Goal: Transaction & Acquisition: Purchase product/service

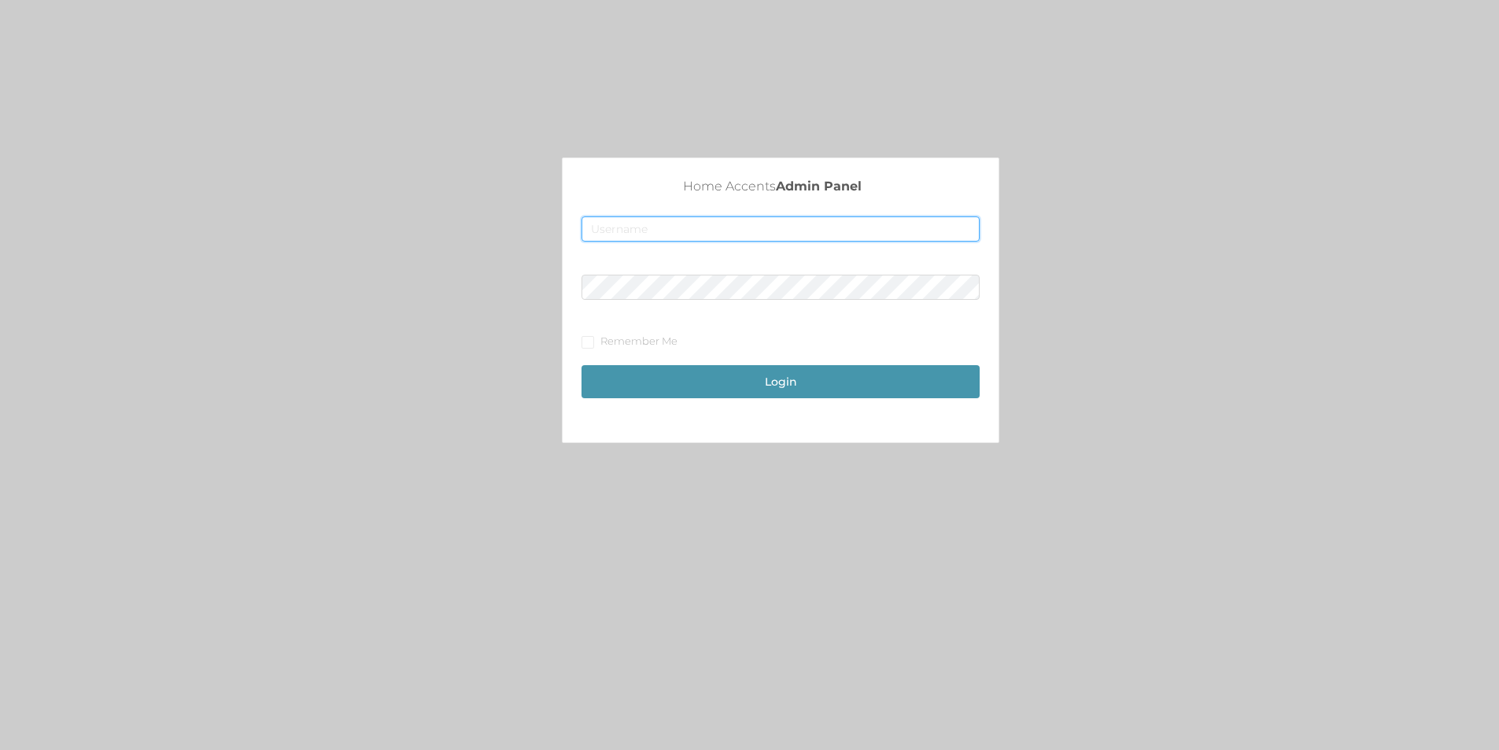
type input "[EMAIL_ADDRESS][DOMAIN_NAME]"
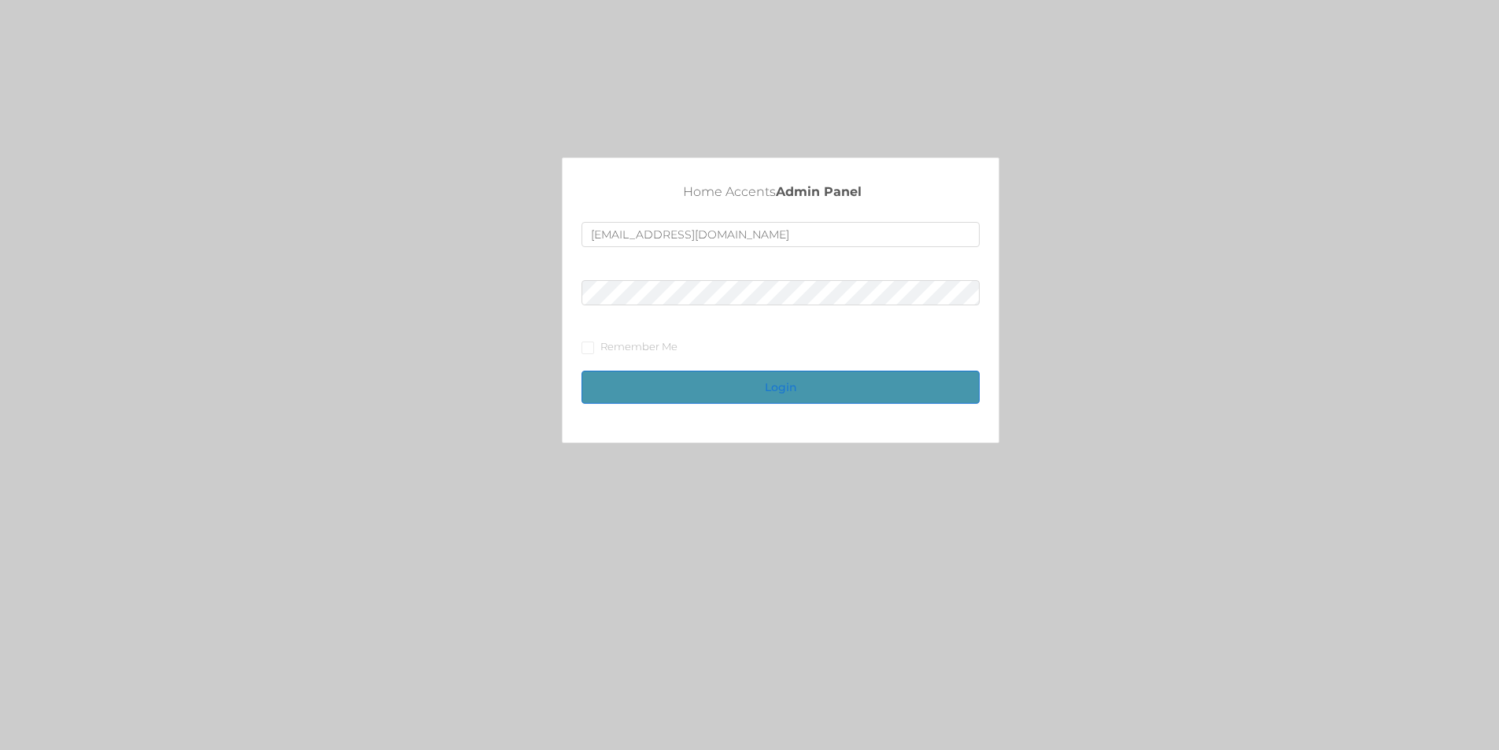
click at [796, 386] on button "Login" at bounding box center [780, 387] width 398 height 33
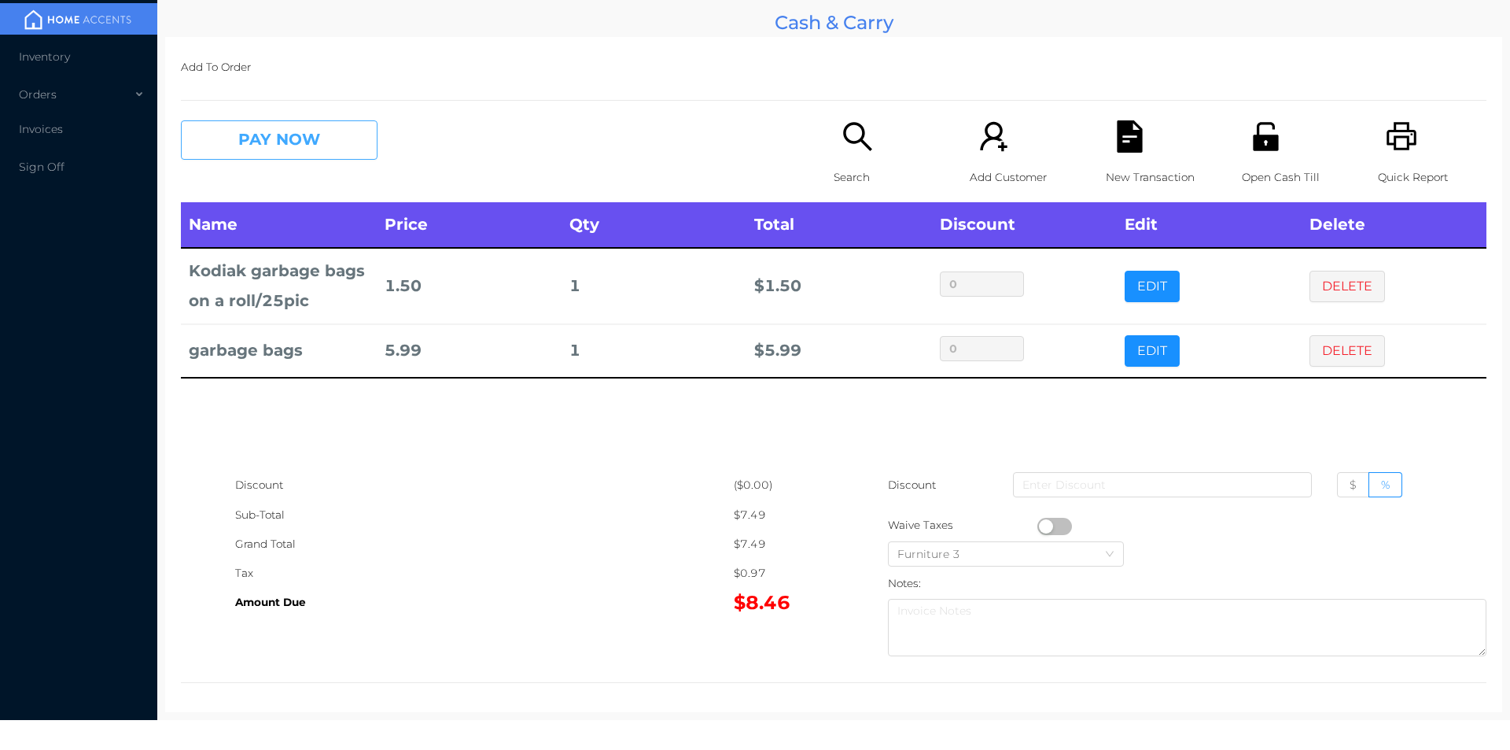
click at [300, 142] on button "PAY NOW" at bounding box center [279, 139] width 197 height 39
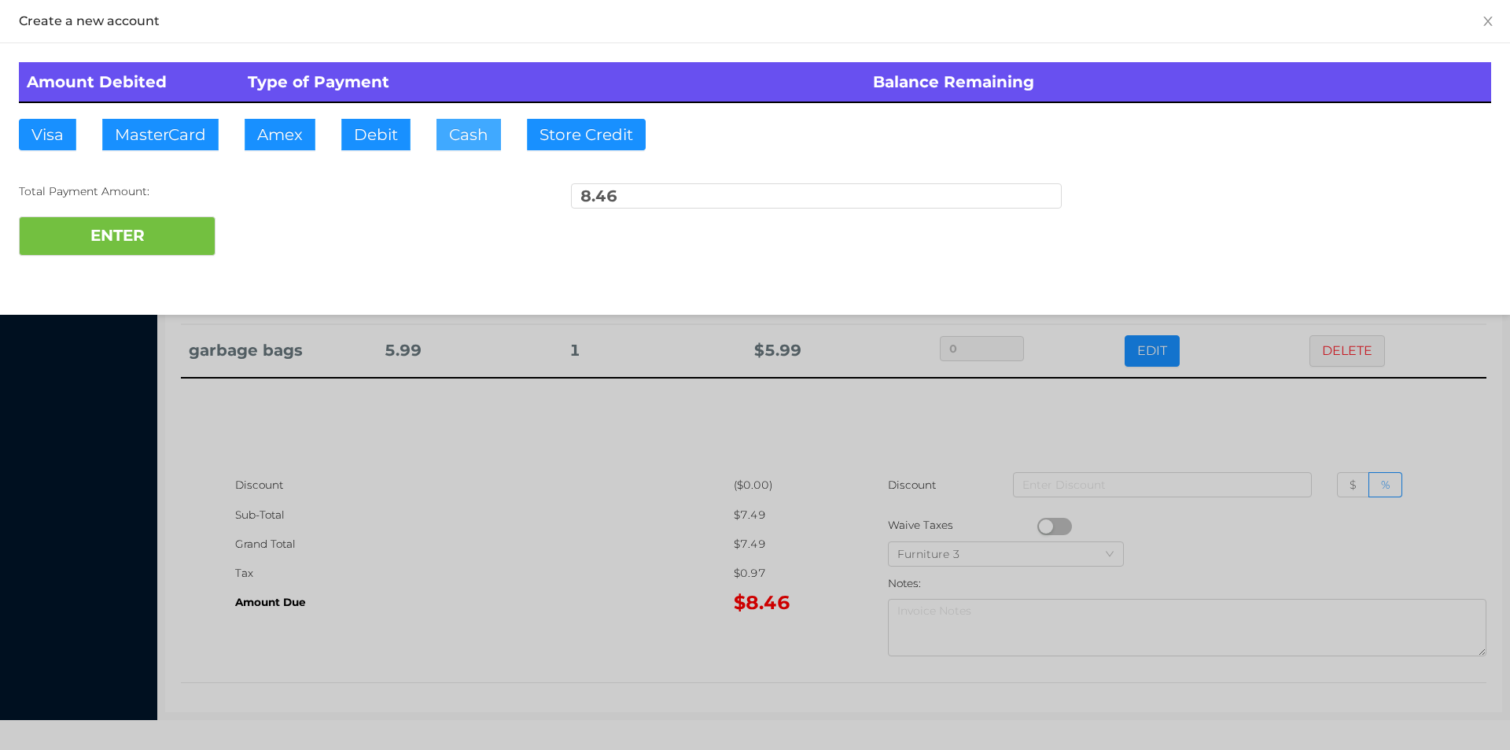
click at [467, 139] on button "Cash" at bounding box center [469, 134] width 65 height 31
type input "10.00"
click at [146, 238] on button "ENTER" at bounding box center [117, 235] width 197 height 39
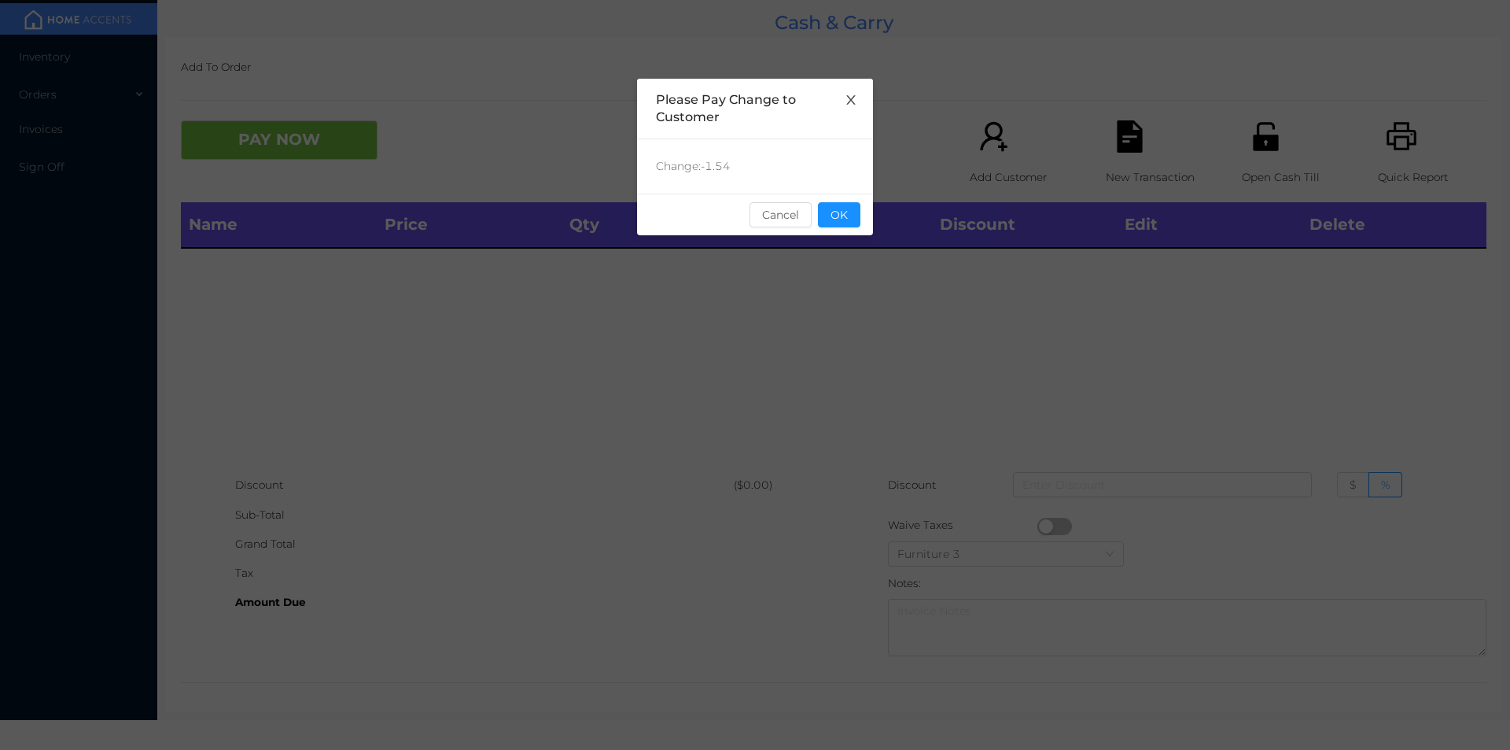
click at [865, 106] on span "Close" at bounding box center [851, 101] width 44 height 44
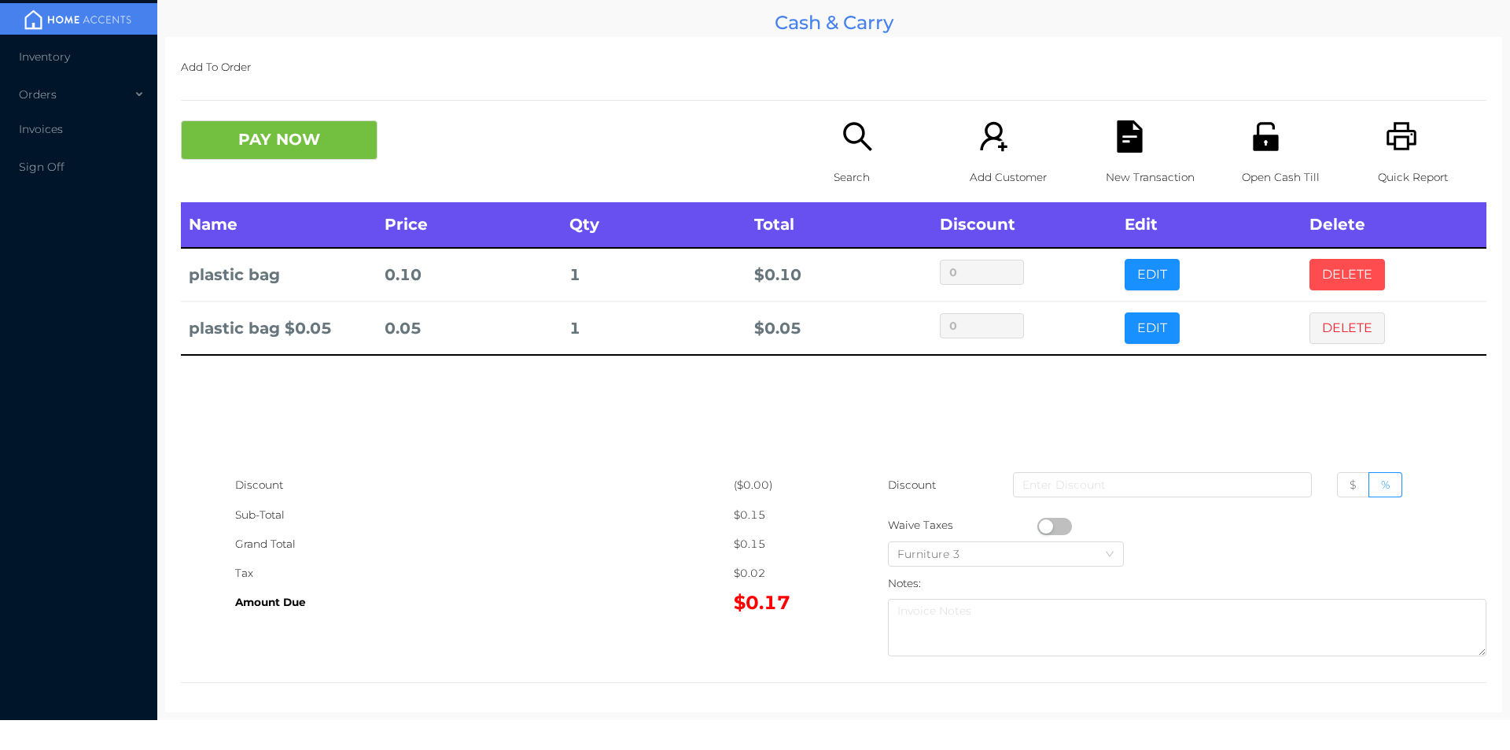
click at [1327, 285] on button "DELETE" at bounding box center [1348, 274] width 76 height 31
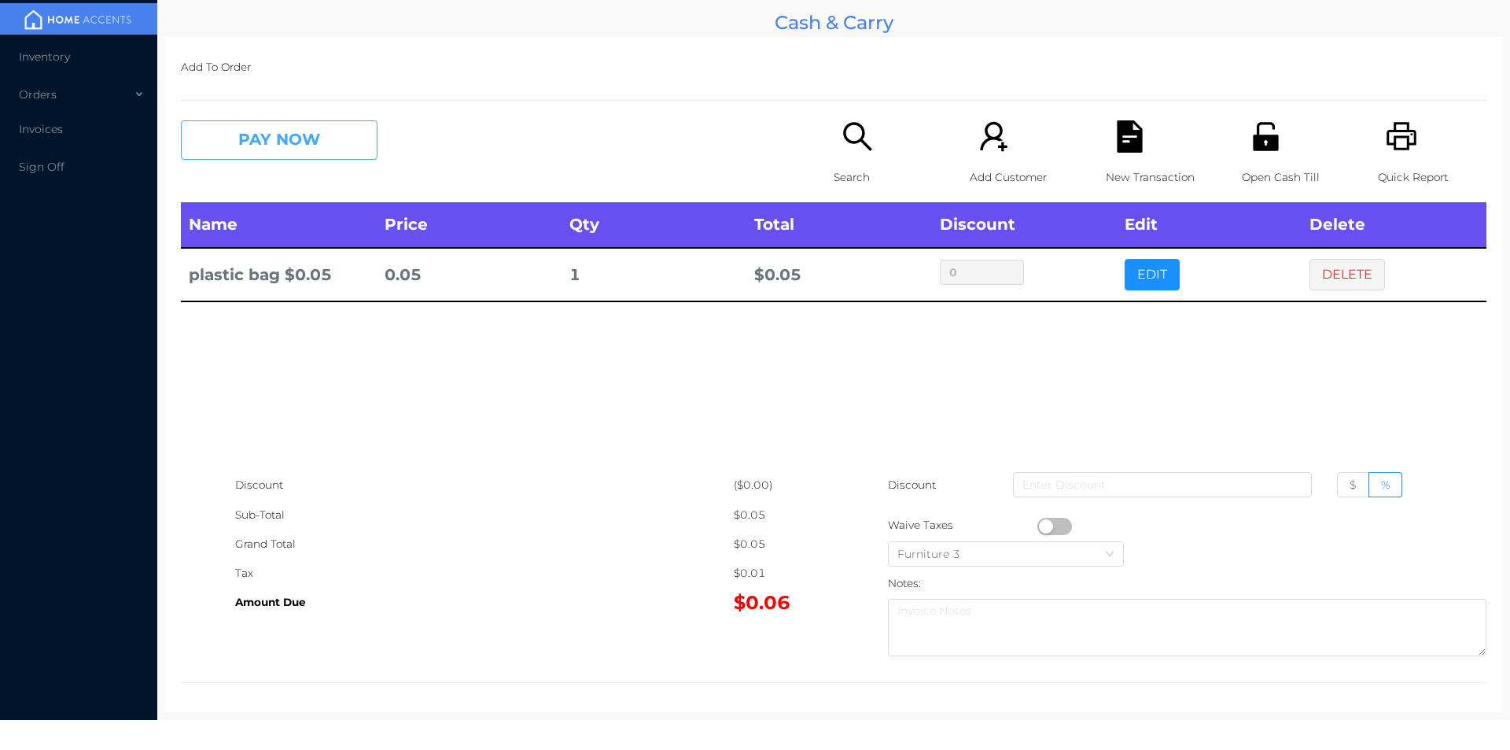
click at [351, 137] on button "PAY NOW" at bounding box center [279, 139] width 197 height 39
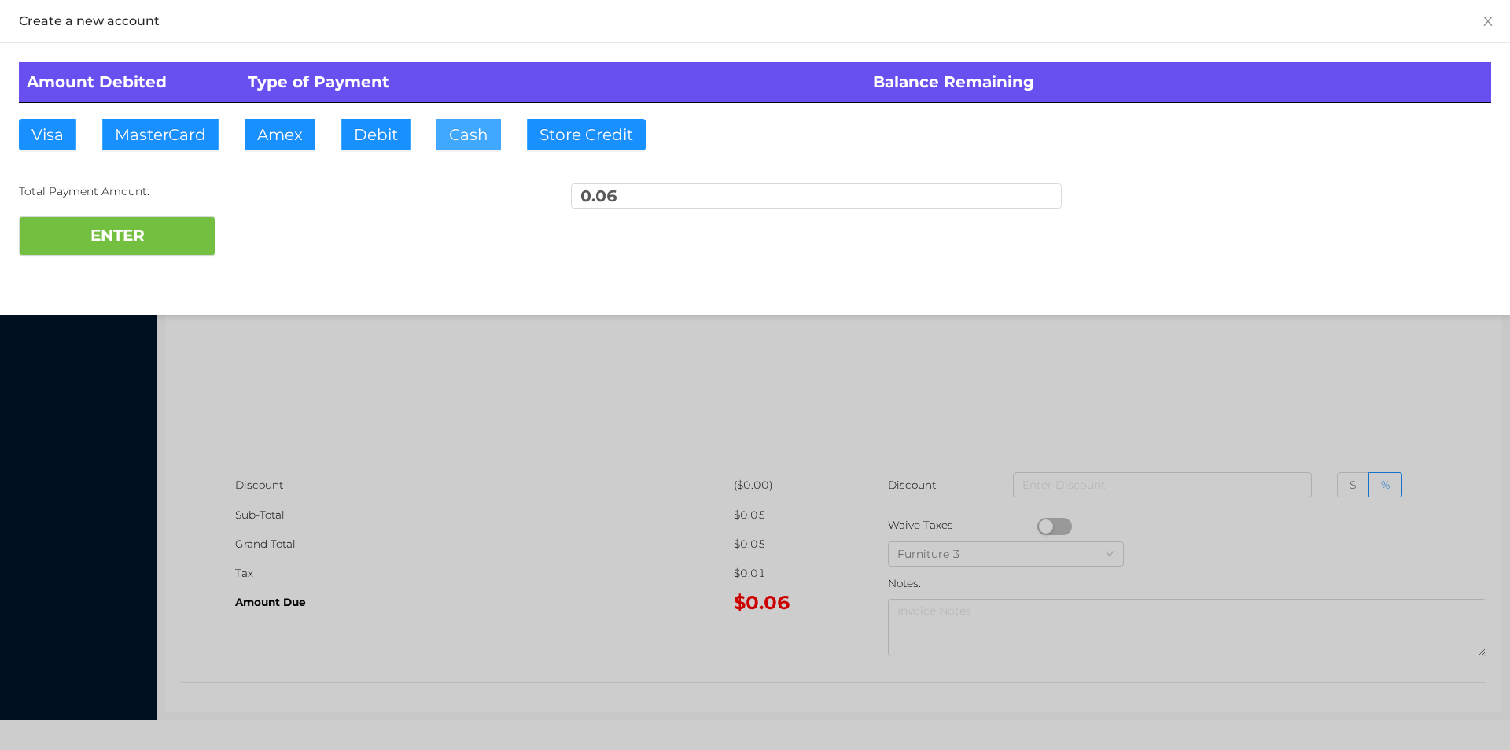
click at [470, 141] on button "Cash" at bounding box center [469, 134] width 65 height 31
click at [170, 235] on button "ENTER" at bounding box center [117, 235] width 197 height 39
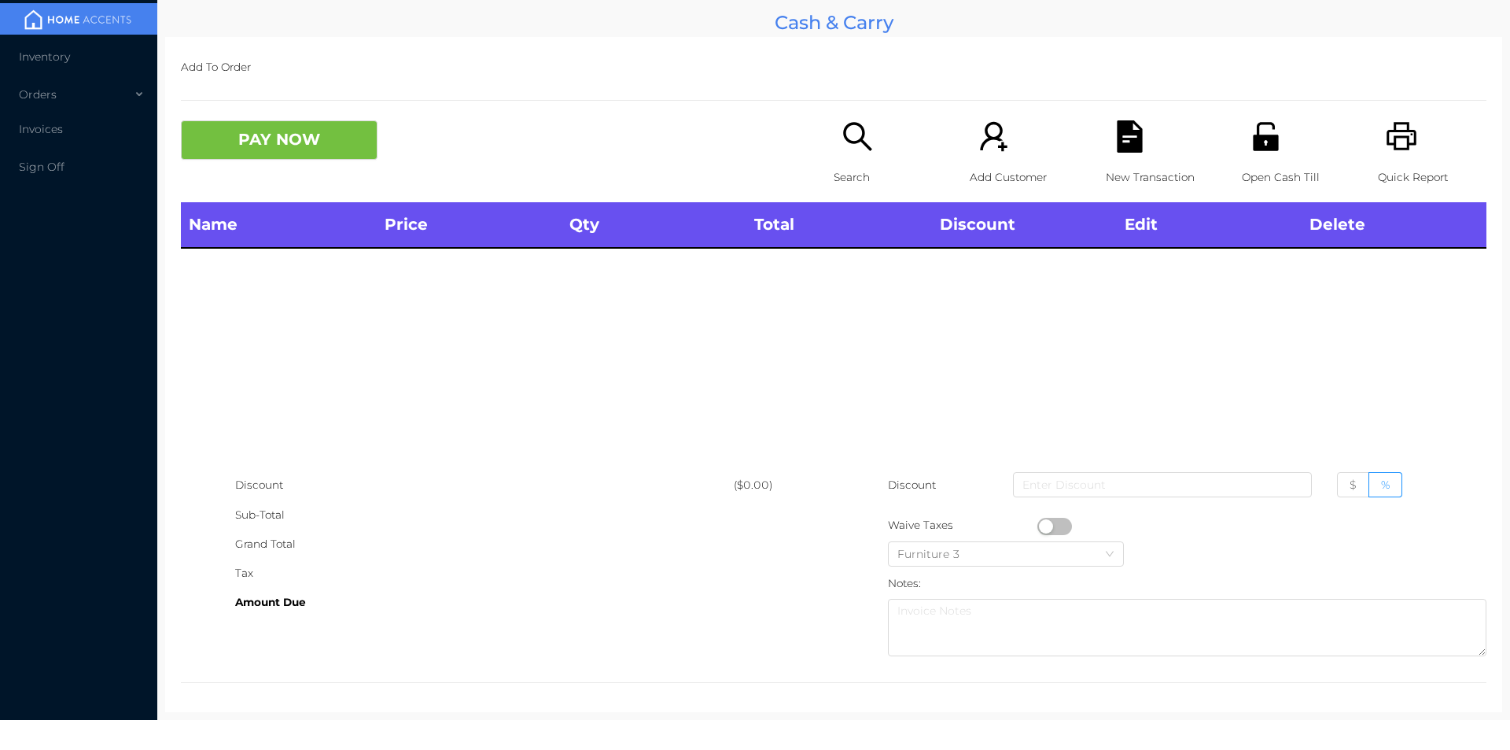
click at [1395, 124] on icon "icon: printer" at bounding box center [1402, 136] width 30 height 28
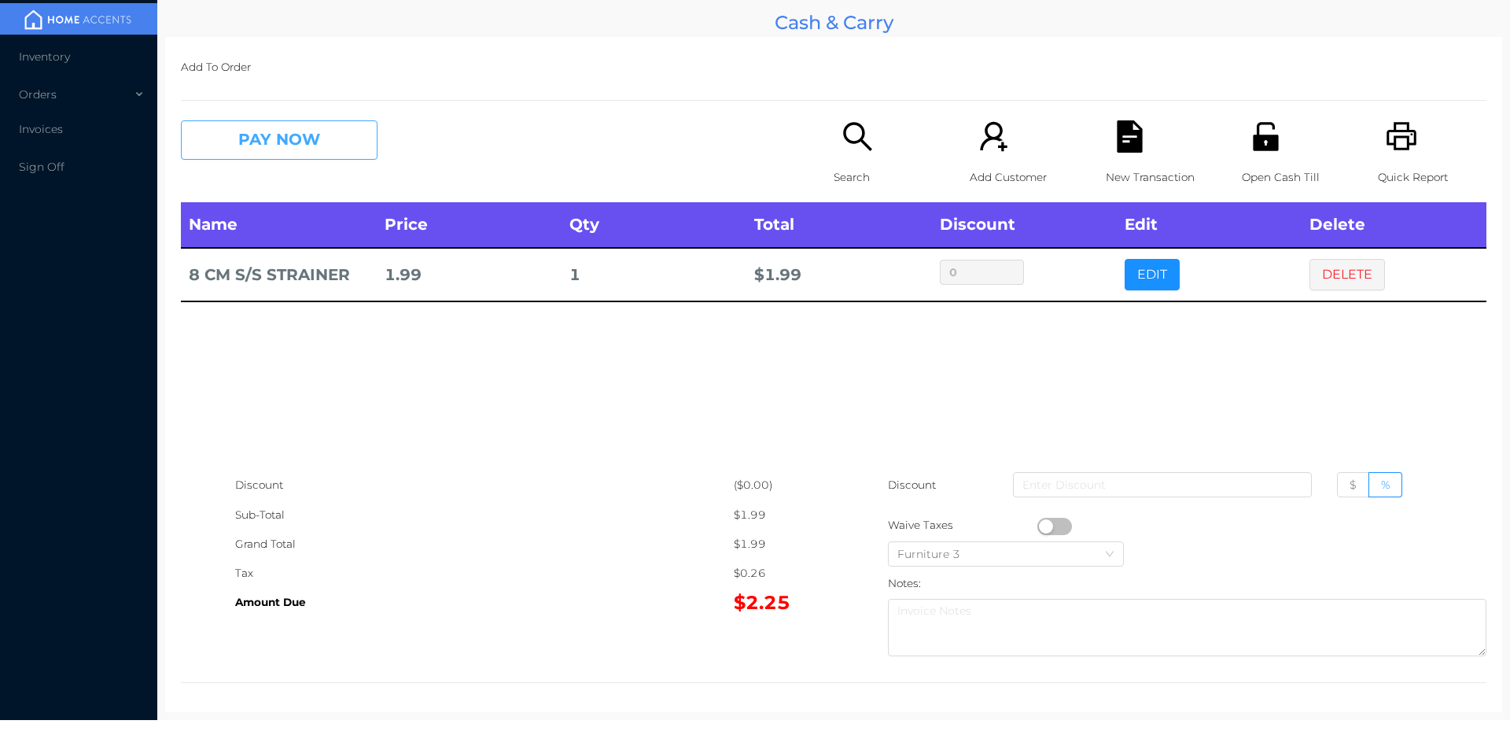
click at [336, 138] on button "PAY NOW" at bounding box center [279, 139] width 197 height 39
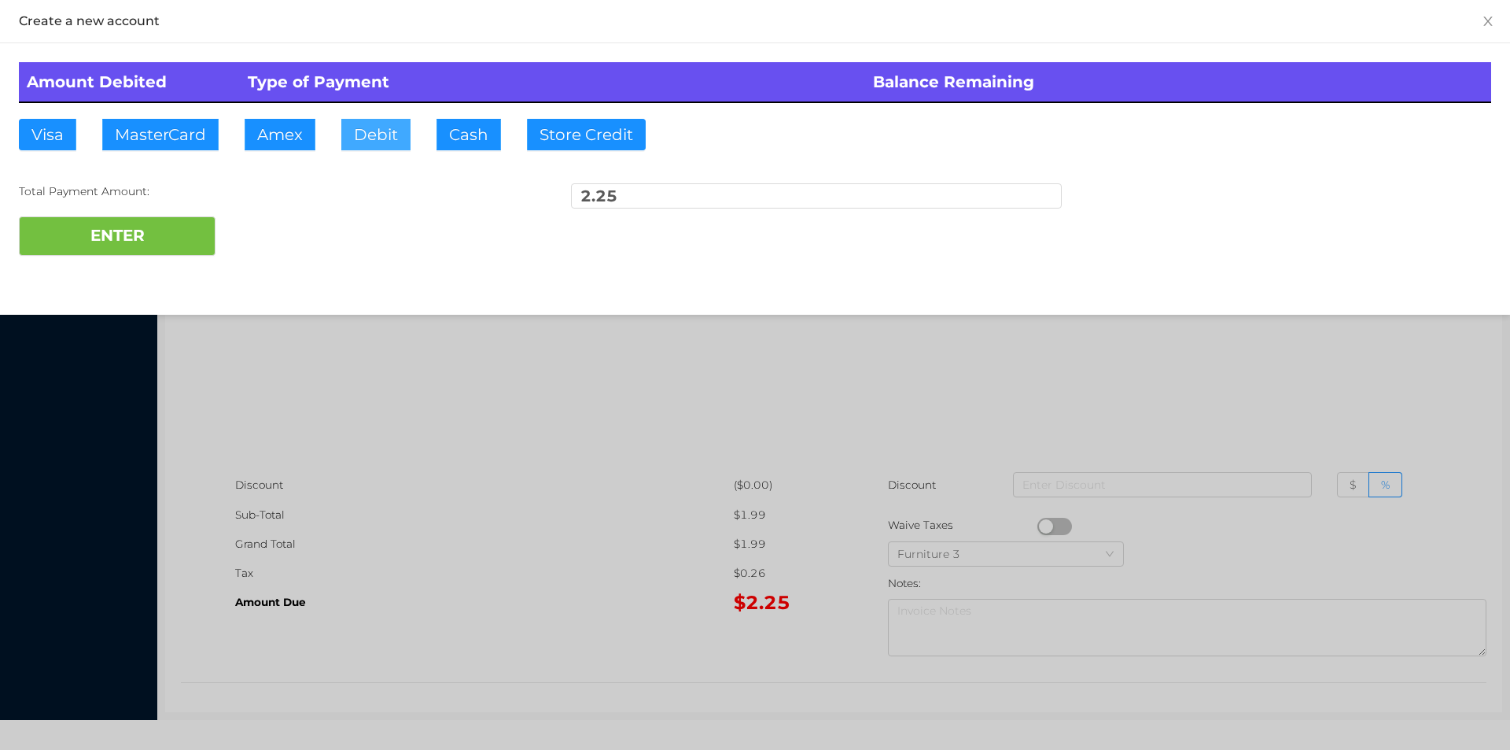
click at [375, 135] on button "Debit" at bounding box center [375, 134] width 69 height 31
click at [131, 237] on button "ENTER" at bounding box center [117, 235] width 197 height 39
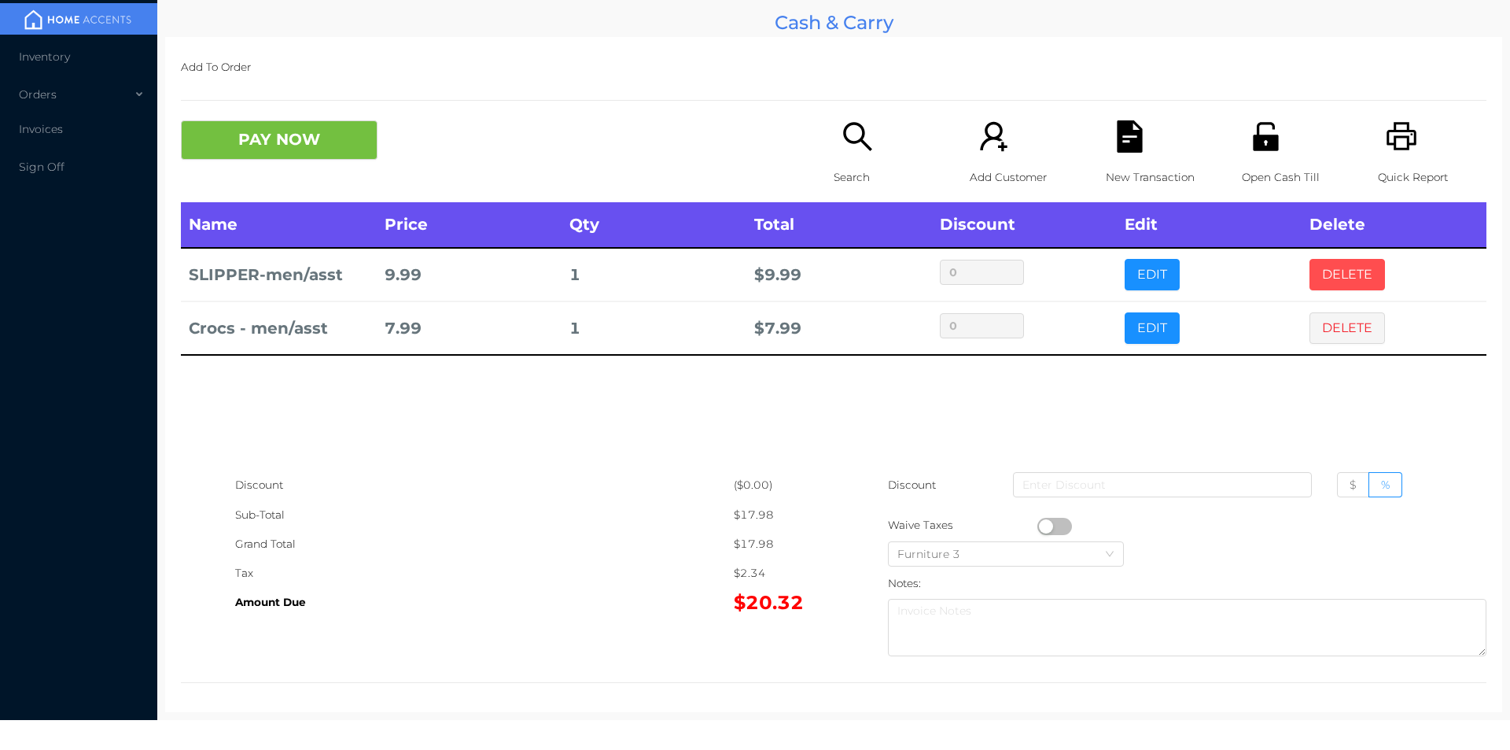
click at [1342, 281] on button "DELETE" at bounding box center [1348, 274] width 76 height 31
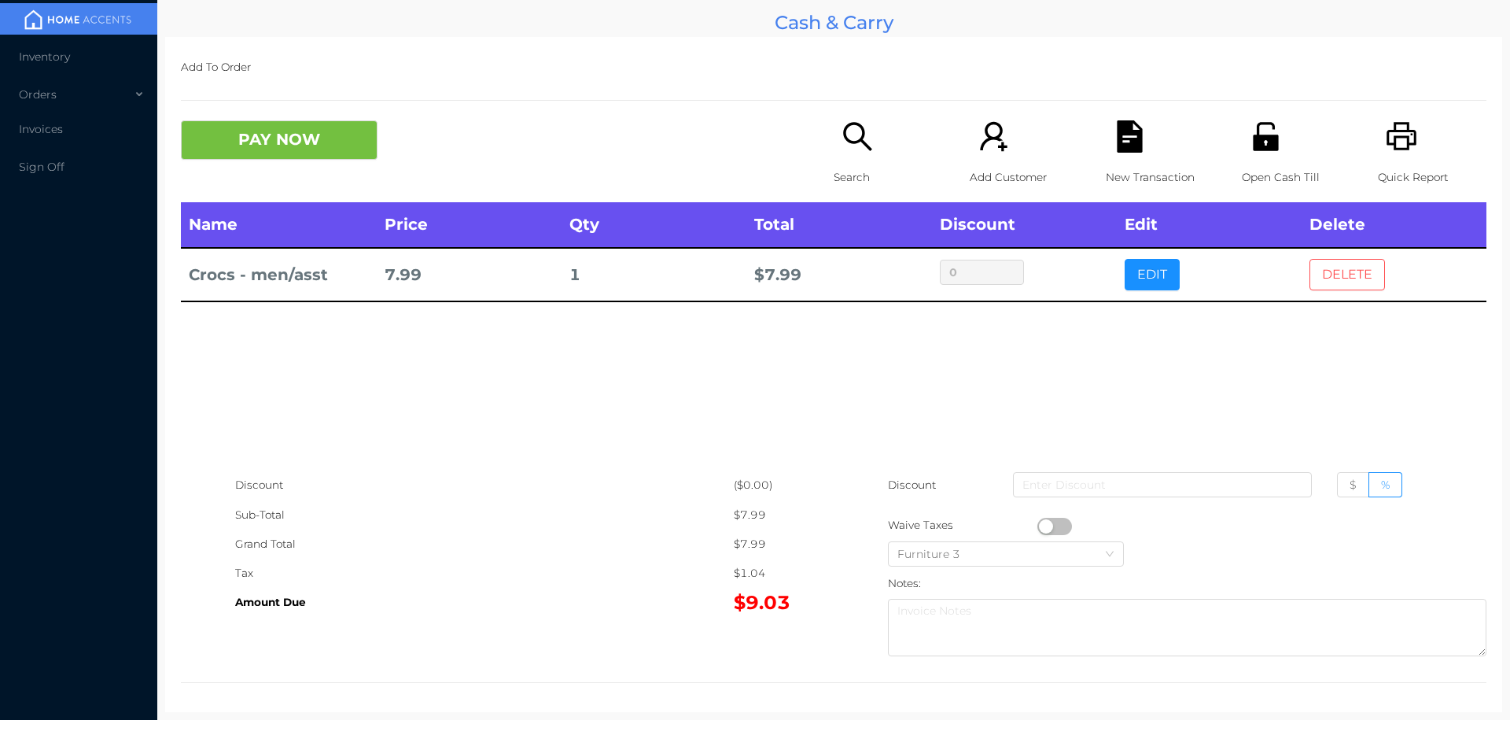
click at [1333, 267] on button "DELETE" at bounding box center [1348, 274] width 76 height 31
click at [880, 120] on div "Search" at bounding box center [888, 161] width 109 height 82
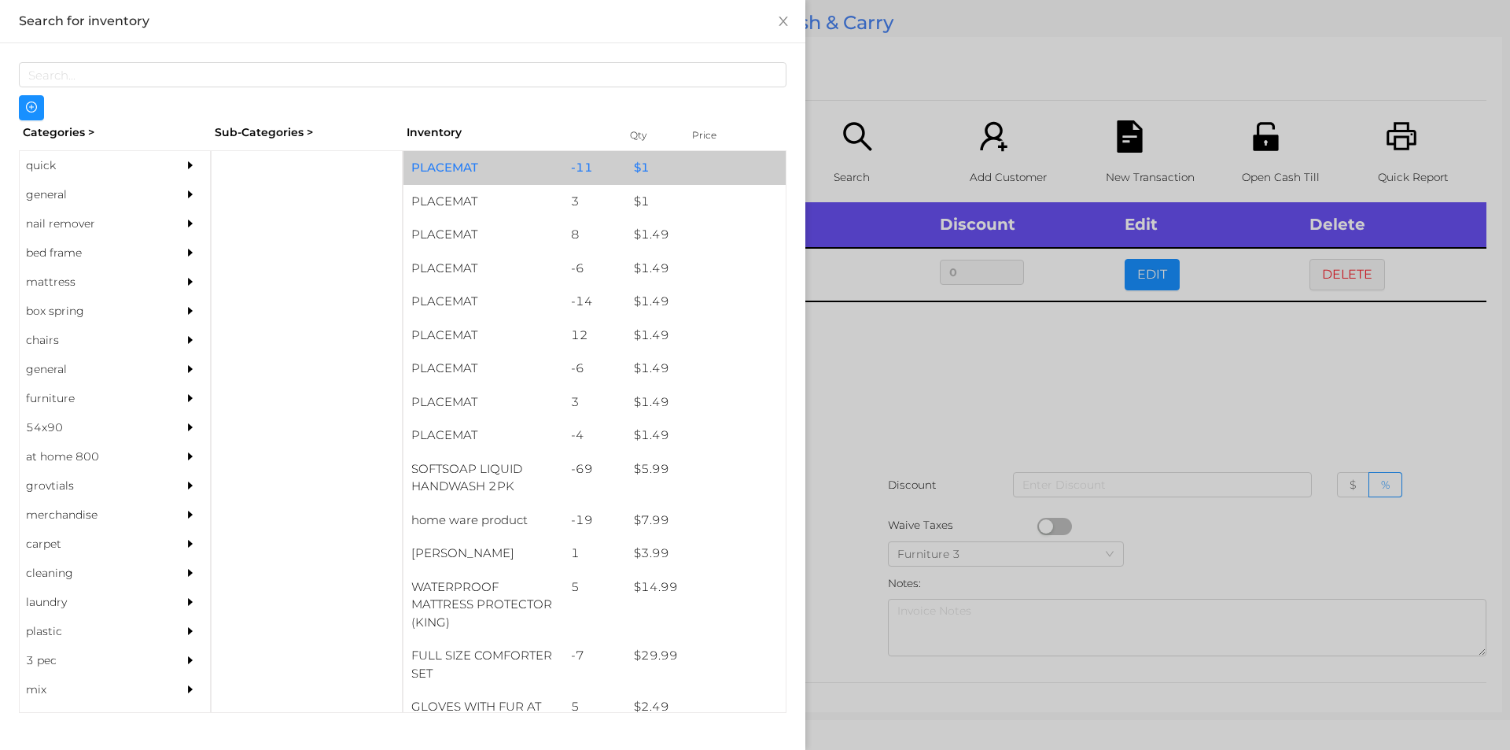
click at [633, 164] on div "$ 1" at bounding box center [706, 168] width 160 height 34
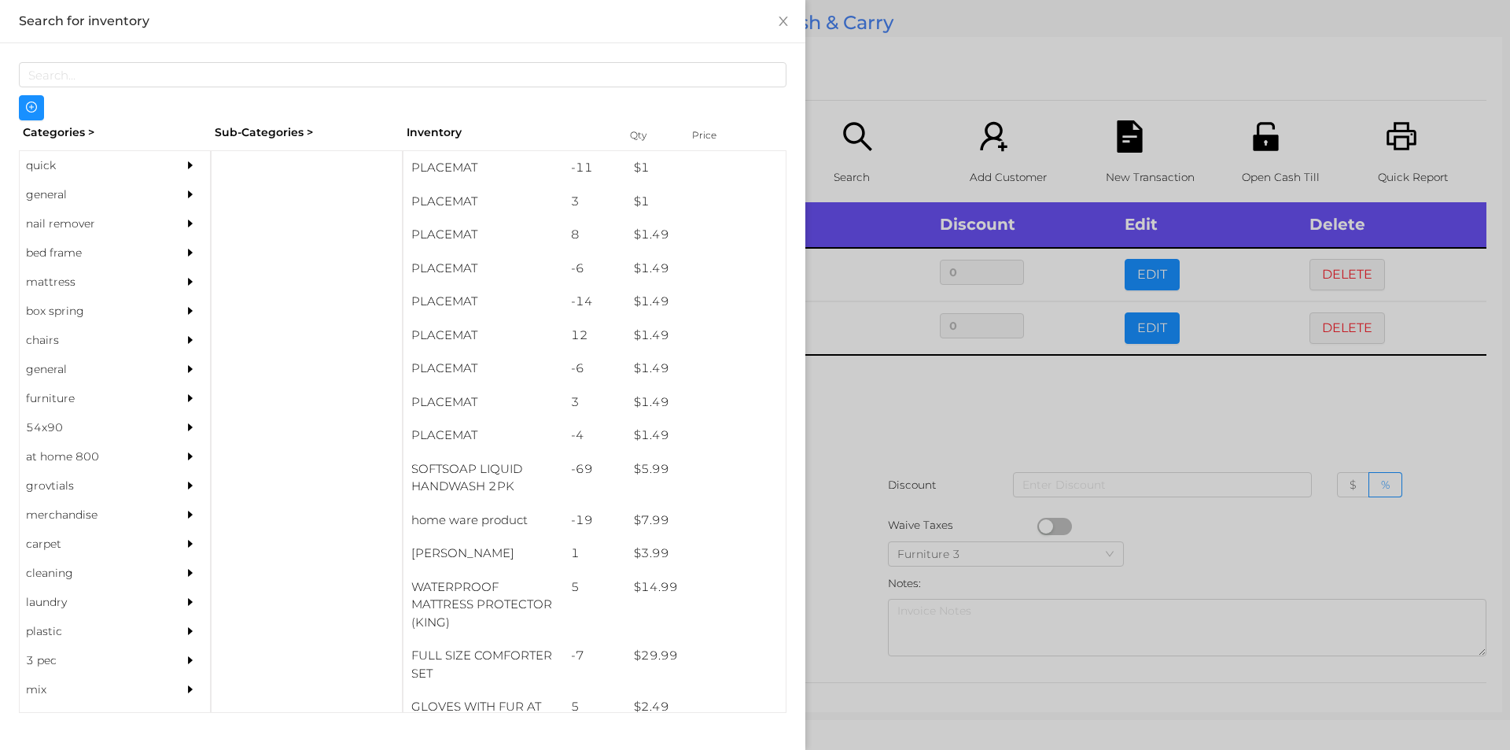
click at [906, 85] on div at bounding box center [755, 375] width 1510 height 750
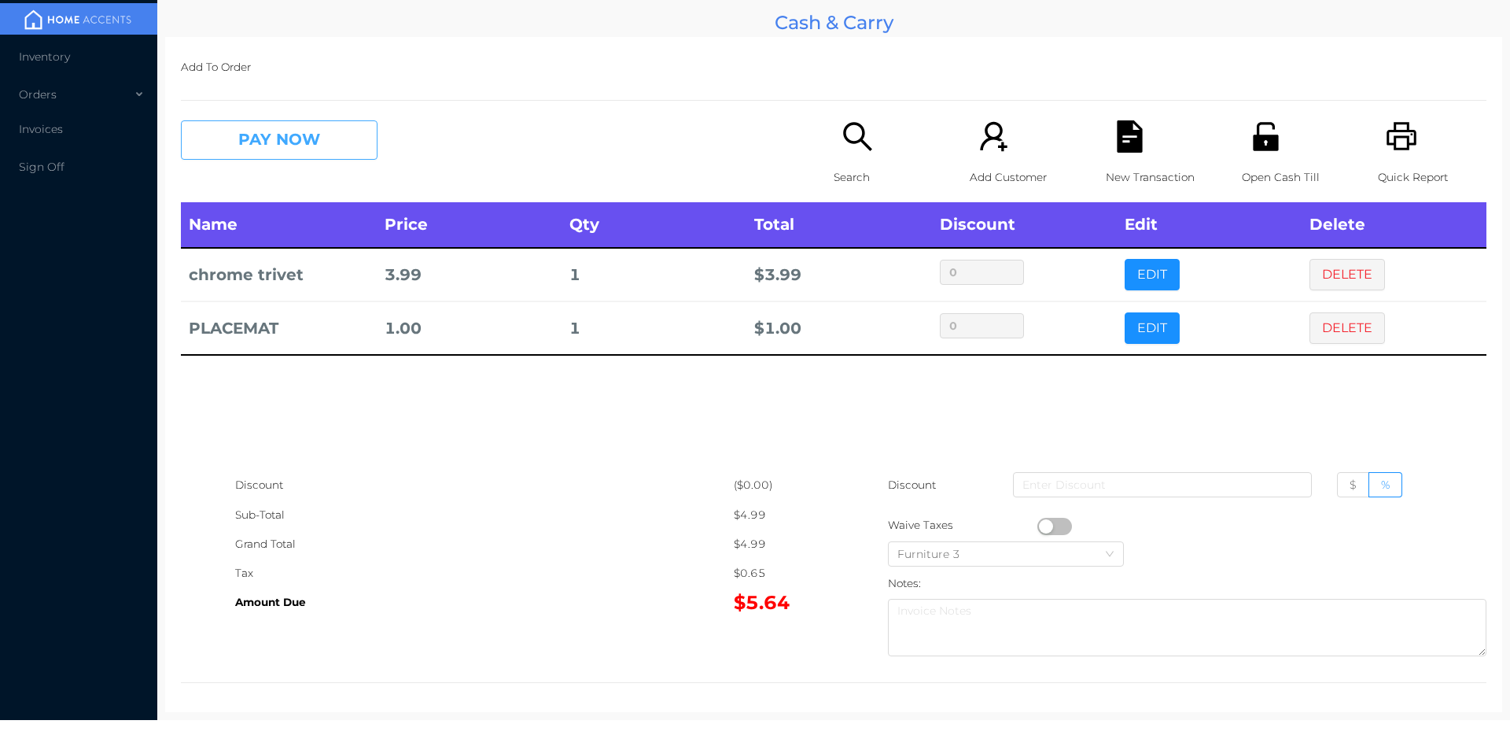
click at [227, 151] on button "PAY NOW" at bounding box center [279, 139] width 197 height 39
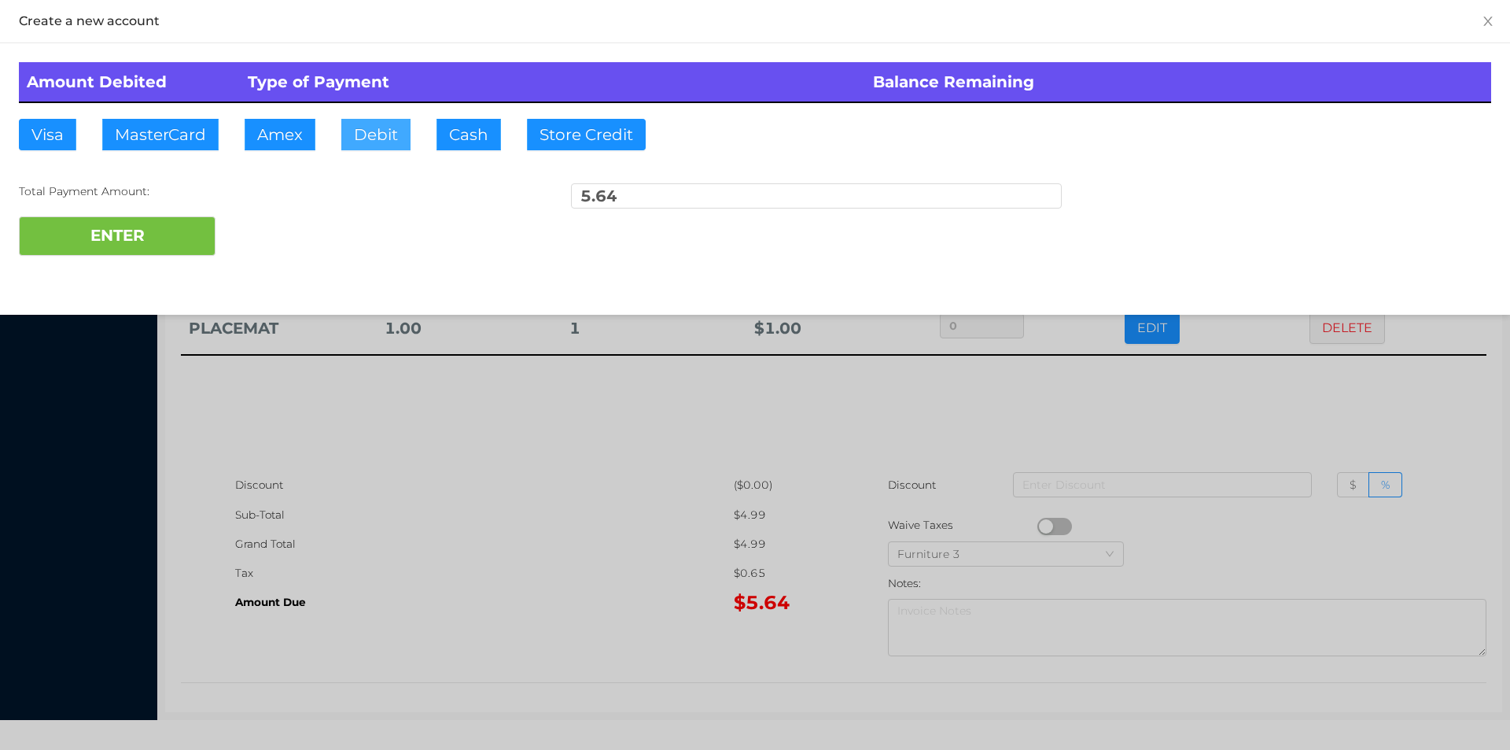
click at [361, 137] on button "Debit" at bounding box center [375, 134] width 69 height 31
click at [179, 248] on button "ENTER" at bounding box center [117, 235] width 197 height 39
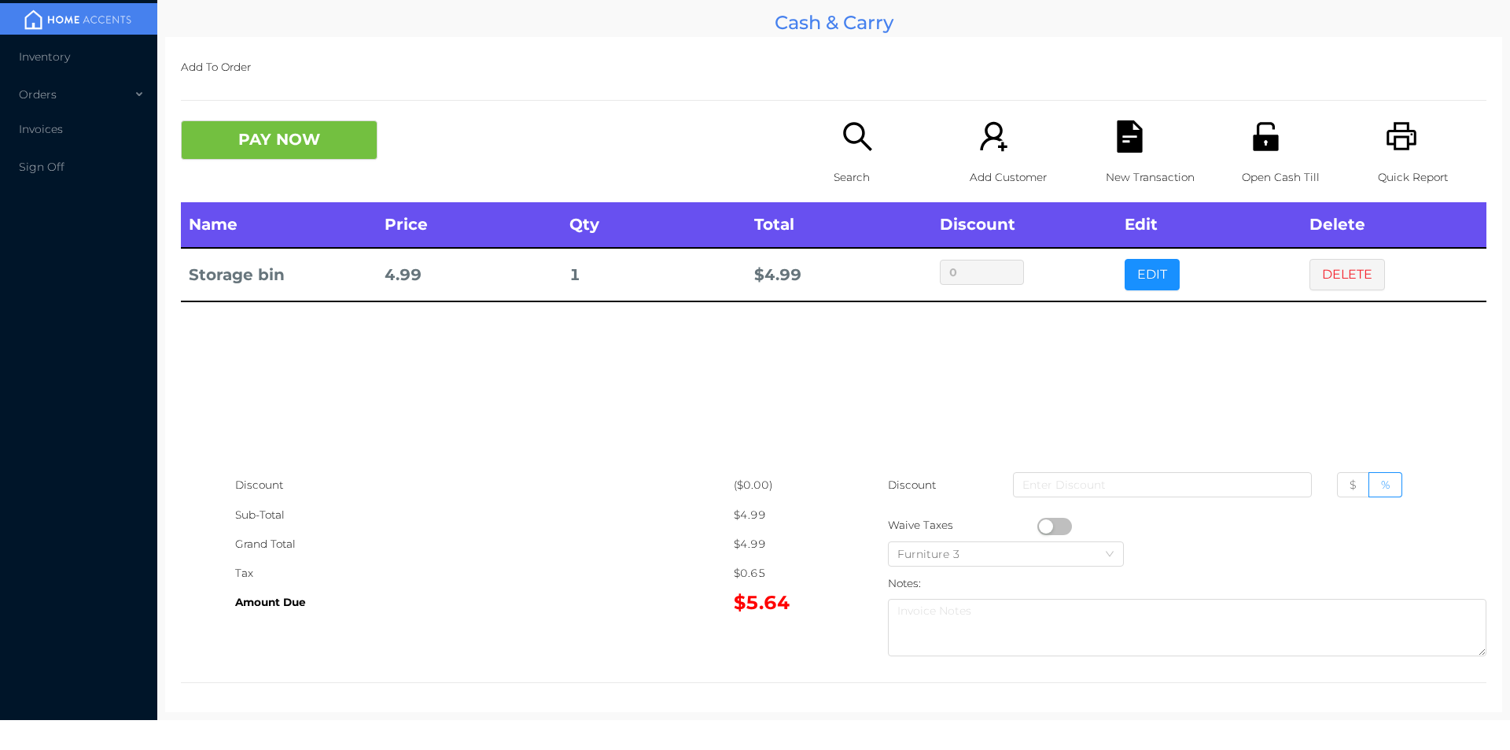
click at [846, 135] on icon "icon: search" at bounding box center [858, 136] width 32 height 32
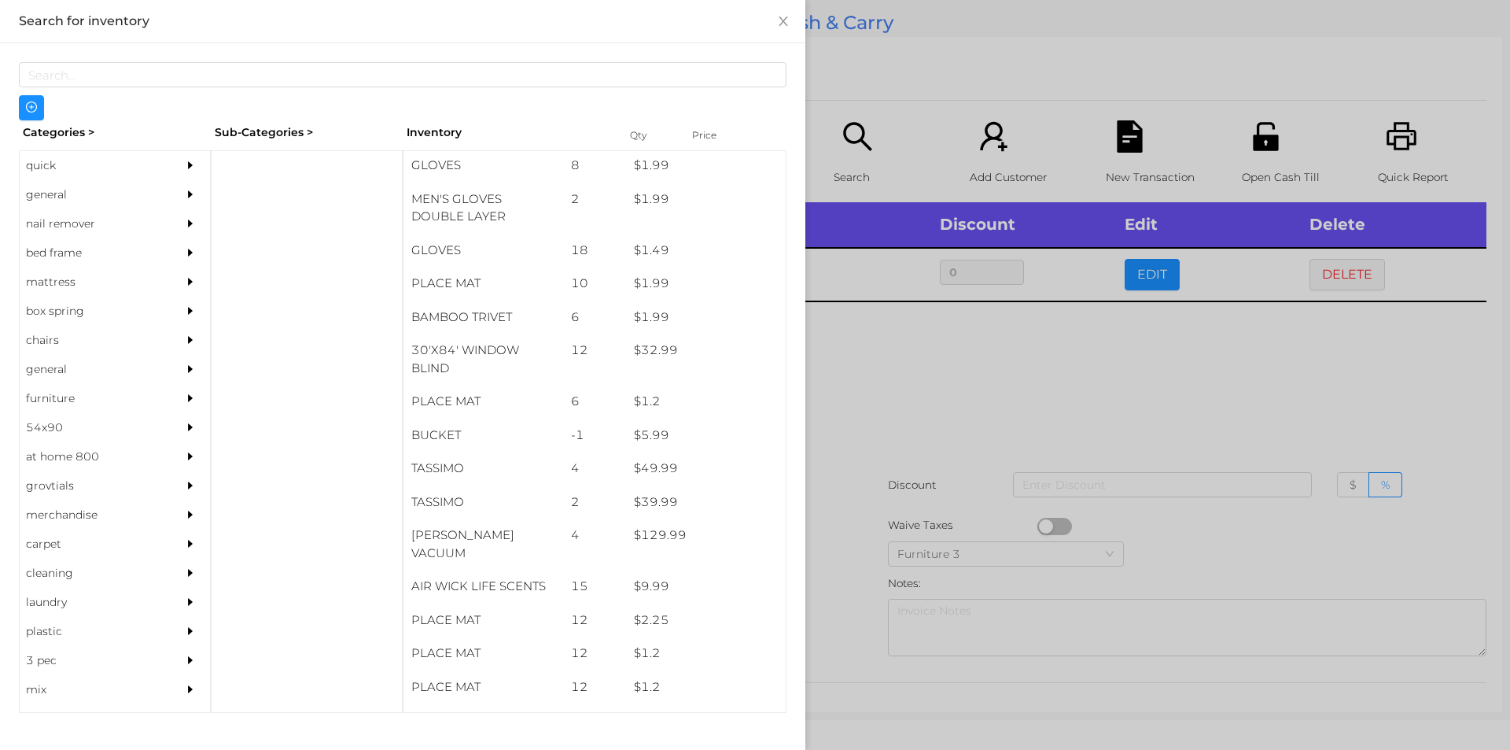
scroll to position [1659, 0]
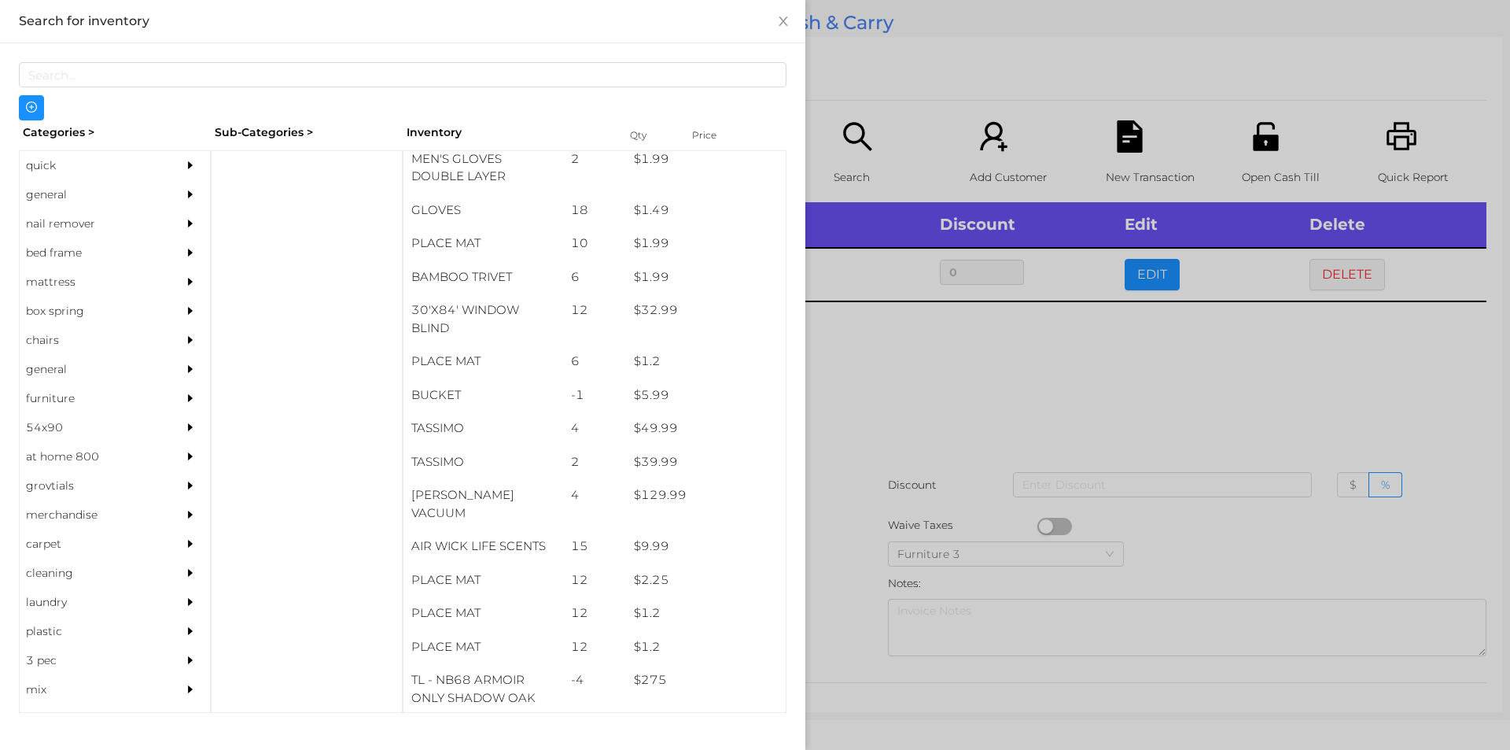
click at [92, 200] on div "general" at bounding box center [91, 194] width 143 height 29
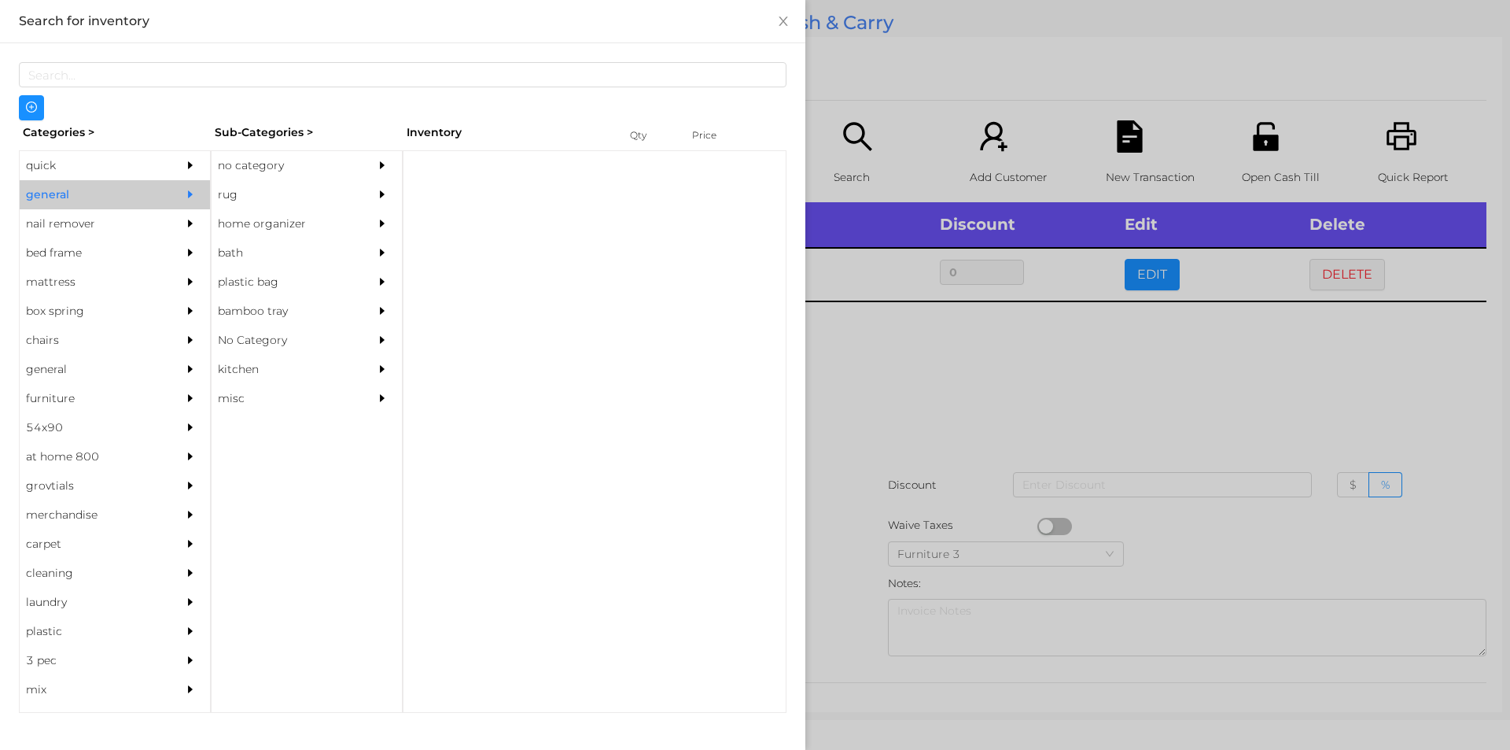
click at [282, 160] on div "no category" at bounding box center [283, 165] width 143 height 29
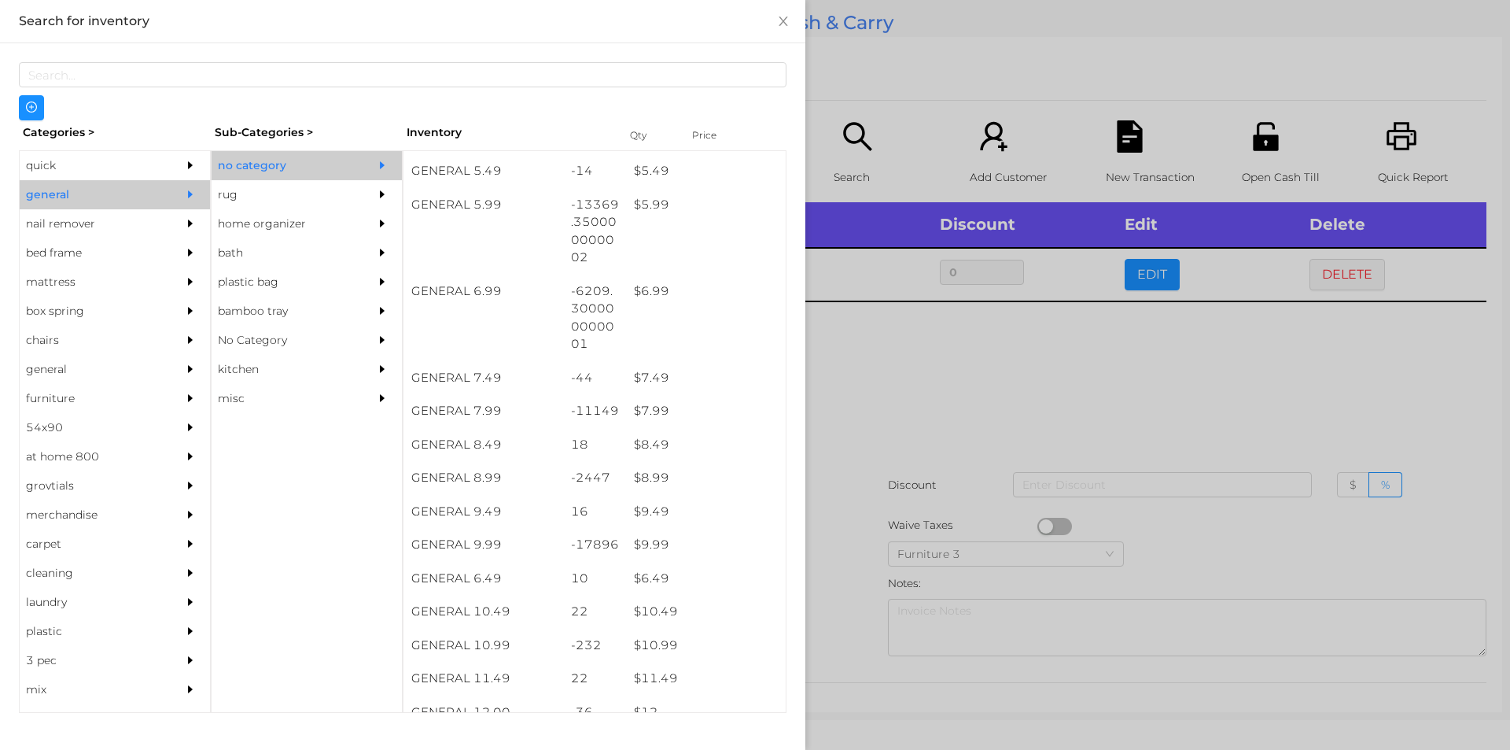
scroll to position [581, 0]
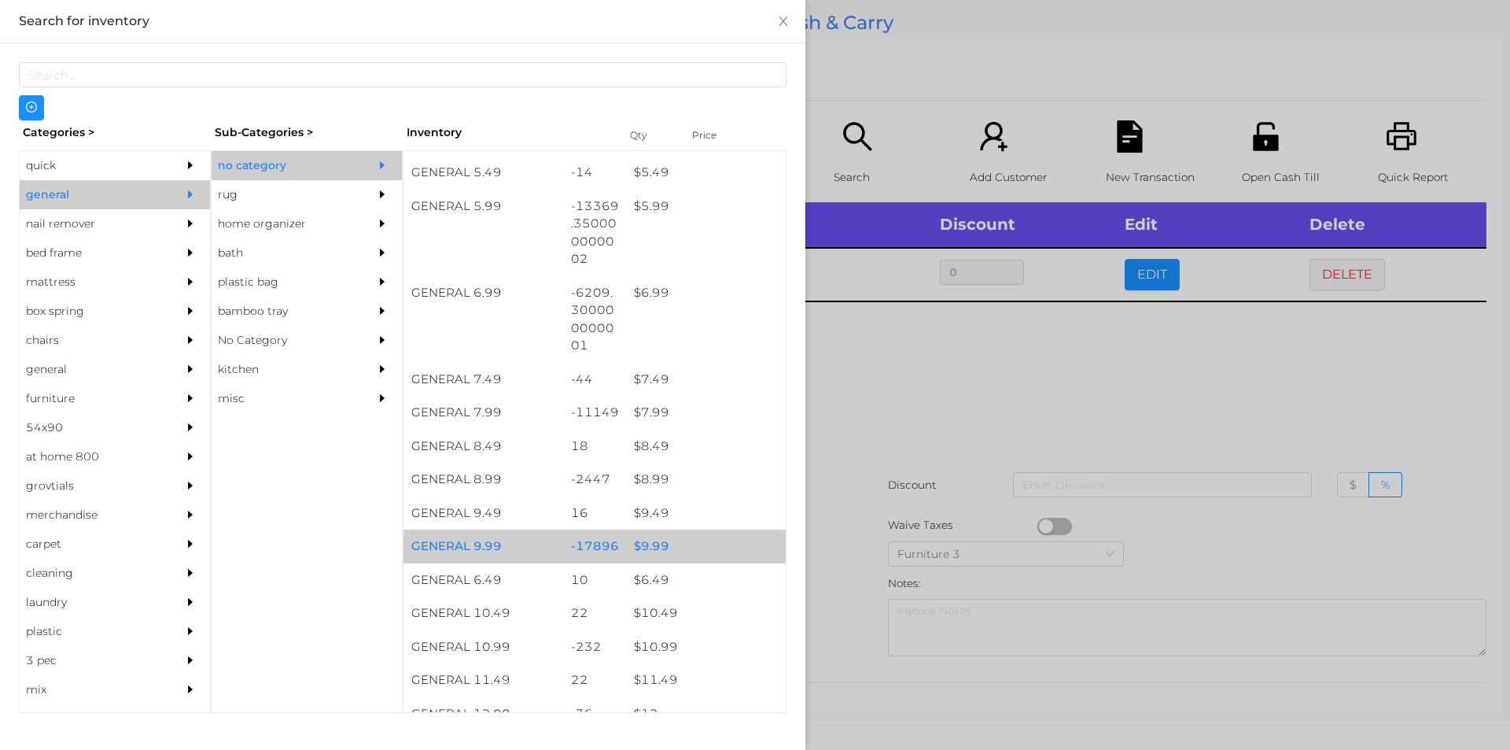
click at [660, 541] on div "$ 9.99" at bounding box center [706, 546] width 160 height 34
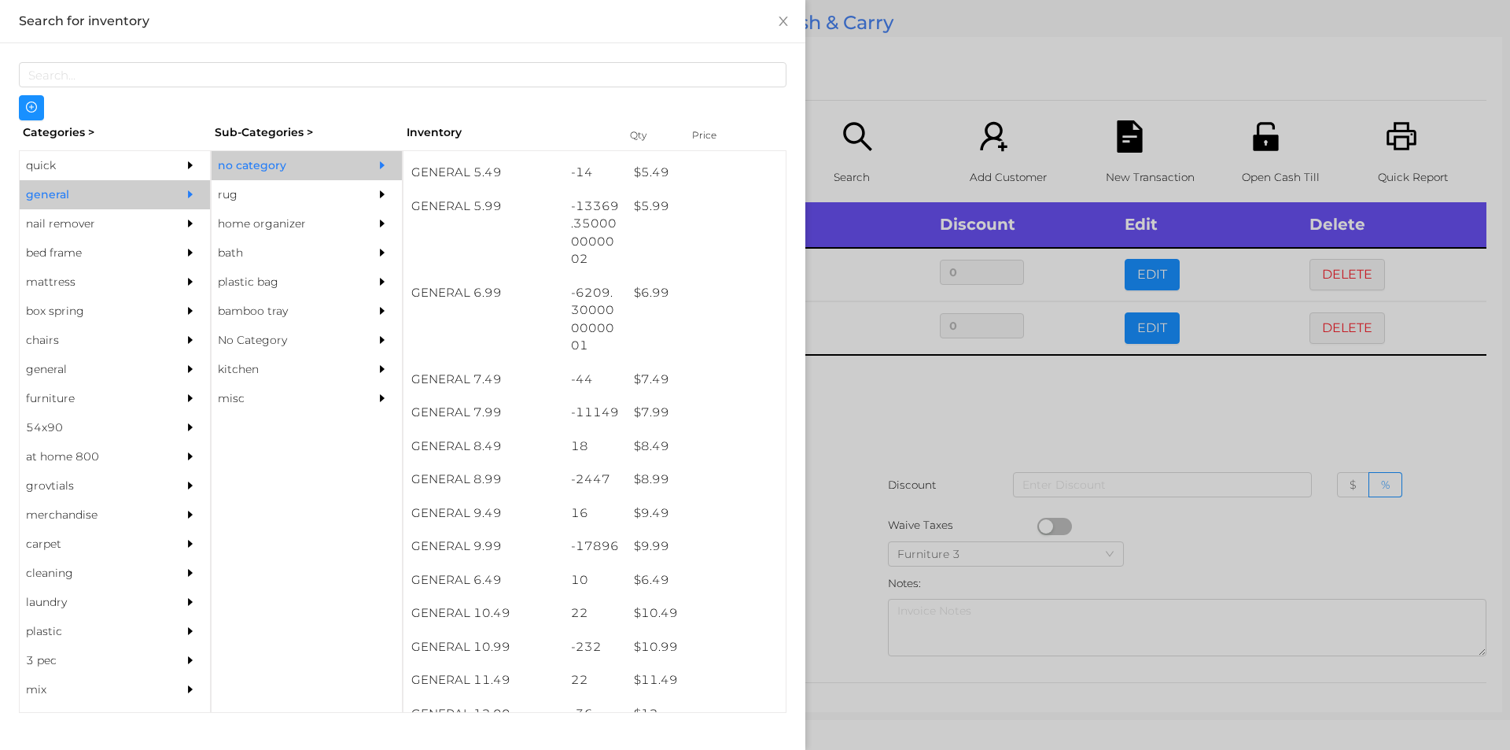
click at [889, 546] on div at bounding box center [755, 375] width 1510 height 750
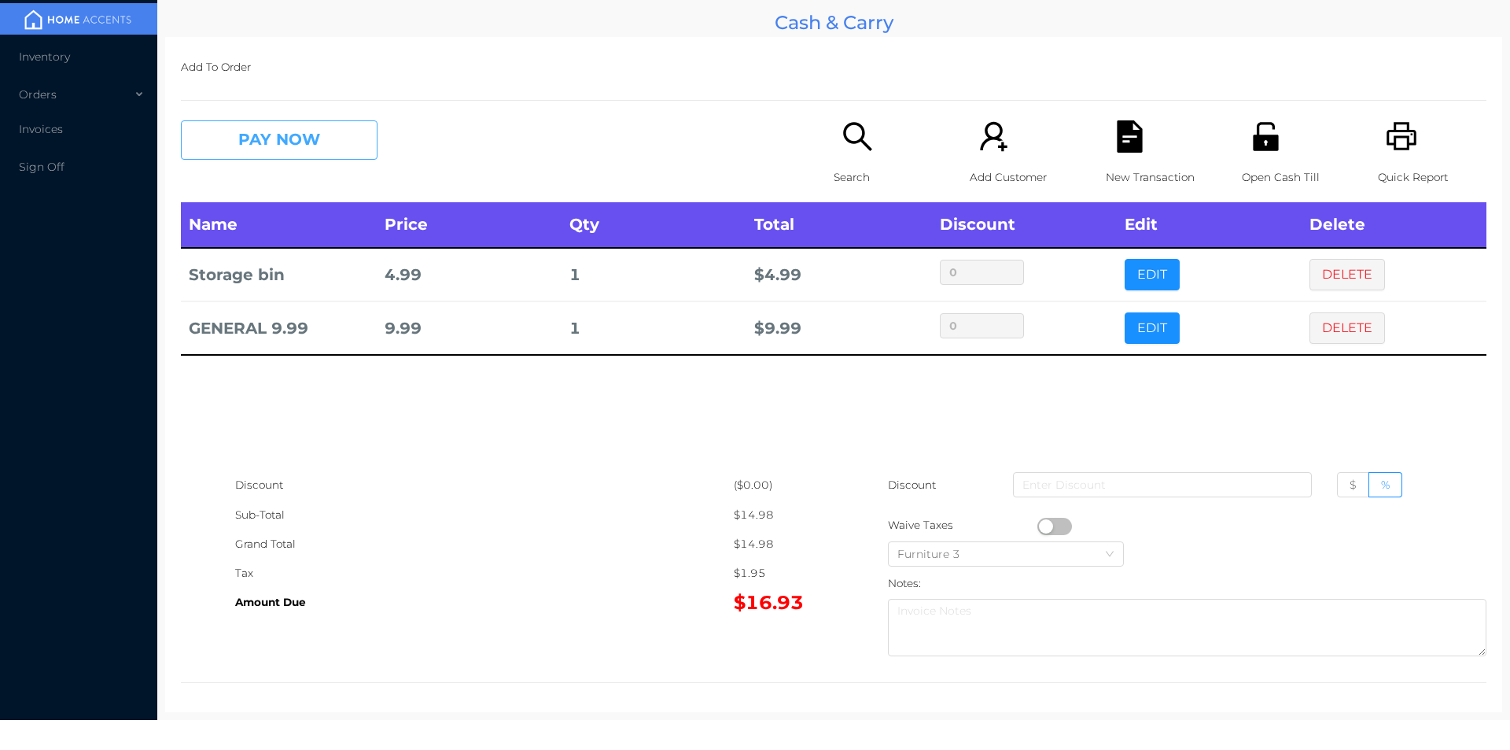
click at [271, 142] on button "PAY NOW" at bounding box center [279, 139] width 197 height 39
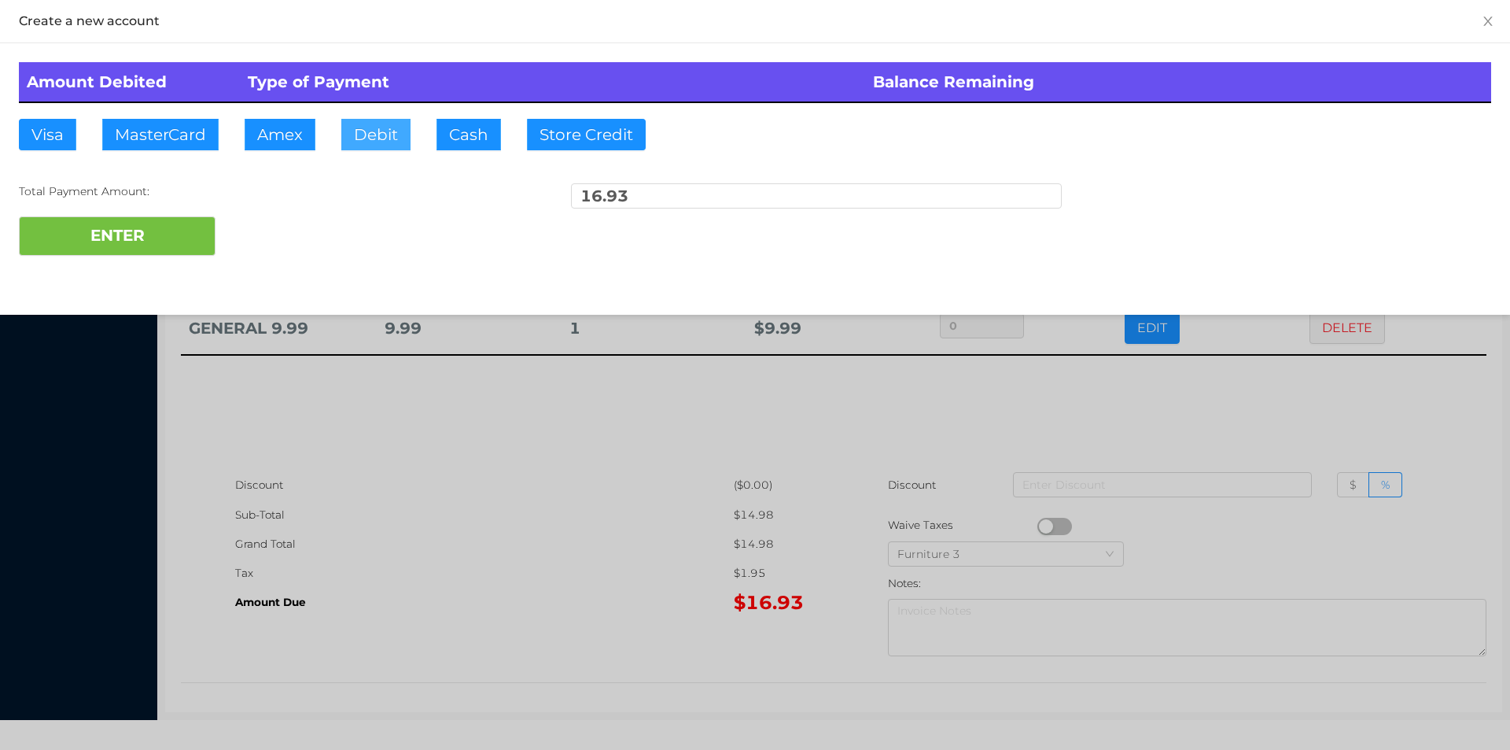
click at [385, 127] on button "Debit" at bounding box center [375, 134] width 69 height 31
type input "22"
click at [133, 227] on button "ENTER" at bounding box center [117, 235] width 197 height 39
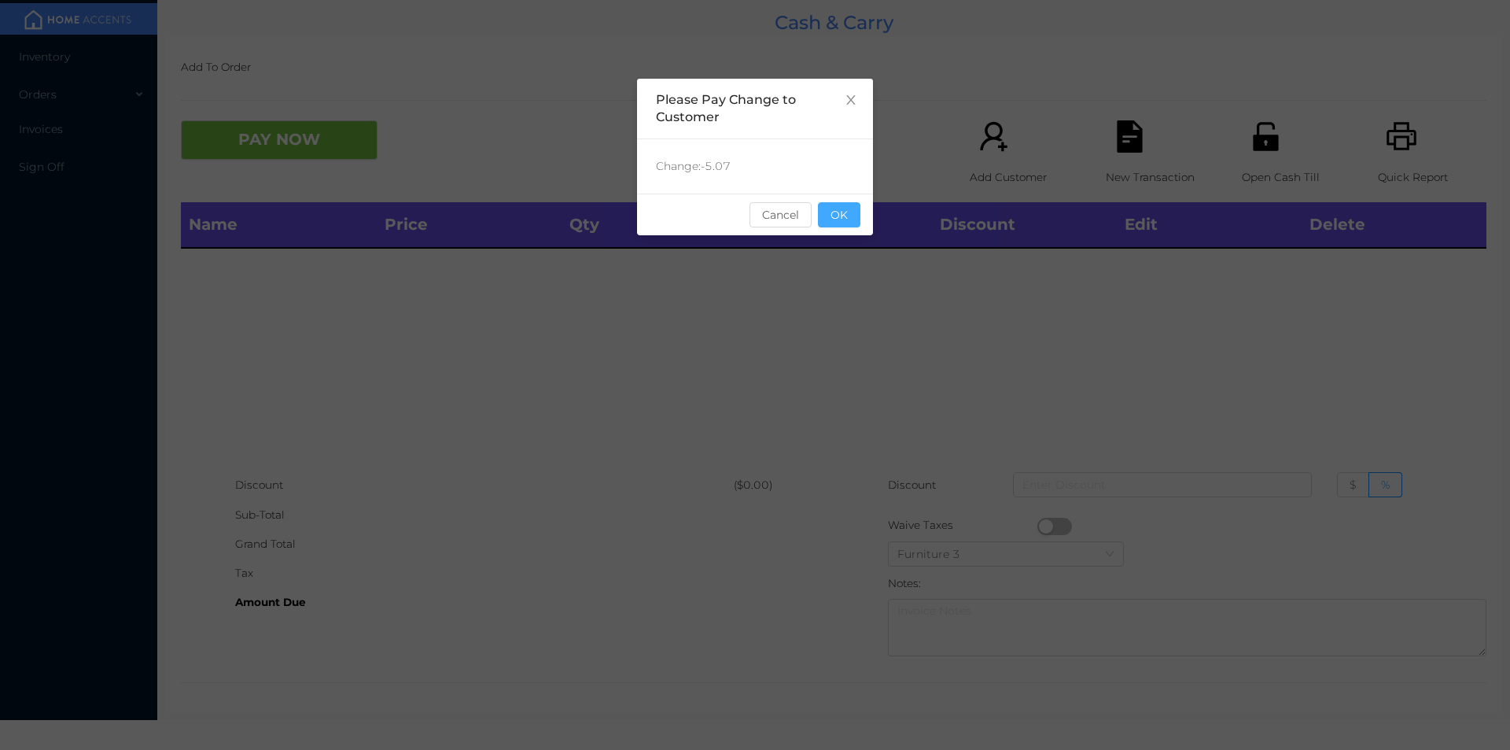
click at [829, 207] on button "OK" at bounding box center [839, 214] width 42 height 25
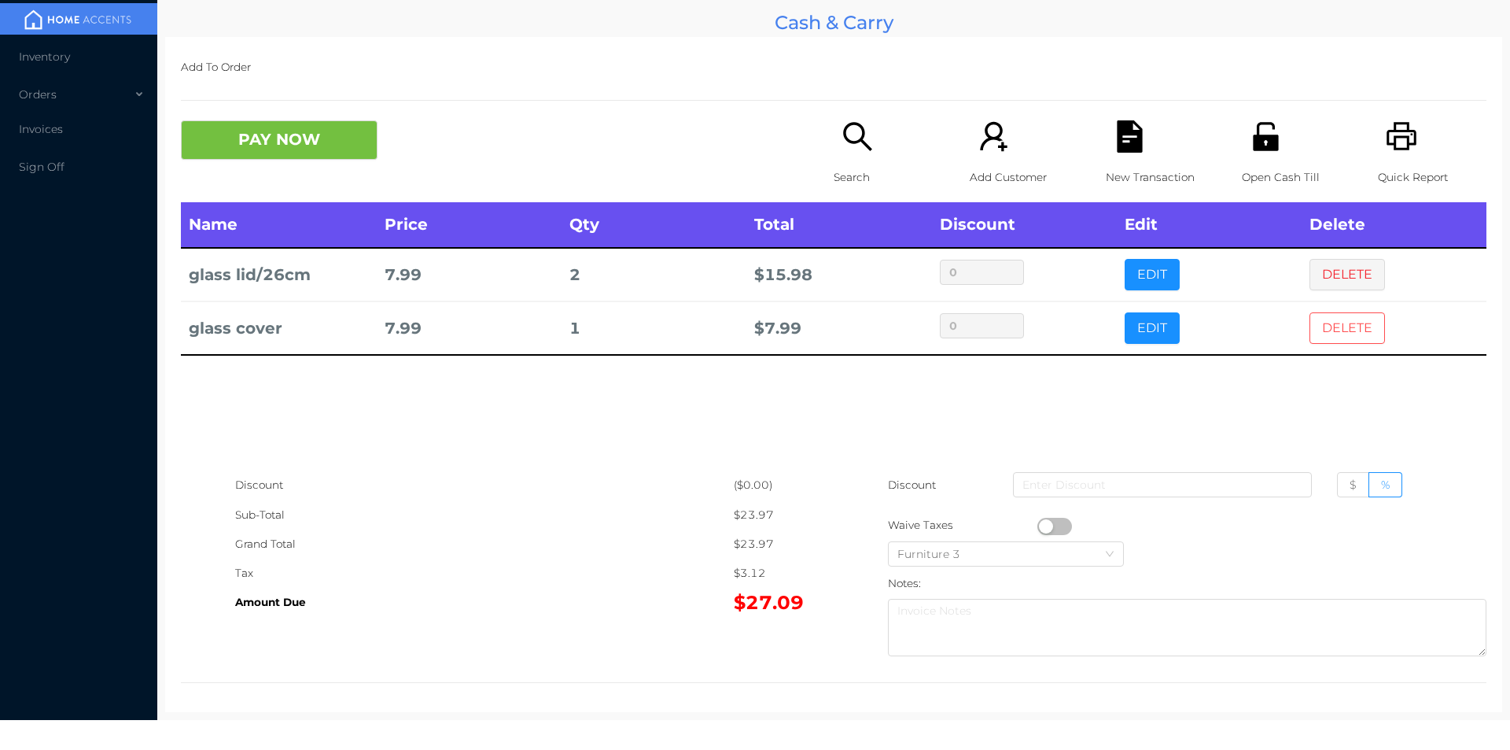
click at [1323, 328] on button "DELETE" at bounding box center [1348, 327] width 76 height 31
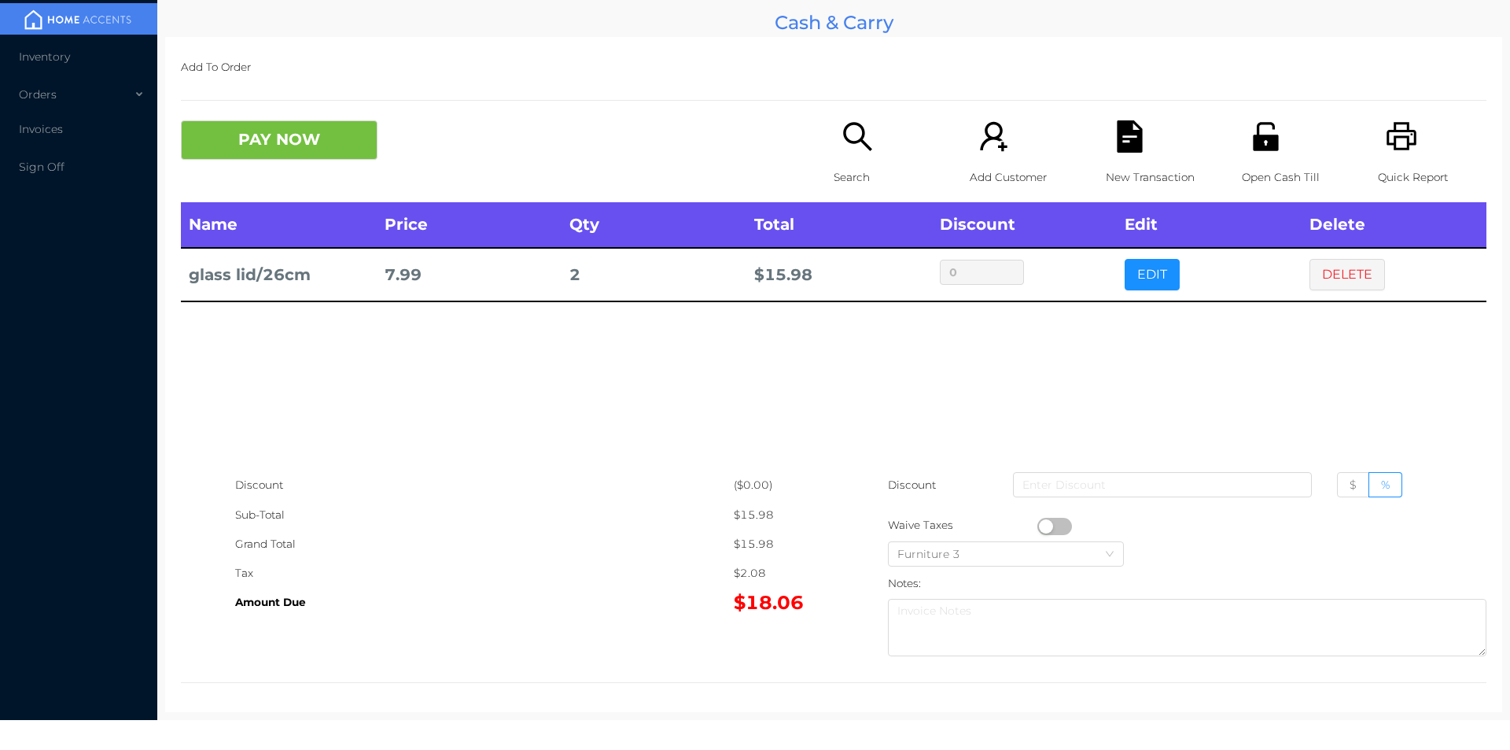
click at [858, 138] on icon "icon: search" at bounding box center [858, 136] width 32 height 32
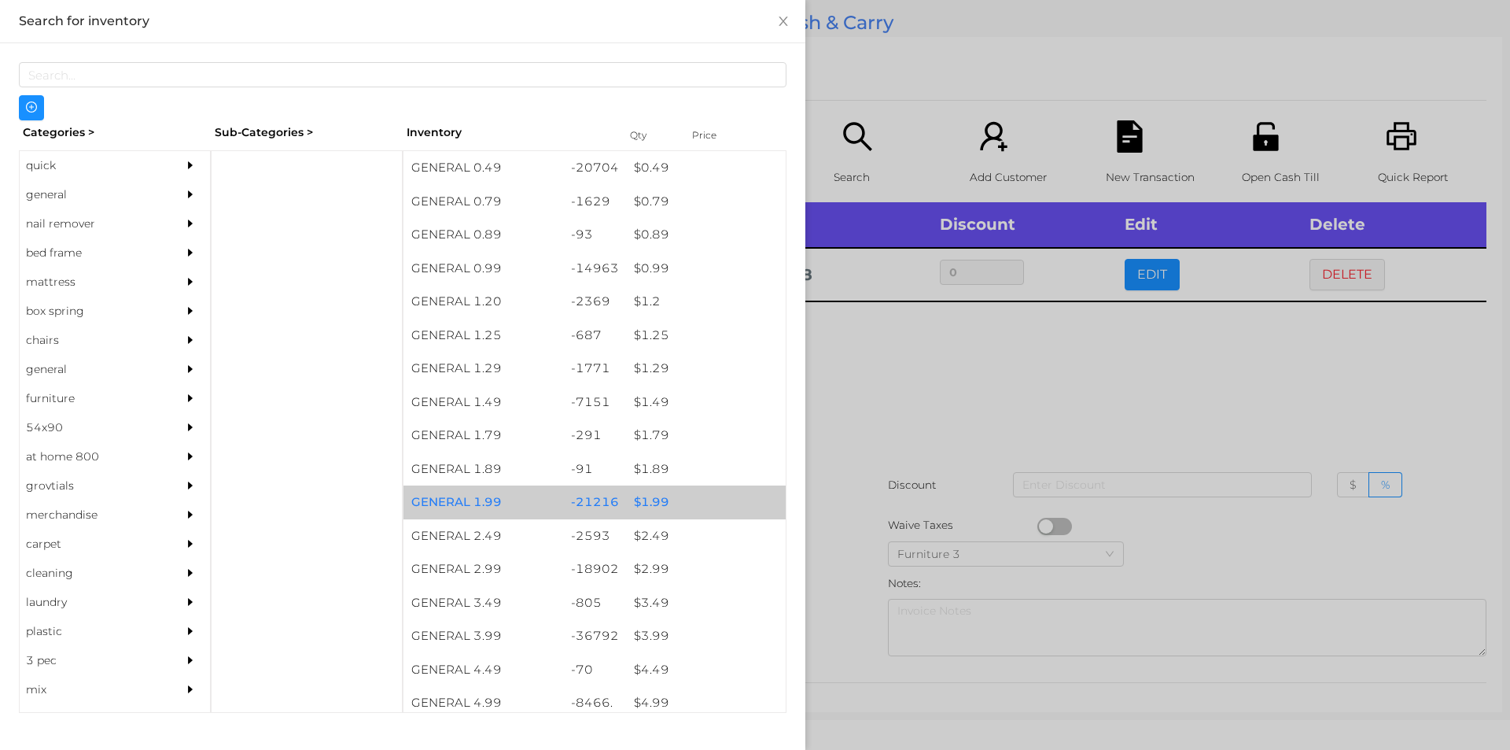
click at [637, 493] on div "$ 1.99" at bounding box center [706, 502] width 160 height 34
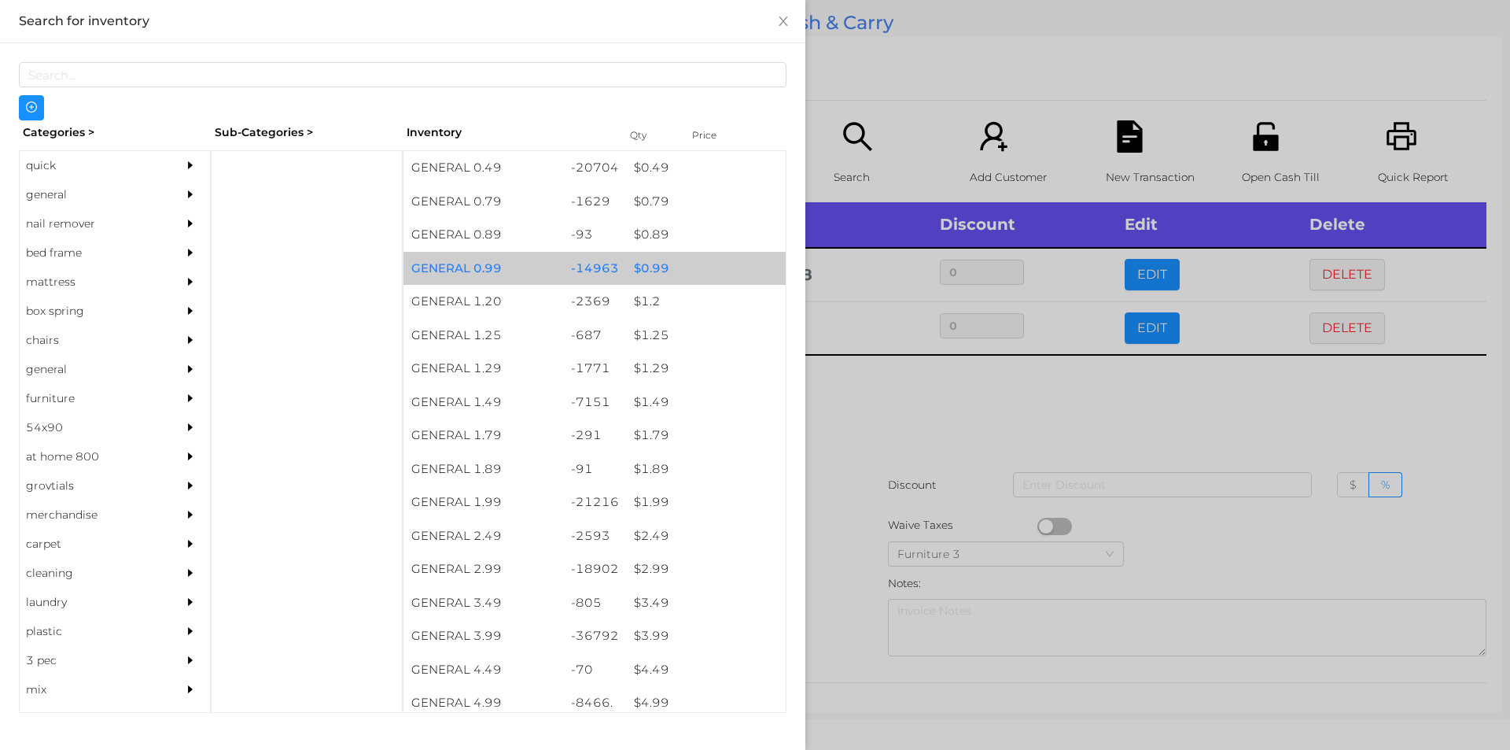
click at [642, 256] on div "$ 0.99" at bounding box center [706, 269] width 160 height 34
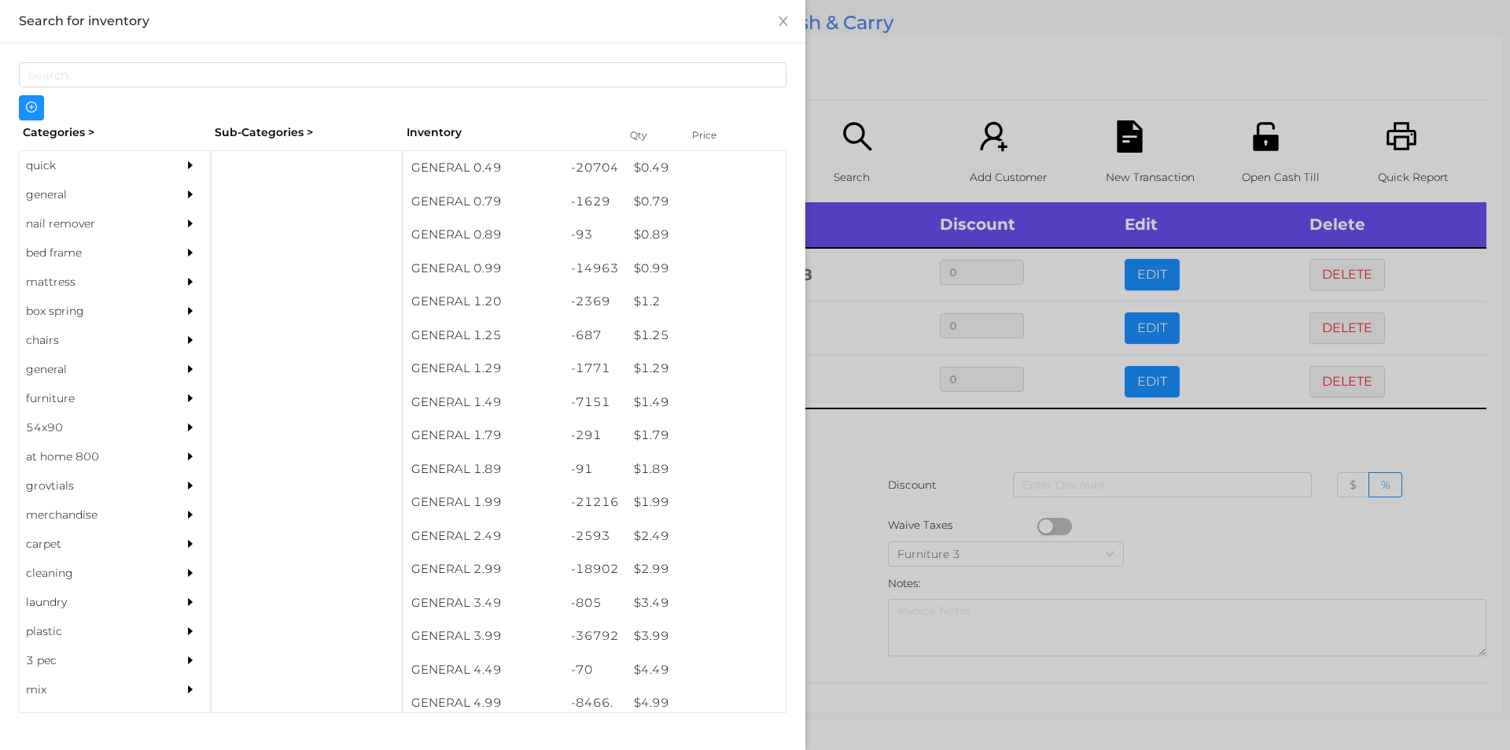
click at [859, 64] on div at bounding box center [755, 375] width 1510 height 750
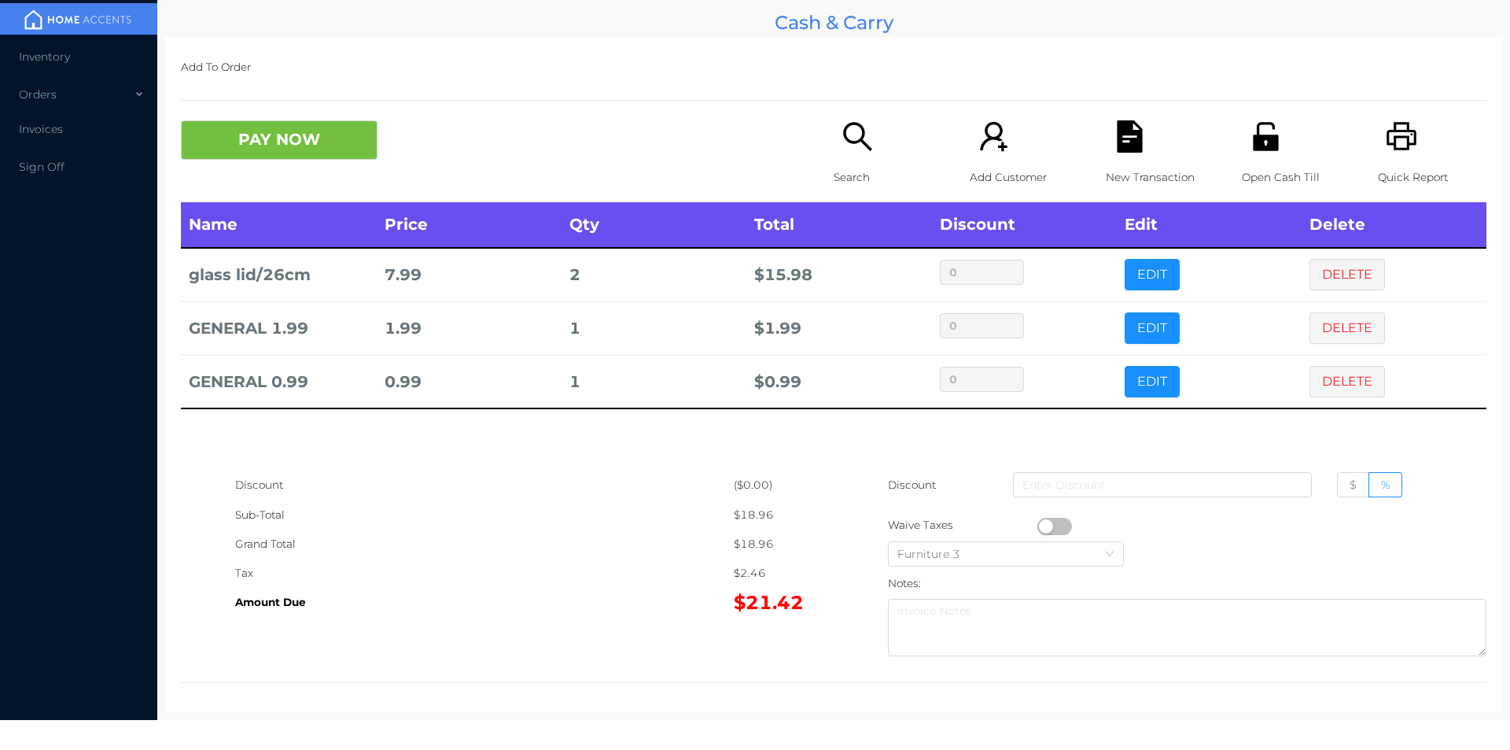
click at [1044, 521] on button "button" at bounding box center [1055, 526] width 35 height 17
click at [1122, 164] on p "New Transaction" at bounding box center [1160, 177] width 109 height 29
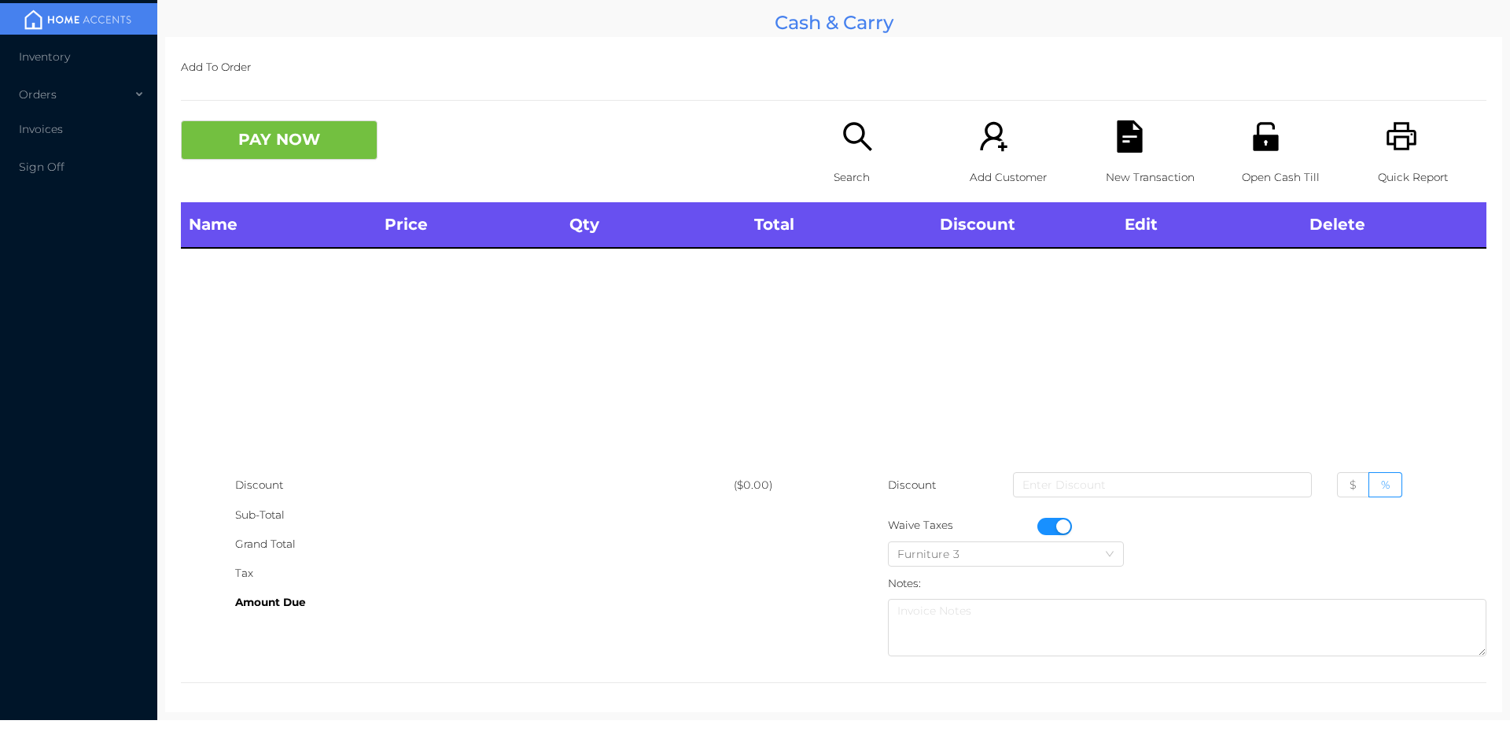
click at [1387, 137] on icon "icon: printer" at bounding box center [1402, 136] width 30 height 28
click at [1053, 521] on button "button" at bounding box center [1055, 526] width 35 height 17
click at [861, 138] on icon "icon: search" at bounding box center [858, 136] width 32 height 32
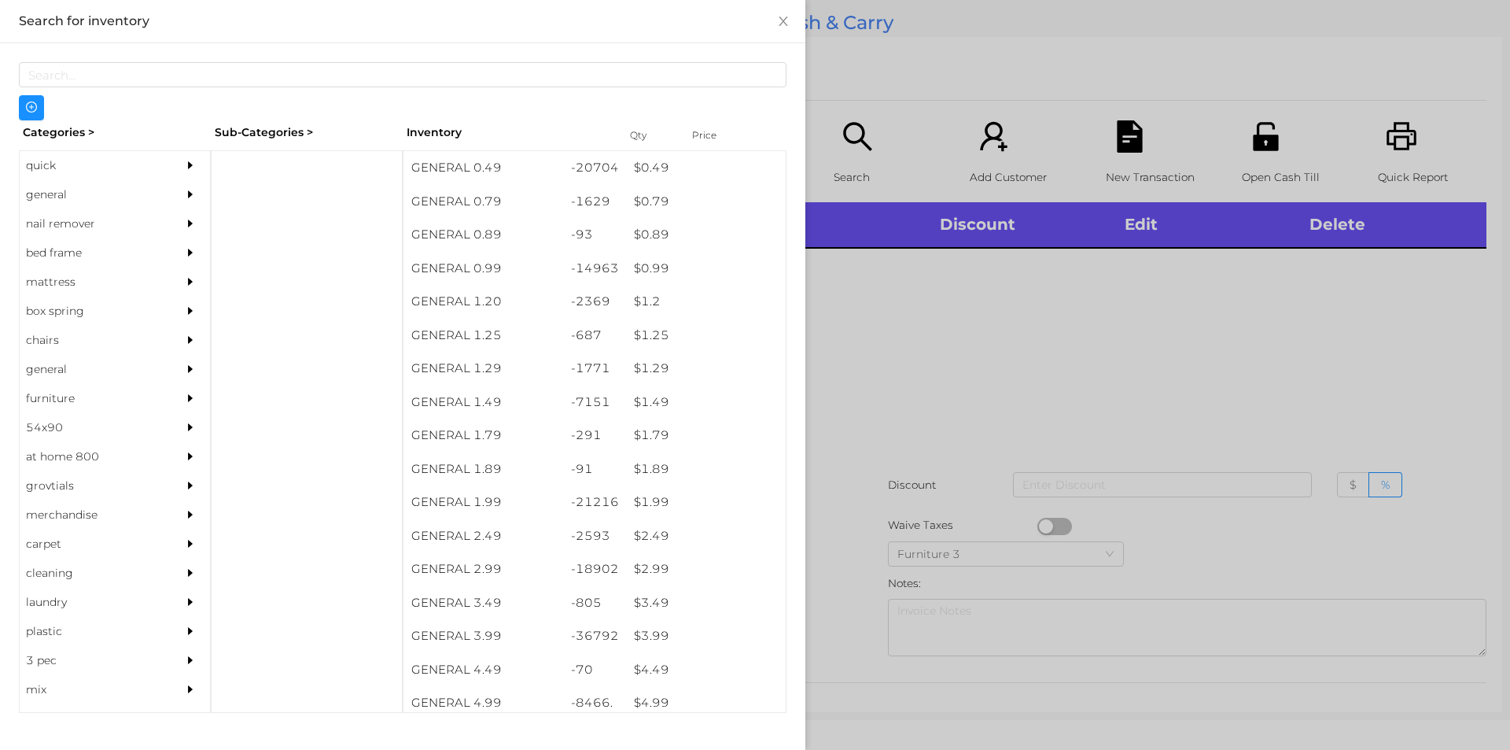
click at [55, 188] on div "general" at bounding box center [91, 194] width 143 height 29
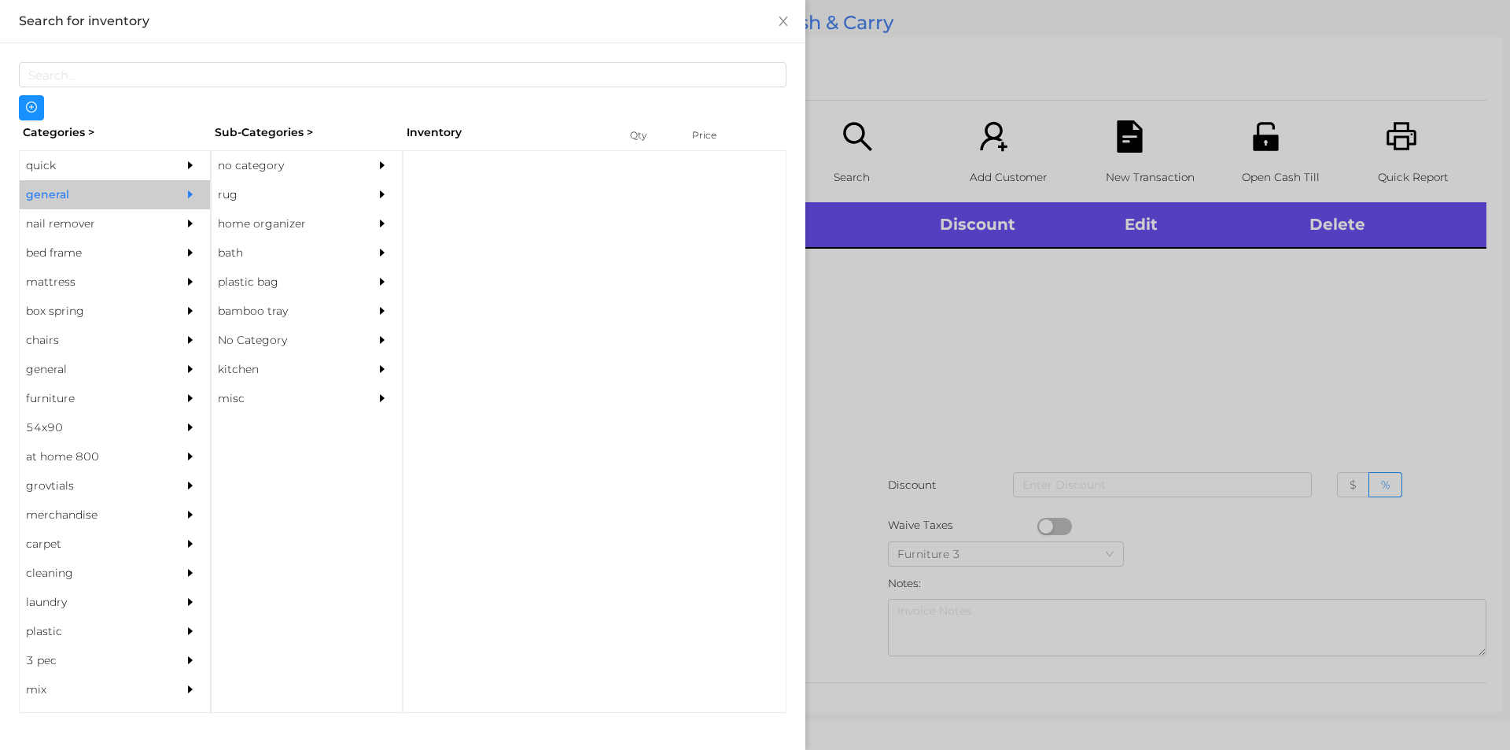
click at [300, 185] on div "rug" at bounding box center [283, 194] width 143 height 29
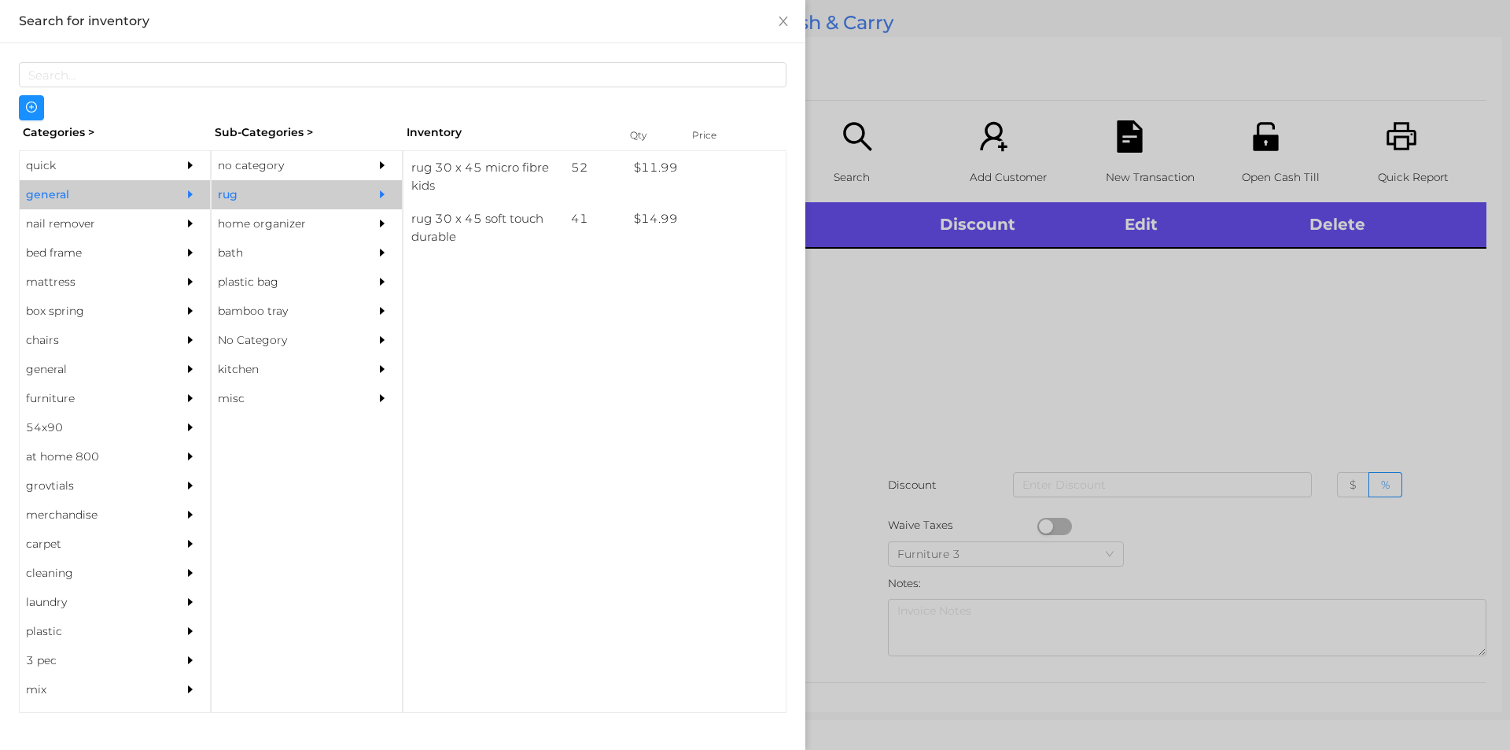
click at [301, 160] on div "no category" at bounding box center [283, 165] width 143 height 29
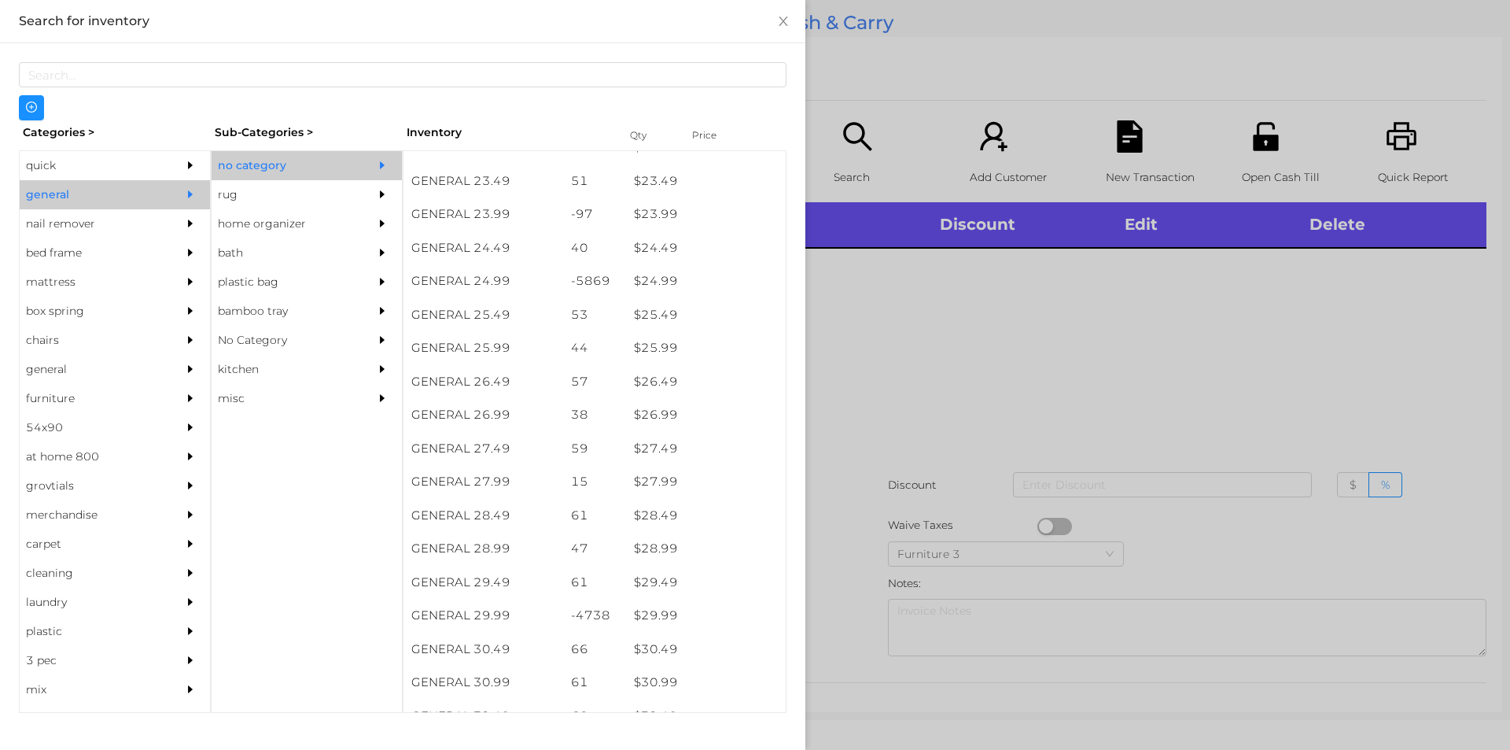
scroll to position [2080, 0]
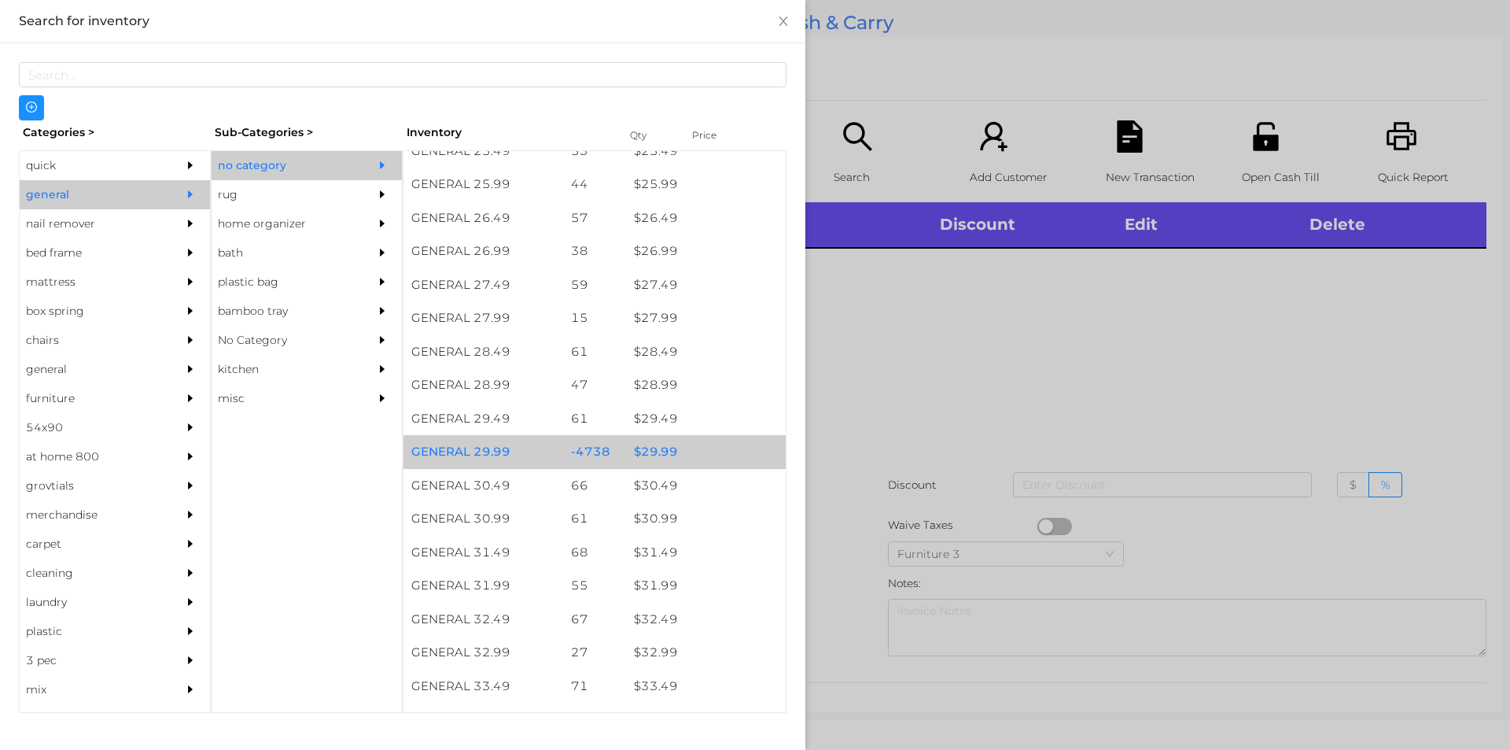
click at [683, 454] on div "$ 29.99" at bounding box center [706, 452] width 160 height 34
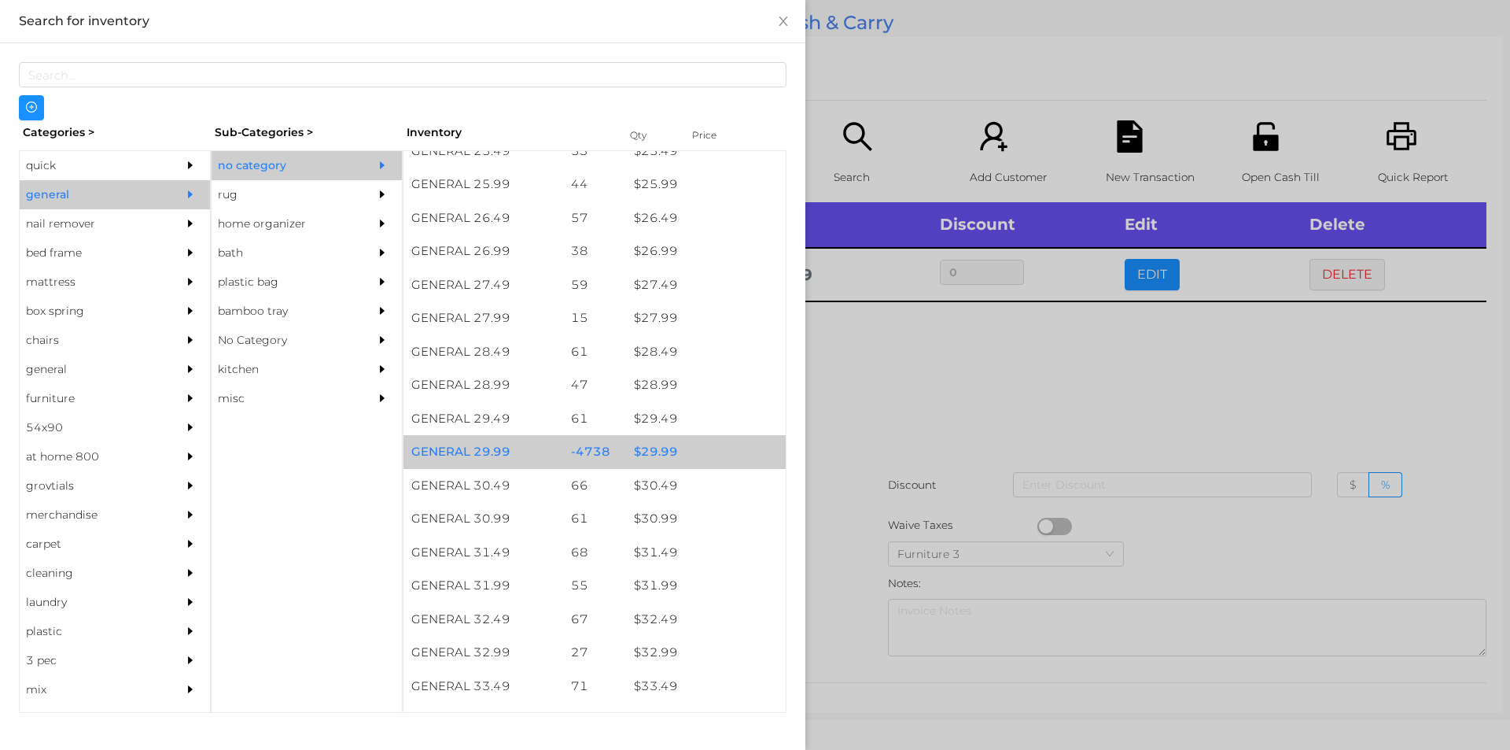
click at [693, 459] on div "$ 29.99" at bounding box center [706, 452] width 160 height 34
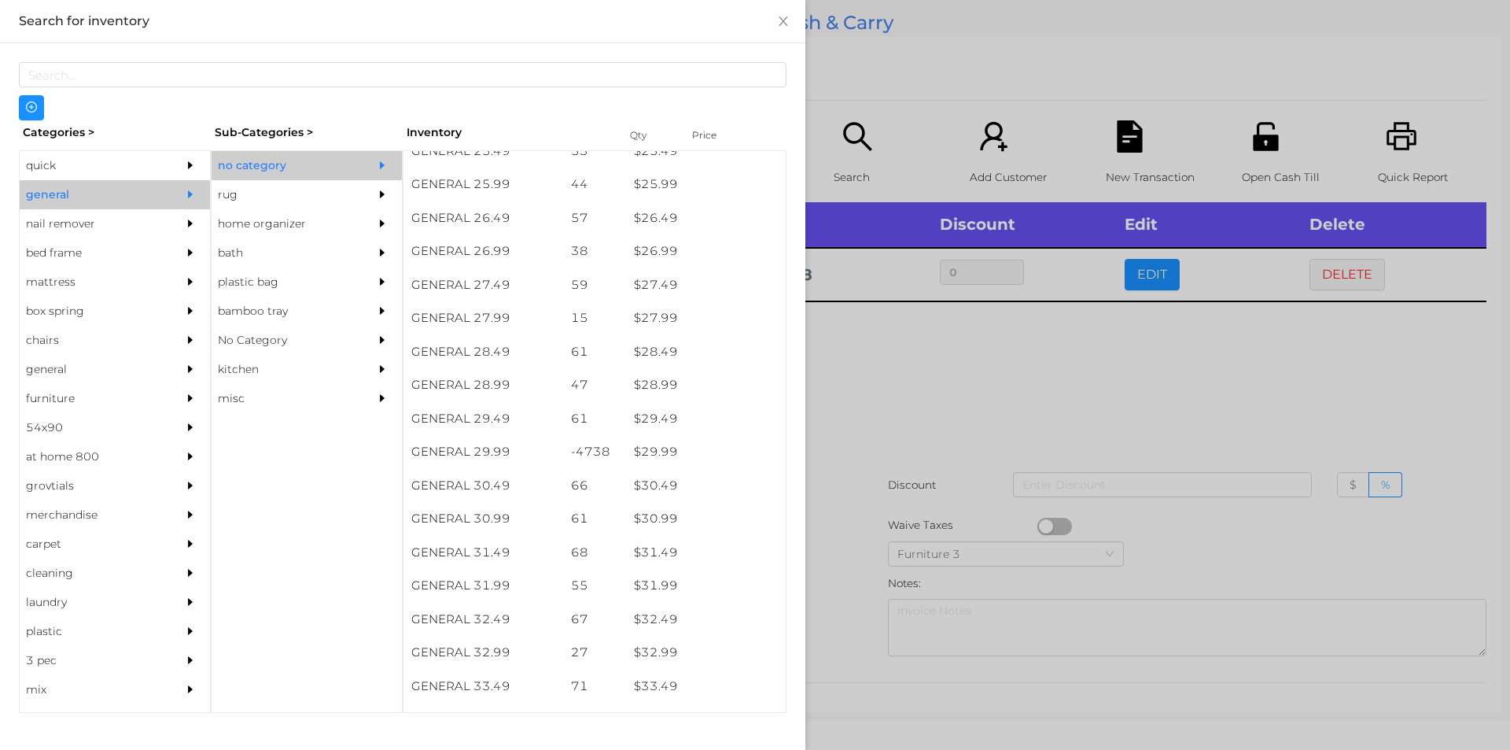
click at [877, 466] on div at bounding box center [755, 375] width 1510 height 750
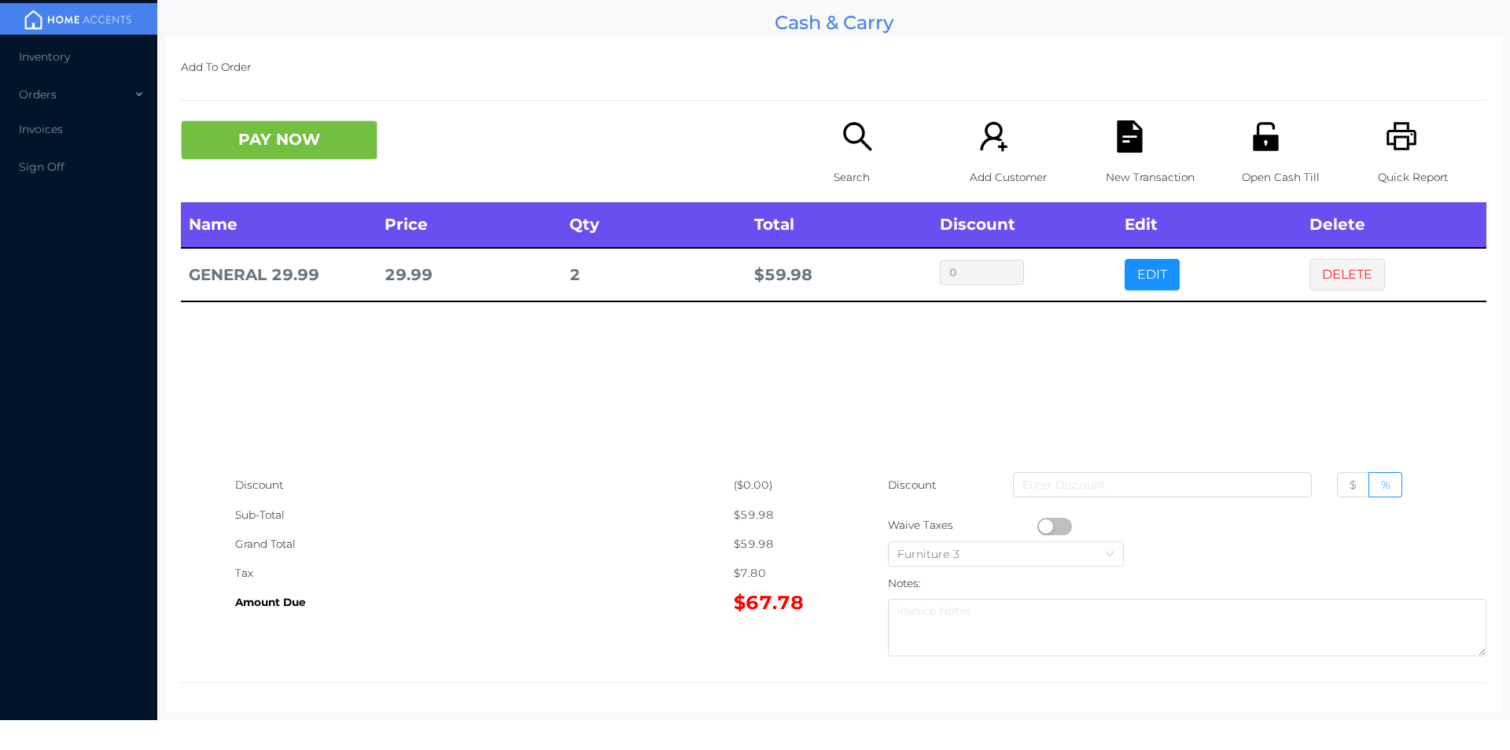
click at [1110, 155] on div "New Transaction" at bounding box center [1160, 161] width 109 height 82
click at [1141, 307] on div "Name Price Qty Total Discount Edit Delete parfum 3.99 1 $ 3.99 0 EDIT DELETE" at bounding box center [834, 336] width 1306 height 268
click at [1159, 279] on button "EDIT" at bounding box center [1152, 274] width 55 height 31
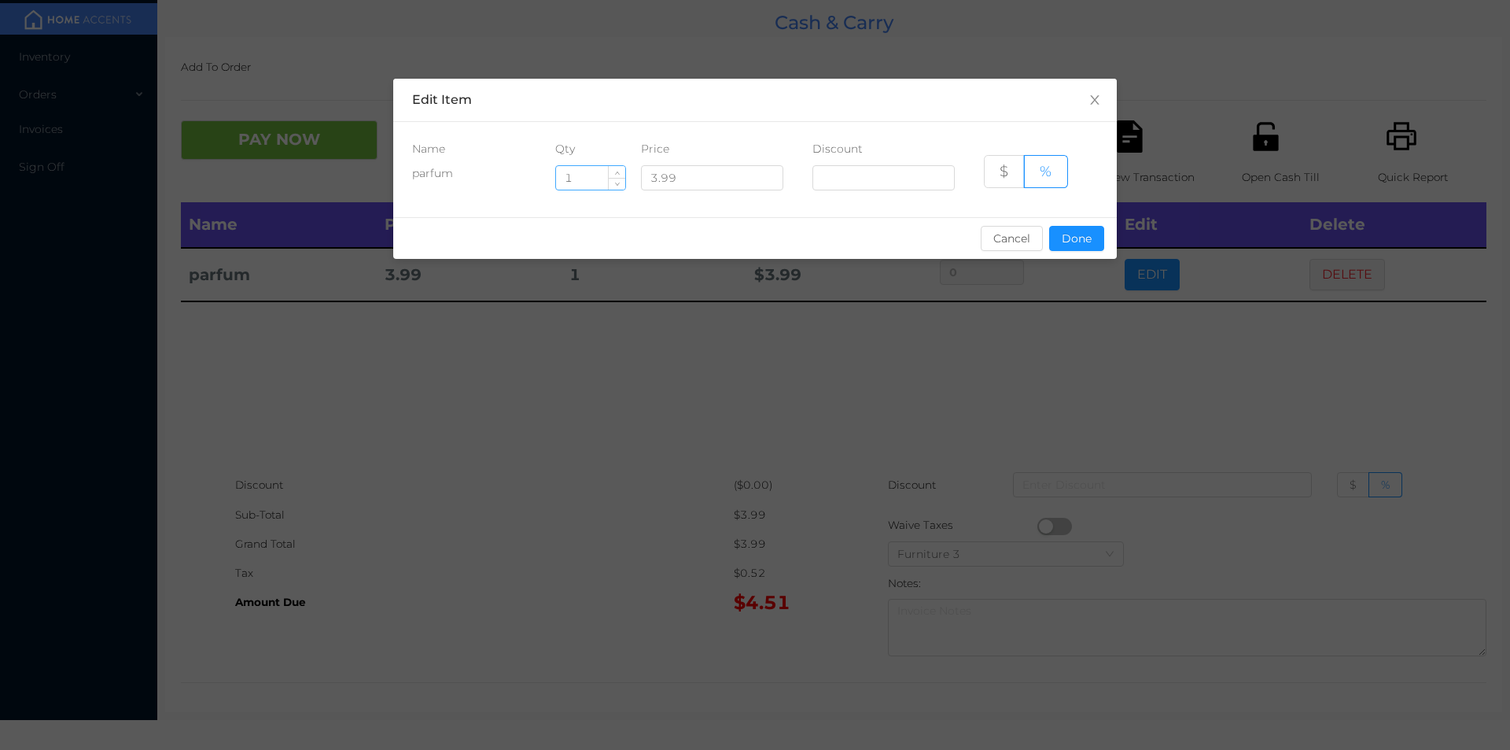
click at [597, 171] on input "1" at bounding box center [590, 178] width 69 height 24
type input "2"
click at [1074, 240] on button "Done" at bounding box center [1076, 238] width 55 height 25
type input "0%"
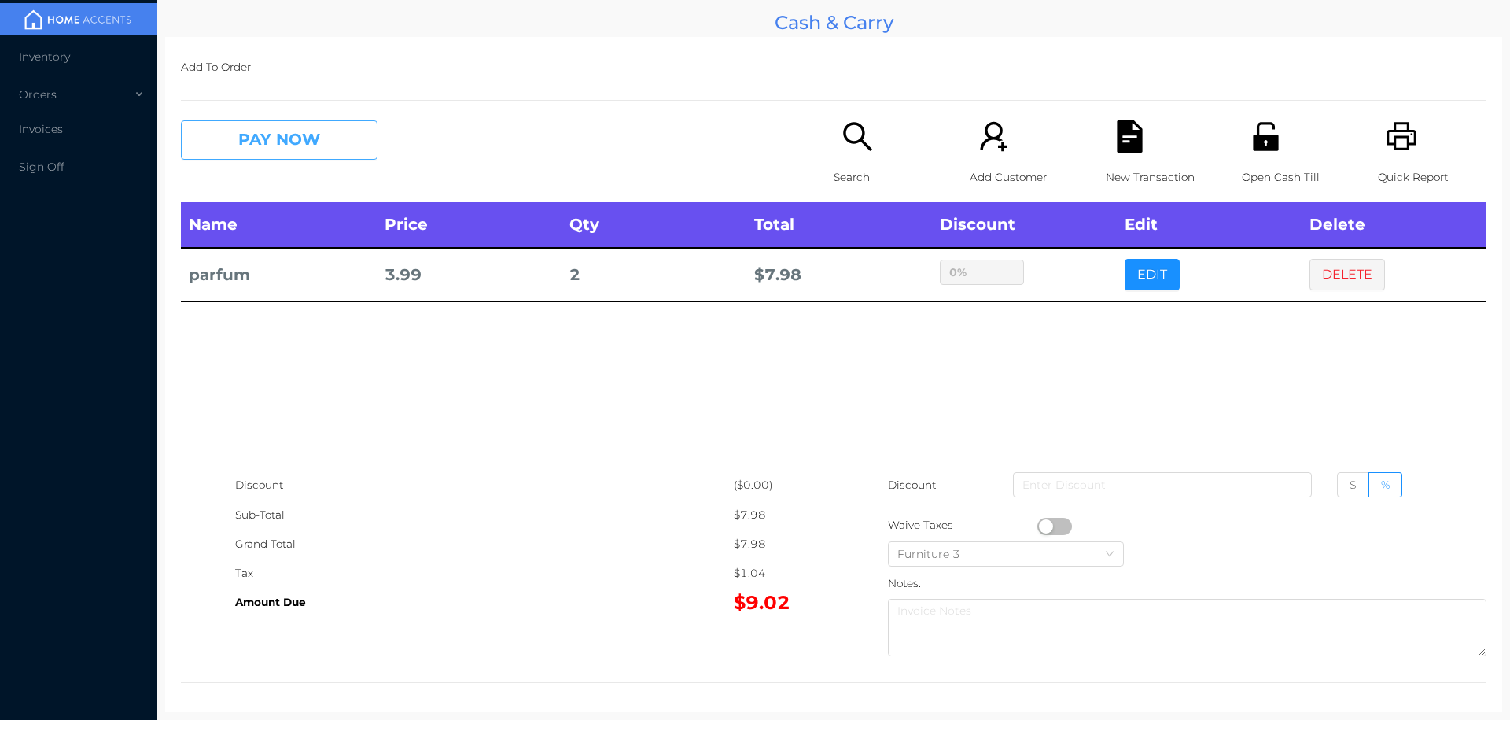
click at [287, 136] on button "PAY NOW" at bounding box center [279, 139] width 197 height 39
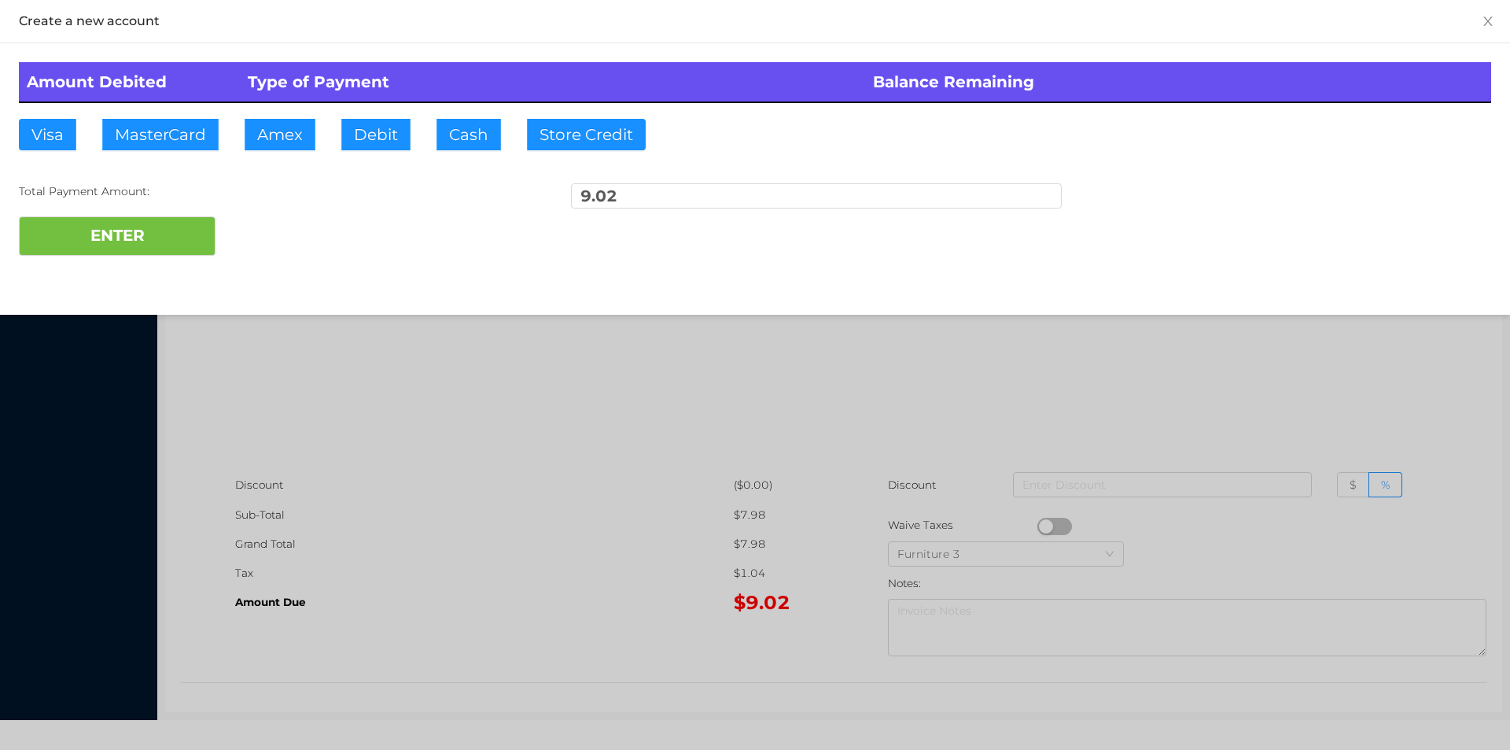
click at [520, 463] on div at bounding box center [755, 375] width 1510 height 750
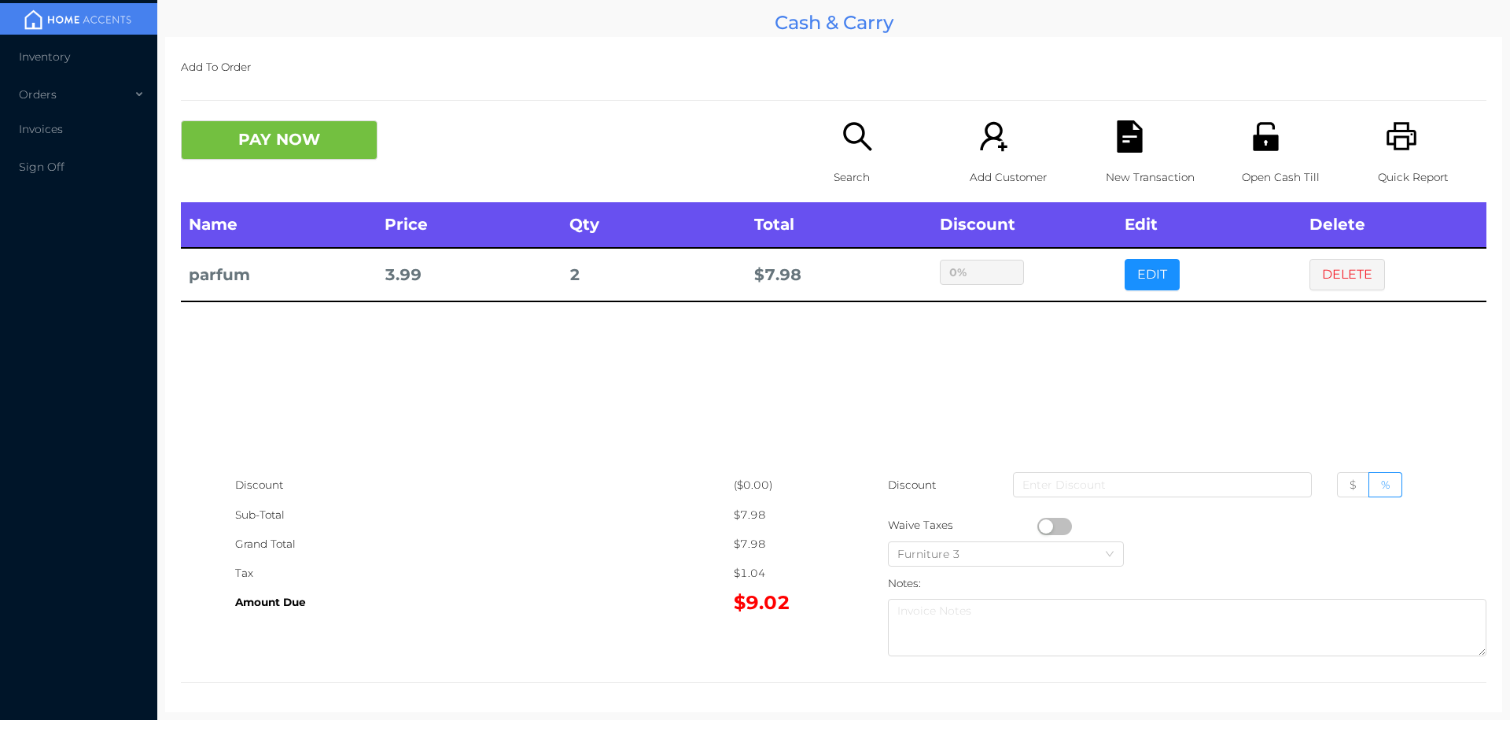
click at [1120, 146] on icon "icon: file-text" at bounding box center [1129, 136] width 25 height 32
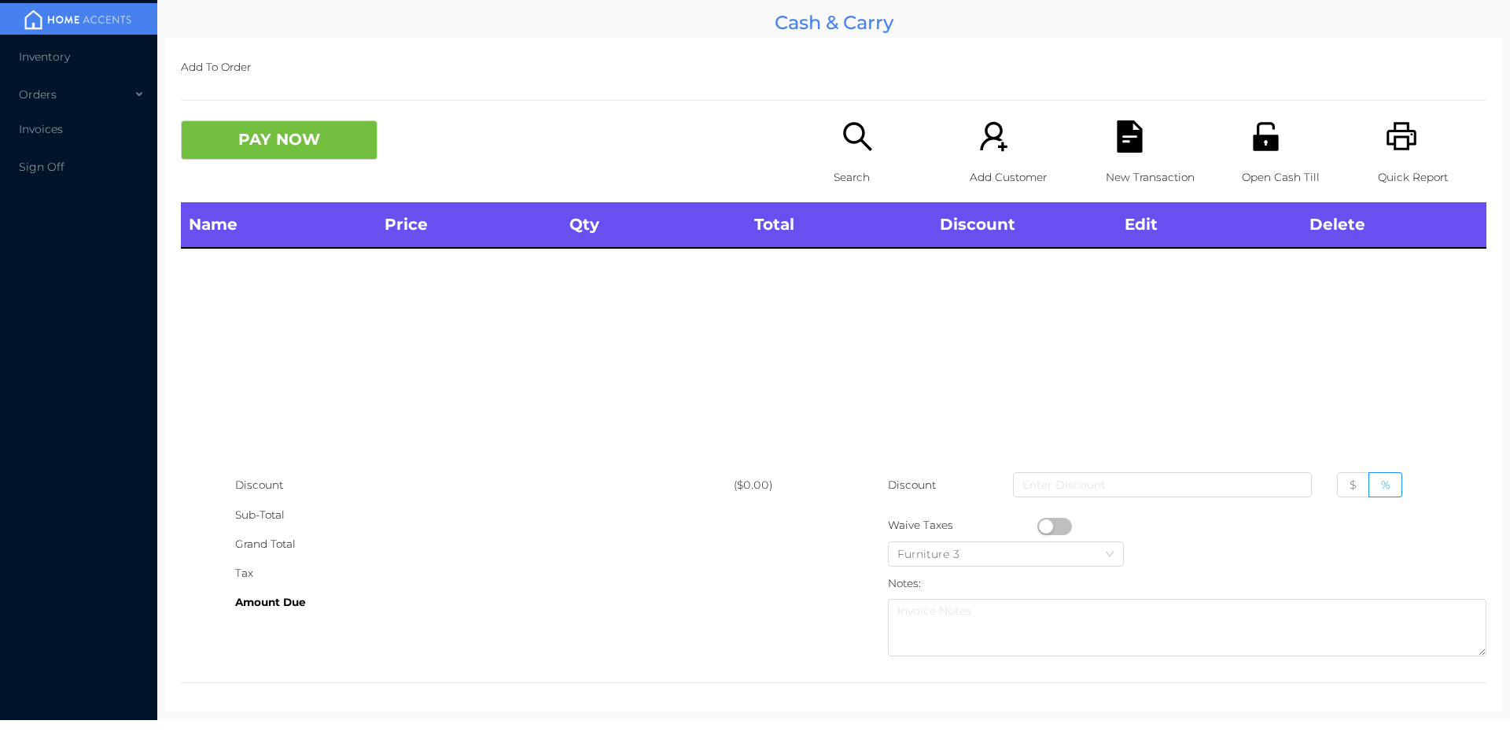
click at [1254, 137] on icon "icon: unlock" at bounding box center [1265, 136] width 25 height 28
click at [843, 135] on icon "icon: search" at bounding box center [857, 136] width 28 height 28
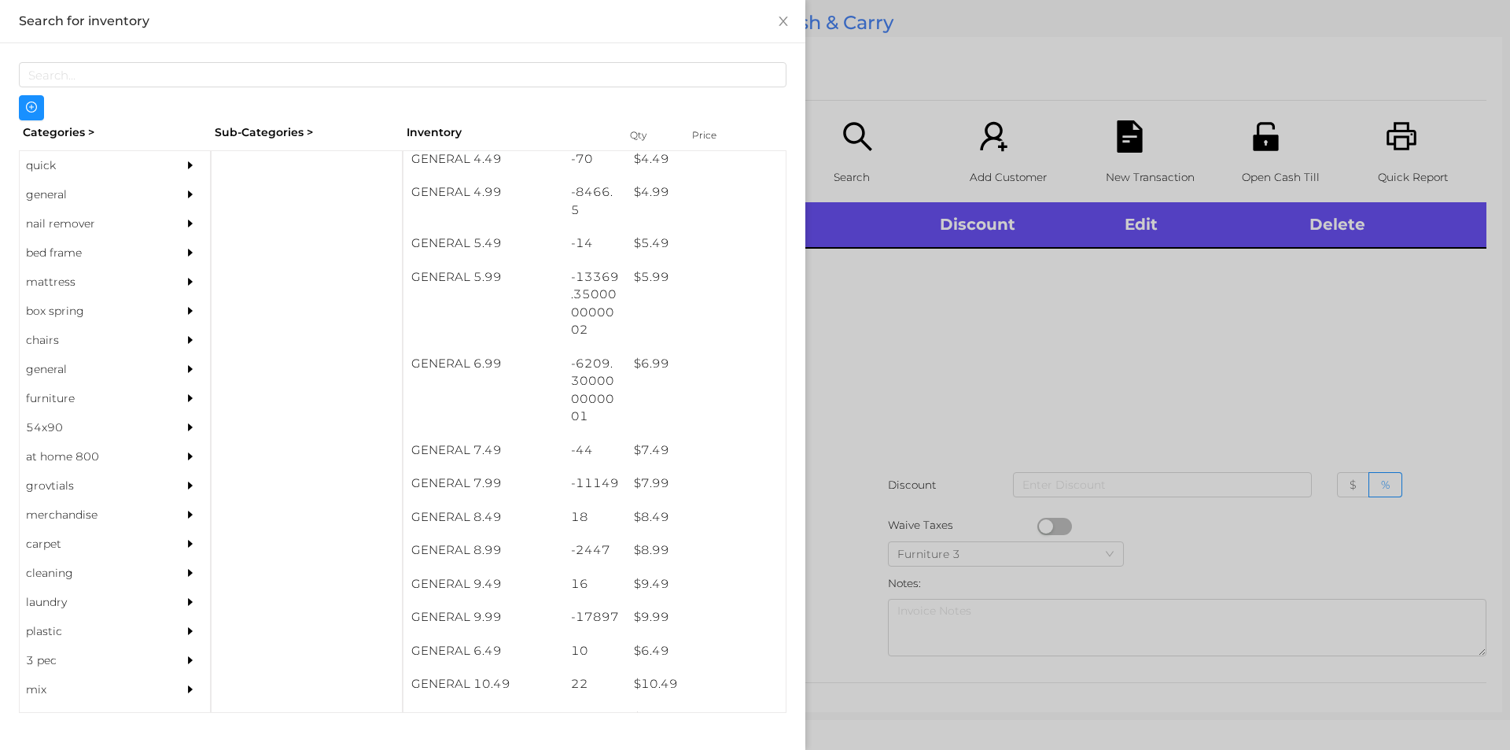
scroll to position [518, 0]
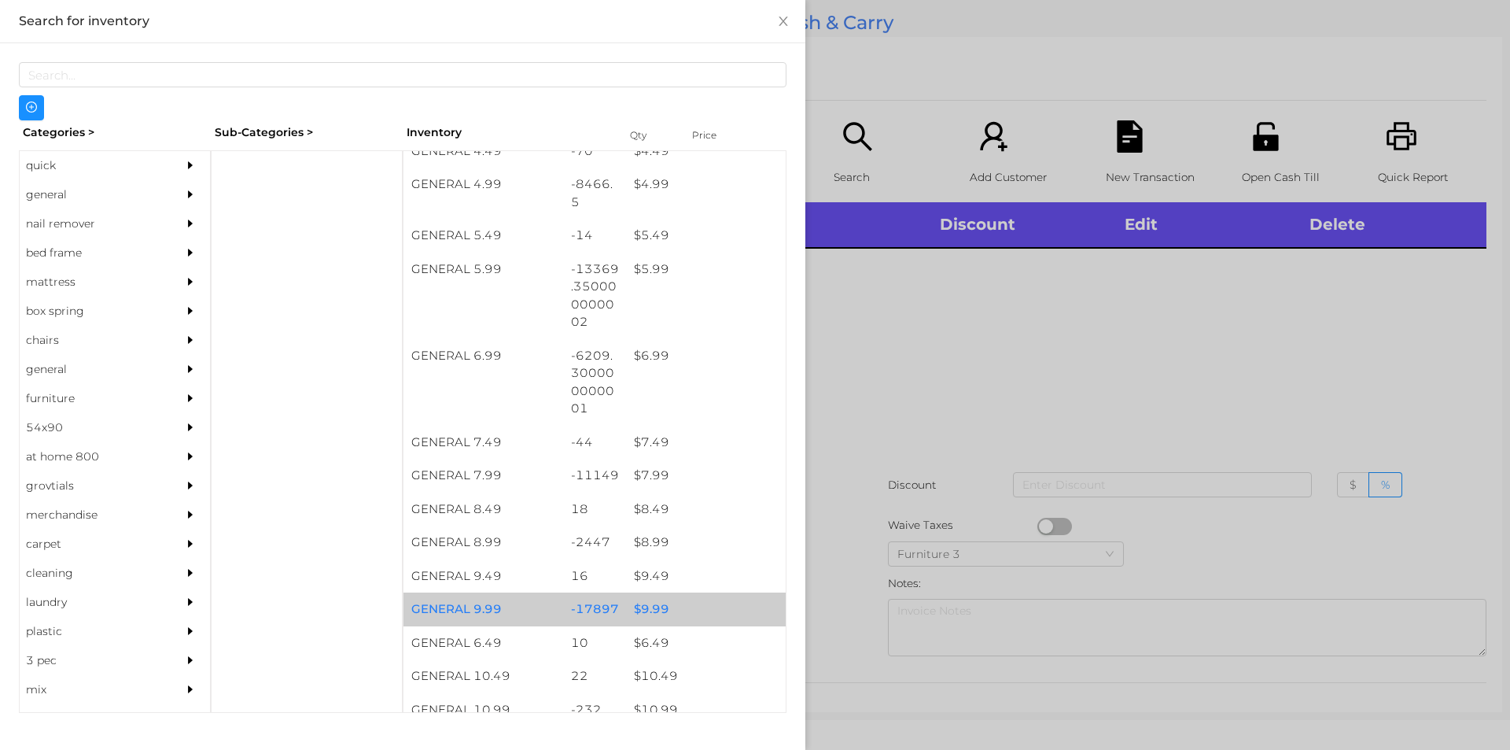
click at [654, 612] on div "$ 9.99" at bounding box center [706, 609] width 160 height 34
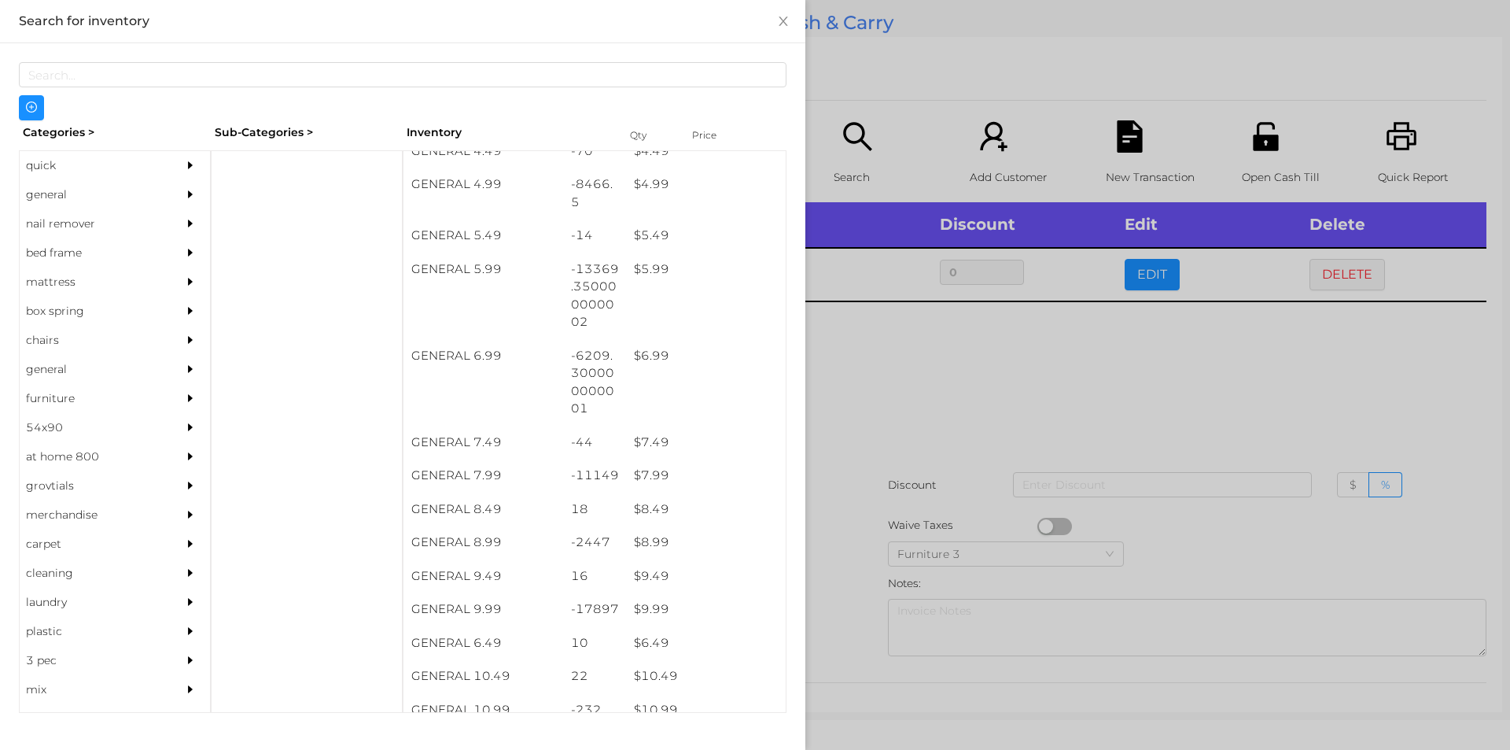
click at [918, 448] on div at bounding box center [755, 375] width 1510 height 750
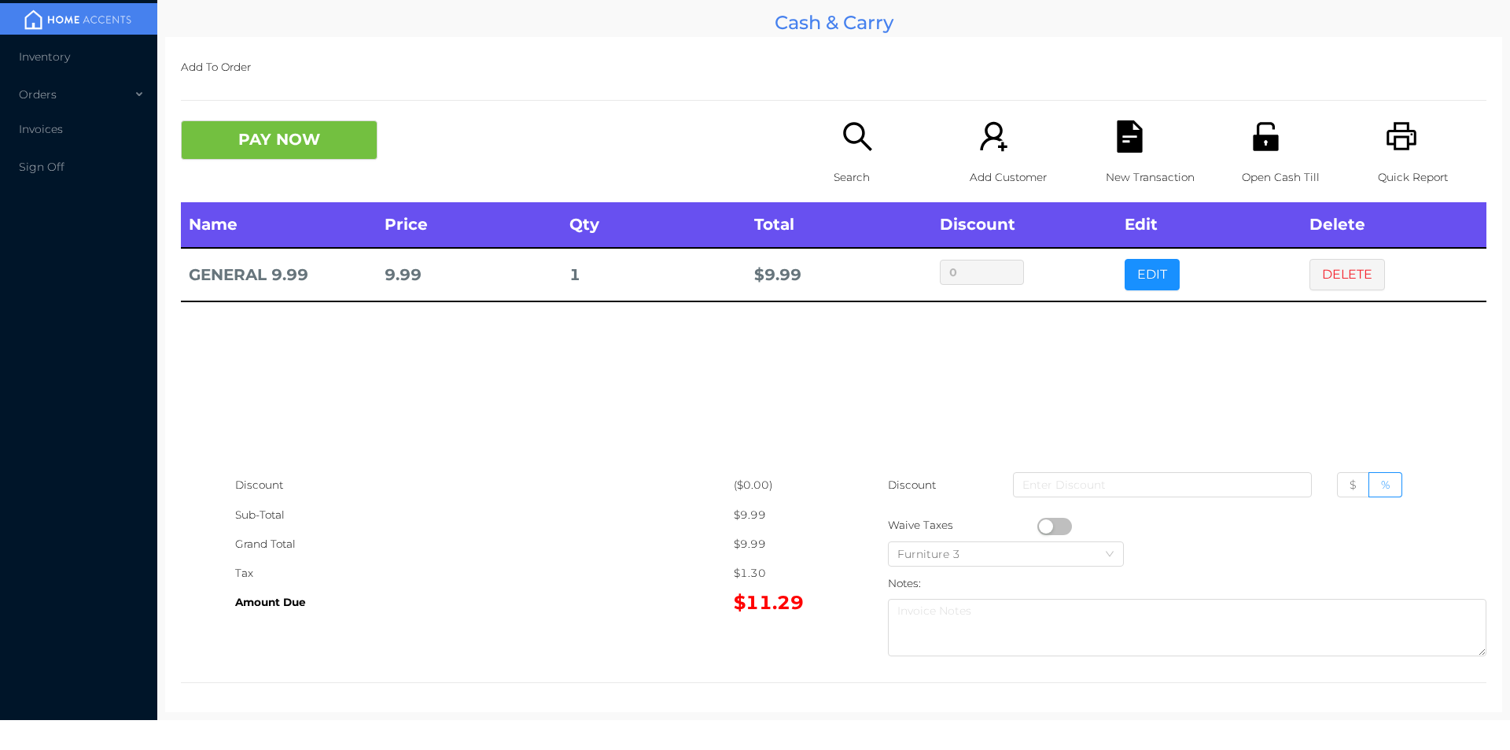
click at [1131, 146] on icon "icon: file-text" at bounding box center [1129, 136] width 25 height 32
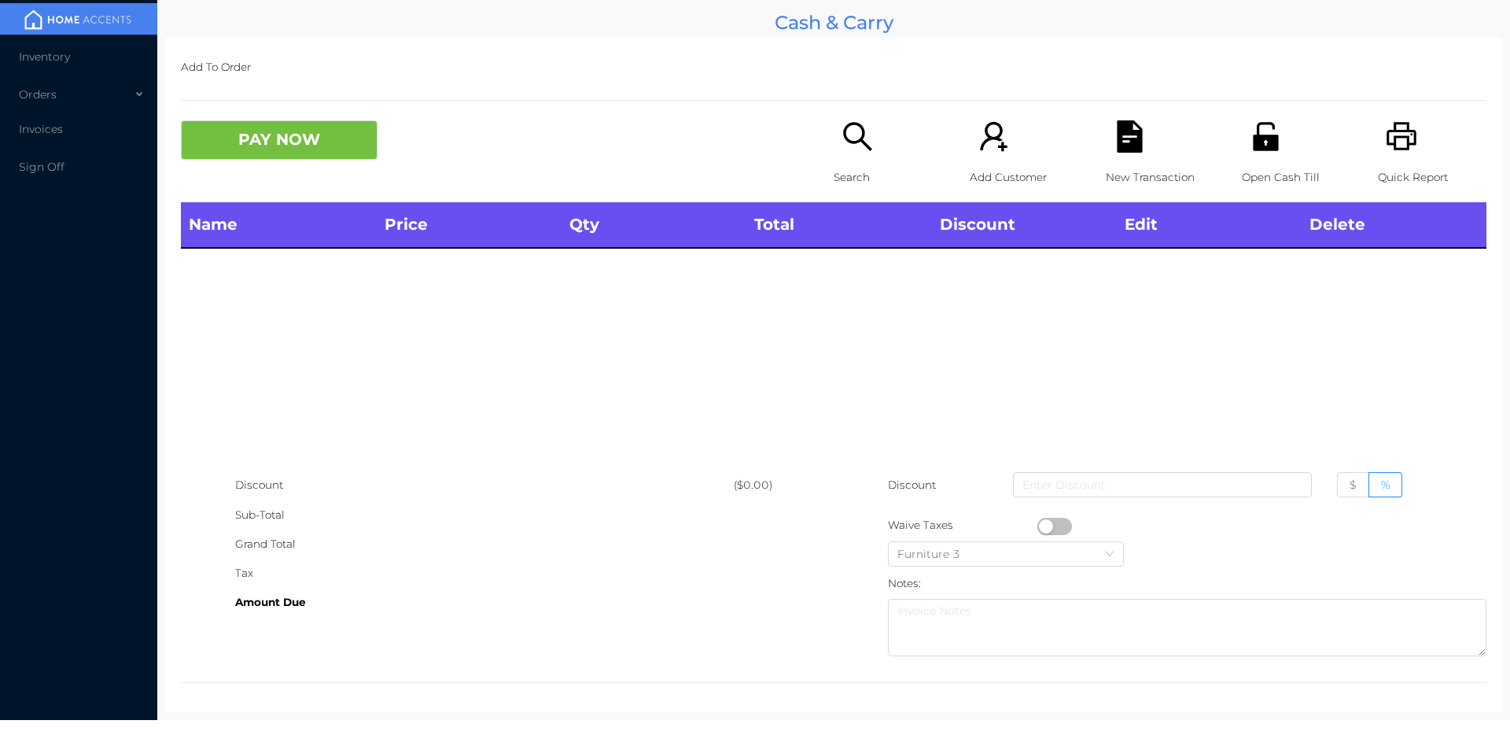
click at [1246, 153] on div "Open Cash Till" at bounding box center [1296, 161] width 109 height 82
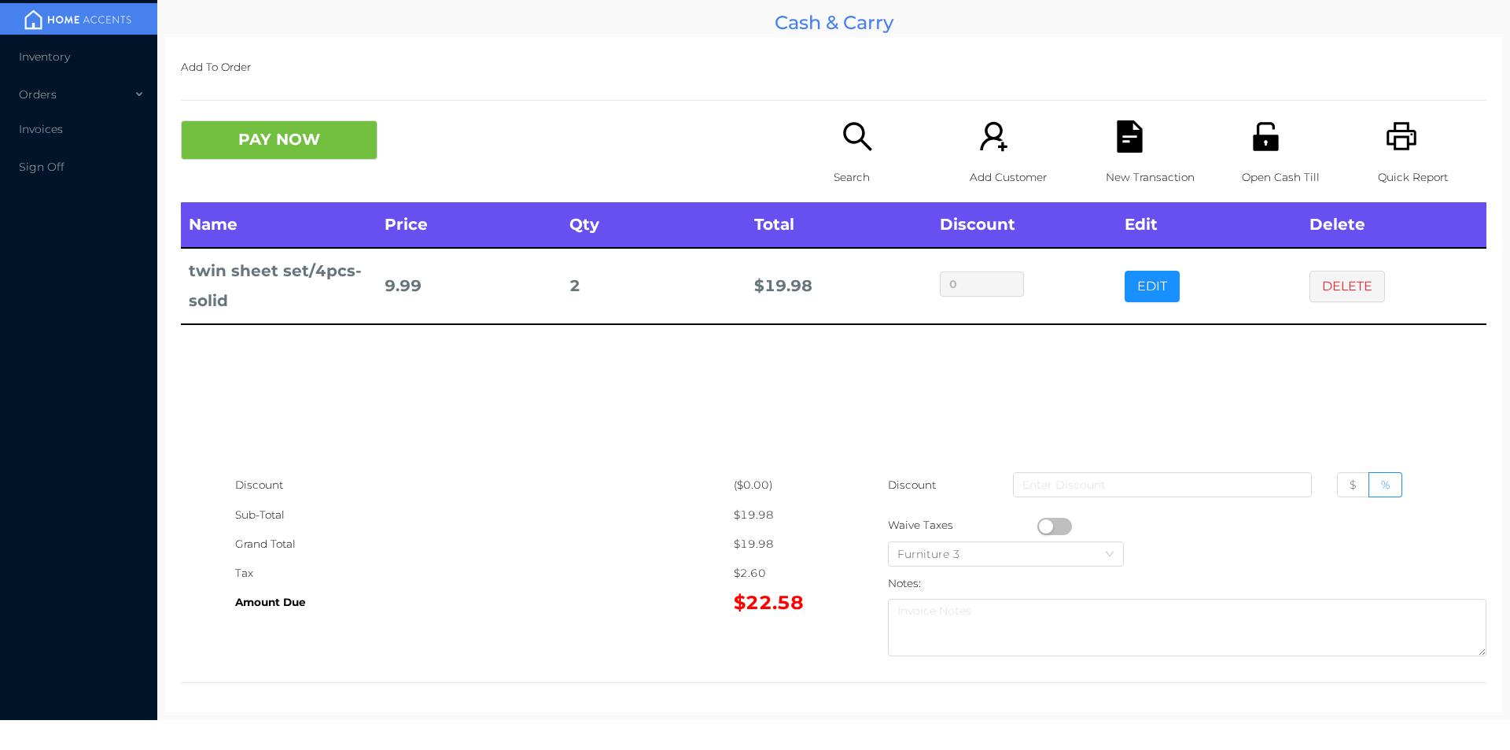
click at [1137, 290] on button "EDIT" at bounding box center [1152, 286] width 55 height 31
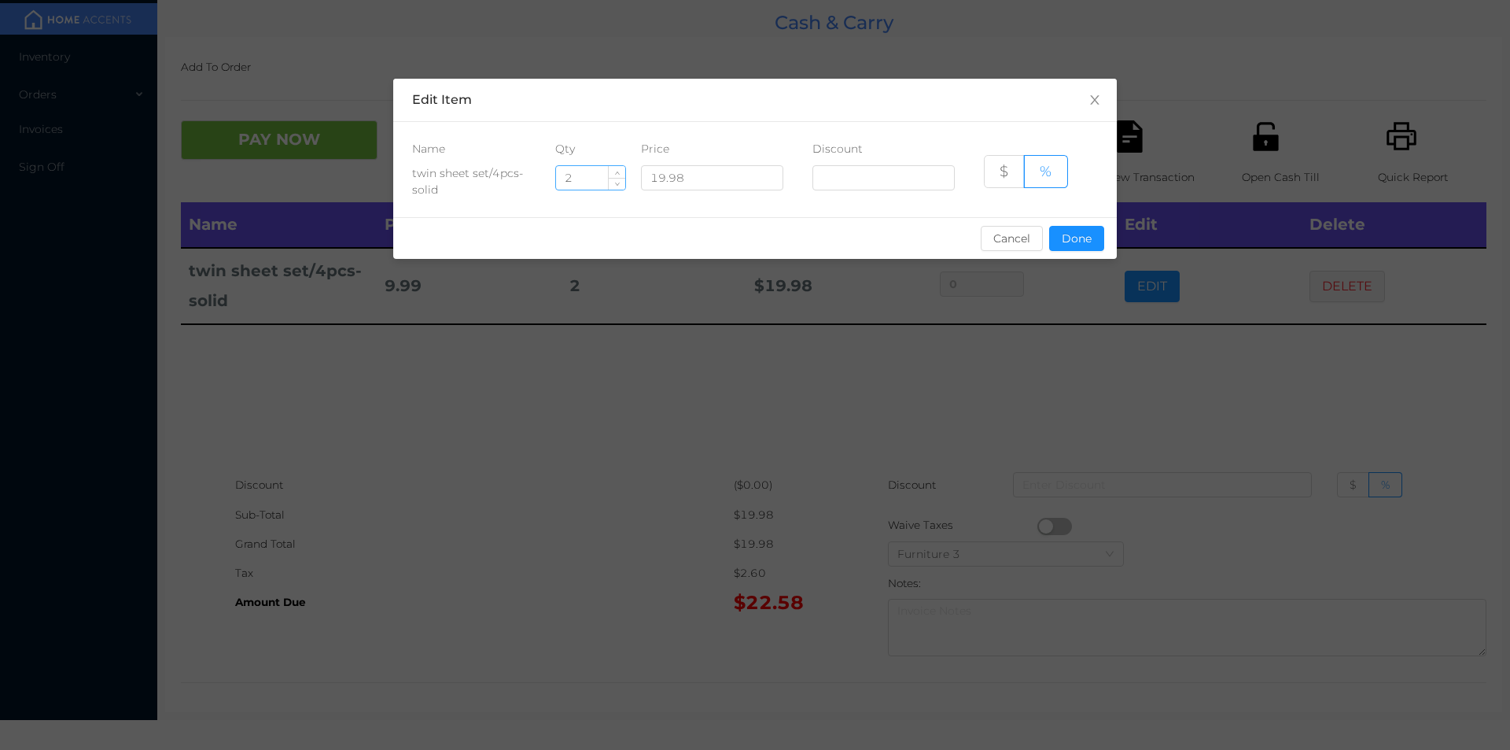
click at [599, 176] on input "2" at bounding box center [590, 178] width 69 height 24
type input "3"
click at [1074, 245] on button "Done" at bounding box center [1076, 238] width 55 height 25
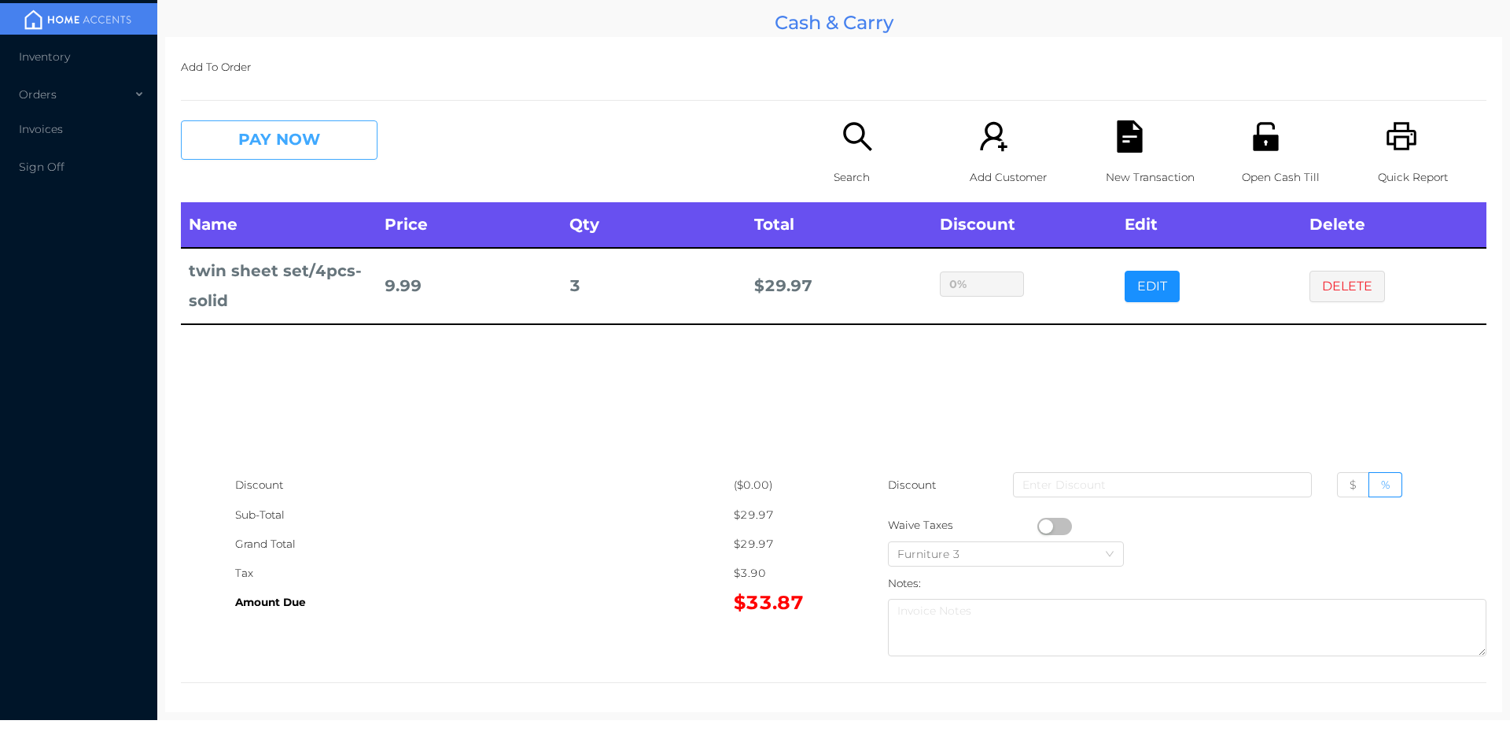
click at [282, 156] on button "PAY NOW" at bounding box center [279, 139] width 197 height 39
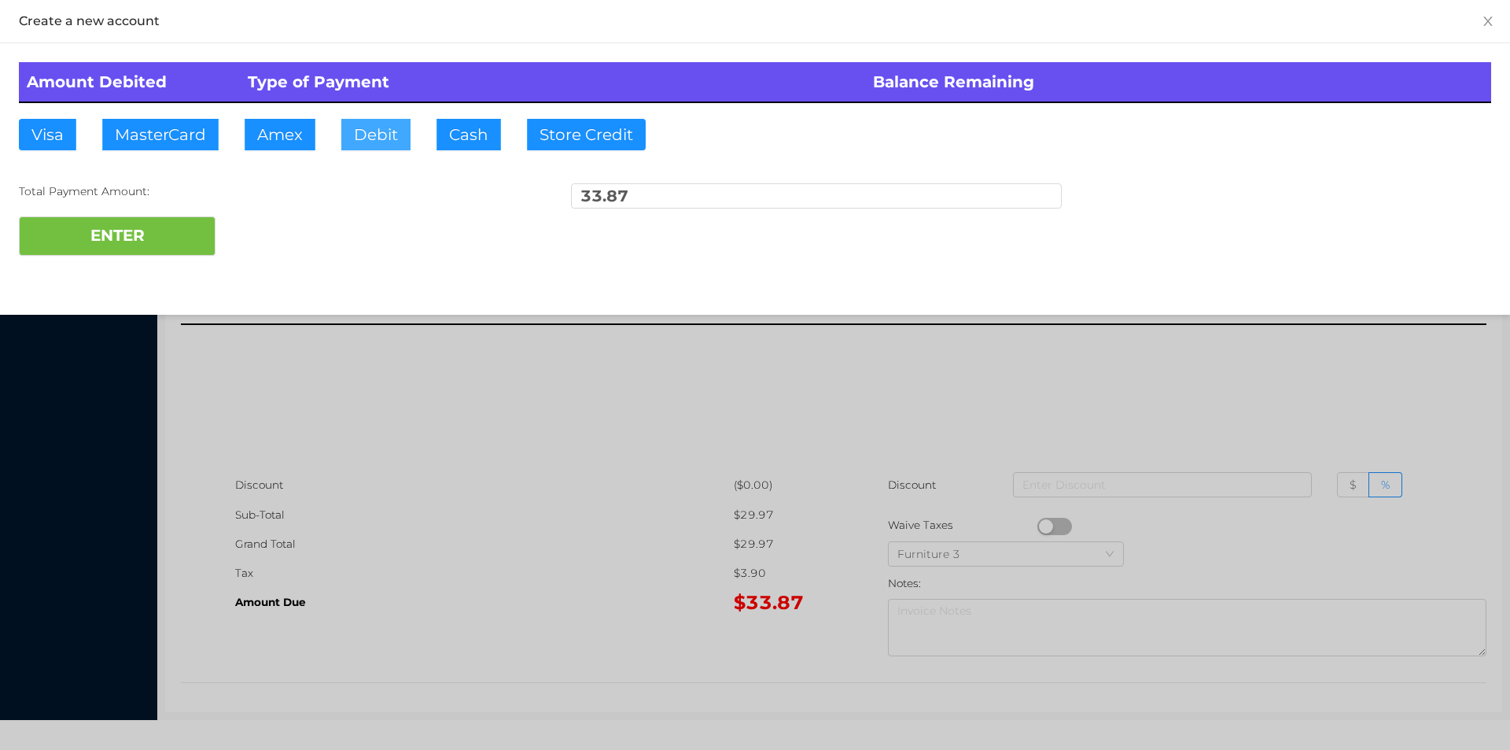
click at [392, 138] on button "Debit" at bounding box center [375, 134] width 69 height 31
click at [173, 233] on button "ENTER" at bounding box center [117, 235] width 197 height 39
type input "0"
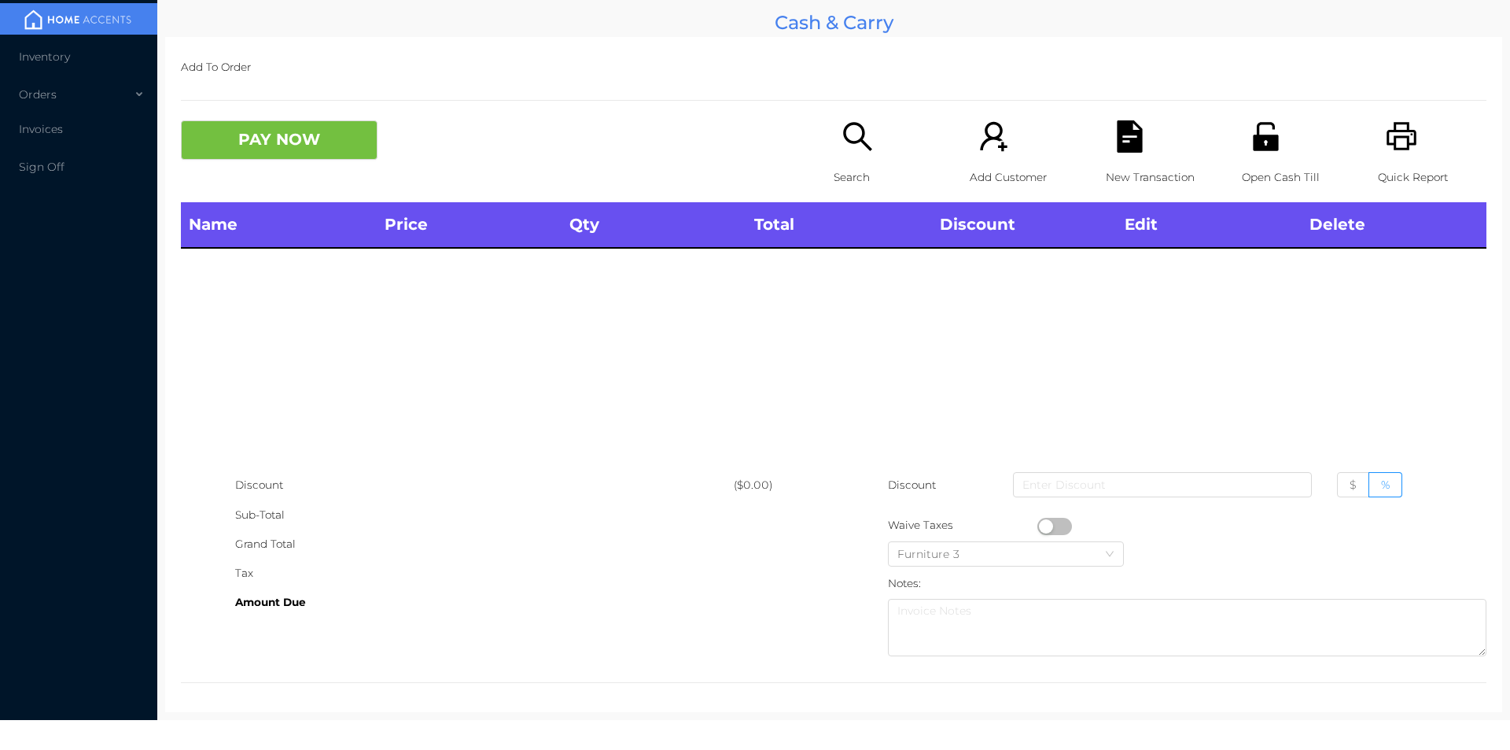
click at [1247, 158] on div "Open Cash Till" at bounding box center [1296, 161] width 109 height 82
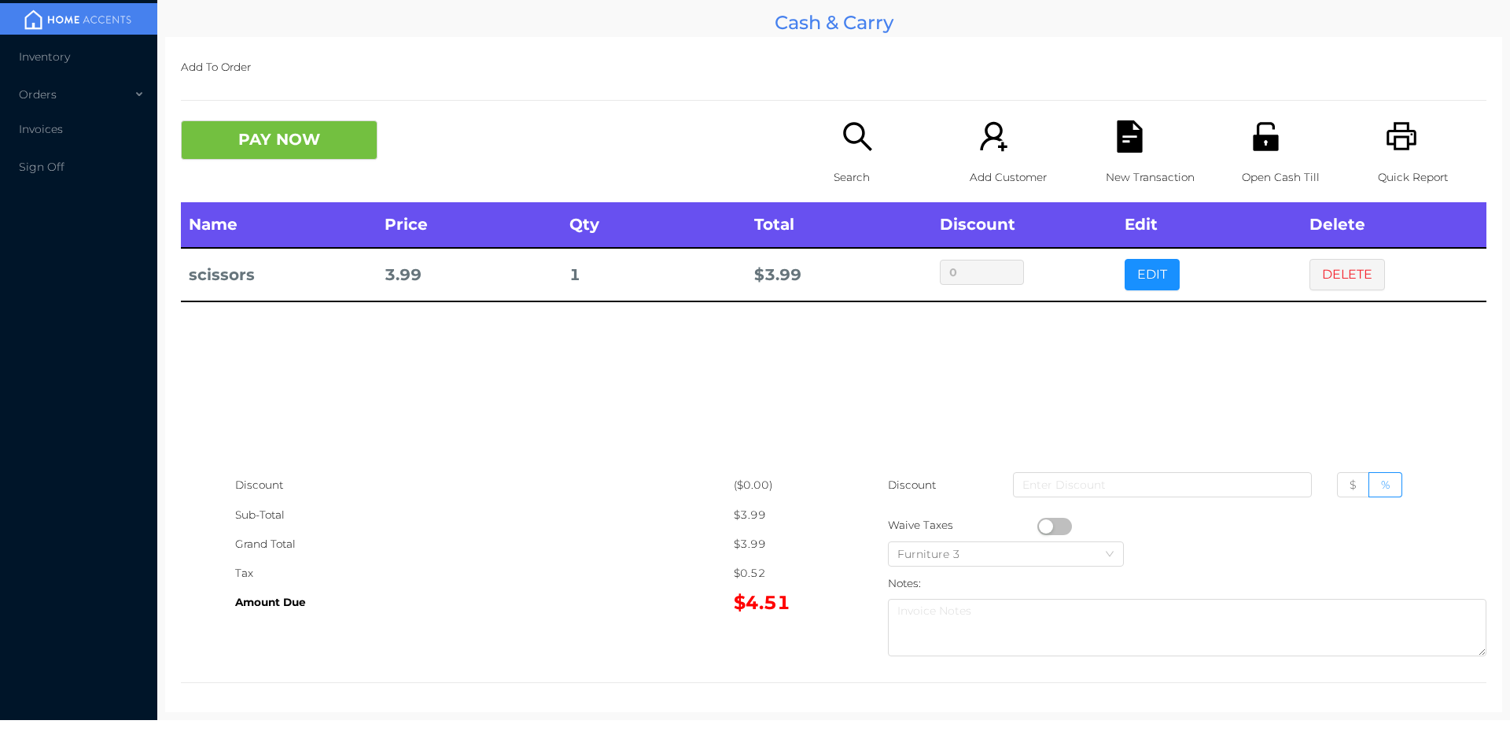
click at [855, 137] on icon "icon: search" at bounding box center [858, 136] width 32 height 32
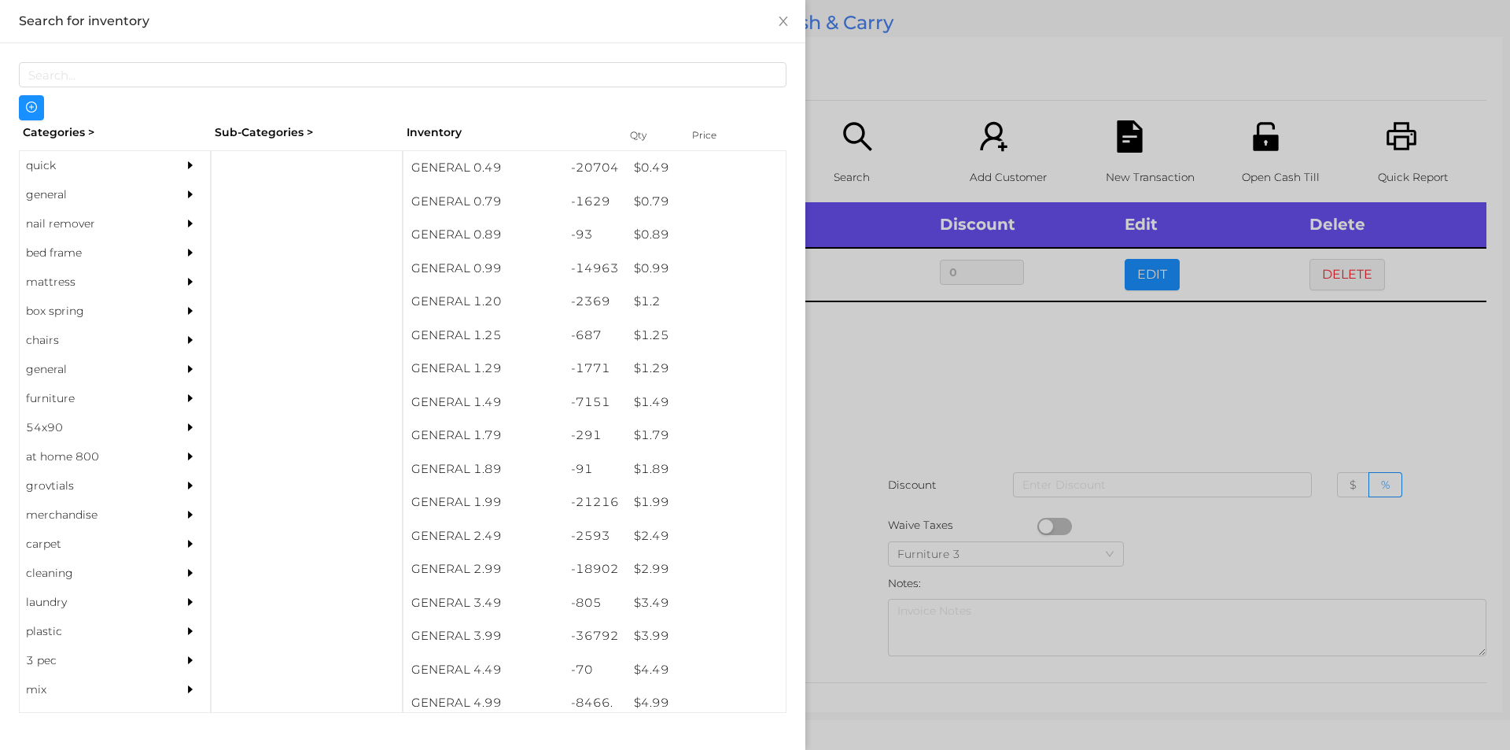
click at [855, 378] on div at bounding box center [755, 375] width 1510 height 750
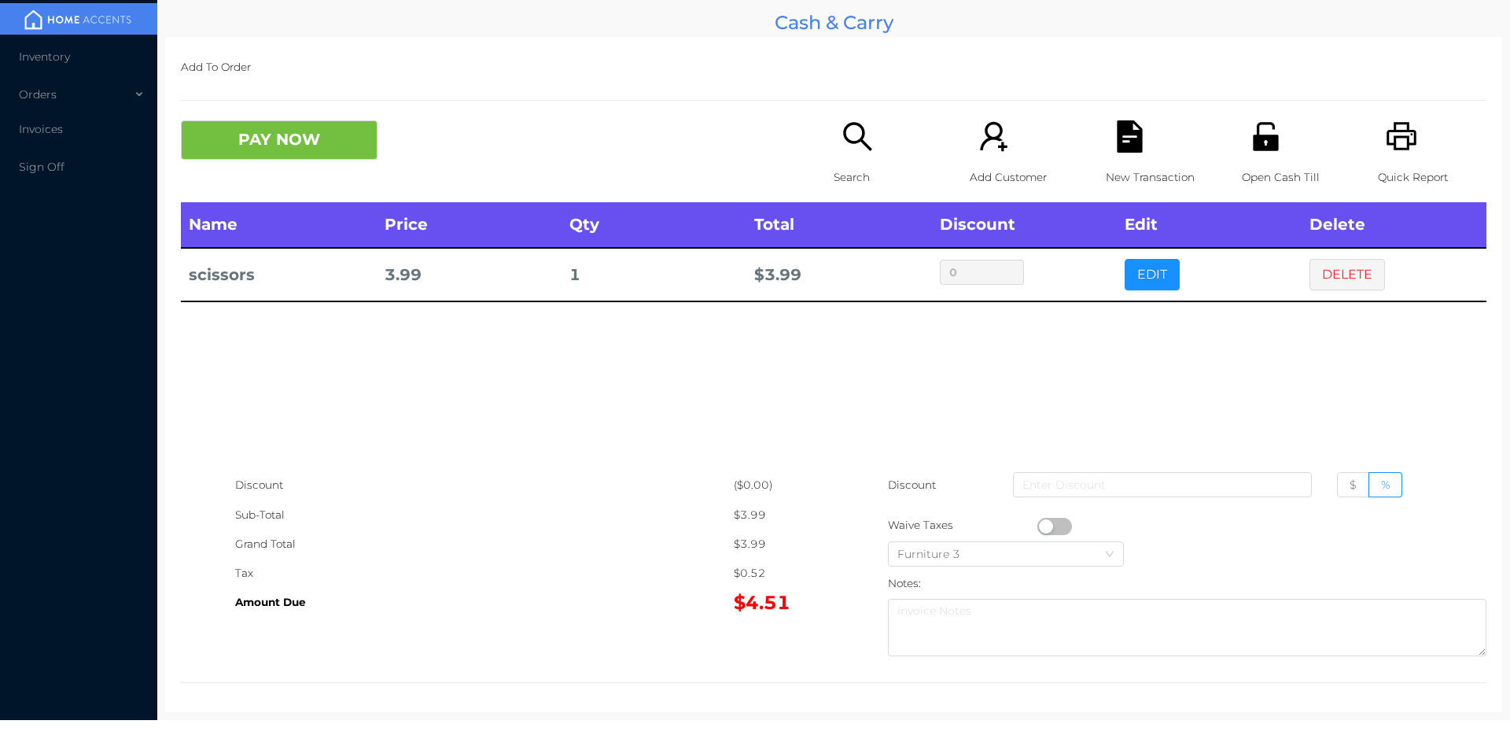
click at [1106, 139] on div "New Transaction" at bounding box center [1160, 161] width 109 height 82
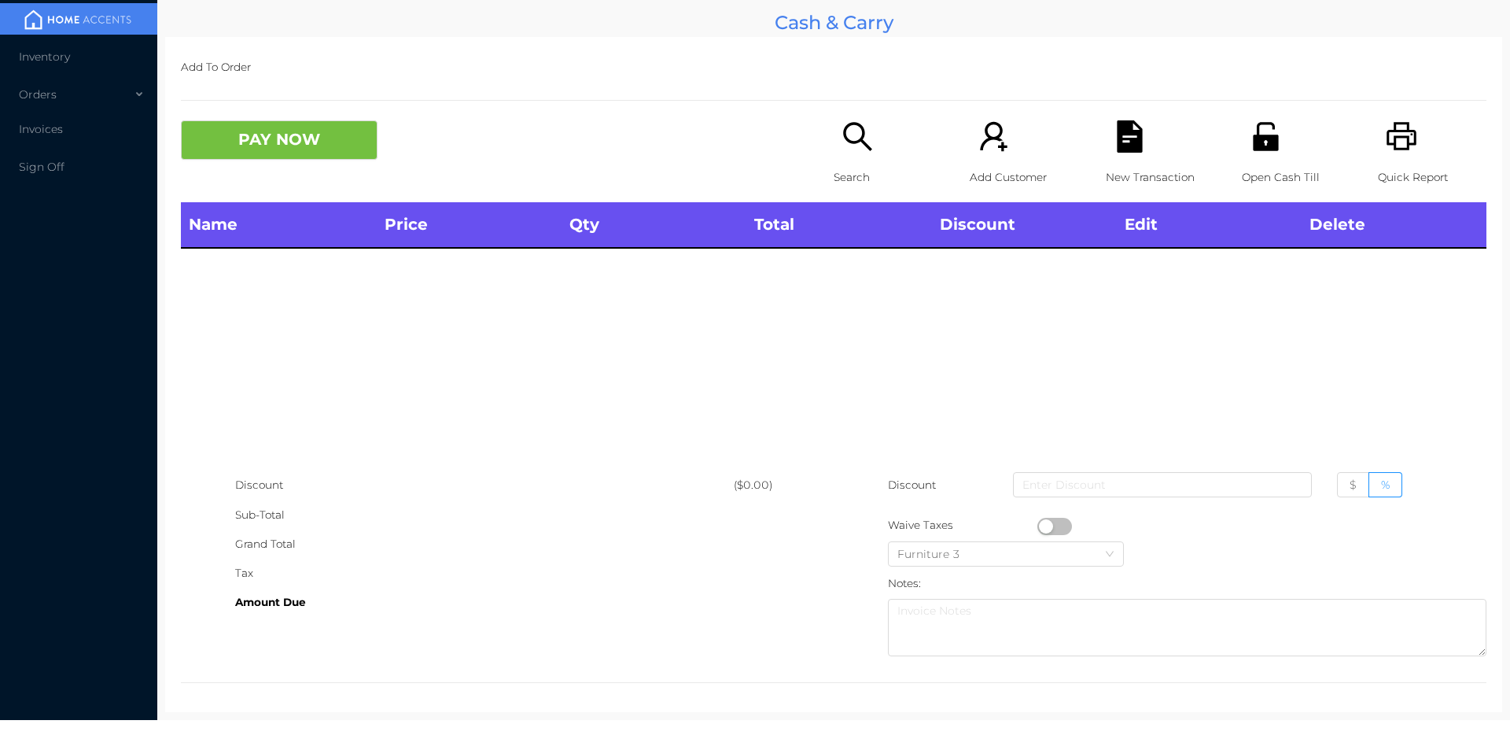
click at [1265, 135] on icon "icon: unlock" at bounding box center [1266, 136] width 32 height 32
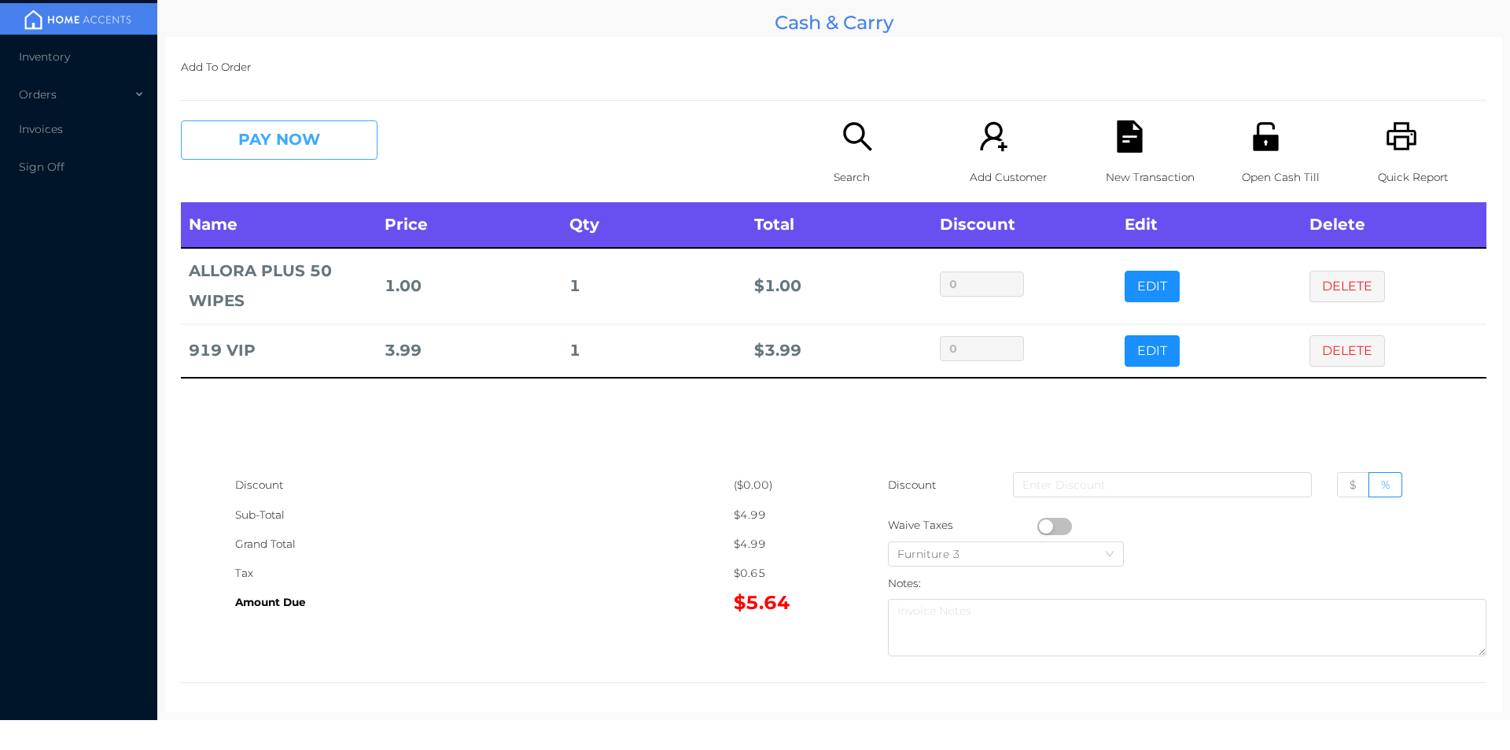
click at [263, 142] on button "PAY NOW" at bounding box center [279, 139] width 197 height 39
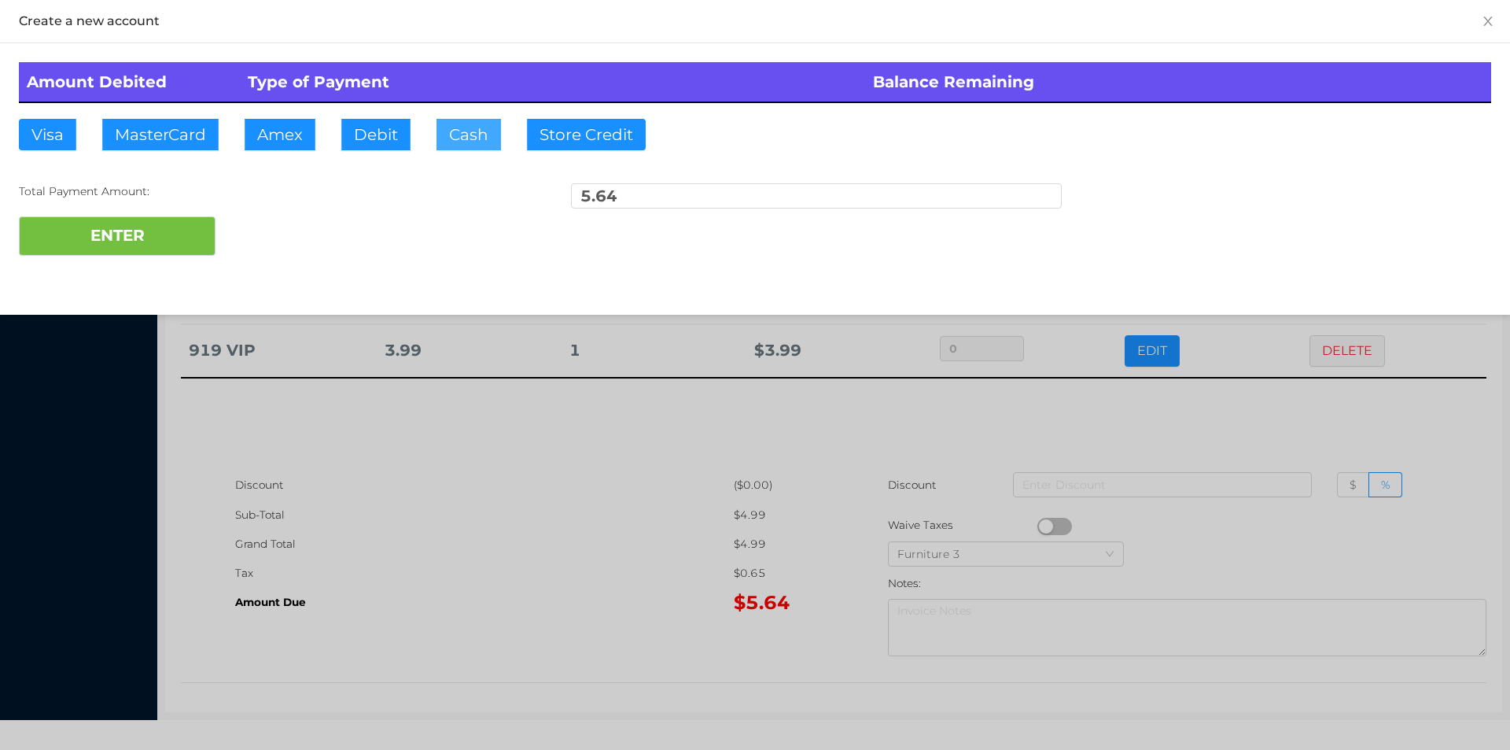
click at [466, 136] on button "Cash" at bounding box center [469, 134] width 65 height 31
type input "20."
click at [177, 249] on button "ENTER" at bounding box center [117, 235] width 197 height 39
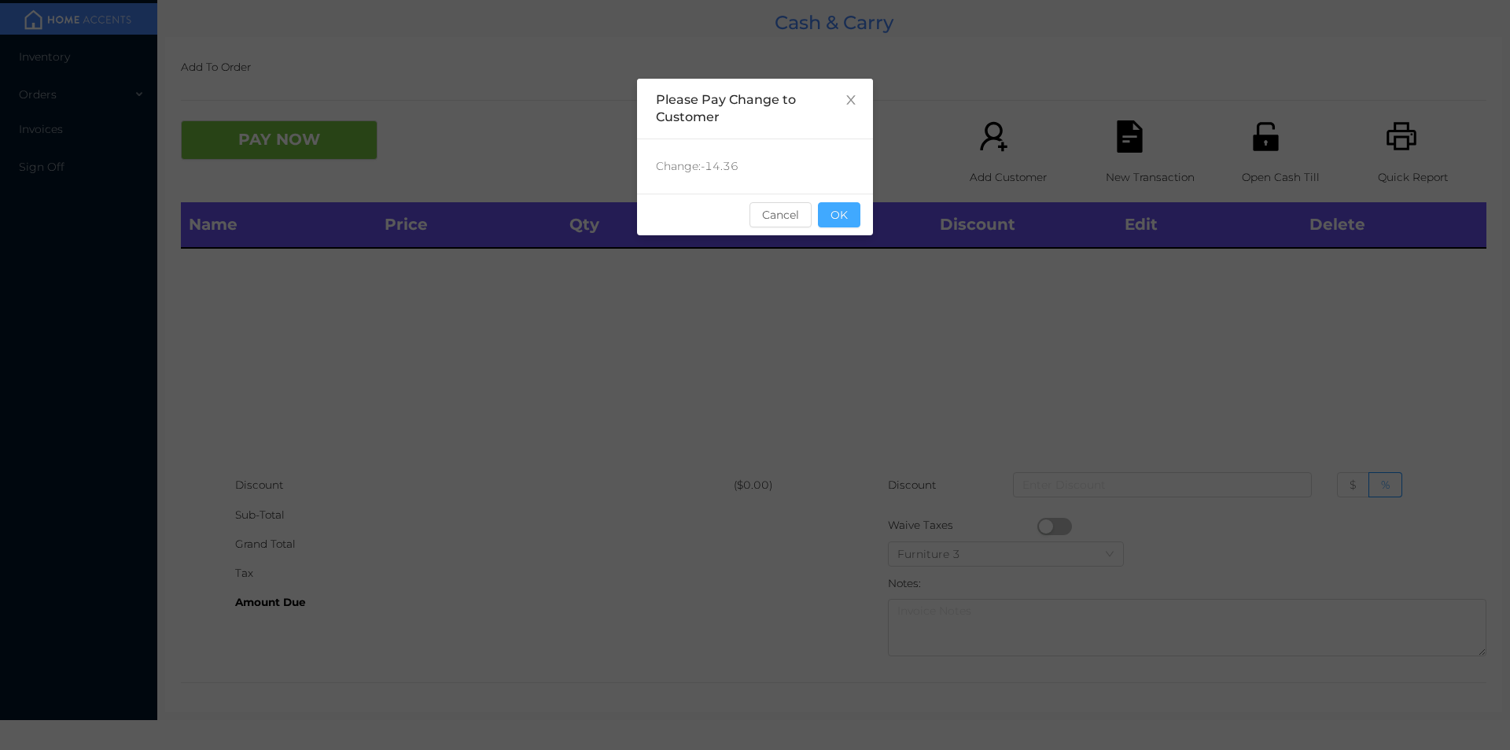
click at [850, 217] on button "OK" at bounding box center [839, 214] width 42 height 25
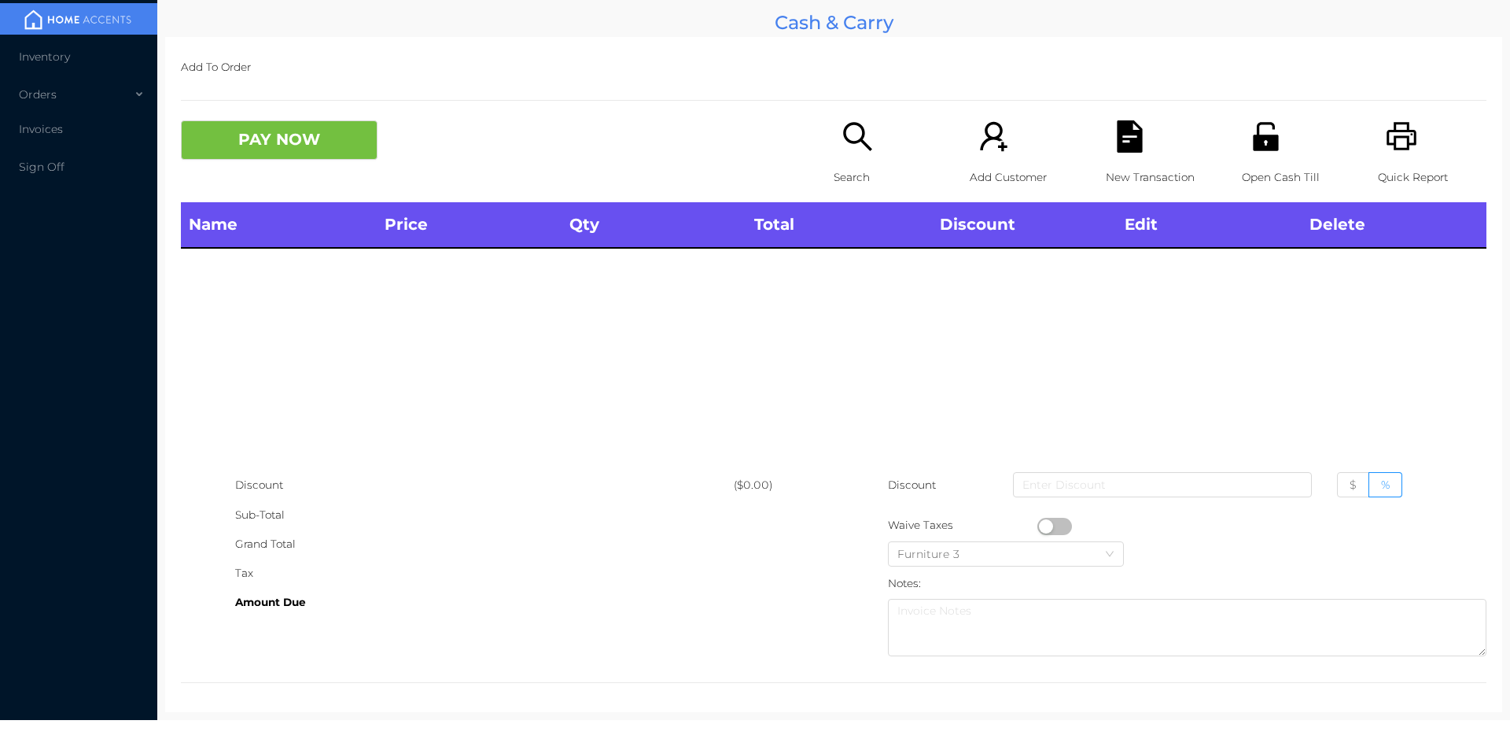
click at [817, 294] on div "Name Price Qty Total Discount Edit Delete" at bounding box center [834, 336] width 1306 height 268
click at [855, 155] on div "Search" at bounding box center [888, 161] width 109 height 82
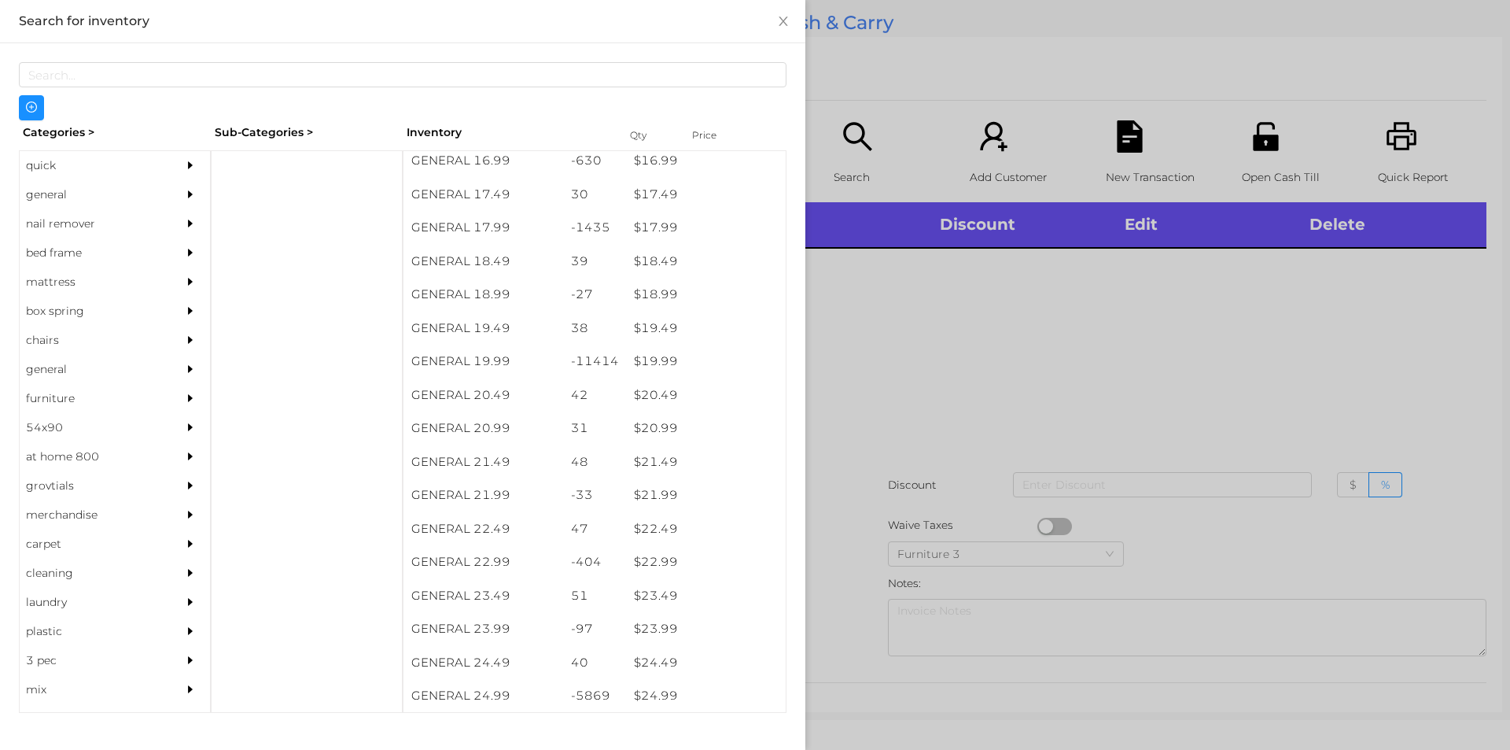
scroll to position [1503, 0]
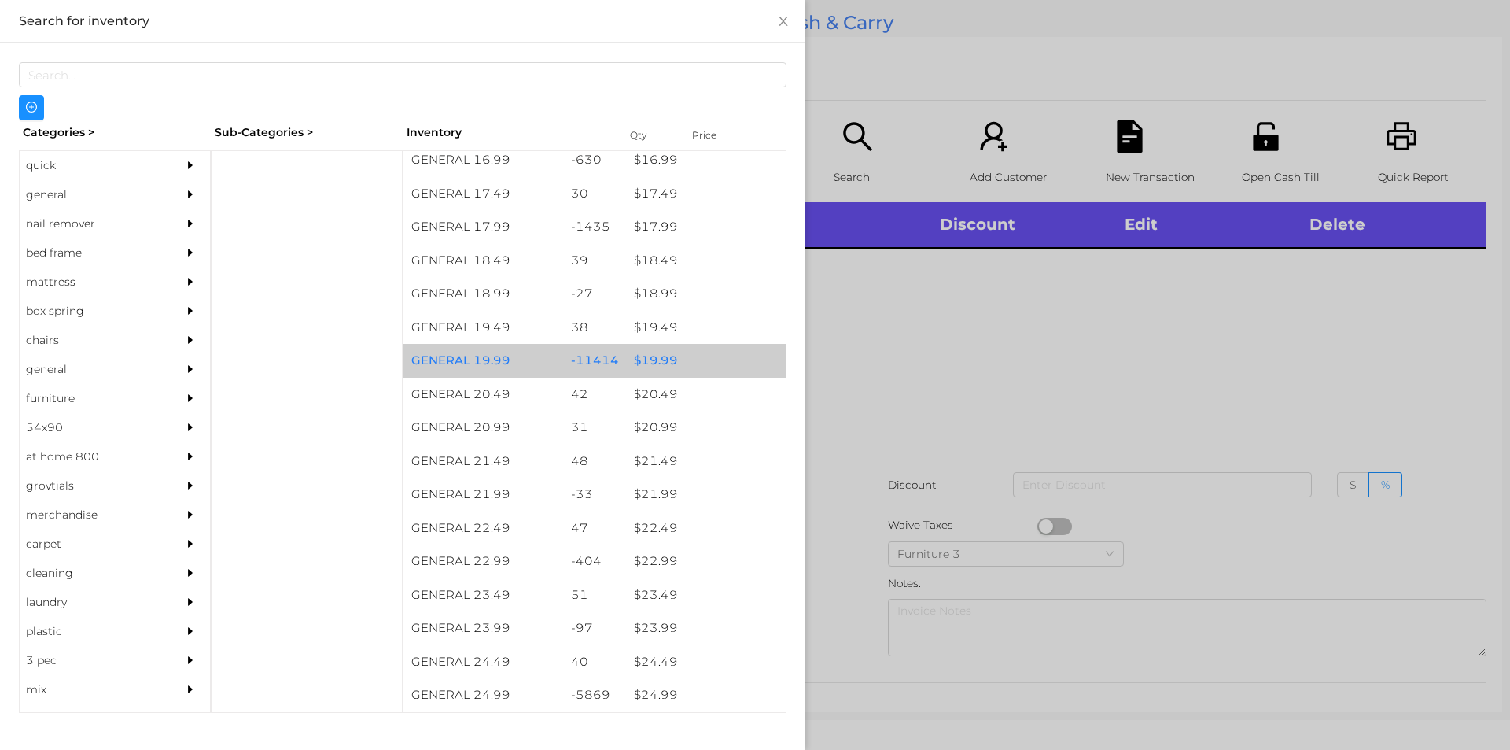
click at [663, 350] on div "$ 19.99" at bounding box center [706, 361] width 160 height 34
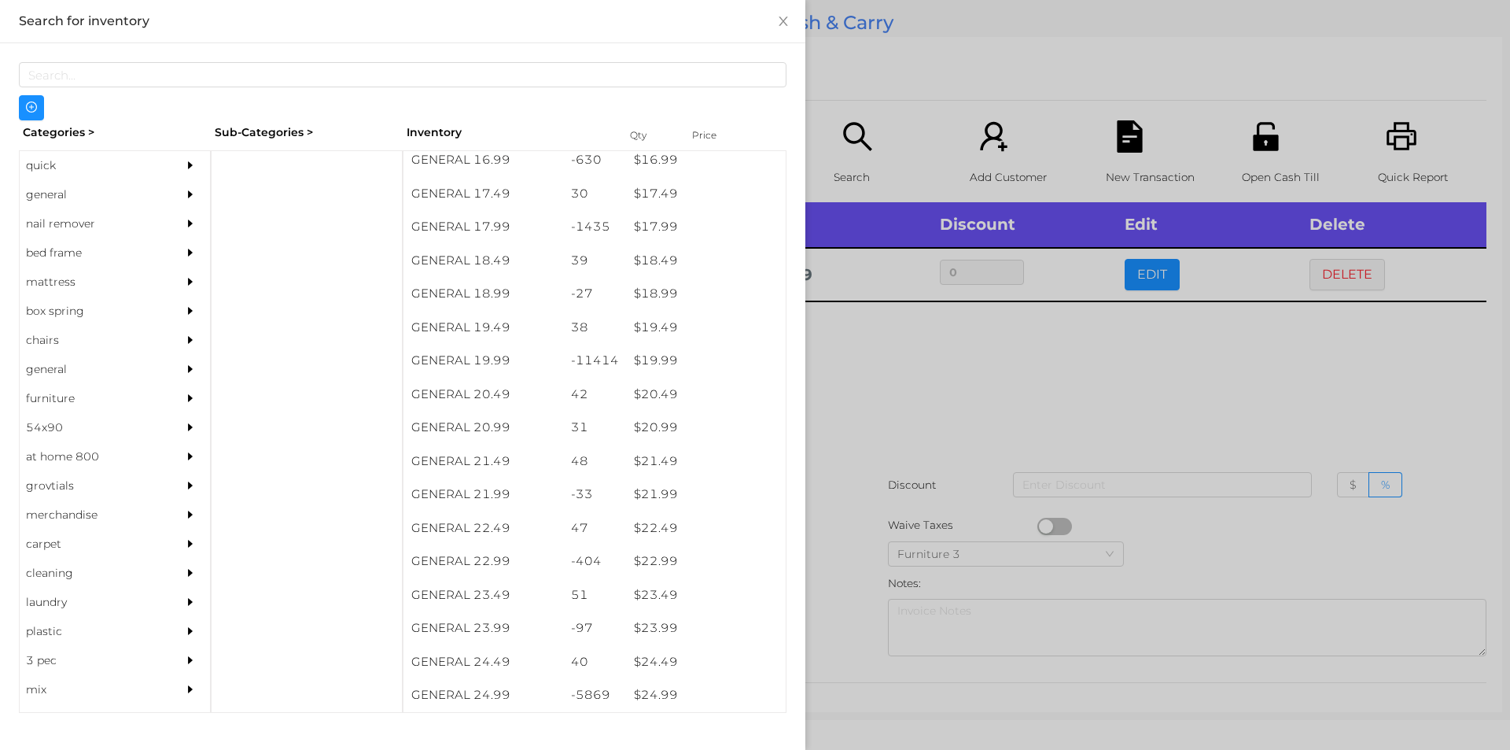
click at [887, 367] on div at bounding box center [755, 375] width 1510 height 750
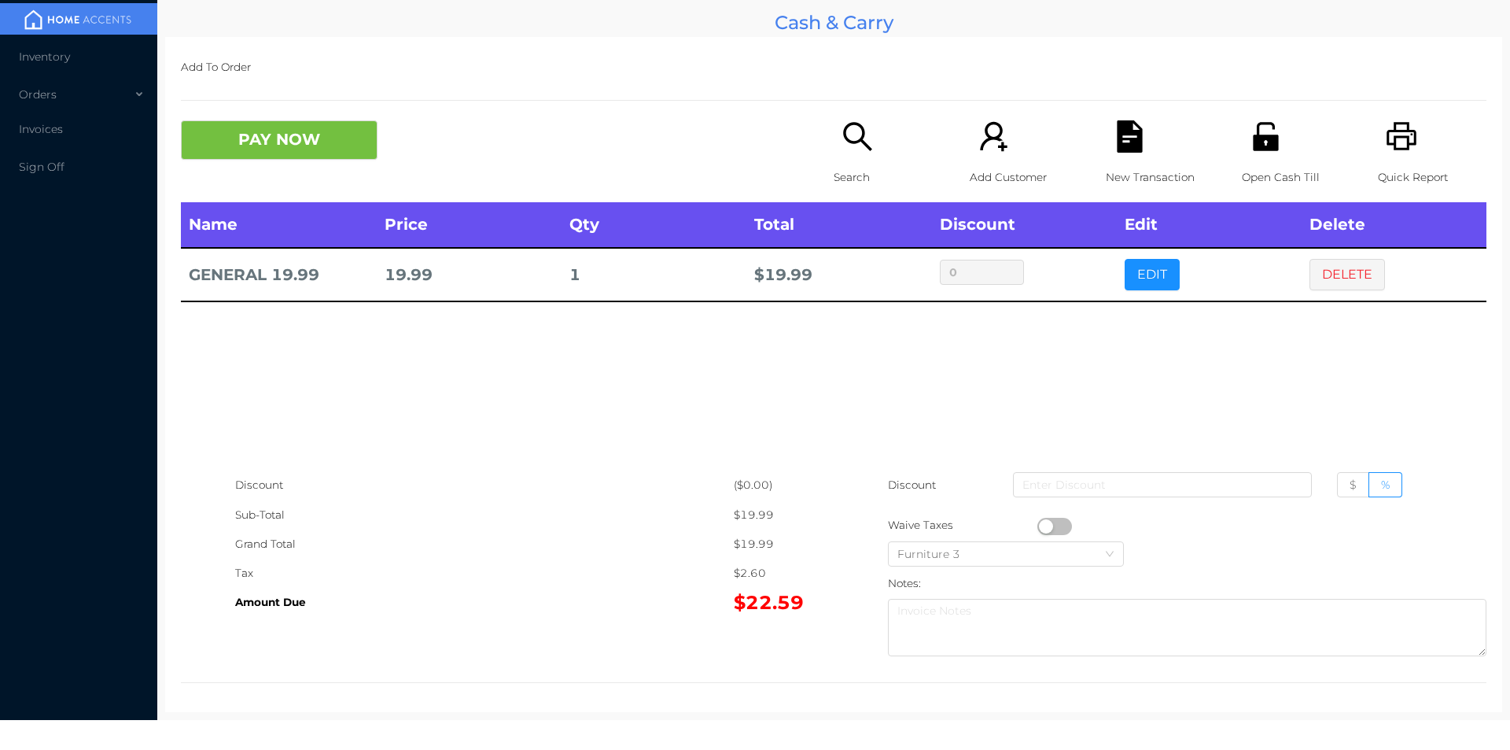
click at [1253, 145] on icon "icon: unlock" at bounding box center [1265, 136] width 25 height 28
click at [1092, 404] on div "Name Price Qty Total Discount Edit Delete GENERAL 19.99 19.99 1 $ 19.99 0 EDIT …" at bounding box center [834, 336] width 1306 height 268
click at [1156, 130] on div "New Transaction" at bounding box center [1160, 161] width 109 height 82
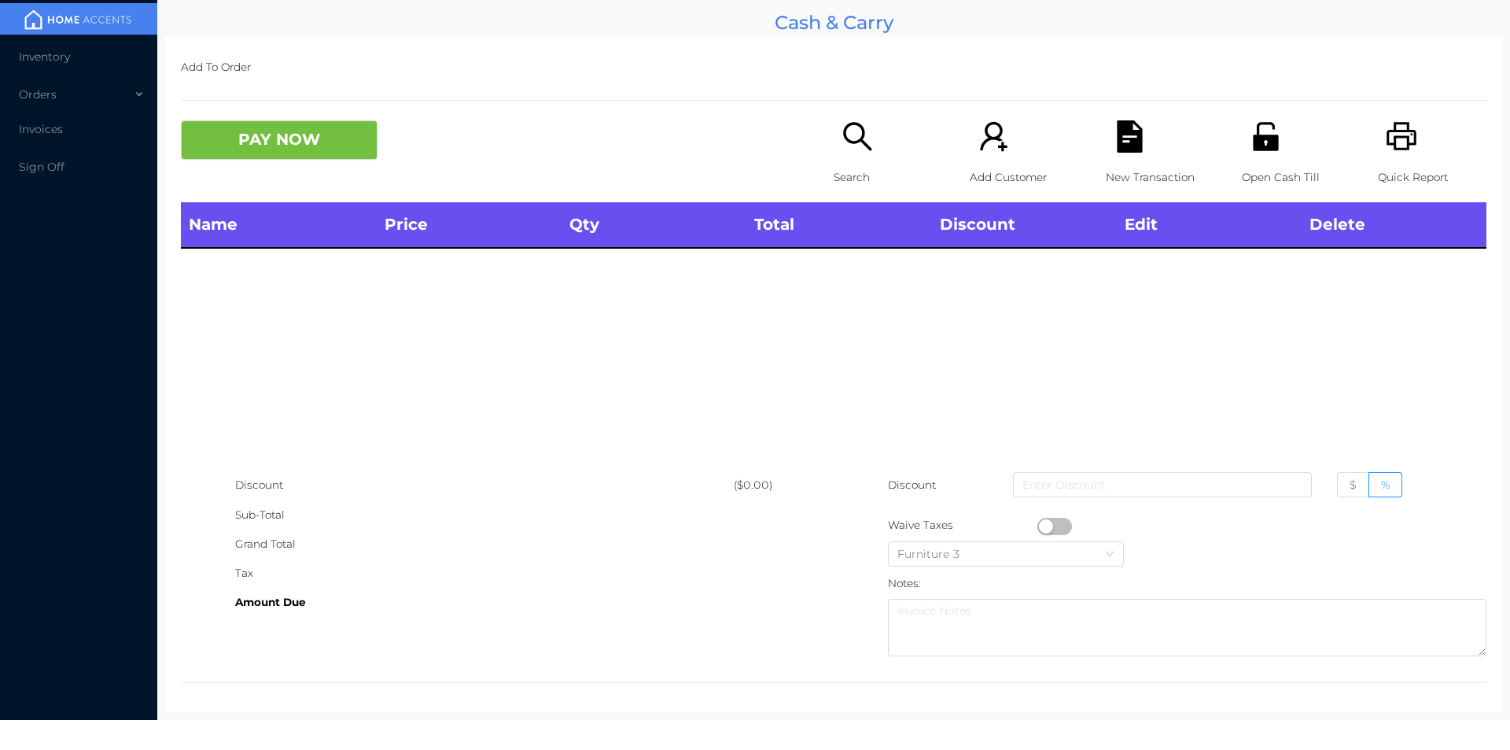
click at [1242, 143] on div "Open Cash Till" at bounding box center [1296, 161] width 109 height 82
click at [834, 165] on p "Search" at bounding box center [888, 177] width 109 height 29
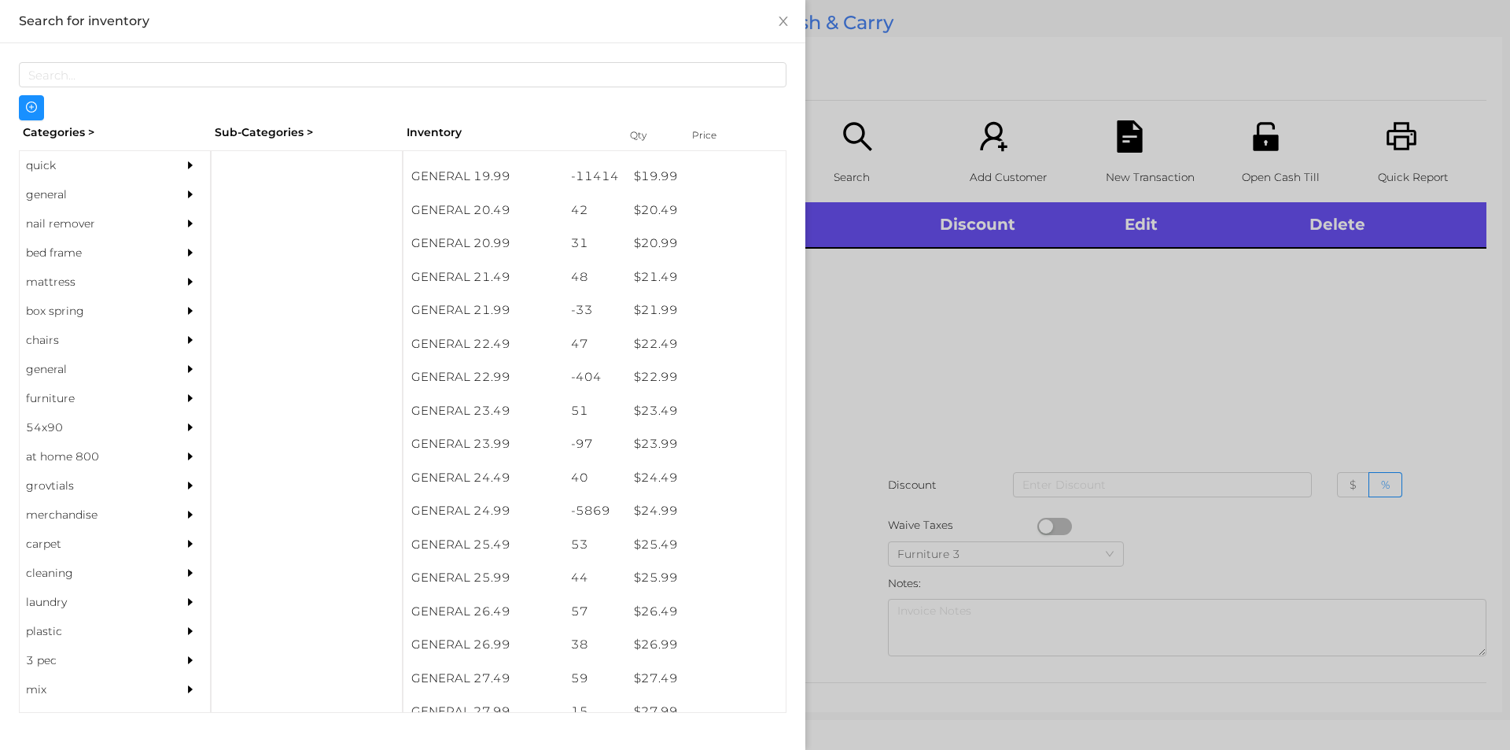
scroll to position [1686, 0]
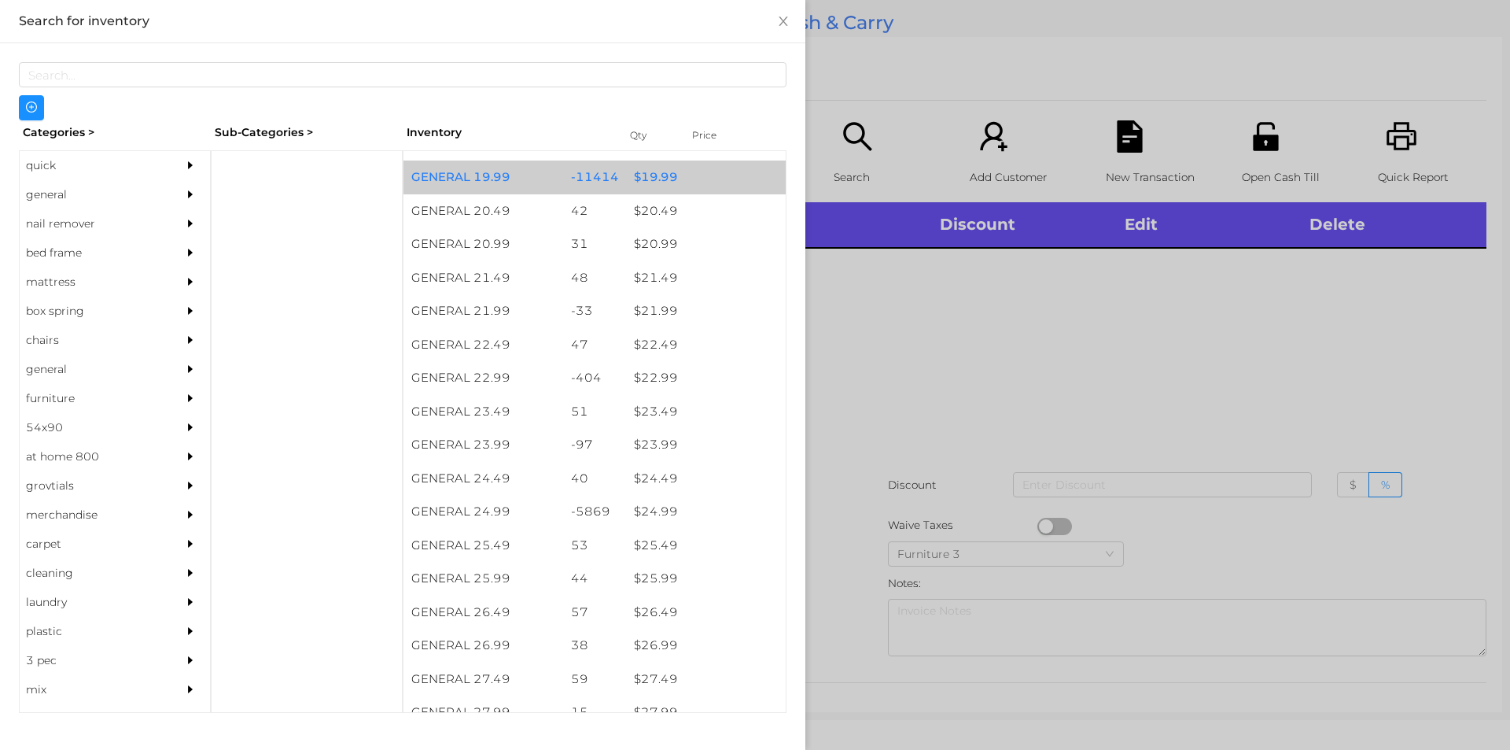
click at [643, 171] on div "$ 19.99" at bounding box center [706, 177] width 160 height 34
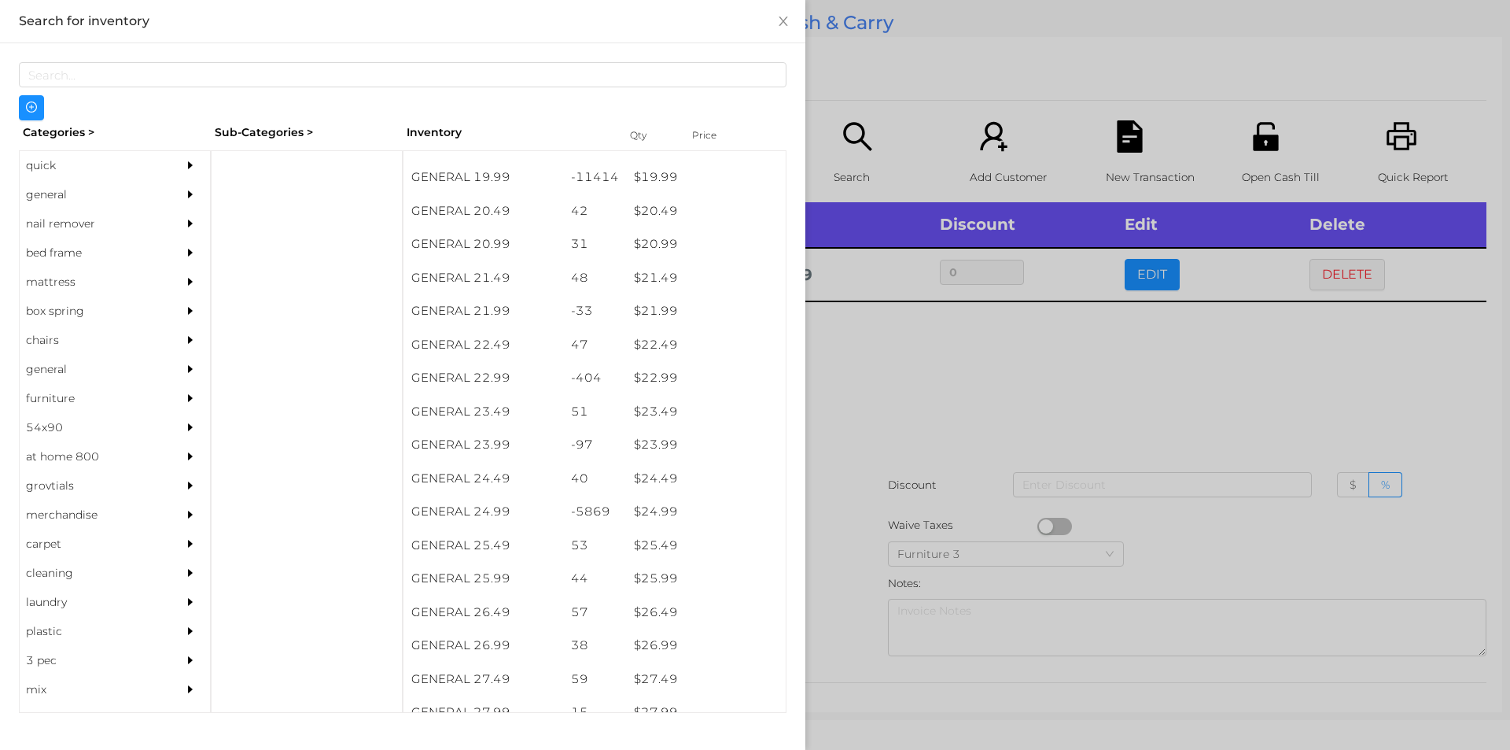
click at [894, 371] on div at bounding box center [755, 375] width 1510 height 750
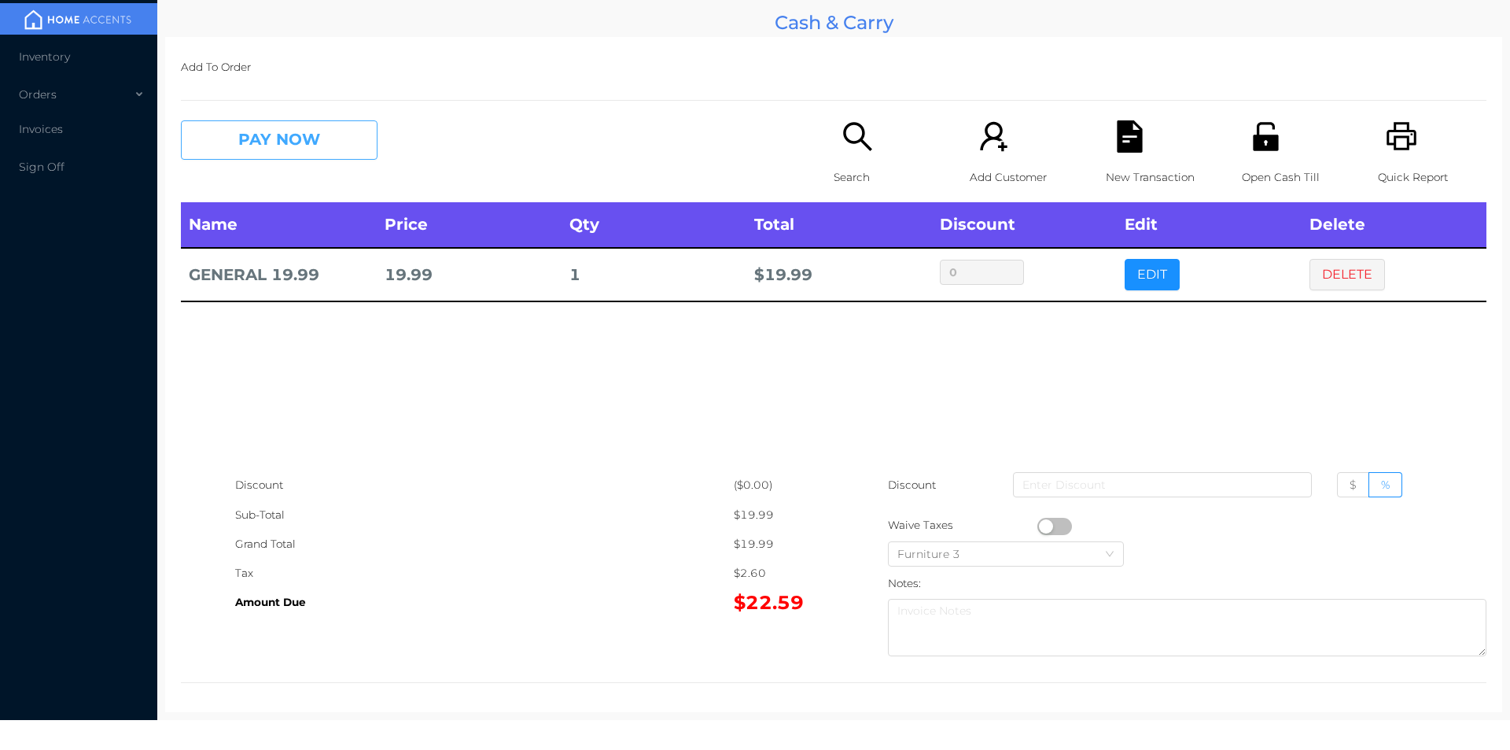
click at [260, 145] on button "PAY NOW" at bounding box center [279, 139] width 197 height 39
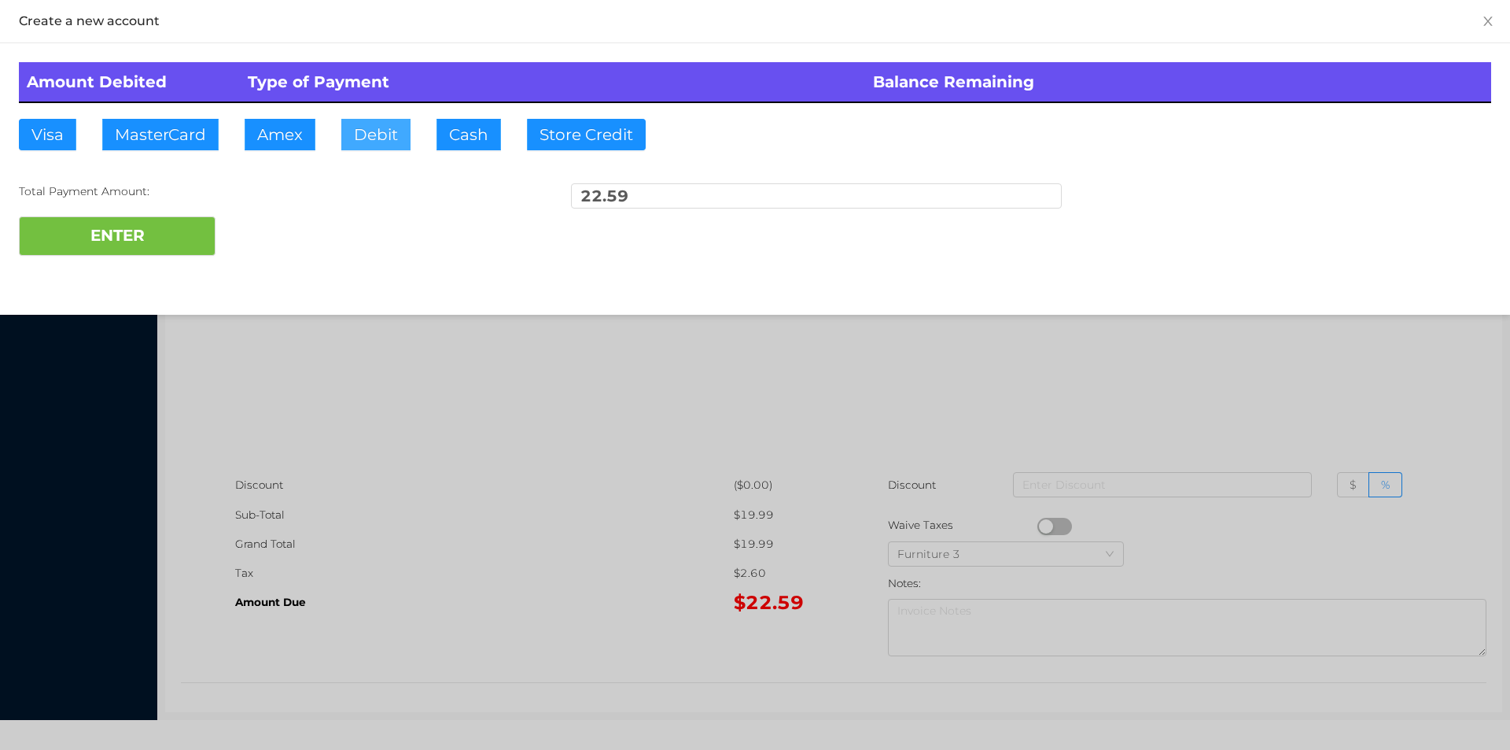
click at [383, 131] on button "Debit" at bounding box center [375, 134] width 69 height 31
click at [202, 233] on button "ENTER" at bounding box center [117, 235] width 197 height 39
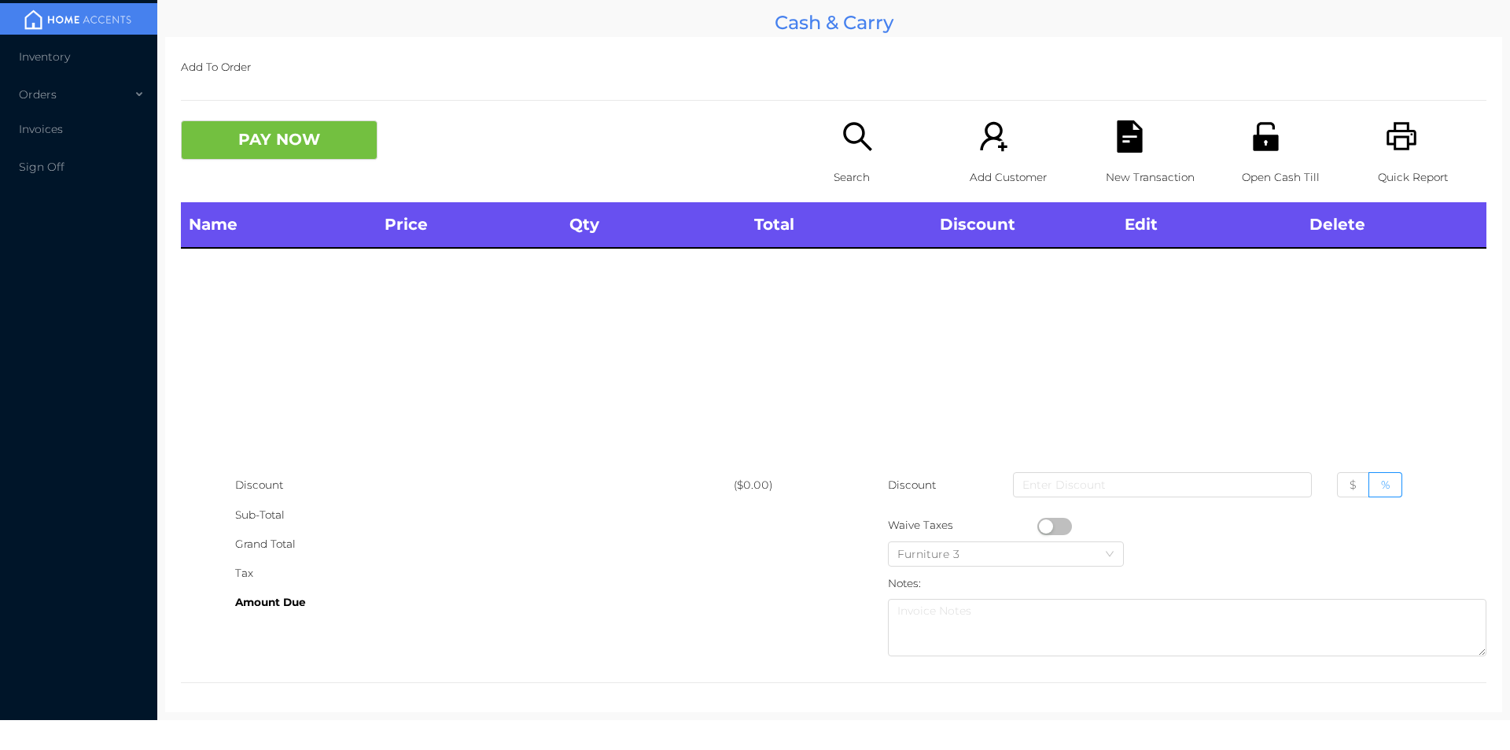
click at [1269, 136] on icon "icon: unlock" at bounding box center [1266, 136] width 32 height 32
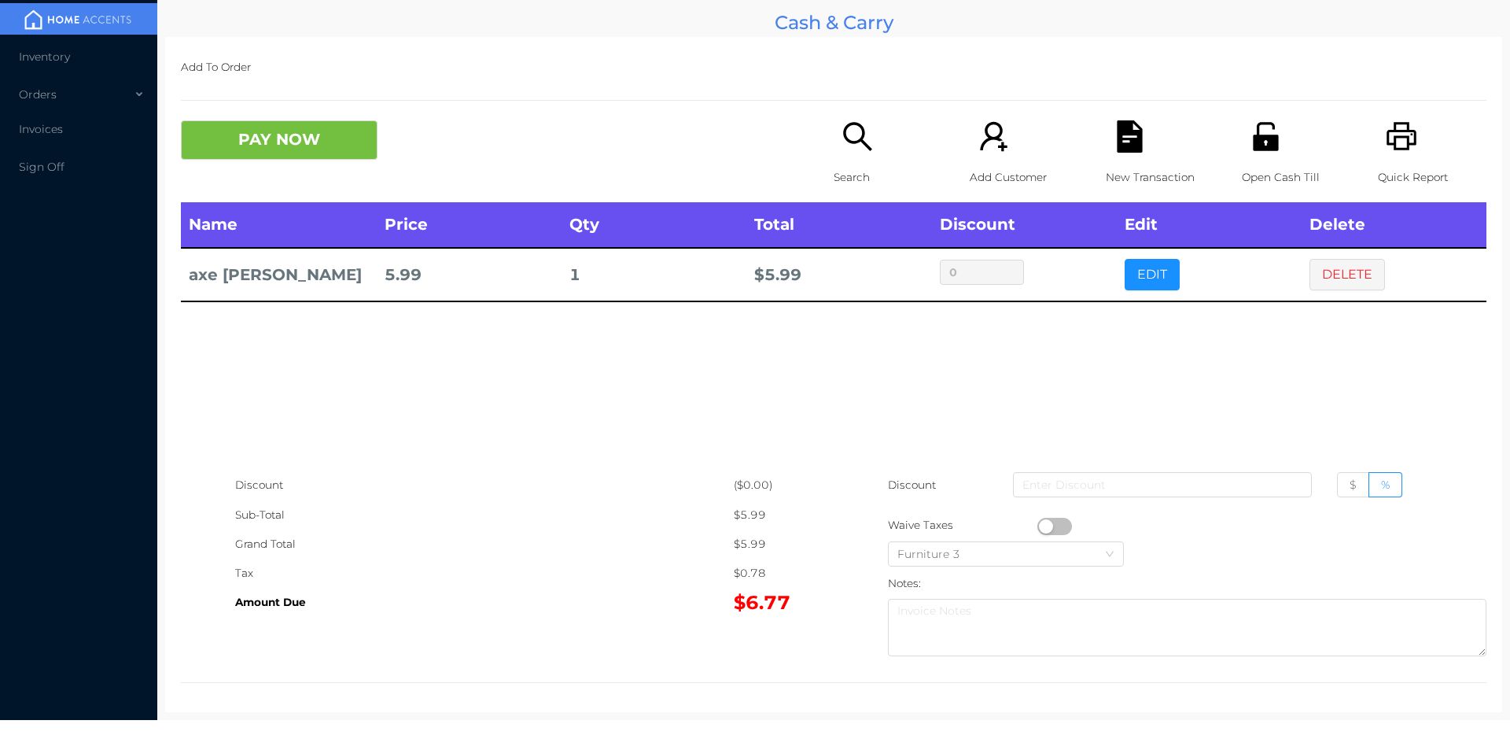
click at [264, 131] on button "PAY NOW" at bounding box center [279, 139] width 197 height 39
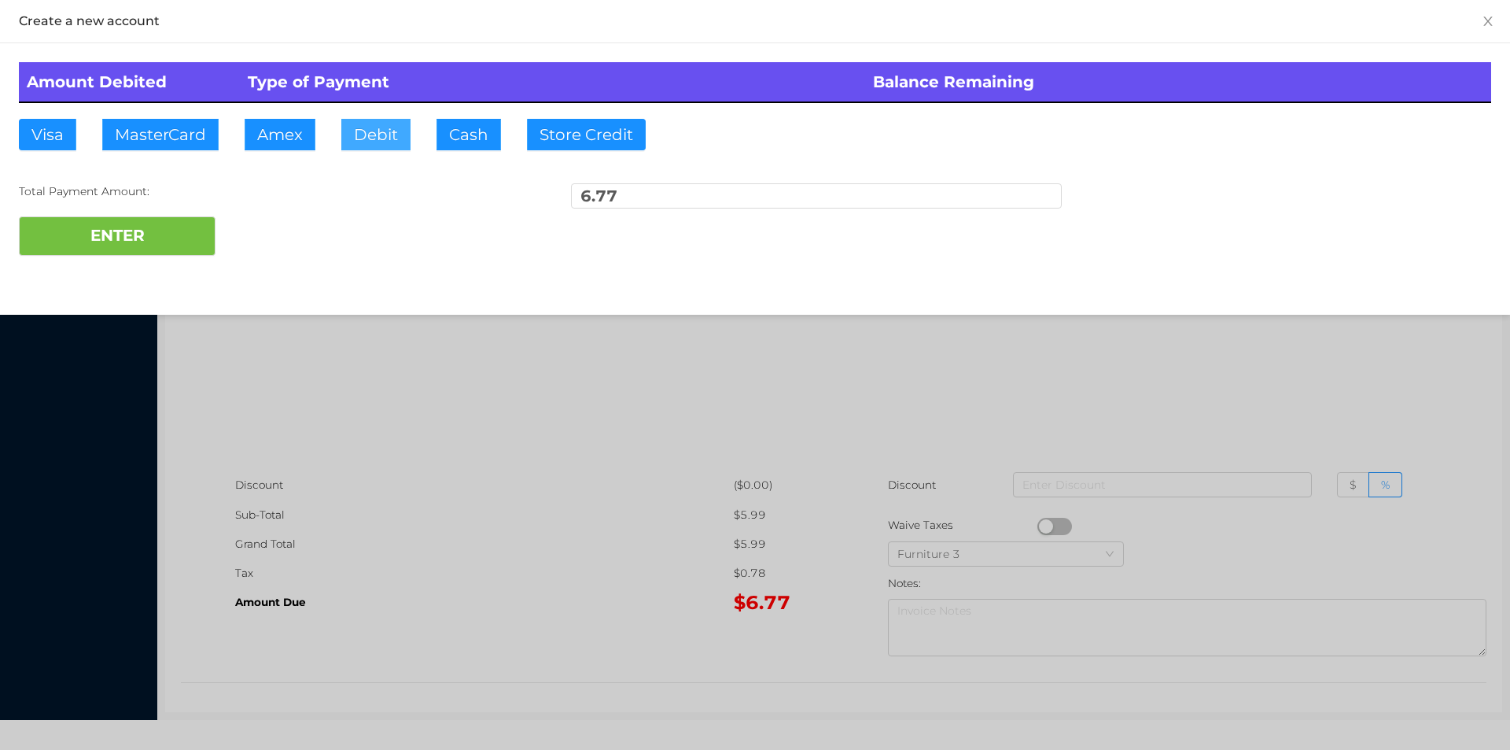
click at [359, 128] on button "Debit" at bounding box center [375, 134] width 69 height 31
click at [149, 231] on button "ENTER" at bounding box center [117, 235] width 197 height 39
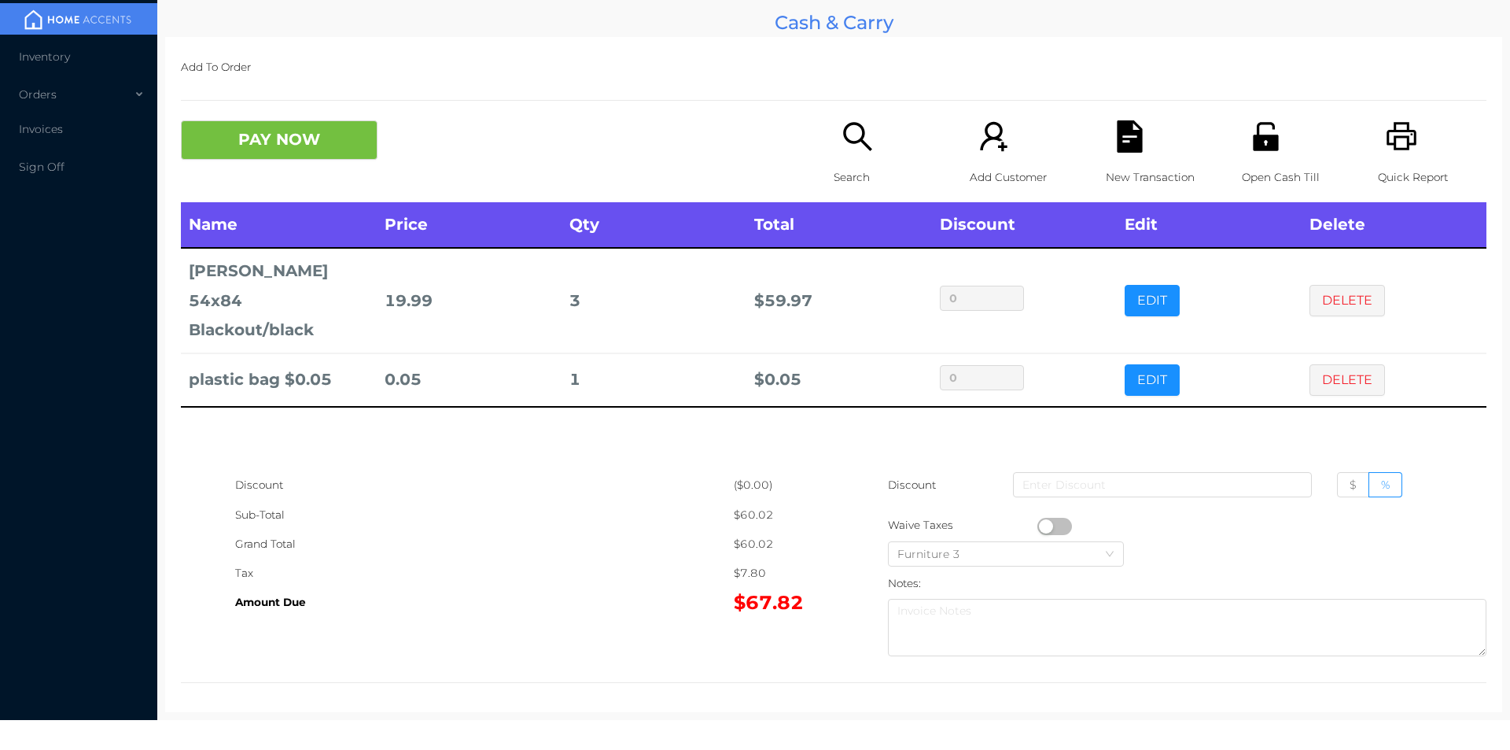
click at [307, 142] on button "PAY NOW" at bounding box center [279, 139] width 197 height 39
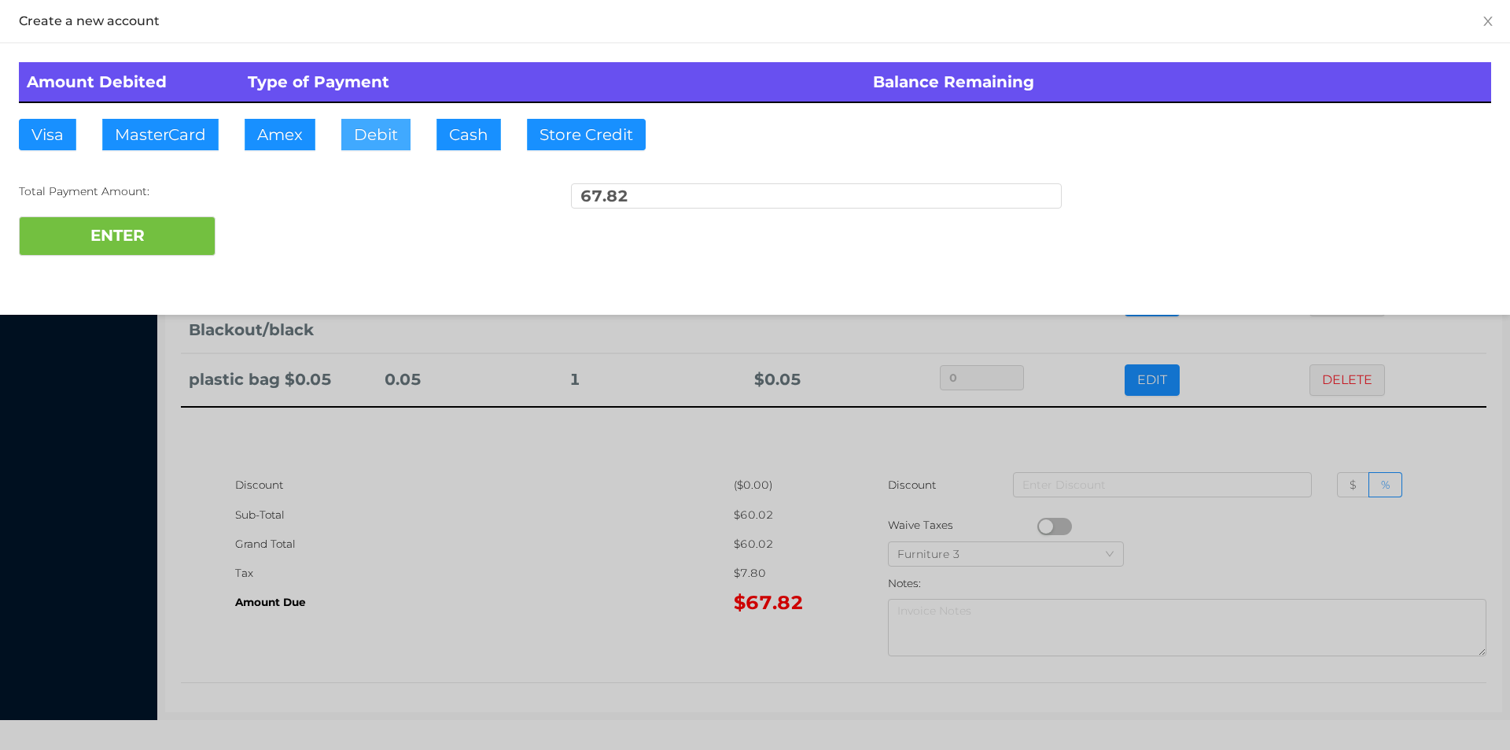
click at [365, 141] on button "Debit" at bounding box center [375, 134] width 69 height 31
click at [184, 231] on button "ENTER" at bounding box center [117, 235] width 197 height 39
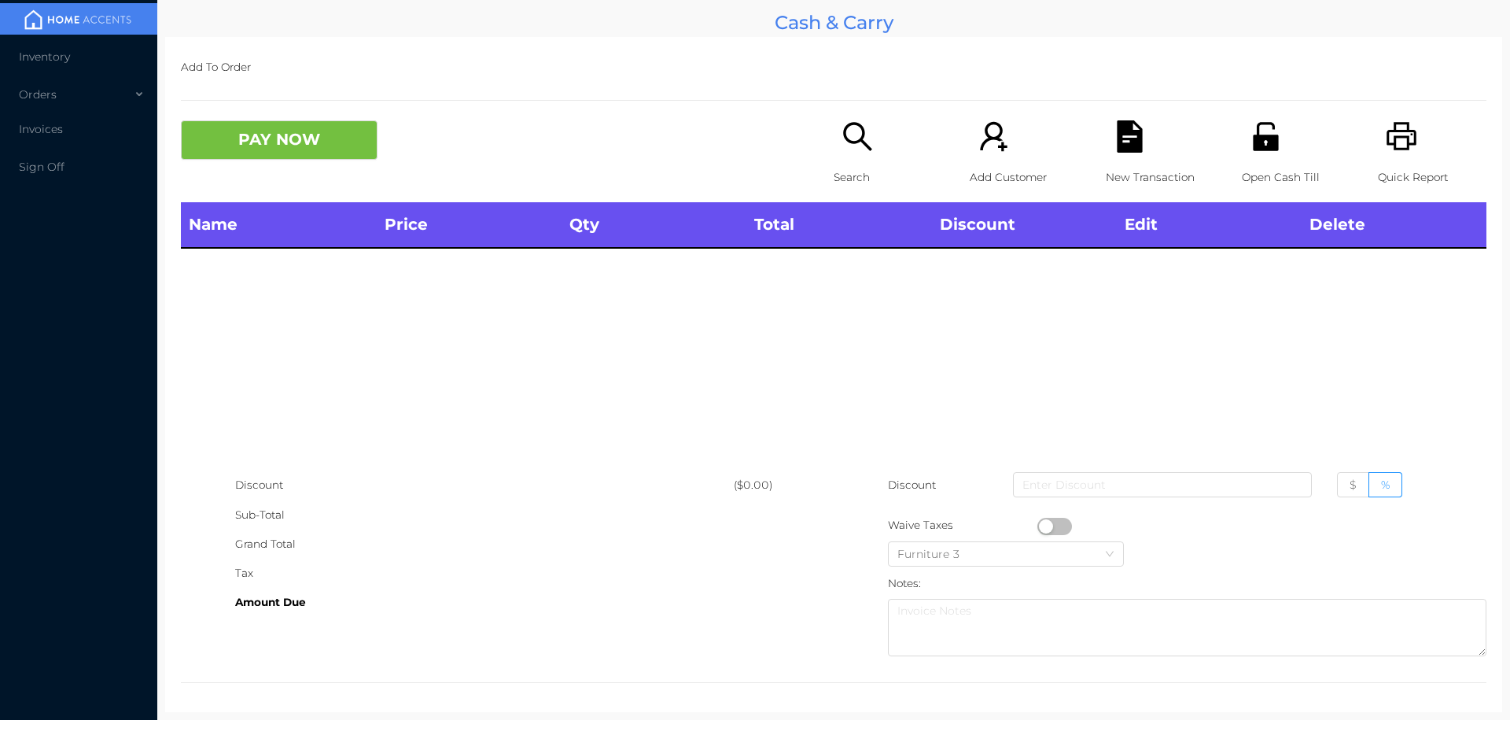
click at [834, 153] on div "Search" at bounding box center [888, 161] width 109 height 82
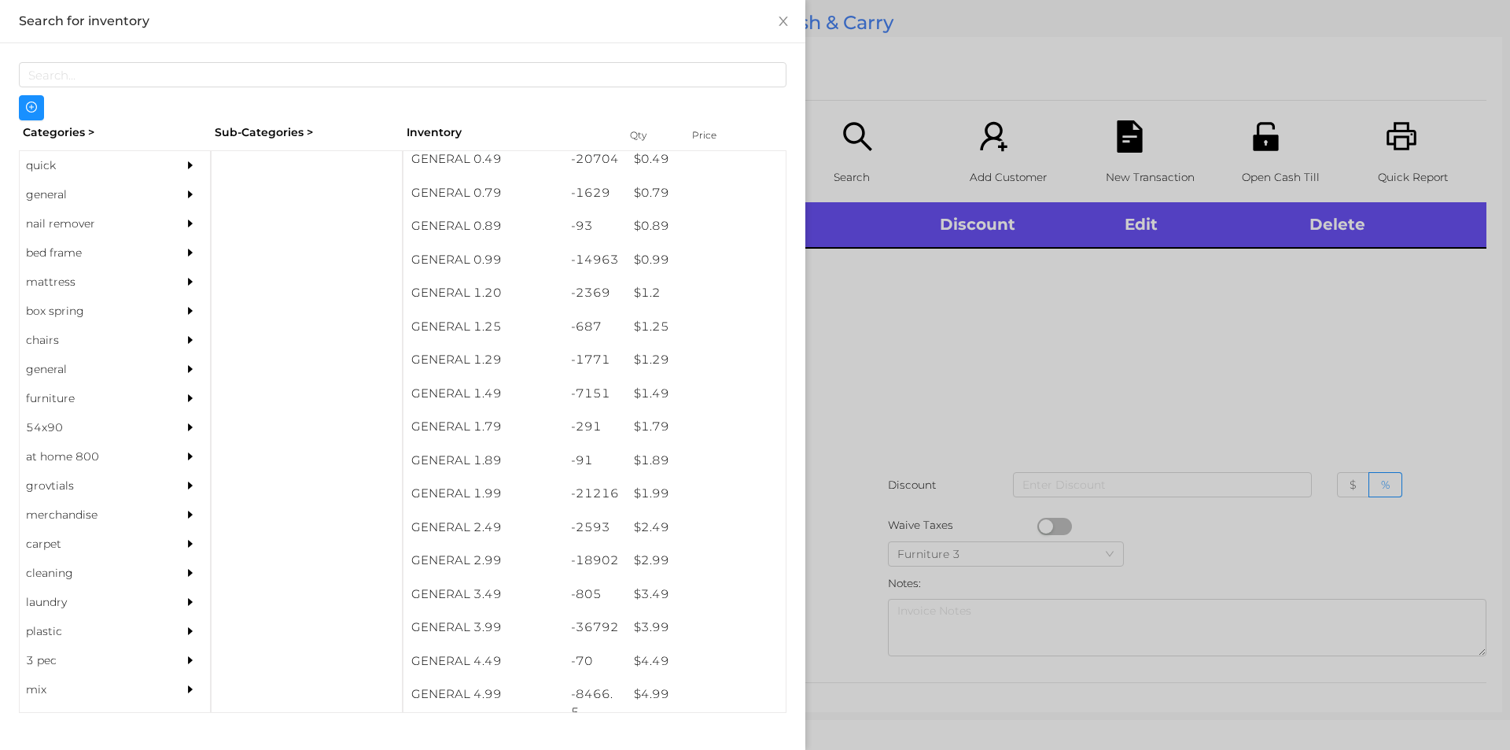
scroll to position [0, 0]
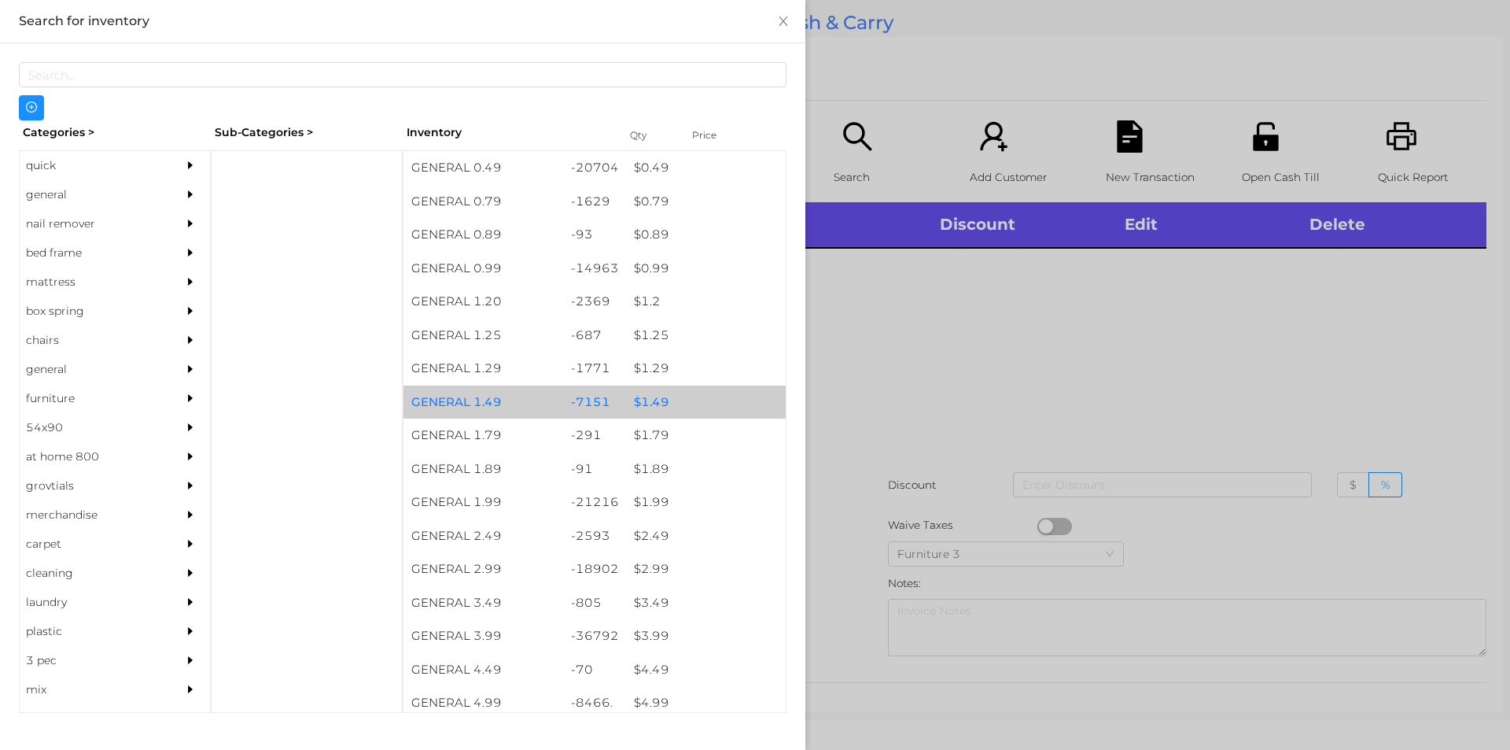
click at [654, 404] on div "$ 1.49" at bounding box center [706, 402] width 160 height 34
click at [658, 394] on div "$ 1.49" at bounding box center [706, 402] width 160 height 34
click at [651, 407] on div "$ 1.49" at bounding box center [706, 402] width 160 height 34
click at [653, 272] on div "$ 0.99" at bounding box center [706, 269] width 160 height 34
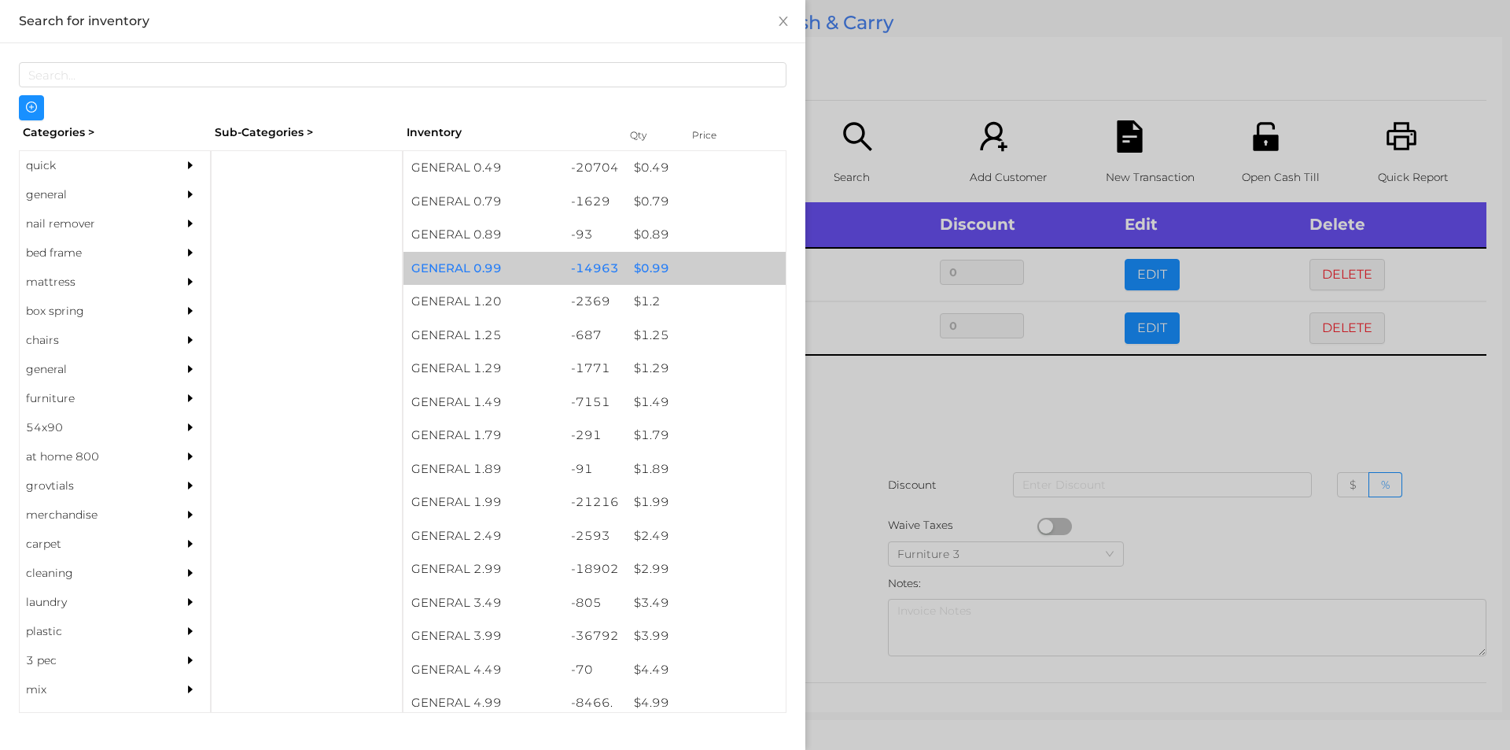
click at [644, 256] on div "$ 0.99" at bounding box center [706, 269] width 160 height 34
click at [641, 256] on div "$ 0.99" at bounding box center [706, 269] width 160 height 34
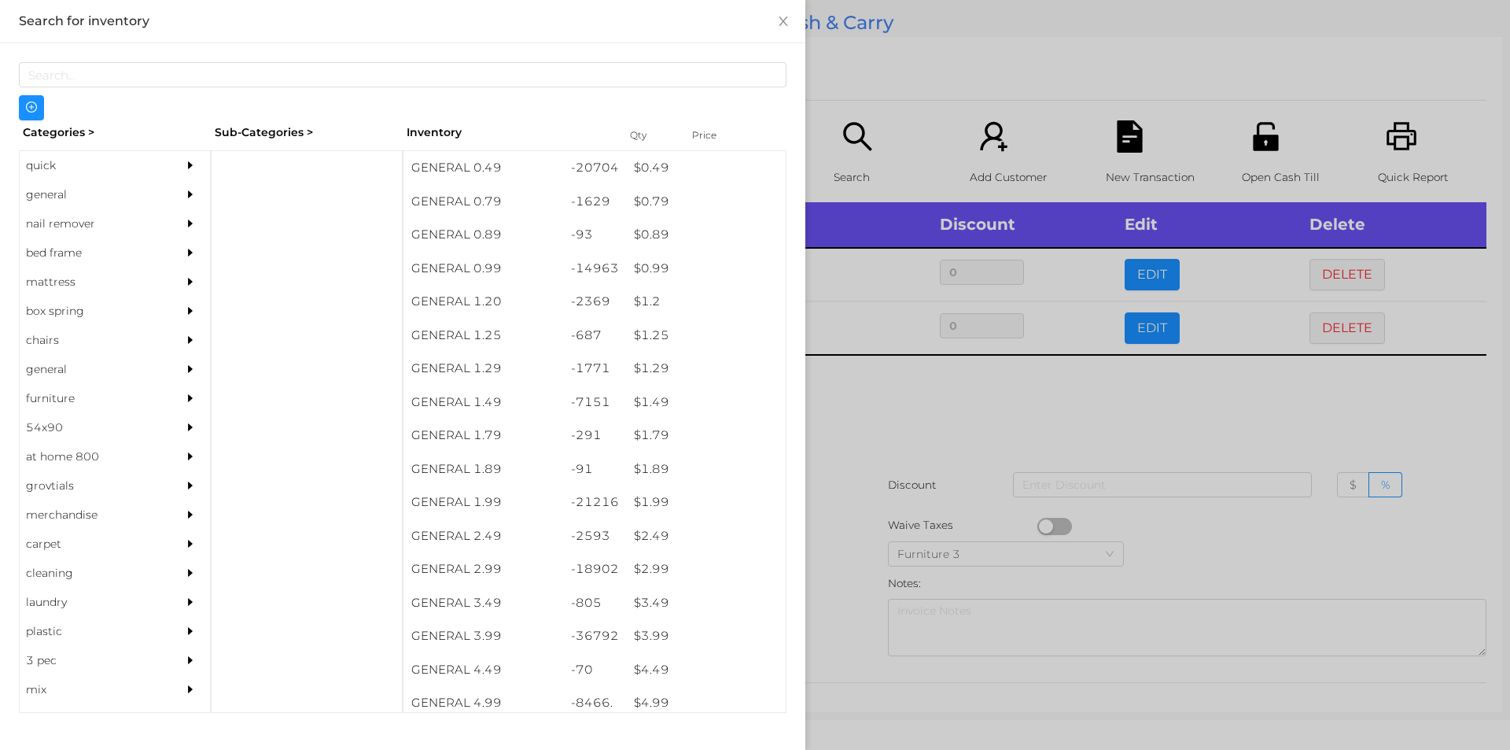
click at [877, 393] on div at bounding box center [755, 375] width 1510 height 750
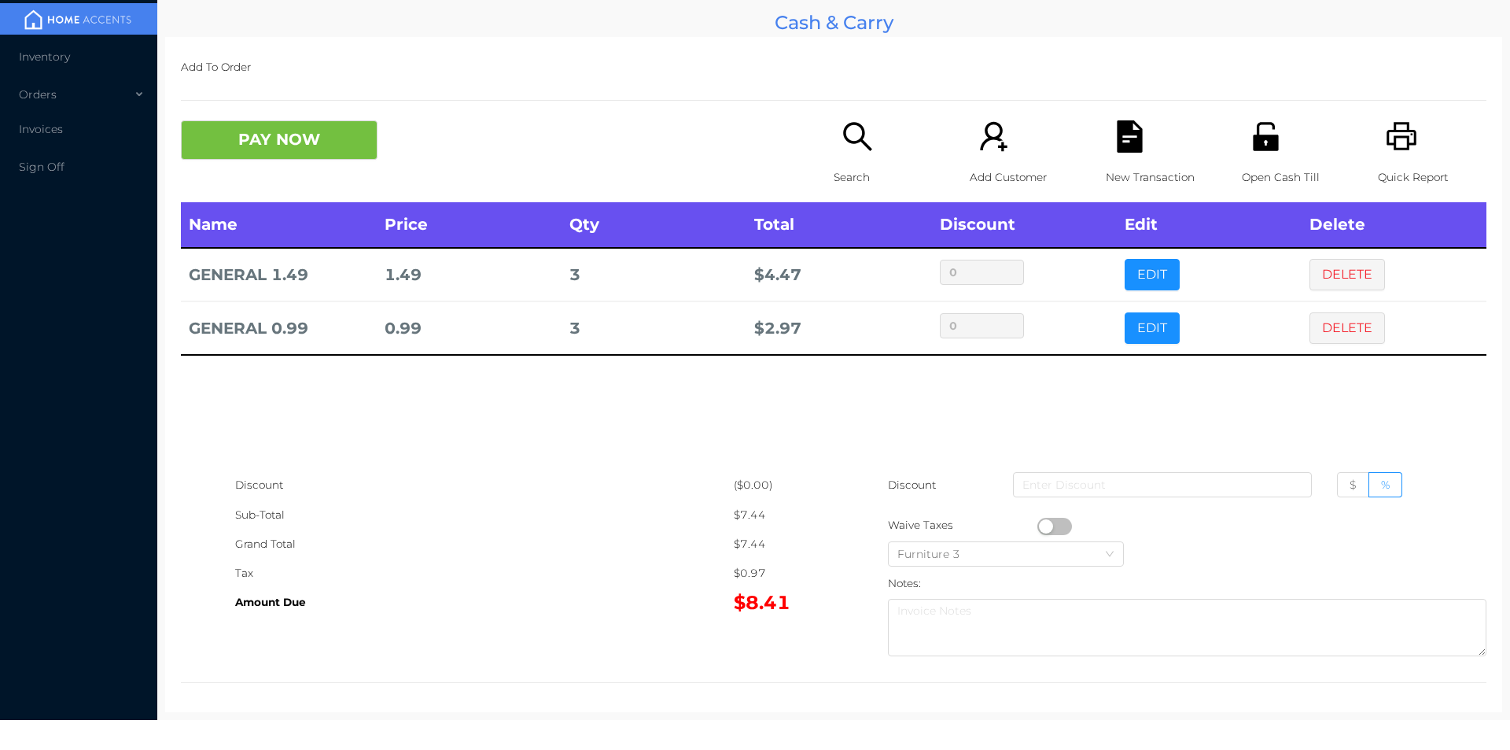
click at [854, 173] on p "Search" at bounding box center [888, 177] width 109 height 29
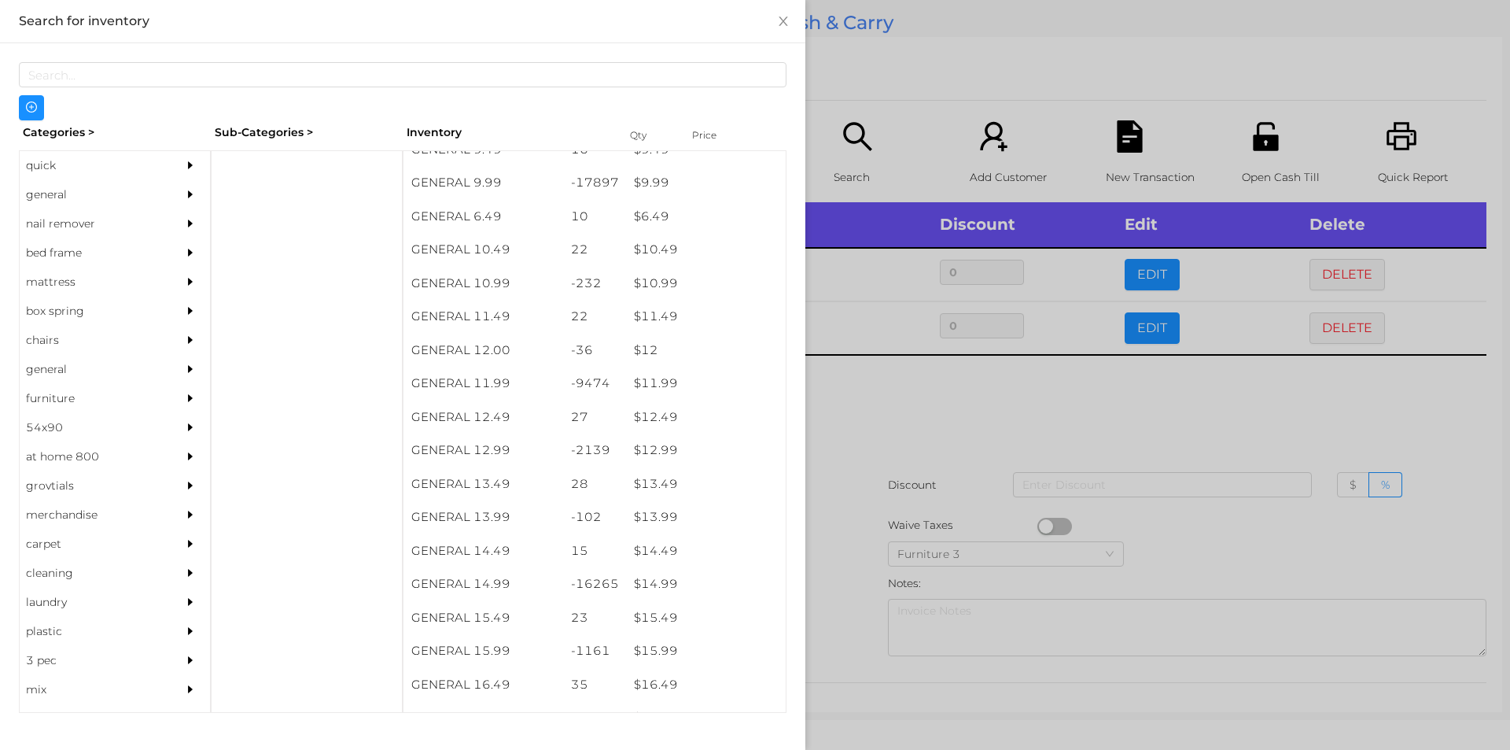
scroll to position [946, 0]
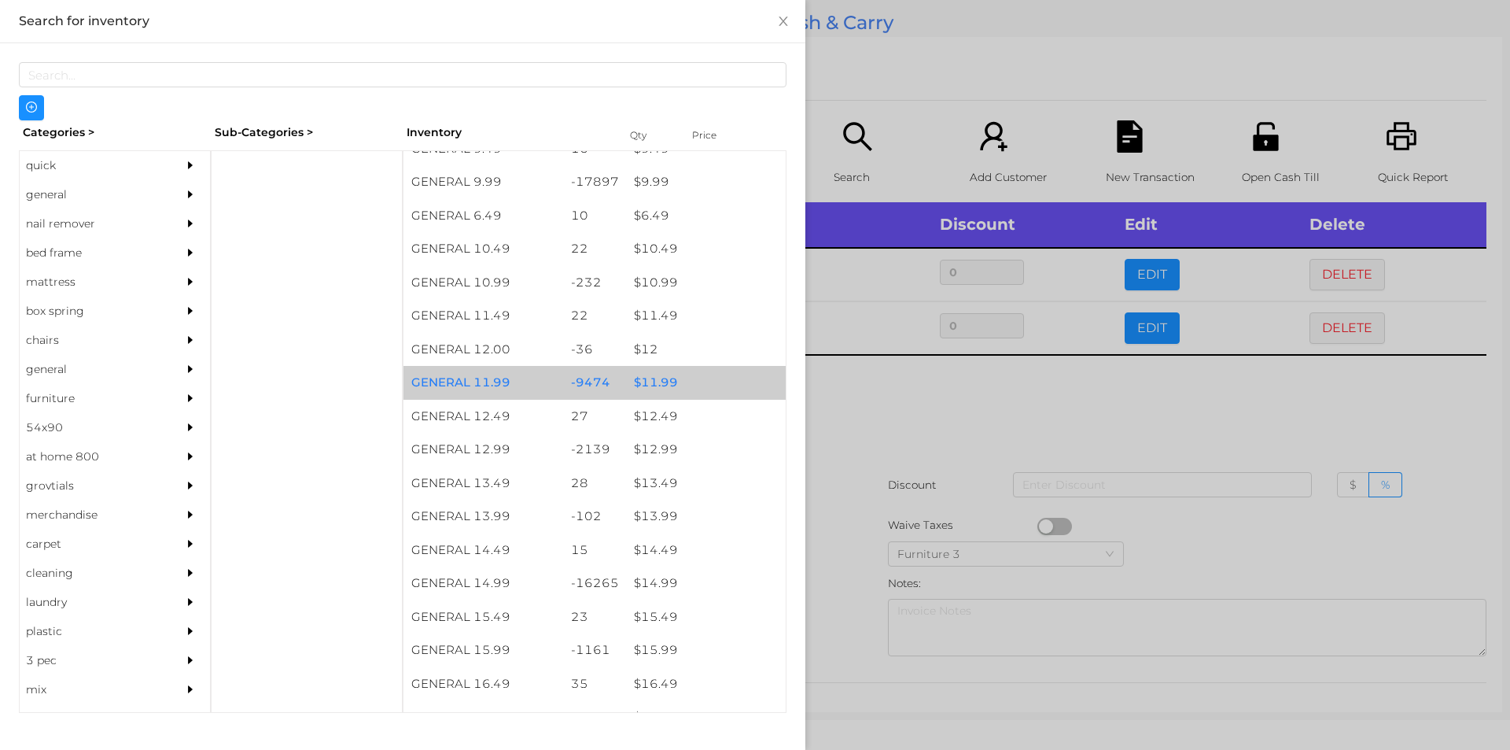
click at [655, 377] on div "$ 11.99" at bounding box center [706, 383] width 160 height 34
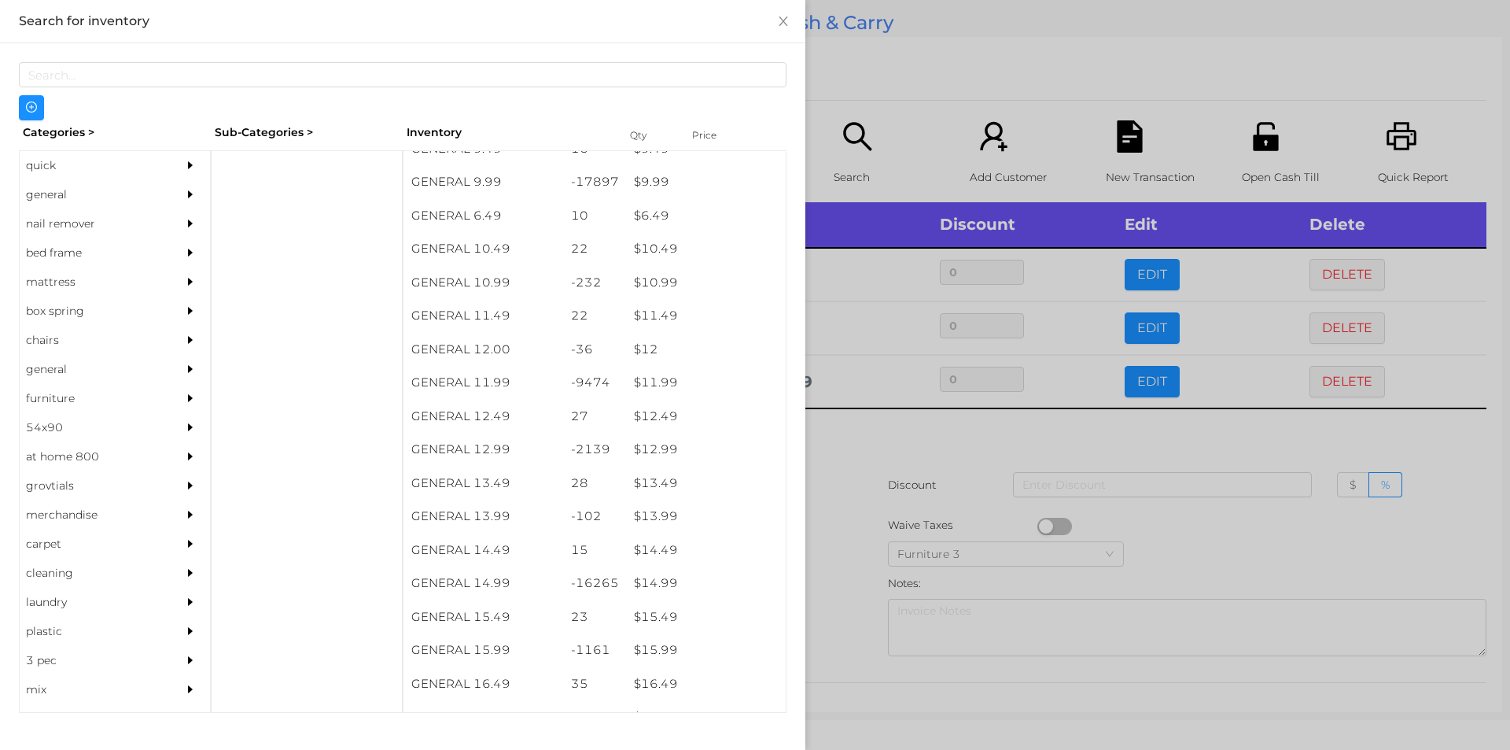
click at [837, 472] on div at bounding box center [755, 375] width 1510 height 750
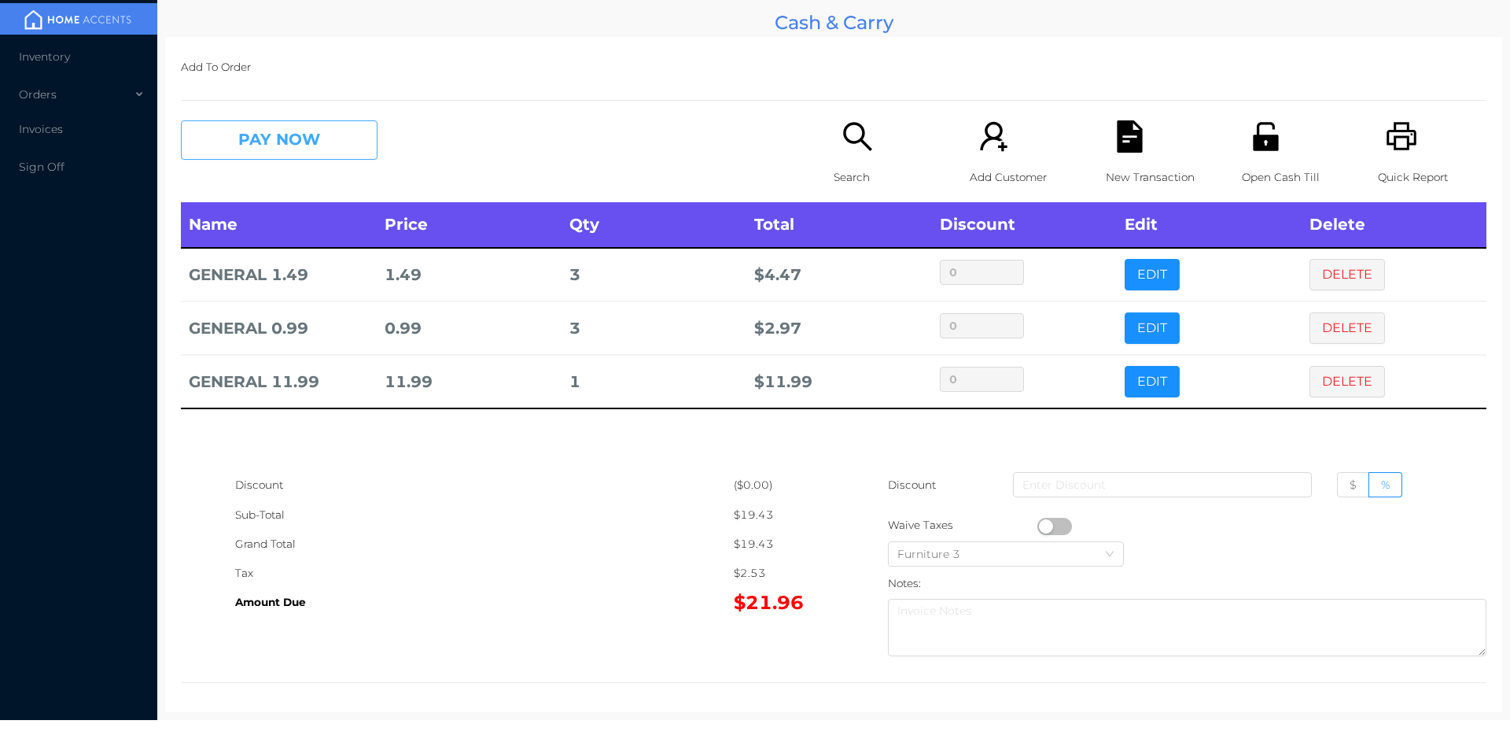
click at [307, 138] on button "PAY NOW" at bounding box center [279, 139] width 197 height 39
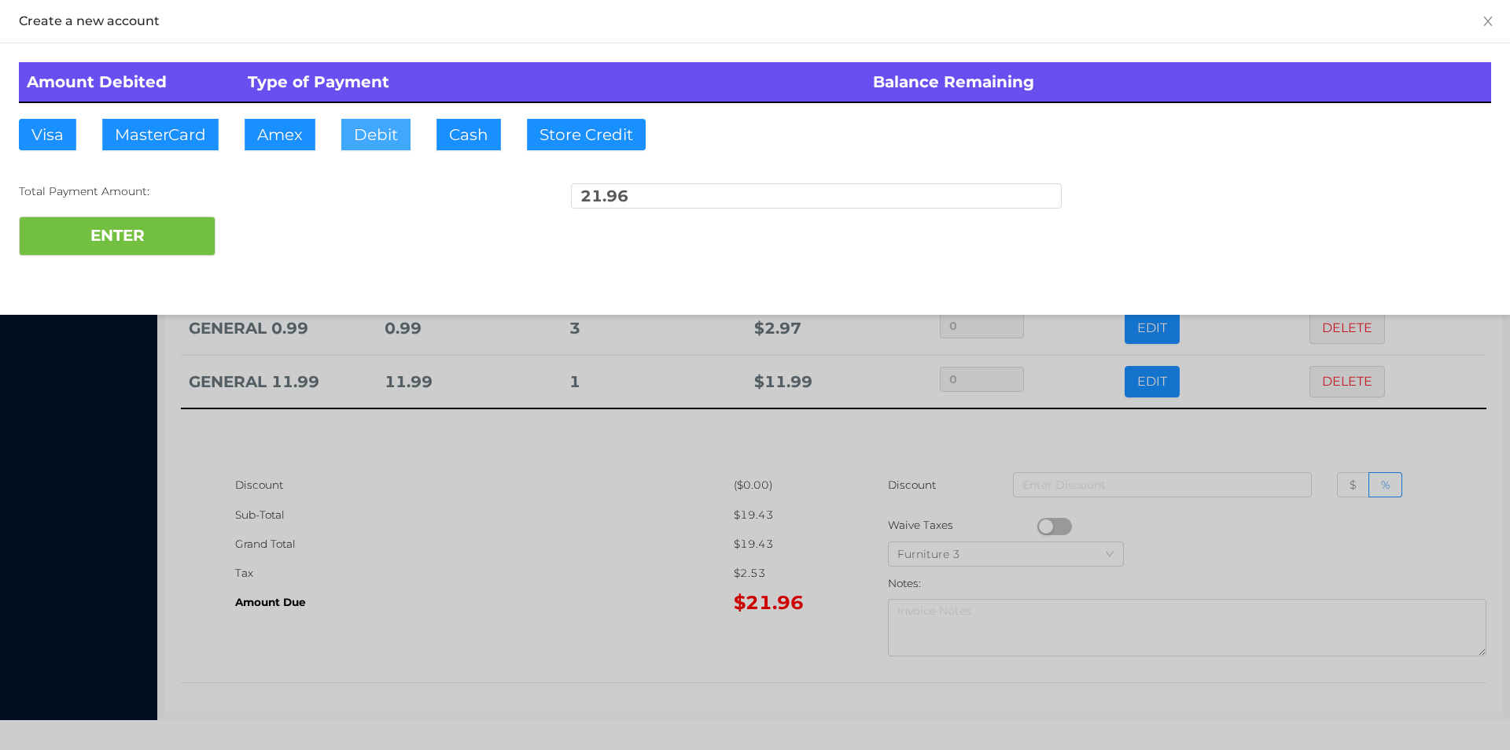
click at [374, 146] on button "Debit" at bounding box center [375, 134] width 69 height 31
click at [184, 239] on button "ENTER" at bounding box center [117, 235] width 197 height 39
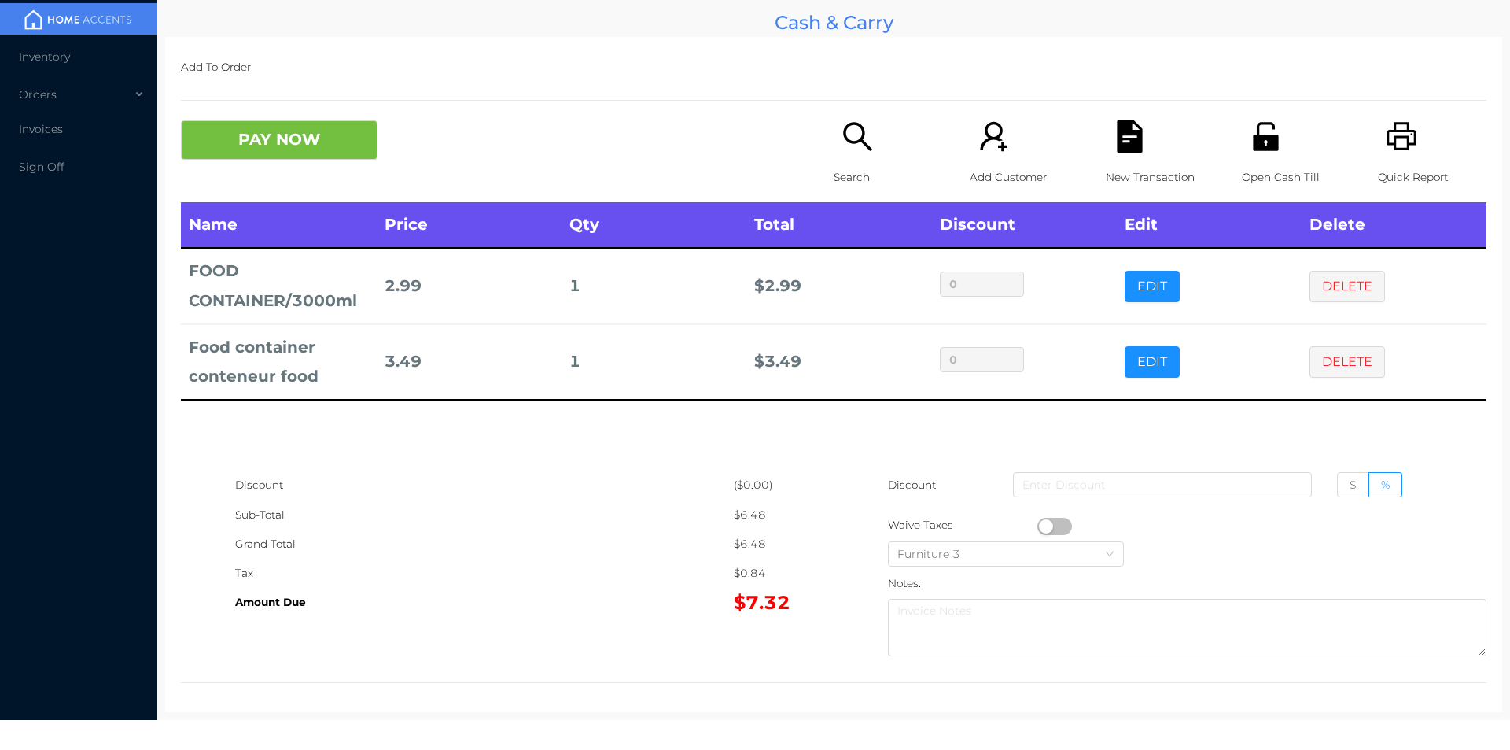
click at [843, 175] on p "Search" at bounding box center [888, 177] width 109 height 29
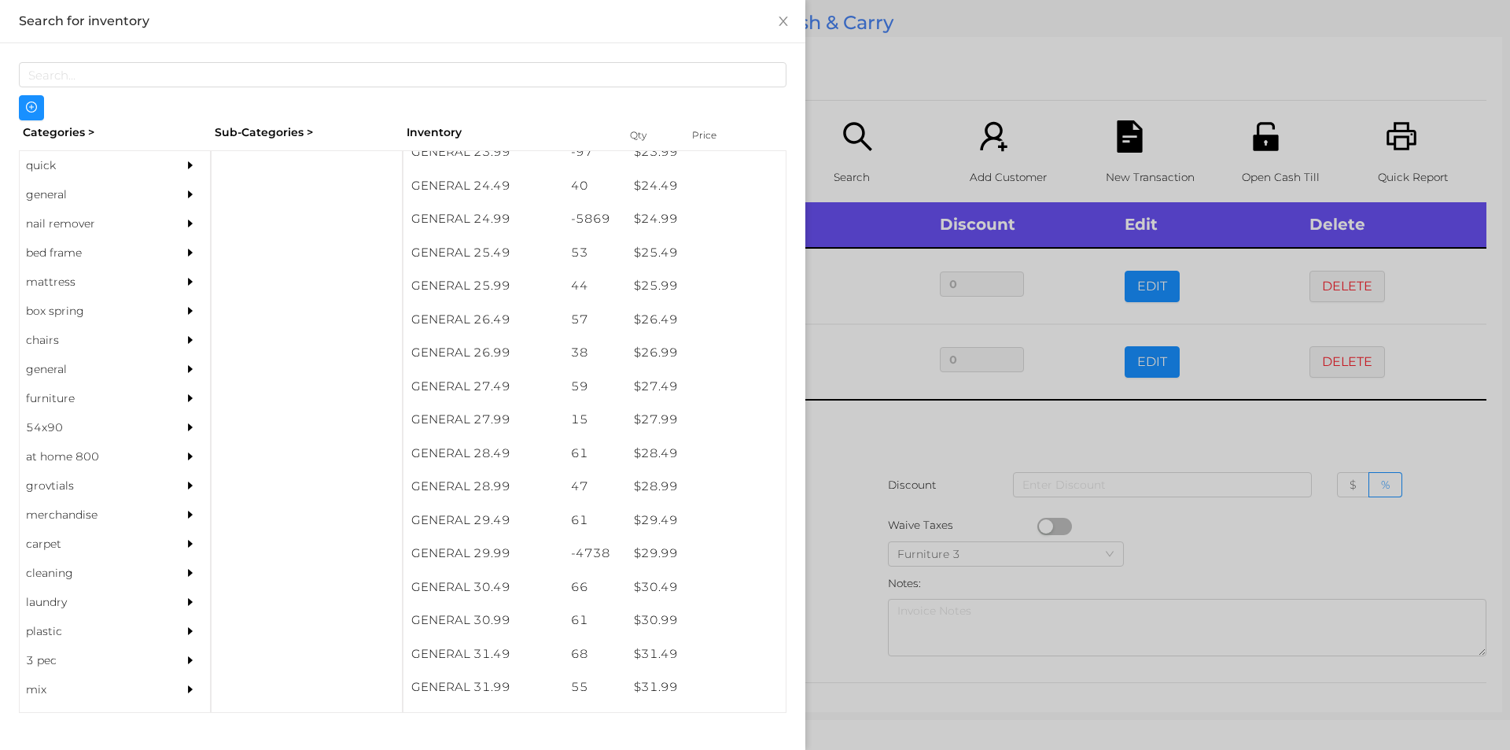
scroll to position [1979, 0]
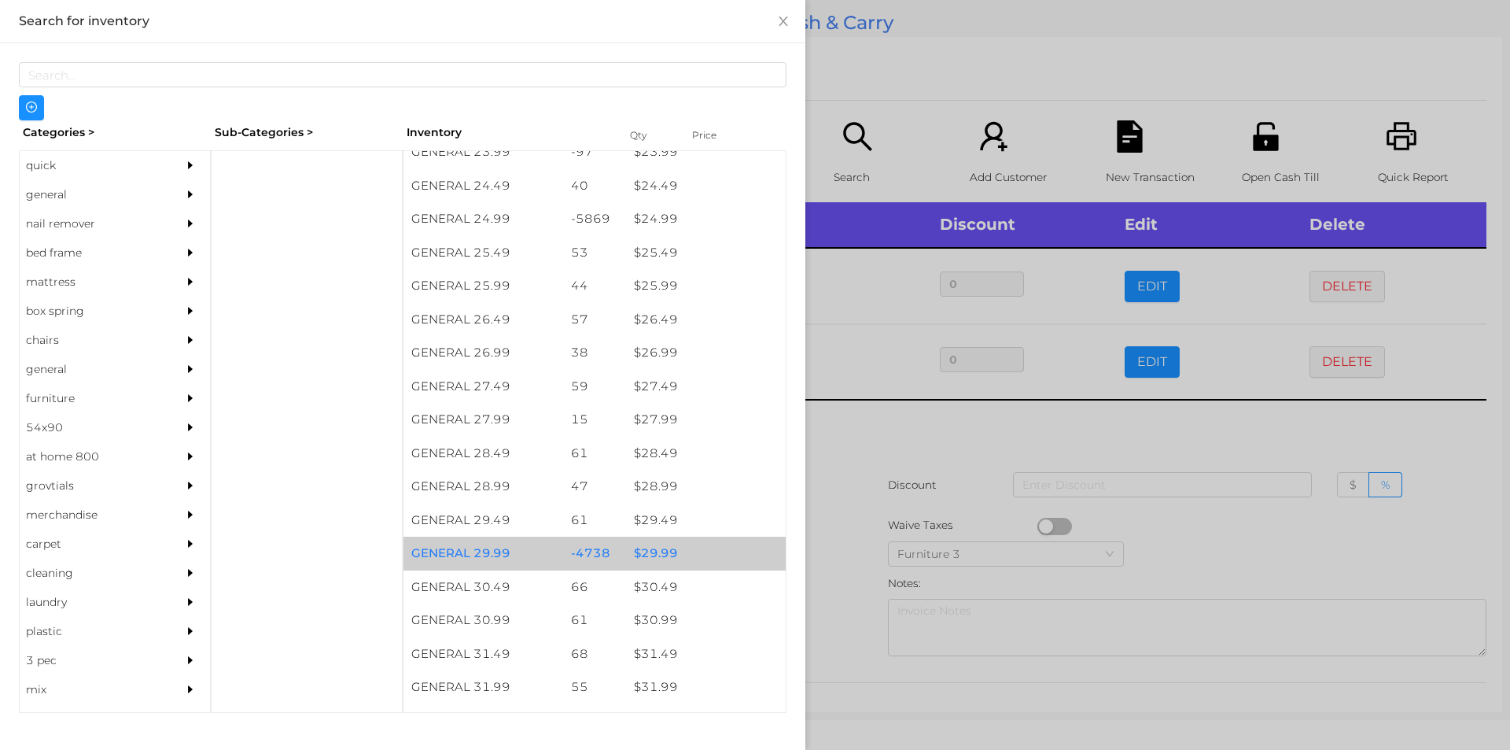
click at [638, 551] on div "$ 29.99" at bounding box center [706, 554] width 160 height 34
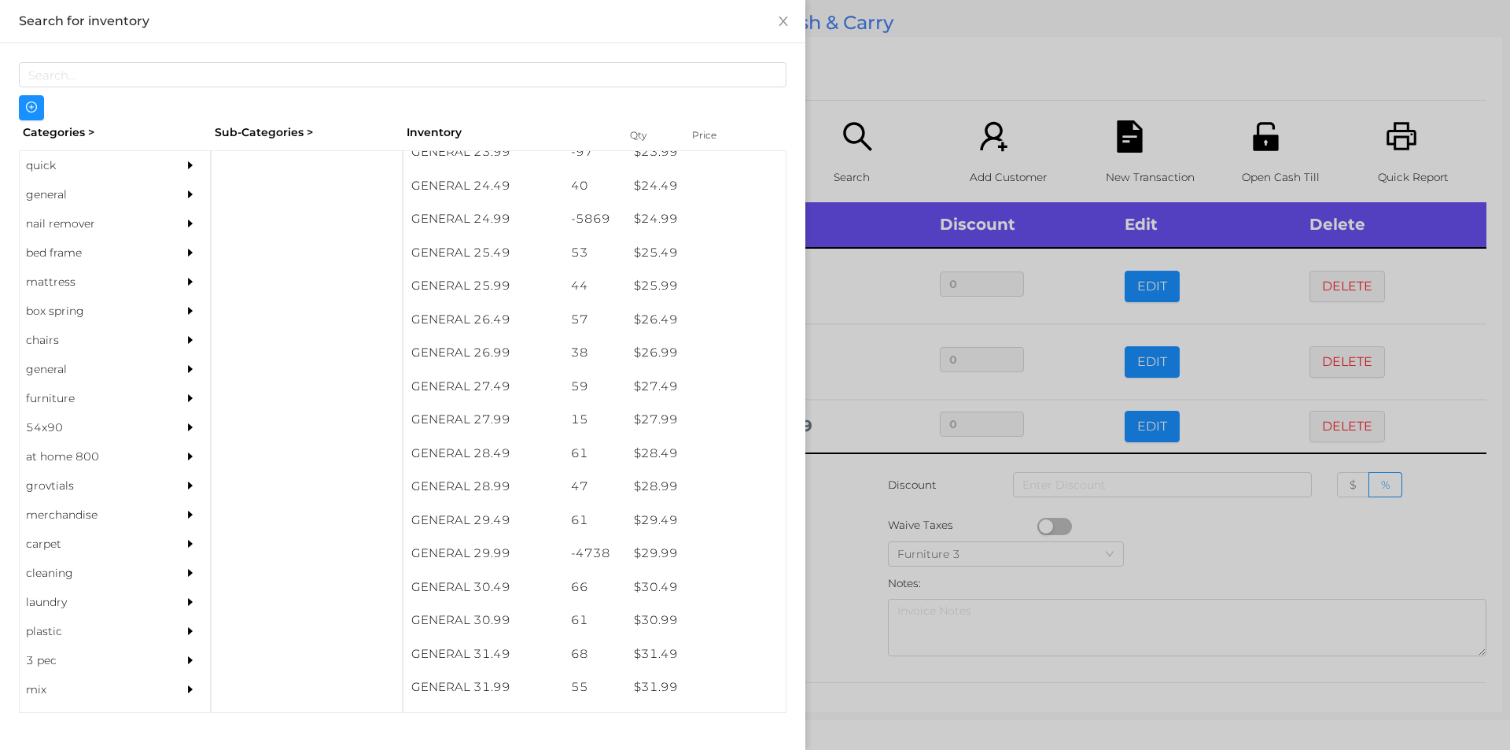
click at [828, 562] on div at bounding box center [755, 375] width 1510 height 750
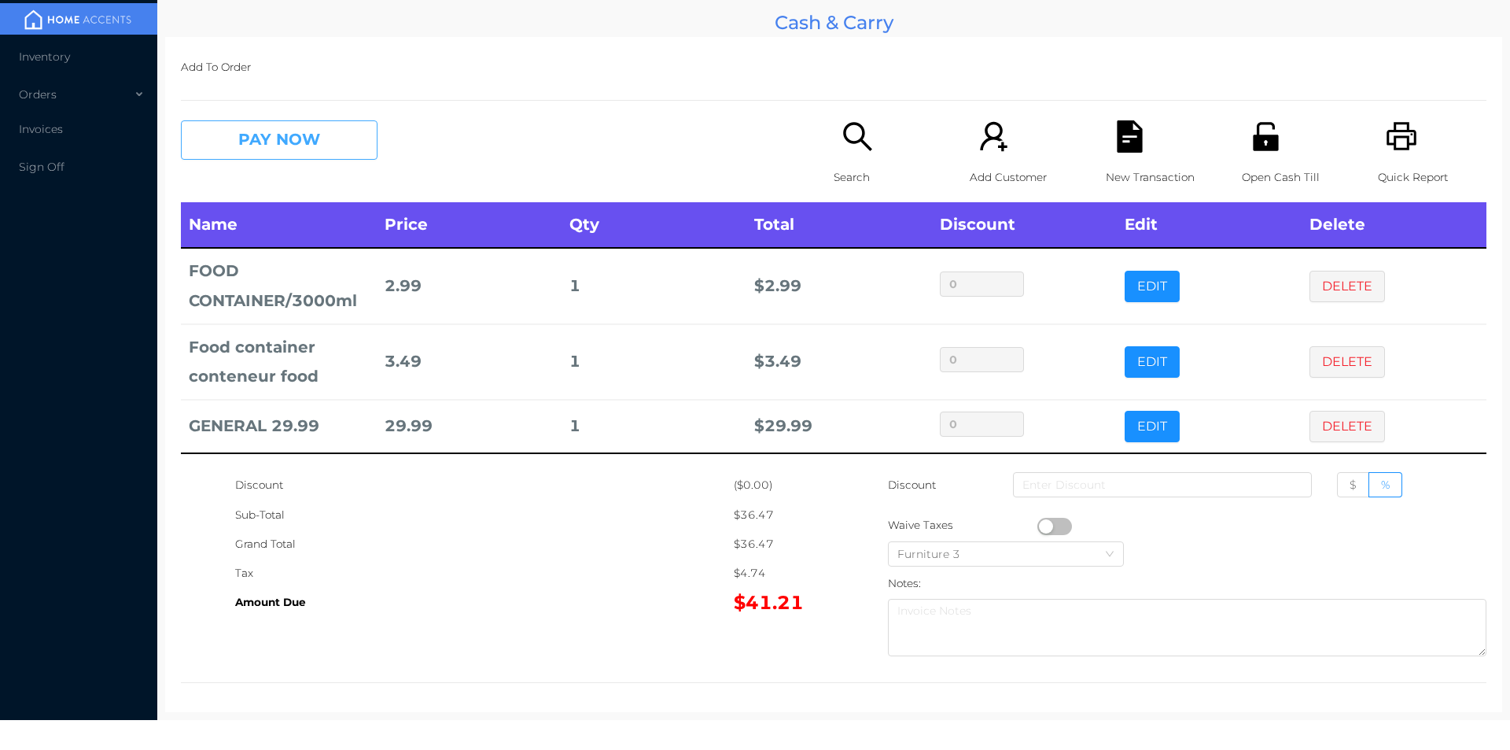
click at [282, 138] on button "PAY NOW" at bounding box center [279, 139] width 197 height 39
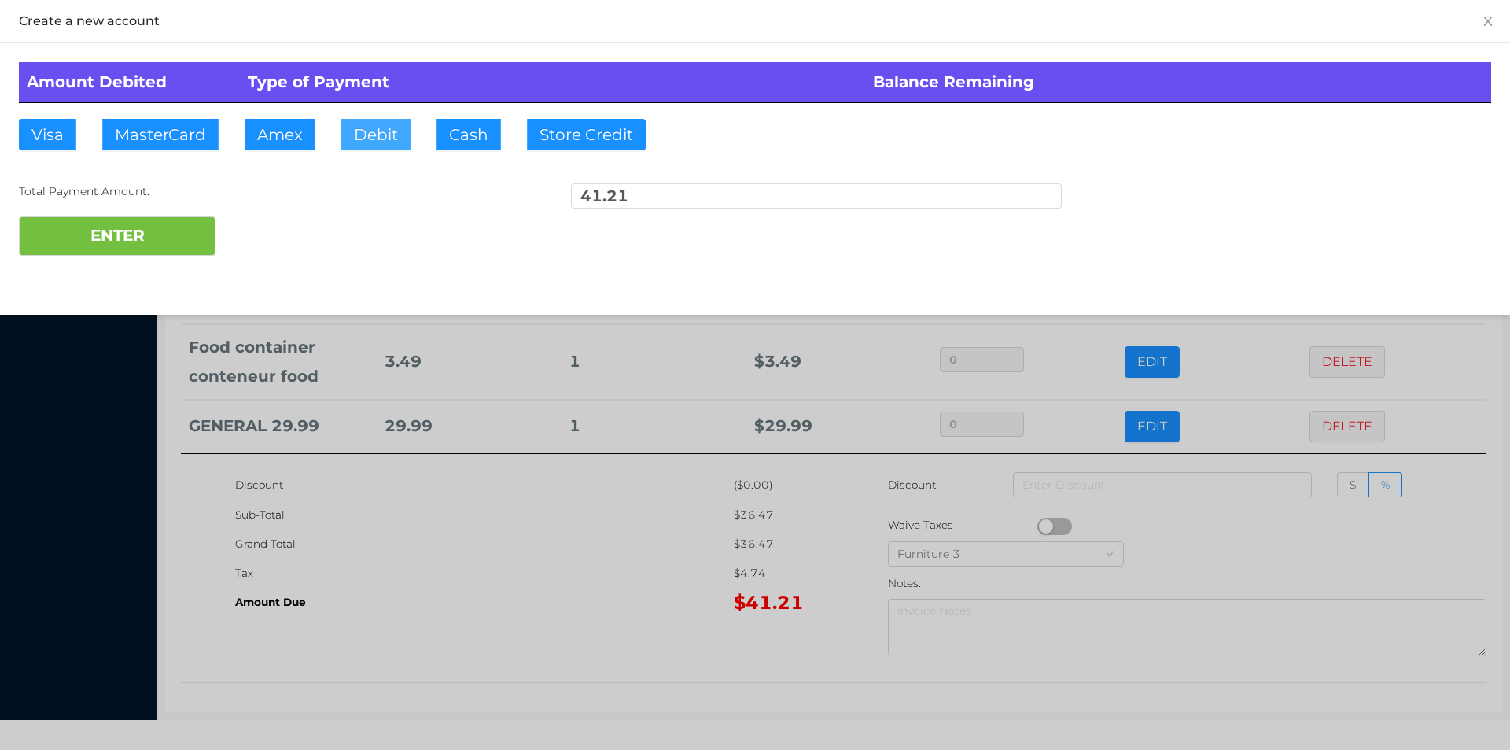
click at [375, 137] on button "Debit" at bounding box center [375, 134] width 69 height 31
type input "50."
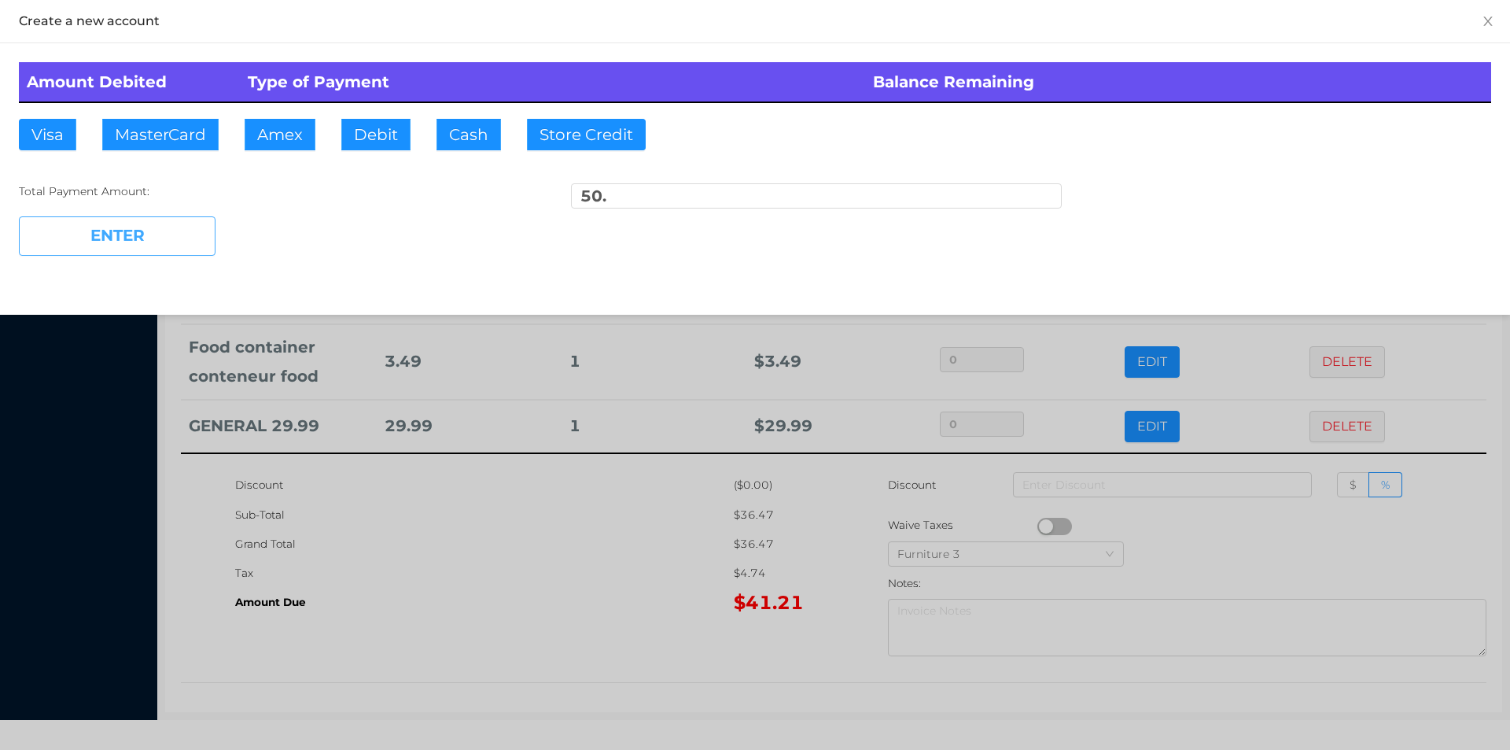
click at [168, 242] on button "ENTER" at bounding box center [117, 235] width 197 height 39
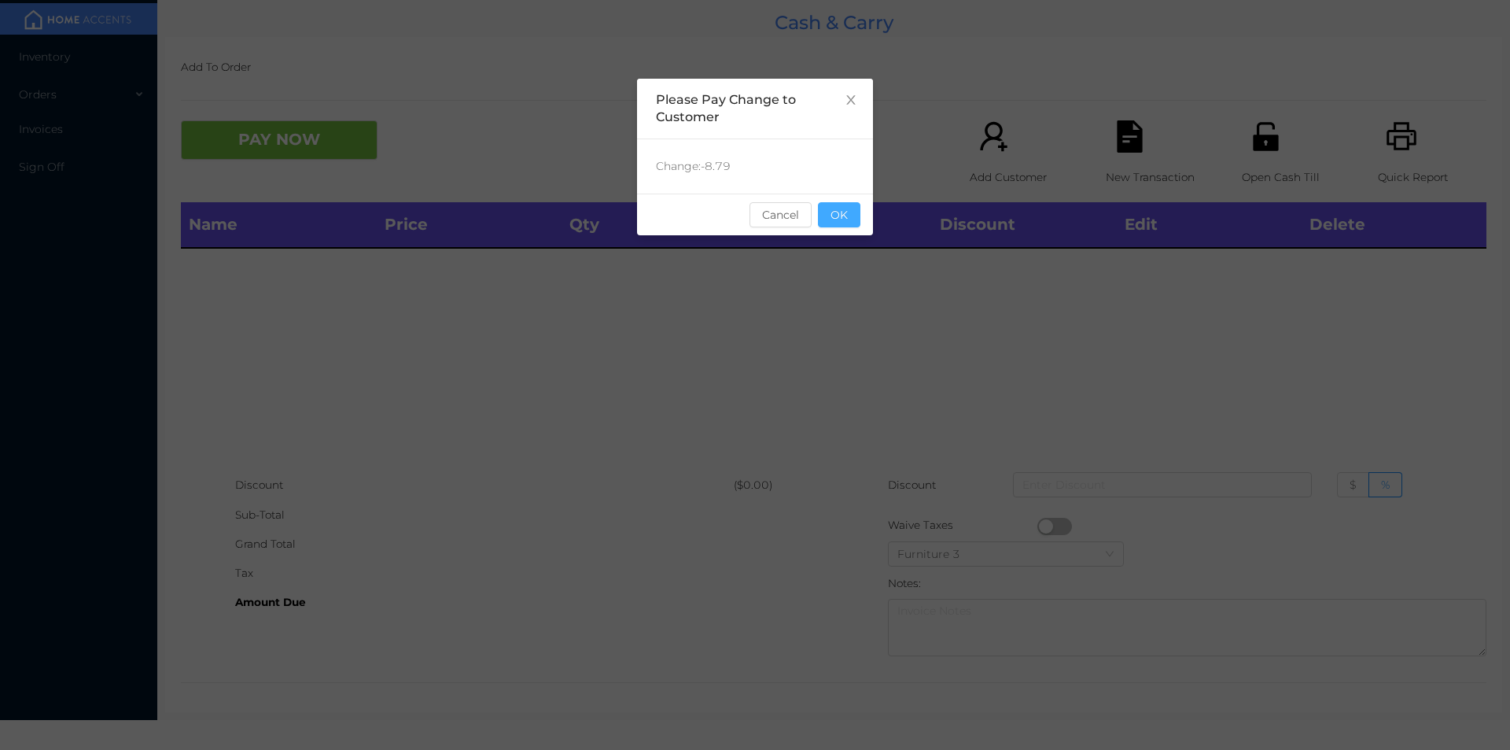
click at [848, 227] on button "OK" at bounding box center [839, 214] width 42 height 25
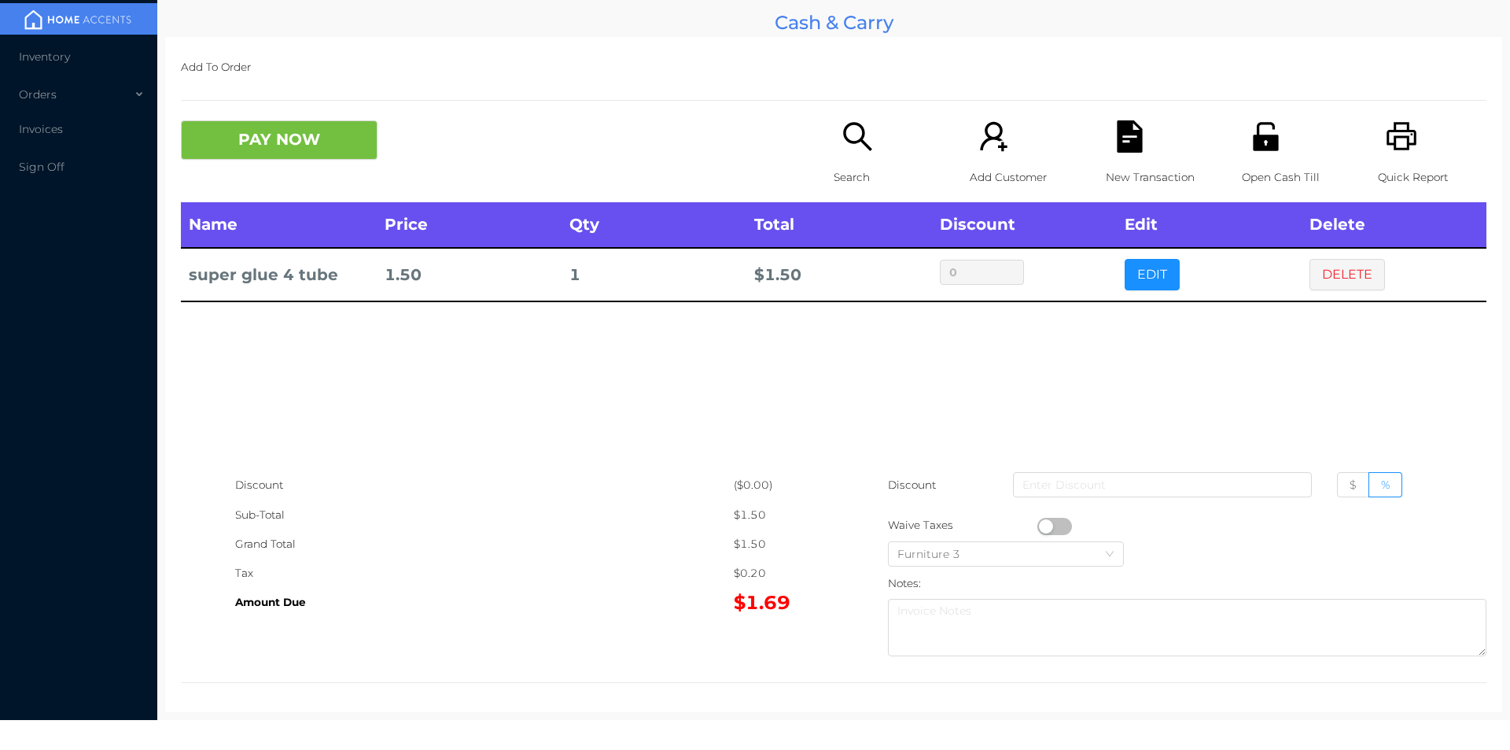
click at [855, 138] on icon "icon: search" at bounding box center [857, 136] width 28 height 28
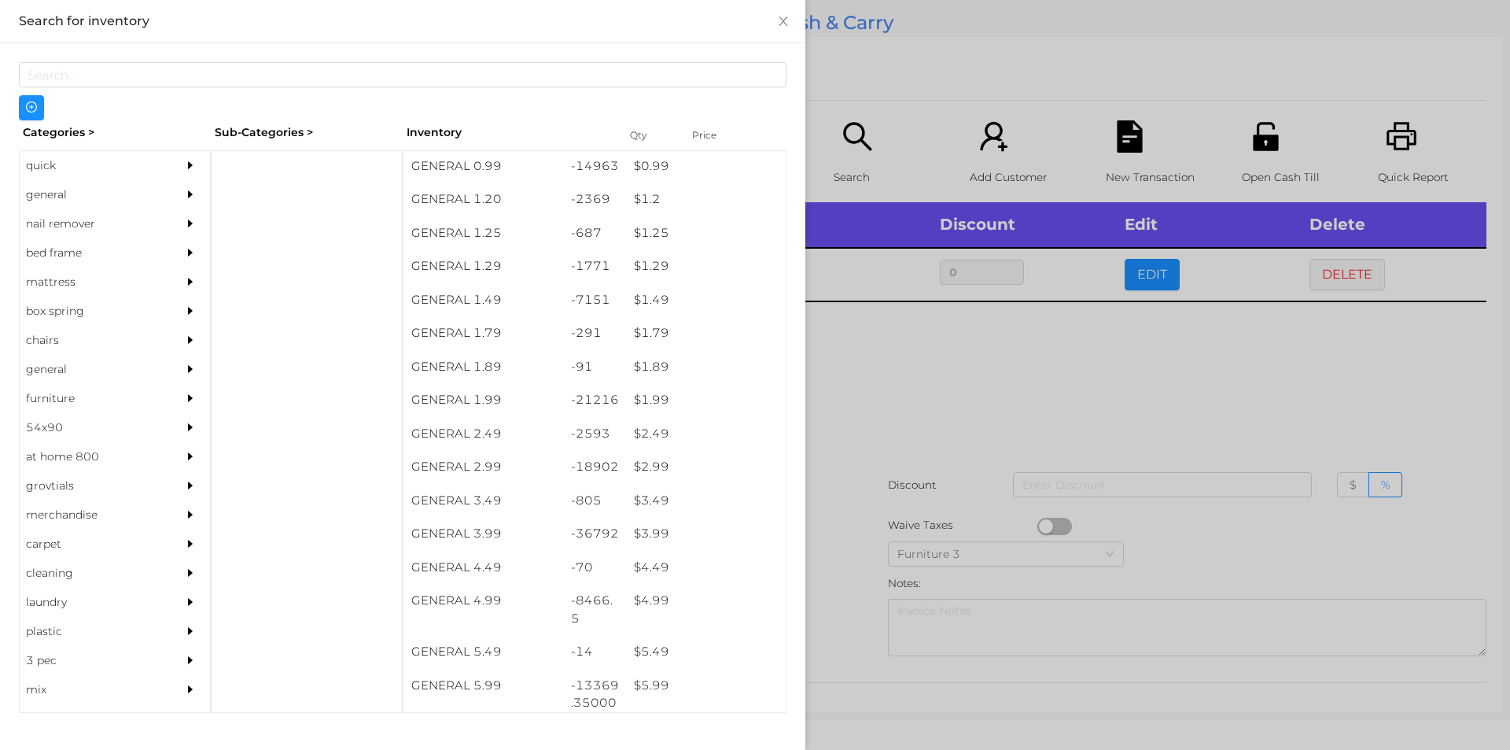
scroll to position [97, 0]
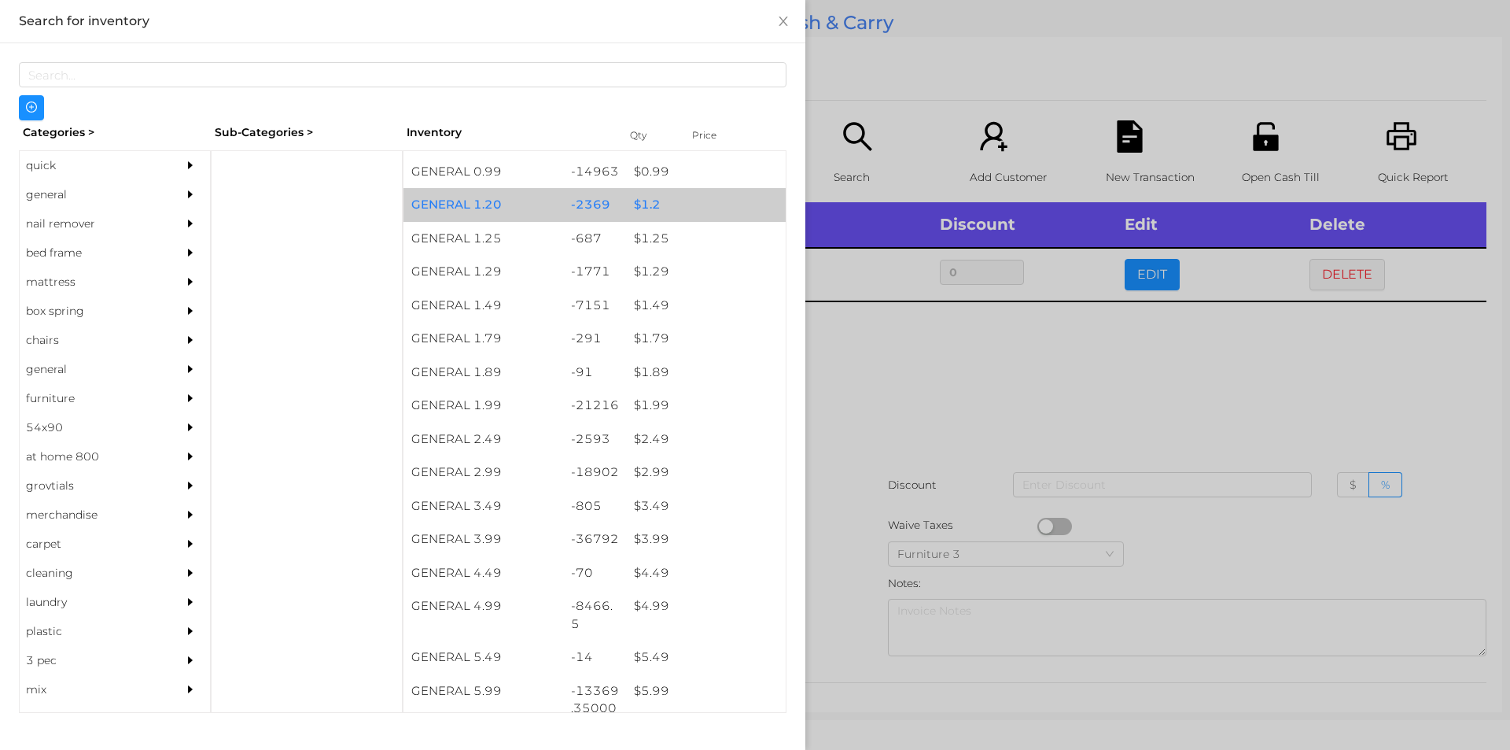
click at [626, 194] on div "$ 1.2" at bounding box center [706, 205] width 160 height 34
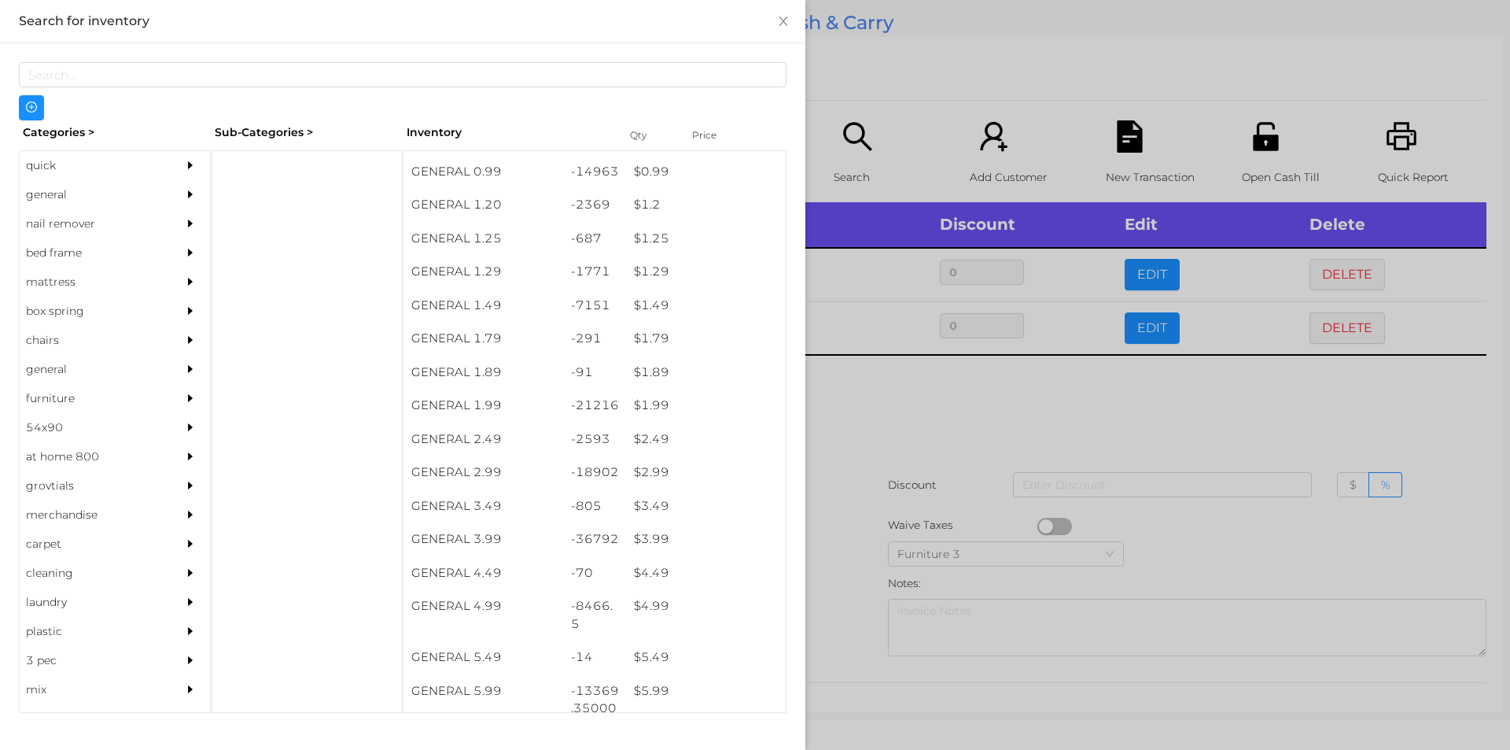
click at [893, 63] on div at bounding box center [755, 375] width 1510 height 750
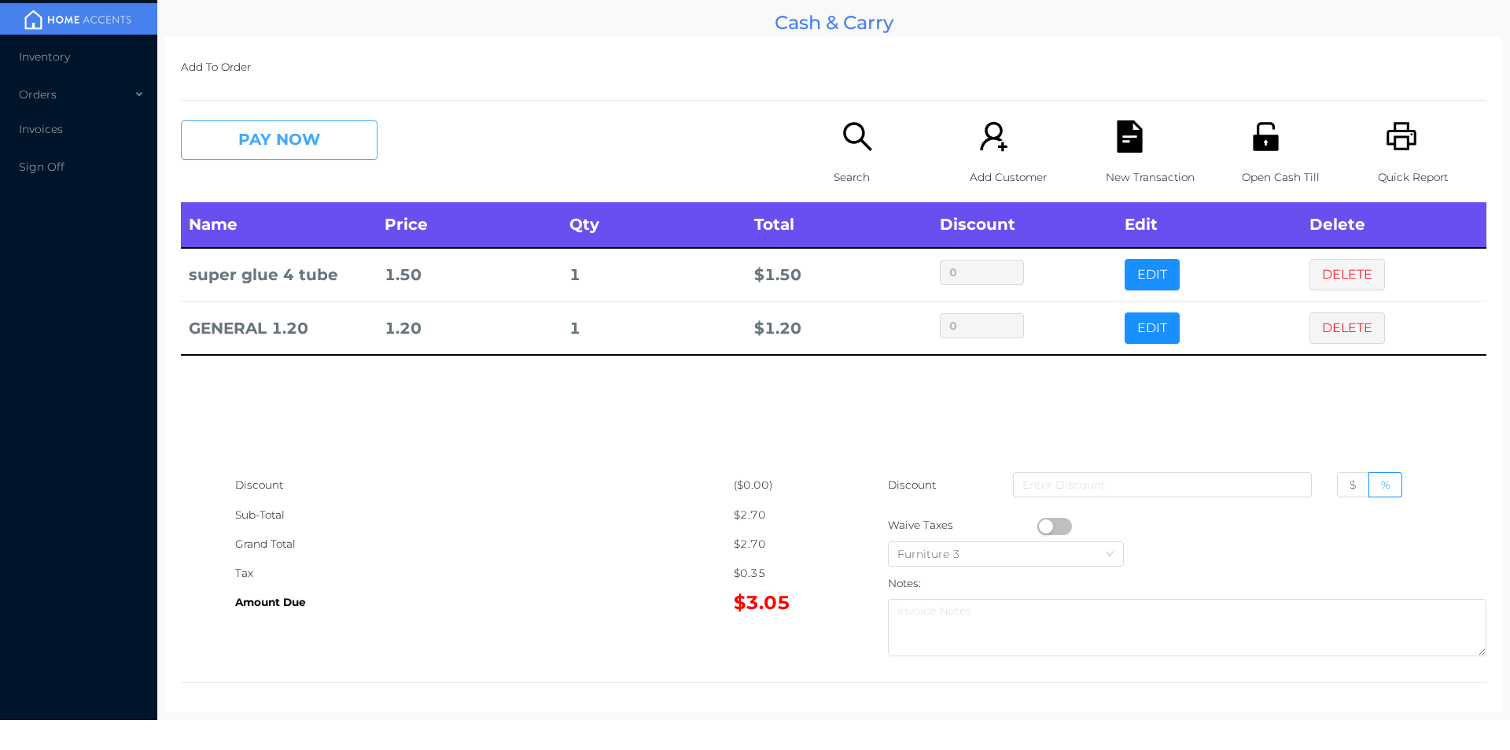
click at [280, 145] on button "PAY NOW" at bounding box center [279, 139] width 197 height 39
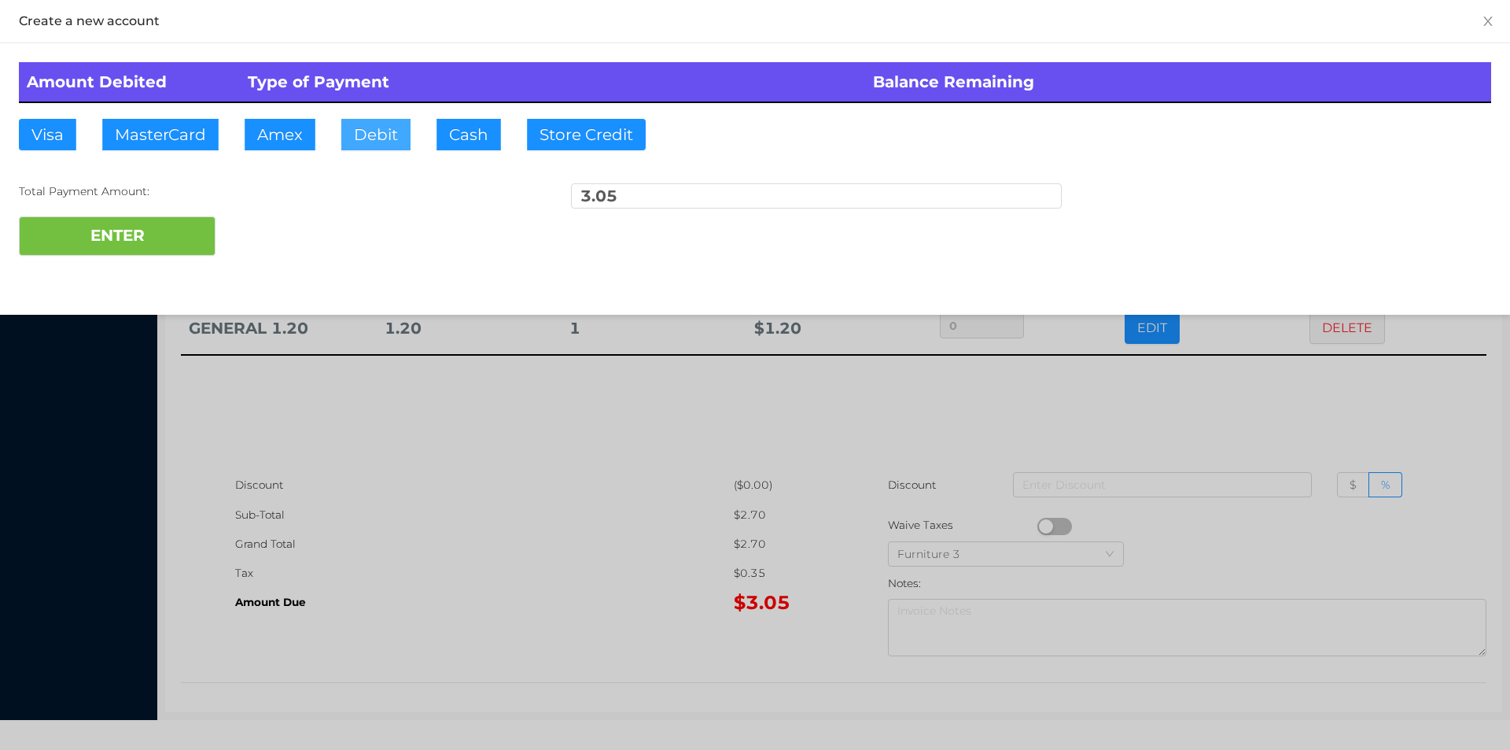
click at [374, 127] on button "Debit" at bounding box center [375, 134] width 69 height 31
click at [165, 248] on button "ENTER" at bounding box center [117, 235] width 197 height 39
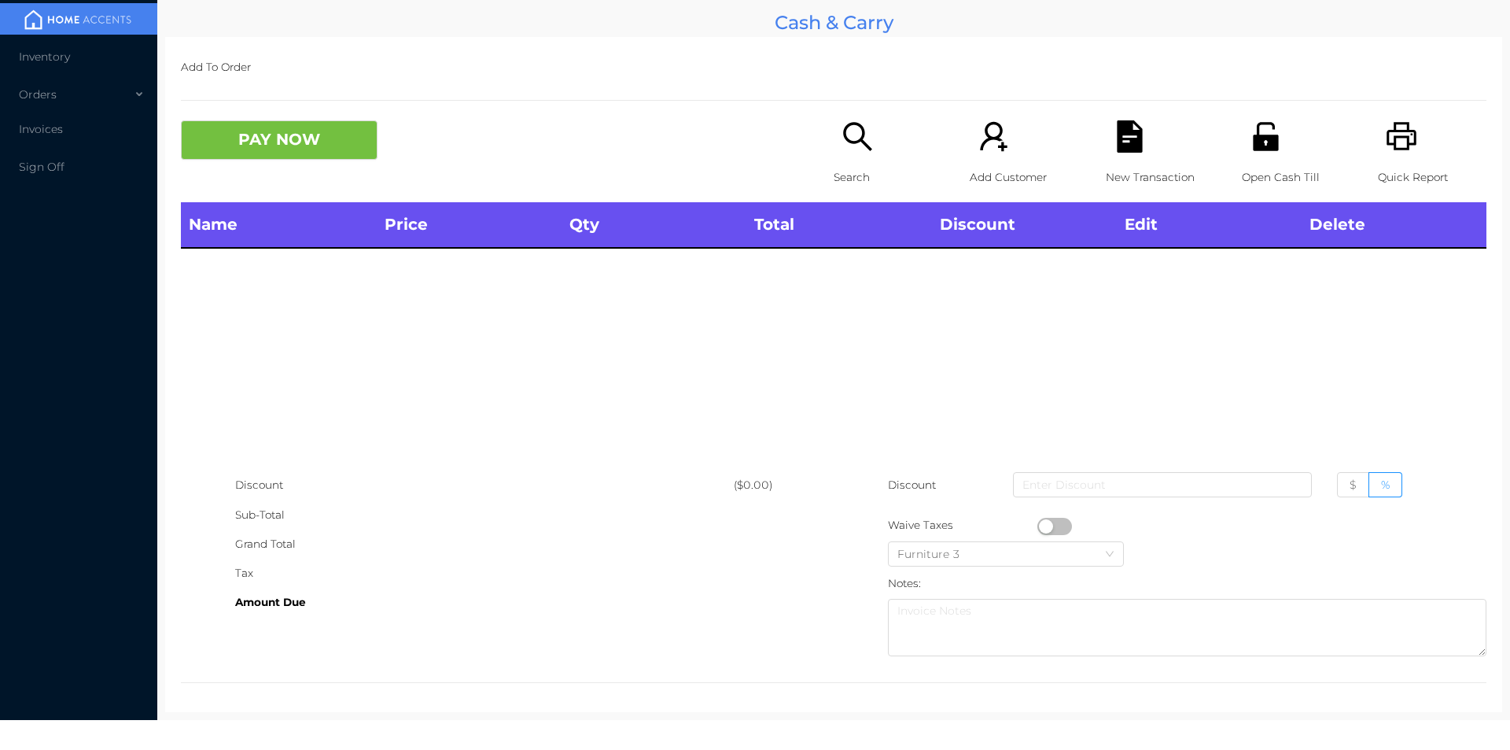
click at [866, 126] on icon "icon: search" at bounding box center [858, 136] width 32 height 32
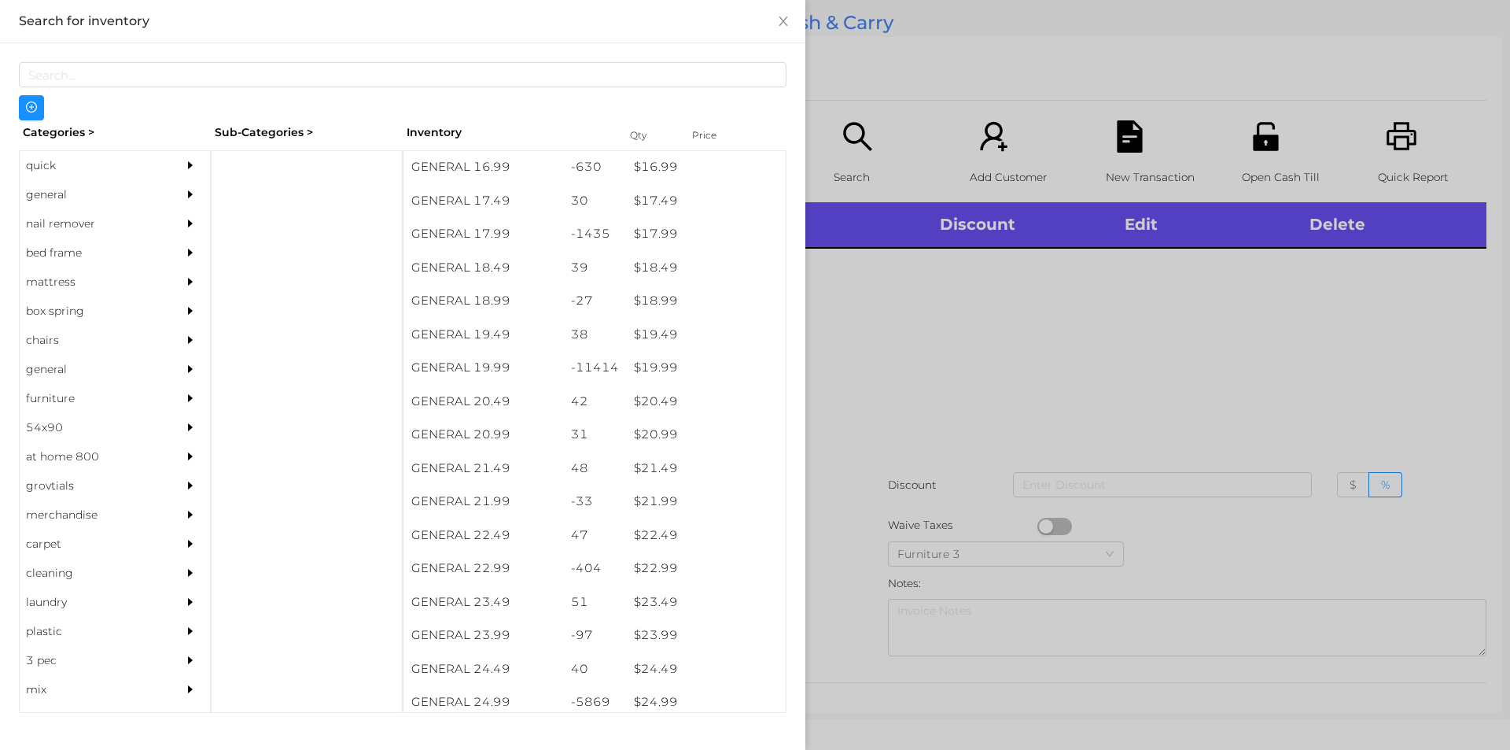
scroll to position [1496, 0]
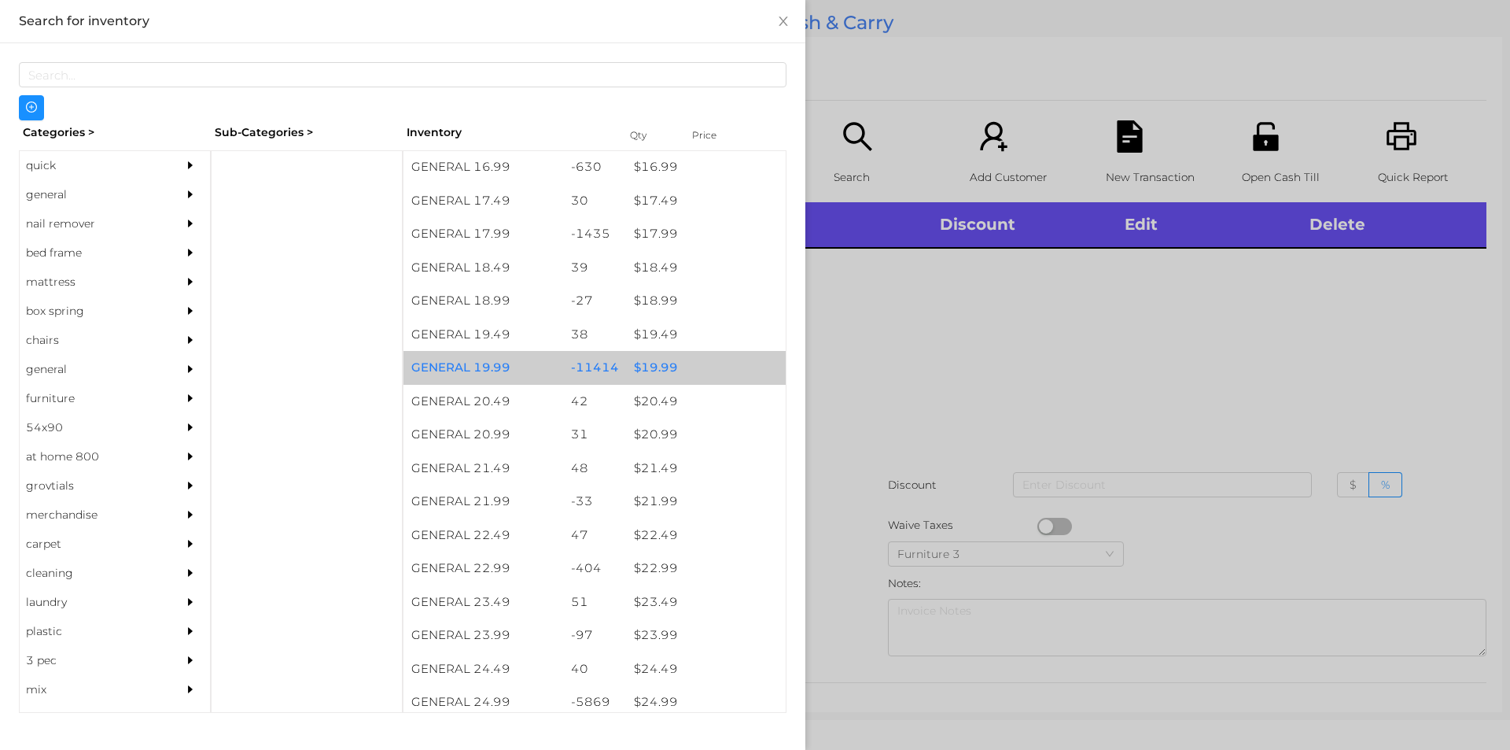
click at [686, 369] on div "$ 19.99" at bounding box center [706, 368] width 160 height 34
click at [692, 373] on div "$ 19.99" at bounding box center [706, 368] width 160 height 34
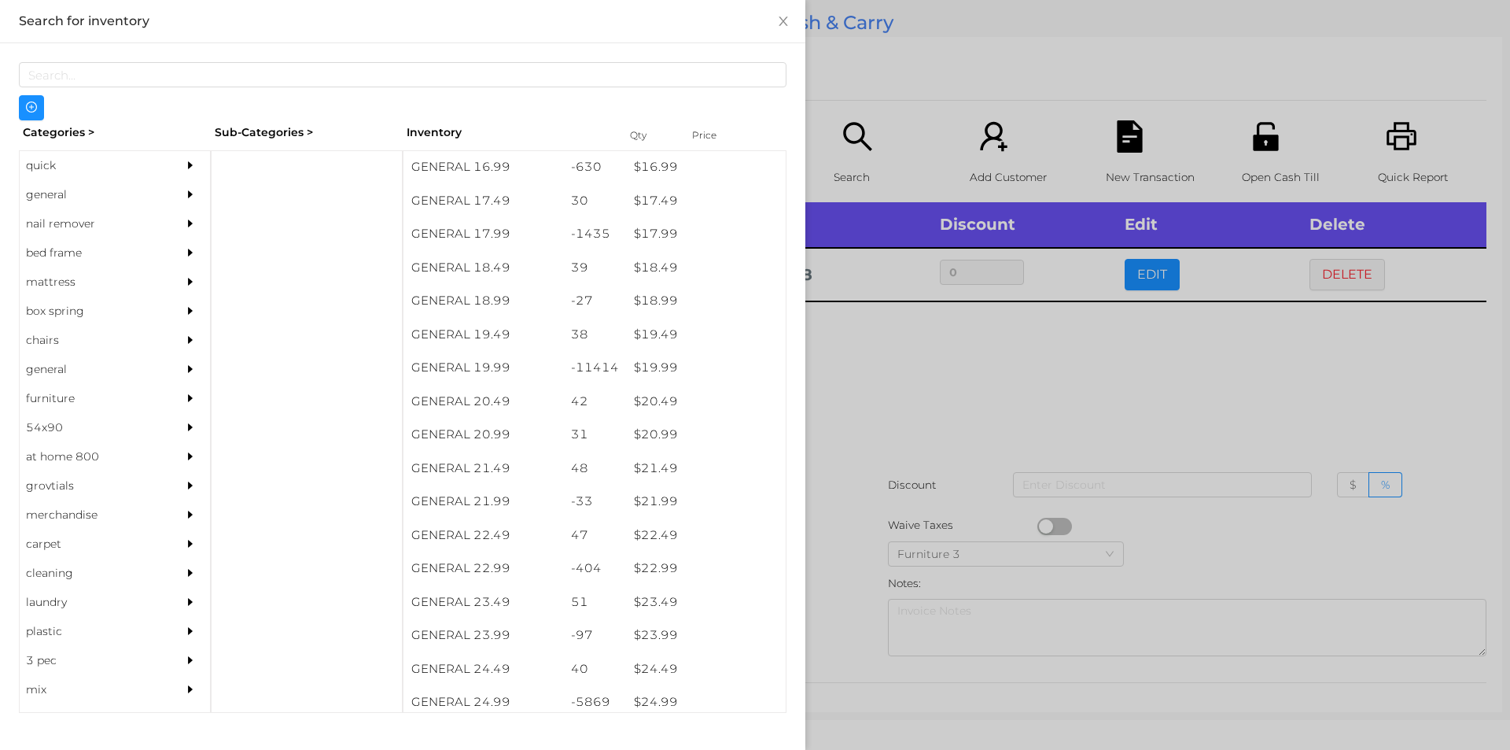
click at [940, 446] on div at bounding box center [755, 375] width 1510 height 750
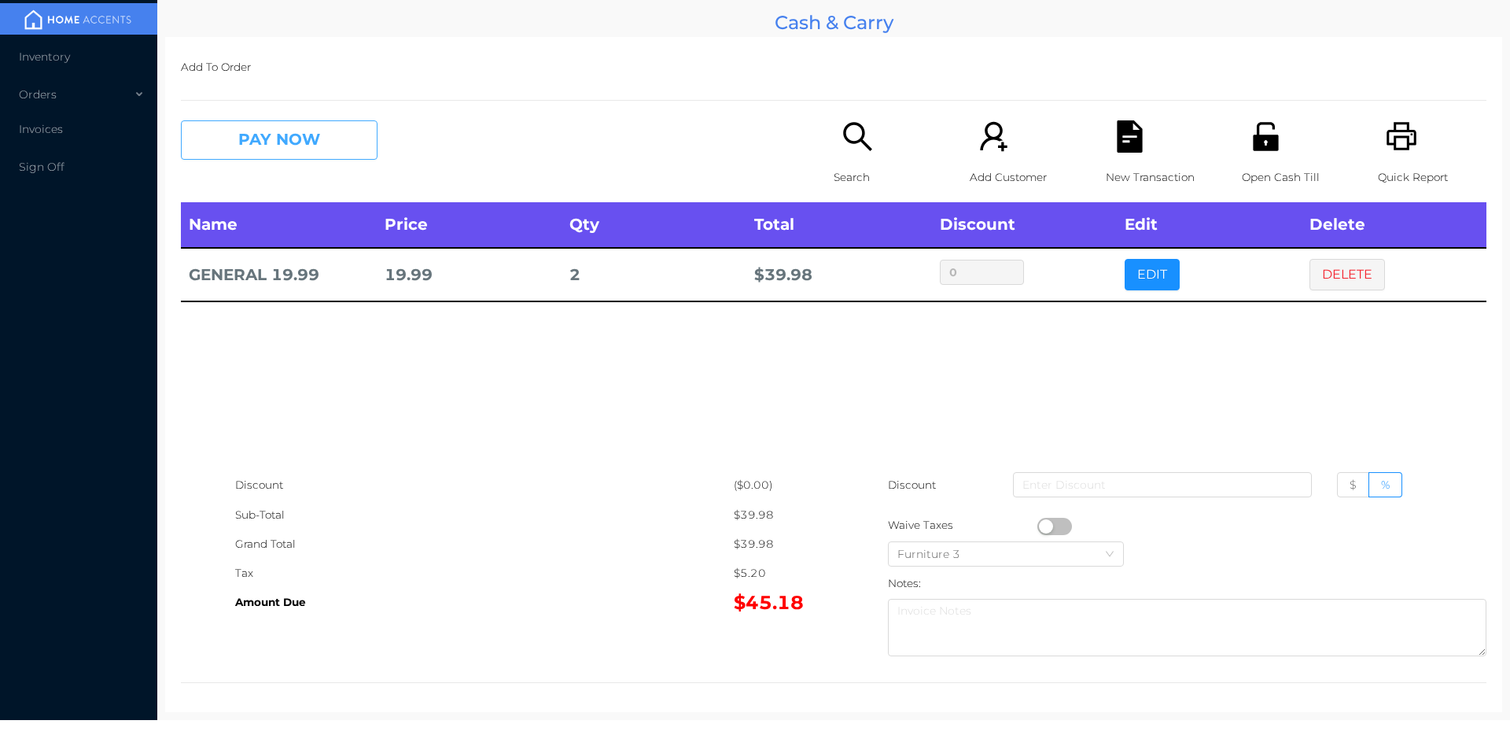
click at [272, 141] on button "PAY NOW" at bounding box center [279, 139] width 197 height 39
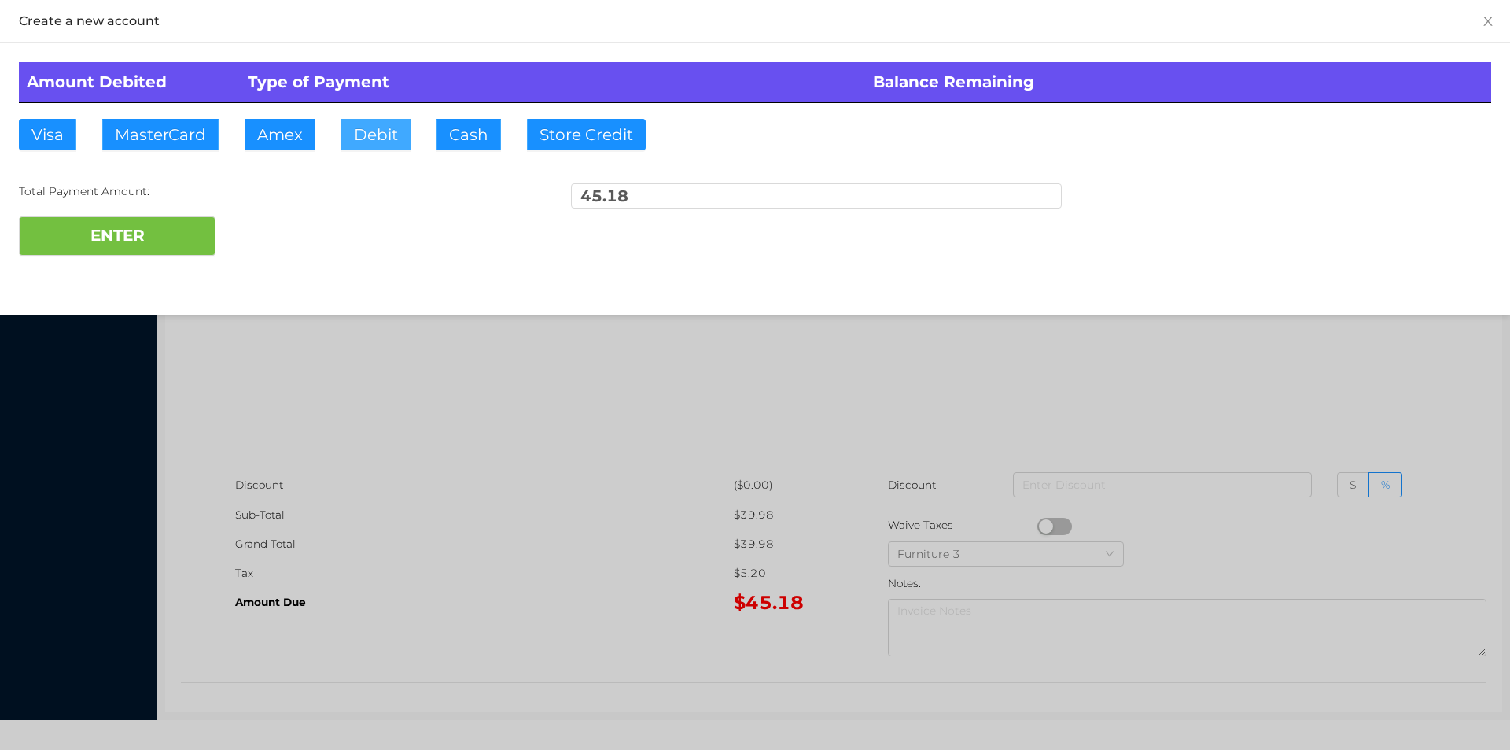
click at [360, 138] on button "Debit" at bounding box center [375, 134] width 69 height 31
click at [169, 240] on button "ENTER" at bounding box center [117, 235] width 197 height 39
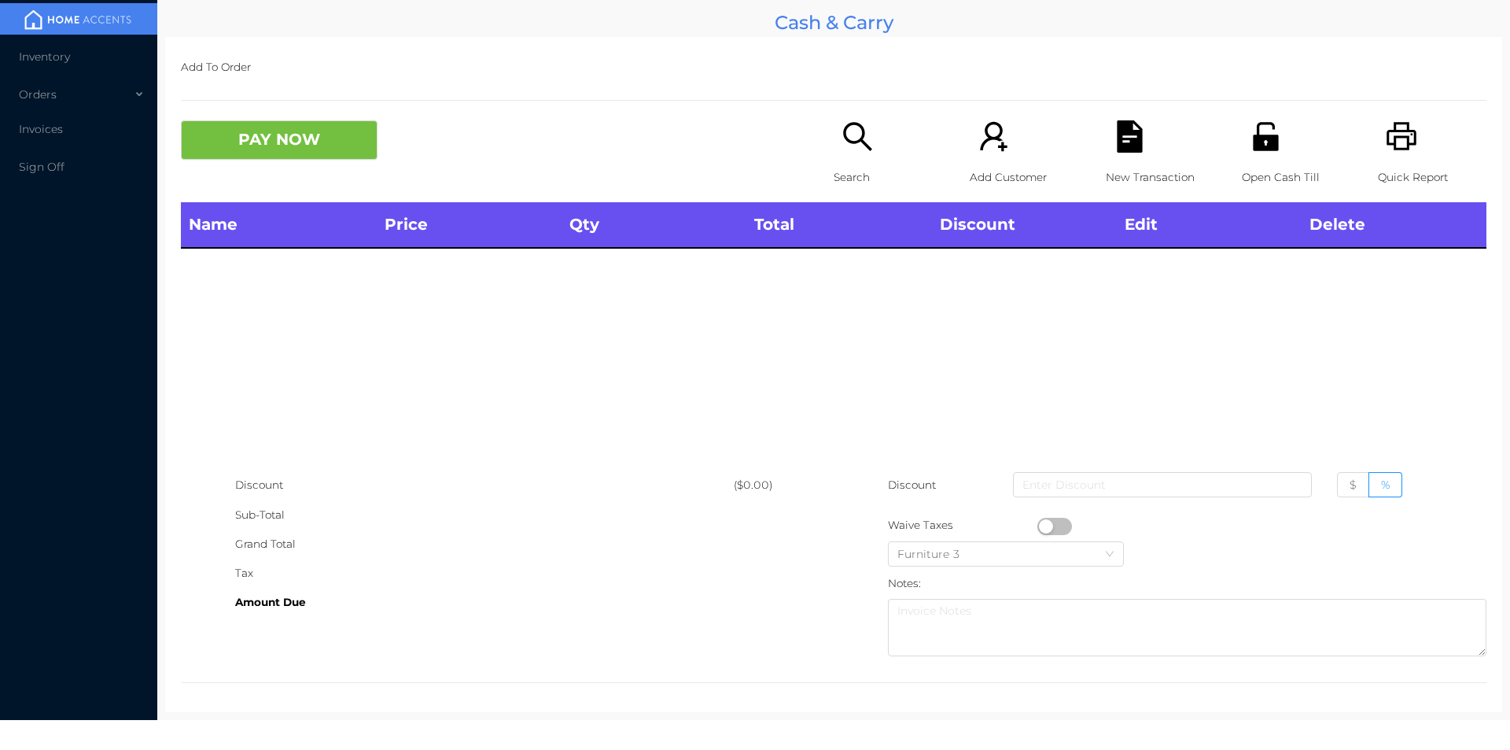
click at [842, 153] on icon "icon: search" at bounding box center [858, 136] width 32 height 32
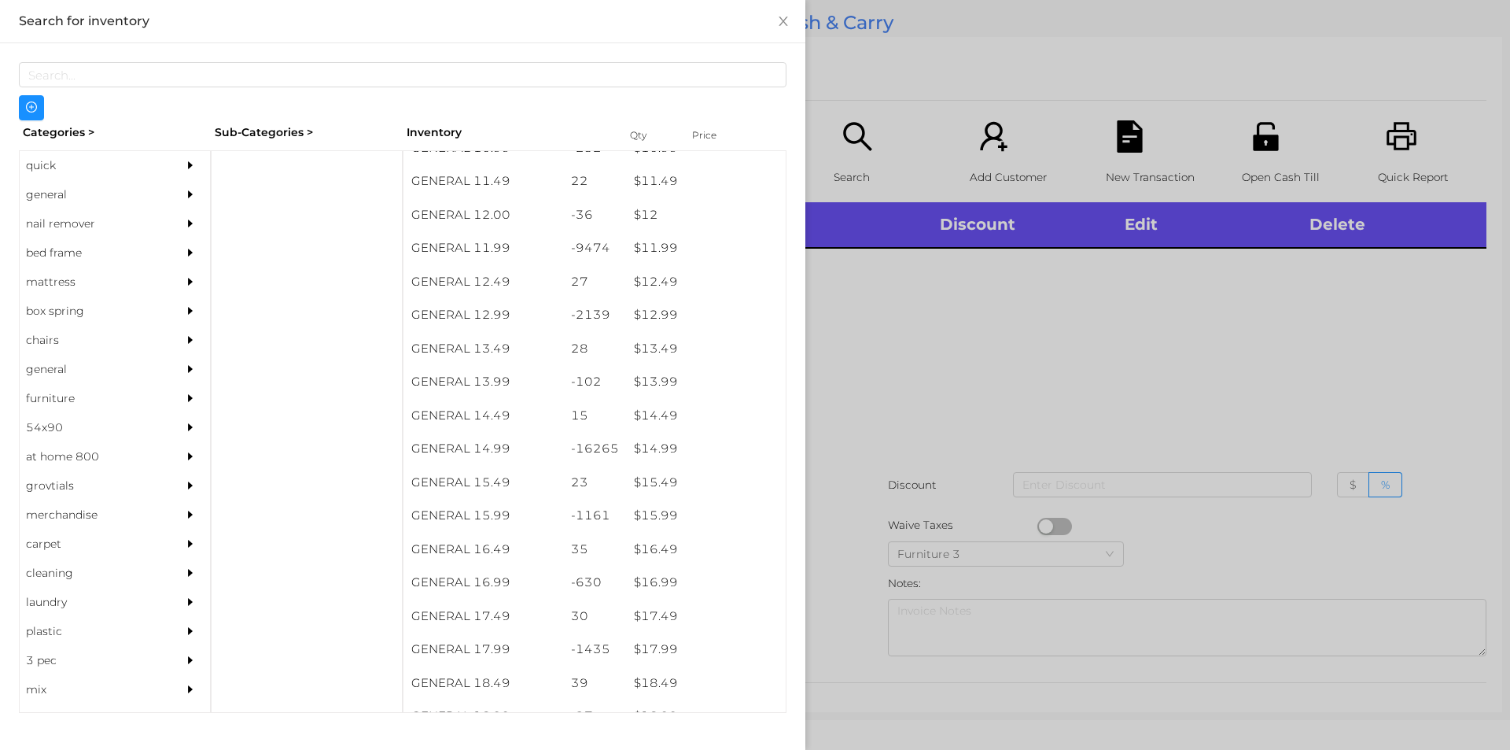
scroll to position [1089, 0]
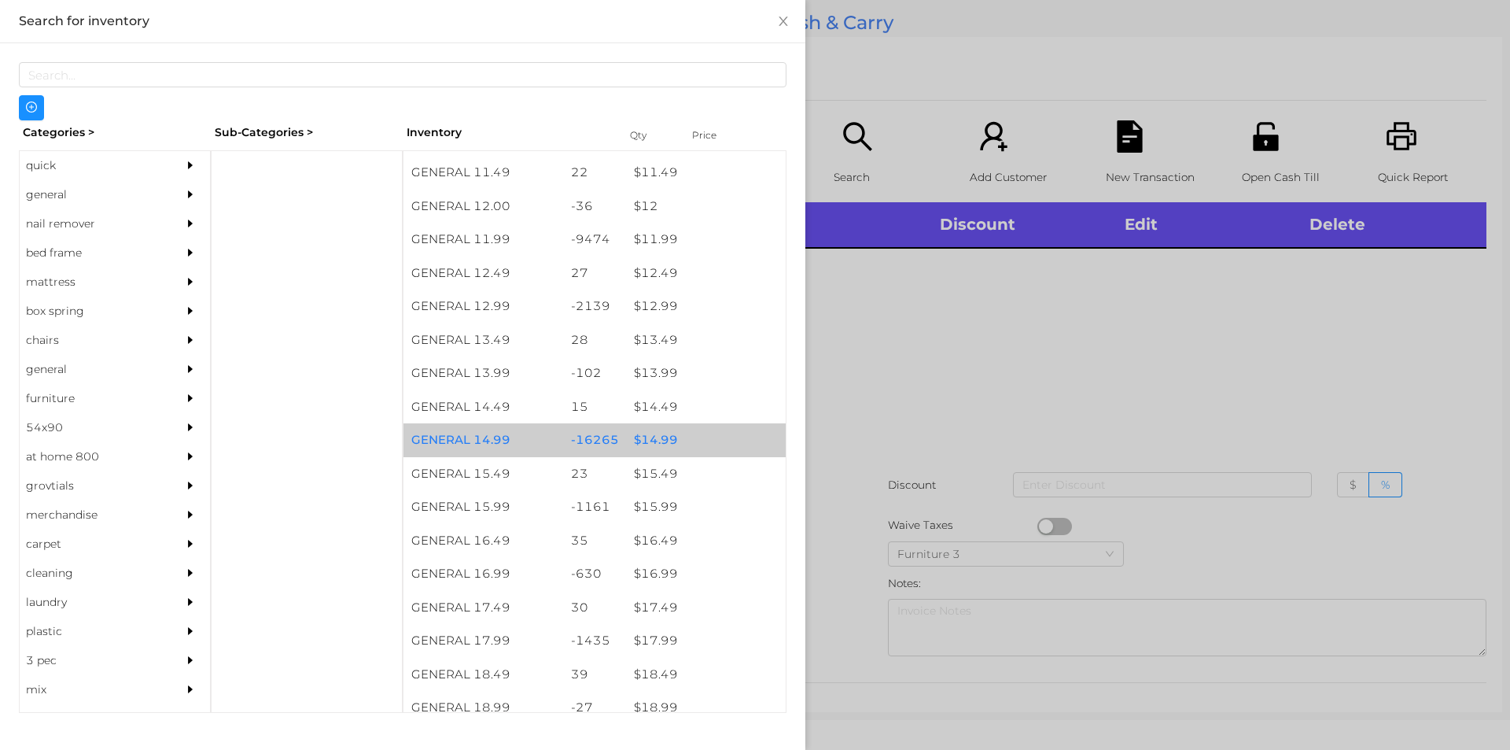
click at [626, 441] on div "$ 14.99" at bounding box center [706, 440] width 160 height 34
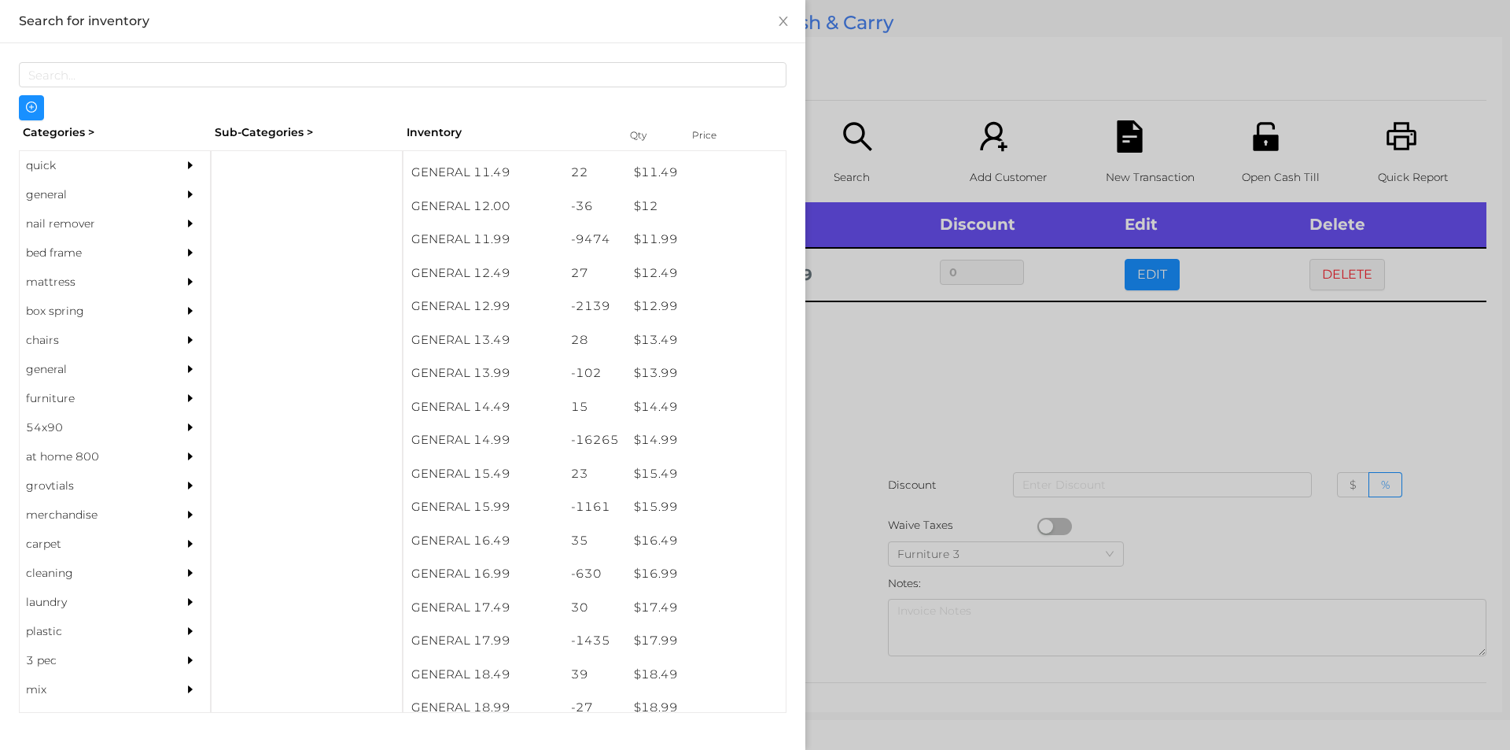
click at [920, 467] on div at bounding box center [755, 375] width 1510 height 750
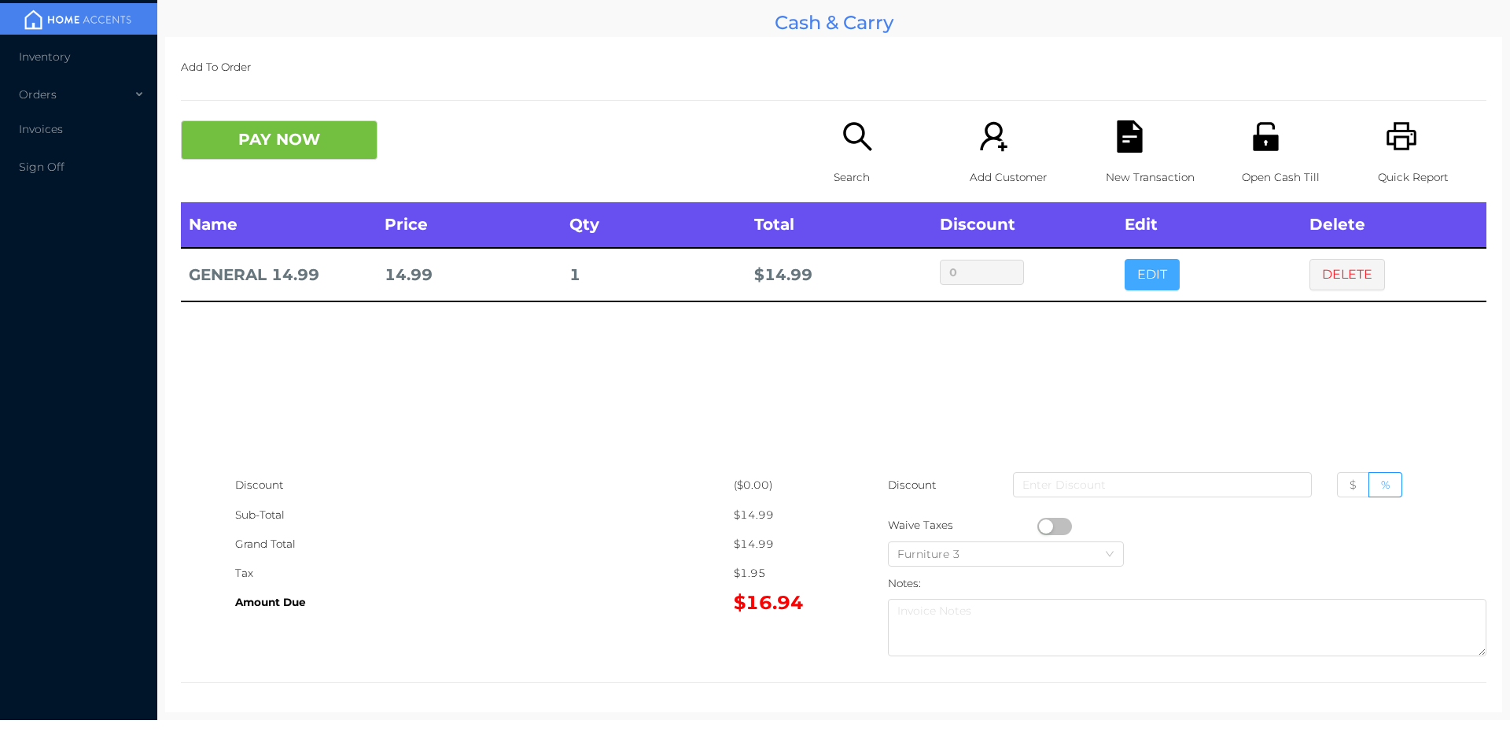
click at [1150, 279] on button "EDIT" at bounding box center [1152, 274] width 55 height 31
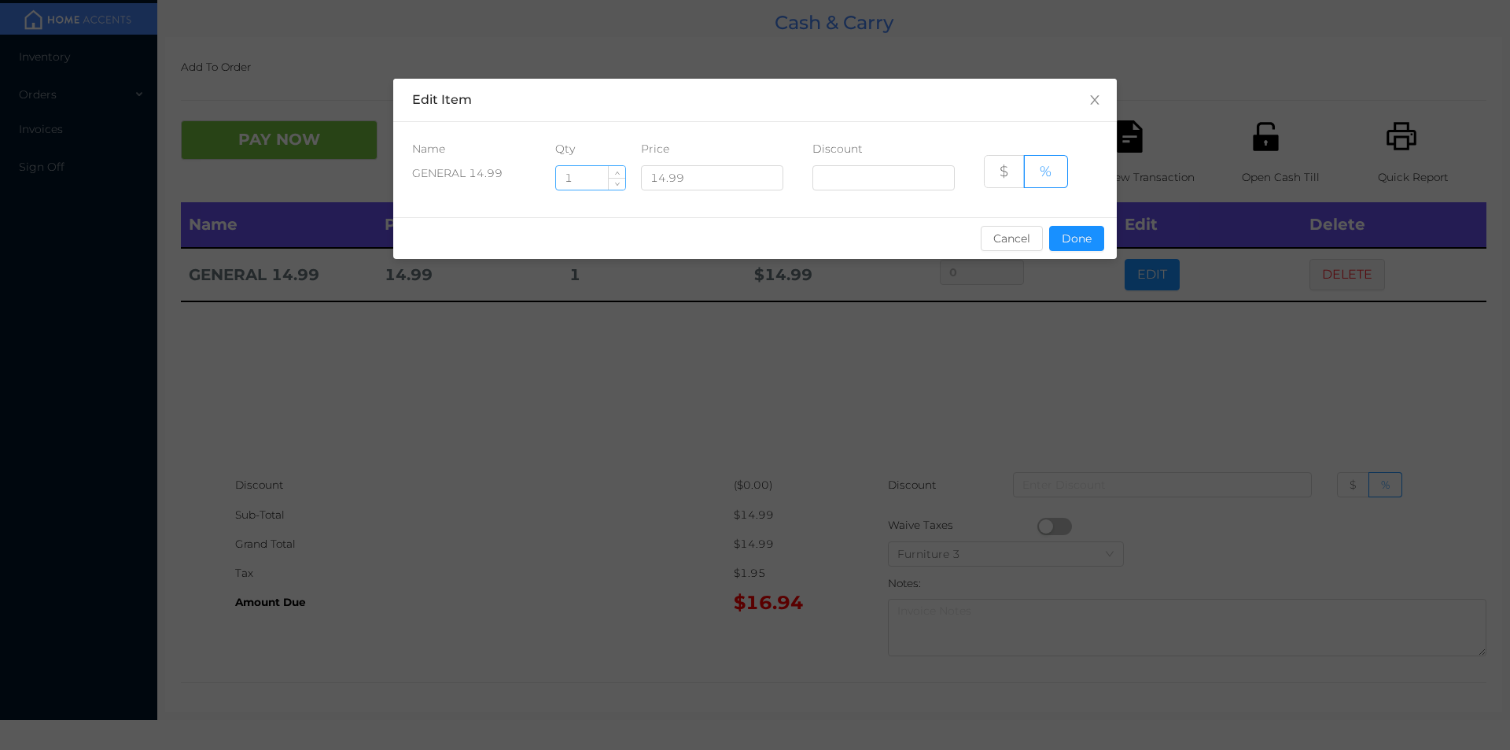
click at [588, 179] on input "1" at bounding box center [590, 178] width 69 height 24
type input "2"
click at [1060, 236] on button "Done" at bounding box center [1076, 238] width 55 height 25
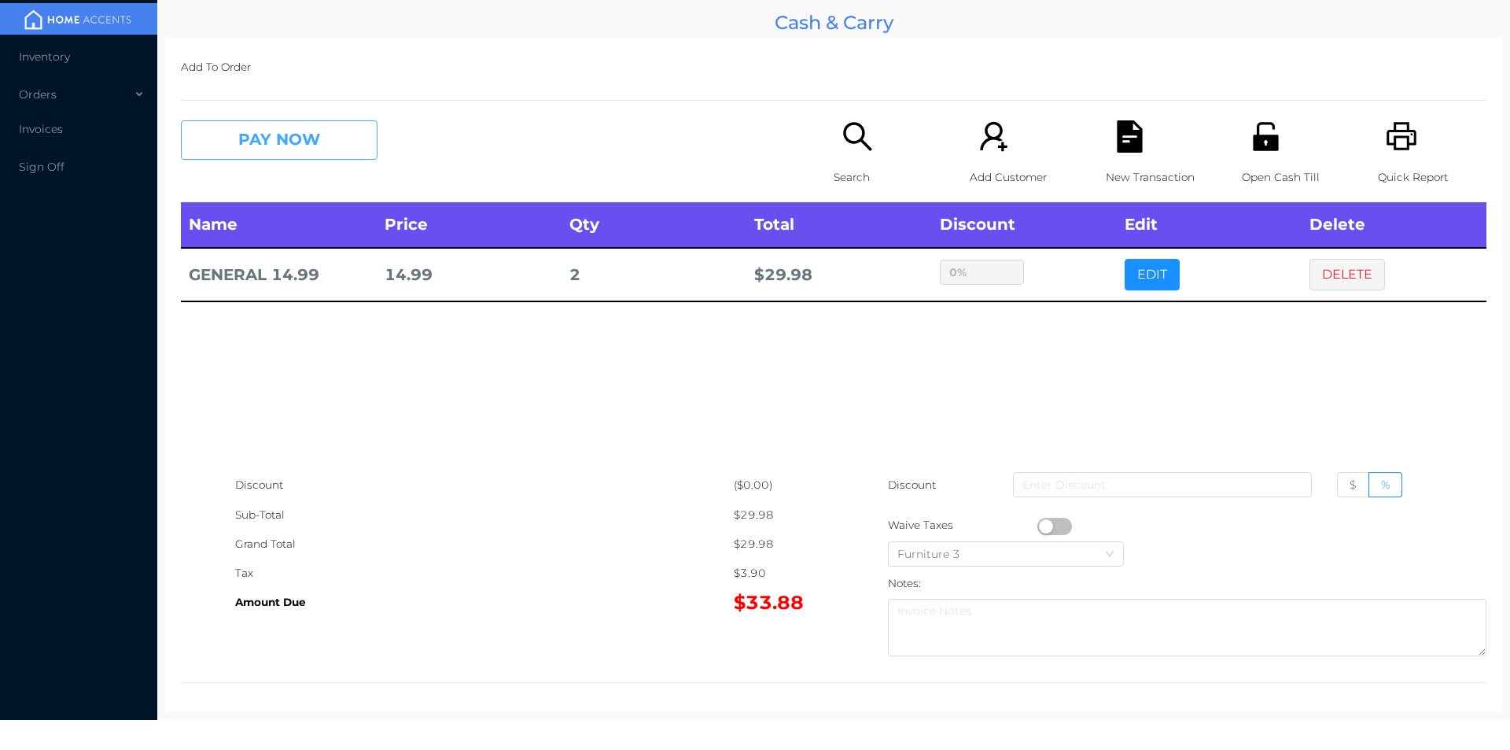
click at [278, 159] on button "PAY NOW" at bounding box center [279, 139] width 197 height 39
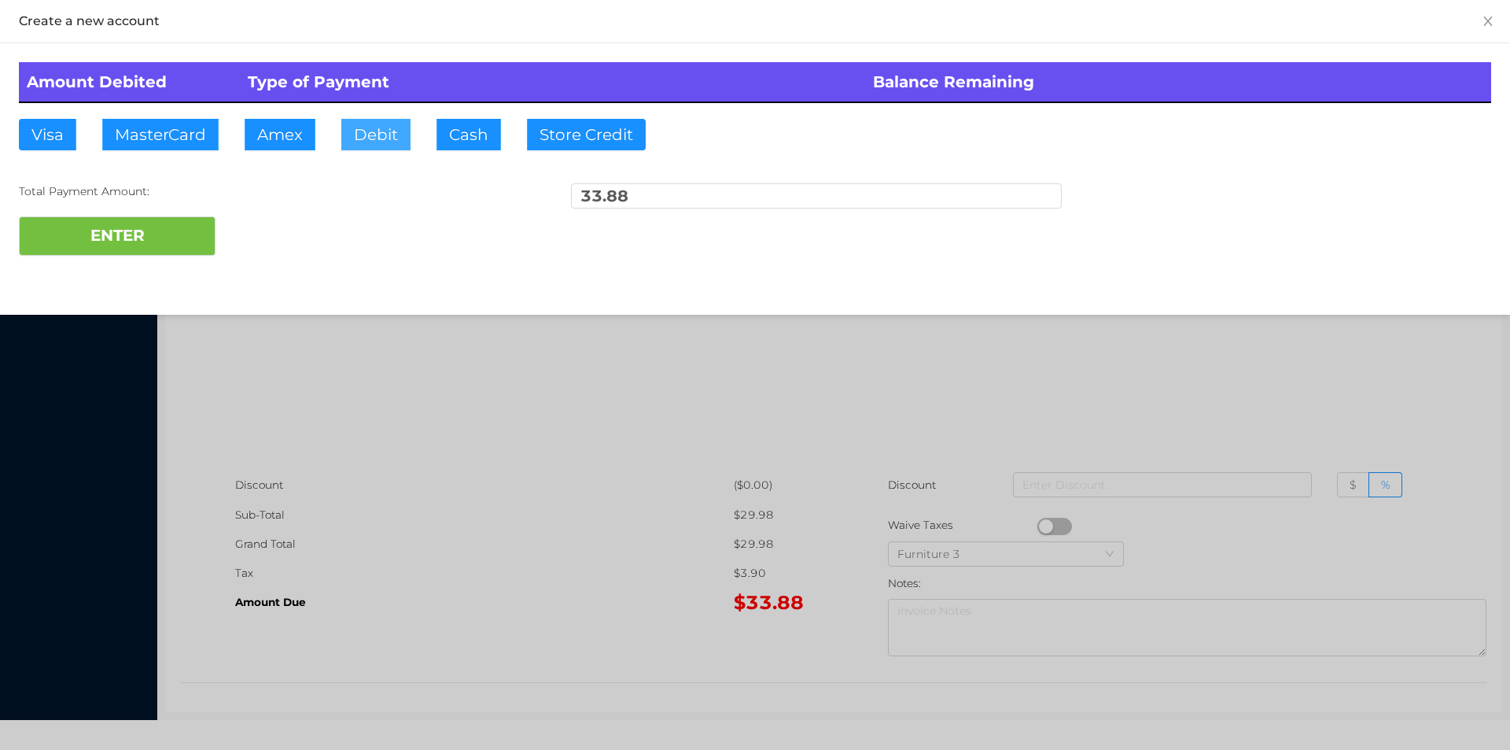
click at [386, 128] on button "Debit" at bounding box center [375, 134] width 69 height 31
click at [203, 220] on button "ENTER" at bounding box center [117, 235] width 197 height 39
type input "0"
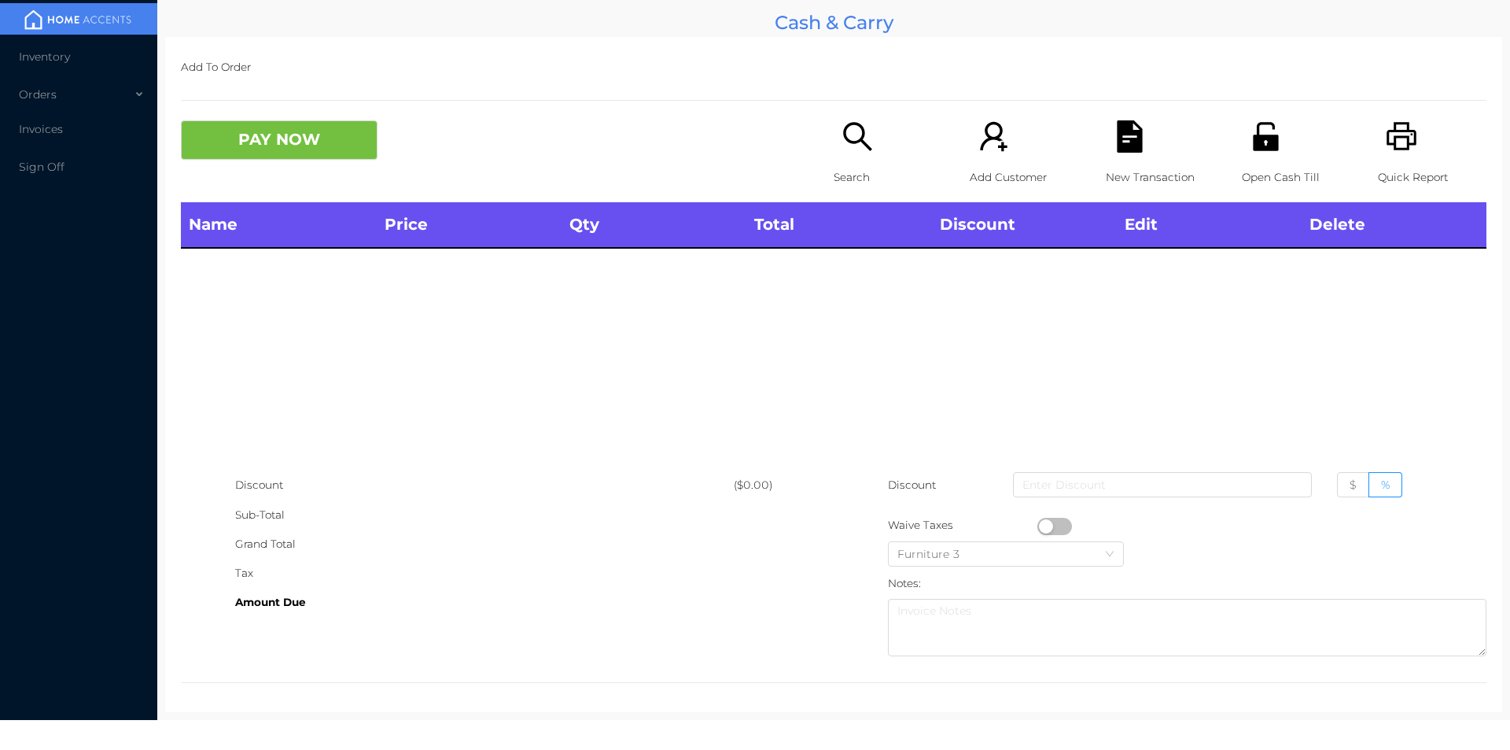
click at [842, 190] on p "Search" at bounding box center [888, 177] width 109 height 29
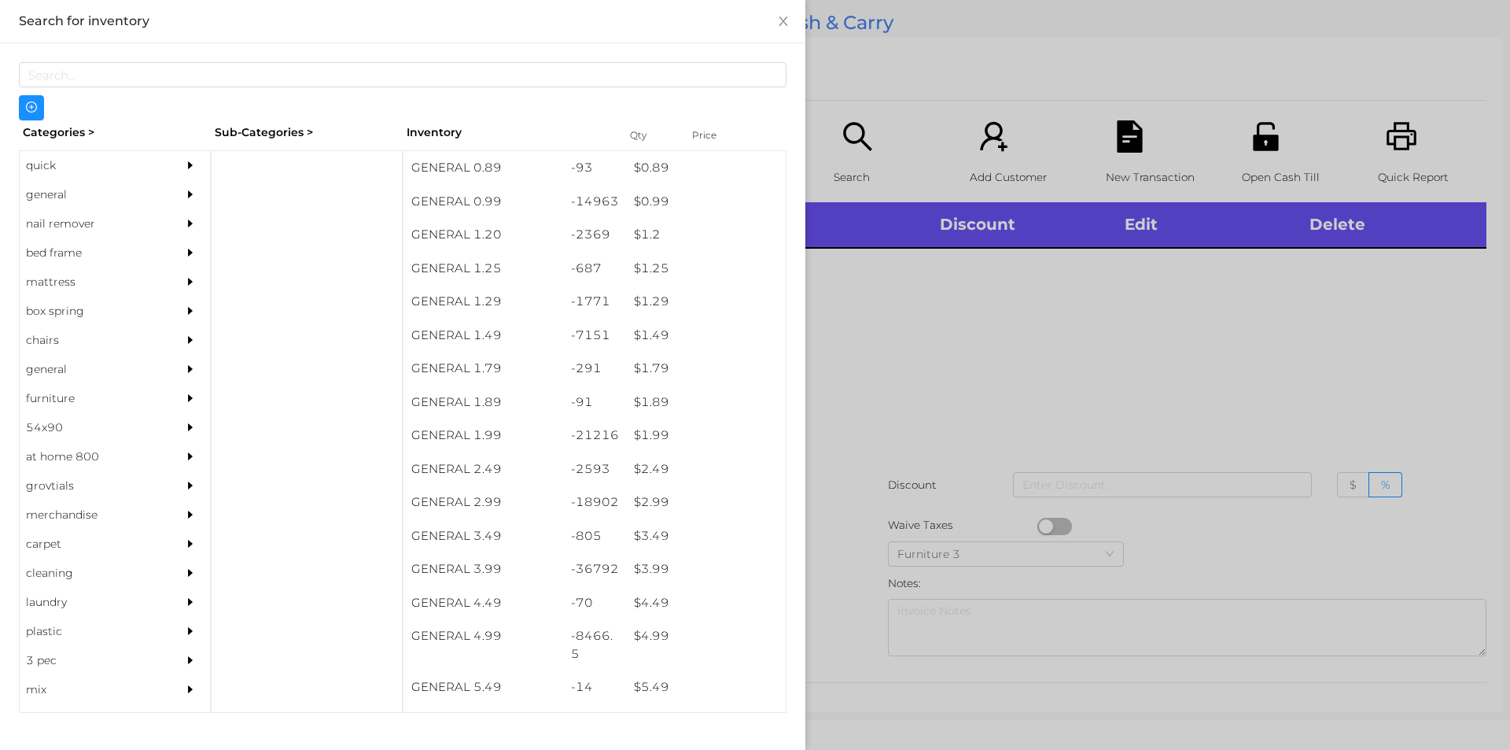
scroll to position [120, 0]
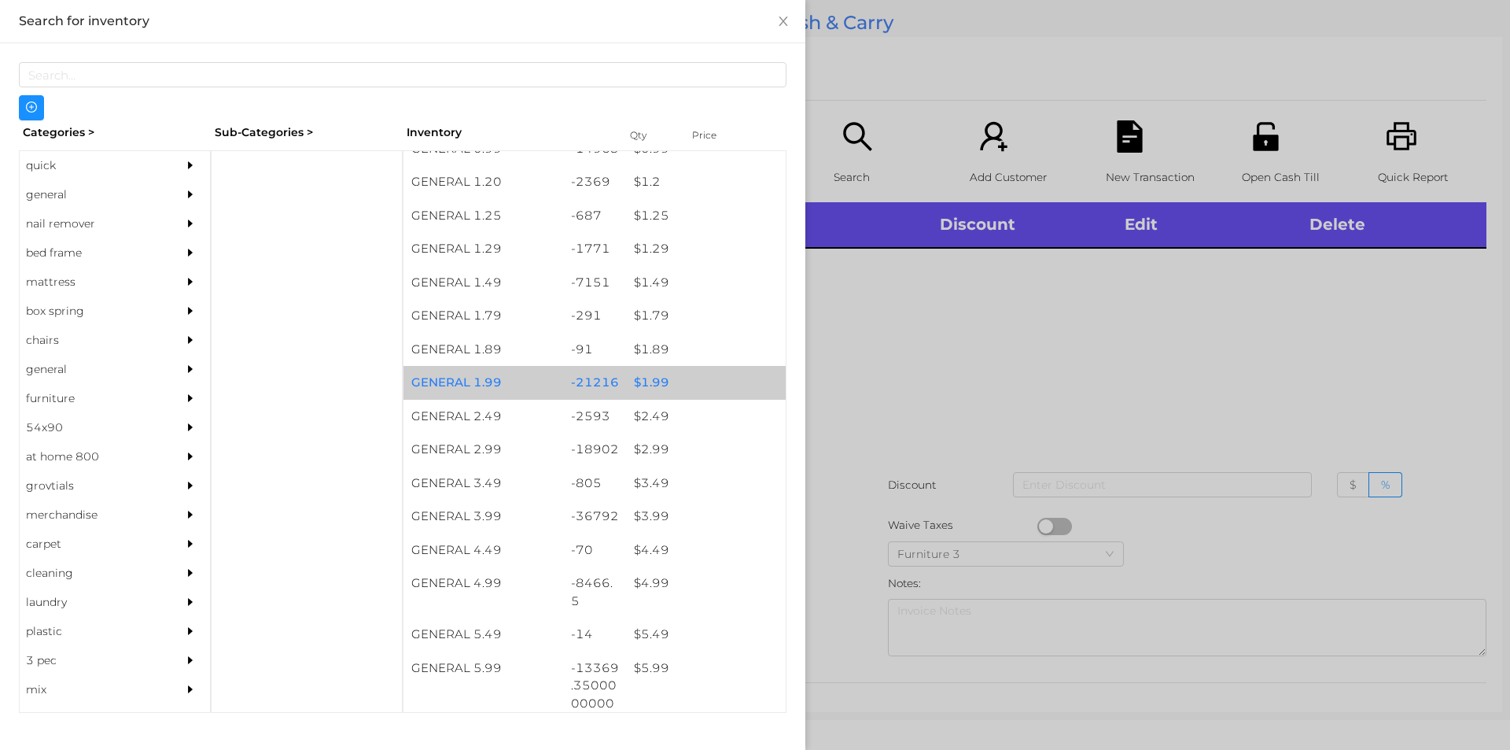
click at [684, 395] on div "$ 1.99" at bounding box center [706, 383] width 160 height 34
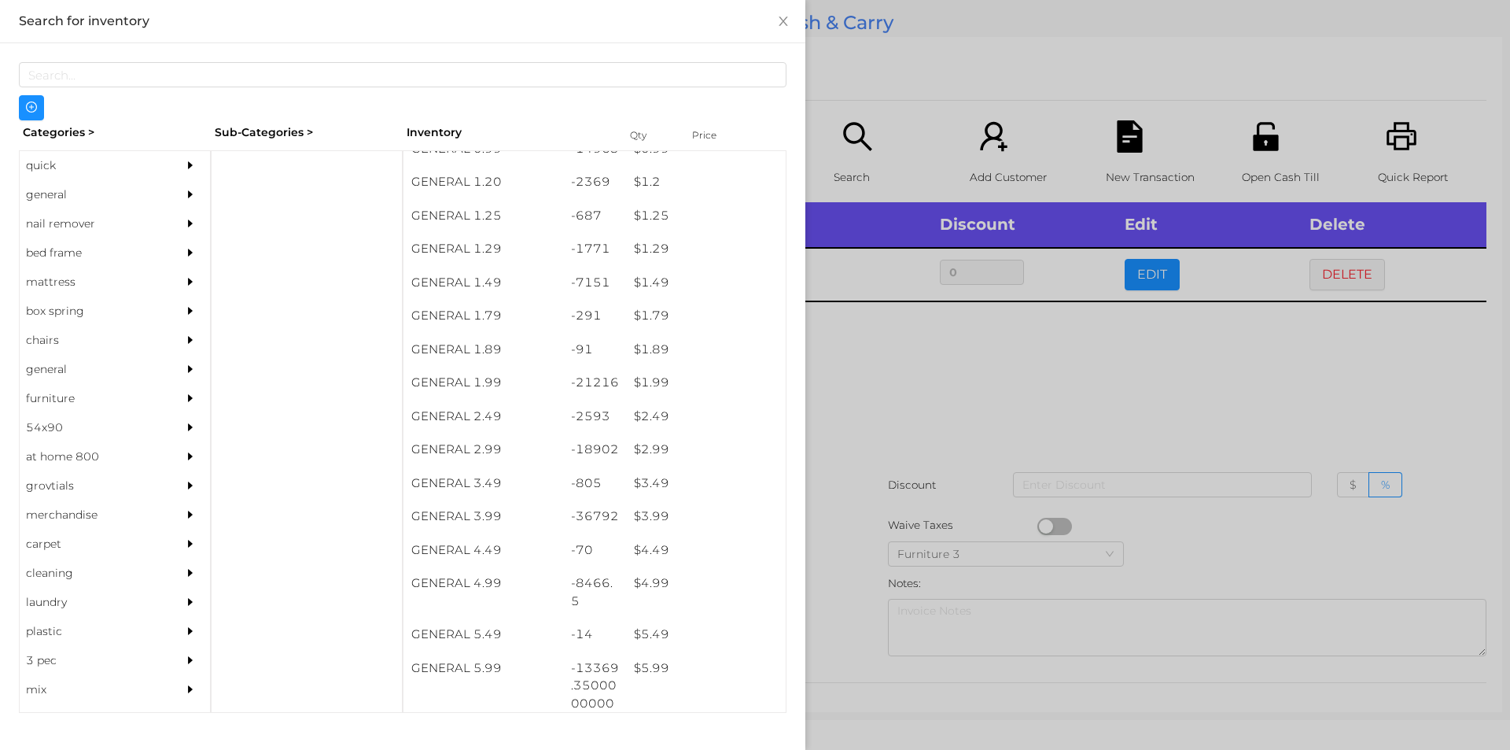
click at [932, 452] on div at bounding box center [755, 375] width 1510 height 750
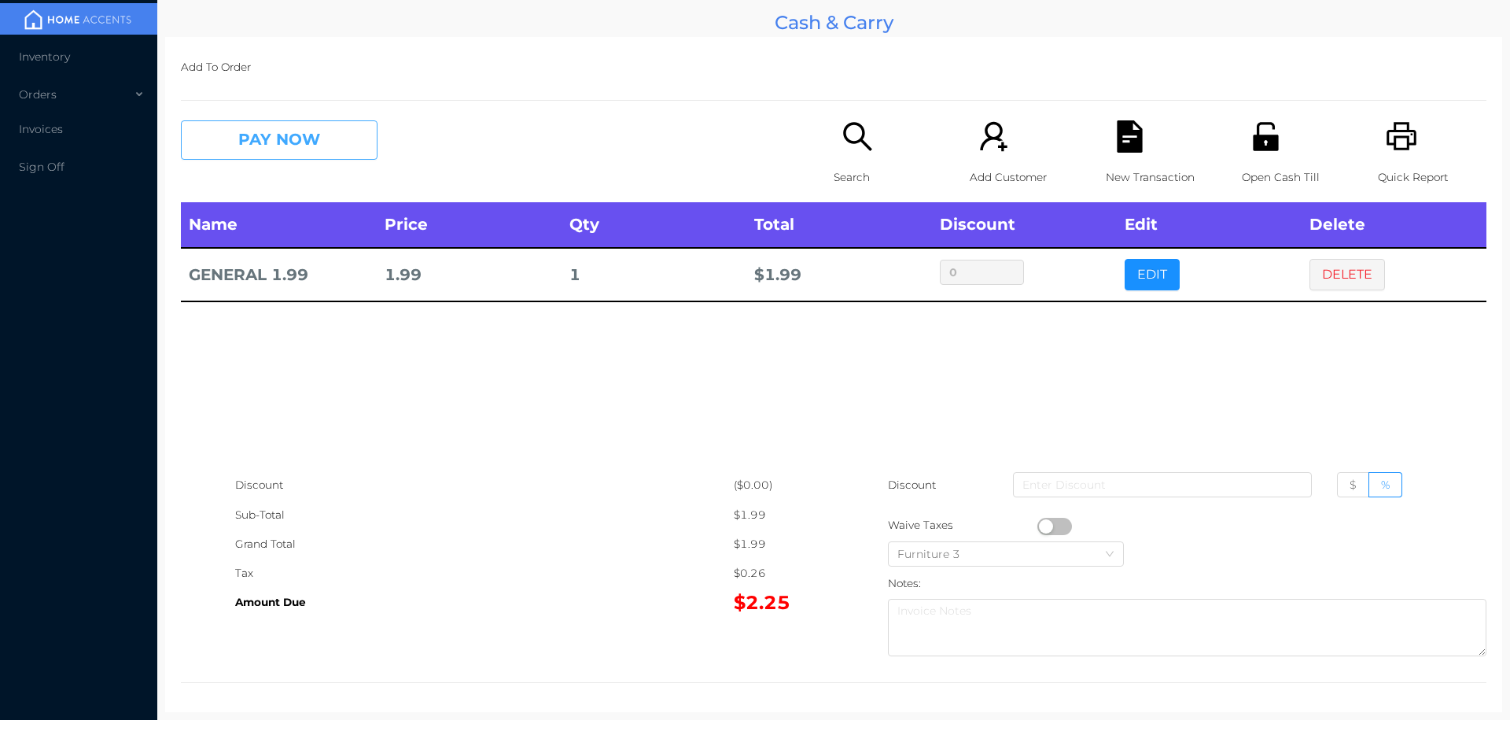
click at [281, 149] on button "PAY NOW" at bounding box center [279, 139] width 197 height 39
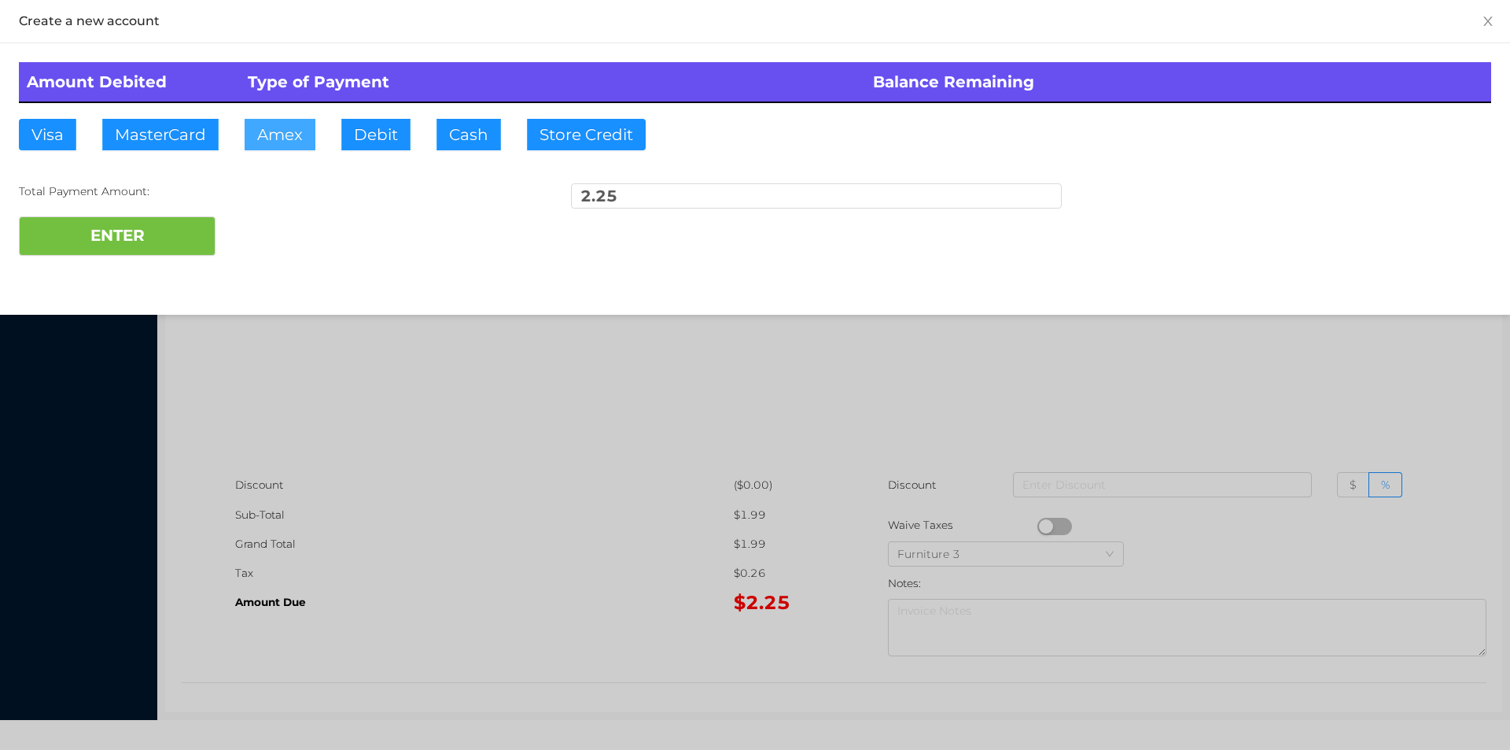
click at [261, 147] on button "Amex" at bounding box center [280, 134] width 71 height 31
click at [376, 131] on button "Debit" at bounding box center [375, 134] width 69 height 31
click at [141, 233] on button "ENTER" at bounding box center [117, 235] width 197 height 39
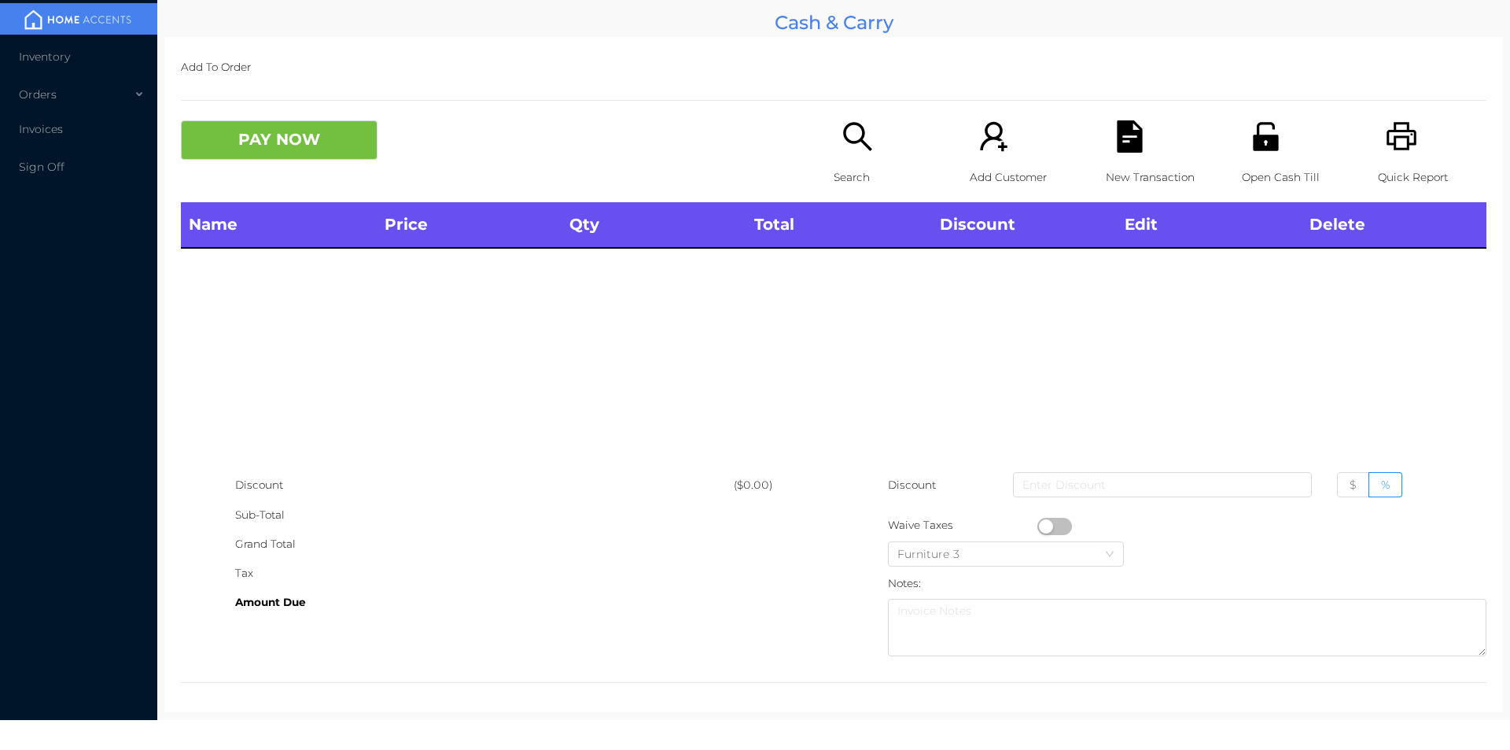
click at [1267, 154] on div "Open Cash Till" at bounding box center [1296, 161] width 109 height 82
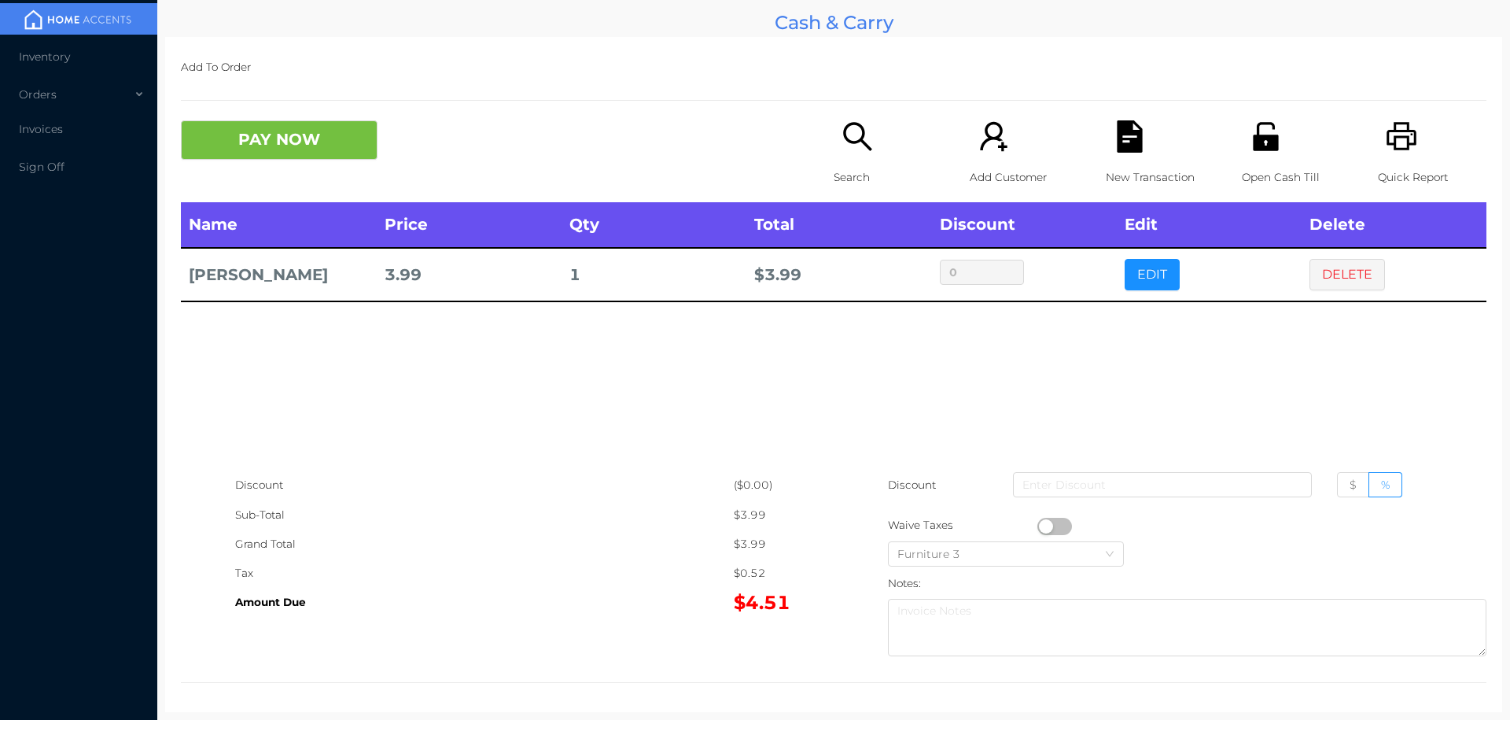
click at [847, 142] on icon "icon: search" at bounding box center [857, 136] width 28 height 28
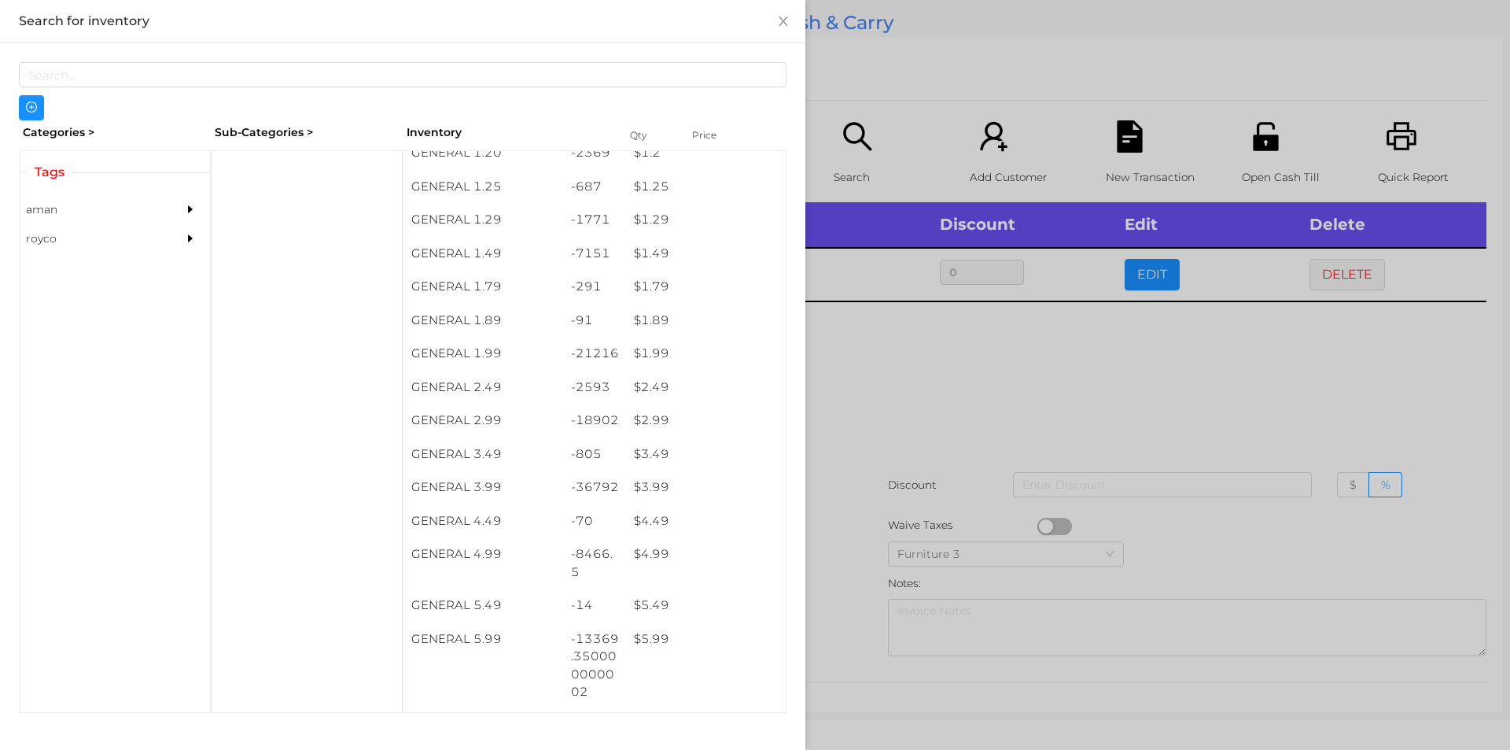
scroll to position [156, 0]
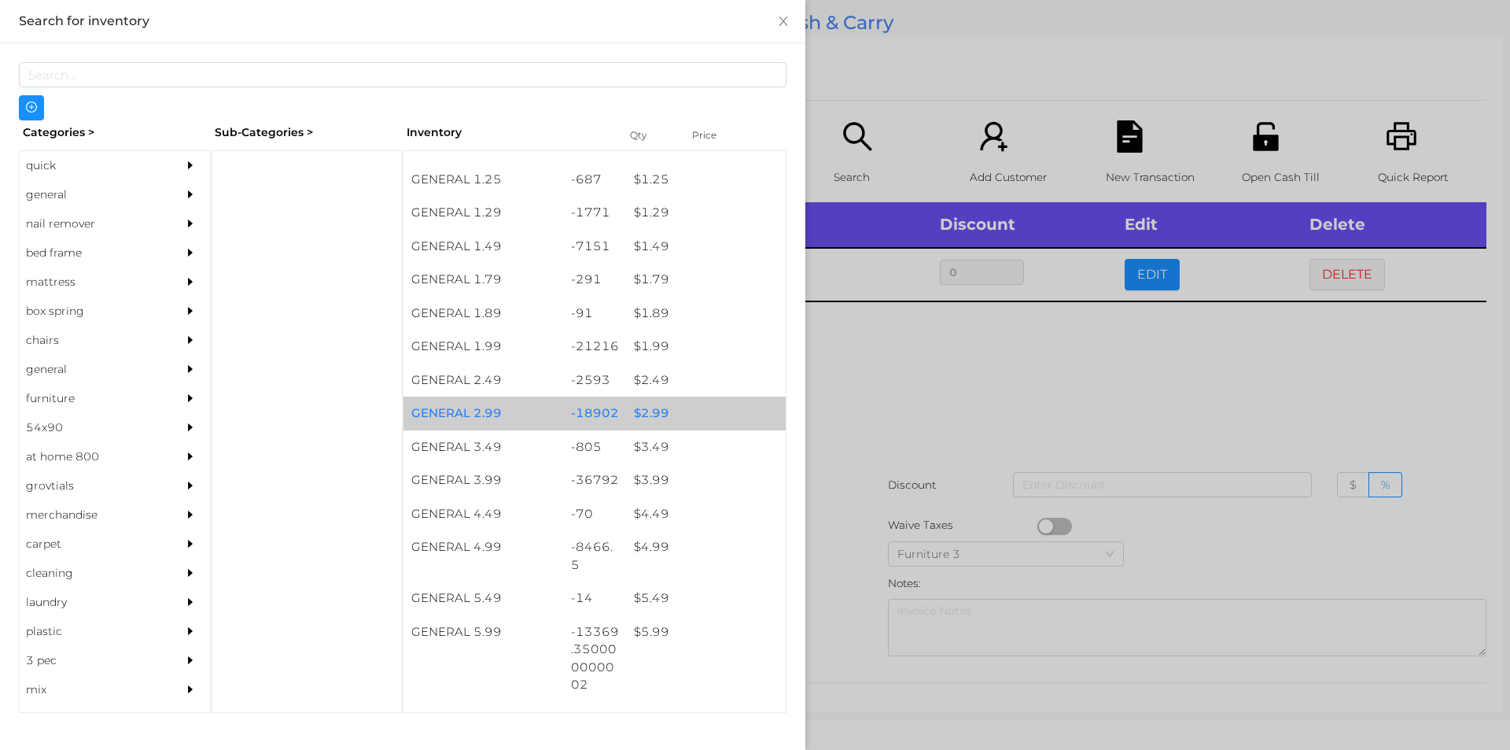
click at [655, 396] on div "$ 2.99" at bounding box center [706, 413] width 160 height 34
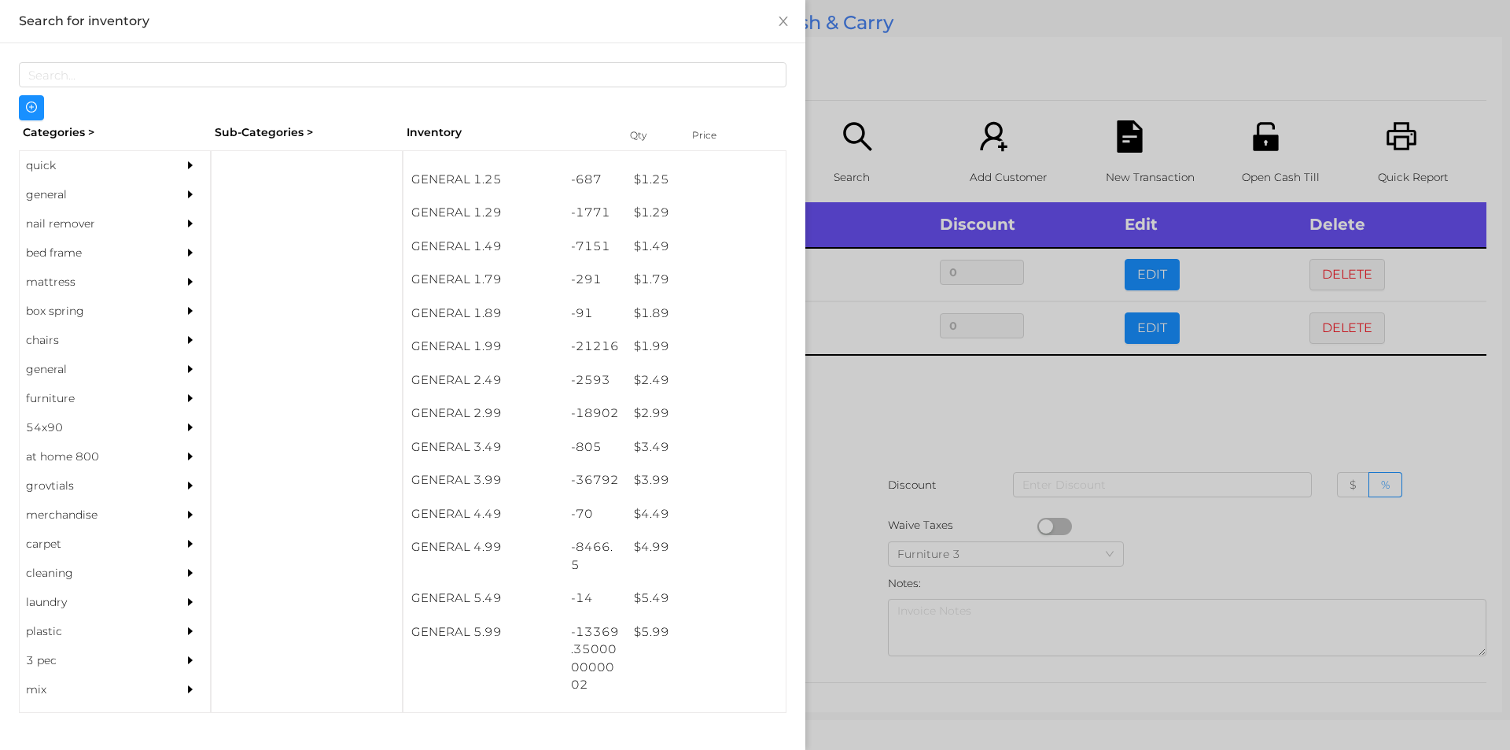
click at [855, 462] on div at bounding box center [755, 375] width 1510 height 750
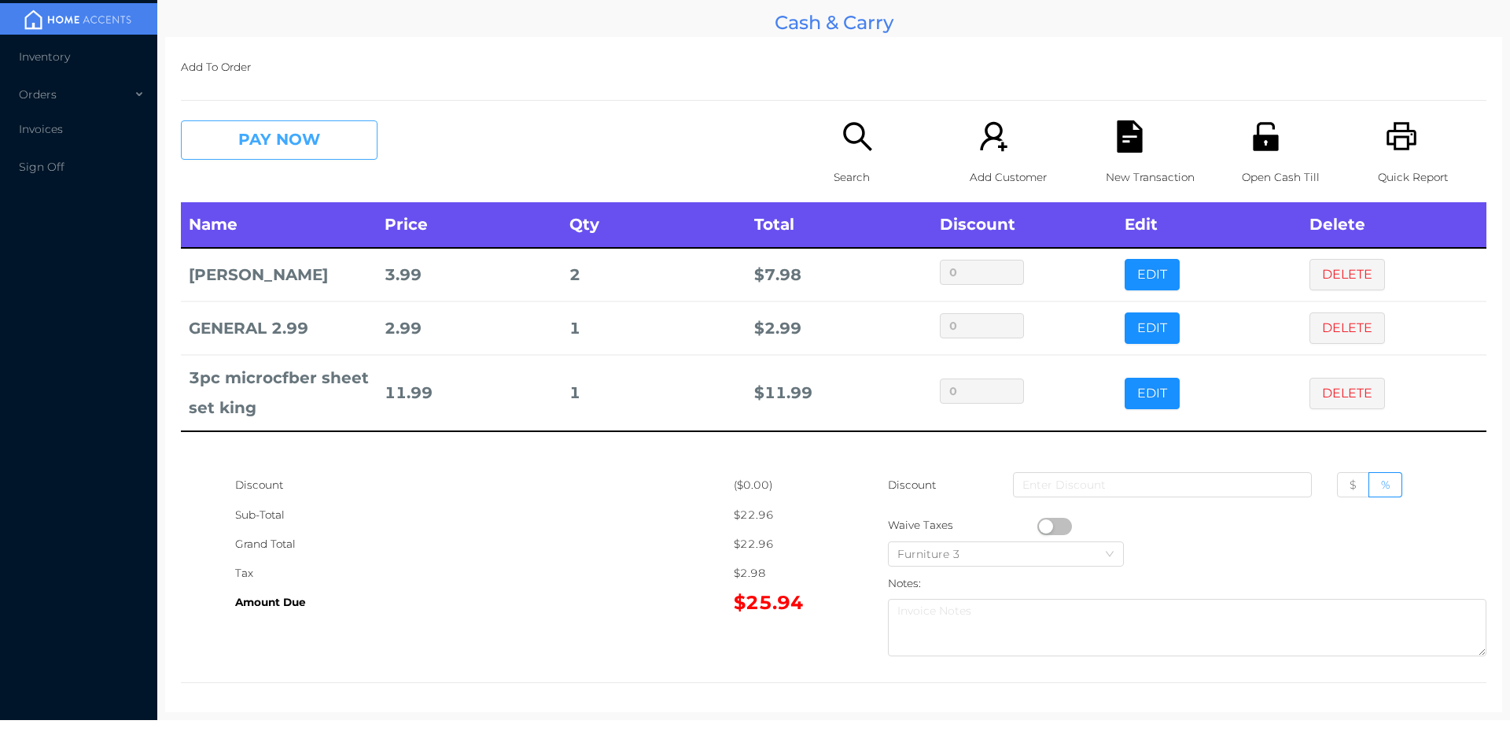
click at [265, 152] on button "PAY NOW" at bounding box center [279, 139] width 197 height 39
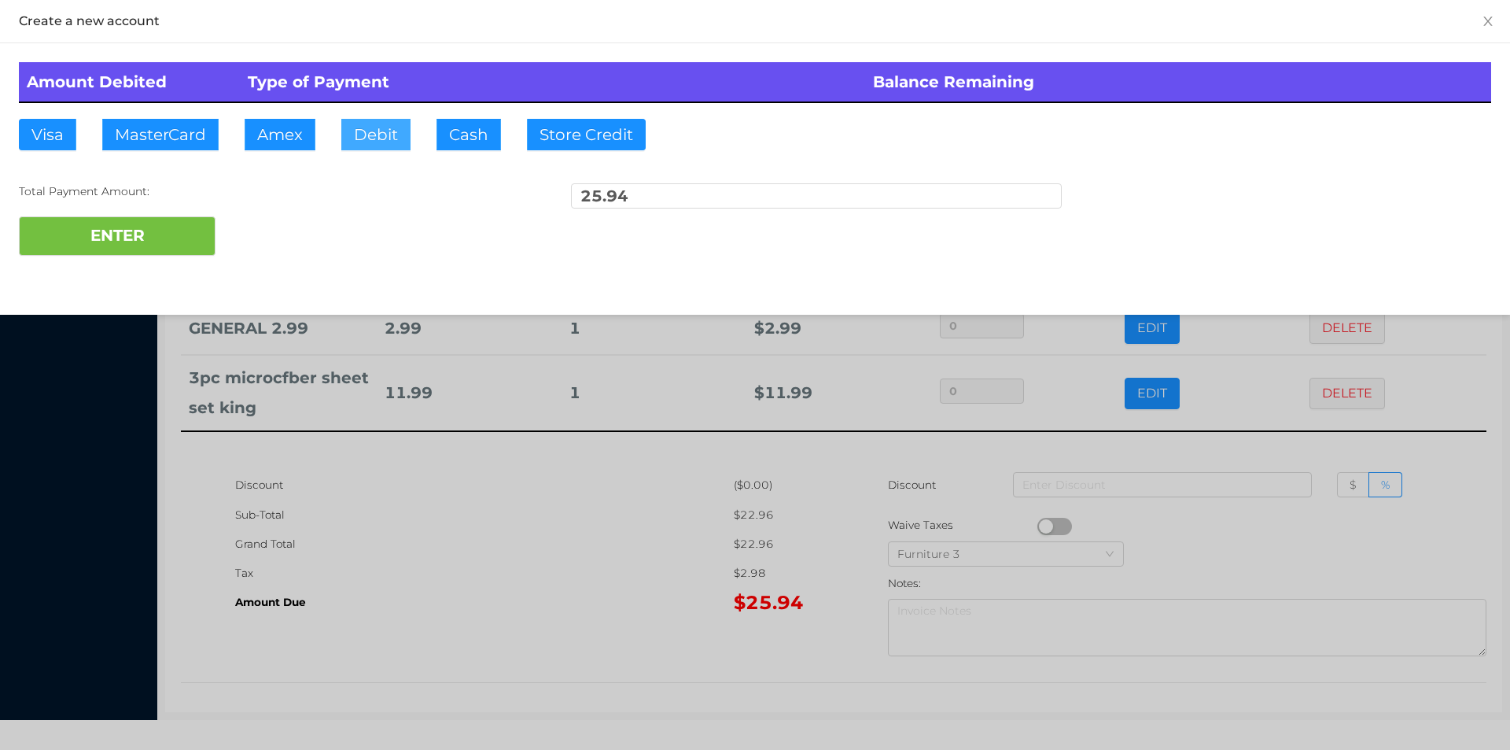
click at [365, 139] on button "Debit" at bounding box center [375, 134] width 69 height 31
type input "100"
click at [93, 238] on button "ENTER" at bounding box center [117, 235] width 197 height 39
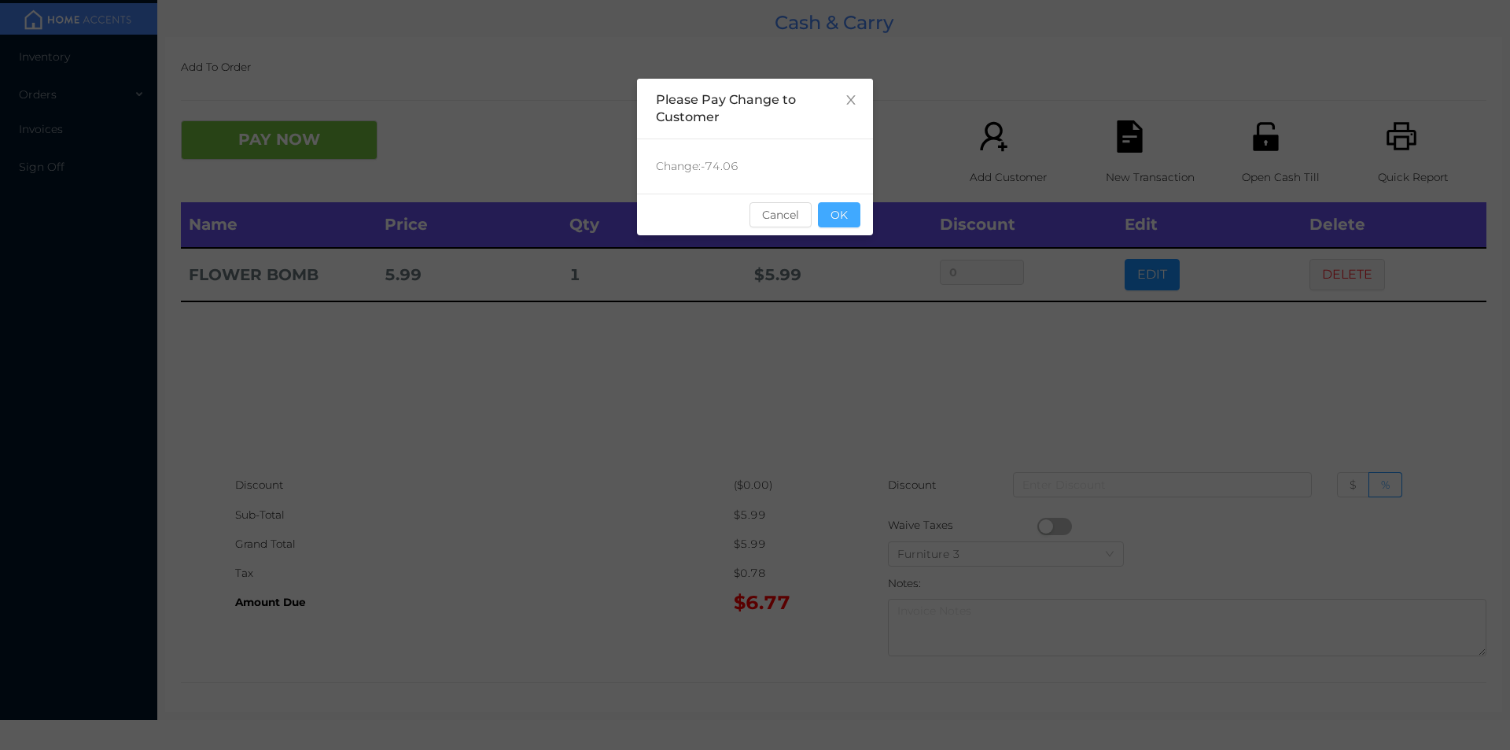
click at [851, 222] on button "OK" at bounding box center [839, 214] width 42 height 25
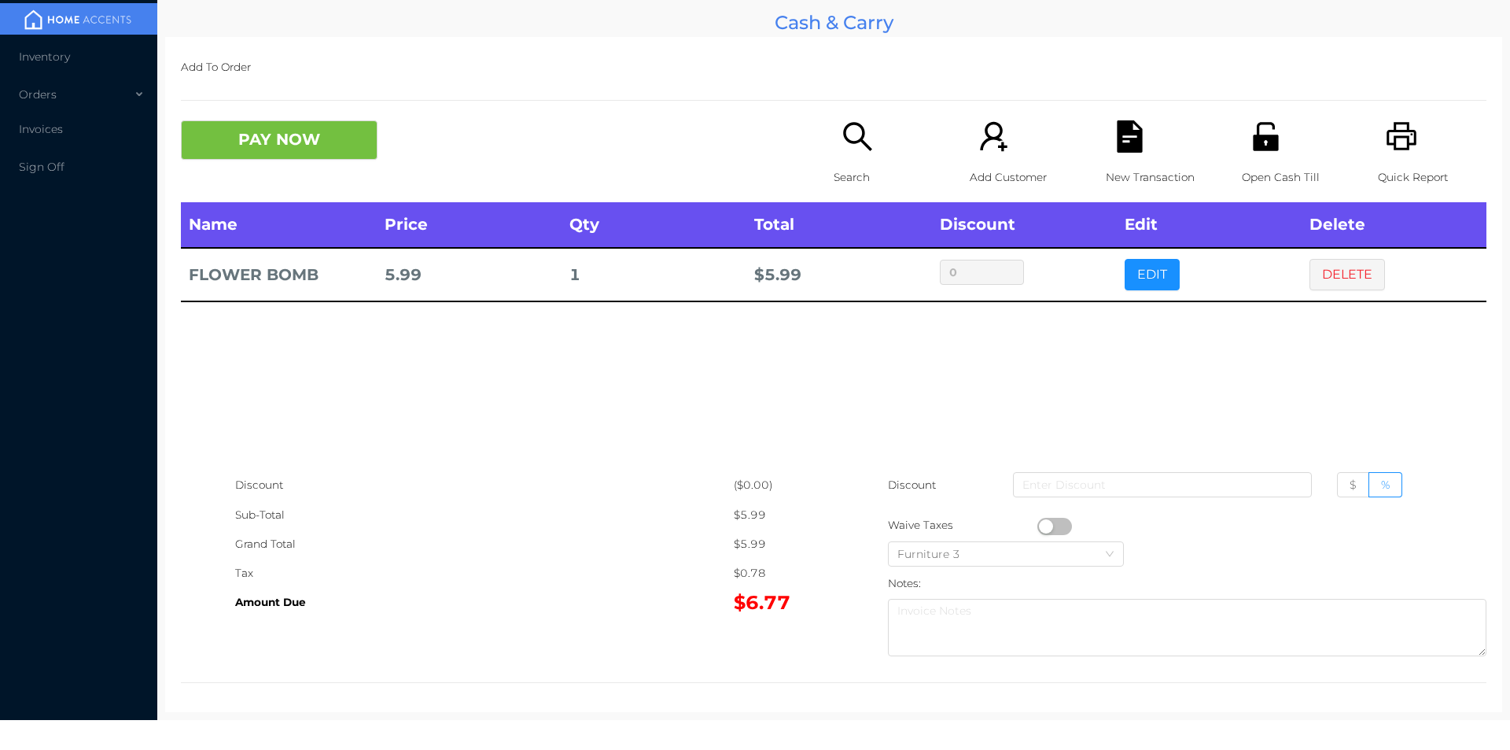
click at [852, 143] on icon "icon: search" at bounding box center [858, 136] width 32 height 32
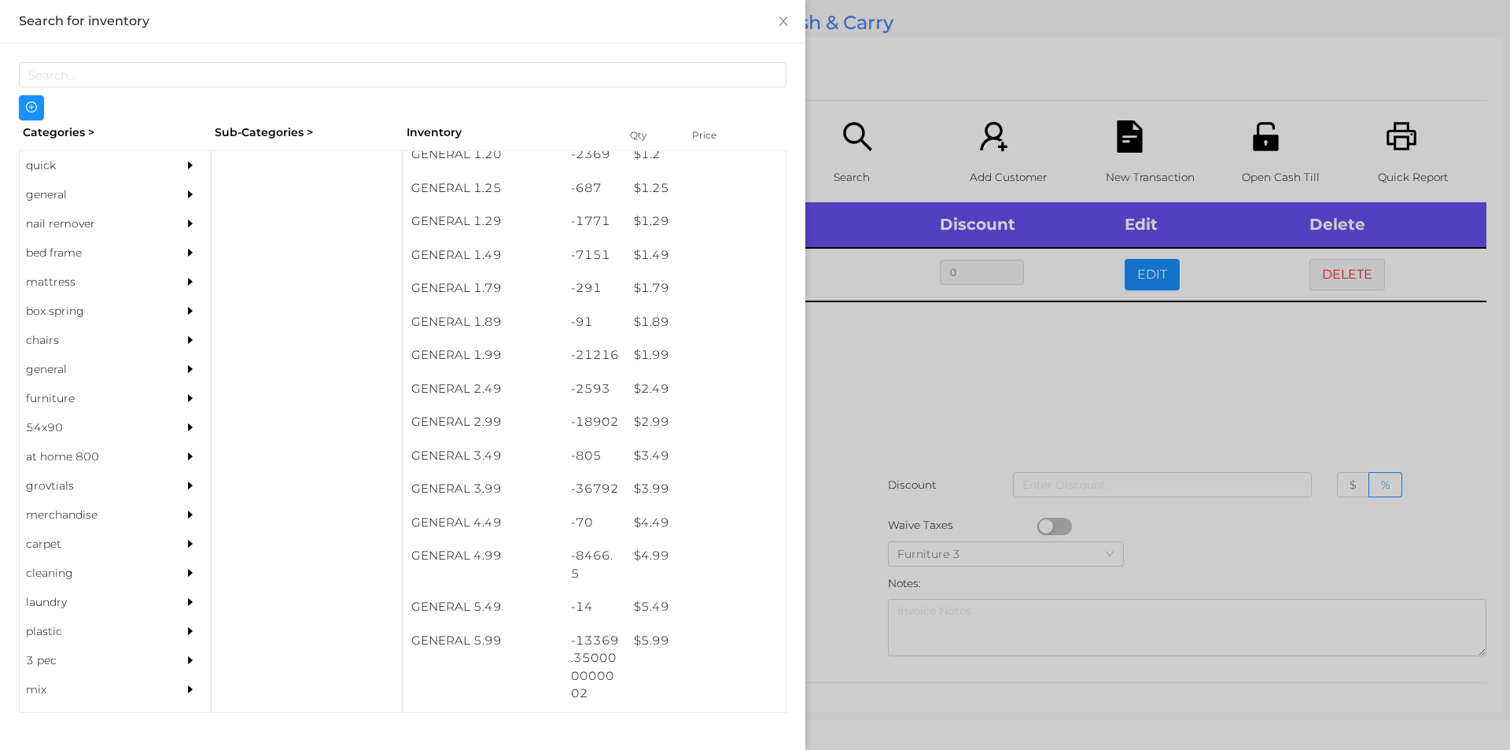
scroll to position [147, 0]
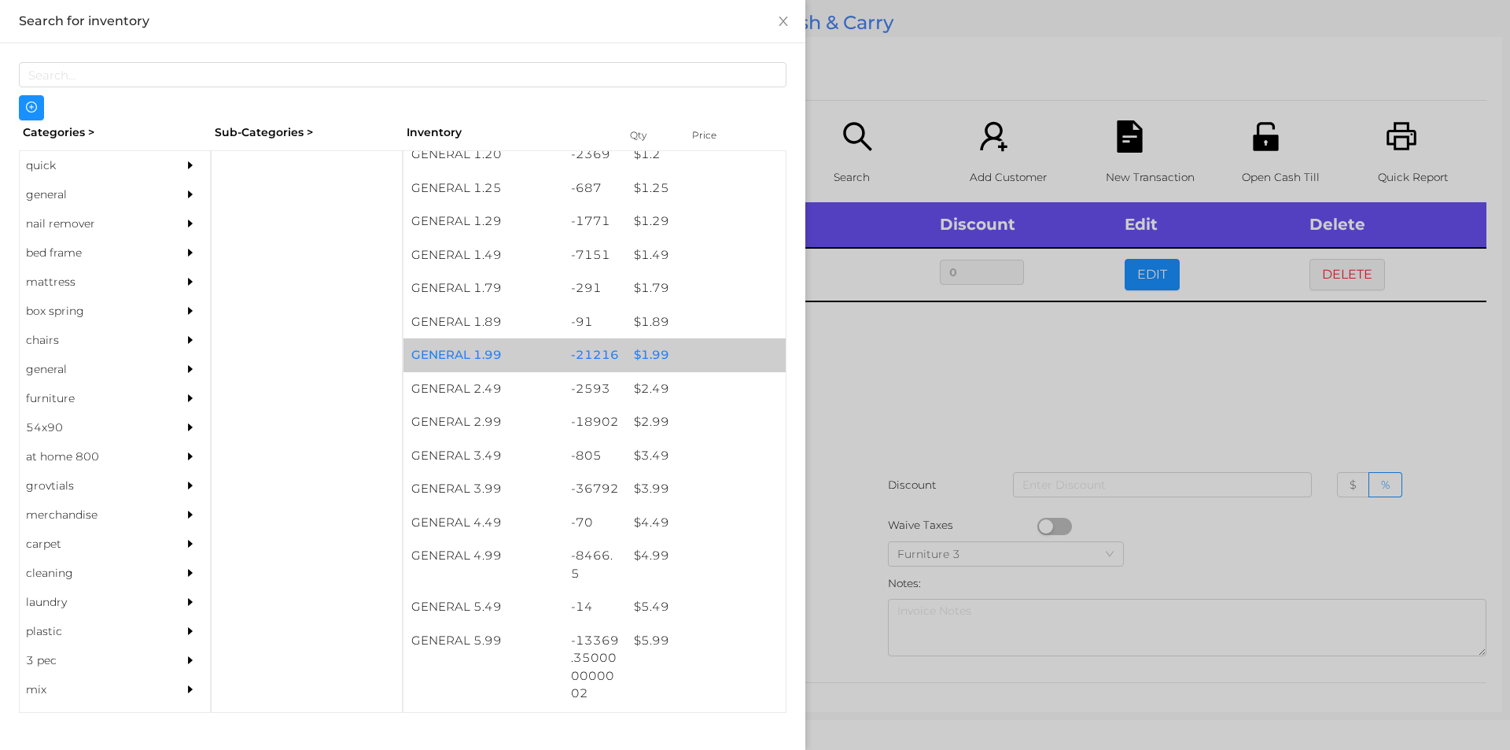
click at [678, 354] on div "$ 1.99" at bounding box center [706, 355] width 160 height 34
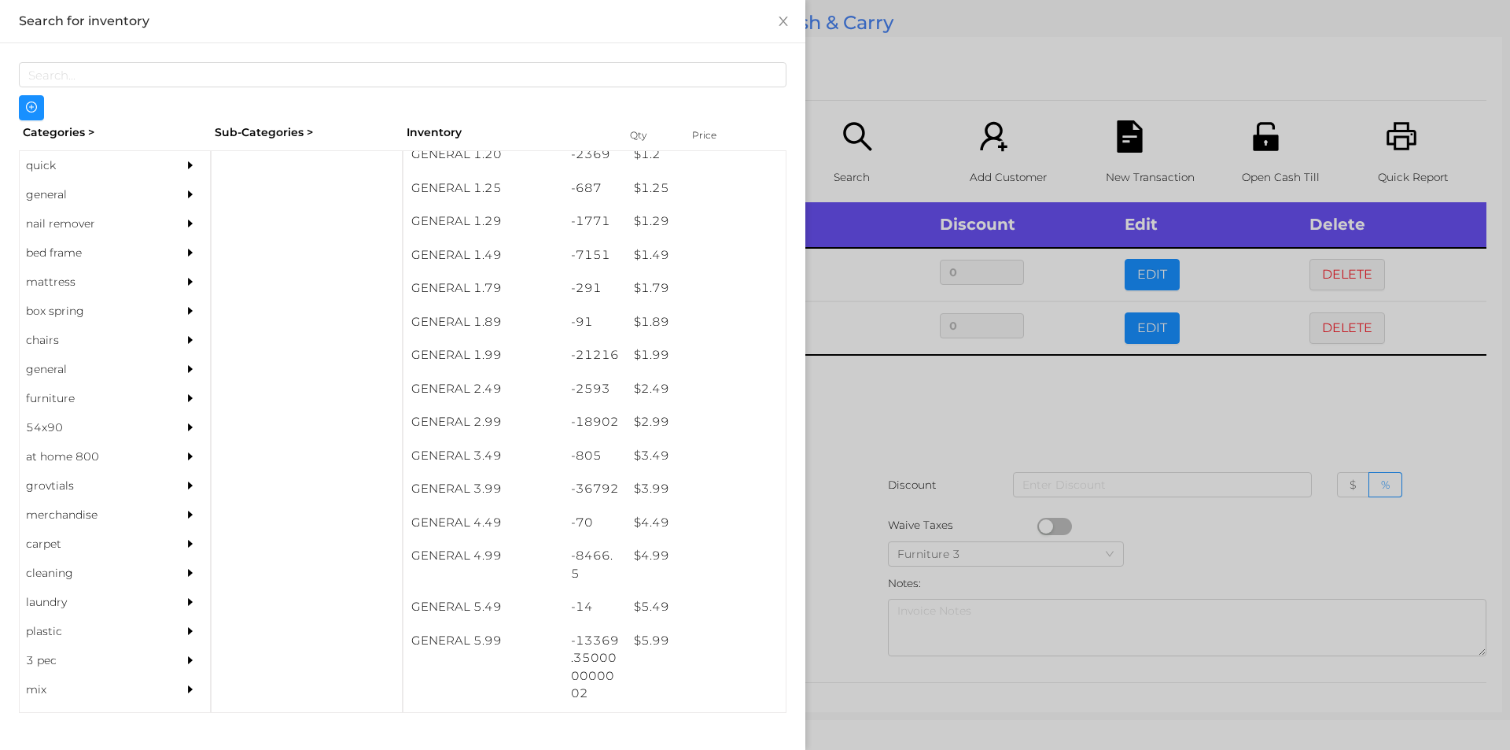
click at [849, 439] on div at bounding box center [755, 375] width 1510 height 750
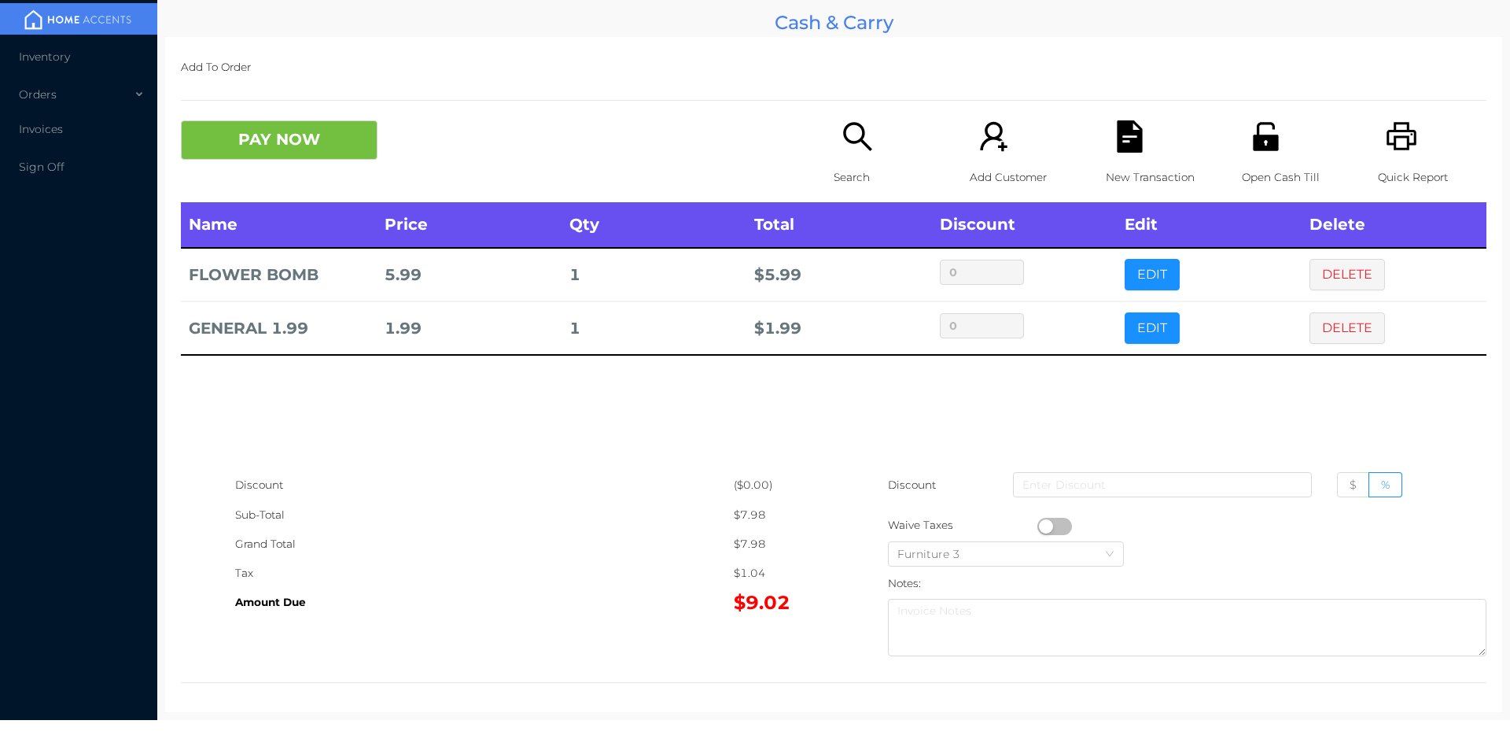
click at [1127, 142] on icon "icon: file-text" at bounding box center [1129, 136] width 25 height 32
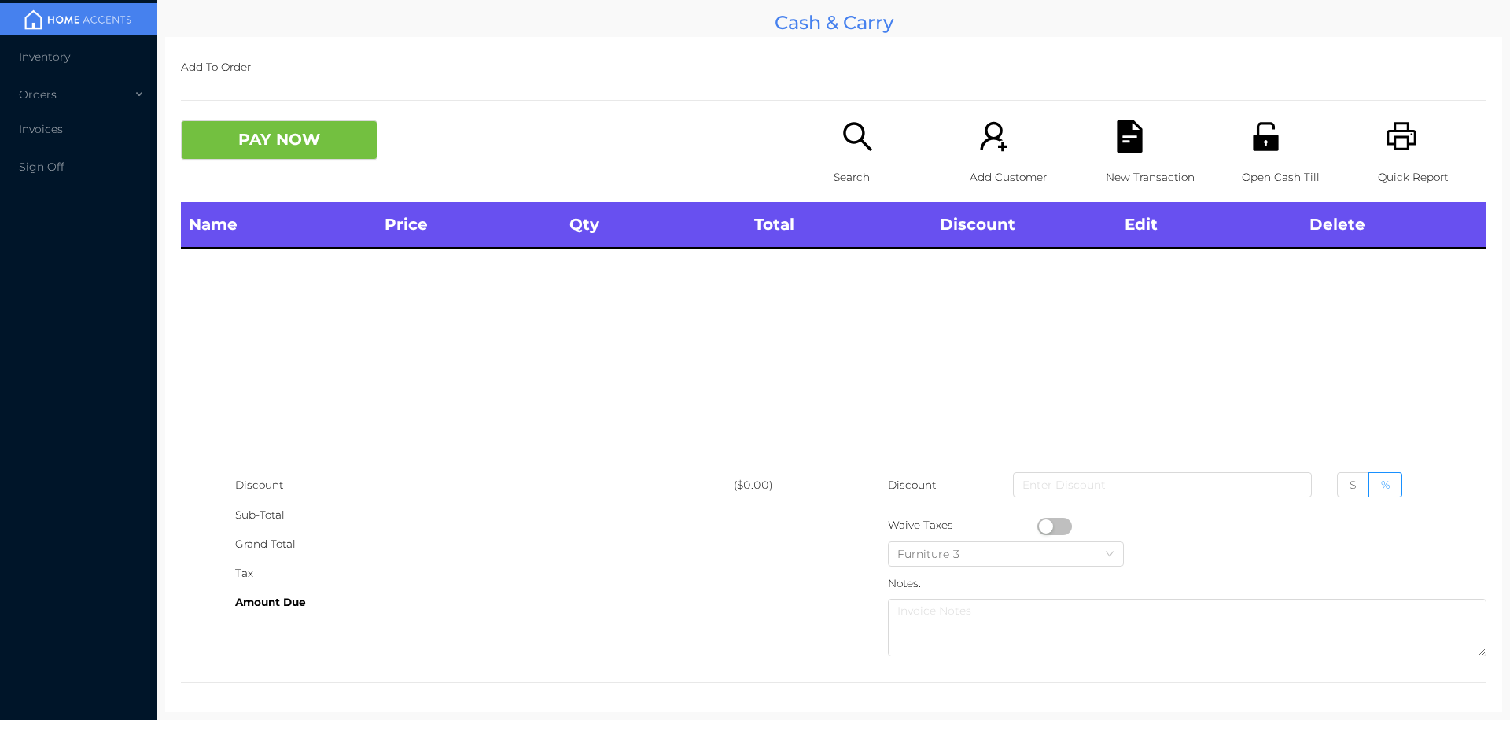
click at [1392, 125] on icon "icon: printer" at bounding box center [1402, 136] width 32 height 32
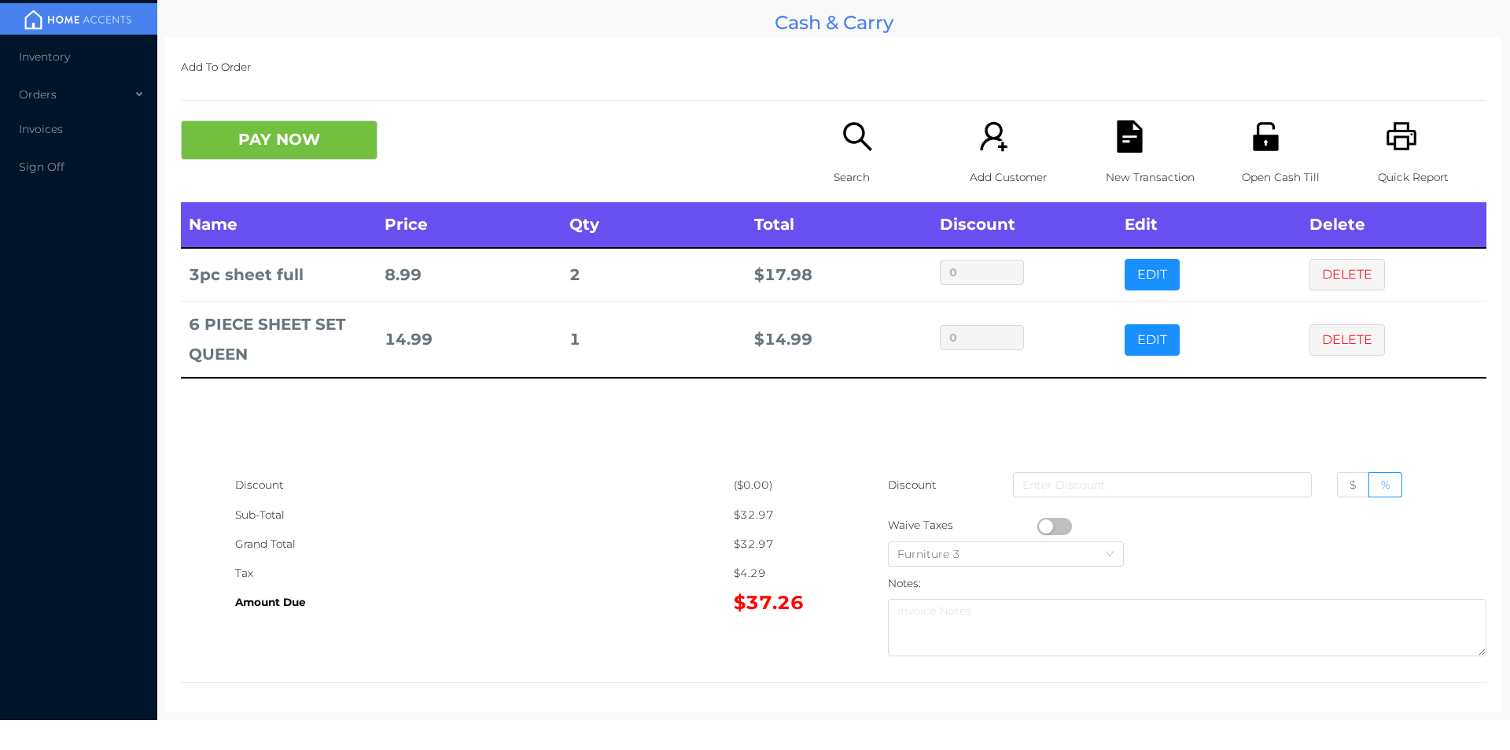
click at [834, 147] on div "Search" at bounding box center [888, 161] width 109 height 82
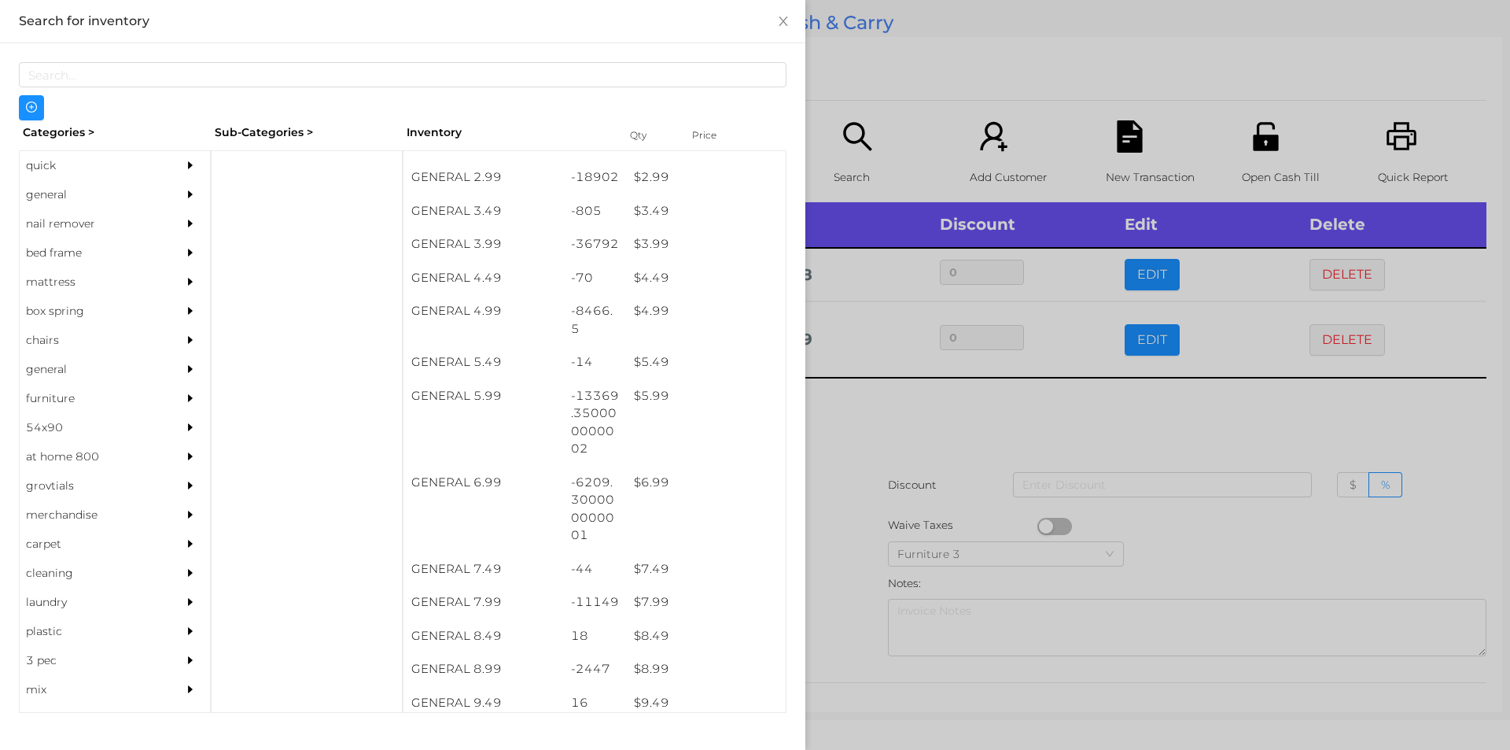
scroll to position [389, 0]
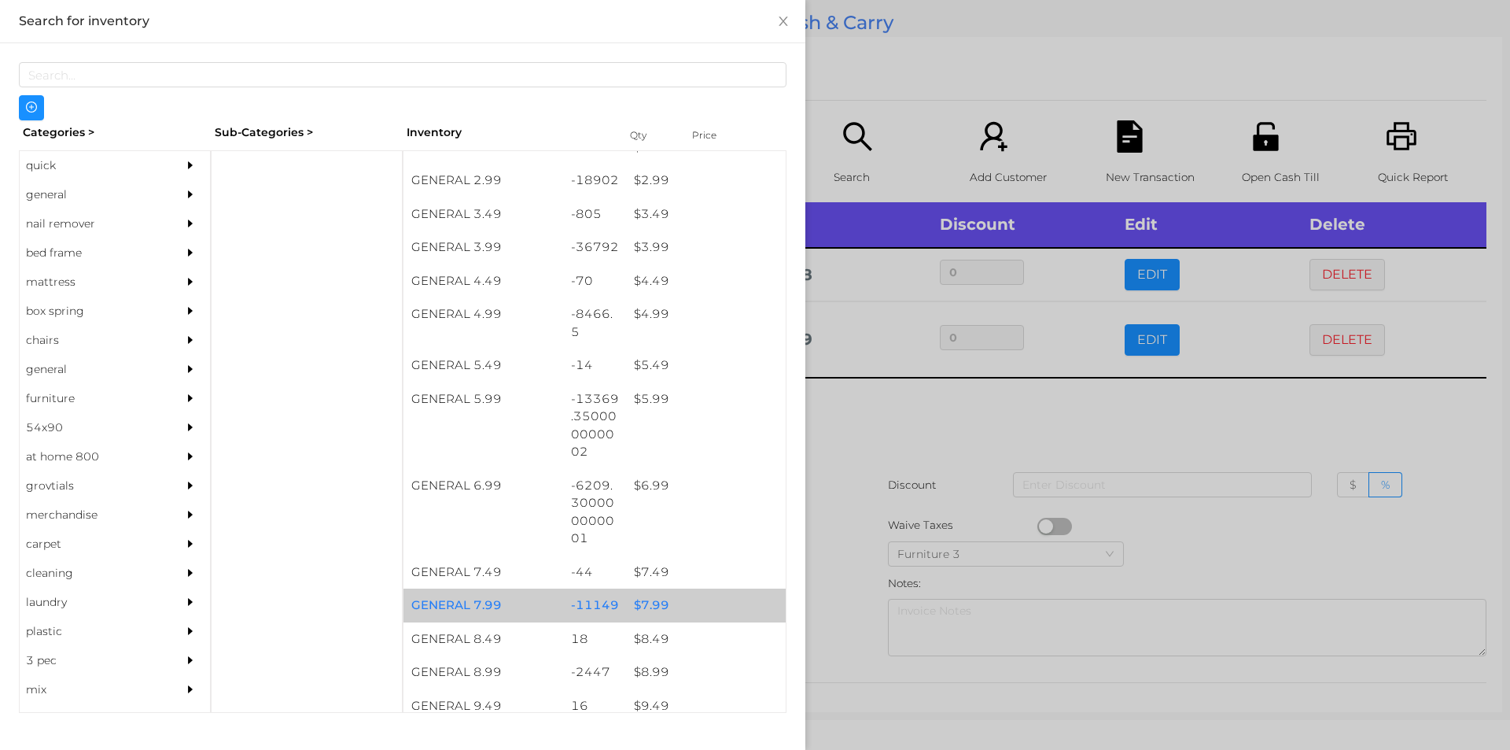
click at [682, 596] on div "$ 7.99" at bounding box center [706, 605] width 160 height 34
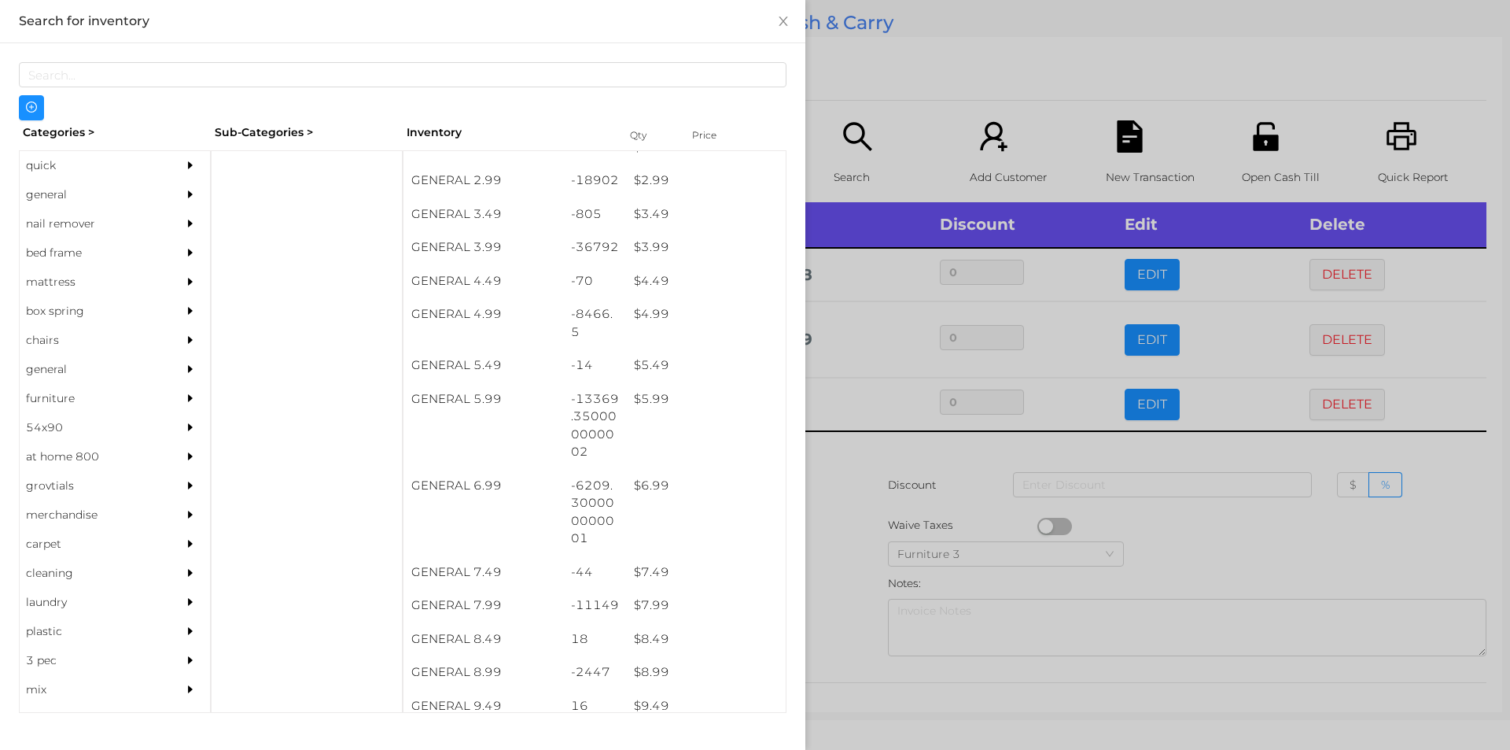
click at [857, 117] on div at bounding box center [755, 375] width 1510 height 750
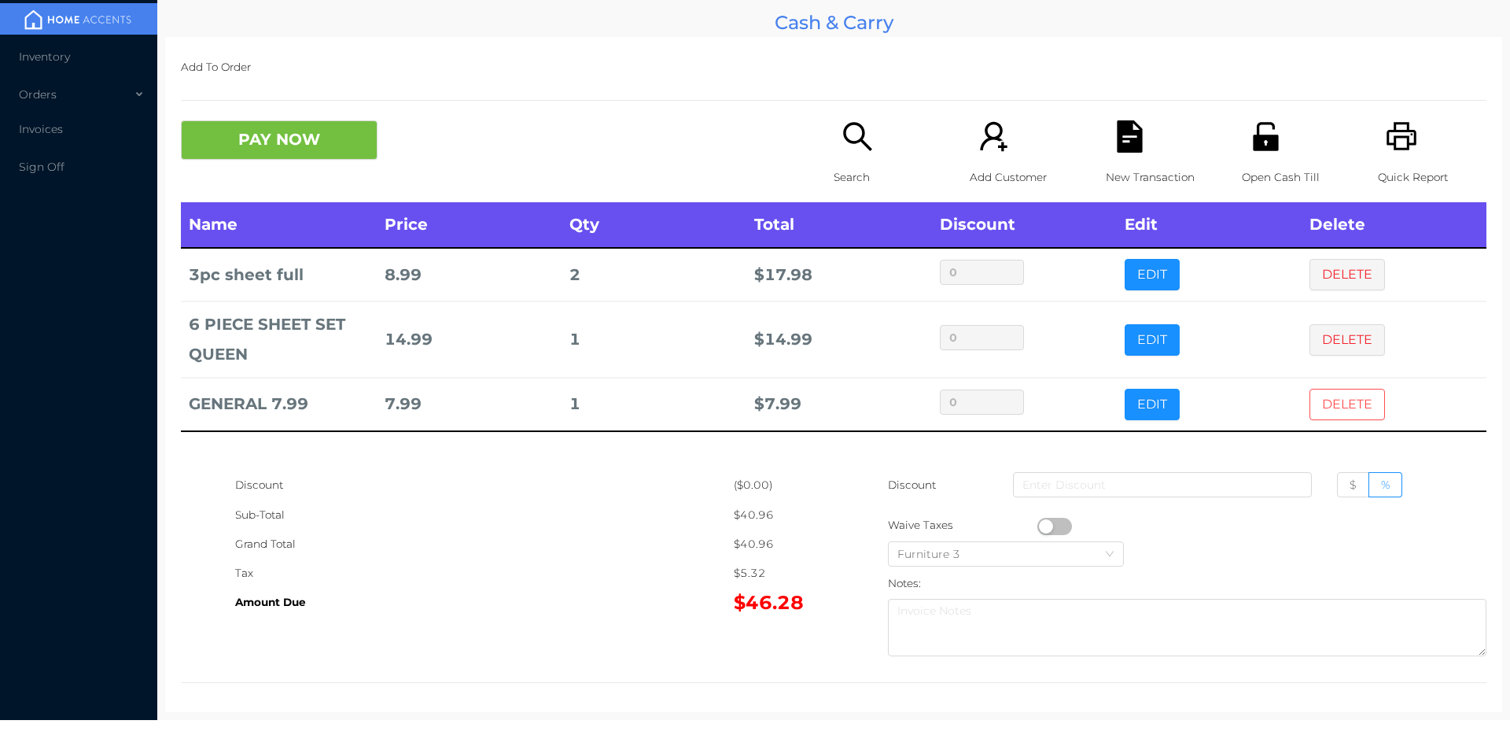
click at [1316, 397] on button "DELETE" at bounding box center [1348, 404] width 76 height 31
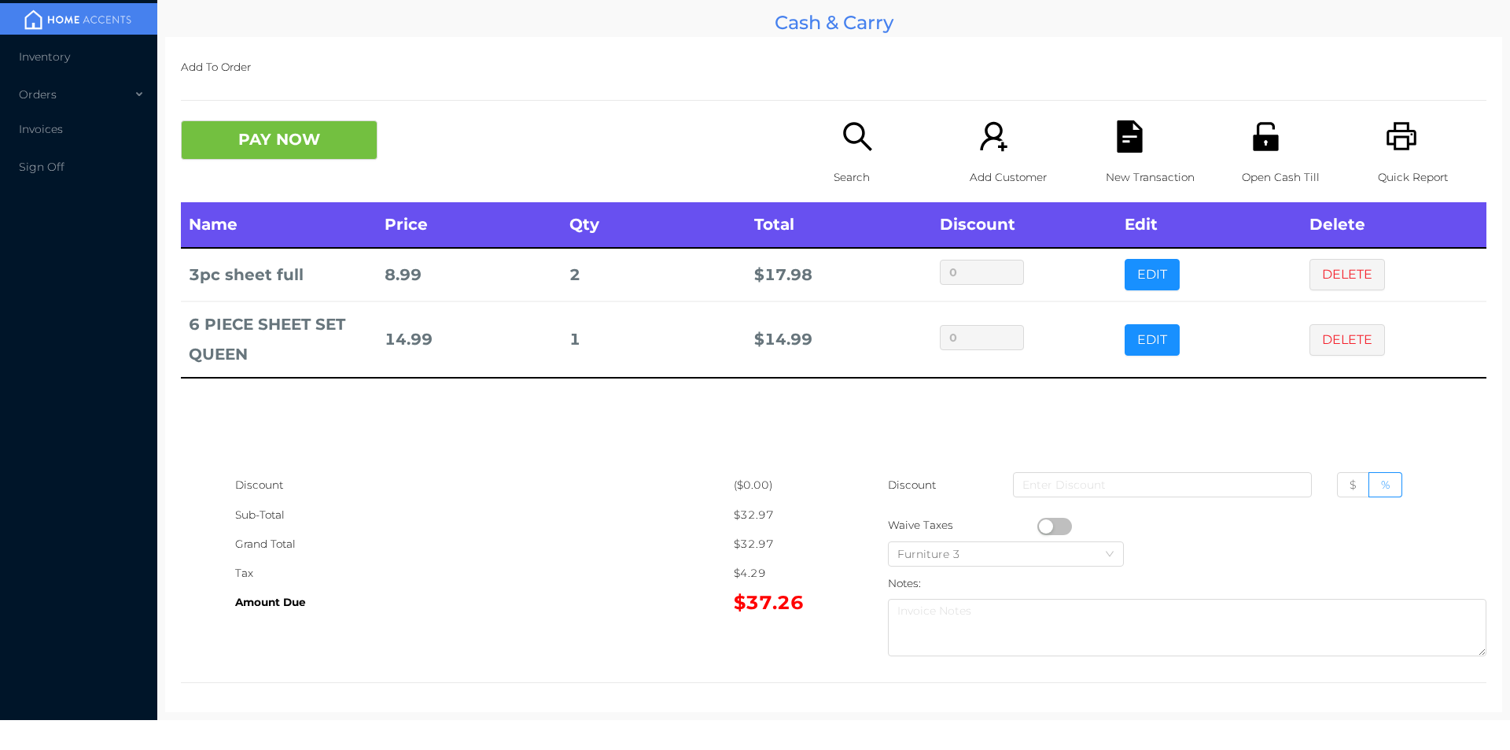
click at [848, 164] on p "Search" at bounding box center [888, 177] width 109 height 29
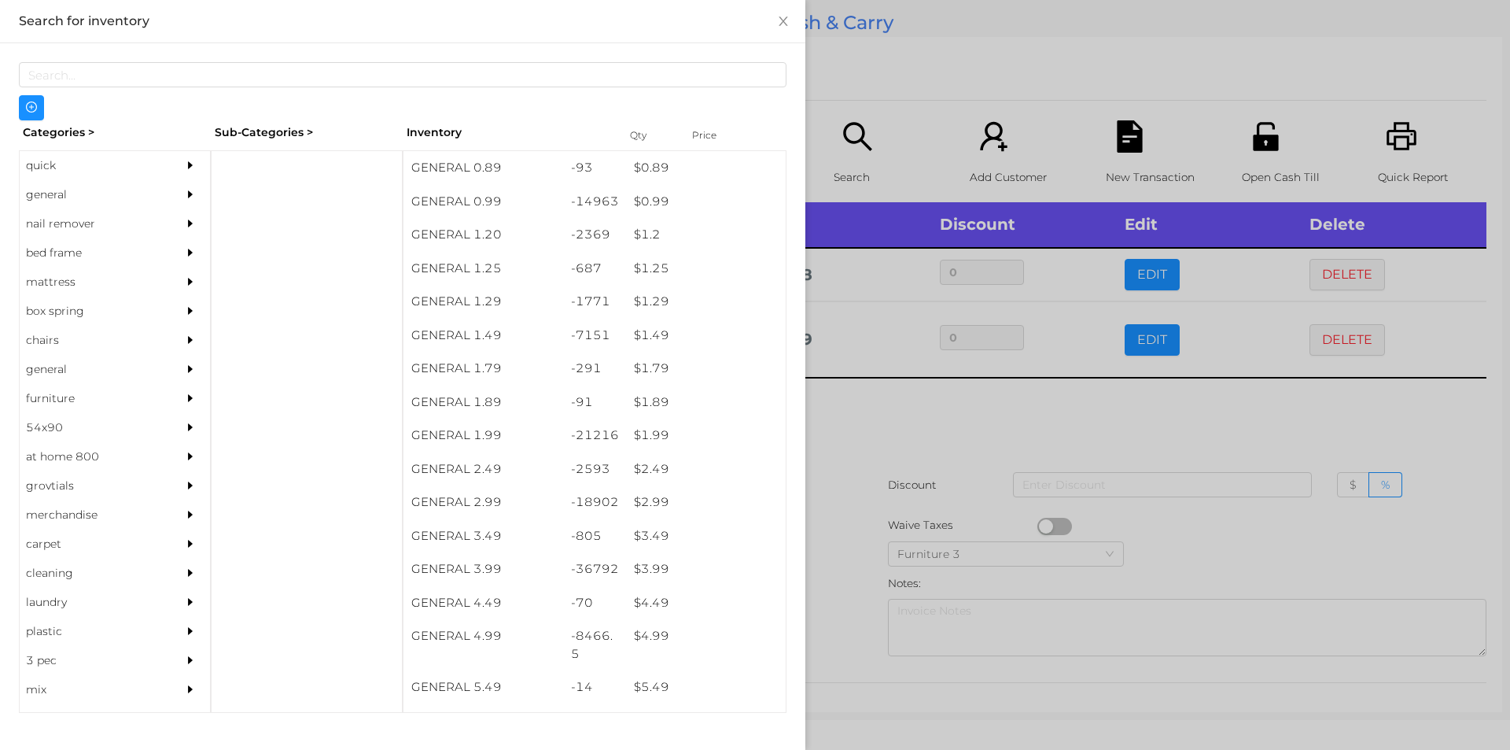
scroll to position [217, 0]
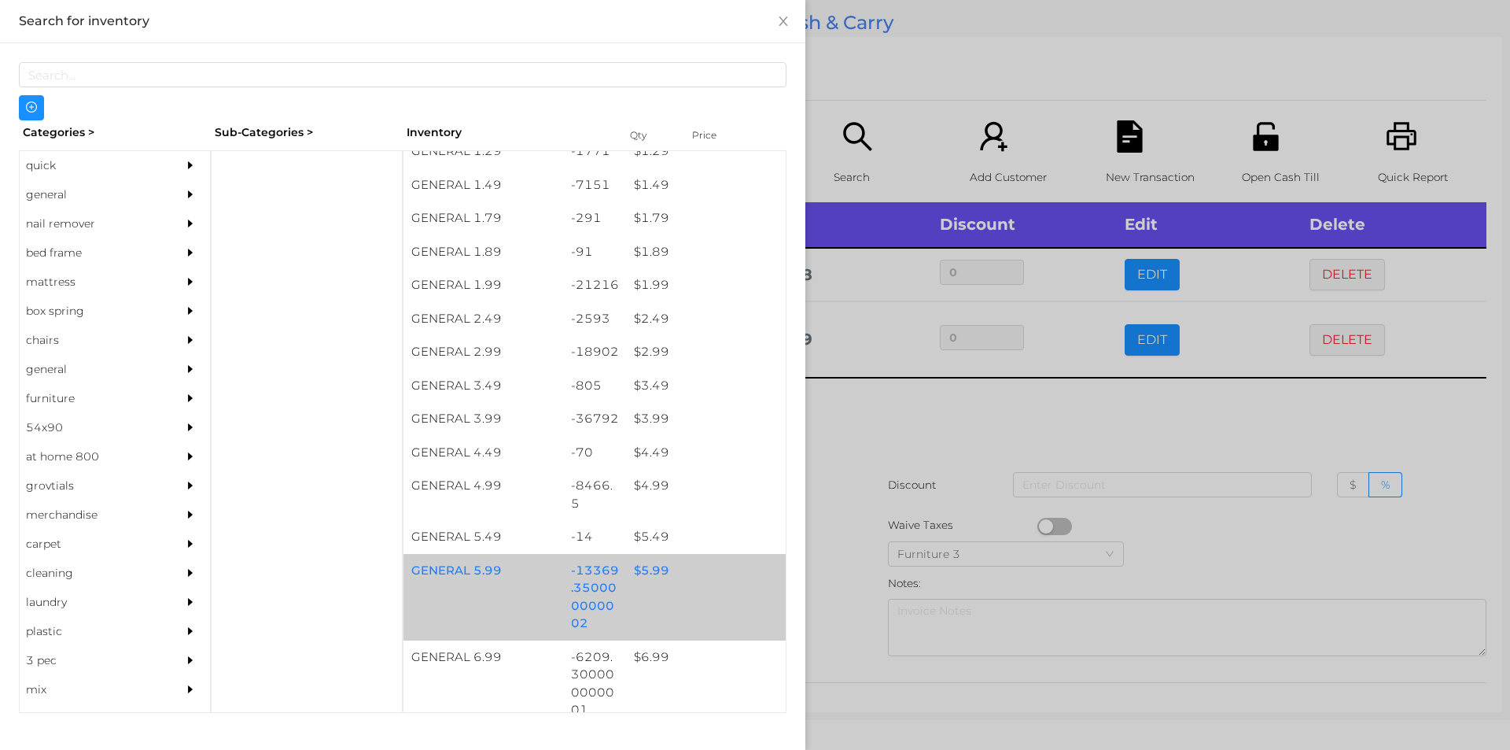
click at [690, 584] on div "$ 5.99" at bounding box center [706, 571] width 160 height 34
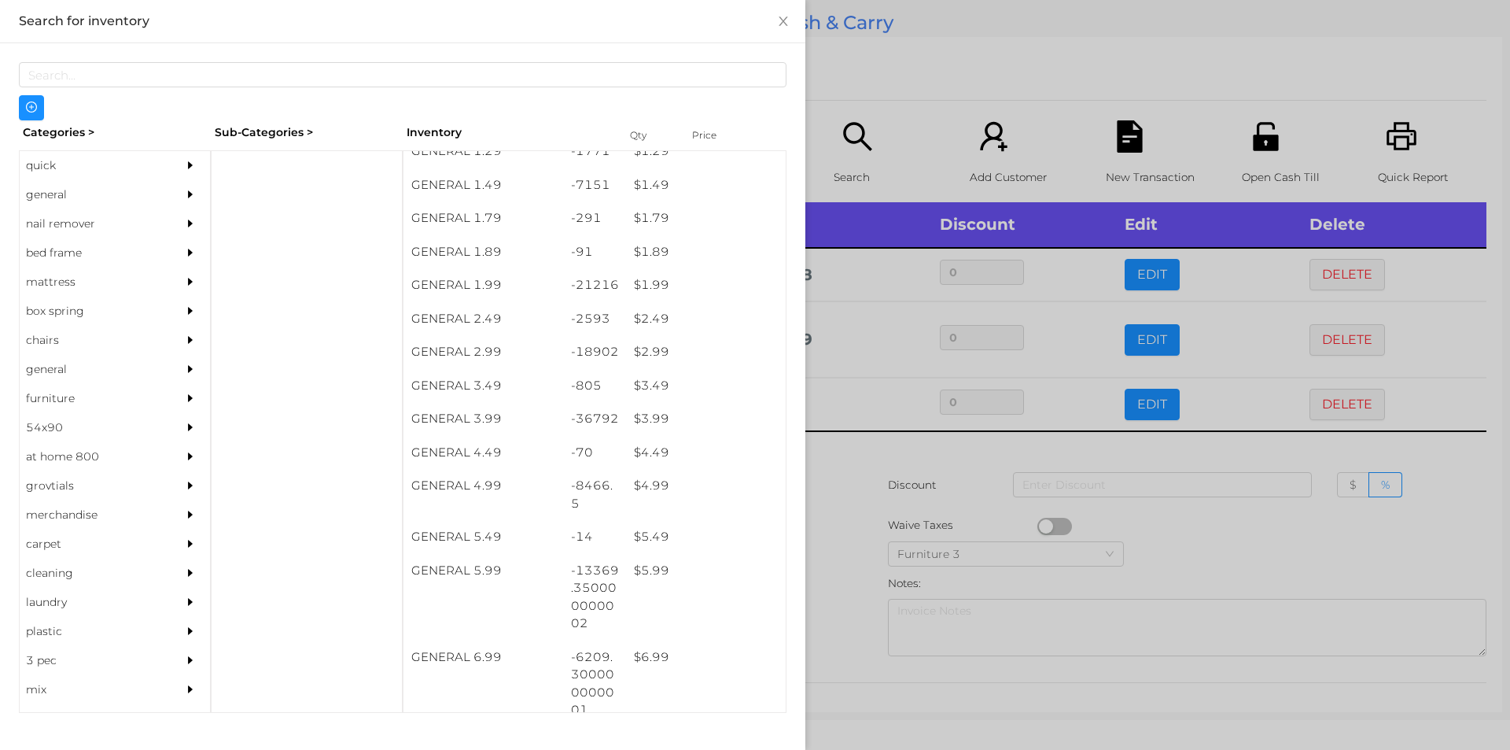
click at [964, 76] on div at bounding box center [755, 375] width 1510 height 750
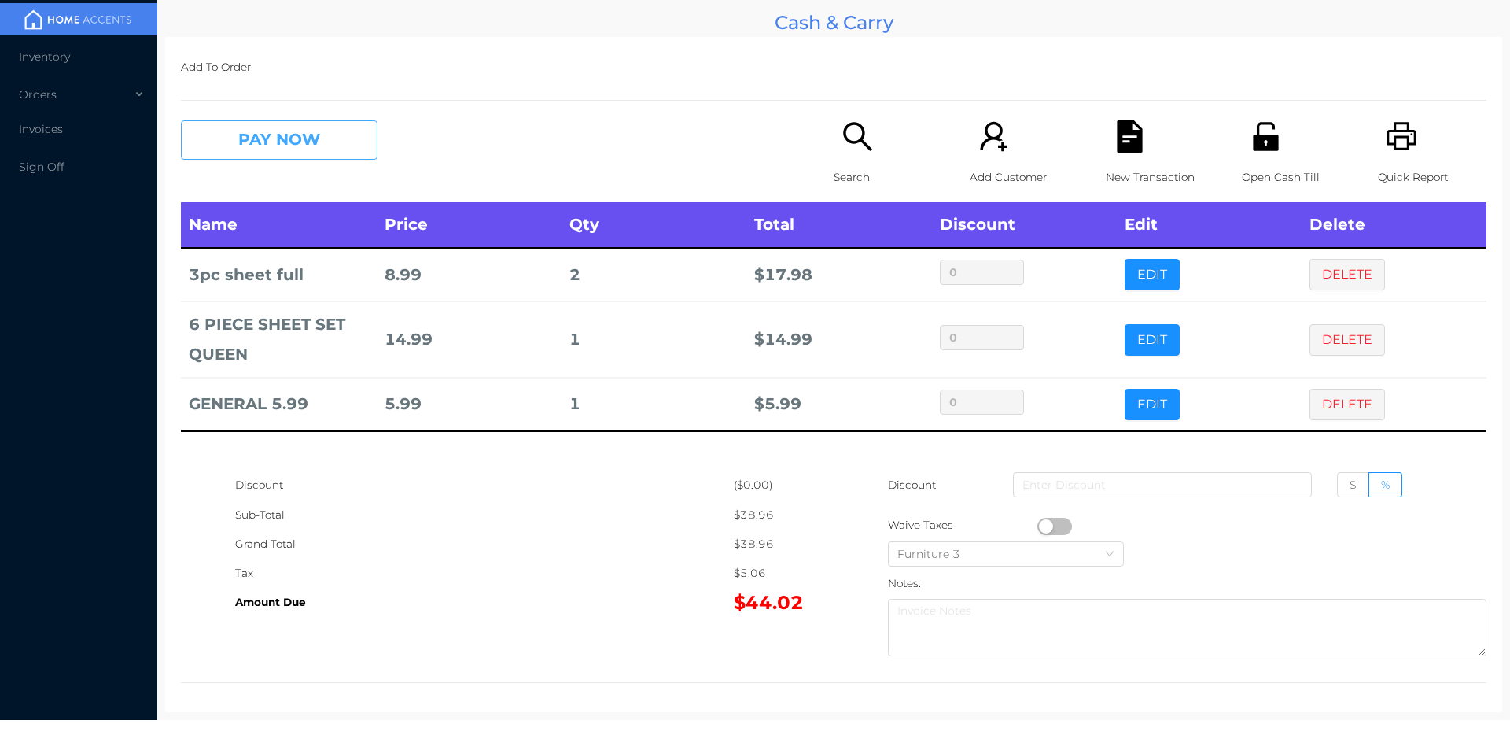
click at [346, 155] on button "PAY NOW" at bounding box center [279, 139] width 197 height 39
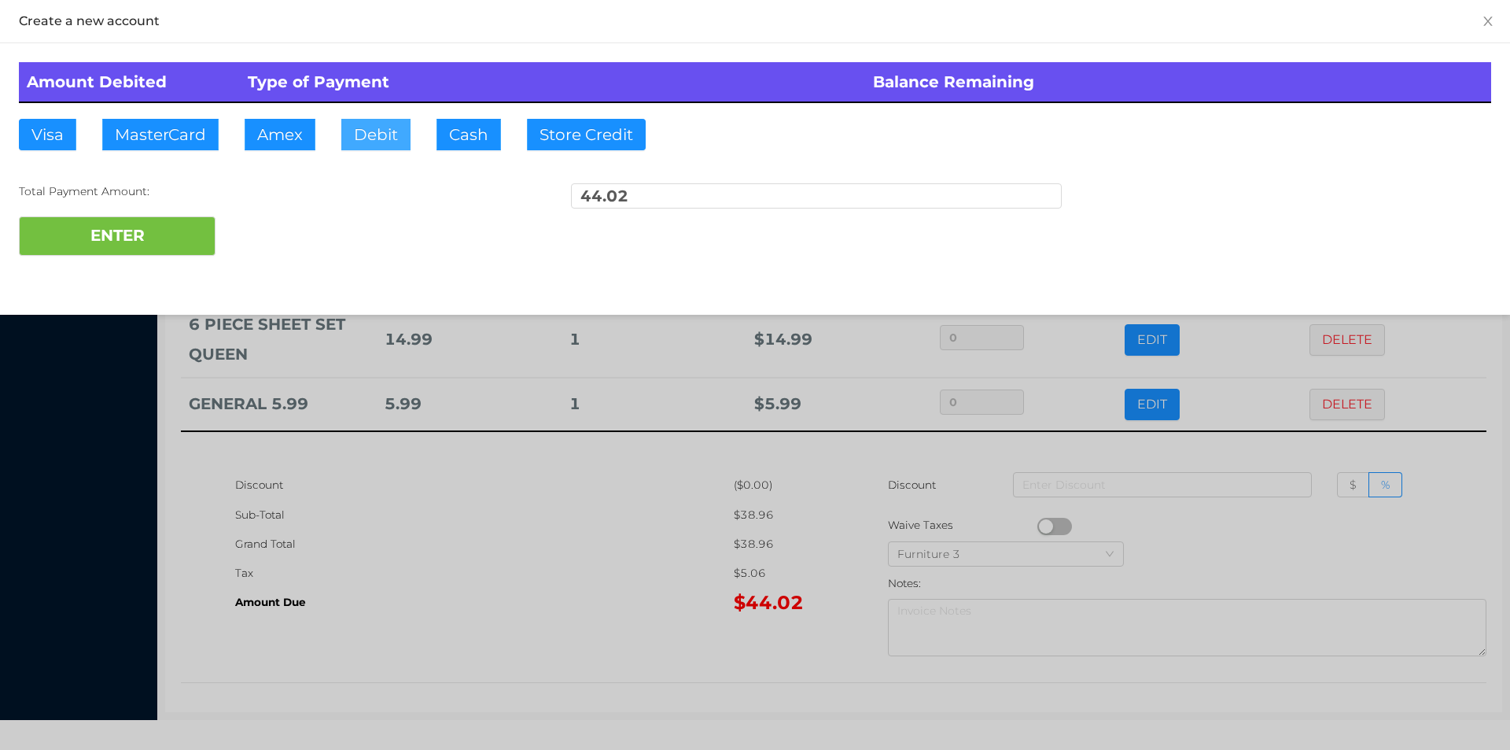
click at [402, 148] on button "Debit" at bounding box center [375, 134] width 69 height 31
click at [157, 223] on button "ENTER" at bounding box center [117, 235] width 197 height 39
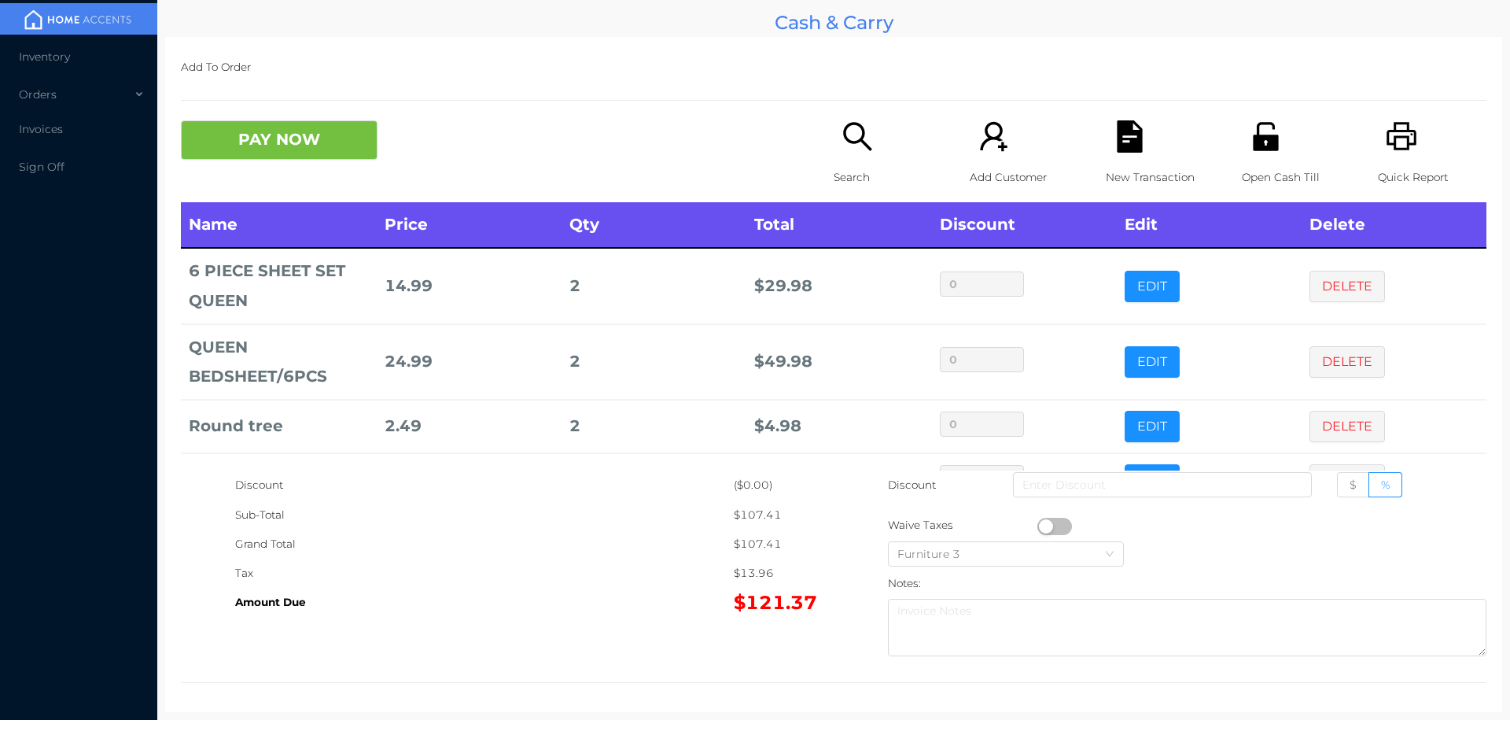
scroll to position [128, 0]
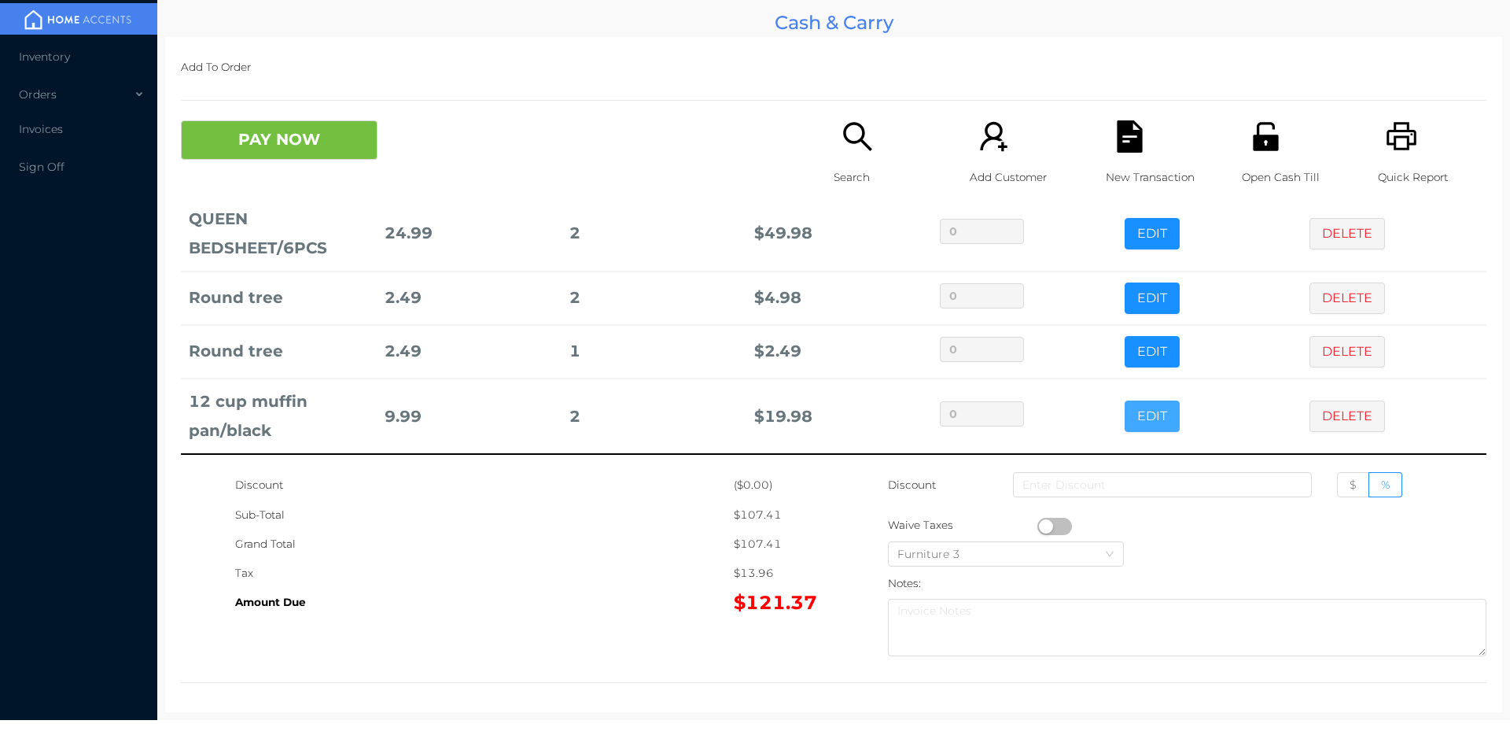
click at [1130, 420] on button "EDIT" at bounding box center [1152, 415] width 55 height 31
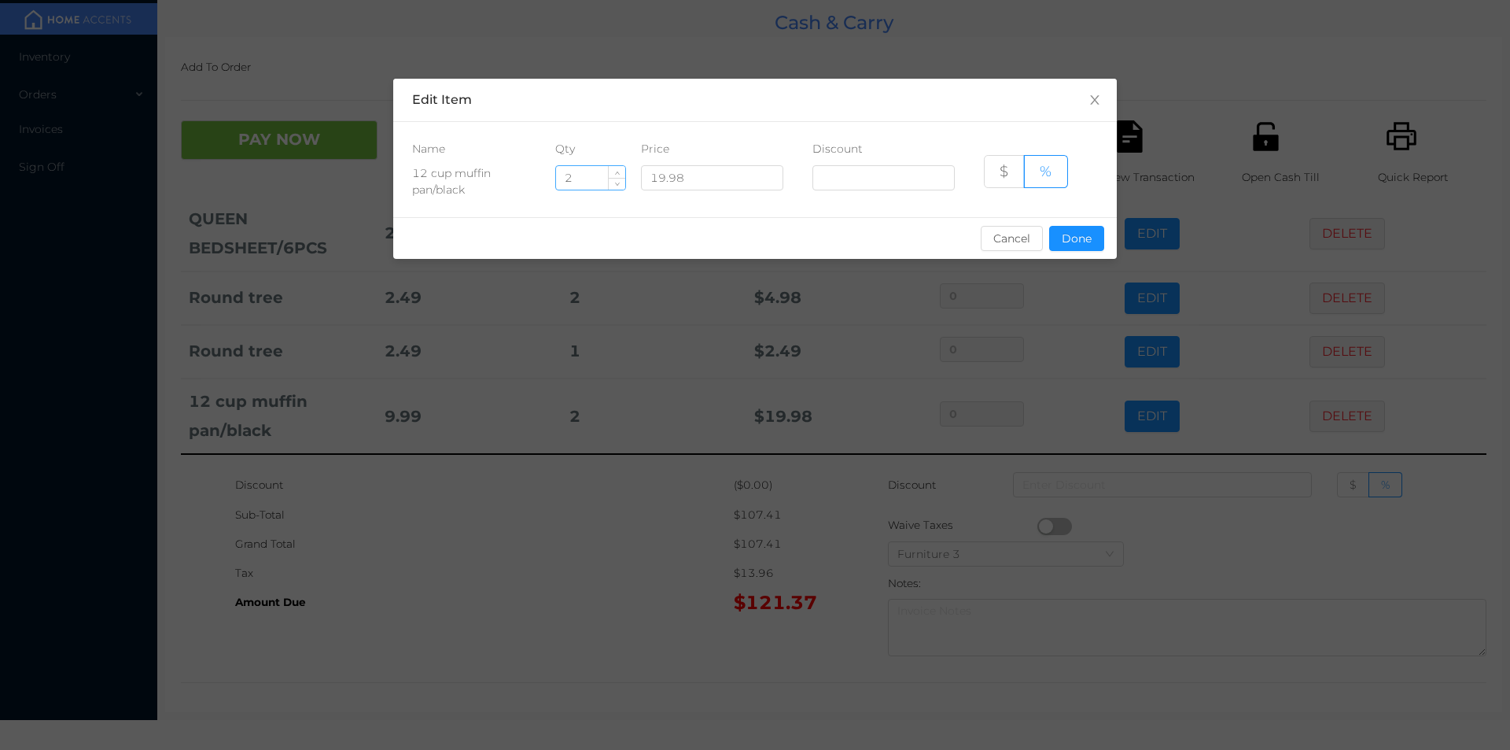
click at [582, 173] on input "2" at bounding box center [590, 178] width 69 height 24
type input "1"
click at [1081, 232] on button "Done" at bounding box center [1076, 238] width 55 height 25
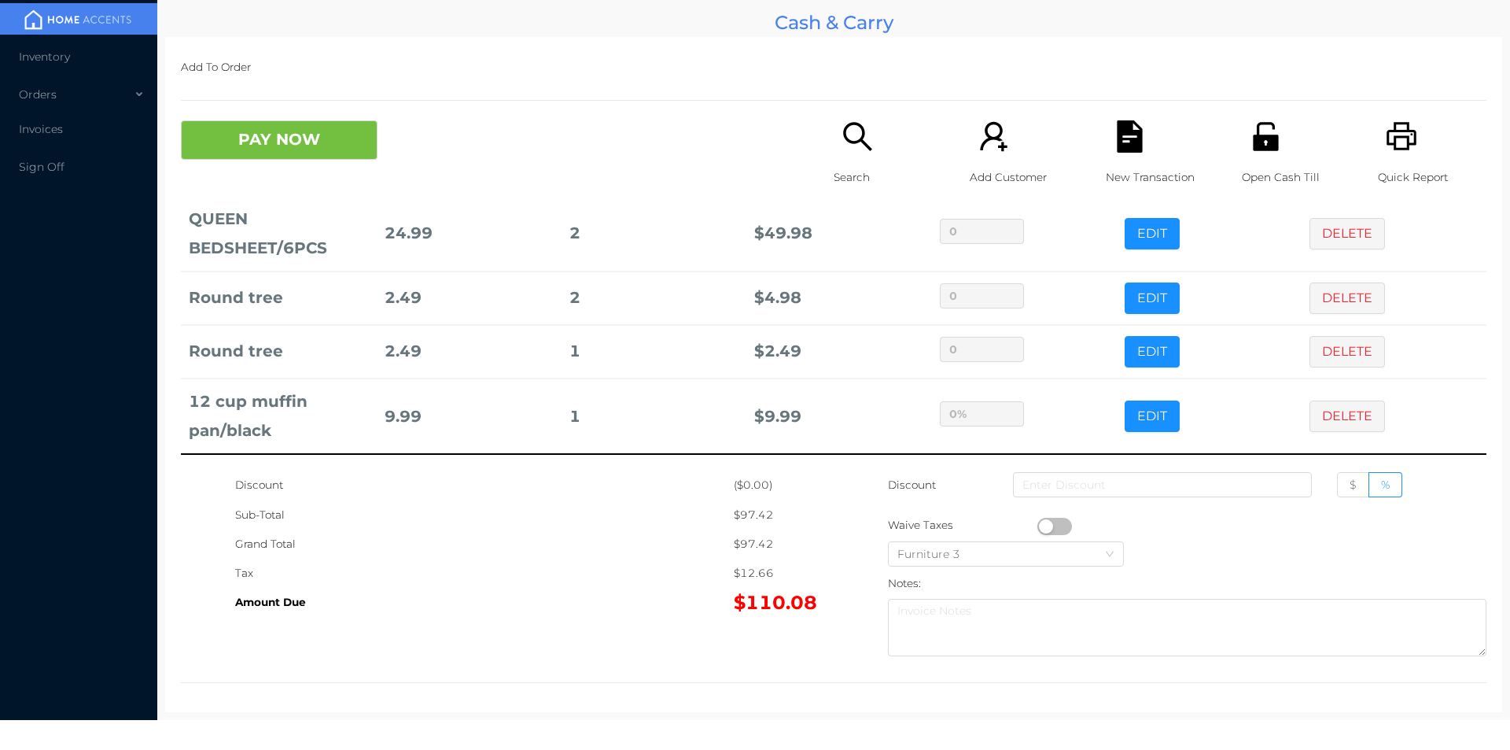
click at [870, 135] on div "Search" at bounding box center [888, 161] width 109 height 82
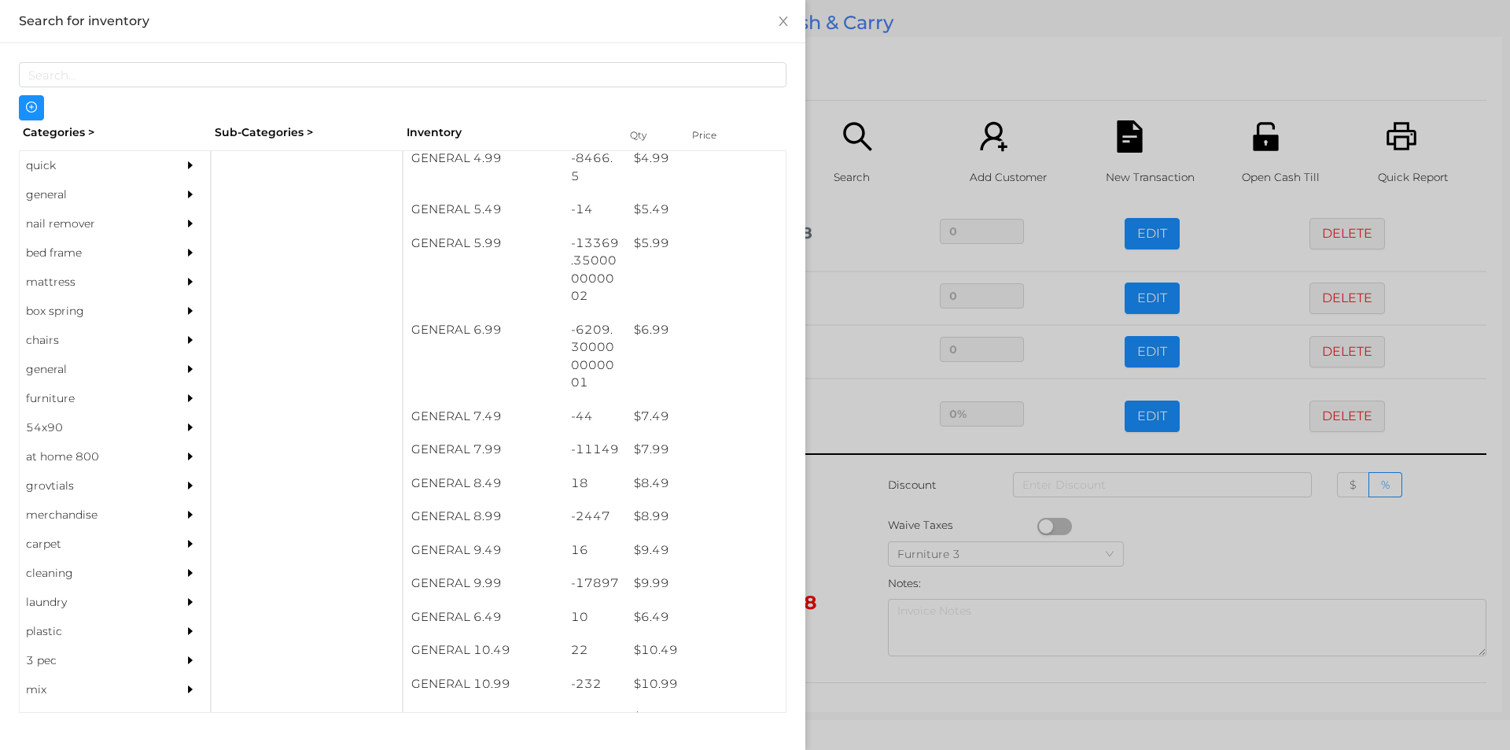
scroll to position [547, 0]
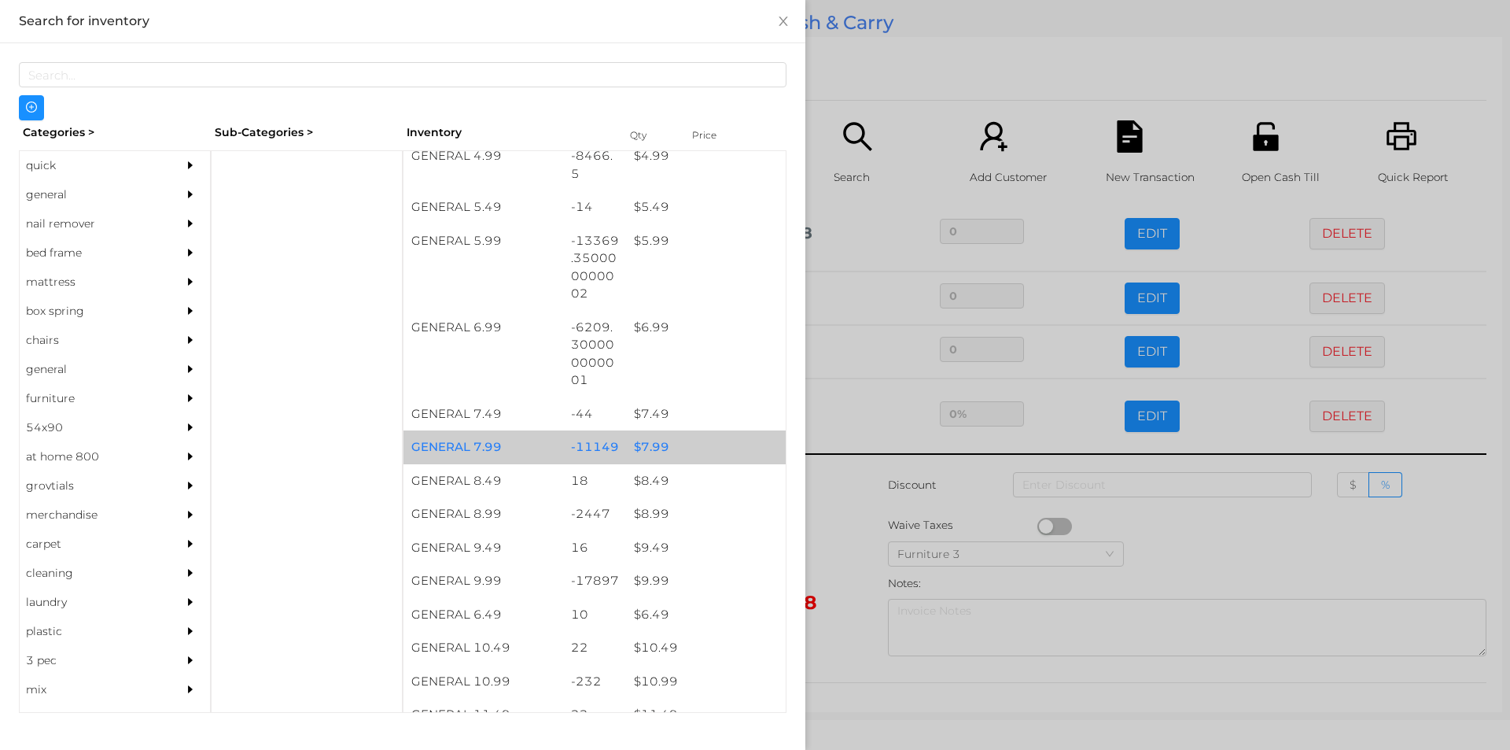
click at [692, 444] on div "$ 7.99" at bounding box center [706, 447] width 160 height 34
click at [693, 434] on div "$ 7.99" at bounding box center [706, 447] width 160 height 34
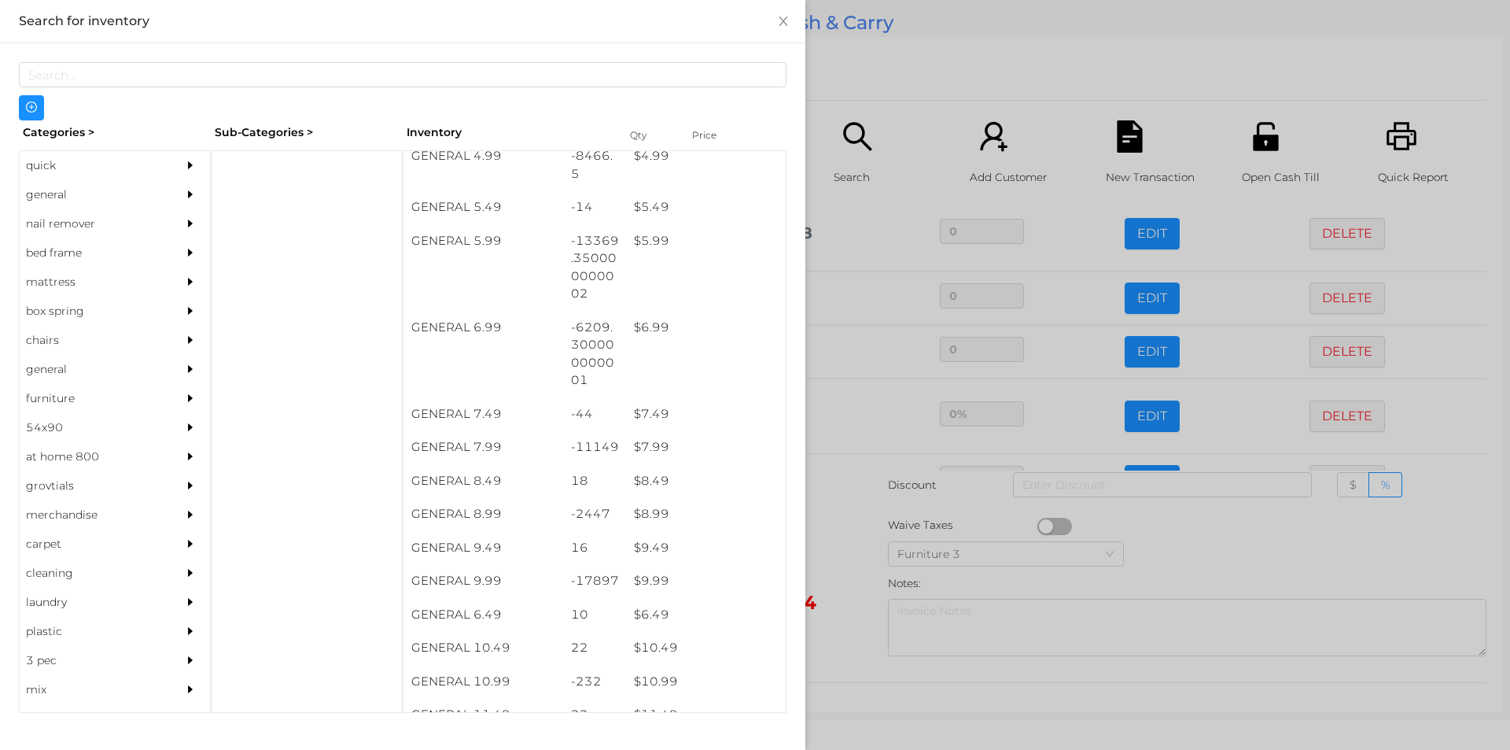
click at [899, 83] on div at bounding box center [755, 375] width 1510 height 750
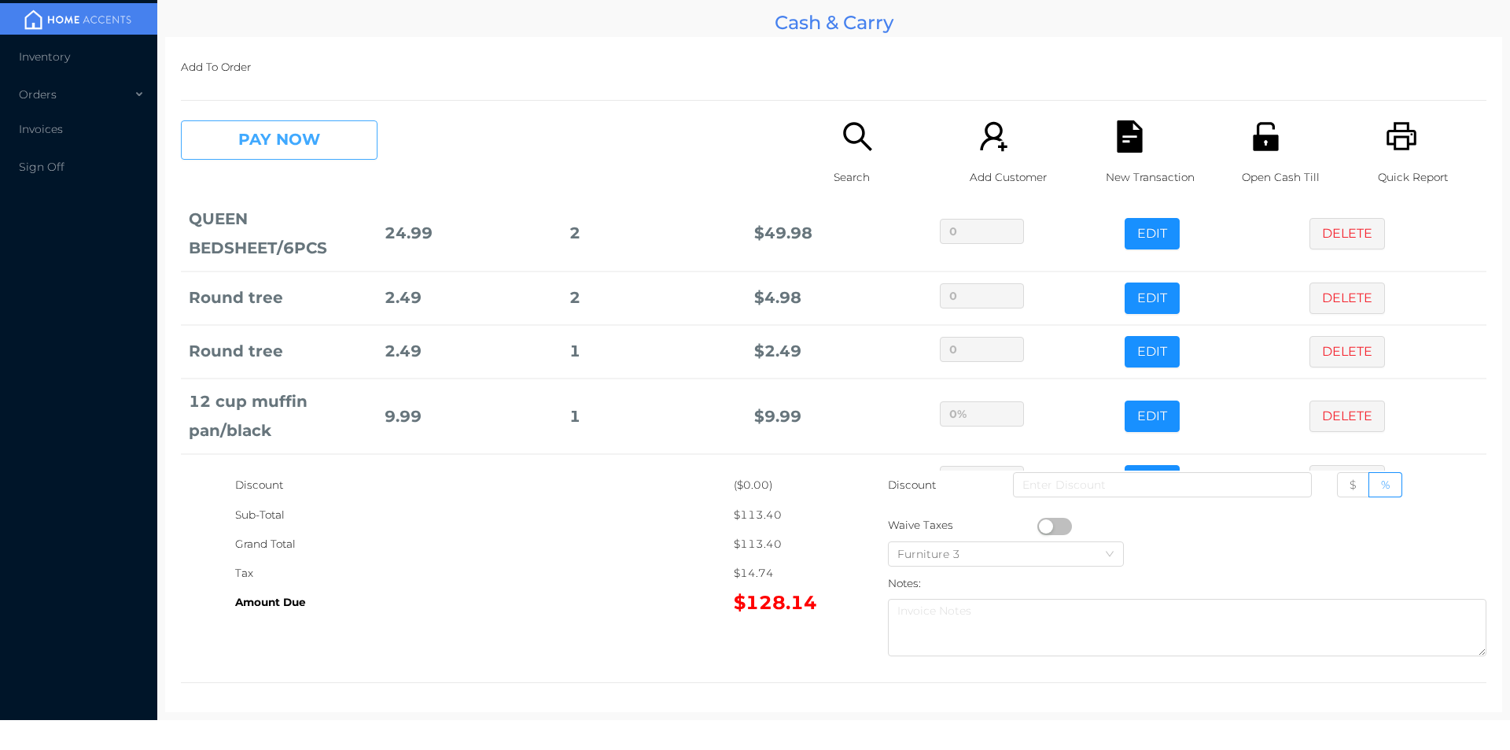
click at [334, 128] on button "PAY NOW" at bounding box center [279, 139] width 197 height 39
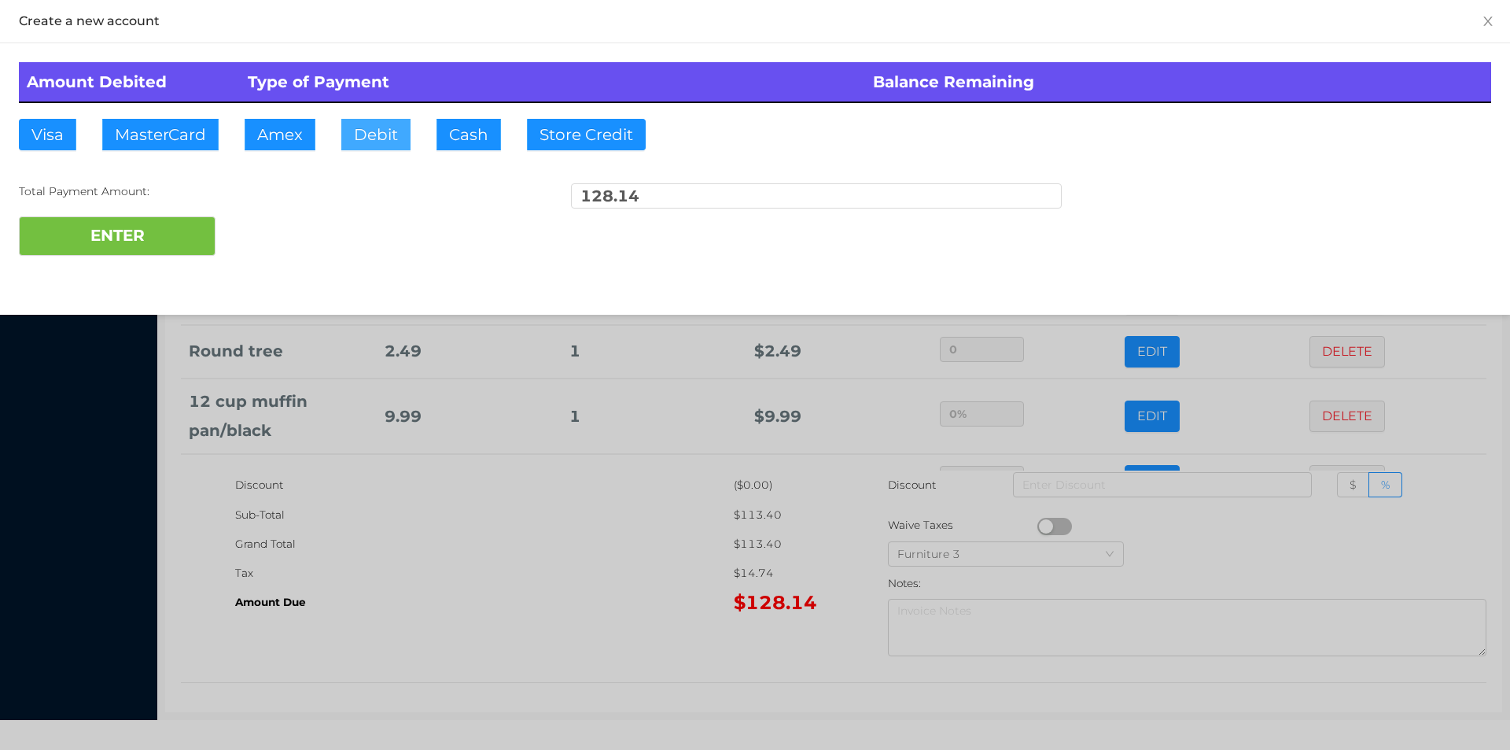
click at [383, 131] on button "Debit" at bounding box center [375, 134] width 69 height 31
click at [186, 223] on button "ENTER" at bounding box center [117, 235] width 197 height 39
type input "0"
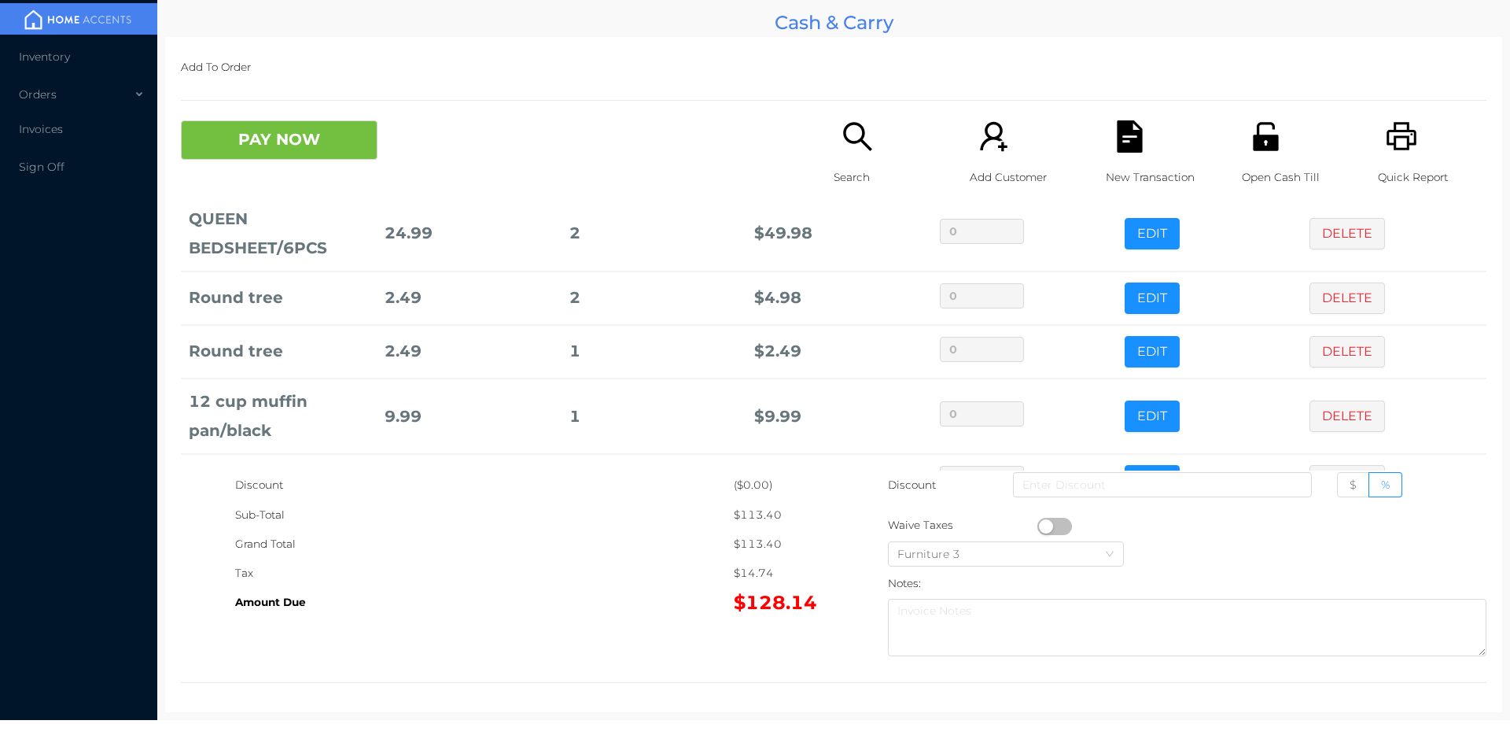
scroll to position [0, 0]
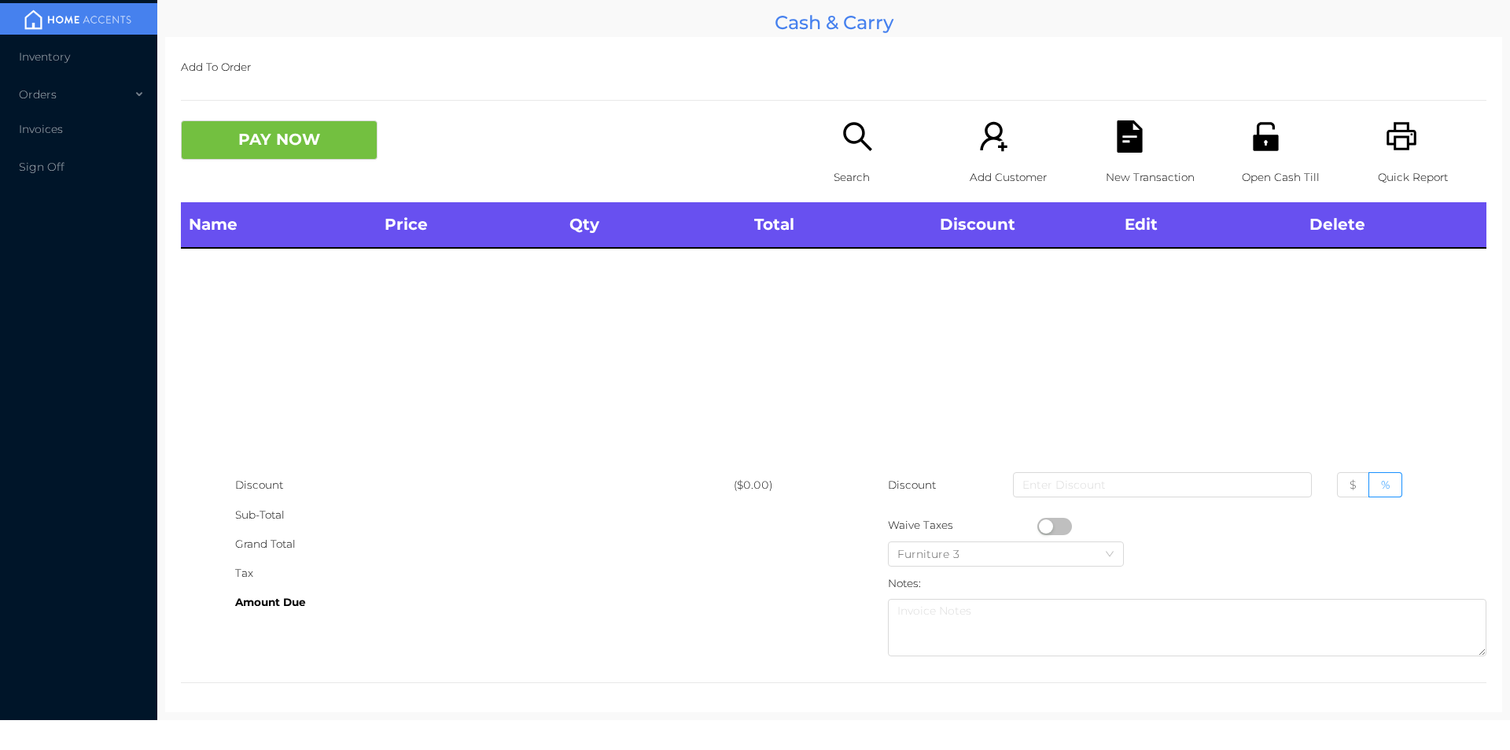
click at [1250, 123] on icon "icon: unlock" at bounding box center [1266, 136] width 32 height 32
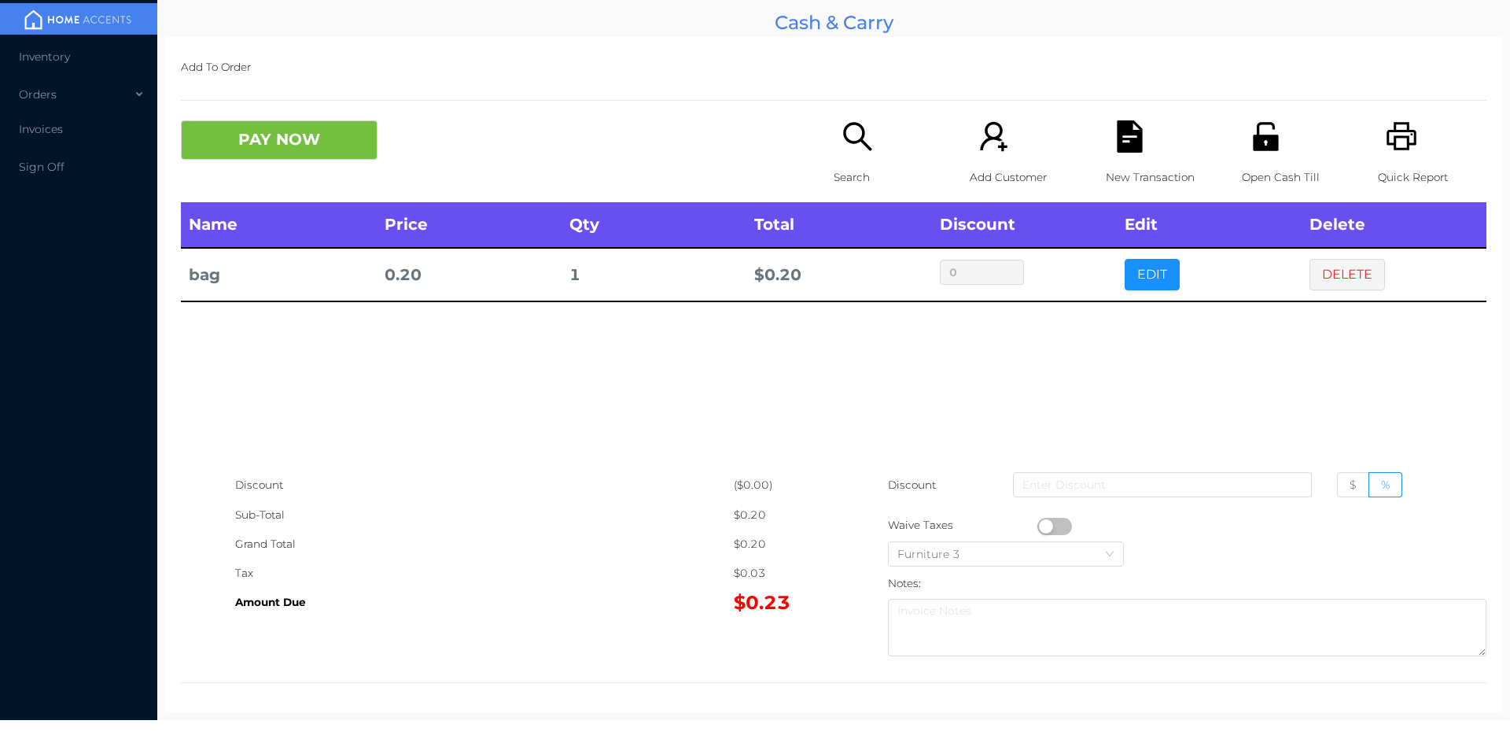
click at [1121, 134] on icon "icon: file-text" at bounding box center [1129, 136] width 25 height 32
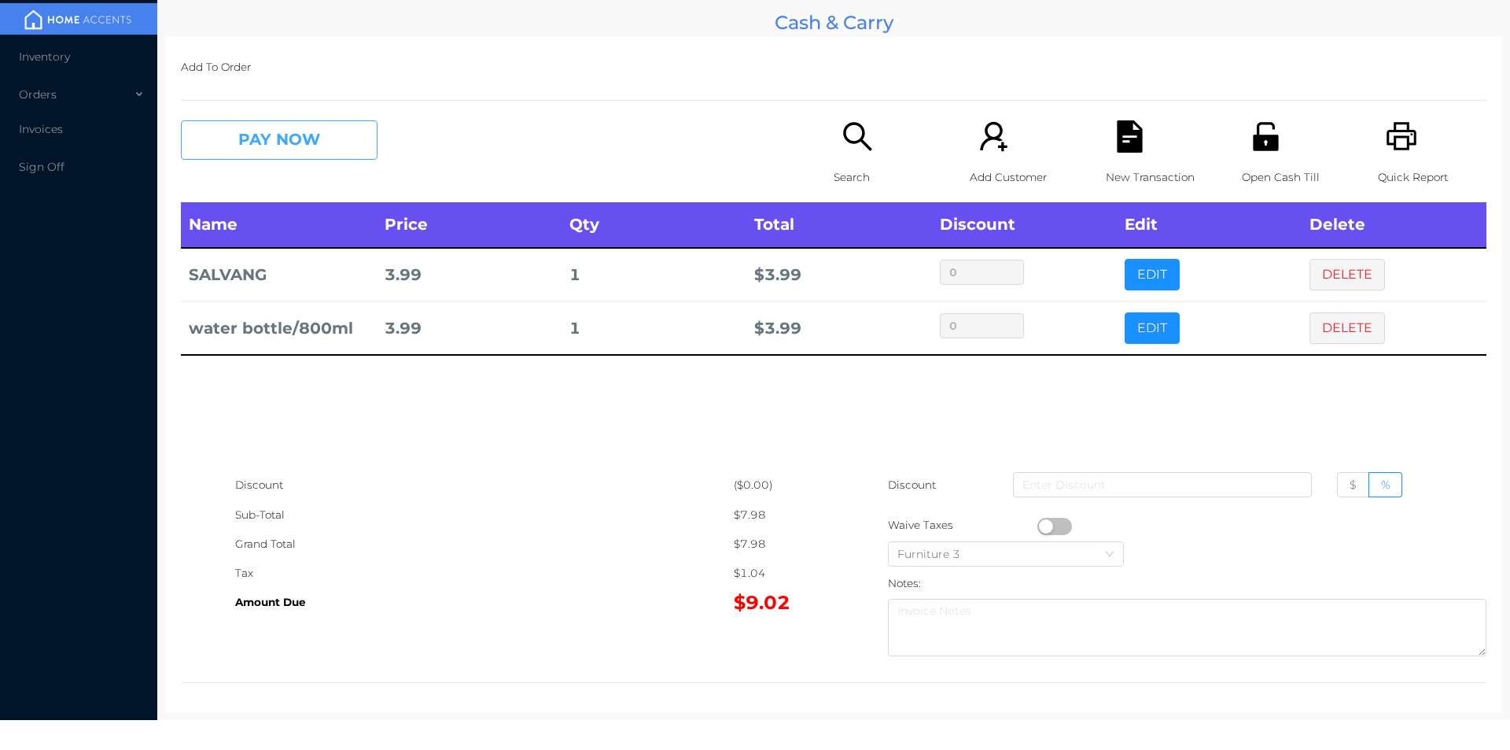
click at [313, 143] on button "PAY NOW" at bounding box center [279, 139] width 197 height 39
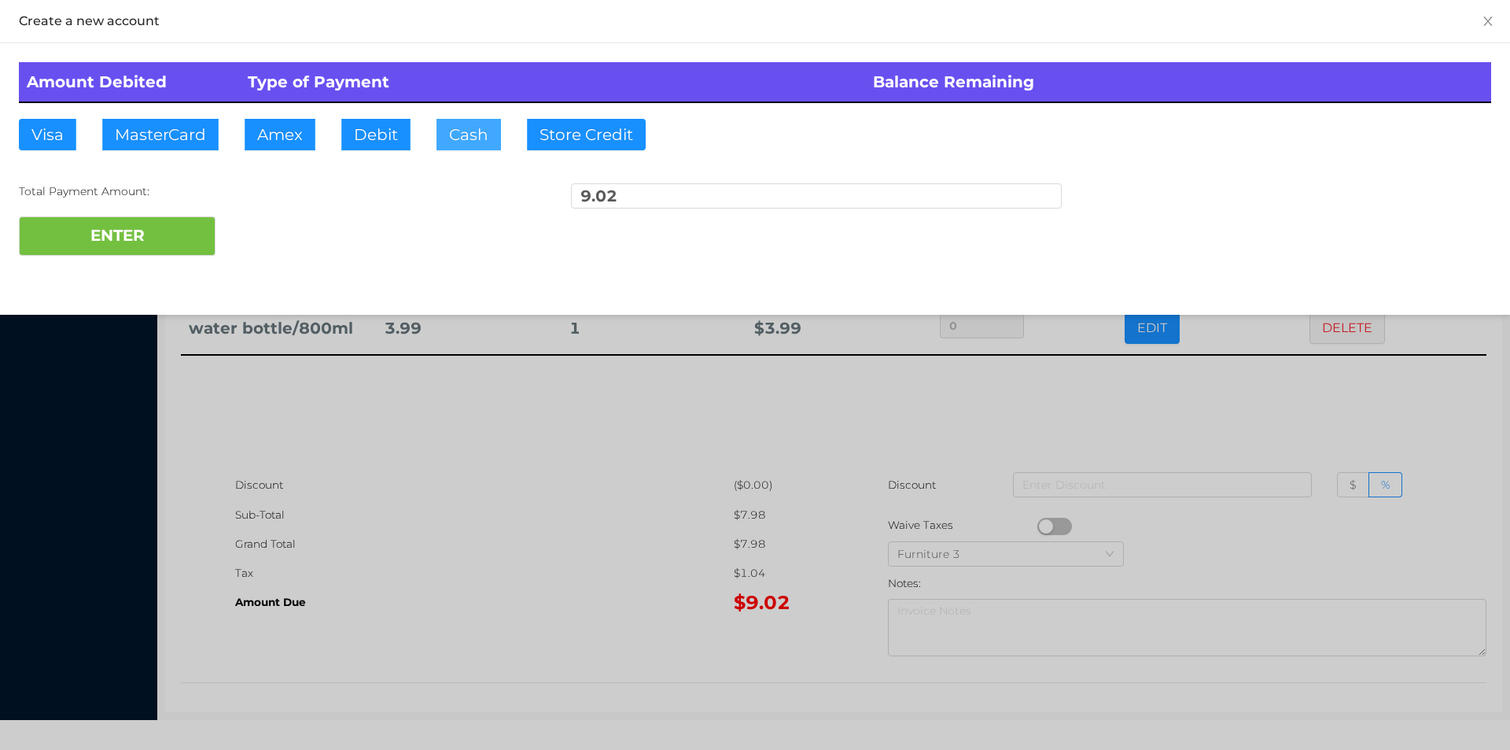
click at [455, 135] on button "Cash" at bounding box center [469, 134] width 65 height 31
type input "10."
click at [153, 245] on button "ENTER" at bounding box center [117, 235] width 197 height 39
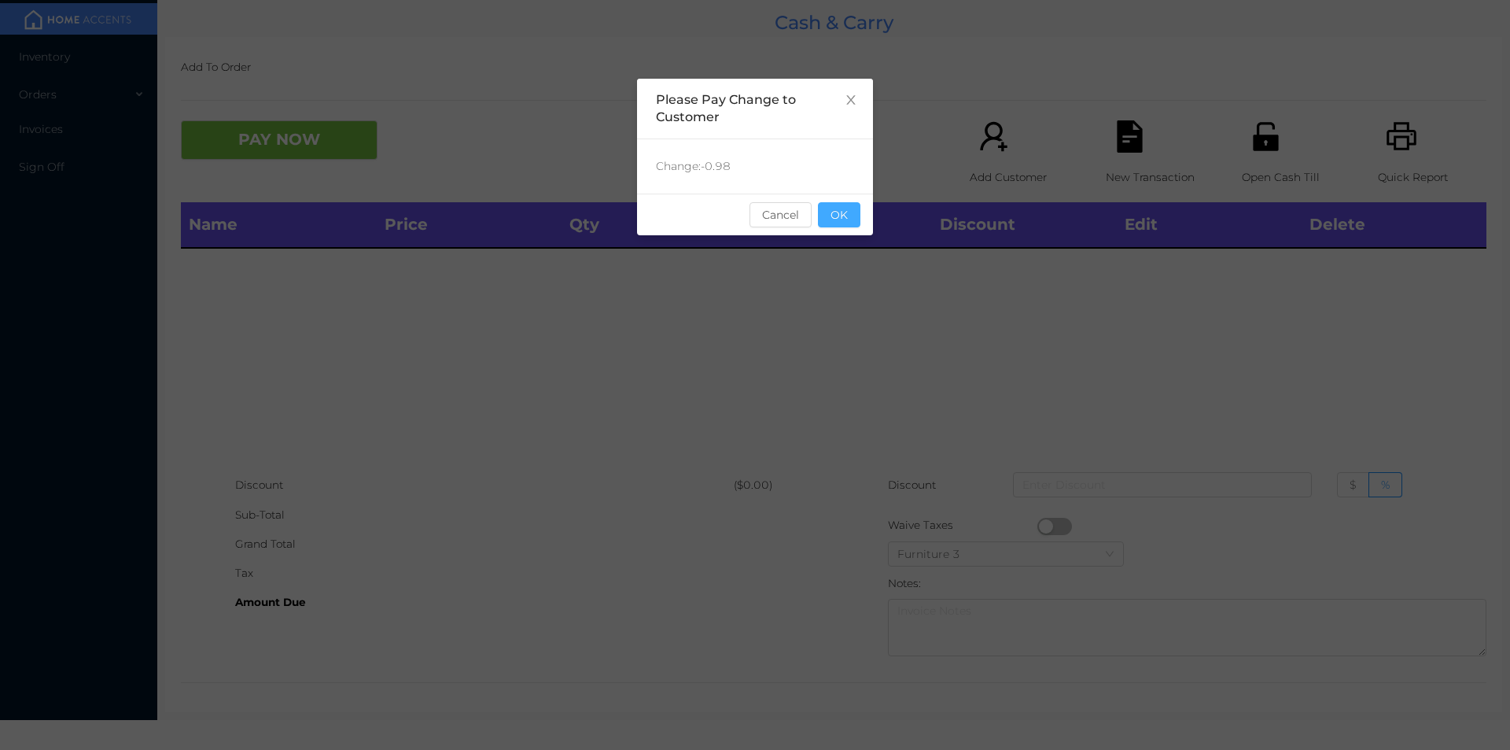
click at [833, 226] on button "OK" at bounding box center [839, 214] width 42 height 25
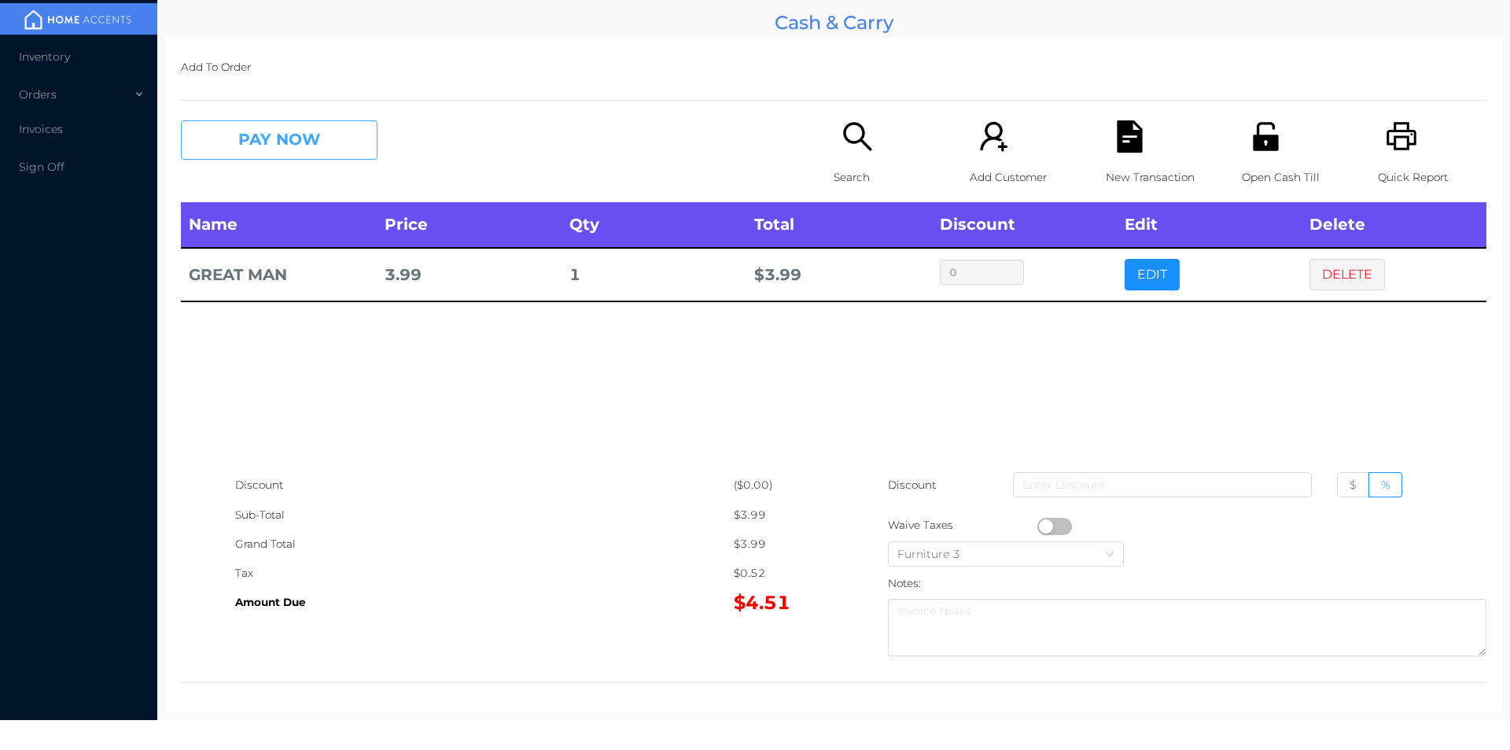
click at [256, 152] on button "PAY NOW" at bounding box center [279, 139] width 197 height 39
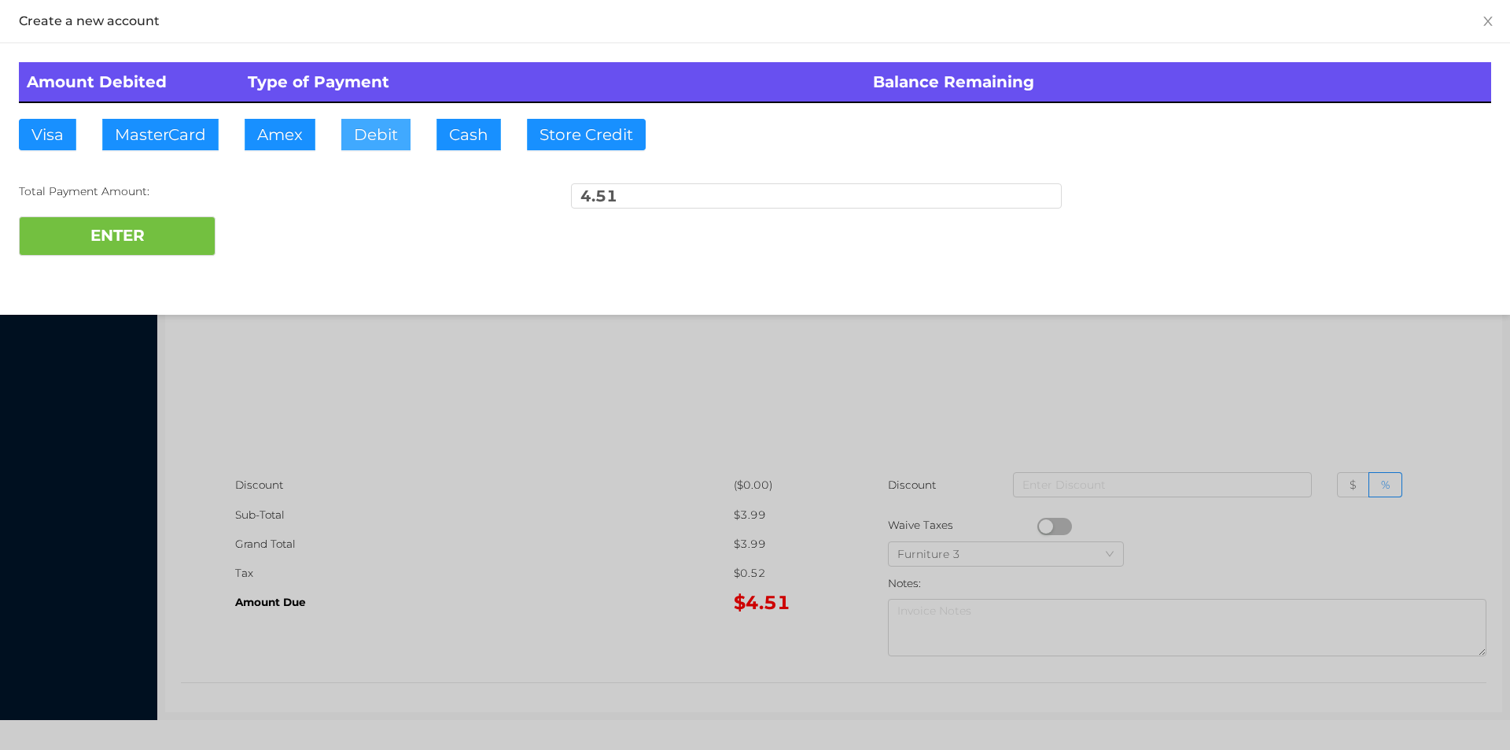
click at [378, 145] on button "Debit" at bounding box center [375, 134] width 69 height 31
click at [123, 241] on button "ENTER" at bounding box center [117, 235] width 197 height 39
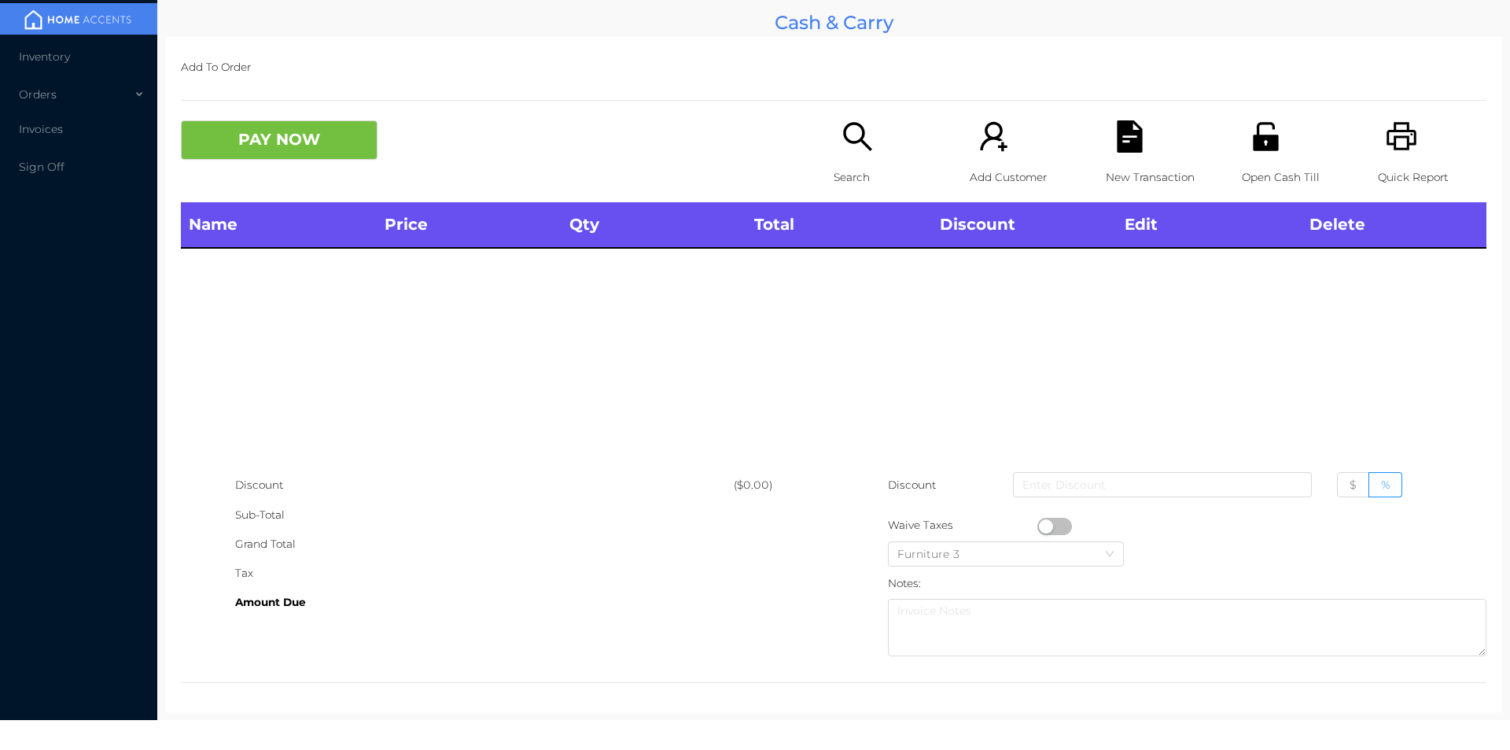
click at [1250, 145] on icon "icon: unlock" at bounding box center [1266, 136] width 32 height 32
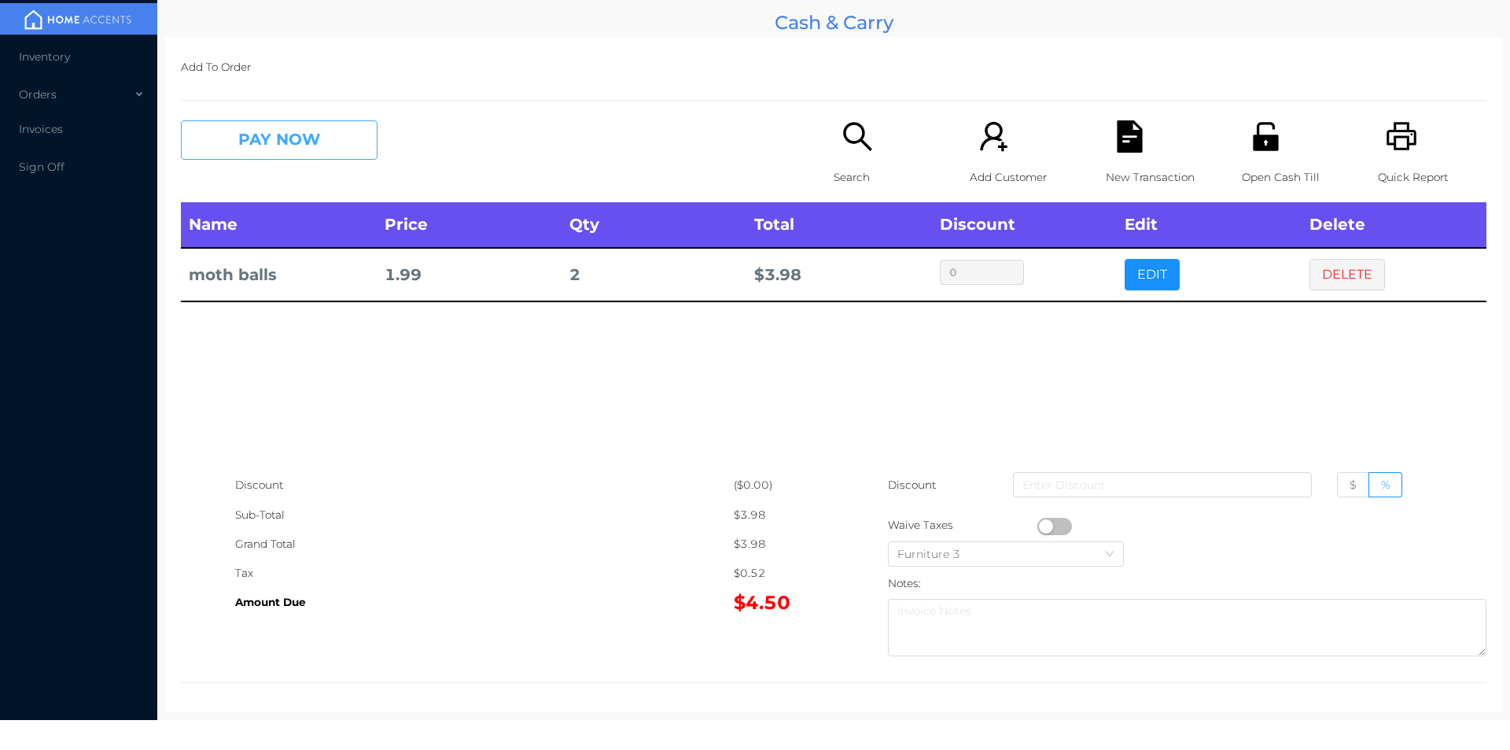
click at [270, 135] on button "PAY NOW" at bounding box center [279, 139] width 197 height 39
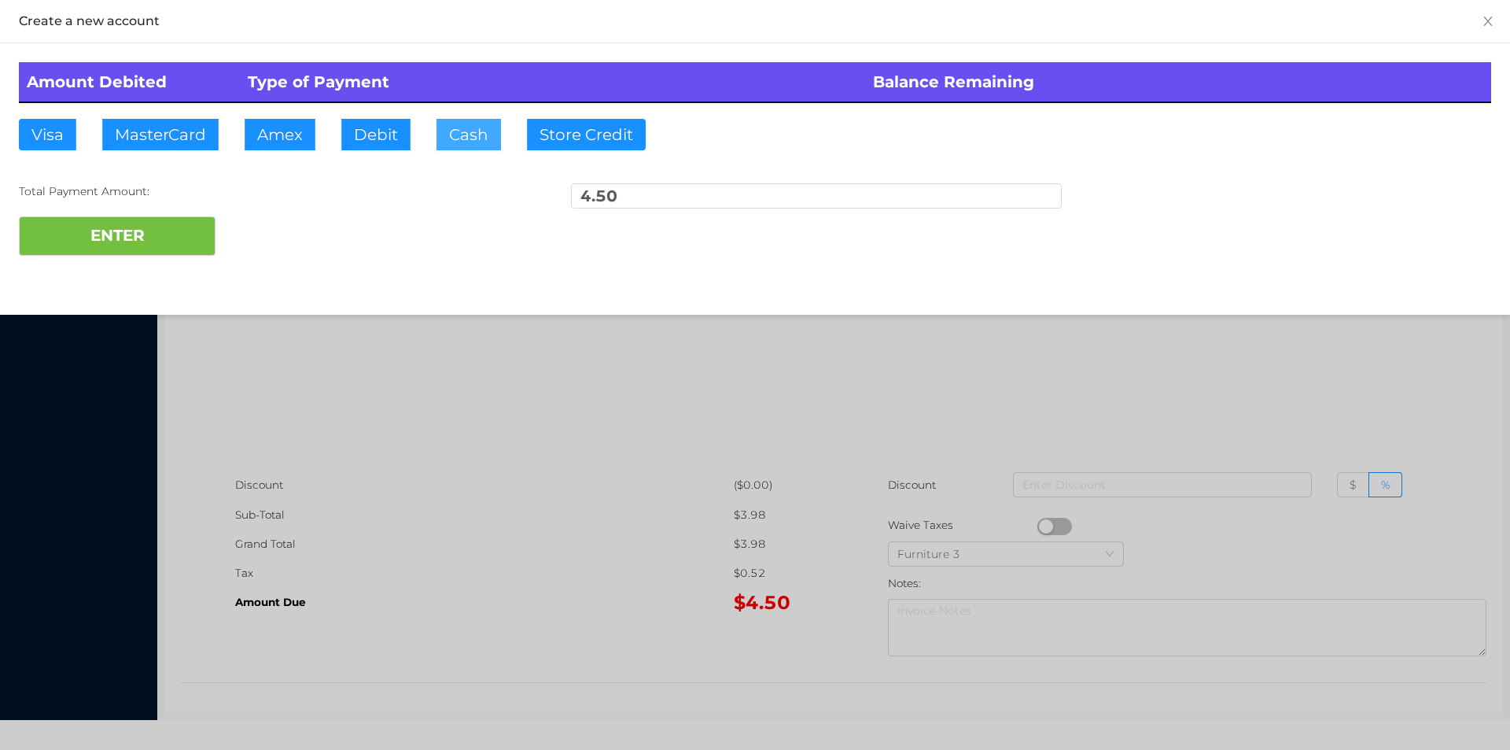
click at [456, 145] on button "Cash" at bounding box center [469, 134] width 65 height 31
click at [138, 234] on button "ENTER" at bounding box center [117, 235] width 197 height 39
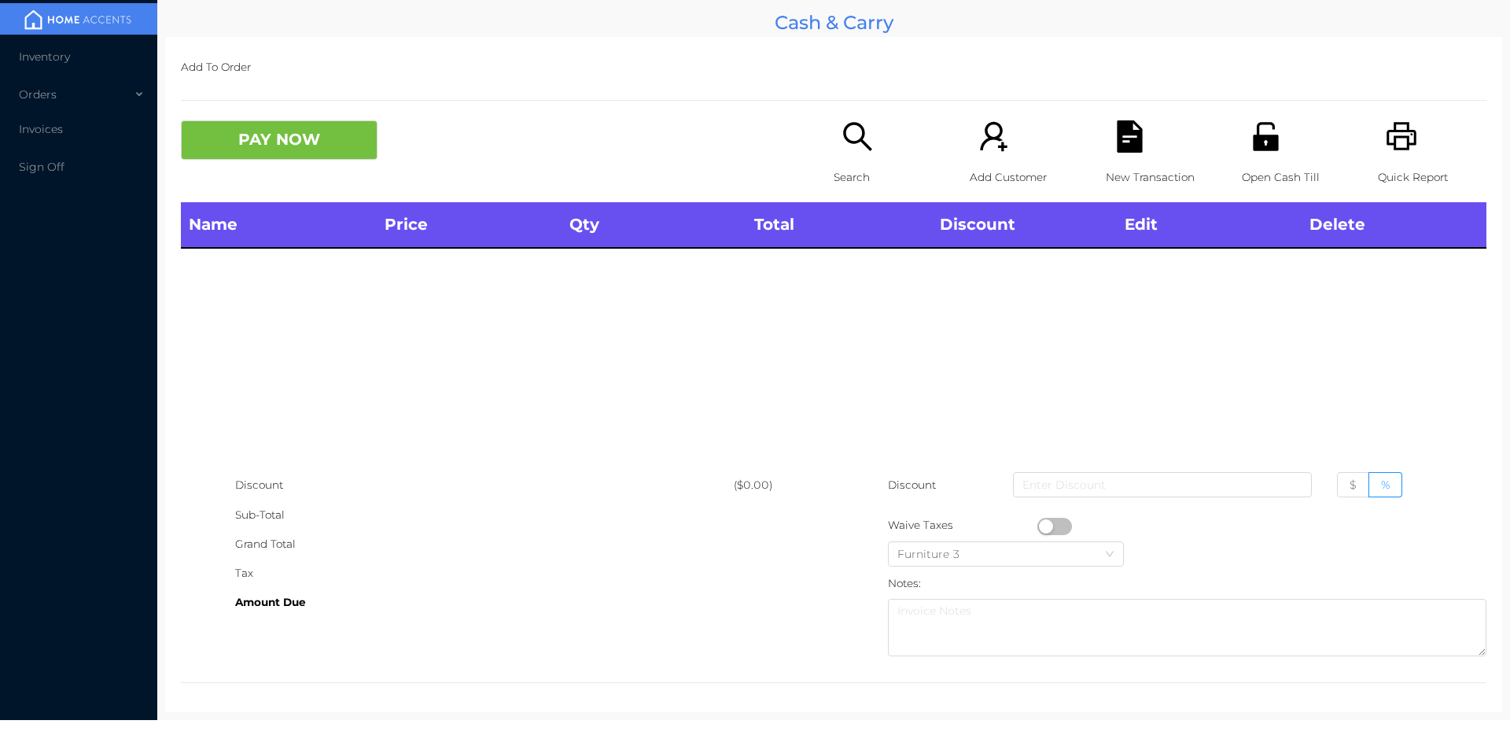
click at [843, 155] on div "Search" at bounding box center [888, 161] width 109 height 82
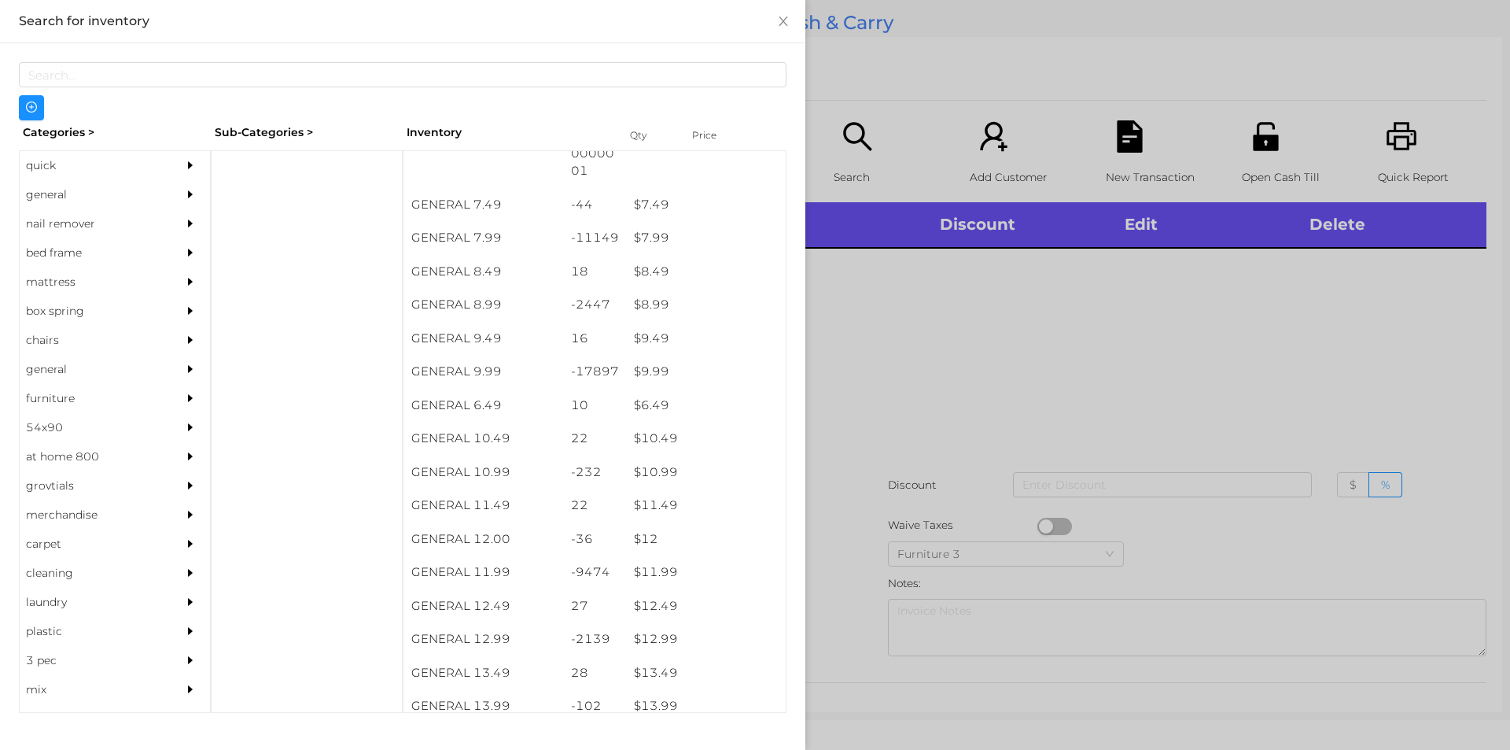
scroll to position [756, 0]
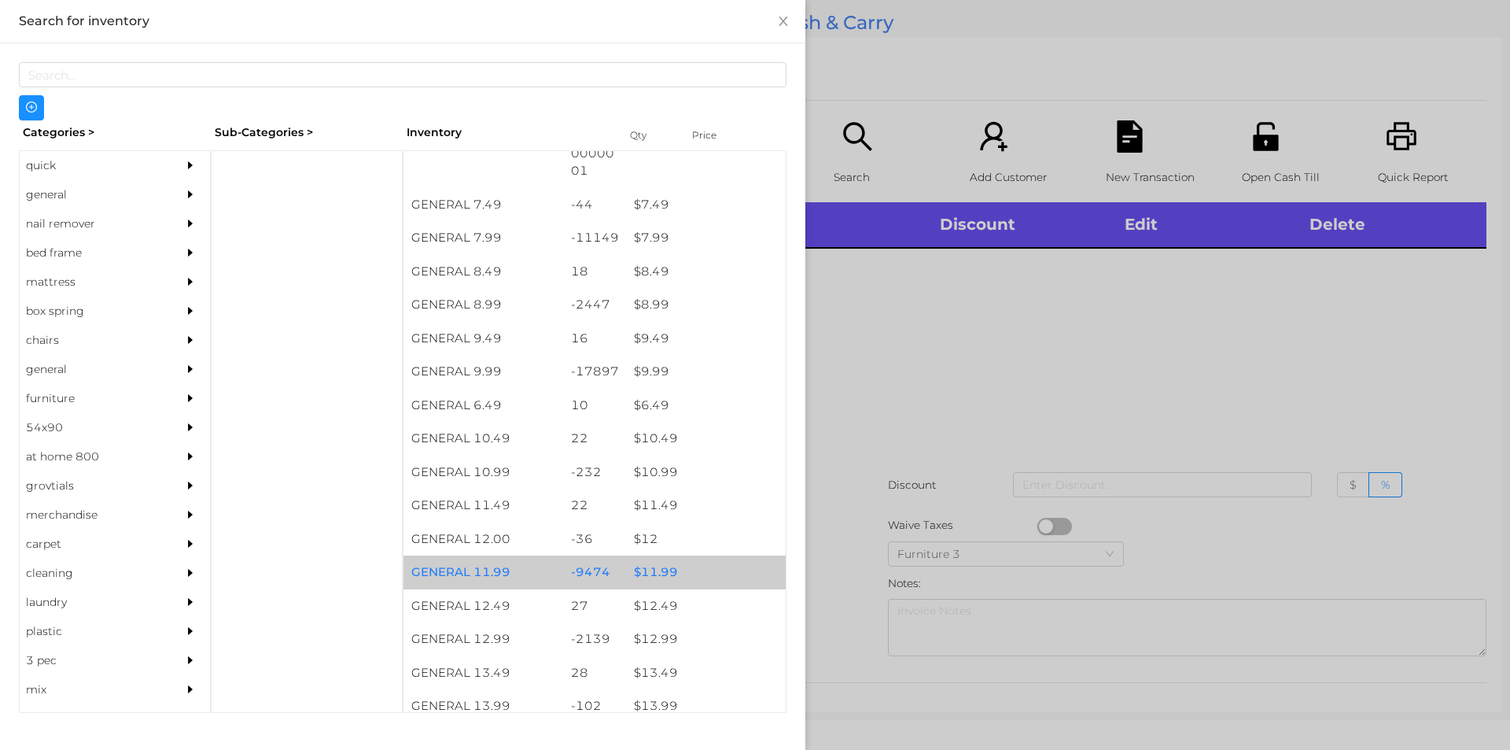
click at [641, 566] on div "$ 11.99" at bounding box center [706, 572] width 160 height 34
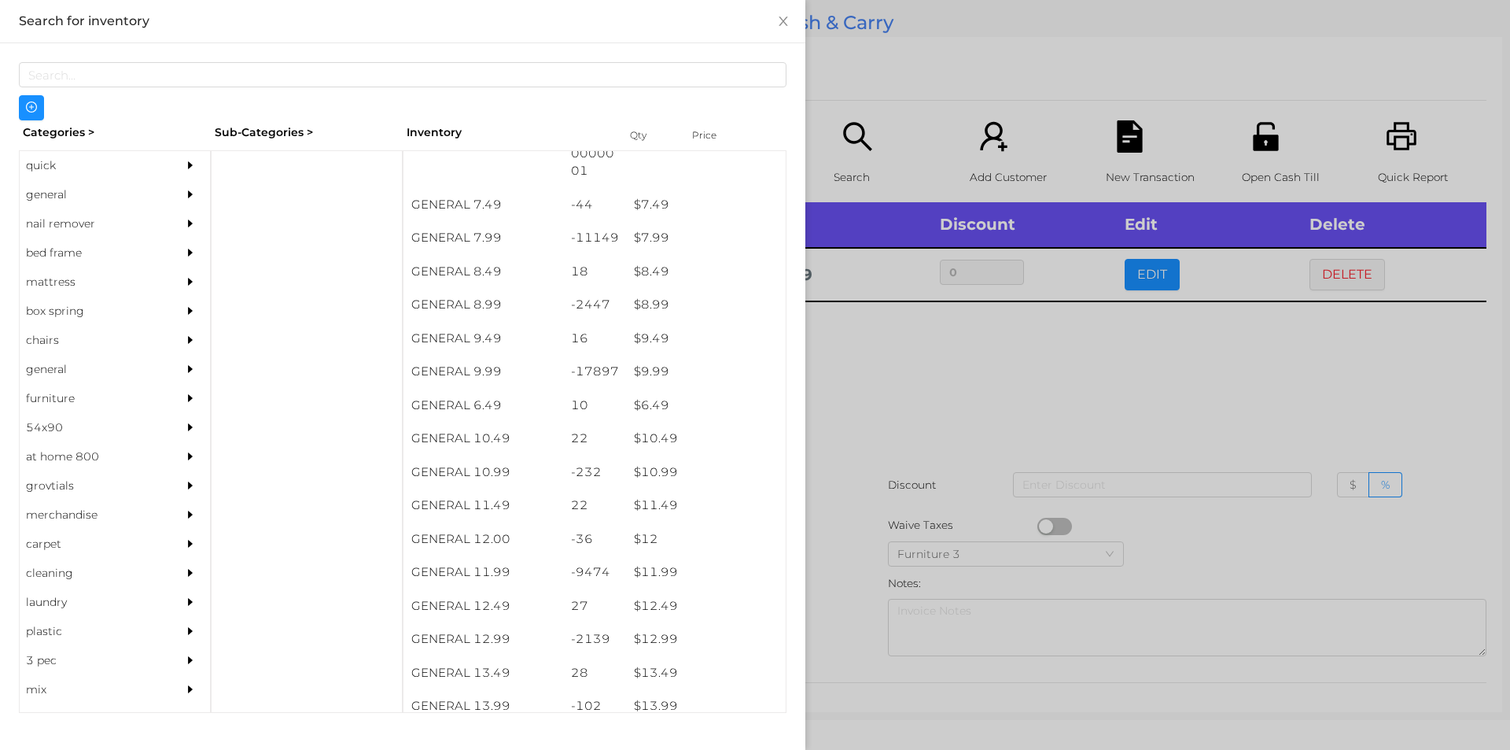
click at [811, 596] on div at bounding box center [755, 375] width 1510 height 750
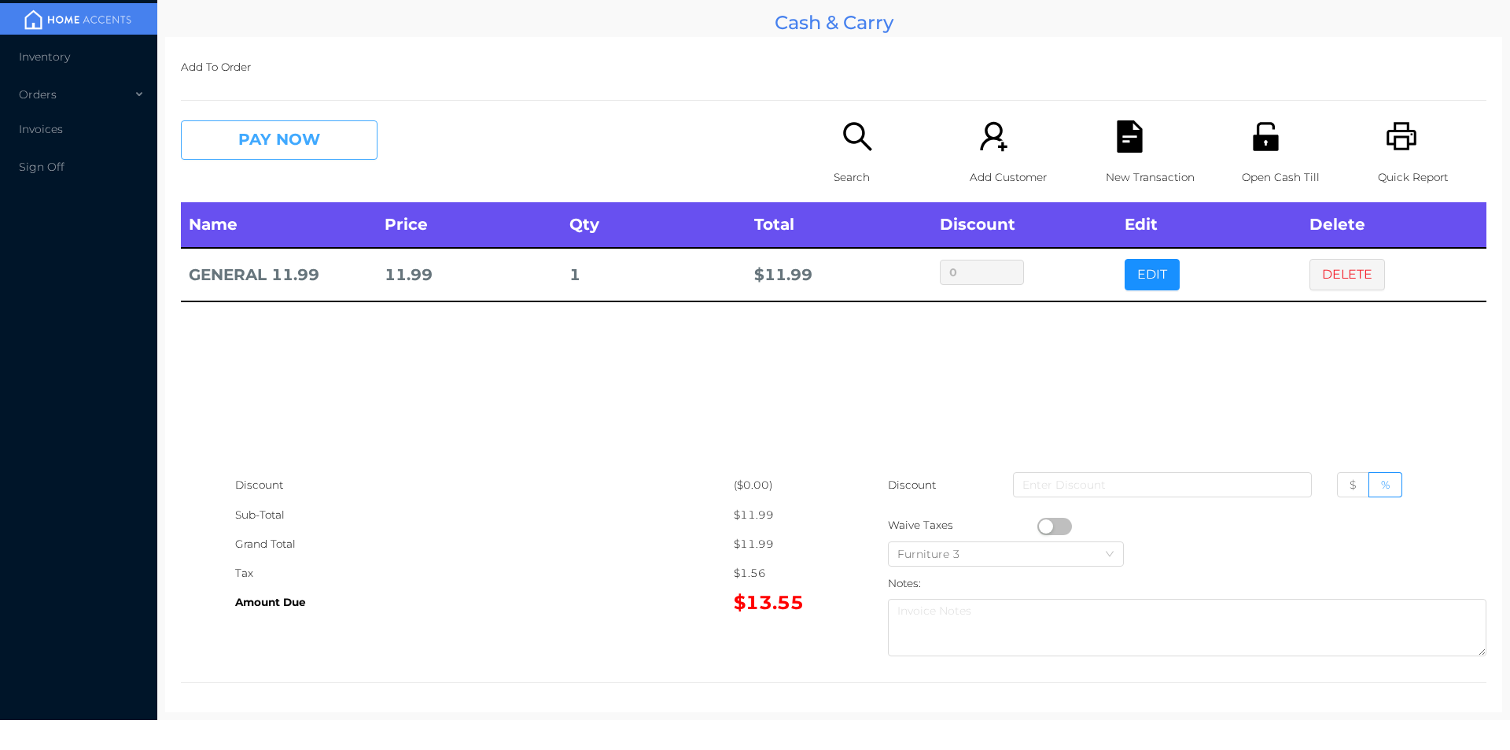
click at [314, 132] on button "PAY NOW" at bounding box center [279, 139] width 197 height 39
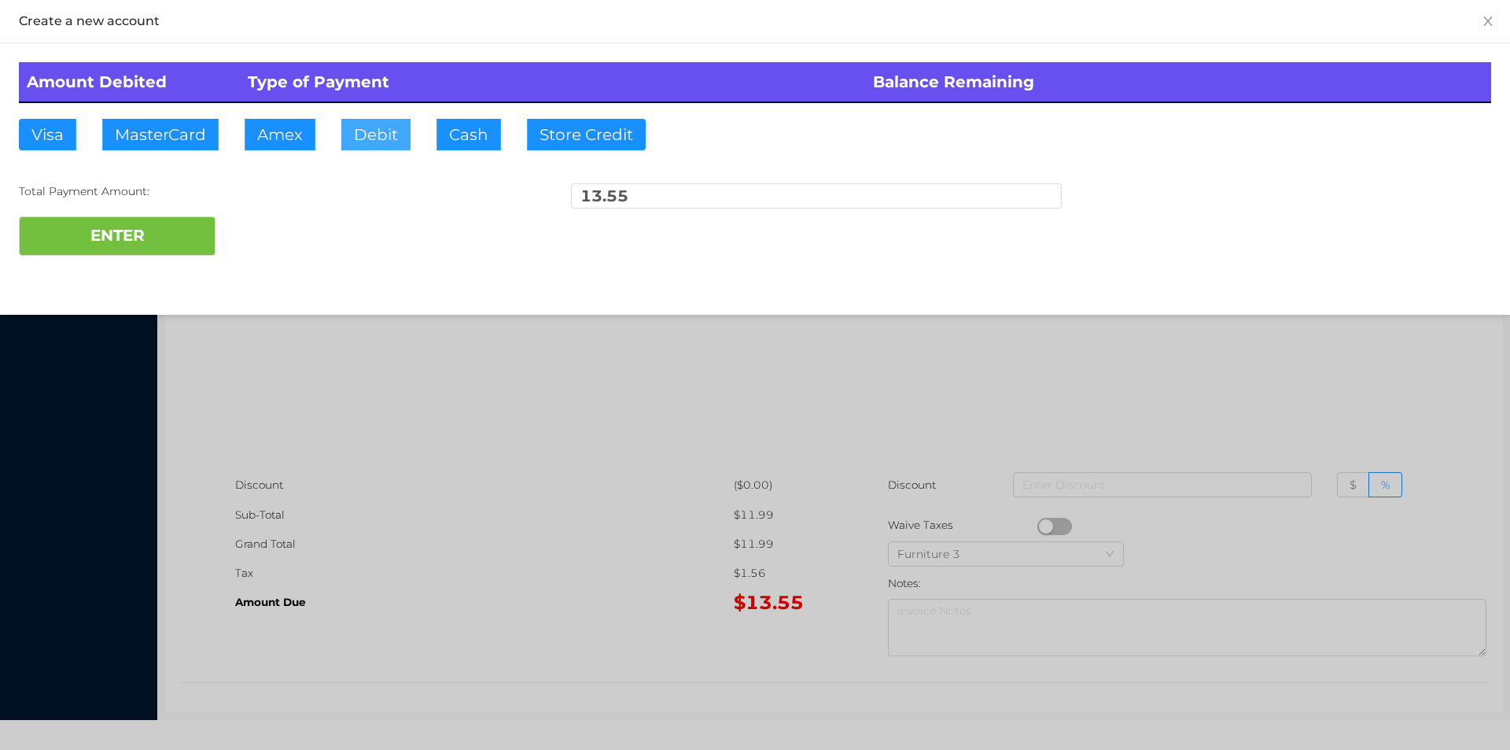
click at [366, 141] on button "Debit" at bounding box center [375, 134] width 69 height 31
click at [178, 243] on button "ENTER" at bounding box center [117, 235] width 197 height 39
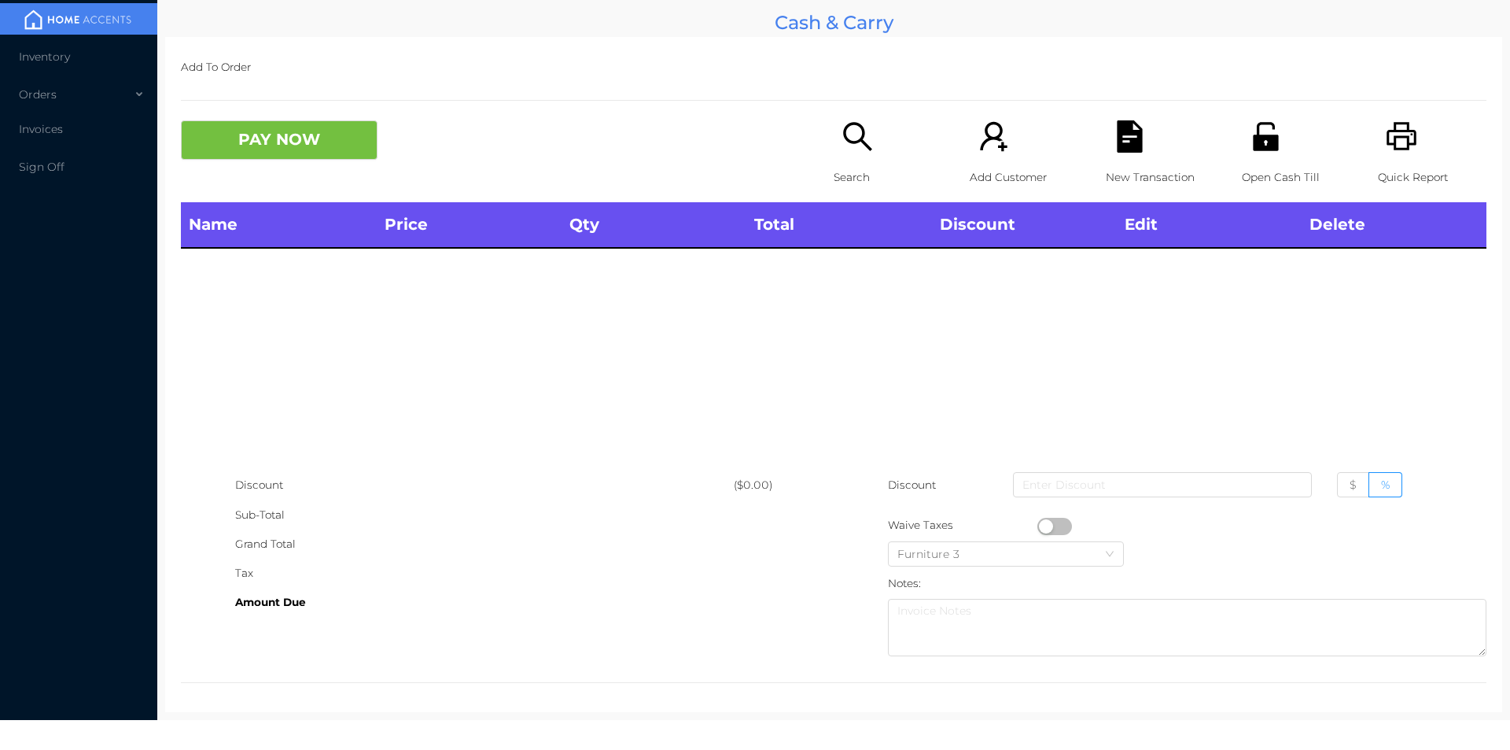
click at [845, 172] on p "Search" at bounding box center [888, 177] width 109 height 29
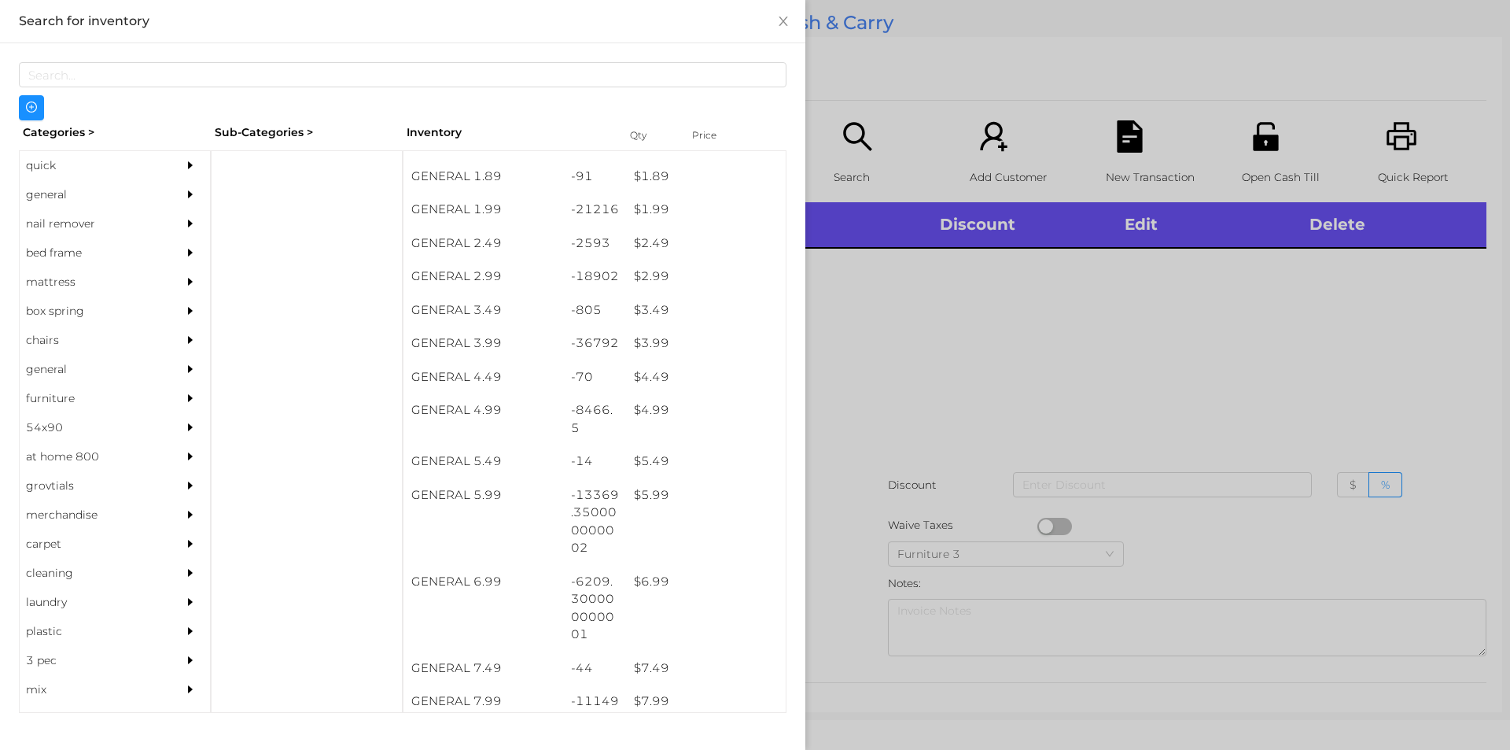
scroll to position [293, 0]
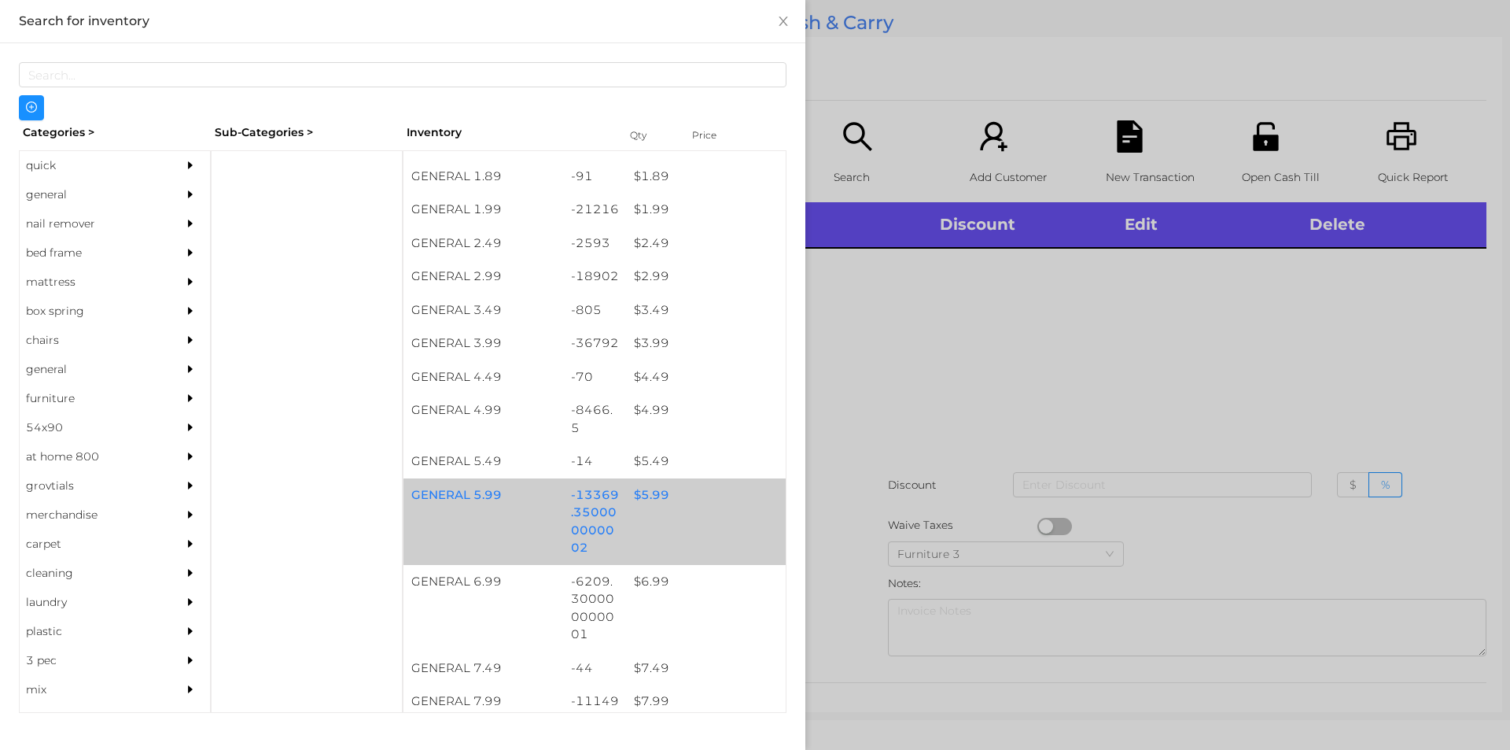
click at [642, 497] on div "$ 5.99" at bounding box center [706, 495] width 160 height 34
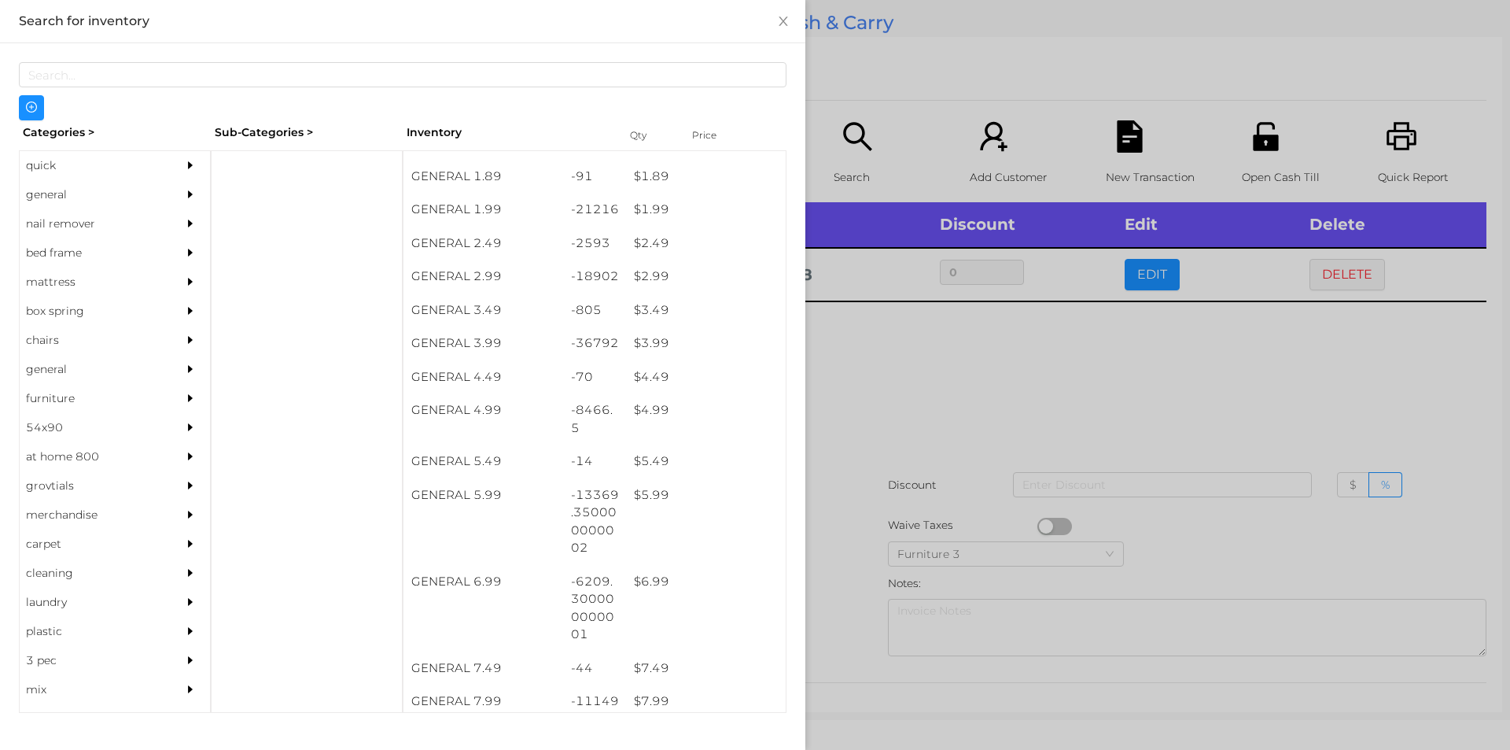
click at [935, 394] on div at bounding box center [755, 375] width 1510 height 750
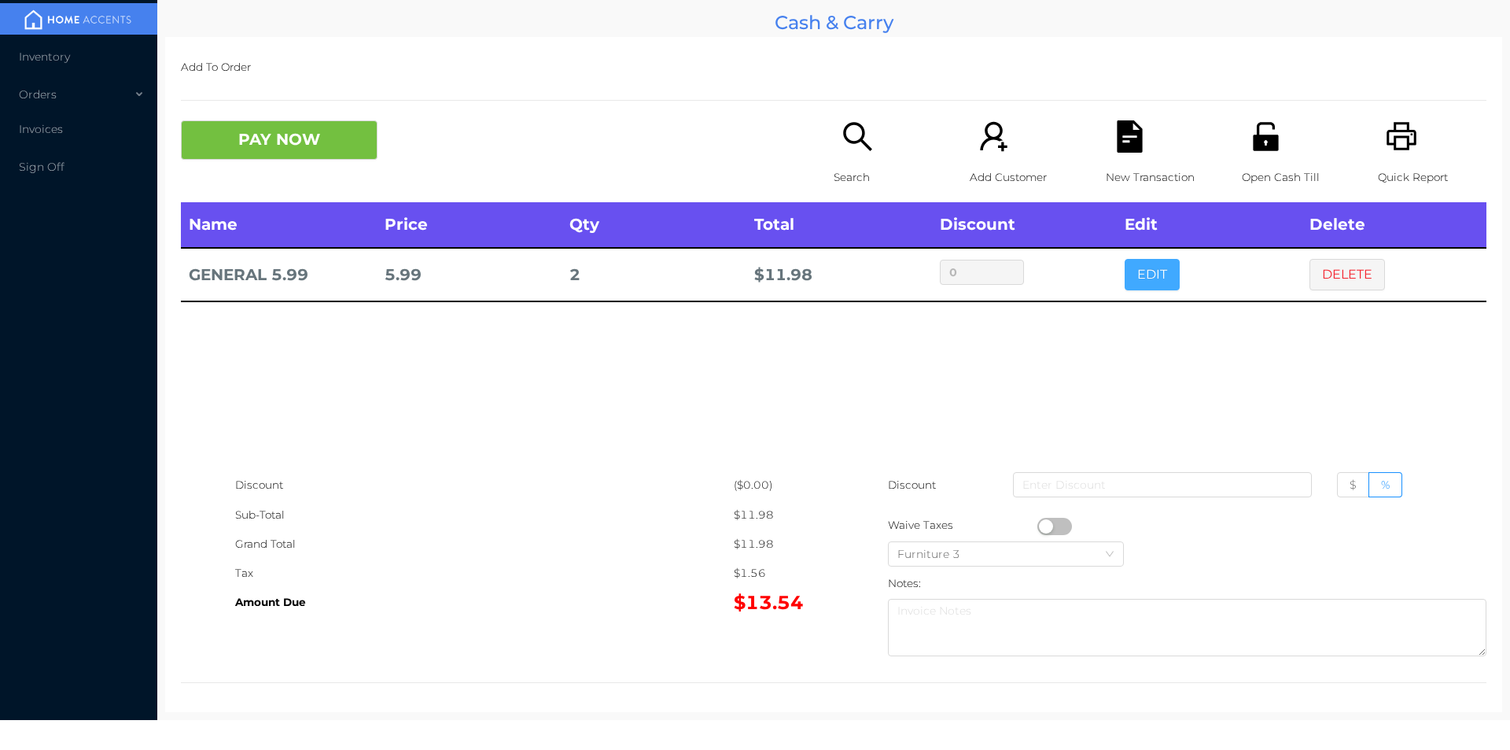
click at [1145, 274] on button "EDIT" at bounding box center [1152, 274] width 55 height 31
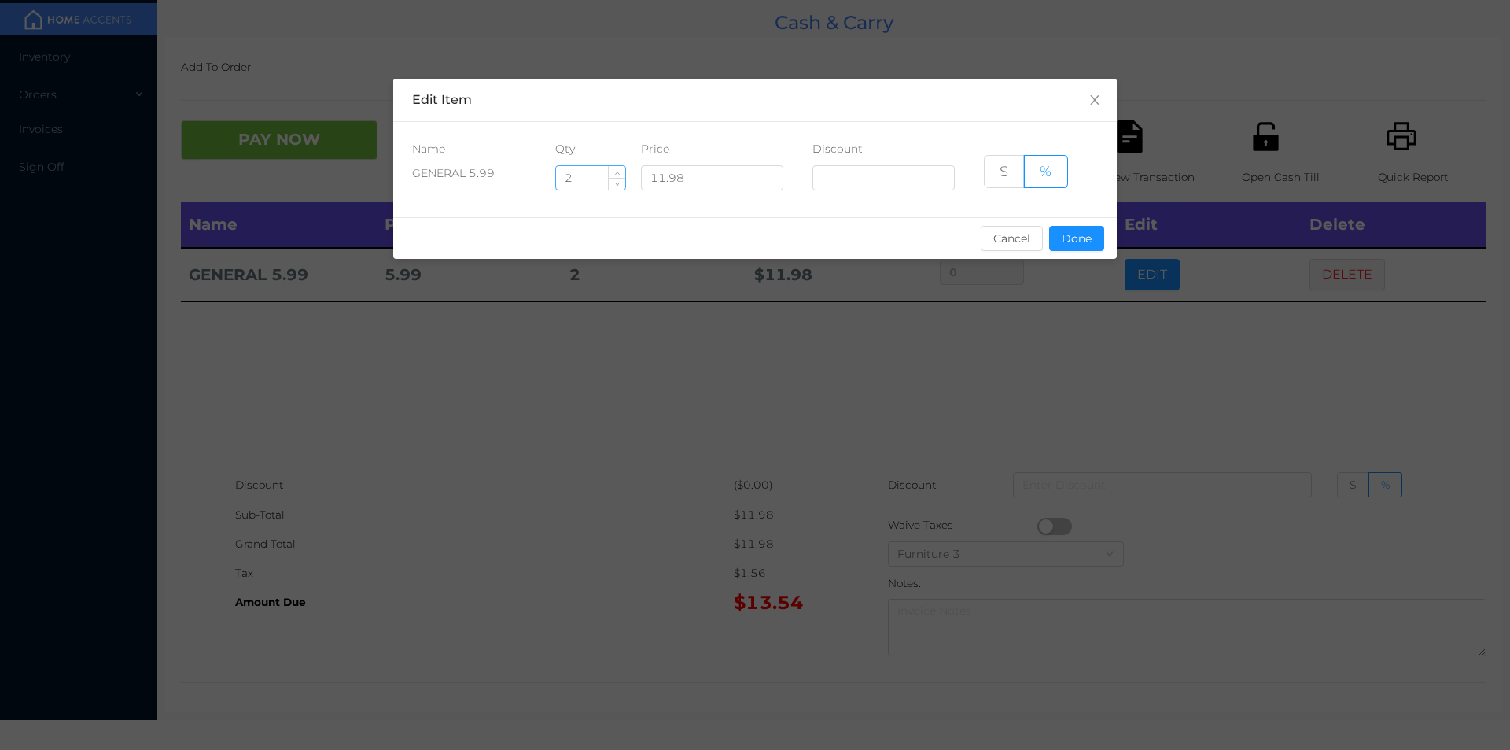
click at [599, 183] on input "2" at bounding box center [590, 178] width 69 height 24
type input "2.5"
click at [1088, 238] on button "Done" at bounding box center [1076, 238] width 55 height 25
type input "0%"
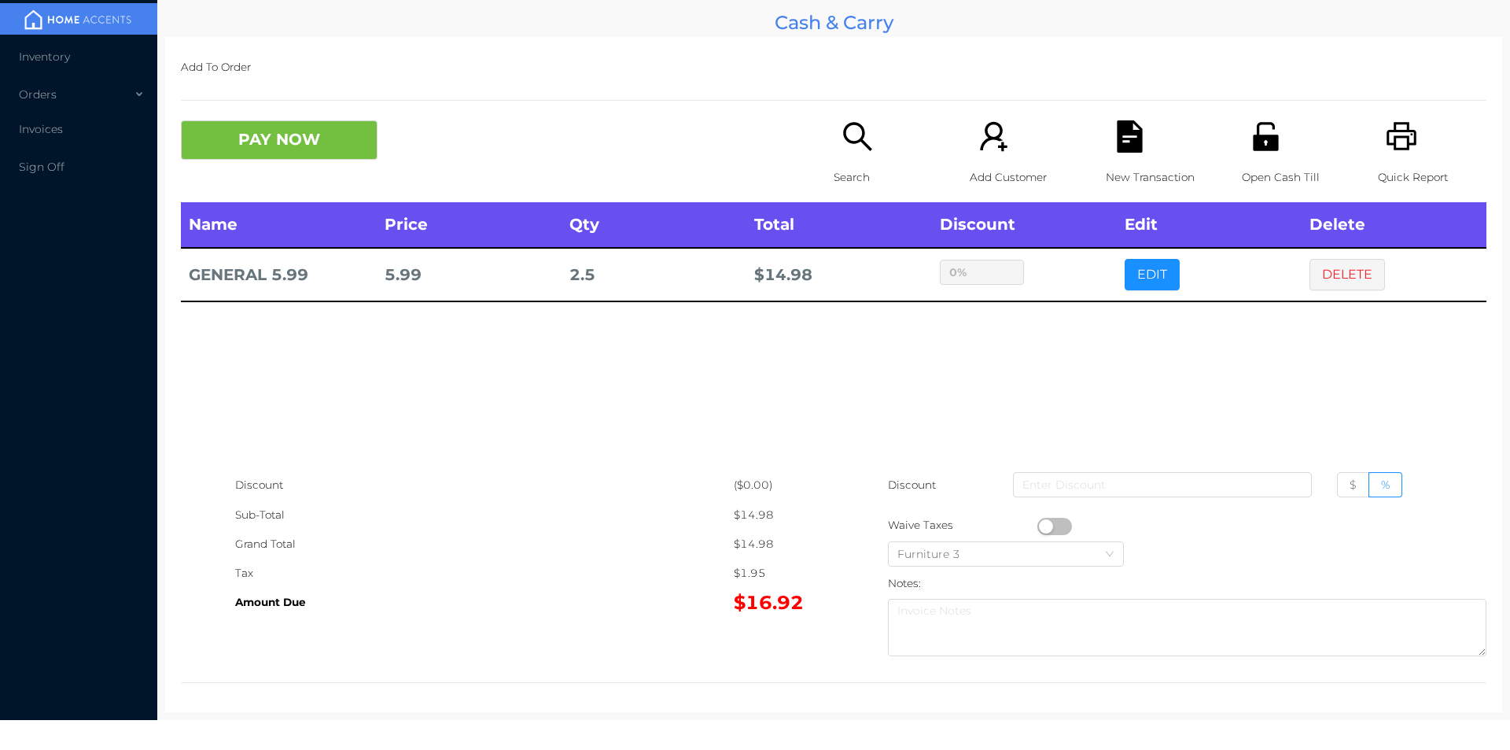
click at [1068, 303] on div "sentinelStart Edit Item Name Qty Price Discount GENERAL 5.99 2.5 11.98 $ % Canc…" at bounding box center [755, 375] width 1510 height 750
click at [1325, 283] on button "DELETE" at bounding box center [1348, 274] width 76 height 31
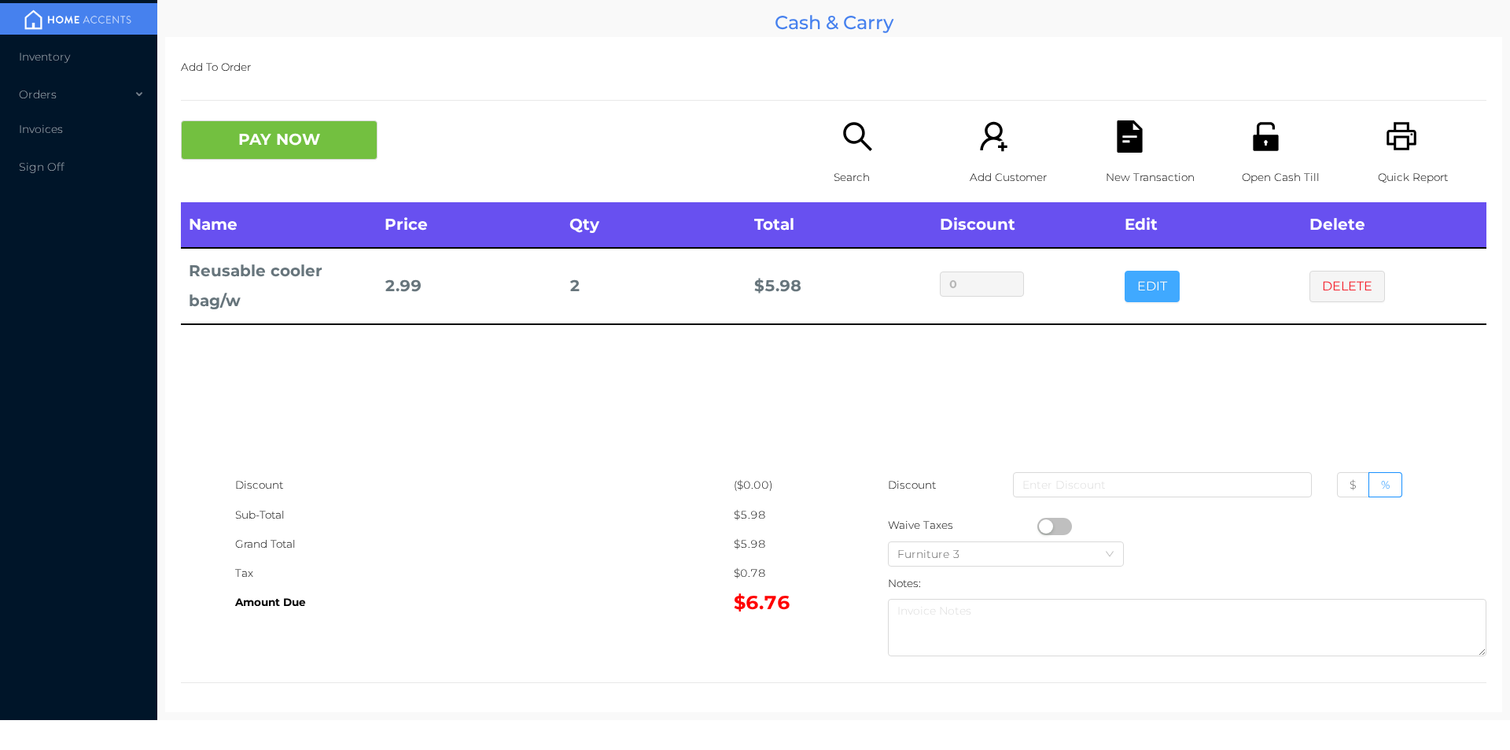
click at [1141, 297] on button "EDIT" at bounding box center [1152, 286] width 55 height 31
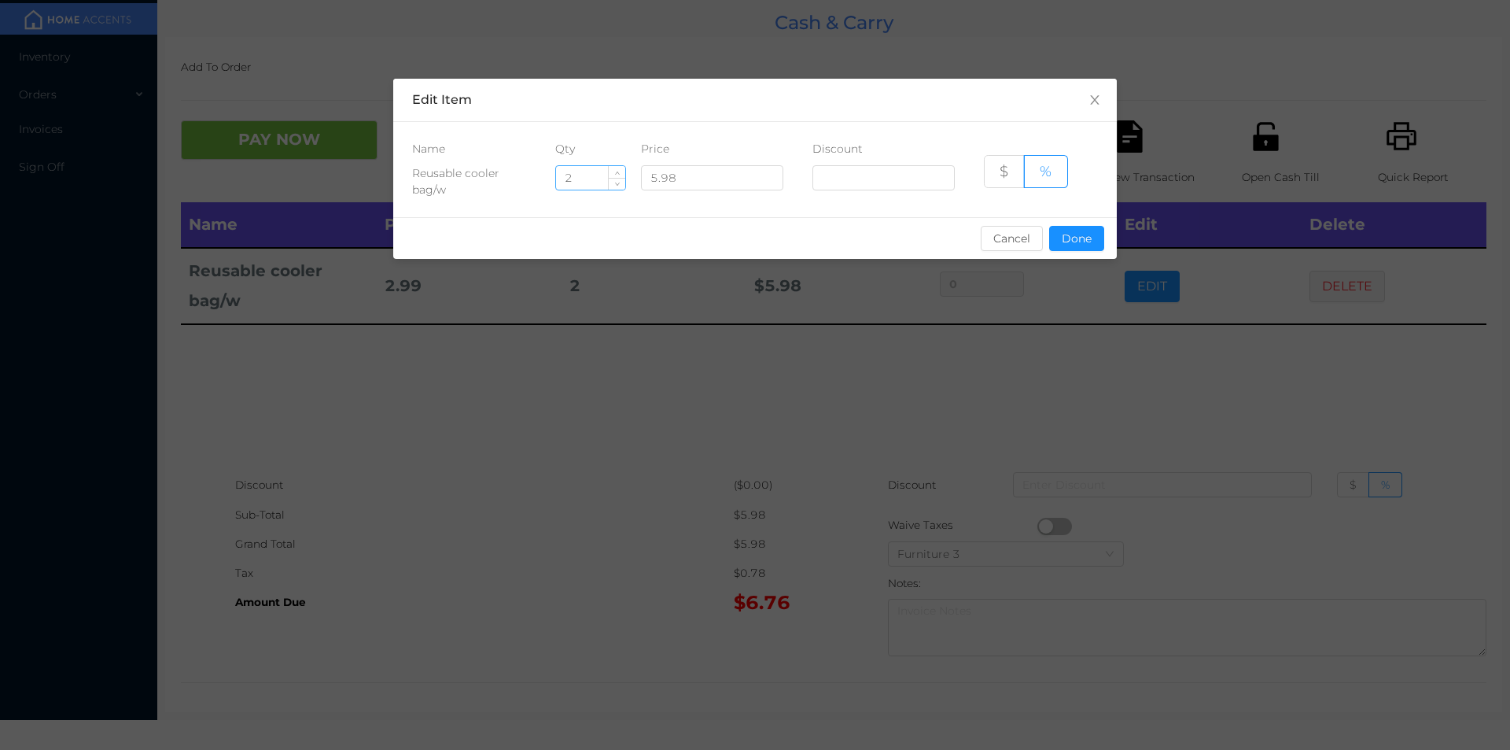
click at [581, 172] on input "2" at bounding box center [590, 178] width 69 height 24
type input "1"
click at [1075, 242] on button "Done" at bounding box center [1076, 238] width 55 height 25
type input "0%"
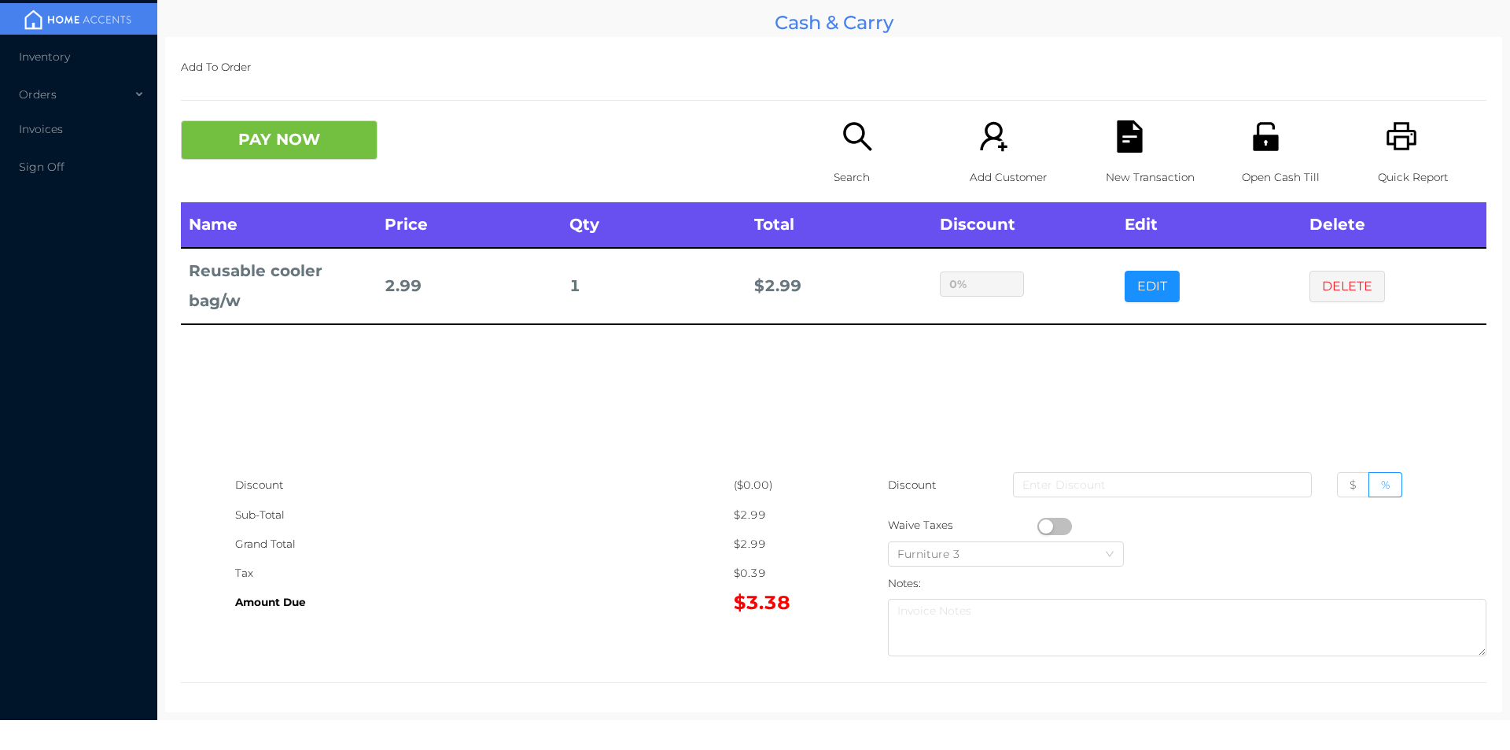
click at [1075, 349] on div "sentinelStart Edit Item Name Qty Price Discount Reusable cooler bag/w 1 5.98 $ …" at bounding box center [755, 375] width 1510 height 750
click at [1146, 273] on button "EDIT" at bounding box center [1152, 286] width 55 height 31
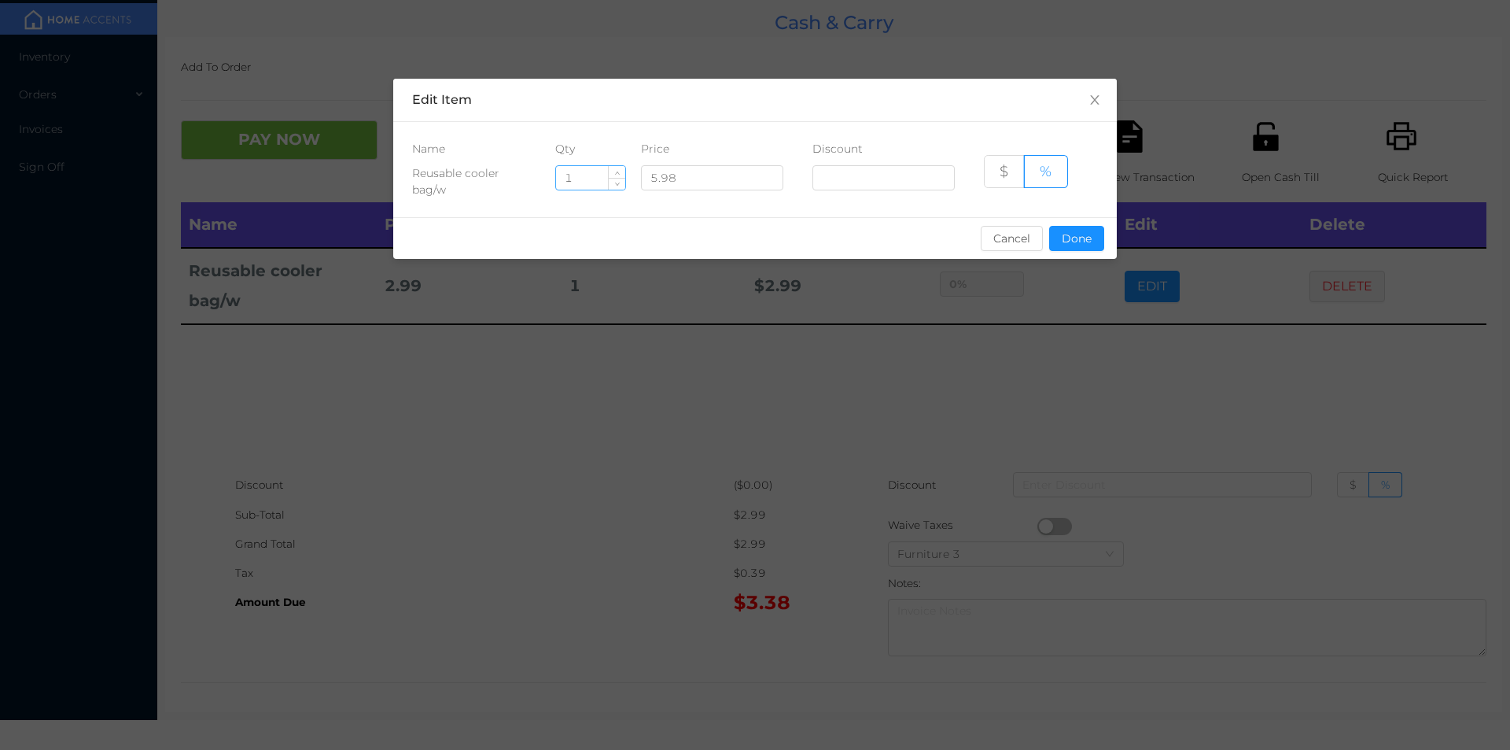
click at [583, 182] on input "1" at bounding box center [590, 178] width 69 height 24
type input "2"
click at [1079, 230] on button "Done" at bounding box center [1076, 238] width 55 height 25
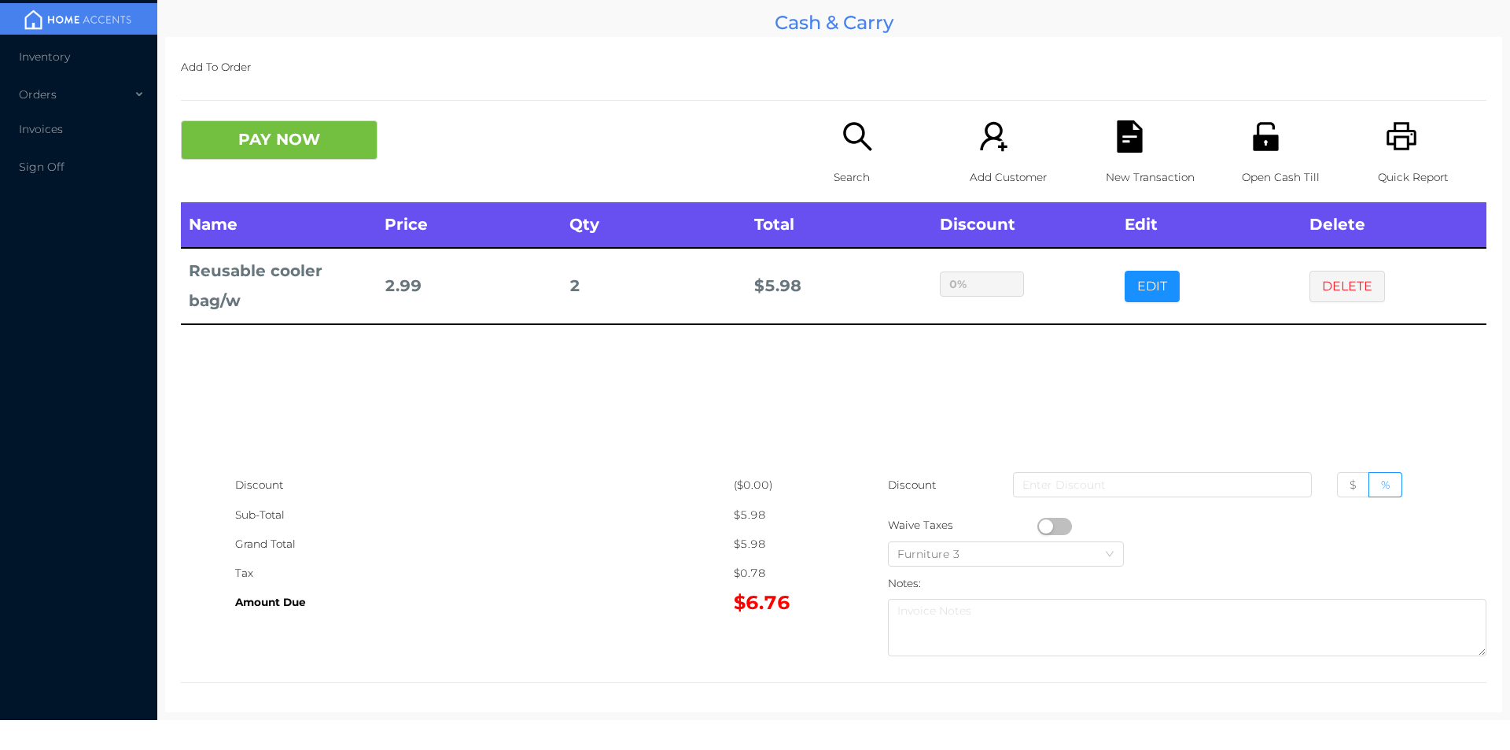
click at [1085, 347] on div "sentinelStart Edit Item Name Qty Price Discount Reusable cooler bag/w 2 5.98 $ …" at bounding box center [755, 375] width 1510 height 750
click at [304, 144] on button "PAY NOW" at bounding box center [279, 139] width 197 height 39
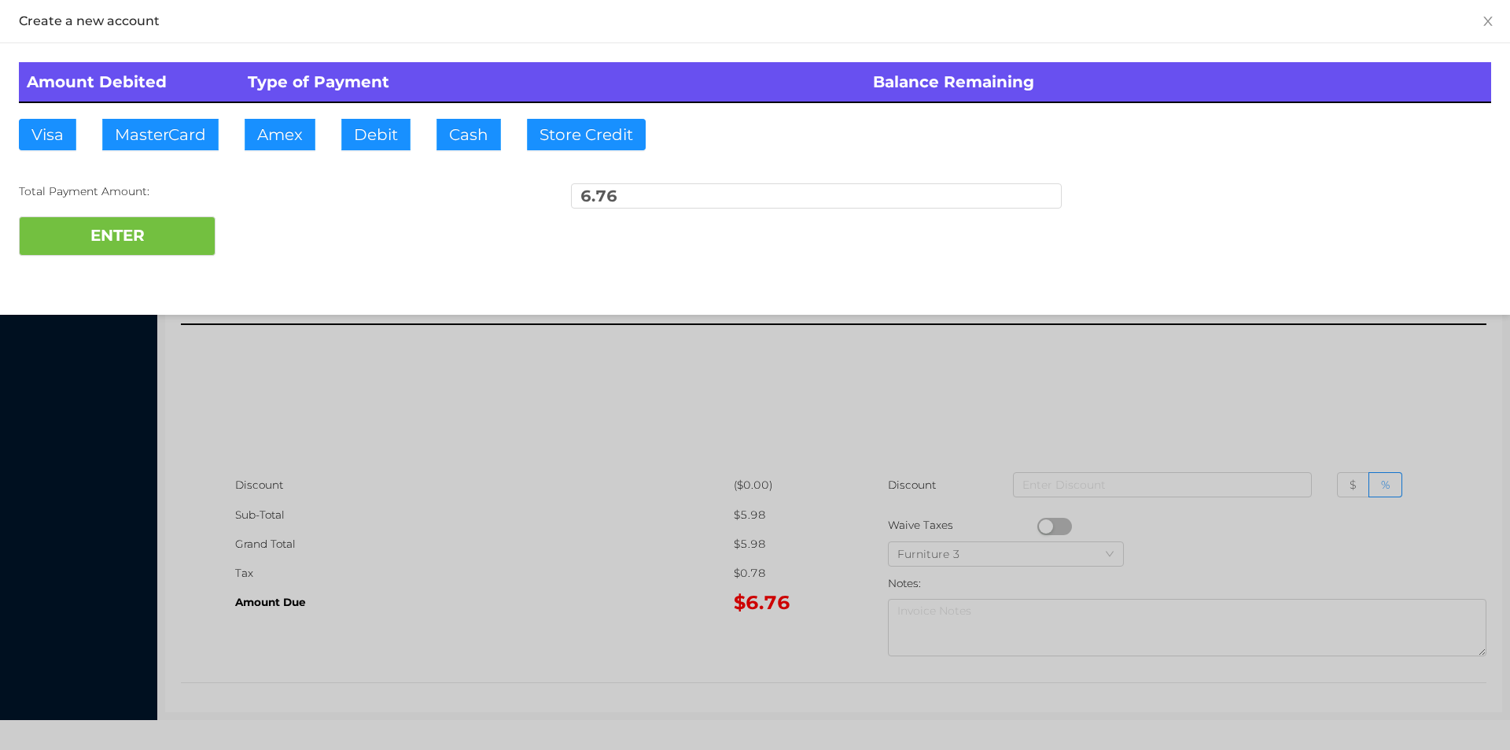
click at [1189, 371] on div at bounding box center [755, 375] width 1510 height 750
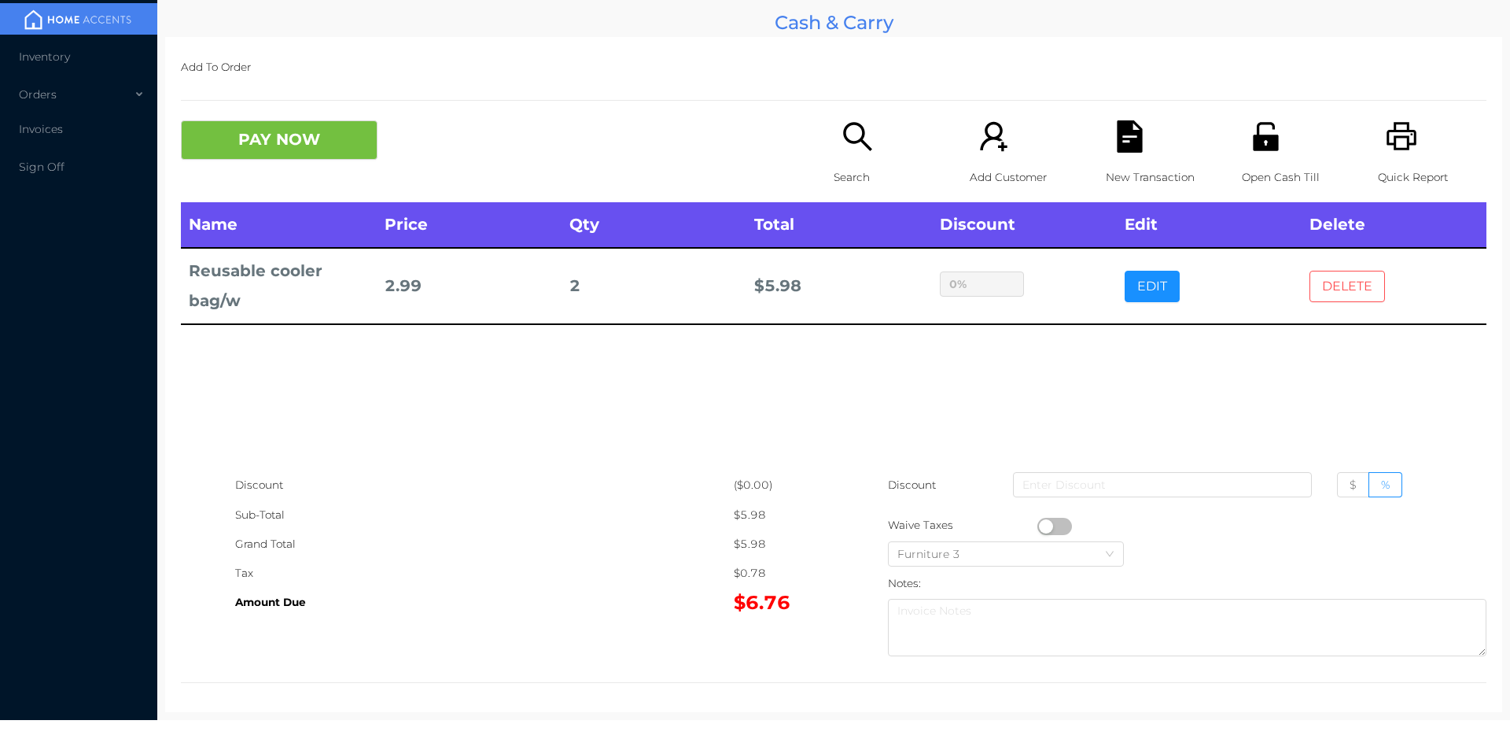
click at [1337, 286] on button "DELETE" at bounding box center [1348, 286] width 76 height 31
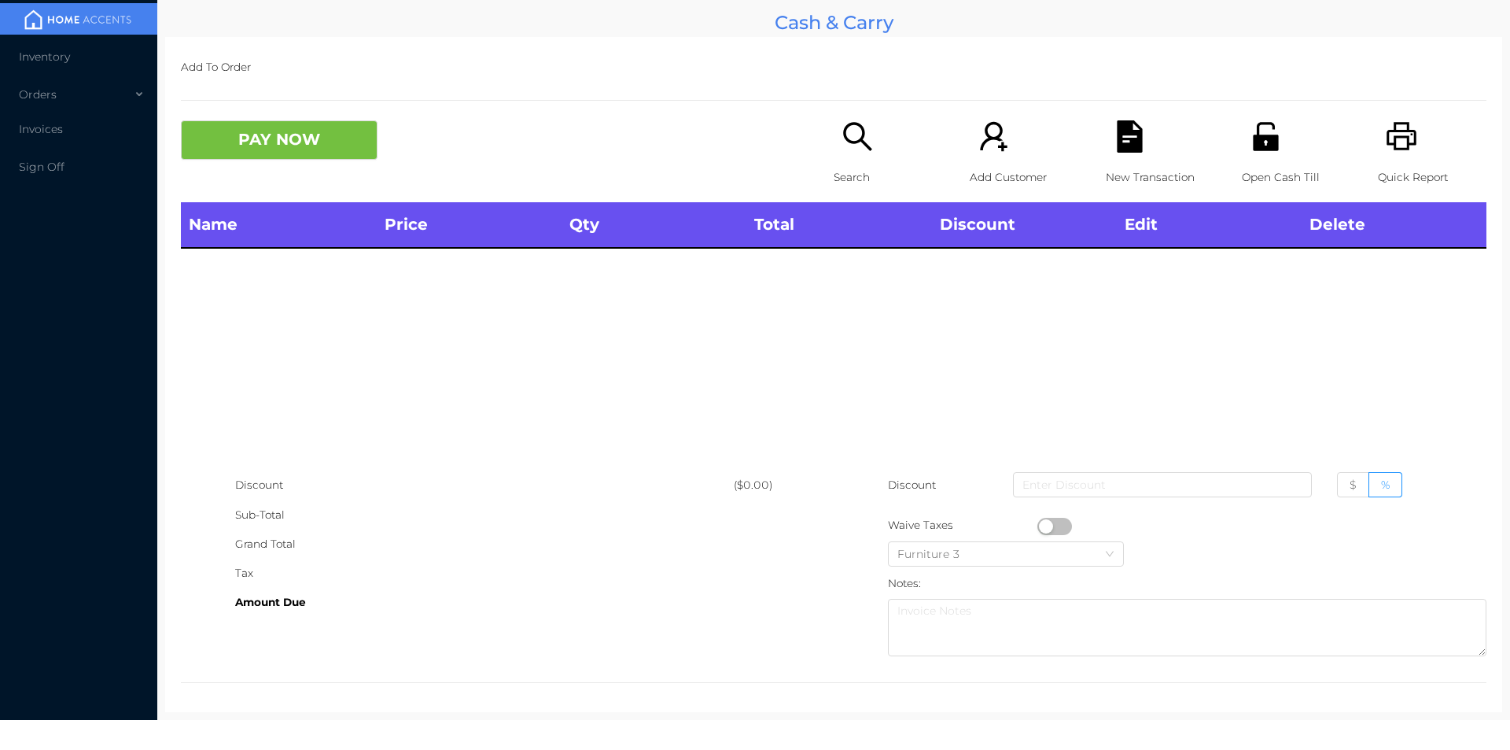
click at [1252, 167] on p "Open Cash Till" at bounding box center [1296, 177] width 109 height 29
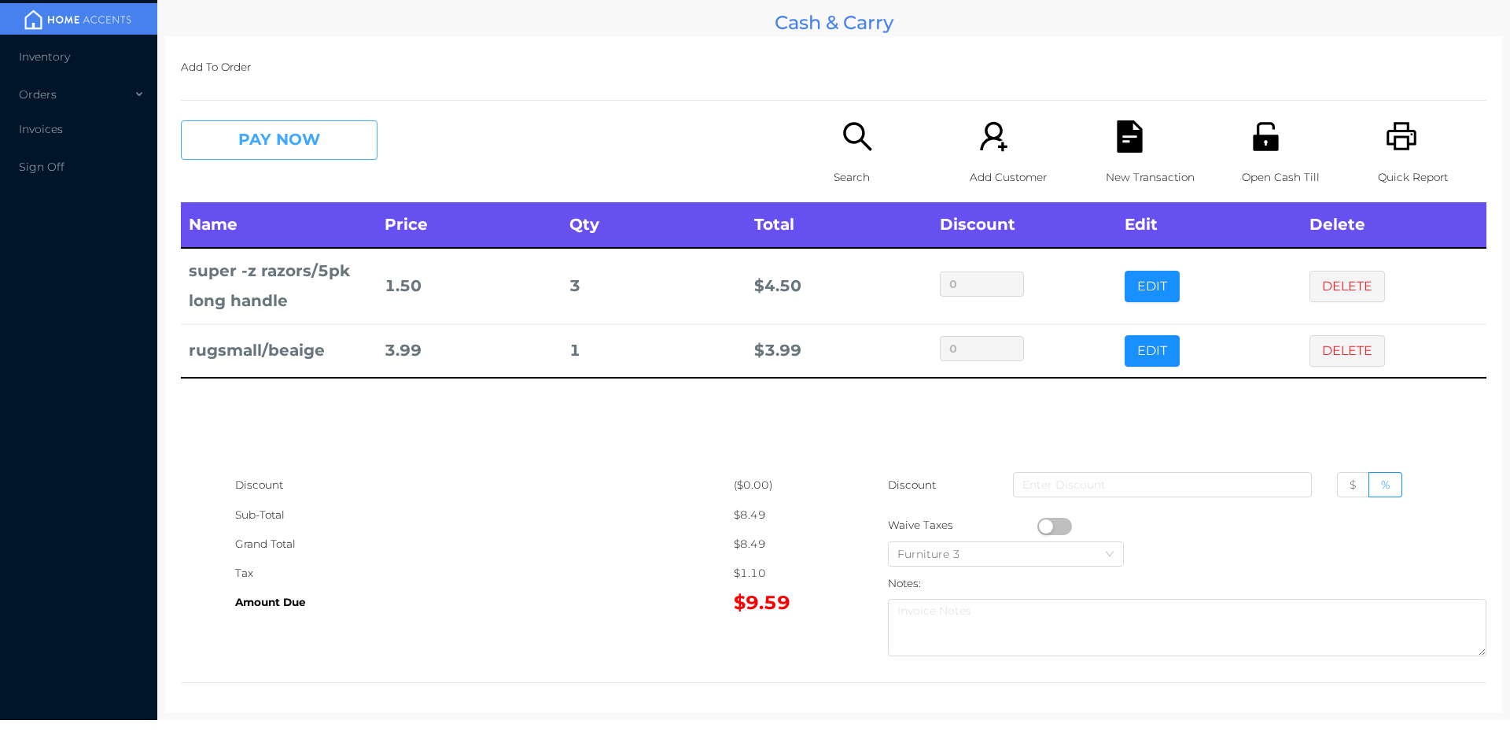
click at [289, 145] on button "PAY NOW" at bounding box center [279, 139] width 197 height 39
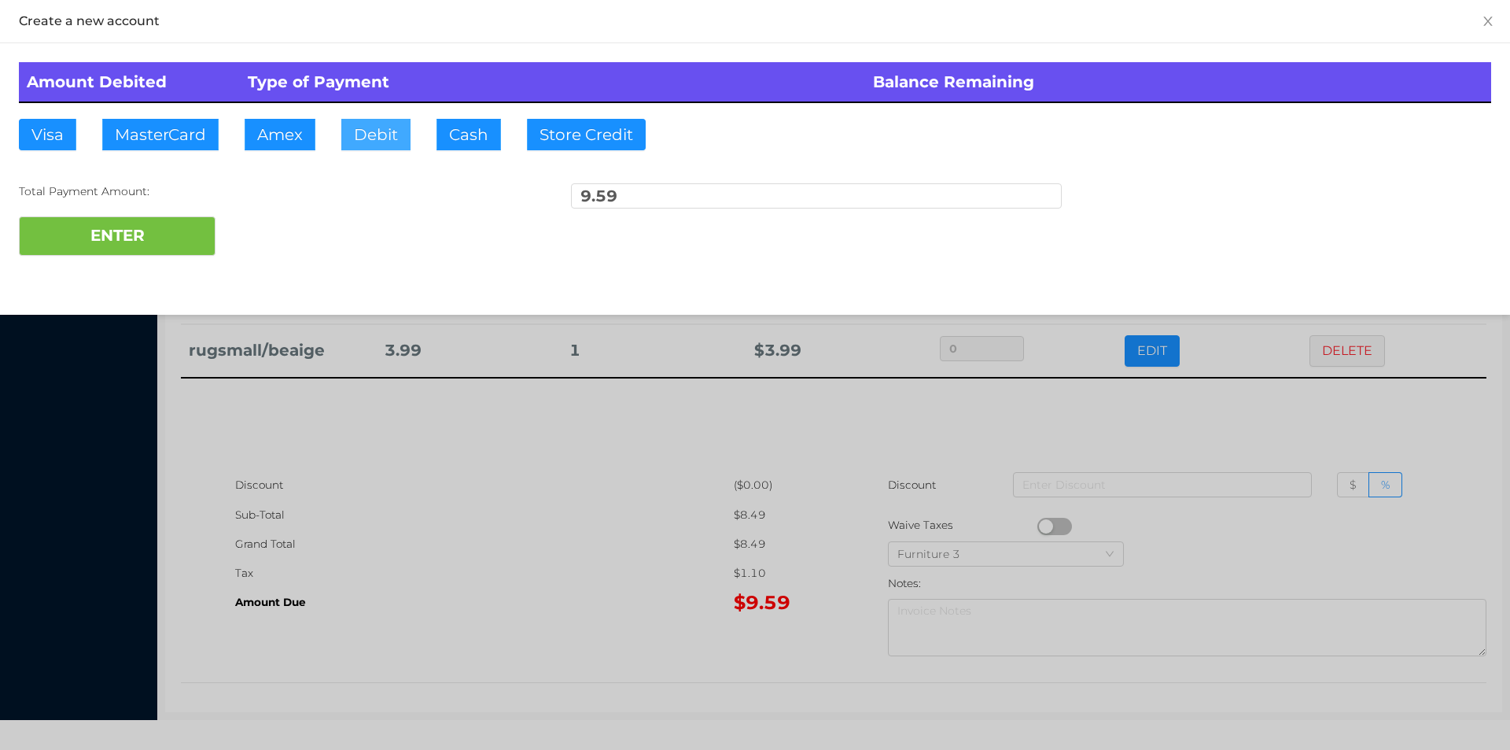
click at [375, 145] on button "Debit" at bounding box center [375, 134] width 69 height 31
type input "50"
click at [111, 240] on button "ENTER" at bounding box center [117, 235] width 197 height 39
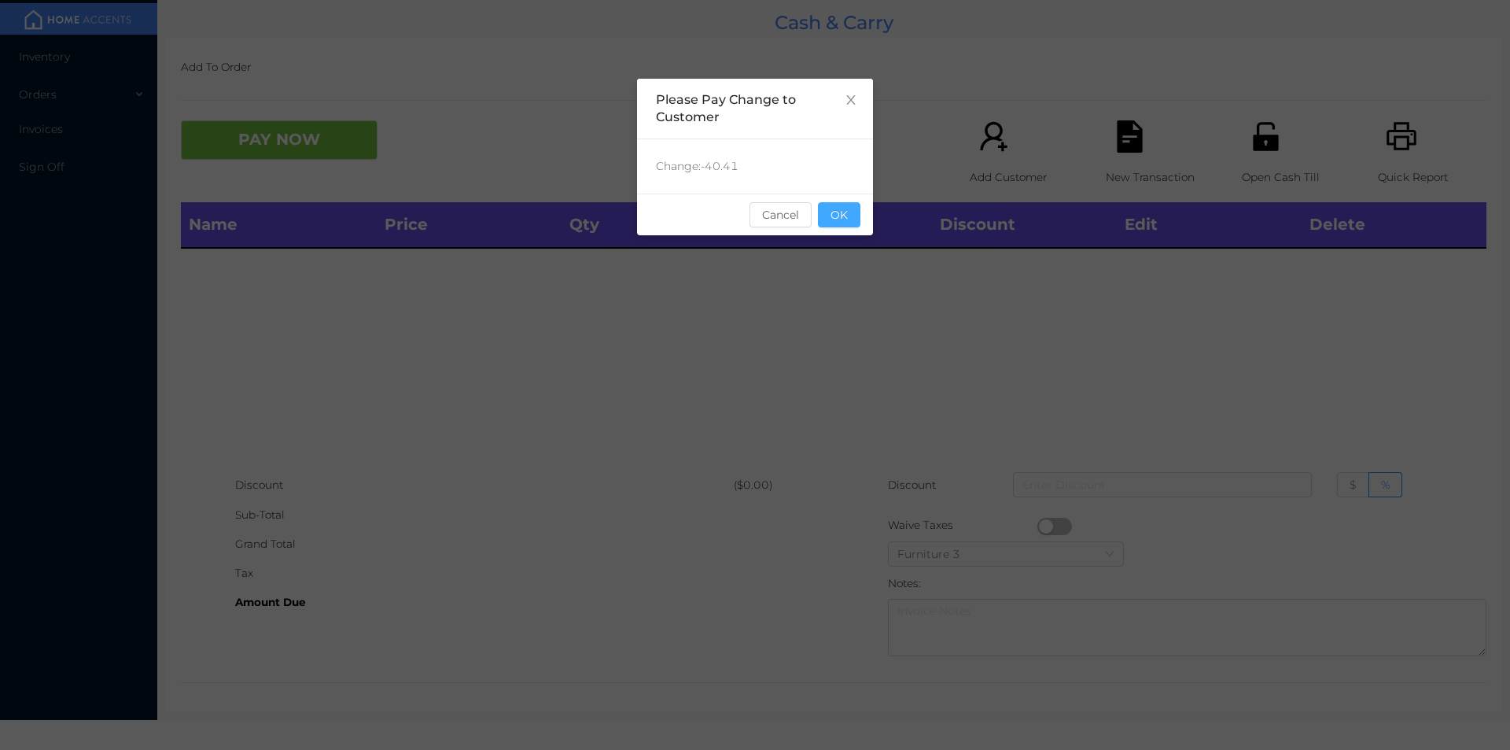
click at [839, 210] on button "OK" at bounding box center [839, 214] width 42 height 25
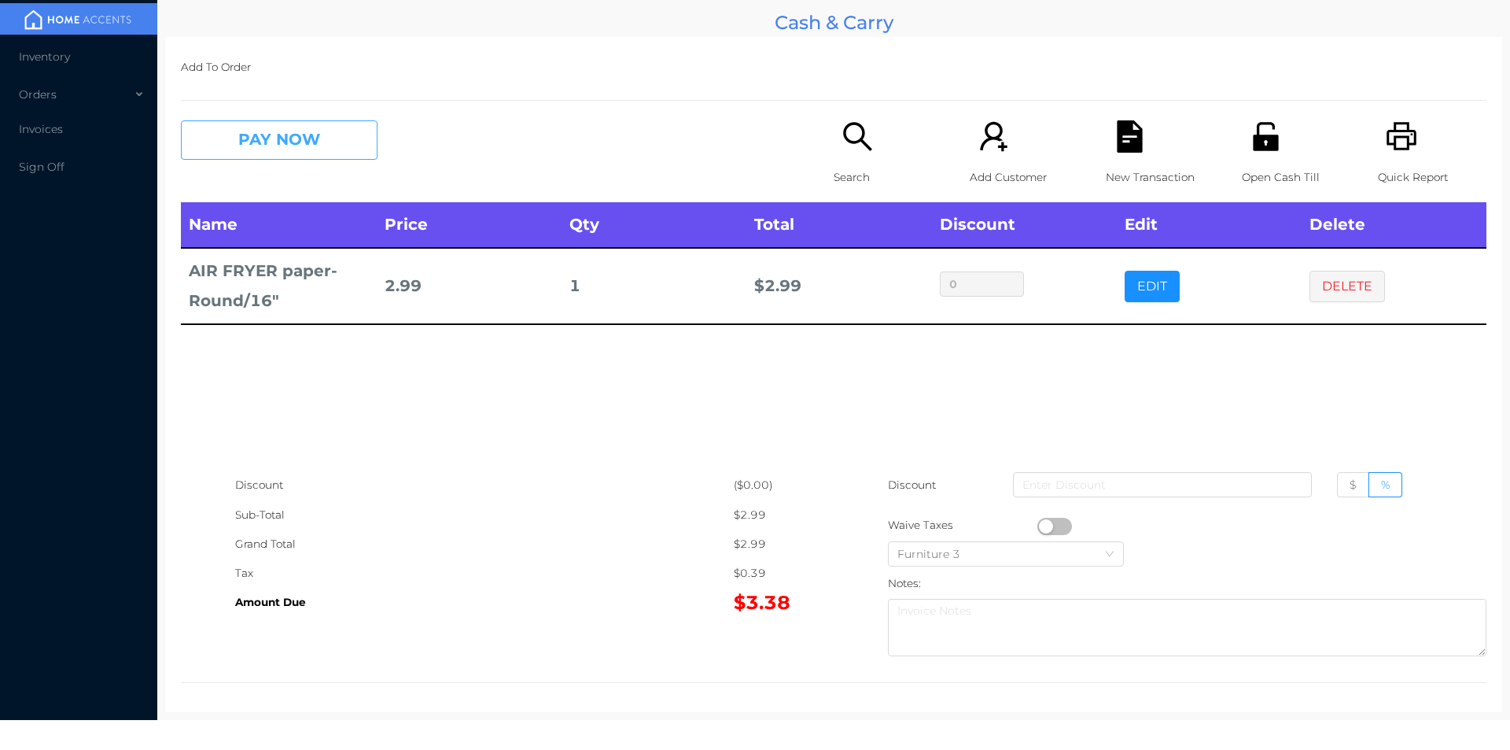
click at [264, 136] on button "PAY NOW" at bounding box center [279, 139] width 197 height 39
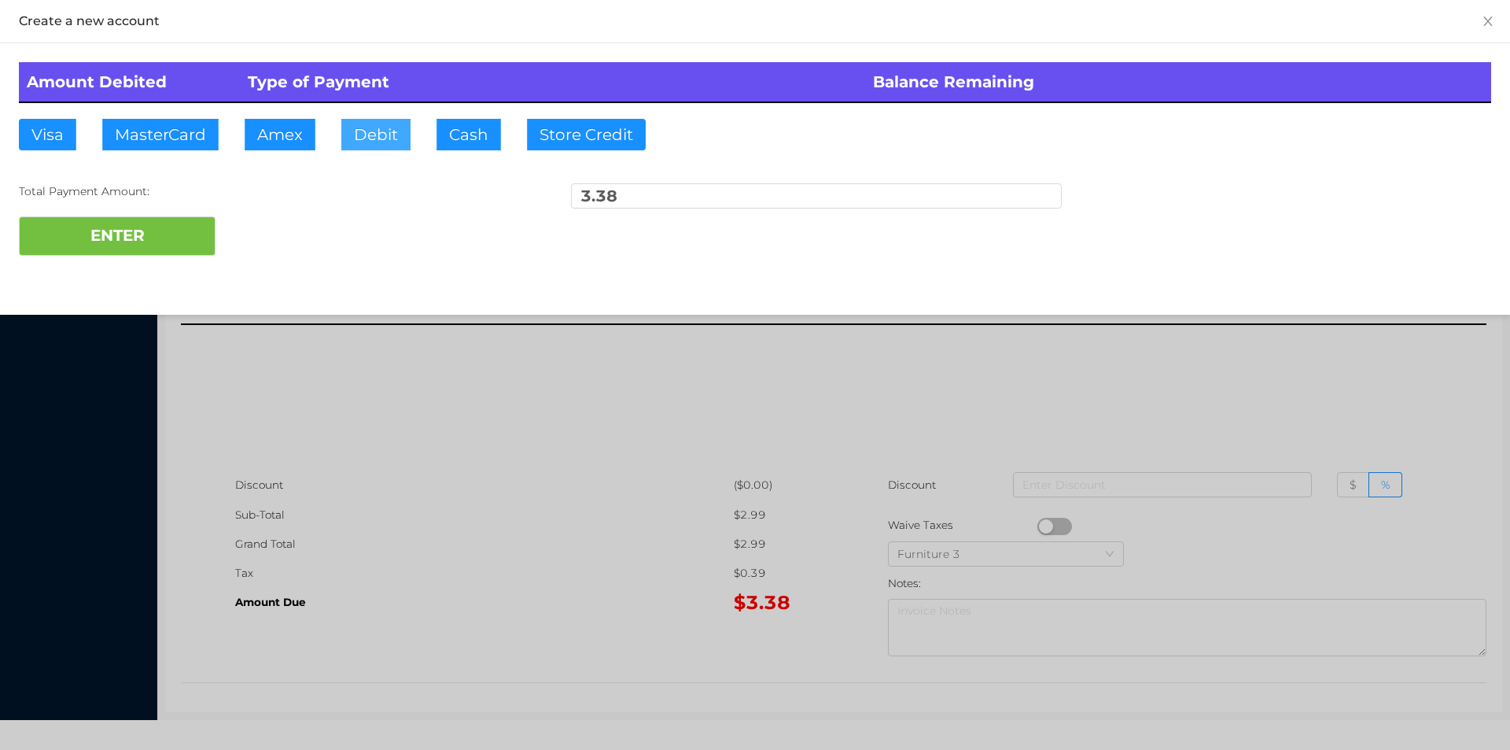
click at [356, 124] on button "Debit" at bounding box center [375, 134] width 69 height 31
click at [224, 197] on div "Total Payment Amount:" at bounding box center [264, 191] width 491 height 17
click at [89, 253] on button "ENTER" at bounding box center [117, 235] width 197 height 39
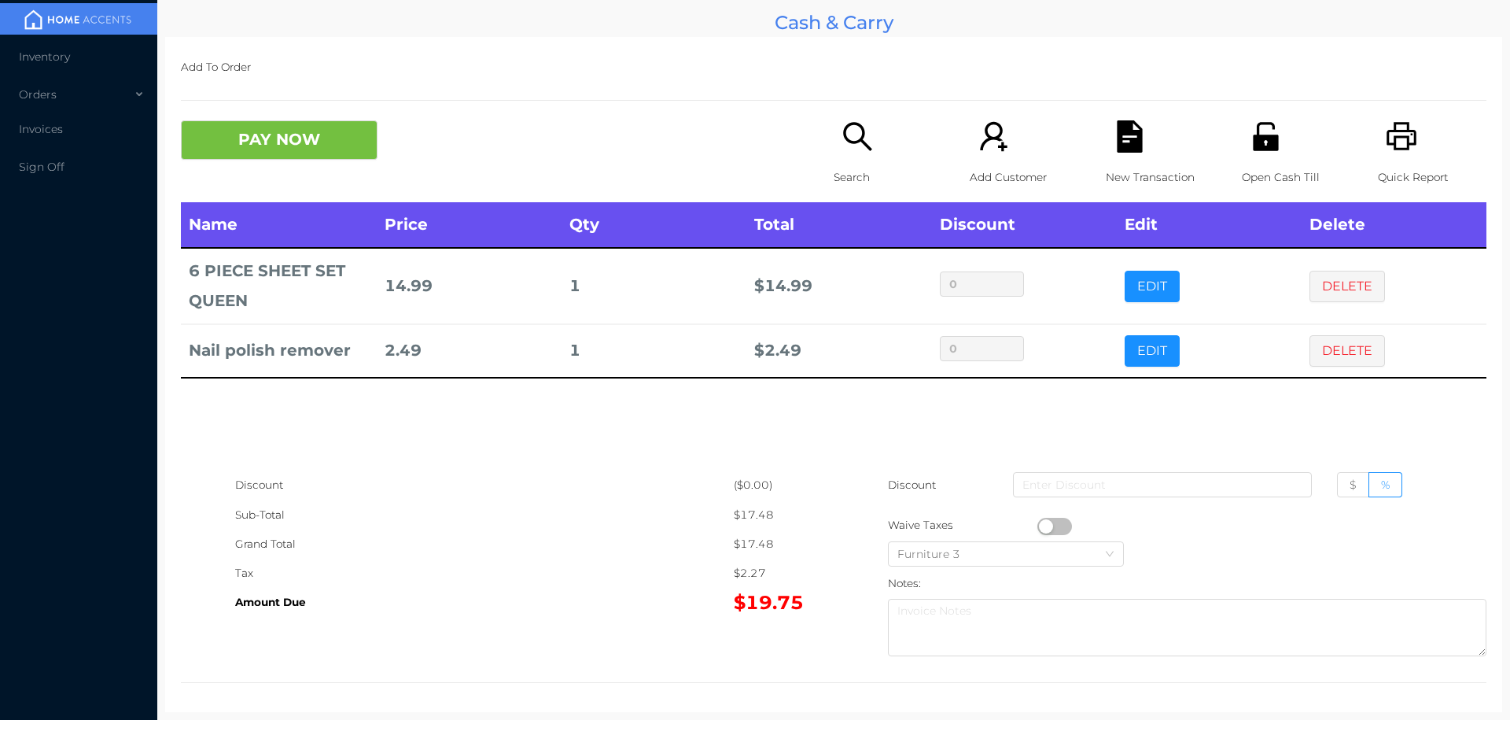
click at [301, 137] on button "PAY NOW" at bounding box center [279, 139] width 197 height 39
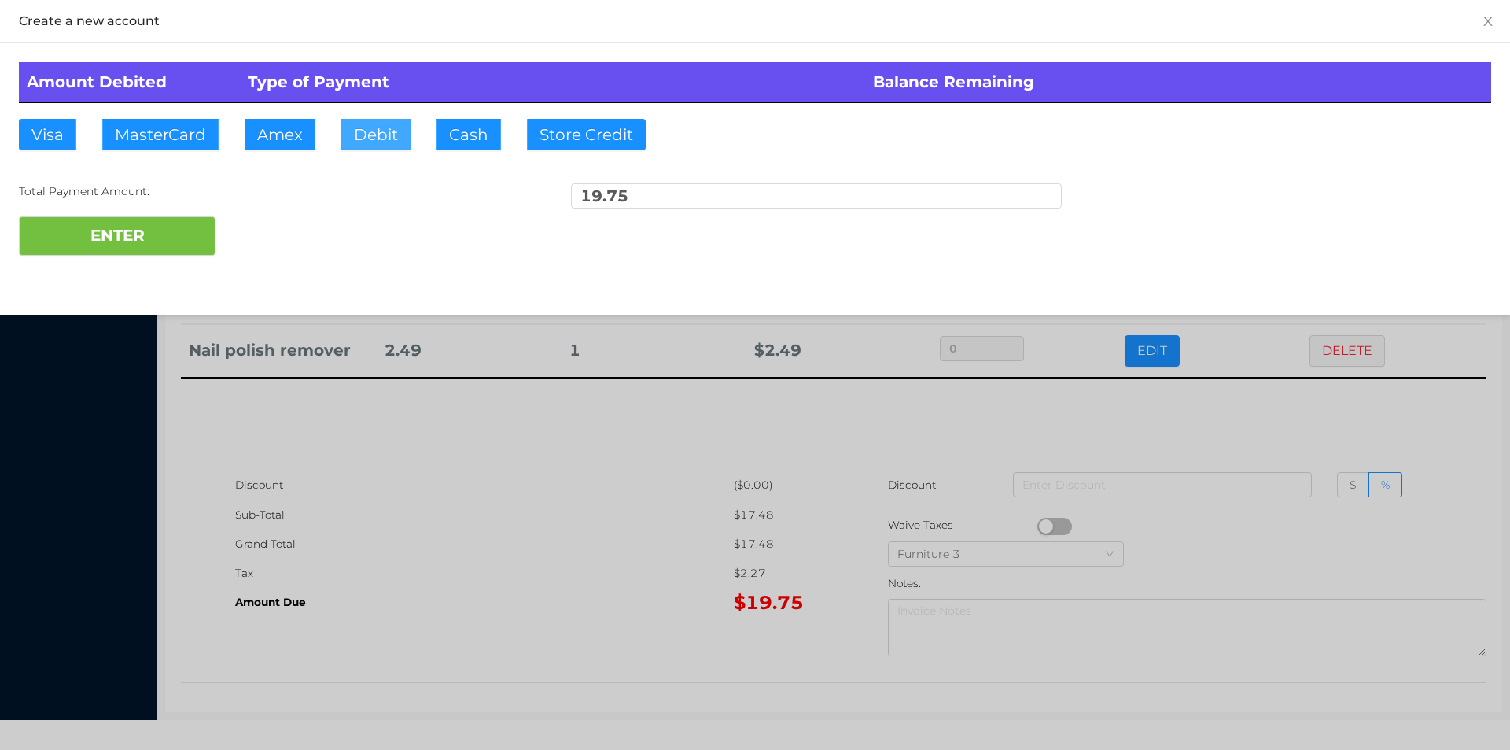
click at [389, 132] on button "Debit" at bounding box center [375, 134] width 69 height 31
click at [212, 227] on button "ENTER" at bounding box center [117, 235] width 197 height 39
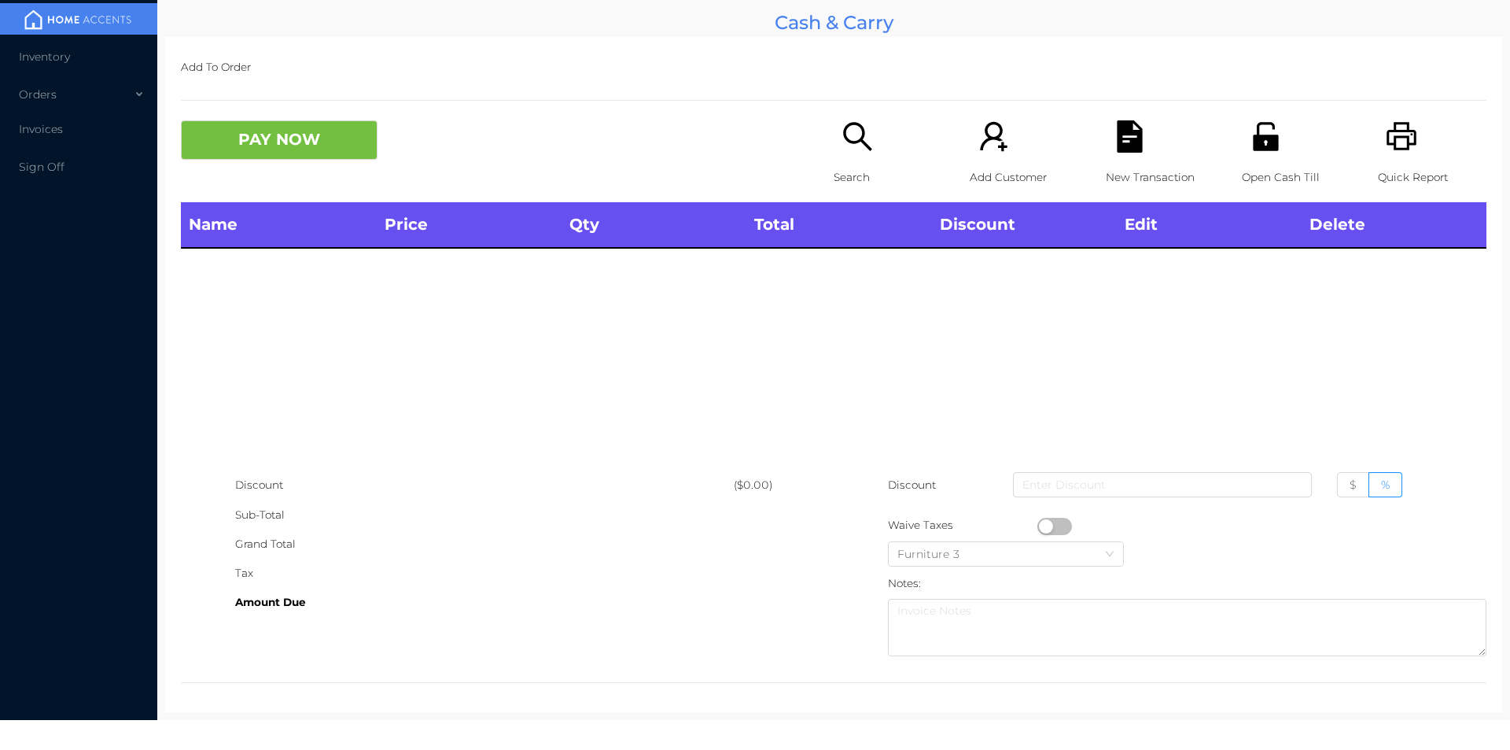
click at [834, 142] on div "Search" at bounding box center [888, 161] width 109 height 82
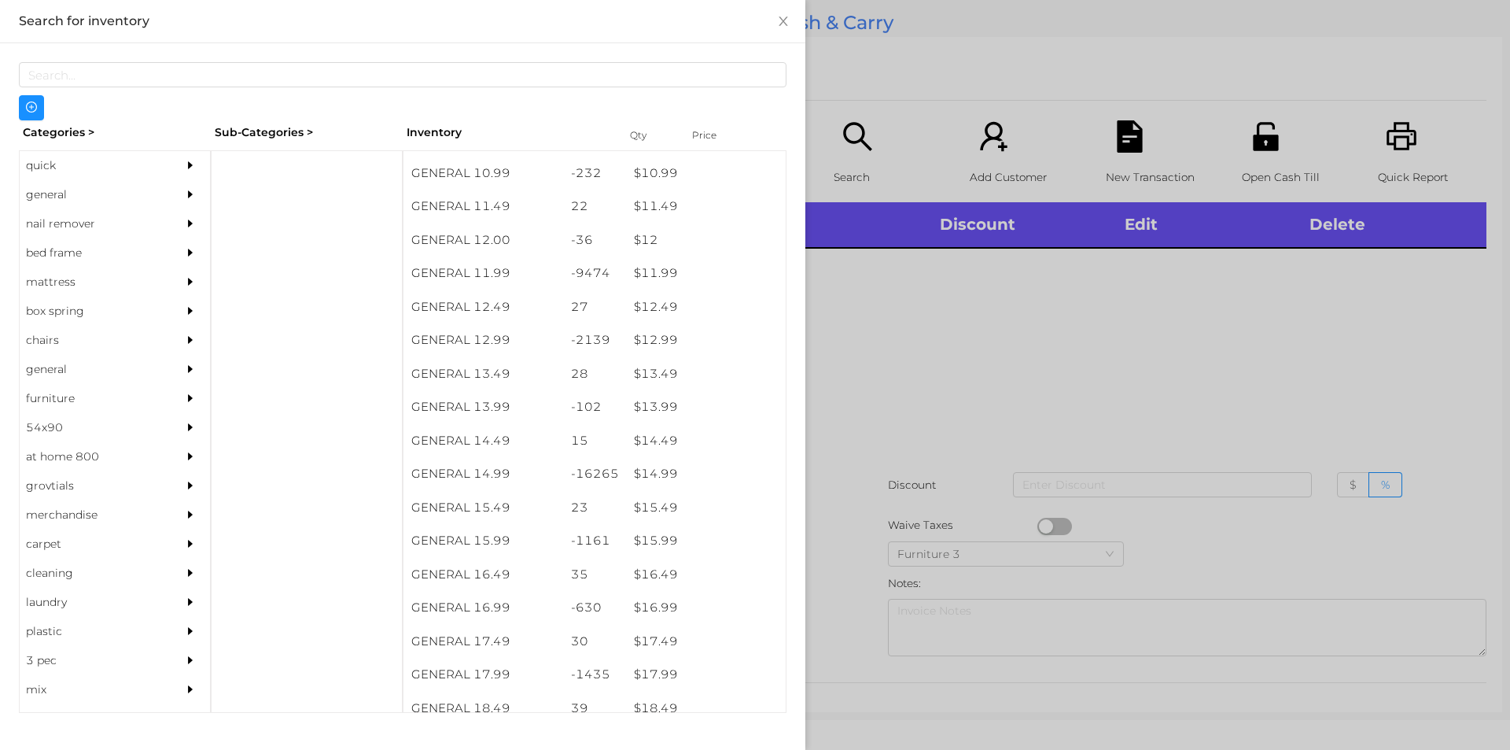
scroll to position [1051, 0]
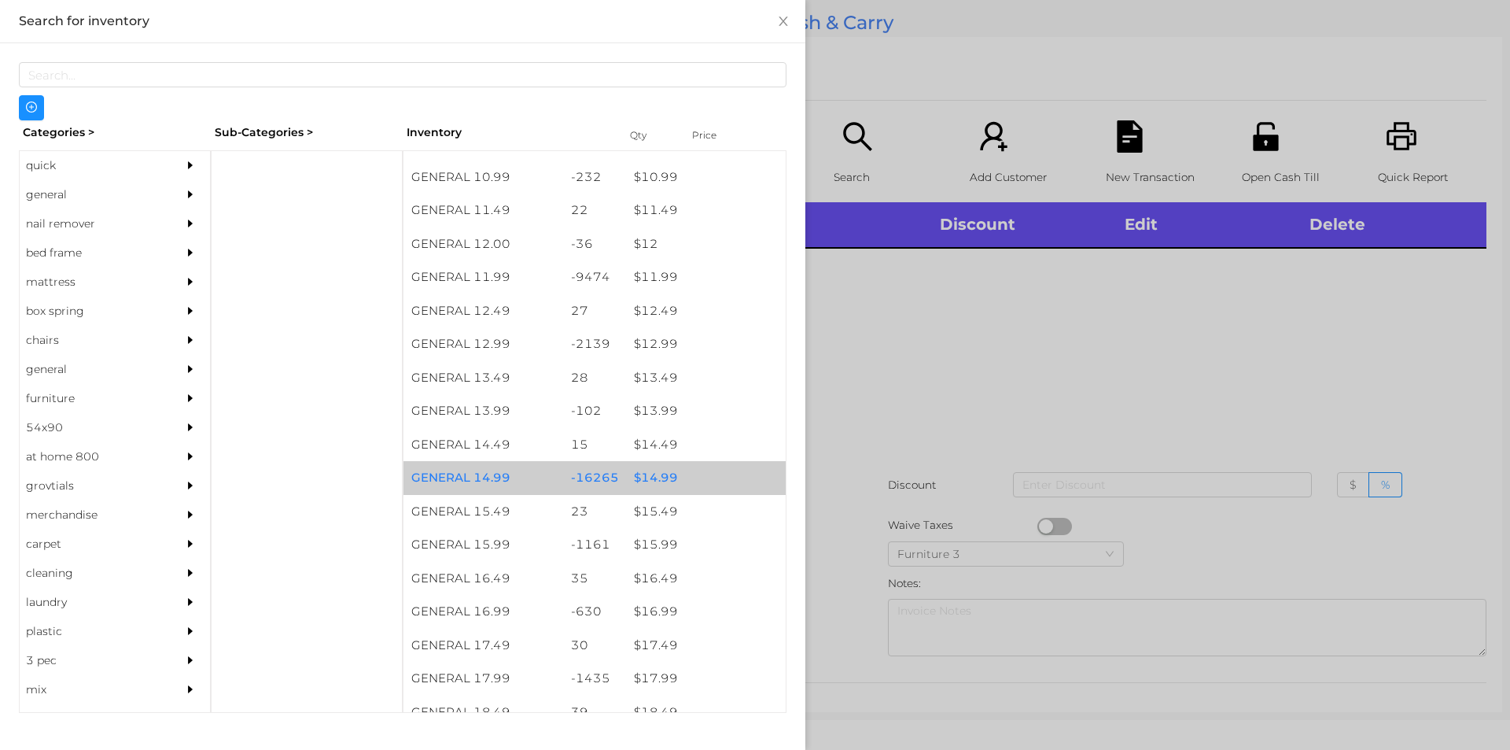
click at [664, 478] on div "$ 14.99" at bounding box center [706, 478] width 160 height 34
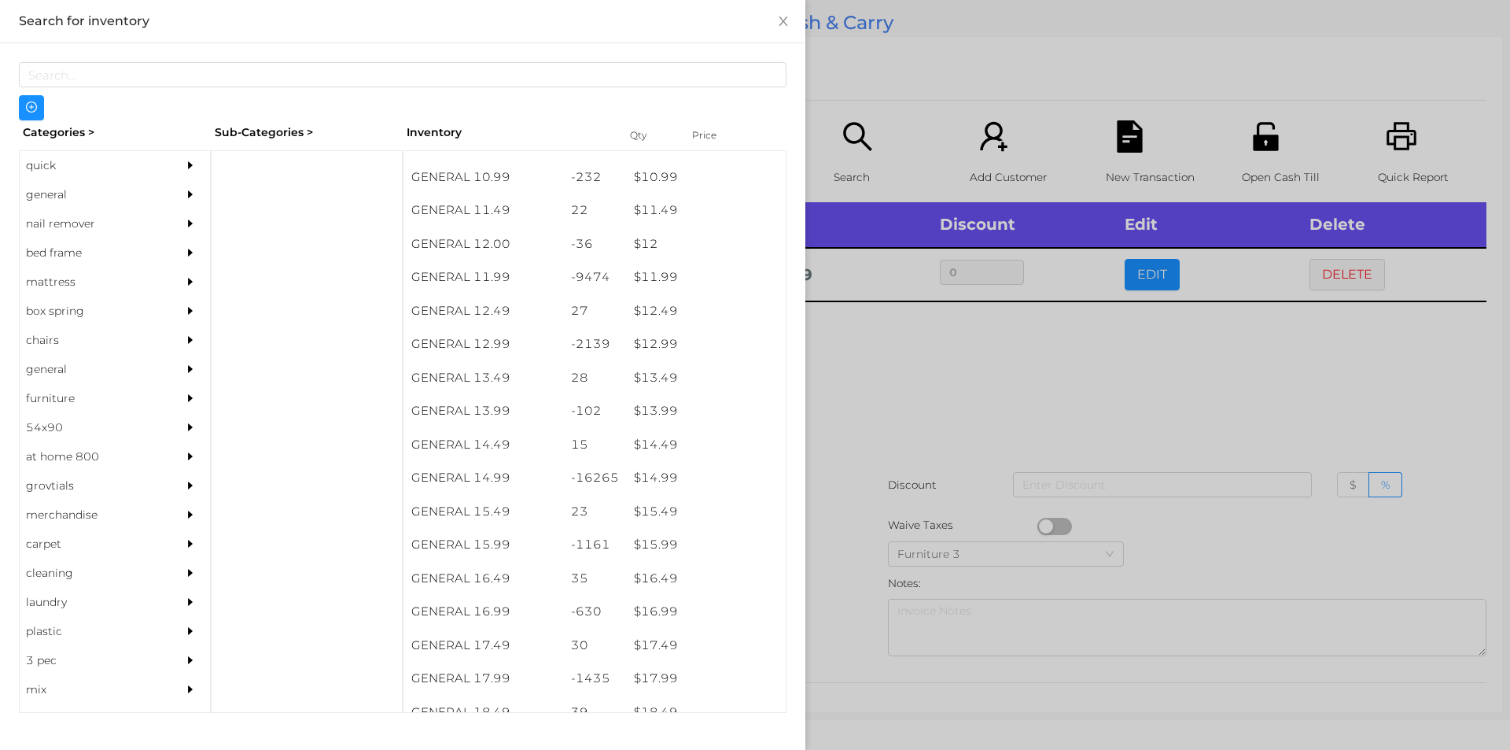
click at [889, 535] on div at bounding box center [755, 375] width 1510 height 750
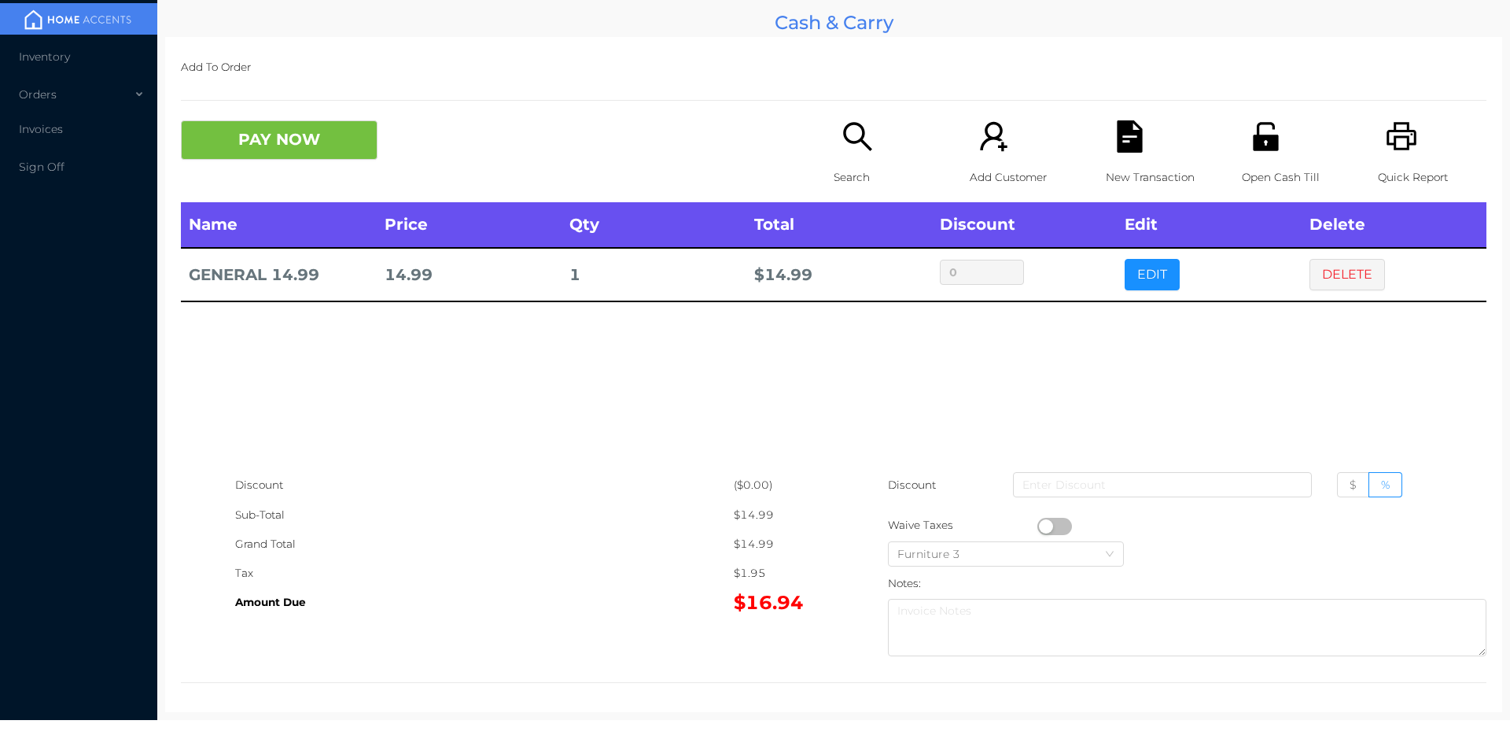
click at [599, 415] on div "Name Price Qty Total Discount Edit Delete GENERAL 14.99 14.99 1 $ 14.99 0 EDIT …" at bounding box center [834, 336] width 1306 height 268
click at [1106, 139] on div "New Transaction" at bounding box center [1160, 161] width 109 height 82
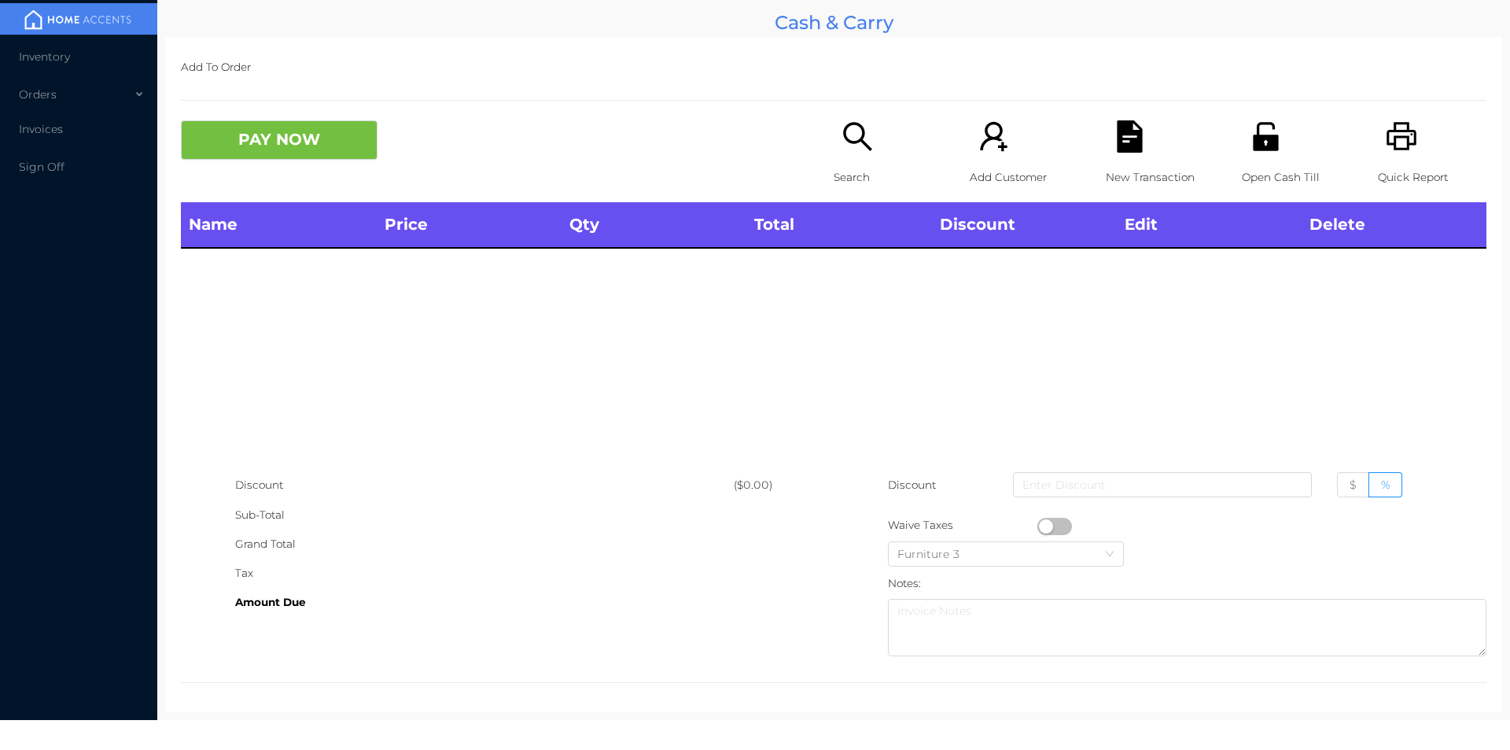
click at [1378, 128] on div "Quick Report" at bounding box center [1432, 161] width 109 height 82
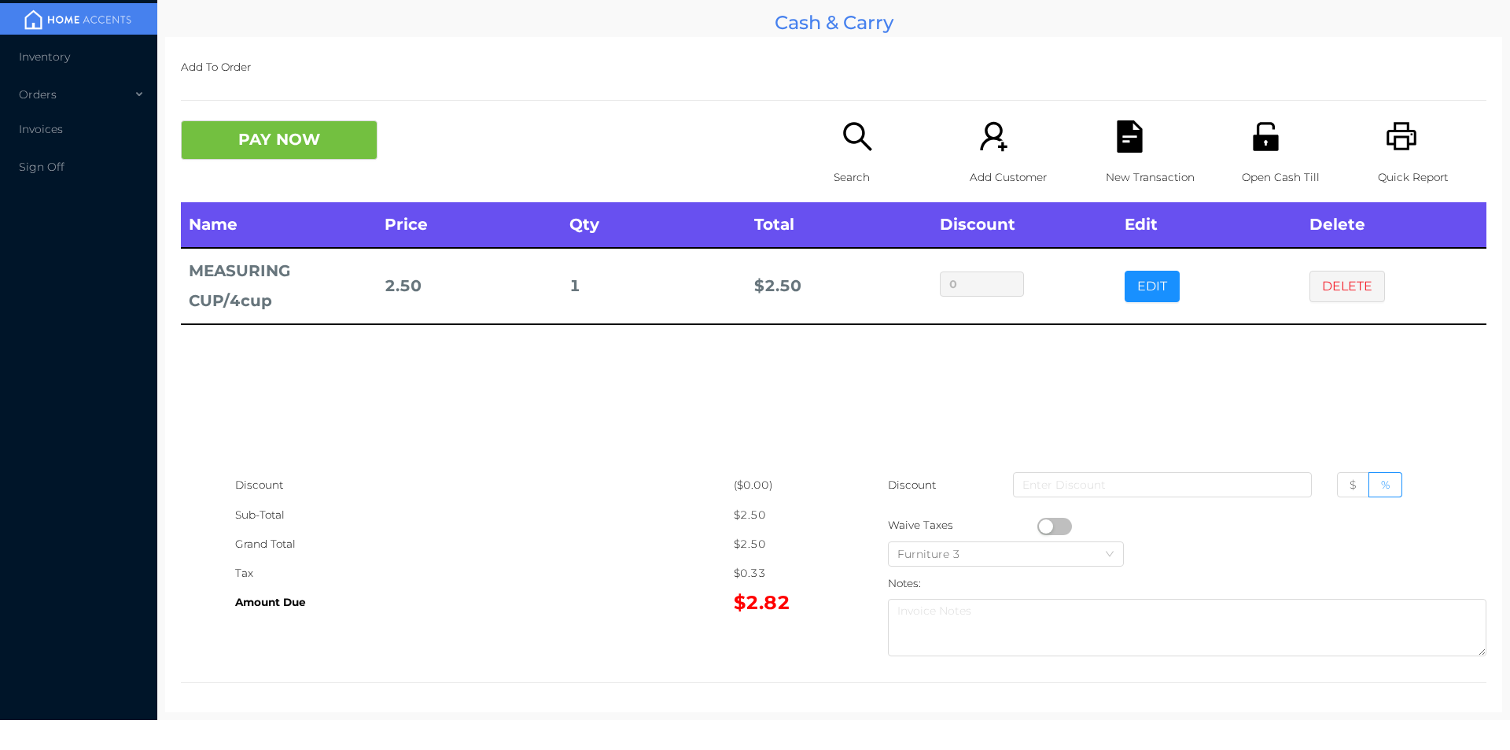
click at [1130, 140] on icon "icon: file-text" at bounding box center [1129, 136] width 25 height 32
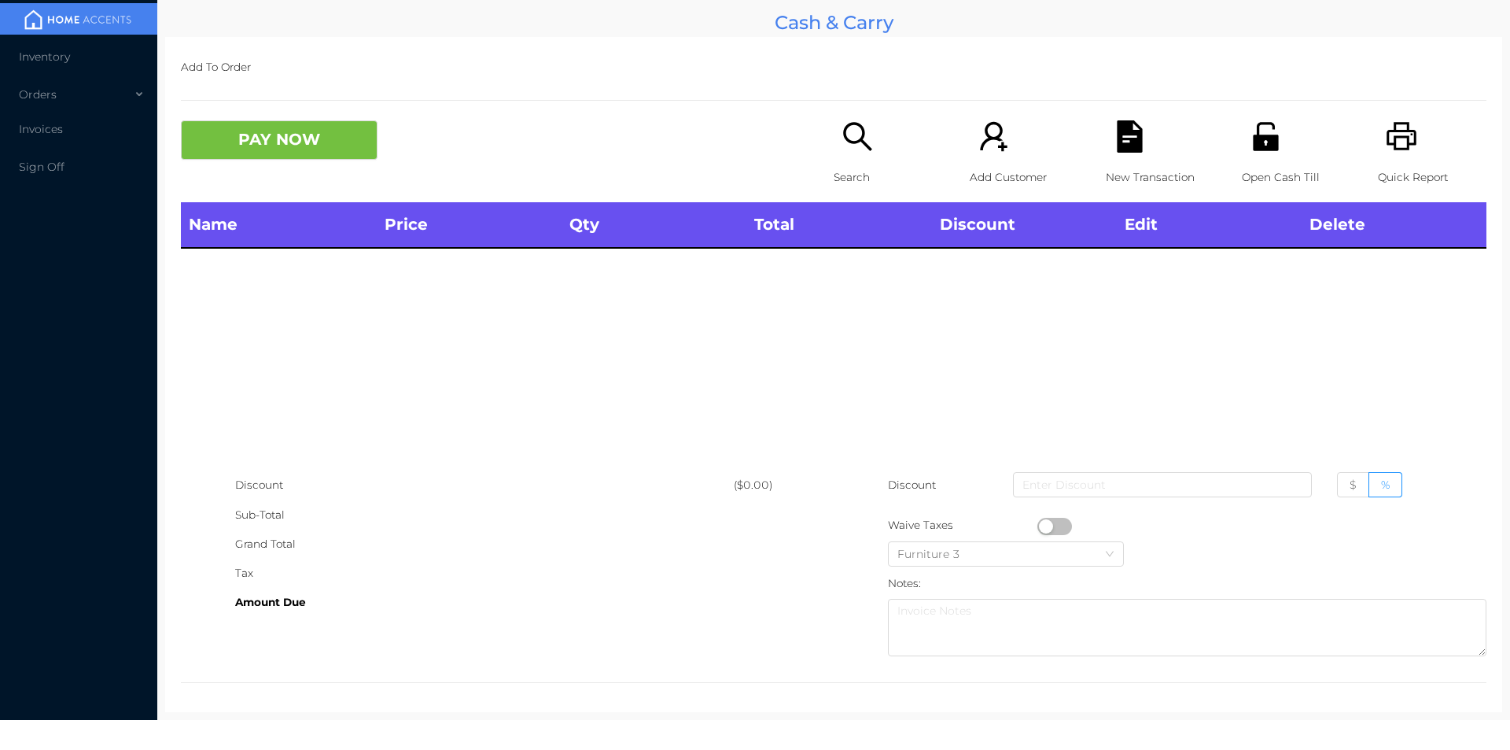
click at [1252, 128] on icon "icon: unlock" at bounding box center [1266, 136] width 32 height 32
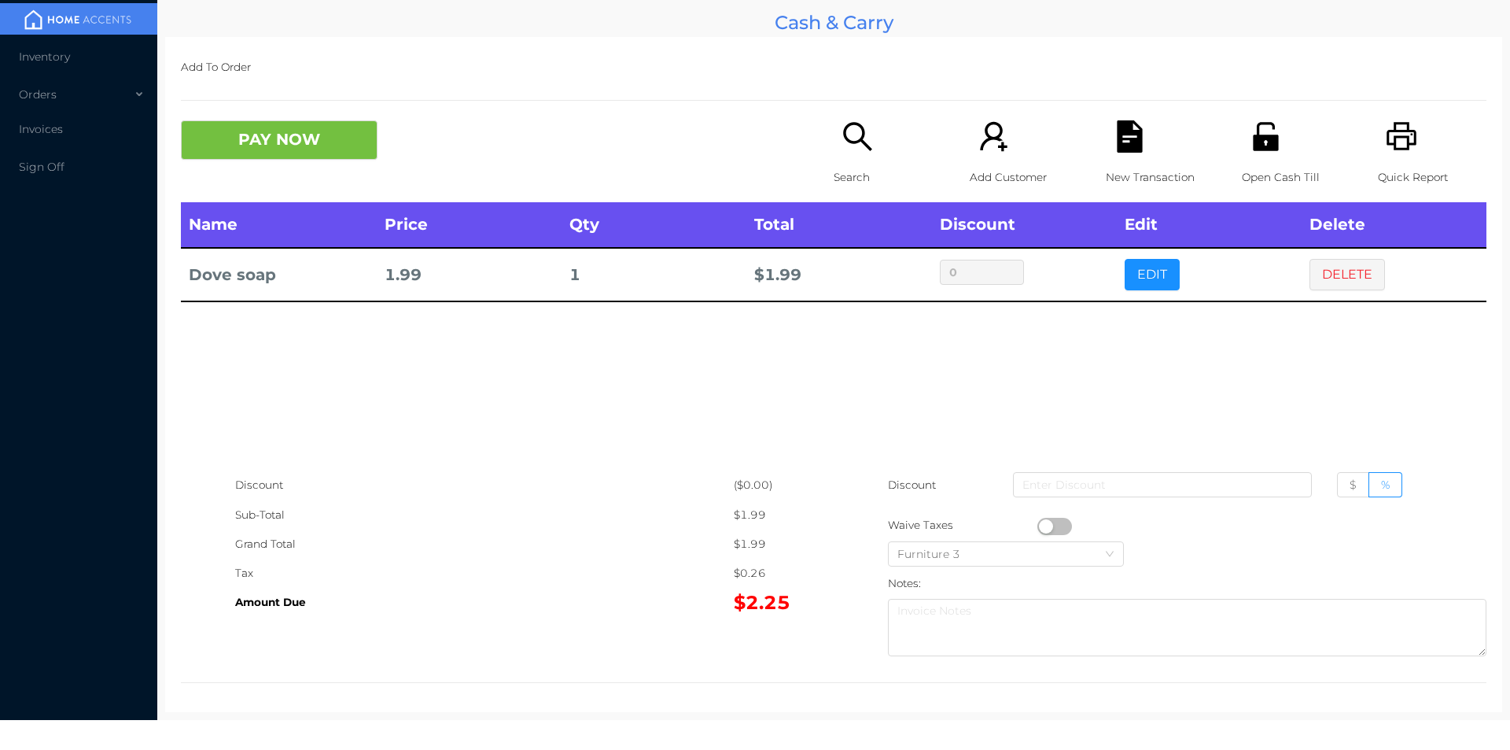
click at [1391, 144] on icon "icon: printer" at bounding box center [1402, 136] width 32 height 32
click at [1144, 133] on div "New Transaction" at bounding box center [1160, 161] width 109 height 82
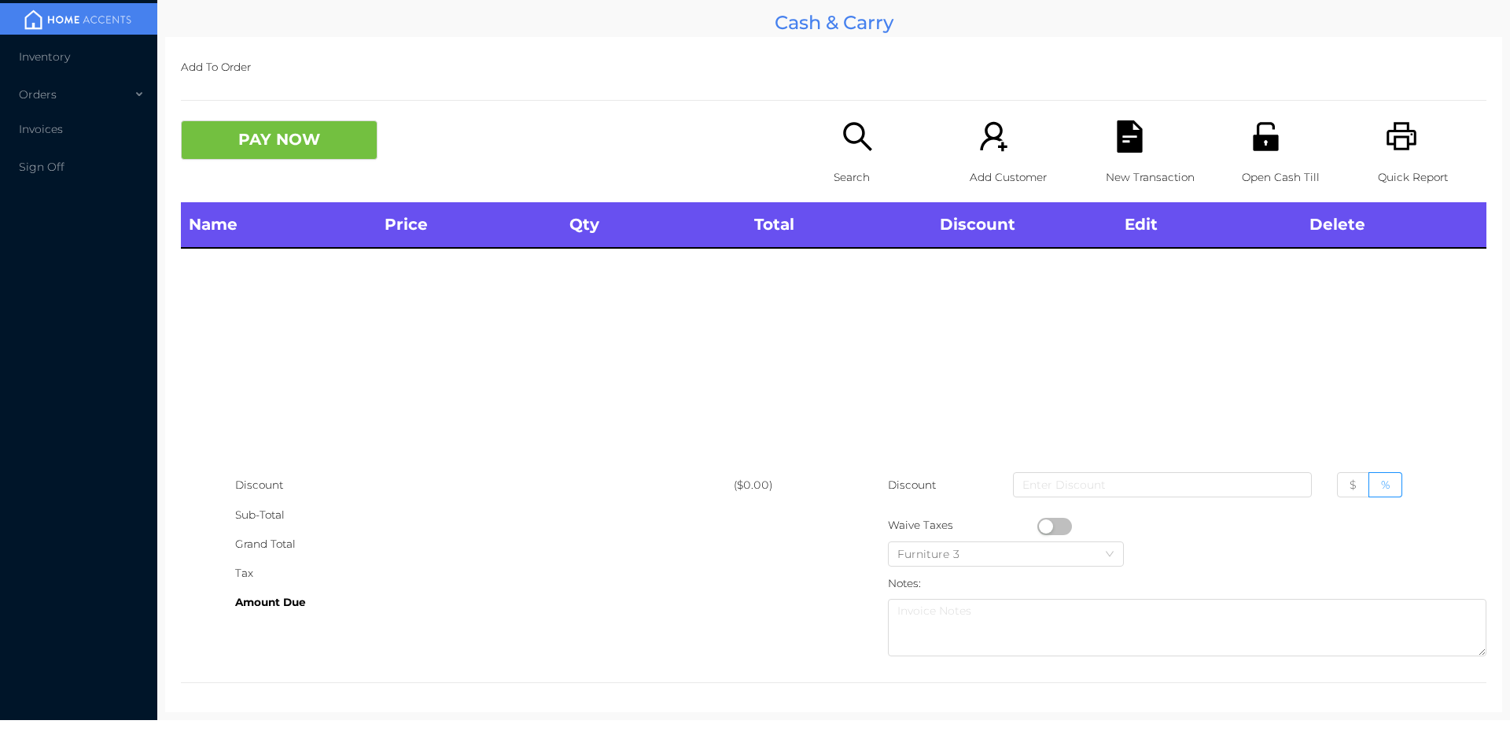
click at [1383, 371] on div "Name Price Qty Total Discount Edit Delete" at bounding box center [834, 336] width 1306 height 268
click at [834, 157] on div "Search" at bounding box center [888, 161] width 109 height 82
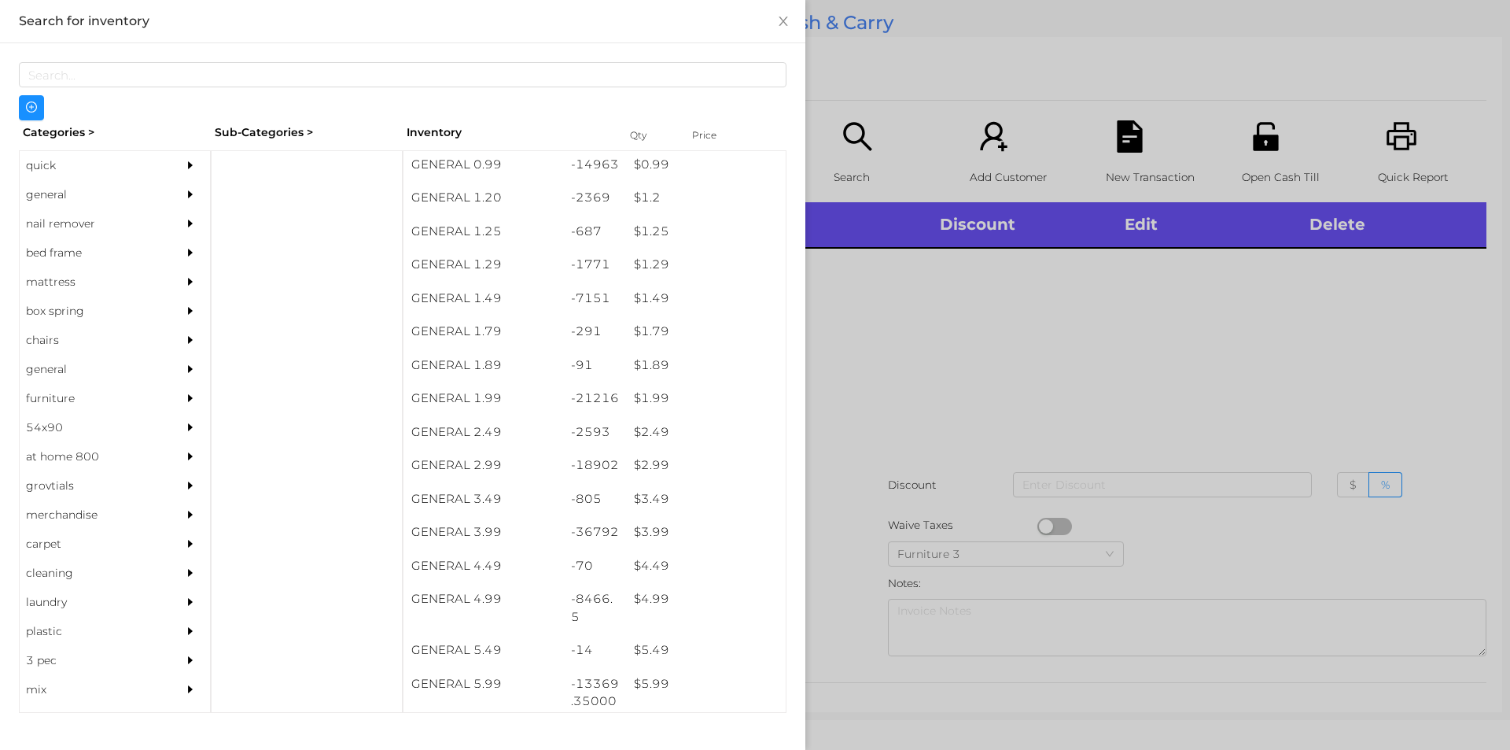
scroll to position [157, 0]
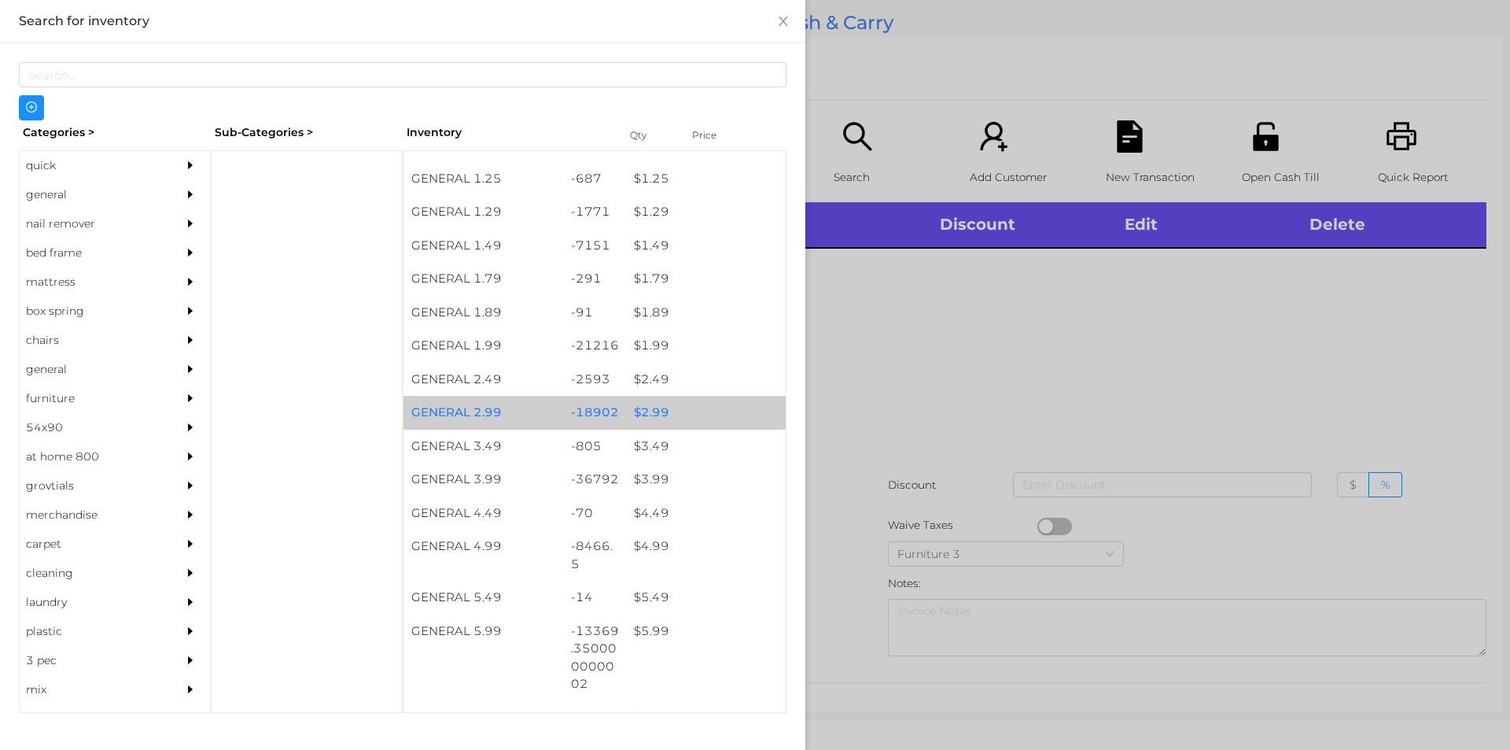
click at [663, 398] on div "$ 2.99" at bounding box center [706, 413] width 160 height 34
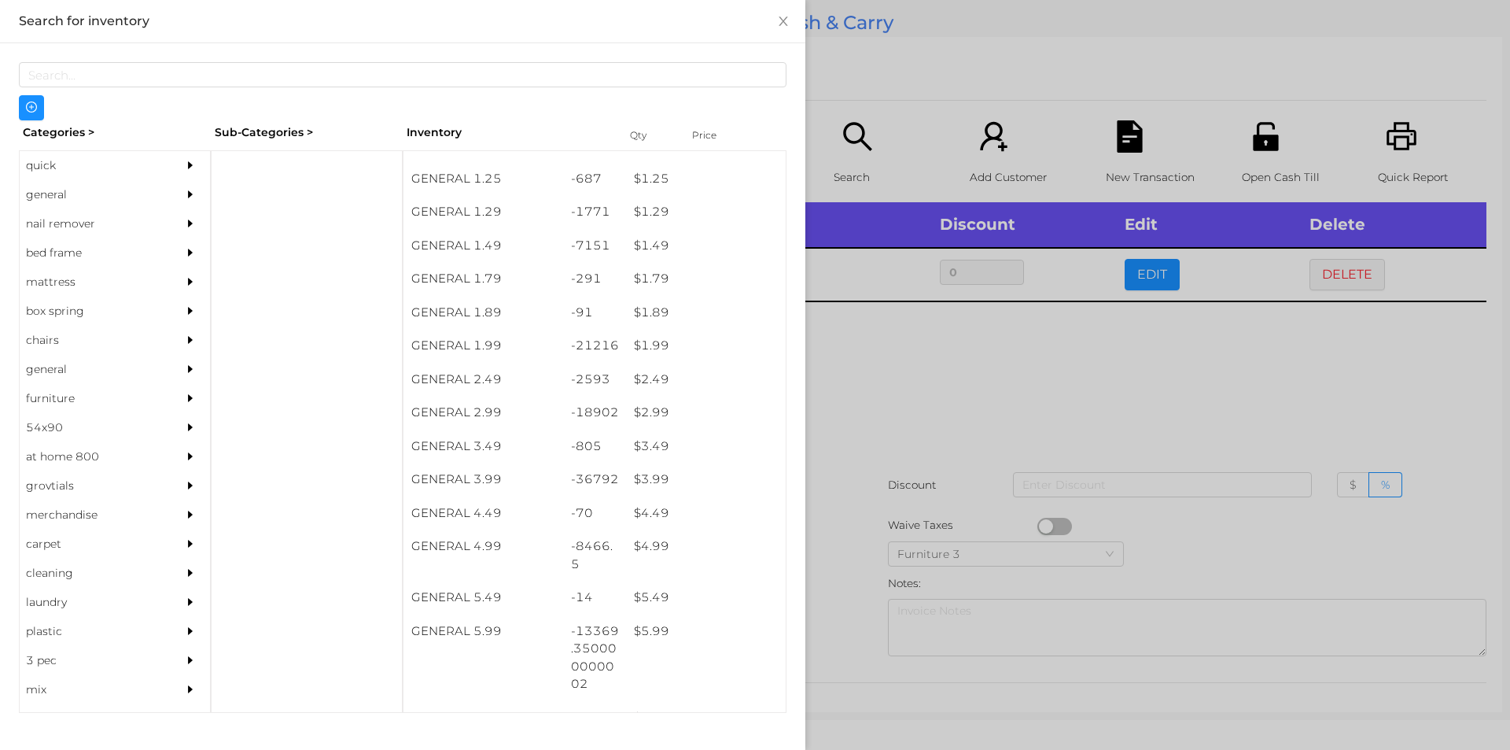
click at [856, 443] on div at bounding box center [755, 375] width 1510 height 750
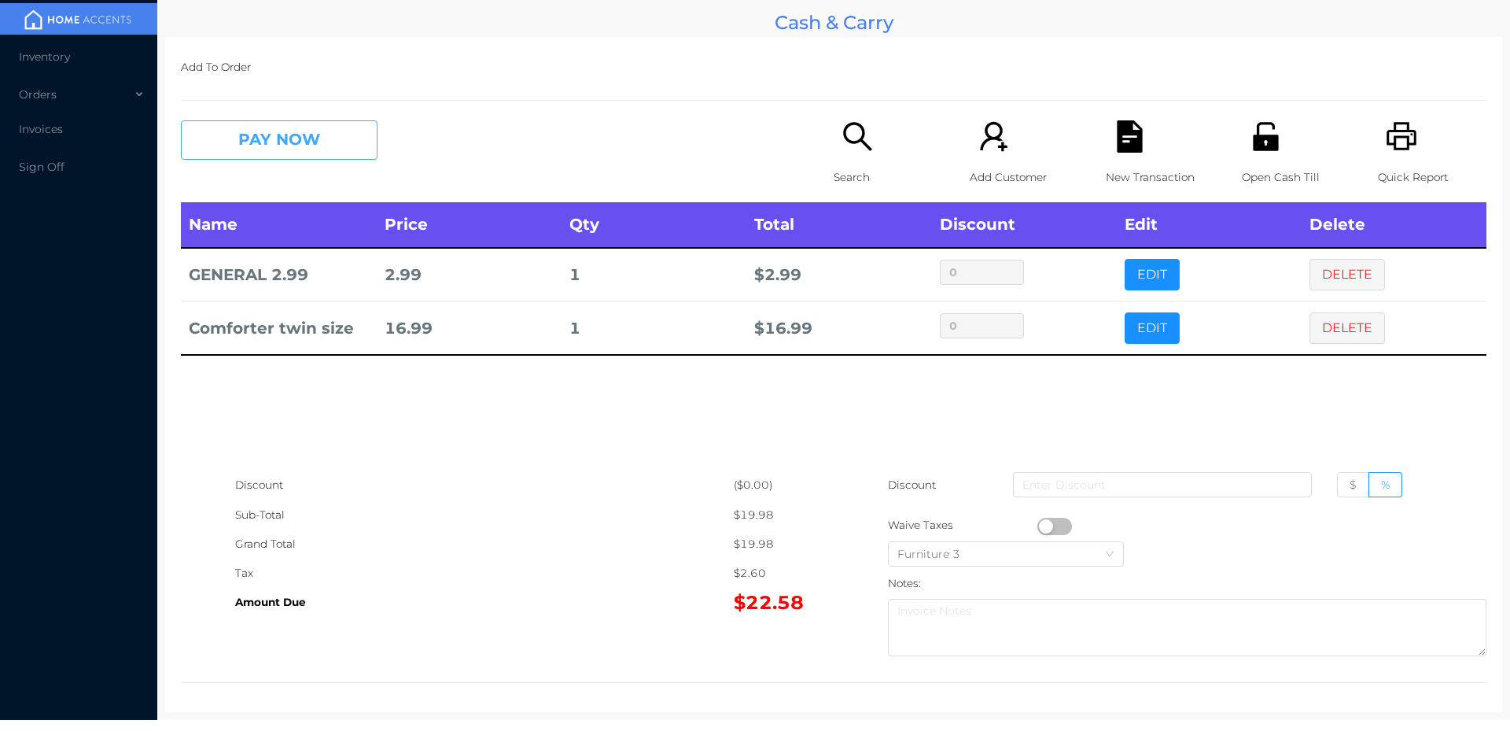
click at [253, 158] on button "PAY NOW" at bounding box center [279, 139] width 197 height 39
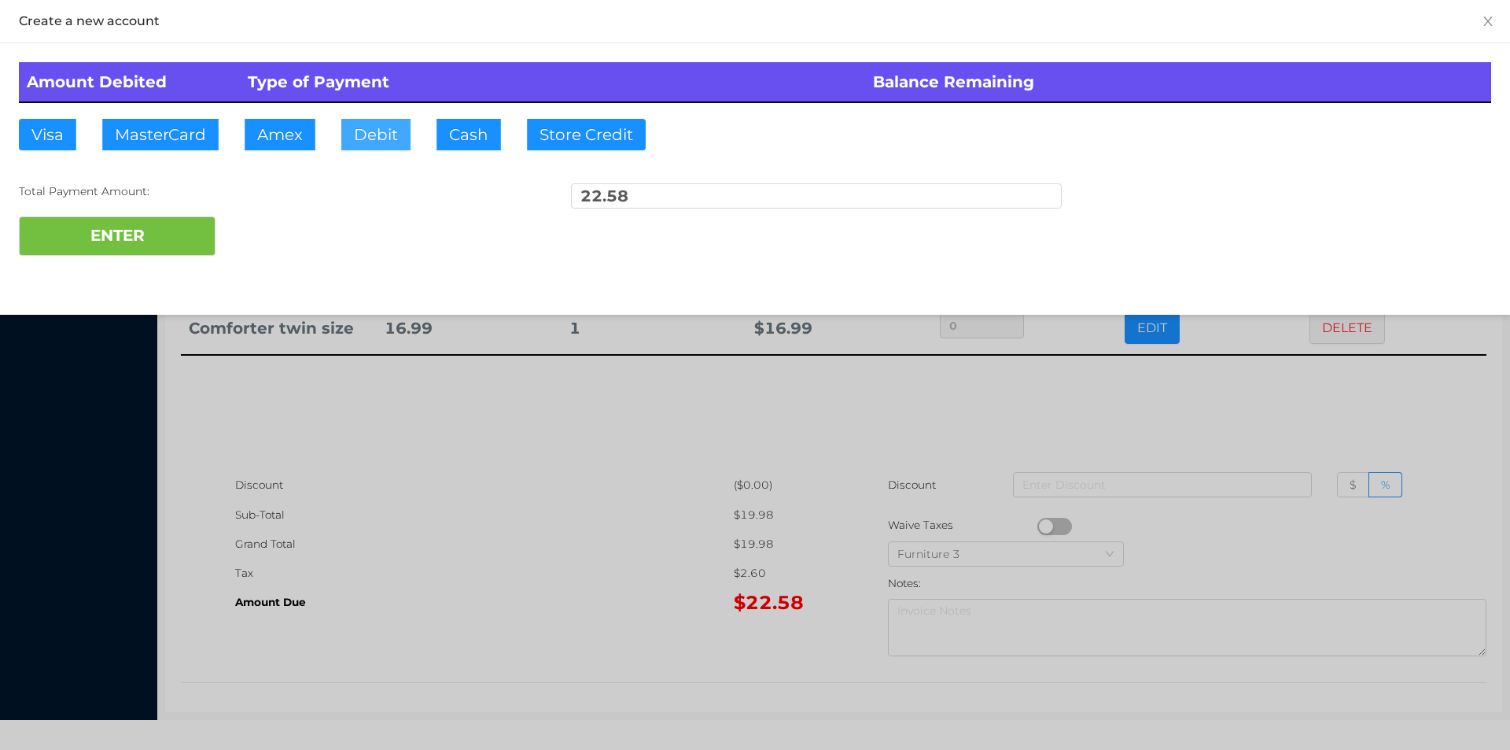
click at [362, 146] on button "Debit" at bounding box center [375, 134] width 69 height 31
click at [152, 233] on button "ENTER" at bounding box center [117, 235] width 197 height 39
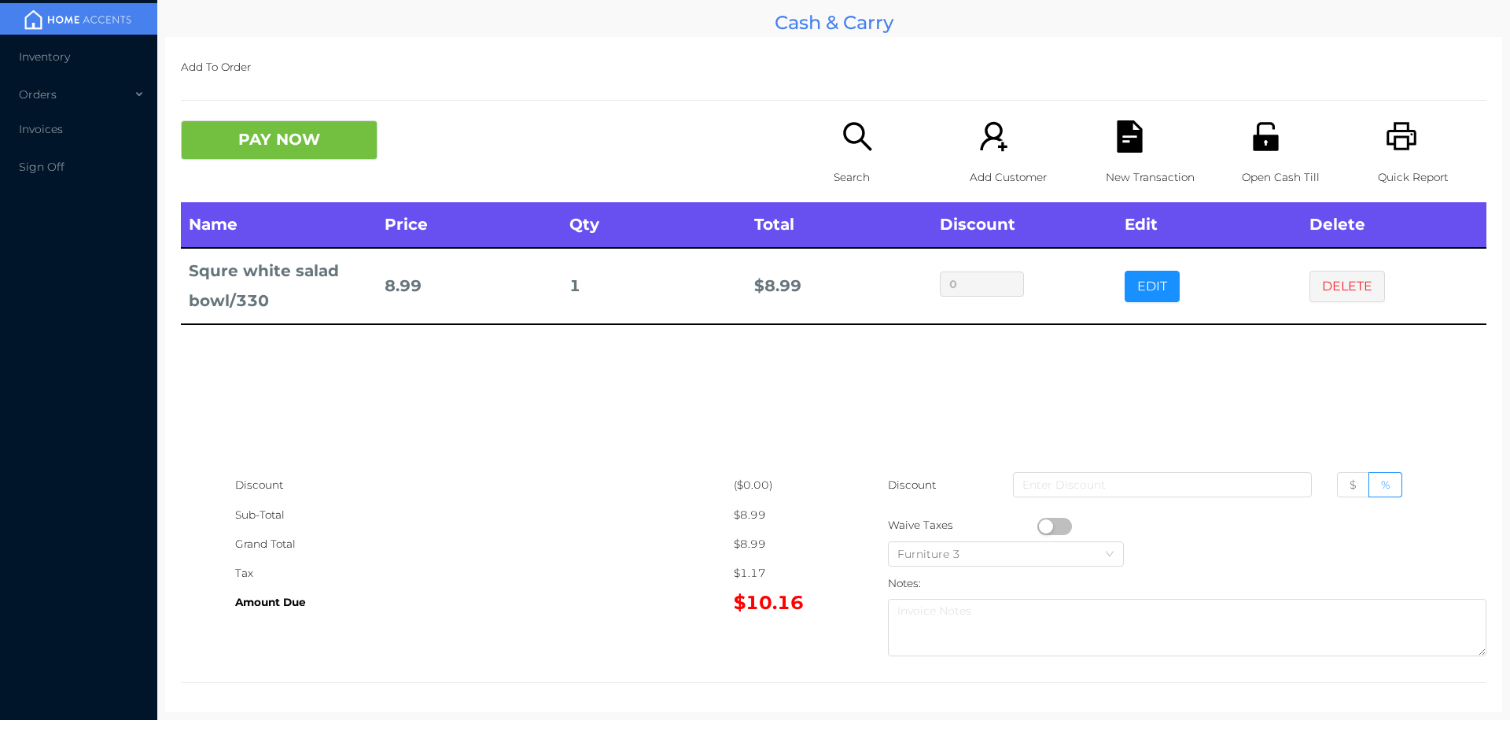
click at [1259, 142] on icon "icon: unlock" at bounding box center [1265, 136] width 25 height 28
click at [1189, 186] on p "New Transaction" at bounding box center [1160, 177] width 109 height 29
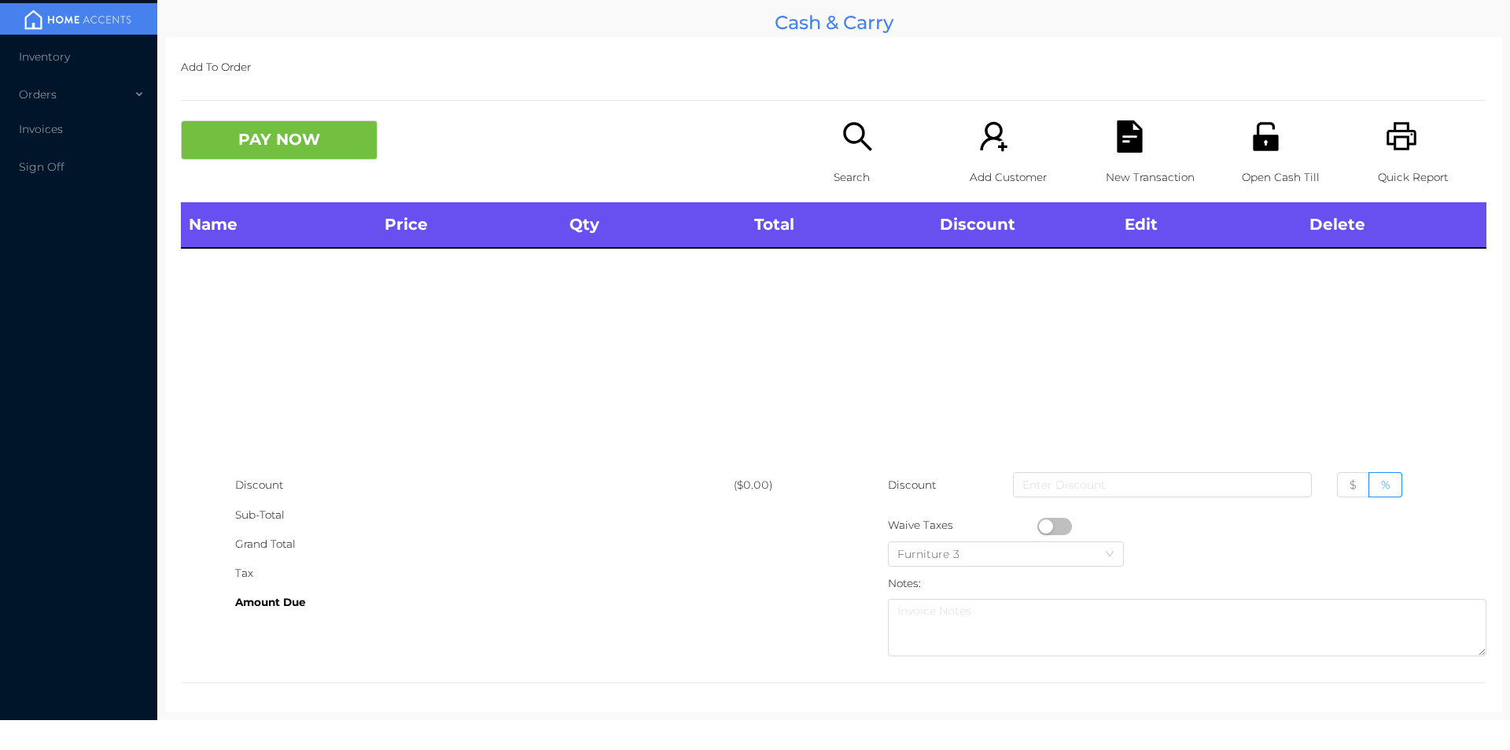
click at [1117, 138] on icon "icon: file-text" at bounding box center [1129, 136] width 25 height 32
click at [1265, 138] on icon "icon: unlock" at bounding box center [1265, 136] width 25 height 28
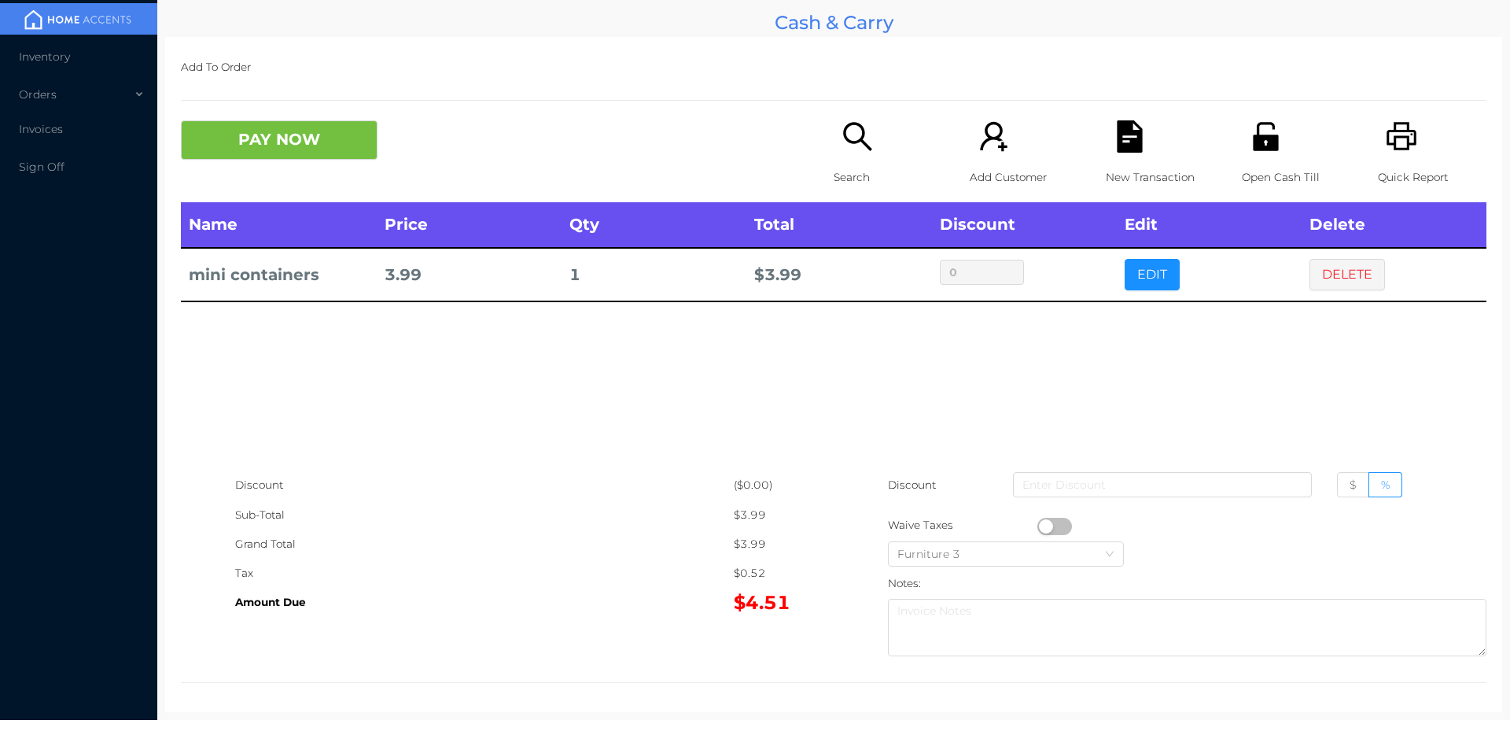
click at [846, 142] on icon "icon: search" at bounding box center [857, 136] width 28 height 28
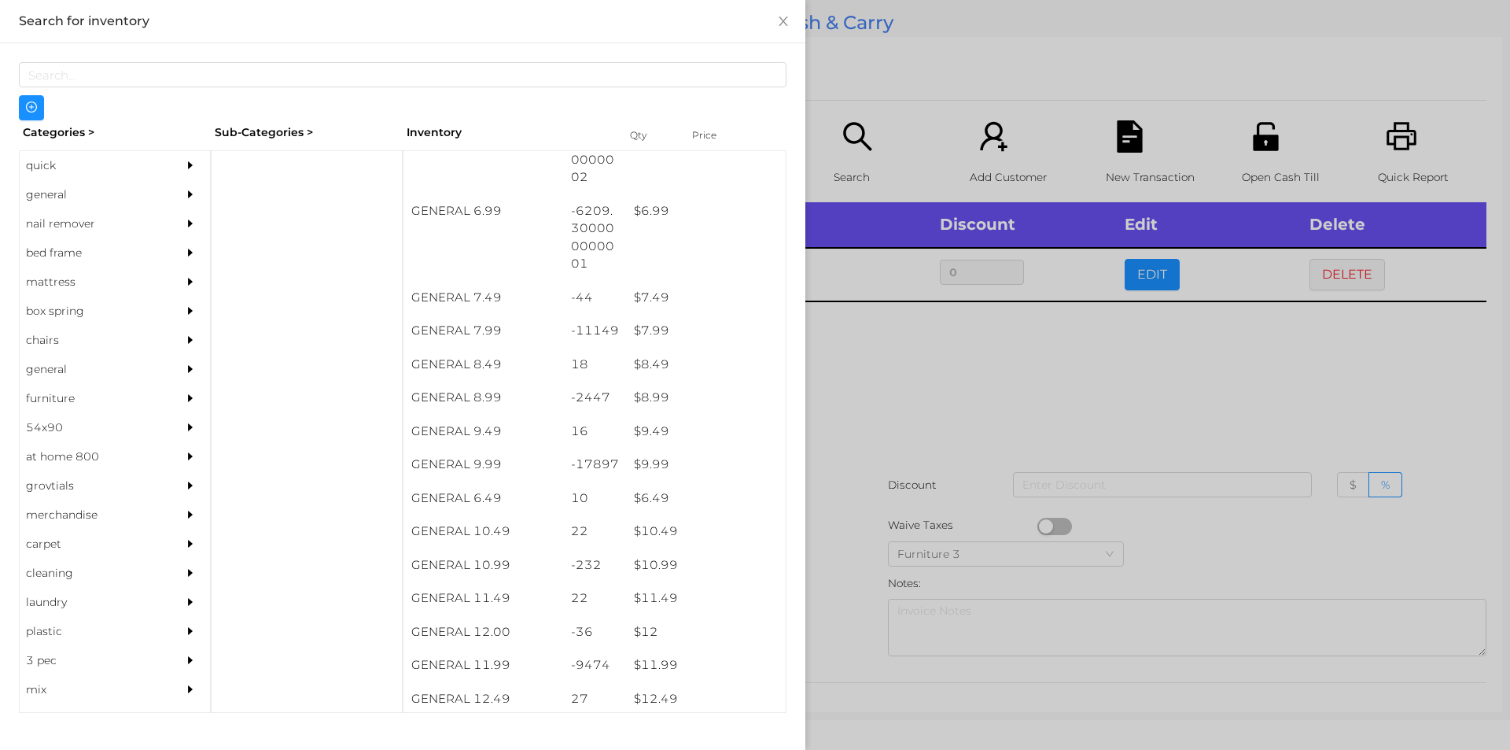
scroll to position [660, 0]
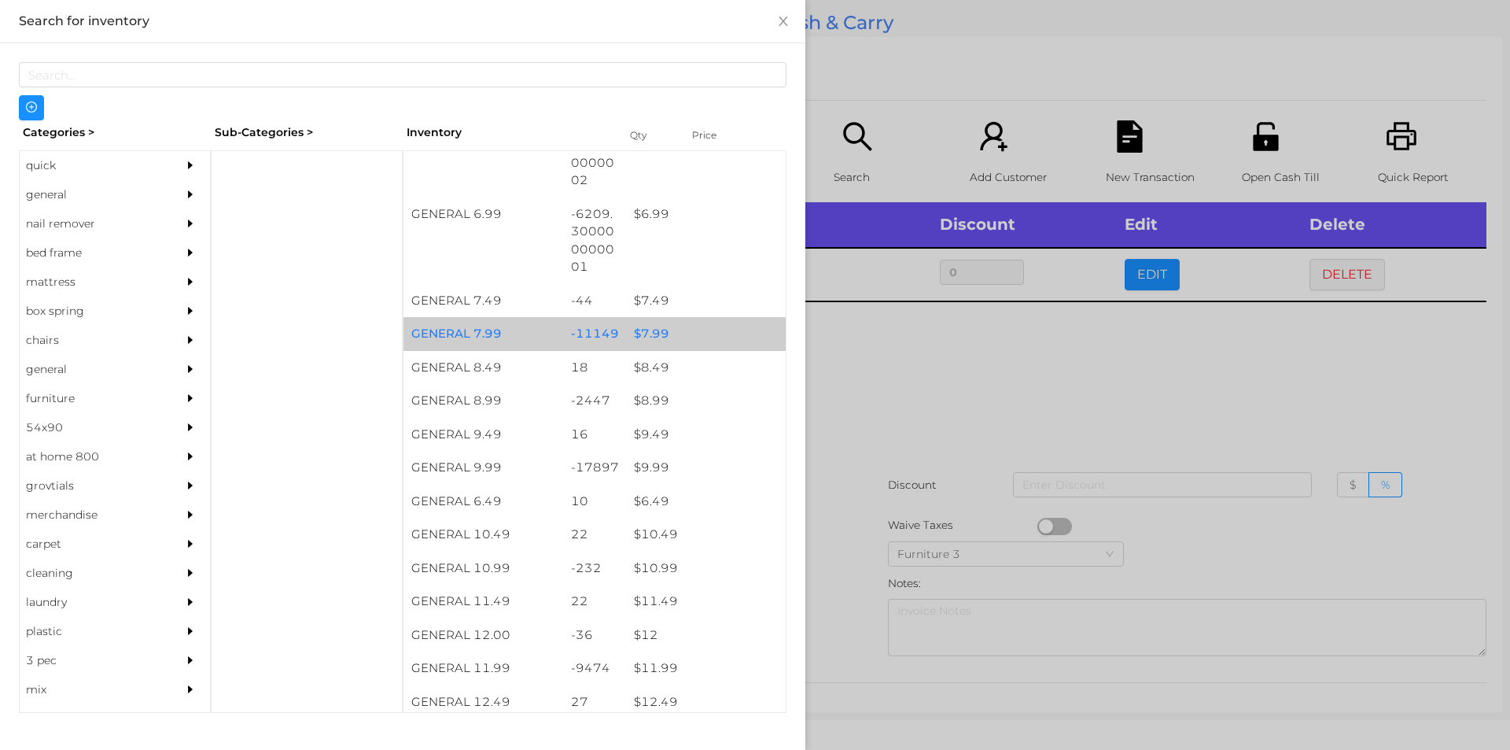
click at [663, 331] on div "$ 7.99" at bounding box center [706, 334] width 160 height 34
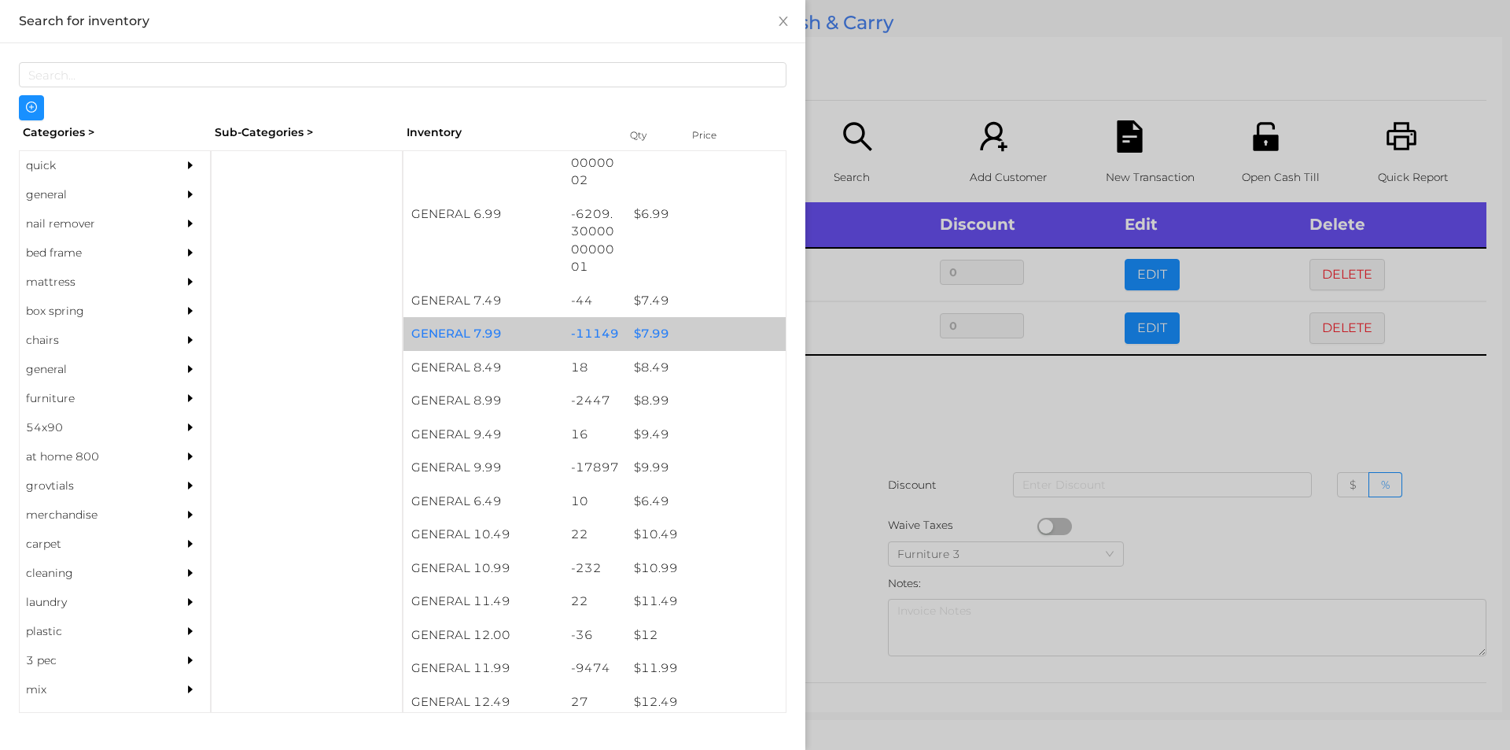
click at [662, 328] on div "$ 7.99" at bounding box center [706, 334] width 160 height 34
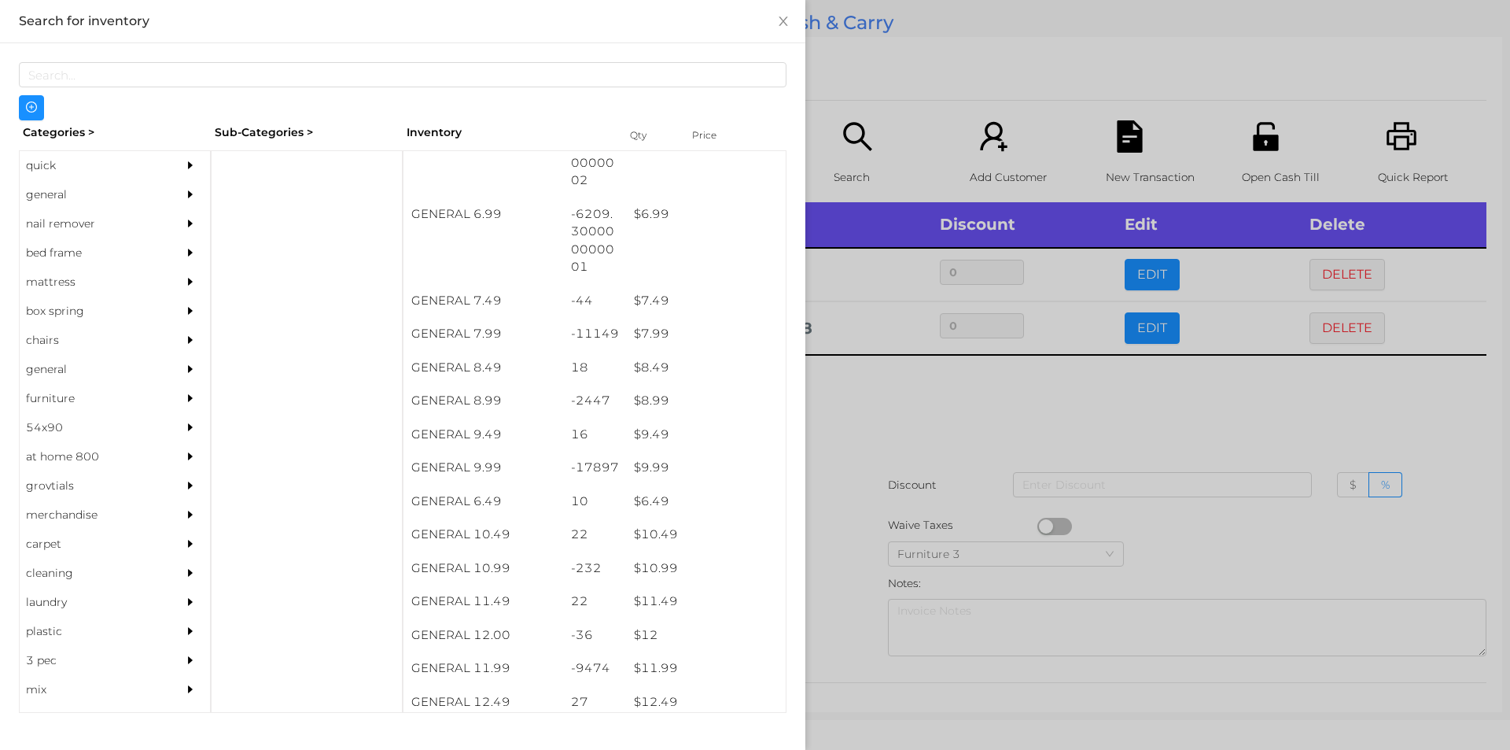
click at [854, 439] on div at bounding box center [755, 375] width 1510 height 750
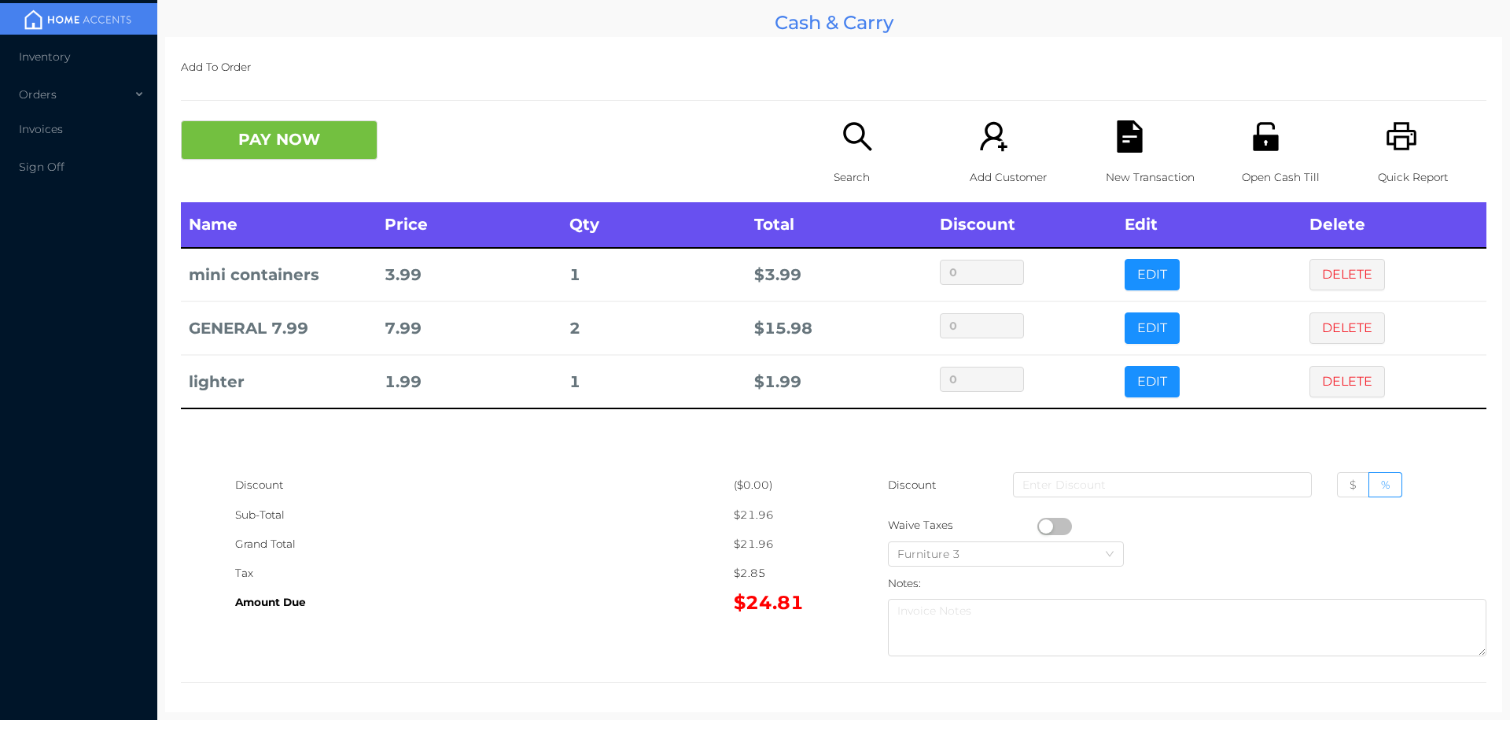
click at [325, 148] on button "PAY NOW" at bounding box center [279, 139] width 197 height 39
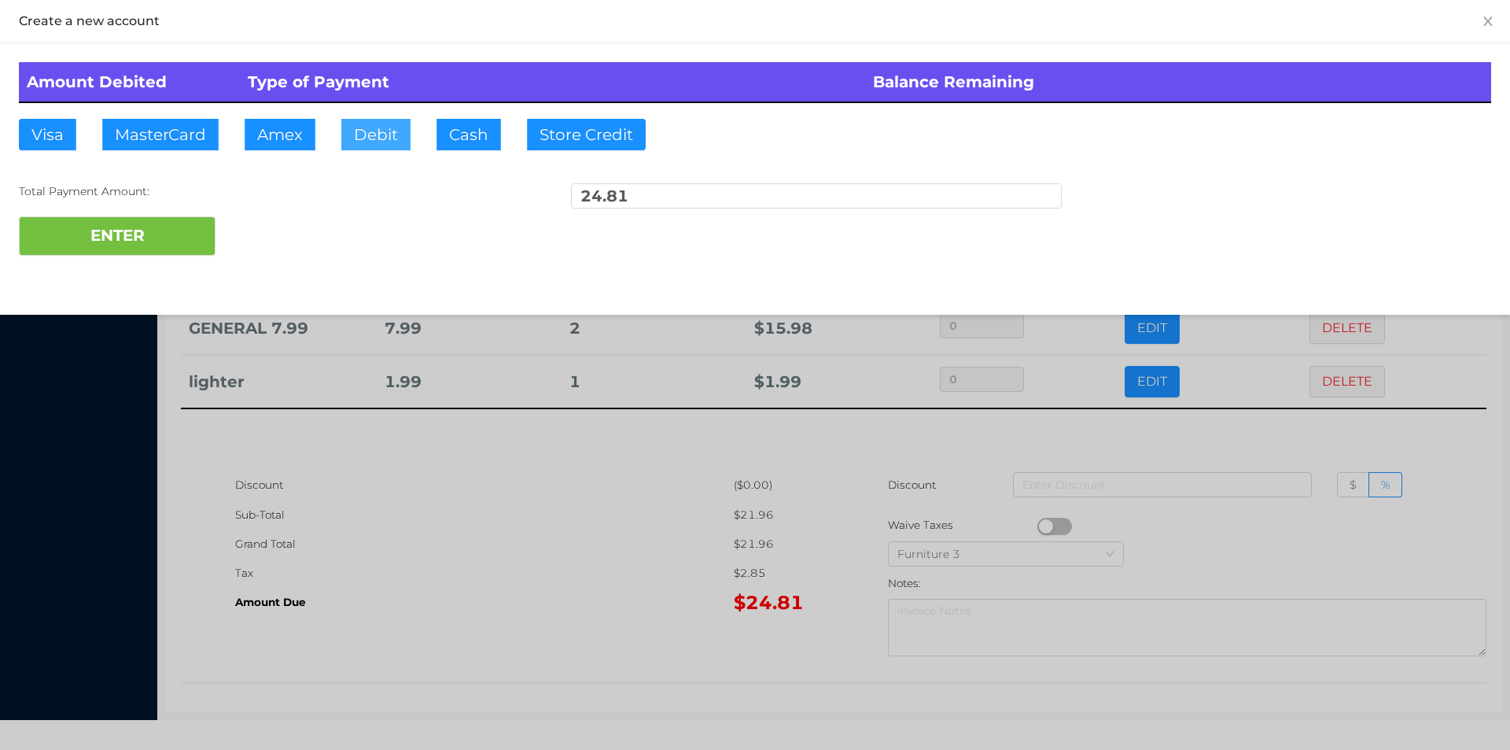
click at [383, 138] on button "Debit" at bounding box center [375, 134] width 69 height 31
click at [190, 223] on button "ENTER" at bounding box center [117, 235] width 197 height 39
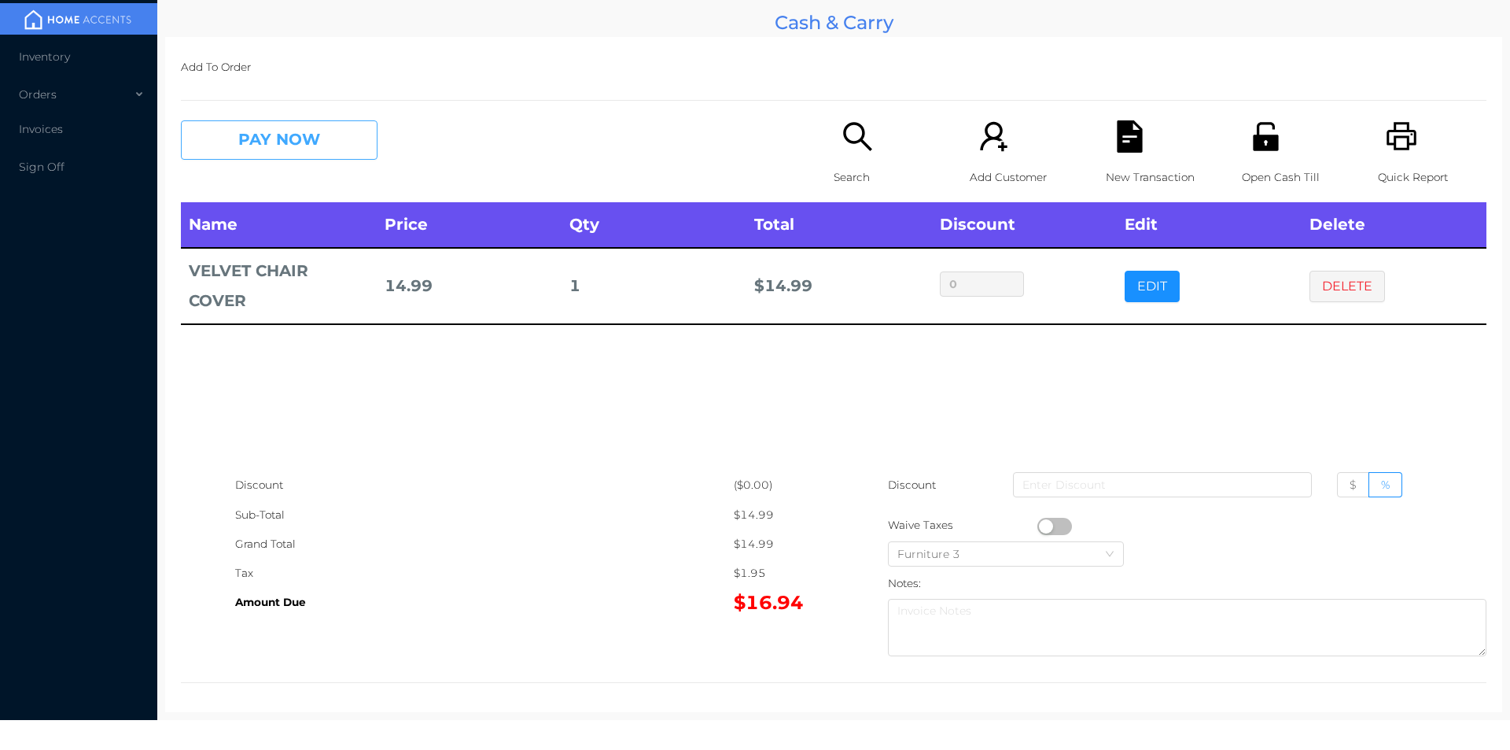
click at [256, 135] on button "PAY NOW" at bounding box center [279, 139] width 197 height 39
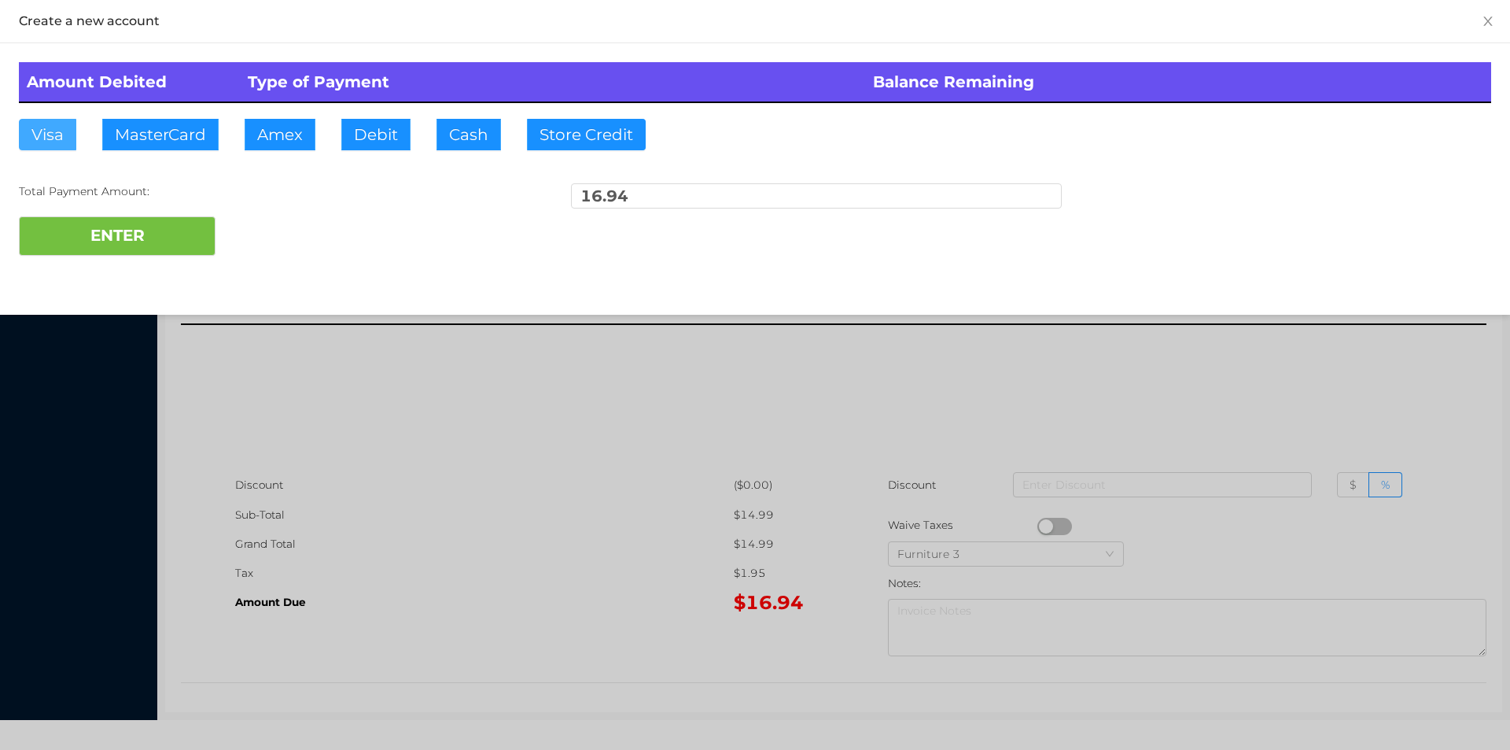
click at [71, 139] on button "Visa" at bounding box center [47, 134] width 57 height 31
click at [89, 239] on button "ENTER" at bounding box center [117, 235] width 197 height 39
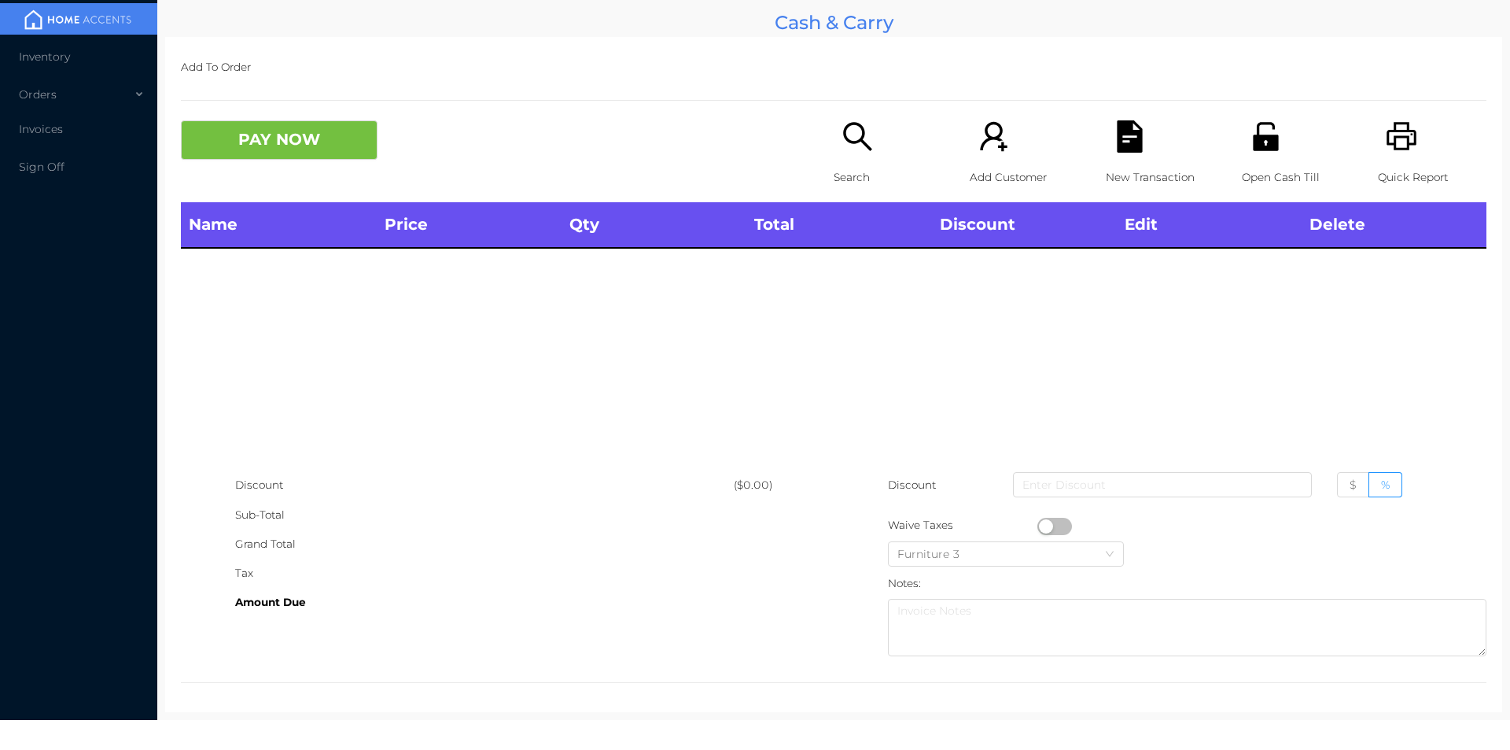
click at [855, 142] on icon "icon: search" at bounding box center [857, 136] width 28 height 28
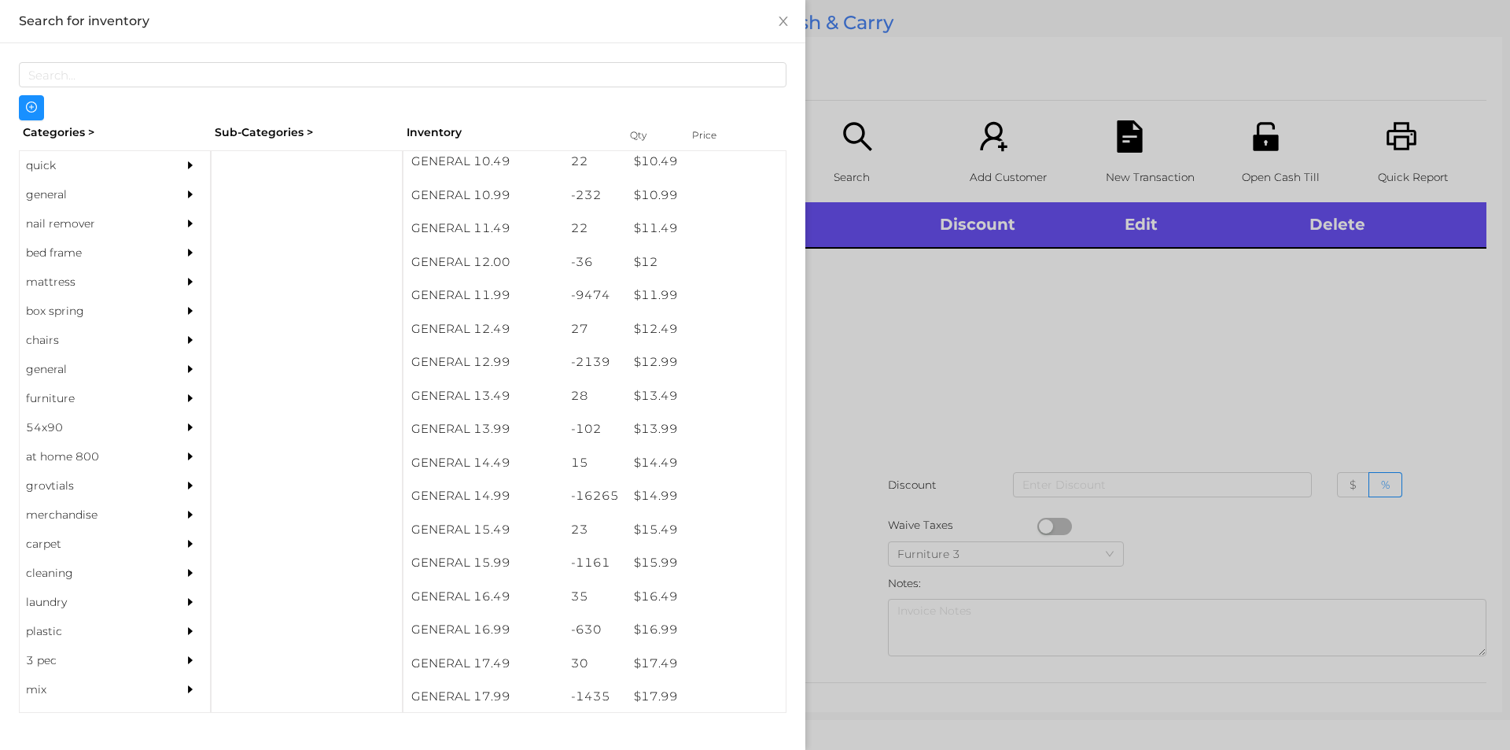
scroll to position [1055, 0]
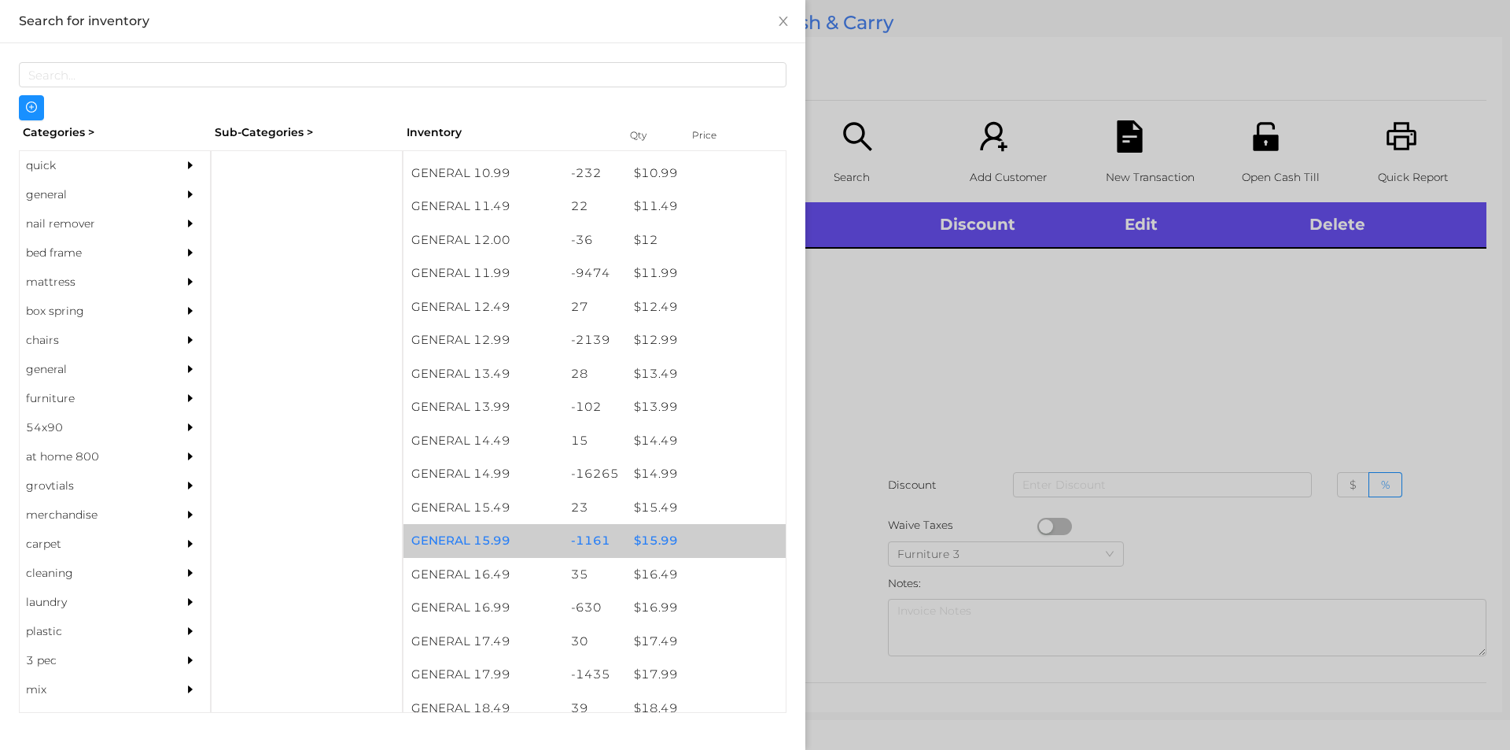
click at [684, 544] on div "$ 15.99" at bounding box center [706, 541] width 160 height 34
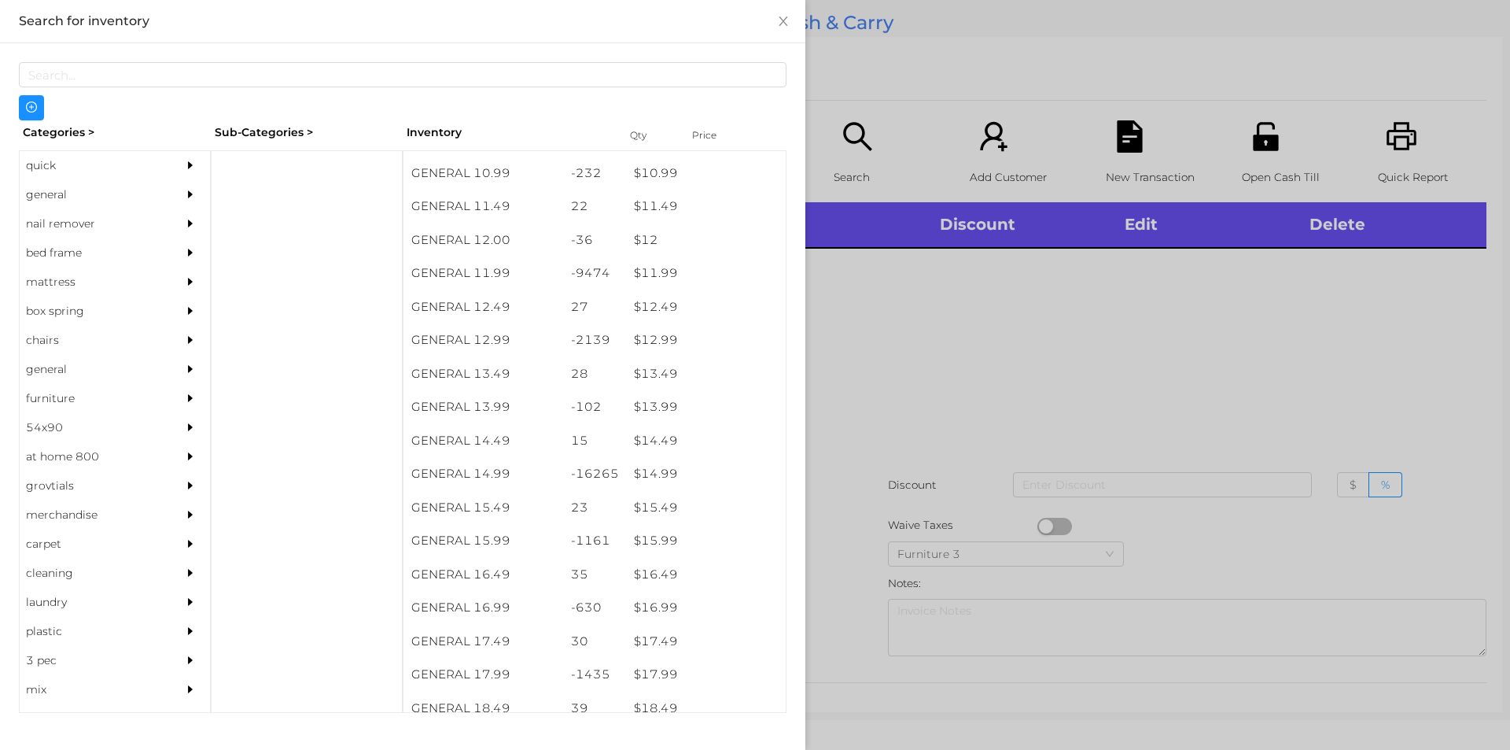
click at [871, 457] on div at bounding box center [755, 375] width 1510 height 750
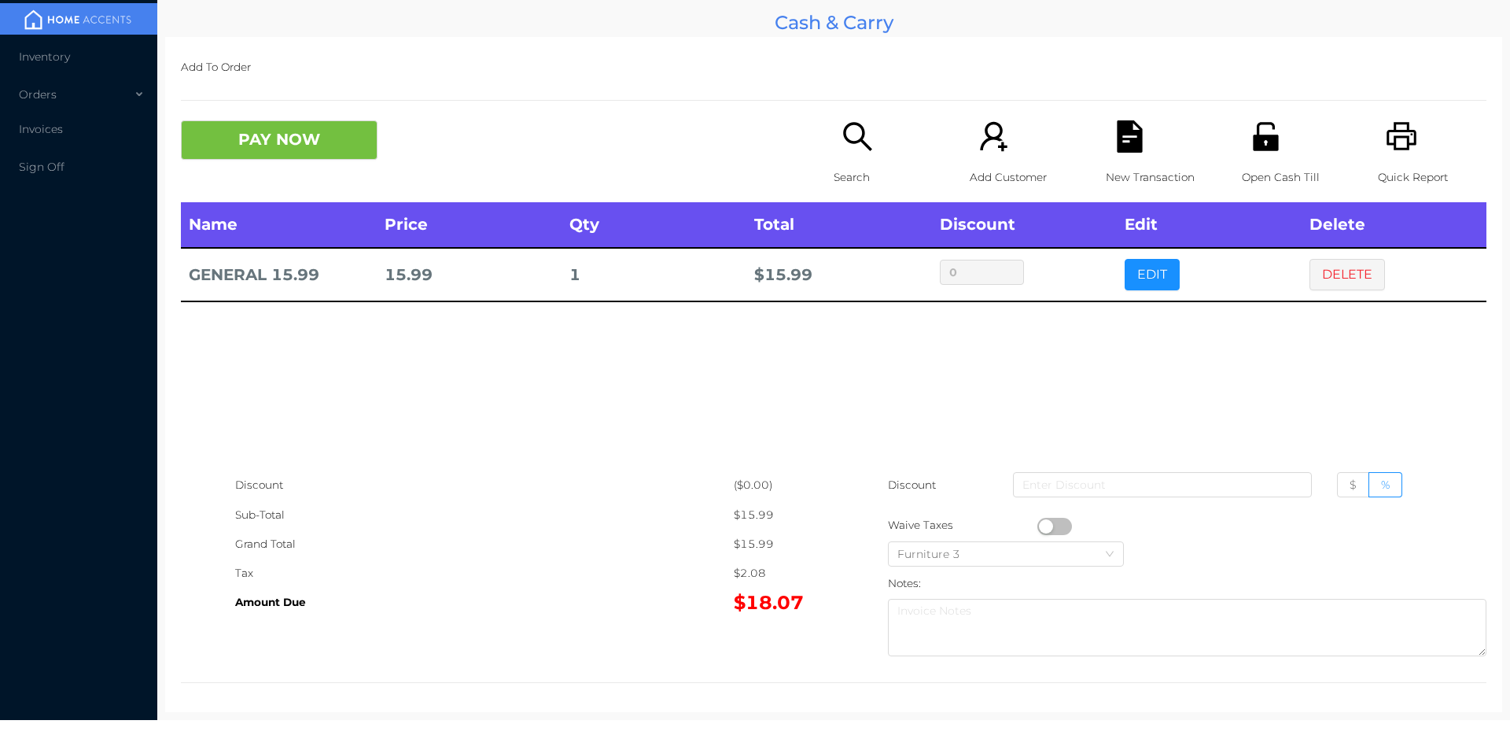
click at [853, 146] on icon "icon: search" at bounding box center [858, 136] width 32 height 32
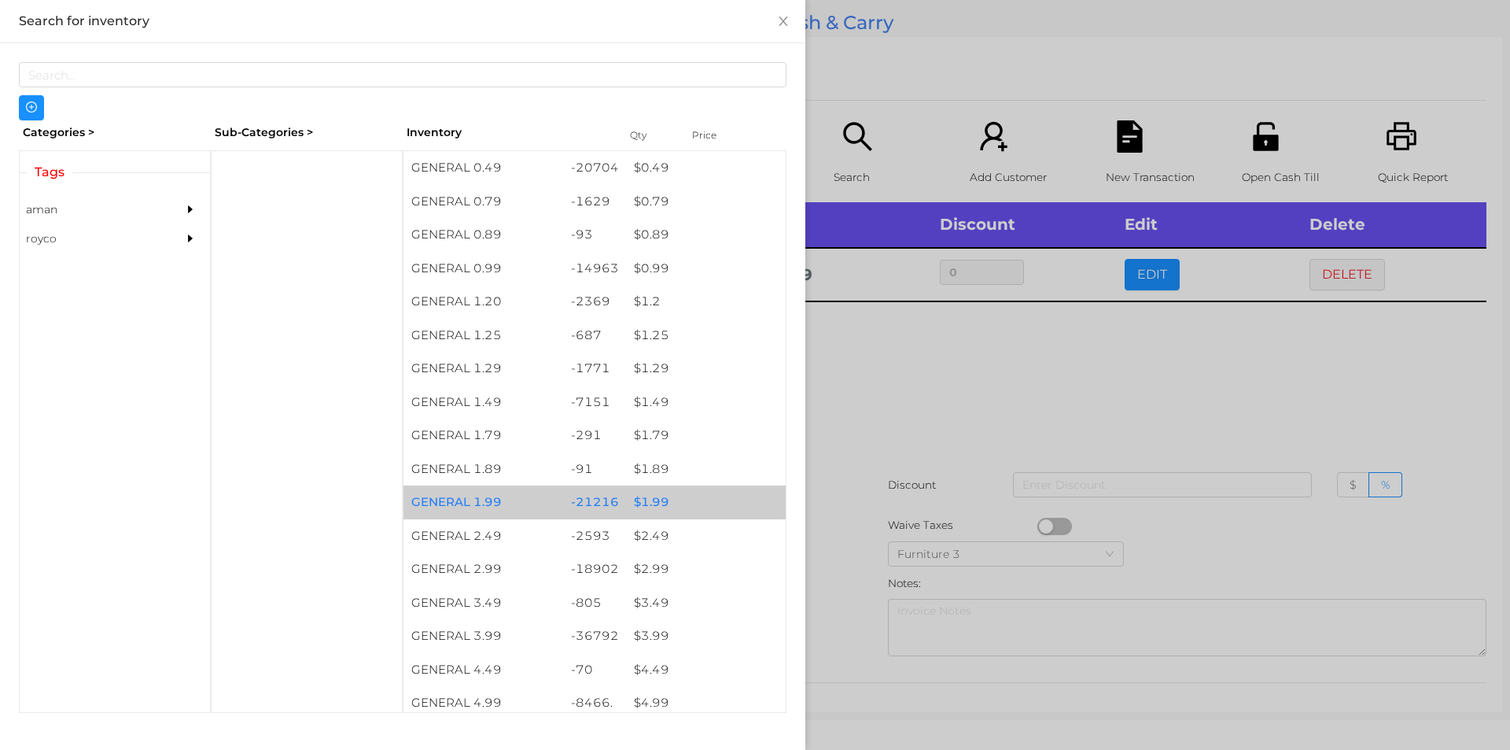
click at [656, 496] on div "$ 1.99" at bounding box center [706, 502] width 160 height 34
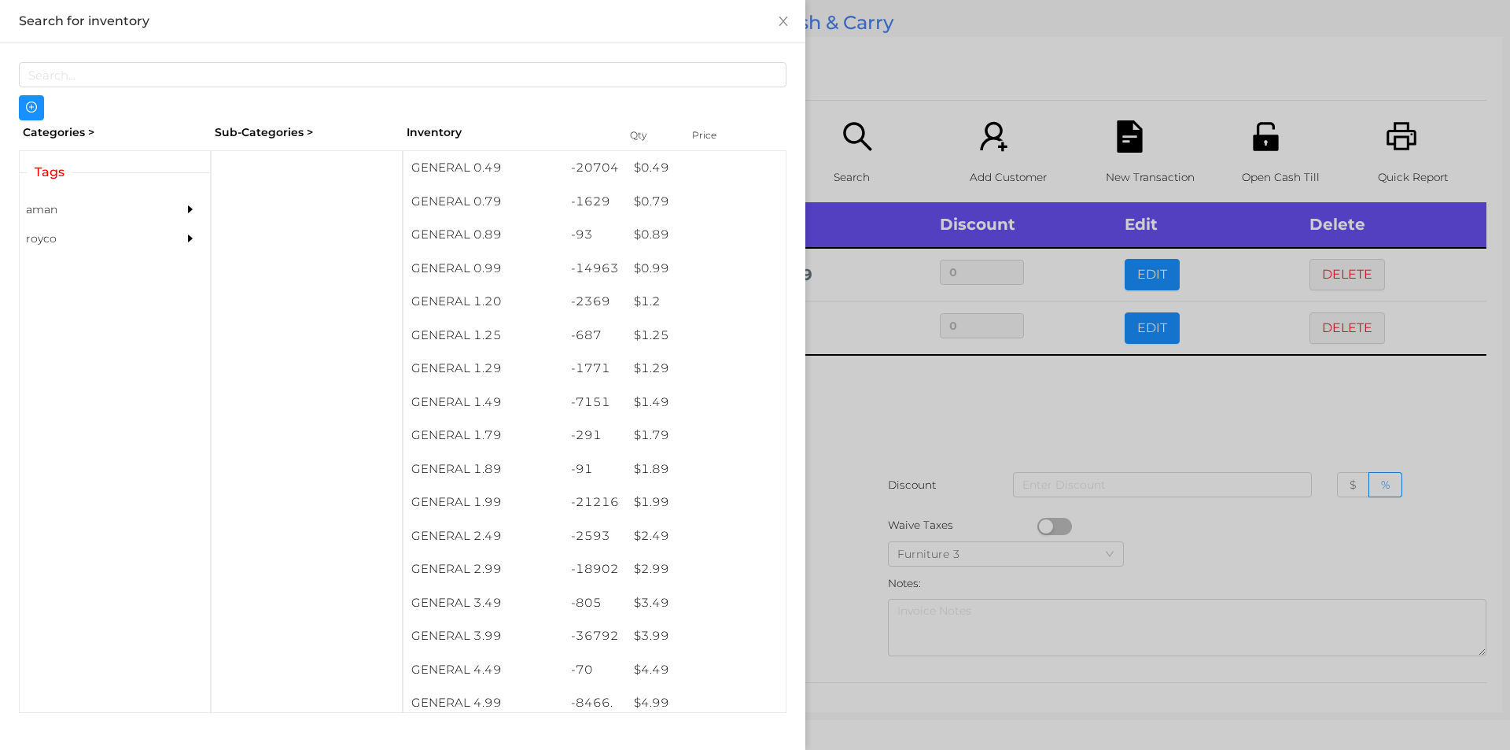
click at [905, 448] on div at bounding box center [755, 375] width 1510 height 750
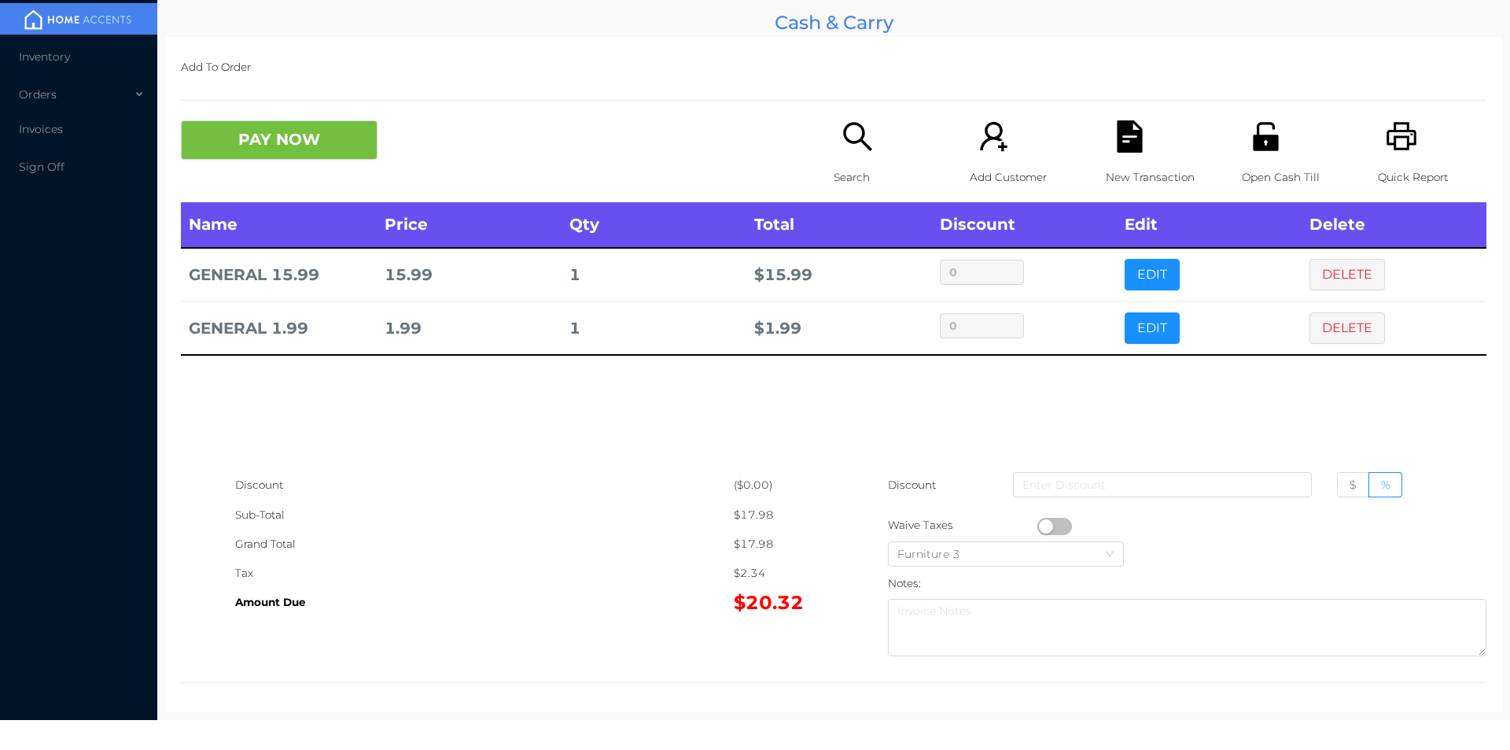
click at [1126, 148] on icon "icon: file-text" at bounding box center [1129, 136] width 25 height 32
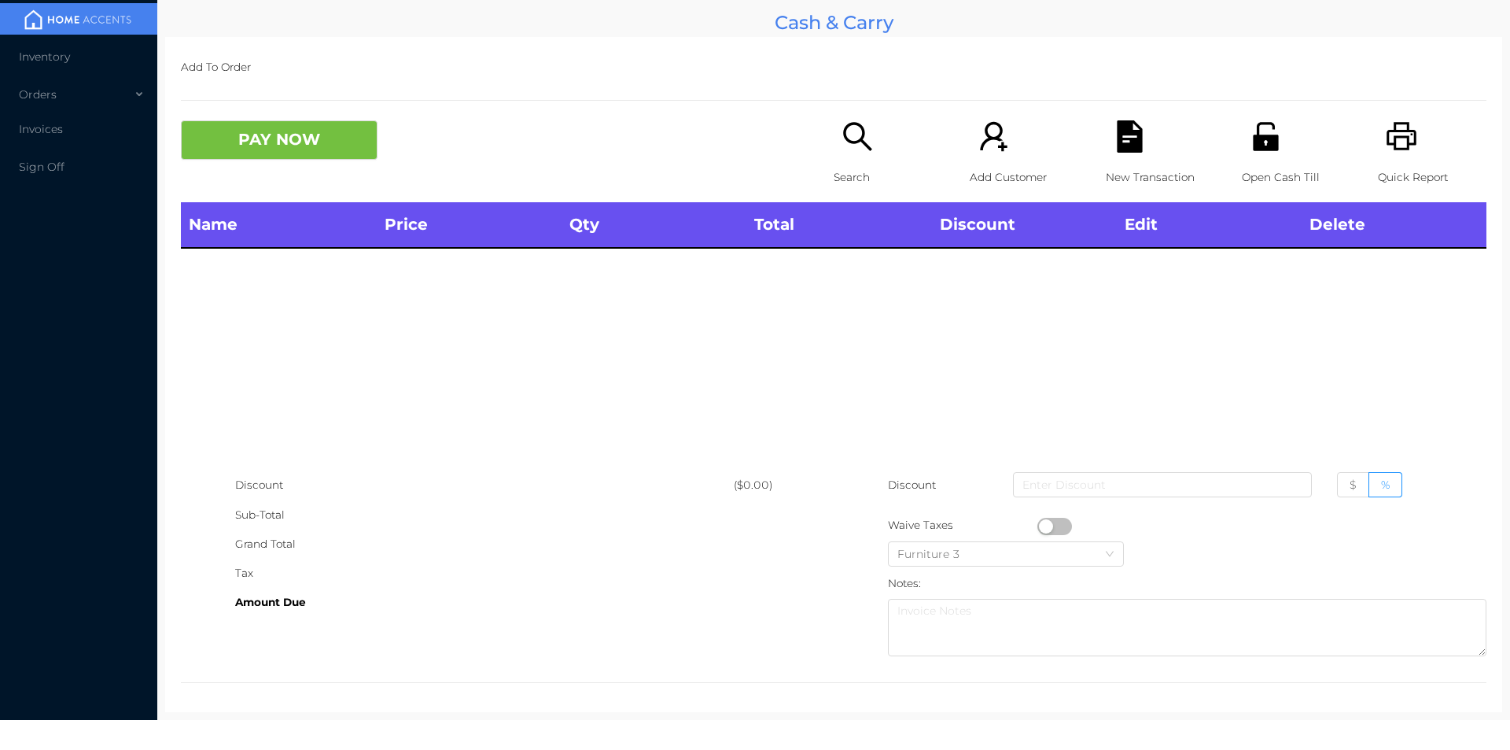
click at [1256, 154] on div "Open Cash Till" at bounding box center [1296, 161] width 109 height 82
click at [834, 123] on div "Search" at bounding box center [888, 161] width 109 height 82
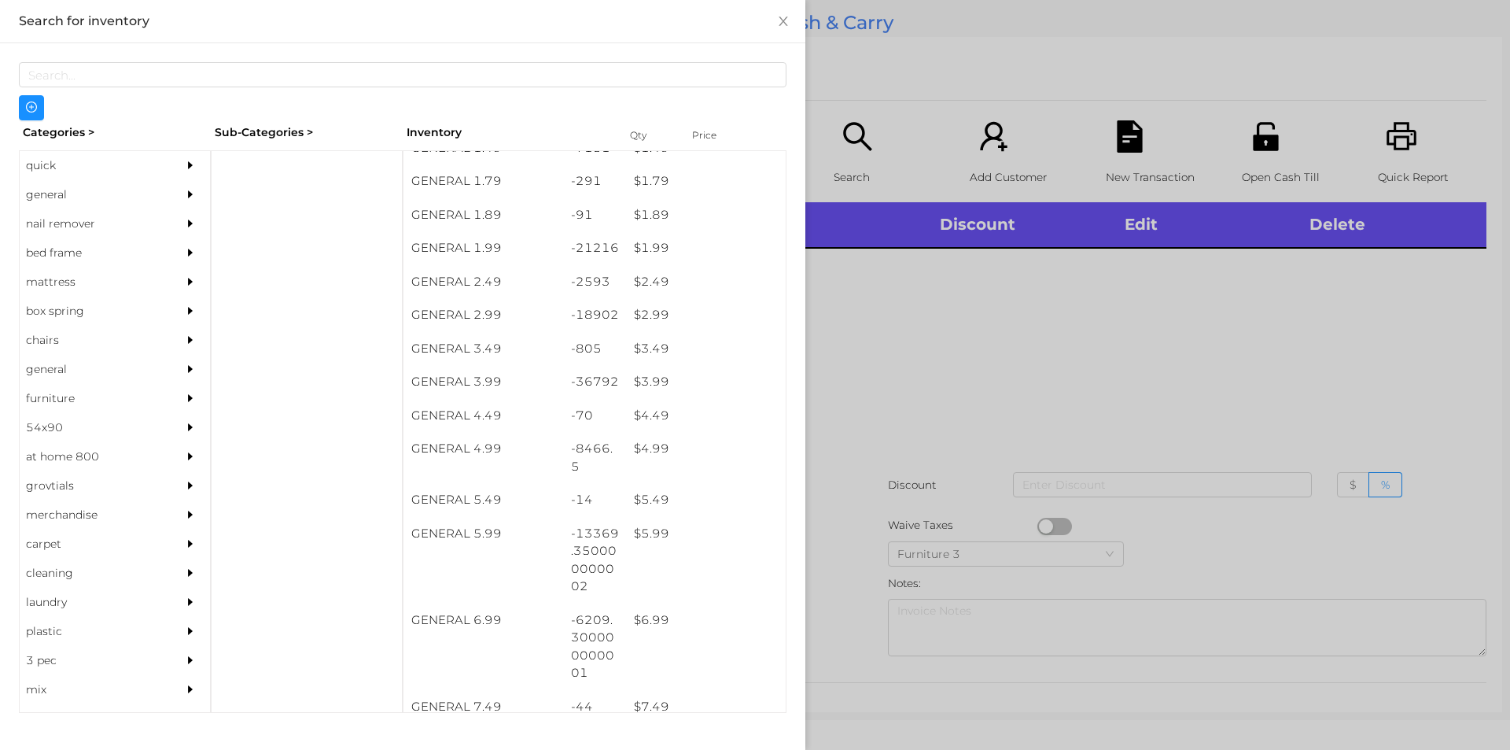
scroll to position [260, 0]
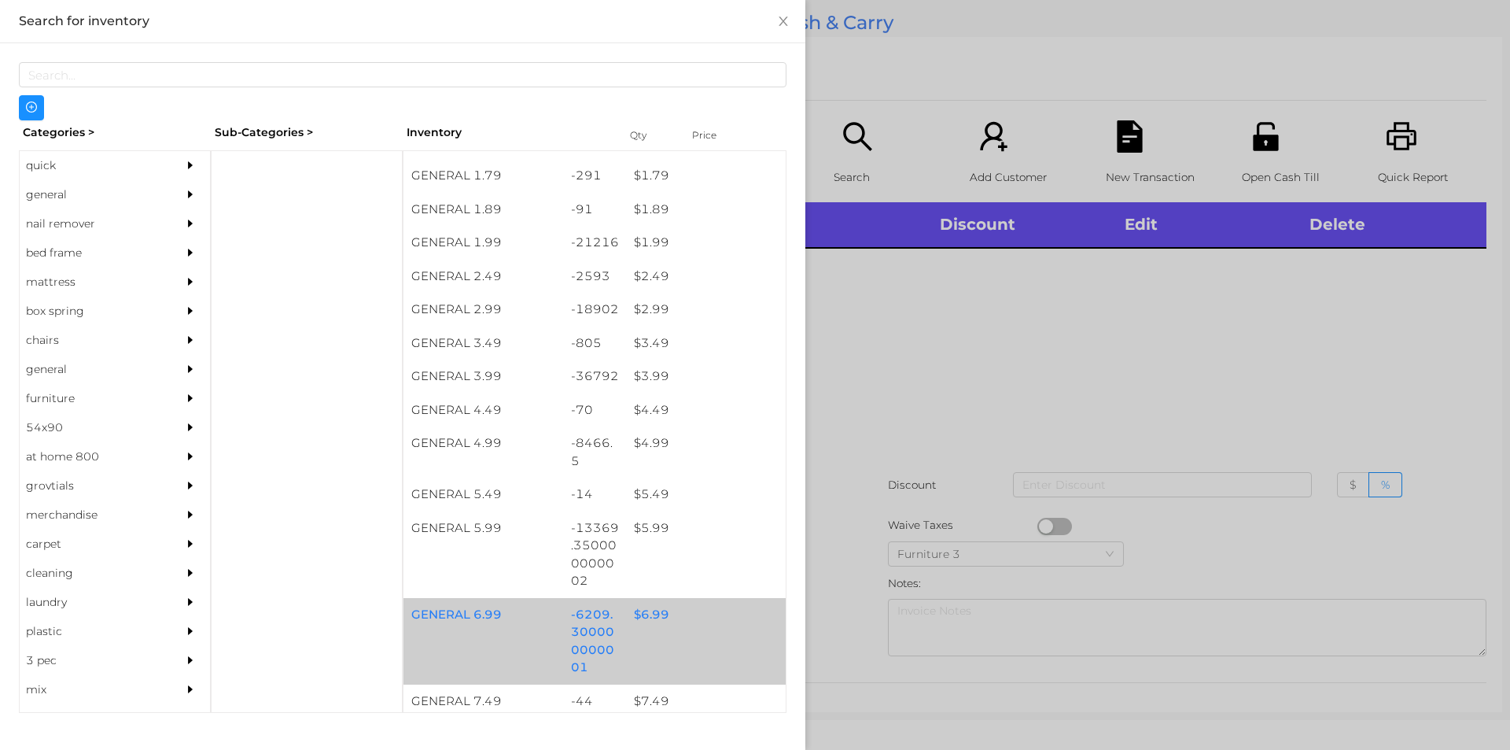
click at [703, 609] on div "$ 6.99" at bounding box center [706, 615] width 160 height 34
click at [689, 626] on div "$ 6.99" at bounding box center [706, 615] width 160 height 34
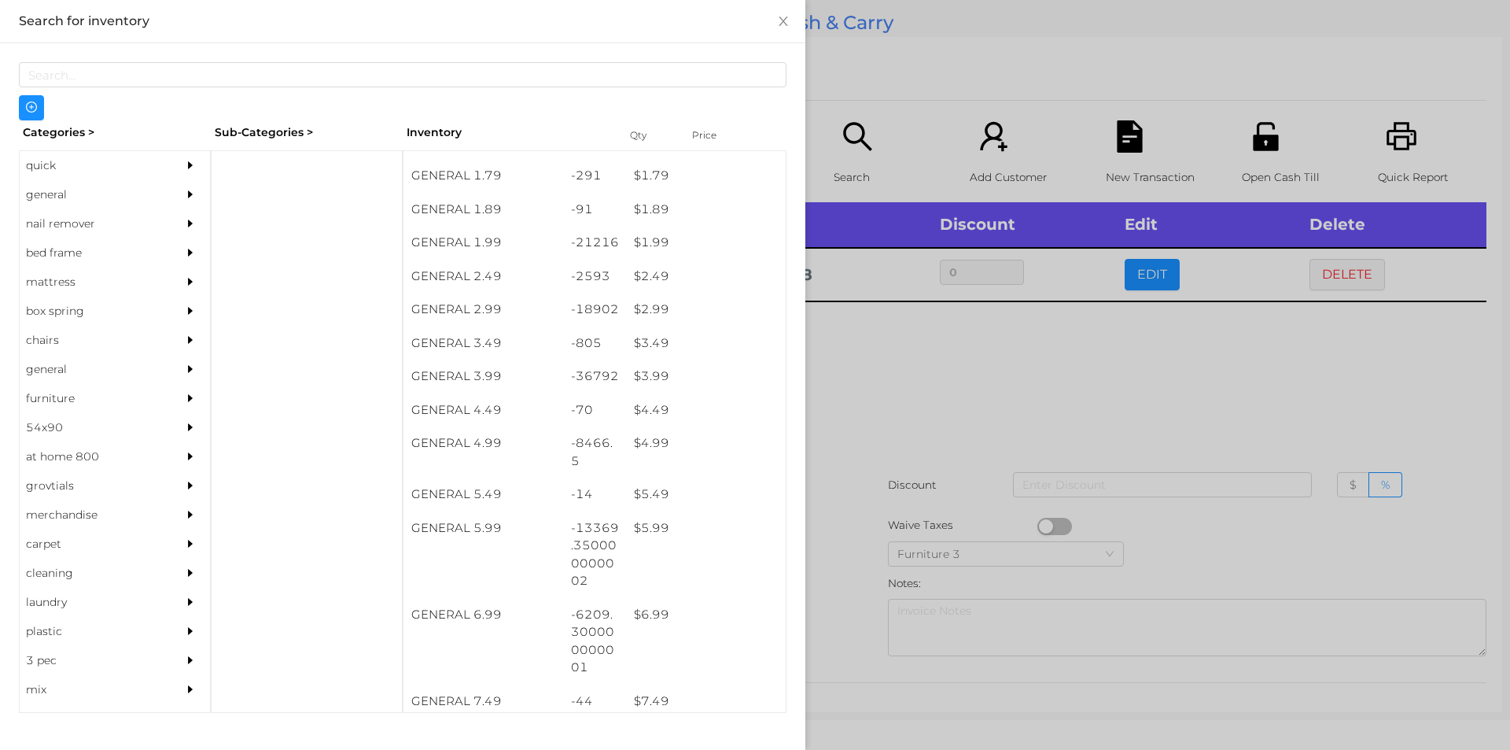
click at [902, 438] on div at bounding box center [755, 375] width 1510 height 750
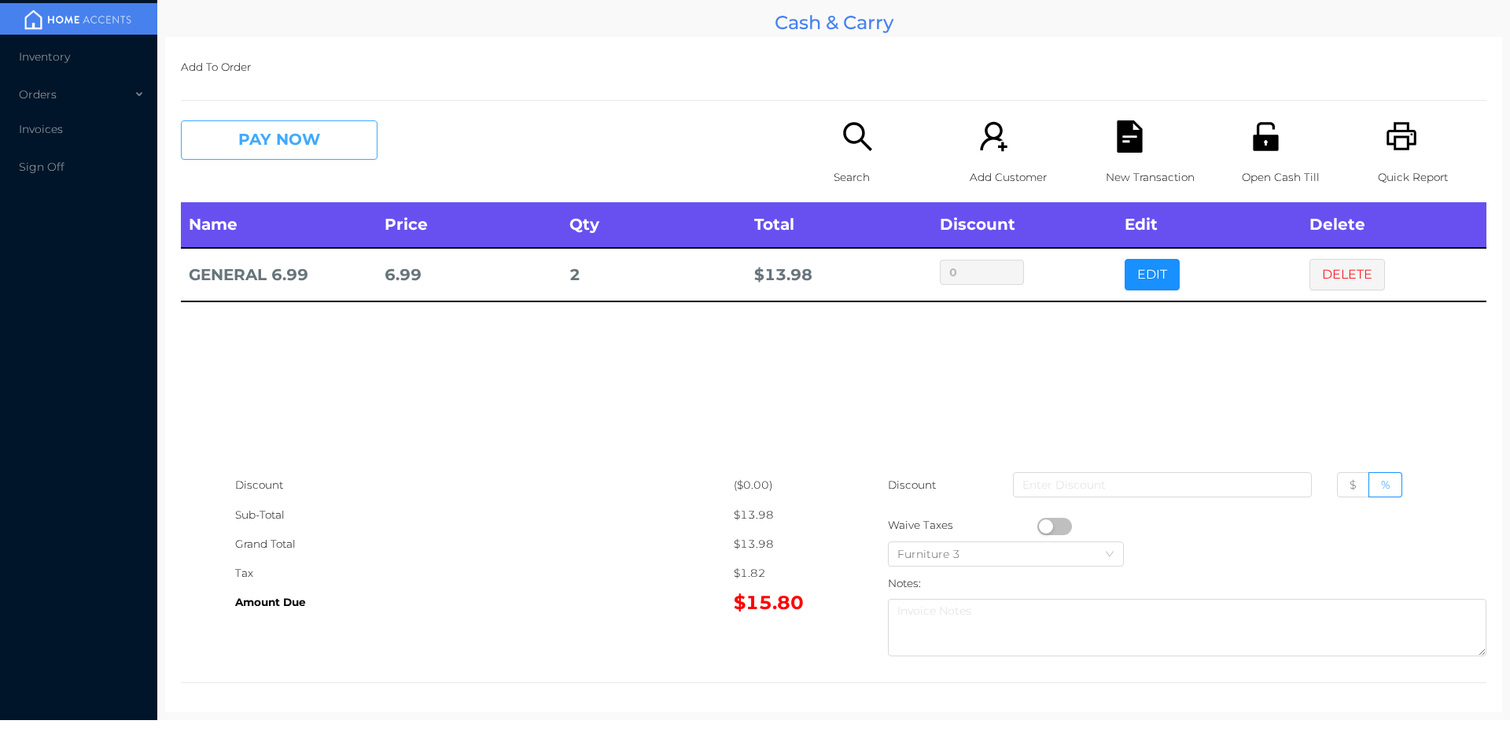
click at [262, 155] on button "PAY NOW" at bounding box center [279, 139] width 197 height 39
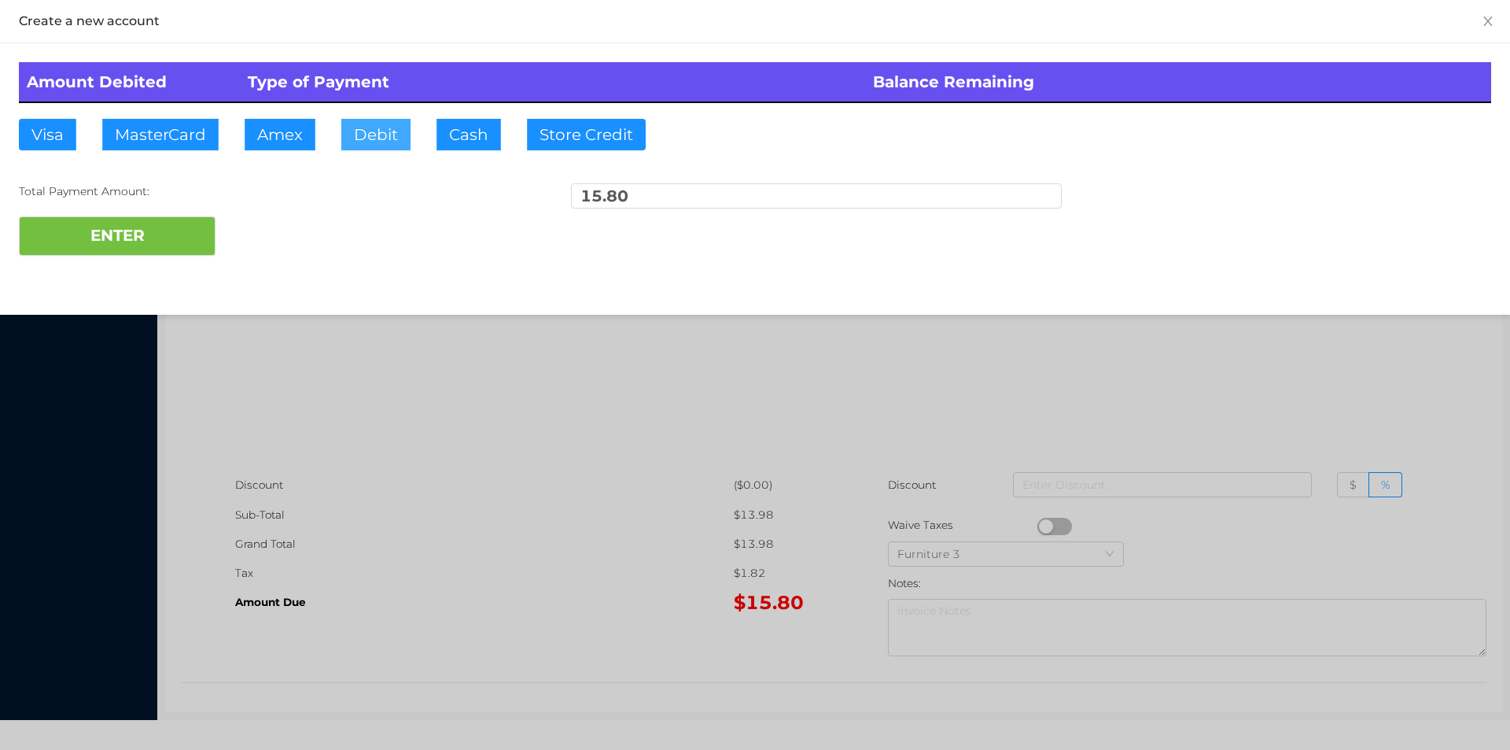
click at [353, 141] on button "Debit" at bounding box center [375, 134] width 69 height 31
click at [121, 242] on button "ENTER" at bounding box center [117, 235] width 197 height 39
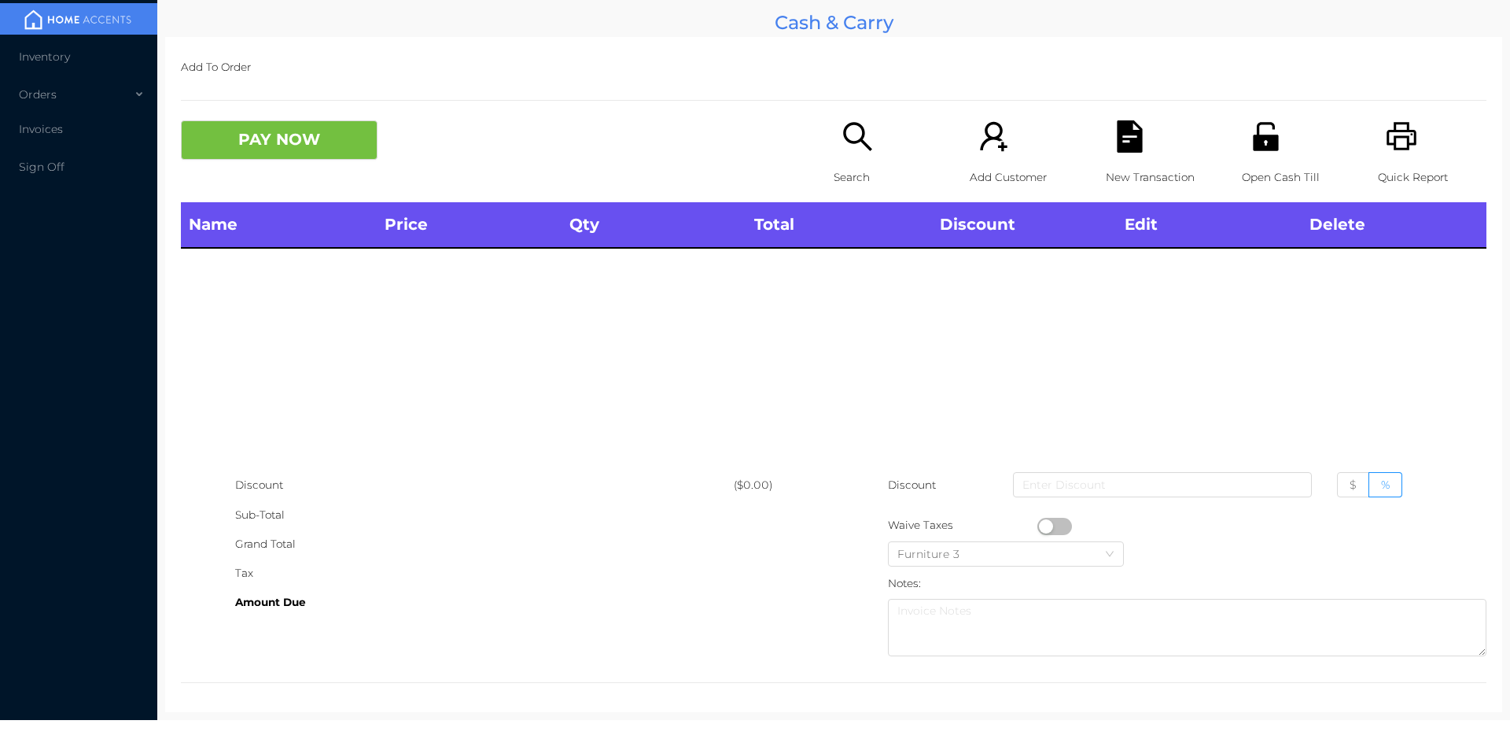
click at [1250, 126] on icon "icon: unlock" at bounding box center [1266, 136] width 32 height 32
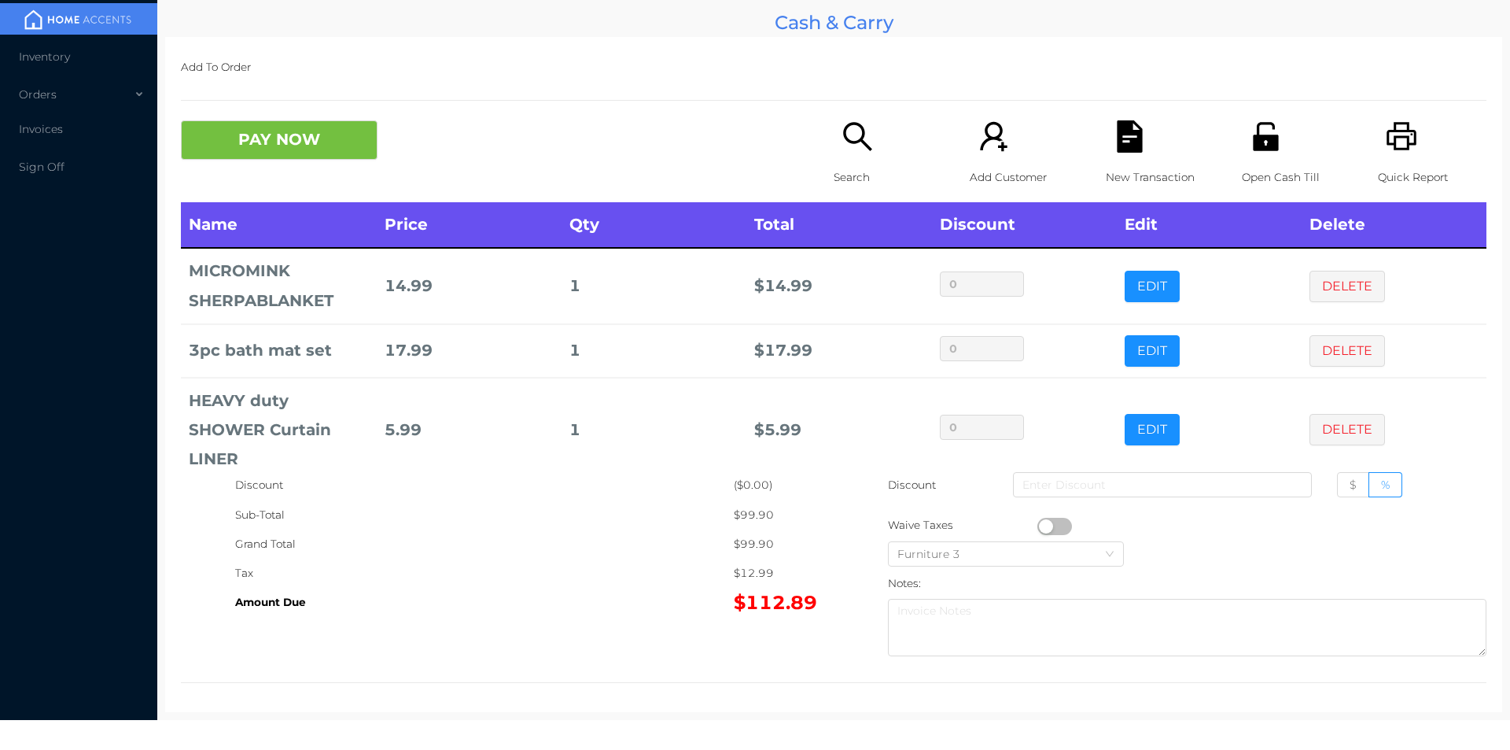
click at [835, 141] on div "Search" at bounding box center [888, 161] width 109 height 82
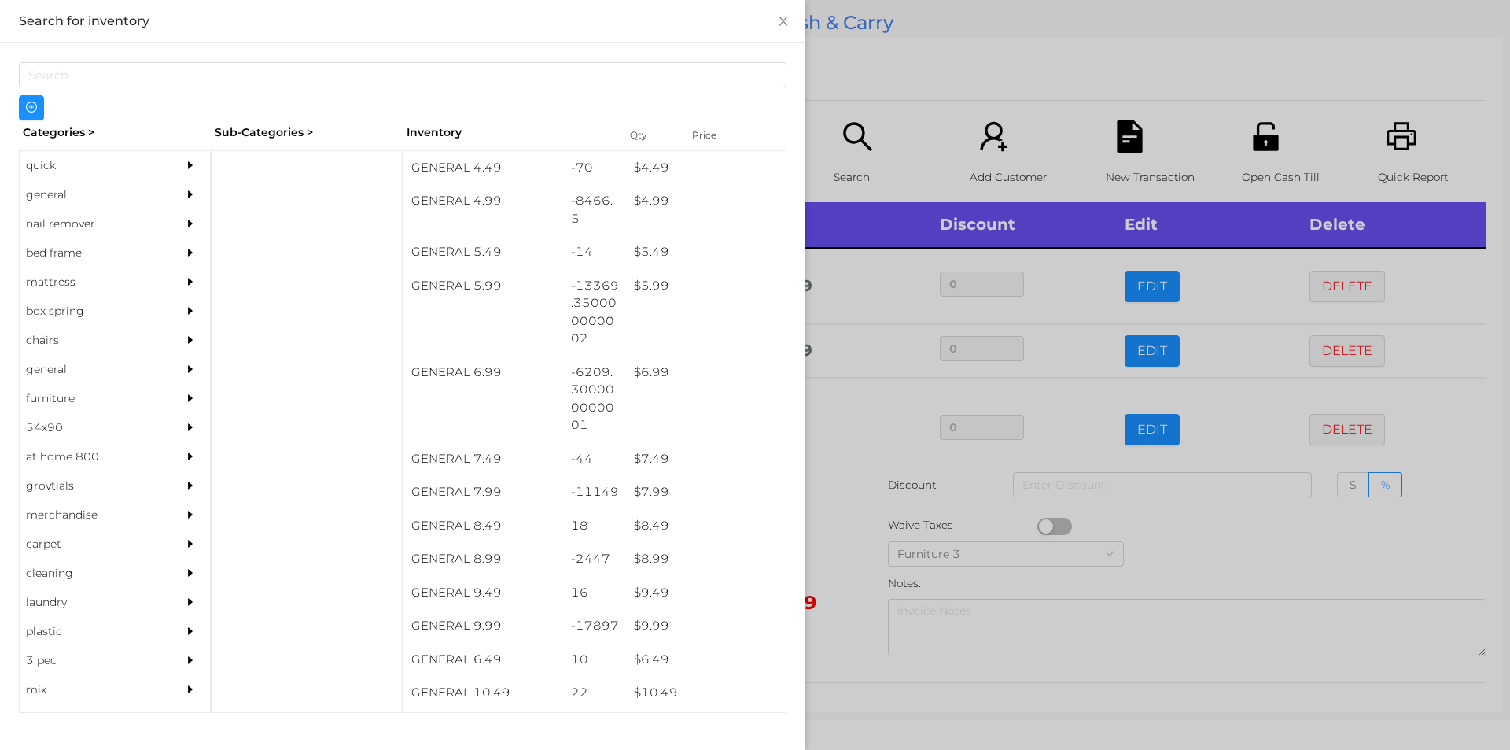
scroll to position [635, 0]
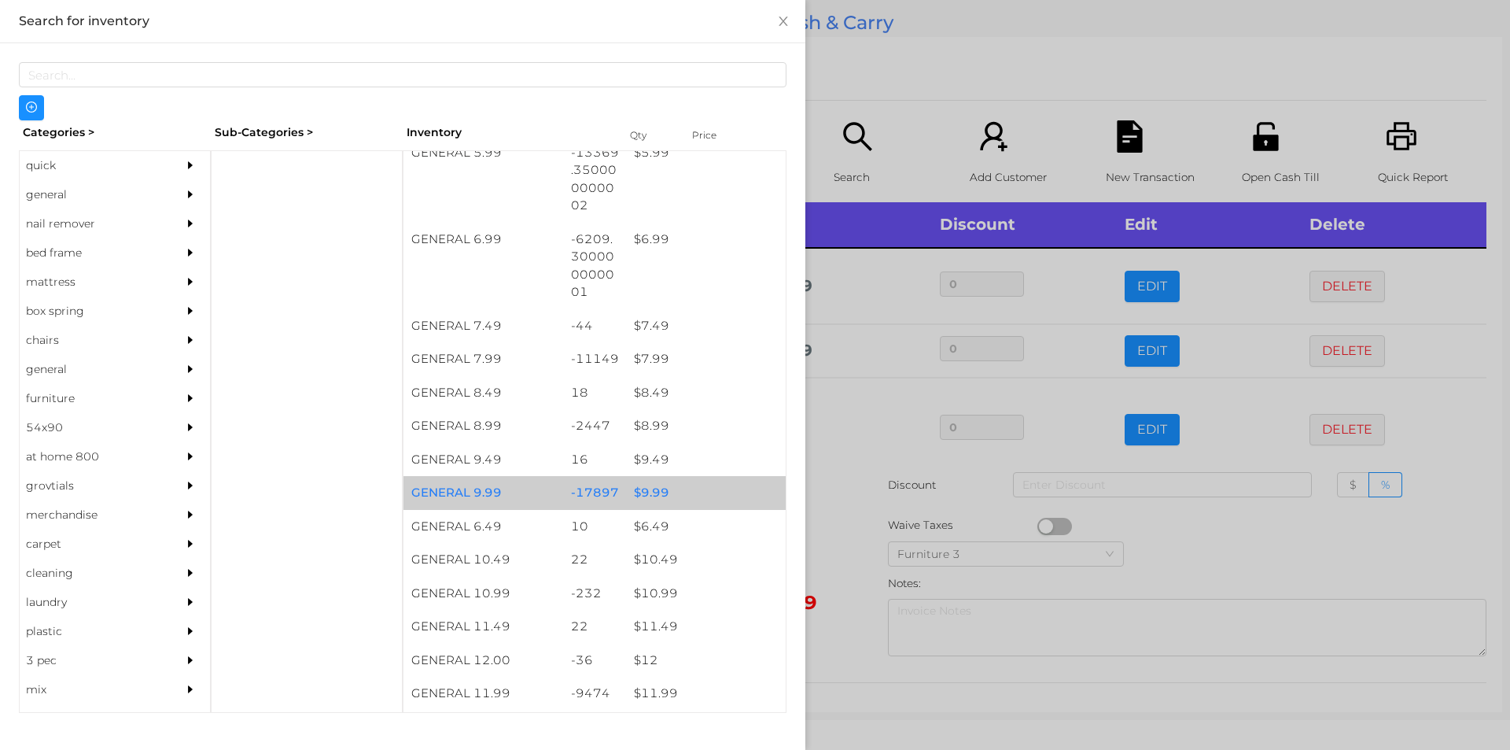
click at [658, 486] on div "$ 9.99" at bounding box center [706, 493] width 160 height 34
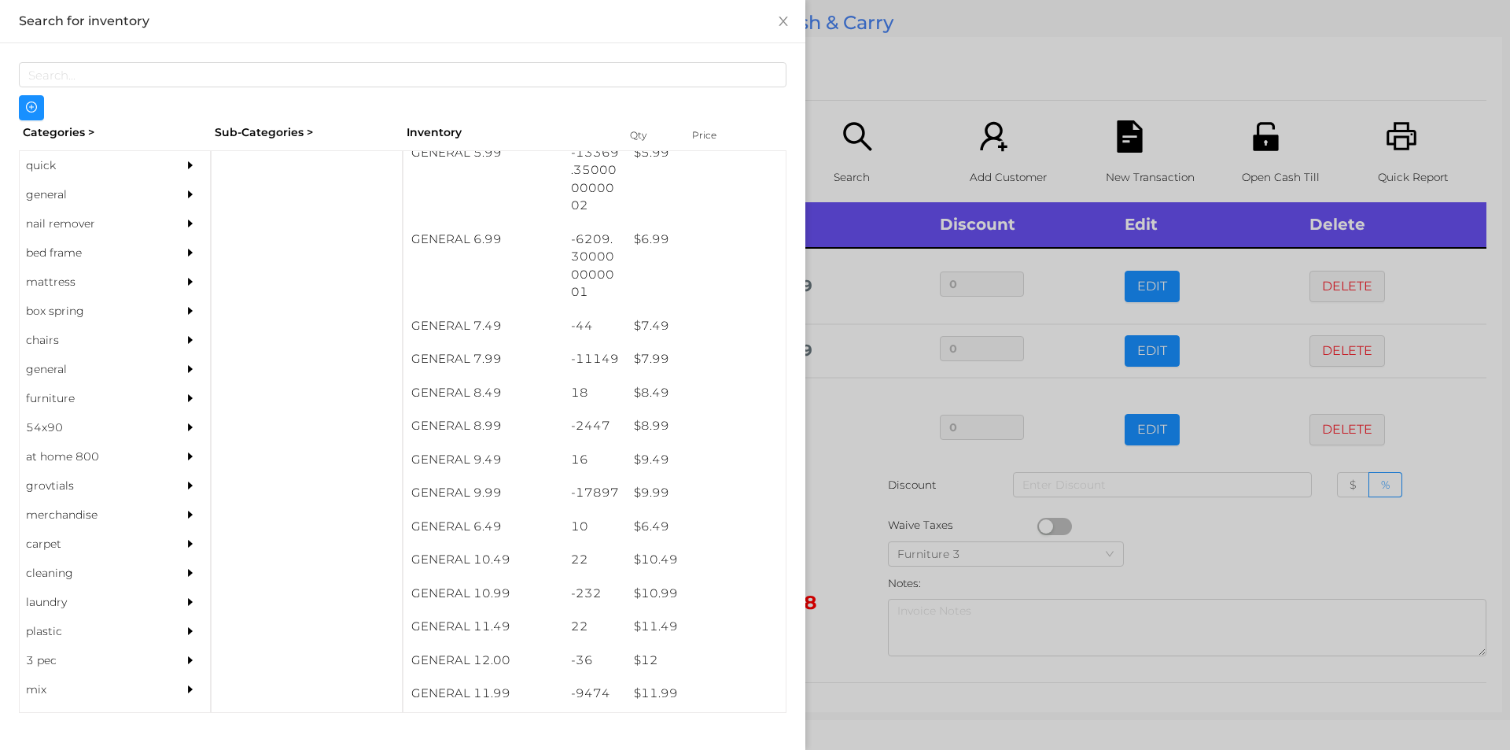
click at [917, 65] on div at bounding box center [755, 375] width 1510 height 750
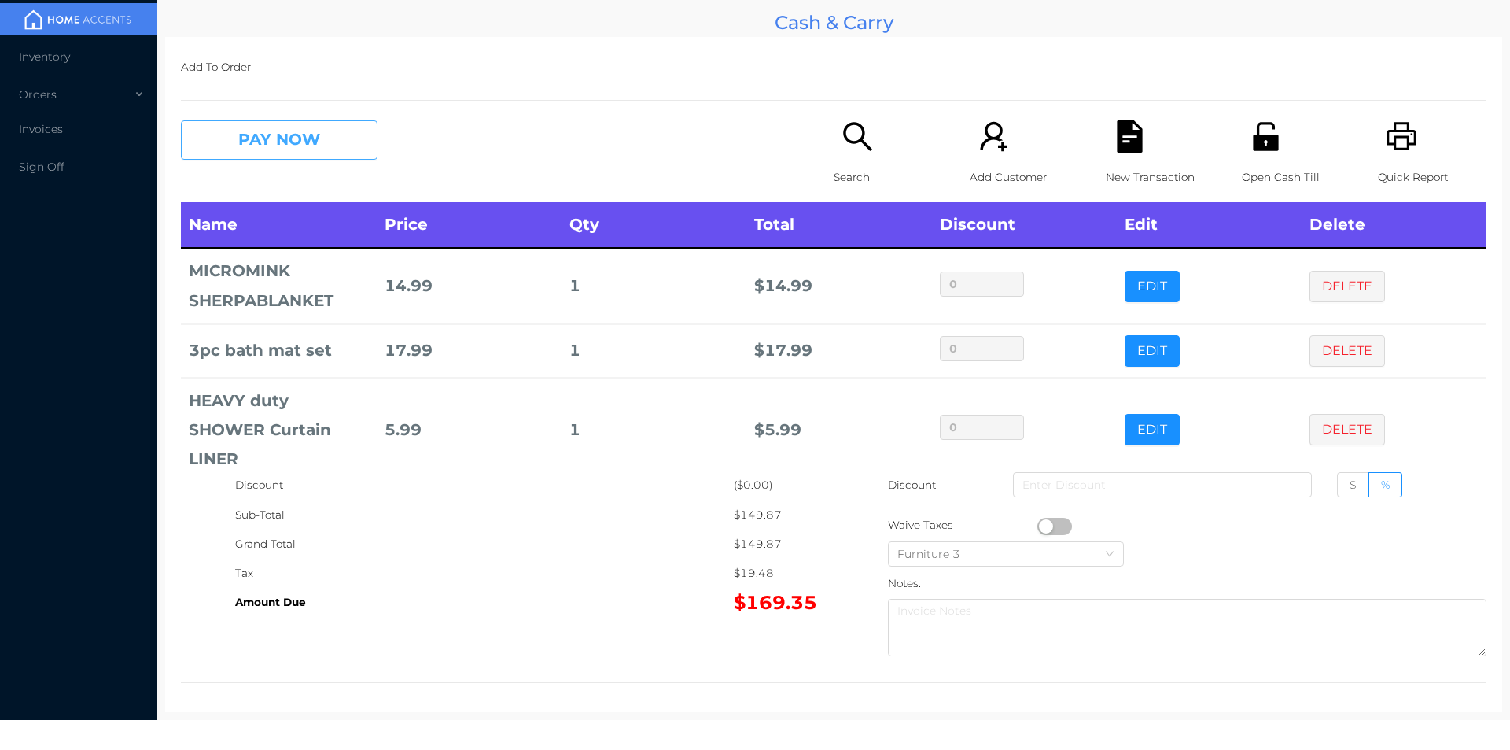
click at [282, 136] on button "PAY NOW" at bounding box center [279, 139] width 197 height 39
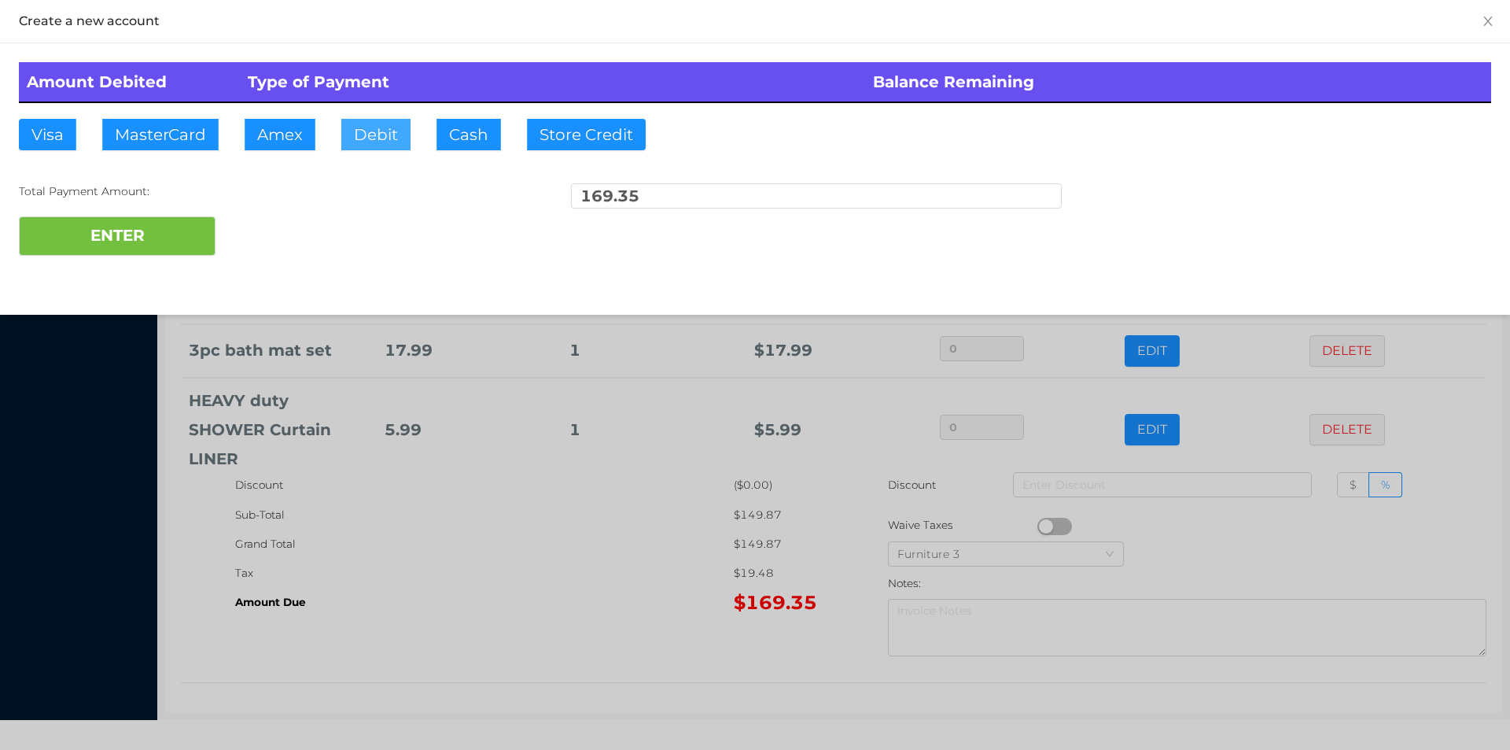
click at [363, 127] on button "Debit" at bounding box center [375, 134] width 69 height 31
click at [171, 222] on button "ENTER" at bounding box center [117, 235] width 197 height 39
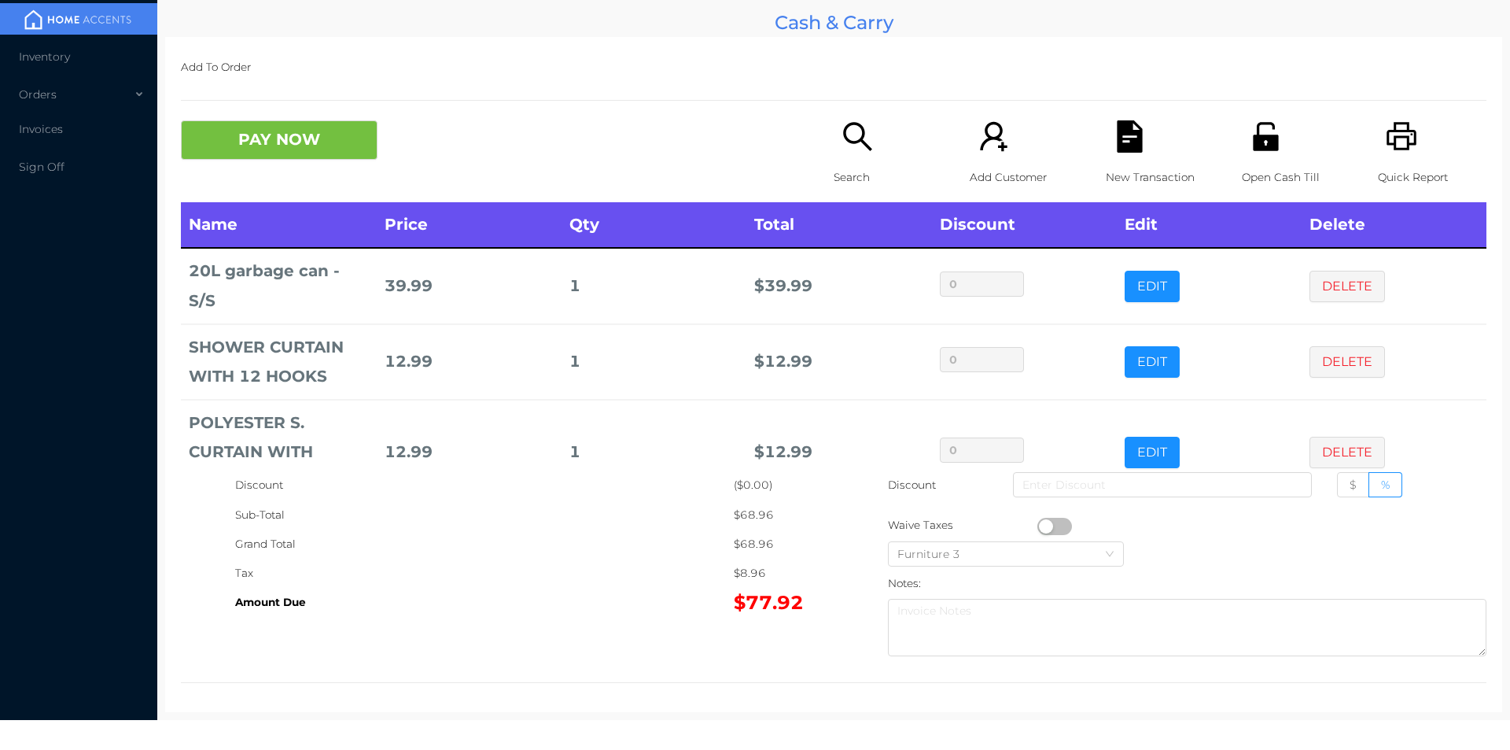
click at [854, 138] on icon "icon: search" at bounding box center [858, 136] width 32 height 32
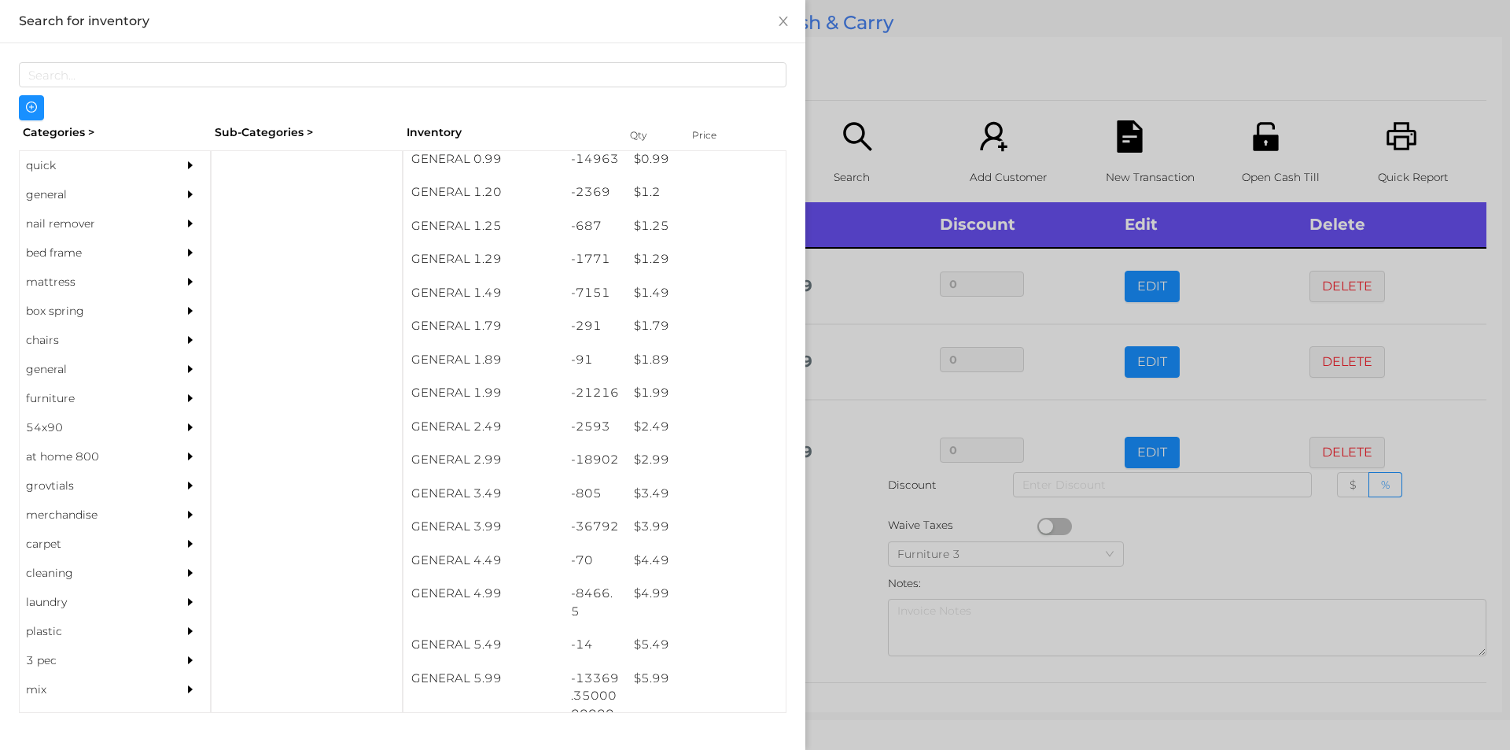
scroll to position [109, 0]
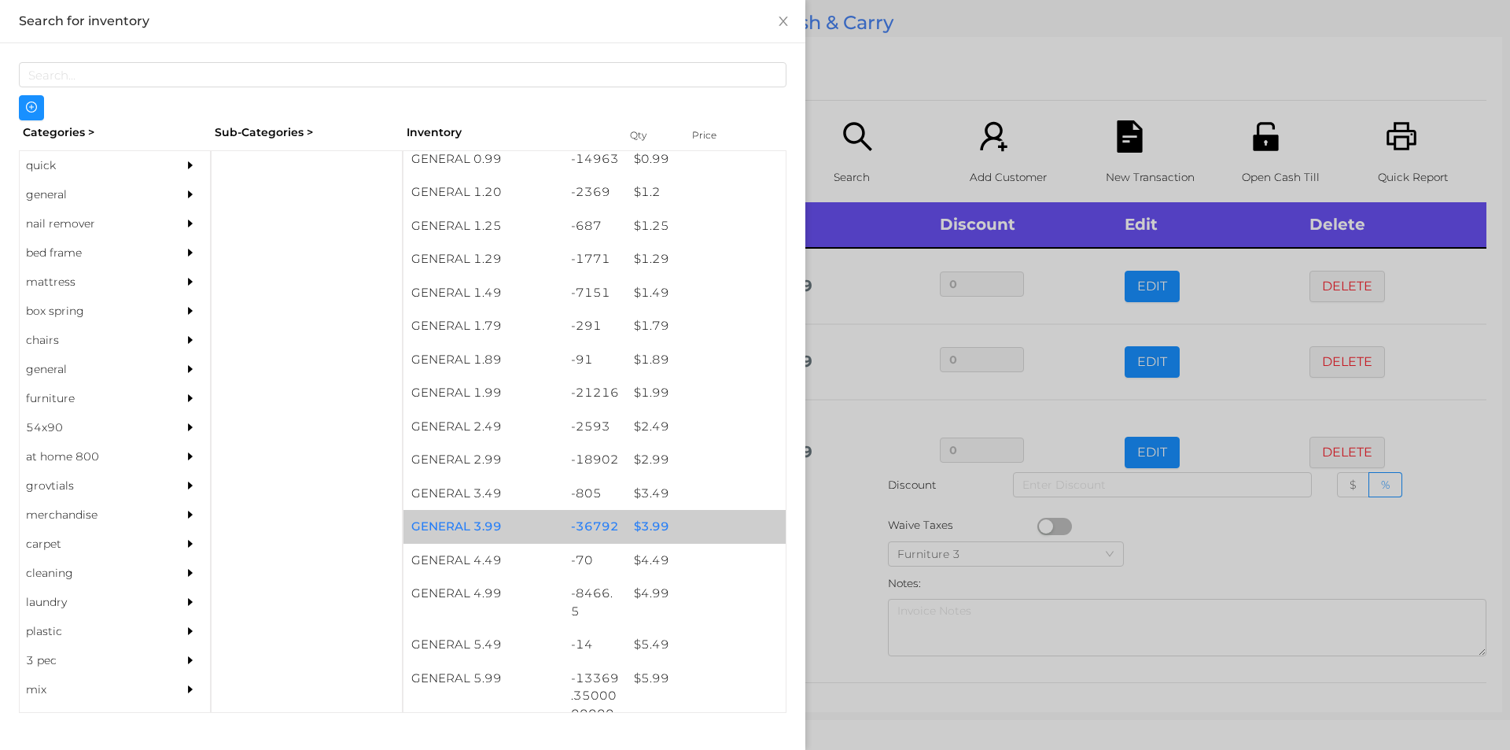
click at [651, 510] on div "$ 3.99" at bounding box center [706, 527] width 160 height 34
click at [692, 516] on div "$ 3.99" at bounding box center [706, 527] width 160 height 34
click at [714, 522] on div "$ 3.99" at bounding box center [706, 527] width 160 height 34
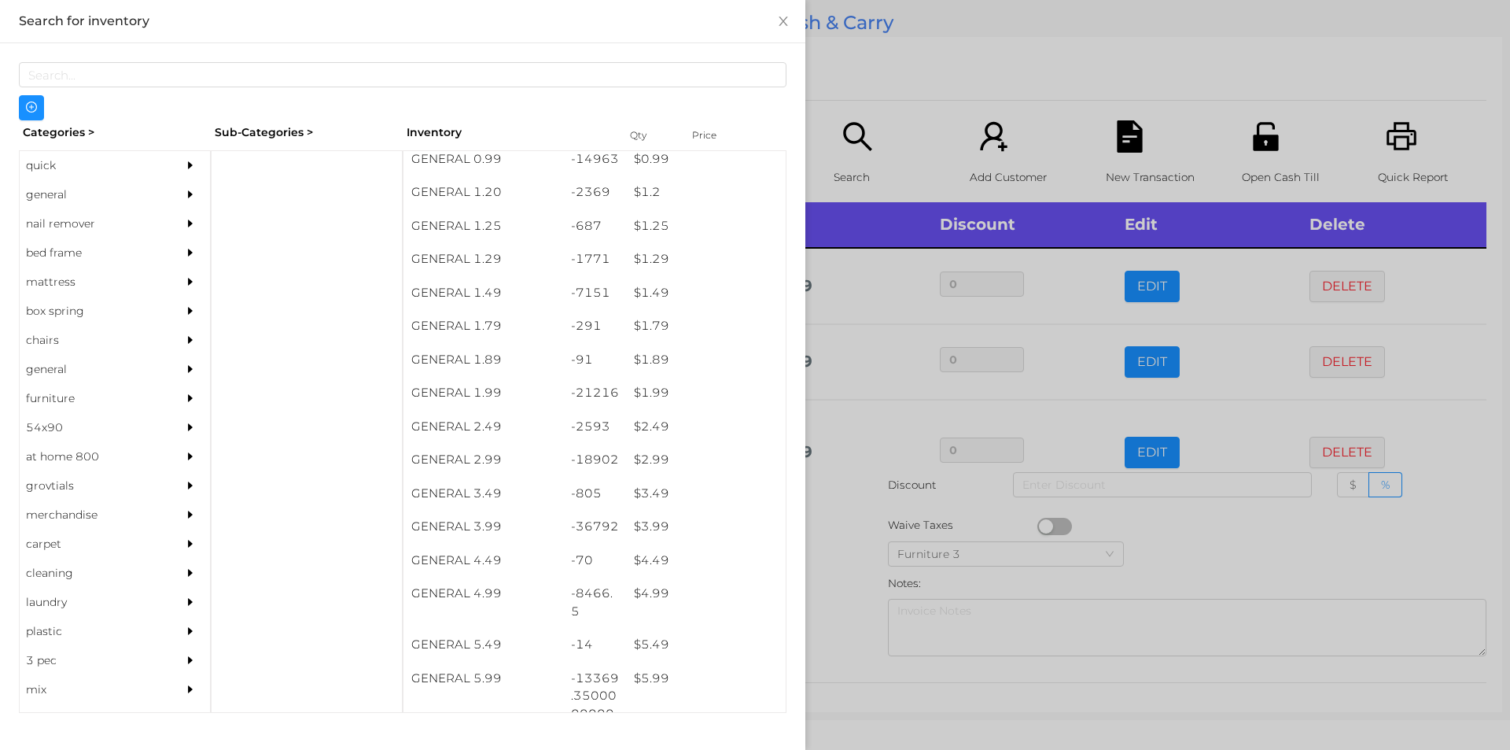
click at [871, 79] on div at bounding box center [755, 375] width 1510 height 750
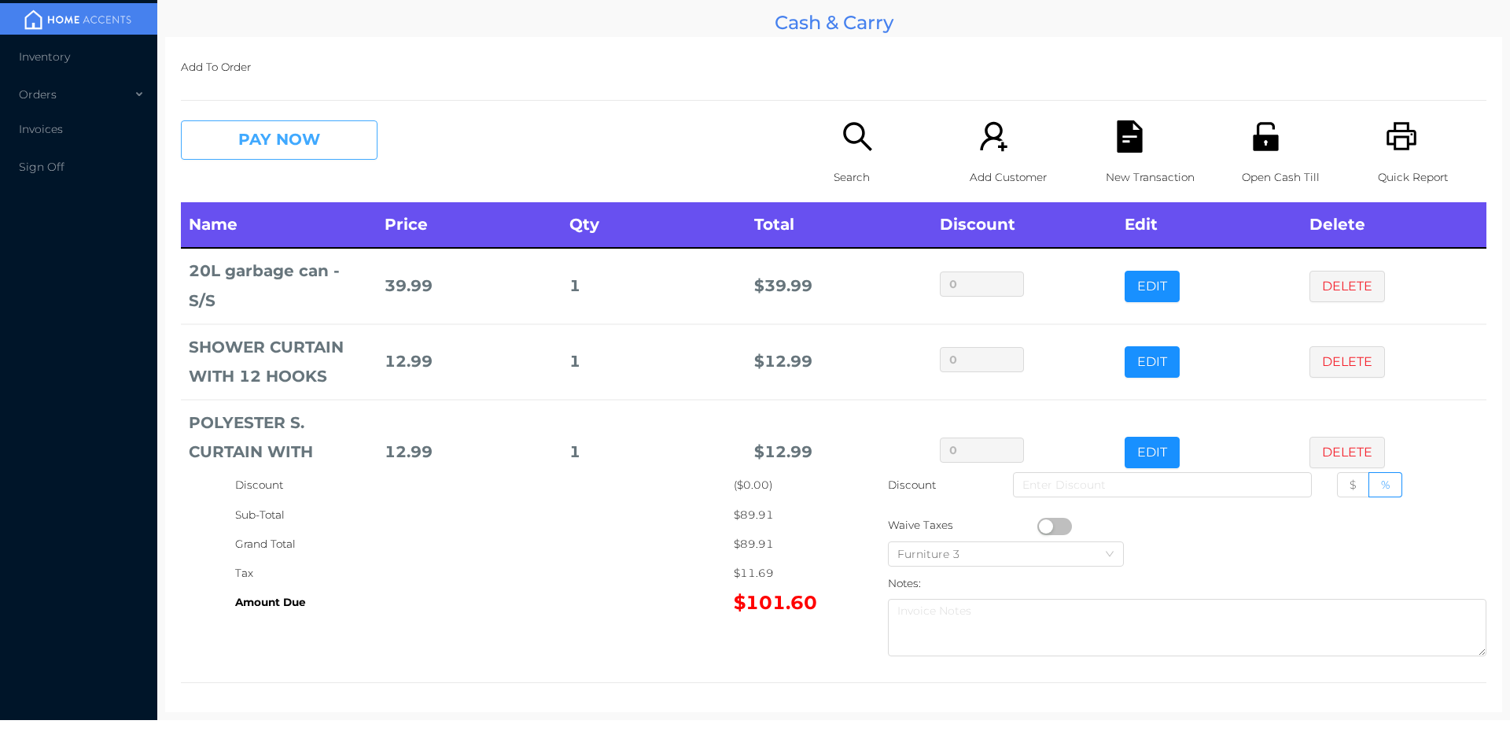
click at [309, 146] on button "PAY NOW" at bounding box center [279, 139] width 197 height 39
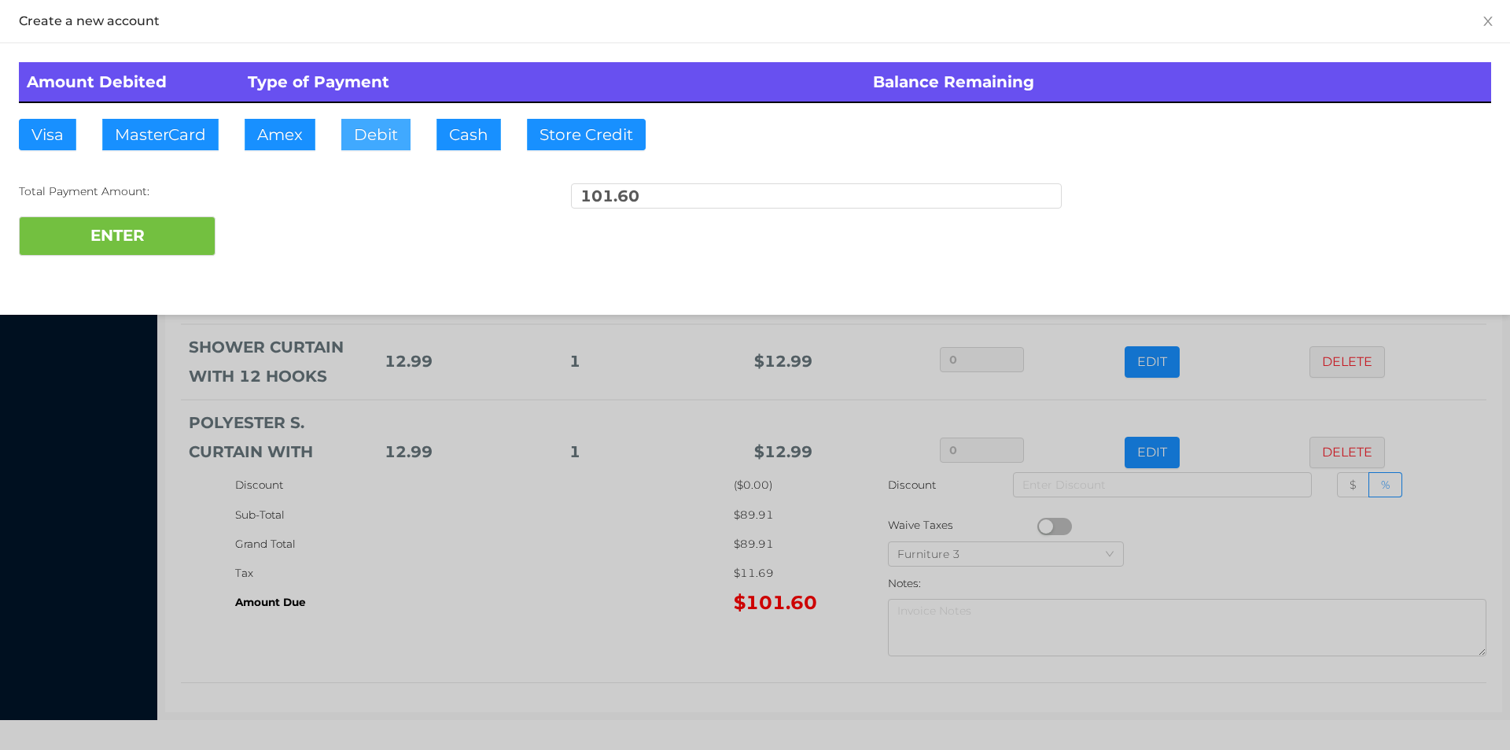
click at [385, 132] on button "Debit" at bounding box center [375, 134] width 69 height 31
click at [157, 236] on button "ENTER" at bounding box center [117, 235] width 197 height 39
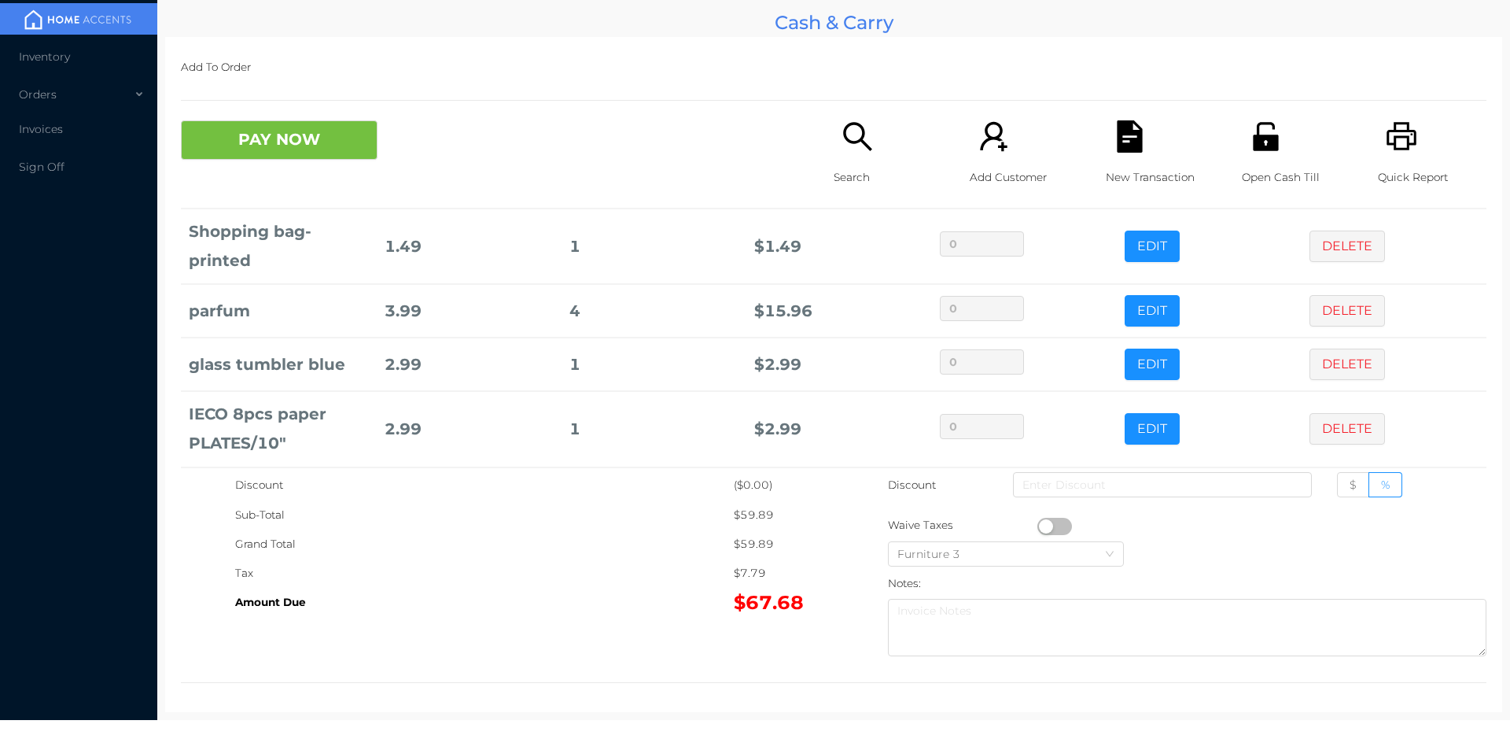
scroll to position [441, 0]
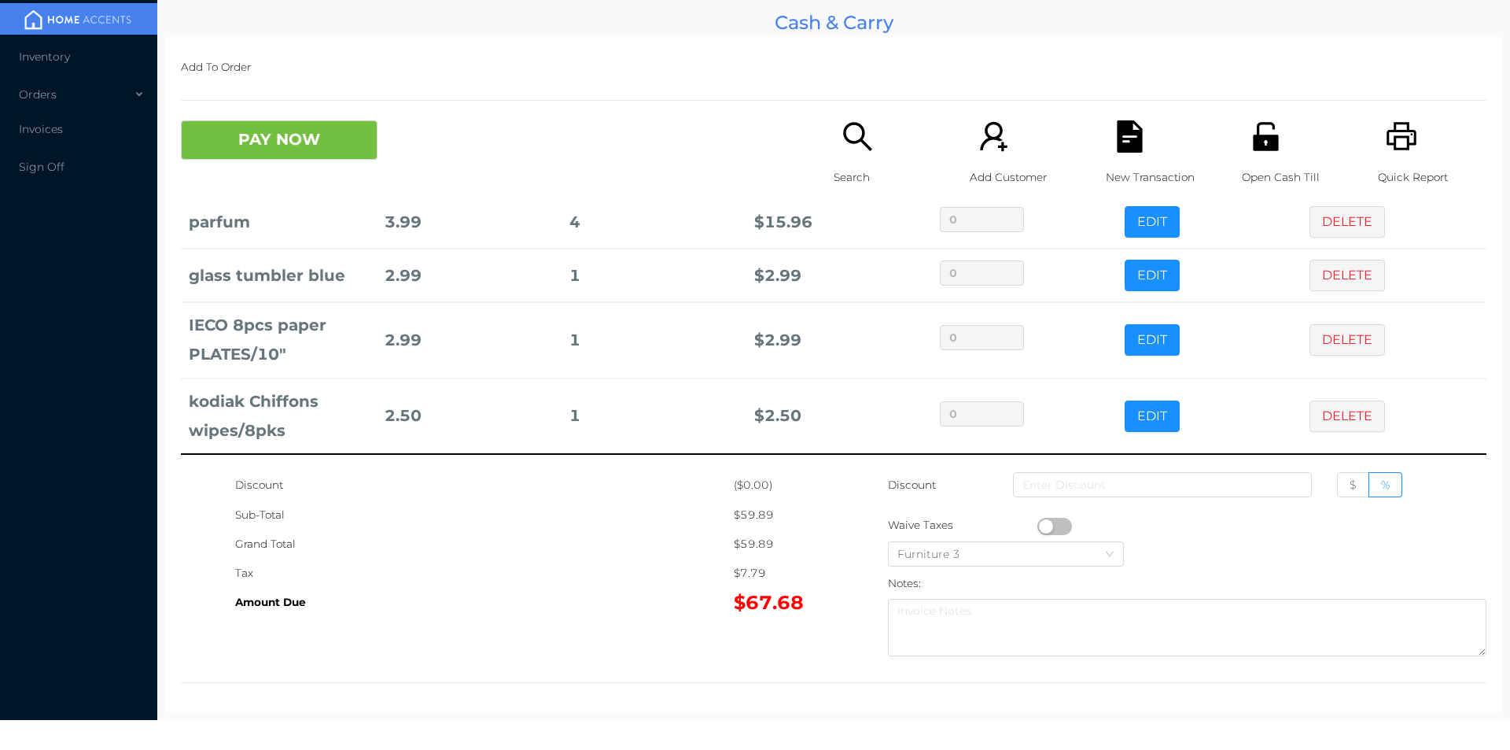
click at [842, 143] on icon "icon: search" at bounding box center [858, 136] width 32 height 32
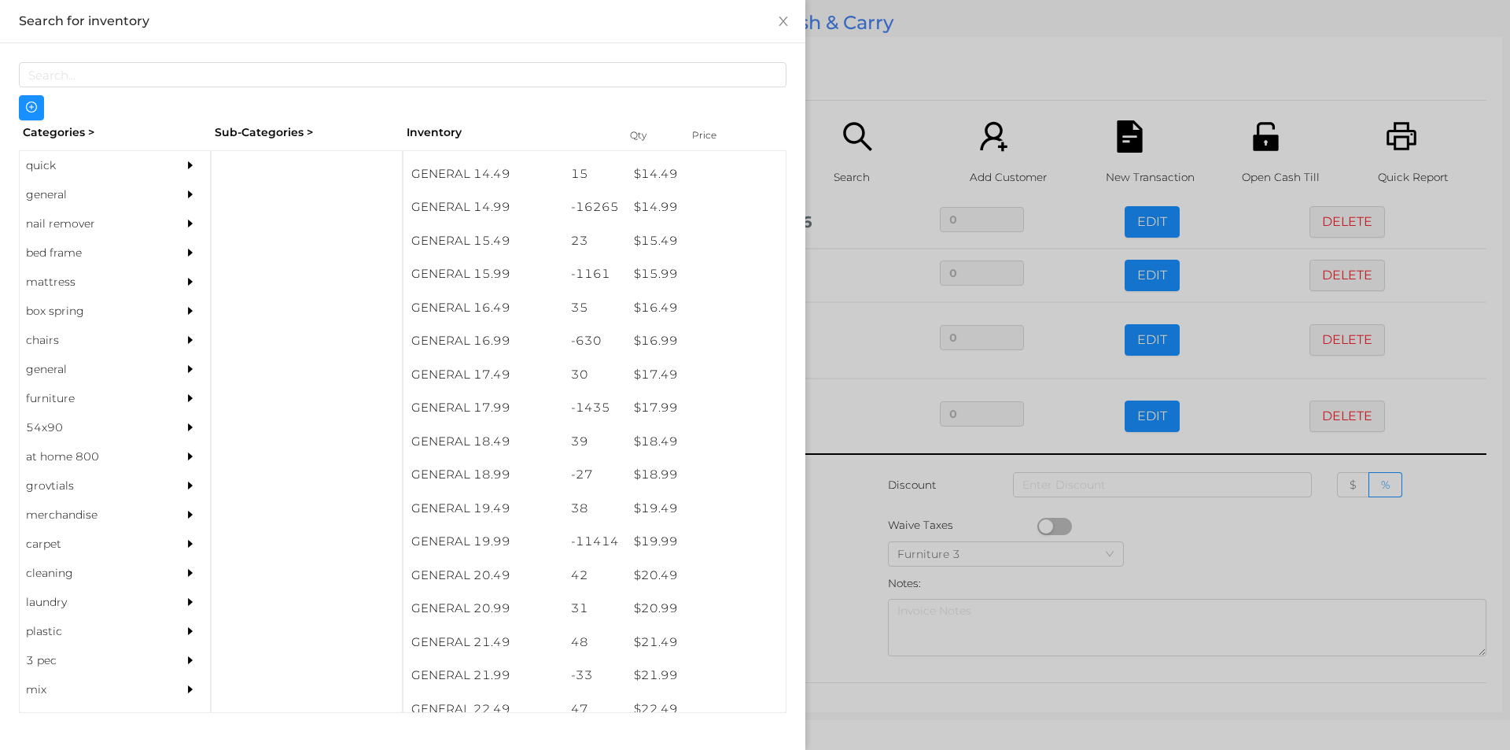
scroll to position [1330, 0]
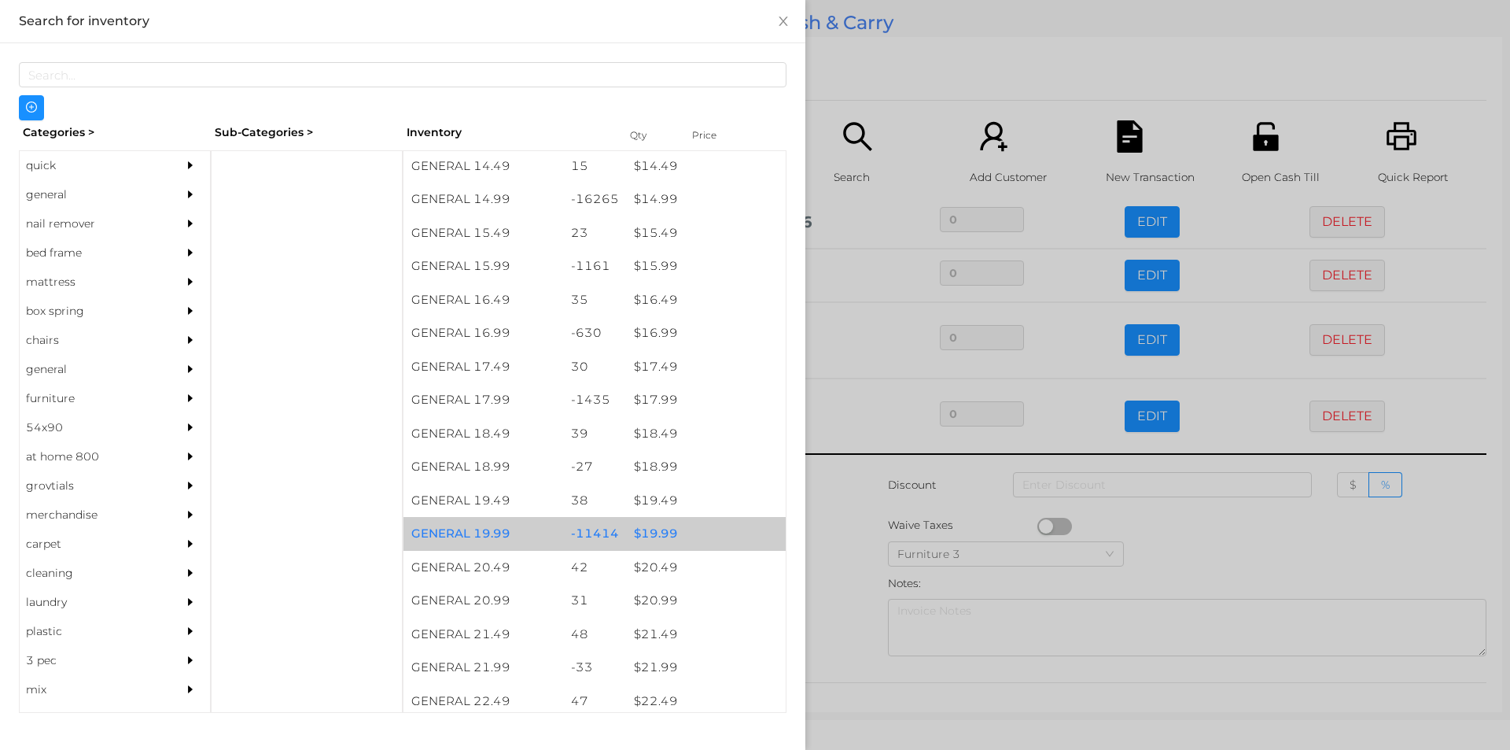
click at [661, 536] on div "$ 19.99" at bounding box center [706, 534] width 160 height 34
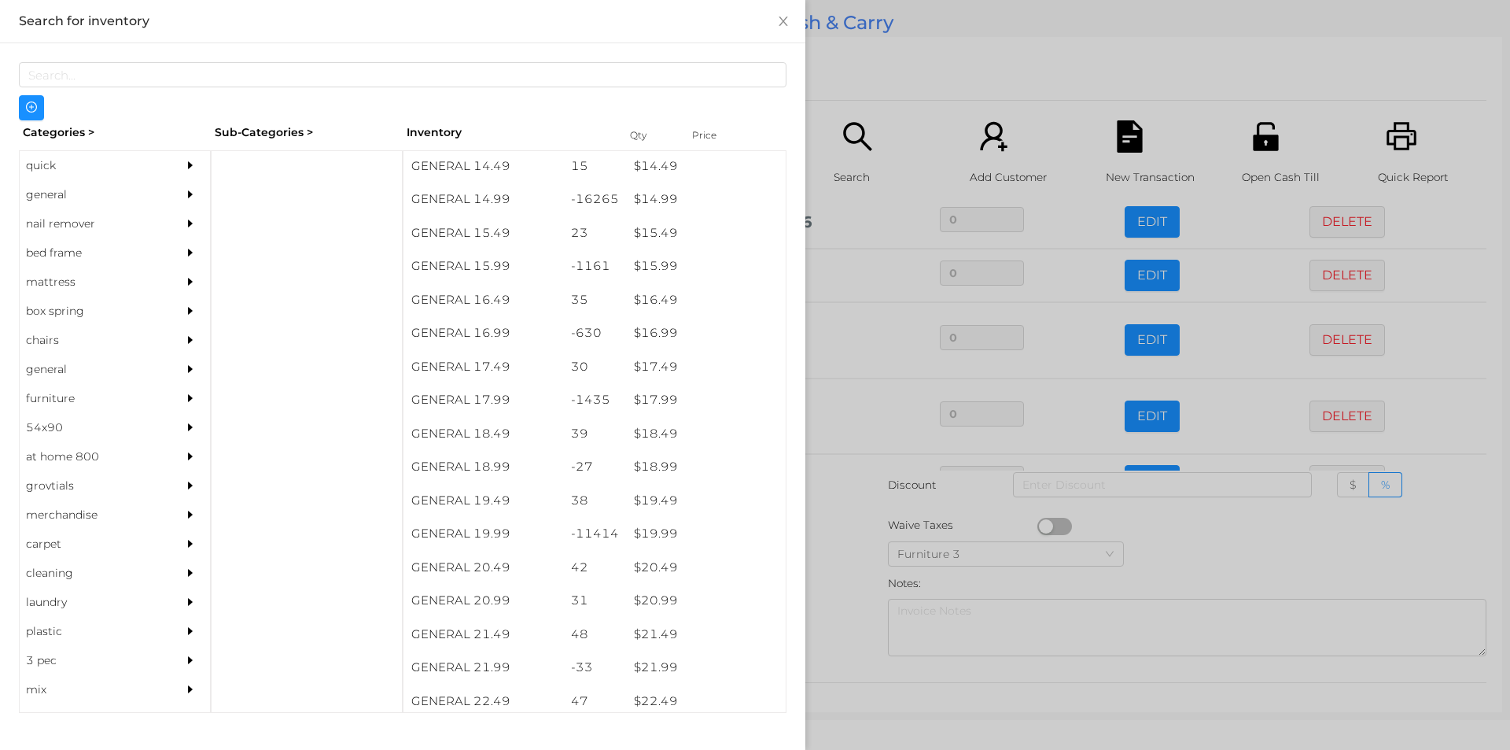
click at [839, 63] on div at bounding box center [755, 375] width 1510 height 750
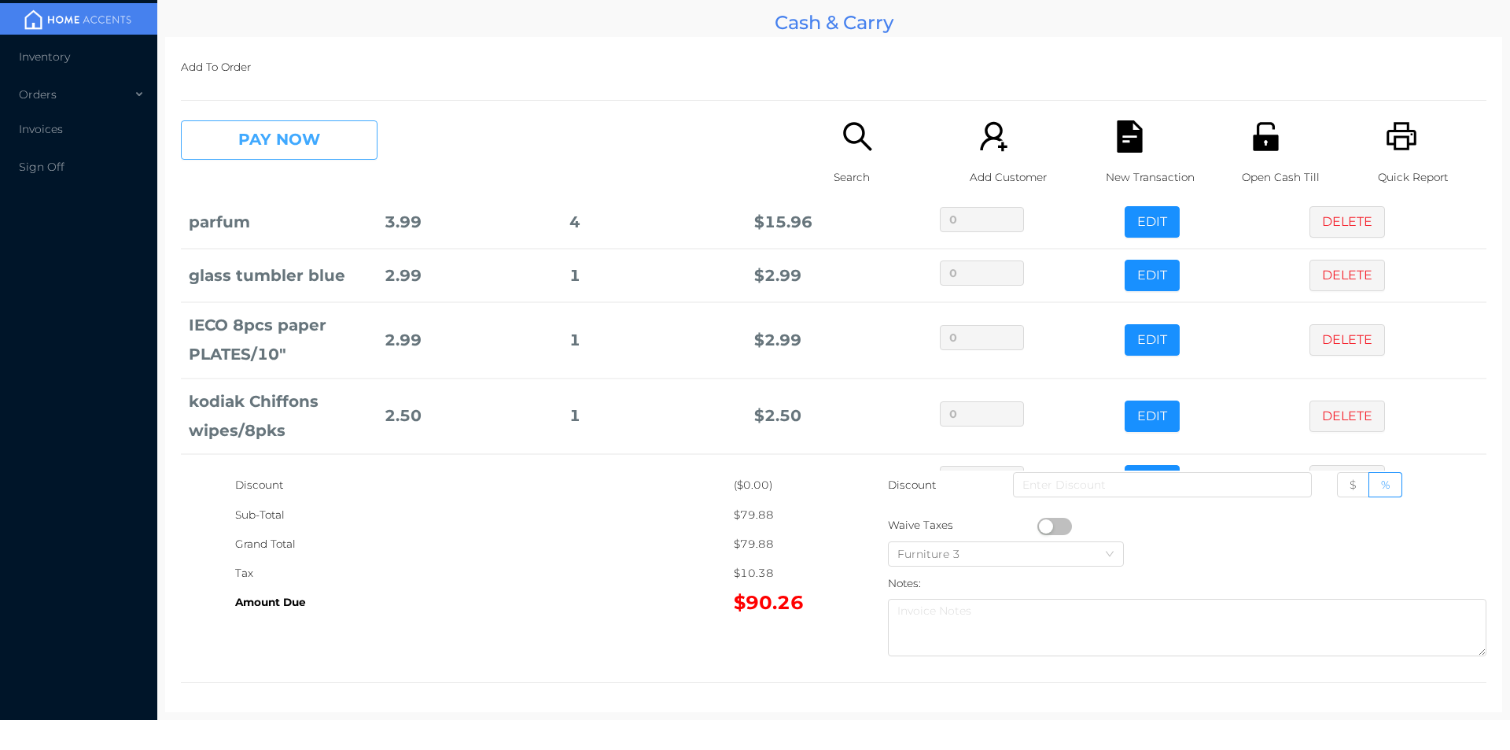
click at [304, 138] on button "PAY NOW" at bounding box center [279, 139] width 197 height 39
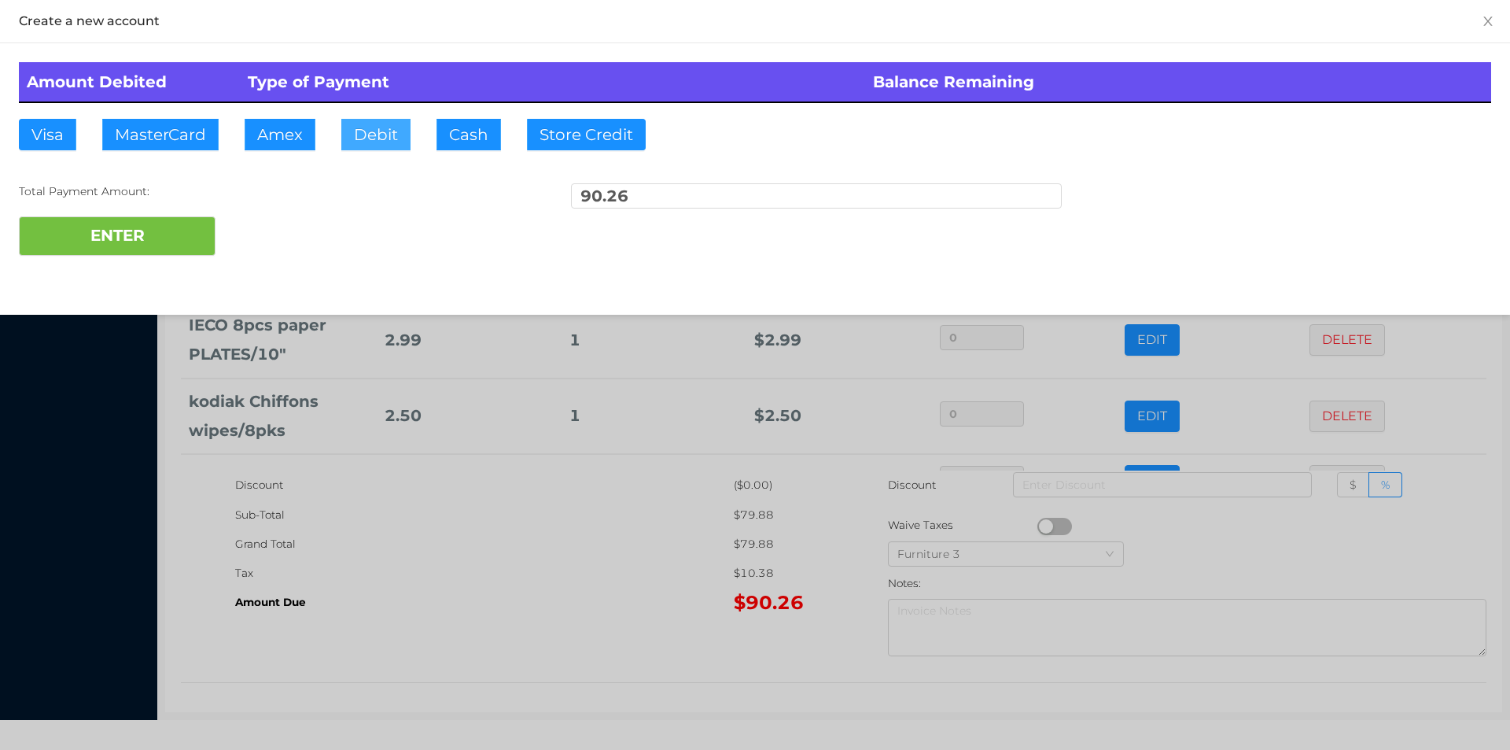
click at [383, 133] on button "Debit" at bounding box center [375, 134] width 69 height 31
click at [157, 232] on button "ENTER" at bounding box center [117, 235] width 197 height 39
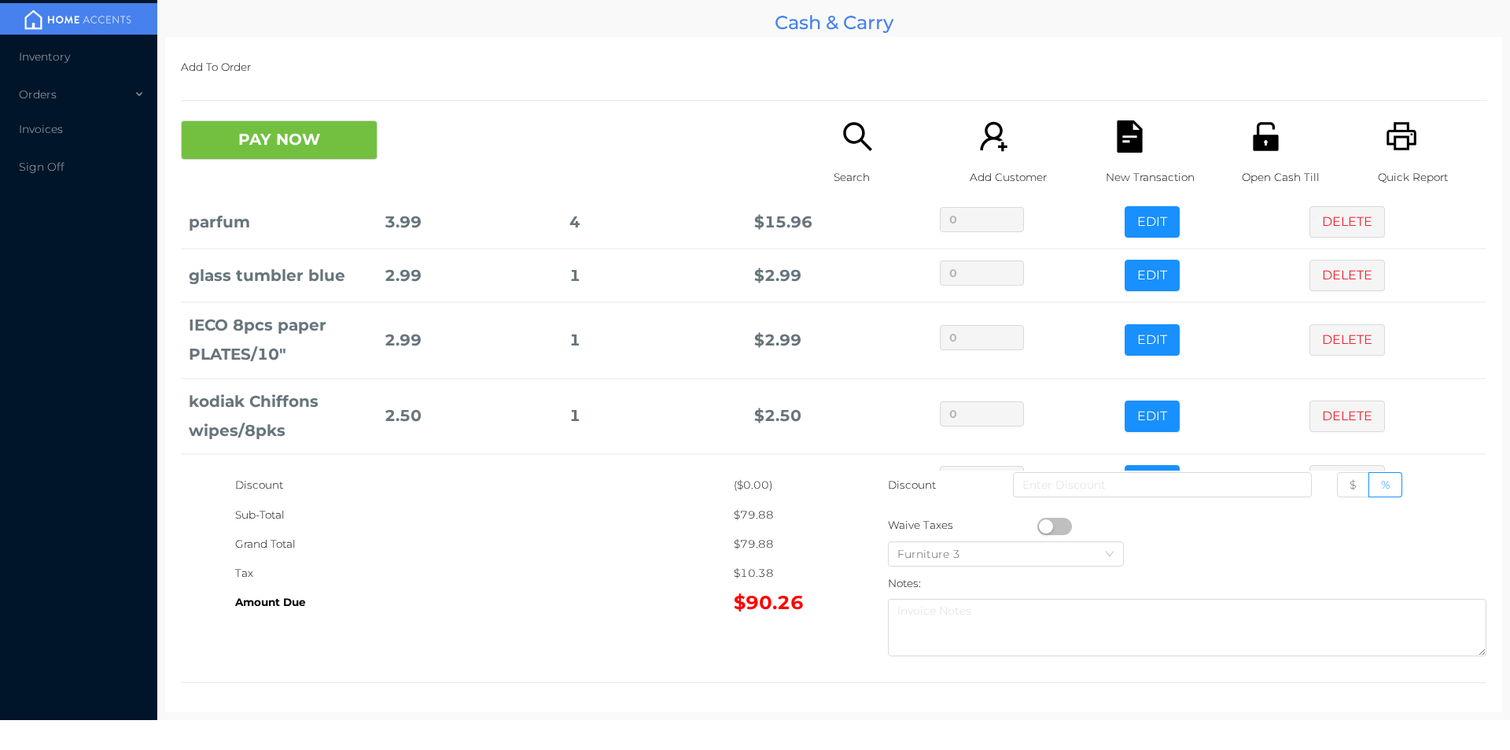
scroll to position [0, 0]
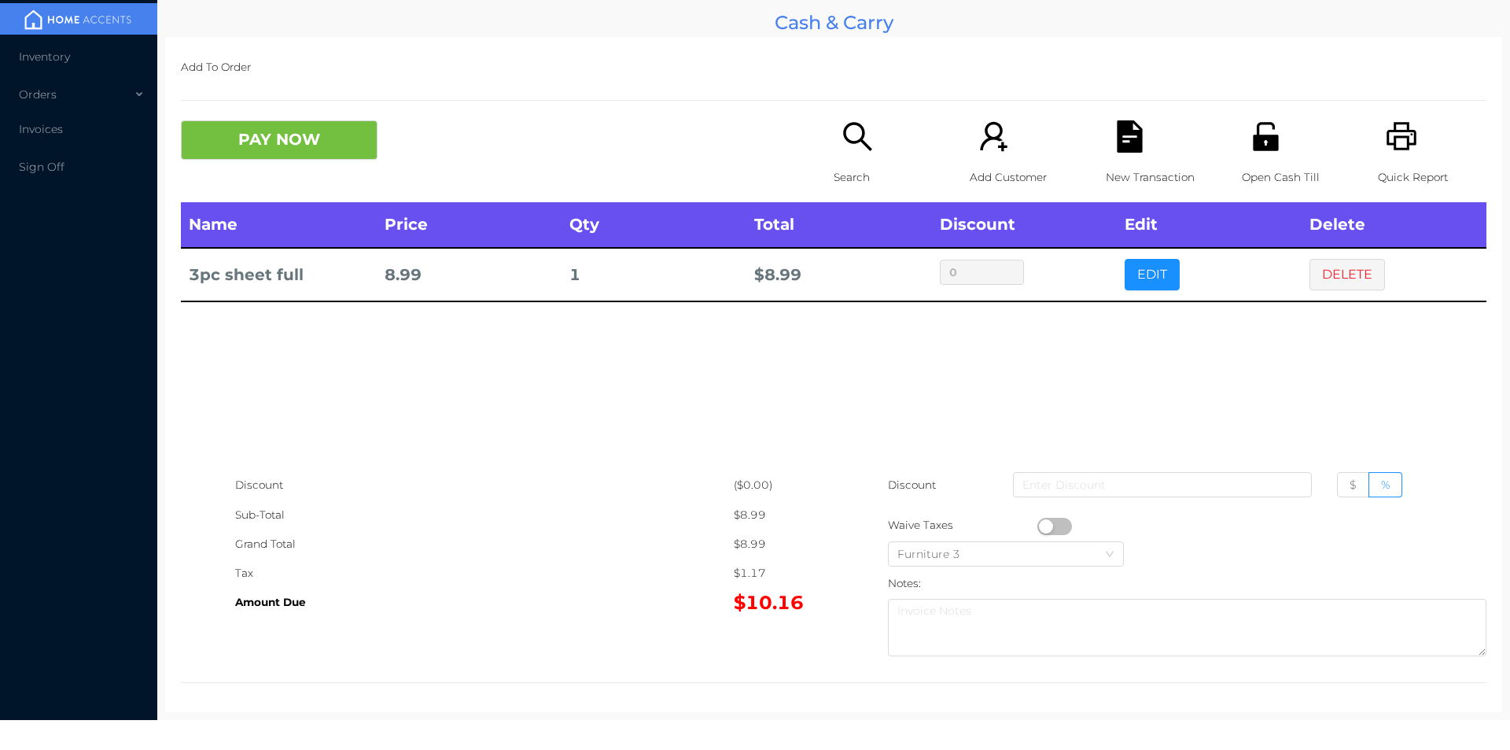
click at [813, 168] on div "PAY NOW Search Add Customer New Transaction Open Cash Till Quick Report" at bounding box center [834, 161] width 1306 height 82
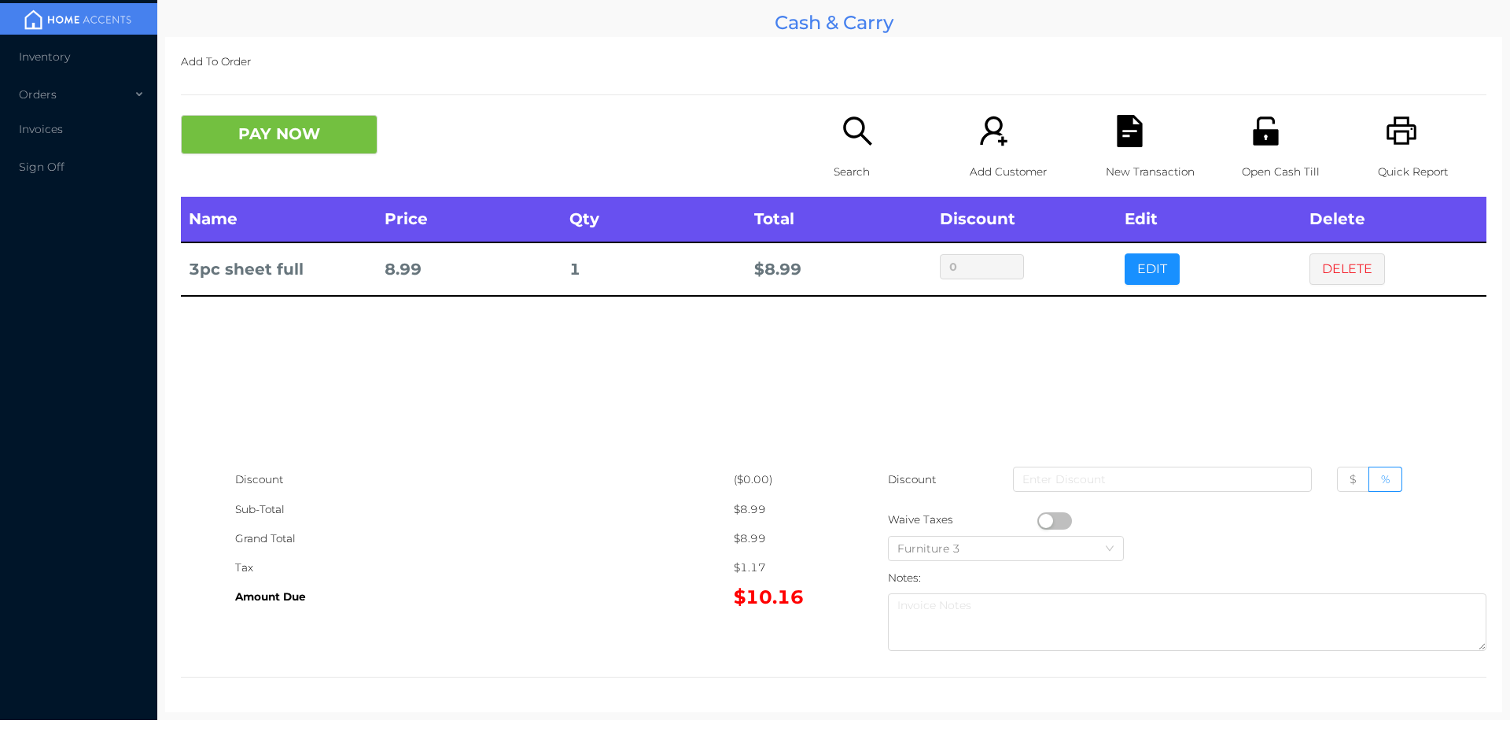
click at [850, 144] on icon "icon: search" at bounding box center [858, 131] width 32 height 32
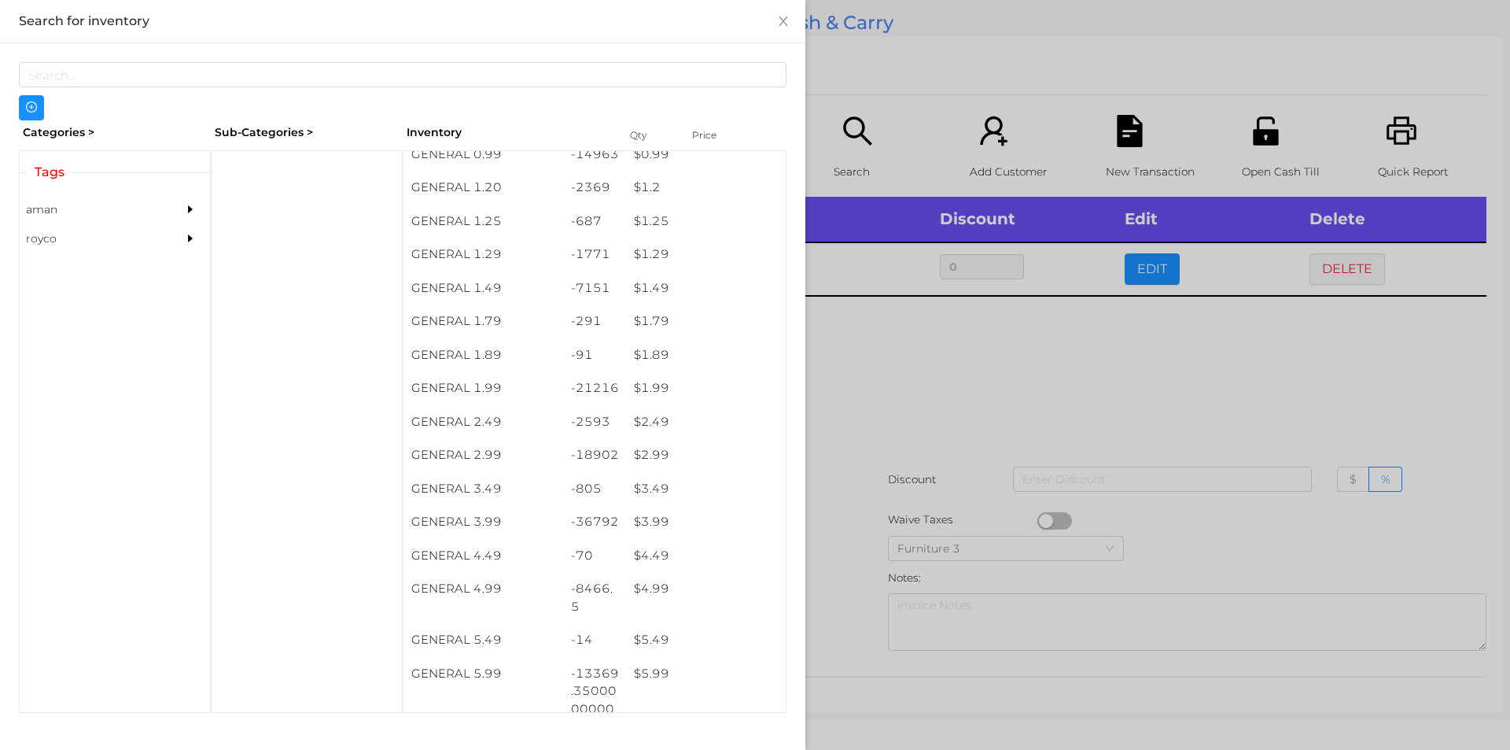
scroll to position [179, 0]
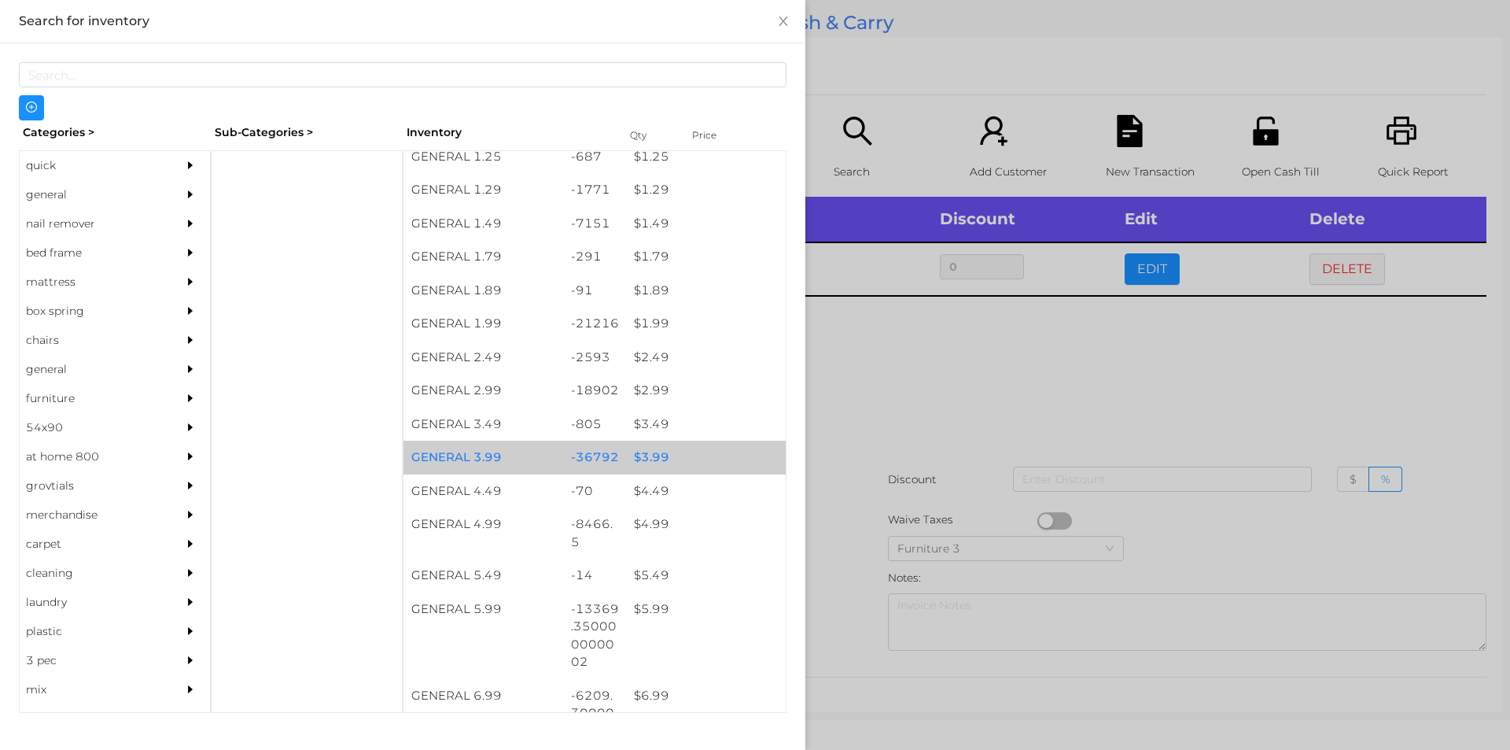
click at [633, 452] on div "$ 3.99" at bounding box center [706, 458] width 160 height 34
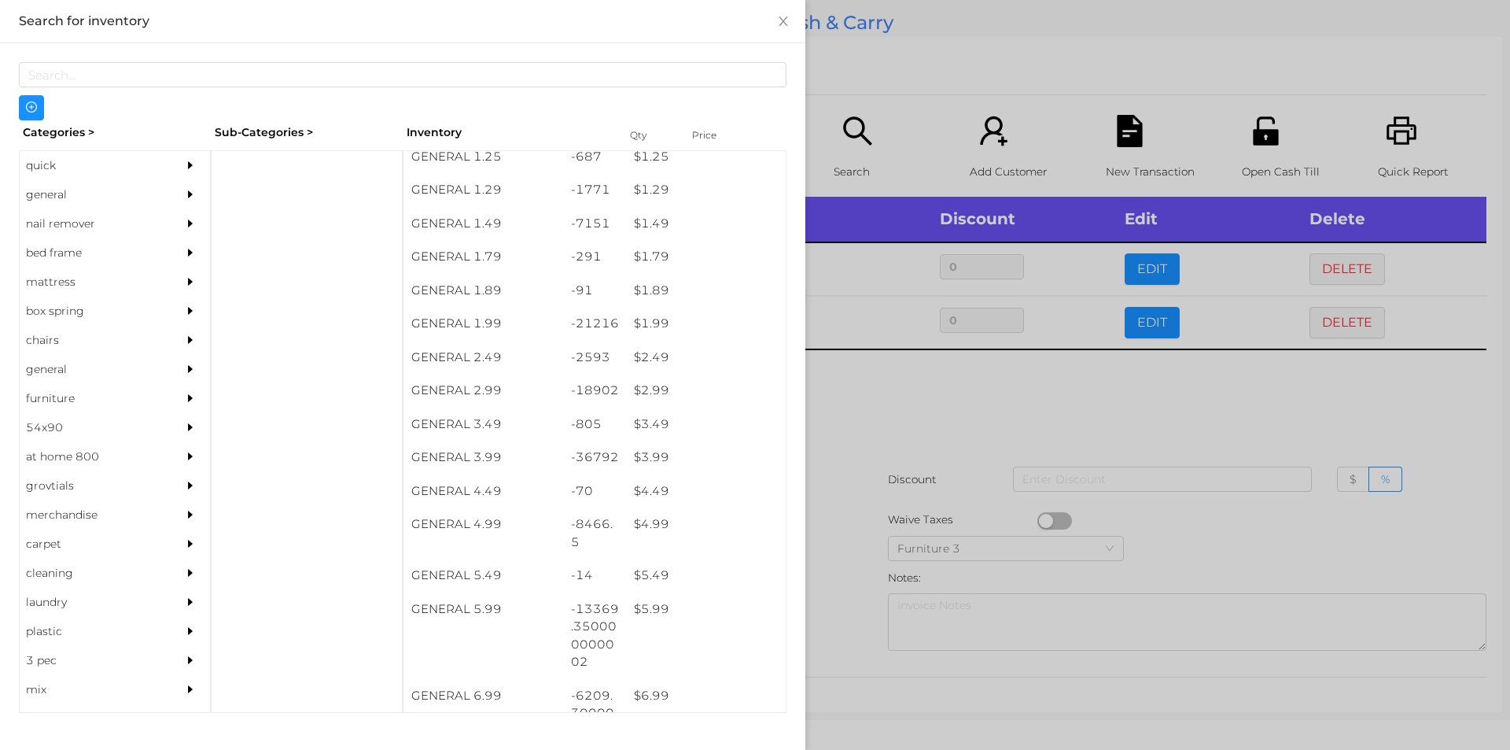
click at [891, 523] on div at bounding box center [755, 375] width 1510 height 750
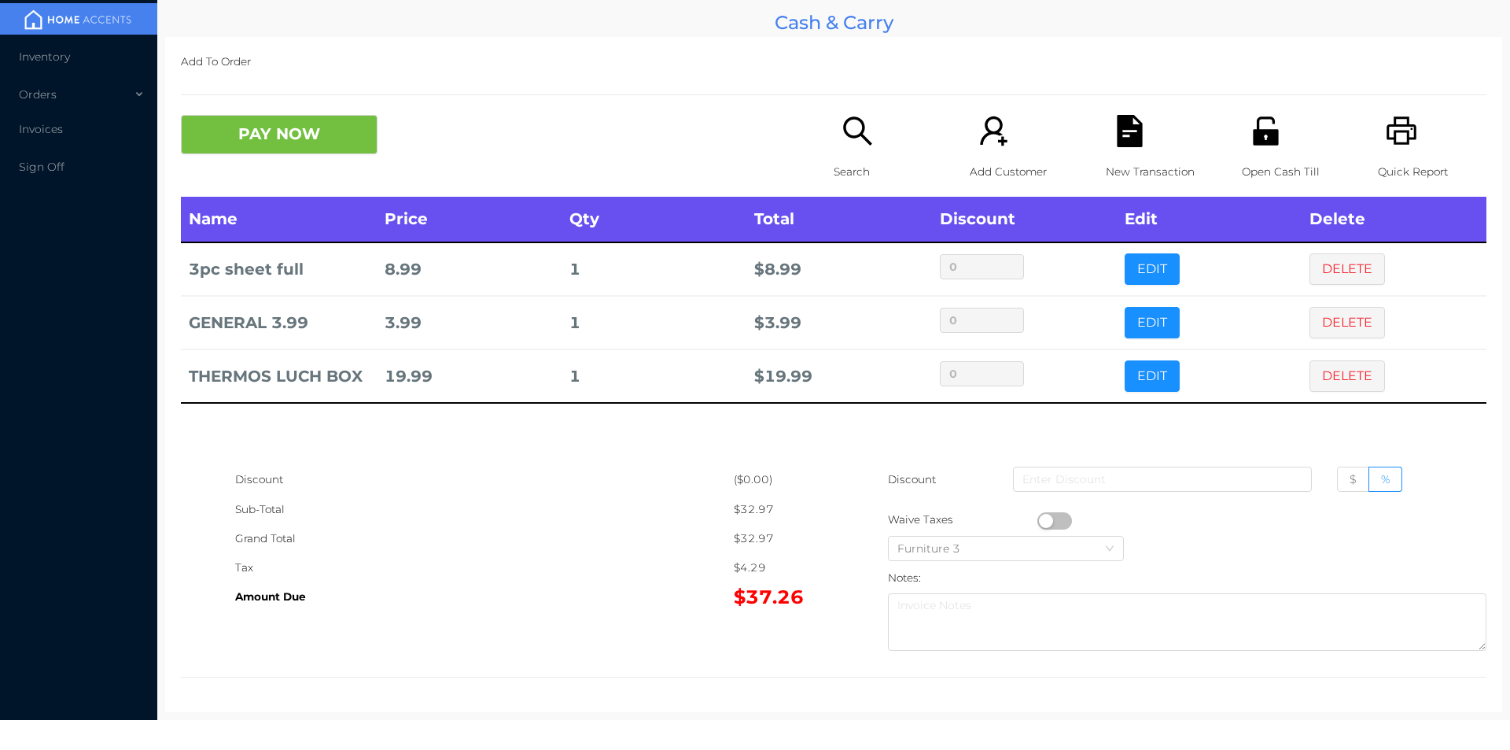
click at [1255, 118] on icon "icon: unlock" at bounding box center [1265, 130] width 25 height 28
click at [846, 169] on p "Search" at bounding box center [888, 171] width 109 height 29
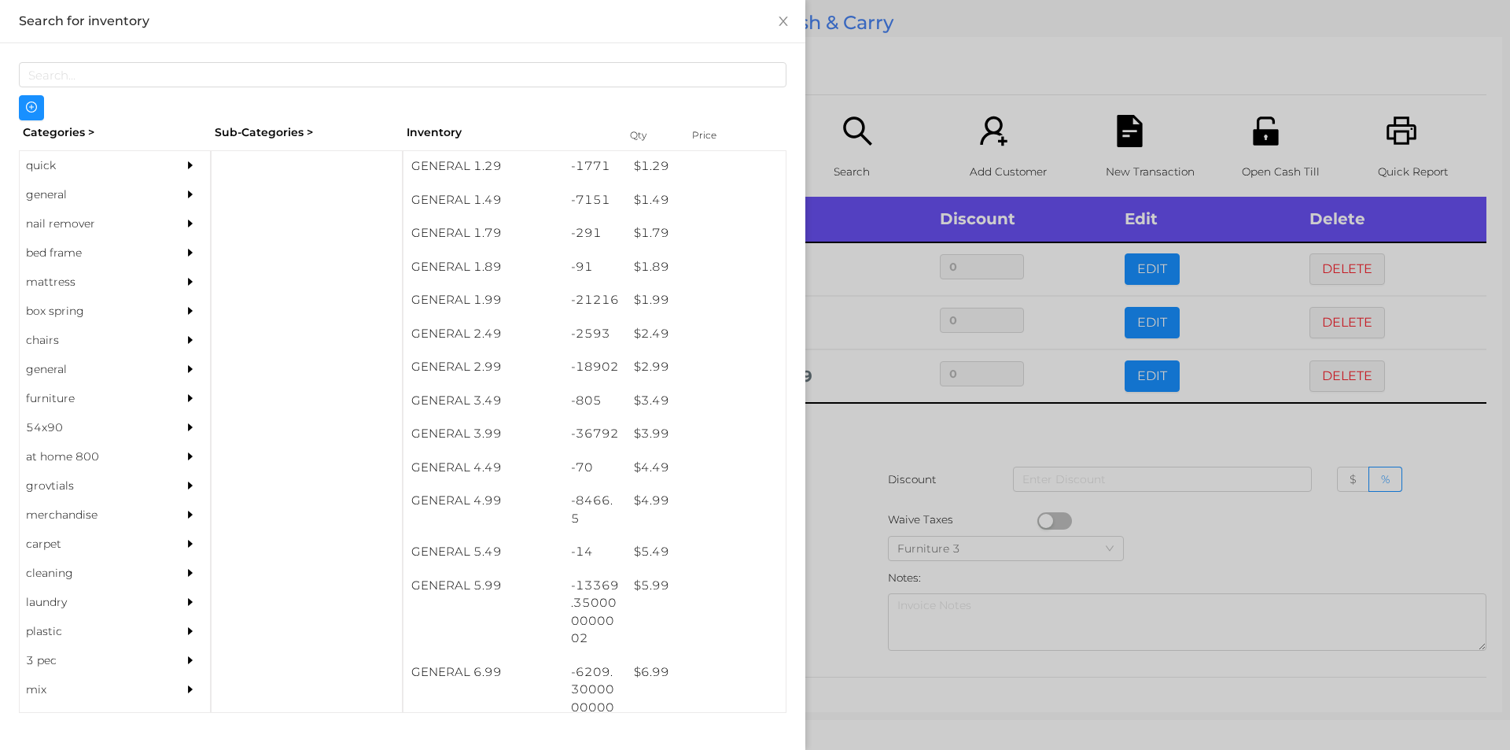
scroll to position [234, 0]
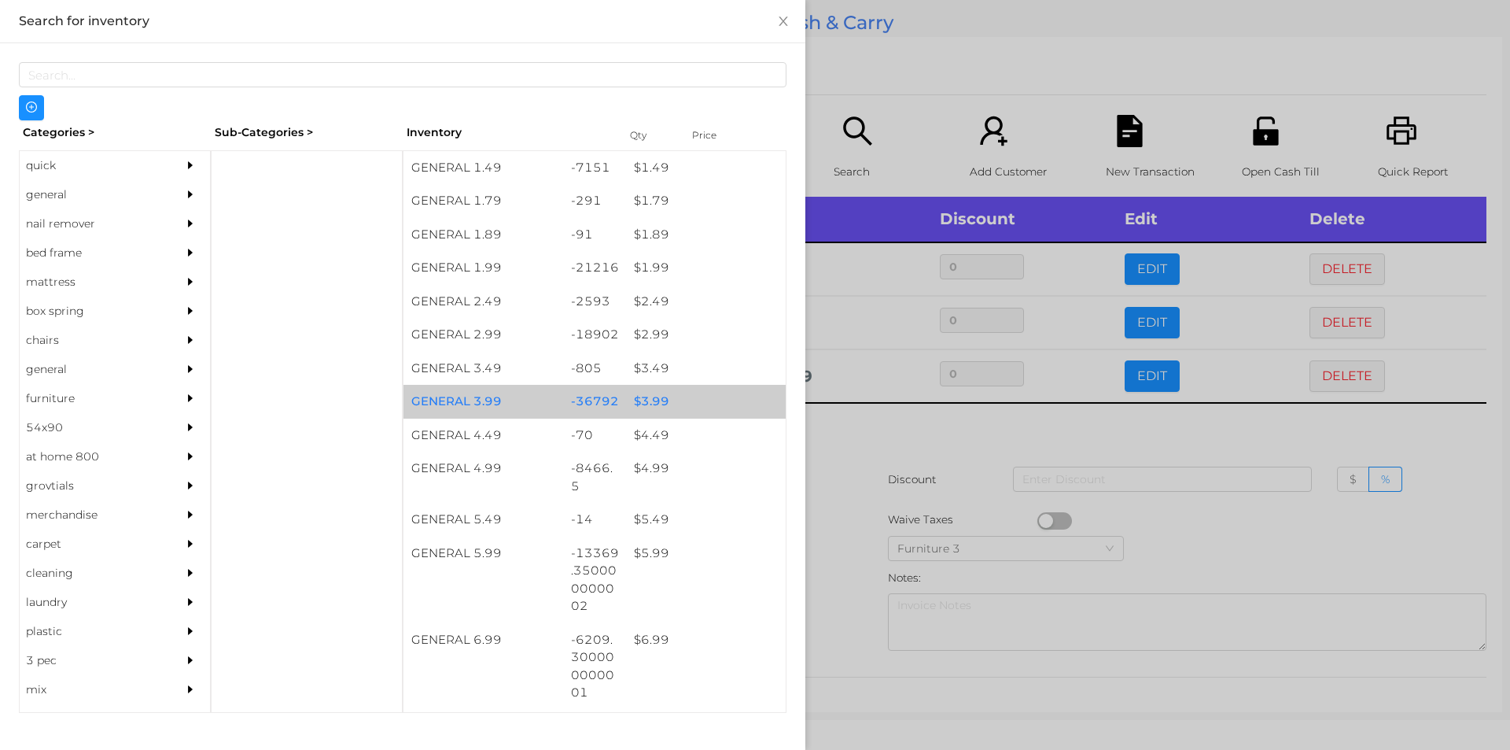
click at [661, 402] on div "$ 3.99" at bounding box center [706, 402] width 160 height 34
click at [661, 400] on div "$ 3.99" at bounding box center [706, 402] width 160 height 34
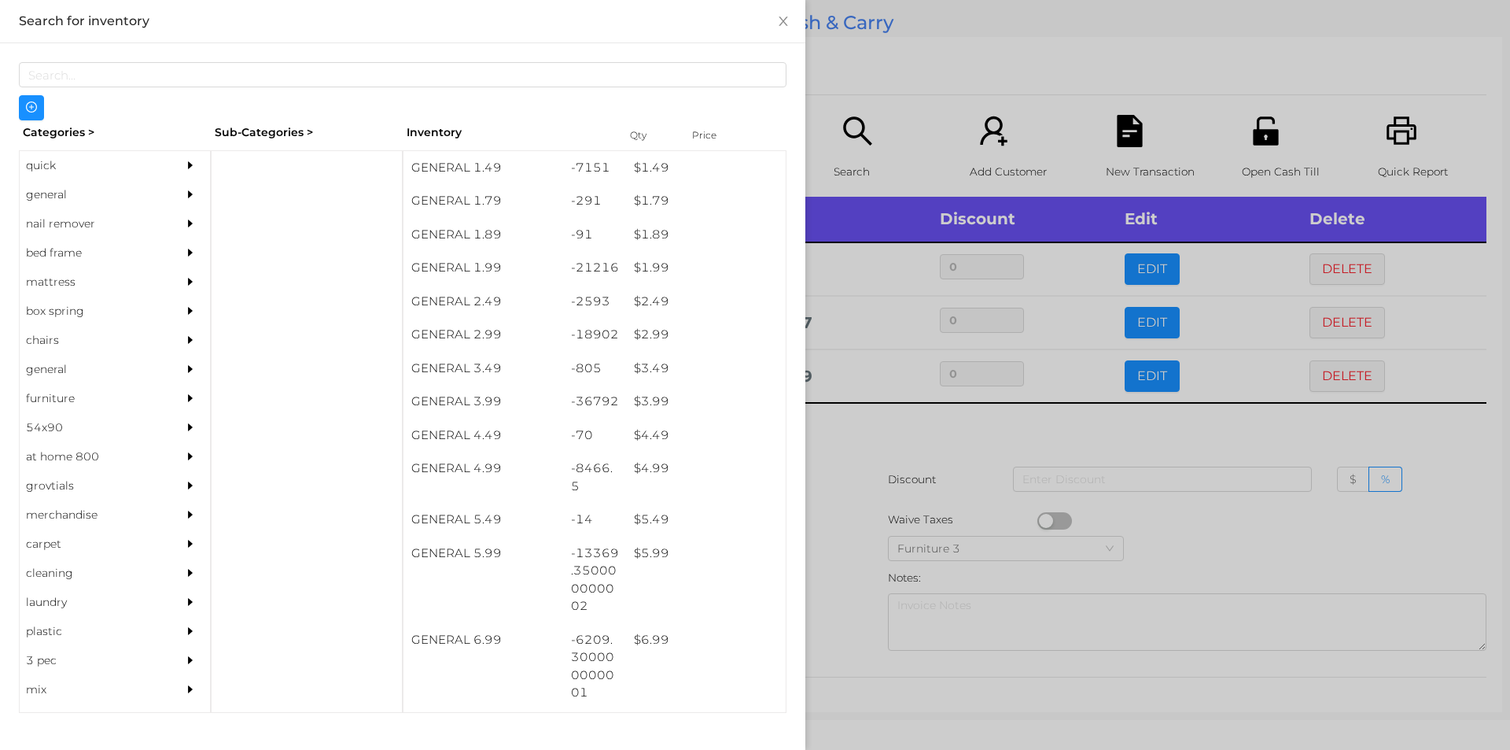
click at [852, 496] on div at bounding box center [755, 375] width 1510 height 750
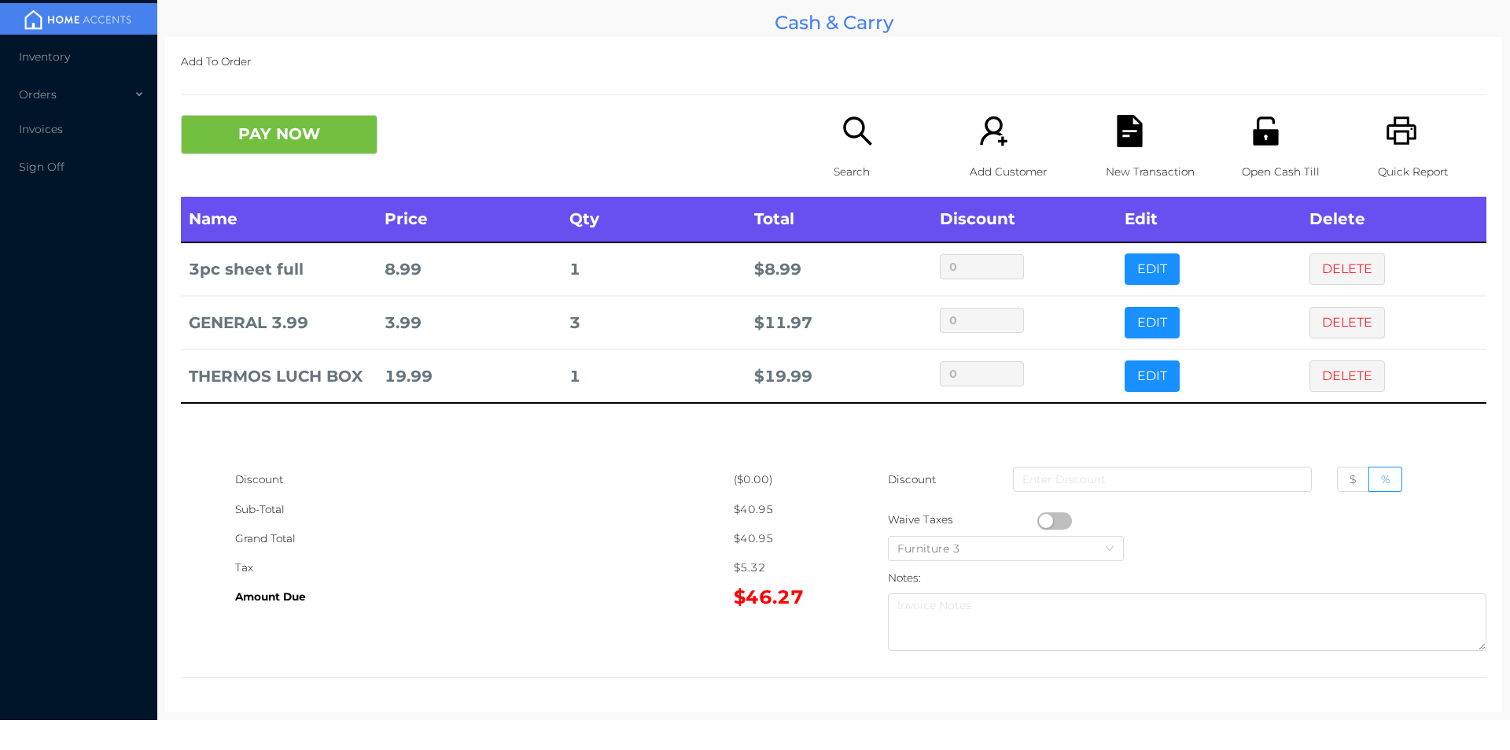
click at [1112, 151] on div "New Transaction" at bounding box center [1160, 156] width 109 height 82
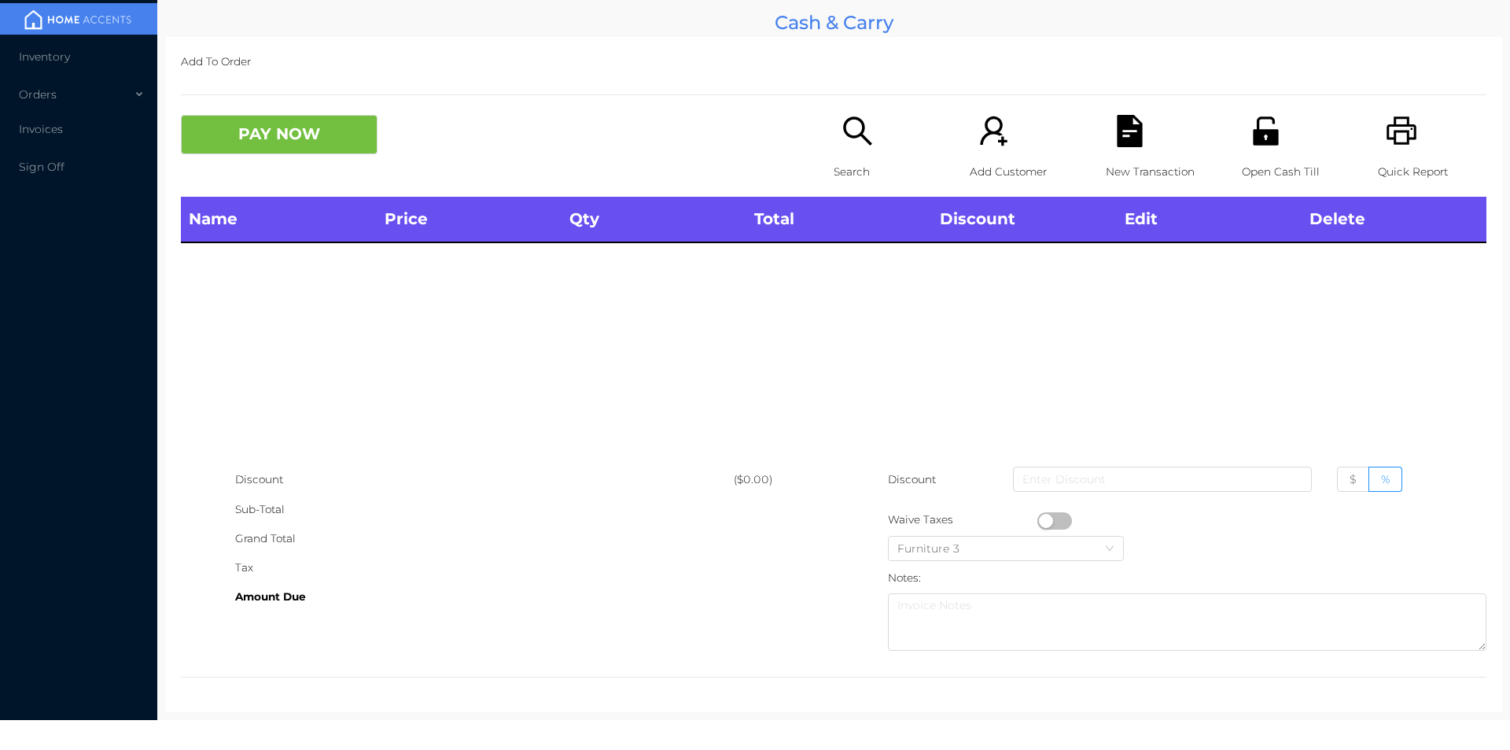
click at [1263, 116] on icon "icon: unlock" at bounding box center [1266, 131] width 32 height 32
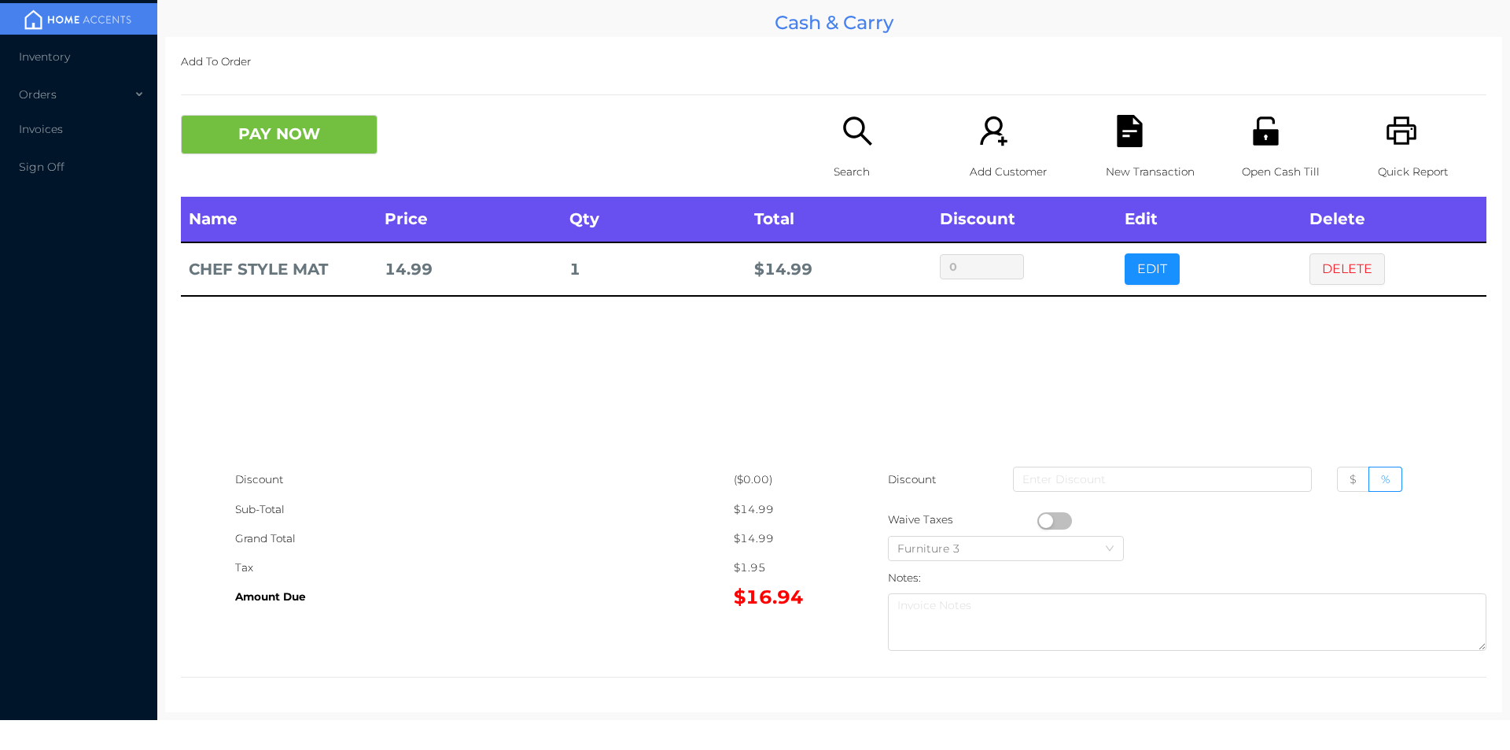
click at [835, 162] on p "Search" at bounding box center [888, 171] width 109 height 29
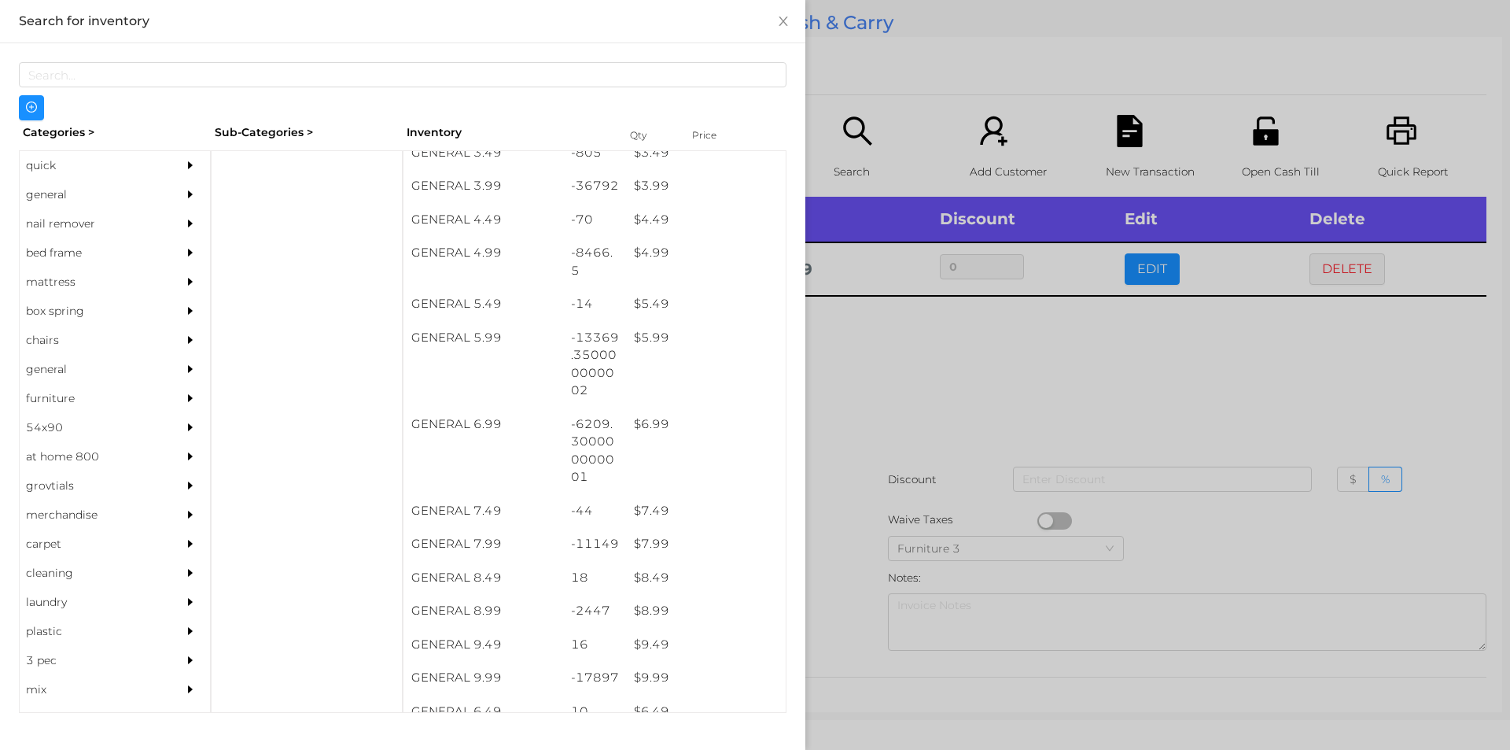
scroll to position [457, 0]
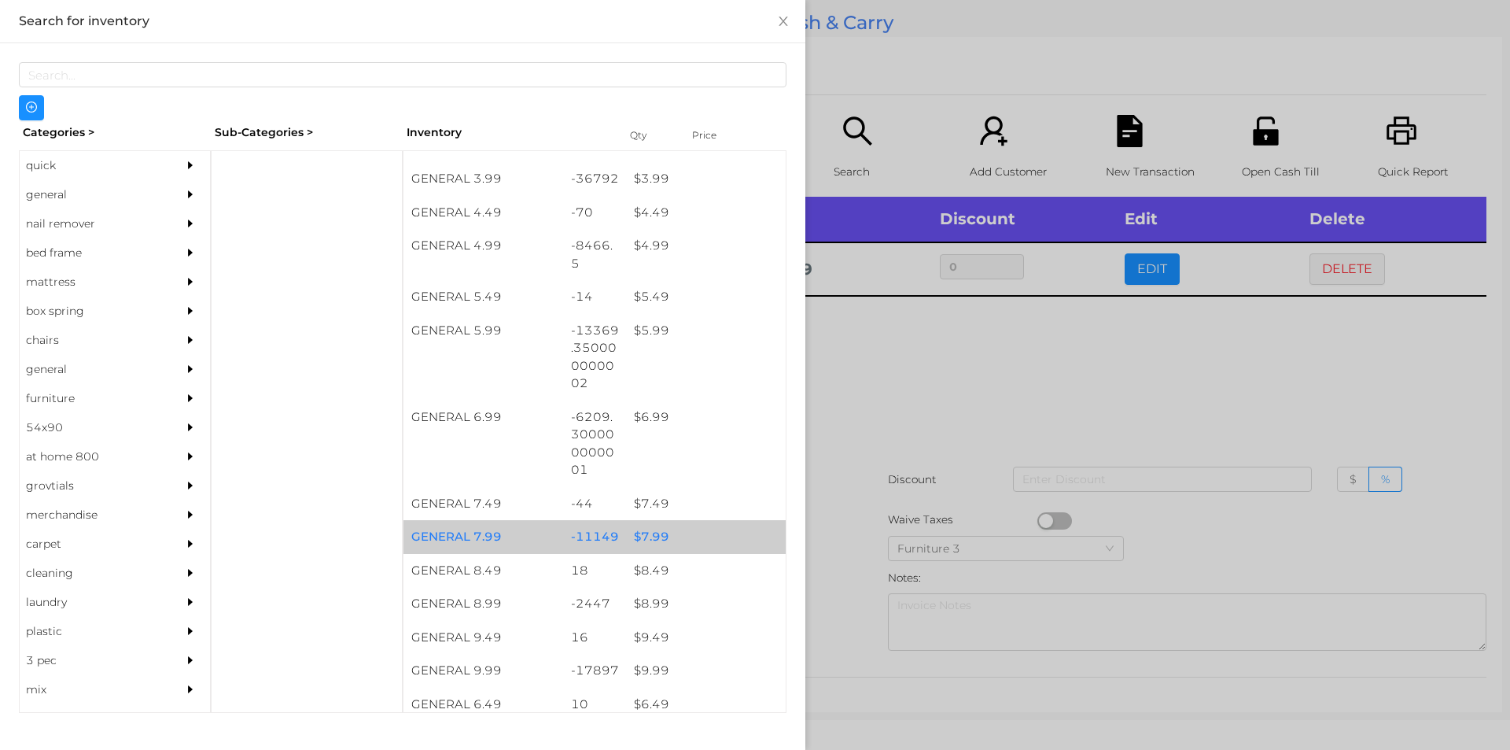
click at [698, 535] on div "$ 7.99" at bounding box center [706, 537] width 160 height 34
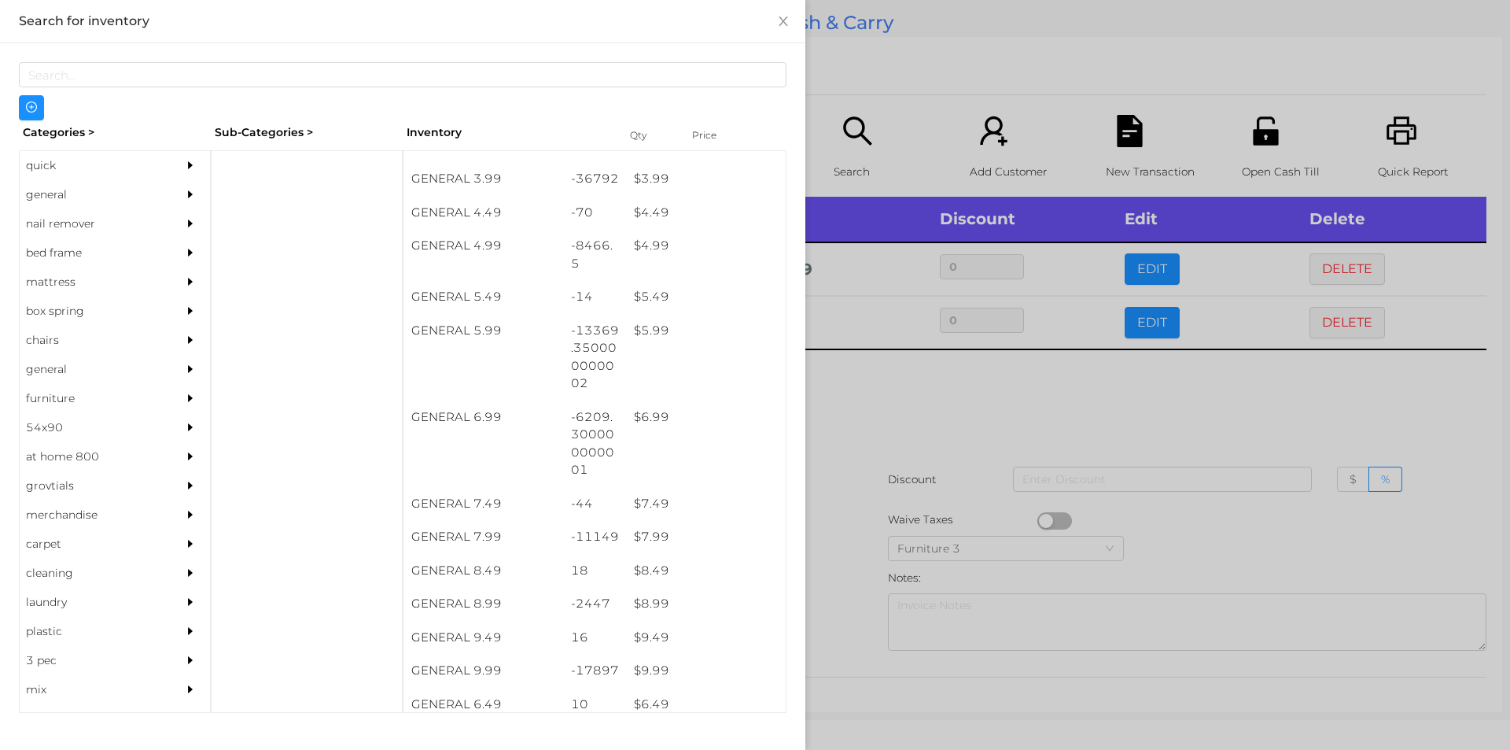
click at [863, 499] on div at bounding box center [755, 375] width 1510 height 750
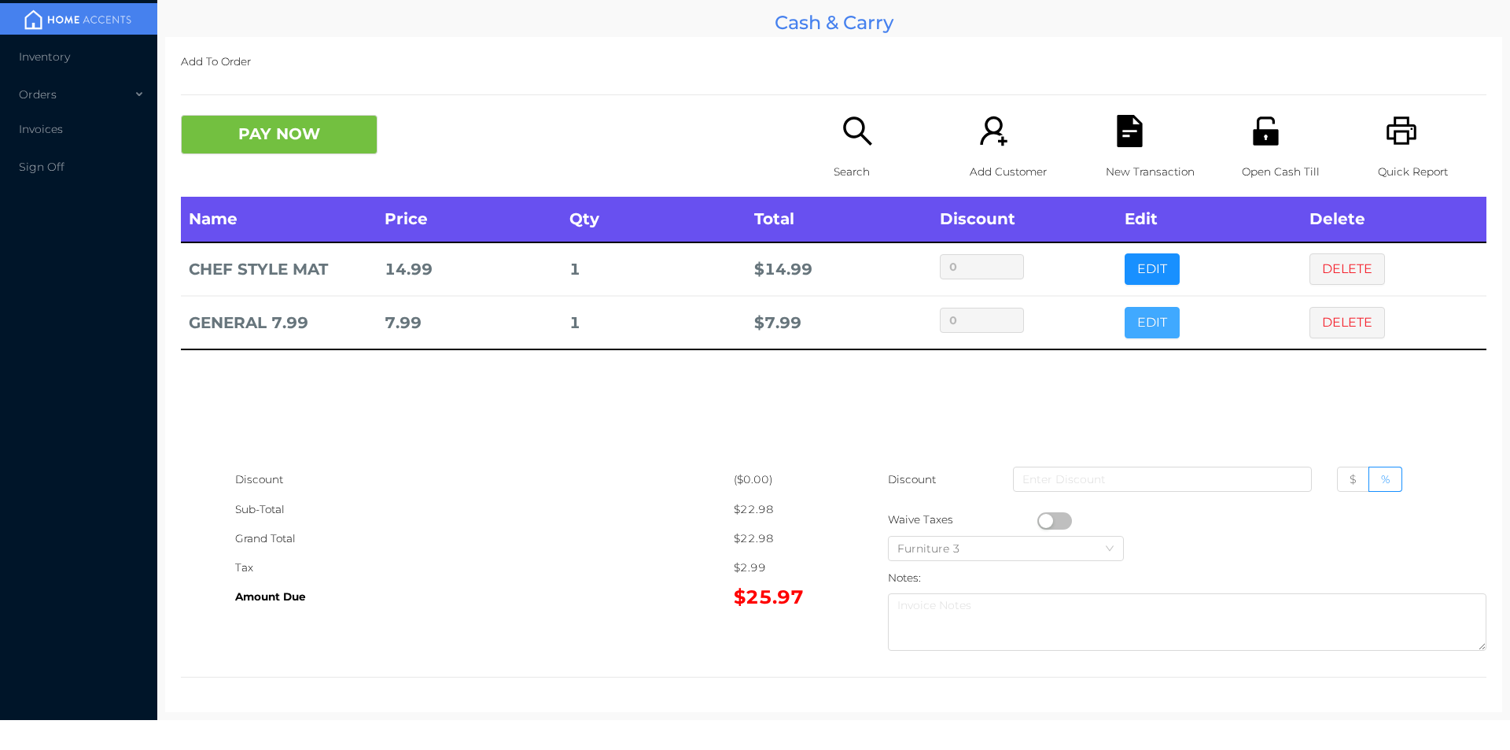
click at [1130, 327] on button "EDIT" at bounding box center [1152, 322] width 55 height 31
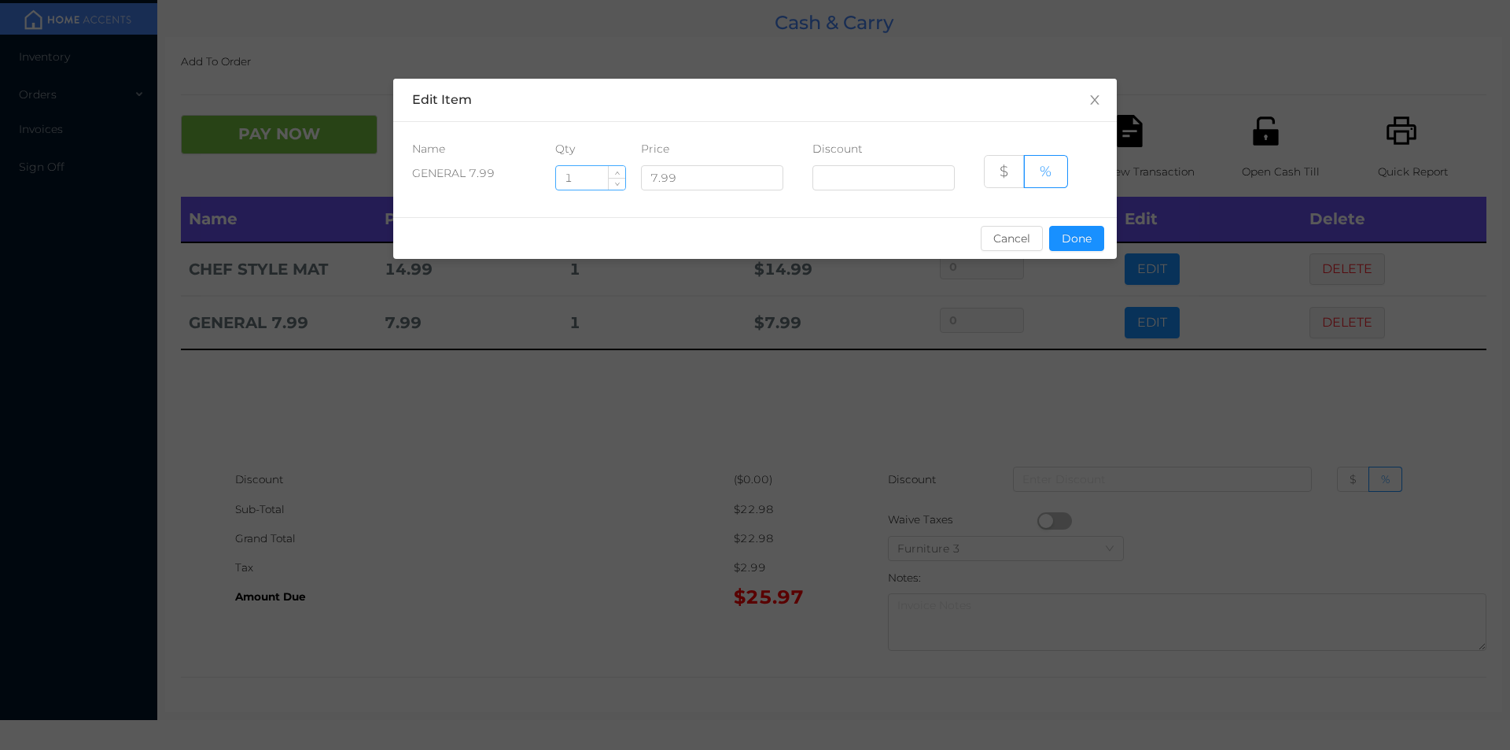
click at [584, 176] on input "1" at bounding box center [590, 178] width 69 height 24
type input "8"
click at [1090, 234] on button "Done" at bounding box center [1076, 238] width 55 height 25
type input "0%"
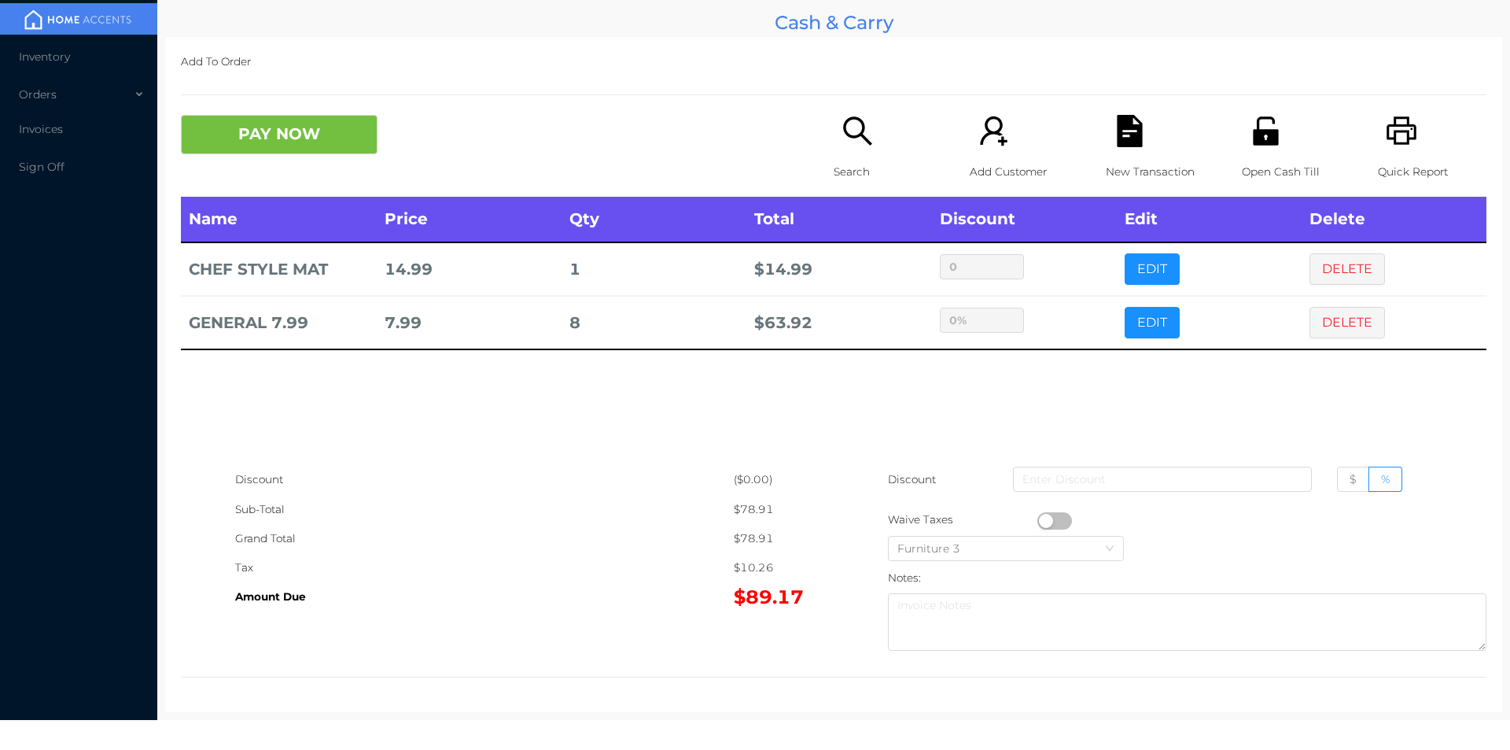
click at [1121, 116] on icon "icon: file-text" at bounding box center [1129, 131] width 25 height 32
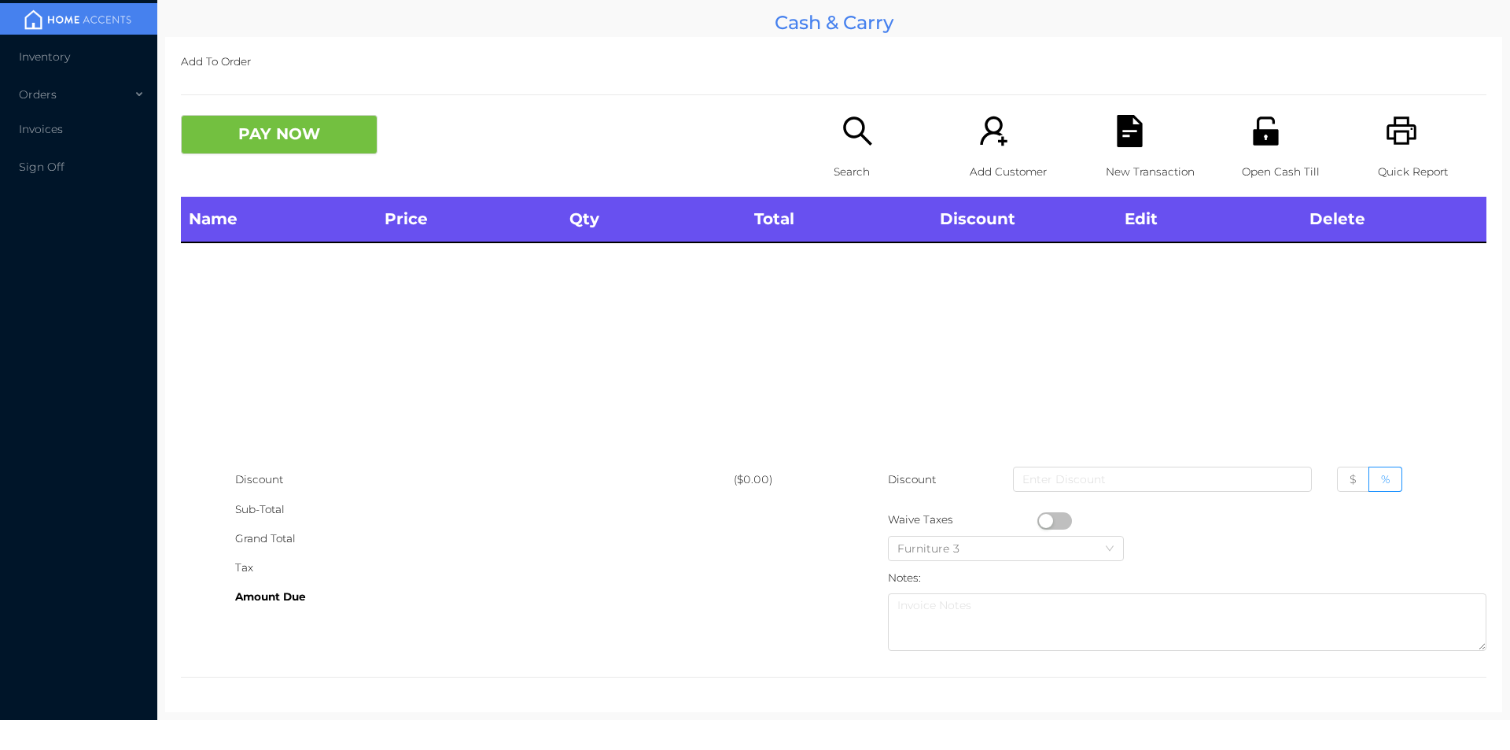
click at [1389, 134] on icon "icon: printer" at bounding box center [1402, 131] width 32 height 32
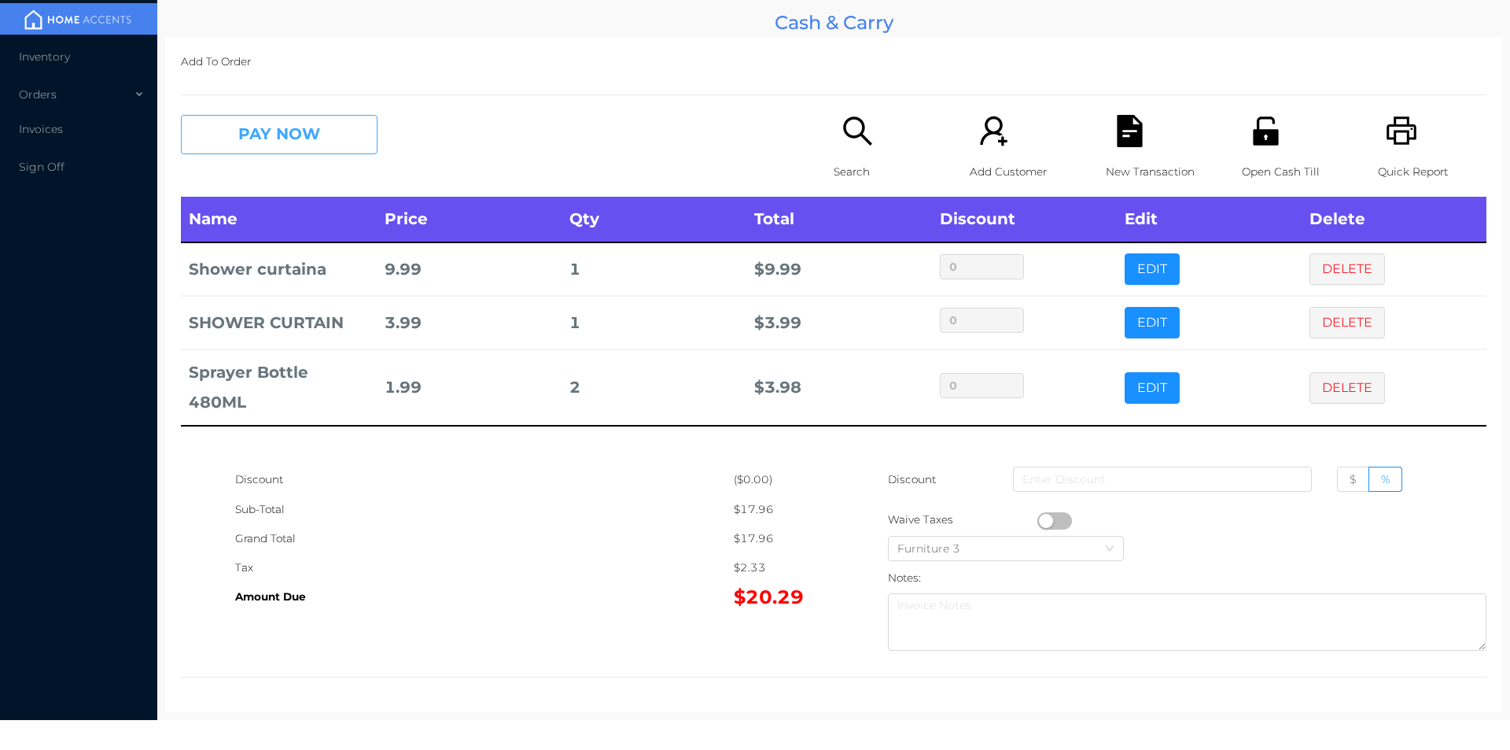
click at [297, 142] on button "PAY NOW" at bounding box center [279, 134] width 197 height 39
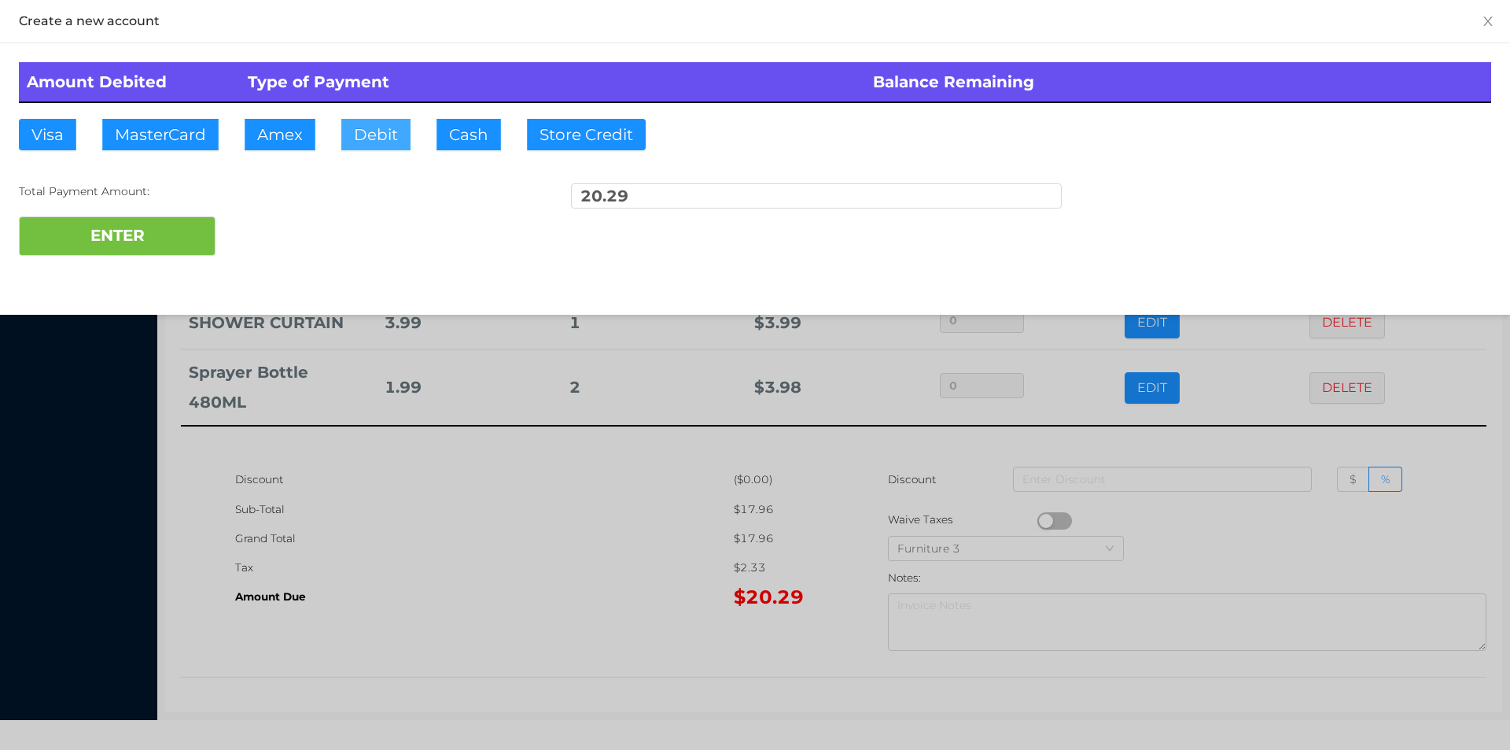
click at [371, 127] on button "Debit" at bounding box center [375, 134] width 69 height 31
click at [167, 235] on button "ENTER" at bounding box center [117, 235] width 197 height 39
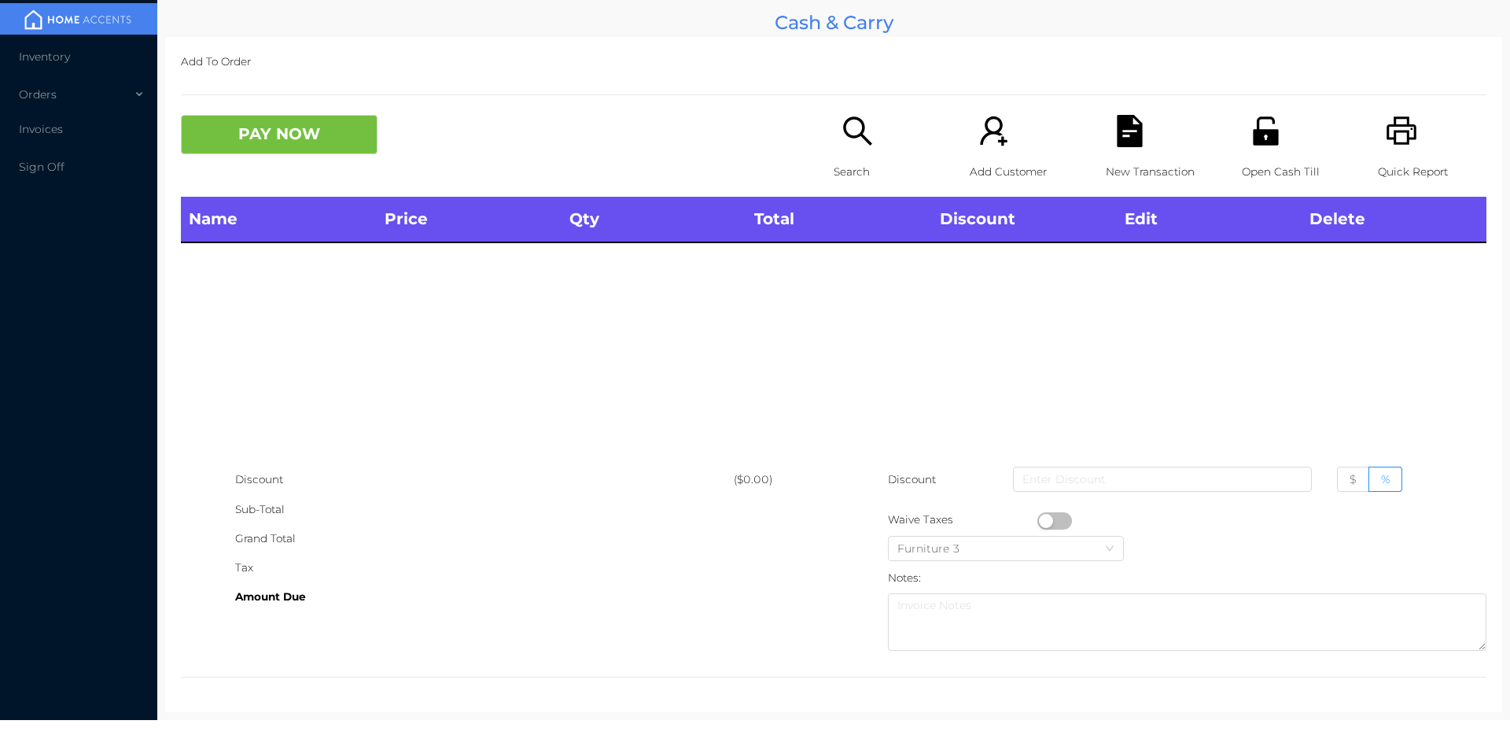
click at [1259, 155] on div "Open Cash Till" at bounding box center [1296, 156] width 109 height 82
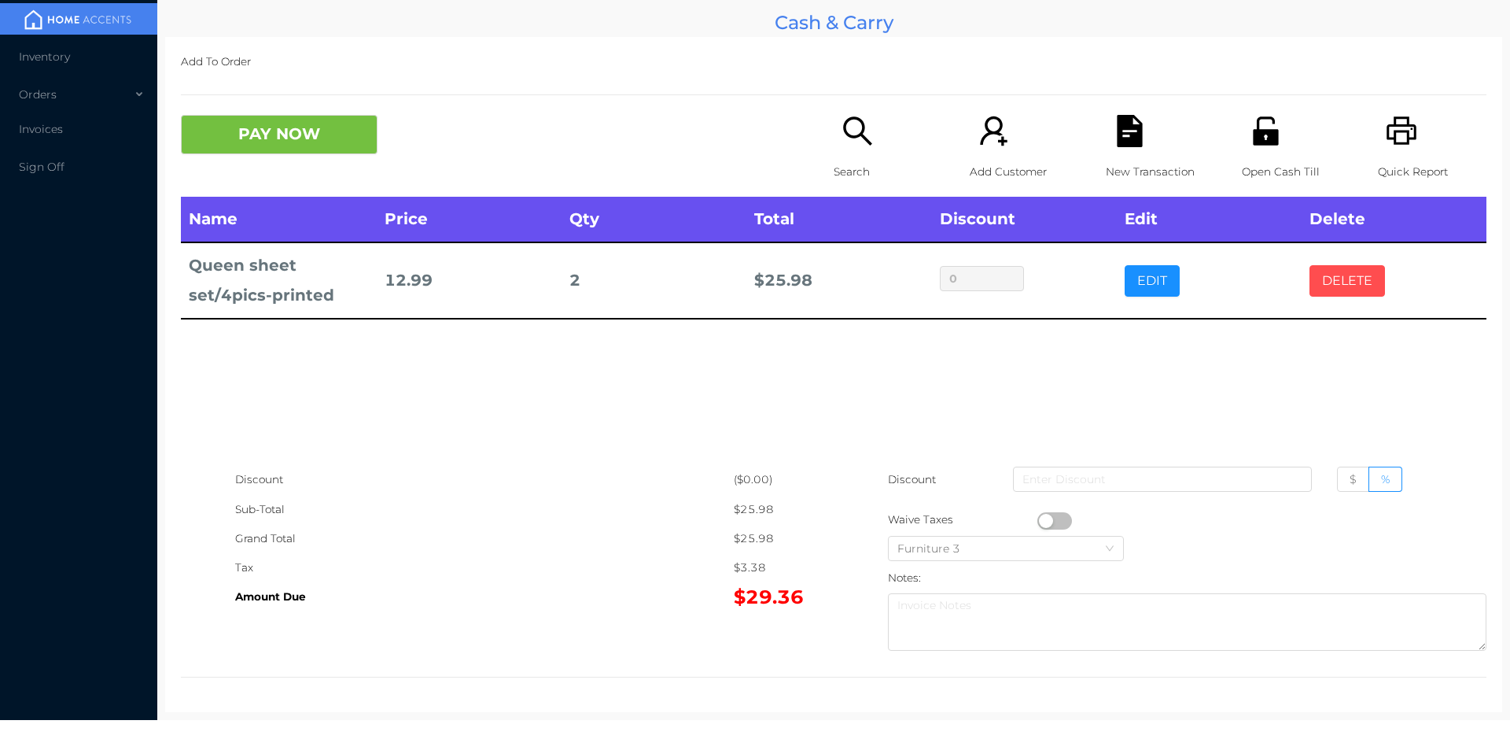
click at [1330, 281] on button "DELETE" at bounding box center [1348, 280] width 76 height 31
click at [850, 149] on div "Search" at bounding box center [888, 156] width 109 height 82
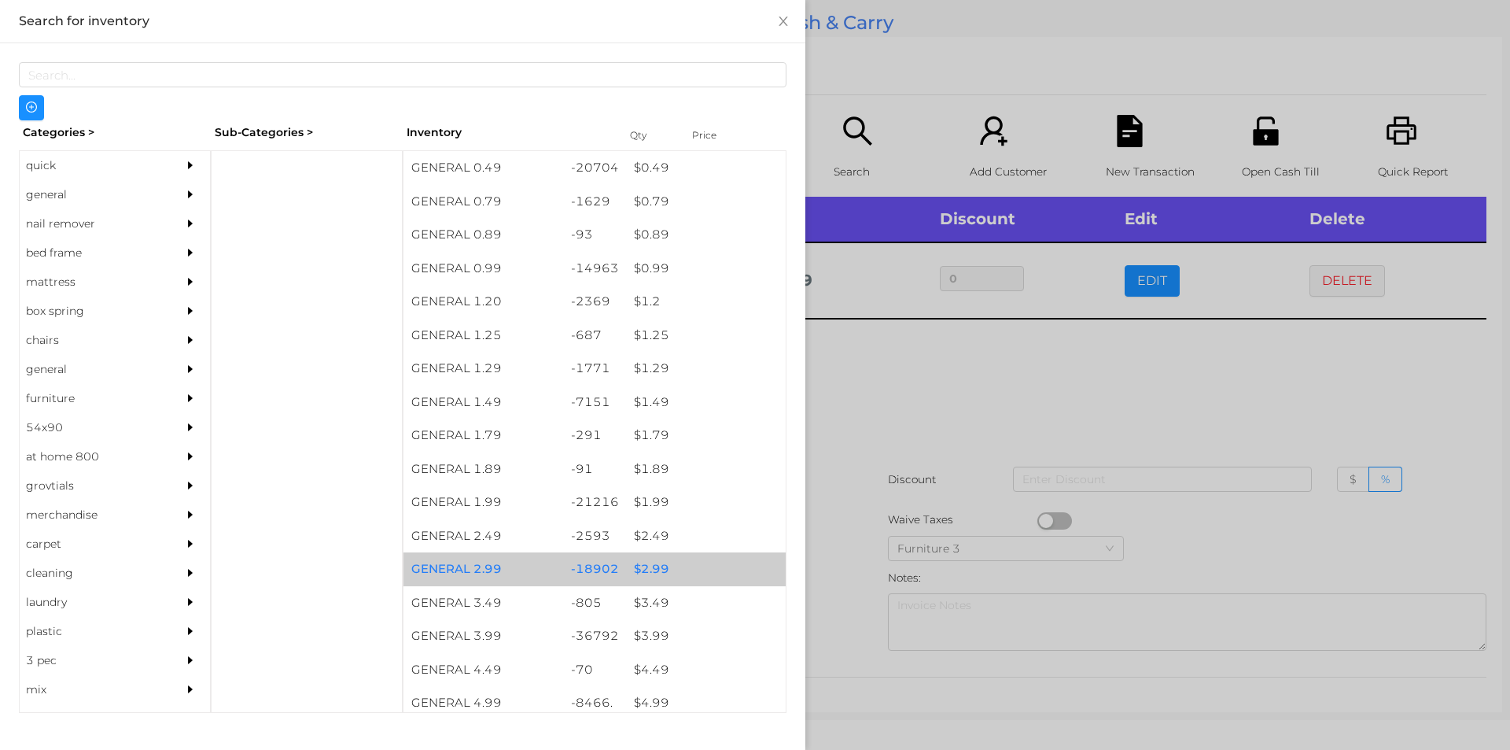
click at [647, 564] on div "$ 2.99" at bounding box center [706, 569] width 160 height 34
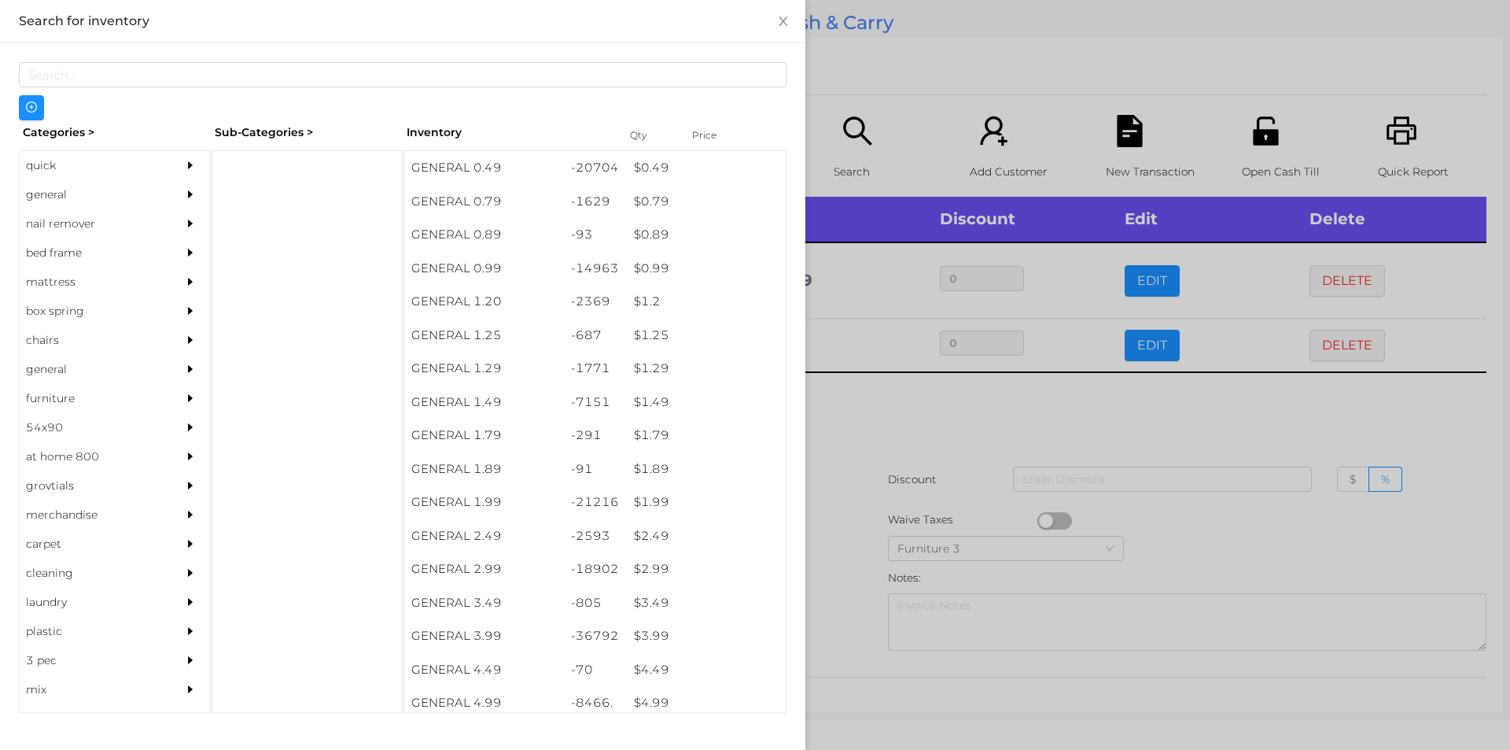
click at [853, 588] on div at bounding box center [755, 375] width 1510 height 750
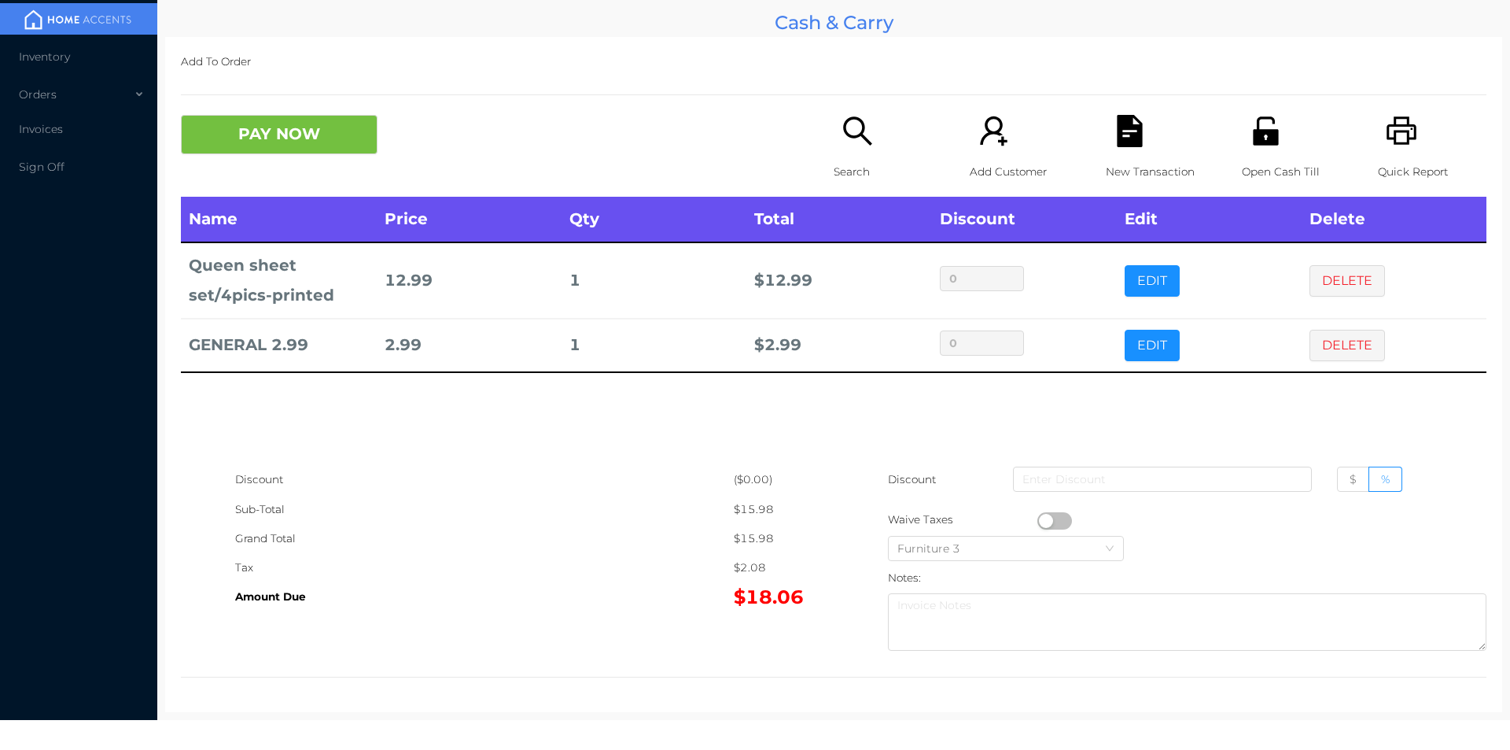
click at [1244, 157] on p "Open Cash Till" at bounding box center [1296, 171] width 109 height 29
click at [1249, 150] on div "Open Cash Till" at bounding box center [1296, 156] width 109 height 82
click at [318, 142] on button "PAY NOW" at bounding box center [279, 134] width 197 height 39
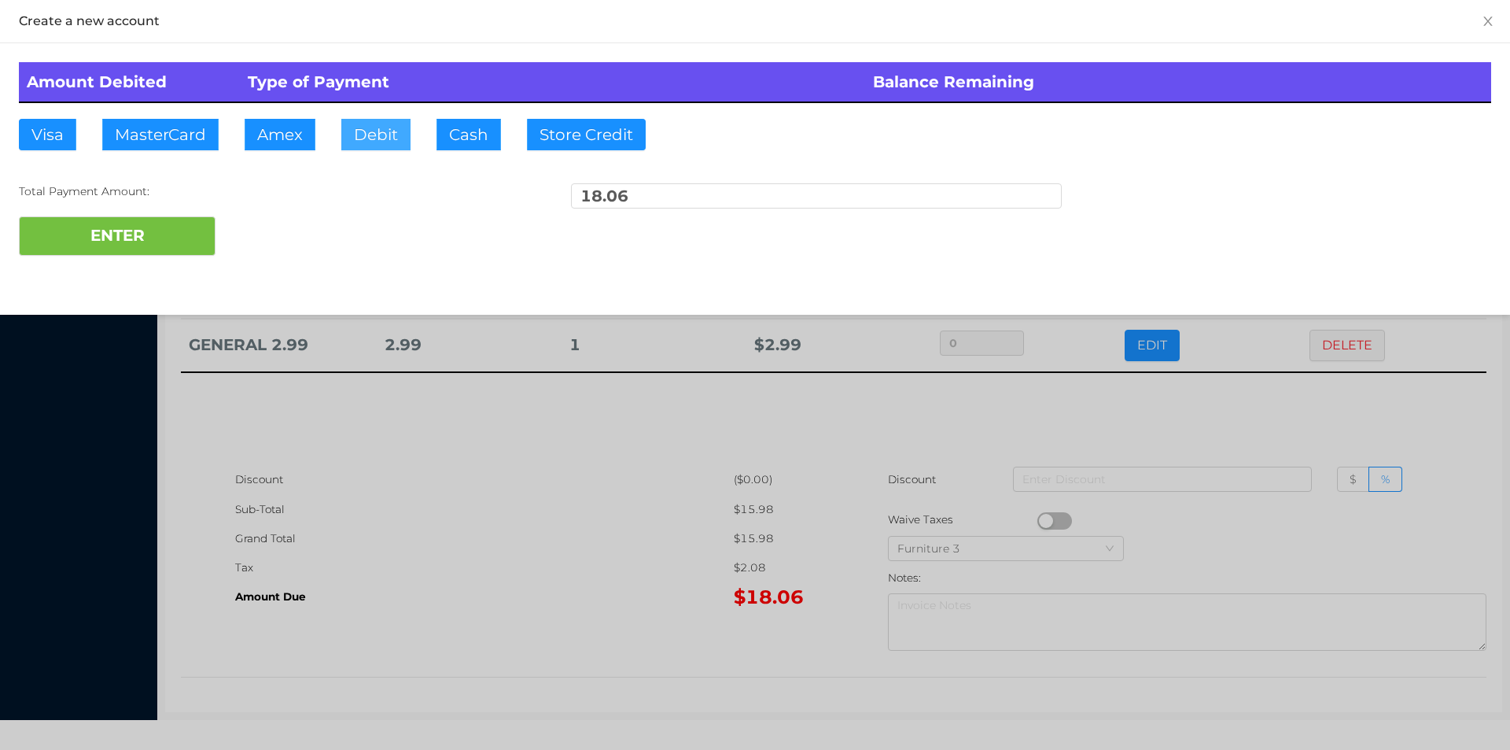
click at [369, 135] on button "Debit" at bounding box center [375, 134] width 69 height 31
click at [151, 242] on button "ENTER" at bounding box center [117, 235] width 197 height 39
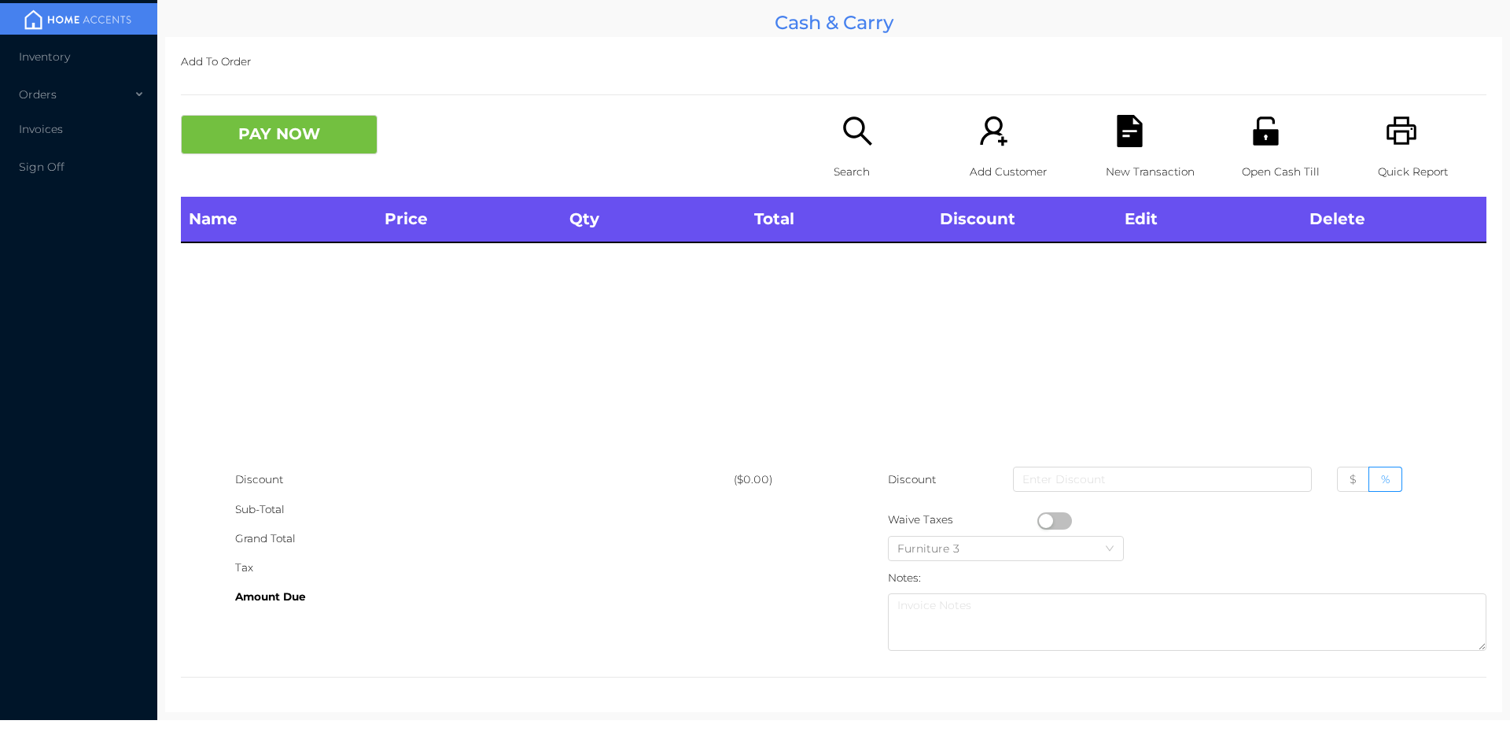
click at [1256, 143] on icon "icon: unlock" at bounding box center [1265, 130] width 25 height 28
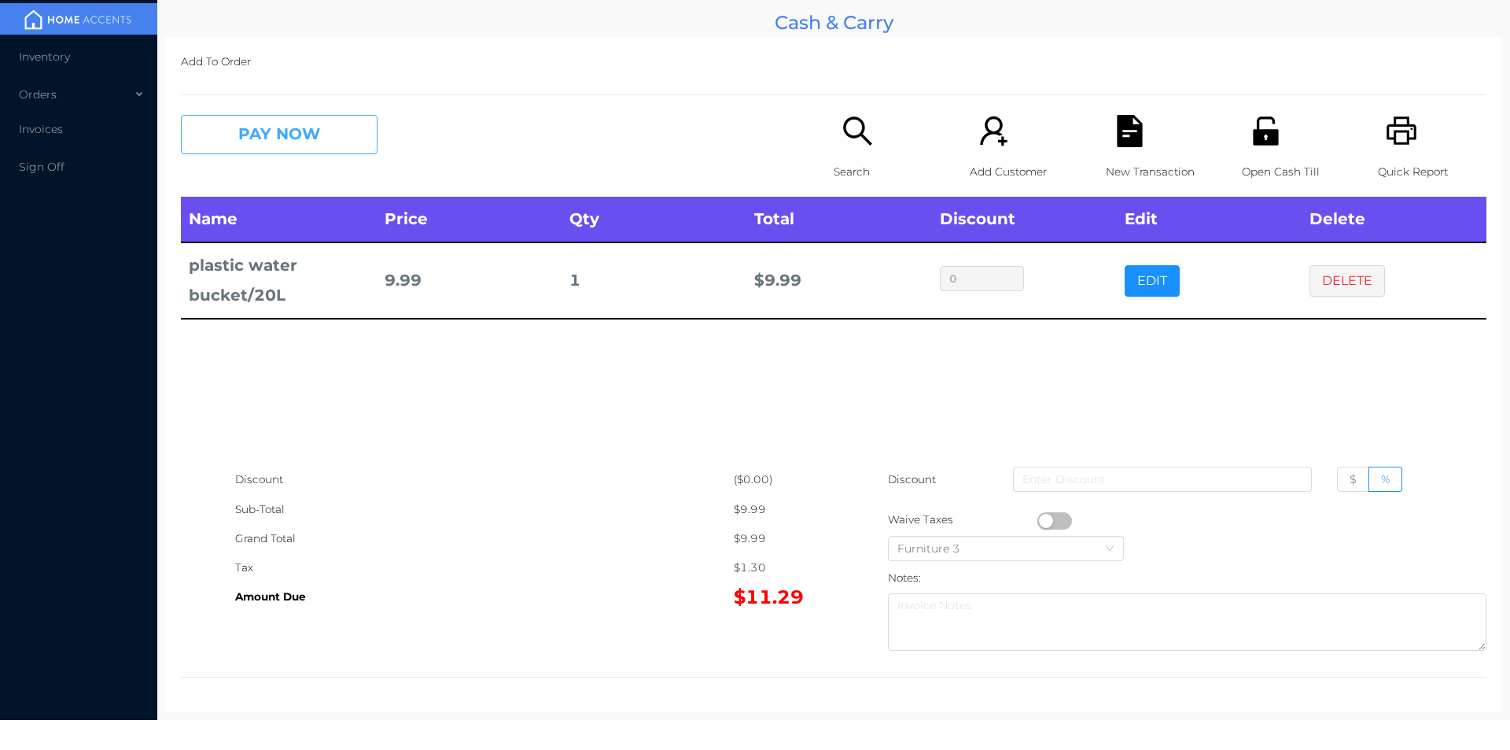
click at [270, 138] on button "PAY NOW" at bounding box center [279, 134] width 197 height 39
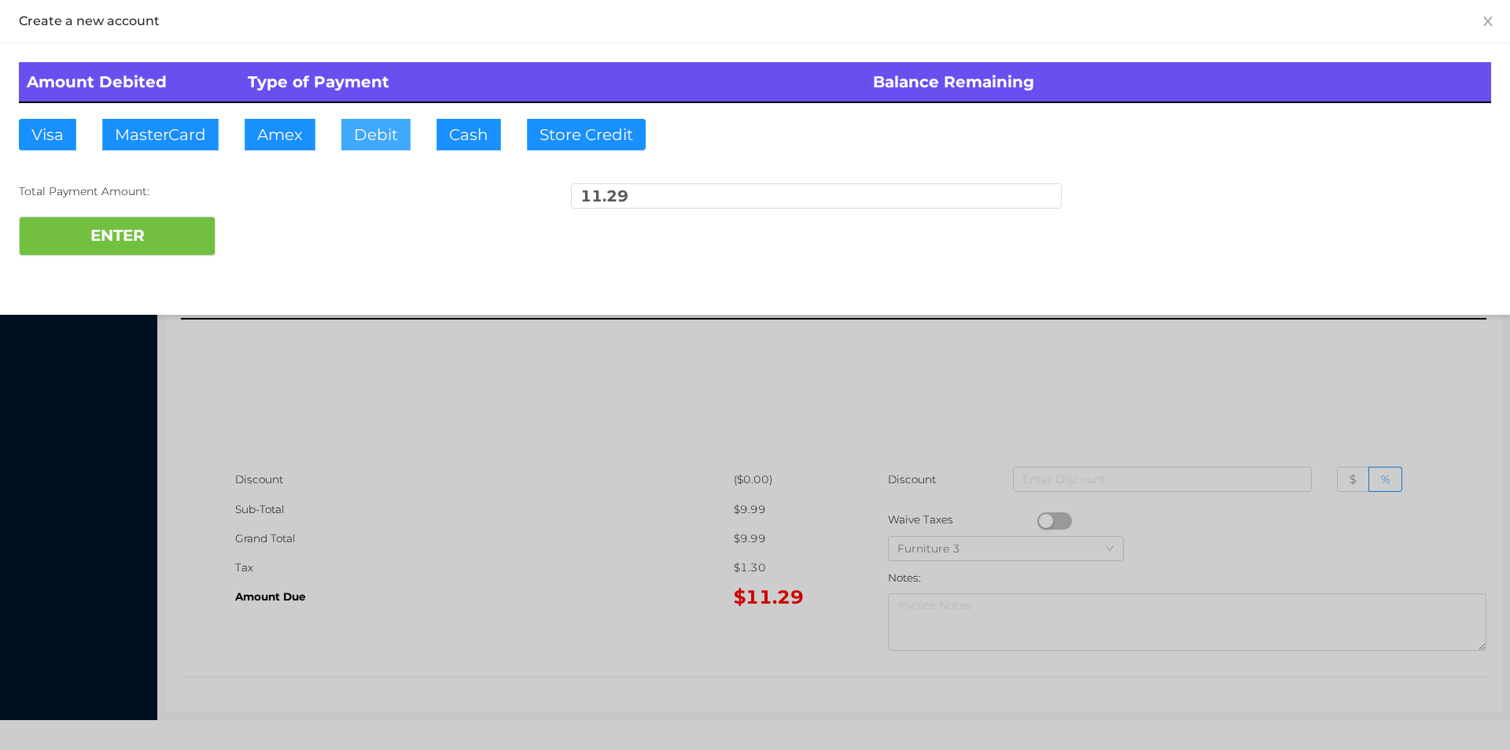
click at [408, 130] on button "Debit" at bounding box center [375, 134] width 69 height 31
click at [126, 245] on button "ENTER" at bounding box center [117, 235] width 197 height 39
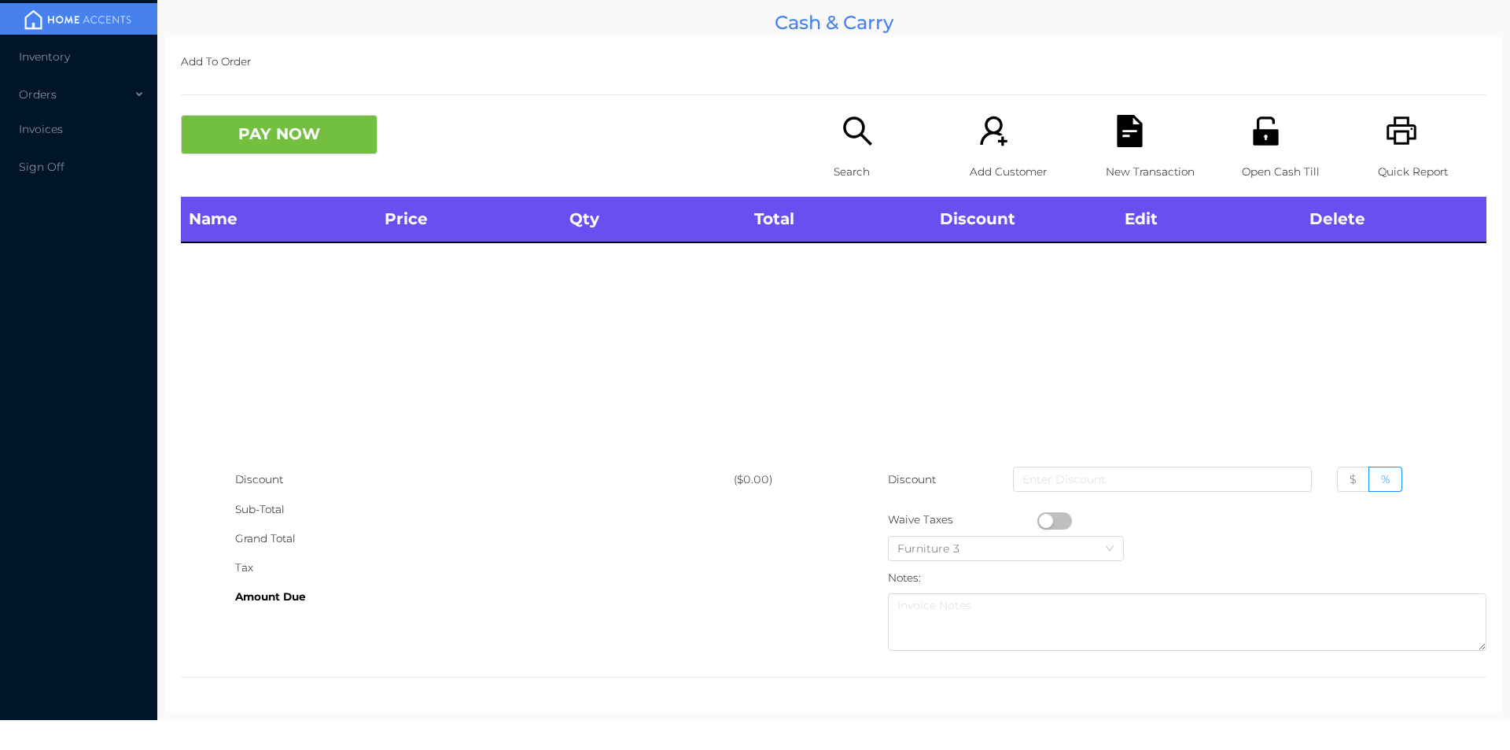
click at [860, 157] on p "Search" at bounding box center [888, 171] width 109 height 29
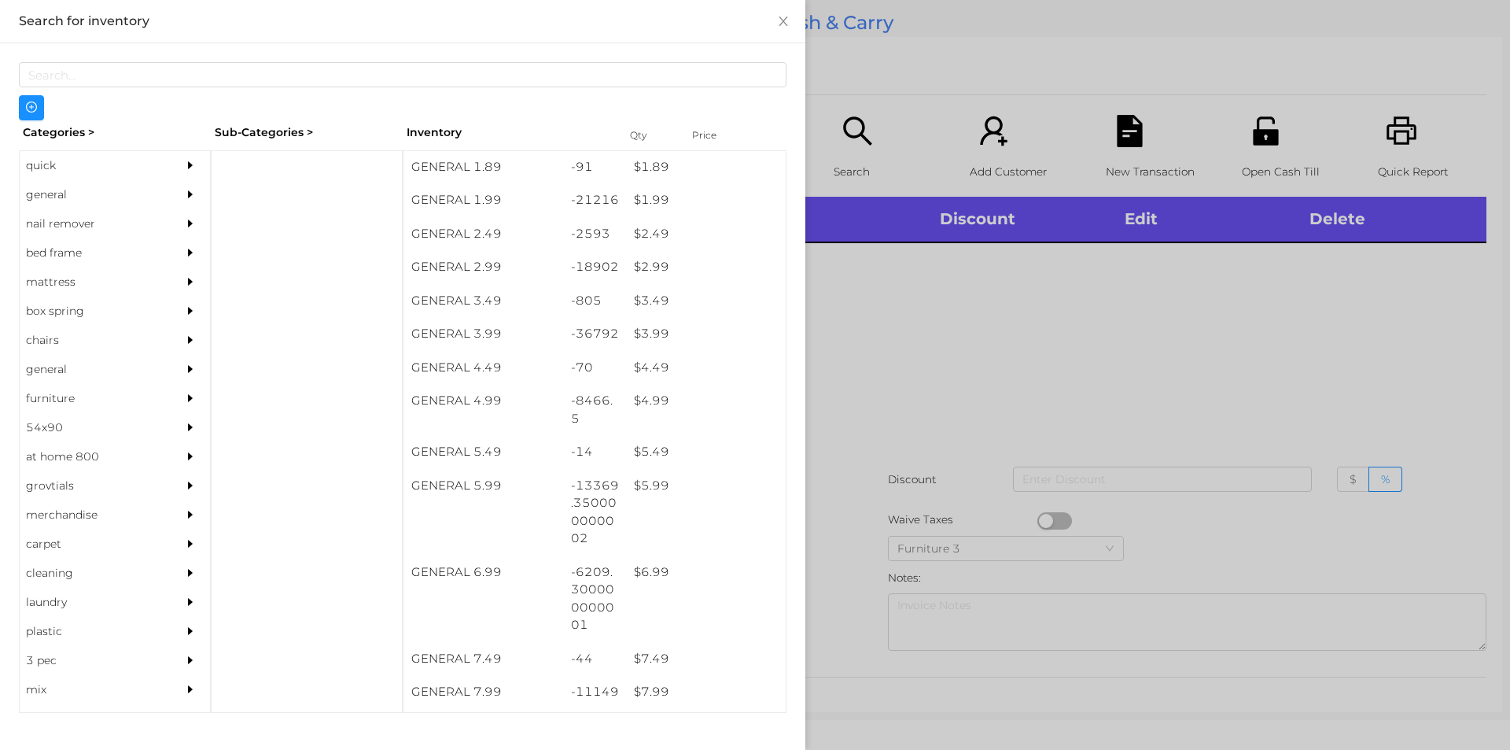
scroll to position [305, 0]
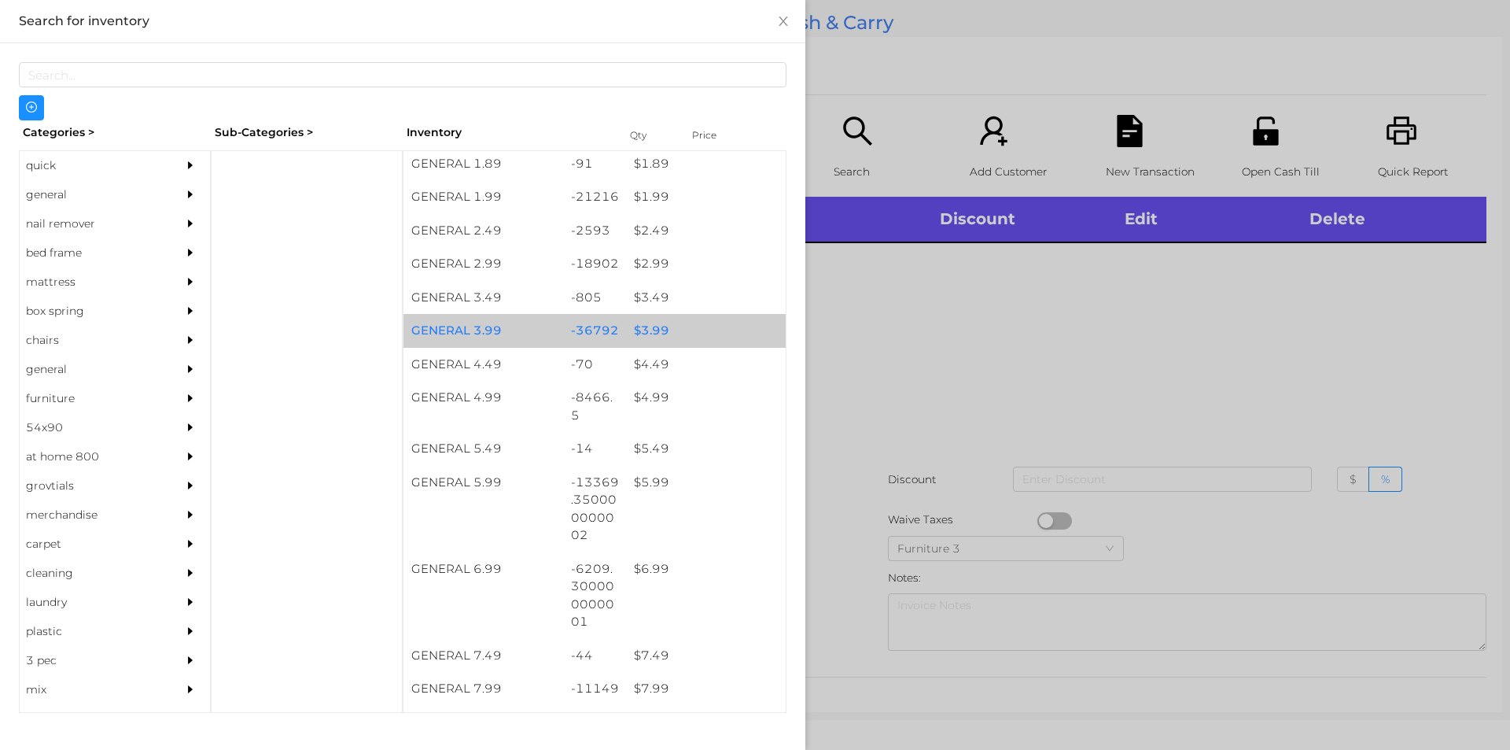
click at [684, 324] on div "$ 3.99" at bounding box center [706, 331] width 160 height 34
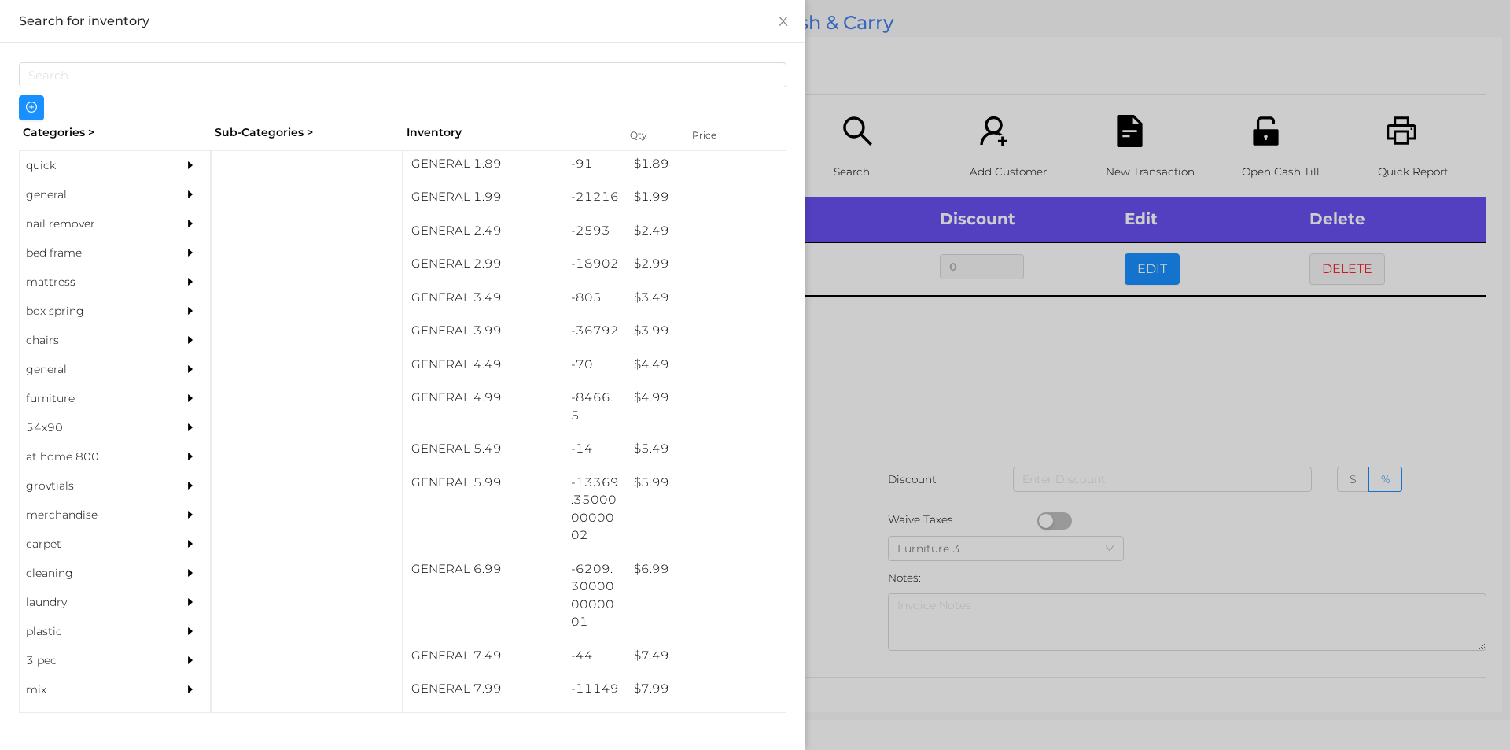
click at [863, 520] on div at bounding box center [755, 375] width 1510 height 750
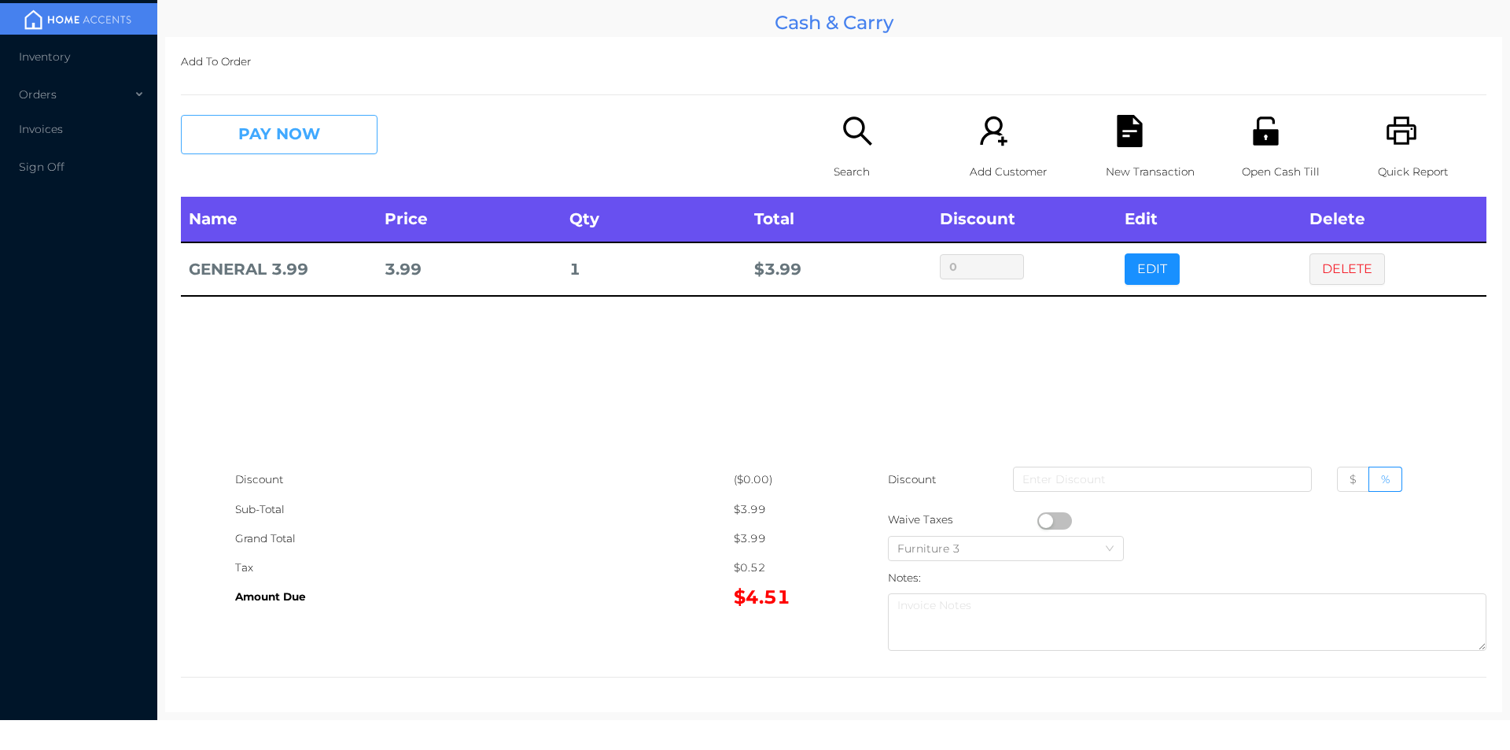
click at [262, 118] on button "PAY NOW" at bounding box center [279, 134] width 197 height 39
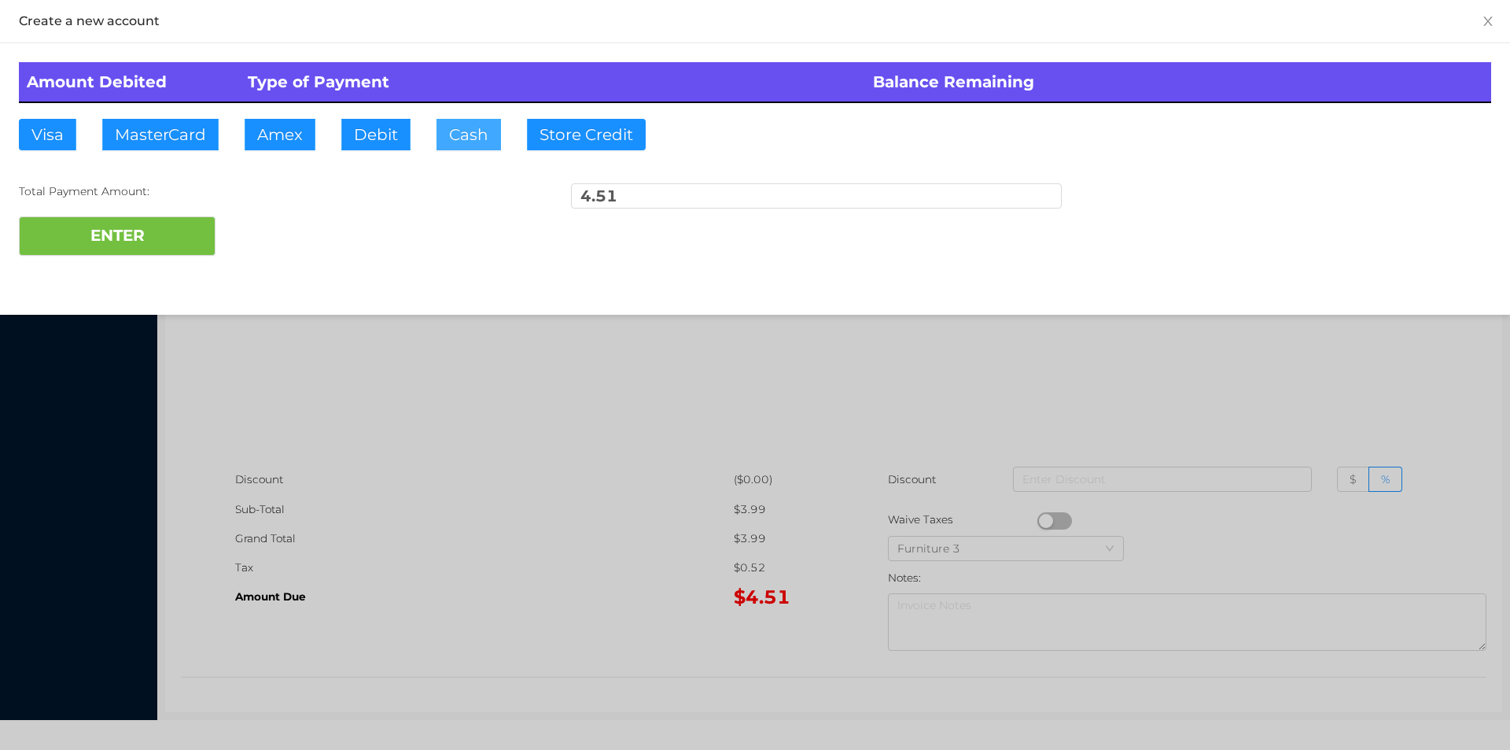
click at [448, 124] on button "Cash" at bounding box center [469, 134] width 65 height 31
type input "50"
click at [83, 247] on button "ENTER" at bounding box center [117, 235] width 197 height 39
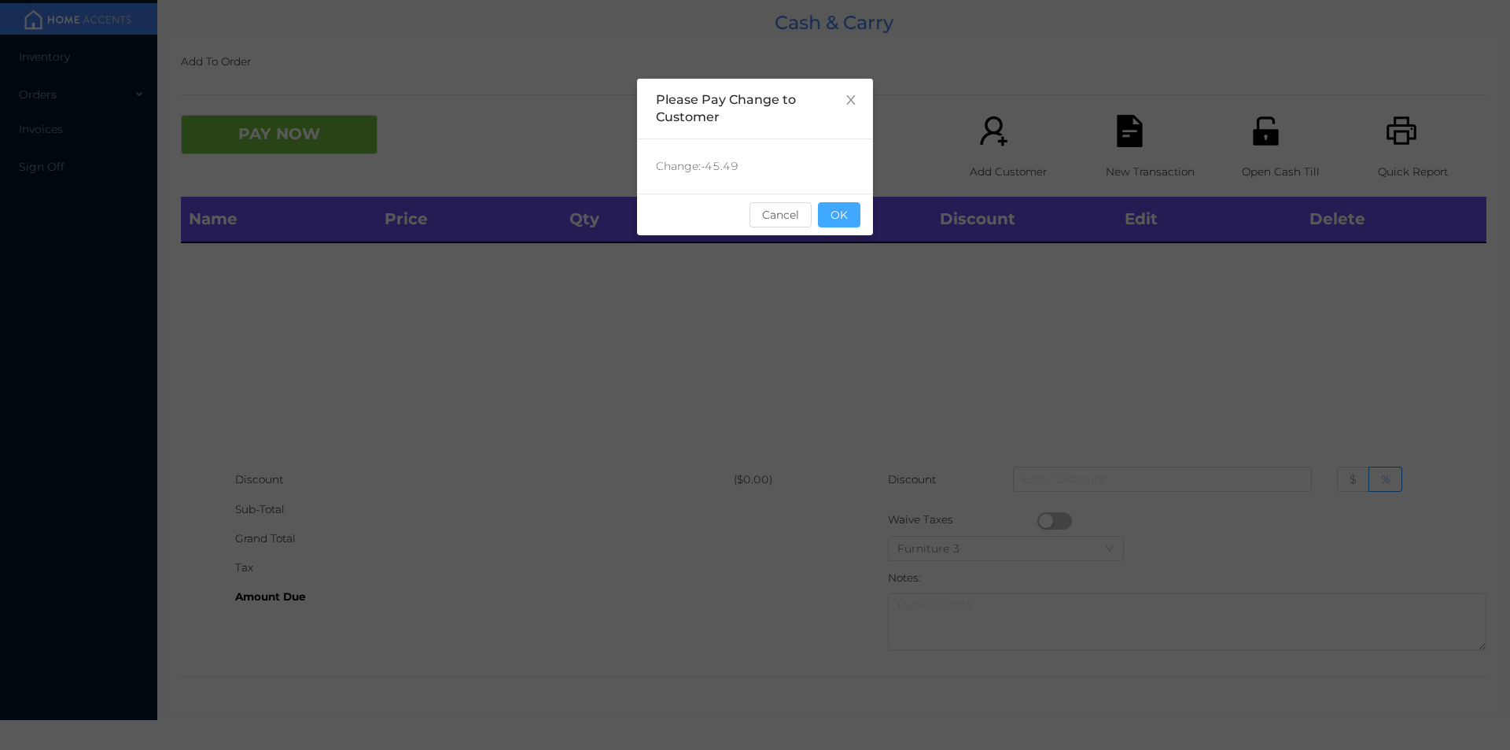
click at [845, 204] on button "OK" at bounding box center [839, 214] width 42 height 25
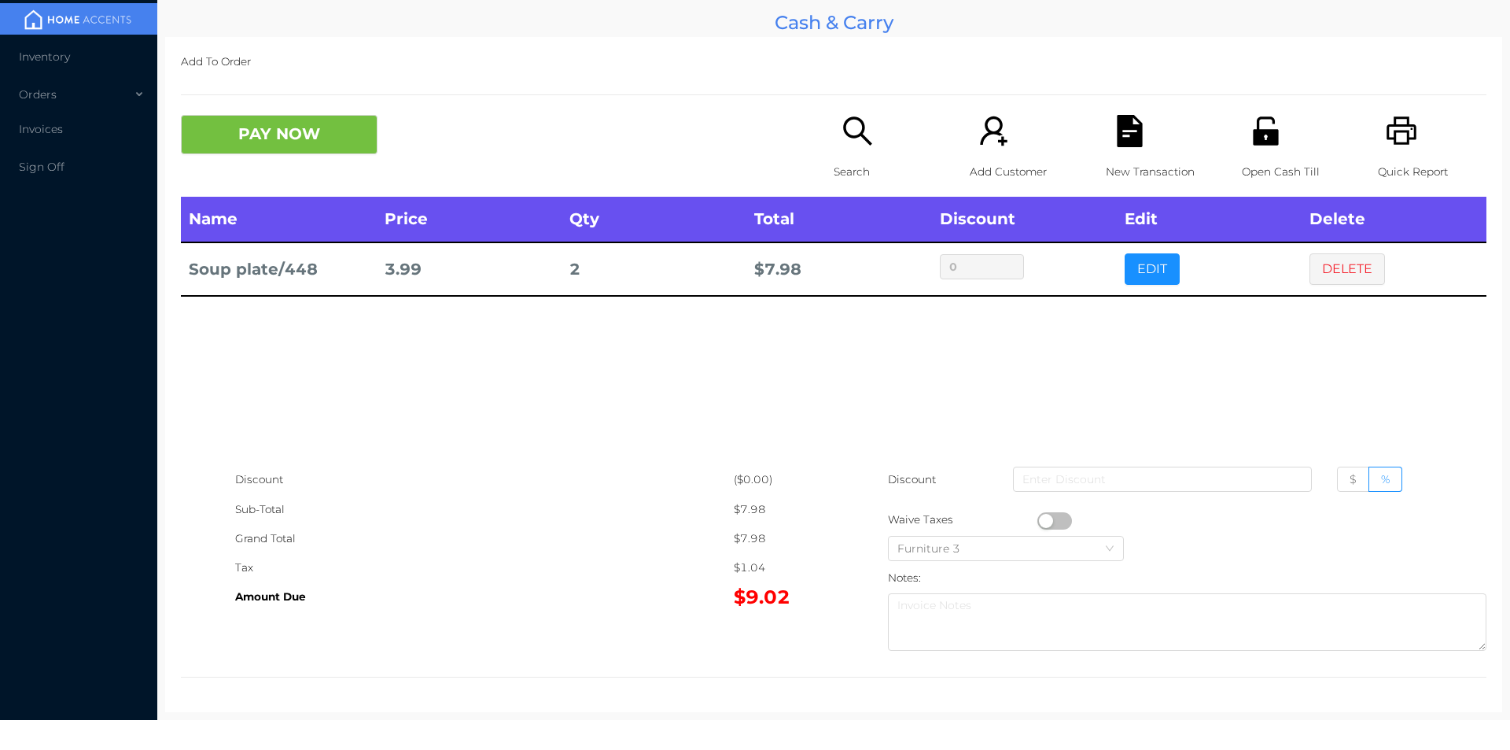
click at [868, 160] on p "Search" at bounding box center [888, 171] width 109 height 29
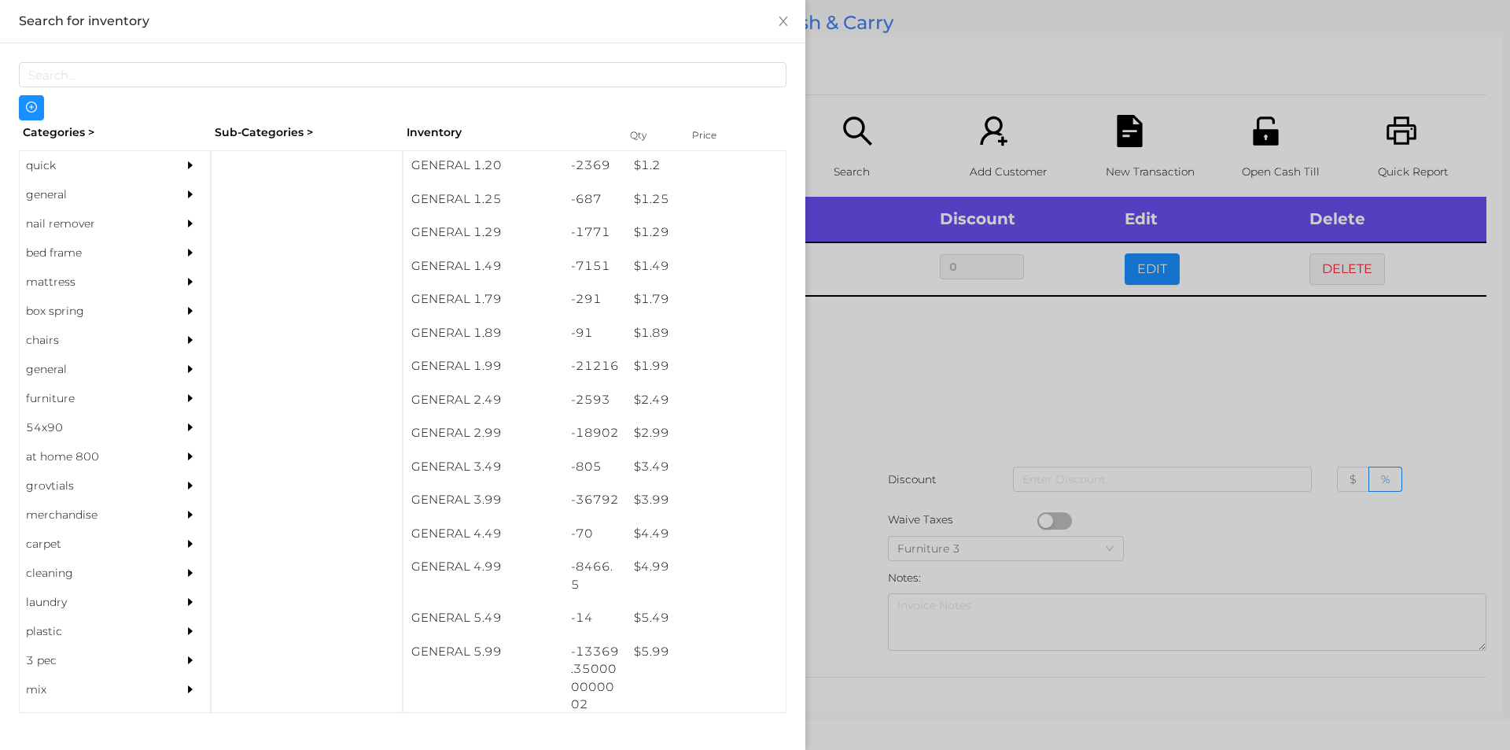
scroll to position [139, 0]
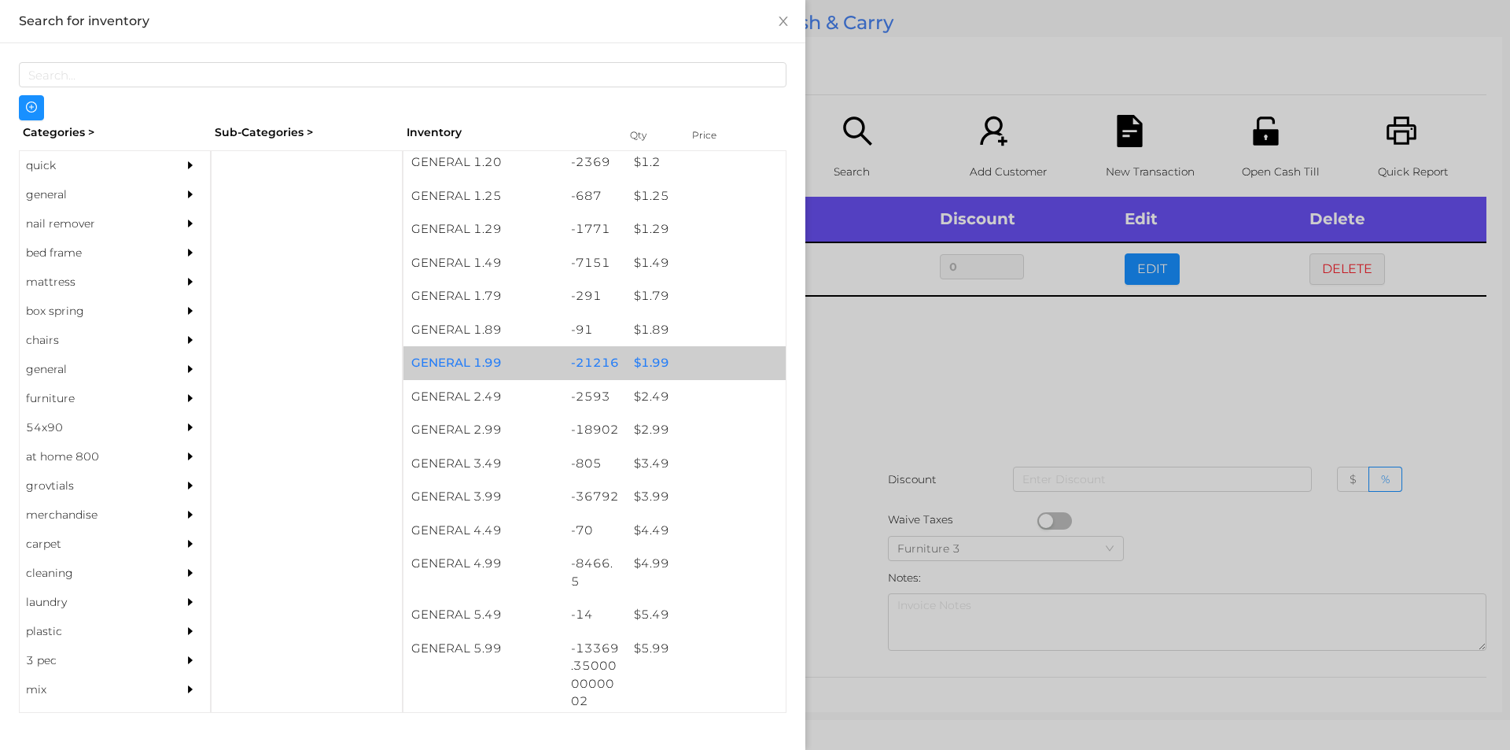
click at [695, 360] on div "$ 1.99" at bounding box center [706, 363] width 160 height 34
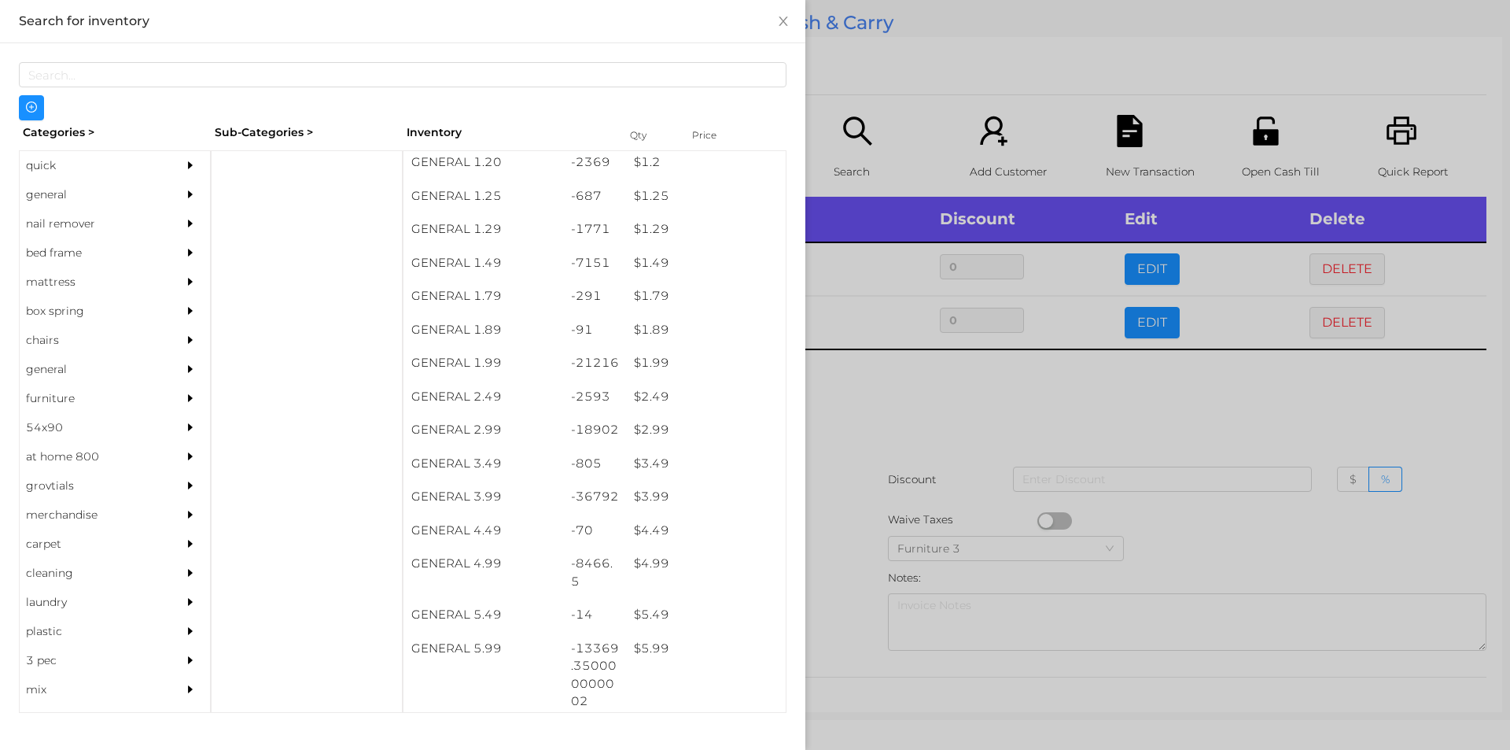
click at [869, 416] on div at bounding box center [755, 375] width 1510 height 750
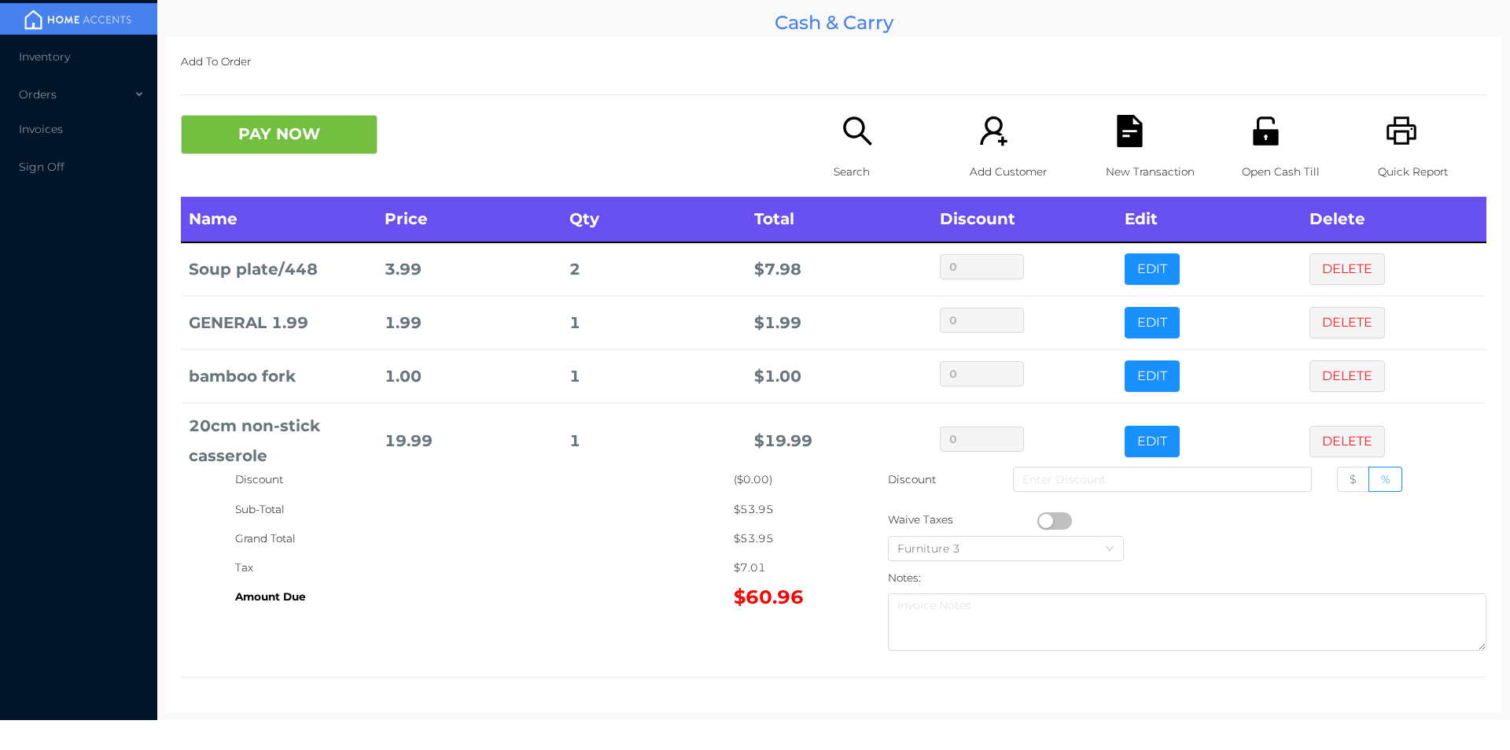
click at [1350, 479] on span "$" at bounding box center [1353, 479] width 7 height 14
click at [1350, 483] on input "$" at bounding box center [1350, 483] width 0 height 0
click at [1191, 479] on input at bounding box center [1162, 479] width 299 height 25
type input "0.93"
click at [269, 132] on button "PAY NOW" at bounding box center [279, 134] width 197 height 39
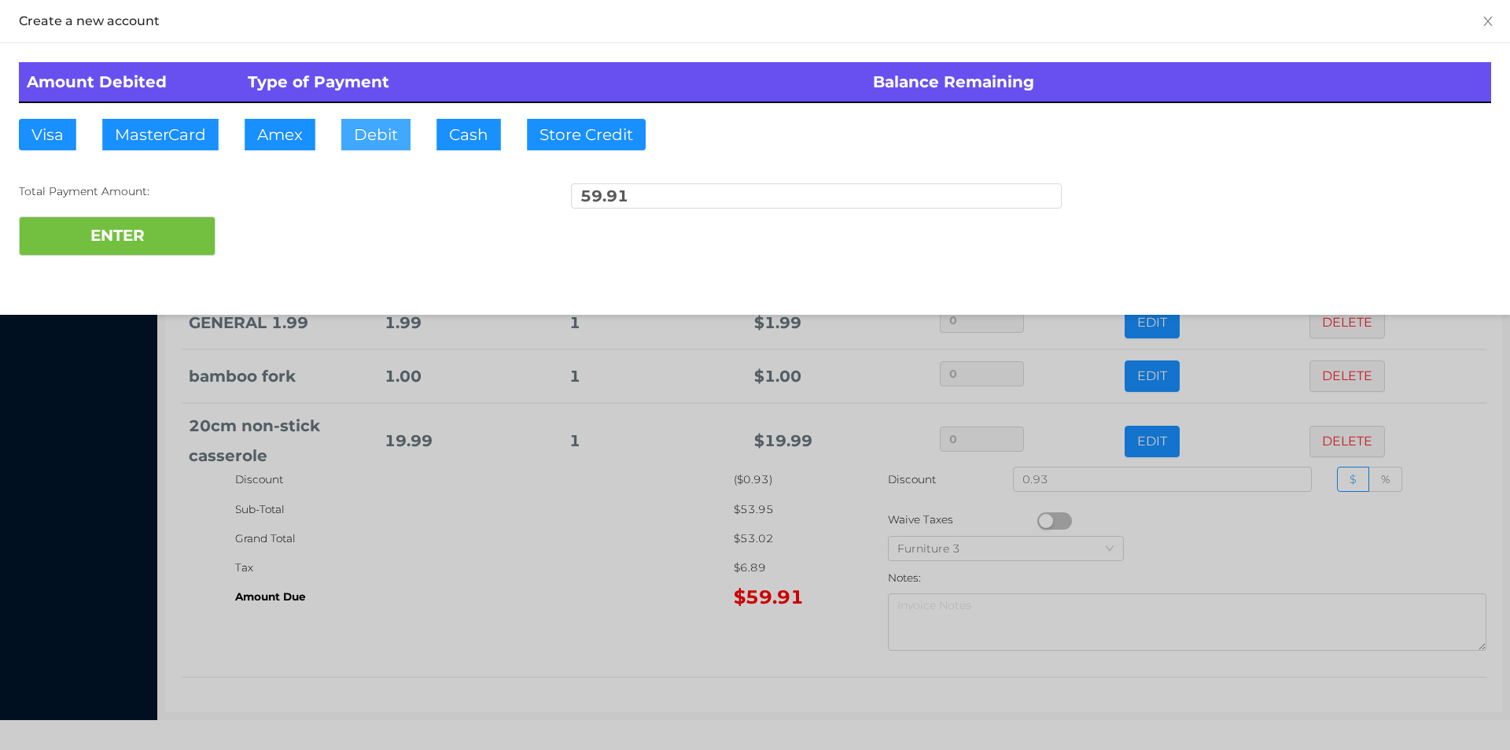
click at [378, 144] on button "Debit" at bounding box center [375, 134] width 69 height 31
click at [189, 231] on button "ENTER" at bounding box center [117, 235] width 197 height 39
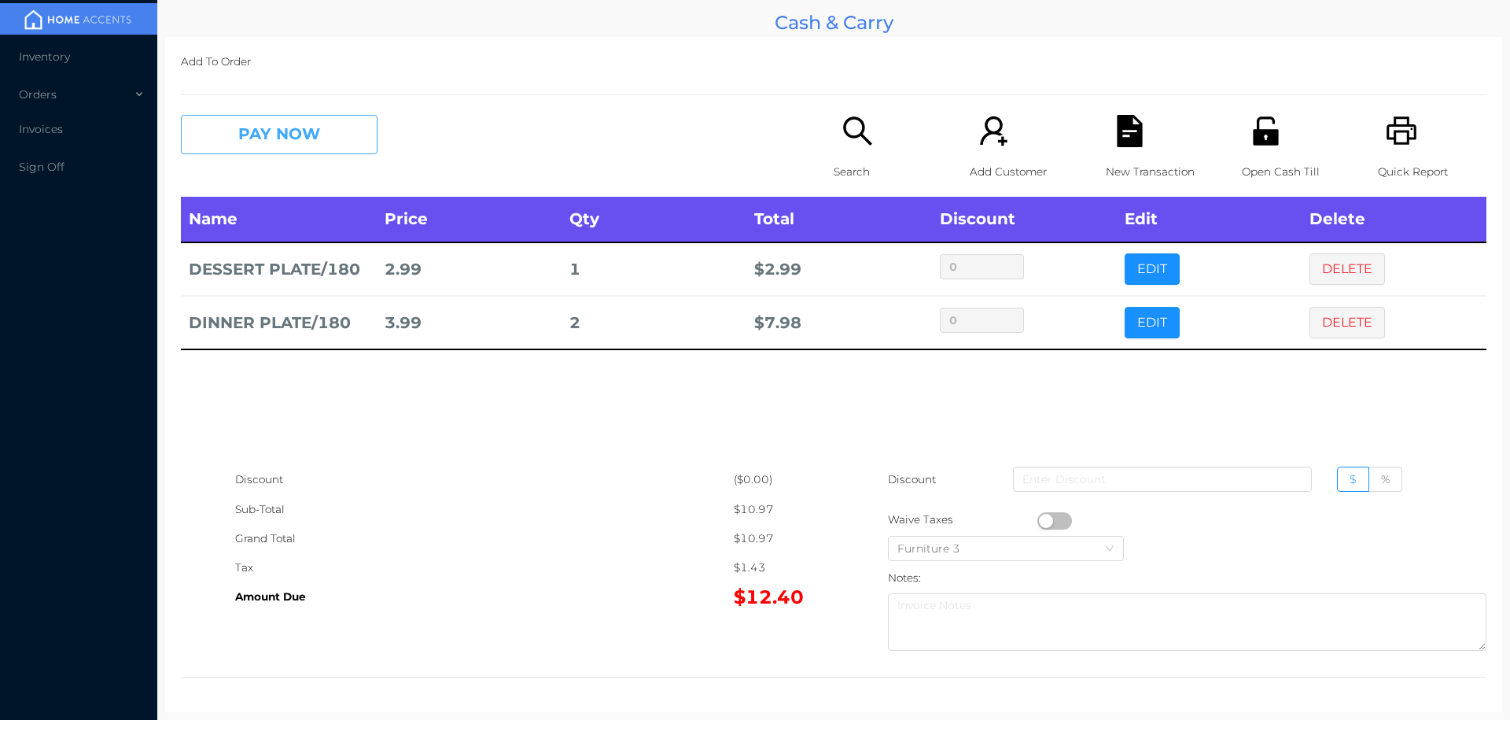
click at [287, 135] on button "PAY NOW" at bounding box center [279, 134] width 197 height 39
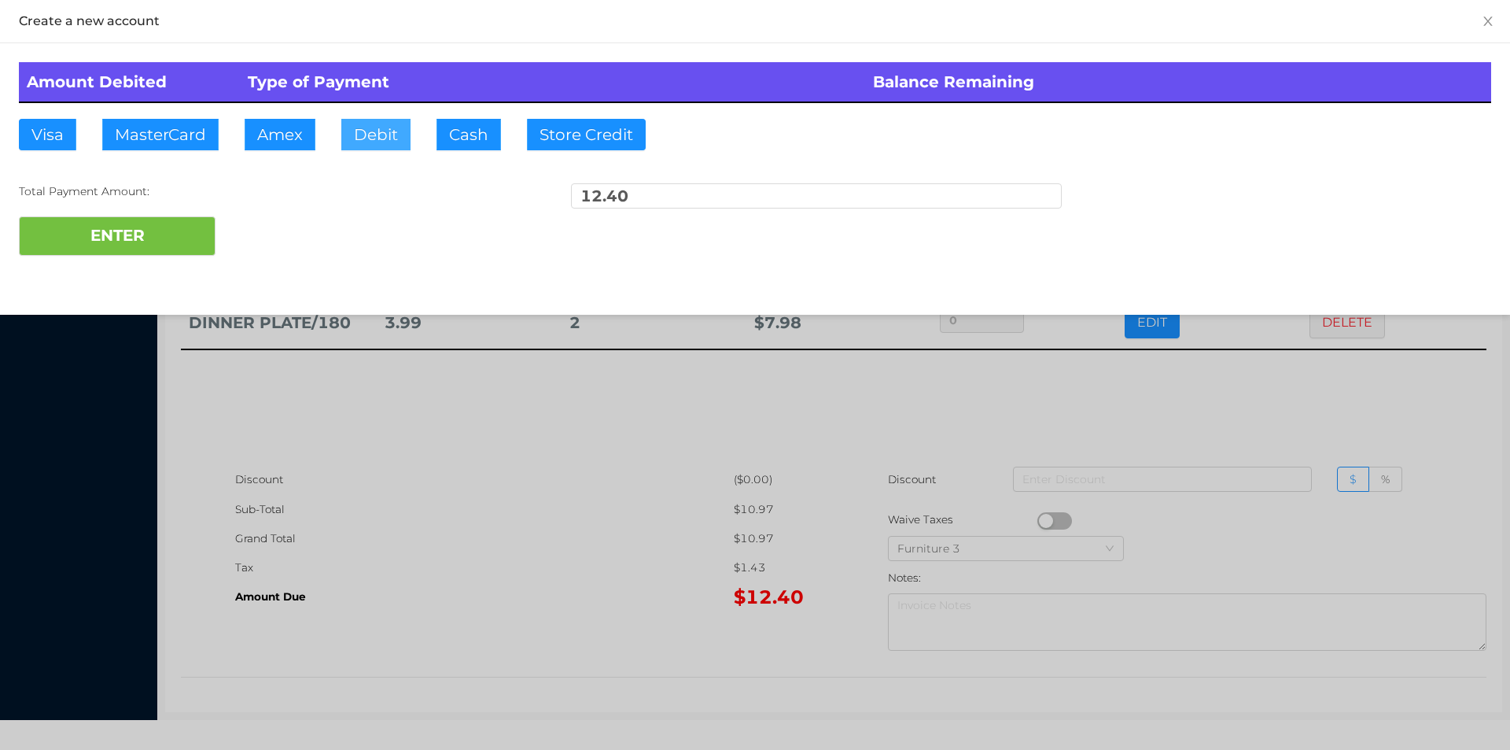
click at [378, 129] on button "Debit" at bounding box center [375, 134] width 69 height 31
type input "20"
click at [149, 255] on button "ENTER" at bounding box center [117, 235] width 197 height 39
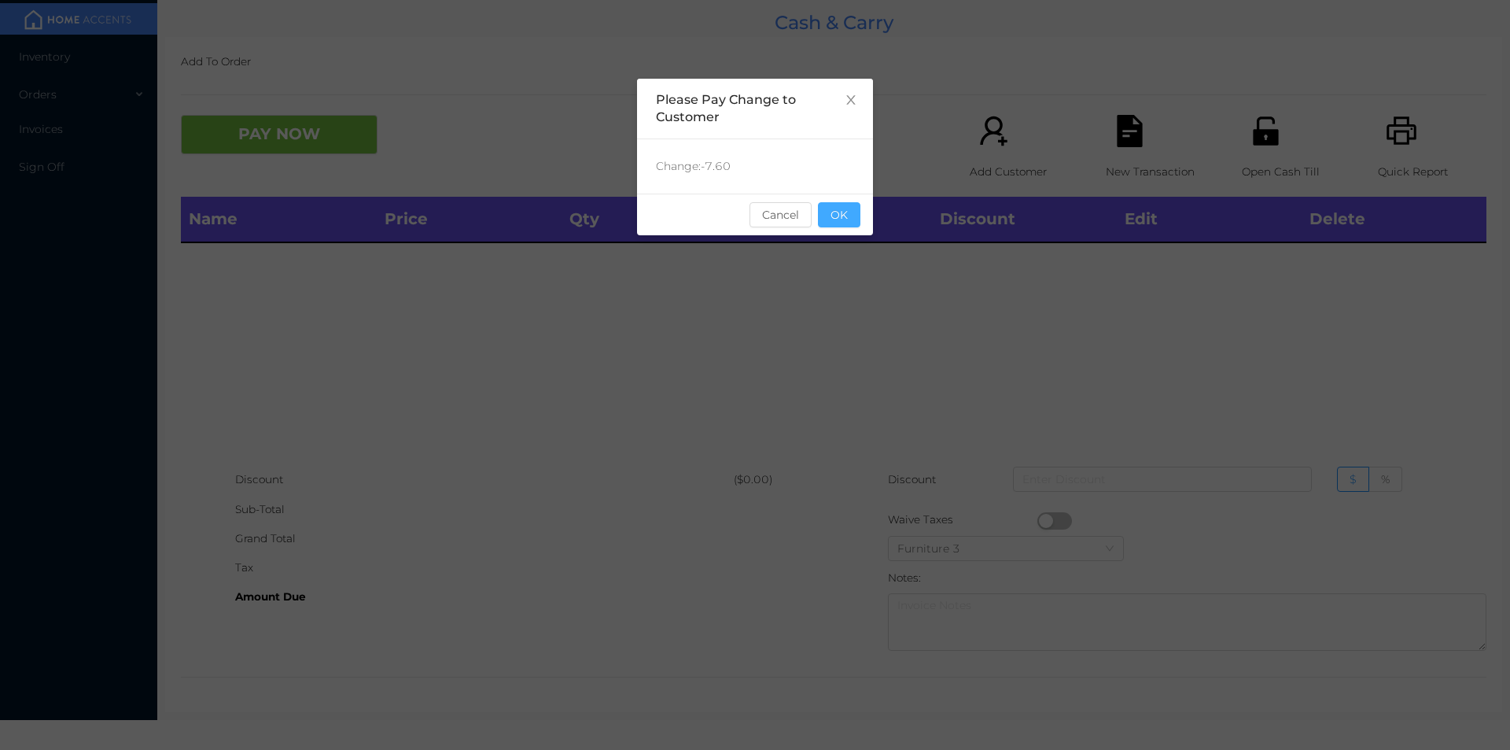
click at [854, 221] on button "OK" at bounding box center [839, 214] width 42 height 25
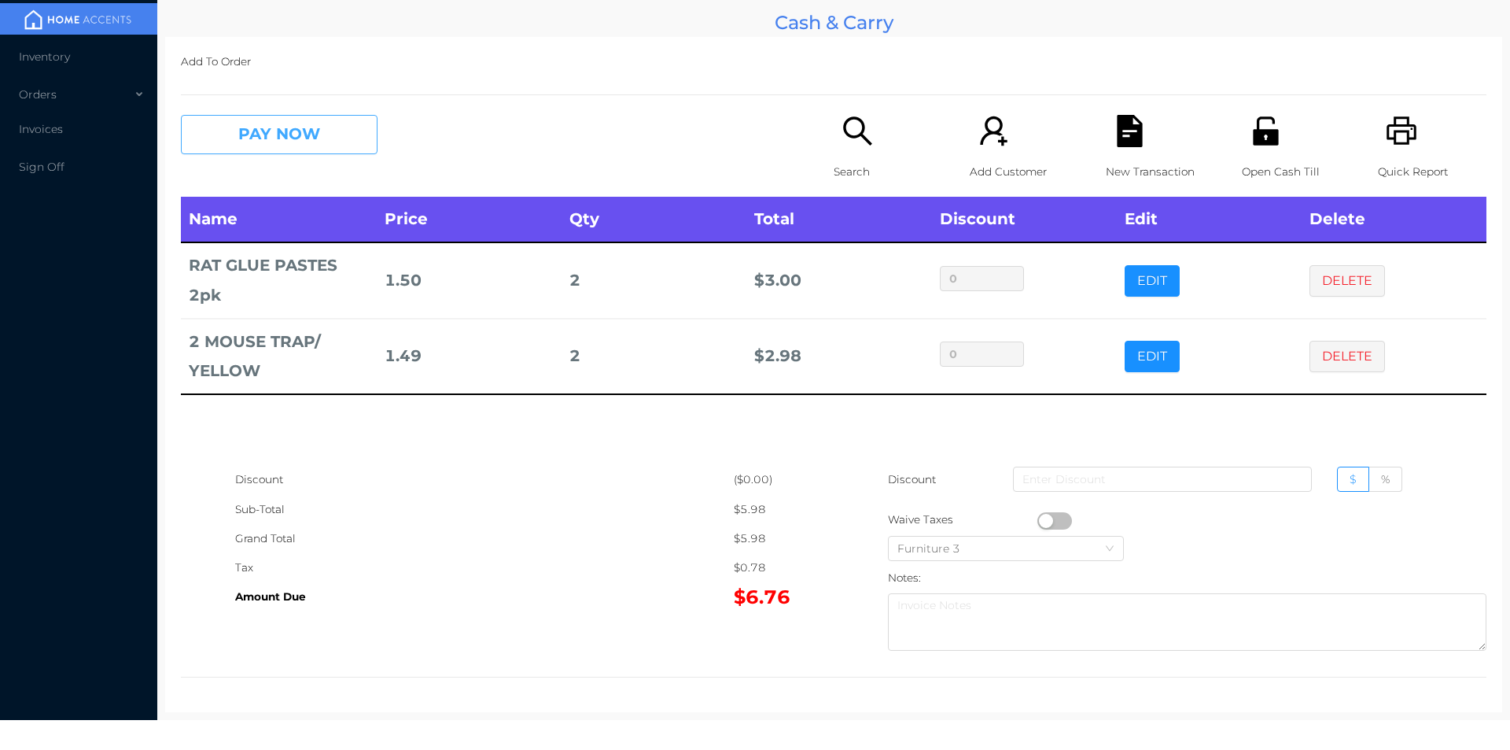
click at [308, 143] on button "PAY NOW" at bounding box center [279, 134] width 197 height 39
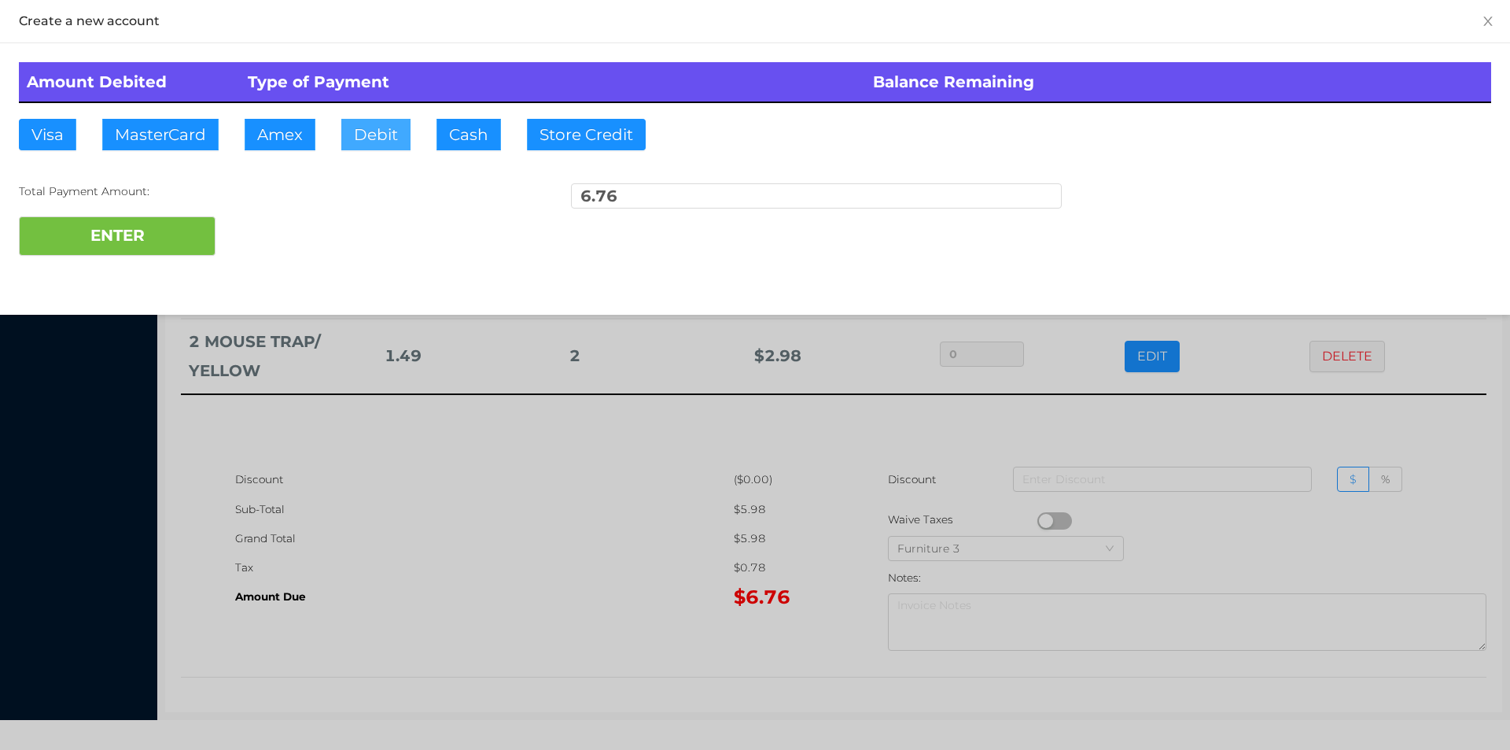
click at [380, 143] on button "Debit" at bounding box center [375, 134] width 69 height 31
click at [184, 217] on button "ENTER" at bounding box center [117, 235] width 197 height 39
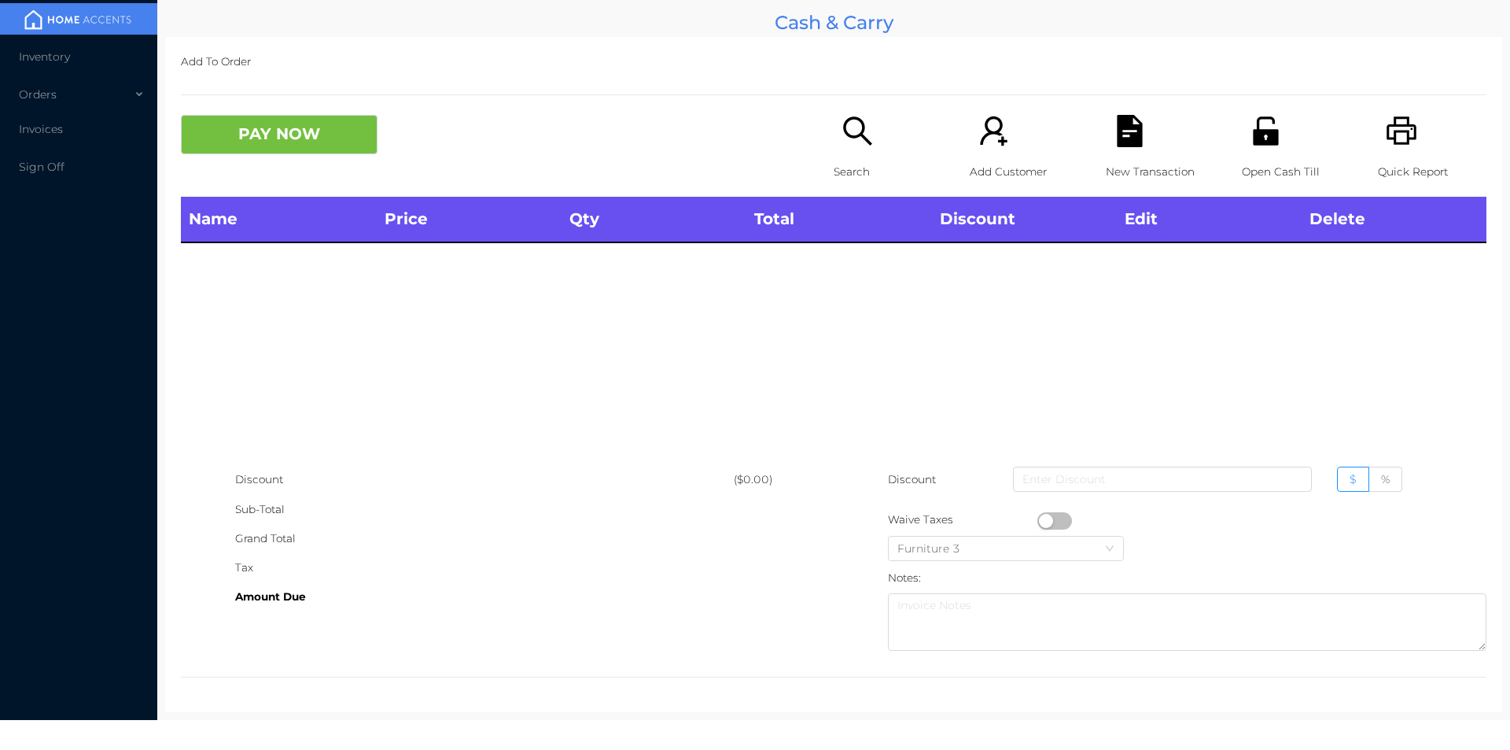
click at [1189, 329] on div "Name Price Qty Total Discount Edit Delete" at bounding box center [834, 331] width 1306 height 268
click at [1253, 137] on icon "icon: unlock" at bounding box center [1265, 130] width 25 height 28
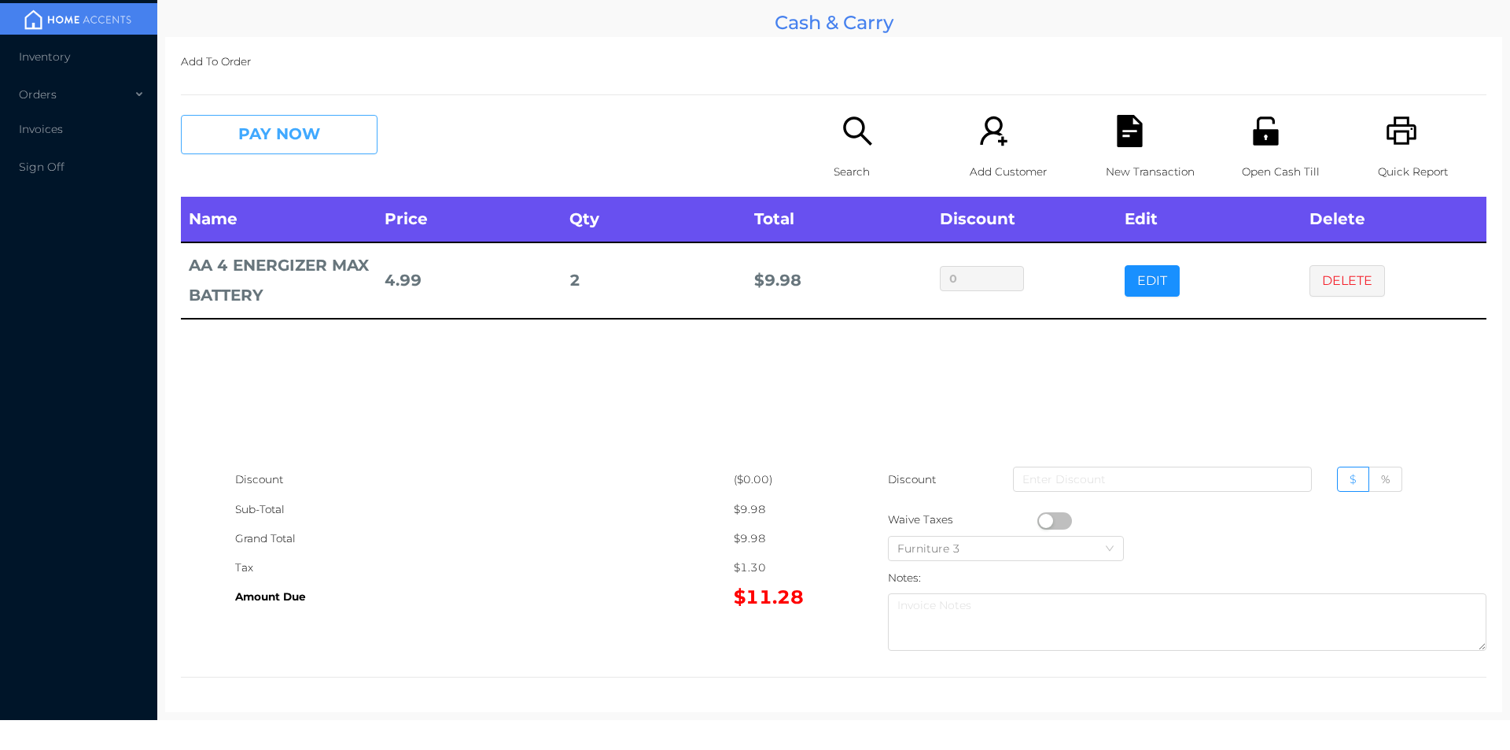
click at [306, 120] on button "PAY NOW" at bounding box center [279, 134] width 197 height 39
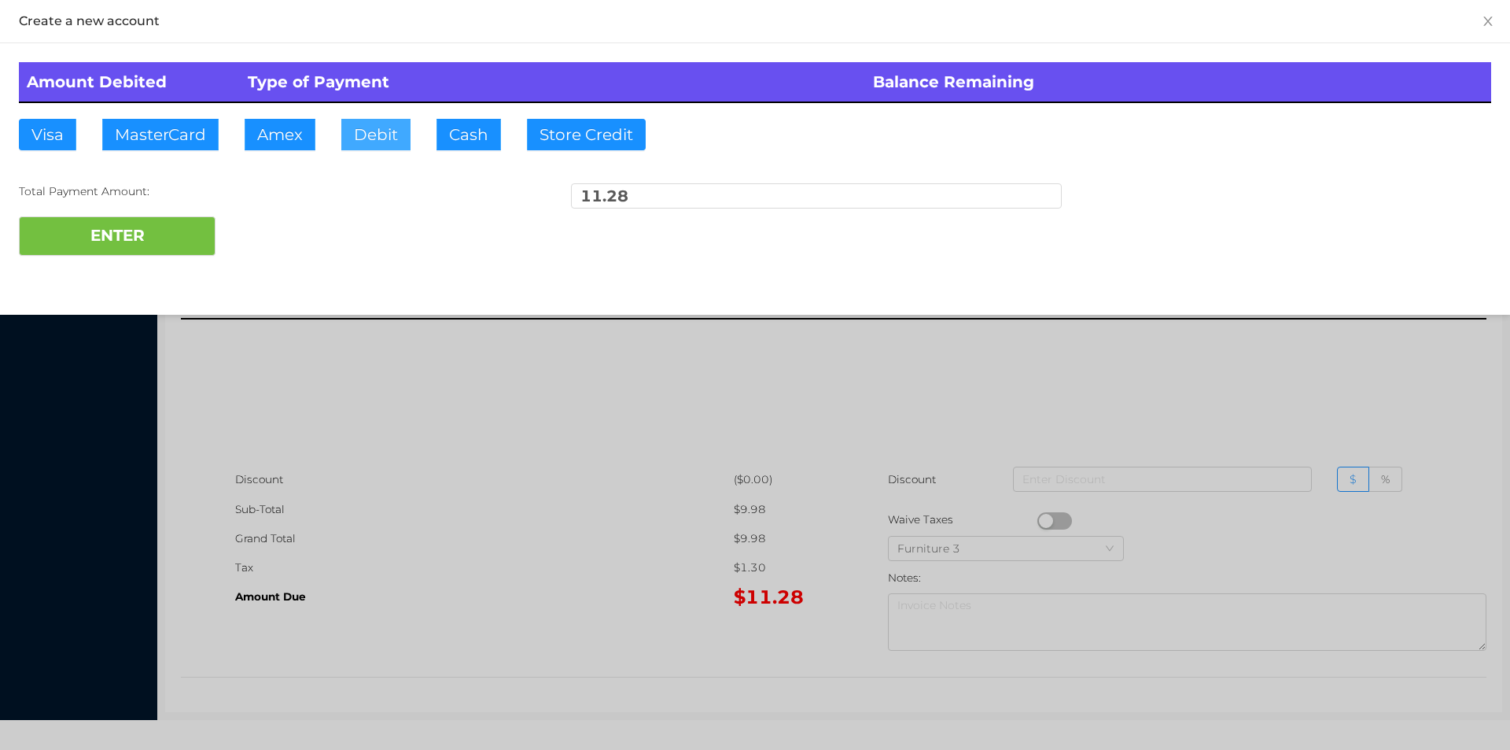
click at [360, 141] on button "Debit" at bounding box center [375, 134] width 69 height 31
click at [170, 231] on button "ENTER" at bounding box center [117, 235] width 197 height 39
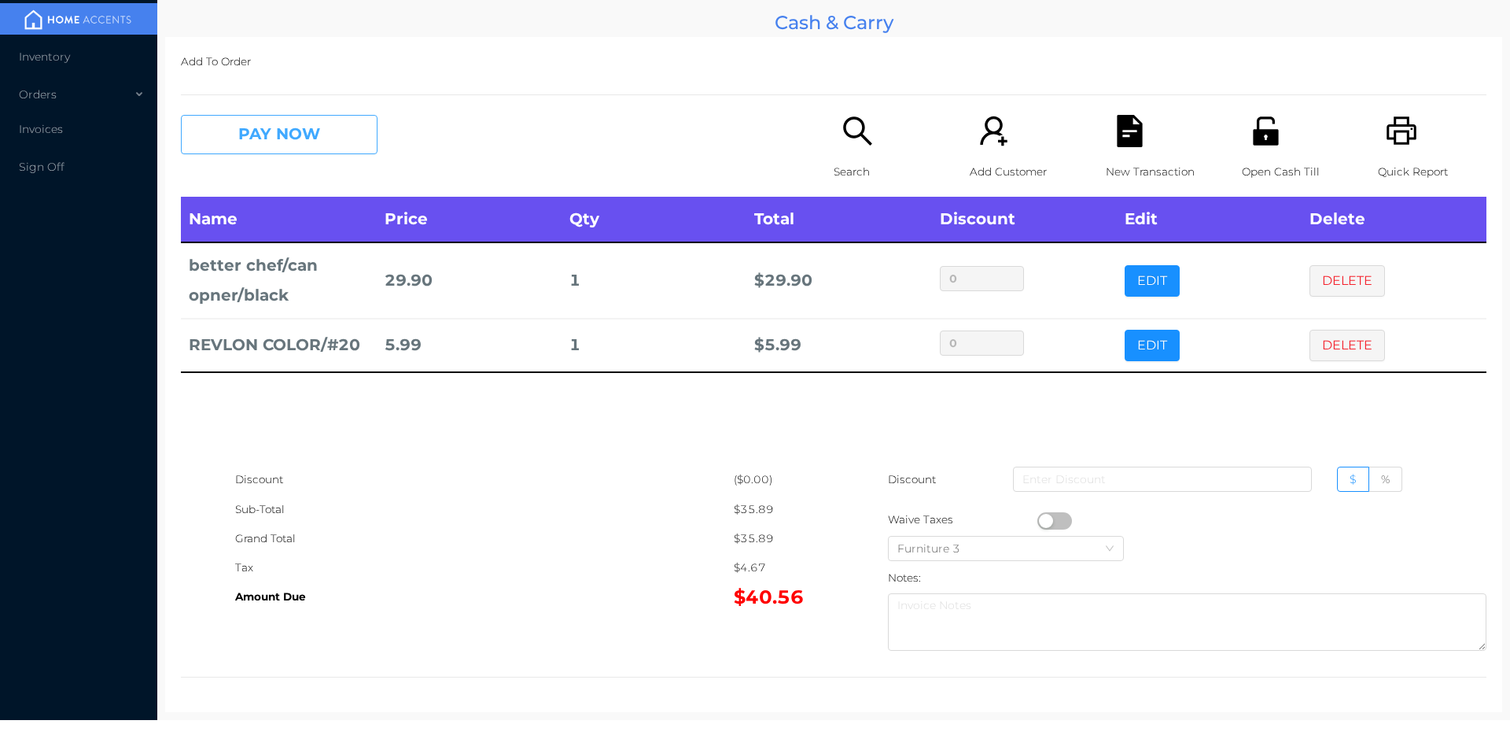
click at [267, 138] on button "PAY NOW" at bounding box center [279, 134] width 197 height 39
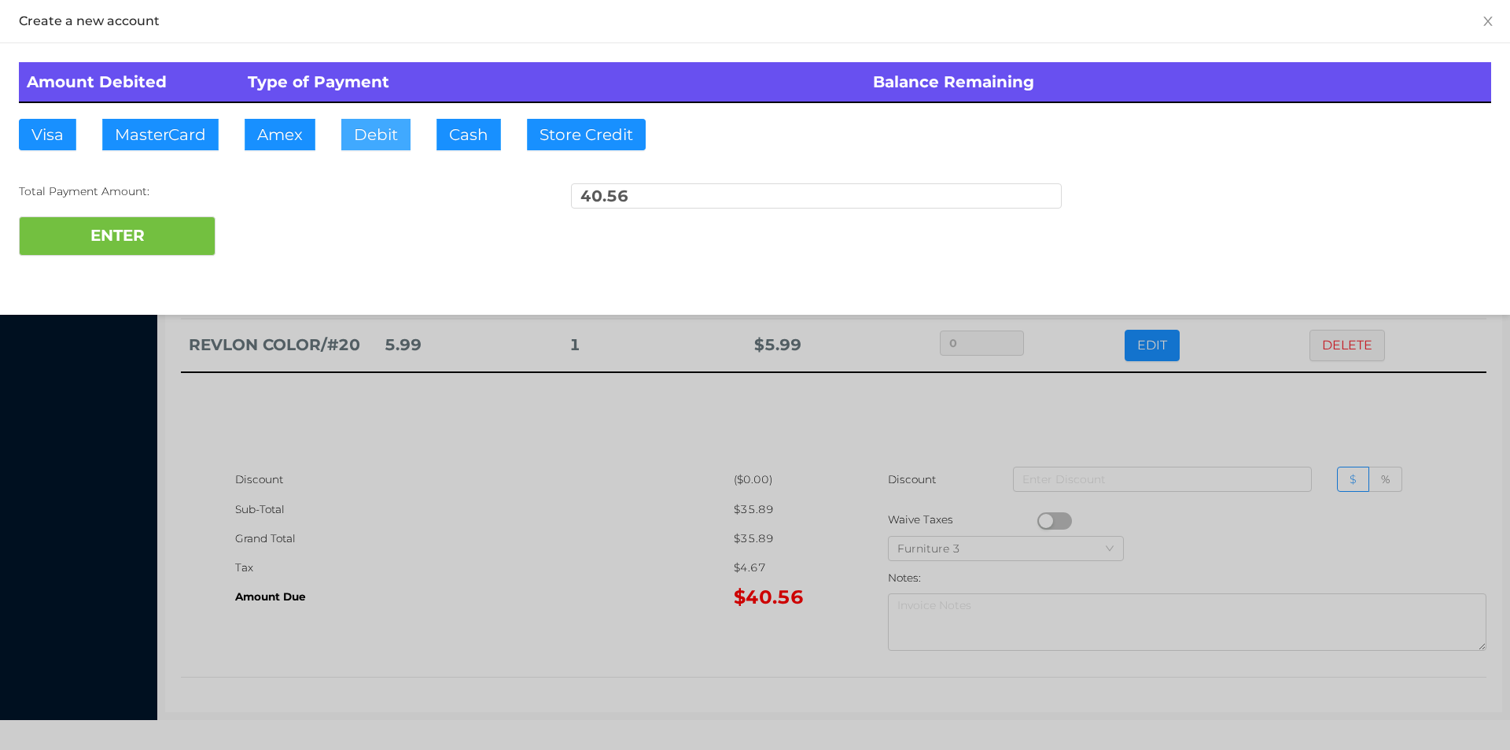
click at [379, 135] on button "Debit" at bounding box center [375, 134] width 69 height 31
click at [183, 231] on button "ENTER" at bounding box center [117, 235] width 197 height 39
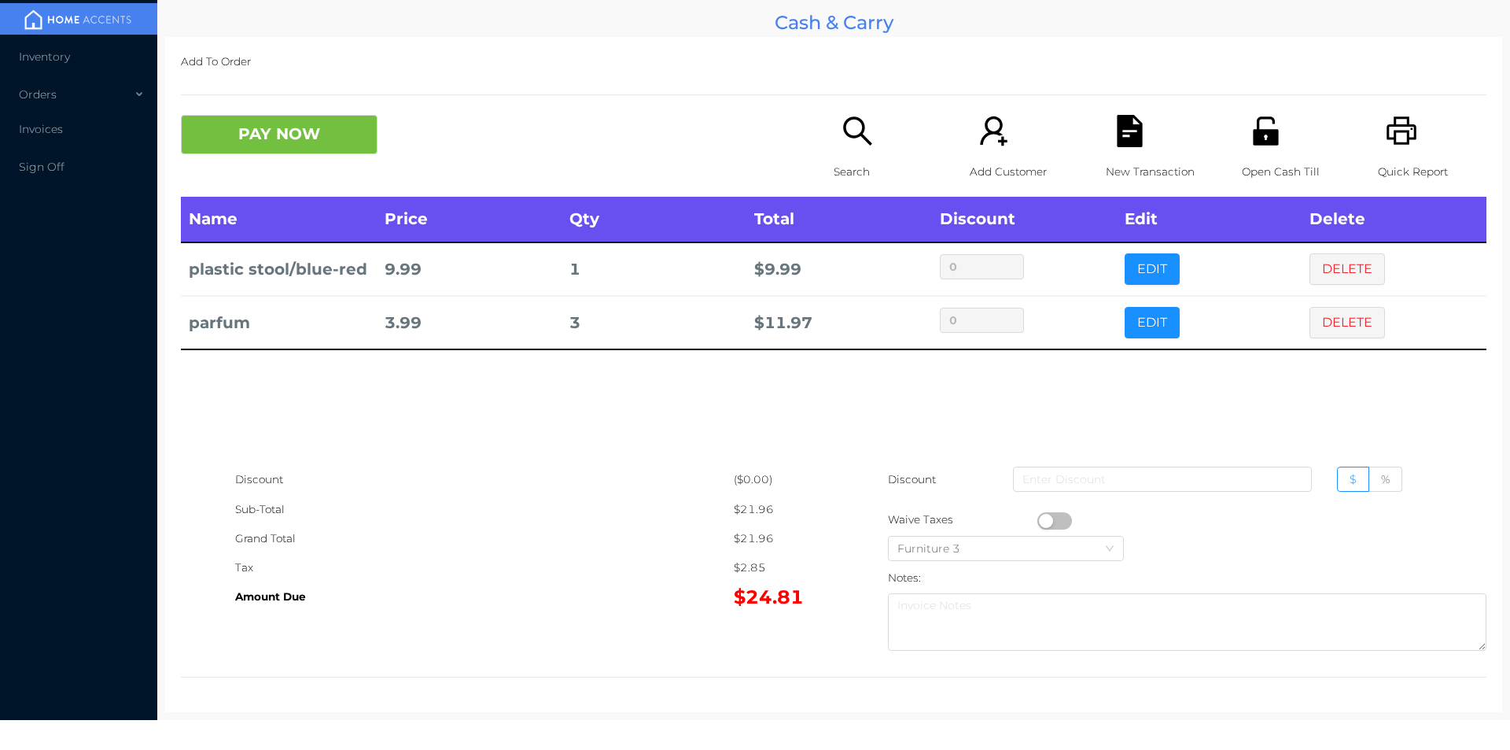
click at [1114, 142] on icon "icon: file-text" at bounding box center [1130, 131] width 32 height 32
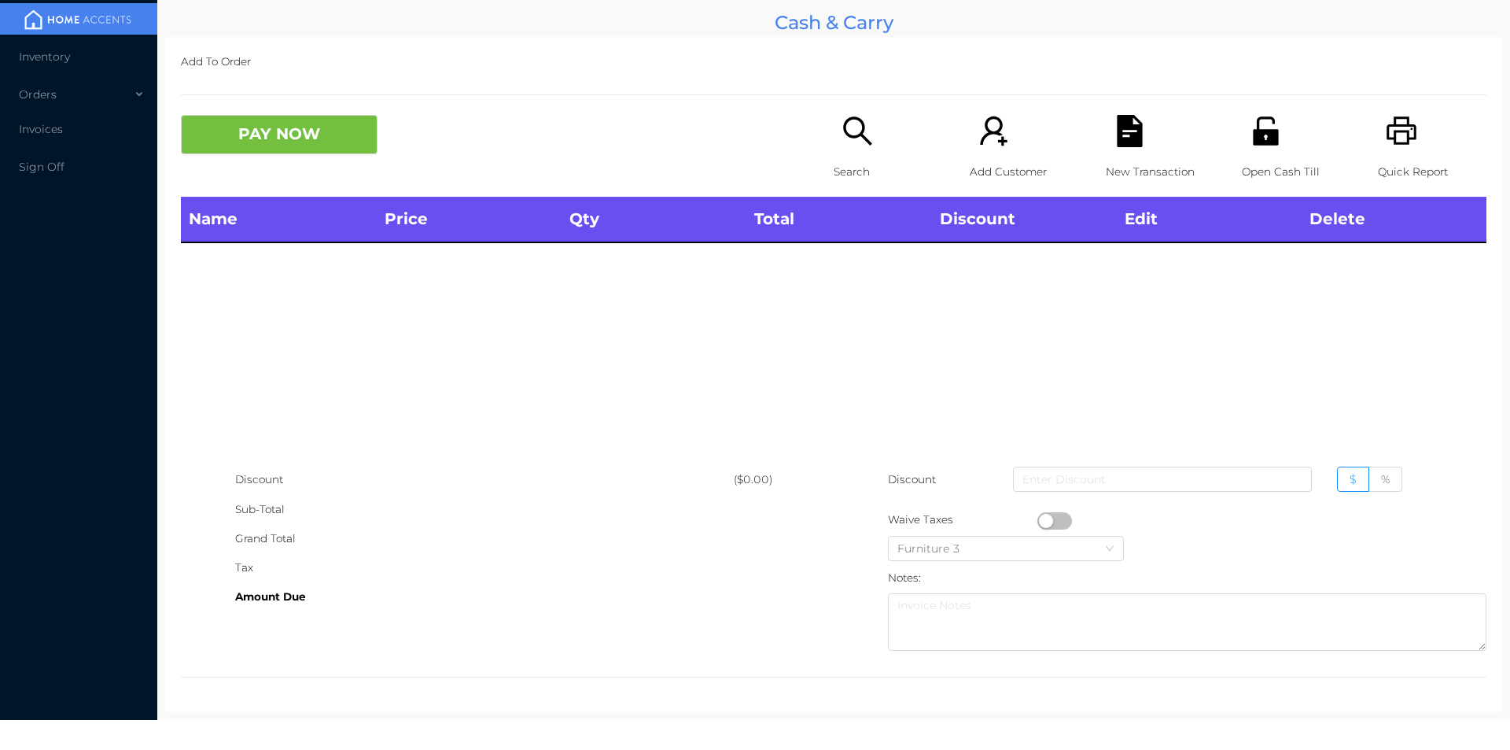
click at [1389, 138] on icon "icon: printer" at bounding box center [1402, 131] width 32 height 32
click at [843, 139] on icon "icon: search" at bounding box center [858, 131] width 32 height 32
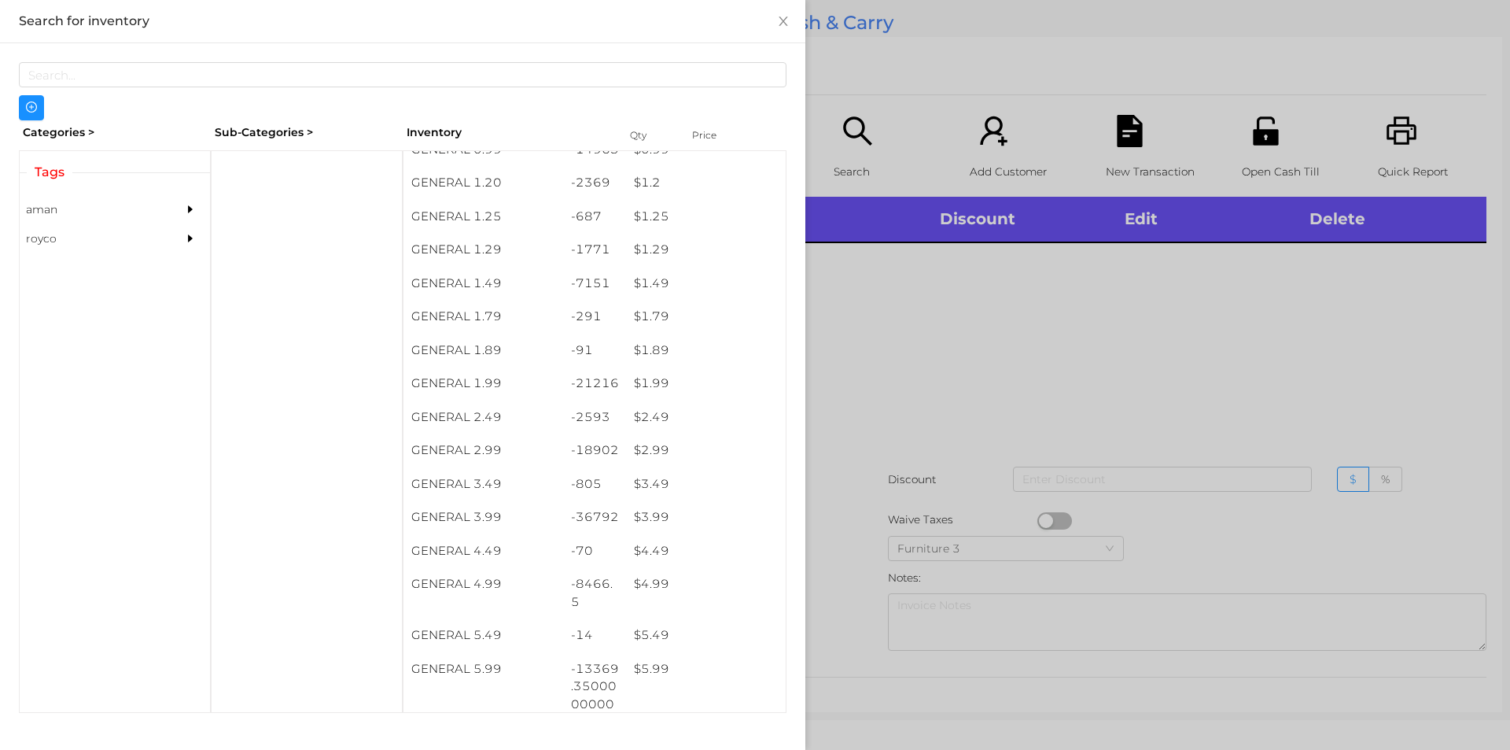
scroll to position [165, 0]
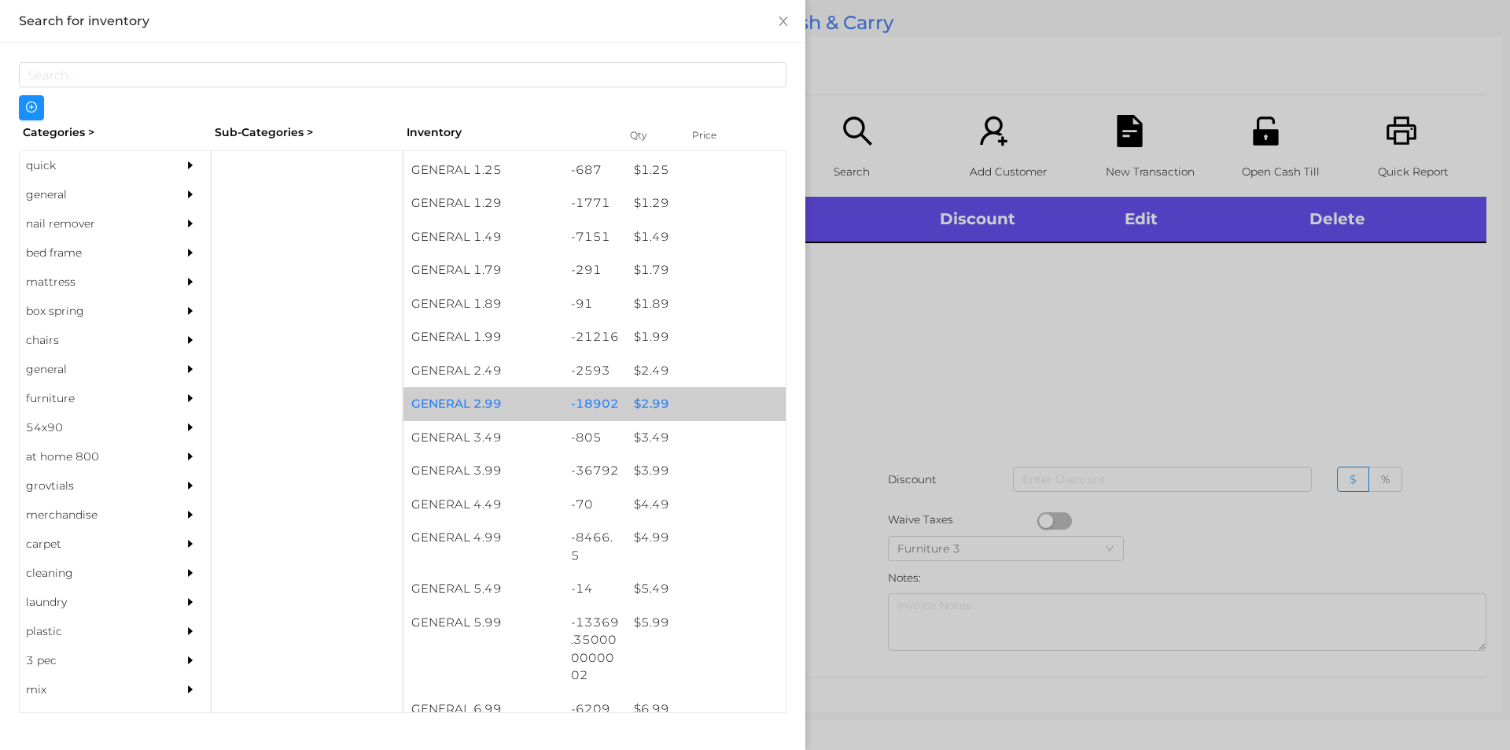
click at [704, 394] on div "$ 2.99" at bounding box center [706, 404] width 160 height 34
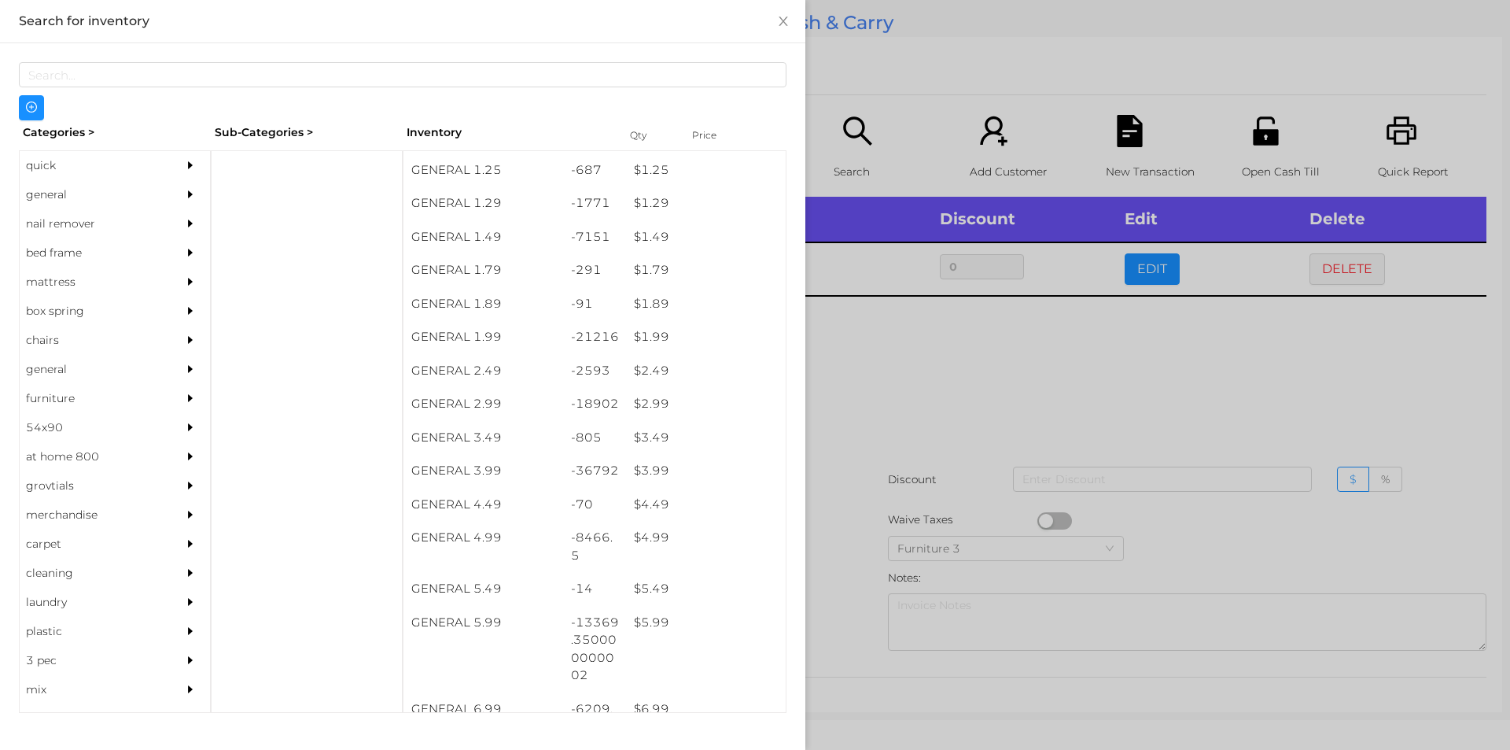
click at [826, 456] on div at bounding box center [755, 375] width 1510 height 750
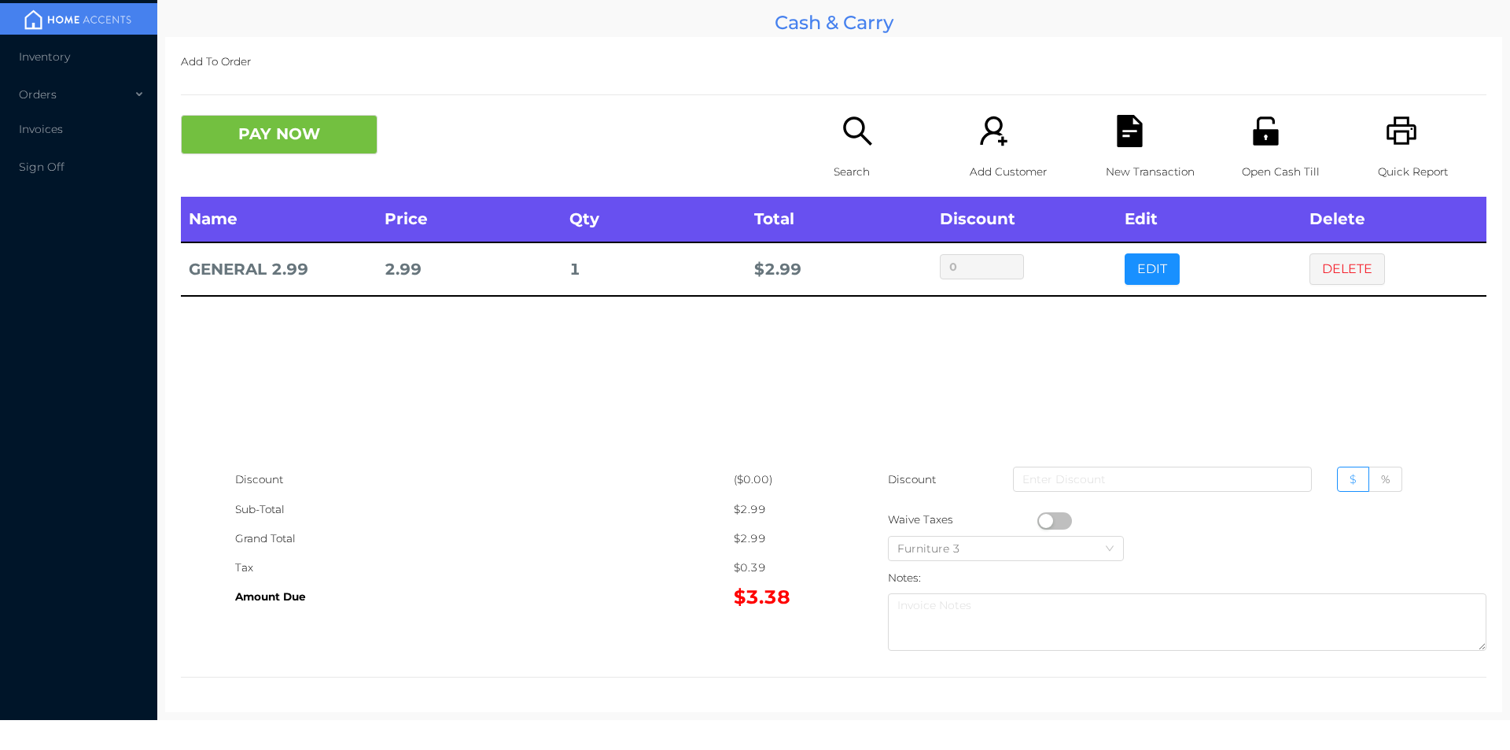
click at [1043, 520] on button "button" at bounding box center [1055, 520] width 35 height 17
click at [243, 131] on button "PAY NOW" at bounding box center [279, 134] width 197 height 39
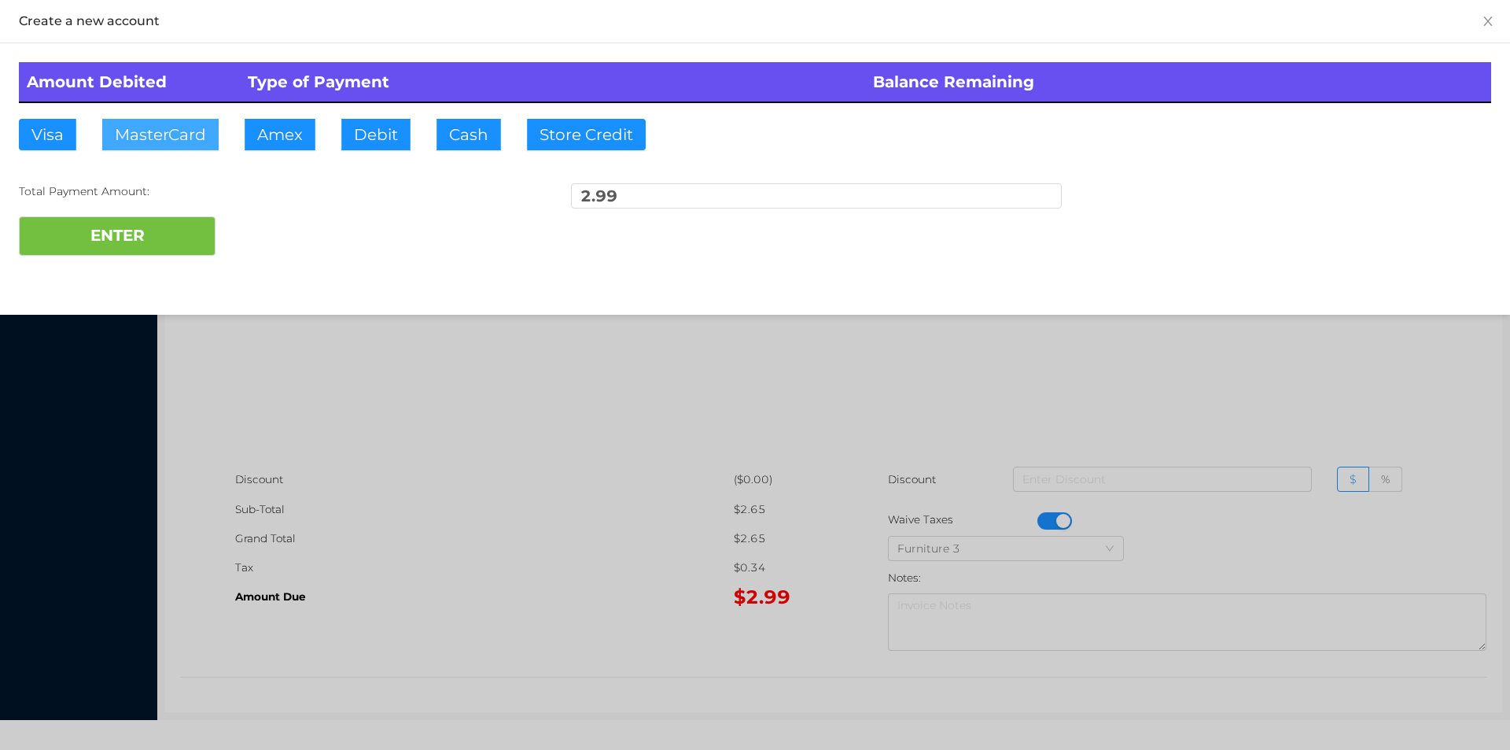
click at [130, 131] on button "MasterCard" at bounding box center [160, 134] width 116 height 31
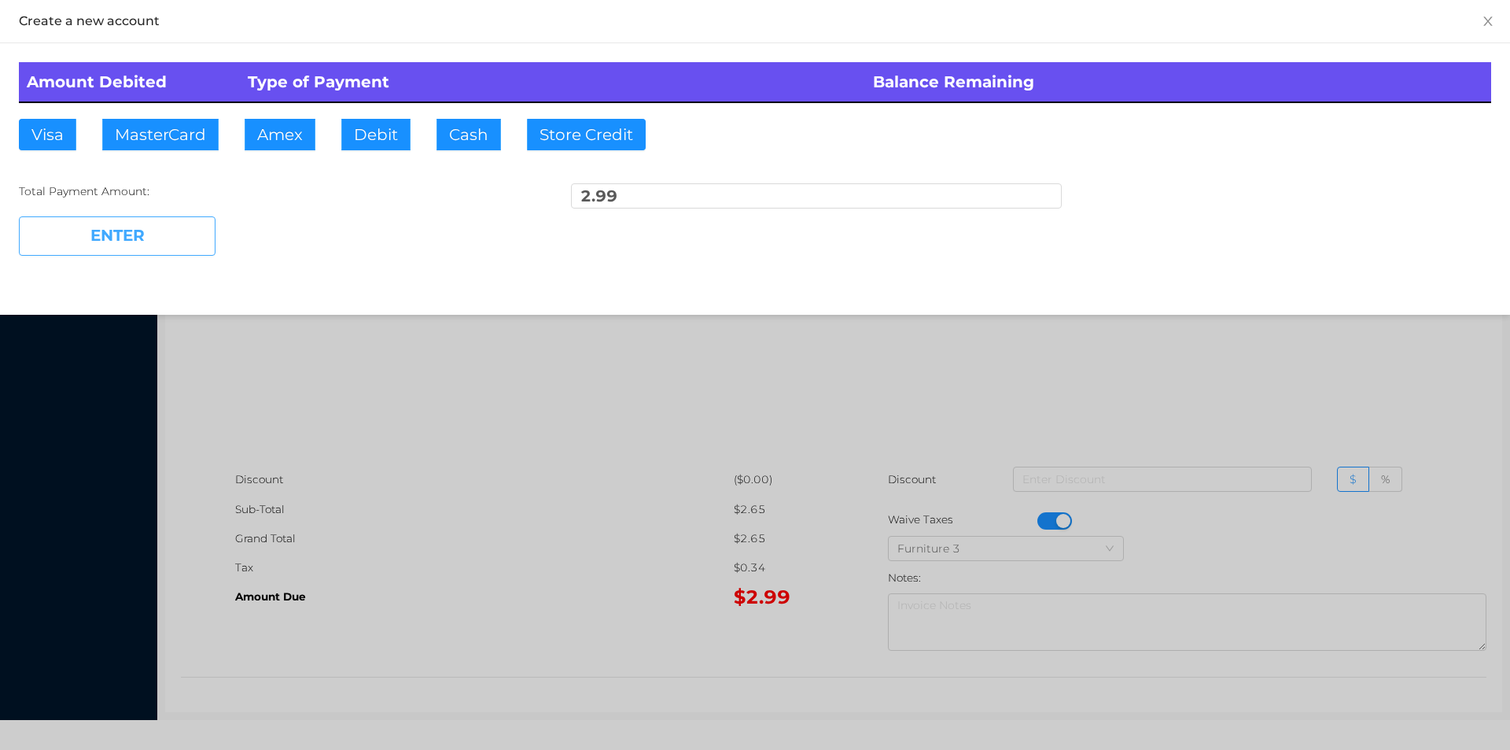
click at [107, 224] on button "ENTER" at bounding box center [117, 235] width 197 height 39
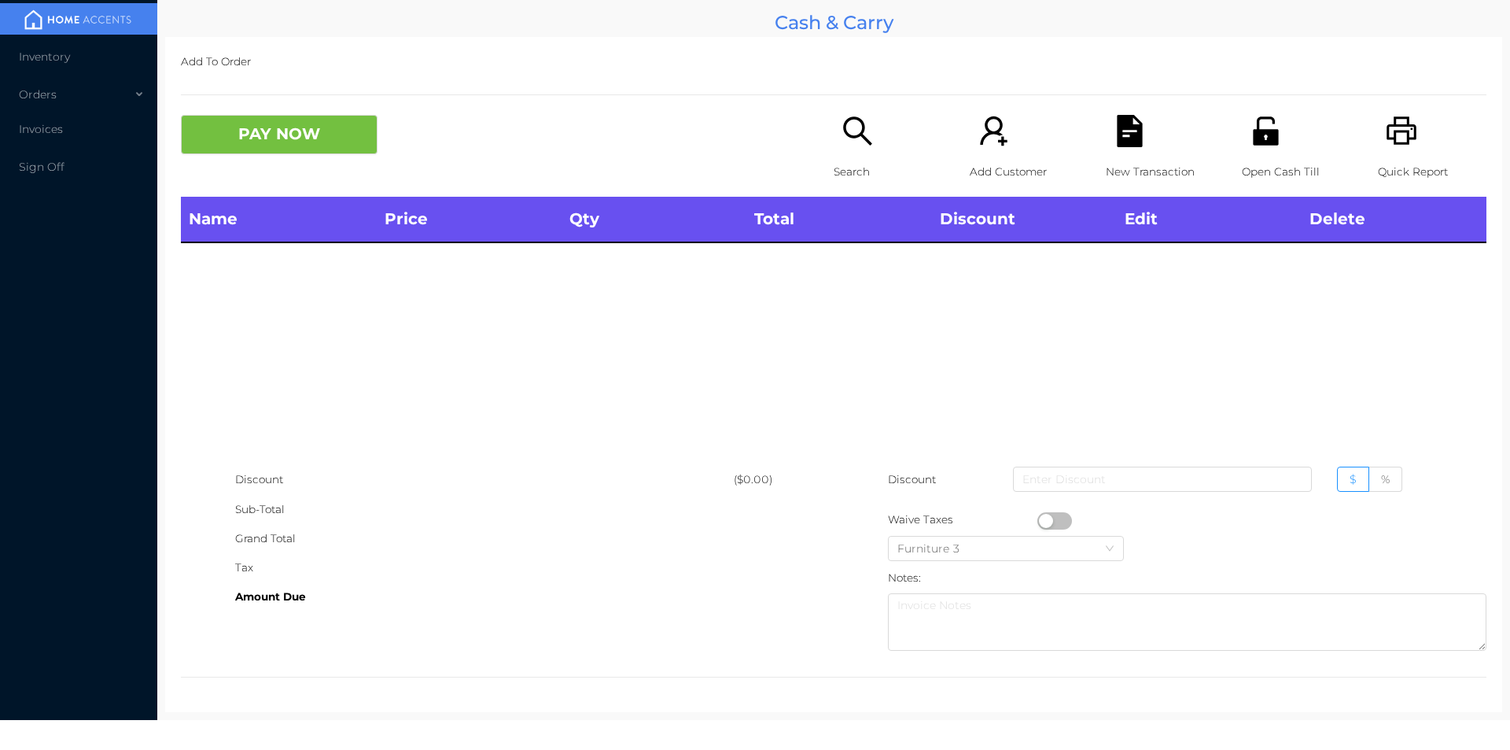
click at [1248, 159] on p "Open Cash Till" at bounding box center [1296, 171] width 109 height 29
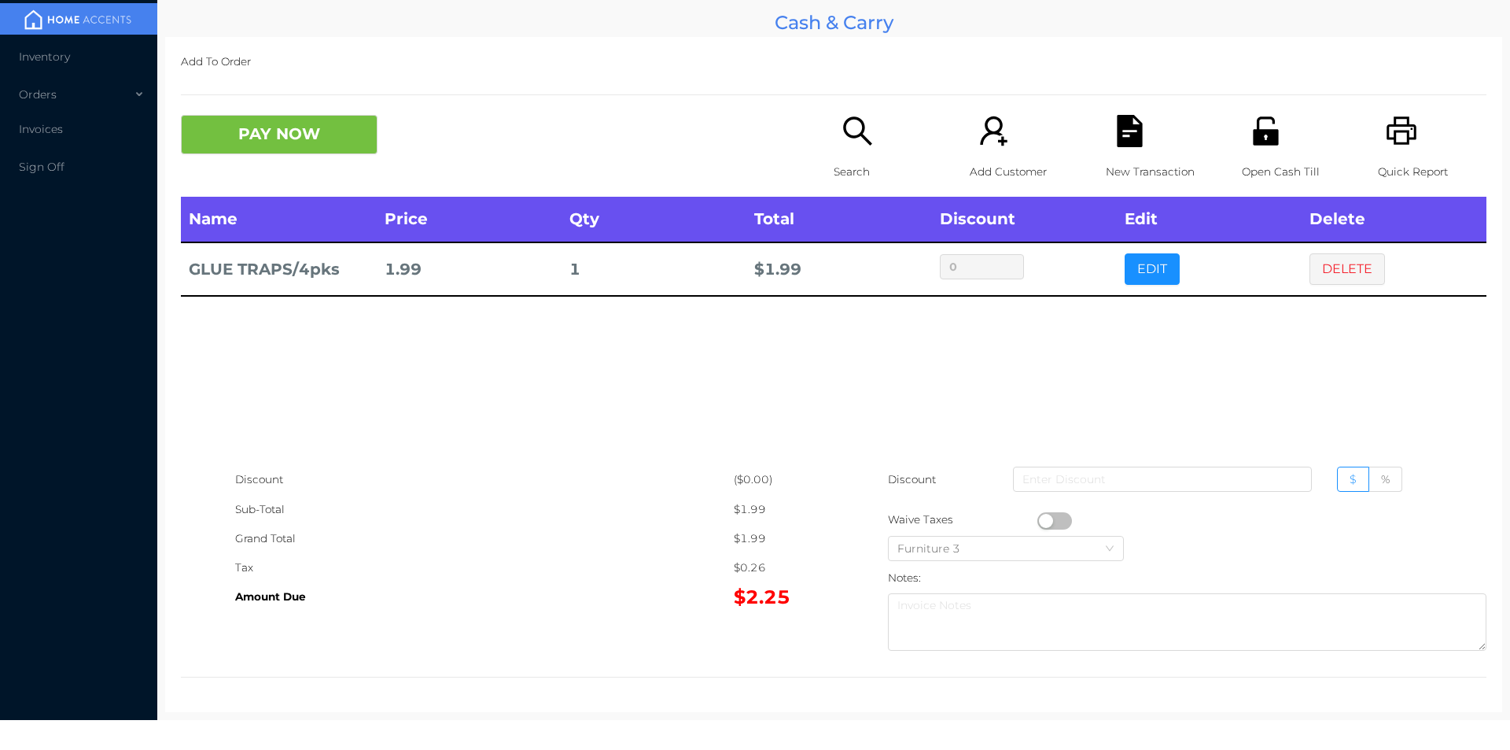
click at [1259, 139] on icon "icon: unlock" at bounding box center [1265, 130] width 25 height 28
click at [1143, 135] on div "New Transaction" at bounding box center [1160, 156] width 109 height 82
click at [1116, 159] on p "New Transaction" at bounding box center [1160, 171] width 109 height 29
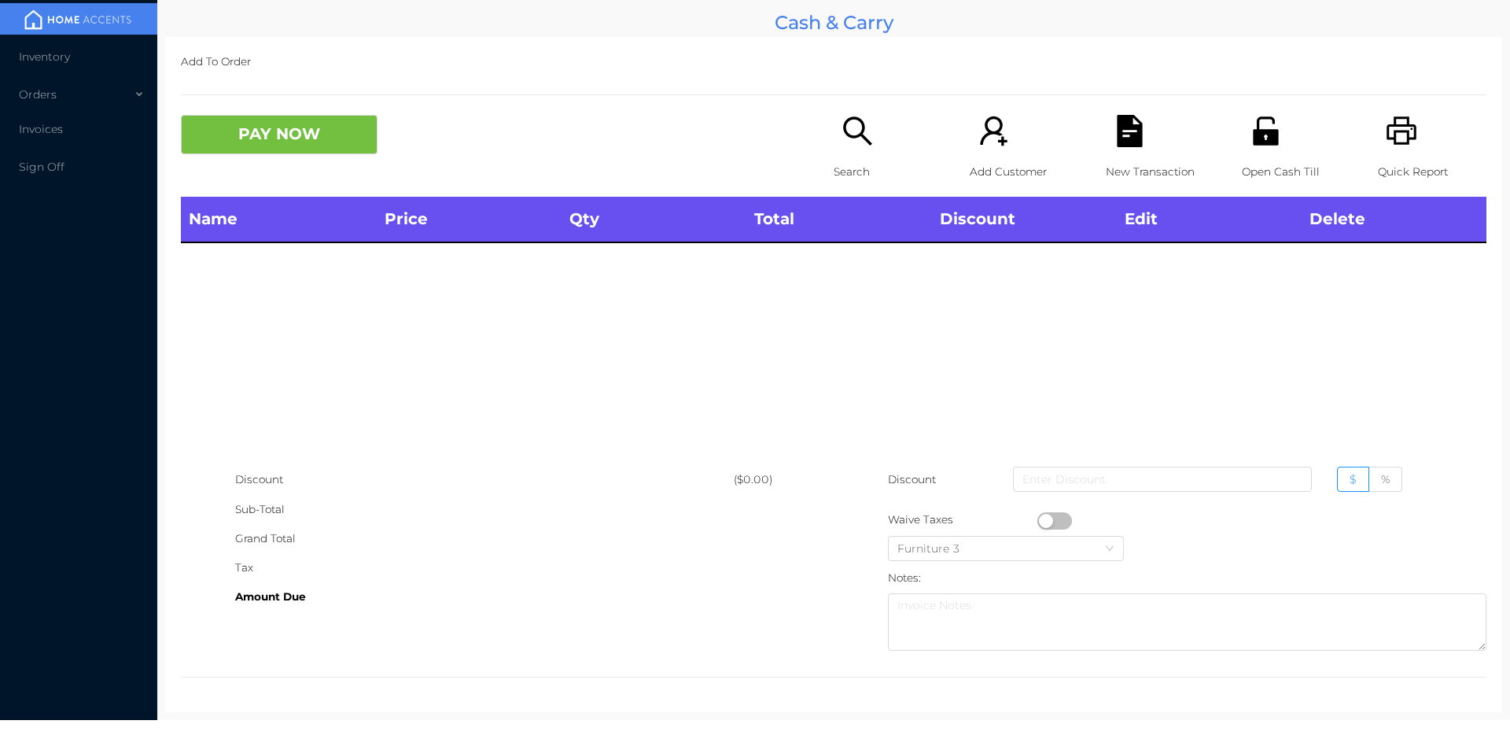
click at [1242, 142] on div "Open Cash Till" at bounding box center [1296, 156] width 109 height 82
click at [1267, 151] on div "Open Cash Till" at bounding box center [1296, 156] width 109 height 82
click at [840, 159] on p "Search" at bounding box center [888, 171] width 109 height 29
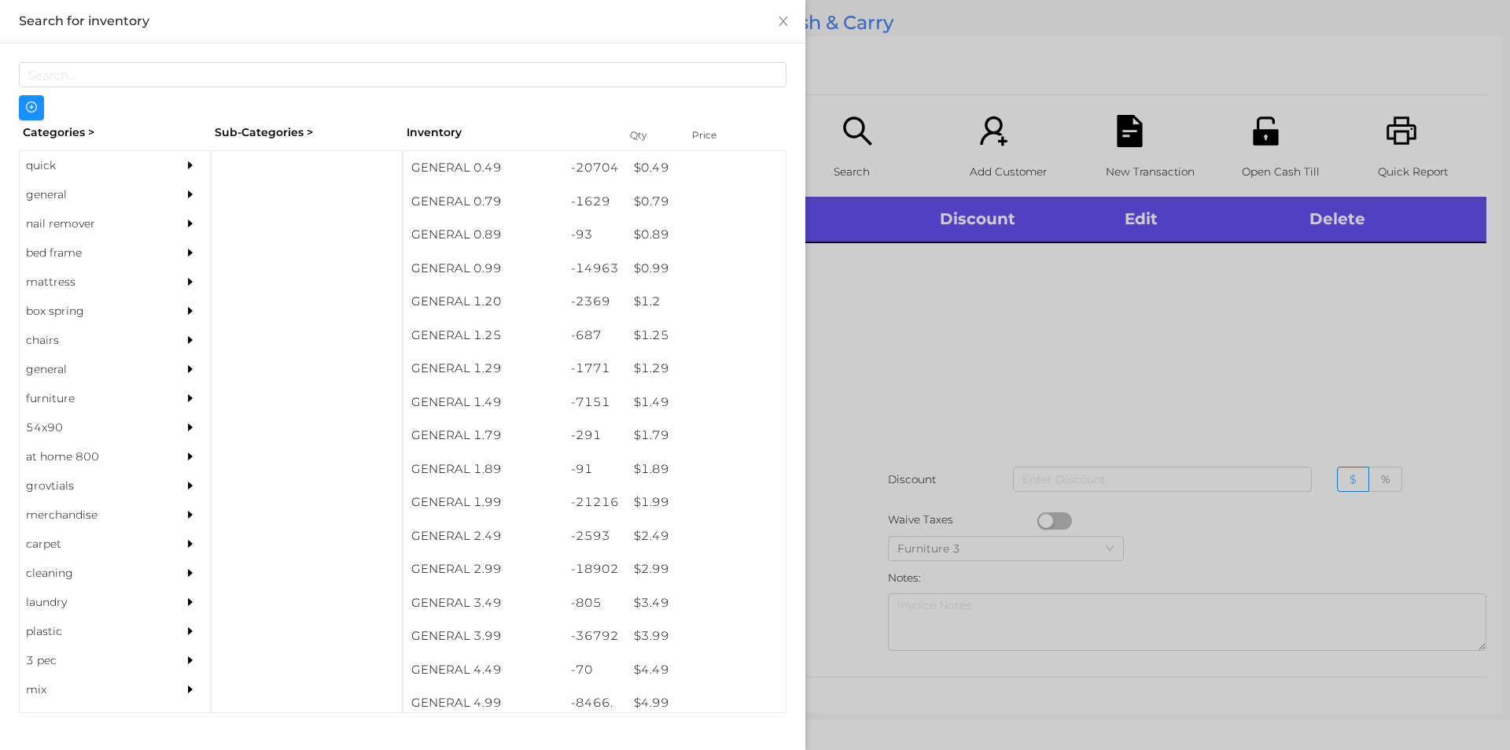
click at [30, 191] on div "general" at bounding box center [91, 194] width 143 height 29
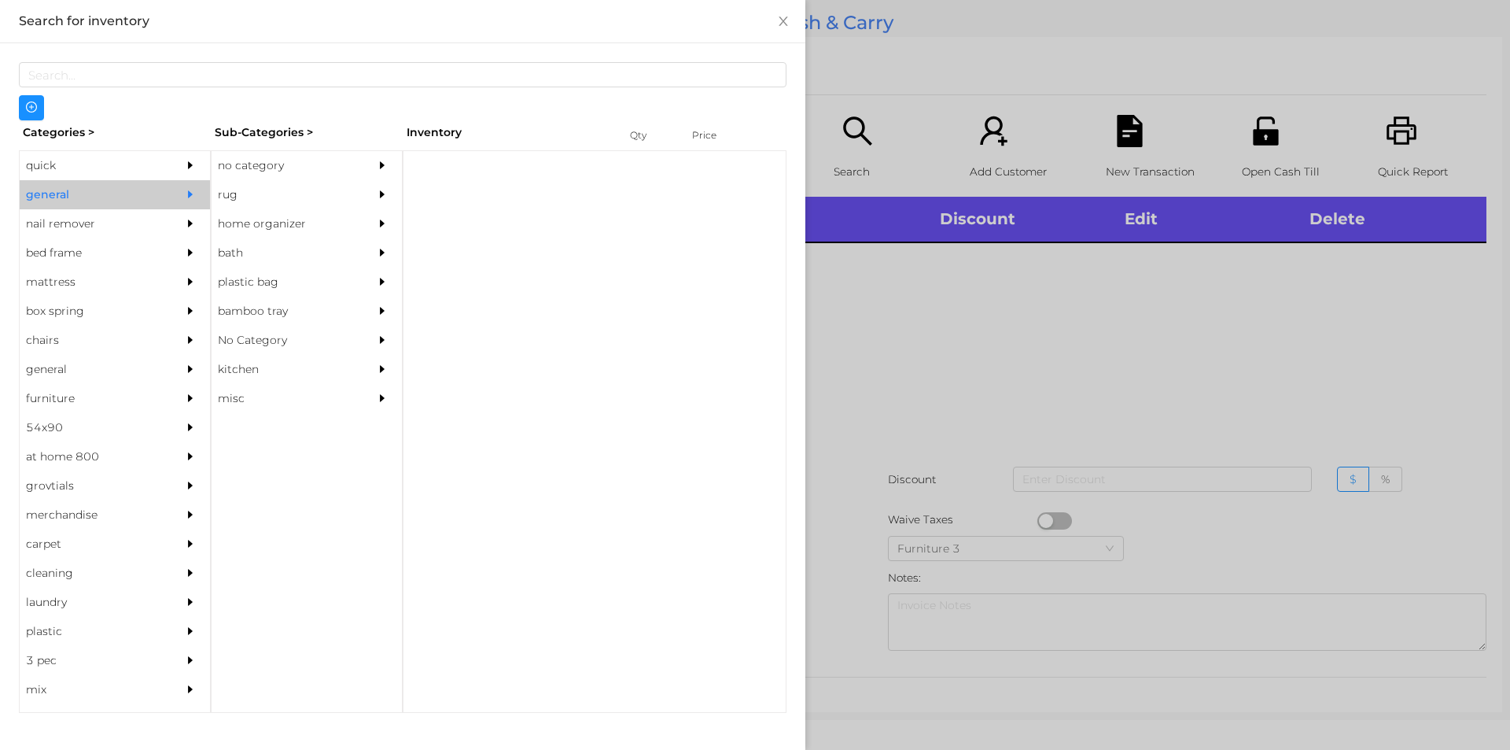
click at [278, 128] on div "Sub-Categories >" at bounding box center [307, 132] width 192 height 24
click at [284, 157] on div "no category" at bounding box center [283, 165] width 143 height 29
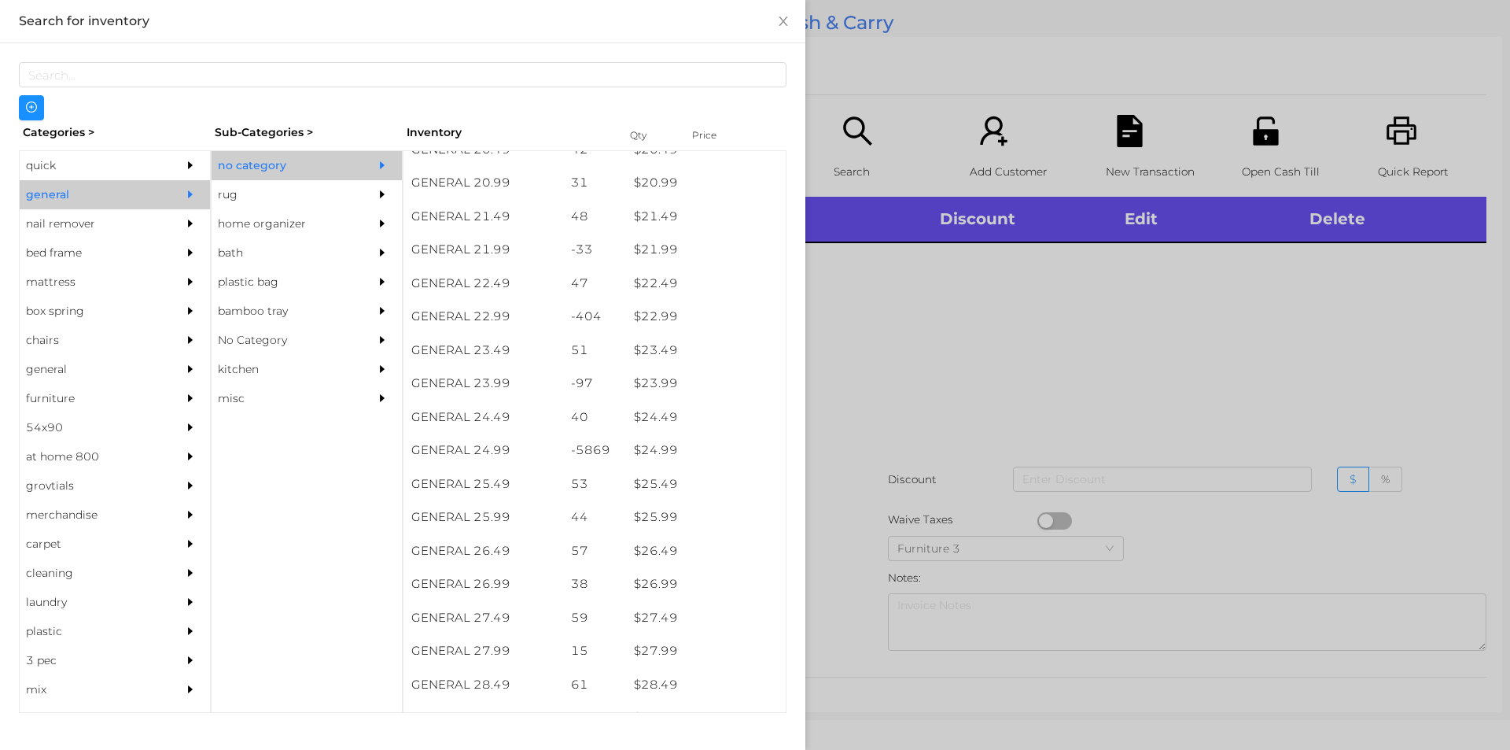
scroll to position [2439, 0]
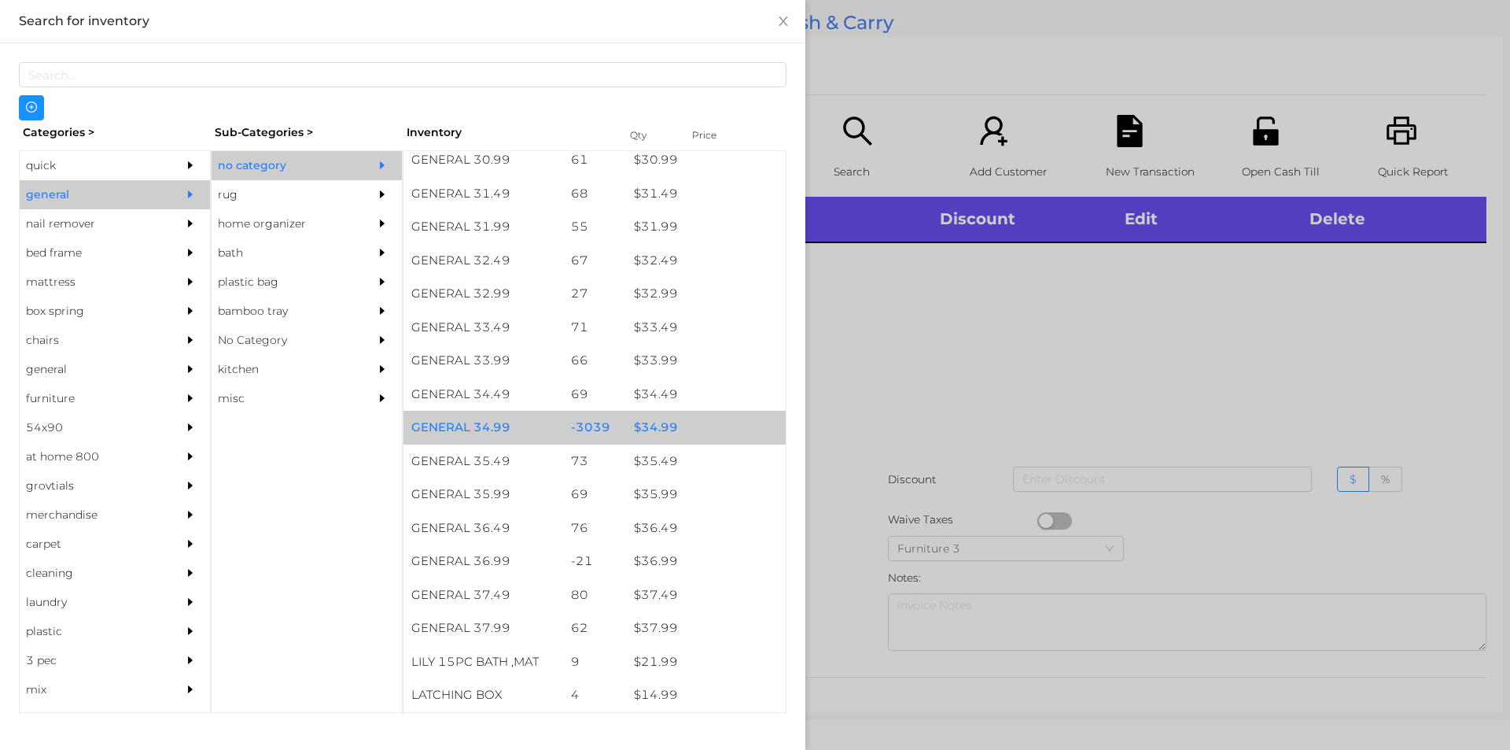
click at [676, 442] on div "$ 34.99" at bounding box center [706, 428] width 160 height 34
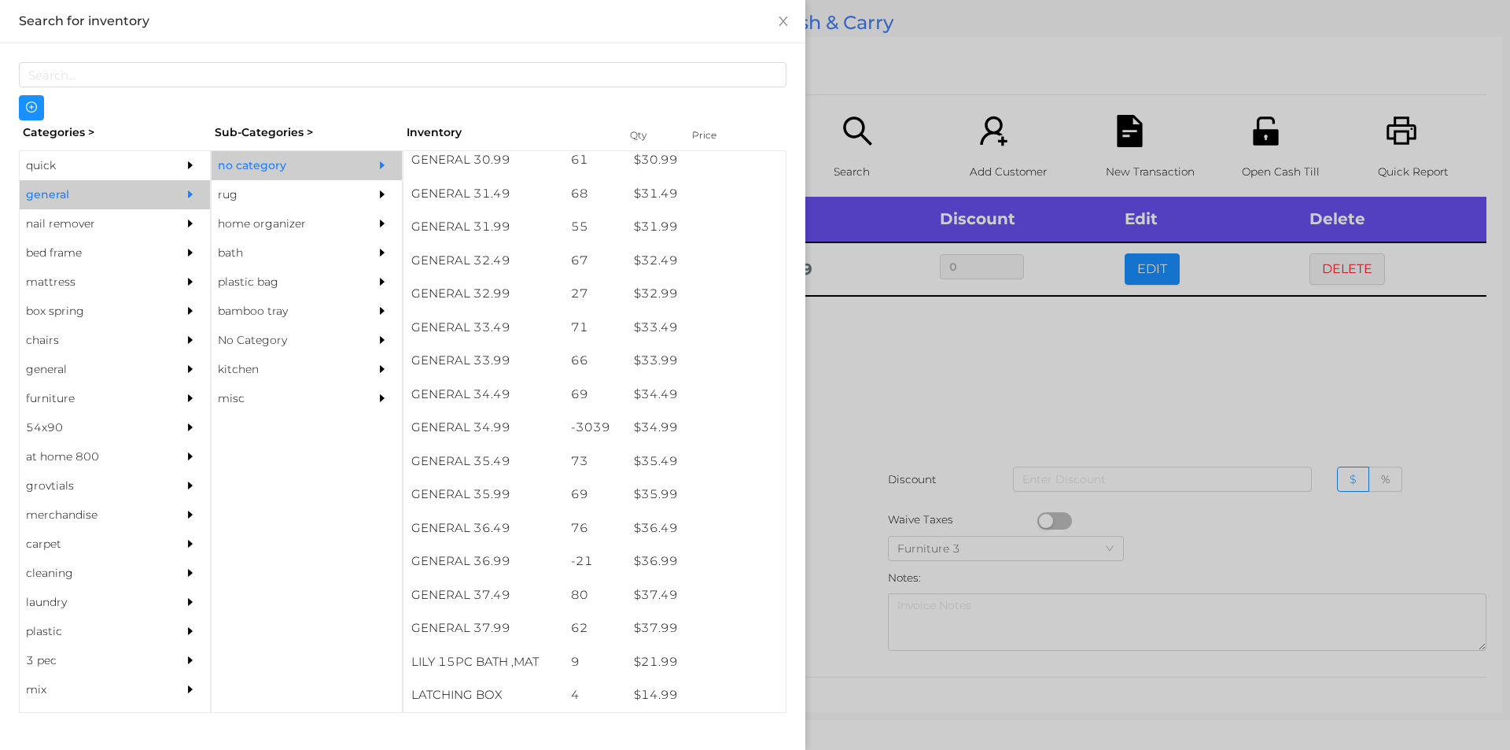
click at [827, 478] on div at bounding box center [755, 375] width 1510 height 750
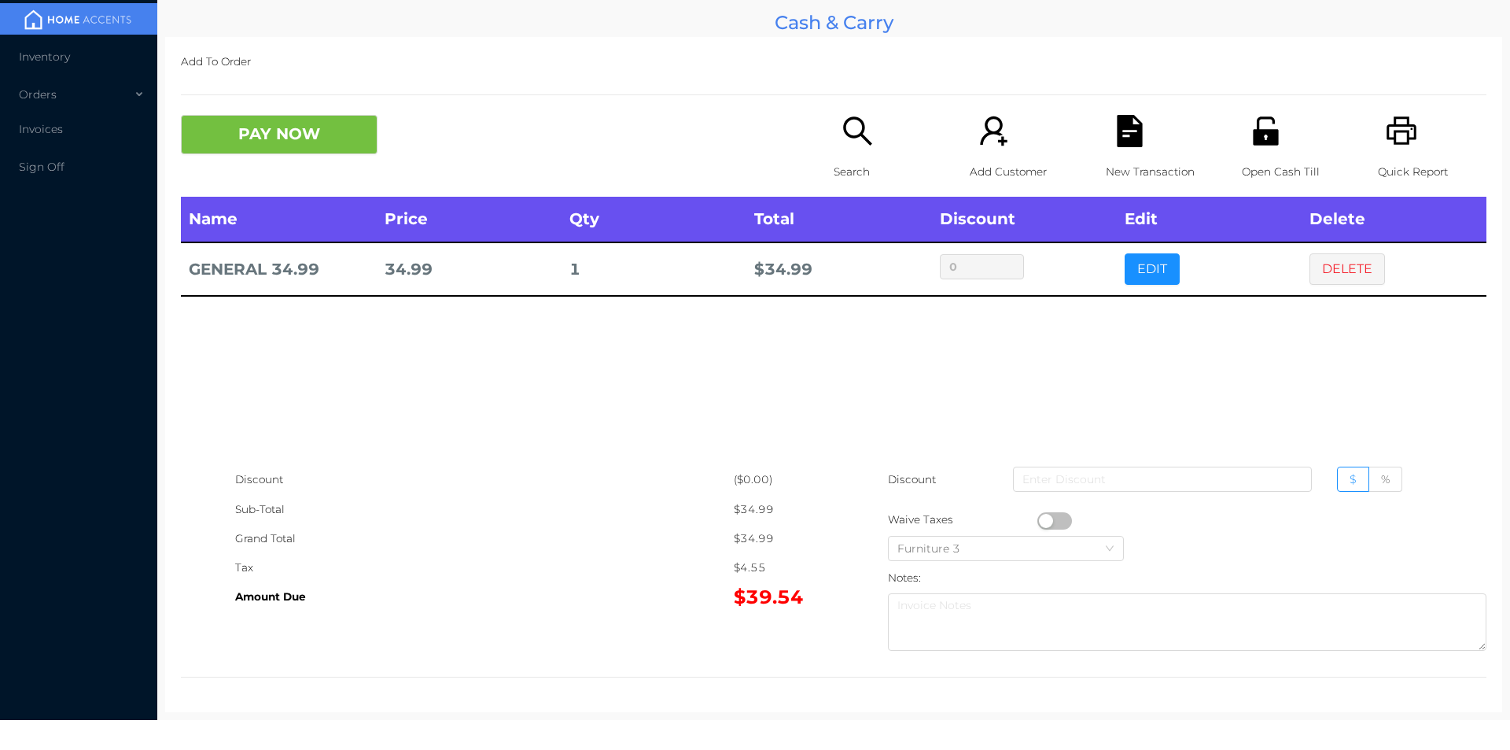
click at [846, 149] on div "Search" at bounding box center [888, 156] width 109 height 82
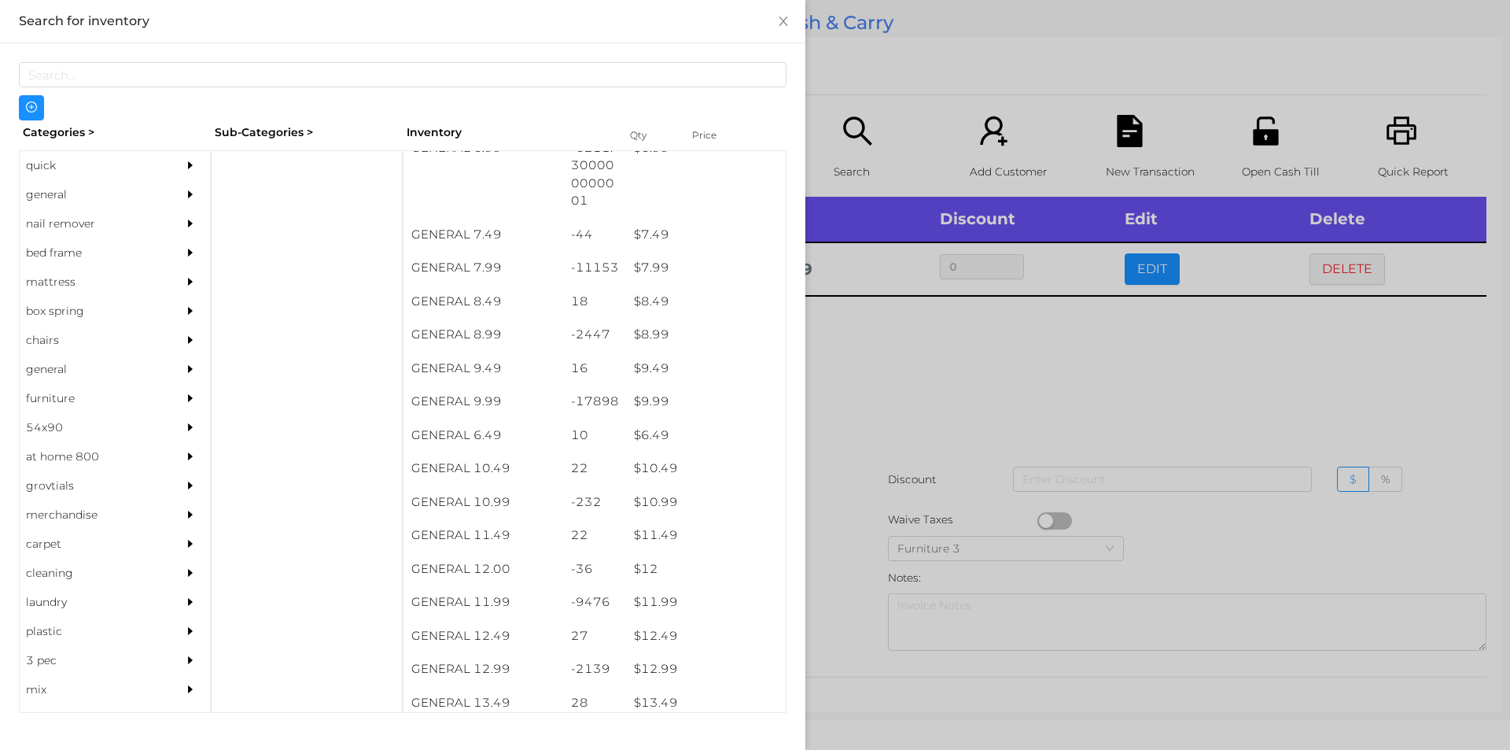
scroll to position [733, 0]
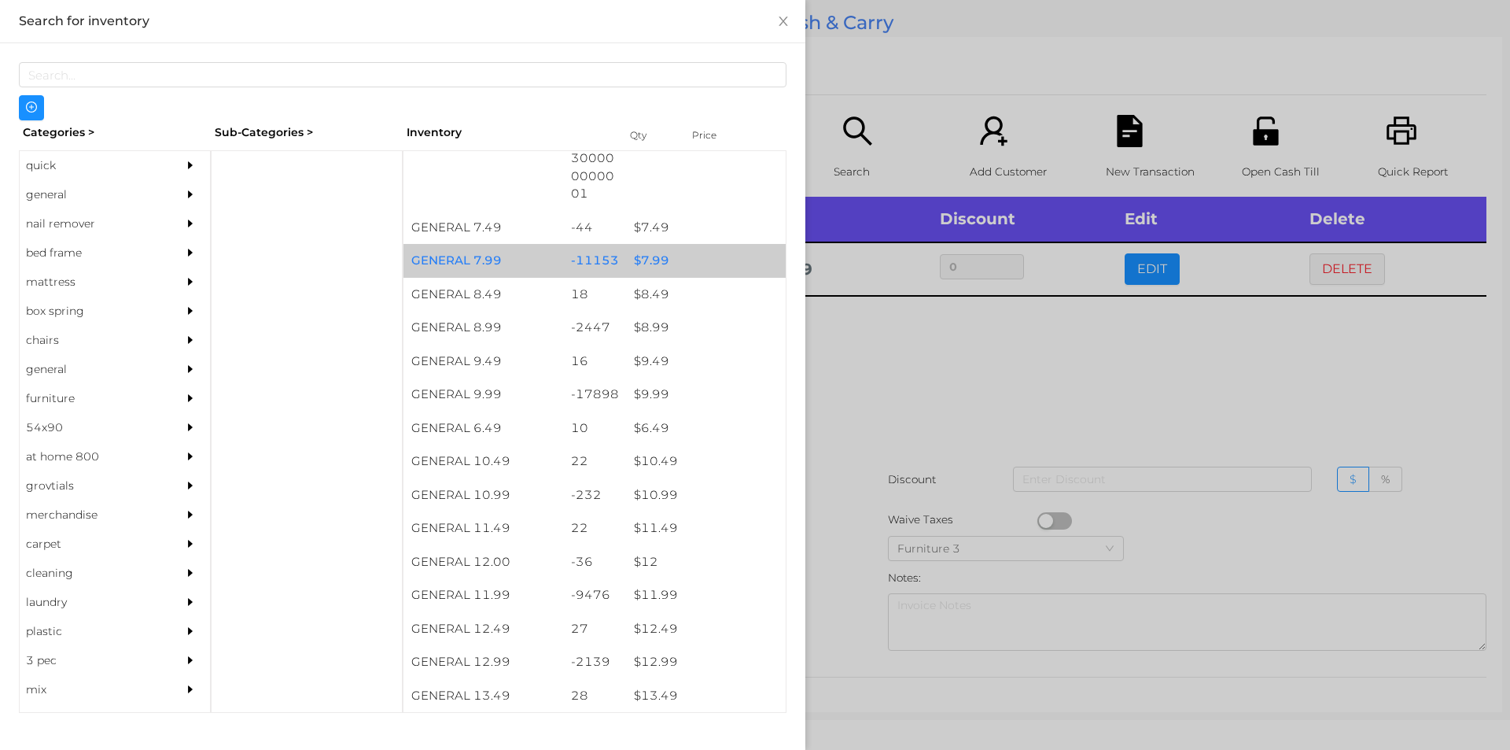
click at [677, 262] on div "$ 7.99" at bounding box center [706, 261] width 160 height 34
click at [686, 265] on div "$ 7.99" at bounding box center [706, 261] width 160 height 34
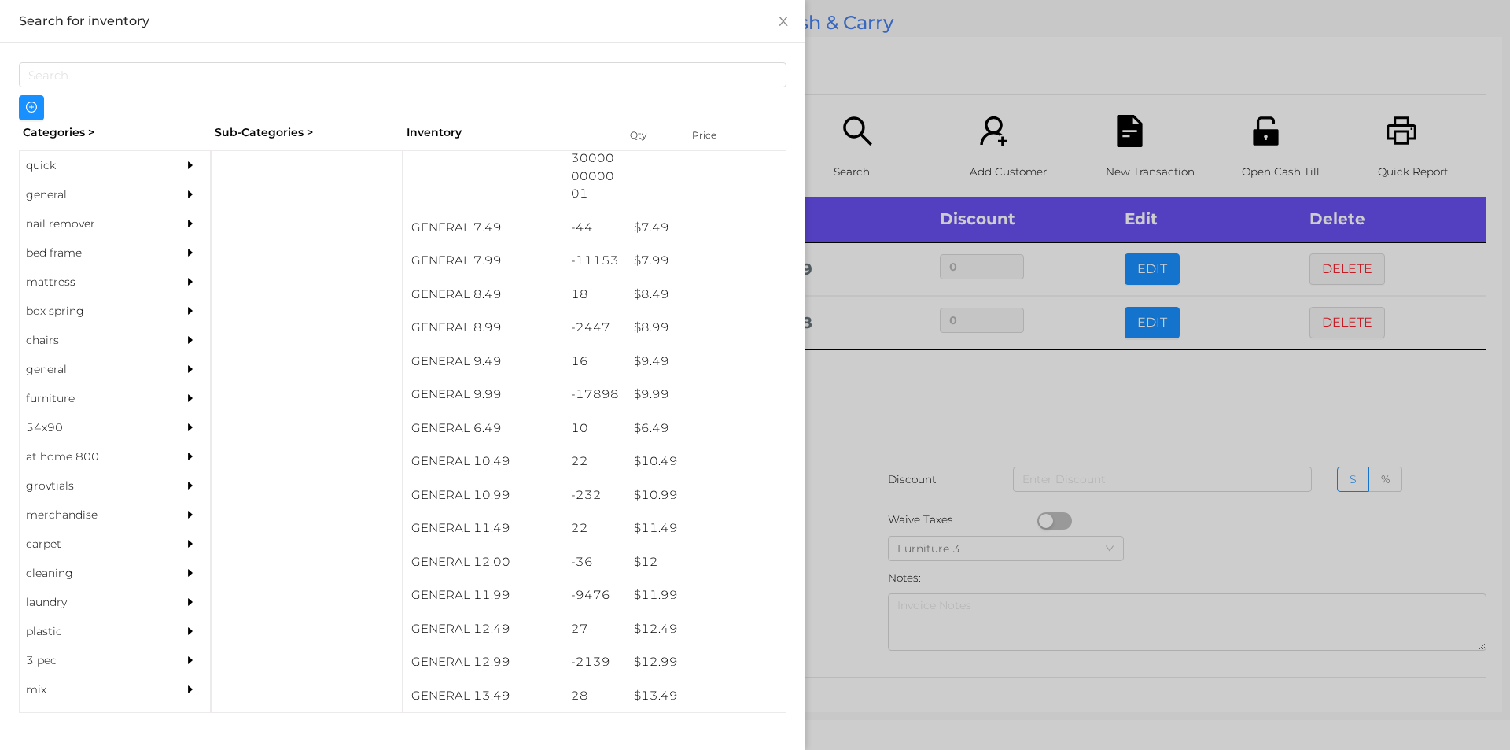
click at [876, 85] on div at bounding box center [755, 375] width 1510 height 750
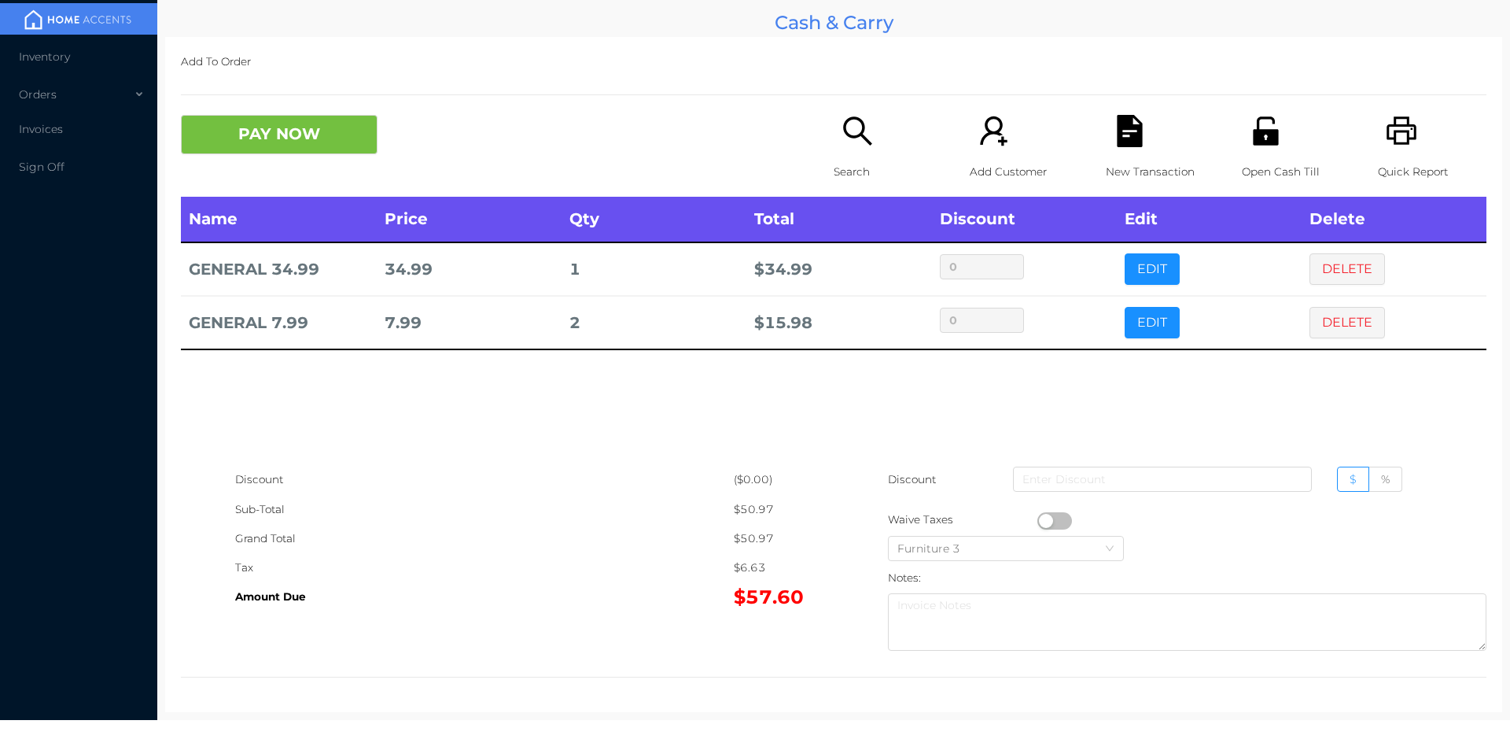
click at [647, 557] on div "Tax" at bounding box center [484, 567] width 499 height 29
click at [1131, 143] on icon "icon: file-text" at bounding box center [1129, 131] width 25 height 32
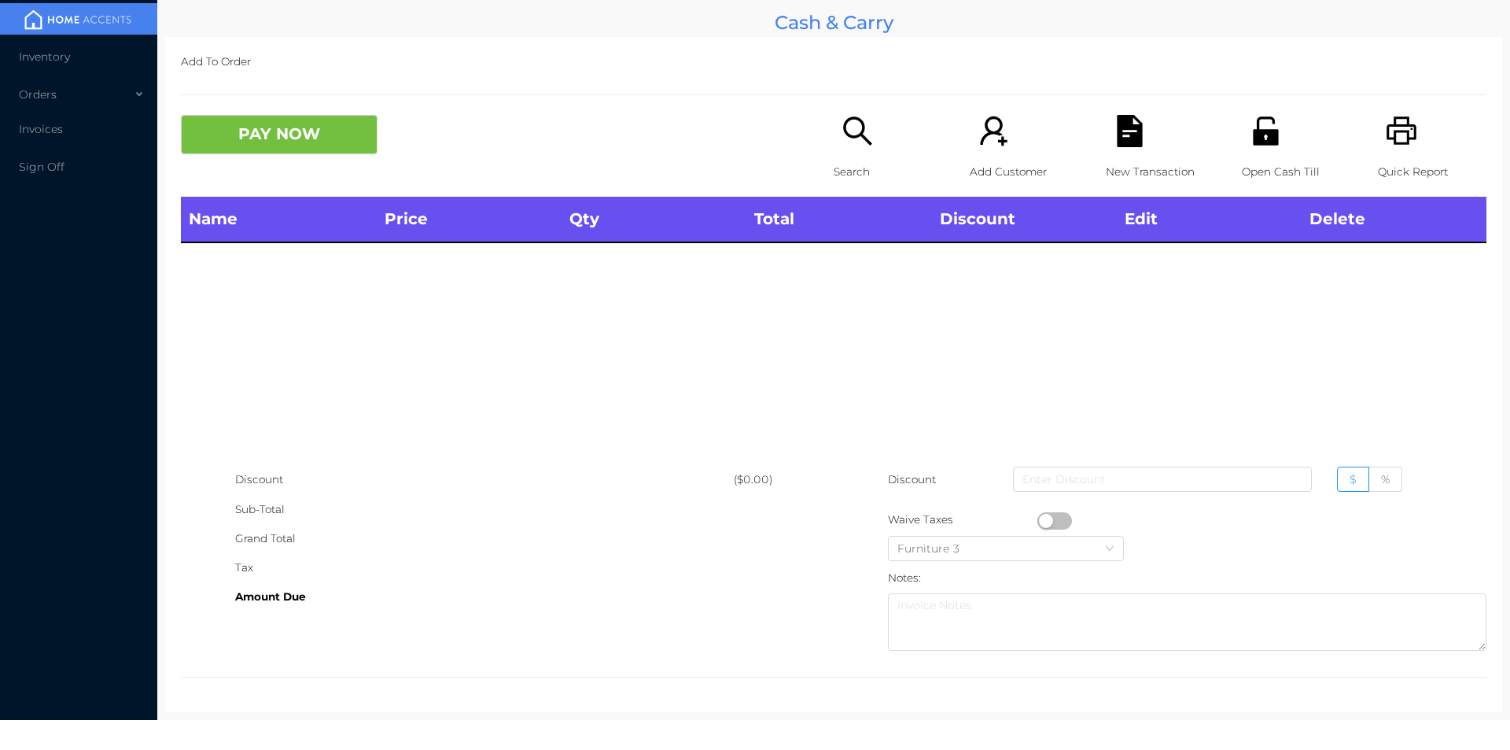
click at [1389, 131] on icon "icon: printer" at bounding box center [1402, 130] width 30 height 28
click at [1254, 146] on icon "icon: unlock" at bounding box center [1266, 131] width 32 height 32
click at [843, 127] on icon "icon: search" at bounding box center [858, 131] width 32 height 32
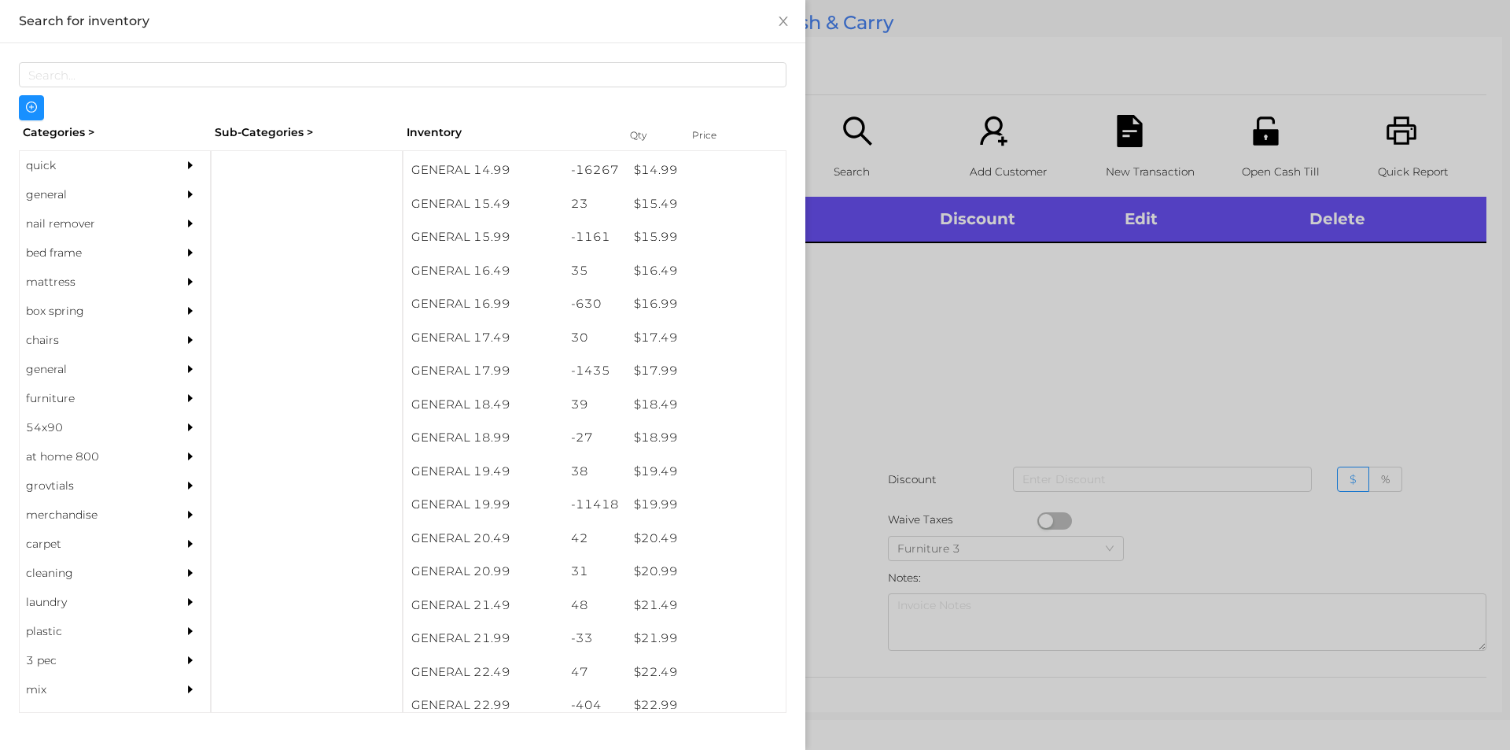
scroll to position [1296, 0]
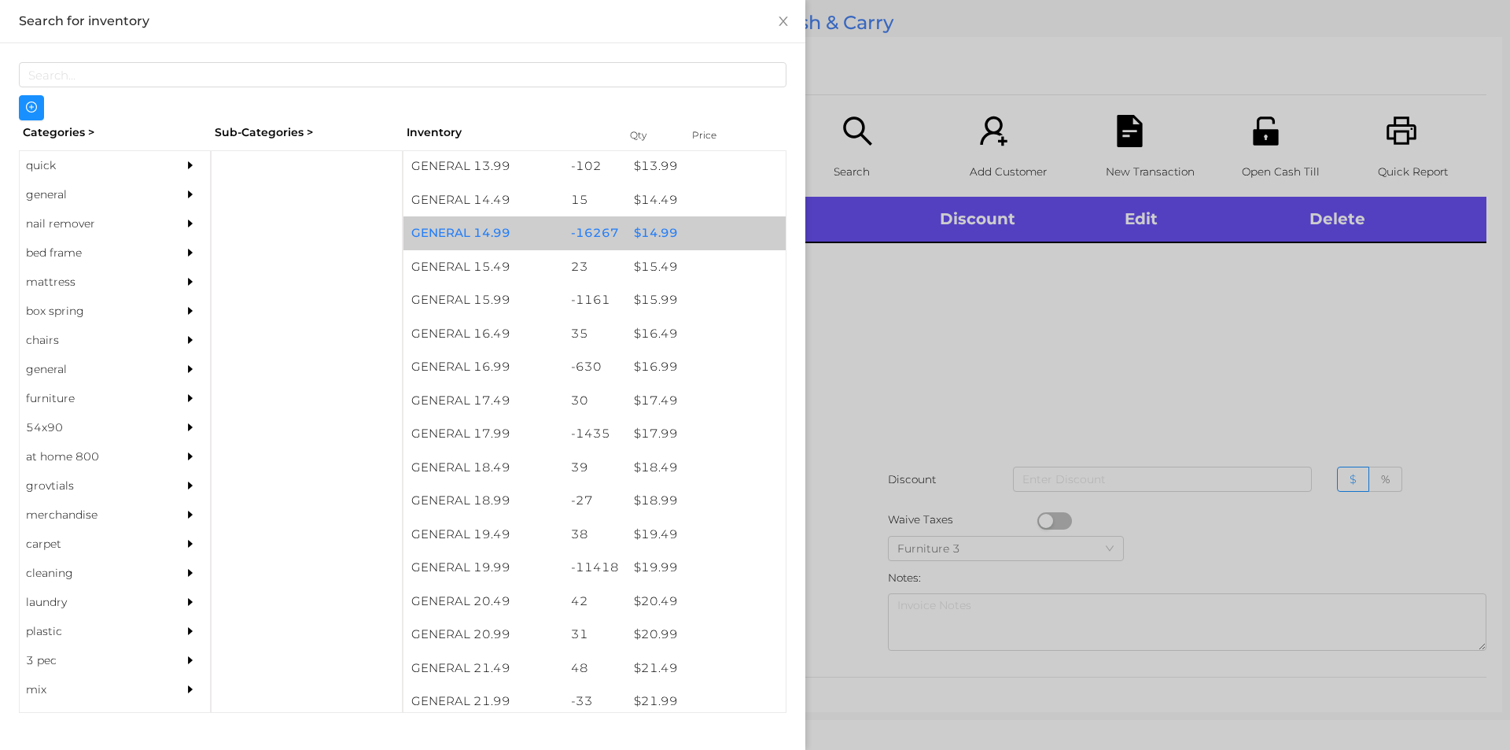
click at [618, 236] on div "-16267" at bounding box center [595, 233] width 64 height 34
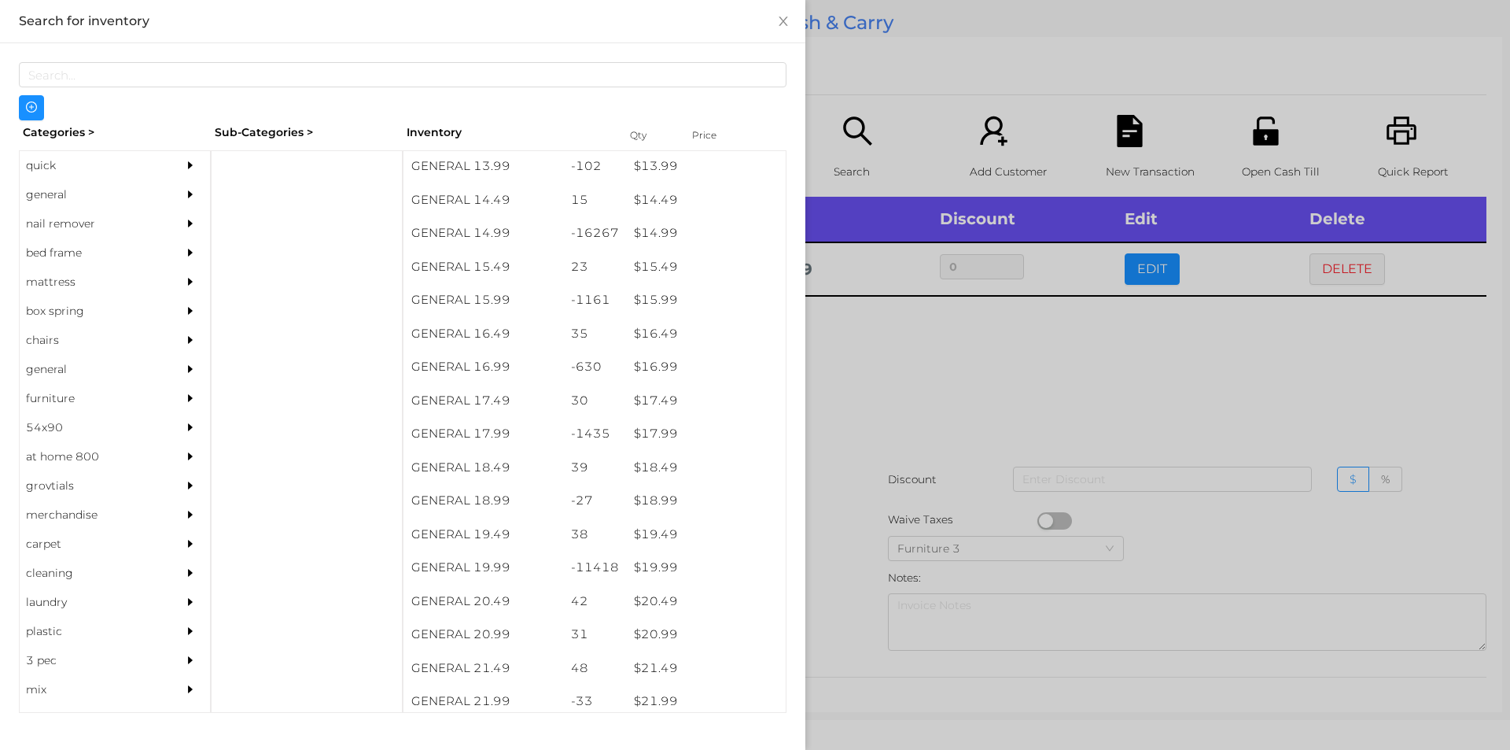
click at [897, 497] on div at bounding box center [755, 375] width 1510 height 750
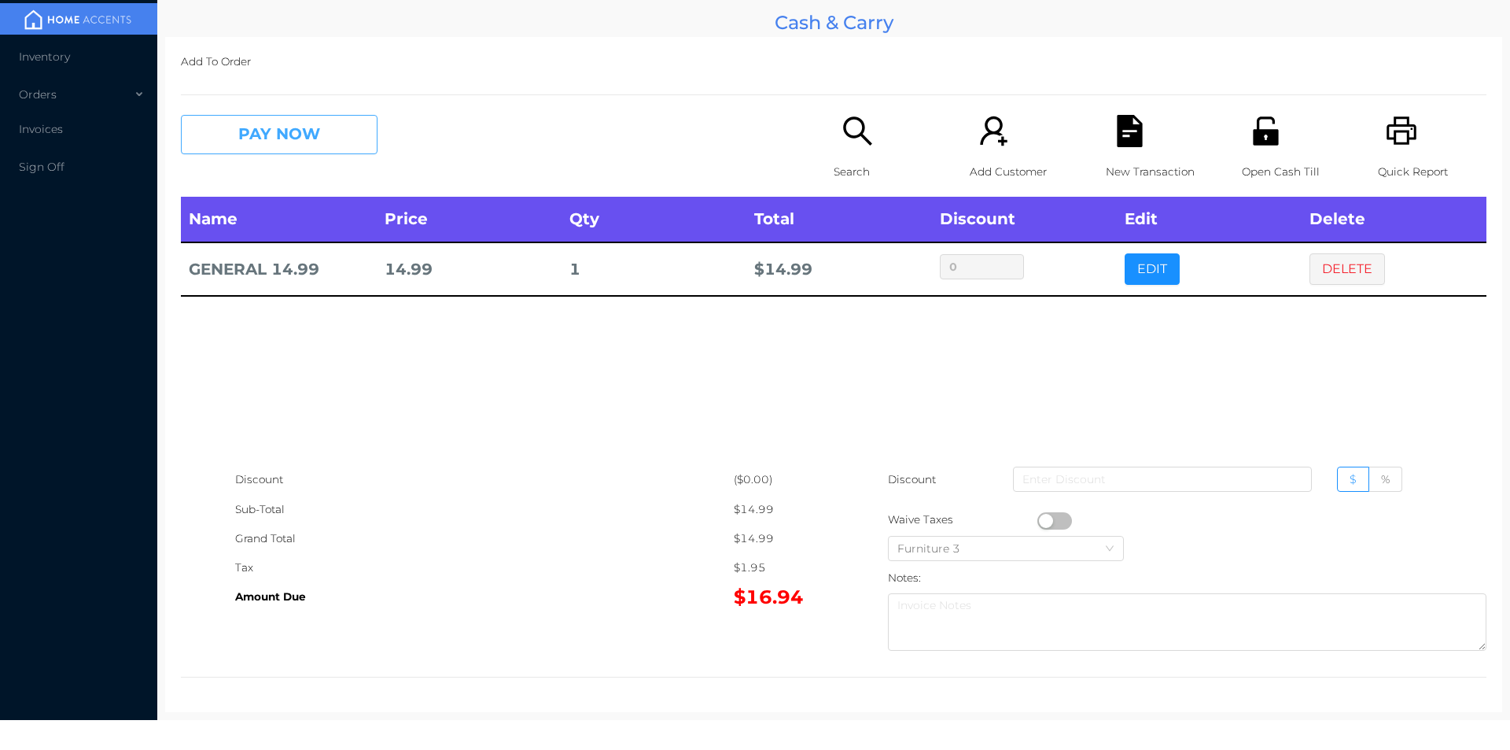
click at [297, 138] on button "PAY NOW" at bounding box center [279, 134] width 197 height 39
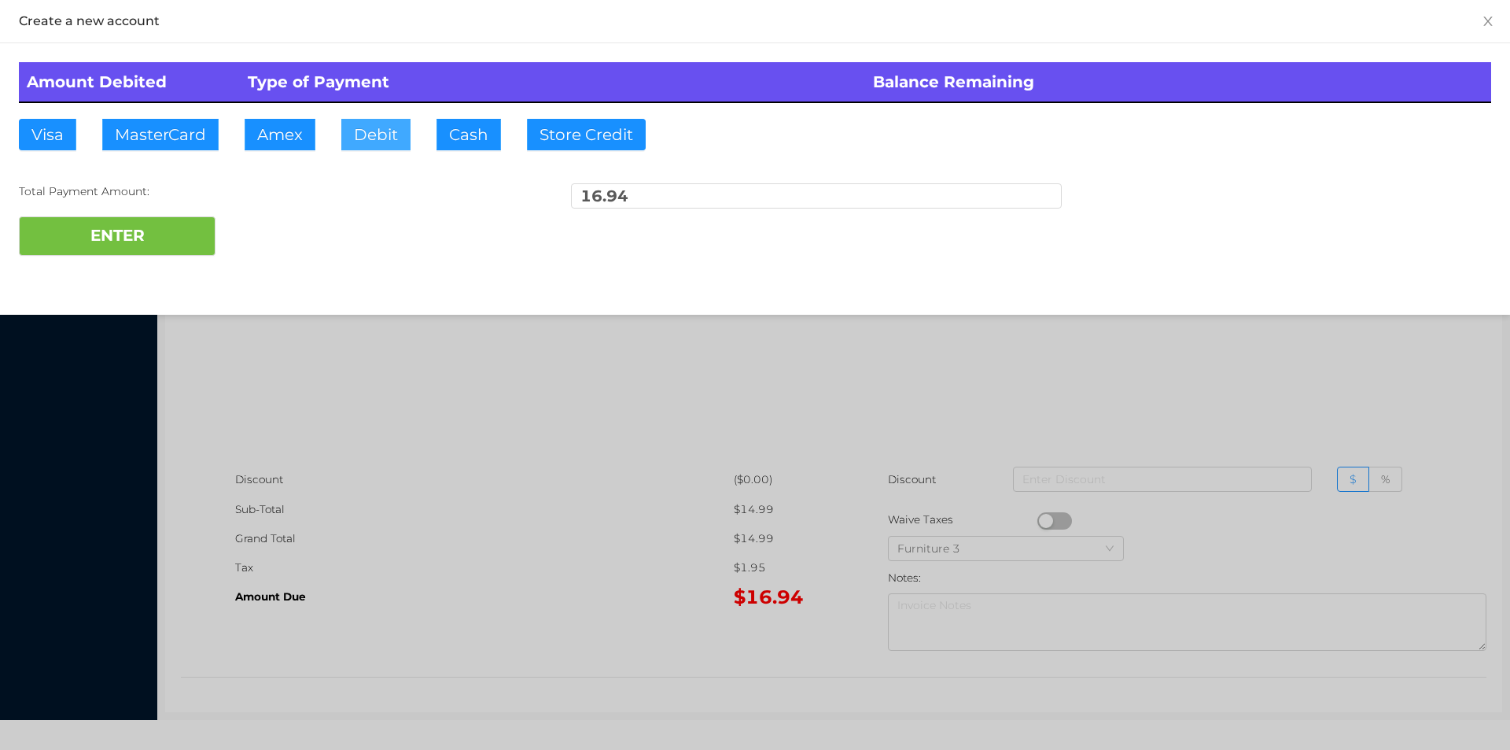
click at [393, 128] on button "Debit" at bounding box center [375, 134] width 69 height 31
click at [166, 219] on button "ENTER" at bounding box center [117, 235] width 197 height 39
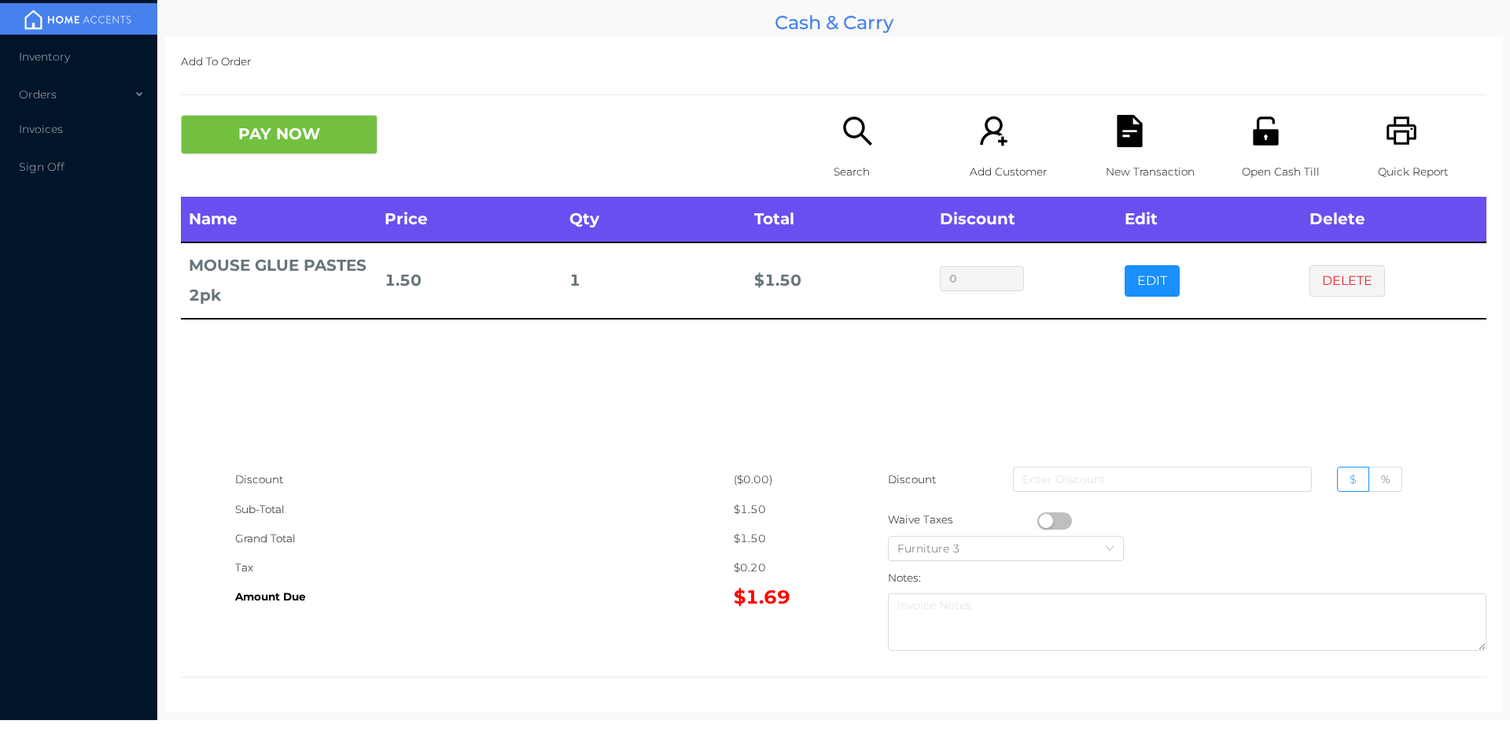
click at [1119, 120] on icon "icon: file-text" at bounding box center [1129, 131] width 25 height 32
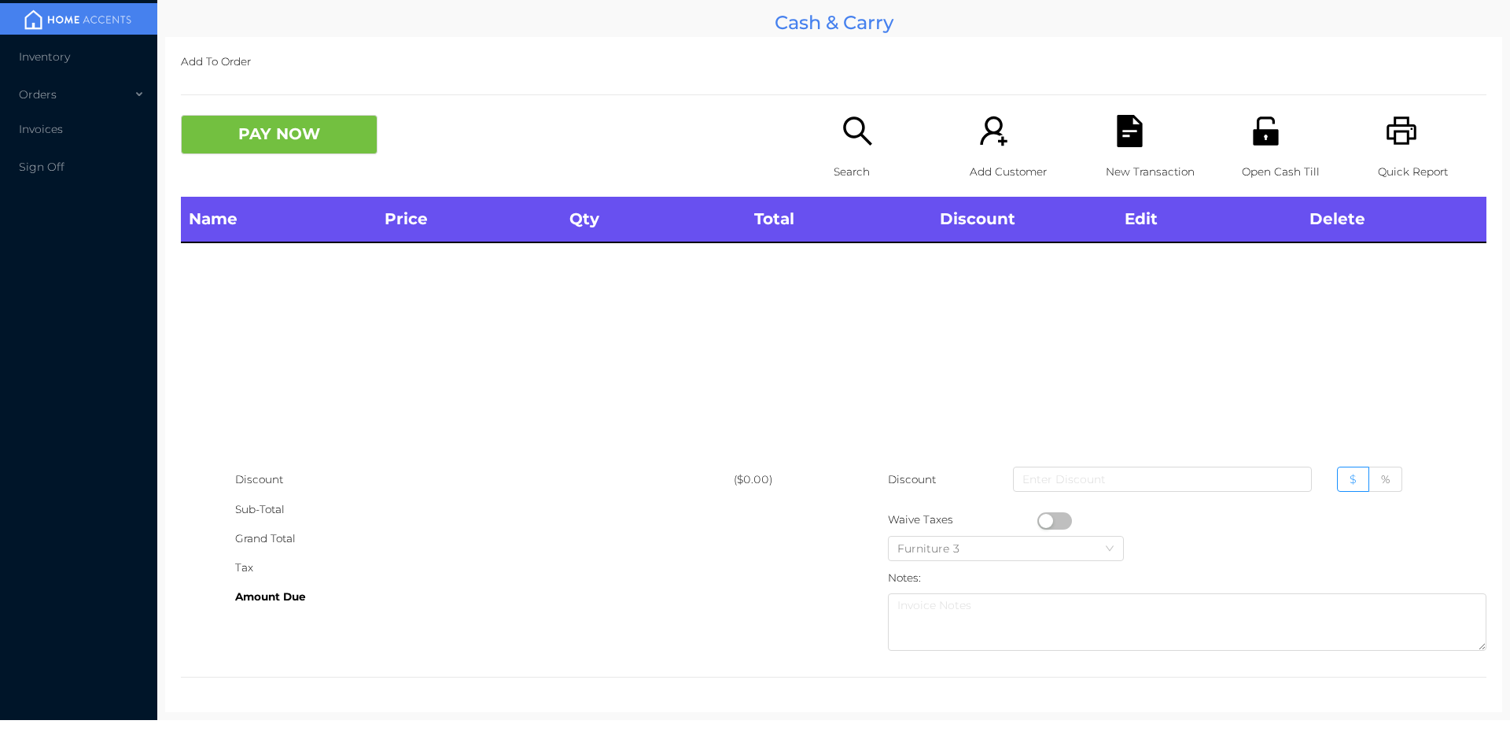
click at [1253, 142] on icon "icon: unlock" at bounding box center [1265, 130] width 25 height 28
click at [518, 599] on div "Amount Due" at bounding box center [484, 596] width 499 height 29
click at [512, 685] on div "Add To Order PAY NOW Search Add Customer New Transaction Open Cash Till Quick R…" at bounding box center [833, 374] width 1337 height 675
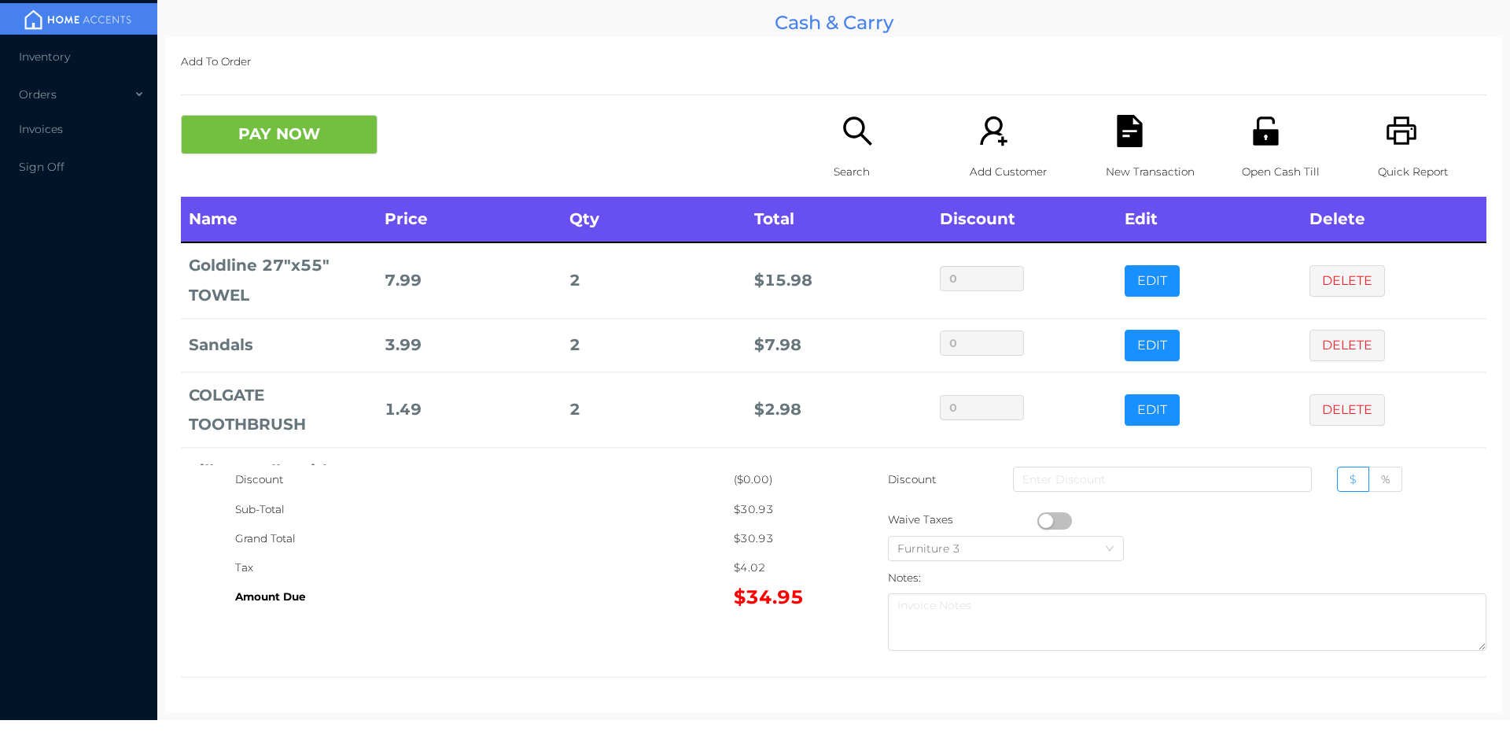
click at [849, 135] on icon "icon: search" at bounding box center [858, 131] width 32 height 32
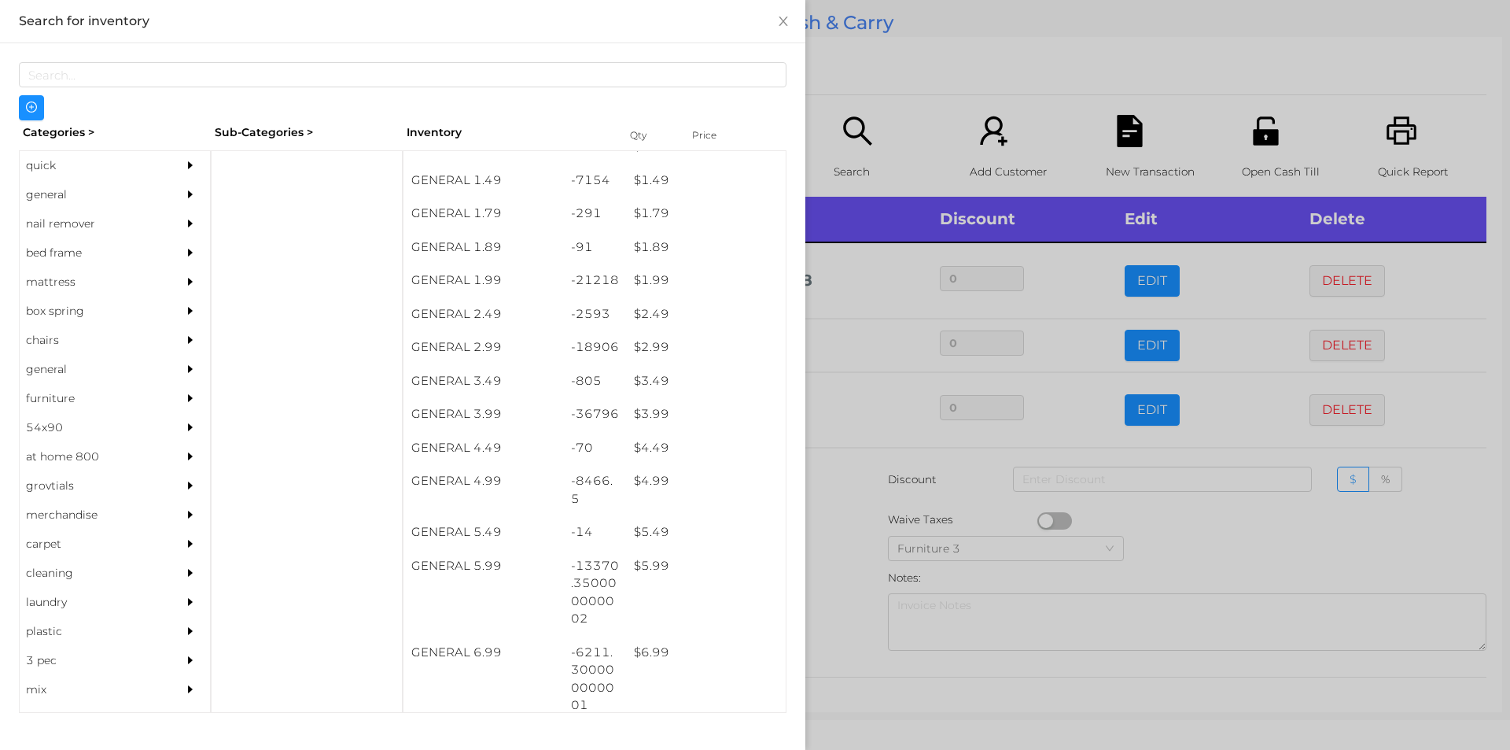
scroll to position [225, 0]
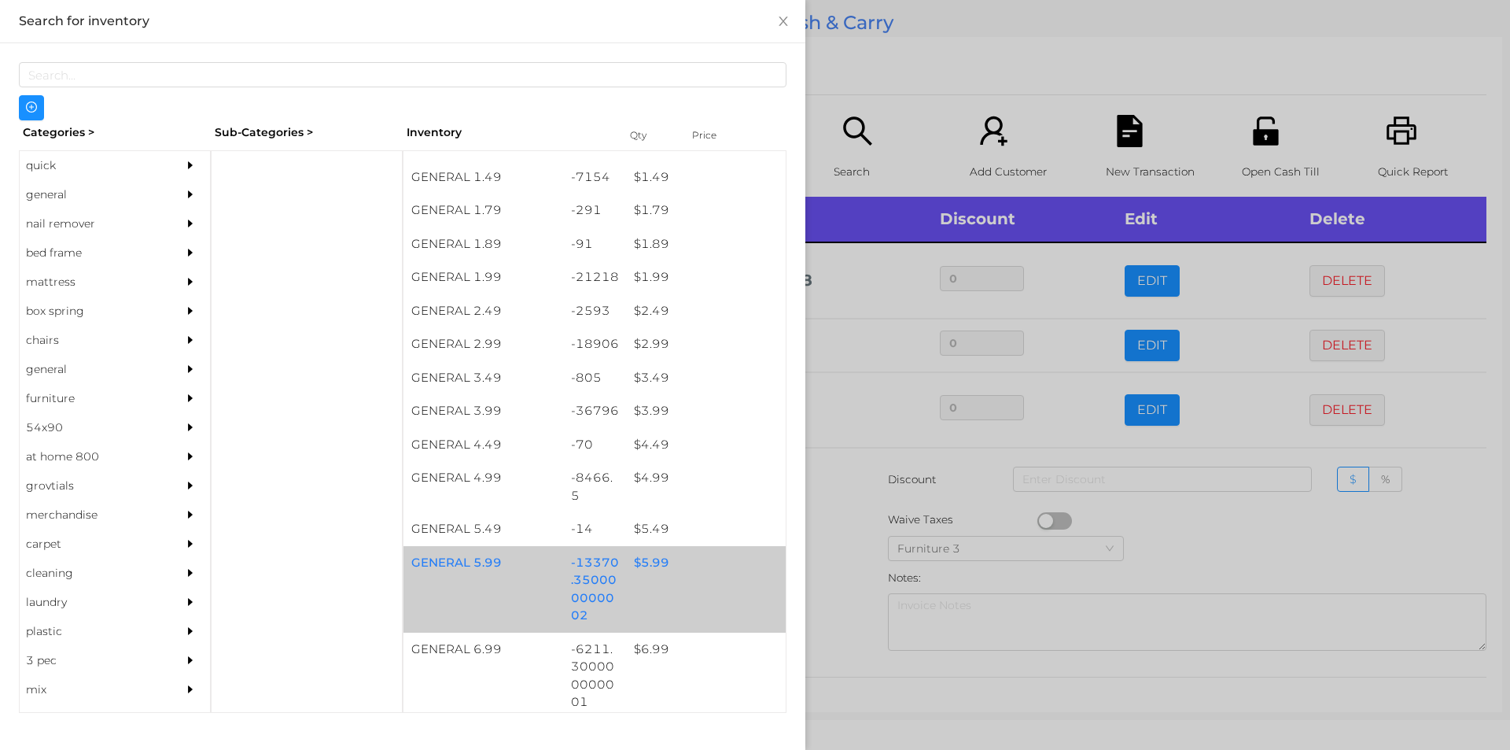
click at [630, 570] on div "$ 5.99" at bounding box center [706, 563] width 160 height 34
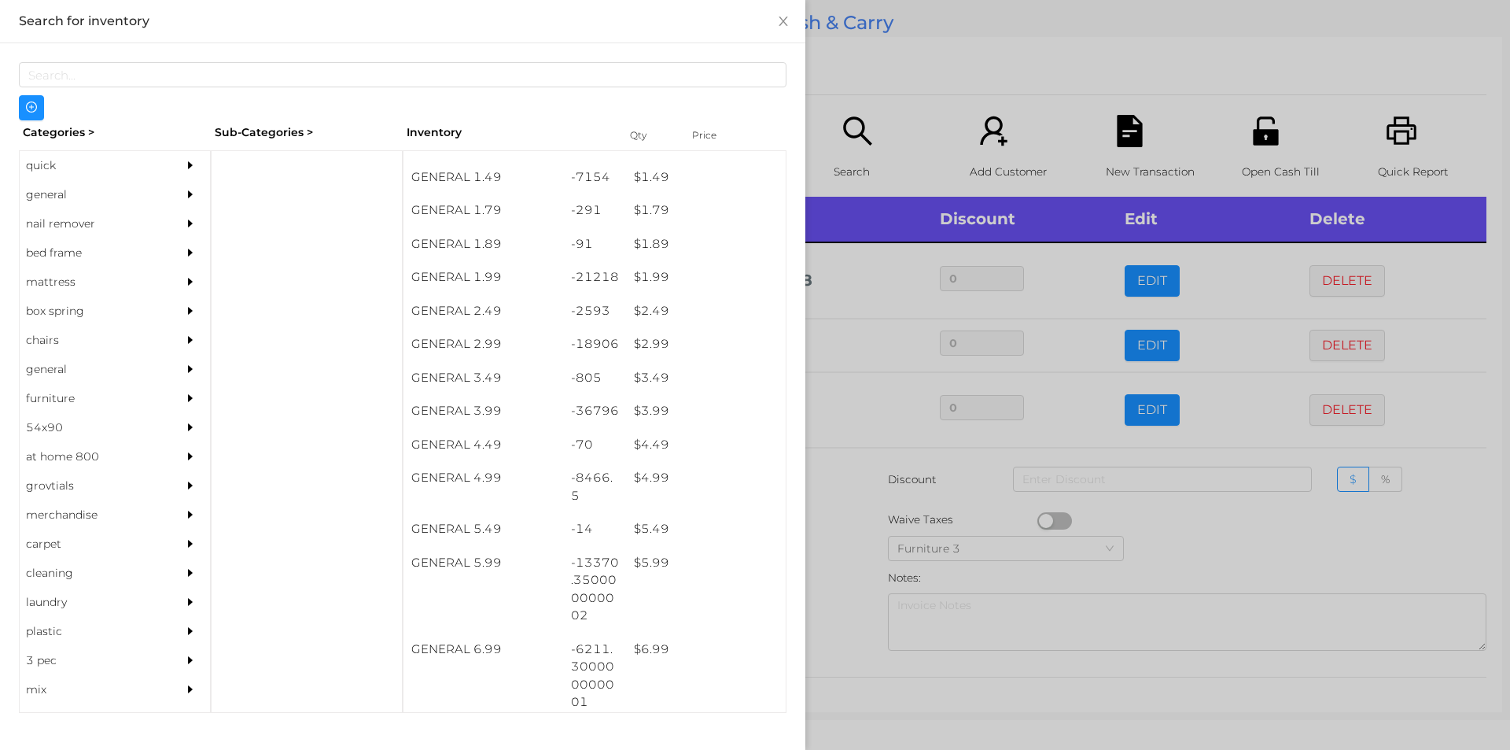
click at [907, 28] on div at bounding box center [755, 375] width 1510 height 750
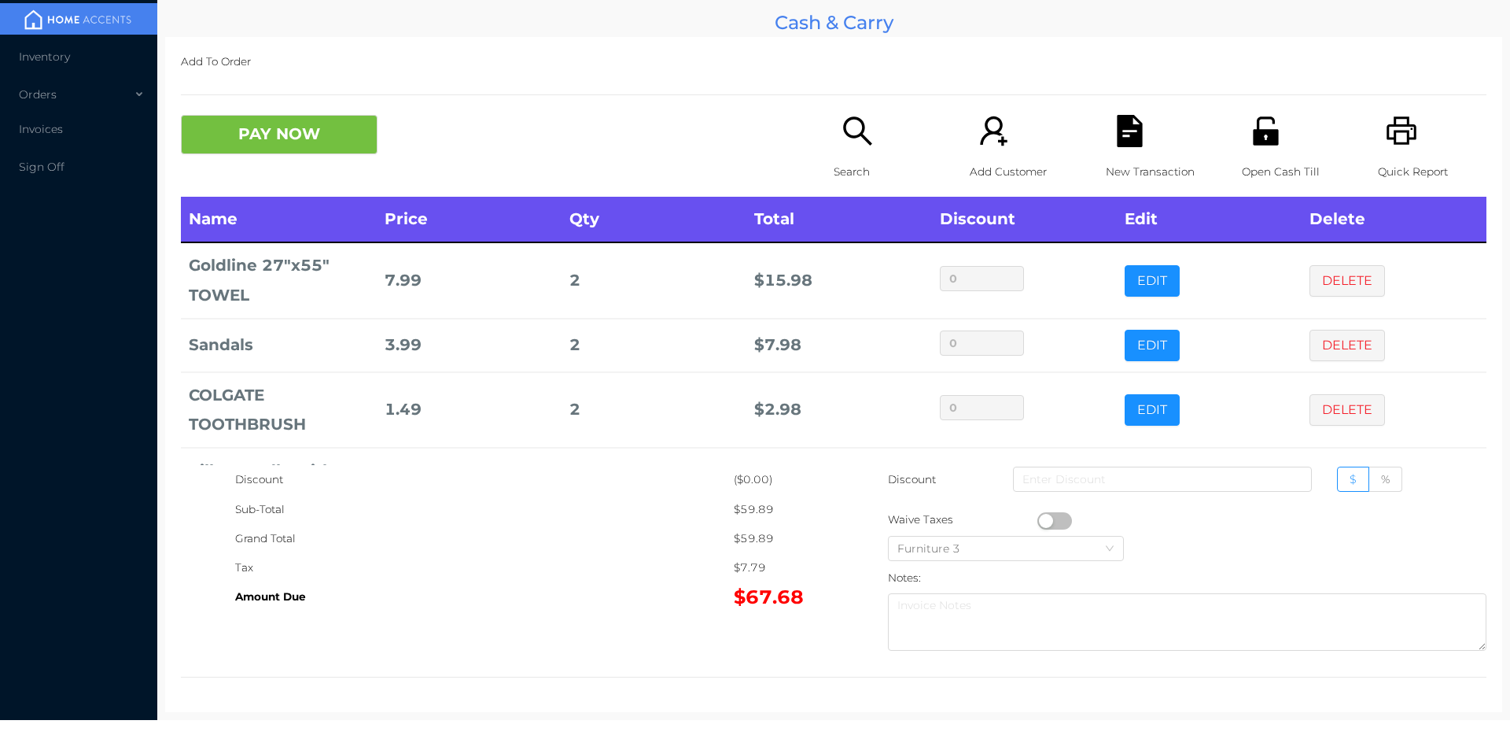
click at [850, 146] on icon "icon: search" at bounding box center [858, 131] width 32 height 32
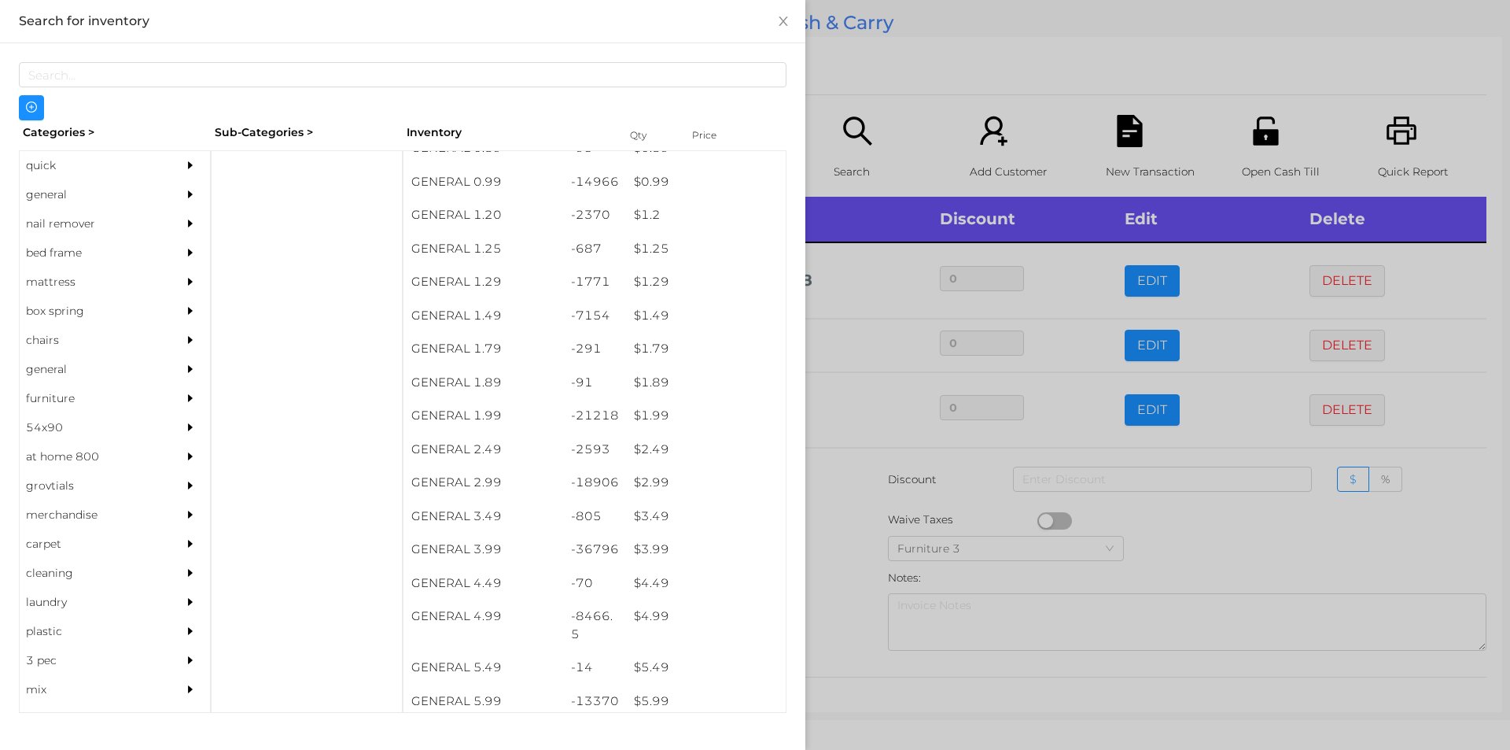
scroll to position [219, 0]
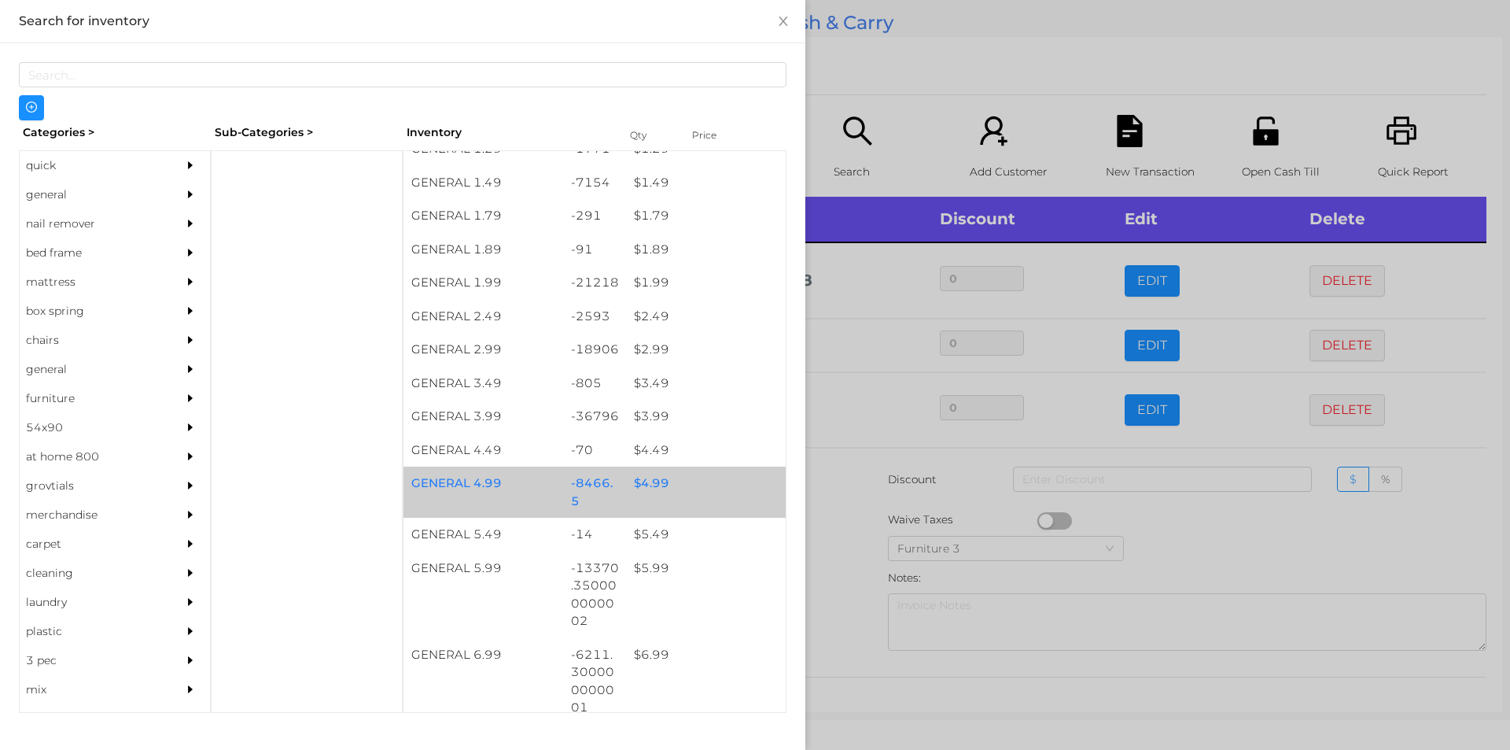
click at [654, 493] on div "$ 4.99" at bounding box center [706, 484] width 160 height 34
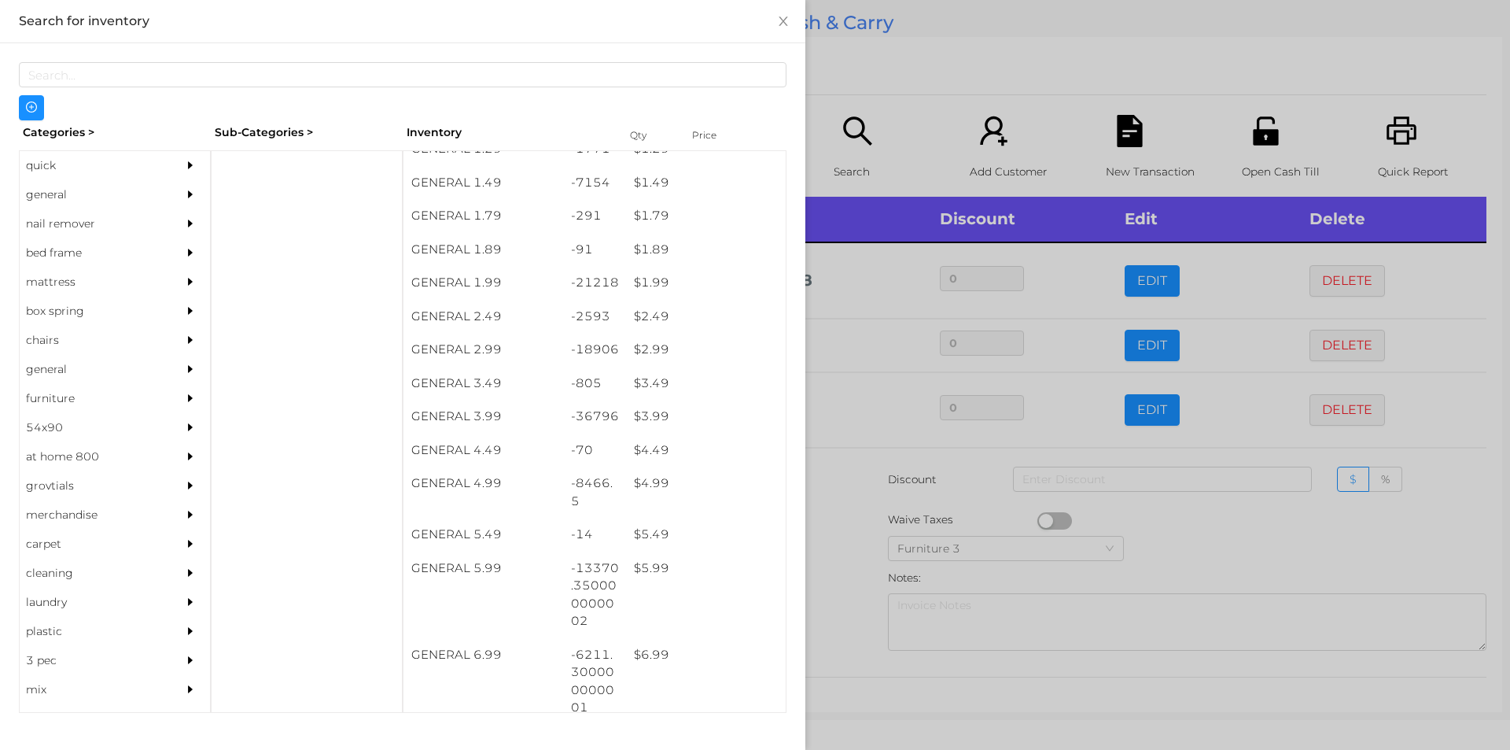
click at [835, 93] on div at bounding box center [755, 375] width 1510 height 750
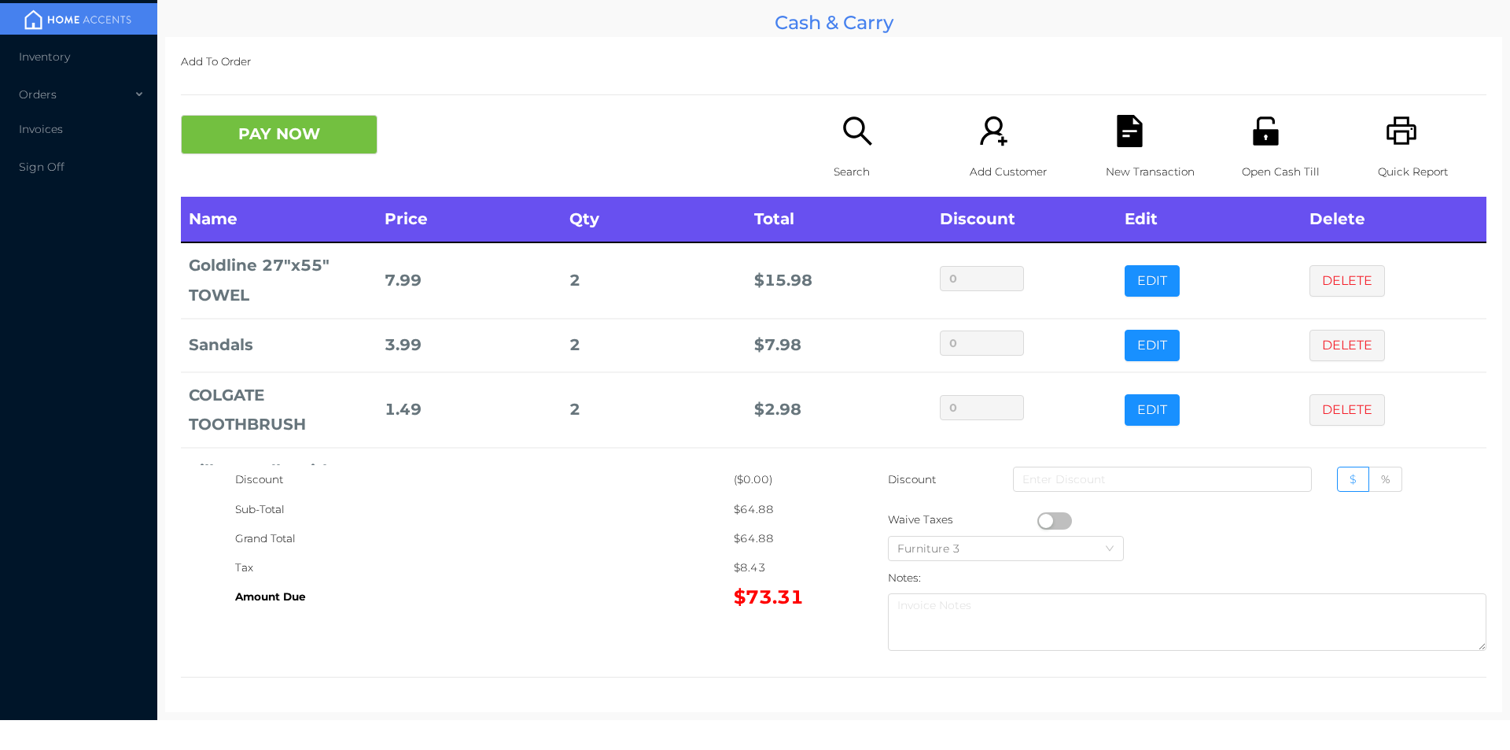
click at [842, 139] on icon "icon: search" at bounding box center [858, 131] width 32 height 32
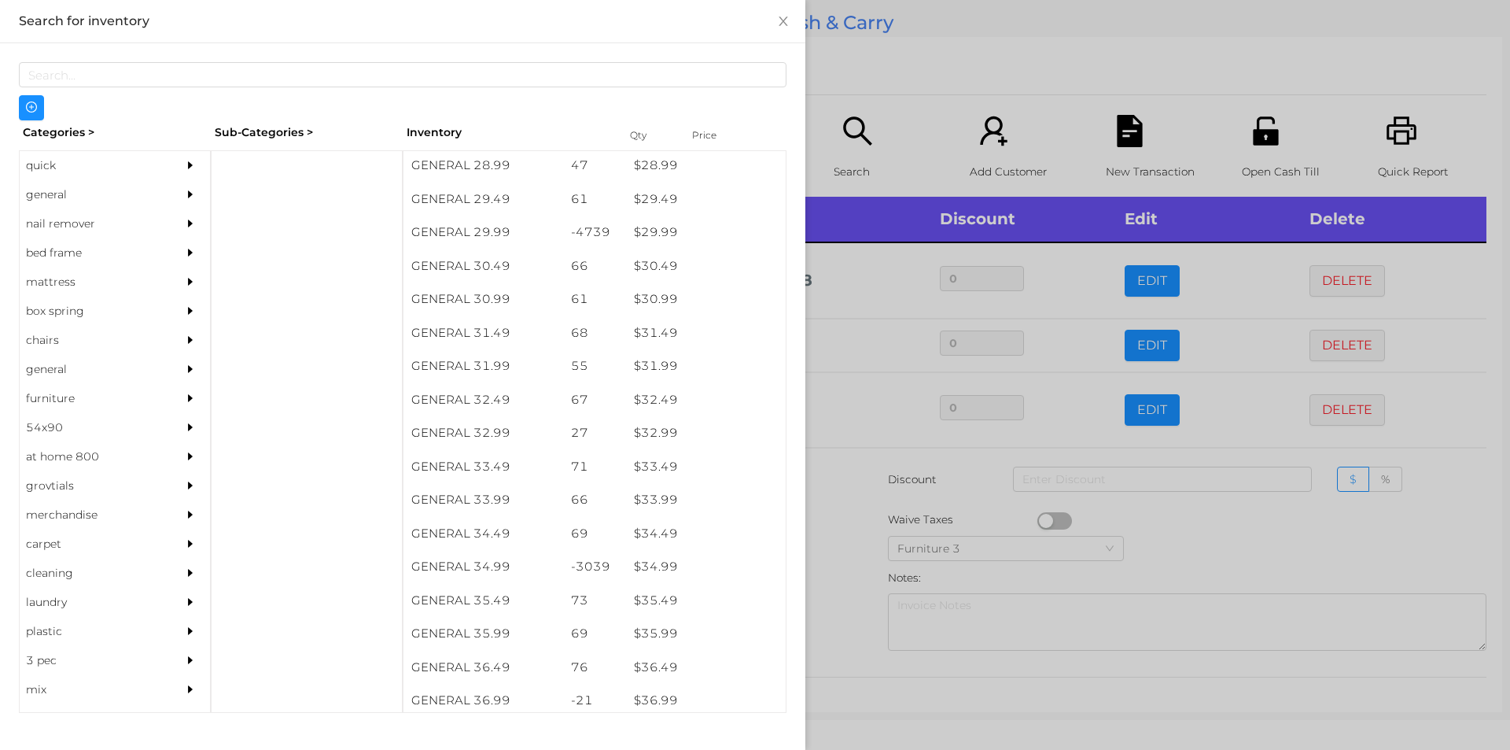
scroll to position [2300, 0]
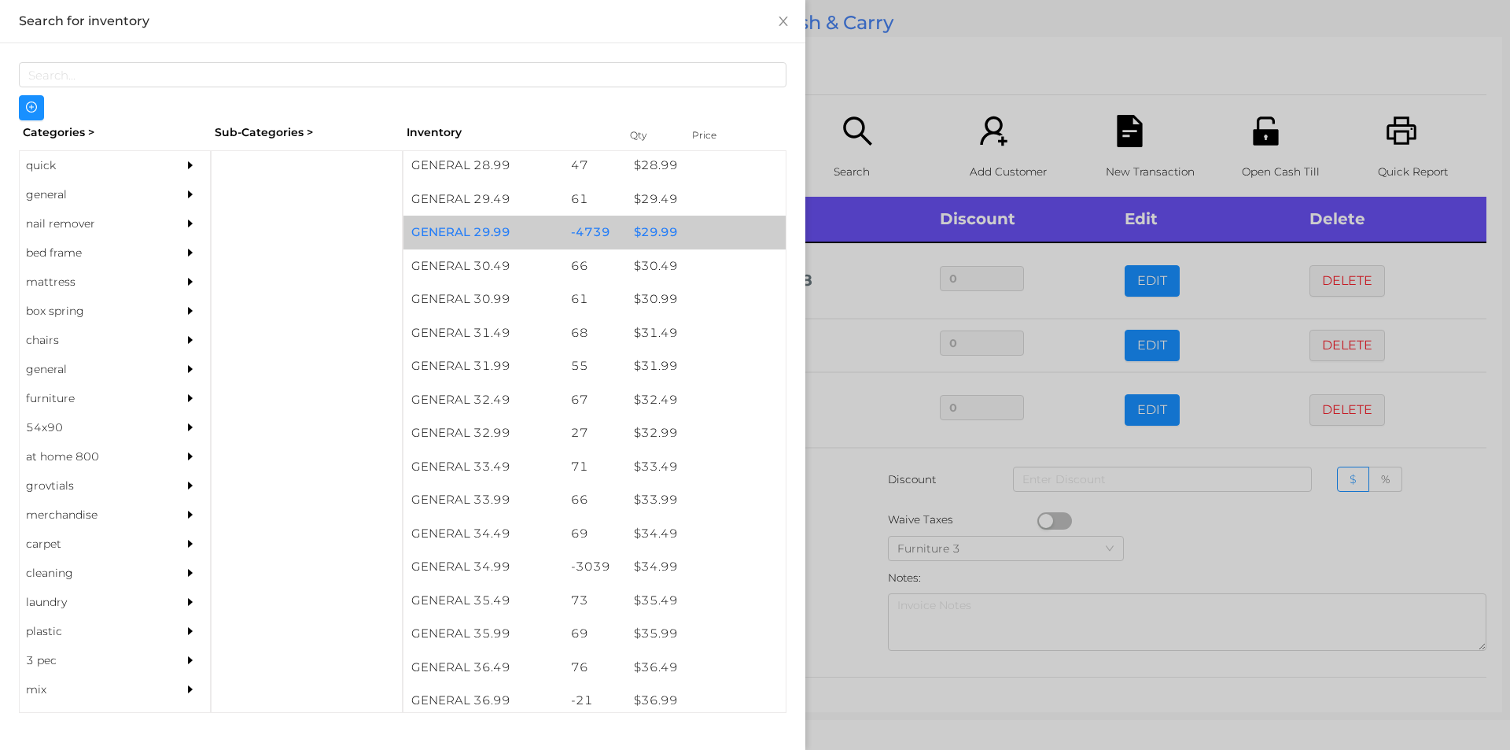
click at [657, 224] on div "$ 29.99" at bounding box center [706, 233] width 160 height 34
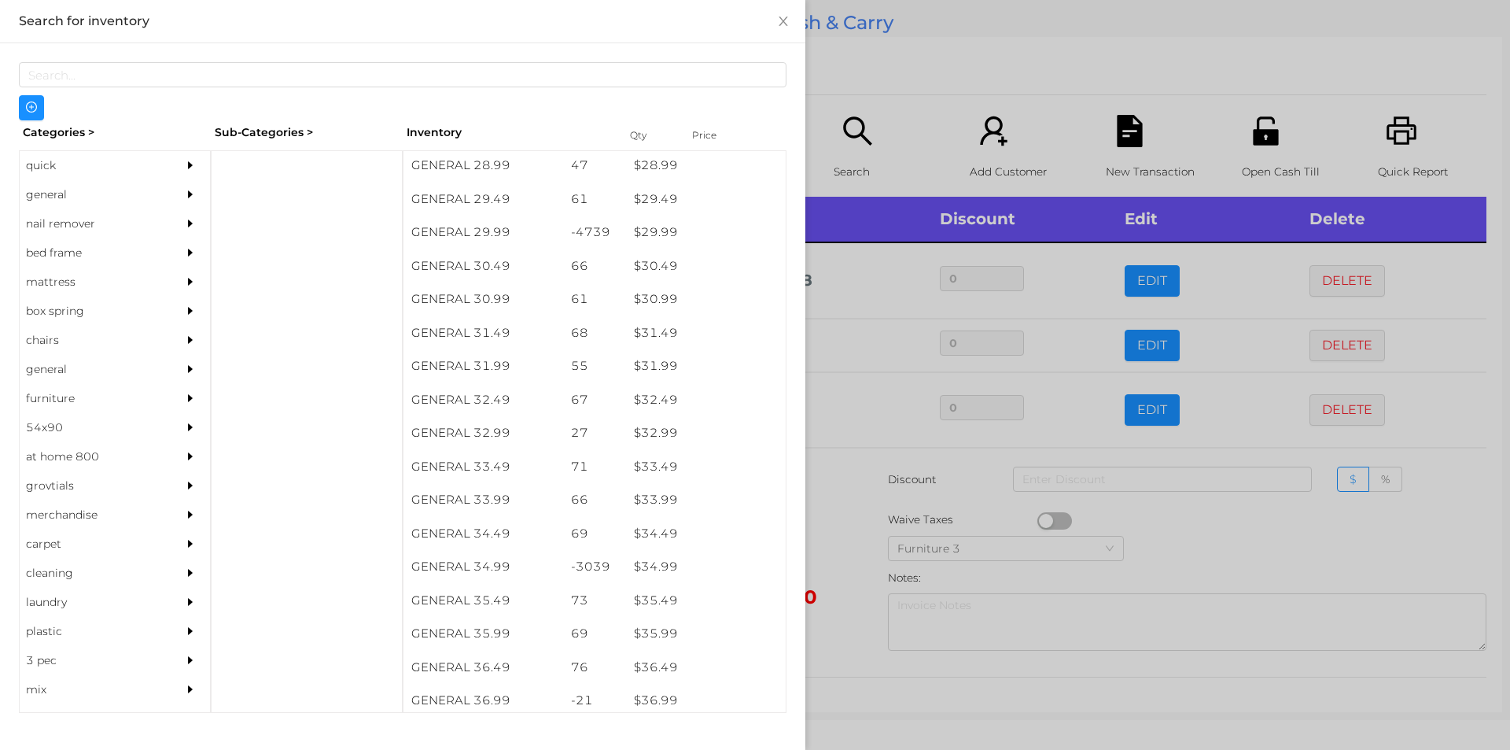
click at [885, 68] on div at bounding box center [755, 375] width 1510 height 750
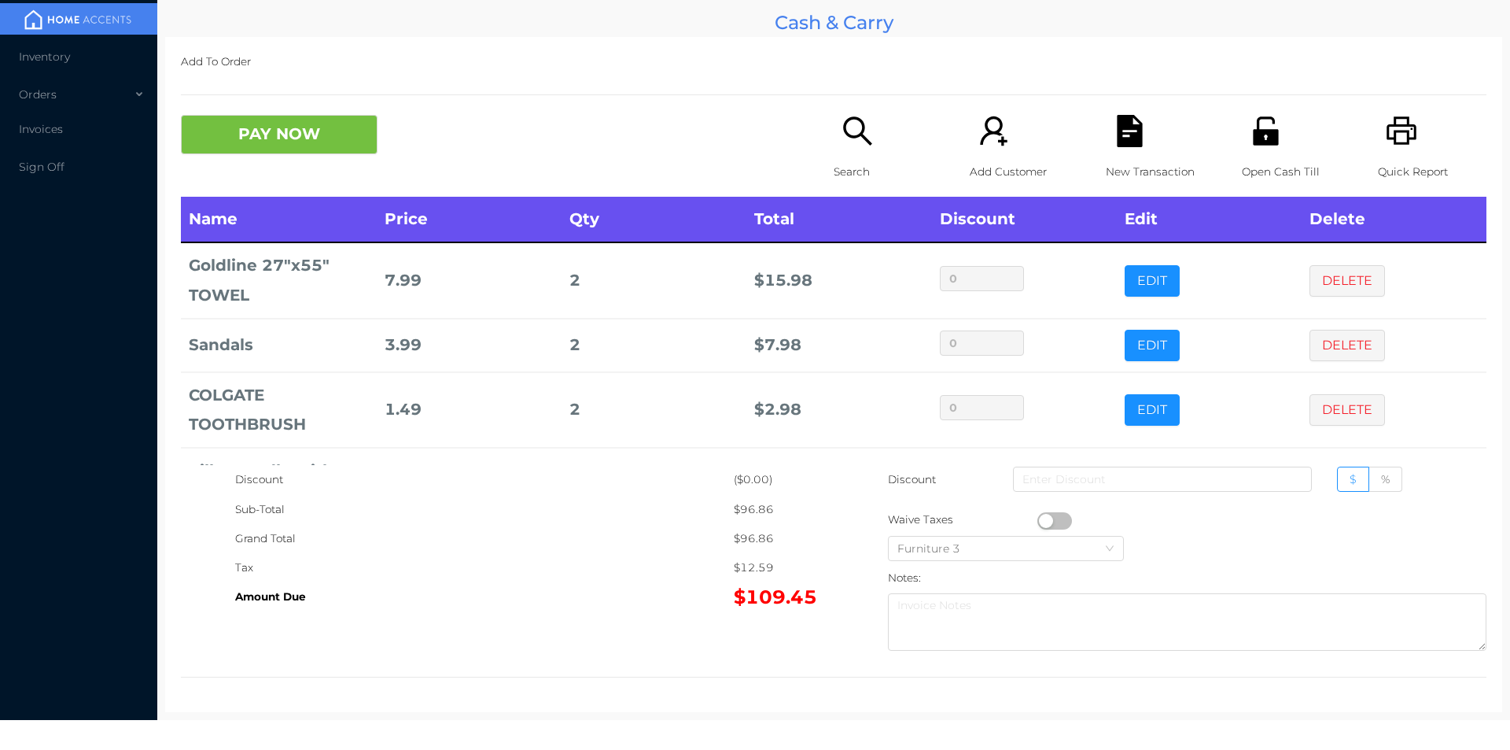
click at [842, 134] on icon "icon: search" at bounding box center [858, 131] width 32 height 32
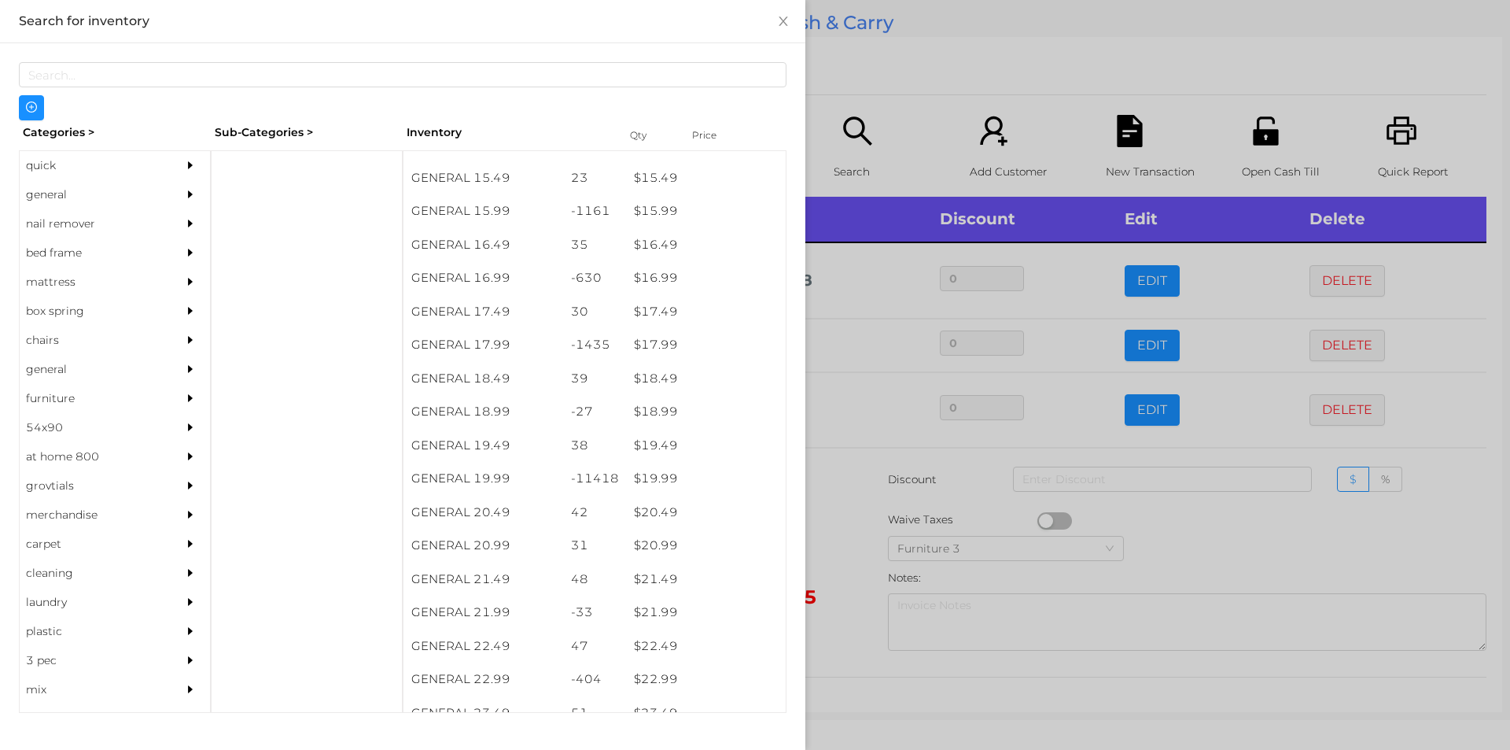
scroll to position [1470, 0]
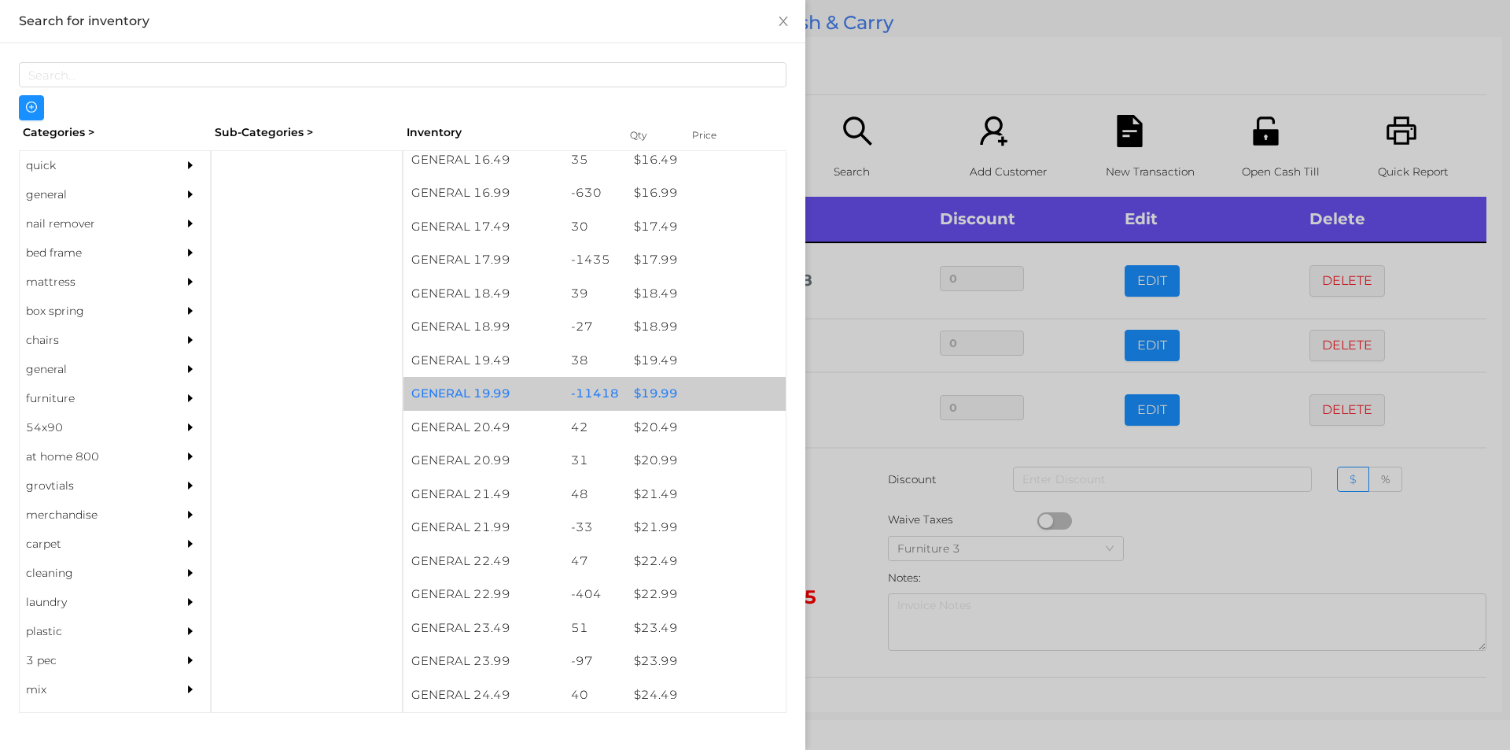
click at [671, 392] on div "$ 19.99" at bounding box center [706, 394] width 160 height 34
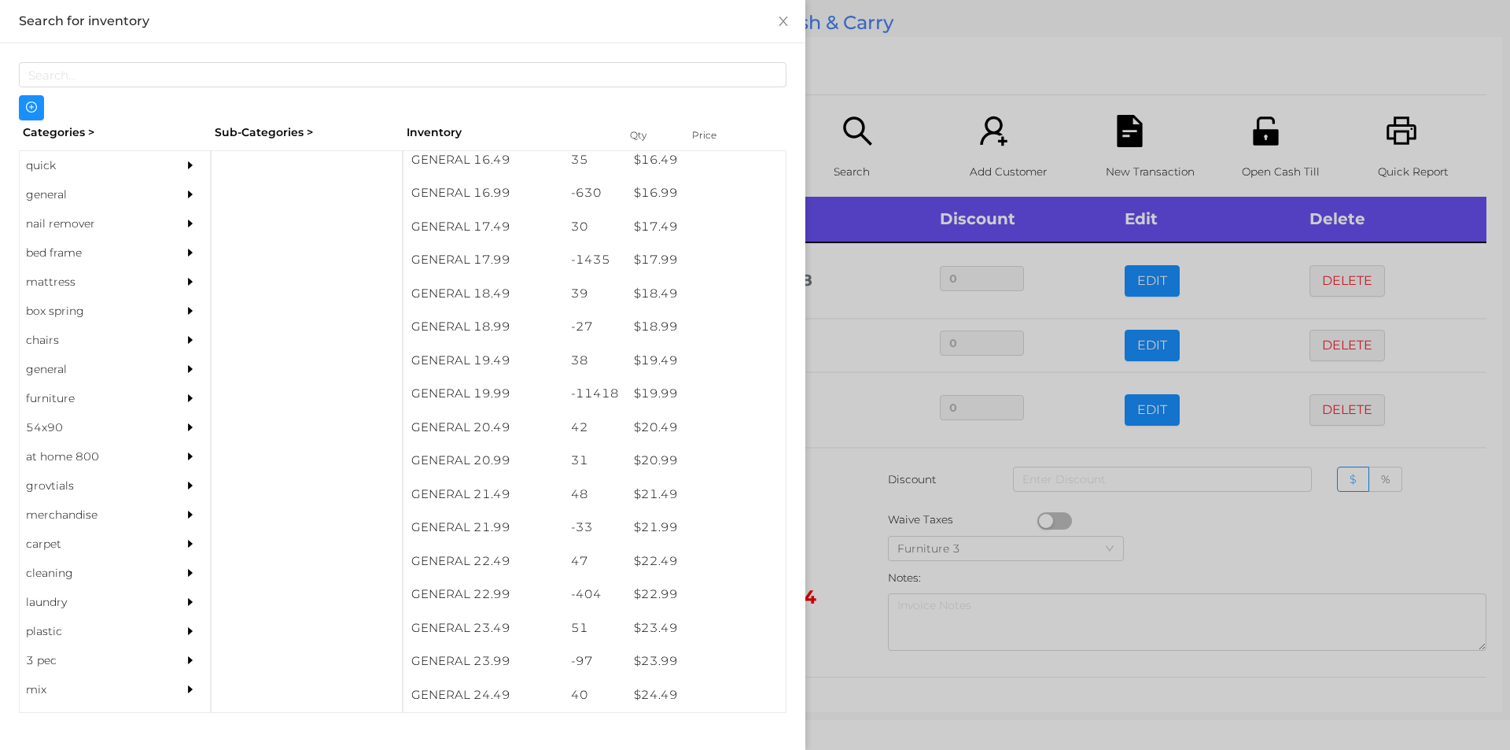
click at [896, 101] on div at bounding box center [755, 375] width 1510 height 750
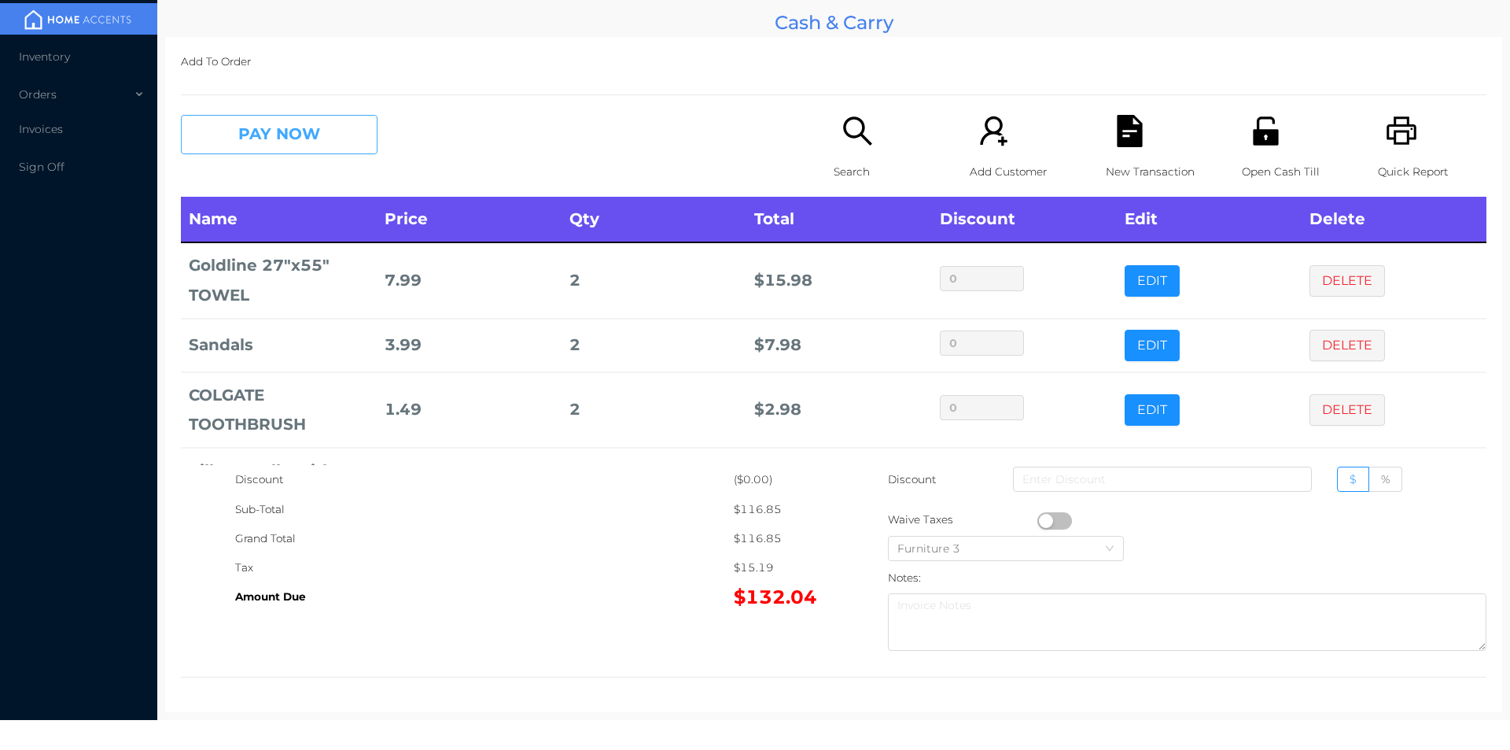
click at [252, 119] on button "PAY NOW" at bounding box center [279, 134] width 197 height 39
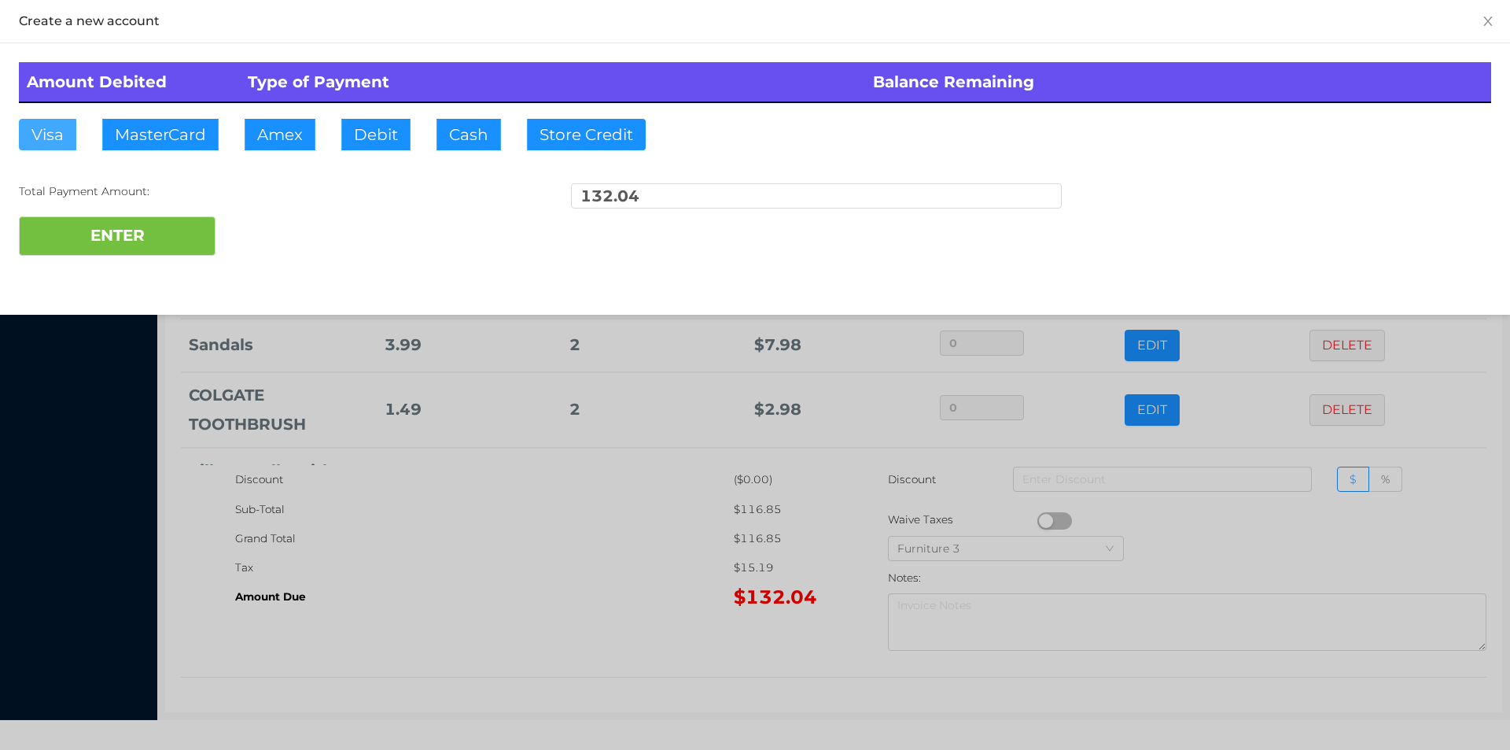
click at [39, 133] on button "Visa" at bounding box center [47, 134] width 57 height 31
click at [99, 250] on button "ENTER" at bounding box center [117, 235] width 197 height 39
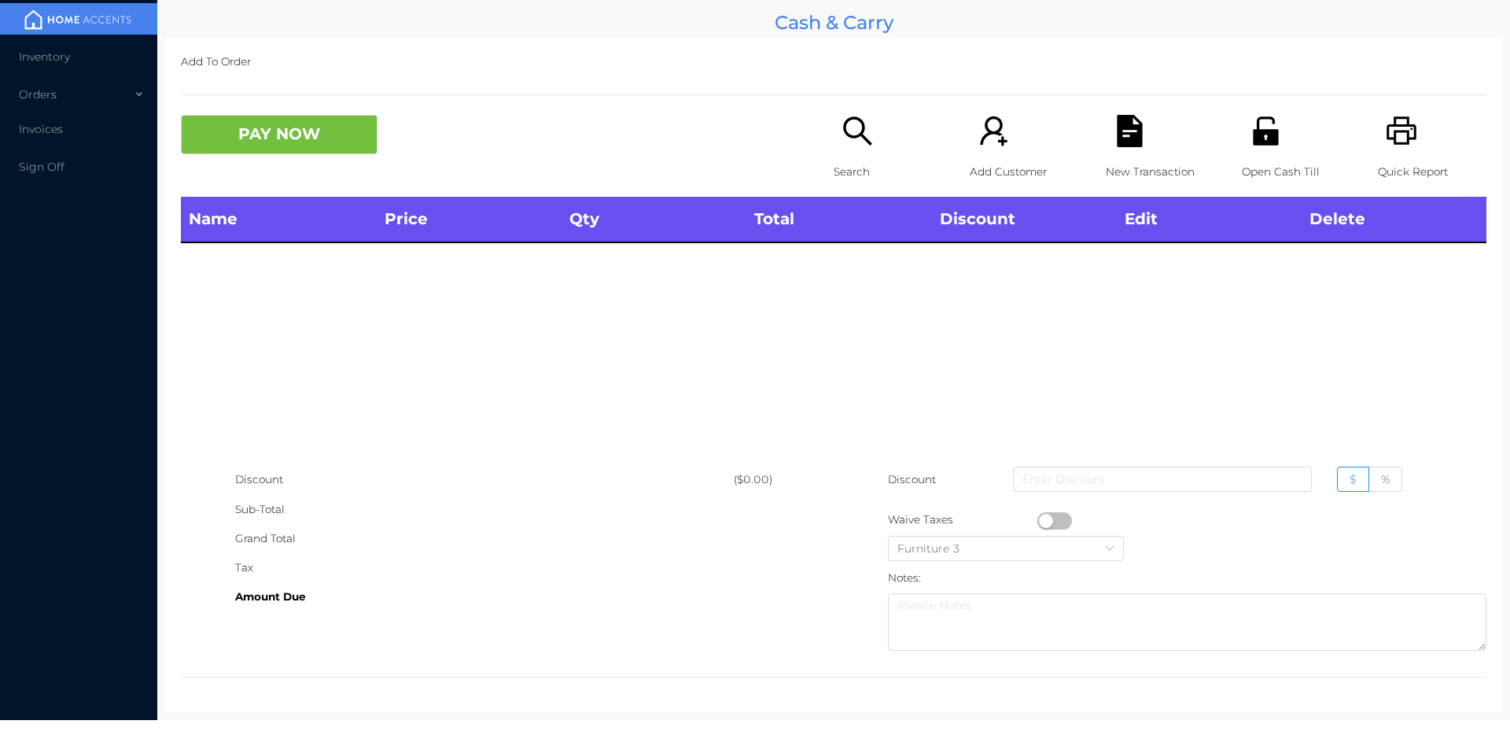
click at [1260, 147] on icon "icon: unlock" at bounding box center [1266, 131] width 32 height 32
click at [865, 153] on div "Search" at bounding box center [888, 156] width 109 height 82
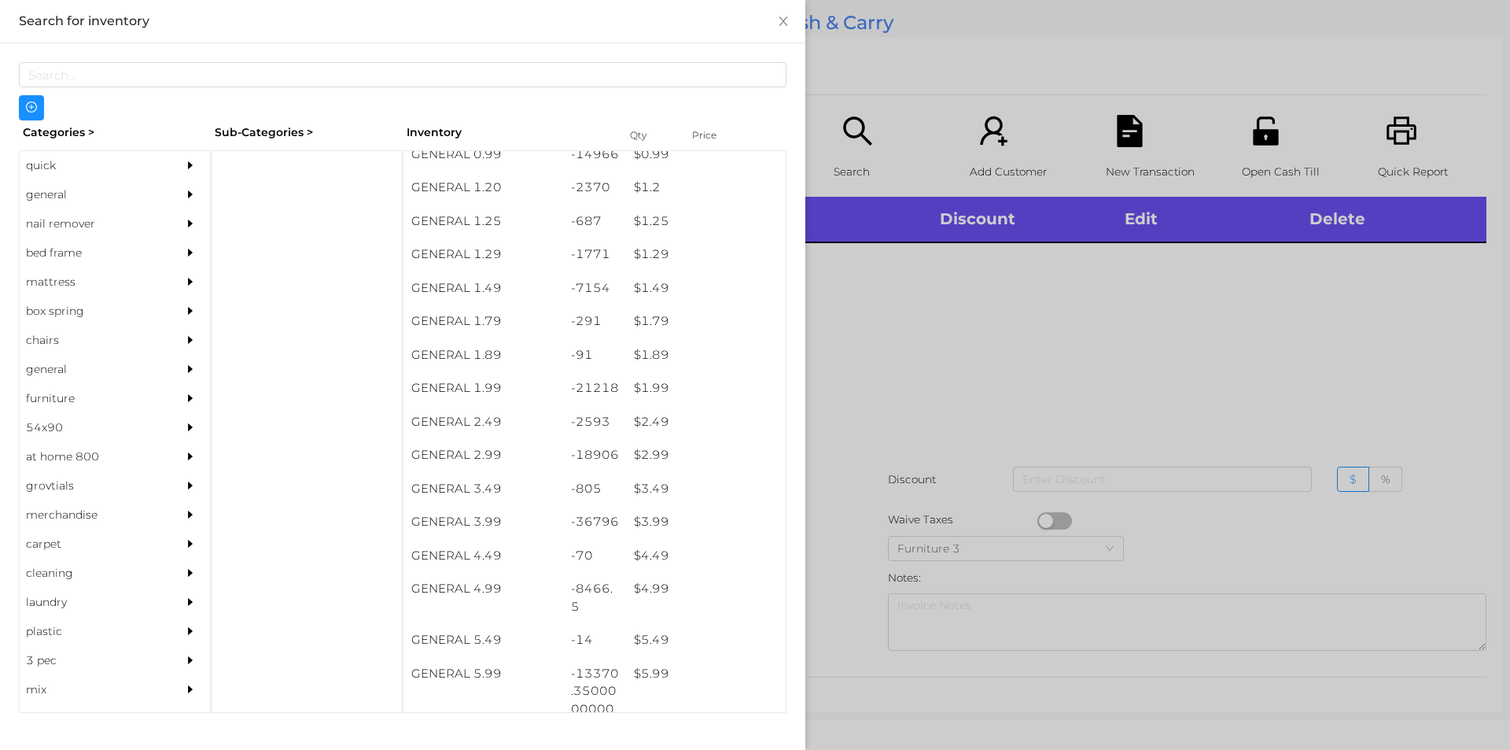
scroll to position [240, 0]
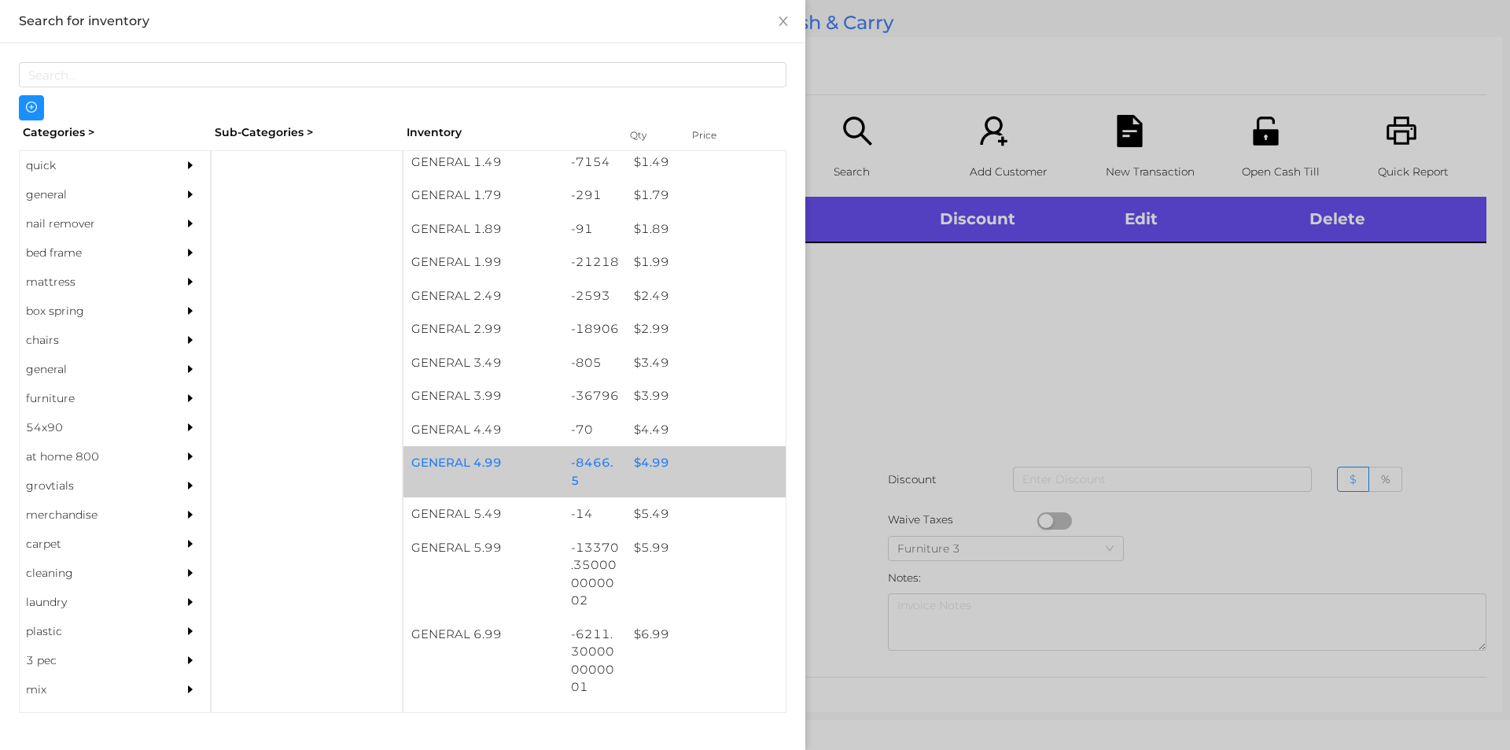
click at [666, 462] on div "$ 4.99" at bounding box center [706, 463] width 160 height 34
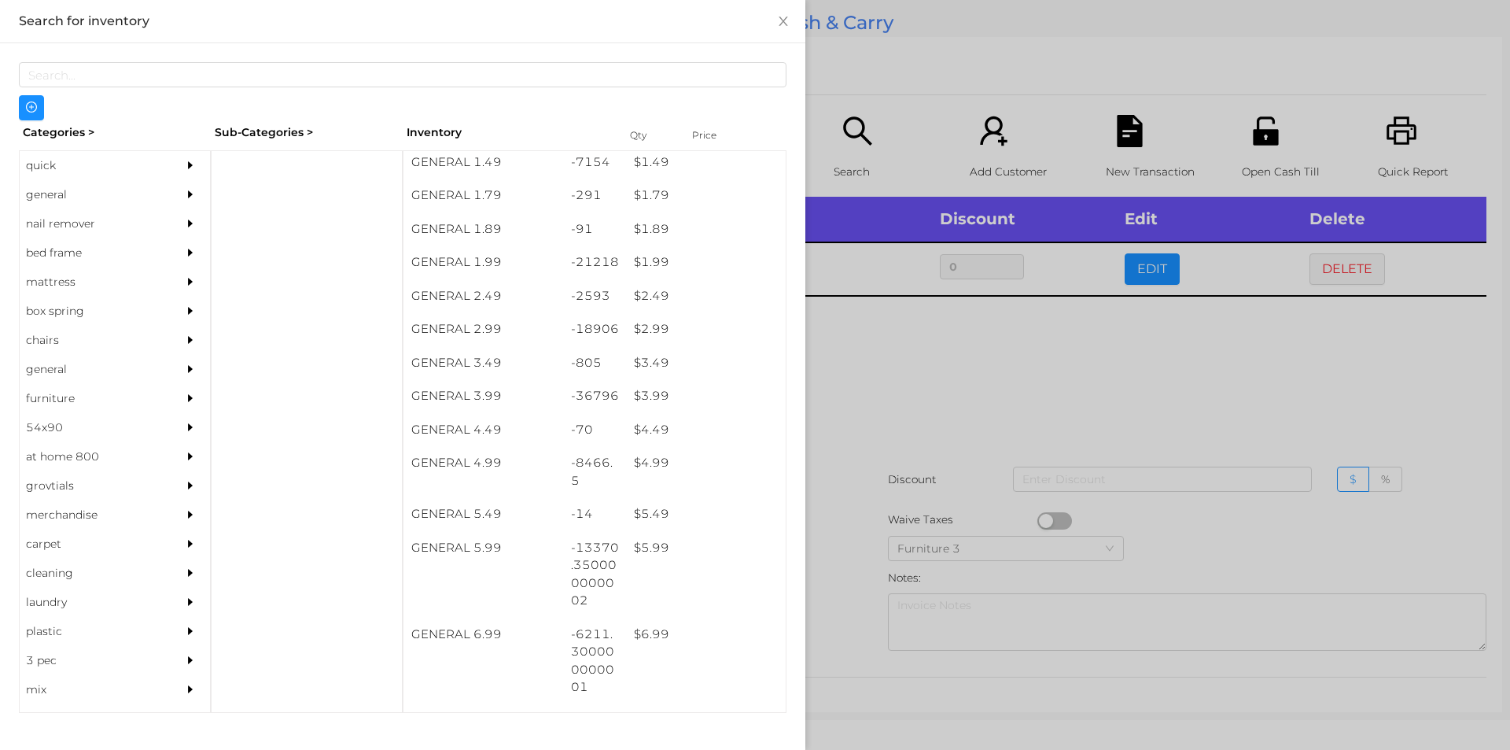
click at [917, 472] on div at bounding box center [755, 375] width 1510 height 750
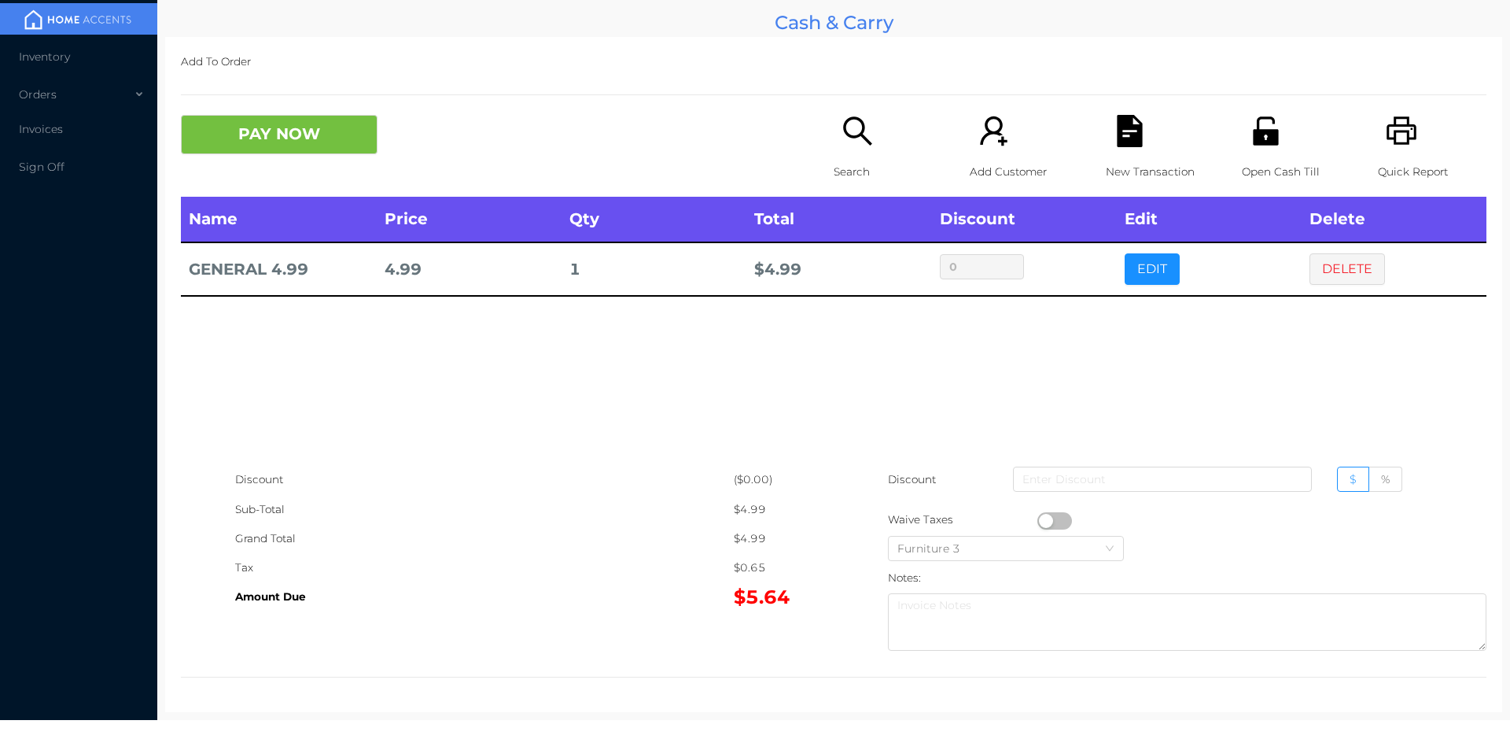
click at [1038, 517] on button "button" at bounding box center [1055, 520] width 35 height 17
click at [1116, 150] on div "New Transaction" at bounding box center [1160, 156] width 109 height 82
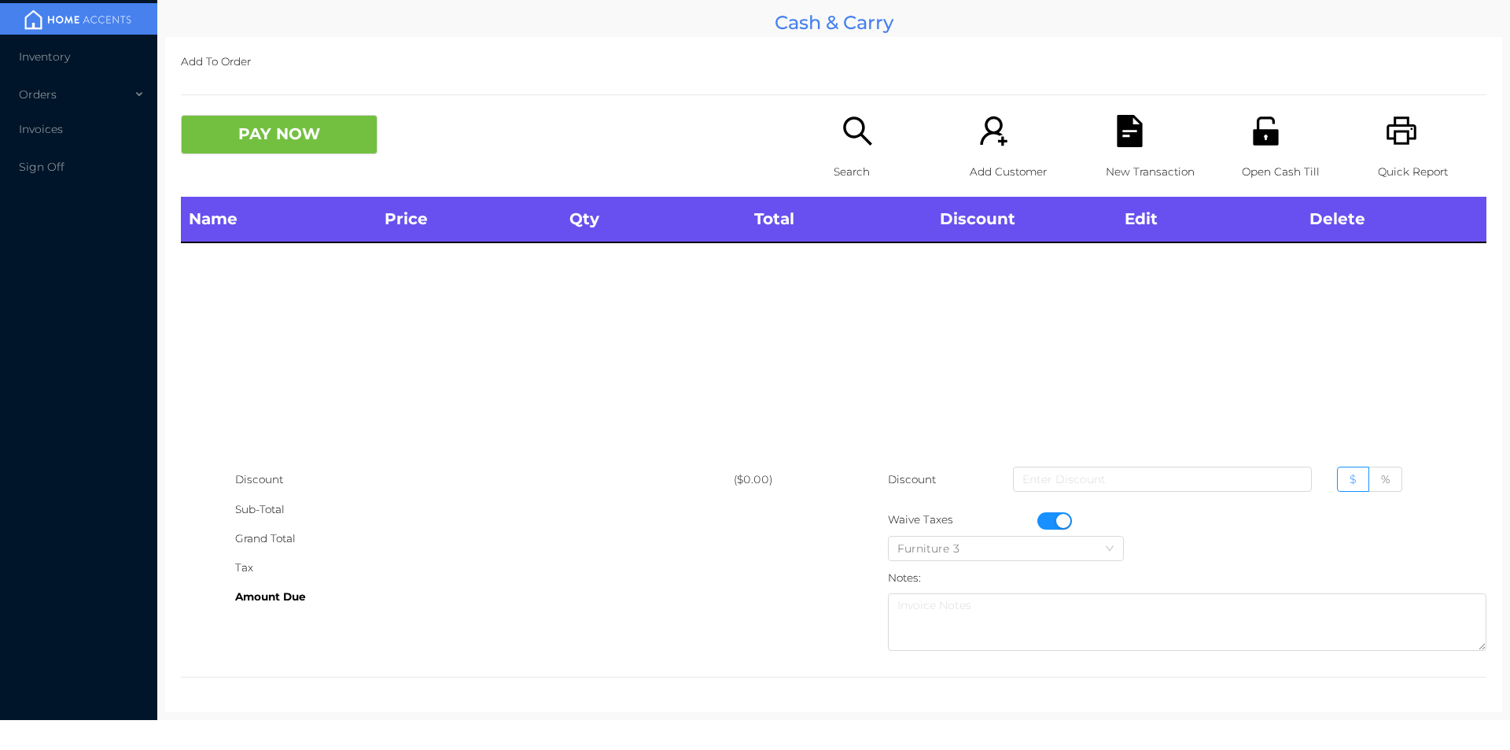
click at [1260, 143] on icon "icon: unlock" at bounding box center [1265, 130] width 25 height 28
click at [1059, 520] on button "button" at bounding box center [1055, 520] width 35 height 17
click at [1271, 138] on icon "icon: unlock" at bounding box center [1266, 131] width 32 height 32
click at [865, 154] on div "Search" at bounding box center [888, 156] width 109 height 82
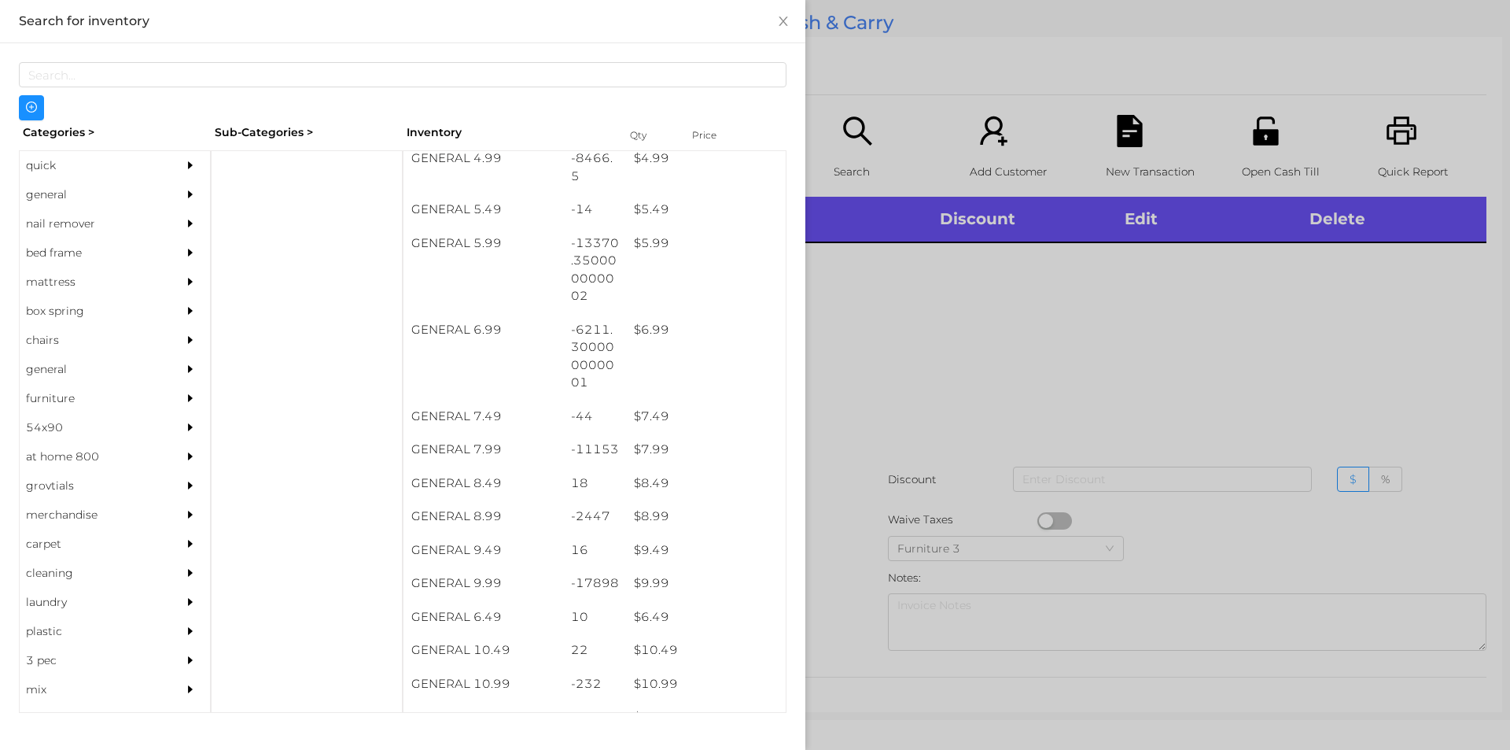
scroll to position [692, 0]
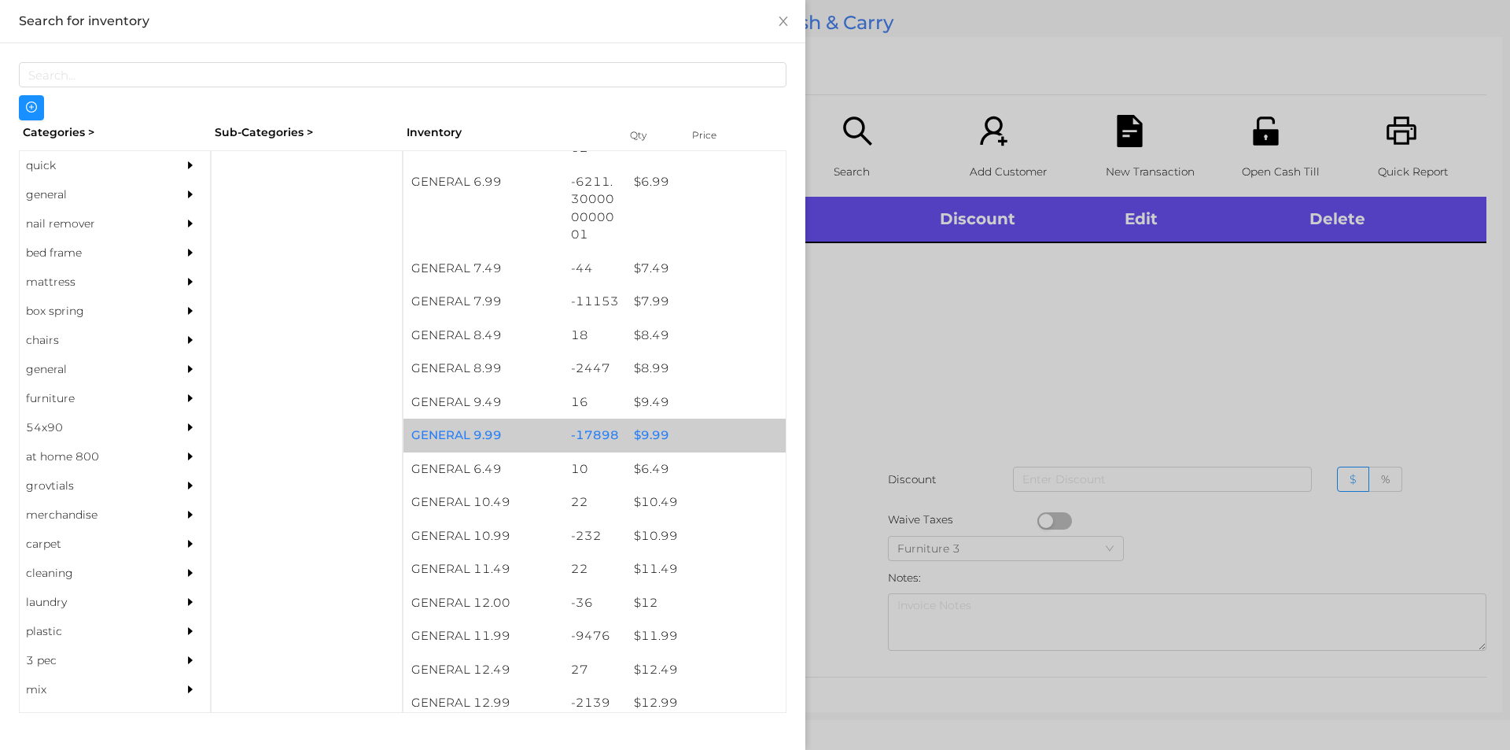
click at [626, 432] on div "$ 9.99" at bounding box center [706, 436] width 160 height 34
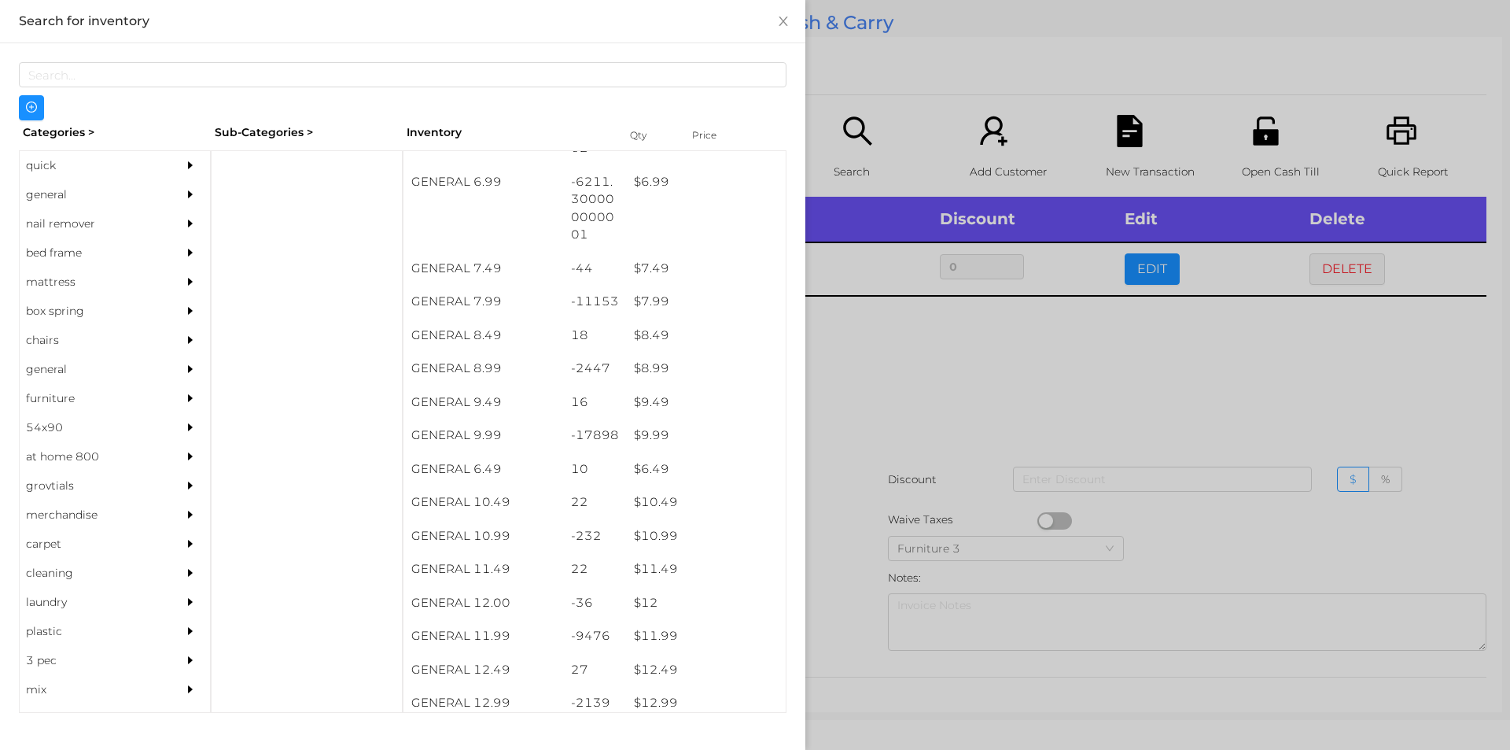
click at [932, 420] on div at bounding box center [755, 375] width 1510 height 750
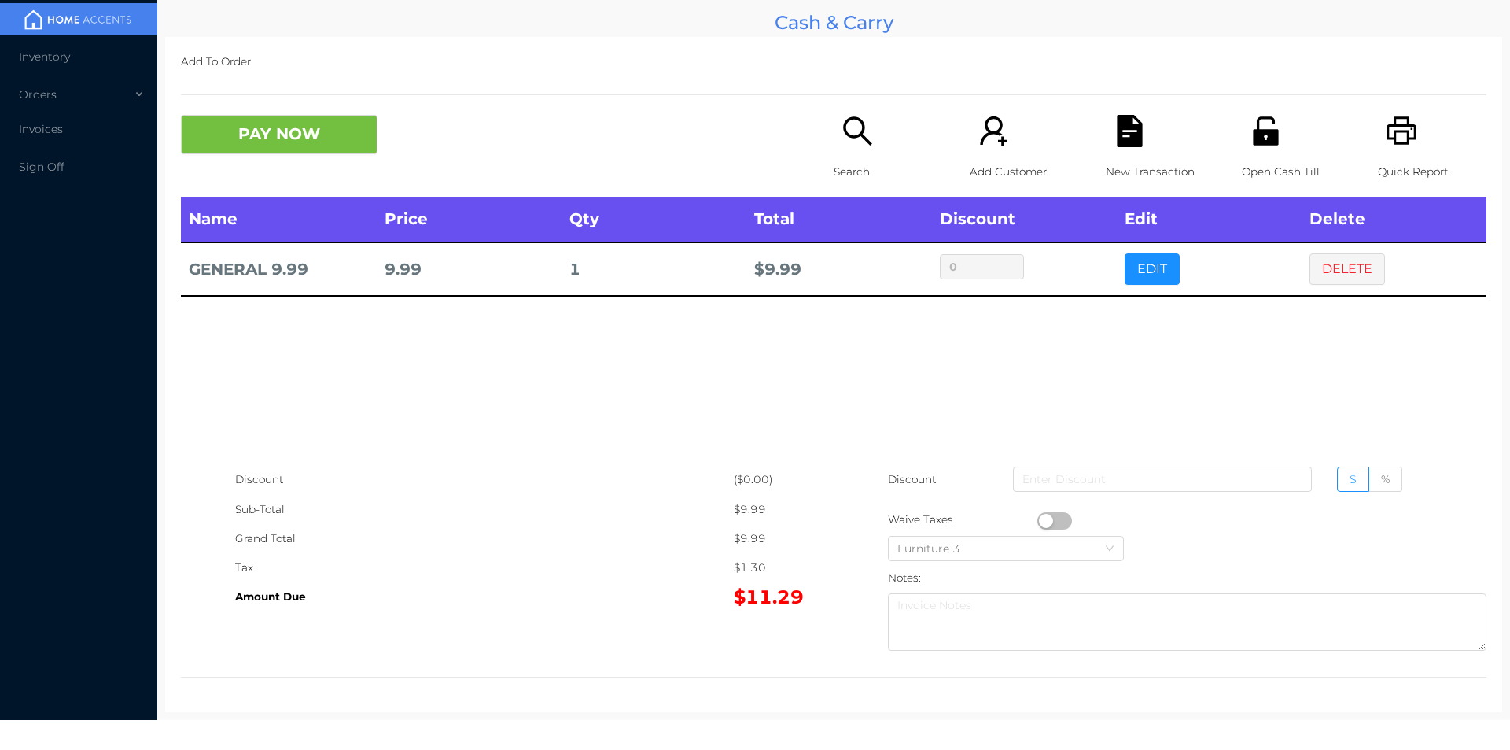
click at [1106, 131] on div "New Transaction" at bounding box center [1160, 156] width 109 height 82
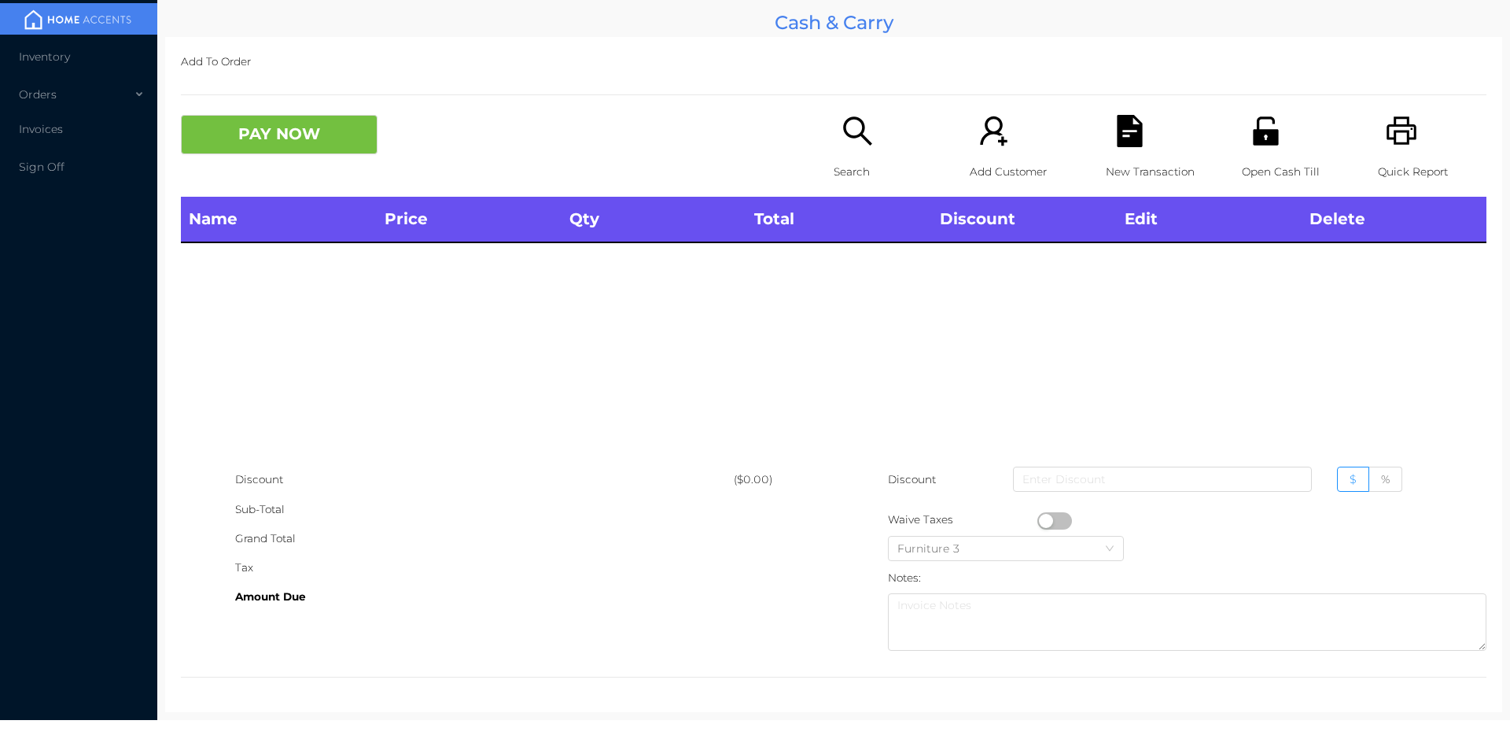
click at [1254, 127] on icon "icon: unlock" at bounding box center [1266, 131] width 32 height 32
click at [847, 150] on div "Search" at bounding box center [888, 156] width 109 height 82
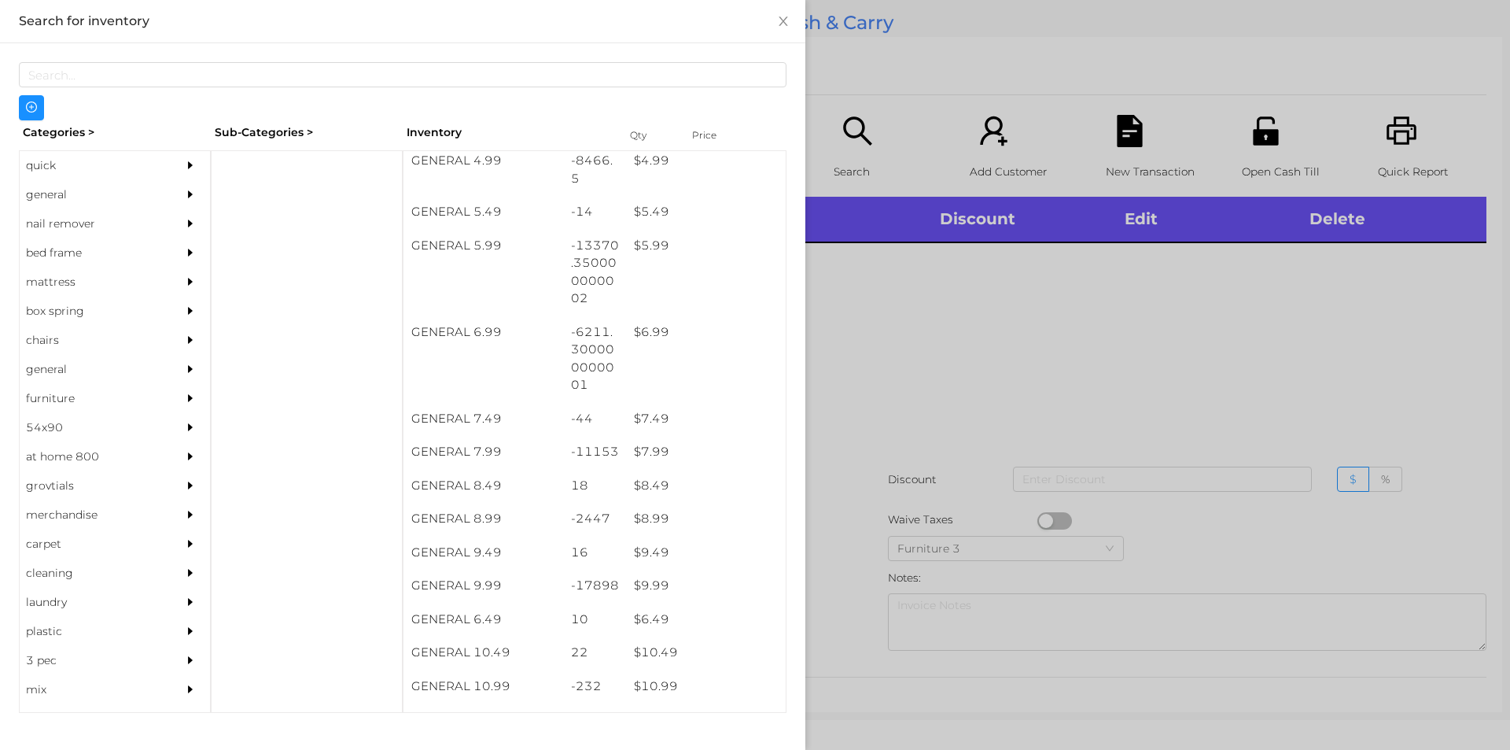
scroll to position [542, 0]
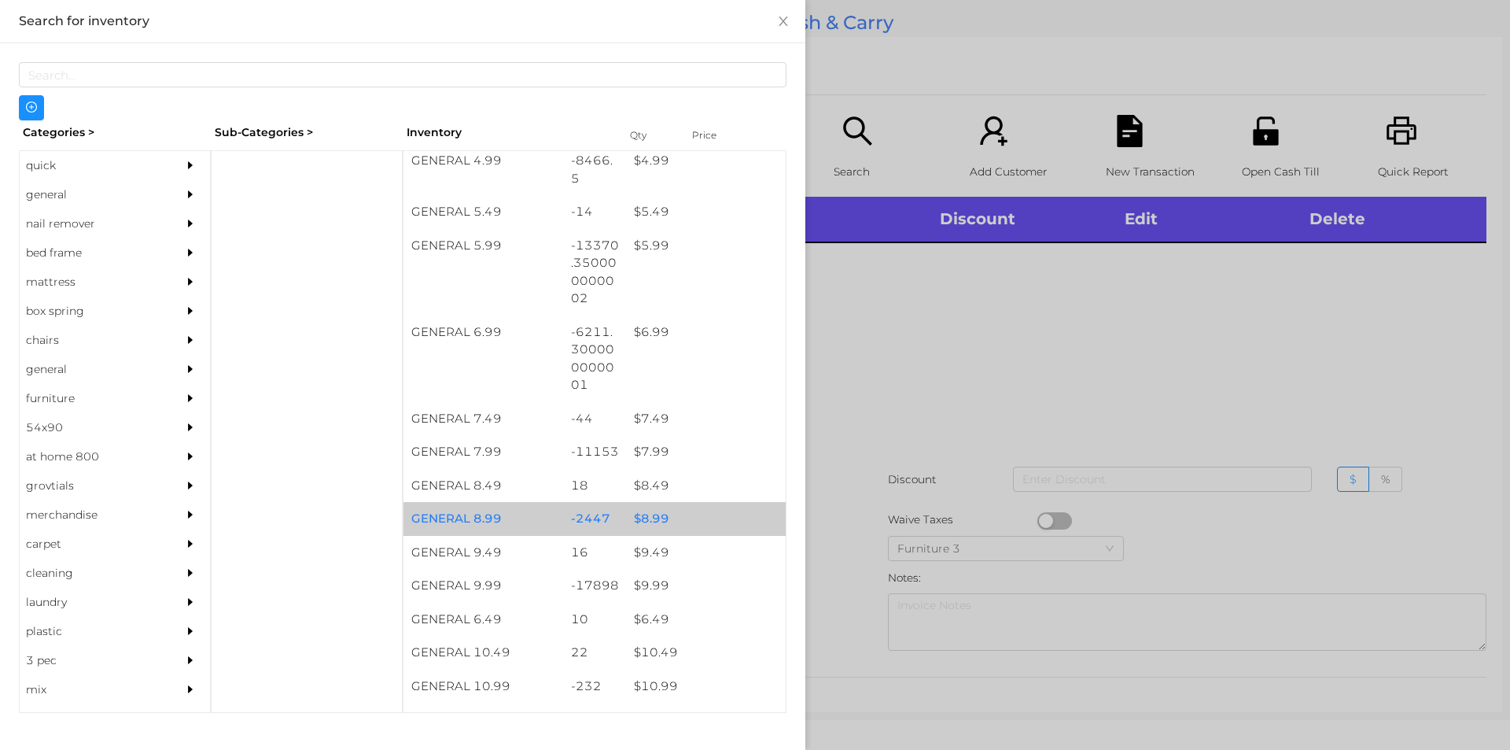
click at [686, 504] on div "$ 8.99" at bounding box center [706, 519] width 160 height 34
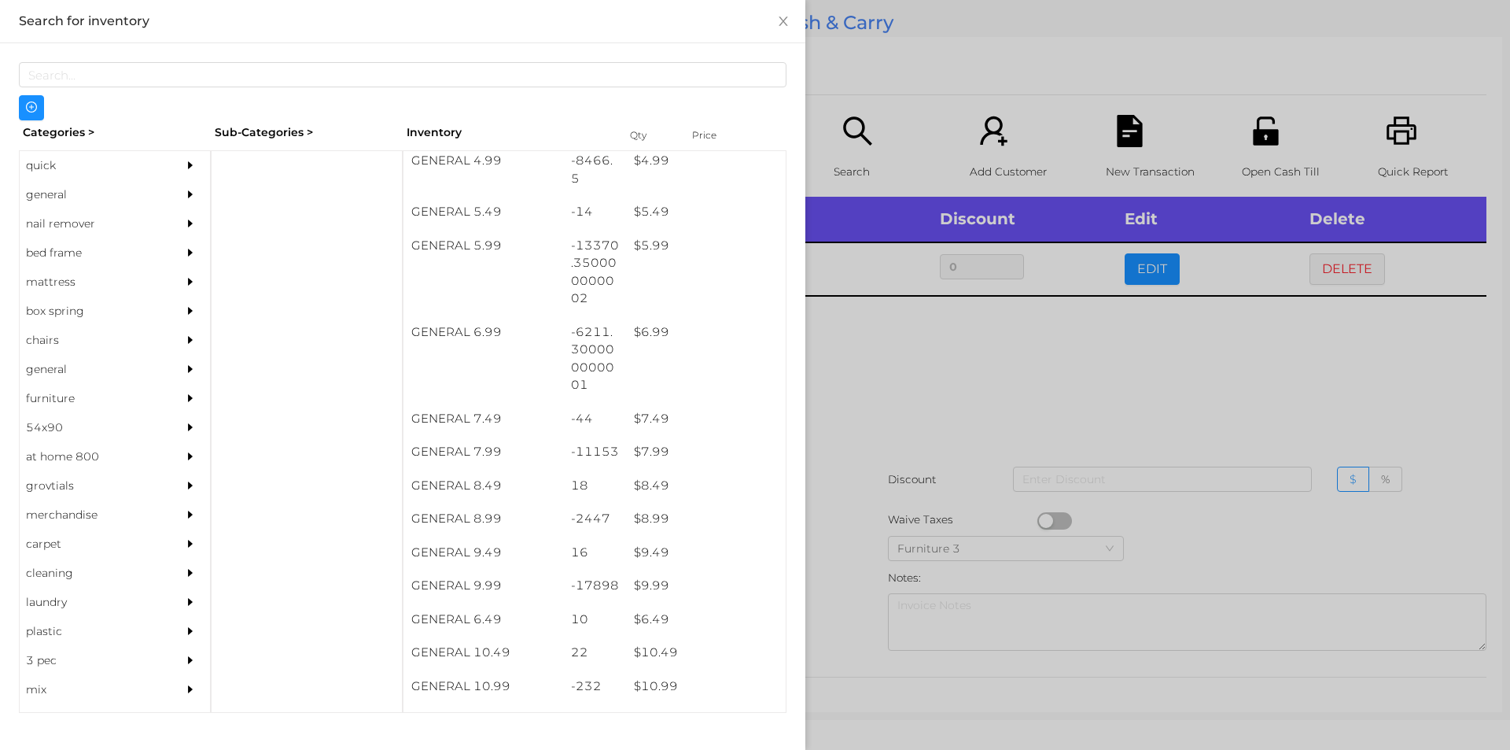
click at [880, 507] on div at bounding box center [755, 375] width 1510 height 750
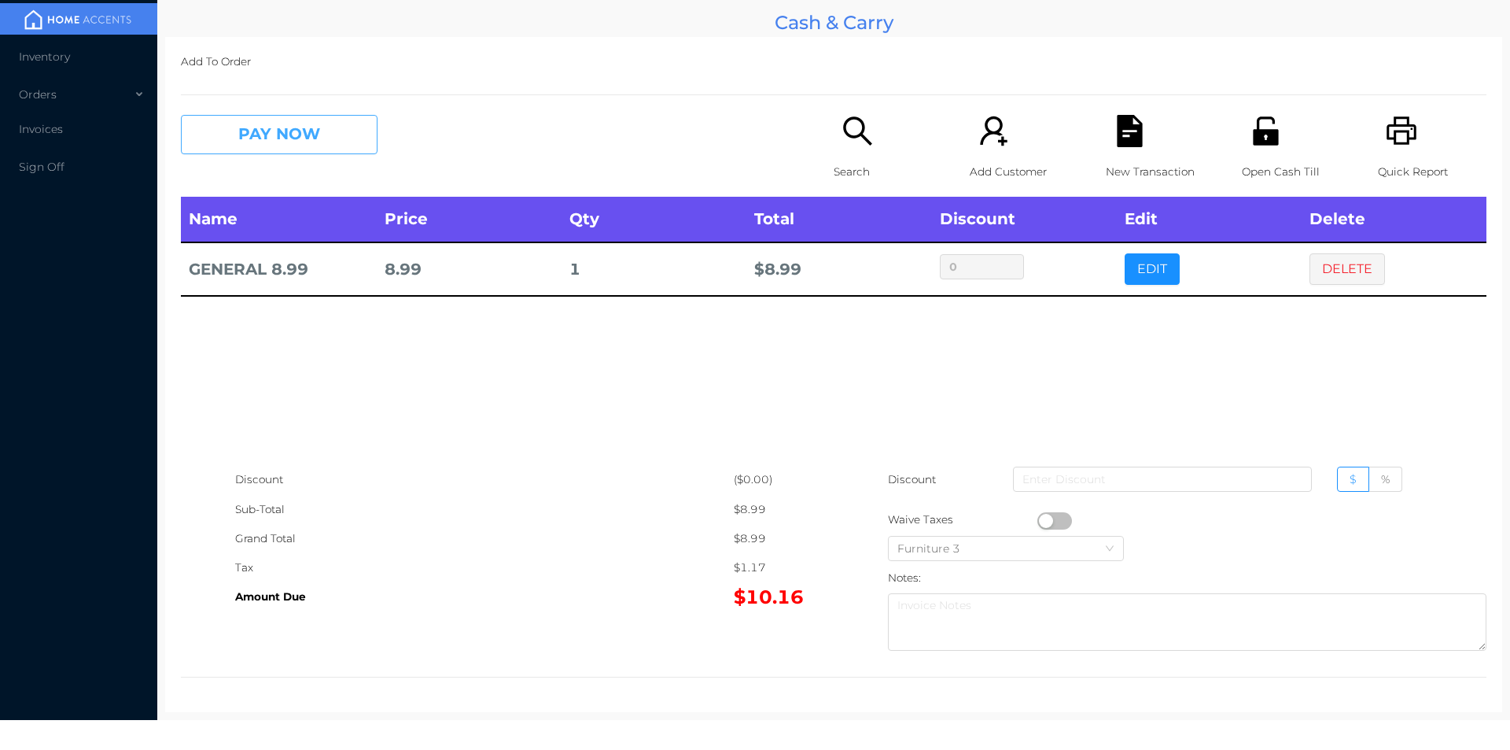
click at [260, 126] on button "PAY NOW" at bounding box center [279, 134] width 197 height 39
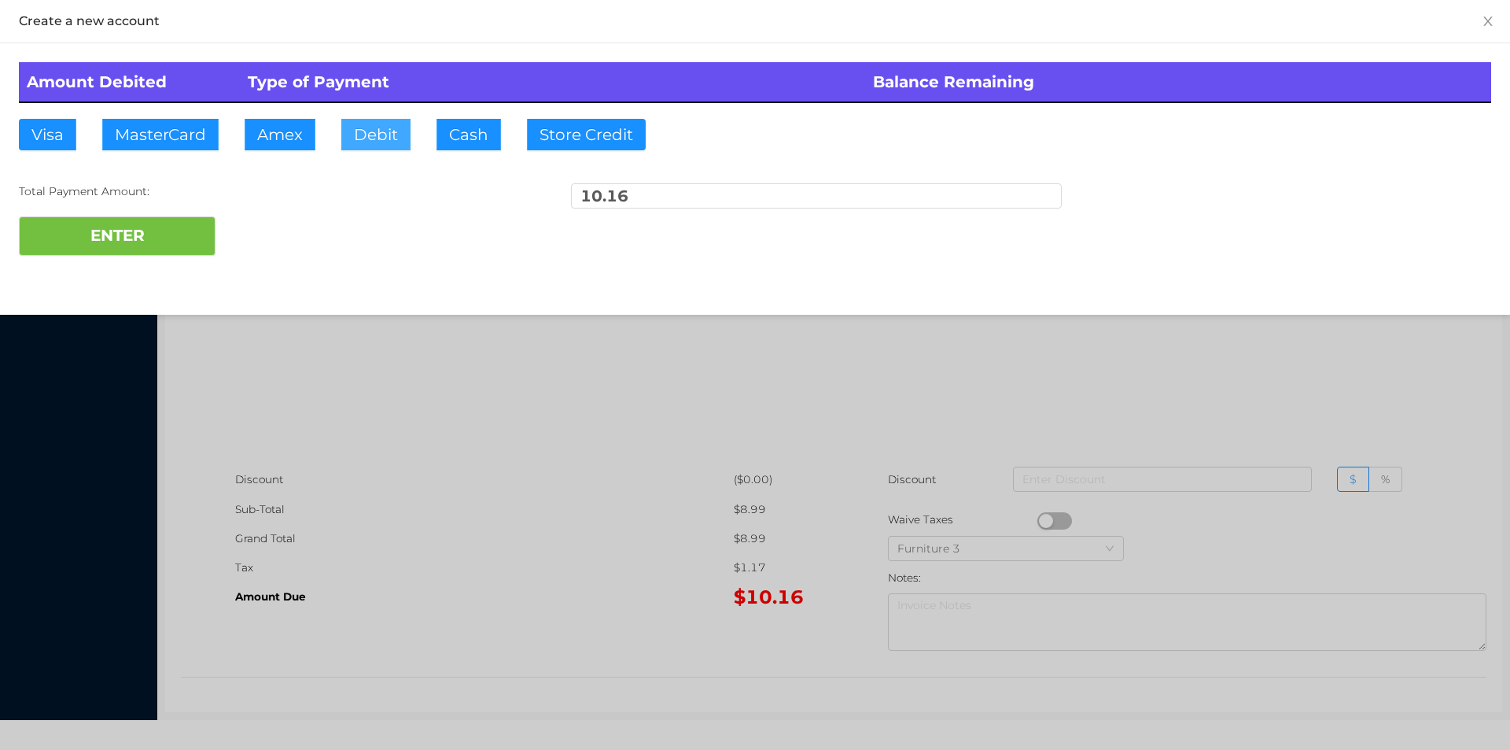
click at [390, 131] on button "Debit" at bounding box center [375, 134] width 69 height 31
click at [174, 246] on button "ENTER" at bounding box center [117, 235] width 197 height 39
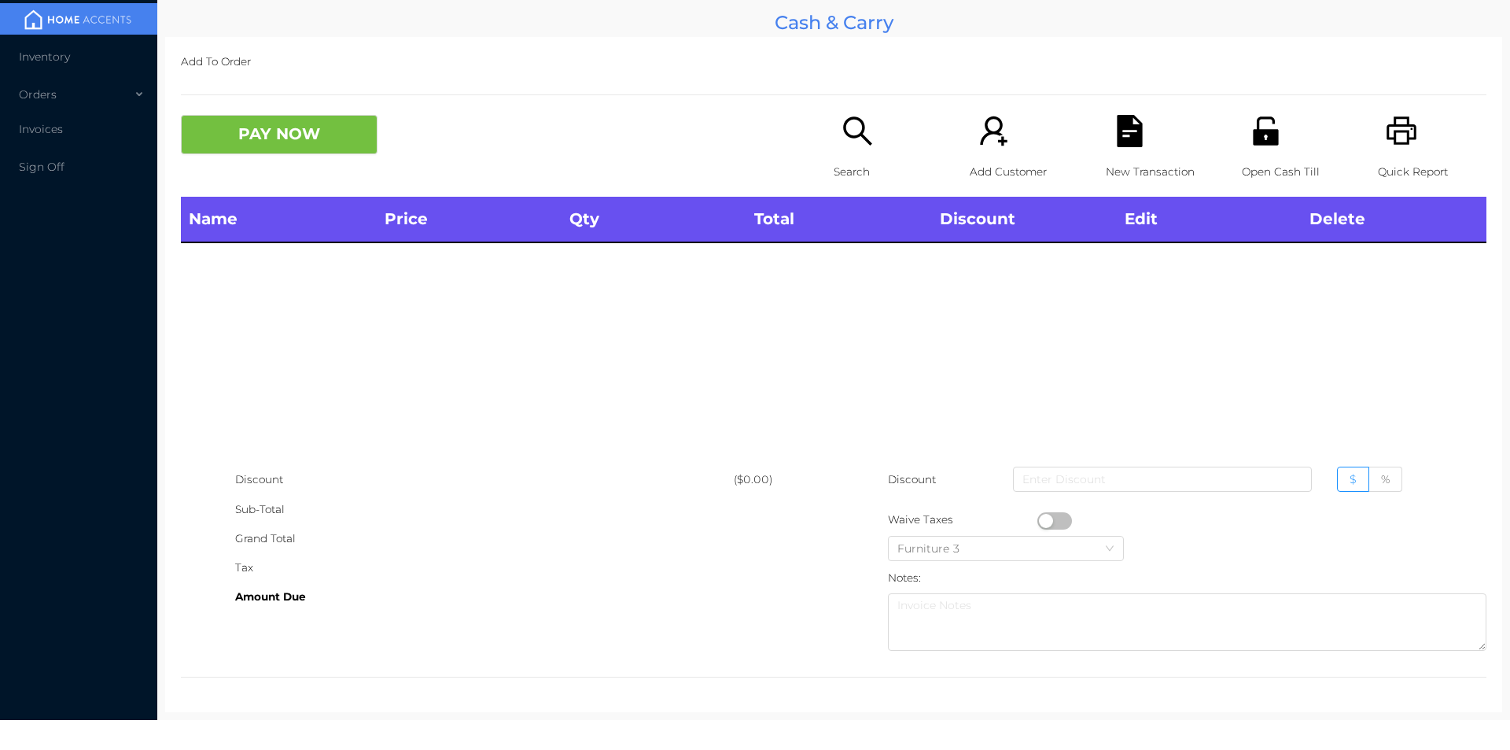
click at [851, 143] on icon "icon: search" at bounding box center [858, 131] width 32 height 32
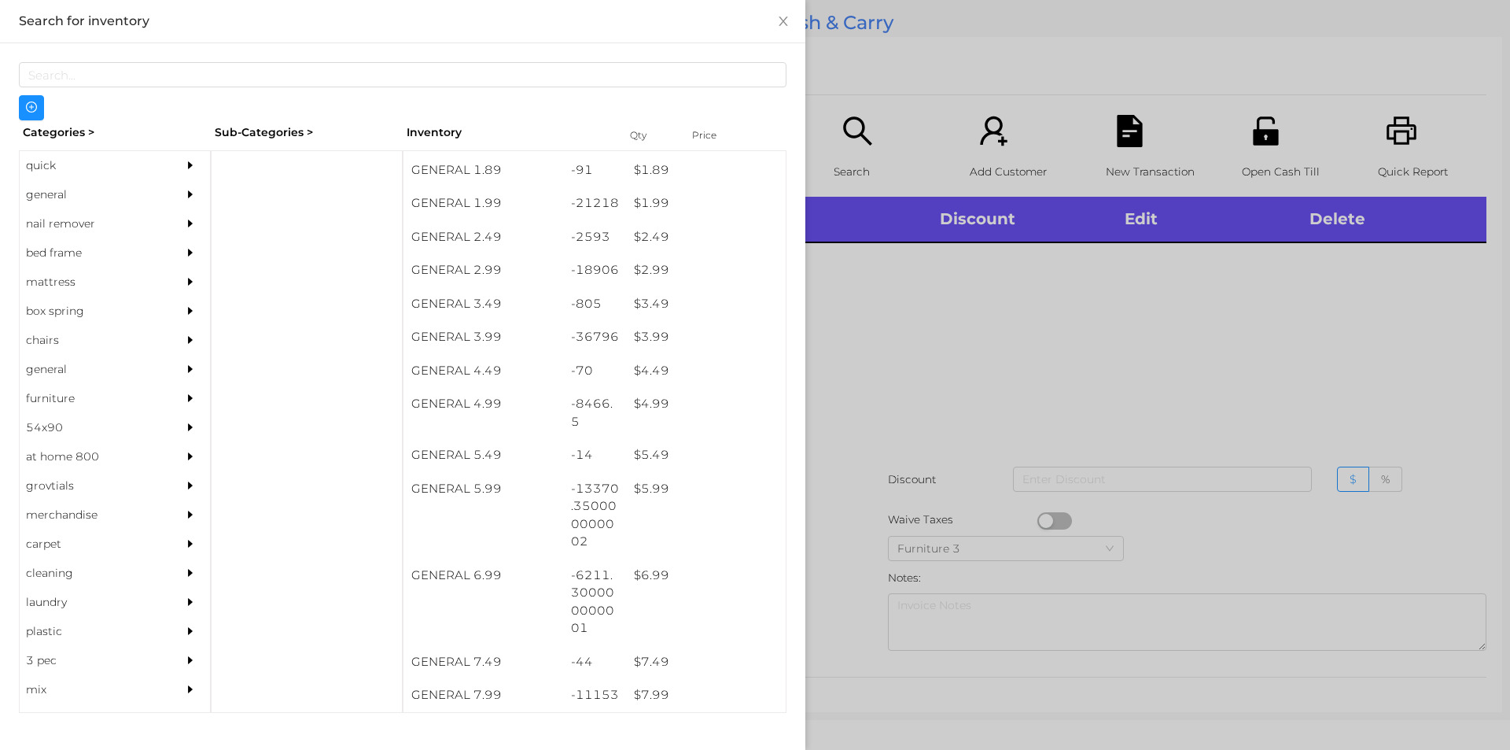
scroll to position [328, 0]
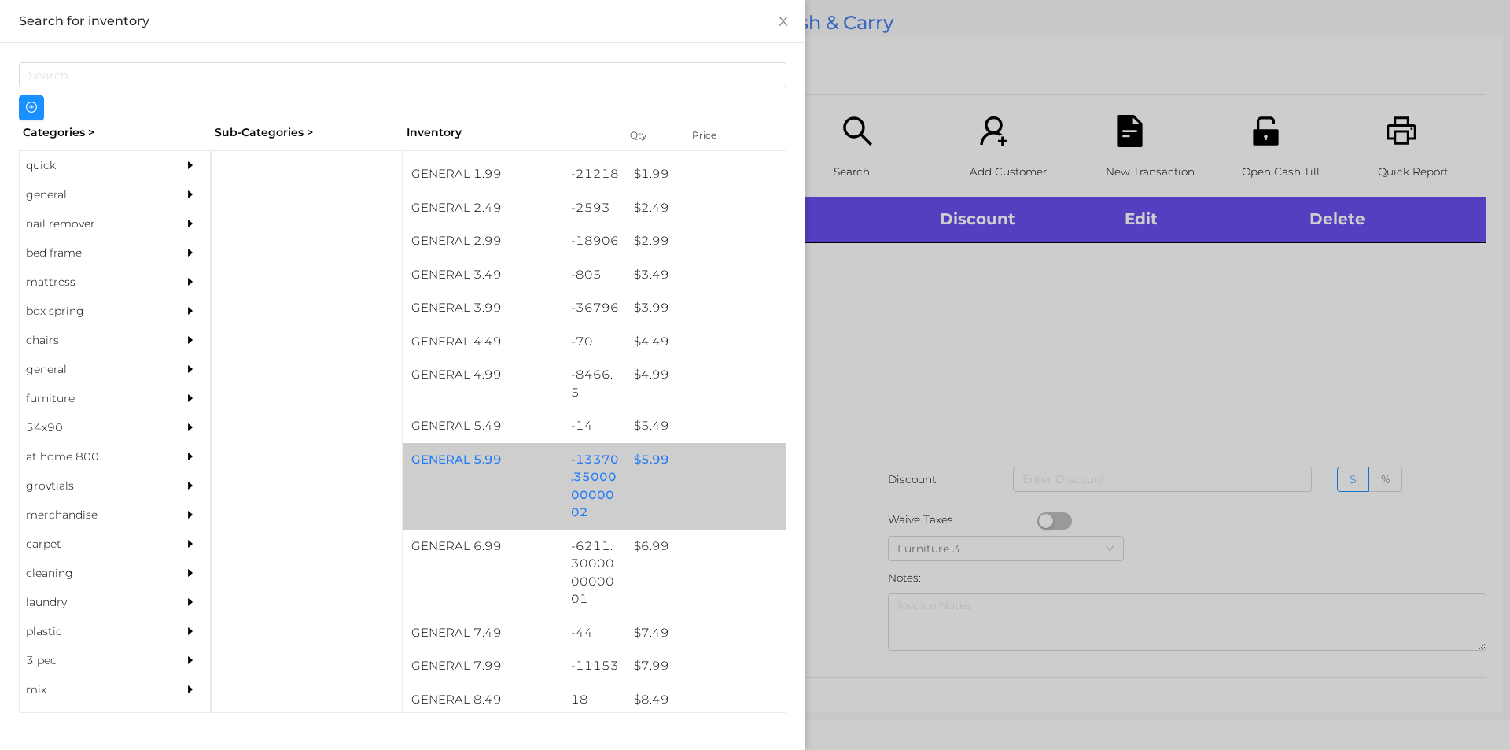
click at [645, 452] on div "$ 5.99" at bounding box center [706, 460] width 160 height 34
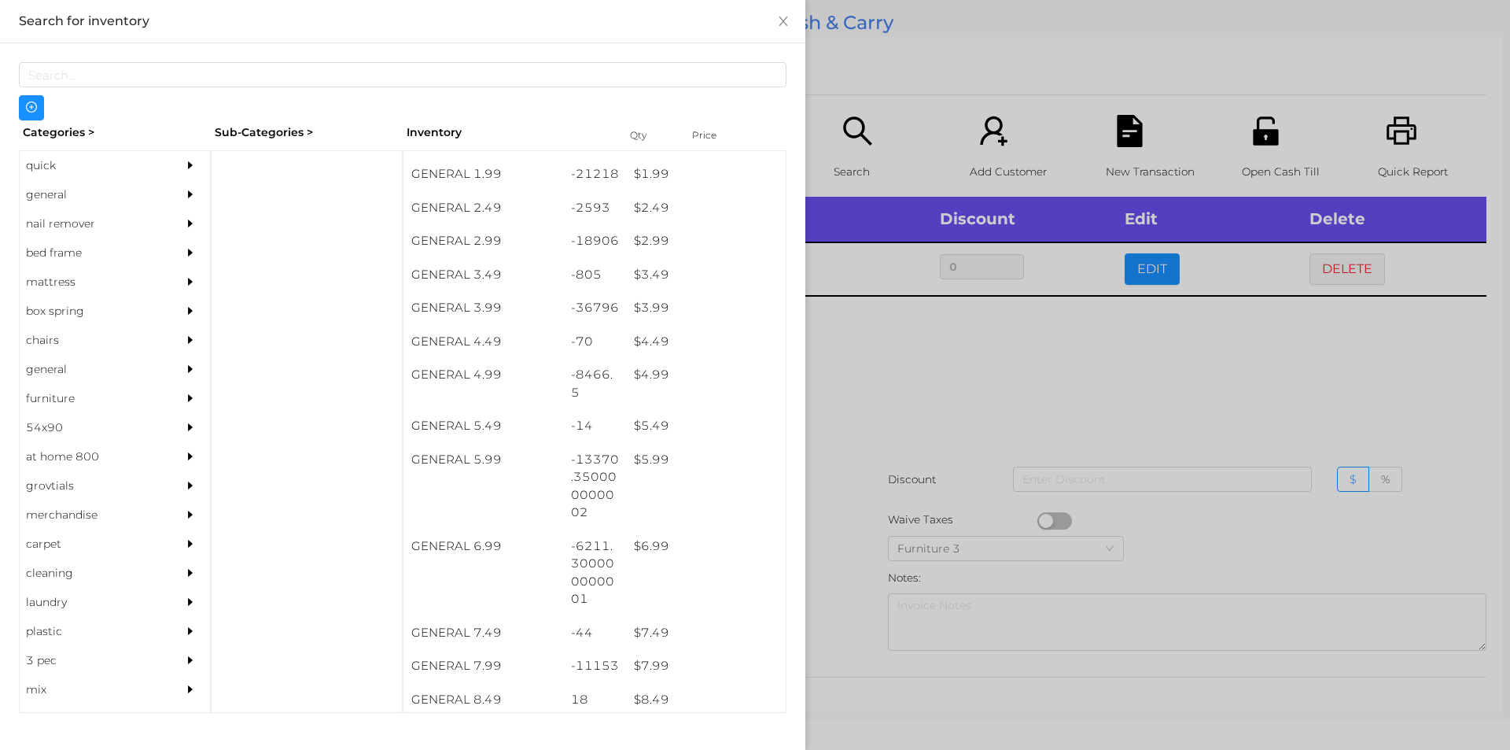
click at [876, 406] on div at bounding box center [755, 375] width 1510 height 750
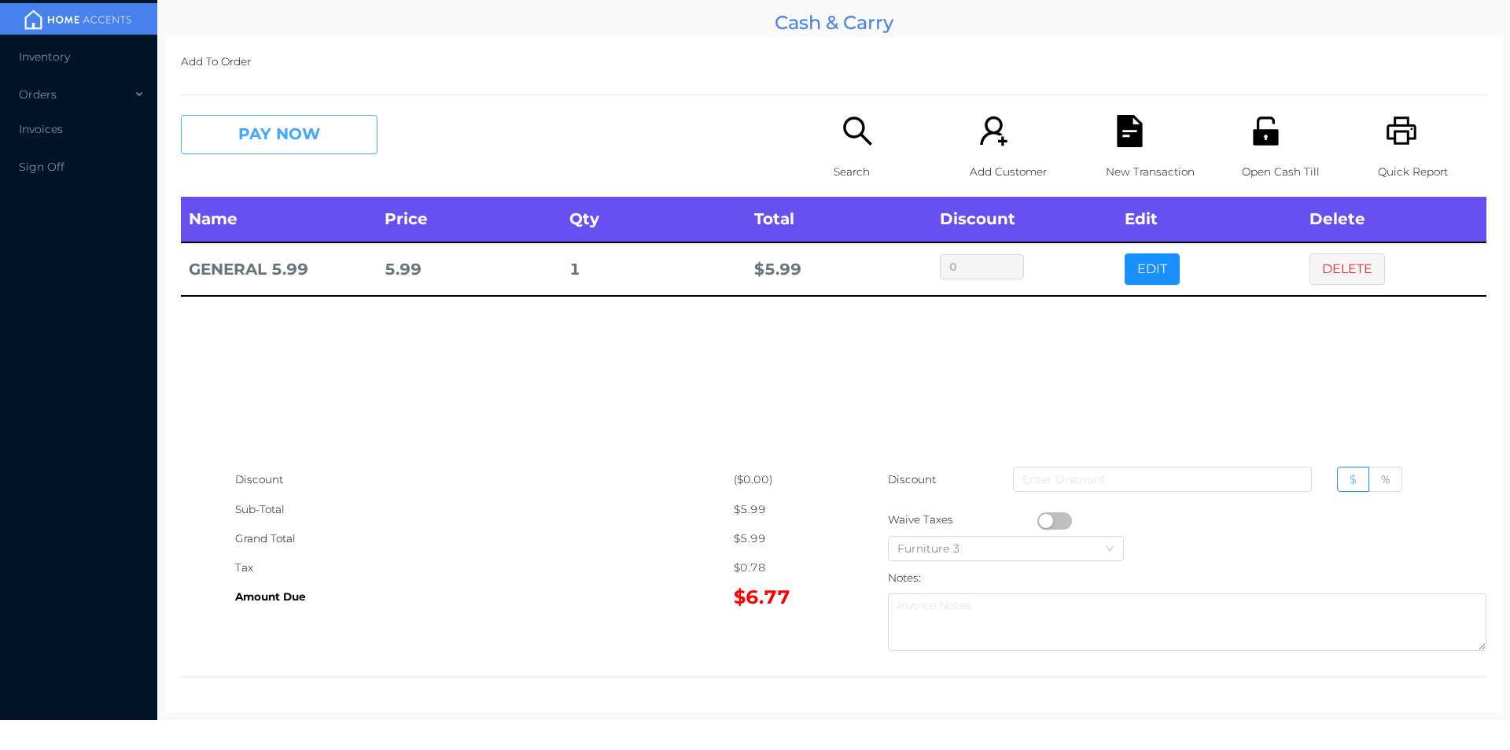
click at [341, 137] on button "PAY NOW" at bounding box center [279, 134] width 197 height 39
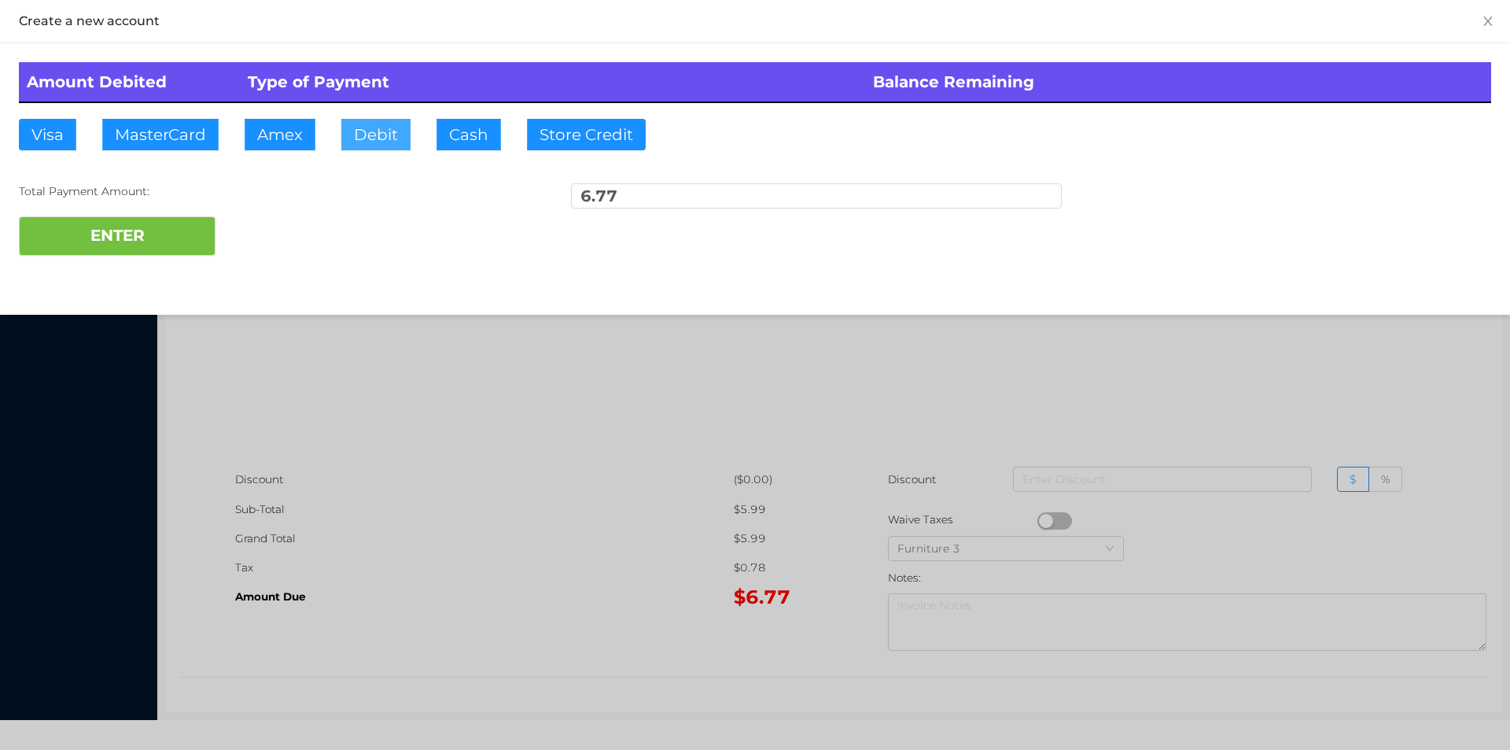
click at [373, 132] on button "Debit" at bounding box center [375, 134] width 69 height 31
click at [161, 245] on button "ENTER" at bounding box center [117, 235] width 197 height 39
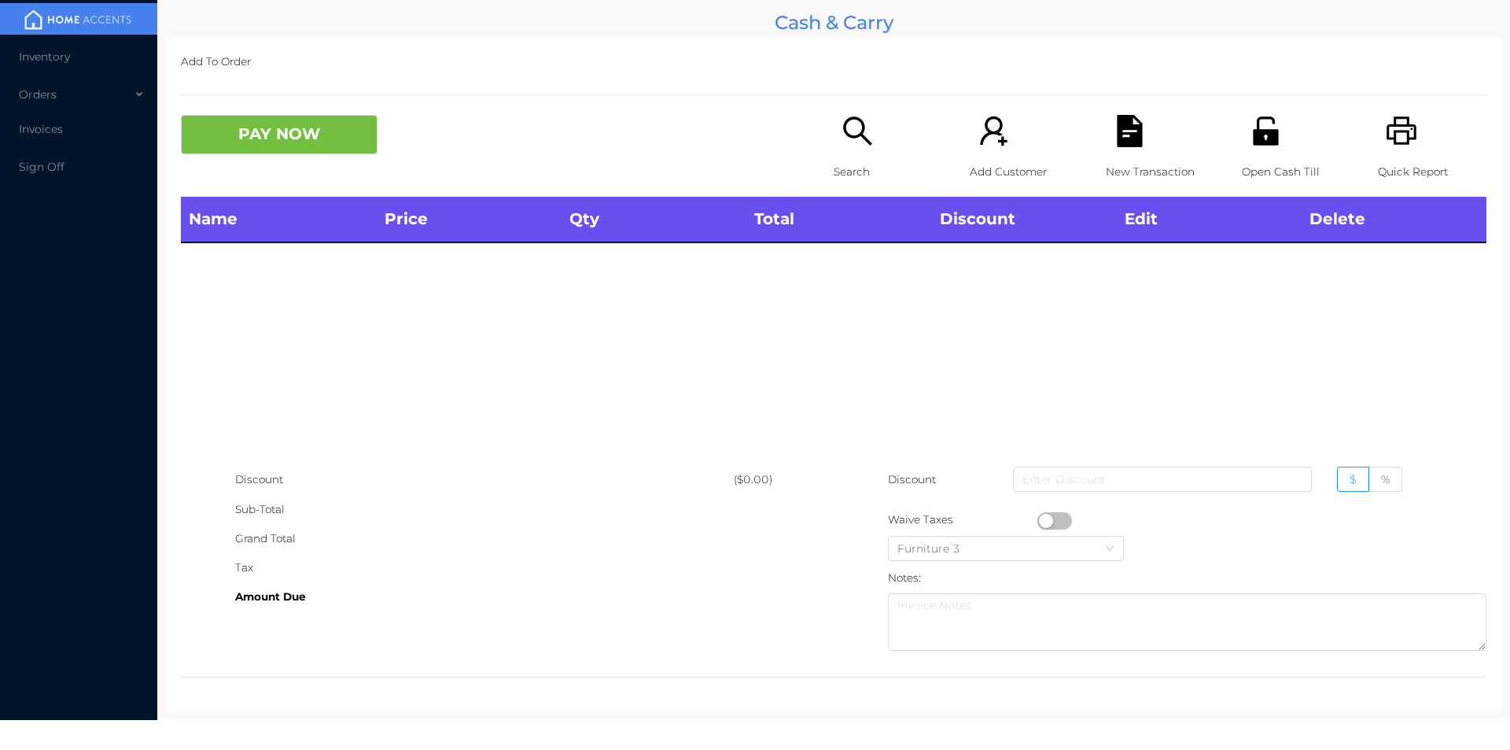
click at [839, 178] on p "Search" at bounding box center [888, 171] width 109 height 29
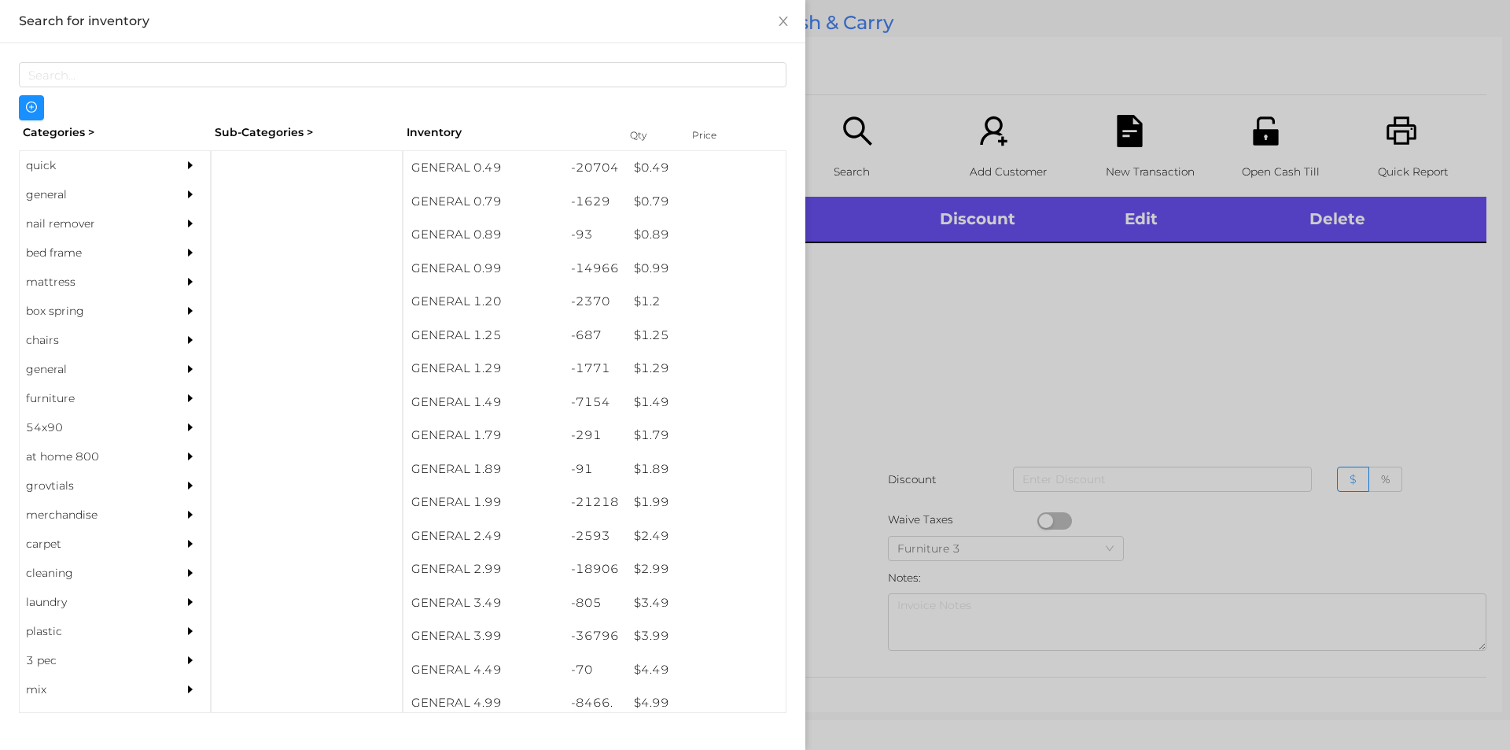
click at [63, 191] on div "general" at bounding box center [91, 194] width 143 height 29
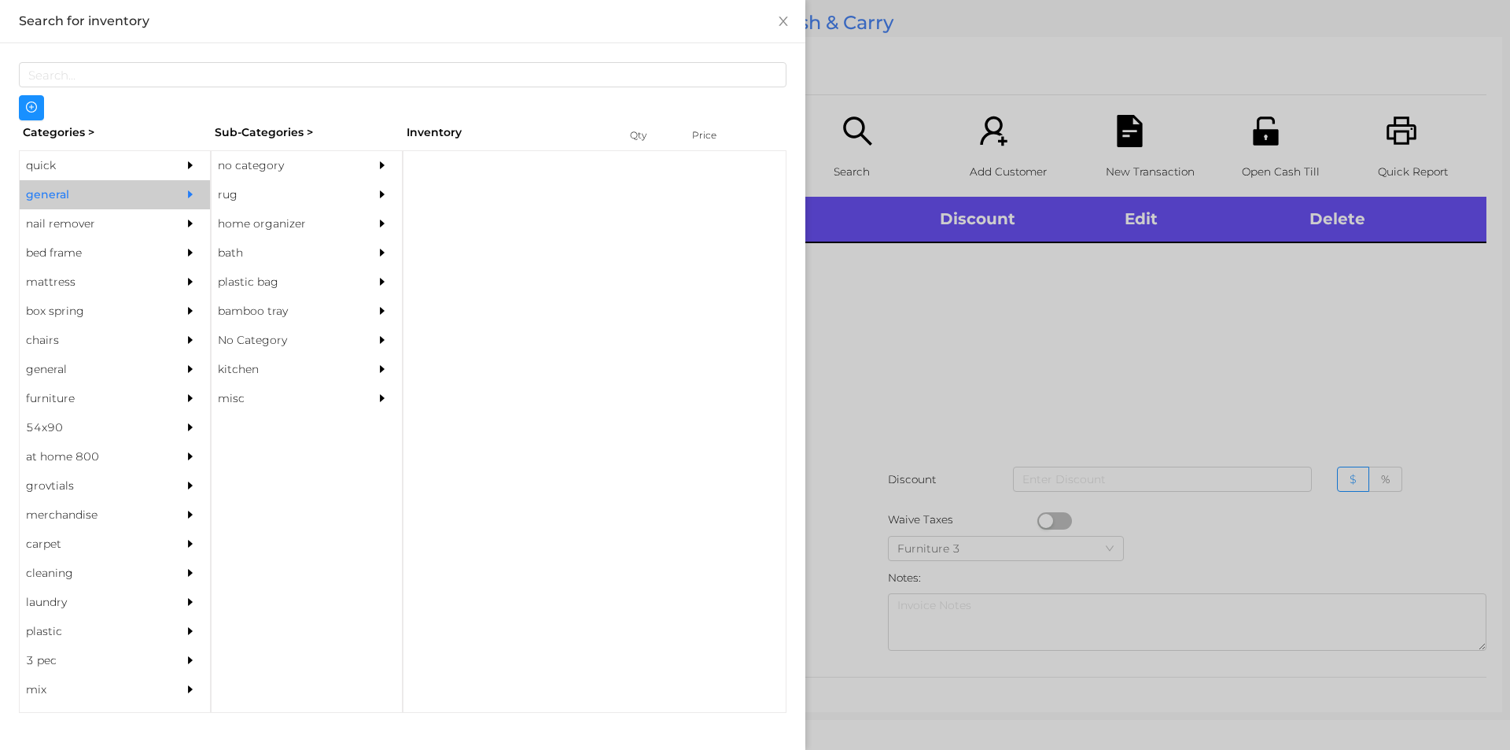
click at [233, 164] on div "no category" at bounding box center [283, 165] width 143 height 29
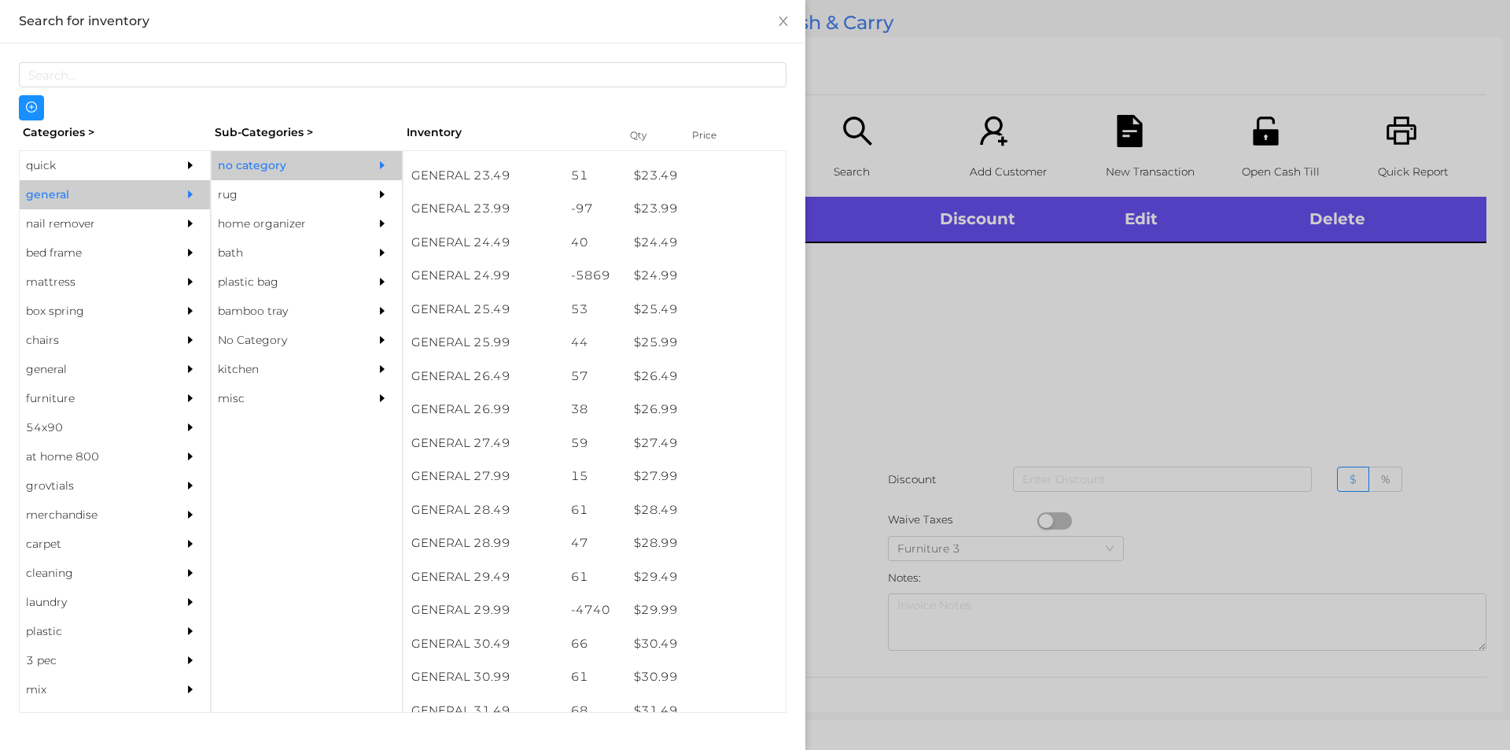
scroll to position [1922, 0]
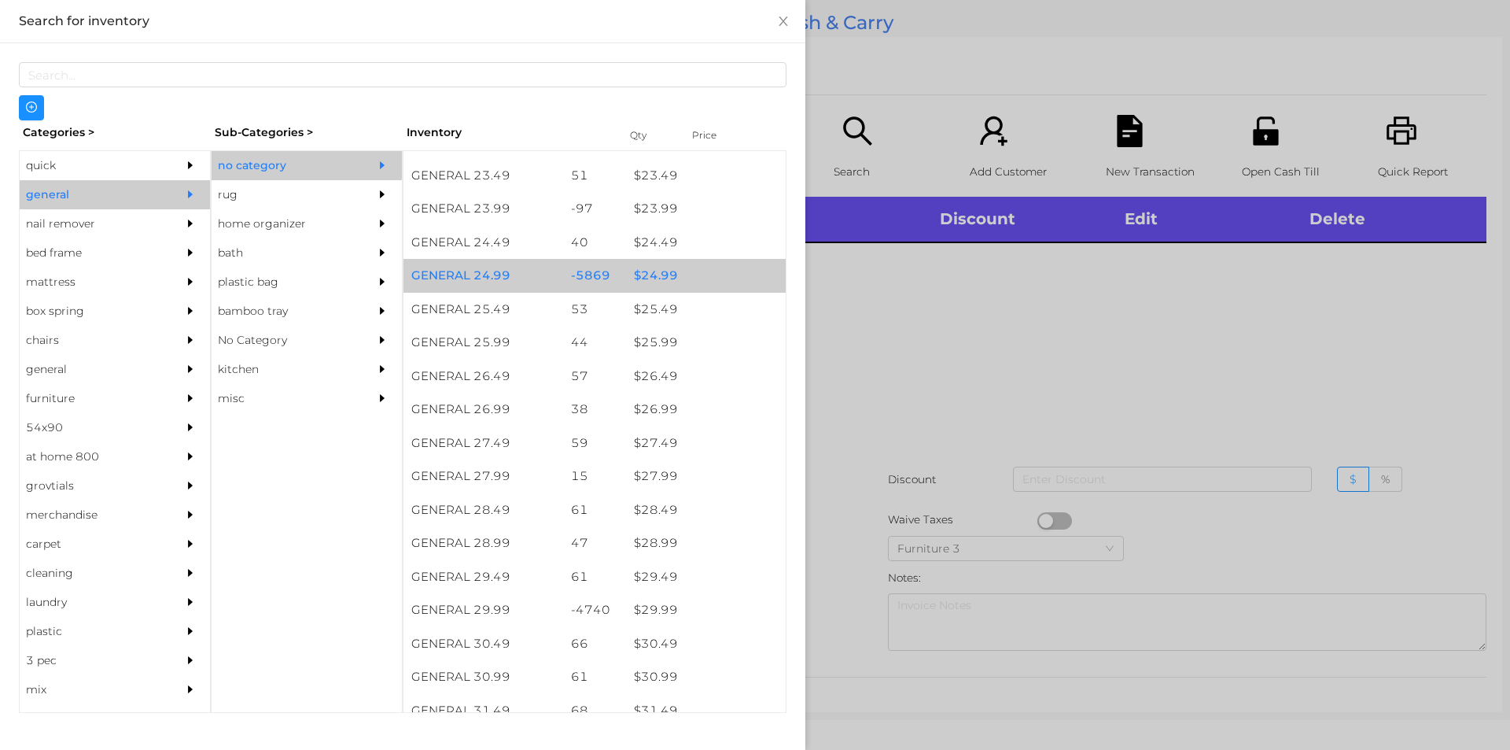
click at [650, 272] on div "$ 24.99" at bounding box center [706, 276] width 160 height 34
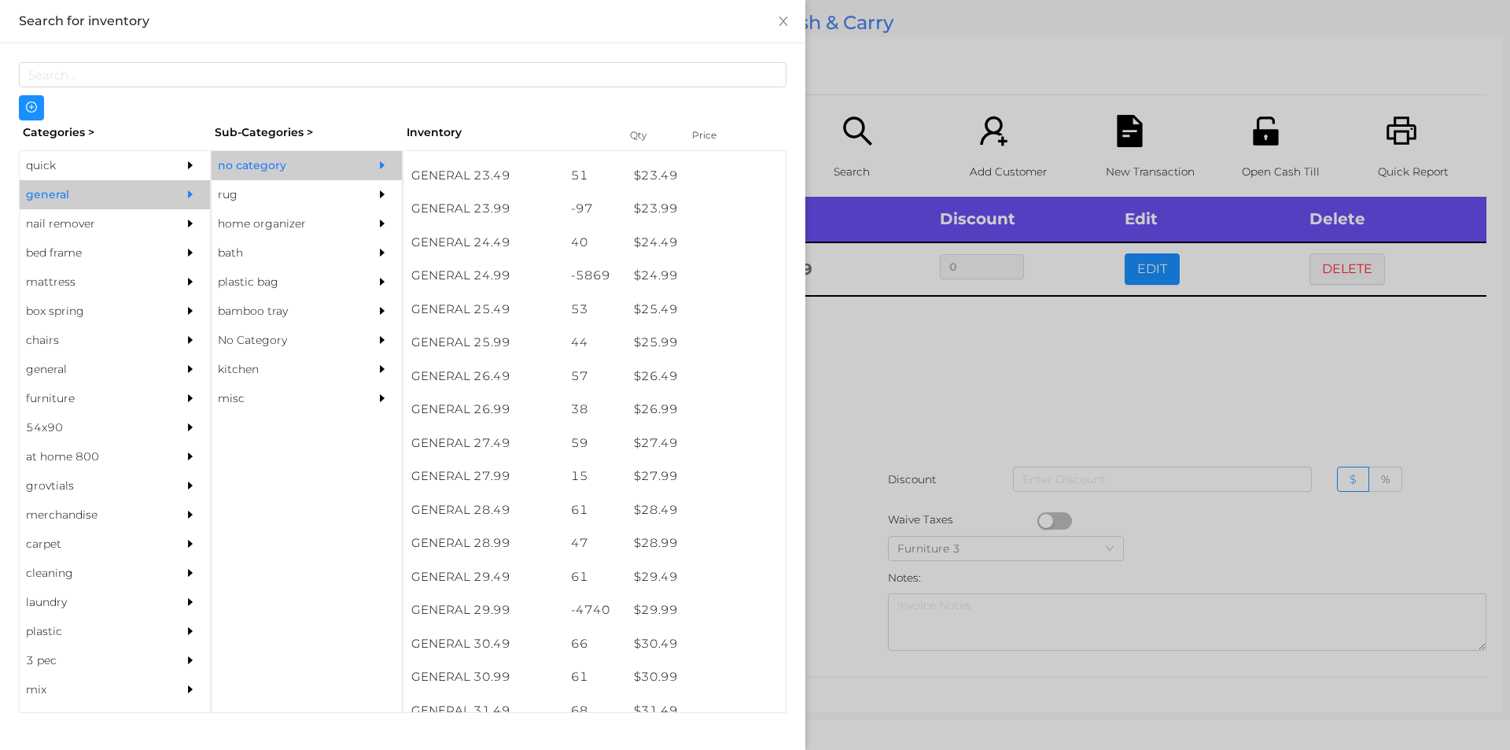
click at [897, 340] on div at bounding box center [755, 375] width 1510 height 750
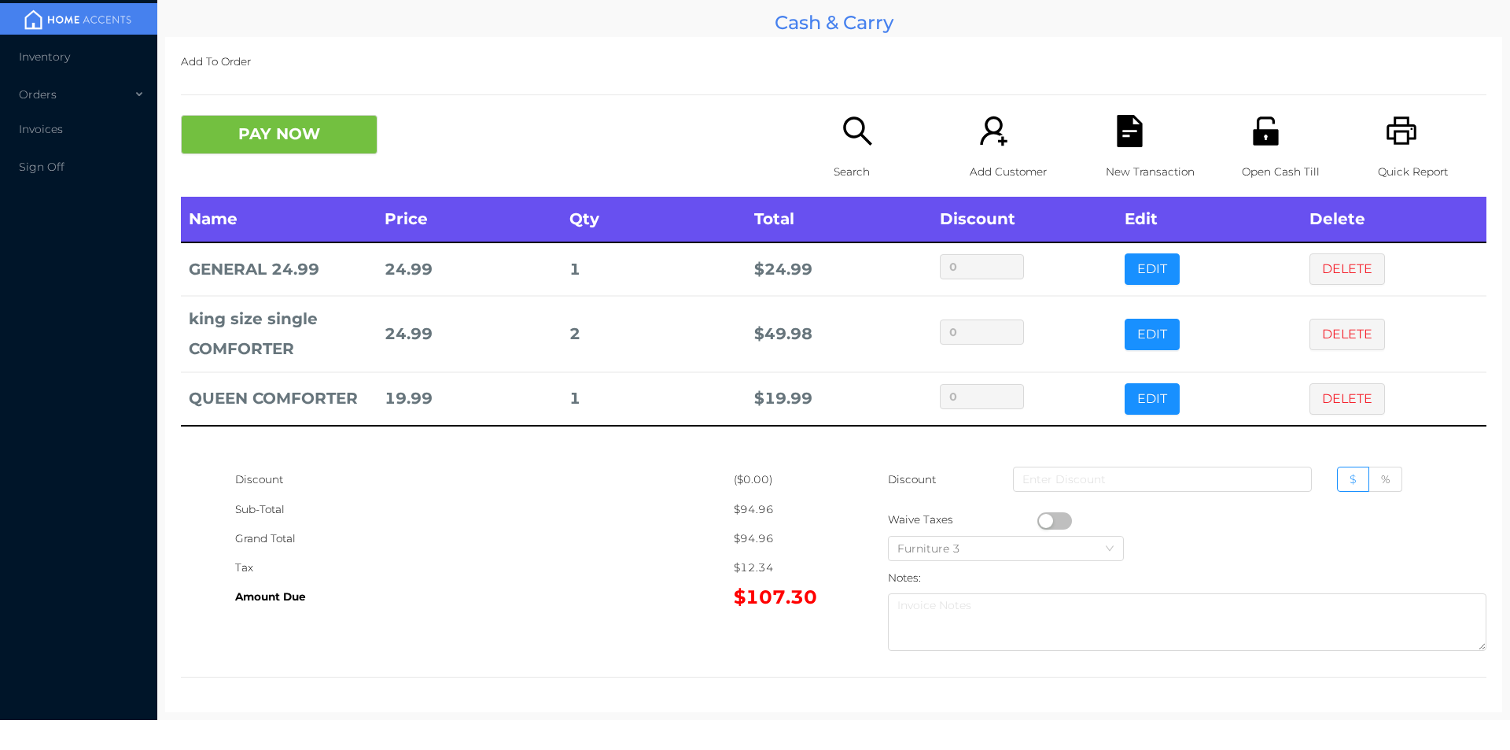
click at [850, 162] on p "Search" at bounding box center [888, 171] width 109 height 29
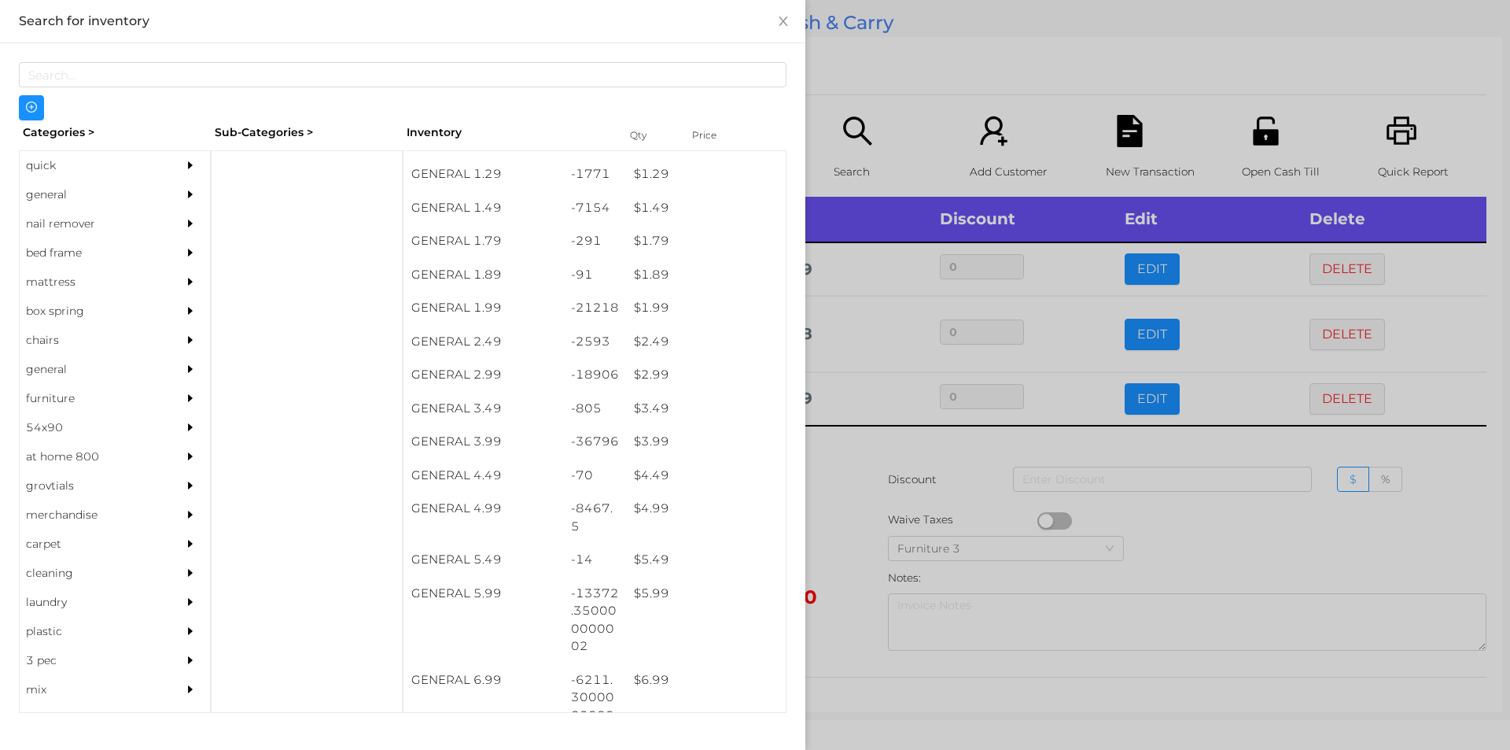
scroll to position [193, 0]
click at [40, 168] on div "quick" at bounding box center [91, 165] width 143 height 29
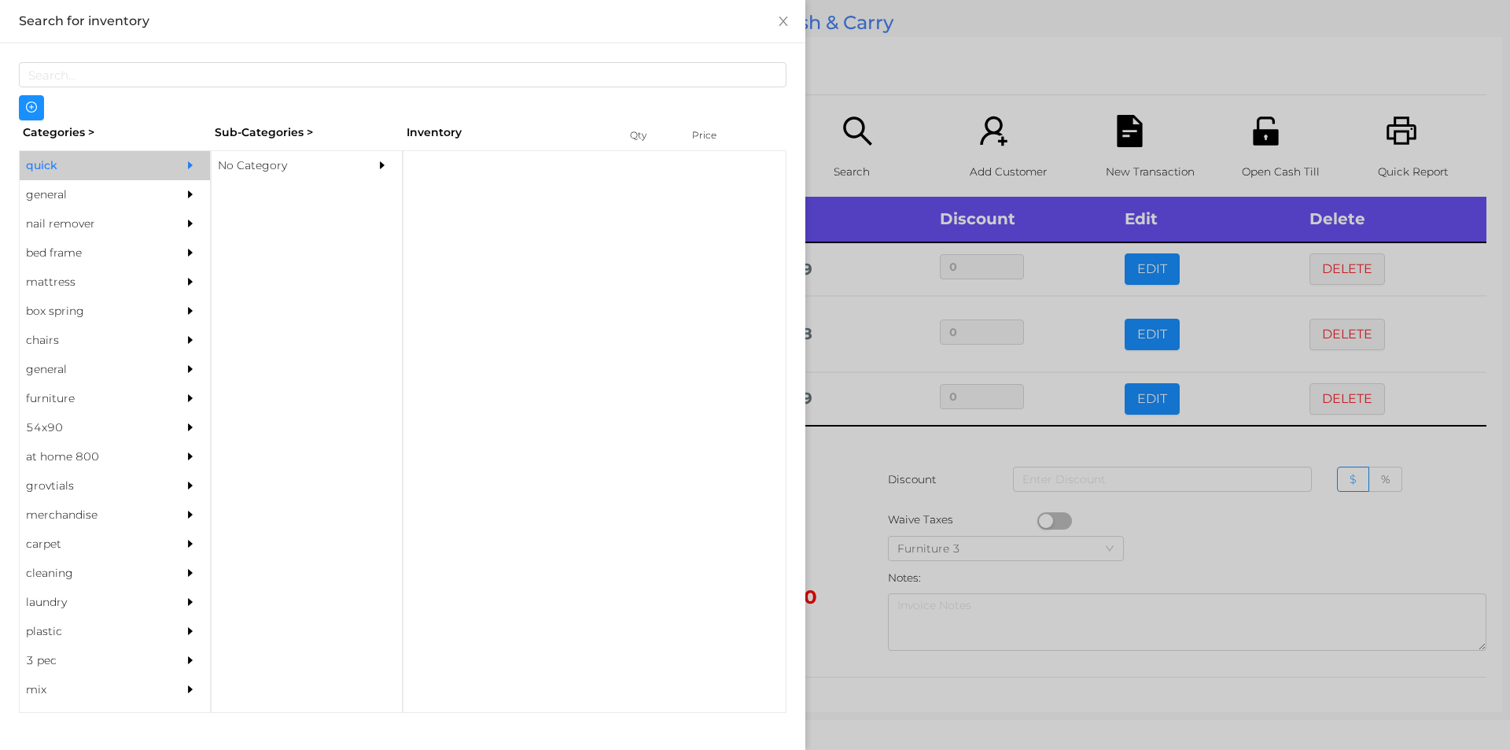
click at [260, 168] on div "No Category" at bounding box center [283, 165] width 143 height 29
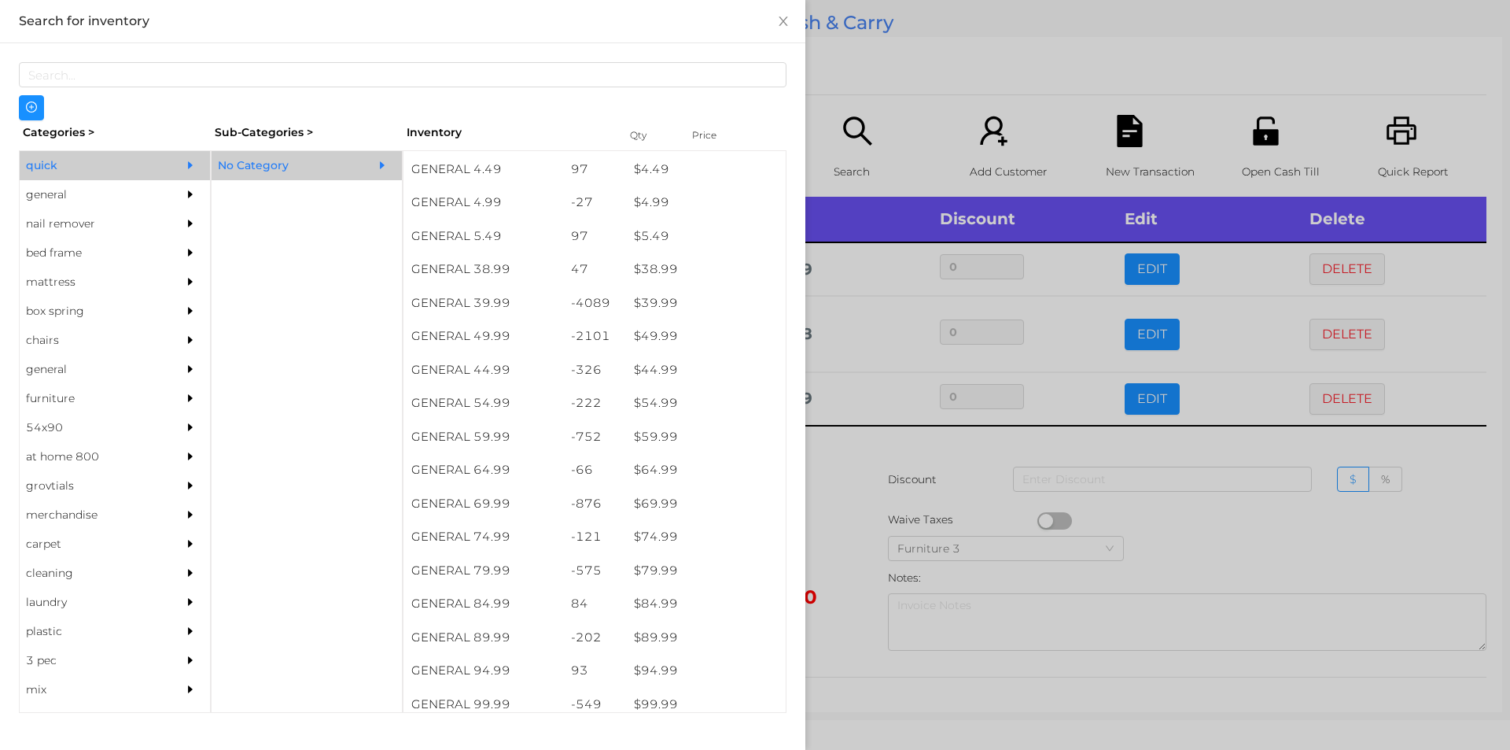
scroll to position [768, 0]
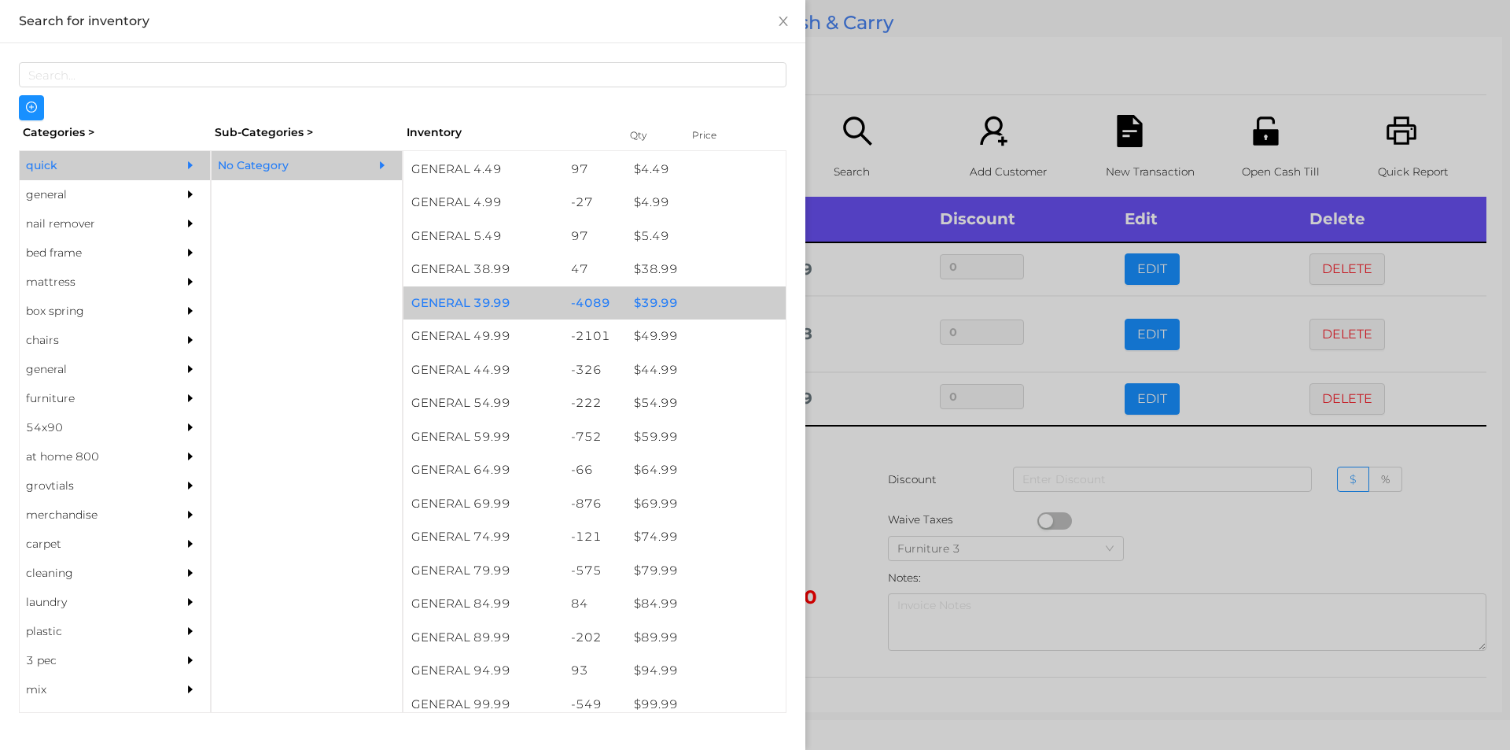
click at [654, 296] on div "$ 39.99" at bounding box center [706, 303] width 160 height 34
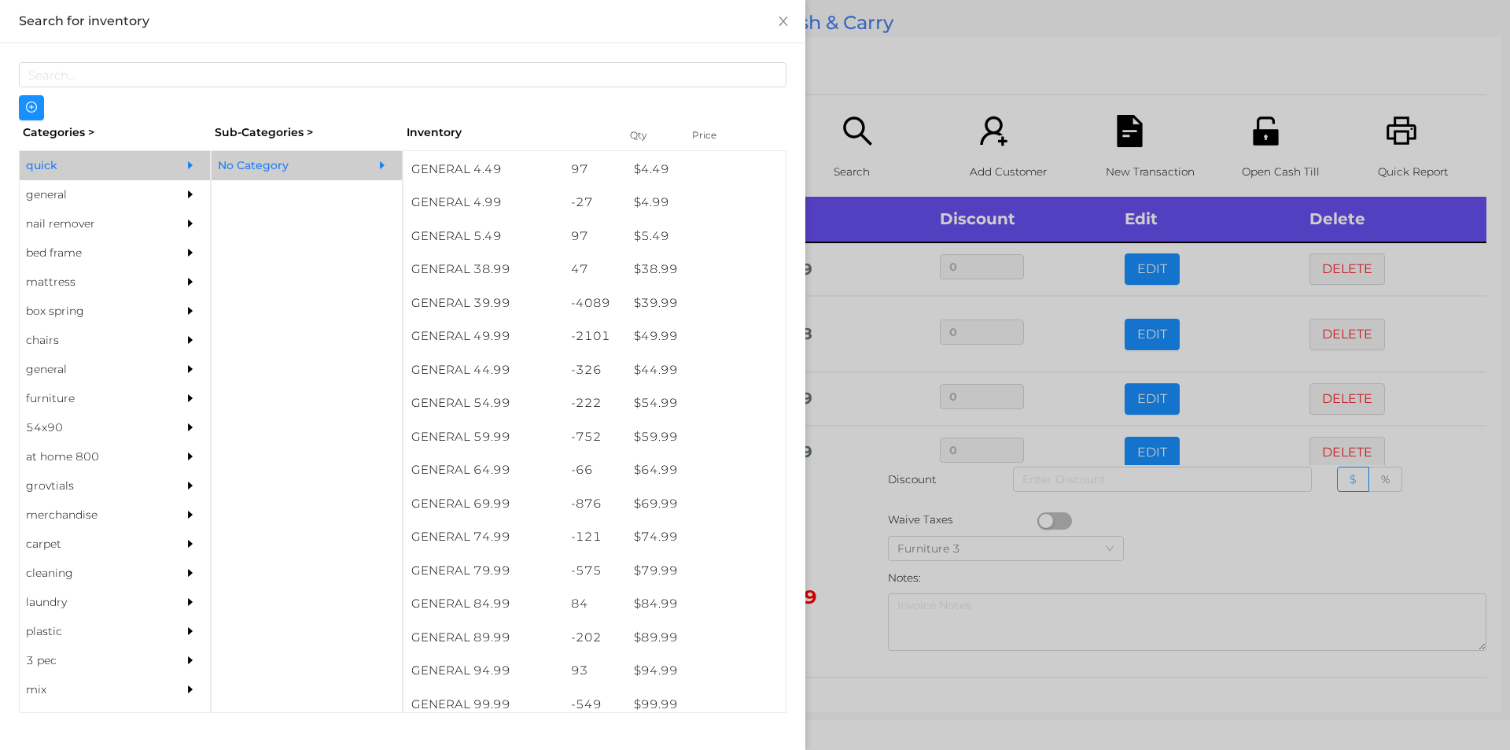
click at [852, 524] on div at bounding box center [755, 375] width 1510 height 750
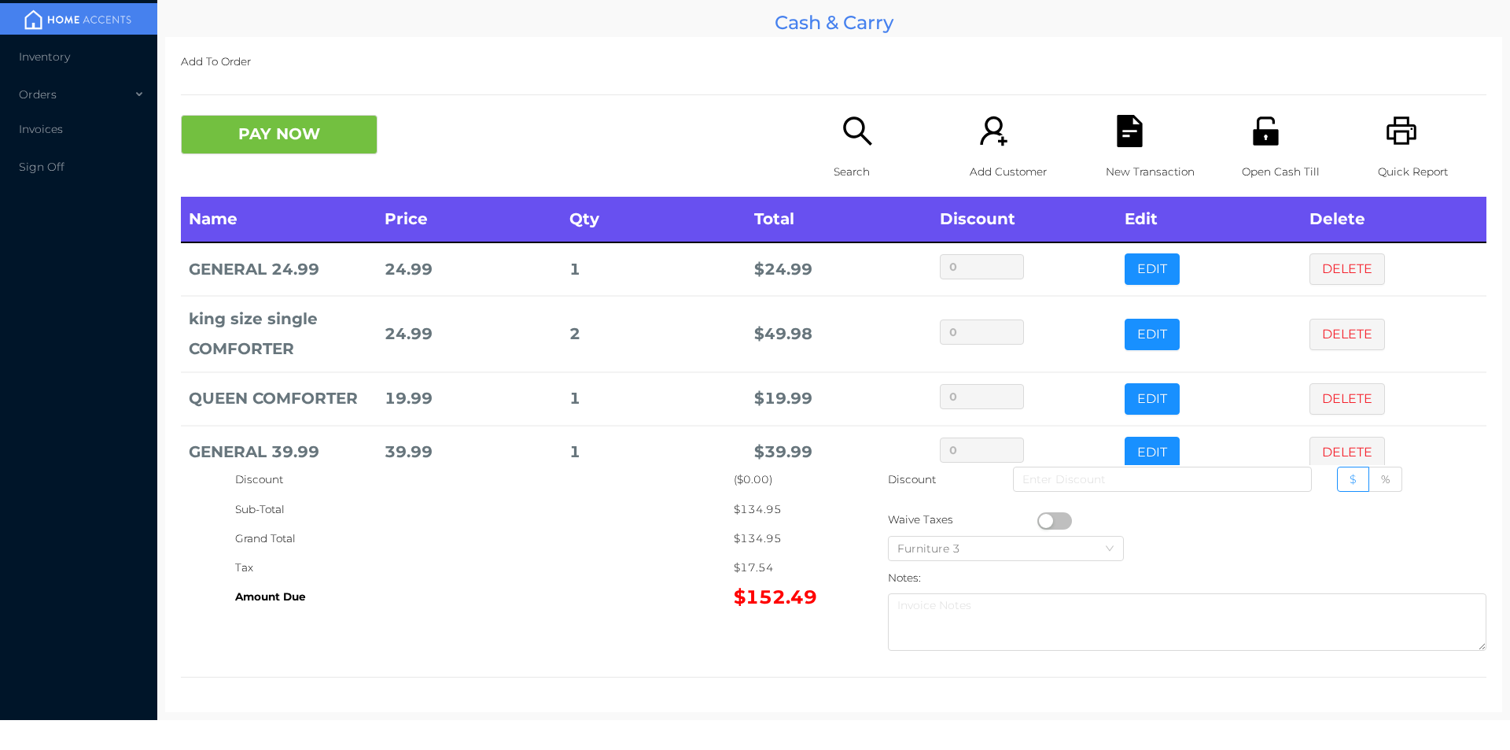
scroll to position [30, 0]
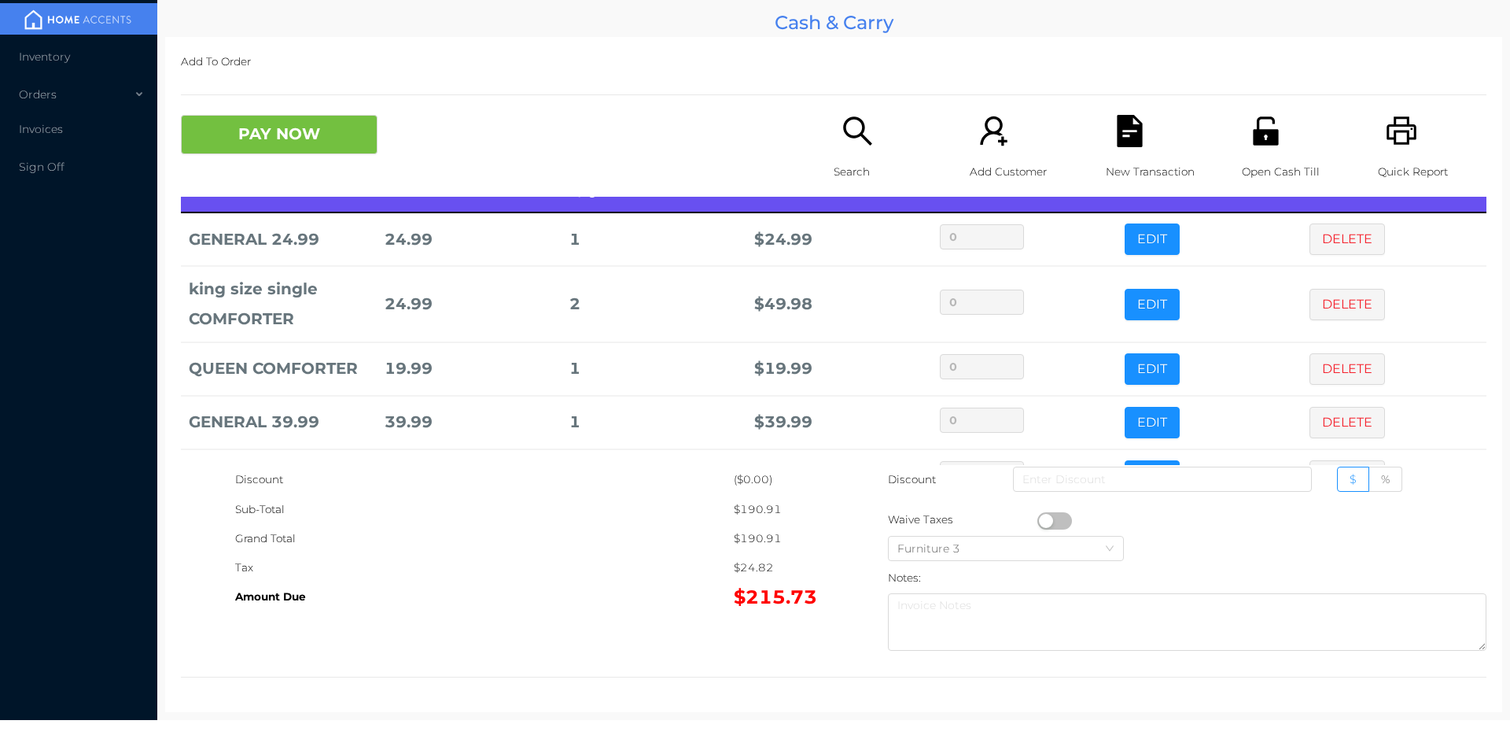
click at [849, 137] on icon "icon: search" at bounding box center [857, 130] width 28 height 28
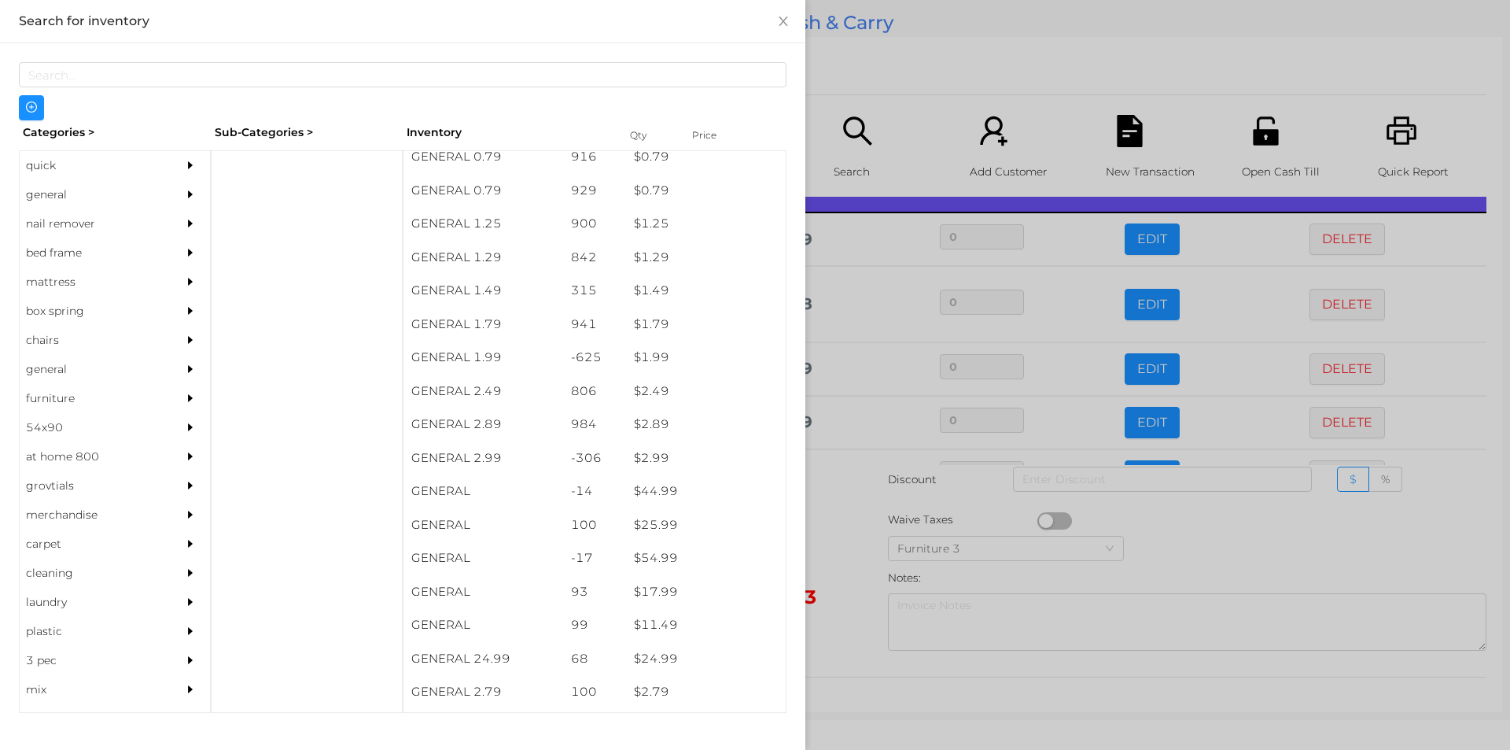
scroll to position [404, 0]
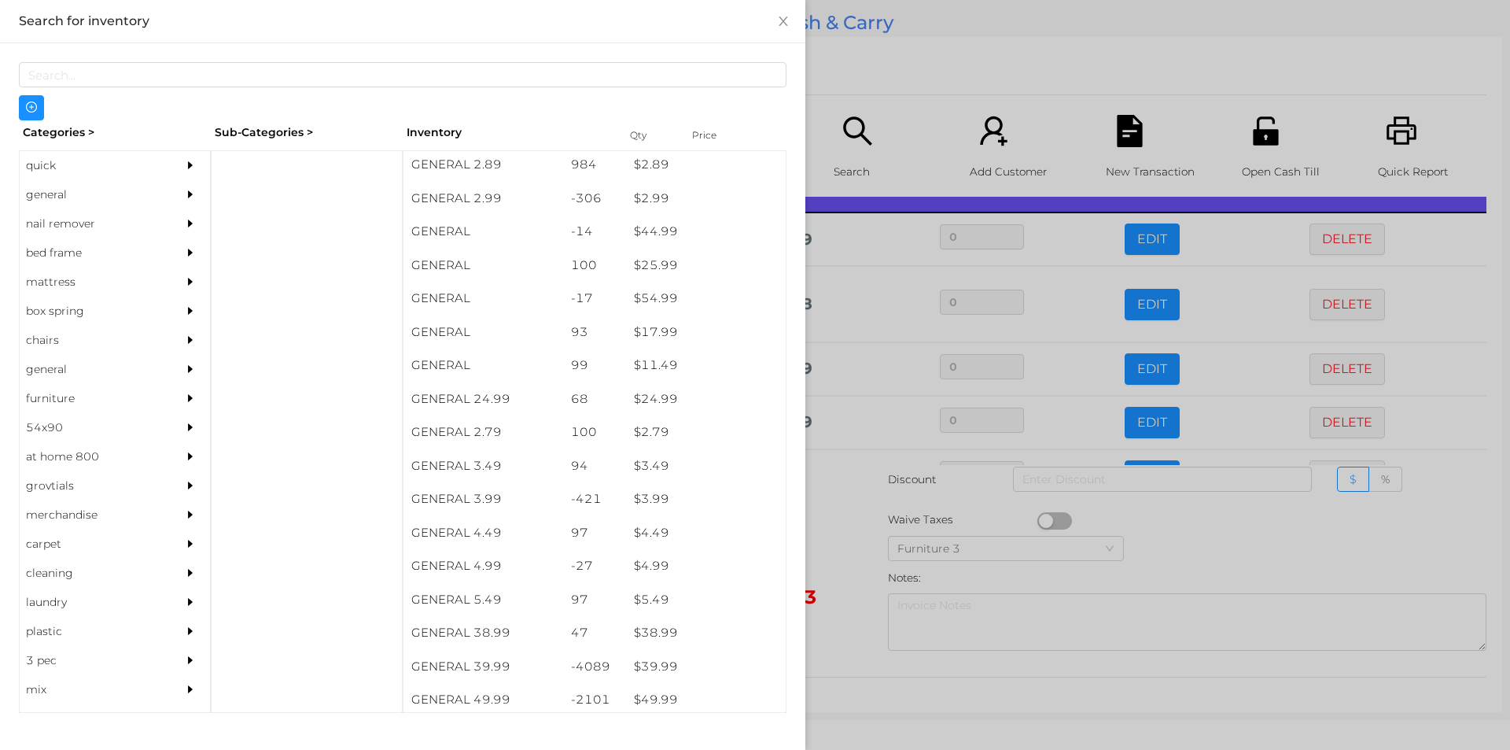
click at [72, 212] on div "nail remover" at bounding box center [91, 223] width 143 height 29
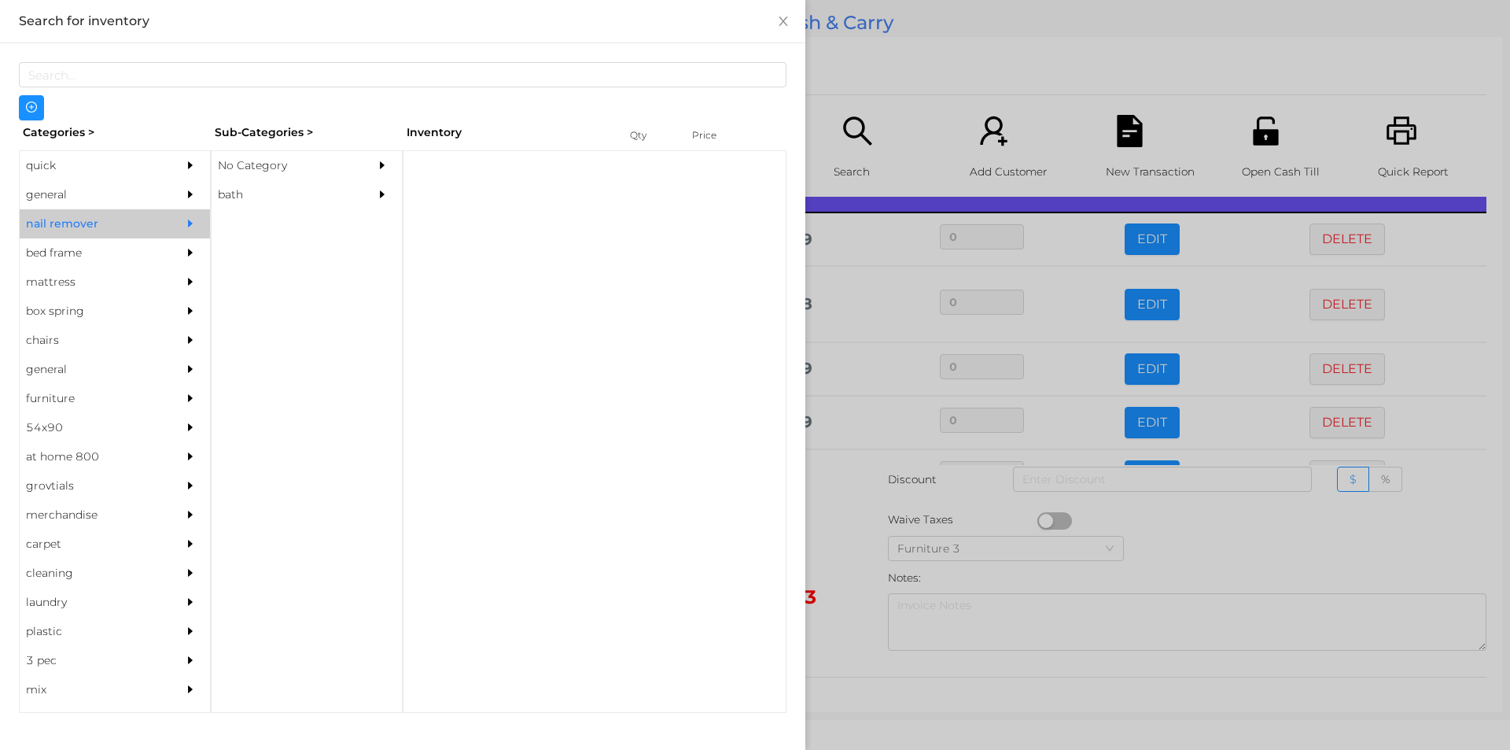
scroll to position [0, 0]
click at [54, 195] on div "general" at bounding box center [91, 194] width 143 height 29
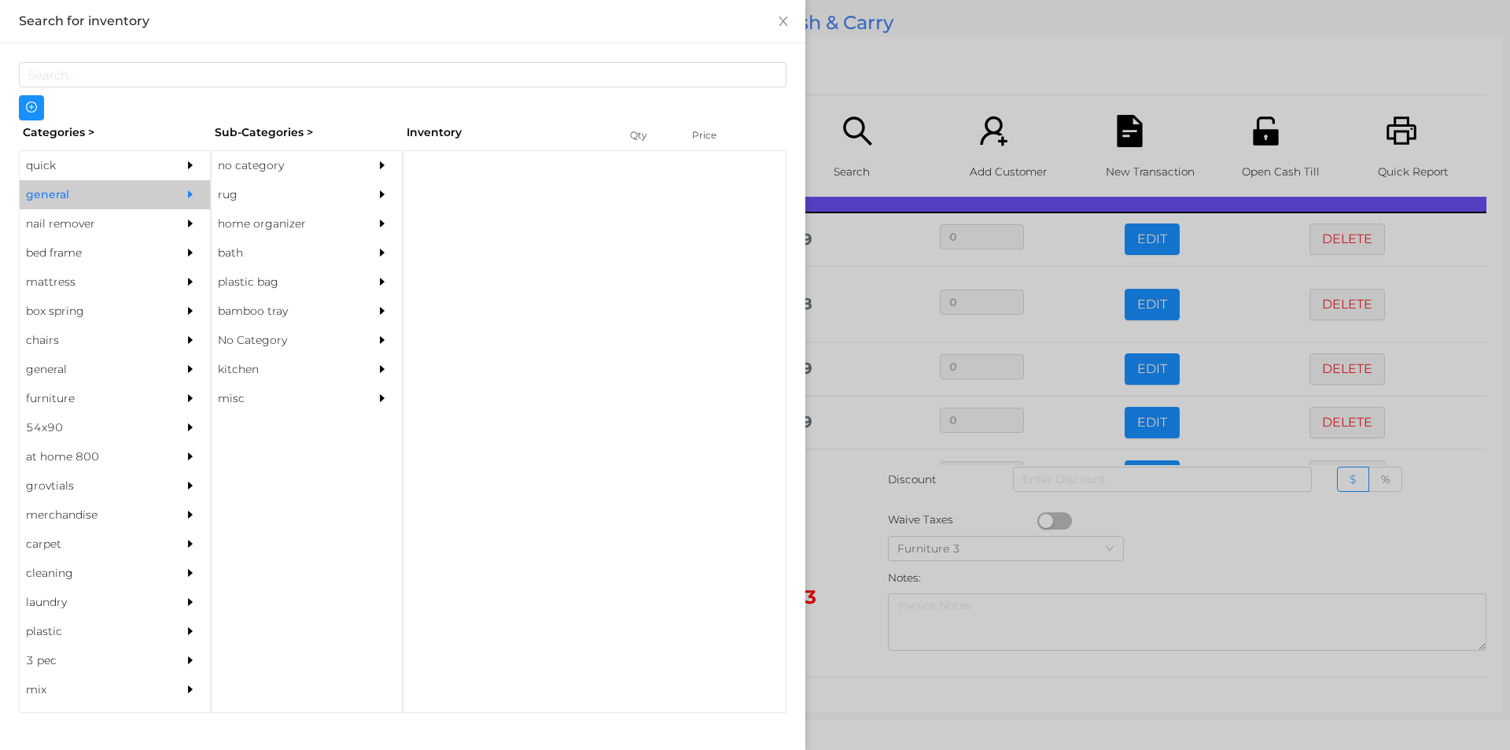
click at [256, 162] on div "no category" at bounding box center [283, 165] width 143 height 29
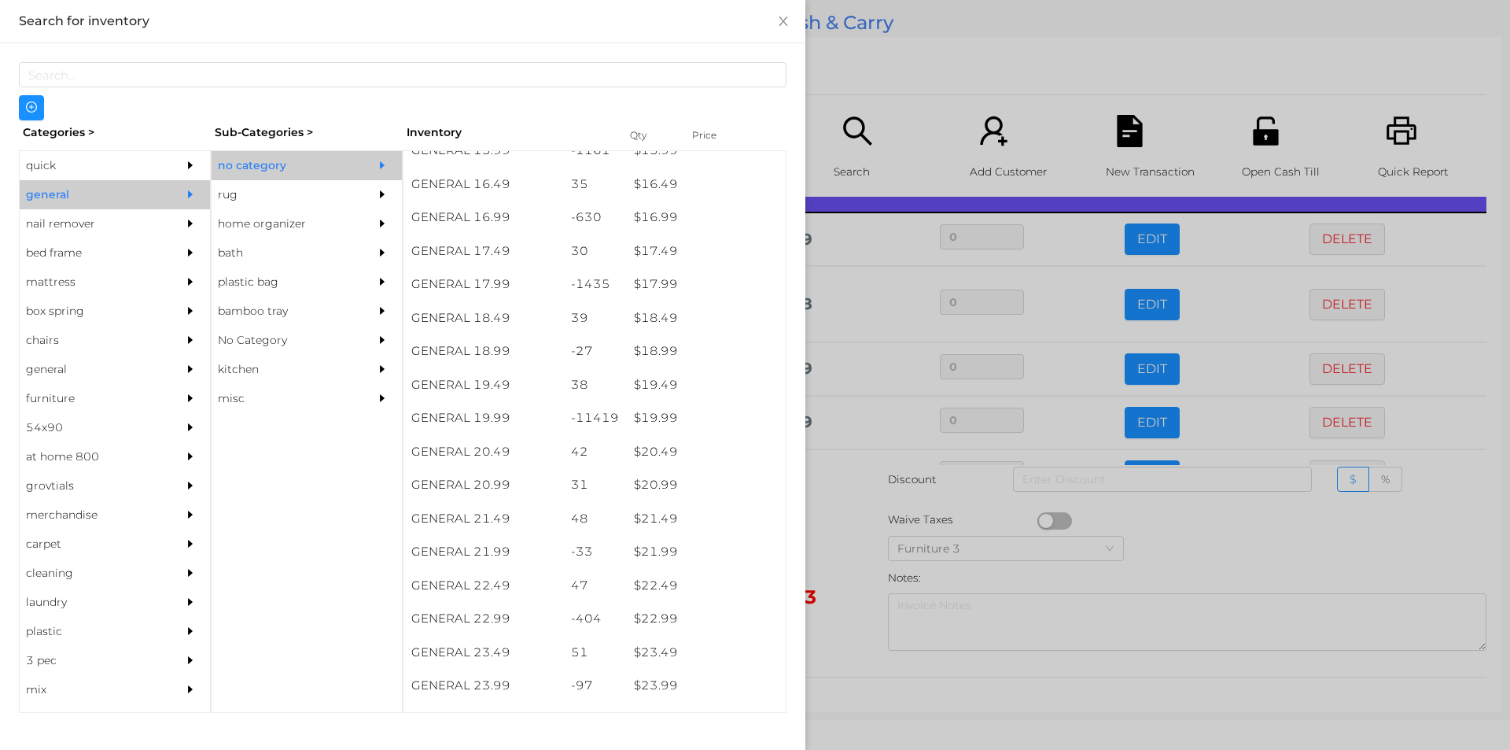
scroll to position [1446, 0]
click at [654, 419] on div "$ 19.99" at bounding box center [706, 417] width 160 height 34
click at [836, 461] on div at bounding box center [755, 375] width 1510 height 750
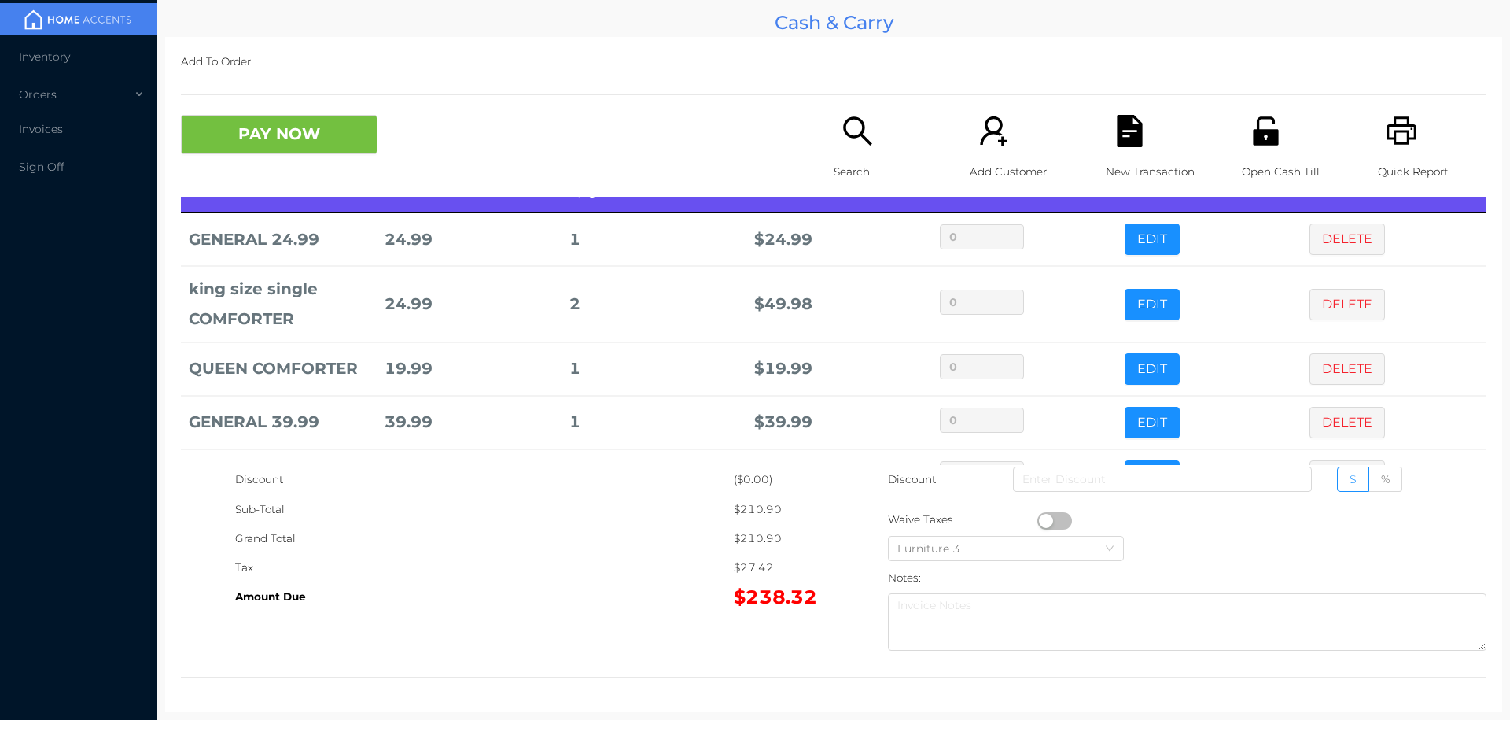
click at [846, 121] on icon "icon: search" at bounding box center [858, 131] width 32 height 32
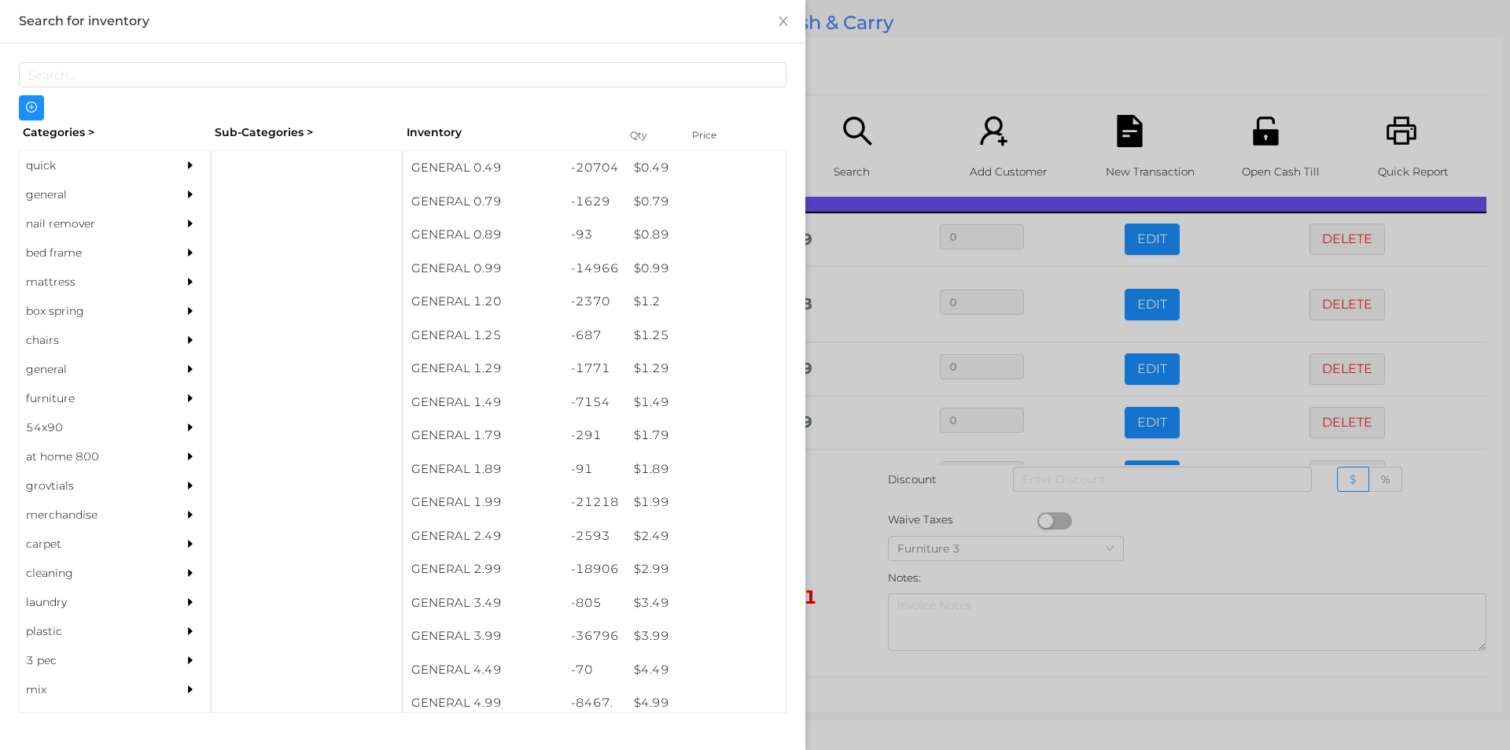
click at [1213, 537] on div at bounding box center [755, 375] width 1510 height 750
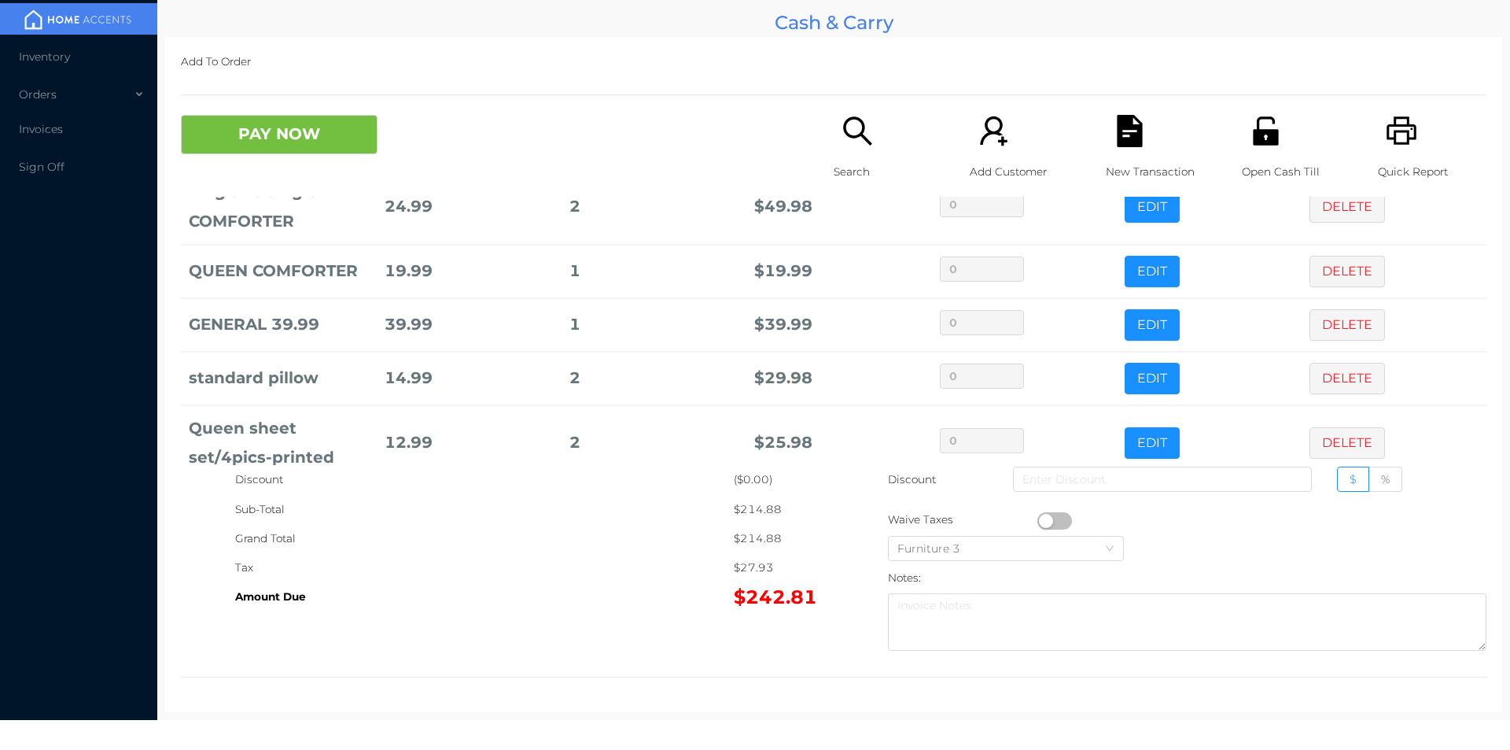
scroll to position [289, 0]
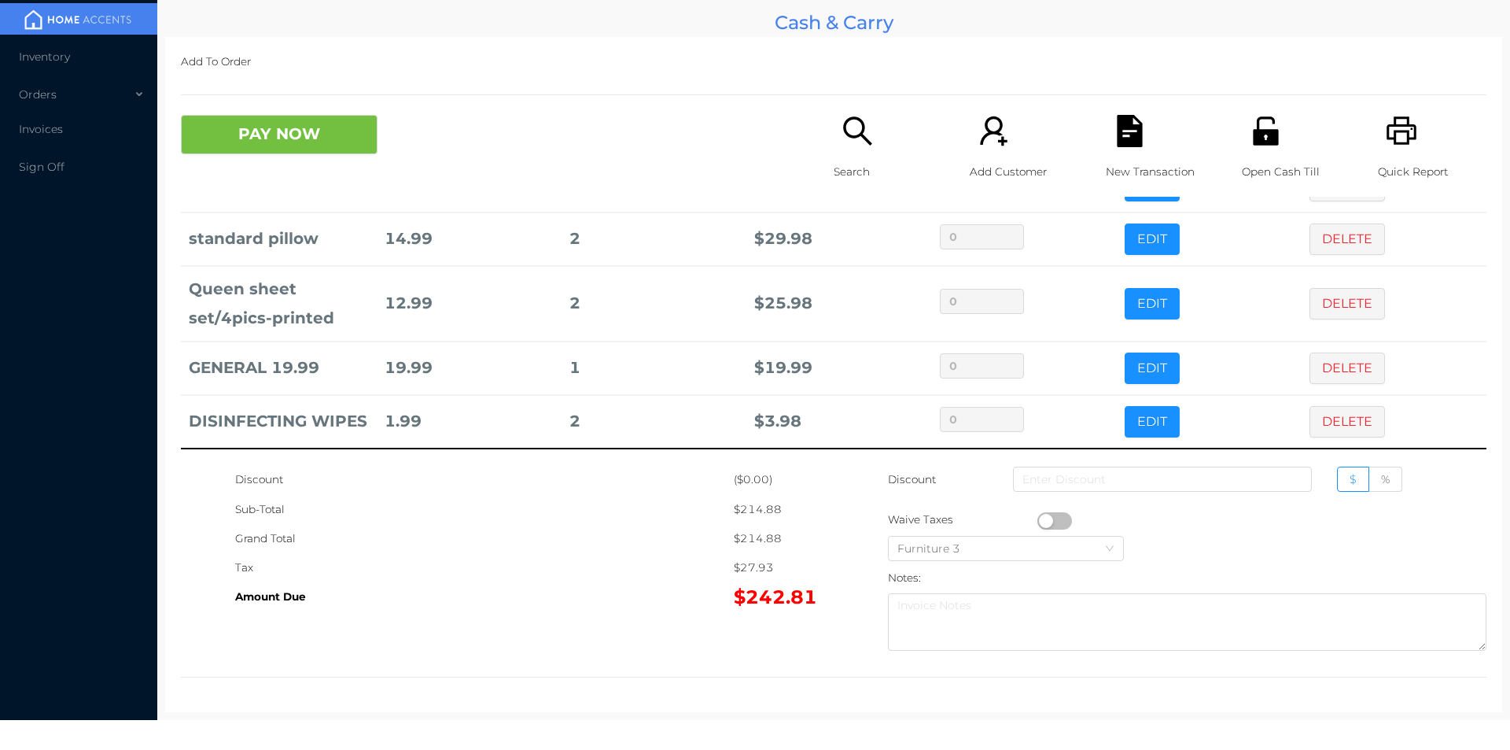
click at [1134, 411] on button "EDIT" at bounding box center [1152, 421] width 55 height 31
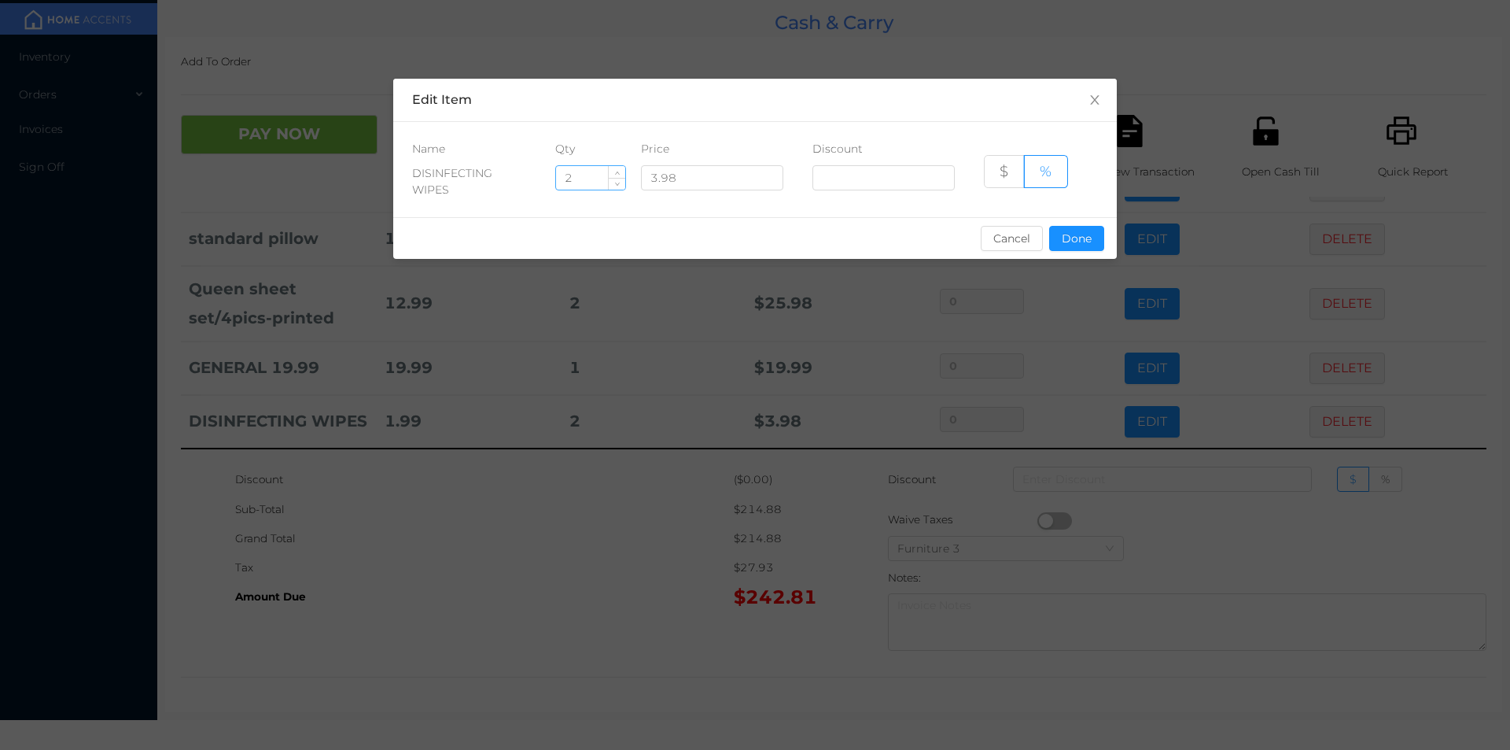
click at [585, 172] on input "2" at bounding box center [590, 178] width 69 height 24
type input "1"
click at [1081, 234] on button "Done" at bounding box center [1076, 238] width 55 height 25
type input "0%"
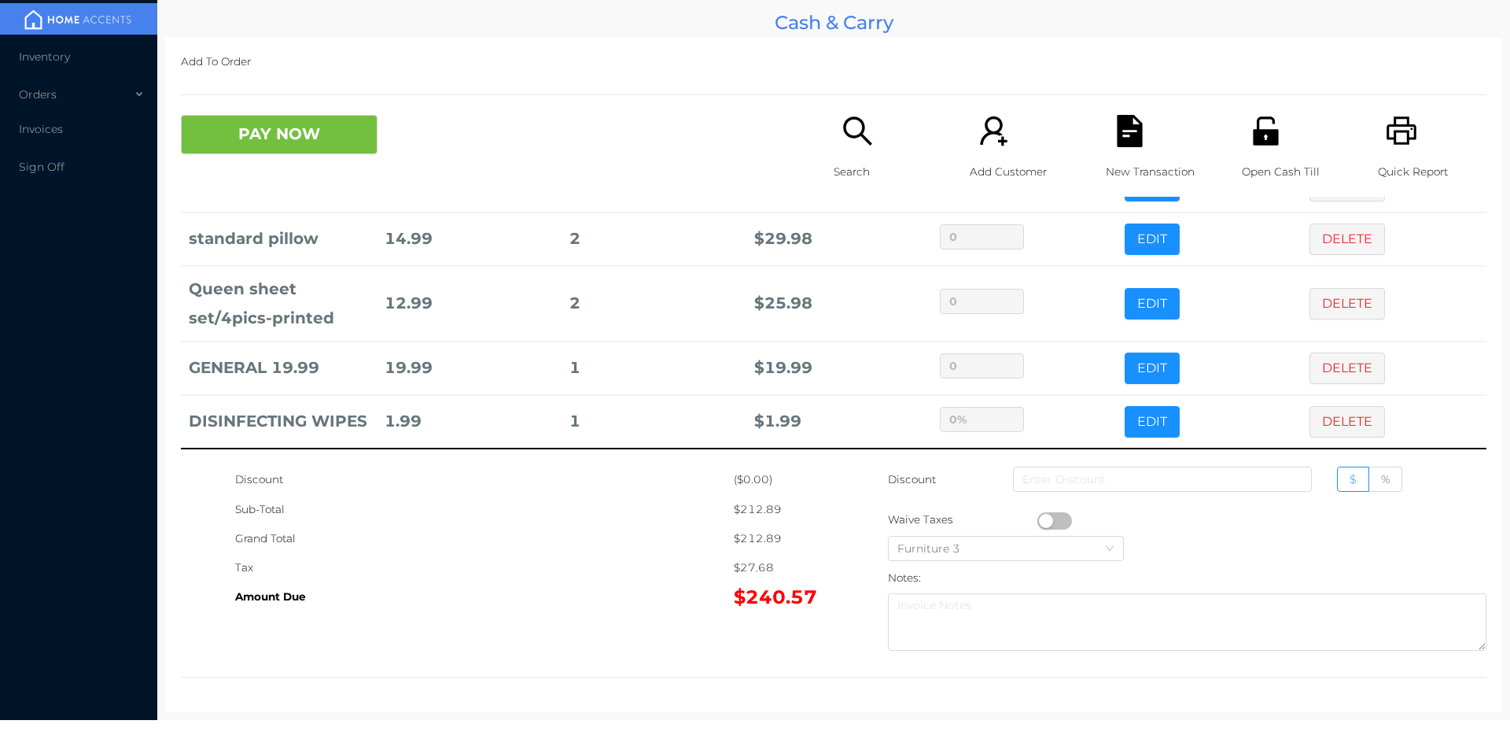
click at [551, 543] on div "Grand Total" at bounding box center [484, 538] width 499 height 29
click at [1310, 352] on button "DELETE" at bounding box center [1348, 367] width 76 height 31
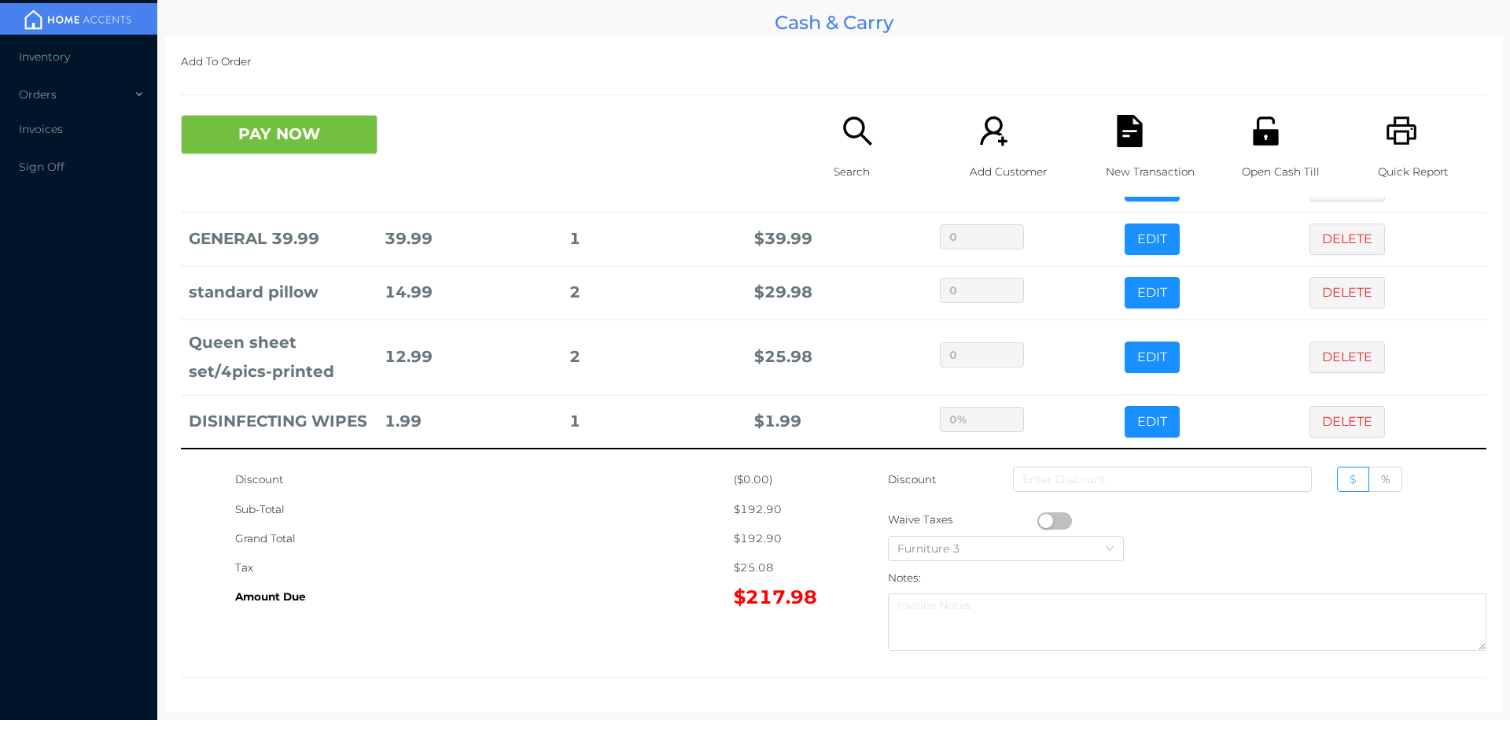
click at [1137, 139] on icon "icon: file-text" at bounding box center [1130, 131] width 32 height 32
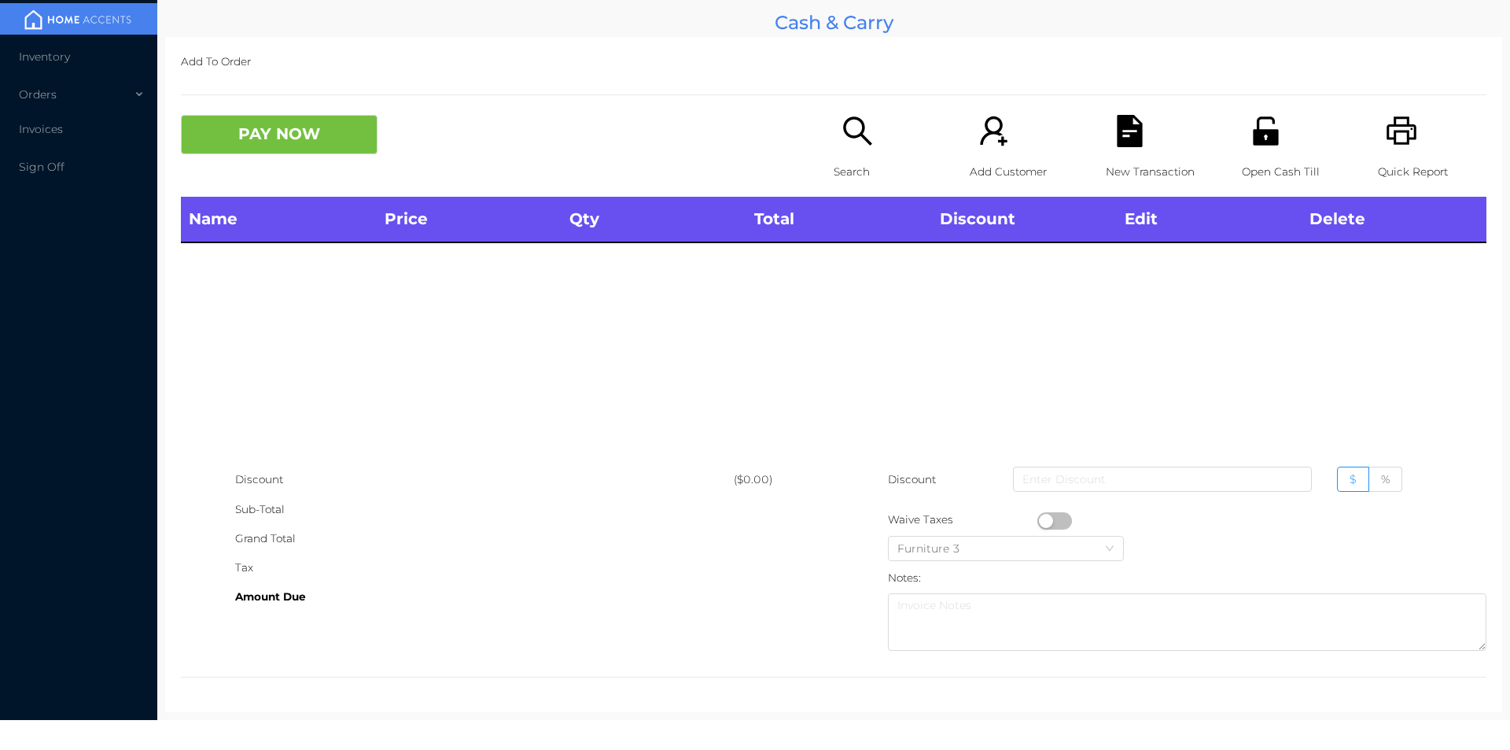
click at [1386, 138] on icon "icon: printer" at bounding box center [1402, 131] width 32 height 32
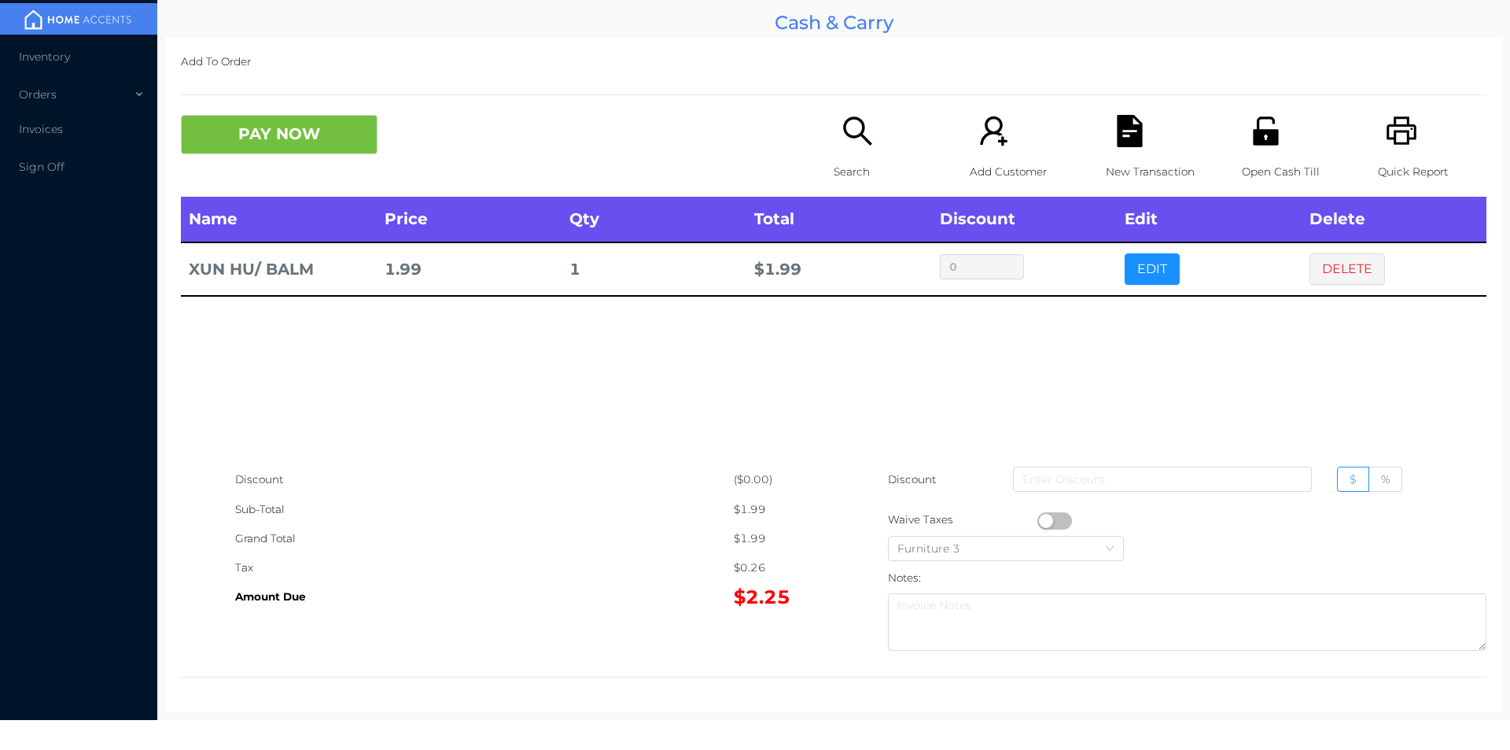
click at [1391, 134] on icon "icon: printer" at bounding box center [1402, 131] width 32 height 32
click at [1119, 149] on div "New Transaction" at bounding box center [1160, 156] width 109 height 82
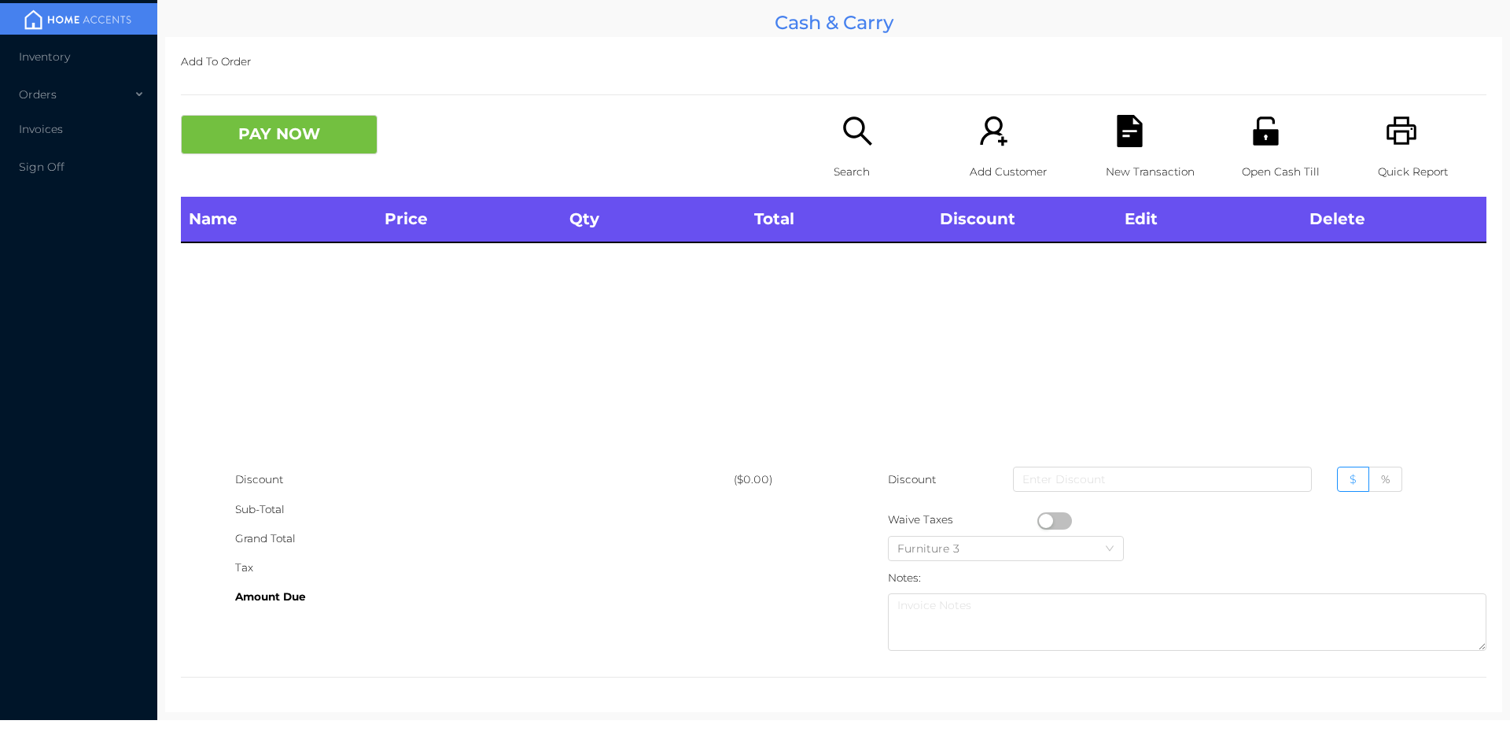
click at [862, 142] on icon "icon: search" at bounding box center [857, 130] width 28 height 28
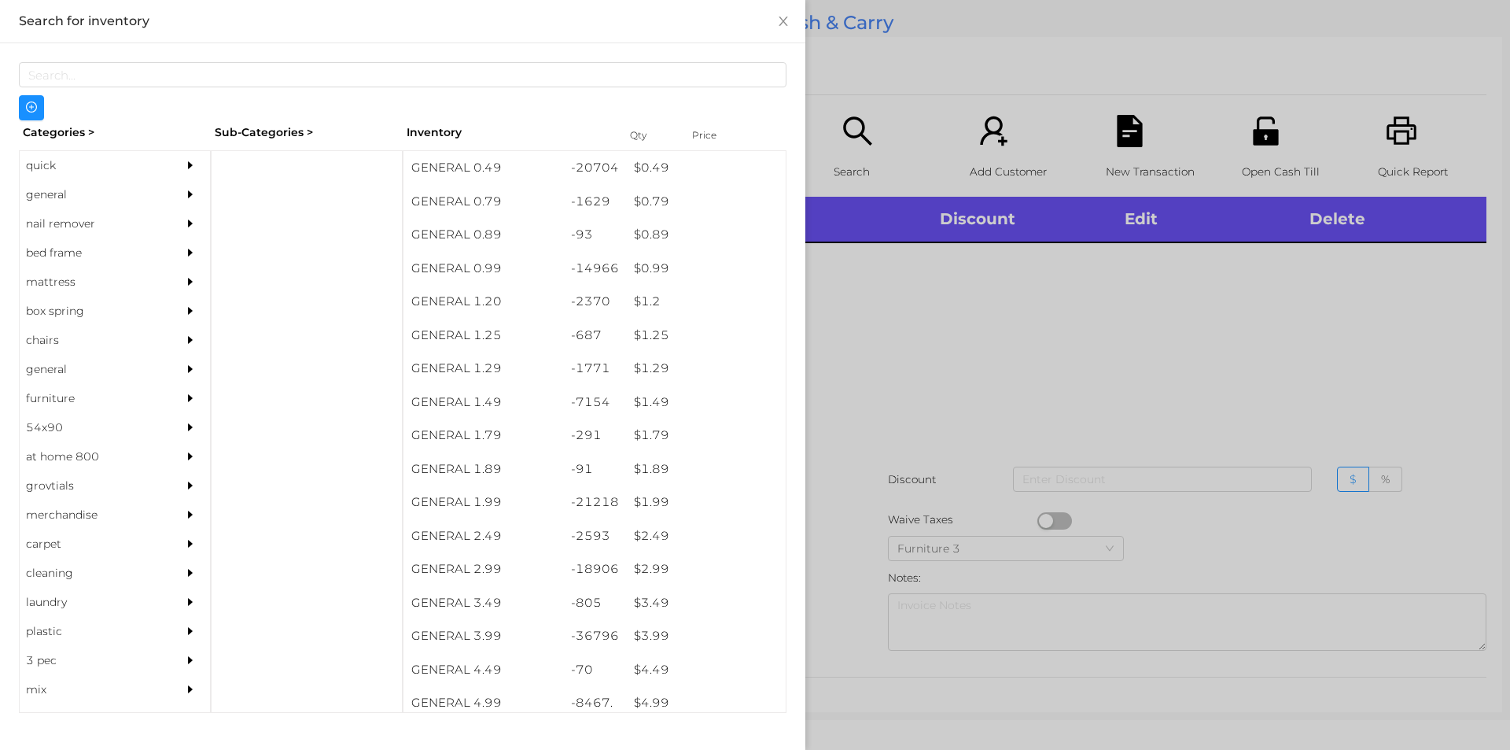
click at [76, 157] on div "quick" at bounding box center [91, 165] width 143 height 29
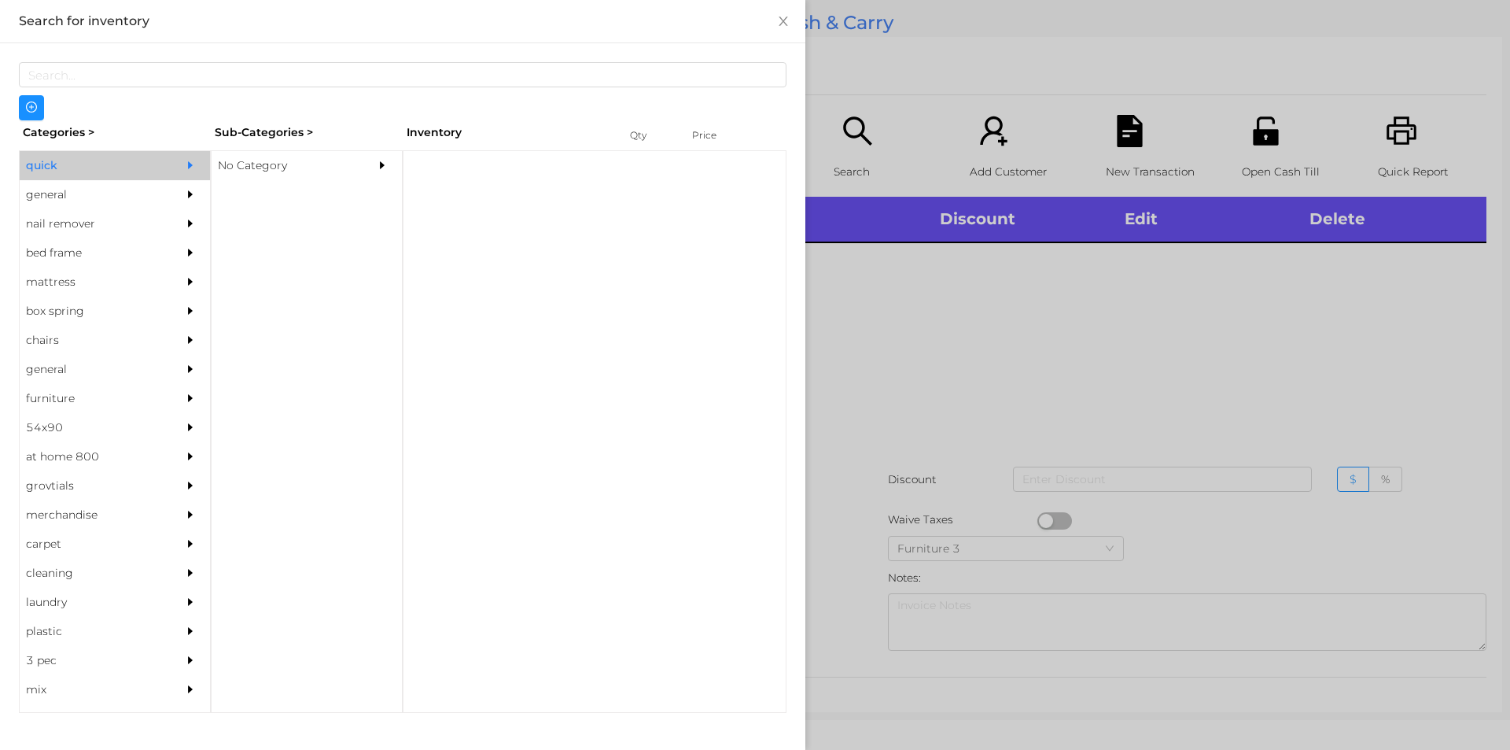
click at [257, 176] on div "No Category" at bounding box center [283, 165] width 143 height 29
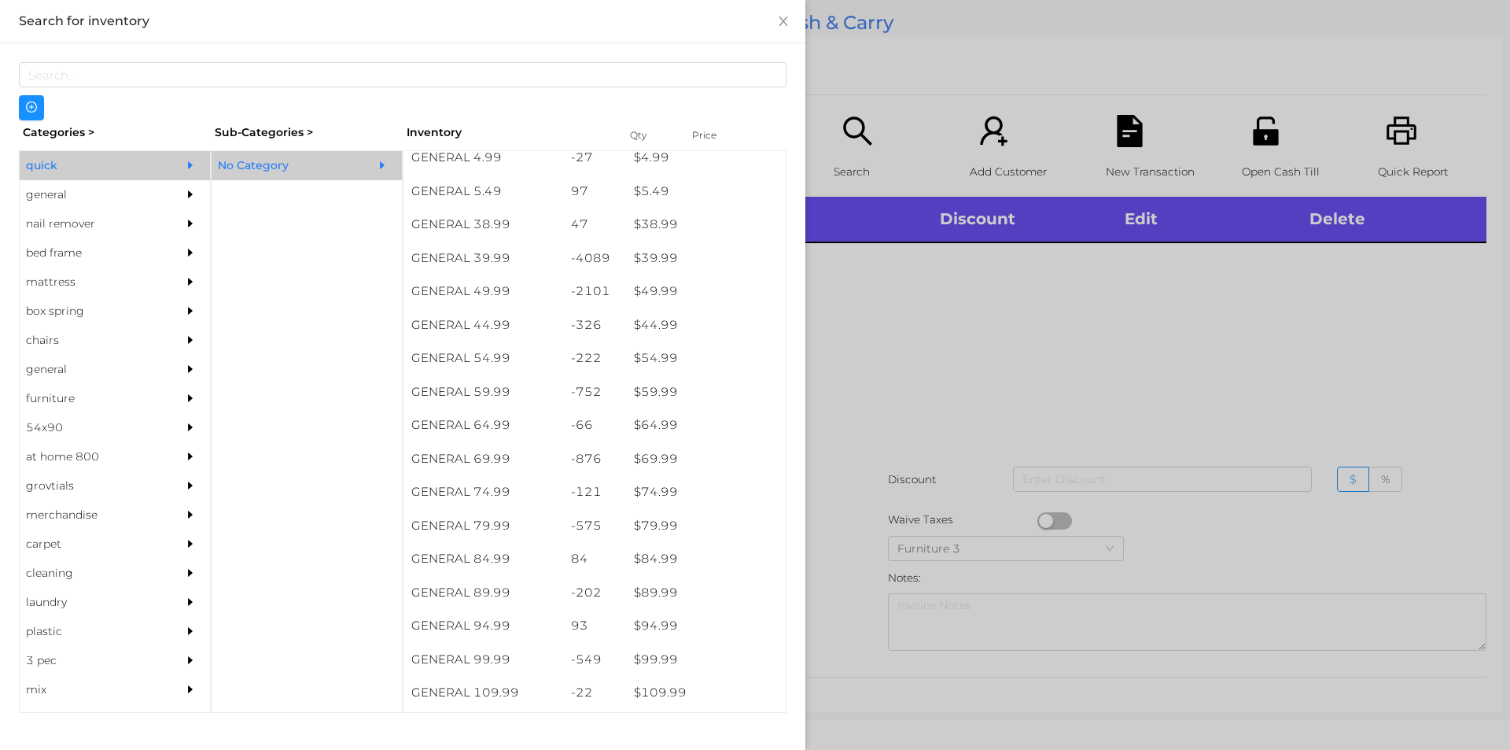
scroll to position [812, 0]
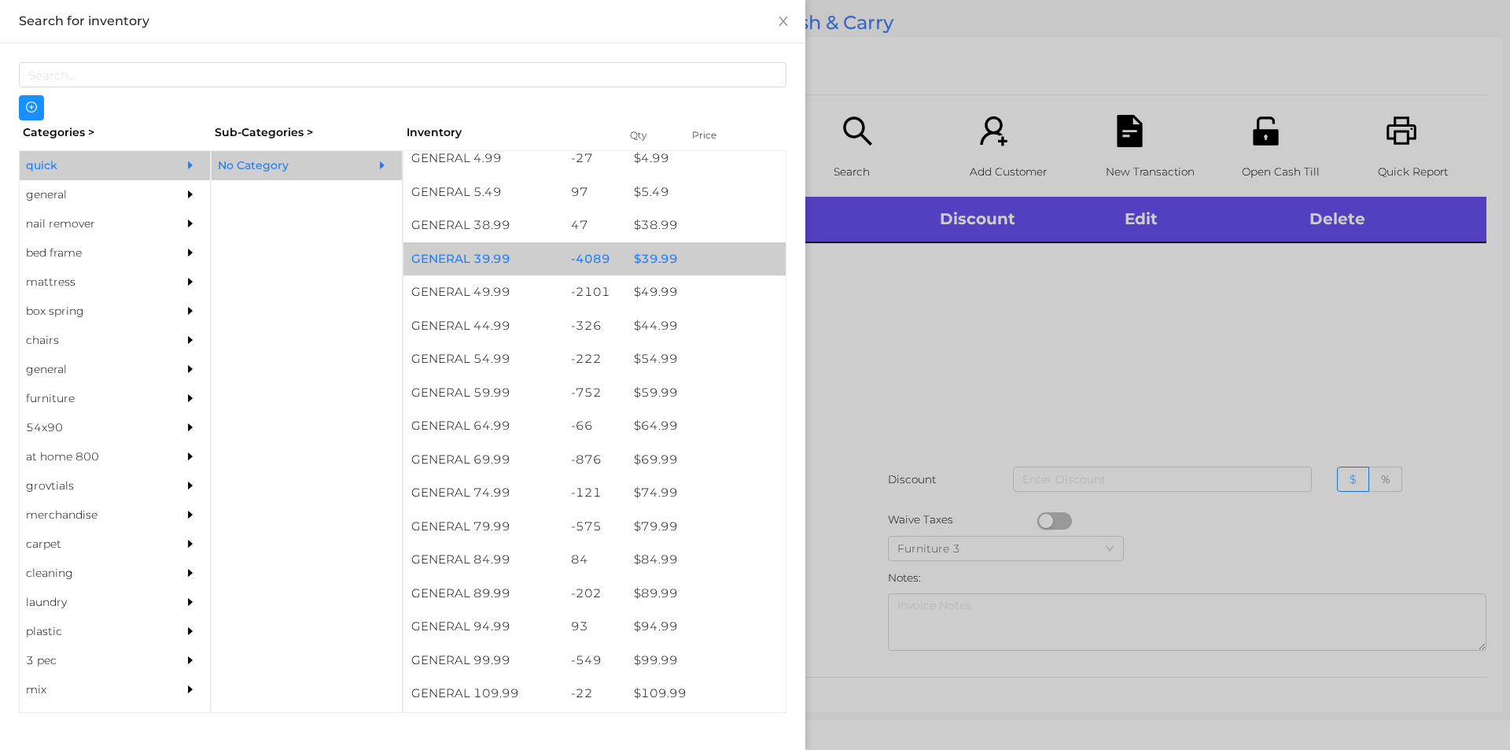
click at [626, 247] on div "$ 39.99" at bounding box center [706, 259] width 160 height 34
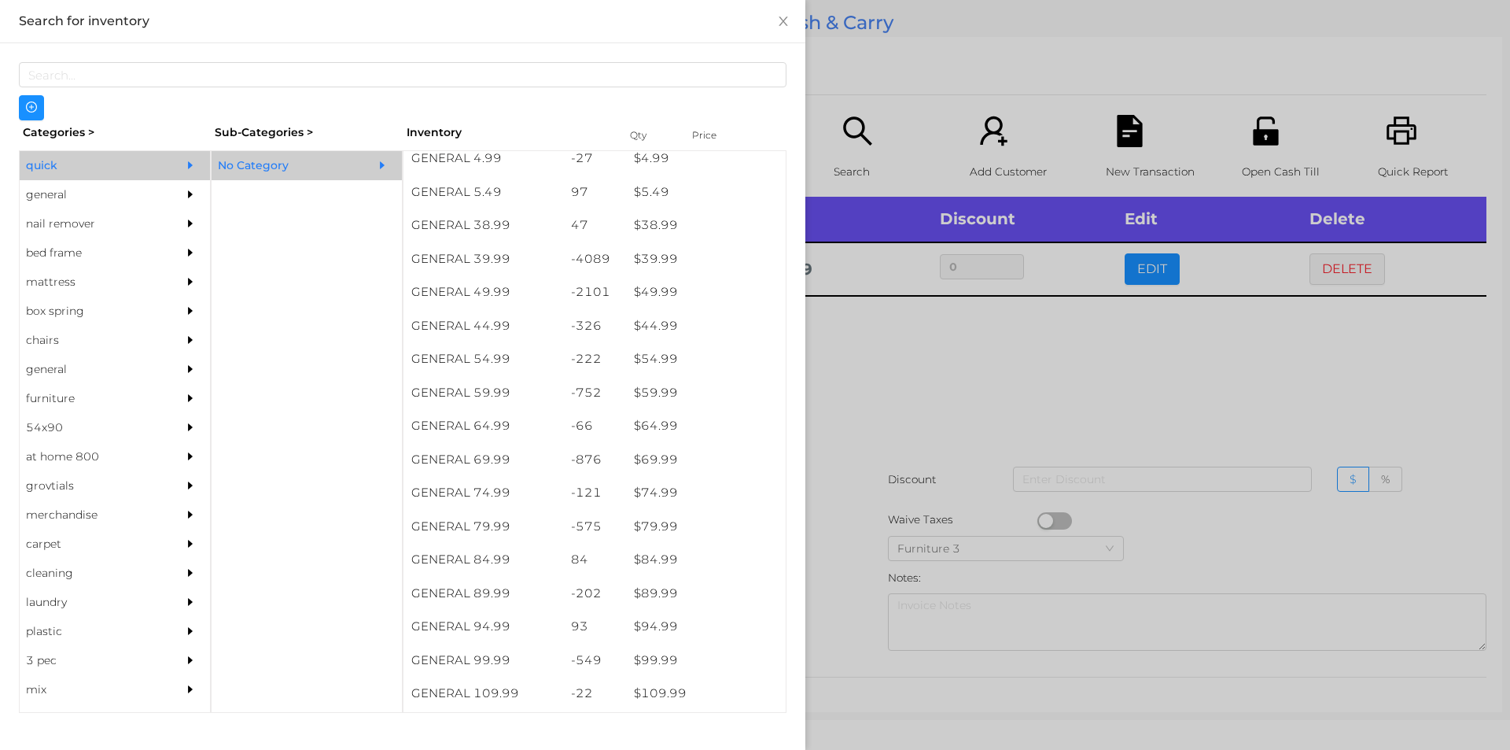
click at [977, 377] on div at bounding box center [755, 375] width 1510 height 750
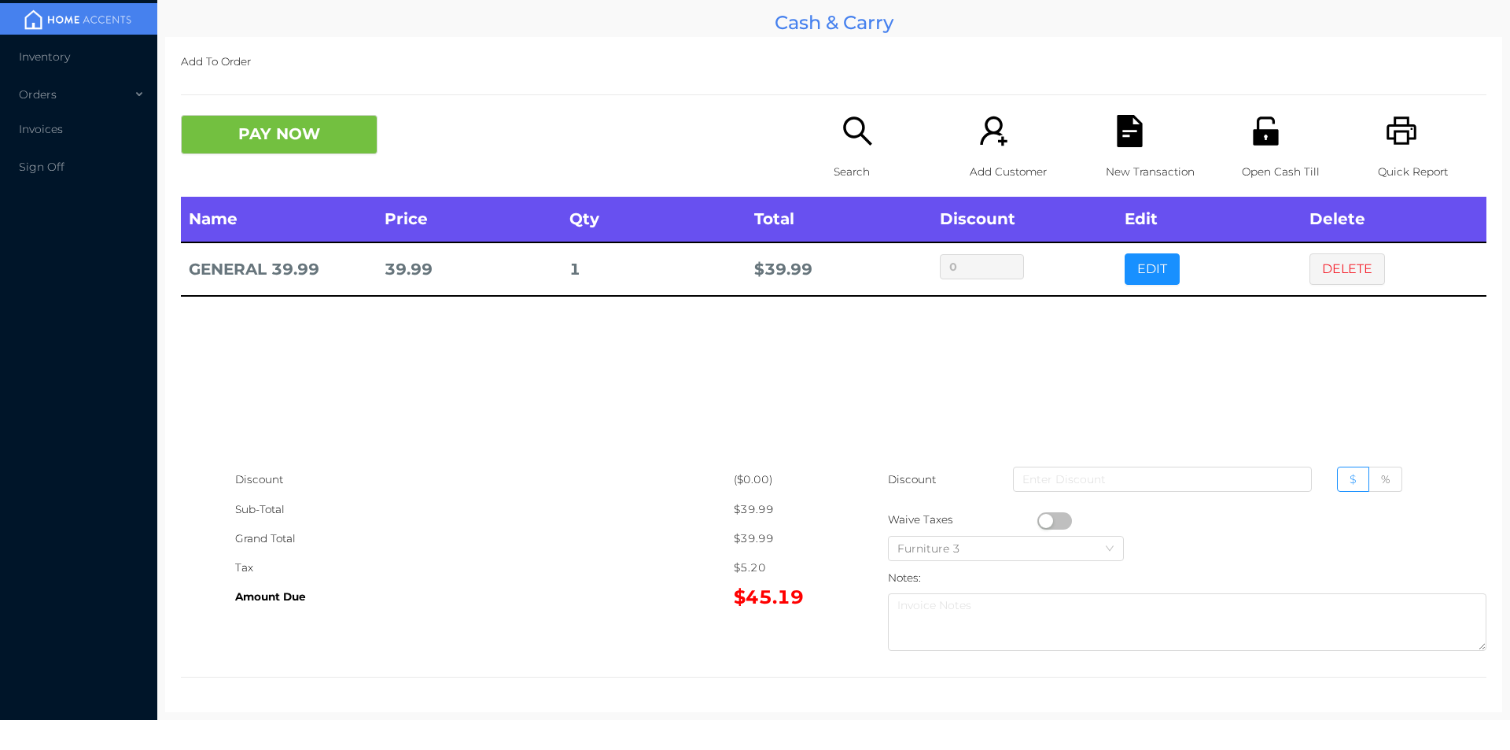
click at [858, 137] on icon "icon: search" at bounding box center [857, 130] width 28 height 28
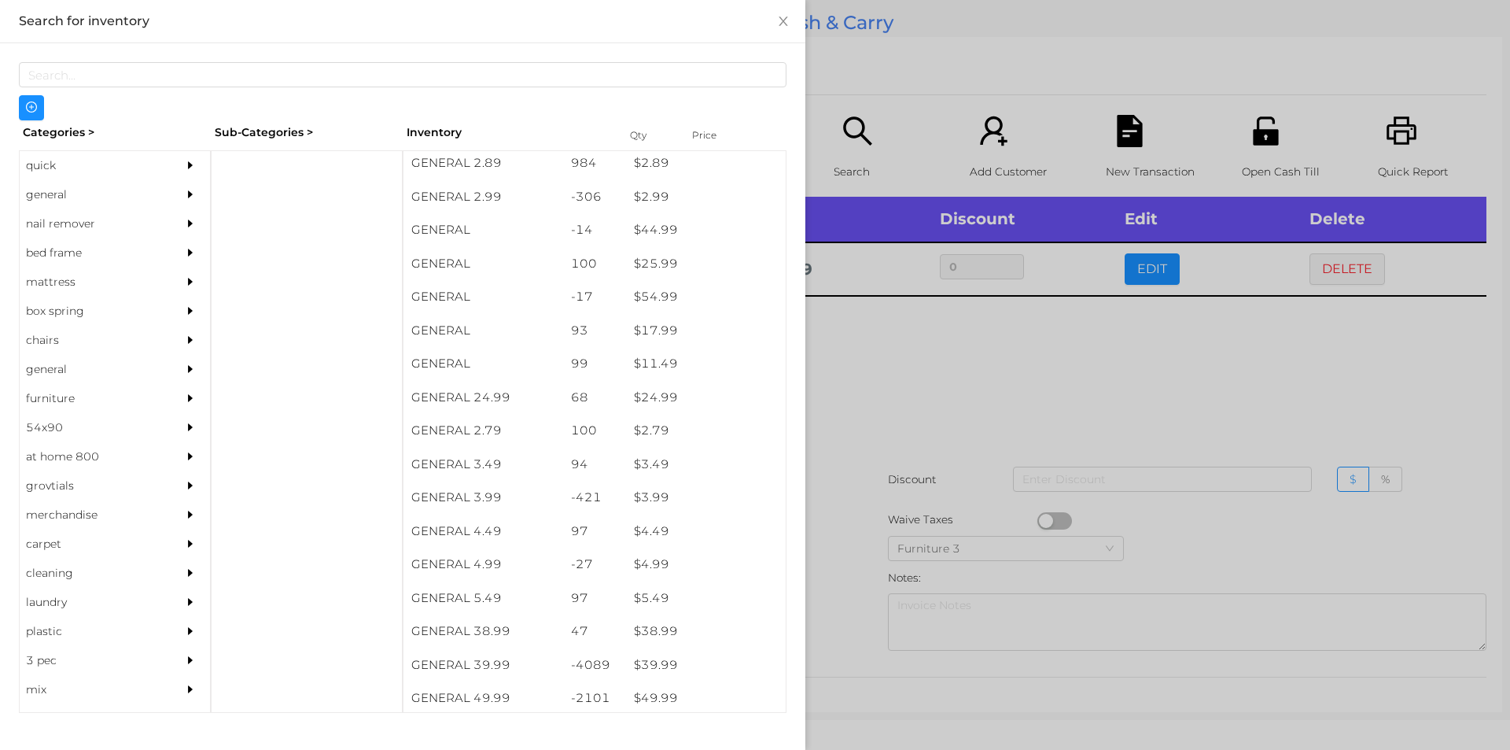
scroll to position [406, 0]
click at [69, 182] on div "general" at bounding box center [91, 194] width 143 height 29
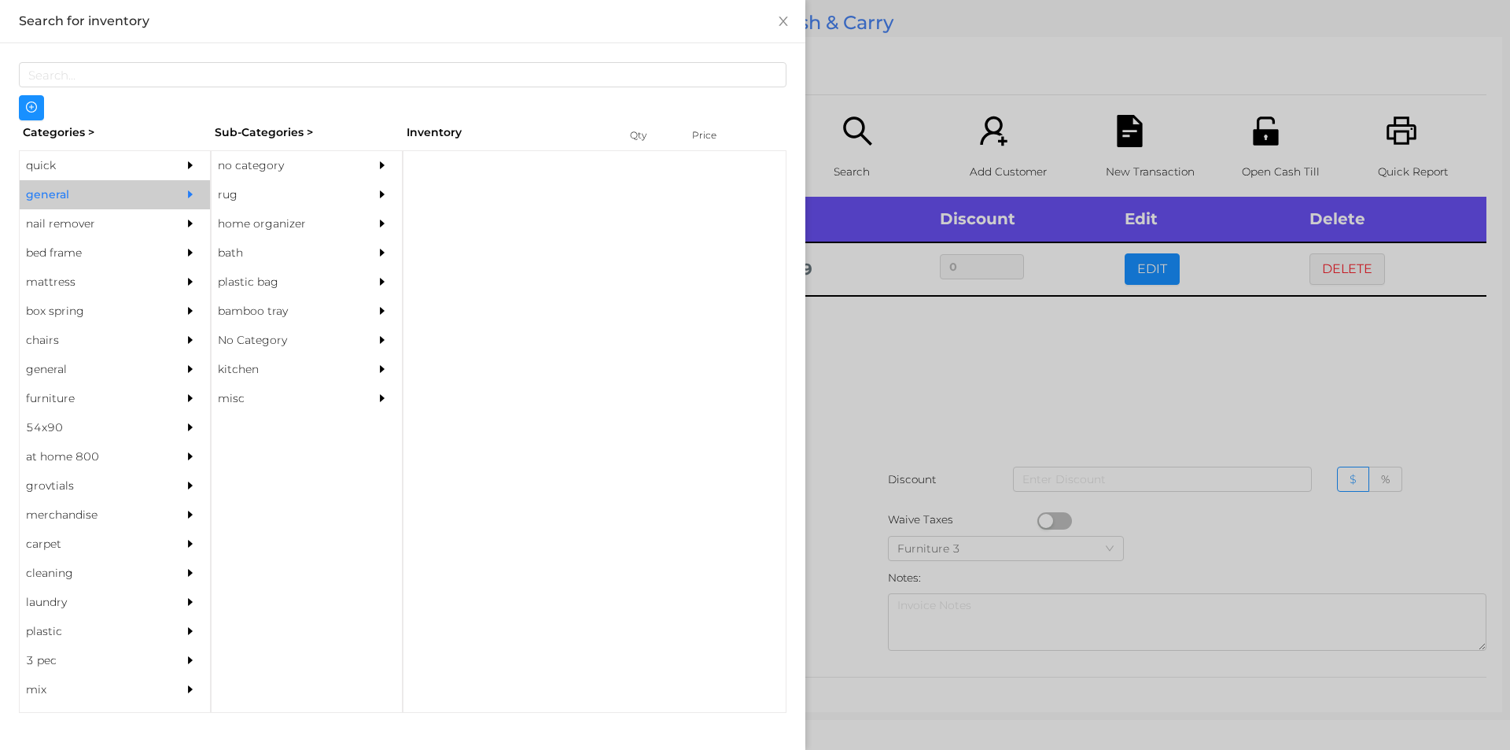
click at [266, 158] on div "no category" at bounding box center [283, 165] width 143 height 29
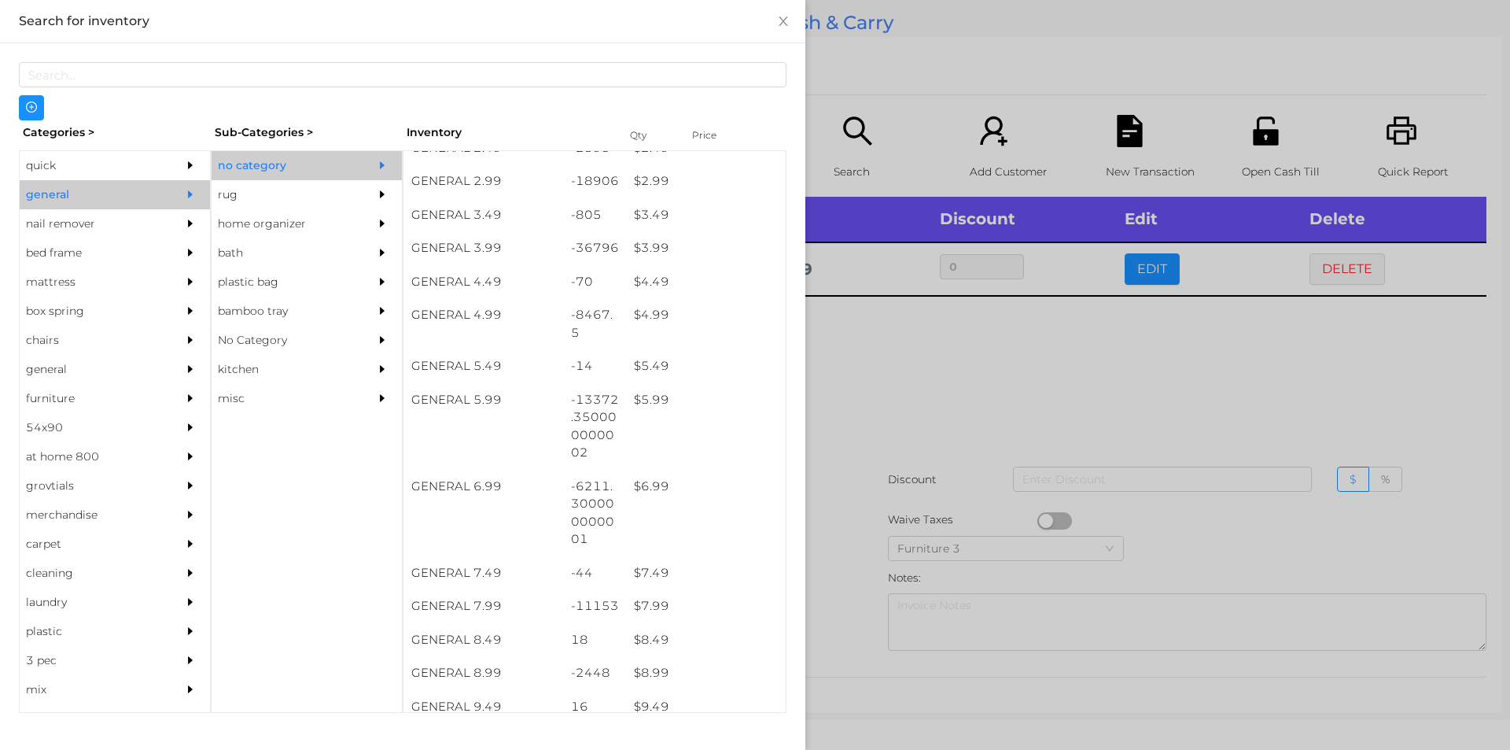
scroll to position [396, 0]
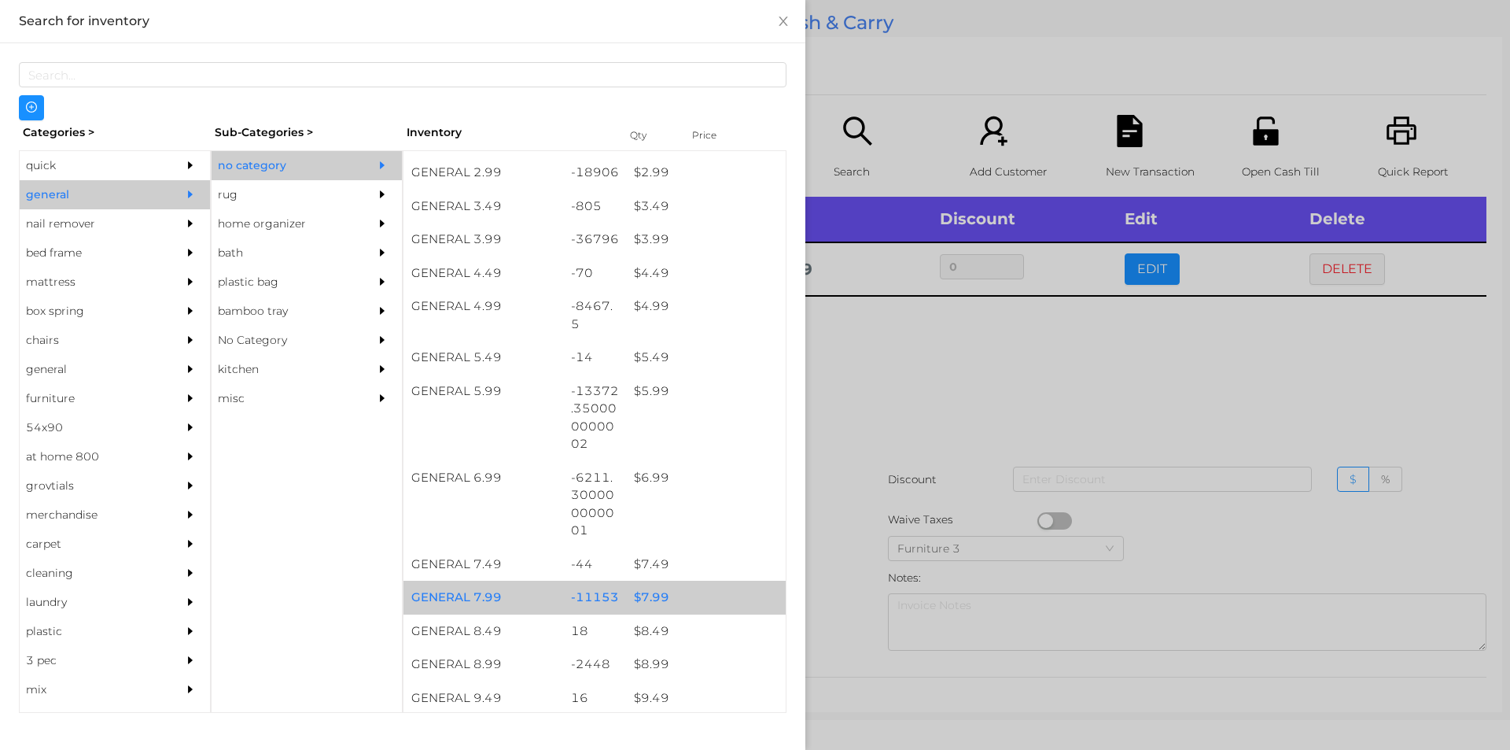
click at [666, 592] on div "$ 7.99" at bounding box center [706, 598] width 160 height 34
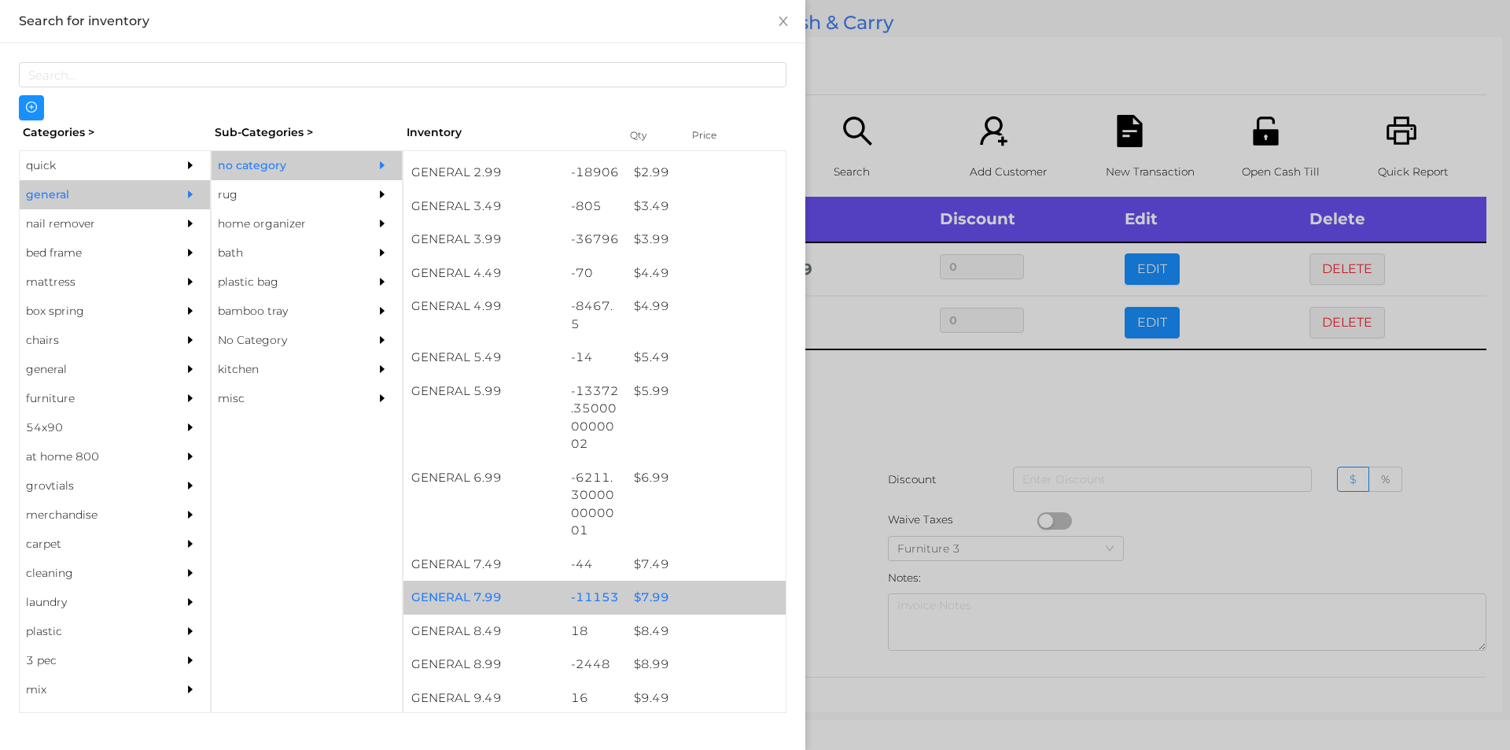
click at [666, 607] on div "$ 7.99" at bounding box center [706, 598] width 160 height 34
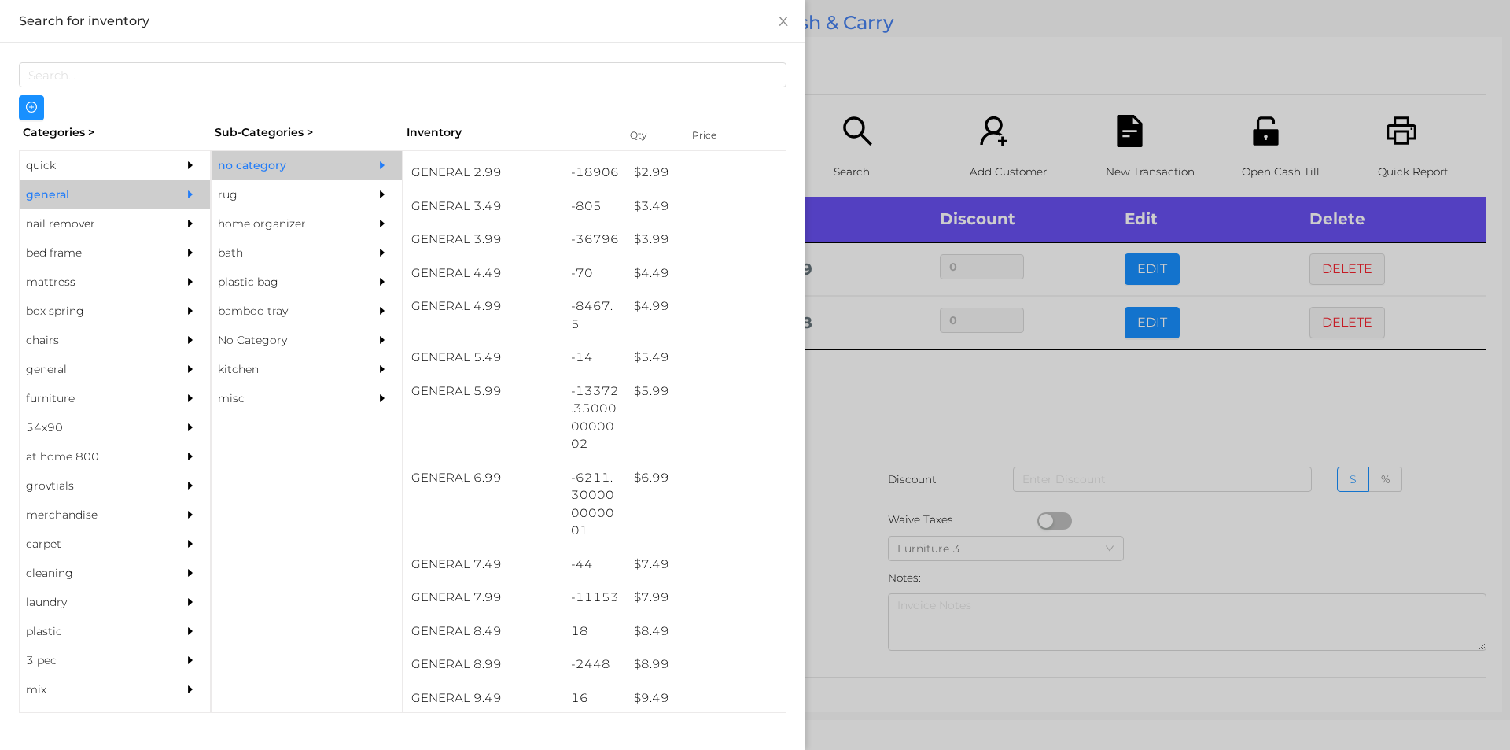
click at [835, 547] on div at bounding box center [755, 375] width 1510 height 750
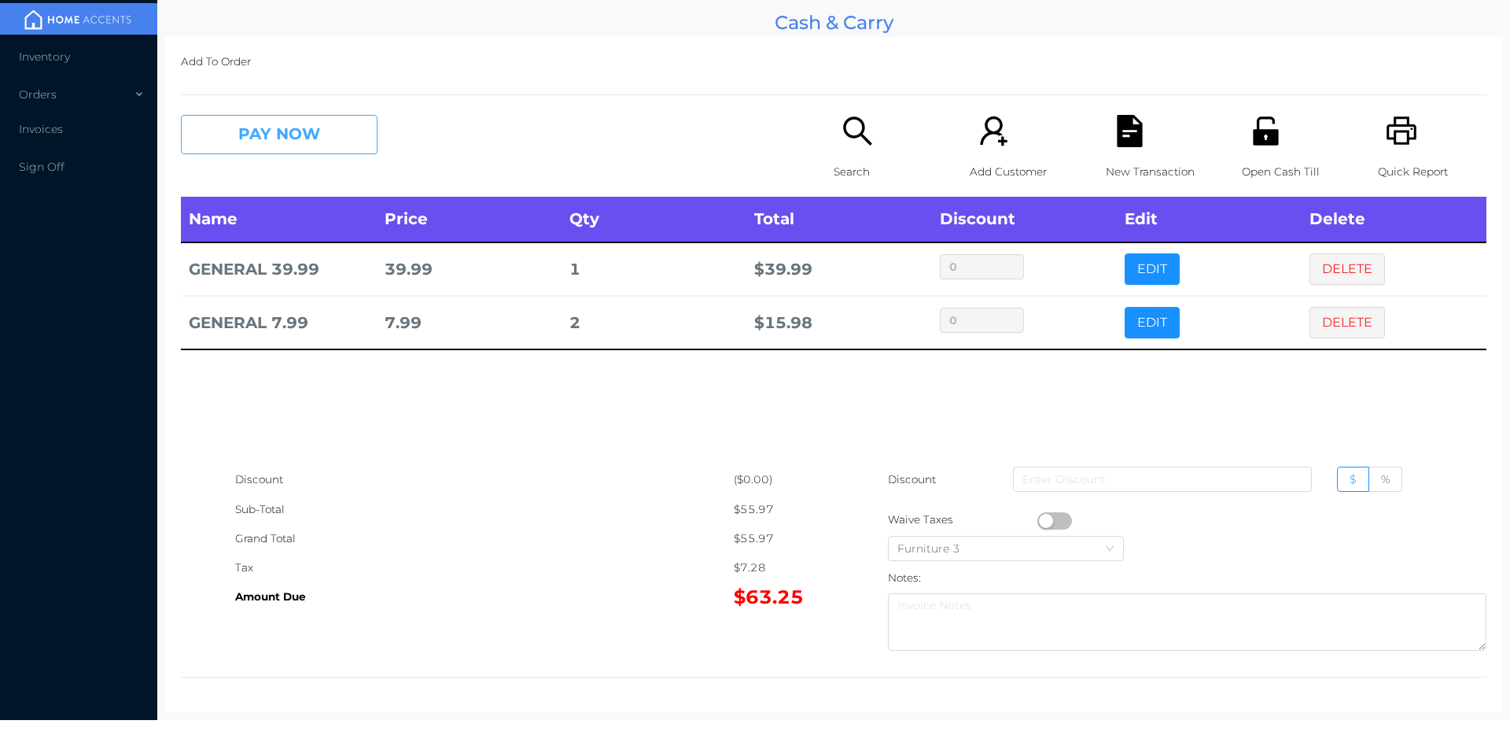
click at [266, 122] on button "PAY NOW" at bounding box center [279, 134] width 197 height 39
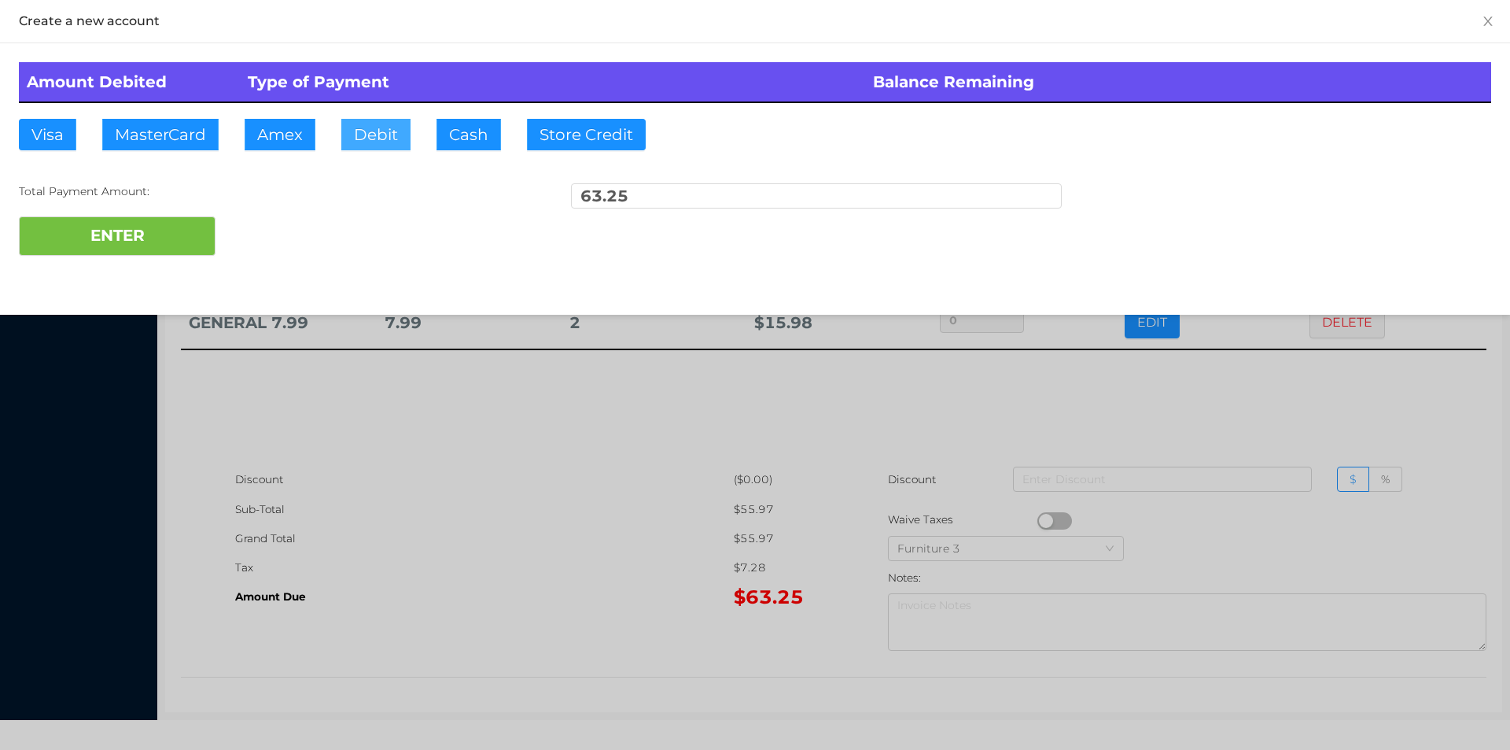
click at [400, 135] on button "Debit" at bounding box center [375, 134] width 69 height 31
click at [148, 236] on button "ENTER" at bounding box center [117, 235] width 197 height 39
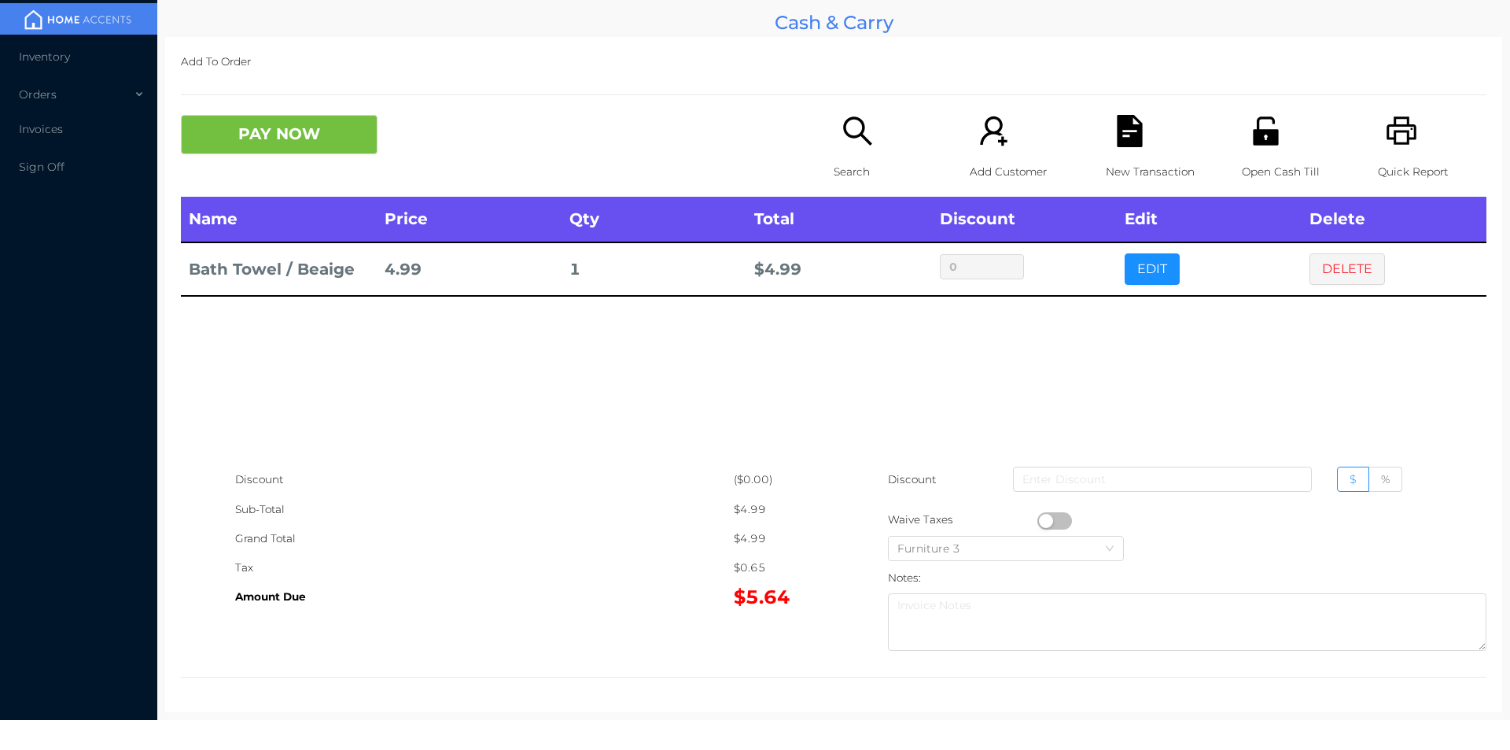
click at [850, 142] on icon "icon: search" at bounding box center [858, 131] width 32 height 32
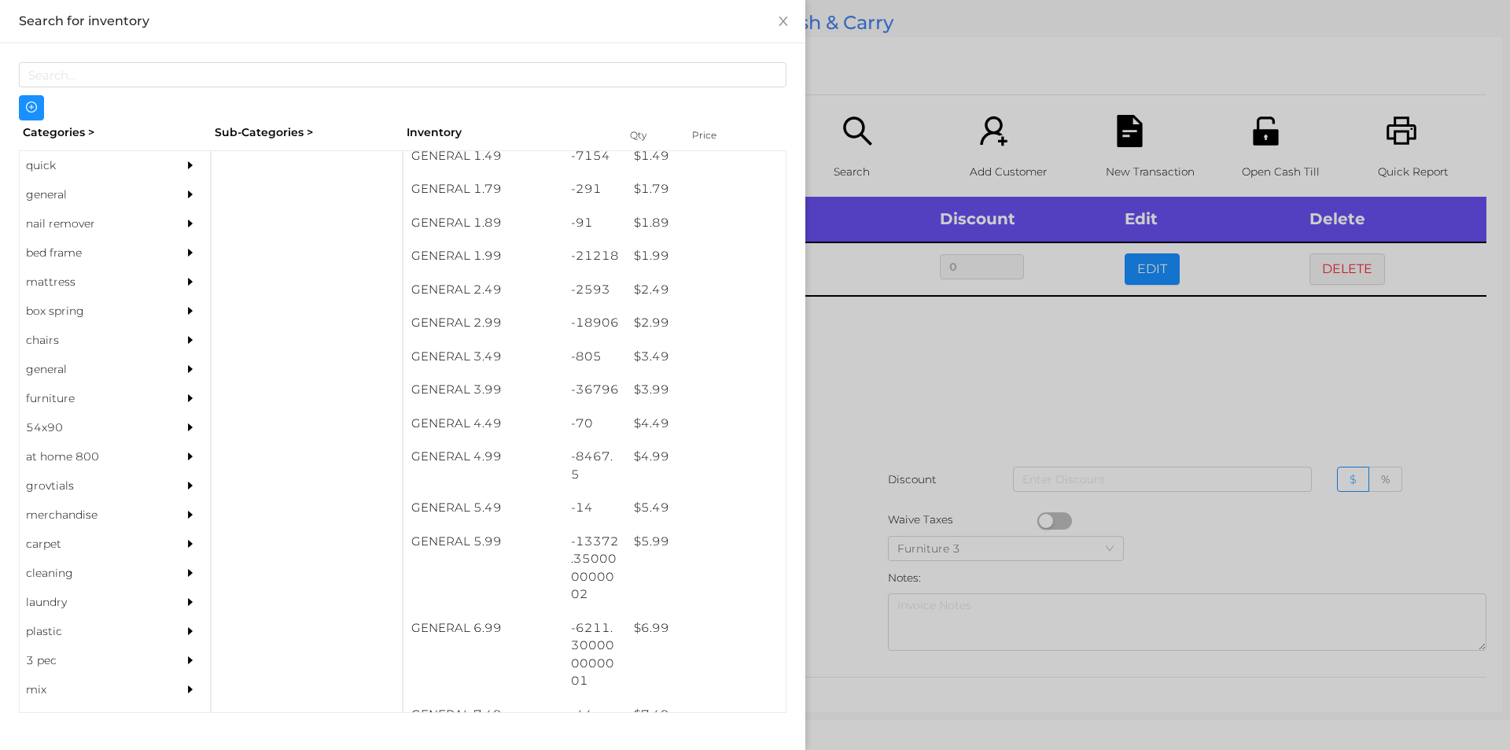
scroll to position [249, 0]
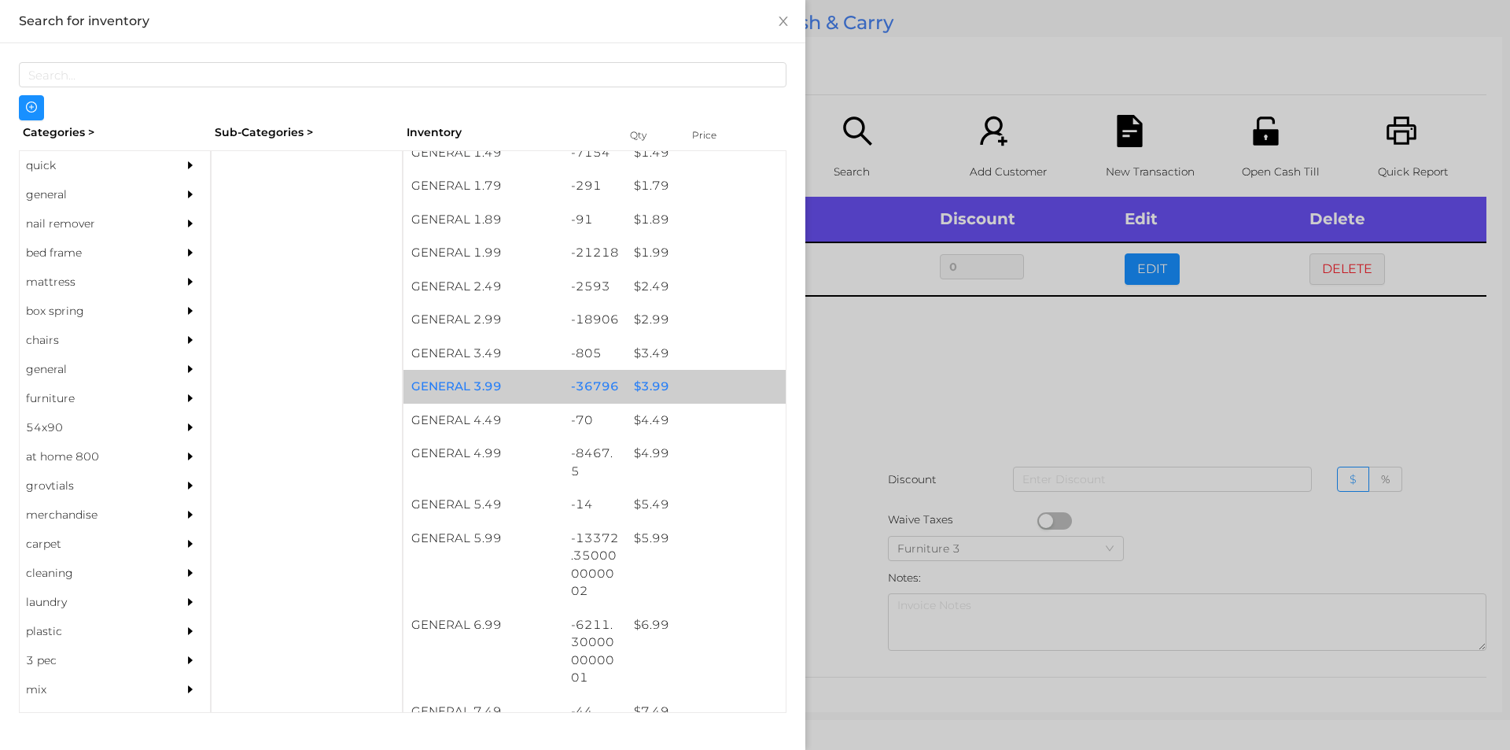
click at [642, 382] on div "$ 3.99" at bounding box center [706, 387] width 160 height 34
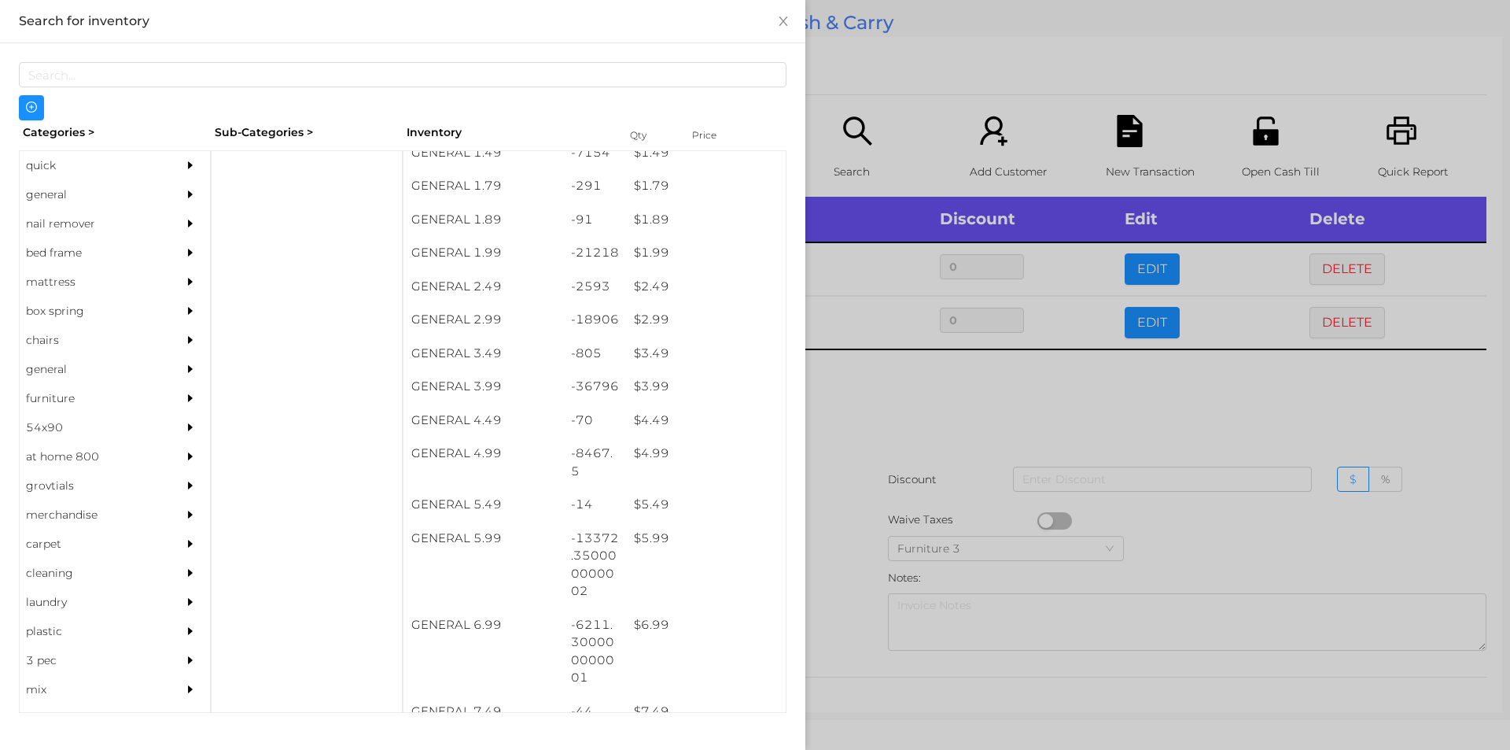
click at [866, 489] on div at bounding box center [755, 375] width 1510 height 750
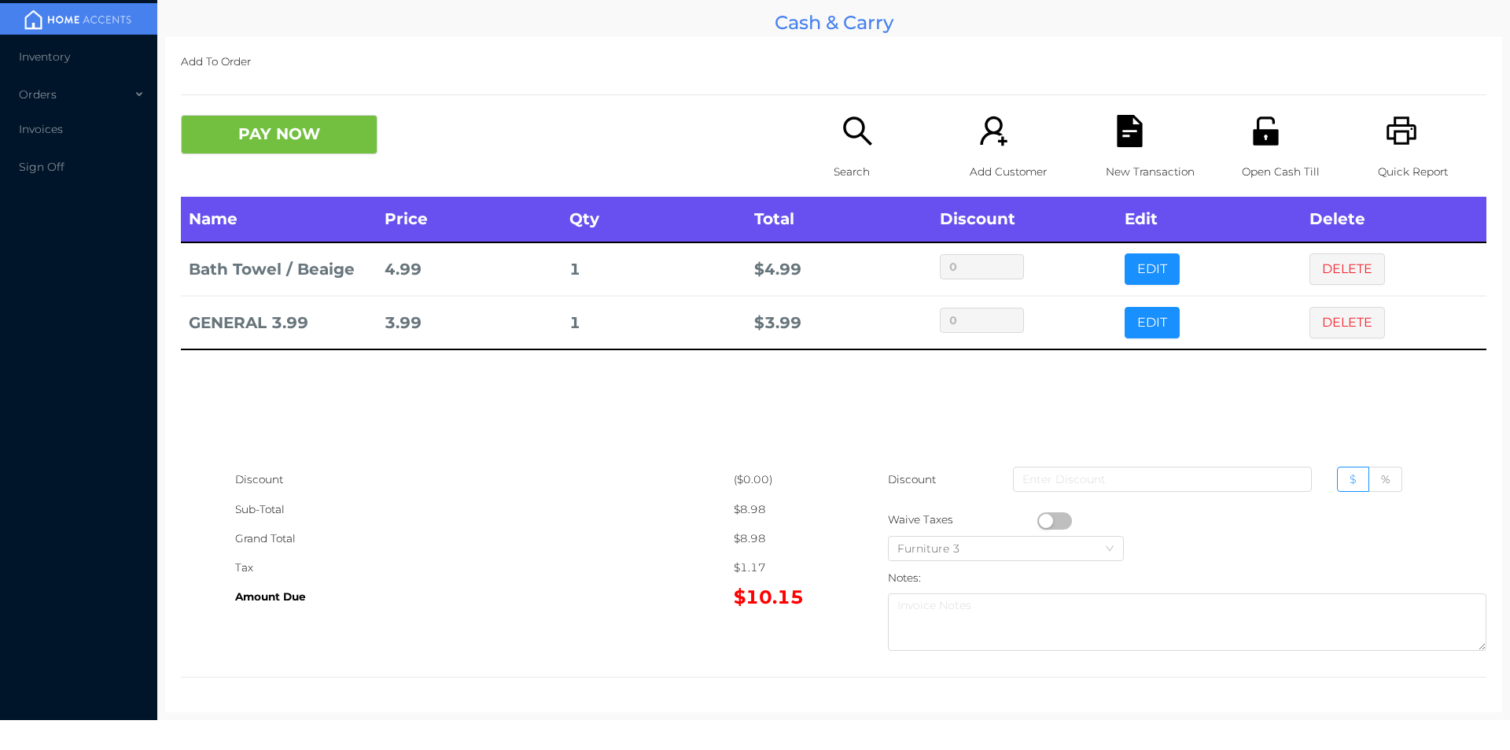
click at [1038, 526] on button "button" at bounding box center [1055, 520] width 35 height 17
click at [247, 128] on button "PAY NOW" at bounding box center [279, 134] width 197 height 39
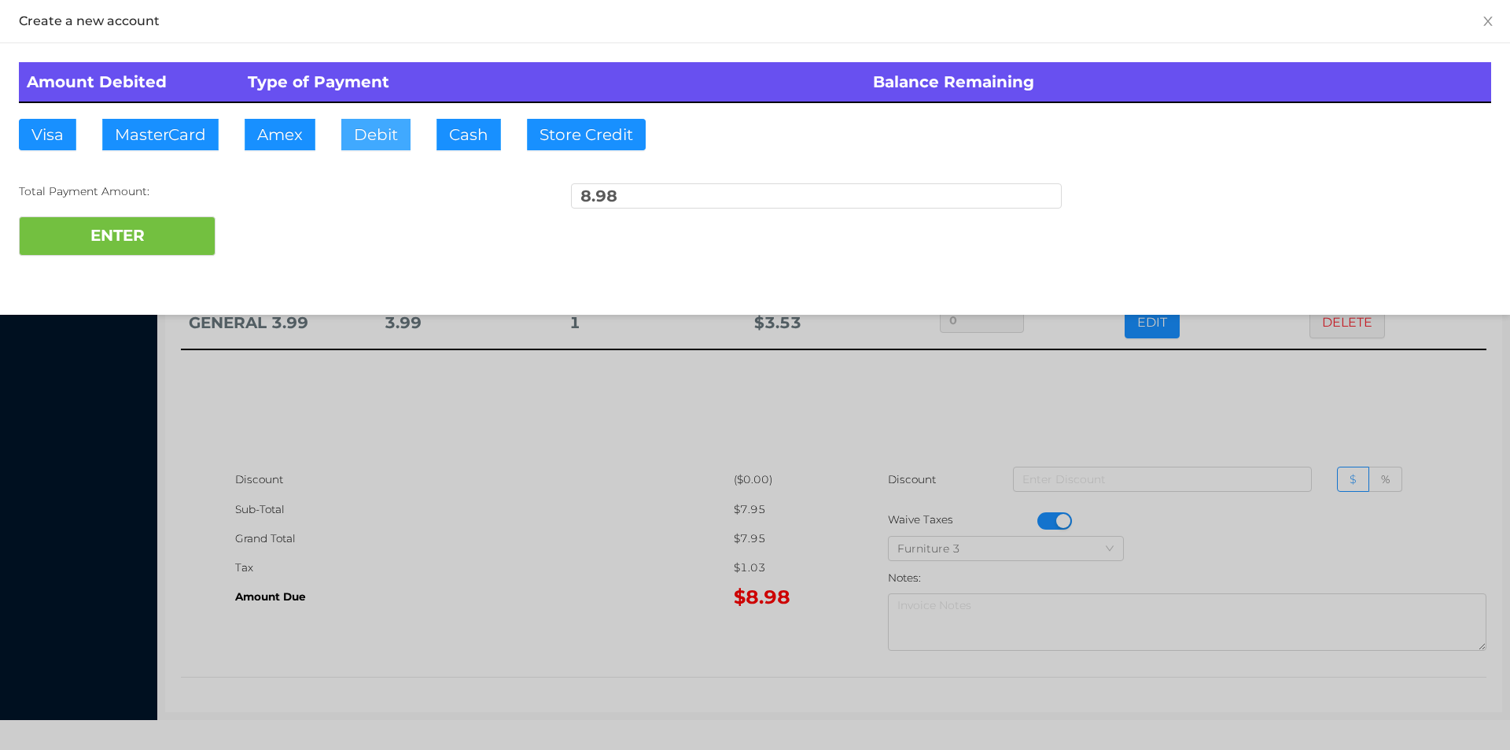
click at [390, 124] on button "Debit" at bounding box center [375, 134] width 69 height 31
type input "20"
click at [83, 247] on button "ENTER" at bounding box center [117, 235] width 197 height 39
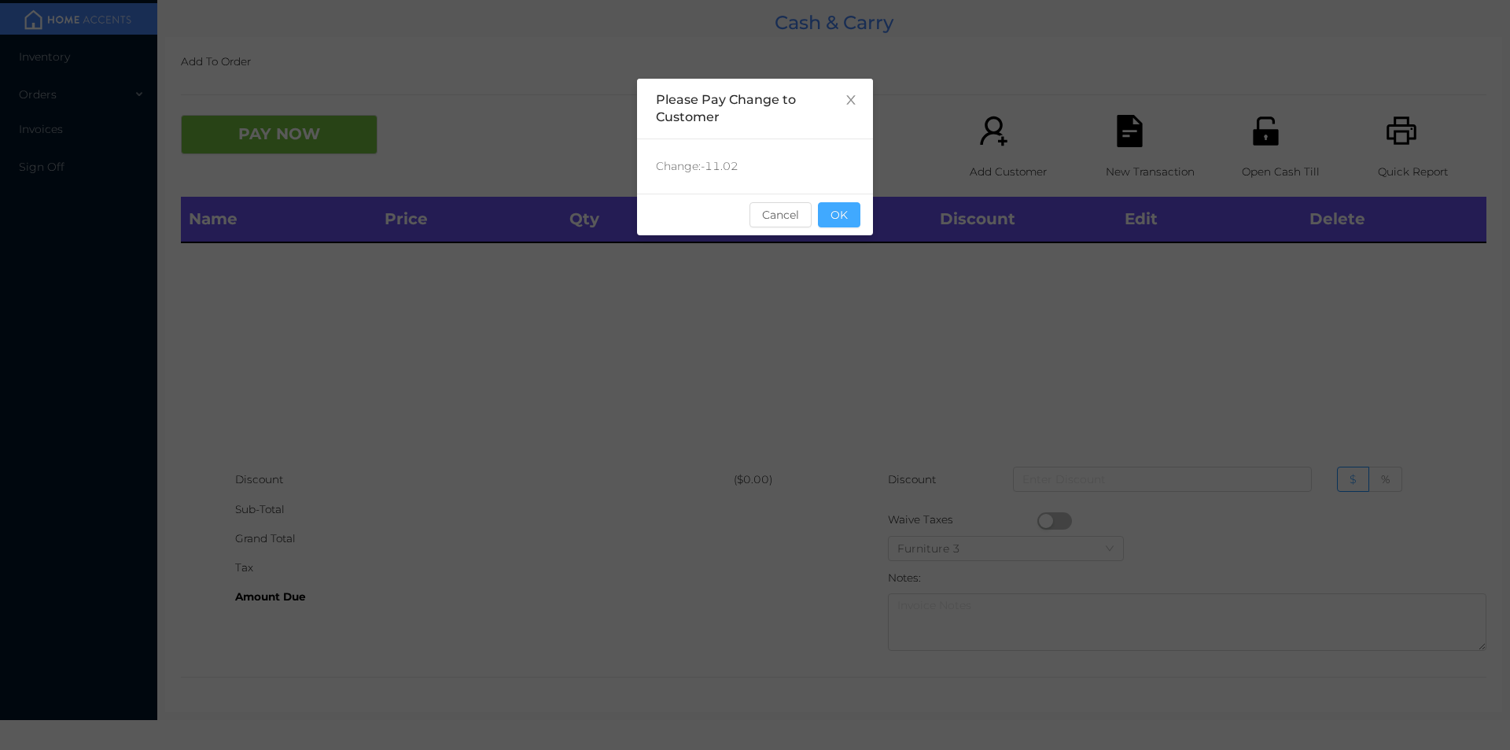
click at [841, 214] on button "OK" at bounding box center [839, 214] width 42 height 25
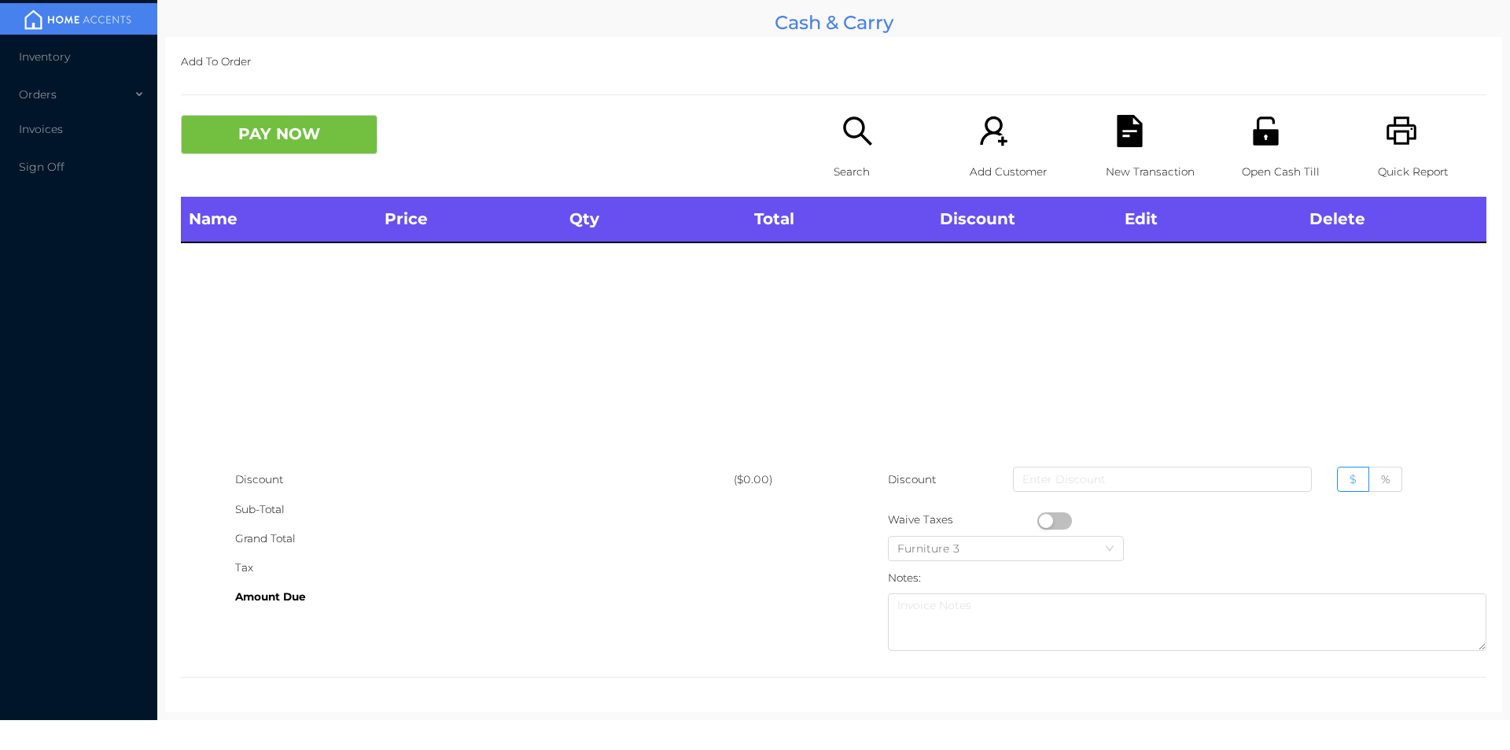
click at [1267, 131] on icon "icon: unlock" at bounding box center [1265, 130] width 25 height 28
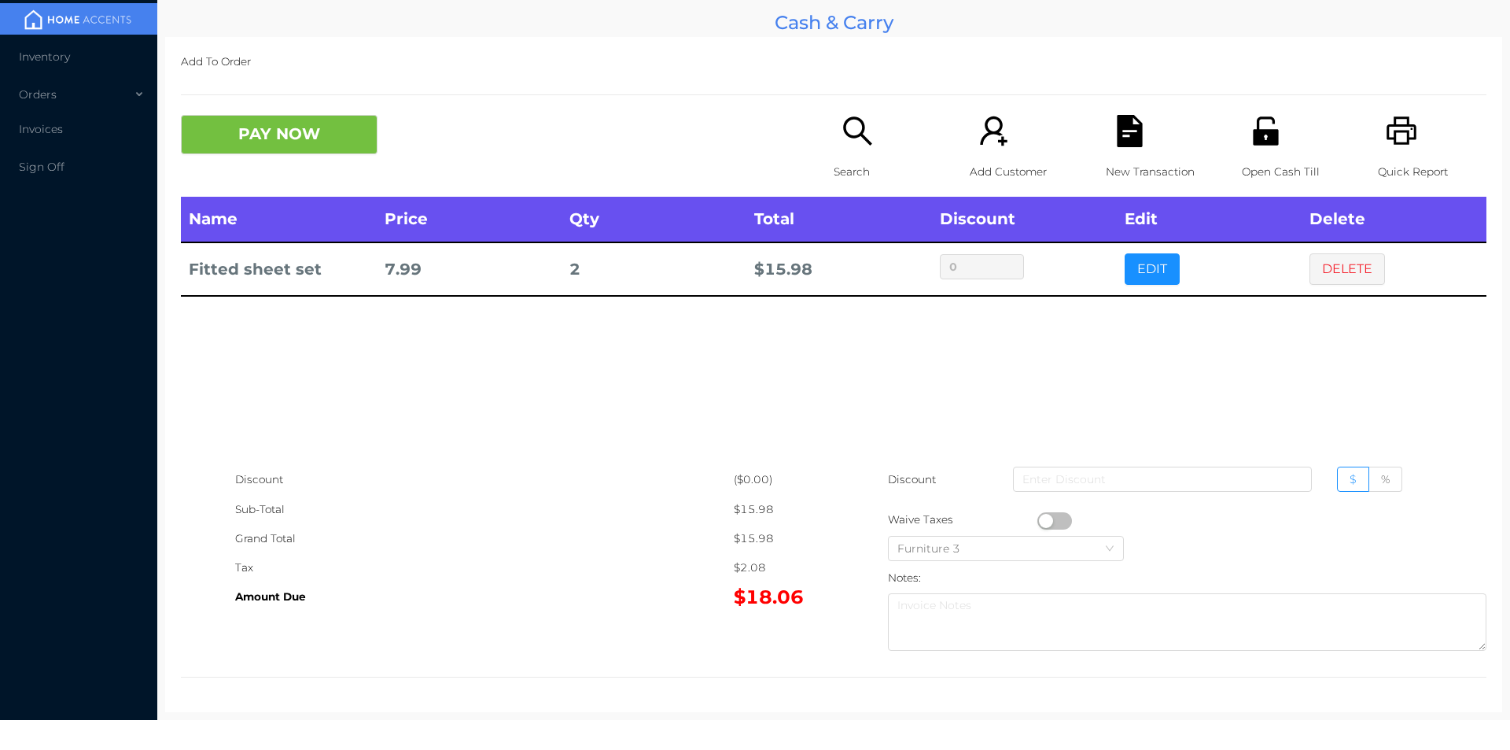
click at [843, 123] on icon "icon: search" at bounding box center [857, 130] width 28 height 28
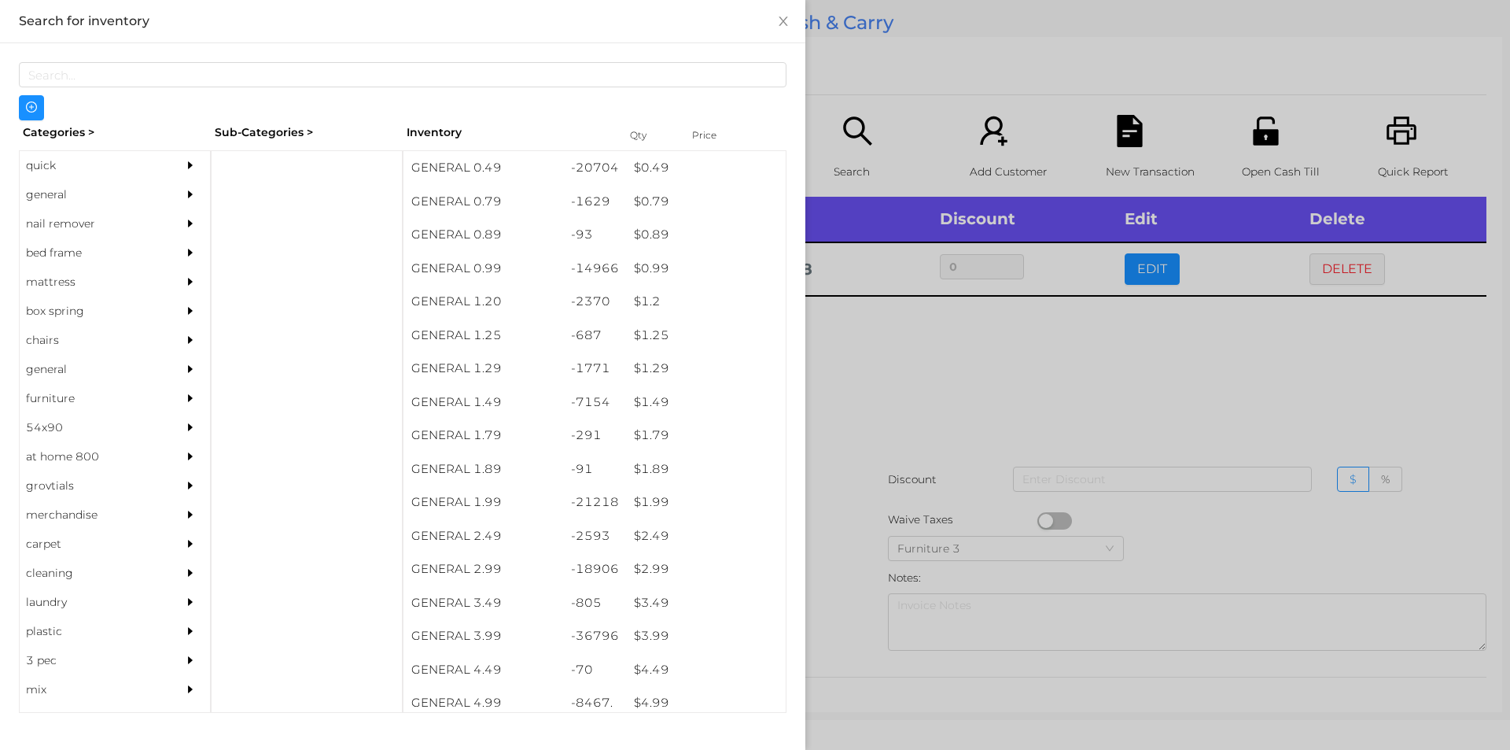
click at [69, 157] on div "quick" at bounding box center [91, 165] width 143 height 29
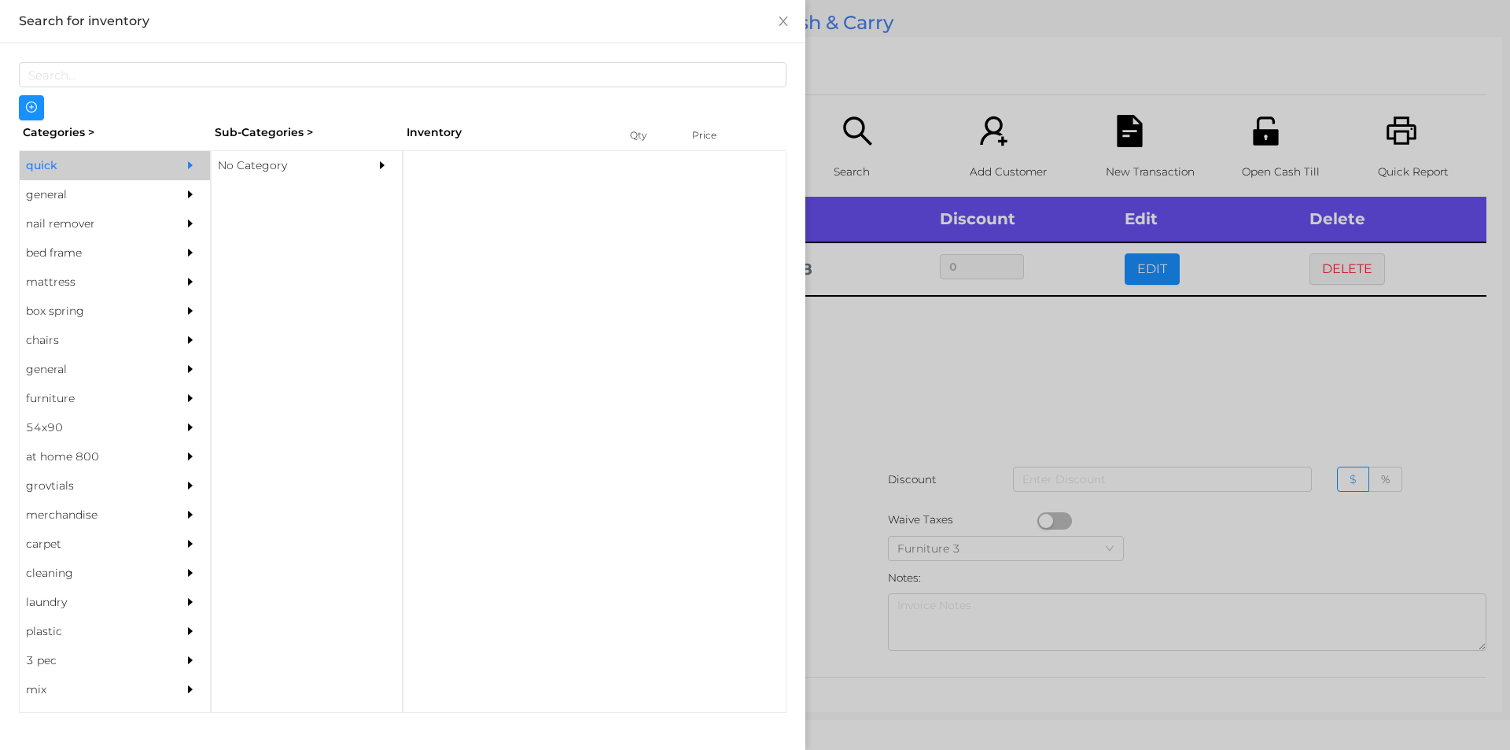
click at [320, 124] on div "Sub-Categories >" at bounding box center [307, 132] width 192 height 24
click at [276, 167] on div "No Category" at bounding box center [283, 165] width 143 height 29
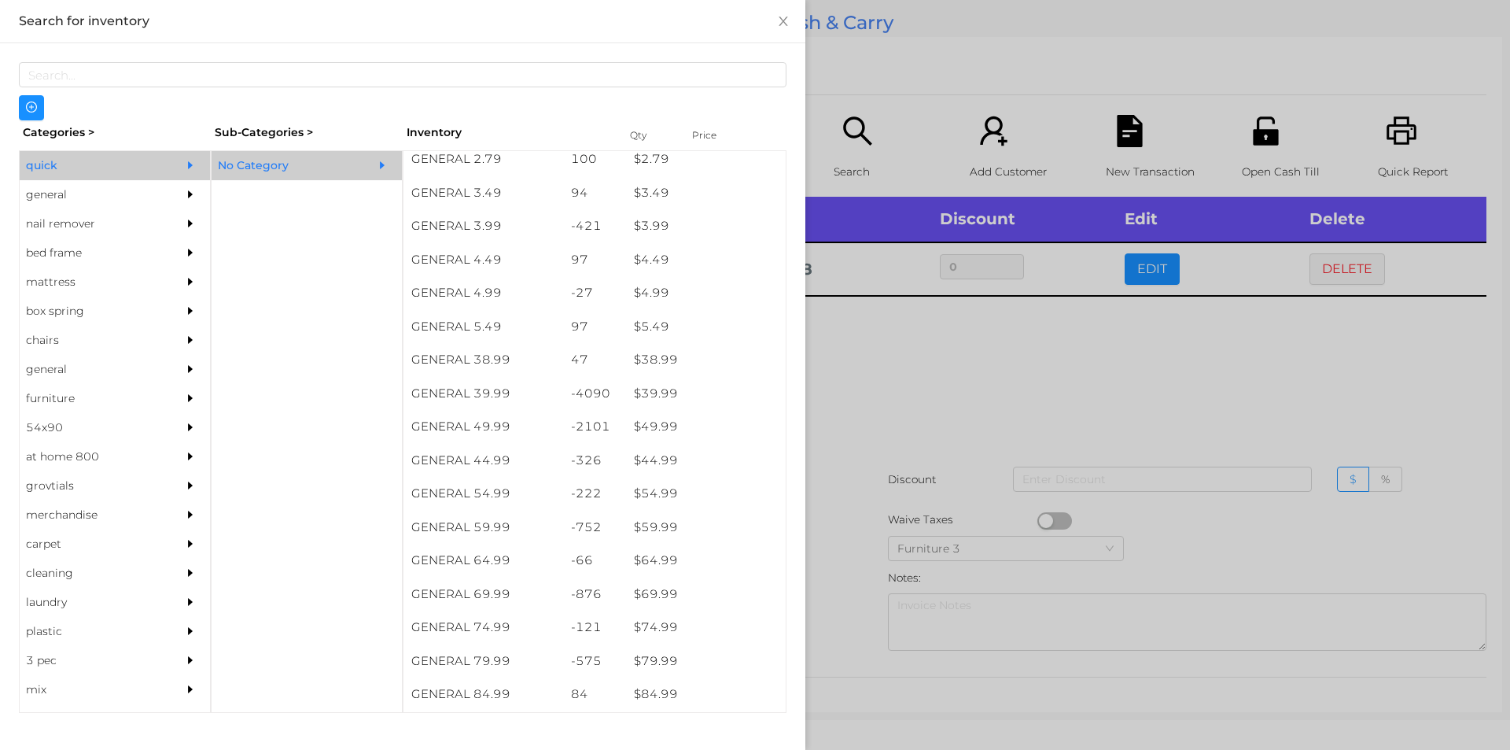
scroll to position [678, 0]
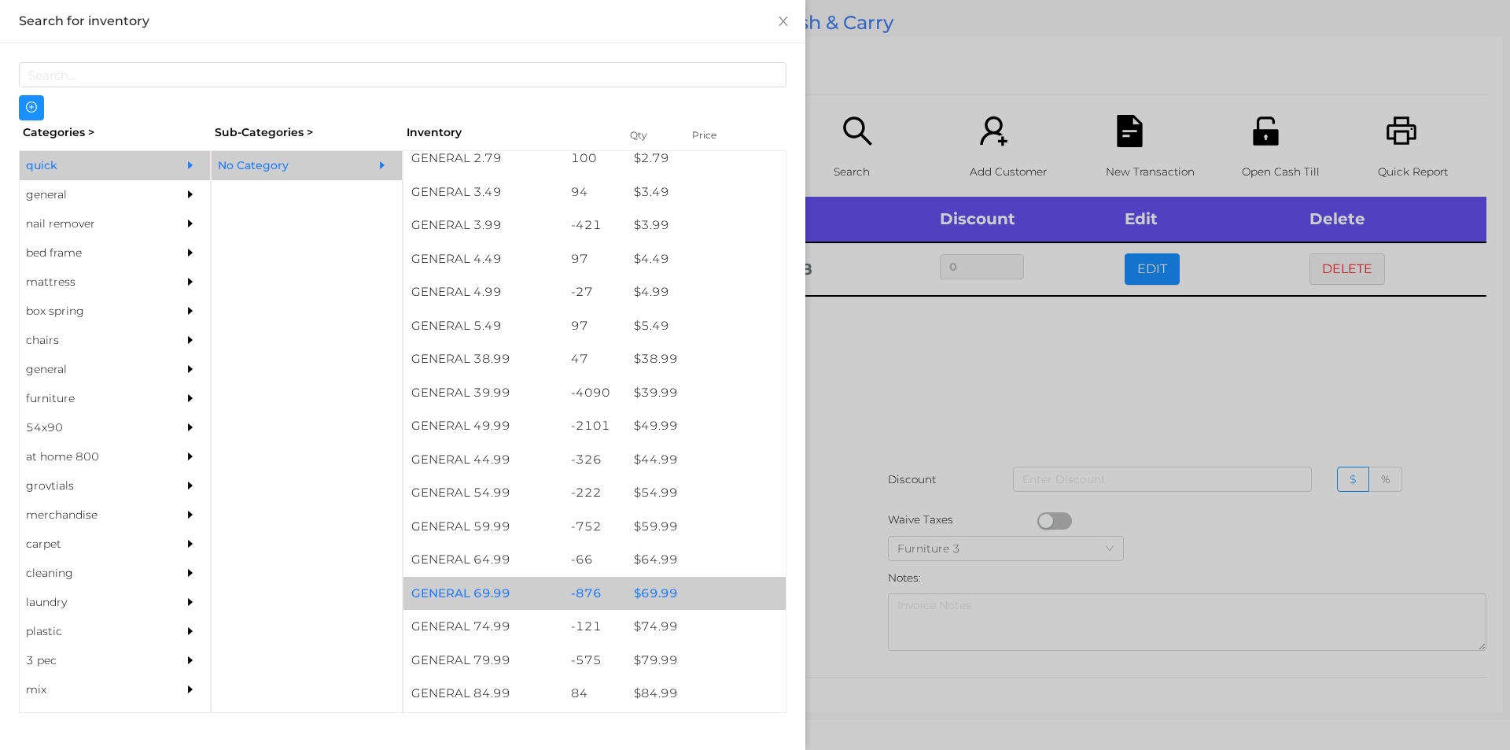
click at [673, 585] on div "$ 69.99" at bounding box center [706, 594] width 160 height 34
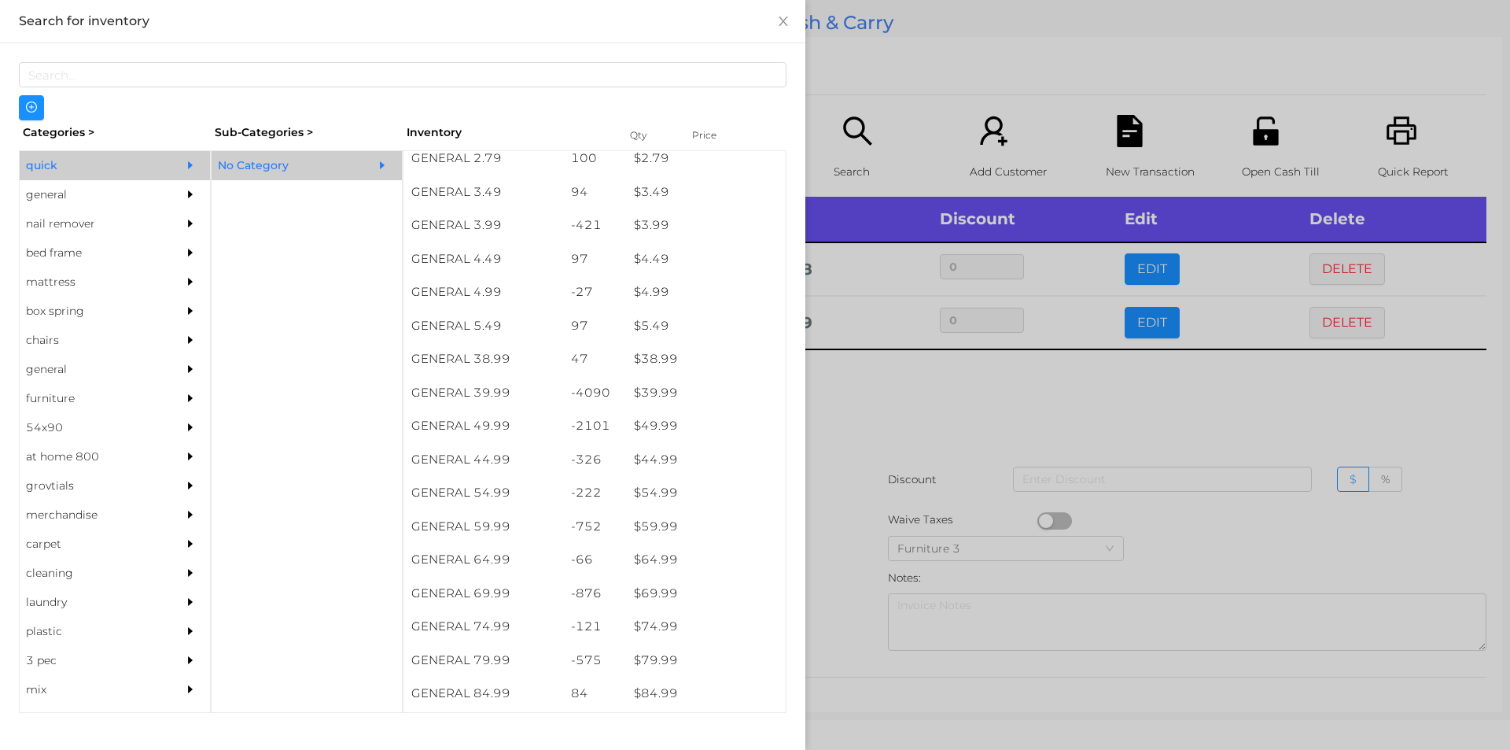
click at [848, 467] on div at bounding box center [755, 375] width 1510 height 750
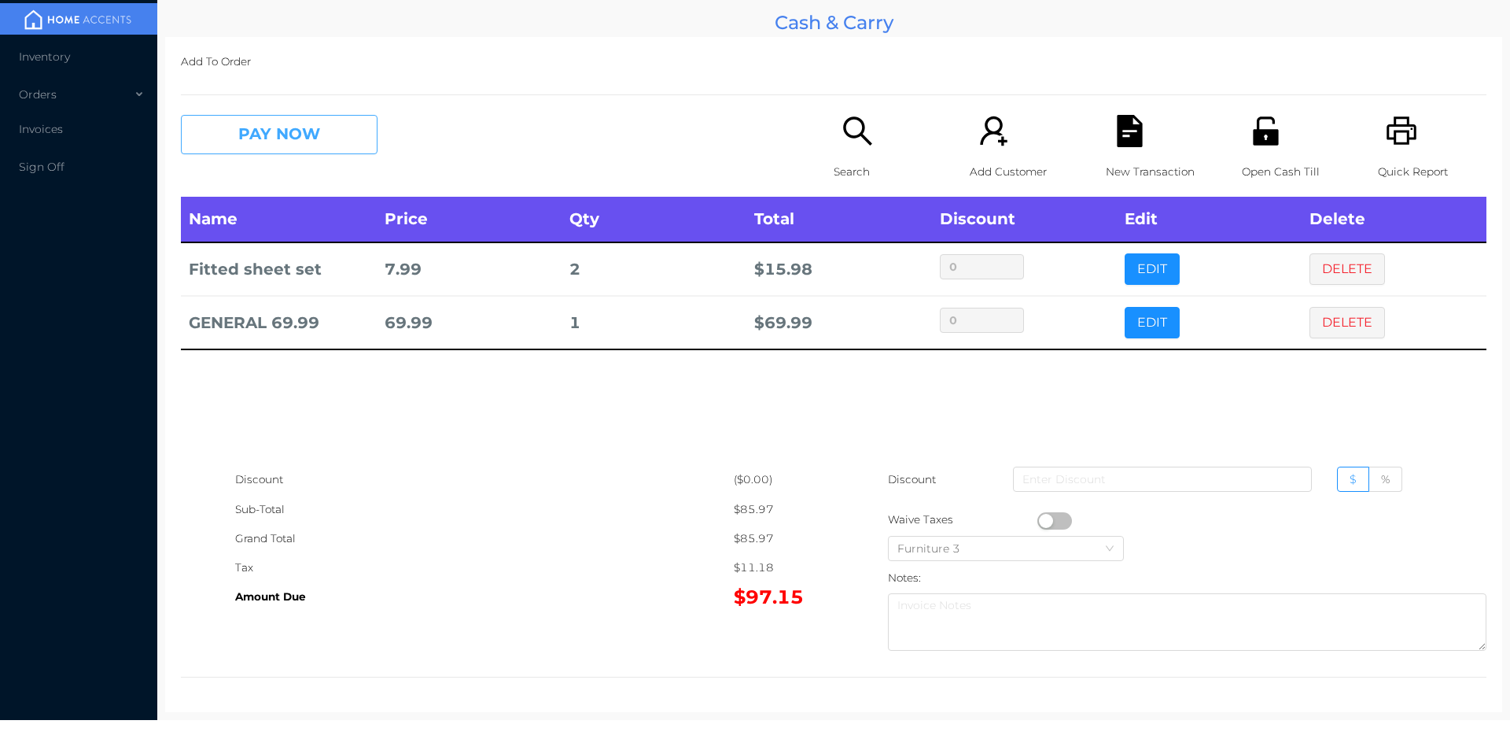
click at [313, 139] on button "PAY NOW" at bounding box center [279, 134] width 197 height 39
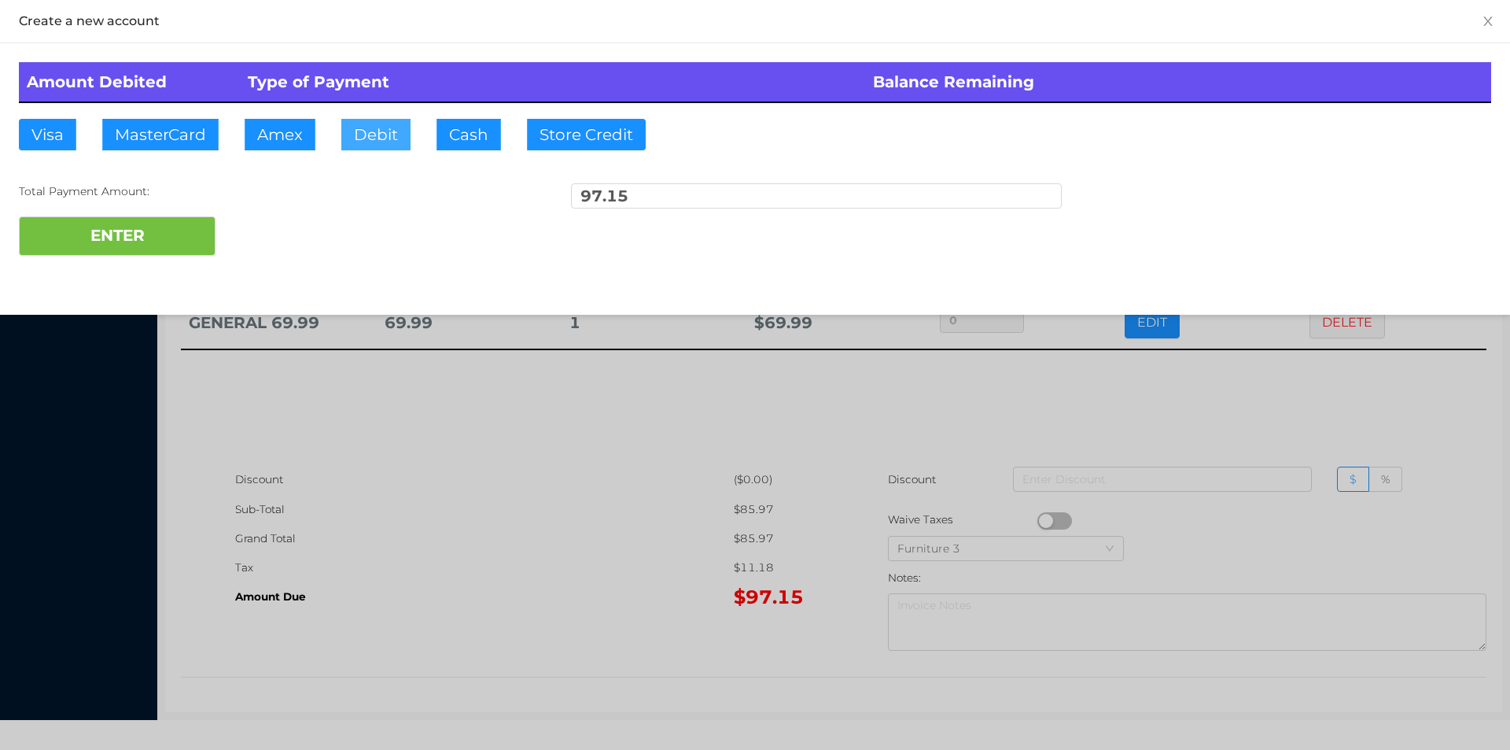
click at [375, 139] on button "Debit" at bounding box center [375, 134] width 69 height 31
click at [159, 226] on button "ENTER" at bounding box center [117, 235] width 197 height 39
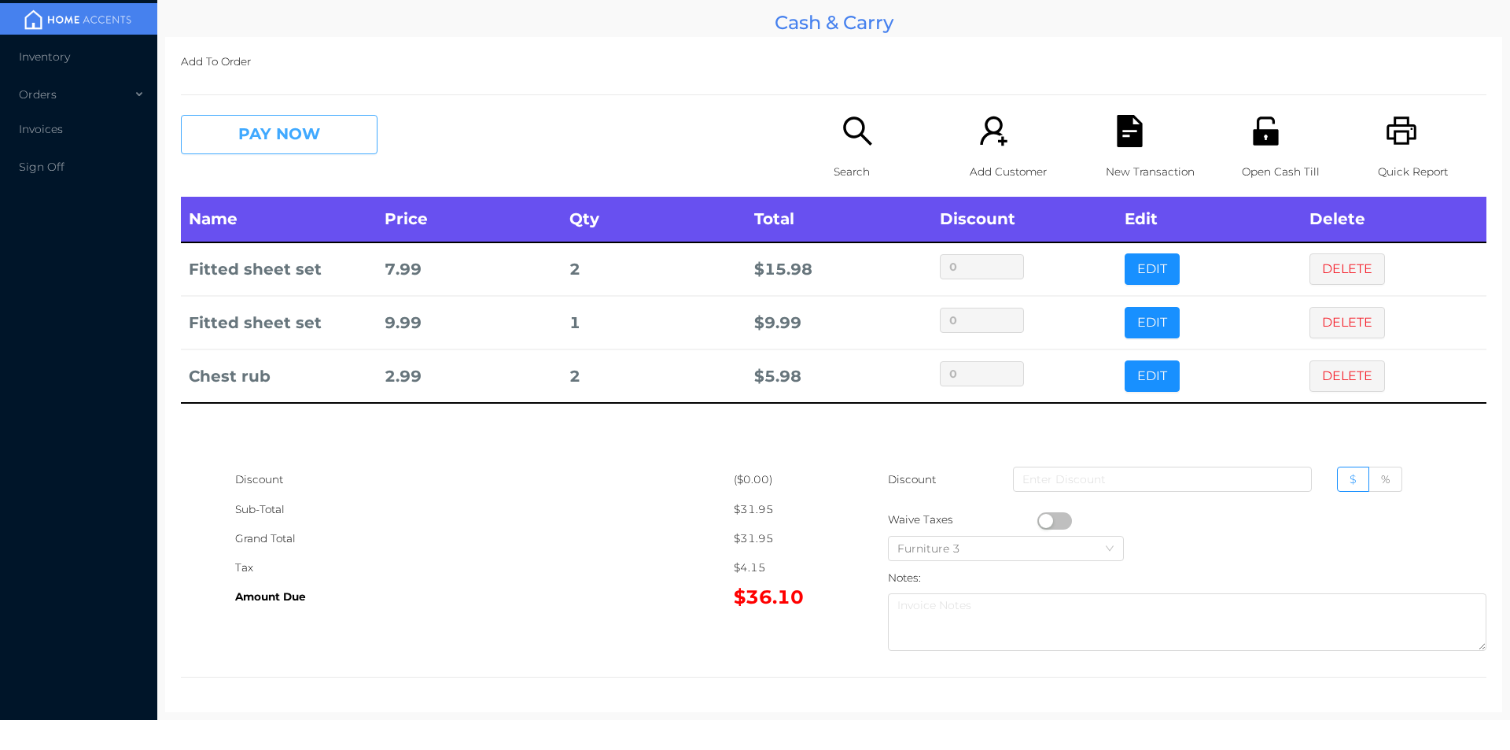
click at [282, 120] on button "PAY NOW" at bounding box center [279, 134] width 197 height 39
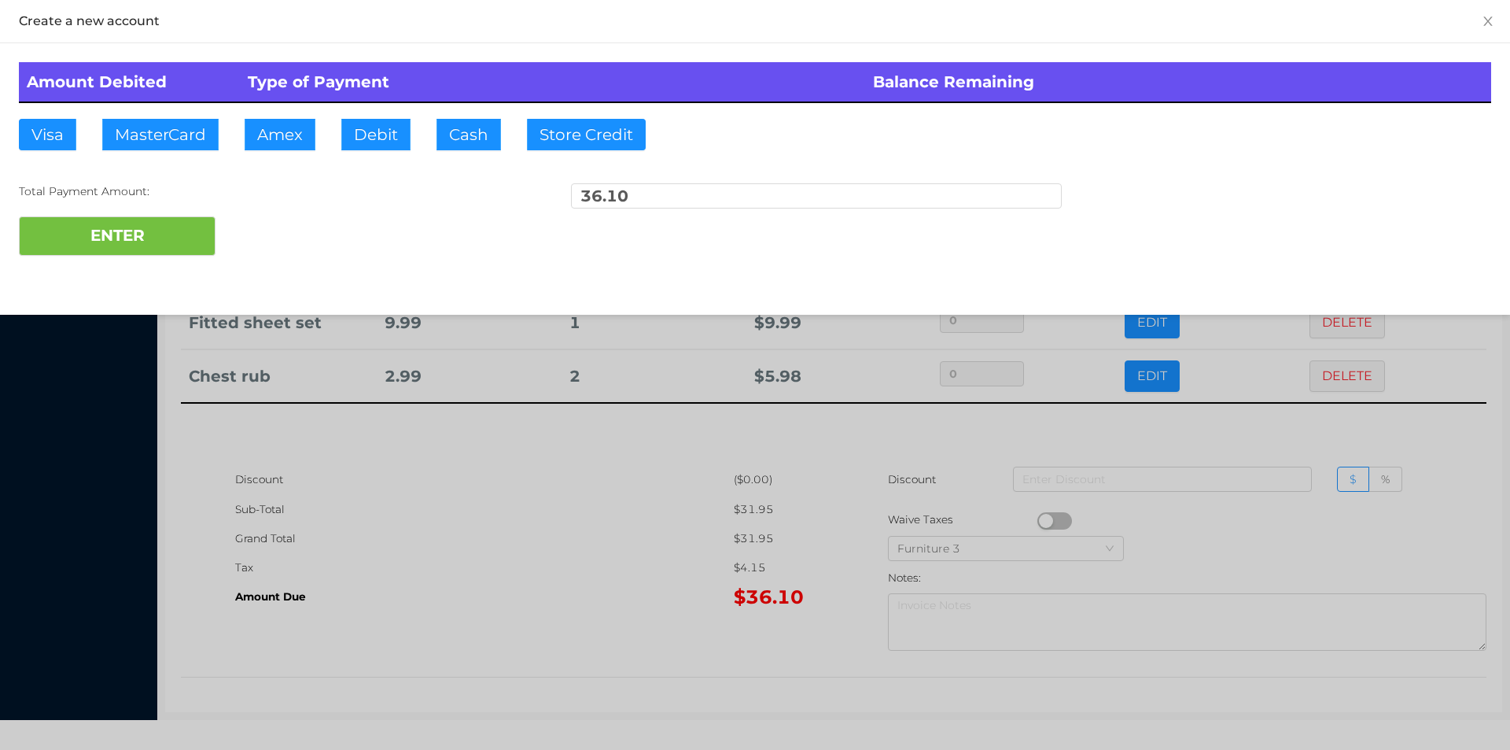
click at [374, 105] on div "Amount Debited Type of Payment Balance Remaining Visa MasterCard Amex Debit Cas…" at bounding box center [755, 158] width 1510 height 231
click at [133, 230] on button "ENTER" at bounding box center [117, 235] width 197 height 39
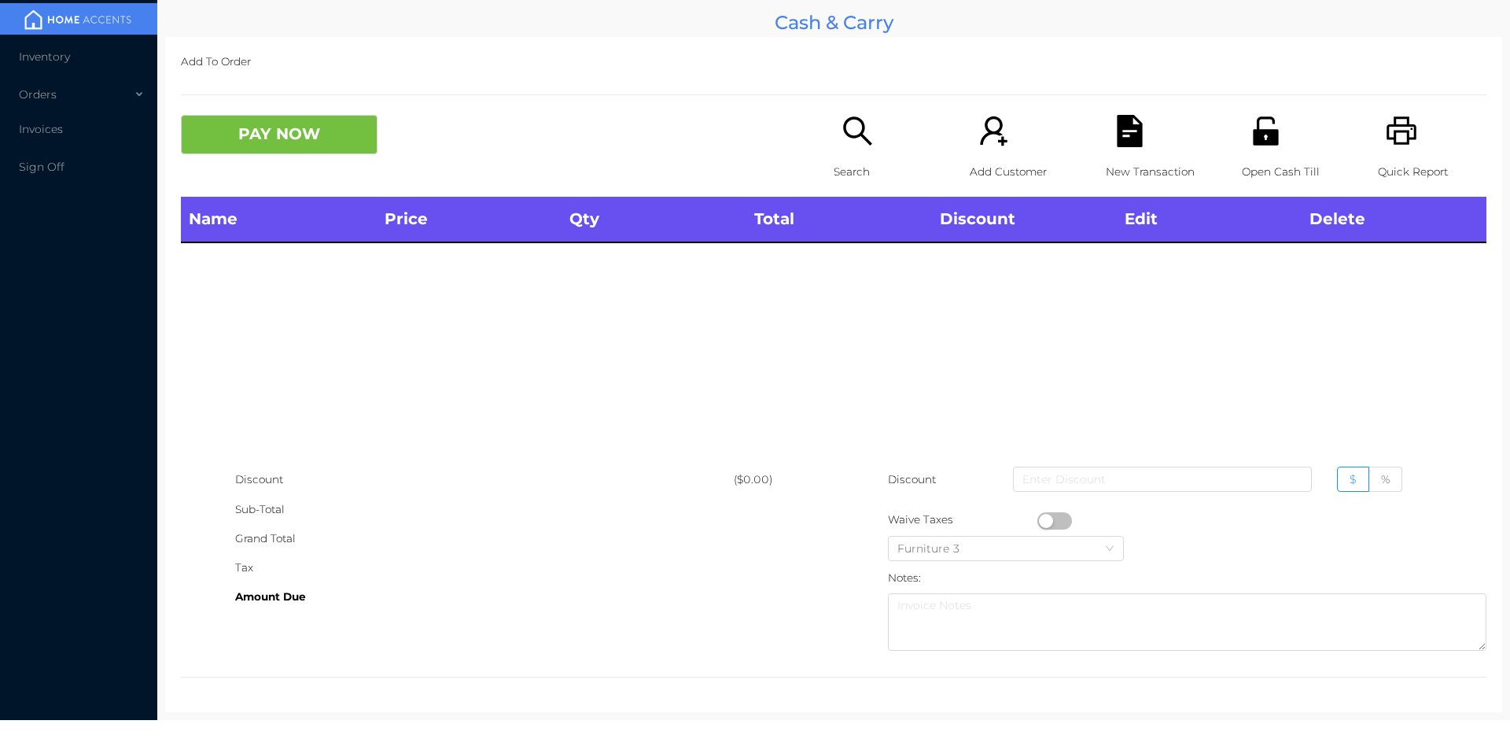
click at [1378, 149] on div "Quick Report" at bounding box center [1432, 156] width 109 height 82
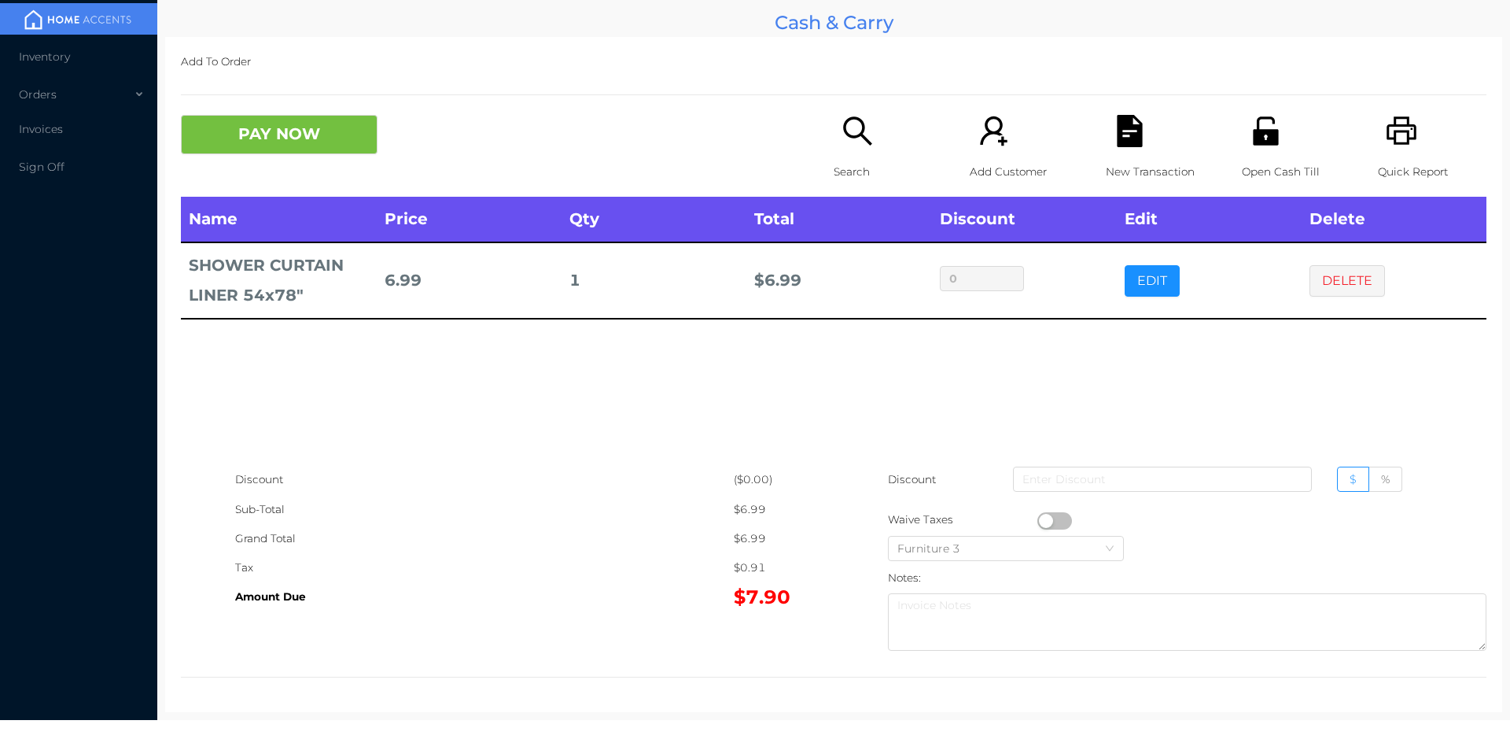
click at [1039, 514] on button "button" at bounding box center [1055, 520] width 35 height 17
click at [1106, 140] on div "New Transaction" at bounding box center [1160, 156] width 109 height 82
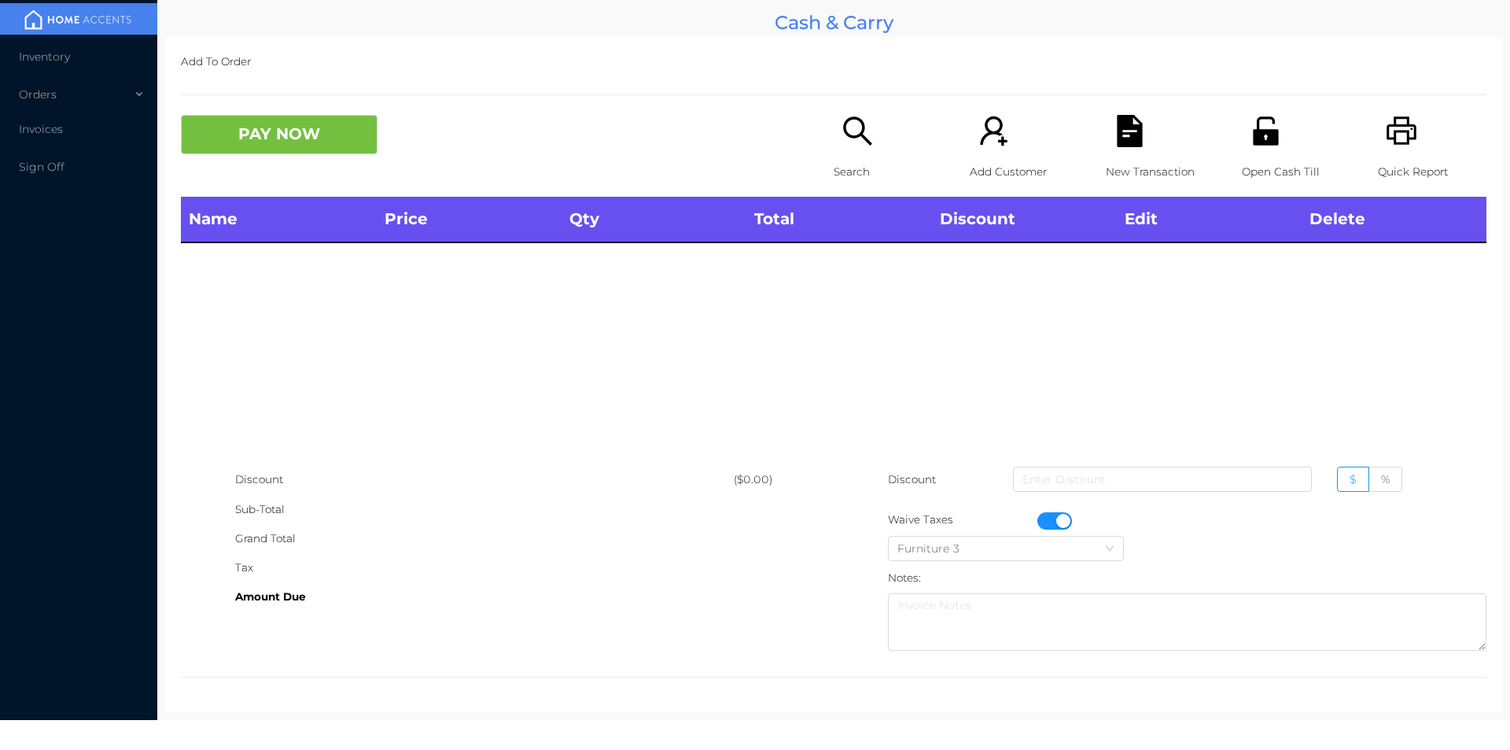
click at [1250, 136] on icon "icon: unlock" at bounding box center [1266, 131] width 32 height 32
click at [1057, 517] on button "button" at bounding box center [1055, 520] width 35 height 17
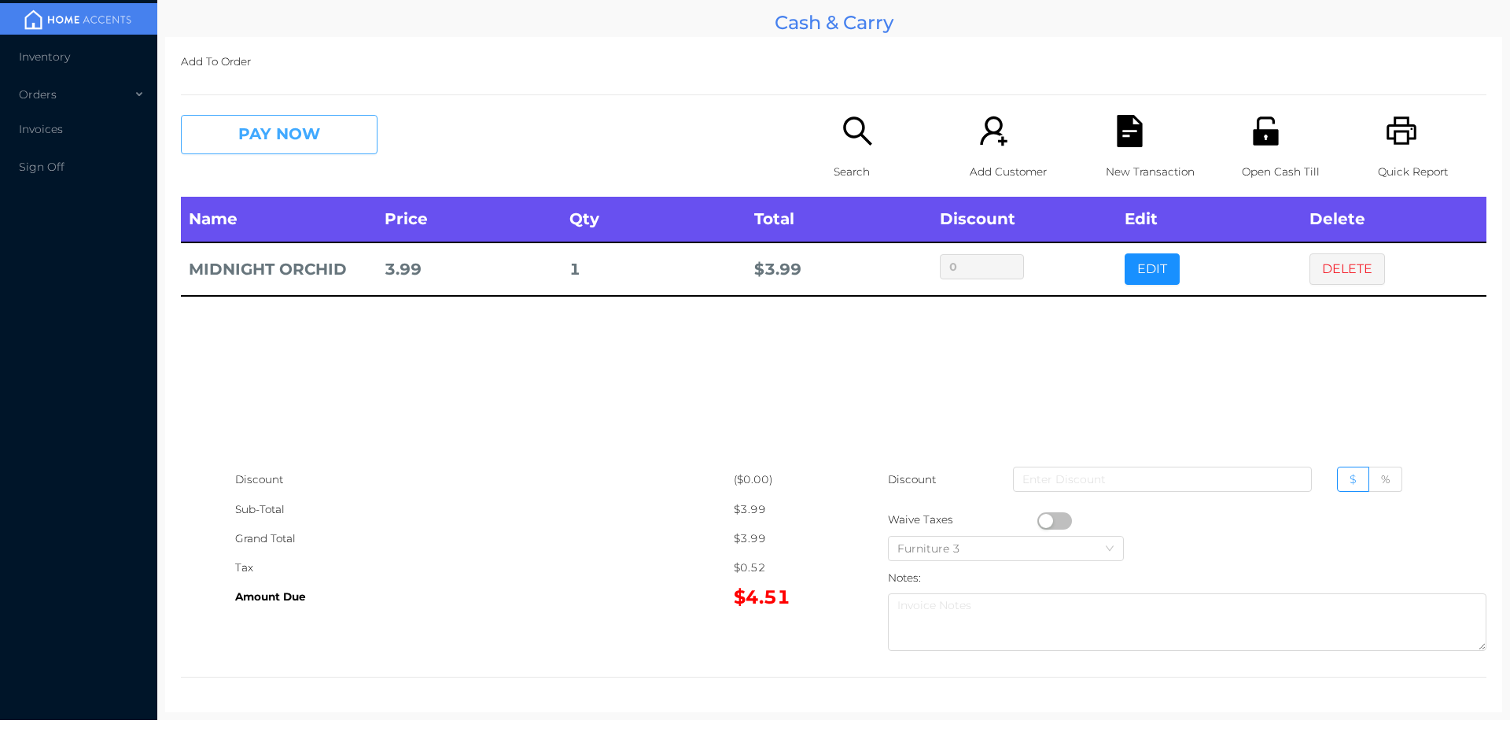
click at [245, 135] on button "PAY NOW" at bounding box center [279, 134] width 197 height 39
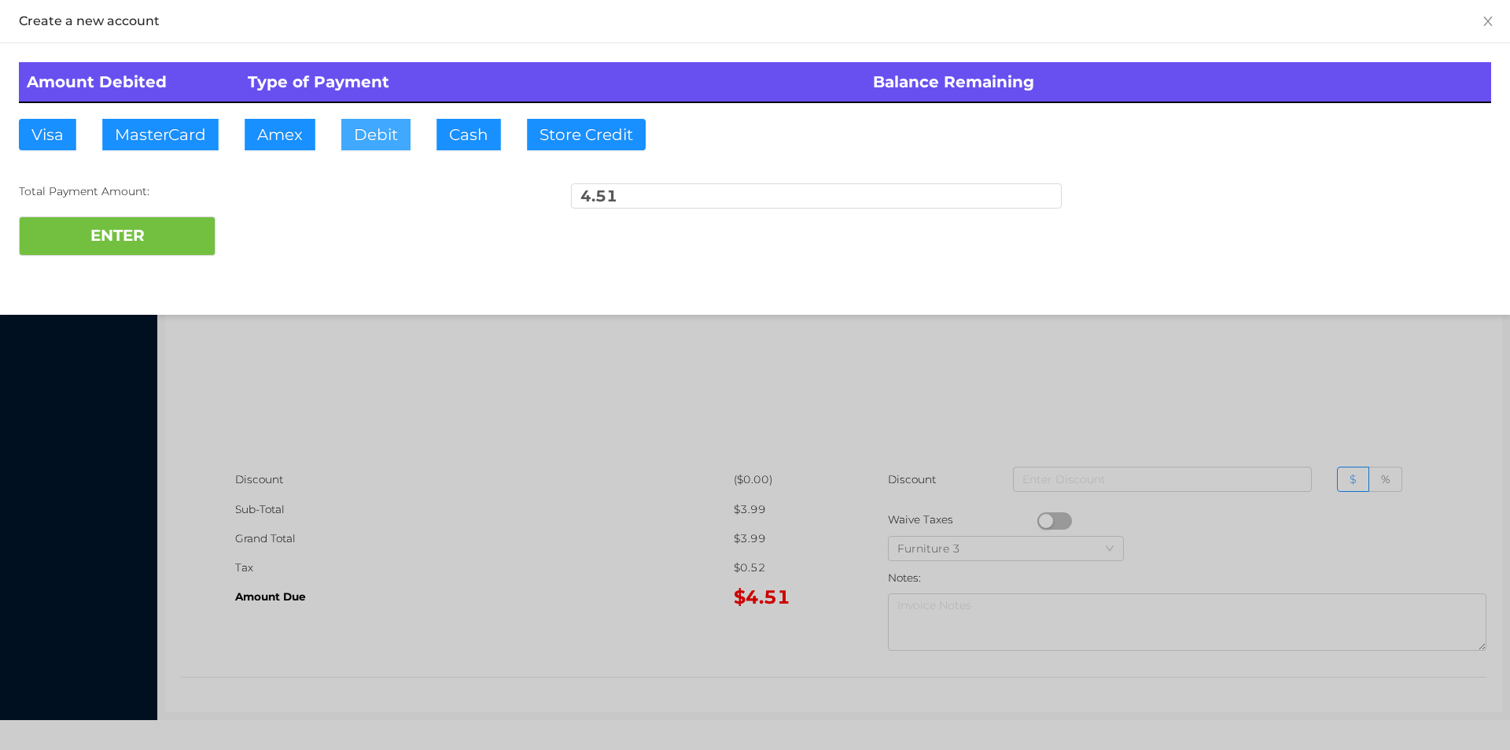
click at [379, 124] on button "Debit" at bounding box center [375, 134] width 69 height 31
click at [192, 222] on button "ENTER" at bounding box center [117, 235] width 197 height 39
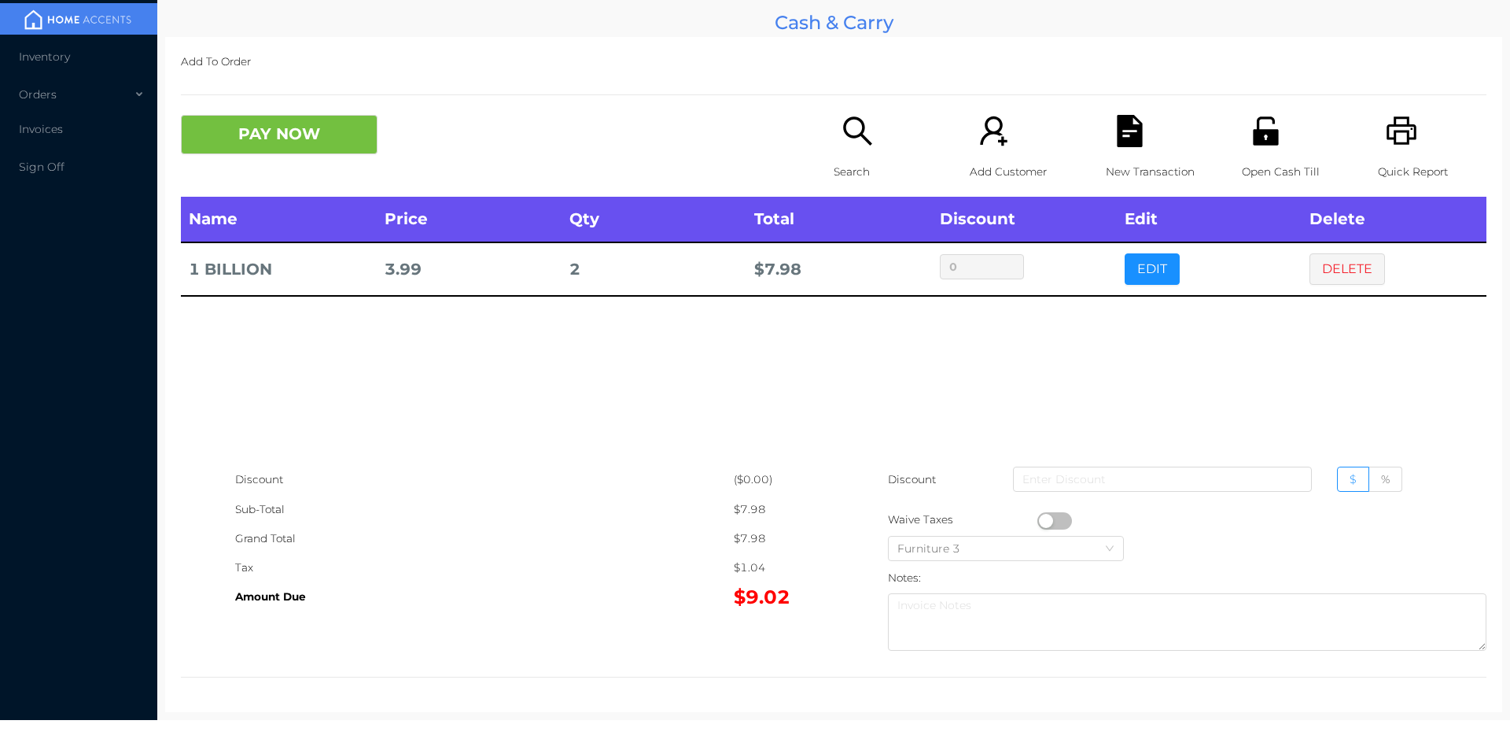
click at [294, 151] on button "PAY NOW" at bounding box center [279, 134] width 197 height 39
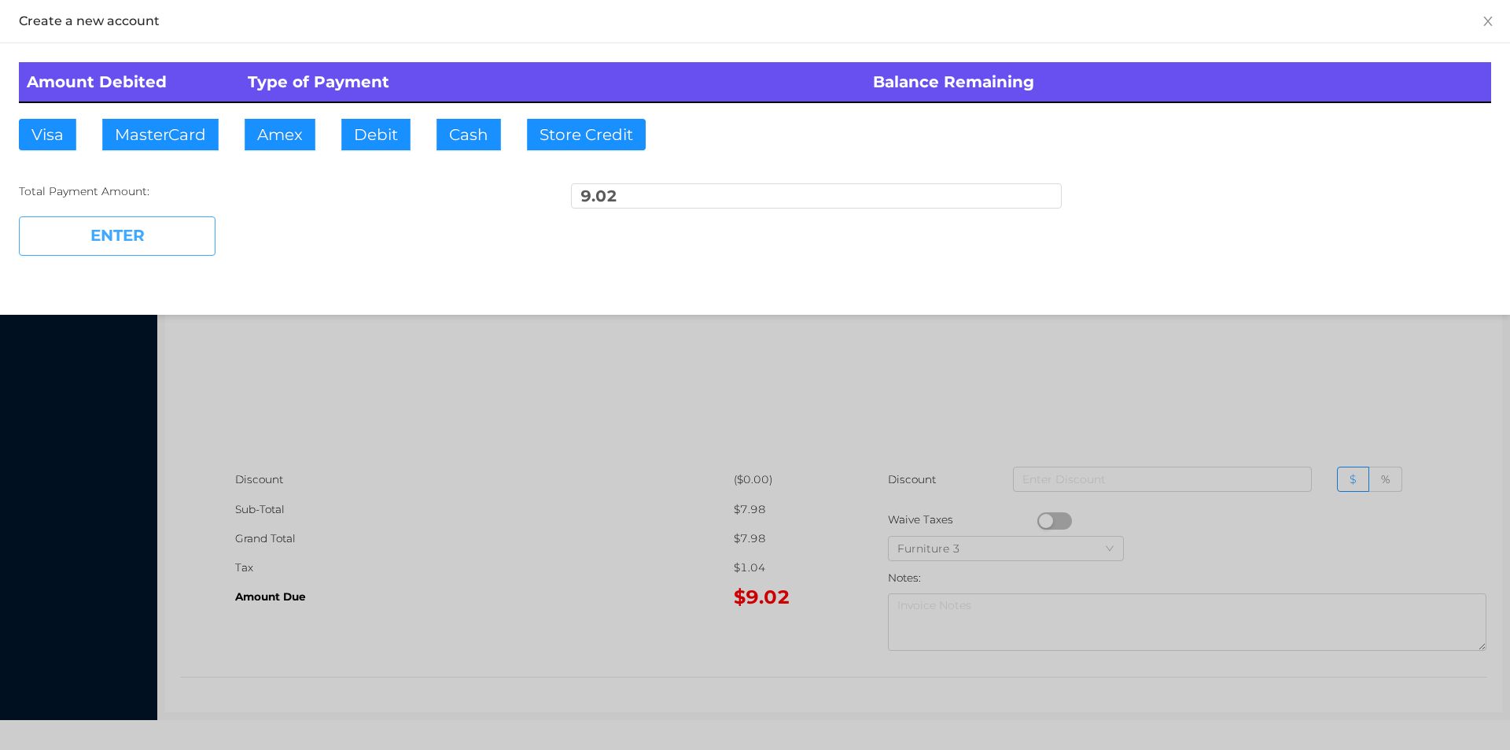
click at [153, 237] on button "ENTER" at bounding box center [117, 235] width 197 height 39
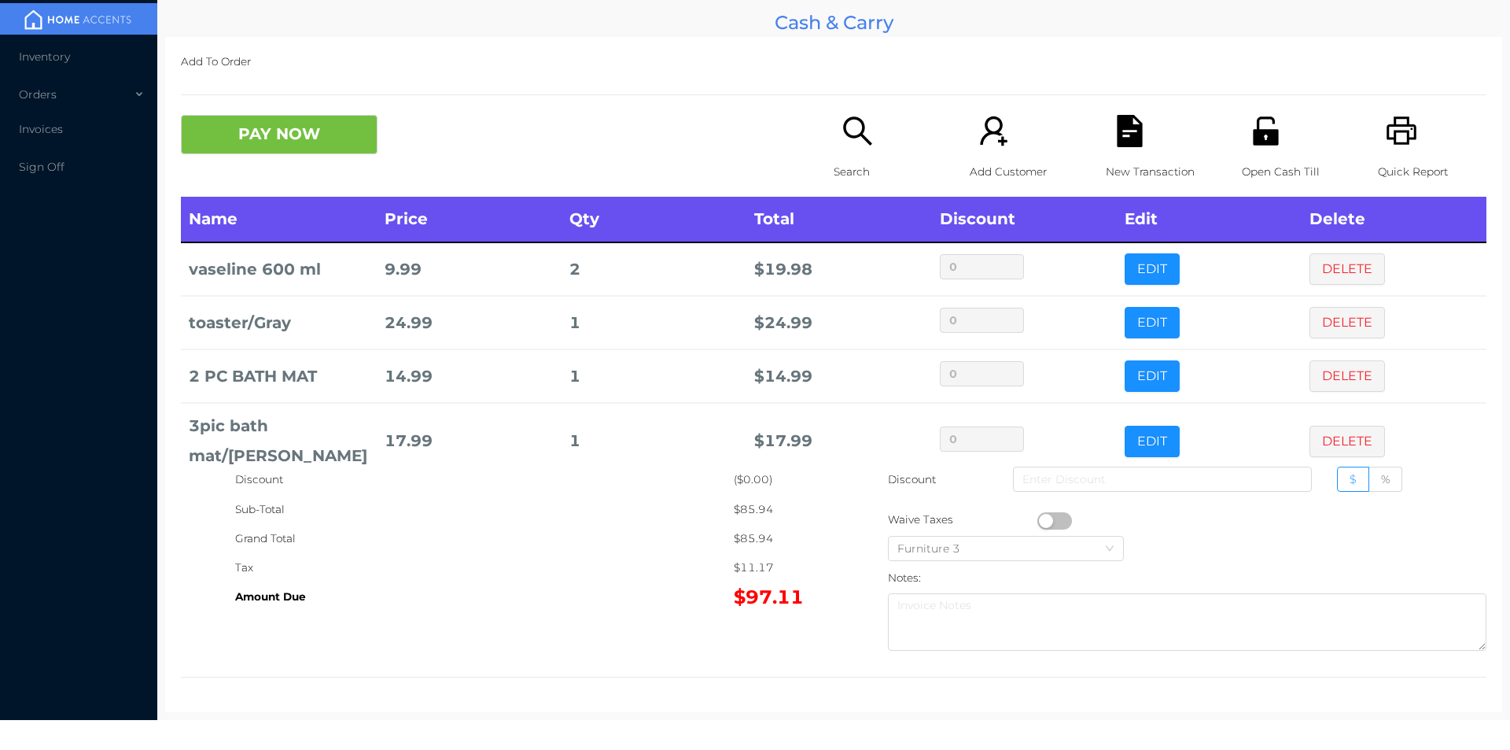
click at [1117, 128] on icon "icon: file-text" at bounding box center [1129, 131] width 25 height 32
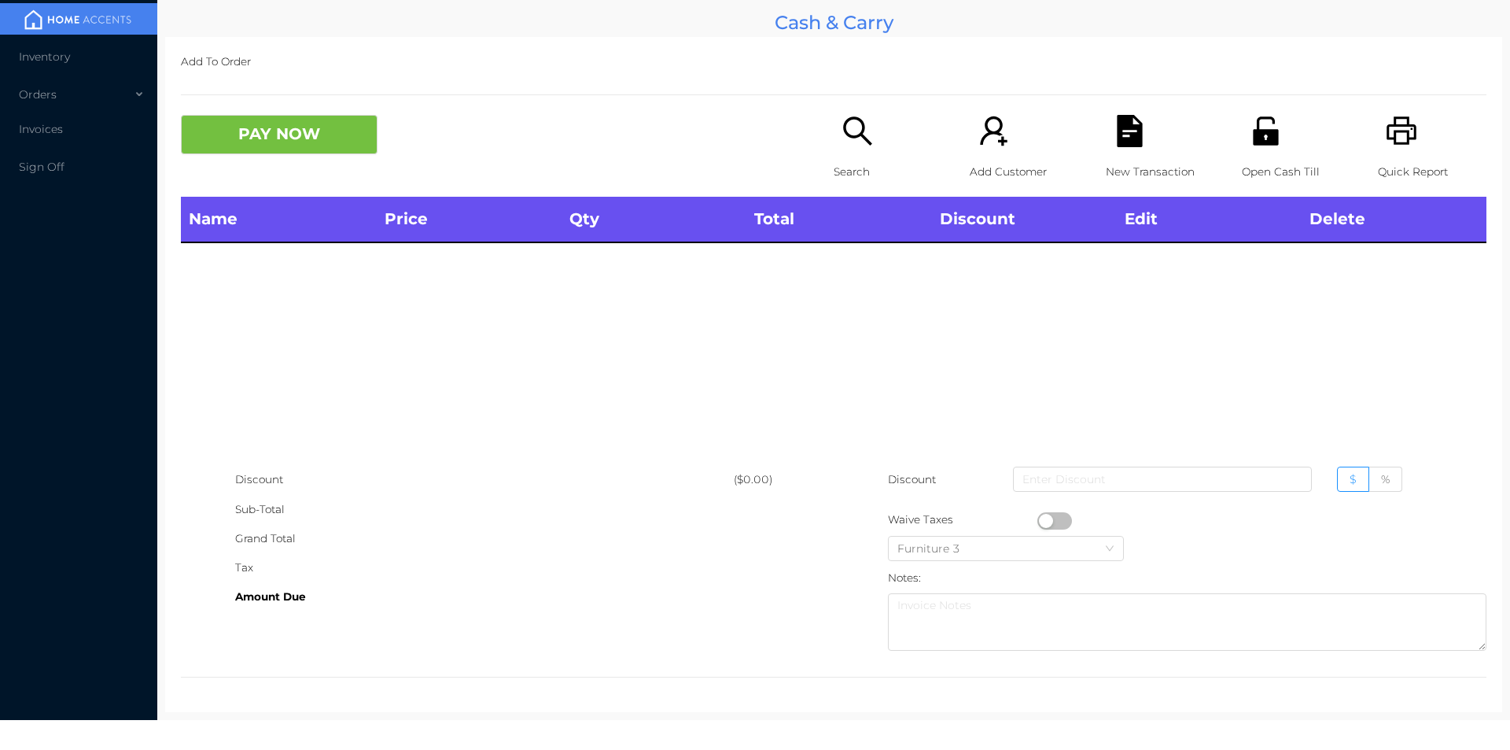
click at [1386, 124] on icon "icon: printer" at bounding box center [1402, 131] width 32 height 32
click at [842, 124] on icon "icon: search" at bounding box center [858, 131] width 32 height 32
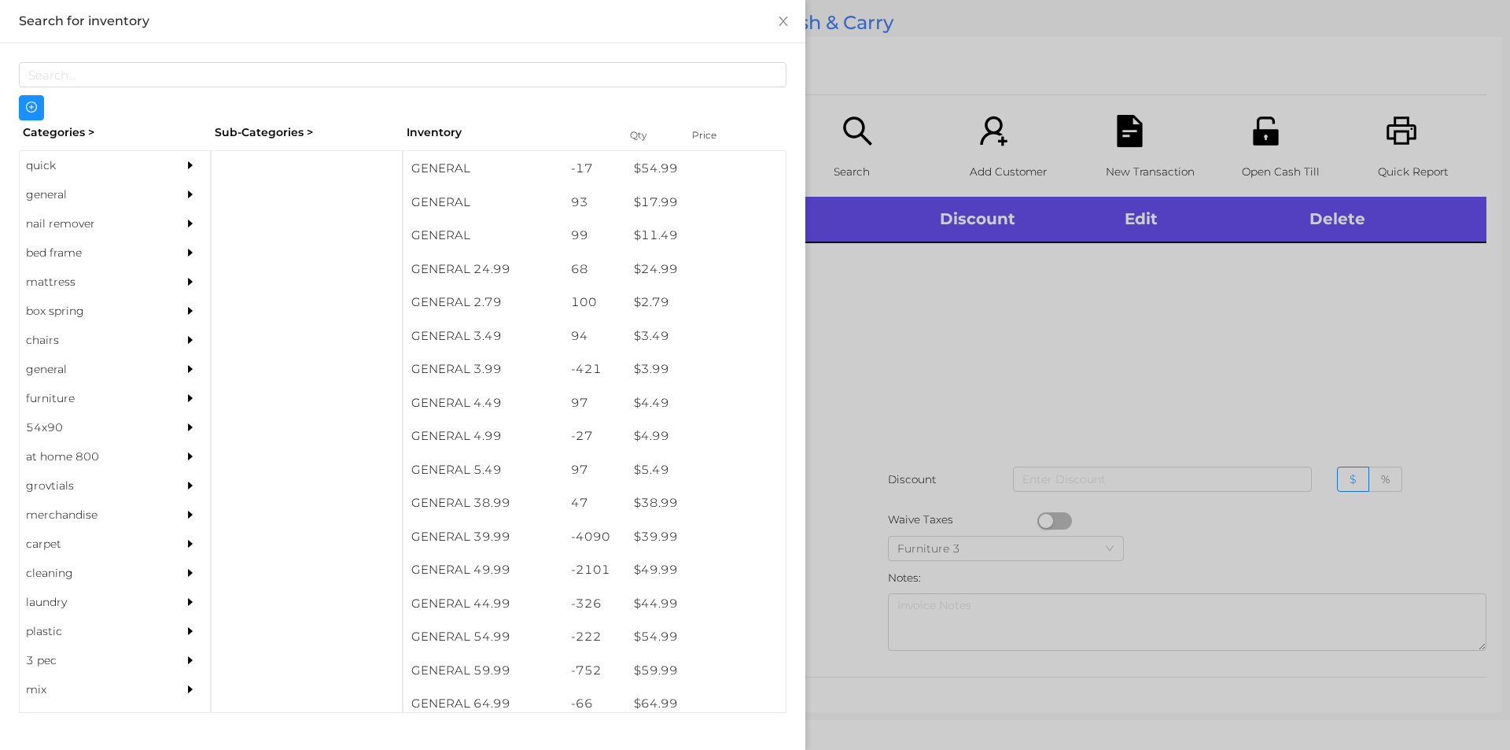
scroll to position [537, 0]
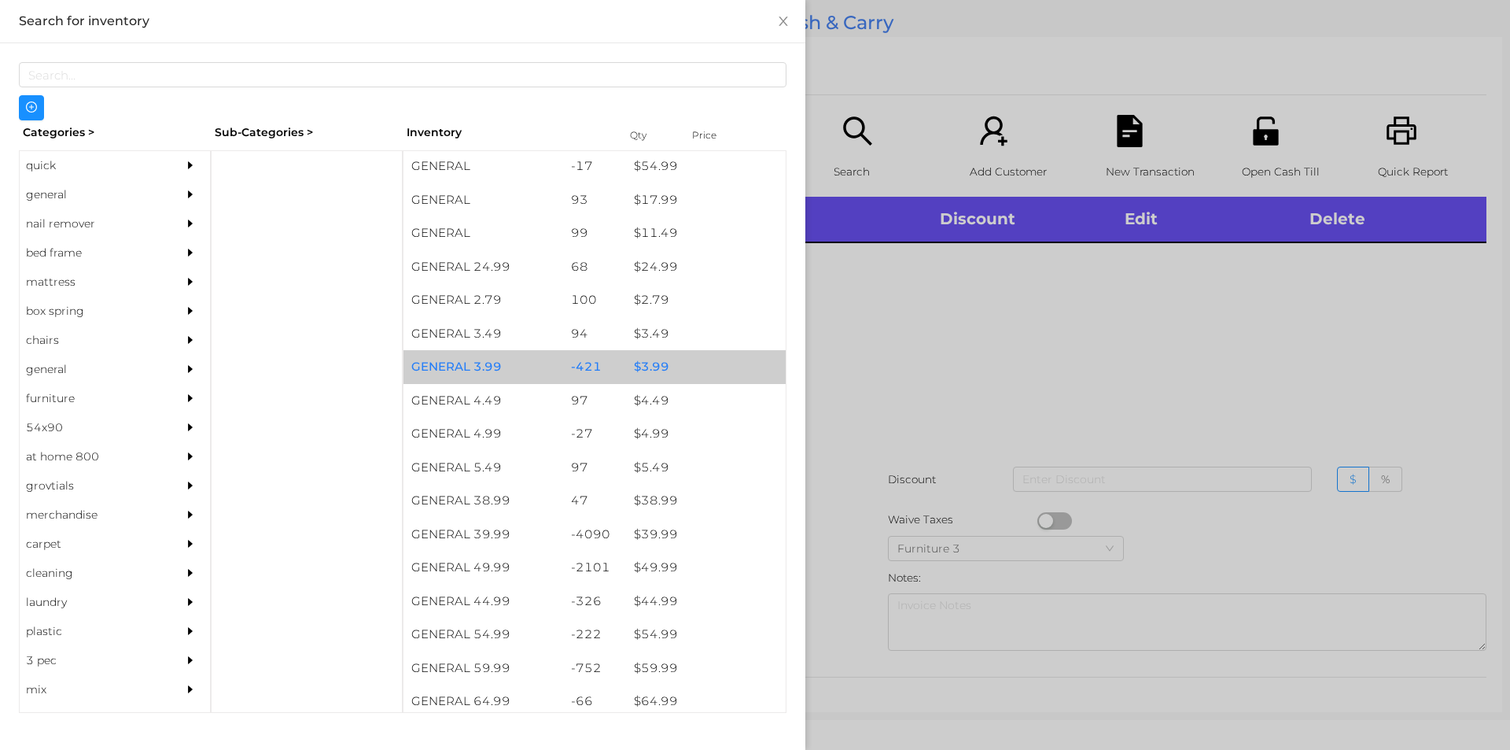
click at [681, 363] on div "$ 3.99" at bounding box center [706, 367] width 160 height 34
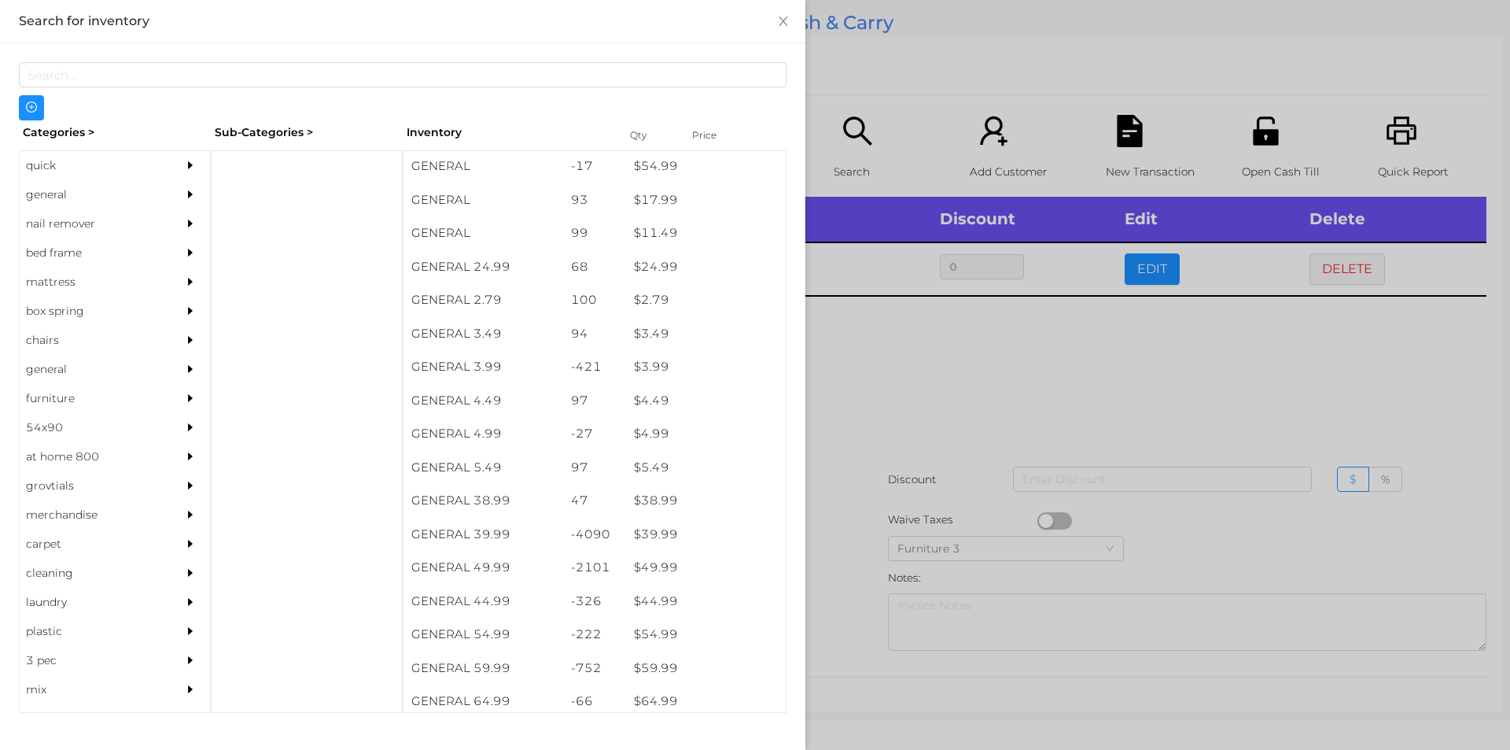
click at [934, 370] on div at bounding box center [755, 375] width 1510 height 750
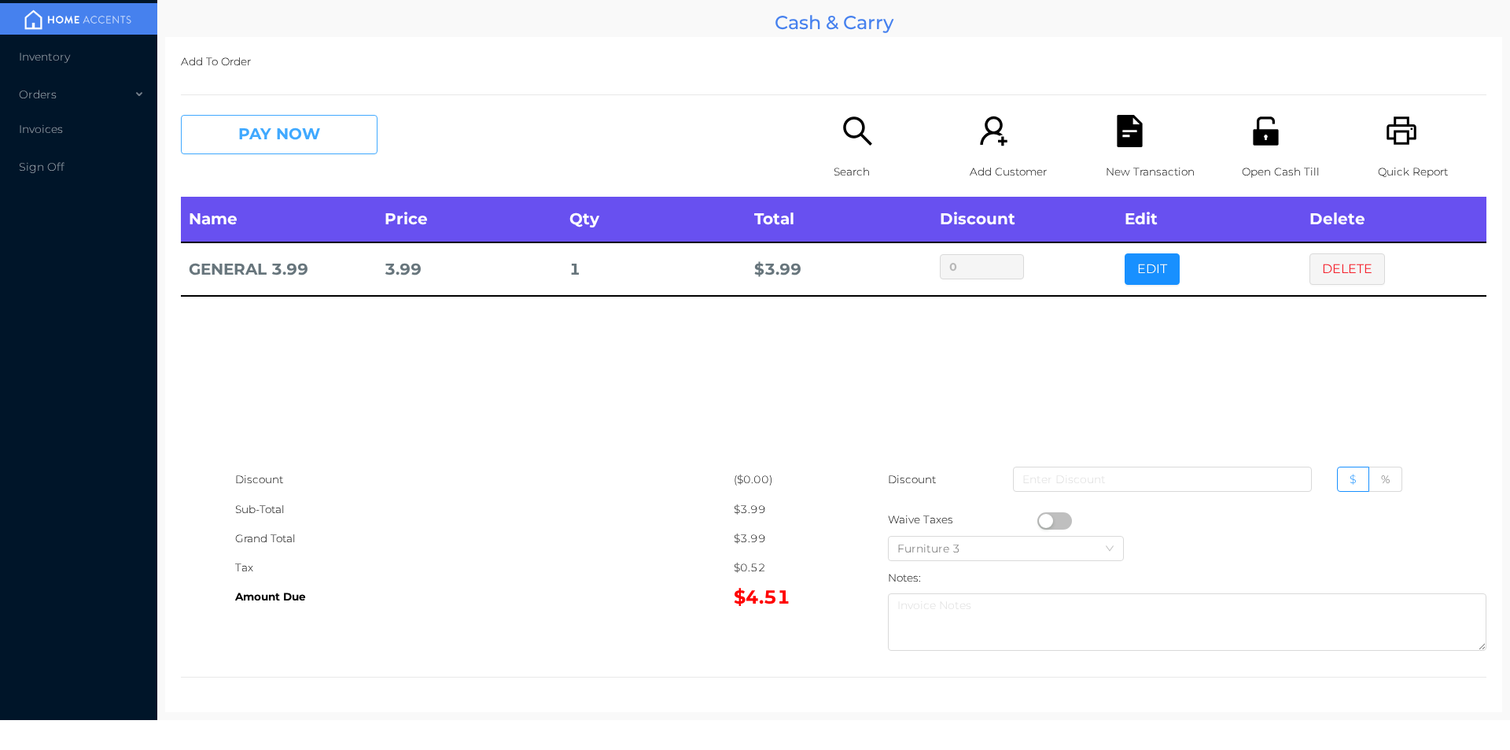
click at [228, 146] on button "PAY NOW" at bounding box center [279, 134] width 197 height 39
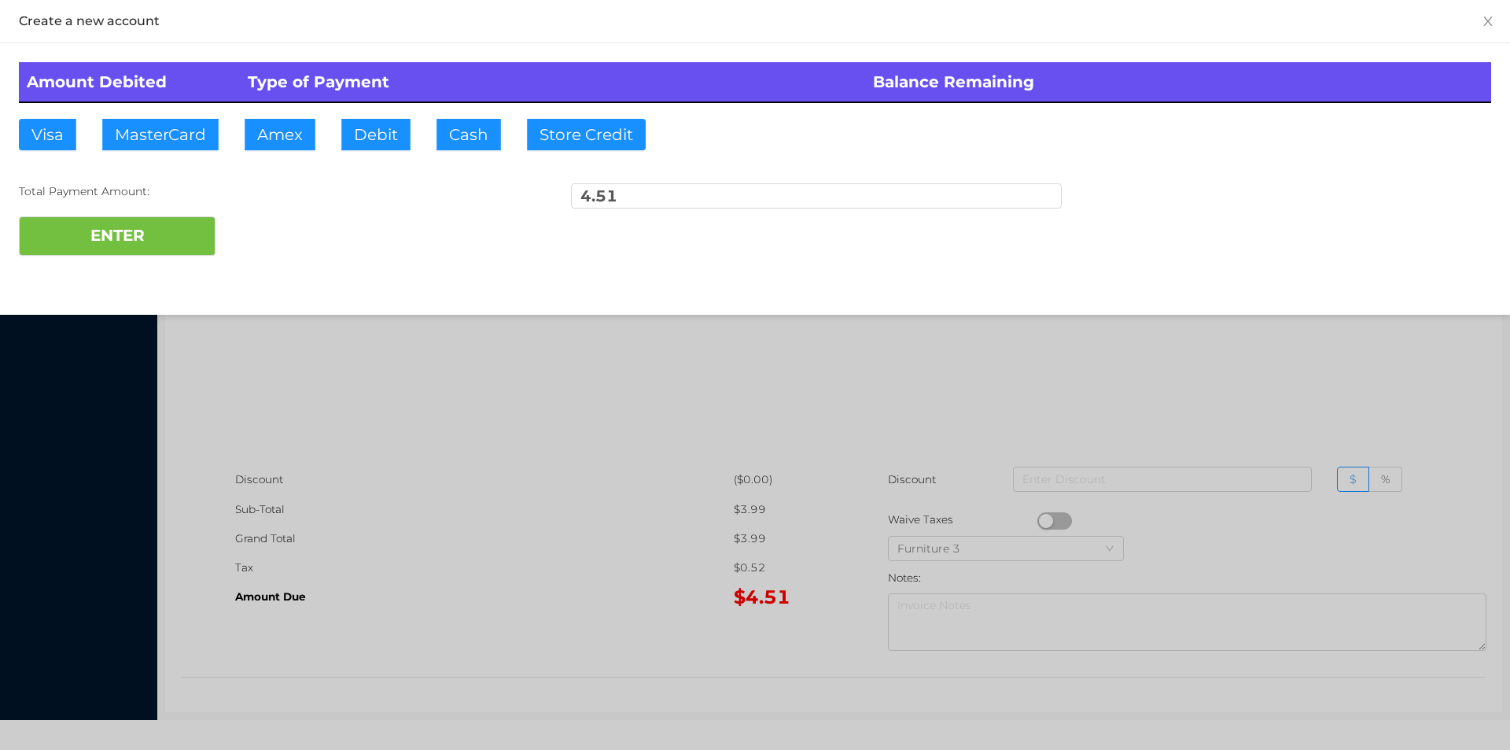
click at [10, 150] on div "Amount Debited Type of Payment Balance Remaining Visa MasterCard Amex Debit Cas…" at bounding box center [755, 158] width 1510 height 231
click at [82, 252] on button "ENTER" at bounding box center [117, 235] width 197 height 39
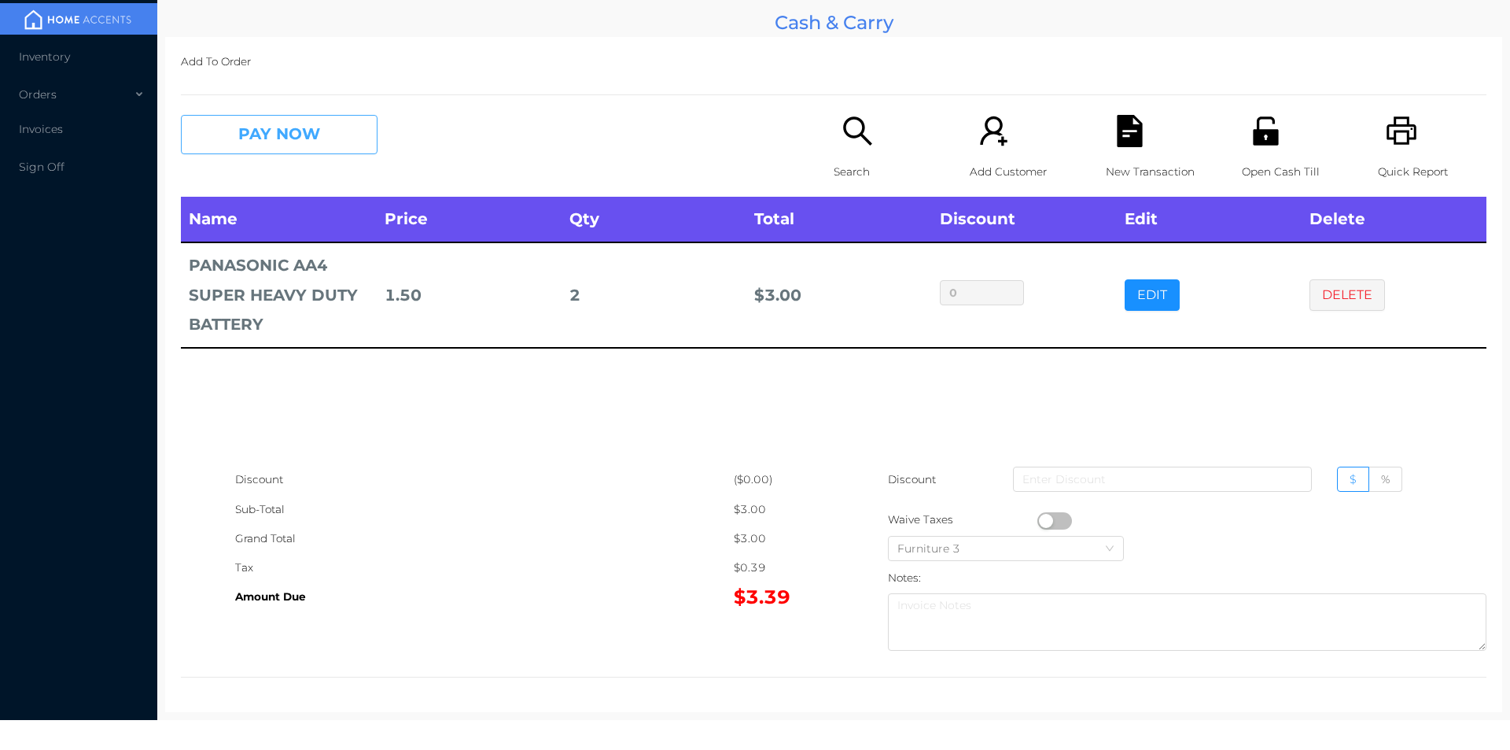
click at [277, 137] on button "PAY NOW" at bounding box center [279, 134] width 197 height 39
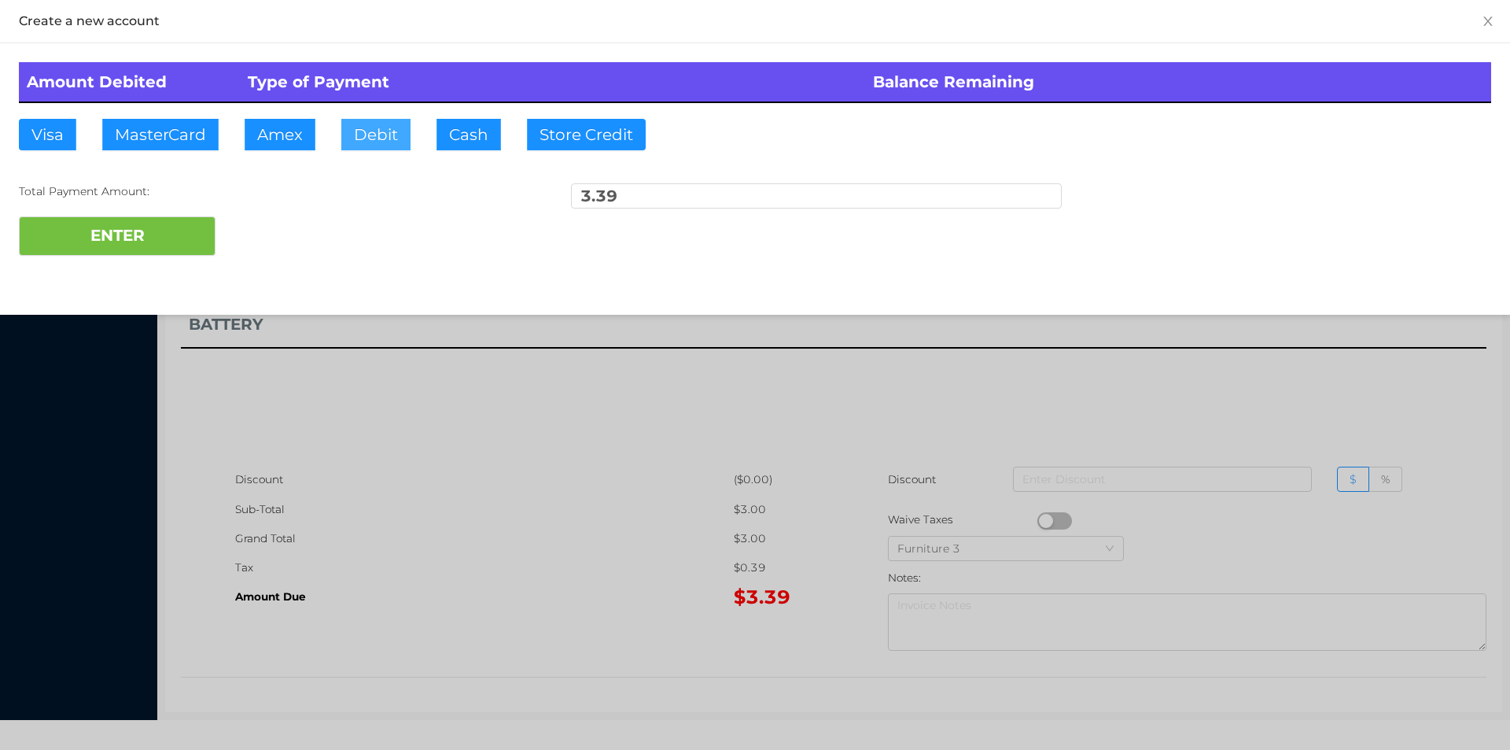
click at [371, 124] on button "Debit" at bounding box center [375, 134] width 69 height 31
click at [164, 249] on button "ENTER" at bounding box center [117, 235] width 197 height 39
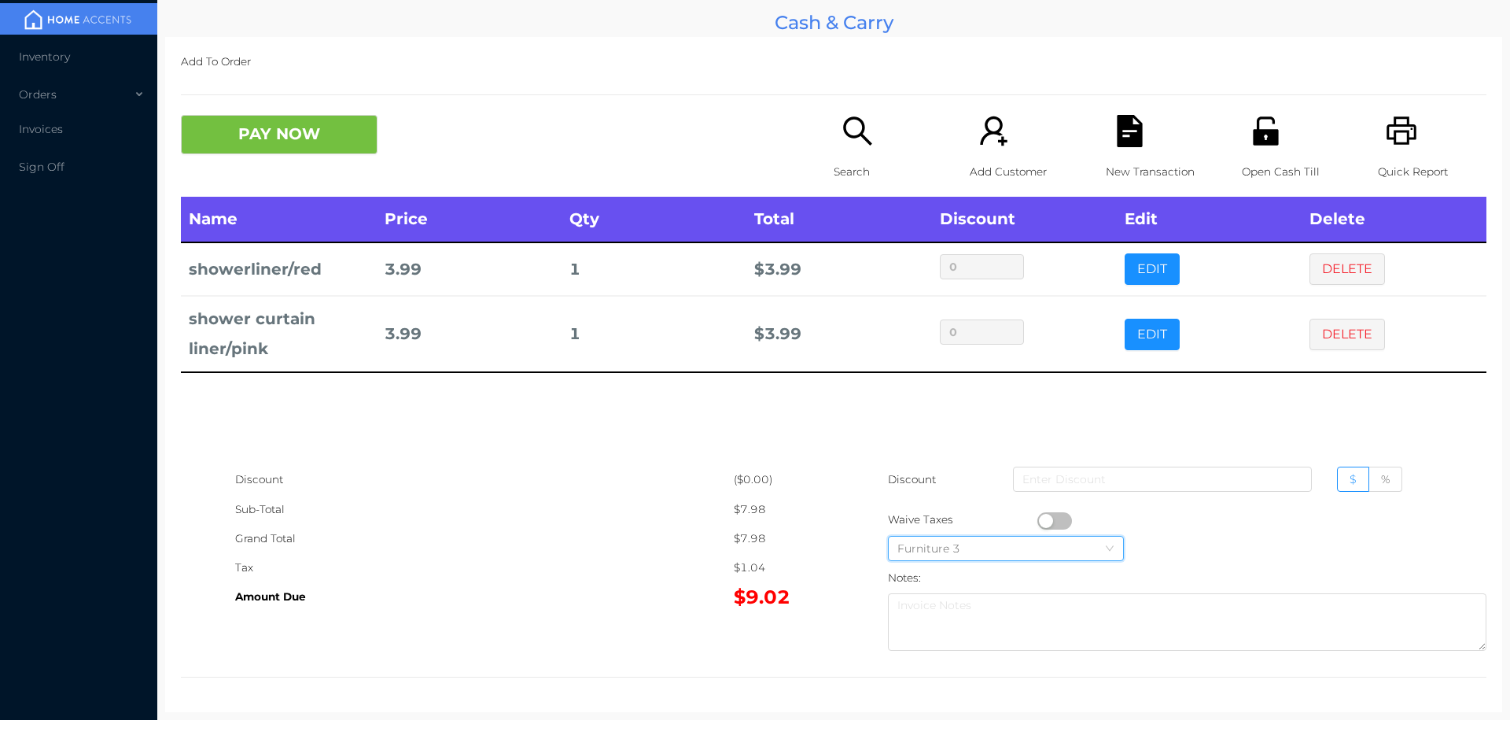
click at [1053, 541] on div "Furniture 3" at bounding box center [1006, 549] width 217 height 24
click at [1206, 550] on div "Furniture 3" at bounding box center [1137, 548] width 499 height 29
click at [1042, 520] on button "button" at bounding box center [1055, 520] width 35 height 17
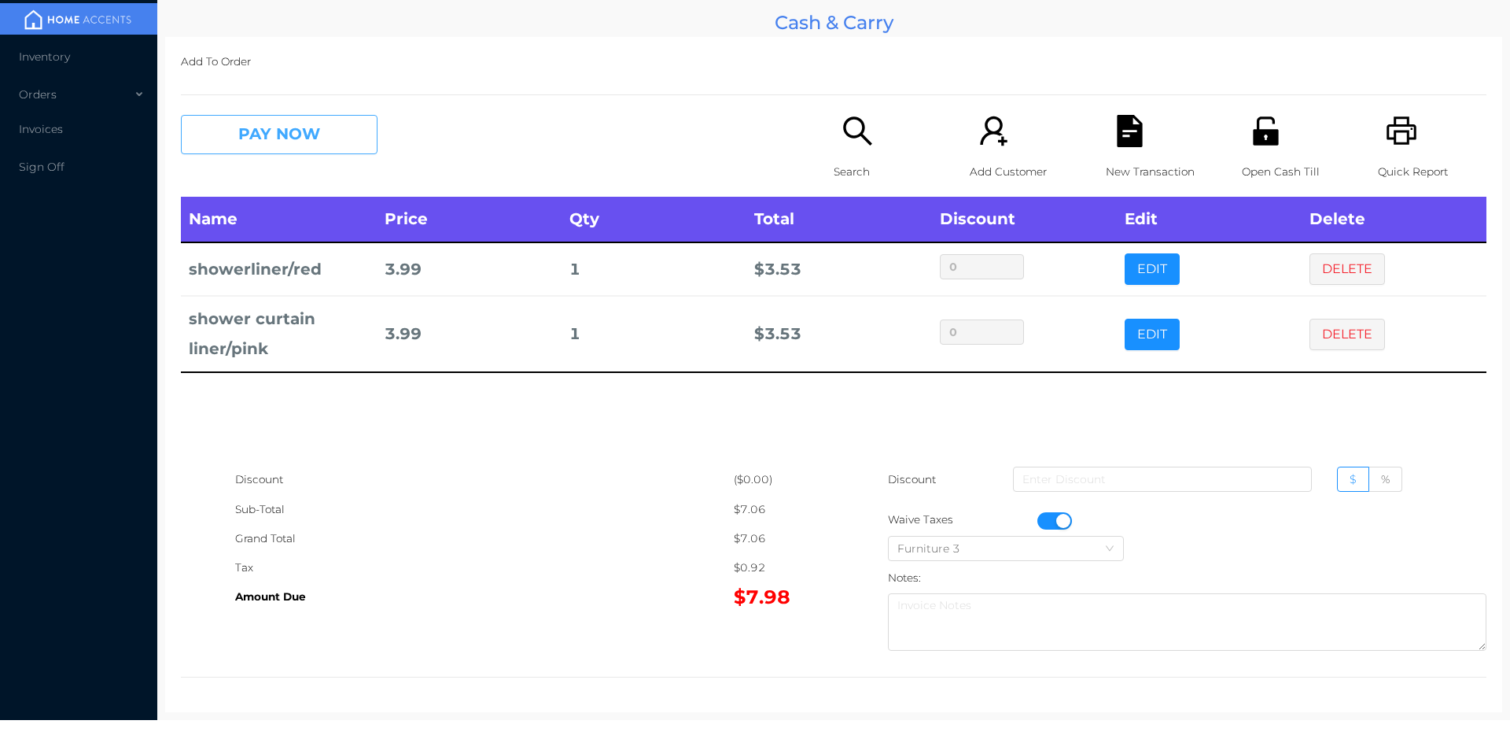
click at [218, 142] on button "PAY NOW" at bounding box center [279, 134] width 197 height 39
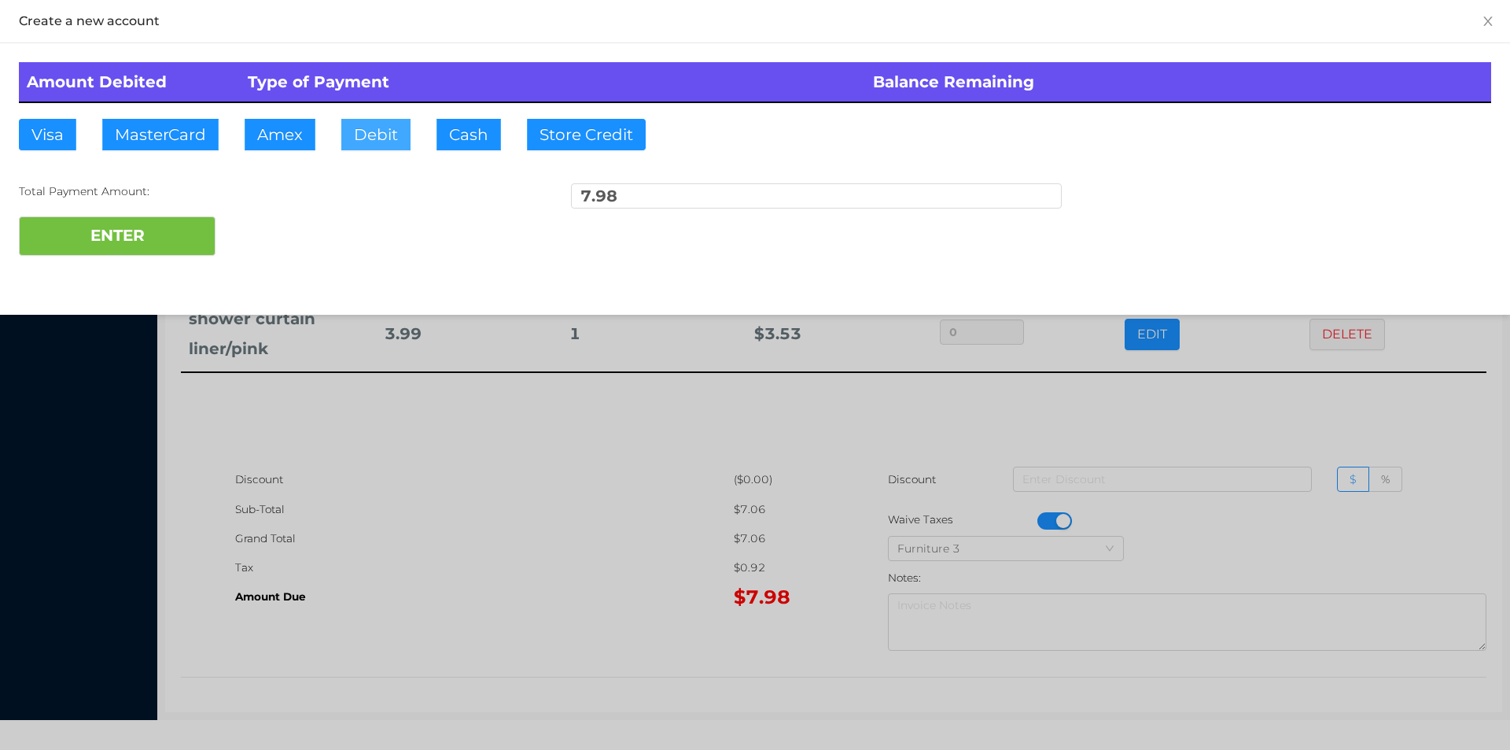
click at [399, 125] on button "Debit" at bounding box center [375, 134] width 69 height 31
click at [142, 226] on button "ENTER" at bounding box center [117, 235] width 197 height 39
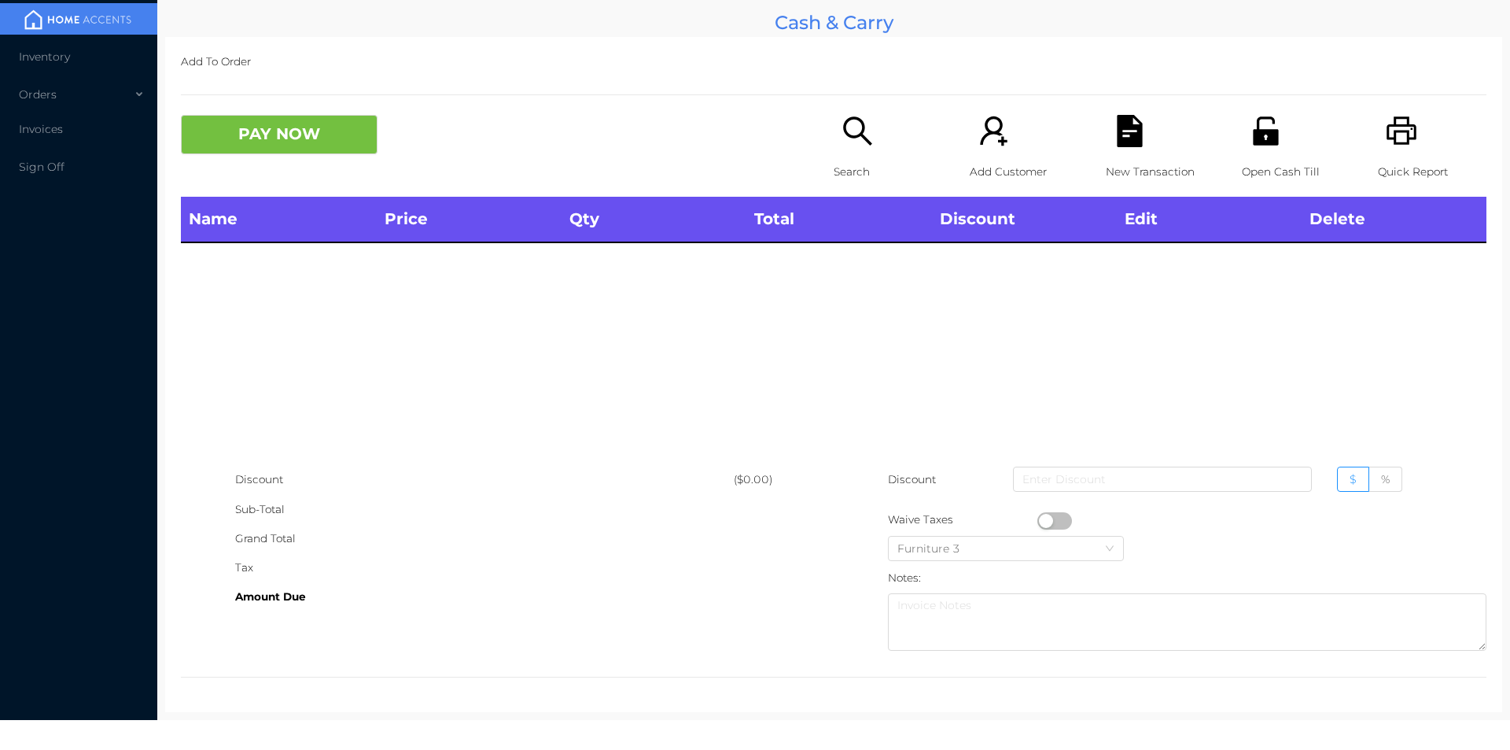
click at [843, 131] on icon "icon: search" at bounding box center [857, 130] width 28 height 28
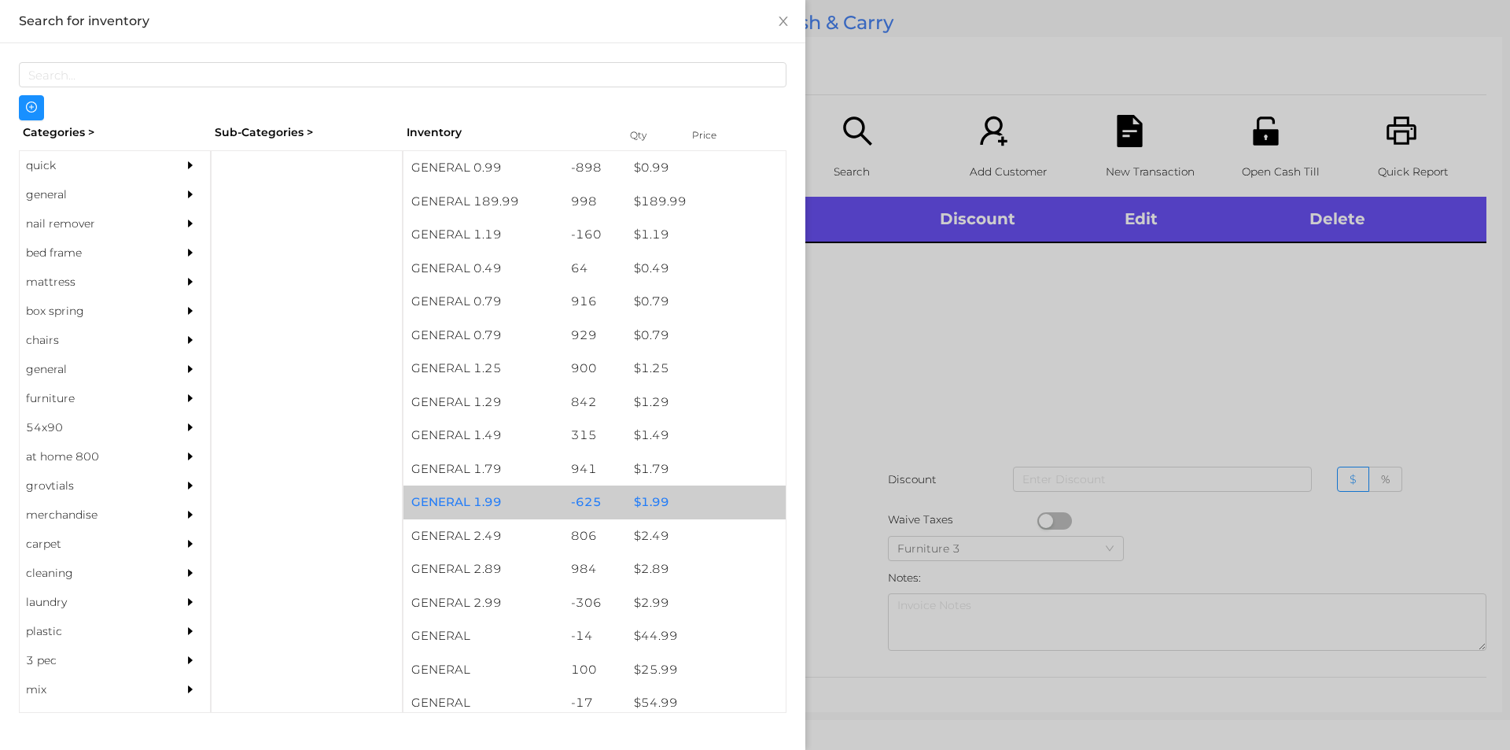
click at [658, 502] on div "$ 1.99" at bounding box center [706, 502] width 160 height 34
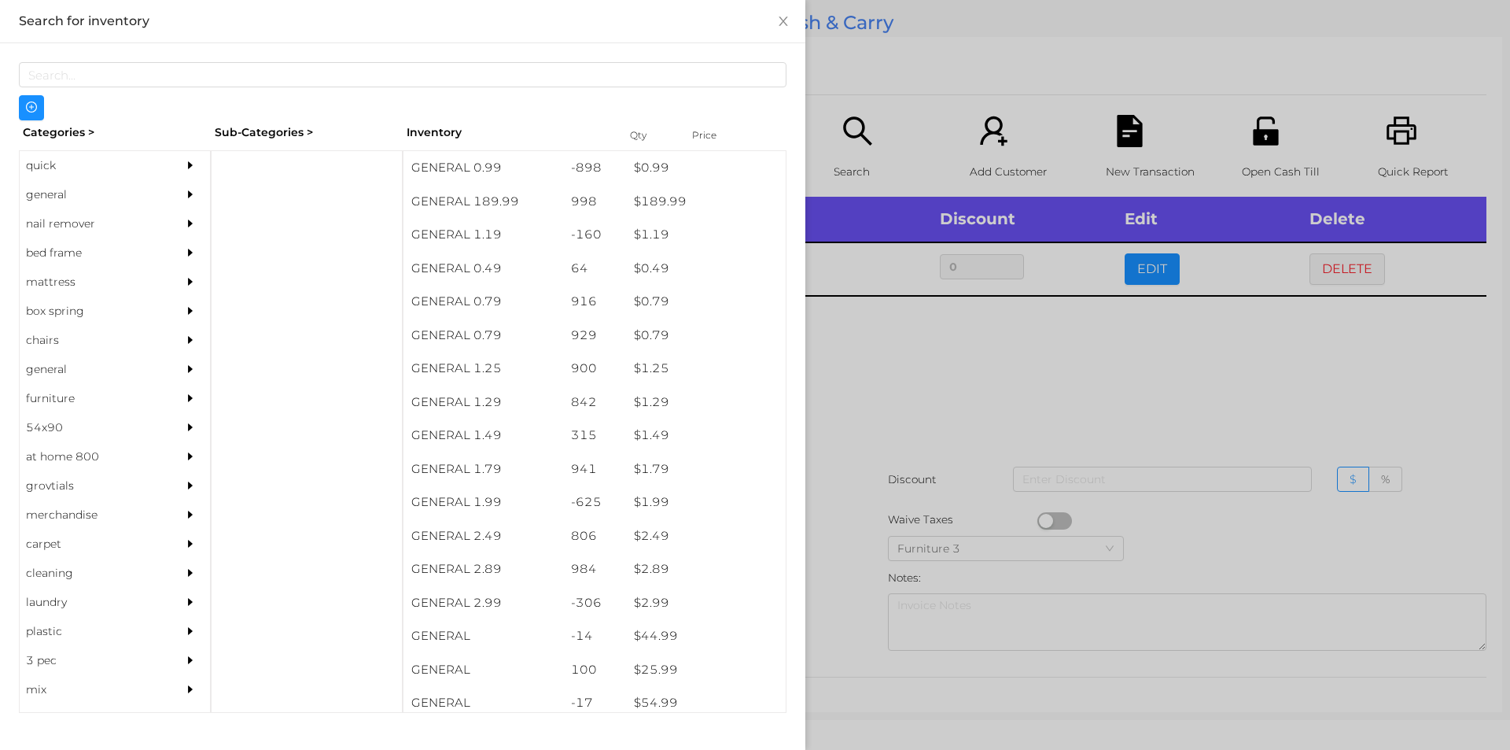
click at [880, 430] on div at bounding box center [755, 375] width 1510 height 750
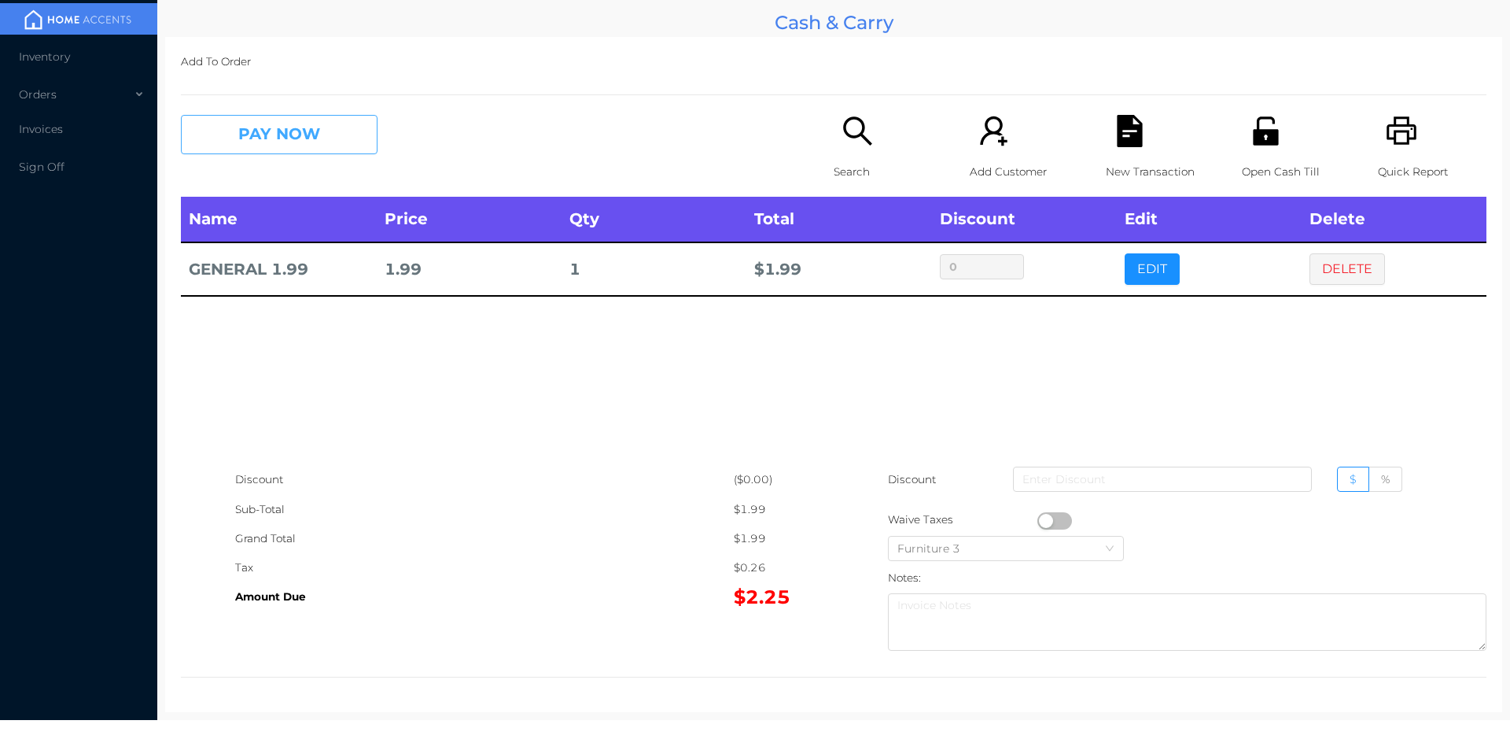
click at [261, 136] on button "PAY NOW" at bounding box center [279, 134] width 197 height 39
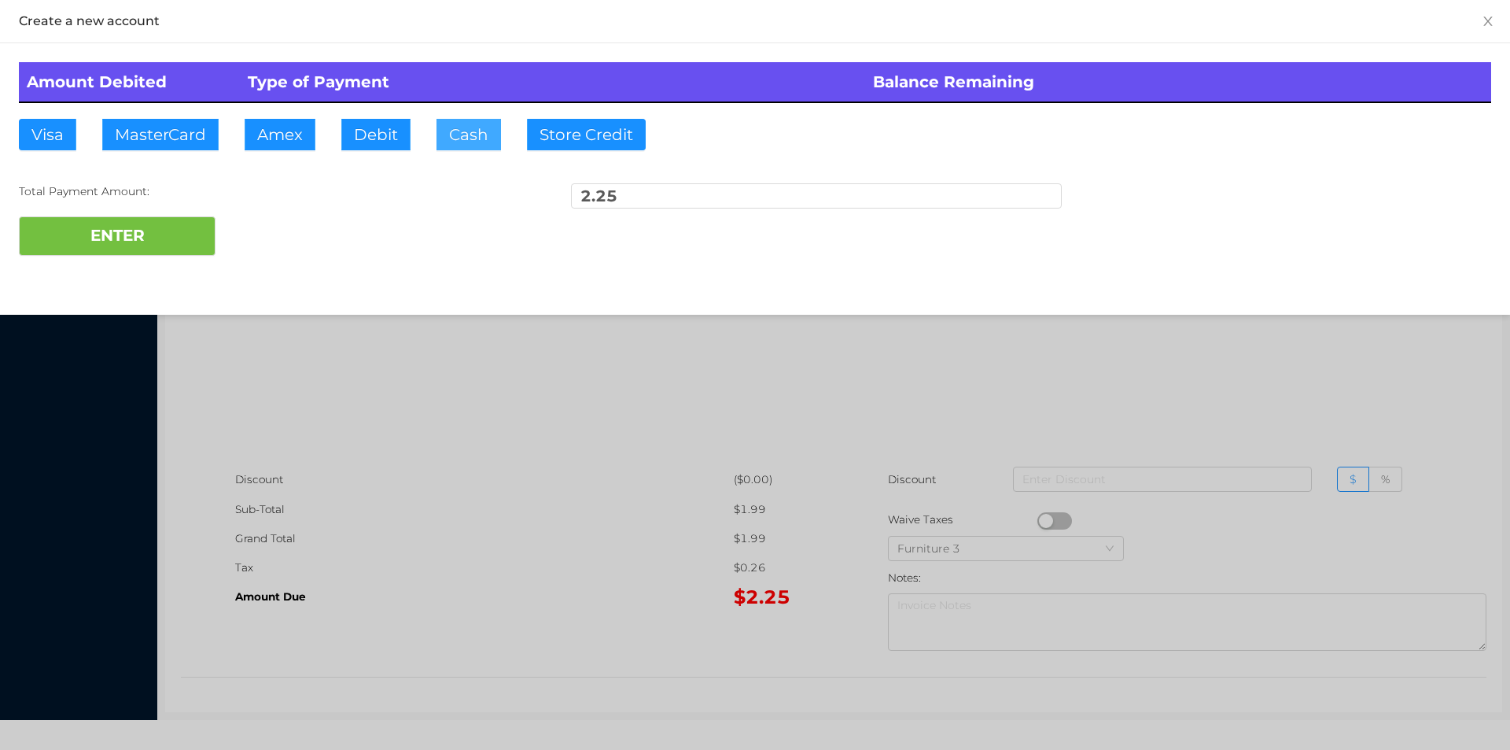
click at [481, 143] on button "Cash" at bounding box center [469, 134] width 65 height 31
type input "5"
click at [113, 228] on button "ENTER" at bounding box center [117, 235] width 197 height 39
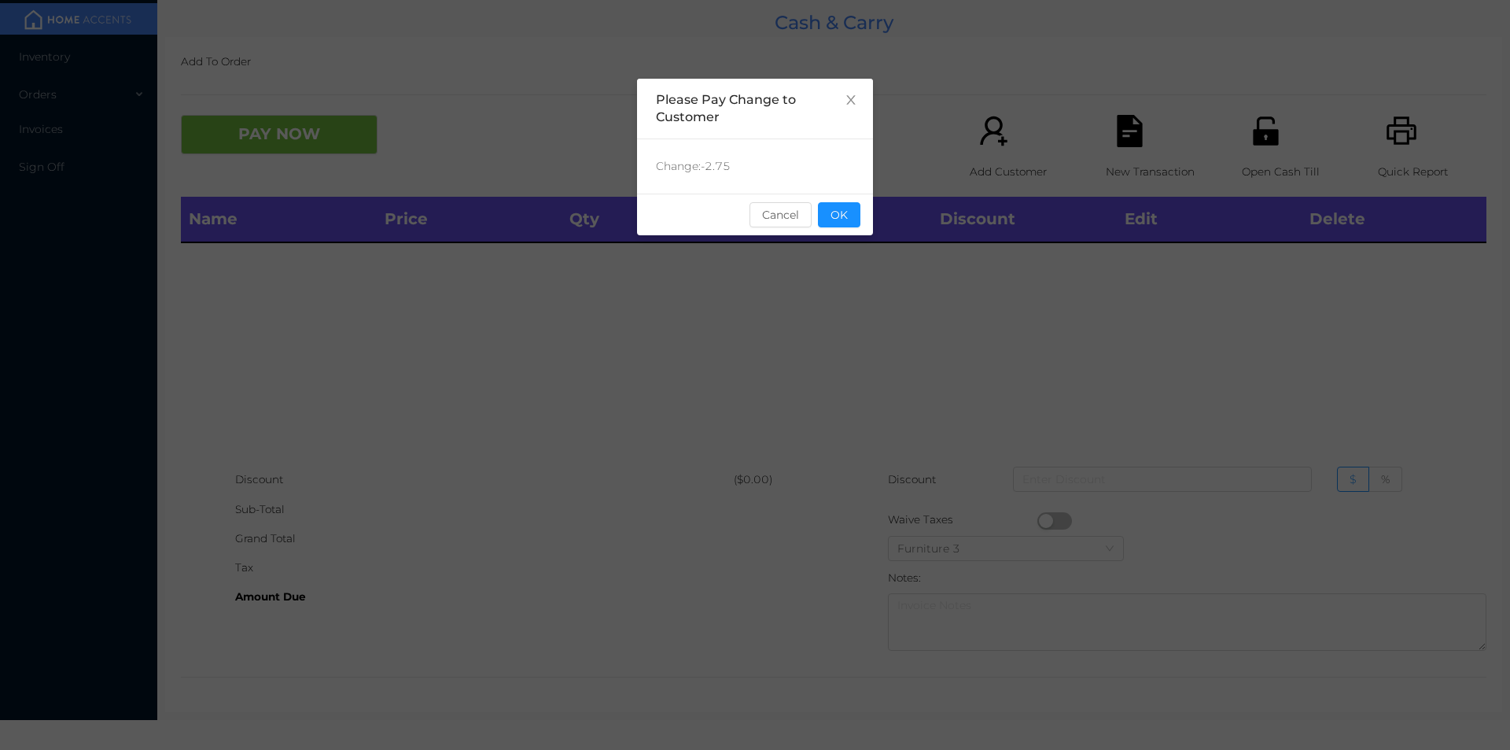
click at [843, 240] on div "sentinelStart Please Pay Change to Customer Change: -2.75 Cancel OK sentinelEnd" at bounding box center [755, 236] width 236 height 315
click at [849, 202] on button "OK" at bounding box center [839, 214] width 42 height 25
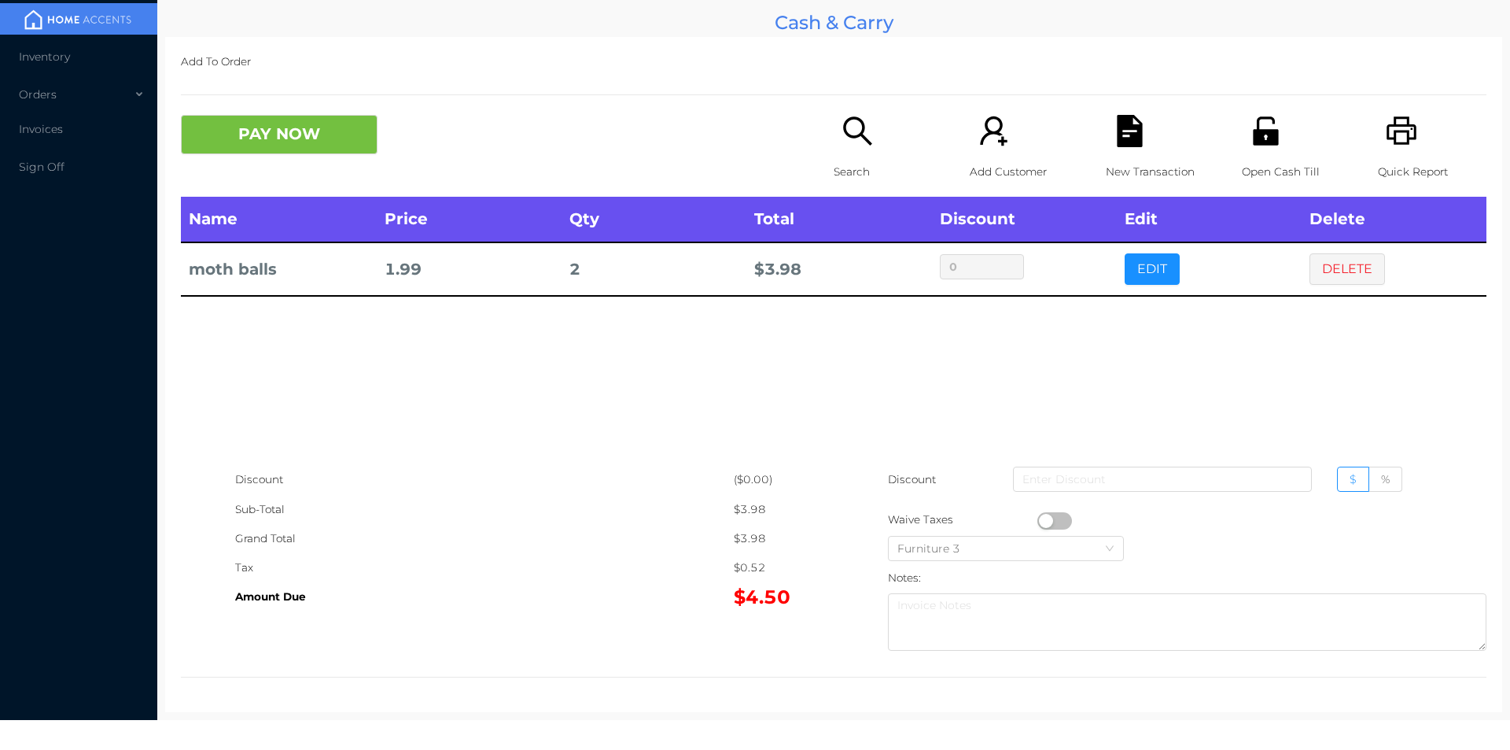
click at [834, 138] on div "Search" at bounding box center [888, 156] width 109 height 82
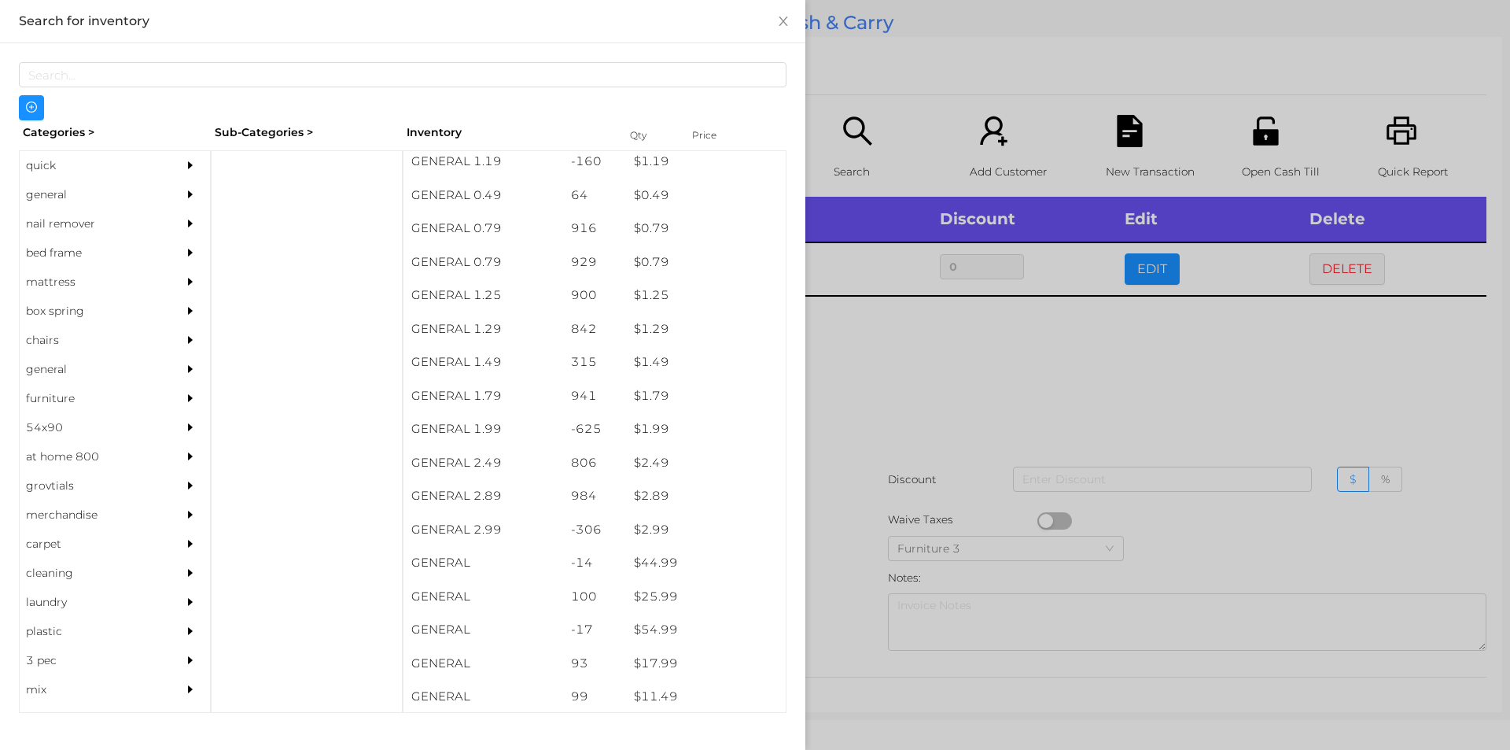
scroll to position [131, 0]
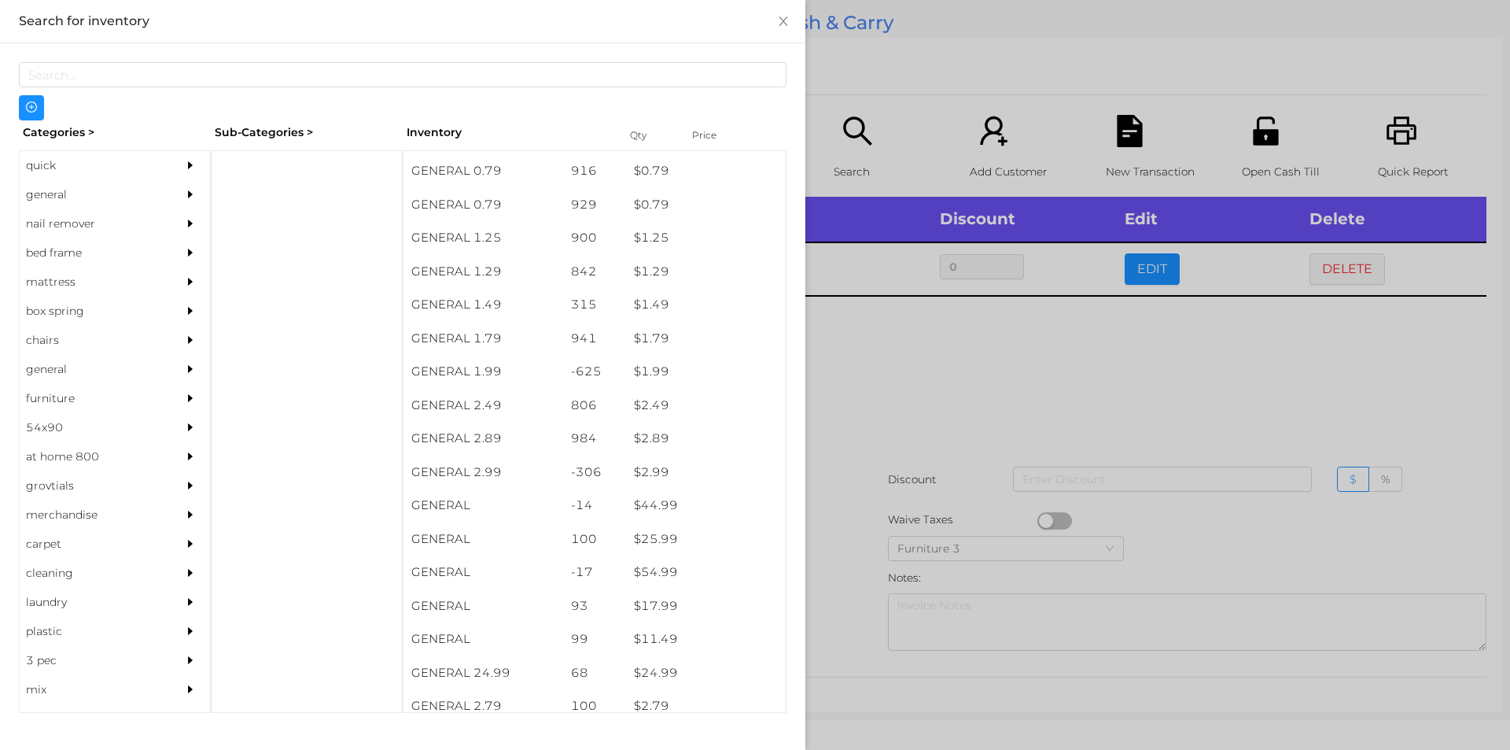
click at [50, 205] on div "general" at bounding box center [91, 194] width 143 height 29
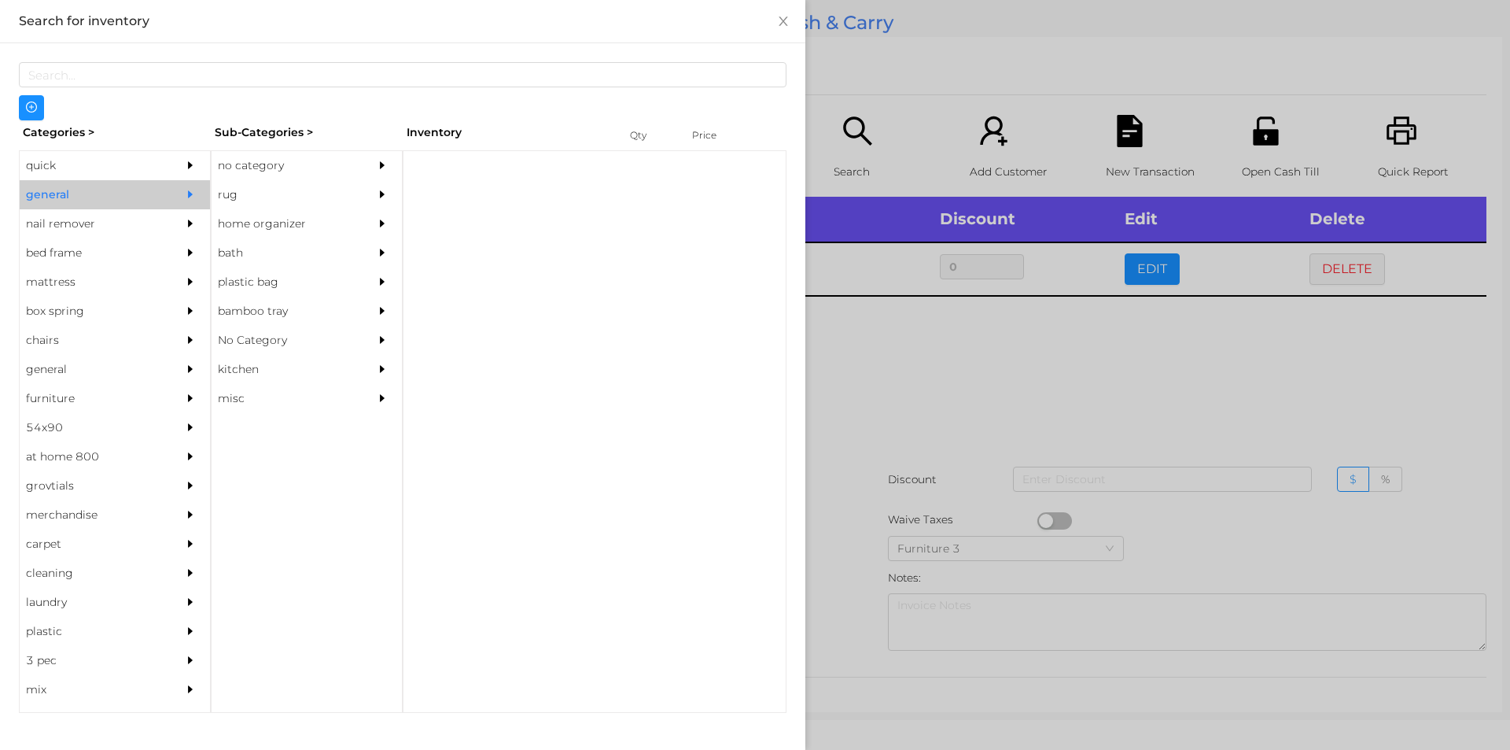
scroll to position [0, 0]
click at [294, 164] on div "no category" at bounding box center [283, 165] width 143 height 29
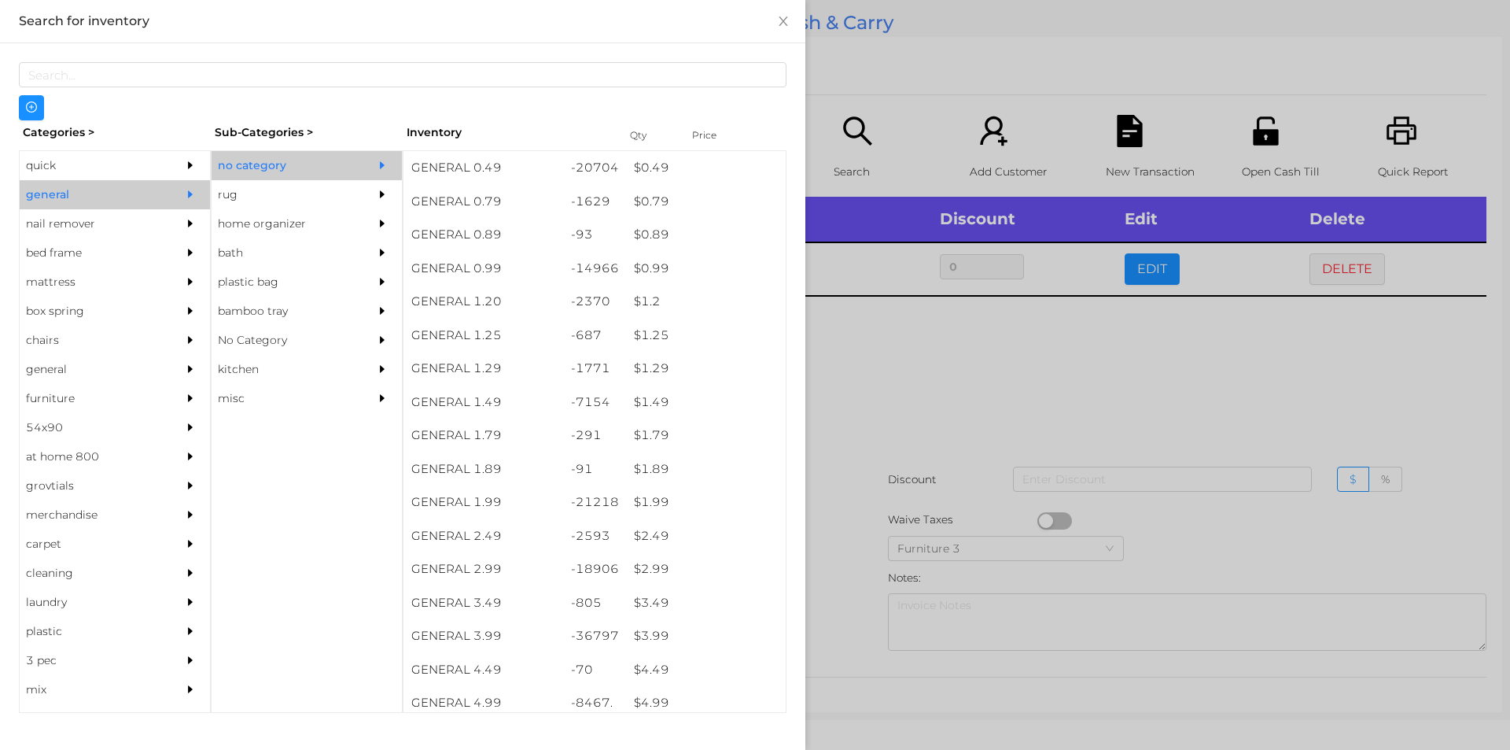
scroll to position [262, 0]
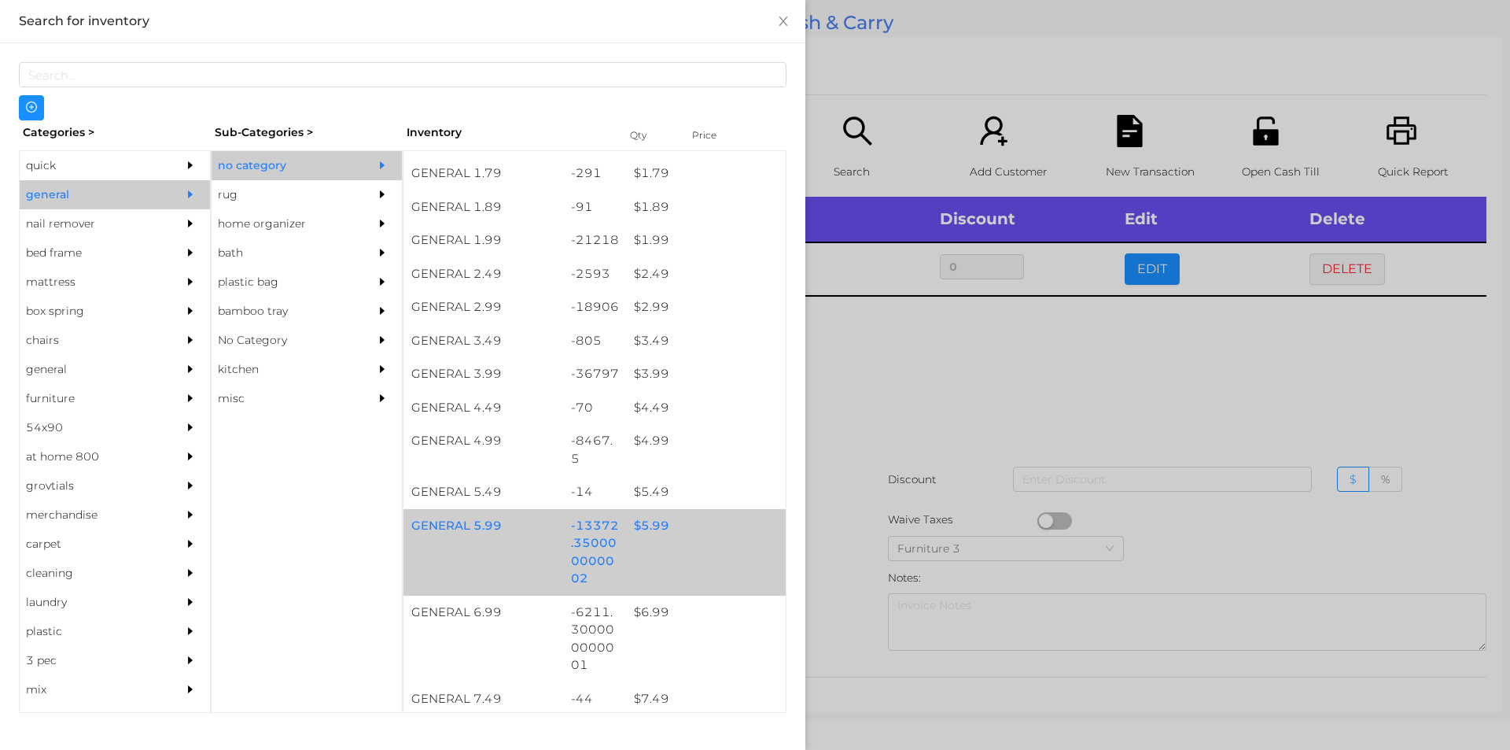
click at [628, 536] on div "$ 5.99" at bounding box center [706, 526] width 160 height 34
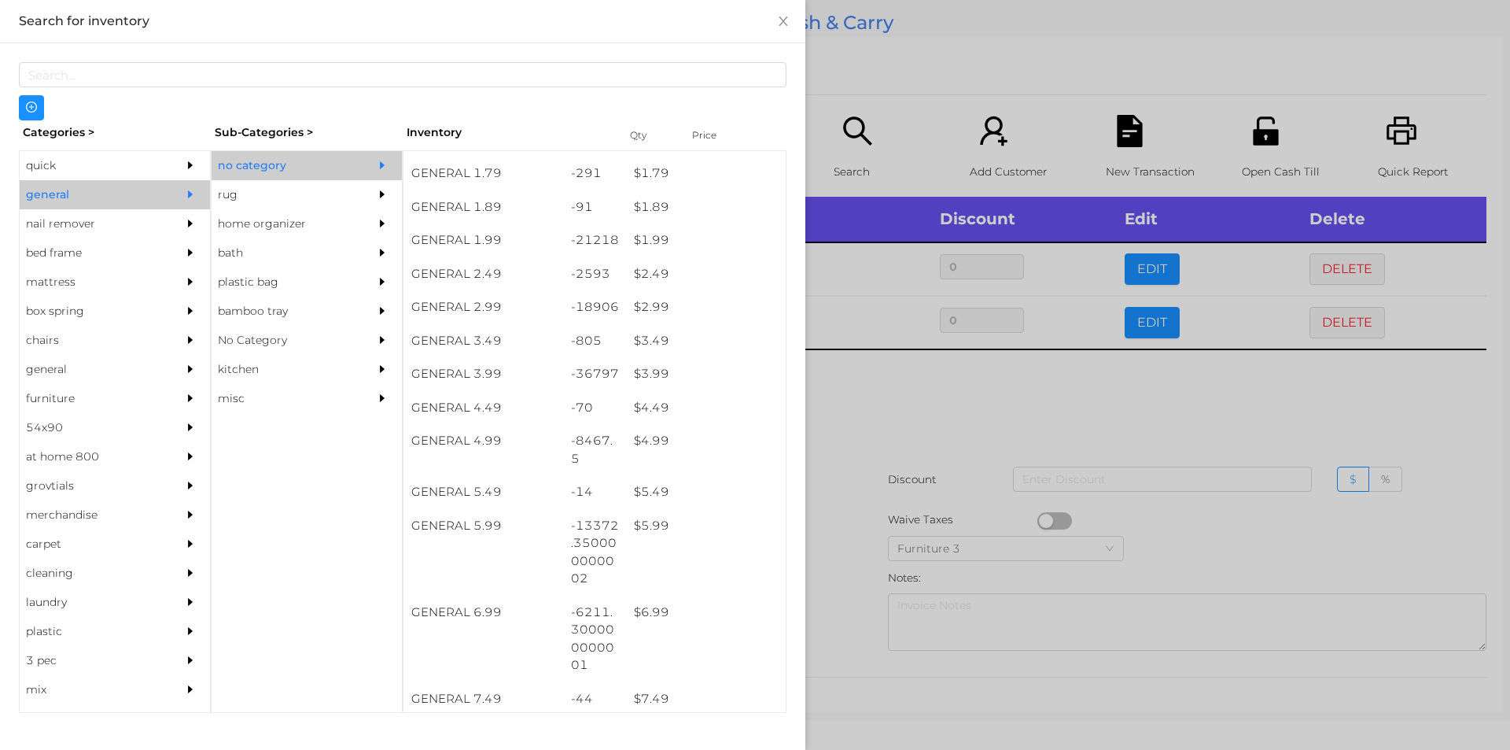
click at [942, 439] on div at bounding box center [755, 375] width 1510 height 750
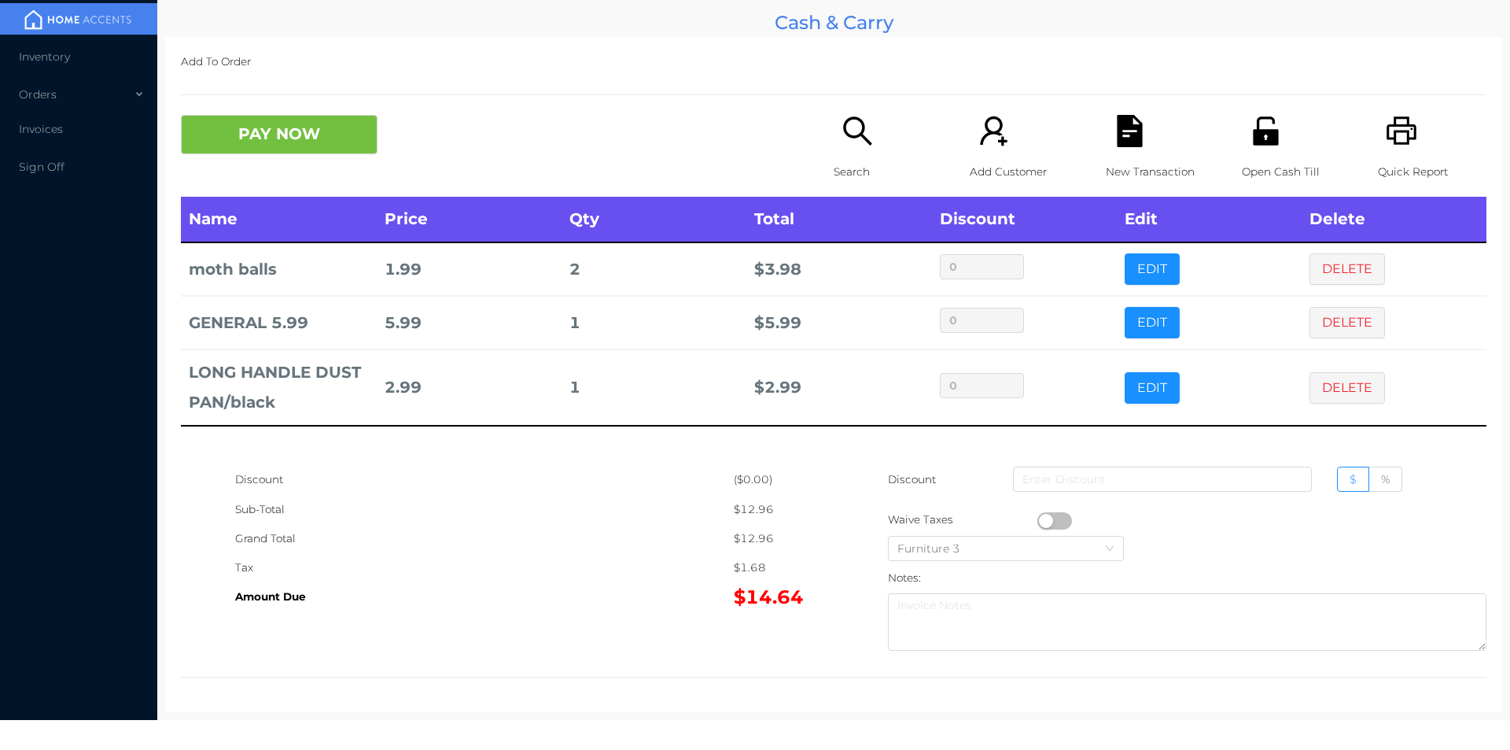
click at [257, 133] on button "PAY NOW" at bounding box center [279, 134] width 197 height 39
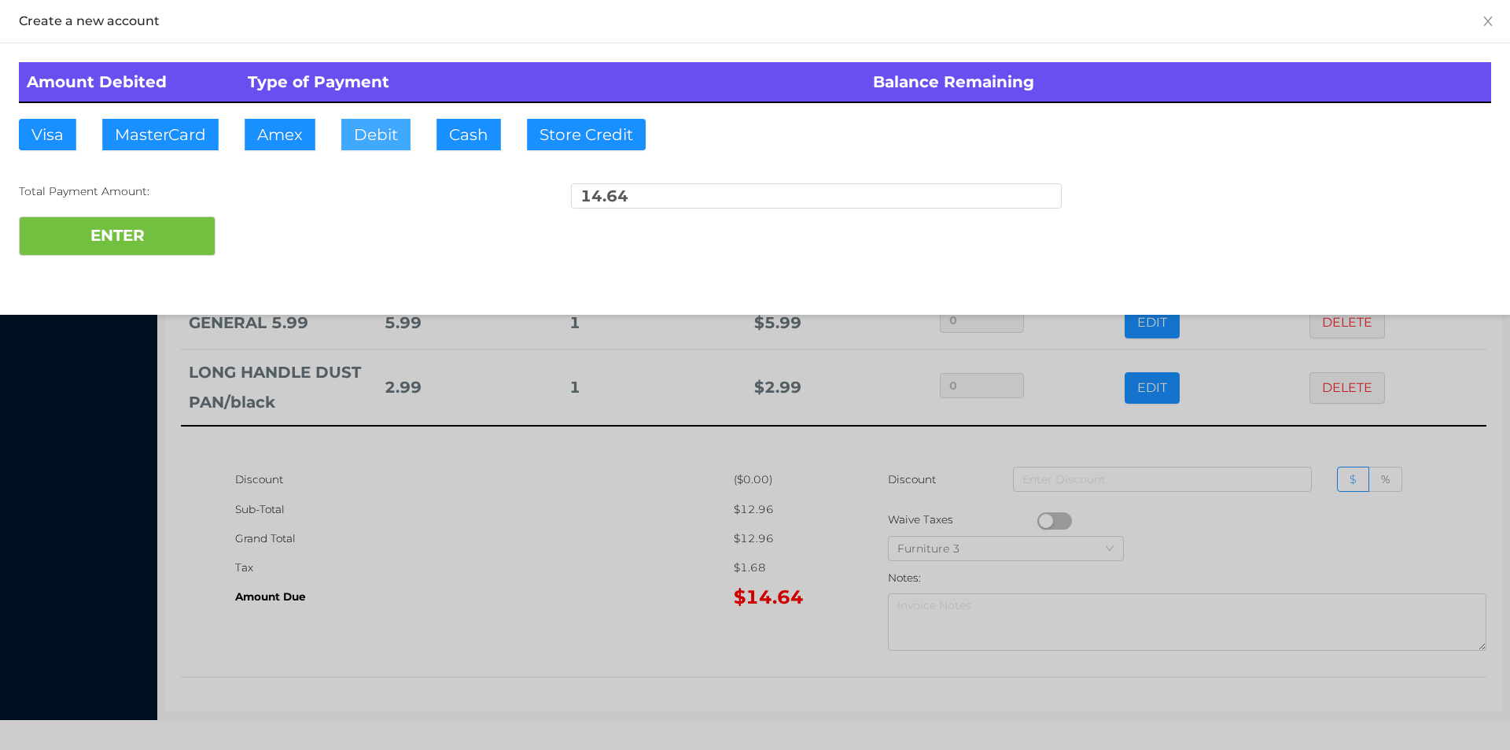
click at [383, 119] on button "Debit" at bounding box center [375, 134] width 69 height 31
click at [162, 237] on button "ENTER" at bounding box center [117, 235] width 197 height 39
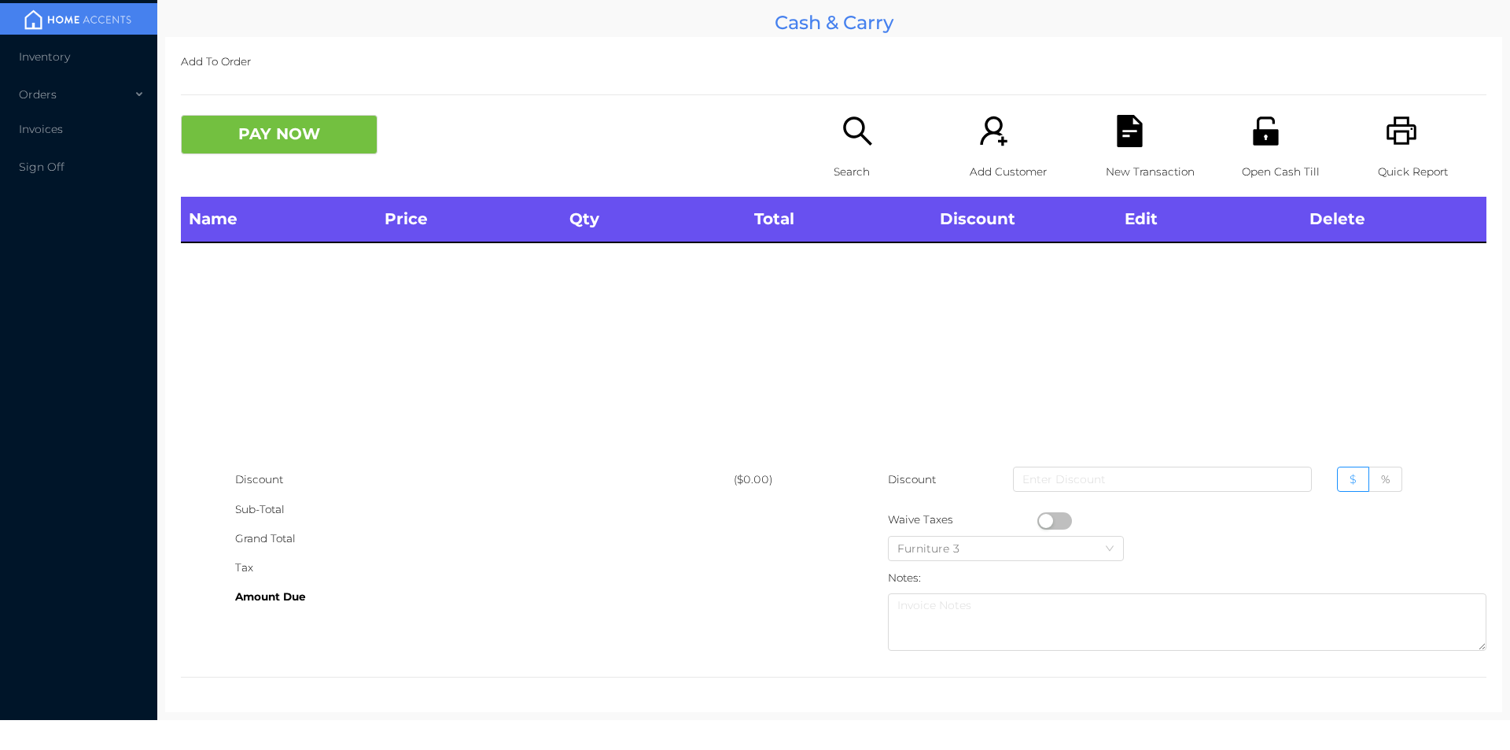
click at [842, 147] on icon "icon: search" at bounding box center [858, 131] width 32 height 32
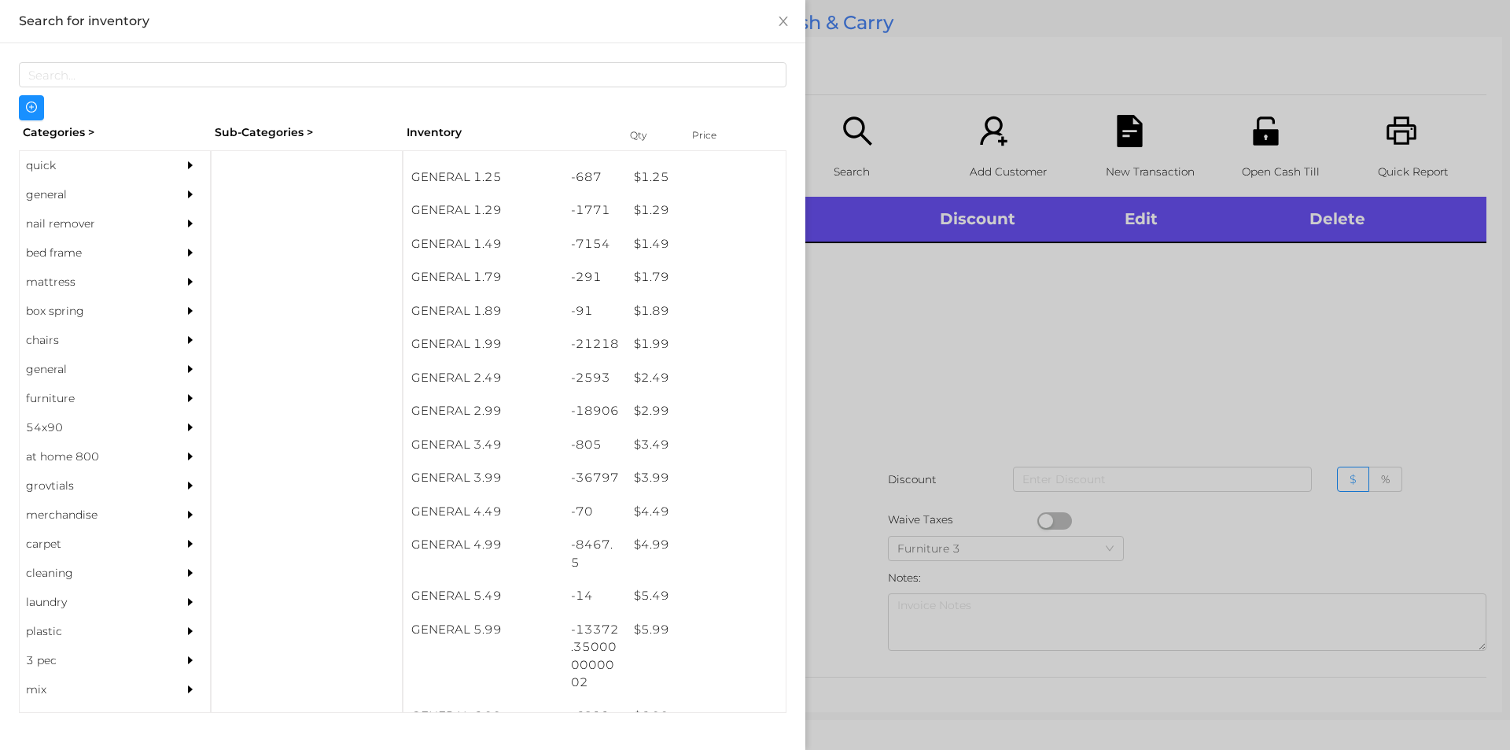
scroll to position [158, 0]
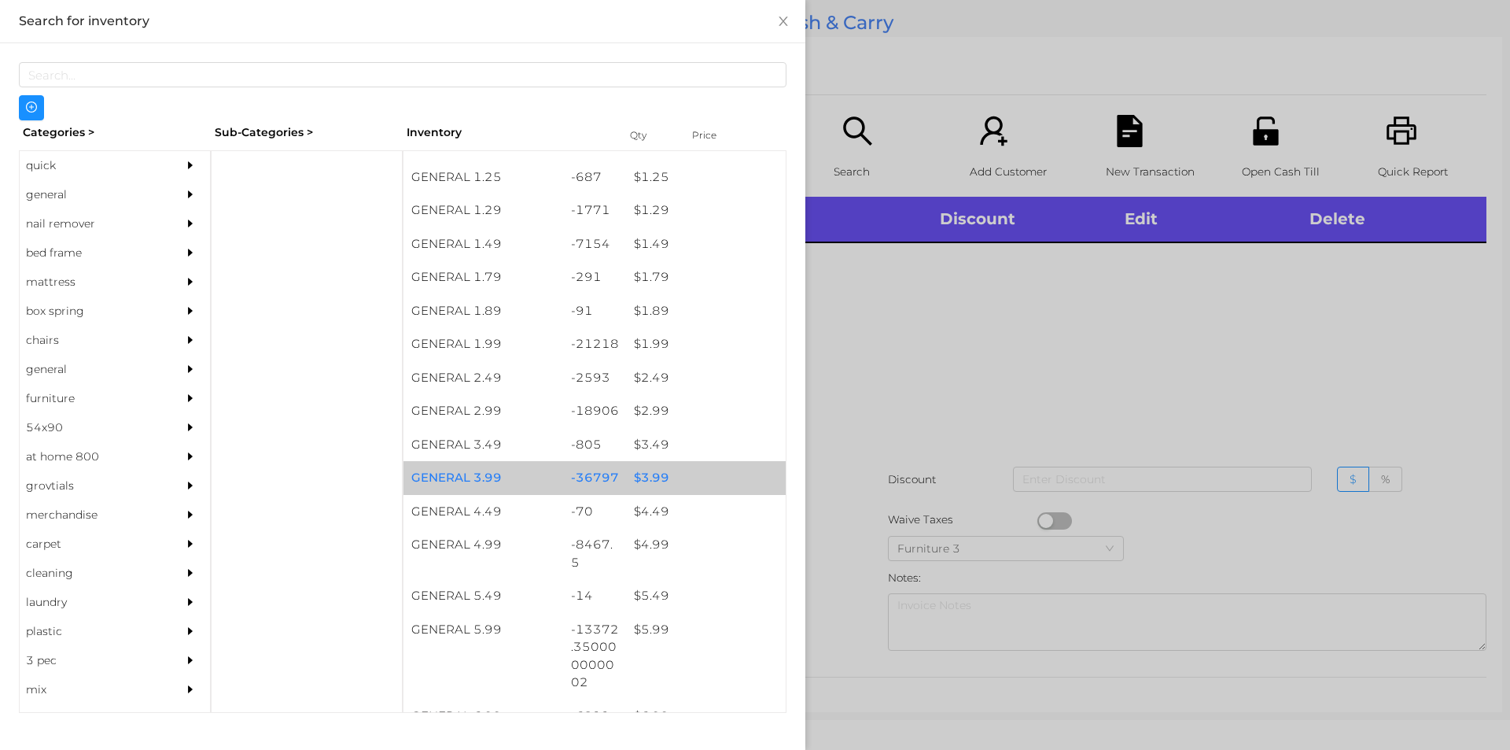
click at [668, 473] on div "$ 3.99" at bounding box center [706, 478] width 160 height 34
click at [670, 469] on div "$ 3.99" at bounding box center [706, 478] width 160 height 34
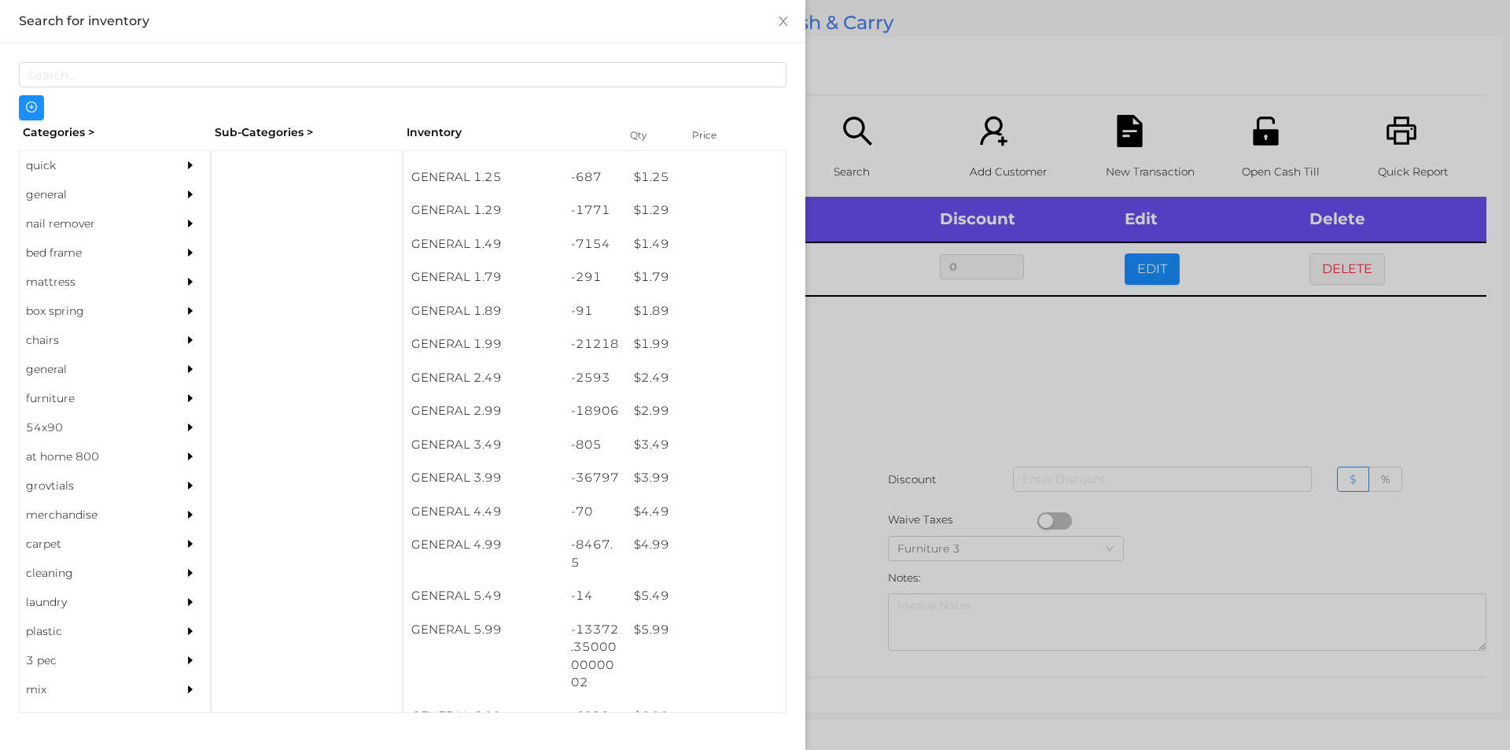
click at [906, 412] on div at bounding box center [755, 375] width 1510 height 750
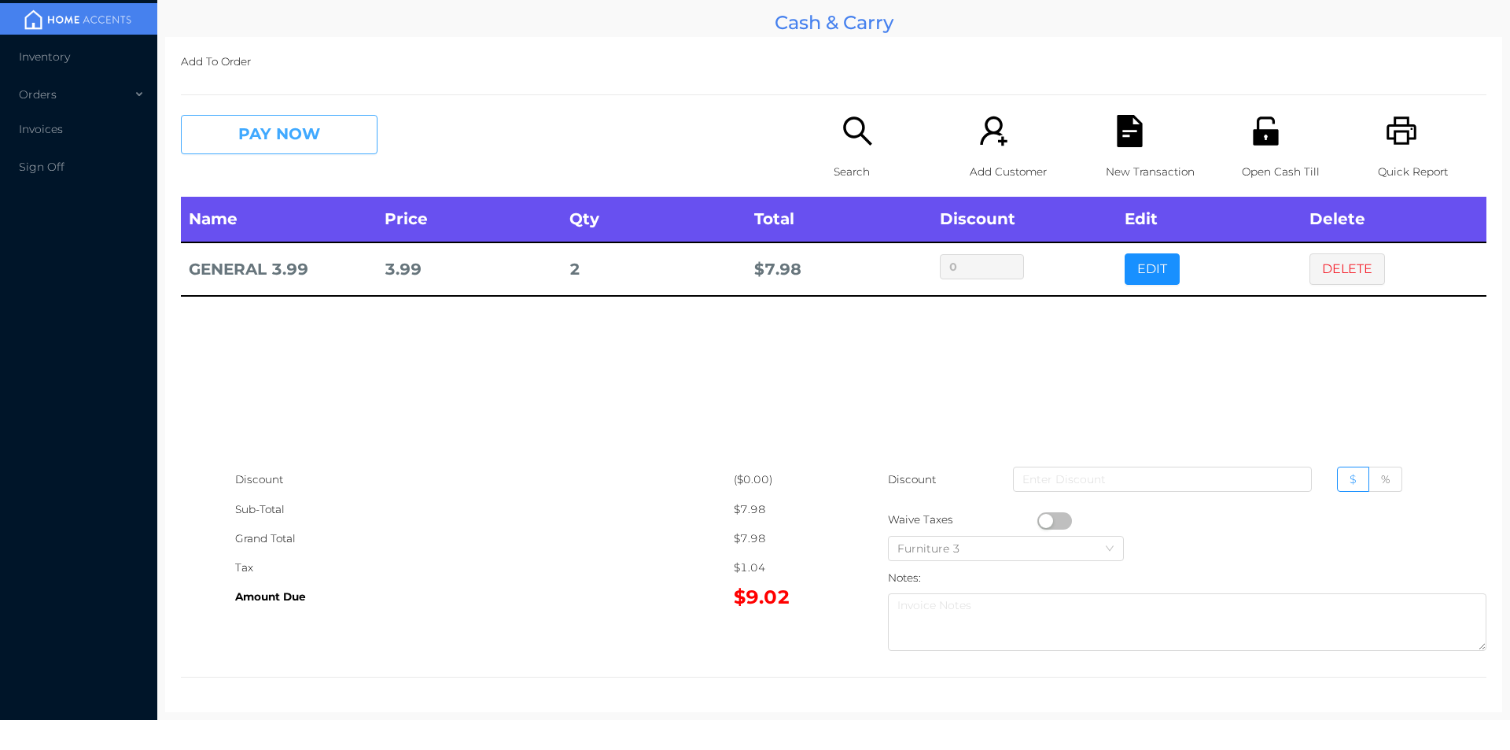
click at [295, 151] on button "PAY NOW" at bounding box center [279, 134] width 197 height 39
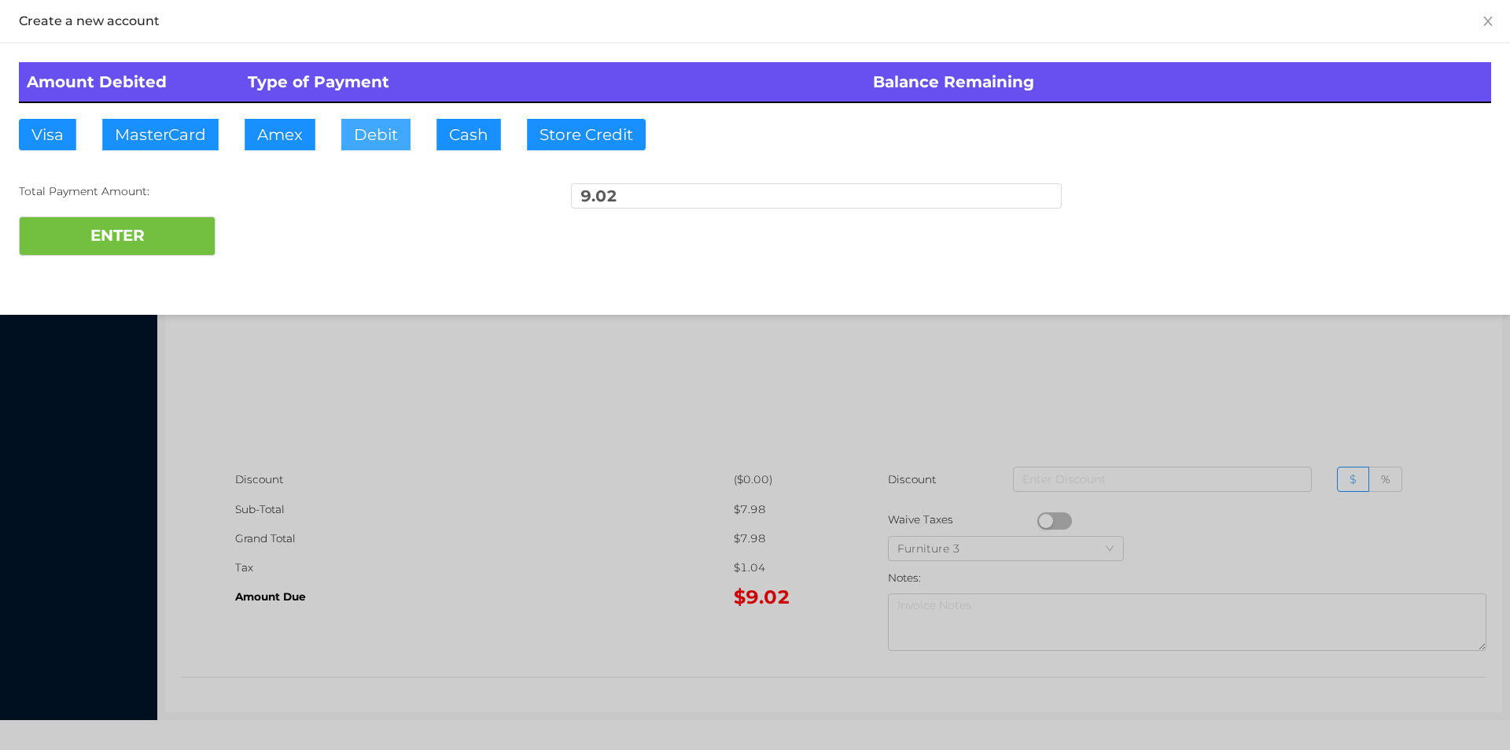
click at [374, 137] on button "Debit" at bounding box center [375, 134] width 69 height 31
click at [131, 235] on button "ENTER" at bounding box center [117, 235] width 197 height 39
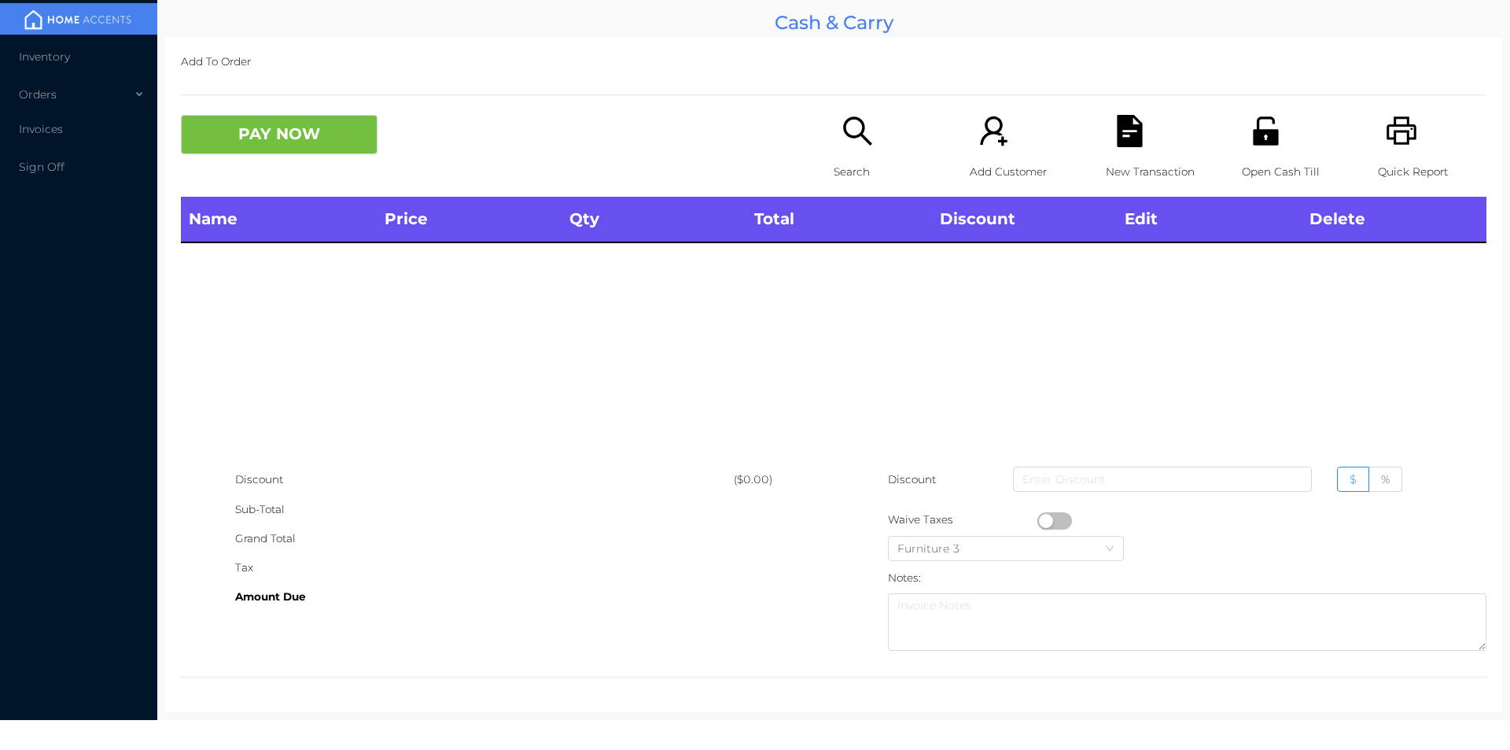
click at [1402, 132] on icon "icon: printer" at bounding box center [1402, 131] width 32 height 32
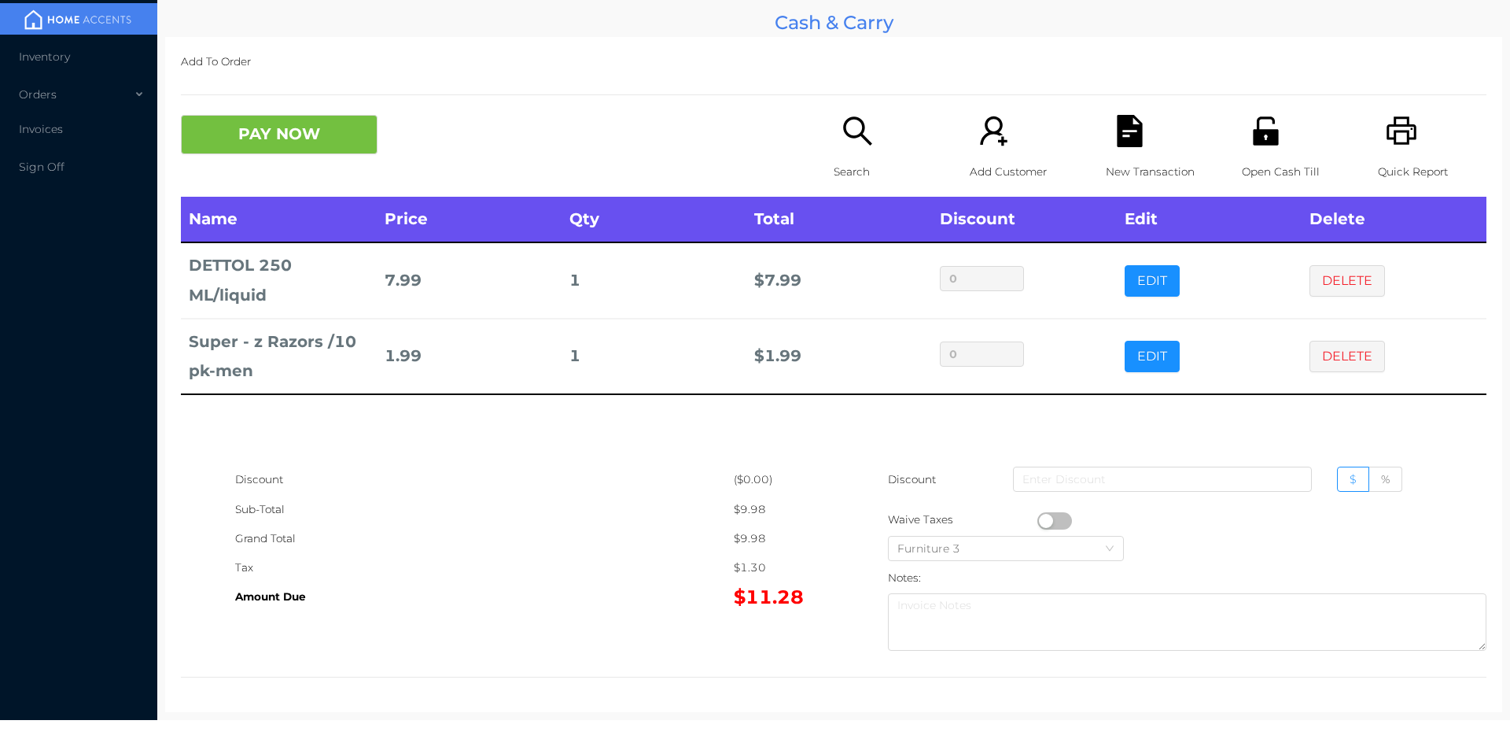
click at [1127, 131] on icon "icon: file-text" at bounding box center [1130, 131] width 32 height 32
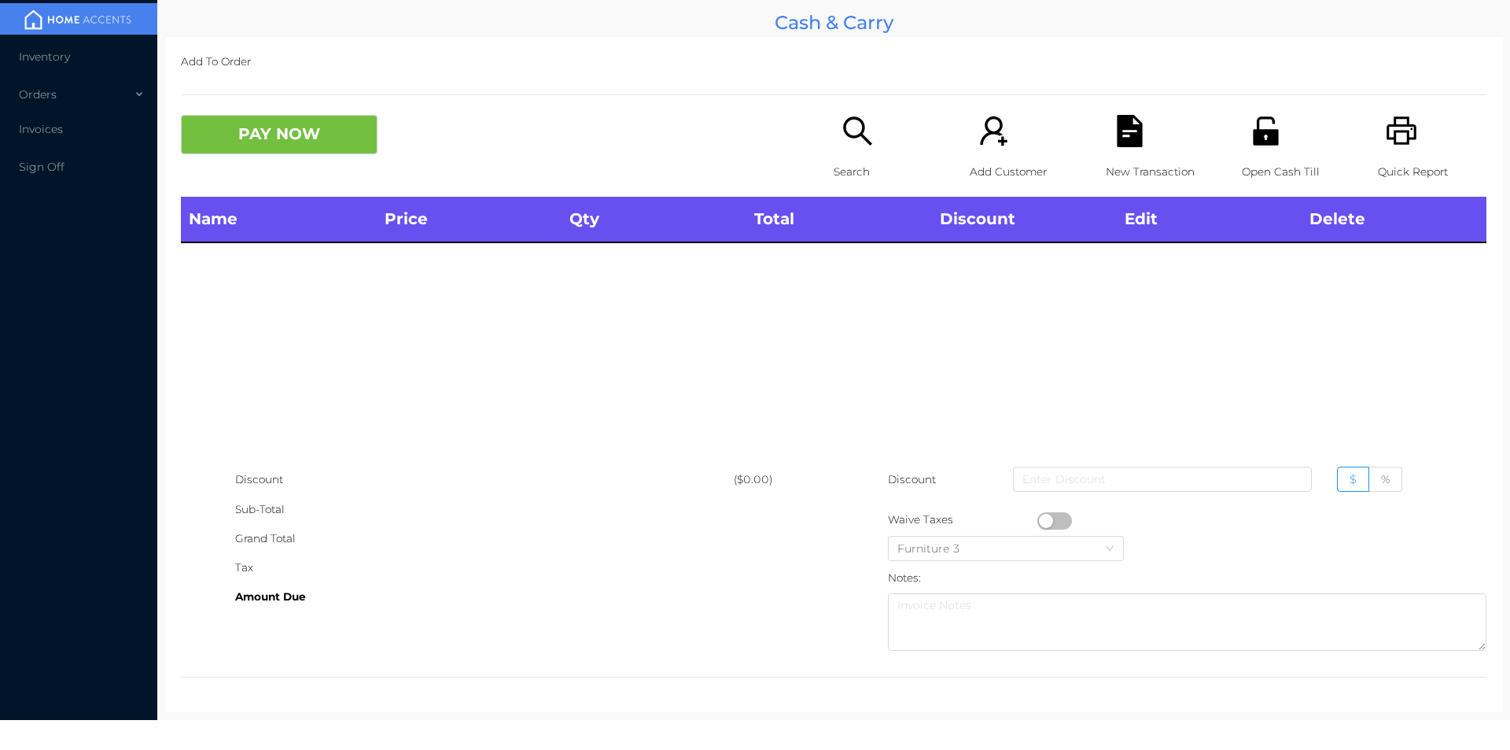
click at [1387, 133] on icon "icon: printer" at bounding box center [1402, 130] width 30 height 28
click at [842, 124] on icon "icon: search" at bounding box center [858, 131] width 32 height 32
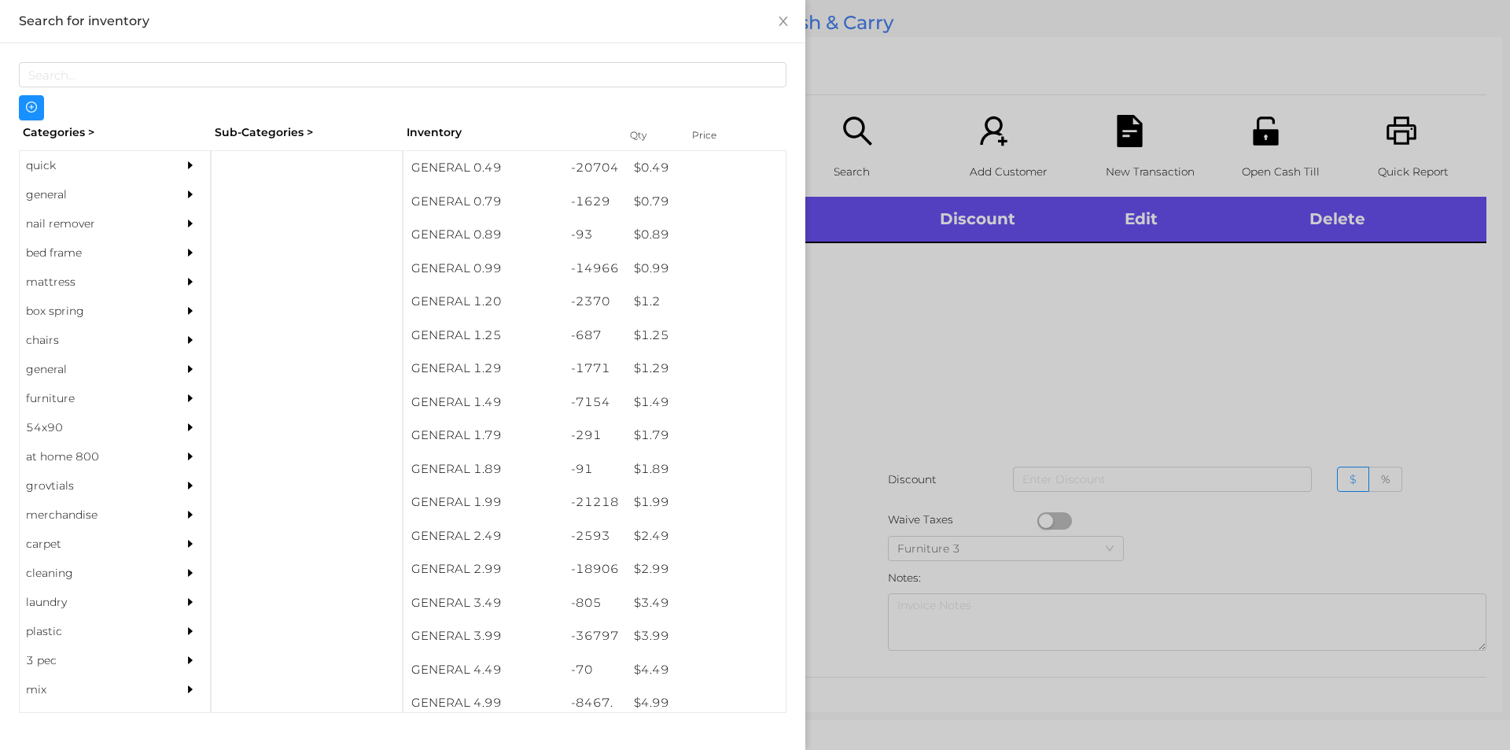
click at [57, 202] on div "general" at bounding box center [91, 194] width 143 height 29
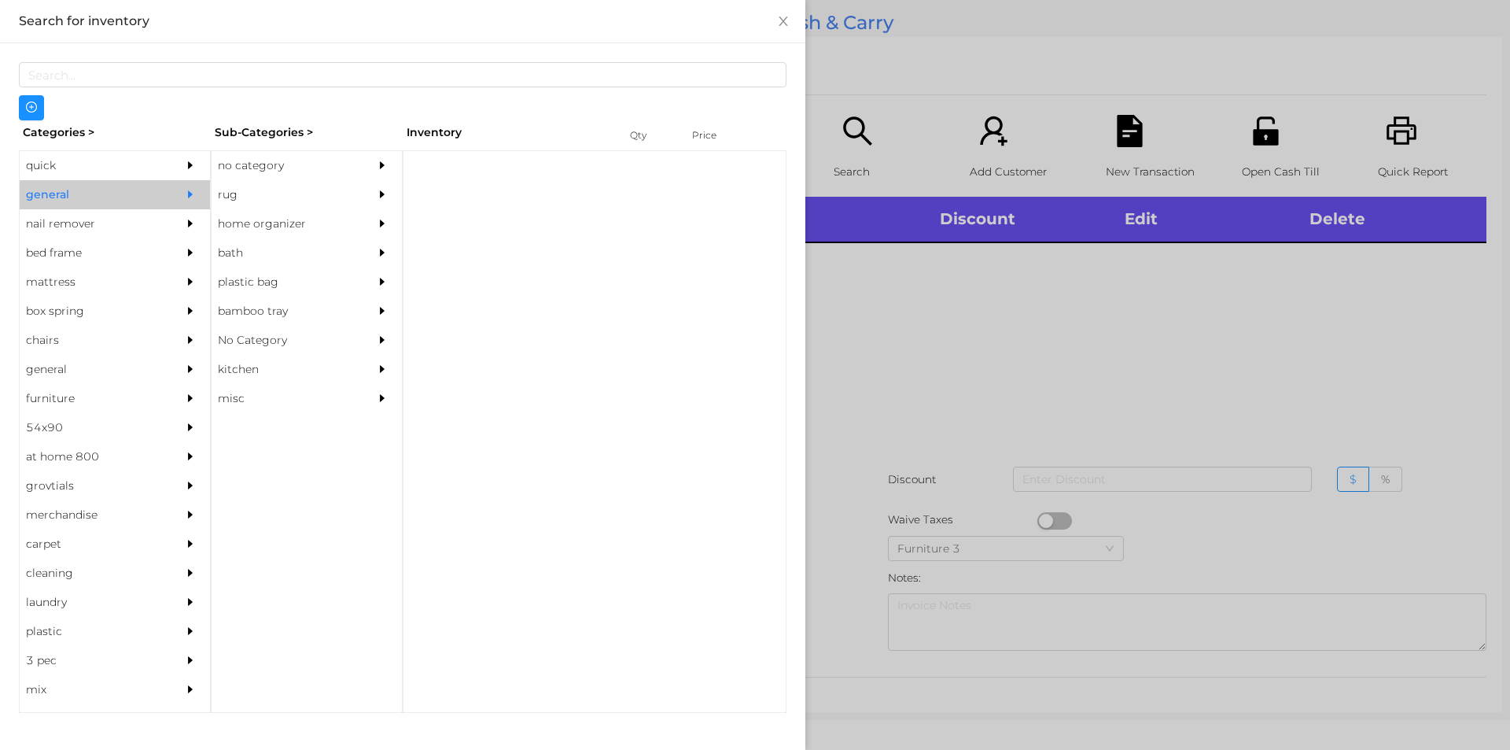
click at [239, 158] on div "no category" at bounding box center [283, 165] width 143 height 29
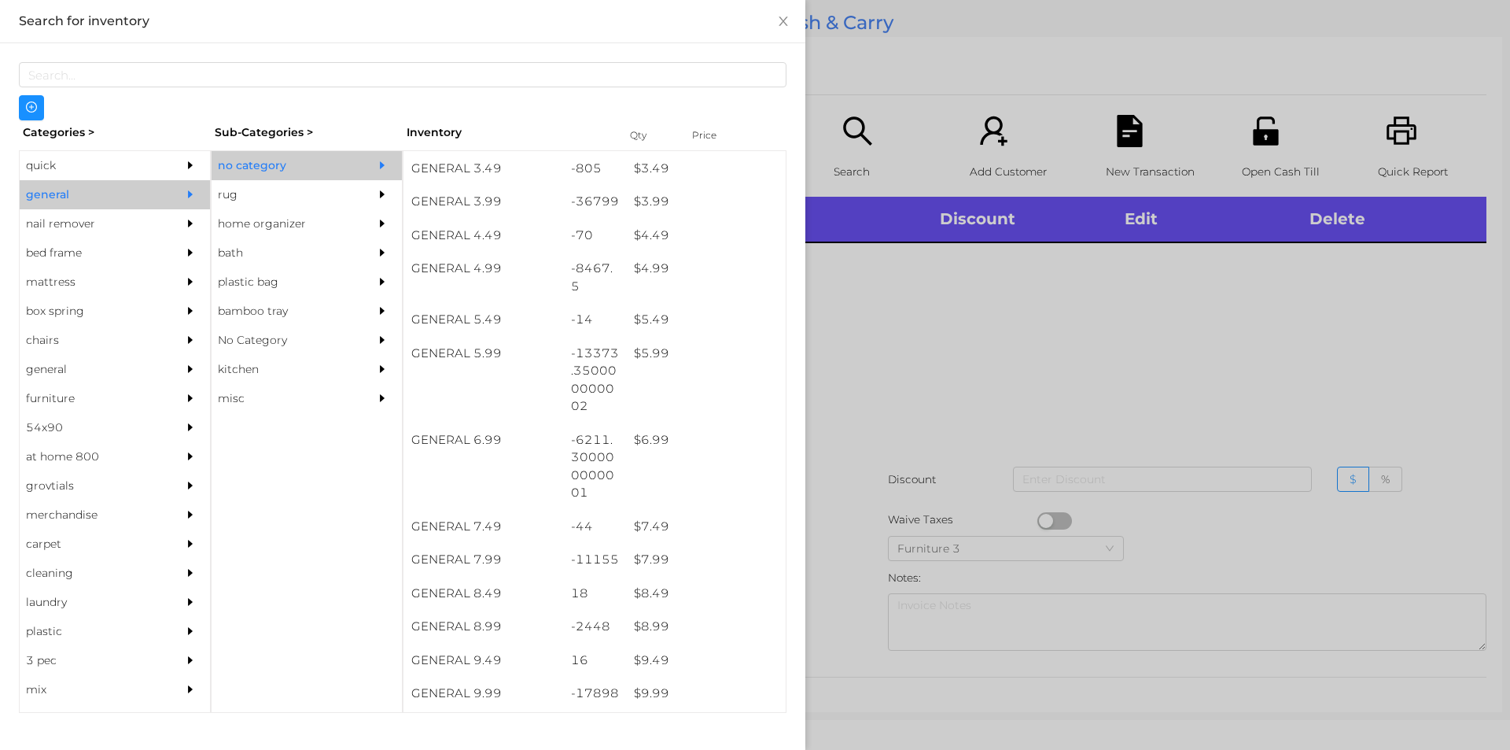
scroll to position [474, 0]
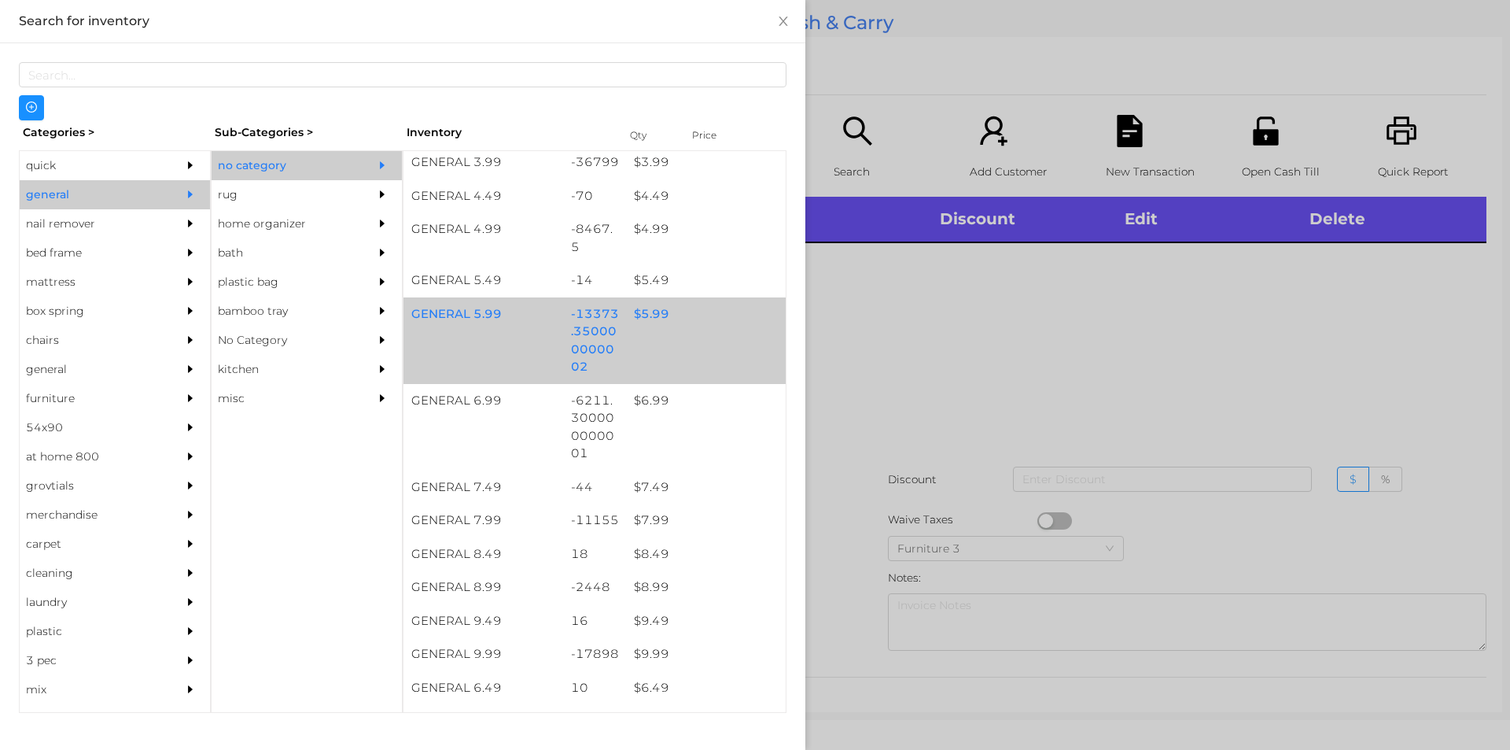
click at [626, 322] on div "$ 5.99" at bounding box center [706, 314] width 160 height 34
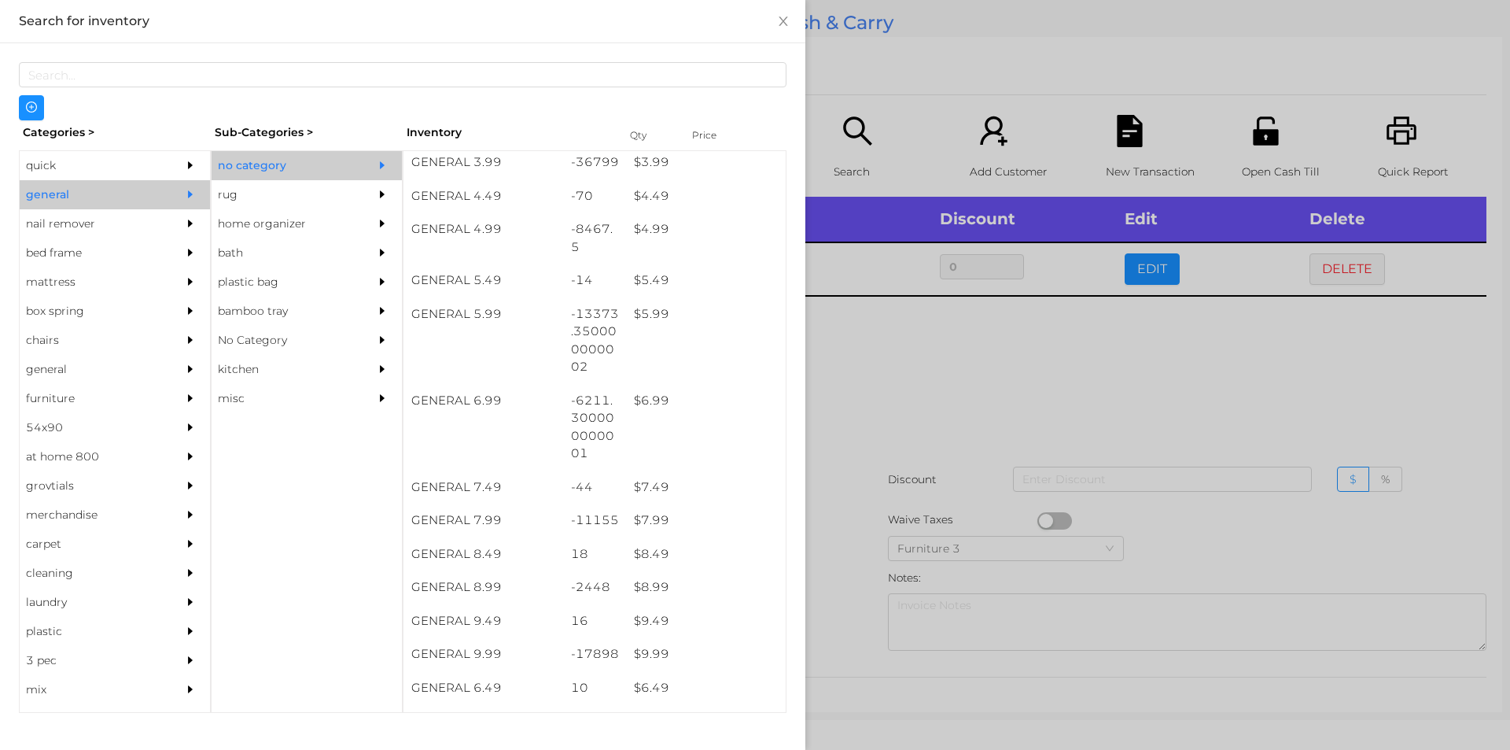
click at [865, 393] on div at bounding box center [755, 375] width 1510 height 750
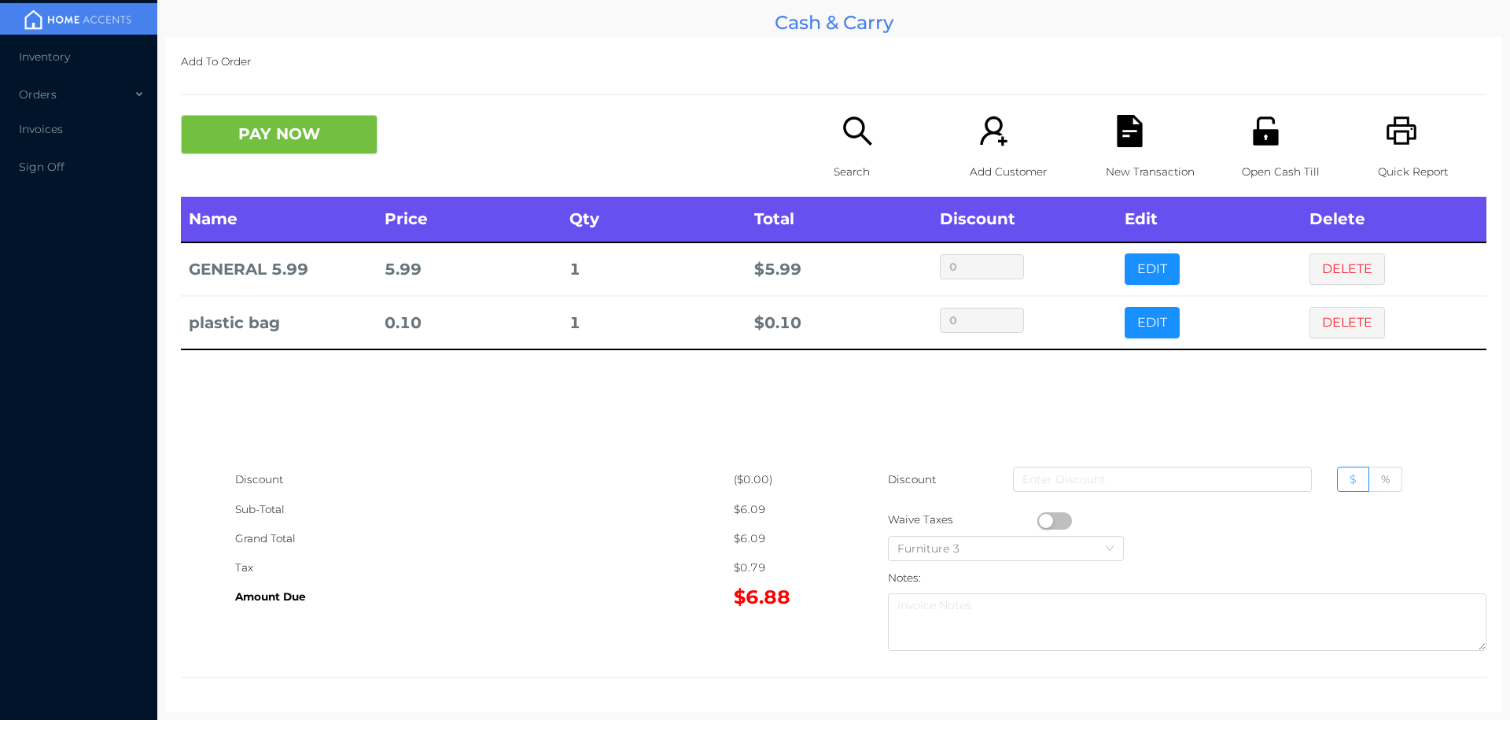
click at [266, 102] on div "Add To Order PAY NOW Search Add Customer New Transaction Open Cash Till Quick R…" at bounding box center [833, 374] width 1337 height 675
click at [244, 143] on button "PAY NOW" at bounding box center [279, 134] width 197 height 39
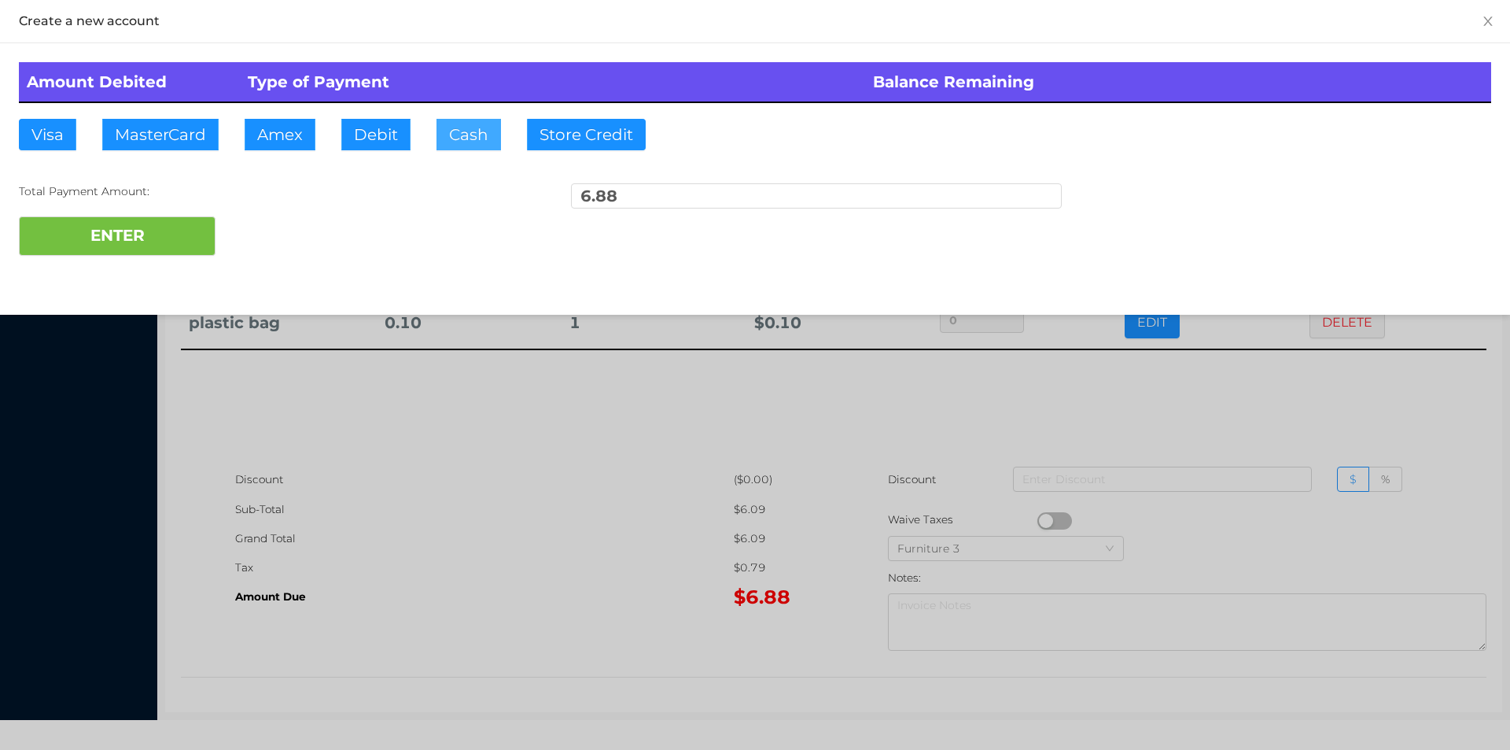
click at [452, 130] on button "Cash" at bounding box center [469, 134] width 65 height 31
type input "20"
click at [118, 219] on button "ENTER" at bounding box center [117, 235] width 197 height 39
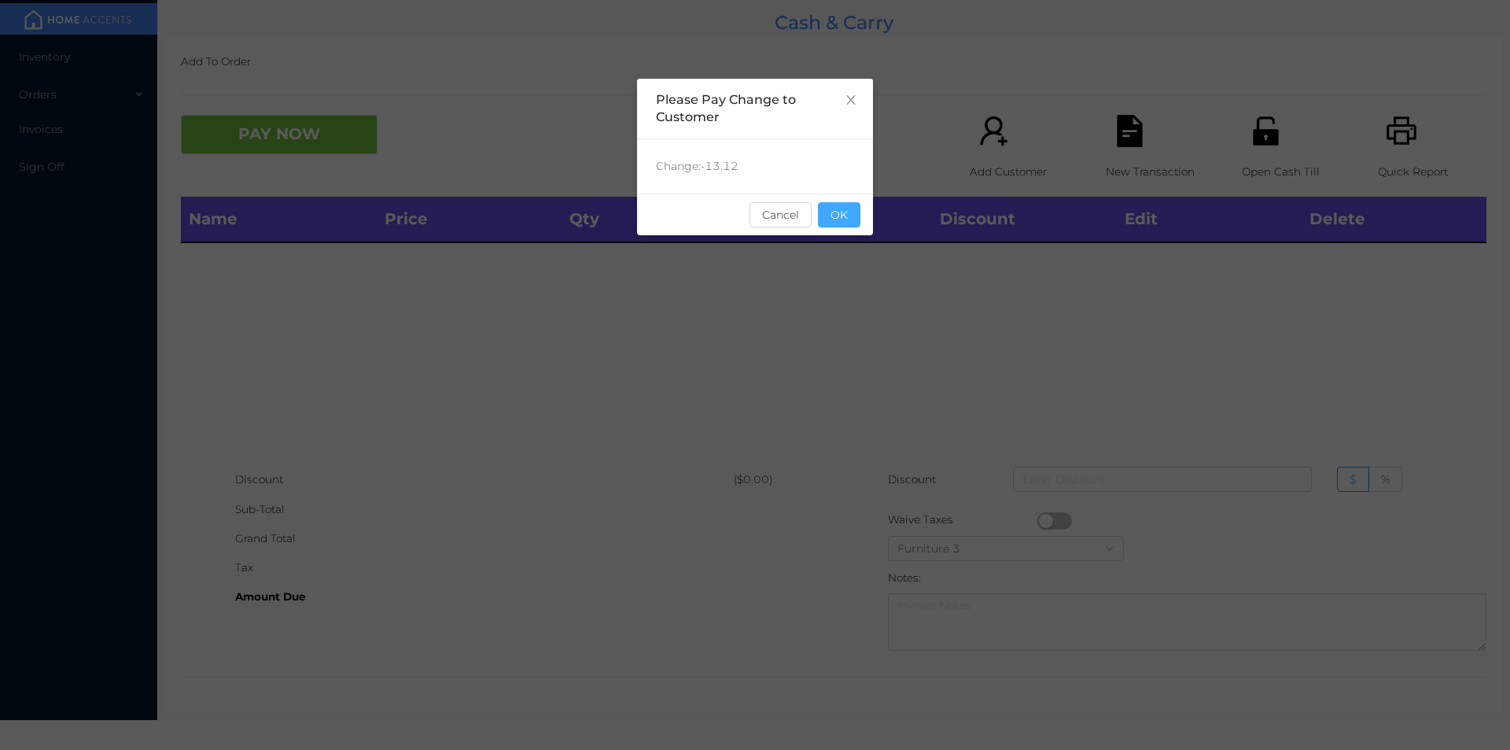
click at [832, 220] on button "OK" at bounding box center [839, 214] width 42 height 25
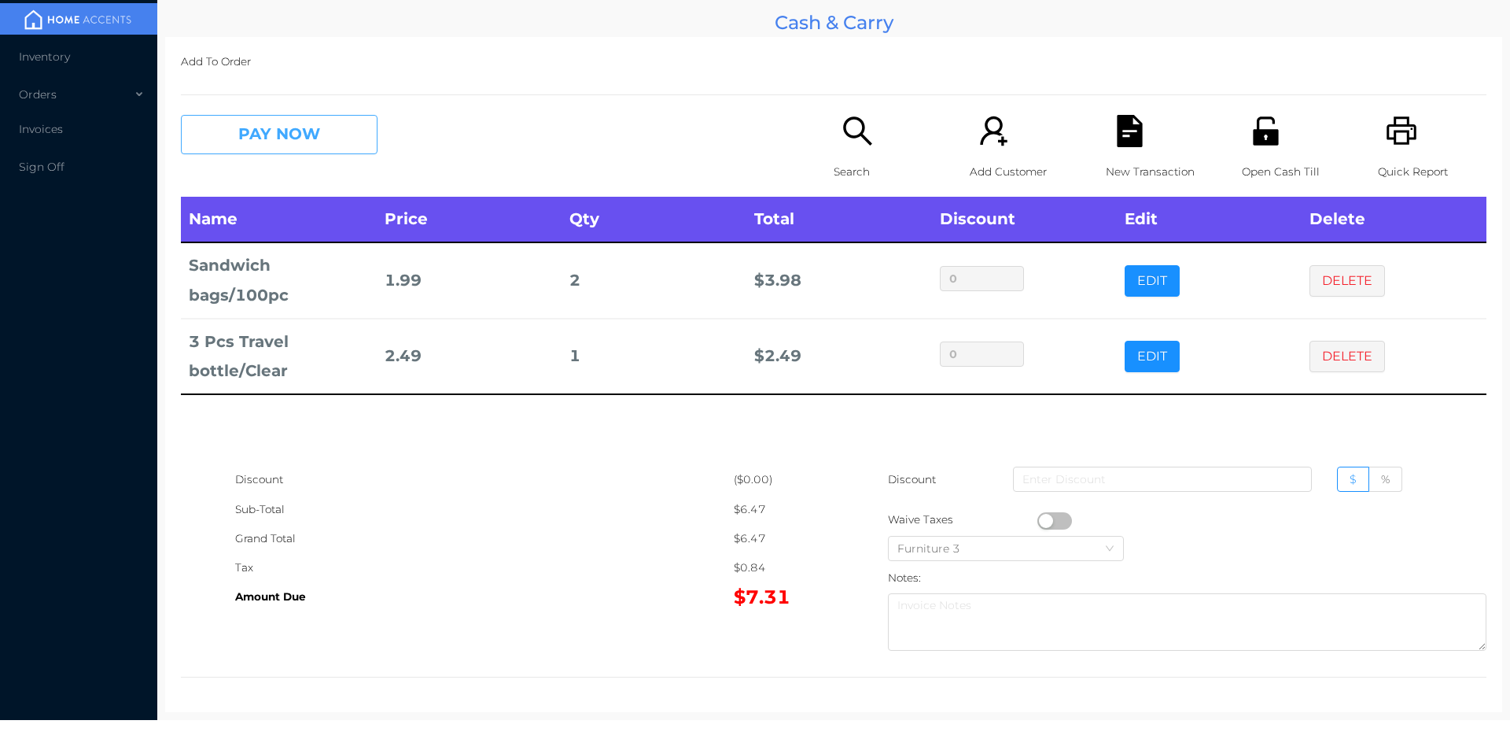
click at [282, 151] on button "PAY NOW" at bounding box center [279, 134] width 197 height 39
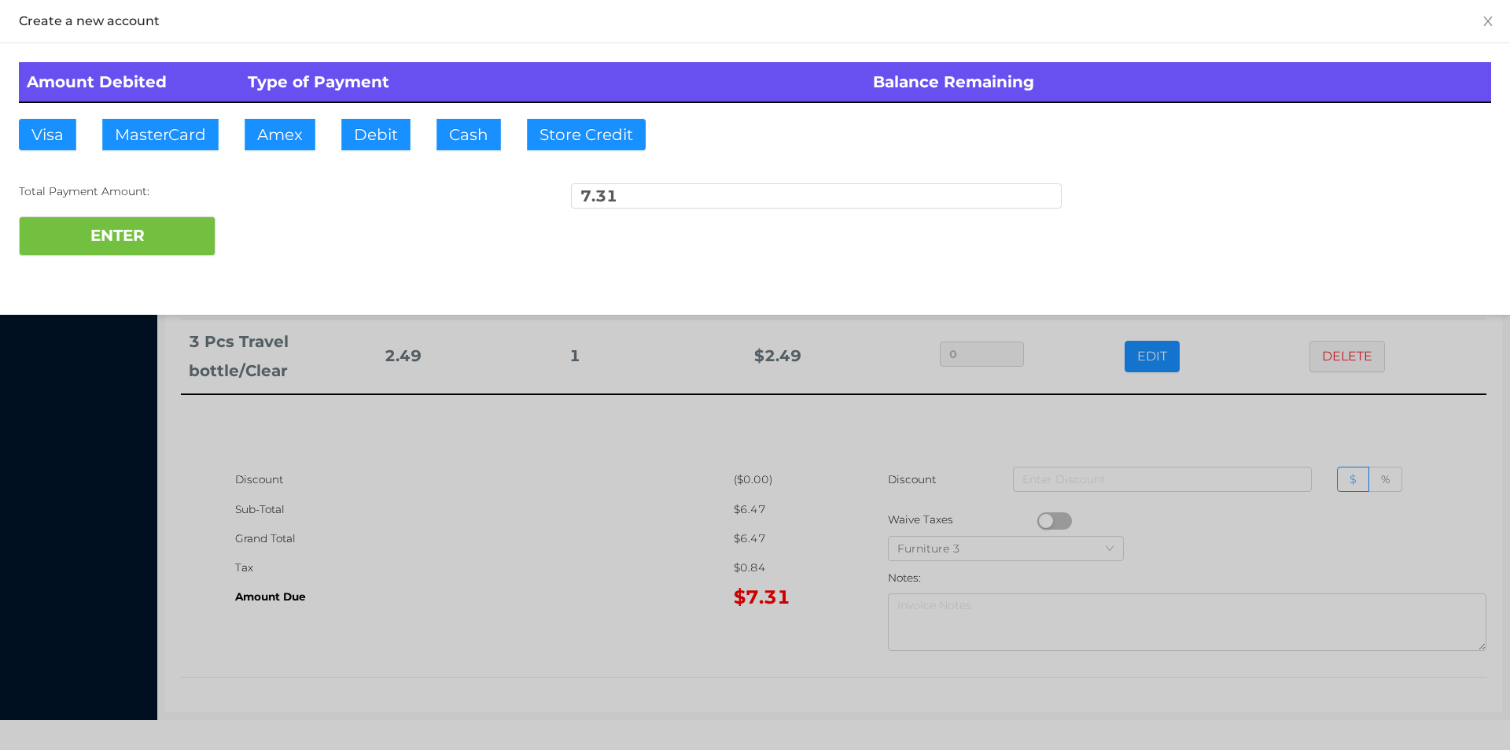
click at [389, 116] on div "Amount Debited Type of Payment Balance Remaining Visa MasterCard Amex Debit Cas…" at bounding box center [755, 158] width 1510 height 231
click at [196, 224] on button "ENTER" at bounding box center [117, 235] width 197 height 39
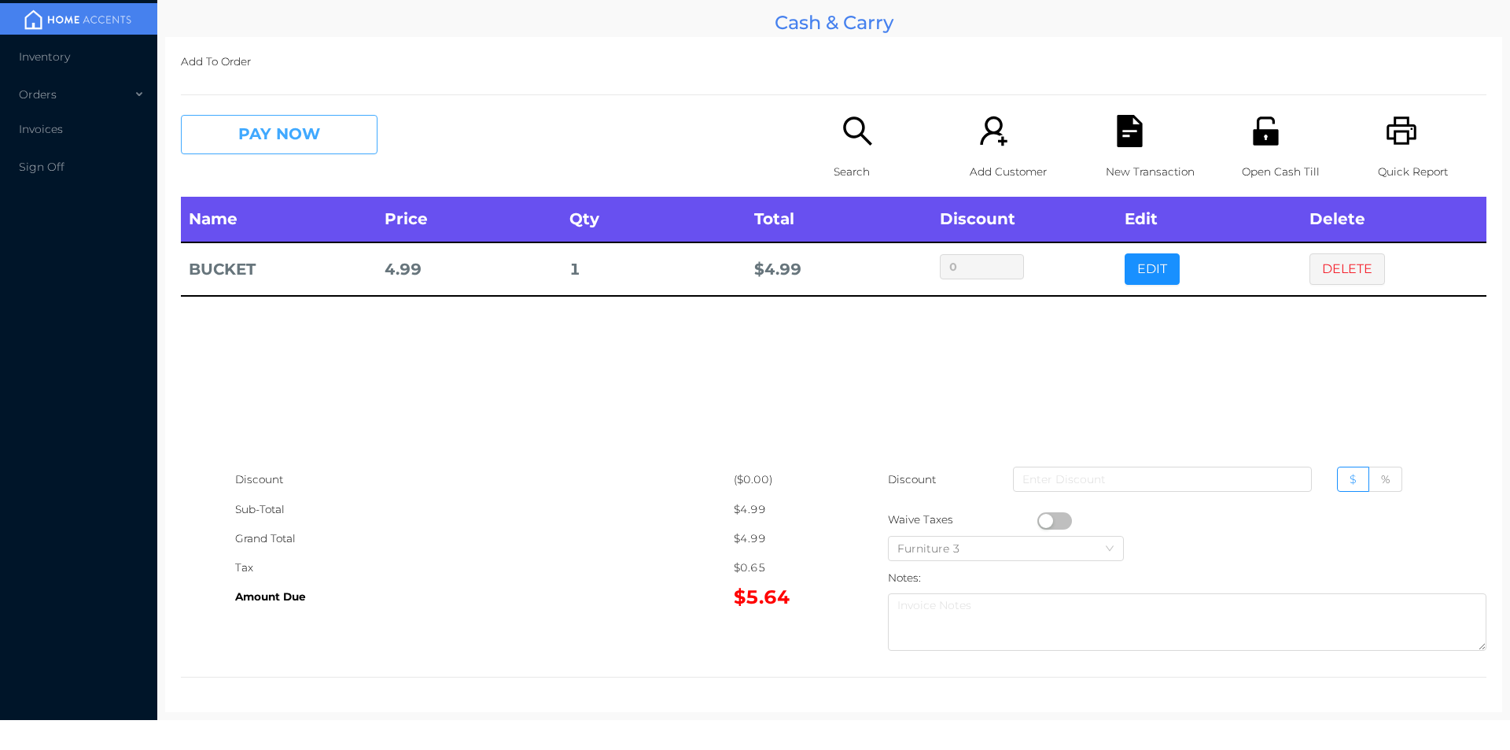
click at [271, 153] on button "PAY NOW" at bounding box center [279, 134] width 197 height 39
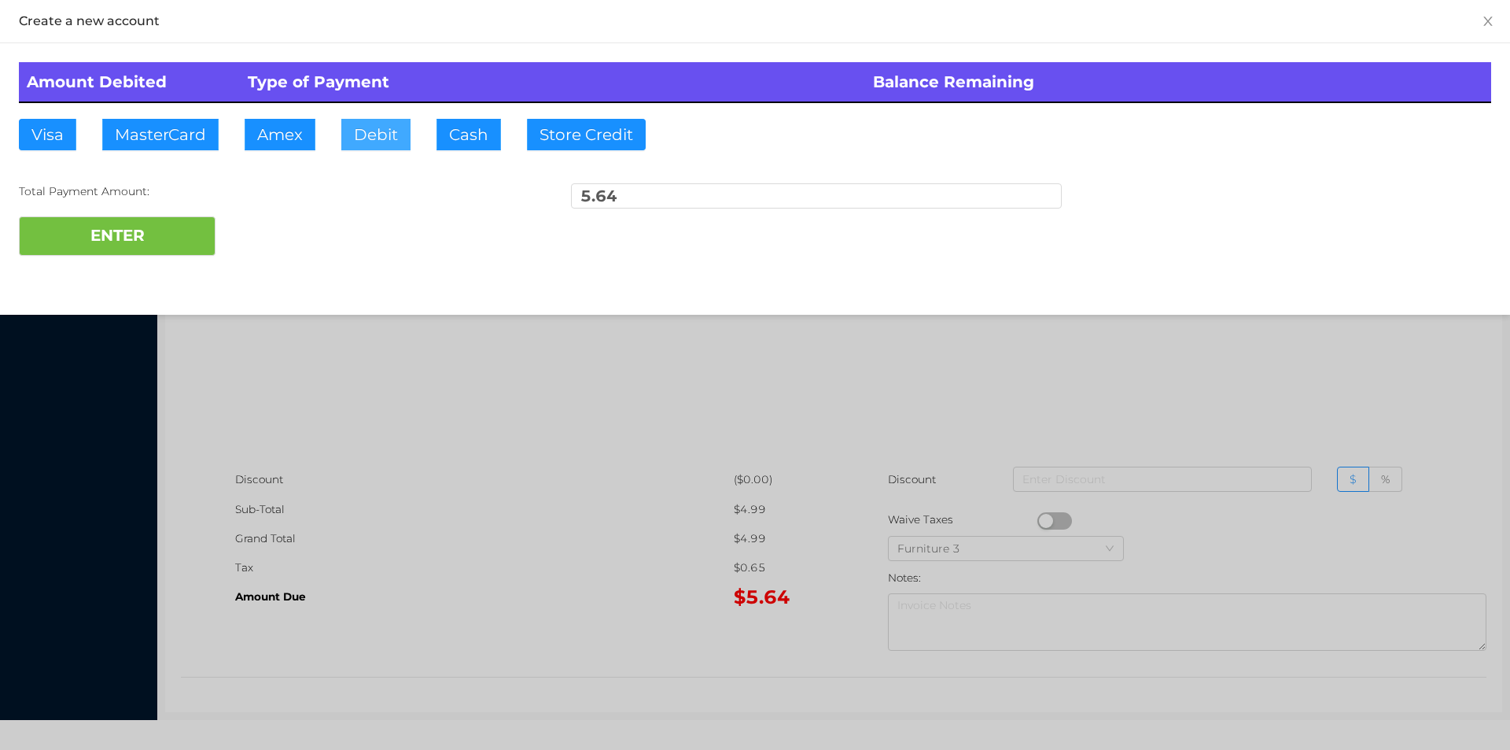
click at [386, 143] on button "Debit" at bounding box center [375, 134] width 69 height 31
click at [139, 231] on button "ENTER" at bounding box center [117, 235] width 197 height 39
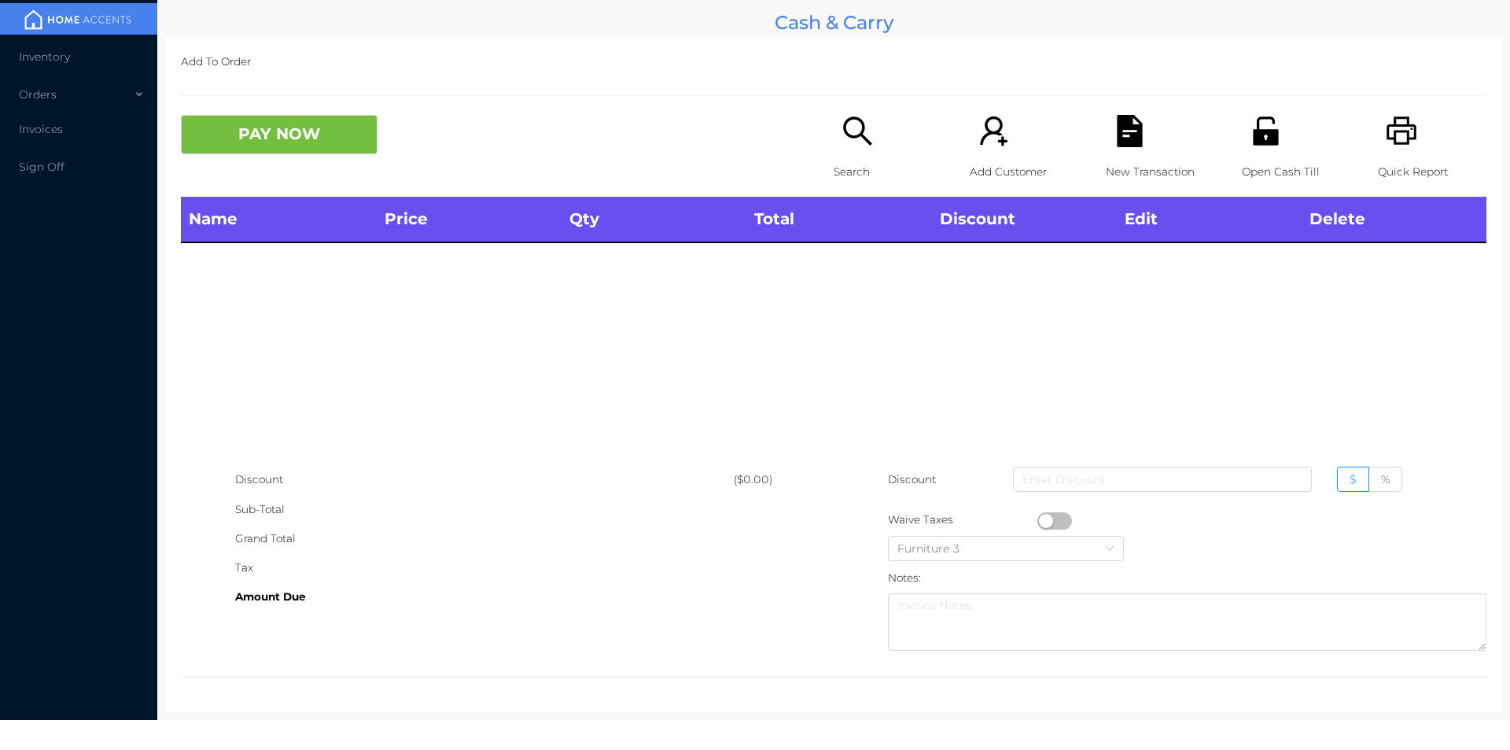
click at [857, 127] on icon "icon: search" at bounding box center [857, 130] width 28 height 28
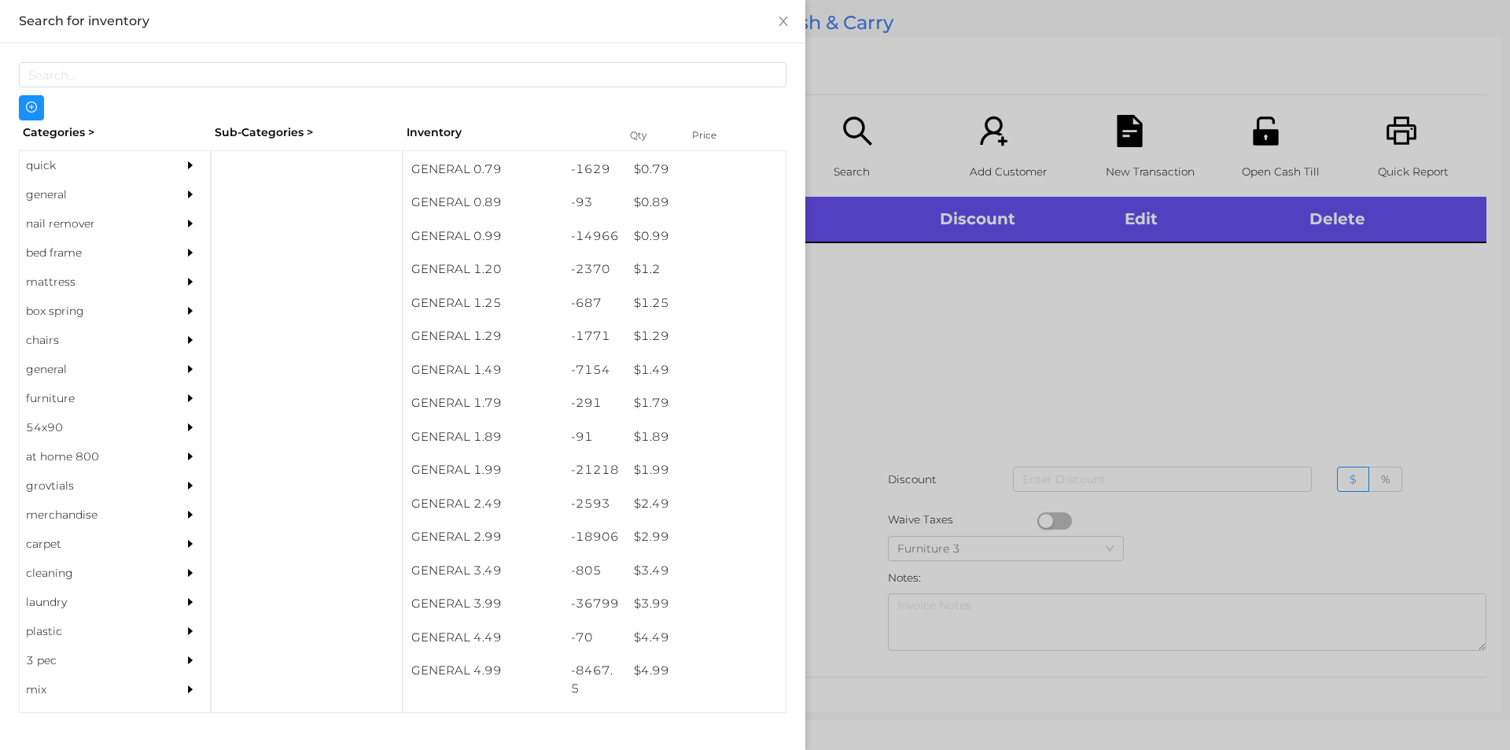
scroll to position [22, 0]
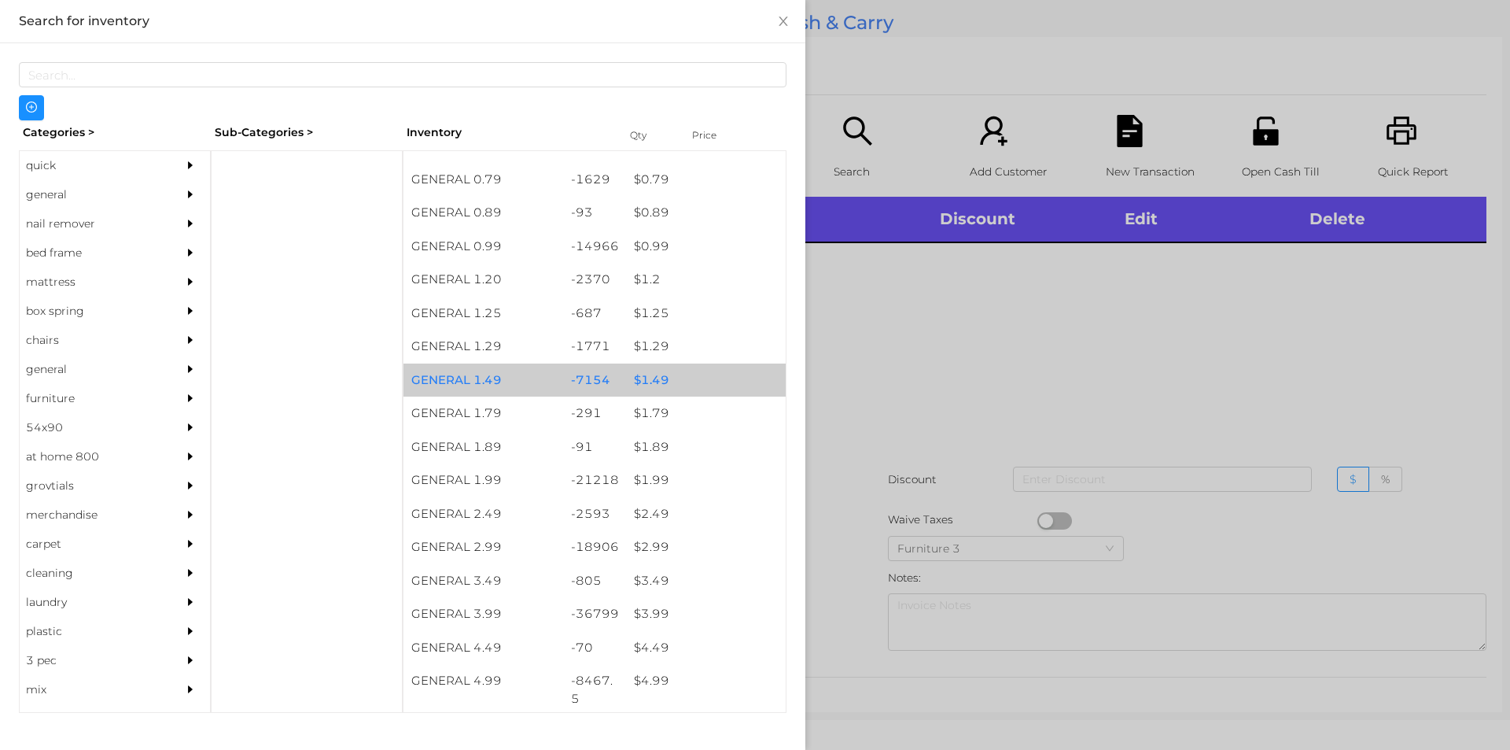
click at [703, 374] on div "$ 1.49" at bounding box center [706, 380] width 160 height 34
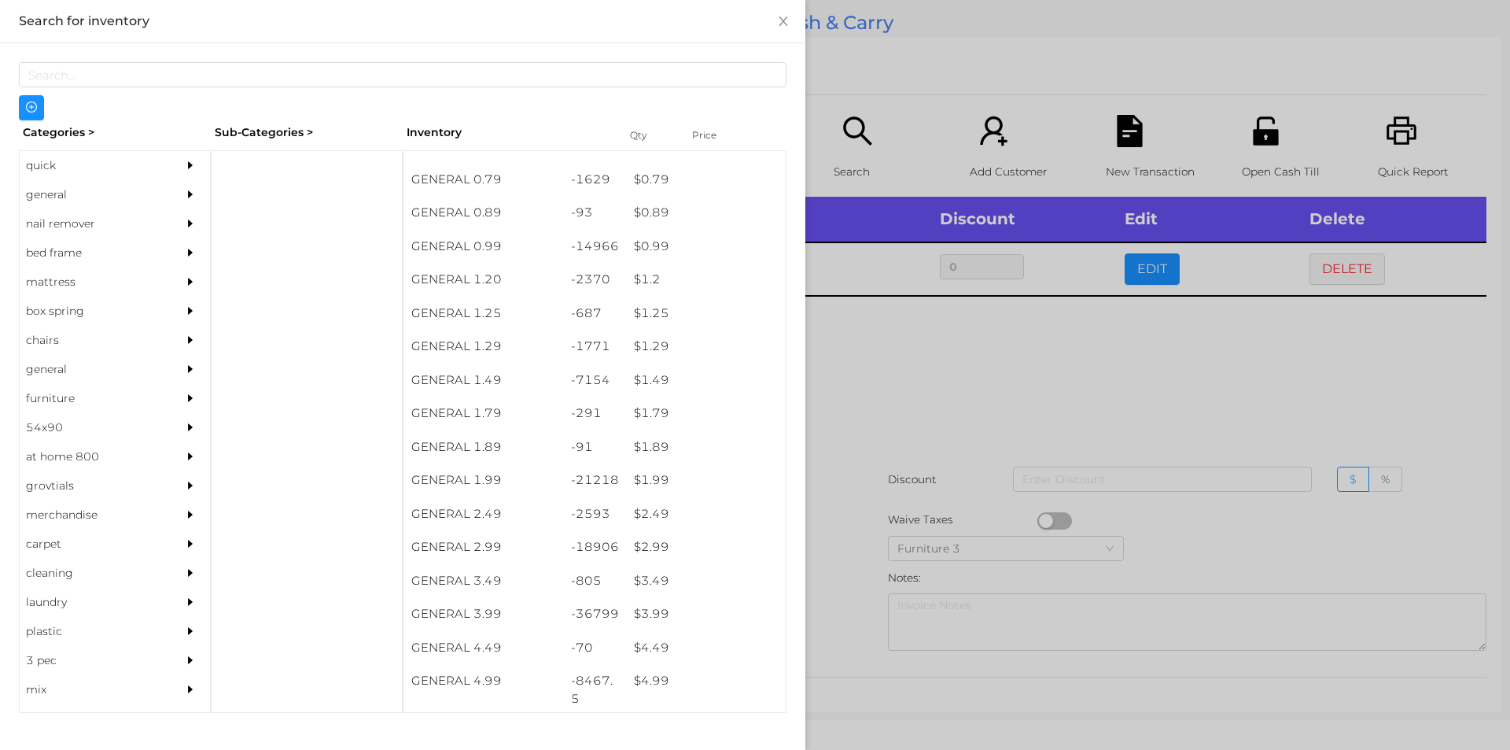
click at [873, 398] on div at bounding box center [755, 375] width 1510 height 750
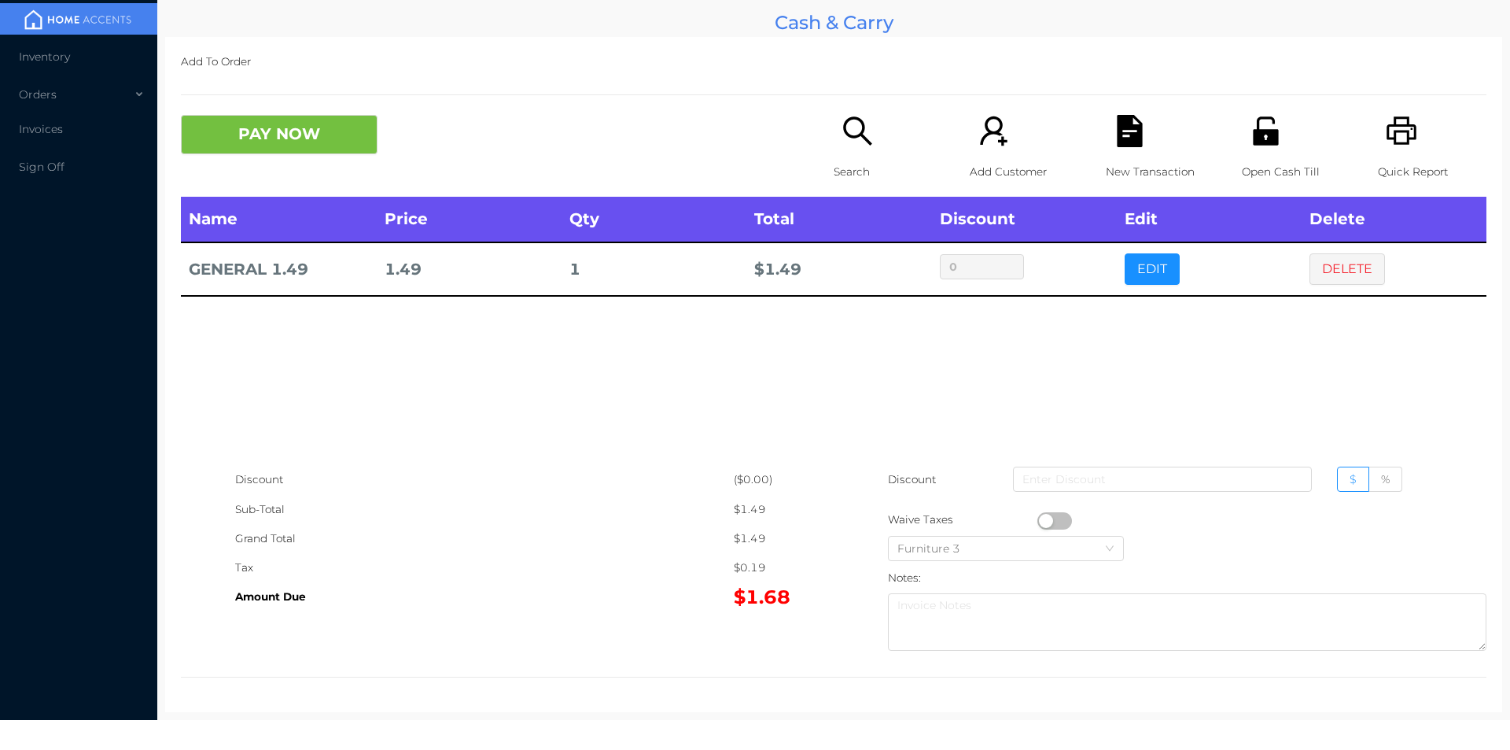
click at [1042, 520] on button "button" at bounding box center [1055, 520] width 35 height 17
click at [293, 138] on button "PAY NOW" at bounding box center [279, 134] width 197 height 39
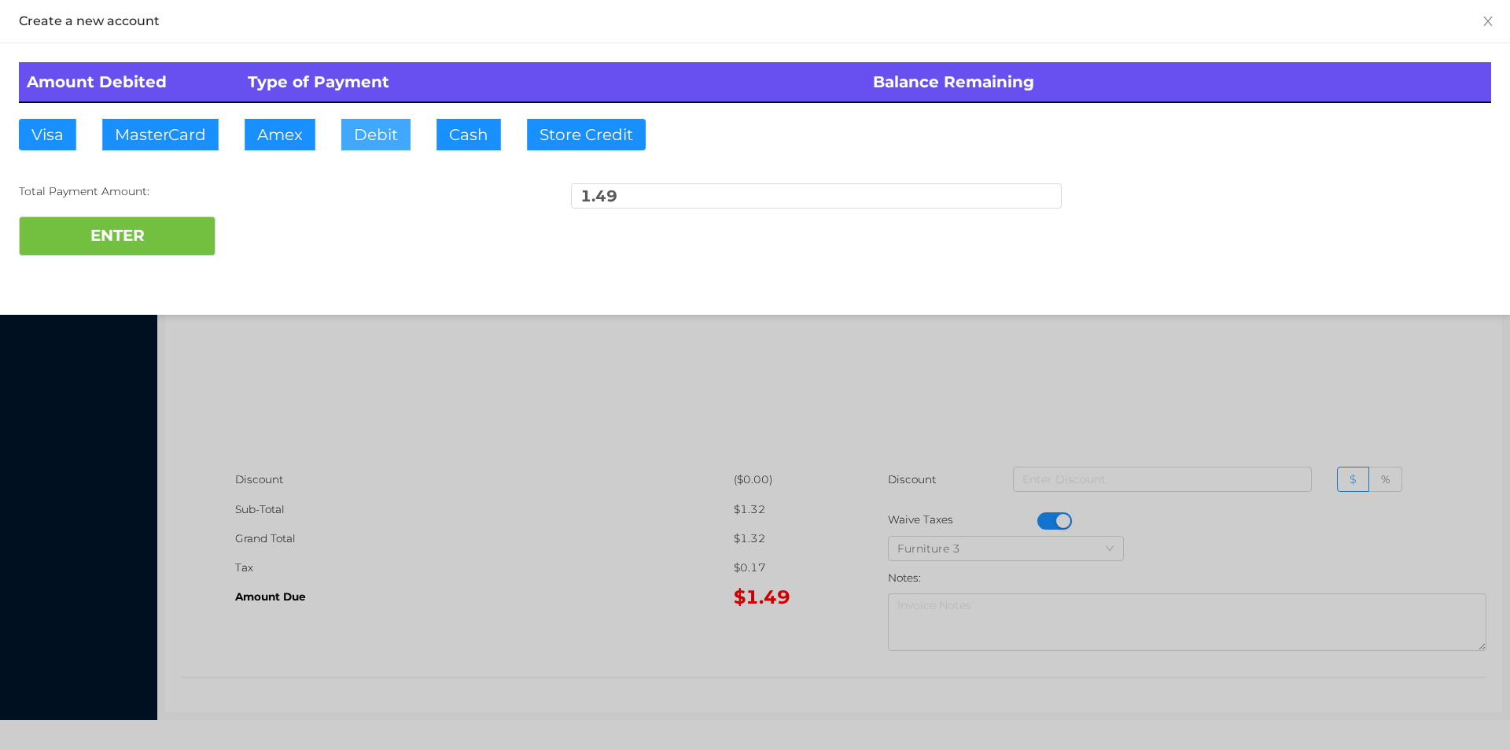
click at [388, 146] on button "Debit" at bounding box center [375, 134] width 69 height 31
click at [166, 227] on button "ENTER" at bounding box center [117, 235] width 197 height 39
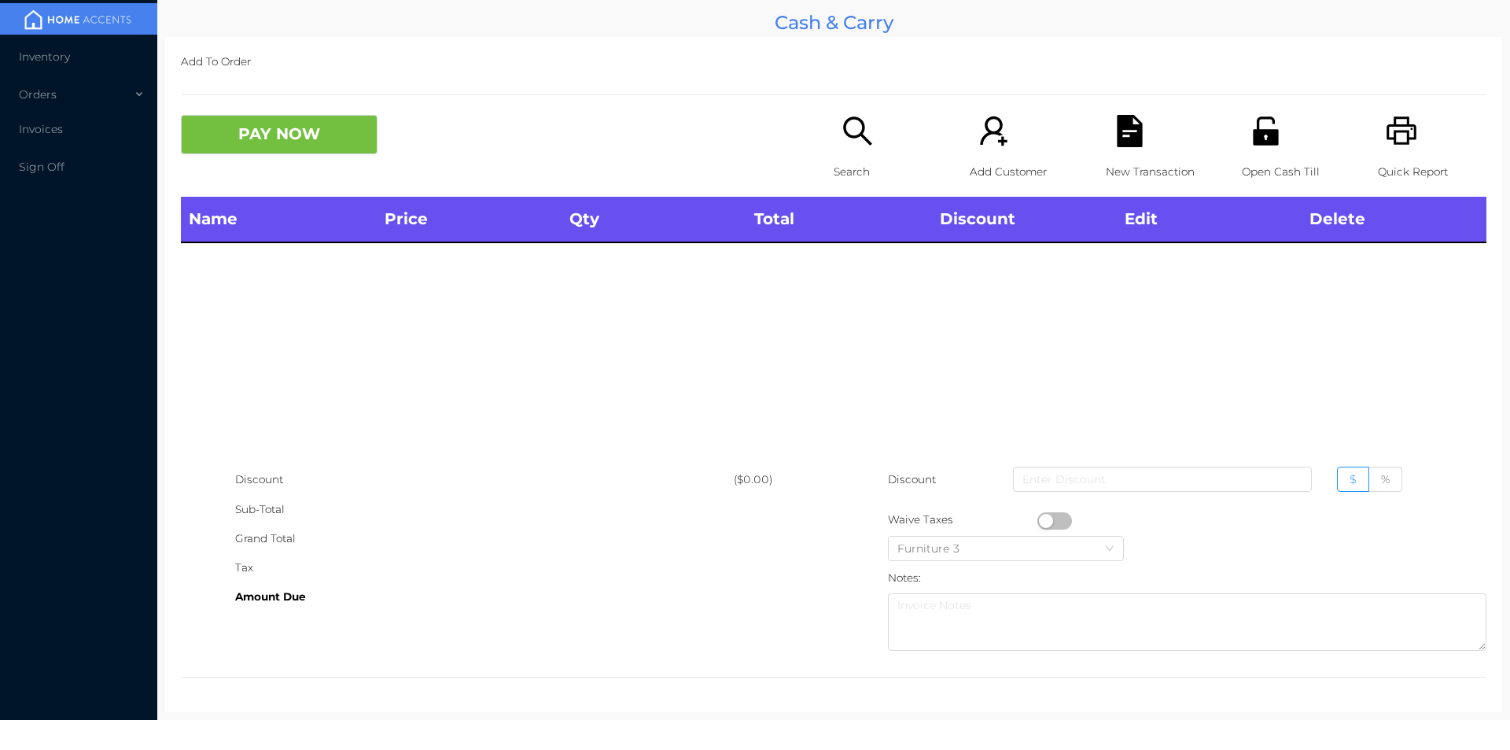
click at [1278, 157] on p "Open Cash Till" at bounding box center [1296, 171] width 109 height 29
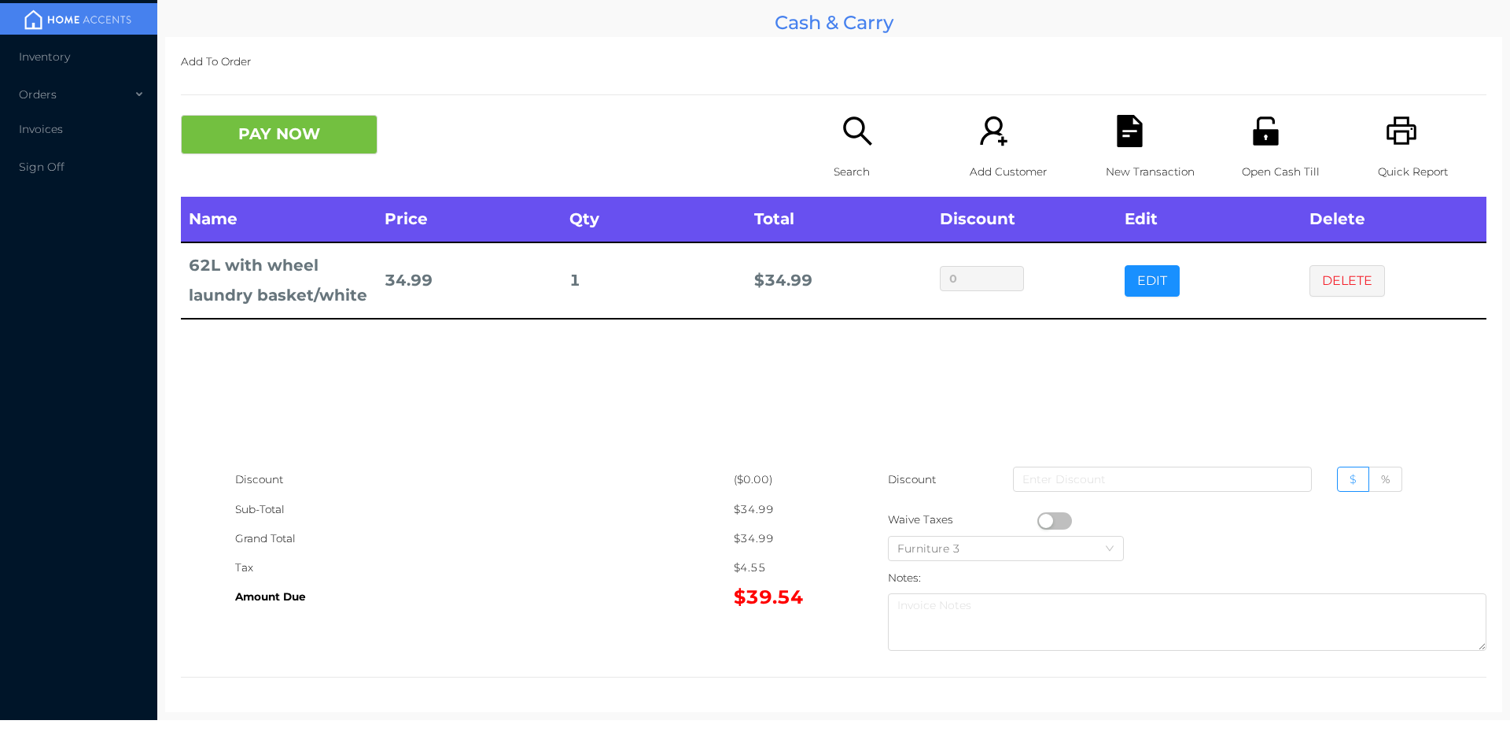
click at [864, 137] on icon "icon: search" at bounding box center [858, 131] width 32 height 32
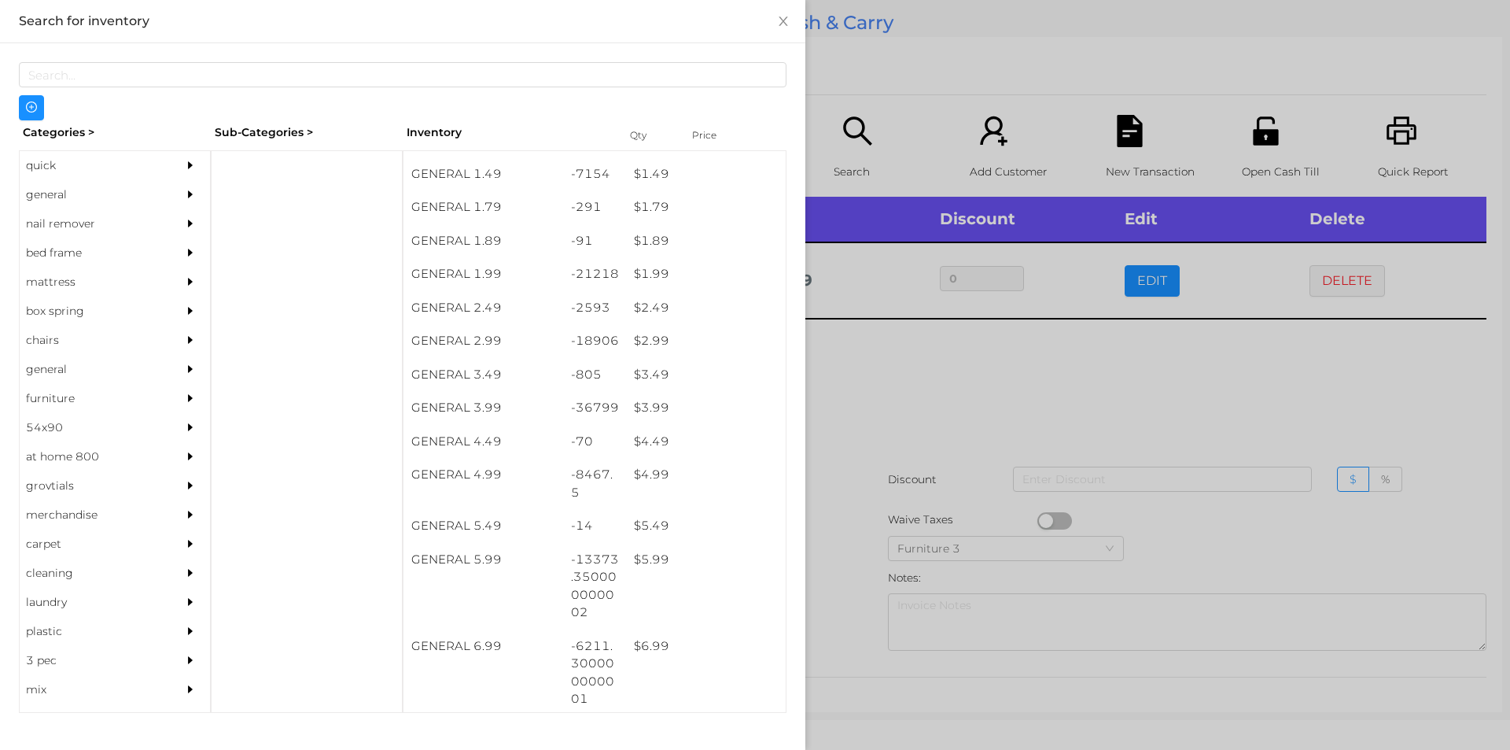
scroll to position [227, 0]
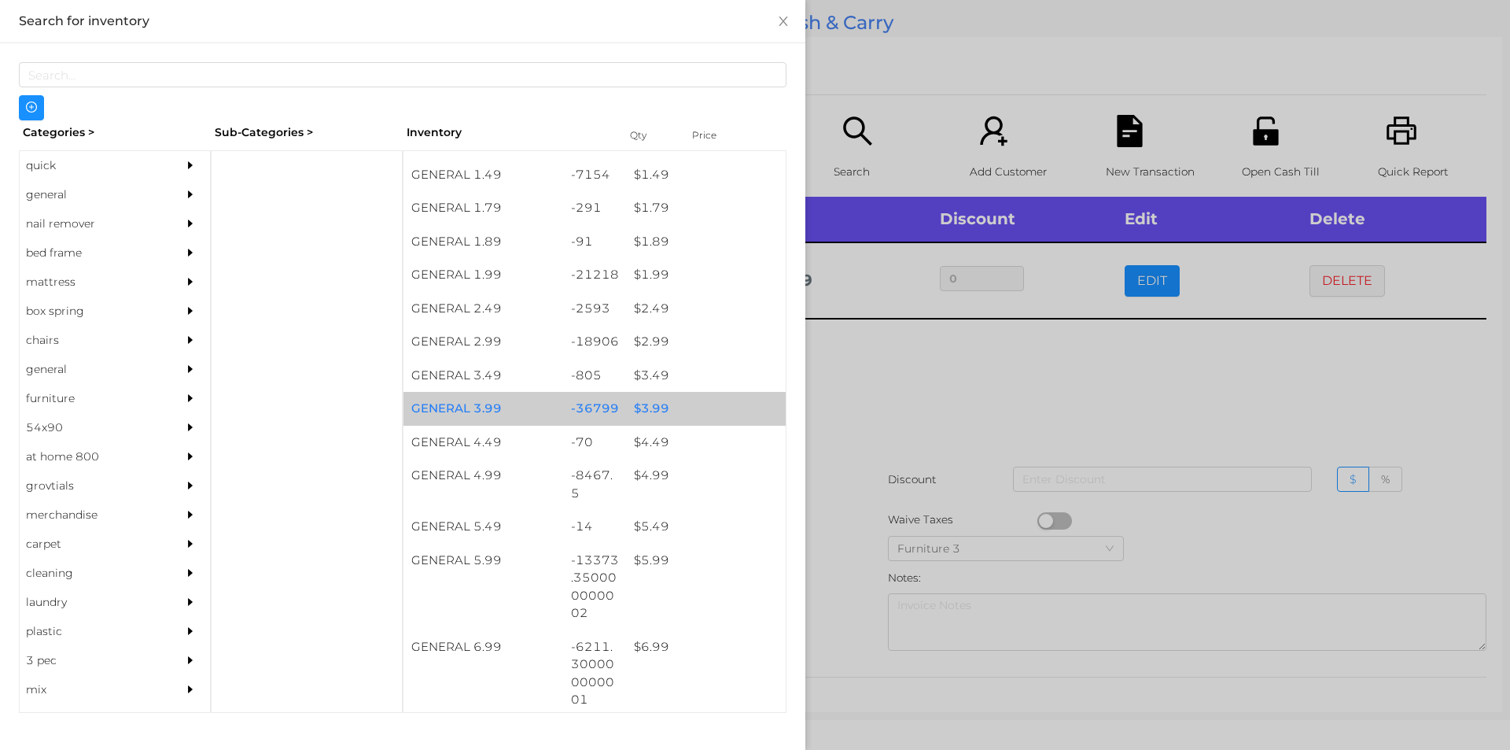
click at [647, 400] on div "$ 3.99" at bounding box center [706, 409] width 160 height 34
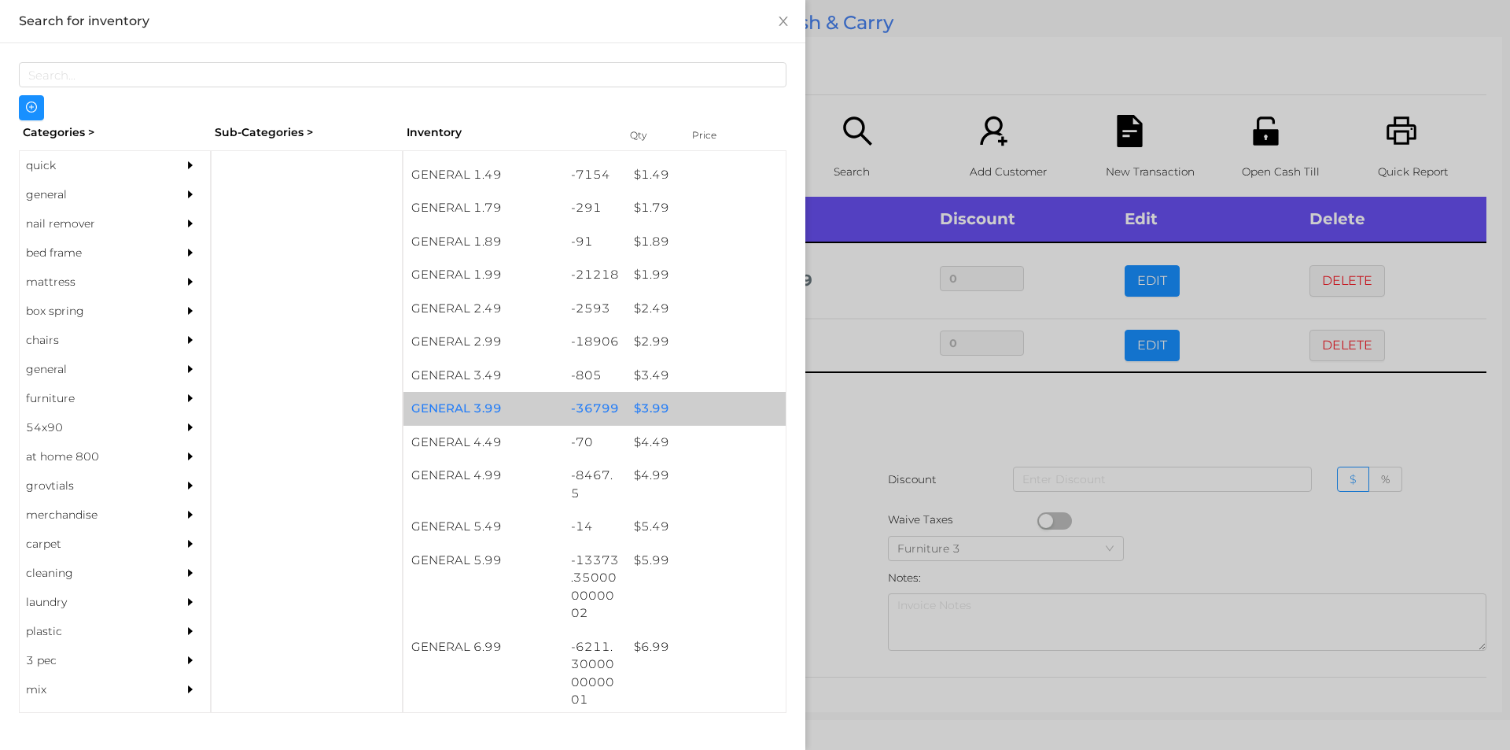
click at [654, 392] on div "$ 3.99" at bounding box center [706, 409] width 160 height 34
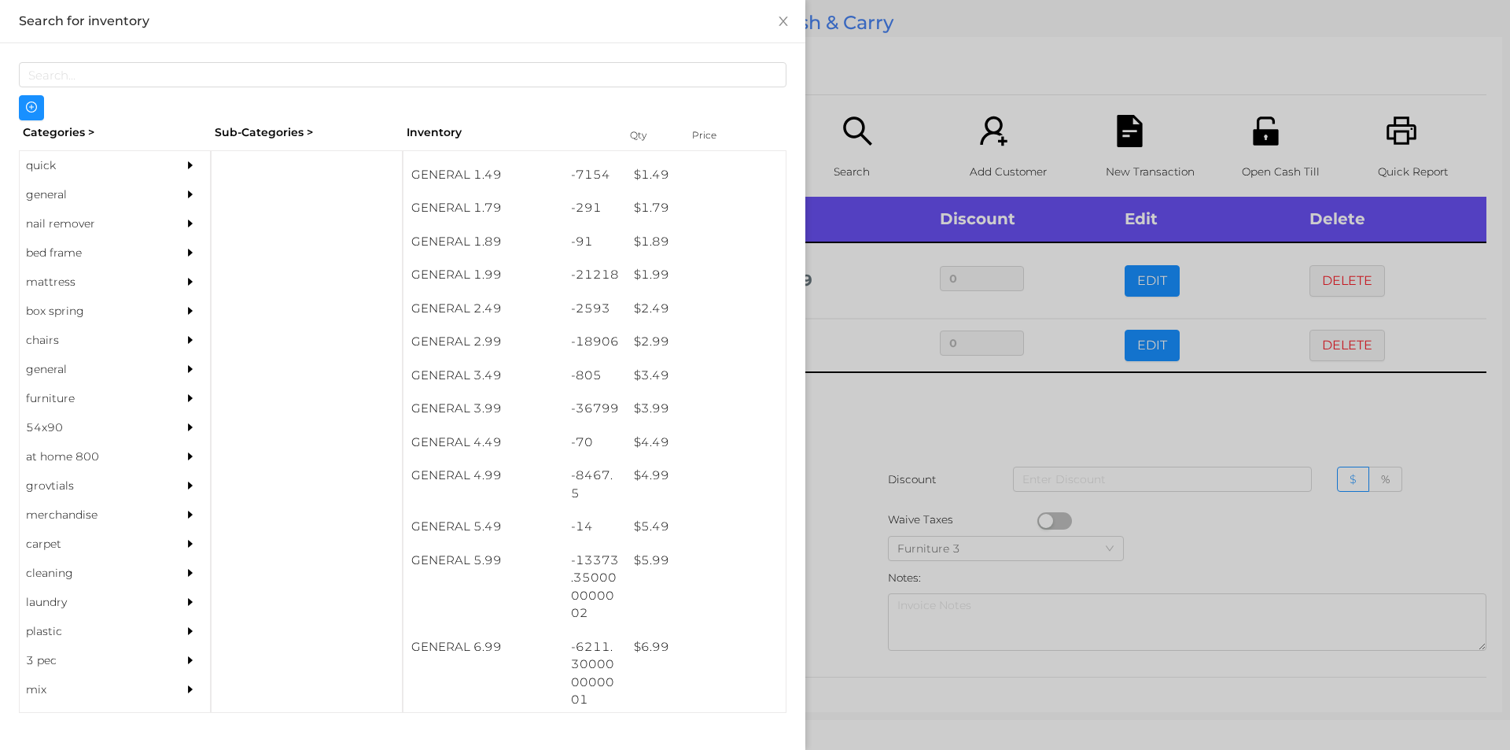
click at [864, 430] on div at bounding box center [755, 375] width 1510 height 750
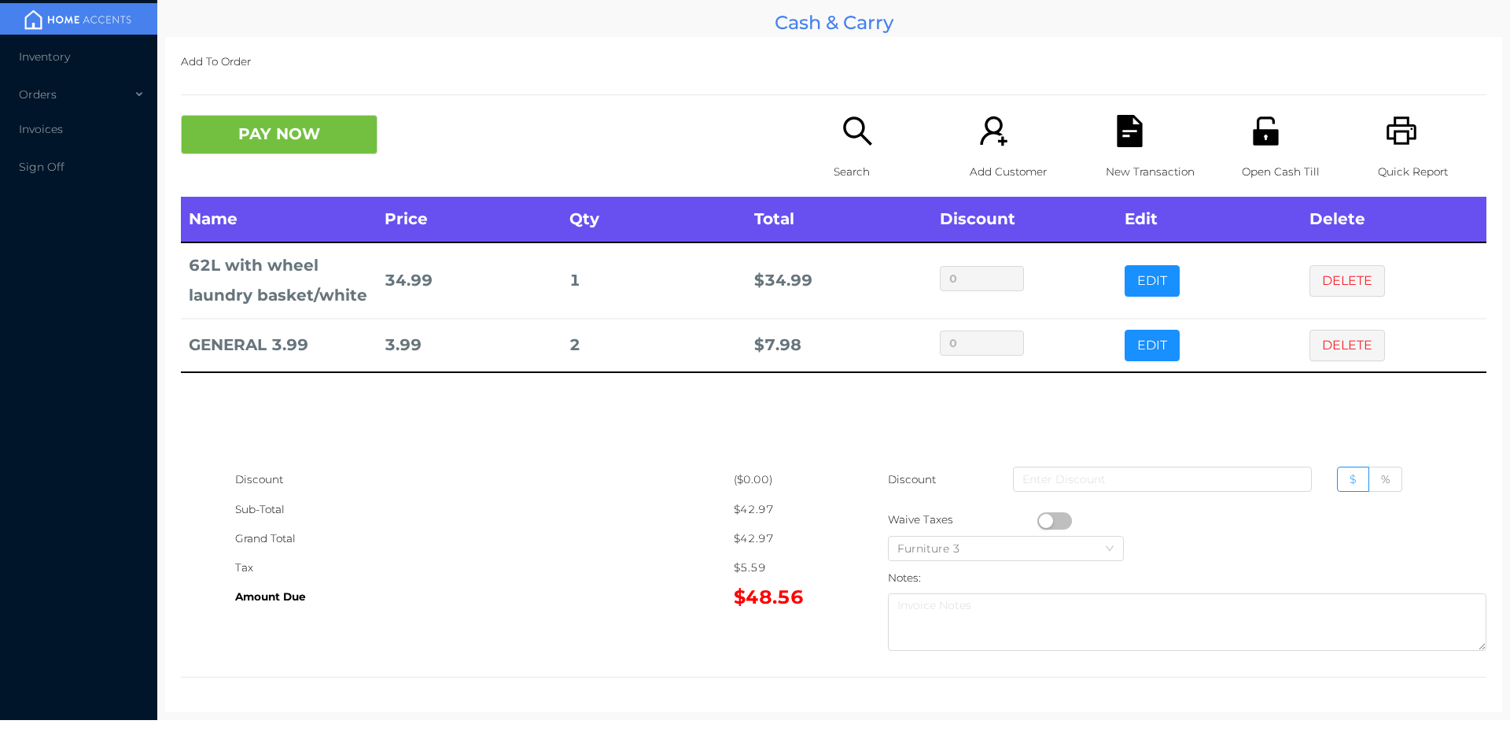
click at [1378, 154] on div "Quick Report" at bounding box center [1432, 156] width 109 height 82
click at [1117, 142] on icon "icon: file-text" at bounding box center [1129, 131] width 25 height 32
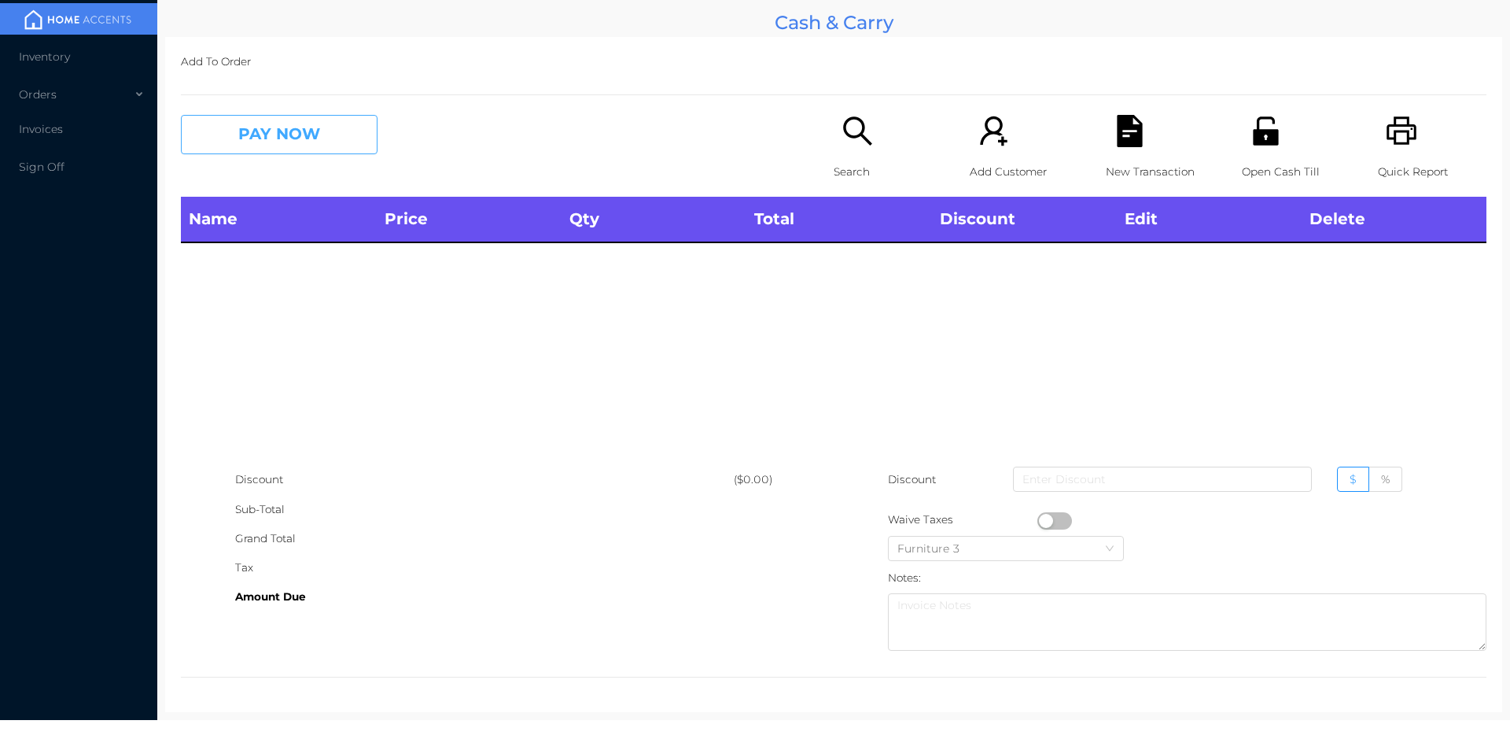
click at [309, 152] on button "PAY NOW" at bounding box center [279, 134] width 197 height 39
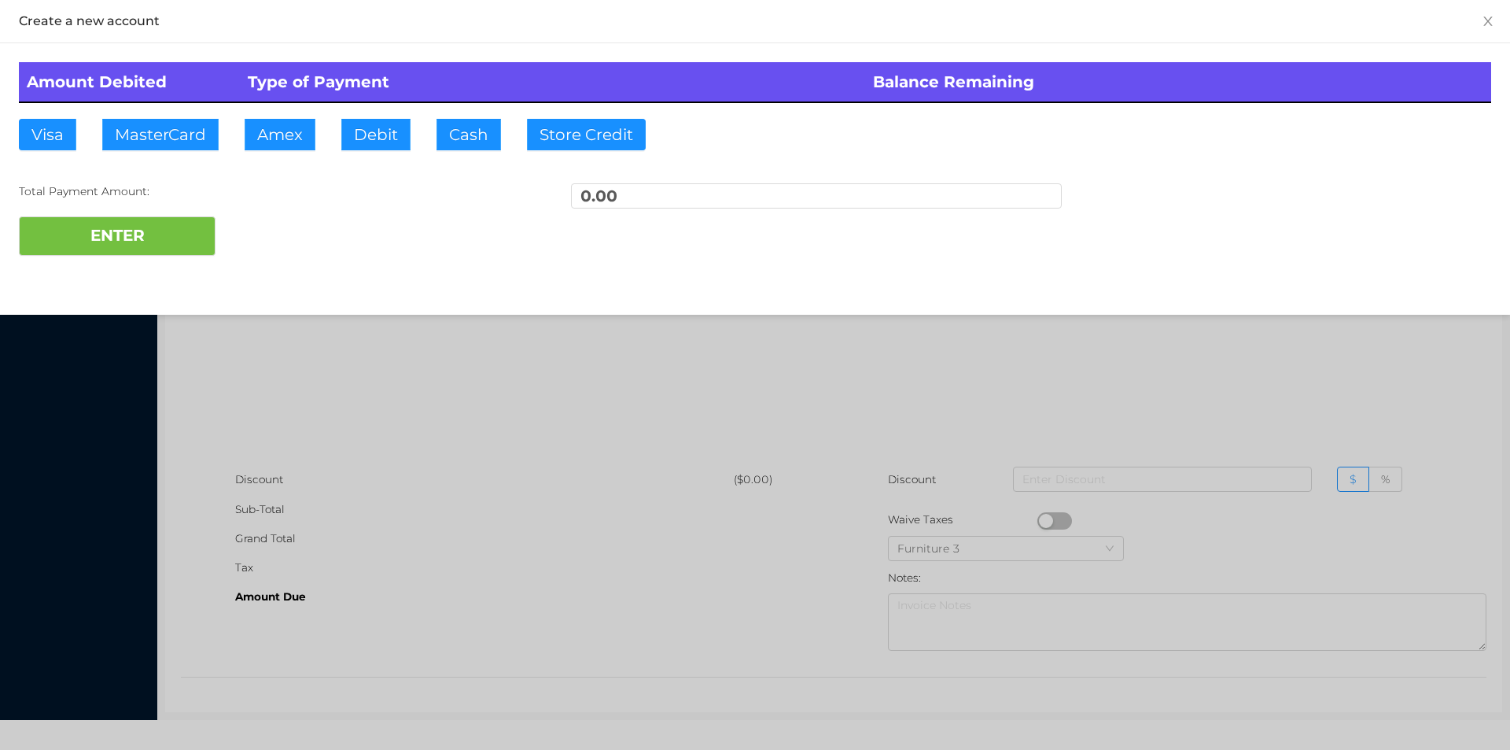
click at [1193, 363] on div at bounding box center [755, 375] width 1510 height 750
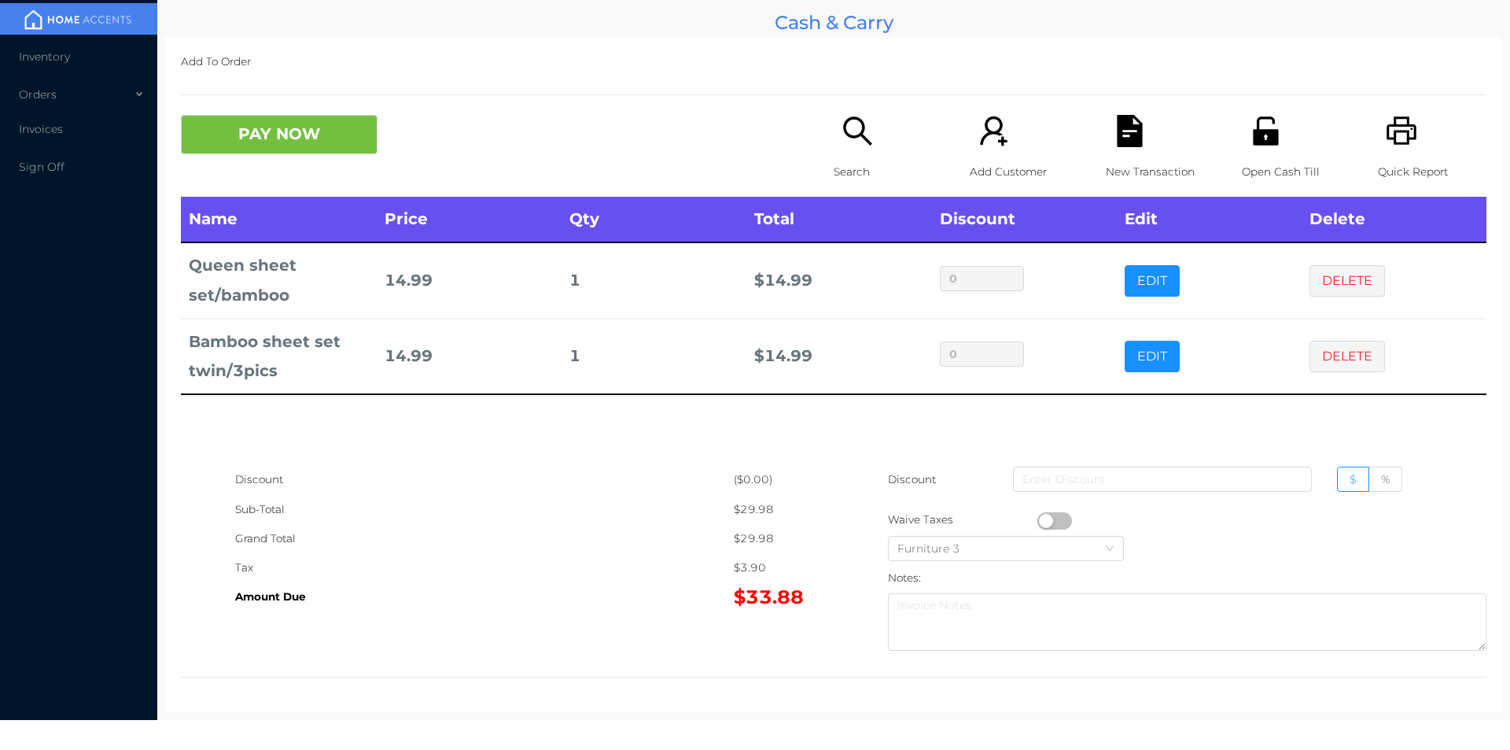
click at [845, 173] on p "Search" at bounding box center [888, 171] width 109 height 29
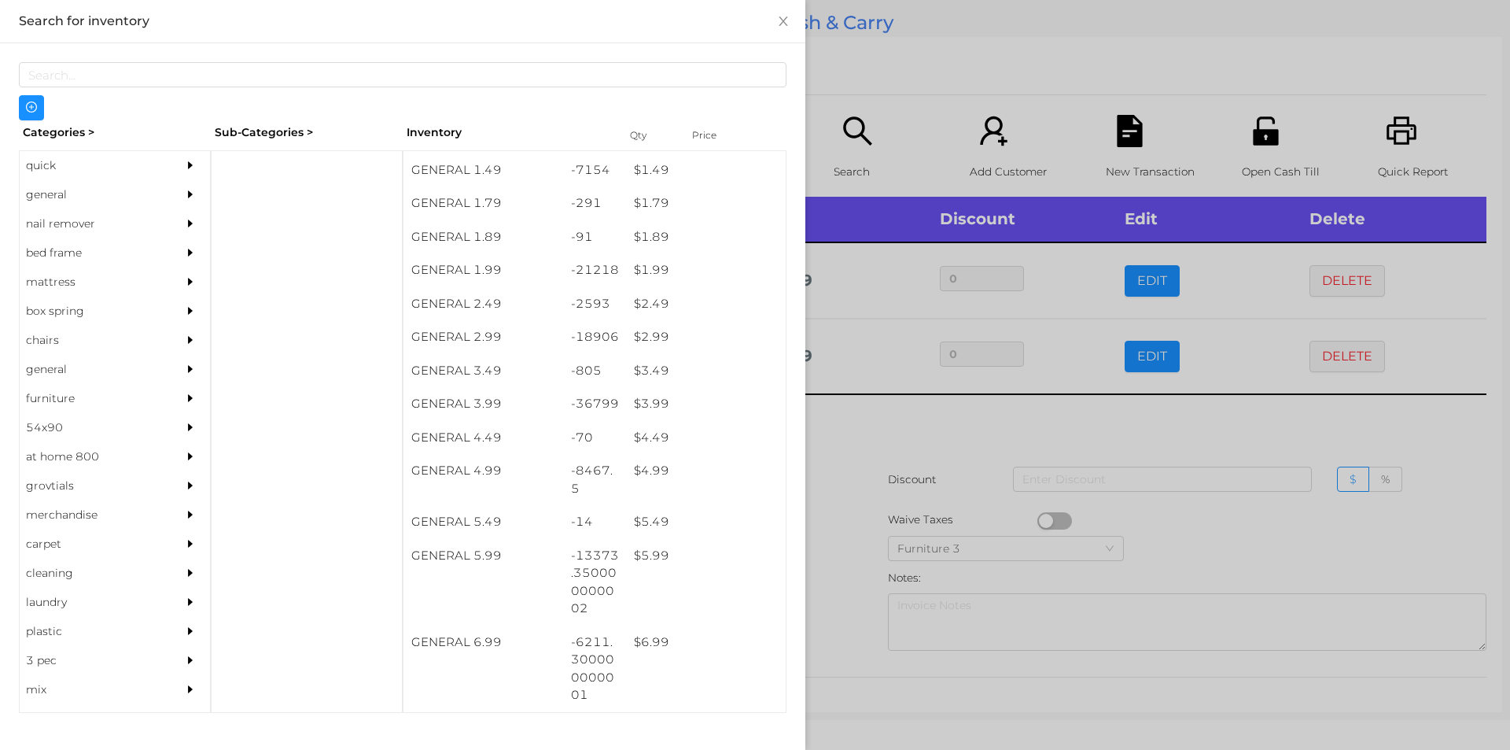
scroll to position [232, 0]
click at [45, 159] on div "quick" at bounding box center [91, 165] width 143 height 29
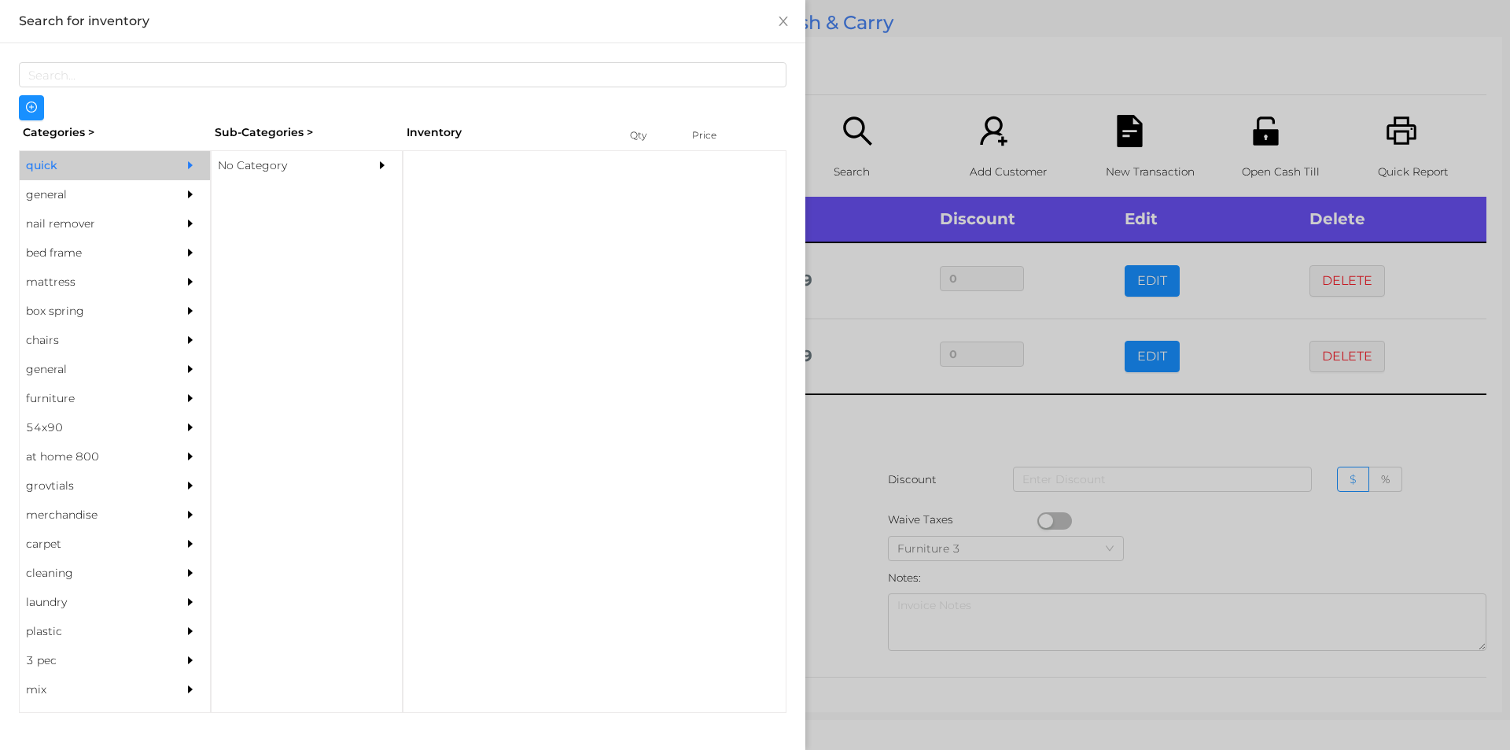
click at [264, 166] on div "No Category" at bounding box center [283, 165] width 143 height 29
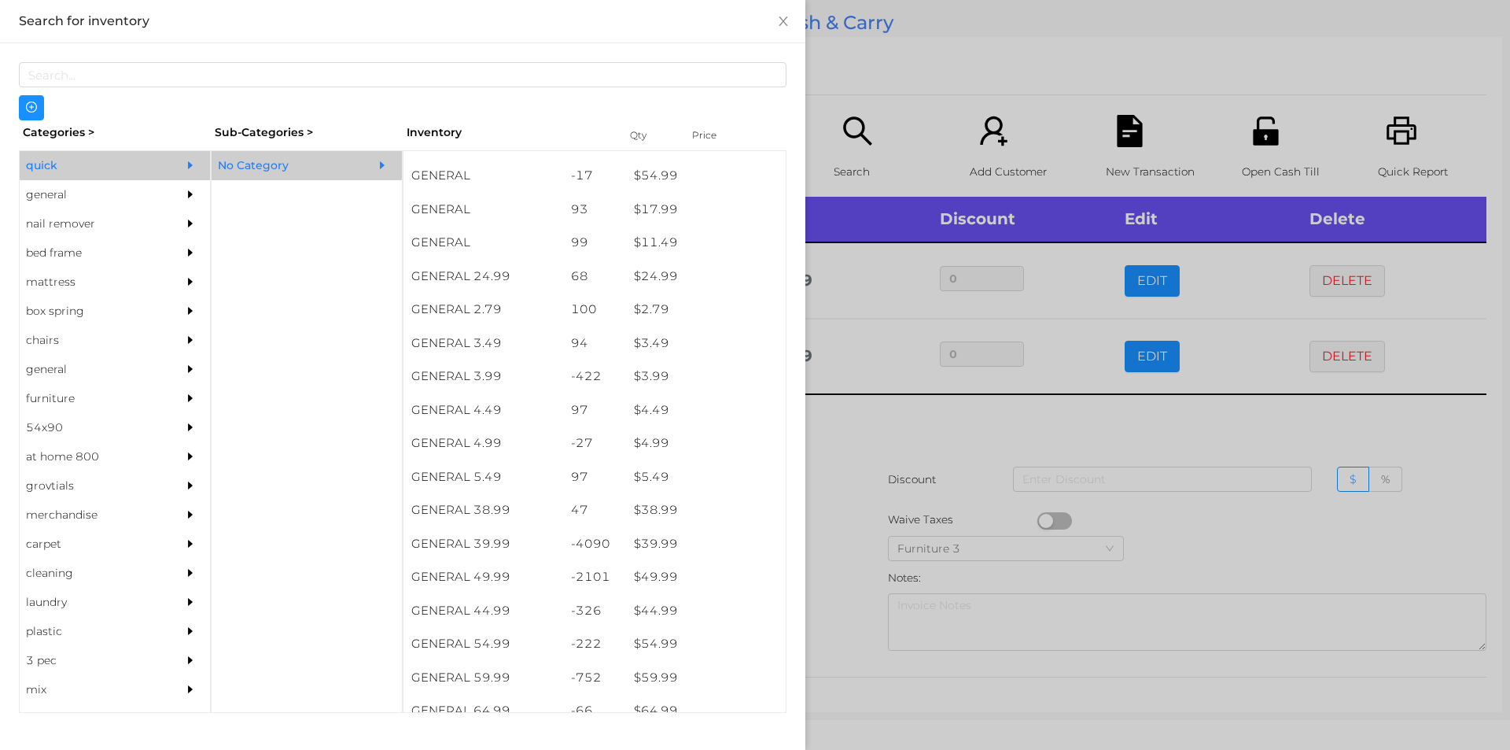
scroll to position [532, 0]
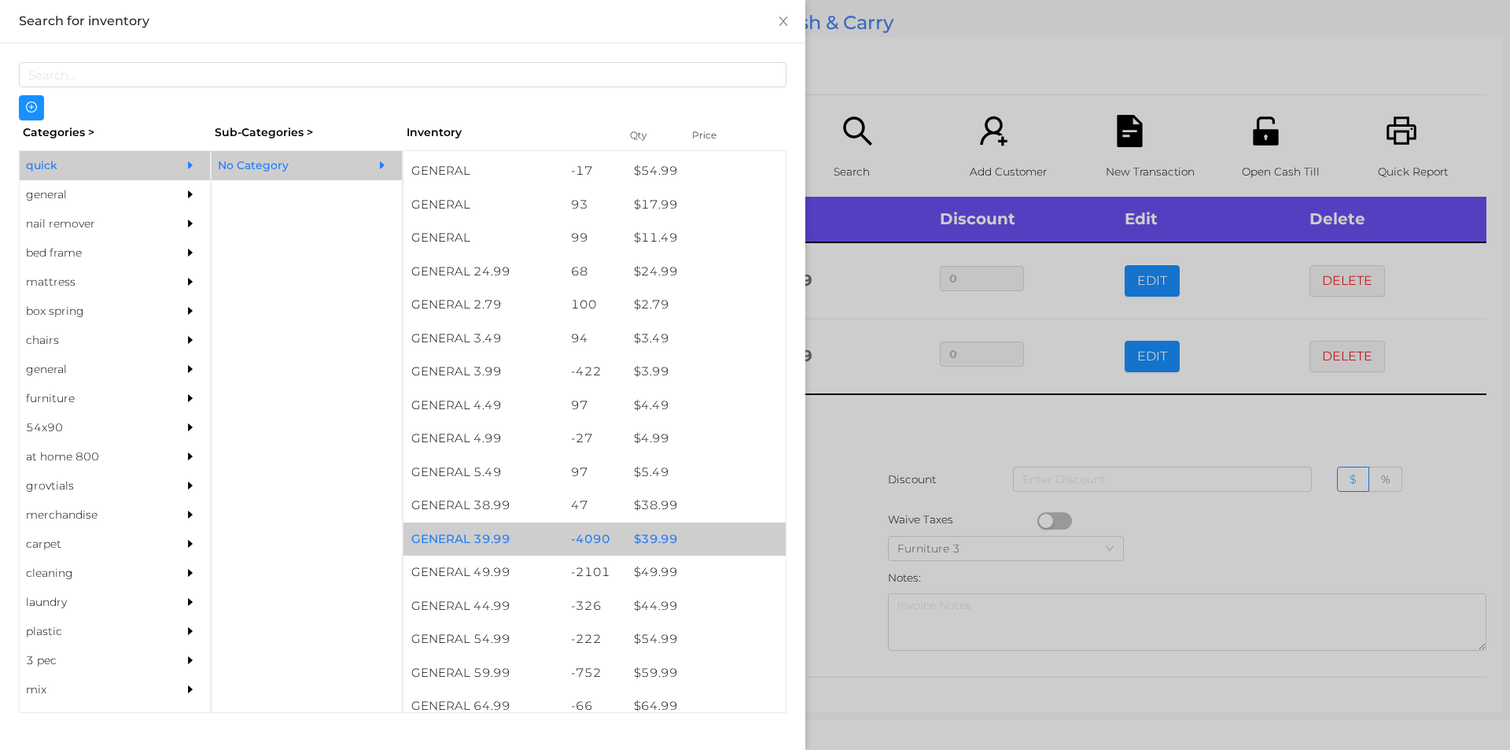
click at [648, 537] on div "$ 39.99" at bounding box center [706, 539] width 160 height 34
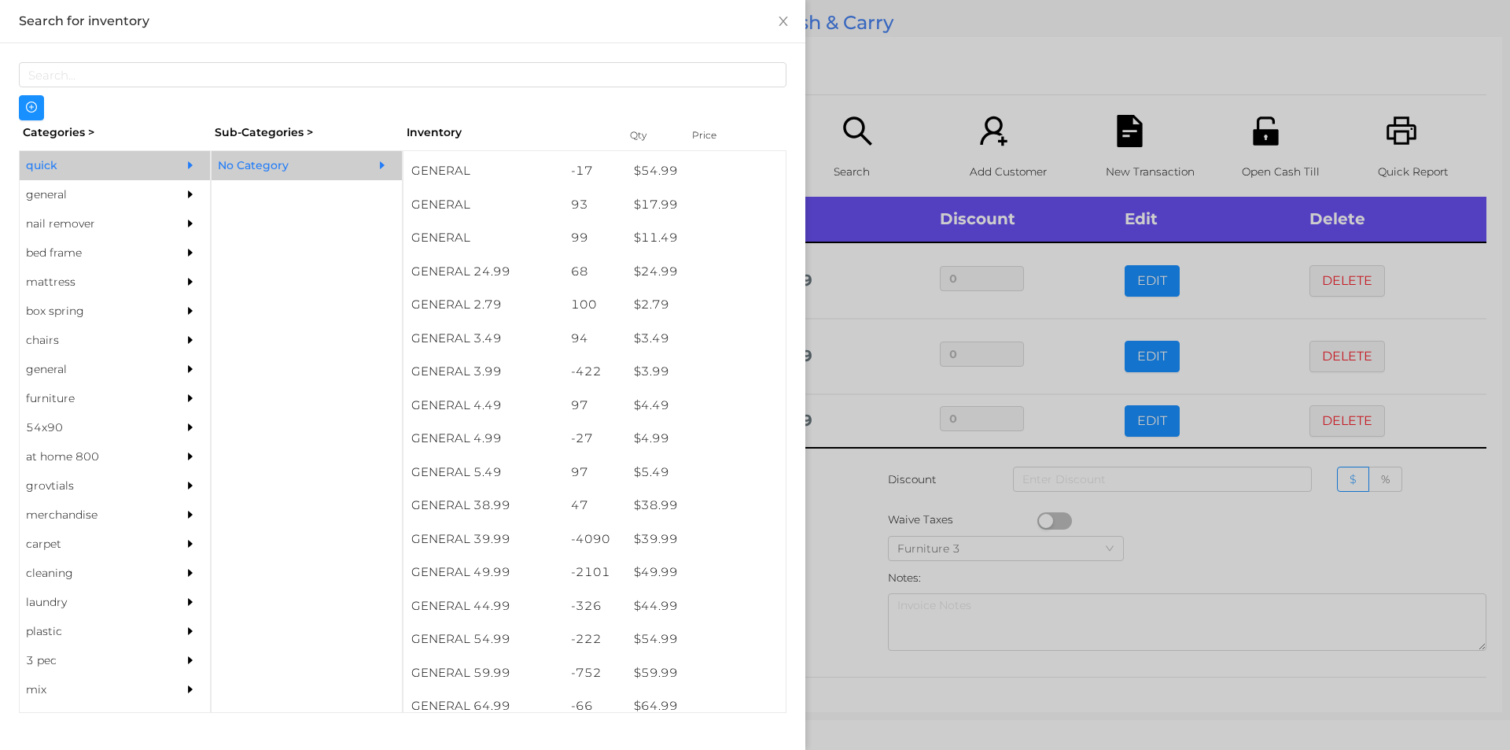
click at [828, 538] on div at bounding box center [755, 375] width 1510 height 750
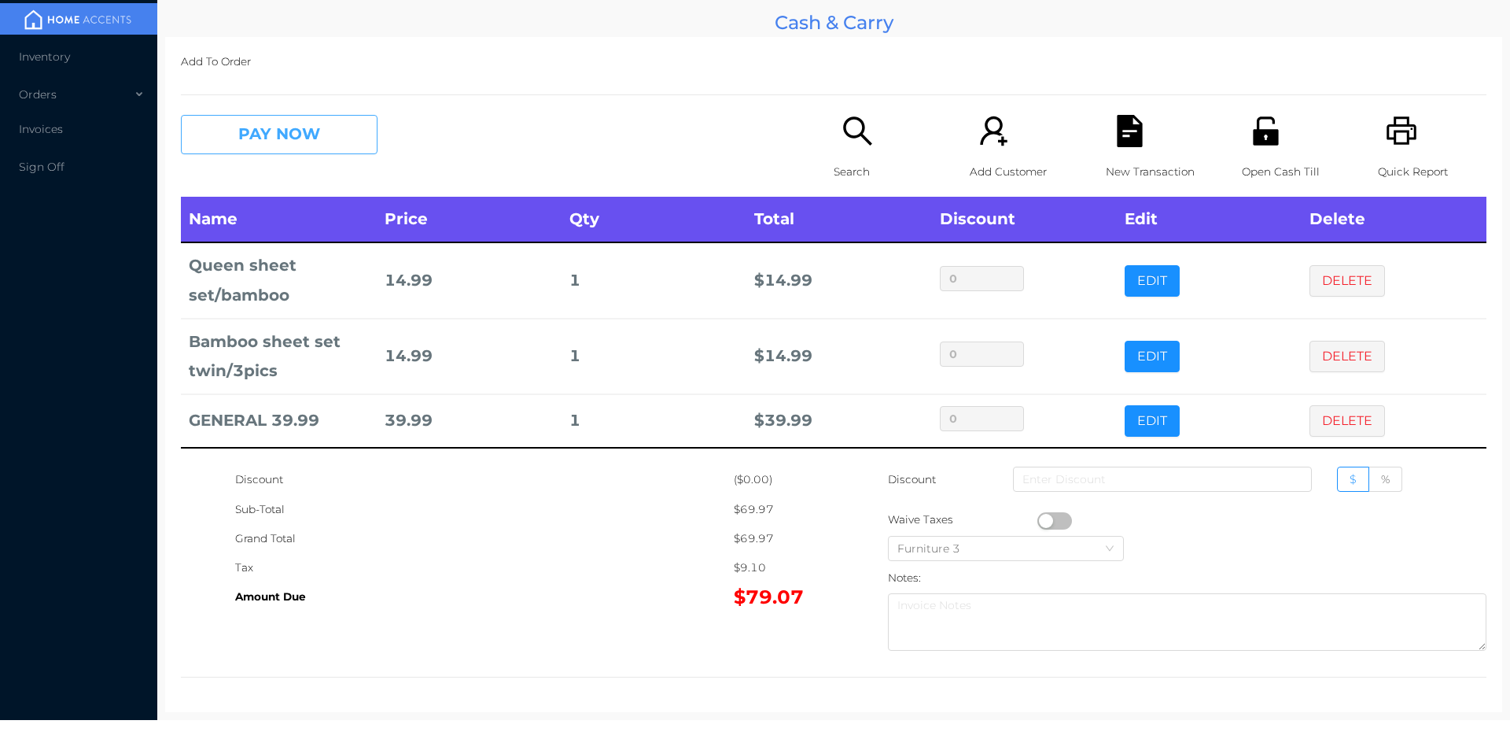
click at [333, 133] on button "PAY NOW" at bounding box center [279, 134] width 197 height 39
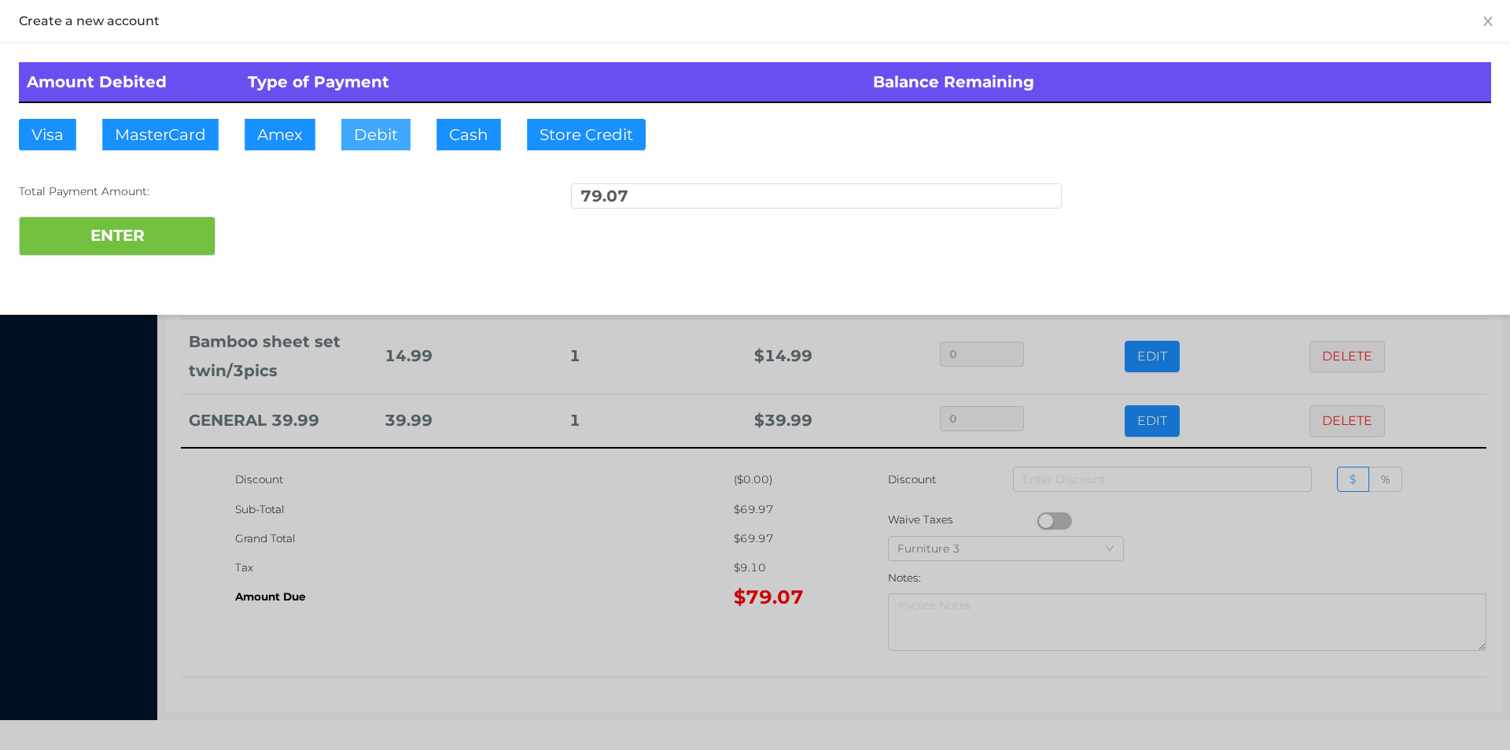
click at [382, 133] on button "Debit" at bounding box center [375, 134] width 69 height 31
click at [263, 243] on div "ENTER" at bounding box center [755, 235] width 1473 height 39
click at [283, 234] on div "ENTER" at bounding box center [755, 235] width 1473 height 39
click at [626, 586] on div at bounding box center [755, 375] width 1510 height 750
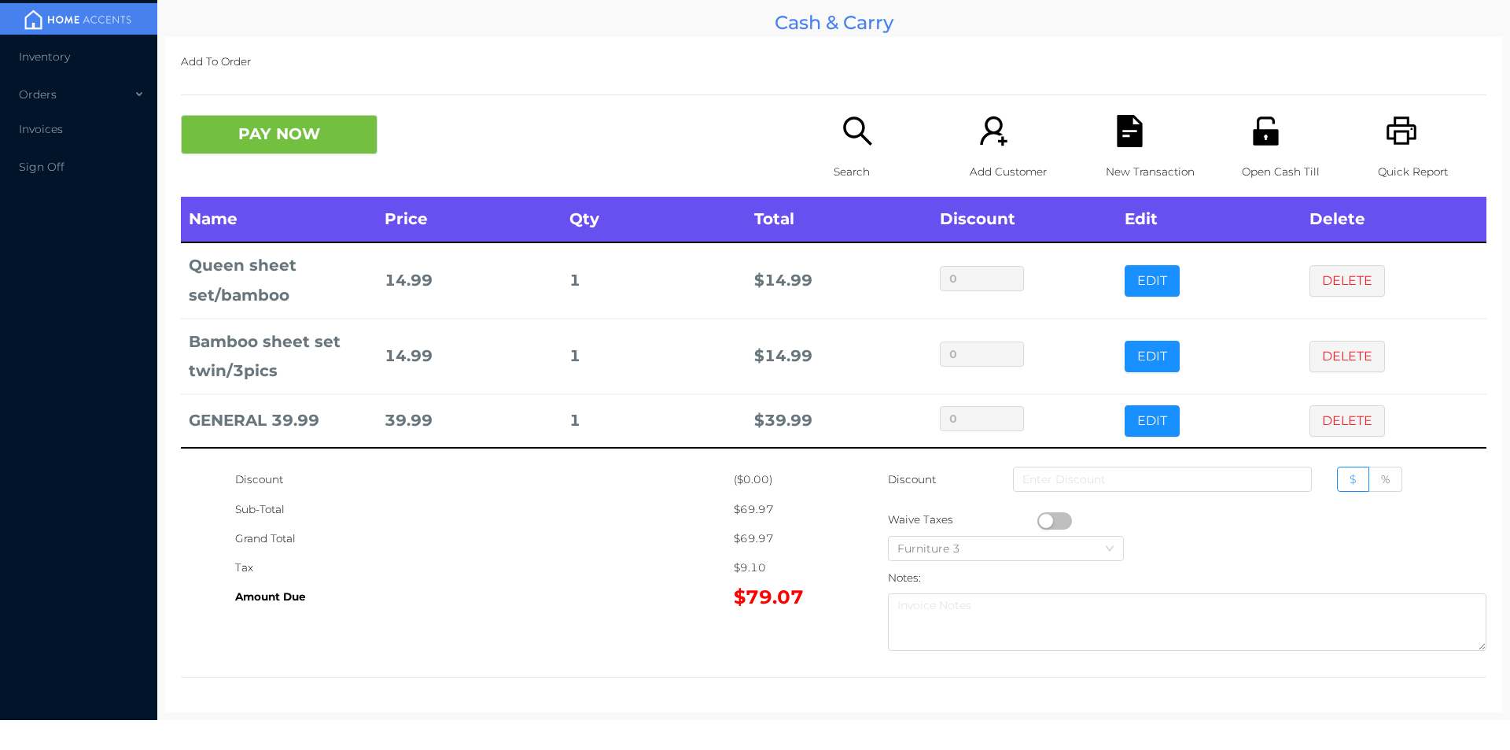
click at [1126, 131] on icon "icon: file-text" at bounding box center [1130, 131] width 32 height 32
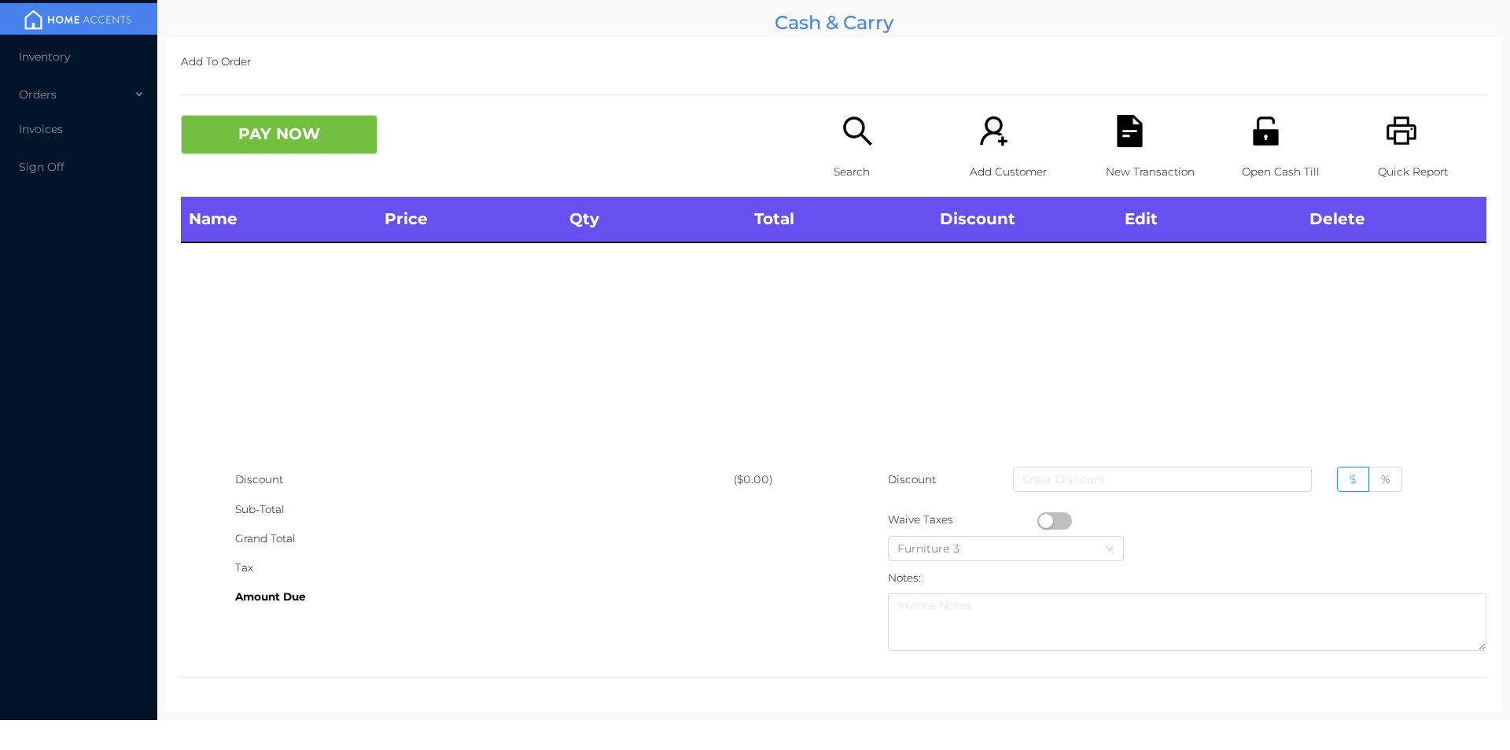
click at [1263, 156] on div "Open Cash Till" at bounding box center [1296, 156] width 109 height 82
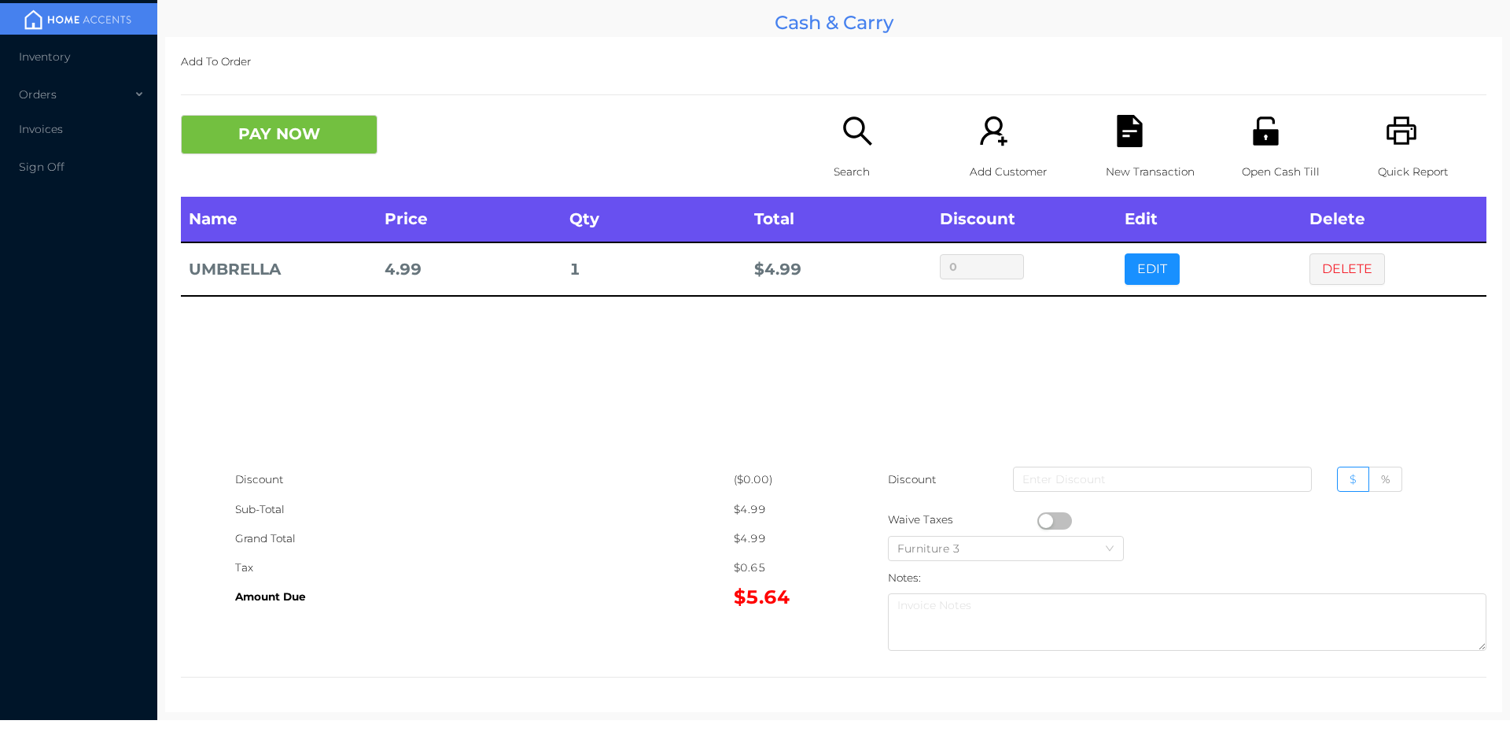
click at [301, 169] on div "PAY NOW Search Add Customer New Transaction Open Cash Till Quick Report" at bounding box center [834, 156] width 1306 height 82
click at [336, 138] on button "PAY NOW" at bounding box center [279, 134] width 197 height 39
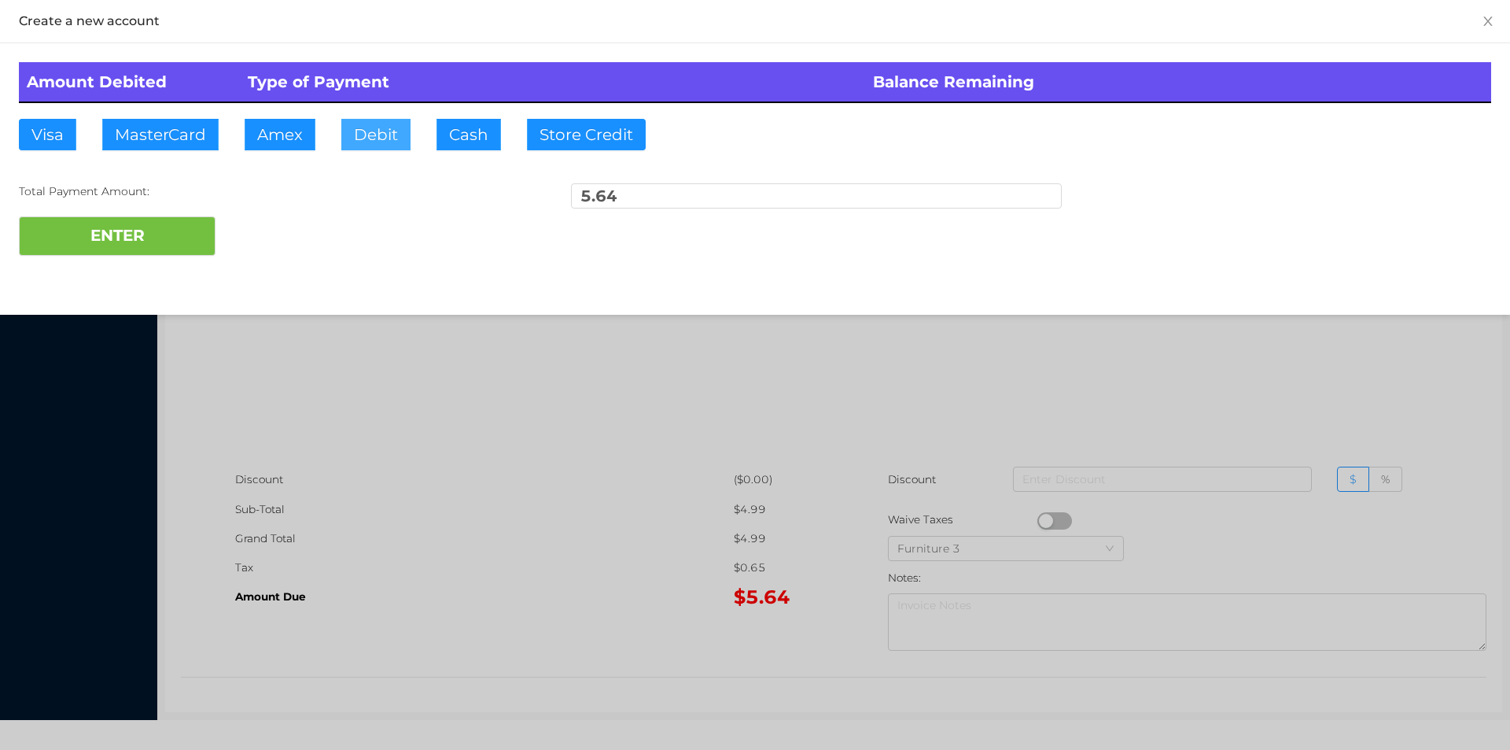
click at [355, 137] on button "Debit" at bounding box center [375, 134] width 69 height 31
click at [156, 226] on button "ENTER" at bounding box center [117, 235] width 197 height 39
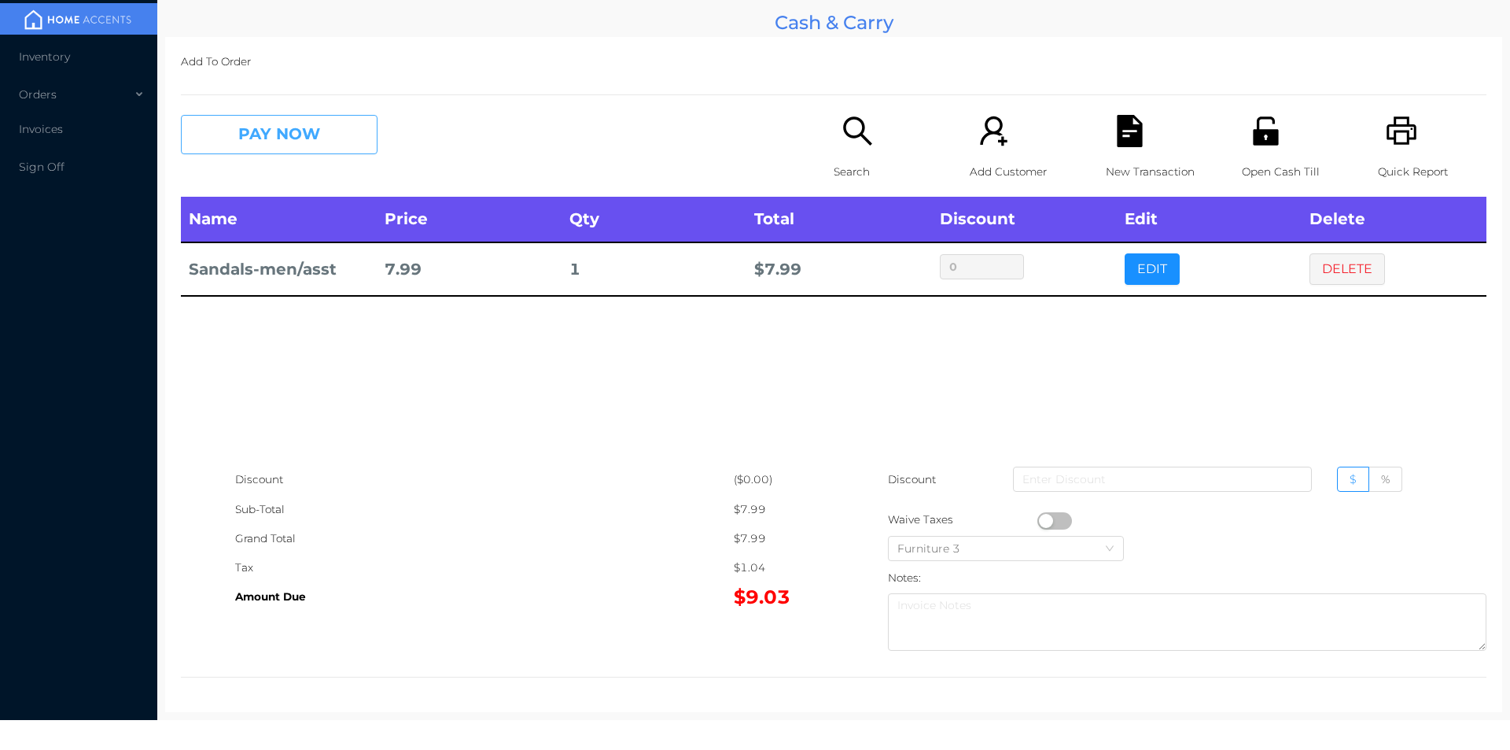
click at [286, 133] on button "PAY NOW" at bounding box center [279, 134] width 197 height 39
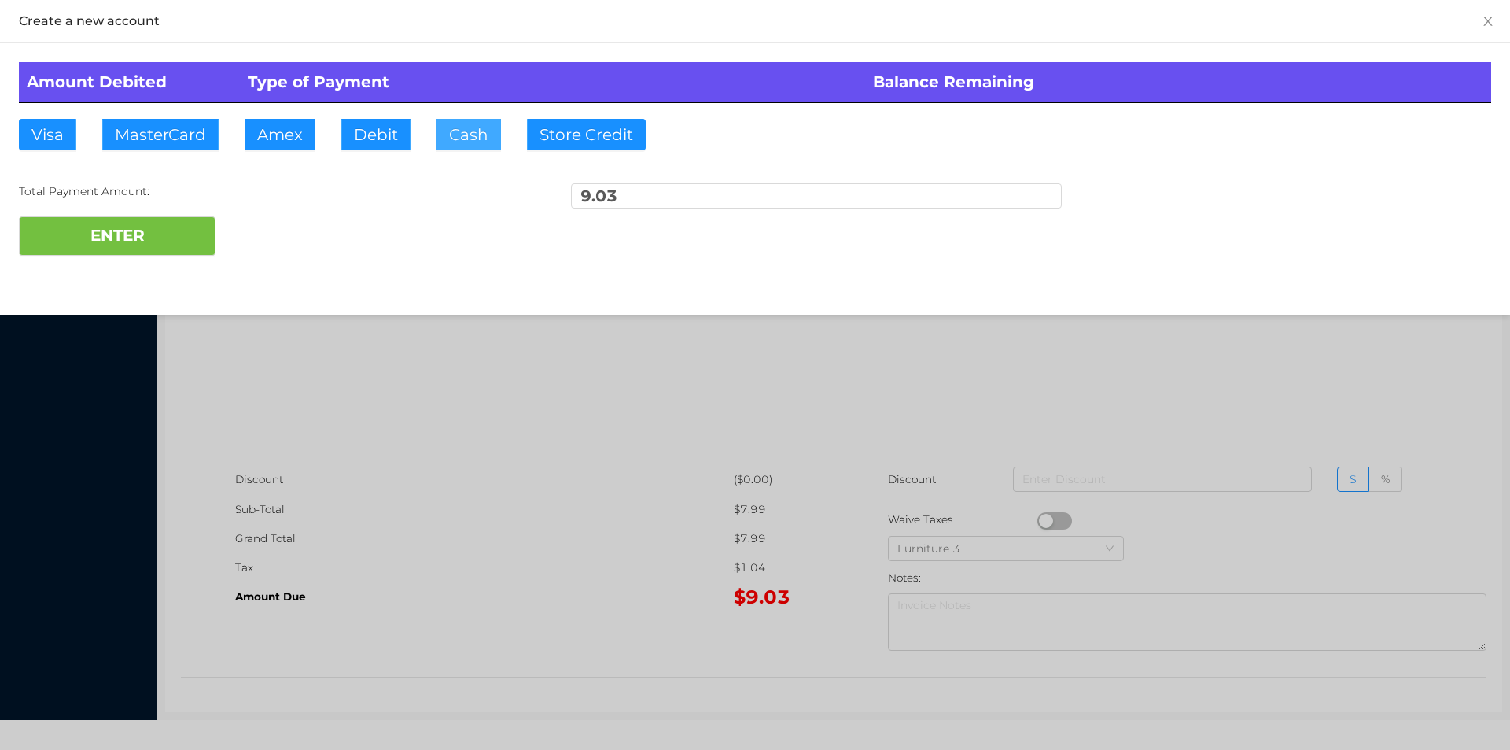
click at [479, 144] on button "Cash" at bounding box center [469, 134] width 65 height 31
click at [144, 228] on button "ENTER" at bounding box center [117, 235] width 197 height 39
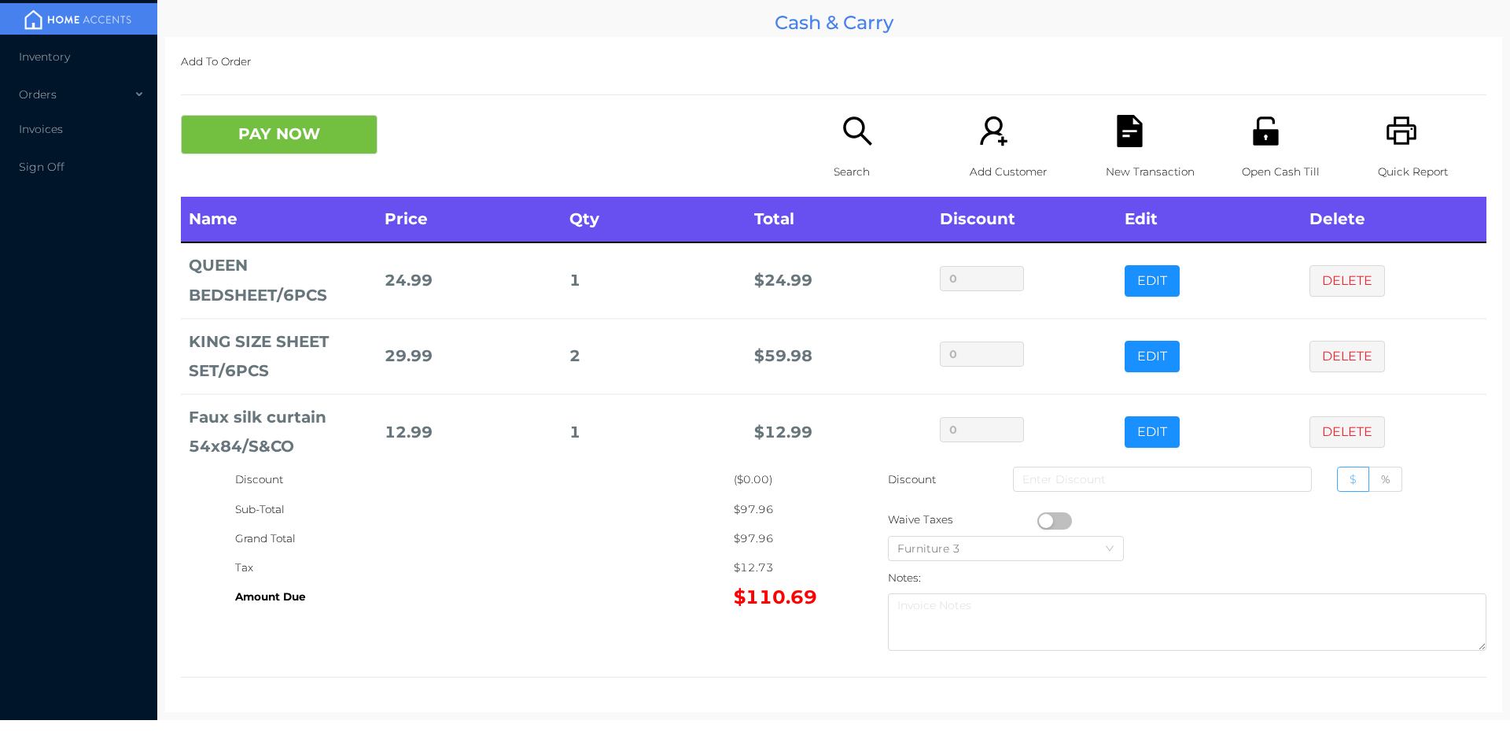
click at [1338, 470] on label "$" at bounding box center [1353, 479] width 32 height 25
click at [1350, 483] on input "$" at bounding box center [1350, 483] width 0 height 0
click at [1224, 476] on input at bounding box center [1162, 479] width 299 height 25
type input "5"
click at [1124, 141] on icon "icon: file-text" at bounding box center [1129, 131] width 25 height 32
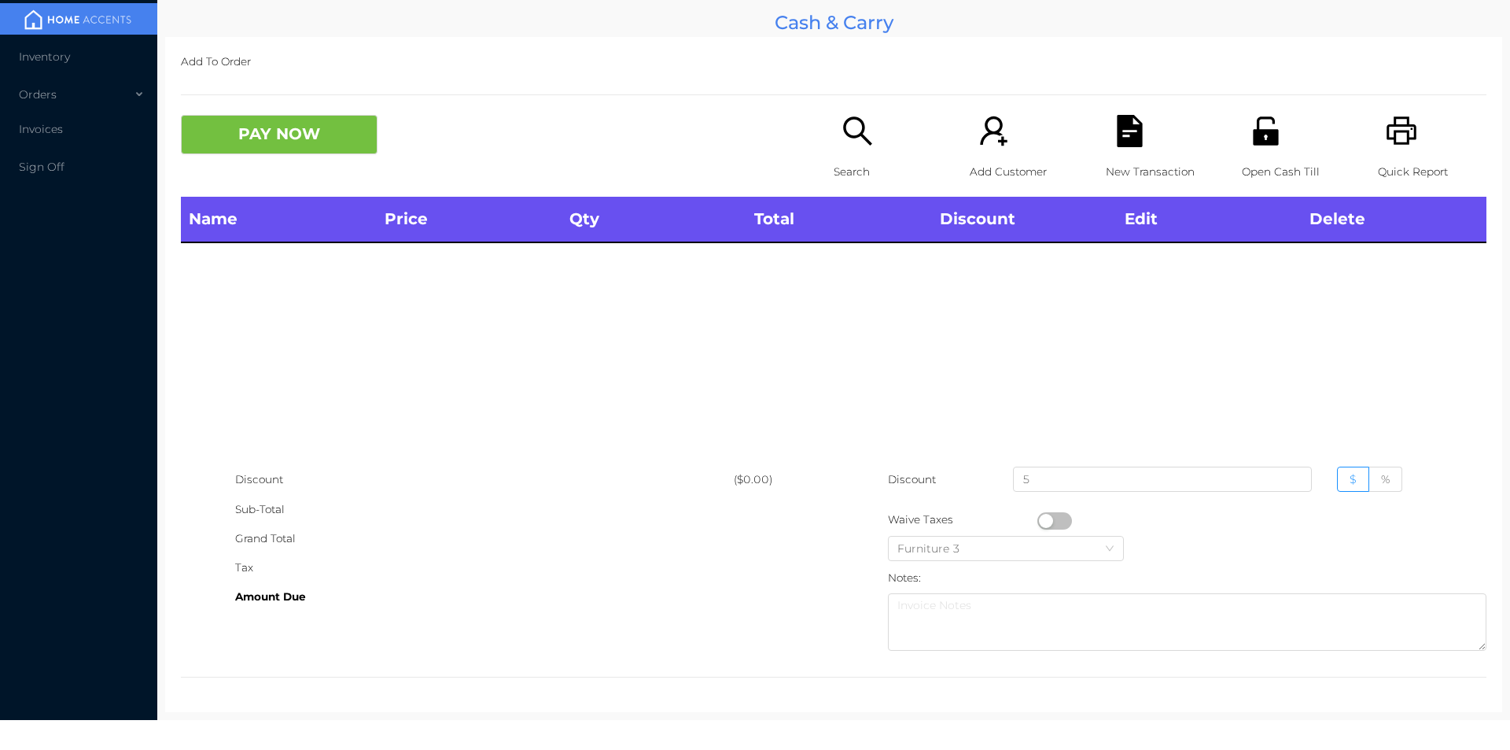
click at [1378, 154] on div "Quick Report" at bounding box center [1432, 156] width 109 height 82
click at [1070, 481] on input "5" at bounding box center [1162, 479] width 299 height 25
type input "0"
click at [1180, 348] on div "Name Price Qty Total Discount Edit Delete" at bounding box center [834, 331] width 1306 height 268
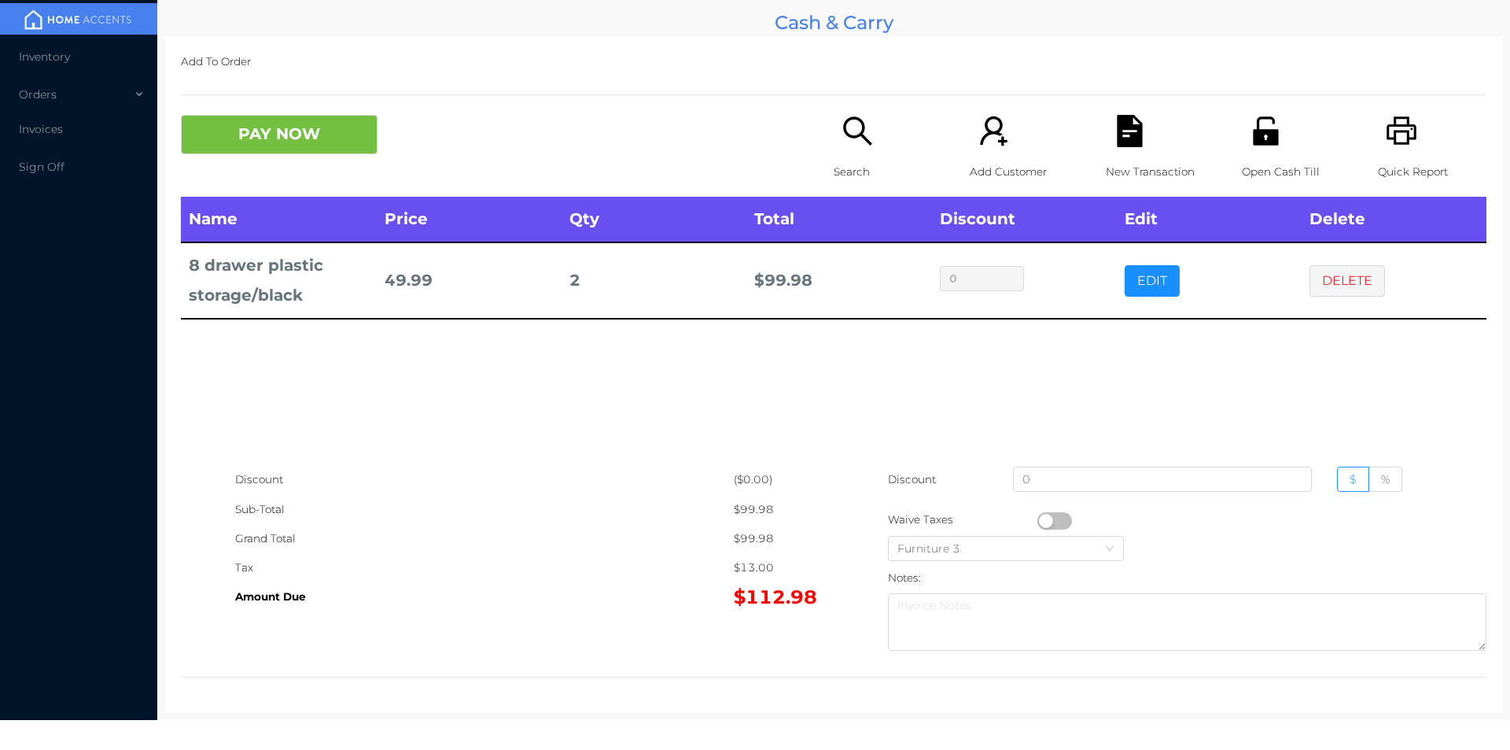
click at [282, 86] on div "Add To Order PAY NOW Search Add Customer New Transaction Open Cash Till Quick R…" at bounding box center [833, 374] width 1337 height 675
click at [350, 146] on button "PAY NOW" at bounding box center [279, 134] width 197 height 39
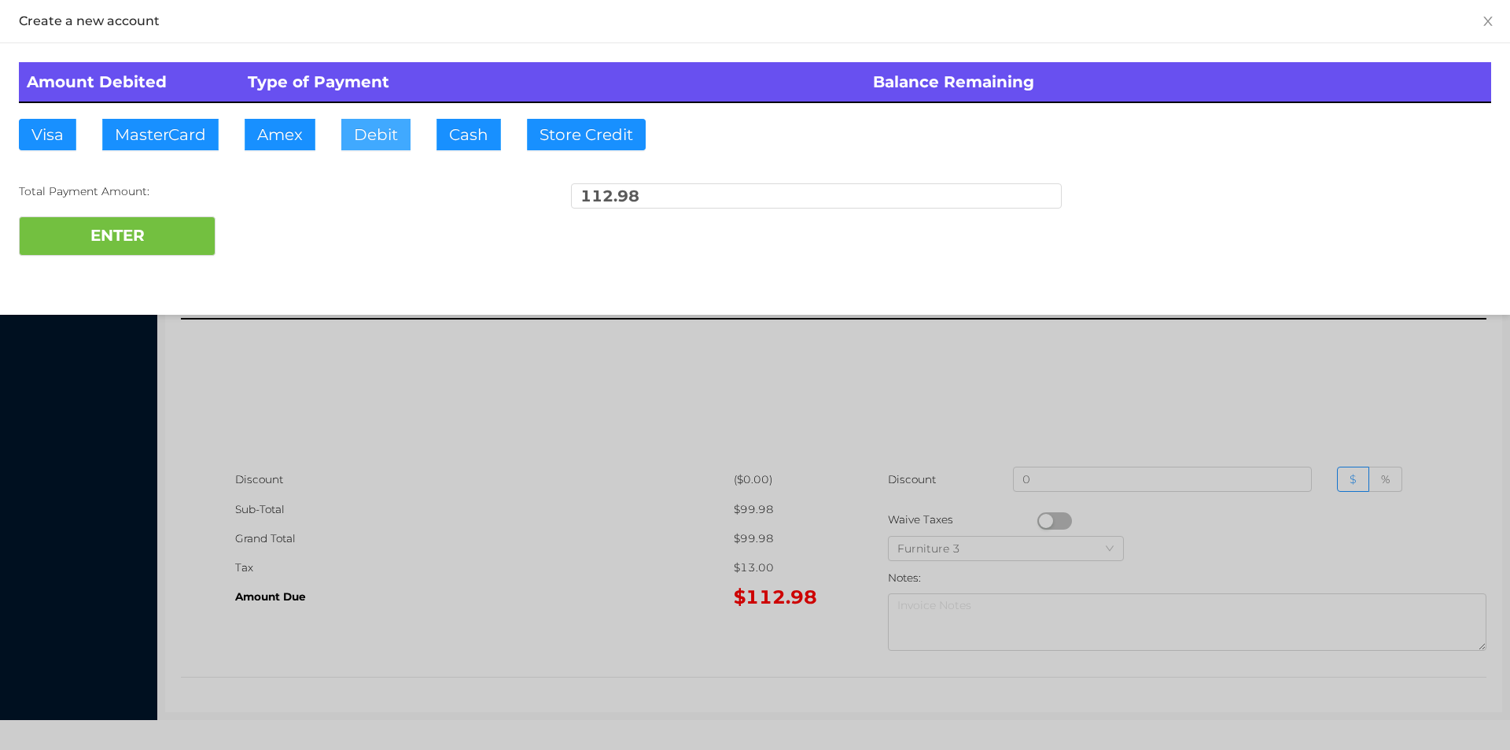
click at [408, 143] on button "Debit" at bounding box center [375, 134] width 69 height 31
click at [207, 232] on button "ENTER" at bounding box center [117, 235] width 197 height 39
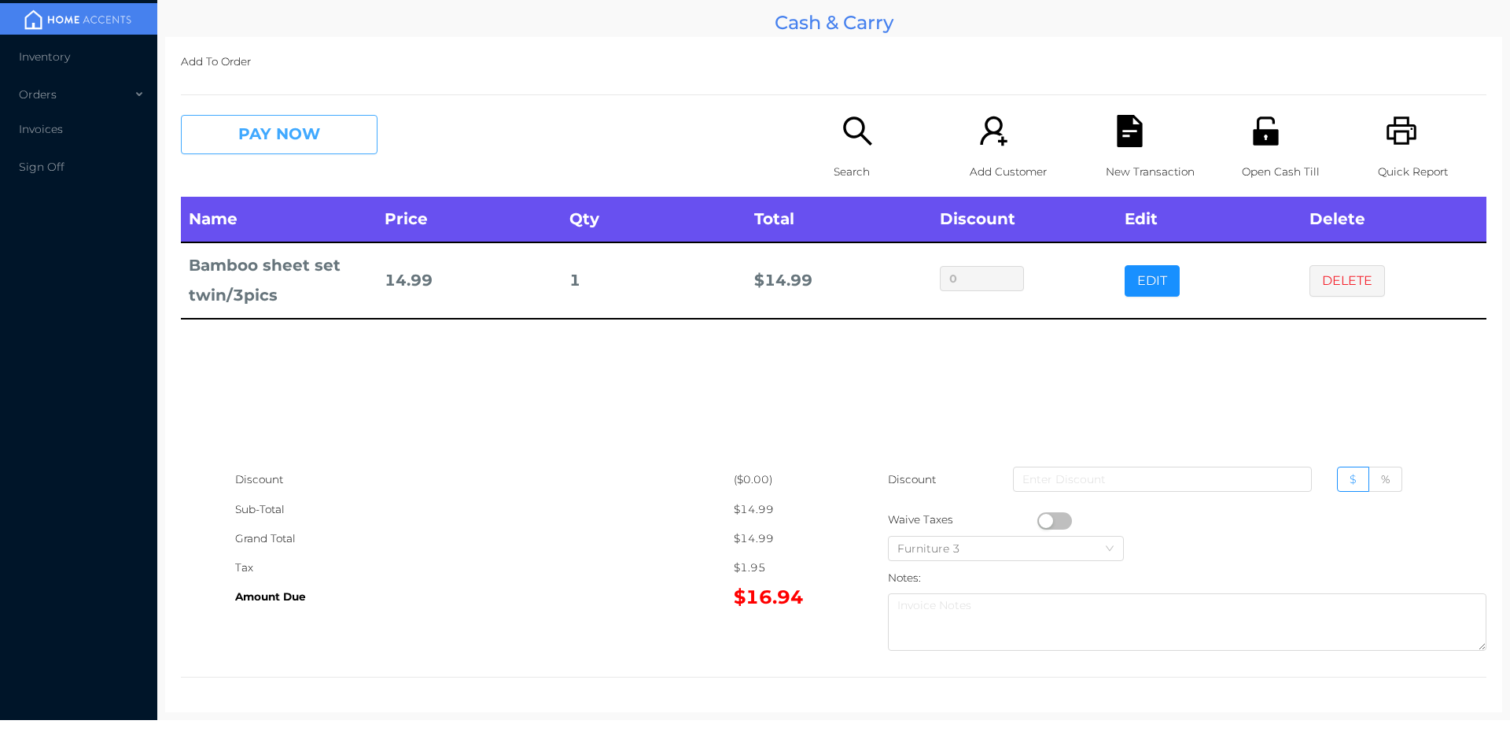
click at [219, 128] on button "PAY NOW" at bounding box center [279, 134] width 197 height 39
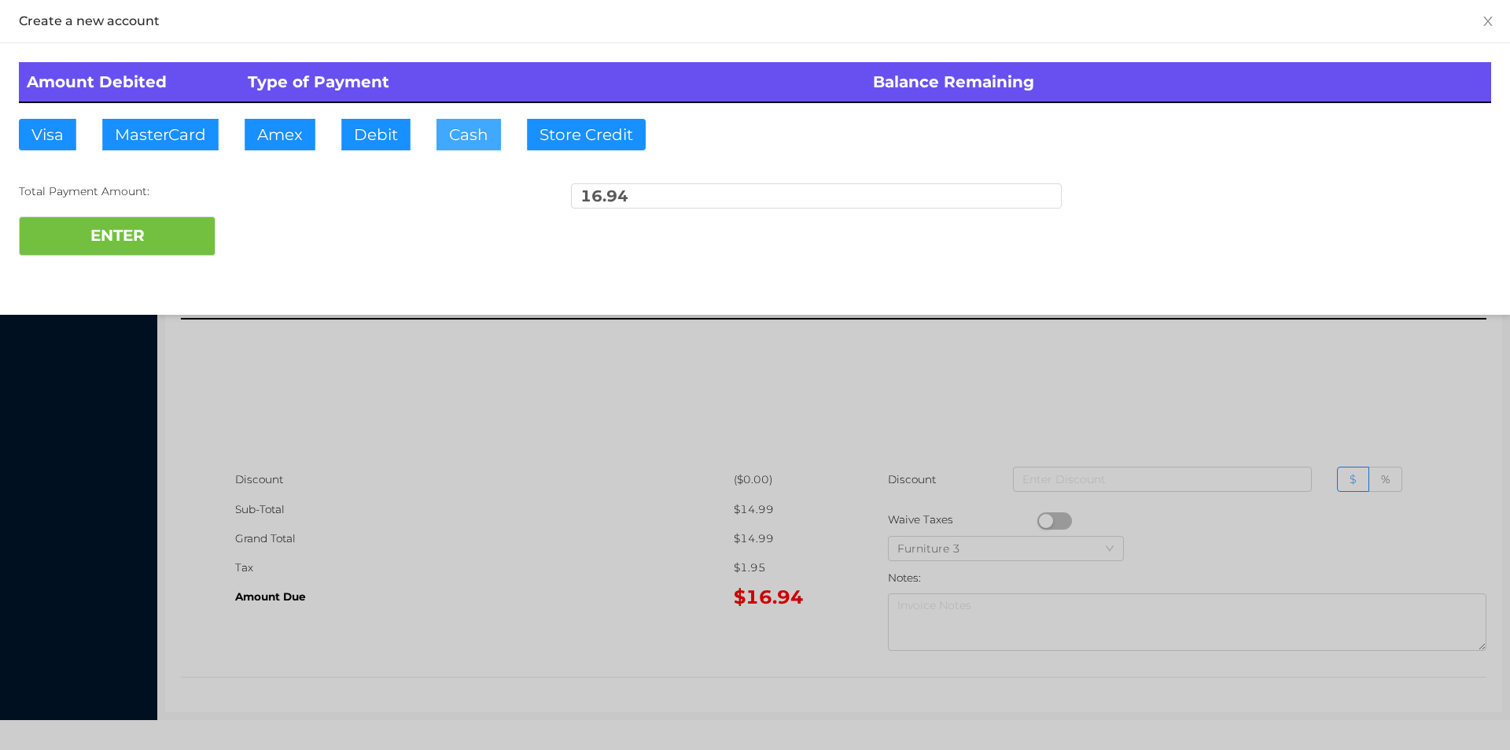
click at [437, 128] on button "Cash" at bounding box center [469, 134] width 65 height 31
type input "20."
click at [138, 251] on button "ENTER" at bounding box center [117, 235] width 197 height 39
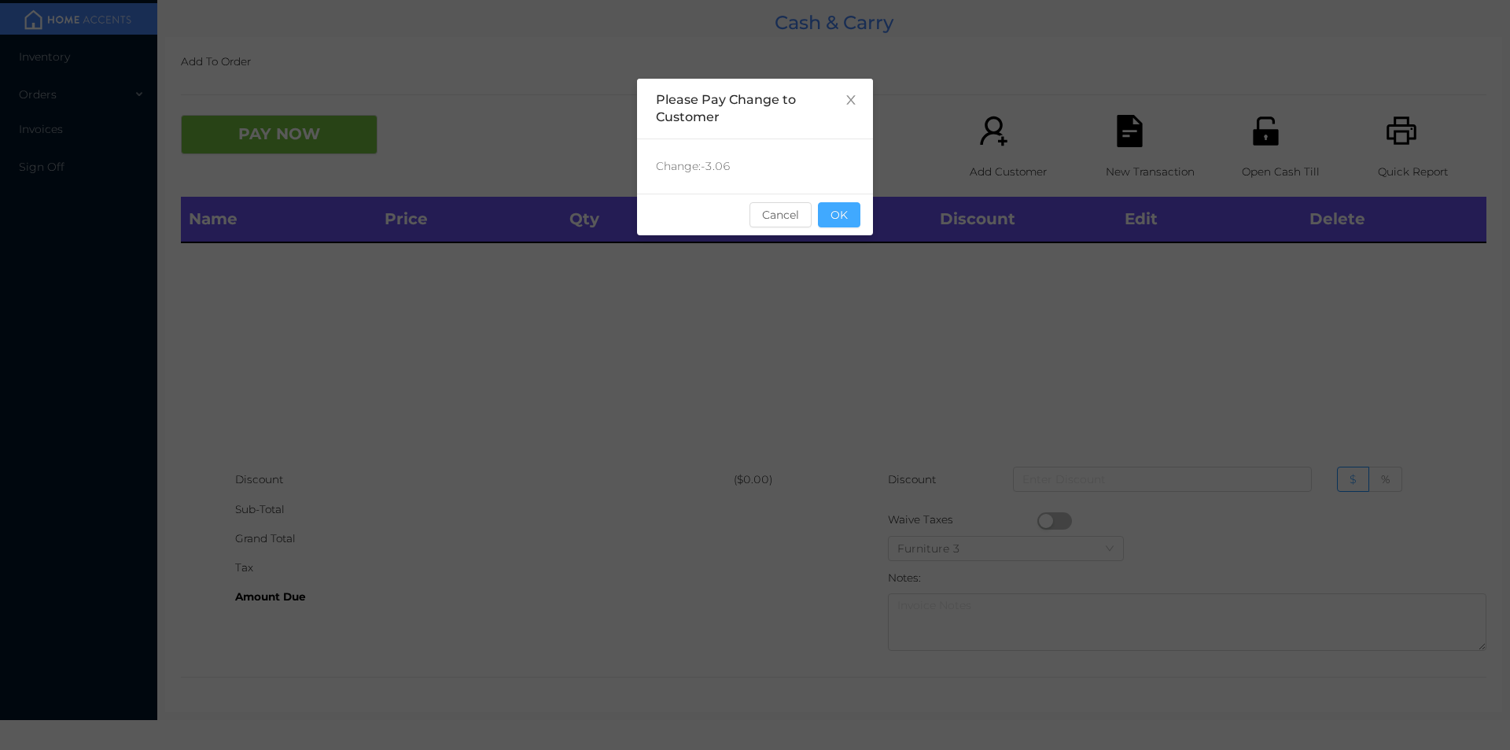
click at [857, 213] on button "OK" at bounding box center [839, 214] width 42 height 25
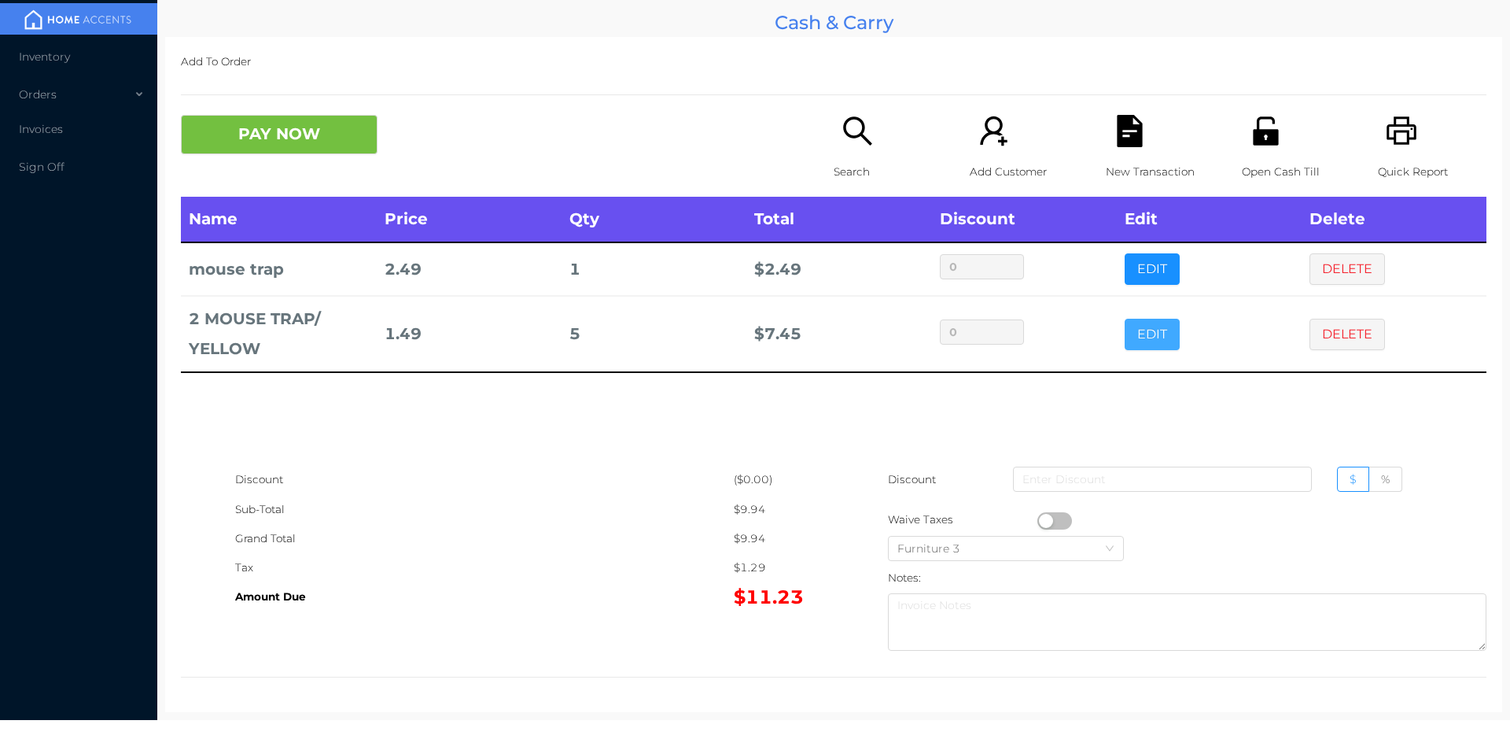
click at [1133, 345] on button "EDIT" at bounding box center [1152, 334] width 55 height 31
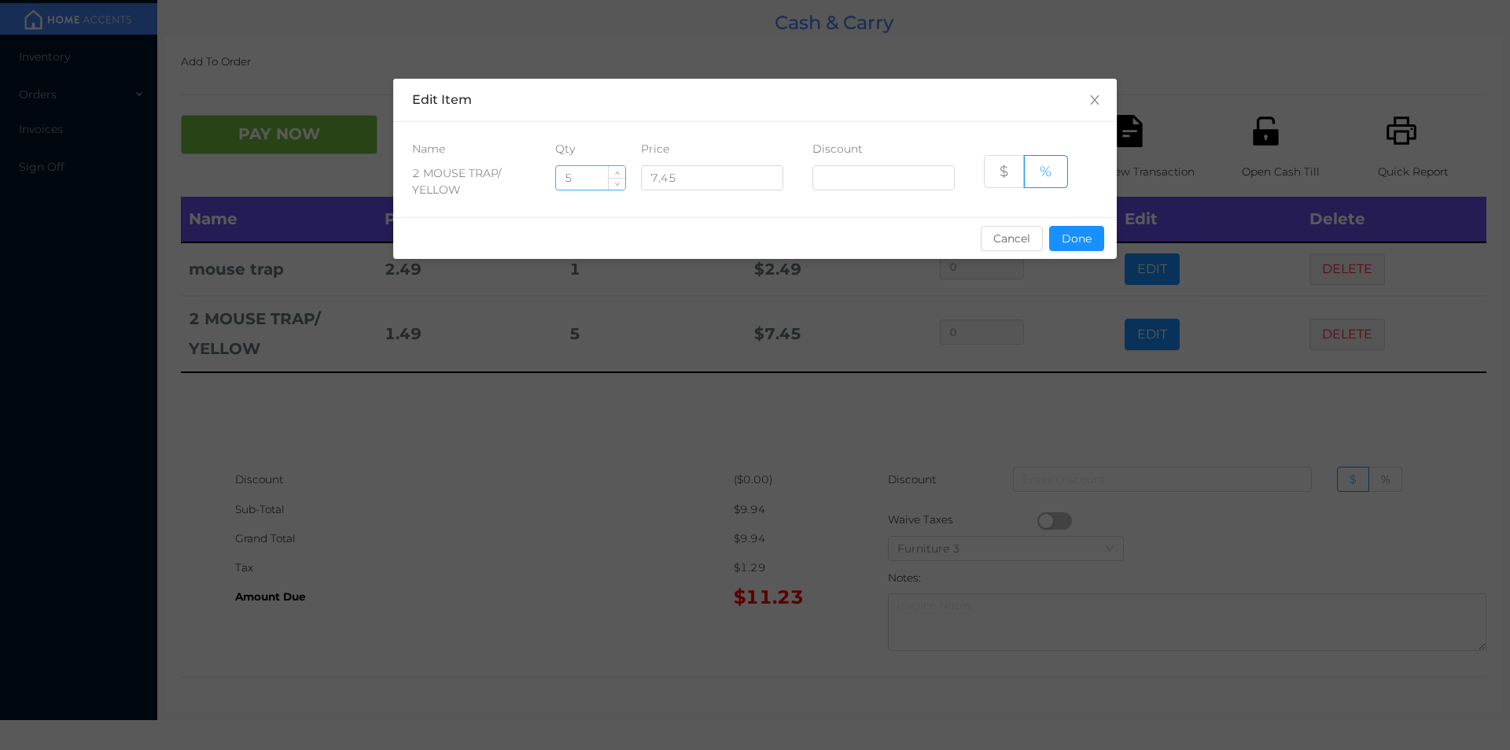
click at [586, 180] on input "5" at bounding box center [590, 178] width 69 height 24
type input "3"
click at [1086, 240] on button "Done" at bounding box center [1076, 238] width 55 height 25
type input "0%"
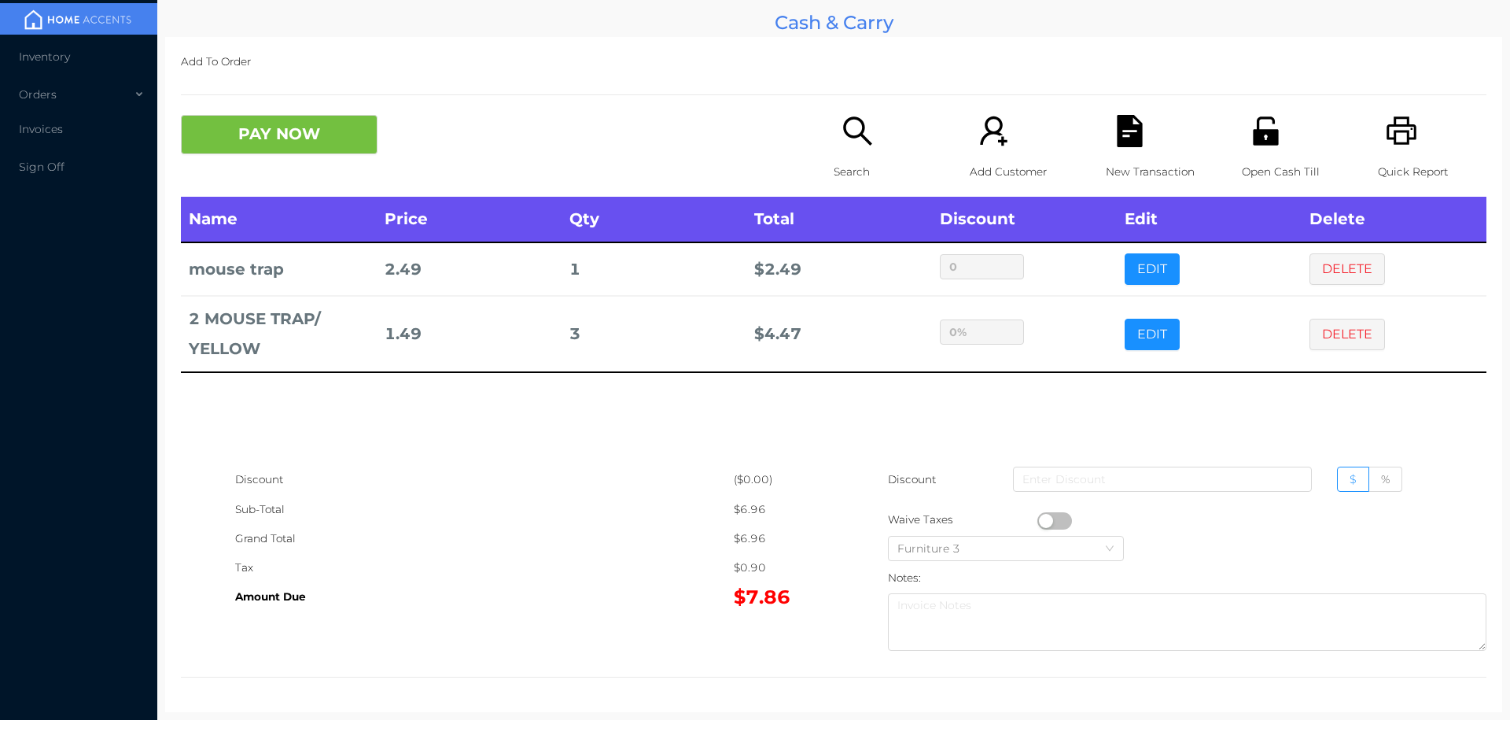
click at [961, 334] on div "sentinelStart Edit Item Name Qty Price Discount 2 MOUSE TRAP/ YELLOW 3 7.45 $ %…" at bounding box center [755, 375] width 1510 height 750
click at [243, 146] on button "PAY NOW" at bounding box center [279, 134] width 197 height 39
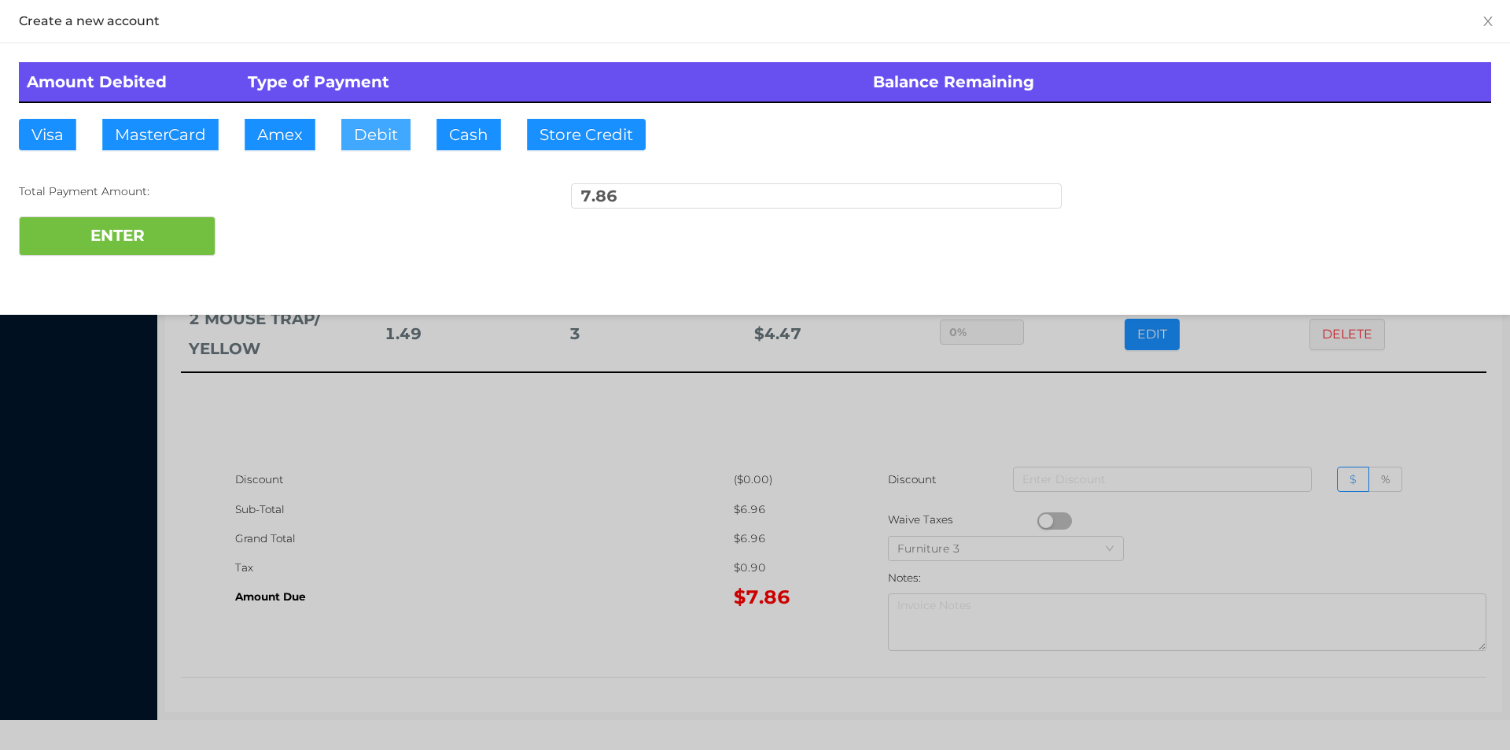
click at [365, 137] on button "Debit" at bounding box center [375, 134] width 69 height 31
type input "20."
click at [147, 253] on button "ENTER" at bounding box center [117, 235] width 197 height 39
type input "0"
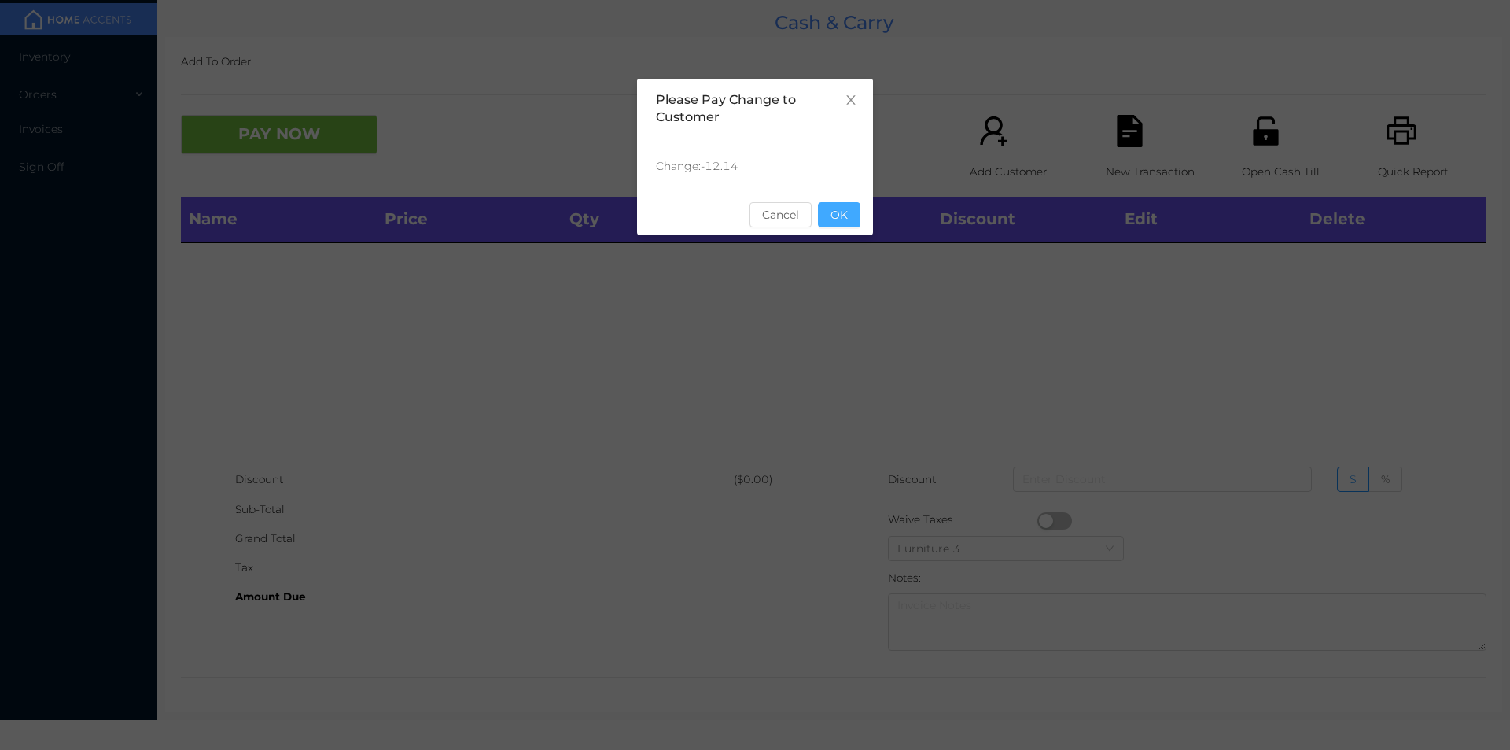
click at [844, 219] on button "OK" at bounding box center [839, 214] width 42 height 25
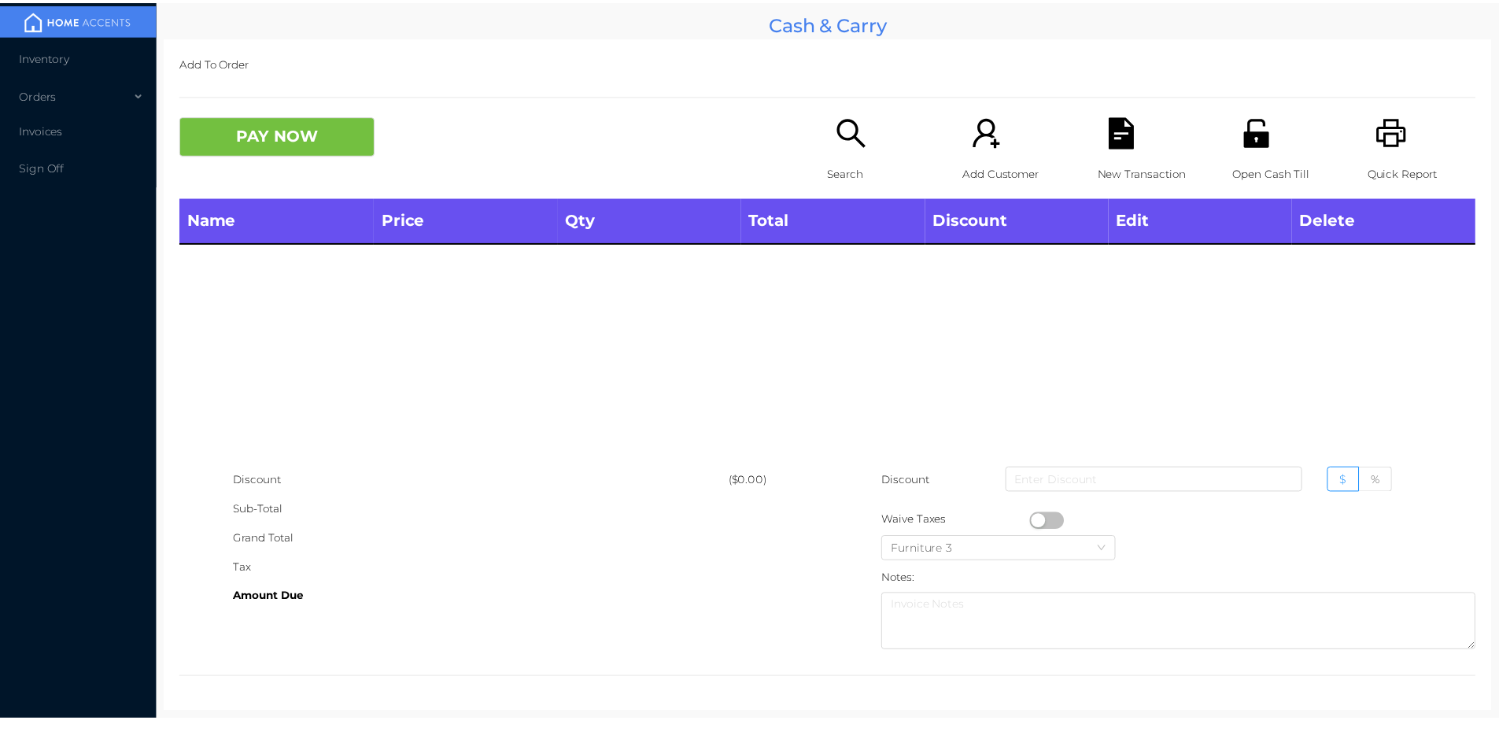
scroll to position [0, 0]
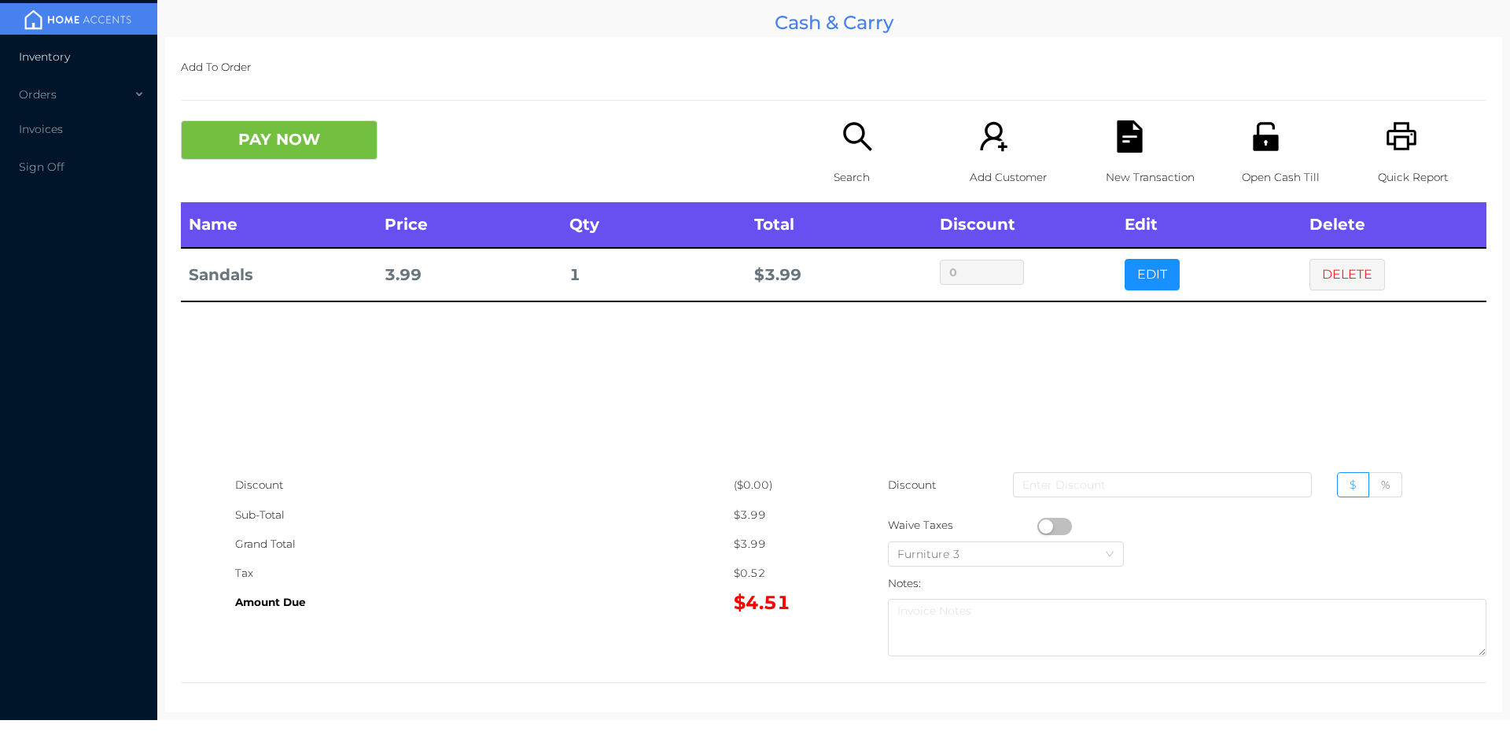
click at [47, 53] on span "Inventory" at bounding box center [44, 57] width 51 height 14
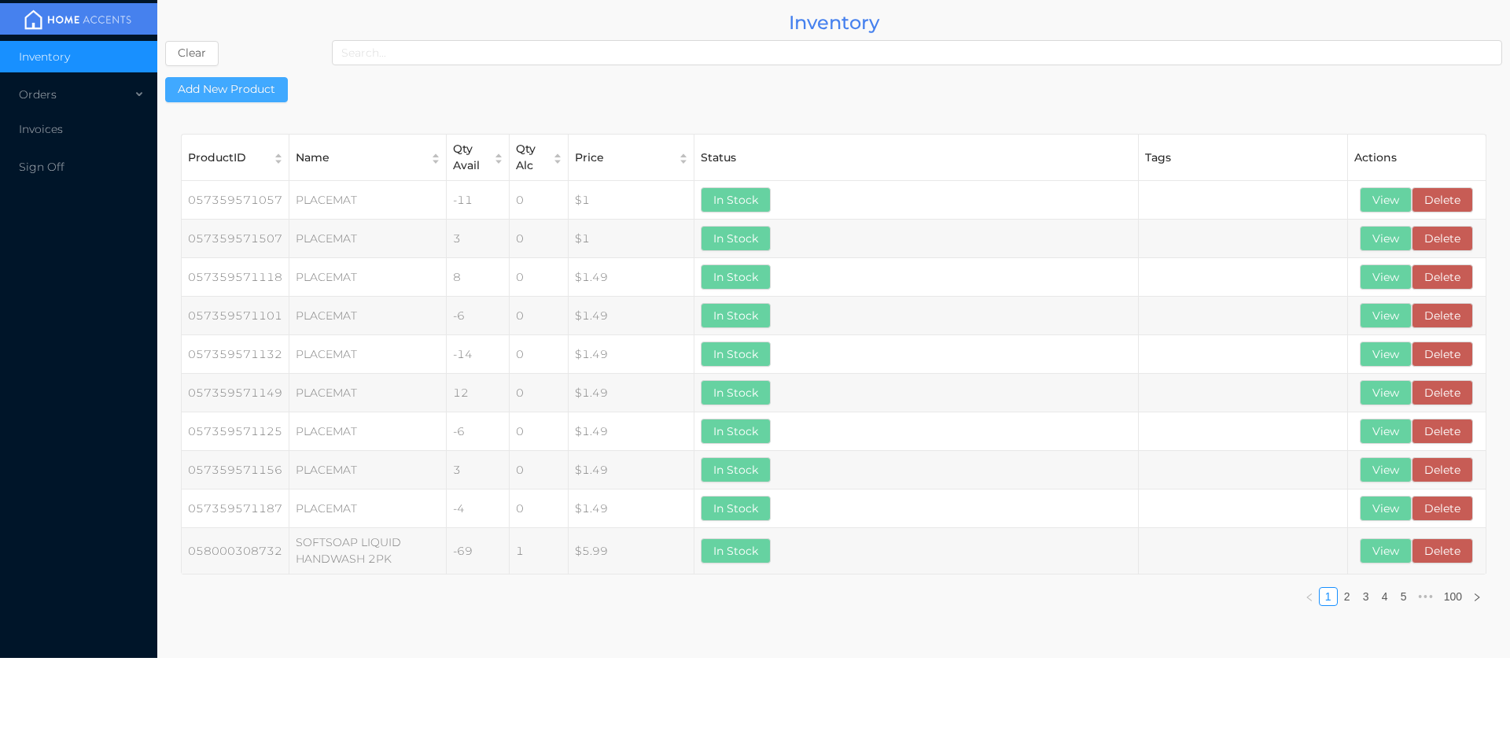
click at [256, 79] on button "Add New Product" at bounding box center [226, 89] width 123 height 25
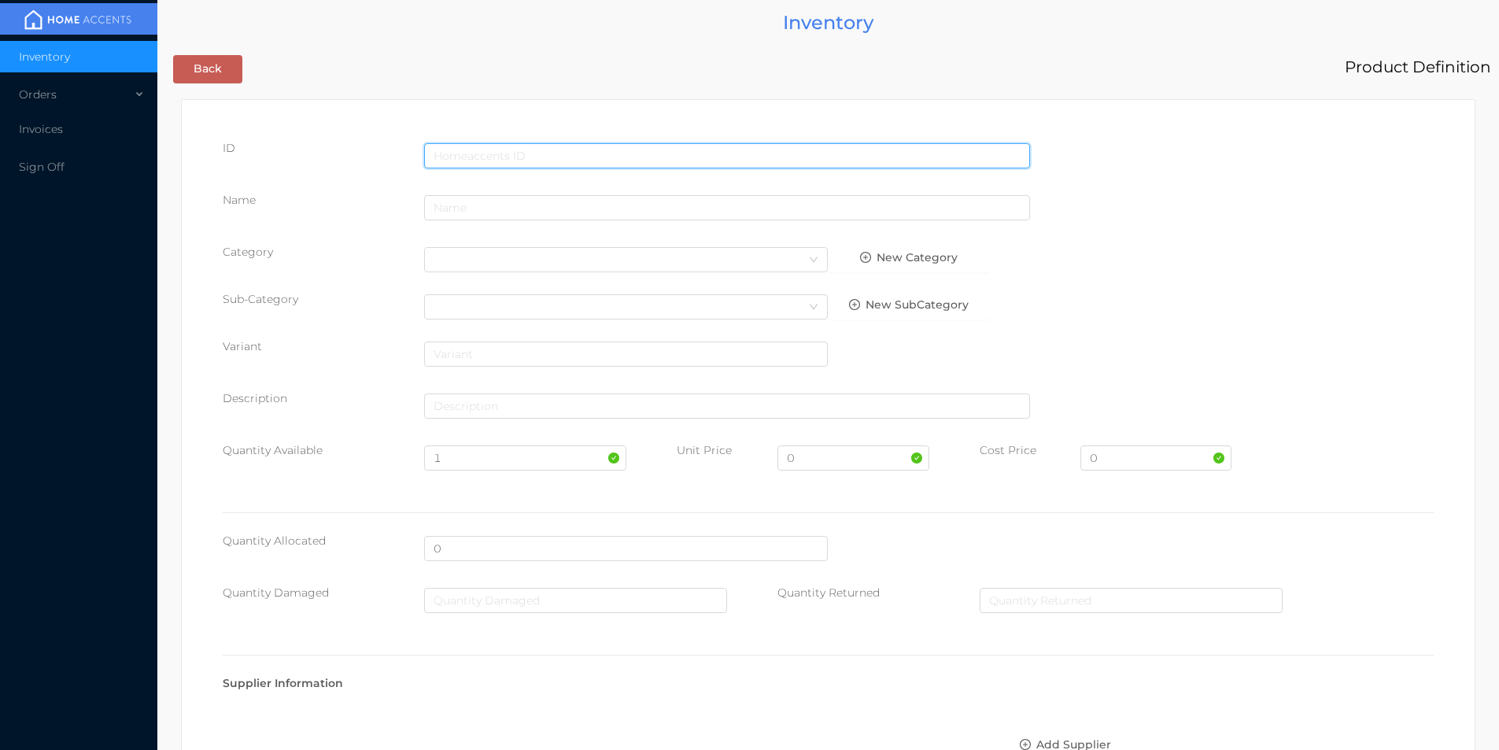
click at [485, 149] on input "text" at bounding box center [727, 155] width 606 height 25
type input "628719165133"
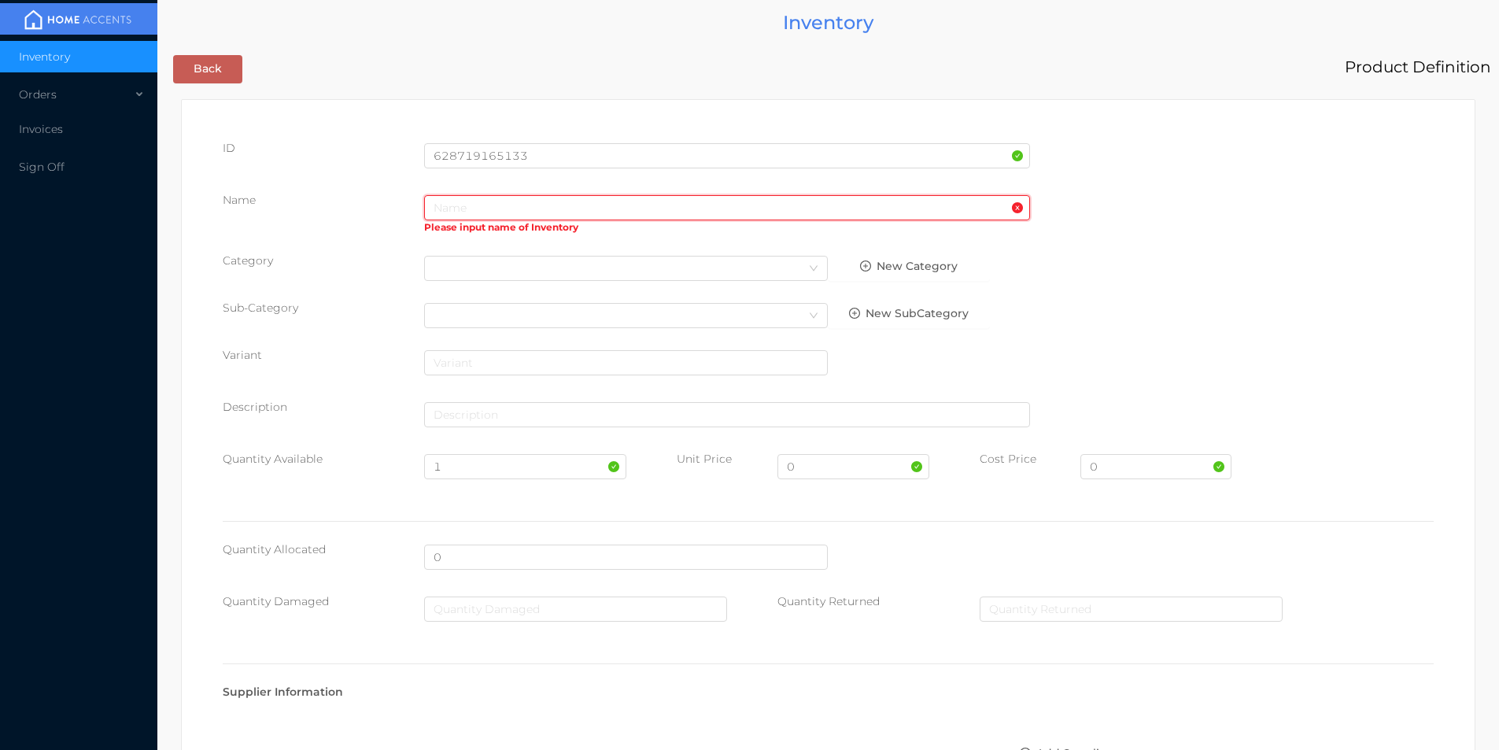
click at [535, 207] on input "text" at bounding box center [727, 207] width 606 height 25
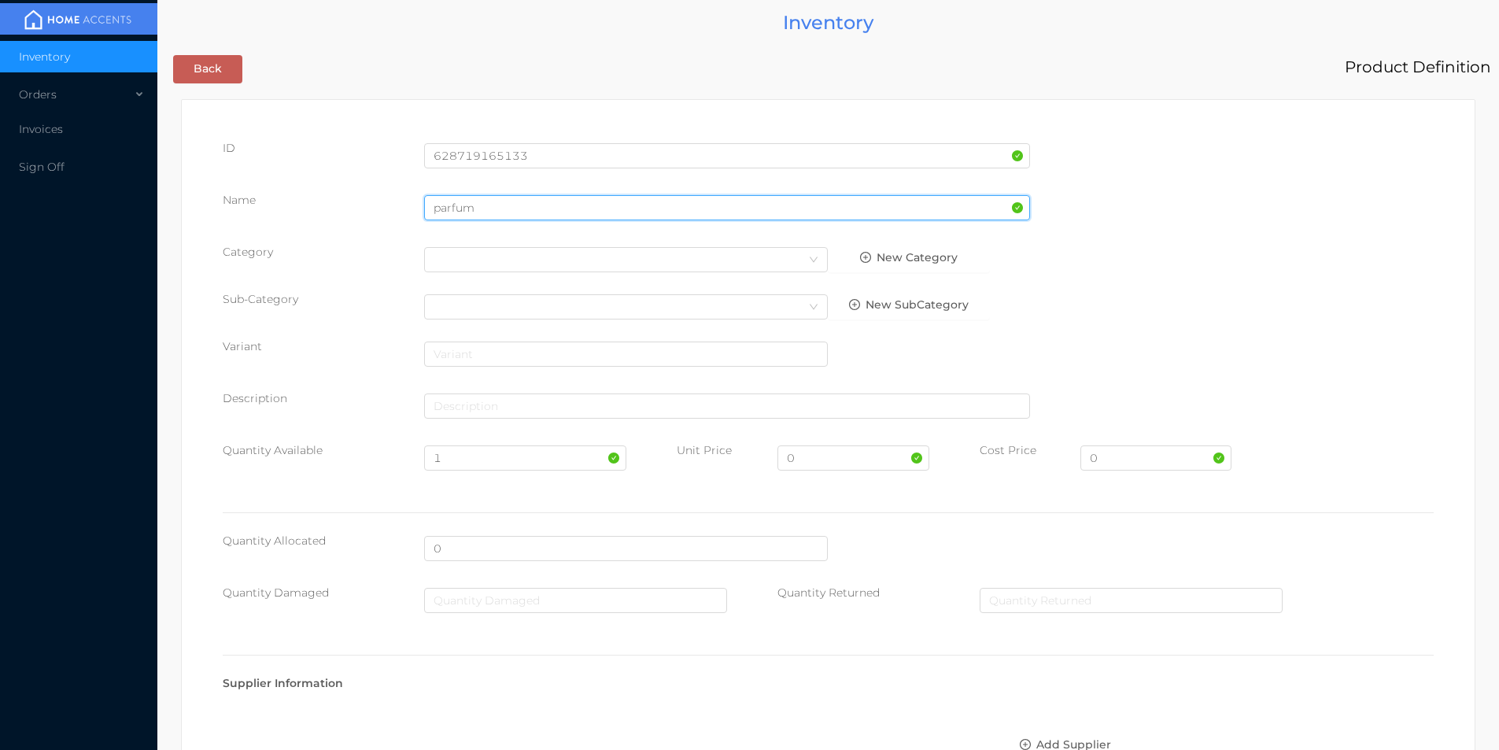
type input "parfum"
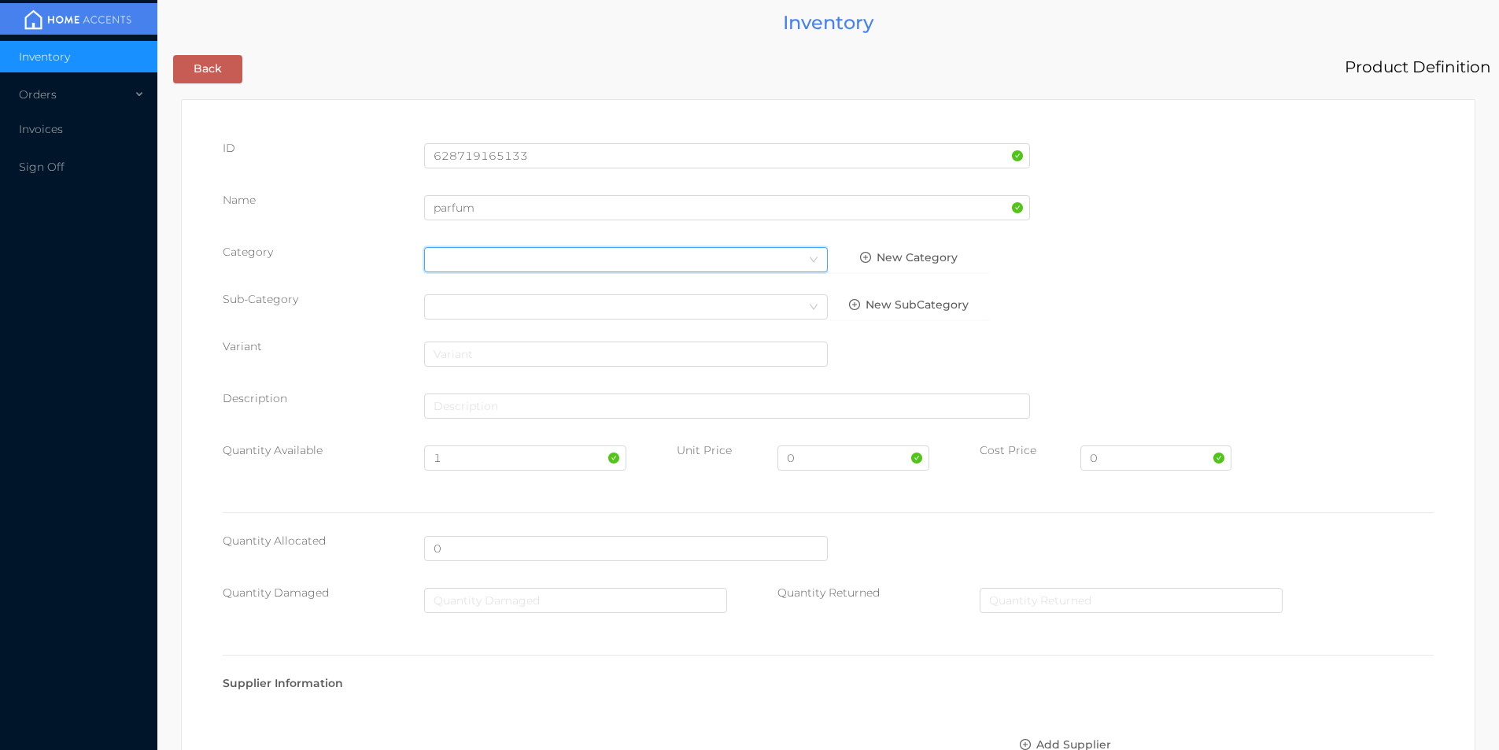
click at [481, 247] on div "Select Category" at bounding box center [626, 259] width 404 height 25
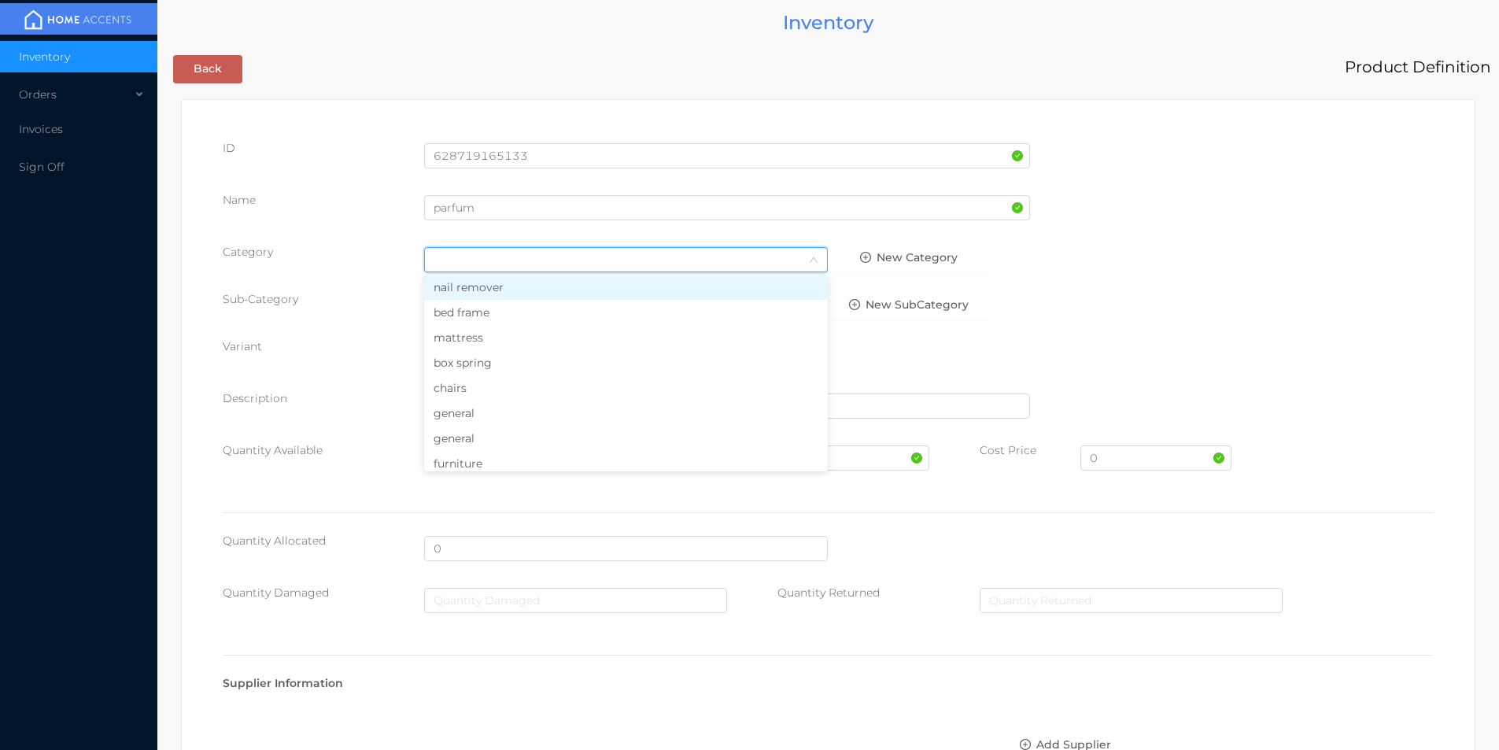
click at [459, 414] on li "general" at bounding box center [626, 412] width 404 height 25
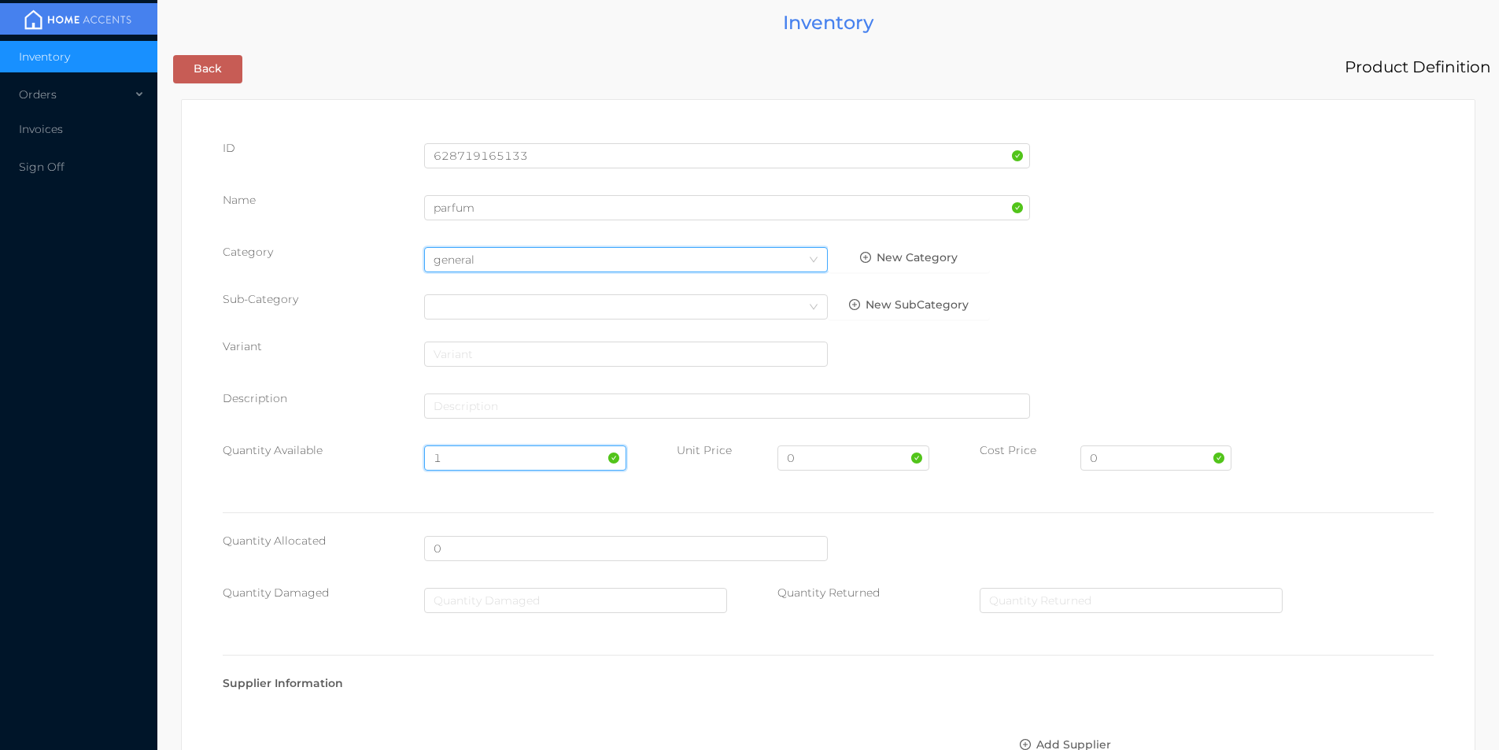
click at [472, 453] on input "1" at bounding box center [524, 457] width 201 height 25
type input "100"
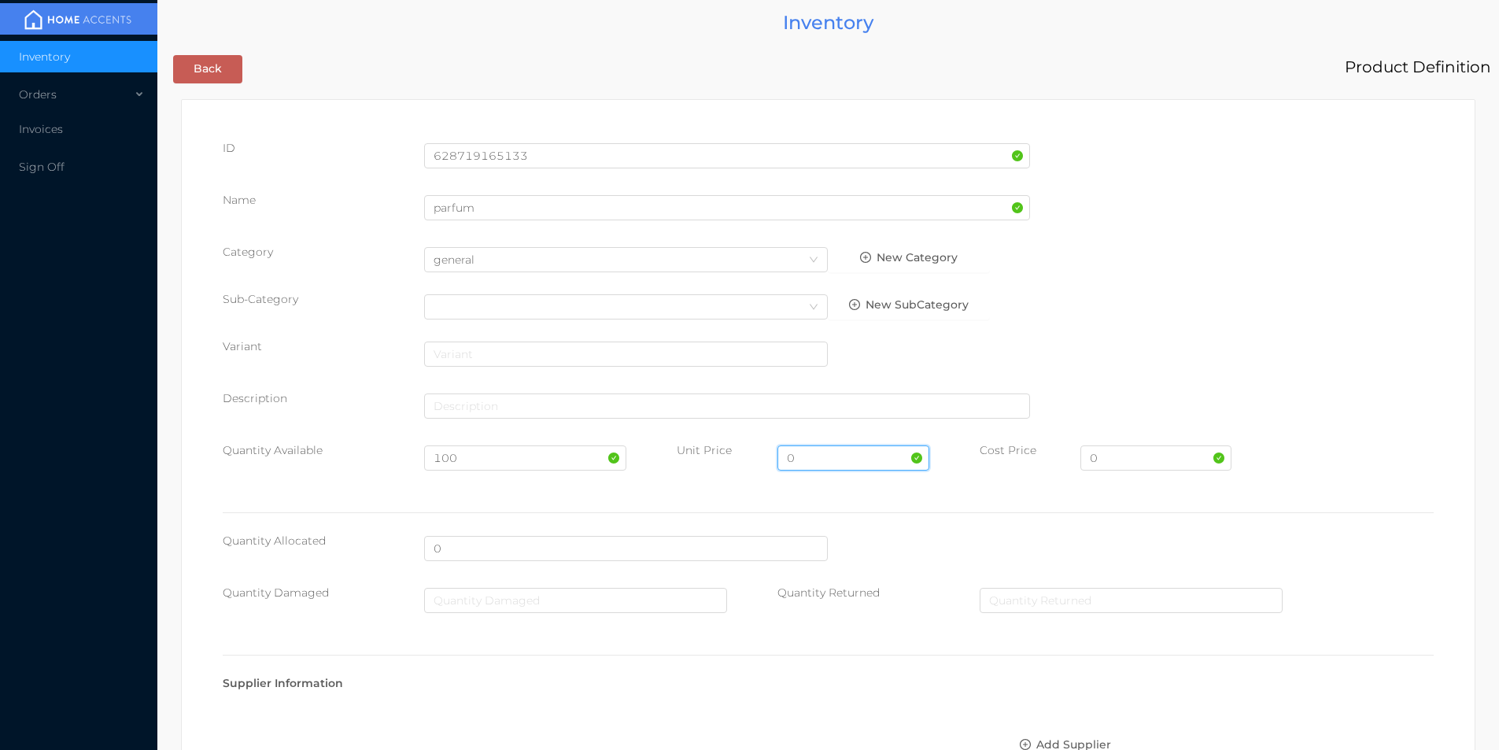
click at [811, 459] on input "0" at bounding box center [852, 457] width 151 height 25
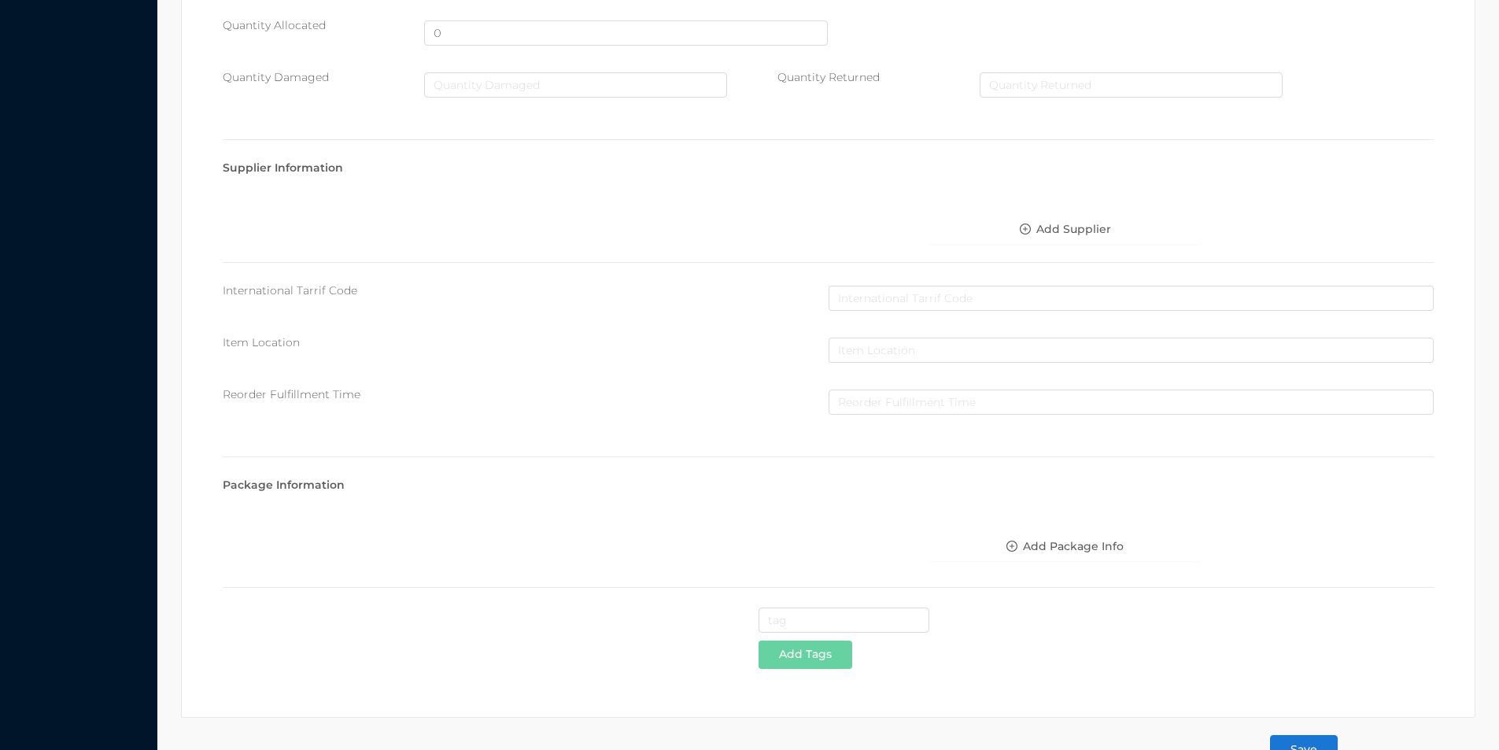
scroll to position [557, 0]
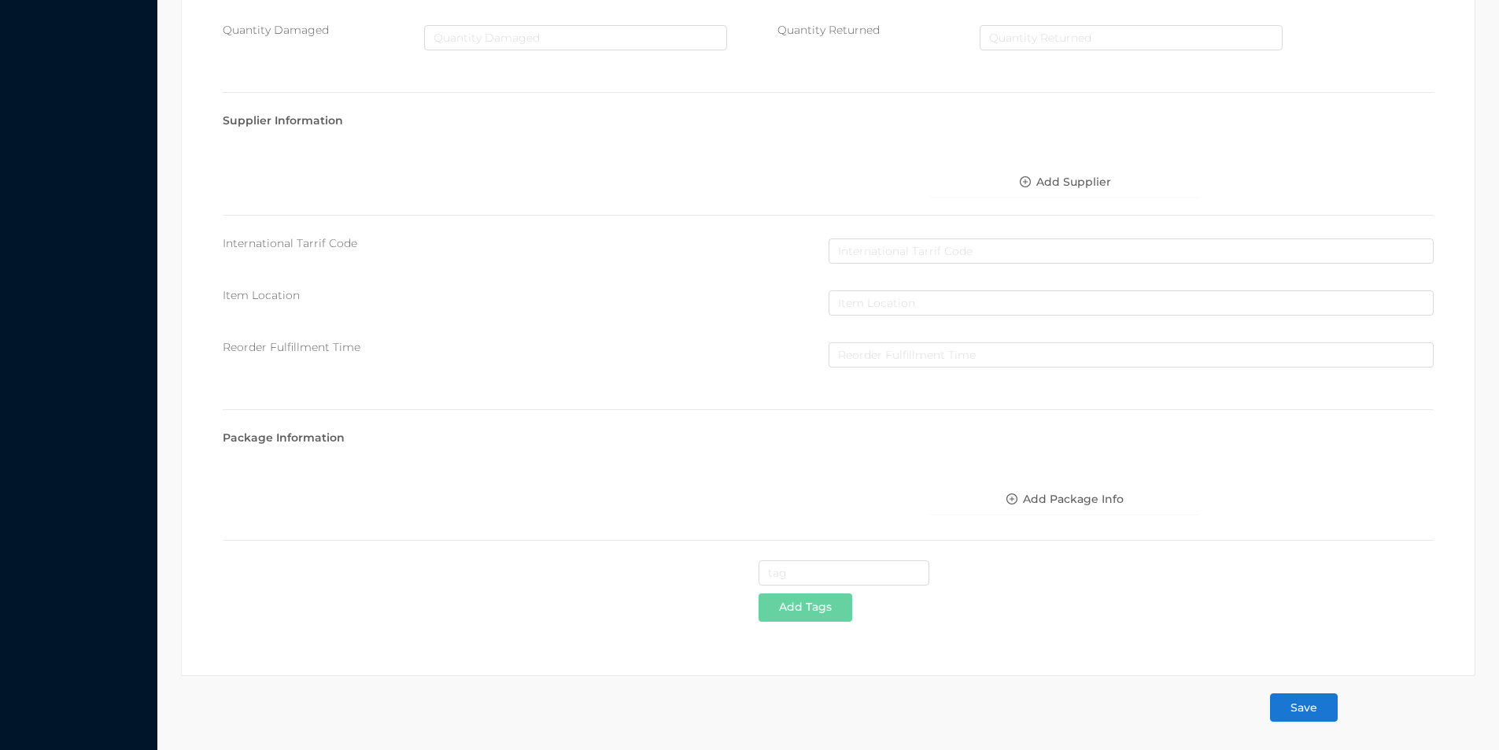
type input "3.99"
click at [1308, 707] on button "Save" at bounding box center [1304, 707] width 68 height 28
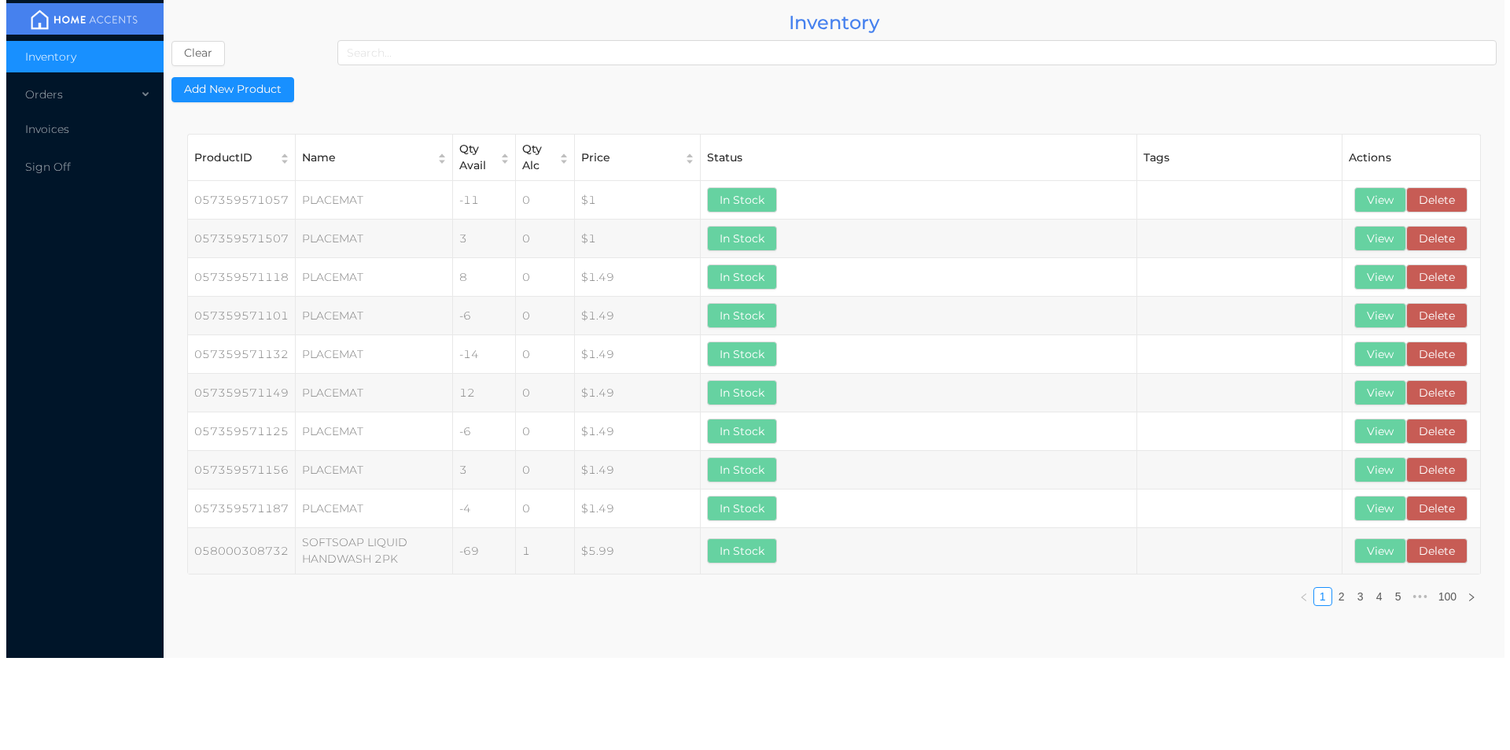
scroll to position [0, 0]
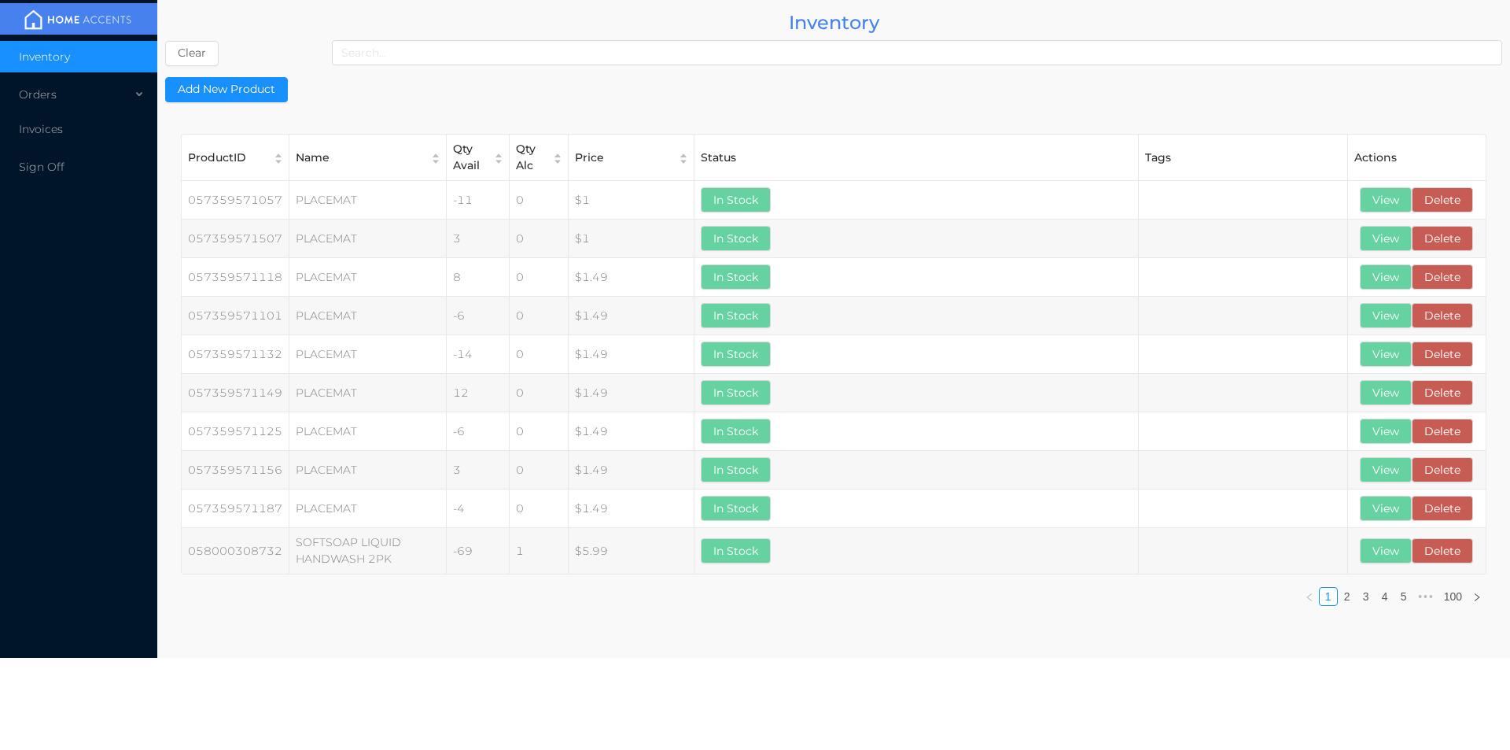
click at [42, 97] on div "Orders" at bounding box center [78, 94] width 157 height 31
click at [57, 142] on li "Cash & Carry" at bounding box center [78, 131] width 157 height 31
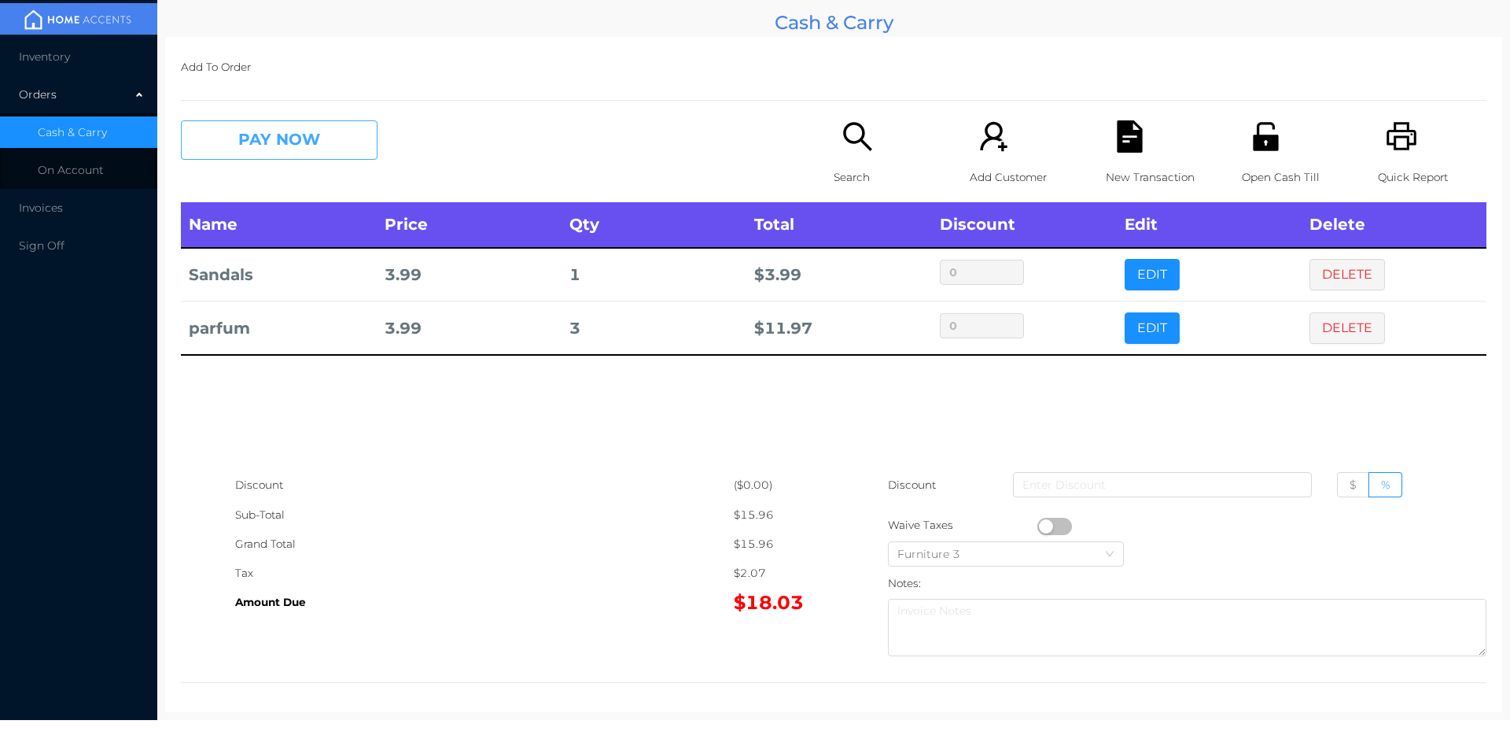
click at [249, 156] on button "PAY NOW" at bounding box center [279, 139] width 197 height 39
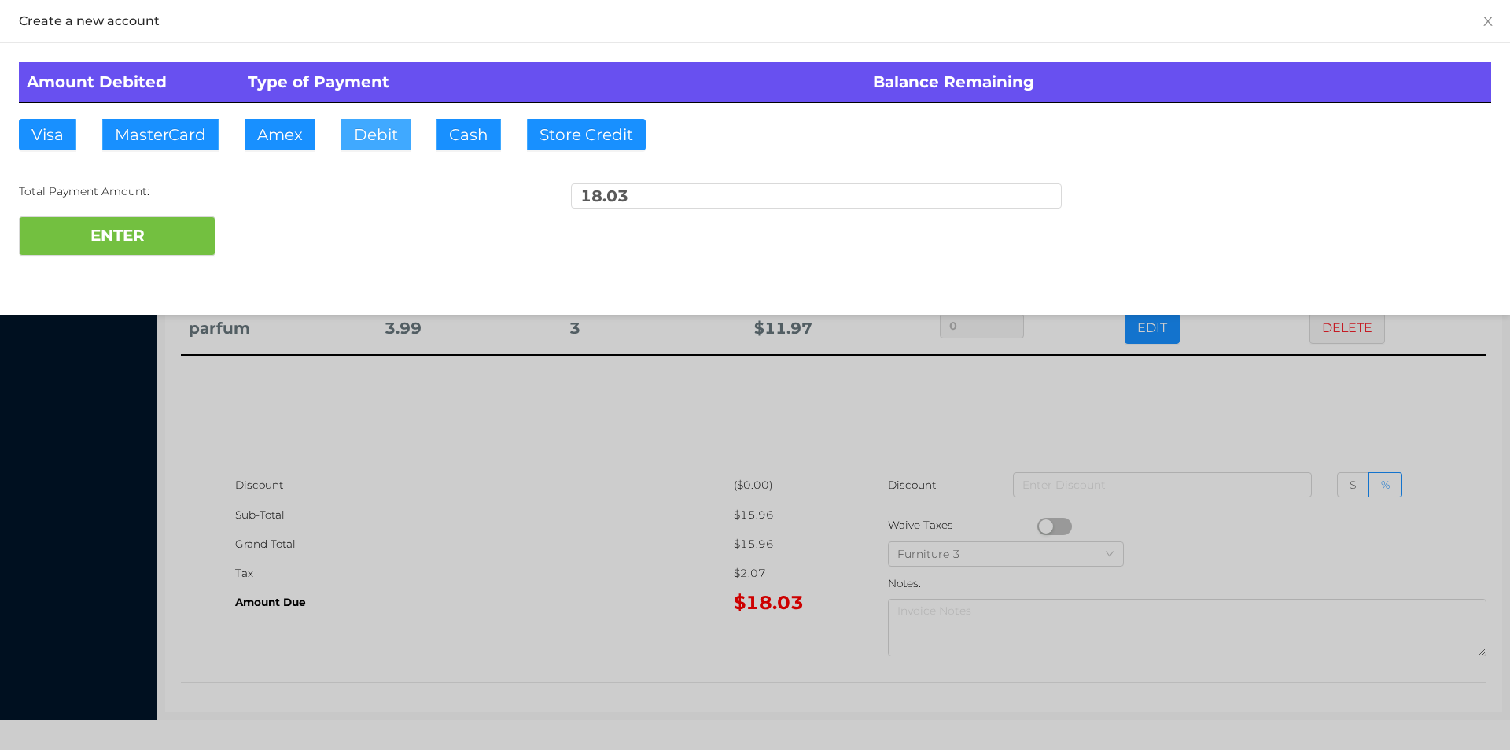
click at [365, 139] on button "Debit" at bounding box center [375, 134] width 69 height 31
type input "50."
click at [153, 249] on button "ENTER" at bounding box center [117, 235] width 197 height 39
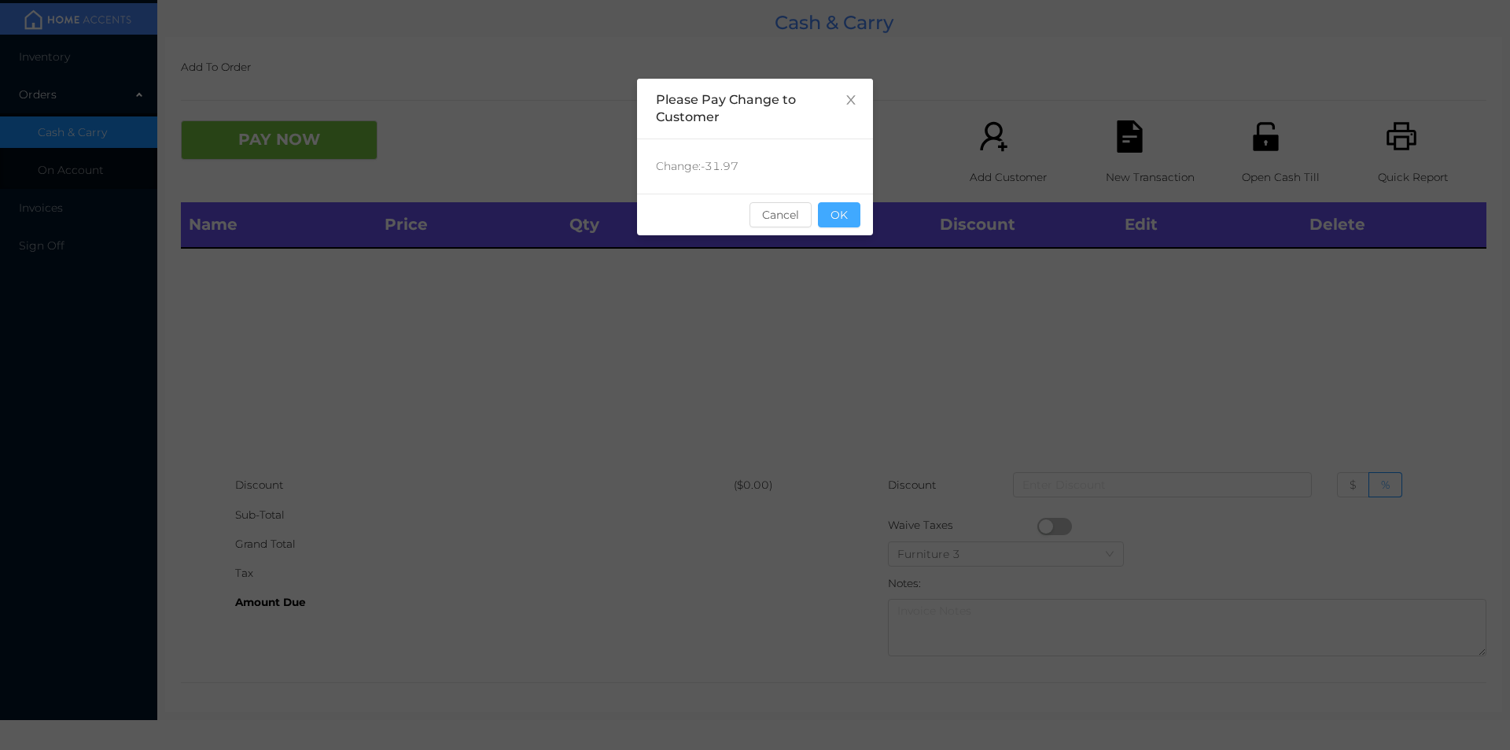
click at [836, 227] on button "OK" at bounding box center [839, 214] width 42 height 25
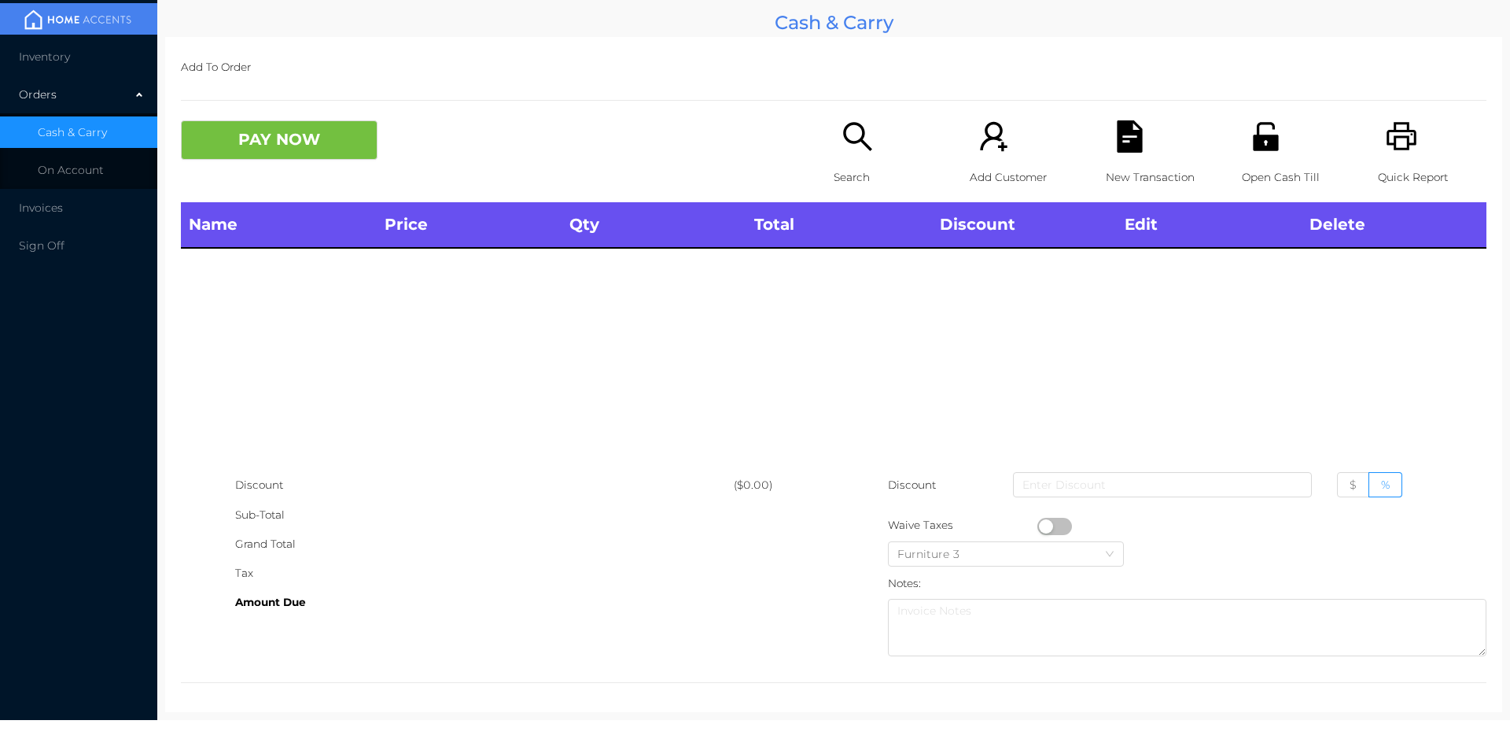
click at [832, 270] on div "Name Price Qty Total Discount Edit Delete" at bounding box center [834, 336] width 1306 height 268
click at [842, 152] on icon "icon: search" at bounding box center [858, 136] width 32 height 32
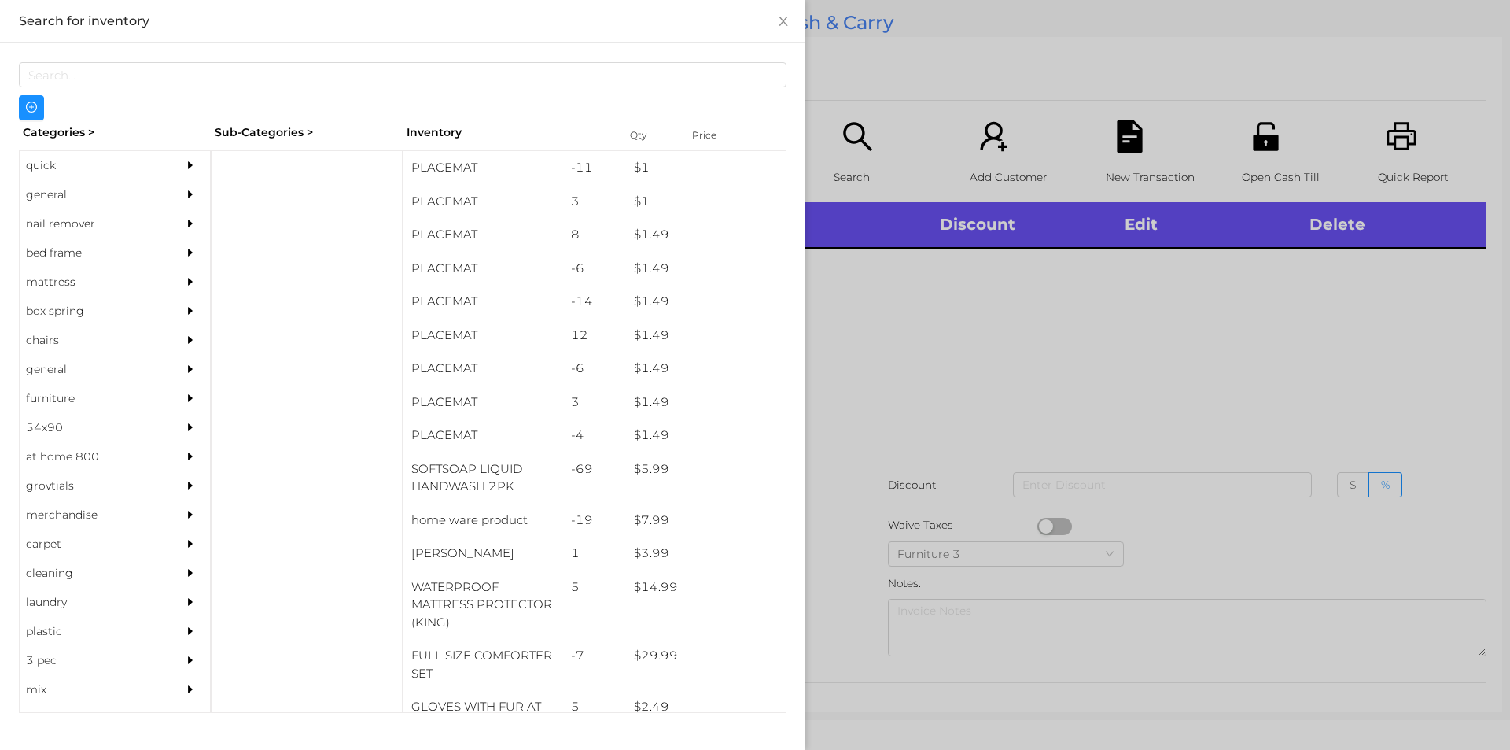
click at [46, 201] on div "general" at bounding box center [91, 194] width 143 height 29
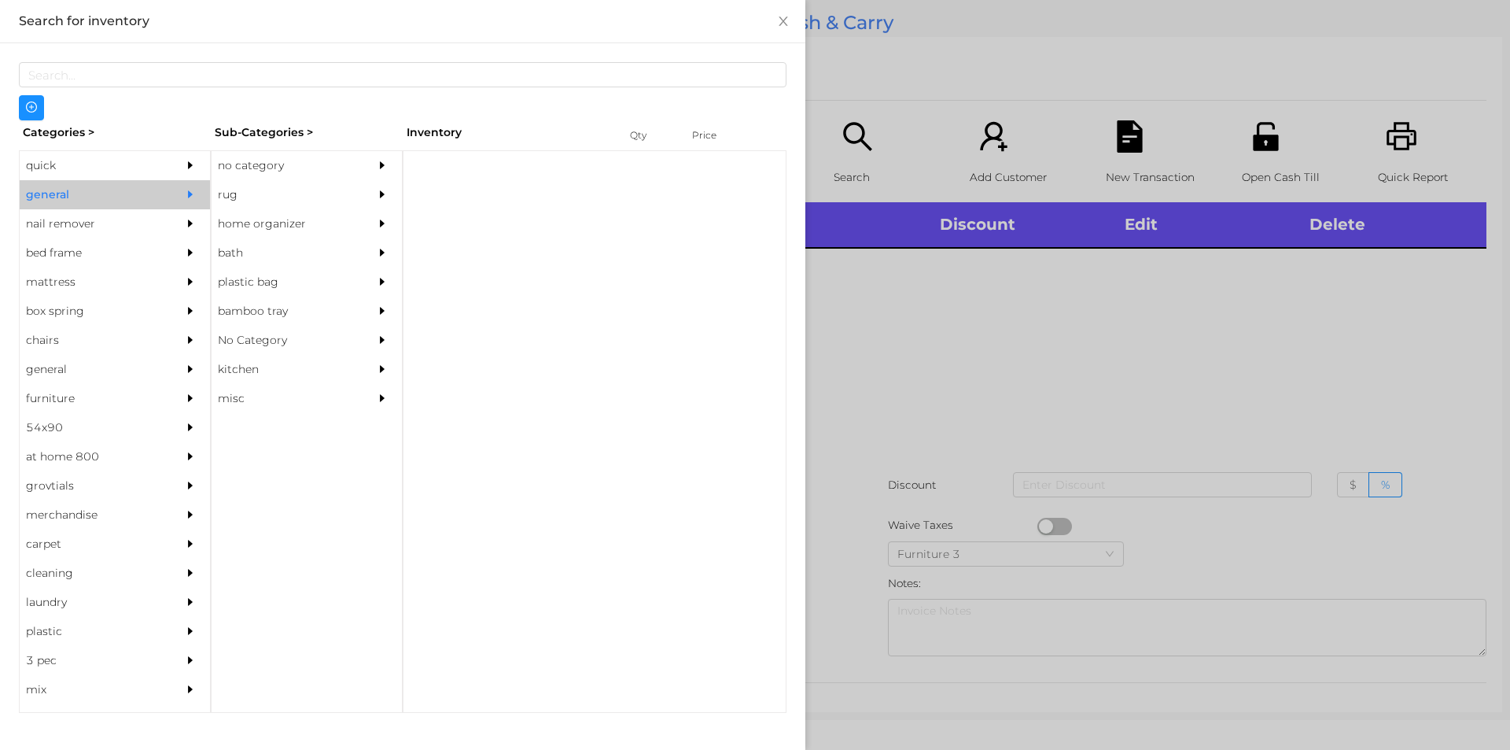
click at [259, 166] on div "no category" at bounding box center [283, 165] width 143 height 29
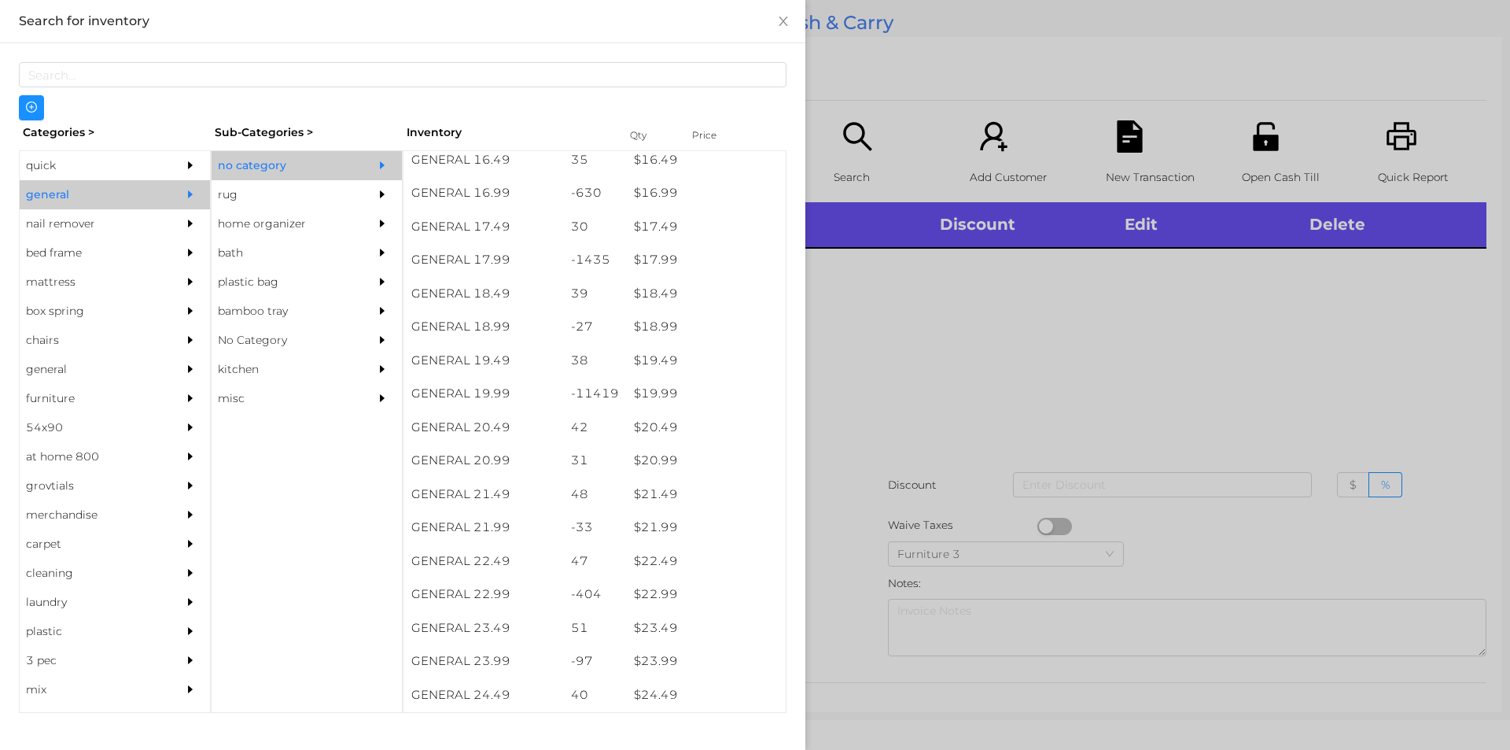
scroll to position [1469, 0]
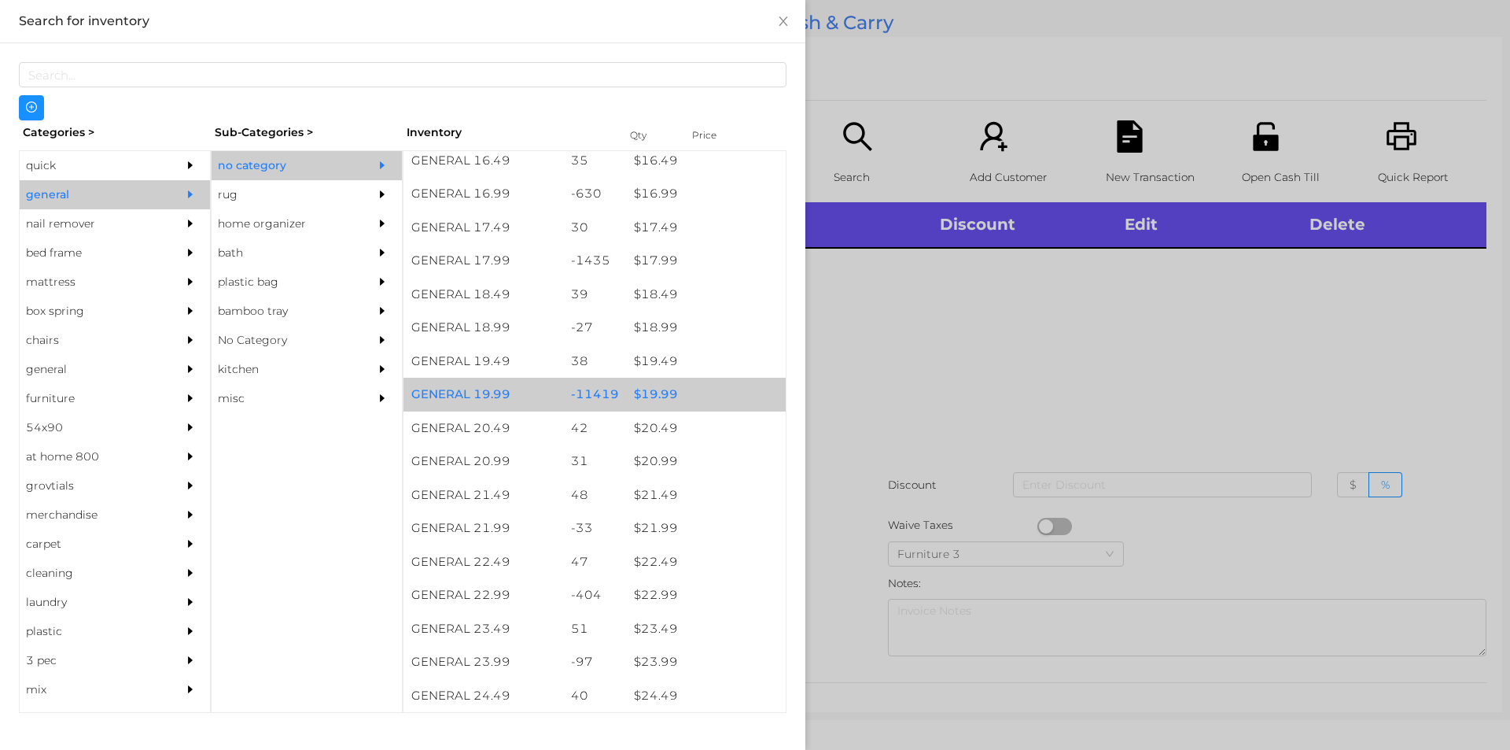
click at [644, 396] on div "$ 19.99" at bounding box center [706, 395] width 160 height 34
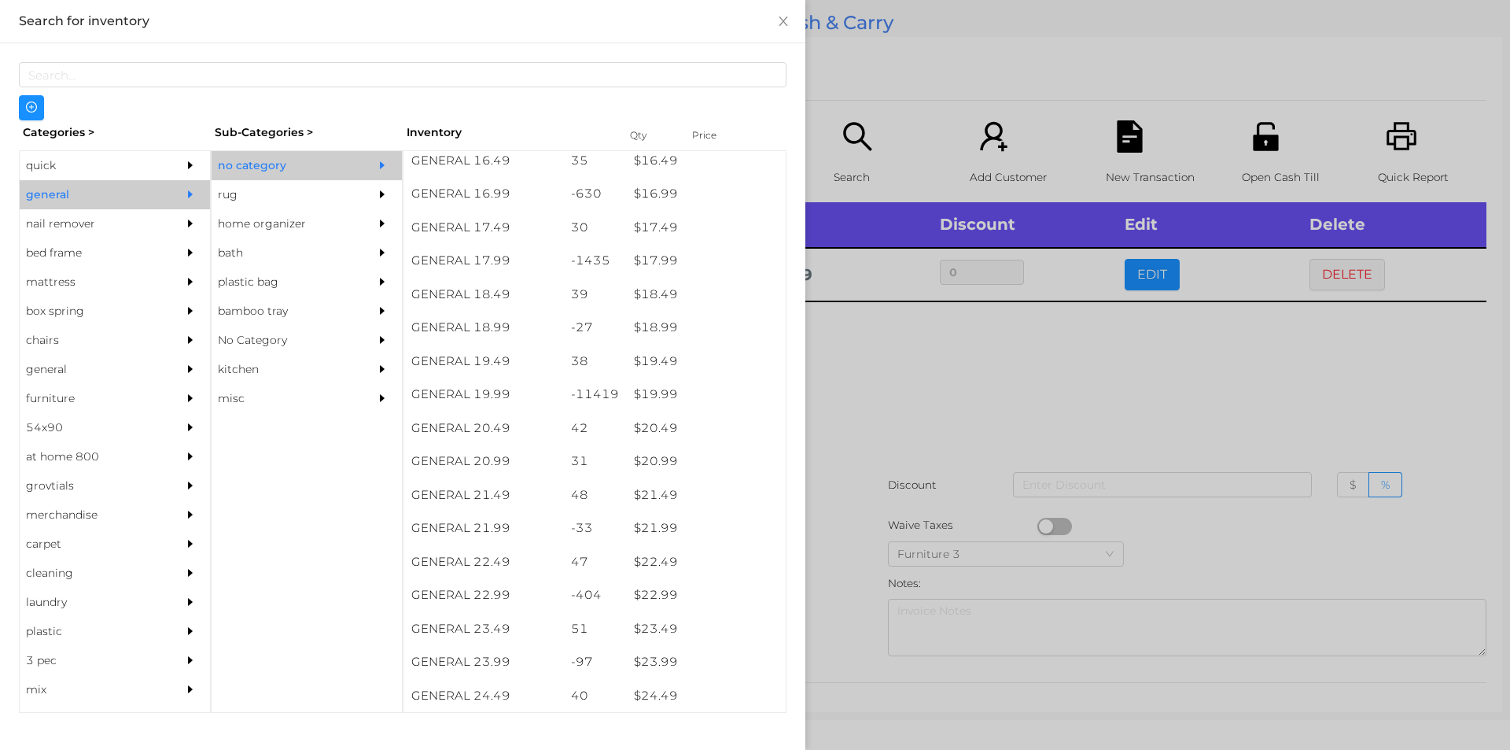
click at [866, 419] on div at bounding box center [755, 375] width 1510 height 750
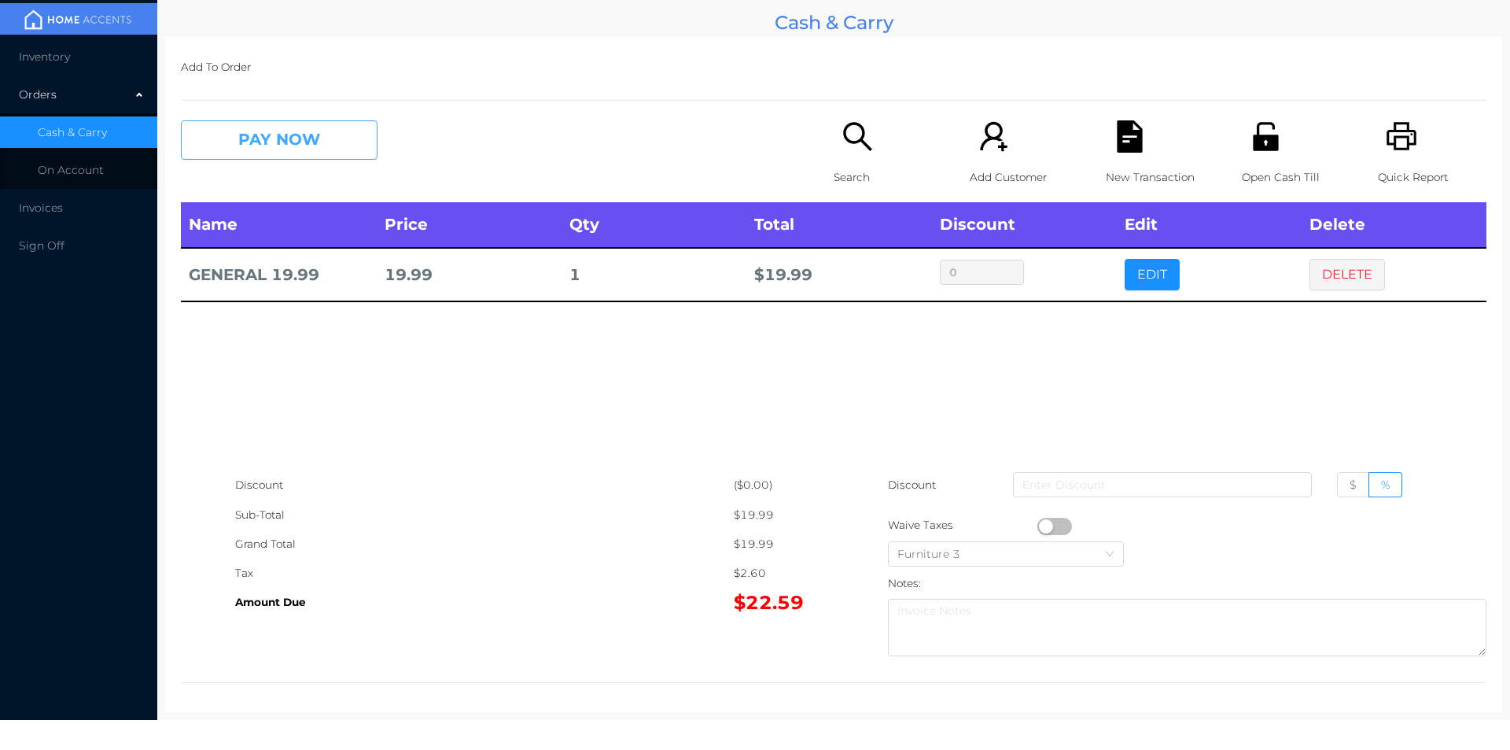
click at [232, 151] on button "PAY NOW" at bounding box center [279, 139] width 197 height 39
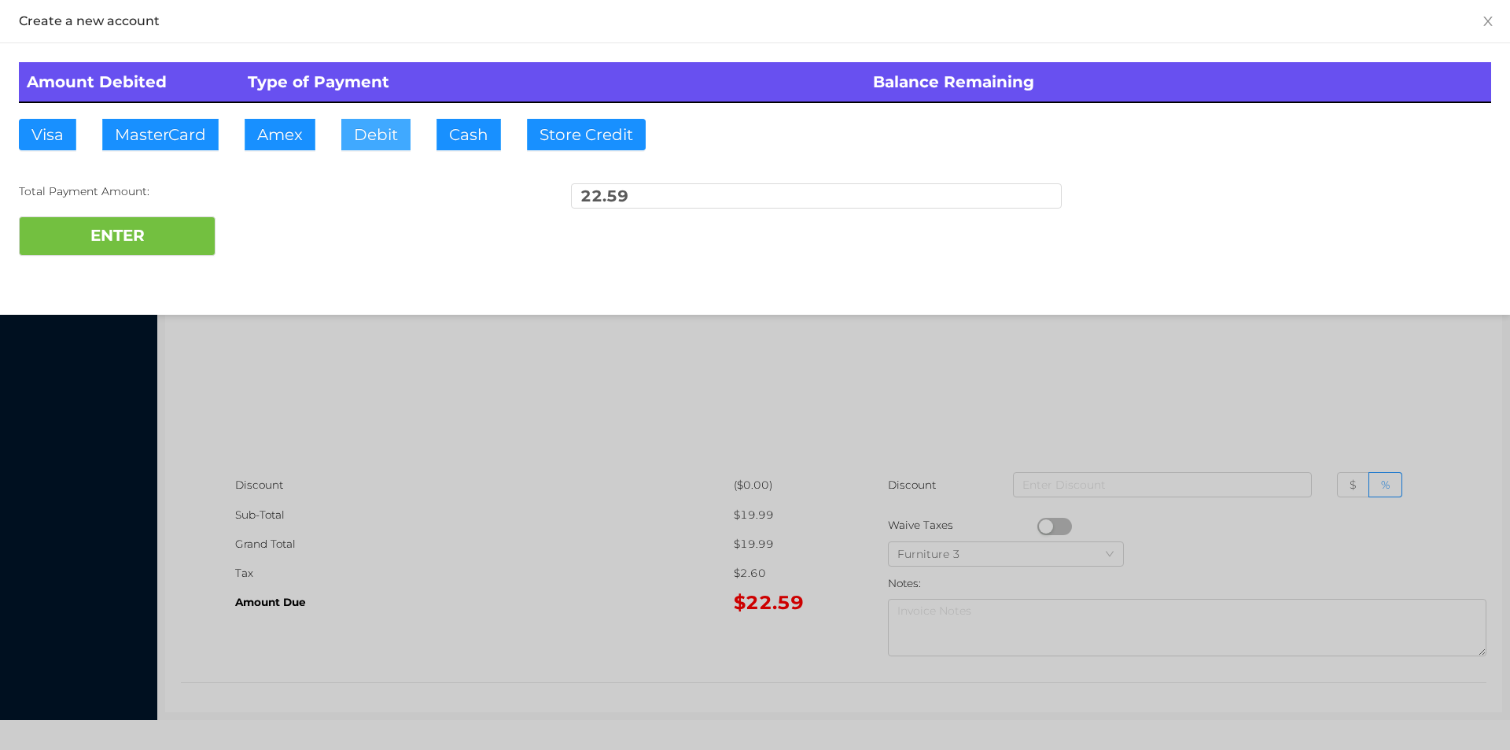
click at [354, 148] on button "Debit" at bounding box center [375, 134] width 69 height 31
click at [74, 251] on button "ENTER" at bounding box center [117, 235] width 197 height 39
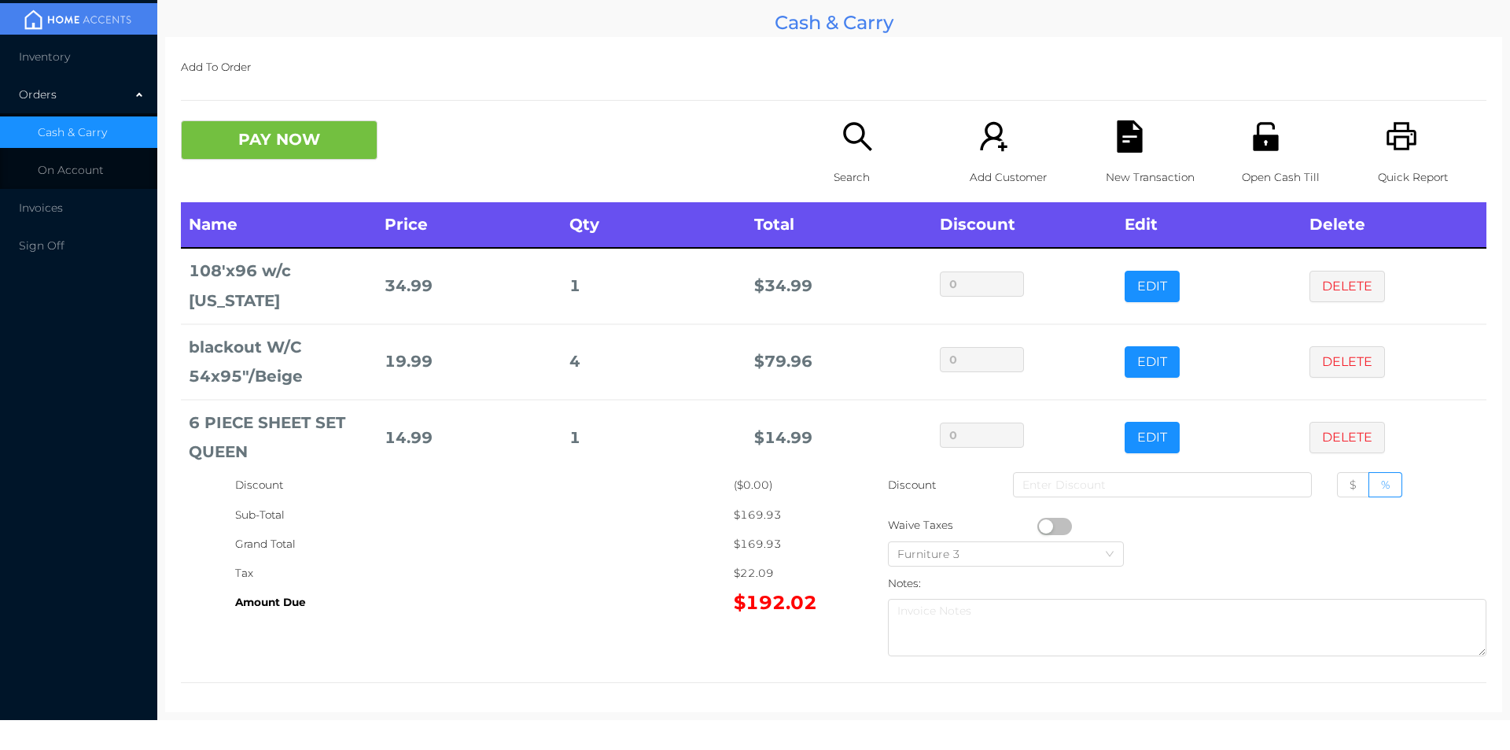
scroll to position [75, 0]
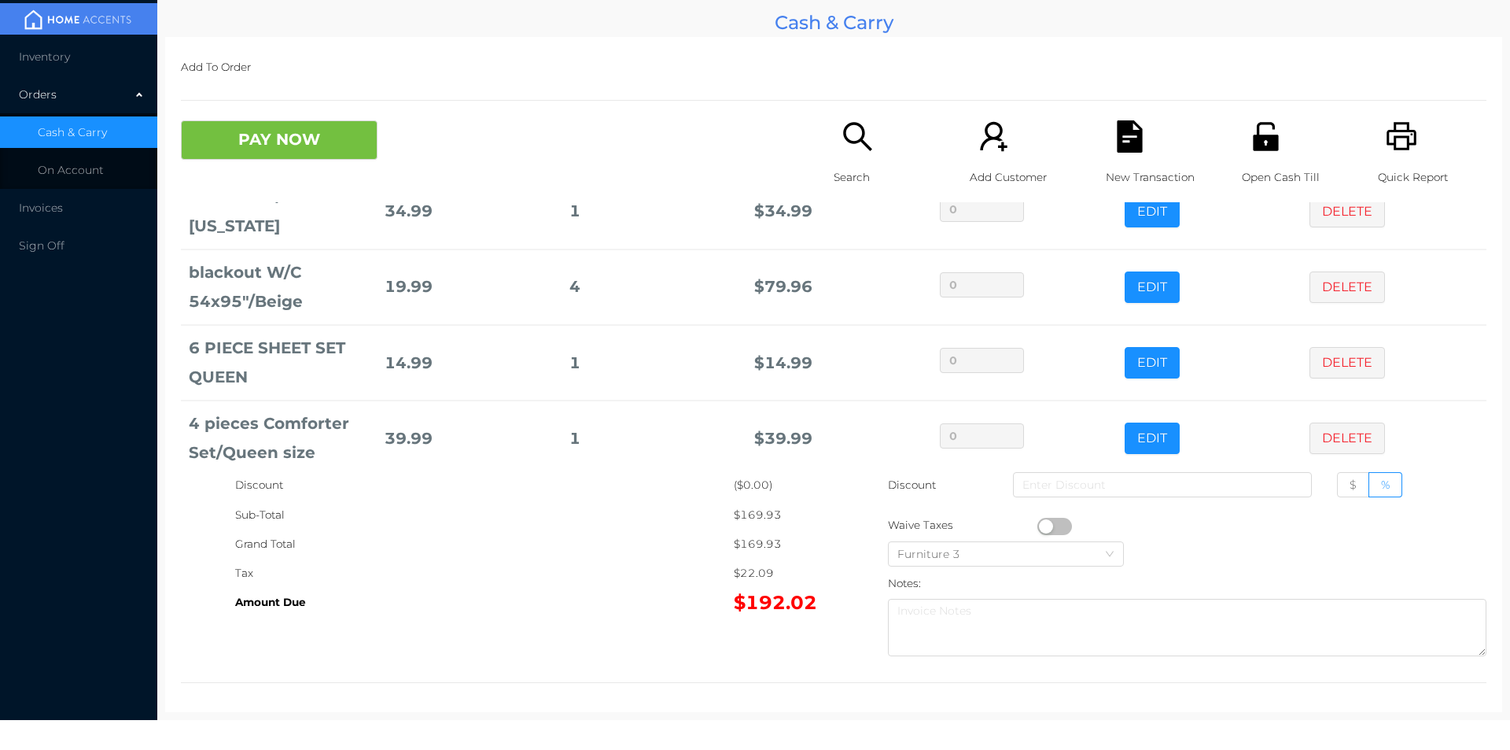
click at [1248, 153] on div "Open Cash Till" at bounding box center [1296, 161] width 109 height 82
click at [330, 145] on button "PAY NOW" at bounding box center [279, 139] width 197 height 39
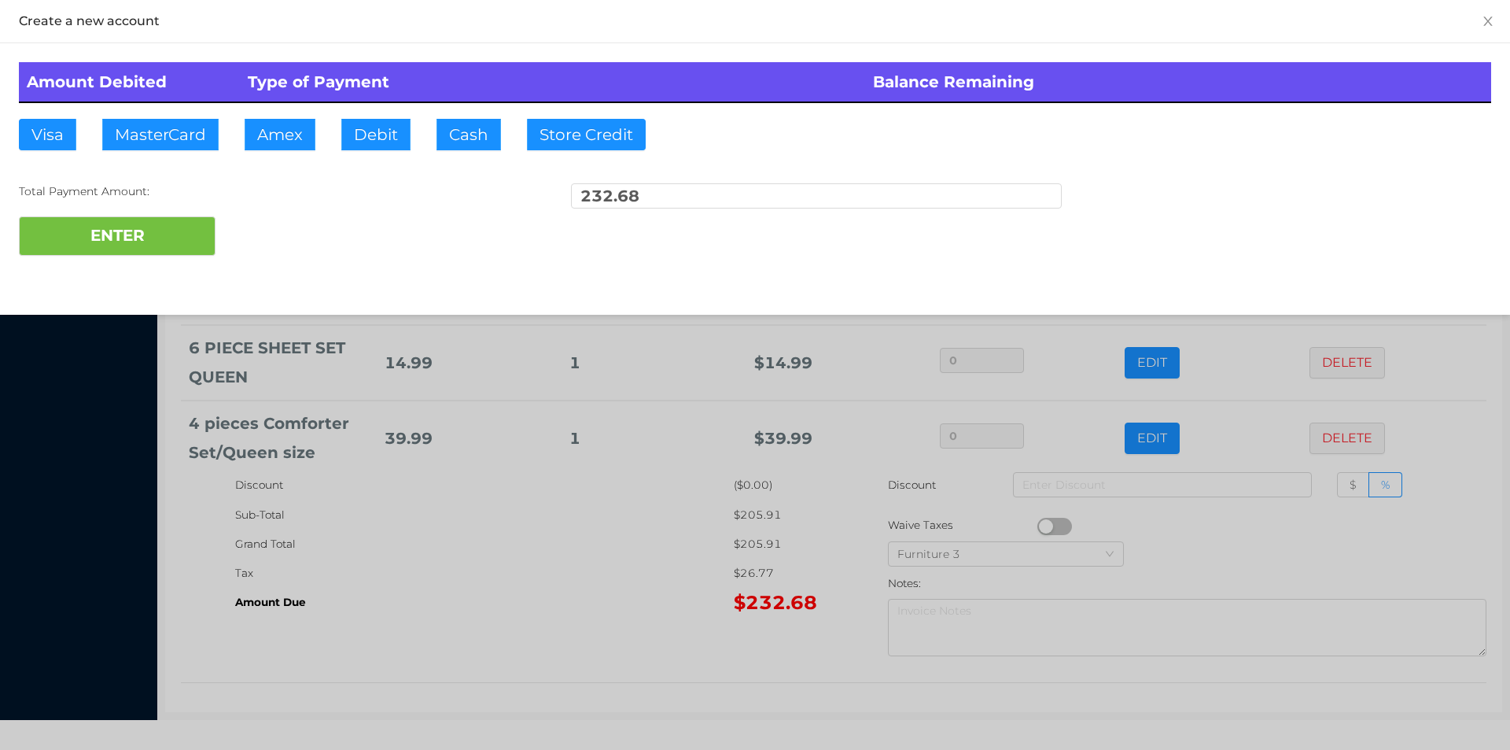
click at [629, 538] on div at bounding box center [755, 375] width 1510 height 750
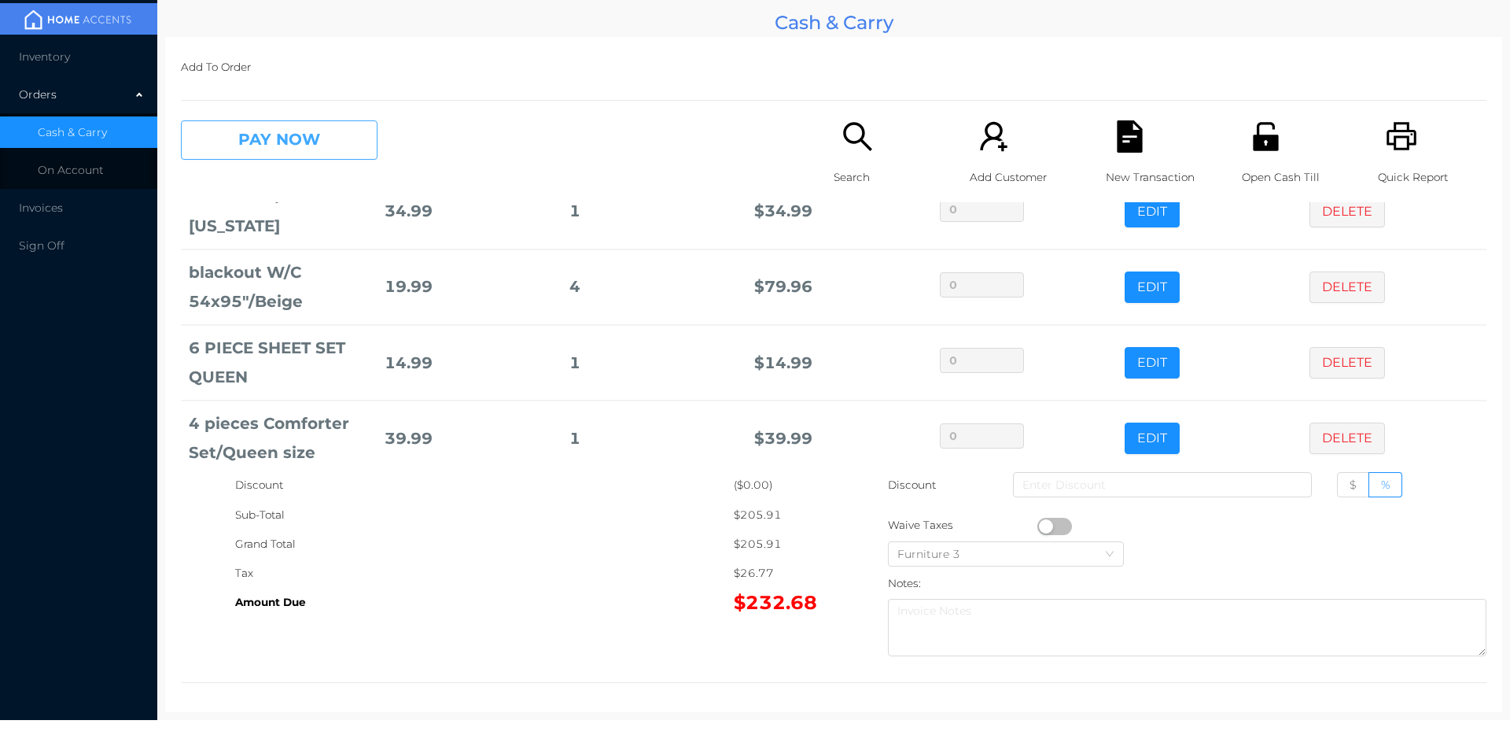
click at [315, 144] on button "PAY NOW" at bounding box center [279, 139] width 197 height 39
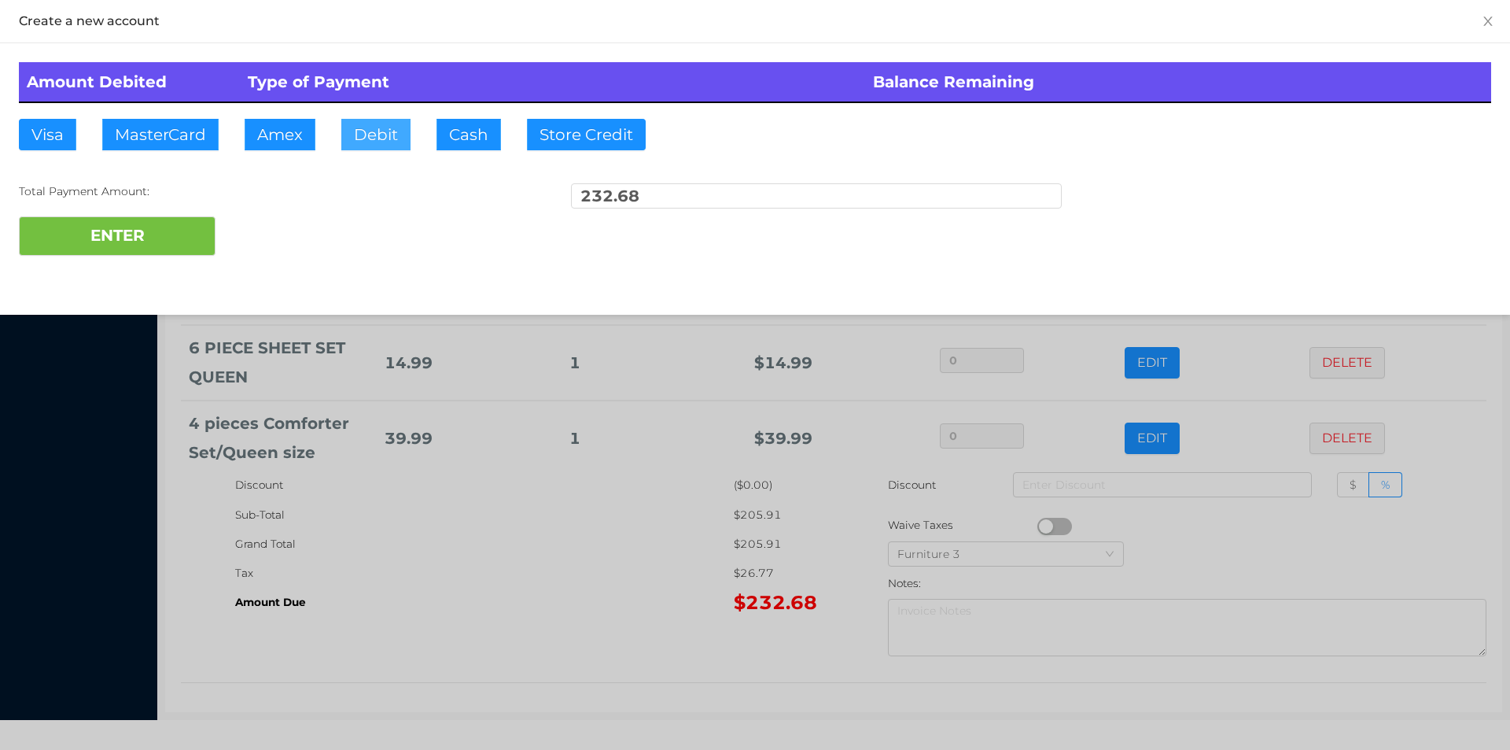
click at [362, 132] on button "Debit" at bounding box center [375, 134] width 69 height 31
click at [161, 250] on button "ENTER" at bounding box center [117, 235] width 197 height 39
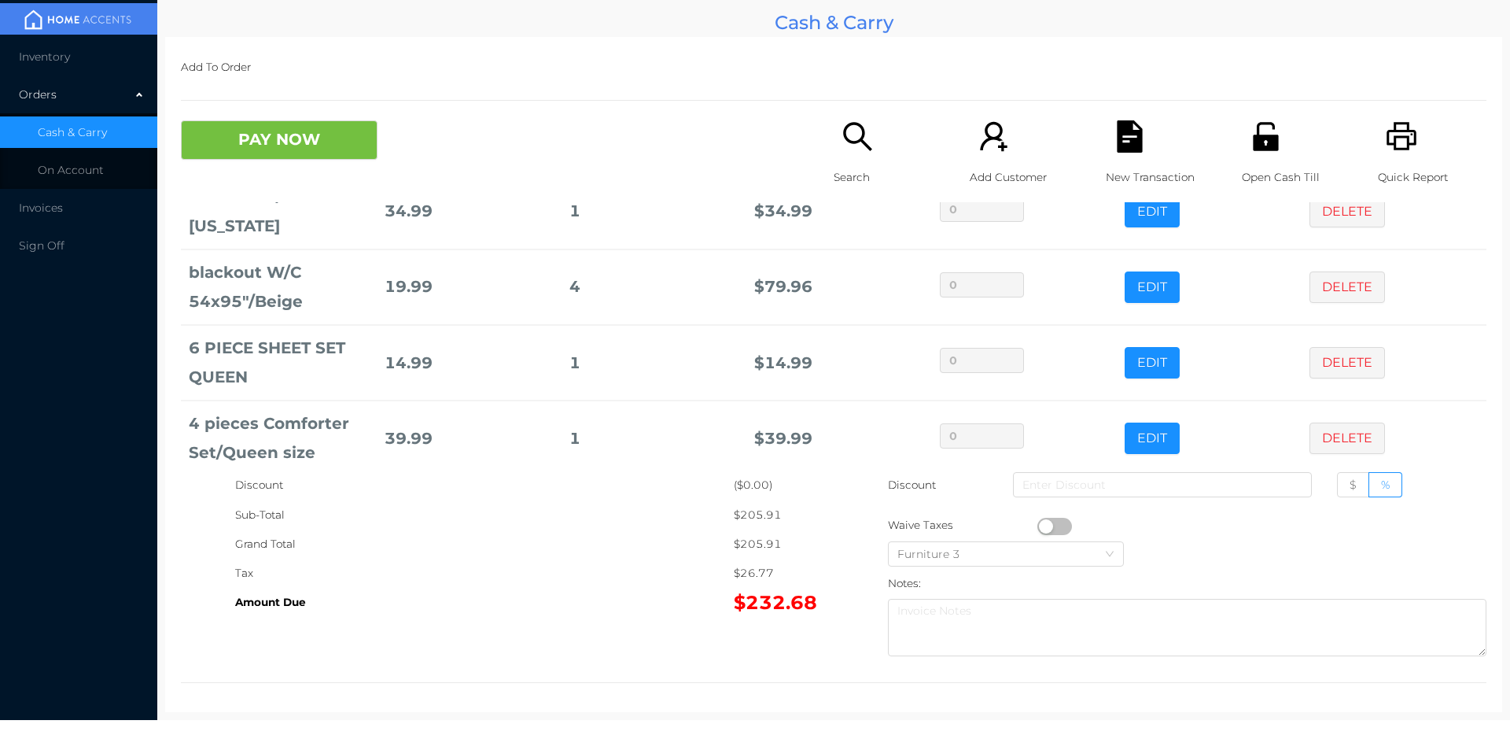
scroll to position [0, 0]
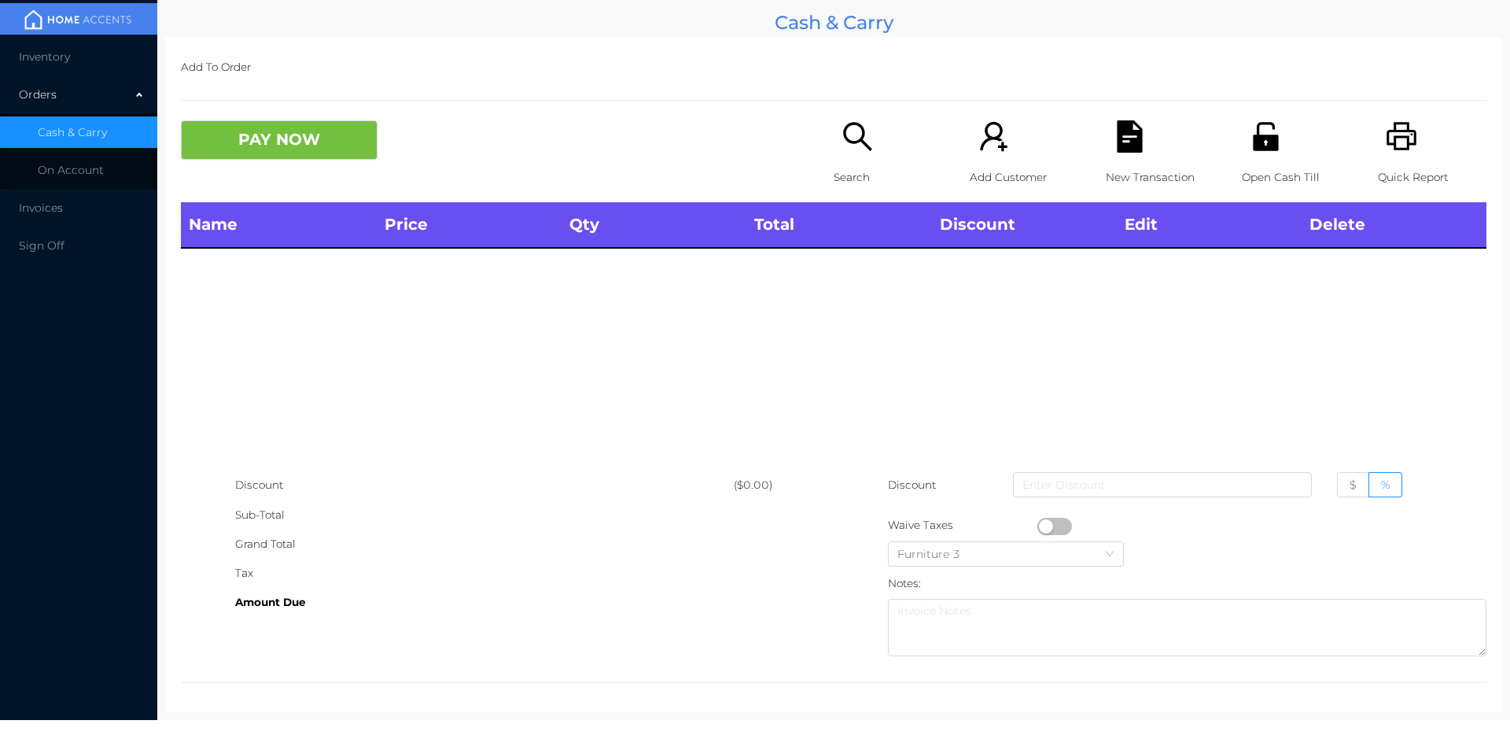
click at [1249, 164] on p "Open Cash Till" at bounding box center [1296, 177] width 109 height 29
click at [842, 149] on icon "icon: search" at bounding box center [858, 136] width 32 height 32
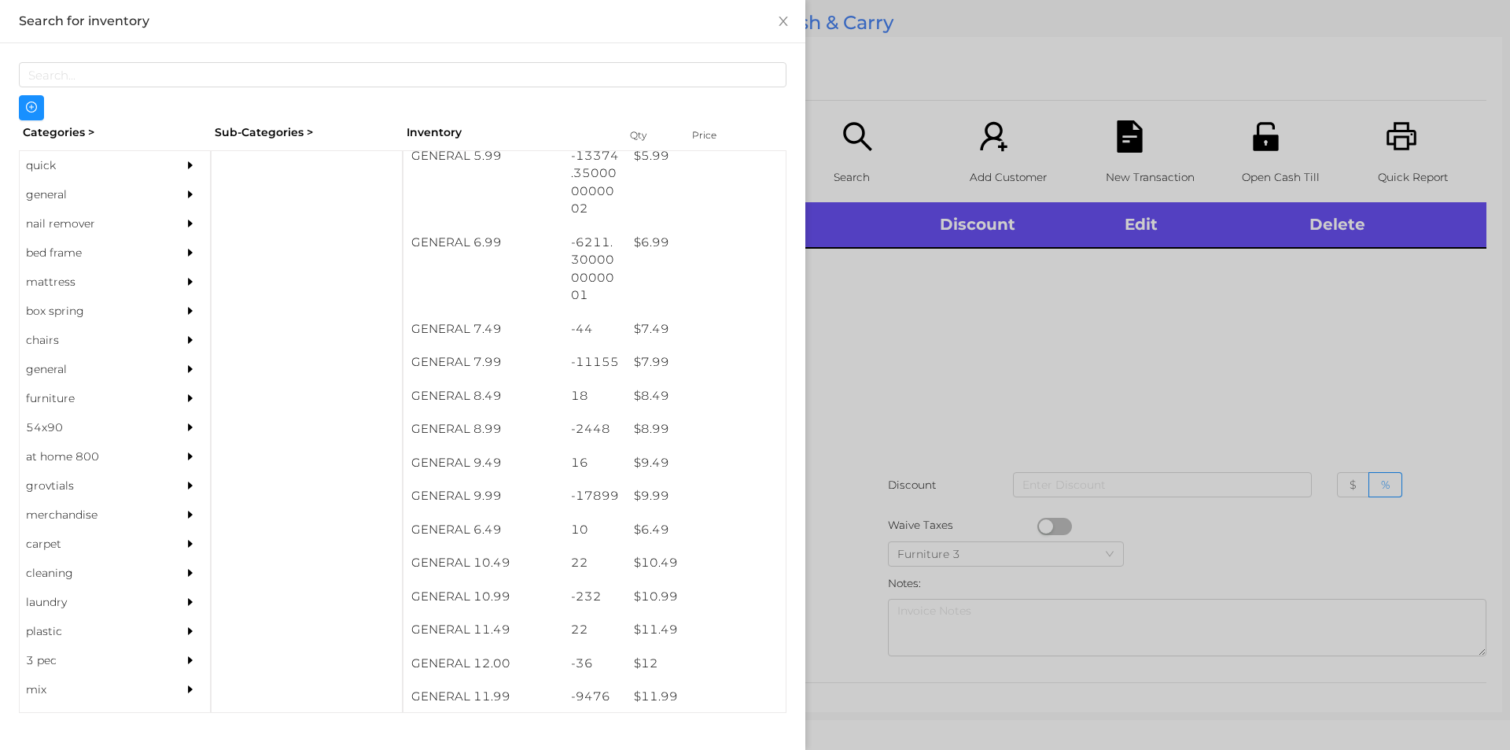
scroll to position [633, 0]
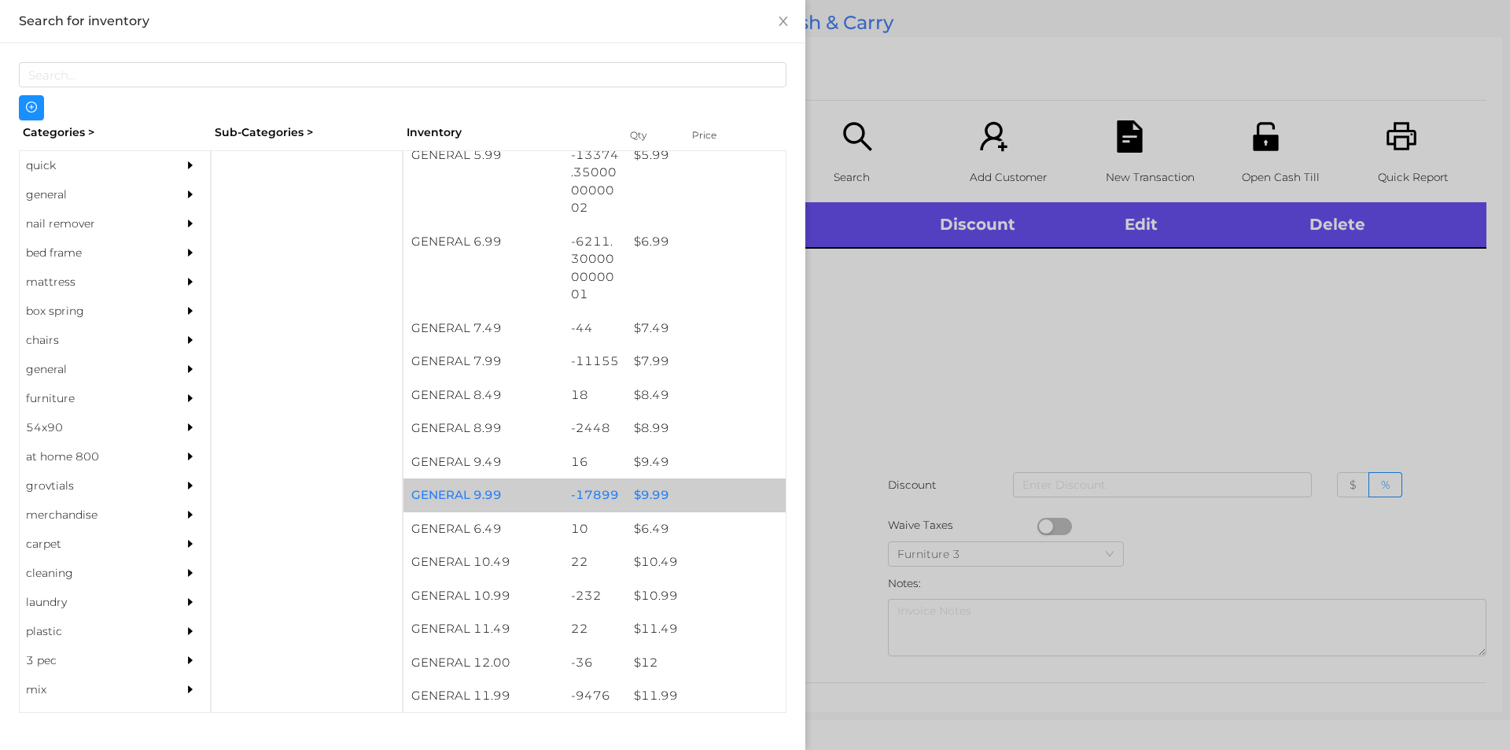
click at [652, 494] on div "$ 9.99" at bounding box center [706, 495] width 160 height 34
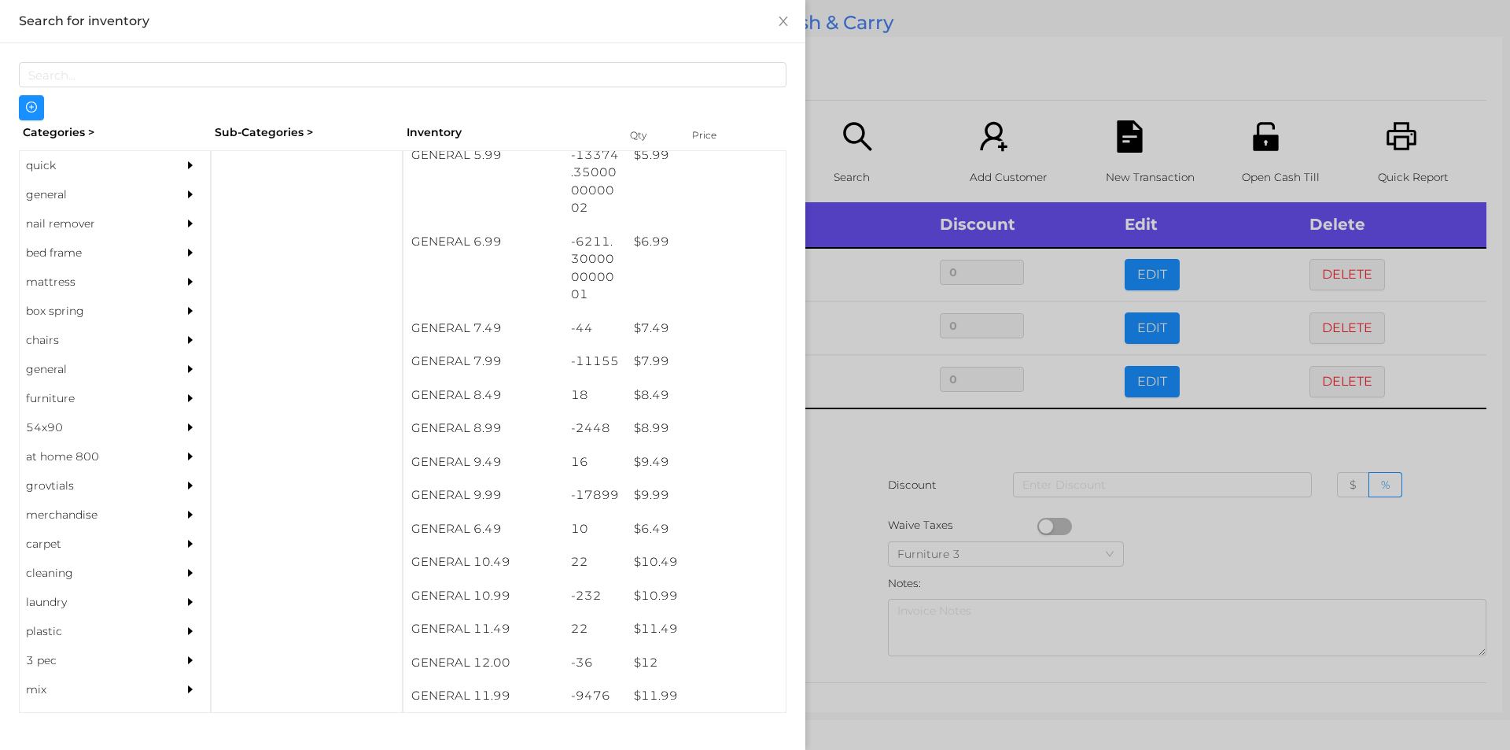
click at [892, 444] on div at bounding box center [755, 375] width 1510 height 750
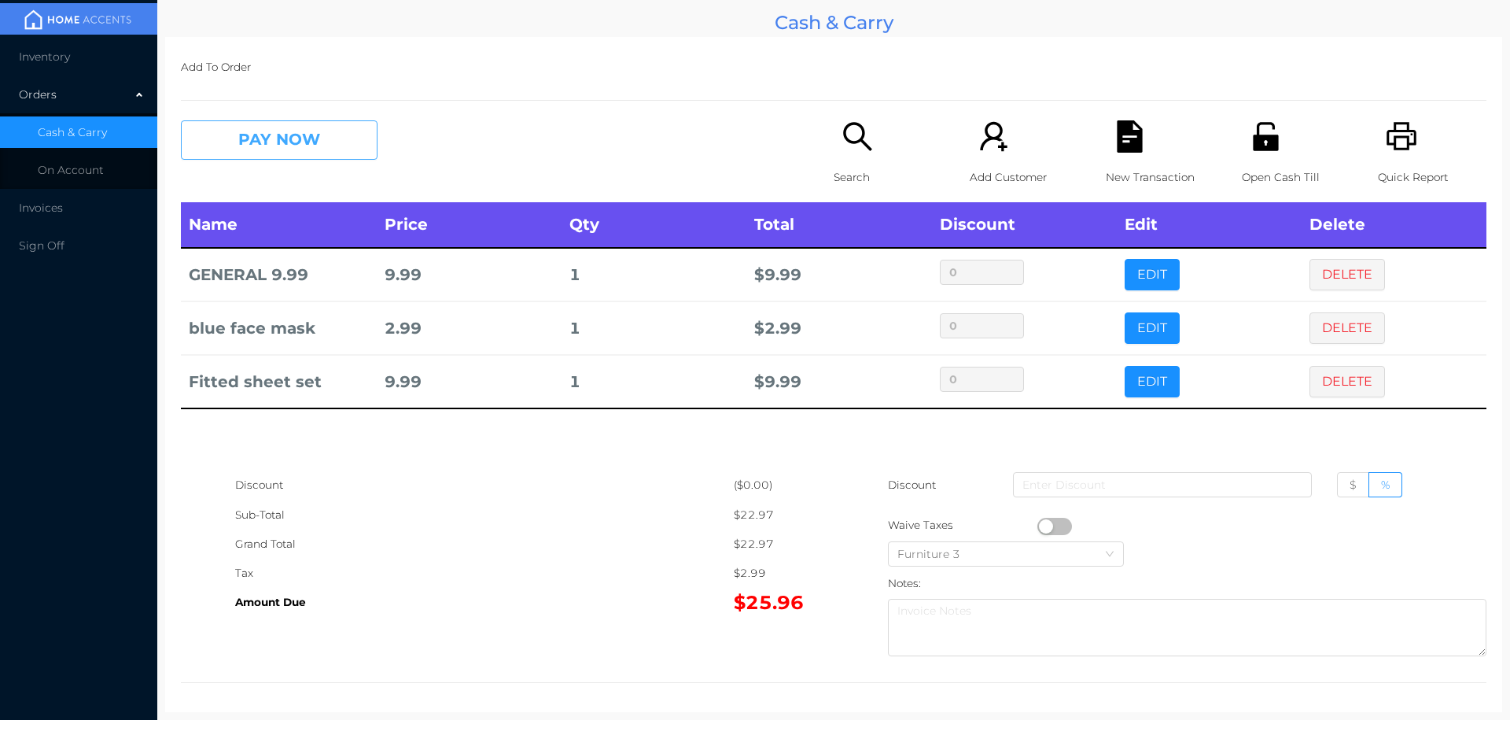
click at [325, 131] on button "PAY NOW" at bounding box center [279, 139] width 197 height 39
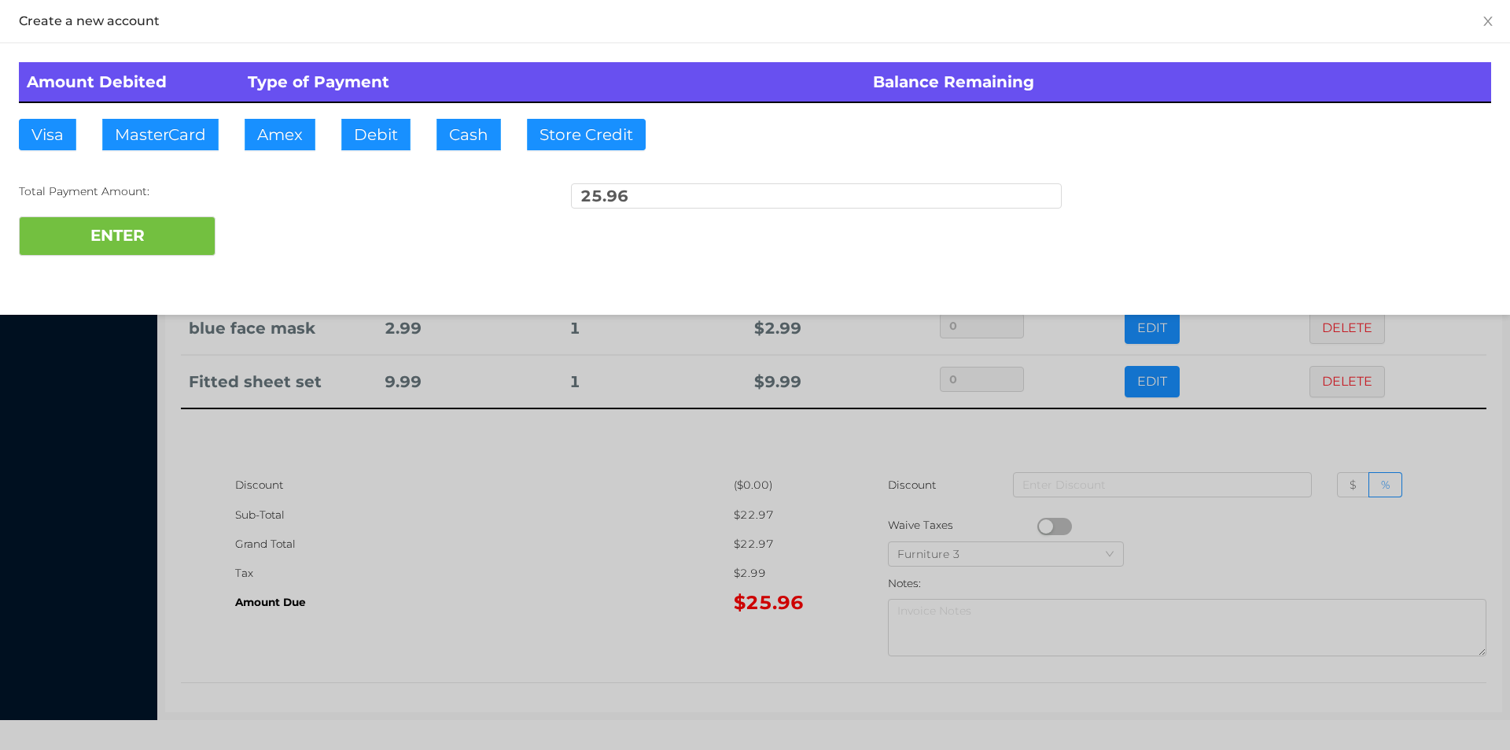
click at [269, 236] on div "ENTER" at bounding box center [755, 235] width 1473 height 39
click at [562, 568] on div at bounding box center [755, 375] width 1510 height 750
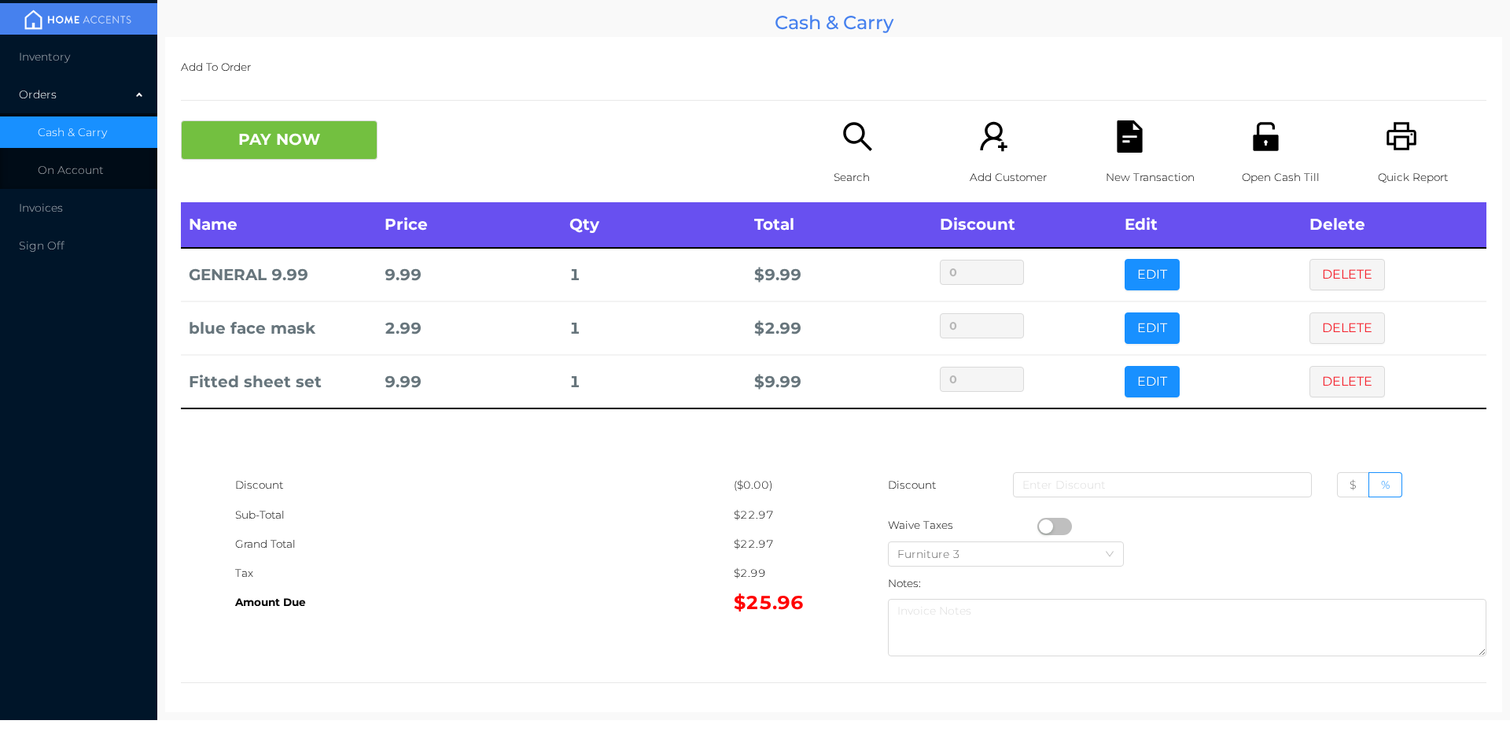
click at [1392, 154] on div "Quick Report" at bounding box center [1432, 161] width 109 height 82
click at [1106, 157] on div "New Transaction" at bounding box center [1160, 161] width 109 height 82
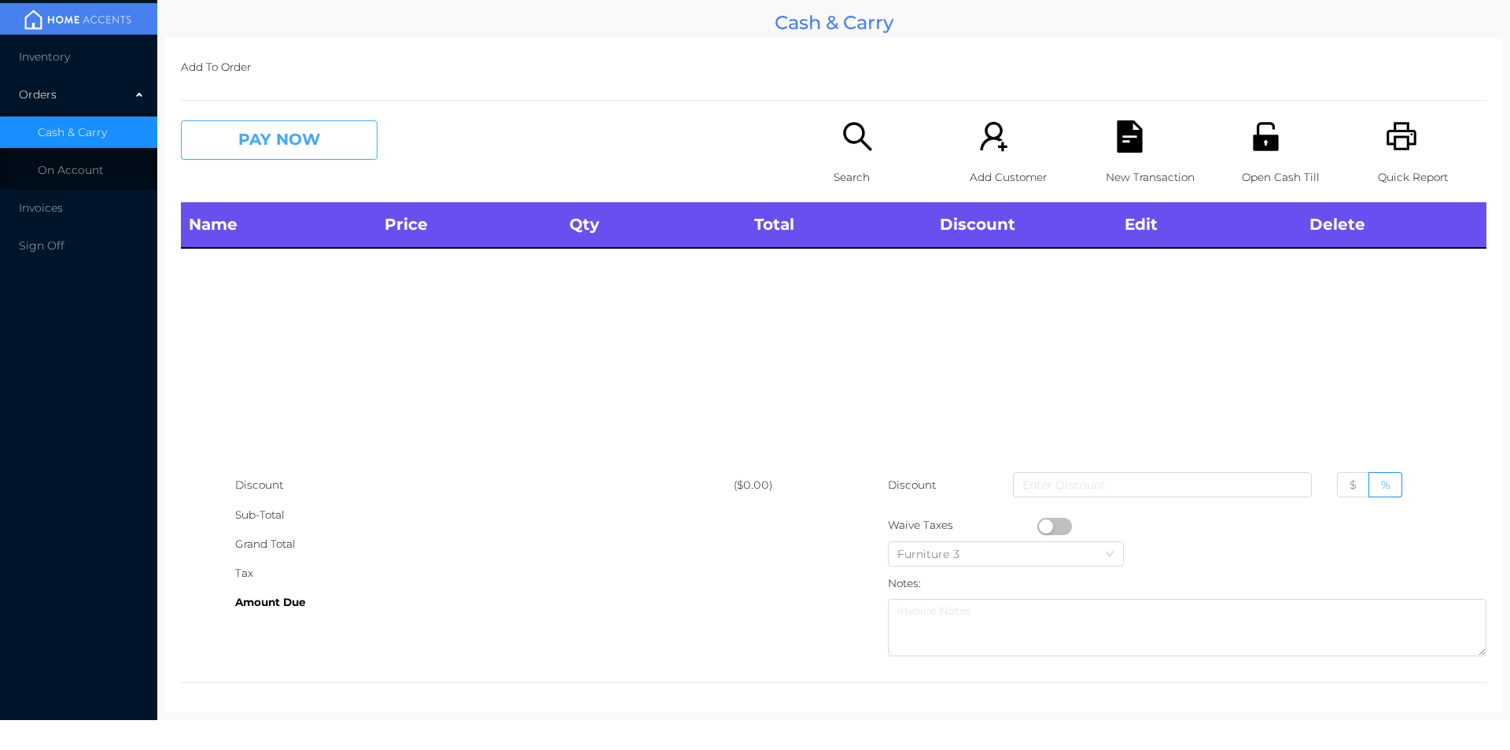
click at [328, 147] on button "PAY NOW" at bounding box center [279, 139] width 197 height 39
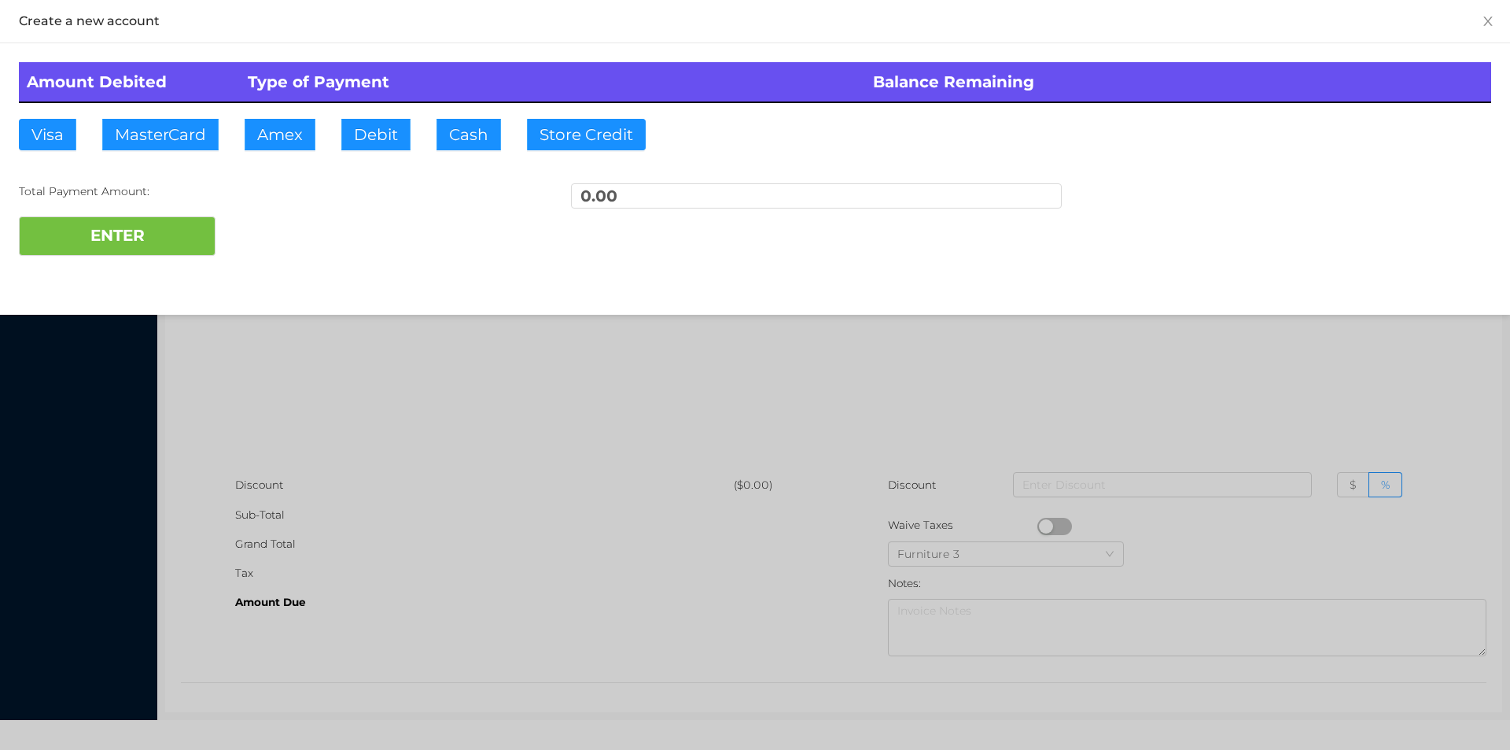
click at [967, 368] on div at bounding box center [755, 375] width 1510 height 750
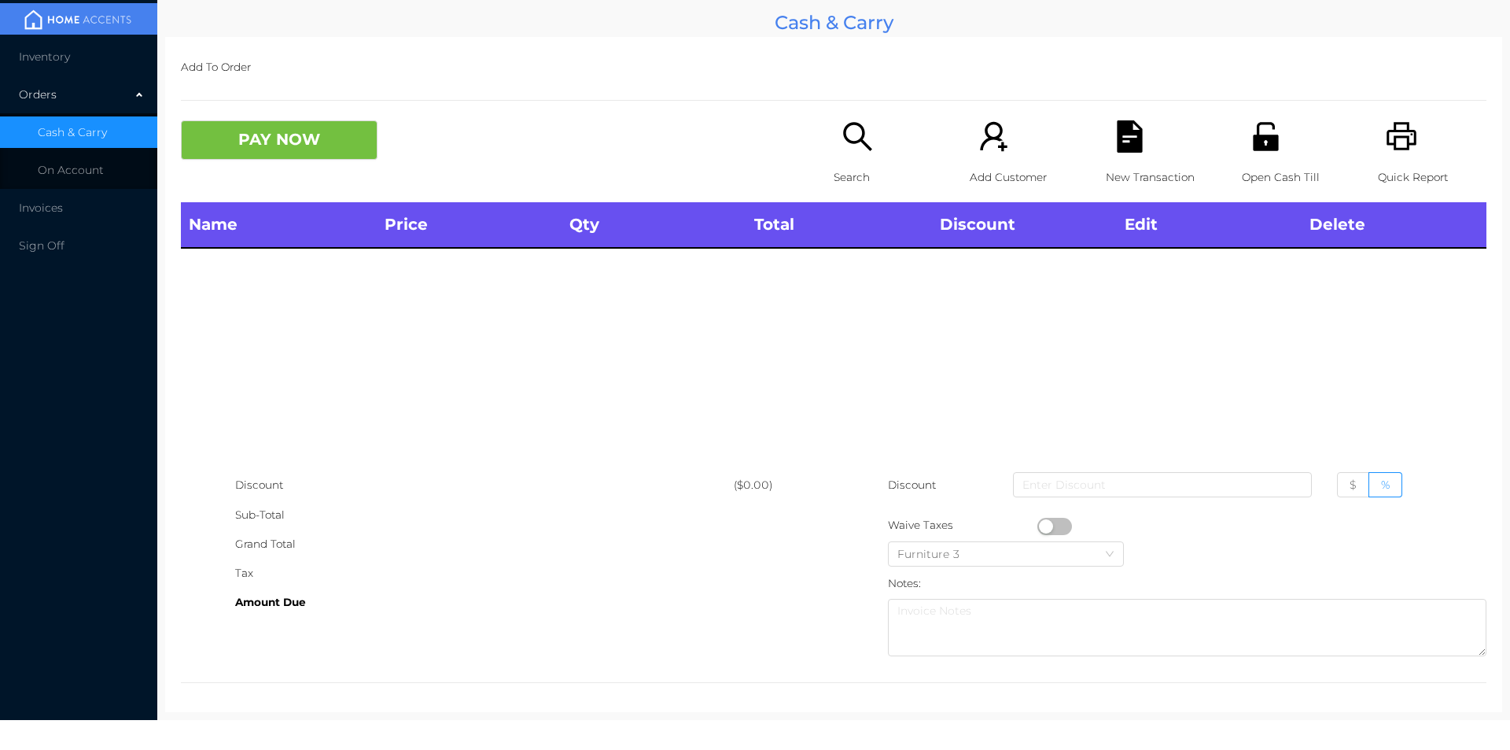
click at [861, 171] on p "Search" at bounding box center [888, 177] width 109 height 29
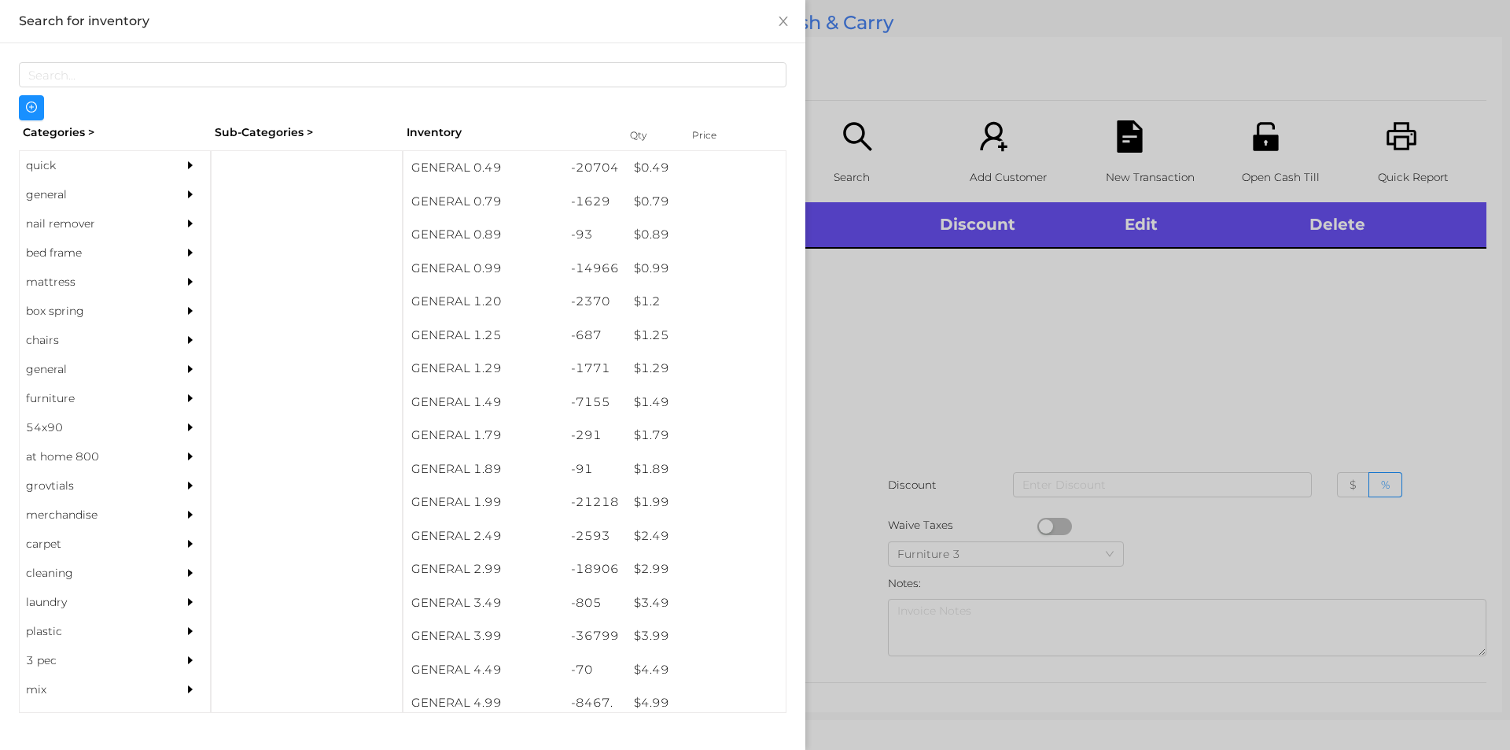
click at [646, 560] on div "$ 2.99" at bounding box center [706, 569] width 160 height 34
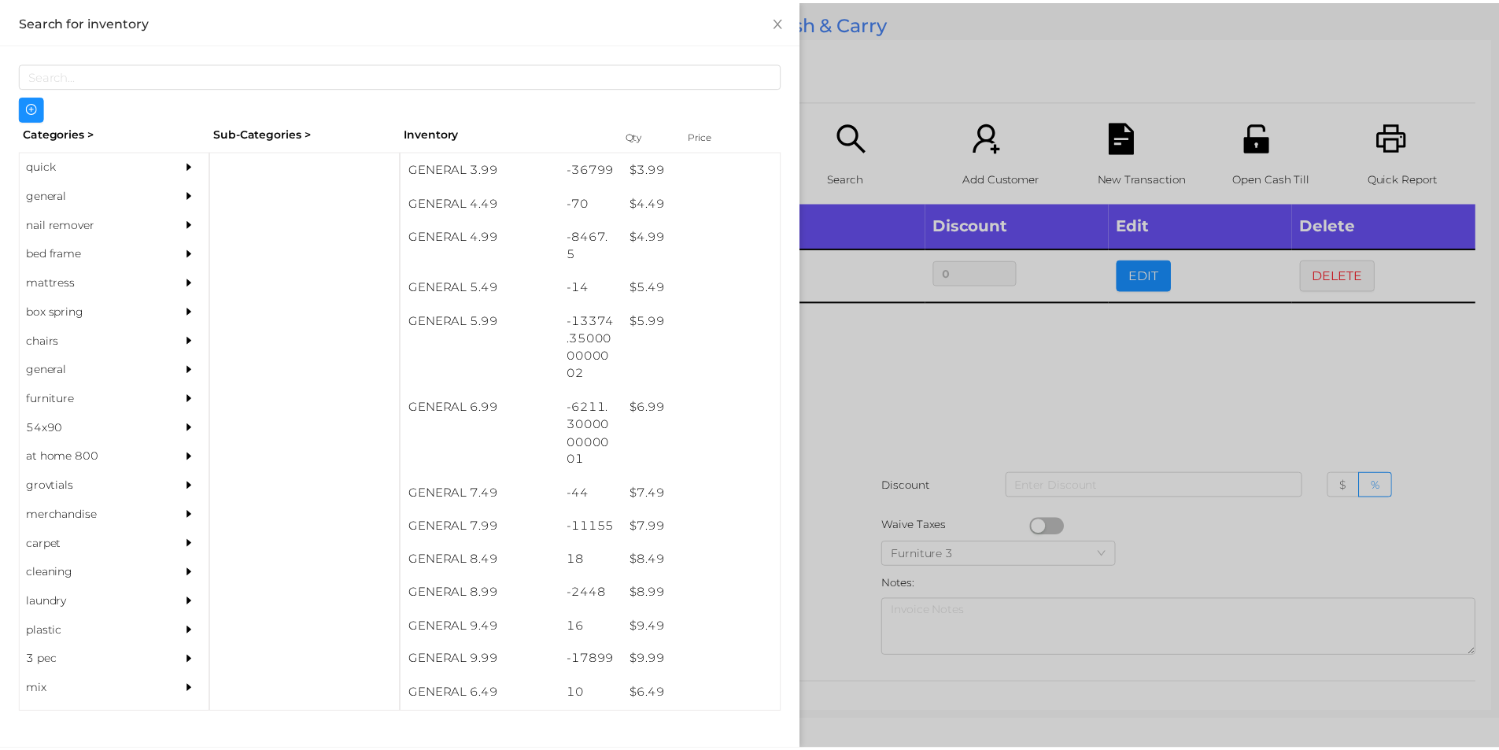
scroll to position [466, 0]
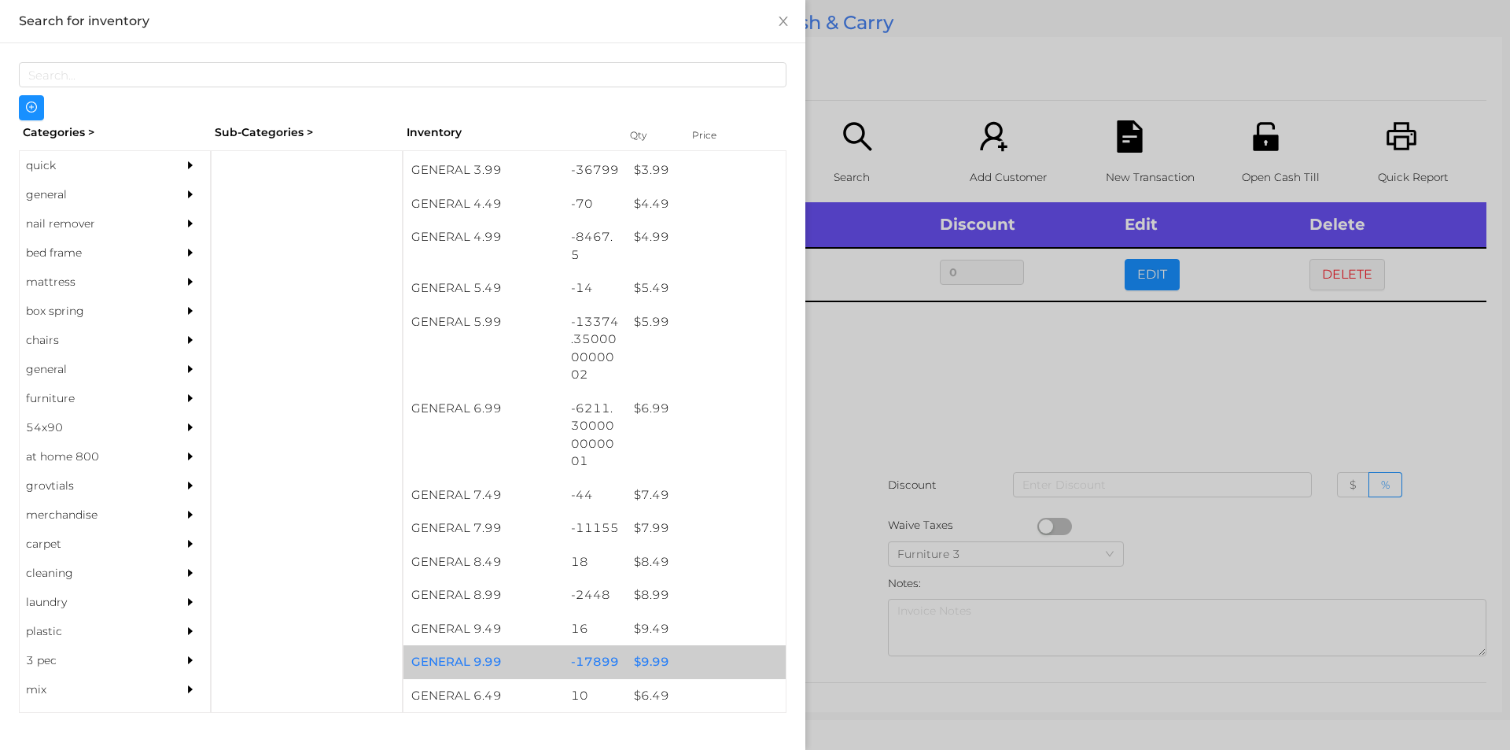
click at [640, 659] on div "$ 9.99" at bounding box center [706, 662] width 160 height 34
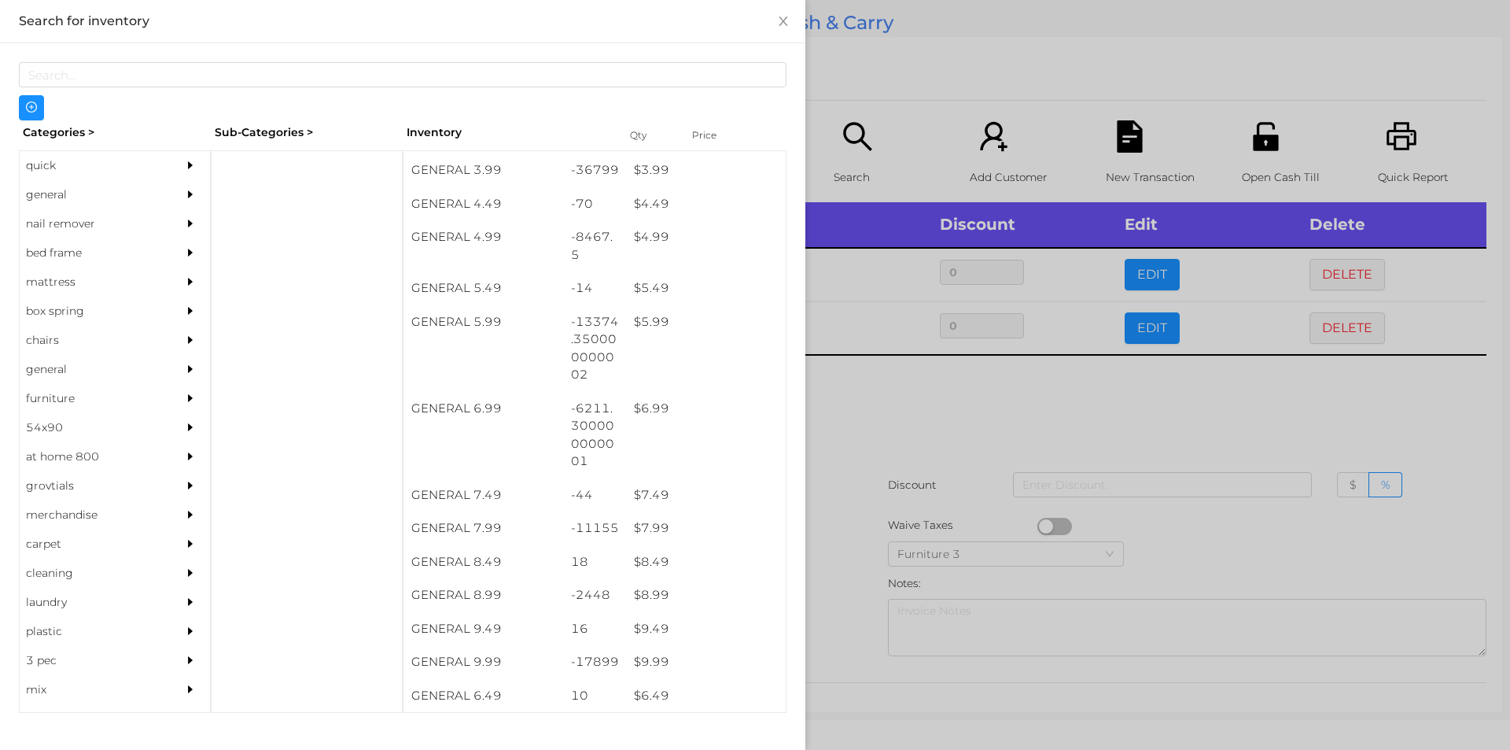
click at [857, 386] on div at bounding box center [755, 375] width 1510 height 750
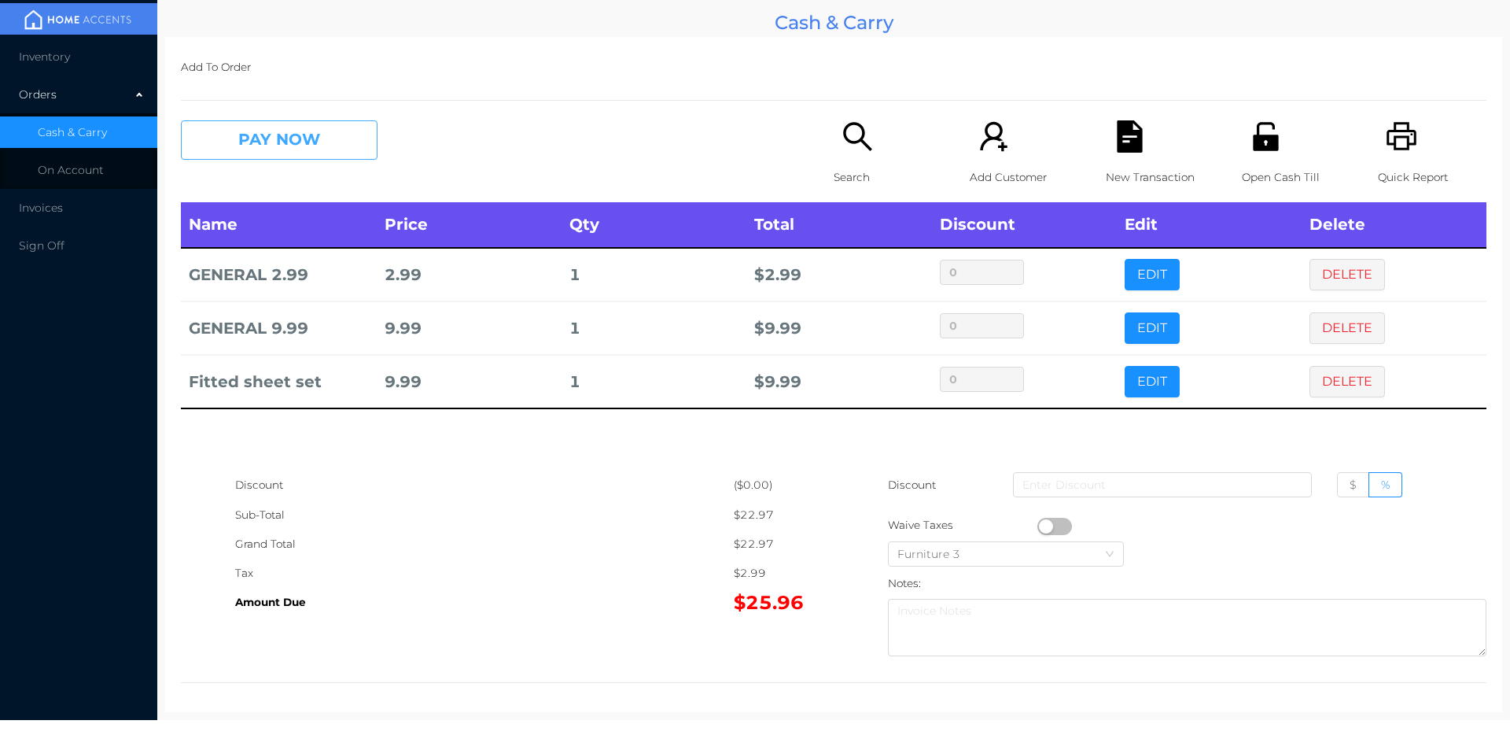
click at [246, 139] on button "PAY NOW" at bounding box center [279, 139] width 197 height 39
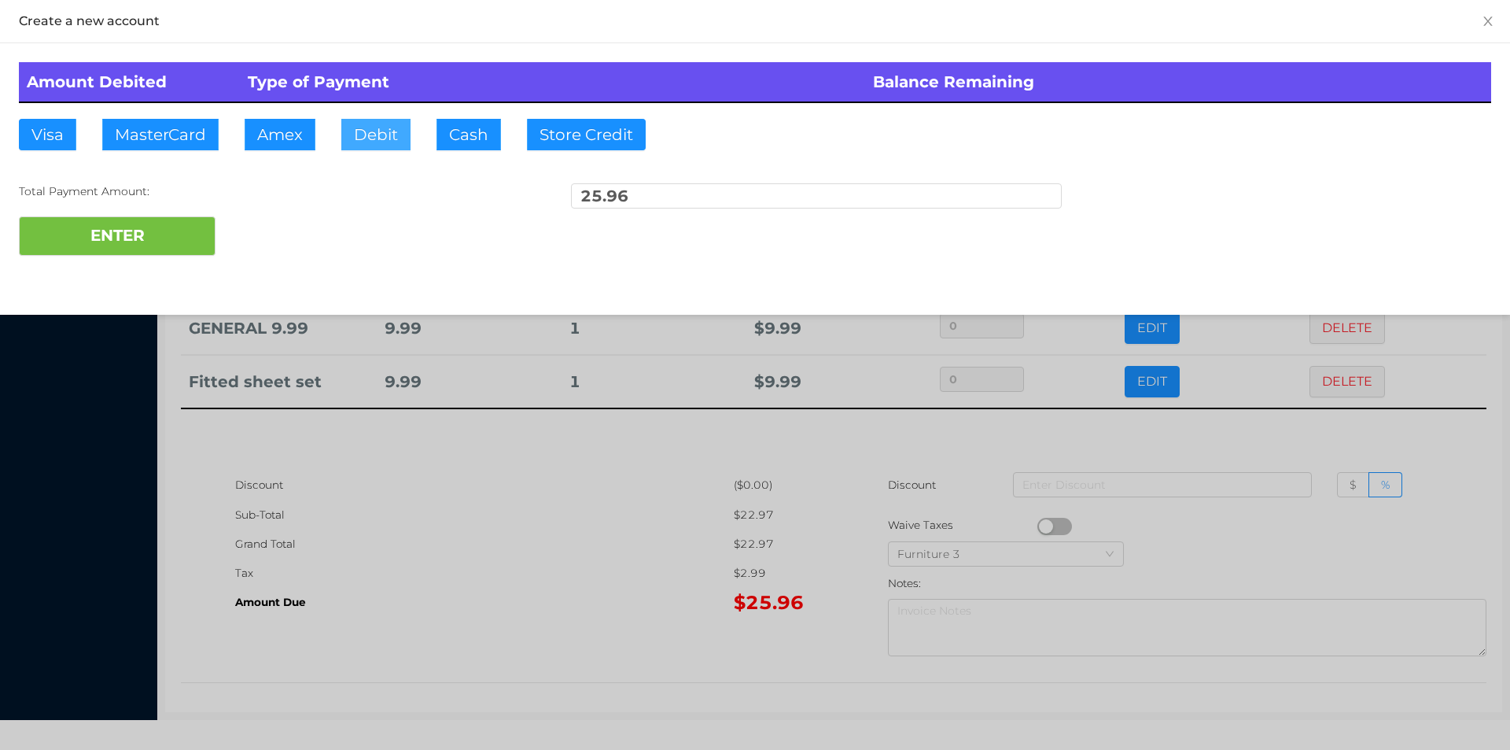
click at [404, 142] on button "Debit" at bounding box center [375, 134] width 69 height 31
click at [135, 245] on button "ENTER" at bounding box center [117, 235] width 197 height 39
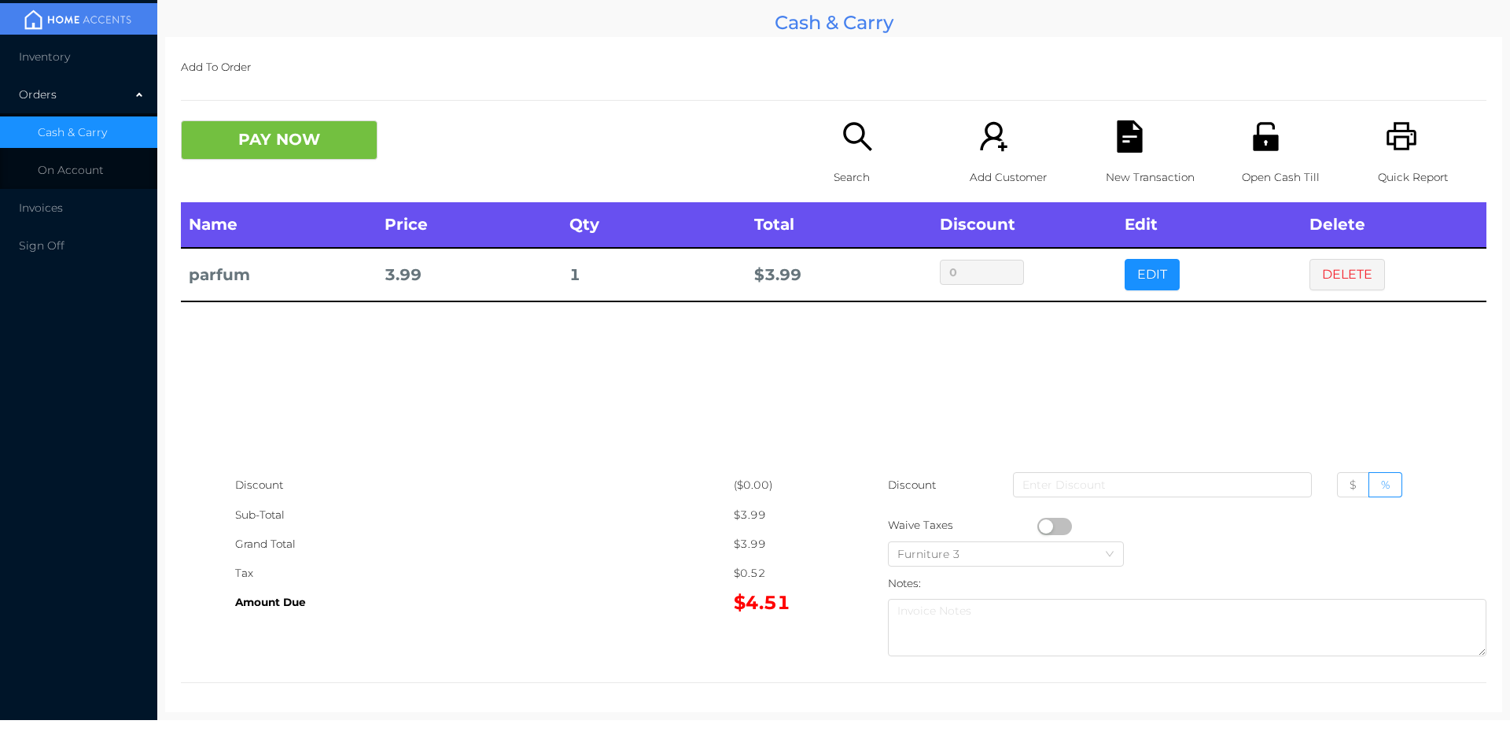
click at [860, 145] on icon "icon: search" at bounding box center [857, 136] width 28 height 28
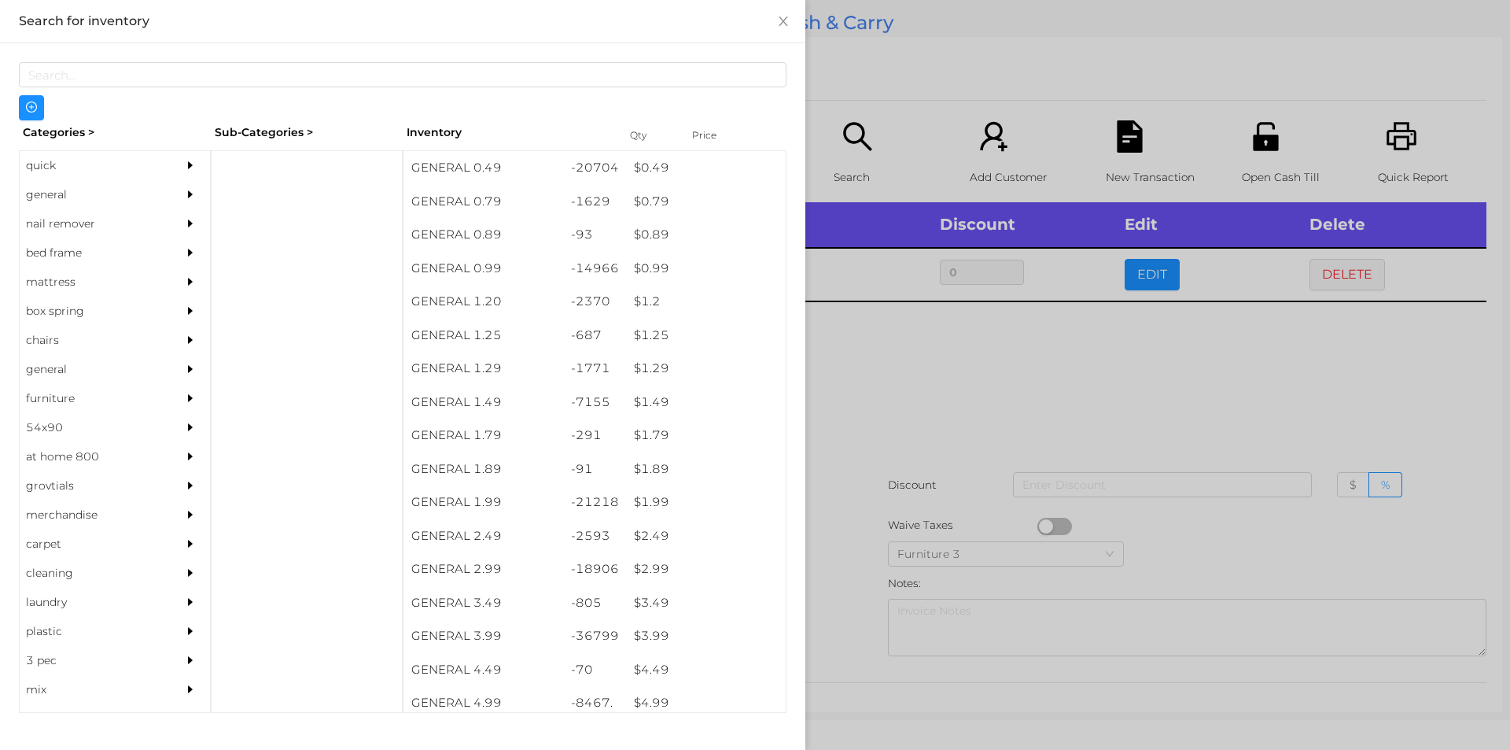
click at [1062, 390] on div at bounding box center [755, 375] width 1510 height 750
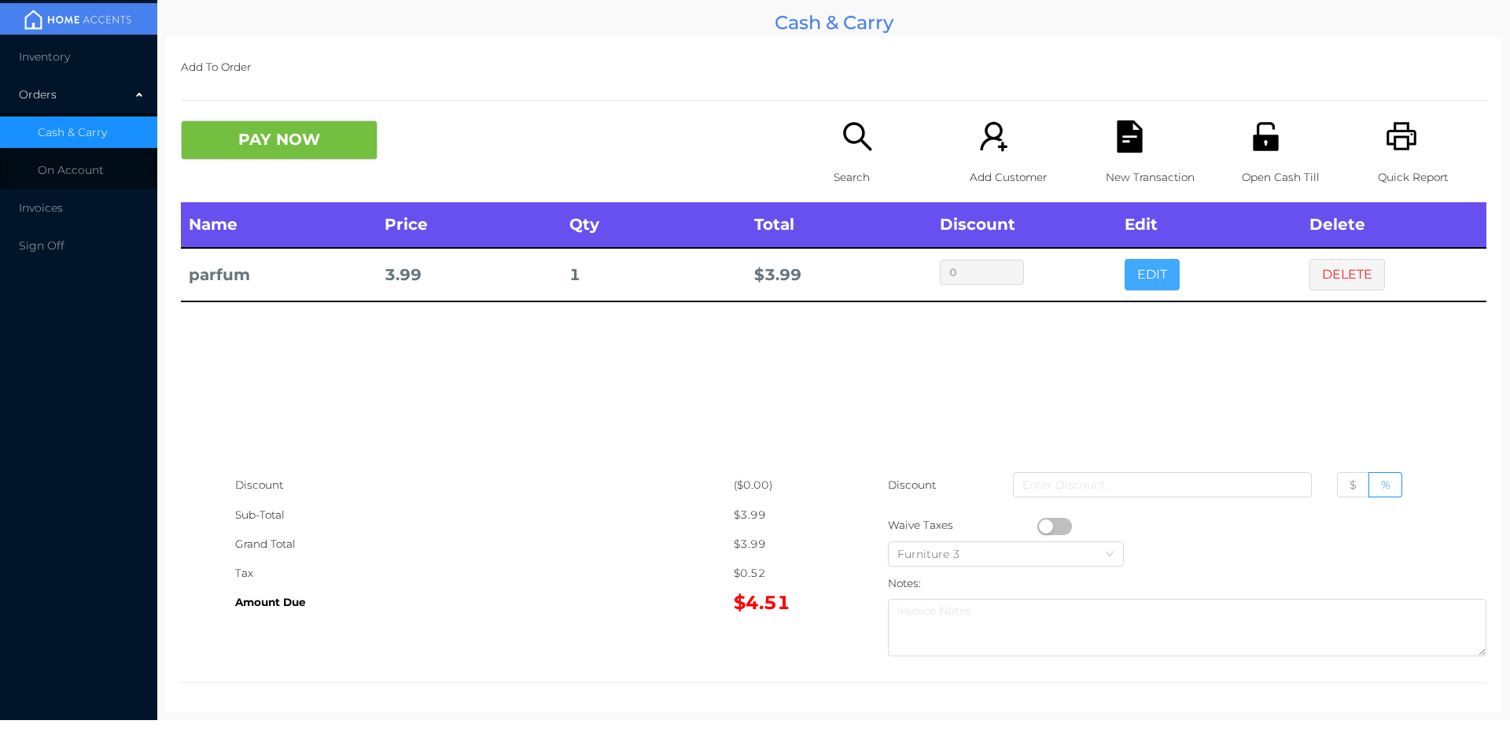
click at [1141, 264] on button "EDIT" at bounding box center [1152, 274] width 55 height 31
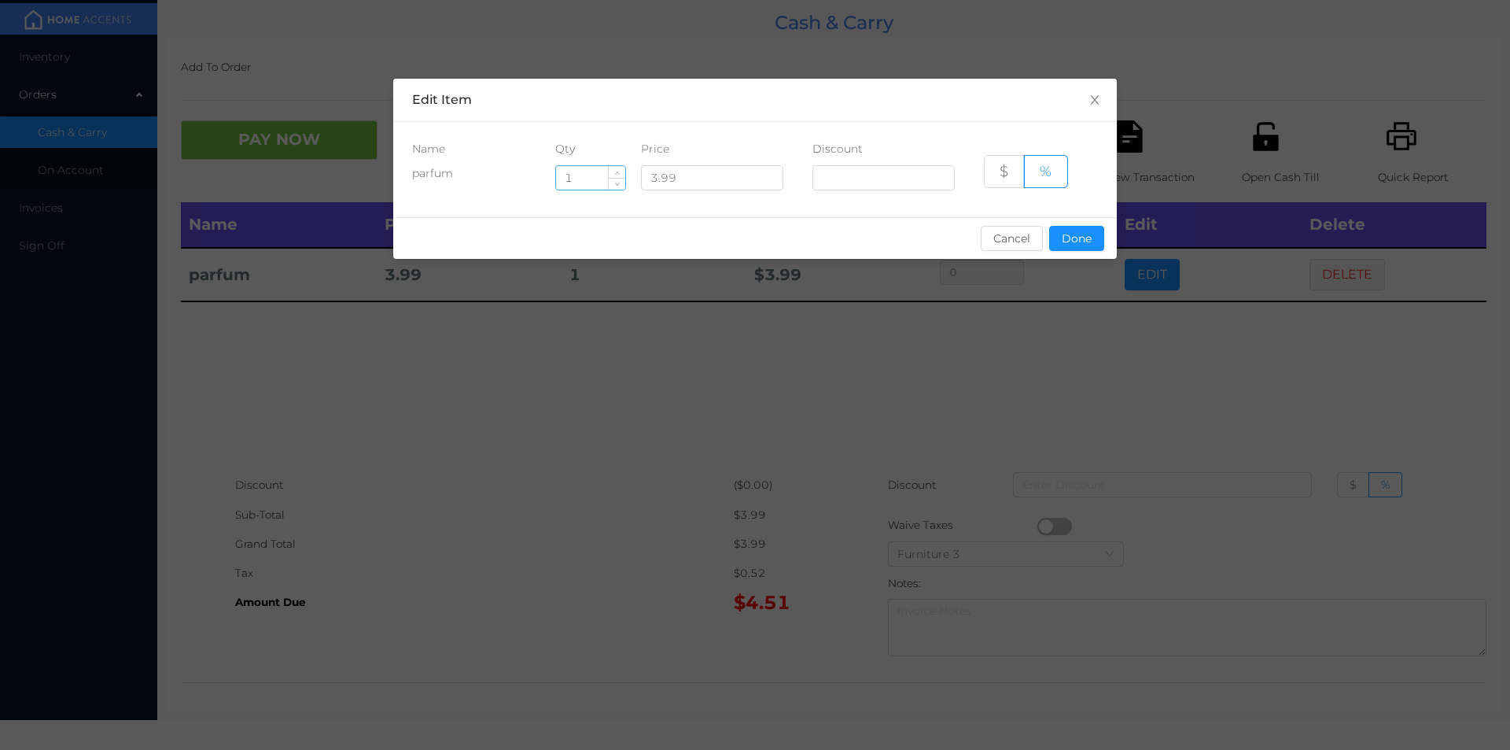
click at [594, 180] on input "1" at bounding box center [590, 178] width 69 height 24
type input "2"
click at [1084, 238] on button "Done" at bounding box center [1076, 238] width 55 height 25
type input "0%"
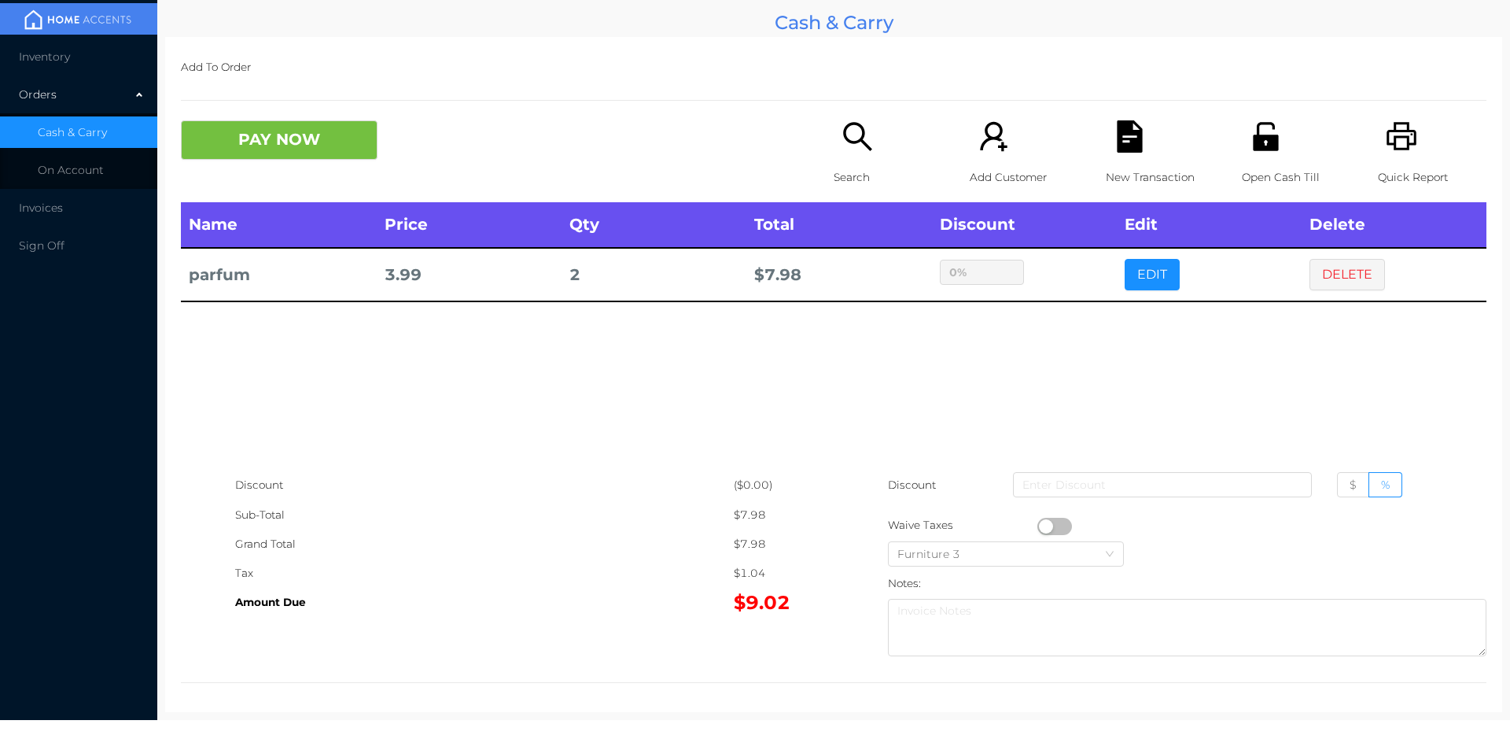
click at [1060, 331] on div "sentinelStart Edit Item Name Qty Price Discount parfum 2 3.99 $ % Cancel Done s…" at bounding box center [755, 375] width 1510 height 750
click at [271, 131] on button "PAY NOW" at bounding box center [279, 139] width 197 height 39
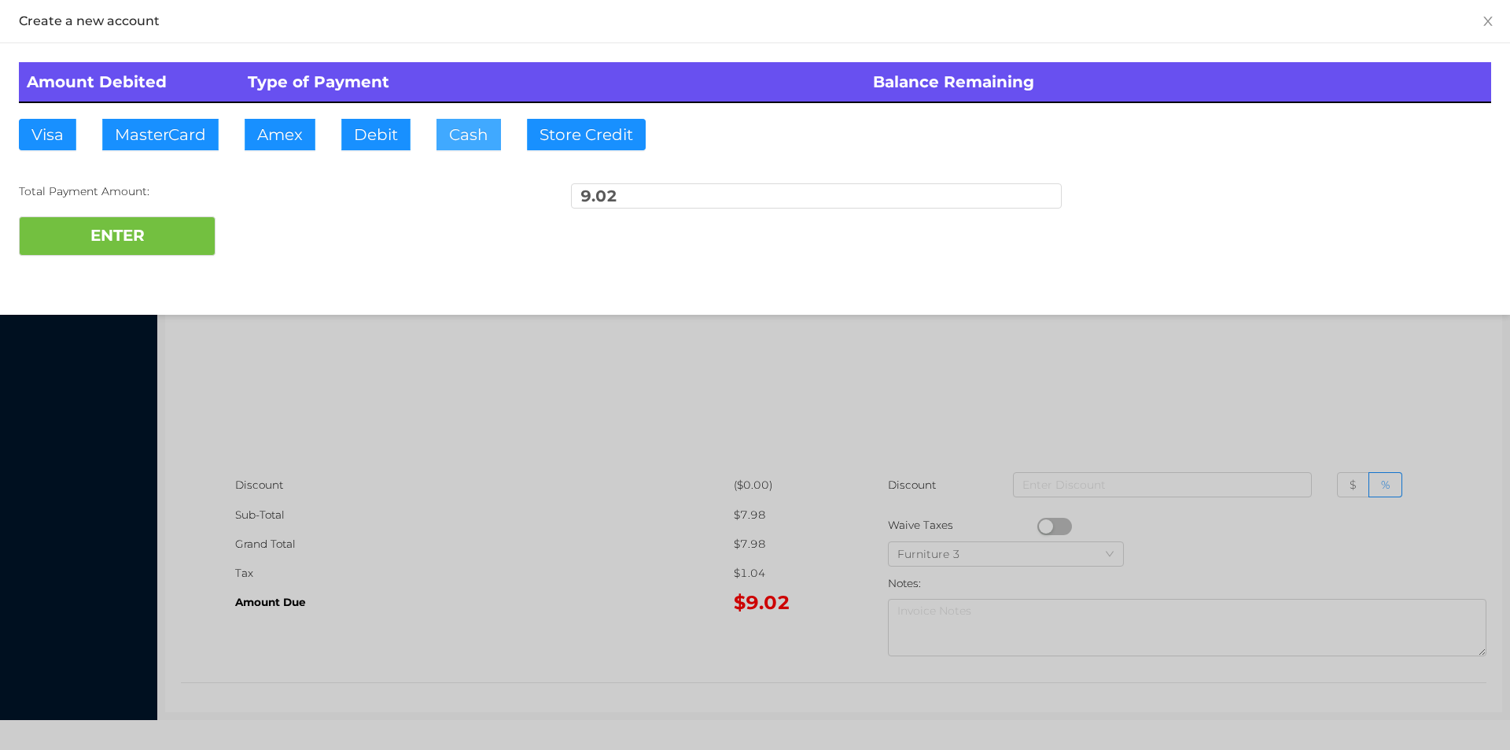
click at [454, 135] on button "Cash" at bounding box center [469, 134] width 65 height 31
type input "20."
click at [171, 249] on button "ENTER" at bounding box center [117, 235] width 197 height 39
type input "0"
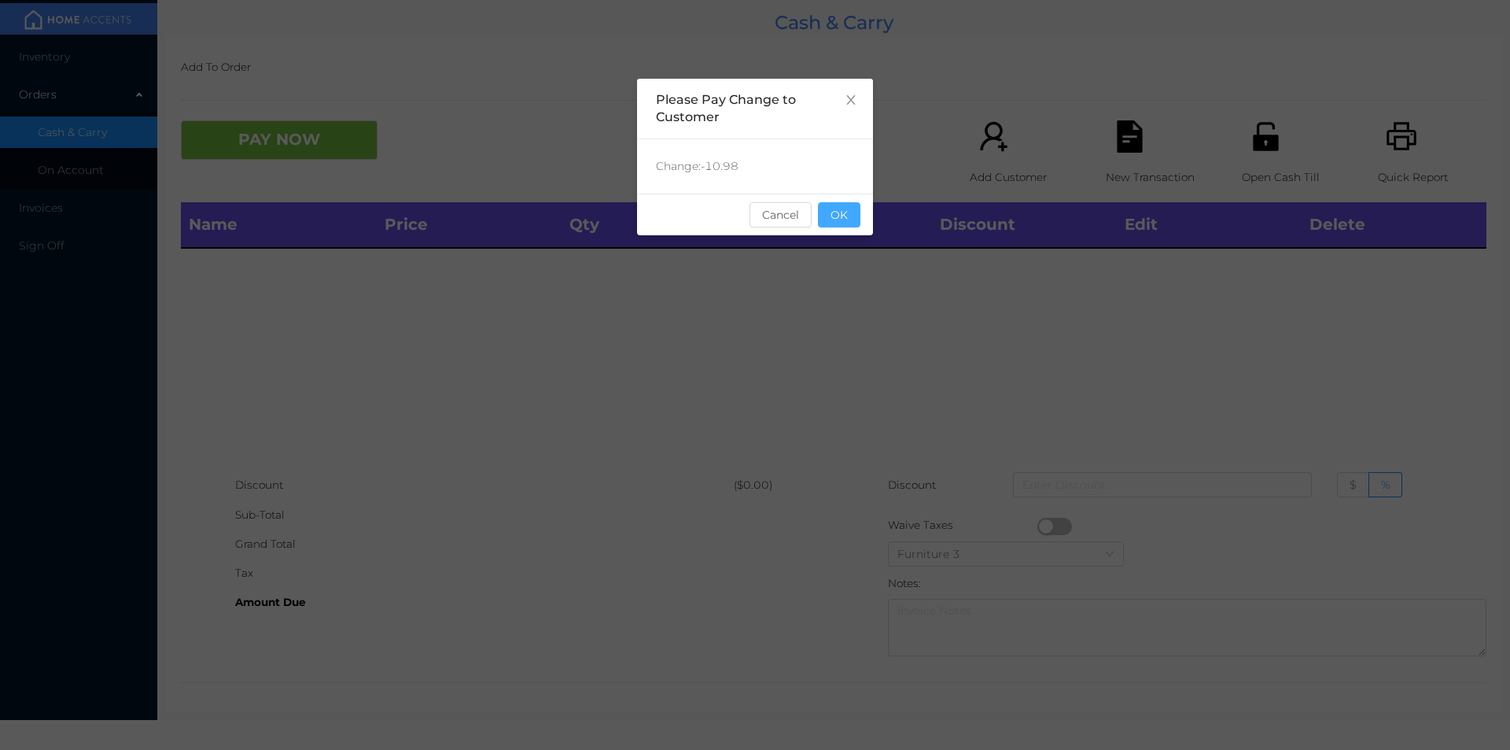
click at [829, 206] on button "OK" at bounding box center [839, 214] width 42 height 25
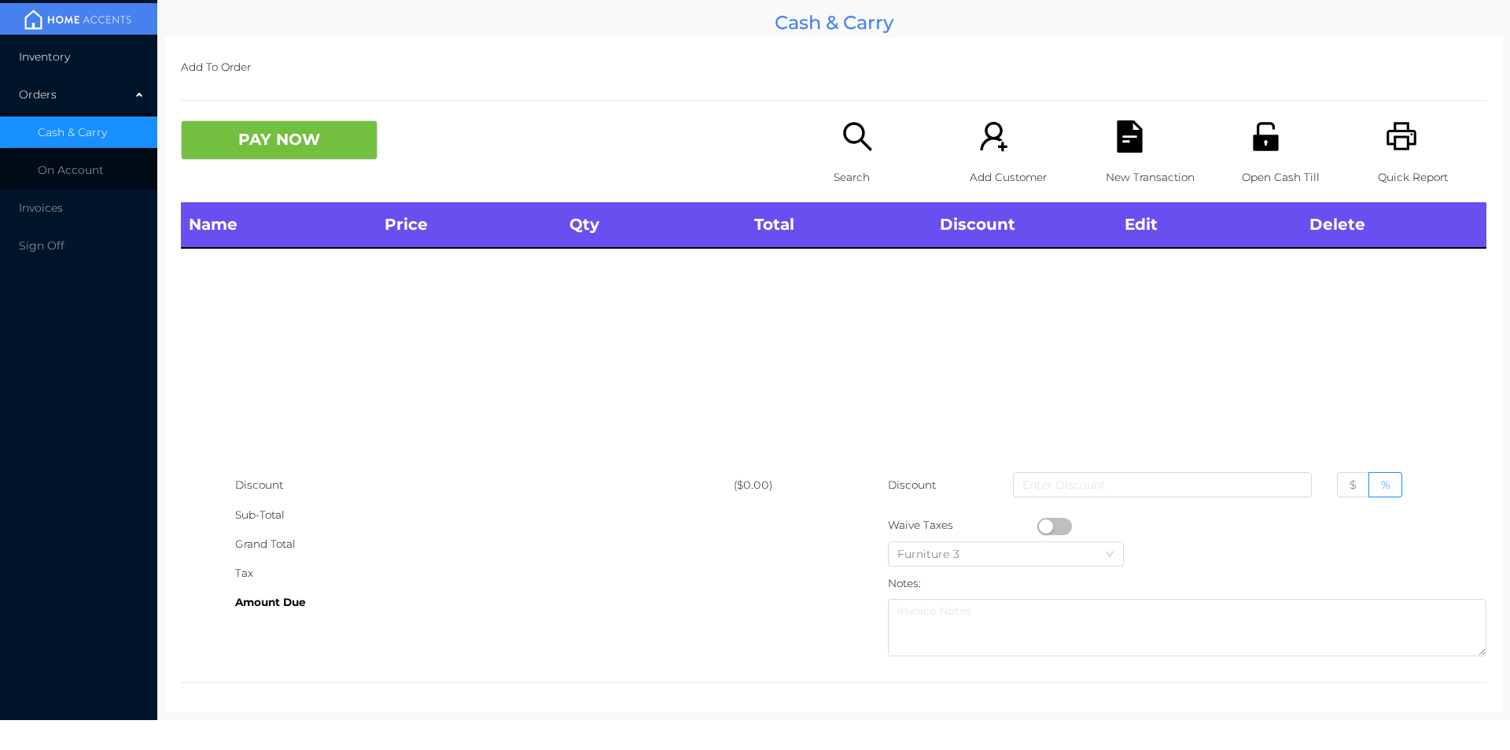
click at [53, 63] on span "Inventory" at bounding box center [44, 57] width 51 height 14
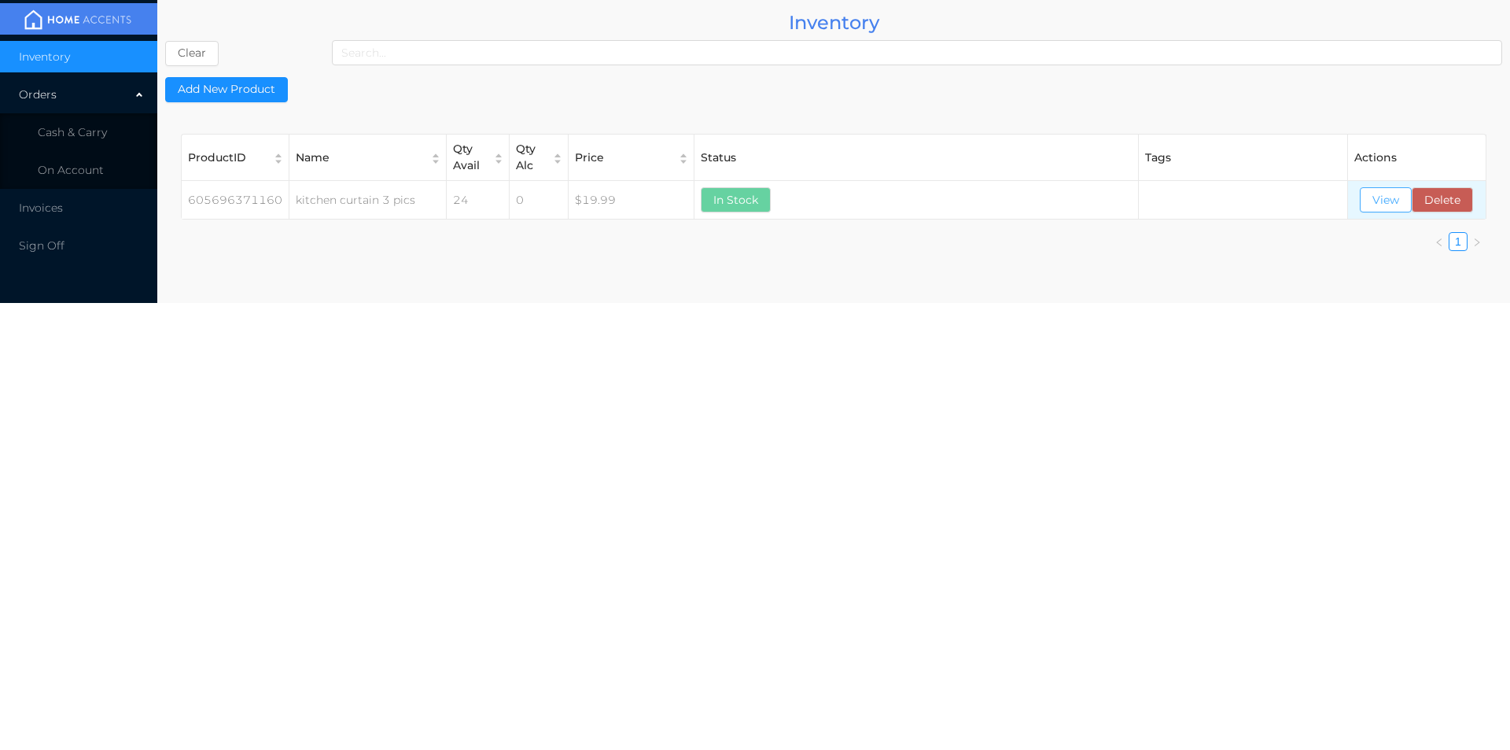
click at [1366, 208] on button "View" at bounding box center [1386, 199] width 52 height 25
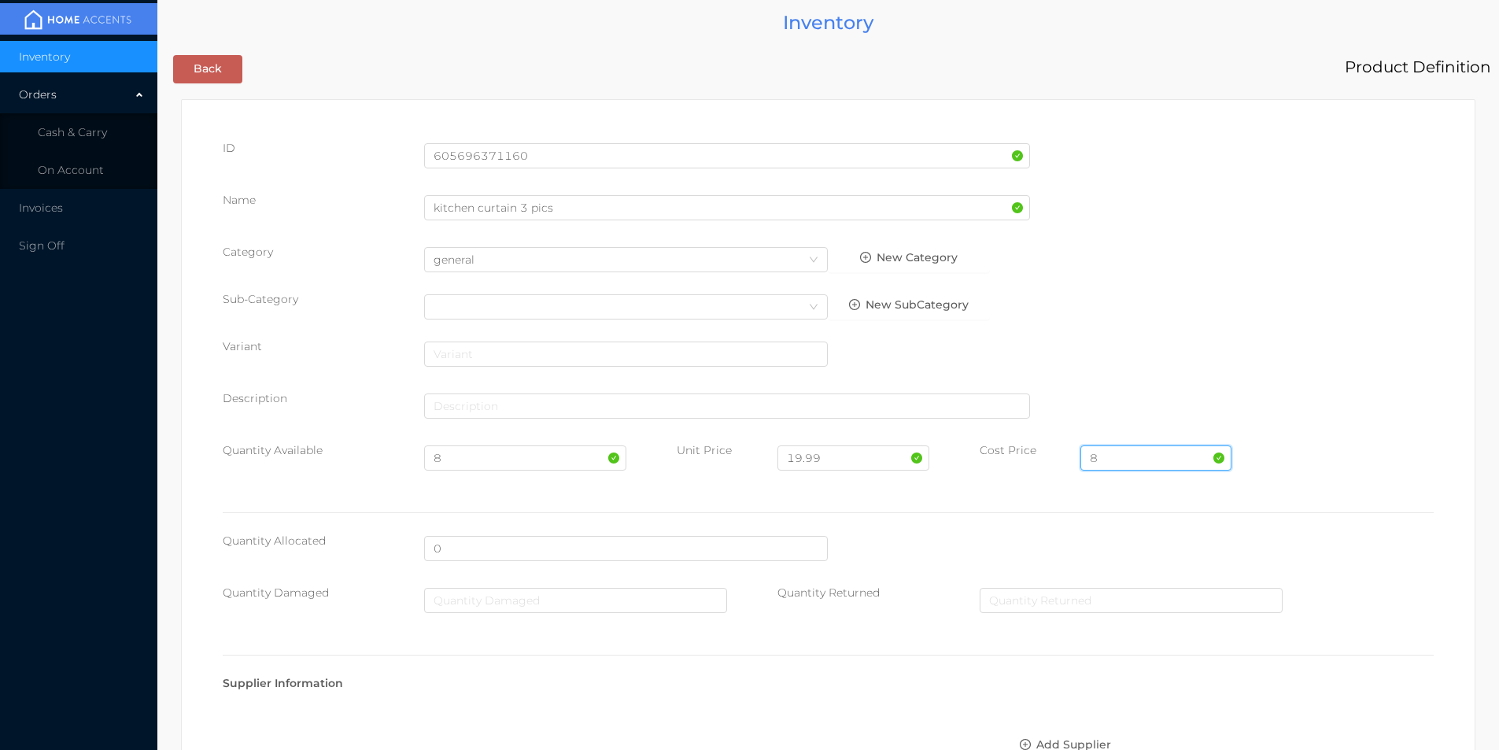
click at [1110, 455] on input "8" at bounding box center [1155, 457] width 151 height 25
type input "11.50"
click at [478, 455] on input "8" at bounding box center [524, 457] width 201 height 25
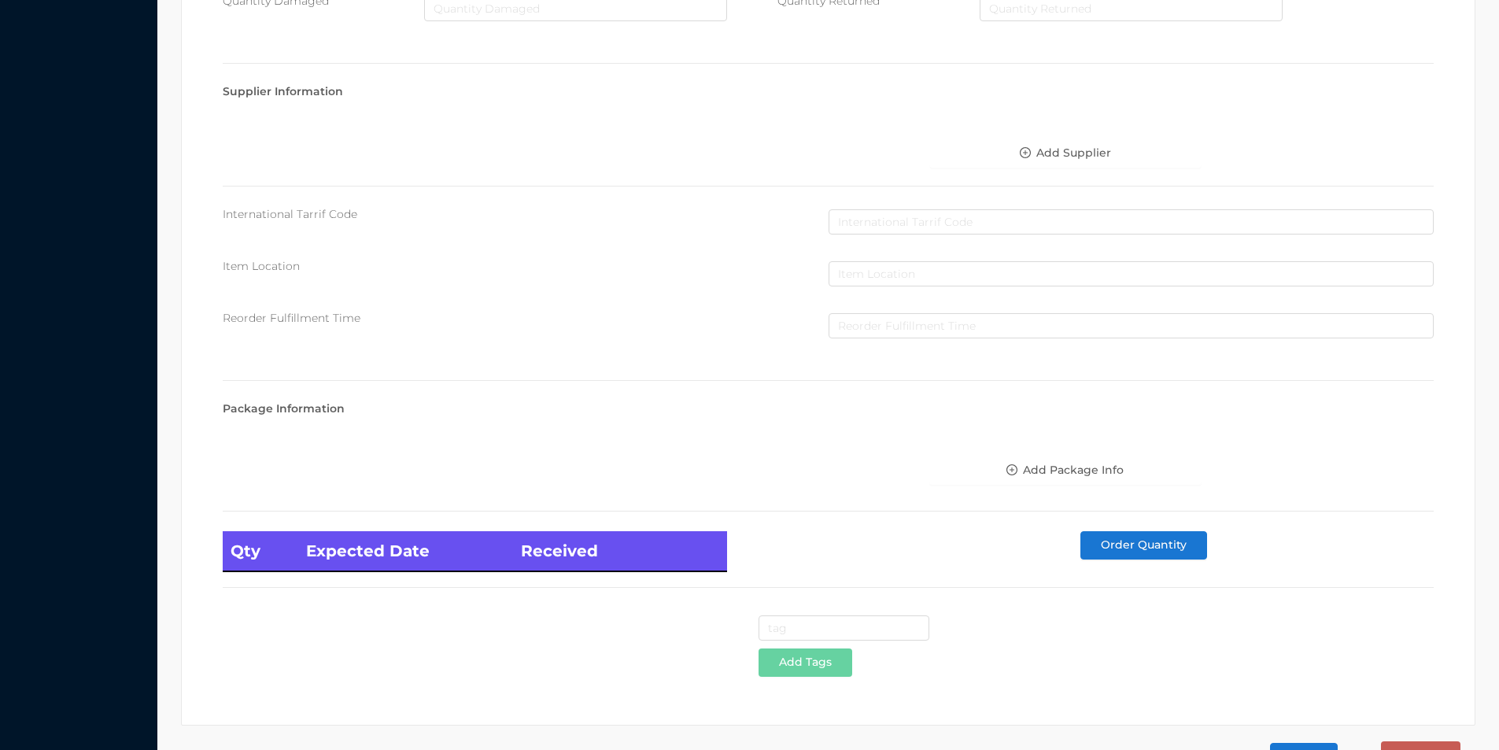
scroll to position [641, 0]
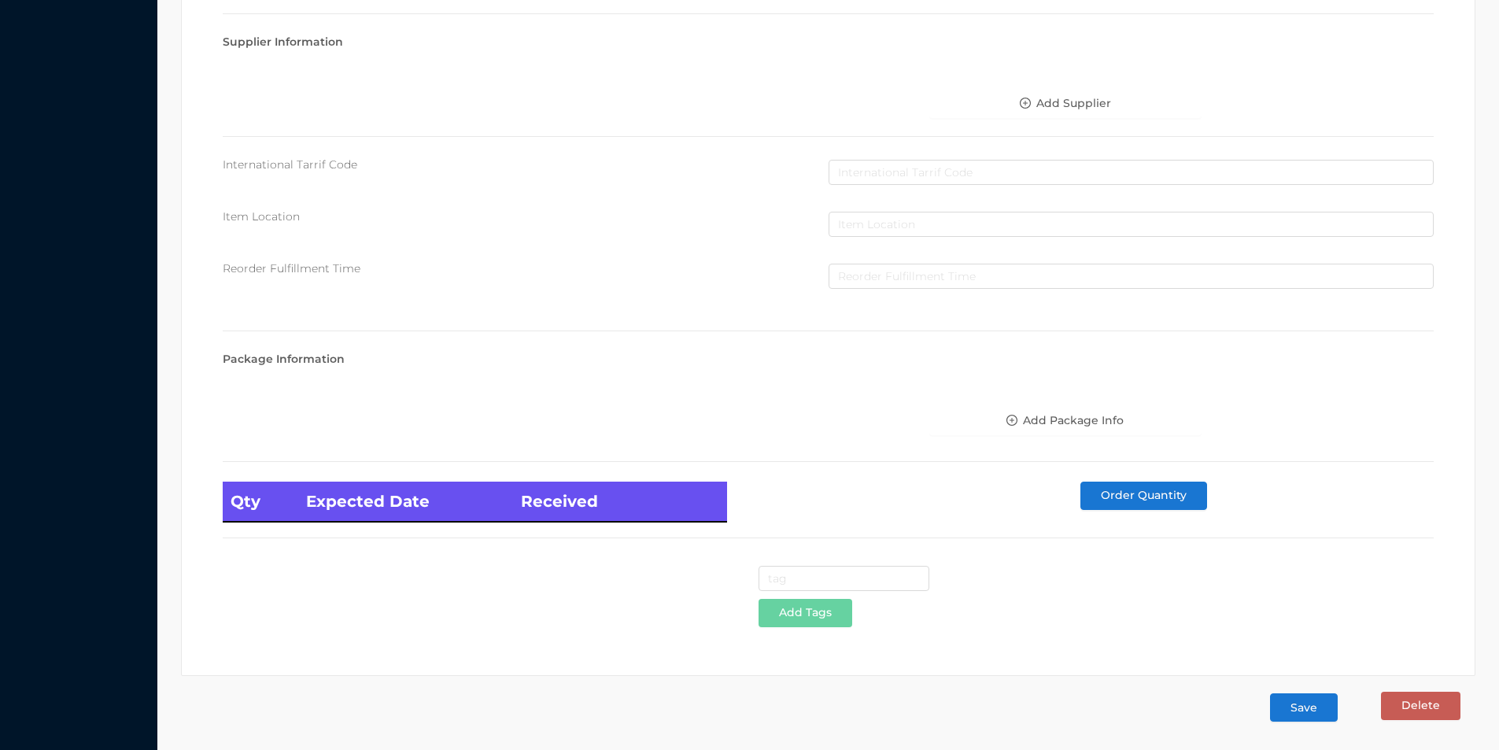
type input "36"
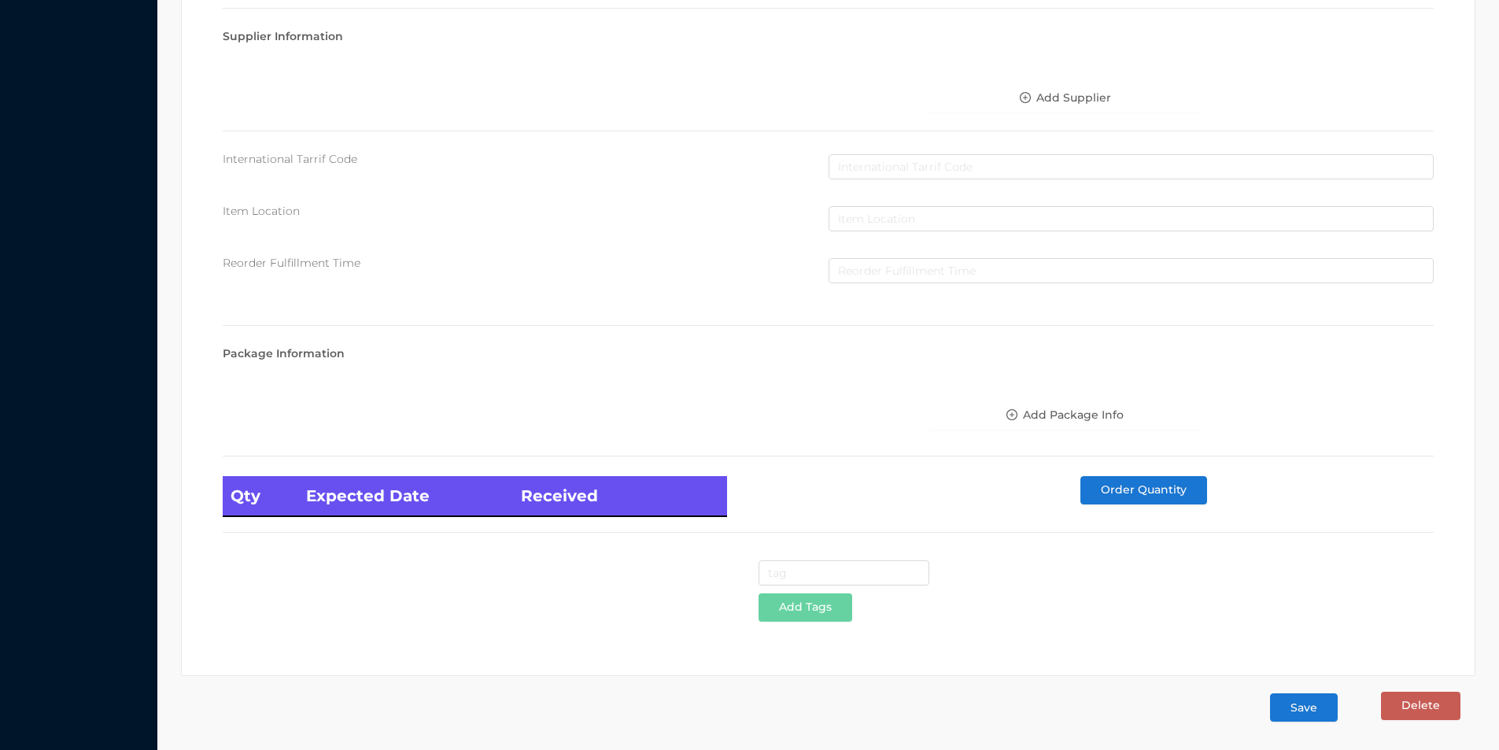
click at [1301, 706] on button "Save" at bounding box center [1304, 707] width 68 height 28
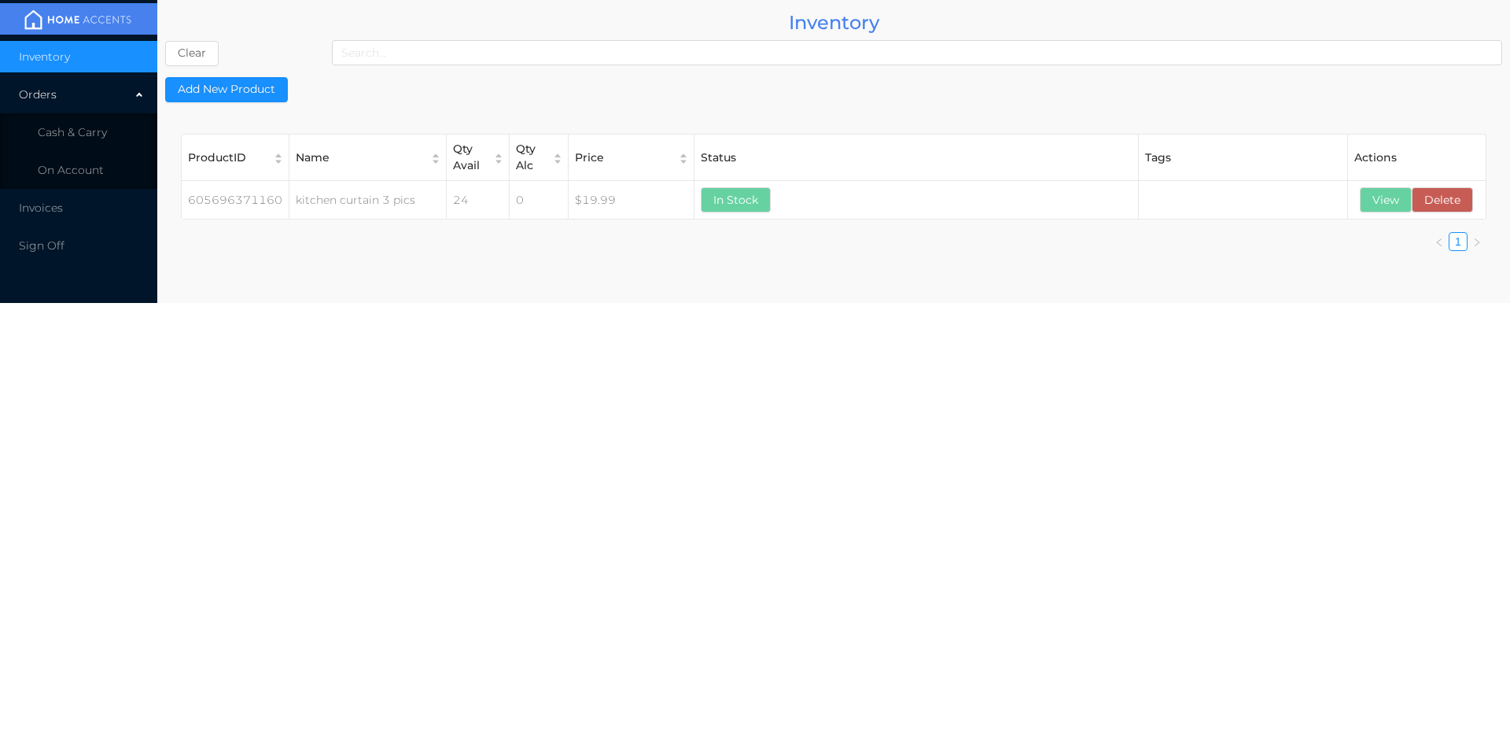
click at [1305, 711] on body "Inventory Orders Cash & Carry On Account Invoices Sign Off Inventory Clear Add …" at bounding box center [755, 375] width 1510 height 750
click at [1385, 201] on button "View" at bounding box center [1386, 199] width 52 height 25
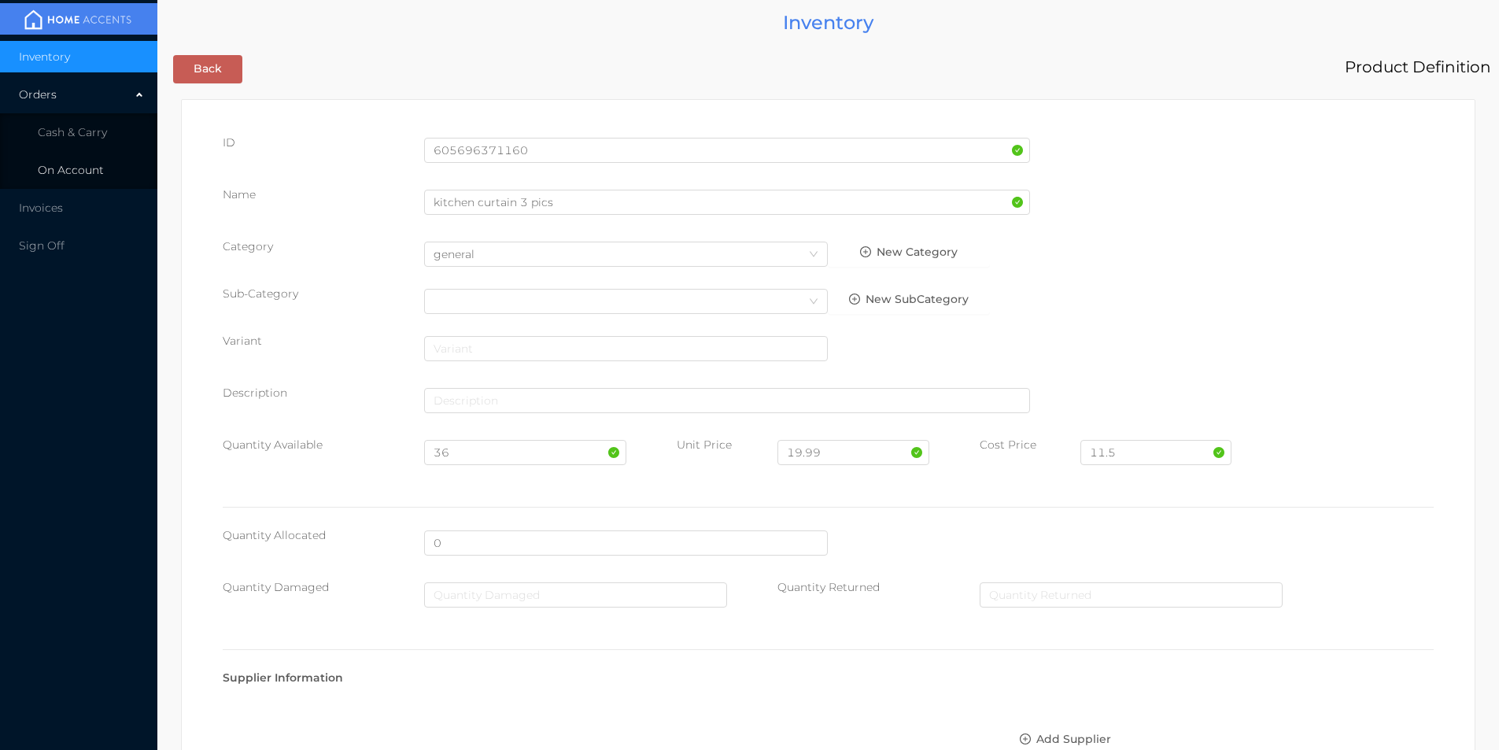
click at [62, 176] on span "On Account" at bounding box center [71, 170] width 66 height 14
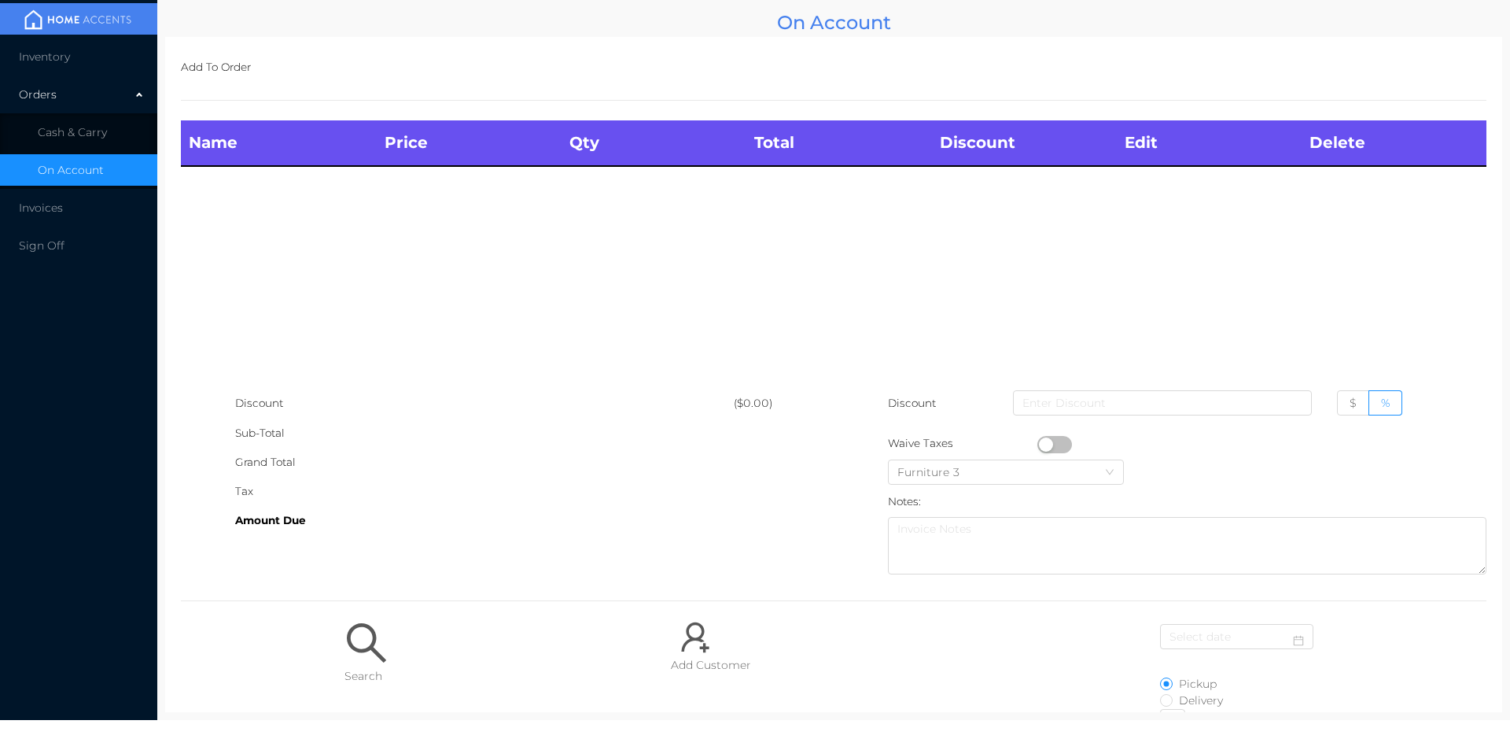
click at [72, 122] on li "Cash & Carry" at bounding box center [78, 131] width 157 height 31
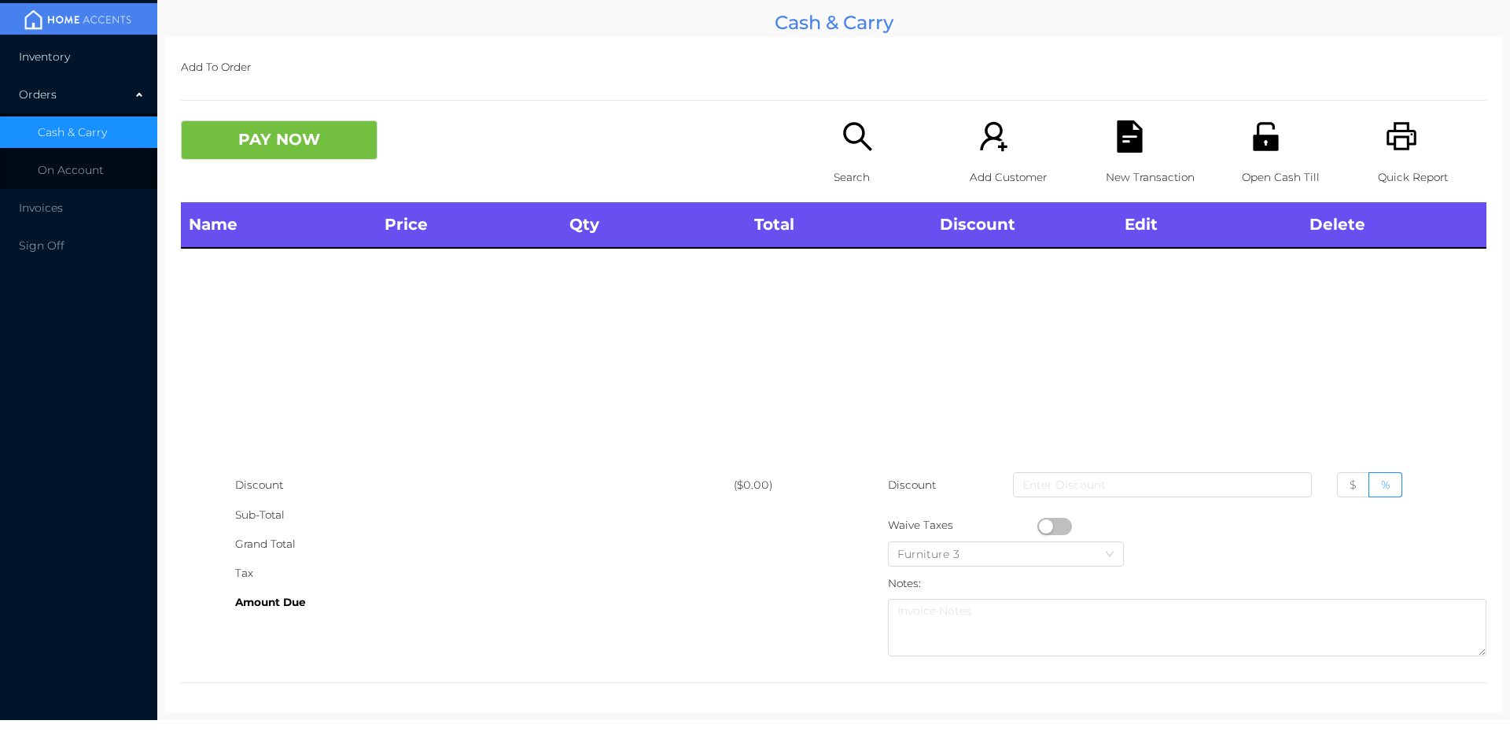
click at [60, 59] on span "Inventory" at bounding box center [44, 57] width 51 height 14
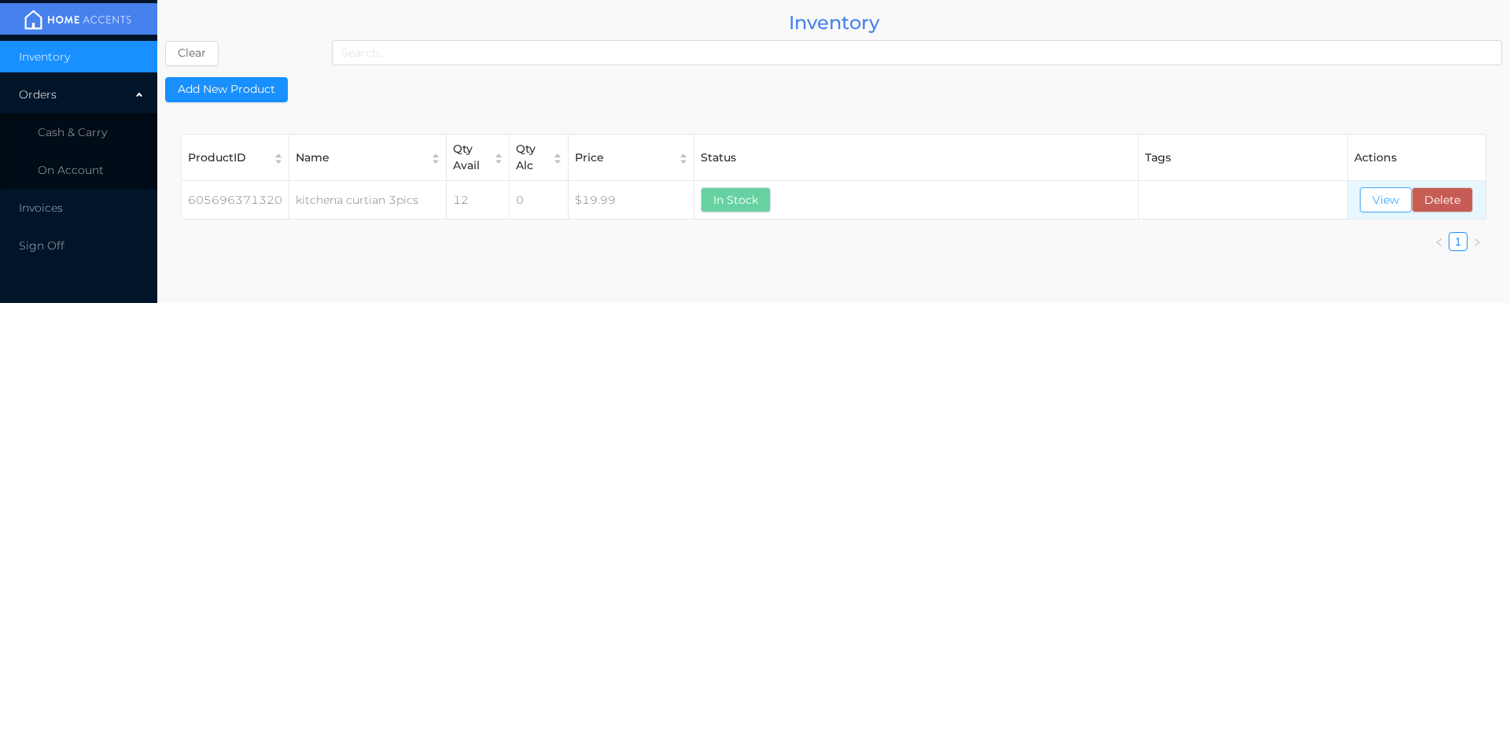
click at [1383, 198] on button "View" at bounding box center [1386, 199] width 52 height 25
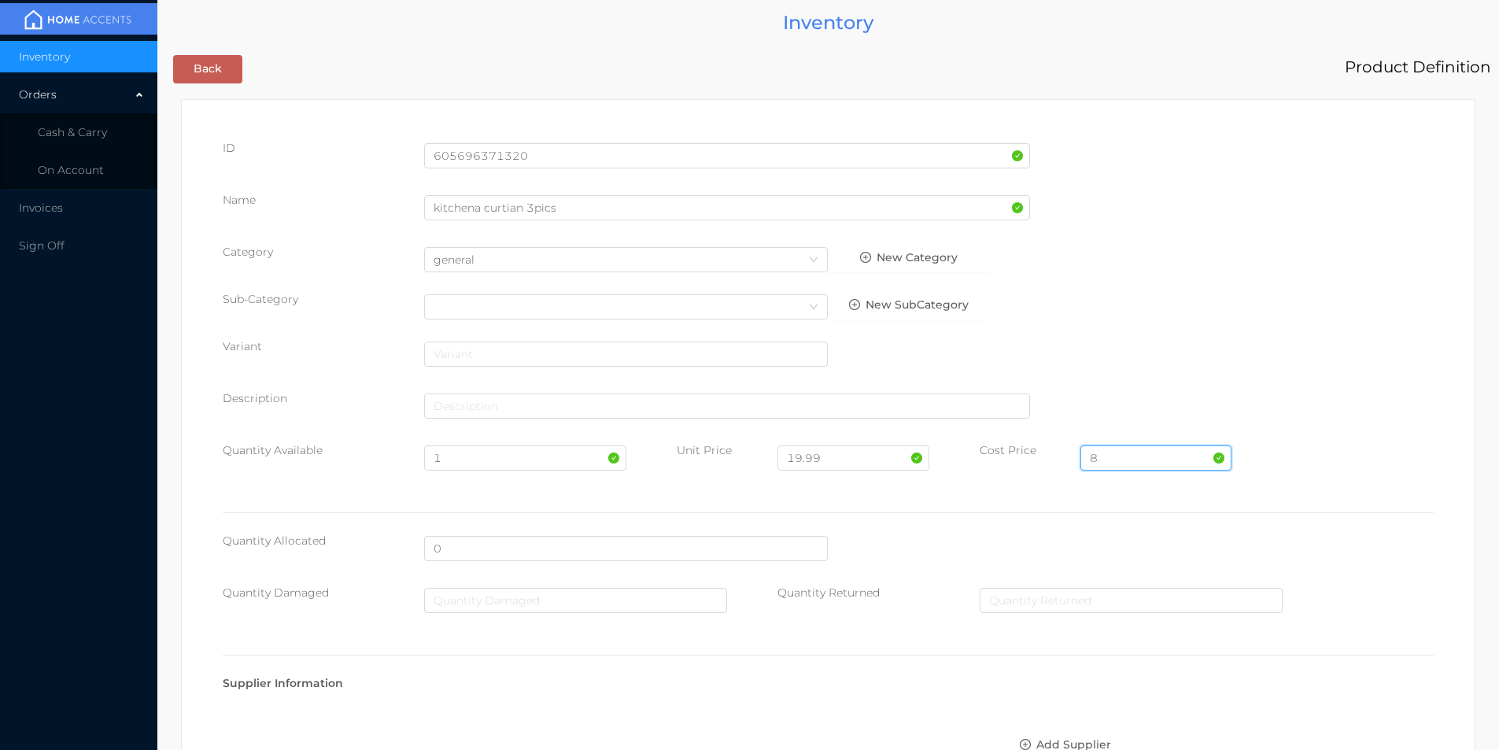
click at [1109, 453] on input "8" at bounding box center [1155, 457] width 151 height 25
type input "11.50"
click at [460, 462] on input "1" at bounding box center [524, 457] width 201 height 25
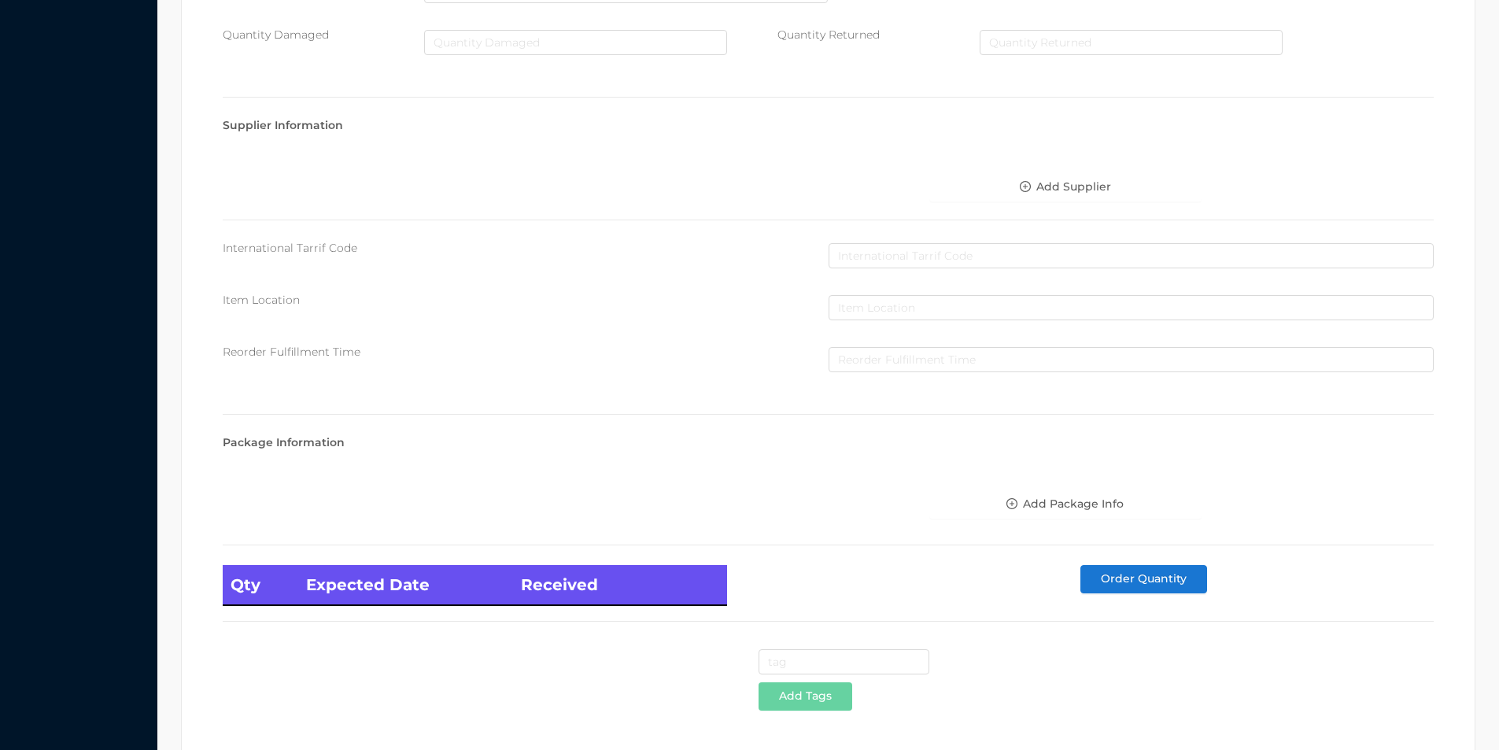
scroll to position [641, 0]
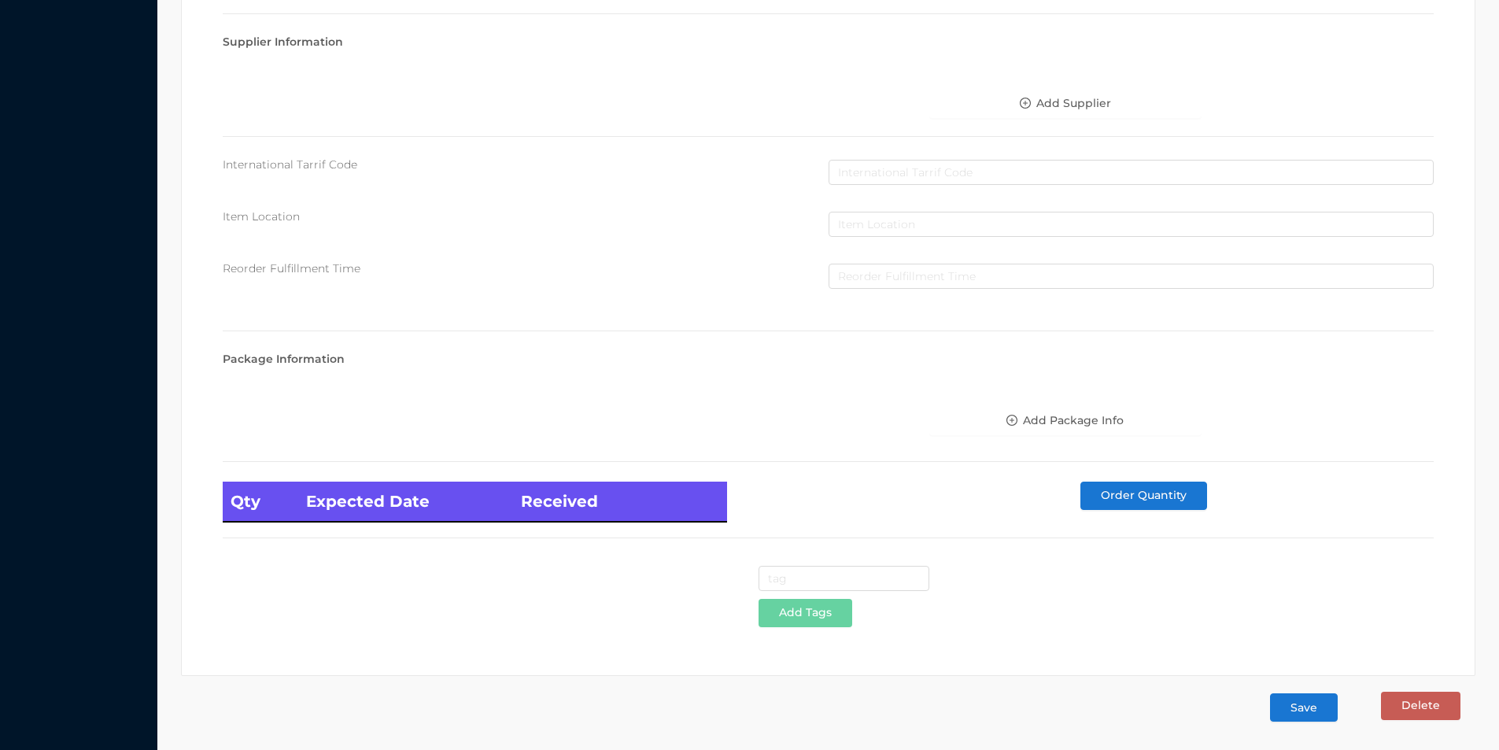
type input "36"
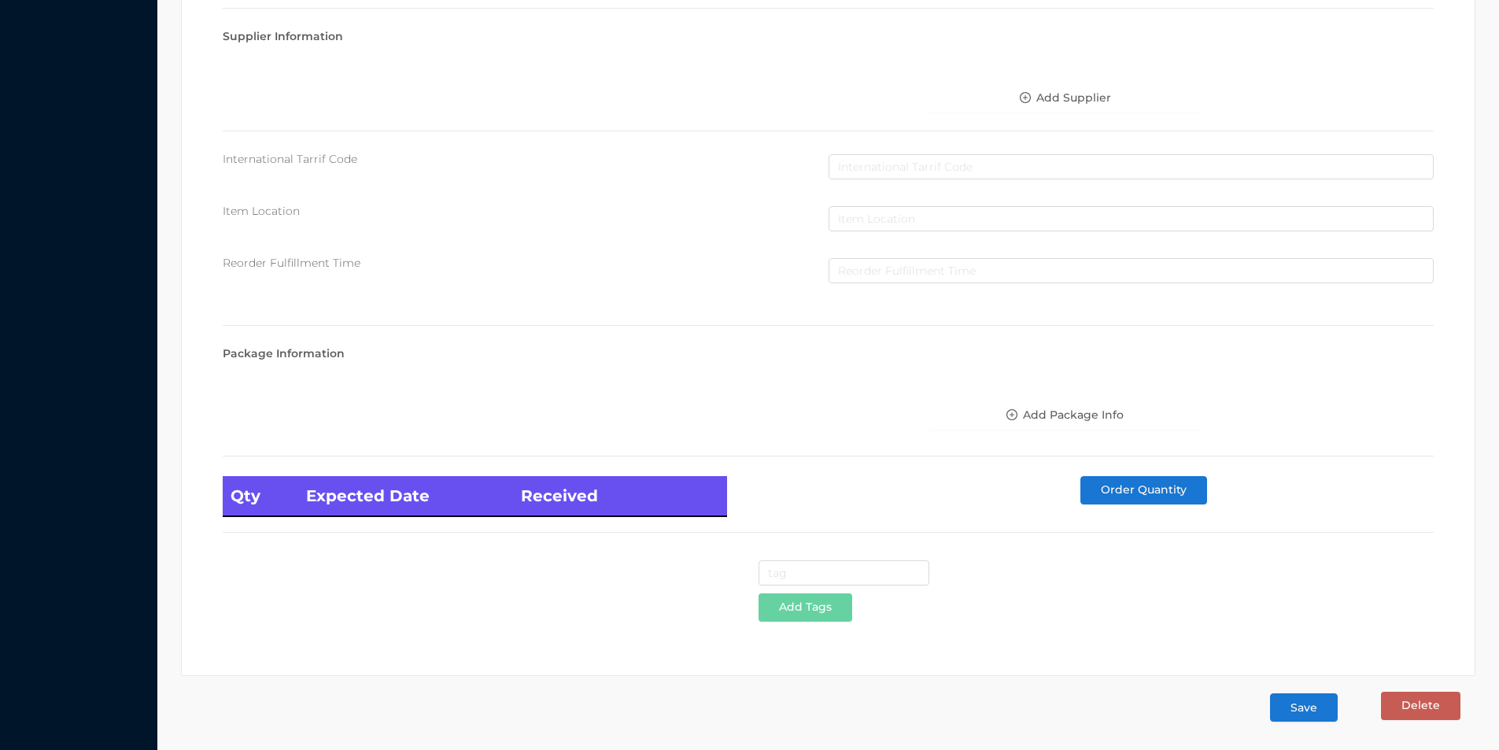
click at [1308, 712] on button "Save" at bounding box center [1304, 707] width 68 height 28
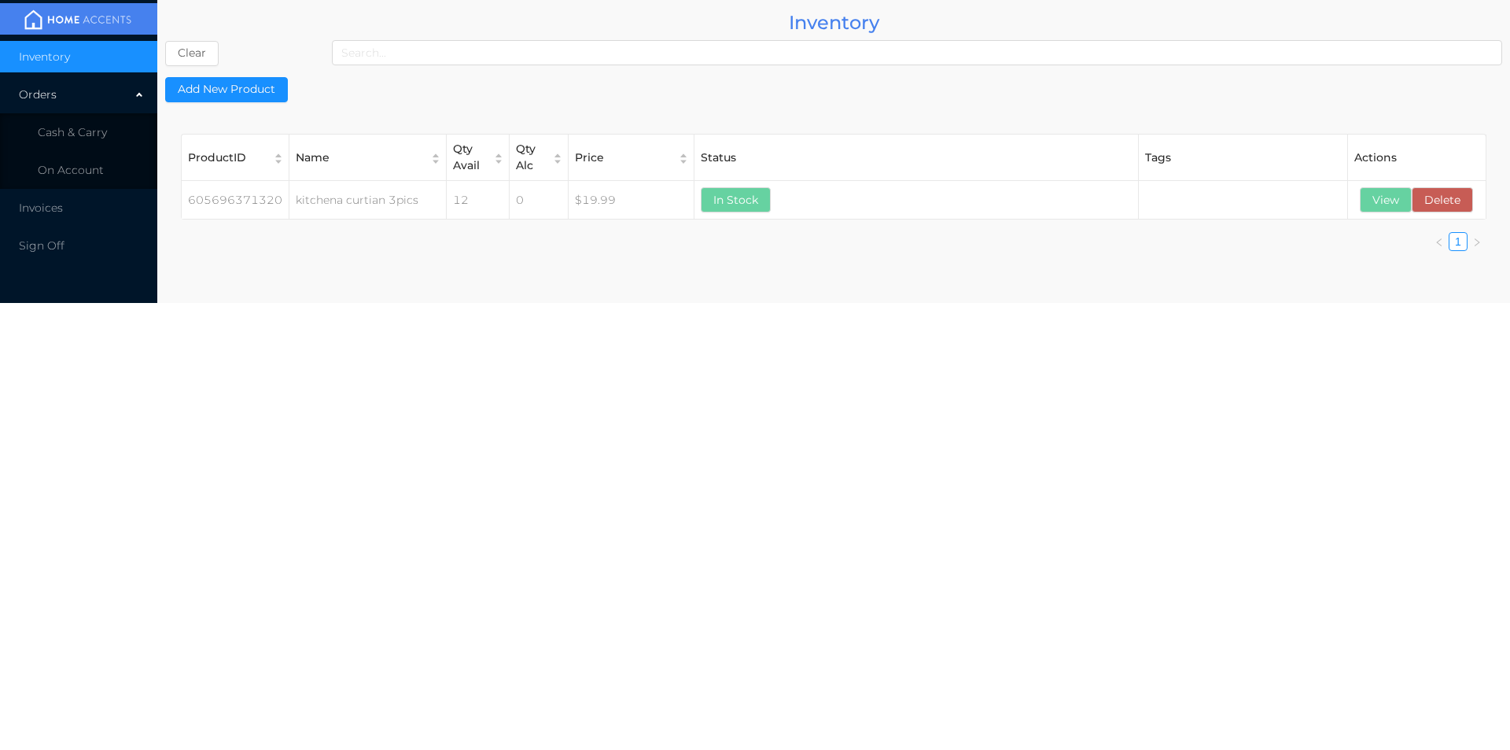
click at [1303, 710] on body "Inventory Orders Cash & Carry On Account Invoices Sign Off Inventory Clear Add …" at bounding box center [755, 375] width 1510 height 750
click at [64, 118] on li "Cash & Carry" at bounding box center [78, 131] width 157 height 31
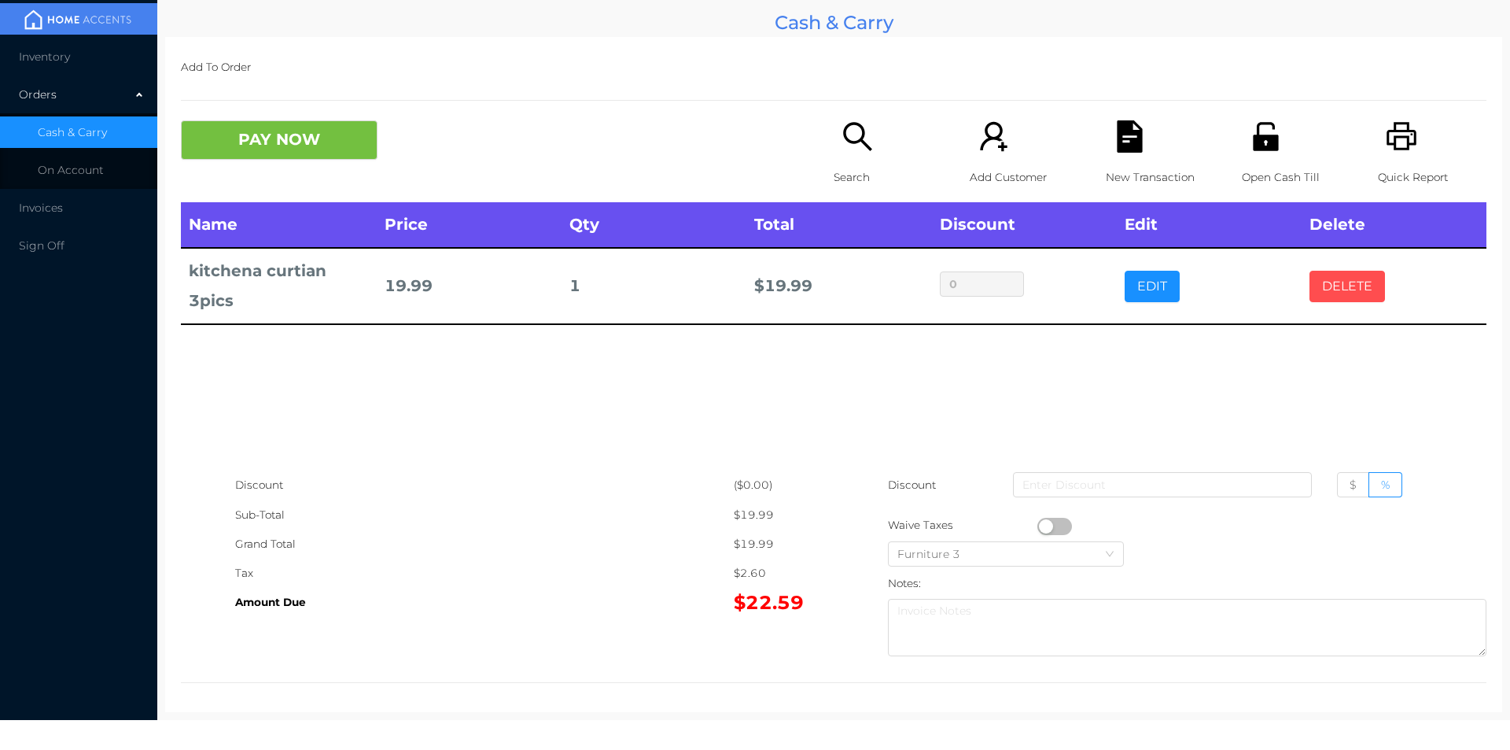
click at [1352, 290] on button "DELETE" at bounding box center [1348, 286] width 76 height 31
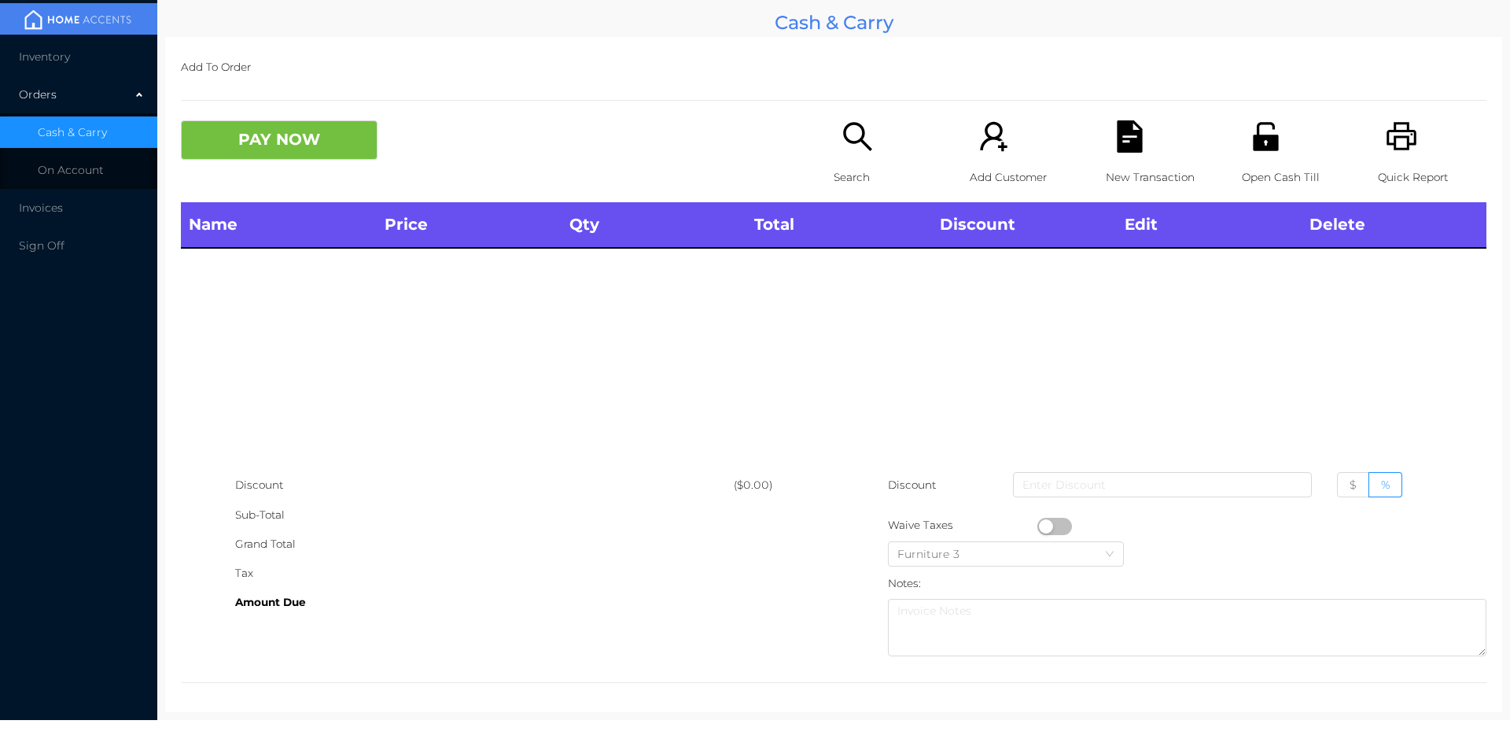
click at [55, 69] on li "Inventory" at bounding box center [78, 56] width 157 height 31
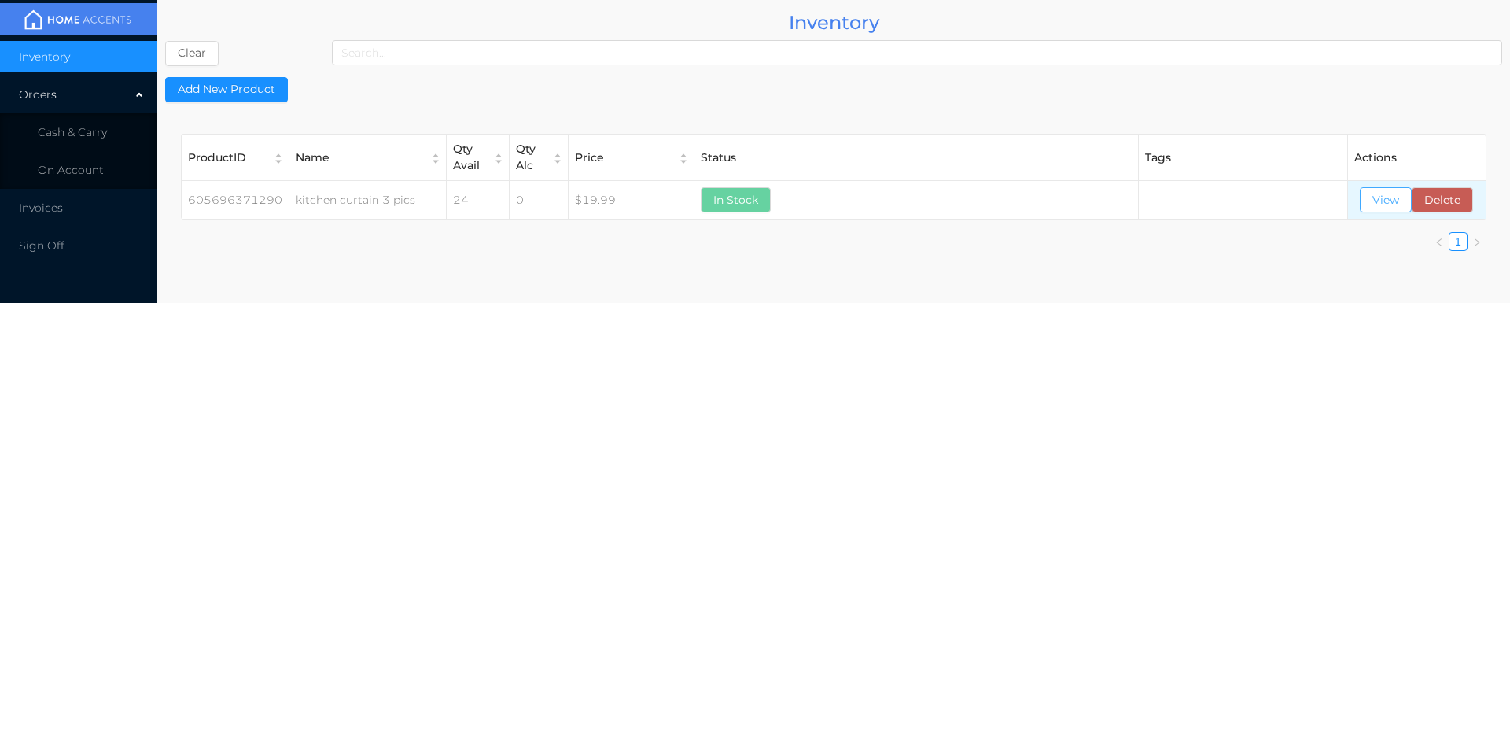
click at [1379, 204] on button "View" at bounding box center [1386, 199] width 52 height 25
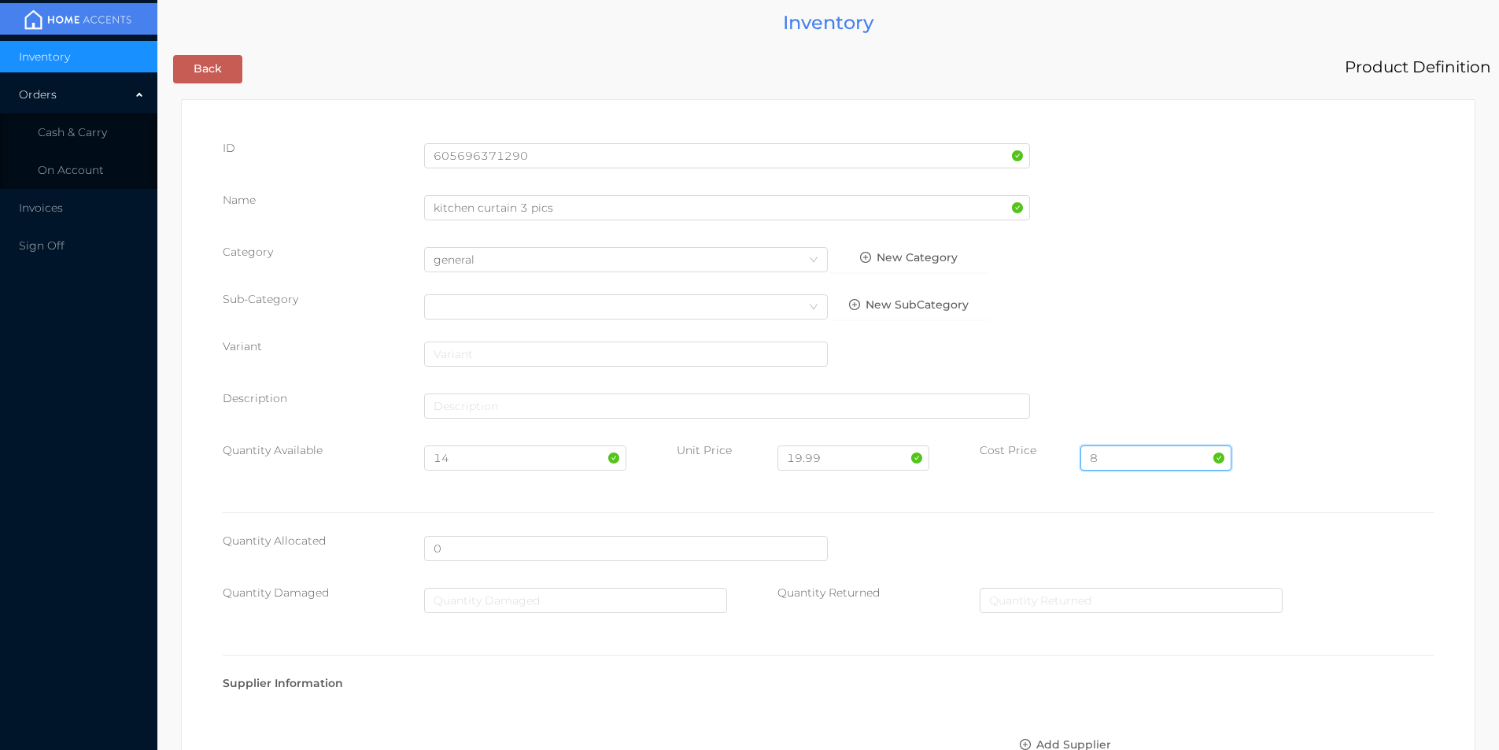
click at [1116, 458] on input "8" at bounding box center [1155, 457] width 151 height 25
type input "11.50"
click at [465, 460] on input "14" at bounding box center [524, 457] width 201 height 25
type input "1"
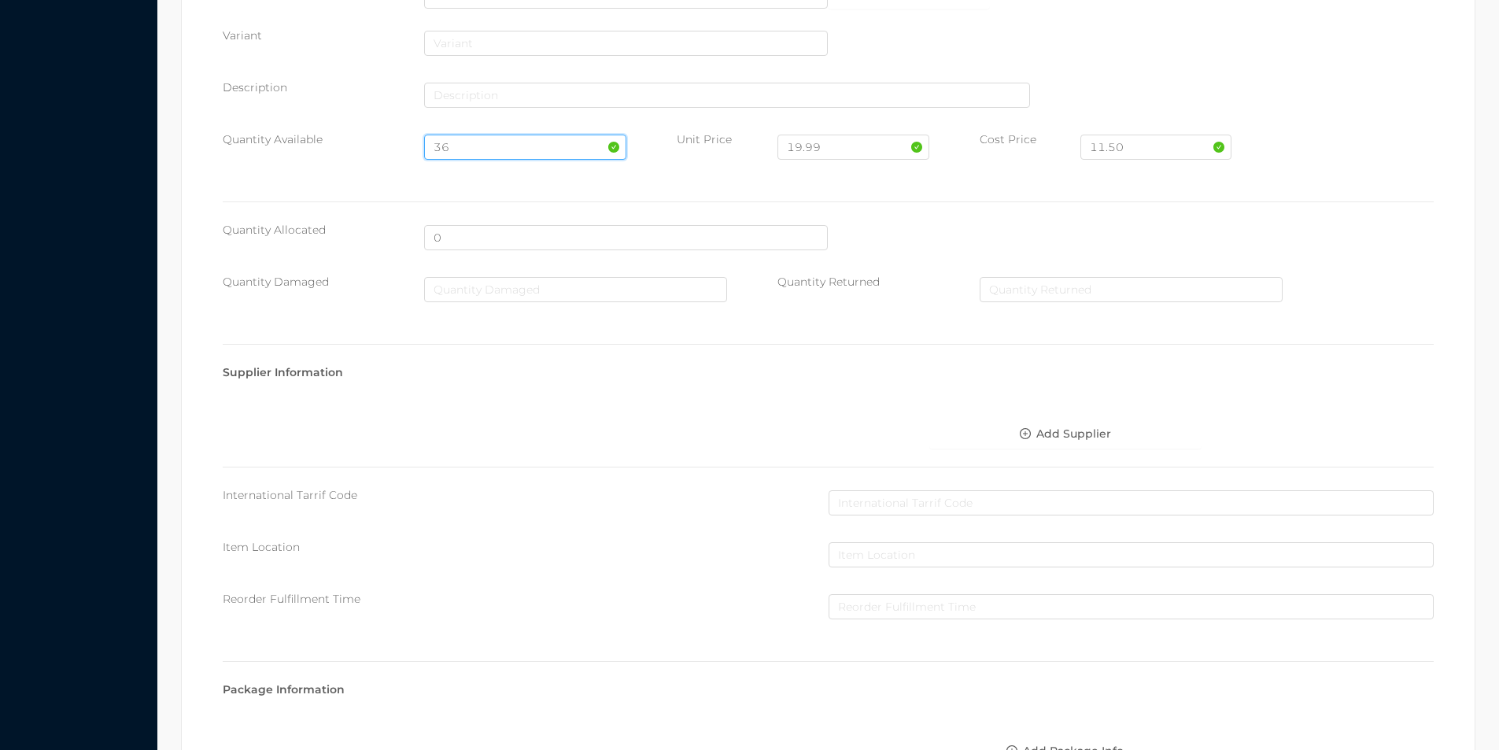
scroll to position [641, 0]
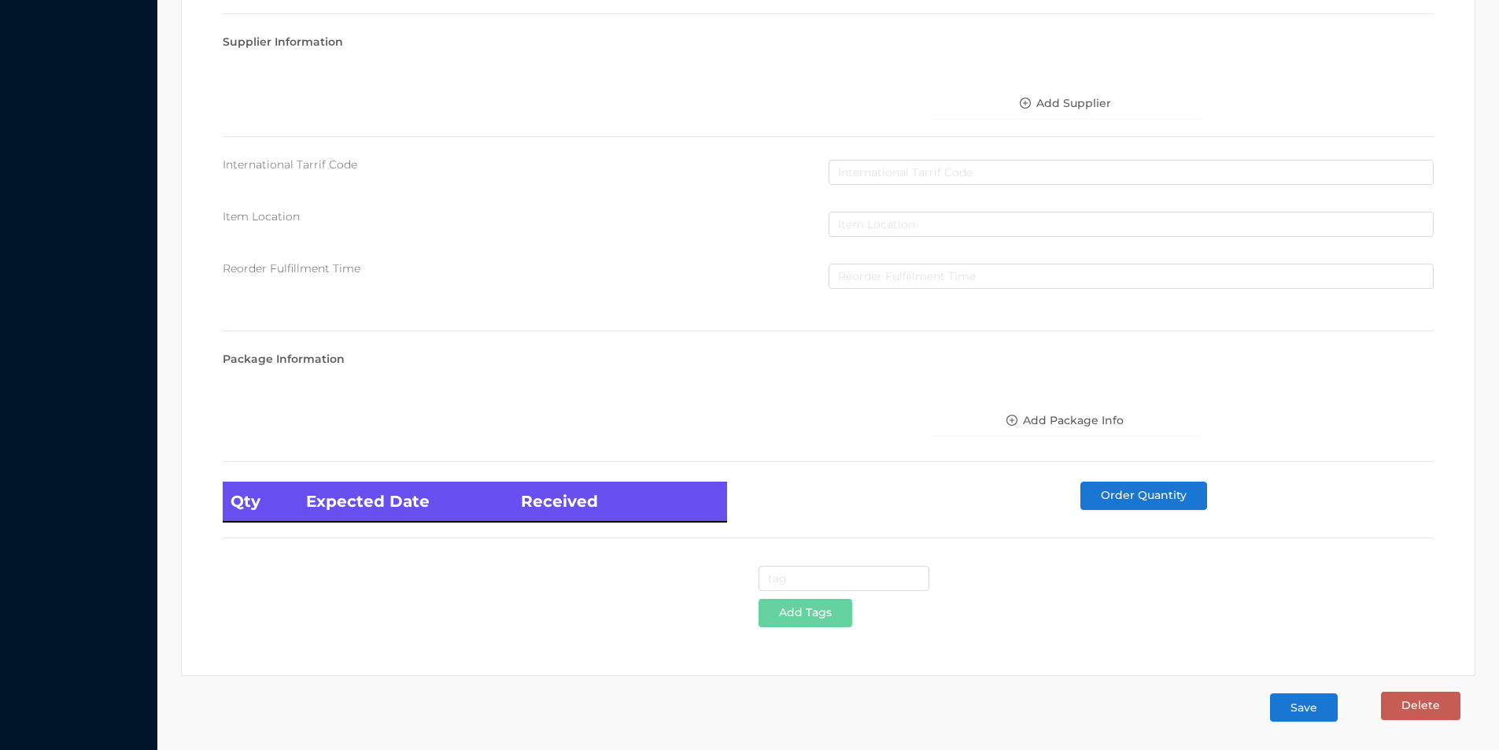
type input "36"
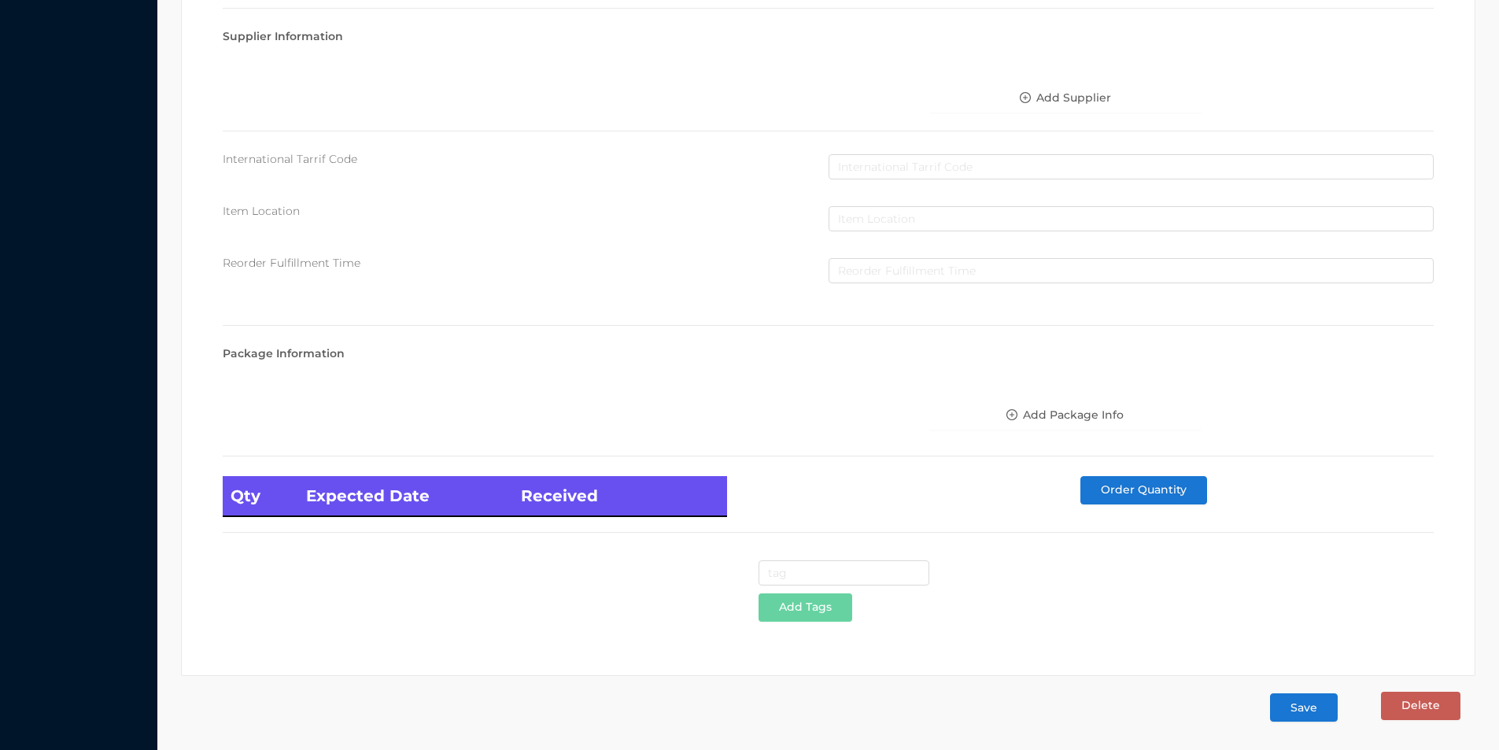
click at [1284, 712] on button "Save" at bounding box center [1304, 707] width 68 height 28
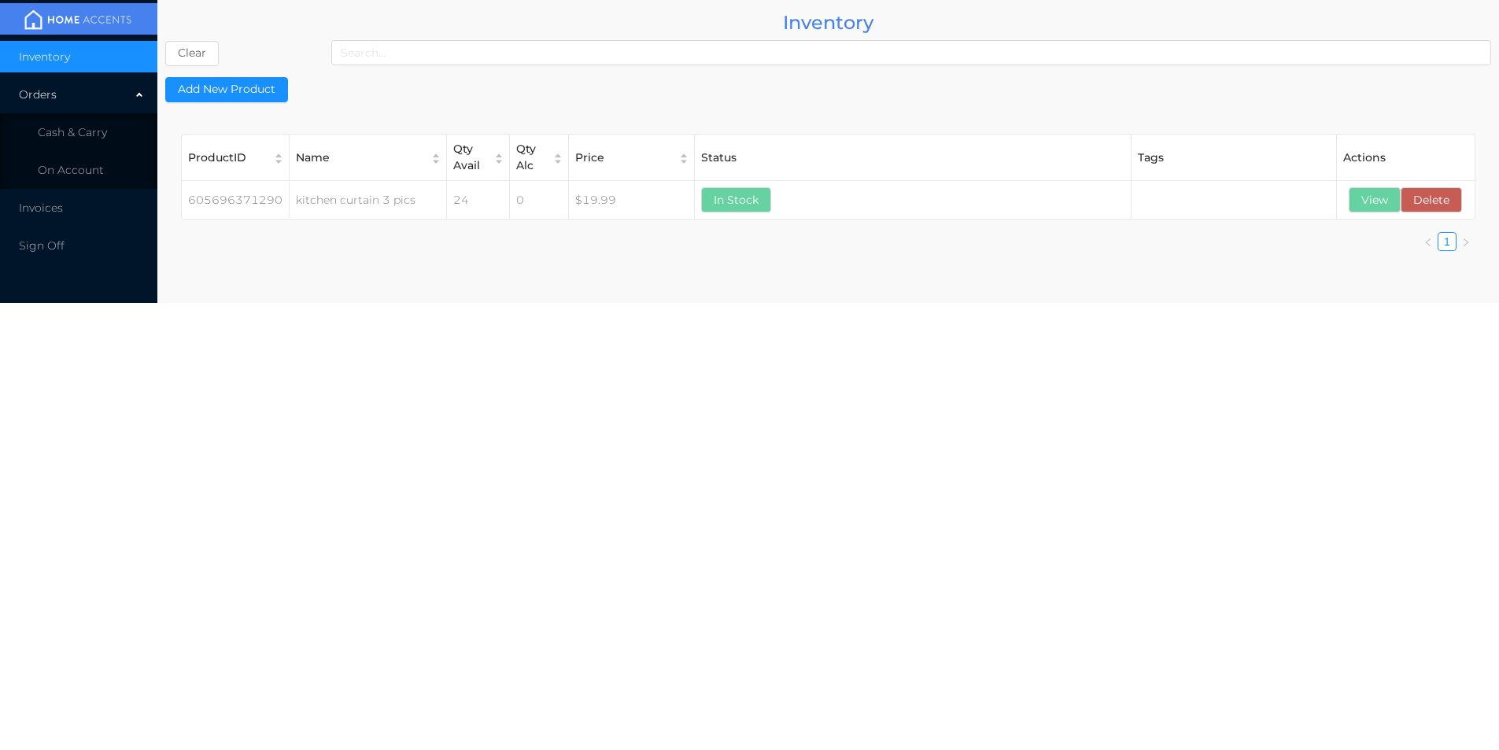
scroll to position [0, 0]
click at [1287, 710] on body "Inventory Orders Cash & Carry On Account Invoices Sign Off Inventory Clear Add …" at bounding box center [755, 375] width 1510 height 750
click at [88, 142] on li "Cash & Carry" at bounding box center [78, 131] width 157 height 31
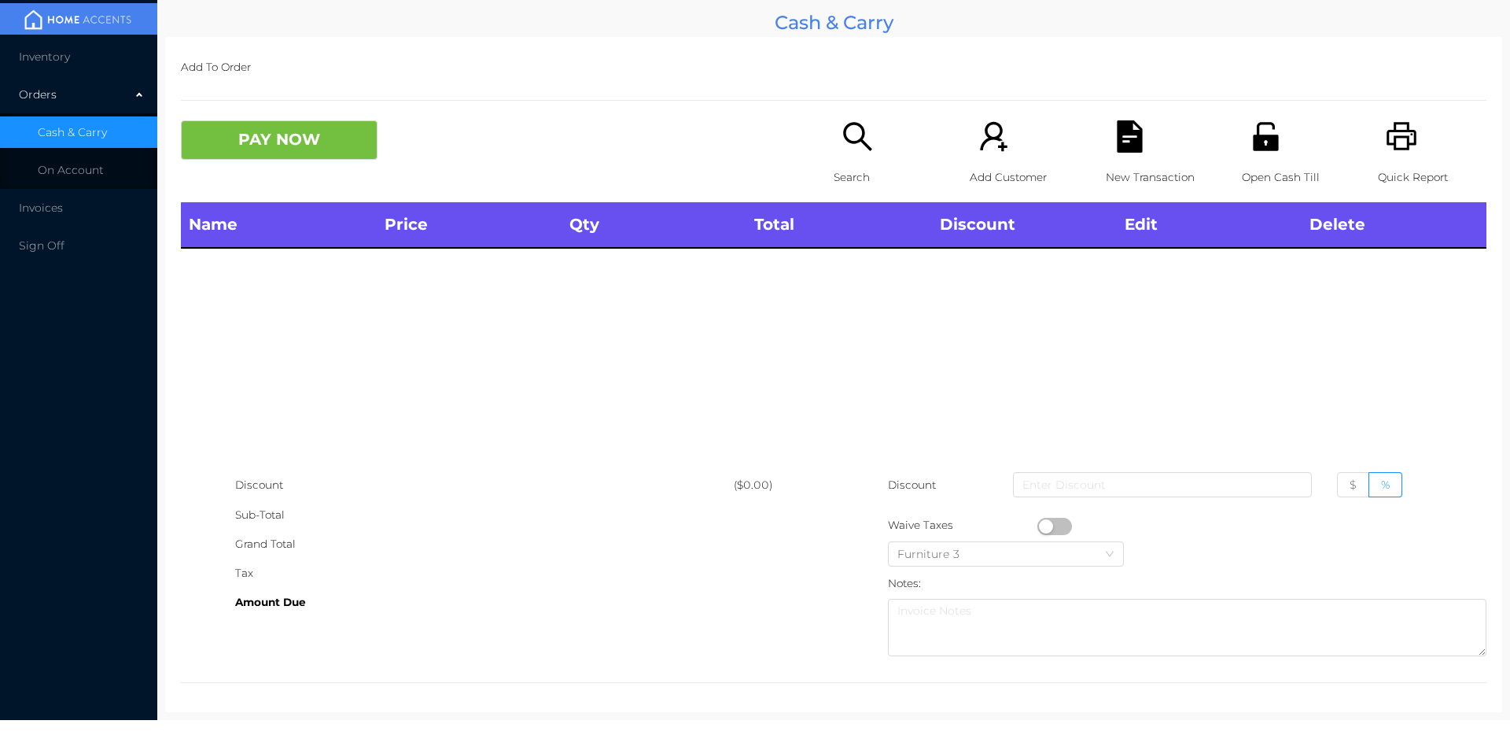
click at [81, 133] on span "Cash & Carry" at bounding box center [72, 132] width 69 height 14
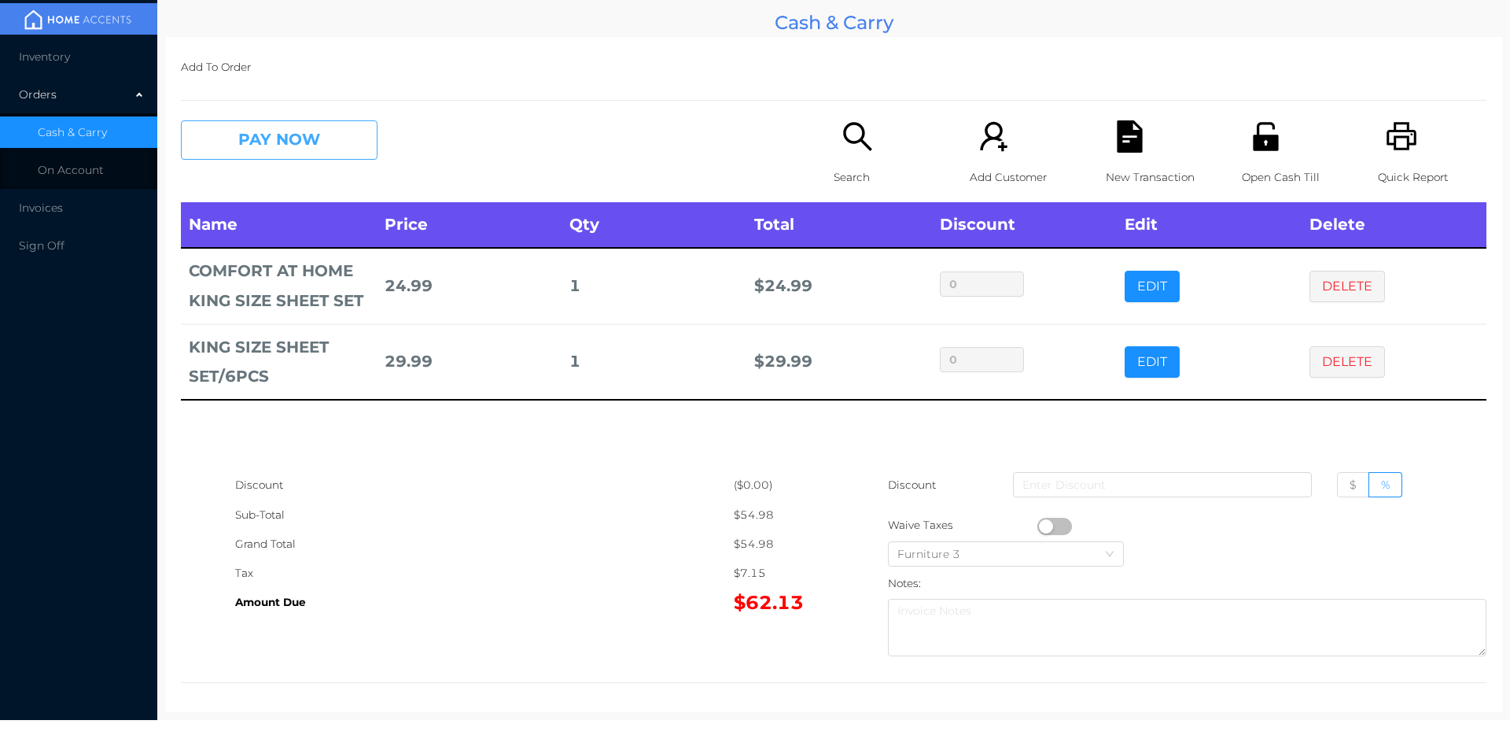
click at [334, 145] on button "PAY NOW" at bounding box center [279, 139] width 197 height 39
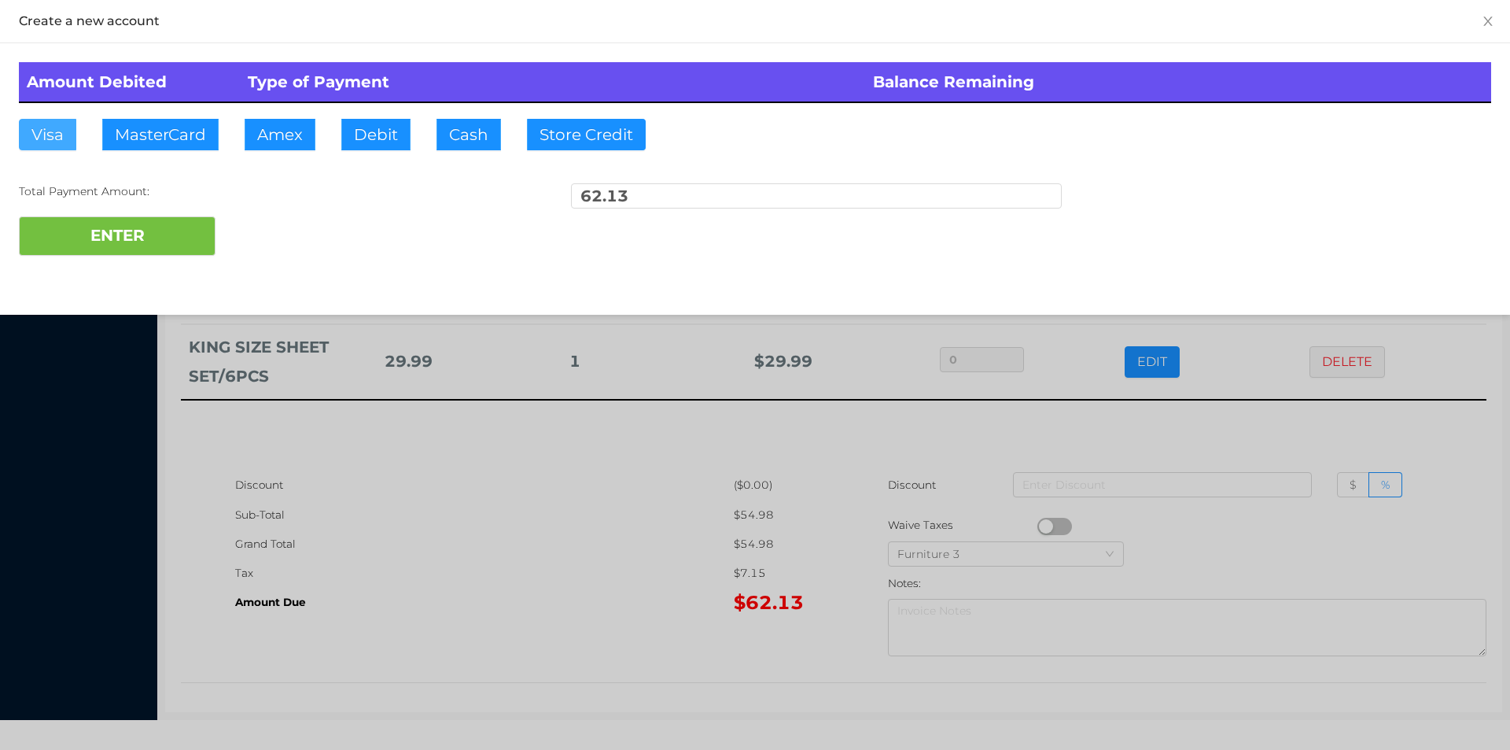
click at [39, 132] on button "Visa" at bounding box center [47, 134] width 57 height 31
click at [93, 241] on button "ENTER" at bounding box center [117, 235] width 197 height 39
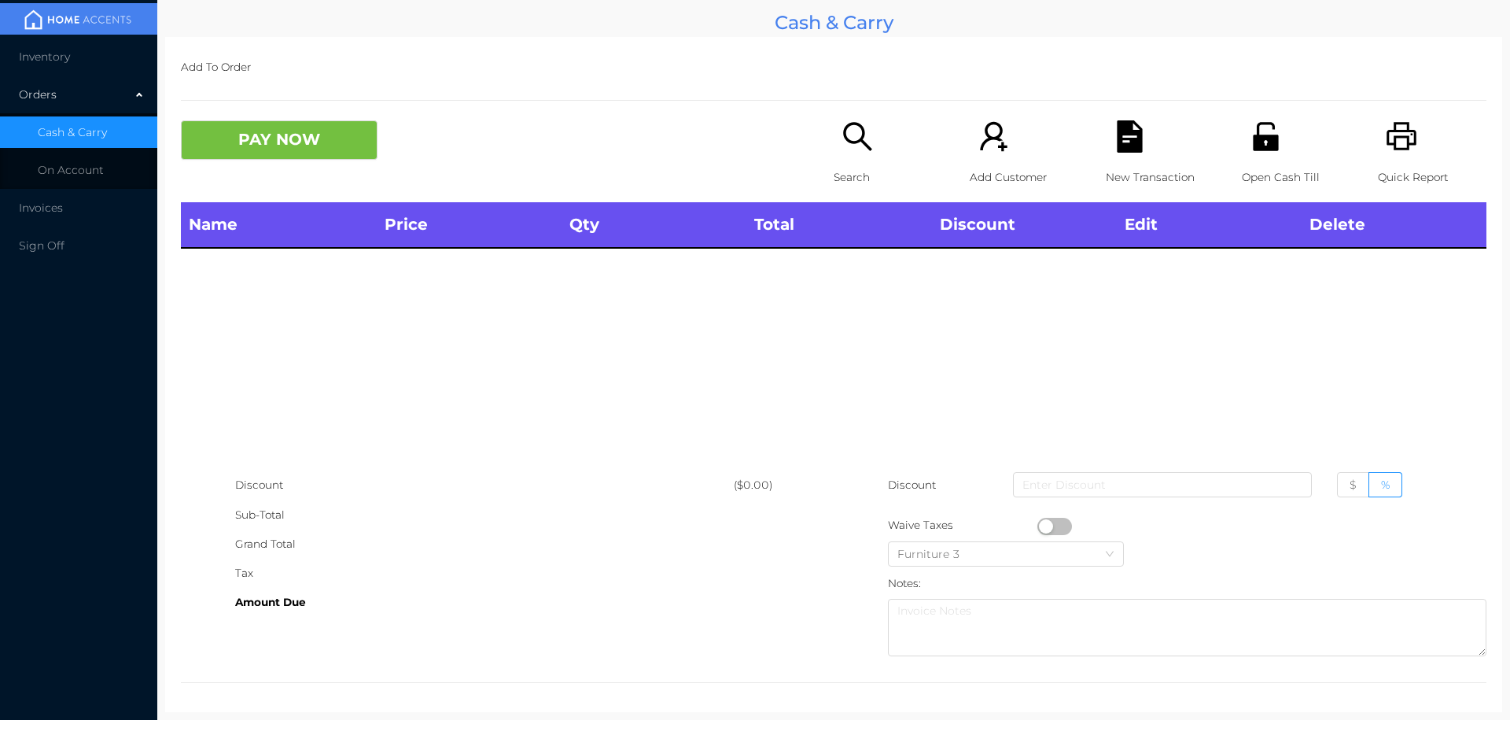
click at [1269, 124] on icon "icon: unlock" at bounding box center [1266, 136] width 32 height 32
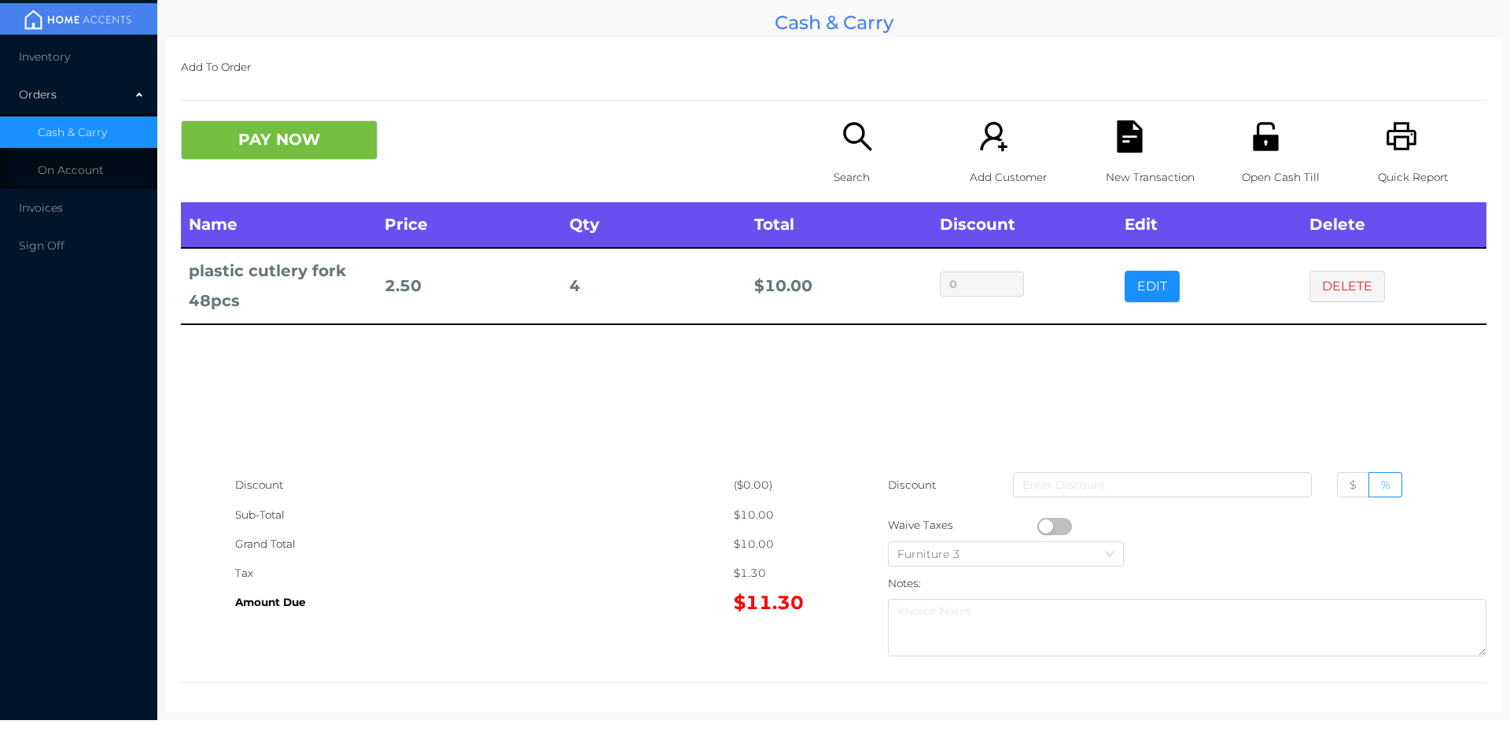
click at [323, 143] on button "PAY NOW" at bounding box center [279, 139] width 197 height 39
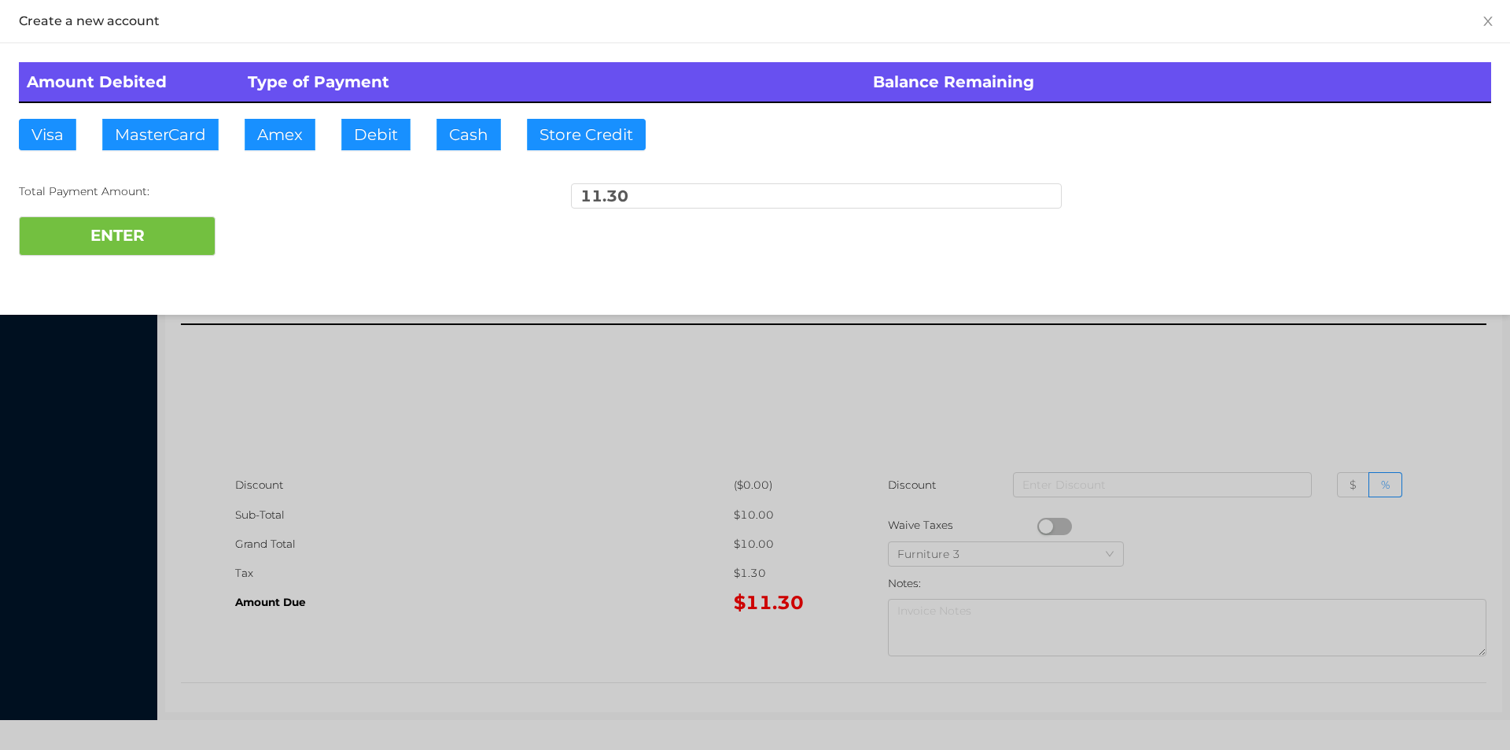
click at [283, 231] on div "ENTER" at bounding box center [755, 235] width 1473 height 39
click at [1233, 372] on div at bounding box center [755, 375] width 1510 height 750
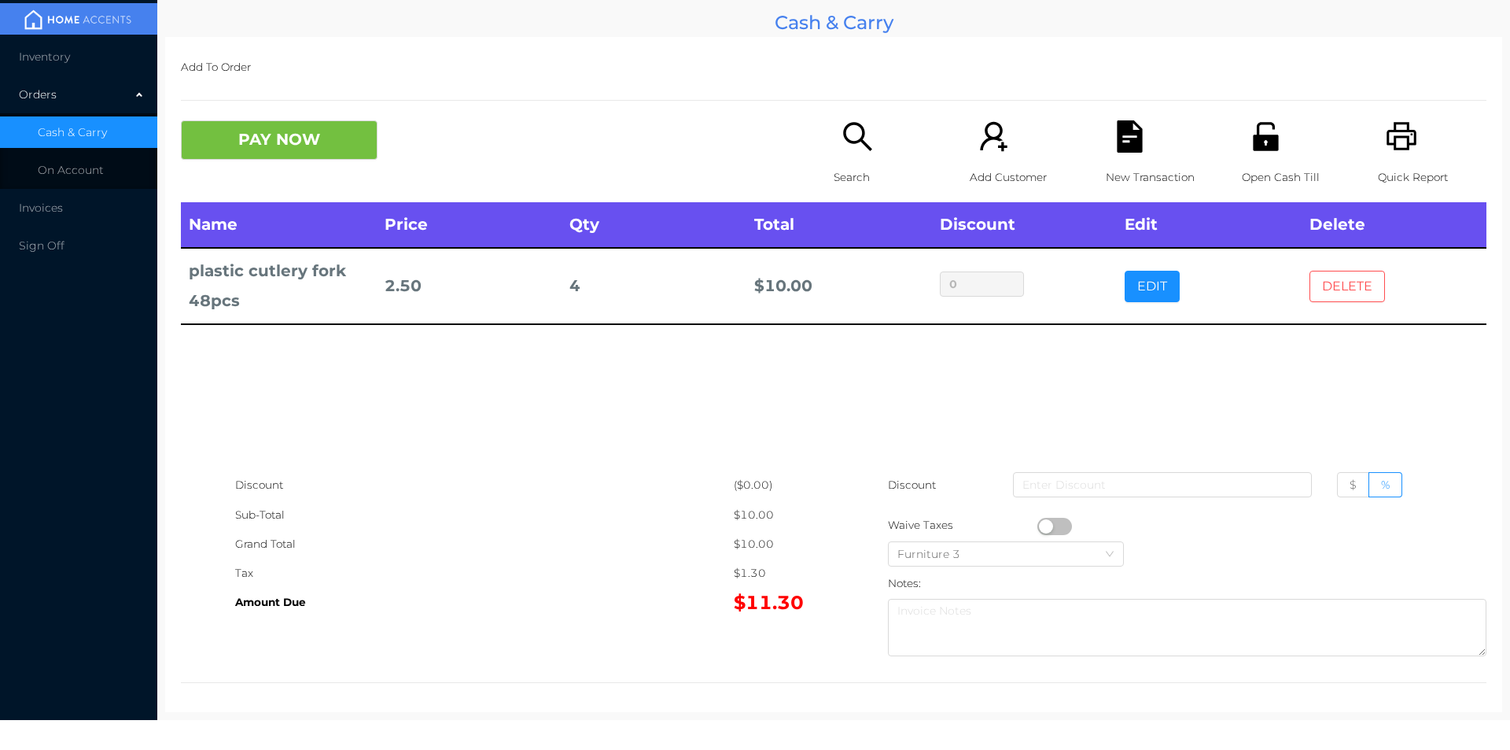
click at [1327, 289] on button "DELETE" at bounding box center [1348, 286] width 76 height 31
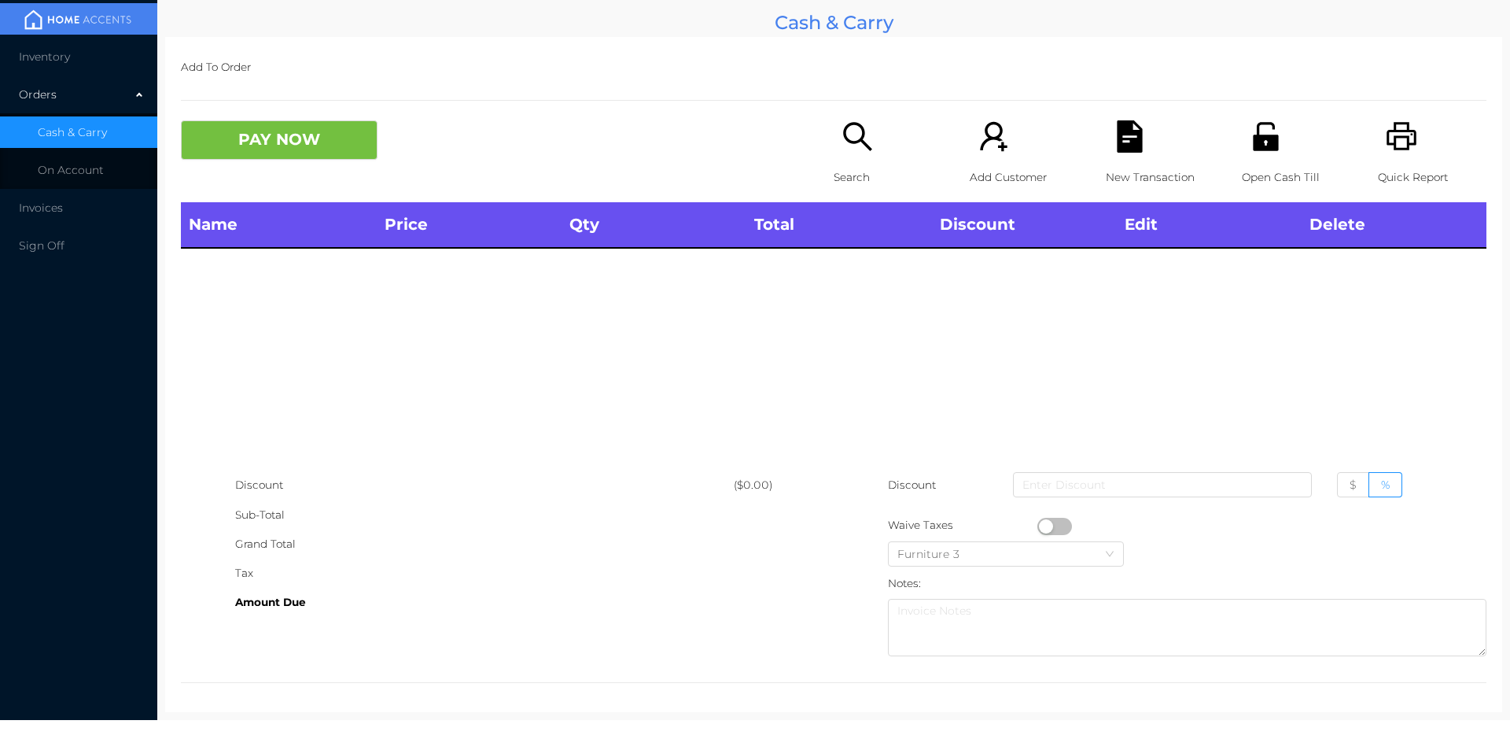
click at [1263, 142] on icon "icon: unlock" at bounding box center [1265, 136] width 25 height 28
click at [27, 84] on div "Orders" at bounding box center [78, 94] width 157 height 31
click at [41, 51] on span "Inventory" at bounding box center [44, 57] width 51 height 14
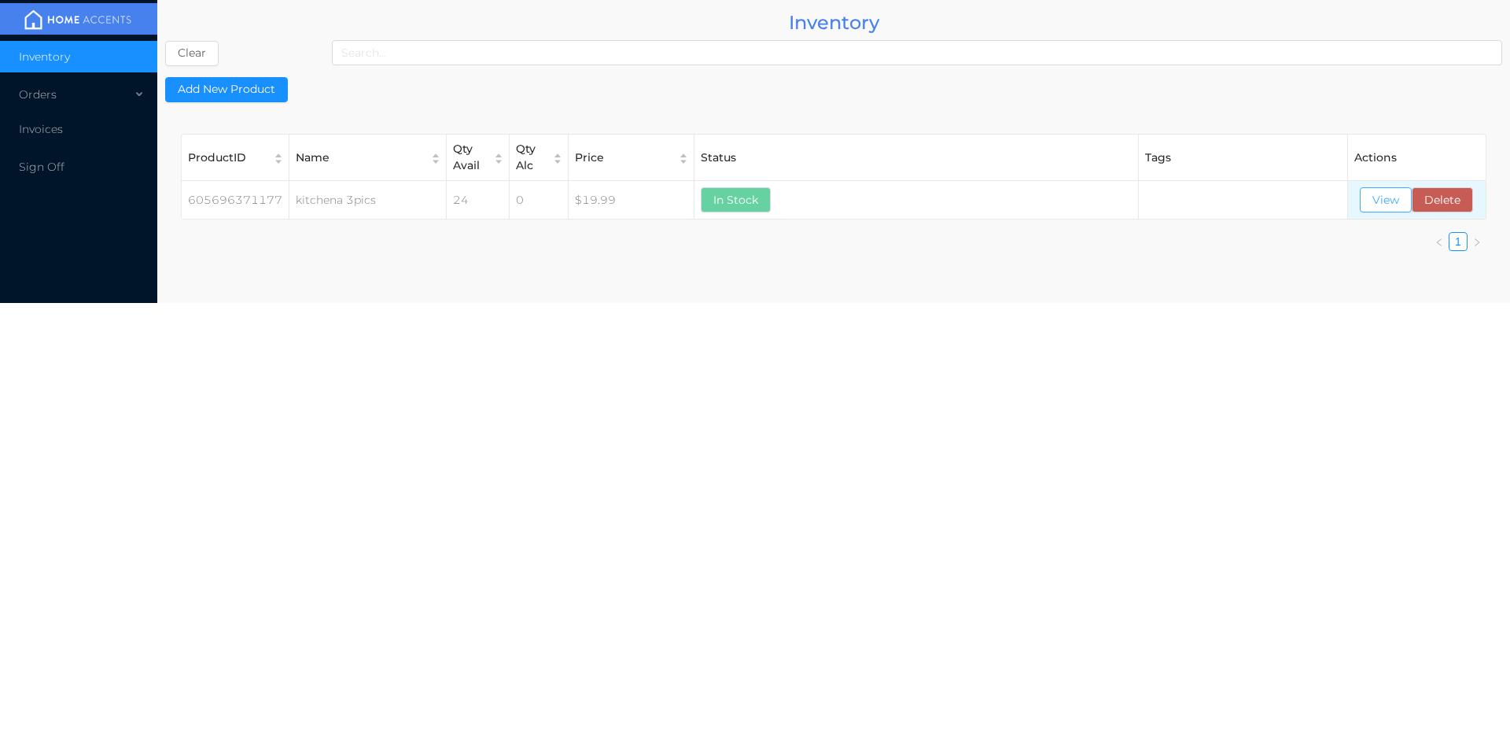
click at [1377, 211] on button "View" at bounding box center [1386, 199] width 52 height 25
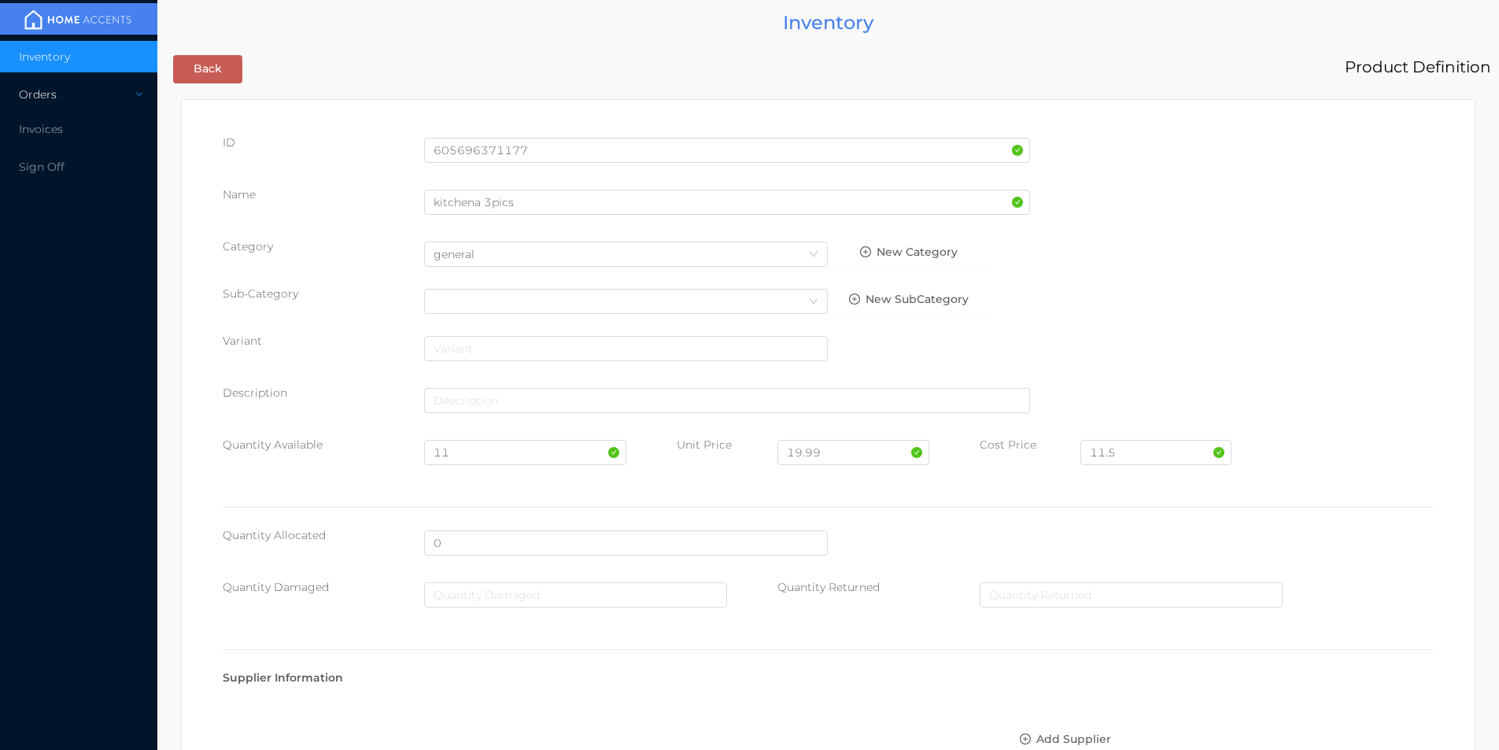
click at [39, 98] on div "Orders" at bounding box center [78, 94] width 157 height 31
click at [50, 53] on span "Inventory" at bounding box center [44, 57] width 51 height 14
click at [65, 176] on span "On Account" at bounding box center [71, 170] width 66 height 14
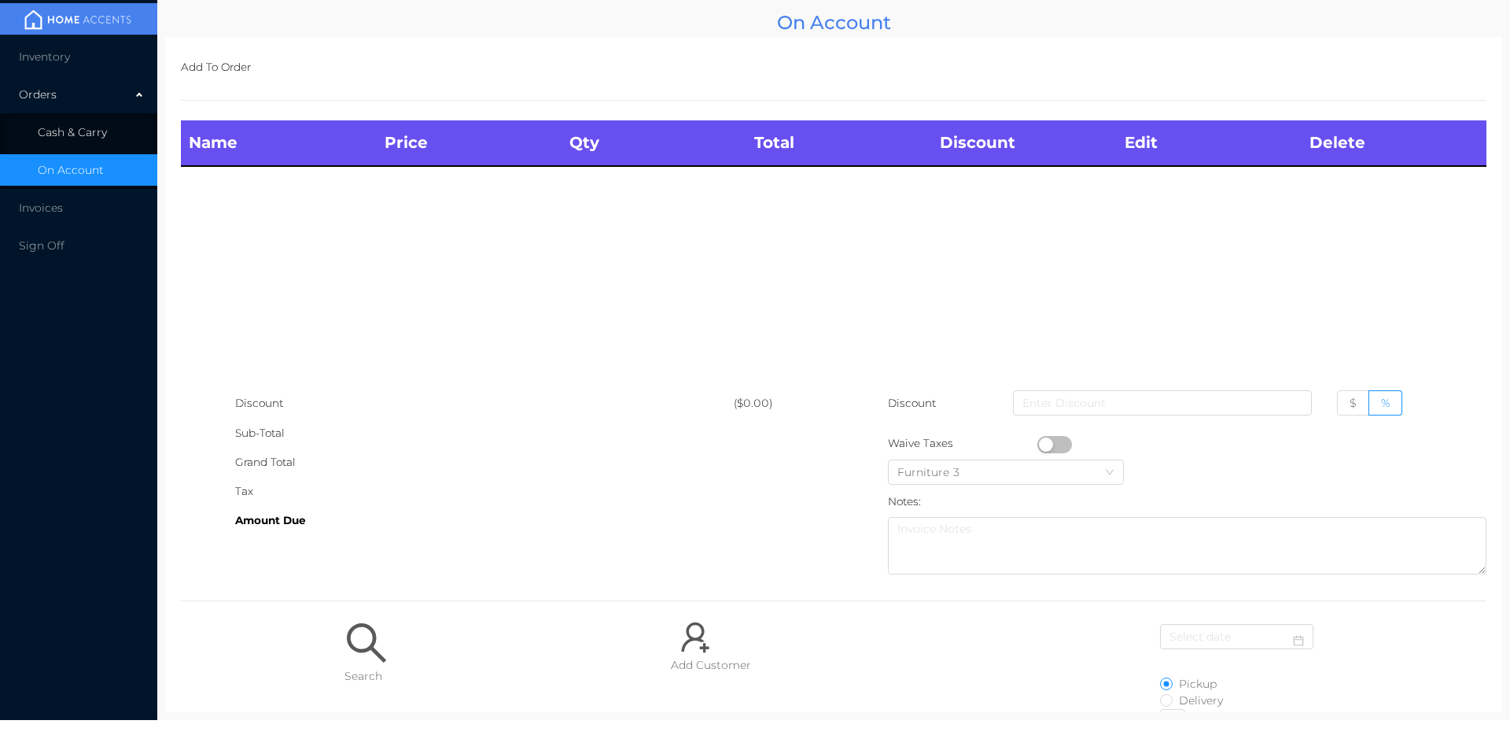
click at [62, 138] on span "Cash & Carry" at bounding box center [72, 132] width 69 height 14
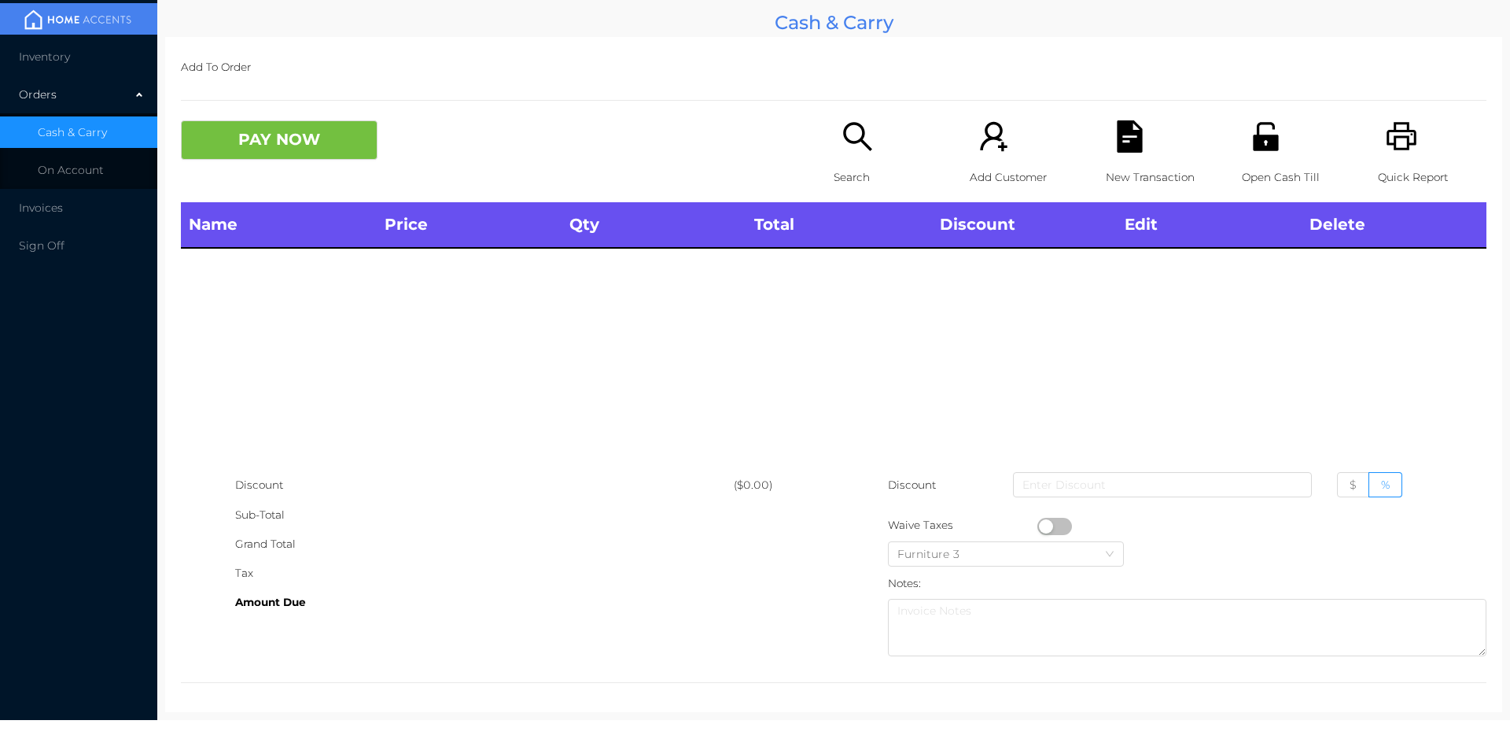
click at [69, 66] on li "Inventory" at bounding box center [78, 56] width 157 height 31
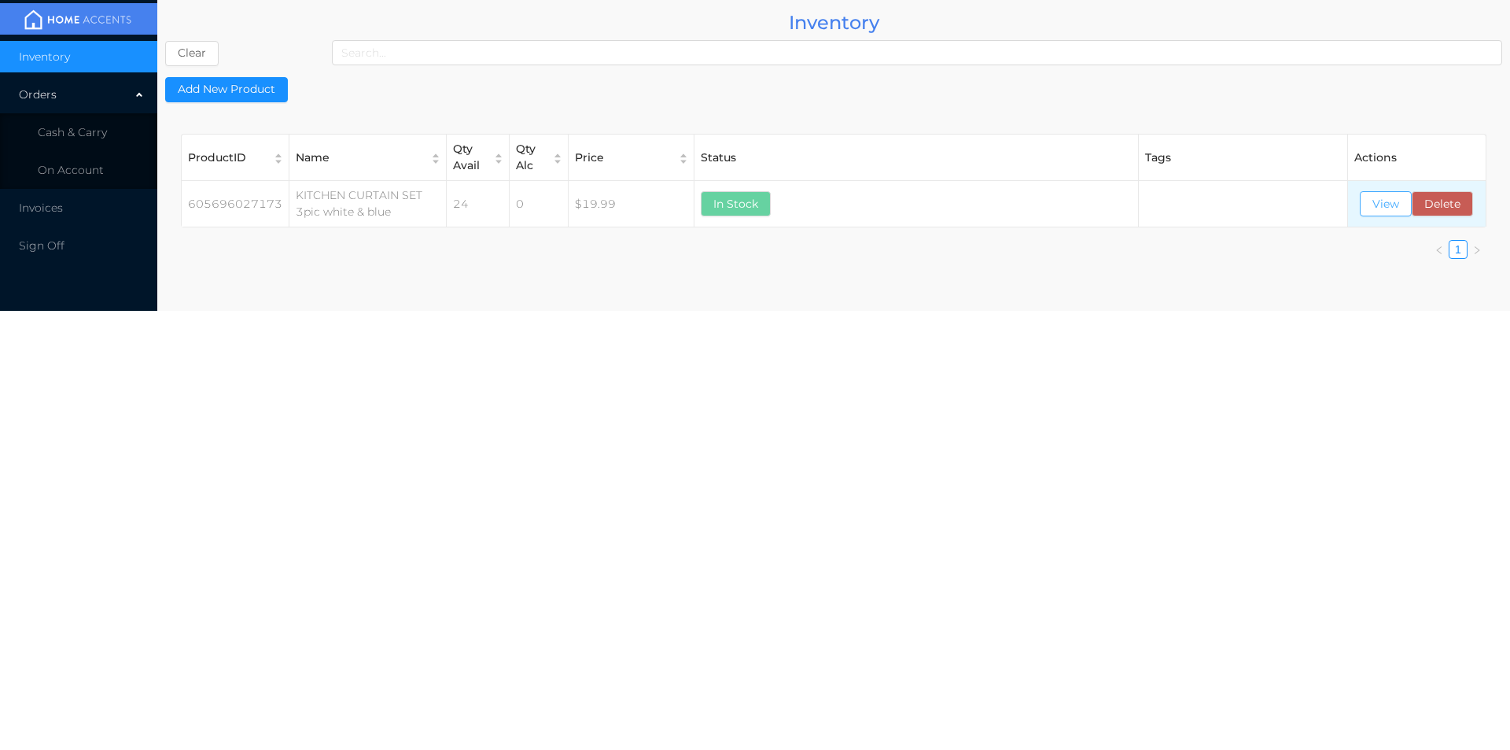
click at [1385, 201] on button "View" at bounding box center [1386, 203] width 52 height 25
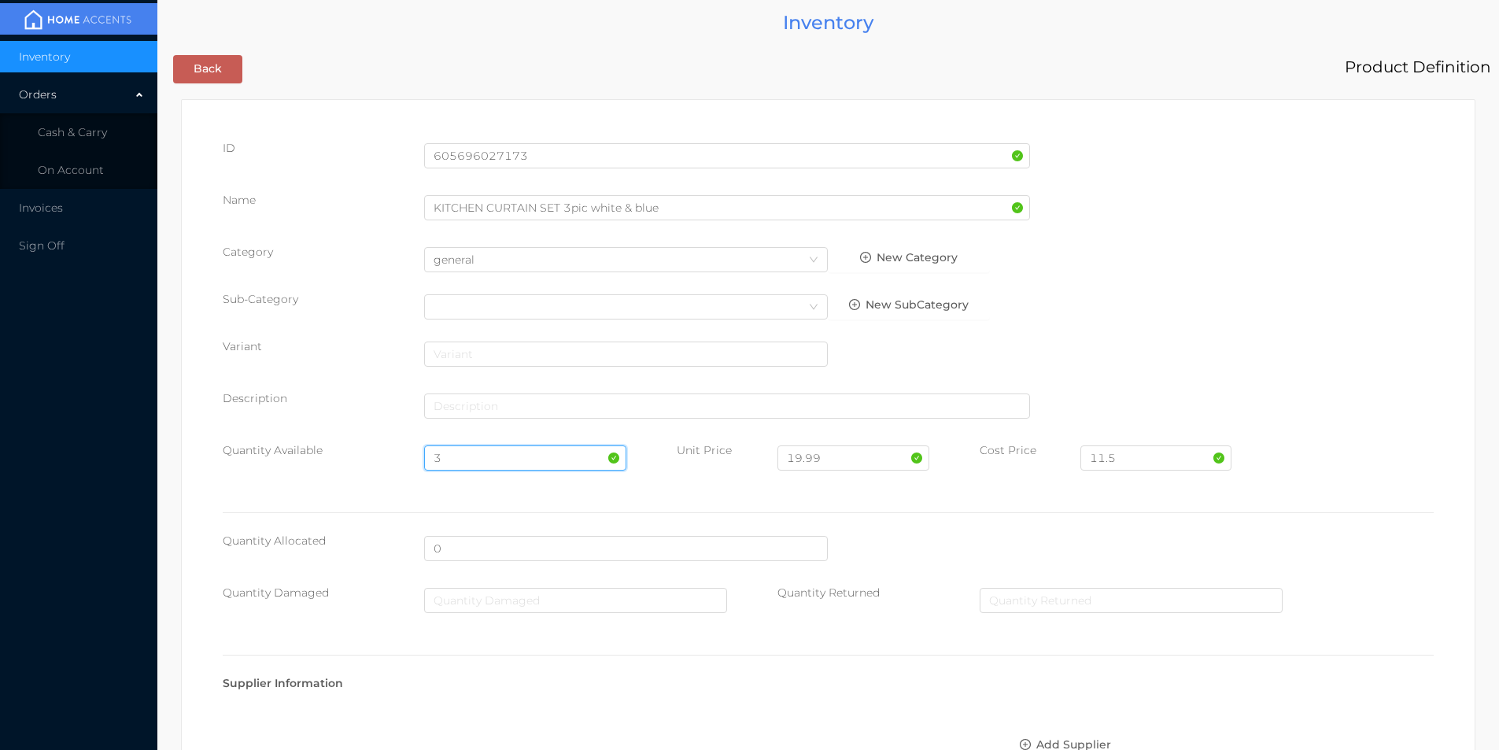
click at [463, 456] on input "3" at bounding box center [524, 457] width 201 height 25
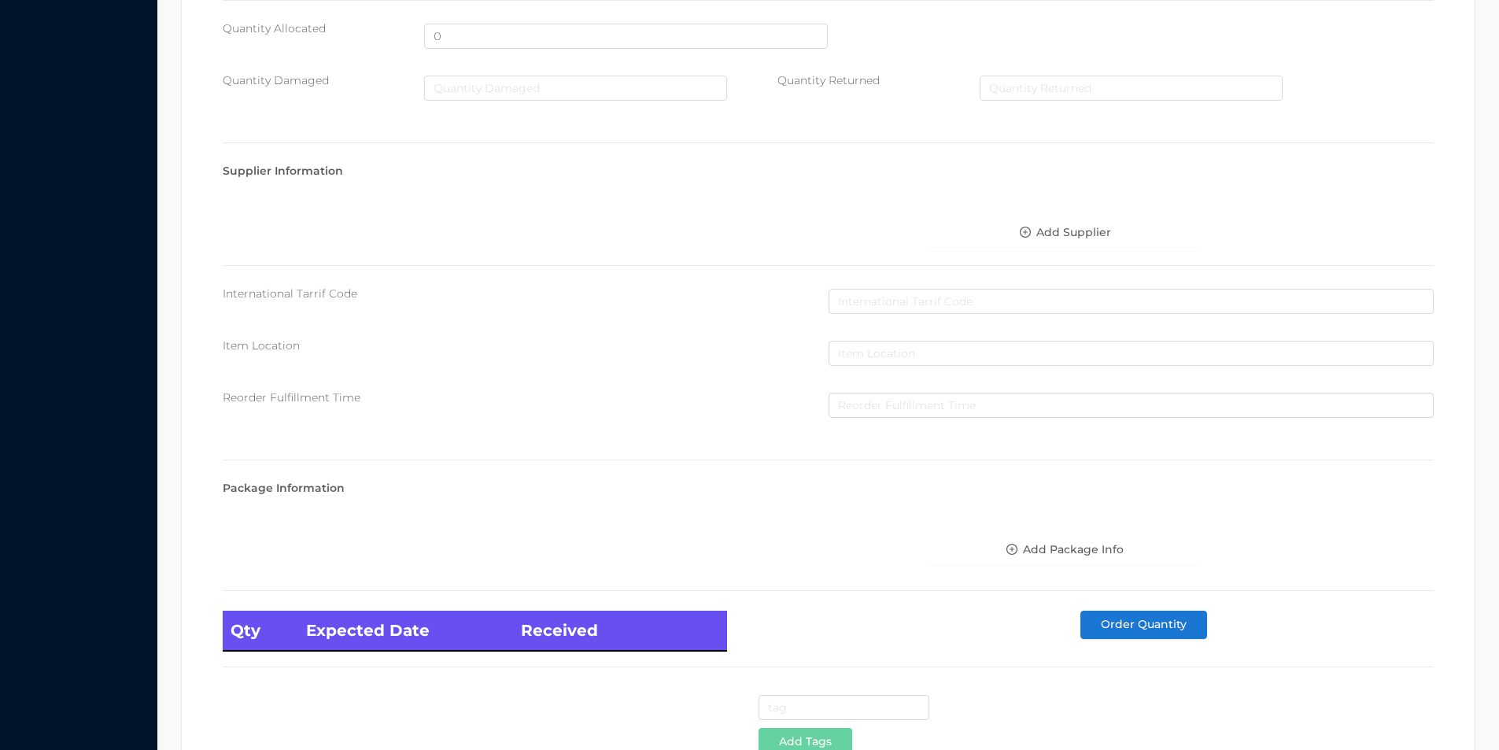
scroll to position [641, 0]
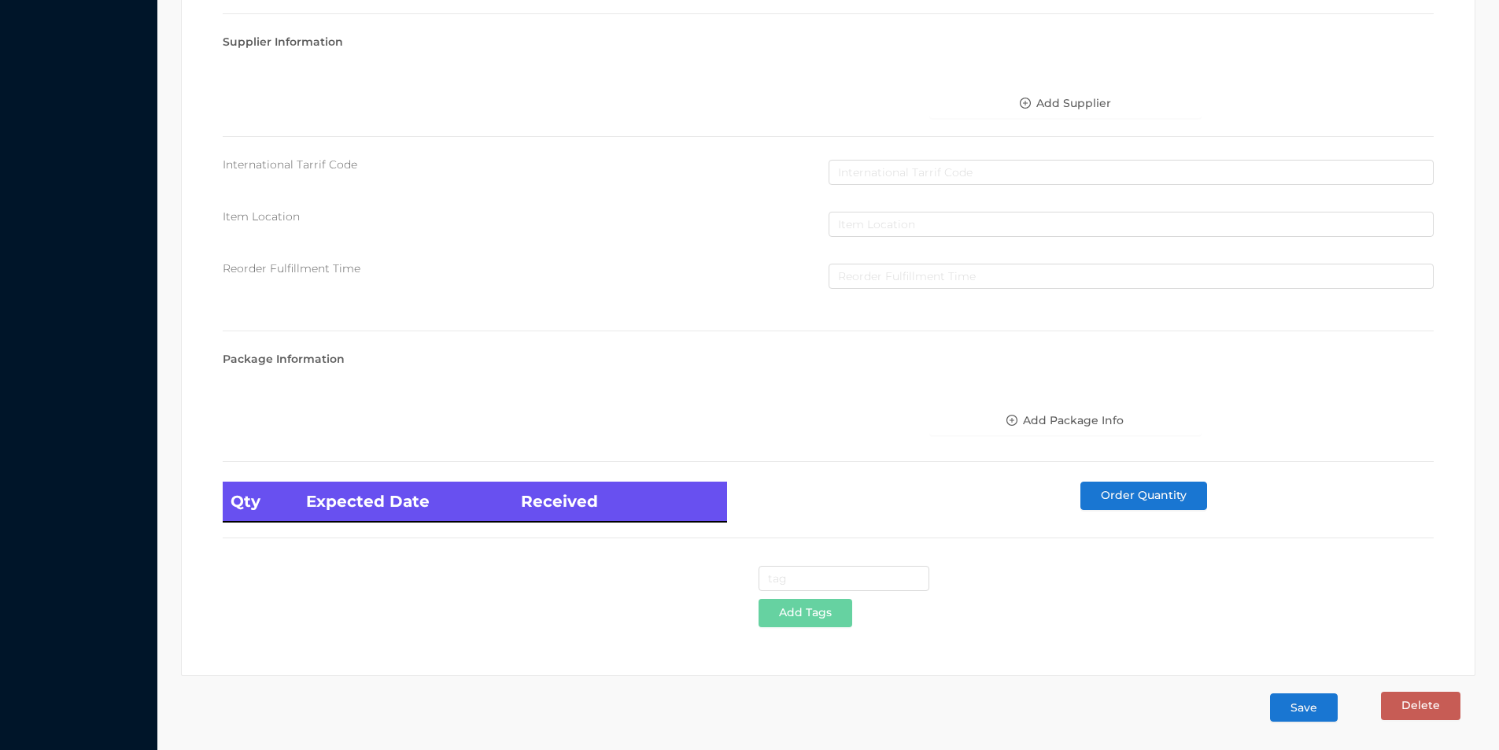
type input "36"
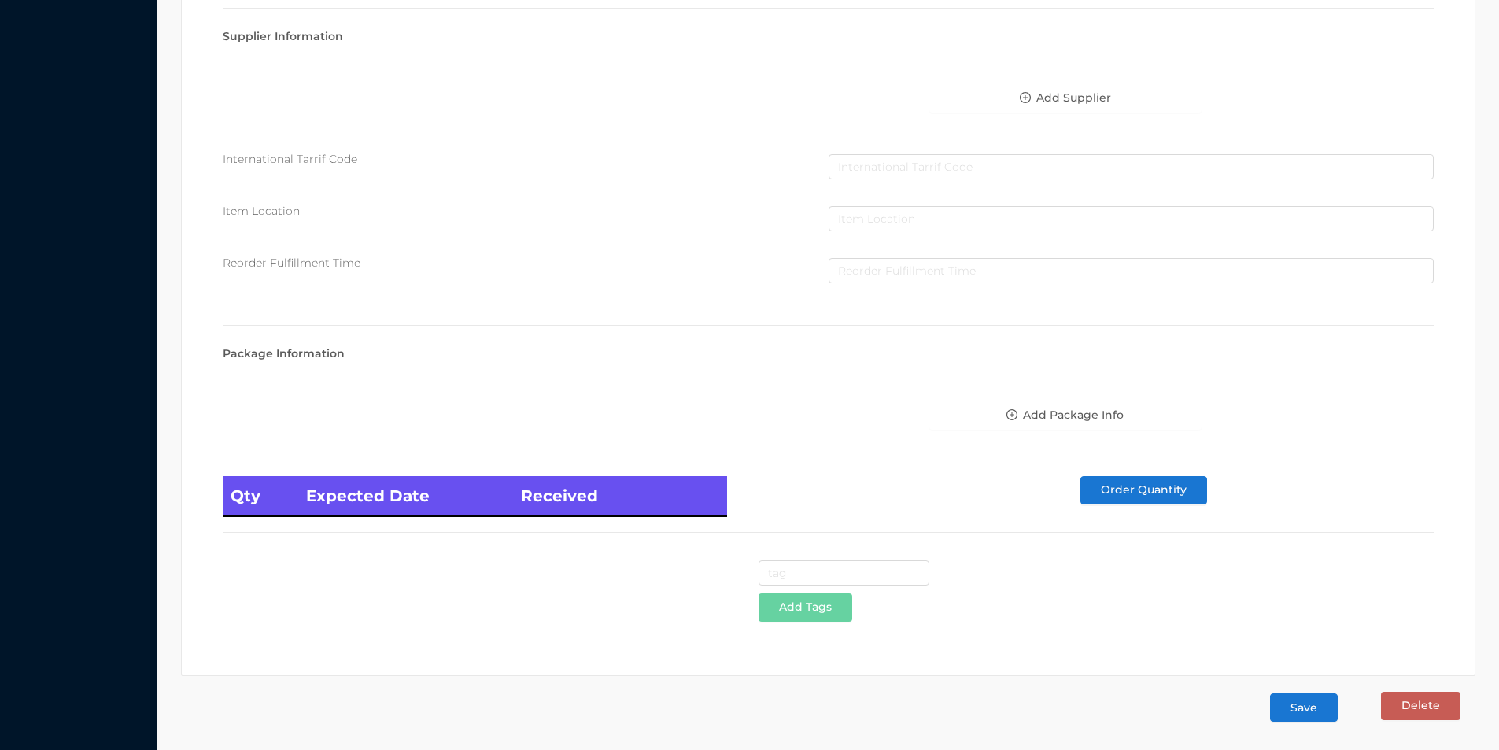
click at [1300, 716] on button "Save" at bounding box center [1304, 707] width 68 height 28
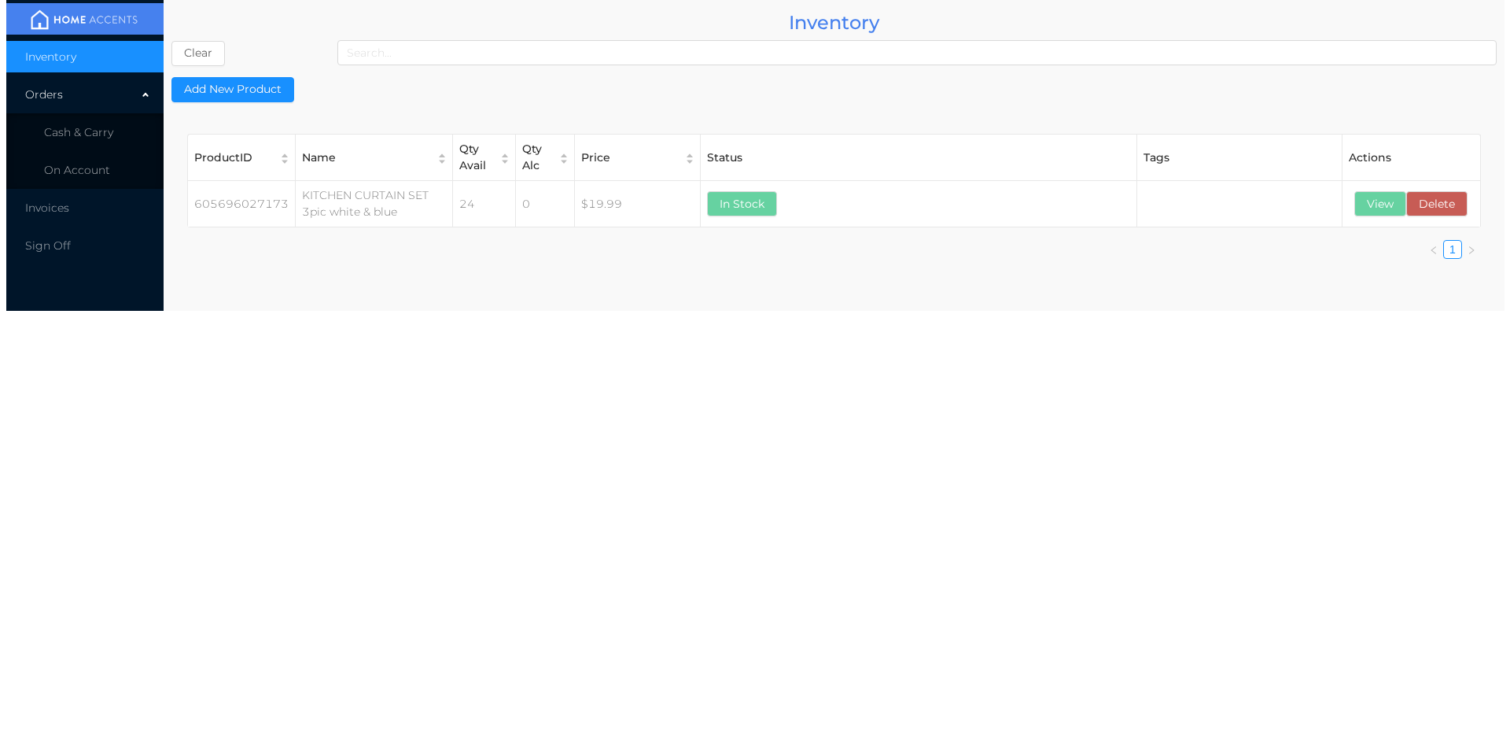
scroll to position [0, 0]
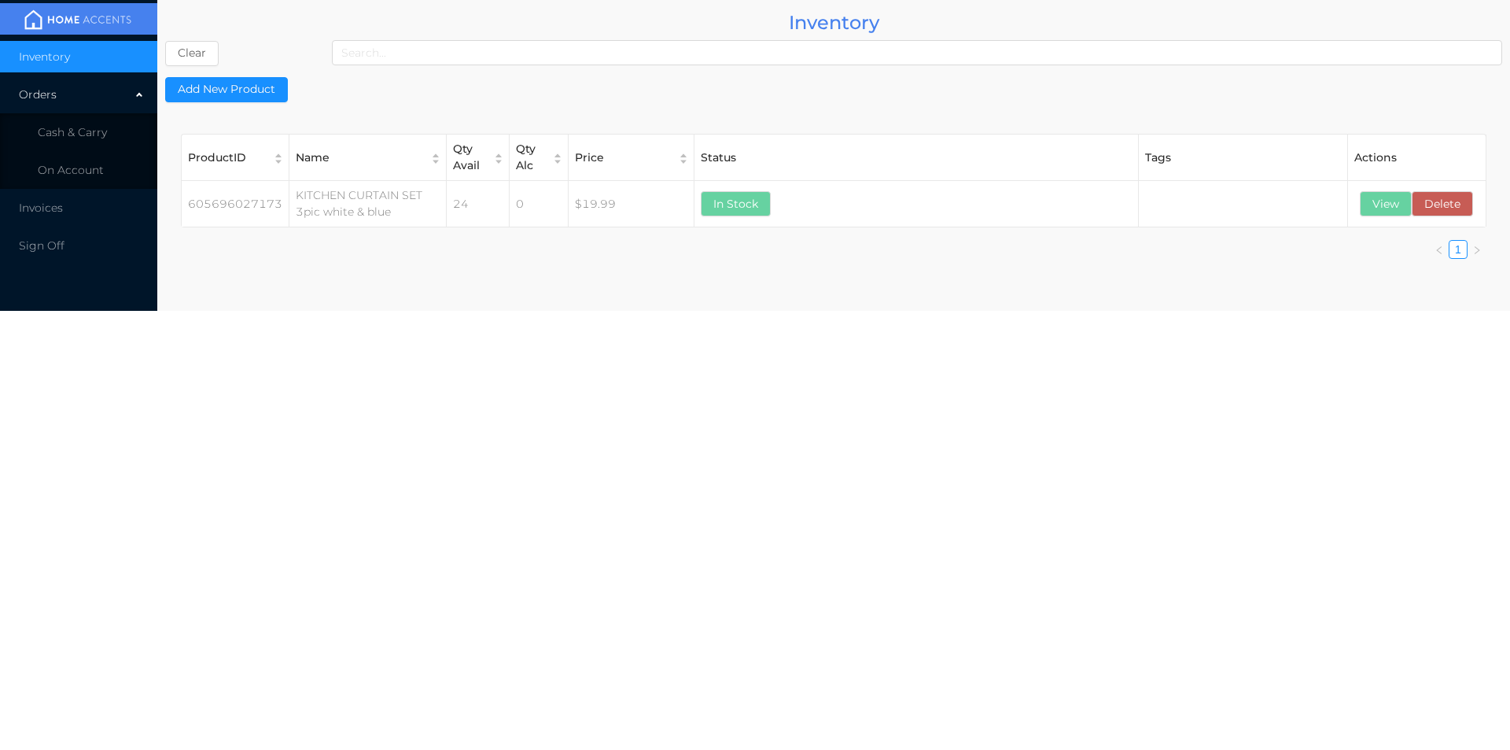
click at [1293, 717] on body "Inventory Orders Cash & Carry On Account Invoices Sign Off Inventory Clear Add …" at bounding box center [755, 375] width 1510 height 750
click at [64, 170] on span "On Account" at bounding box center [71, 170] width 66 height 14
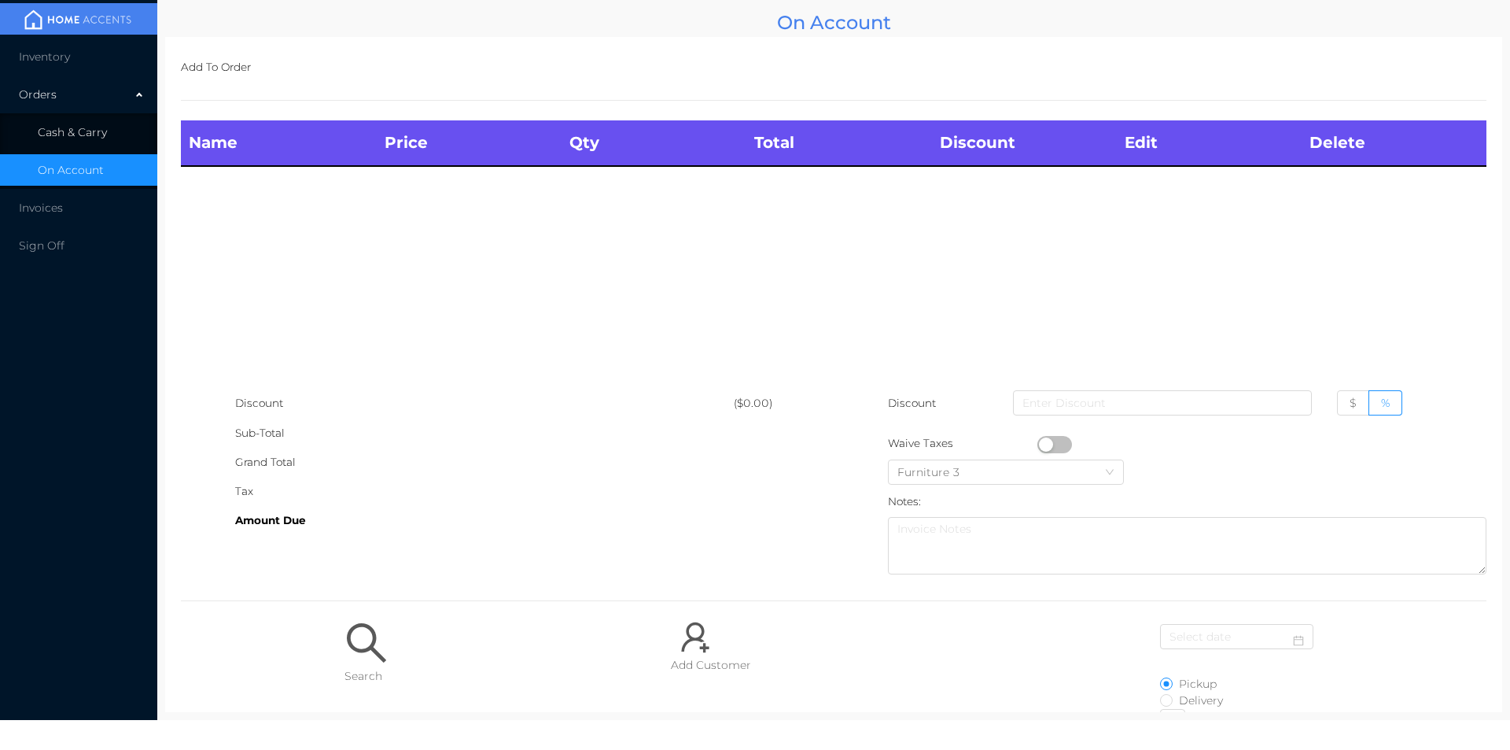
click at [65, 126] on span "Cash & Carry" at bounding box center [72, 132] width 69 height 14
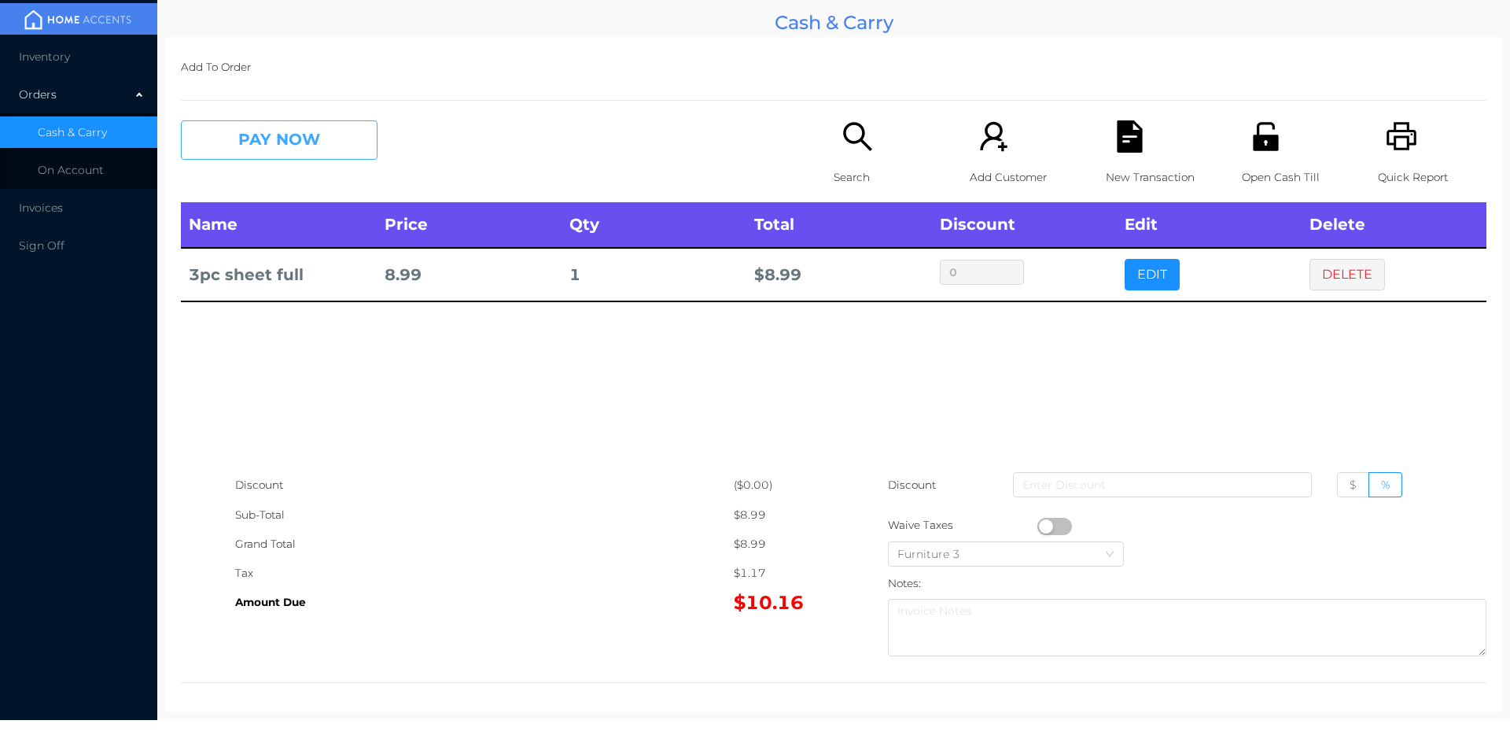
click at [274, 138] on button "PAY NOW" at bounding box center [279, 139] width 197 height 39
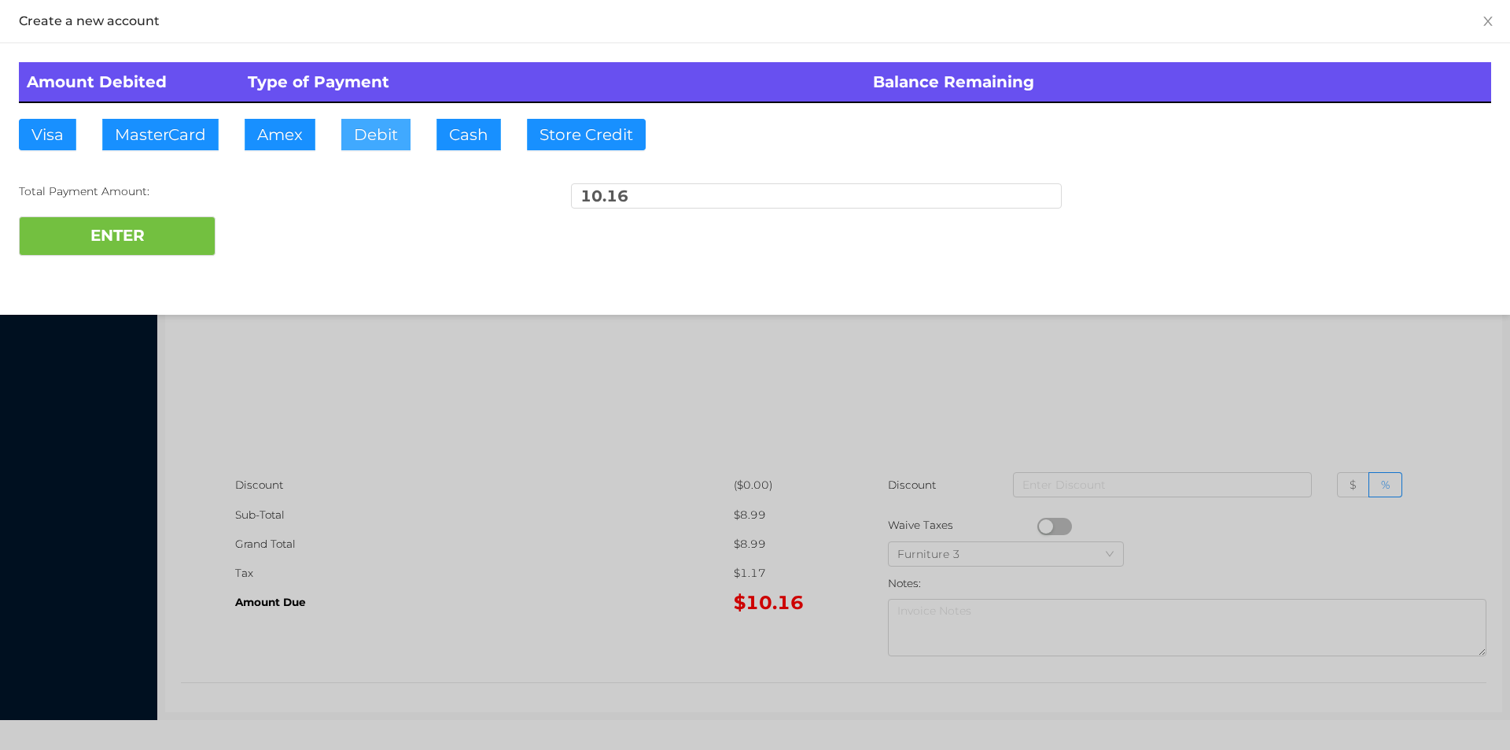
click at [375, 143] on button "Debit" at bounding box center [375, 134] width 69 height 31
click at [157, 223] on button "ENTER" at bounding box center [117, 235] width 197 height 39
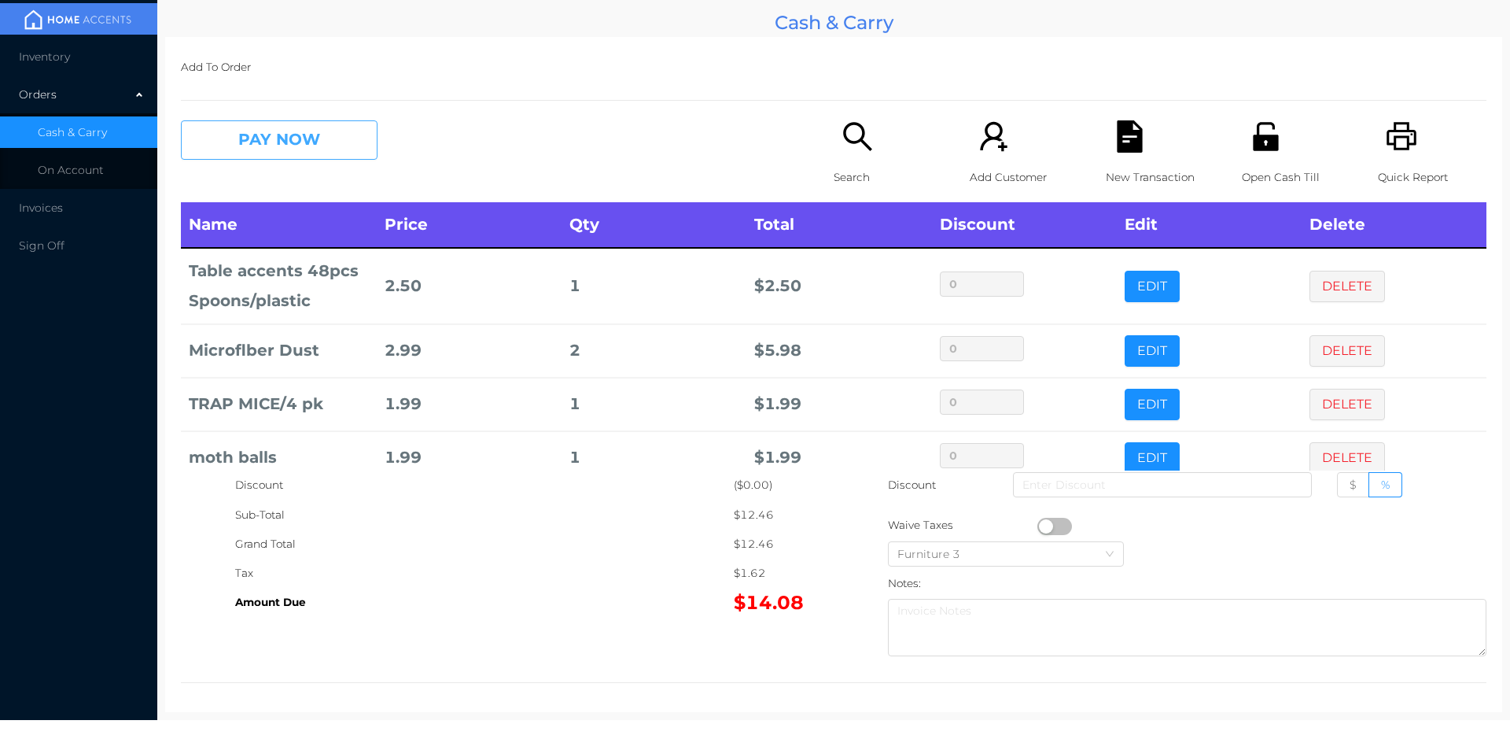
click at [325, 138] on button "PAY NOW" at bounding box center [279, 139] width 197 height 39
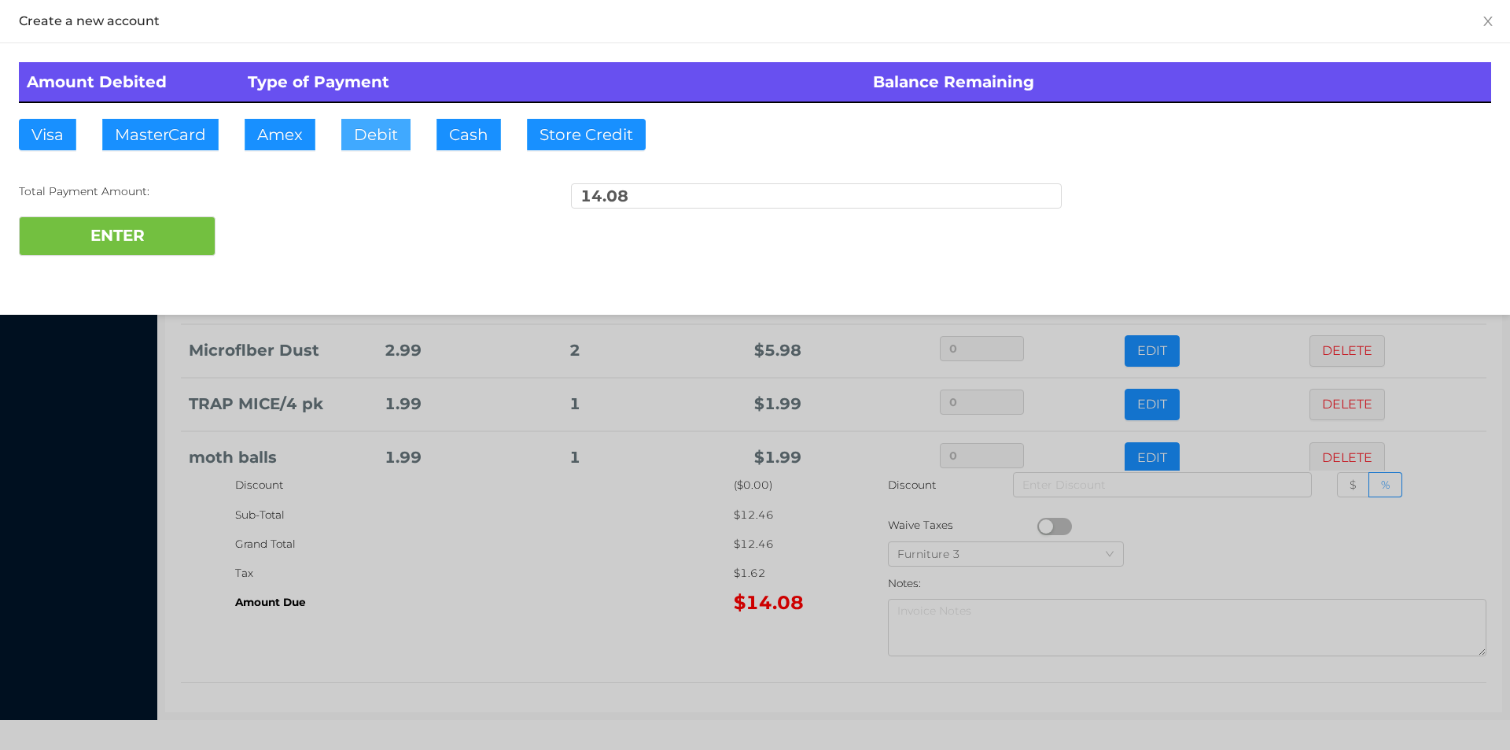
click at [354, 130] on button "Debit" at bounding box center [375, 134] width 69 height 31
click at [165, 234] on button "ENTER" at bounding box center [117, 235] width 197 height 39
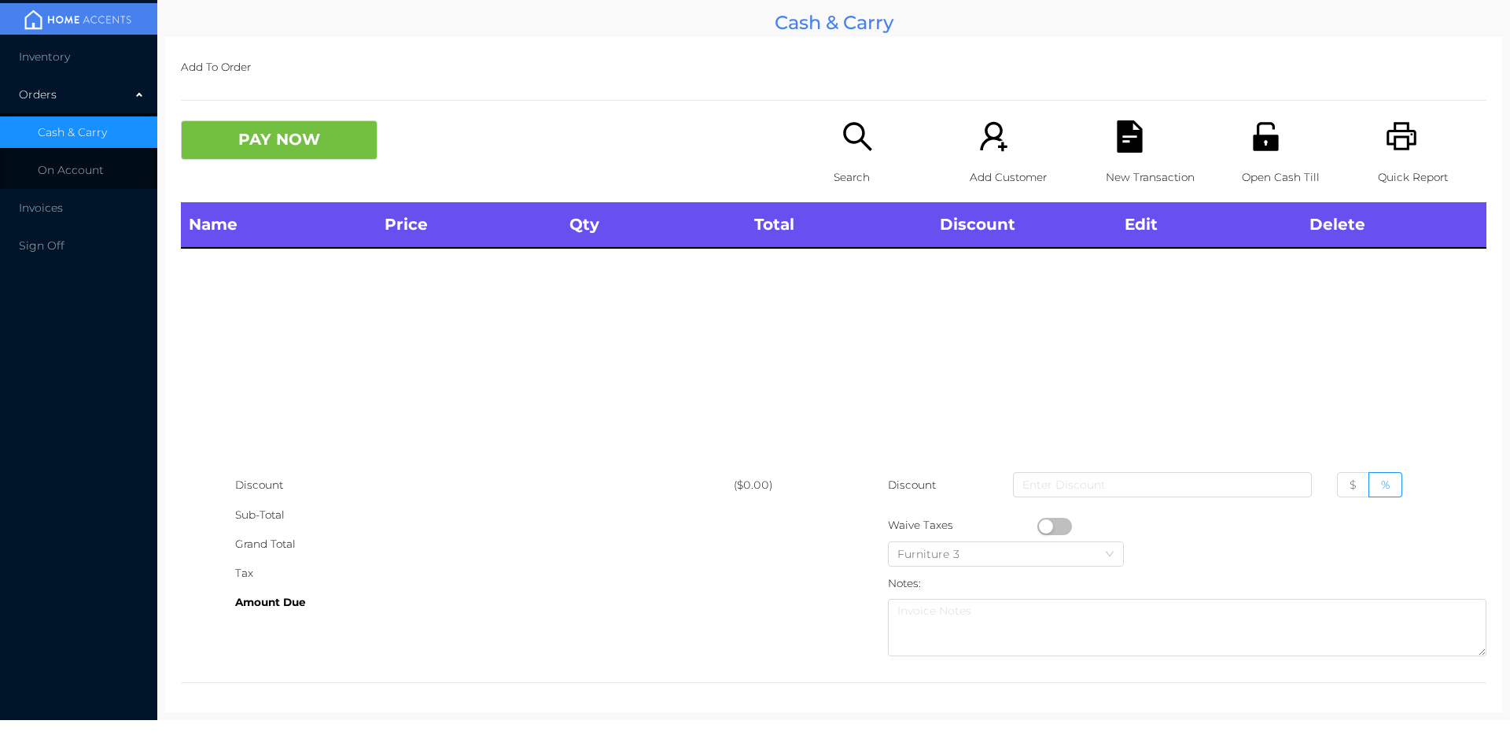
click at [850, 157] on div "Search" at bounding box center [888, 161] width 109 height 82
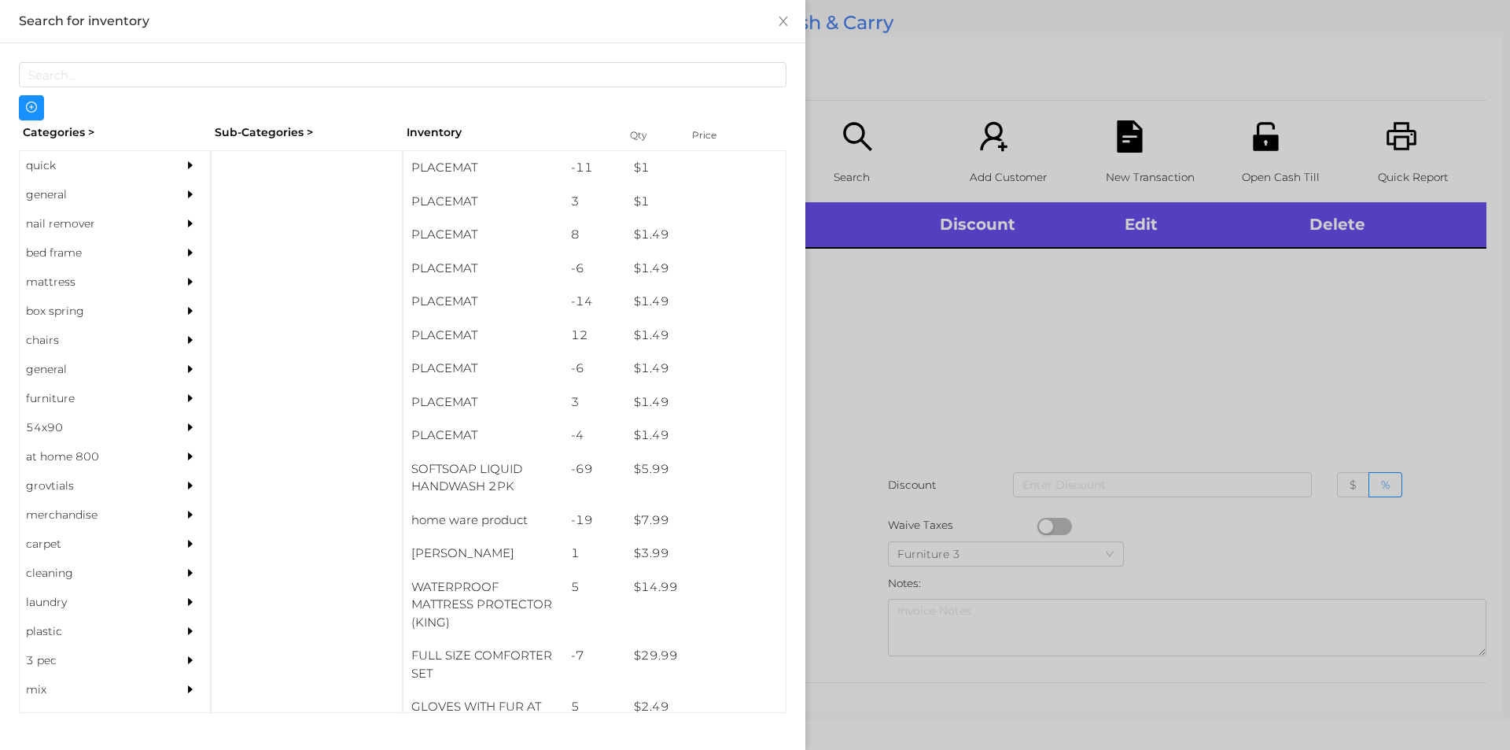
click at [60, 194] on div "general" at bounding box center [91, 194] width 143 height 29
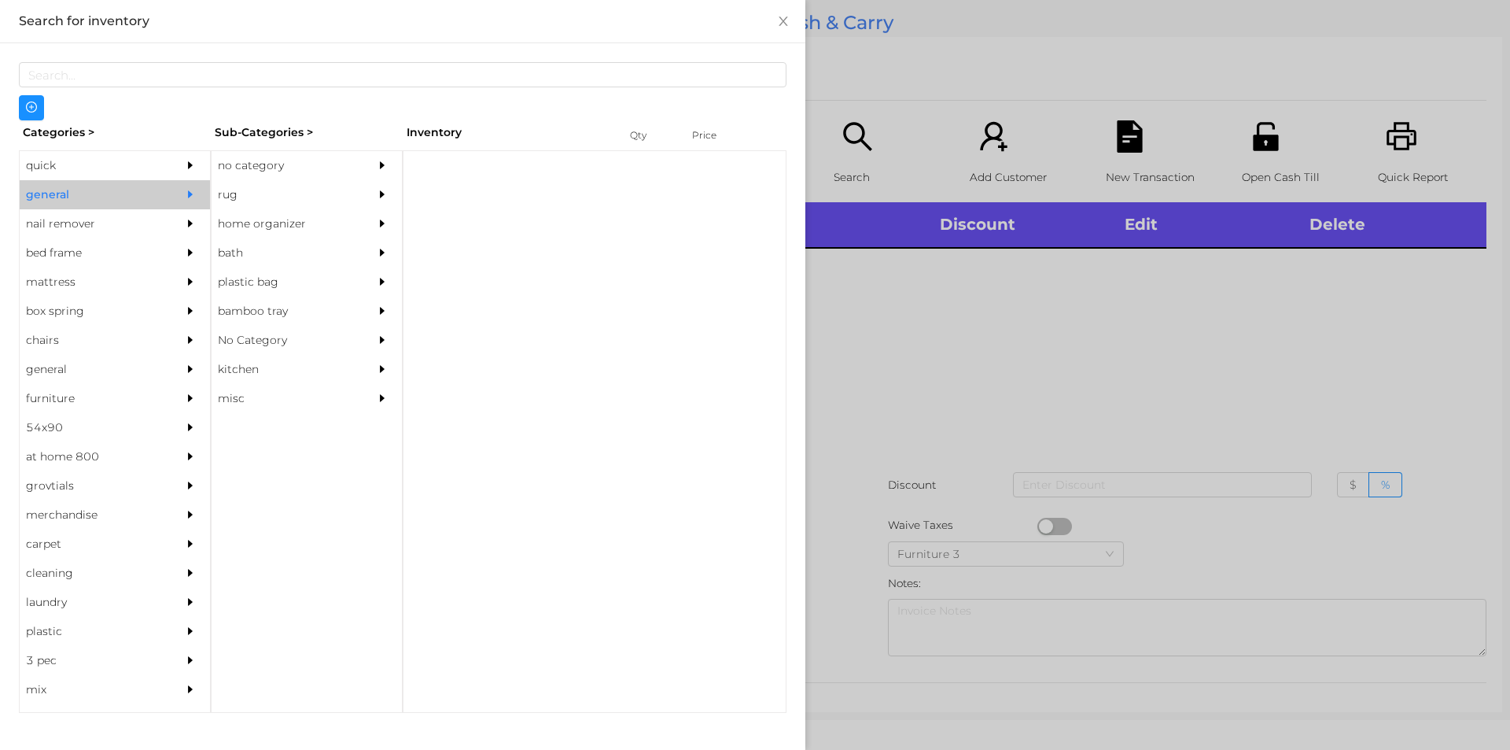
click at [239, 158] on div "no category" at bounding box center [283, 165] width 143 height 29
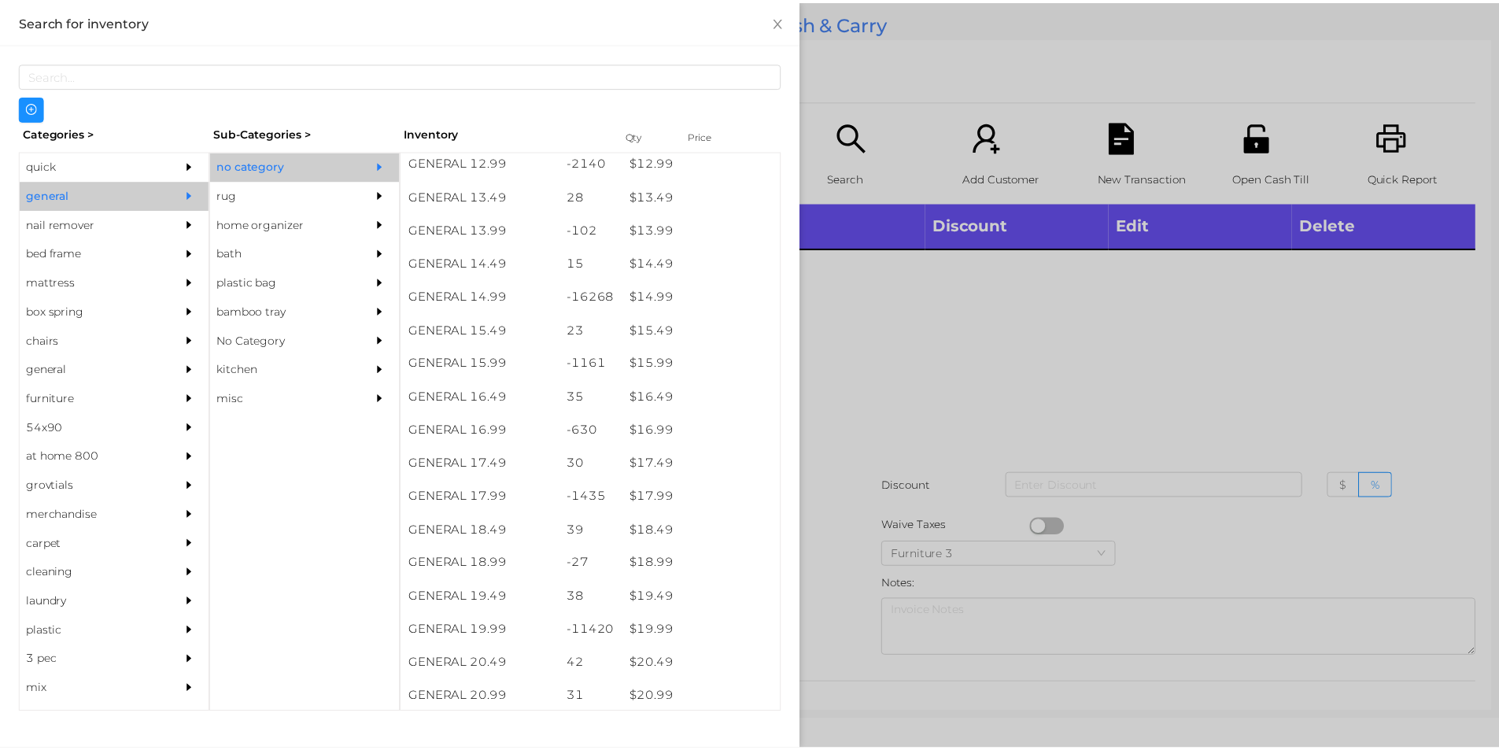
scroll to position [1233, 0]
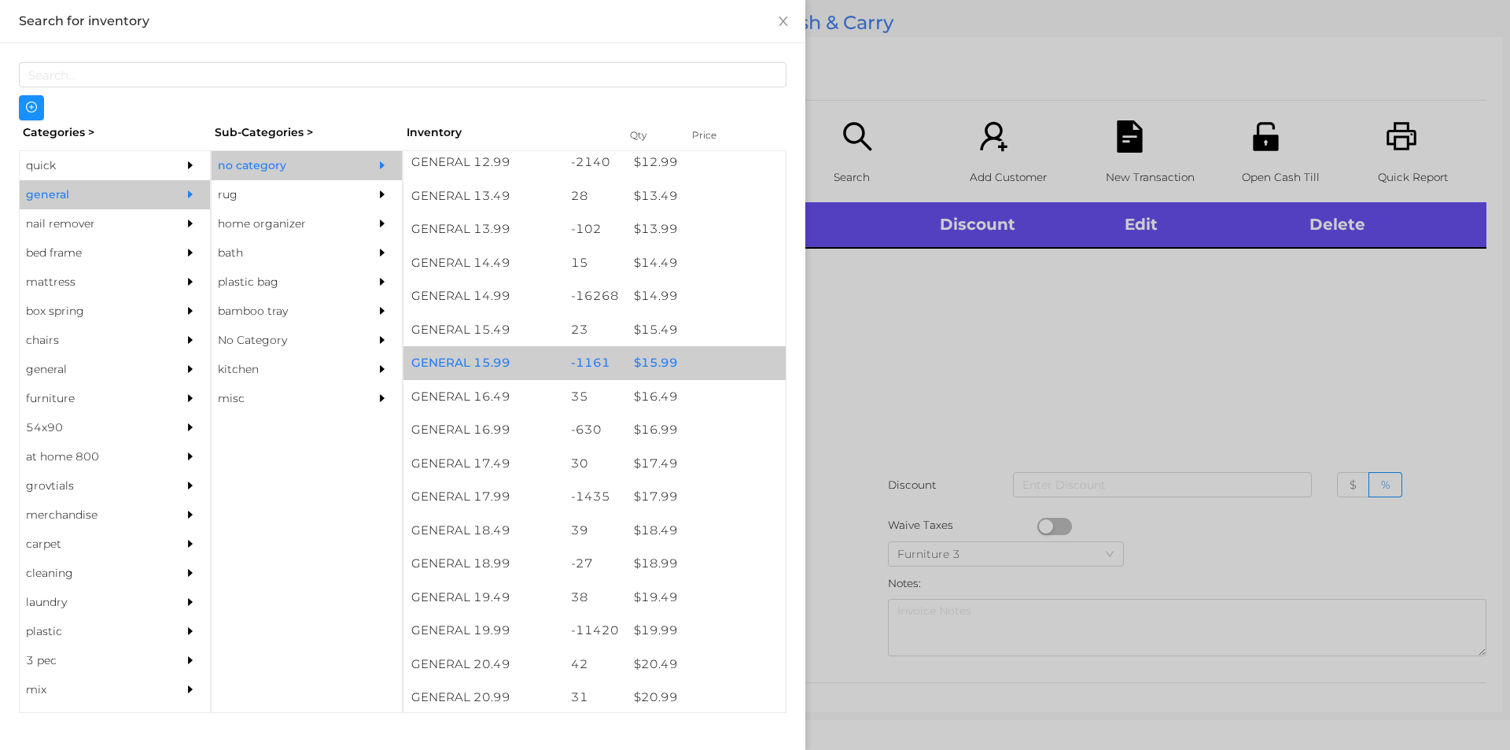
click at [662, 361] on div "$ 15.99" at bounding box center [706, 363] width 160 height 34
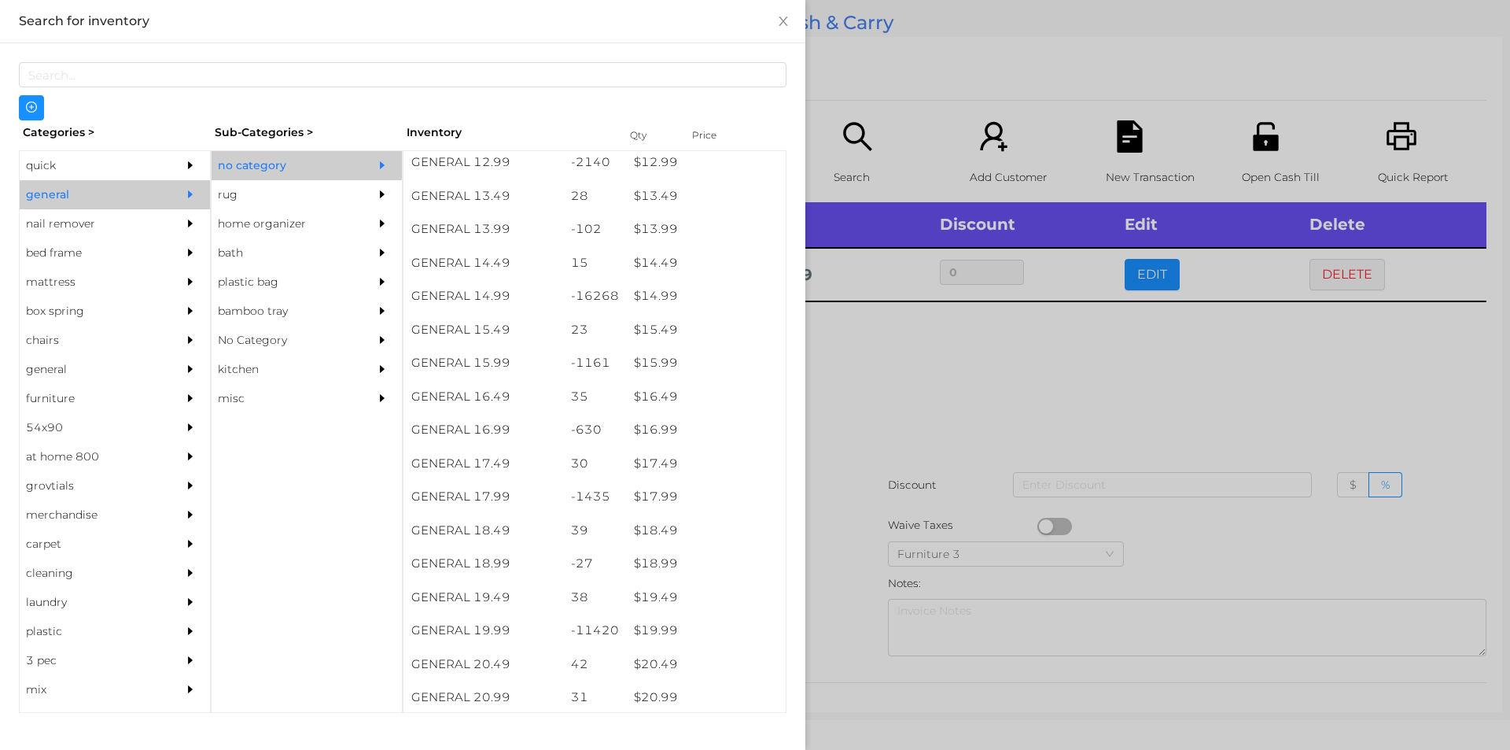
click at [868, 419] on div at bounding box center [755, 375] width 1510 height 750
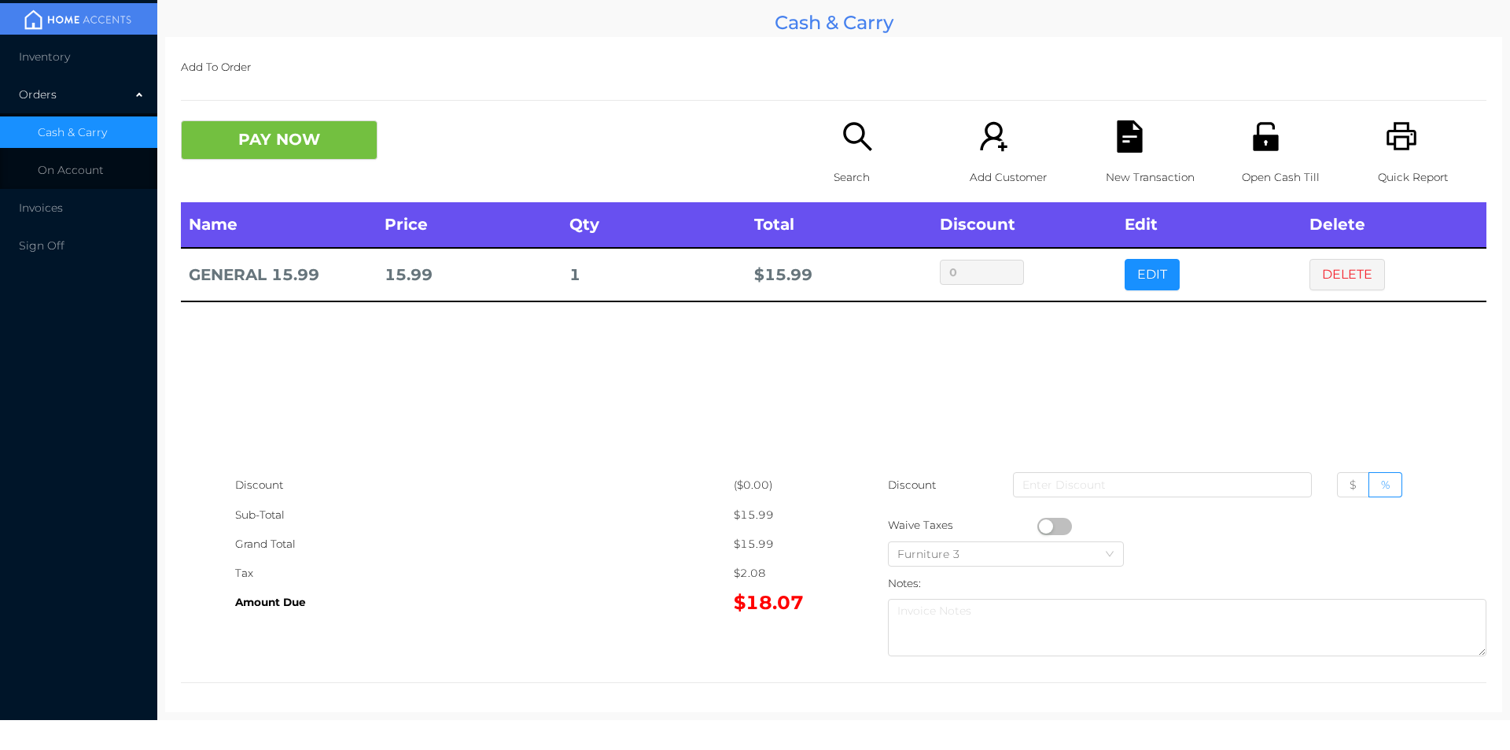
click at [282, 146] on button "PAY NOW" at bounding box center [279, 139] width 197 height 39
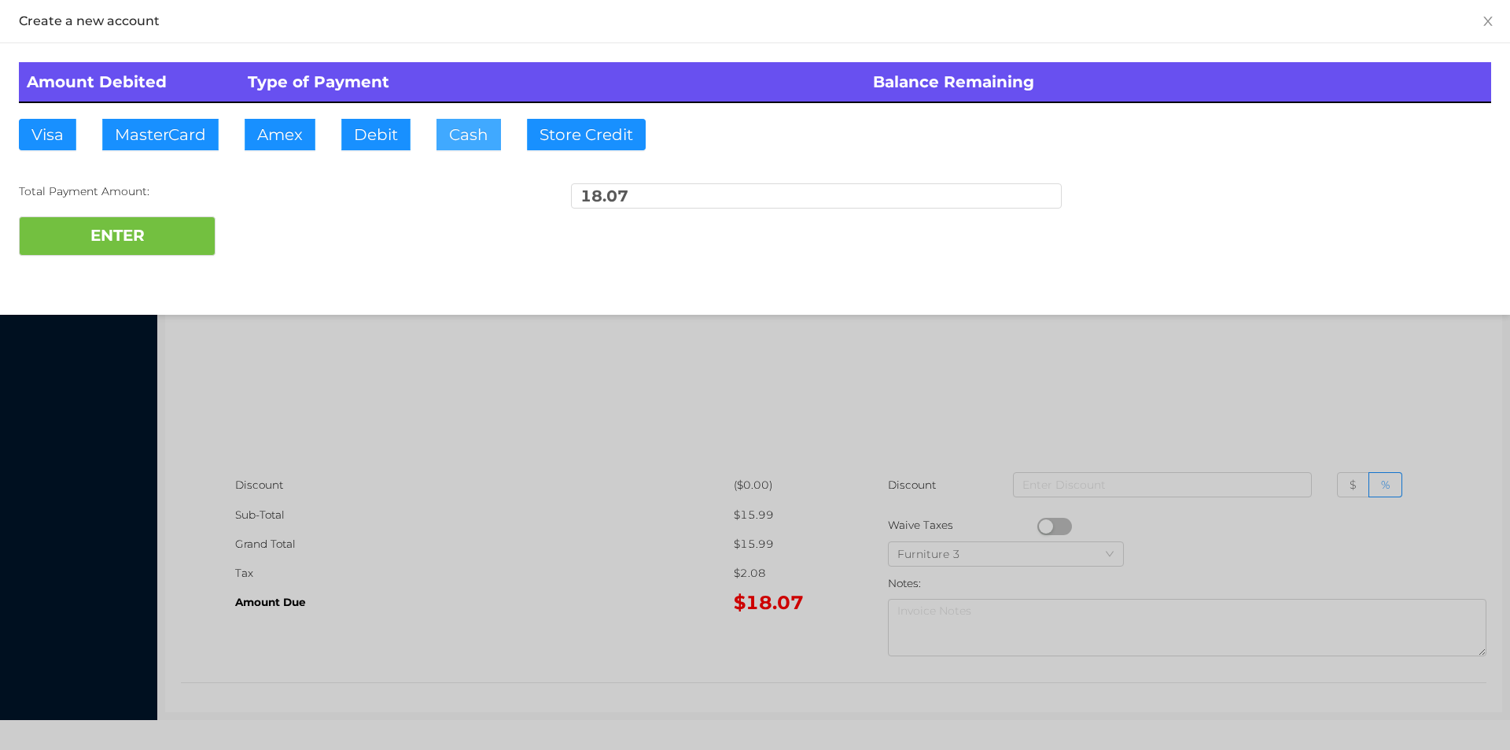
click at [458, 138] on button "Cash" at bounding box center [469, 134] width 65 height 31
type input "20."
click at [172, 225] on button "ENTER" at bounding box center [117, 235] width 197 height 39
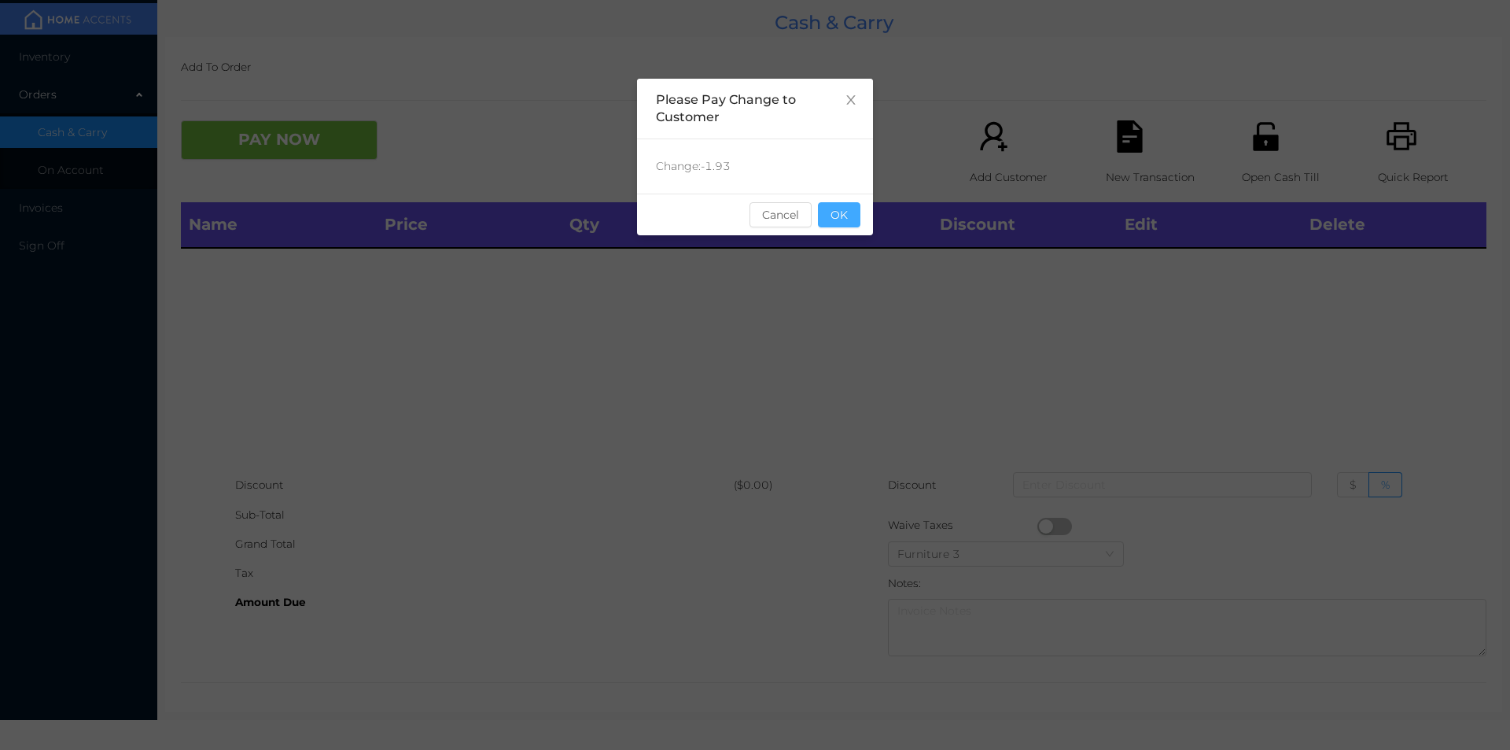
click at [839, 223] on button "OK" at bounding box center [839, 214] width 42 height 25
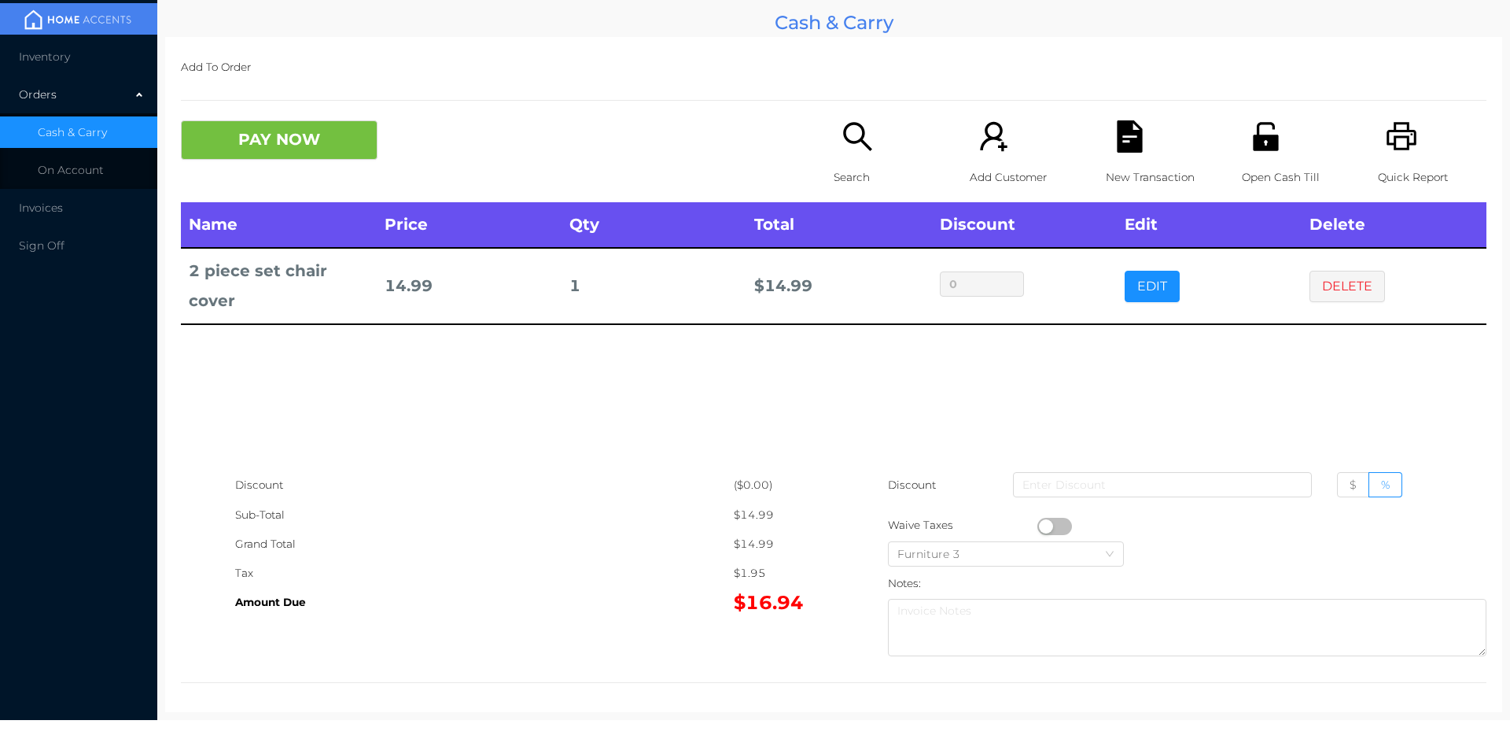
click at [58, 46] on li "Inventory" at bounding box center [78, 56] width 157 height 31
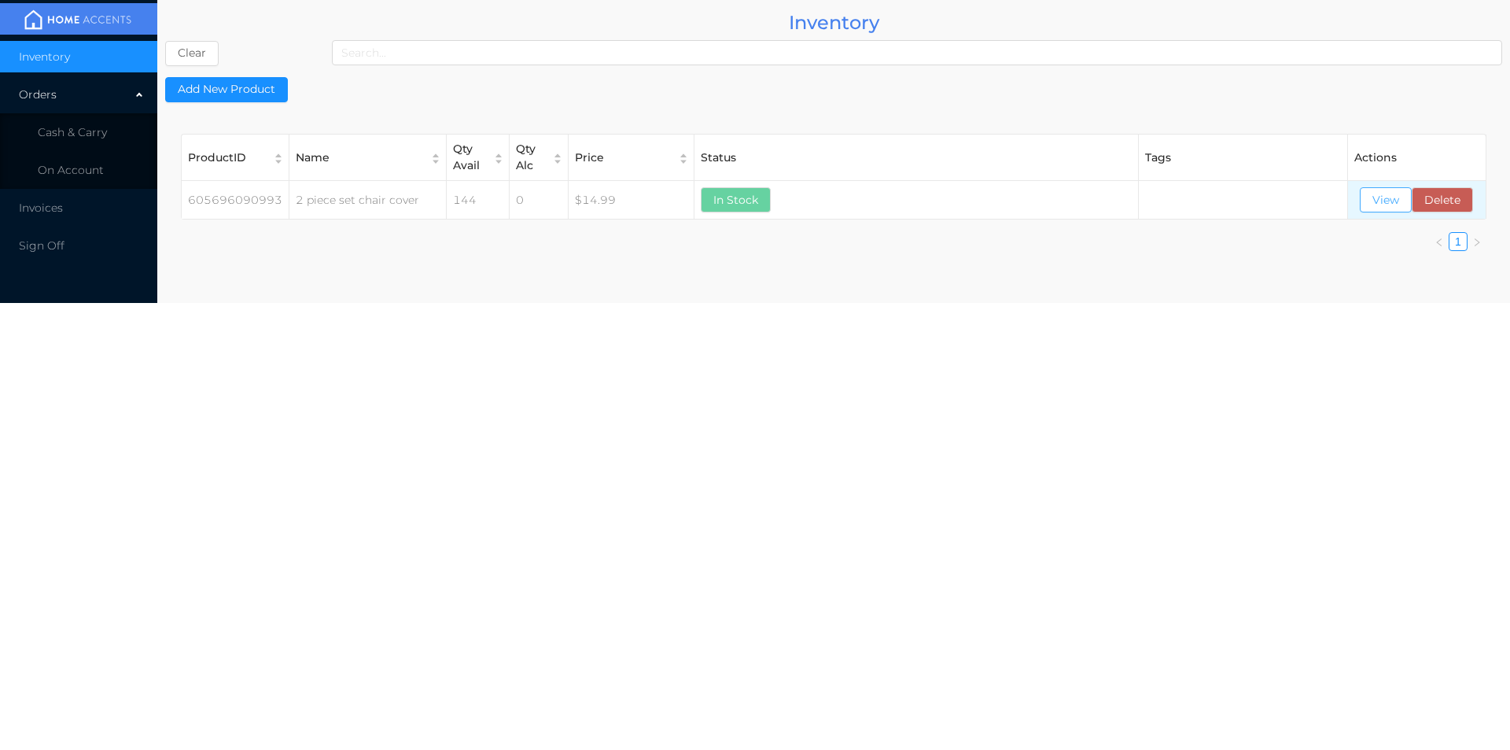
click at [1389, 206] on button "View" at bounding box center [1386, 199] width 52 height 25
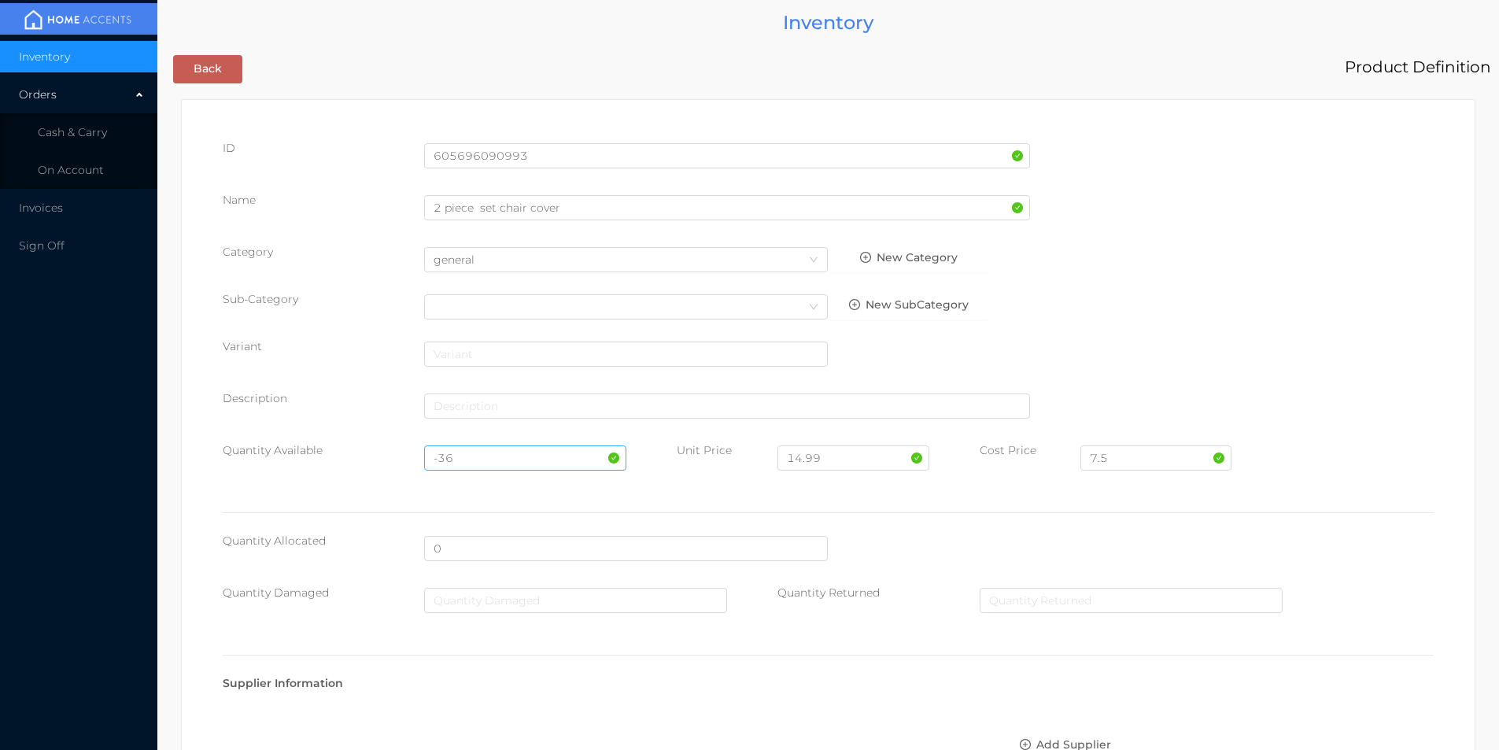
click at [491, 455] on input "-36" at bounding box center [524, 457] width 201 height 25
type input "-"
type input "128"
click at [1133, 457] on input "7.5" at bounding box center [1155, 457] width 151 height 25
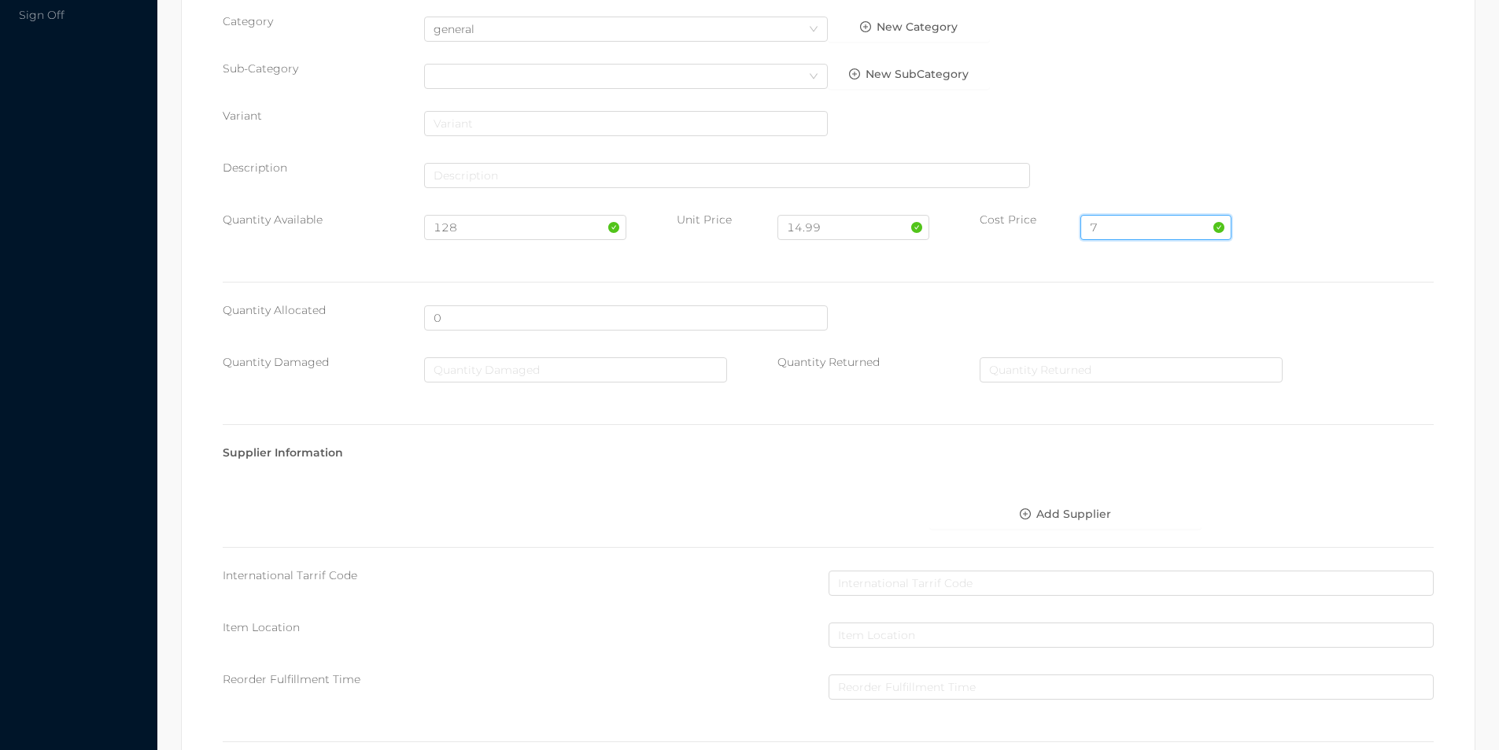
scroll to position [641, 0]
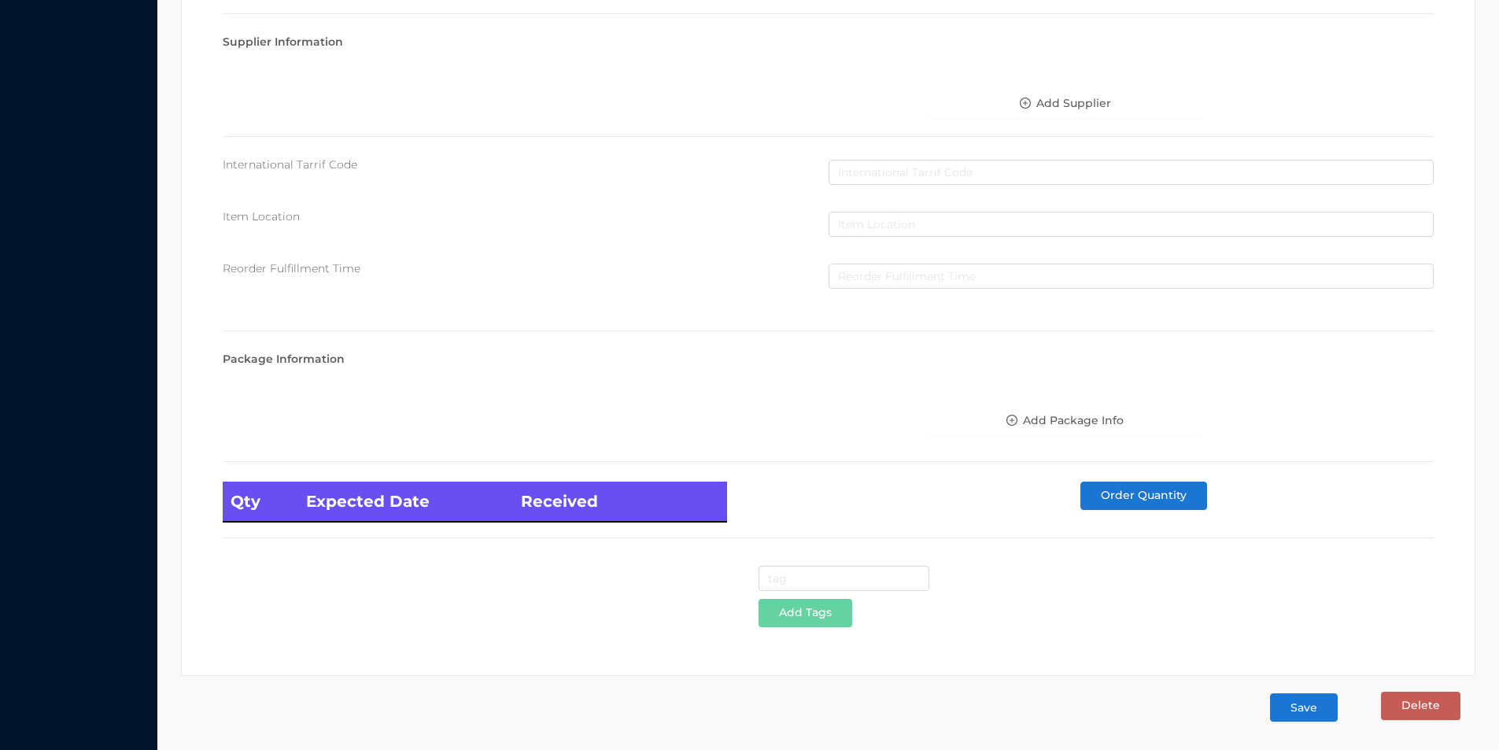
type input "7"
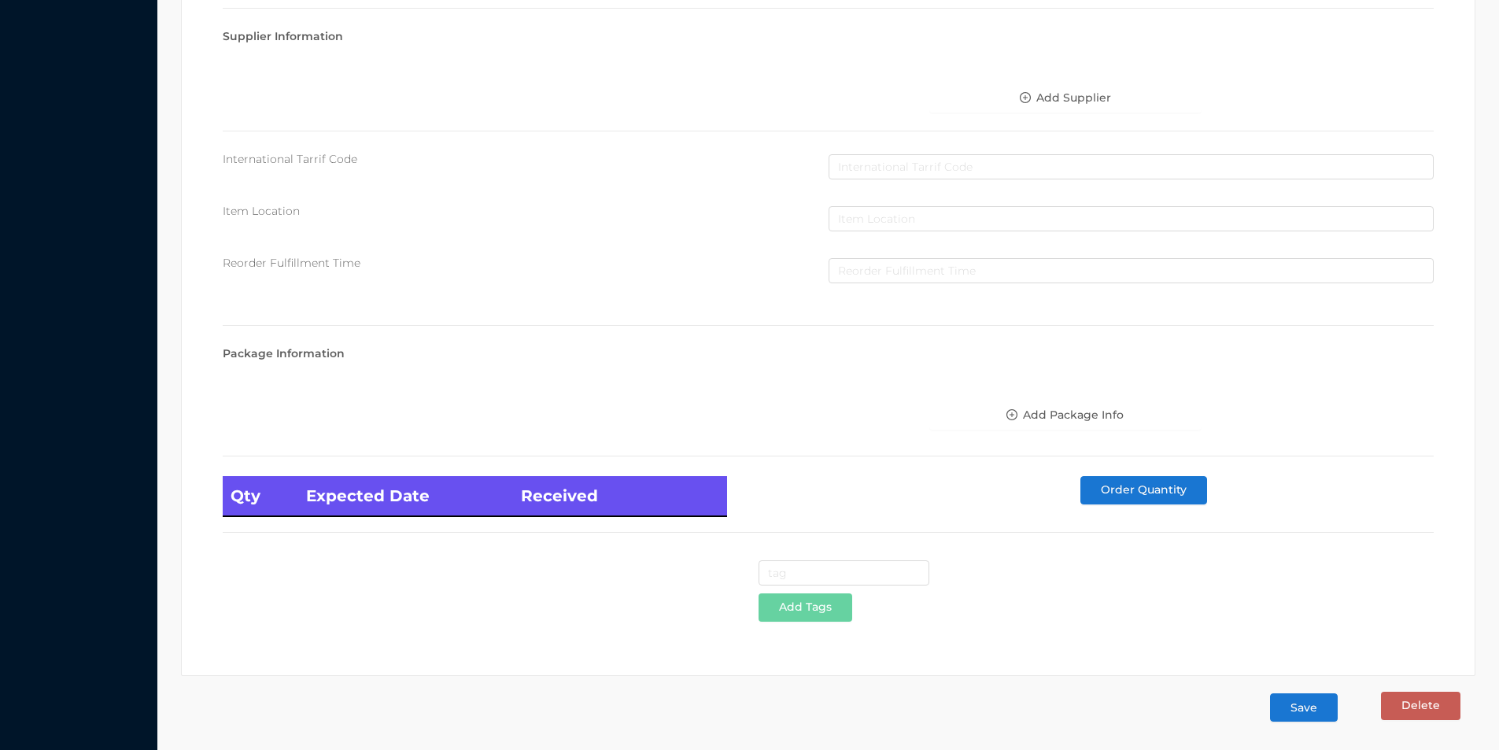
click at [1298, 706] on button "Save" at bounding box center [1304, 707] width 68 height 28
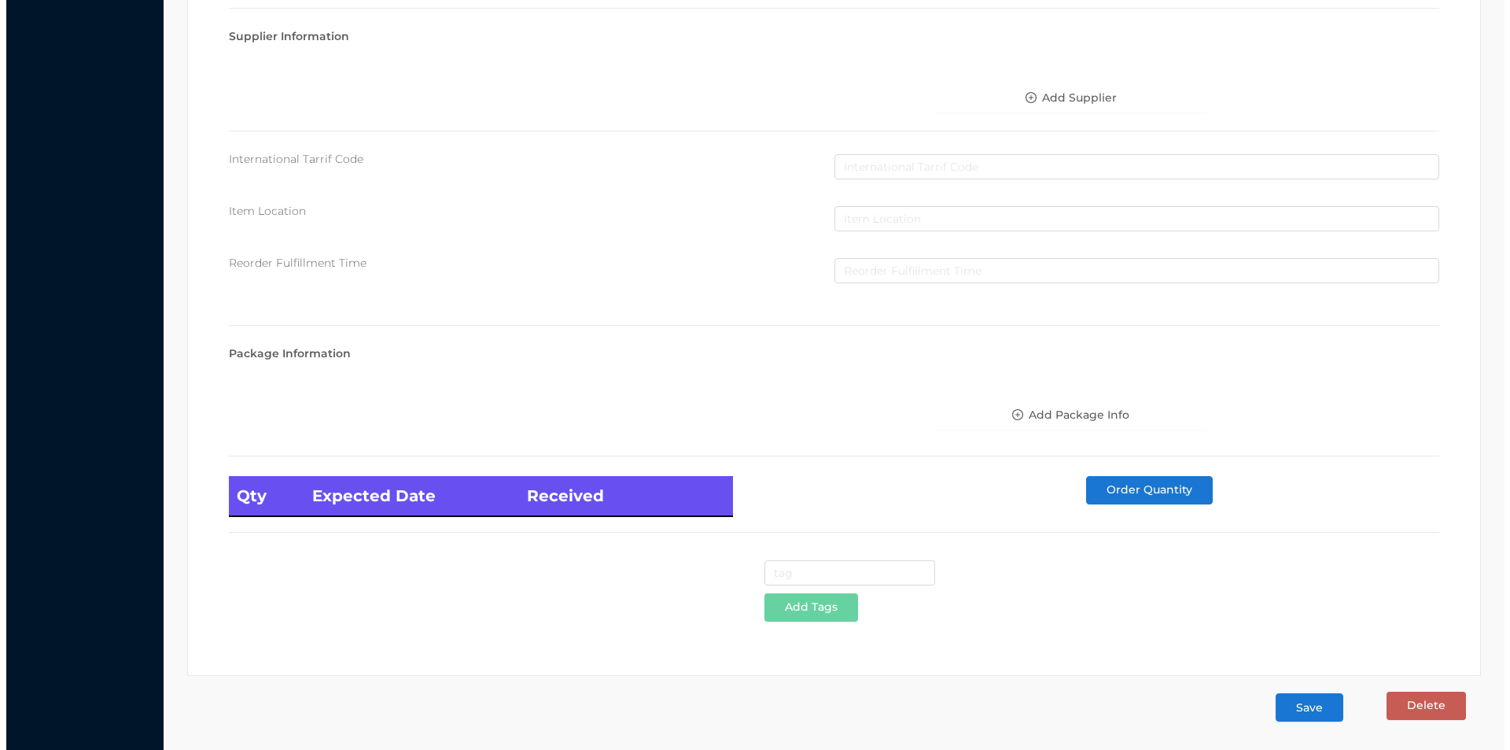
scroll to position [0, 0]
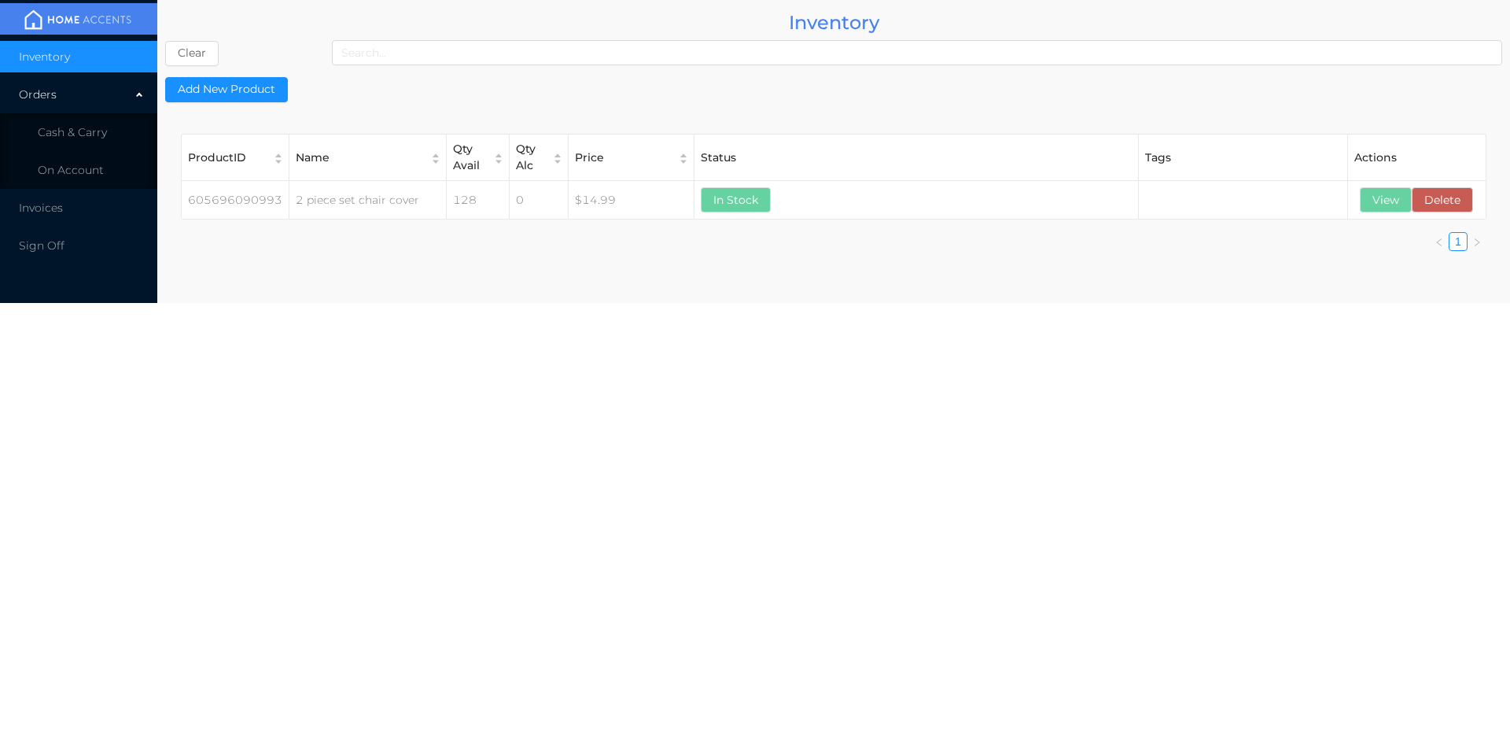
click at [73, 142] on li "Cash & Carry" at bounding box center [78, 131] width 157 height 31
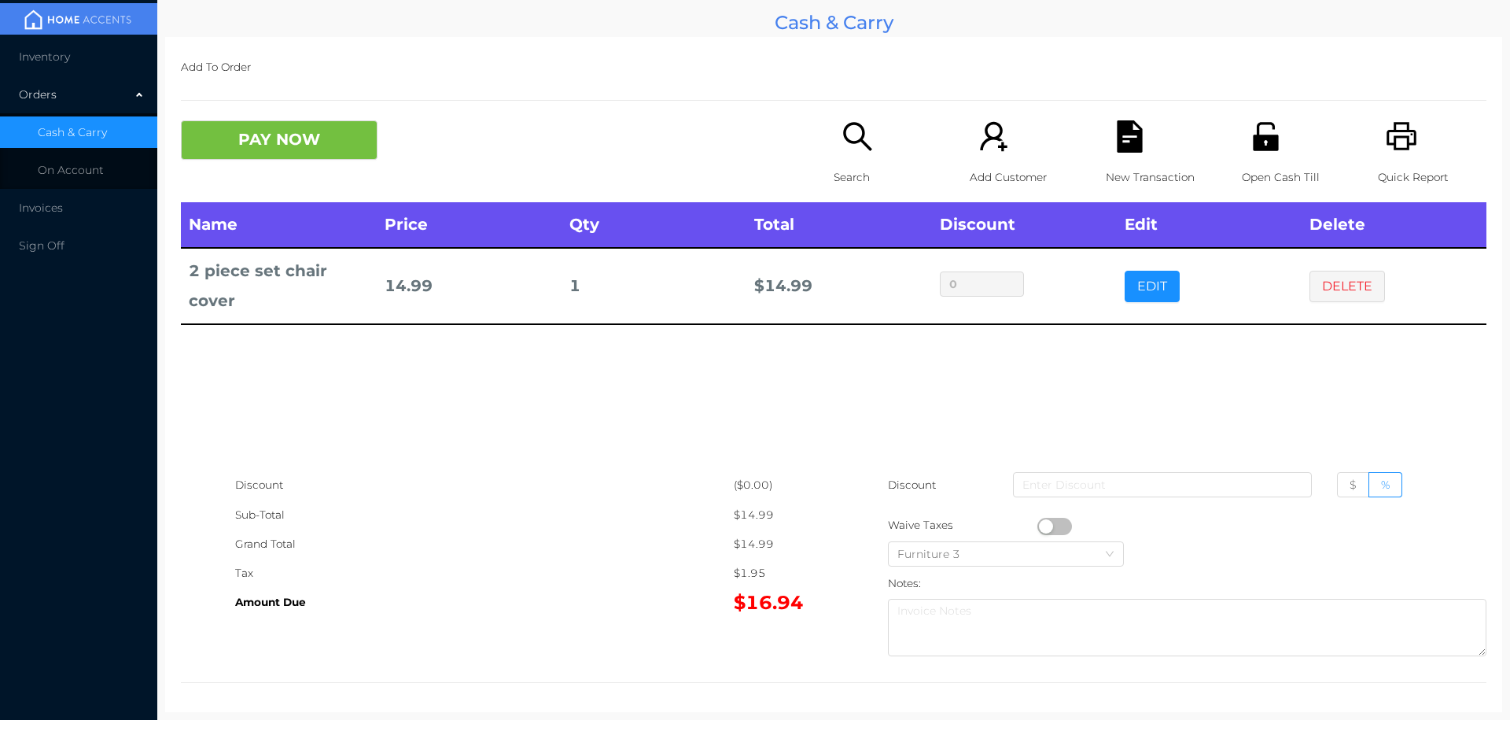
click at [342, 432] on div "Name Price Qty Total Discount Edit Delete 2 piece set chair cover 14.99 1 $ 14.…" at bounding box center [834, 336] width 1306 height 268
click at [1326, 297] on button "DELETE" at bounding box center [1348, 286] width 76 height 31
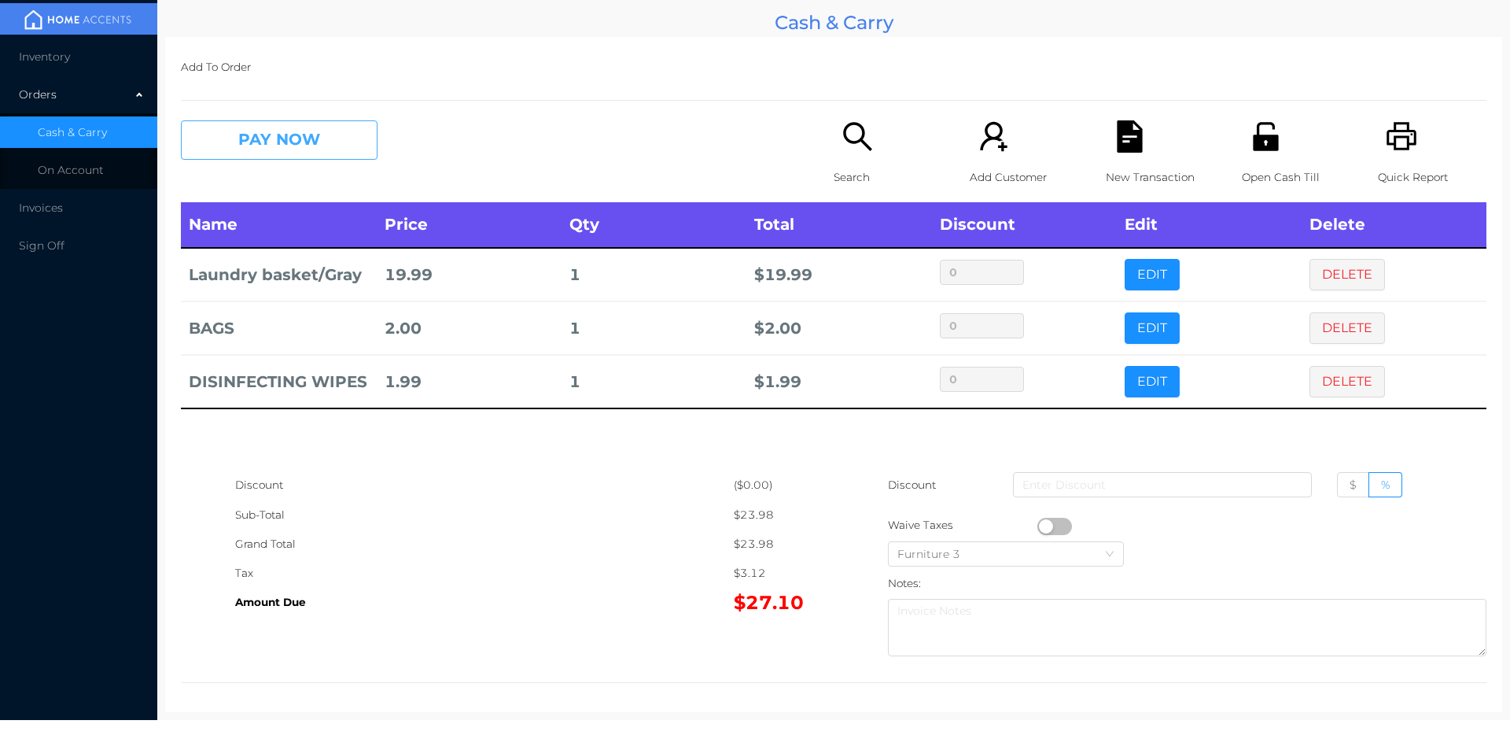
click at [319, 142] on button "PAY NOW" at bounding box center [279, 139] width 197 height 39
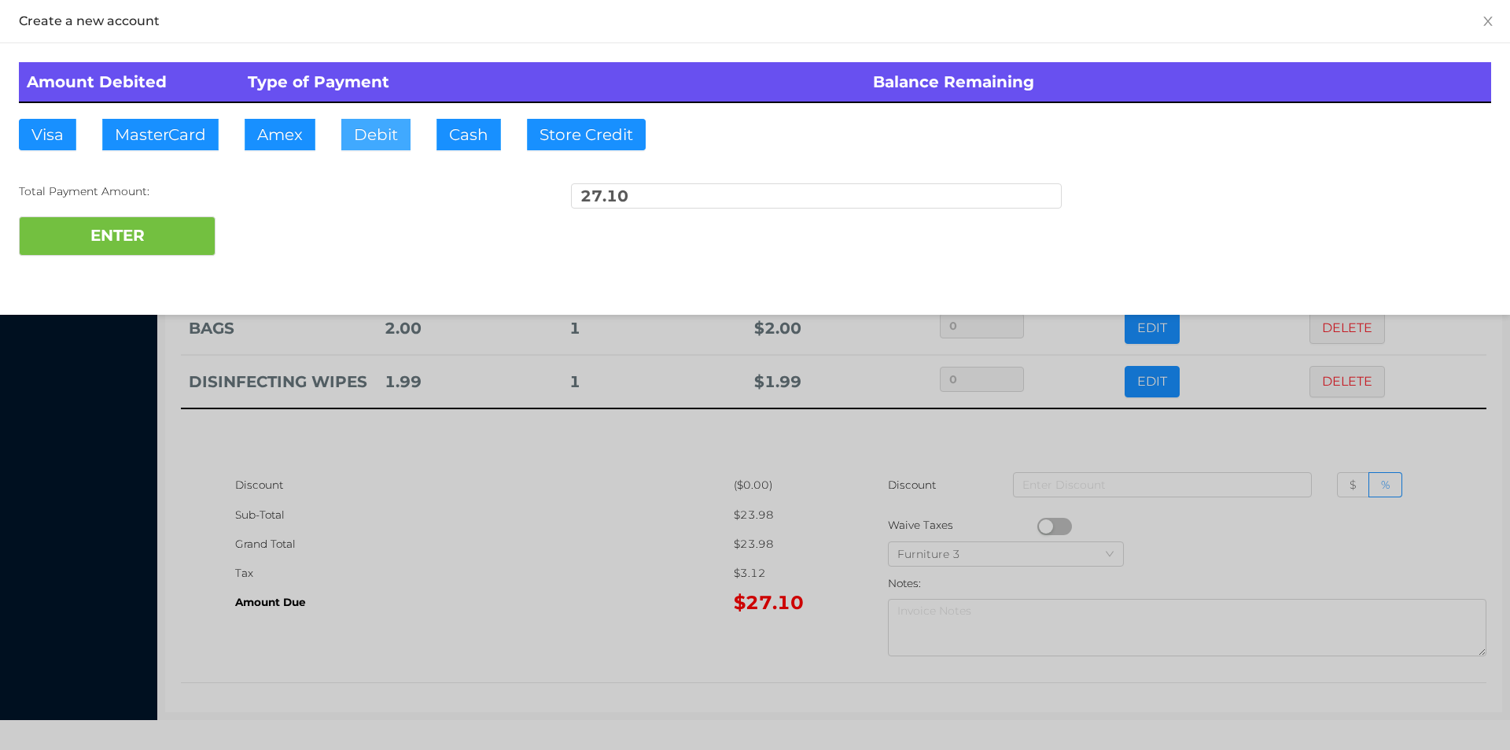
click at [377, 139] on button "Debit" at bounding box center [375, 134] width 69 height 31
click at [213, 232] on button "ENTER" at bounding box center [117, 235] width 197 height 39
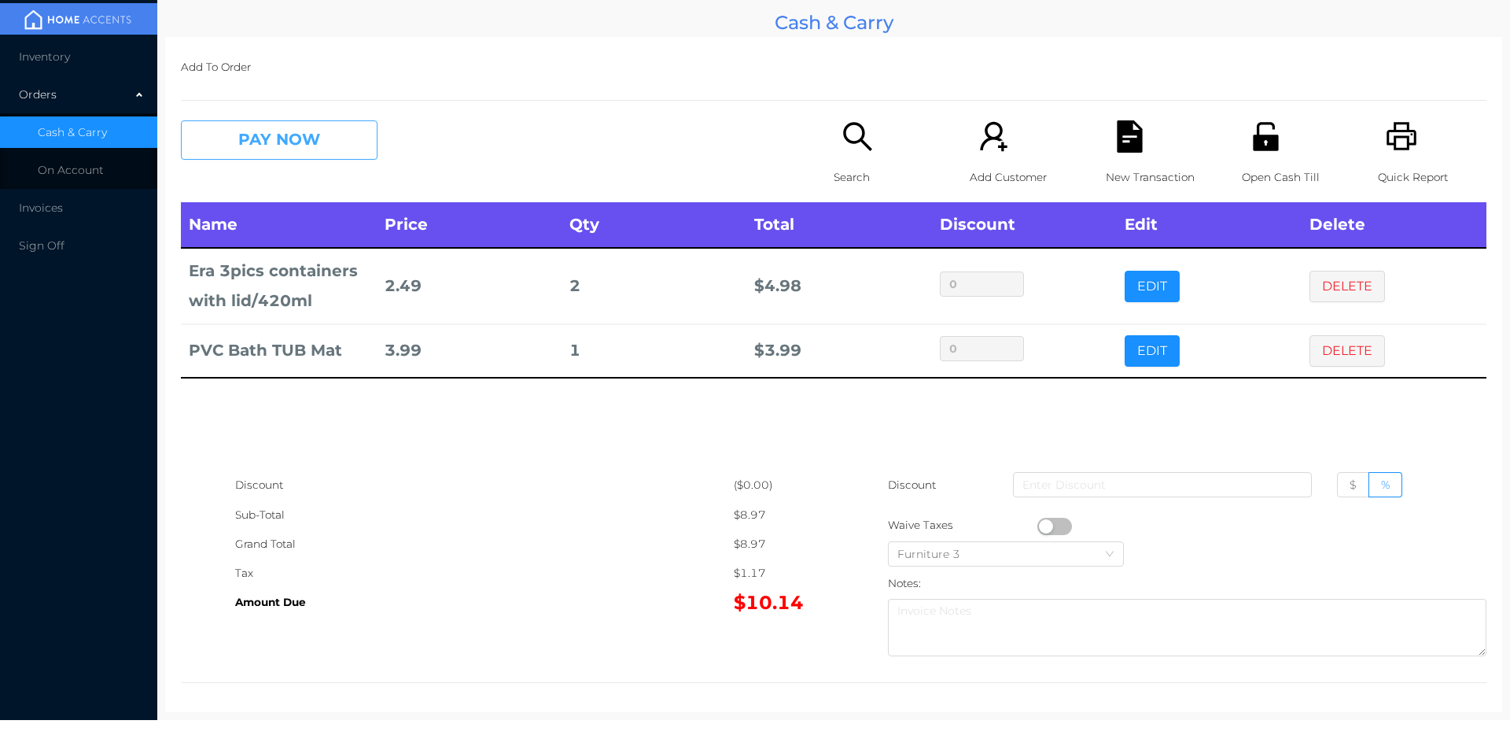
click at [263, 132] on button "PAY NOW" at bounding box center [279, 139] width 197 height 39
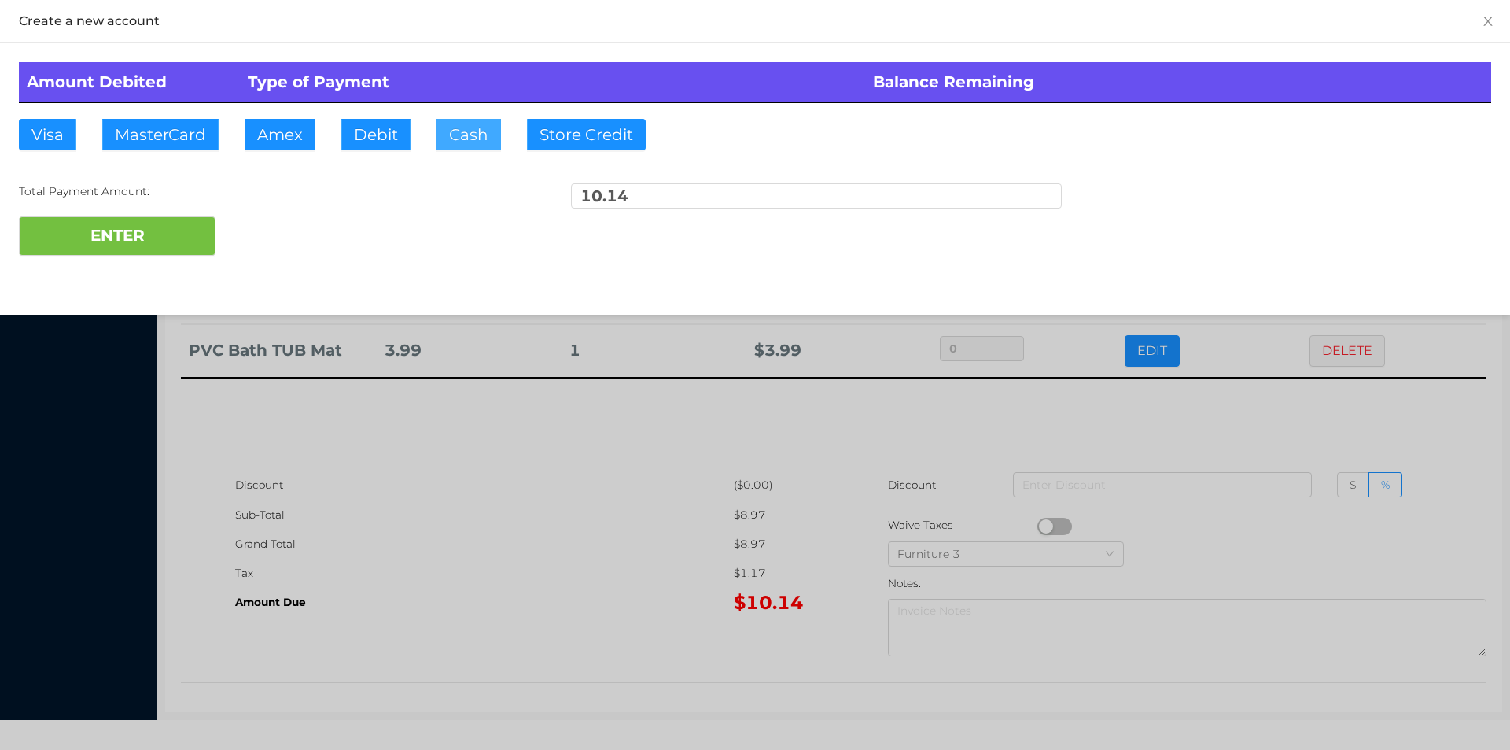
click at [455, 137] on button "Cash" at bounding box center [469, 134] width 65 height 31
click at [164, 232] on button "ENTER" at bounding box center [117, 235] width 197 height 39
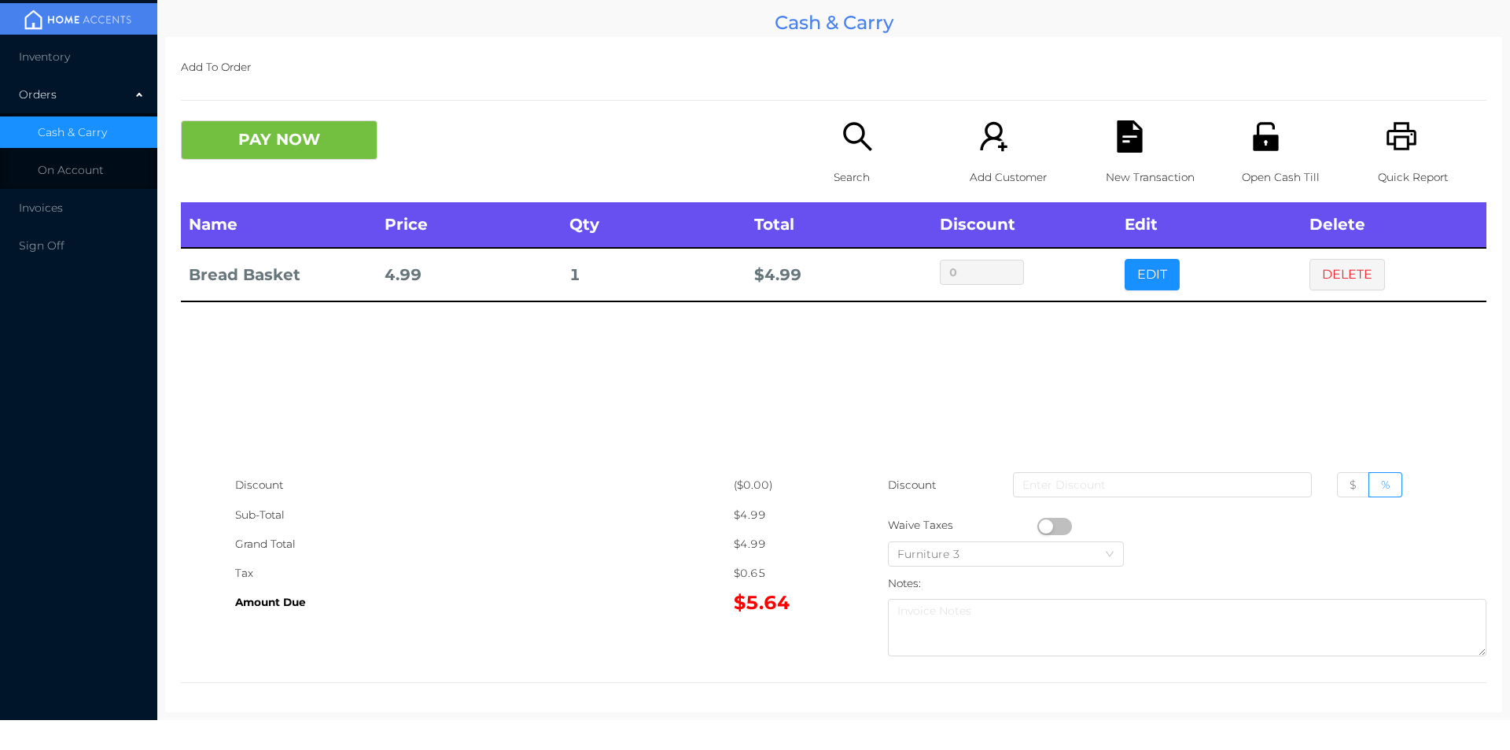
click at [271, 131] on button "PAY NOW" at bounding box center [279, 139] width 197 height 39
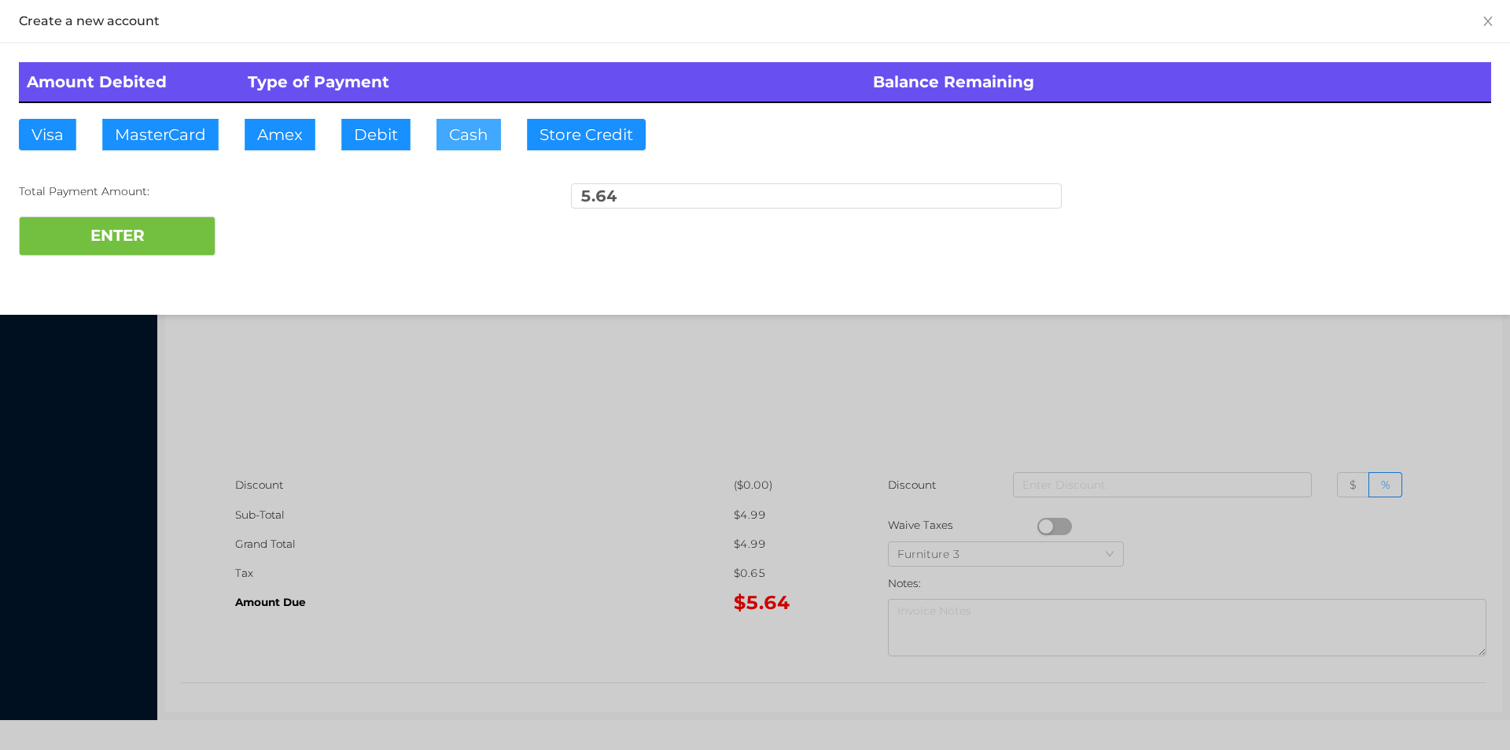
click at [459, 148] on button "Cash" at bounding box center [469, 134] width 65 height 31
type input "20."
click at [160, 231] on button "ENTER" at bounding box center [117, 235] width 197 height 39
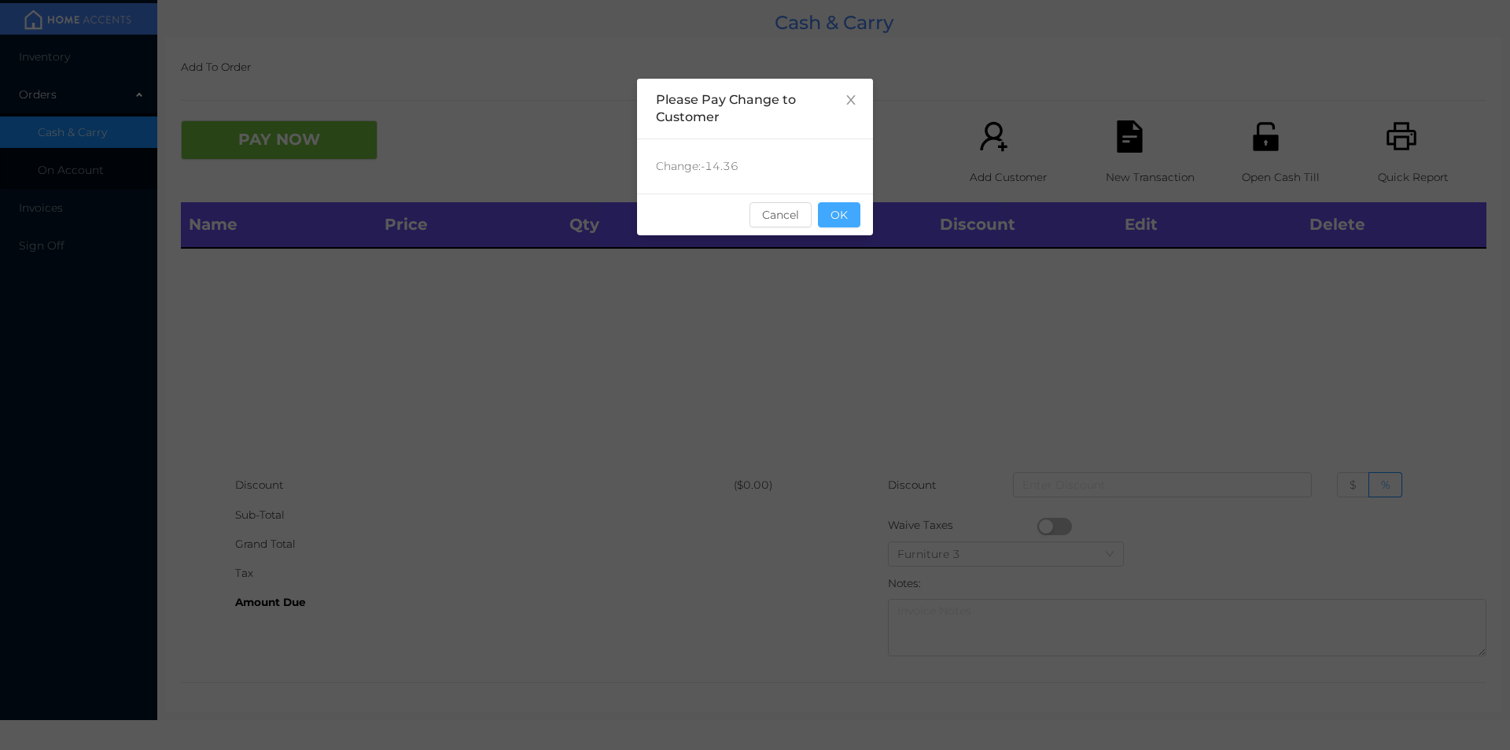
click at [835, 223] on button "OK" at bounding box center [839, 214] width 42 height 25
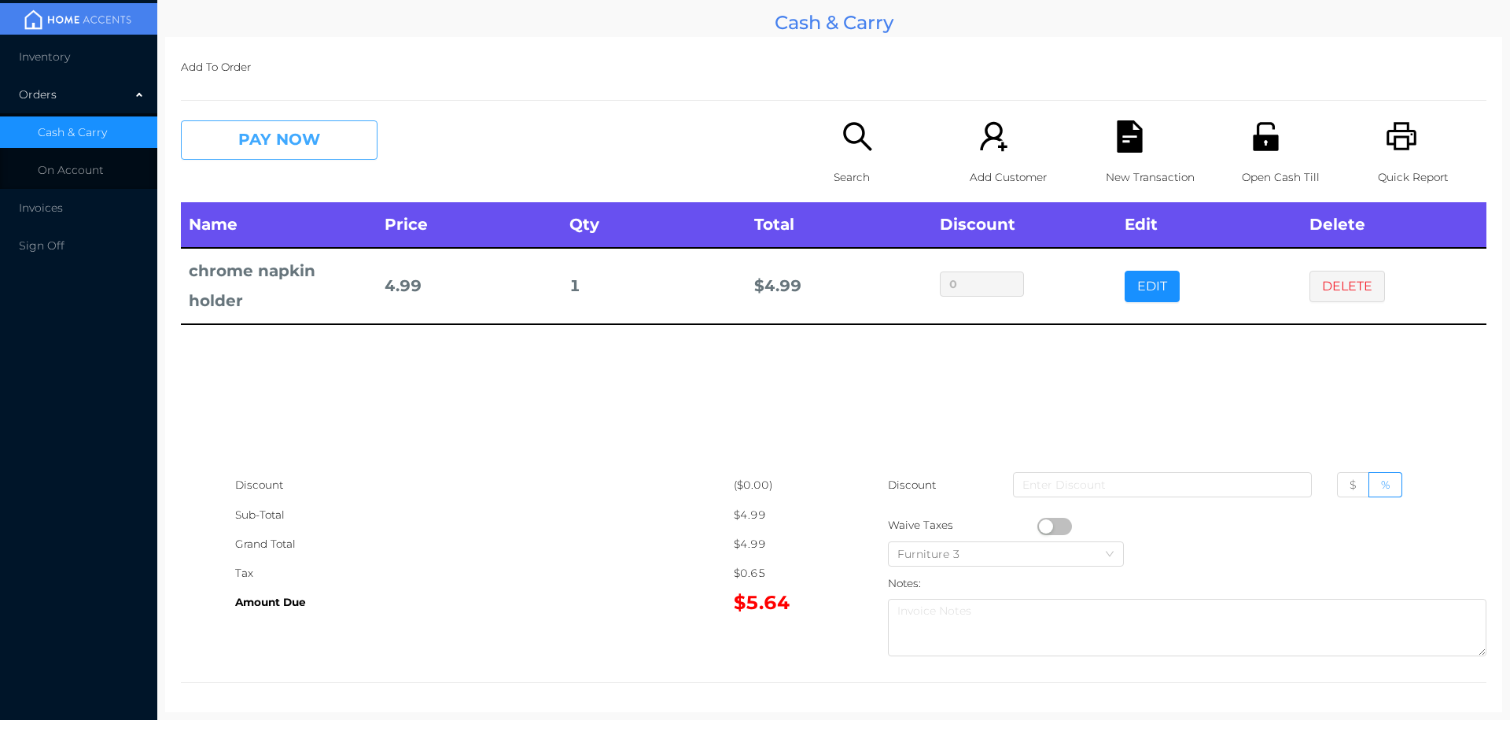
click at [251, 145] on button "PAY NOW" at bounding box center [279, 139] width 197 height 39
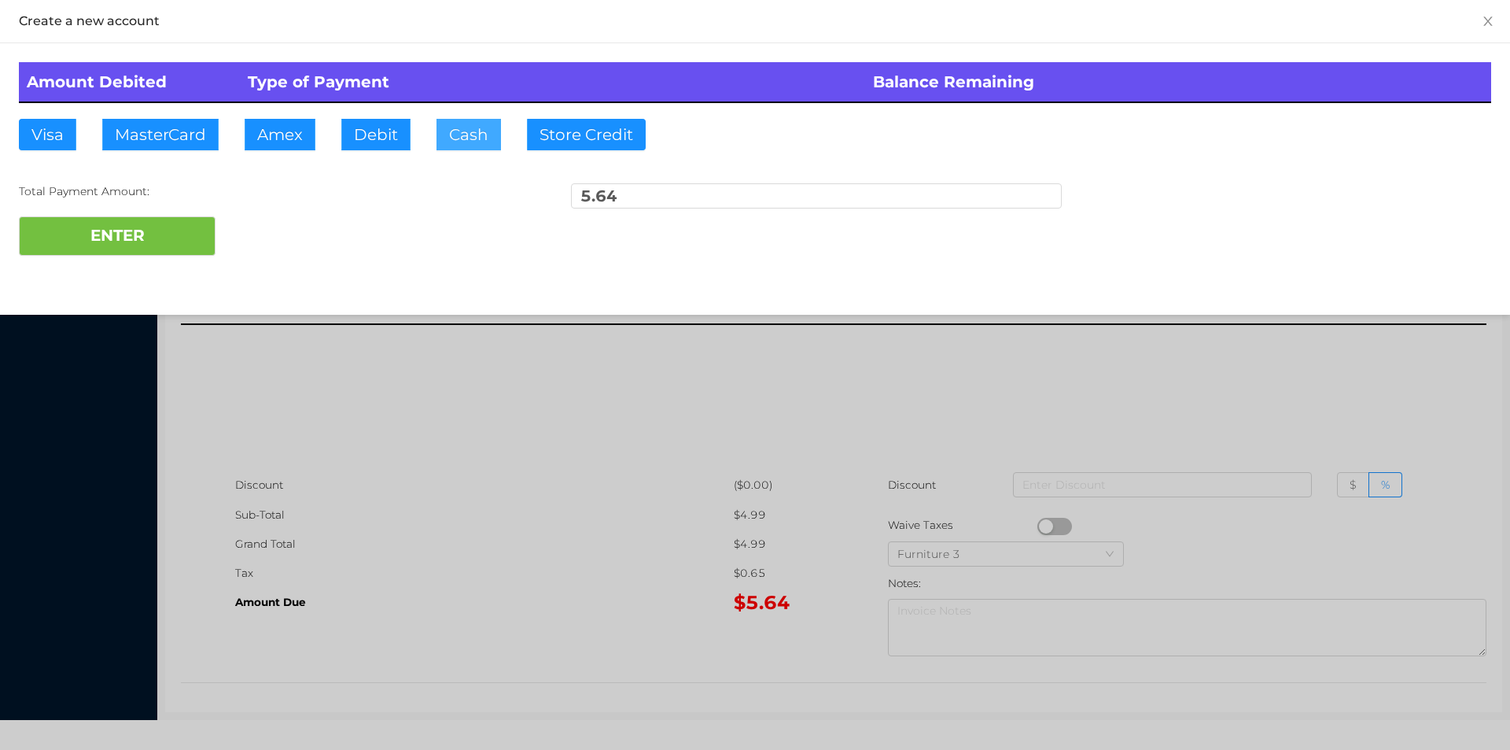
click at [474, 143] on button "Cash" at bounding box center [469, 134] width 65 height 31
type input "20."
click at [142, 244] on button "ENTER" at bounding box center [117, 235] width 197 height 39
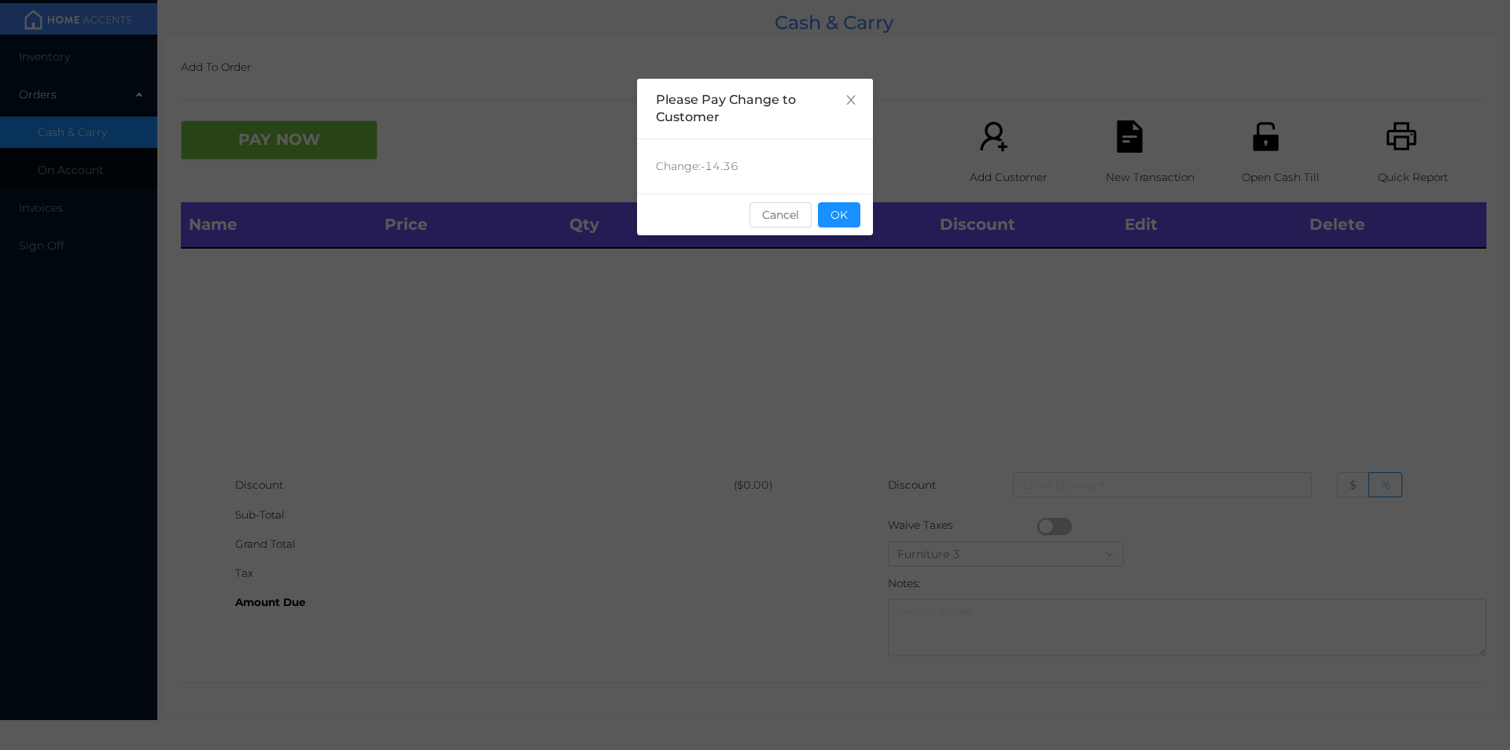
click at [854, 259] on div "sentinelStart Please Pay Change to Customer Change: -14.36 Cancel OK sentinelEnd" at bounding box center [755, 236] width 236 height 315
click at [823, 332] on div "sentinelStart Please Pay Change to Customer Change: -14.36 Cancel OK sentinelEnd" at bounding box center [755, 236] width 236 height 315
click at [850, 210] on button "OK" at bounding box center [839, 214] width 42 height 25
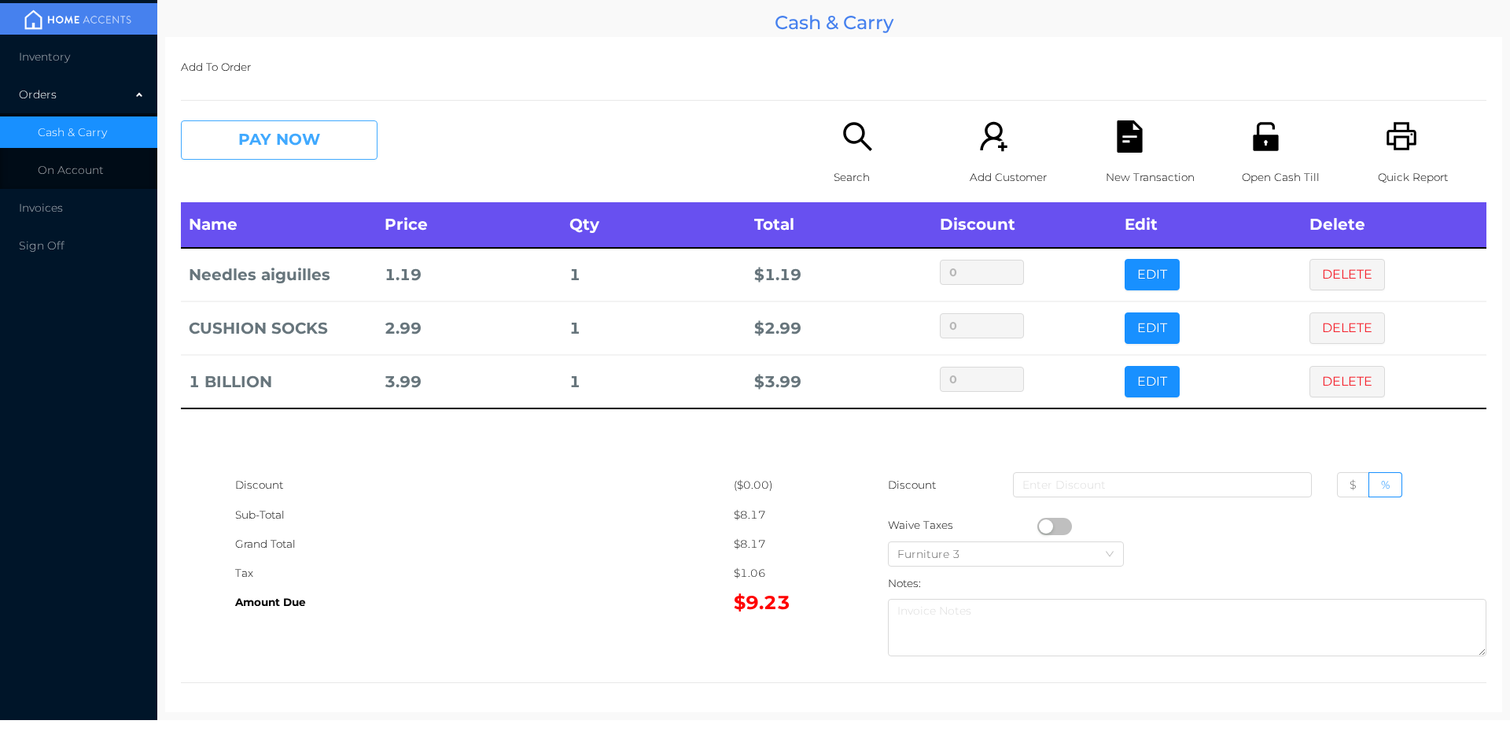
click at [332, 142] on button "PAY NOW" at bounding box center [279, 139] width 197 height 39
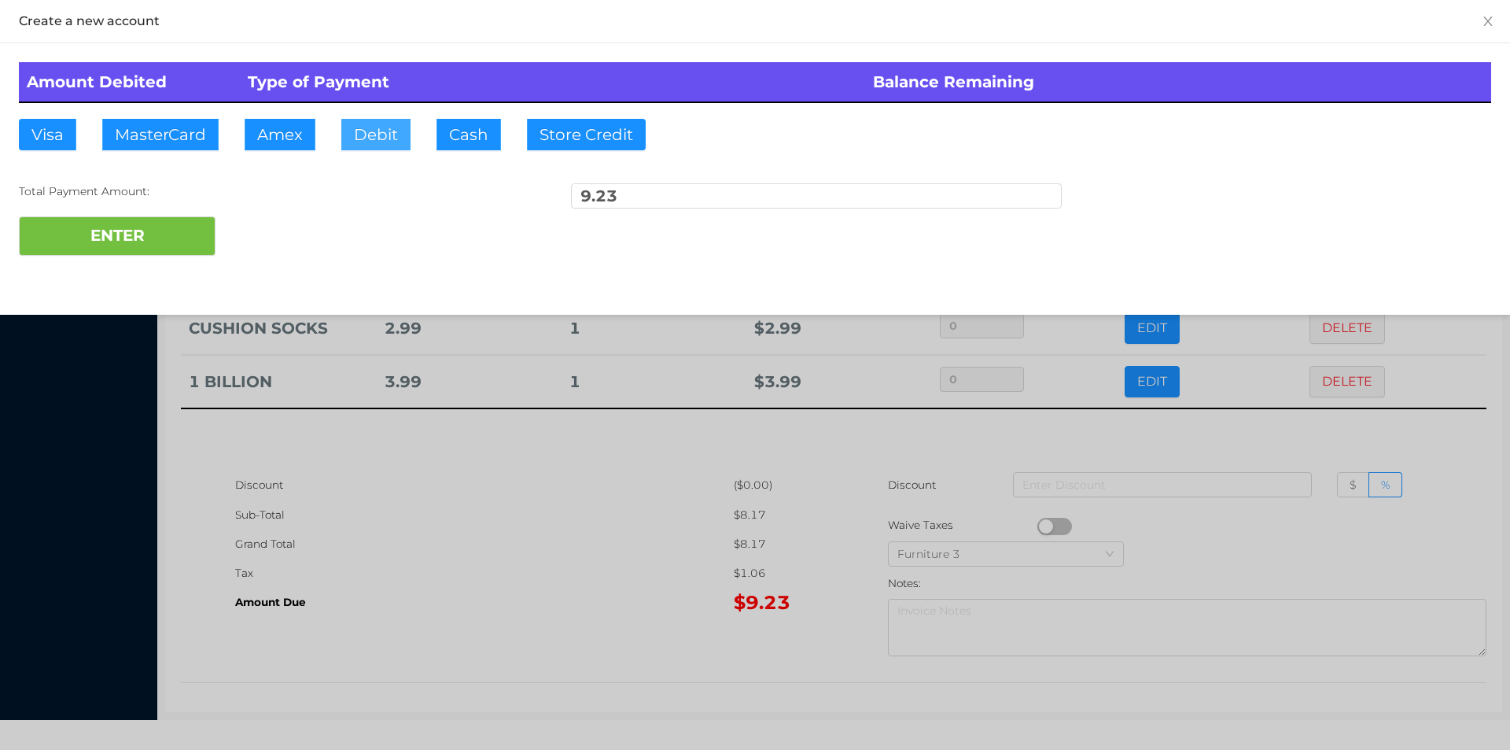
click at [382, 125] on button "Debit" at bounding box center [375, 134] width 69 height 31
click at [190, 234] on button "ENTER" at bounding box center [117, 235] width 197 height 39
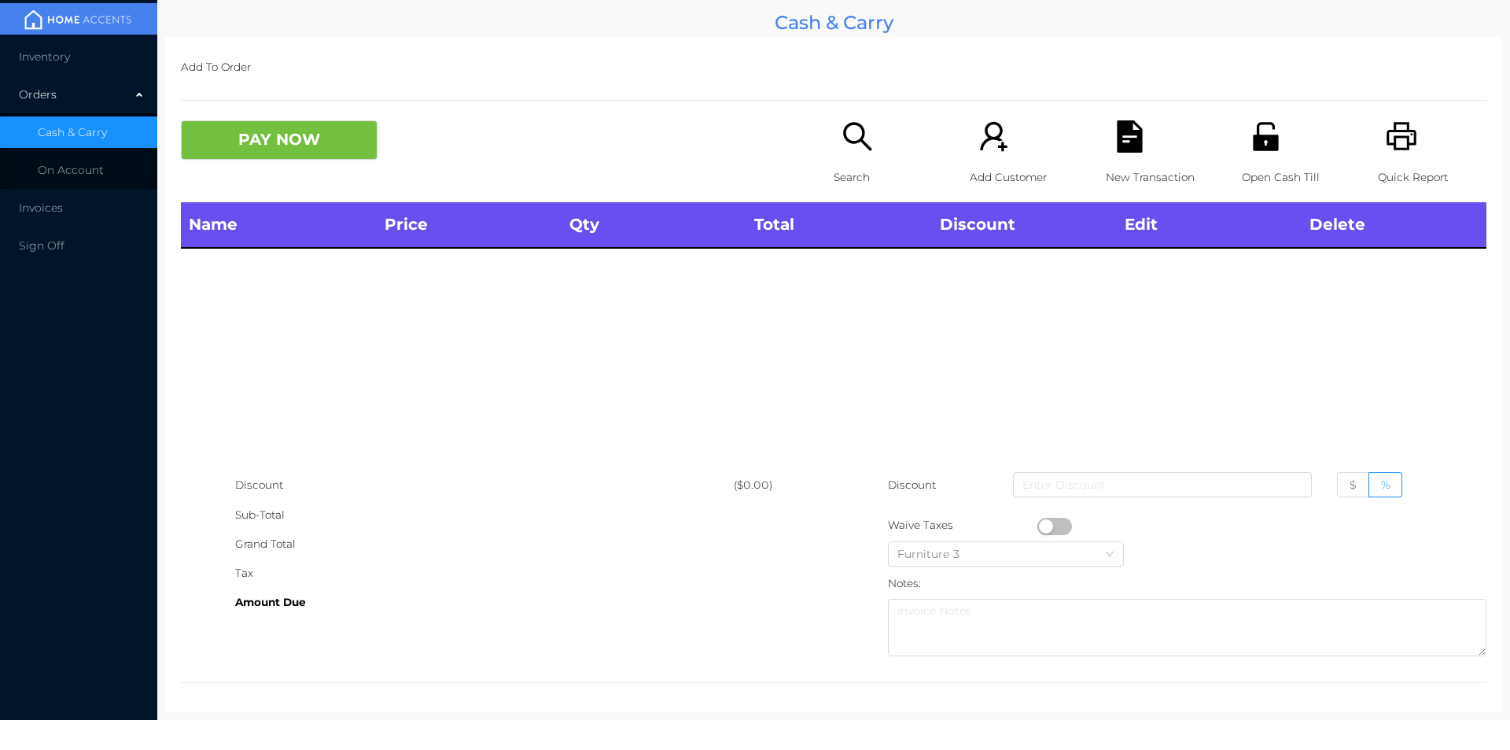
click at [1274, 168] on p "Open Cash Till" at bounding box center [1296, 177] width 109 height 29
click at [1257, 142] on icon "icon: unlock" at bounding box center [1266, 136] width 32 height 32
click at [851, 146] on icon "icon: search" at bounding box center [858, 136] width 32 height 32
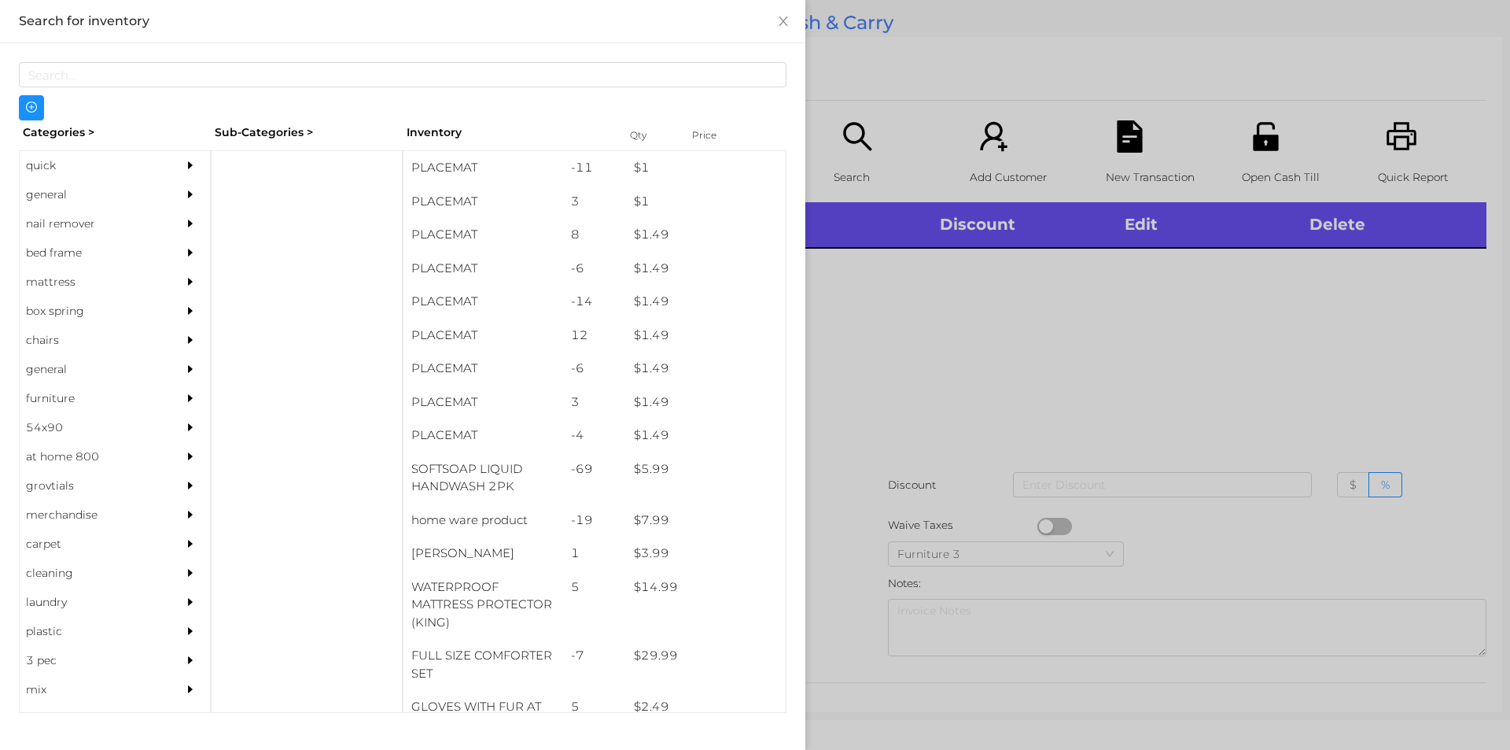
click at [49, 190] on div "general" at bounding box center [91, 194] width 143 height 29
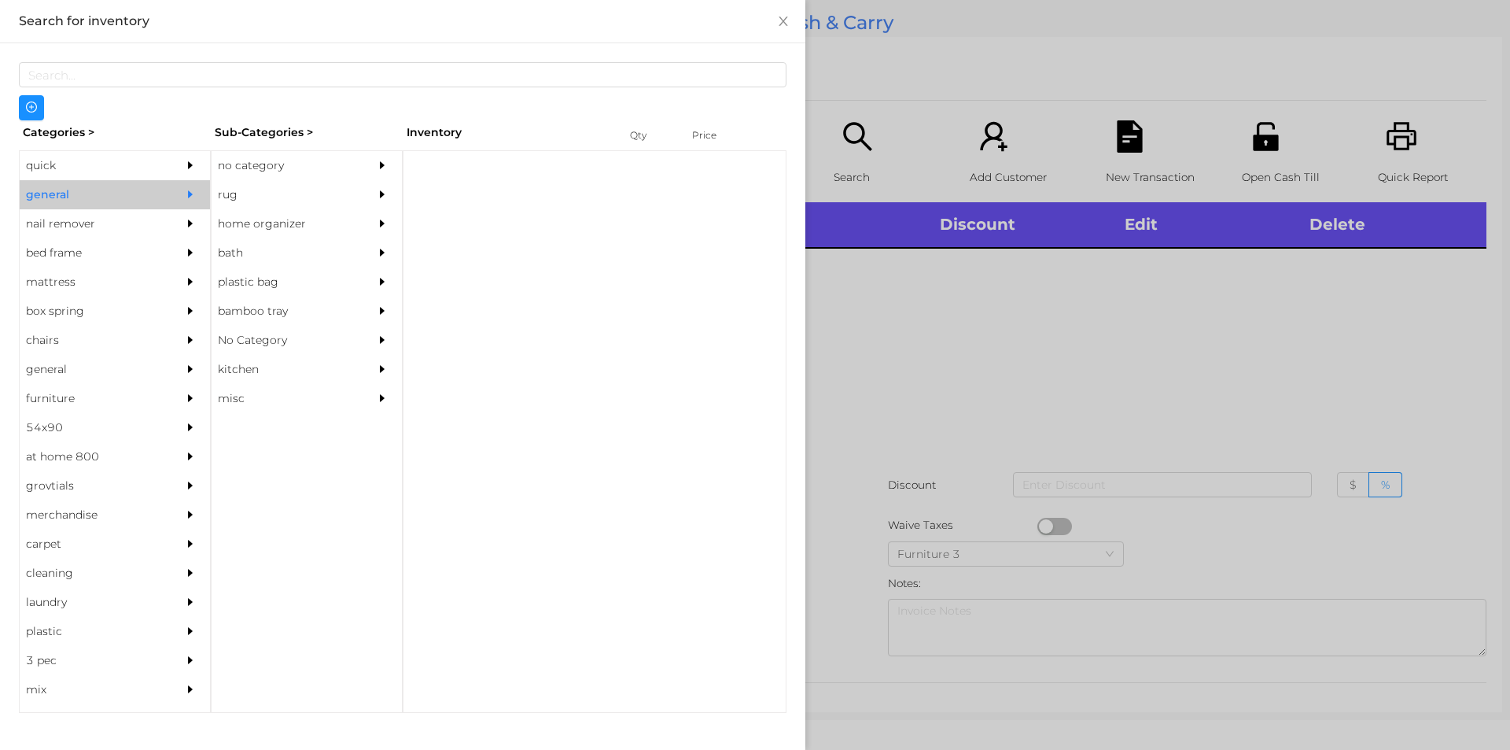
click at [279, 175] on div "no category" at bounding box center [283, 165] width 143 height 29
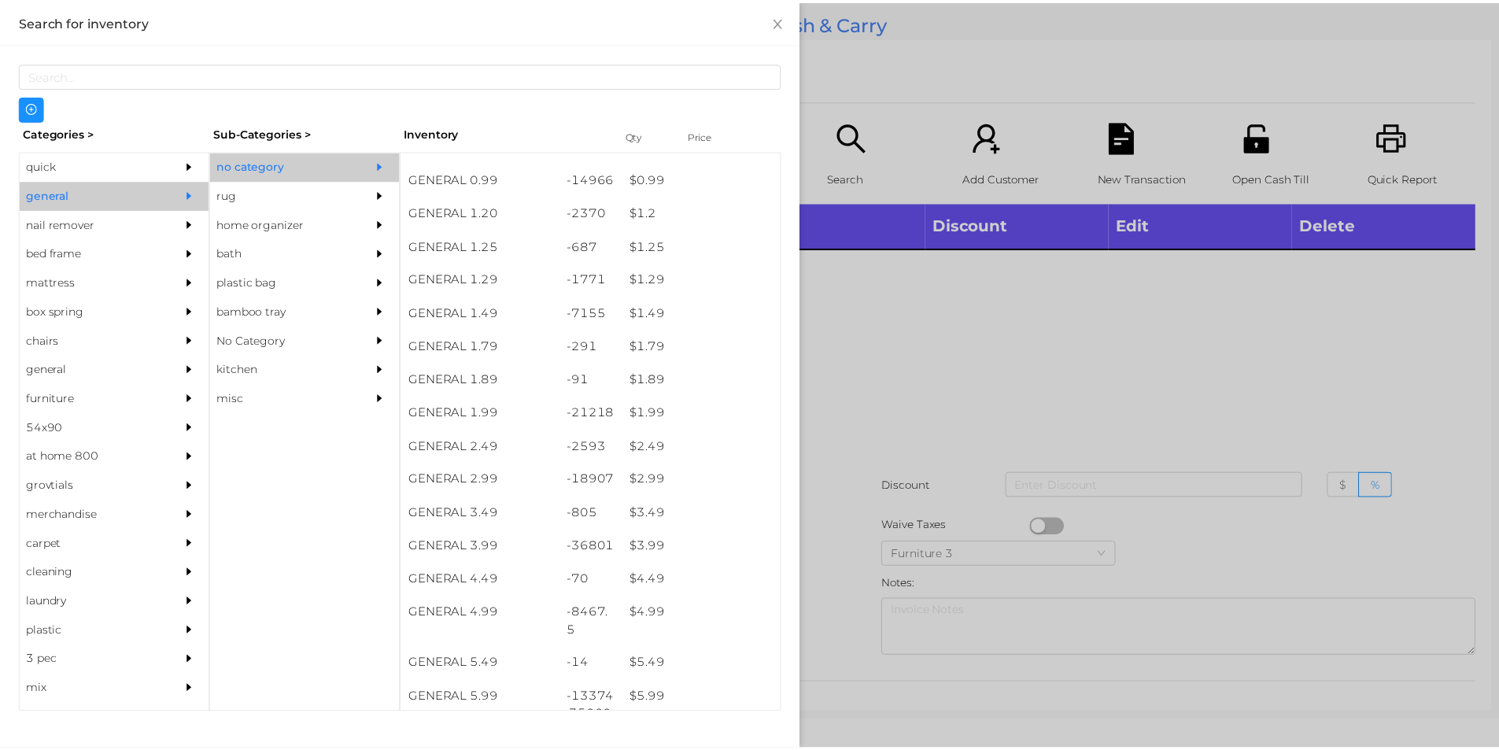
scroll to position [89, 0]
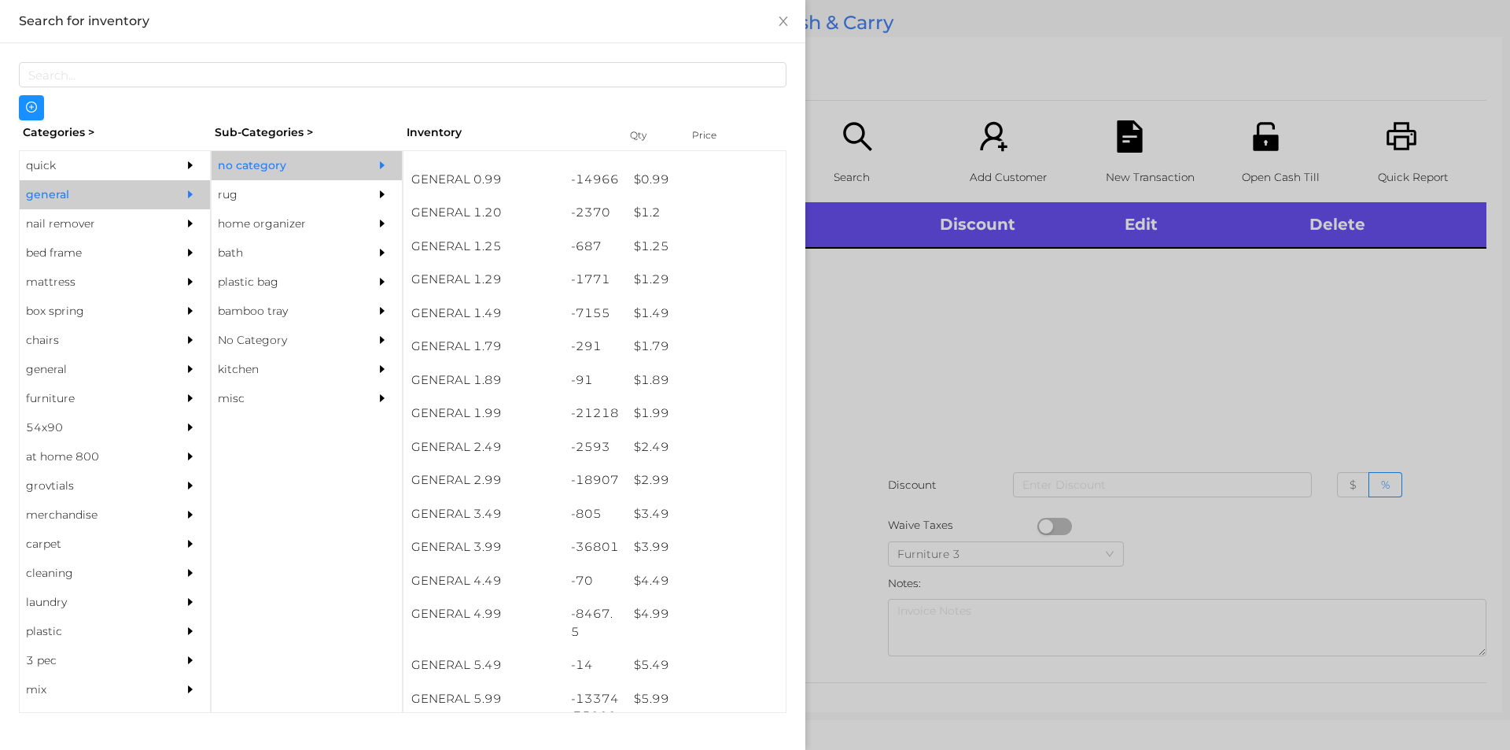
click at [850, 444] on div at bounding box center [755, 375] width 1510 height 750
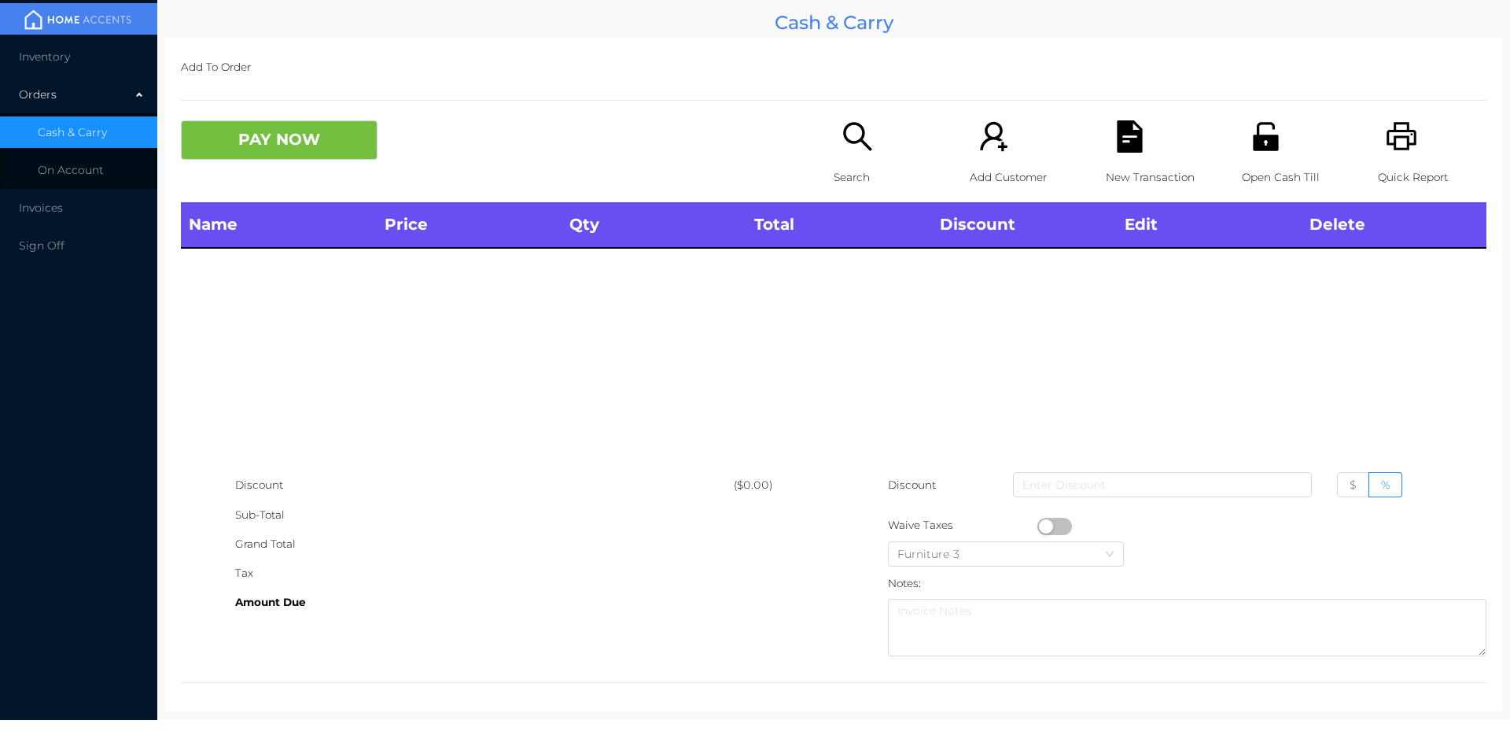
click at [815, 150] on div "PAY NOW" at bounding box center [507, 139] width 653 height 39
click at [842, 153] on icon "icon: search" at bounding box center [858, 136] width 32 height 32
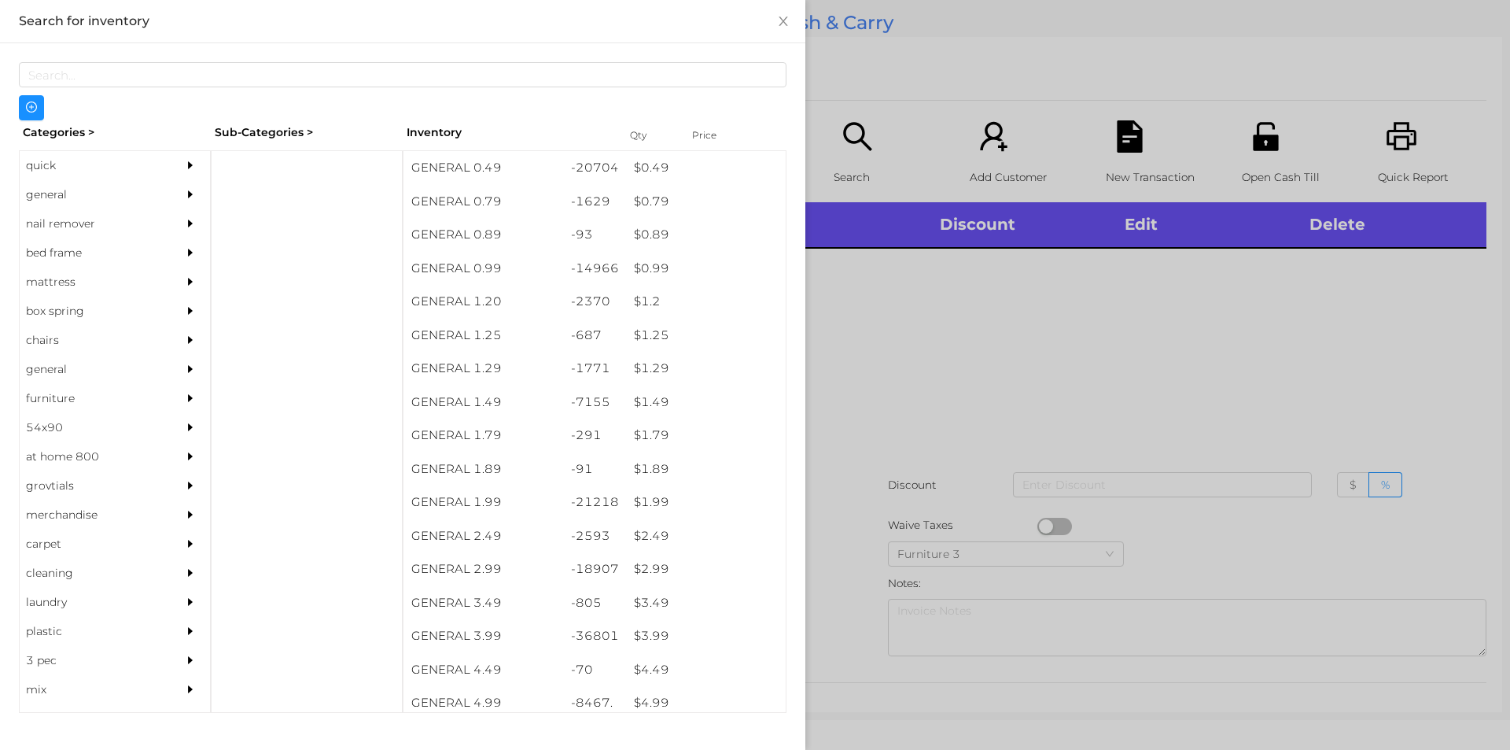
click at [51, 193] on div "general" at bounding box center [91, 194] width 143 height 29
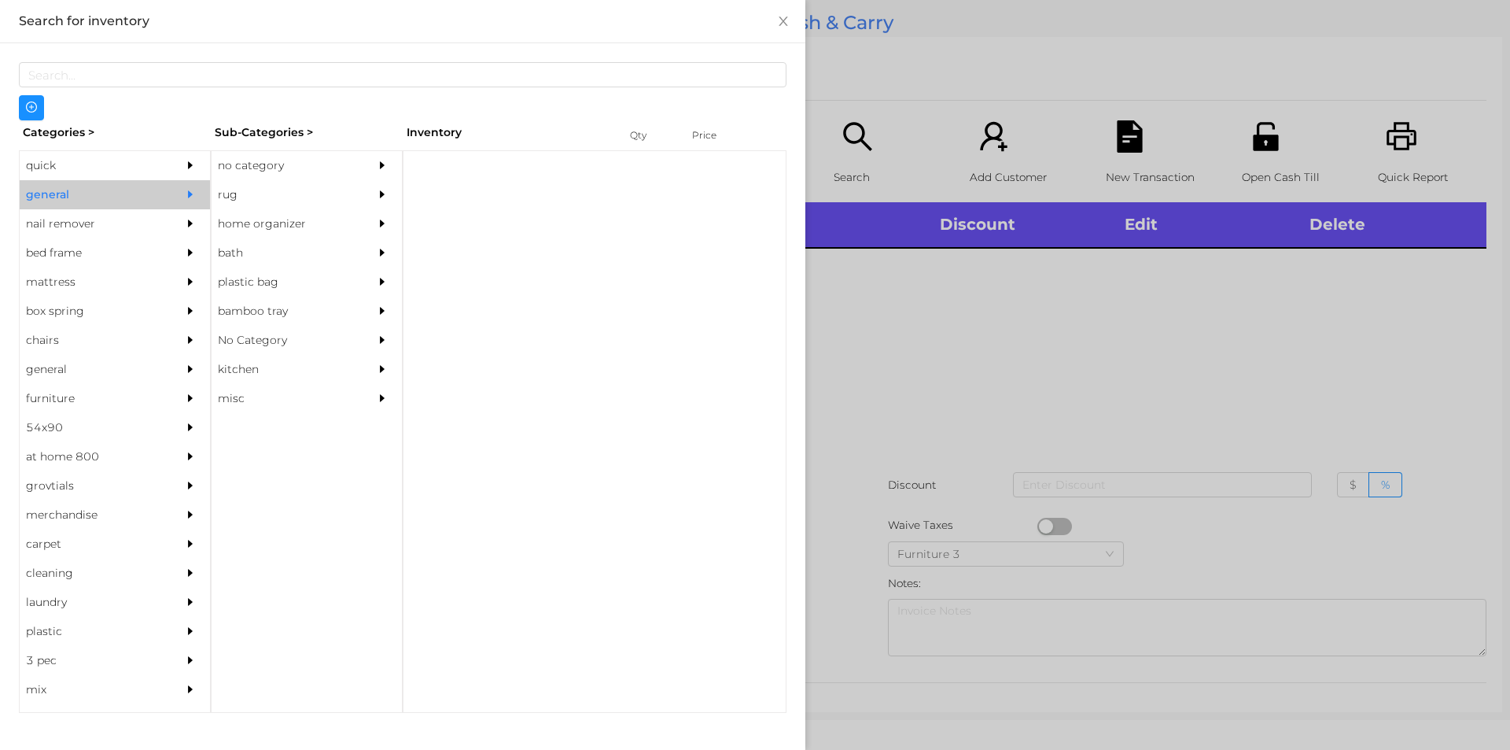
click at [254, 163] on div "no category" at bounding box center [283, 165] width 143 height 29
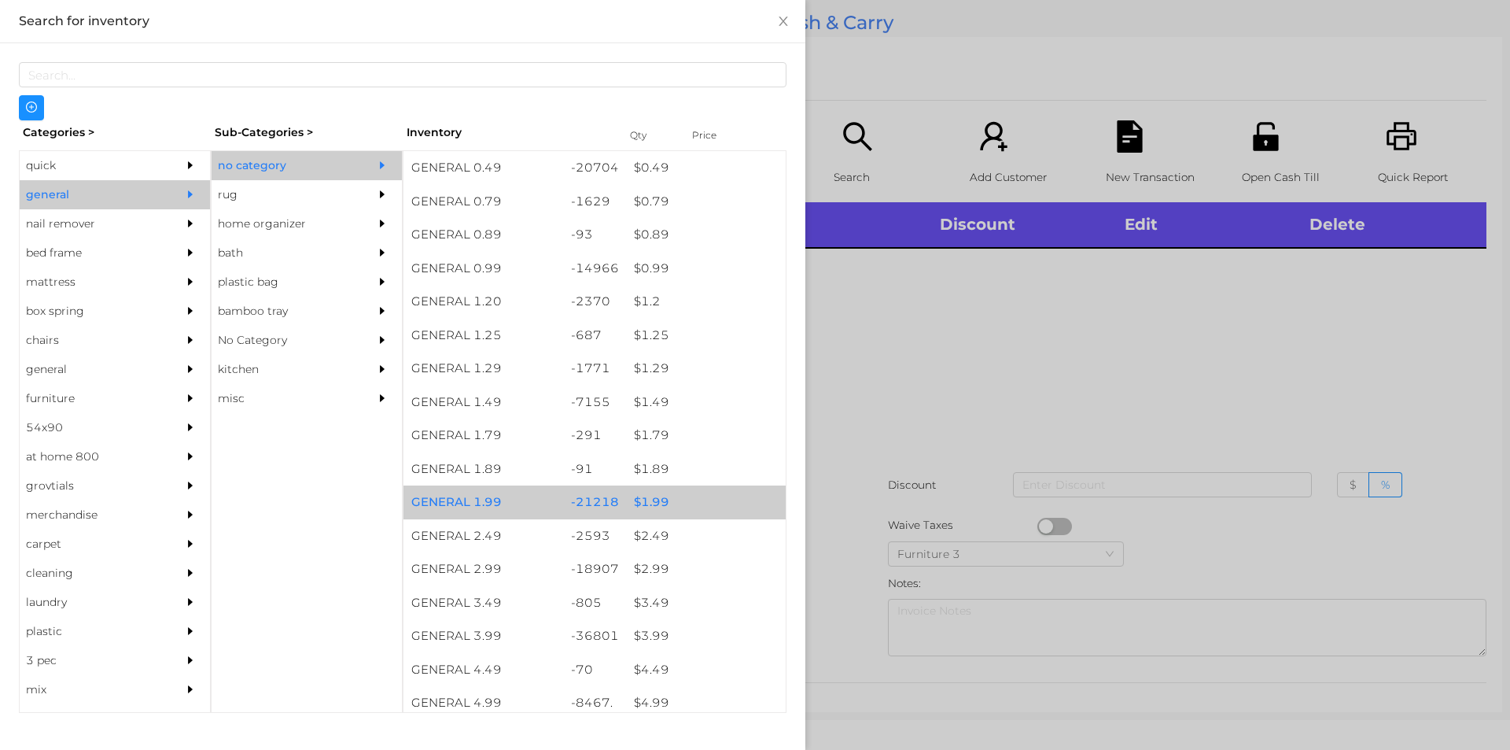
click at [646, 495] on div "$ 1.99" at bounding box center [706, 502] width 160 height 34
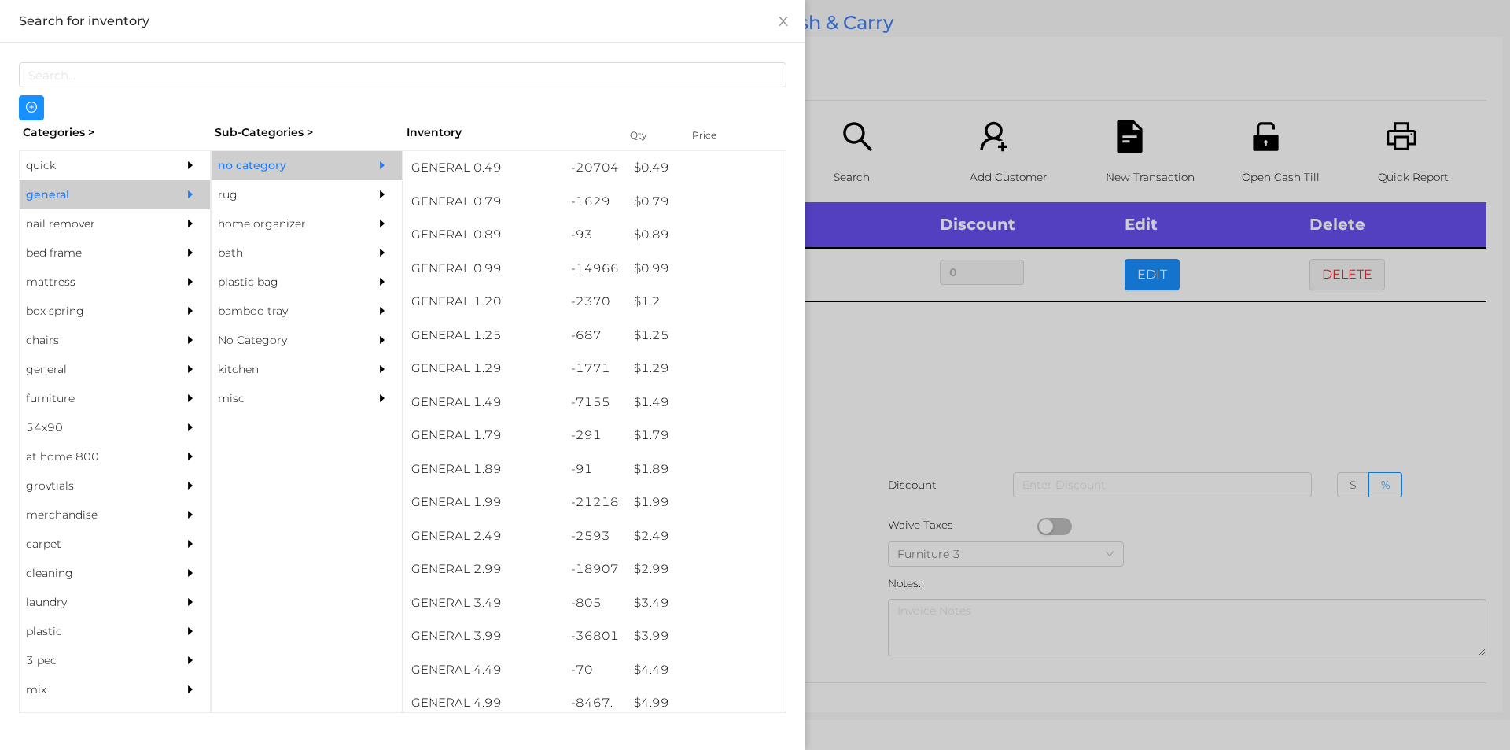
click at [851, 445] on div at bounding box center [755, 375] width 1510 height 750
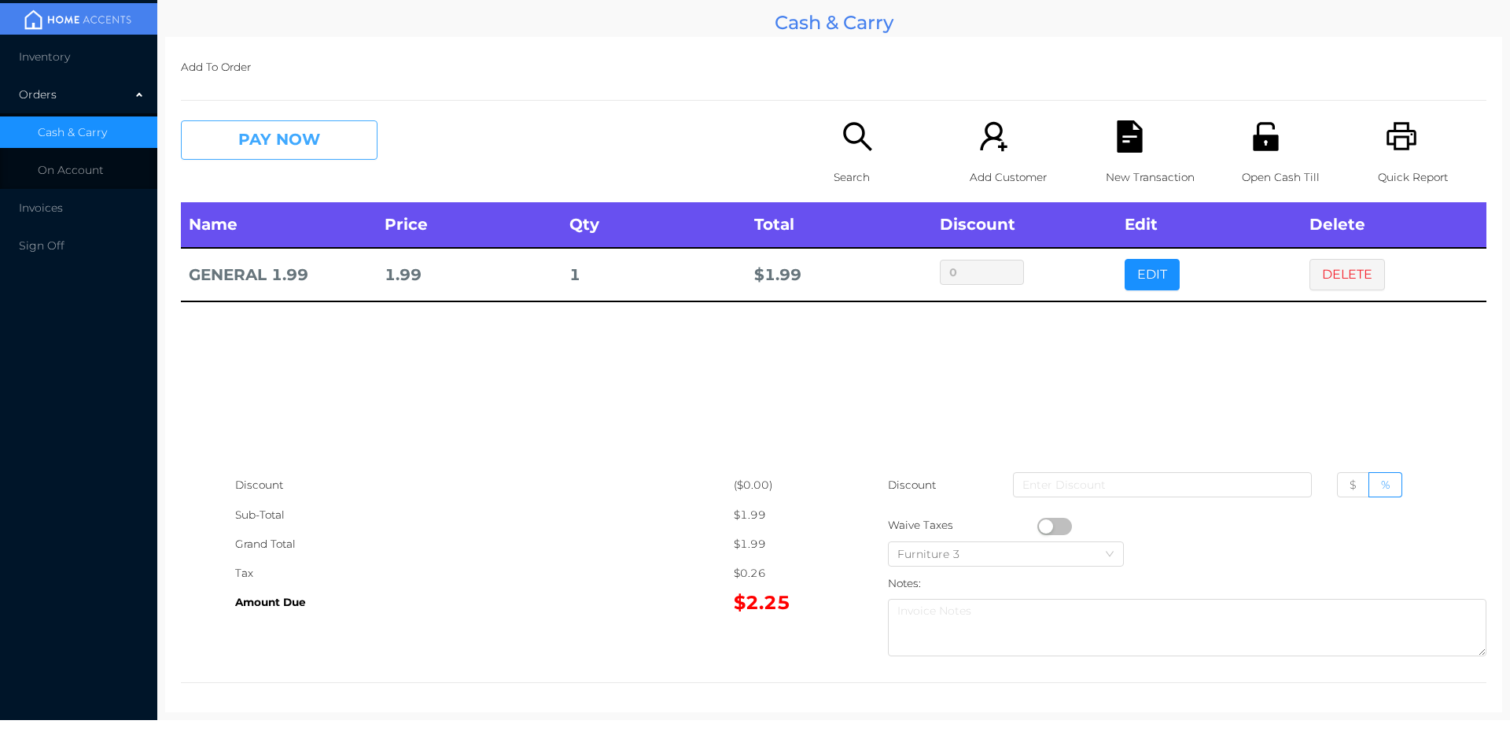
click at [260, 157] on button "PAY NOW" at bounding box center [279, 139] width 197 height 39
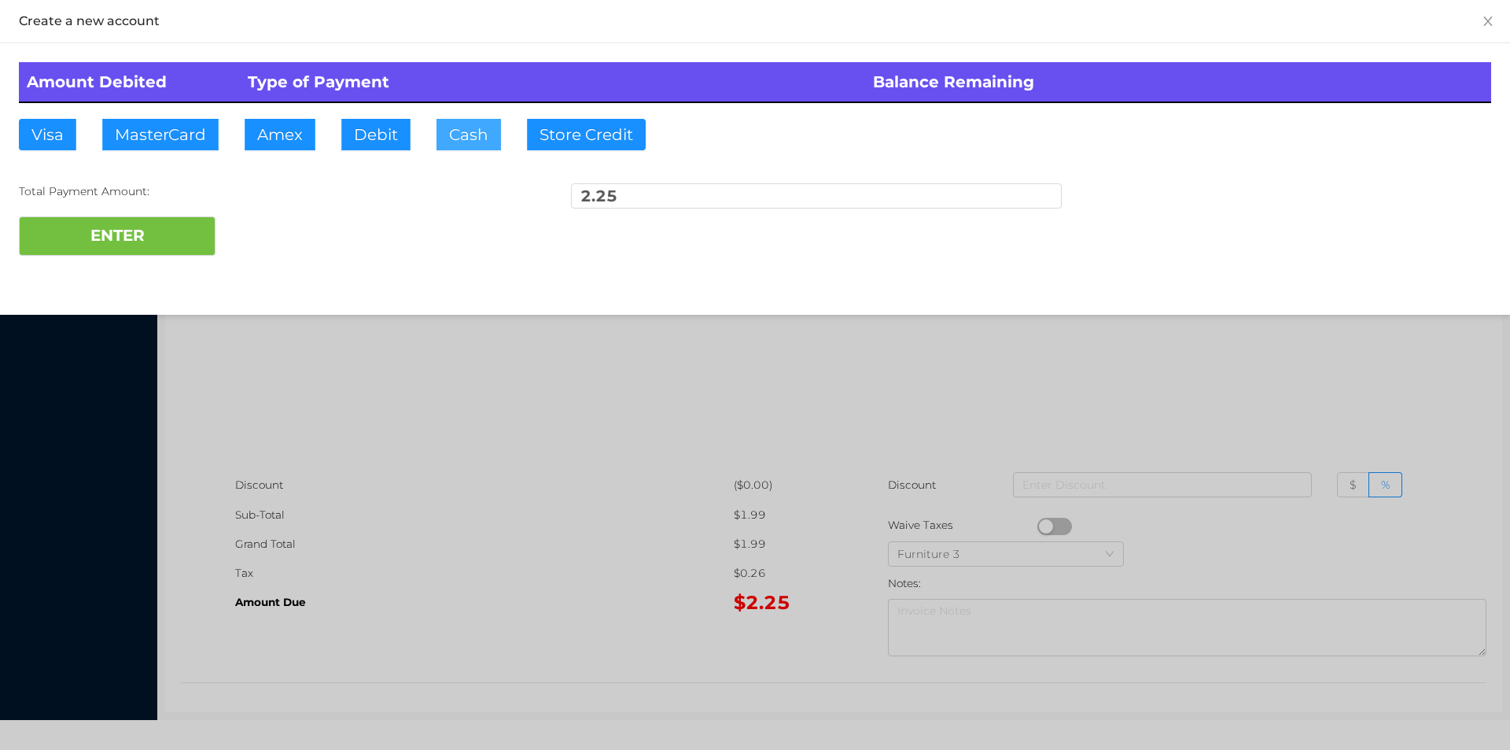
click at [467, 136] on button "Cash" at bounding box center [469, 134] width 65 height 31
type input "20."
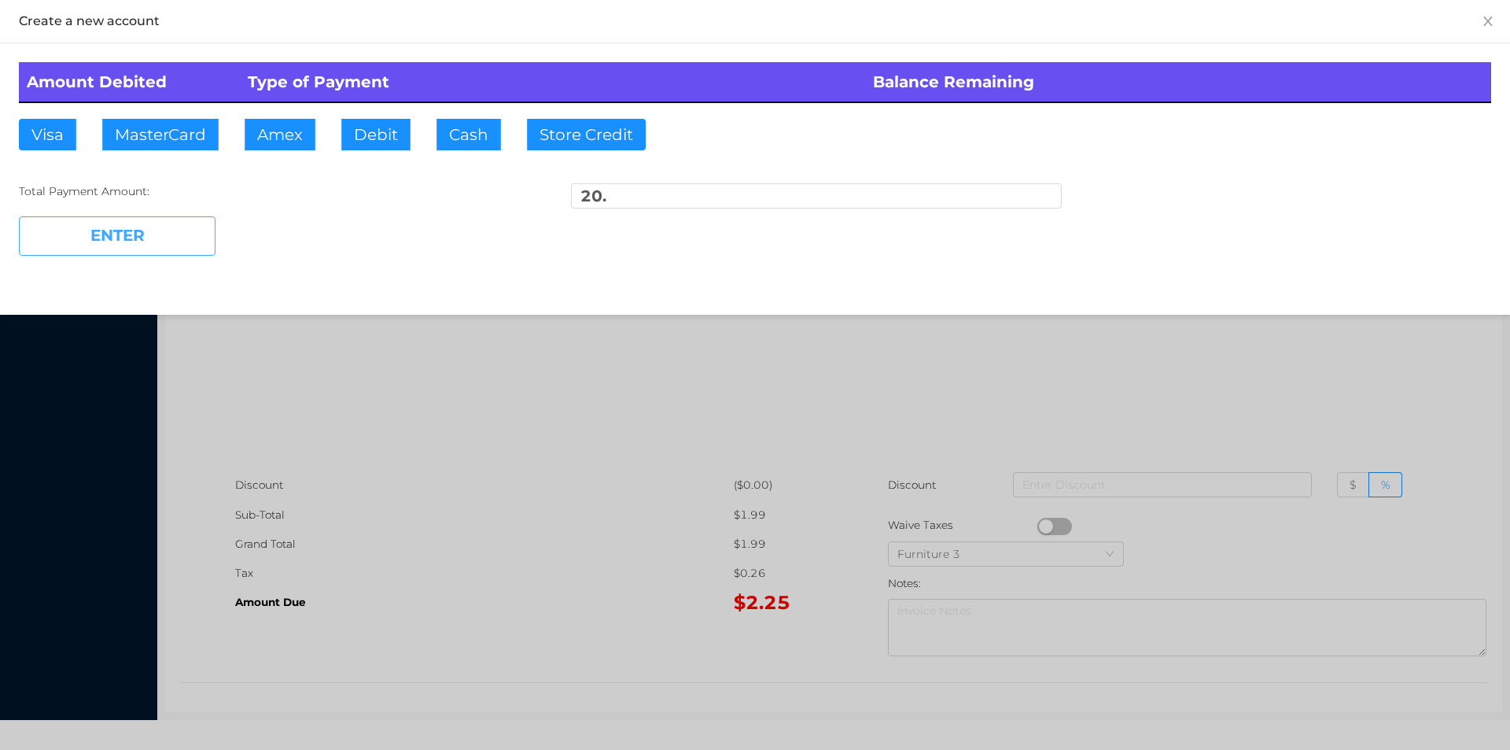
click at [153, 224] on button "ENTER" at bounding box center [117, 235] width 197 height 39
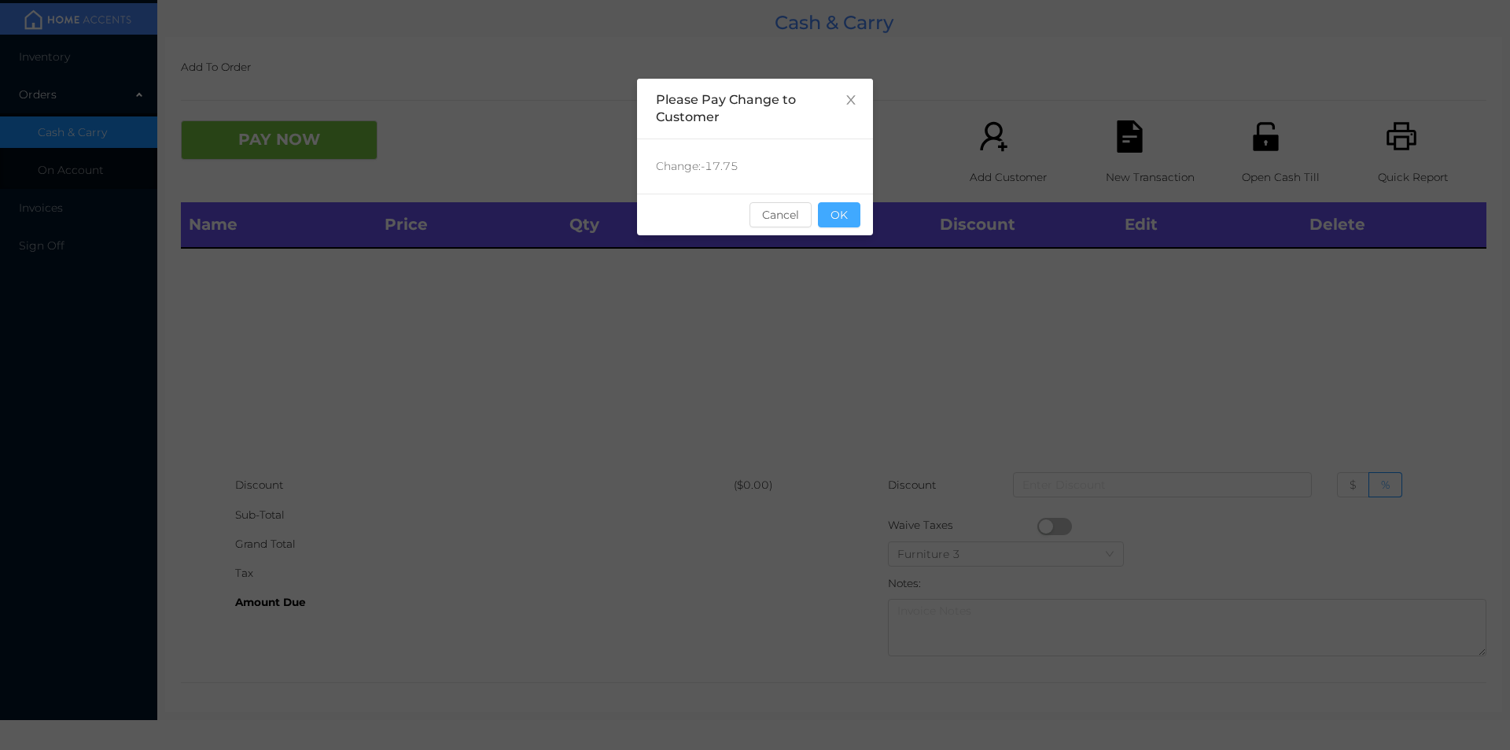
click at [837, 213] on button "OK" at bounding box center [839, 214] width 42 height 25
click at [839, 264] on div "Name Price Qty Total Discount Edit Delete" at bounding box center [834, 336] width 1306 height 268
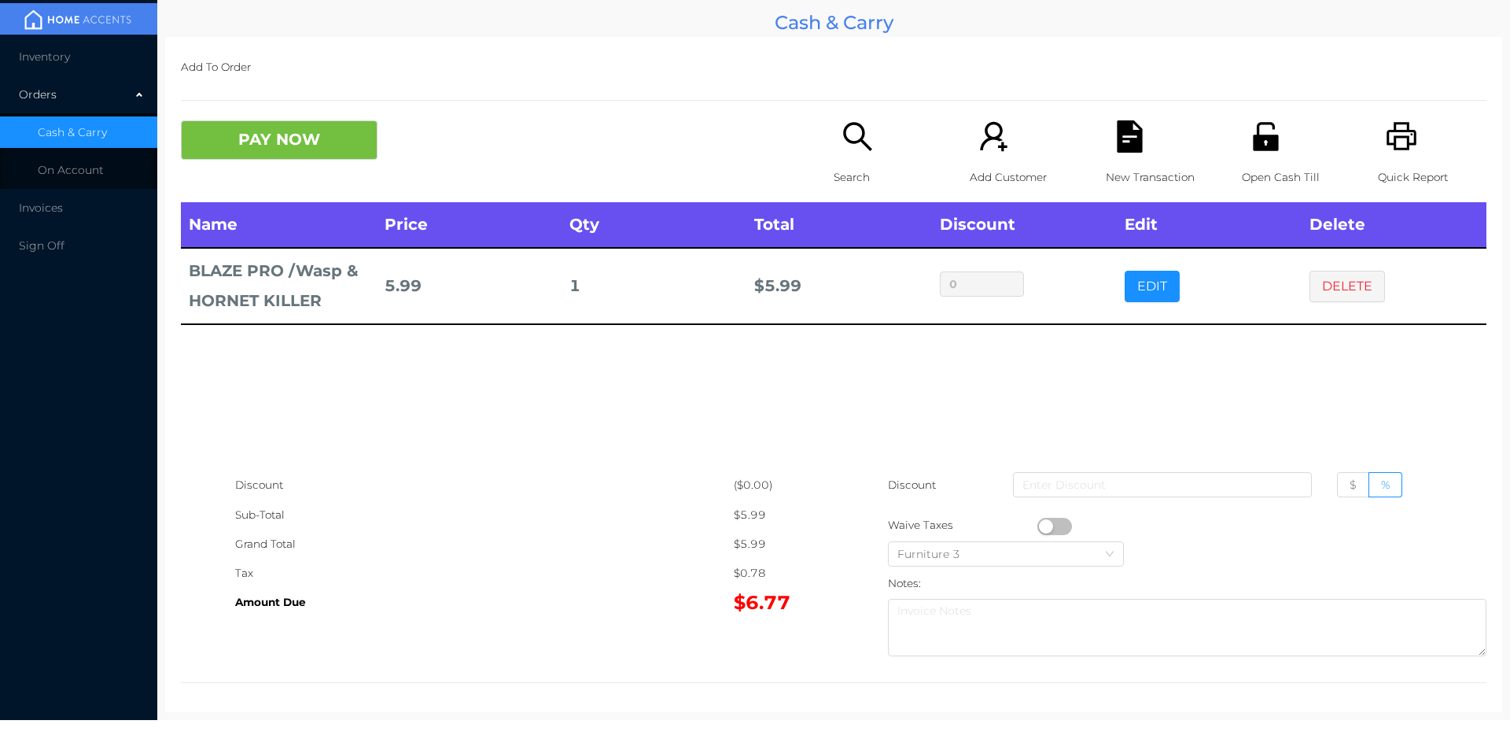
click at [847, 154] on div "Search" at bounding box center [888, 161] width 109 height 82
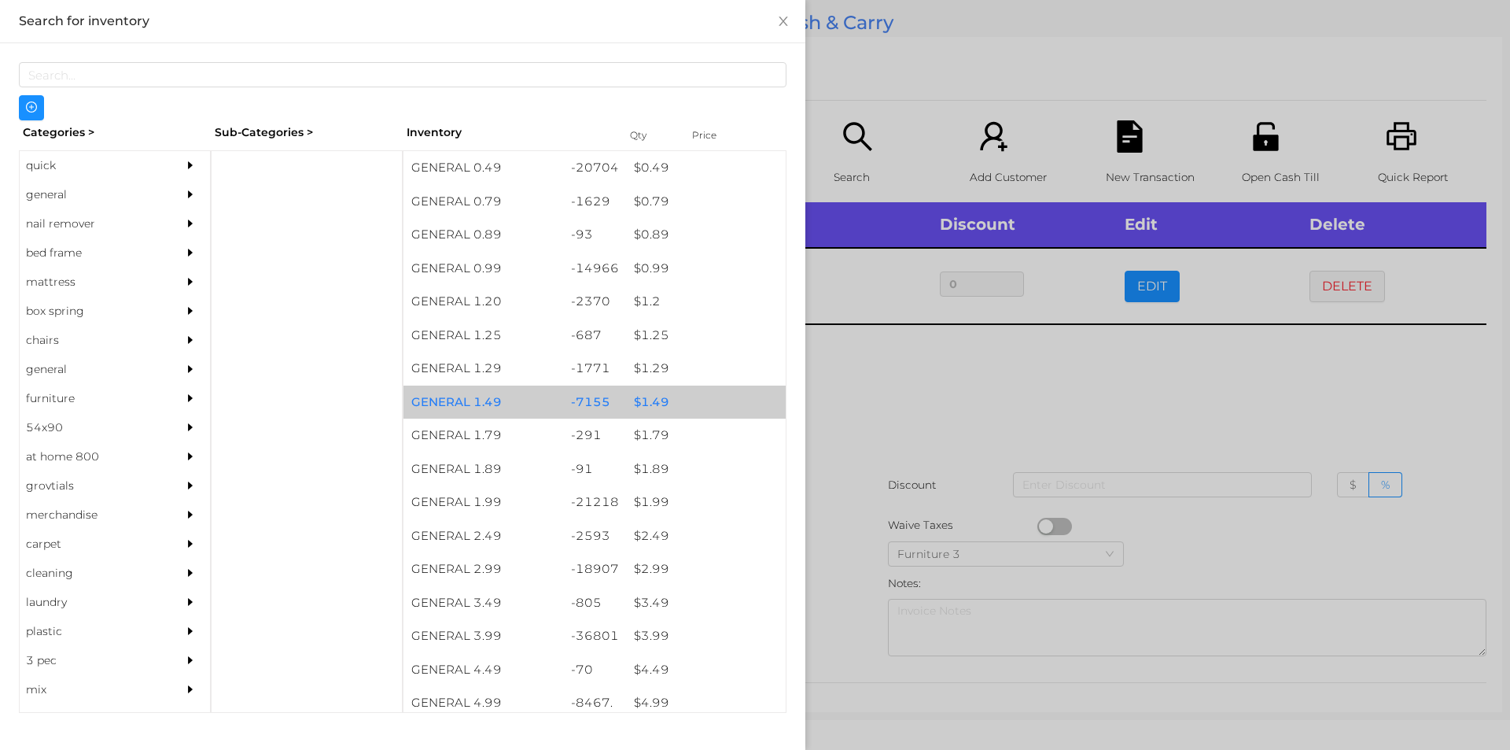
click at [647, 400] on div "$ 1.49" at bounding box center [706, 402] width 160 height 34
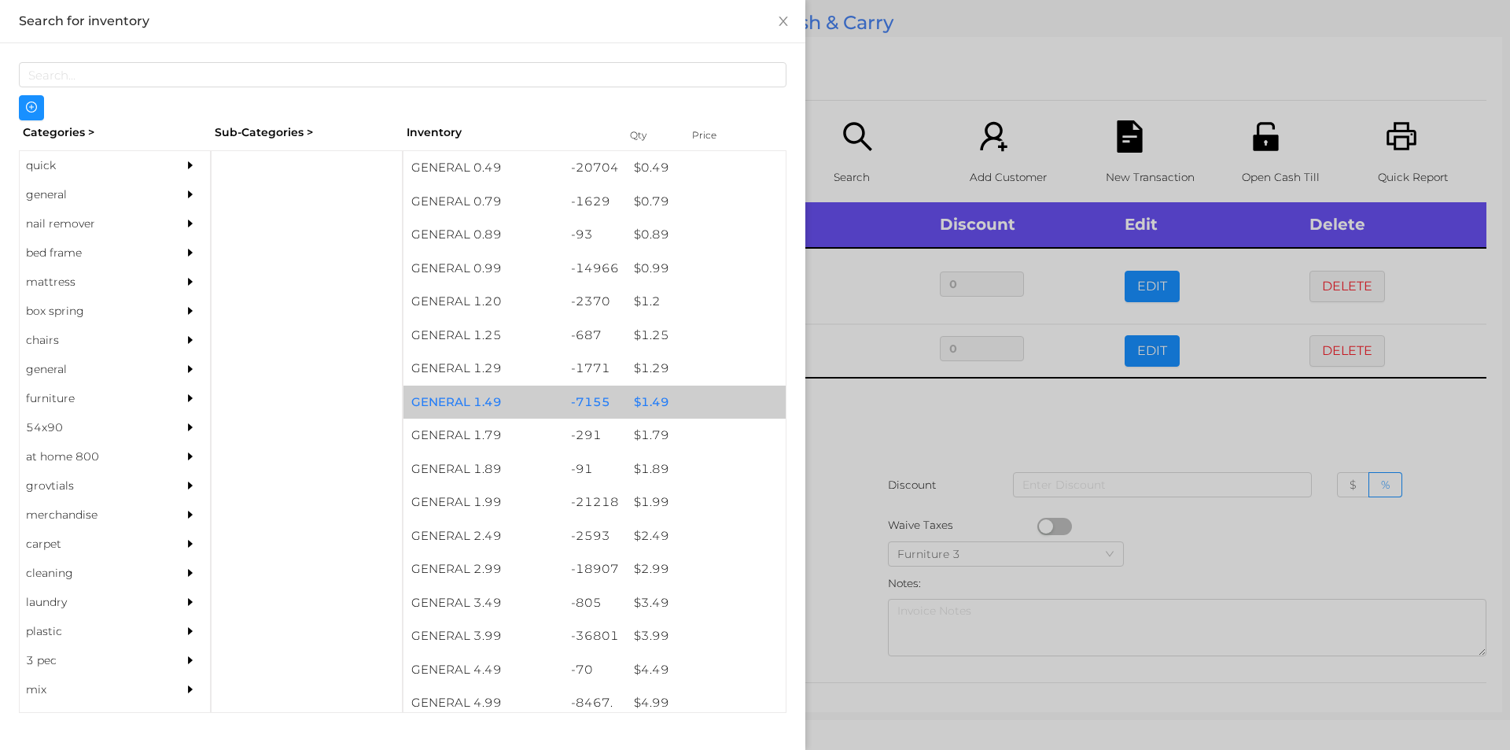
click at [655, 398] on div "$ 1.49" at bounding box center [706, 402] width 160 height 34
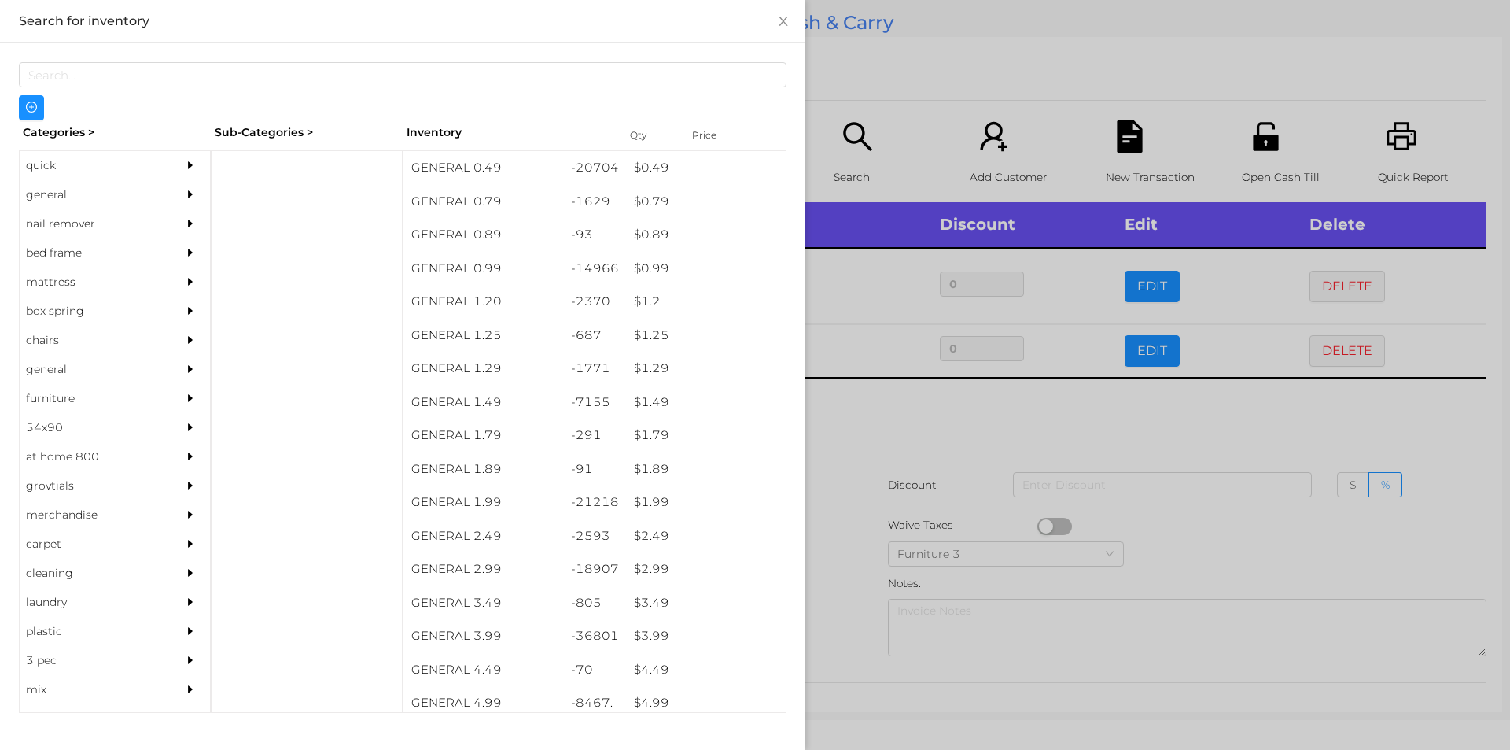
click at [850, 438] on div at bounding box center [755, 375] width 1510 height 750
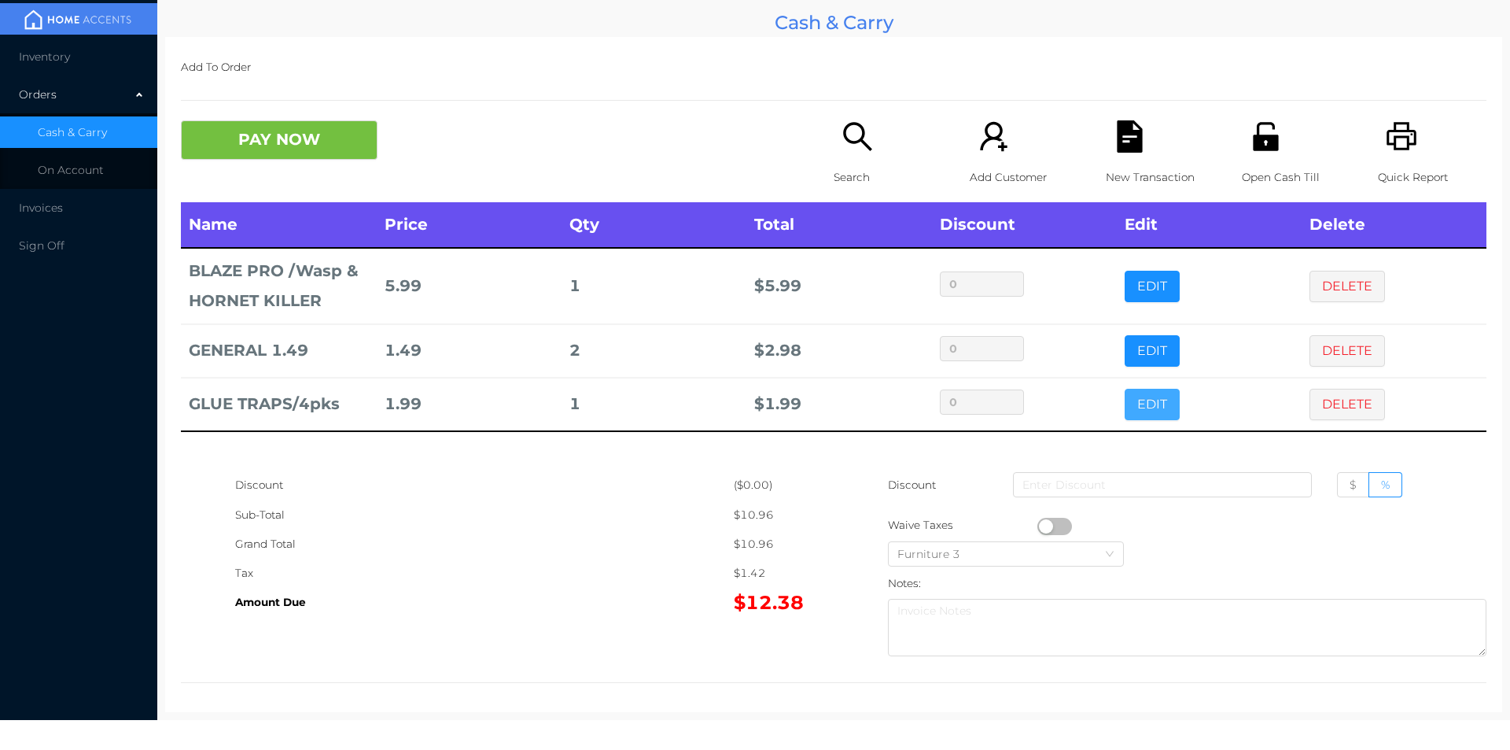
click at [1136, 408] on button "EDIT" at bounding box center [1152, 404] width 55 height 31
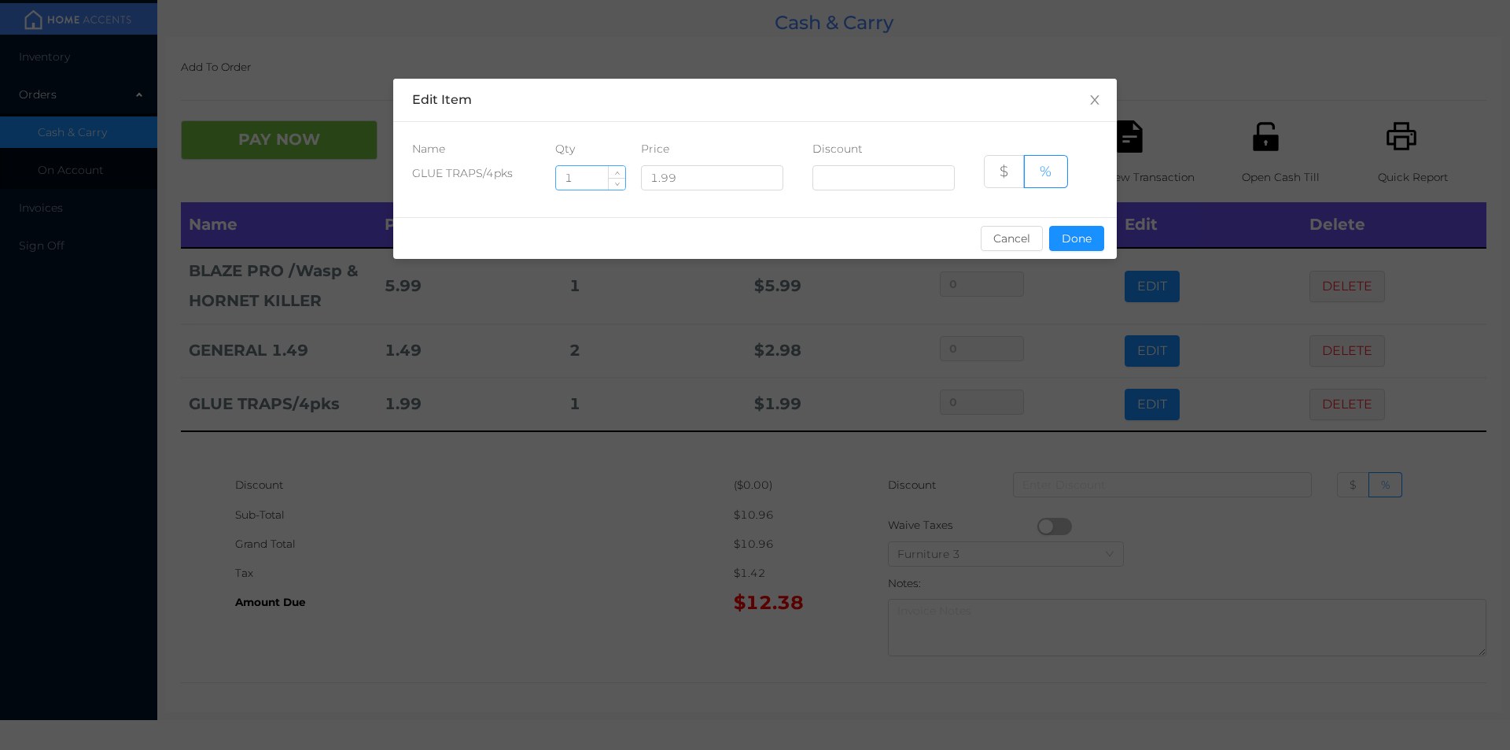
click at [589, 175] on input "1" at bounding box center [590, 178] width 69 height 24
type input "4"
click at [1063, 249] on button "Done" at bounding box center [1076, 238] width 55 height 25
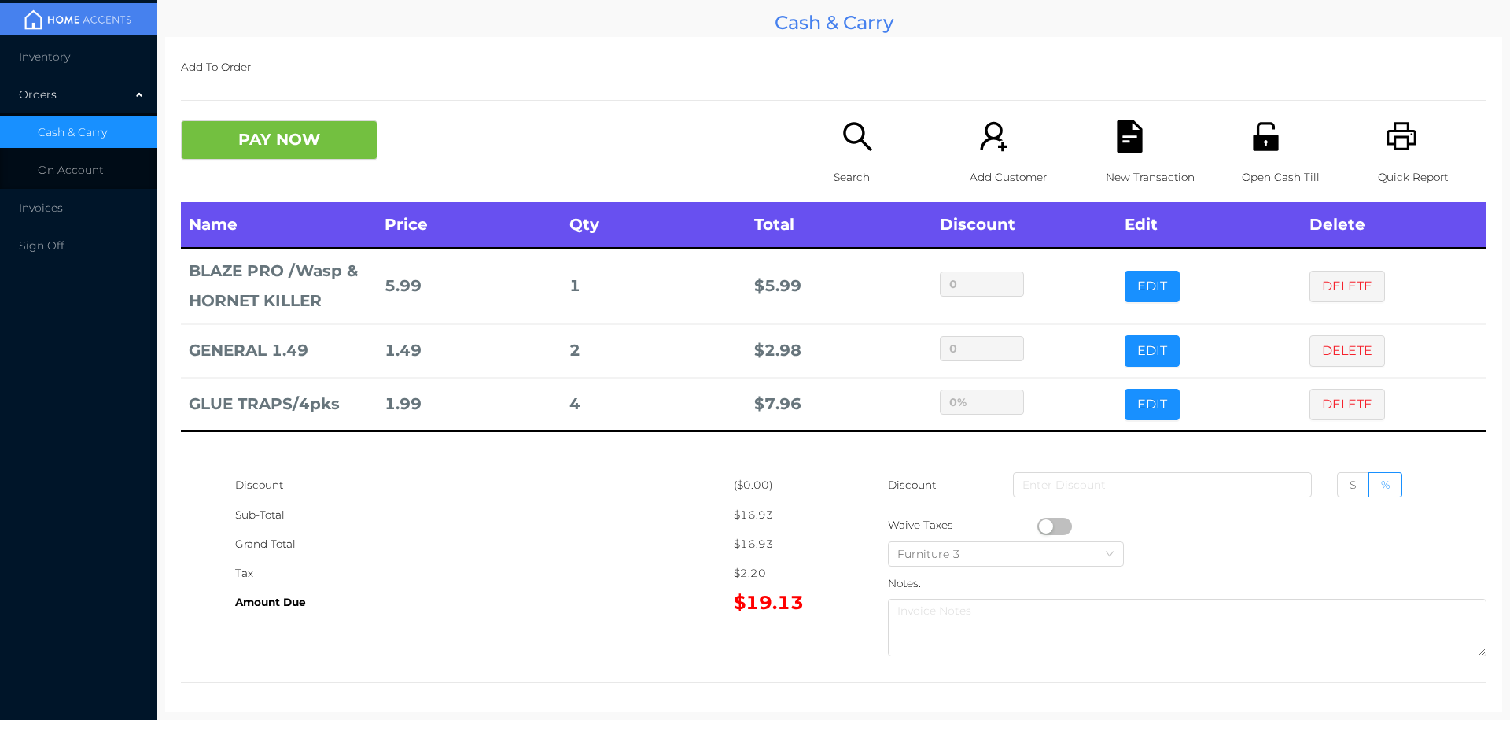
click at [624, 517] on div "Sub-Total" at bounding box center [484, 514] width 499 height 29
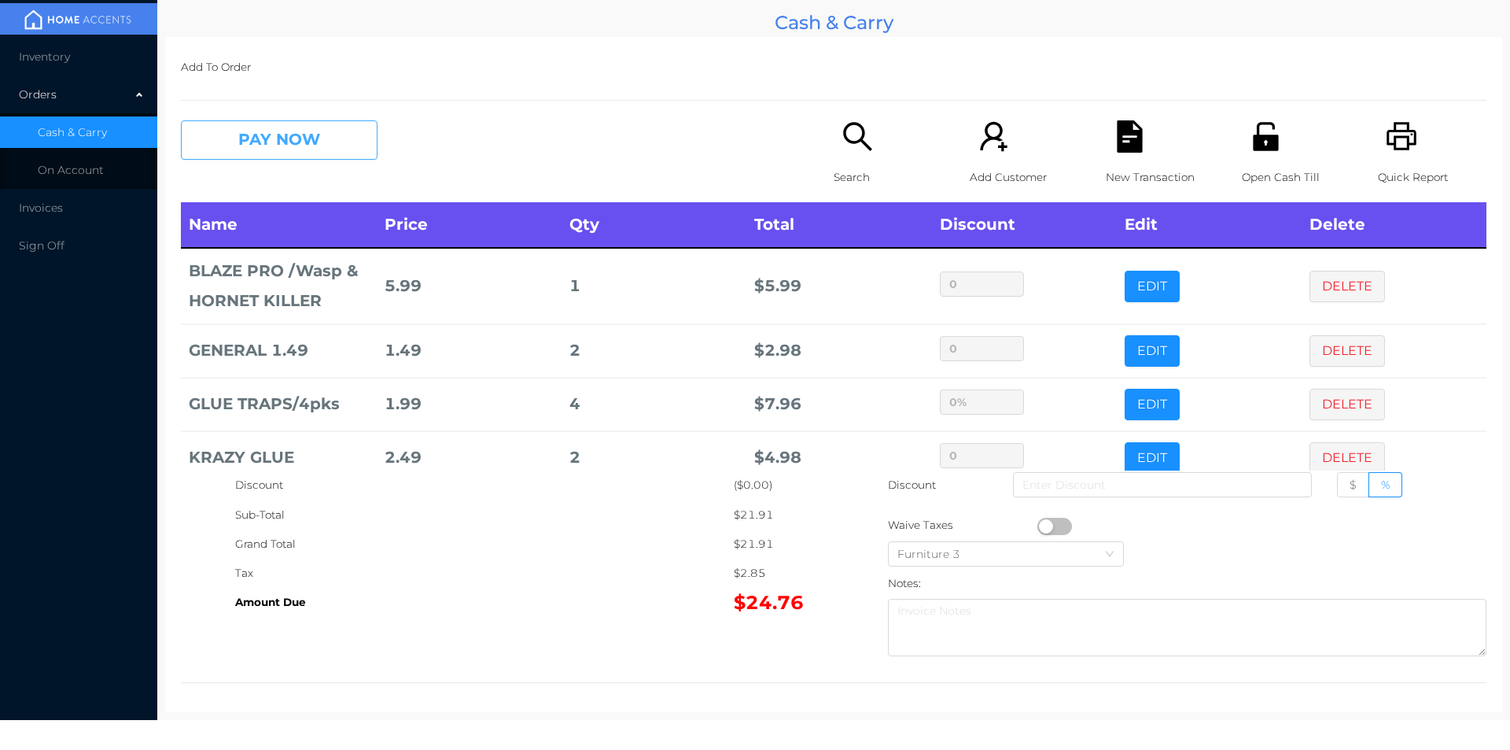
click at [269, 146] on button "PAY NOW" at bounding box center [279, 139] width 197 height 39
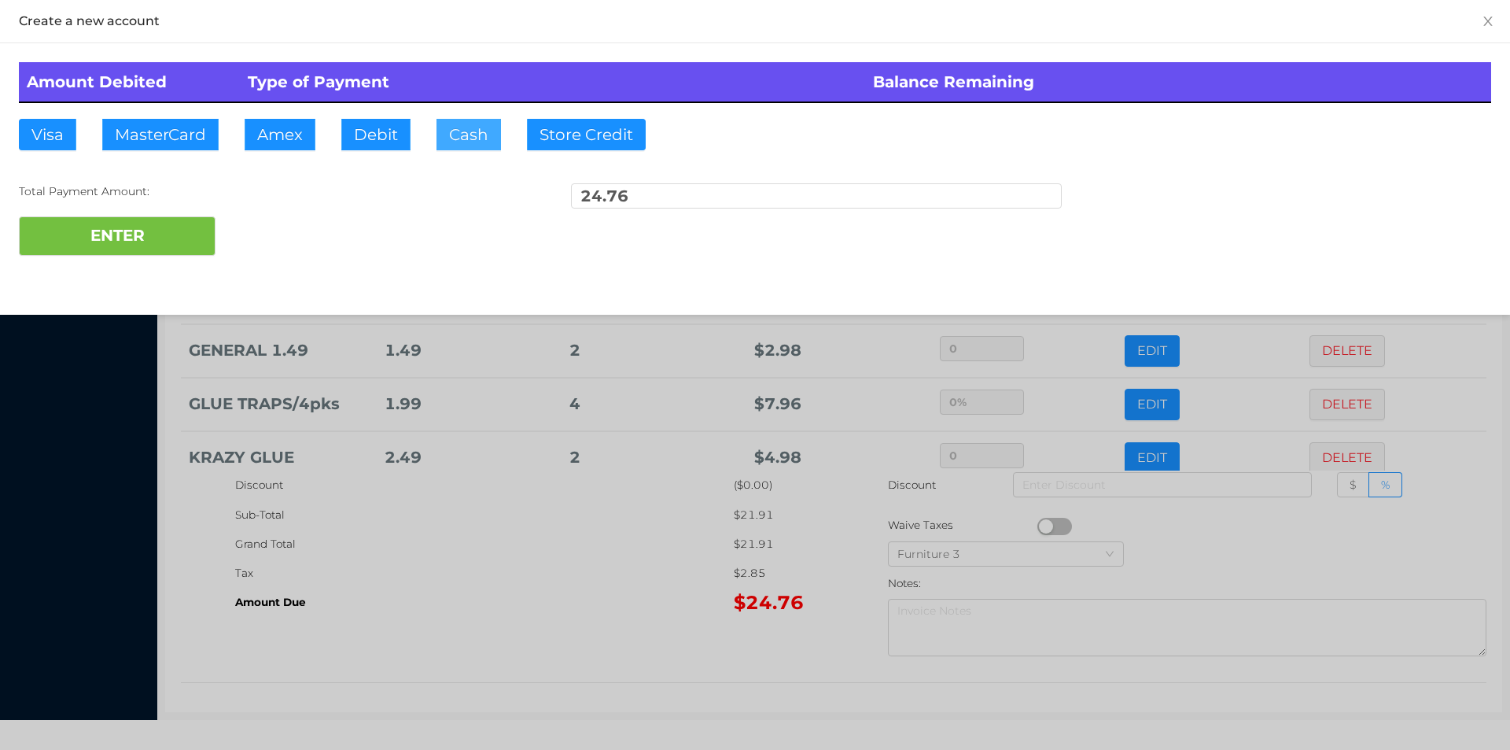
click at [464, 142] on button "Cash" at bounding box center [469, 134] width 65 height 31
click at [117, 255] on button "ENTER" at bounding box center [117, 235] width 197 height 39
type input "0"
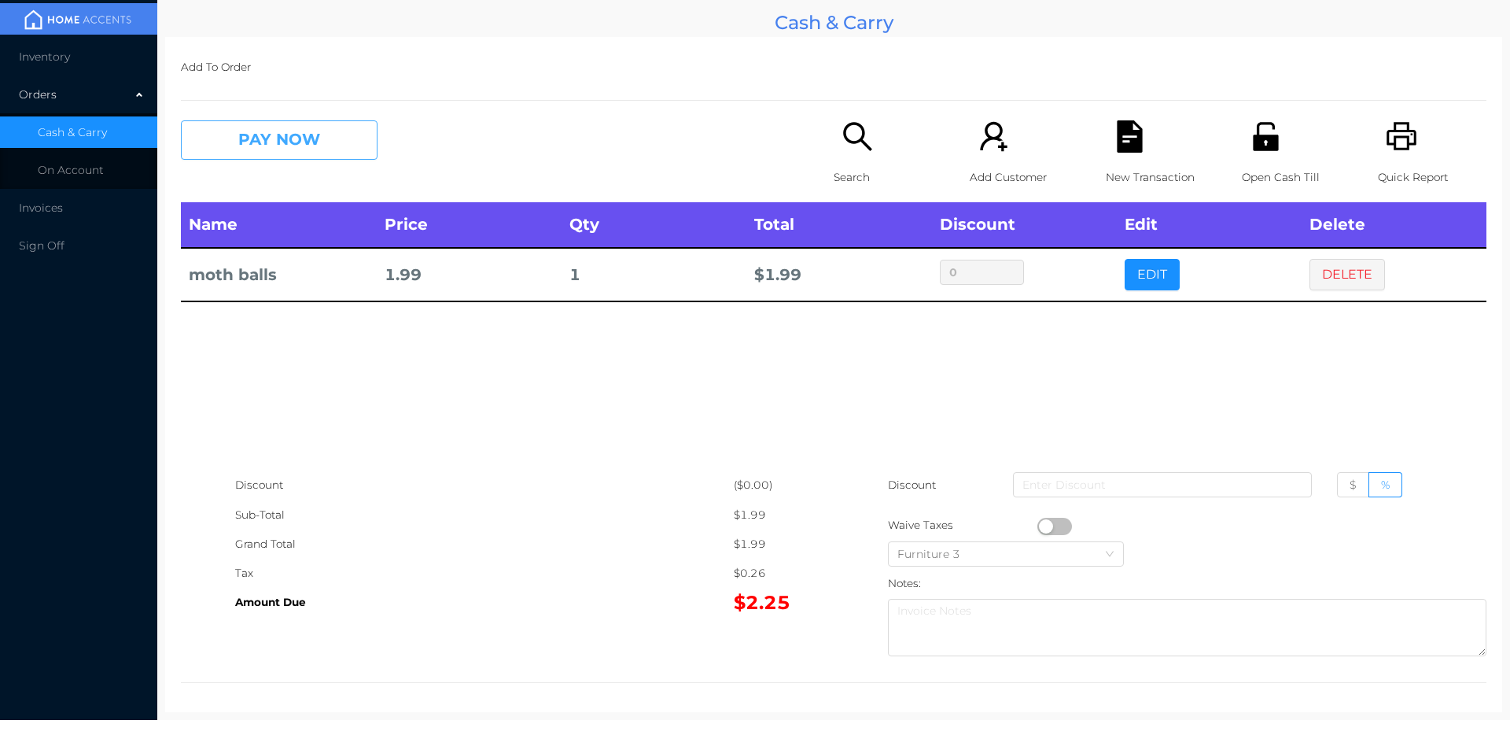
click at [271, 149] on button "PAY NOW" at bounding box center [279, 139] width 197 height 39
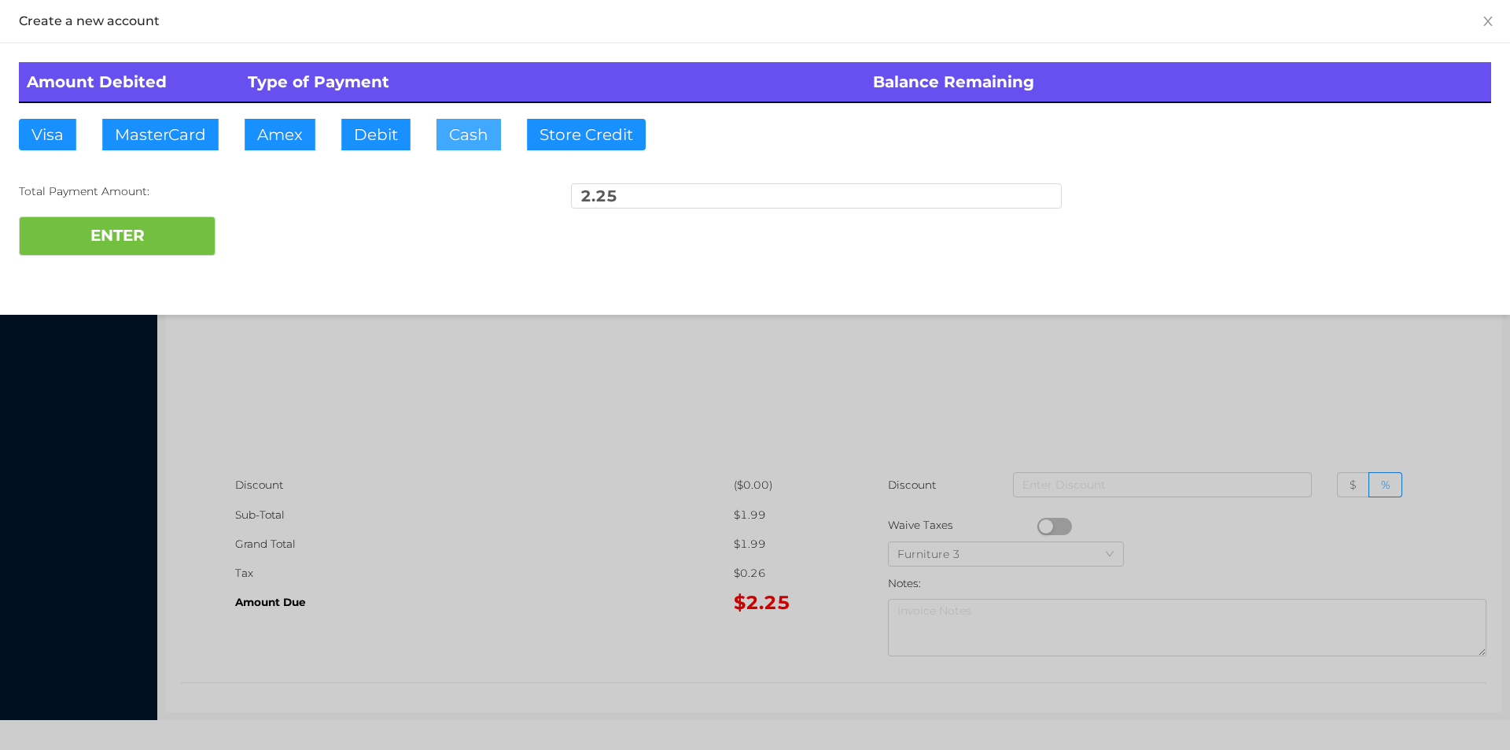
click at [455, 140] on button "Cash" at bounding box center [469, 134] width 65 height 31
click at [143, 227] on button "ENTER" at bounding box center [117, 235] width 197 height 39
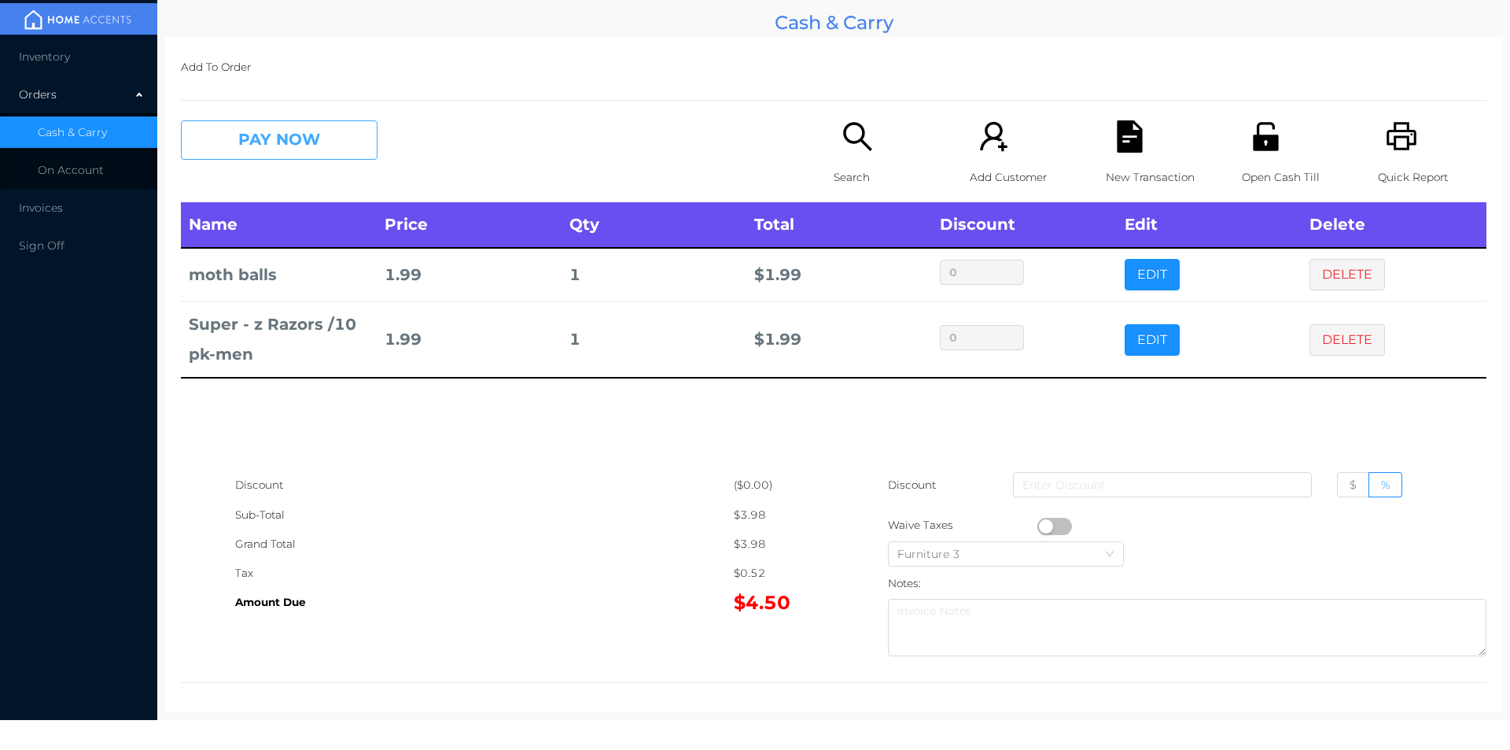
click at [283, 157] on button "PAY NOW" at bounding box center [279, 139] width 197 height 39
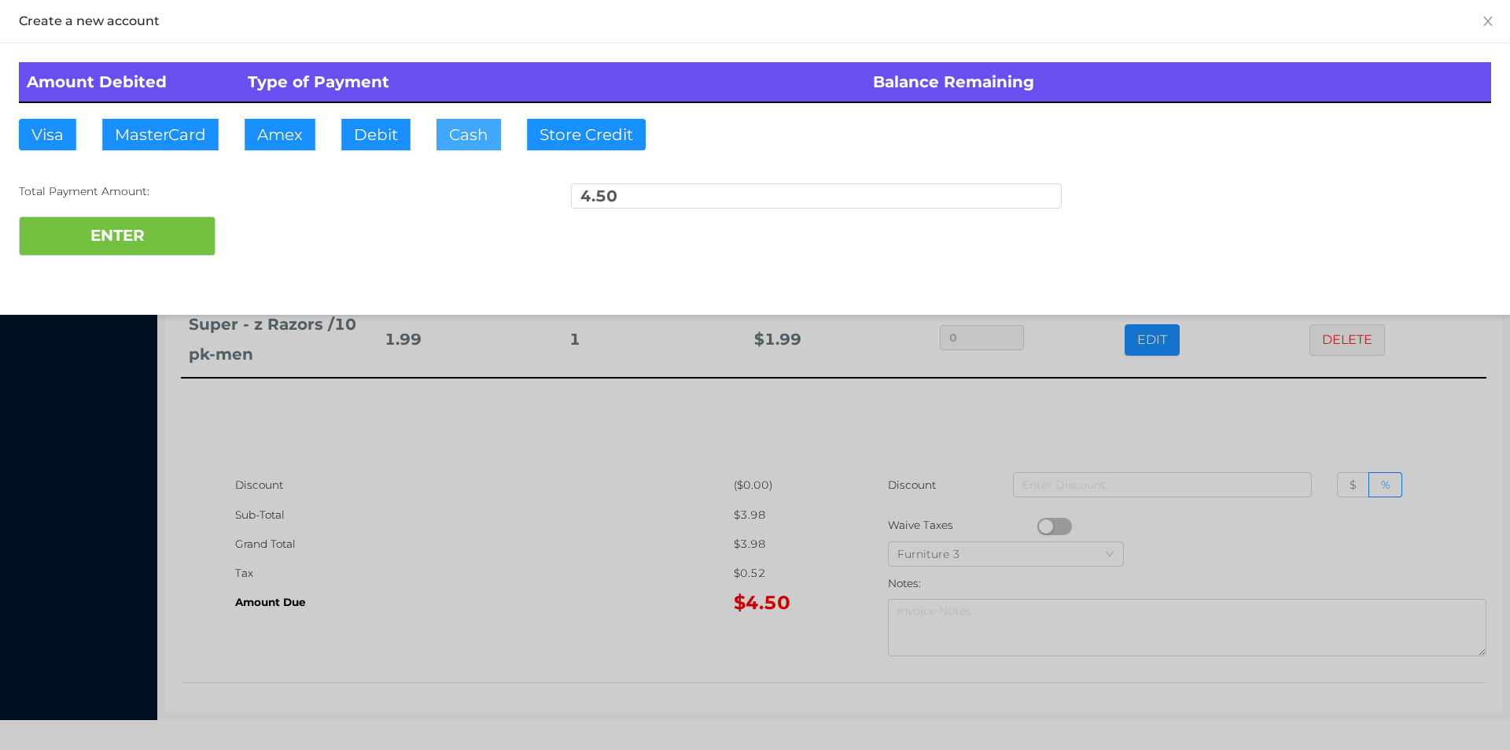
click at [445, 124] on button "Cash" at bounding box center [469, 134] width 65 height 31
click at [175, 249] on button "ENTER" at bounding box center [117, 235] width 197 height 39
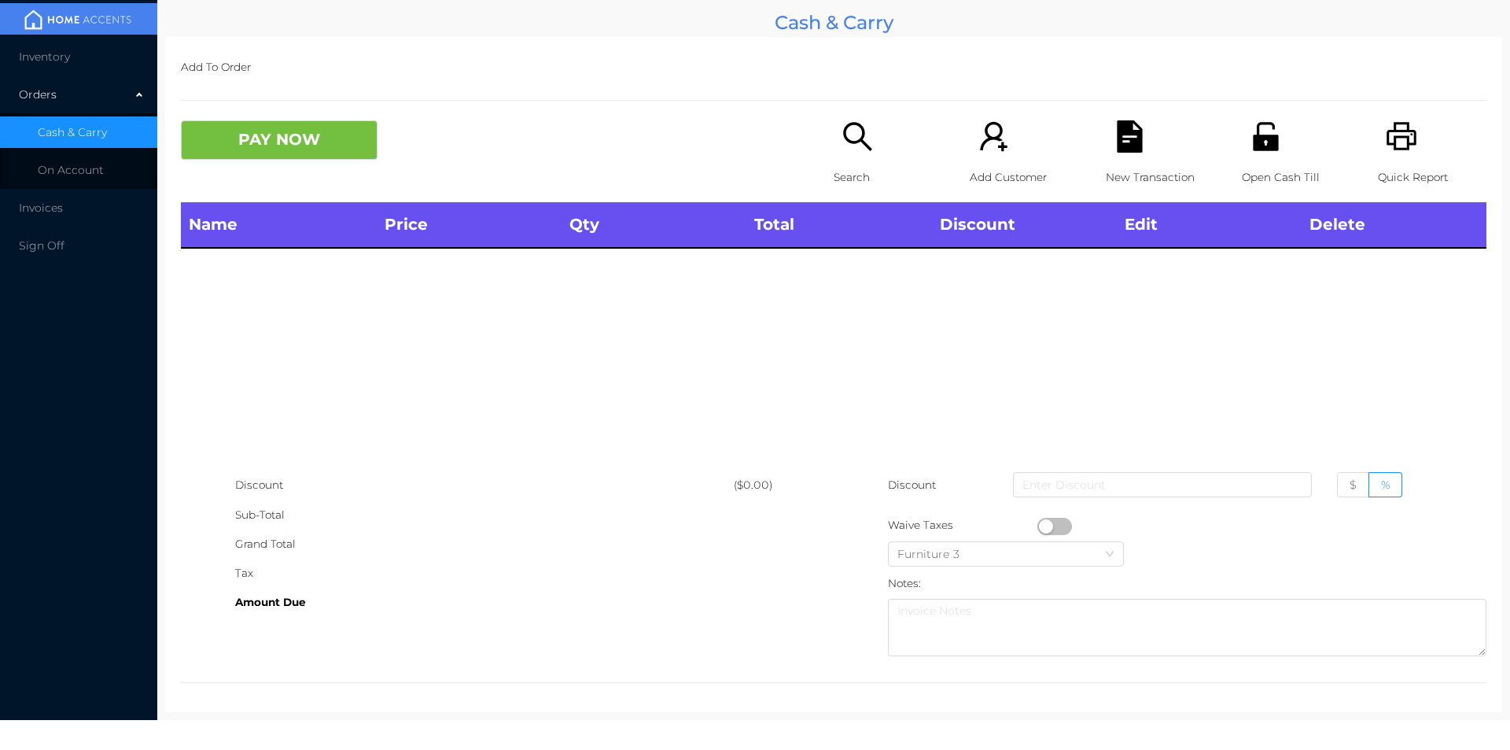
click at [55, 61] on span "Inventory" at bounding box center [44, 57] width 51 height 14
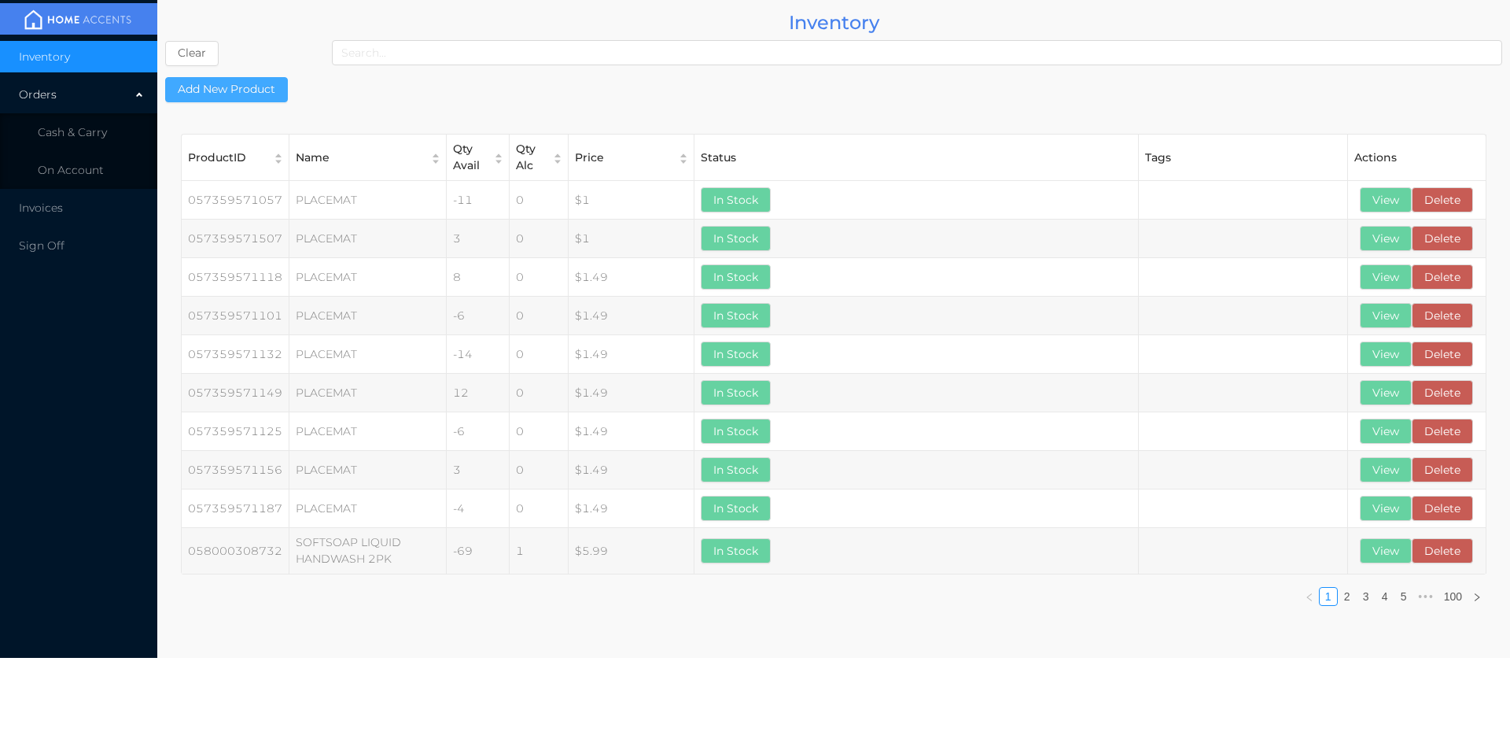
click at [244, 98] on button "Add New Product" at bounding box center [226, 89] width 123 height 25
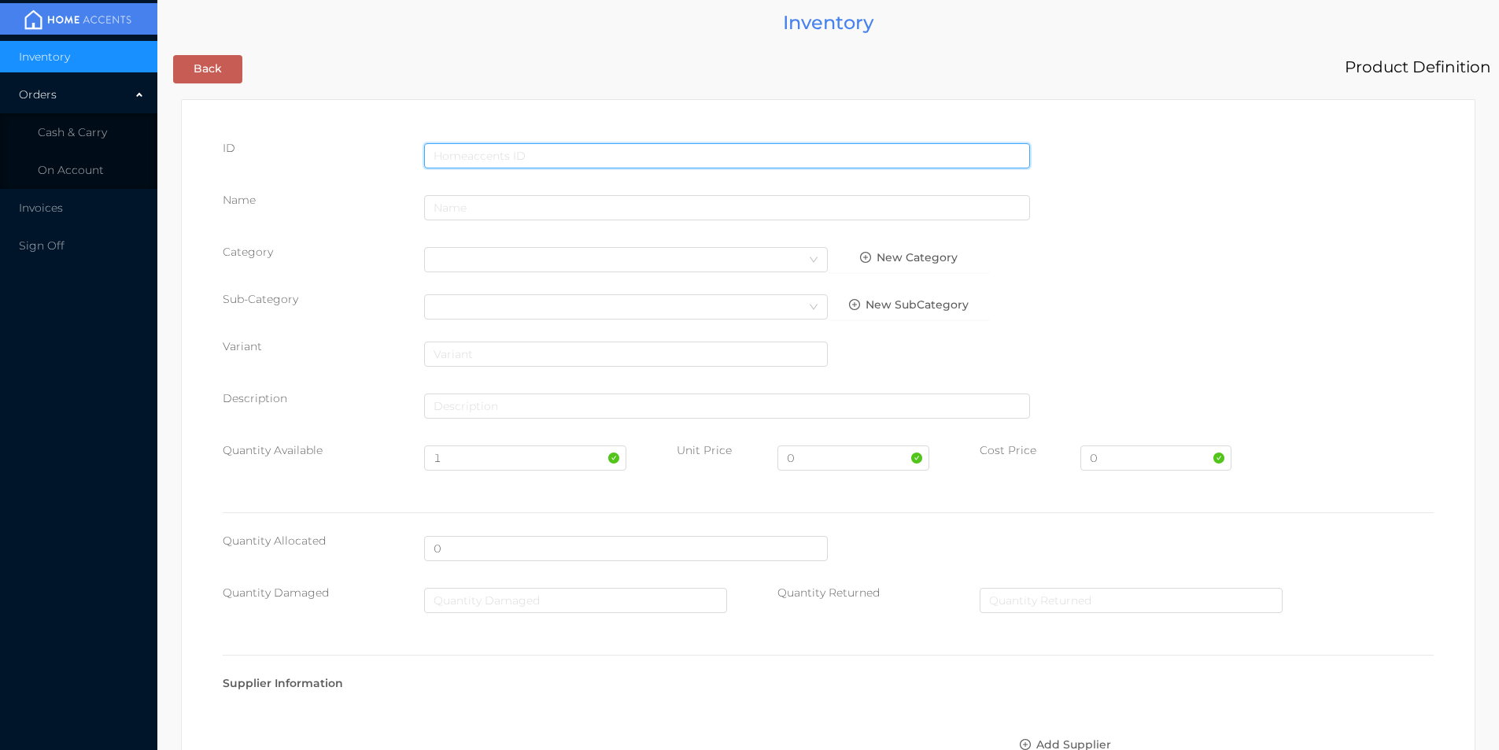
click at [545, 150] on input "text" at bounding box center [727, 155] width 606 height 25
type input "628719165096"
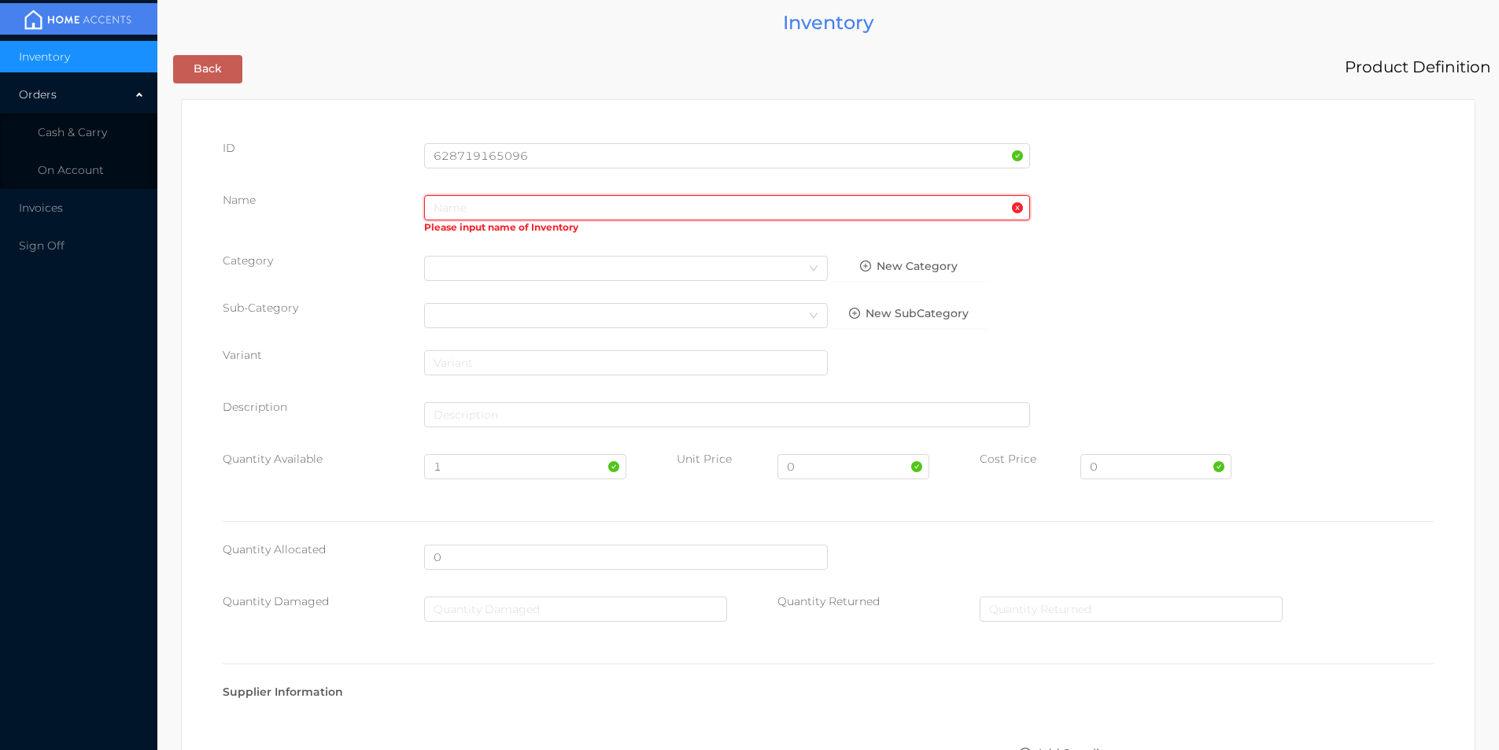
click at [476, 205] on input "text" at bounding box center [727, 207] width 606 height 25
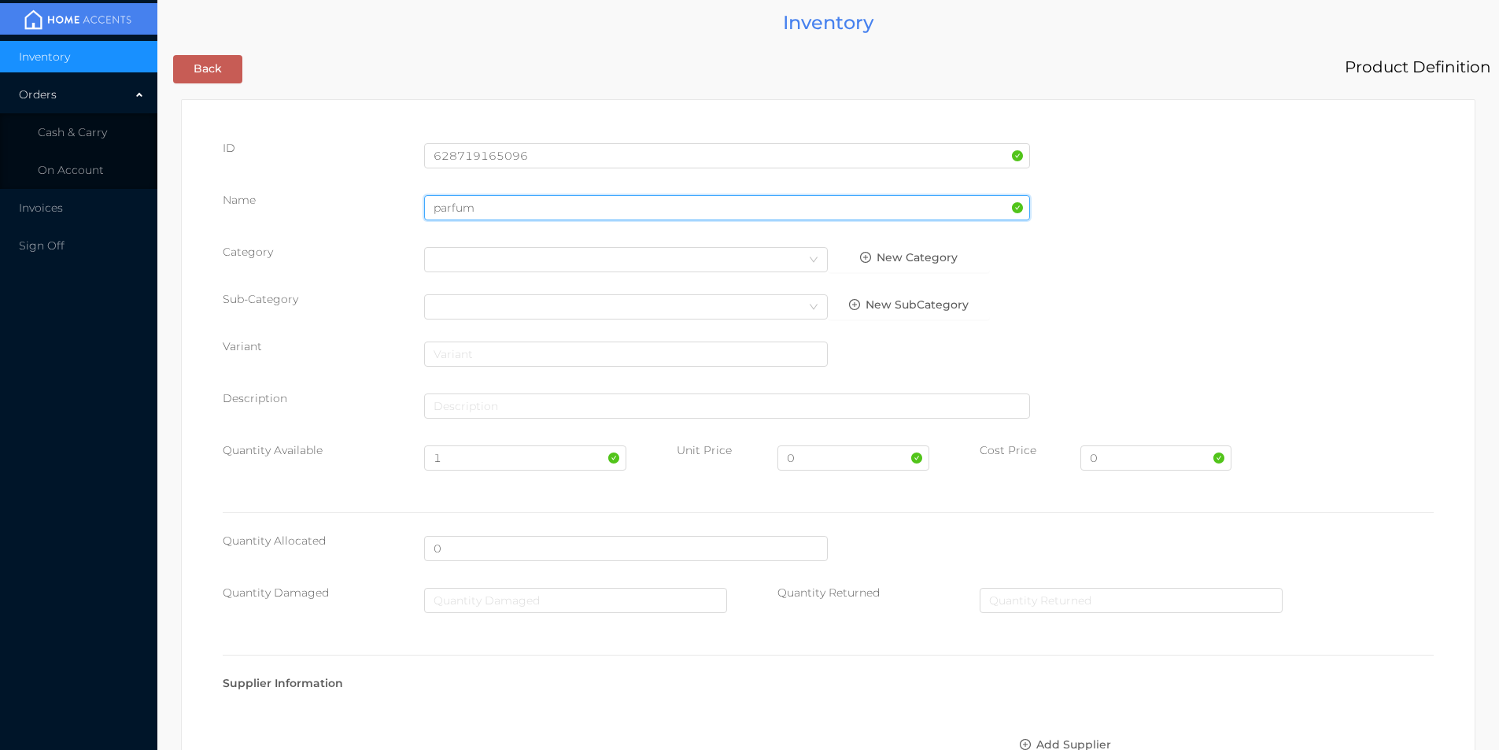
type input "parfum"
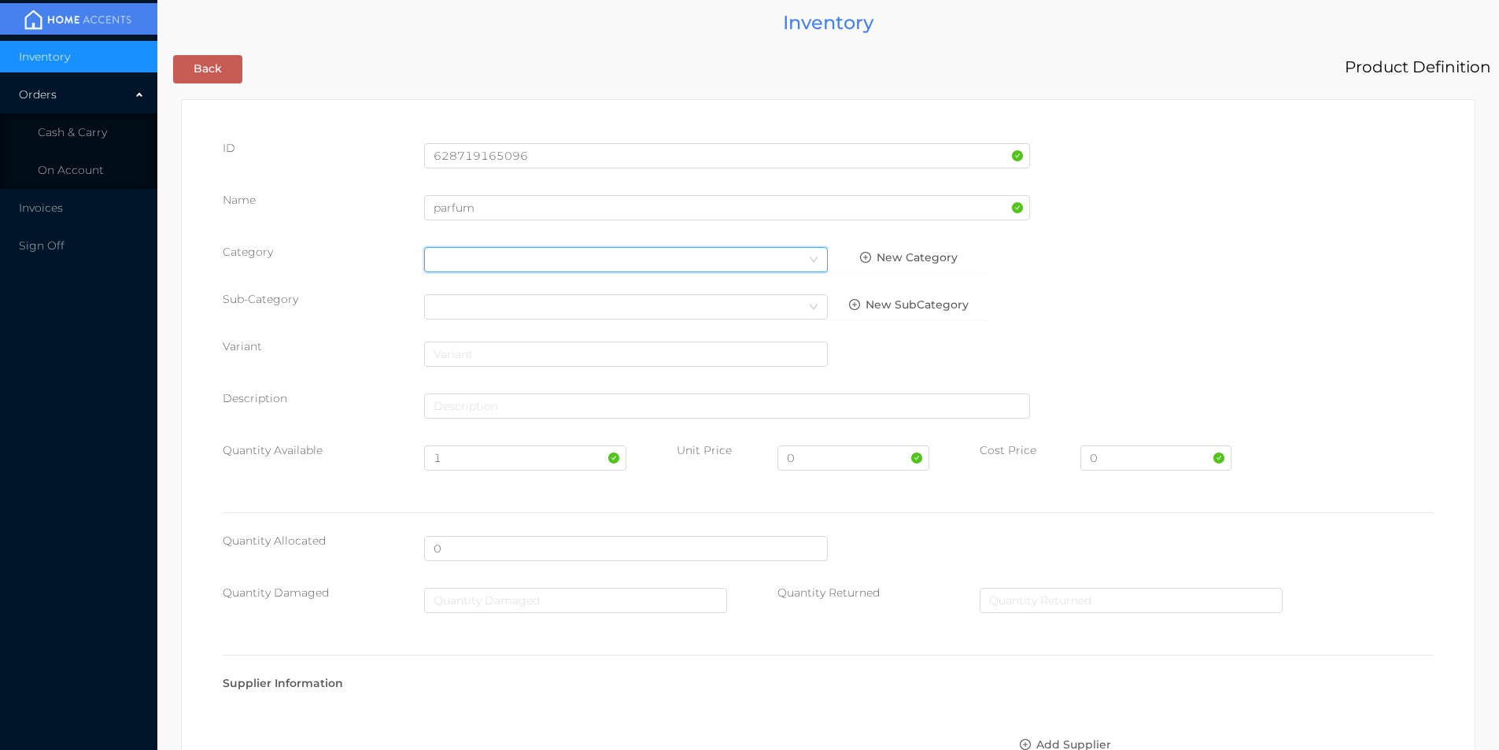
click at [471, 264] on div "Select Category" at bounding box center [625, 260] width 385 height 24
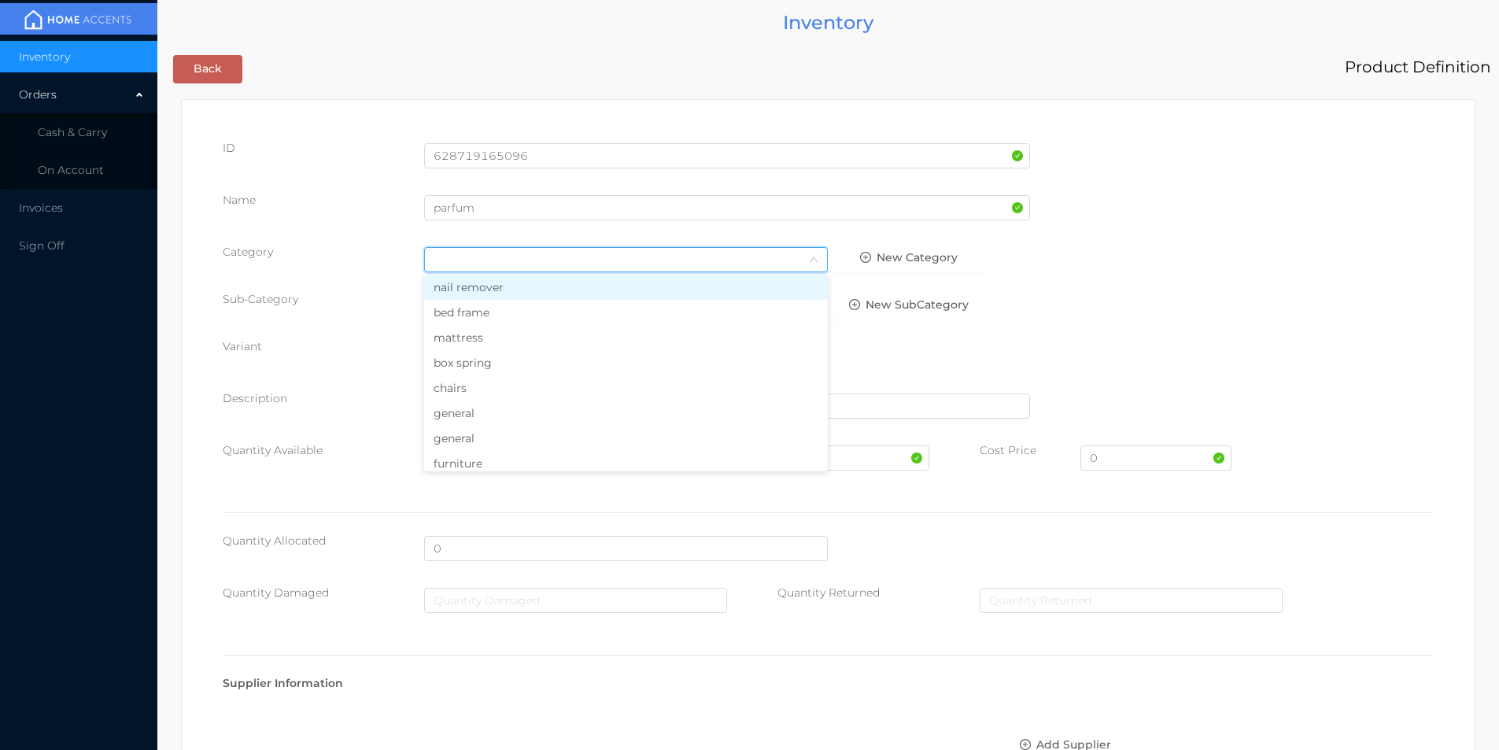
click at [453, 408] on li "general" at bounding box center [626, 412] width 404 height 25
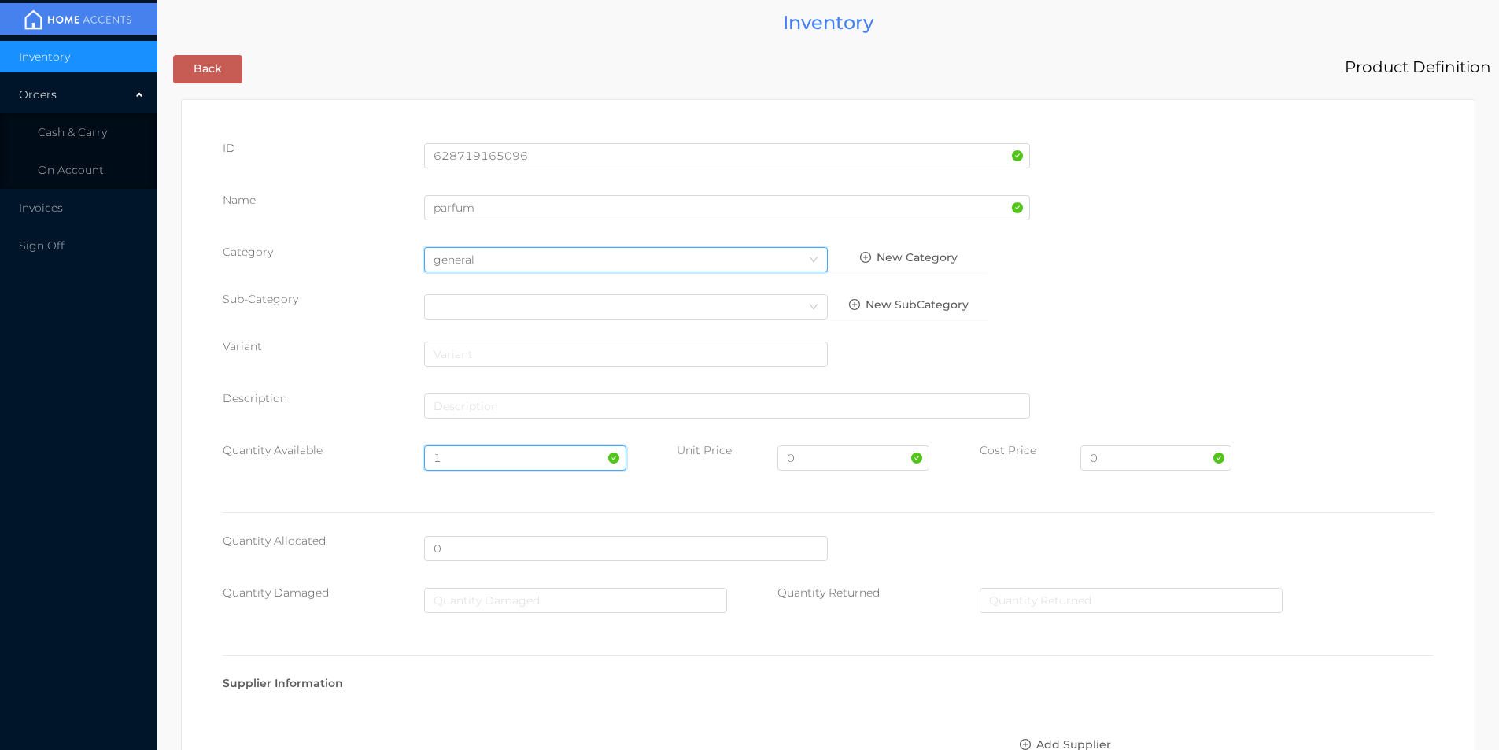
click at [447, 445] on input "1" at bounding box center [524, 457] width 201 height 25
type input "100"
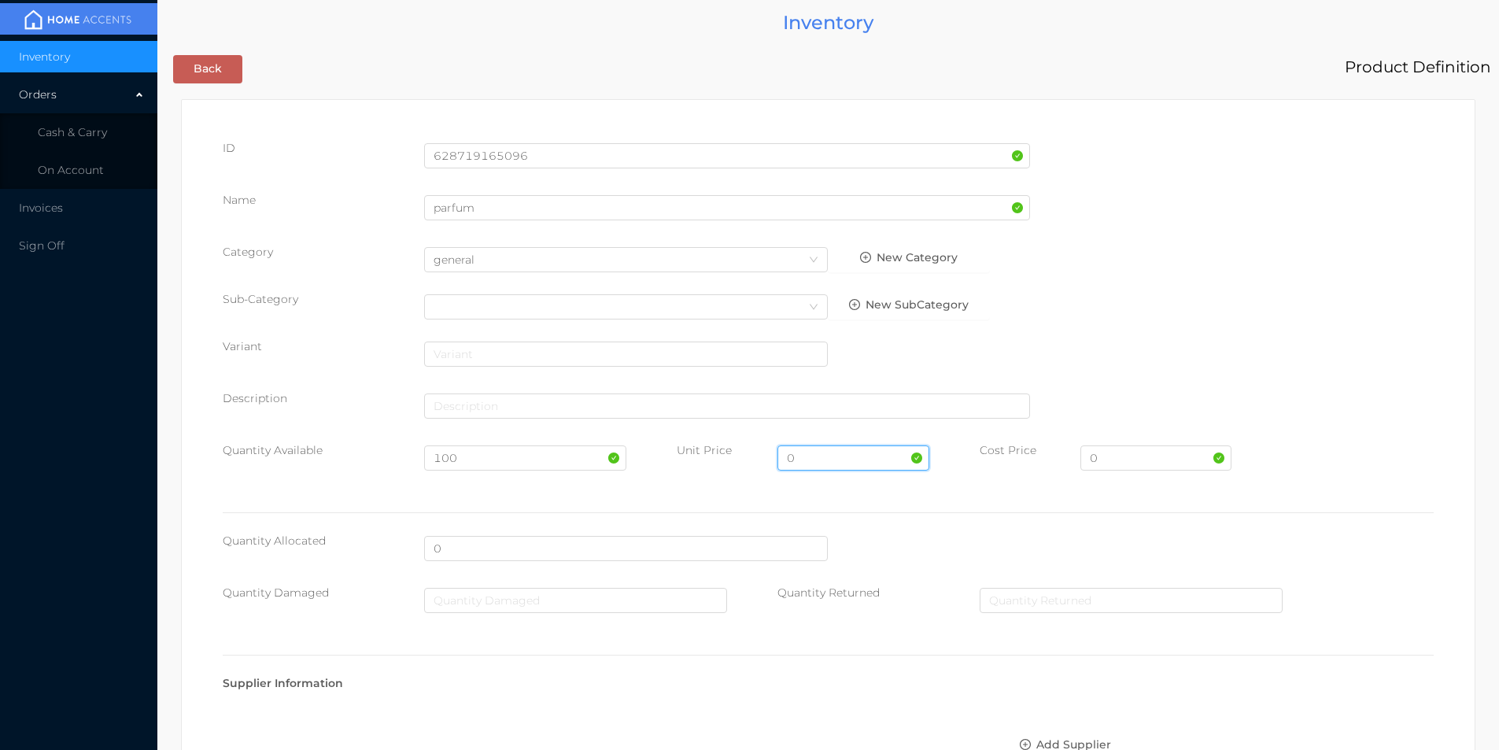
click at [806, 462] on input "0" at bounding box center [852, 457] width 151 height 25
type input "."
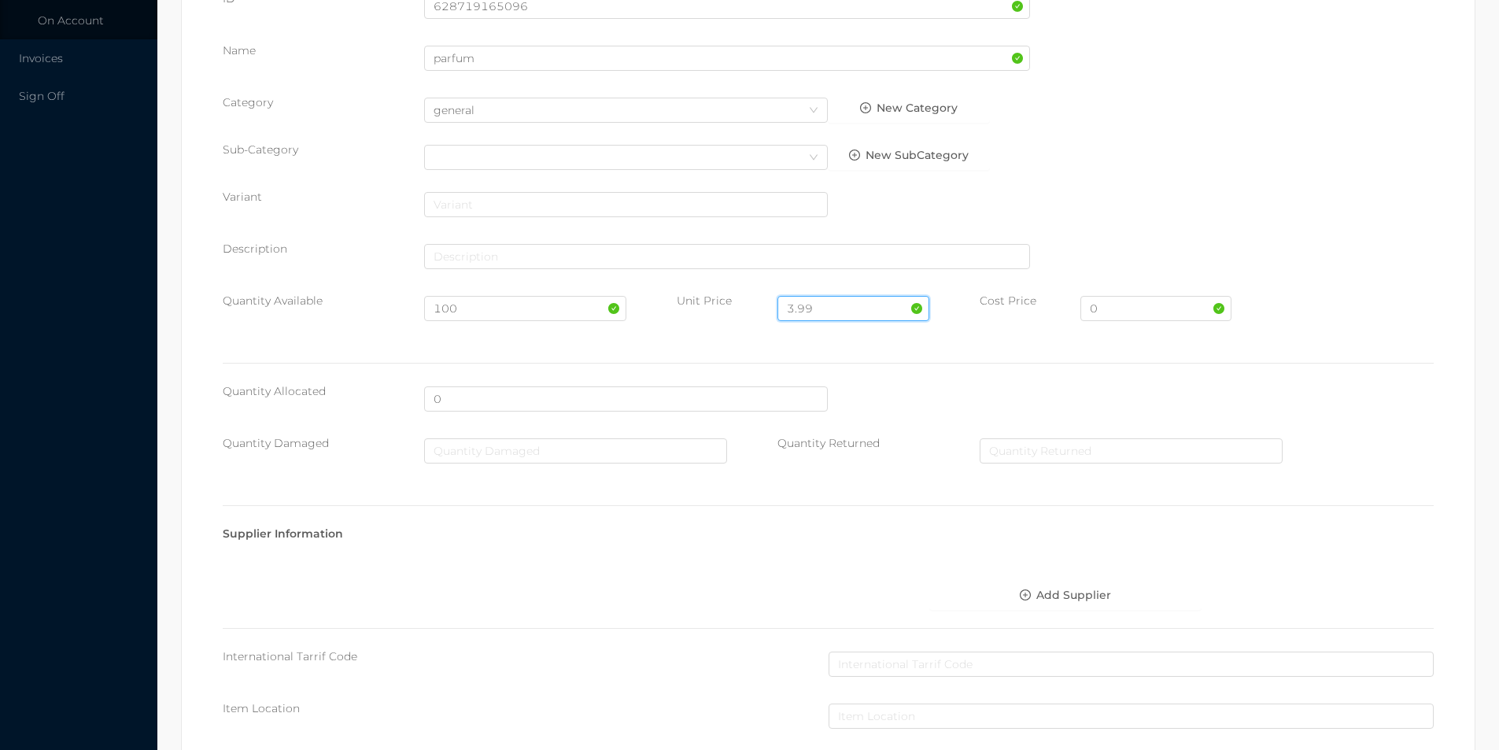
scroll to position [557, 0]
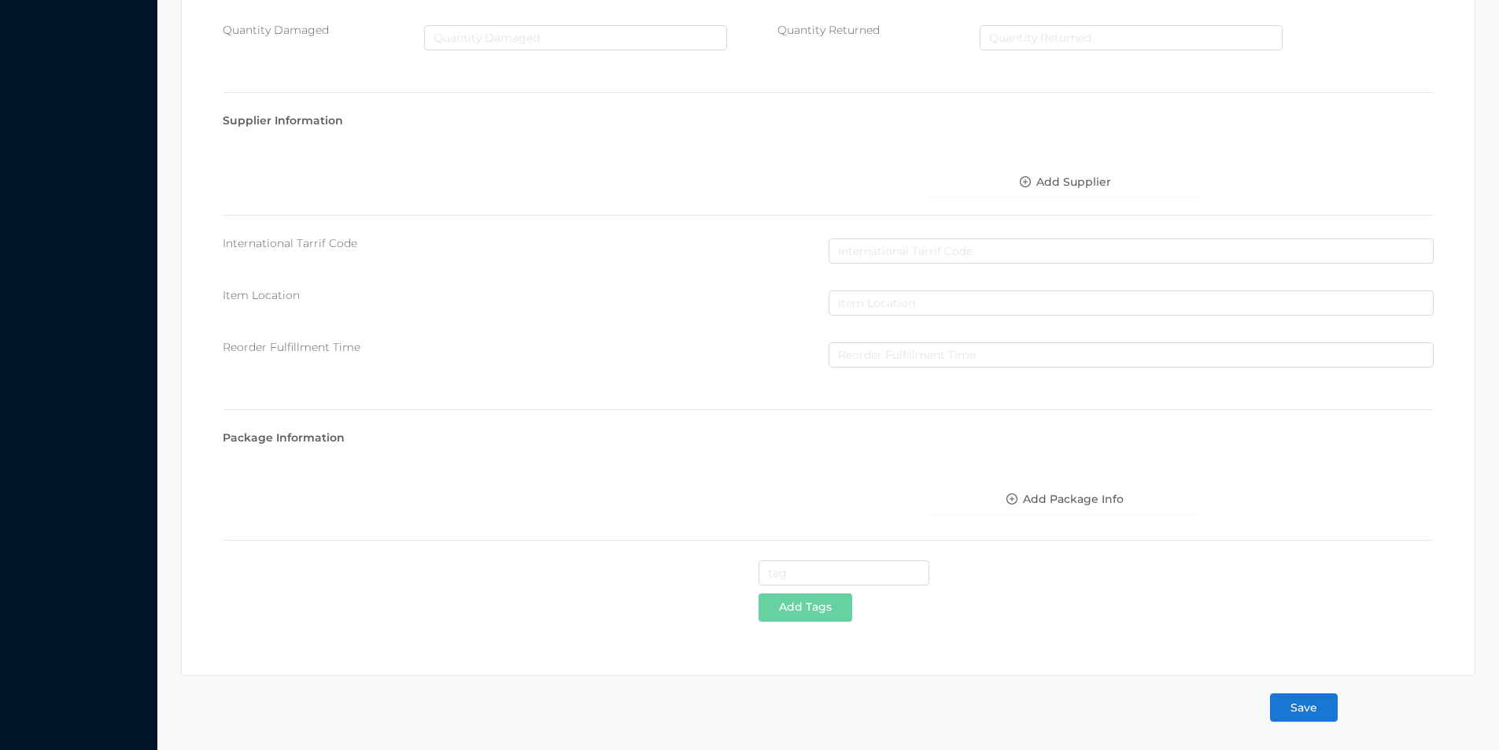
type input "3.99"
click at [1309, 702] on button "Save" at bounding box center [1304, 707] width 68 height 28
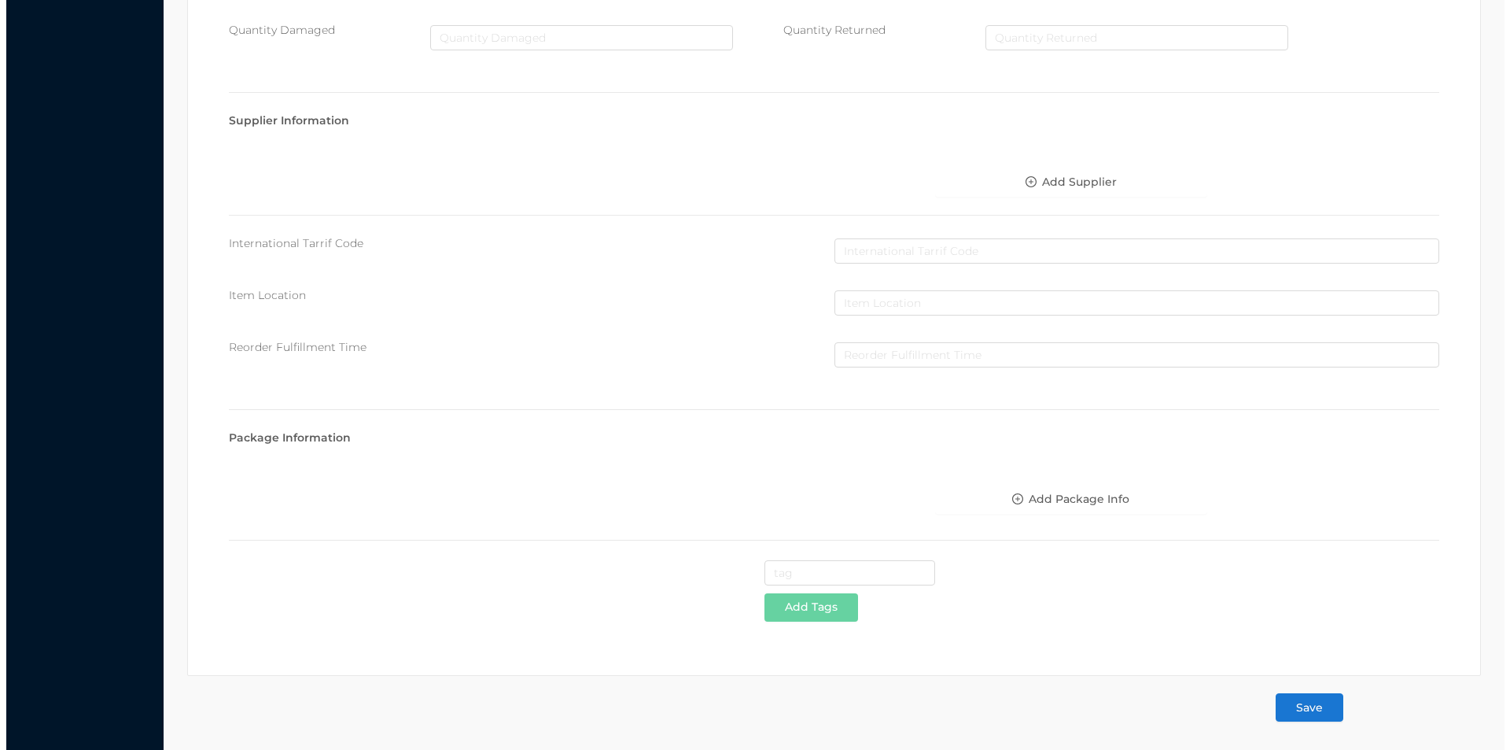
scroll to position [0, 0]
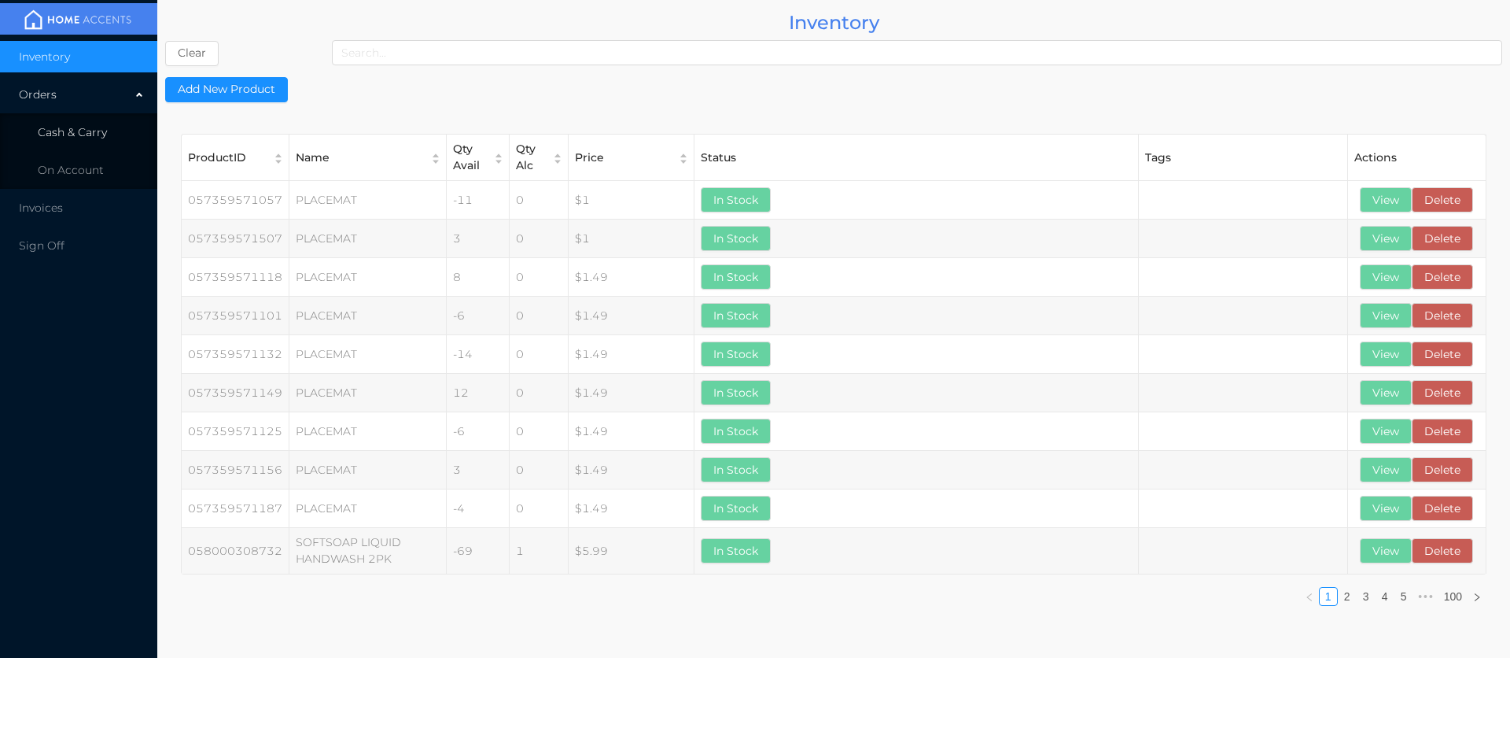
click at [72, 135] on span "Cash & Carry" at bounding box center [72, 132] width 69 height 14
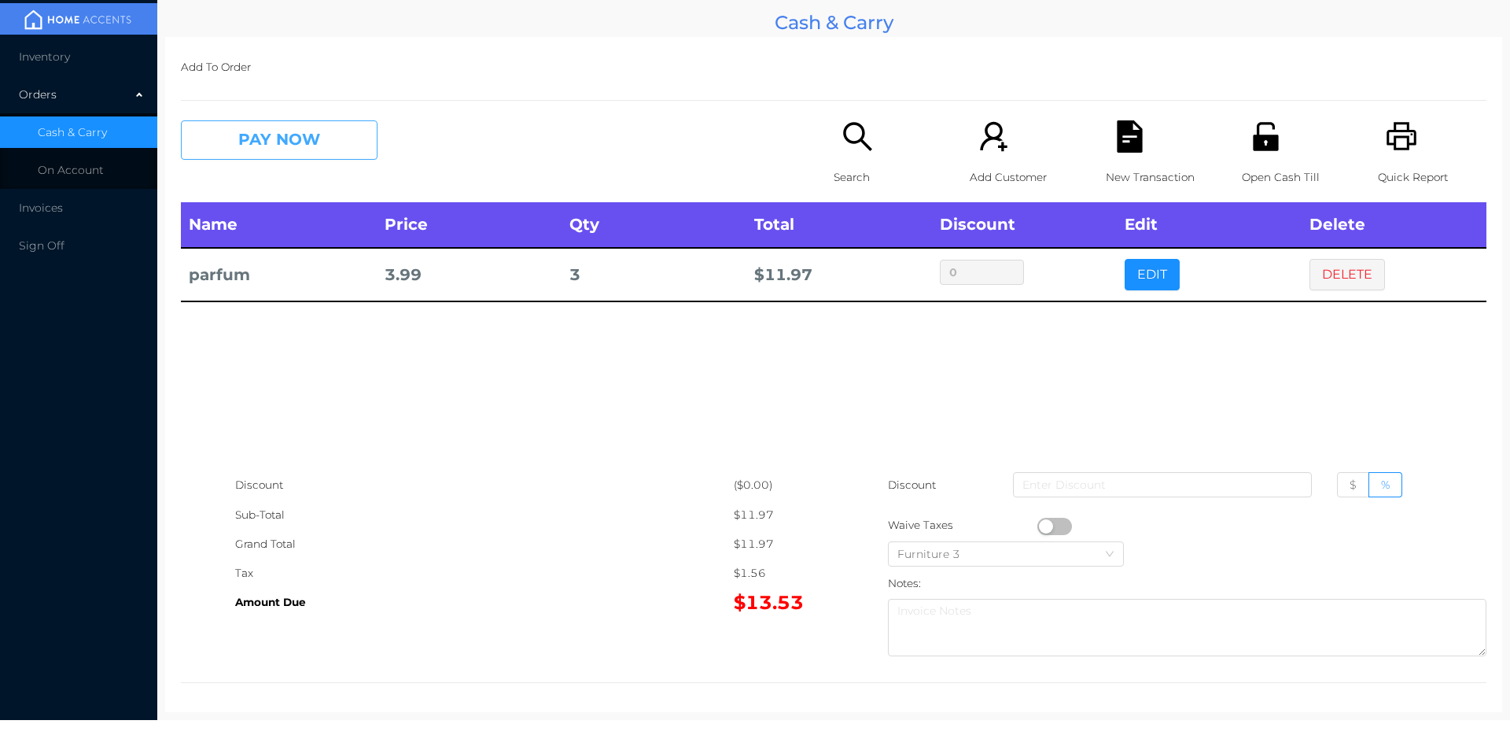
click at [277, 138] on button "PAY NOW" at bounding box center [279, 139] width 197 height 39
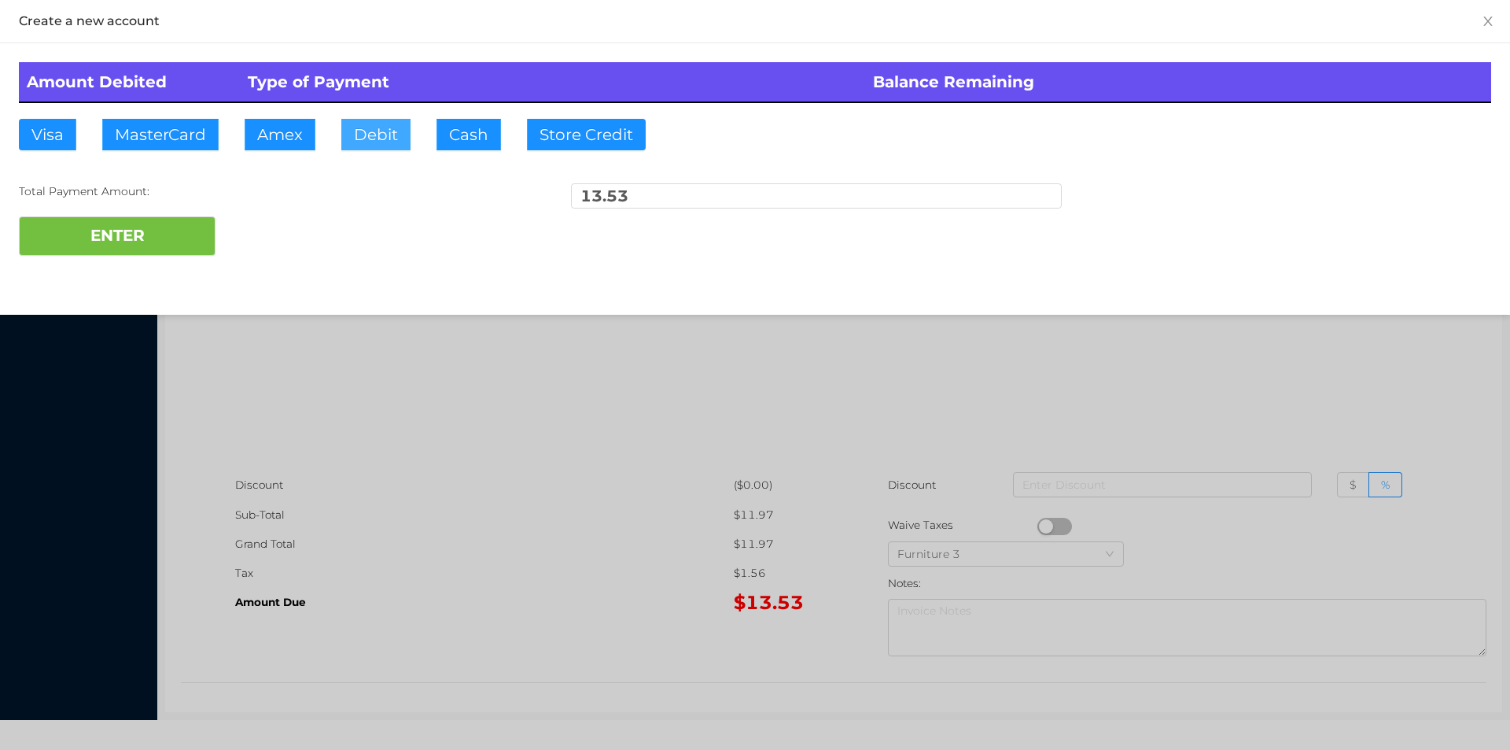
click at [362, 146] on button "Debit" at bounding box center [375, 134] width 69 height 31
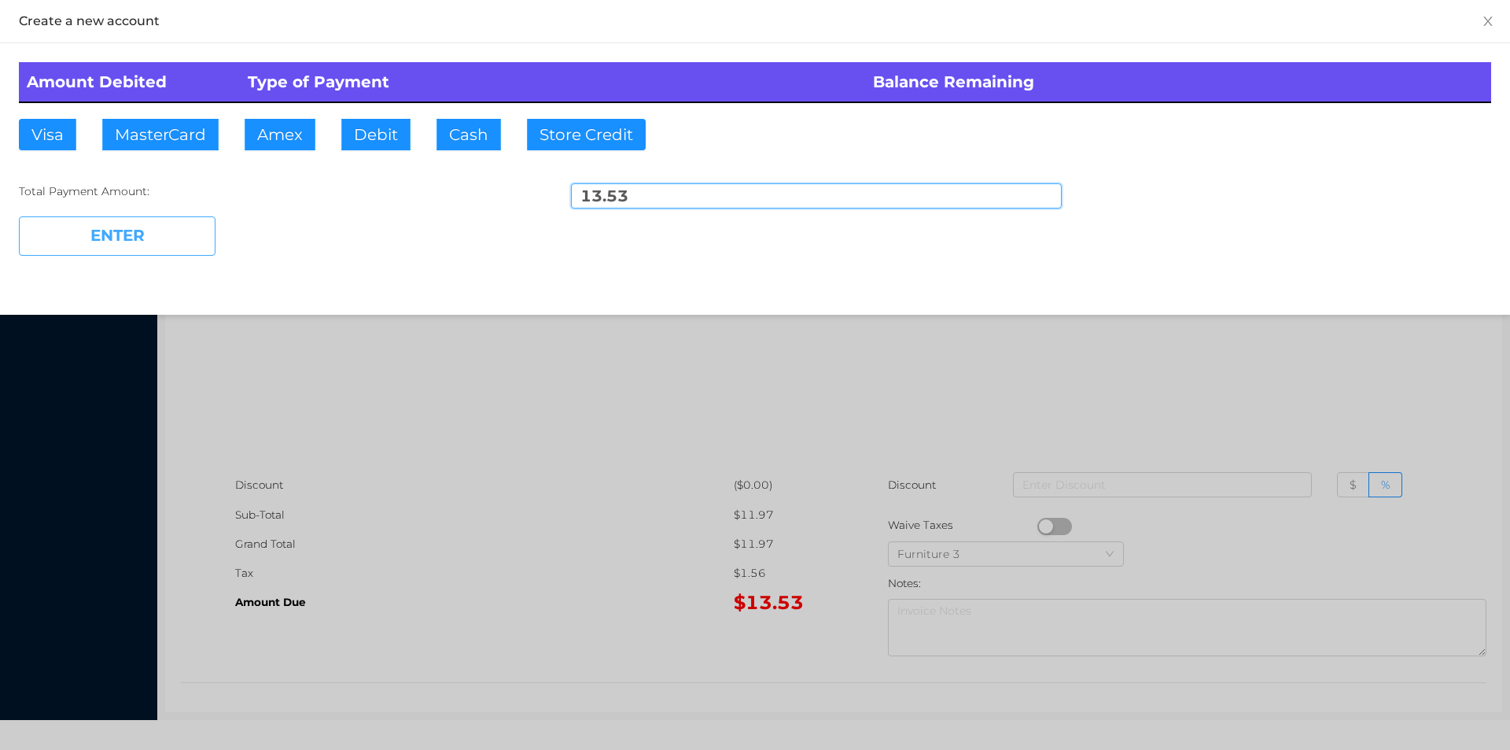
click at [156, 241] on button "ENTER" at bounding box center [117, 235] width 197 height 39
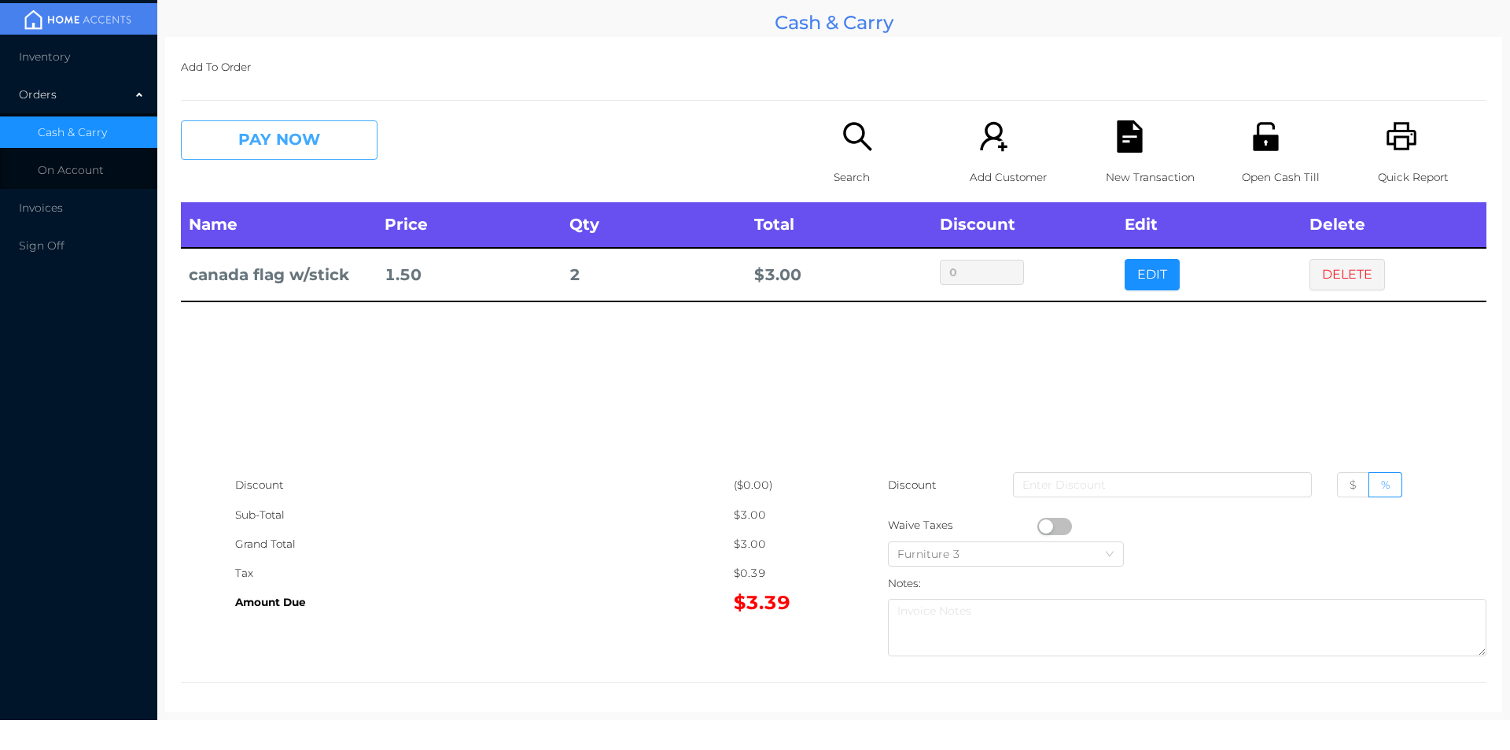
click at [271, 135] on button "PAY NOW" at bounding box center [279, 139] width 197 height 39
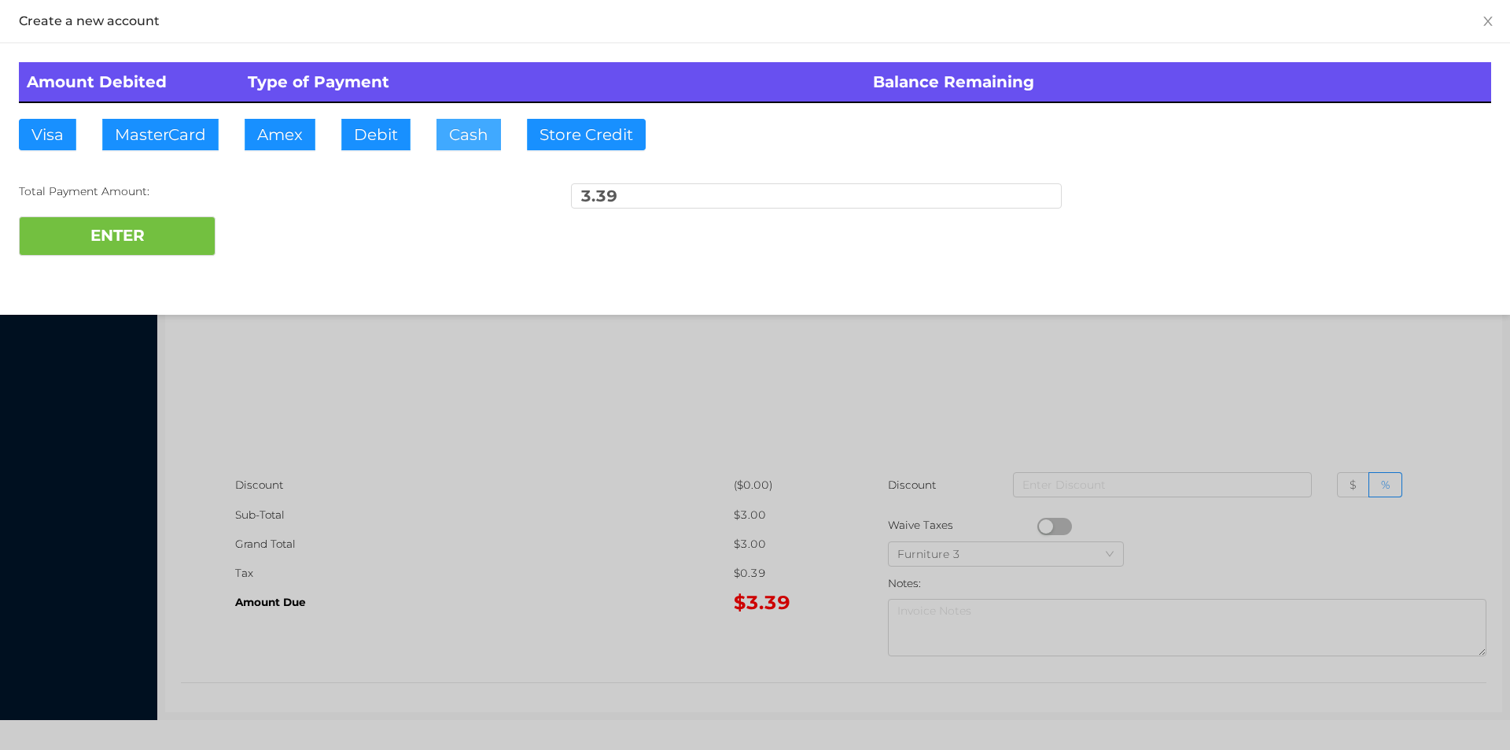
click at [469, 125] on button "Cash" at bounding box center [469, 134] width 65 height 31
type input "10."
click at [142, 238] on button "ENTER" at bounding box center [117, 235] width 197 height 39
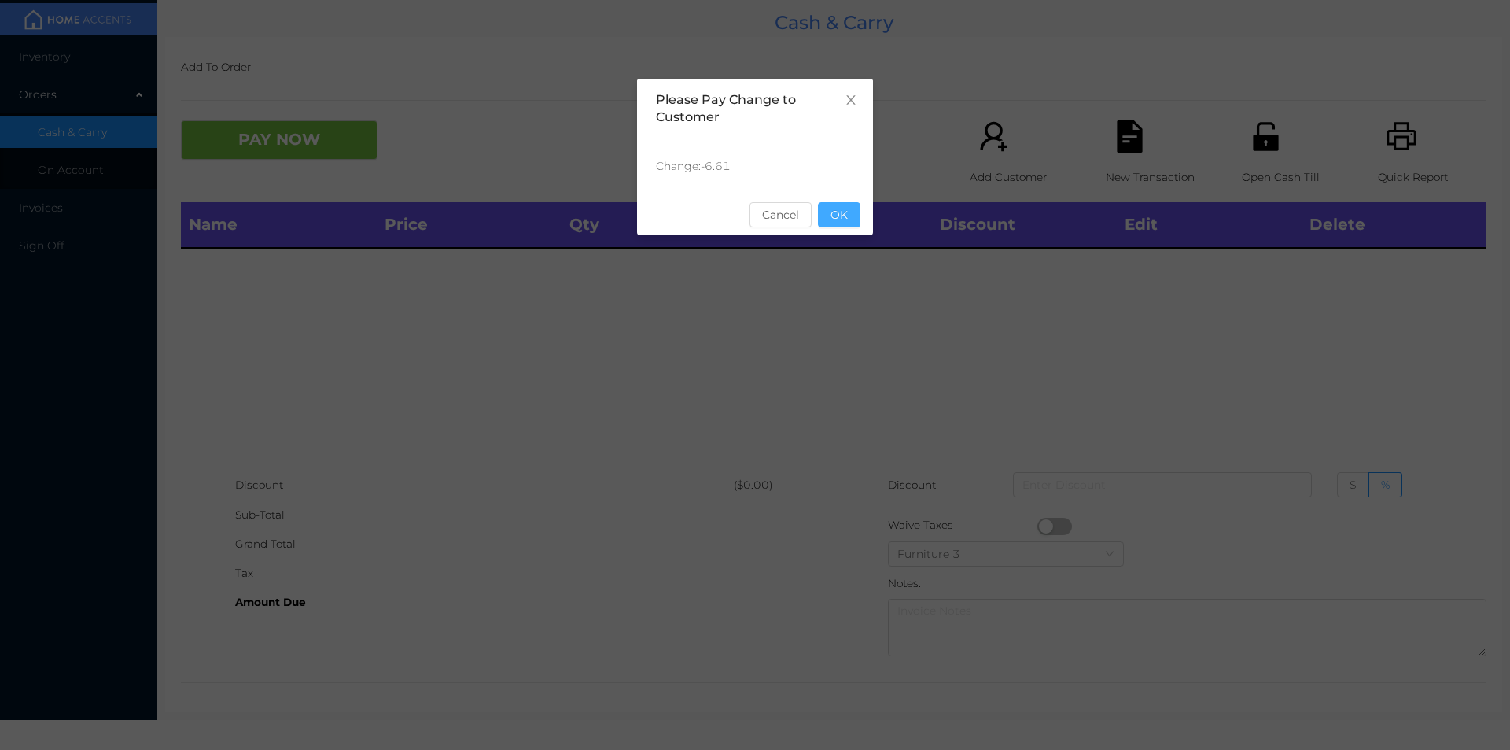
click at [854, 213] on button "OK" at bounding box center [839, 214] width 42 height 25
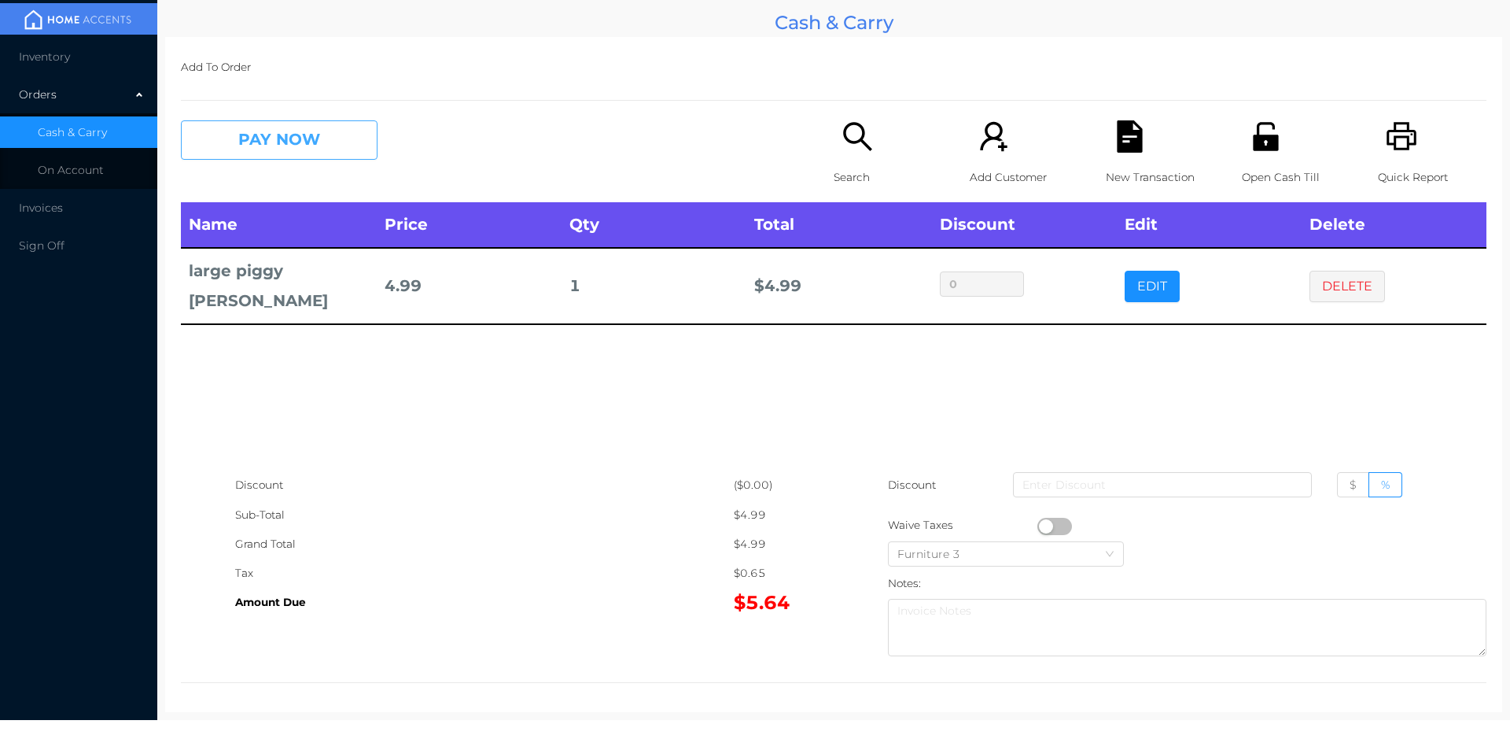
click at [265, 157] on button "PAY NOW" at bounding box center [279, 139] width 197 height 39
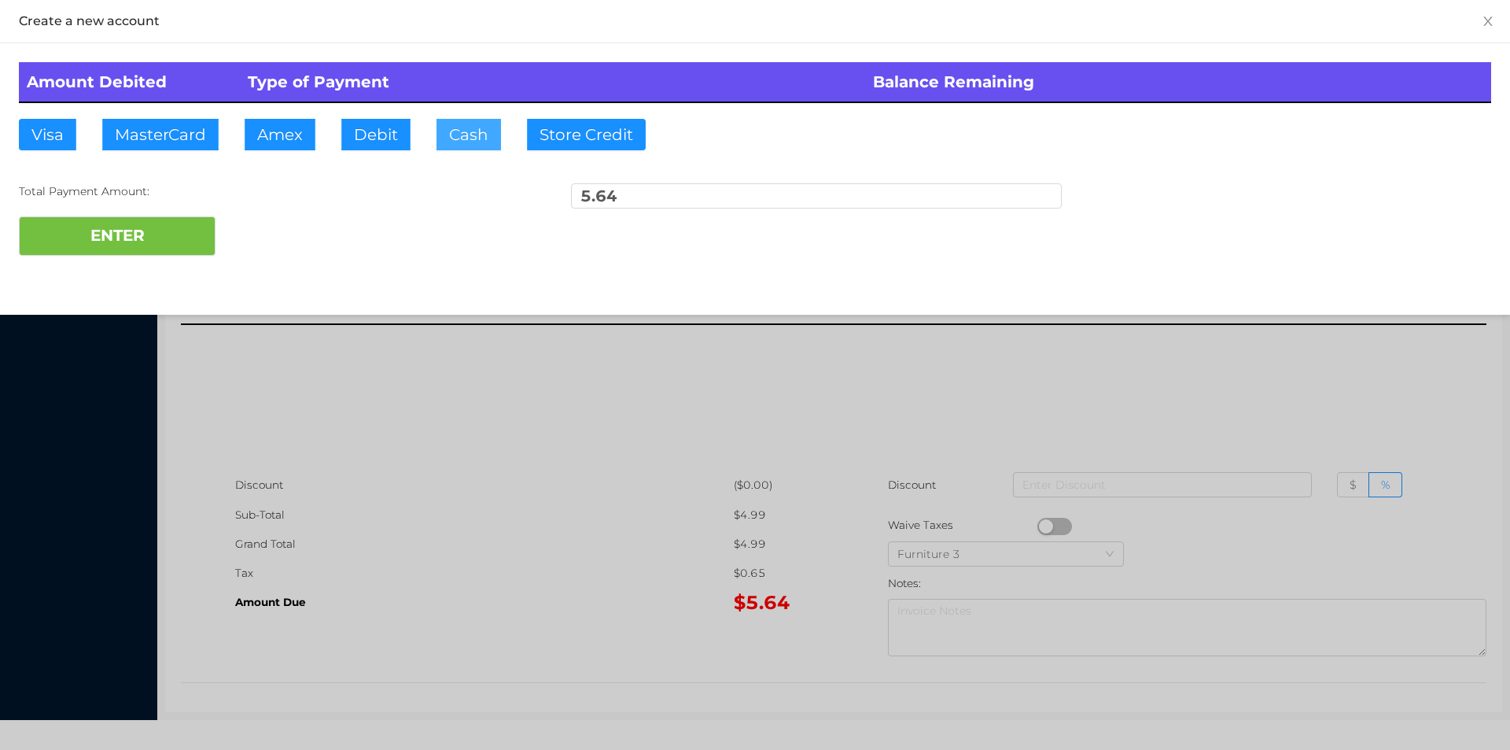
click at [466, 119] on button "Cash" at bounding box center [469, 134] width 65 height 31
type input "10."
click at [124, 253] on button "ENTER" at bounding box center [117, 235] width 197 height 39
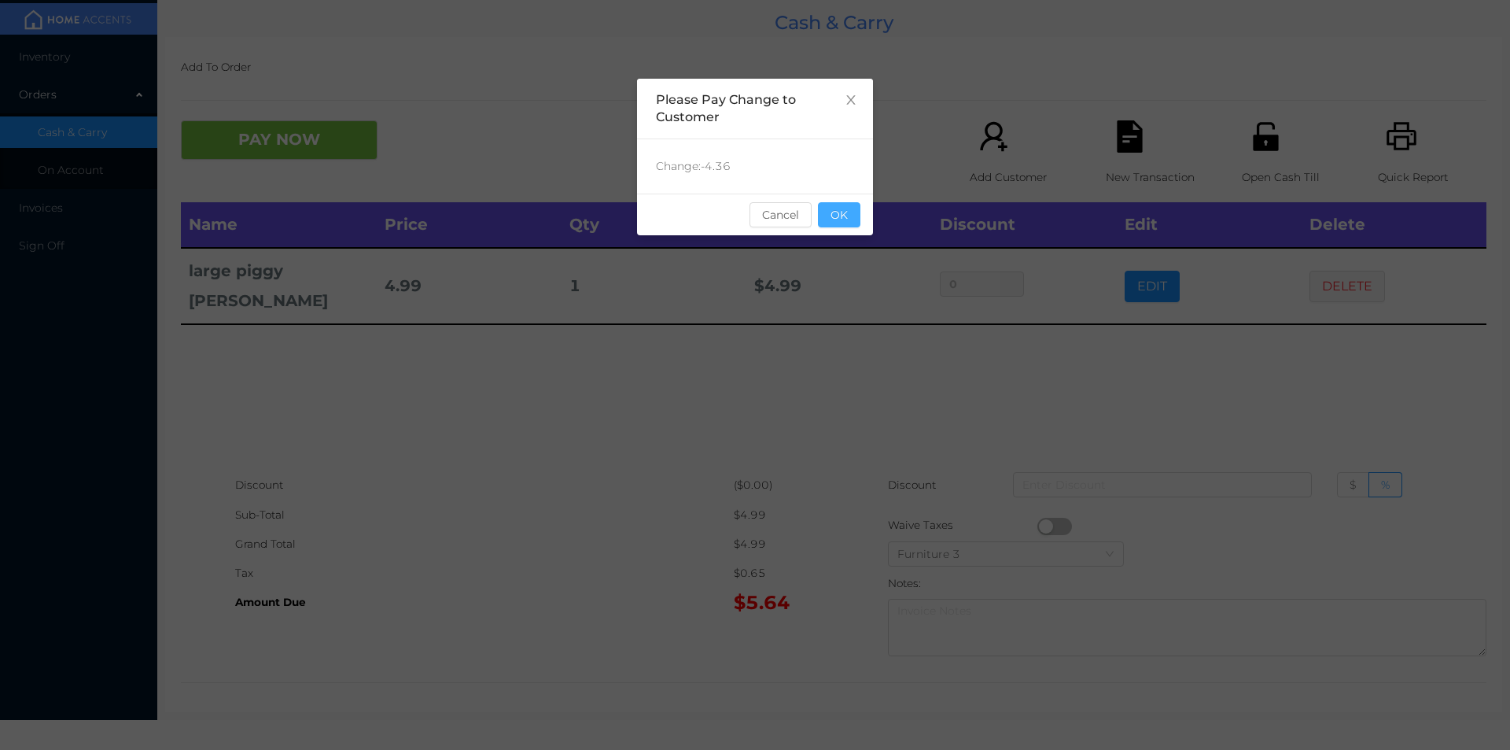
click at [841, 208] on button "OK" at bounding box center [839, 214] width 42 height 25
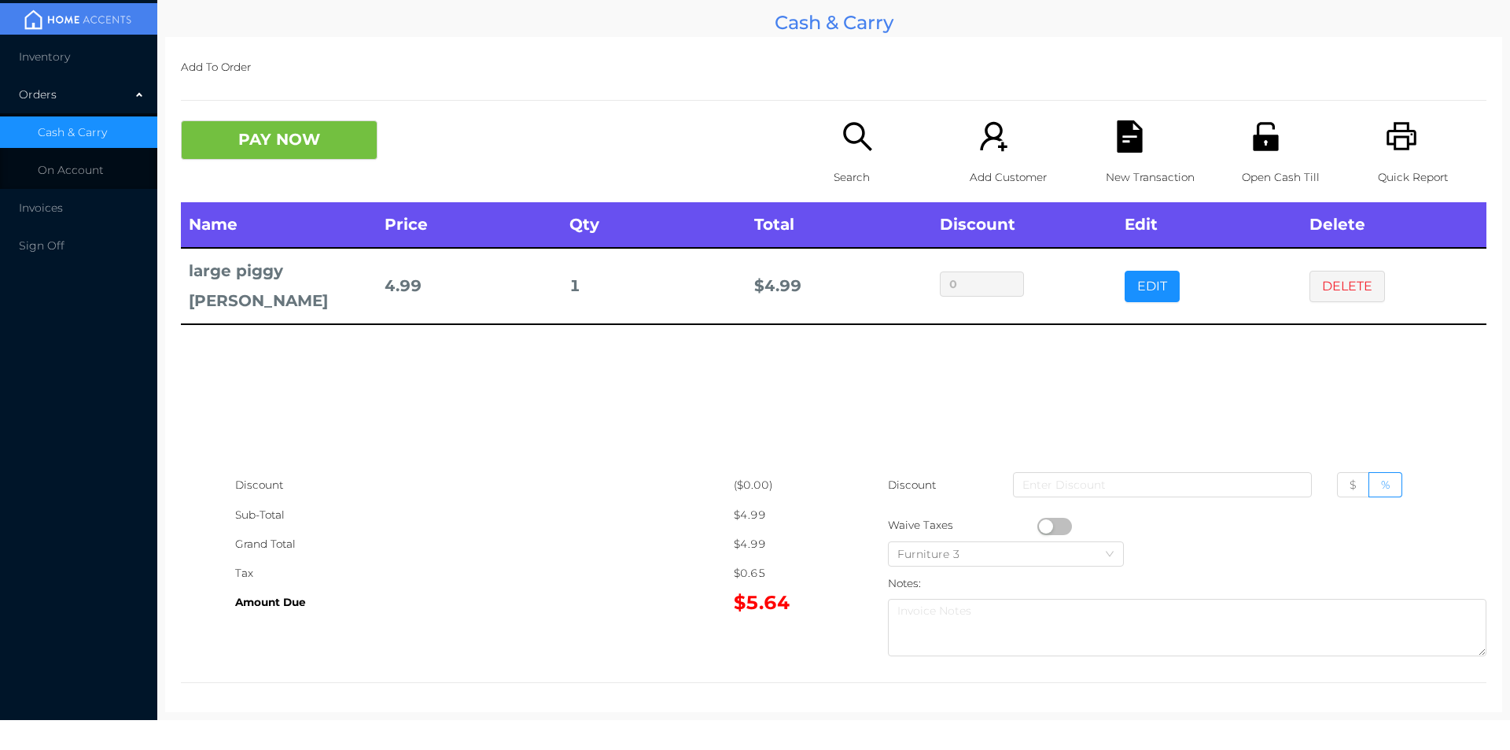
click at [1021, 377] on div "Name Price Qty Total Discount Edit Delete large piggy [PERSON_NAME] 4.99 1 $ 4.…" at bounding box center [834, 336] width 1306 height 268
click at [1357, 278] on button "DELETE" at bounding box center [1348, 286] width 76 height 31
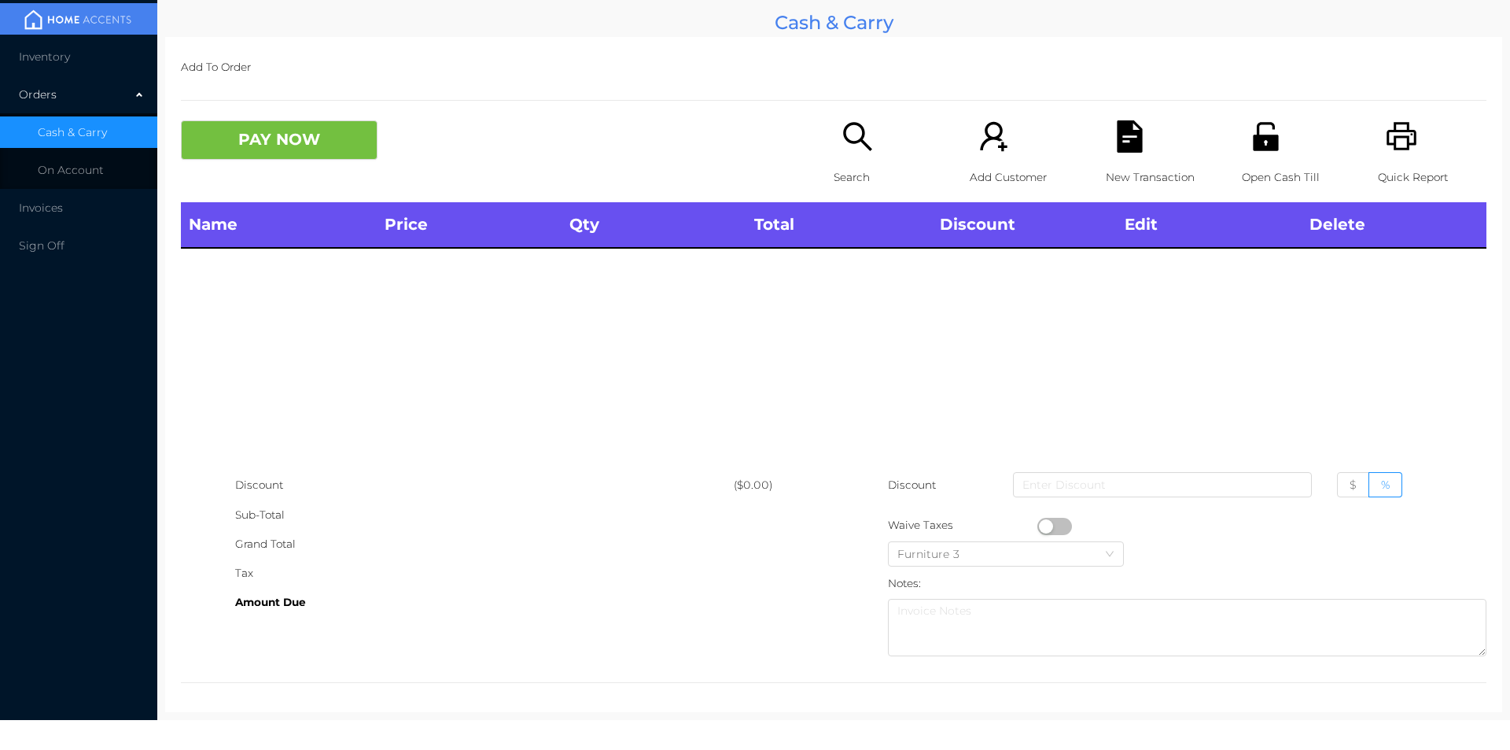
click at [1261, 138] on icon "icon: unlock" at bounding box center [1265, 136] width 25 height 28
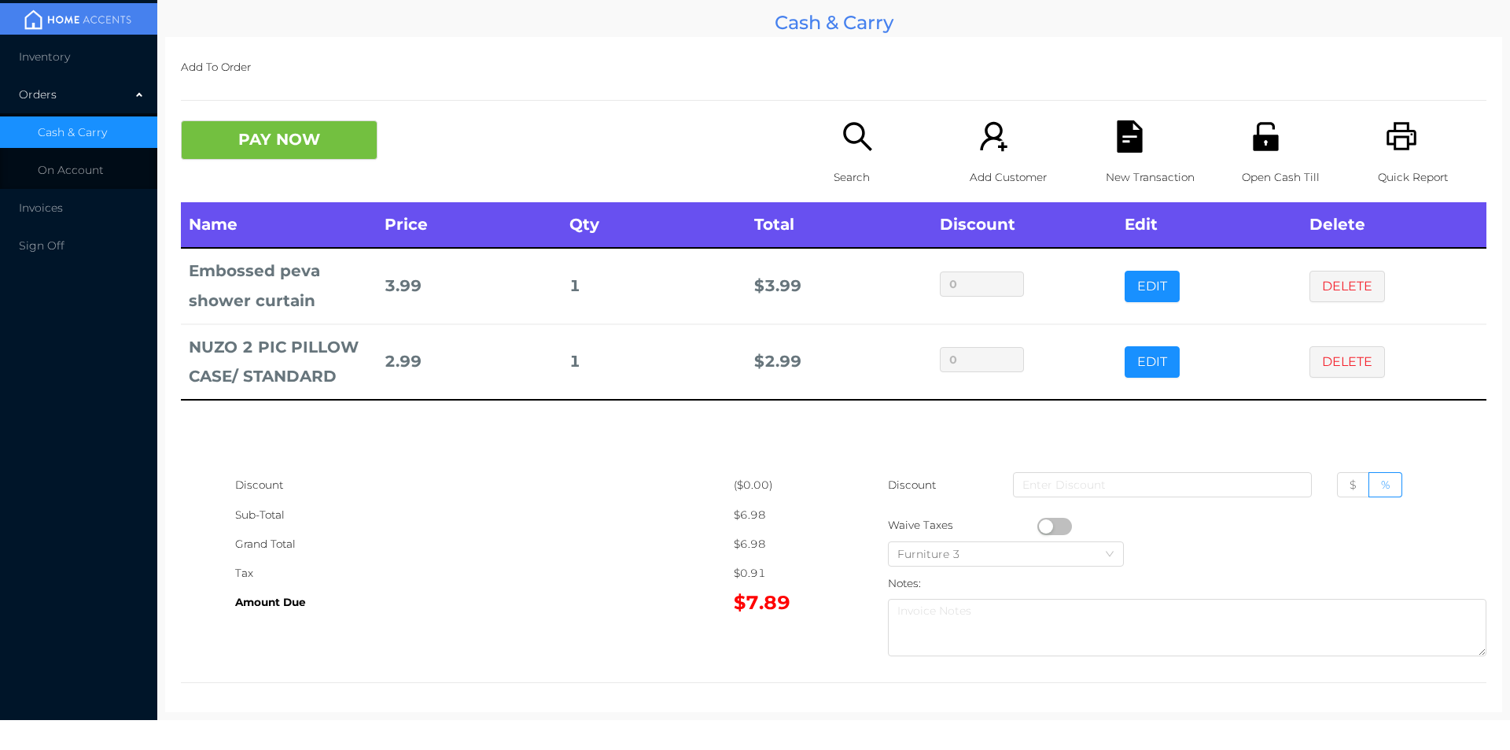
click at [848, 154] on div "Search" at bounding box center [888, 161] width 109 height 82
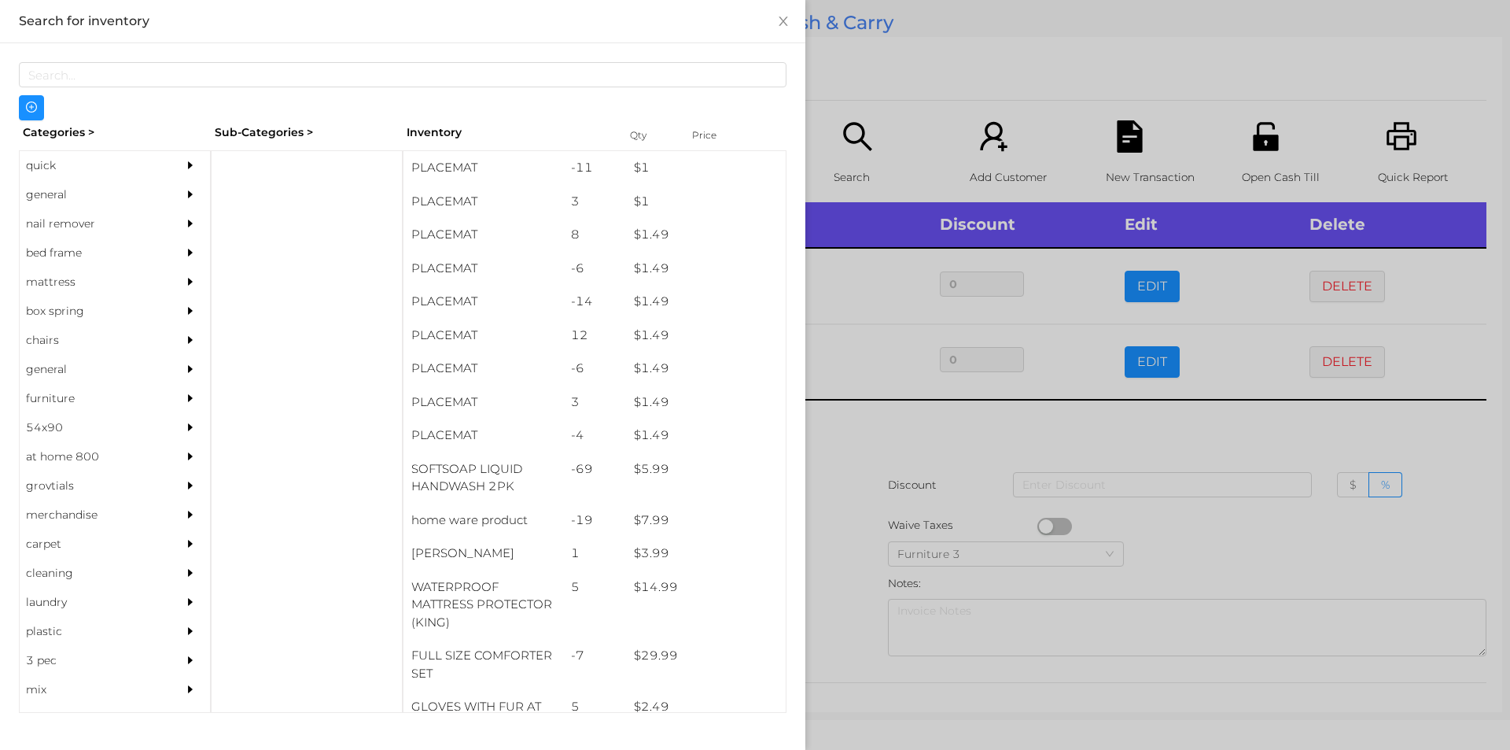
click at [51, 189] on div "general" at bounding box center [91, 194] width 143 height 29
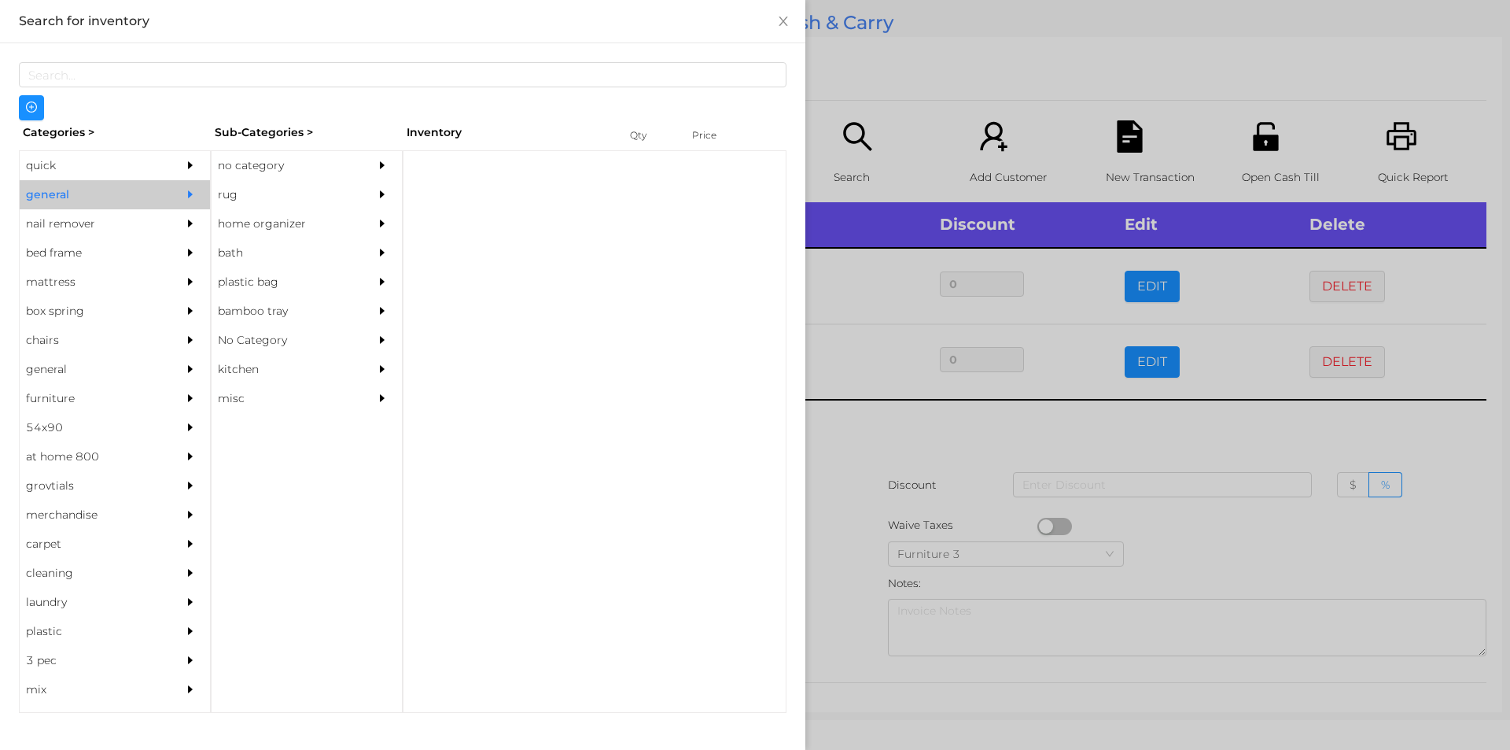
click at [275, 157] on div "no category" at bounding box center [283, 165] width 143 height 29
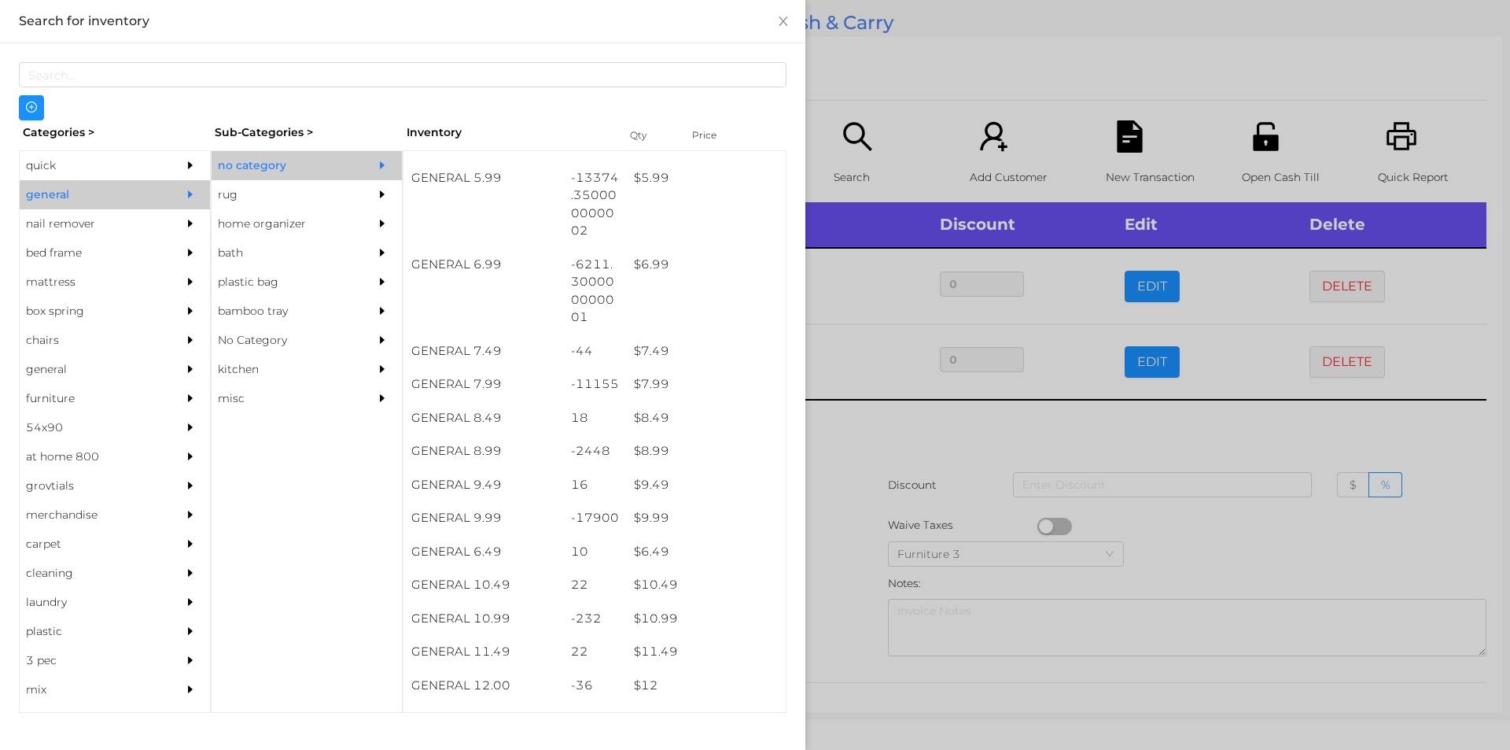
scroll to position [613, 0]
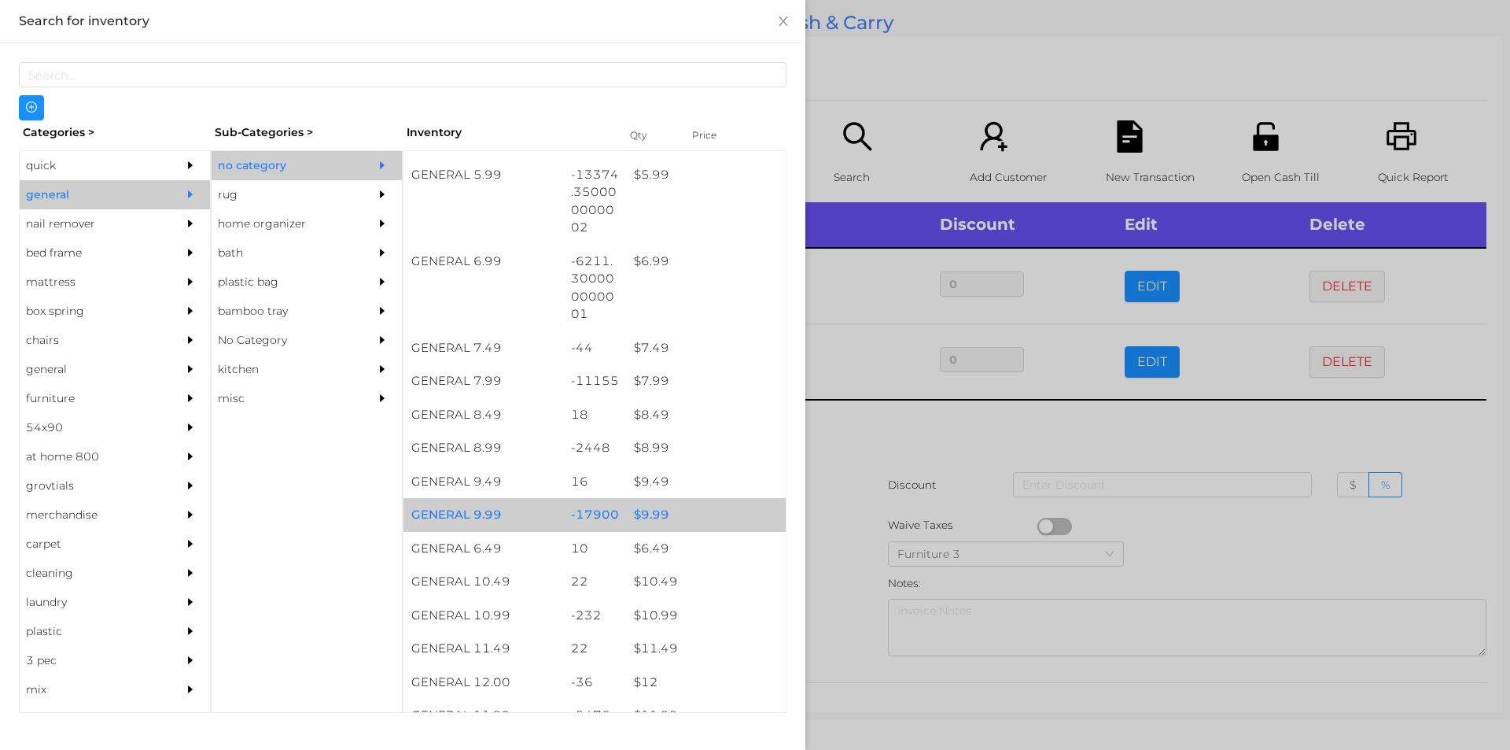
click at [662, 507] on div "$ 9.99" at bounding box center [706, 515] width 160 height 34
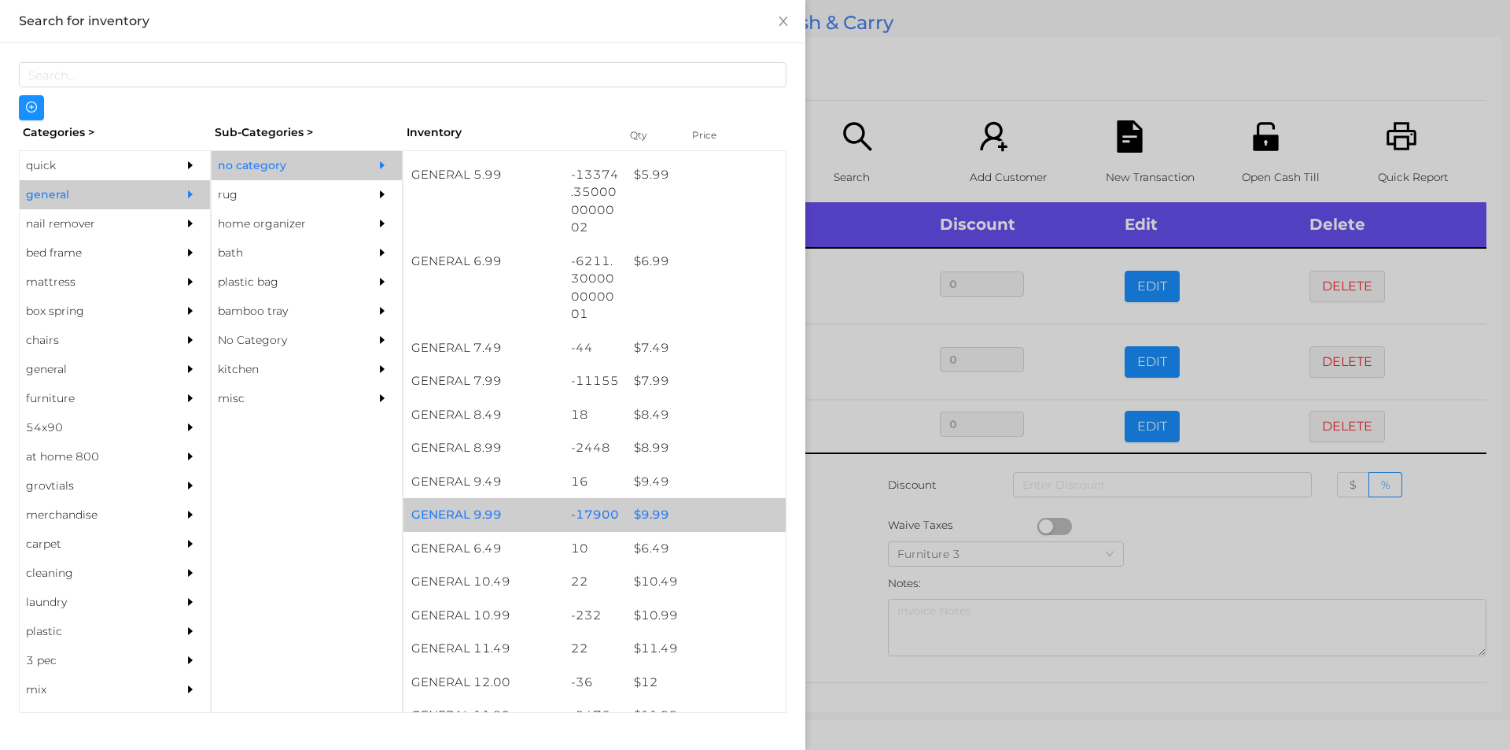
click at [655, 510] on div "$ 9.99" at bounding box center [706, 515] width 160 height 34
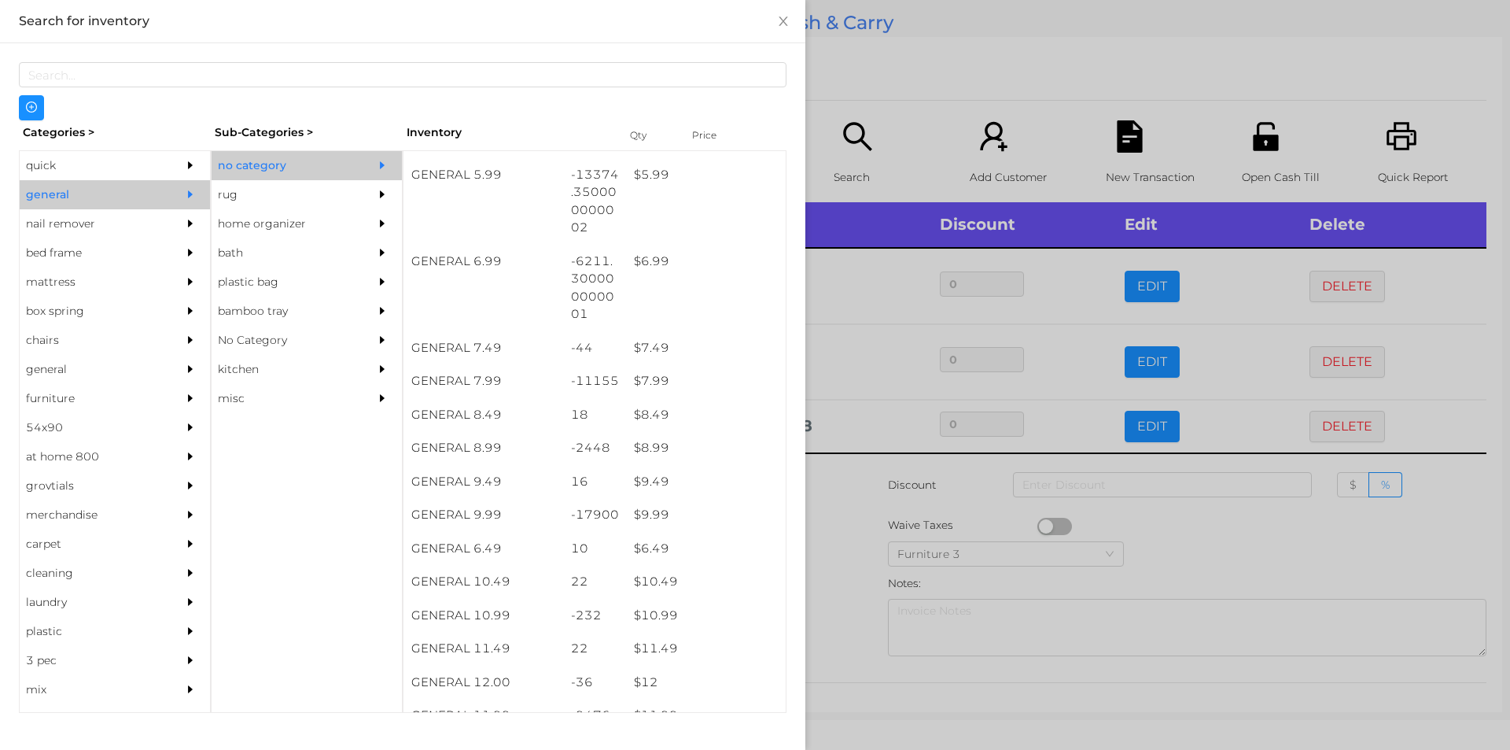
click at [839, 520] on div at bounding box center [755, 375] width 1510 height 750
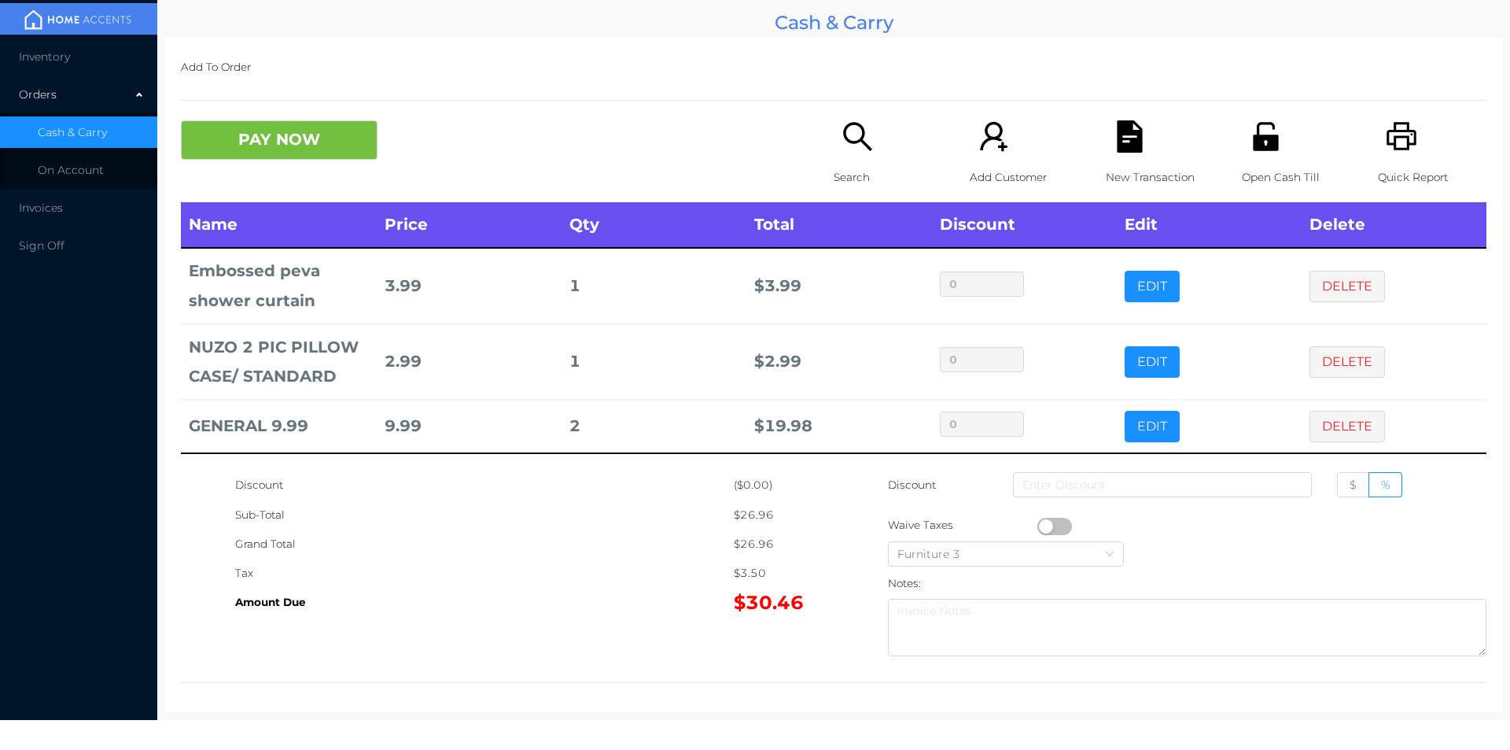
scroll to position [6, 0]
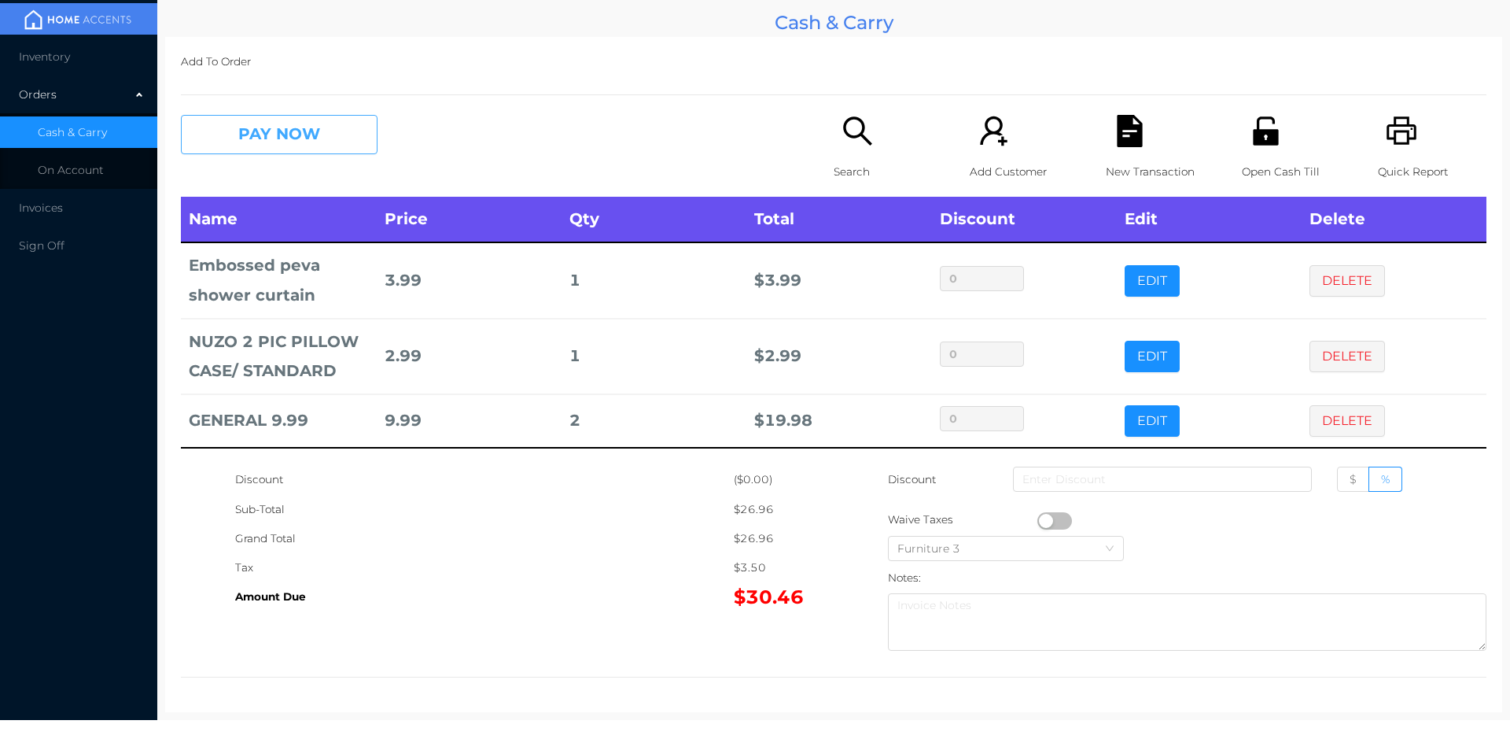
click at [327, 149] on button "PAY NOW" at bounding box center [279, 134] width 197 height 39
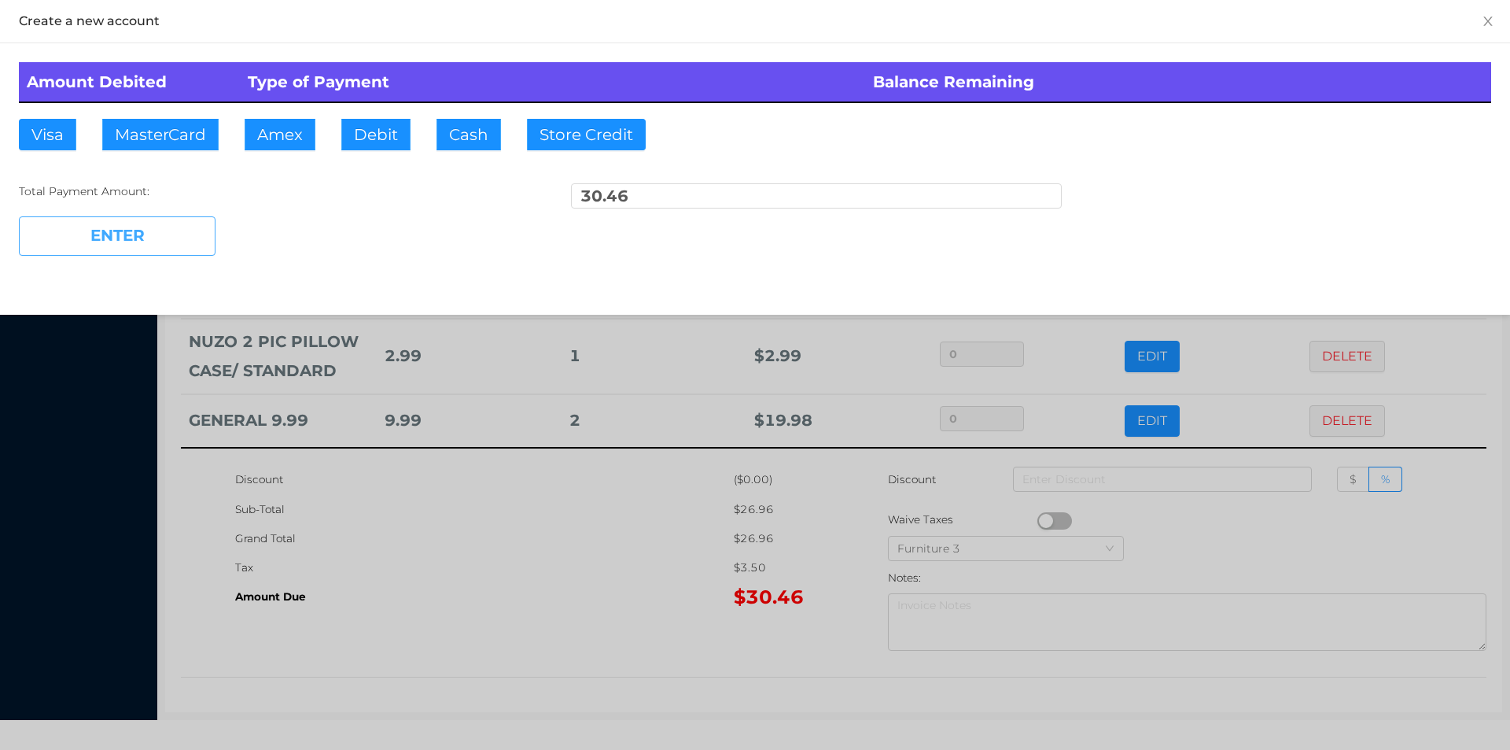
click at [380, 131] on button "Debit" at bounding box center [375, 134] width 69 height 31
click at [191, 229] on button "ENTER" at bounding box center [117, 235] width 197 height 39
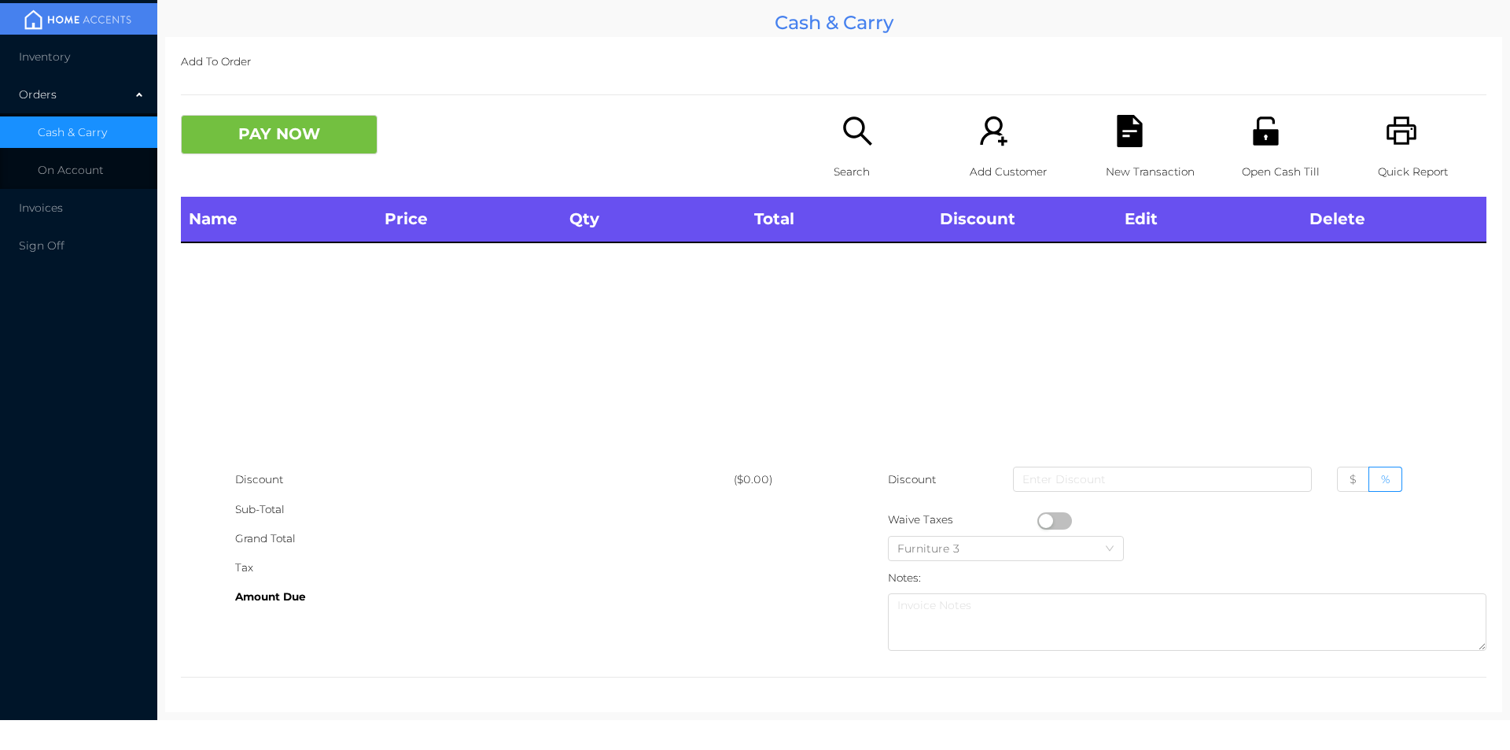
click at [845, 151] on div "Search" at bounding box center [888, 156] width 109 height 82
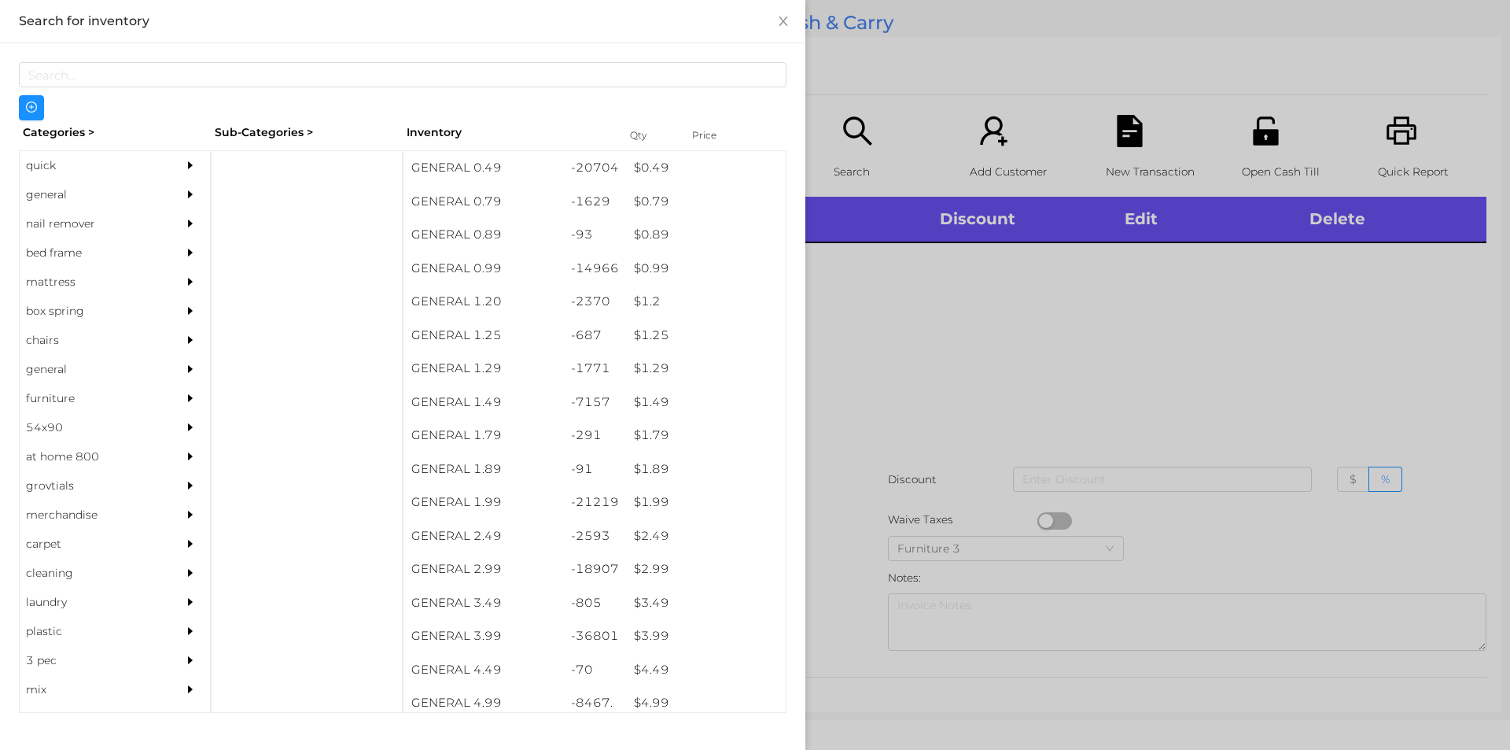
click at [45, 164] on div "quick" at bounding box center [91, 165] width 143 height 29
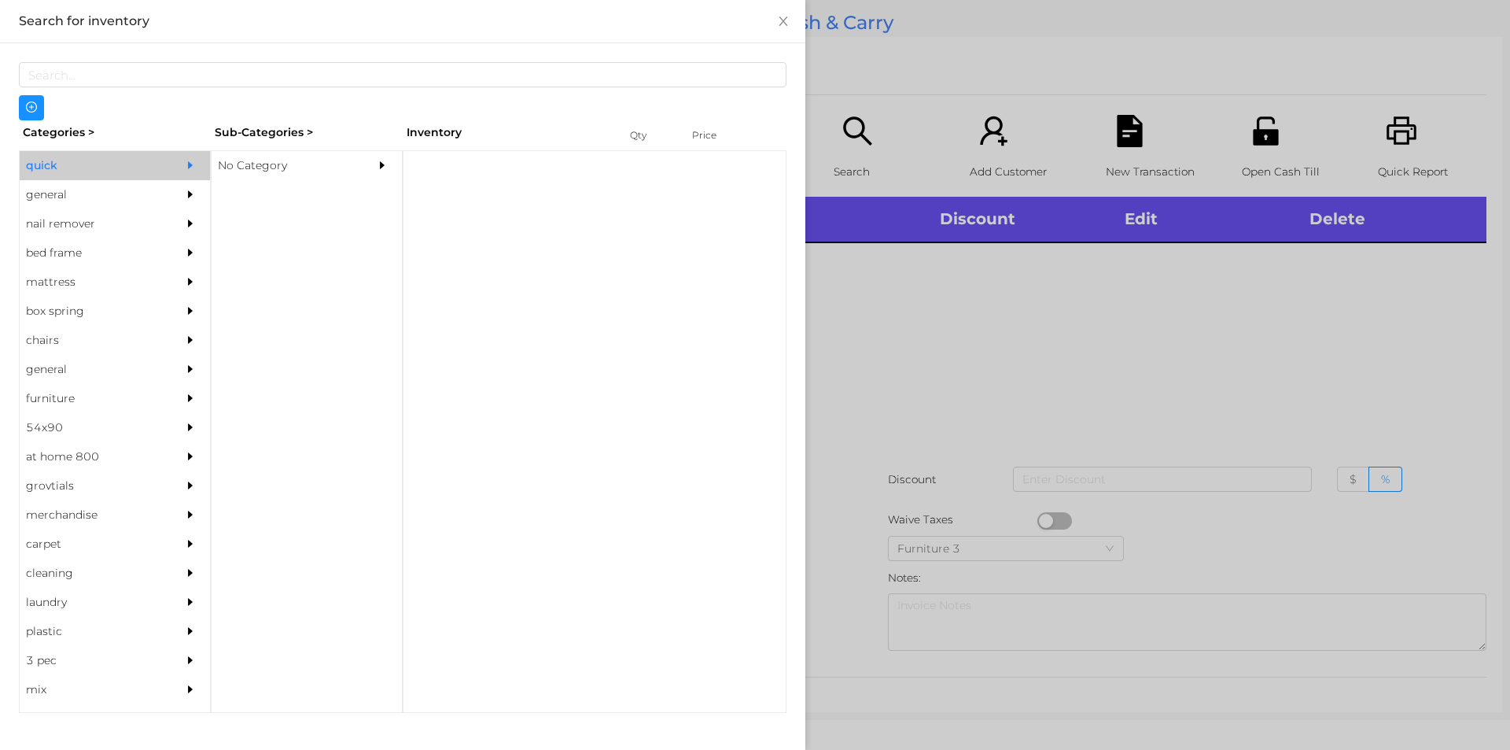
click at [248, 177] on div "No Category" at bounding box center [283, 165] width 143 height 29
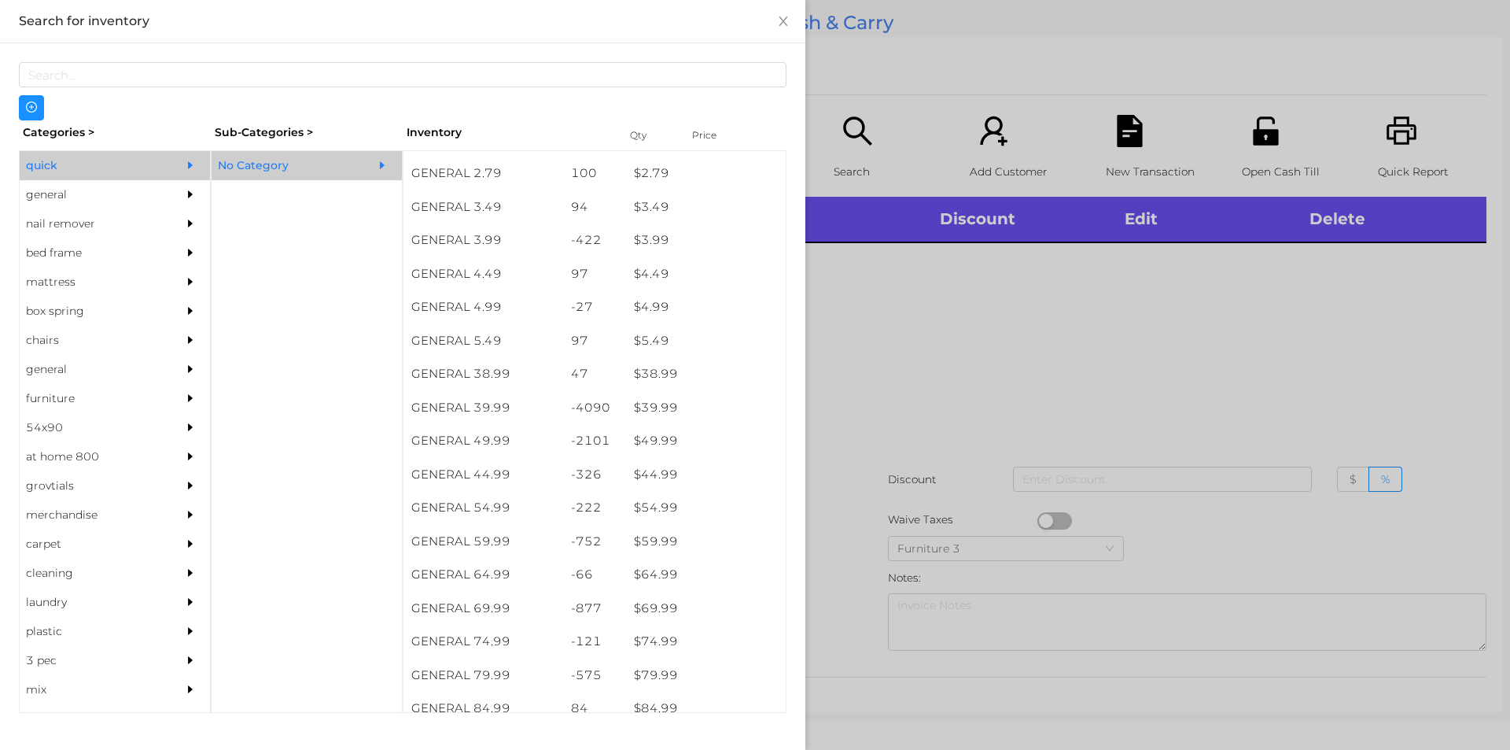
scroll to position [663, 0]
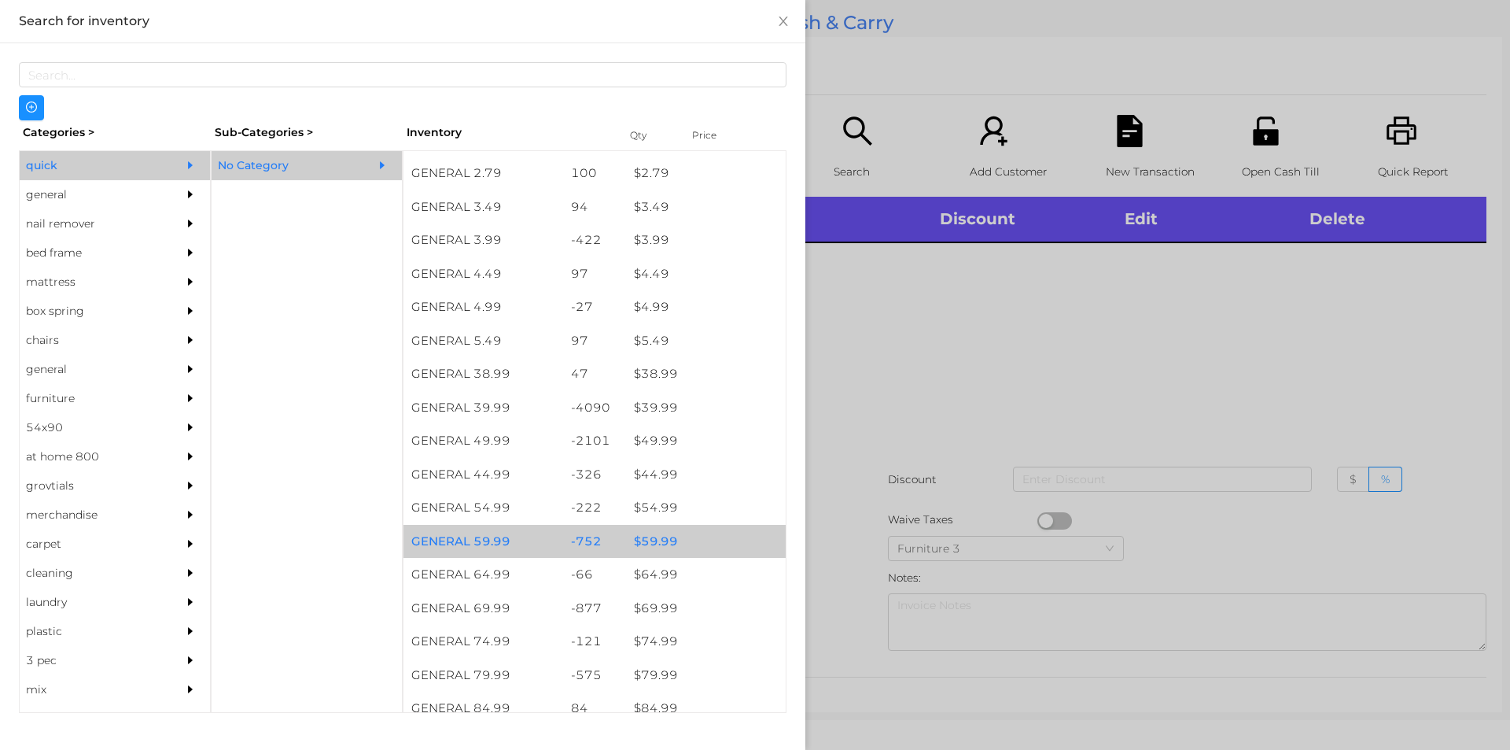
click at [640, 532] on div "$ 59.99" at bounding box center [706, 542] width 160 height 34
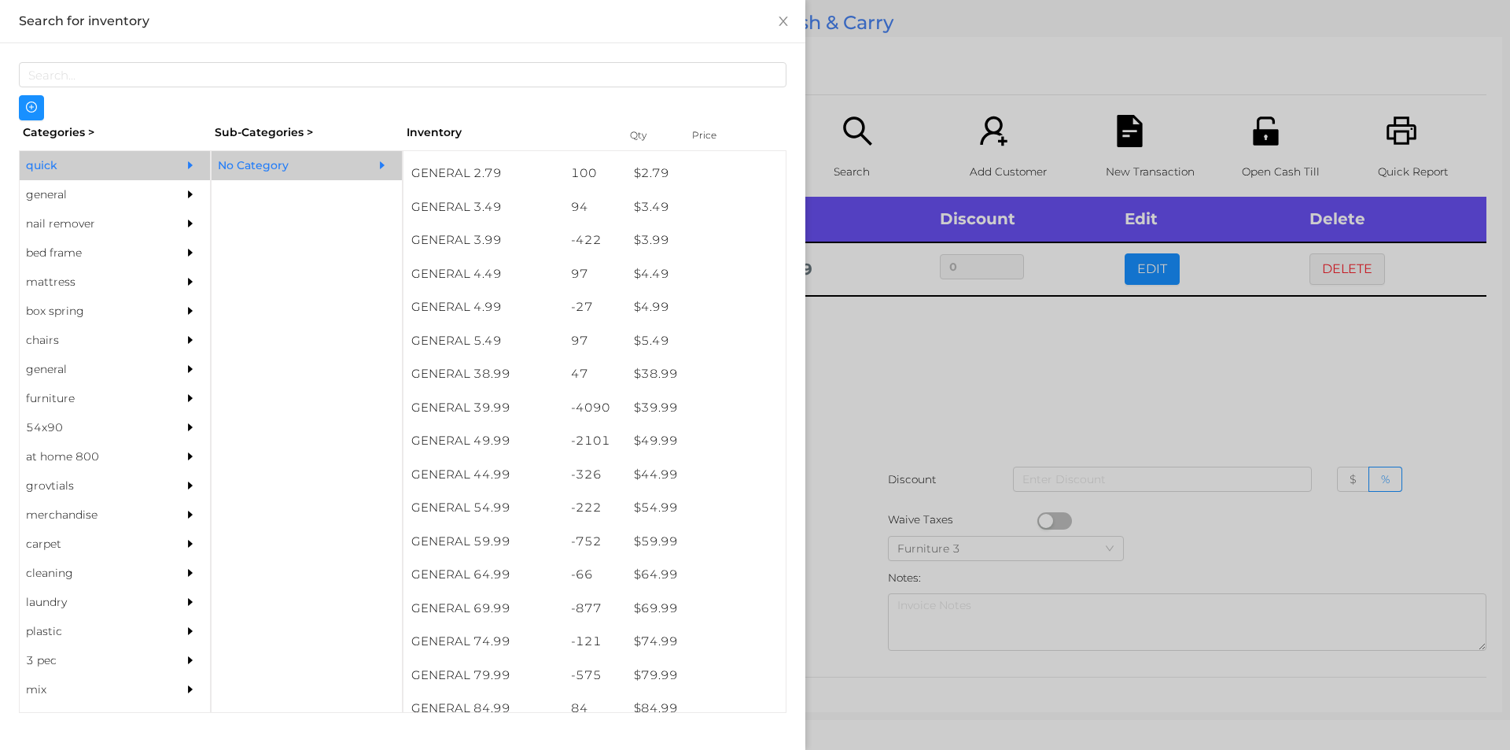
click at [841, 563] on div at bounding box center [755, 375] width 1510 height 750
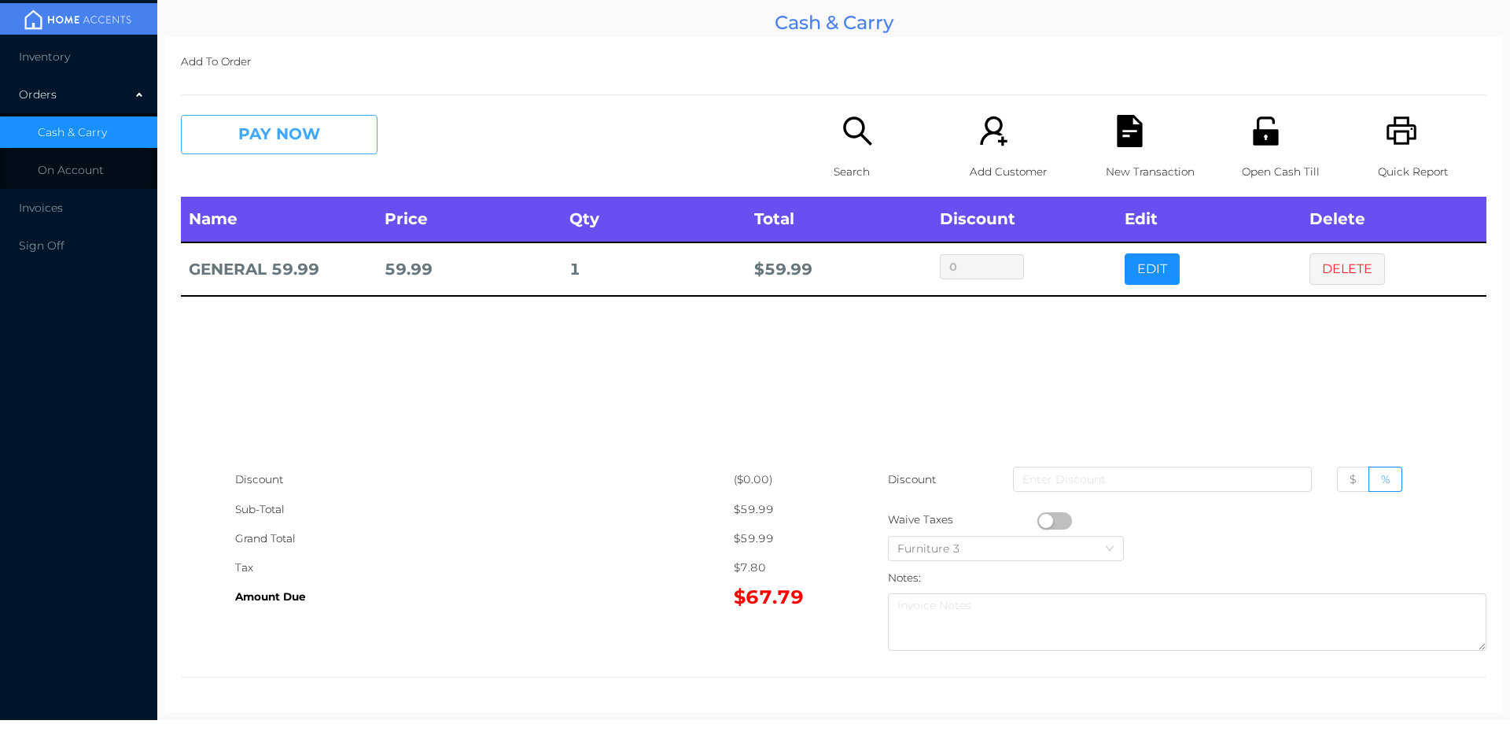
click at [319, 144] on button "PAY NOW" at bounding box center [279, 134] width 197 height 39
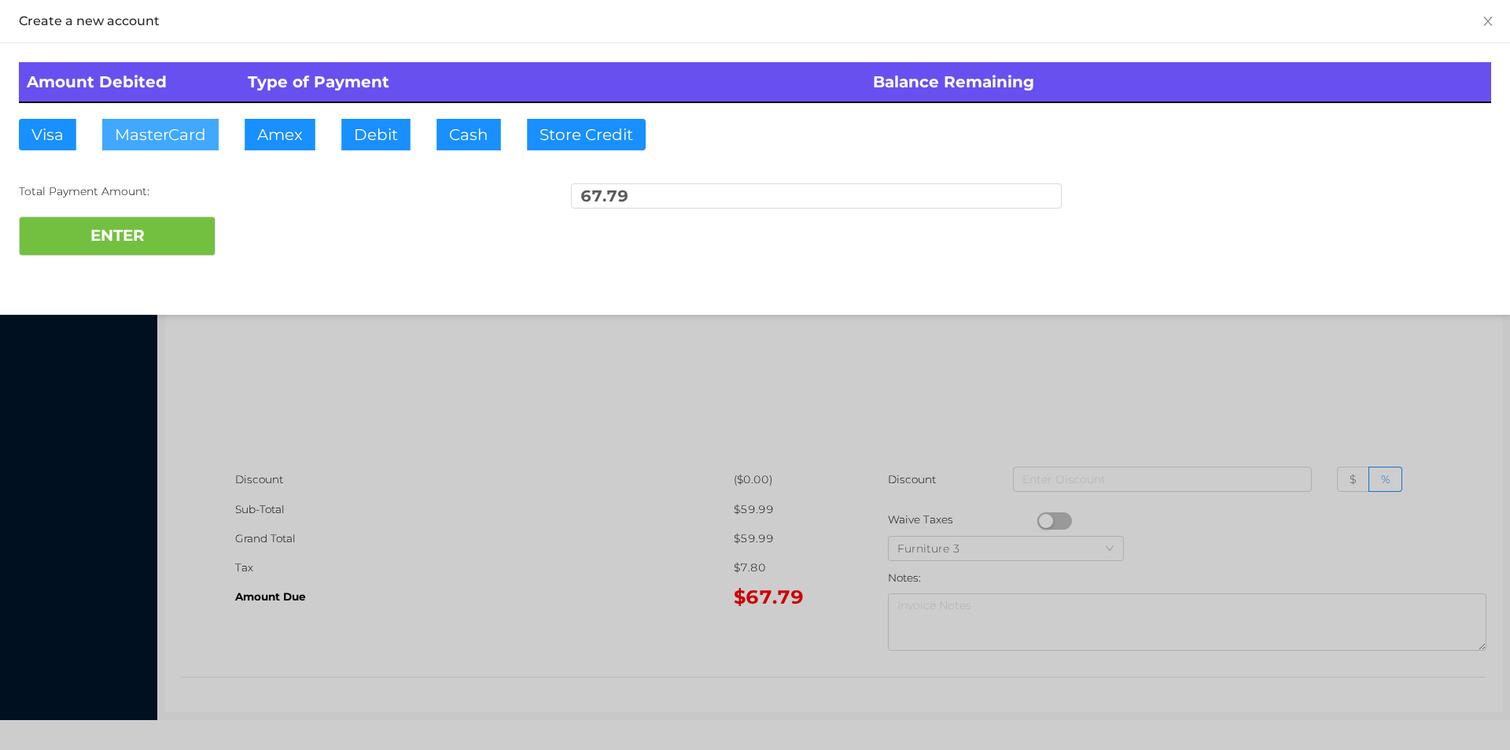
click at [168, 120] on button "MasterCard" at bounding box center [160, 134] width 116 height 31
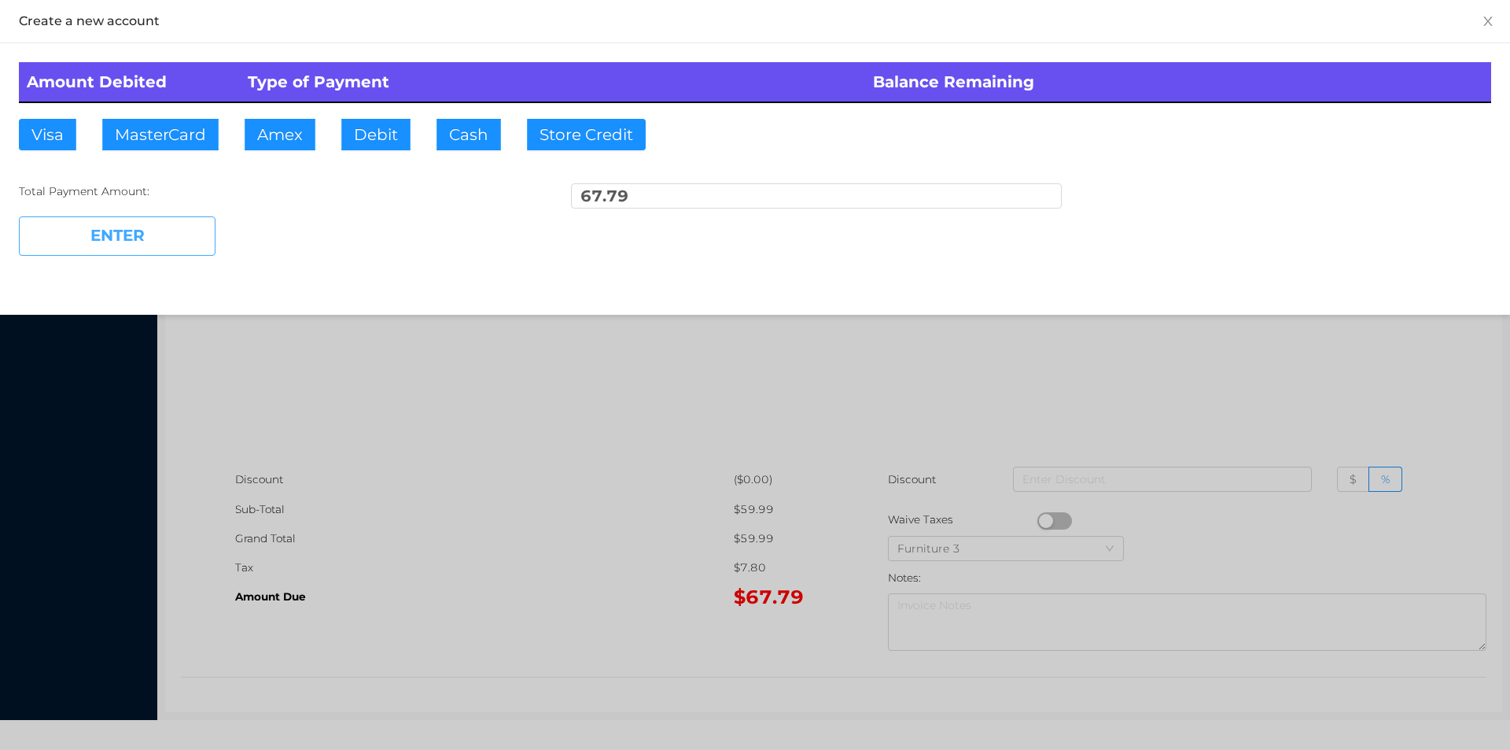
click at [143, 231] on button "ENTER" at bounding box center [117, 235] width 197 height 39
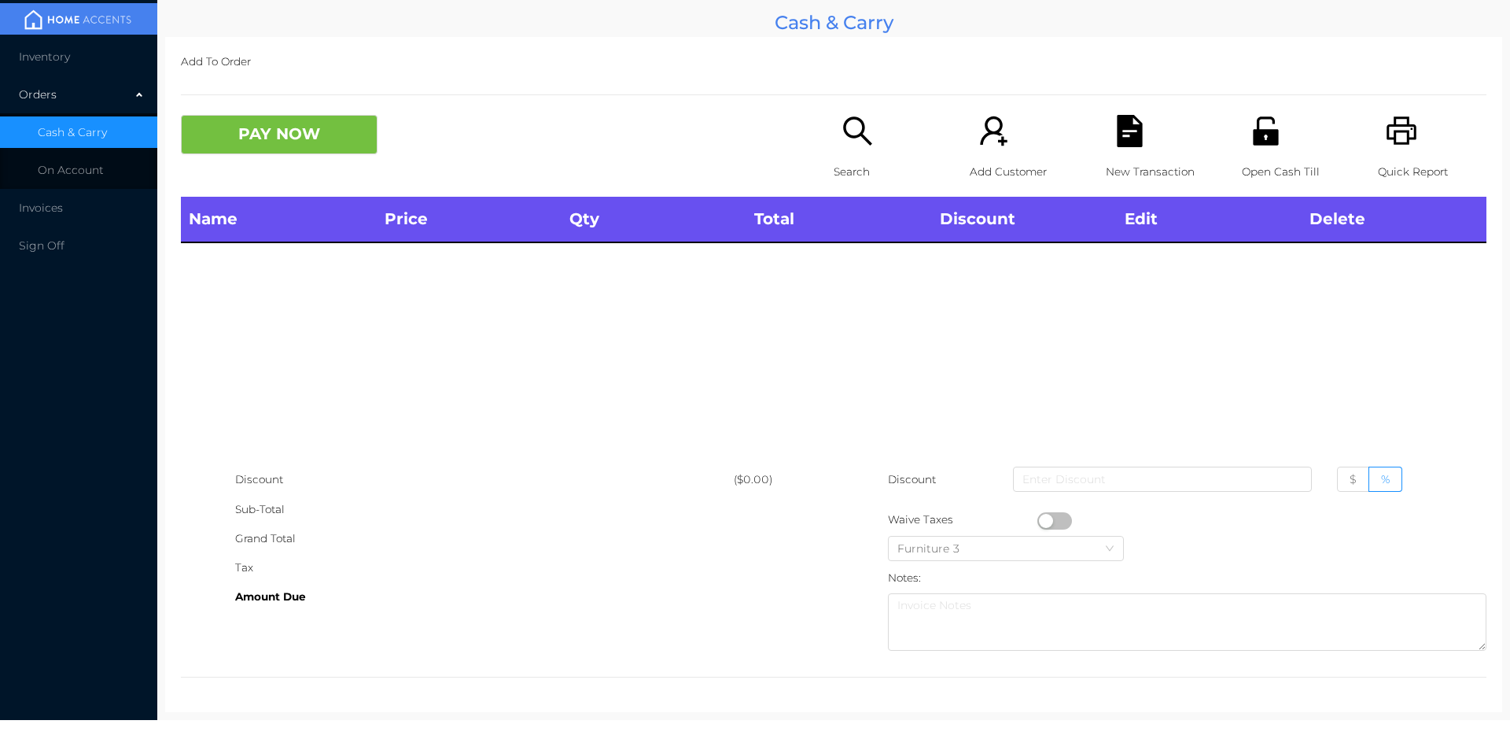
click at [834, 141] on div "Search" at bounding box center [888, 156] width 109 height 82
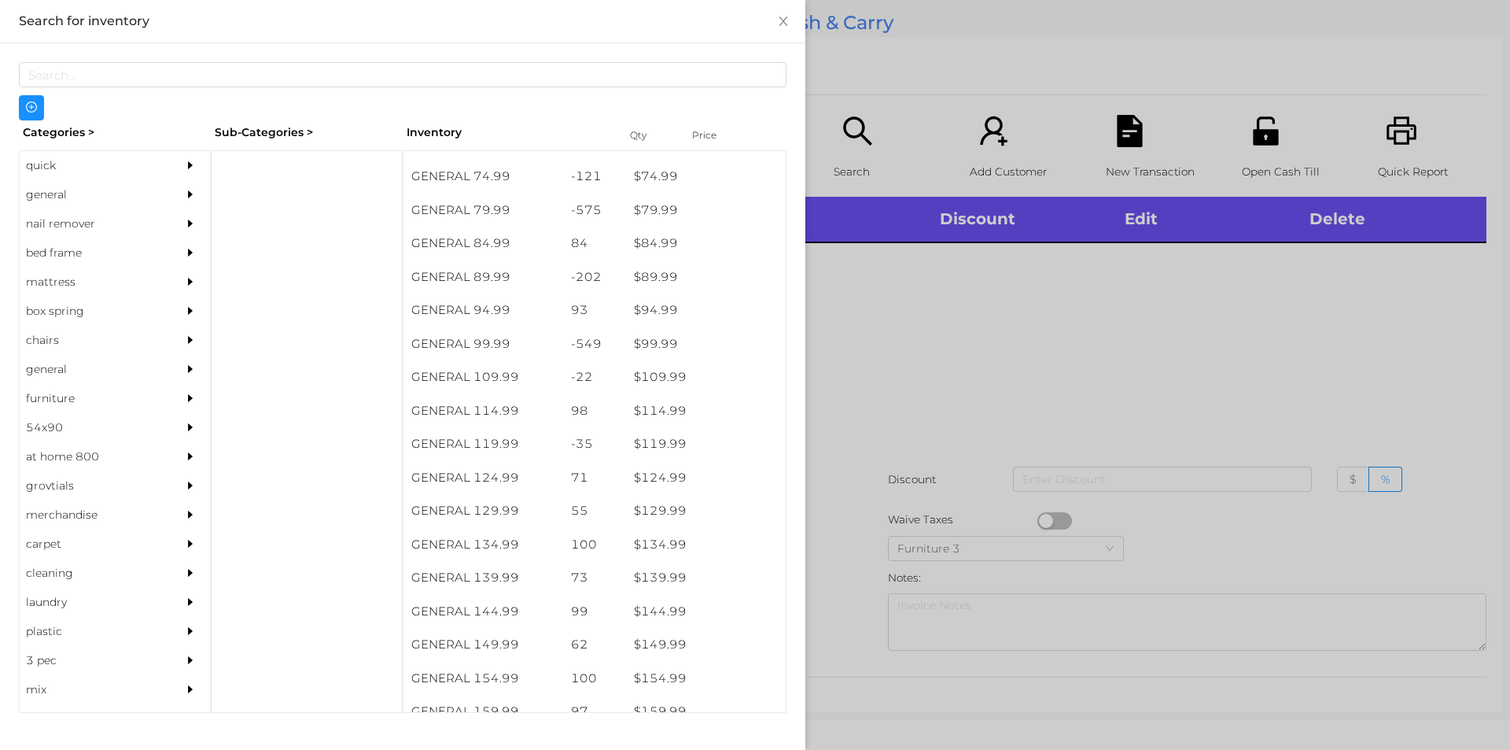
scroll to position [1161, 0]
click at [278, 162] on div at bounding box center [307, 431] width 192 height 562
click at [57, 192] on div "general" at bounding box center [91, 194] width 143 height 29
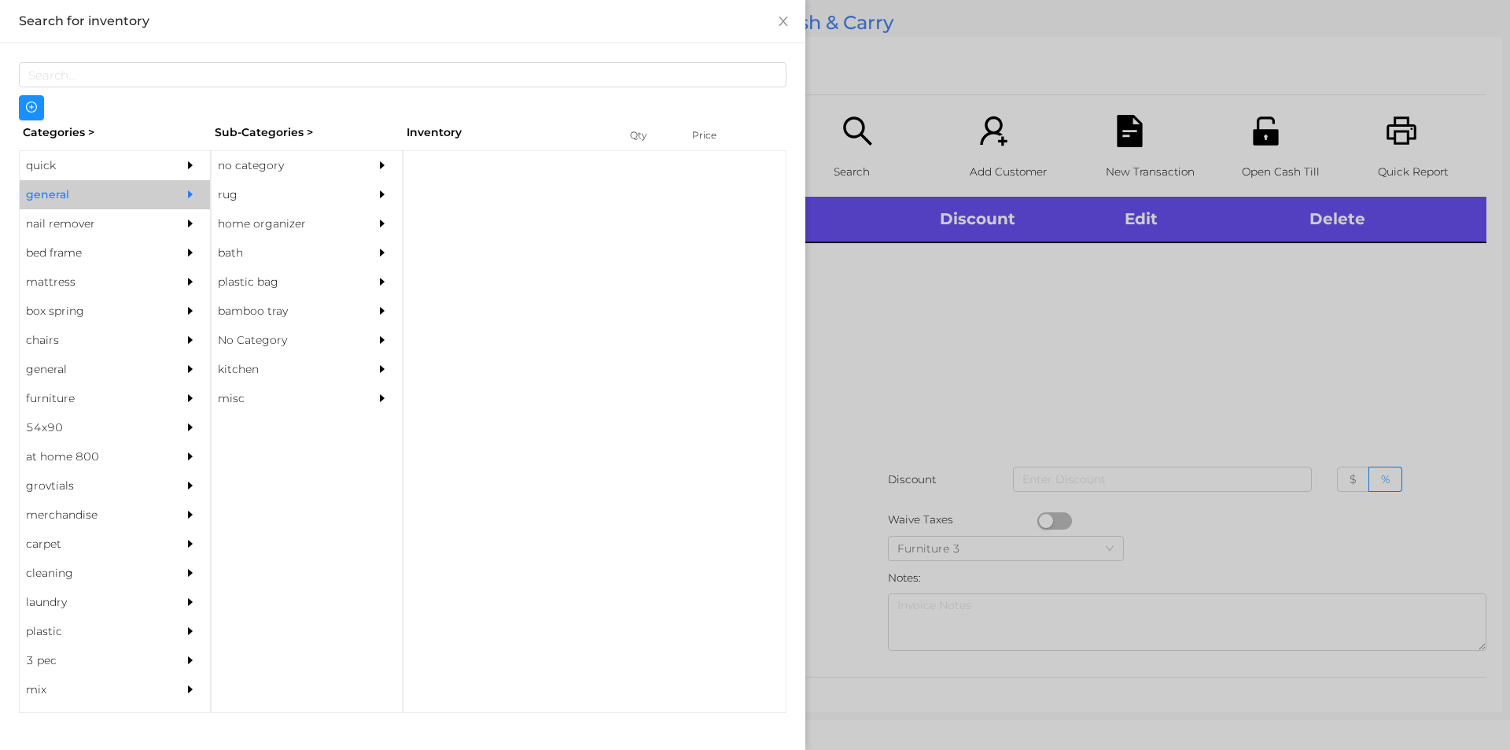
click at [242, 171] on div "no category" at bounding box center [283, 165] width 143 height 29
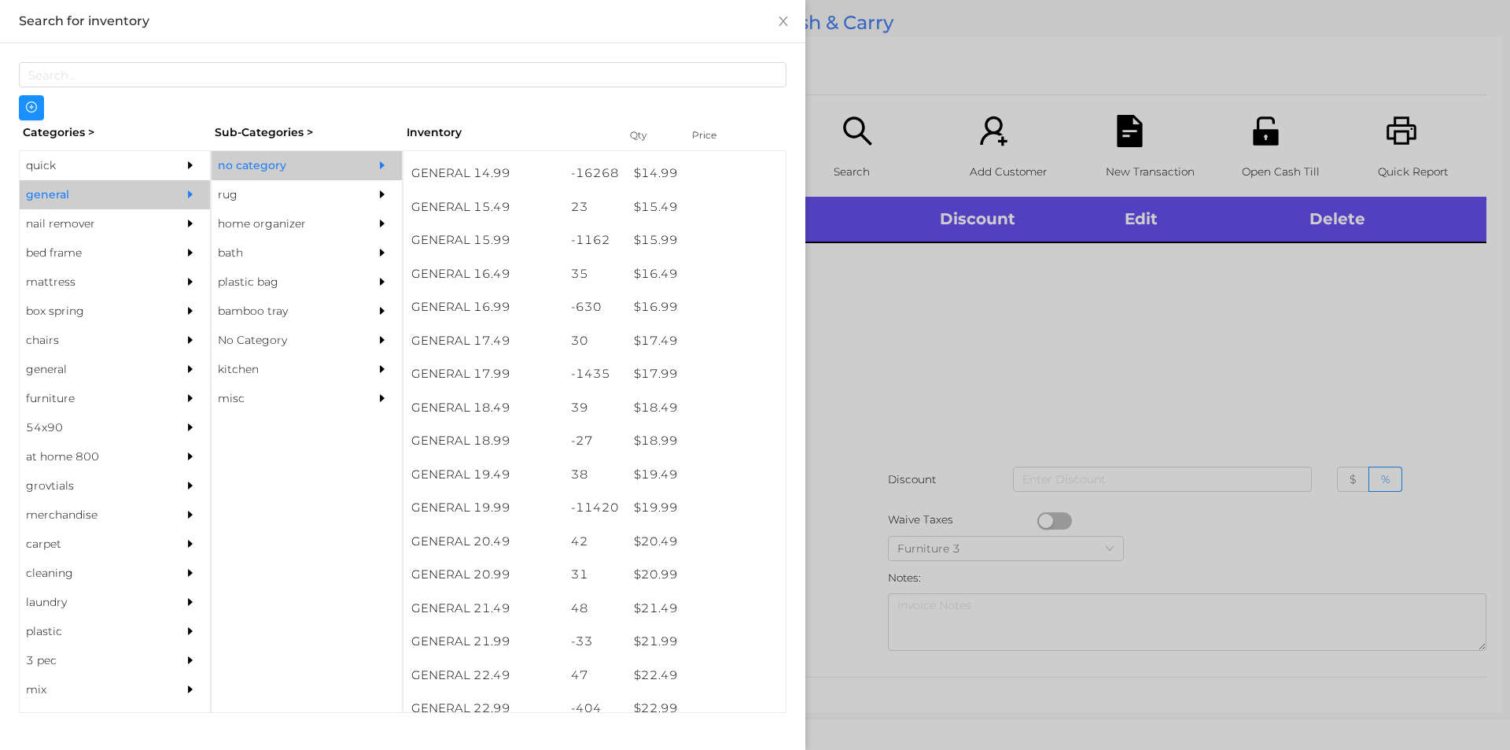
scroll to position [1355, 0]
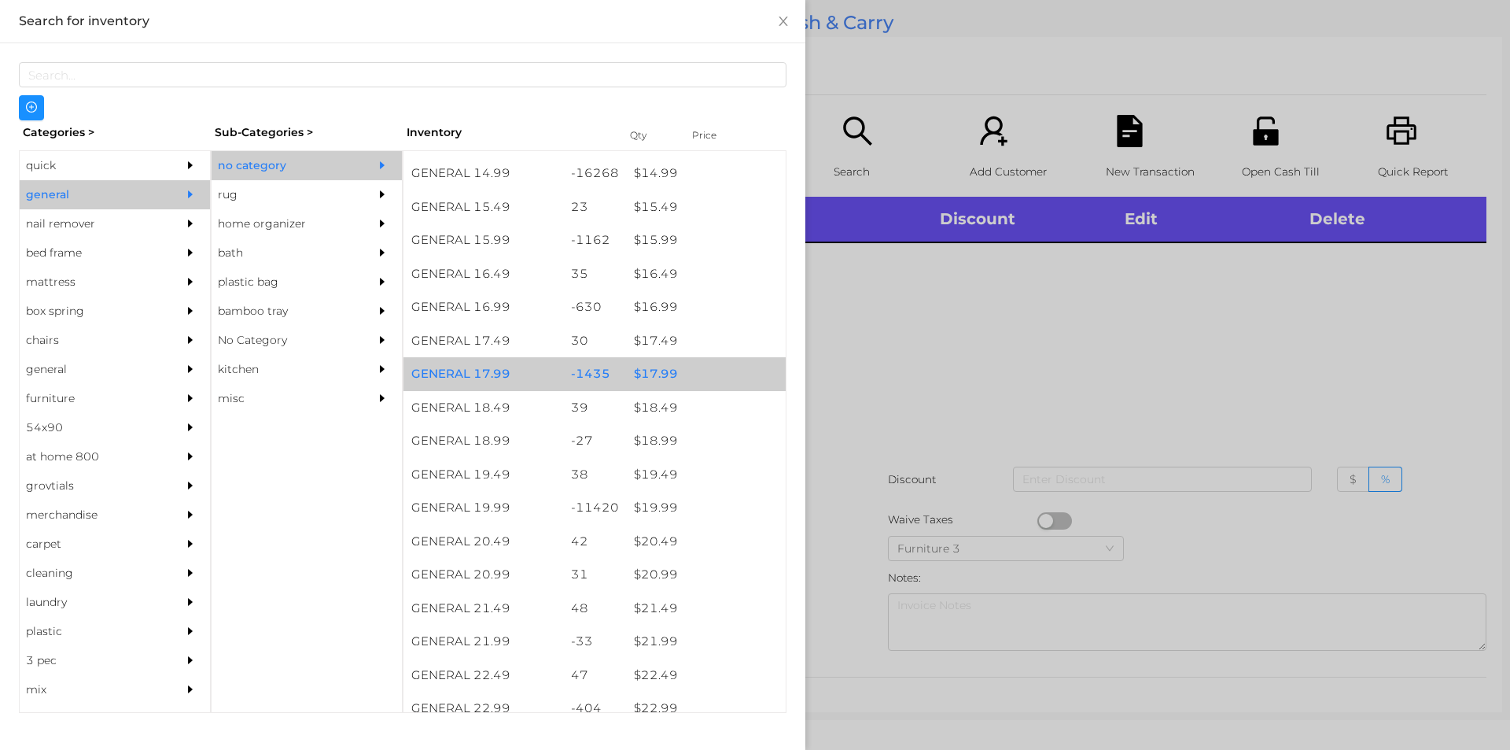
click at [656, 372] on div "$ 17.99" at bounding box center [706, 374] width 160 height 34
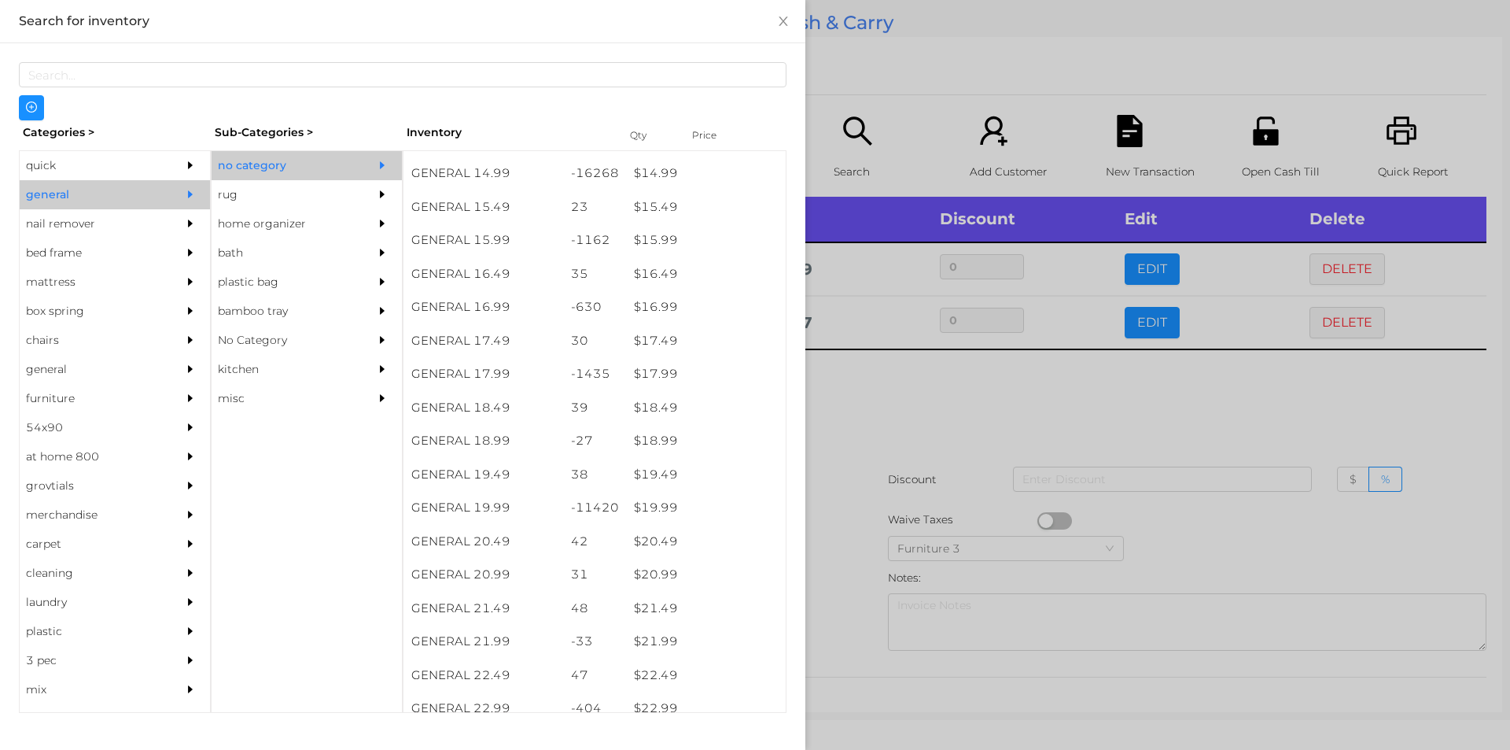
click at [990, 391] on div at bounding box center [755, 375] width 1510 height 750
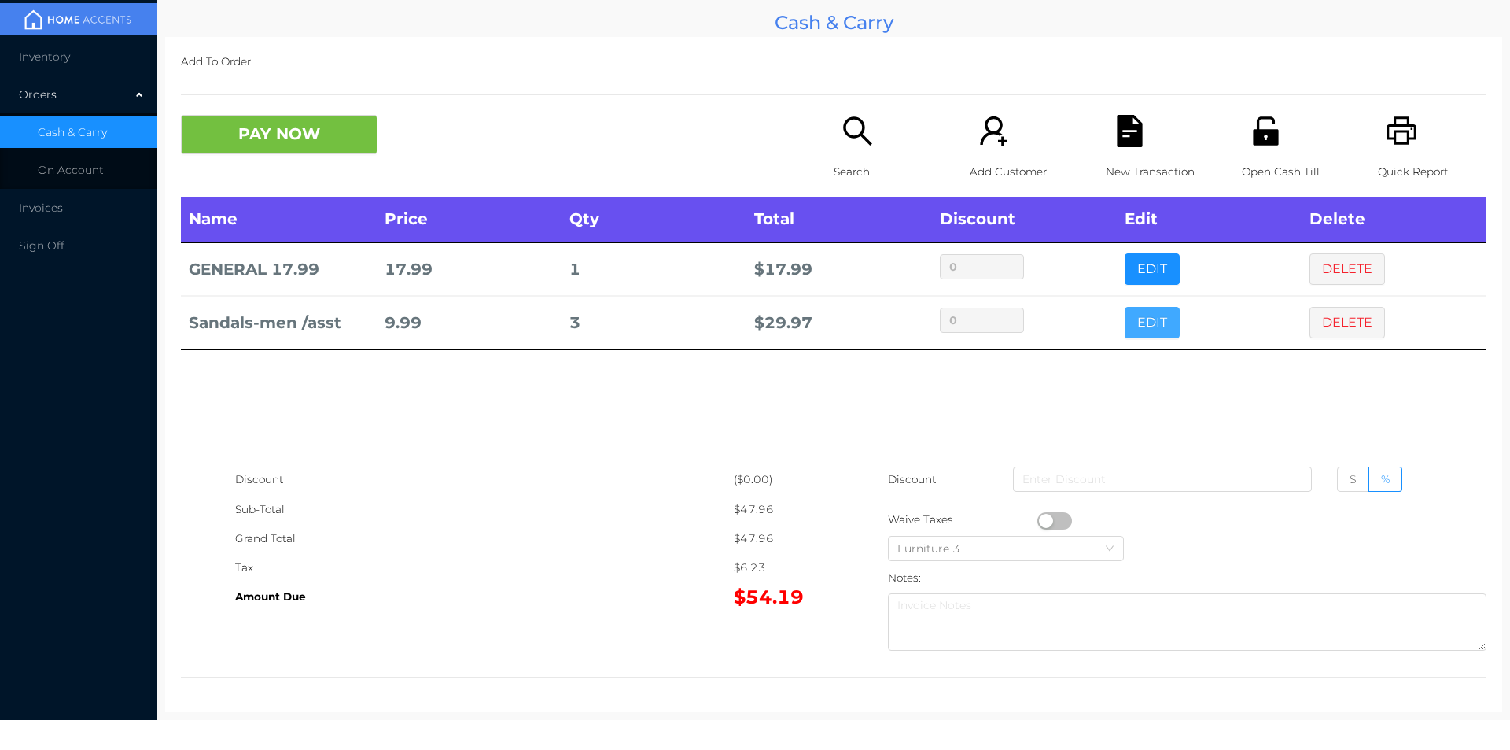
click at [1134, 319] on button "EDIT" at bounding box center [1152, 322] width 55 height 31
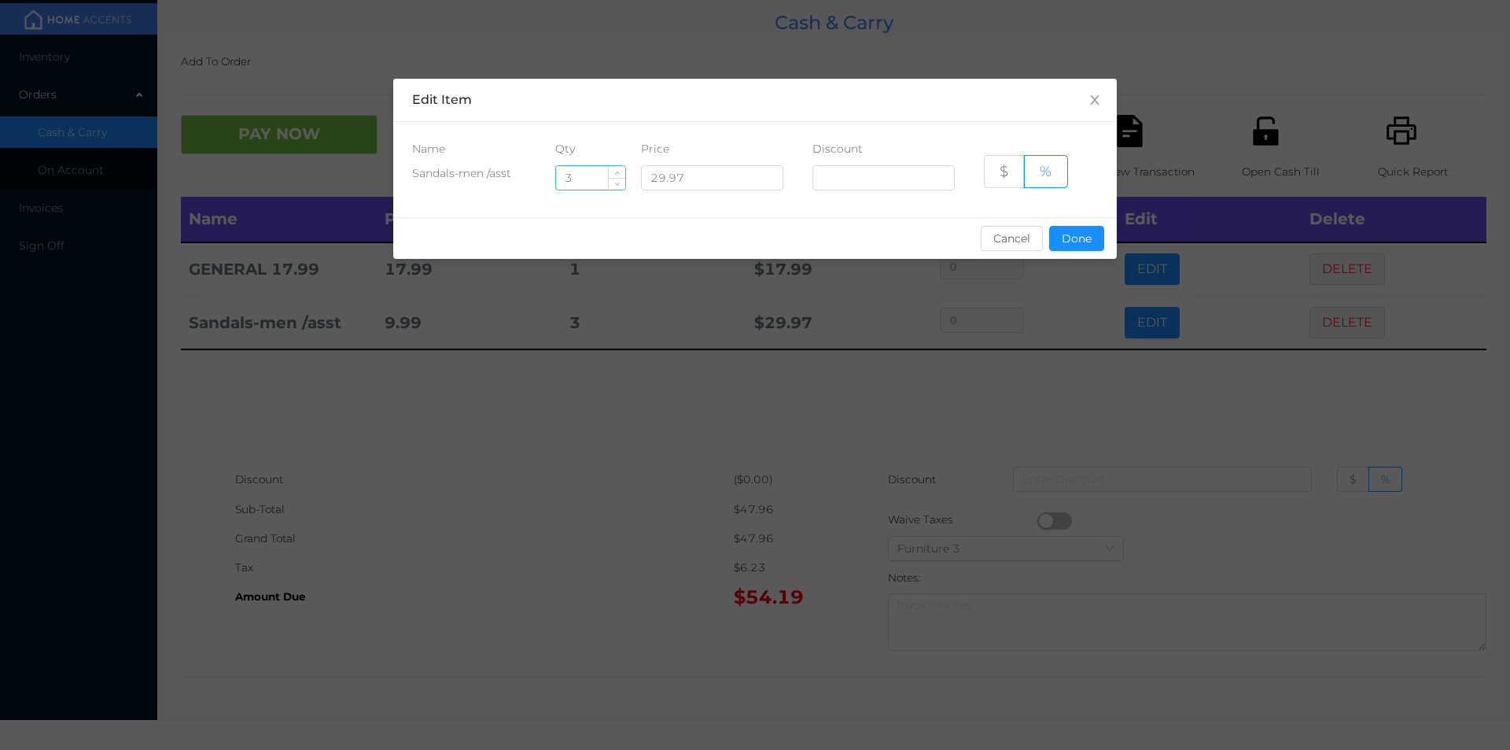
click at [583, 179] on input "3" at bounding box center [590, 178] width 69 height 24
type input "2"
click at [1076, 238] on button "Done" at bounding box center [1076, 238] width 55 height 25
type input "0%"
click at [1057, 329] on div "sentinelStart Edit Item Name Qty Price Discount Sandals-men /asst 2 29.97 $ % C…" at bounding box center [755, 375] width 1510 height 750
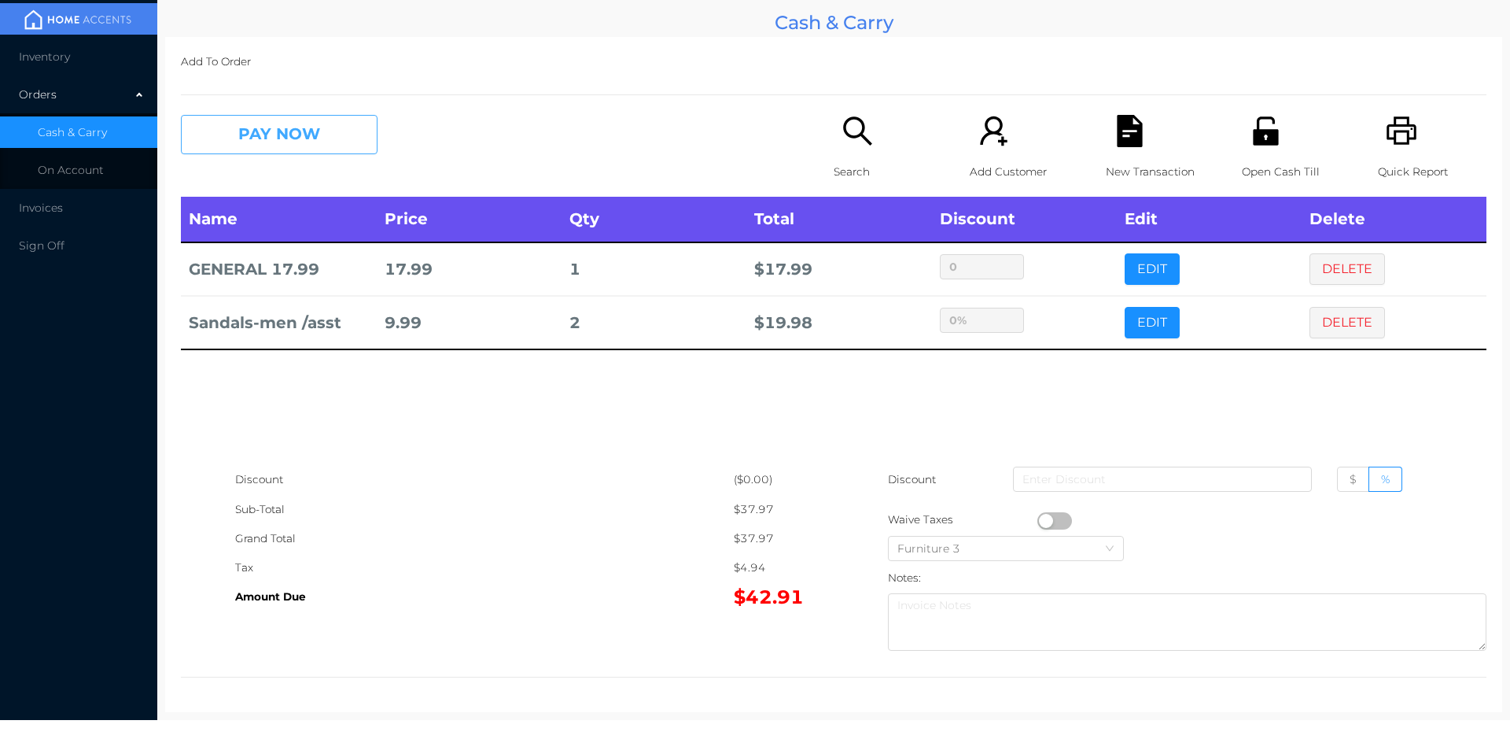
click at [228, 146] on button "PAY NOW" at bounding box center [279, 134] width 197 height 39
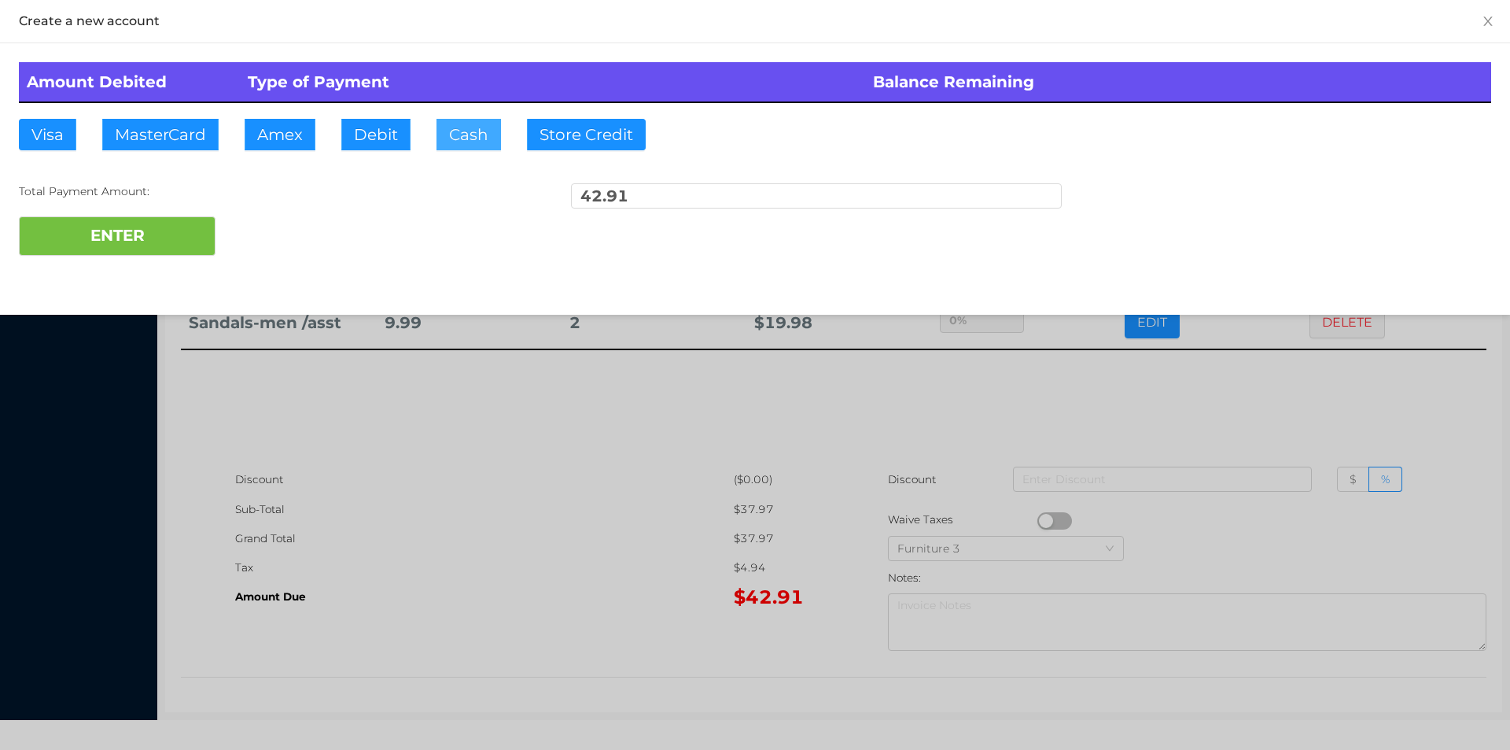
click at [446, 133] on button "Cash" at bounding box center [469, 134] width 65 height 31
type input "45."
click at [135, 253] on button "ENTER" at bounding box center [117, 235] width 197 height 39
type input "0"
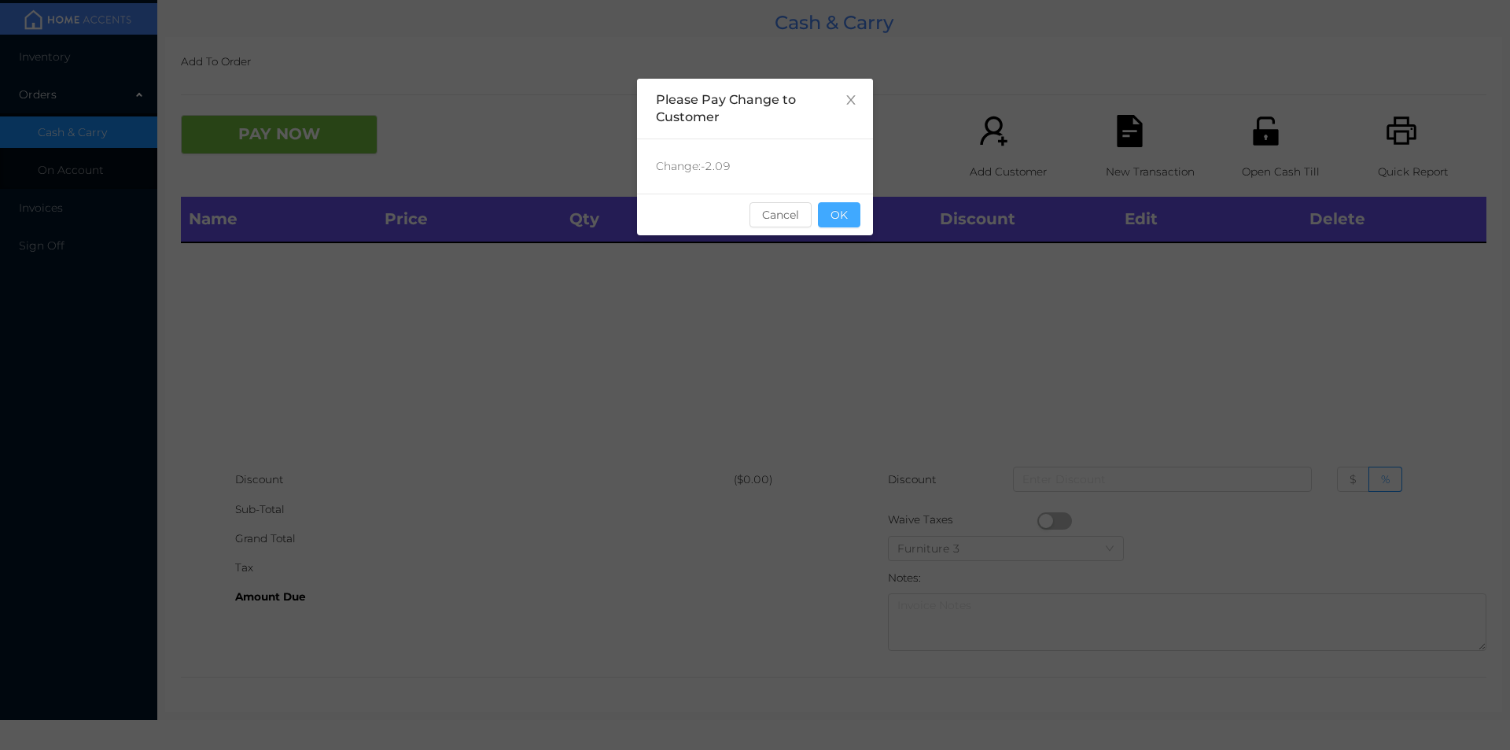
click at [848, 214] on button "OK" at bounding box center [839, 214] width 42 height 25
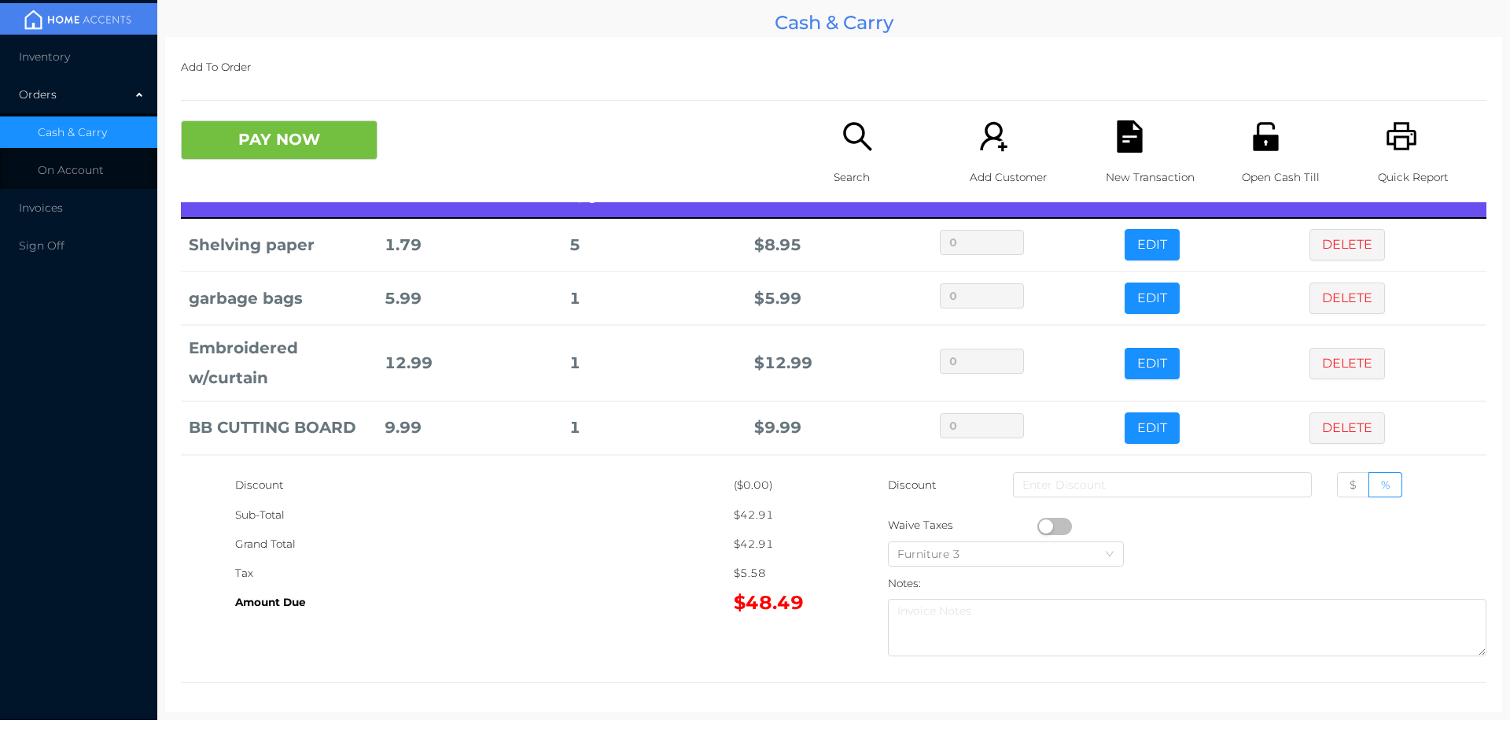
scroll to position [106, 0]
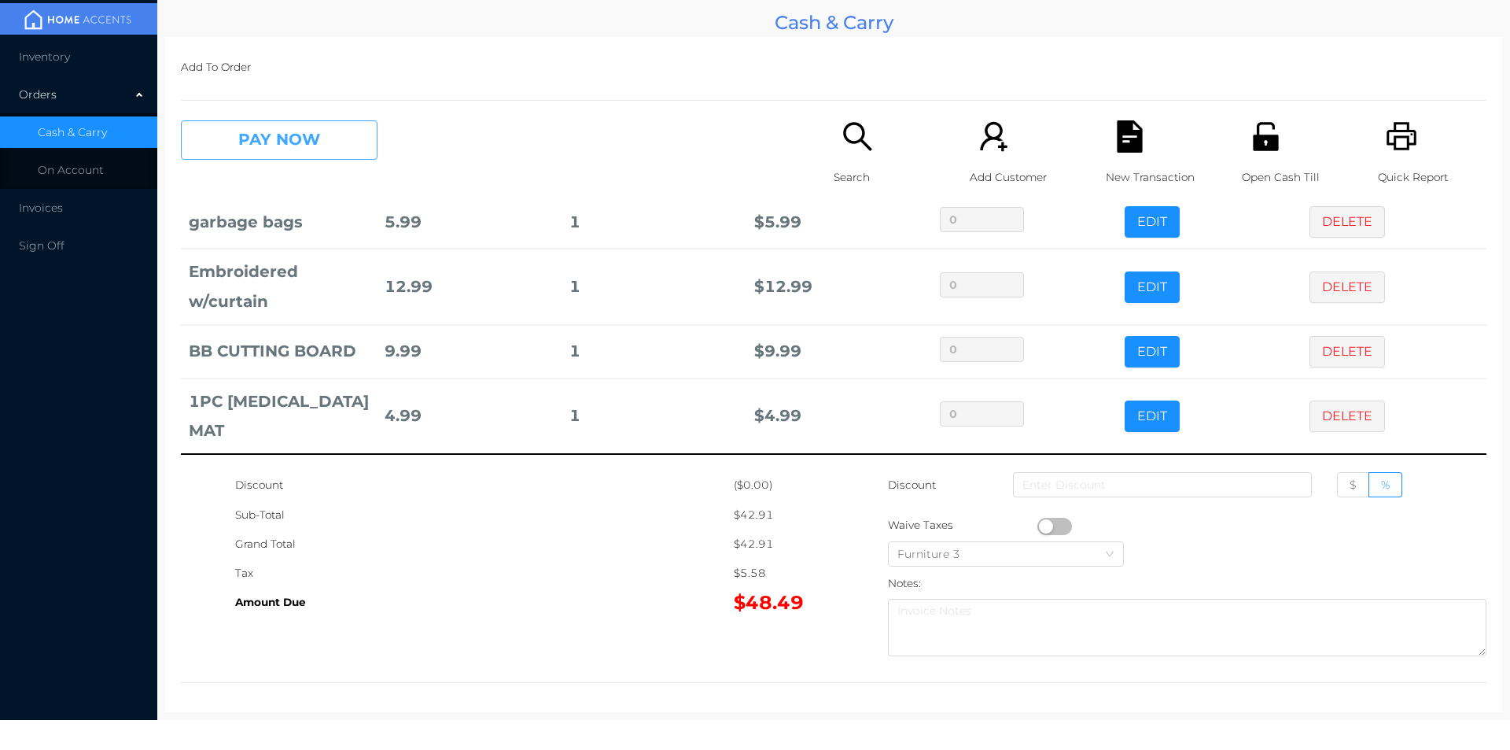
click at [269, 147] on button "PAY NOW" at bounding box center [279, 139] width 197 height 39
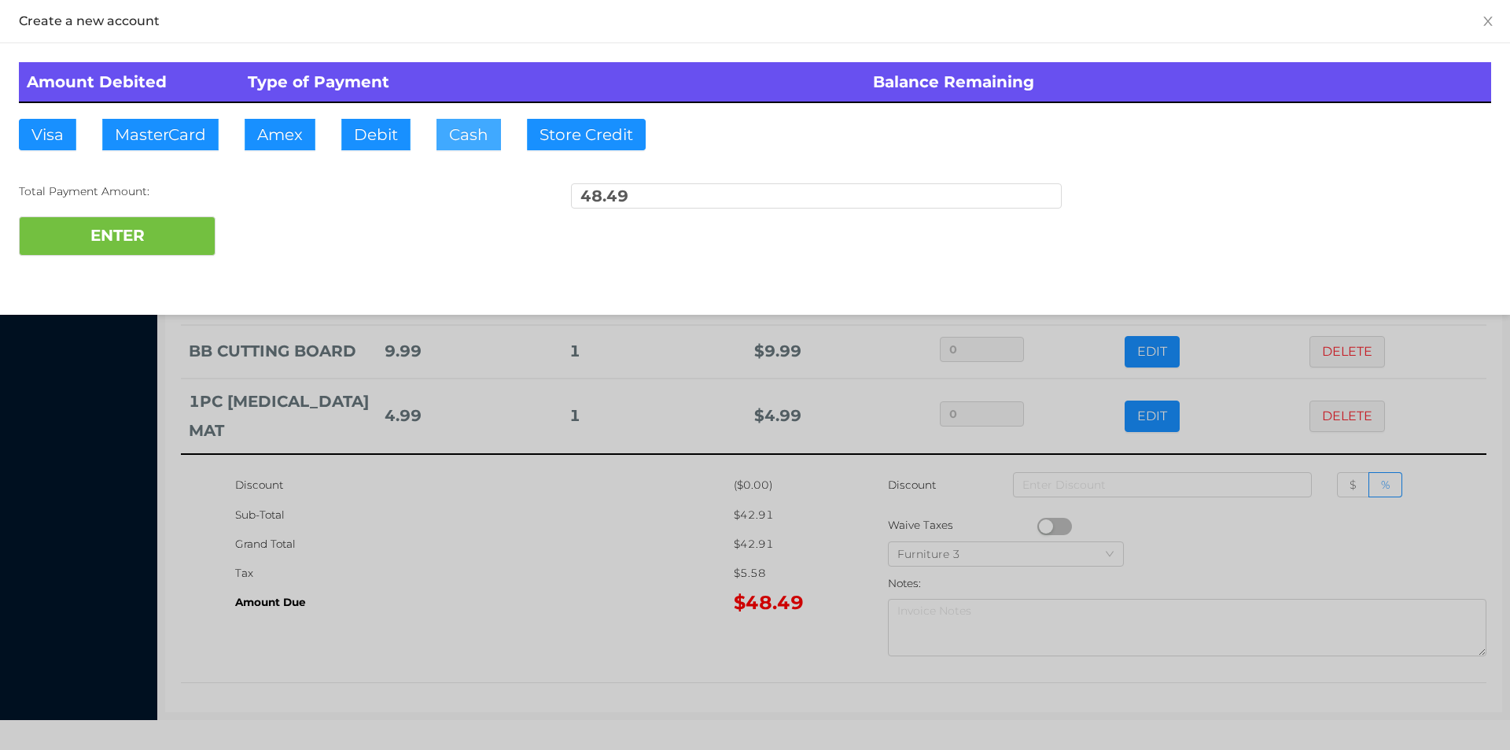
click at [463, 139] on button "Cash" at bounding box center [469, 134] width 65 height 31
type input "50."
click at [164, 233] on button "ENTER" at bounding box center [117, 235] width 197 height 39
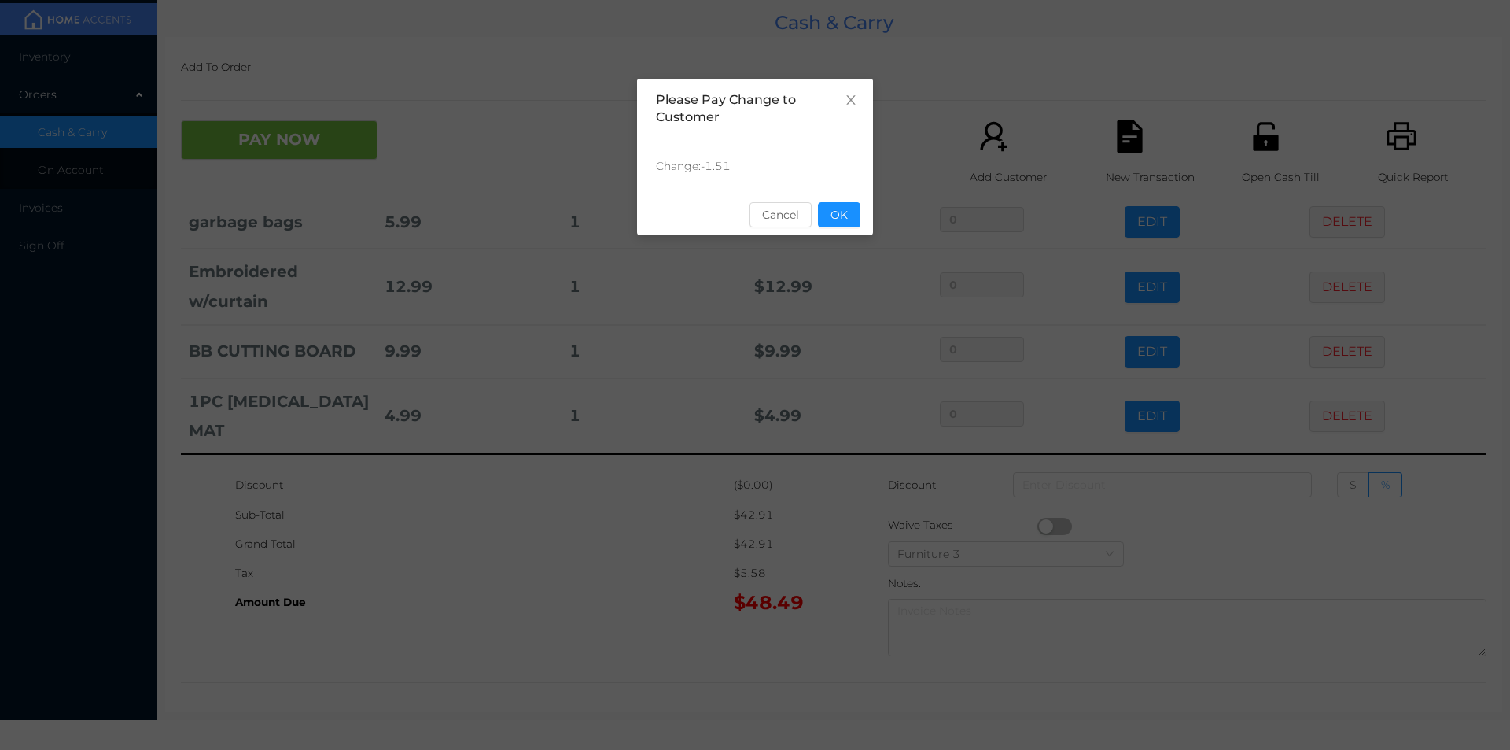
scroll to position [0, 0]
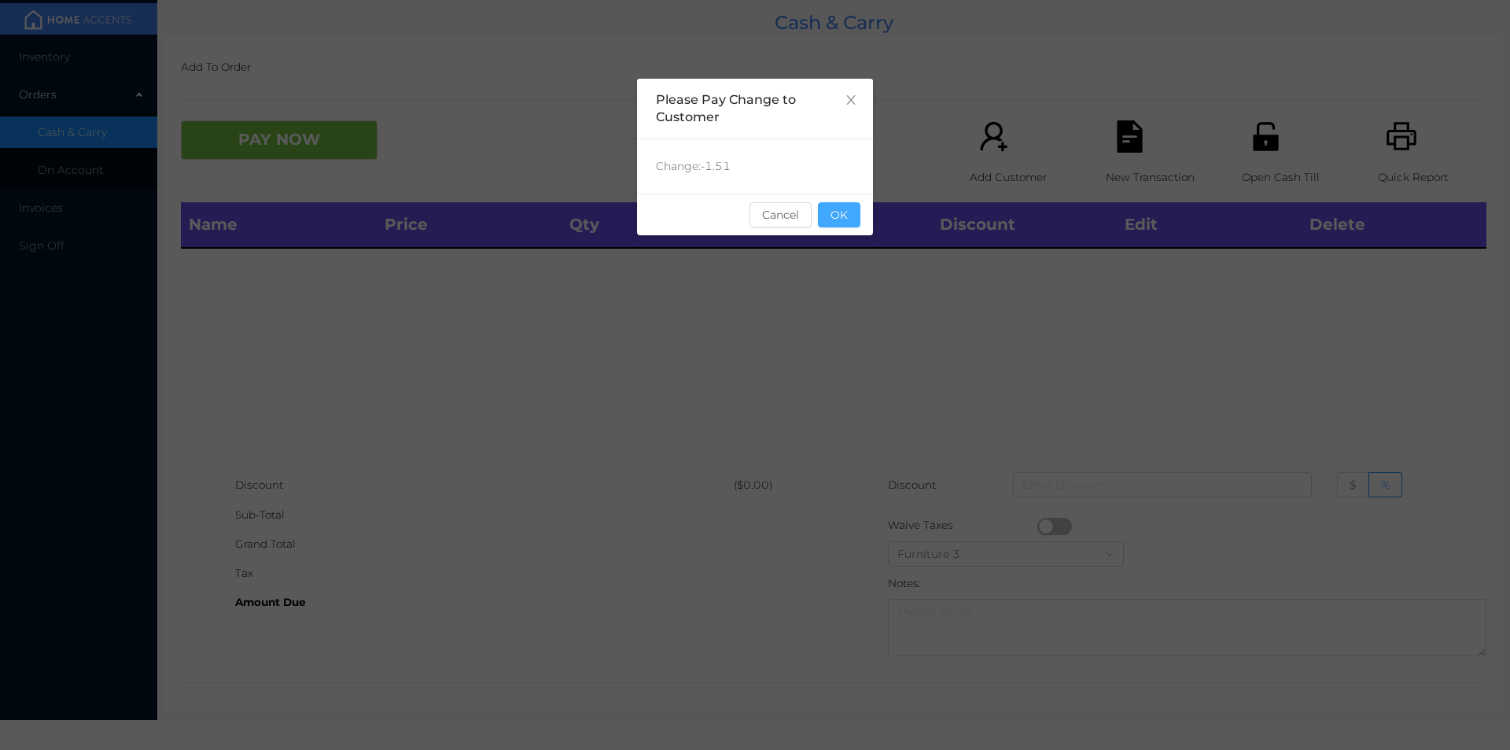
click at [846, 218] on button "OK" at bounding box center [839, 214] width 42 height 25
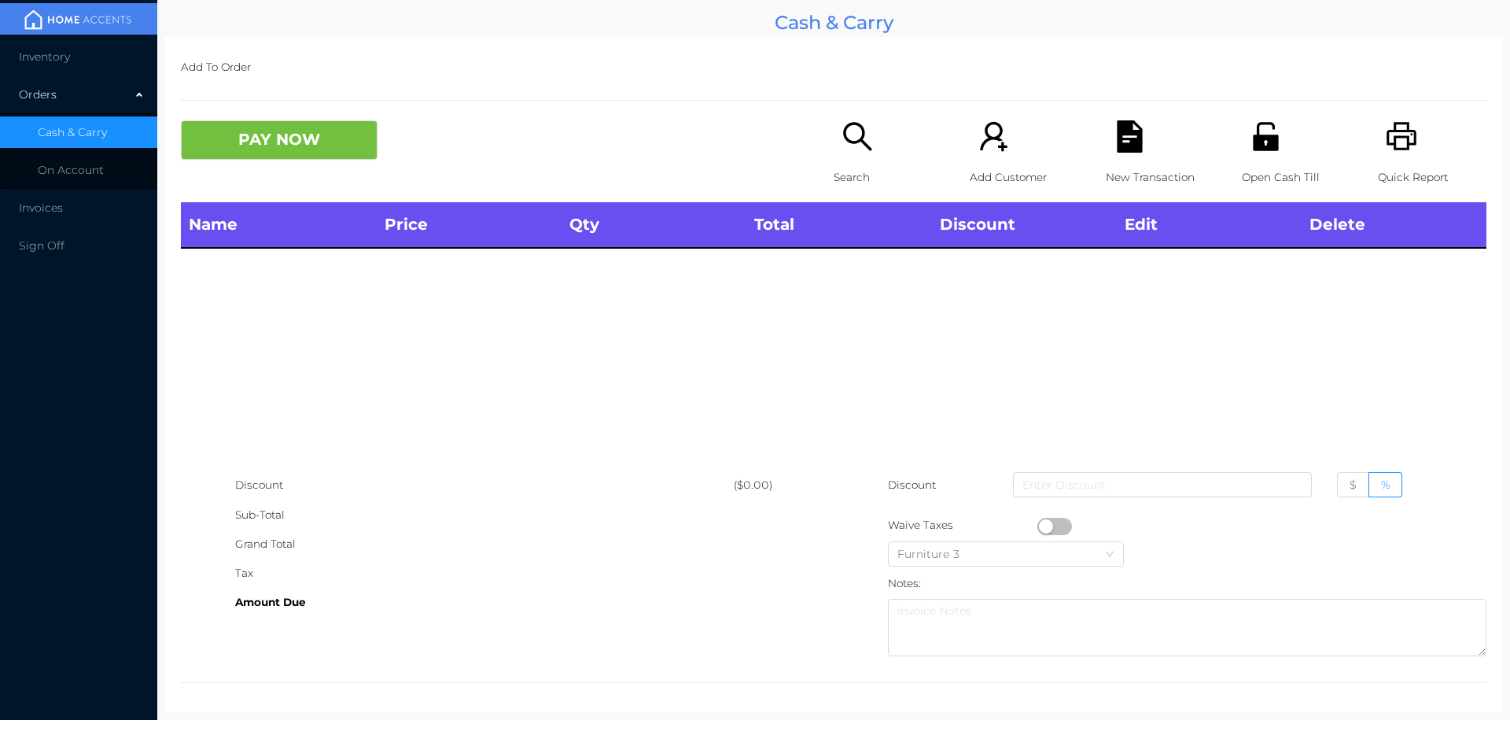
click at [840, 164] on p "Search" at bounding box center [888, 177] width 109 height 29
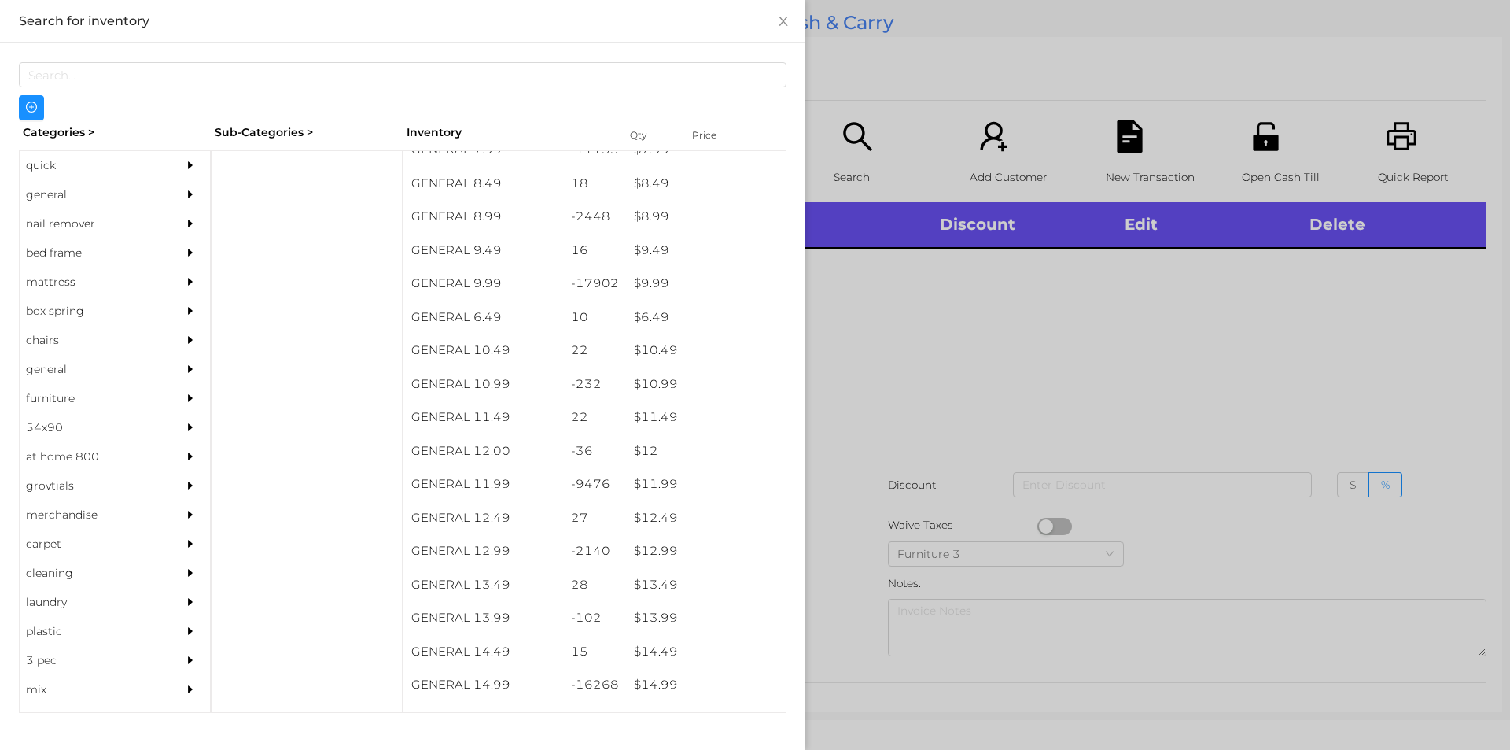
scroll to position [844, 0]
click at [655, 481] on div "$ 11.99" at bounding box center [706, 484] width 160 height 34
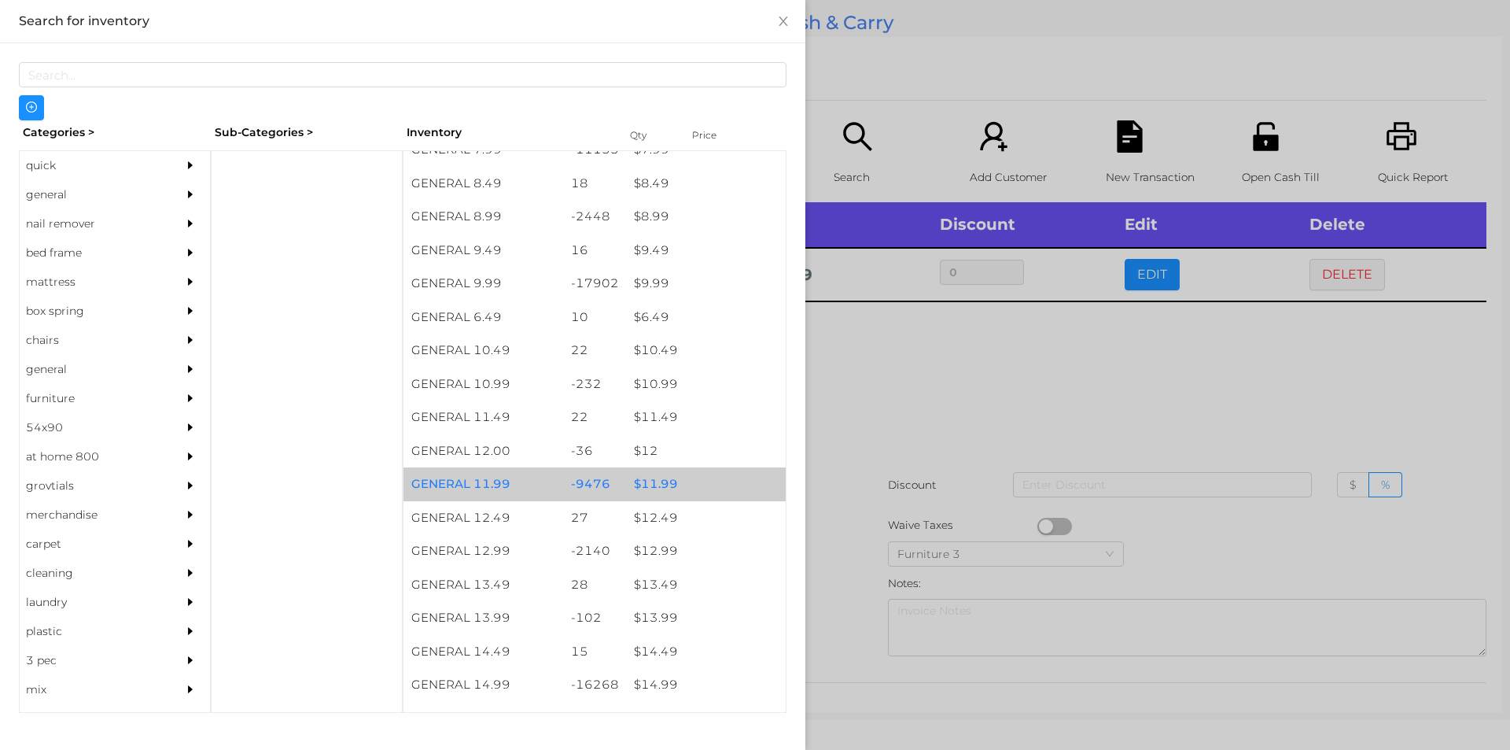
click at [658, 485] on div "$ 11.99" at bounding box center [706, 484] width 160 height 34
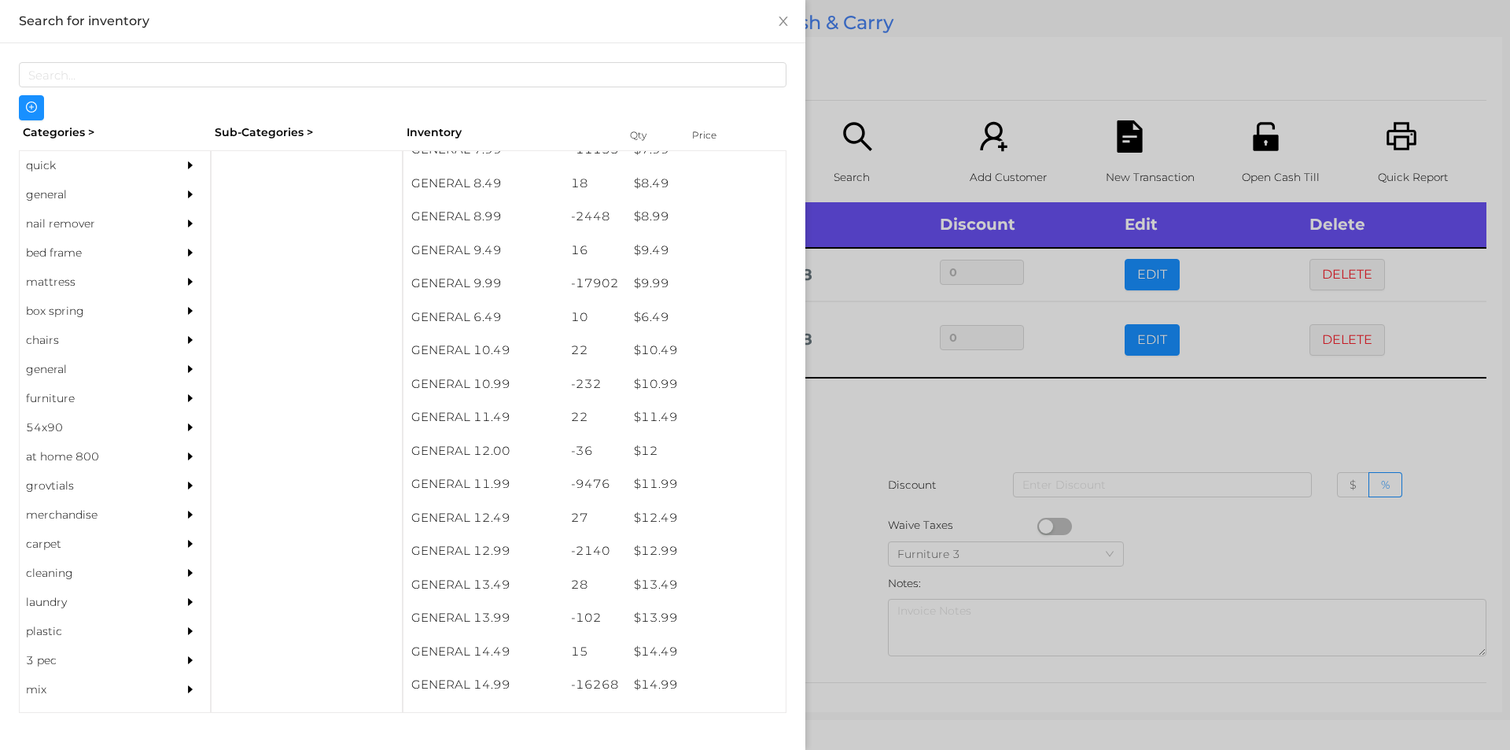
click at [958, 433] on div at bounding box center [755, 375] width 1510 height 750
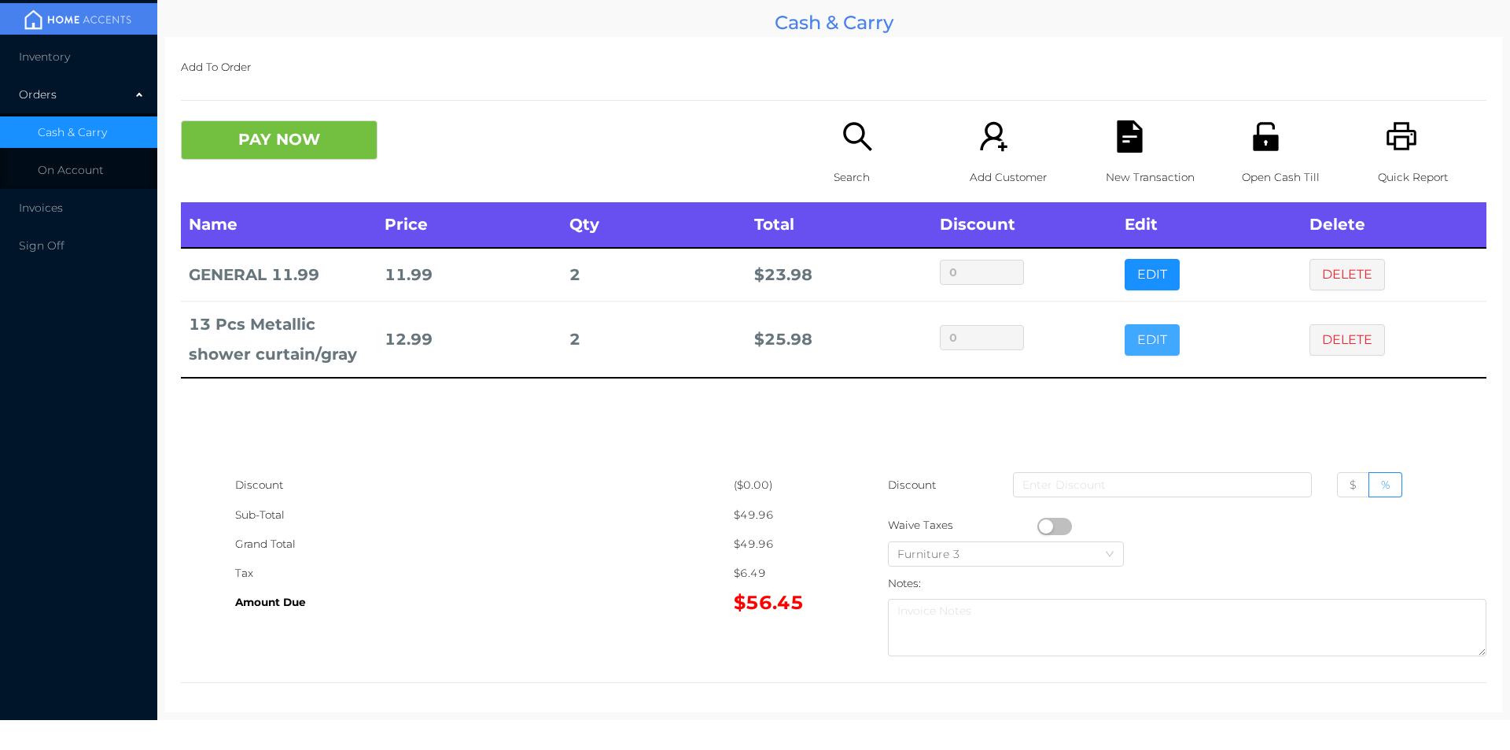
click at [1145, 331] on button "EDIT" at bounding box center [1152, 339] width 55 height 31
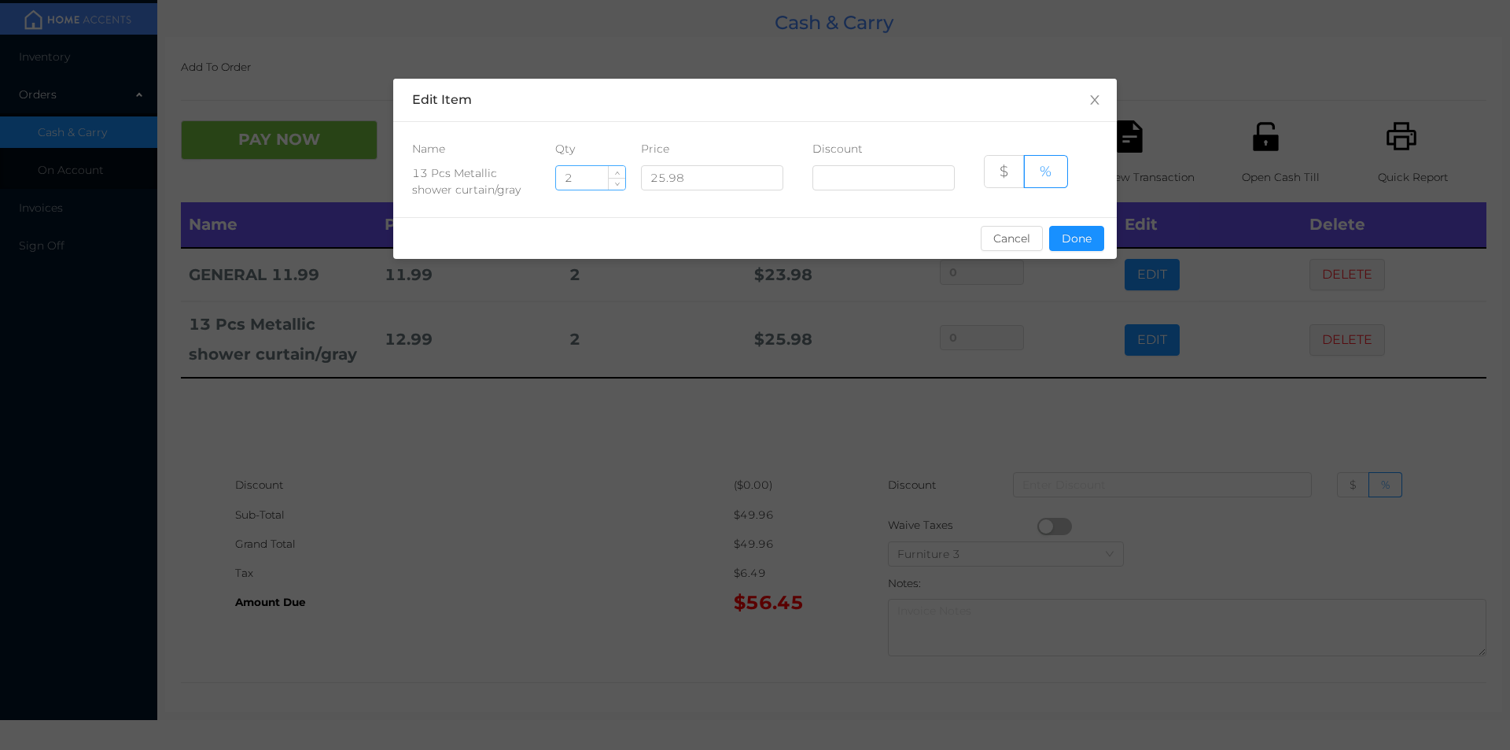
click at [581, 182] on input "2" at bounding box center [590, 178] width 69 height 24
type input "1"
click at [1070, 234] on button "Done" at bounding box center [1076, 238] width 55 height 25
type input "0%"
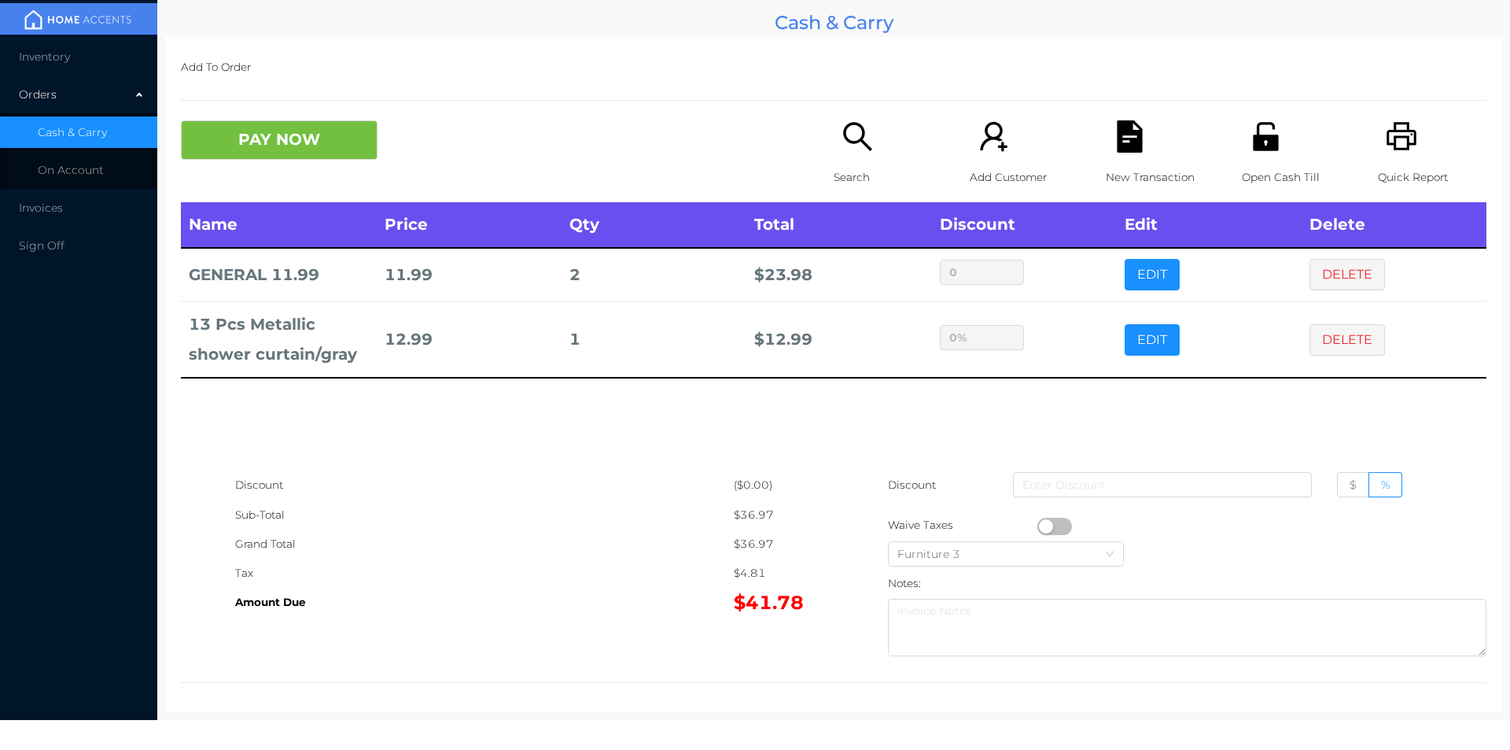
click at [1061, 417] on div "Name Price Qty Total Discount Edit Delete GENERAL 11.99 11.99 2 $ 23.98 0 EDIT …" at bounding box center [834, 336] width 1306 height 268
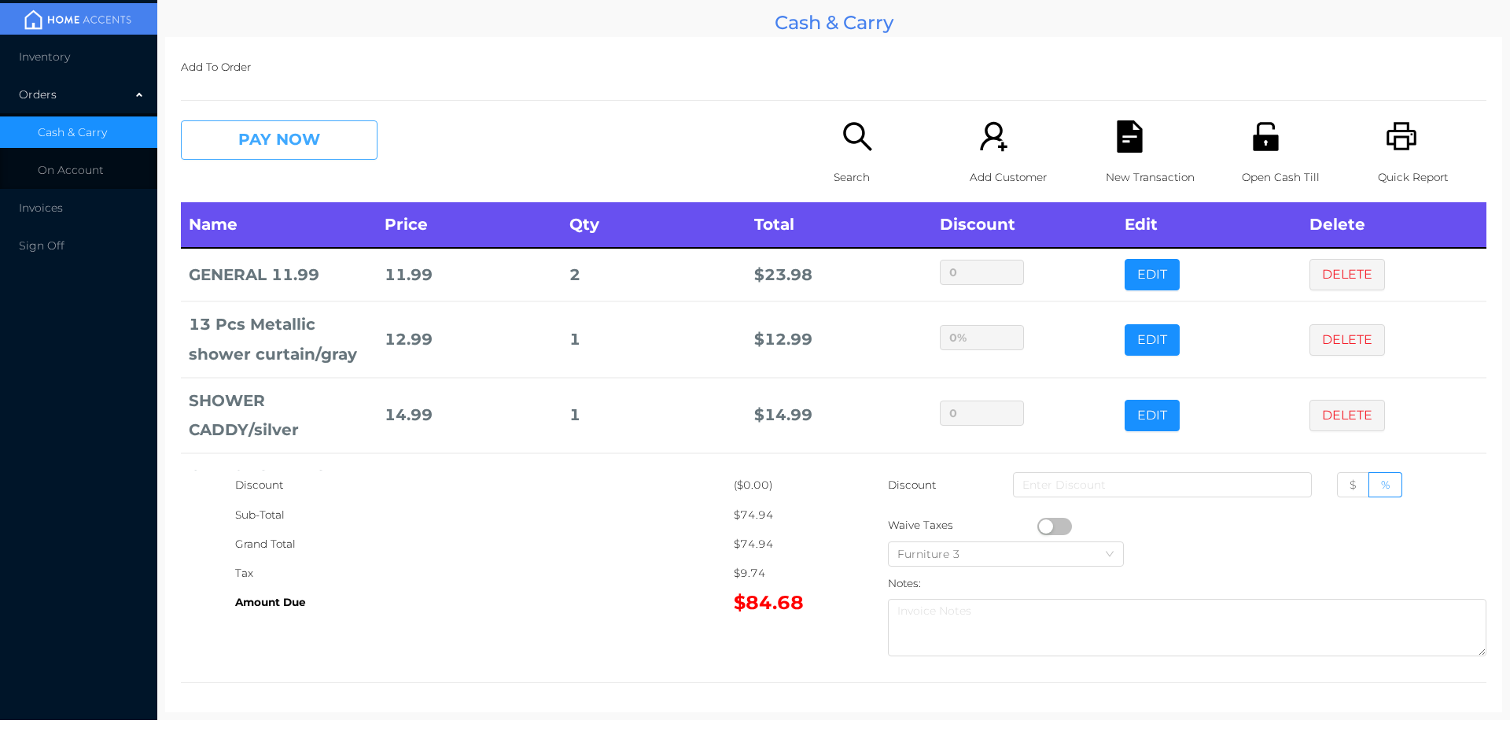
click at [265, 139] on button "PAY NOW" at bounding box center [279, 139] width 197 height 39
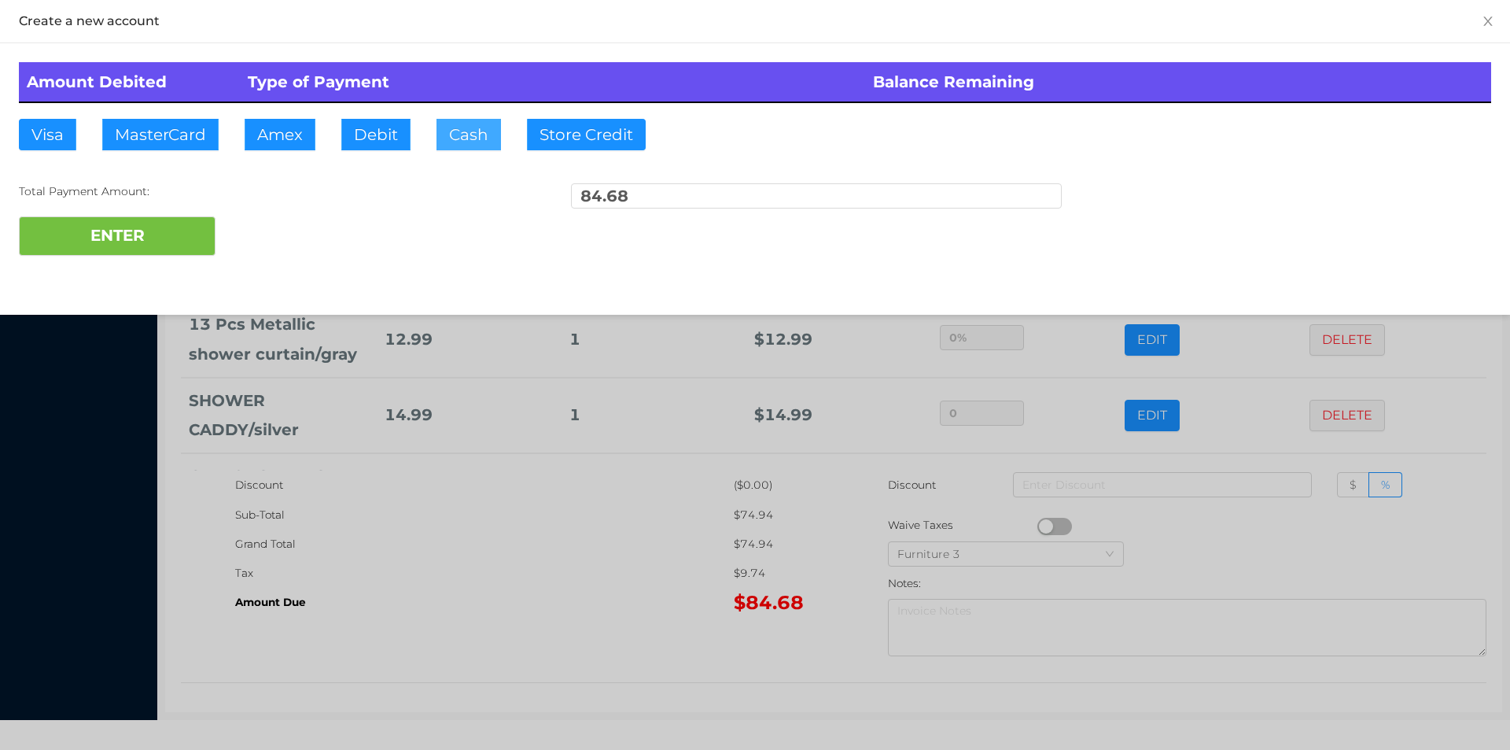
click at [458, 128] on button "Cash" at bounding box center [469, 134] width 65 height 31
click at [153, 238] on button "ENTER" at bounding box center [117, 235] width 197 height 39
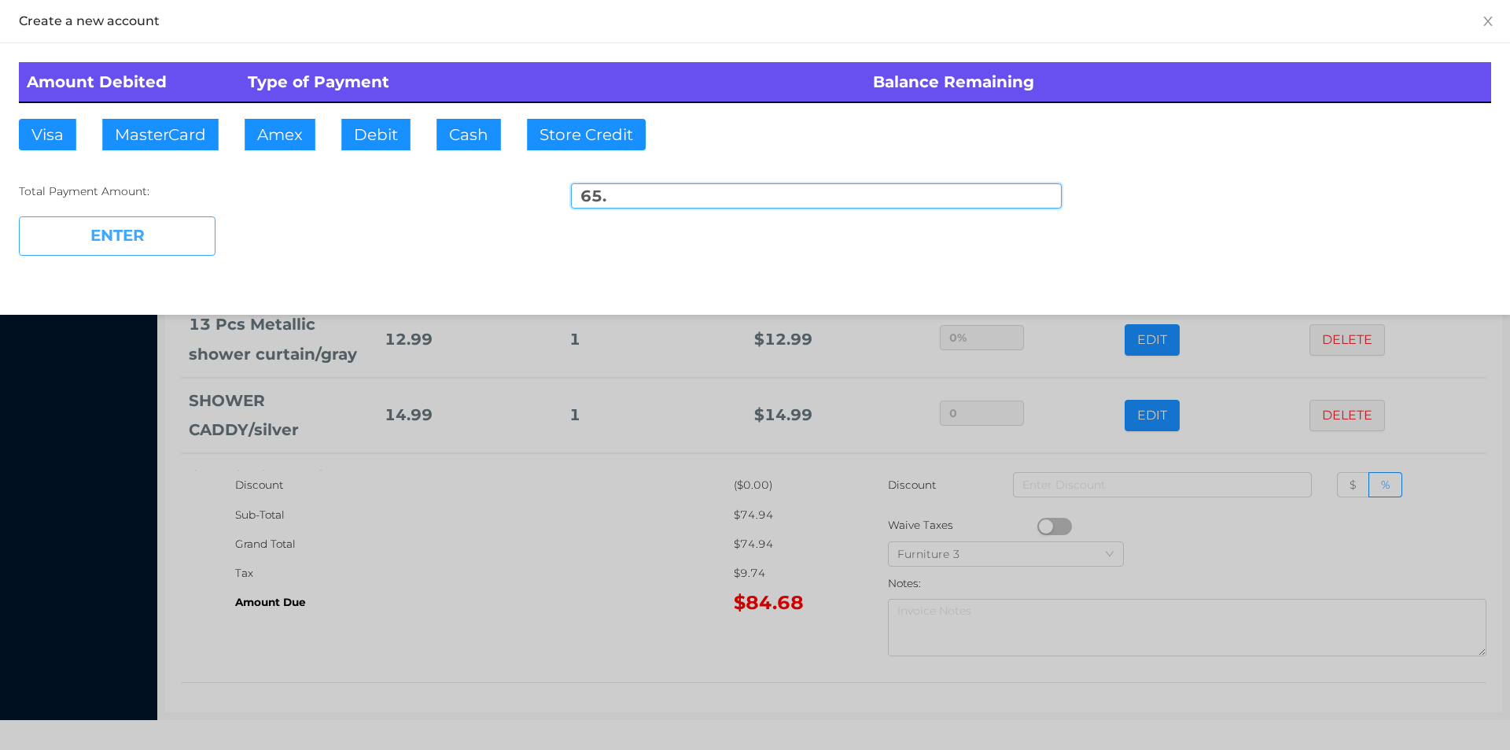
type input "19.68"
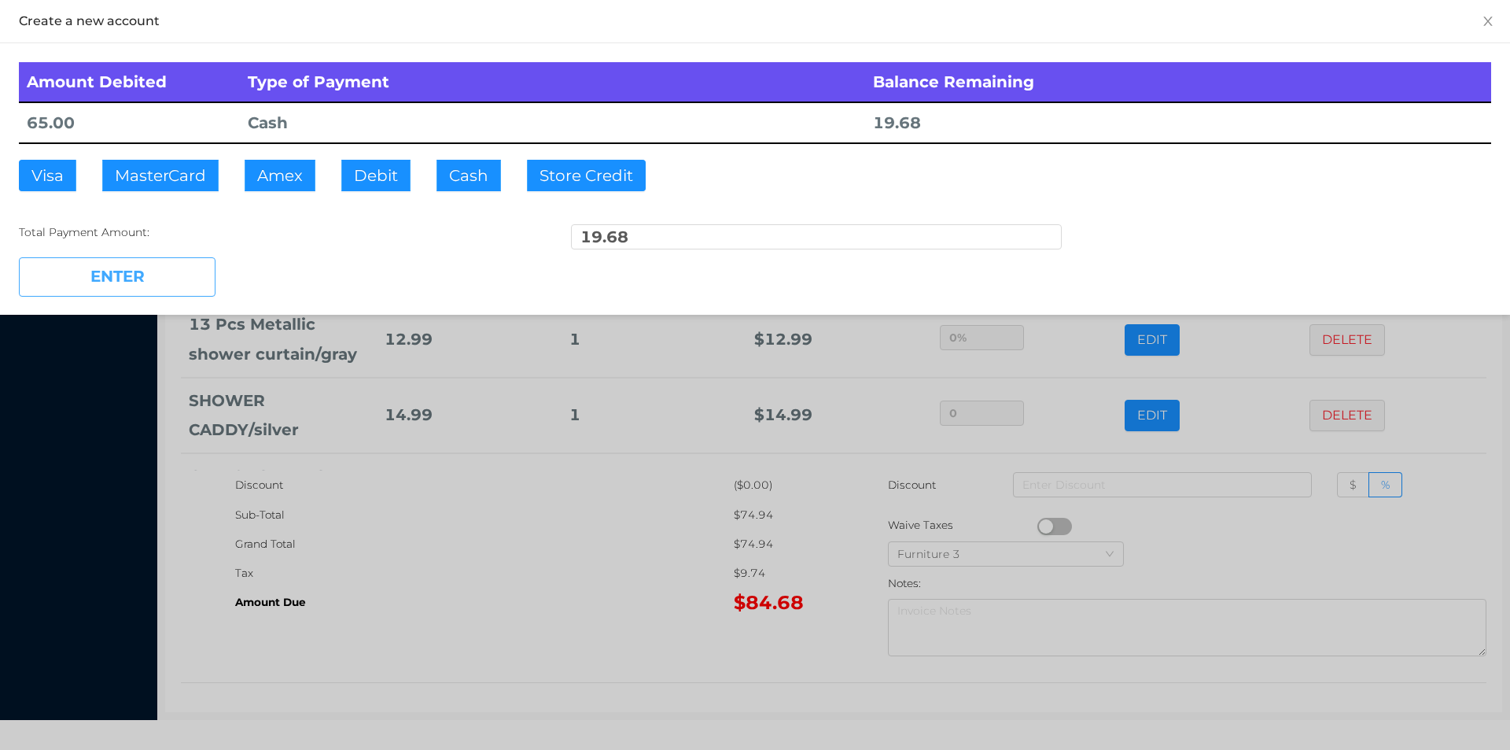
click at [162, 280] on button "ENTER" at bounding box center [117, 276] width 197 height 39
type input "0"
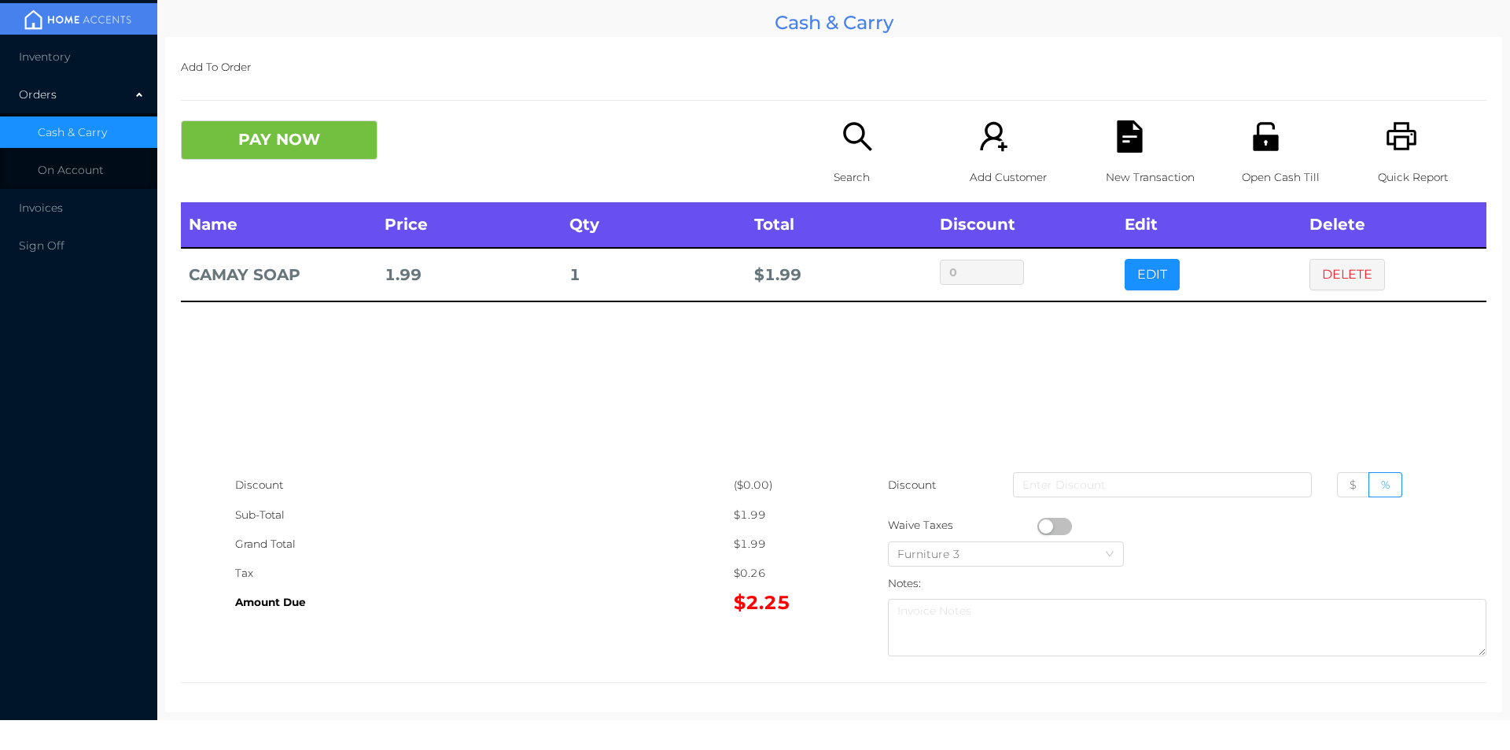
click at [847, 178] on p "Search" at bounding box center [888, 177] width 109 height 29
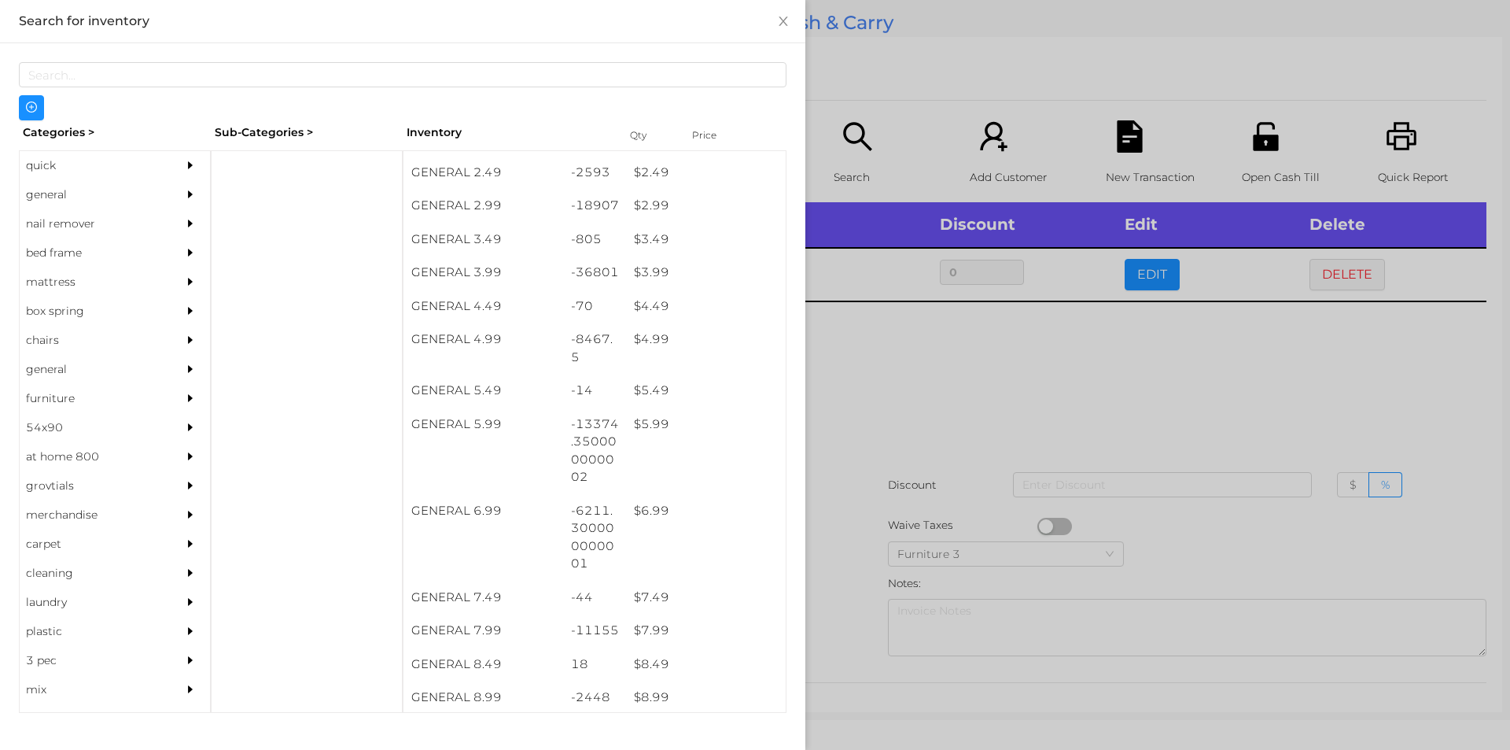
scroll to position [366, 0]
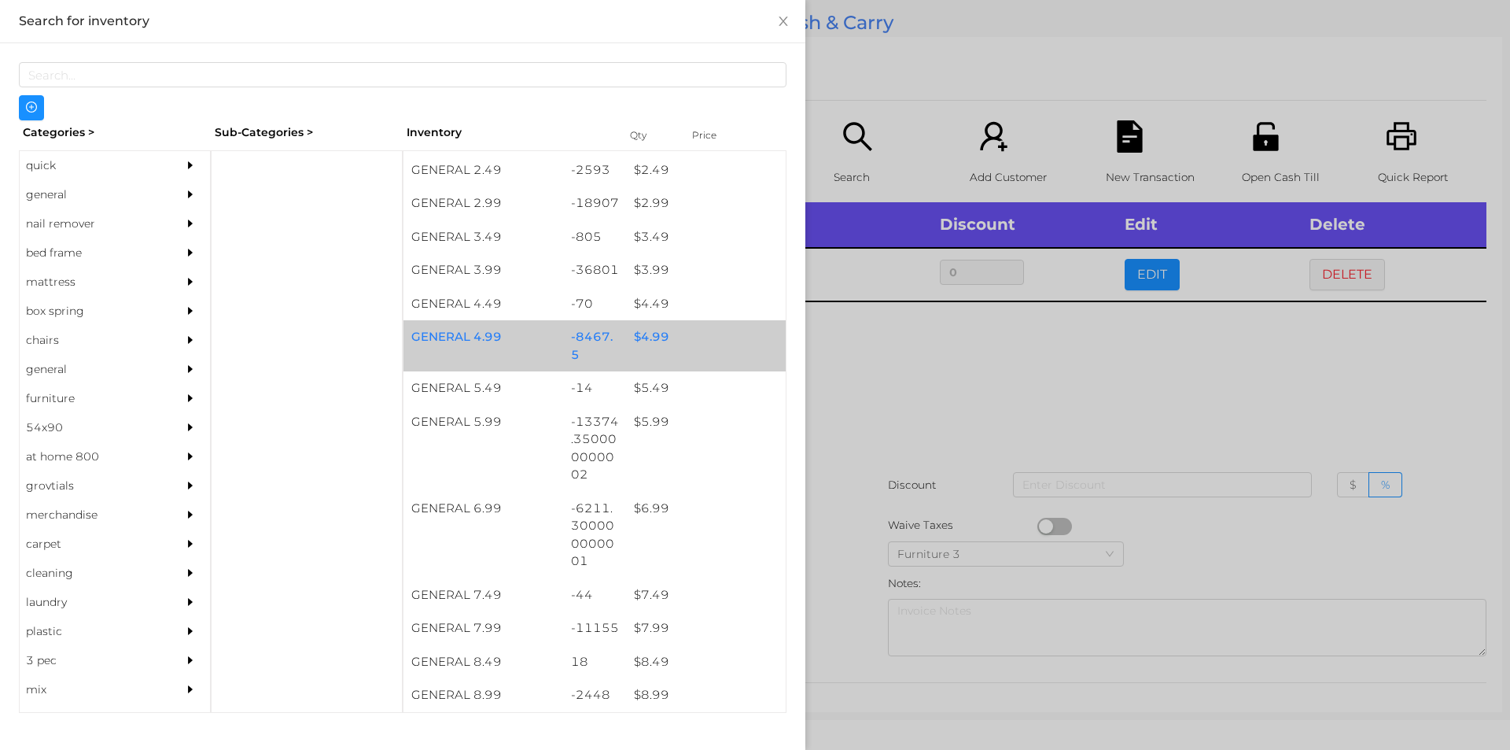
click at [647, 335] on div "$ 4.99" at bounding box center [706, 337] width 160 height 34
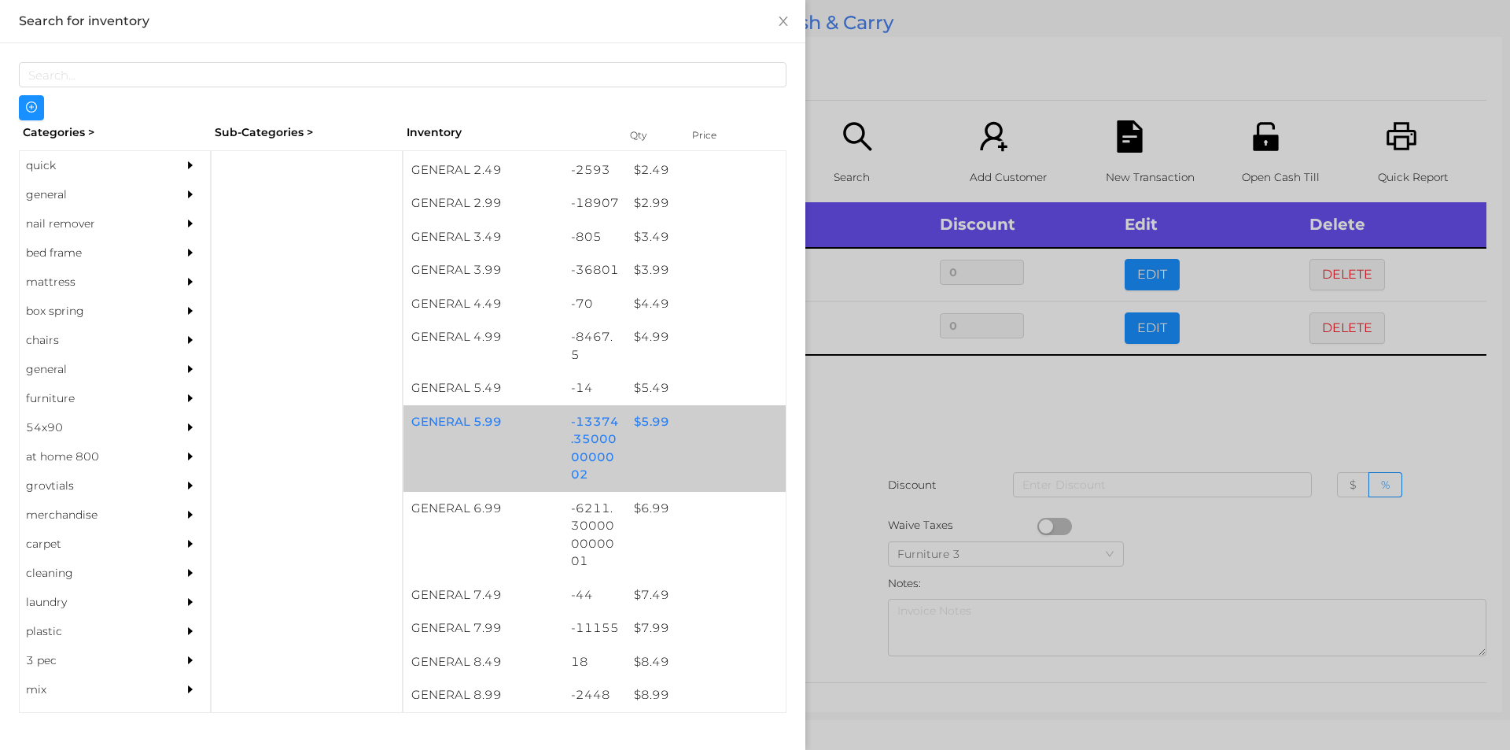
click at [643, 427] on div "$ 5.99" at bounding box center [706, 422] width 160 height 34
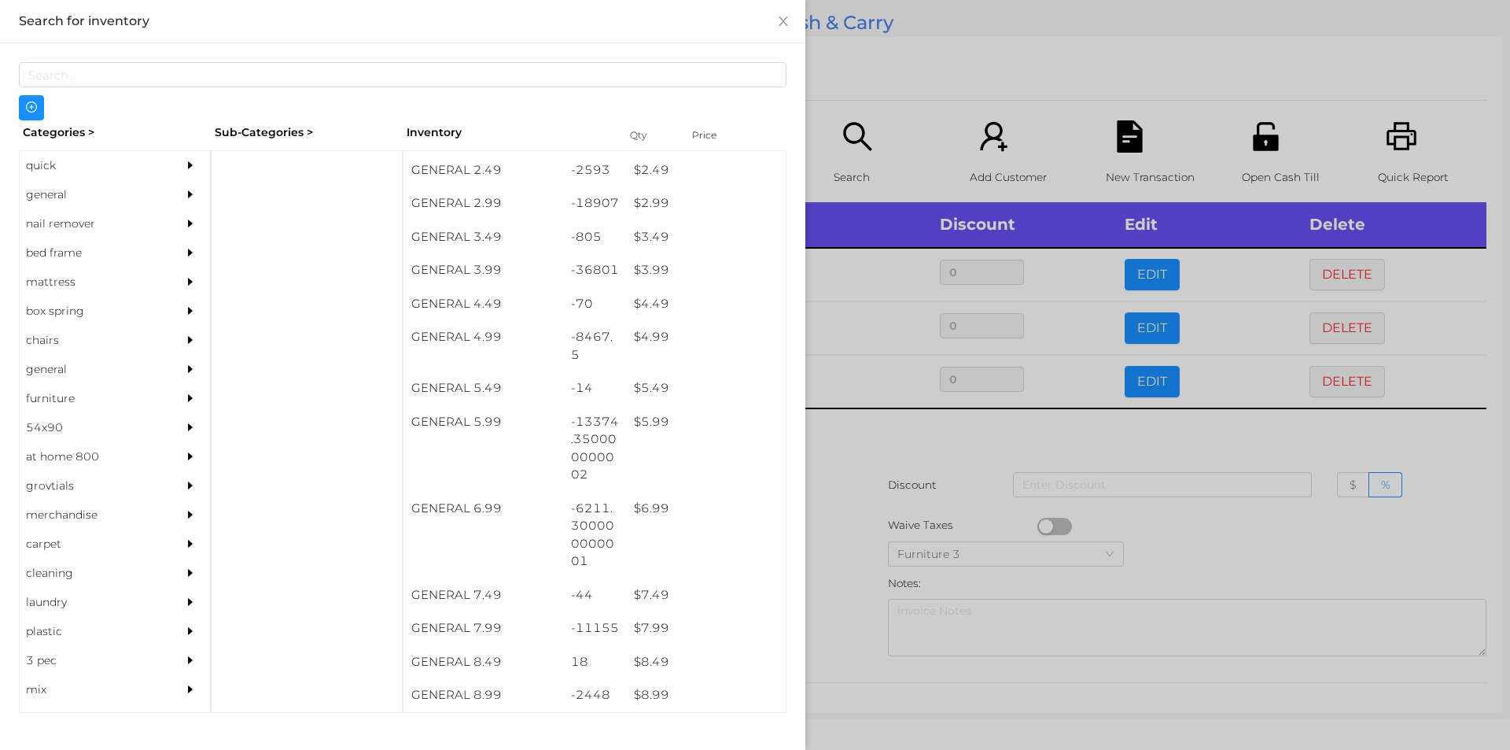
click at [846, 469] on div at bounding box center [755, 375] width 1510 height 750
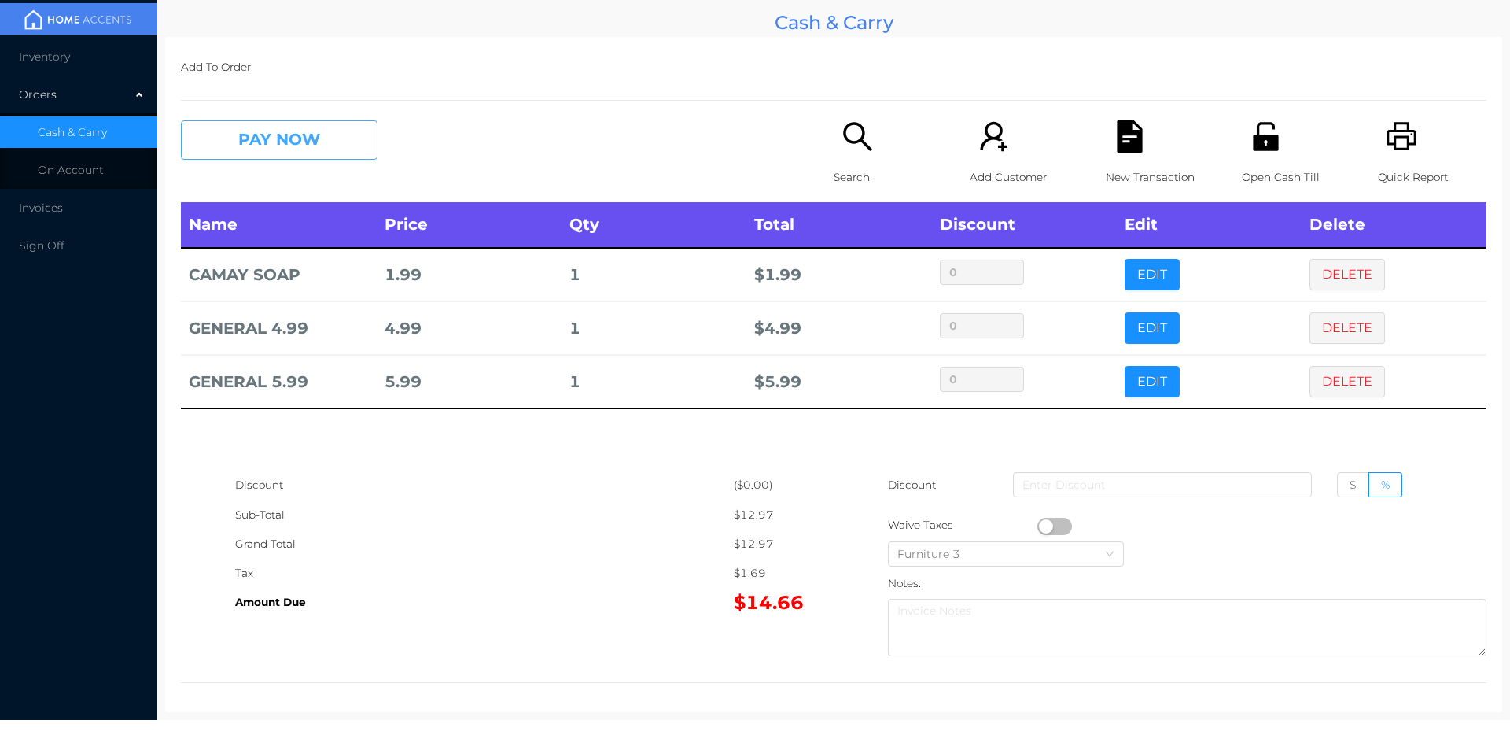
click at [243, 127] on button "PAY NOW" at bounding box center [279, 139] width 197 height 39
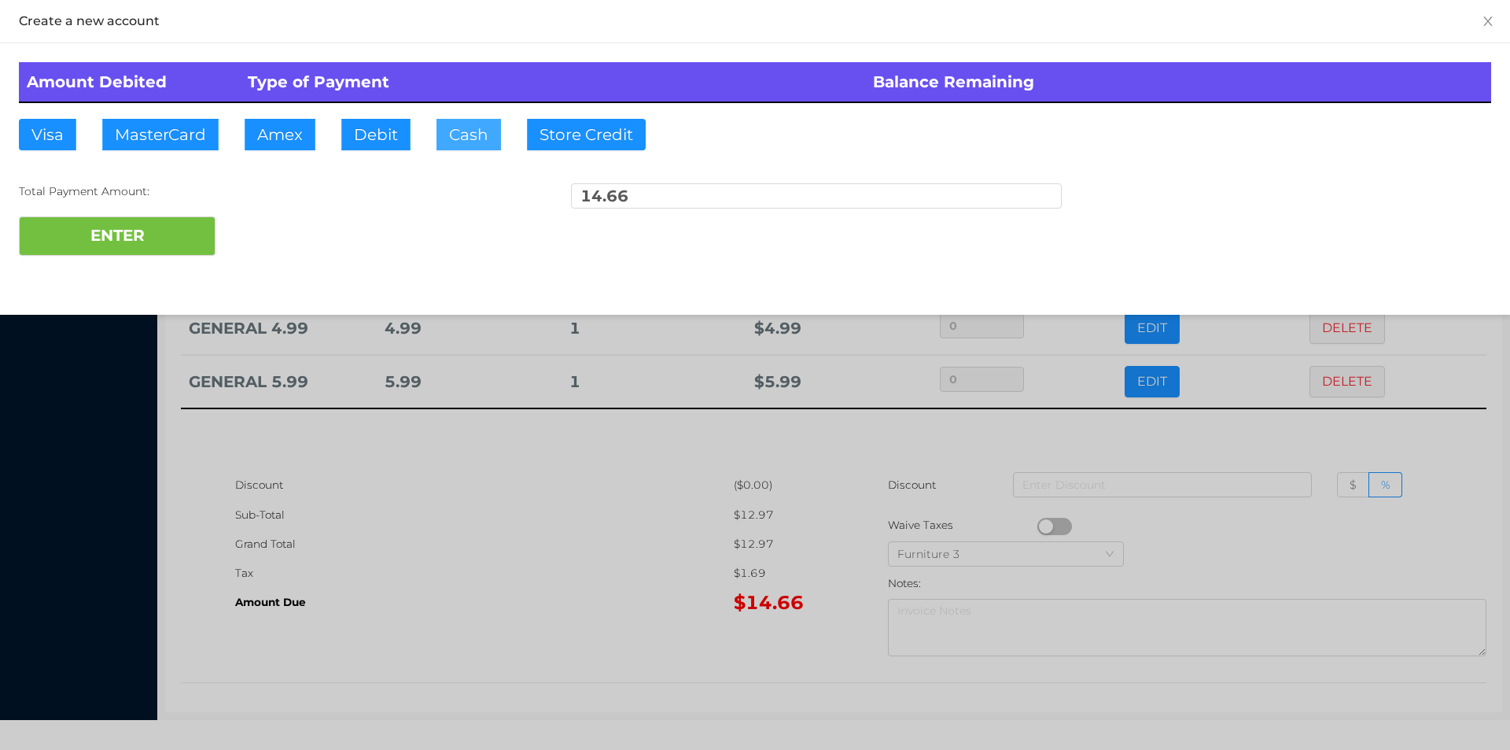
click at [451, 125] on button "Cash" at bounding box center [469, 134] width 65 height 31
type input "20."
click at [176, 239] on button "ENTER" at bounding box center [117, 235] width 197 height 39
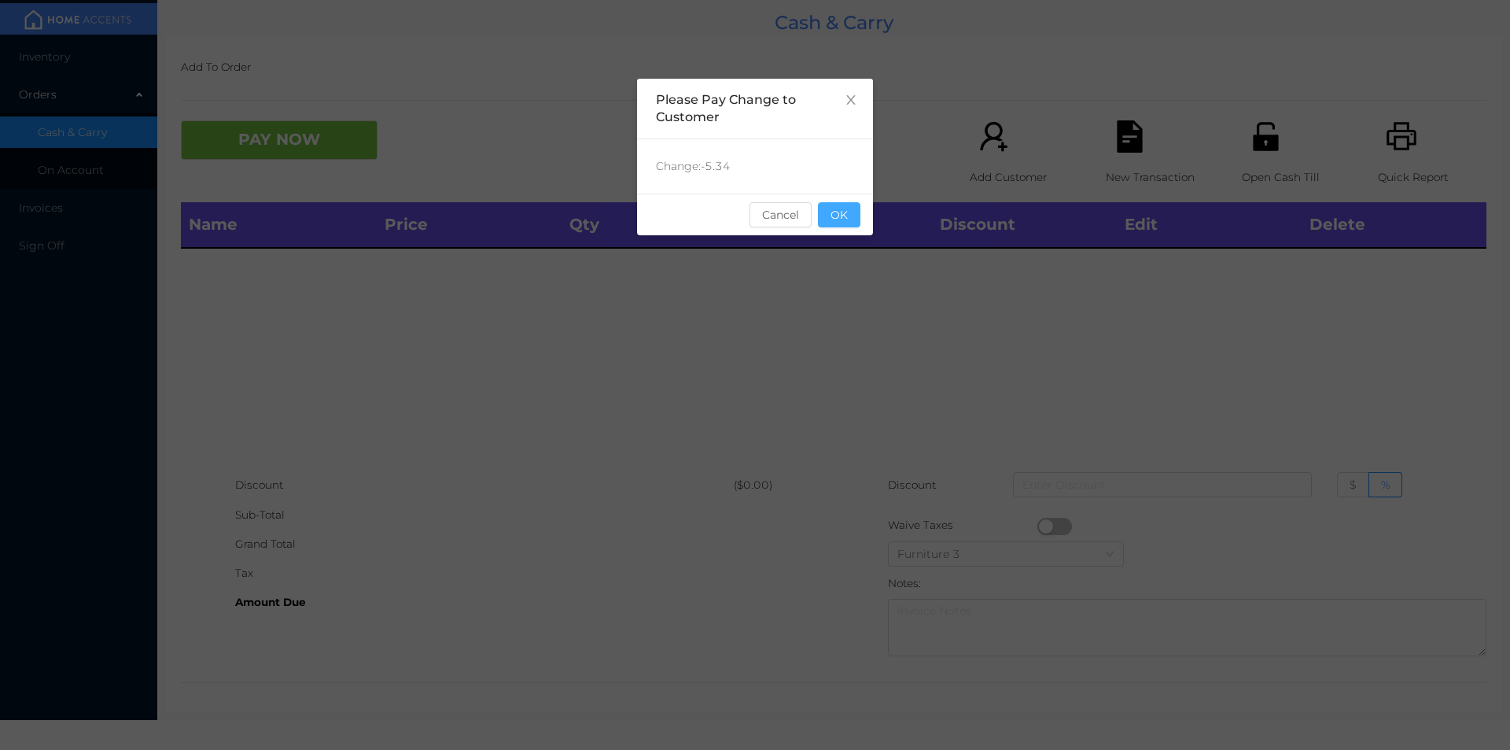
click at [848, 224] on button "OK" at bounding box center [839, 214] width 42 height 25
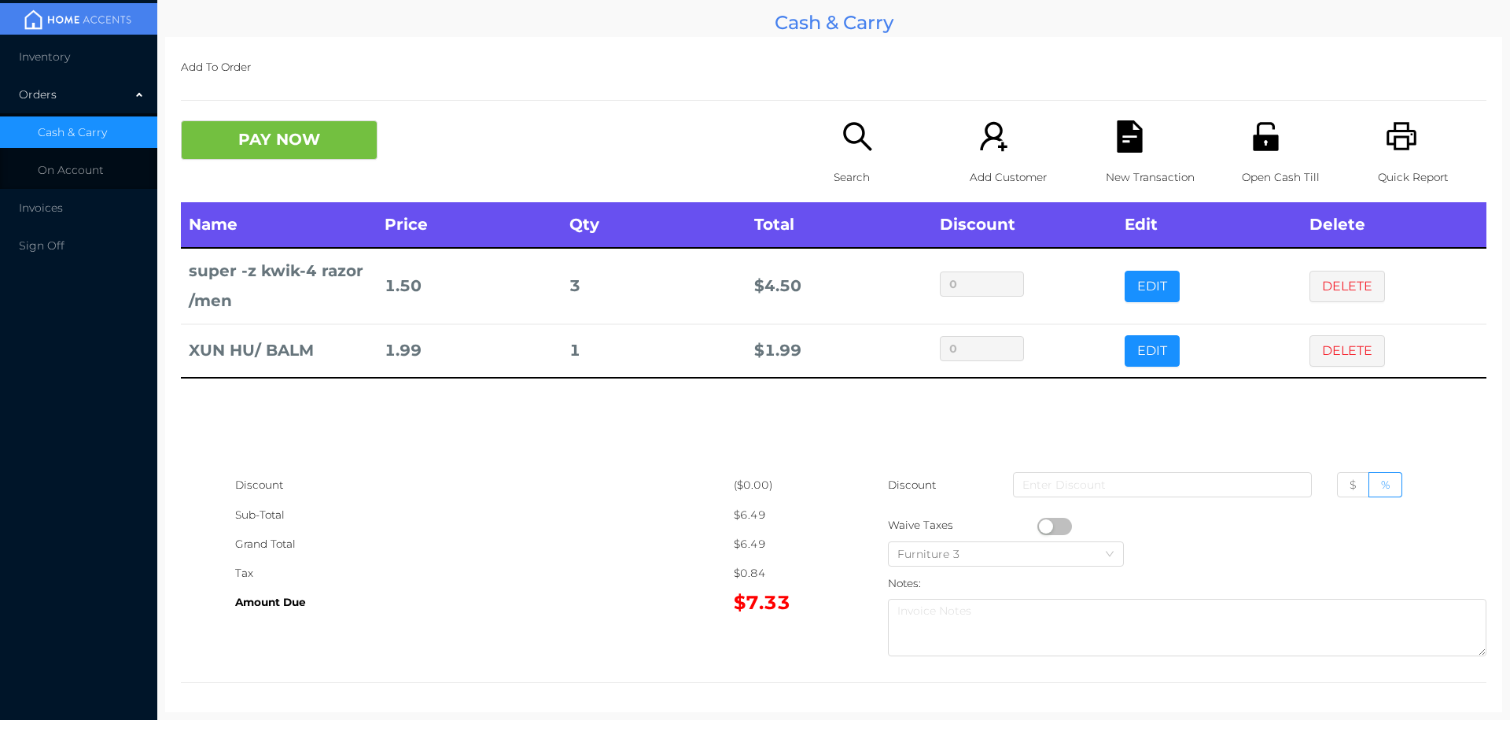
click at [855, 155] on div "Search" at bounding box center [888, 161] width 109 height 82
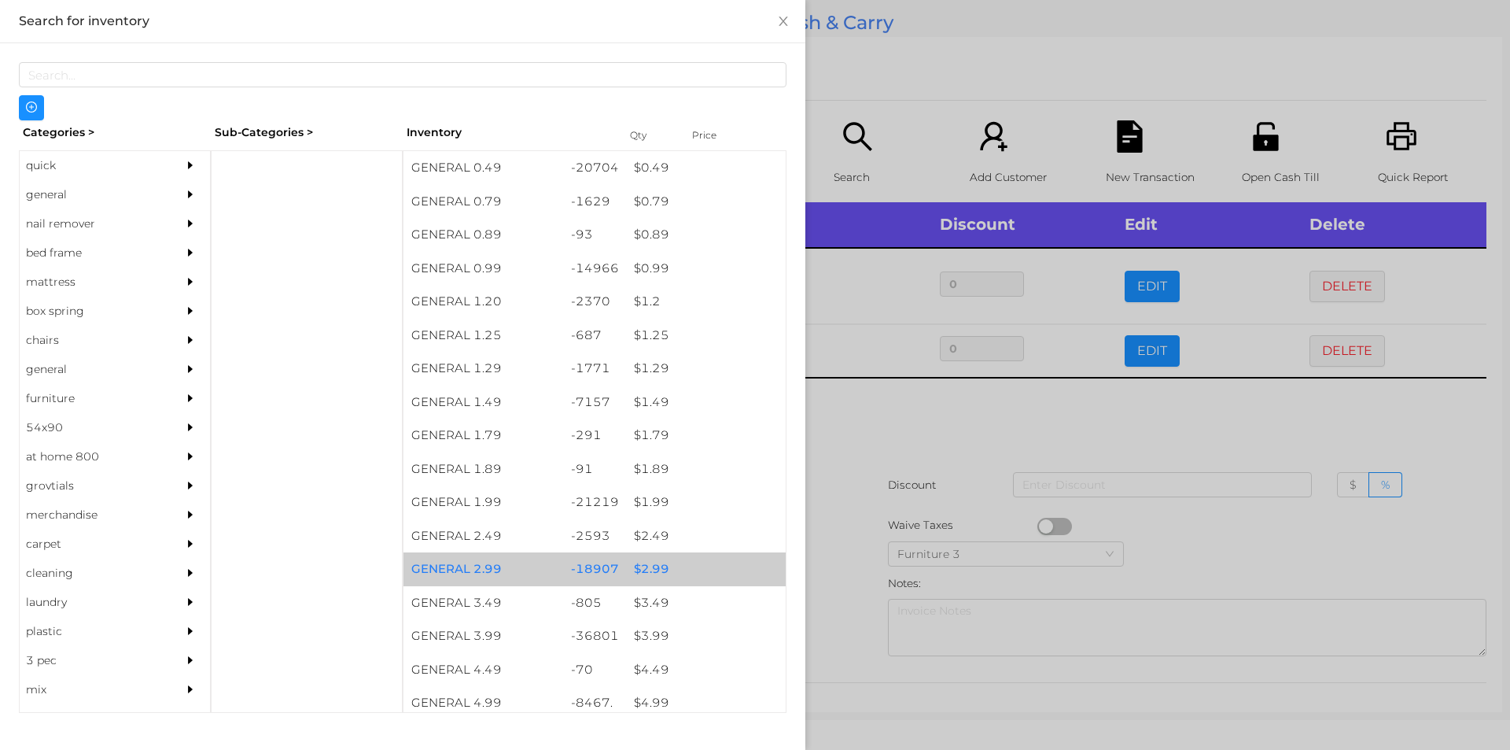
click at [656, 564] on div "$ 2.99" at bounding box center [706, 569] width 160 height 34
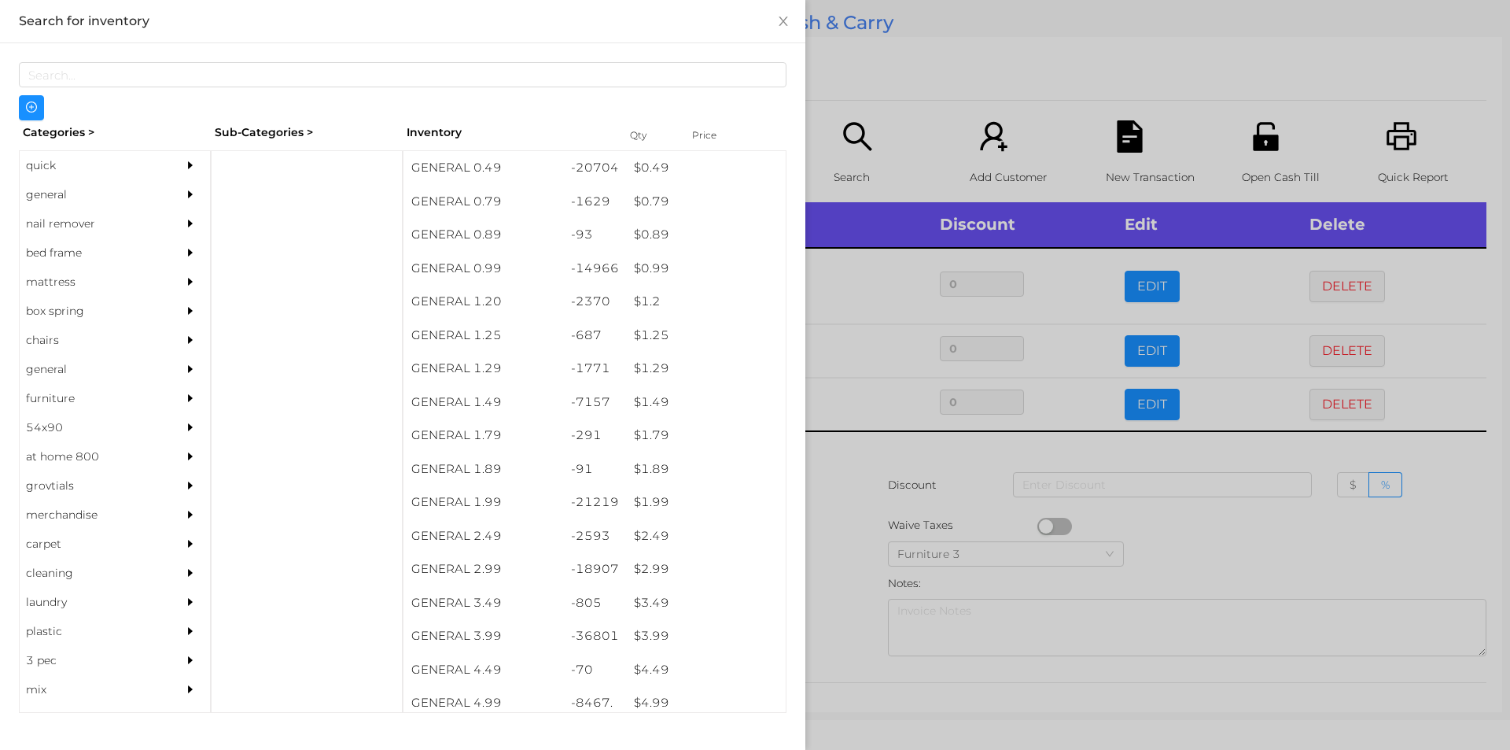
click at [824, 560] on div at bounding box center [755, 375] width 1510 height 750
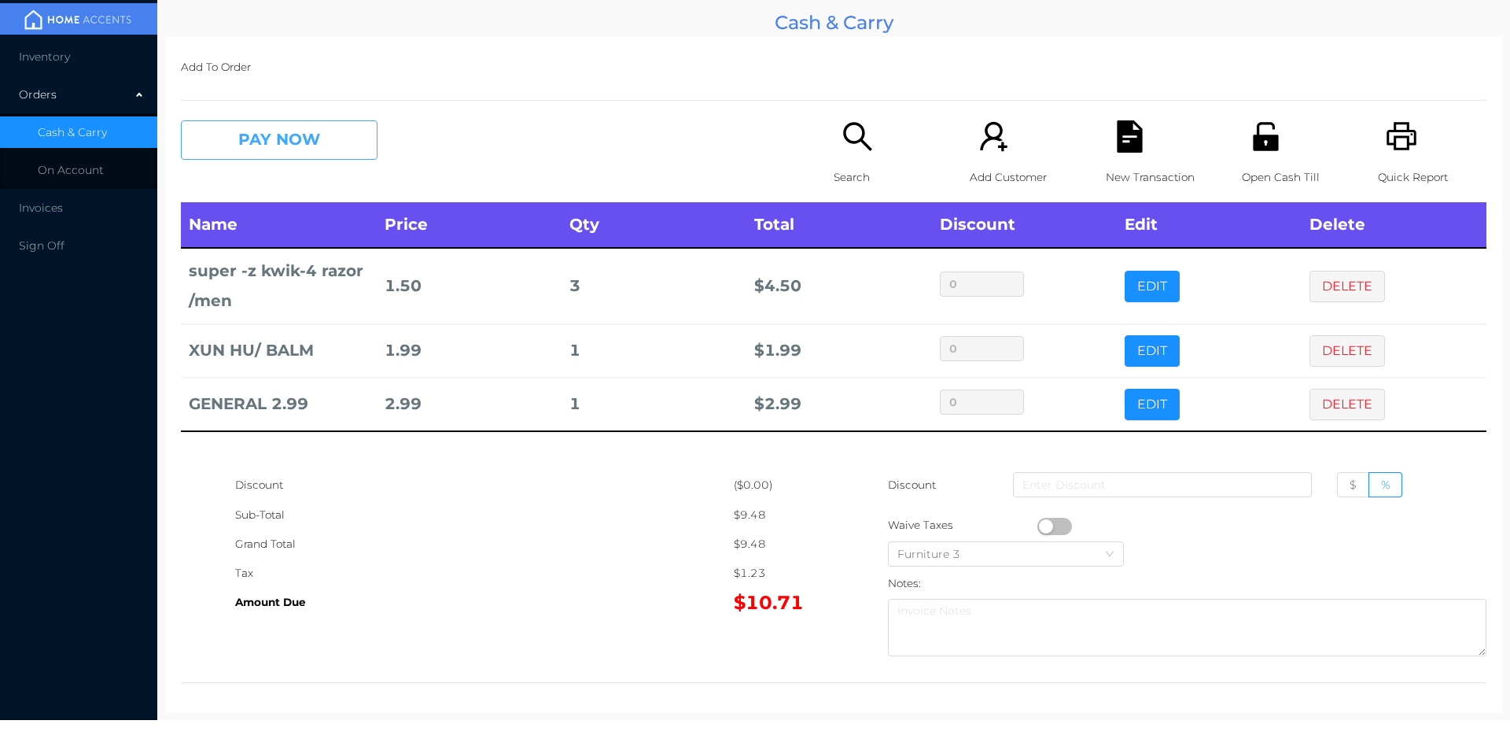
click at [262, 138] on button "PAY NOW" at bounding box center [279, 139] width 197 height 39
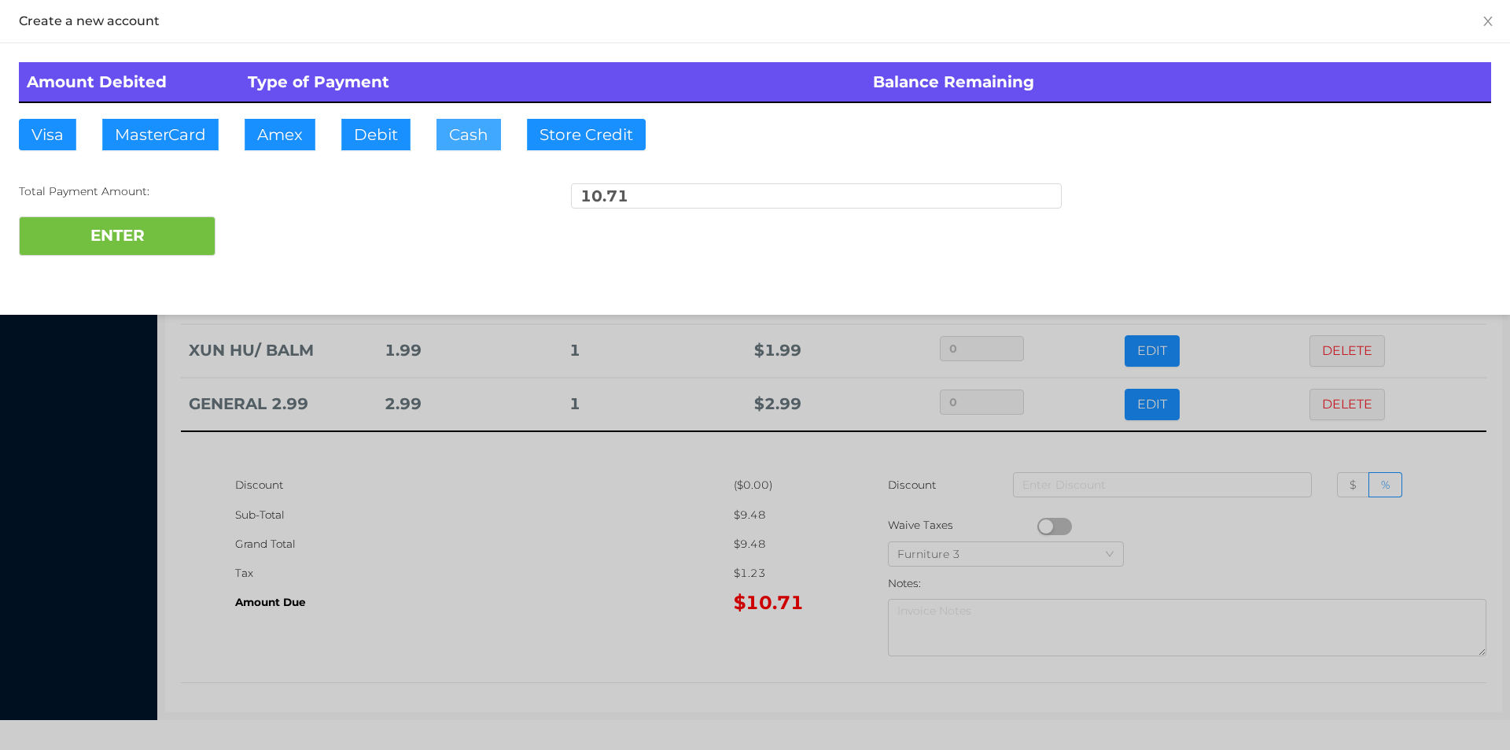
click at [472, 148] on button "Cash" at bounding box center [469, 134] width 65 height 31
click at [164, 242] on button "ENTER" at bounding box center [117, 235] width 197 height 39
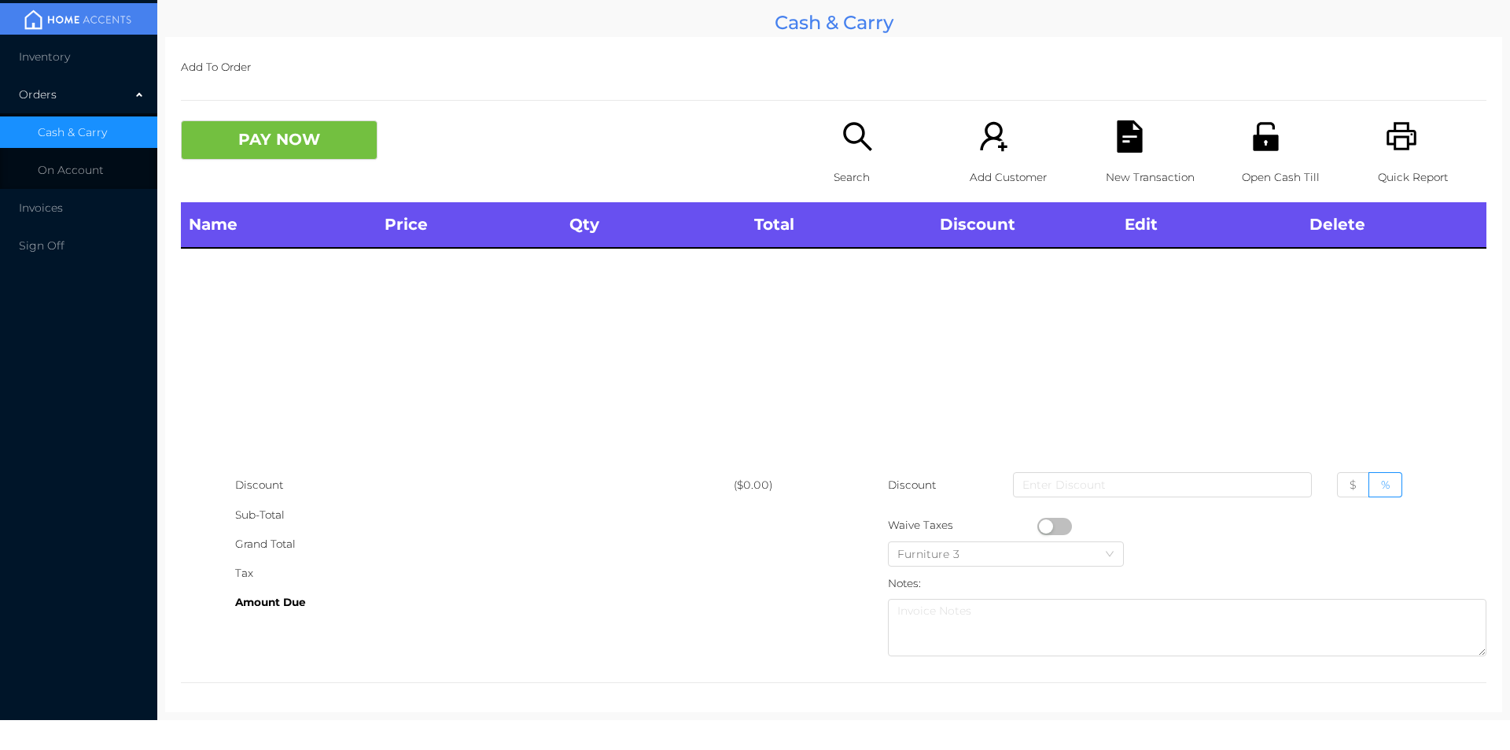
click at [846, 153] on icon "icon: search" at bounding box center [858, 136] width 32 height 32
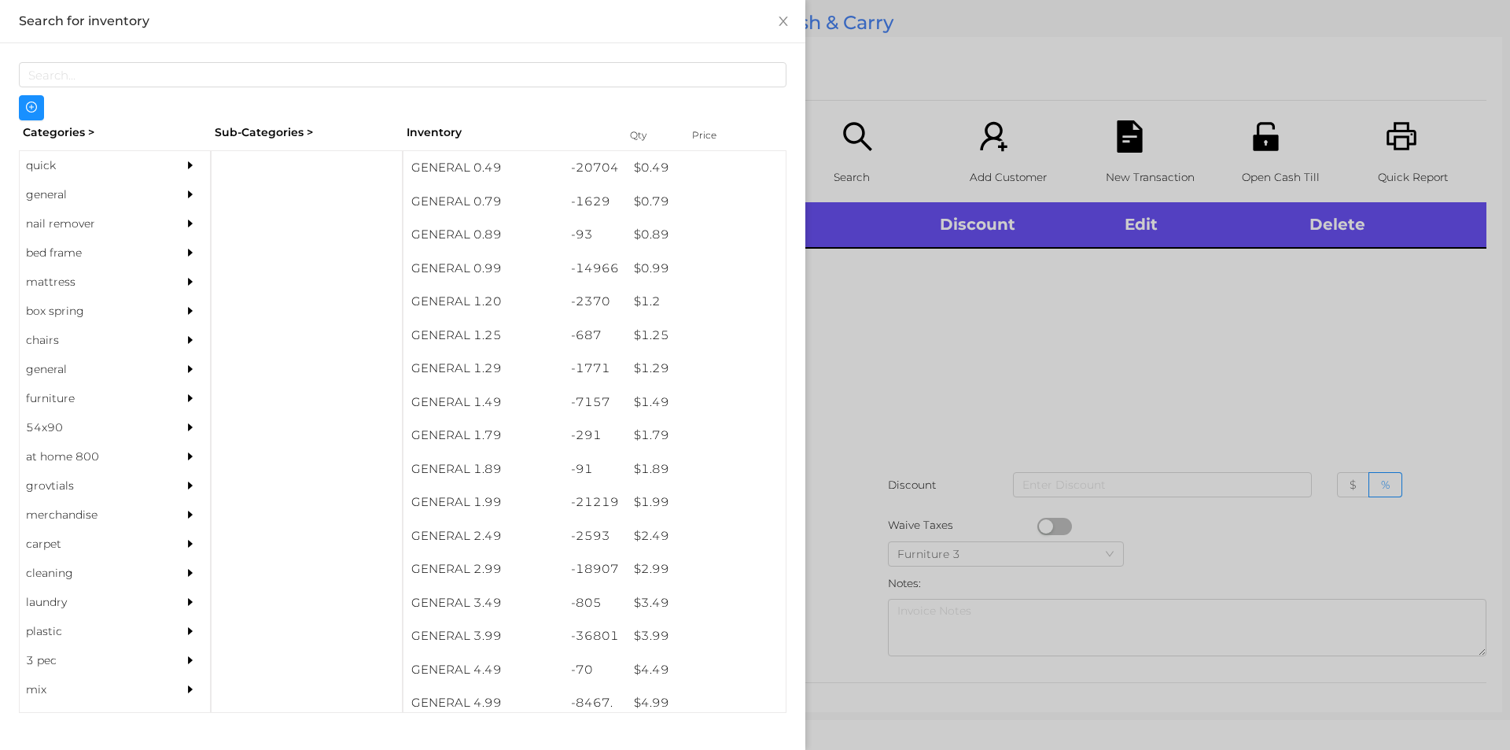
click at [49, 171] on div "quick" at bounding box center [91, 165] width 143 height 29
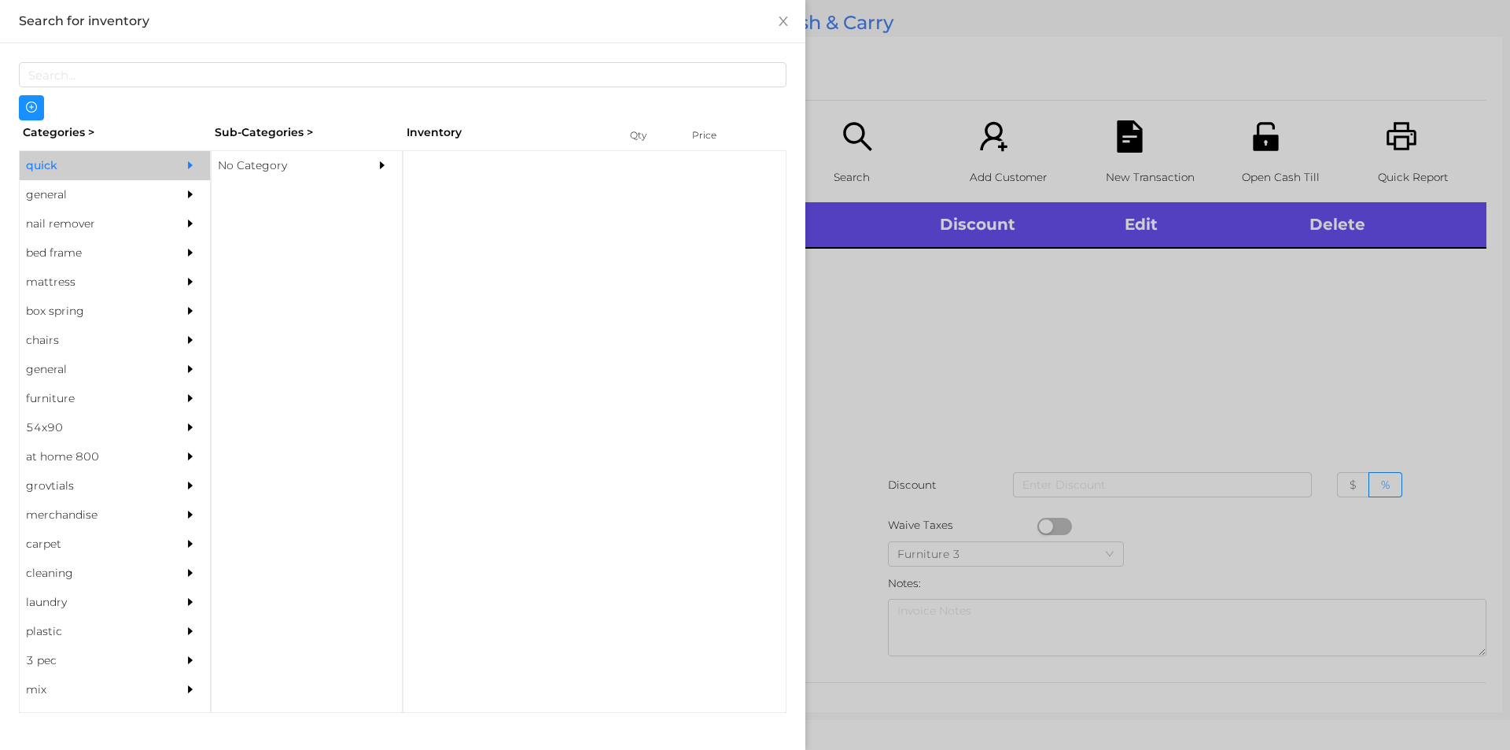
click at [243, 169] on div "No Category" at bounding box center [283, 165] width 143 height 29
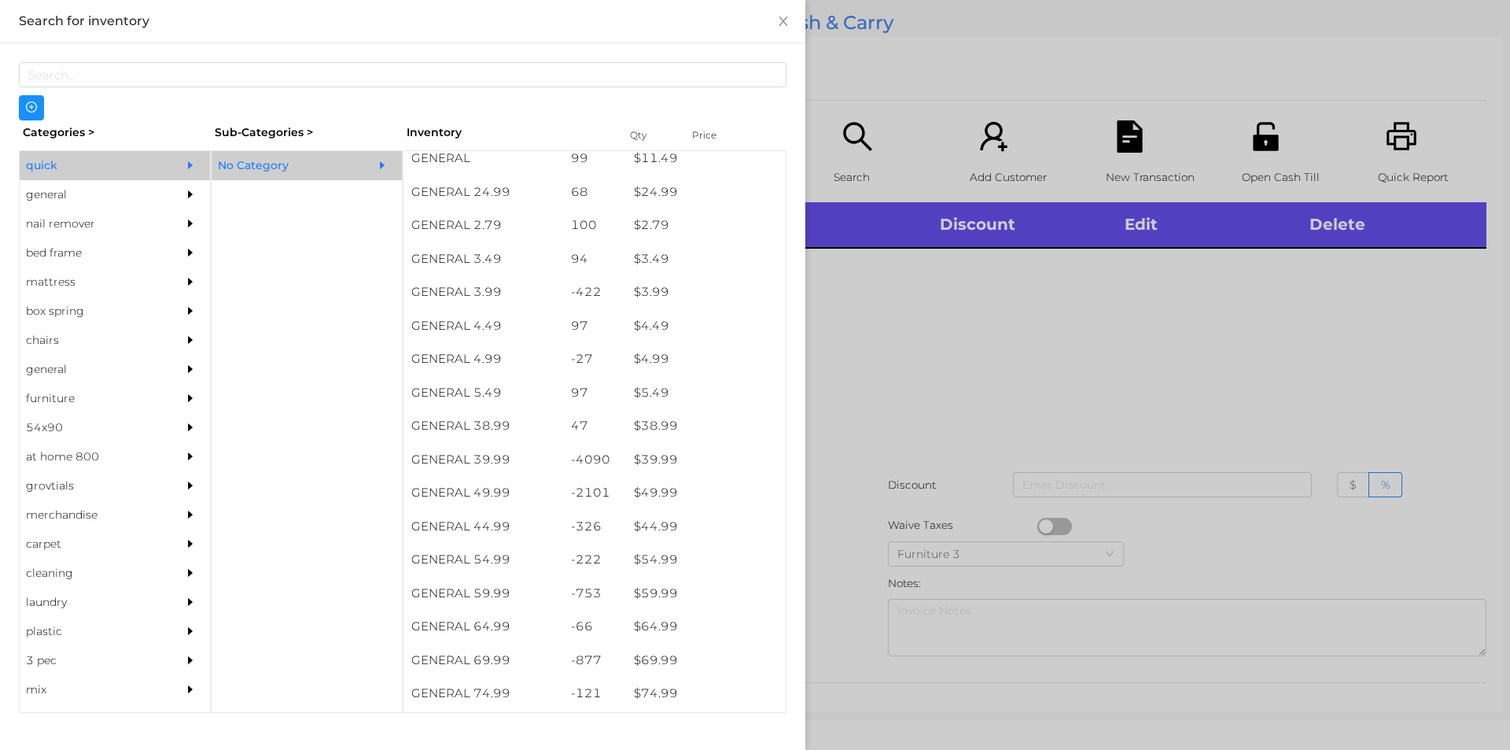
scroll to position [610, 0]
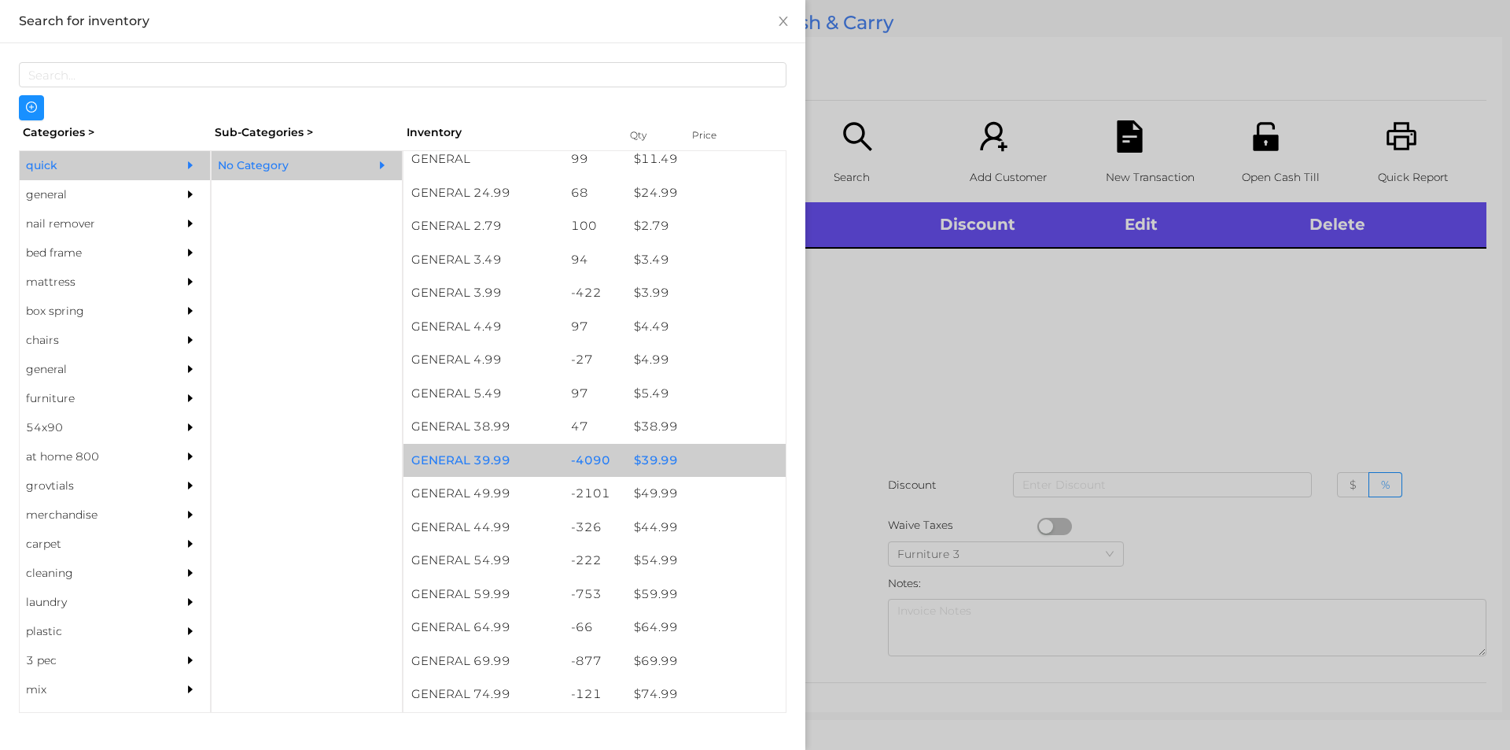
click at [647, 464] on div "$ 39.99" at bounding box center [706, 461] width 160 height 34
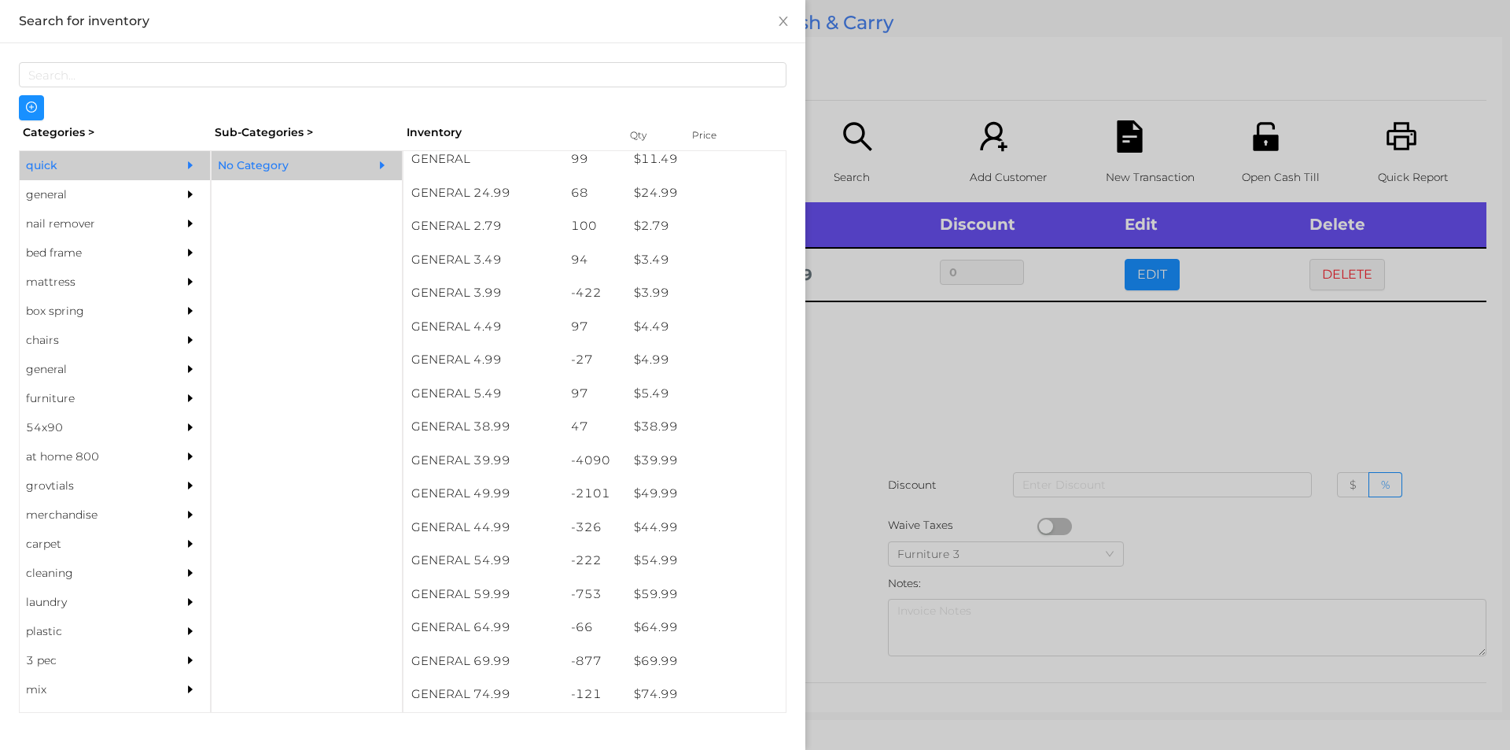
click at [852, 410] on div at bounding box center [755, 375] width 1510 height 750
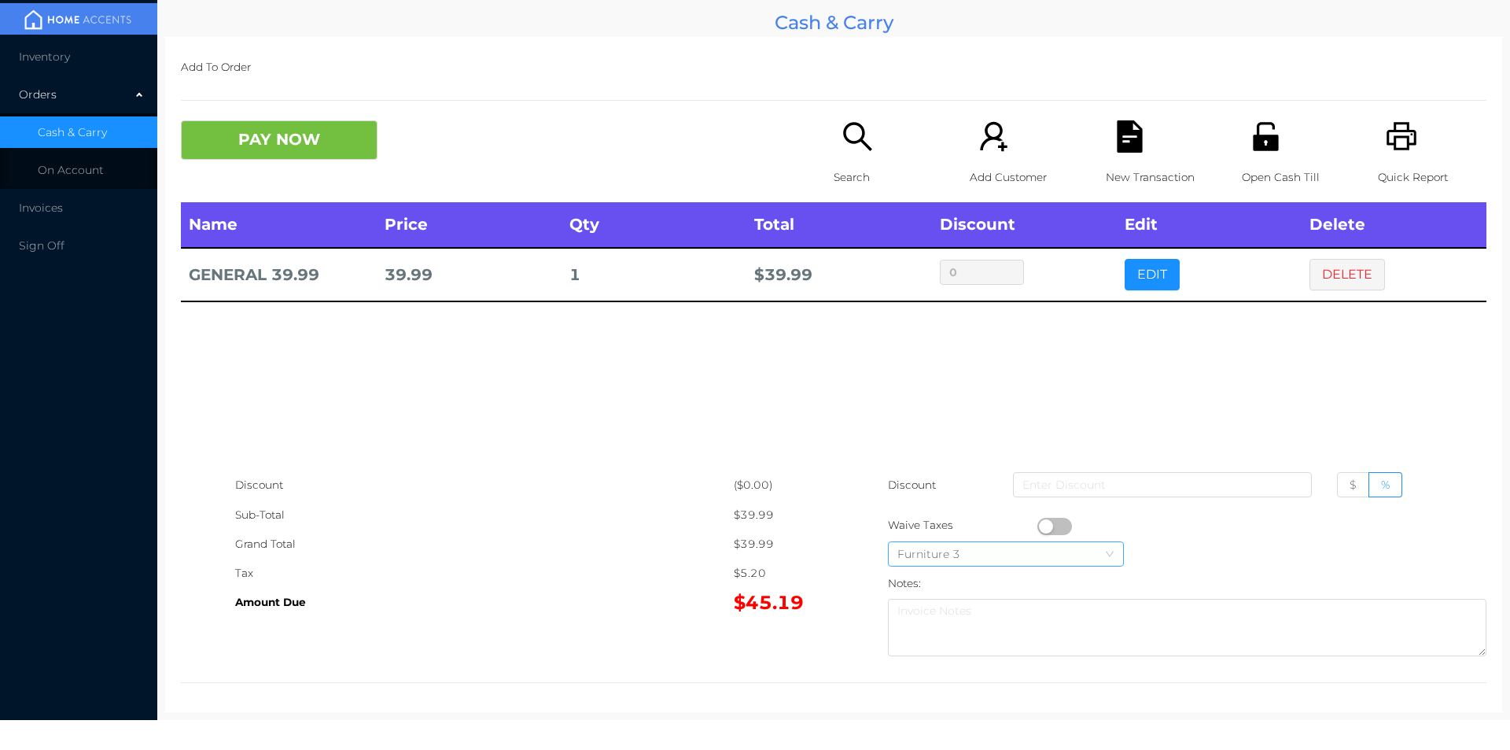
click at [1052, 547] on div "Furniture 3" at bounding box center [1006, 554] width 217 height 24
click at [655, 423] on div "Name Price Qty Total Discount Edit Delete GENERAL 39.99 39.99 1 $ 39.99 0 EDIT …" at bounding box center [834, 336] width 1306 height 268
click at [1042, 527] on button "button" at bounding box center [1055, 526] width 35 height 17
click at [1350, 483] on span "$" at bounding box center [1353, 485] width 7 height 14
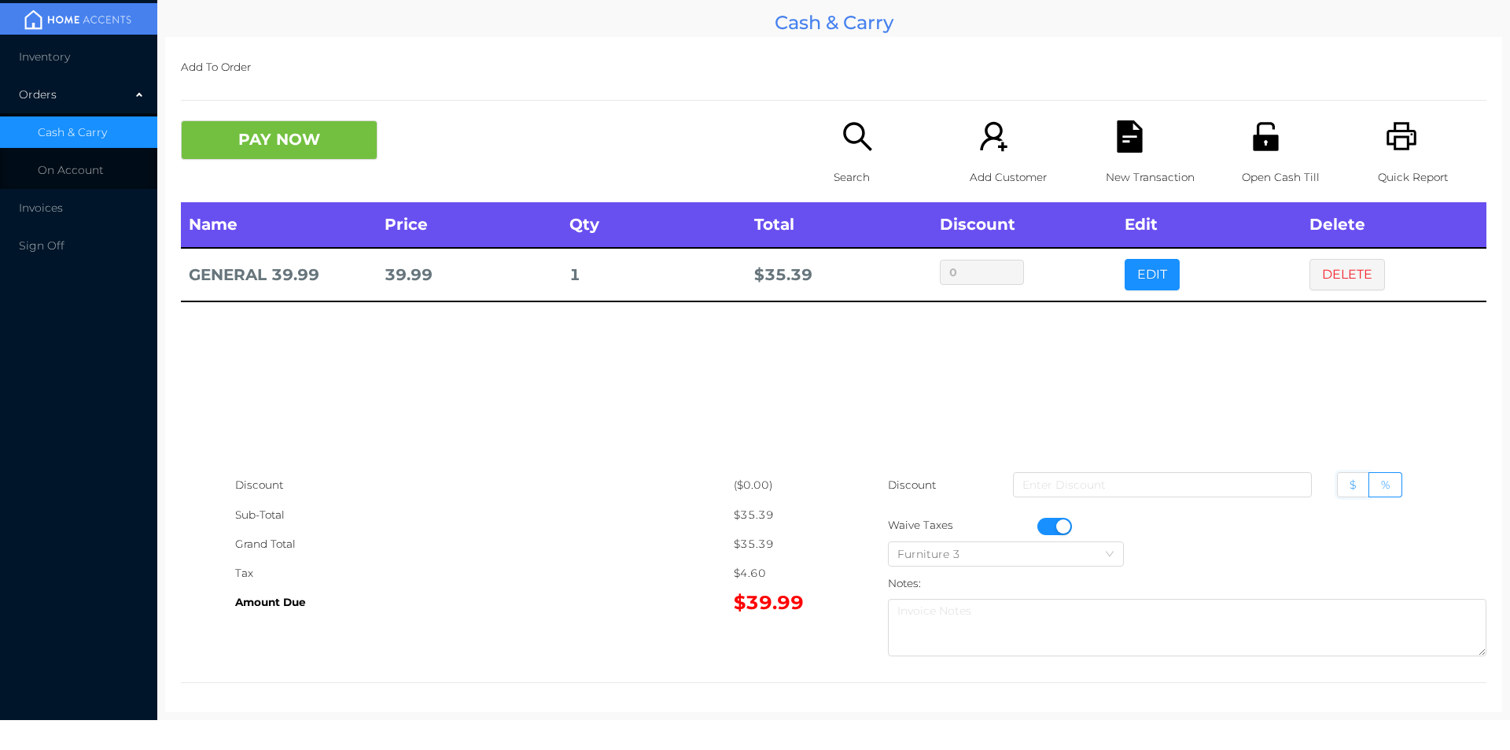
click at [1350, 489] on input "$" at bounding box center [1350, 489] width 0 height 0
click at [1152, 485] on input at bounding box center [1162, 484] width 299 height 25
type input "5"
click at [1334, 261] on button "DELETE" at bounding box center [1348, 274] width 76 height 31
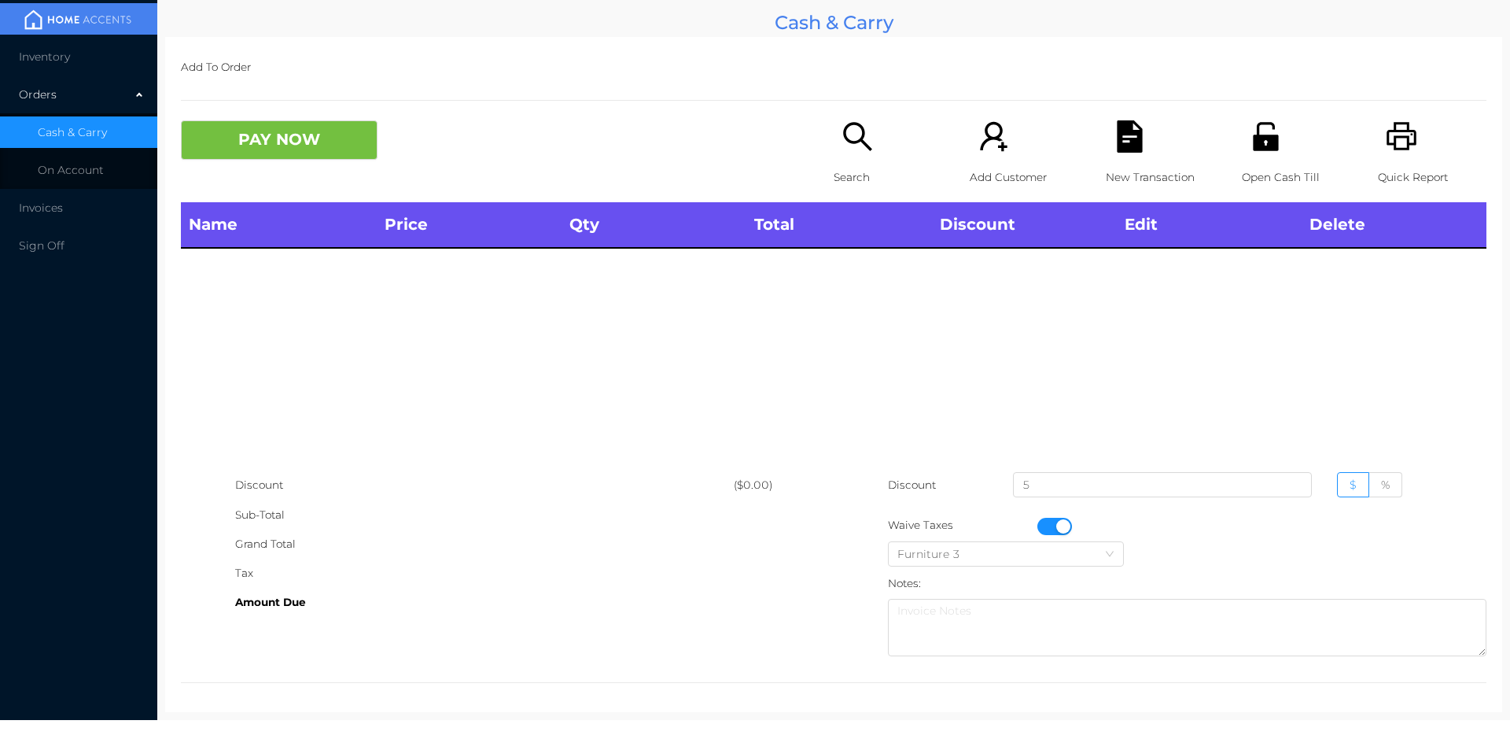
click at [879, 138] on div "Search" at bounding box center [888, 161] width 109 height 82
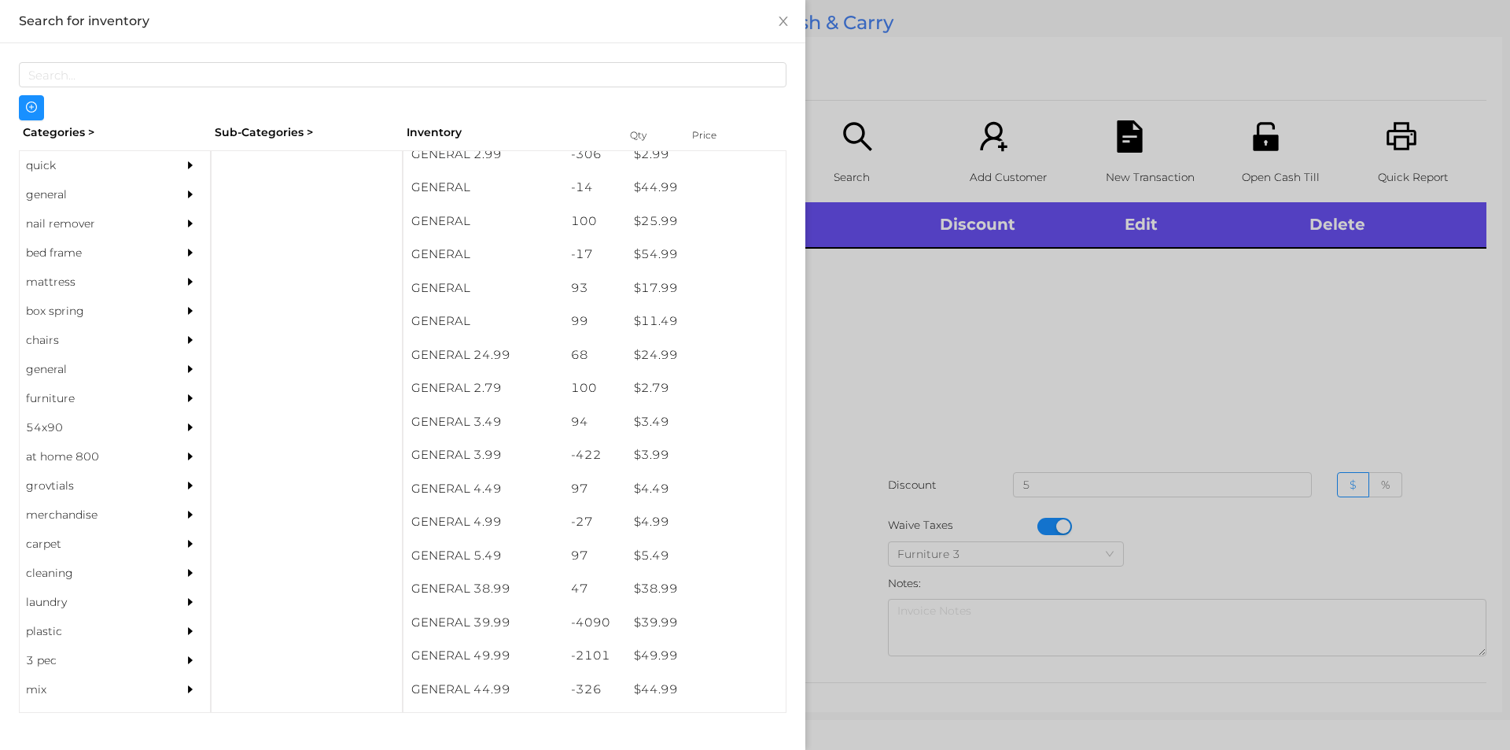
scroll to position [457, 0]
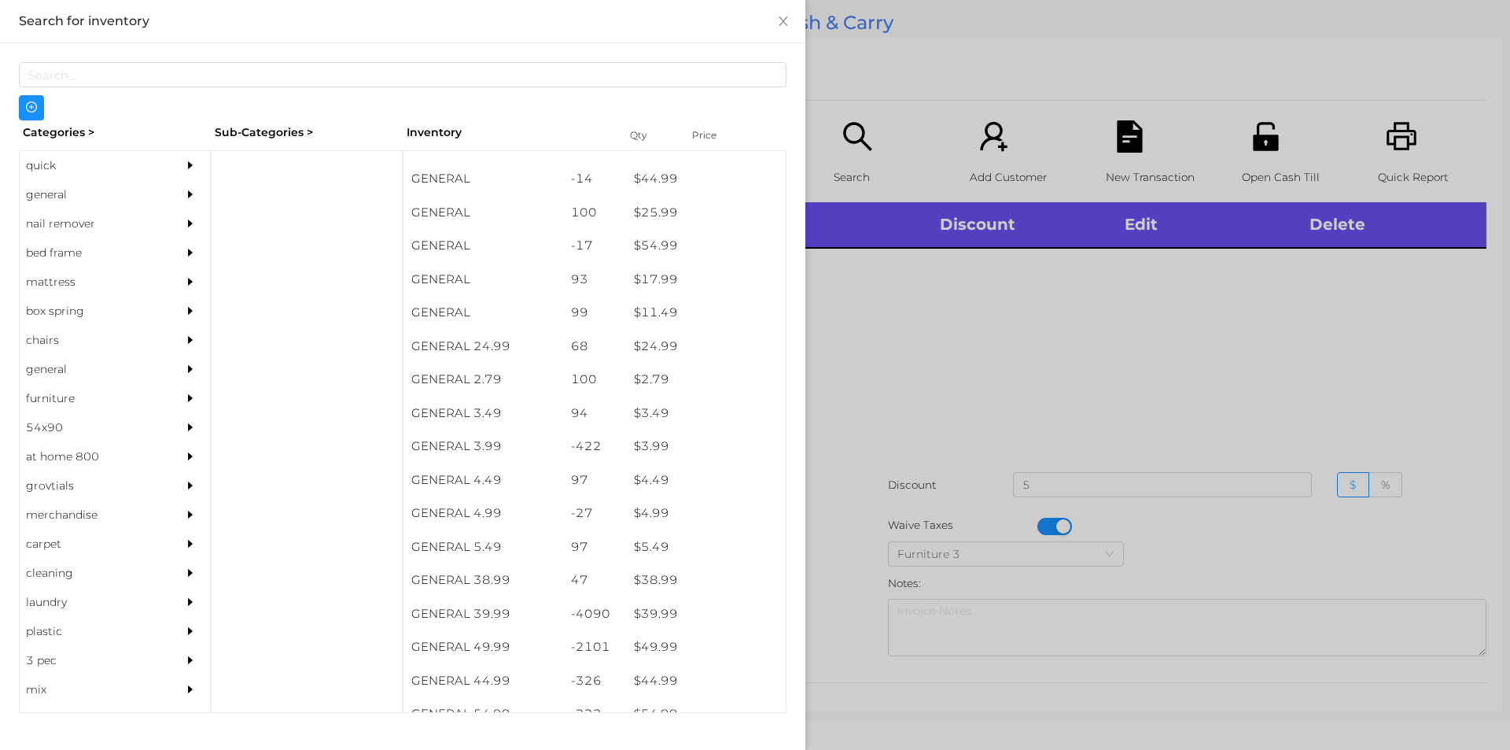
click at [32, 200] on div "general" at bounding box center [91, 194] width 143 height 29
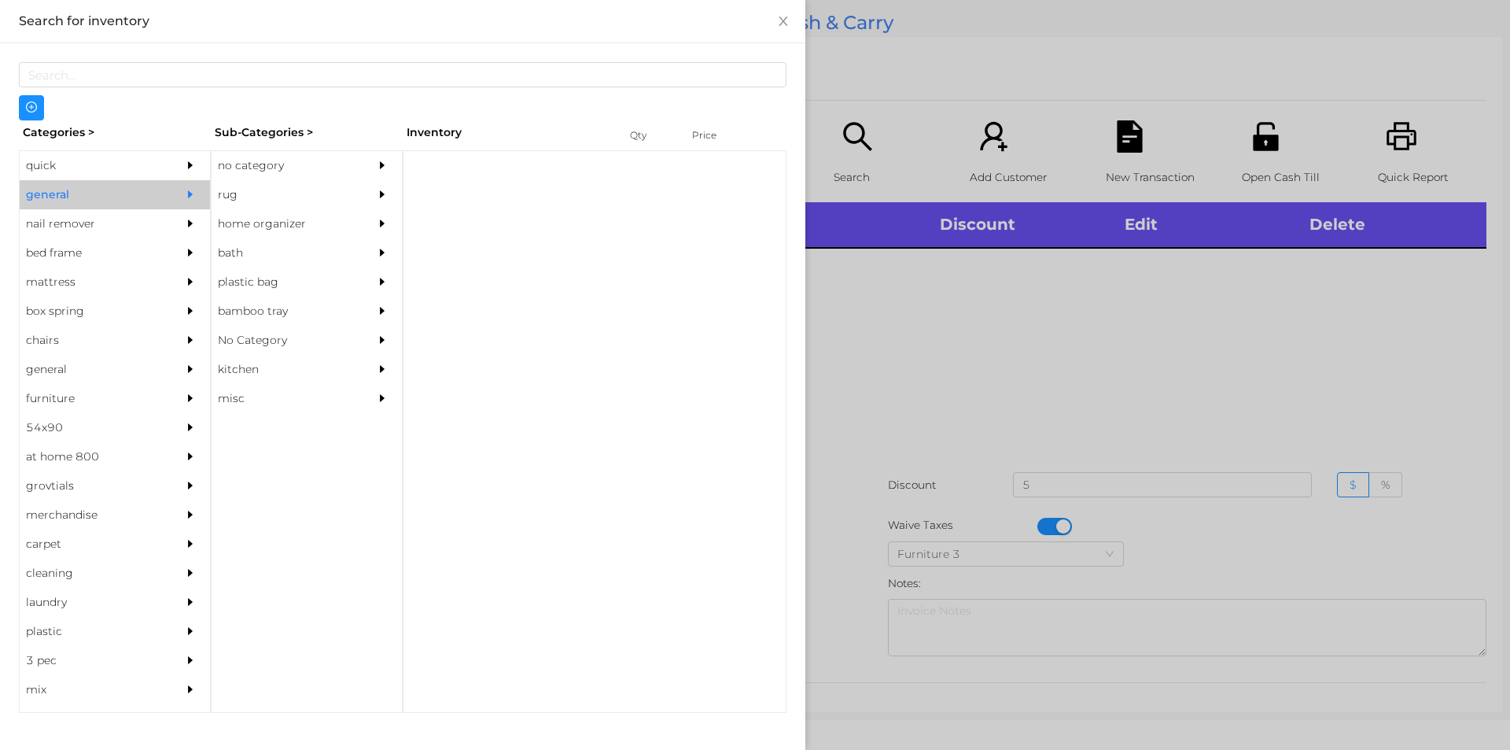
scroll to position [0, 0]
click at [238, 164] on div "no category" at bounding box center [283, 165] width 143 height 29
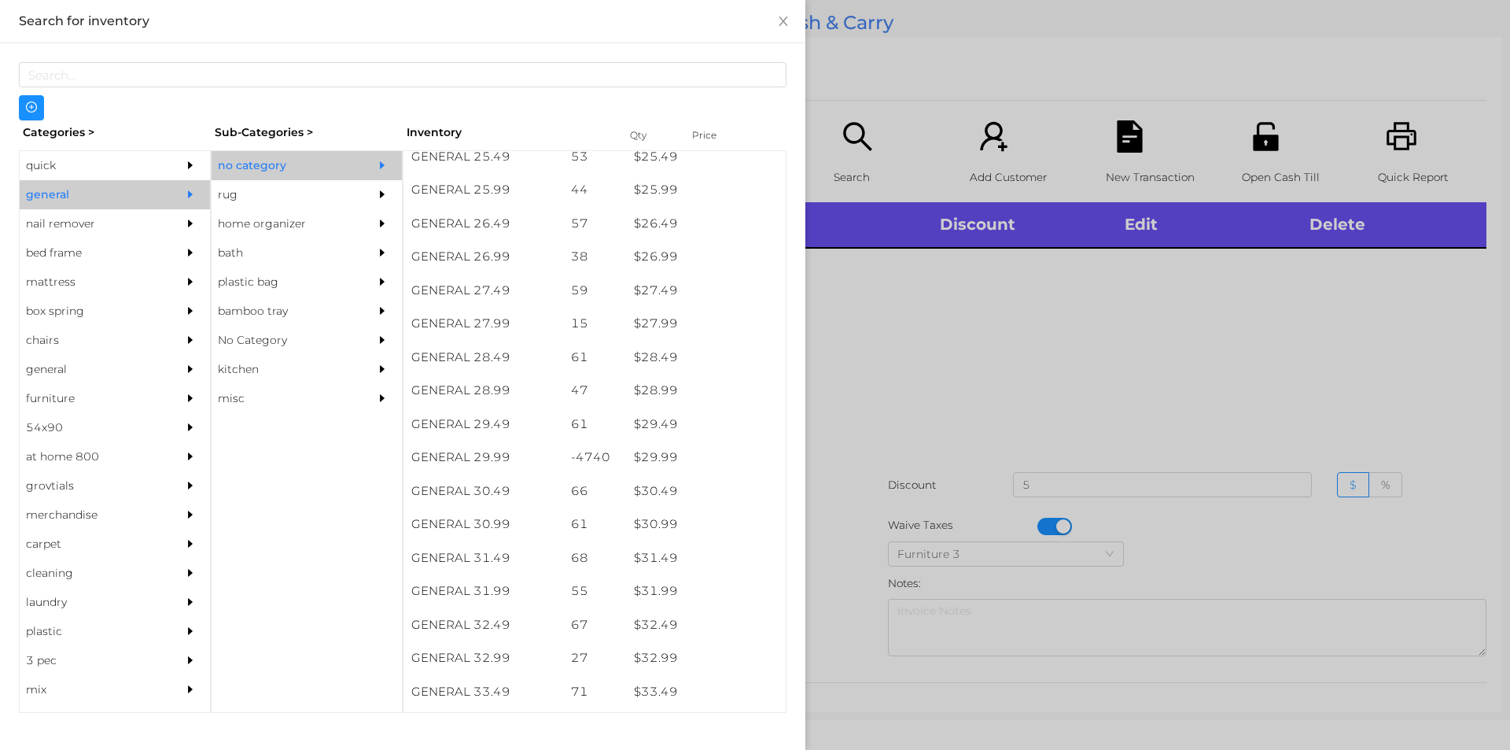
scroll to position [2075, 0]
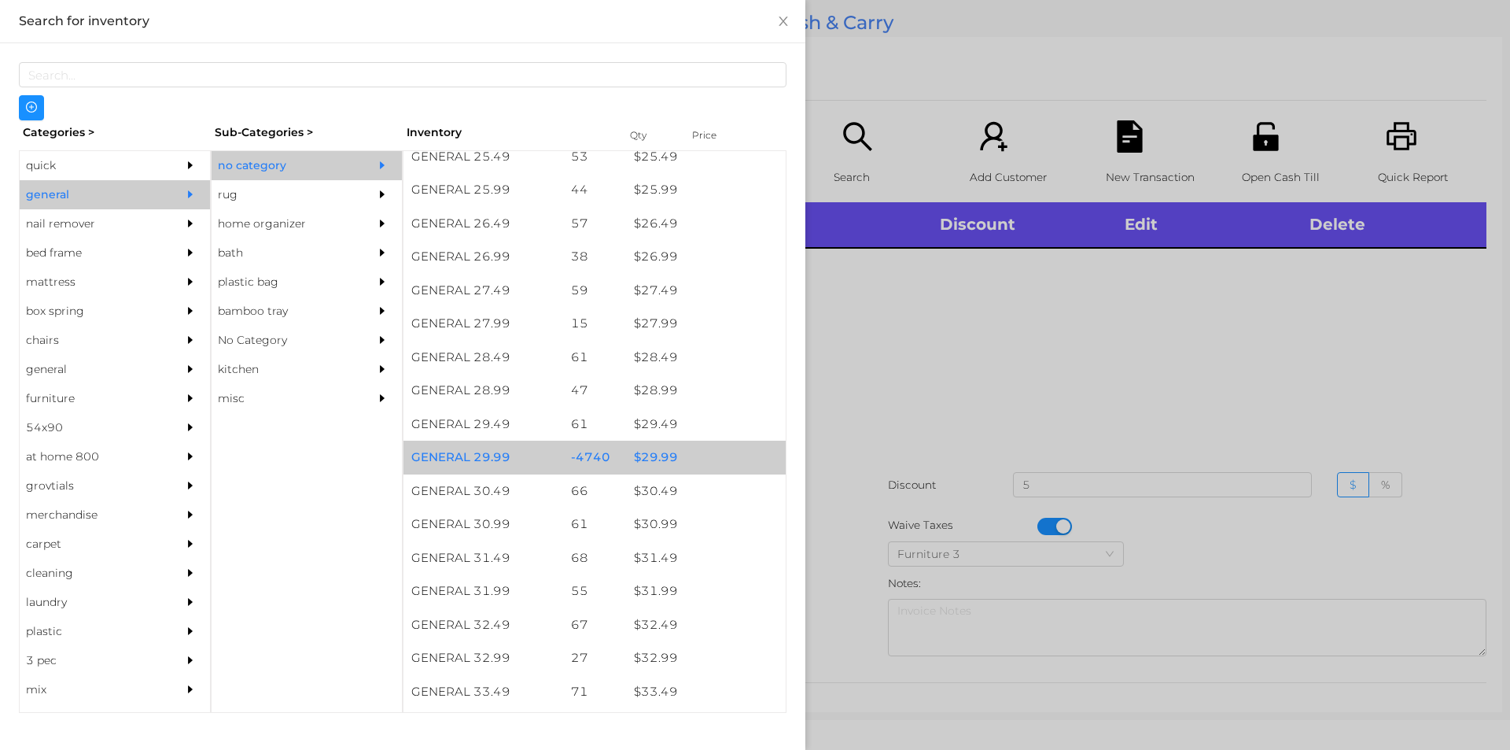
click at [648, 453] on div "$ 29.99" at bounding box center [706, 458] width 160 height 34
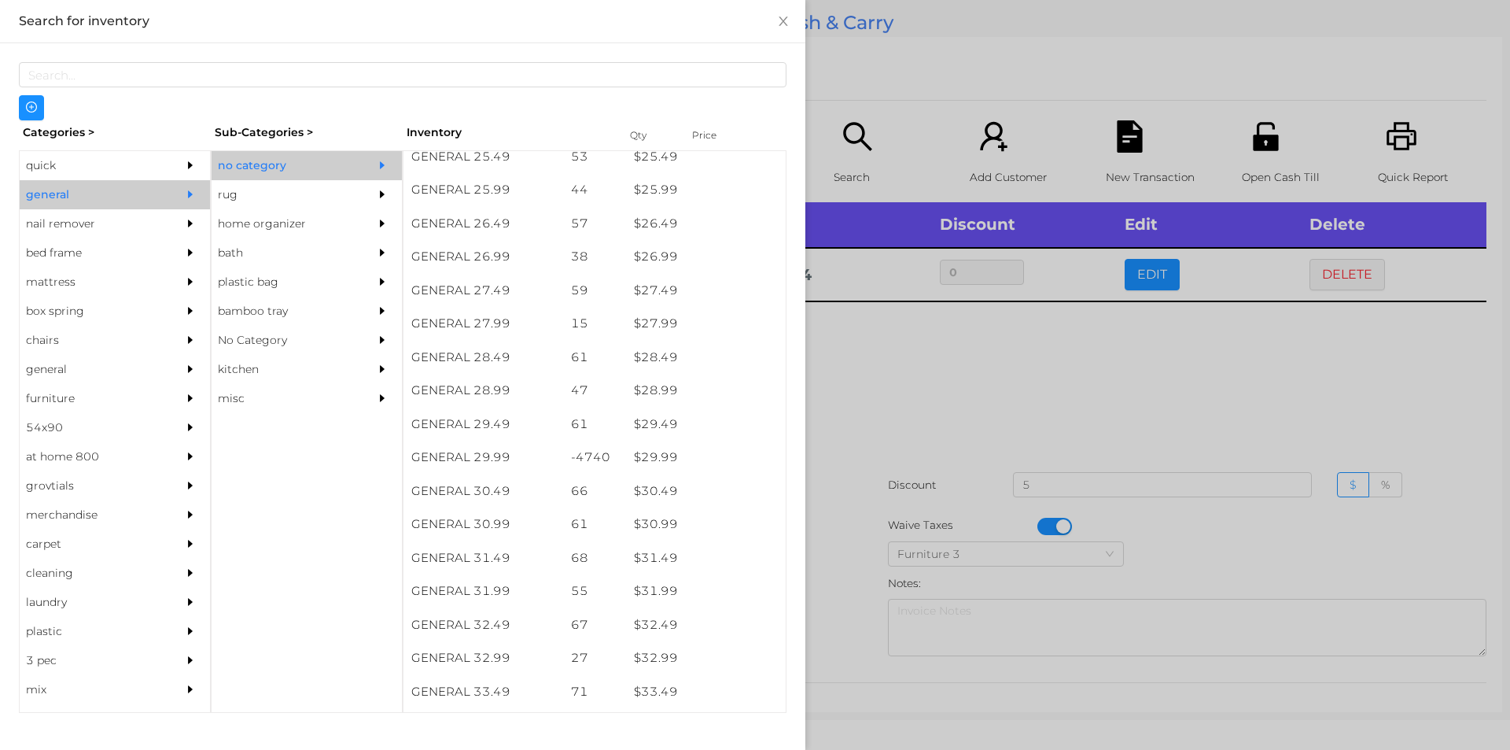
click at [889, 400] on div at bounding box center [755, 375] width 1510 height 750
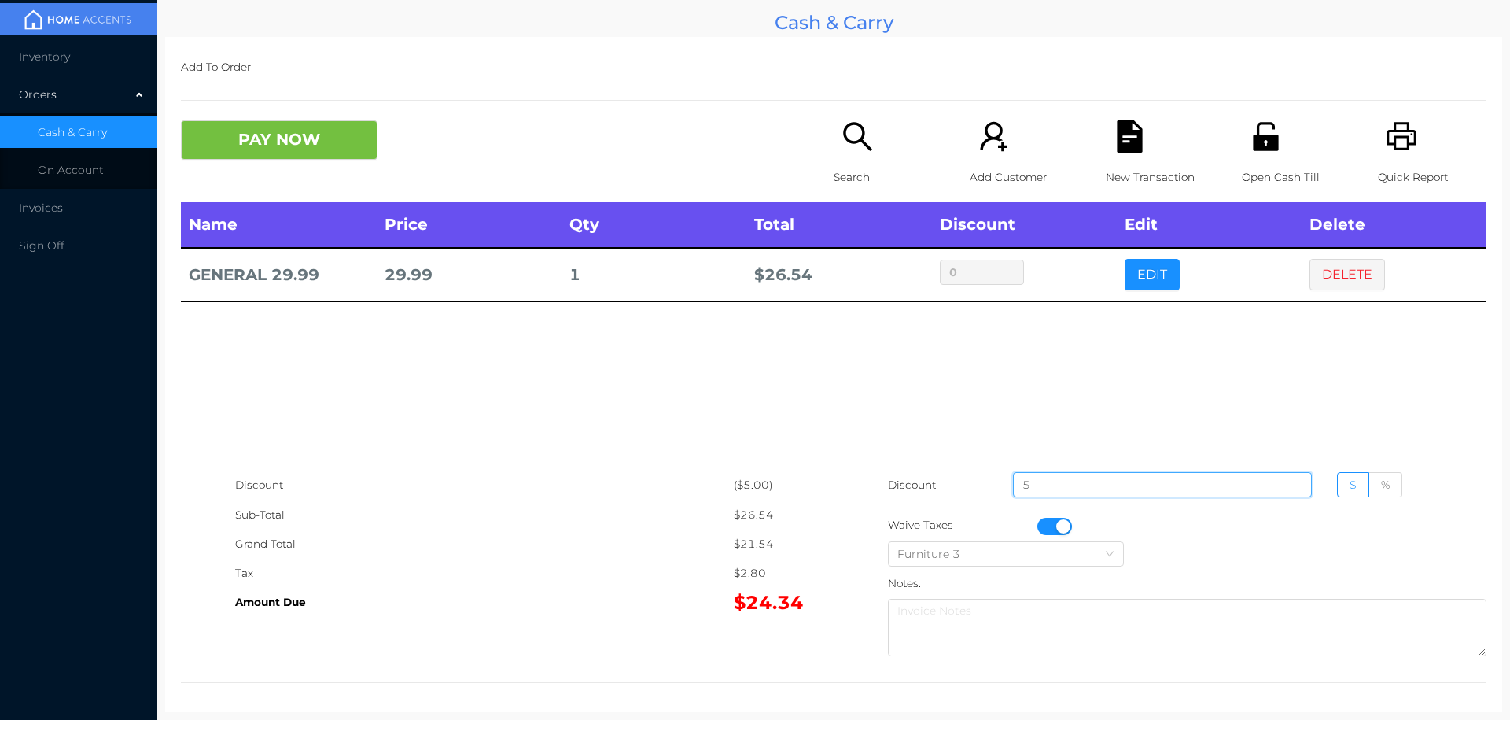
click at [1031, 485] on input "5" at bounding box center [1162, 484] width 299 height 25
click at [1050, 525] on button "button" at bounding box center [1055, 526] width 35 height 17
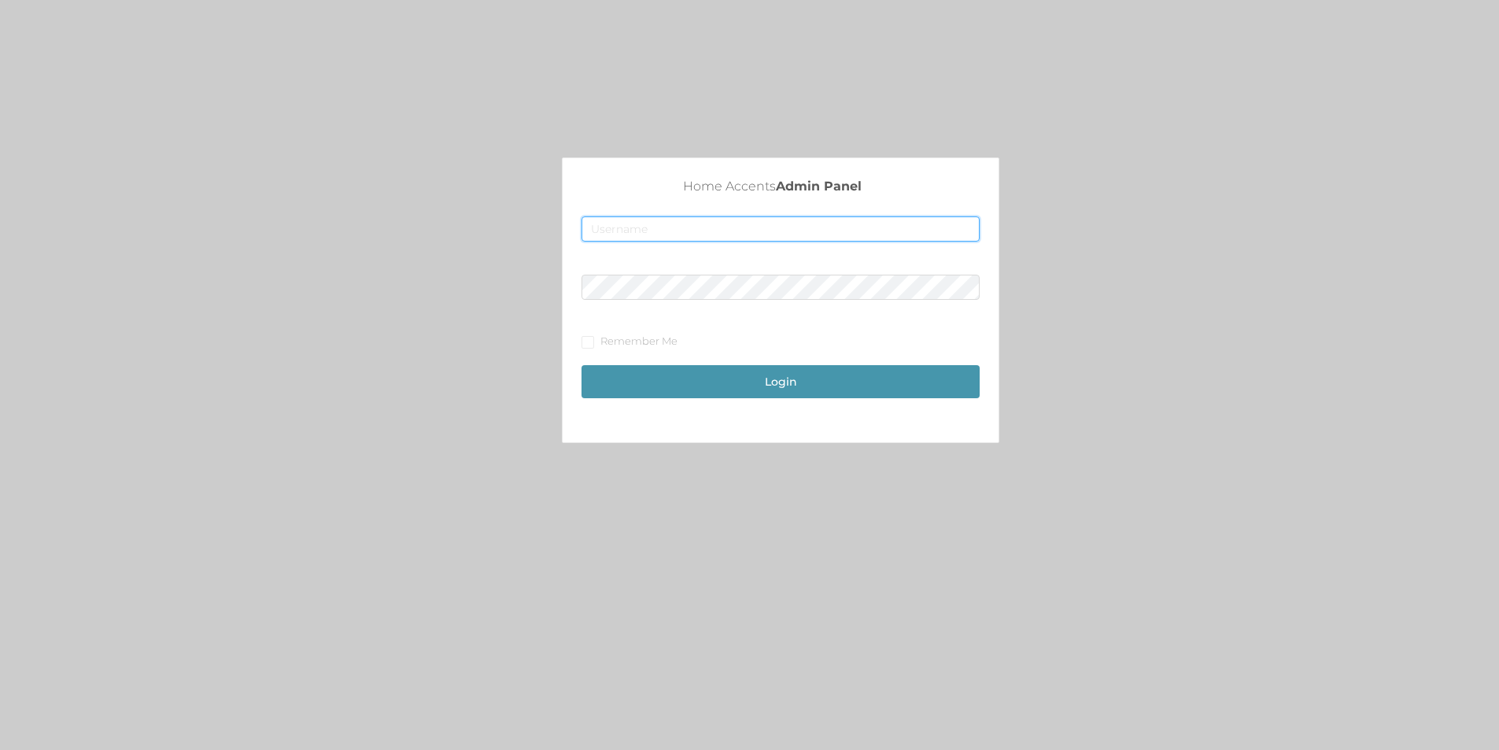
type input "[EMAIL_ADDRESS][DOMAIN_NAME]"
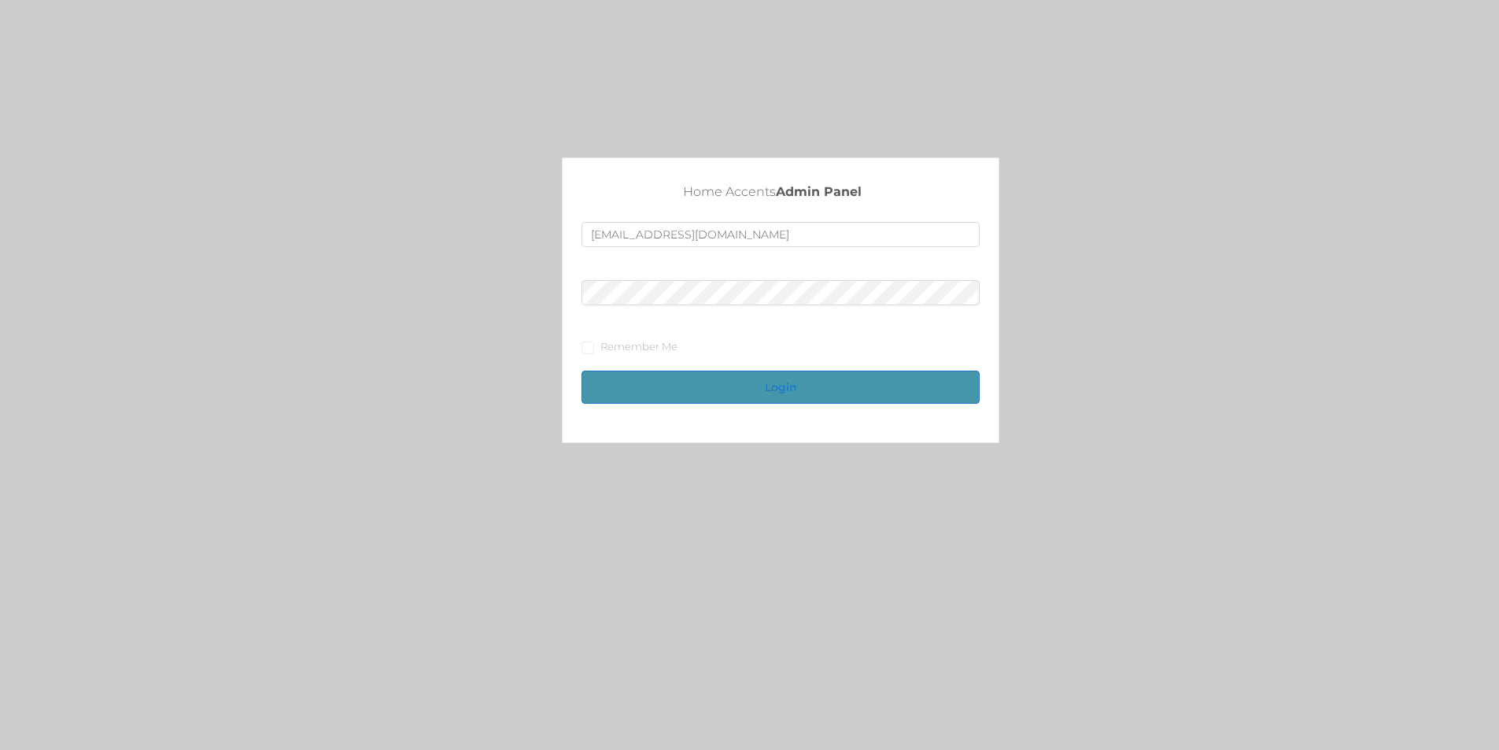
click at [728, 385] on button "Login" at bounding box center [780, 387] width 398 height 33
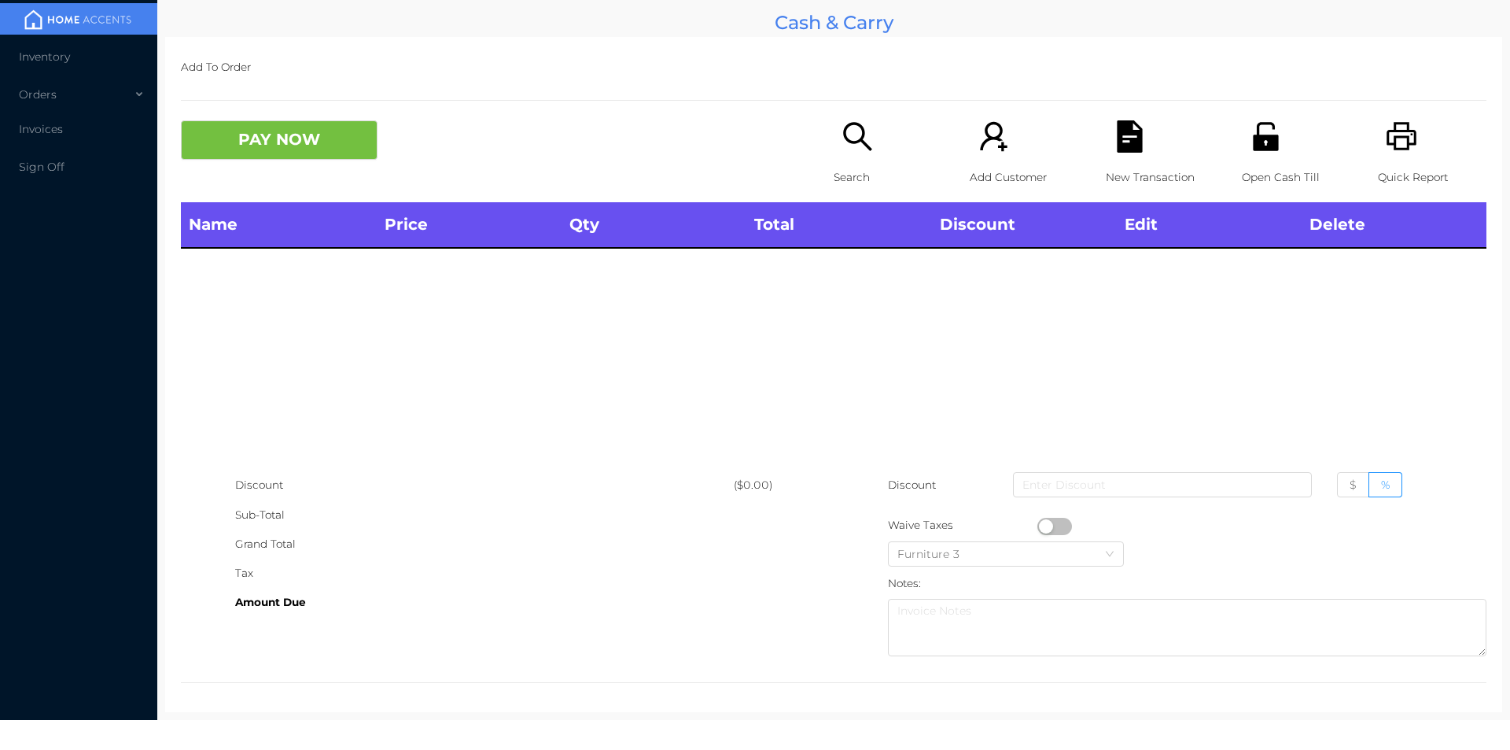
click at [834, 129] on div "Search" at bounding box center [888, 161] width 109 height 82
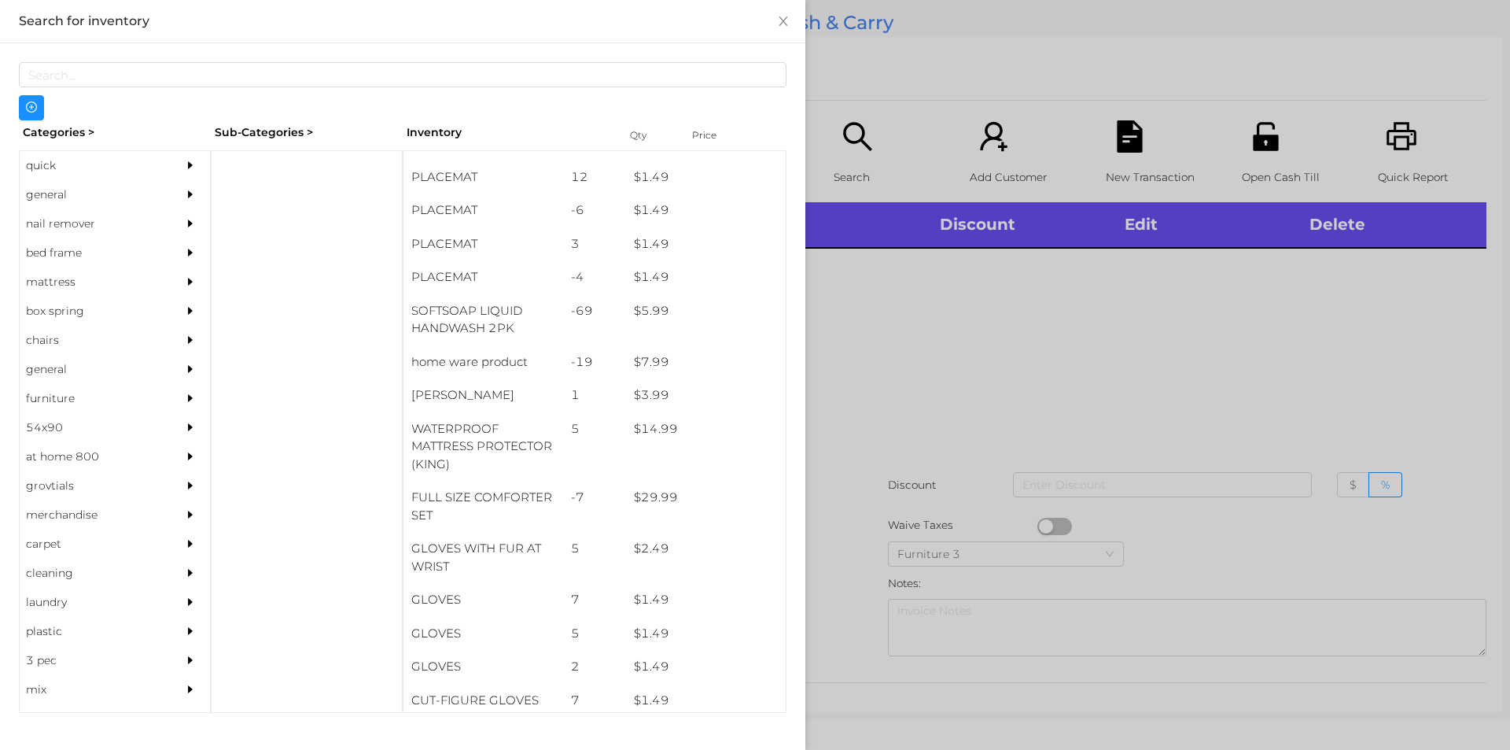
scroll to position [279, 0]
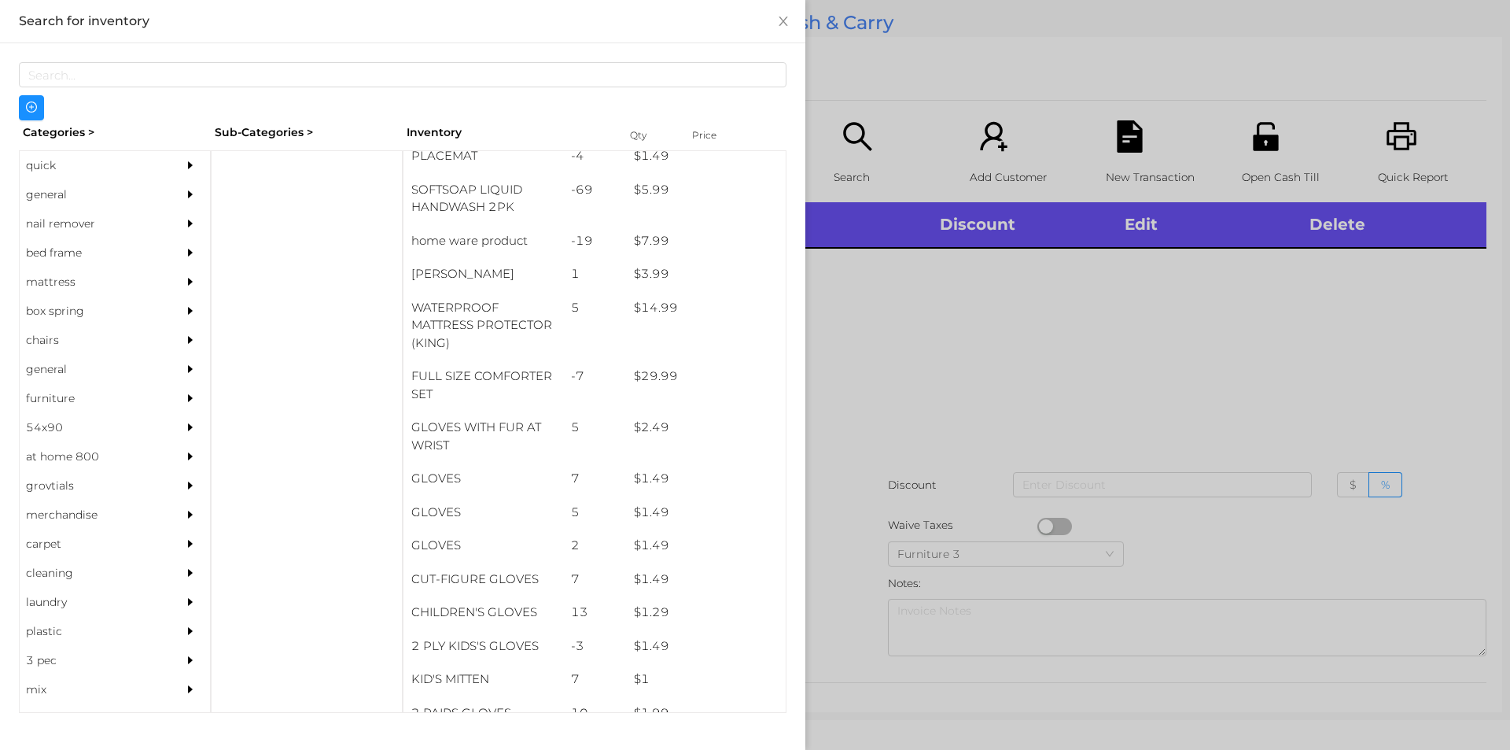
click at [68, 201] on div "general" at bounding box center [91, 194] width 143 height 29
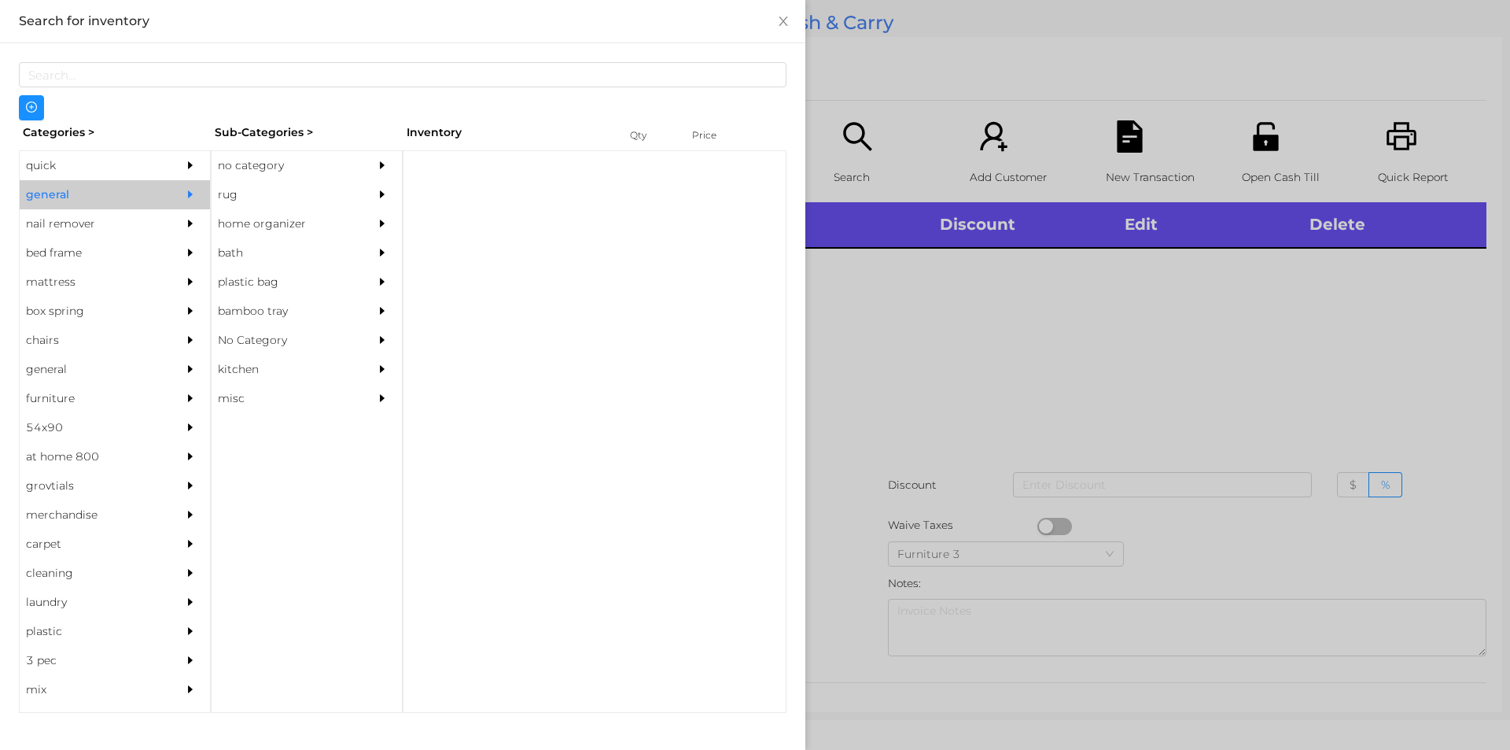
scroll to position [0, 0]
click at [239, 171] on div "no category" at bounding box center [283, 165] width 143 height 29
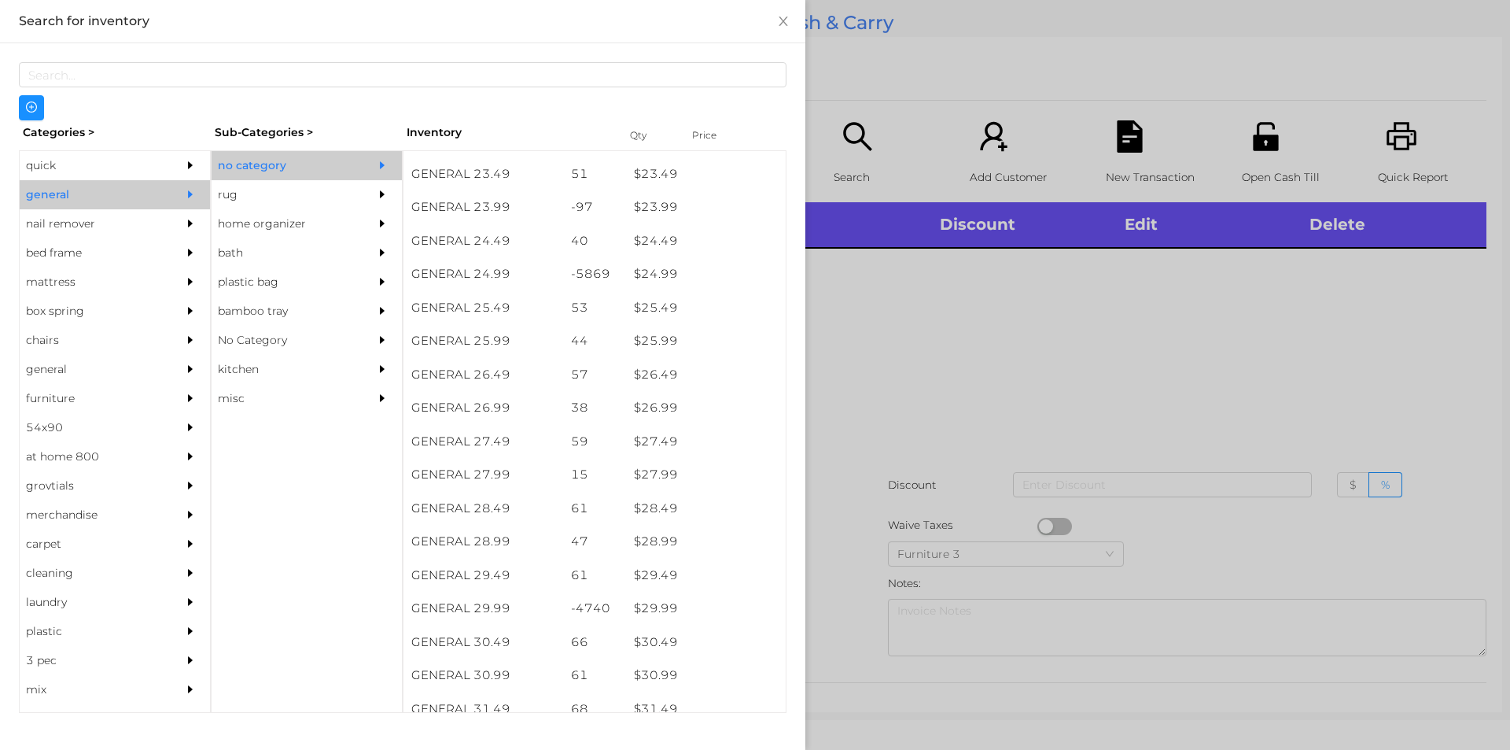
scroll to position [1954, 0]
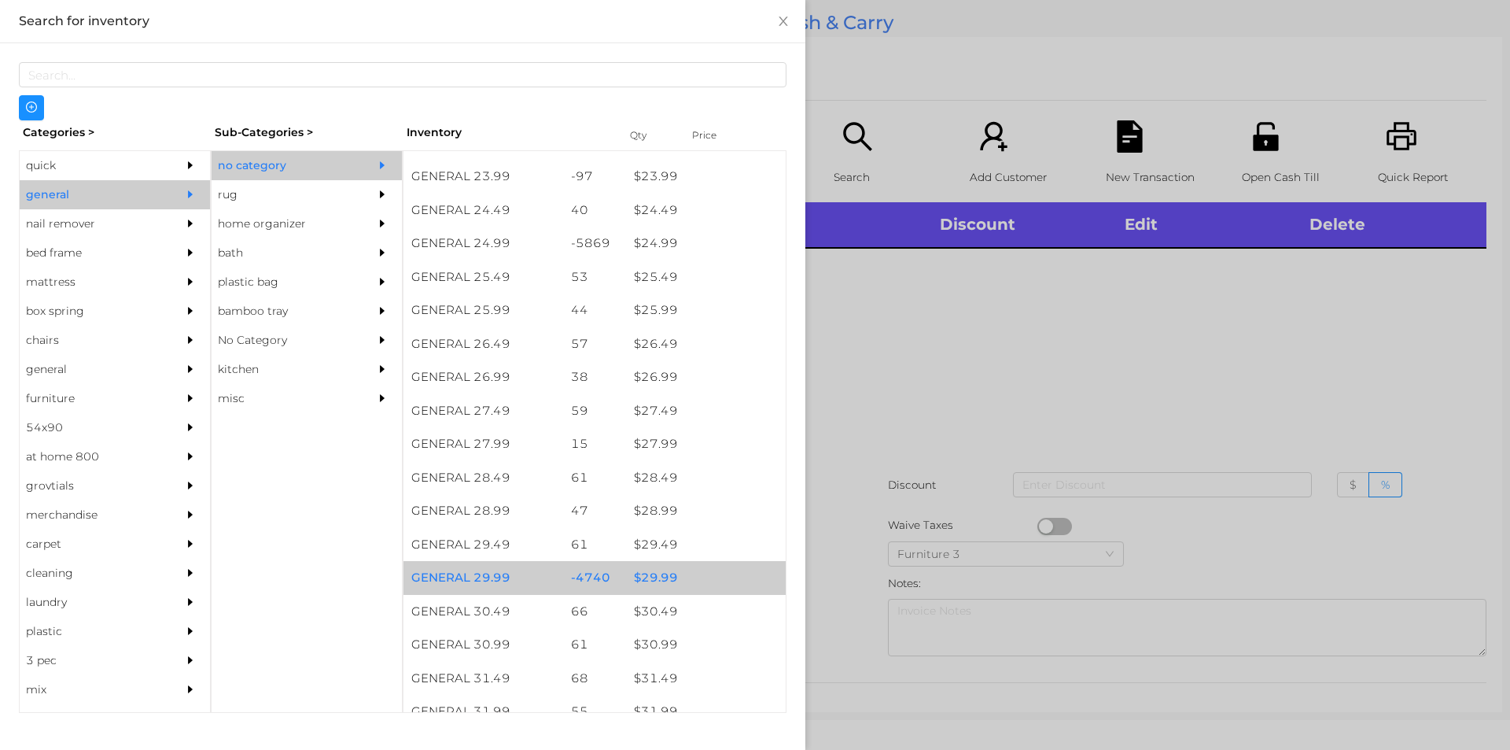
click at [641, 574] on div "$ 29.99" at bounding box center [706, 578] width 160 height 34
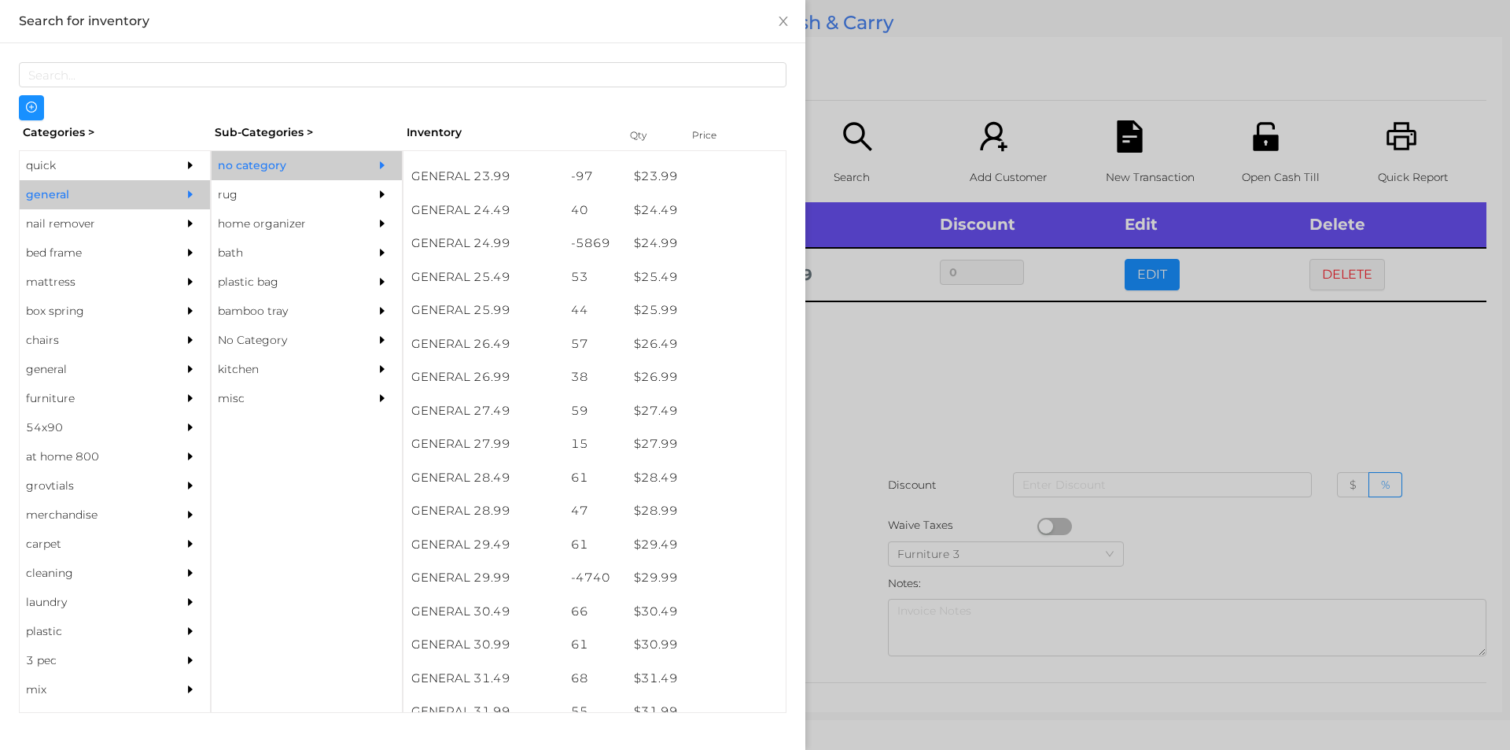
click at [1075, 393] on div at bounding box center [755, 375] width 1510 height 750
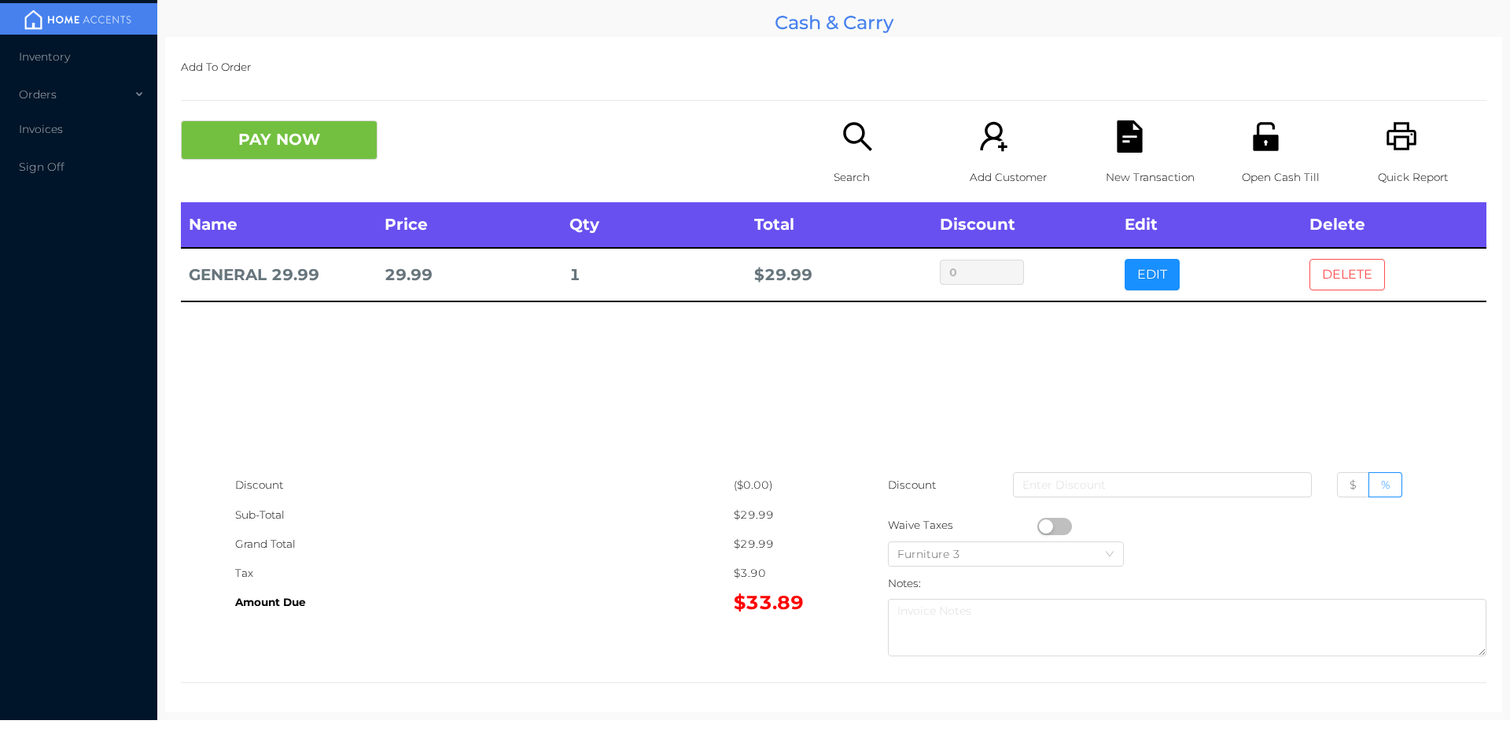
click at [1327, 282] on button "DELETE" at bounding box center [1348, 274] width 76 height 31
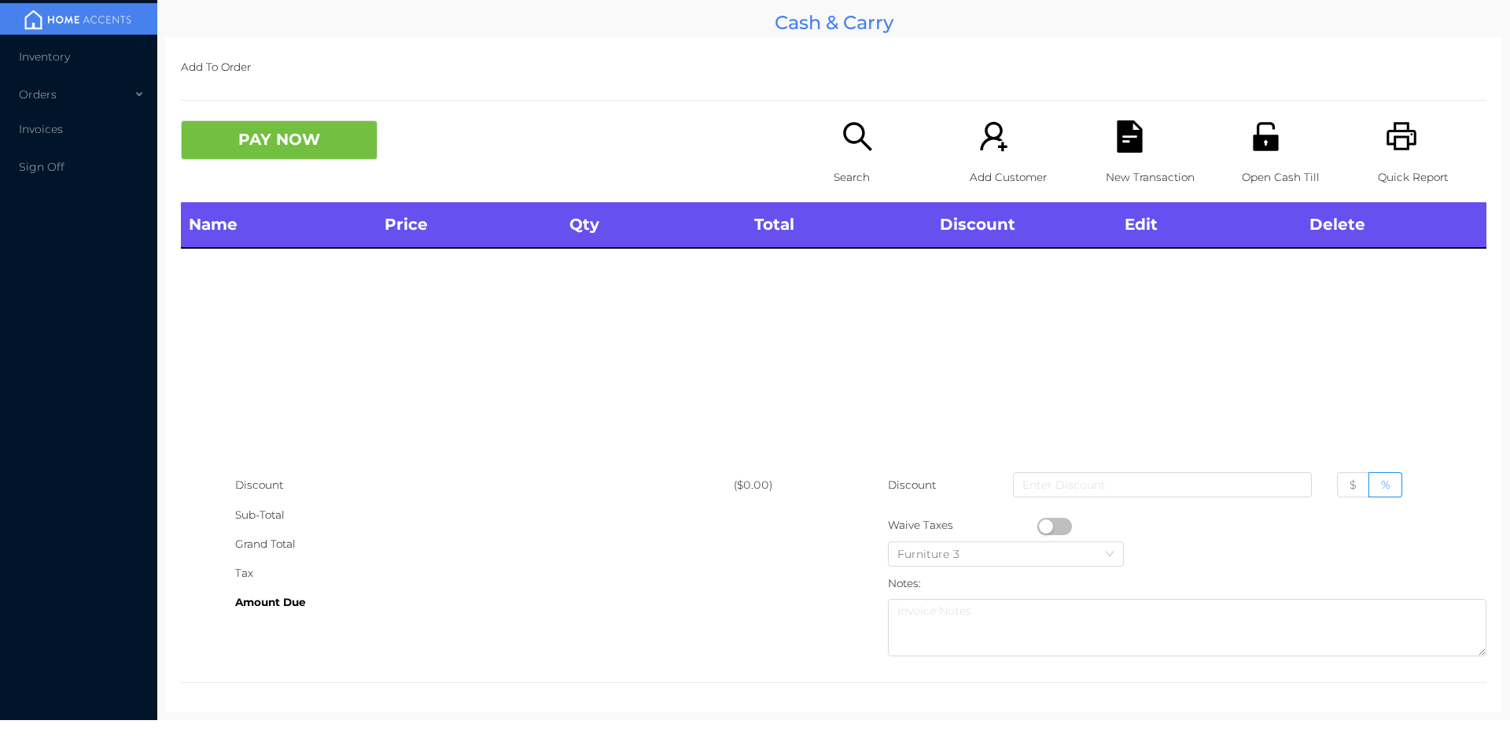
click at [1403, 152] on icon "icon: printer" at bounding box center [1402, 136] width 32 height 32
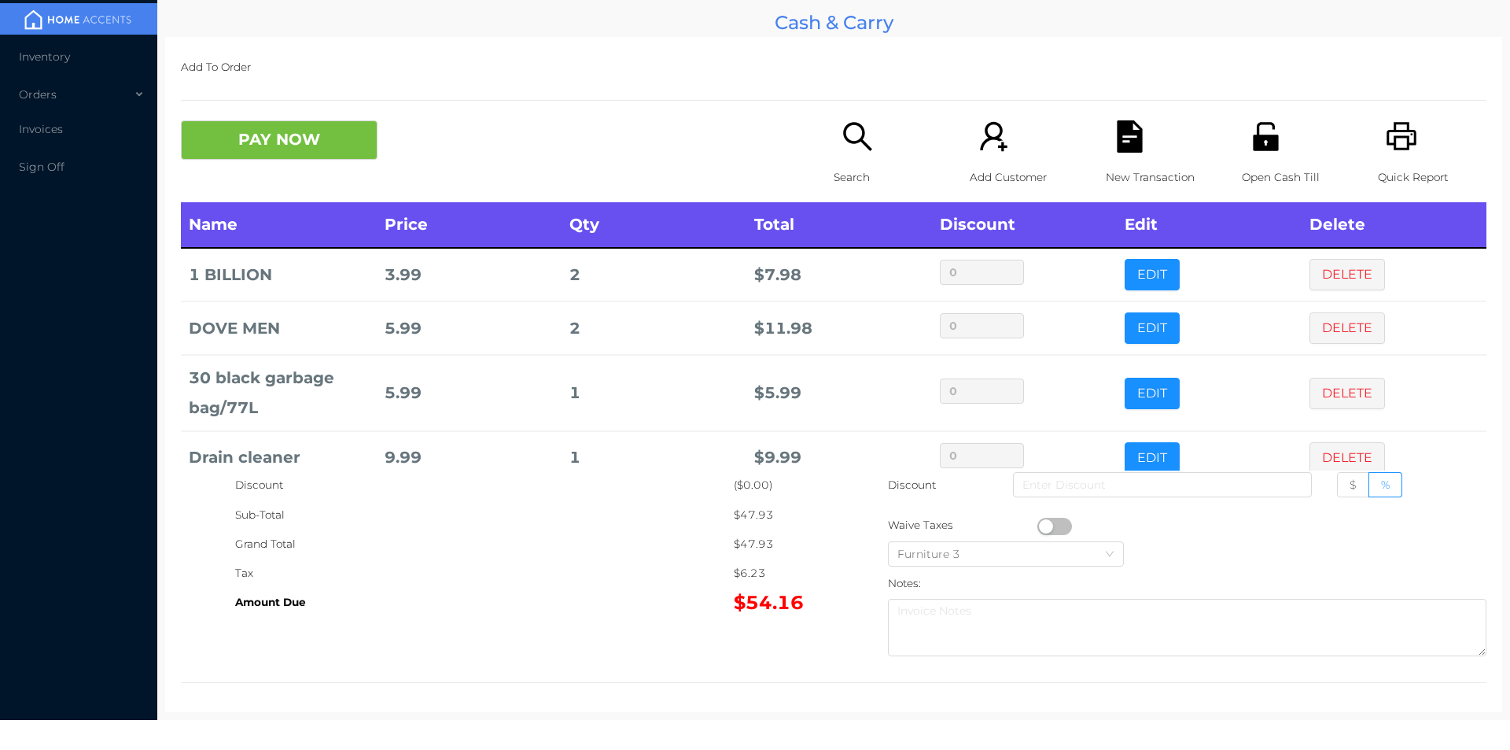
click at [861, 156] on div "Search" at bounding box center [888, 161] width 109 height 82
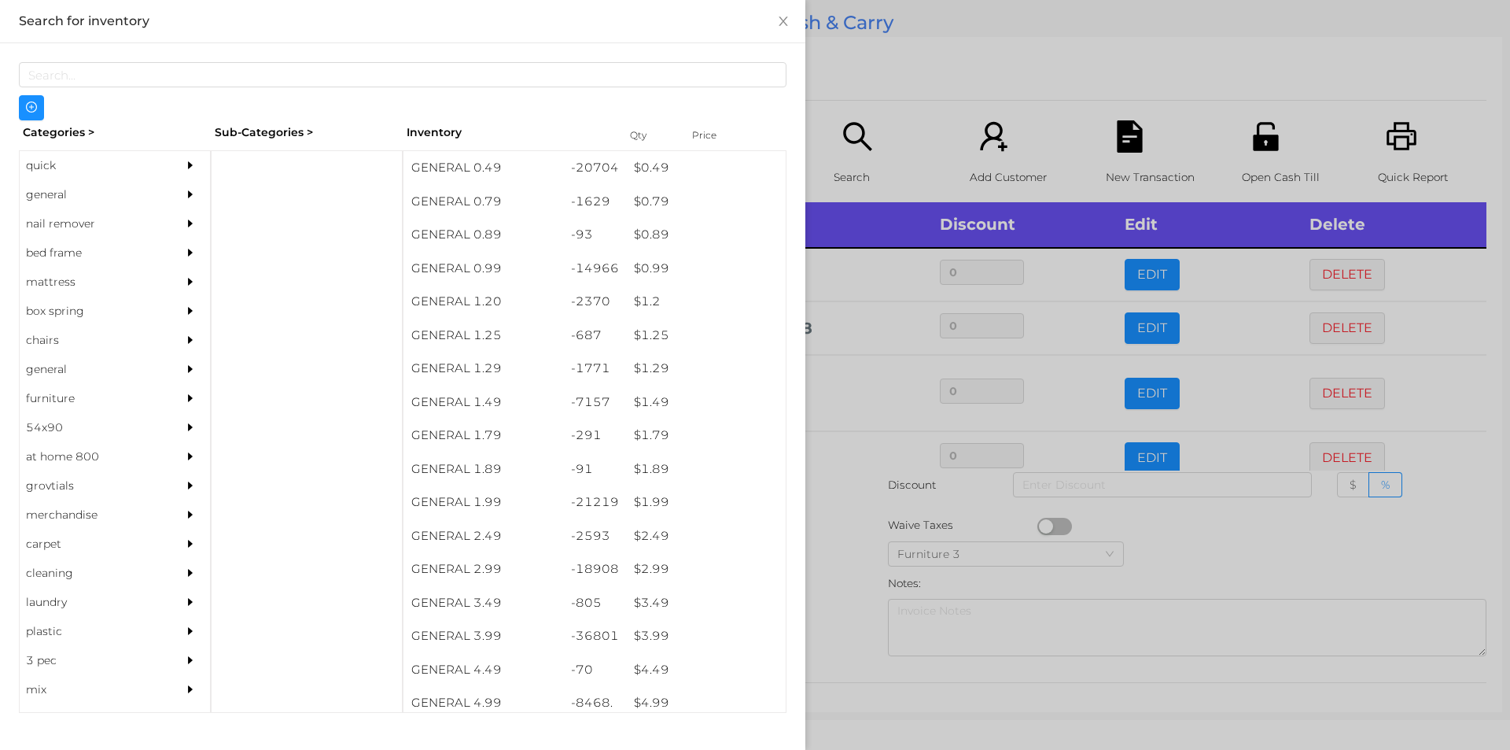
click at [57, 163] on div "quick" at bounding box center [91, 165] width 143 height 29
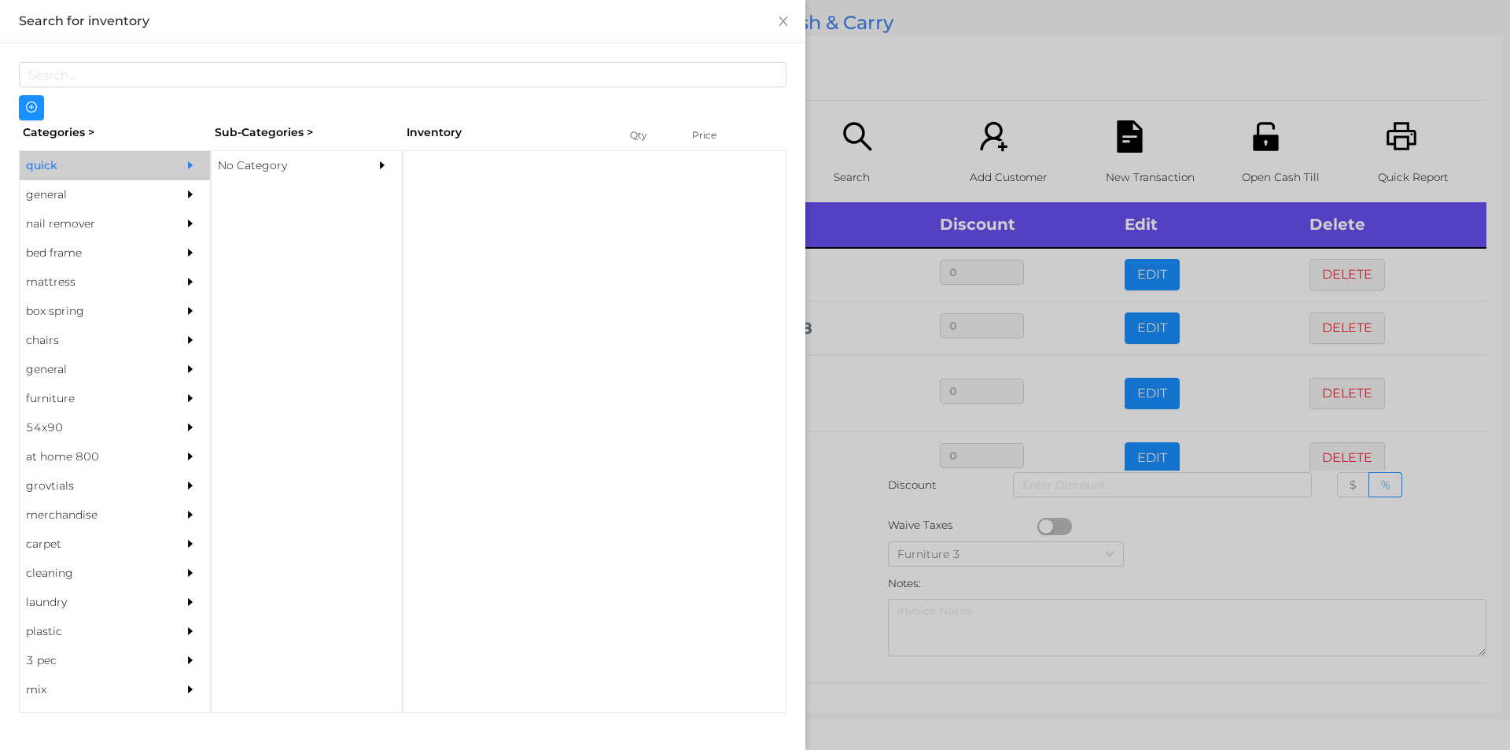
click at [54, 199] on div "general" at bounding box center [91, 194] width 143 height 29
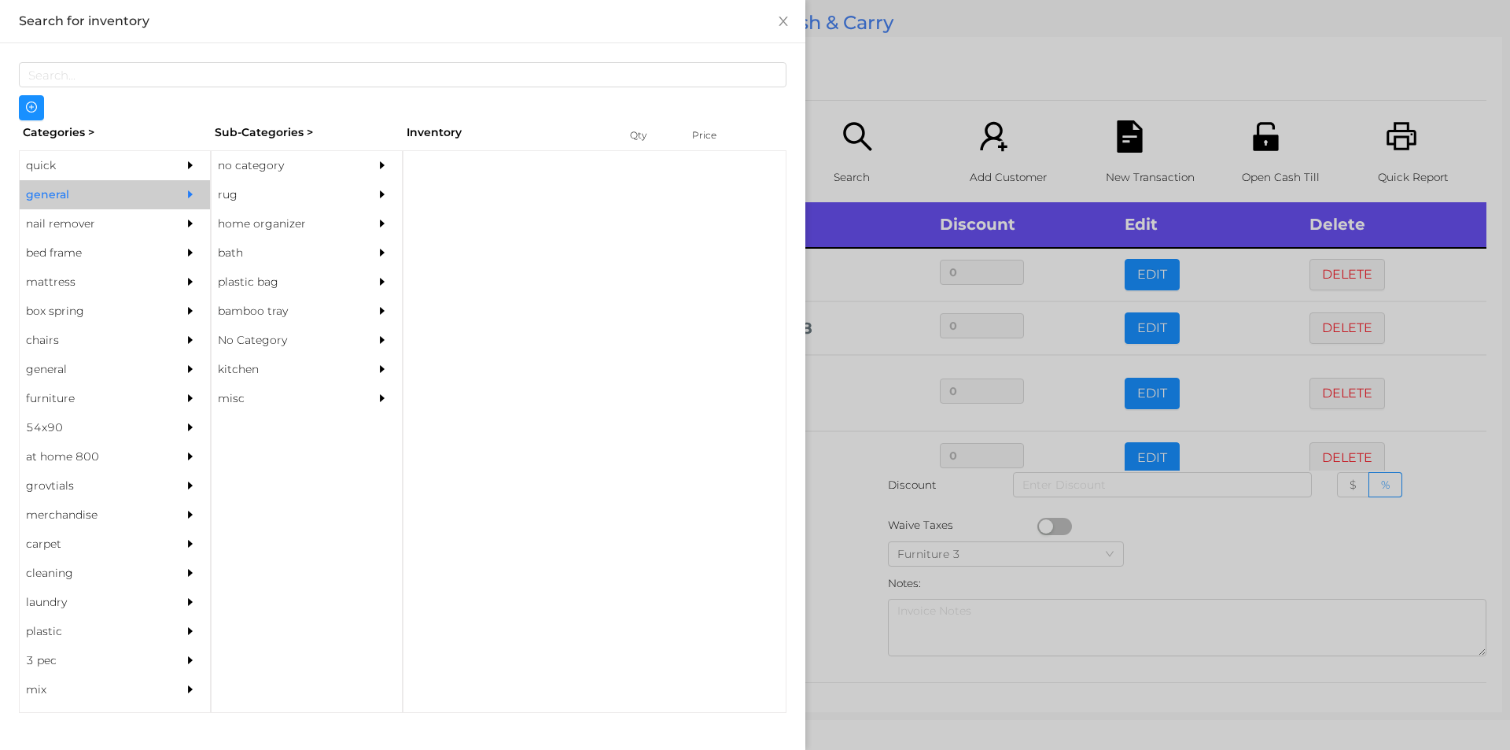
click at [246, 161] on div "no category" at bounding box center [283, 165] width 143 height 29
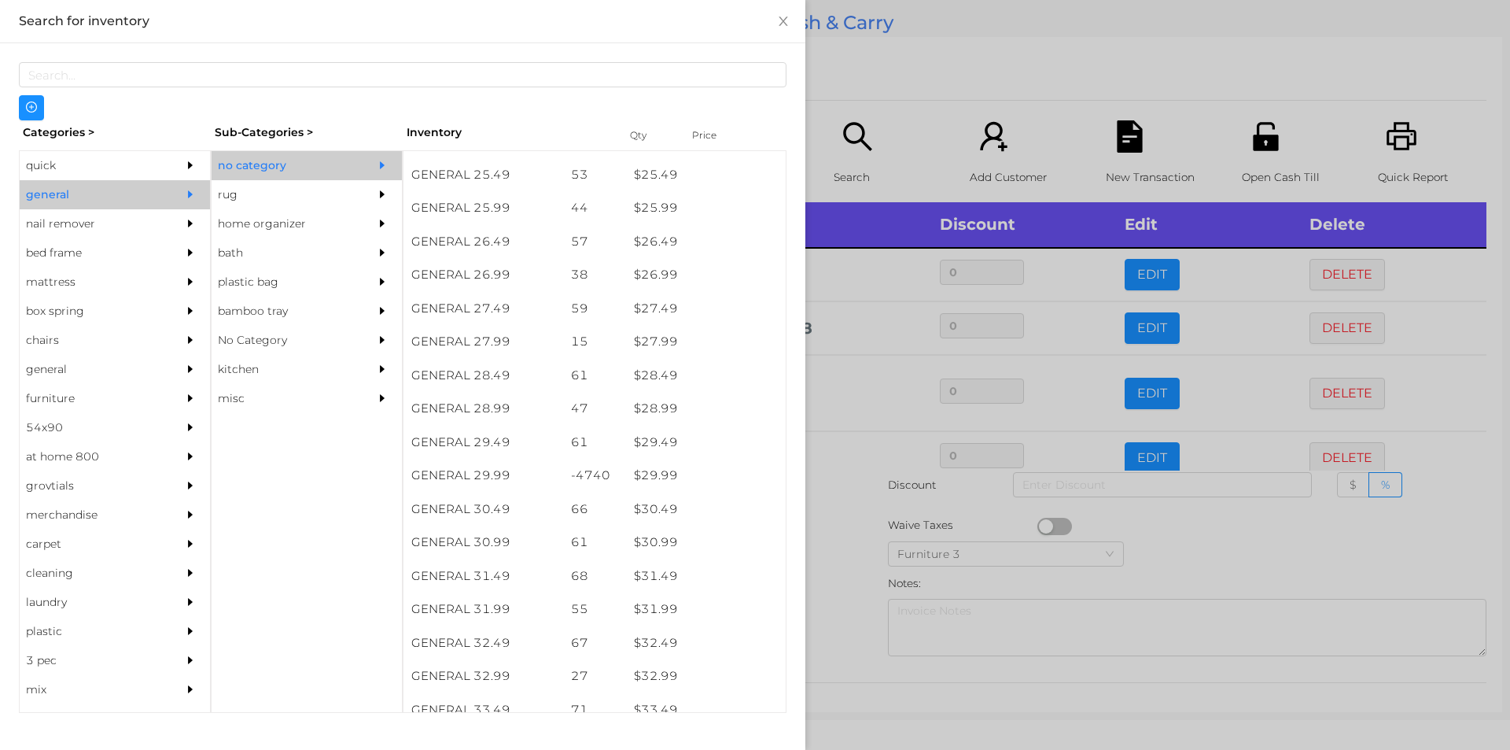
scroll to position [2056, 0]
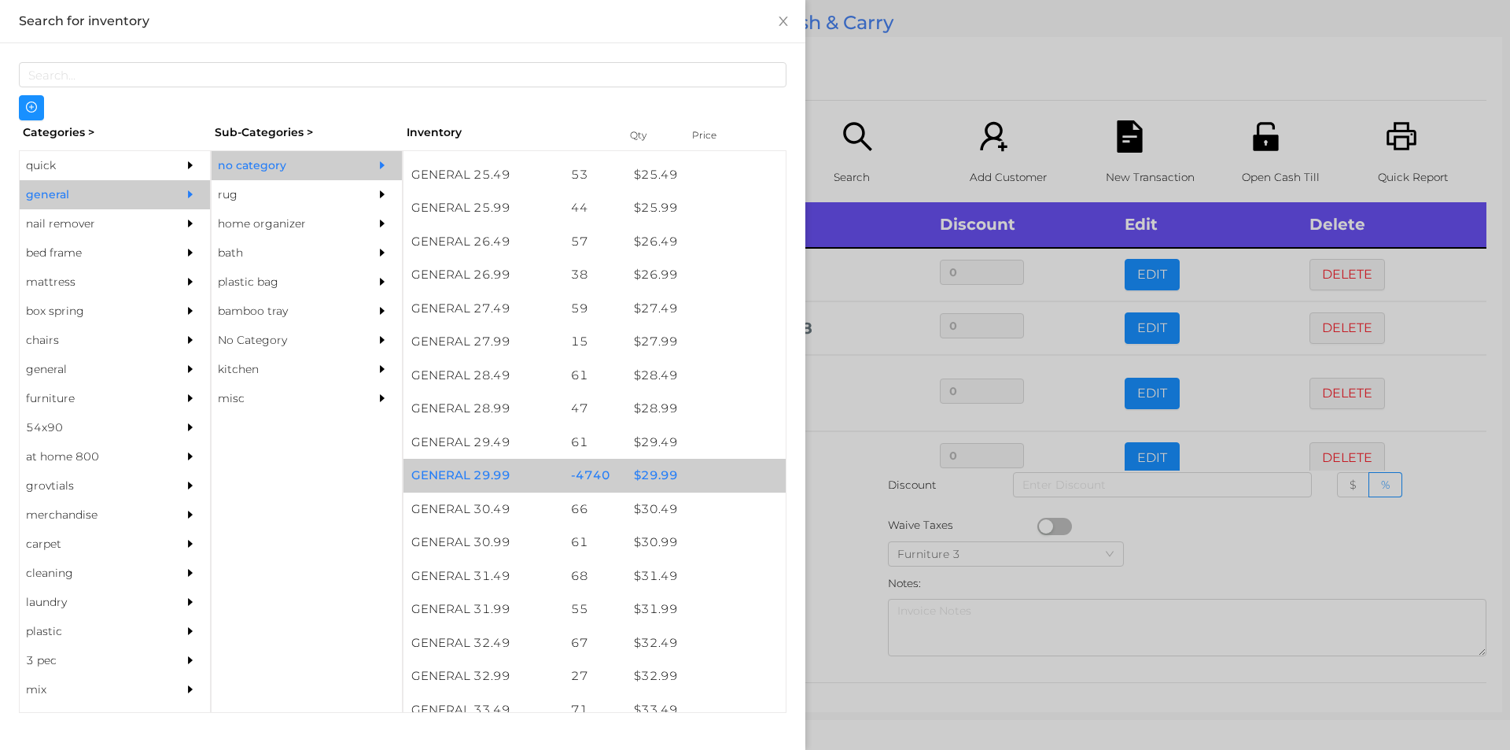
click at [658, 467] on div "$ 29.99" at bounding box center [706, 476] width 160 height 34
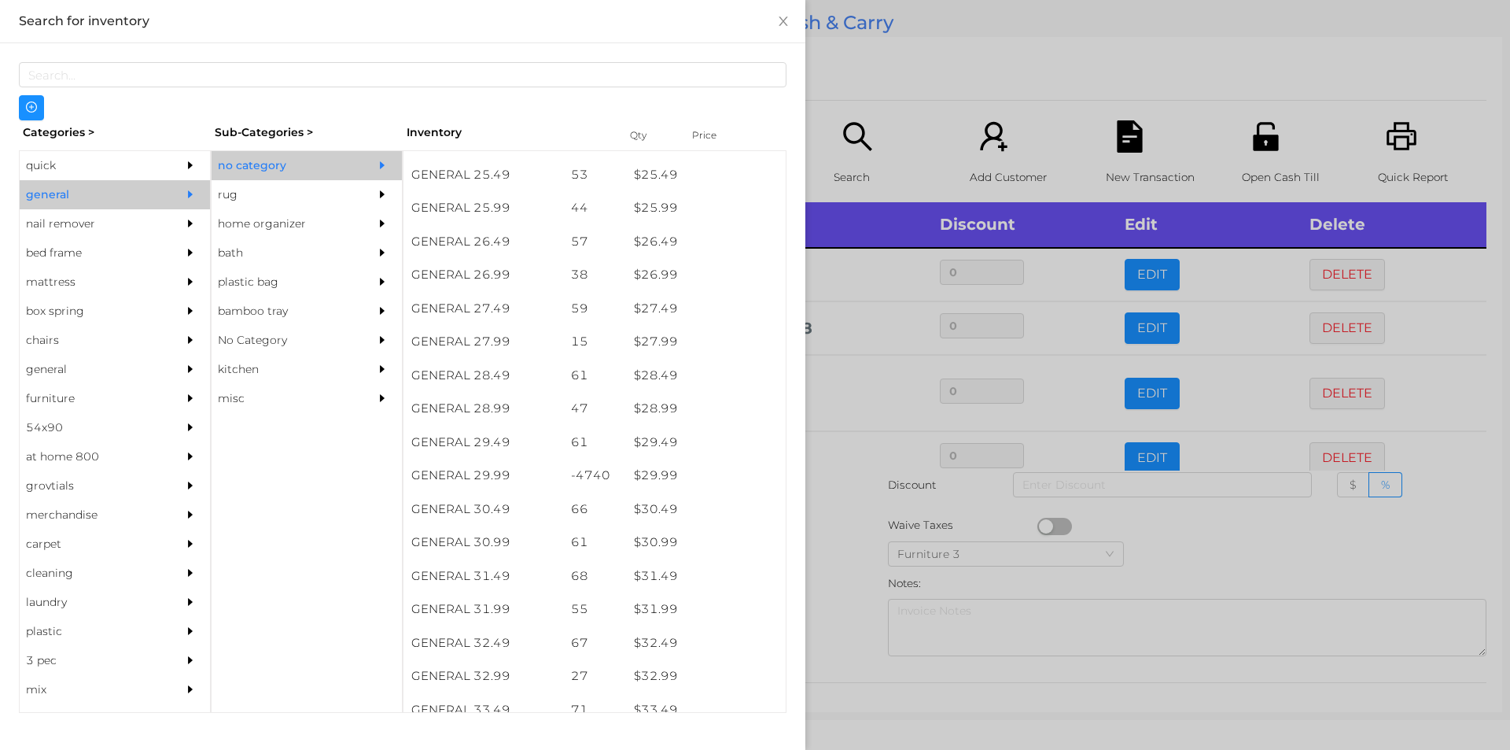
click at [846, 513] on div at bounding box center [755, 375] width 1510 height 750
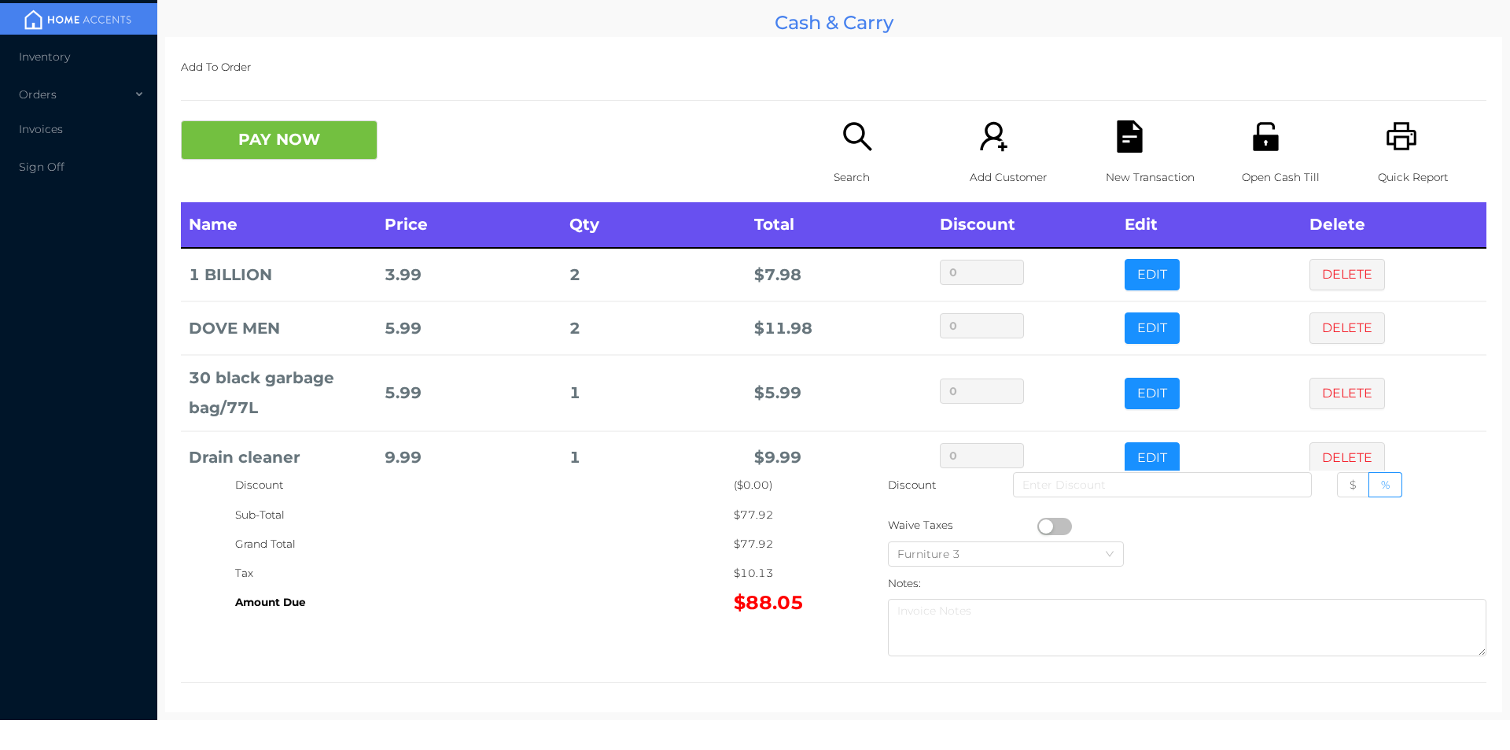
scroll to position [160, 0]
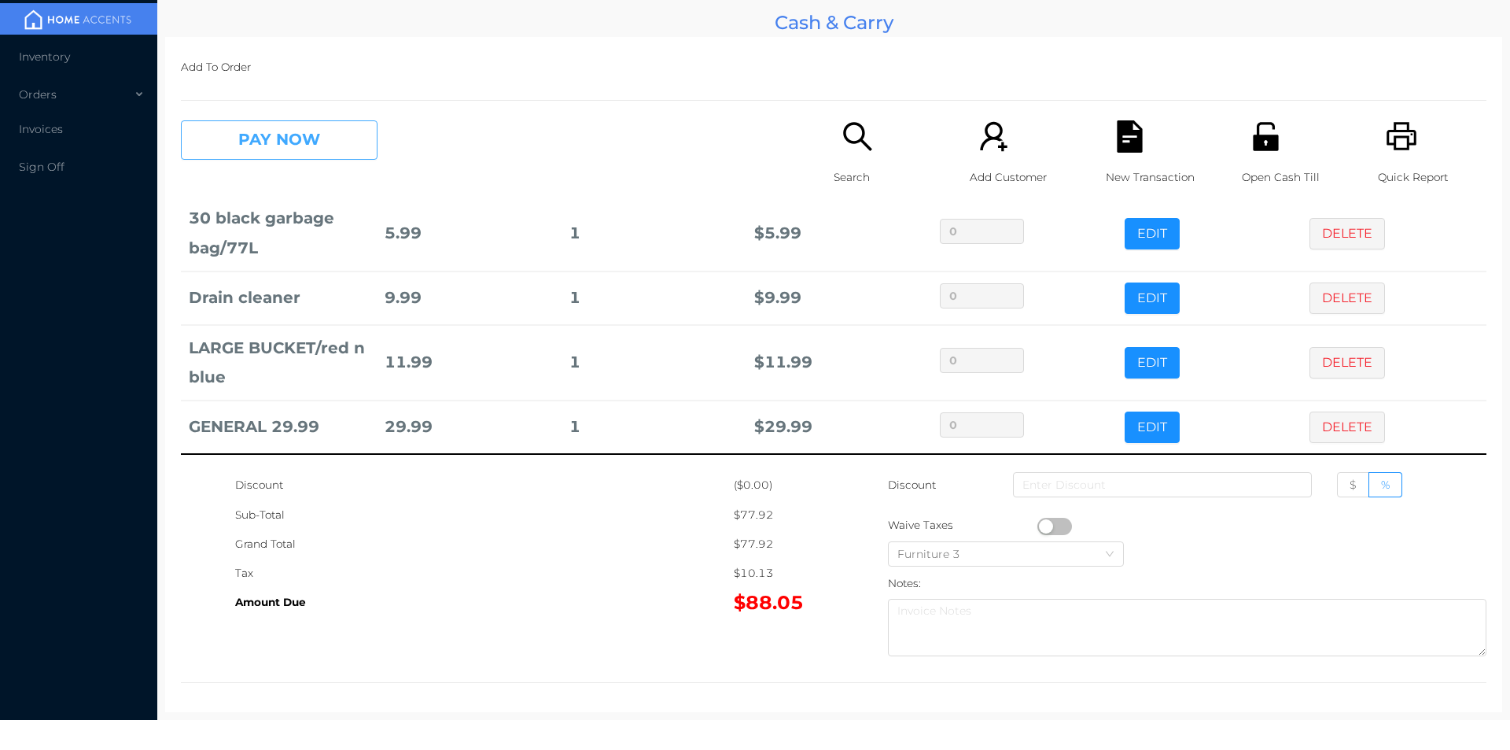
click at [330, 147] on button "PAY NOW" at bounding box center [279, 139] width 197 height 39
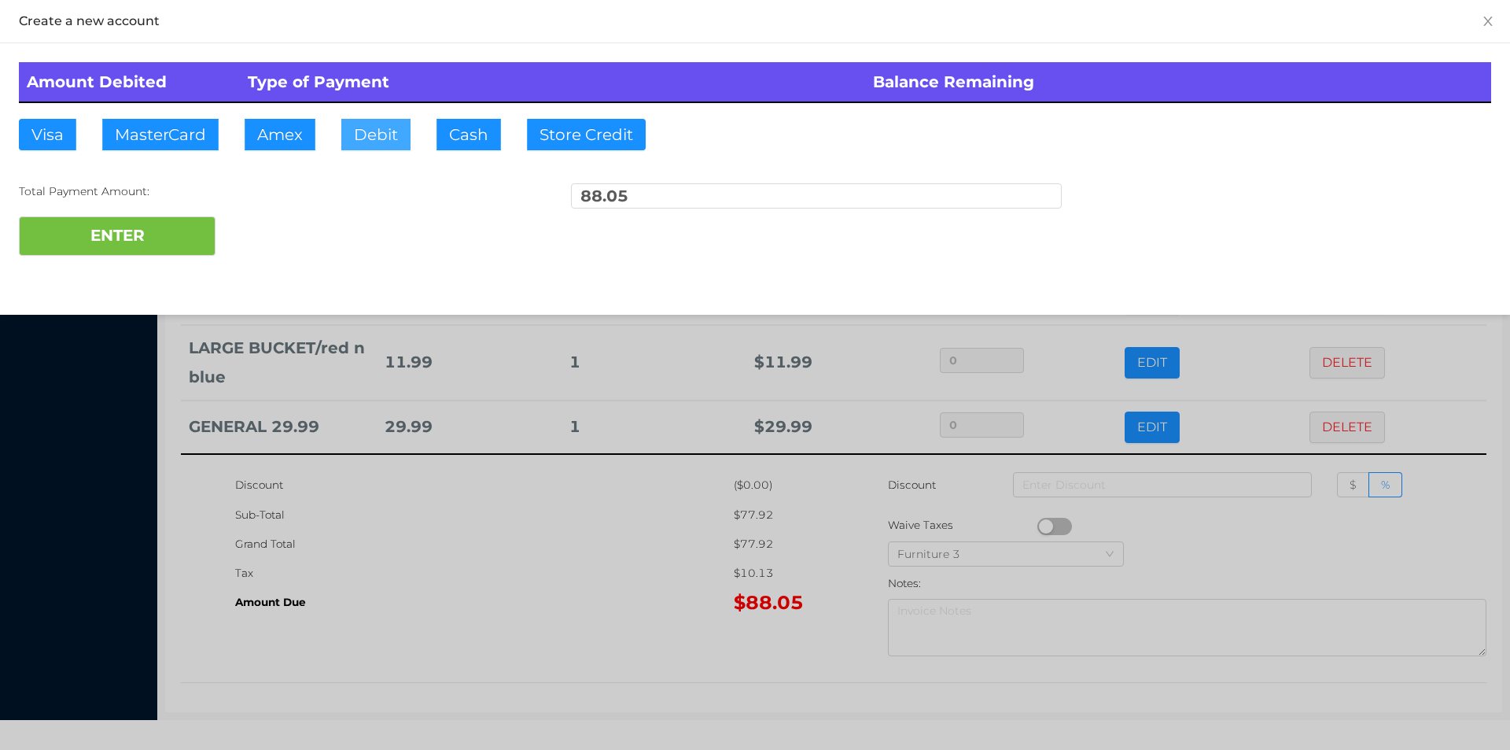
click at [367, 146] on button "Debit" at bounding box center [375, 134] width 69 height 31
click at [172, 232] on button "ENTER" at bounding box center [117, 235] width 197 height 39
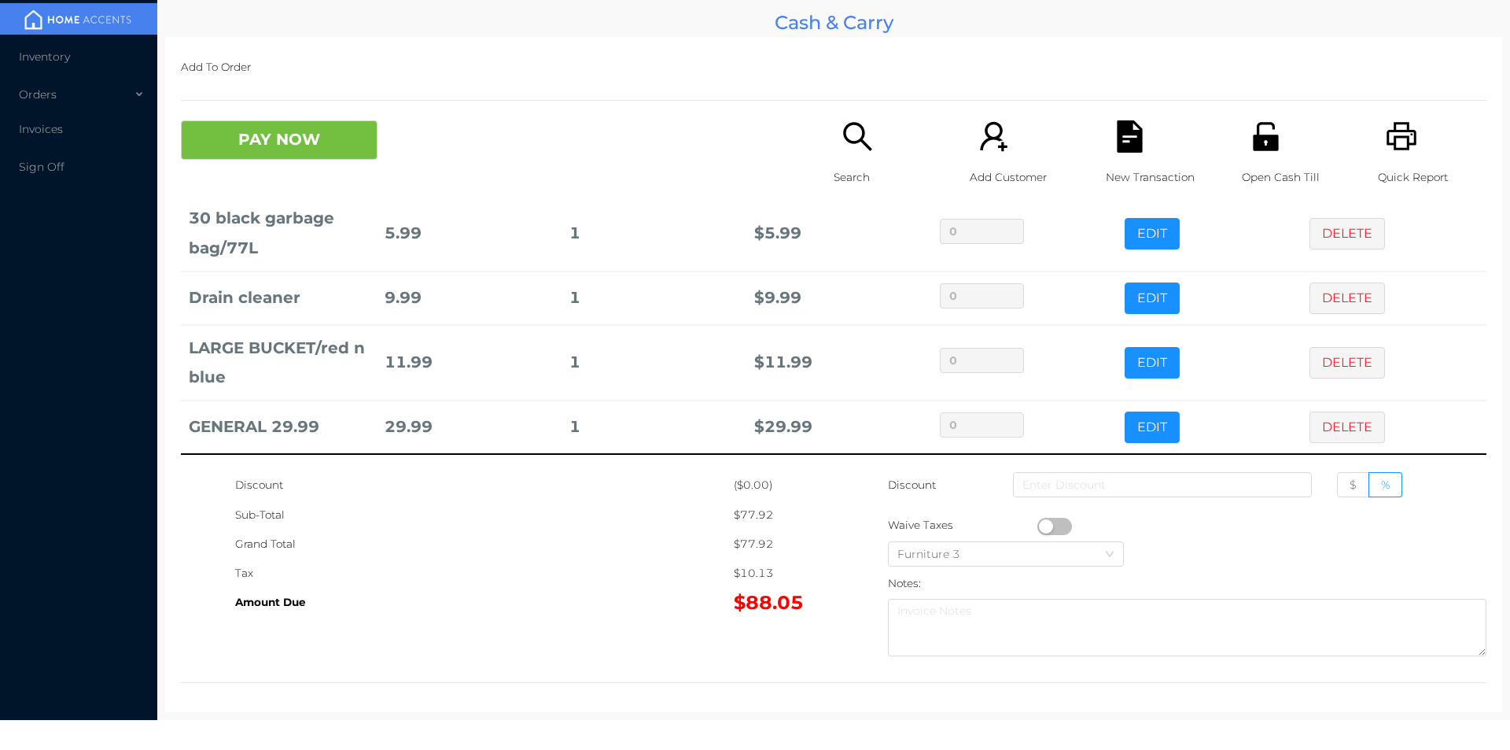
scroll to position [0, 0]
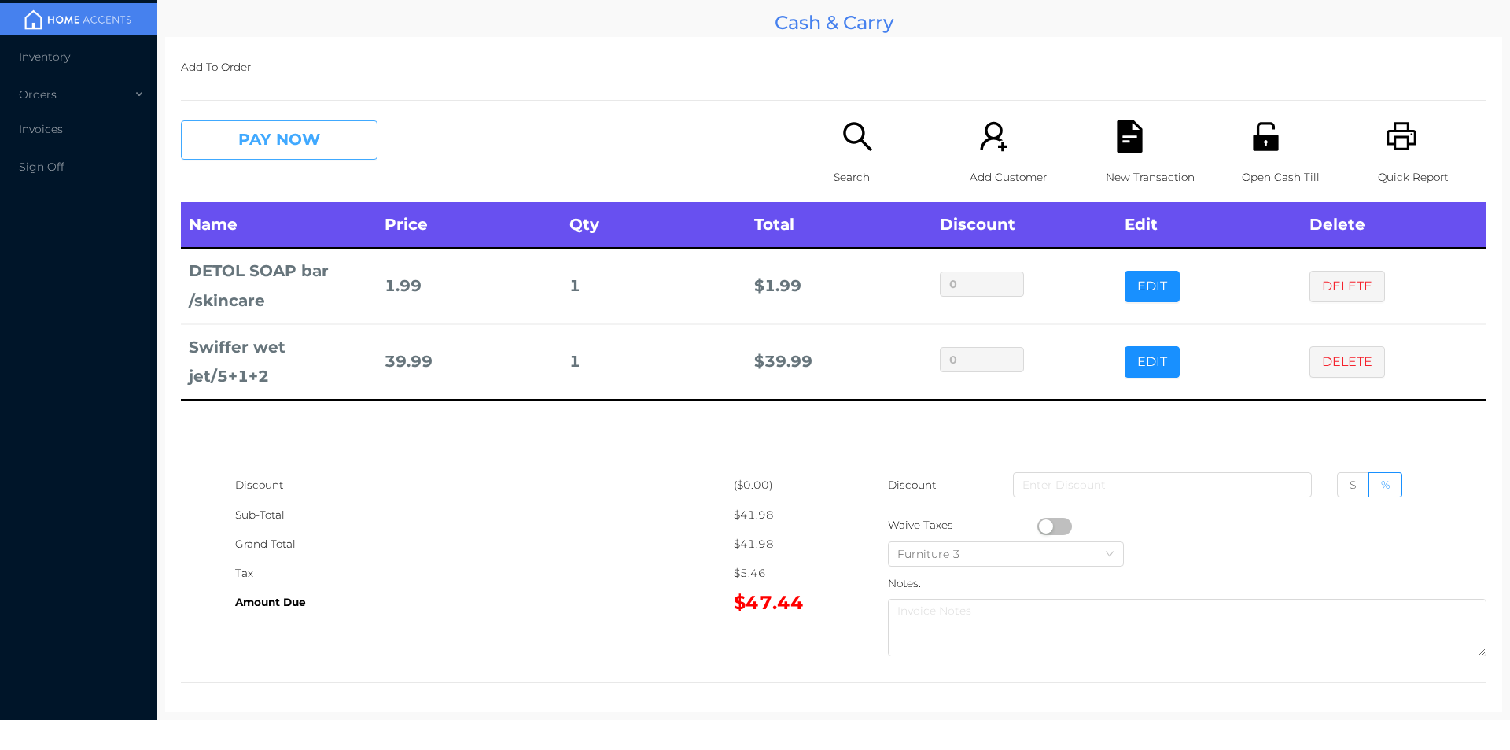
click at [329, 145] on button "PAY NOW" at bounding box center [279, 139] width 197 height 39
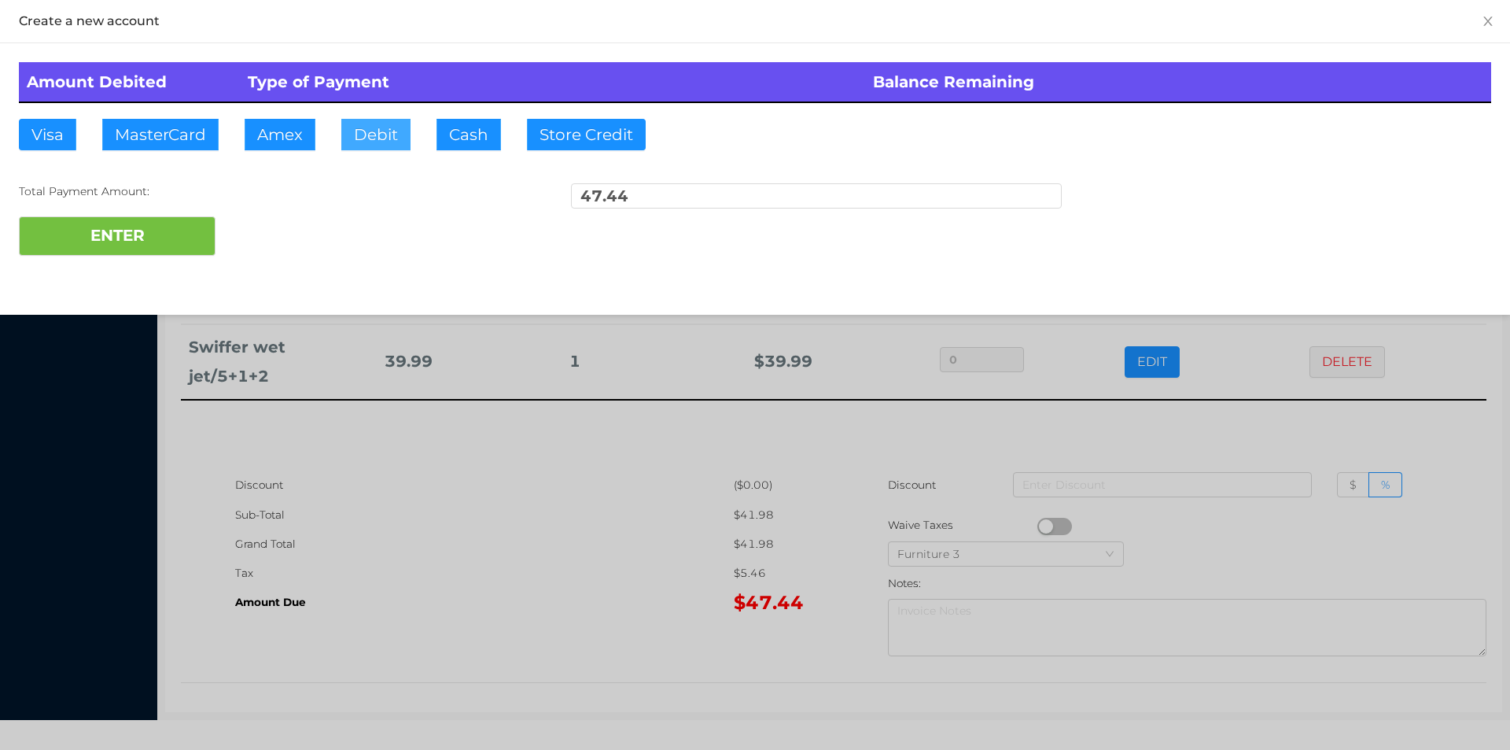
click at [371, 141] on button "Debit" at bounding box center [375, 134] width 69 height 31
click at [196, 243] on button "ENTER" at bounding box center [117, 235] width 197 height 39
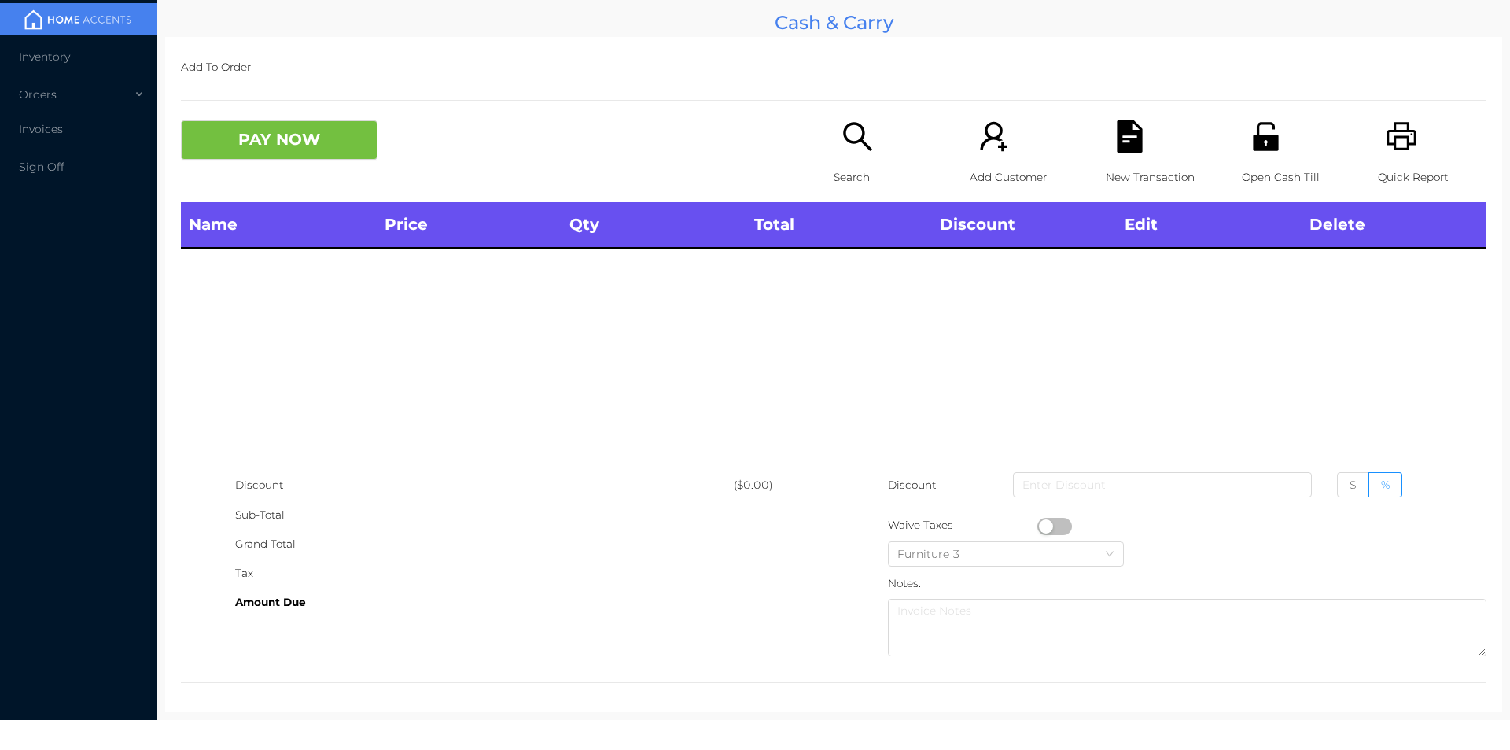
click at [849, 171] on p "Search" at bounding box center [888, 177] width 109 height 29
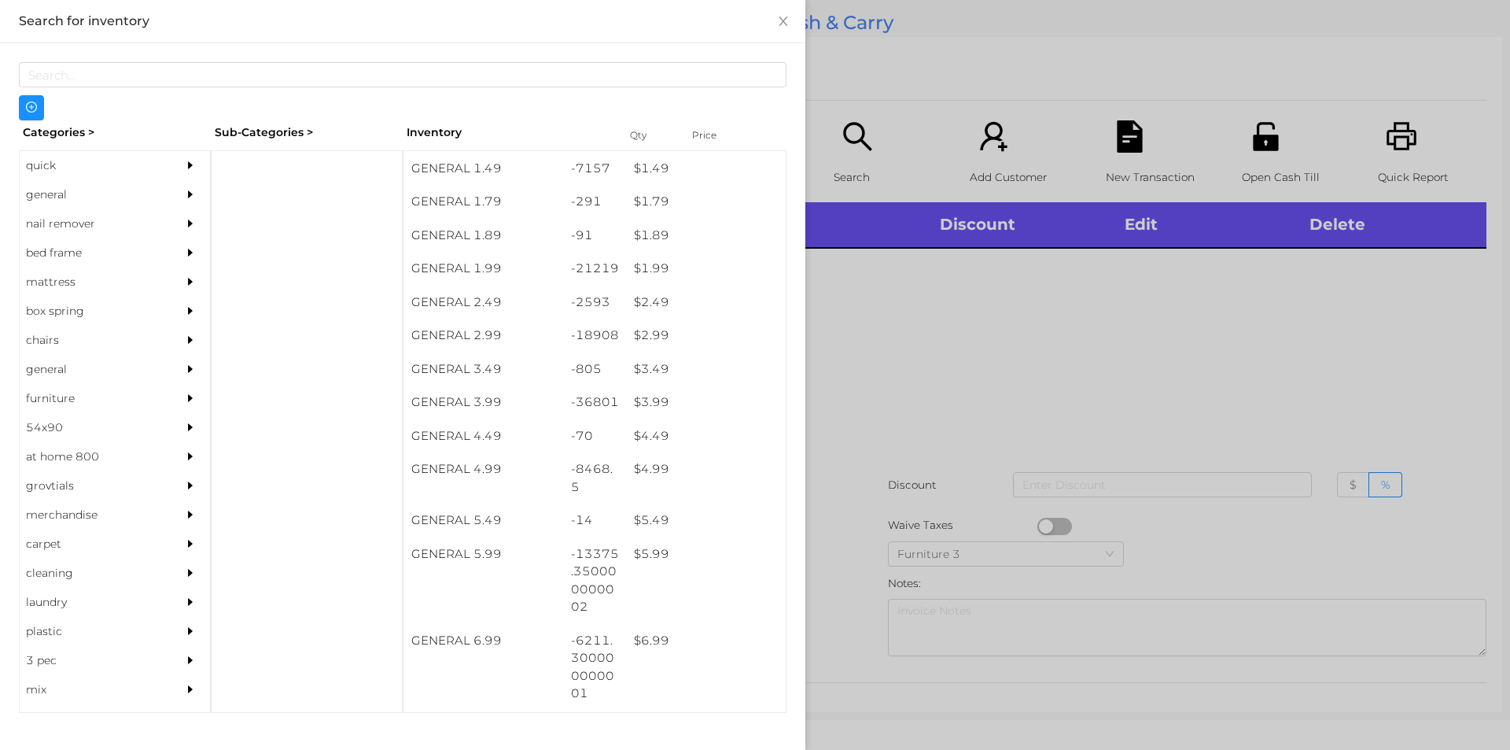
scroll to position [244, 0]
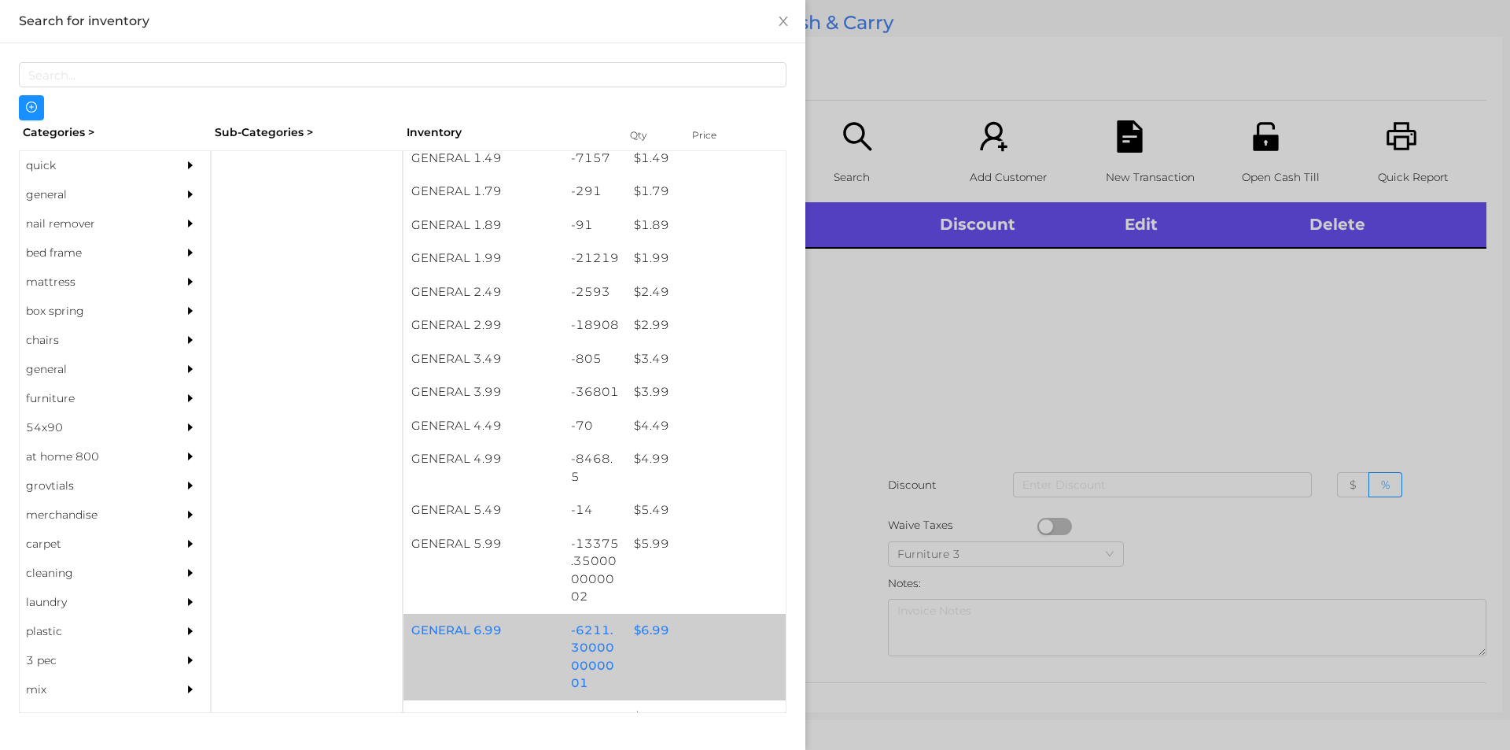
click at [640, 627] on div "$ 6.99" at bounding box center [706, 631] width 160 height 34
click at [643, 625] on div "$ 6.99" at bounding box center [706, 631] width 160 height 34
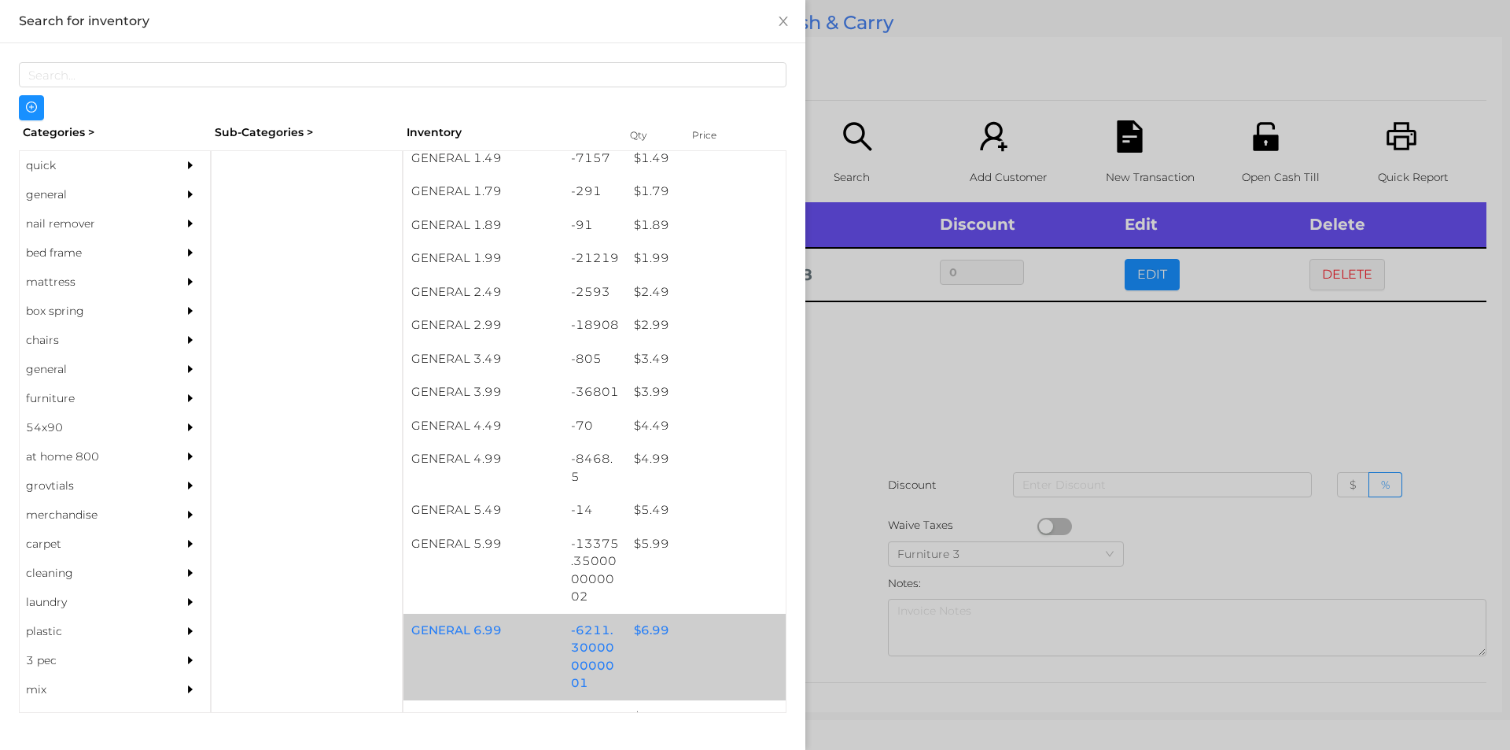
click at [653, 630] on div "$ 6.99" at bounding box center [706, 631] width 160 height 34
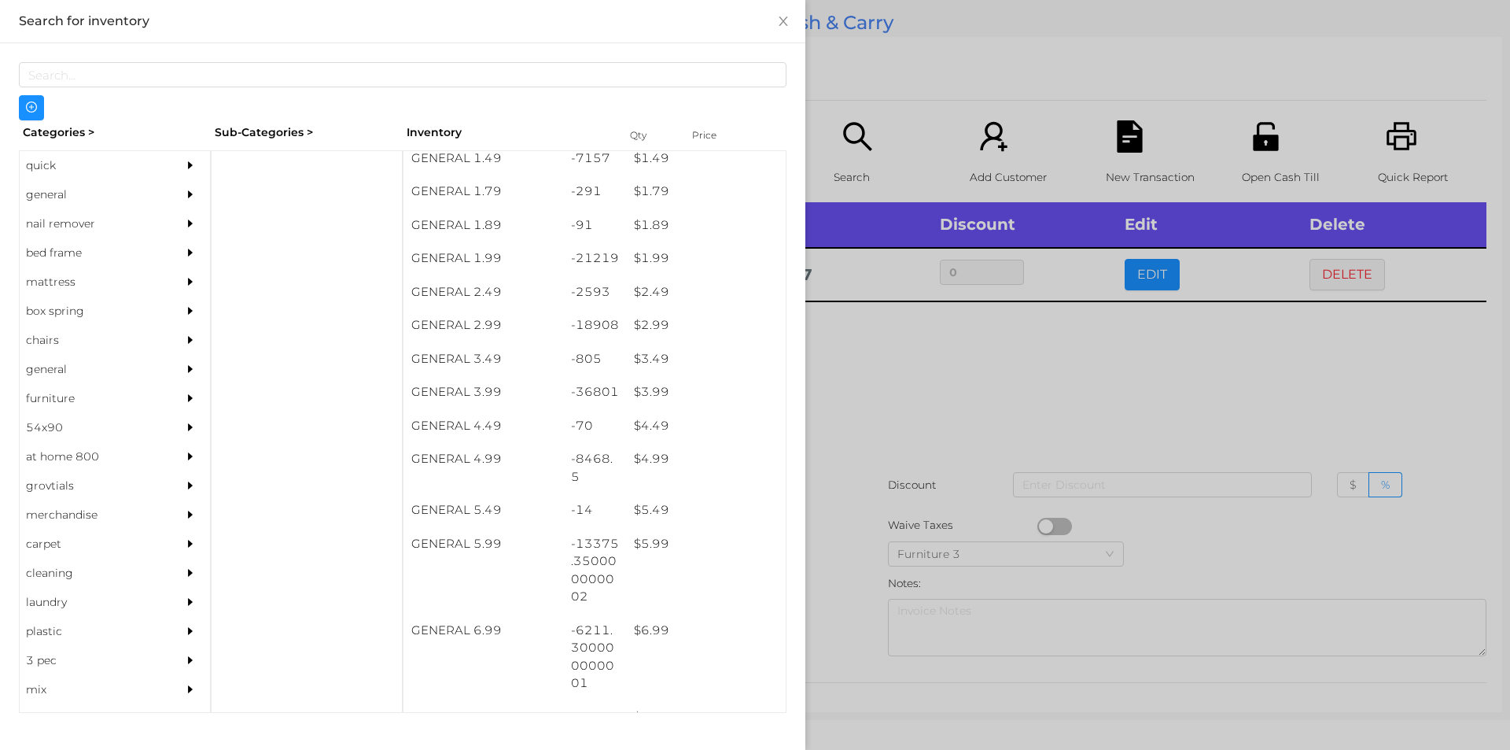
click at [873, 415] on div at bounding box center [755, 375] width 1510 height 750
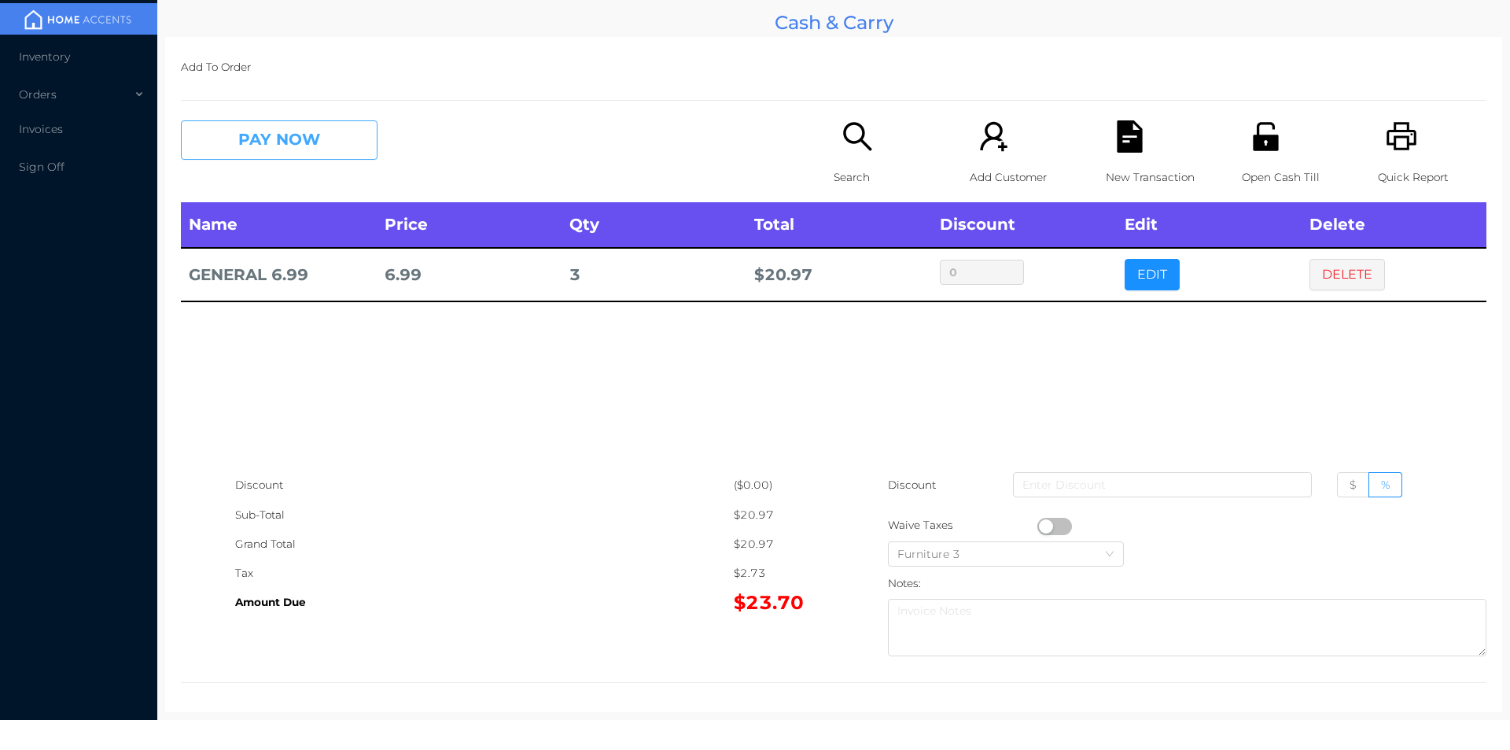
click at [290, 131] on button "PAY NOW" at bounding box center [279, 139] width 197 height 39
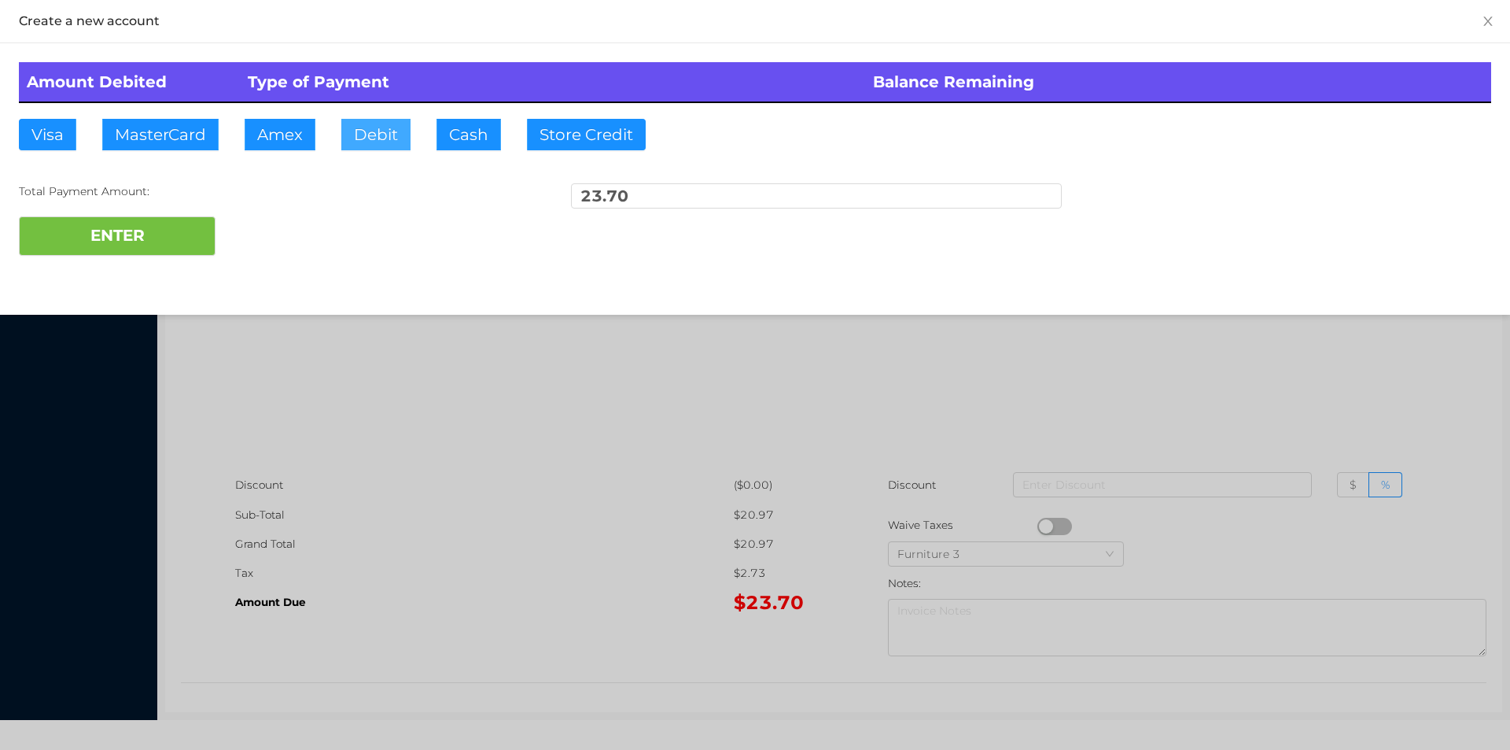
click at [386, 137] on button "Debit" at bounding box center [375, 134] width 69 height 31
click at [169, 234] on button "ENTER" at bounding box center [117, 235] width 197 height 39
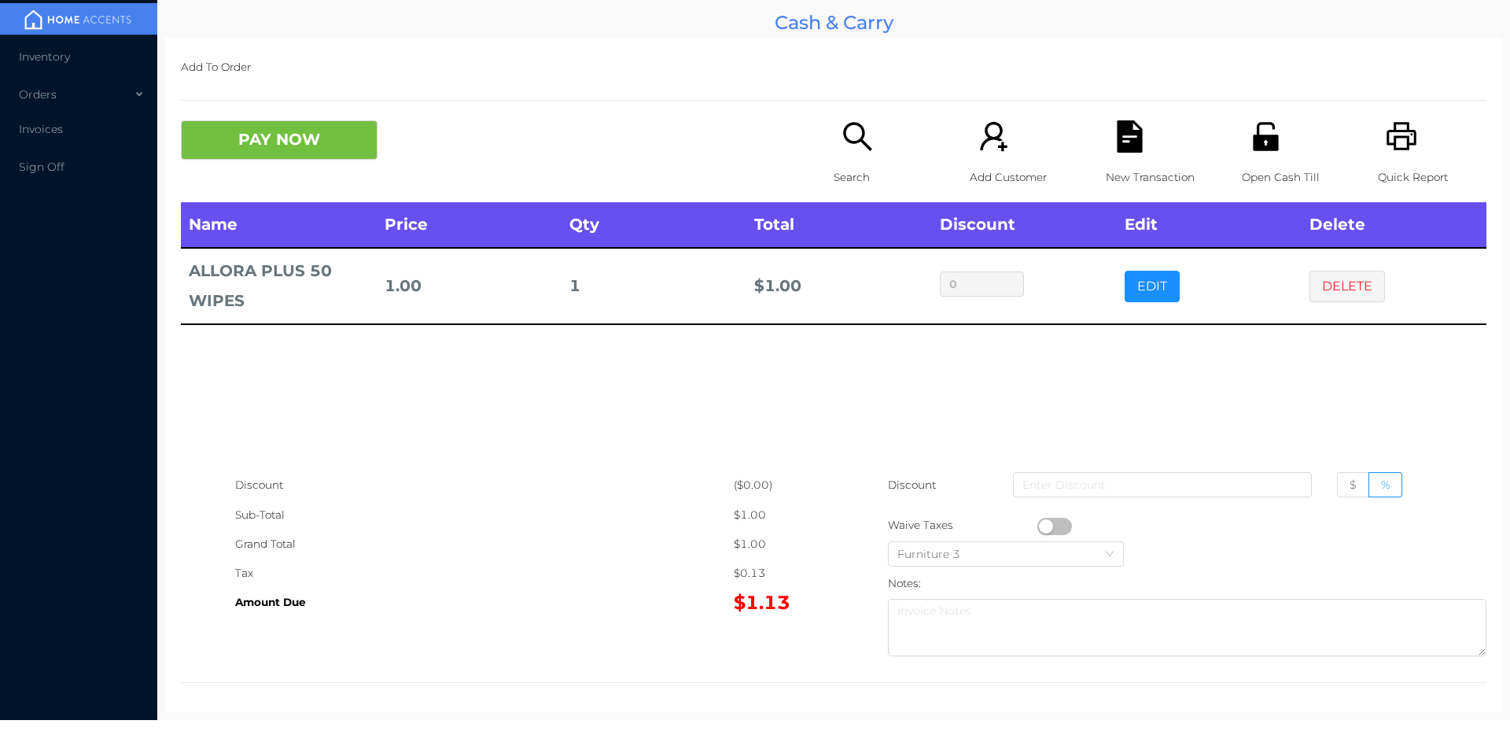
click at [851, 164] on p "Search" at bounding box center [888, 177] width 109 height 29
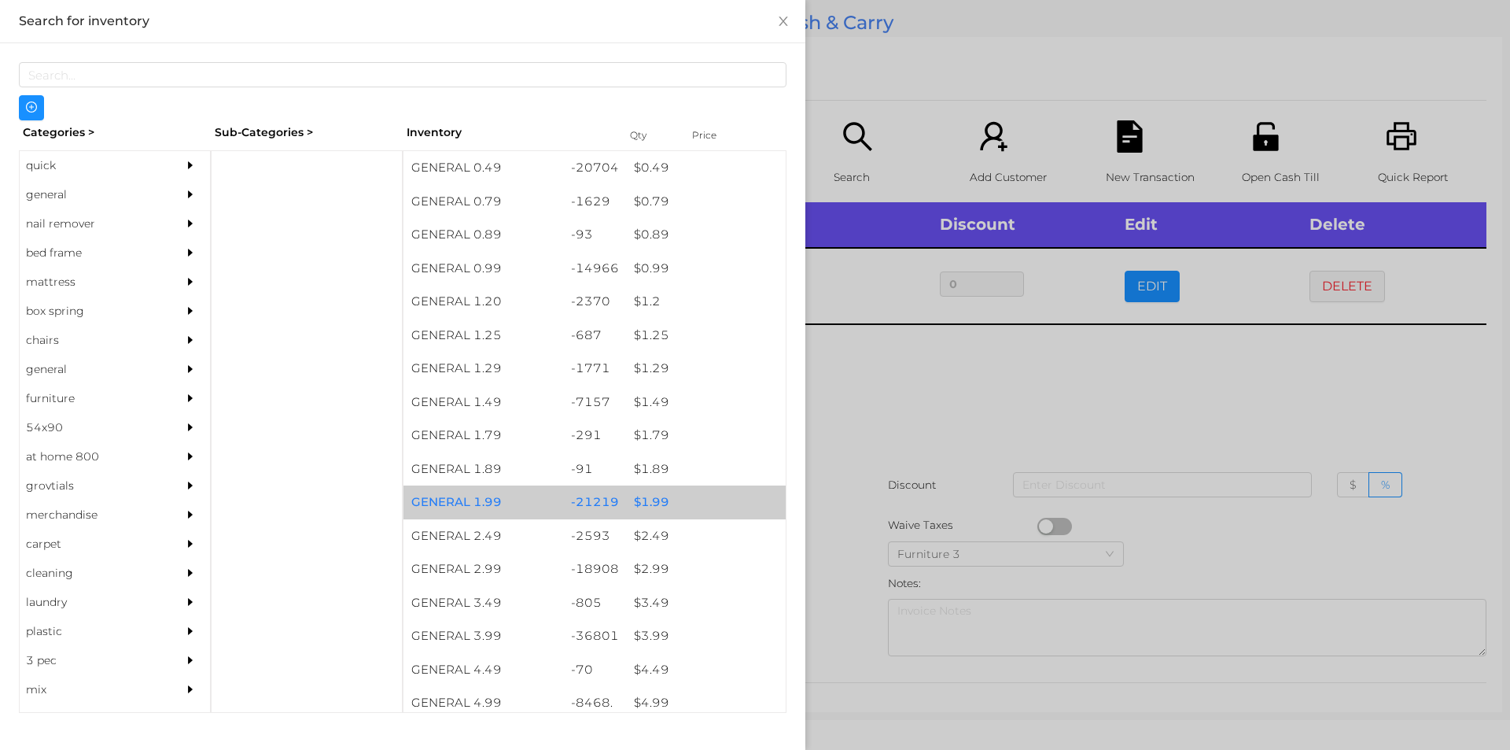
click at [640, 505] on div "$ 1.99" at bounding box center [706, 502] width 160 height 34
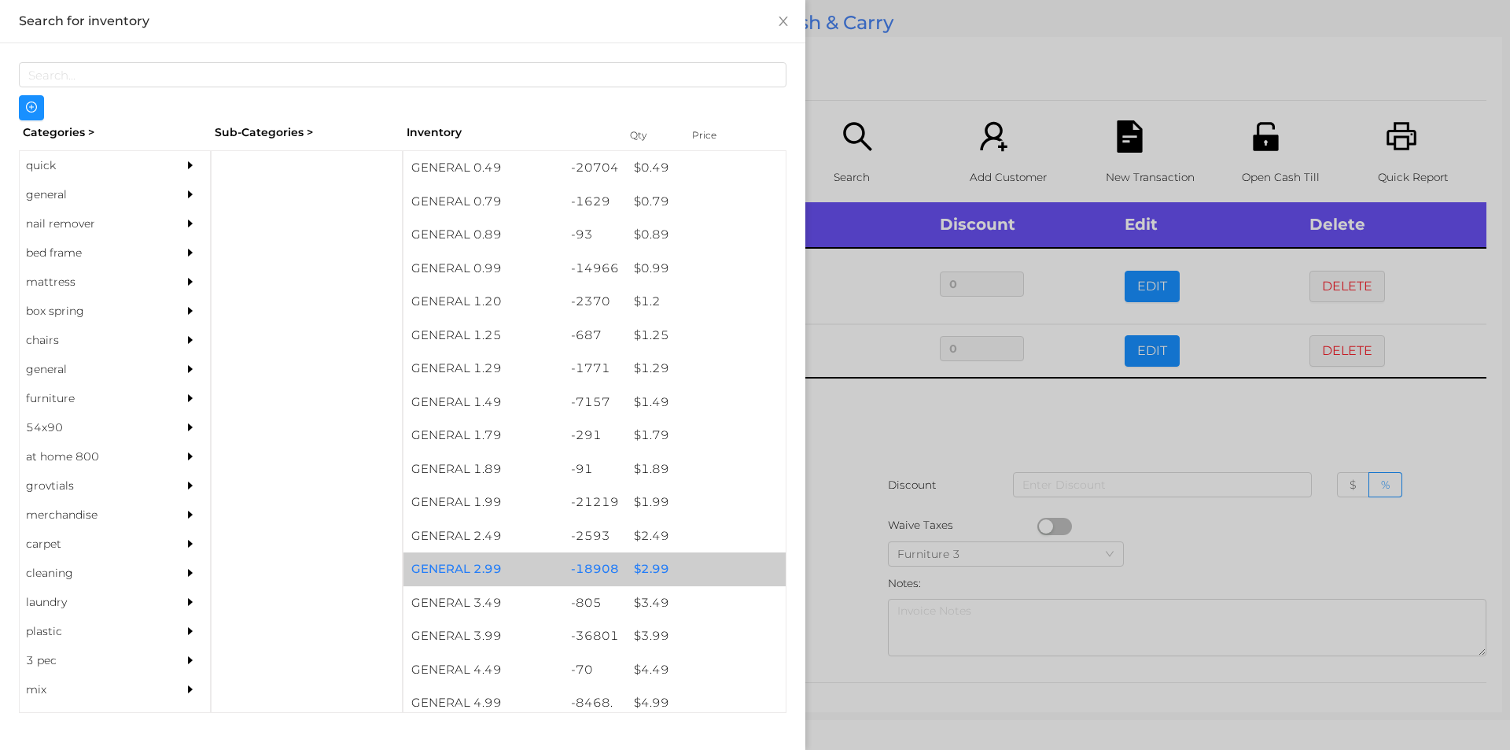
click at [647, 570] on div "$ 2.99" at bounding box center [706, 569] width 160 height 34
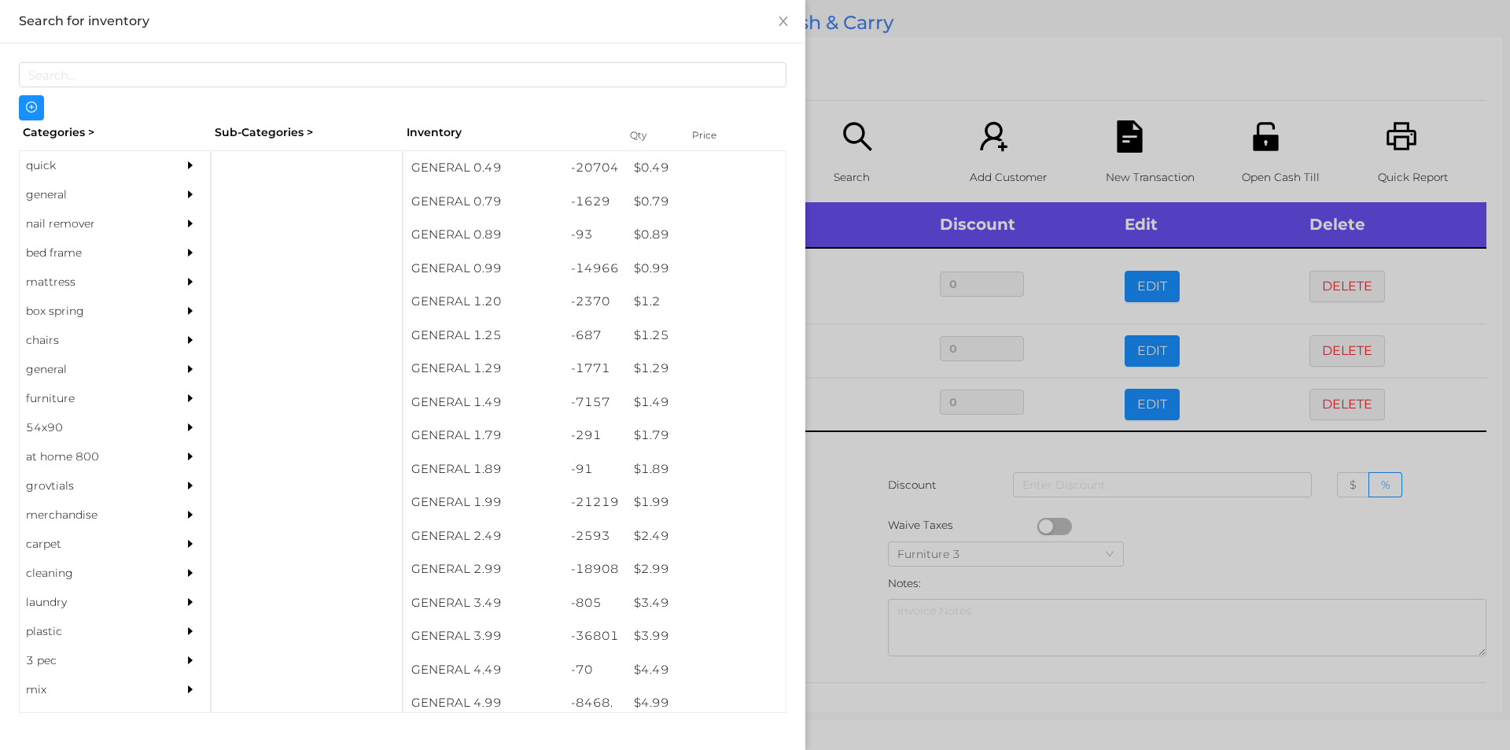
click at [849, 607] on div at bounding box center [755, 375] width 1510 height 750
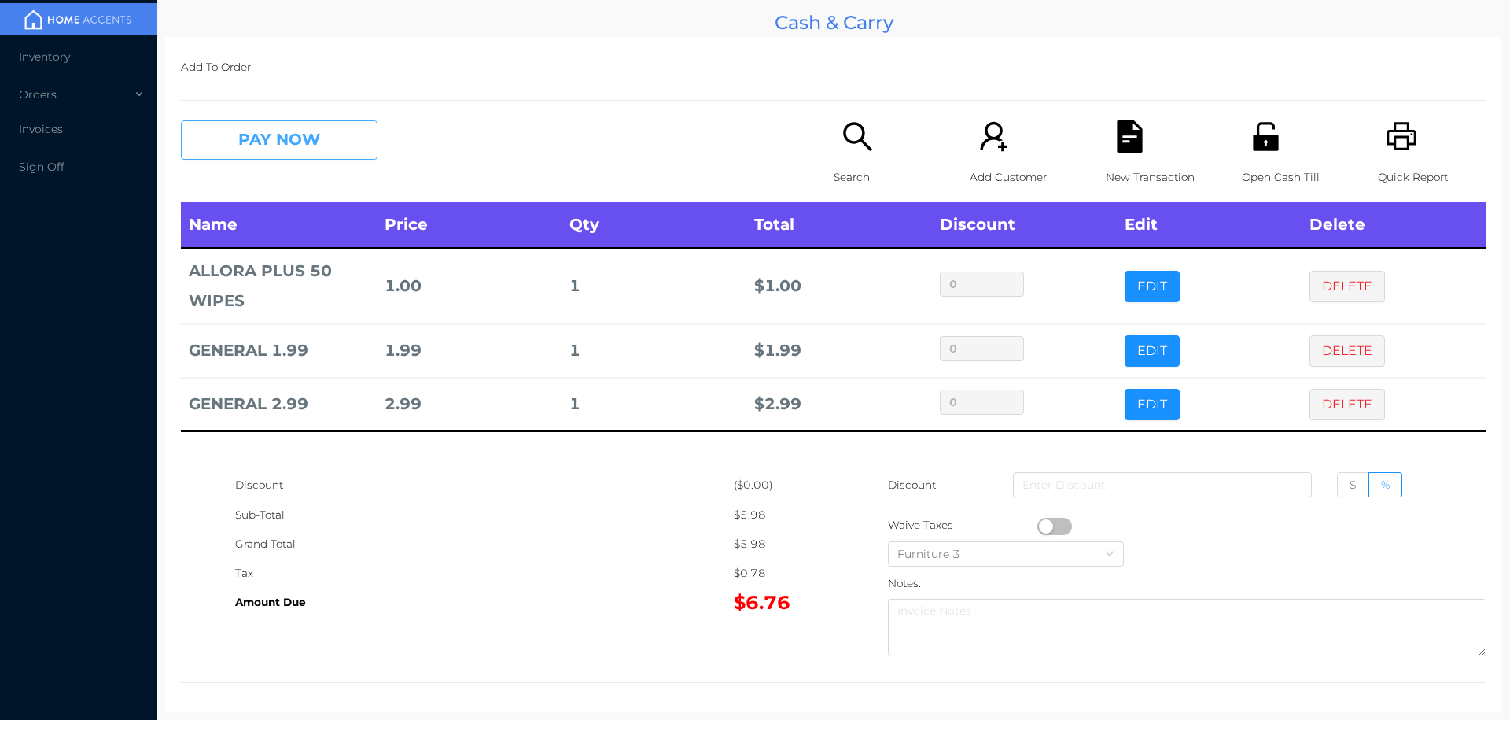
click at [263, 135] on button "PAY NOW" at bounding box center [279, 139] width 197 height 39
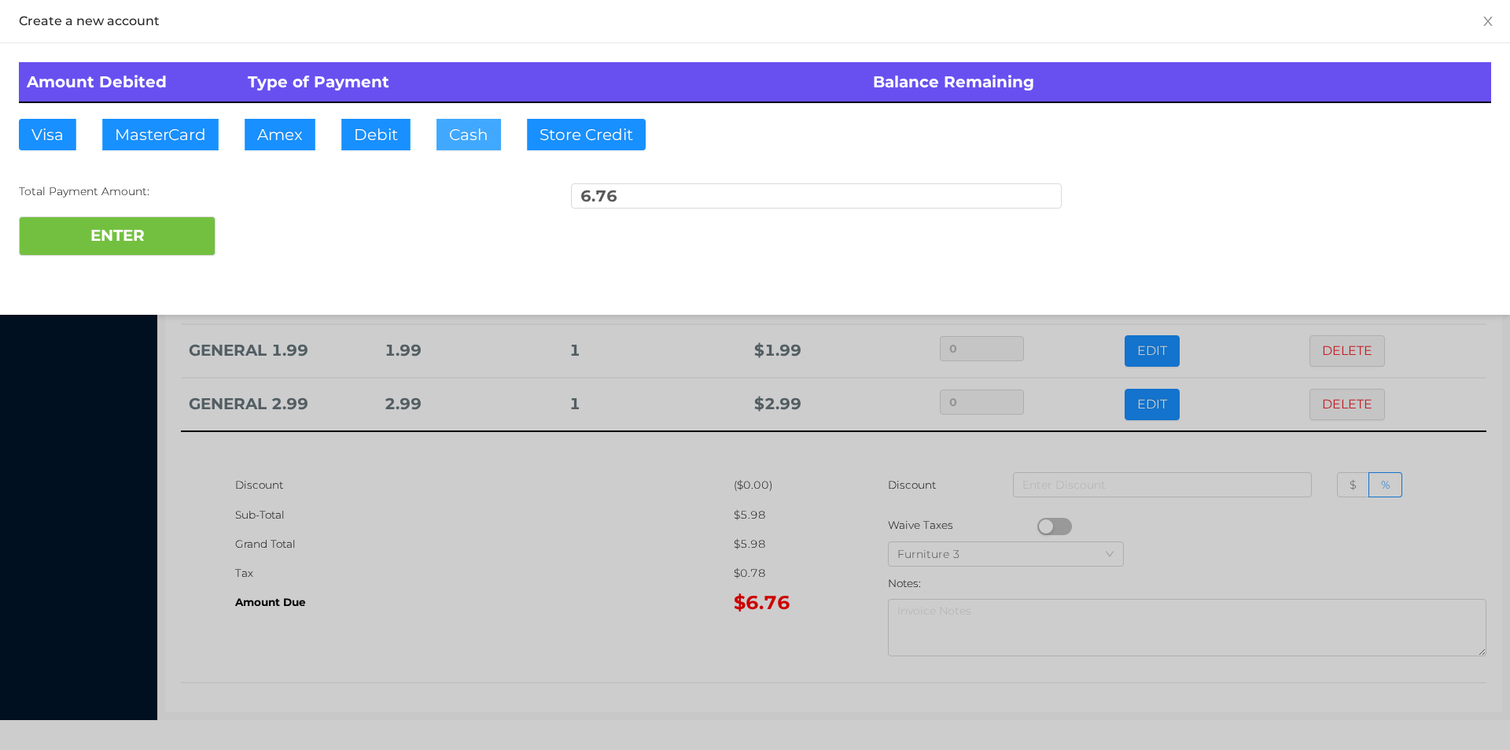
click at [463, 145] on button "Cash" at bounding box center [469, 134] width 65 height 31
type input "10."
click at [179, 251] on button "ENTER" at bounding box center [117, 235] width 197 height 39
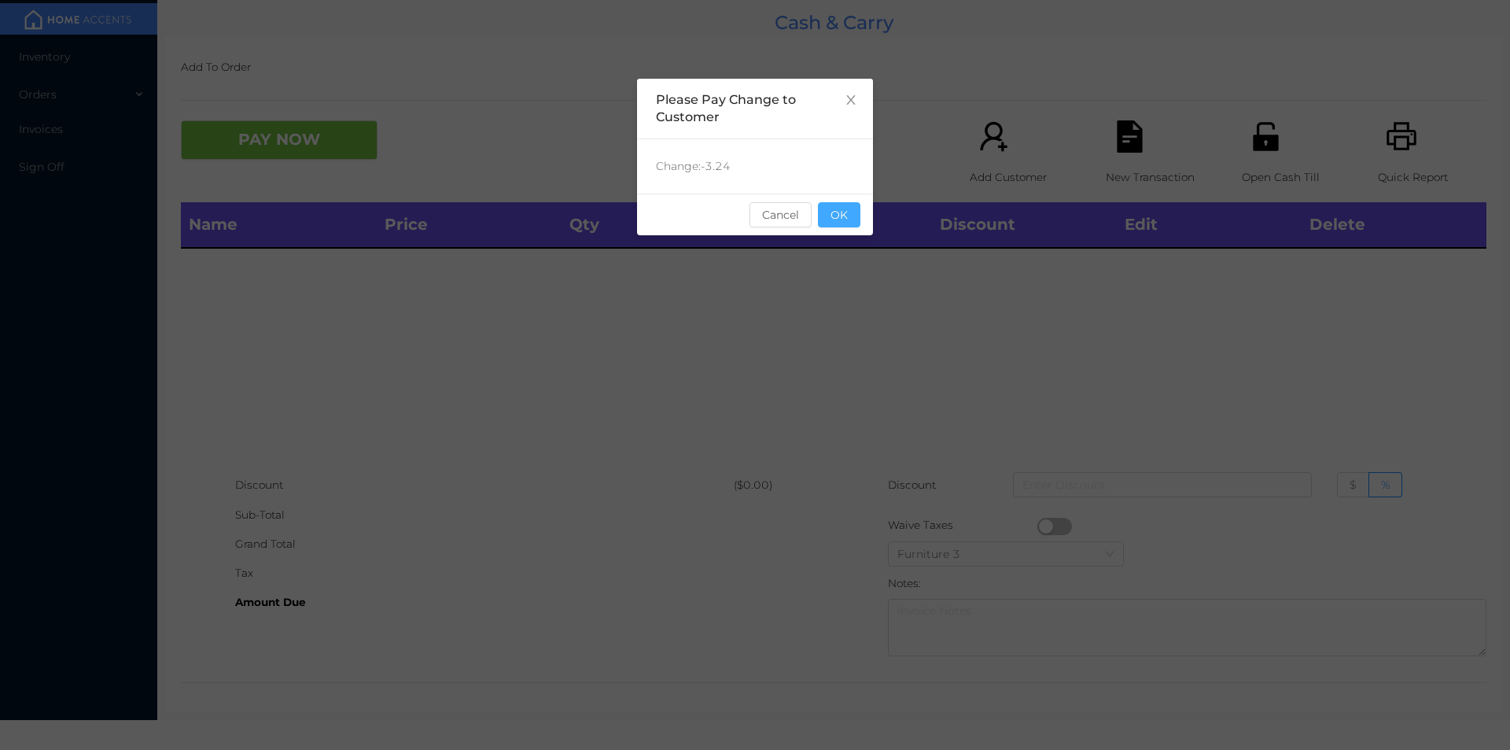
click at [856, 226] on button "OK" at bounding box center [839, 214] width 42 height 25
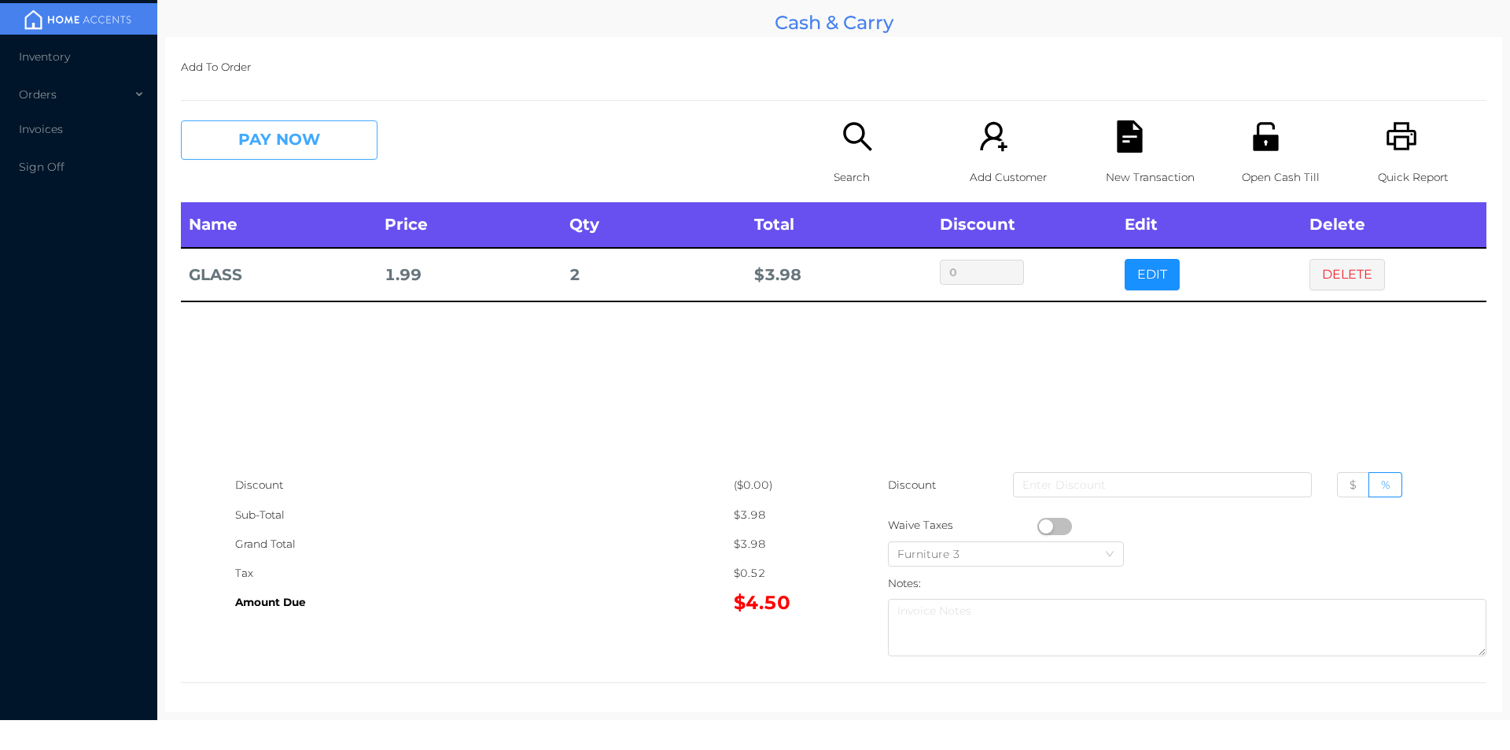
click at [257, 131] on button "PAY NOW" at bounding box center [279, 139] width 197 height 39
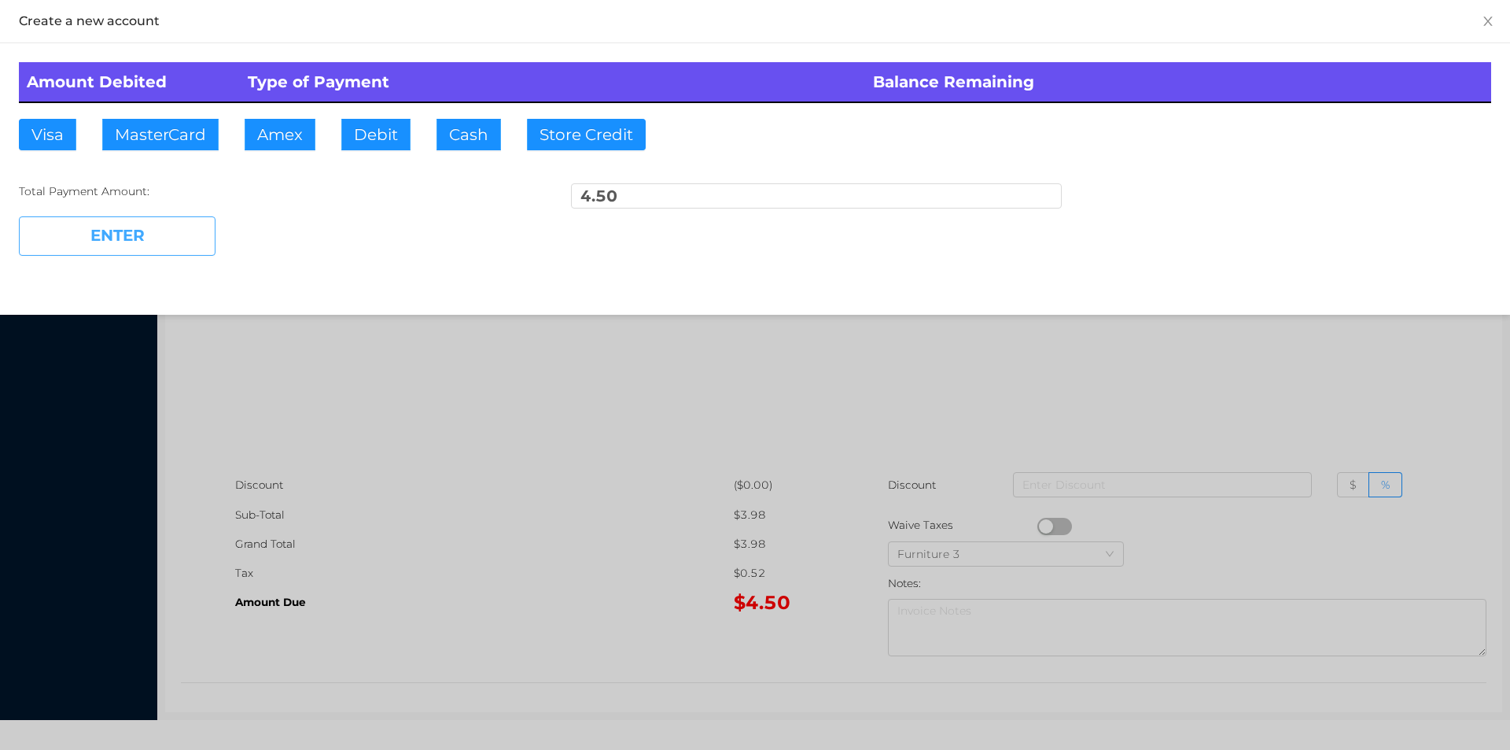
click at [181, 232] on button "ENTER" at bounding box center [117, 235] width 197 height 39
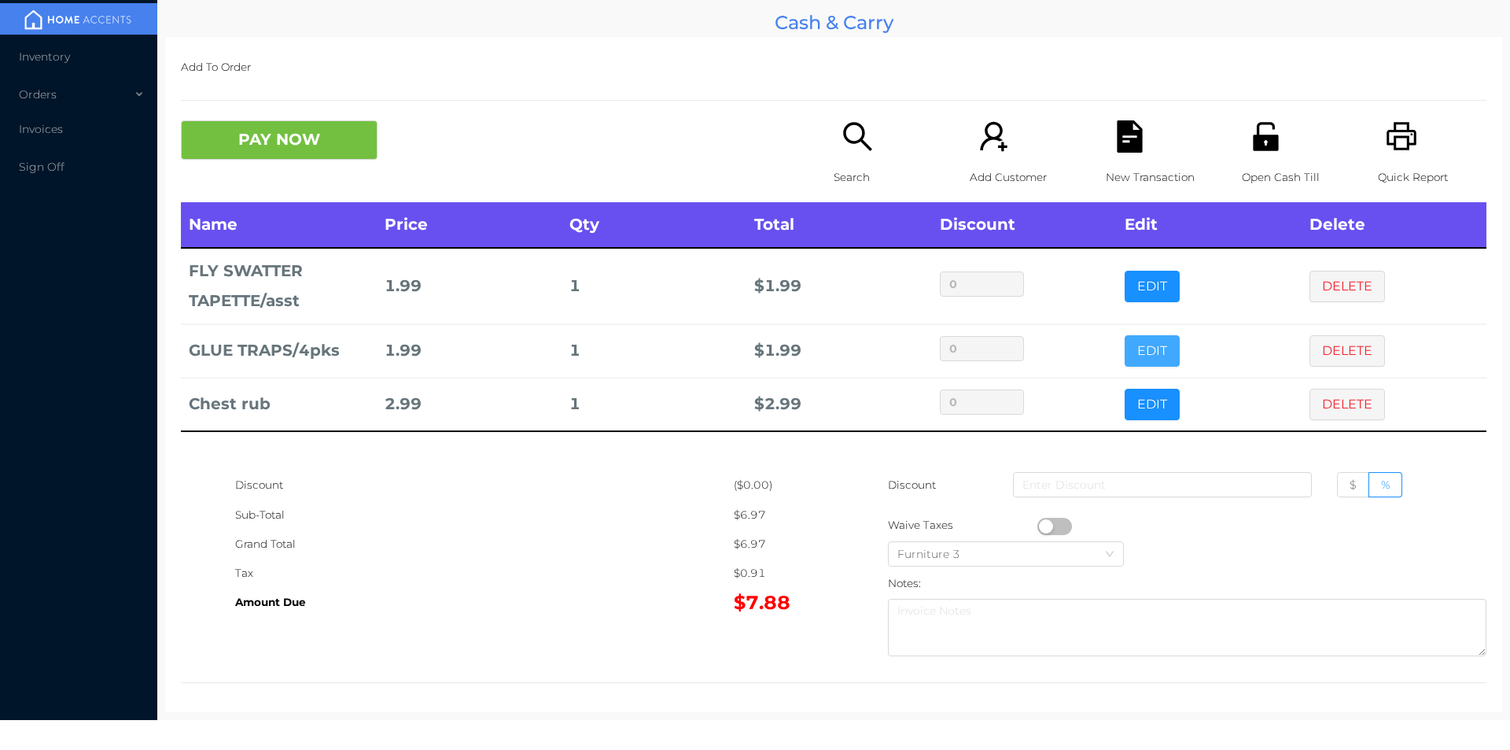
click at [1133, 349] on button "EDIT" at bounding box center [1152, 350] width 55 height 31
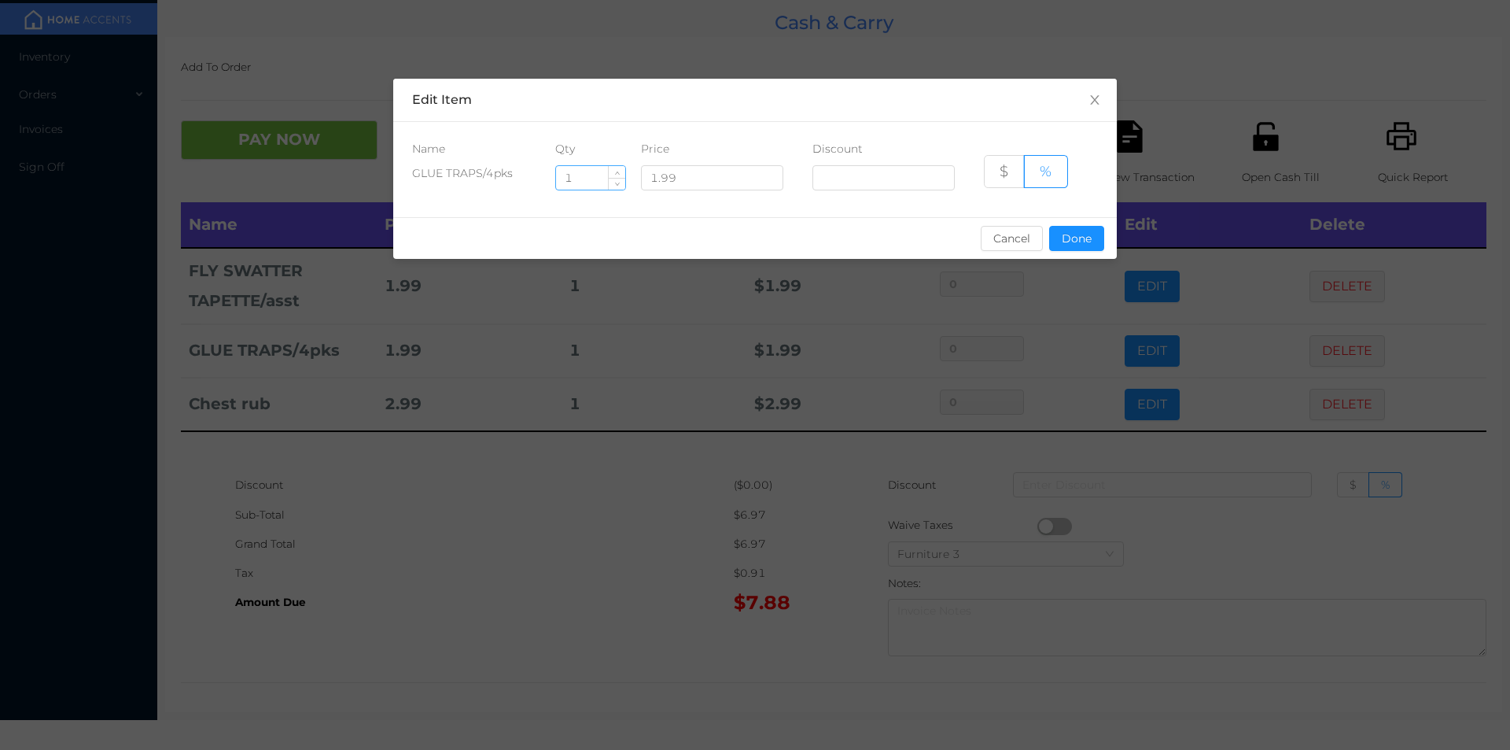
click at [585, 183] on input "1" at bounding box center [590, 178] width 69 height 24
type input "5"
click at [1082, 246] on button "Done" at bounding box center [1076, 238] width 55 height 25
type input "0%"
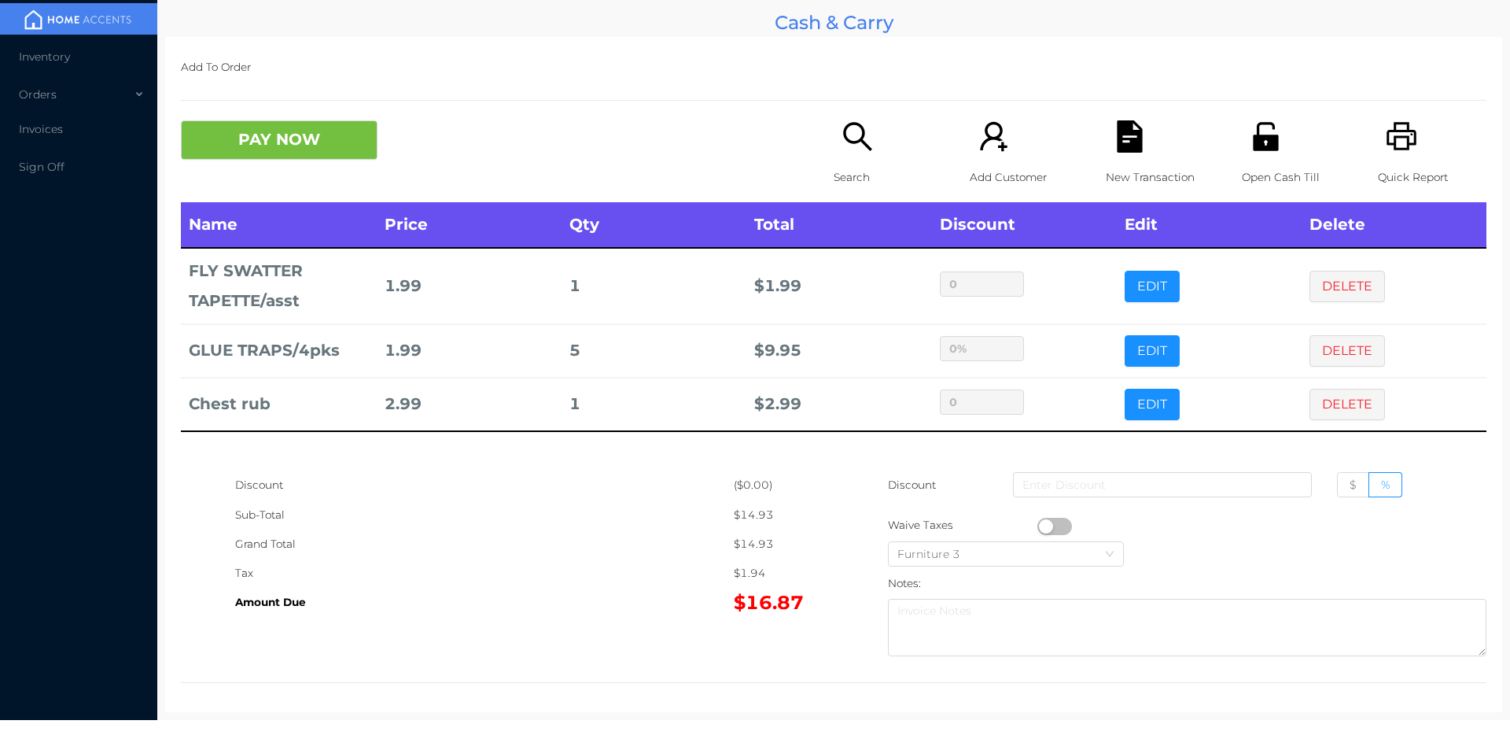
click at [621, 529] on div "Grand Total" at bounding box center [484, 543] width 499 height 29
click at [855, 156] on div "Search" at bounding box center [888, 161] width 109 height 82
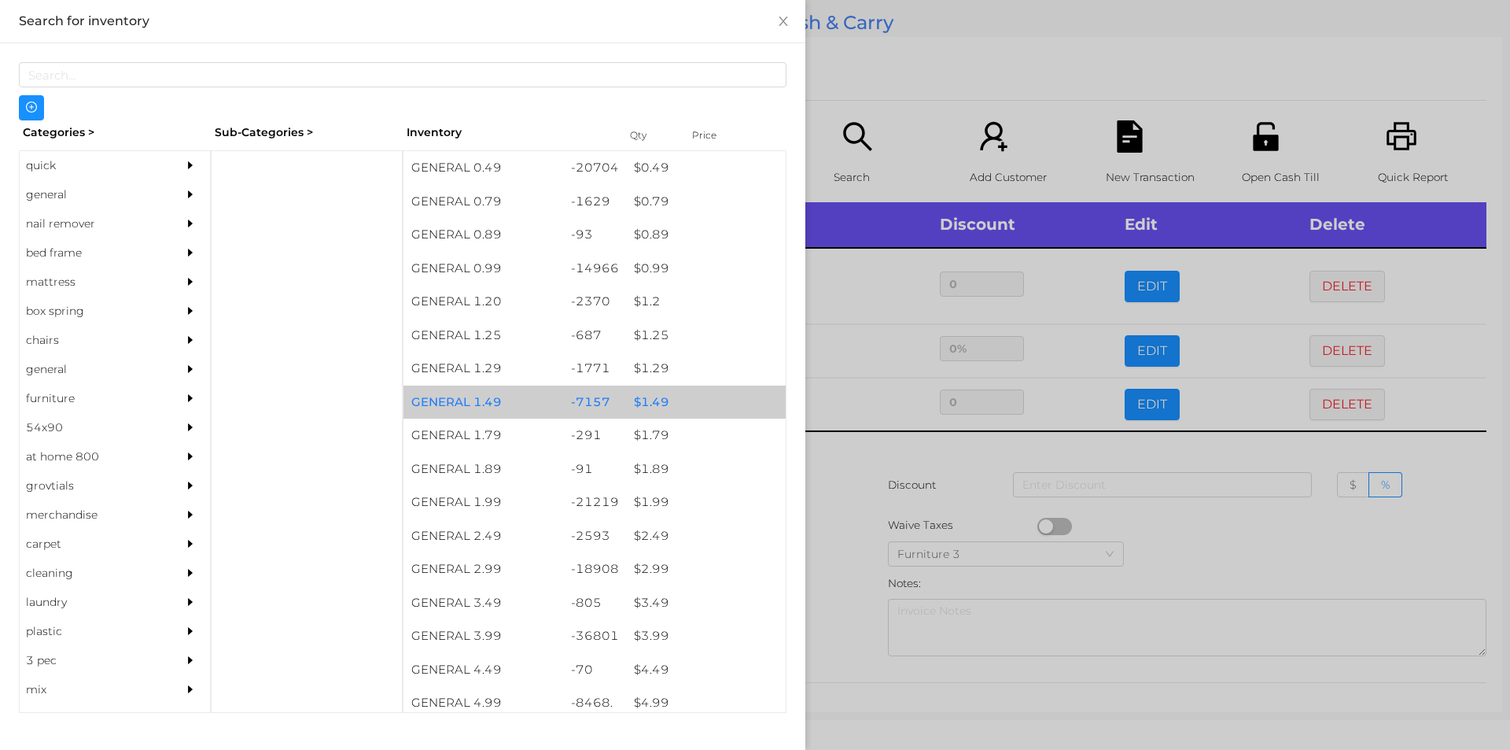
click at [655, 404] on div "$ 1.49" at bounding box center [706, 402] width 160 height 34
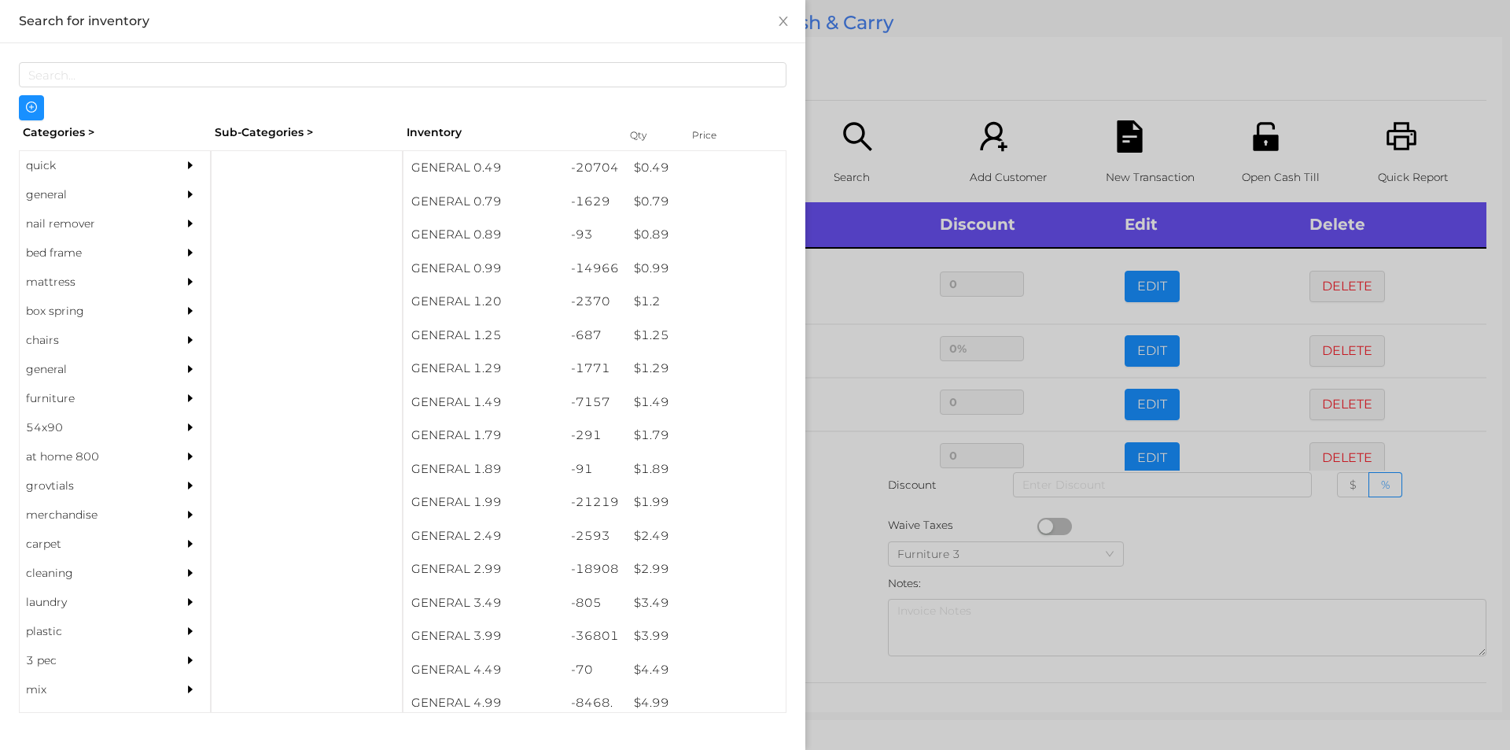
click at [852, 503] on div at bounding box center [755, 375] width 1510 height 750
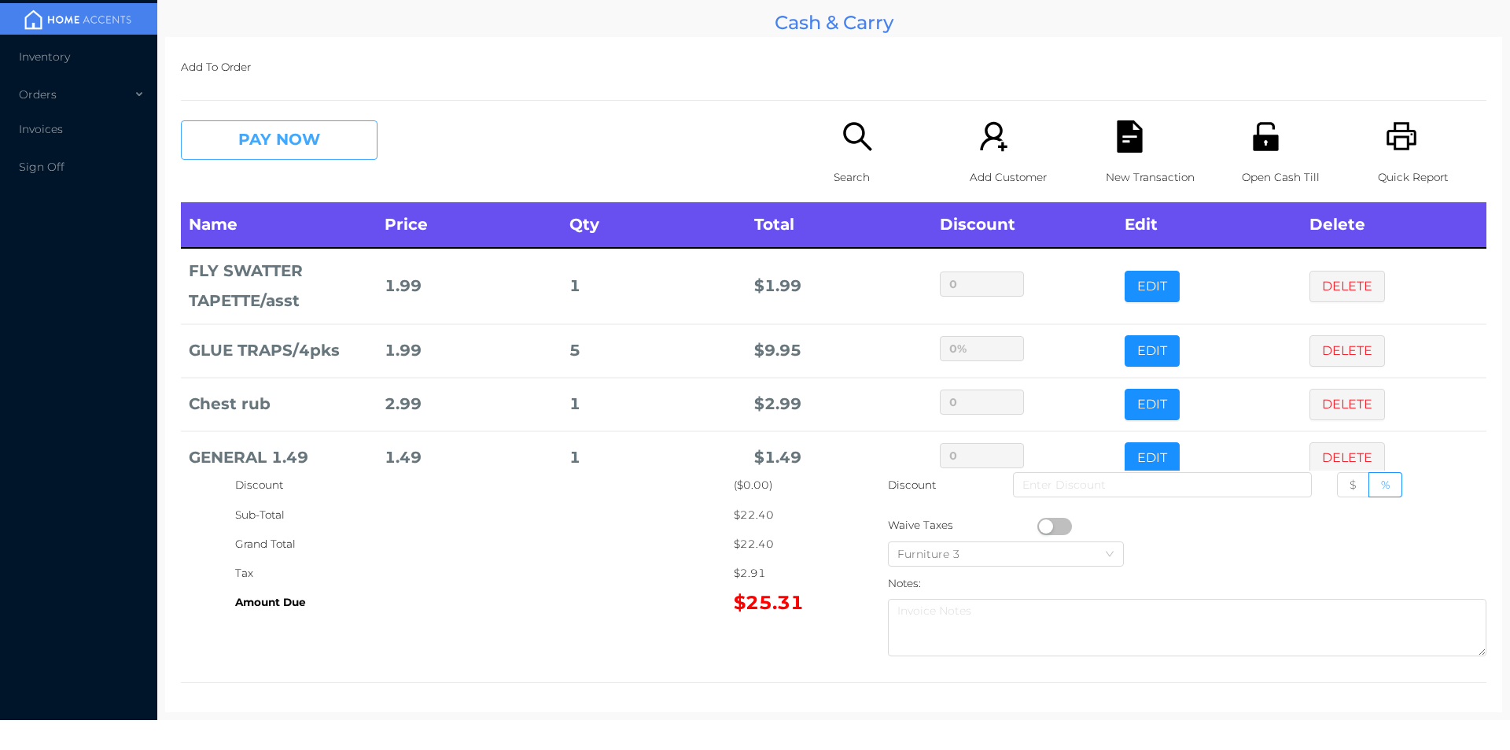
click at [248, 133] on button "PAY NOW" at bounding box center [279, 139] width 197 height 39
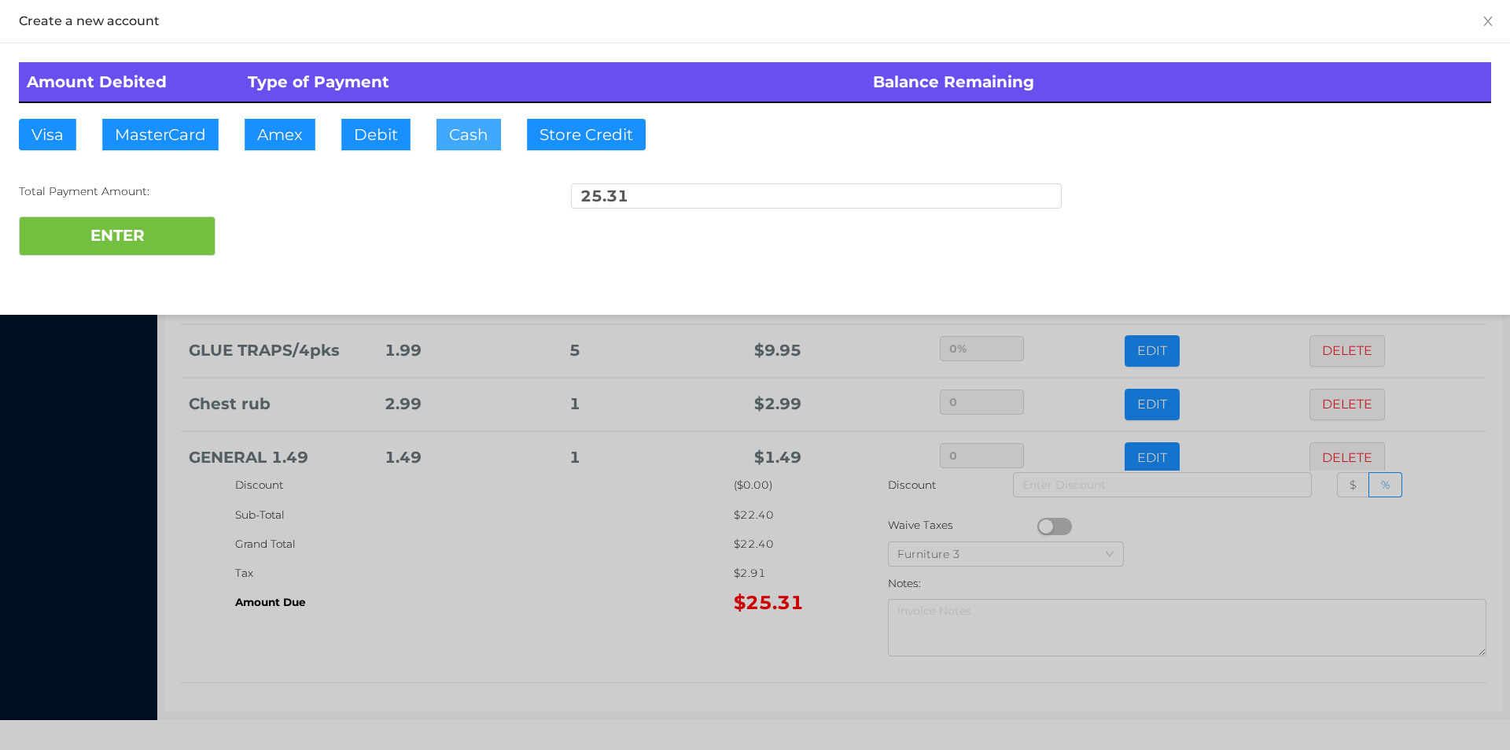
click at [466, 143] on button "Cash" at bounding box center [469, 134] width 65 height 31
type input "50."
click at [133, 246] on button "ENTER" at bounding box center [117, 235] width 197 height 39
type input "0"
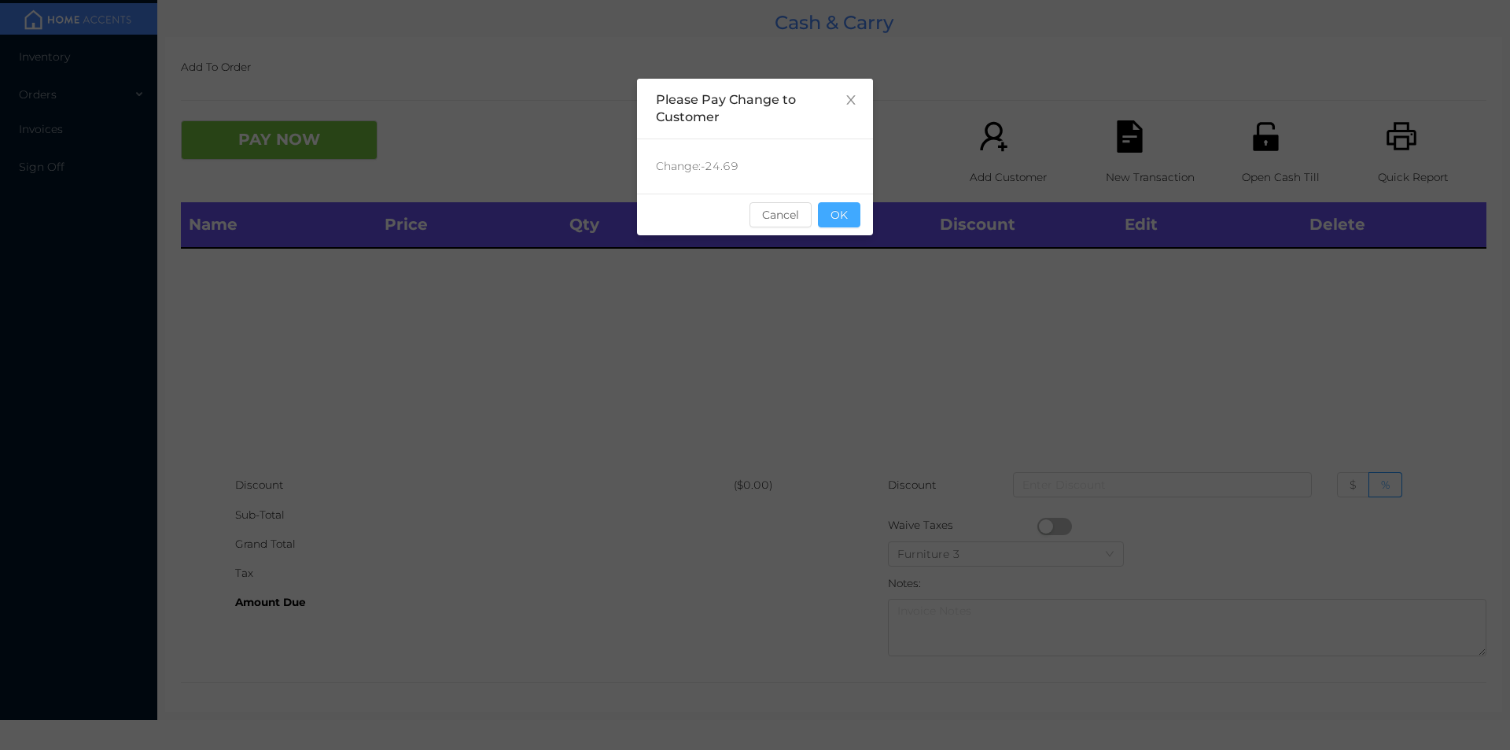
click at [839, 218] on button "OK" at bounding box center [839, 214] width 42 height 25
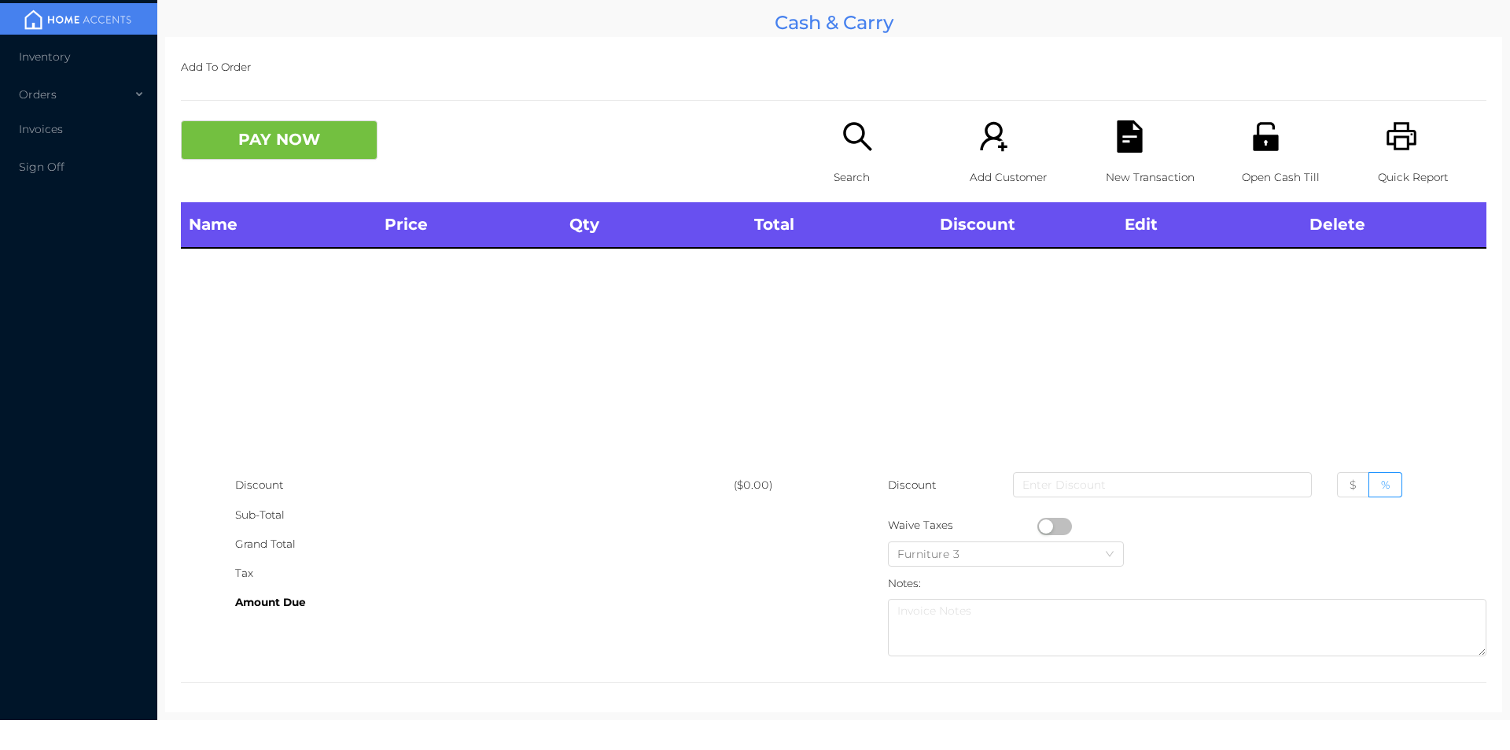
click at [835, 158] on div "Search" at bounding box center [888, 161] width 109 height 82
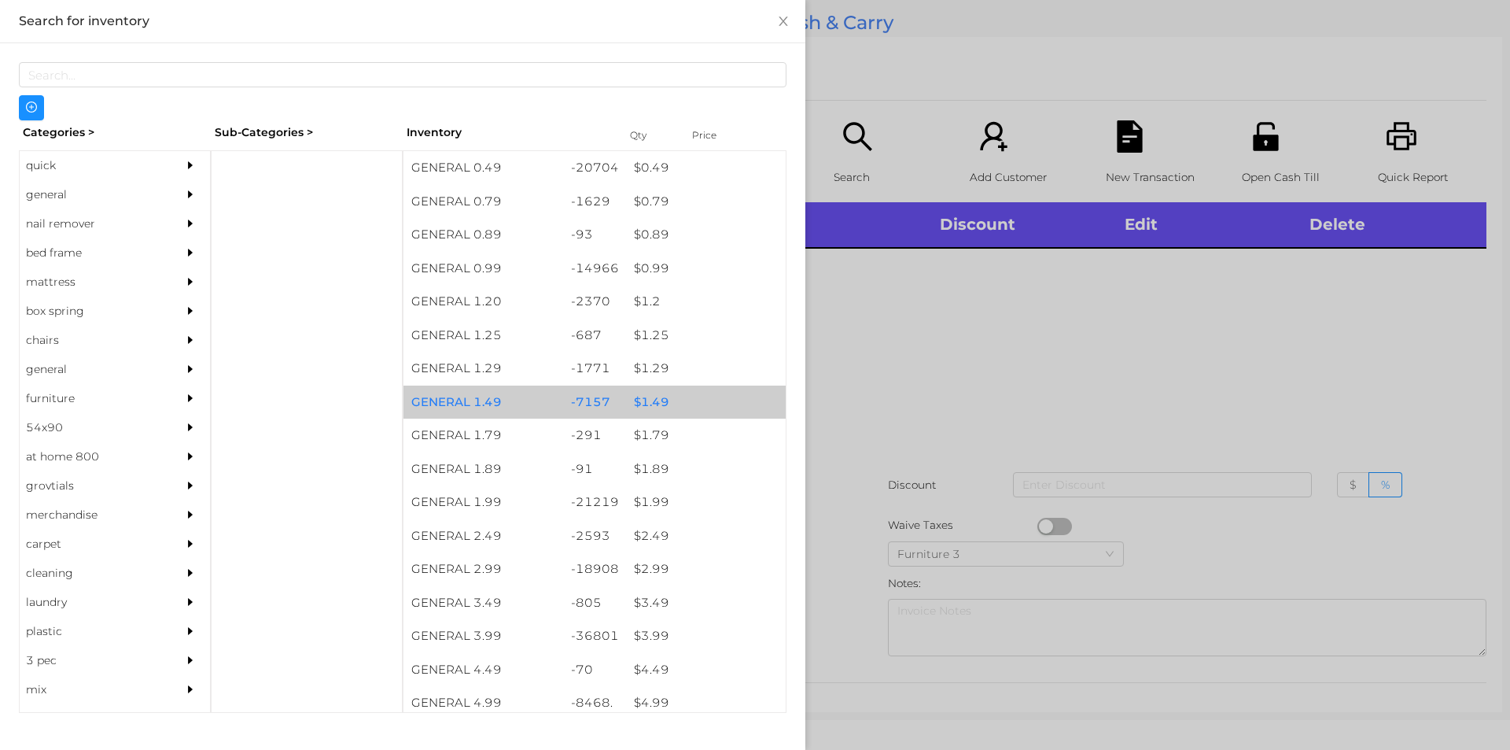
click at [649, 404] on div "$ 1.49" at bounding box center [706, 402] width 160 height 34
click at [654, 400] on div "$ 1.49" at bounding box center [706, 402] width 160 height 34
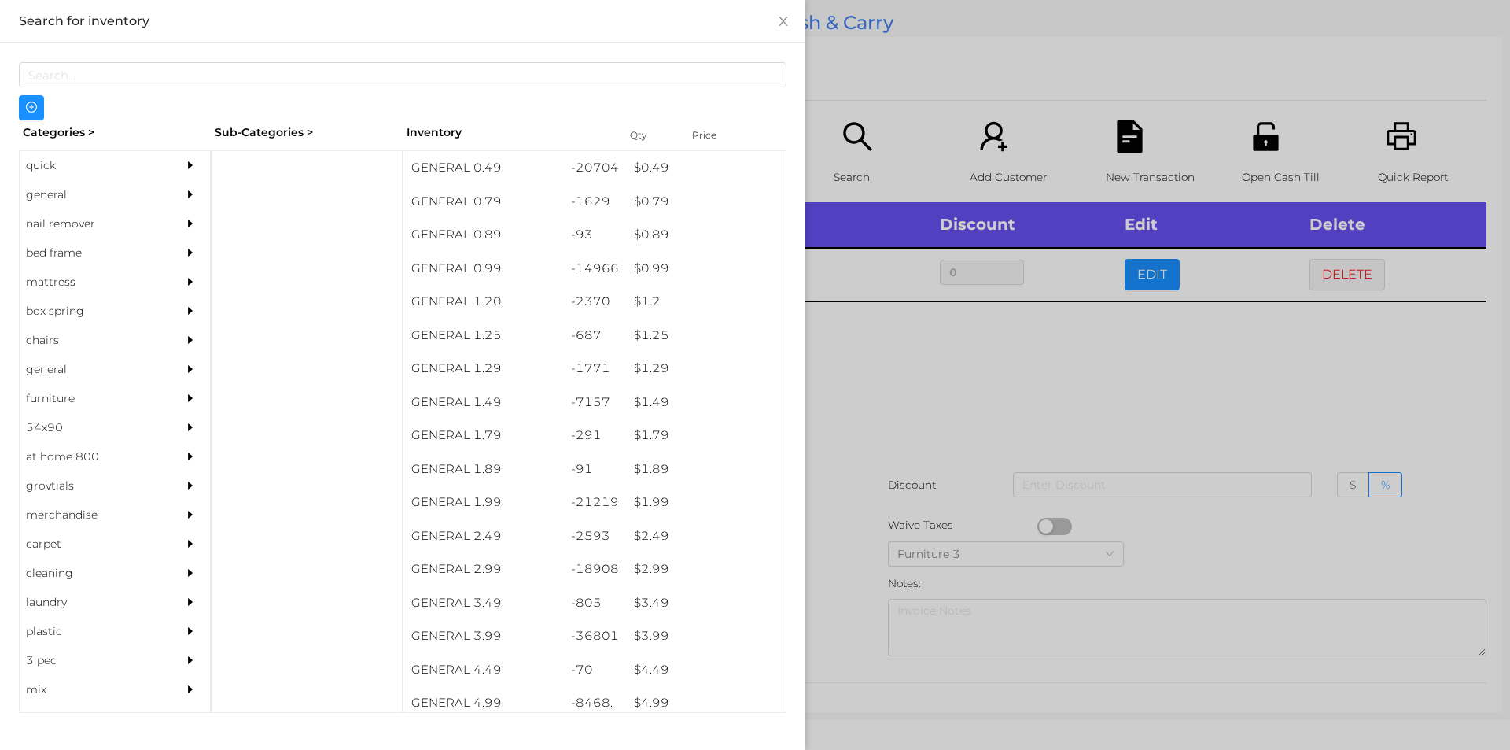
click at [869, 419] on div at bounding box center [755, 375] width 1510 height 750
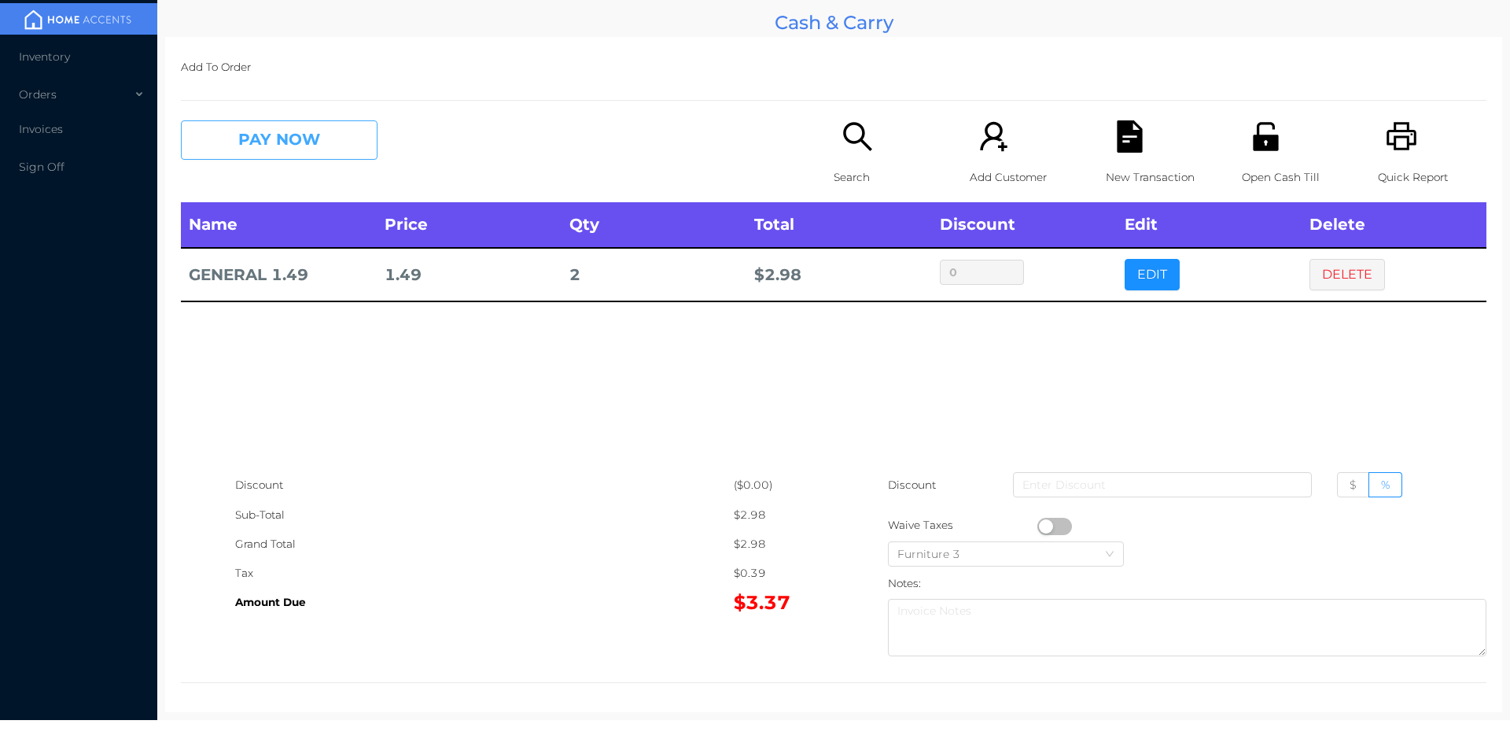
click at [308, 147] on button "PAY NOW" at bounding box center [279, 139] width 197 height 39
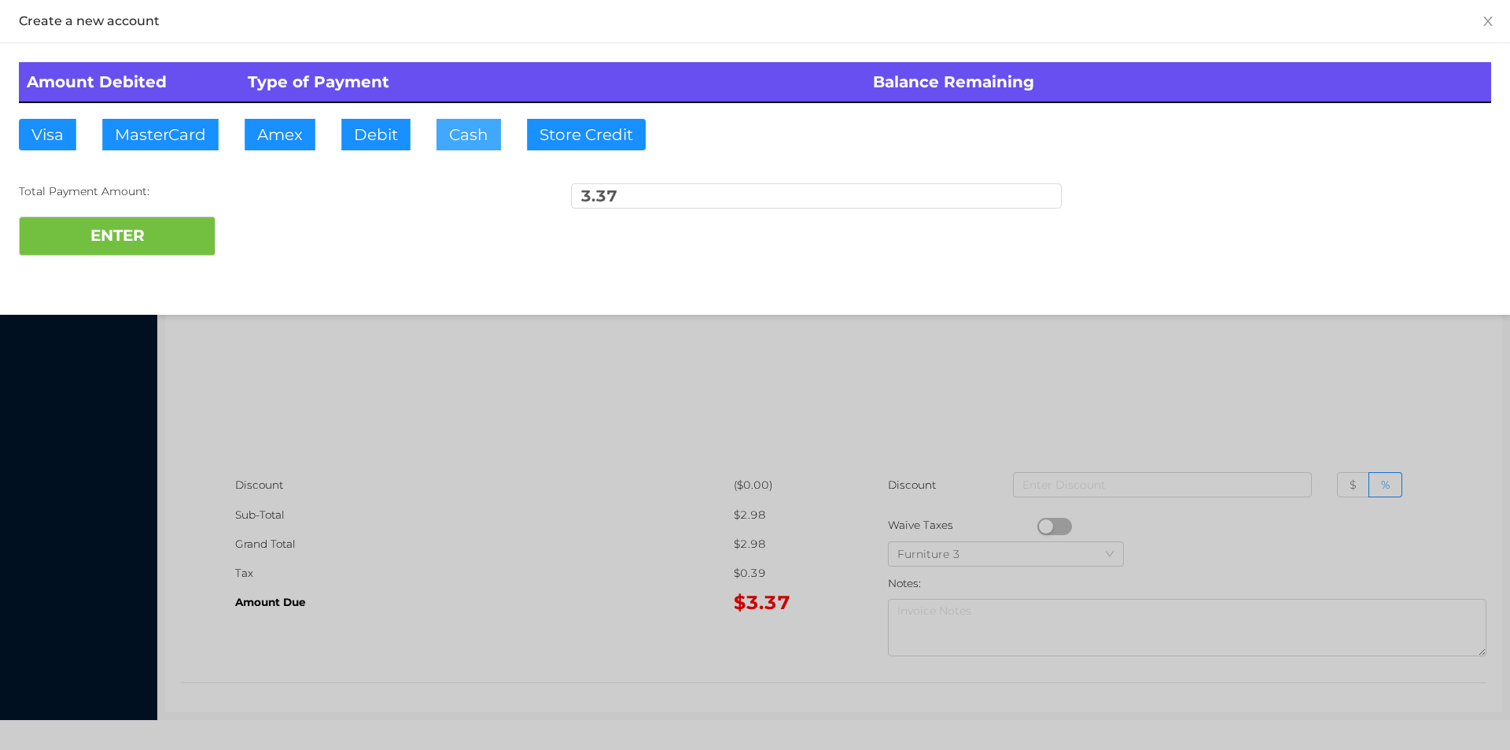
click at [444, 128] on button "Cash" at bounding box center [469, 134] width 65 height 31
type input "5."
click at [171, 249] on button "ENTER" at bounding box center [117, 235] width 197 height 39
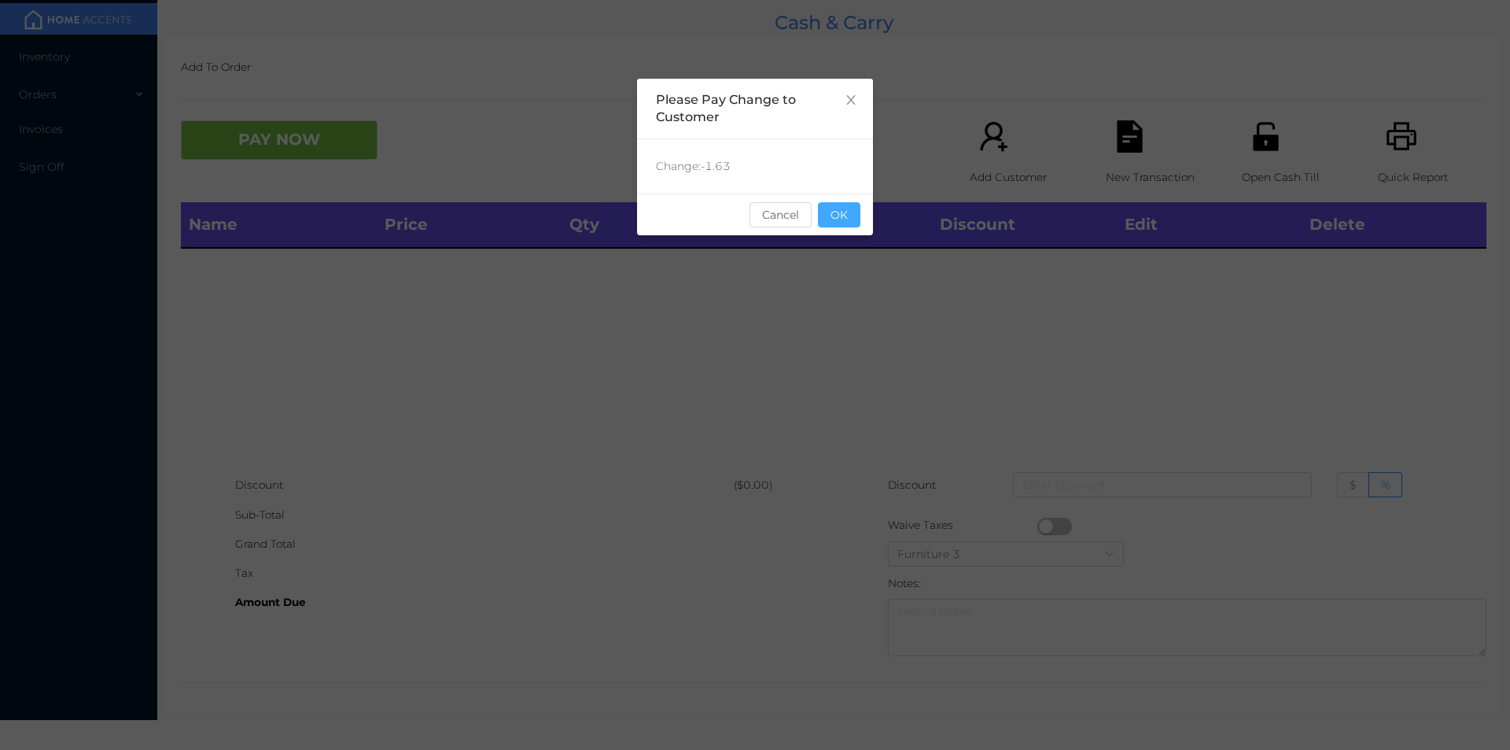
click at [841, 213] on button "OK" at bounding box center [839, 214] width 42 height 25
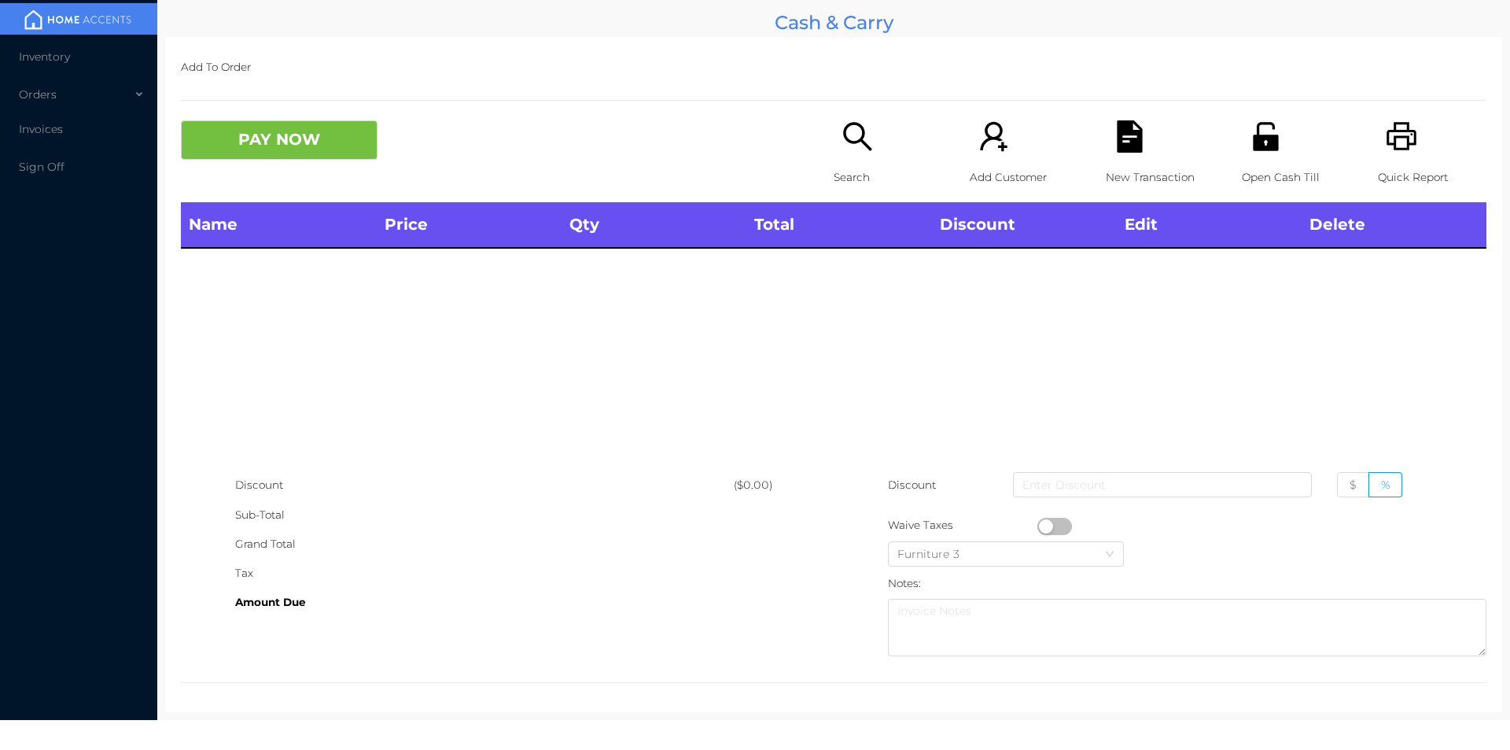
click at [868, 292] on div "Name Price Qty Total Discount Edit Delete" at bounding box center [834, 336] width 1306 height 268
click at [857, 172] on p "Search" at bounding box center [888, 177] width 109 height 29
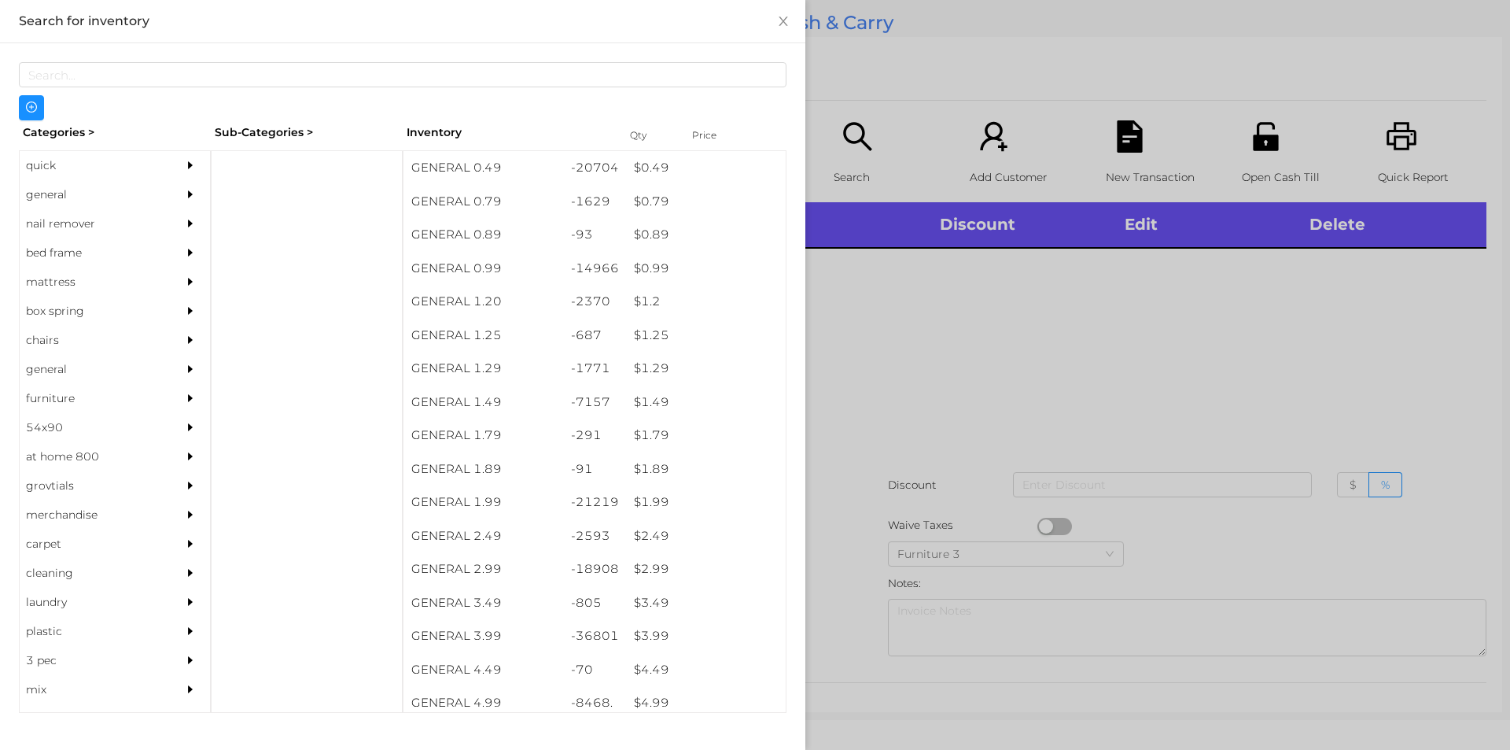
click at [35, 166] on div "quick" at bounding box center [91, 165] width 143 height 29
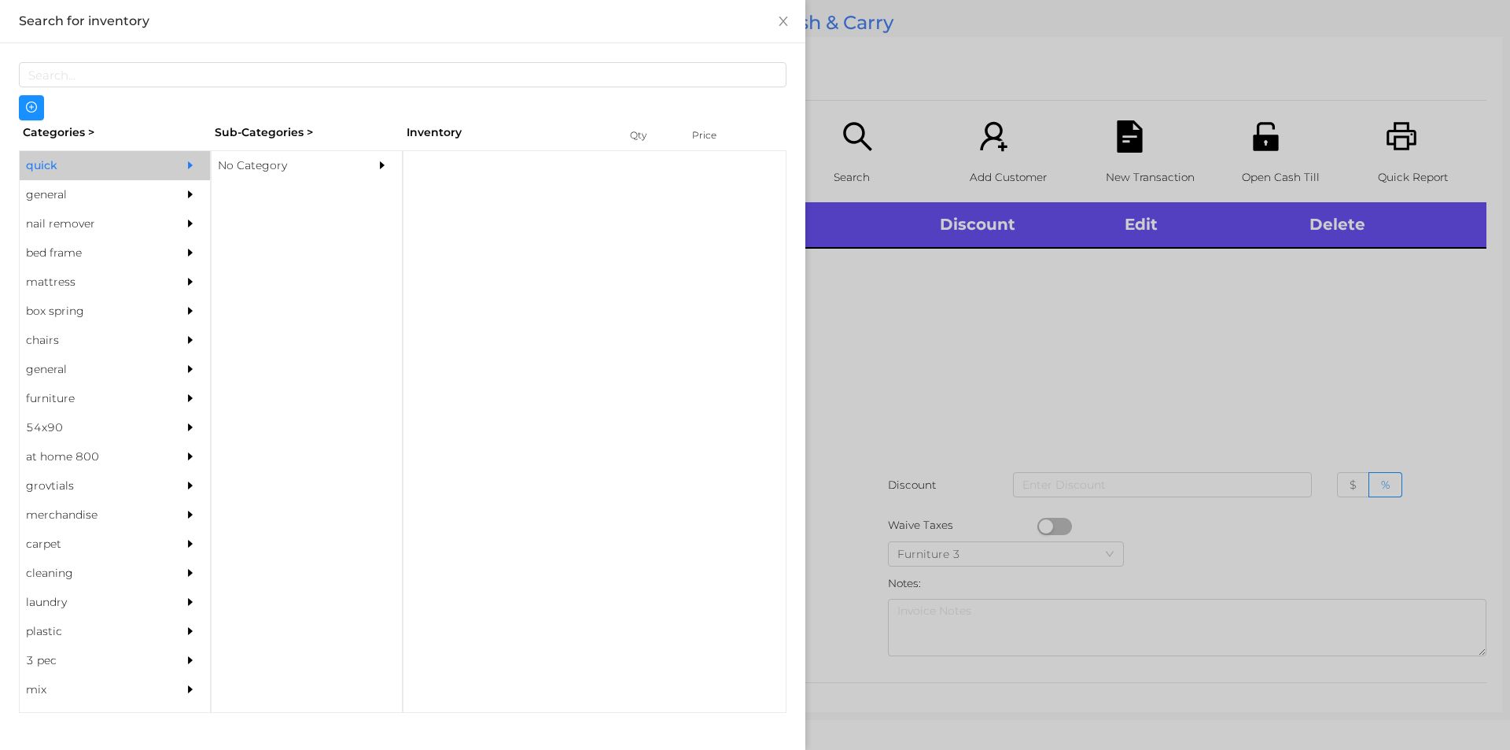
click at [253, 166] on div "No Category" at bounding box center [283, 165] width 143 height 29
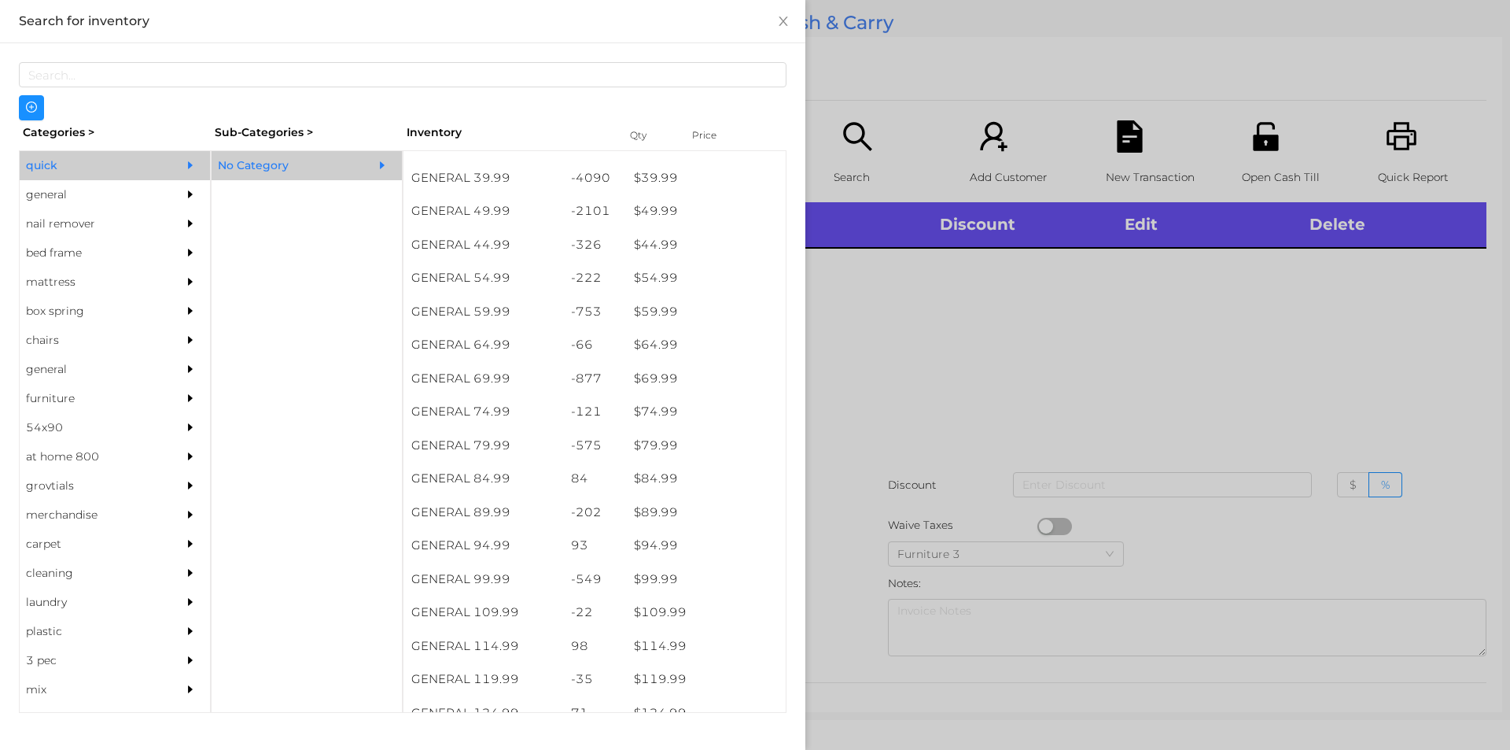
scroll to position [894, 0]
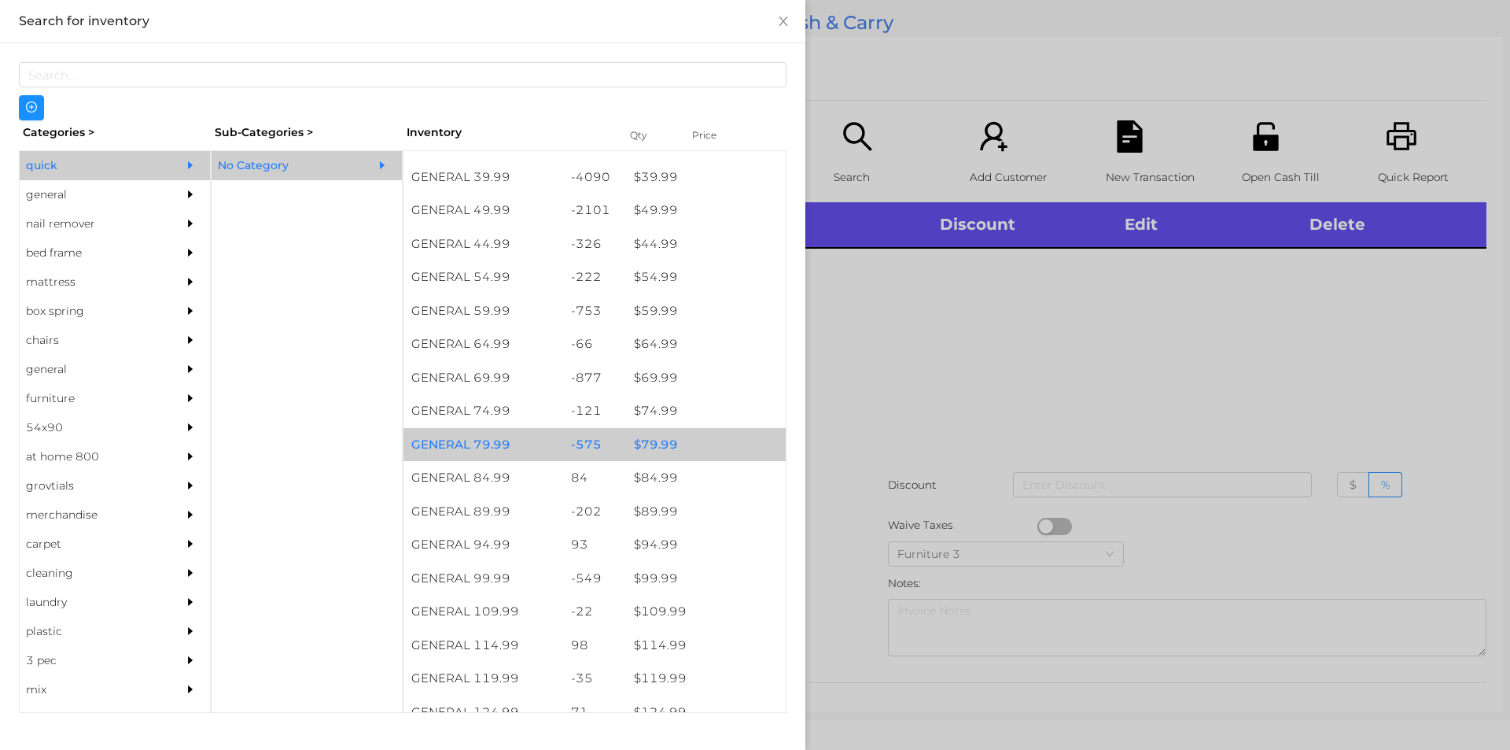
click at [652, 448] on div "$ 79.99" at bounding box center [706, 445] width 160 height 34
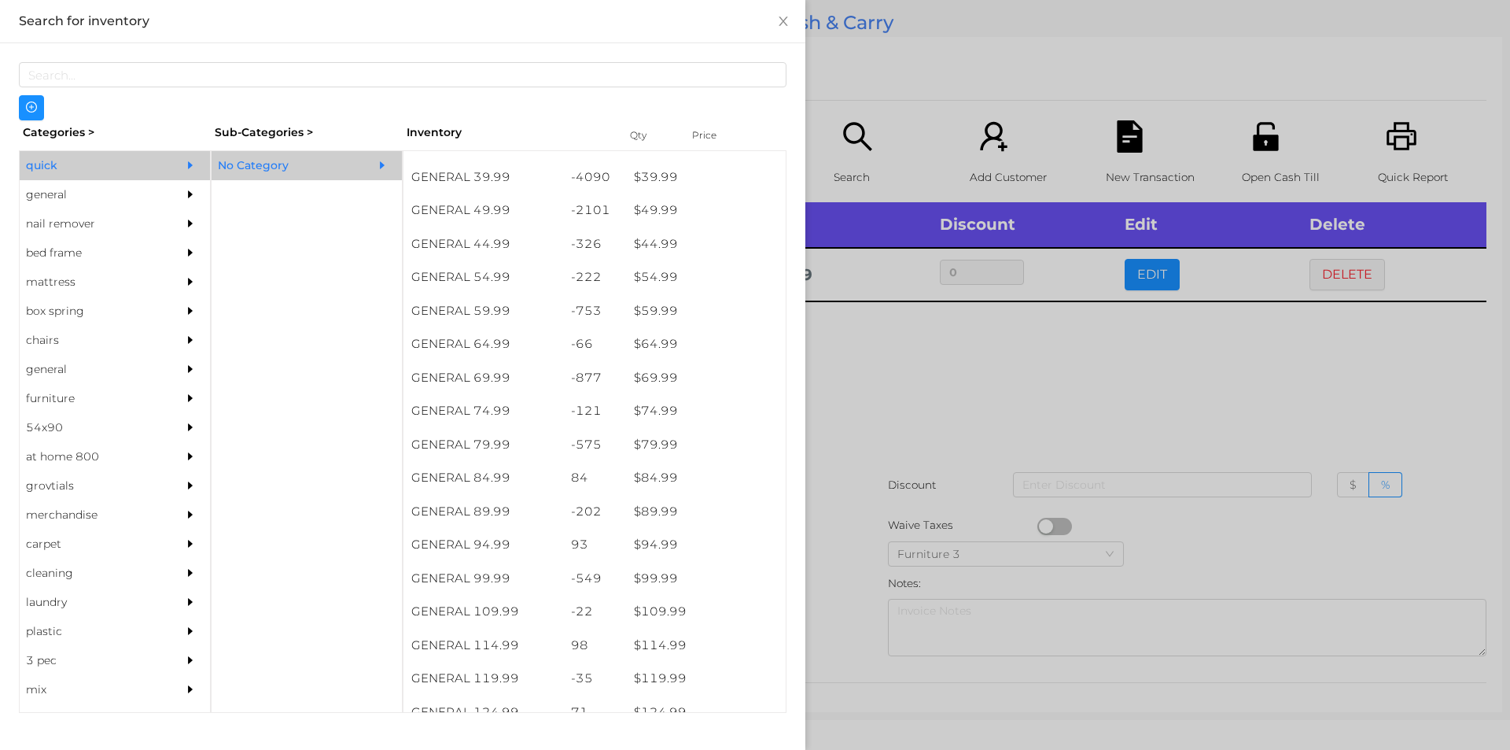
click at [868, 404] on div at bounding box center [755, 375] width 1510 height 750
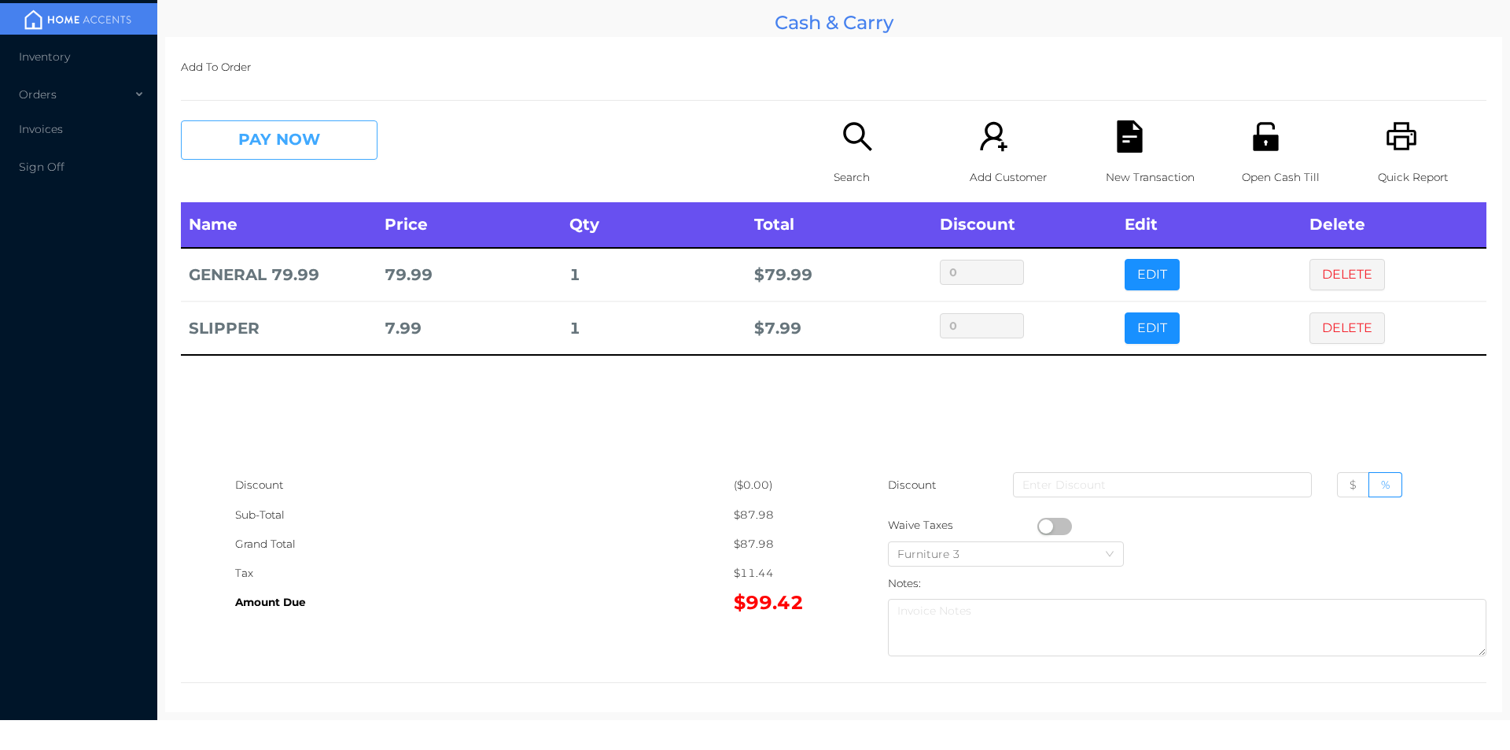
click at [316, 135] on button "PAY NOW" at bounding box center [279, 139] width 197 height 39
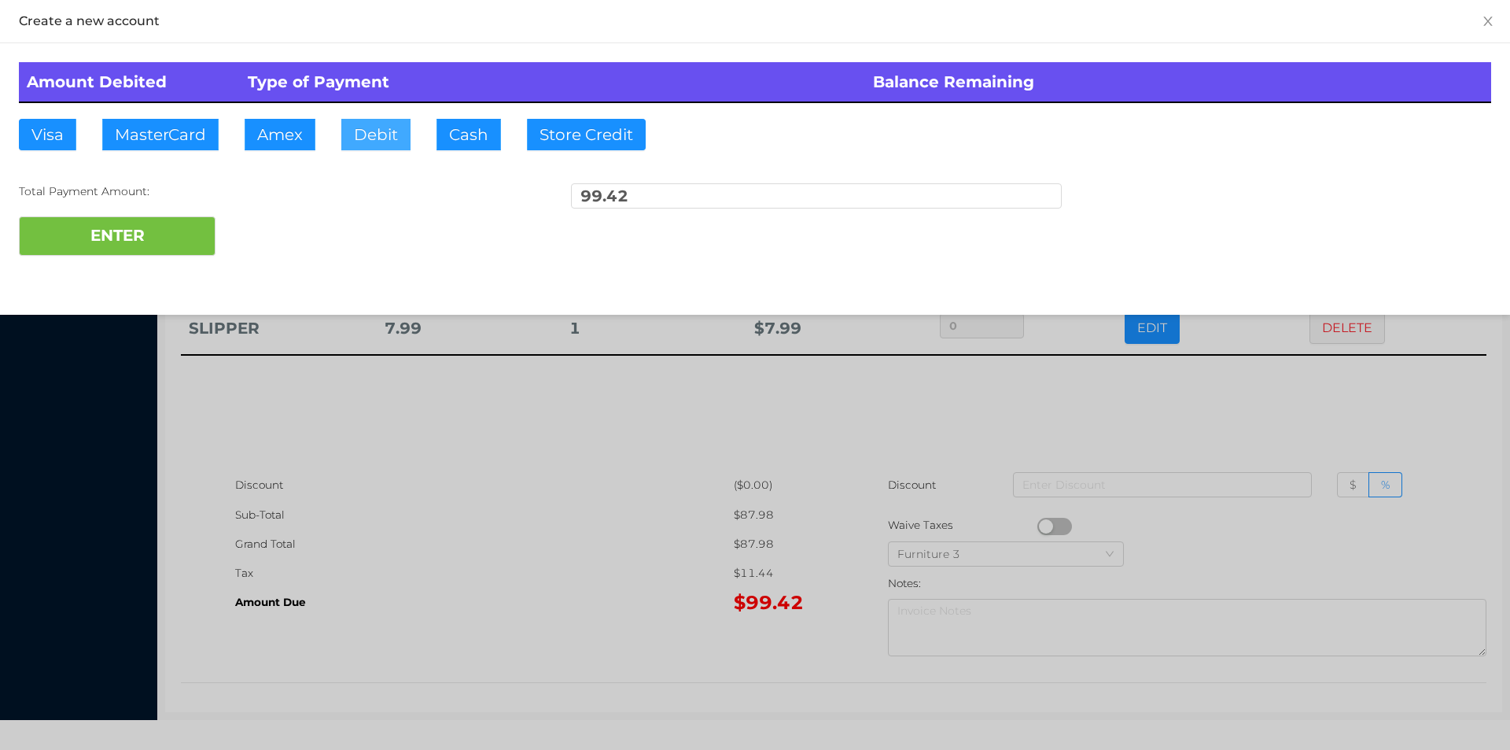
click at [386, 133] on button "Debit" at bounding box center [375, 134] width 69 height 31
click at [177, 234] on button "ENTER" at bounding box center [117, 235] width 197 height 39
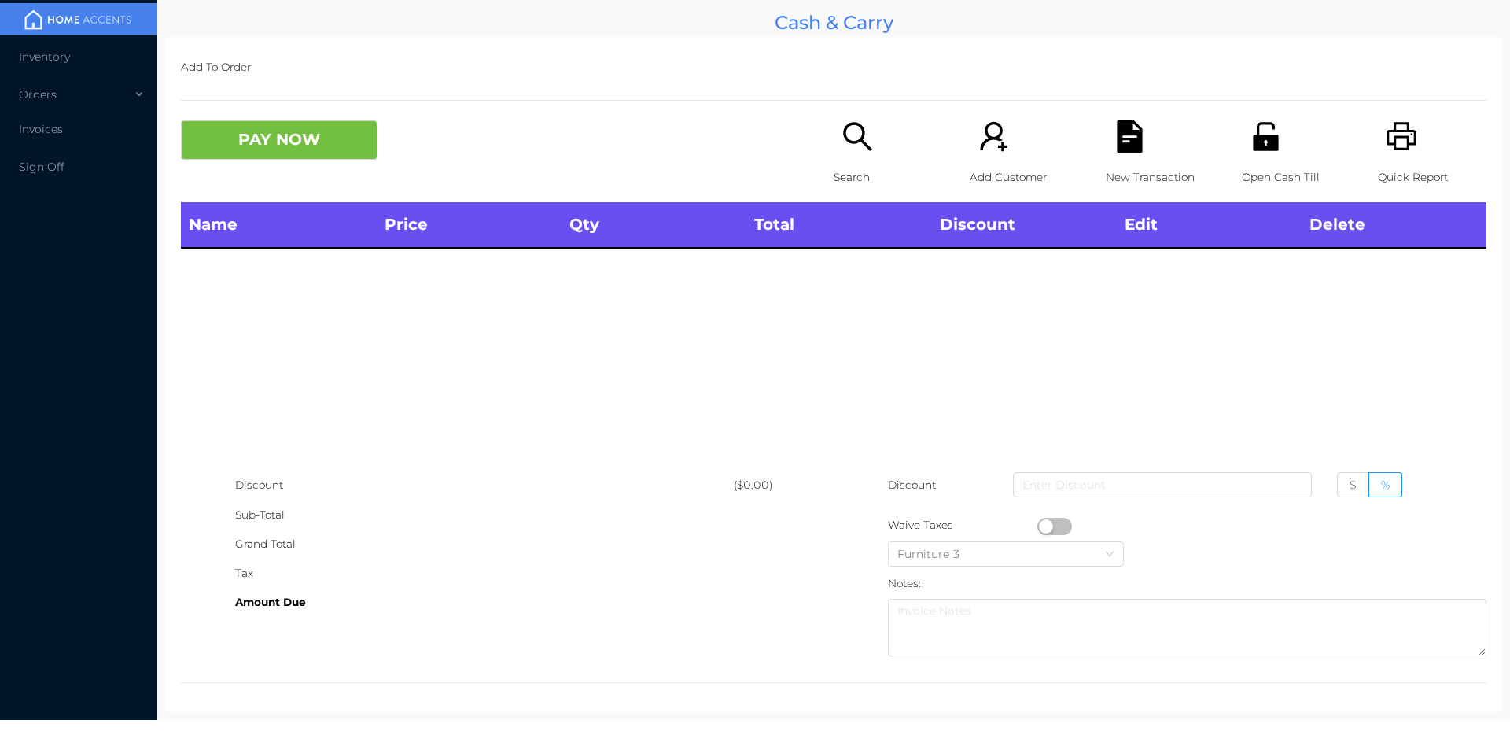
click at [848, 167] on p "Search" at bounding box center [888, 177] width 109 height 29
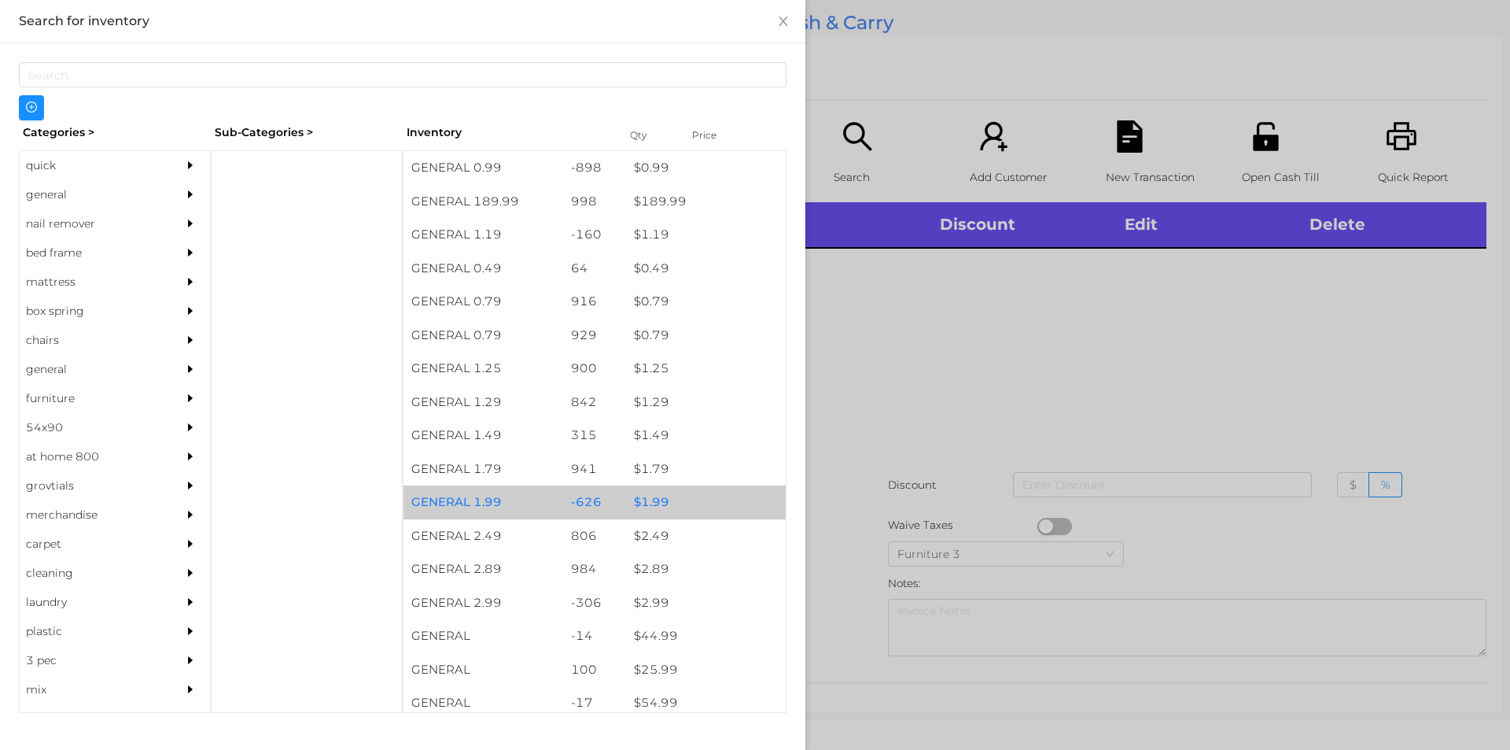
click at [606, 489] on div "-626" at bounding box center [595, 502] width 64 height 34
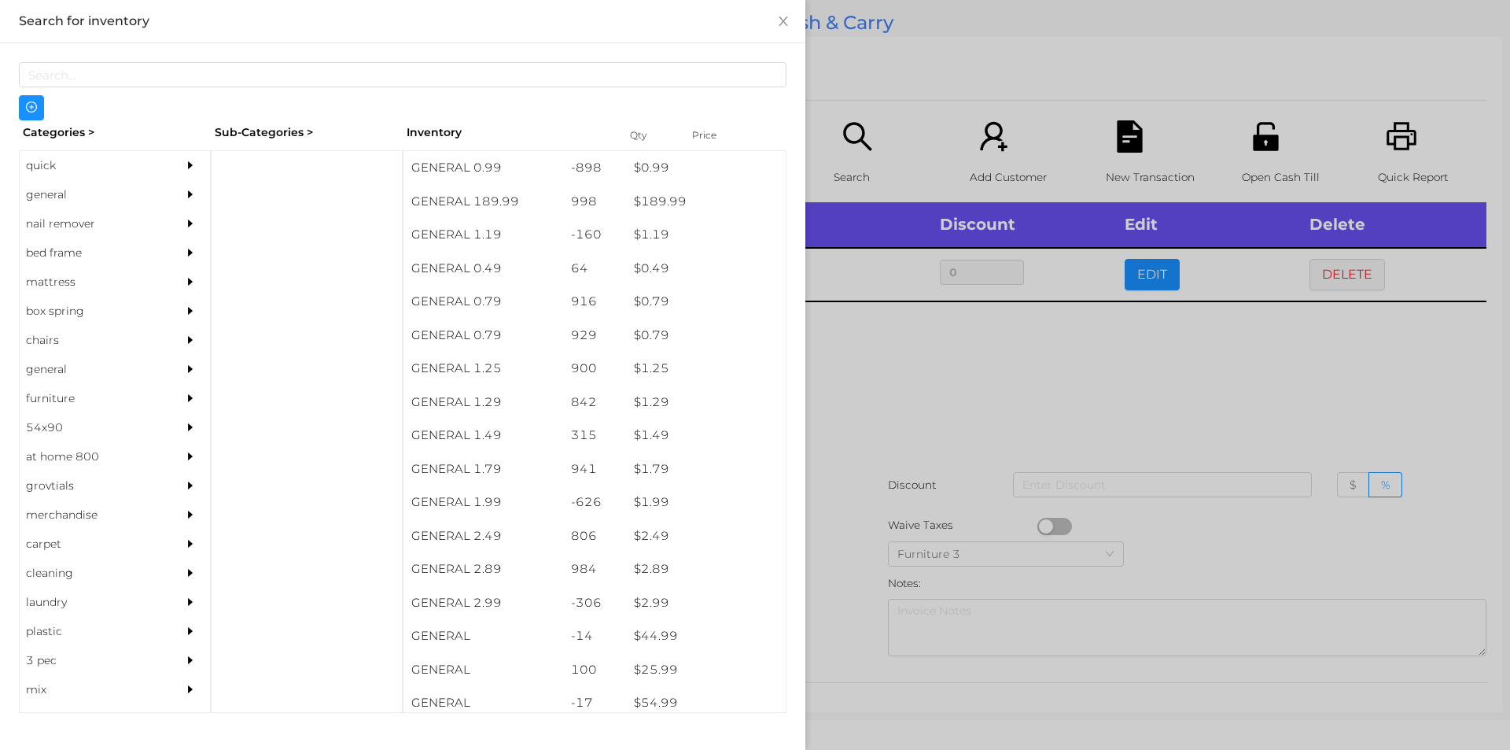
click at [1348, 249] on div at bounding box center [755, 375] width 1510 height 750
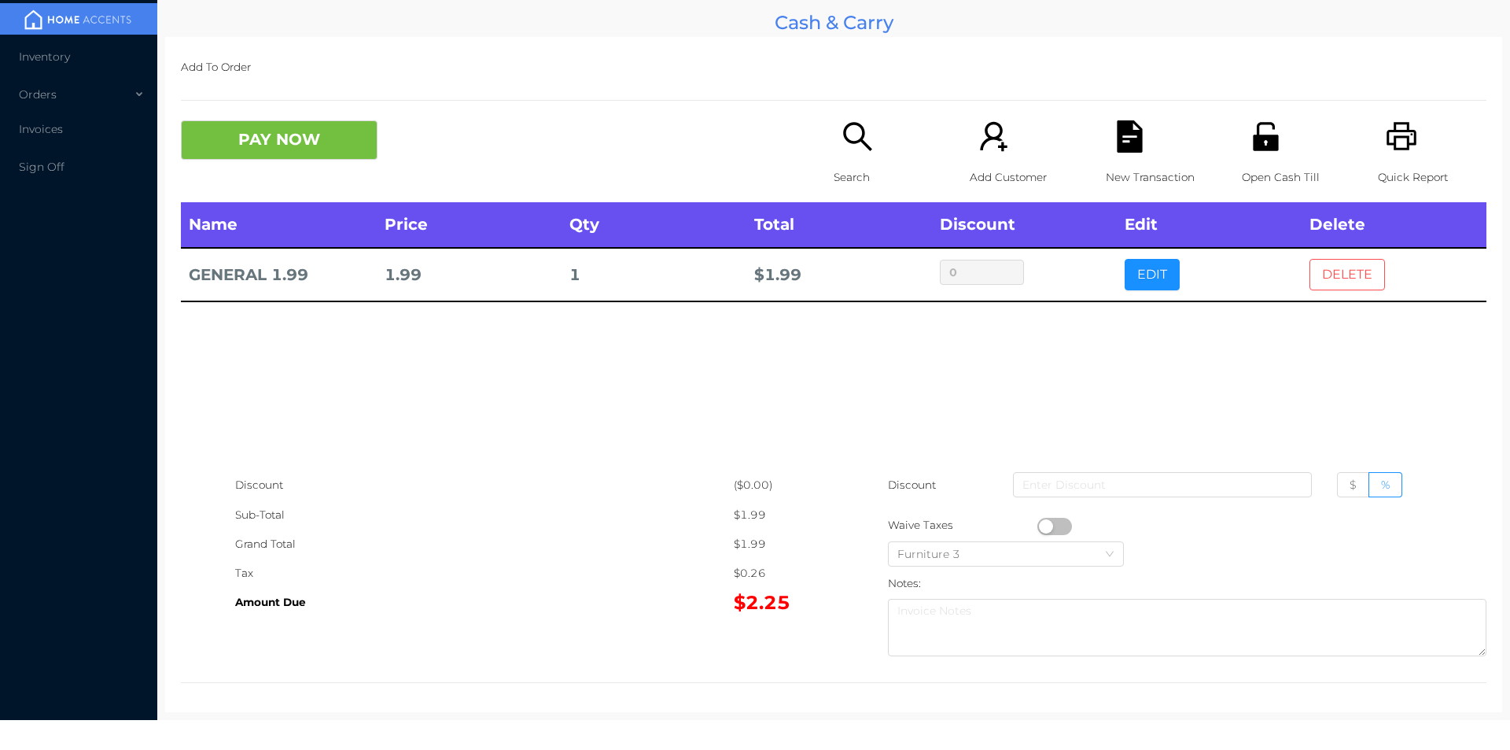
click at [1355, 271] on button "DELETE" at bounding box center [1348, 274] width 76 height 31
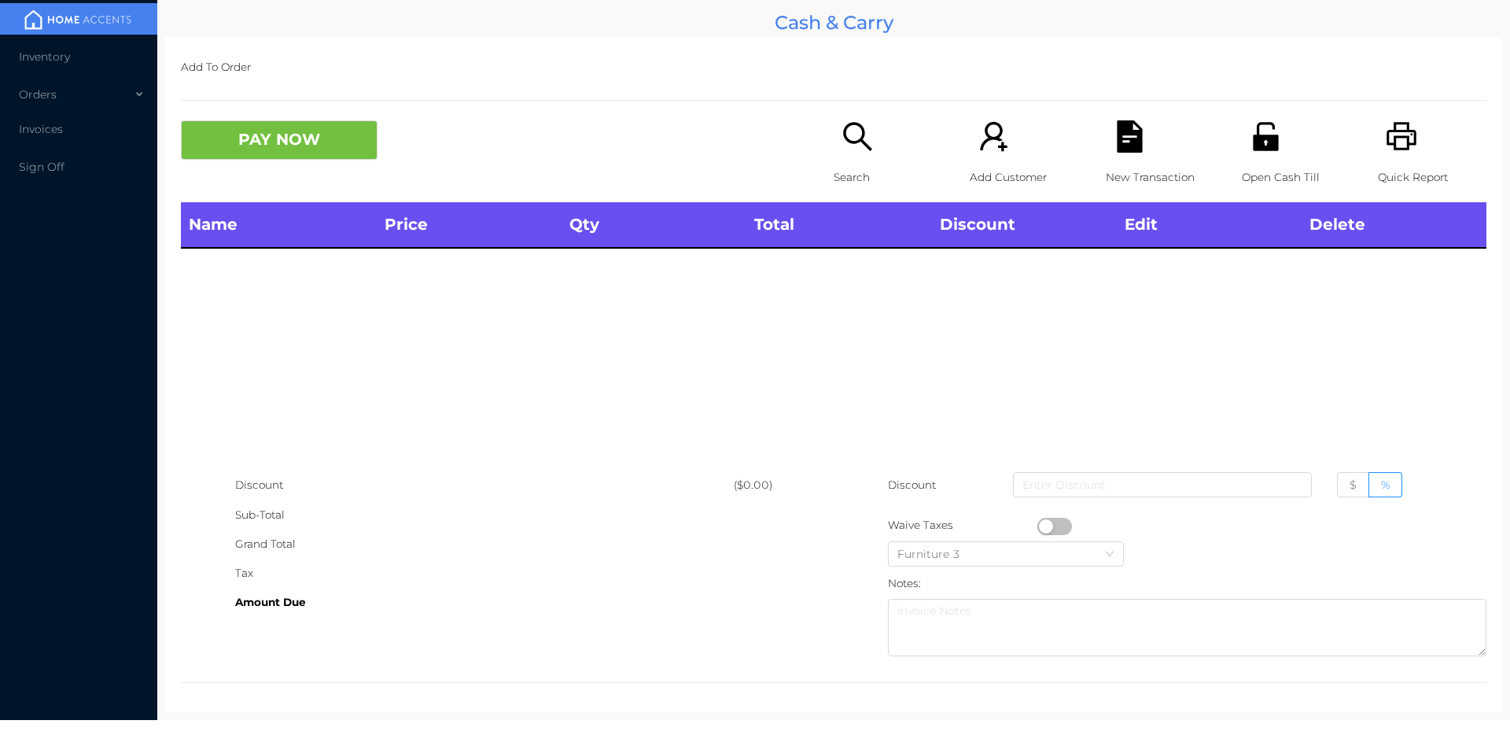
click at [1399, 135] on icon "icon: printer" at bounding box center [1402, 136] width 32 height 32
click at [245, 157] on button "PAY NOW" at bounding box center [279, 139] width 197 height 39
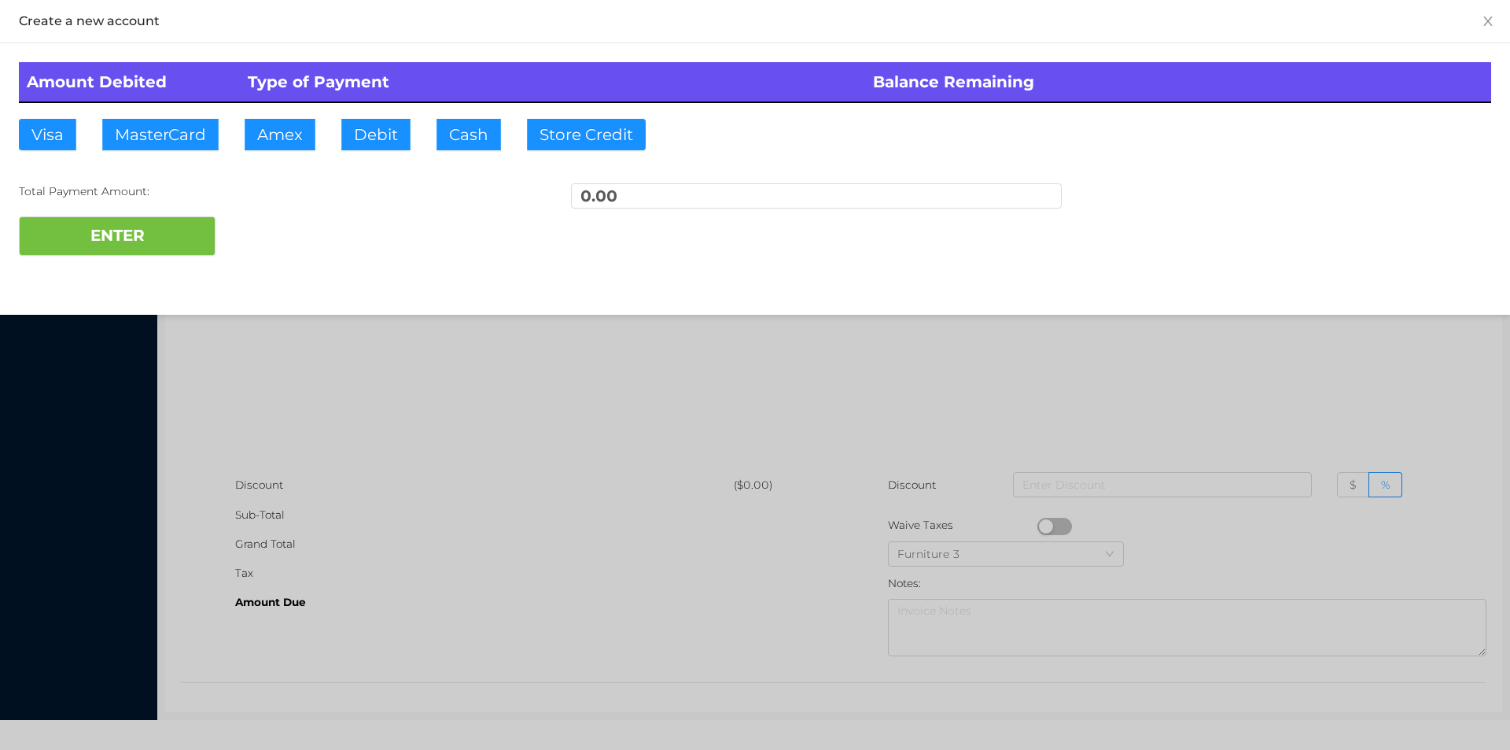
click at [444, 401] on div at bounding box center [755, 375] width 1510 height 750
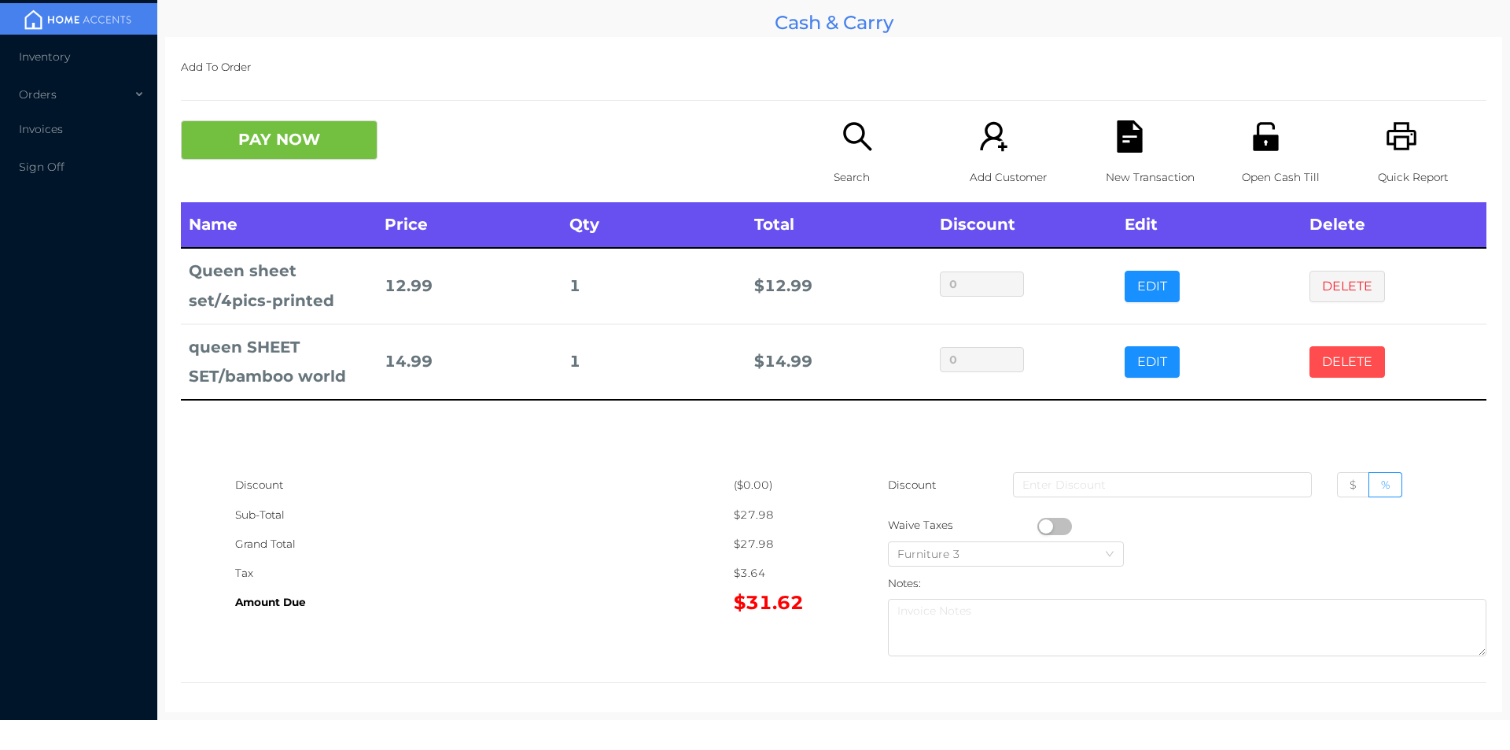
click at [1310, 365] on button "DELETE" at bounding box center [1348, 361] width 76 height 31
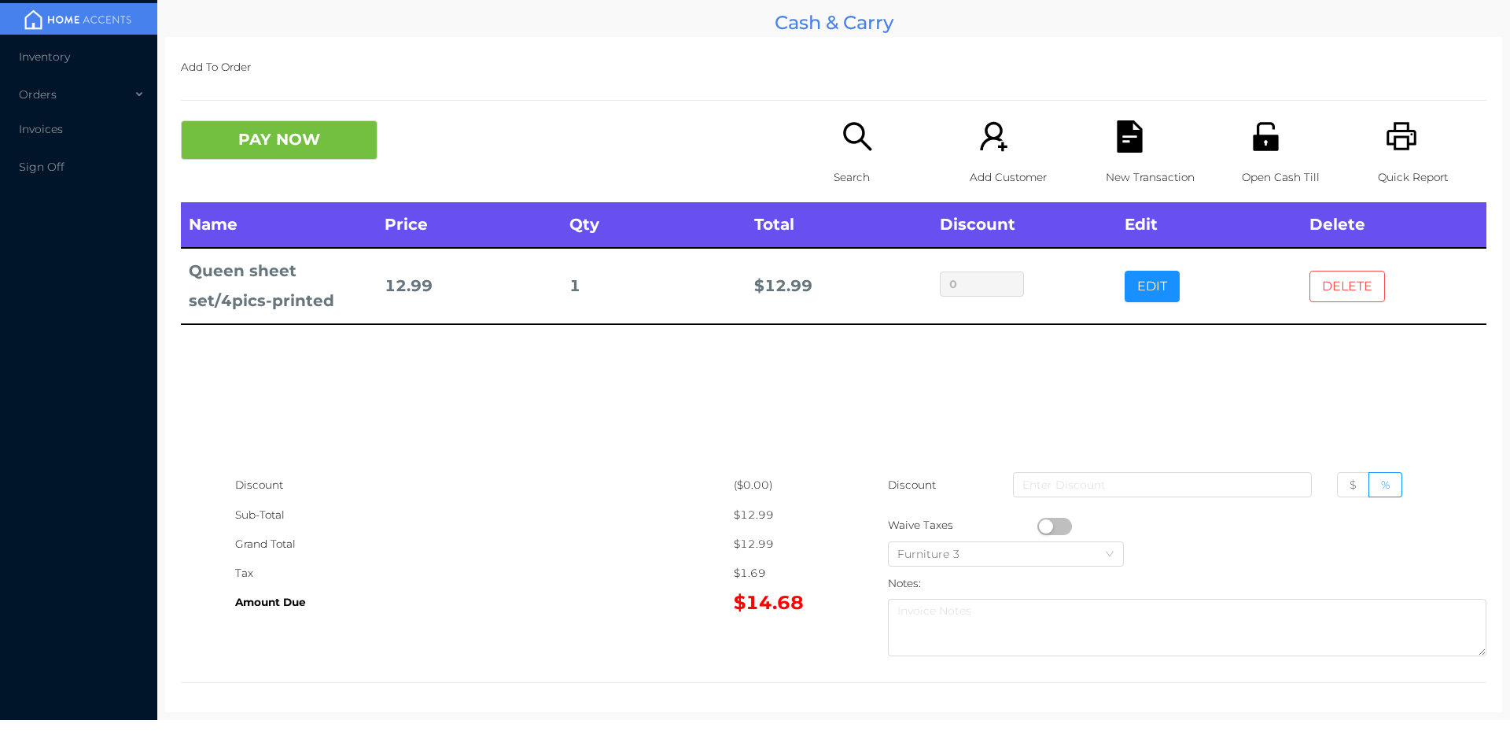
click at [1315, 297] on button "DELETE" at bounding box center [1348, 286] width 76 height 31
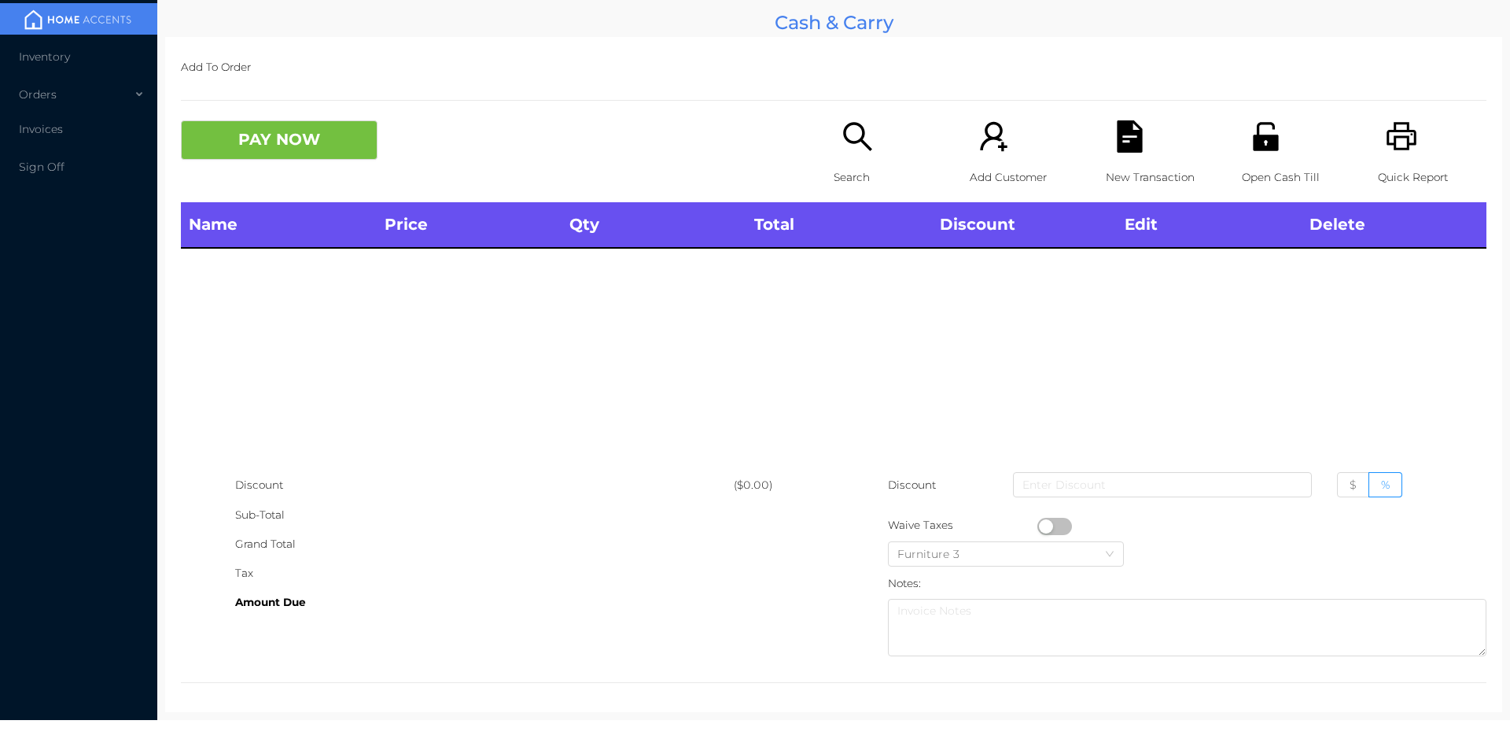
click at [855, 130] on icon "icon: search" at bounding box center [858, 136] width 32 height 32
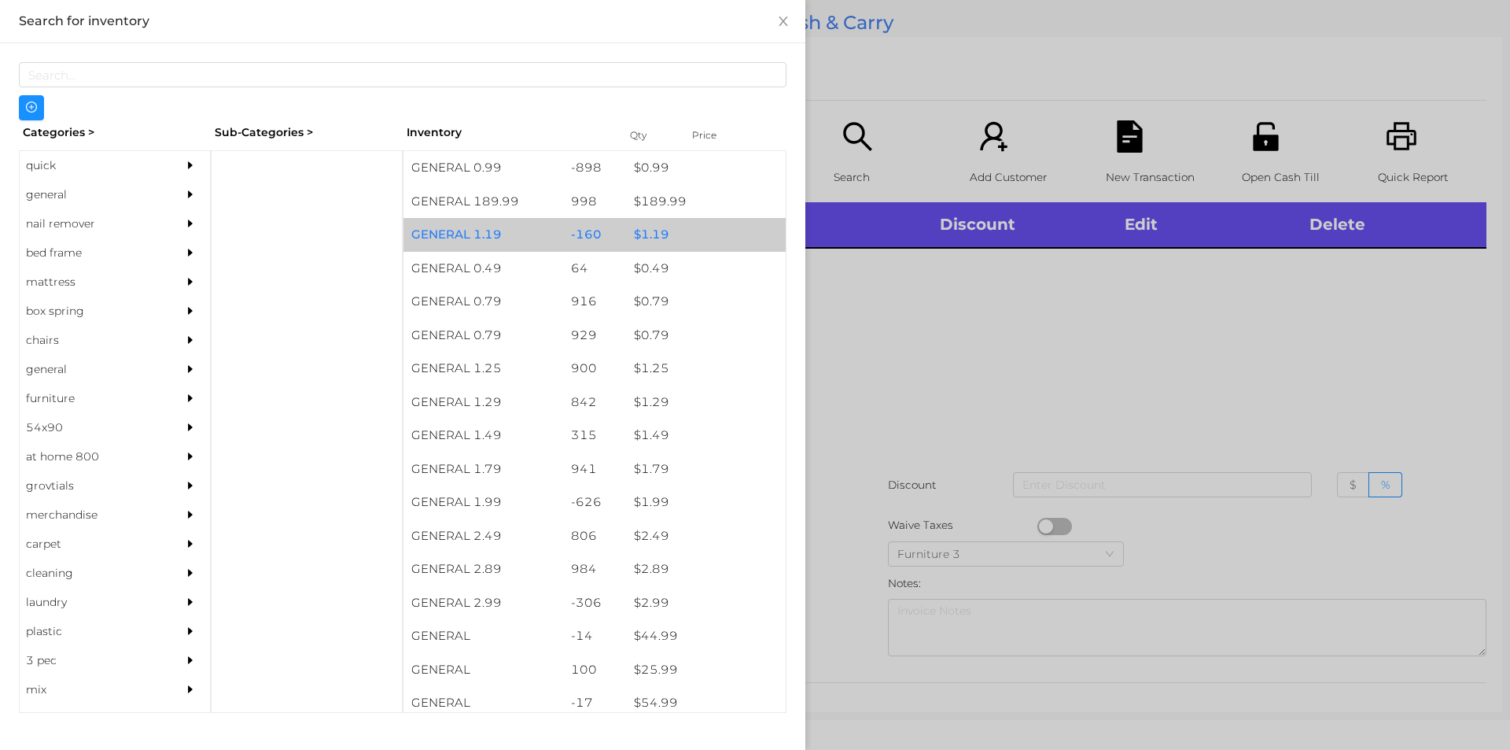
click at [650, 242] on div "$ 1.19" at bounding box center [706, 235] width 160 height 34
click at [638, 234] on div "$ 1.19" at bounding box center [706, 235] width 160 height 34
click at [651, 230] on div "$ 1.19" at bounding box center [706, 235] width 160 height 34
click at [656, 227] on div "$ 1.19" at bounding box center [706, 235] width 160 height 34
click at [662, 232] on div "$ 1.19" at bounding box center [706, 235] width 160 height 34
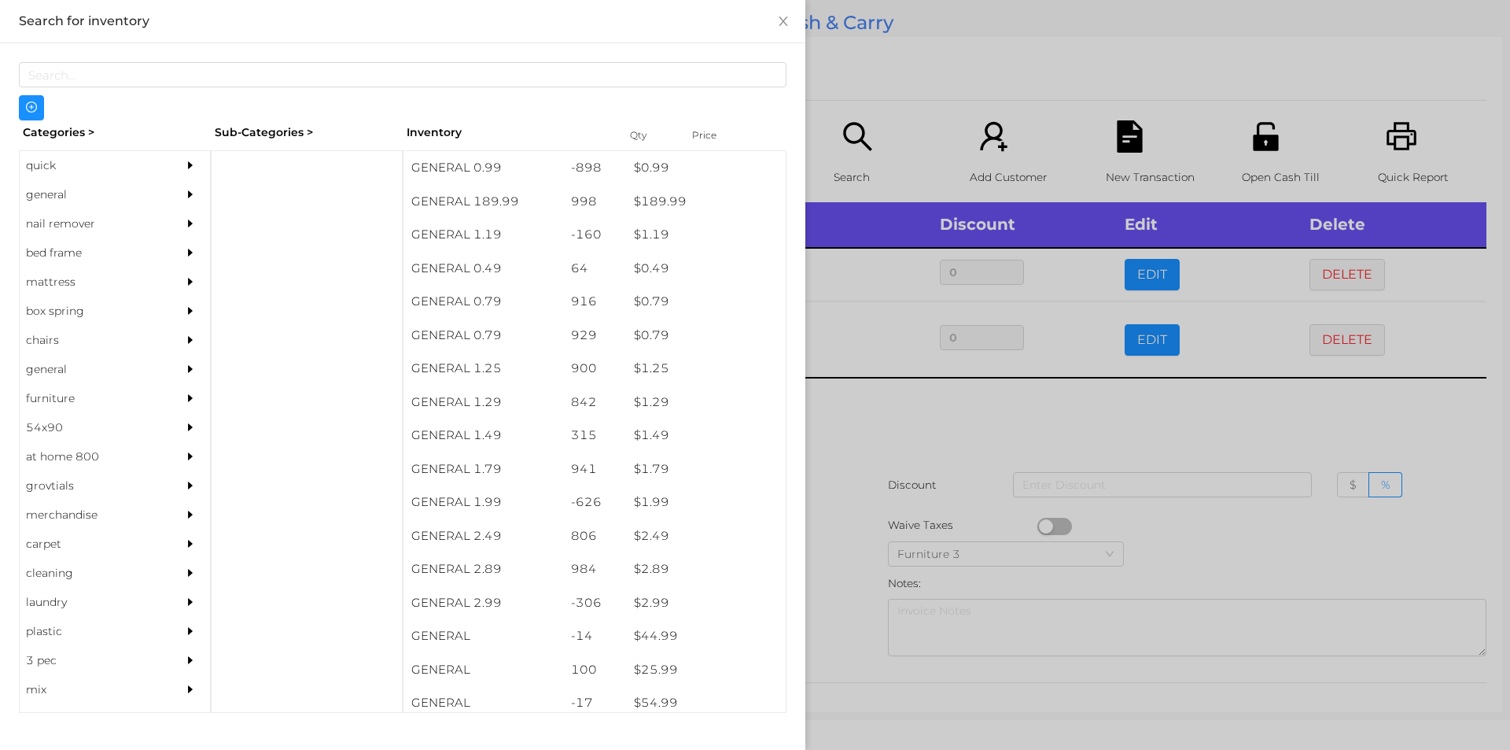
click at [876, 443] on div at bounding box center [755, 375] width 1510 height 750
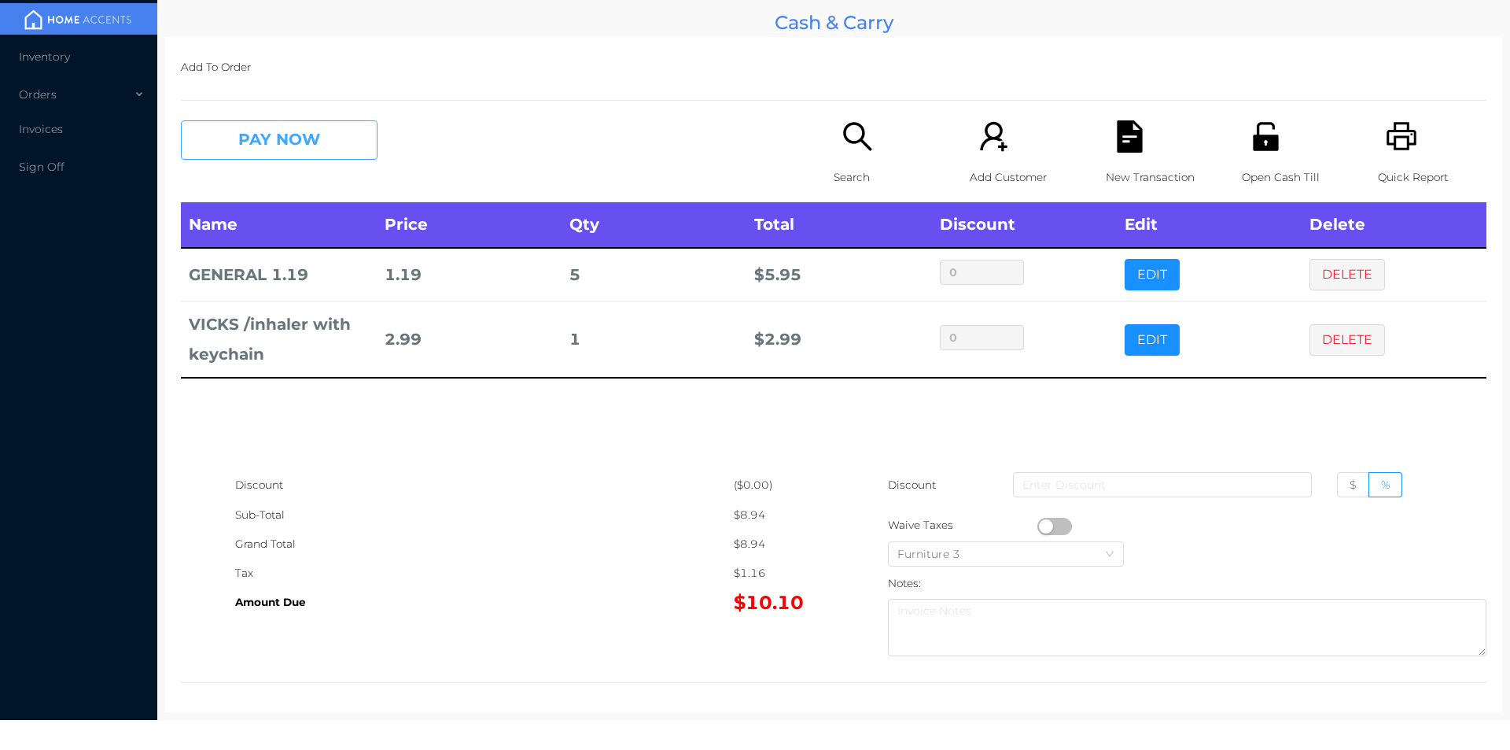
click at [337, 138] on button "PAY NOW" at bounding box center [279, 139] width 197 height 39
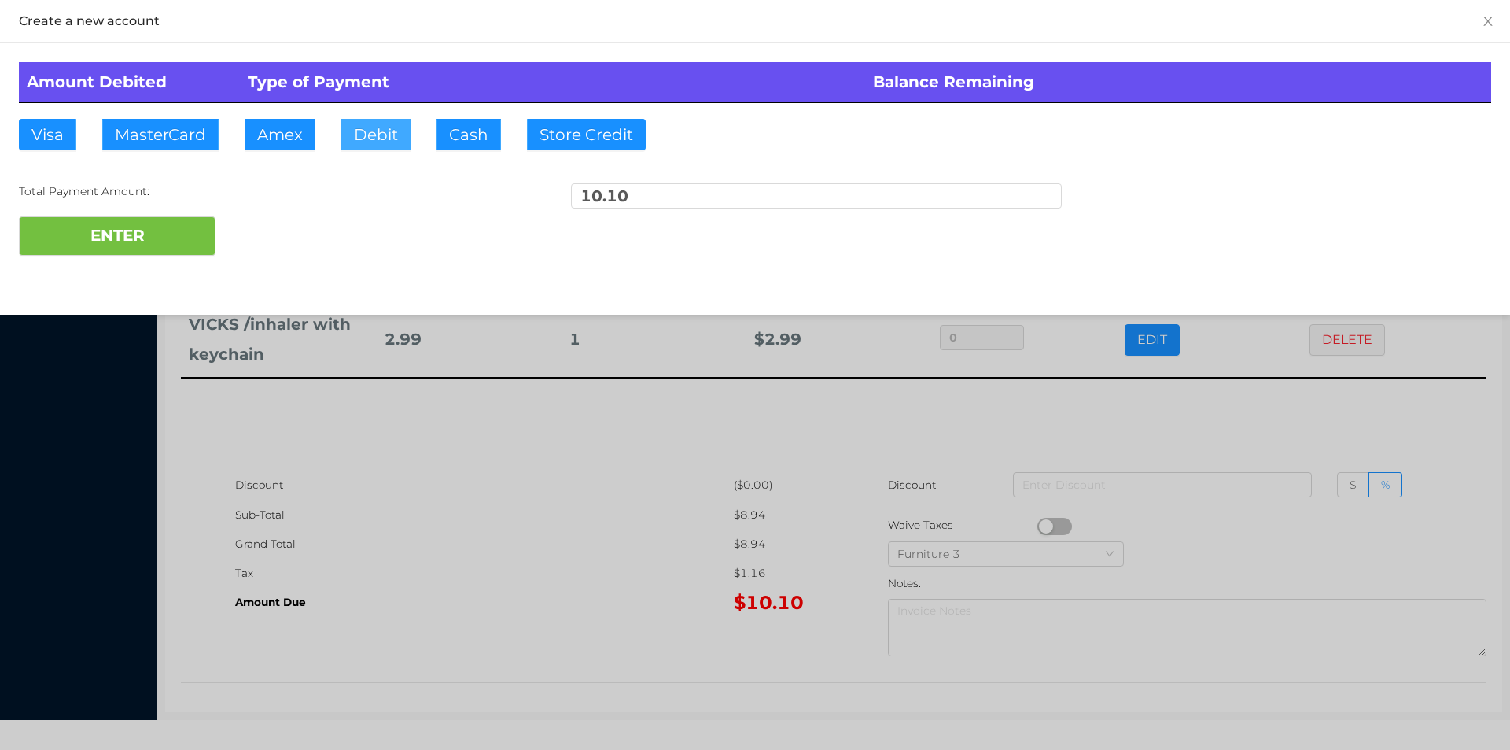
click at [360, 139] on button "Debit" at bounding box center [375, 134] width 69 height 31
click at [140, 249] on button "ENTER" at bounding box center [117, 235] width 197 height 39
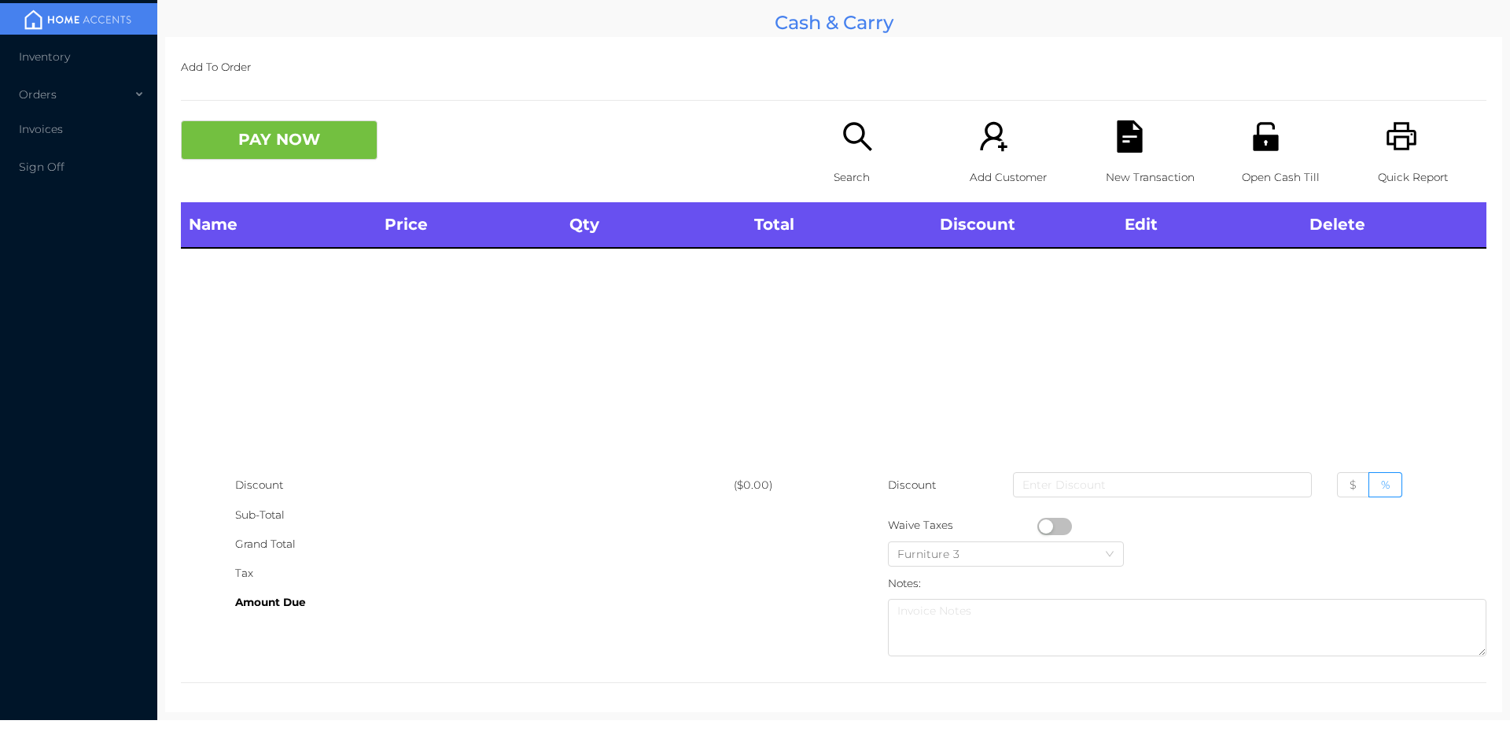
click at [850, 157] on div "Search" at bounding box center [888, 161] width 109 height 82
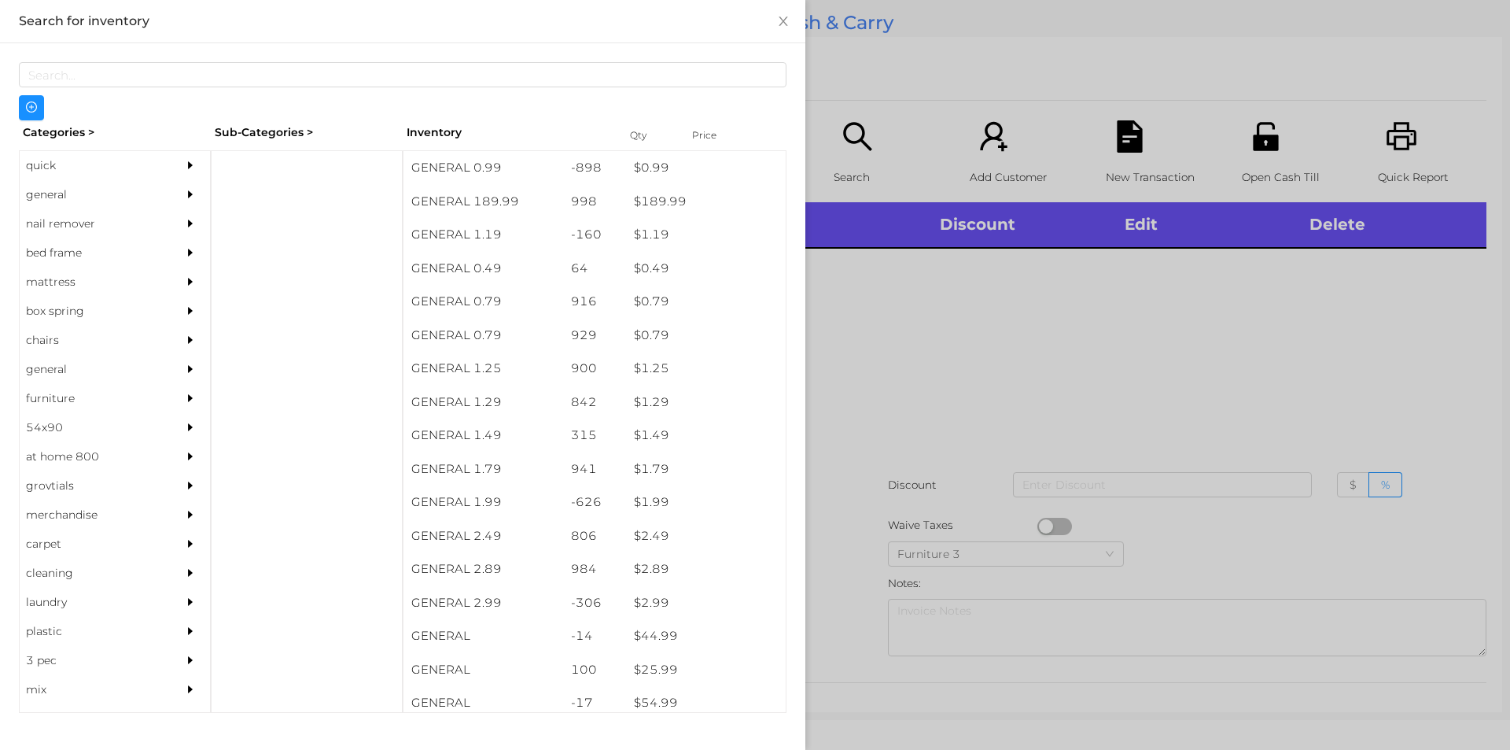
click at [921, 367] on div at bounding box center [755, 375] width 1510 height 750
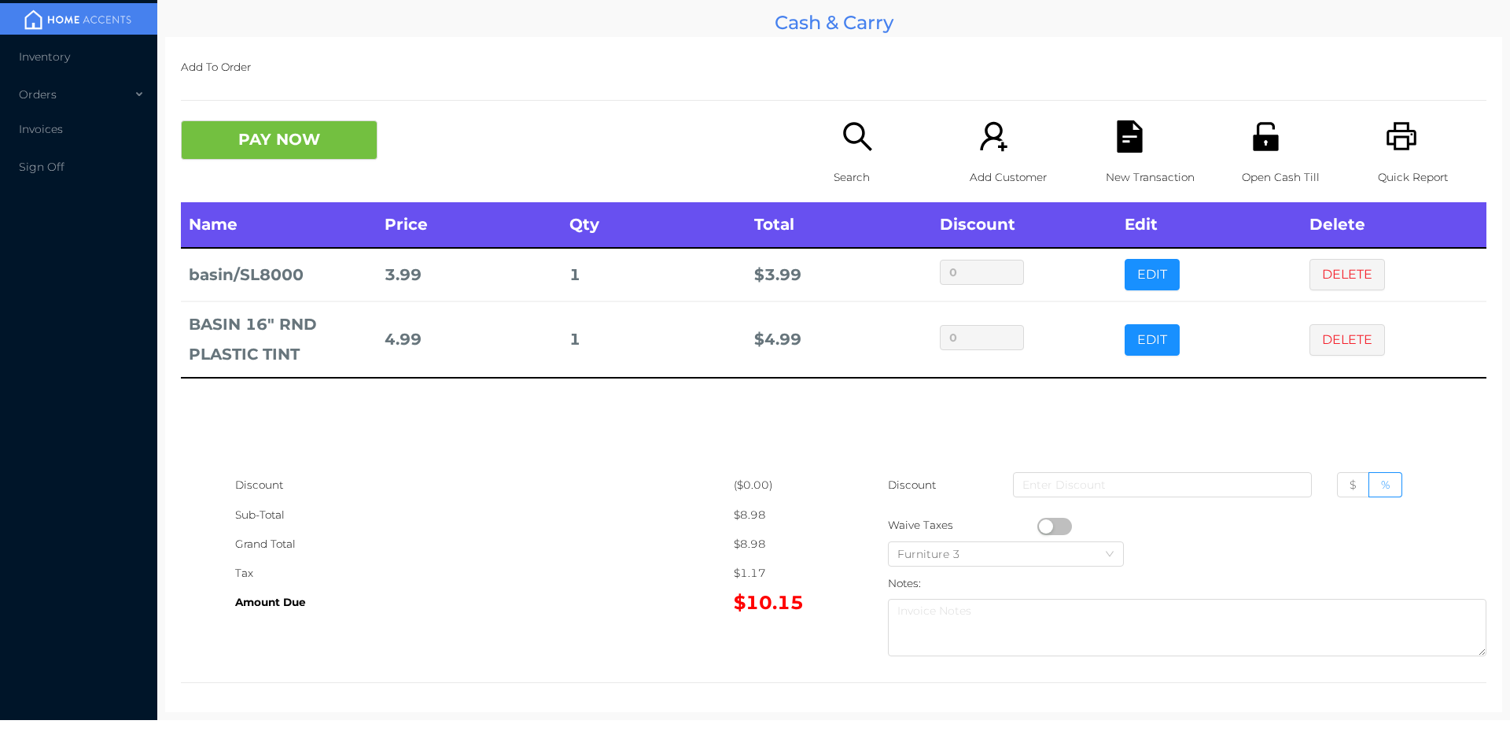
click at [853, 142] on icon "icon: search" at bounding box center [857, 136] width 28 height 28
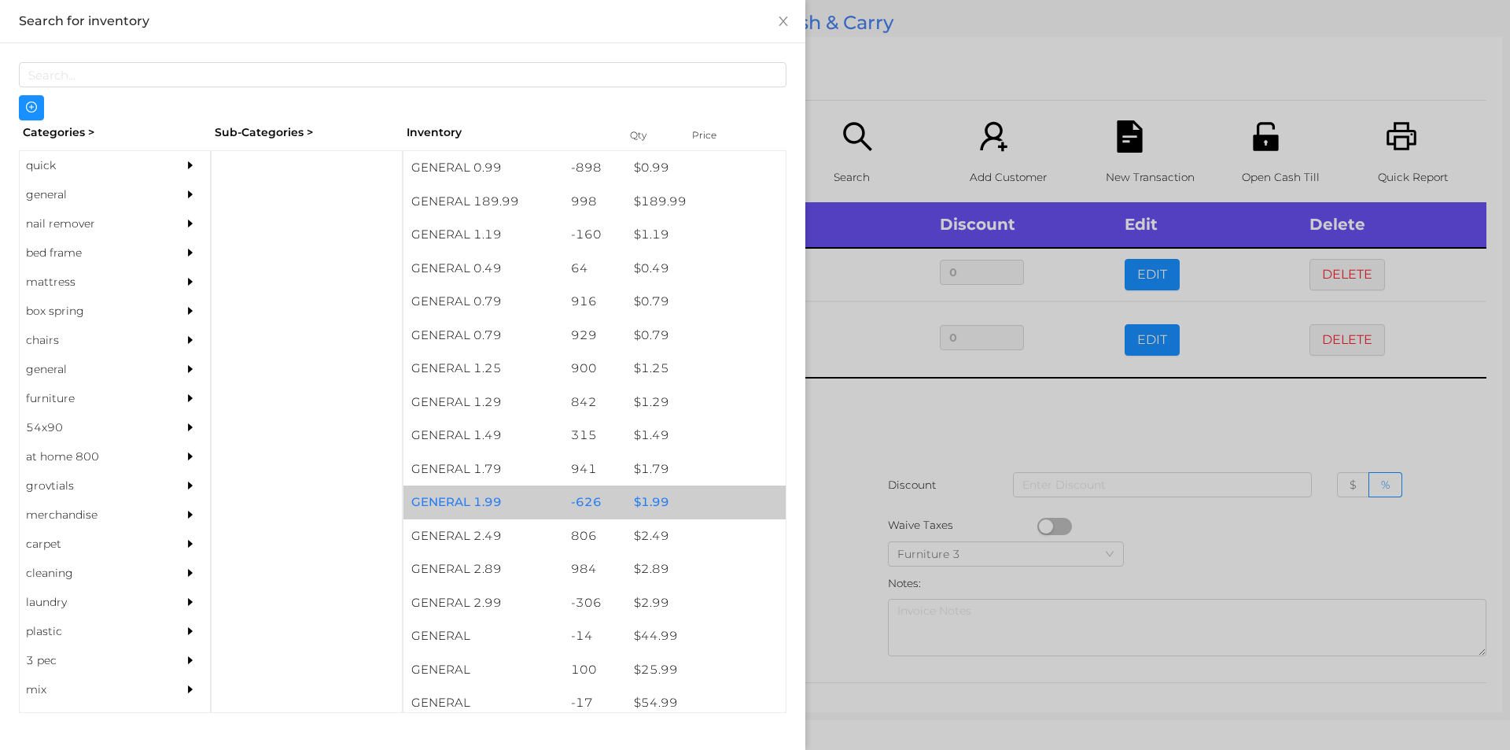
click at [646, 490] on div "$ 1.99" at bounding box center [706, 502] width 160 height 34
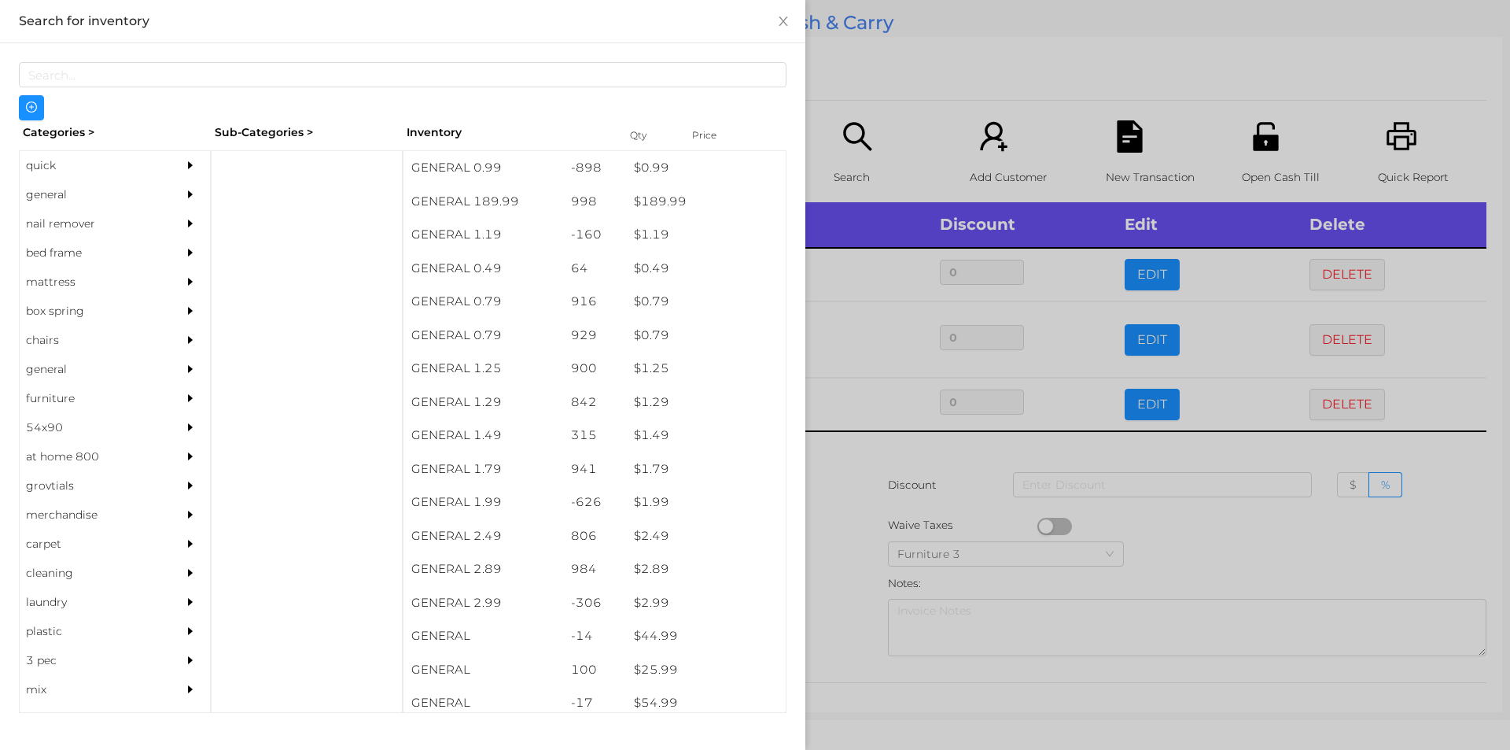
click at [832, 499] on div at bounding box center [755, 375] width 1510 height 750
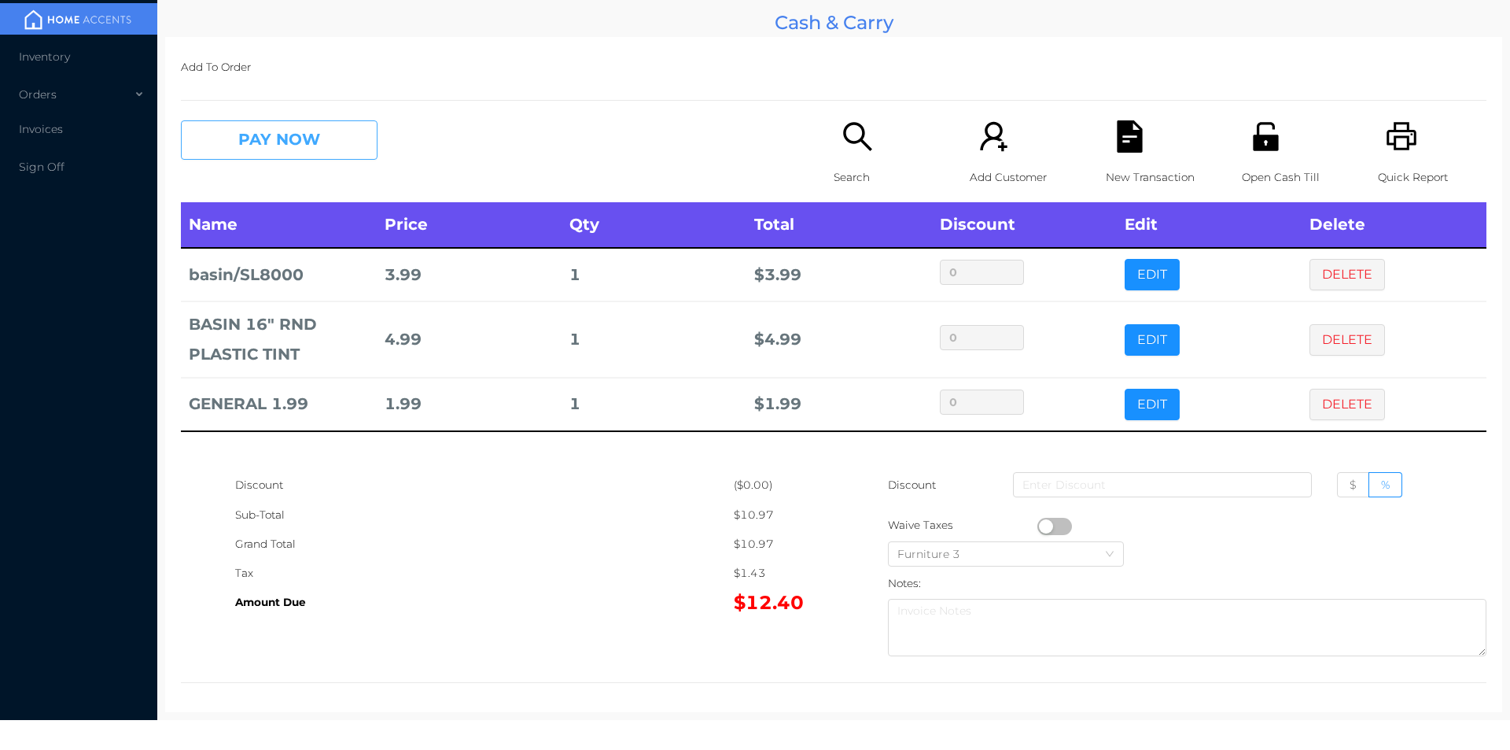
click at [308, 131] on button "PAY NOW" at bounding box center [279, 139] width 197 height 39
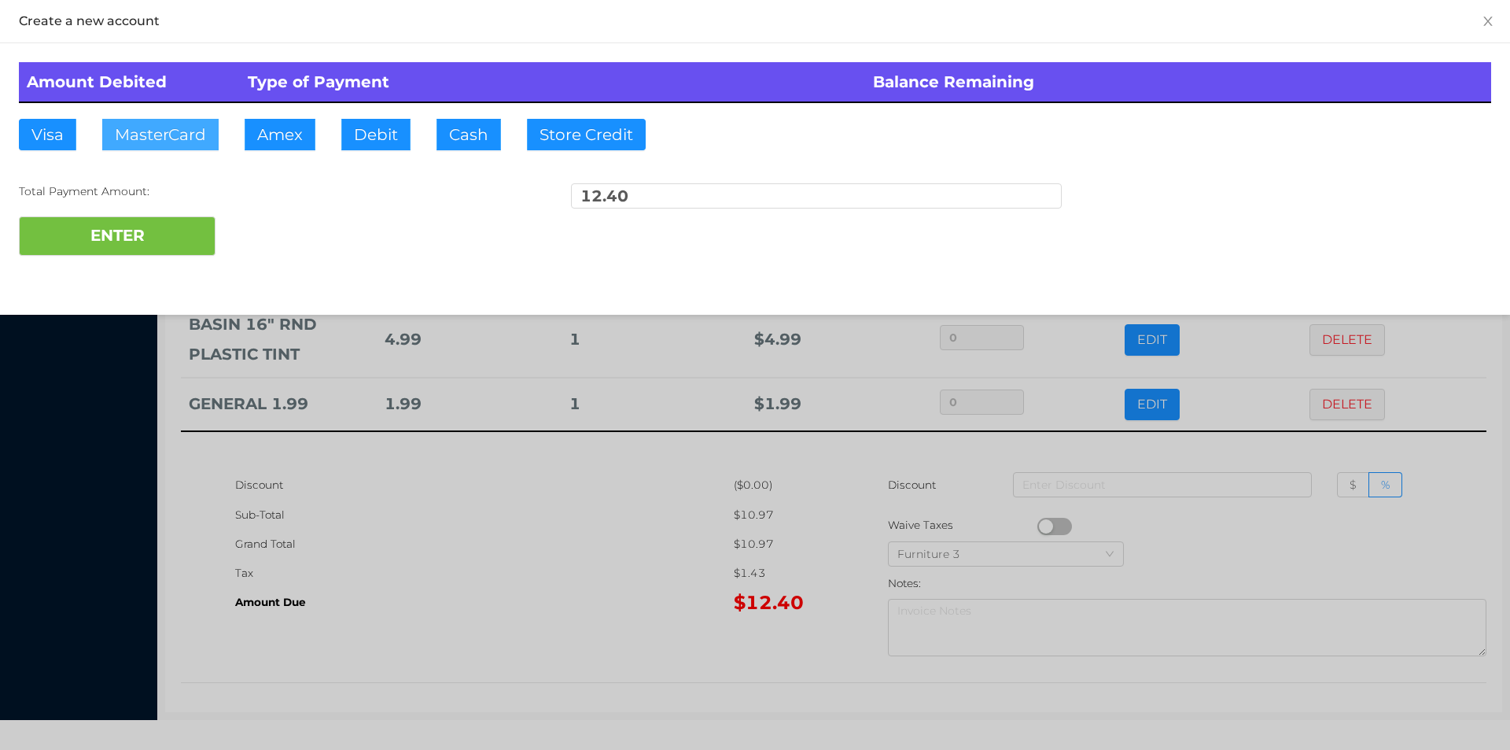
click at [163, 137] on button "MasterCard" at bounding box center [160, 134] width 116 height 31
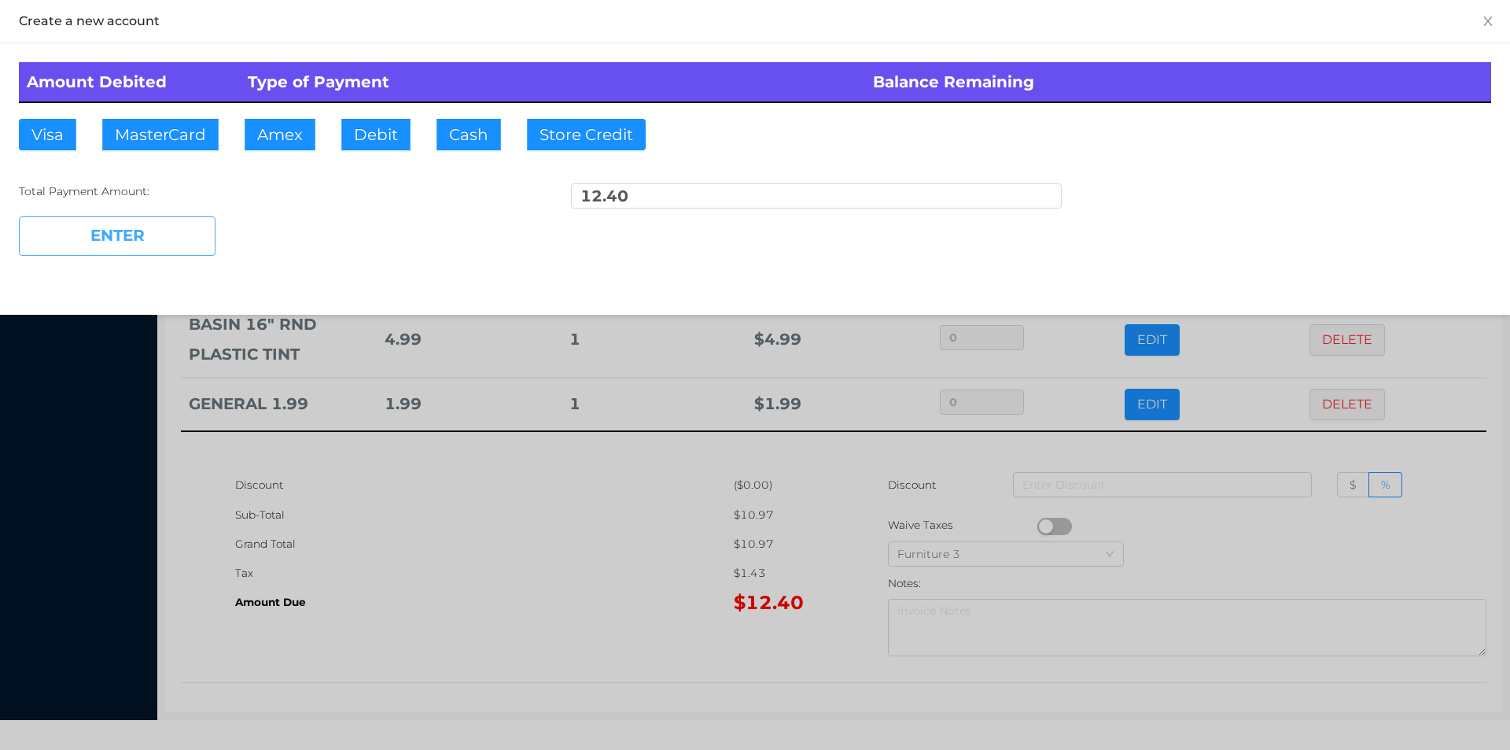
click at [135, 239] on button "ENTER" at bounding box center [117, 235] width 197 height 39
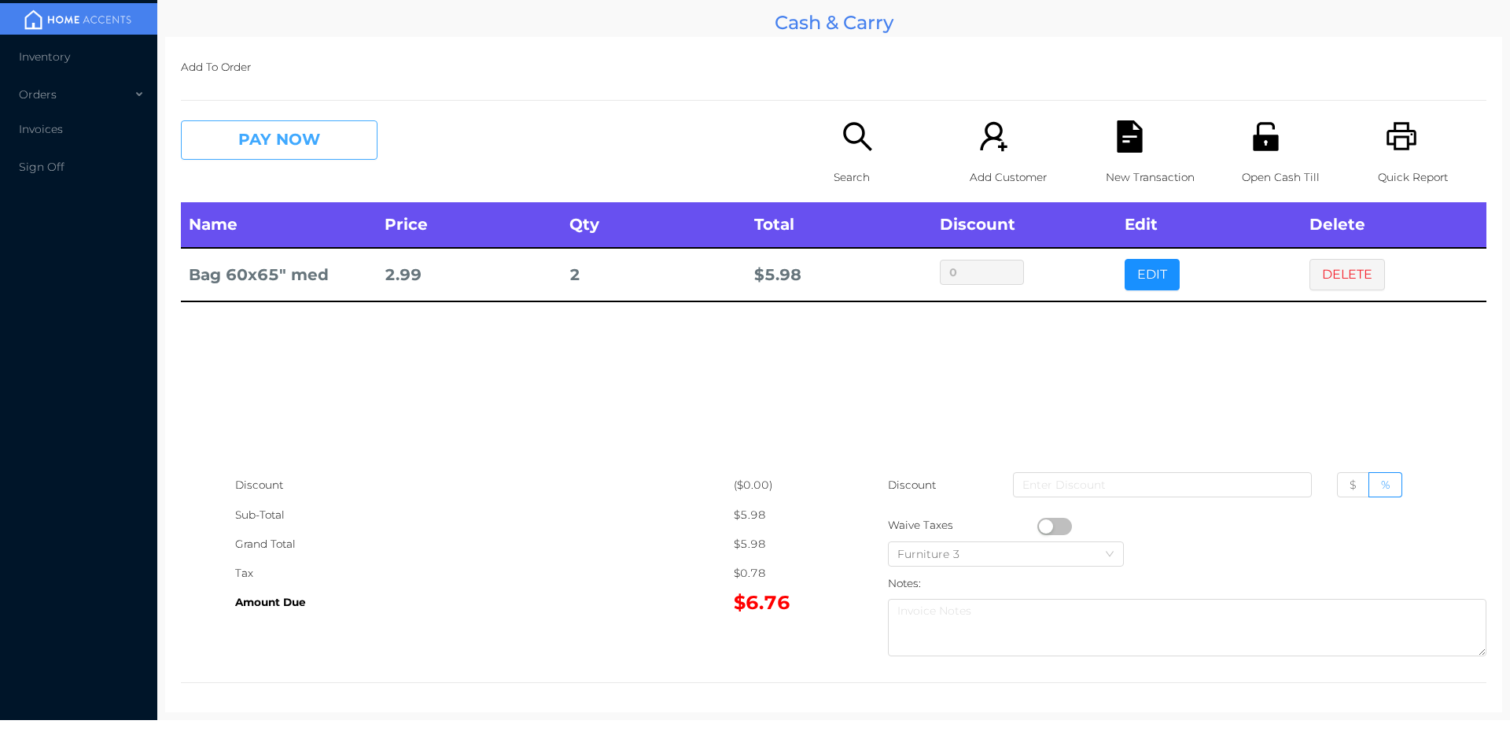
click at [338, 157] on button "PAY NOW" at bounding box center [279, 139] width 197 height 39
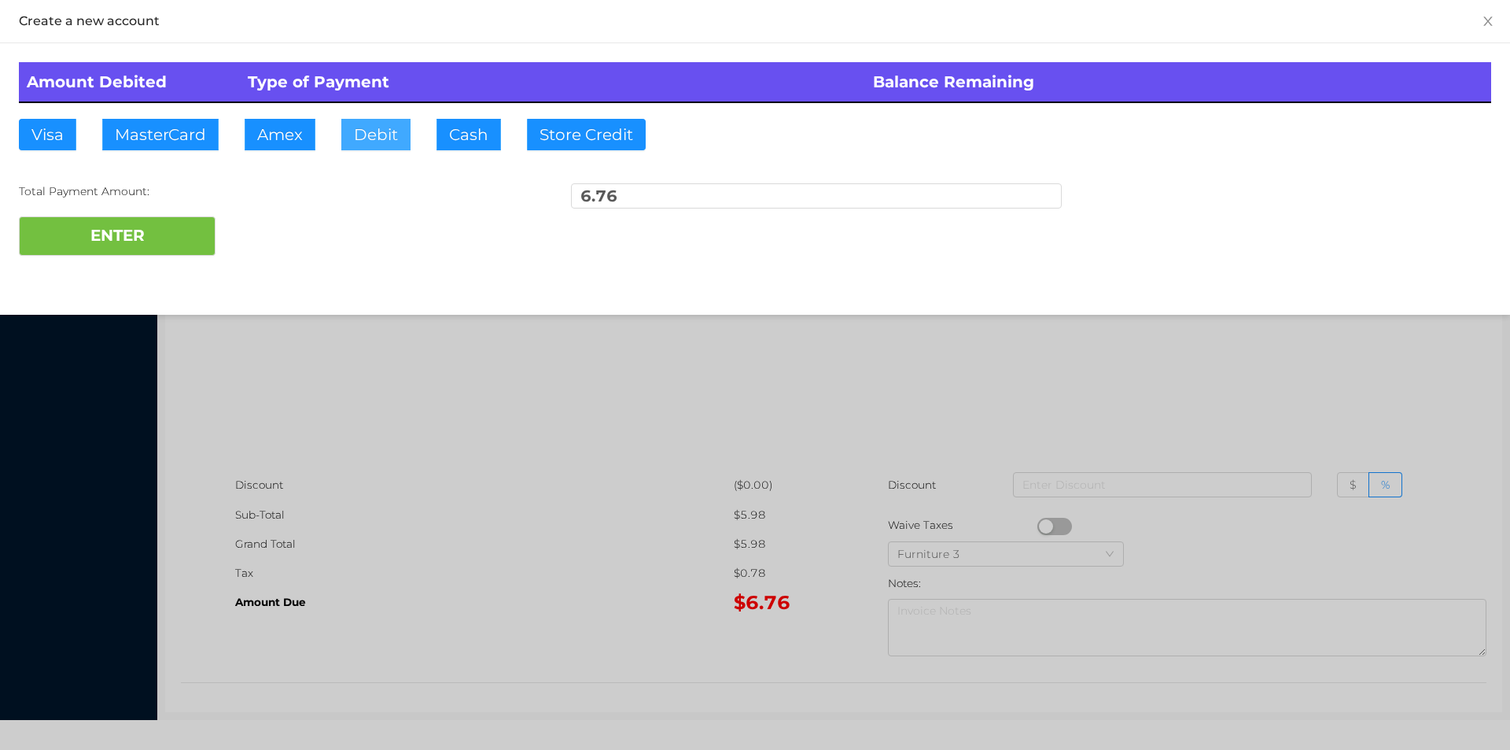
click at [361, 122] on button "Debit" at bounding box center [375, 134] width 69 height 31
click at [151, 251] on button "ENTER" at bounding box center [117, 235] width 197 height 39
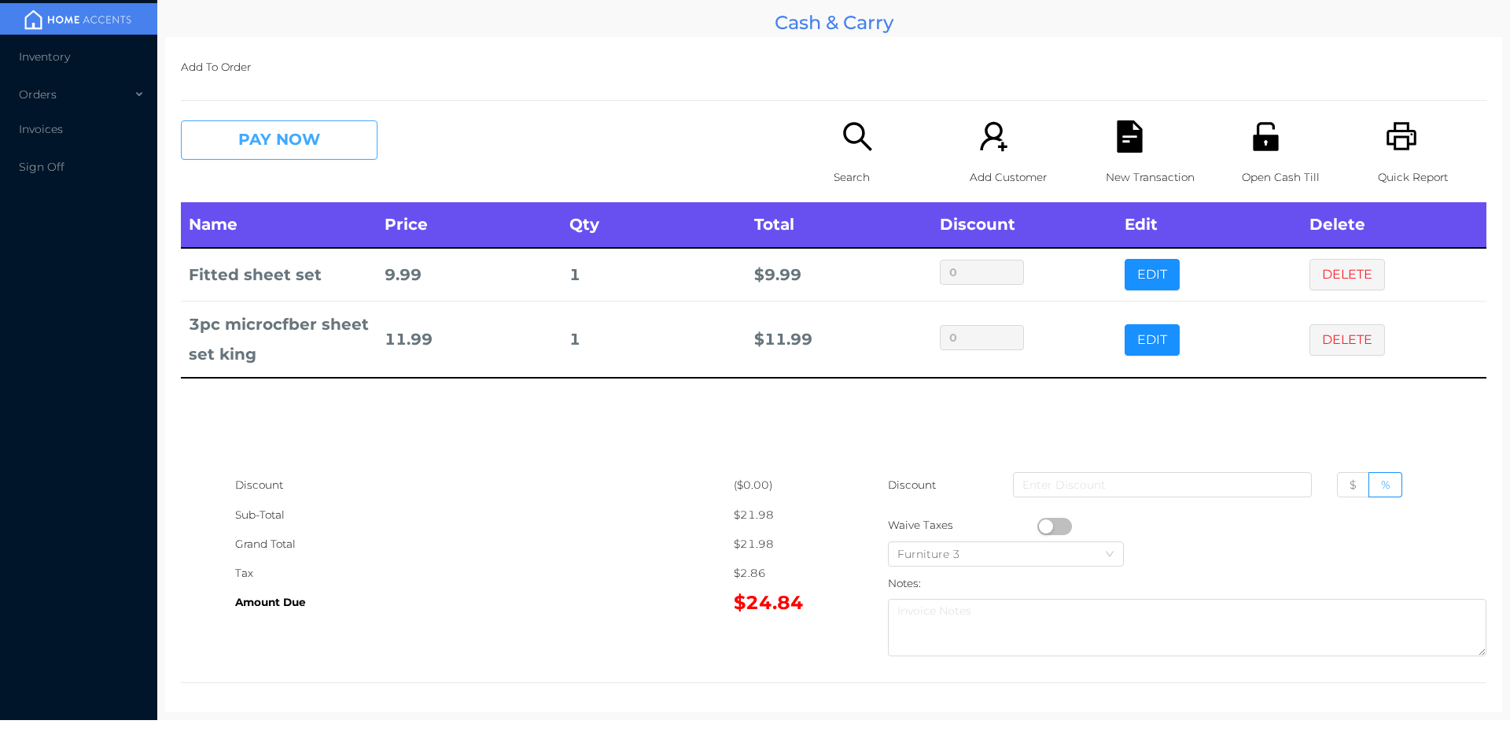
click at [300, 123] on button "PAY NOW" at bounding box center [279, 139] width 197 height 39
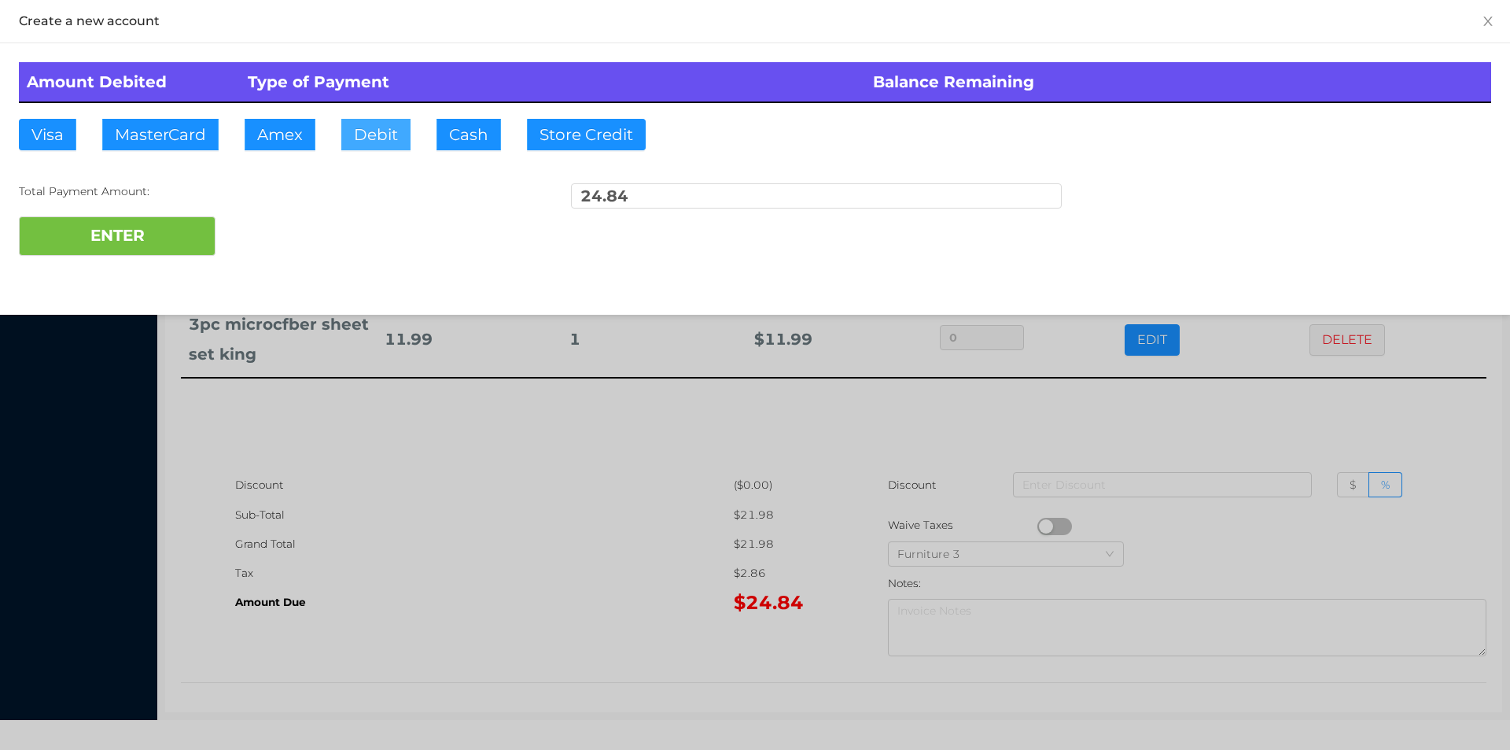
click at [360, 146] on button "Debit" at bounding box center [375, 134] width 69 height 31
click at [181, 234] on button "ENTER" at bounding box center [117, 235] width 197 height 39
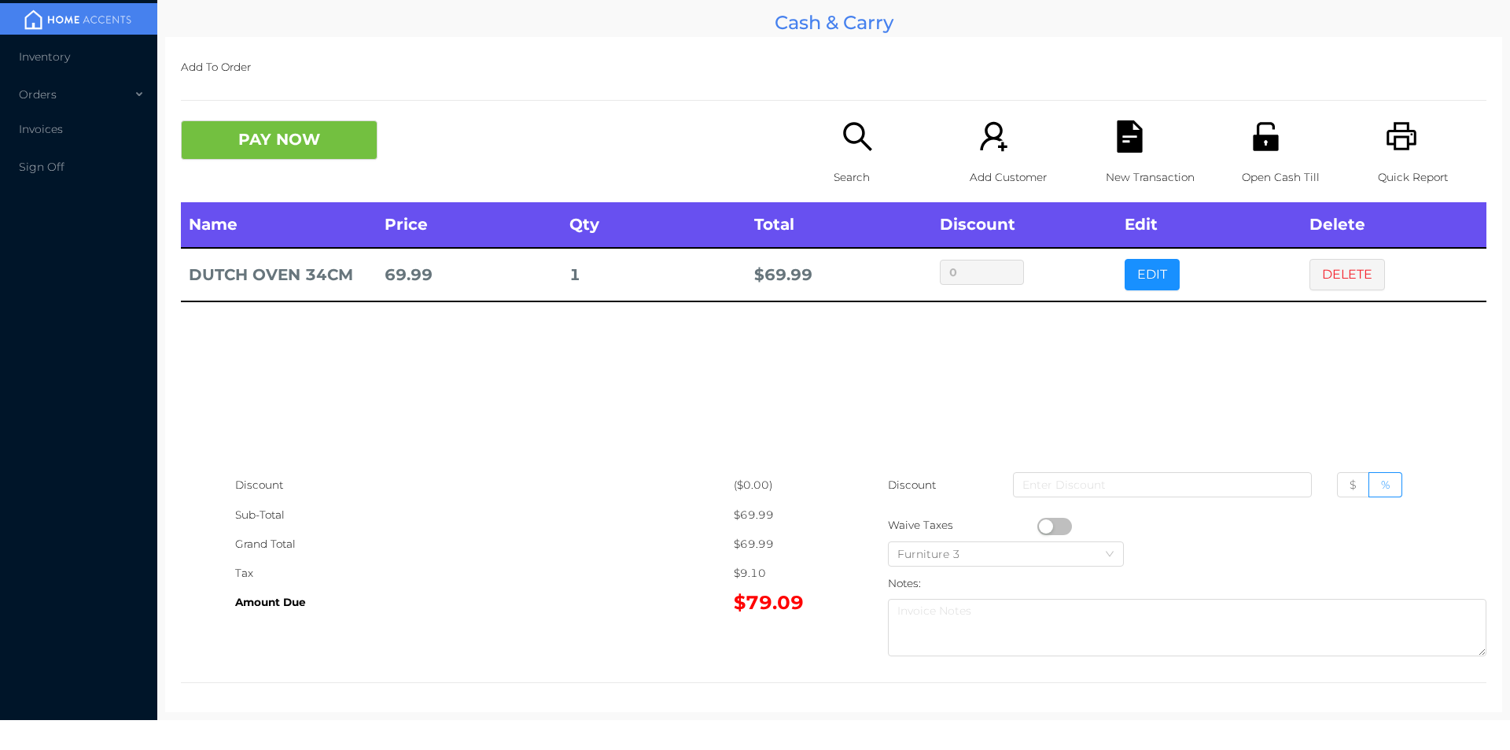
click at [851, 160] on div "Search" at bounding box center [888, 161] width 109 height 82
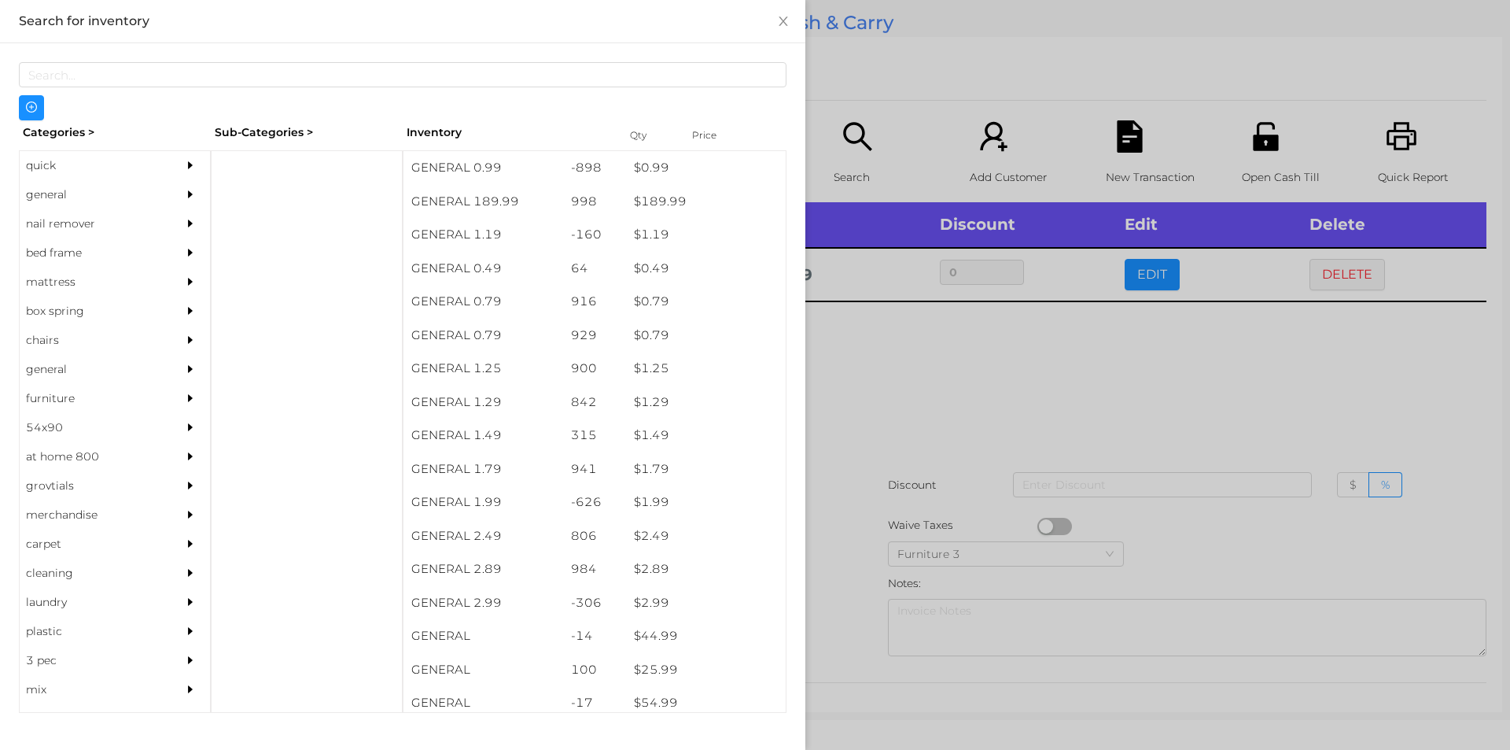
click at [40, 168] on div "quick" at bounding box center [91, 165] width 143 height 29
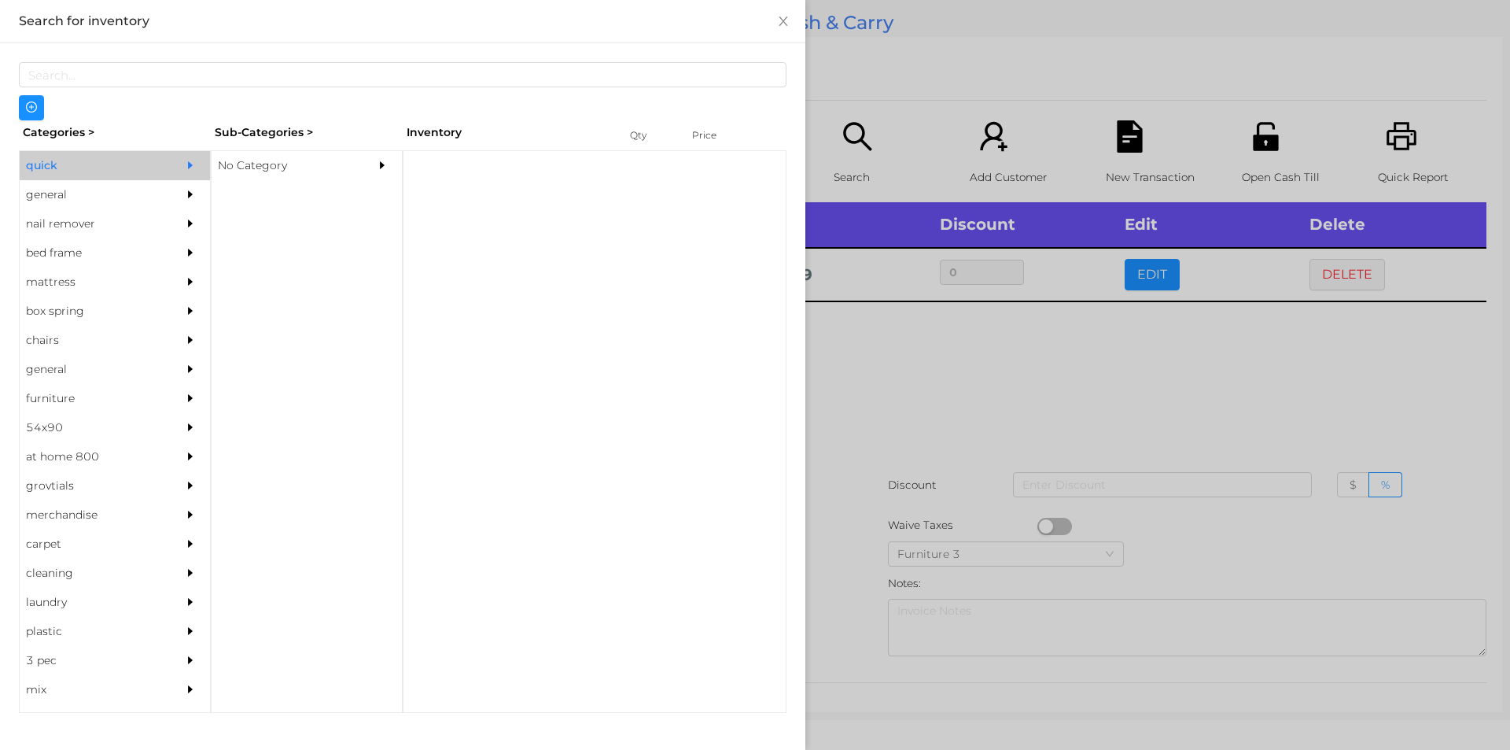
click at [253, 163] on div "No Category" at bounding box center [283, 165] width 143 height 29
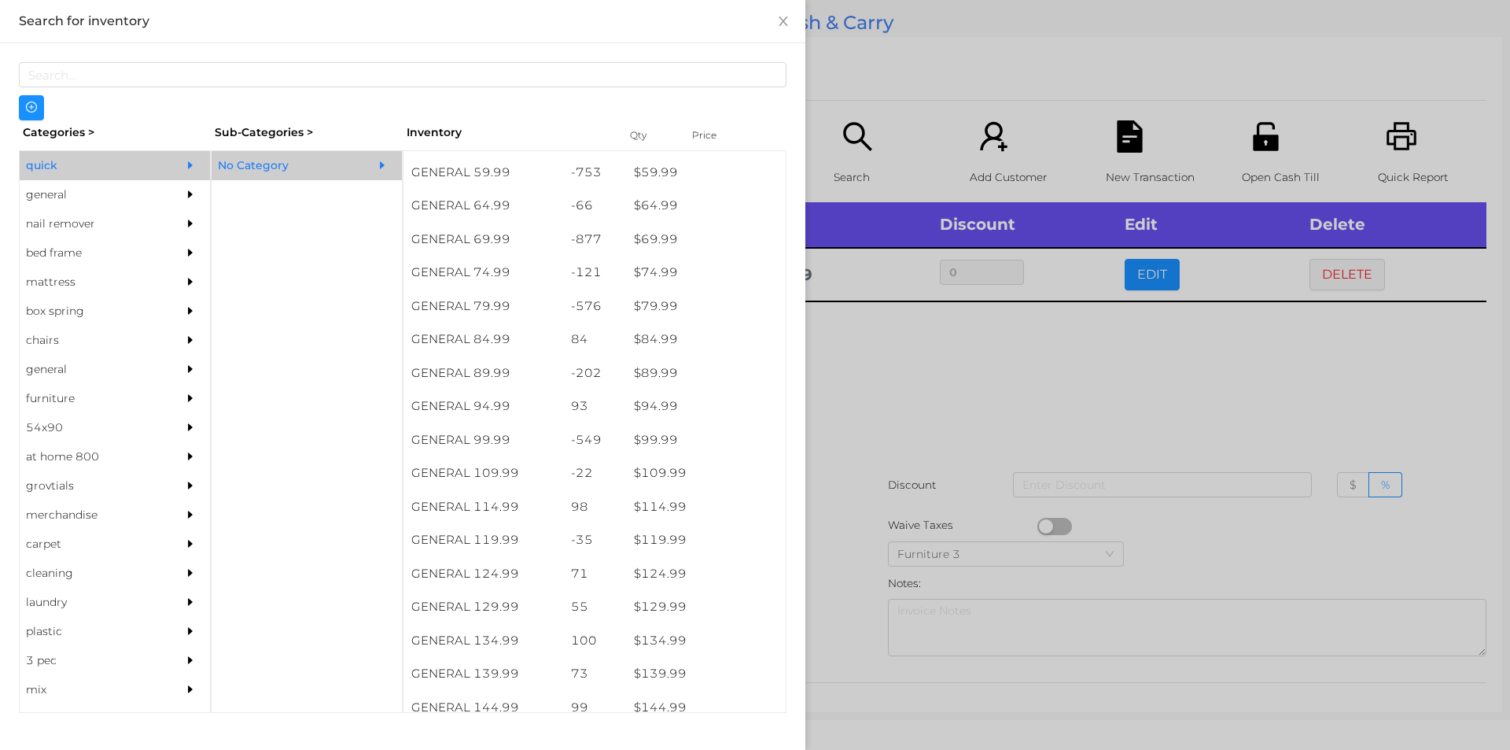
scroll to position [1035, 0]
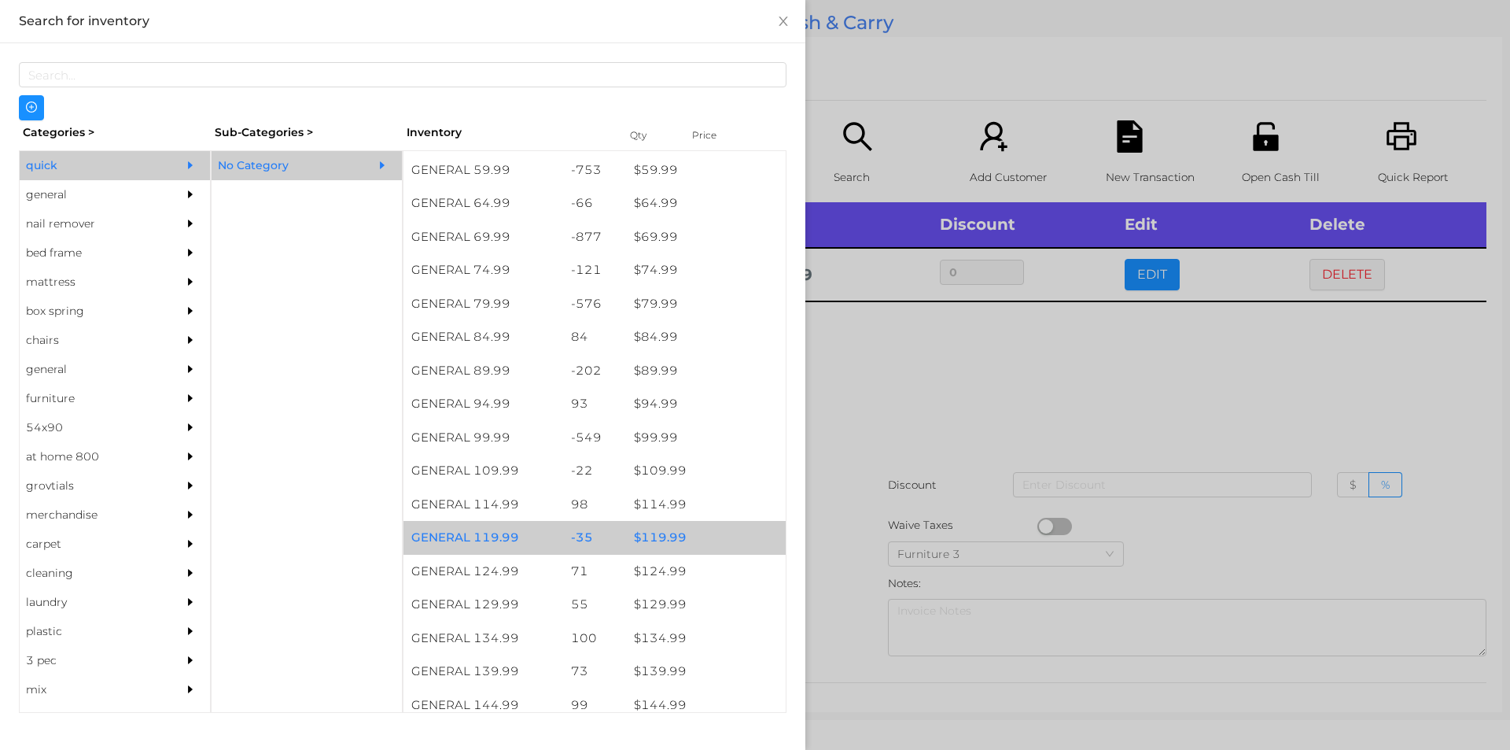
click at [648, 531] on div "$ 119.99" at bounding box center [706, 538] width 160 height 34
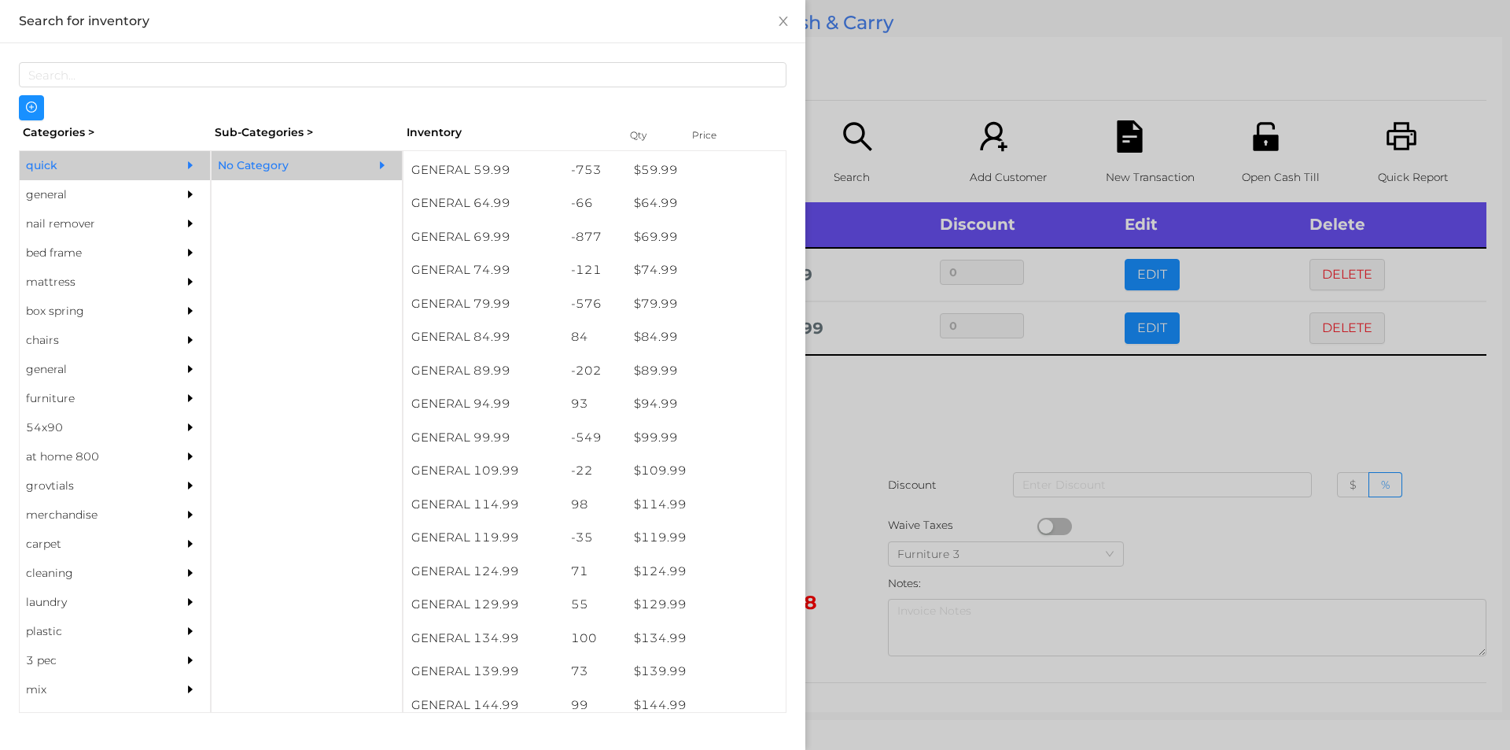
click at [853, 426] on div at bounding box center [755, 375] width 1510 height 750
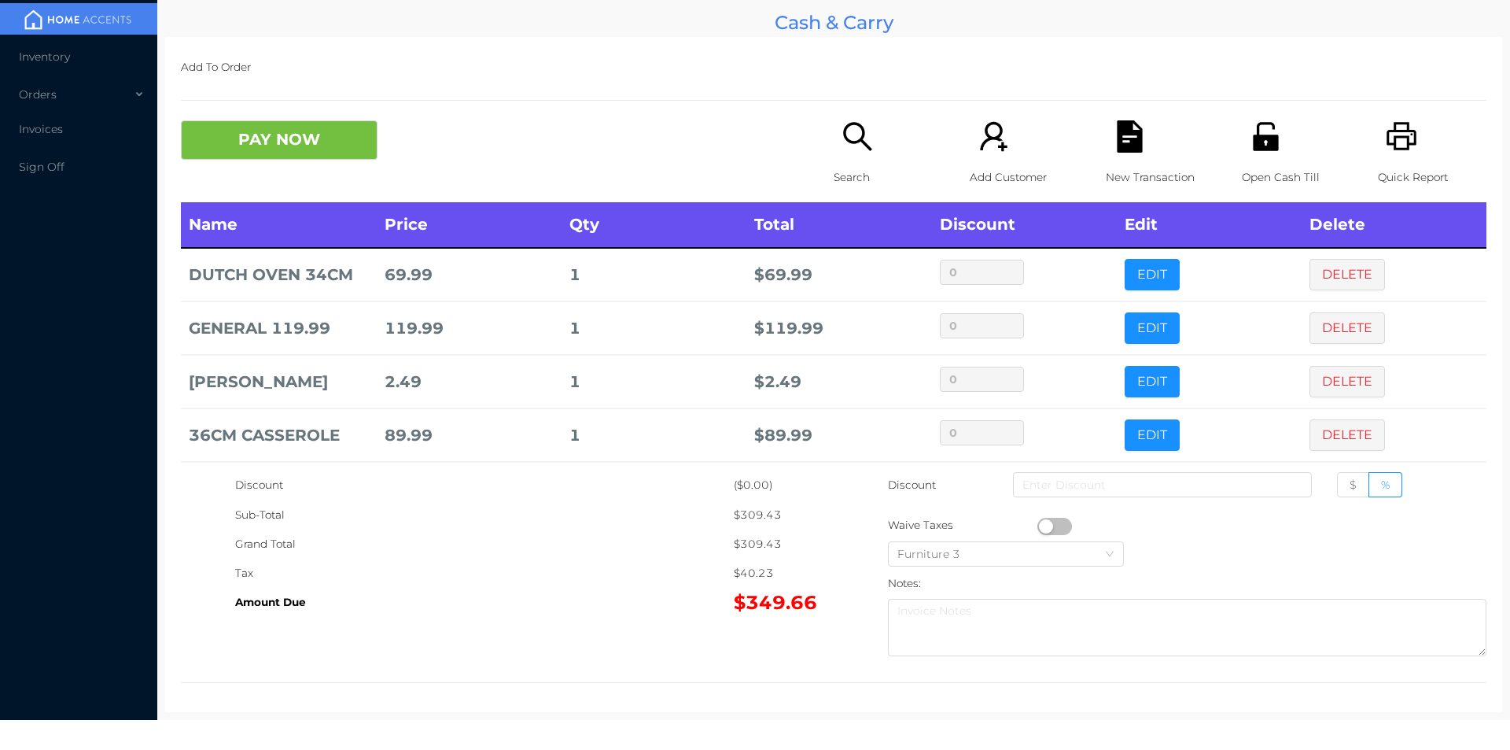
scroll to position [61, 0]
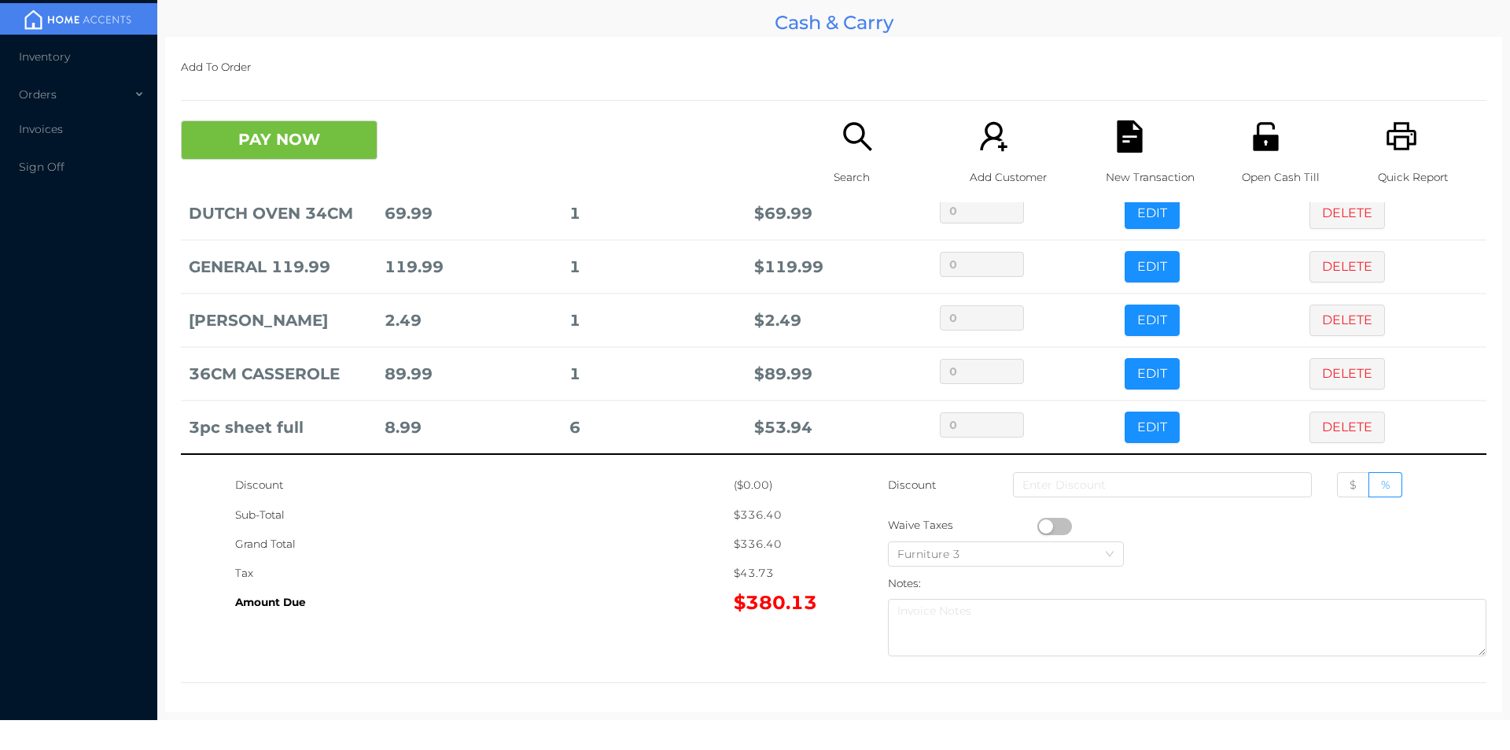
click at [1350, 485] on span "$" at bounding box center [1353, 485] width 7 height 14
click at [1350, 489] on input "$" at bounding box center [1350, 489] width 0 height 0
click at [1110, 481] on input at bounding box center [1162, 484] width 299 height 25
type input "9"
click at [339, 154] on button "PAY NOW" at bounding box center [279, 139] width 197 height 39
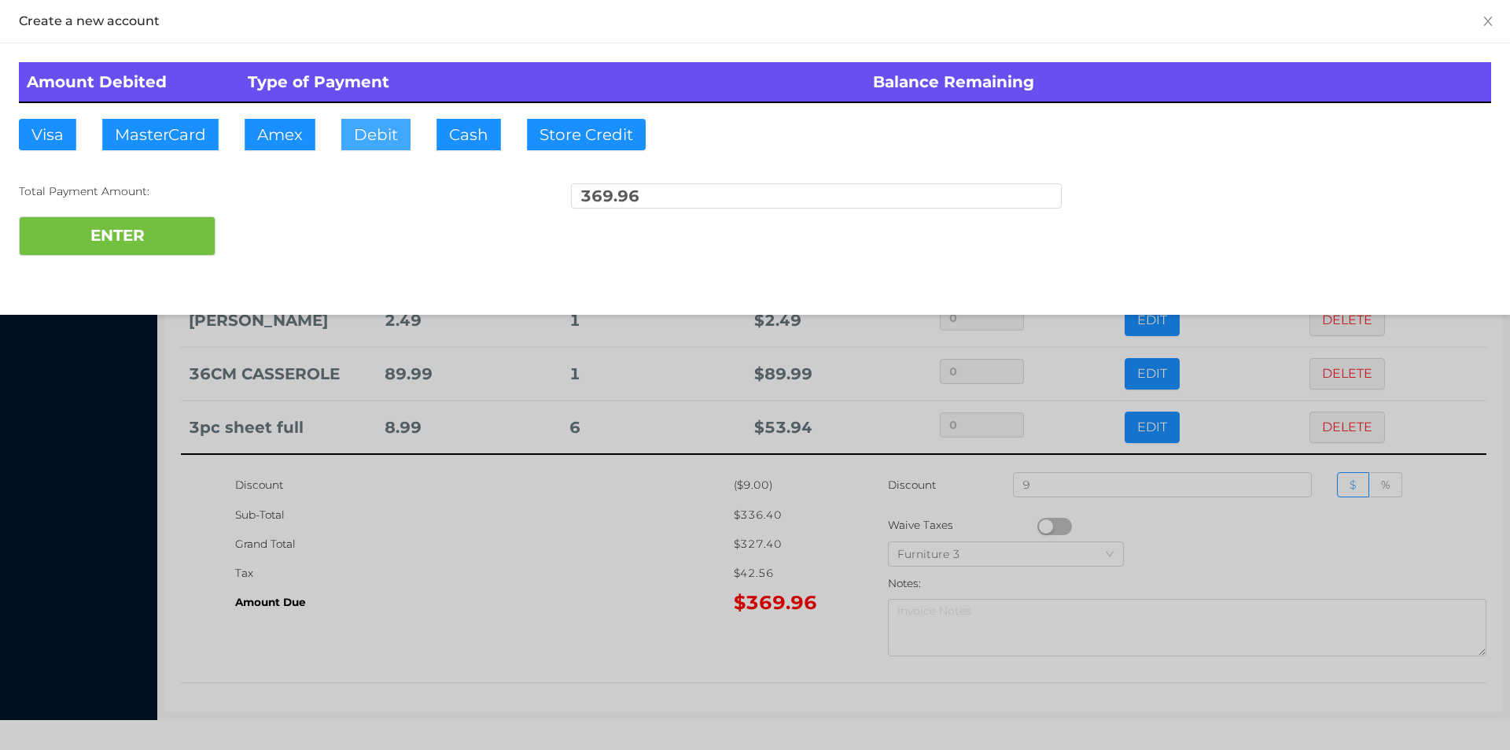
click at [378, 144] on button "Debit" at bounding box center [375, 134] width 69 height 31
click at [171, 236] on button "ENTER" at bounding box center [117, 235] width 197 height 39
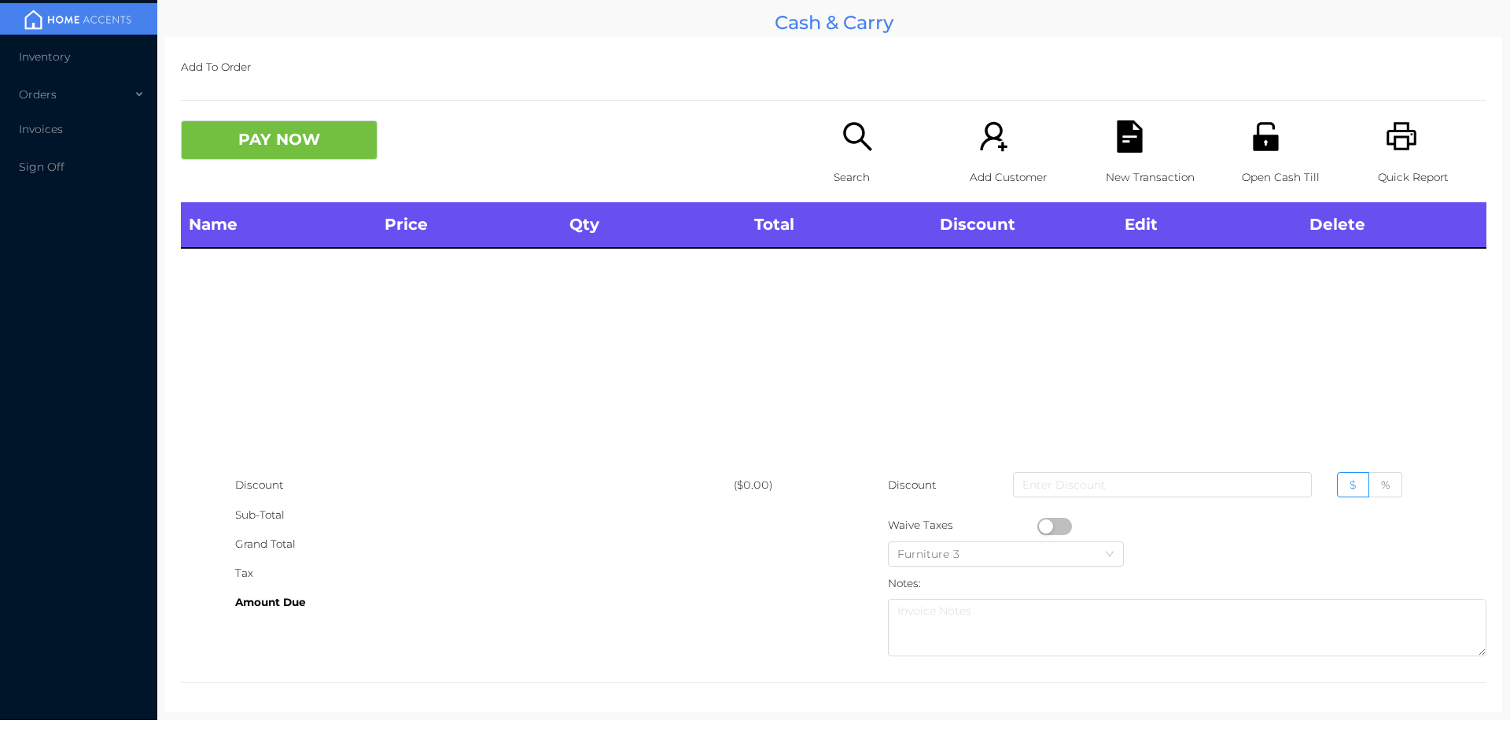
scroll to position [0, 0]
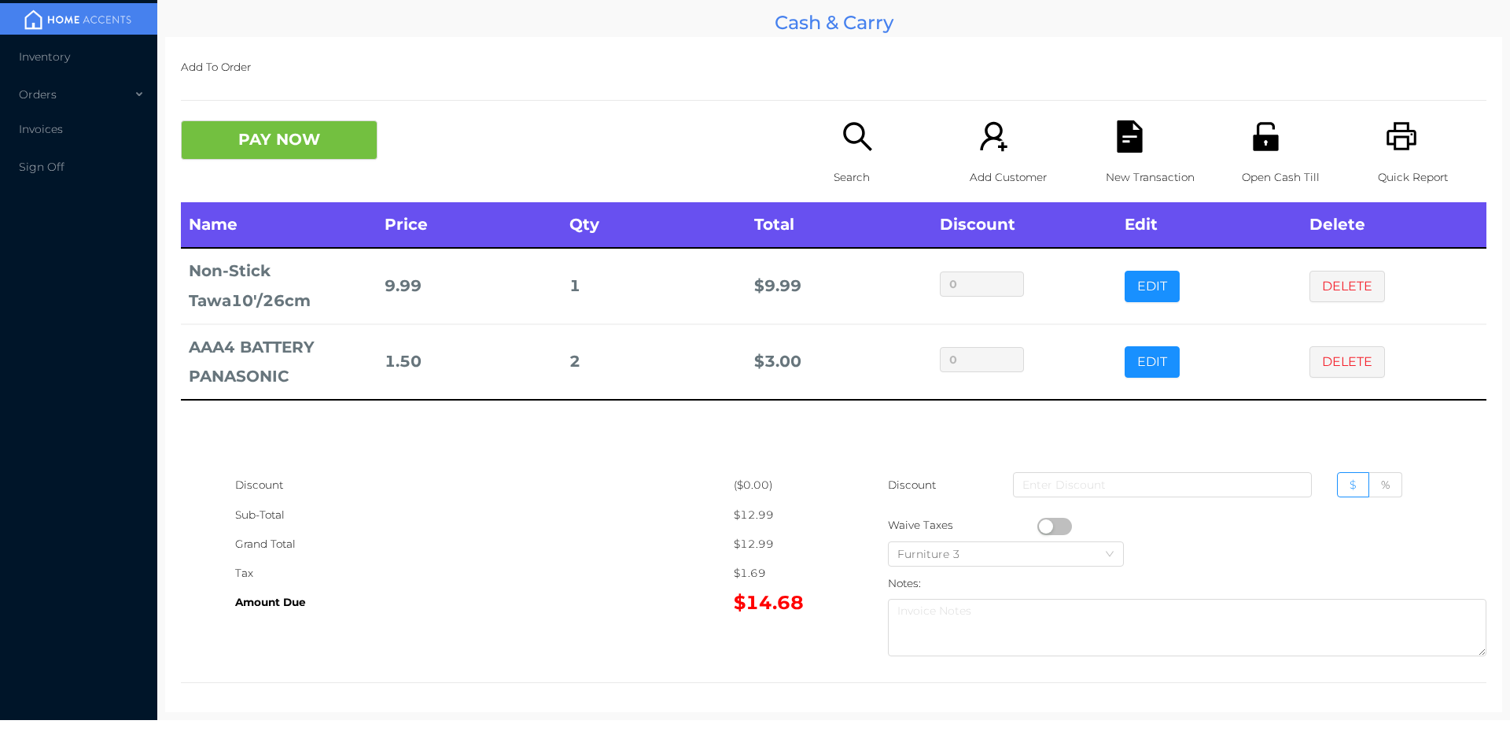
click at [1433, 146] on div "Quick Report" at bounding box center [1432, 161] width 109 height 82
click at [1106, 168] on p "New Transaction" at bounding box center [1160, 177] width 109 height 29
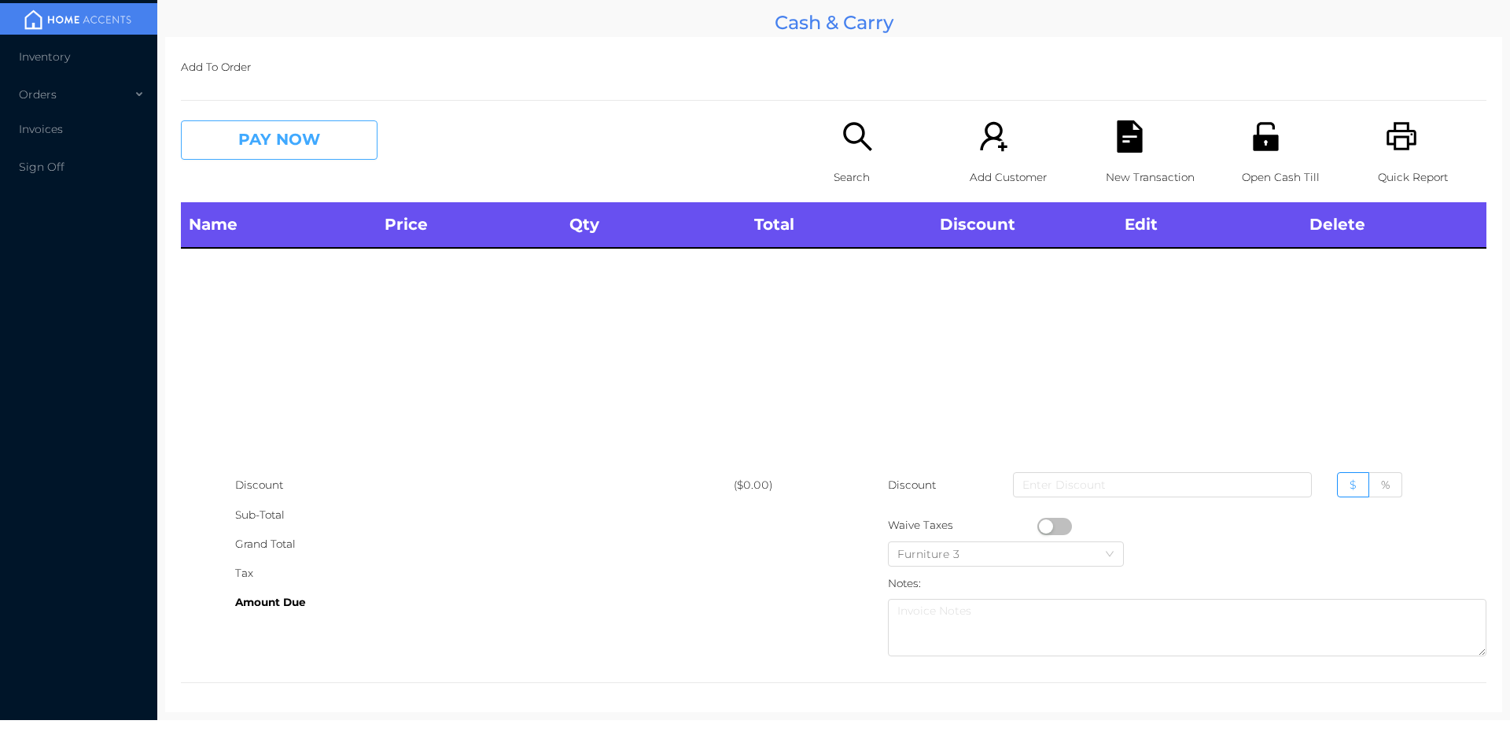
click at [301, 145] on button "PAY NOW" at bounding box center [279, 139] width 197 height 39
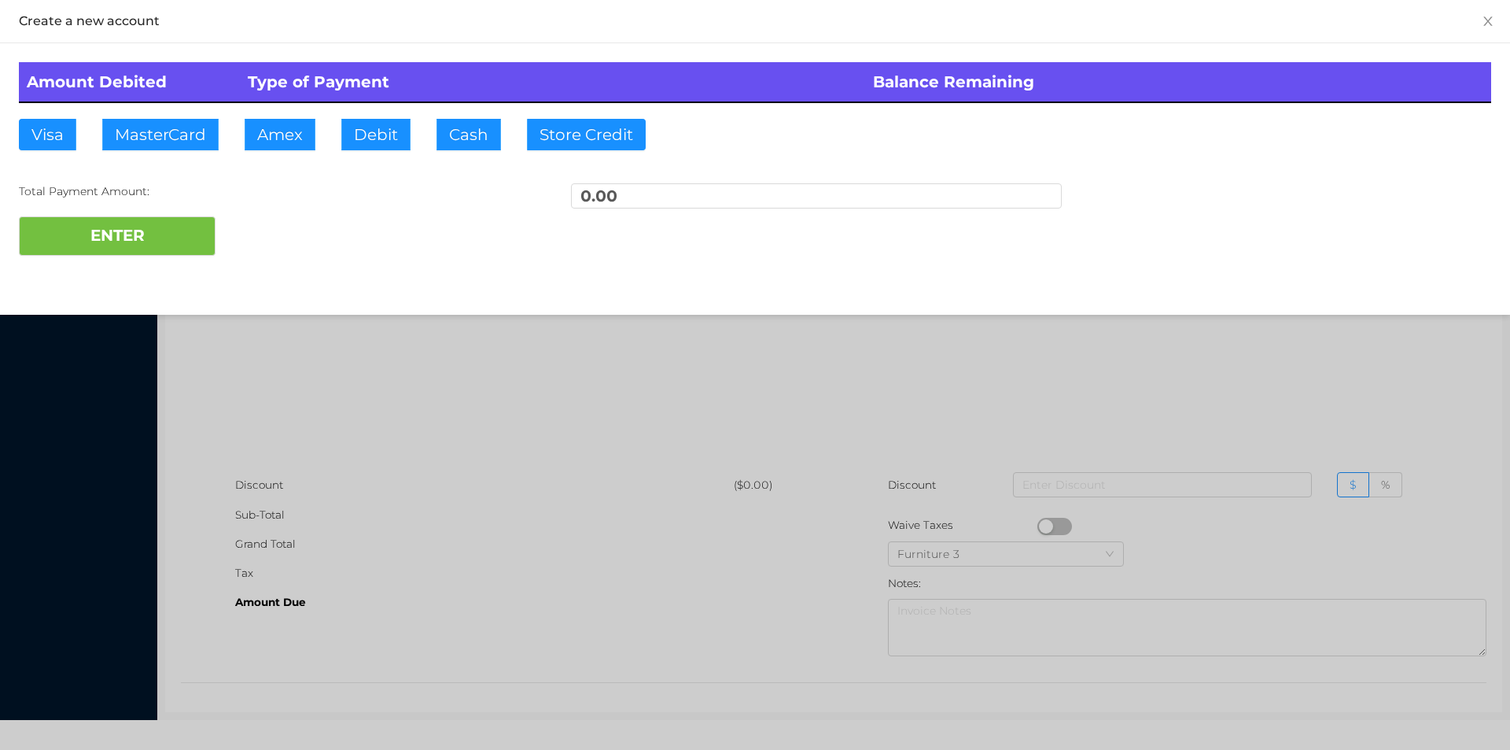
click at [641, 331] on div at bounding box center [755, 375] width 1510 height 750
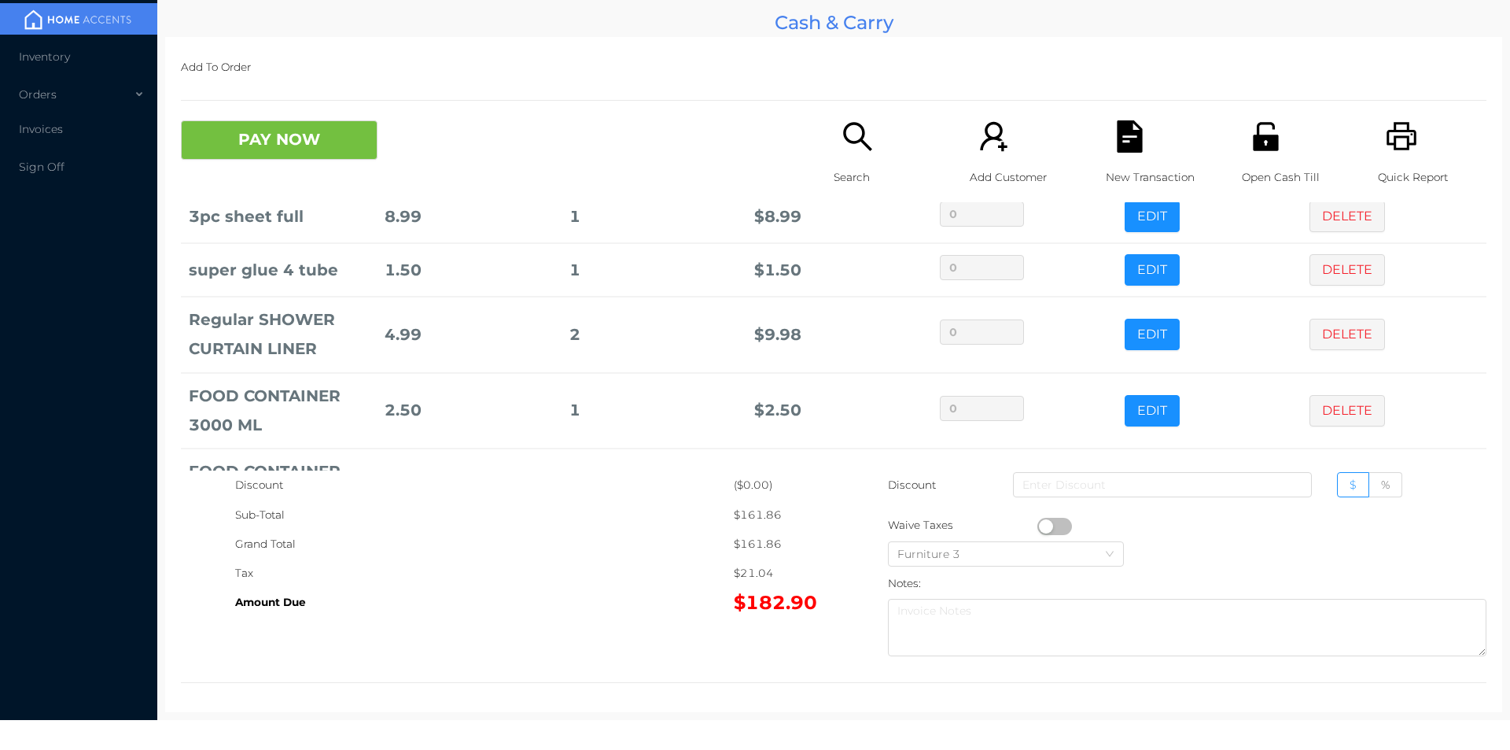
scroll to position [826, 0]
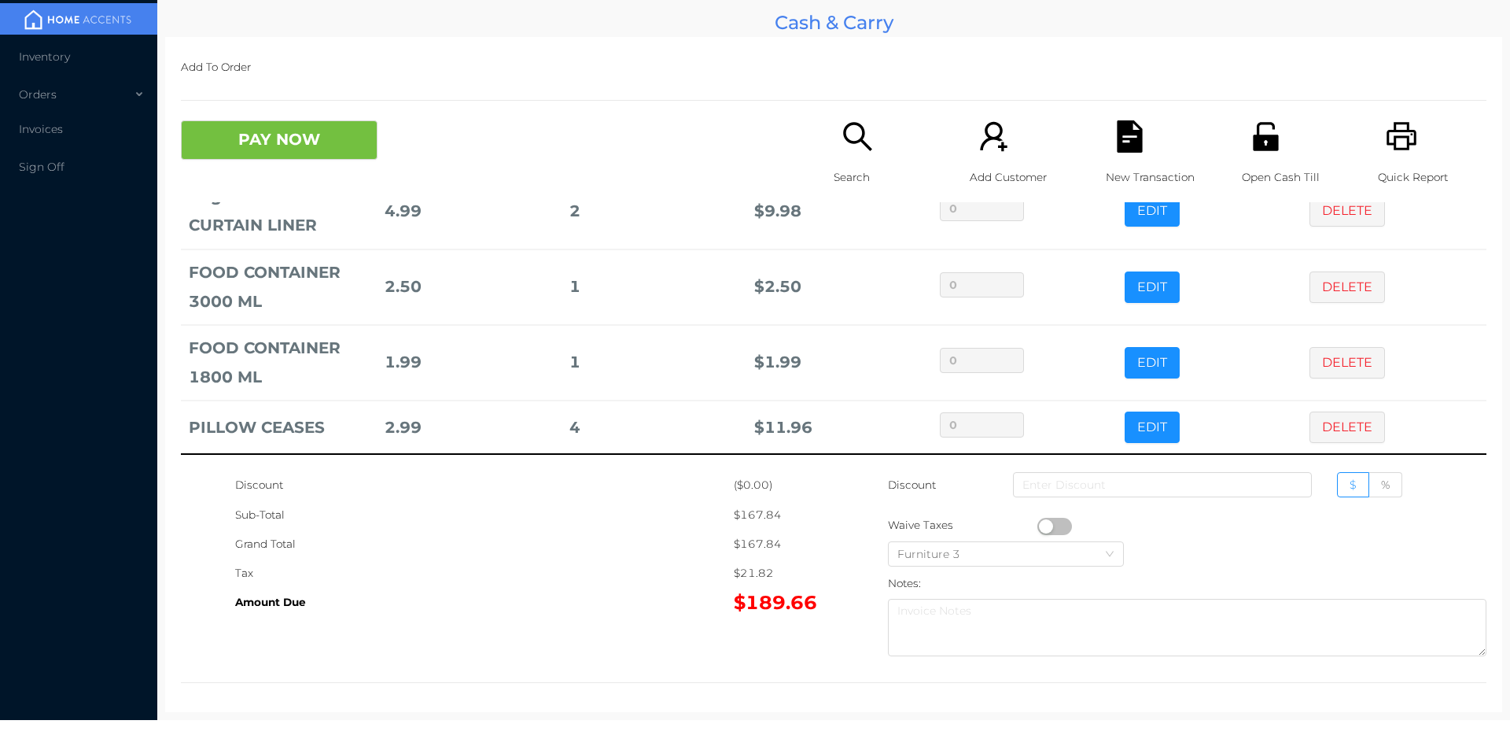
click at [846, 164] on p "Search" at bounding box center [888, 177] width 109 height 29
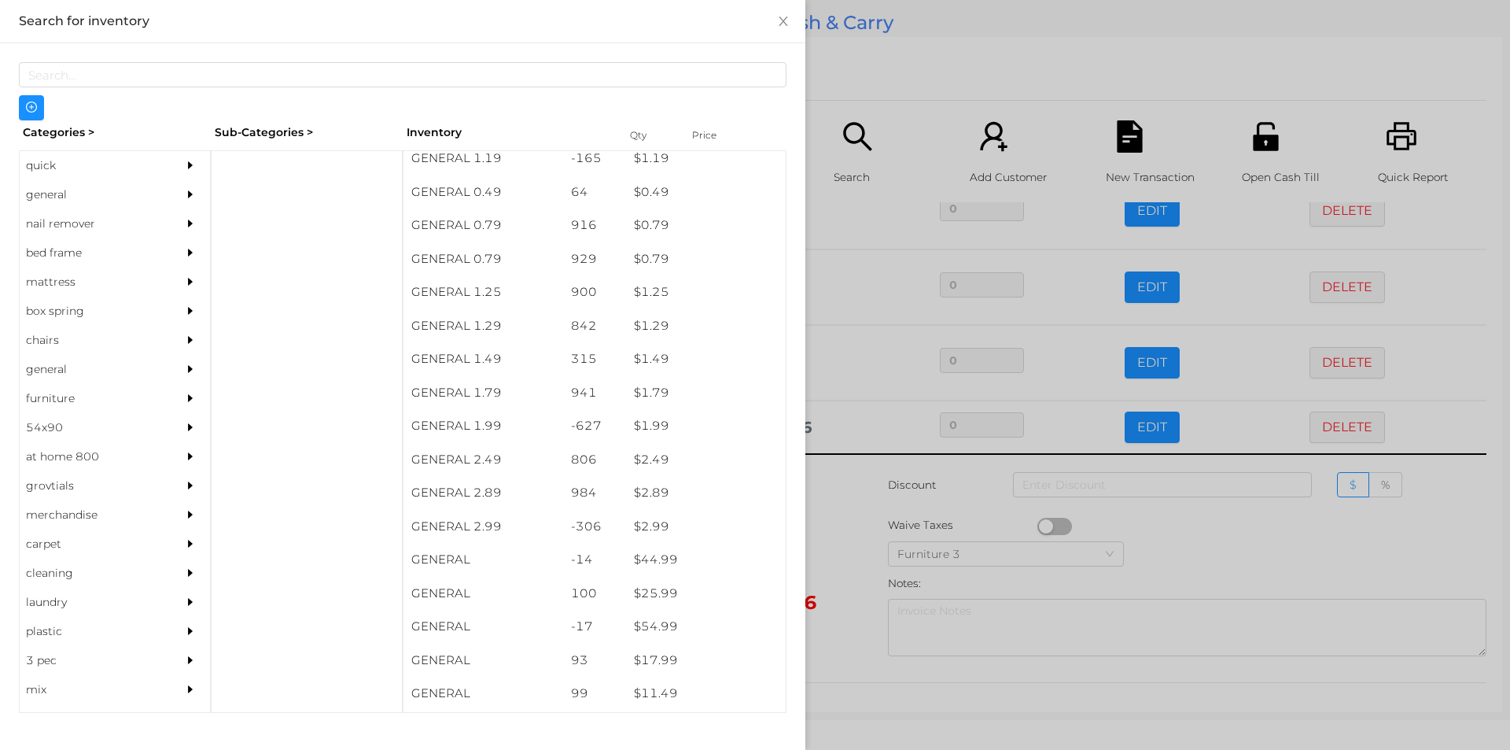
scroll to position [74, 0]
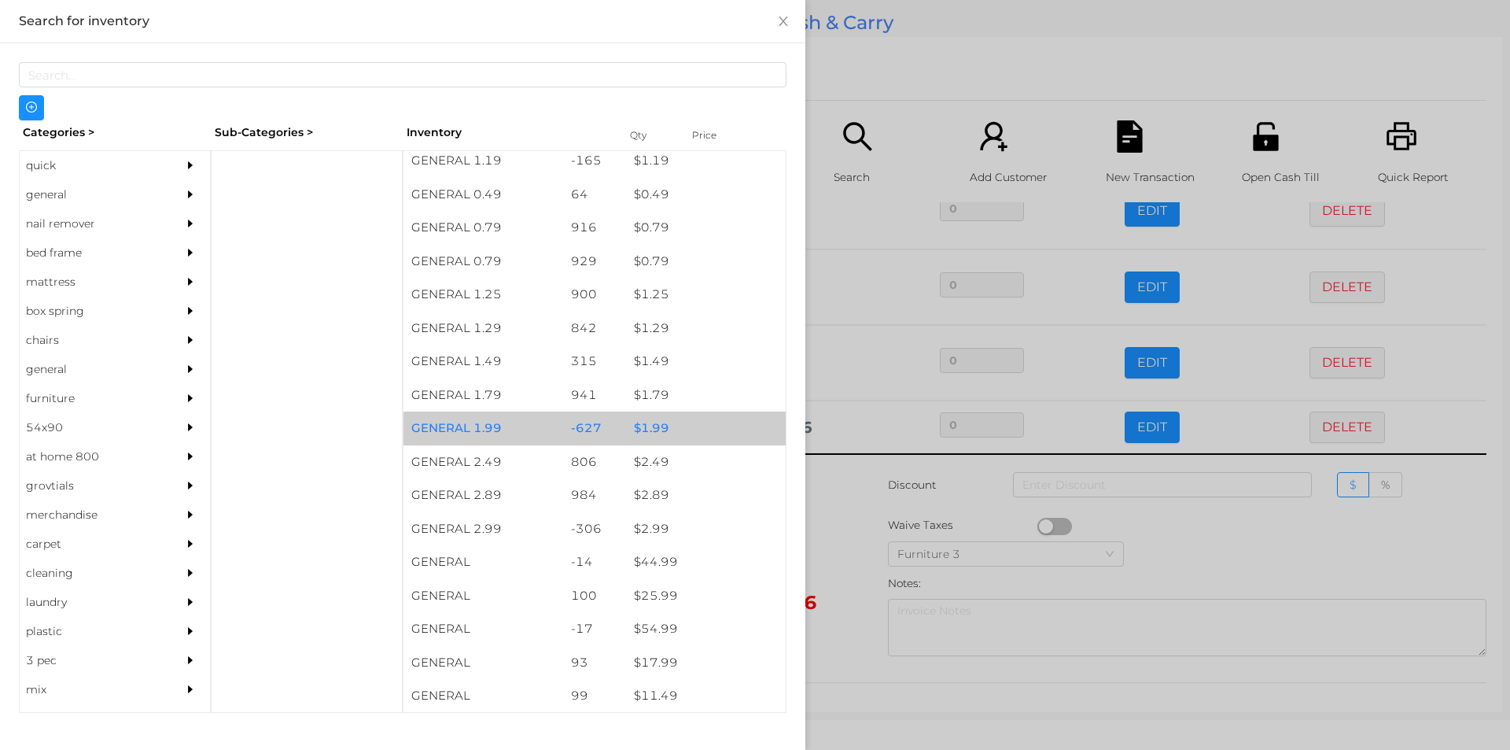
click at [649, 428] on div "$ 1.99" at bounding box center [706, 428] width 160 height 34
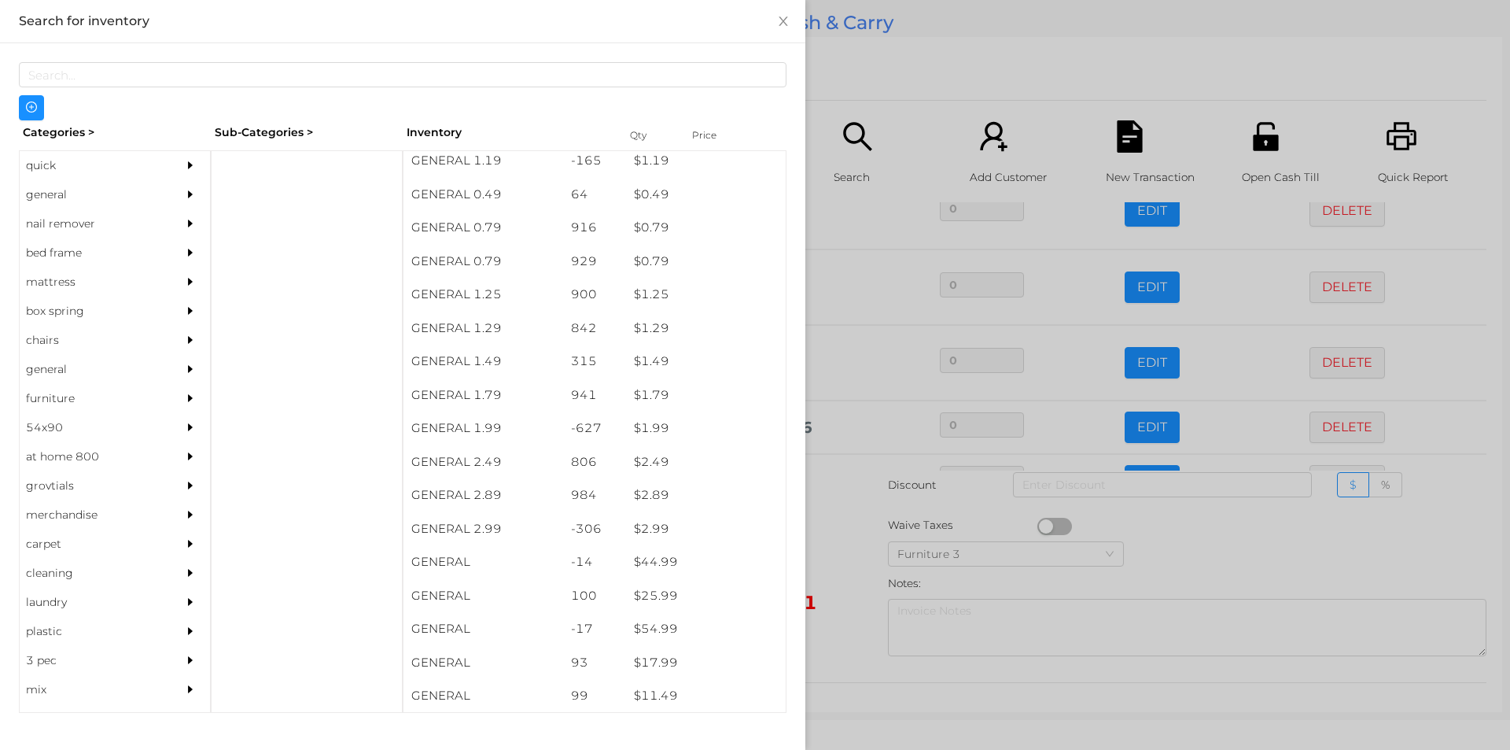
click at [838, 531] on div at bounding box center [755, 375] width 1510 height 750
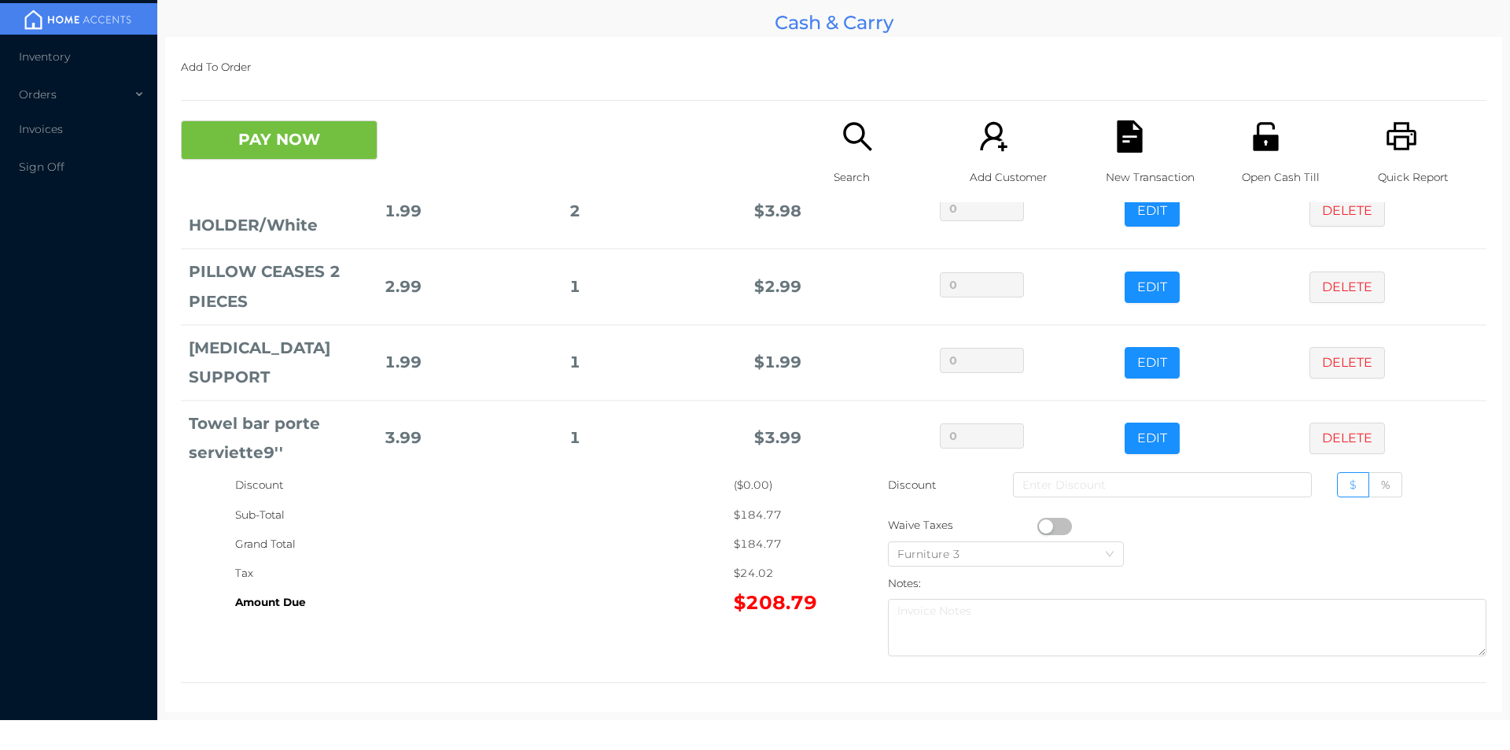
scroll to position [1214, 0]
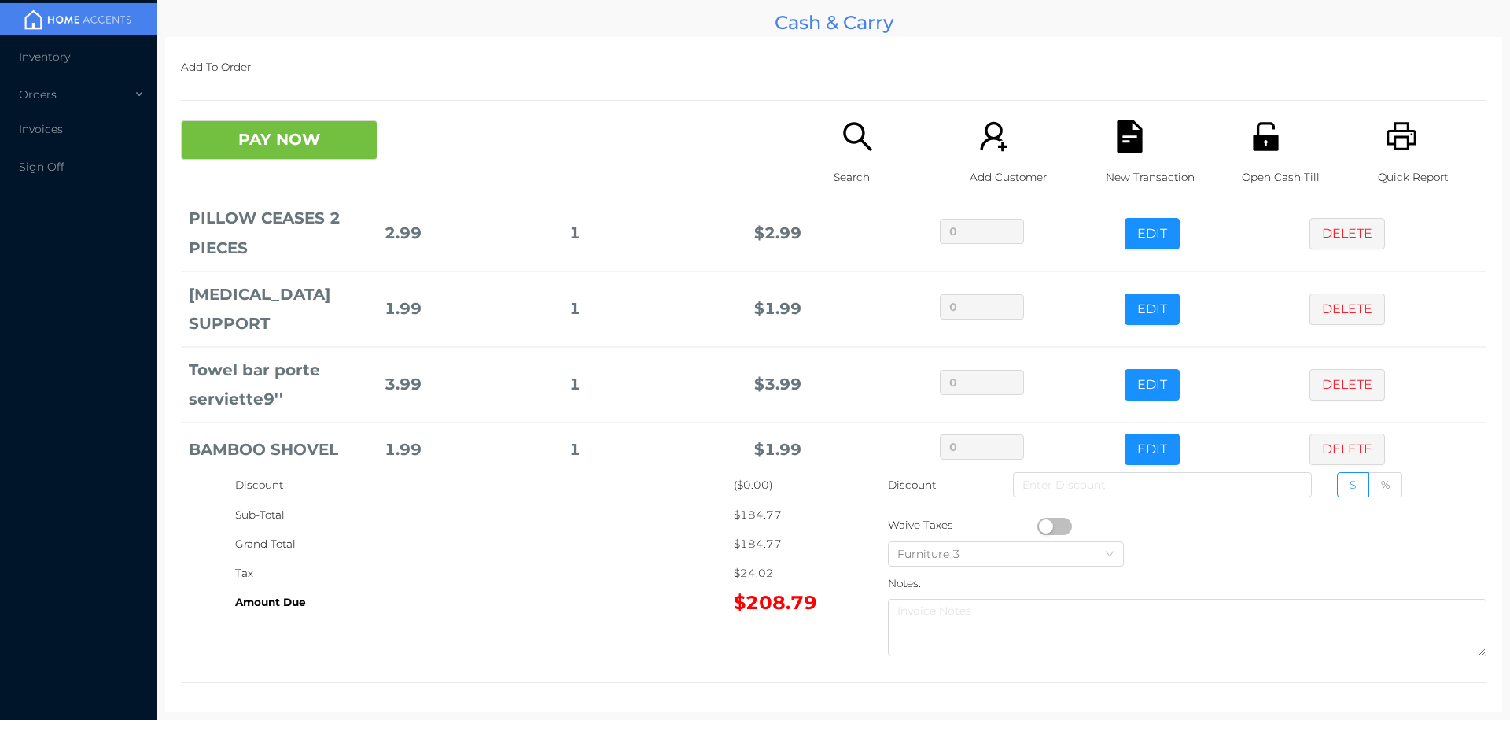
click at [857, 168] on p "Search" at bounding box center [888, 177] width 109 height 29
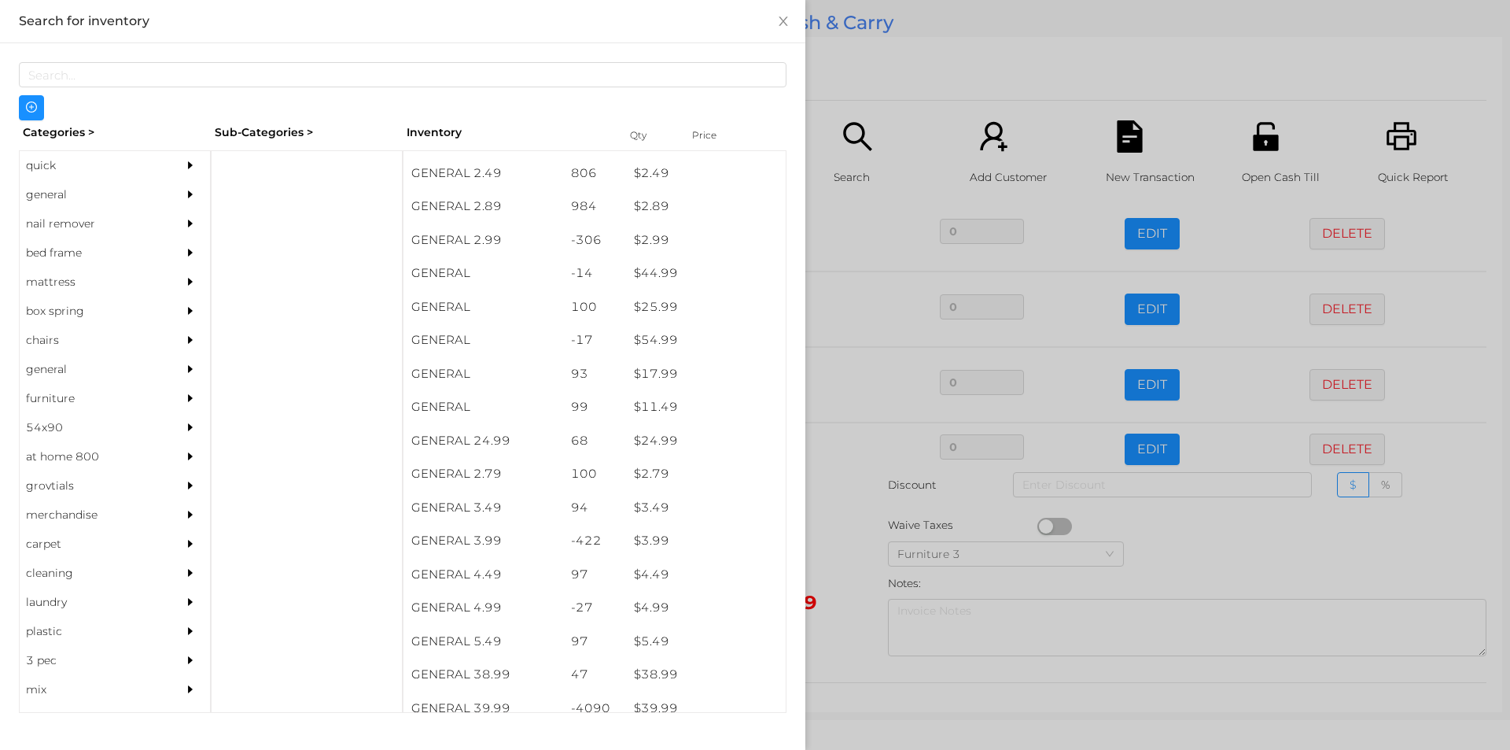
scroll to position [407, 0]
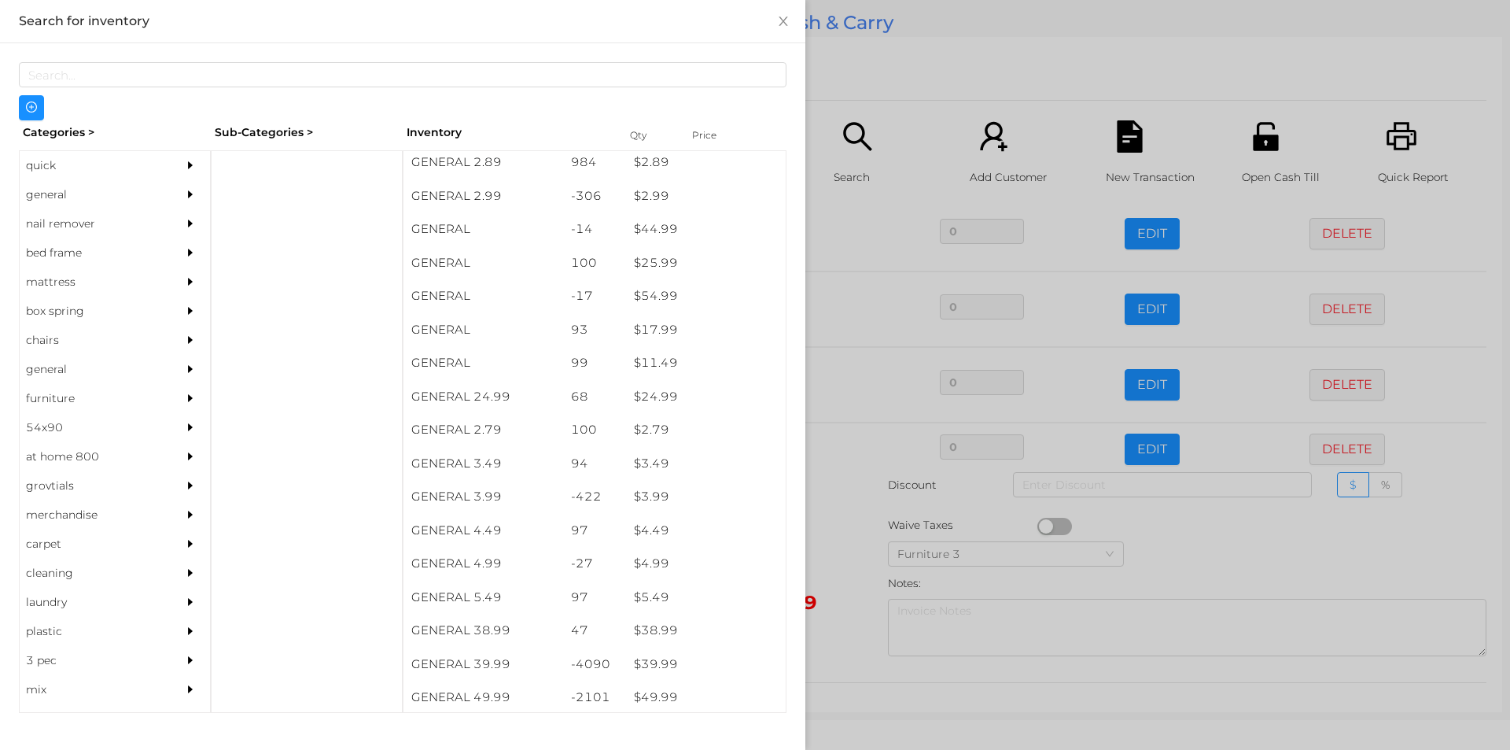
click at [39, 199] on div "general" at bounding box center [91, 194] width 143 height 29
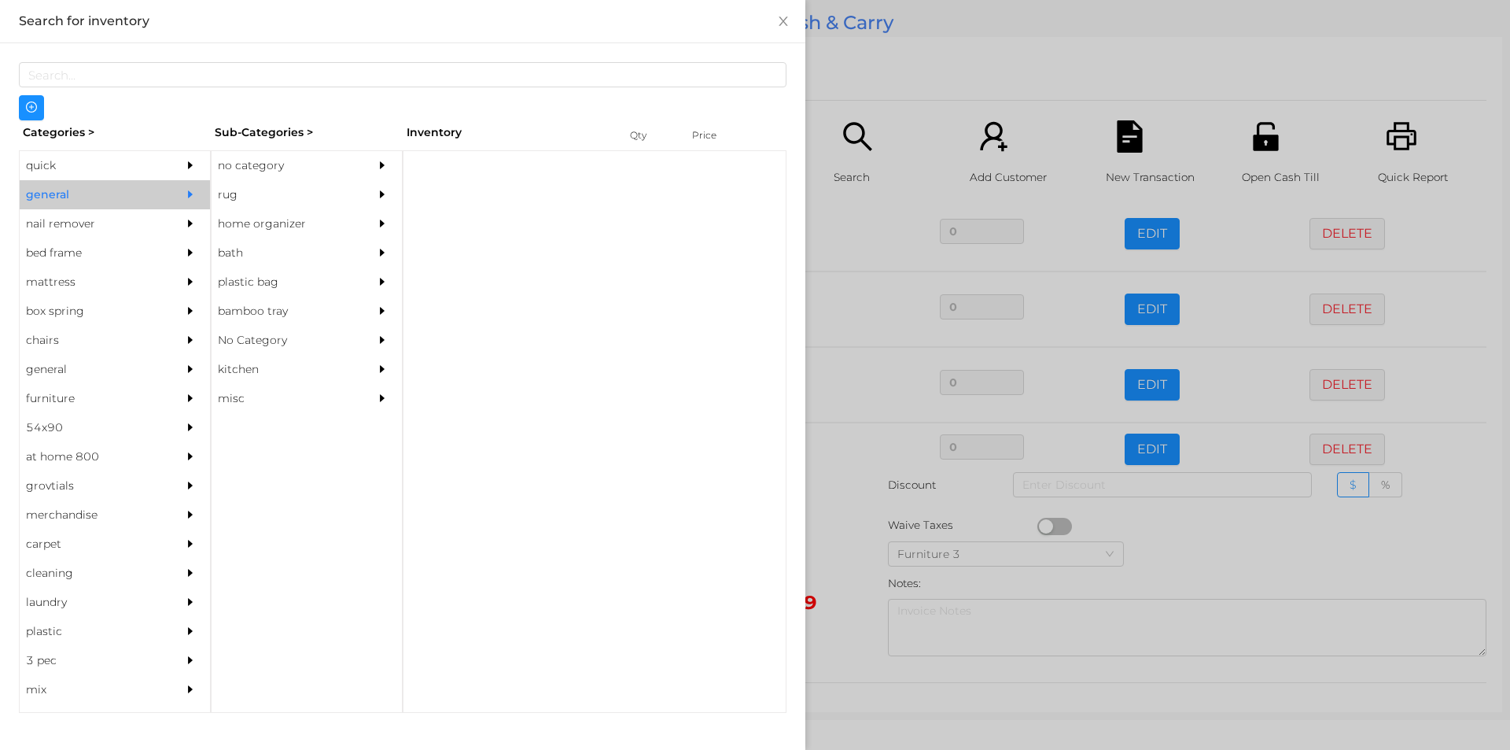
scroll to position [0, 0]
click at [242, 177] on div "no category" at bounding box center [283, 165] width 143 height 29
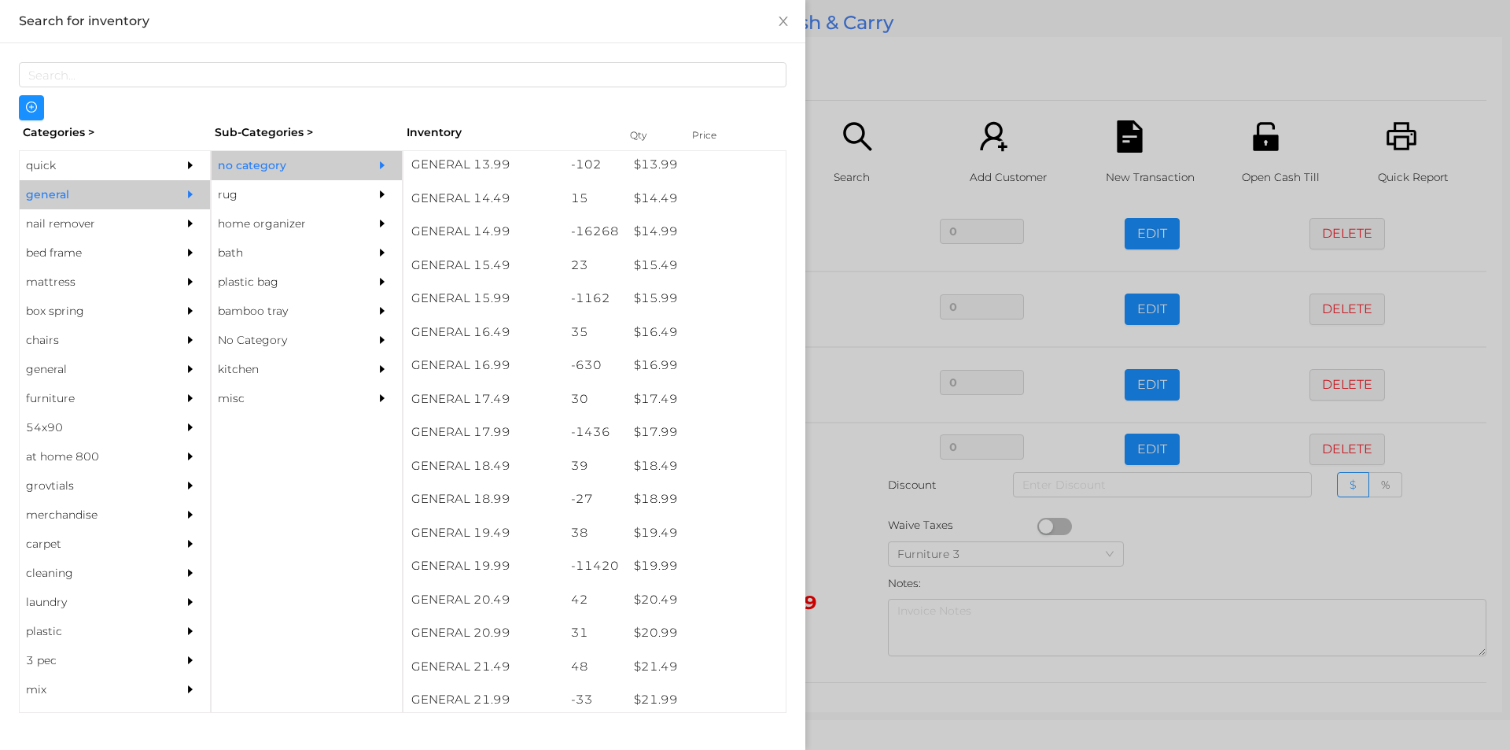
scroll to position [1296, 0]
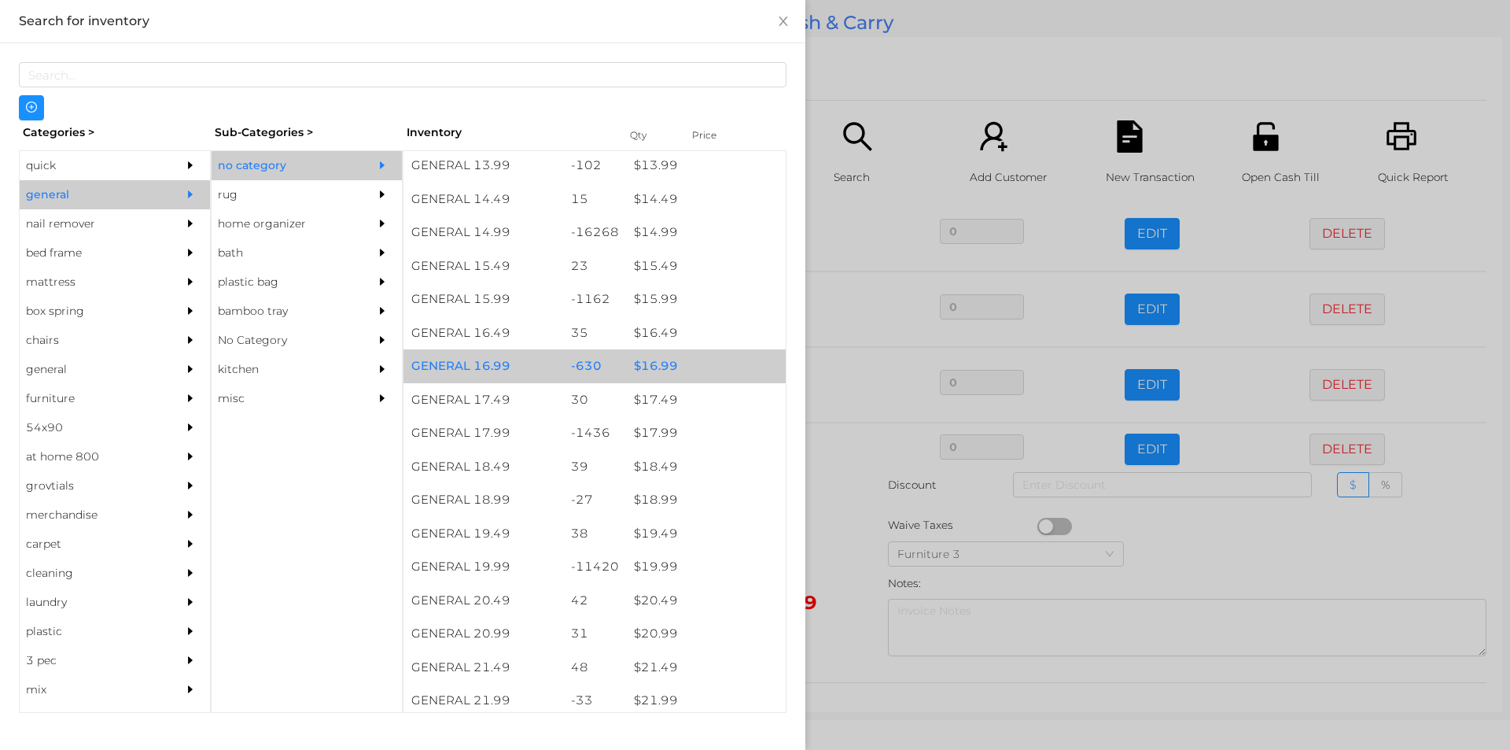
click at [643, 363] on div "$ 16.99" at bounding box center [706, 366] width 160 height 34
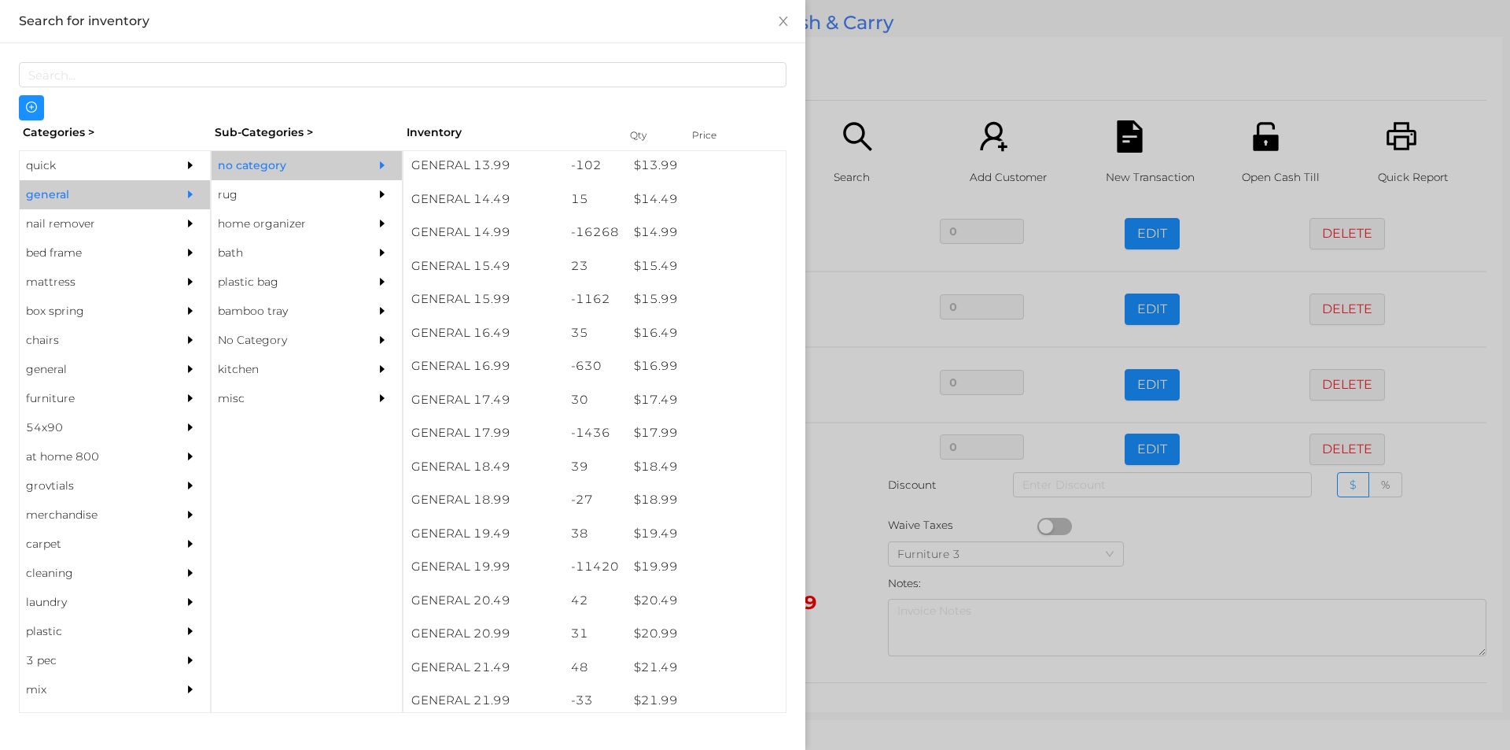
click at [832, 535] on div at bounding box center [755, 375] width 1510 height 750
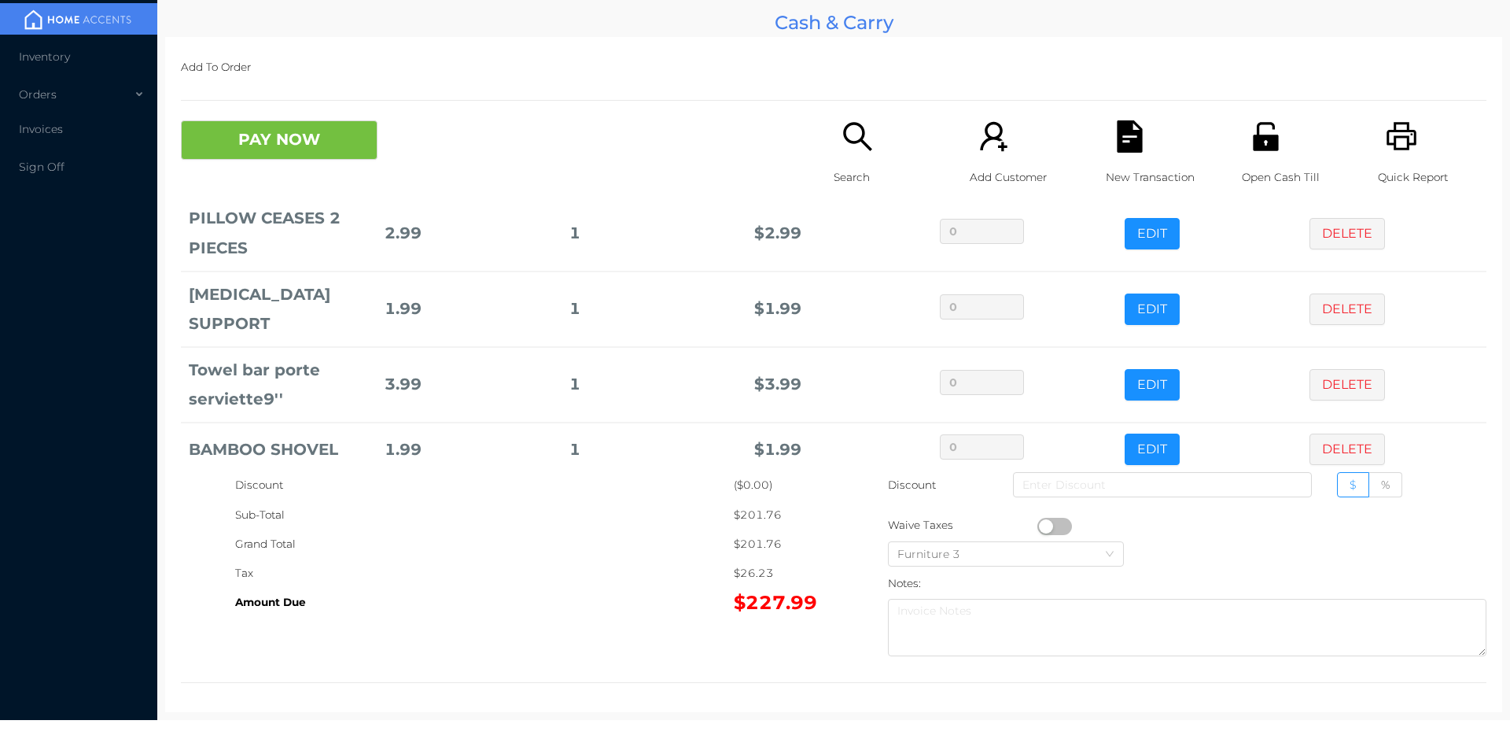
scroll to position [1267, 0]
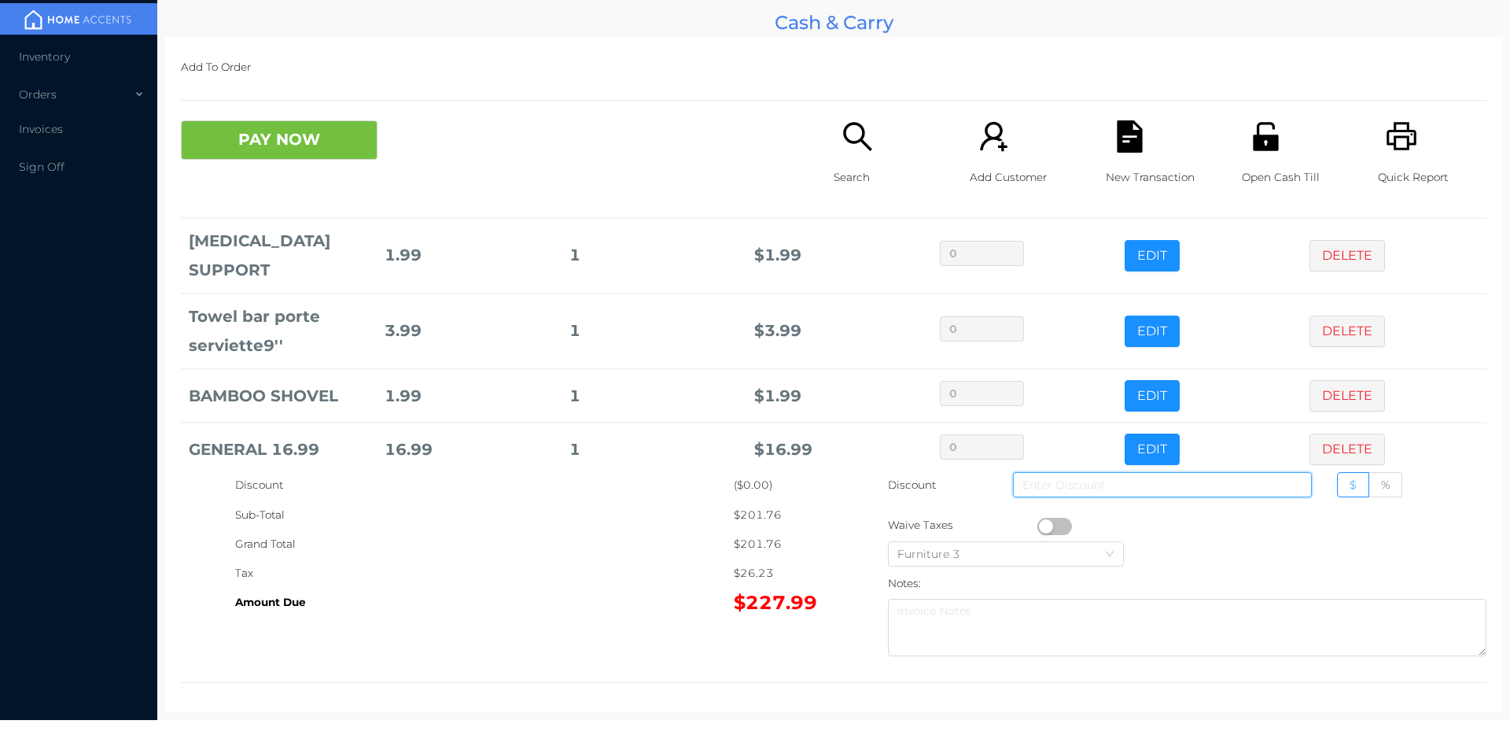
click at [1154, 482] on input at bounding box center [1162, 484] width 299 height 25
type input "9"
click at [324, 142] on button "PAY NOW" at bounding box center [279, 139] width 197 height 39
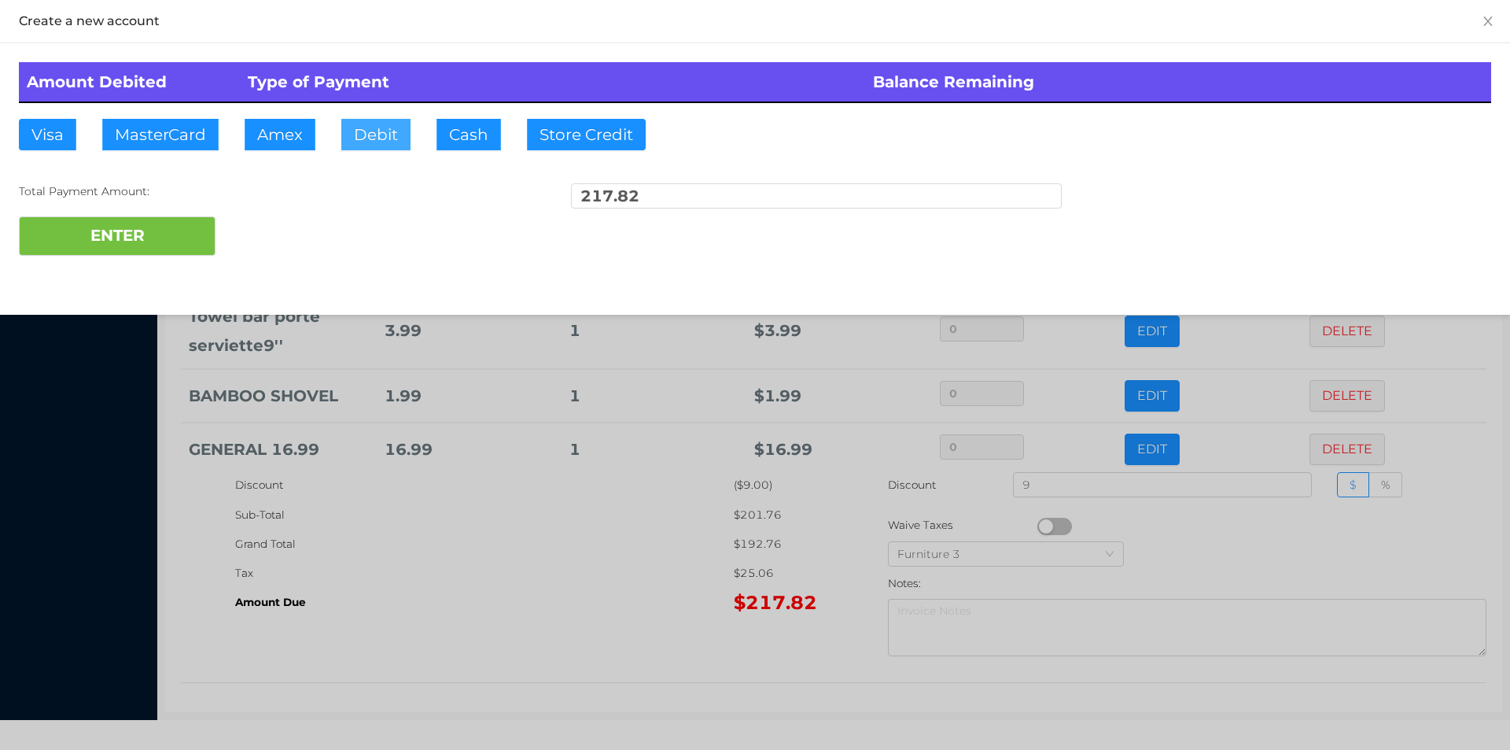
click at [384, 135] on button "Debit" at bounding box center [375, 134] width 69 height 31
click at [201, 234] on button "ENTER" at bounding box center [117, 235] width 197 height 39
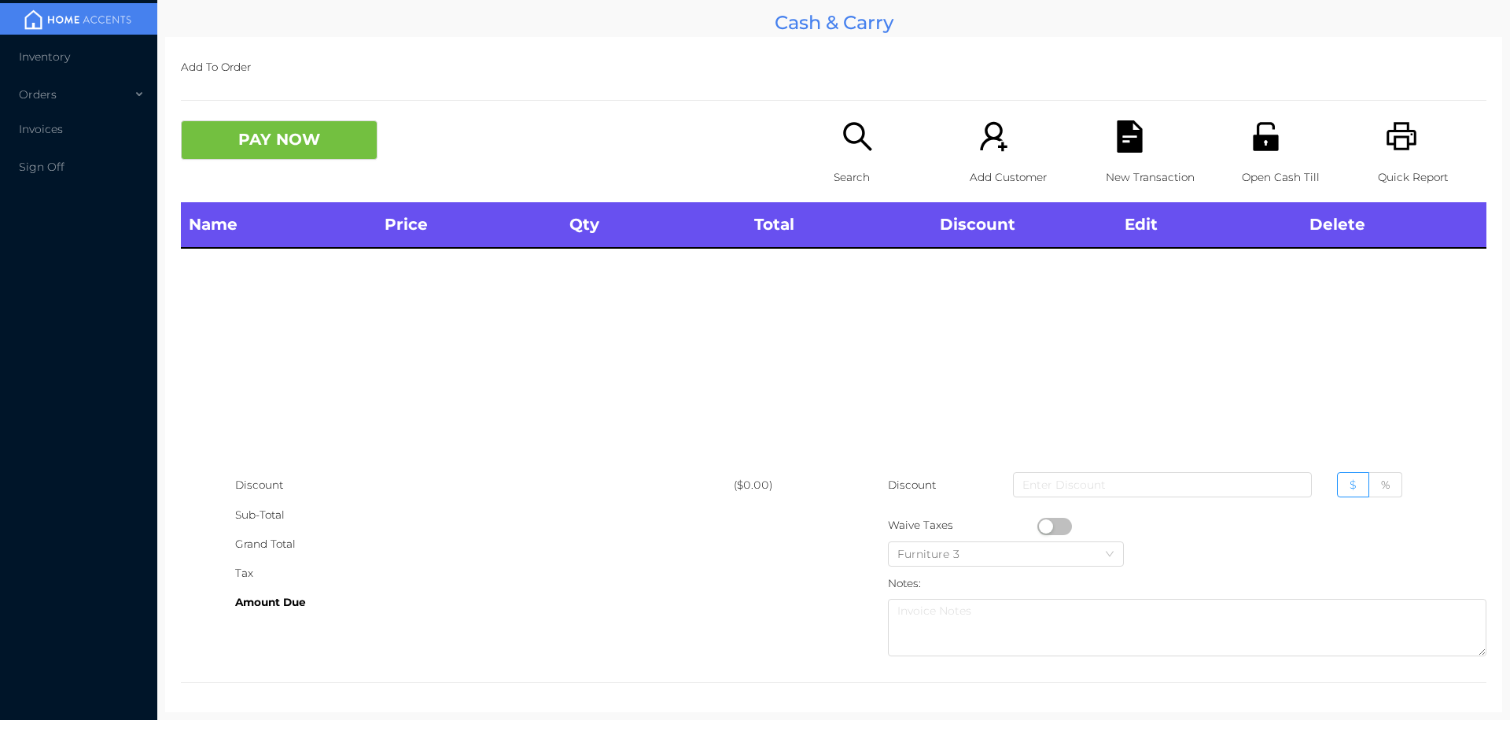
scroll to position [0, 0]
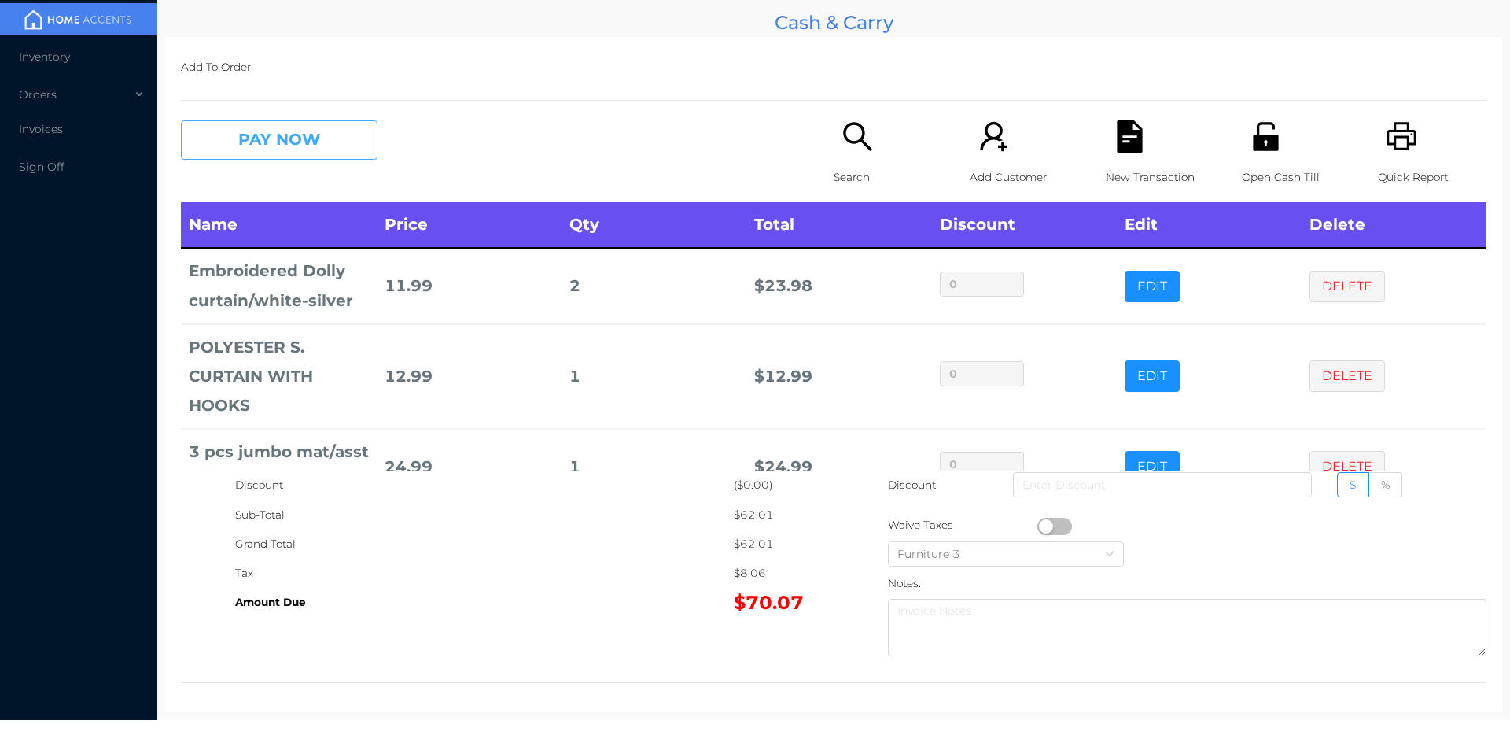
click at [286, 133] on button "PAY NOW" at bounding box center [279, 139] width 197 height 39
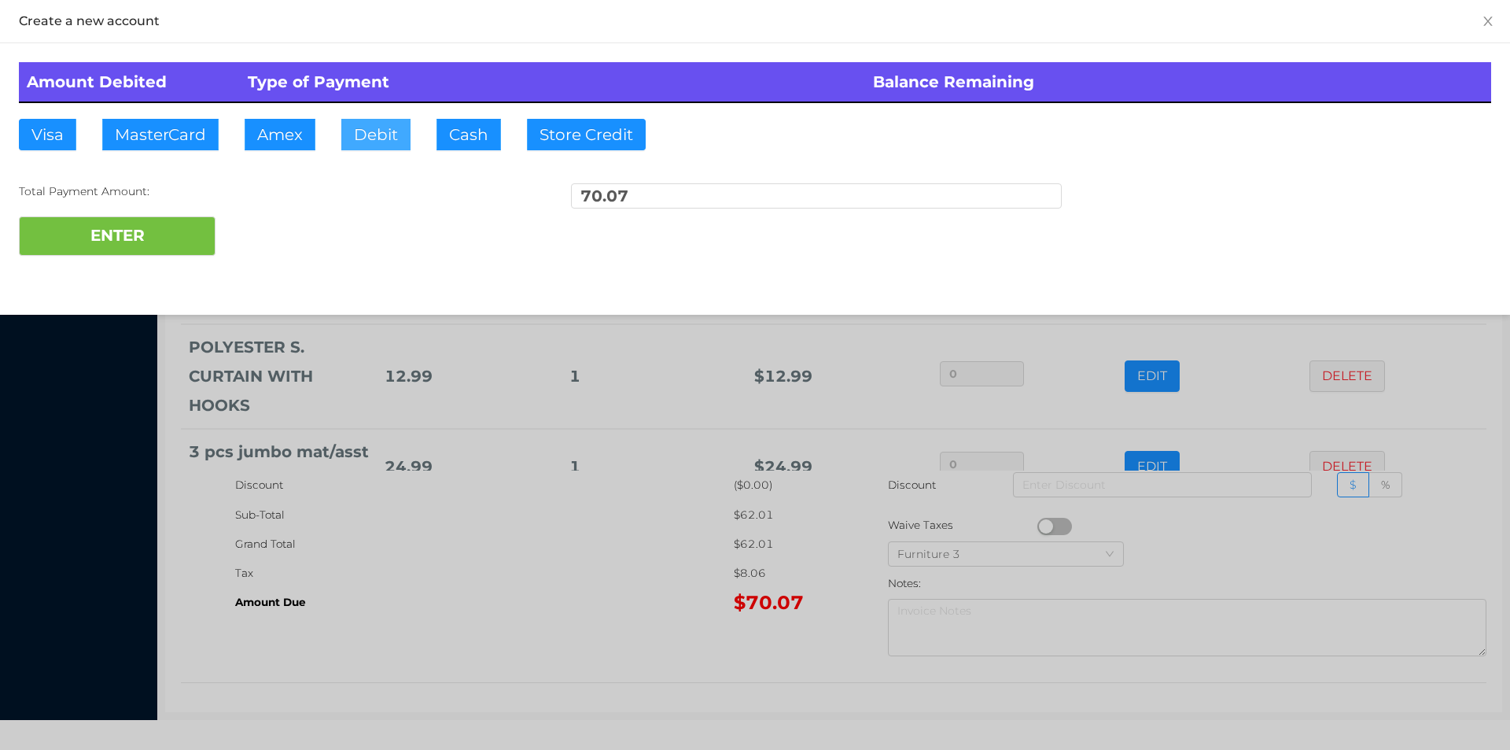
click at [352, 138] on button "Debit" at bounding box center [375, 134] width 69 height 31
click at [208, 245] on button "ENTER" at bounding box center [117, 235] width 197 height 39
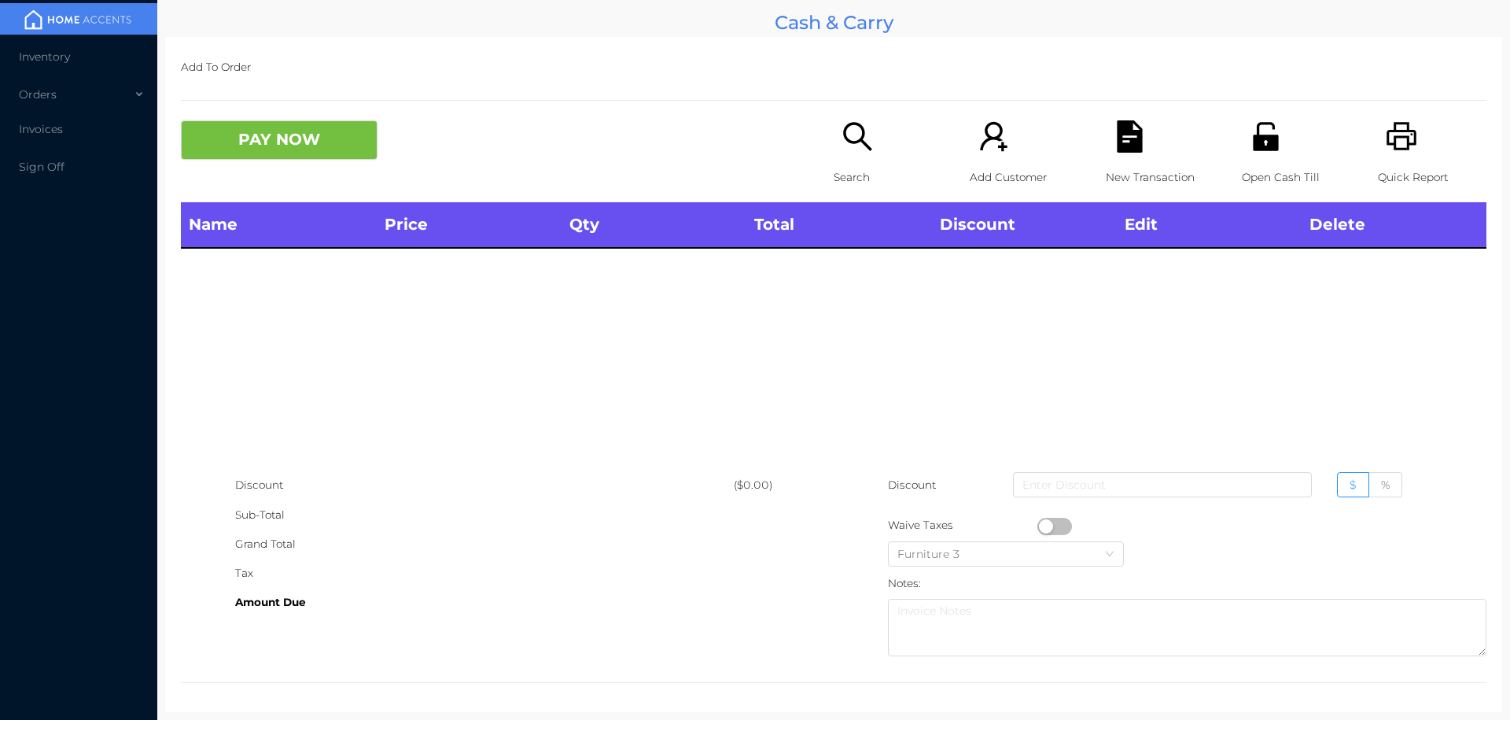
click at [1253, 171] on p "Open Cash Till" at bounding box center [1296, 177] width 109 height 29
click at [1385, 155] on div "Quick Report" at bounding box center [1432, 161] width 109 height 82
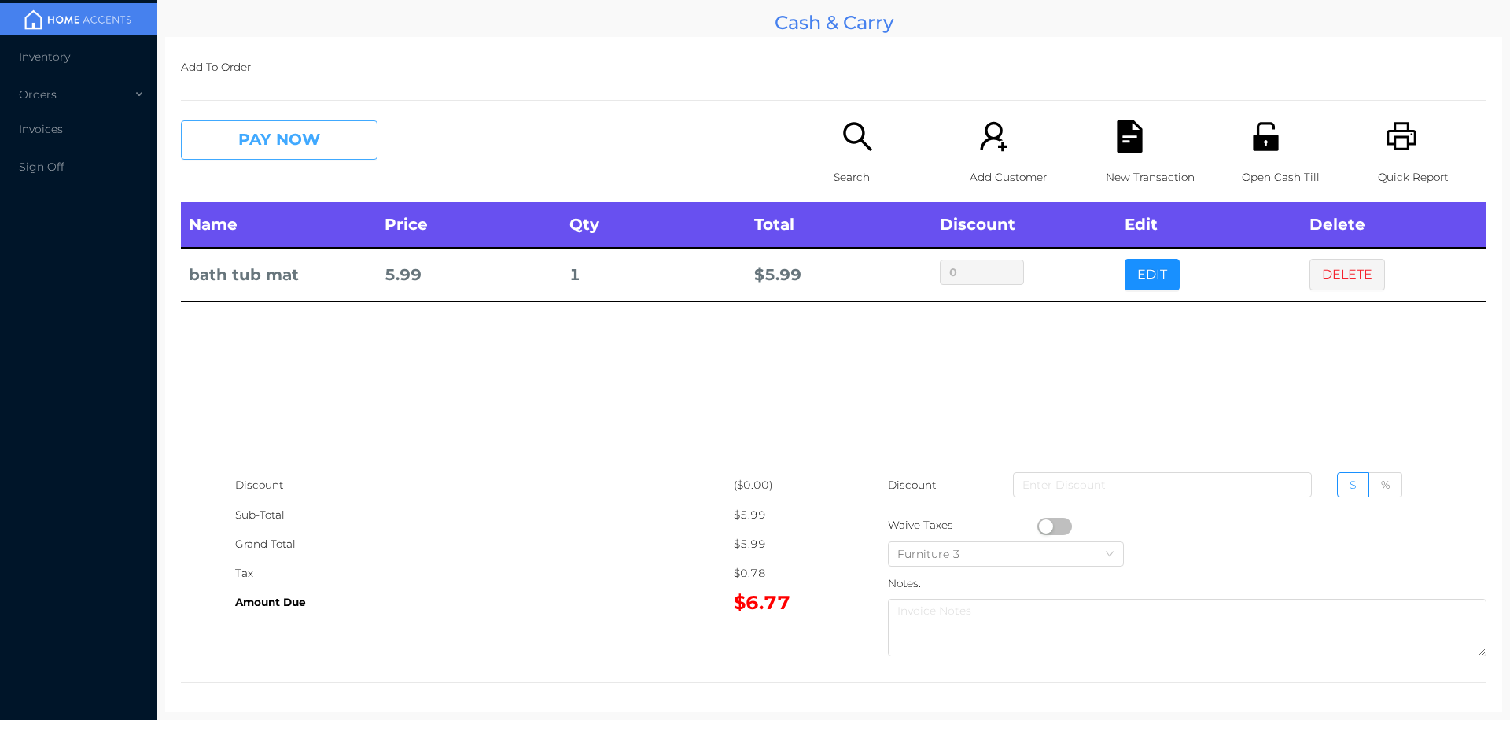
click at [271, 146] on button "PAY NOW" at bounding box center [279, 139] width 197 height 39
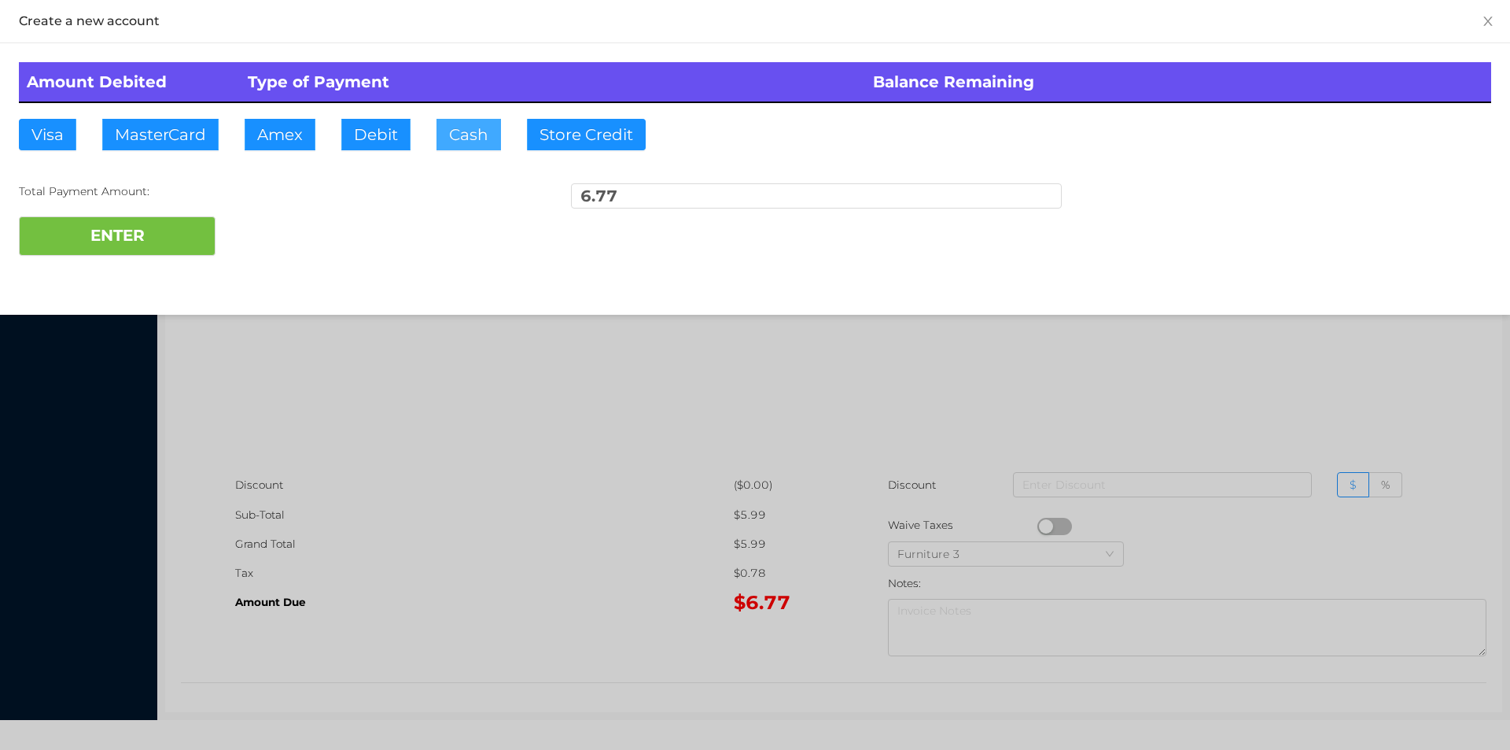
click at [460, 144] on button "Cash" at bounding box center [469, 134] width 65 height 31
click at [120, 250] on button "ENTER" at bounding box center [117, 235] width 197 height 39
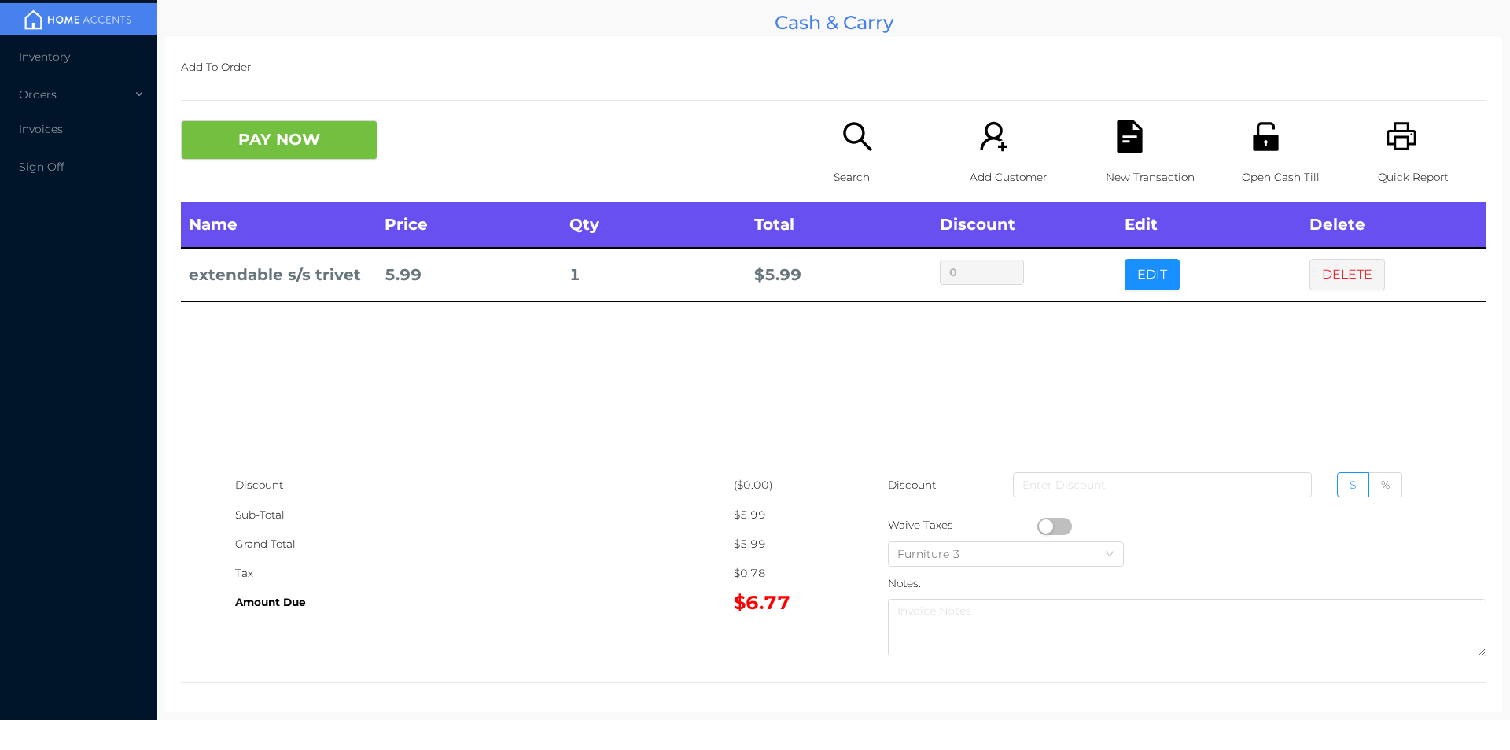
click at [848, 144] on icon "icon: search" at bounding box center [858, 136] width 32 height 32
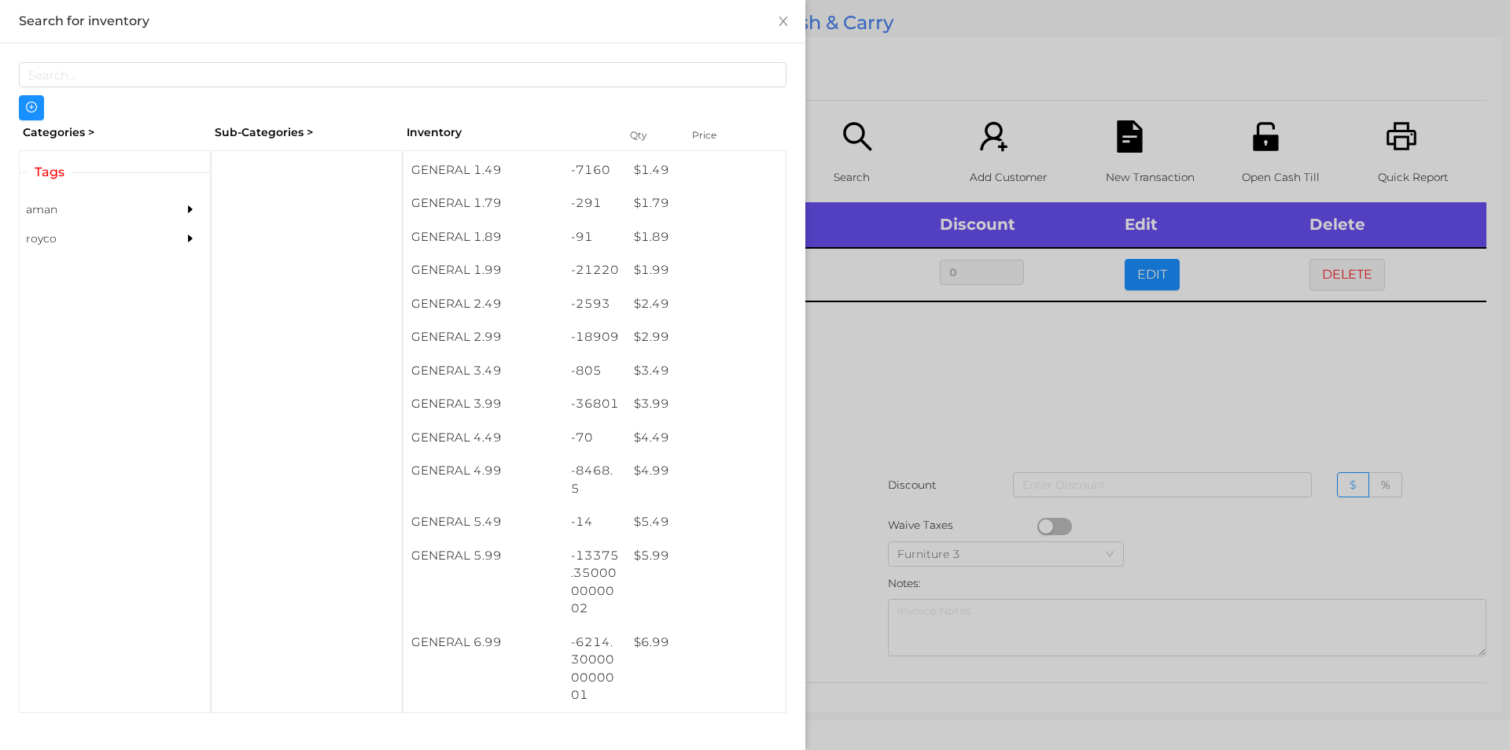
scroll to position [285, 0]
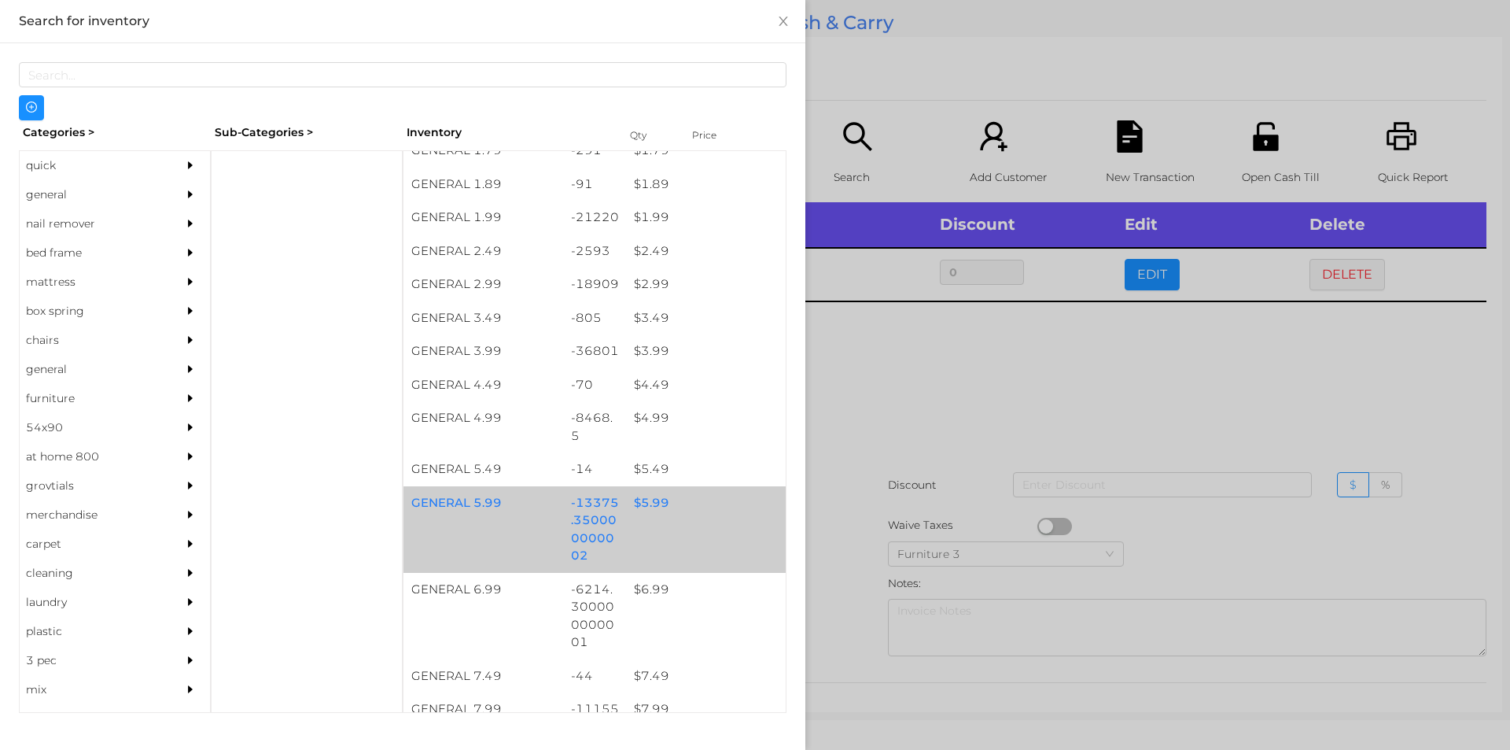
click at [647, 502] on div "$ 5.99" at bounding box center [706, 503] width 160 height 34
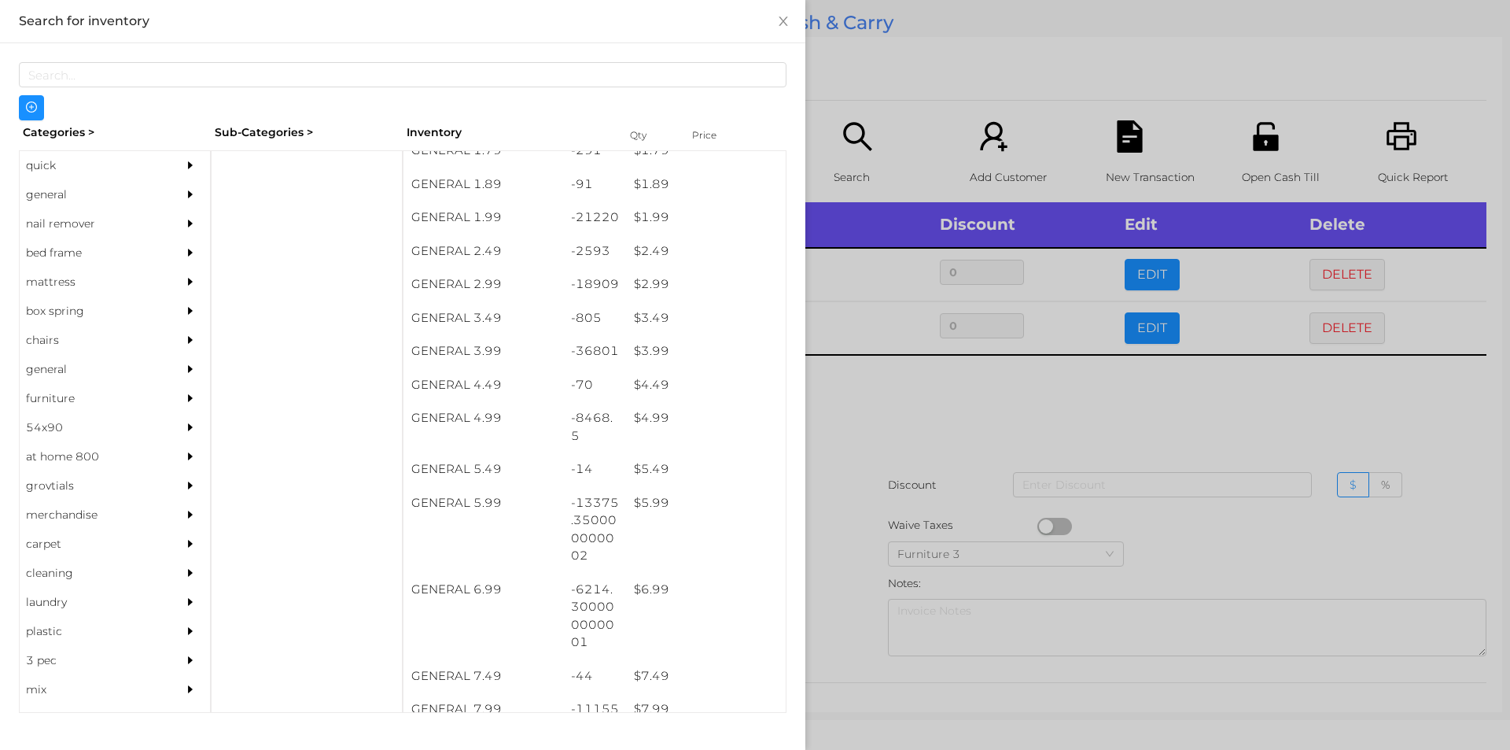
click at [1227, 433] on div at bounding box center [755, 375] width 1510 height 750
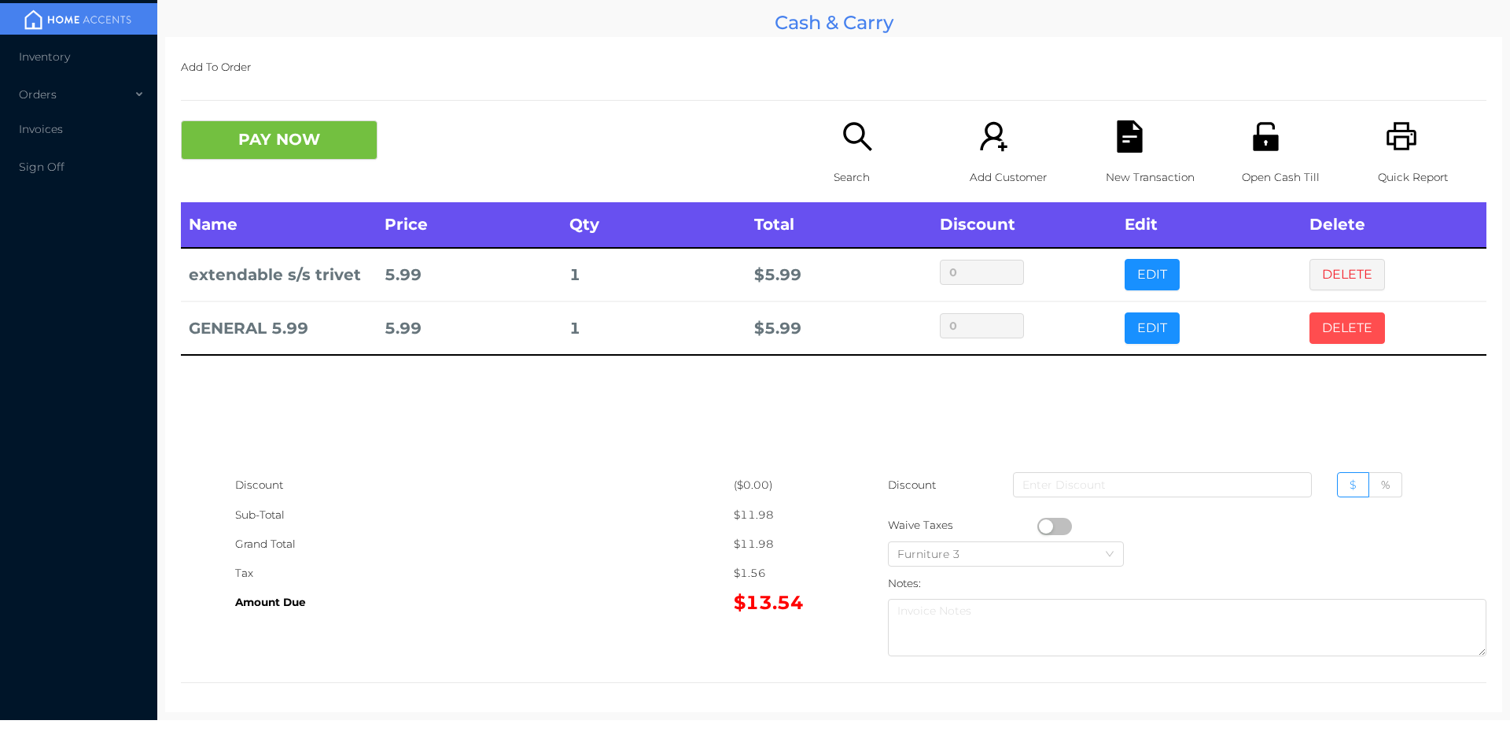
click at [1310, 330] on button "DELETE" at bounding box center [1348, 327] width 76 height 31
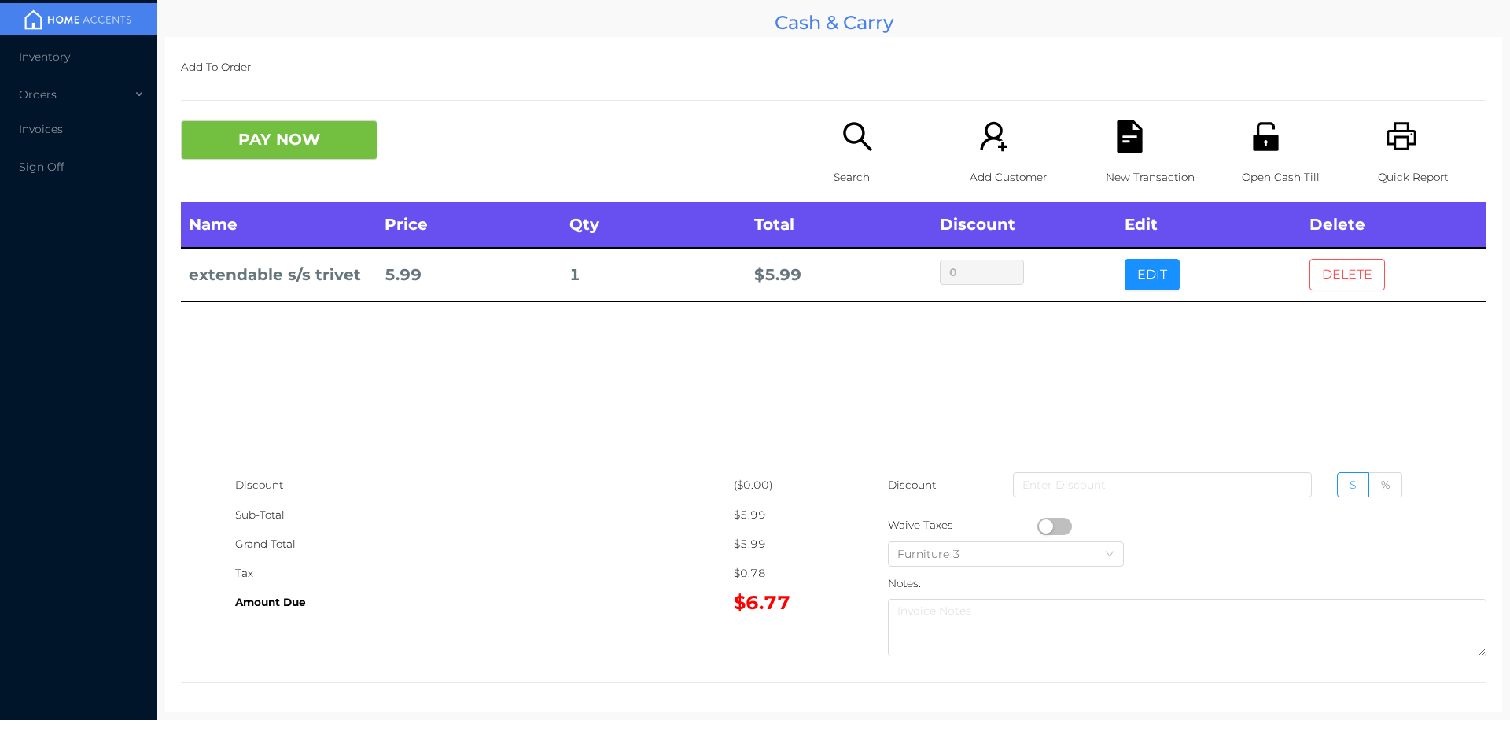
click at [1347, 262] on button "DELETE" at bounding box center [1348, 274] width 76 height 31
click at [1406, 133] on icon "icon: printer" at bounding box center [1402, 136] width 30 height 28
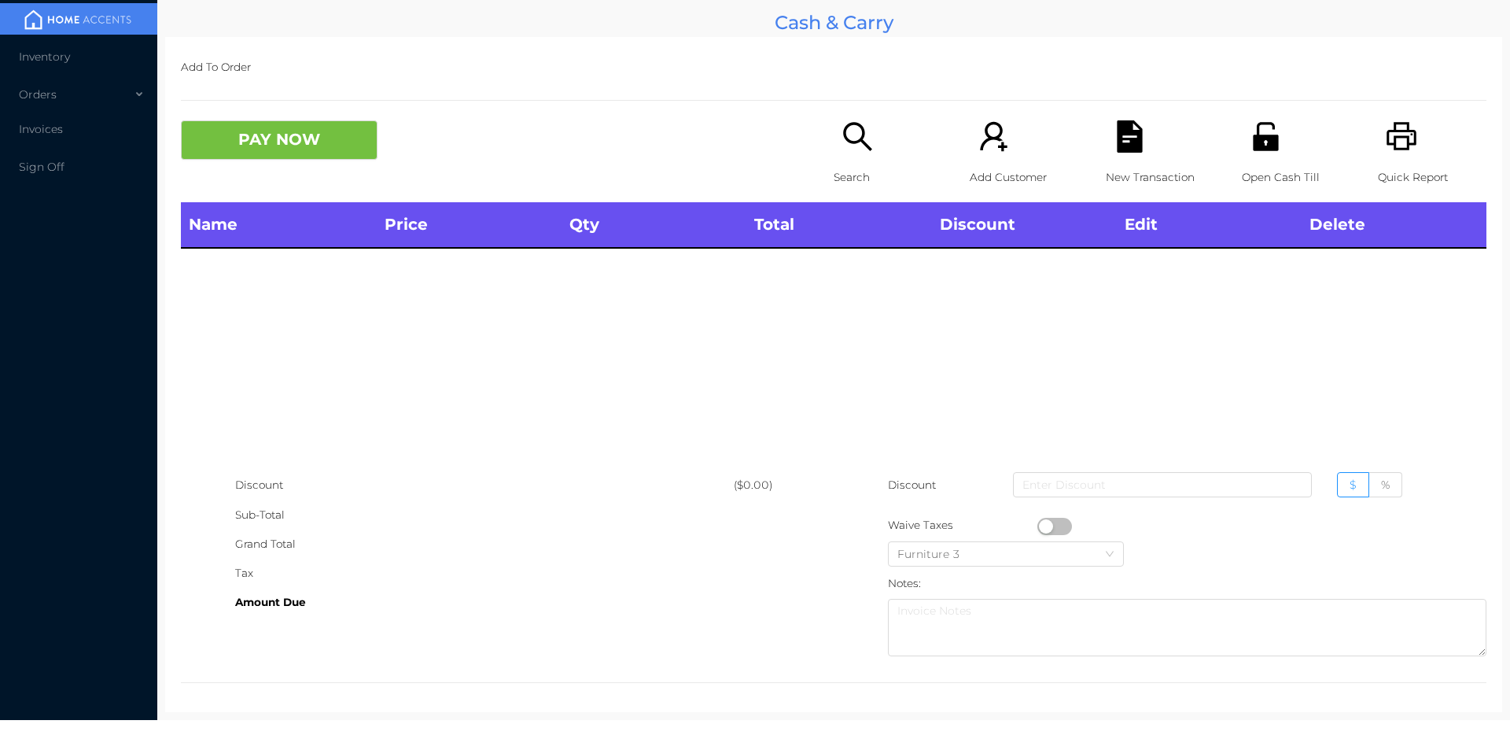
click at [307, 186] on div "PAY NOW Search Add Customer New Transaction Open Cash Till Quick Report" at bounding box center [834, 161] width 1306 height 82
click at [501, 470] on div "Discount" at bounding box center [484, 484] width 499 height 29
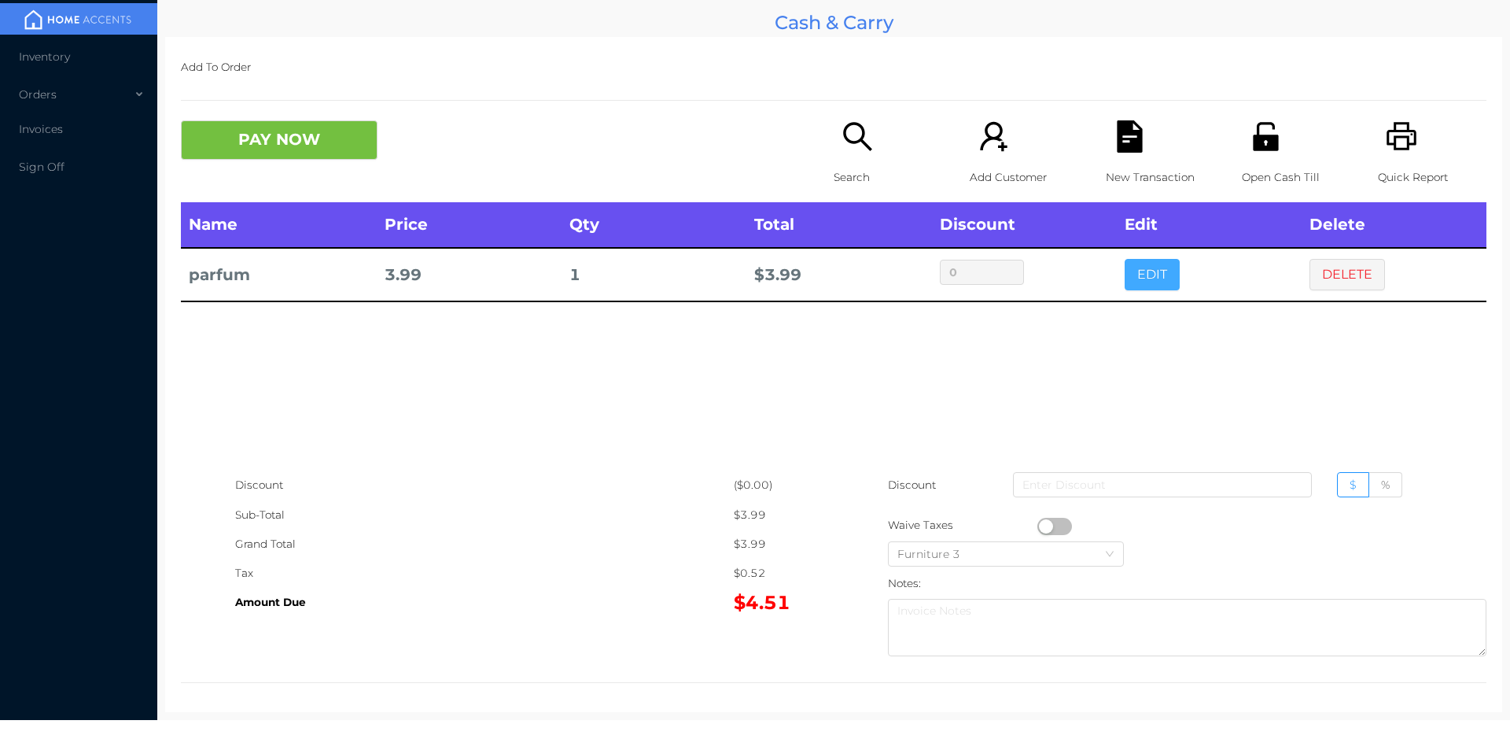
click at [1125, 277] on button "EDIT" at bounding box center [1152, 274] width 55 height 31
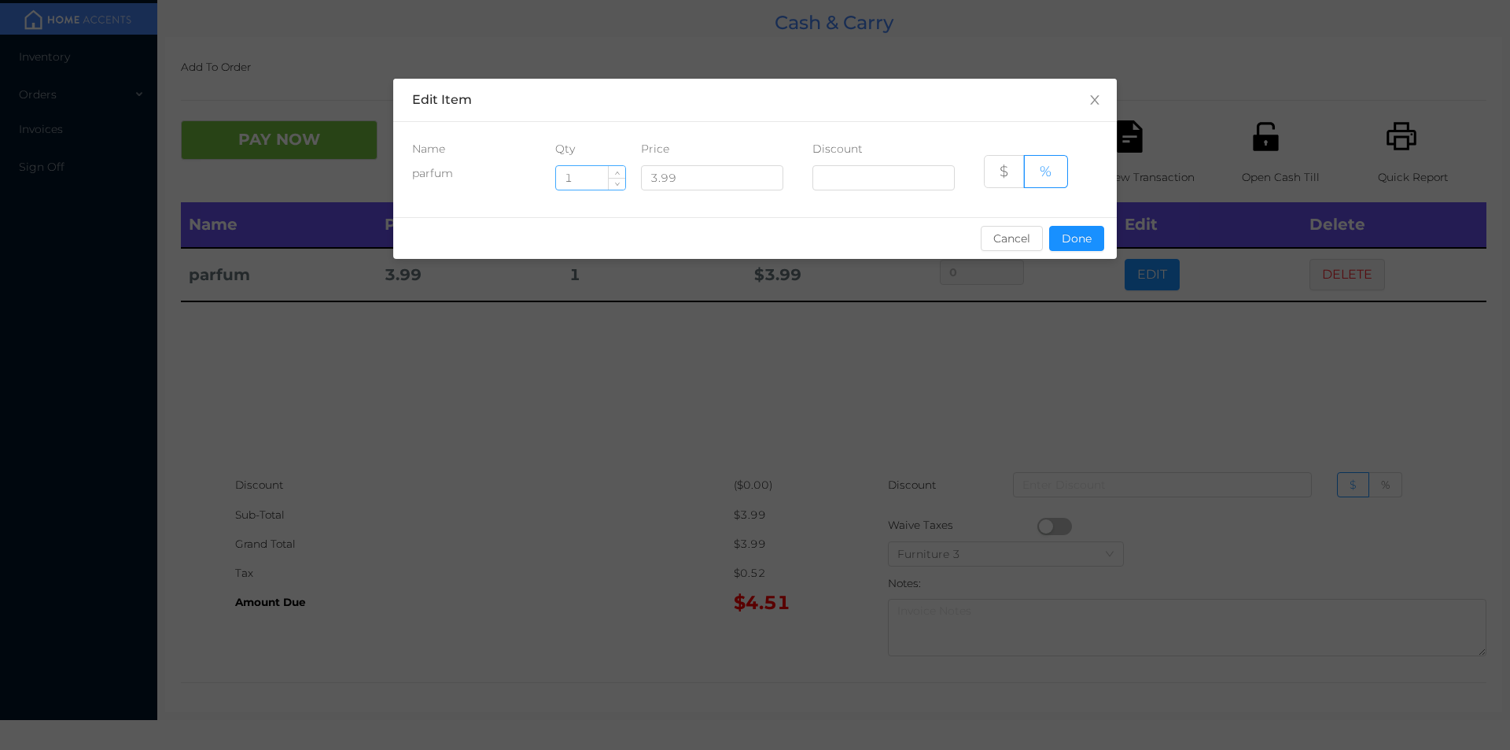
click at [581, 182] on input "1" at bounding box center [590, 178] width 69 height 24
type input "2"
click at [1079, 246] on button "Done" at bounding box center [1076, 238] width 55 height 25
type input "0%"
click at [1035, 315] on div "sentinelStart Edit Item Name Qty Price Discount parfum 2 3.99 $ % Cancel Done s…" at bounding box center [755, 375] width 1510 height 750
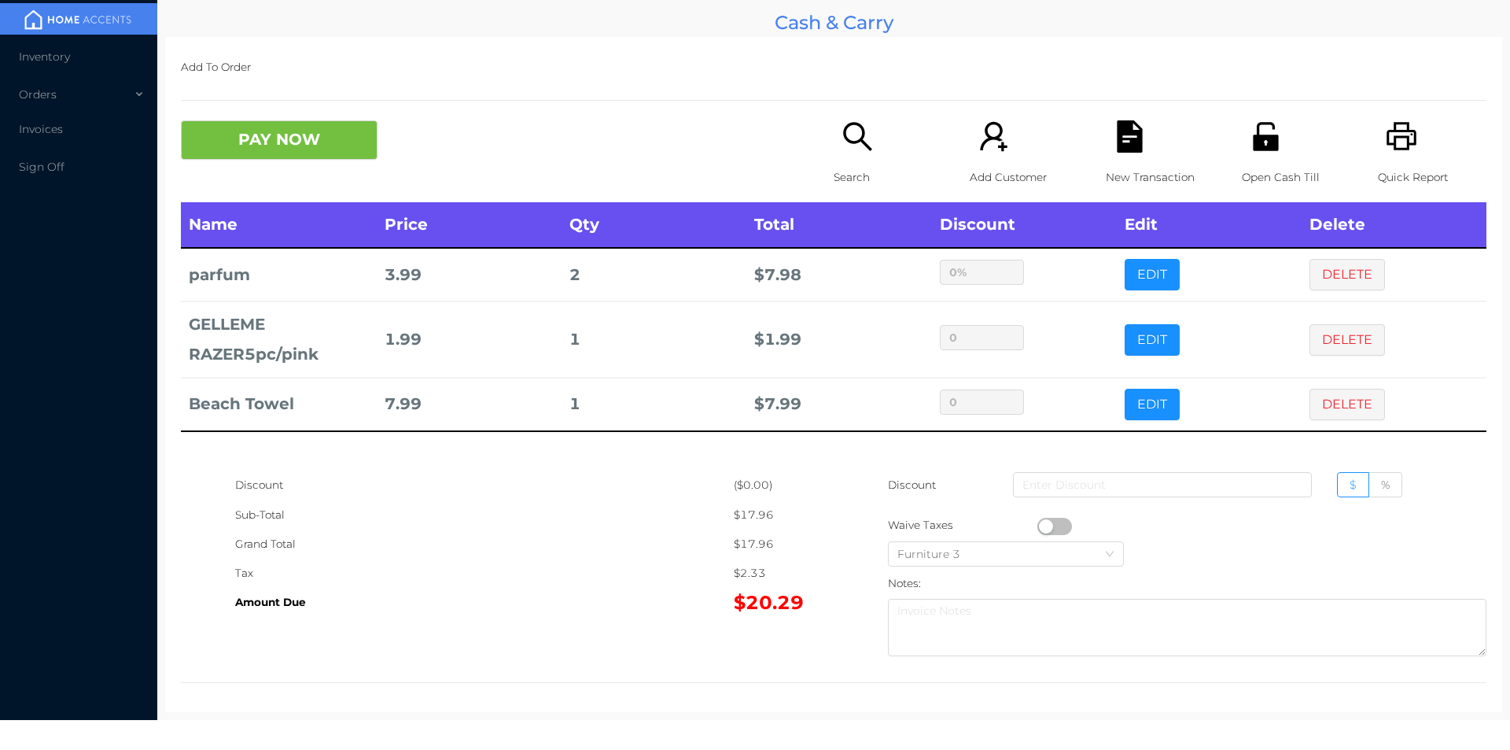
click at [1393, 140] on icon "icon: printer" at bounding box center [1402, 136] width 32 height 32
click at [1117, 143] on icon "icon: file-text" at bounding box center [1129, 136] width 25 height 32
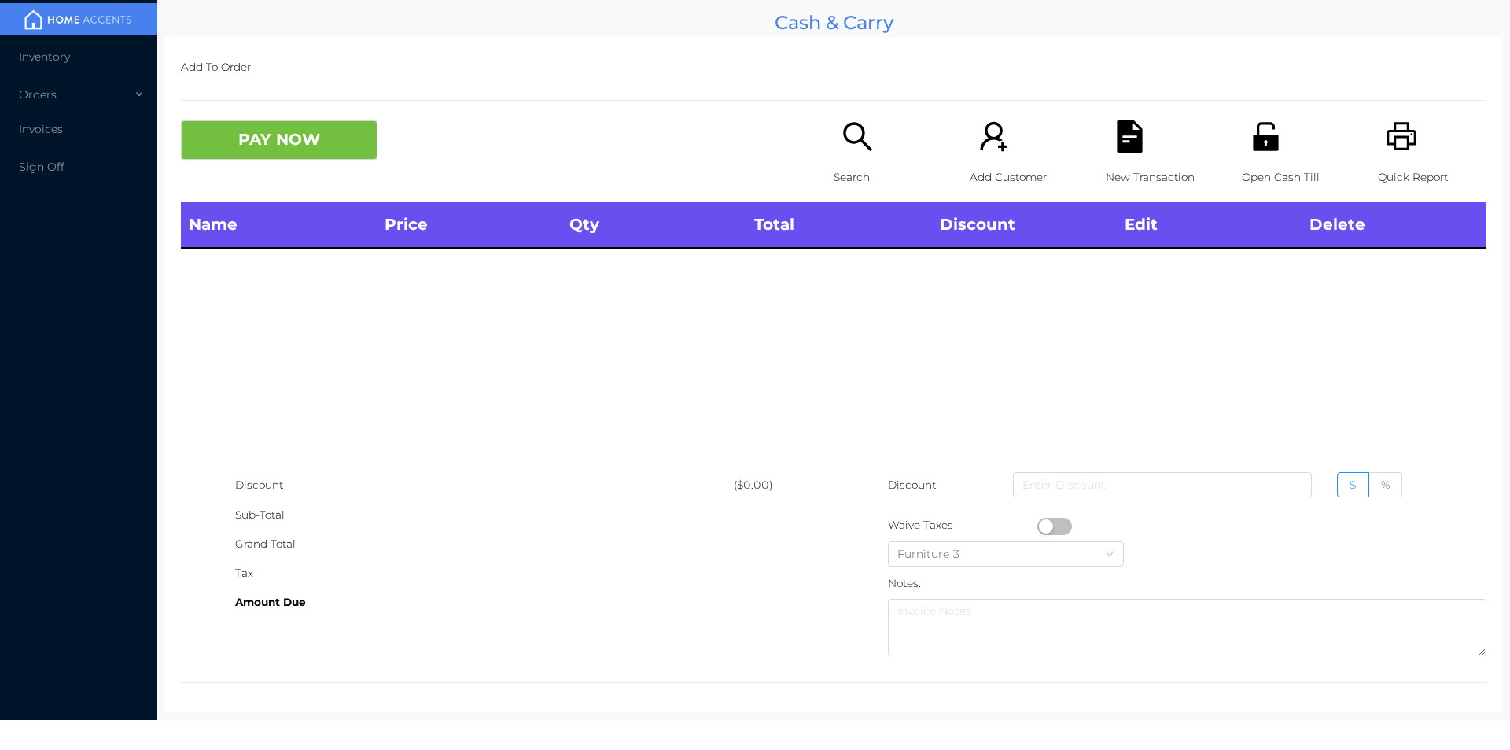
click at [323, 104] on div "Add To Order PAY NOW Search Add Customer New Transaction Open Cash Till Quick R…" at bounding box center [833, 374] width 1337 height 675
click at [363, 375] on div "Name Price Qty Total Discount Edit Delete" at bounding box center [834, 336] width 1306 height 268
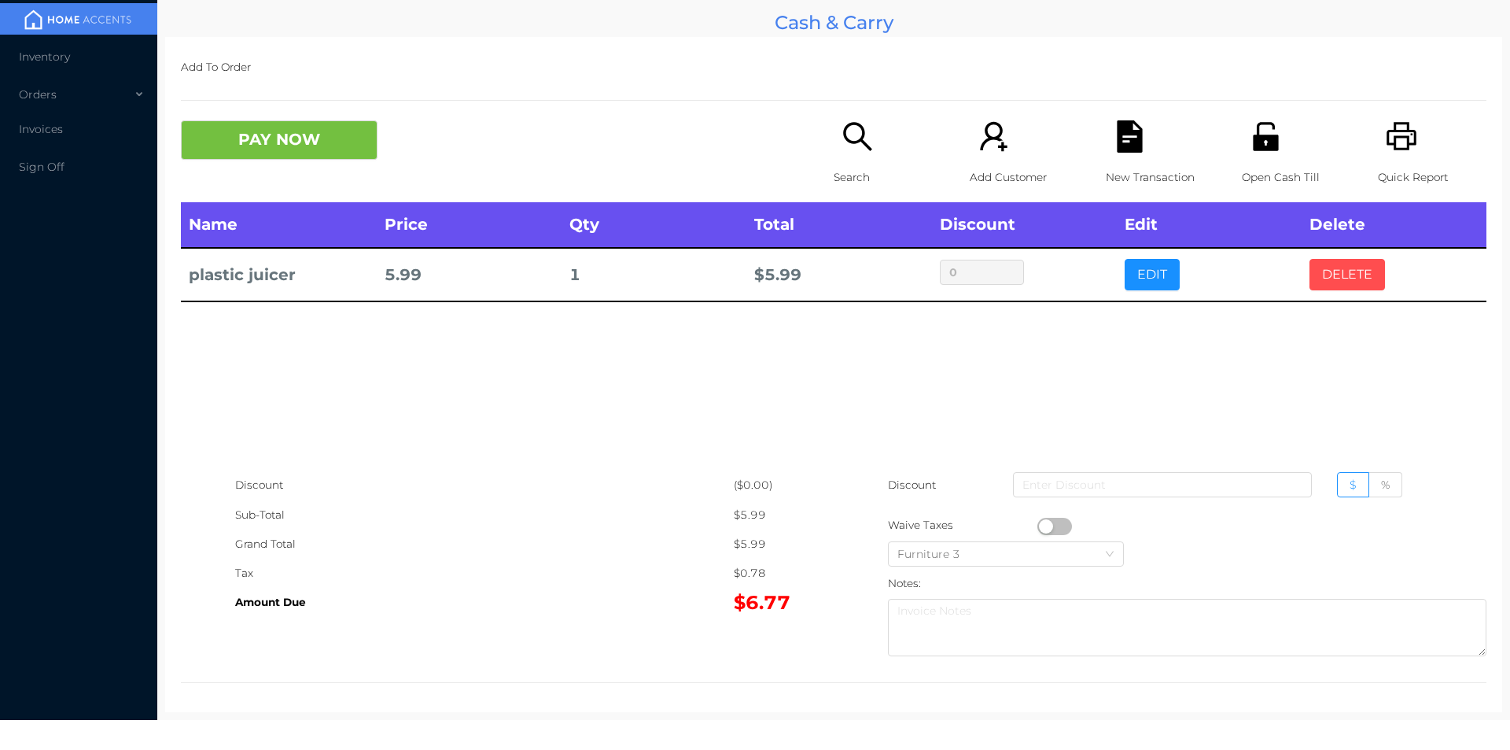
click at [1330, 261] on button "DELETE" at bounding box center [1348, 274] width 76 height 31
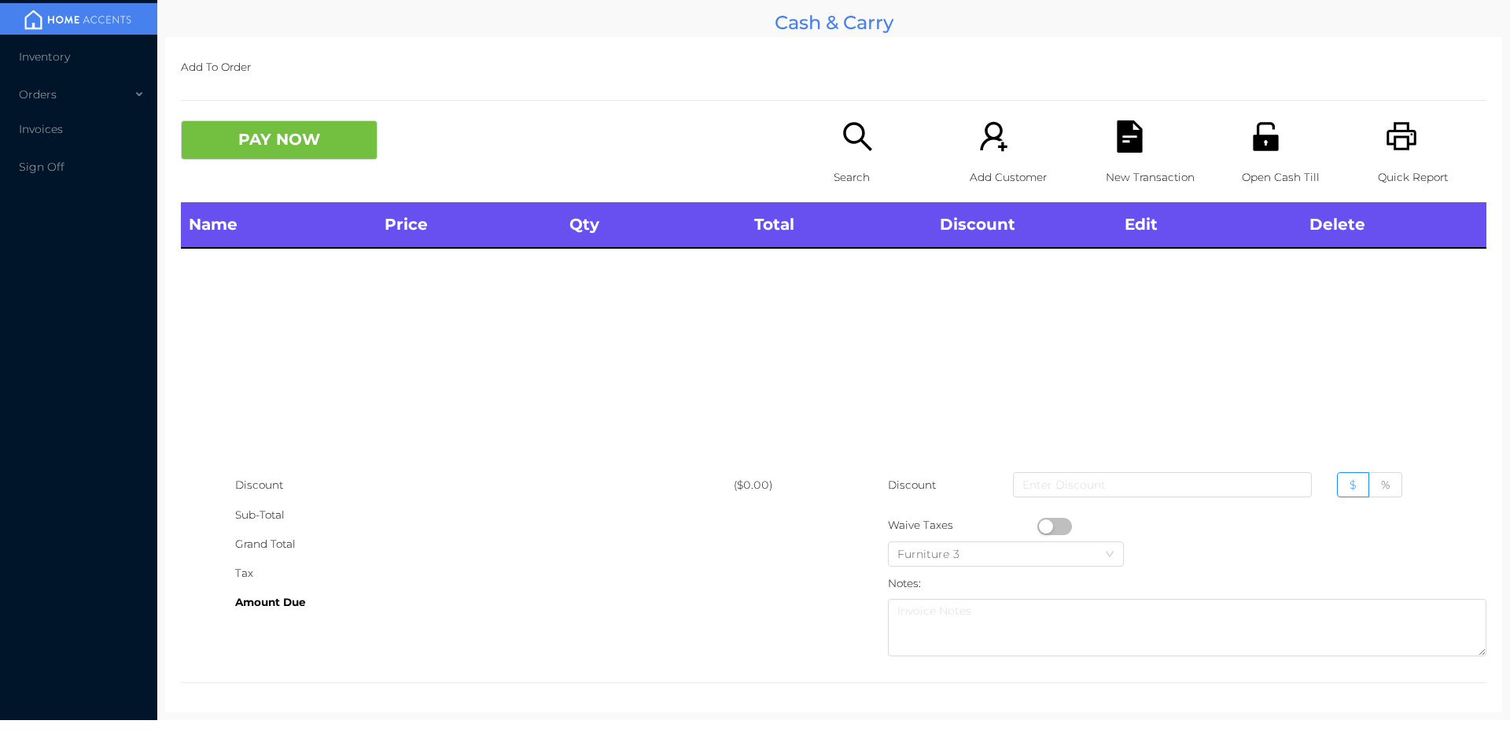
click at [852, 160] on div "Search" at bounding box center [888, 161] width 109 height 82
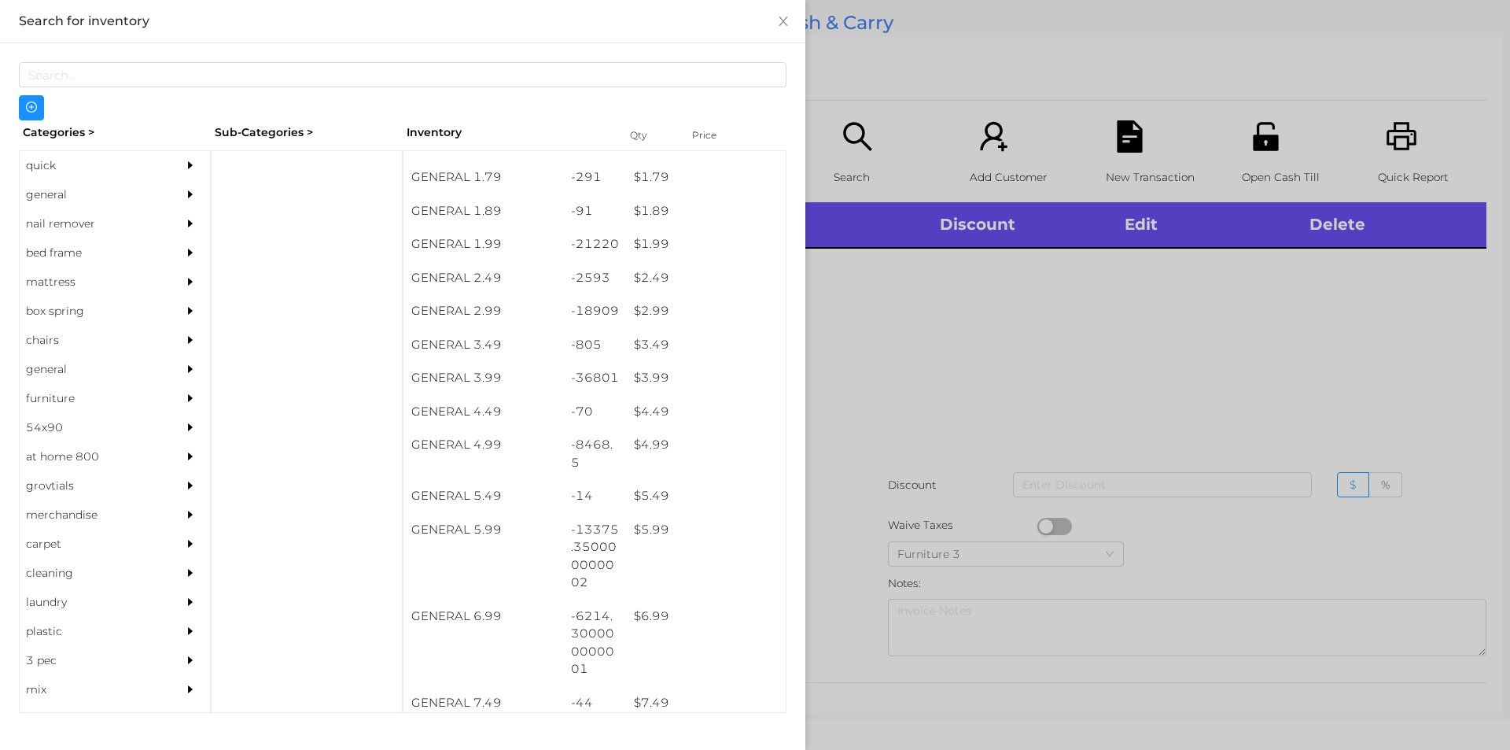
scroll to position [258, 0]
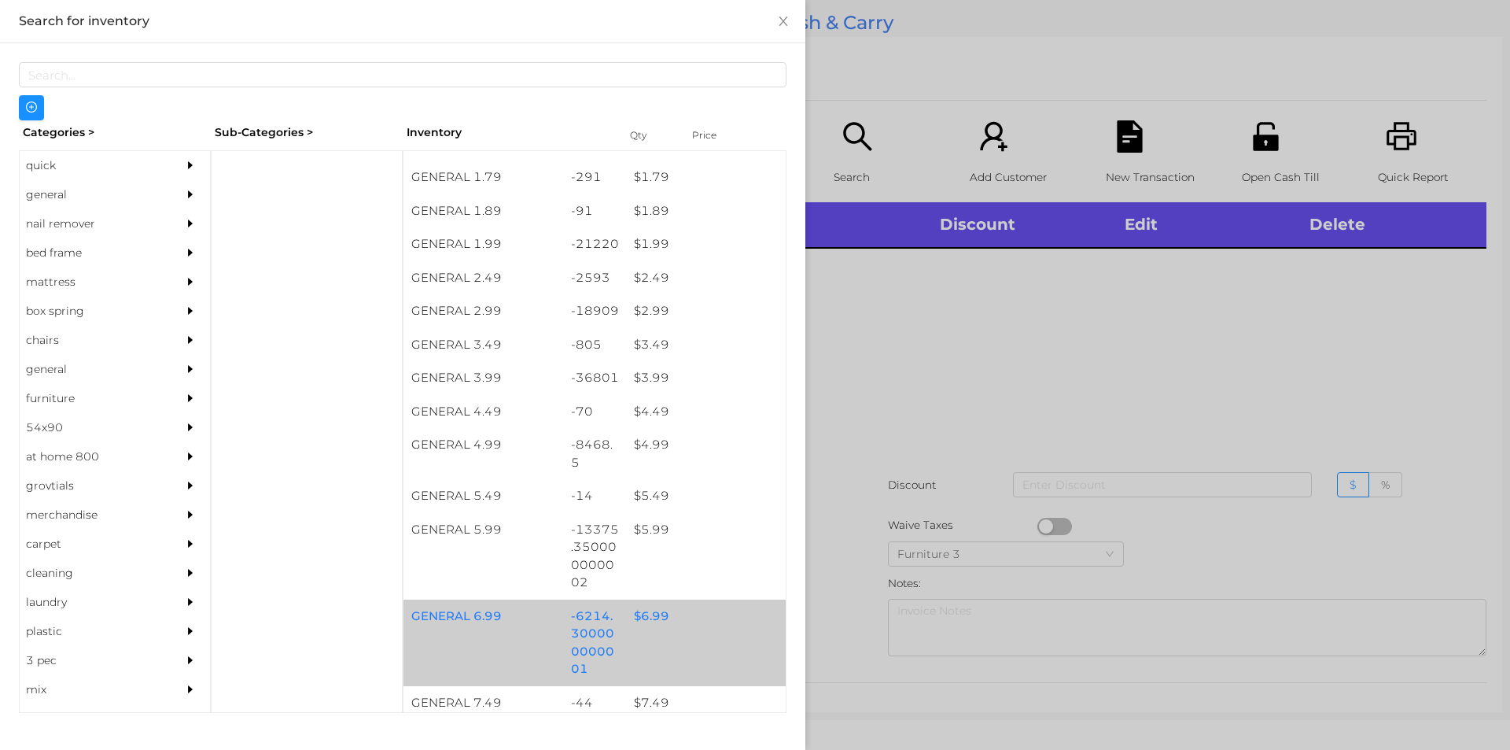
click at [631, 615] on div "$ 6.99" at bounding box center [706, 616] width 160 height 34
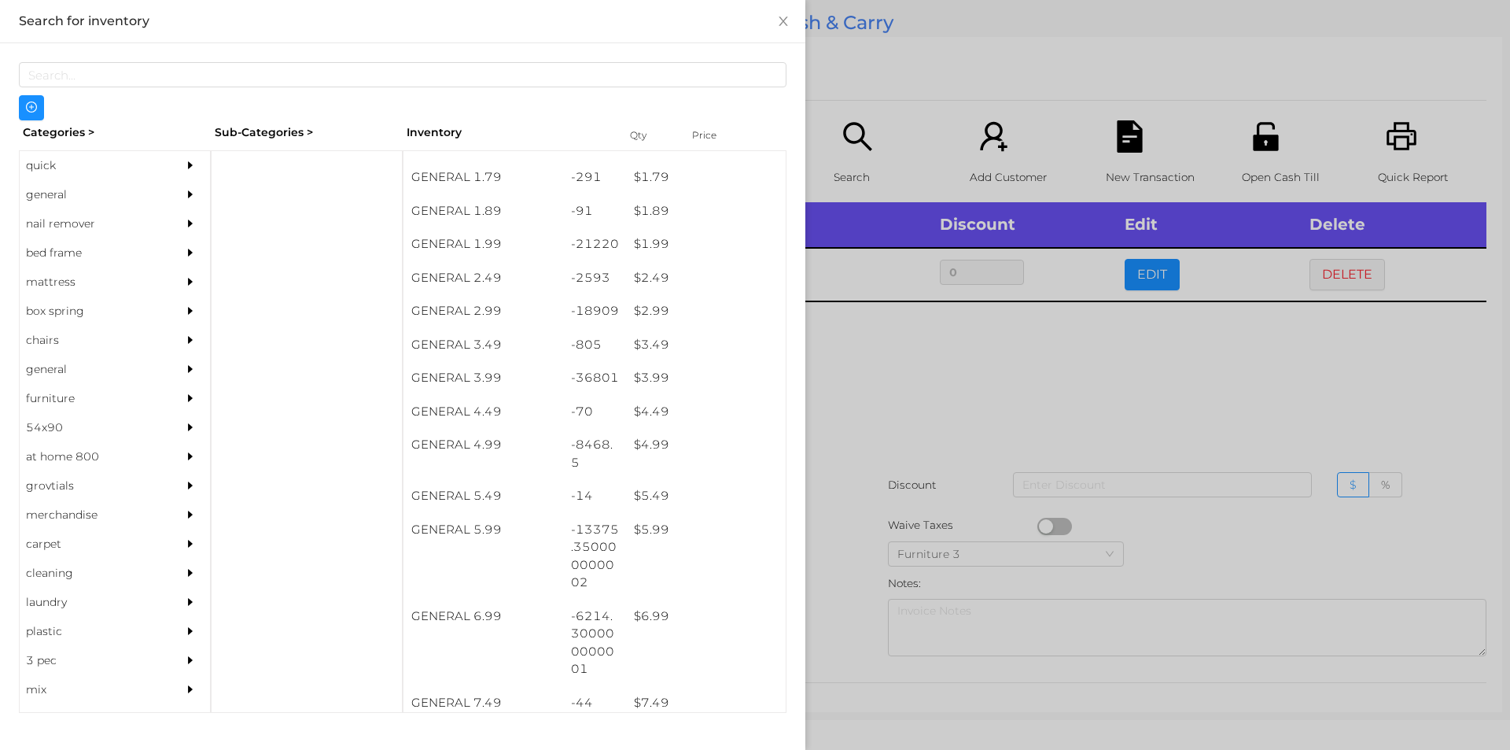
click at [832, 596] on div at bounding box center [755, 375] width 1510 height 750
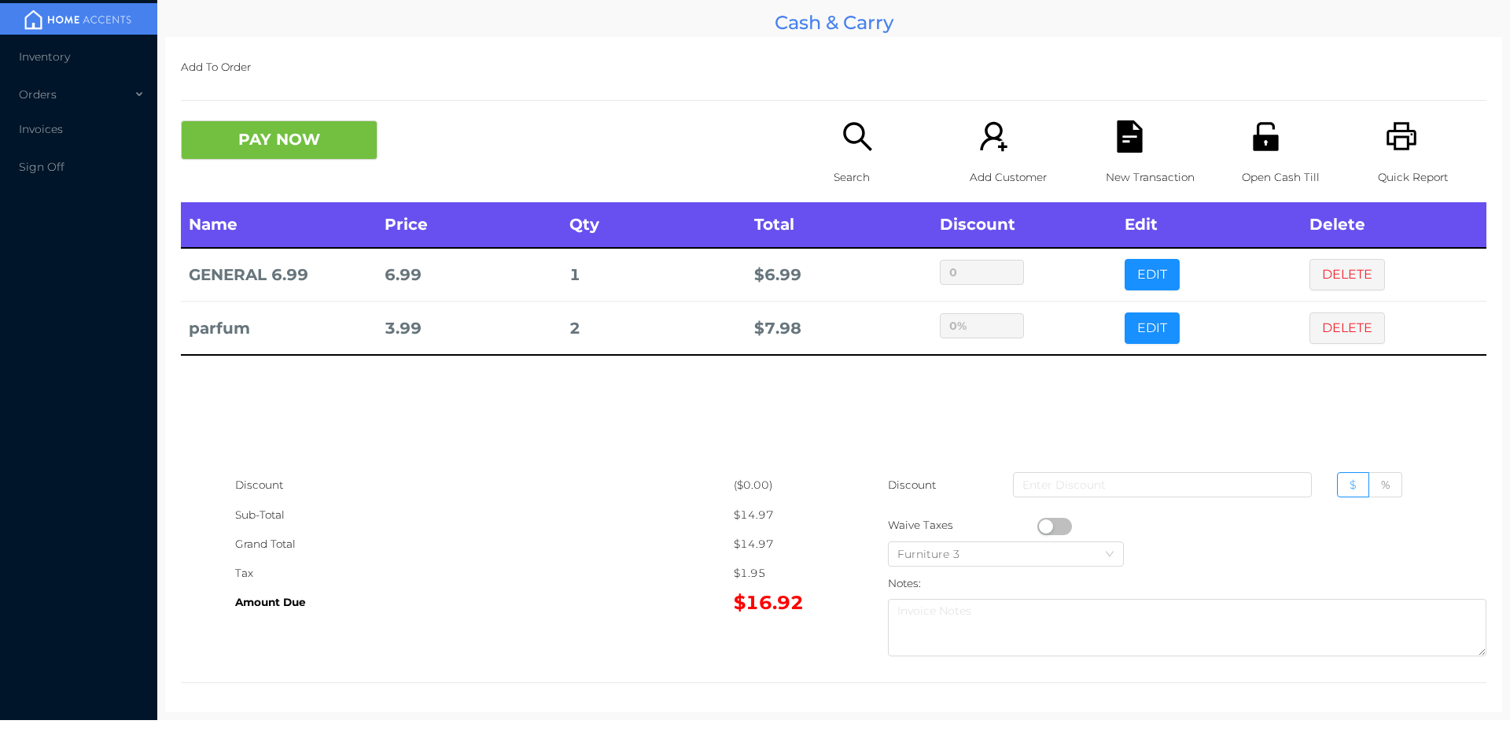
click at [269, 145] on button "PAY NOW" at bounding box center [279, 139] width 197 height 39
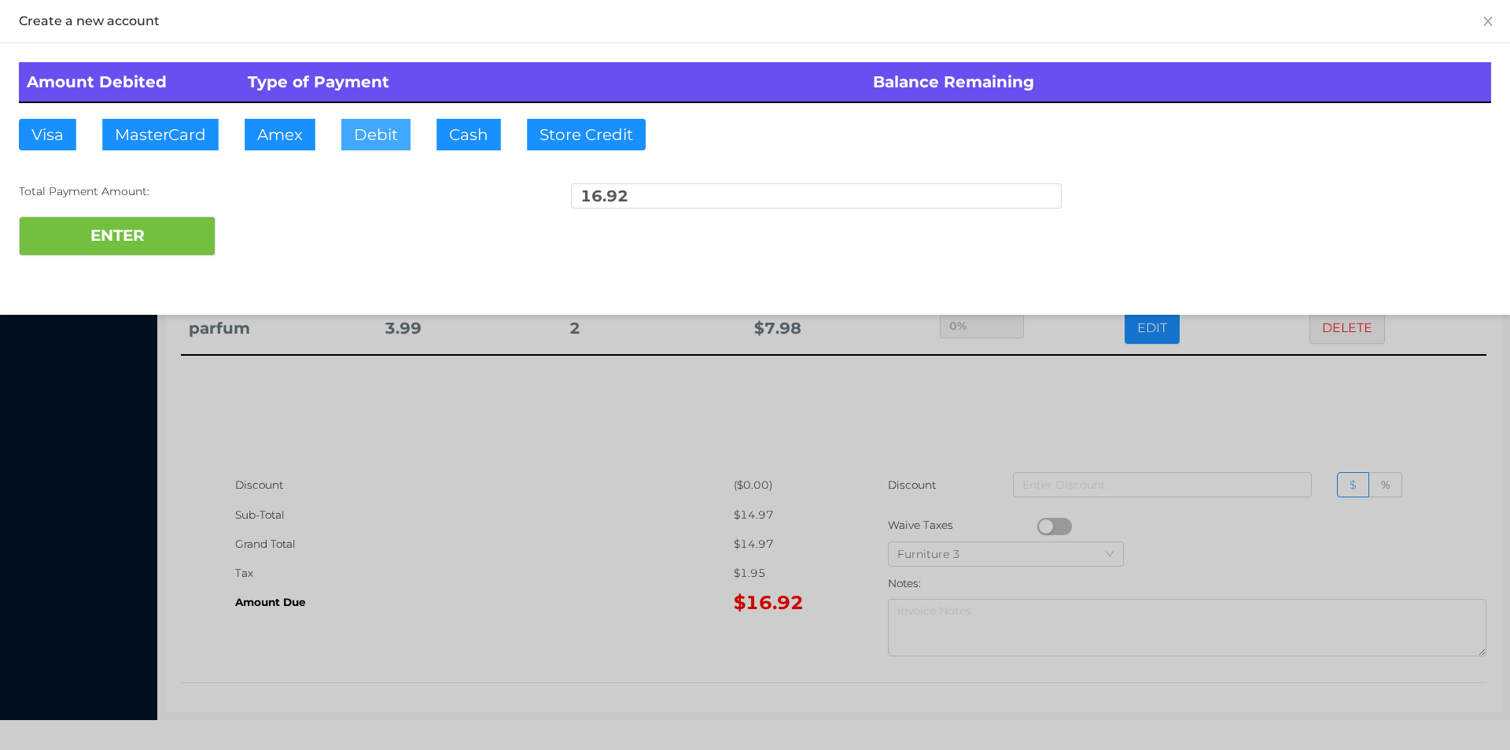
click at [399, 137] on button "Debit" at bounding box center [375, 134] width 69 height 31
click at [137, 237] on button "ENTER" at bounding box center [117, 235] width 197 height 39
type input "0"
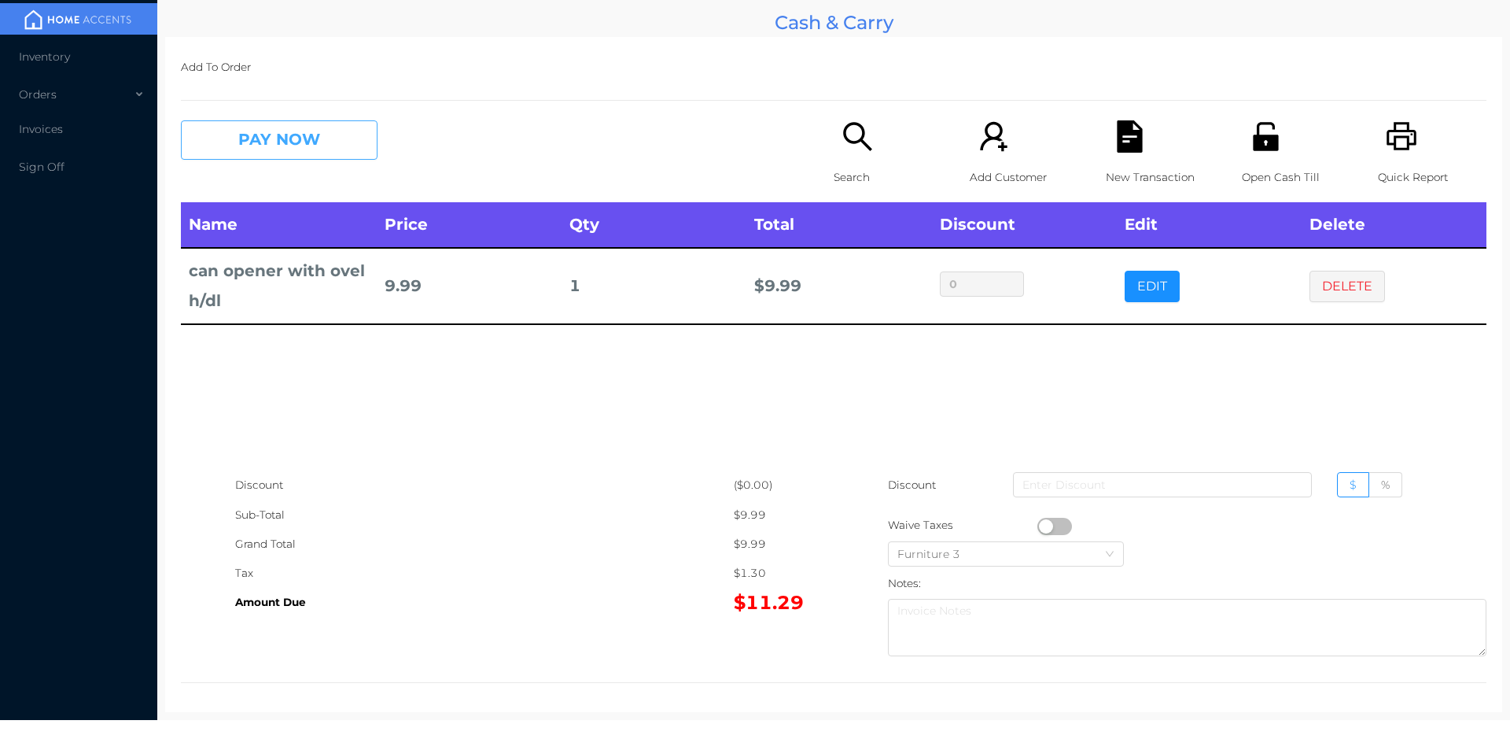
click at [334, 145] on button "PAY NOW" at bounding box center [279, 139] width 197 height 39
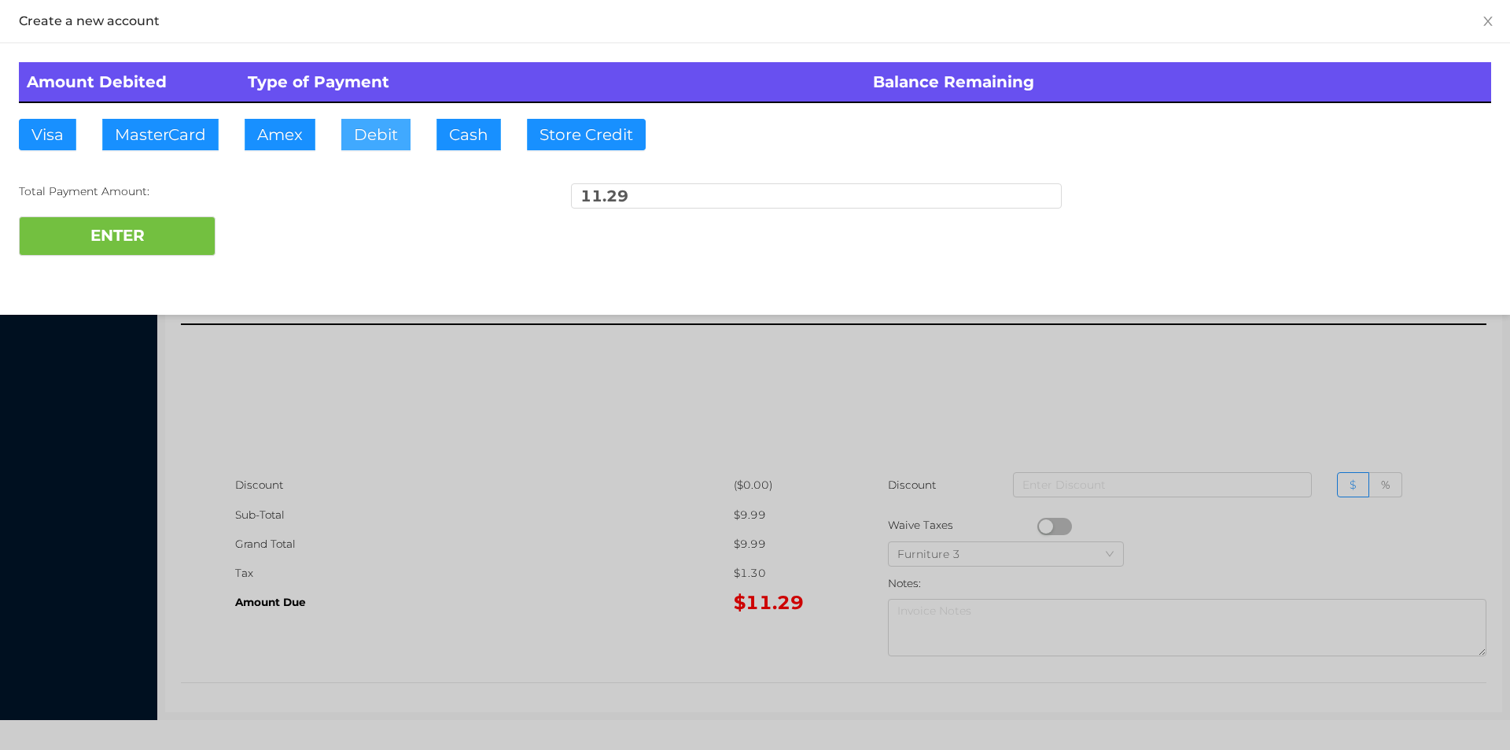
click at [359, 135] on button "Debit" at bounding box center [375, 134] width 69 height 31
click at [209, 226] on button "ENTER" at bounding box center [117, 235] width 197 height 39
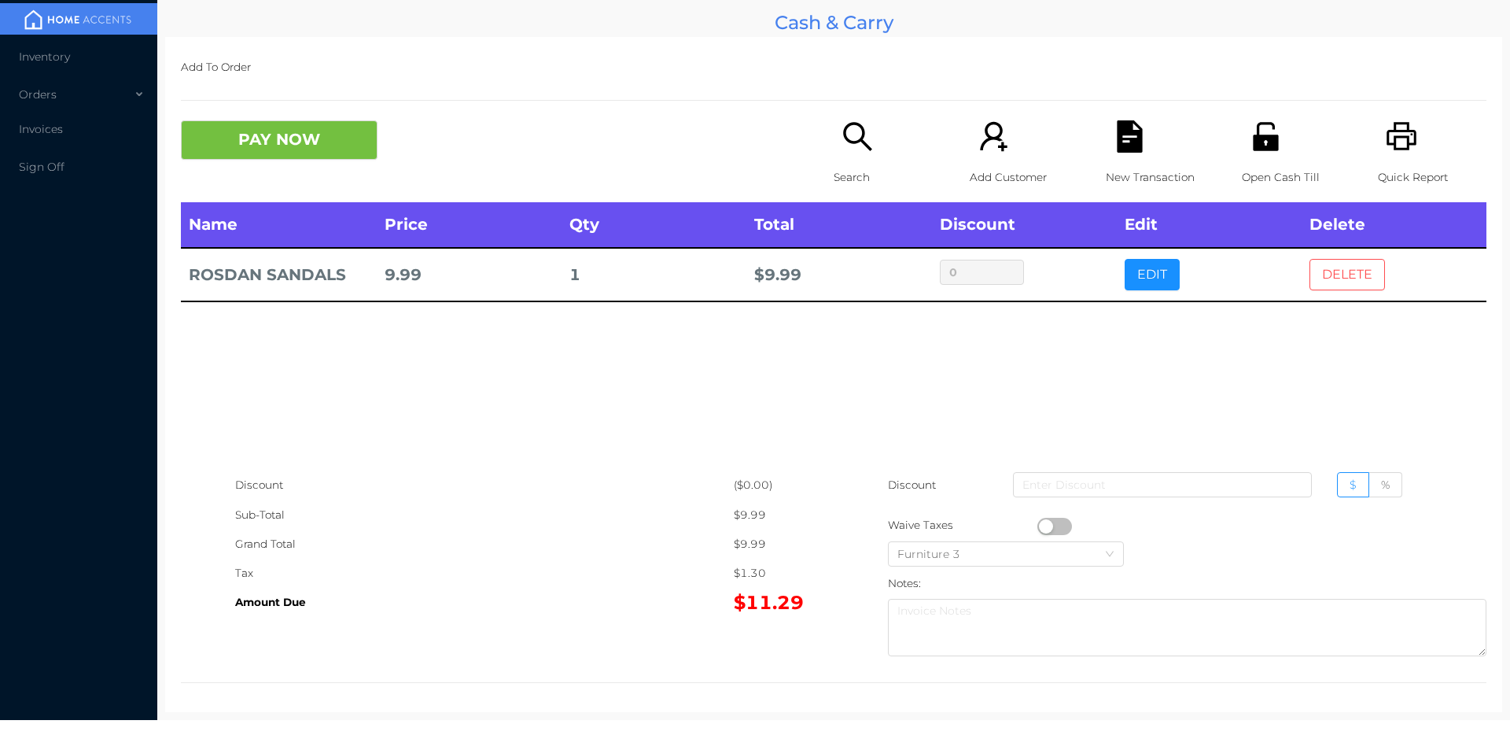
click at [1316, 284] on button "DELETE" at bounding box center [1348, 274] width 76 height 31
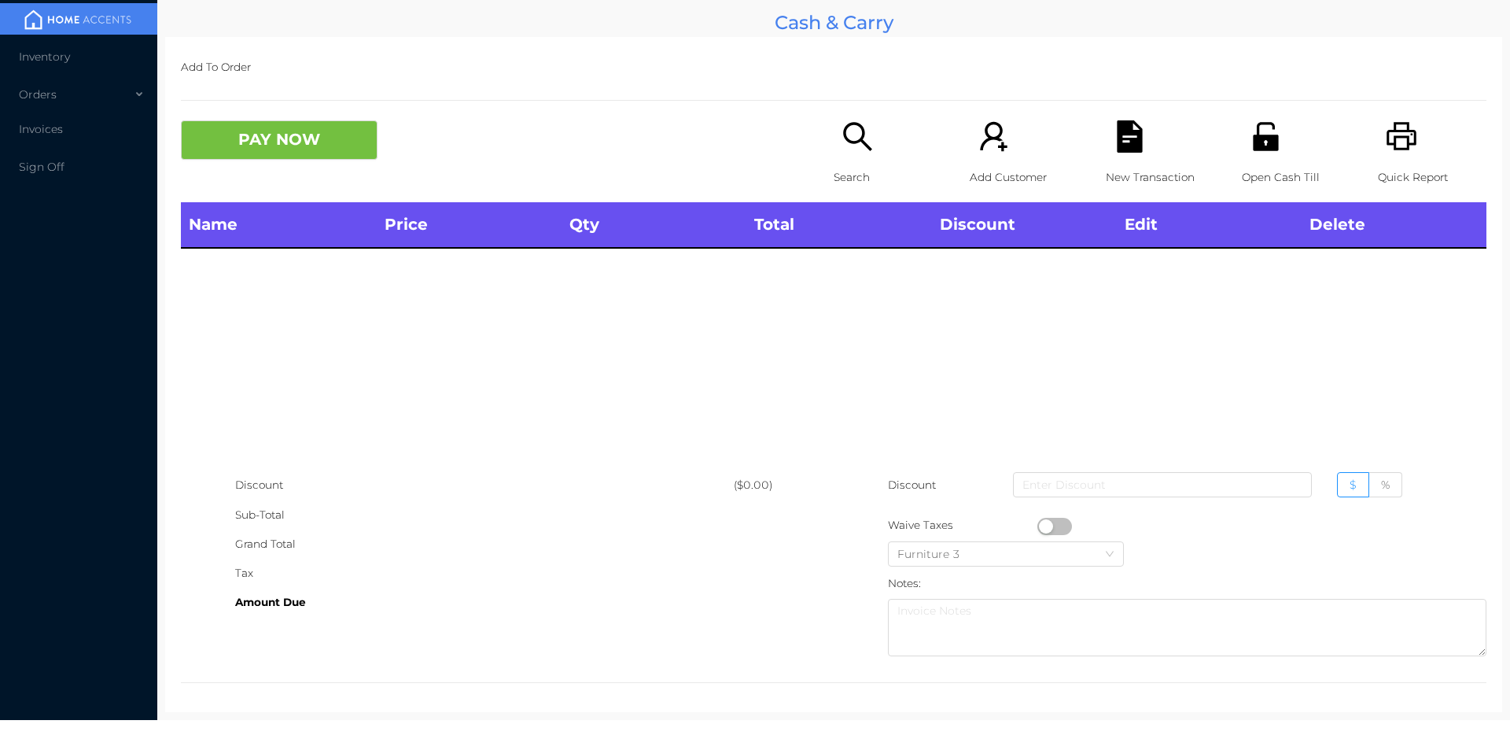
click at [1378, 156] on div "Quick Report" at bounding box center [1432, 161] width 109 height 82
click at [1392, 124] on icon "icon: printer" at bounding box center [1402, 136] width 30 height 28
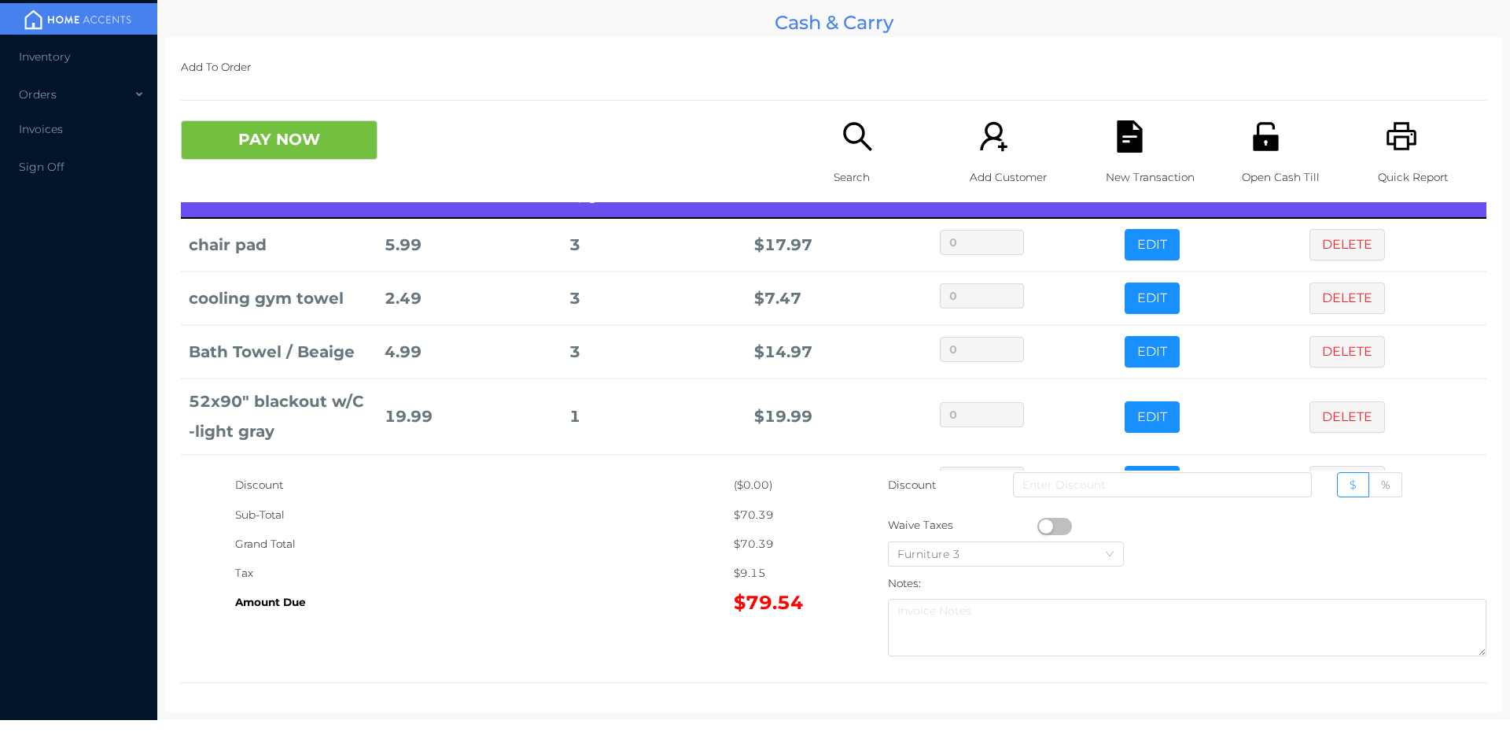
scroll to position [83, 0]
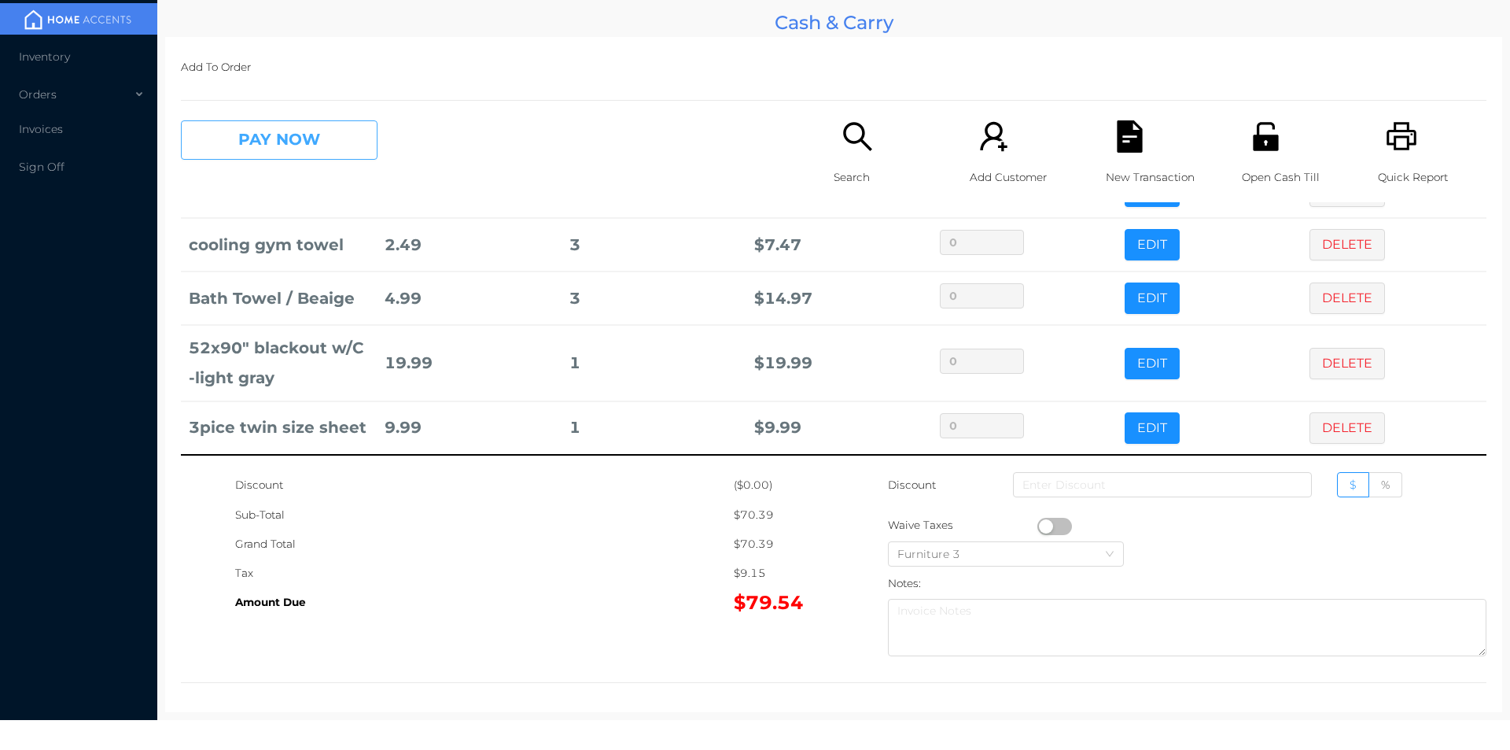
click at [334, 145] on button "PAY NOW" at bounding box center [279, 139] width 197 height 39
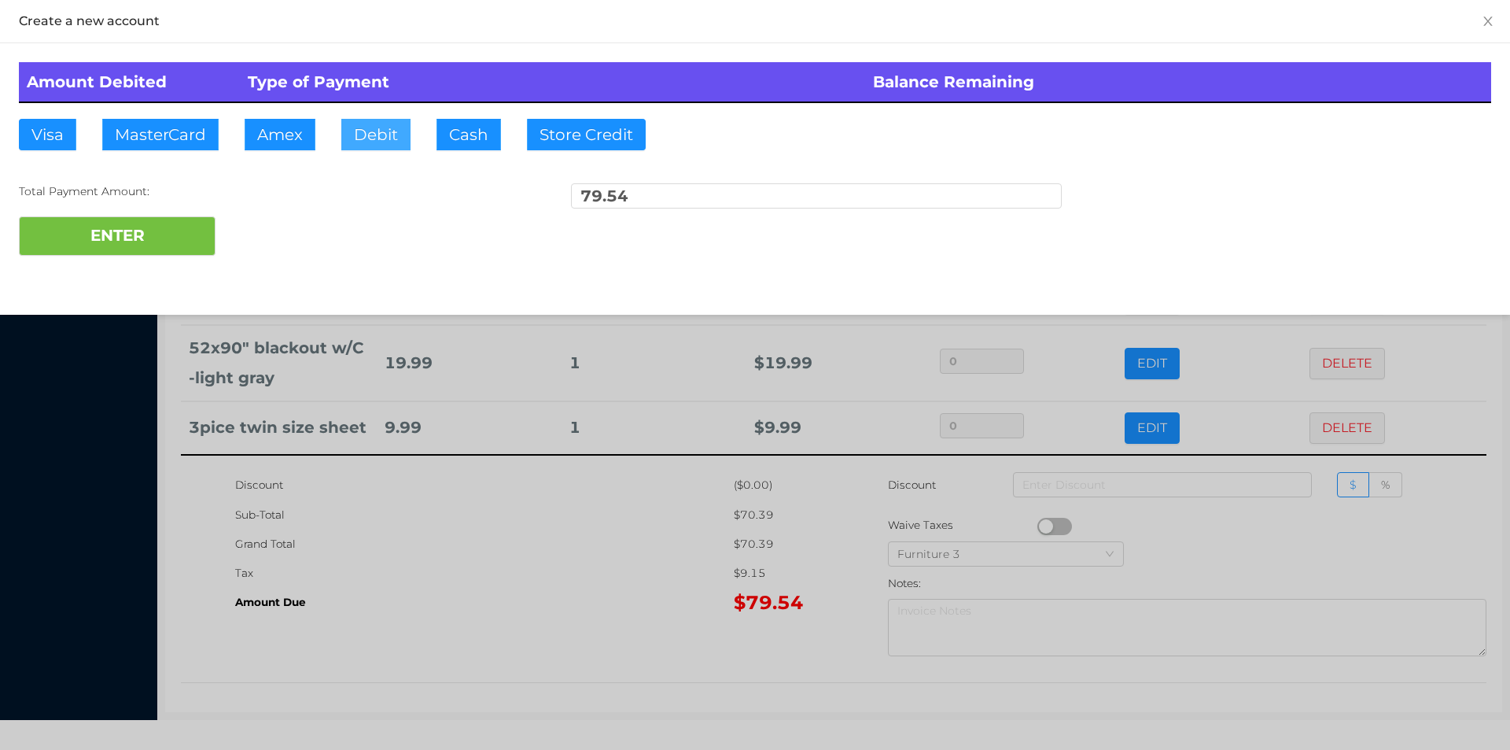
click at [375, 141] on button "Debit" at bounding box center [375, 134] width 69 height 31
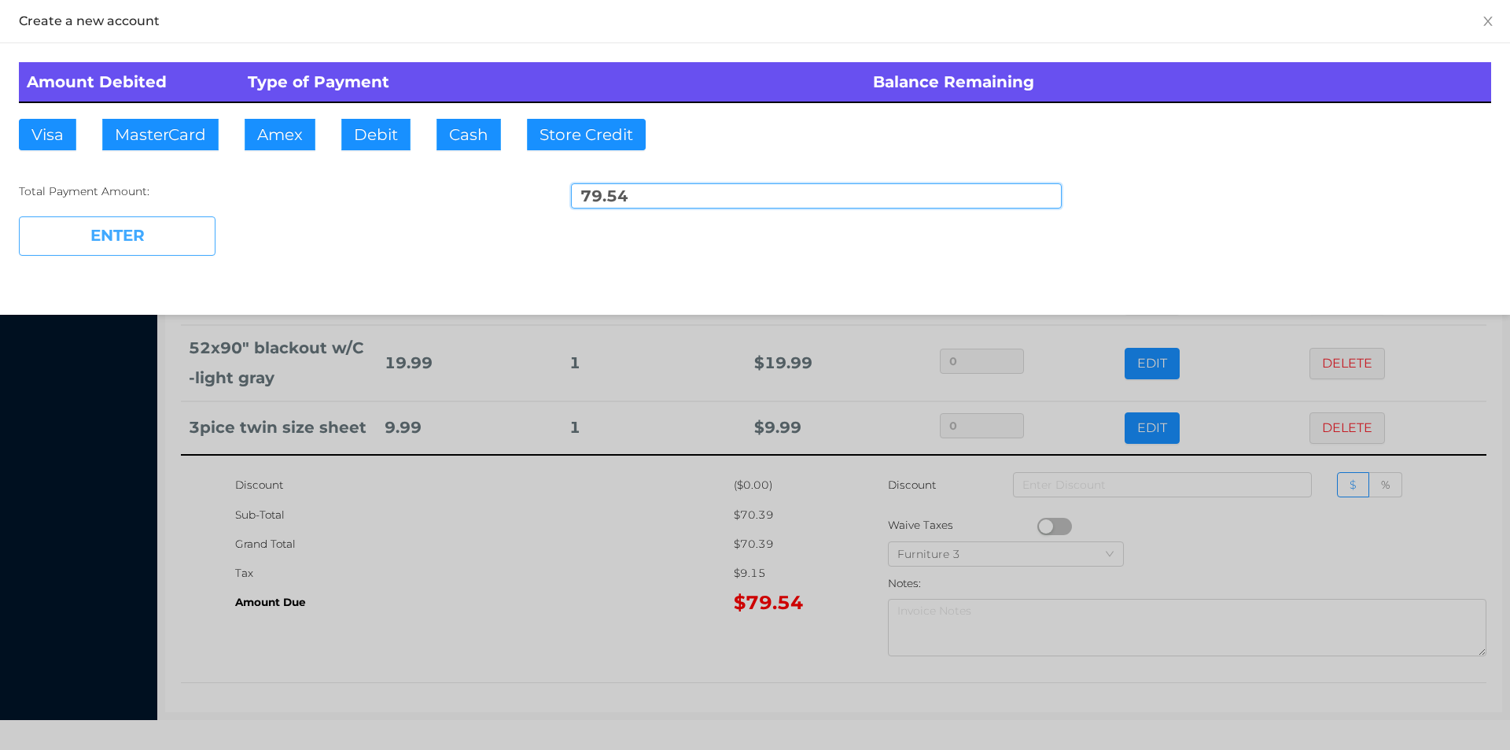
click at [144, 249] on button "ENTER" at bounding box center [117, 235] width 197 height 39
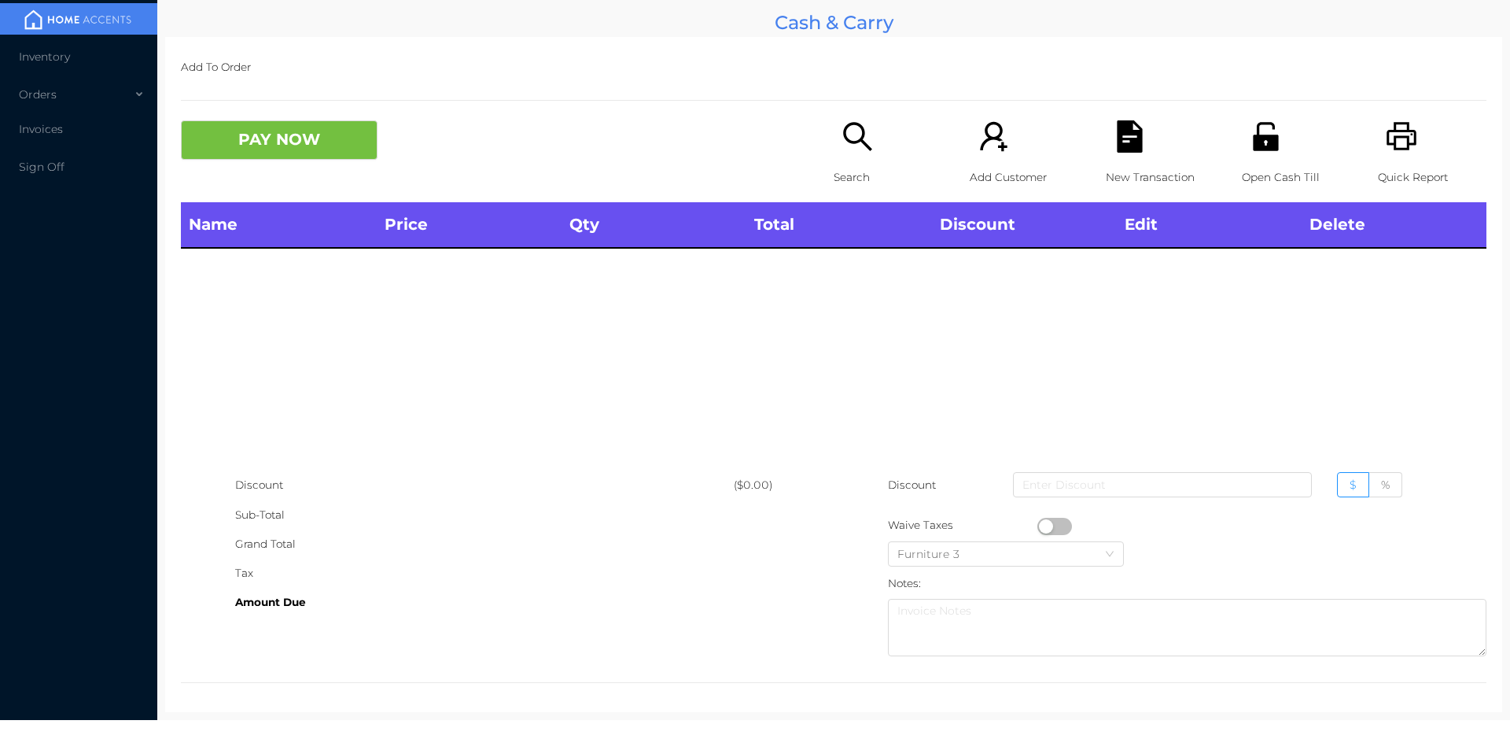
scroll to position [0, 0]
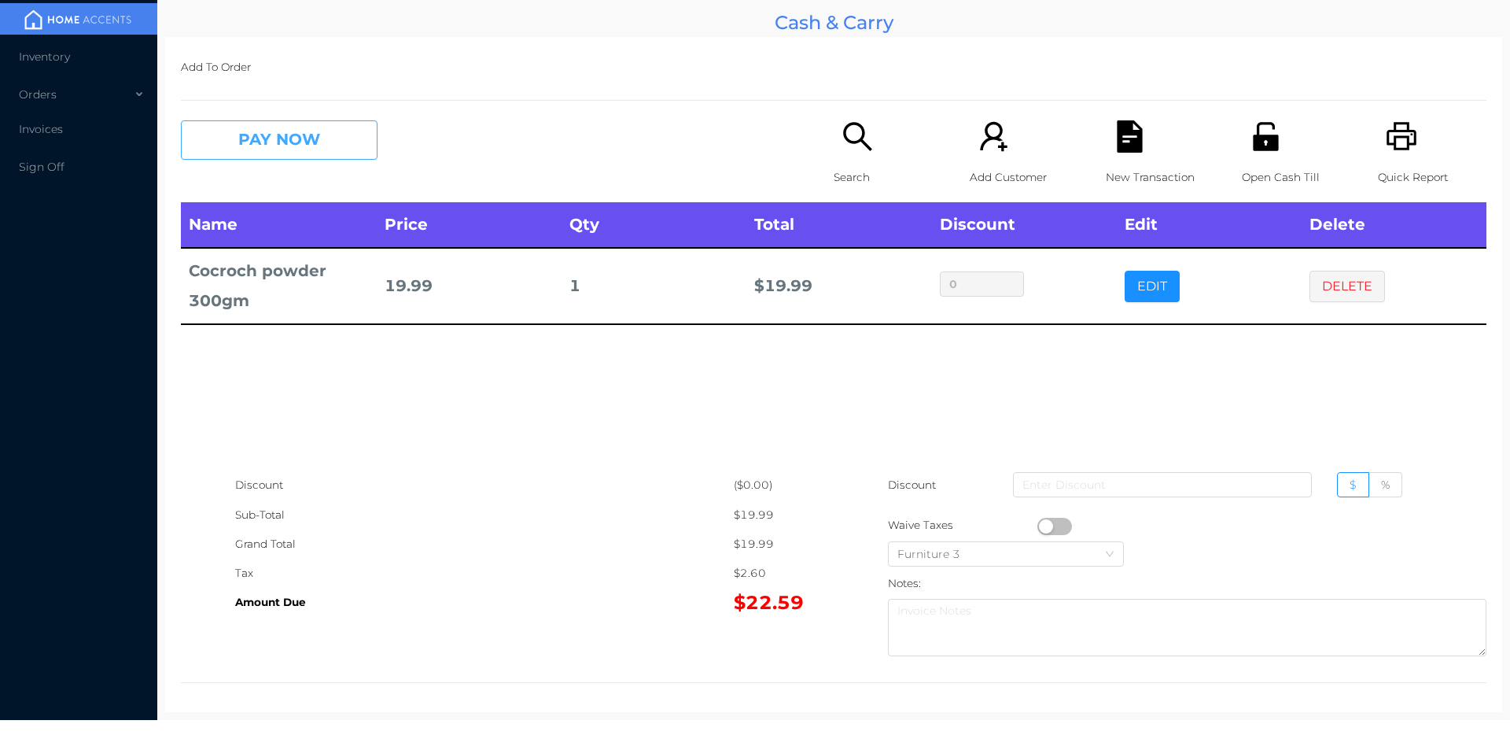
click at [264, 150] on button "PAY NOW" at bounding box center [279, 139] width 197 height 39
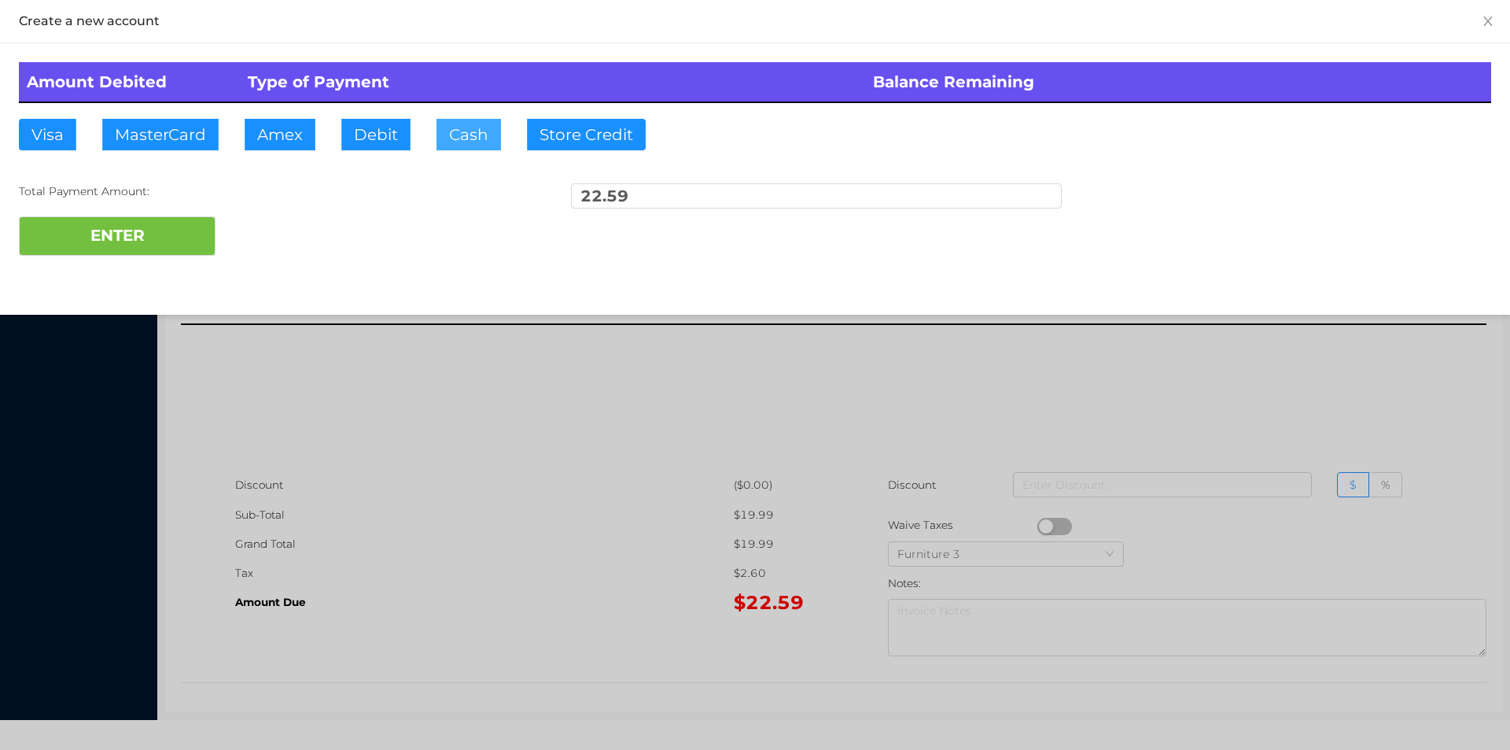
click at [452, 142] on button "Cash" at bounding box center [469, 134] width 65 height 31
click at [130, 222] on button "ENTER" at bounding box center [117, 235] width 197 height 39
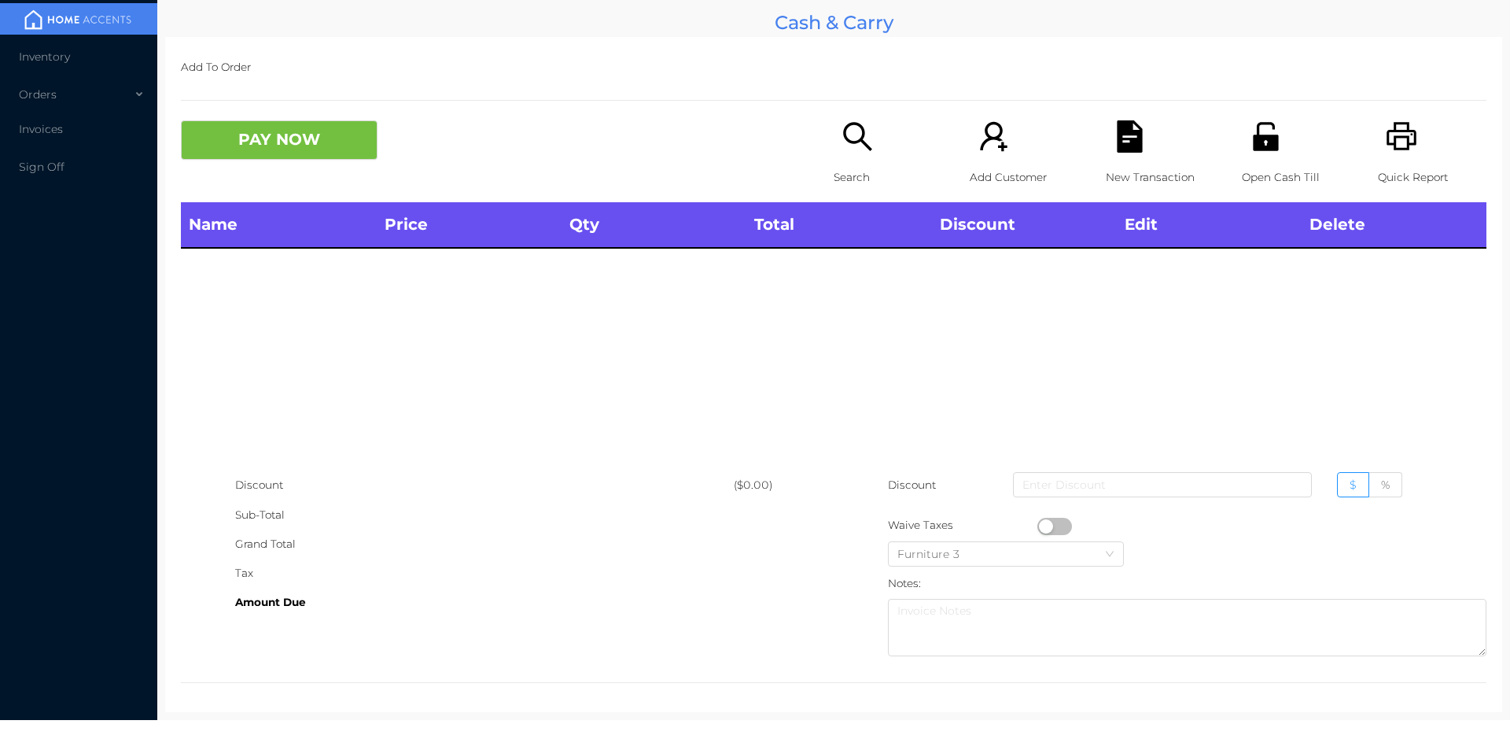
click at [1253, 159] on div "Open Cash Till" at bounding box center [1296, 161] width 109 height 82
click at [854, 138] on icon "icon: search" at bounding box center [857, 136] width 28 height 28
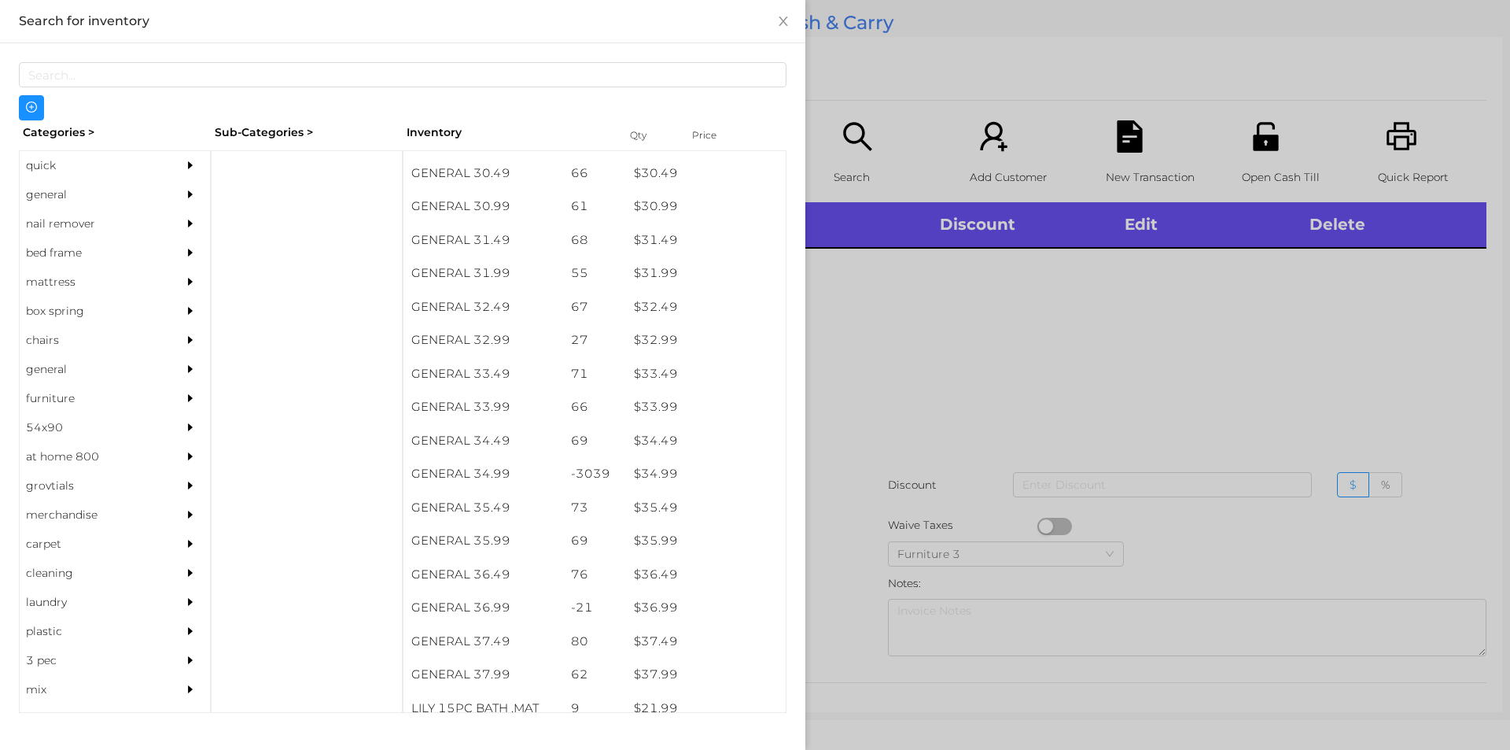
scroll to position [2402, 0]
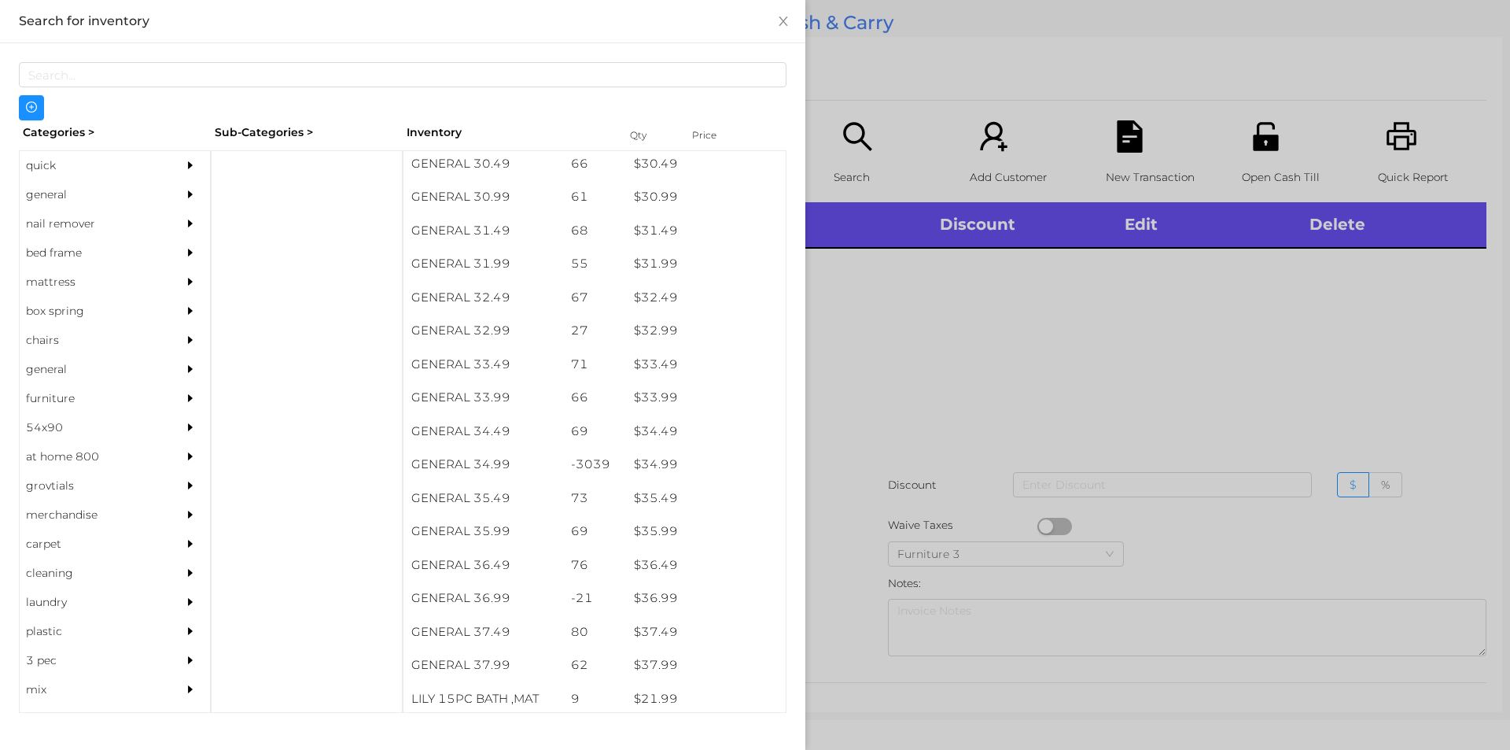
click at [40, 165] on div "quick" at bounding box center [91, 165] width 143 height 29
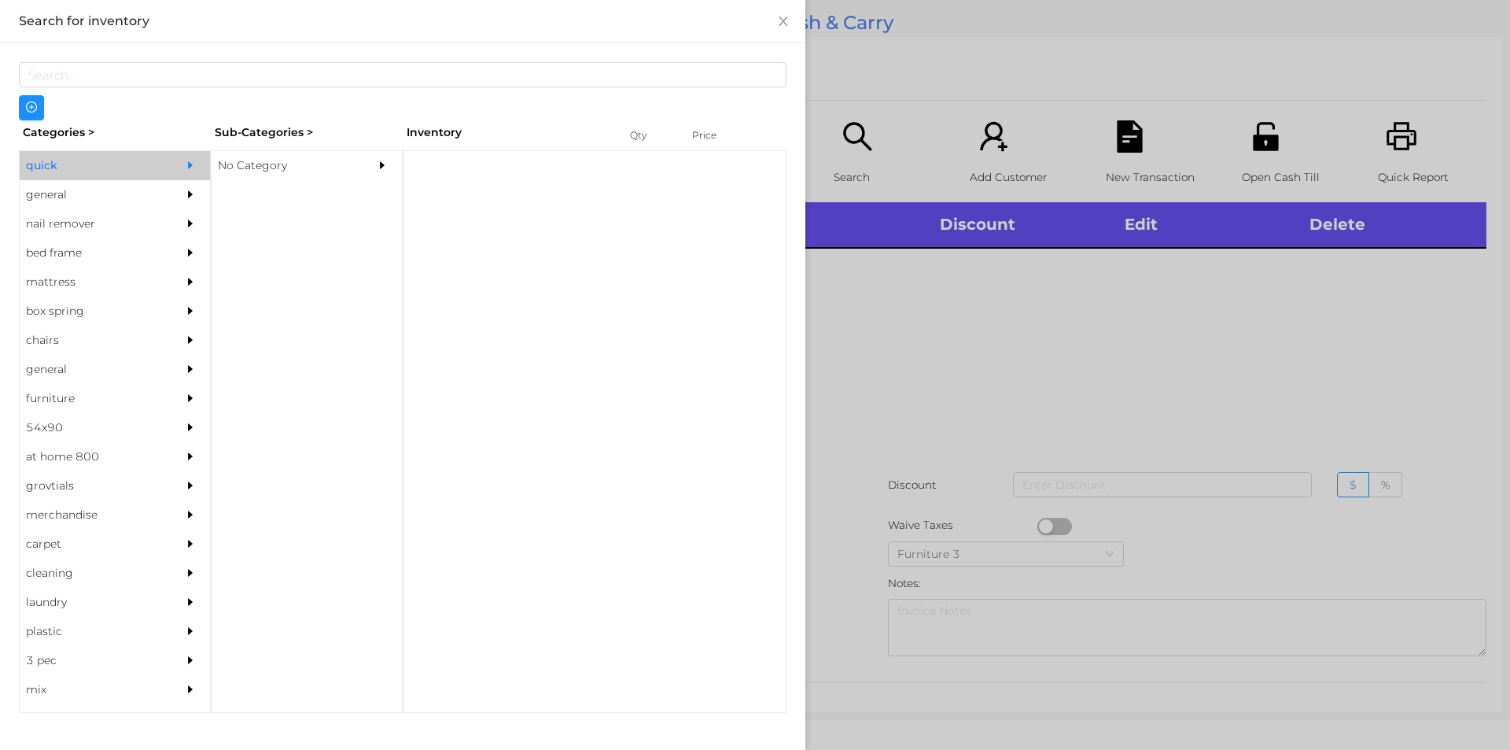
scroll to position [0, 0]
click at [354, 170] on div "No Category" at bounding box center [283, 165] width 143 height 29
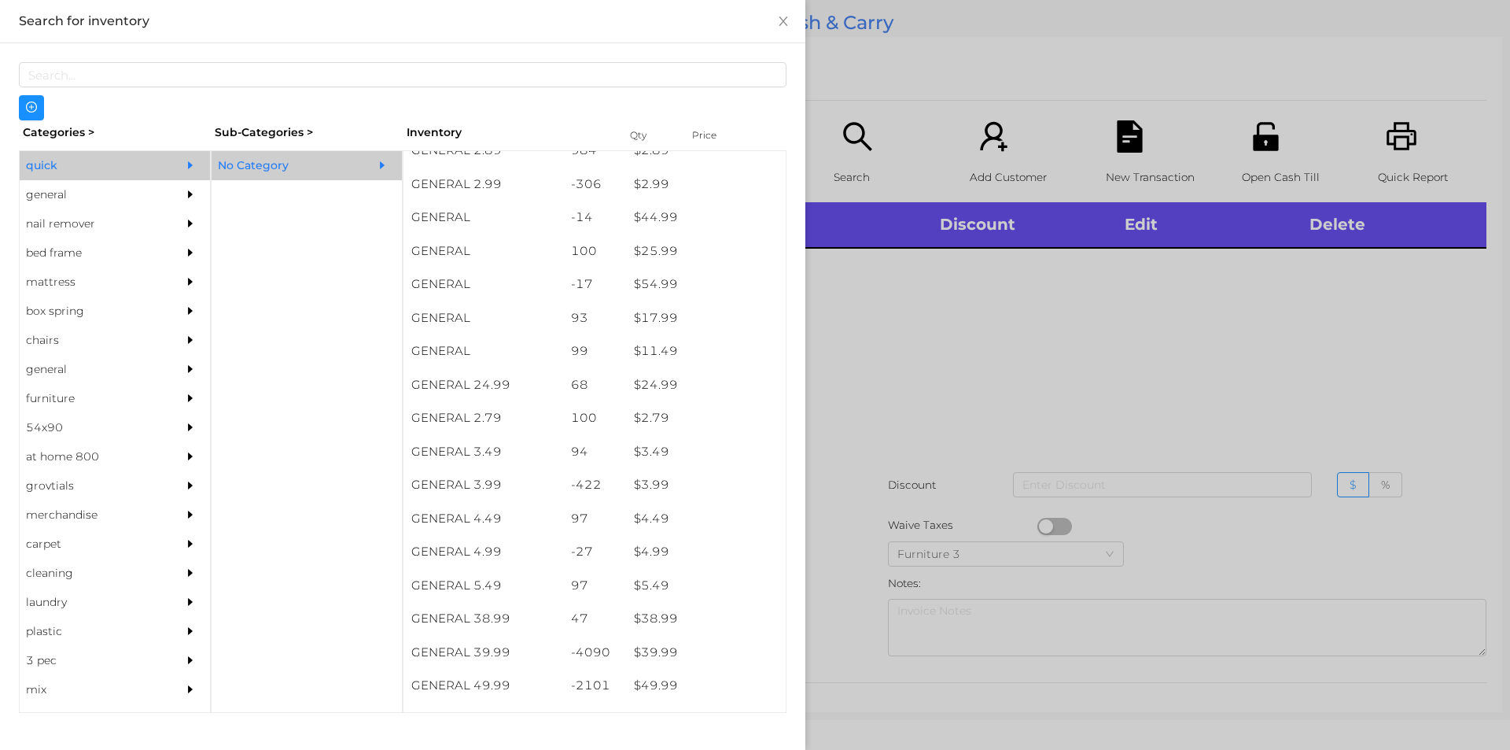
scroll to position [420, 0]
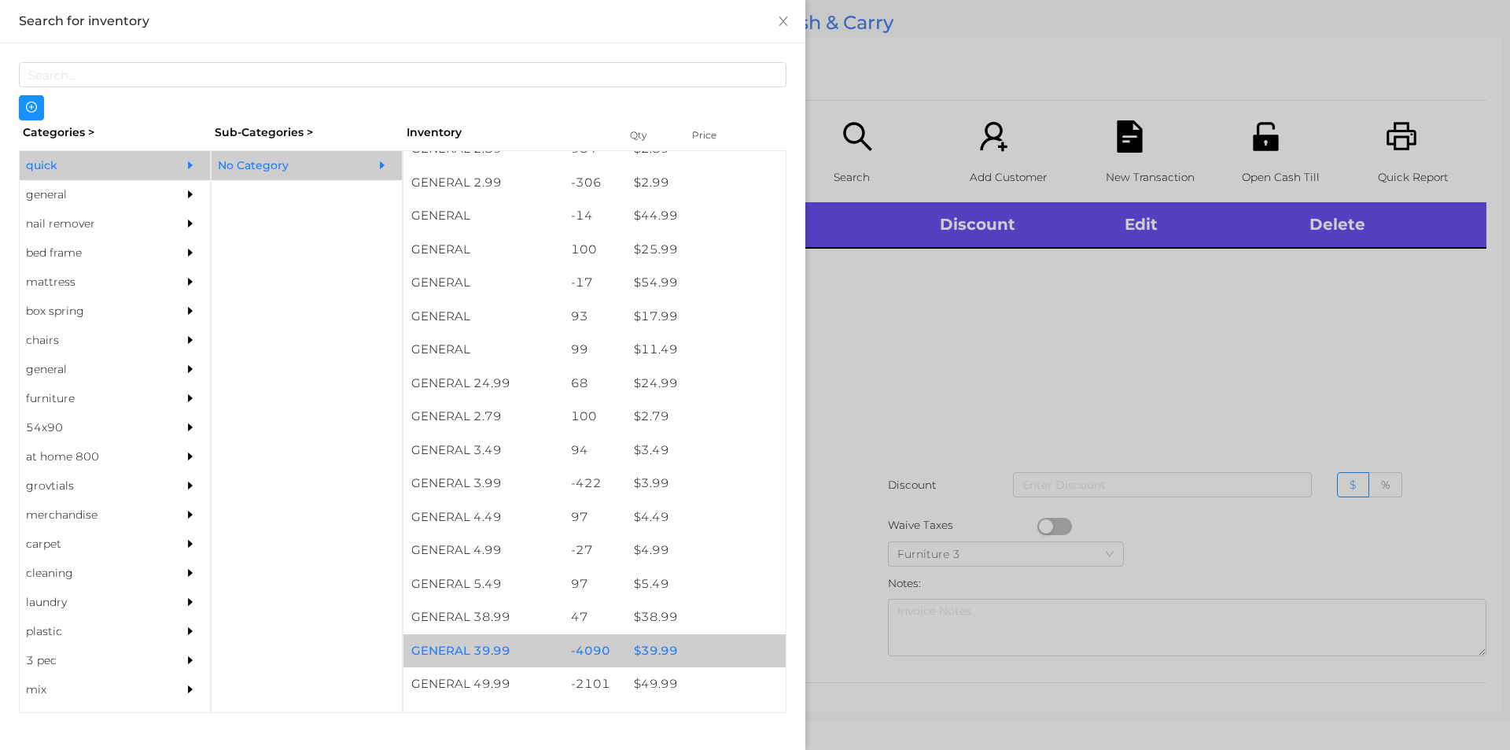
click at [699, 651] on div "$ 39.99" at bounding box center [706, 651] width 160 height 34
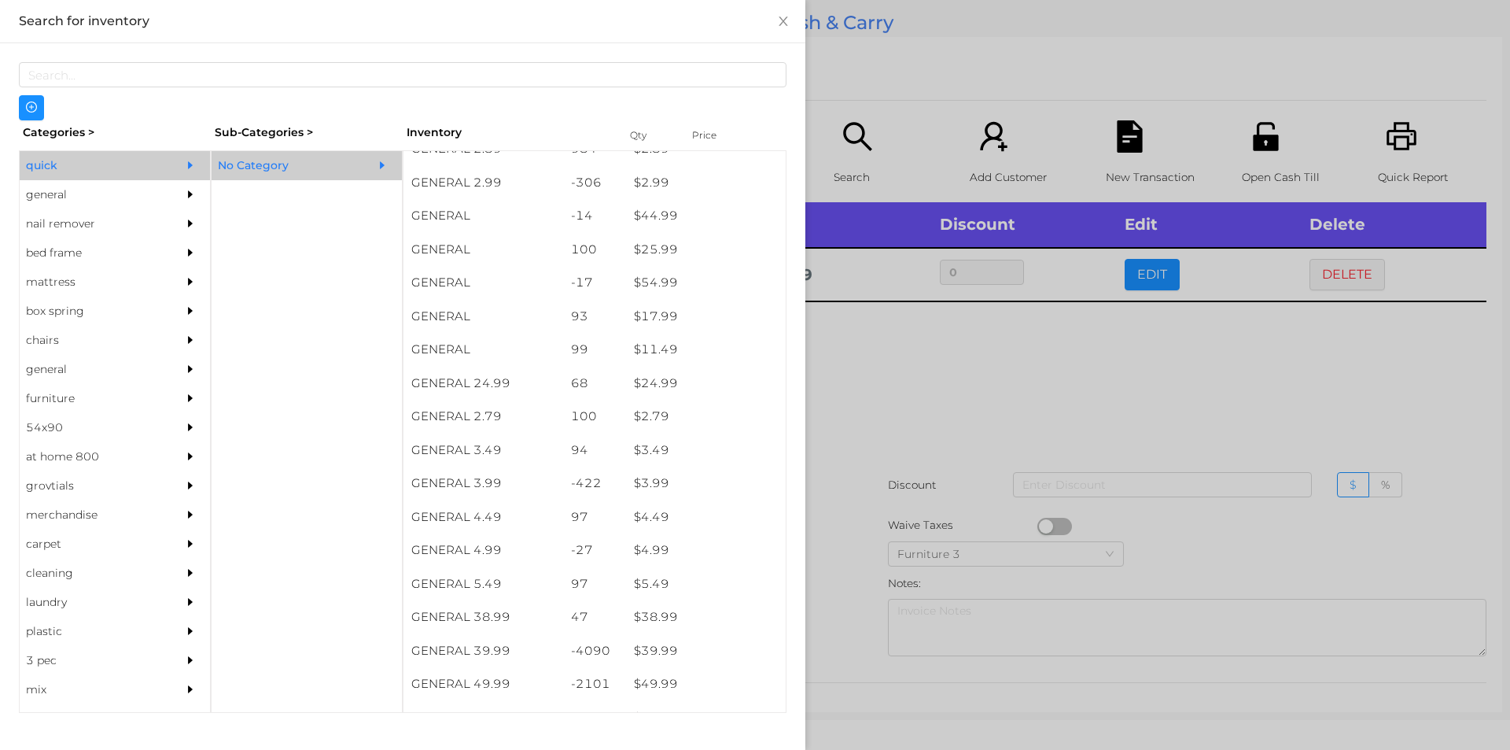
click at [954, 400] on div at bounding box center [755, 375] width 1510 height 750
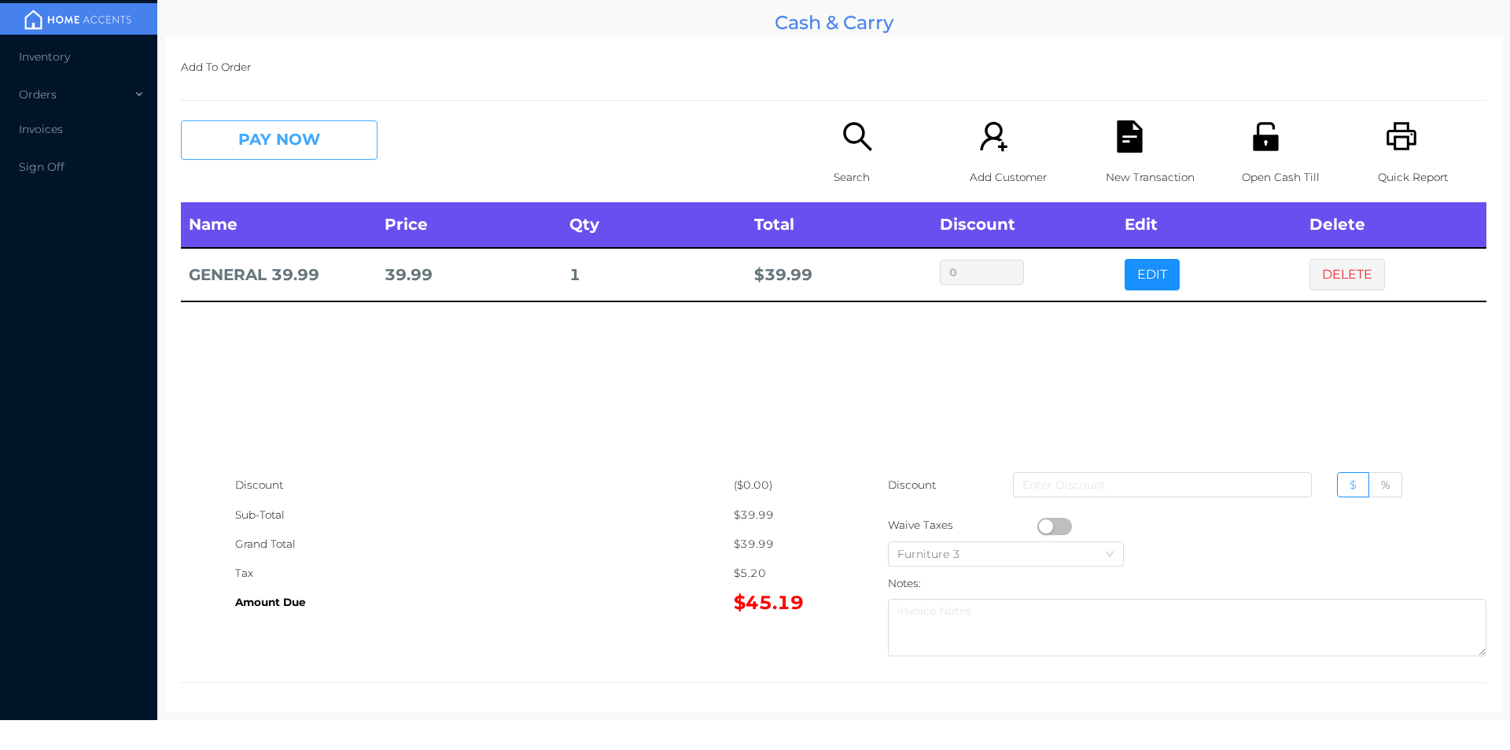
click at [343, 146] on button "PAY NOW" at bounding box center [279, 139] width 197 height 39
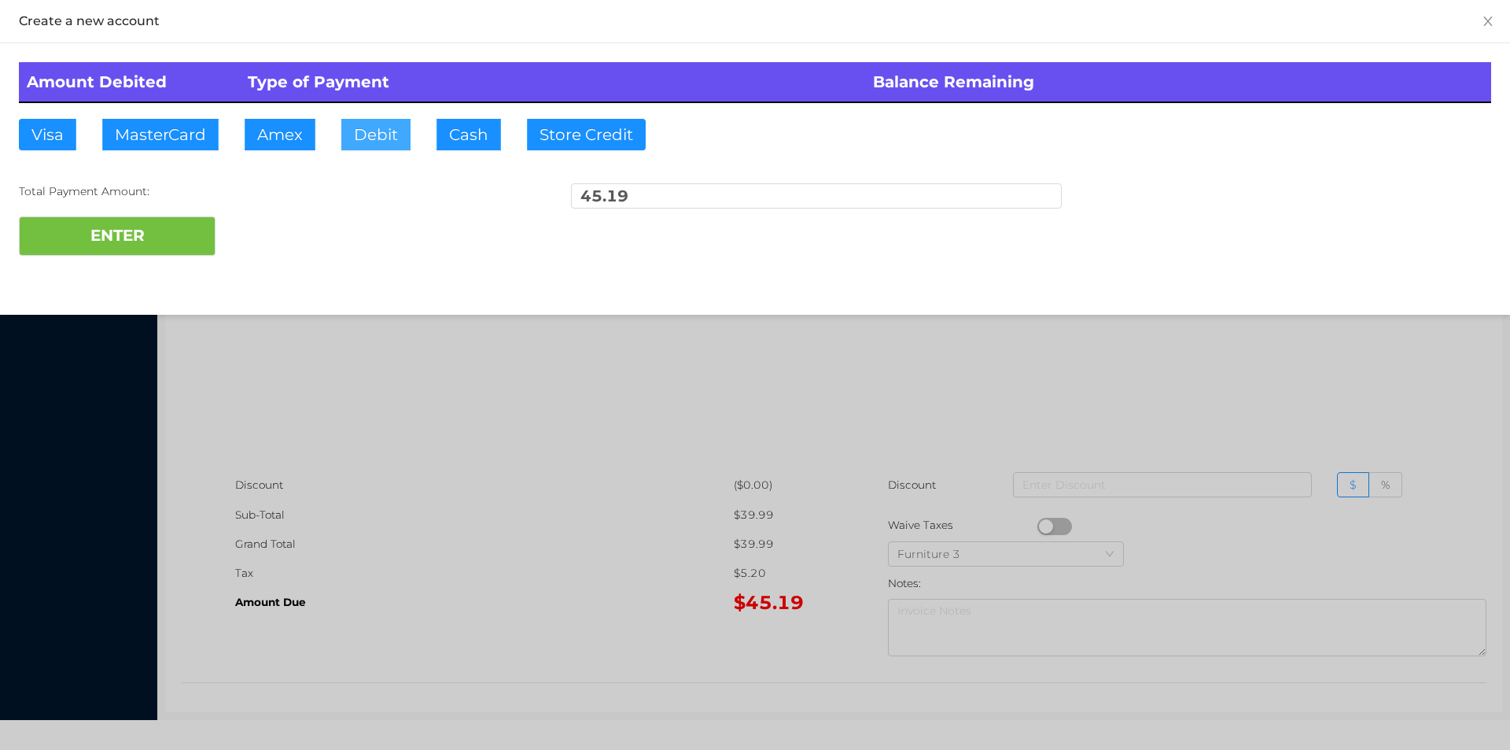
click at [374, 144] on button "Debit" at bounding box center [375, 134] width 69 height 31
click at [181, 234] on button "ENTER" at bounding box center [117, 235] width 197 height 39
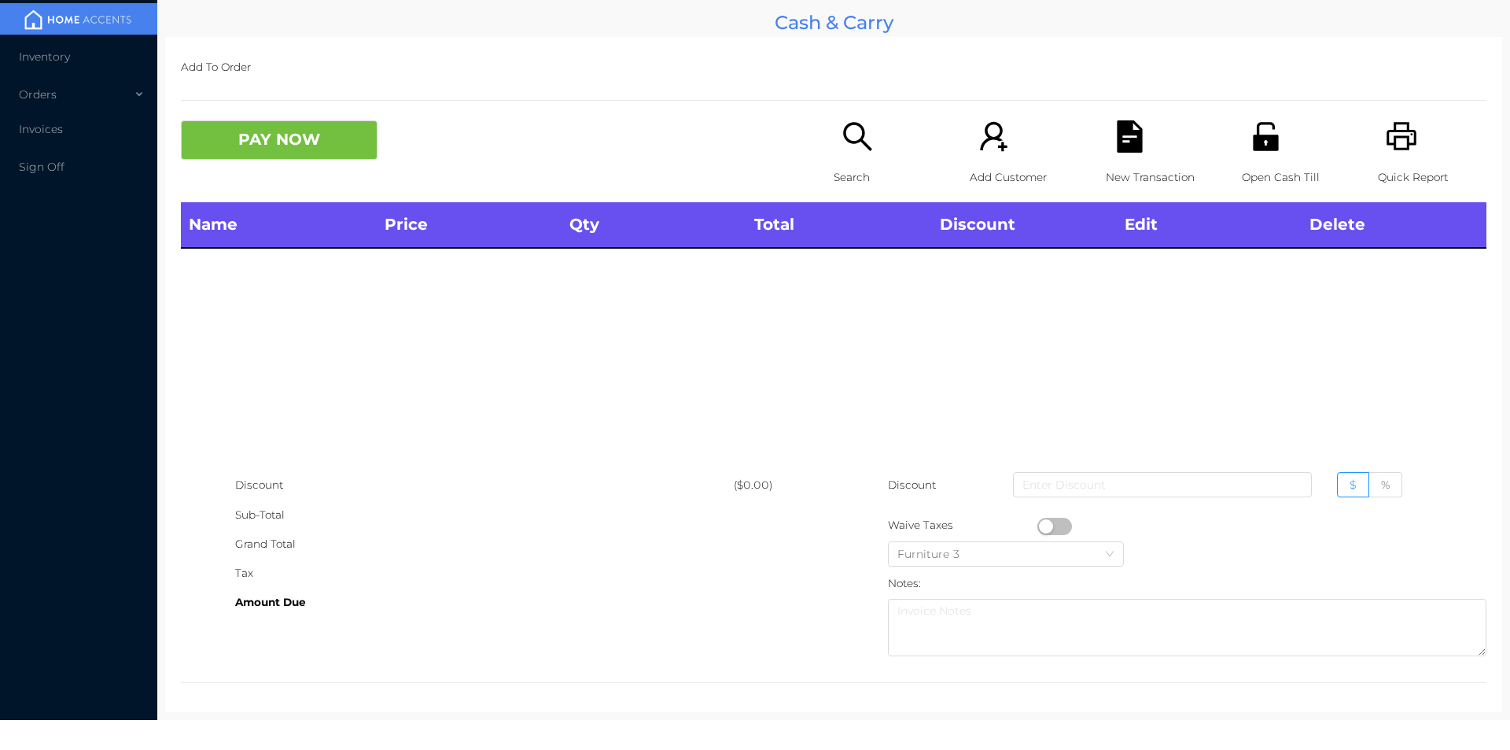
click at [854, 131] on icon "icon: search" at bounding box center [858, 136] width 32 height 32
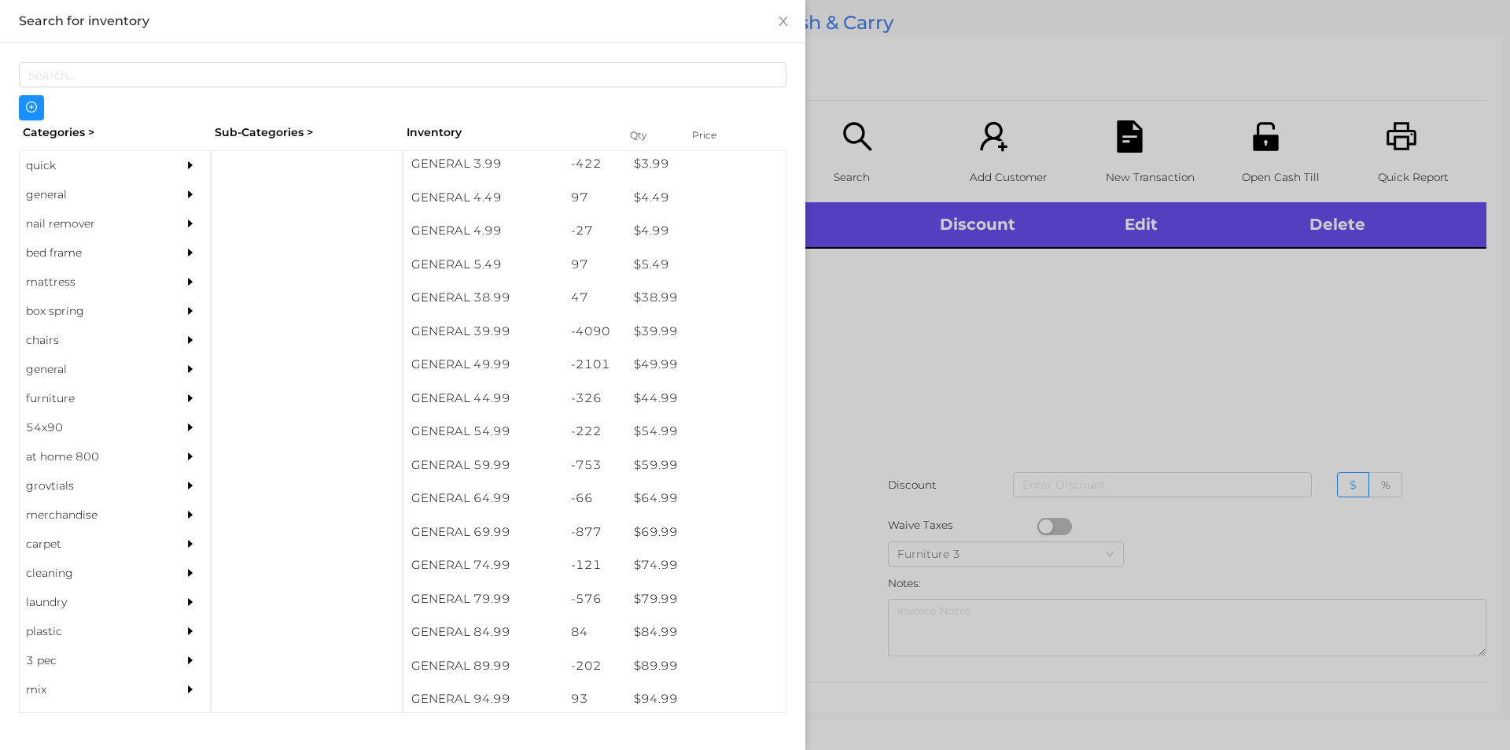
scroll to position [754, 0]
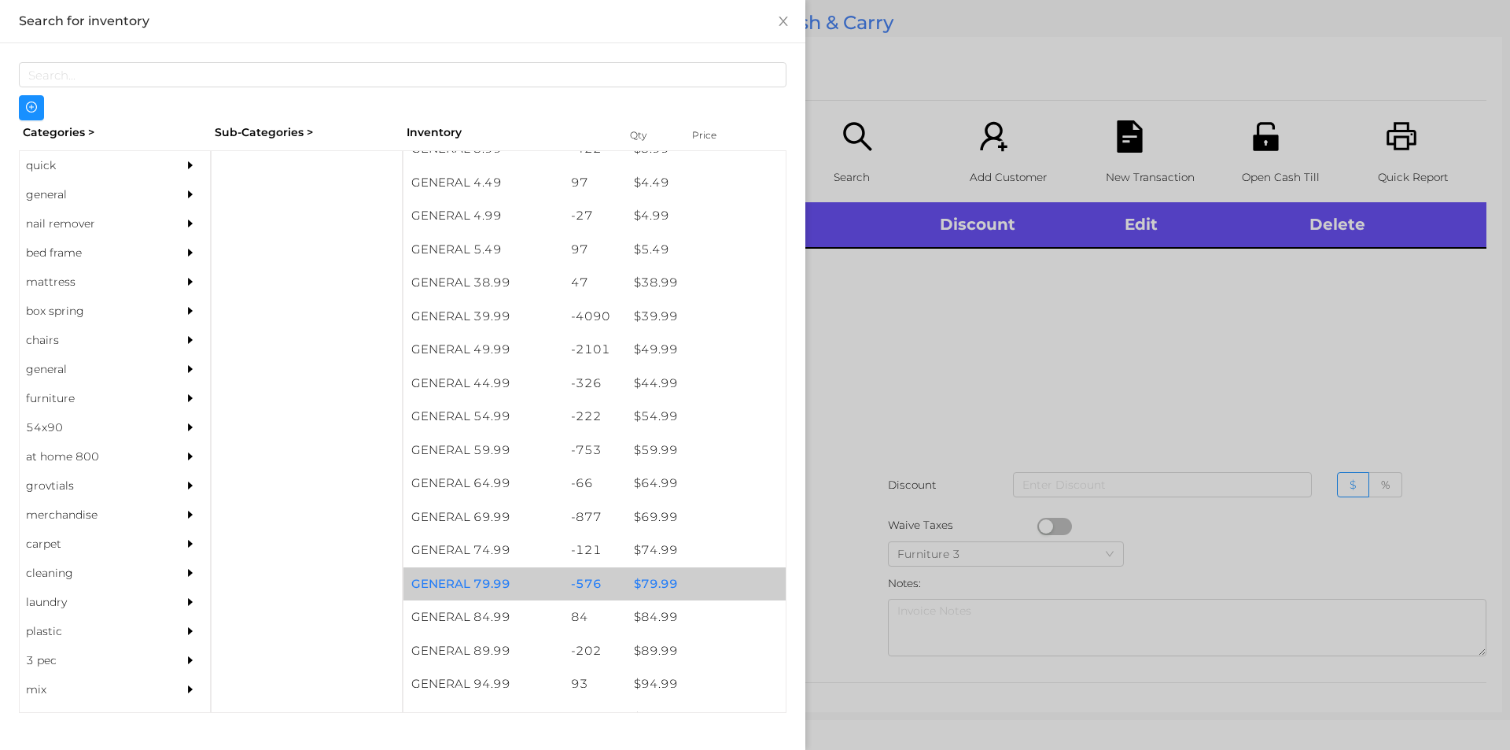
click at [698, 588] on div "$ 79.99" at bounding box center [706, 584] width 160 height 34
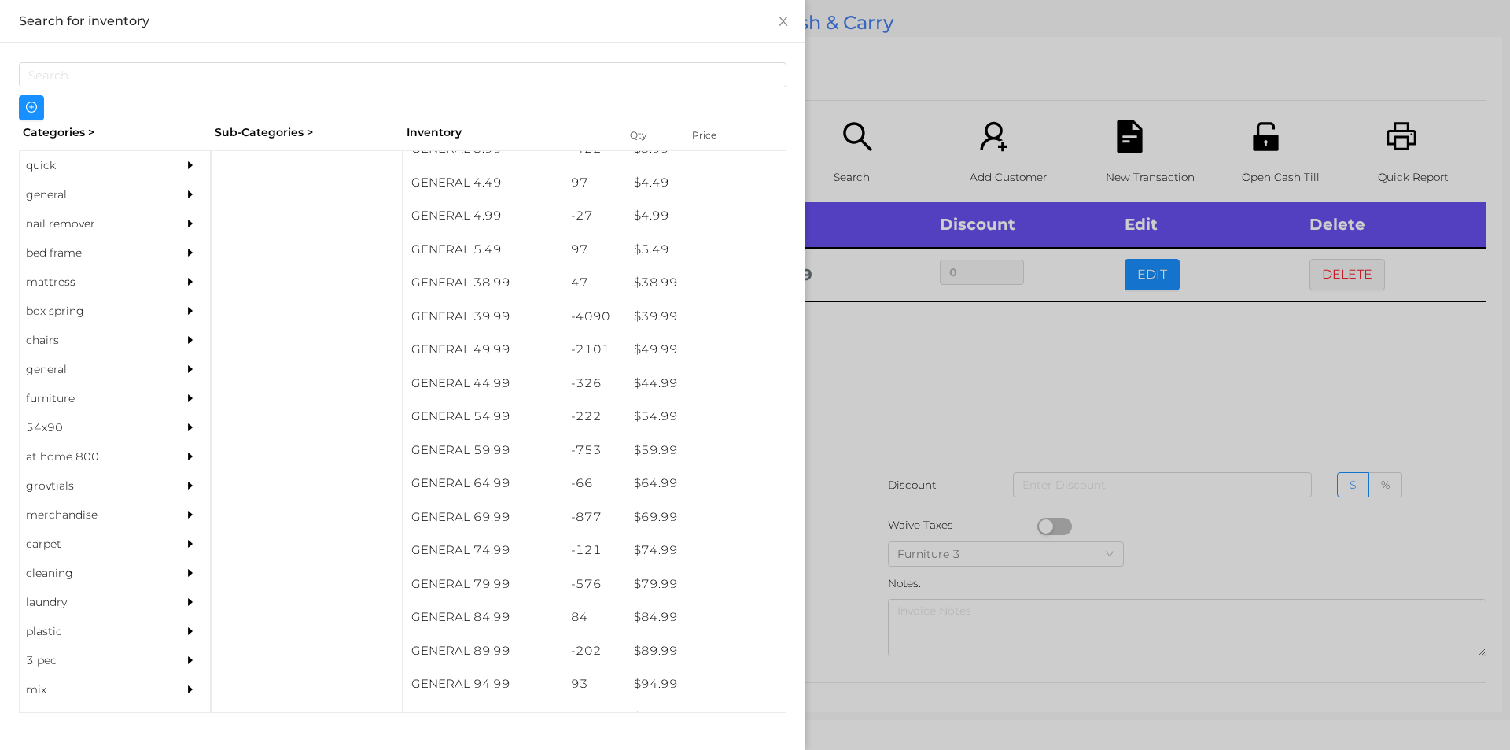
click at [959, 402] on div at bounding box center [755, 375] width 1510 height 750
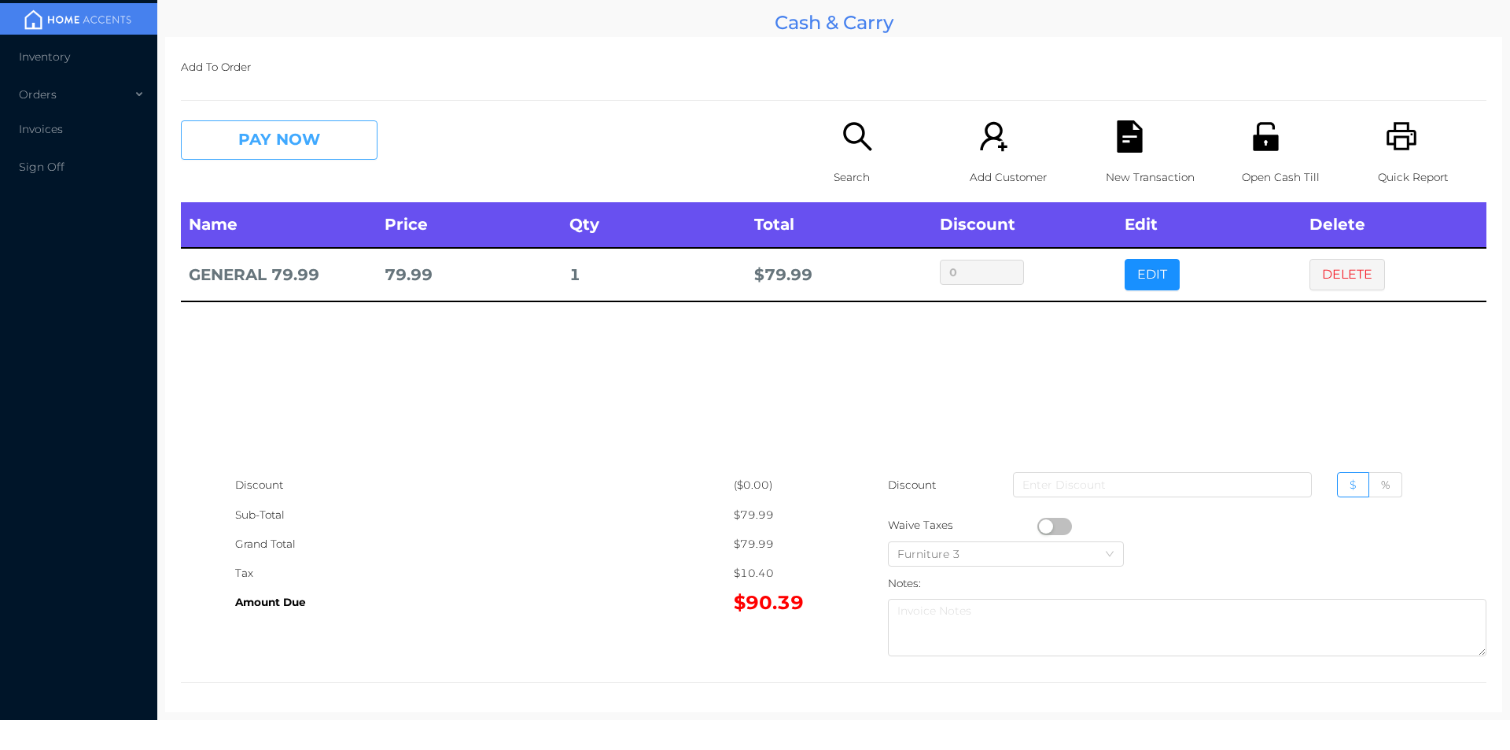
click at [326, 138] on button "PAY NOW" at bounding box center [279, 139] width 197 height 39
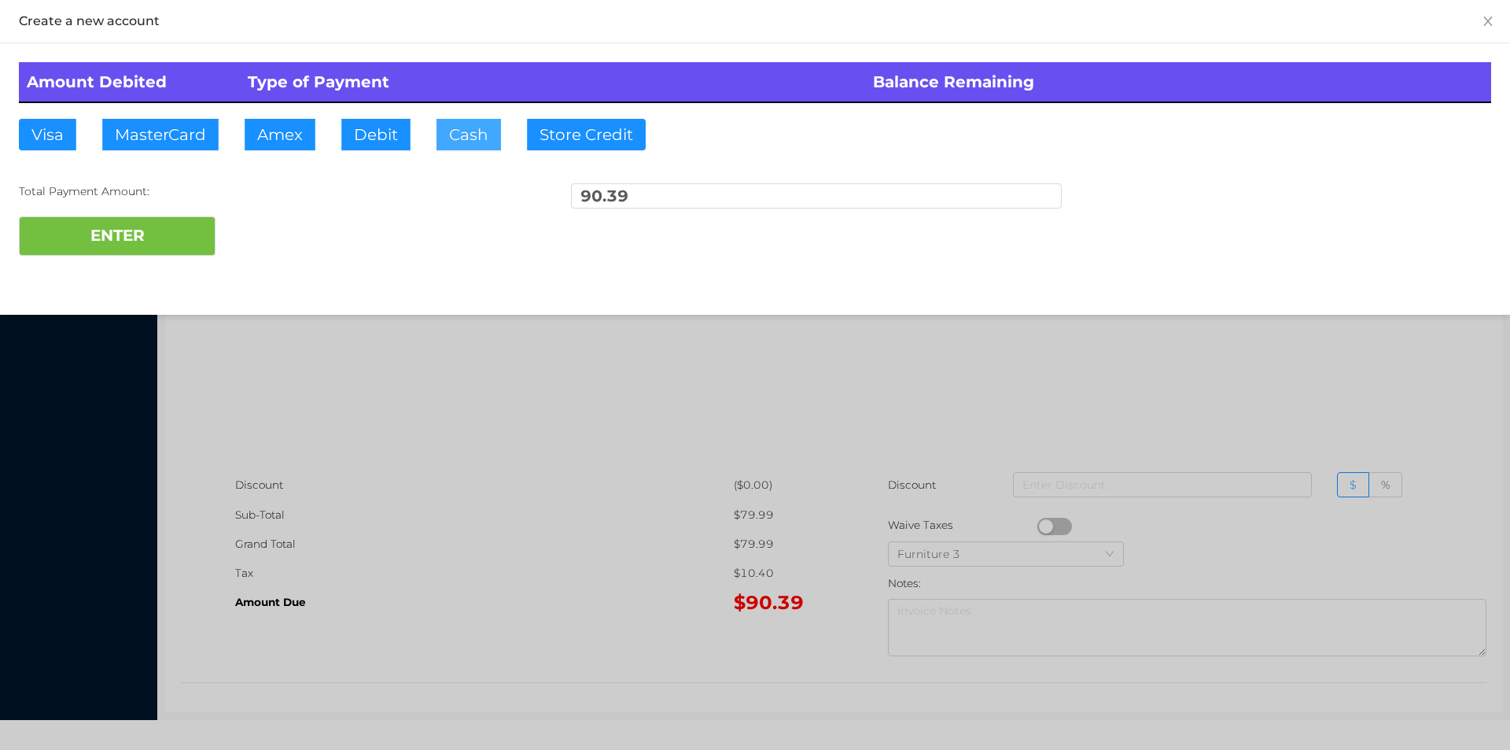
click at [474, 124] on button "Cash" at bounding box center [469, 134] width 65 height 31
click at [177, 226] on button "ENTER" at bounding box center [117, 235] width 197 height 39
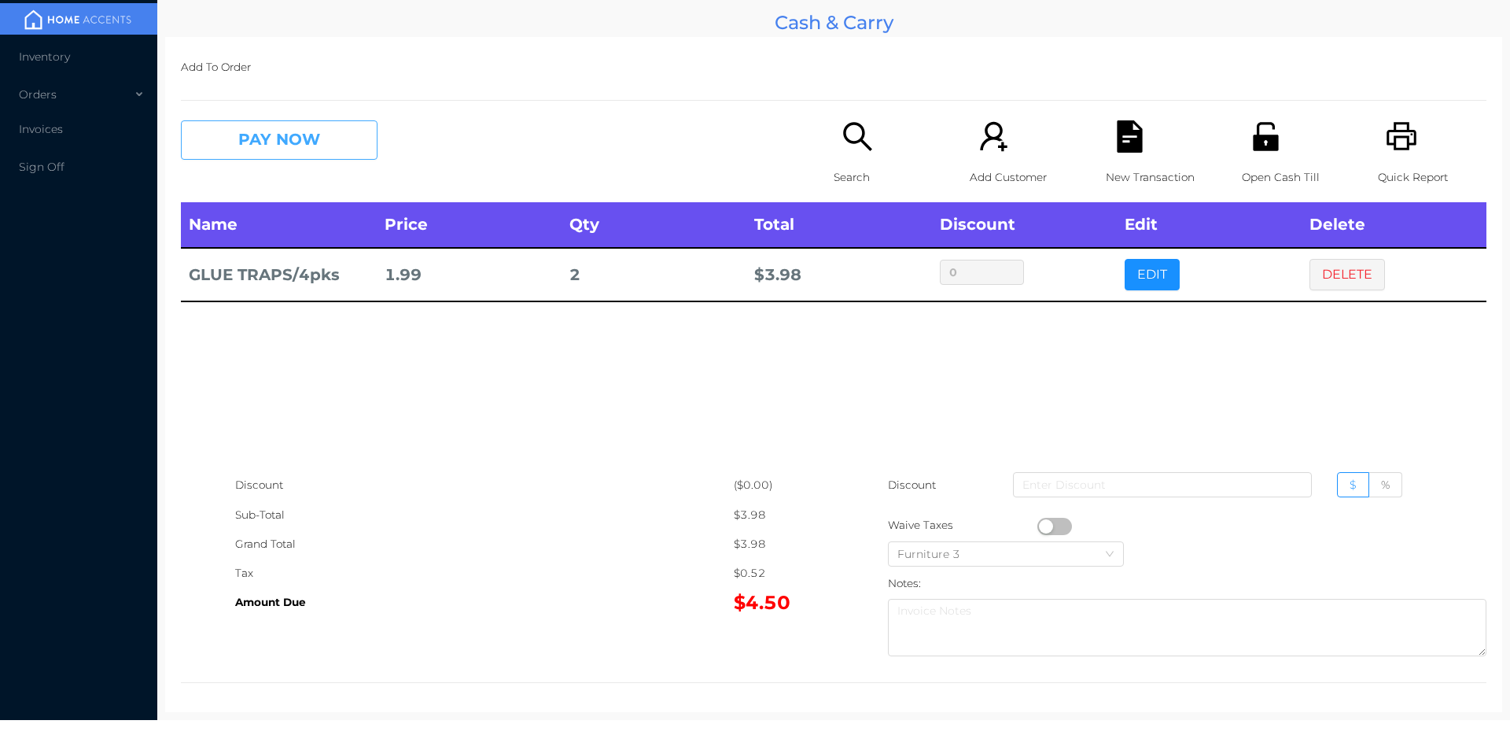
click at [356, 142] on button "PAY NOW" at bounding box center [279, 139] width 197 height 39
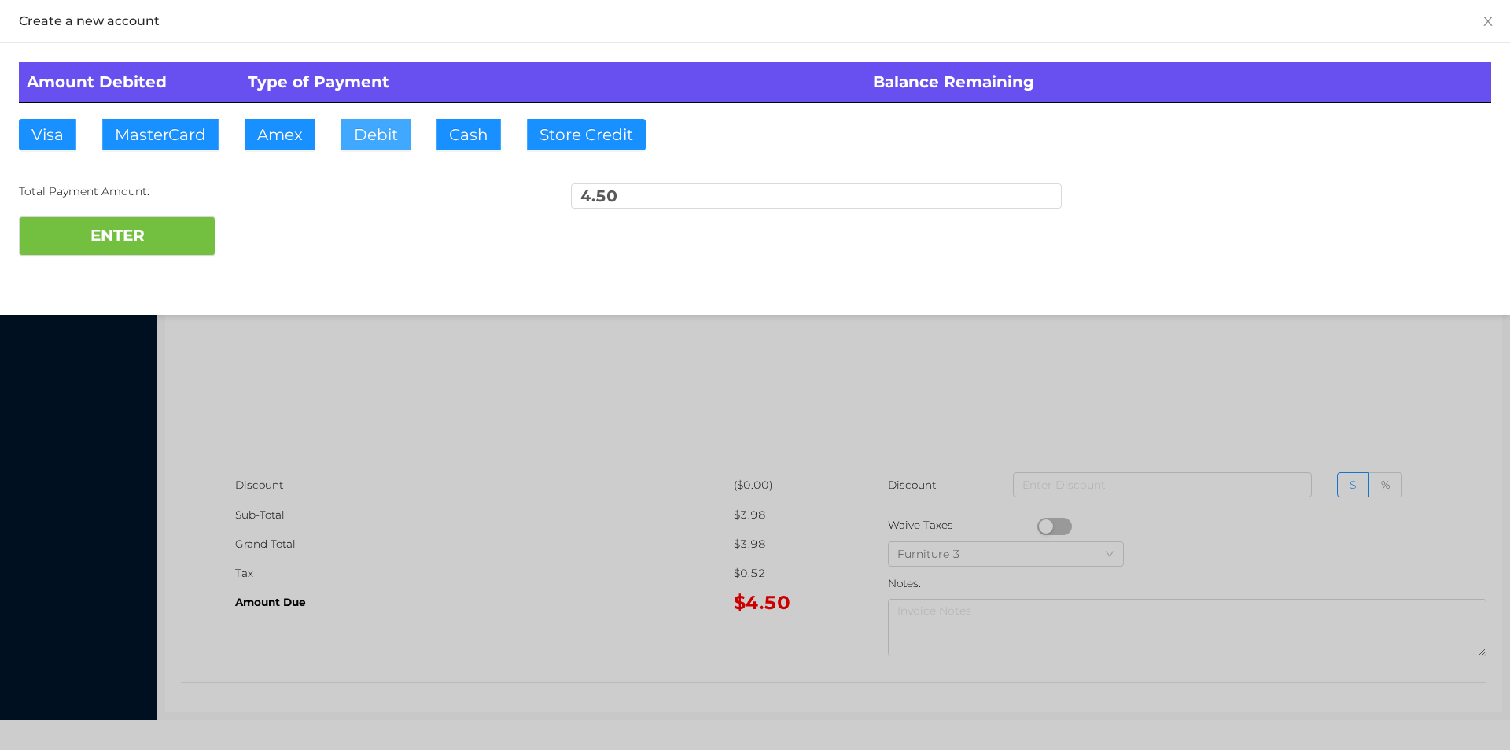
click at [380, 140] on button "Debit" at bounding box center [375, 134] width 69 height 31
click at [157, 249] on button "ENTER" at bounding box center [117, 235] width 197 height 39
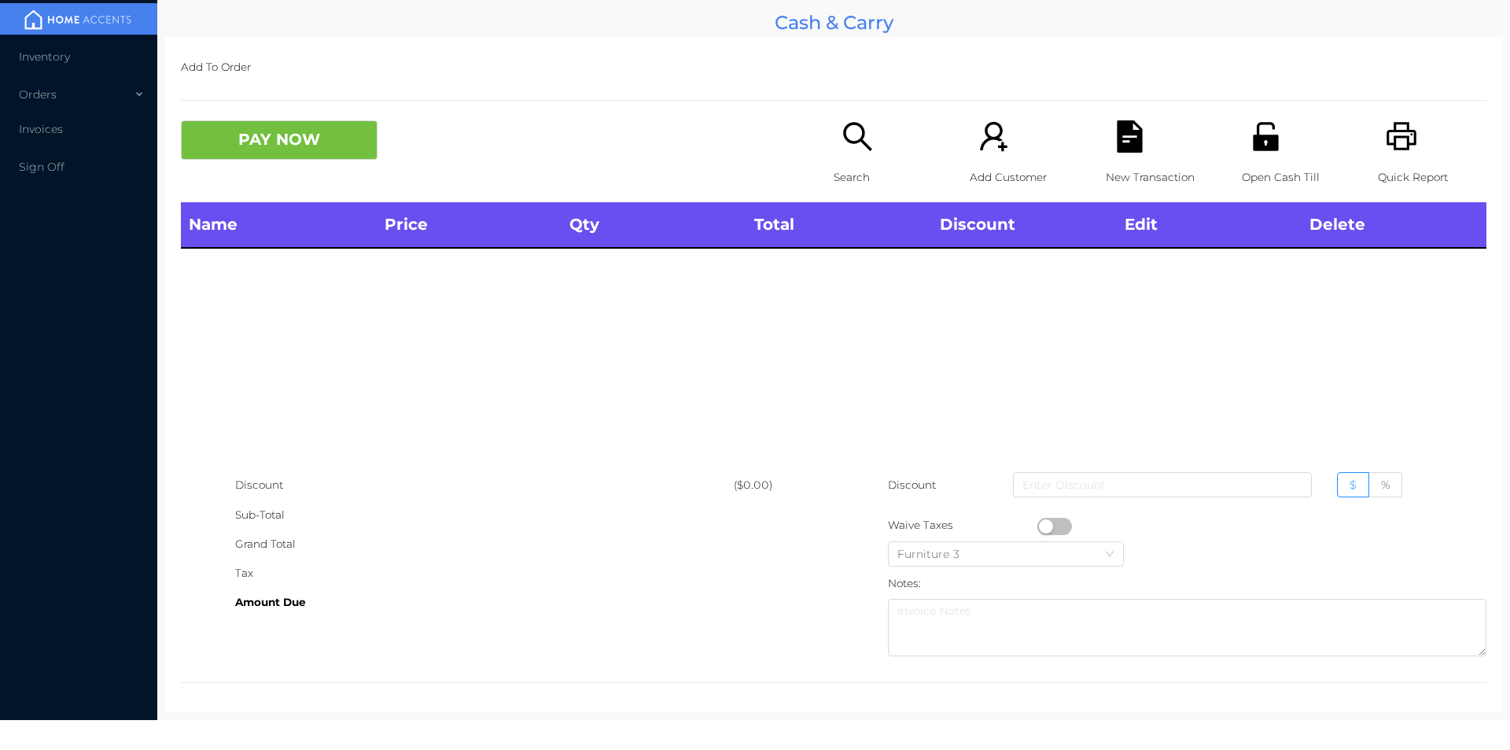
click at [842, 145] on icon "icon: search" at bounding box center [858, 136] width 32 height 32
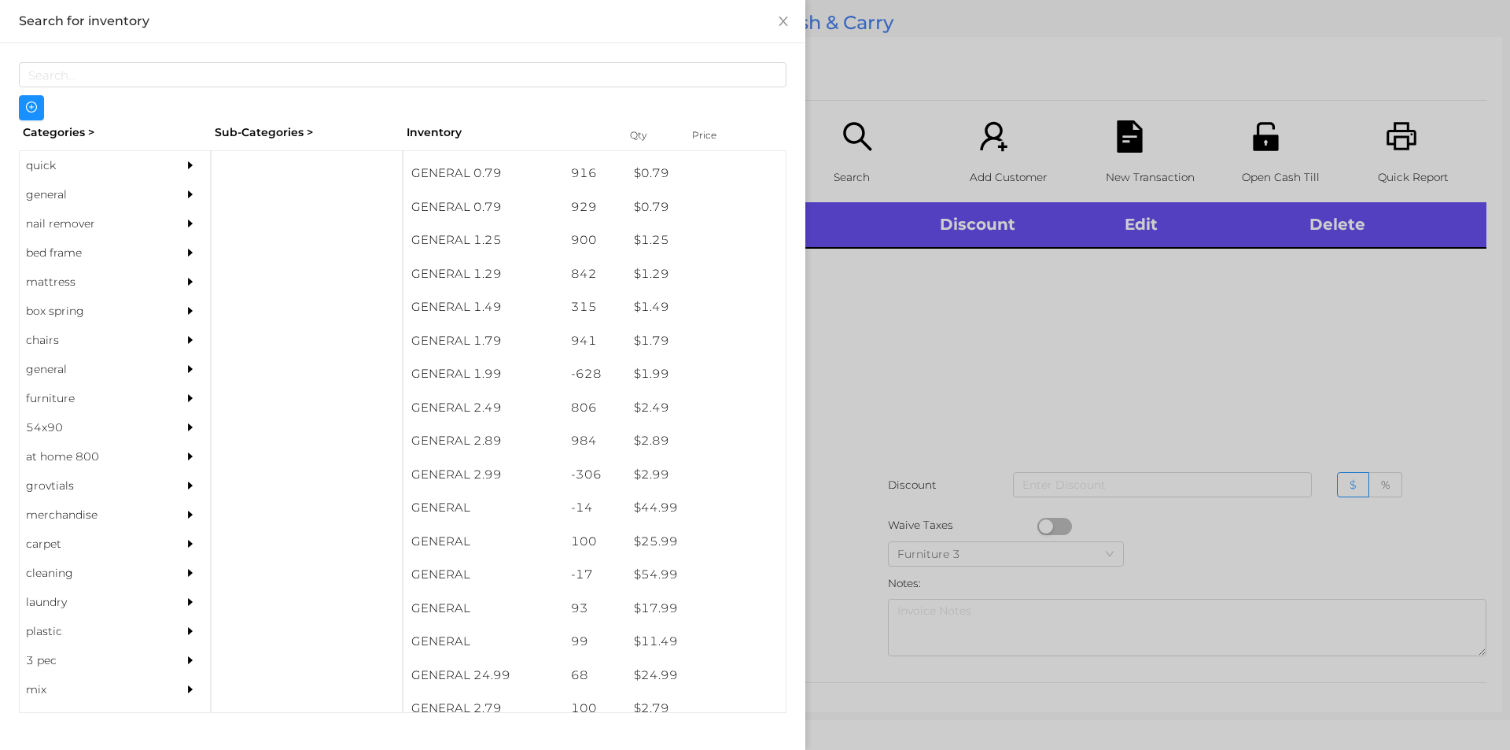
scroll to position [206, 0]
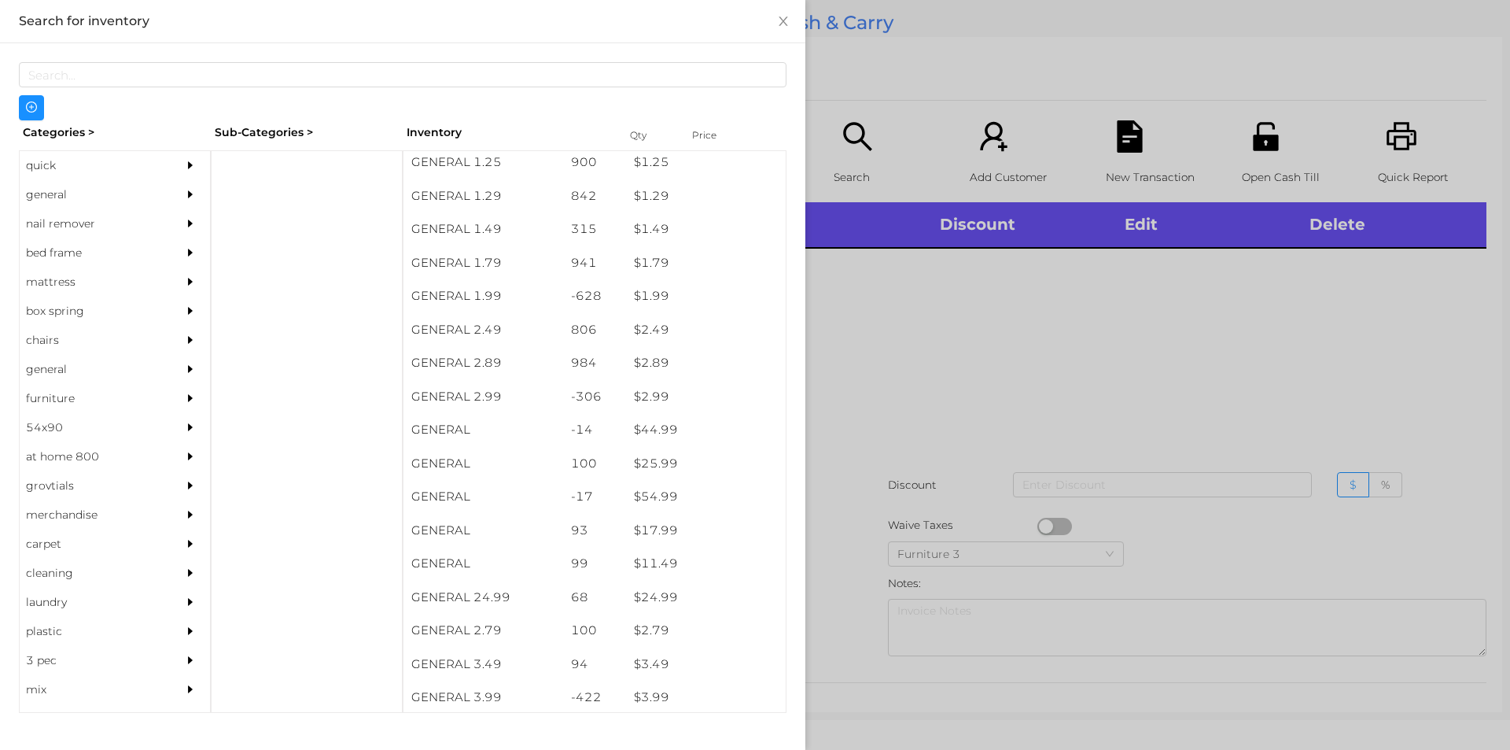
click at [41, 184] on div "general" at bounding box center [91, 194] width 143 height 29
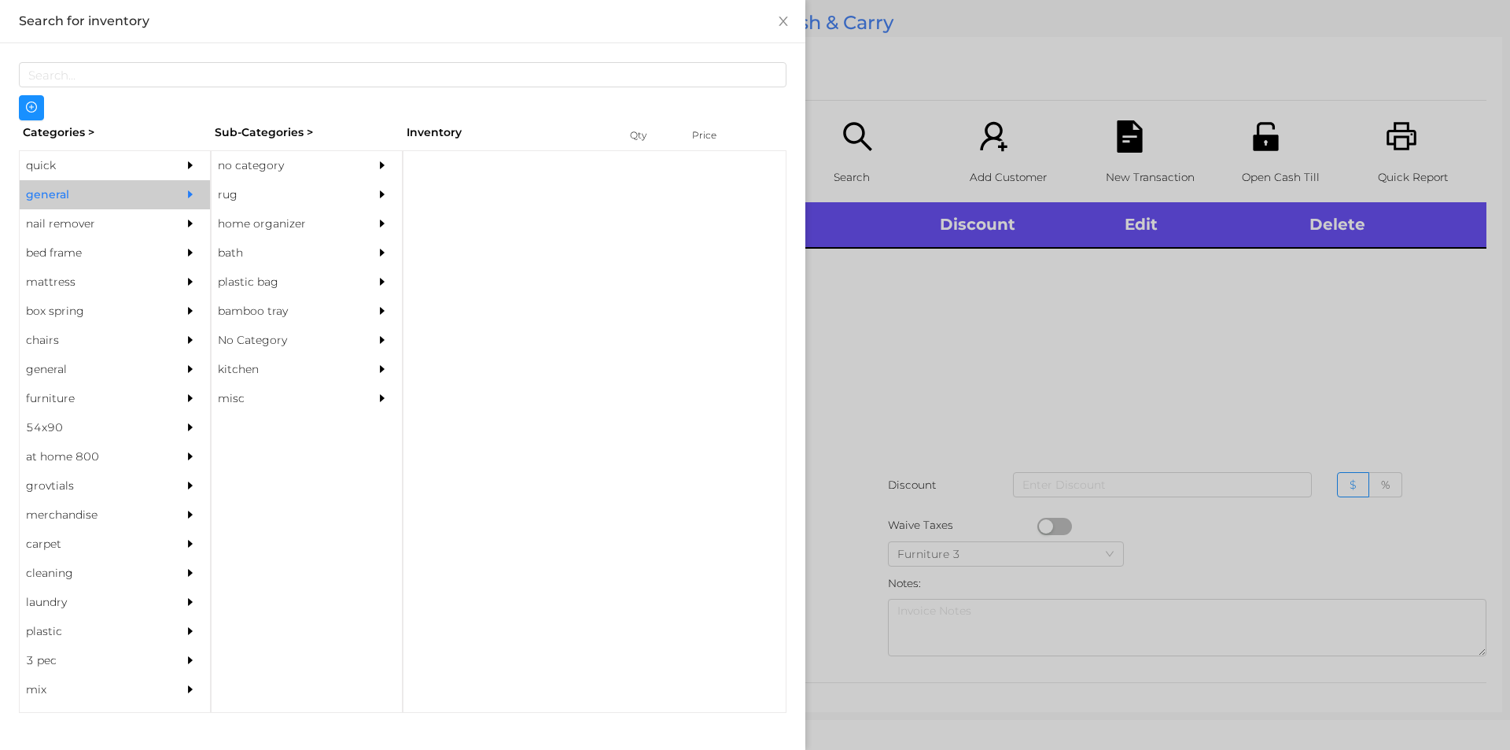
scroll to position [0, 0]
click at [245, 166] on div "no category" at bounding box center [283, 165] width 143 height 29
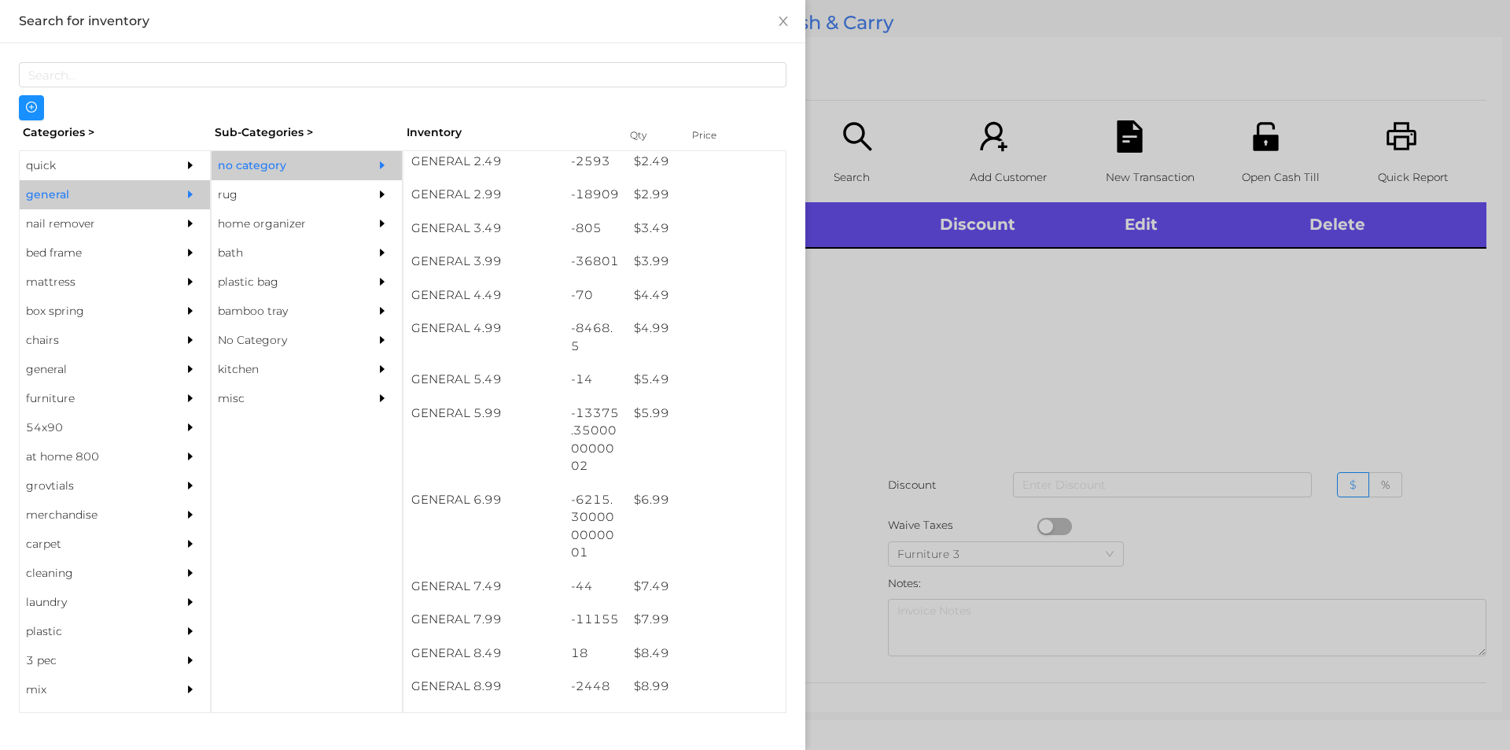
scroll to position [374, 0]
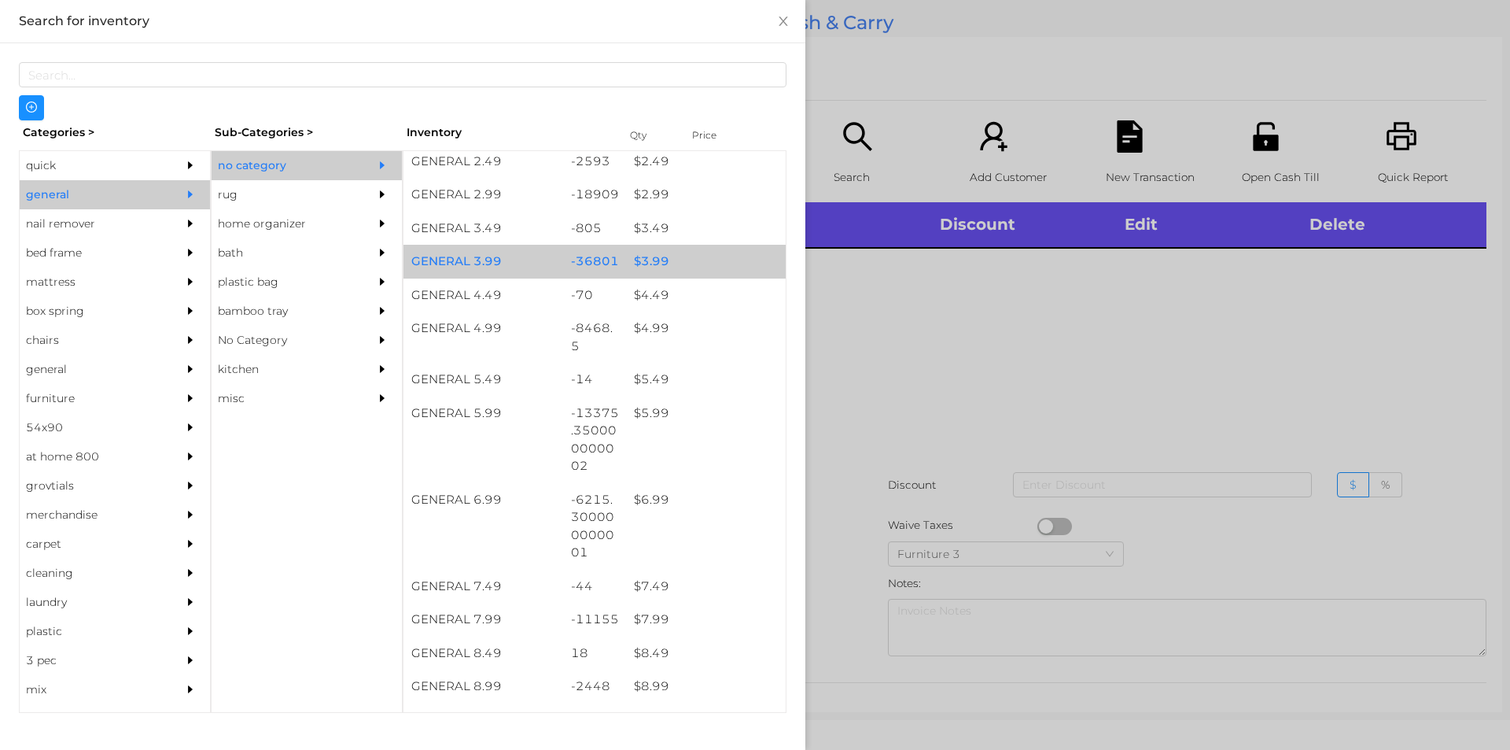
click at [651, 263] on div "$ 3.99" at bounding box center [706, 262] width 160 height 34
click at [636, 260] on div "$ 3.99" at bounding box center [706, 262] width 160 height 34
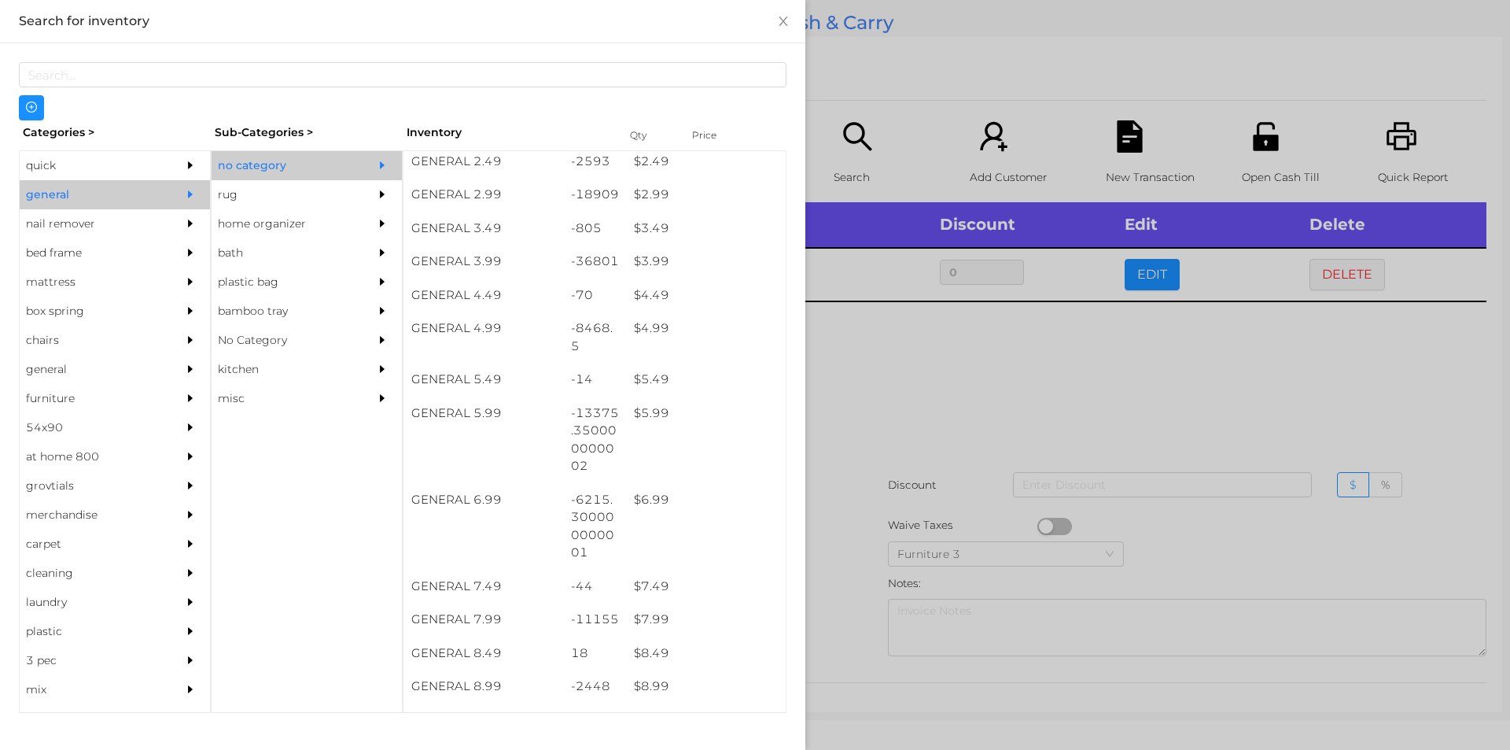
click at [866, 352] on div at bounding box center [755, 375] width 1510 height 750
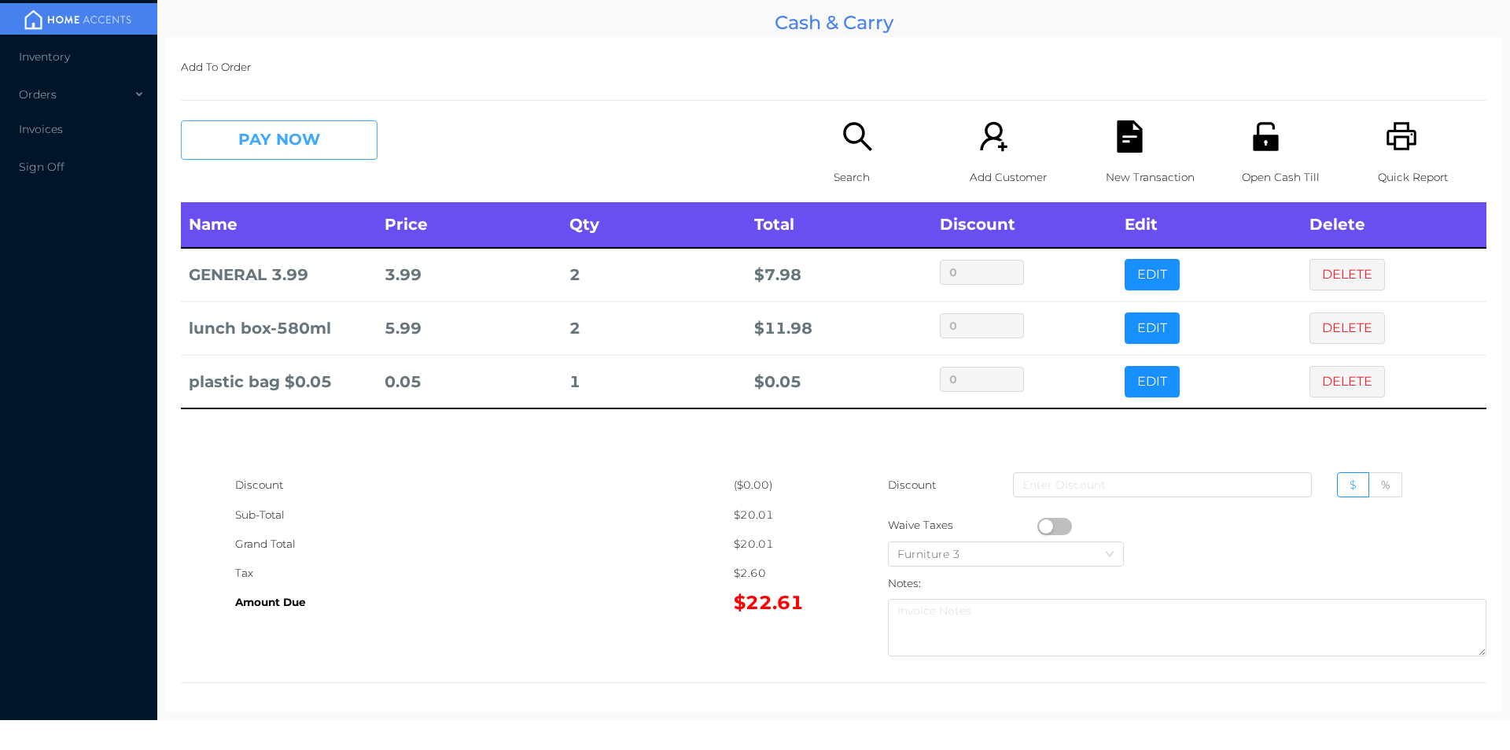
click at [319, 153] on button "PAY NOW" at bounding box center [279, 139] width 197 height 39
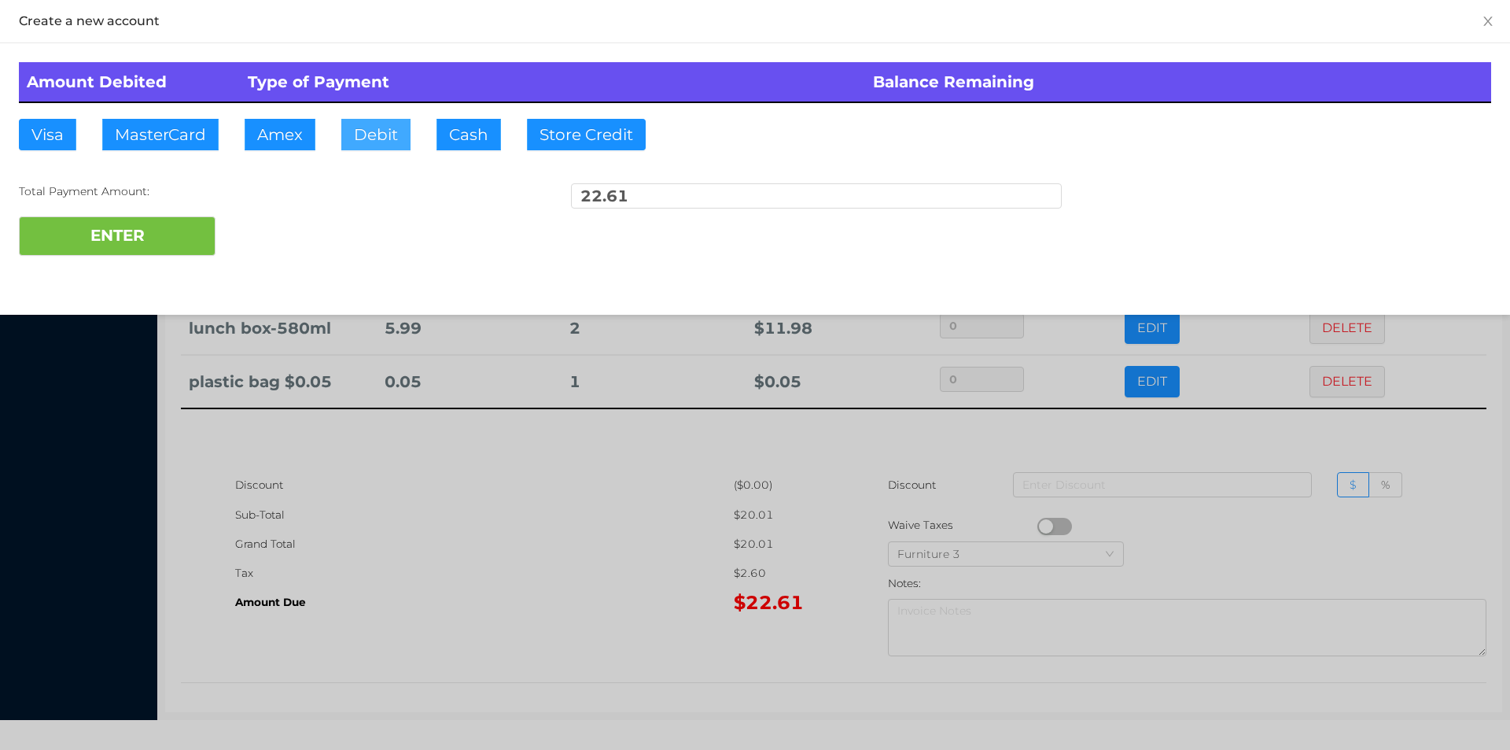
click at [357, 138] on button "Debit" at bounding box center [375, 134] width 69 height 31
click at [194, 221] on button "ENTER" at bounding box center [117, 235] width 197 height 39
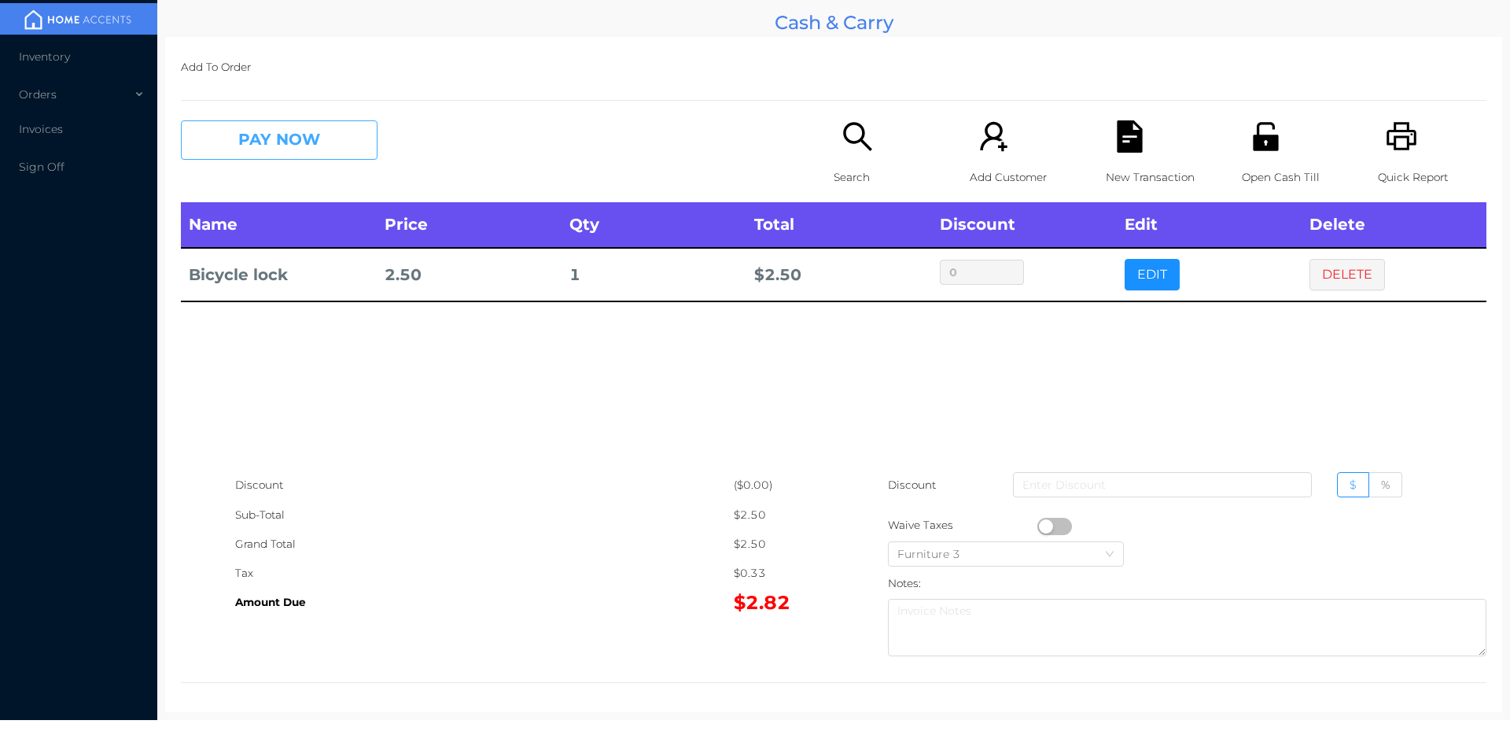
click at [254, 127] on button "PAY NOW" at bounding box center [279, 139] width 197 height 39
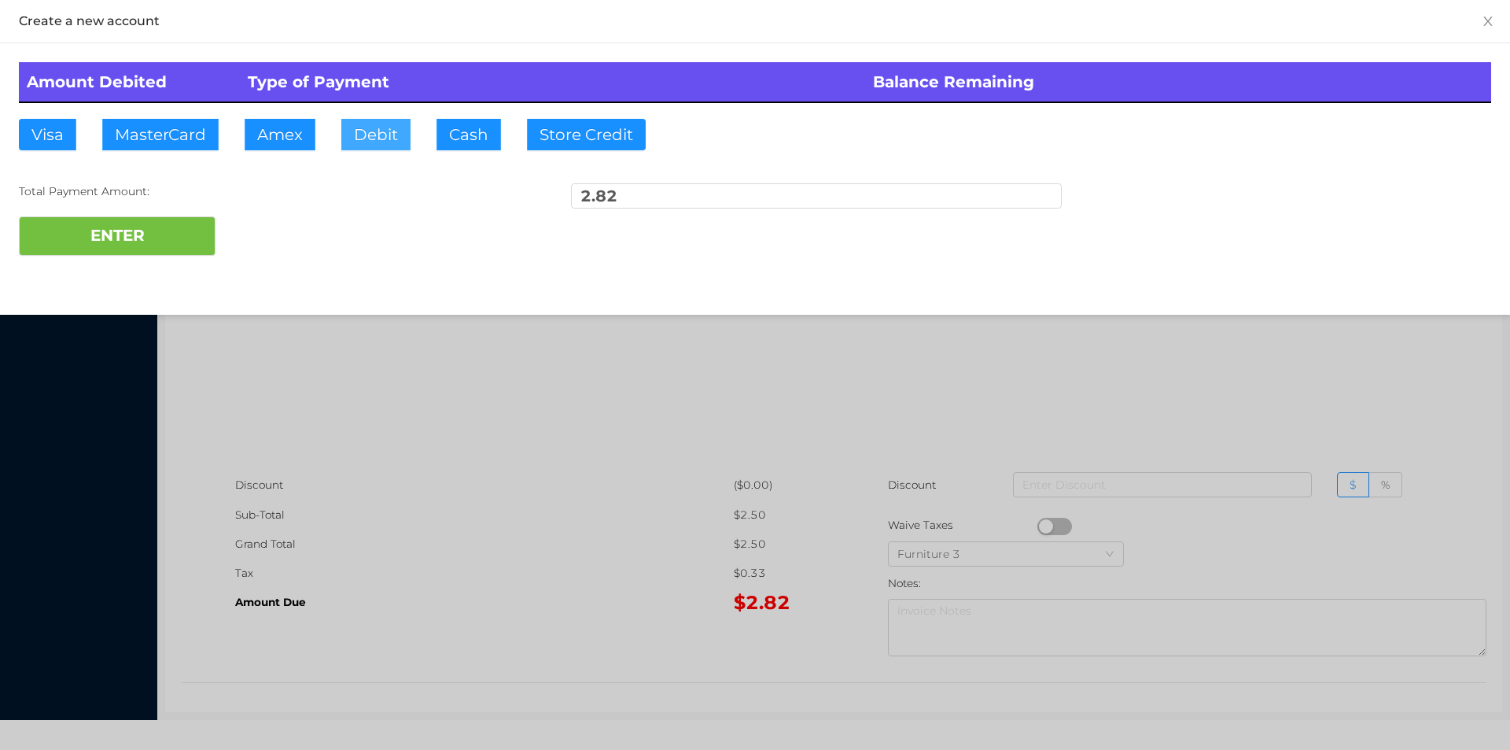
click at [362, 137] on button "Debit" at bounding box center [375, 134] width 69 height 31
click at [125, 229] on button "ENTER" at bounding box center [117, 235] width 197 height 39
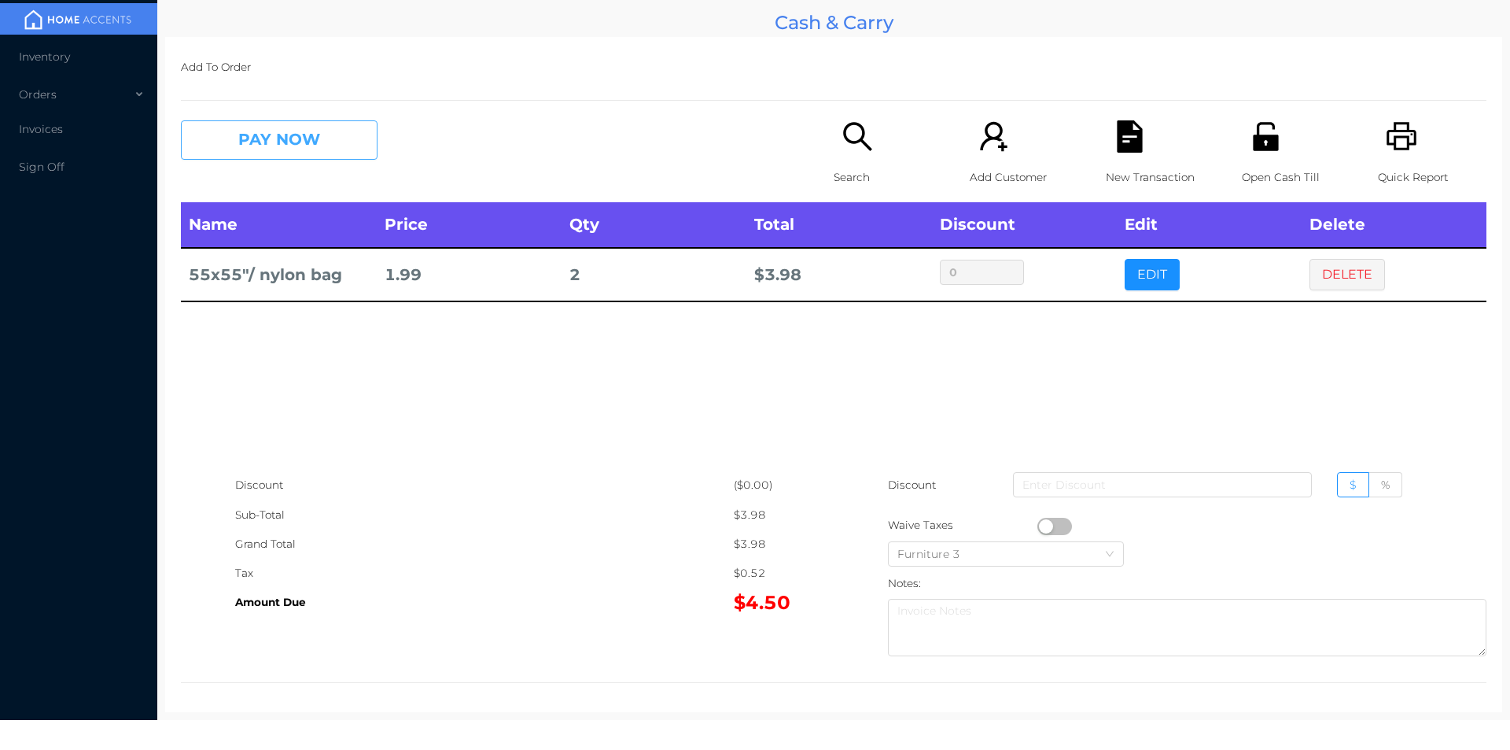
click at [258, 142] on button "PAY NOW" at bounding box center [279, 139] width 197 height 39
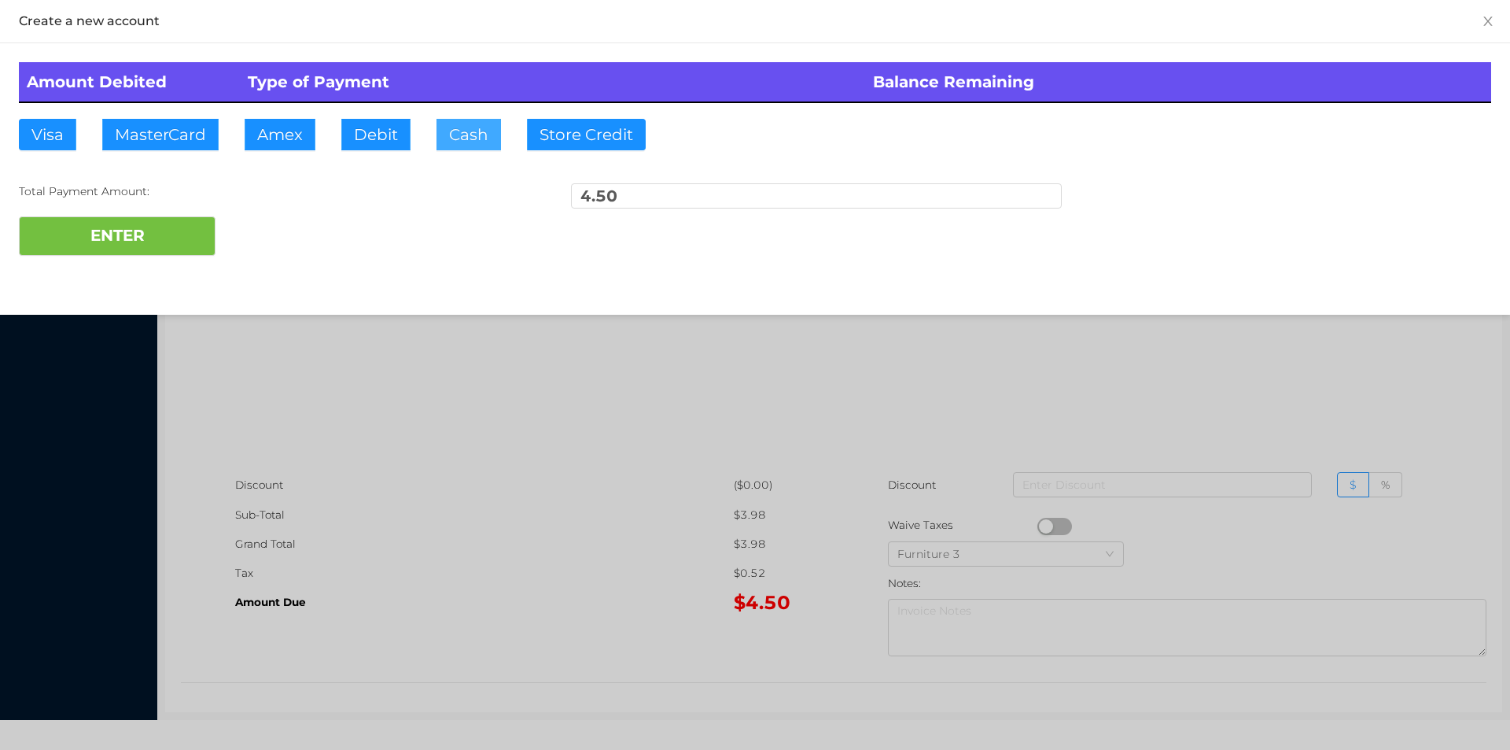
click at [453, 139] on button "Cash" at bounding box center [469, 134] width 65 height 31
type input "10."
click at [121, 249] on button "ENTER" at bounding box center [117, 235] width 197 height 39
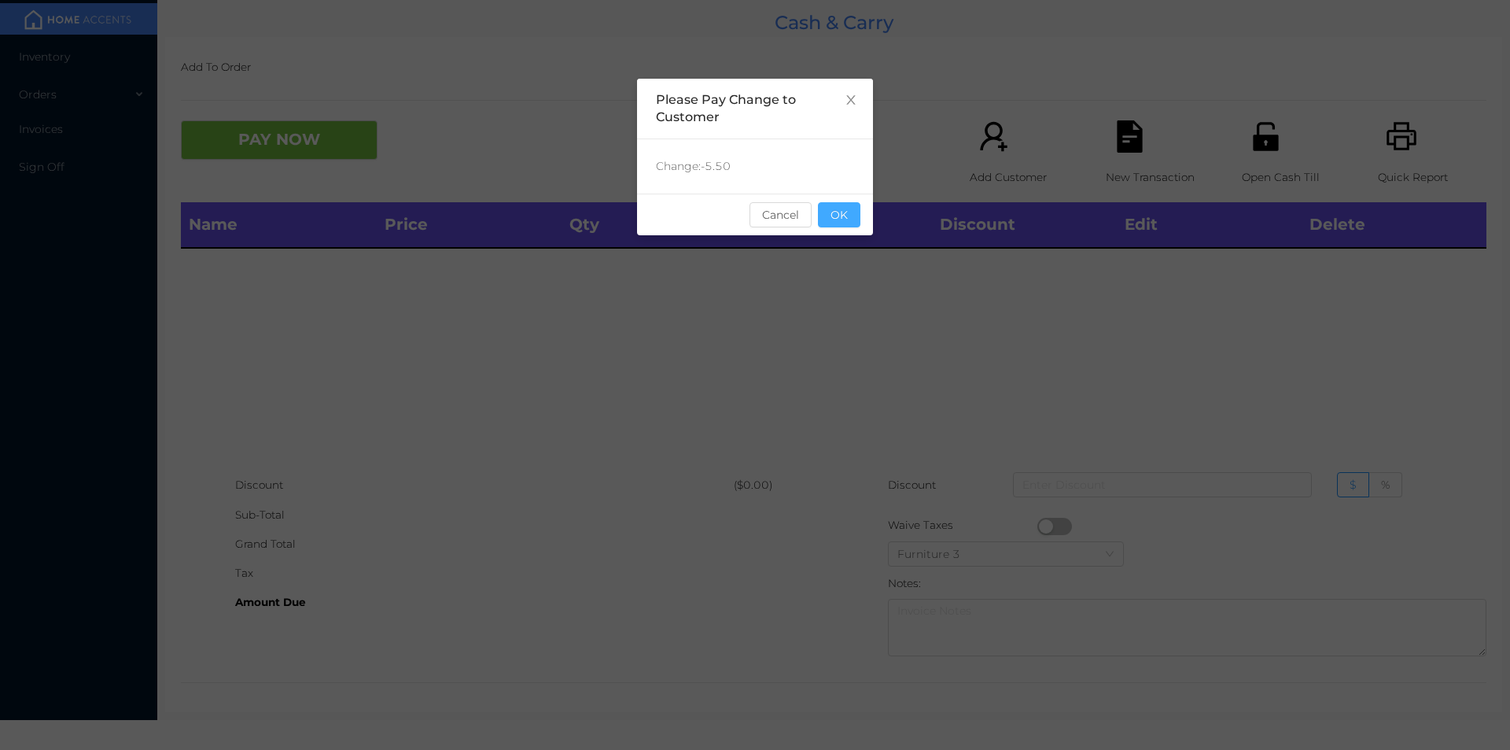
click at [827, 213] on button "OK" at bounding box center [839, 214] width 42 height 25
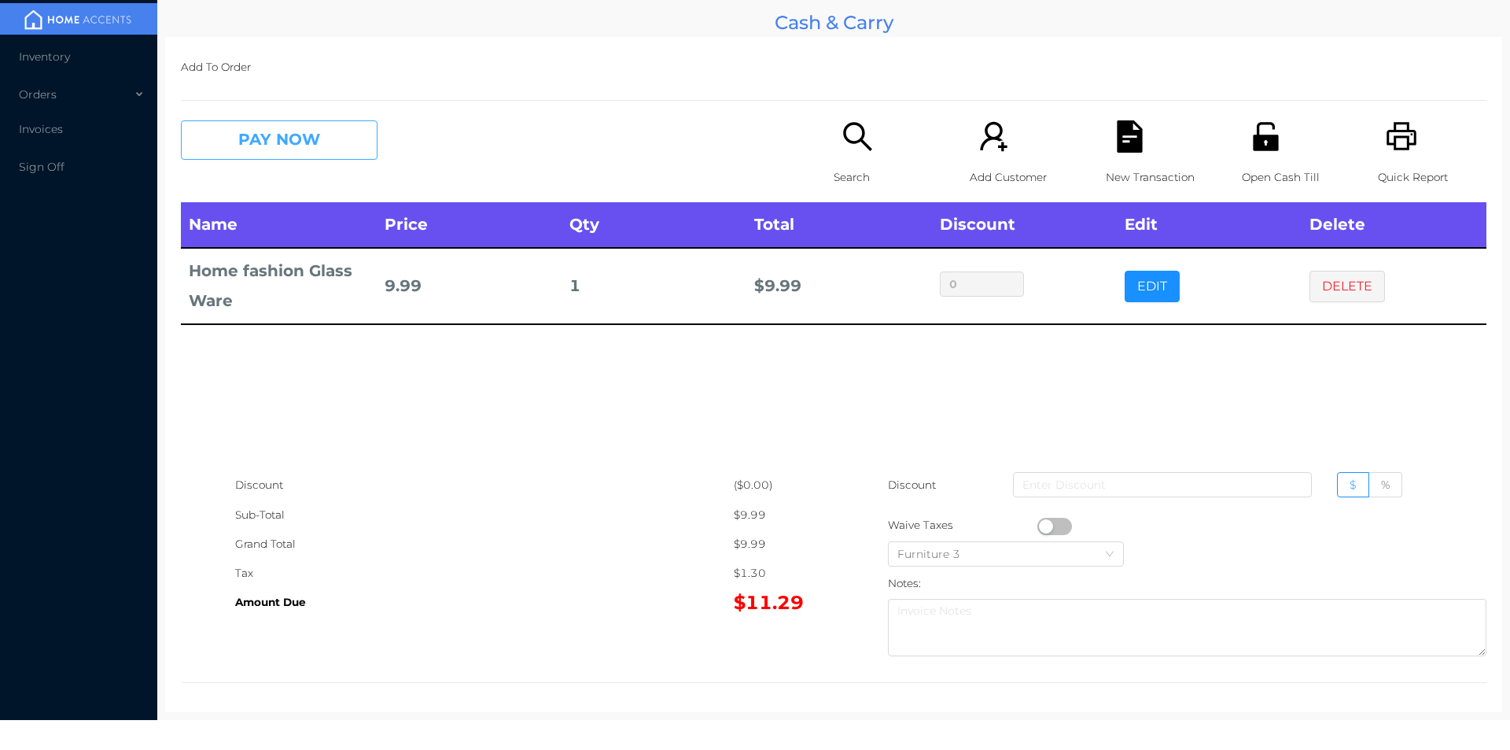
click at [298, 131] on button "PAY NOW" at bounding box center [279, 139] width 197 height 39
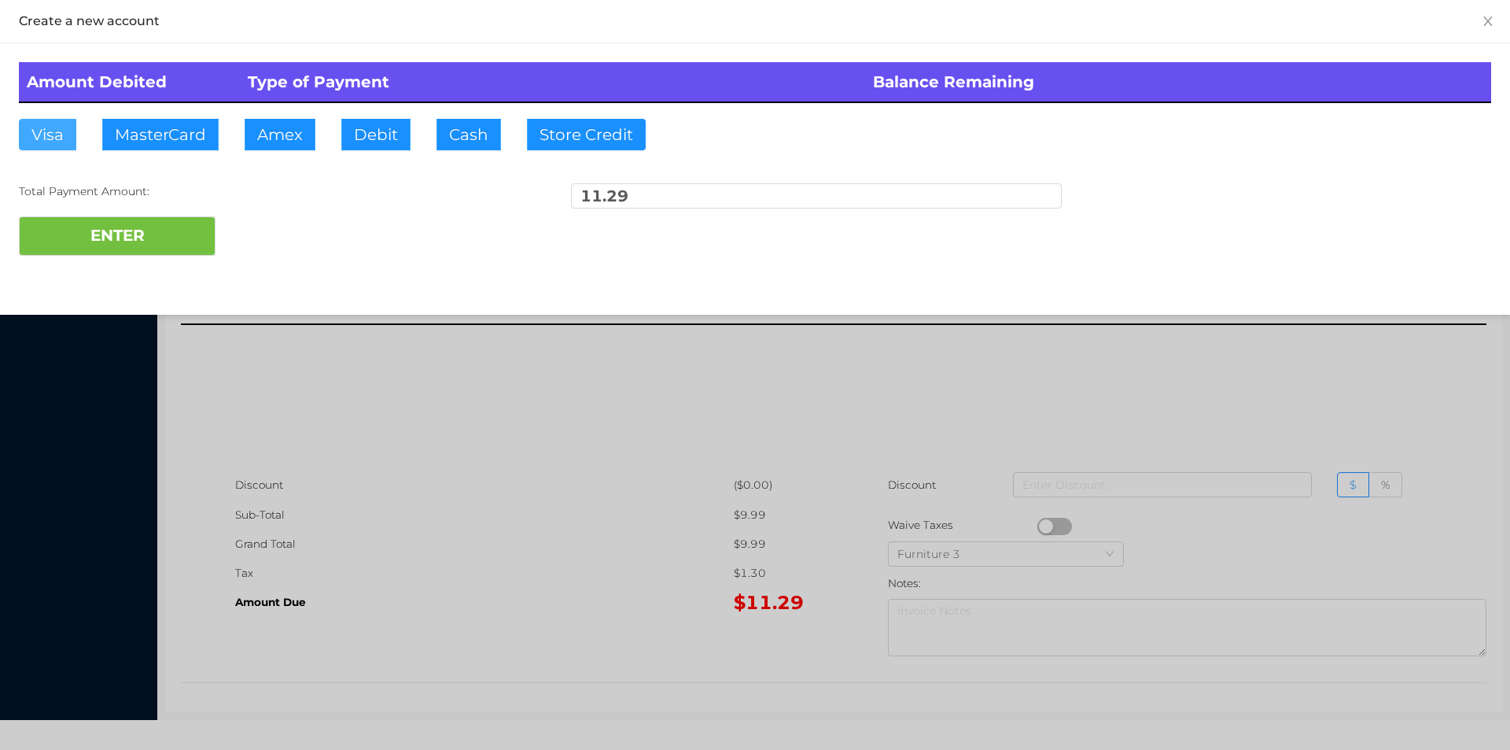
click at [42, 133] on button "Visa" at bounding box center [47, 134] width 57 height 31
click at [68, 235] on button "ENTER" at bounding box center [117, 235] width 197 height 39
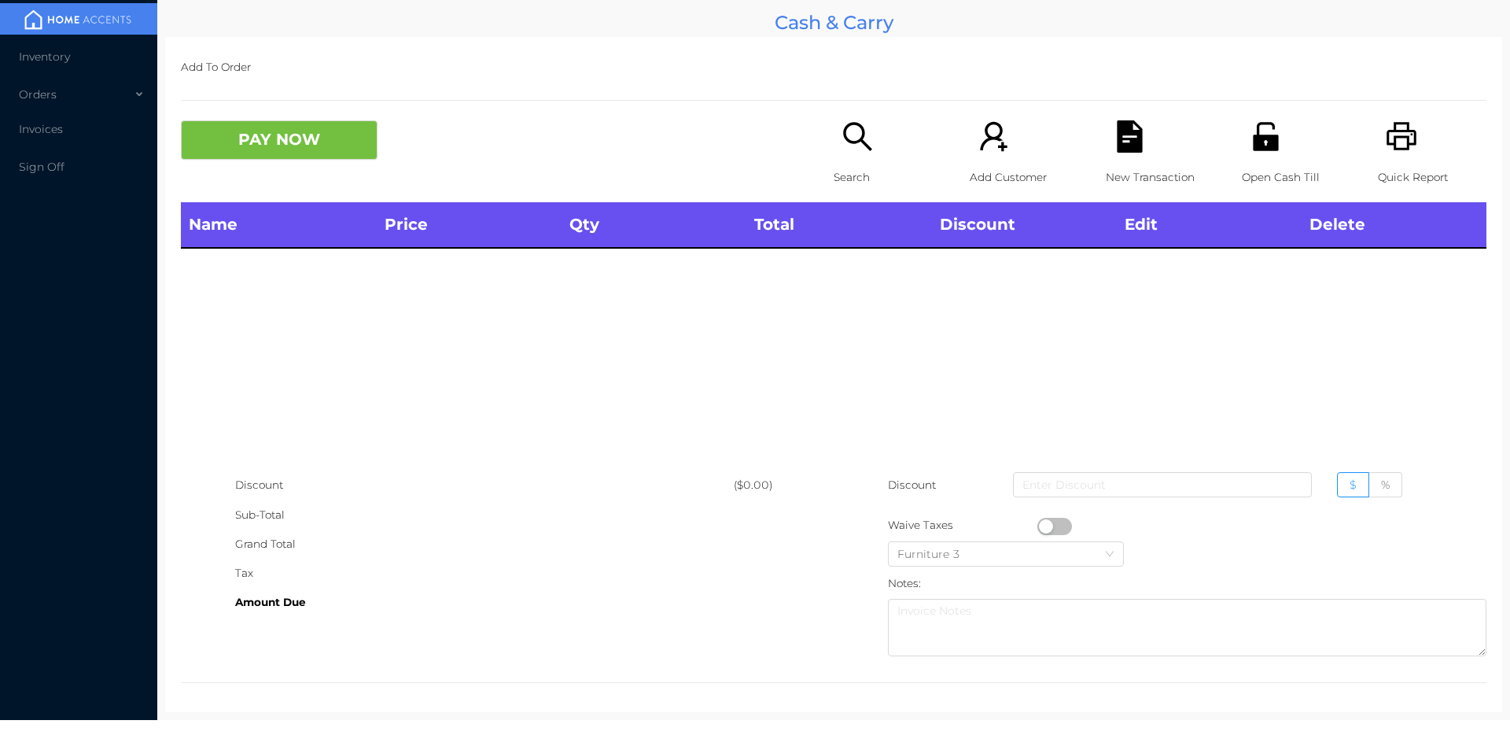
click at [856, 129] on icon "icon: search" at bounding box center [857, 136] width 28 height 28
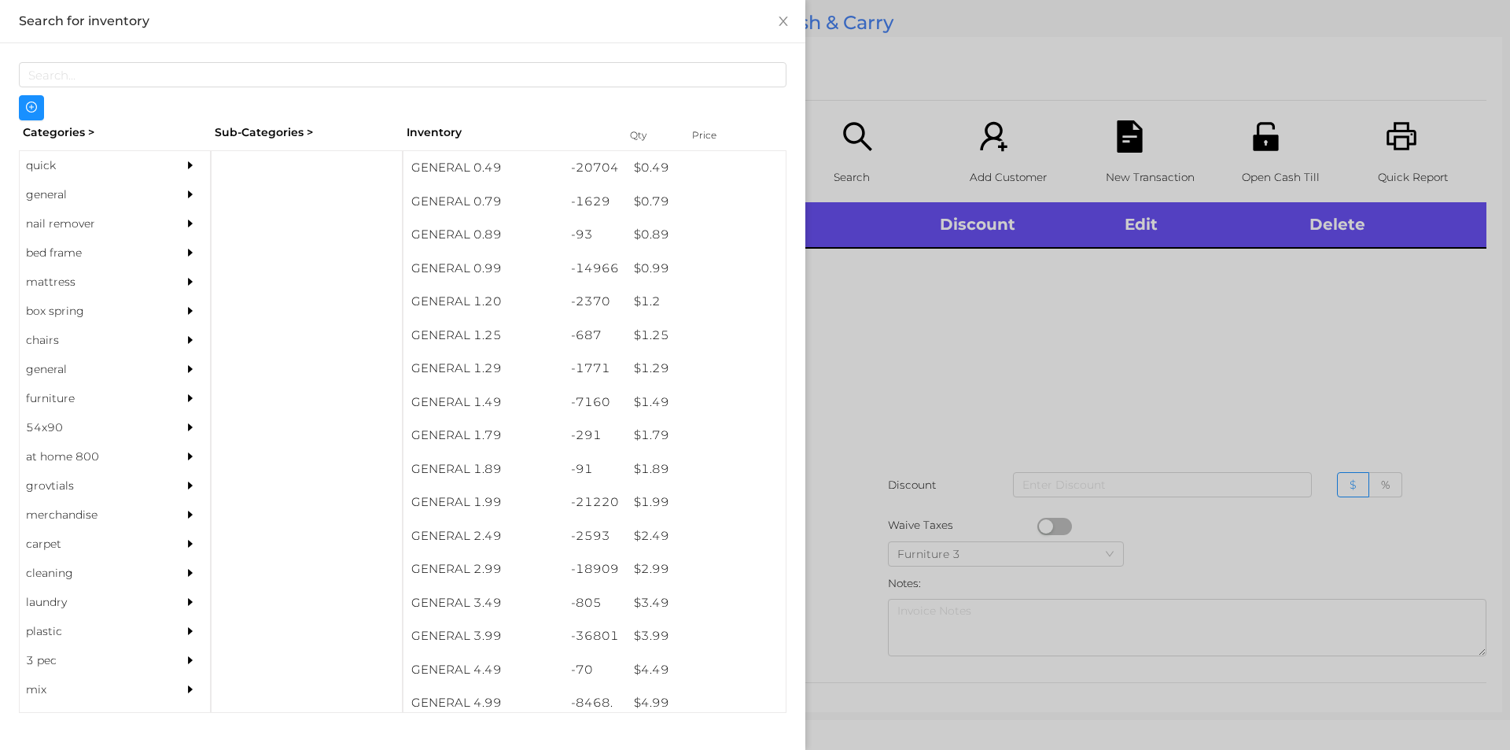
click at [56, 191] on div "general" at bounding box center [91, 194] width 143 height 29
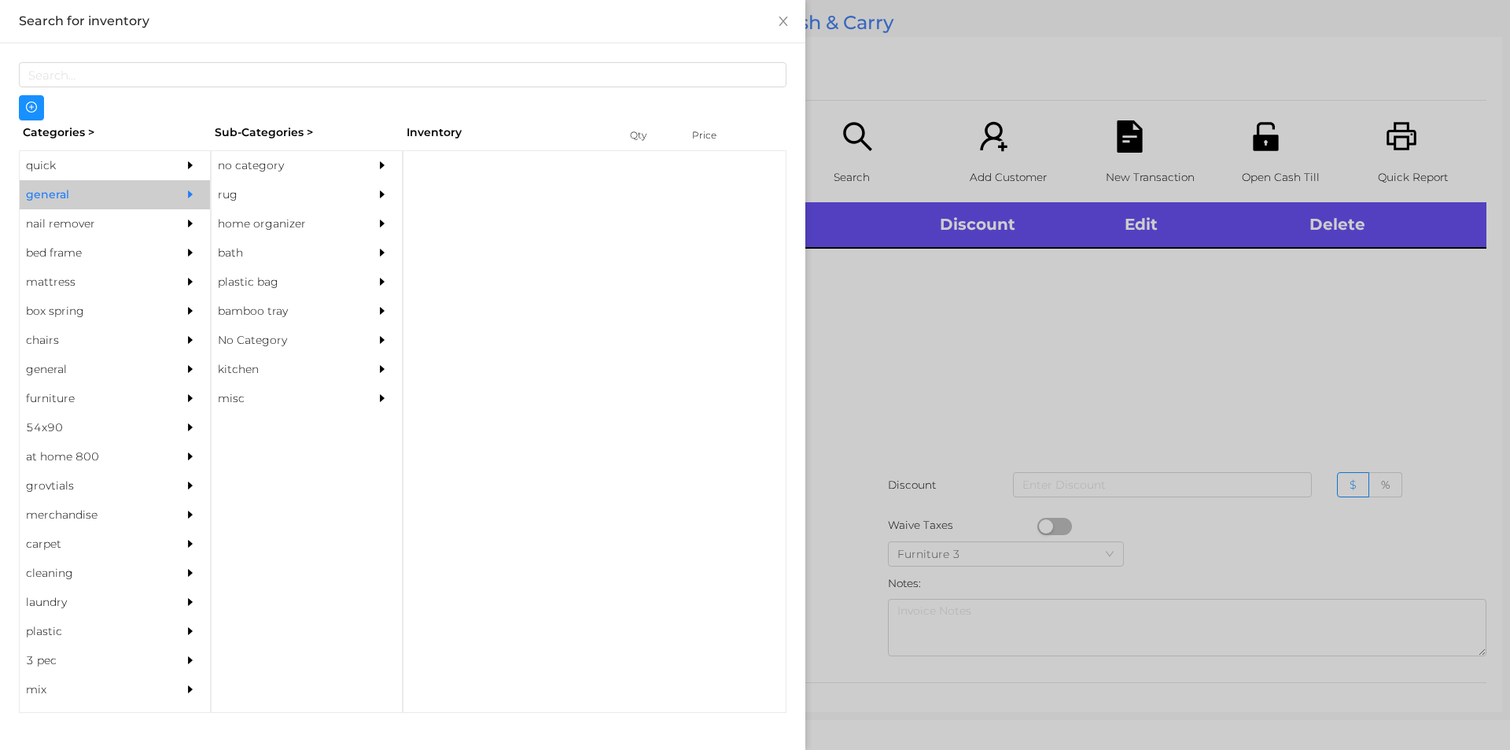
click at [224, 173] on div "no category" at bounding box center [283, 165] width 143 height 29
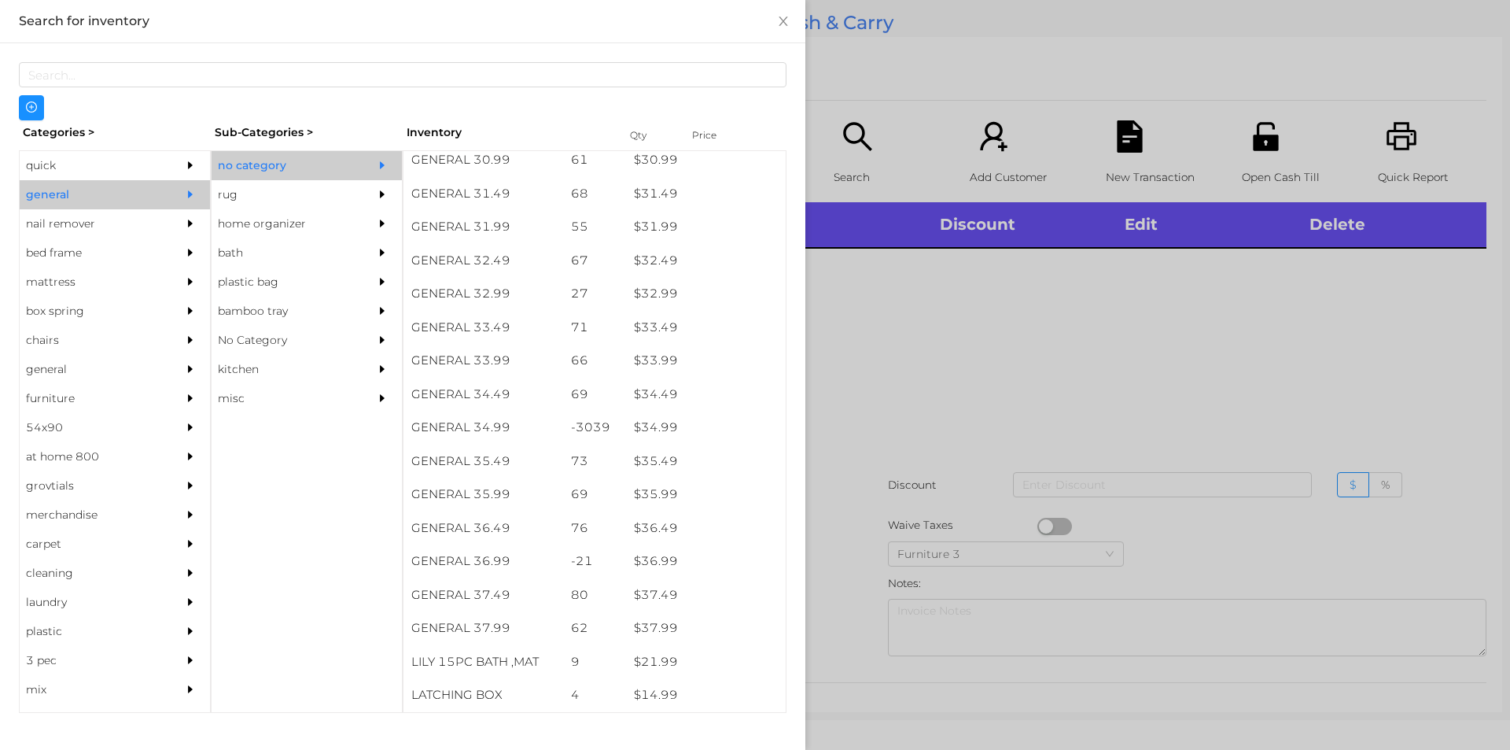
scroll to position [2438, 0]
click at [66, 168] on div "quick" at bounding box center [91, 165] width 143 height 29
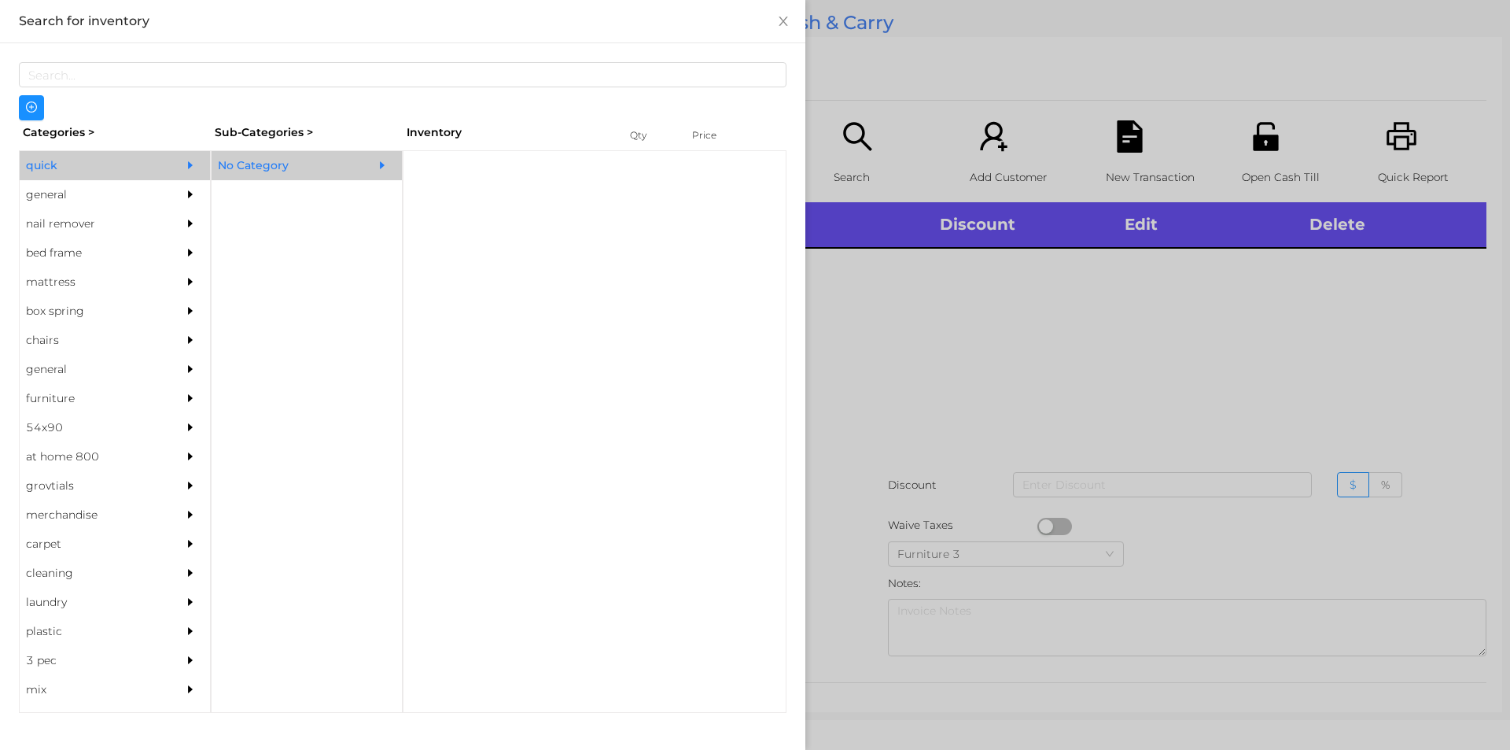
scroll to position [0, 0]
click at [245, 164] on div "No Category" at bounding box center [283, 165] width 143 height 29
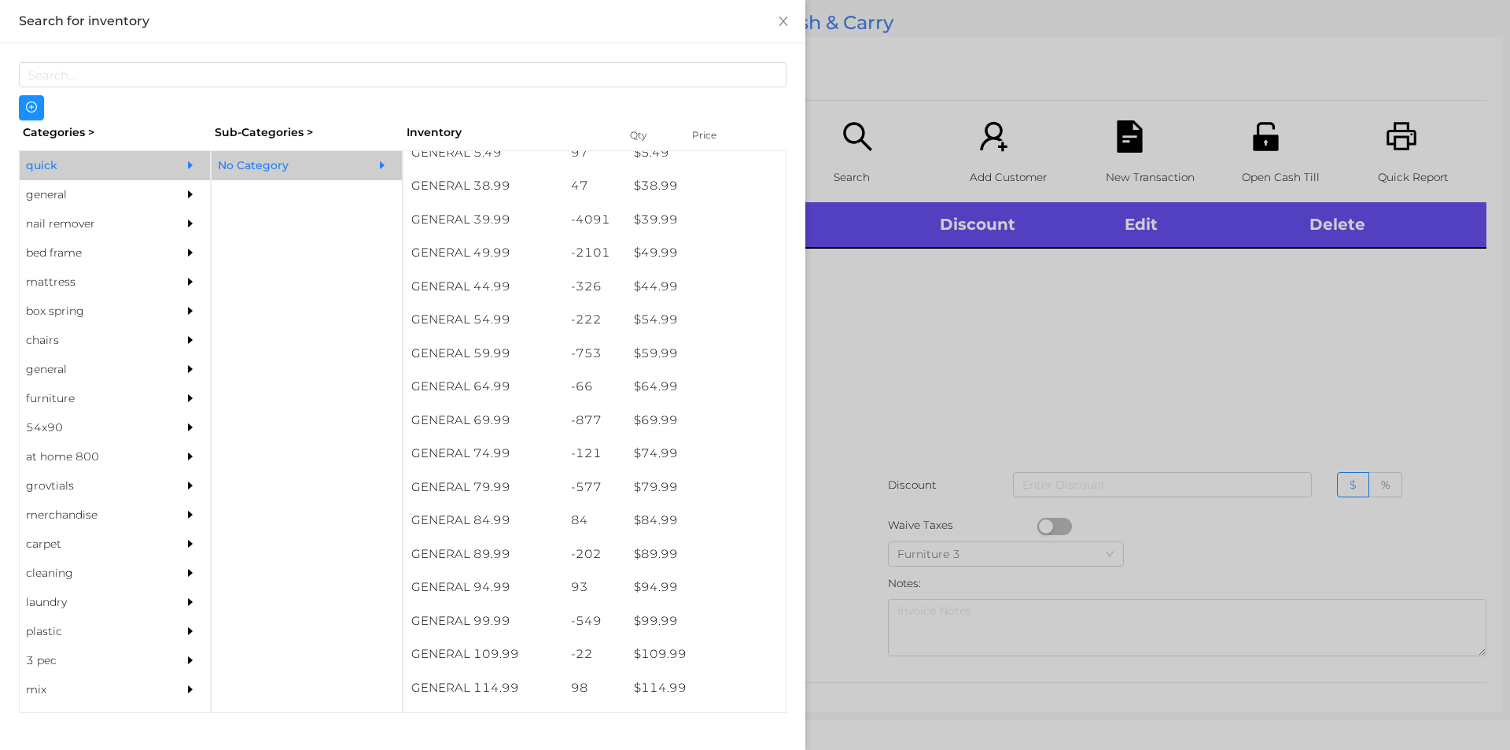
scroll to position [851, 0]
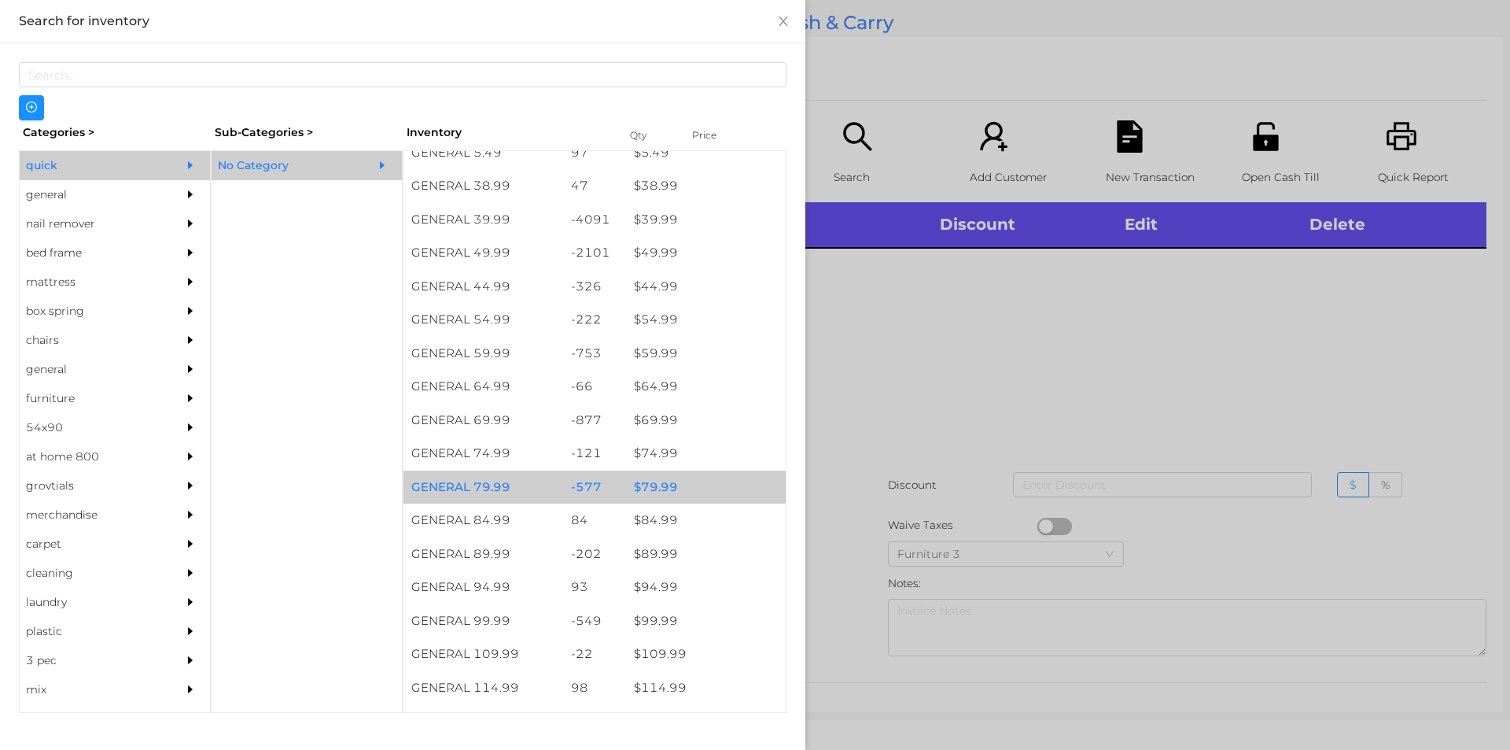
click at [653, 485] on div "$ 79.99" at bounding box center [706, 487] width 160 height 34
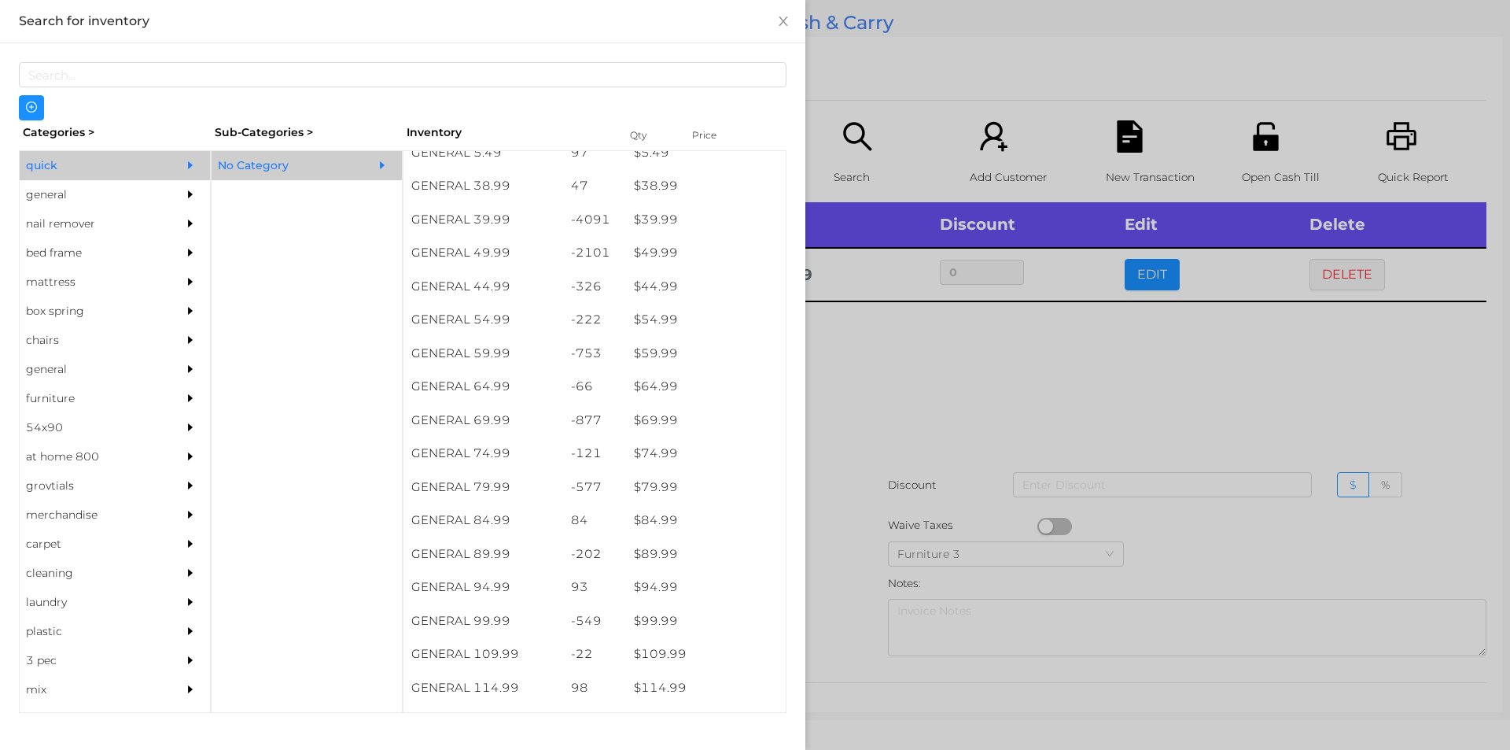
click at [869, 443] on div at bounding box center [755, 375] width 1510 height 750
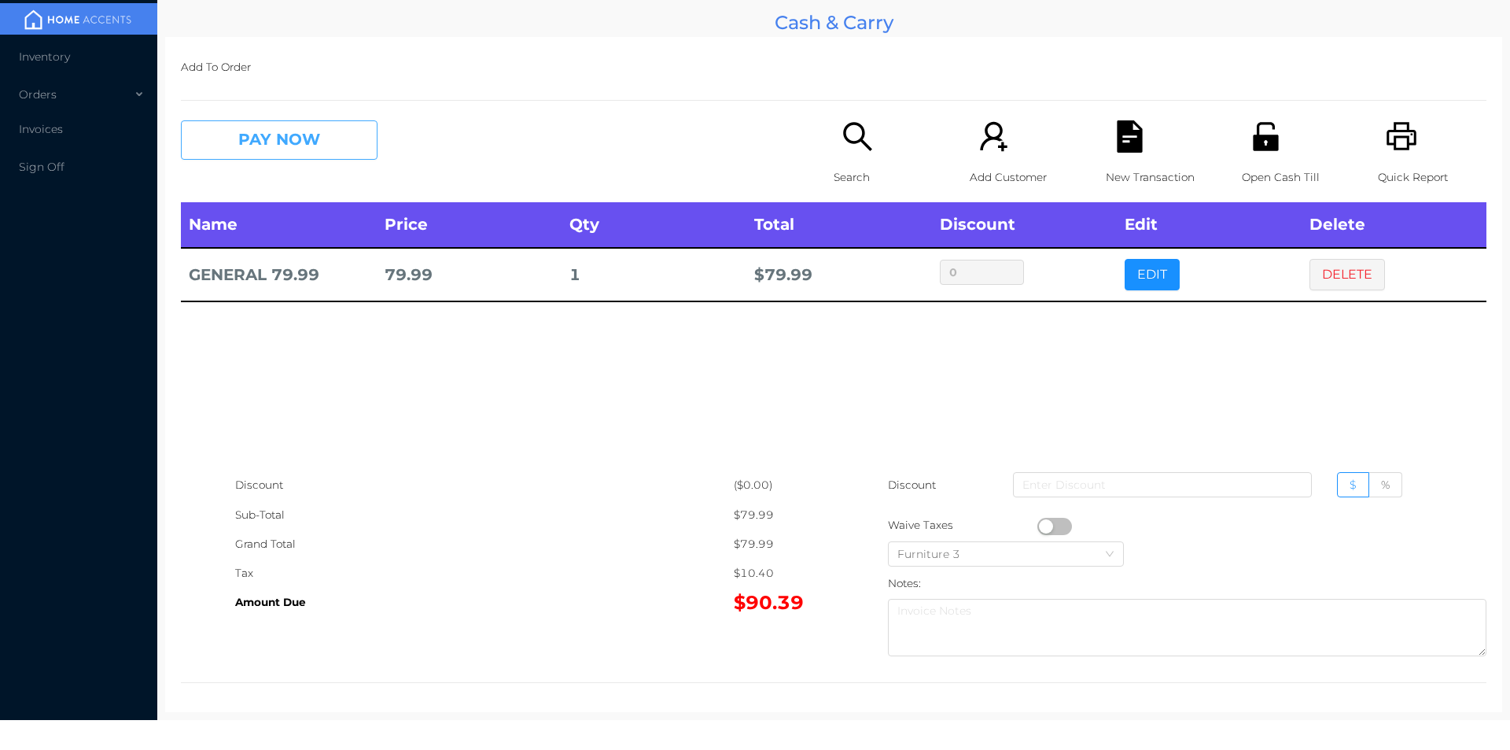
click at [315, 149] on button "PAY NOW" at bounding box center [279, 139] width 197 height 39
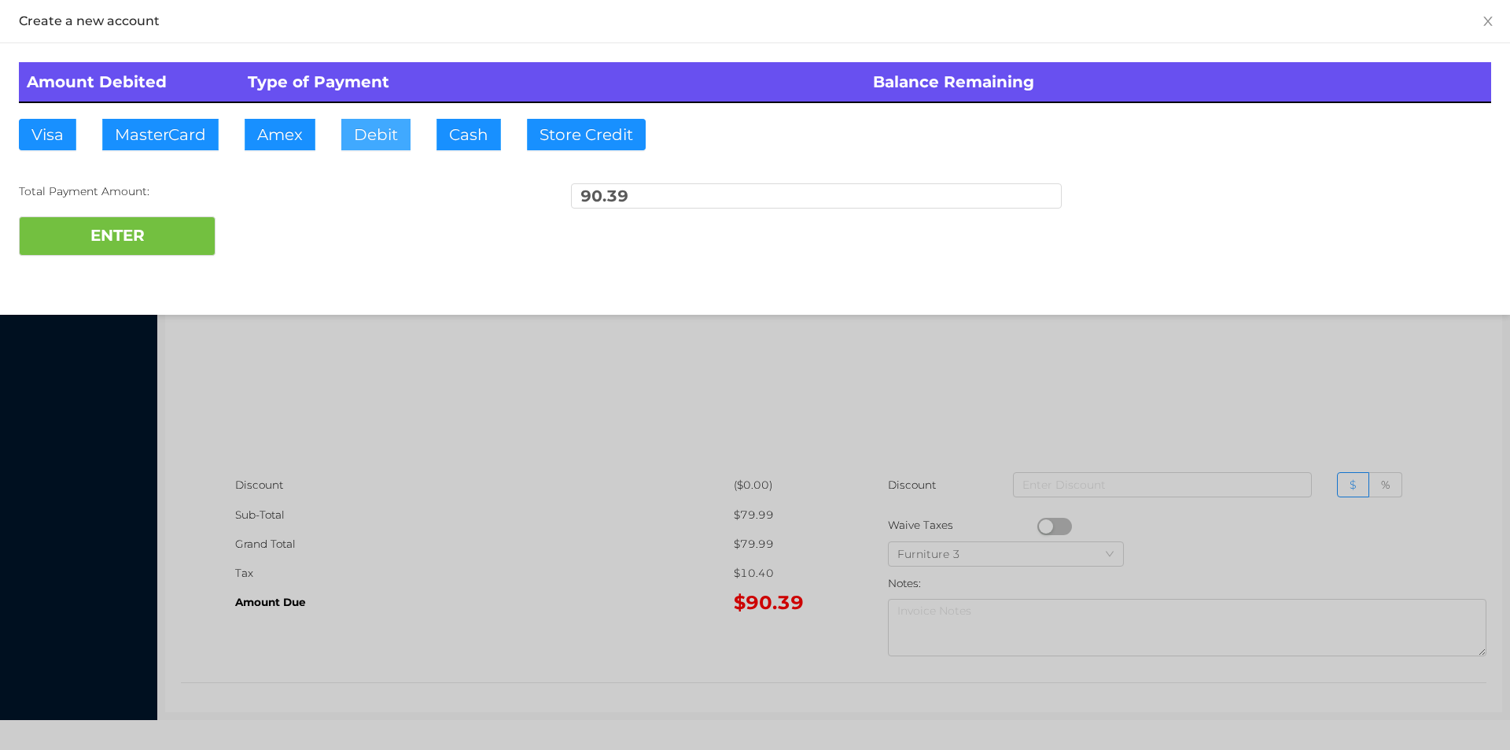
click at [372, 136] on button "Debit" at bounding box center [375, 134] width 69 height 31
click at [183, 242] on button "ENTER" at bounding box center [117, 235] width 197 height 39
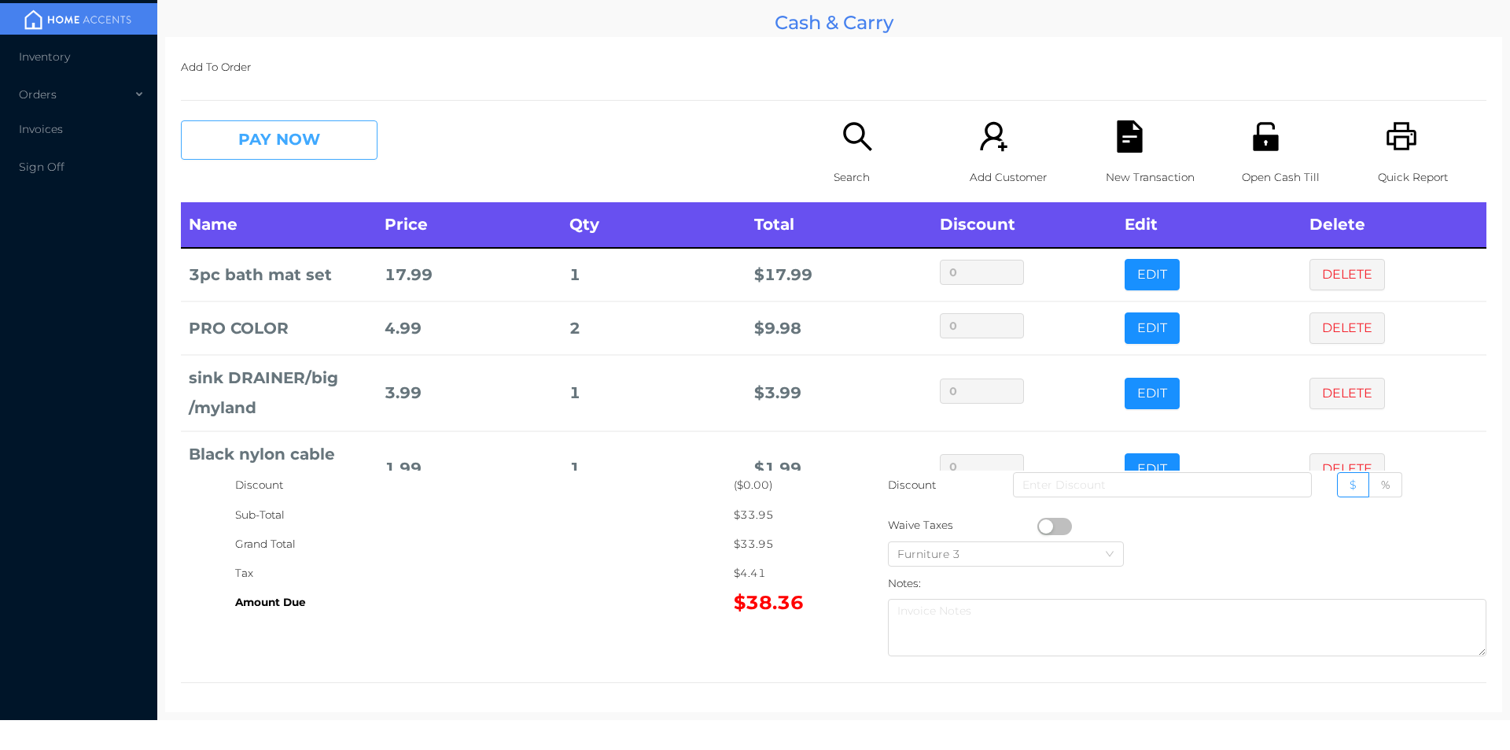
click at [322, 121] on button "PAY NOW" at bounding box center [279, 139] width 197 height 39
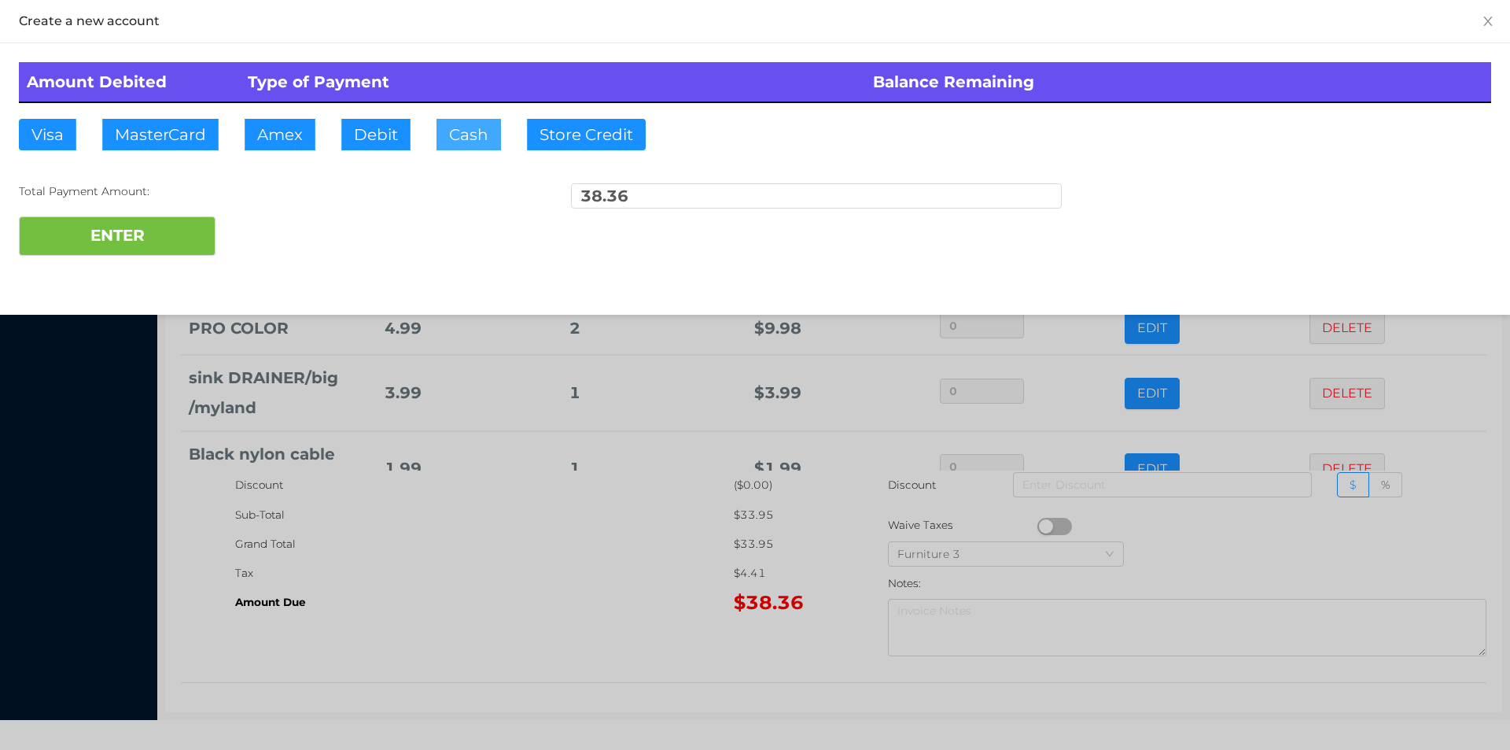
click at [440, 142] on button "Cash" at bounding box center [469, 134] width 65 height 31
type input "100."
click at [183, 237] on button "ENTER" at bounding box center [117, 235] width 197 height 39
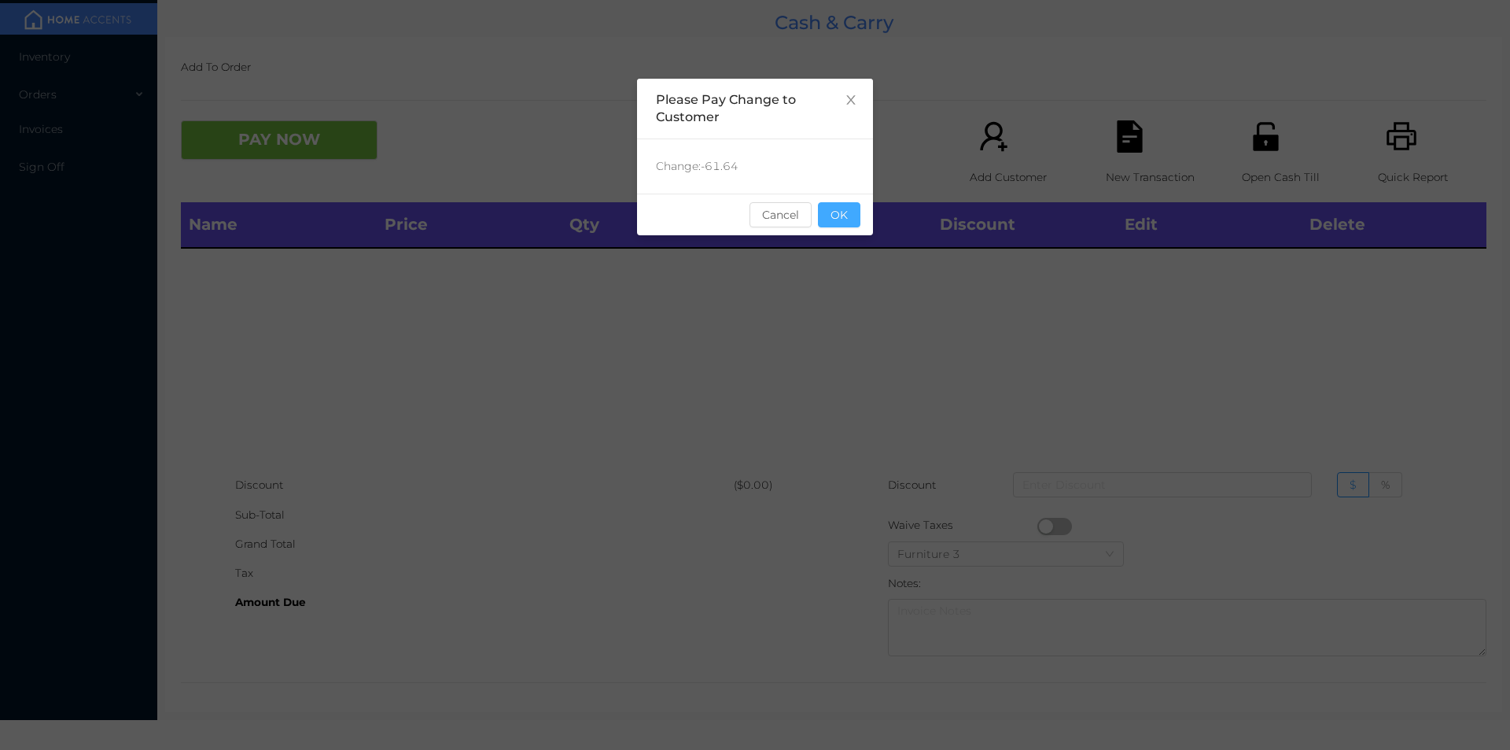
click at [846, 202] on button "OK" at bounding box center [839, 214] width 42 height 25
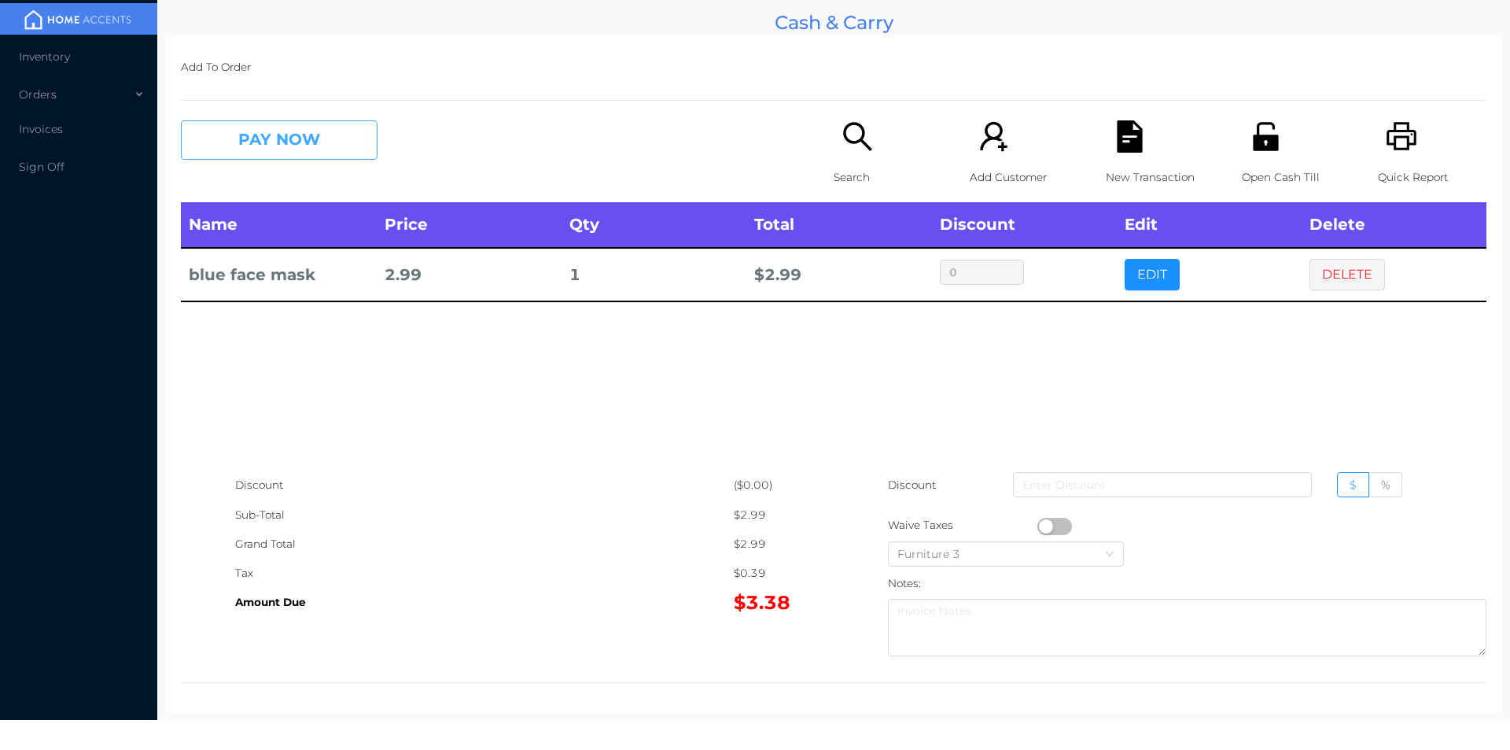
click at [319, 135] on button "PAY NOW" at bounding box center [279, 139] width 197 height 39
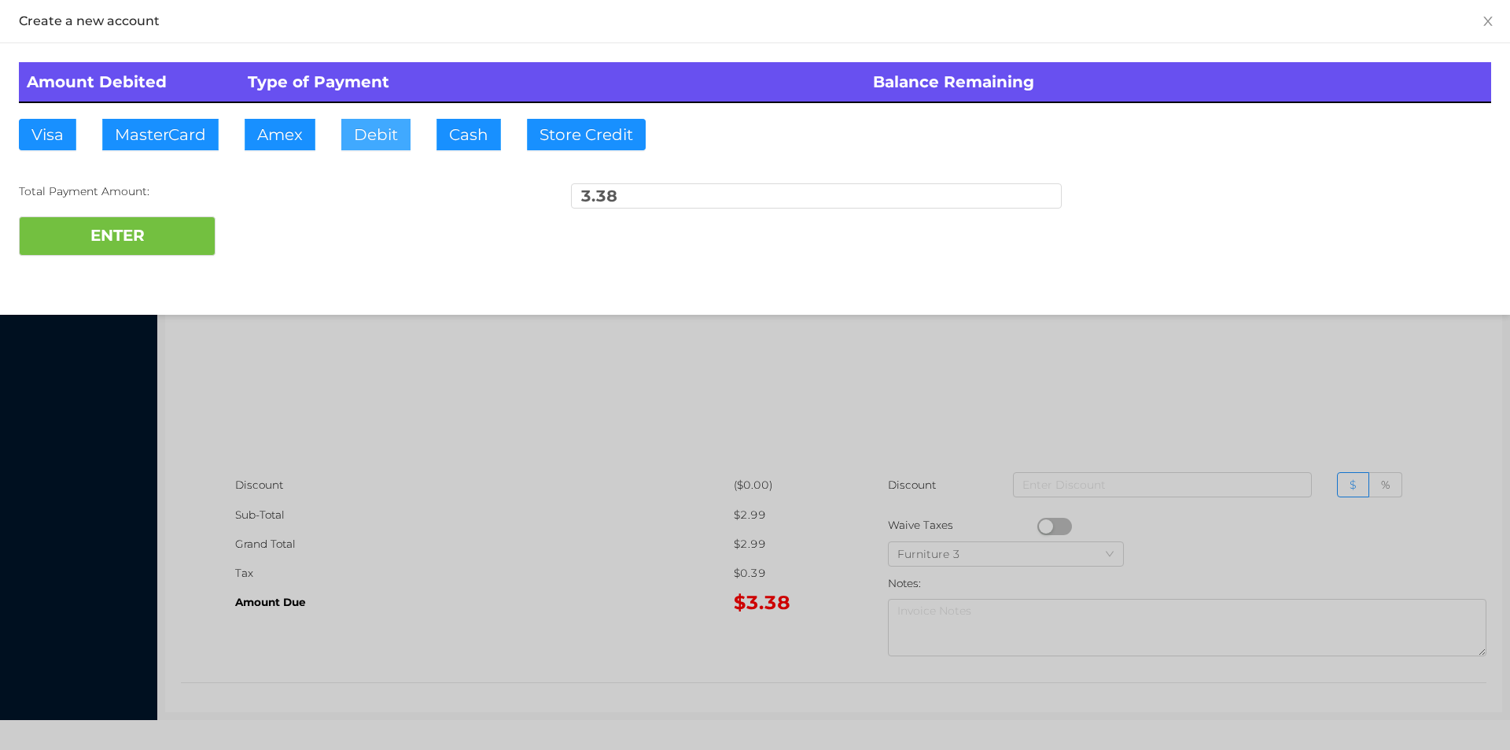
click at [381, 136] on button "Debit" at bounding box center [375, 134] width 69 height 31
type input "100."
click at [214, 227] on button "ENTER" at bounding box center [117, 235] width 197 height 39
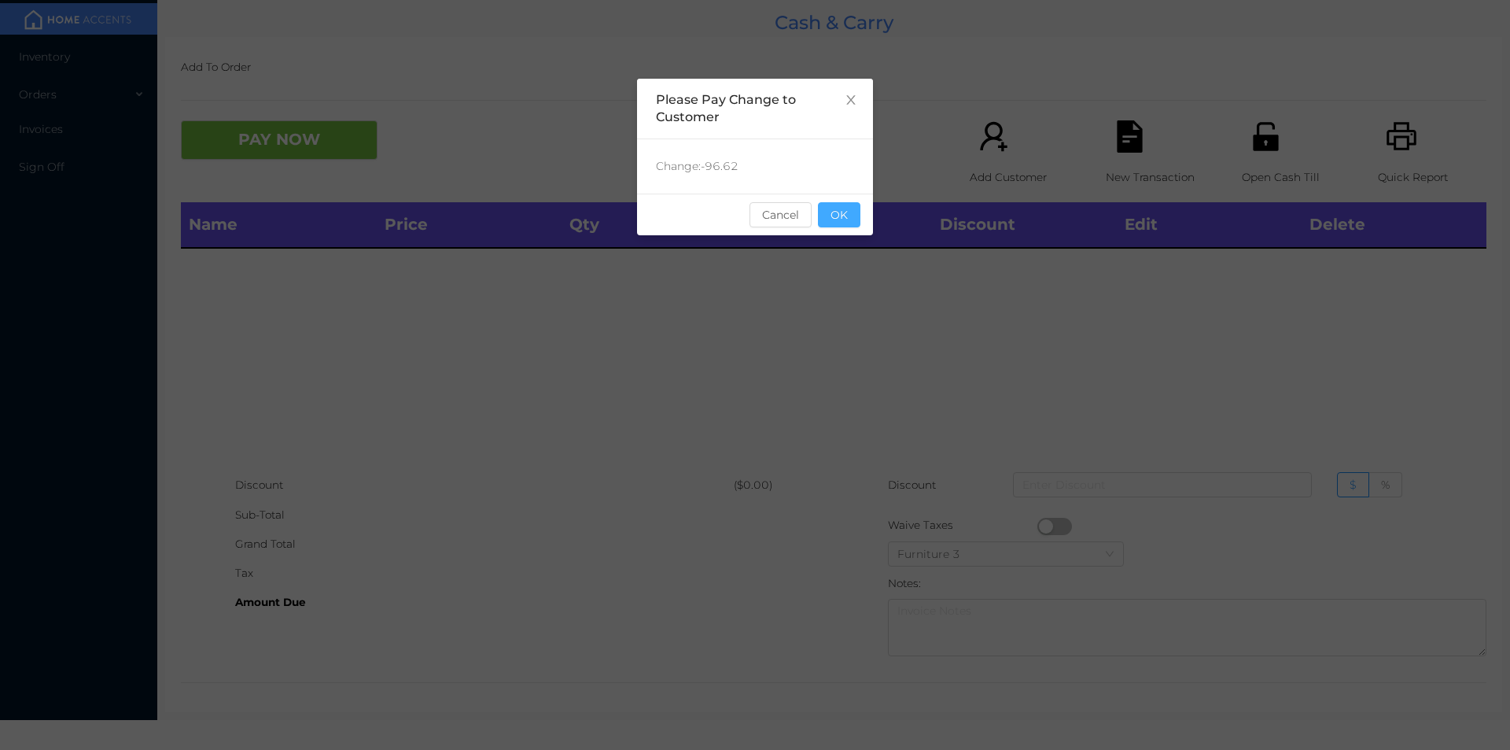
click at [838, 205] on button "OK" at bounding box center [839, 214] width 42 height 25
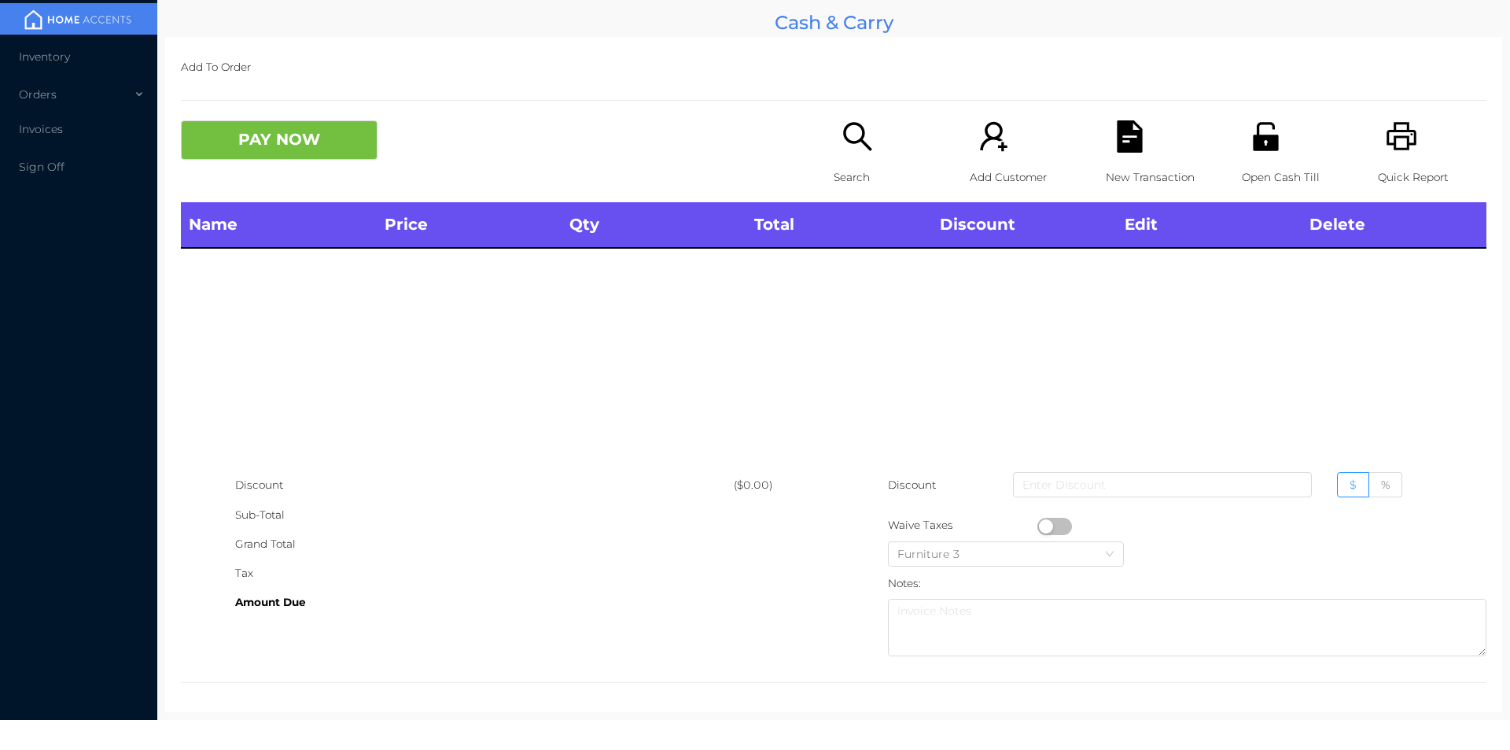
click at [857, 159] on div "Search" at bounding box center [888, 161] width 109 height 82
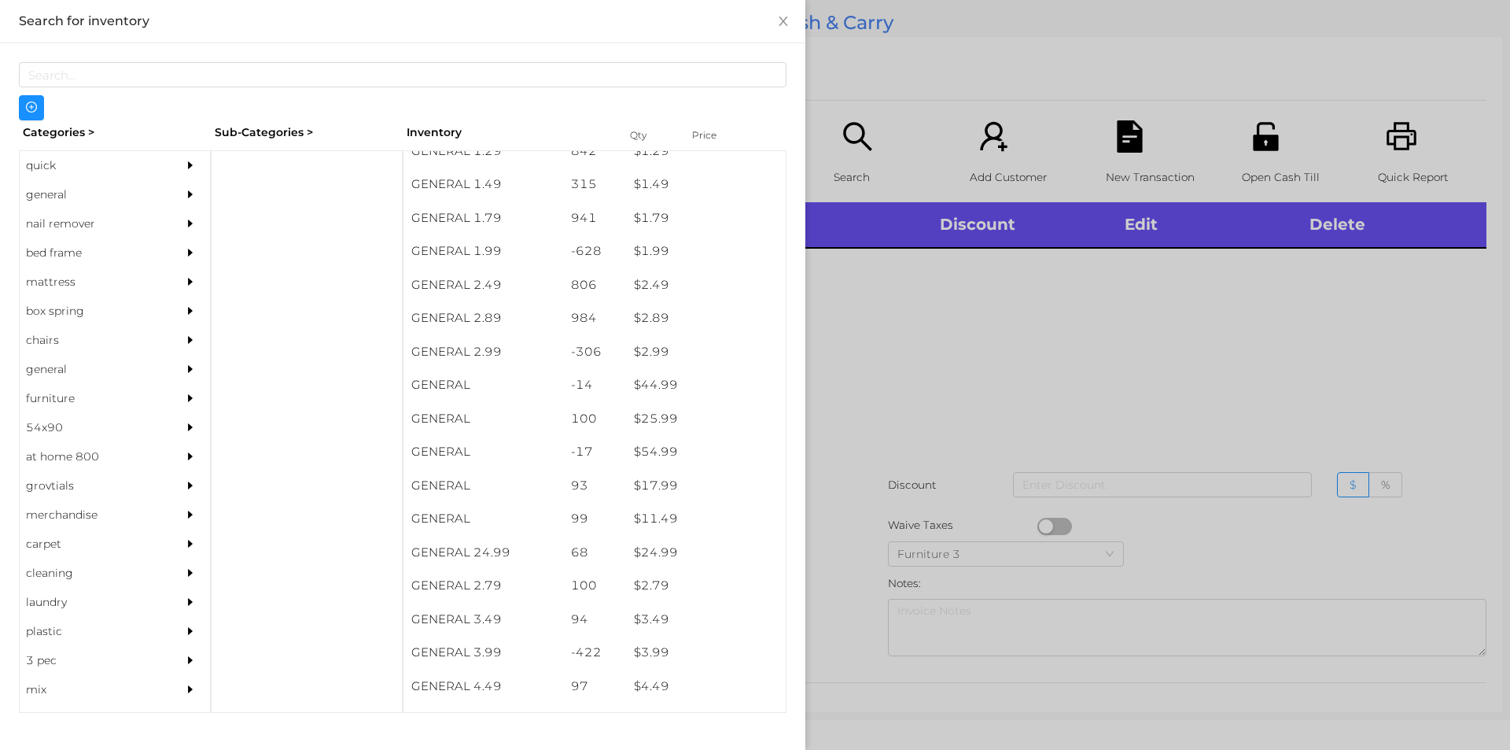
scroll to position [255, 0]
click at [53, 199] on div "general" at bounding box center [91, 194] width 143 height 29
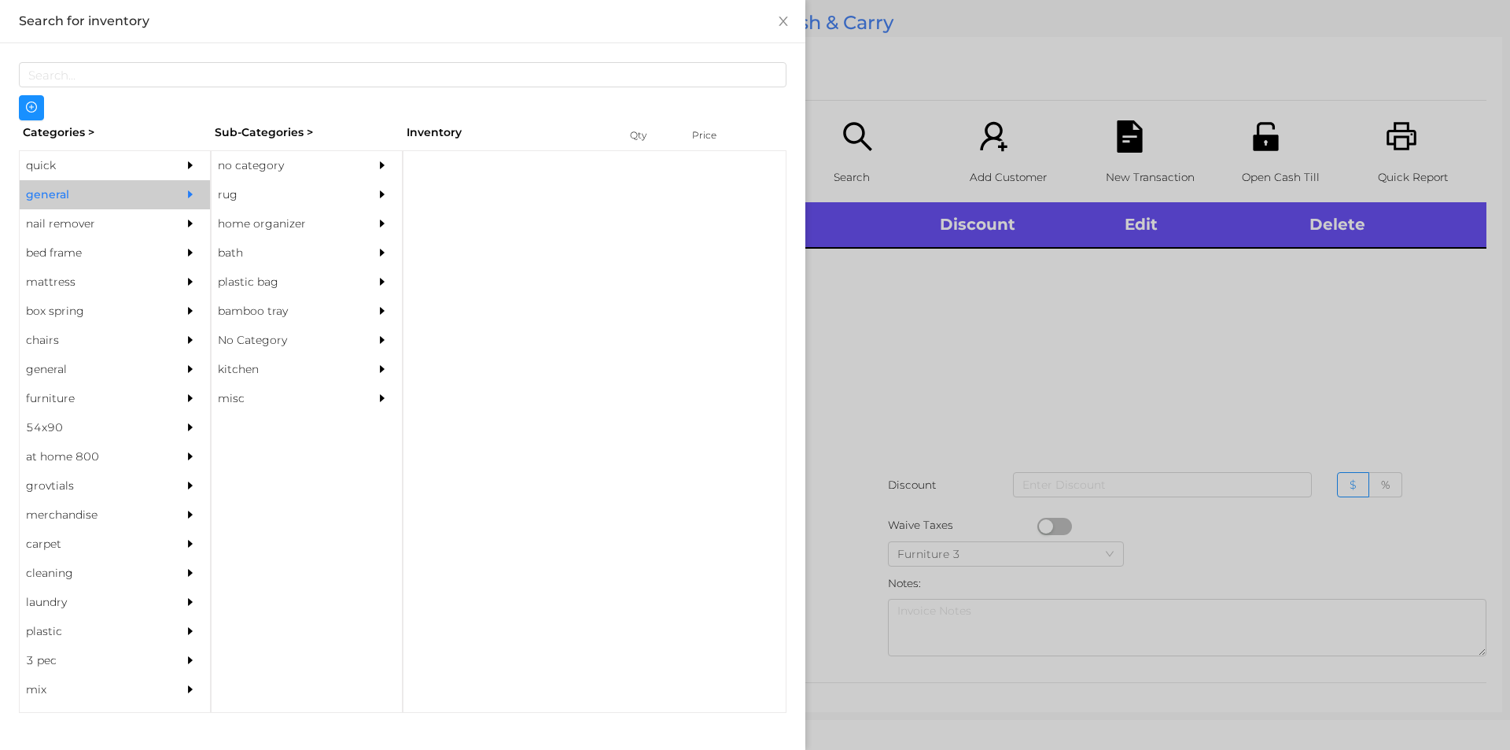
click at [263, 165] on div "no category" at bounding box center [283, 165] width 143 height 29
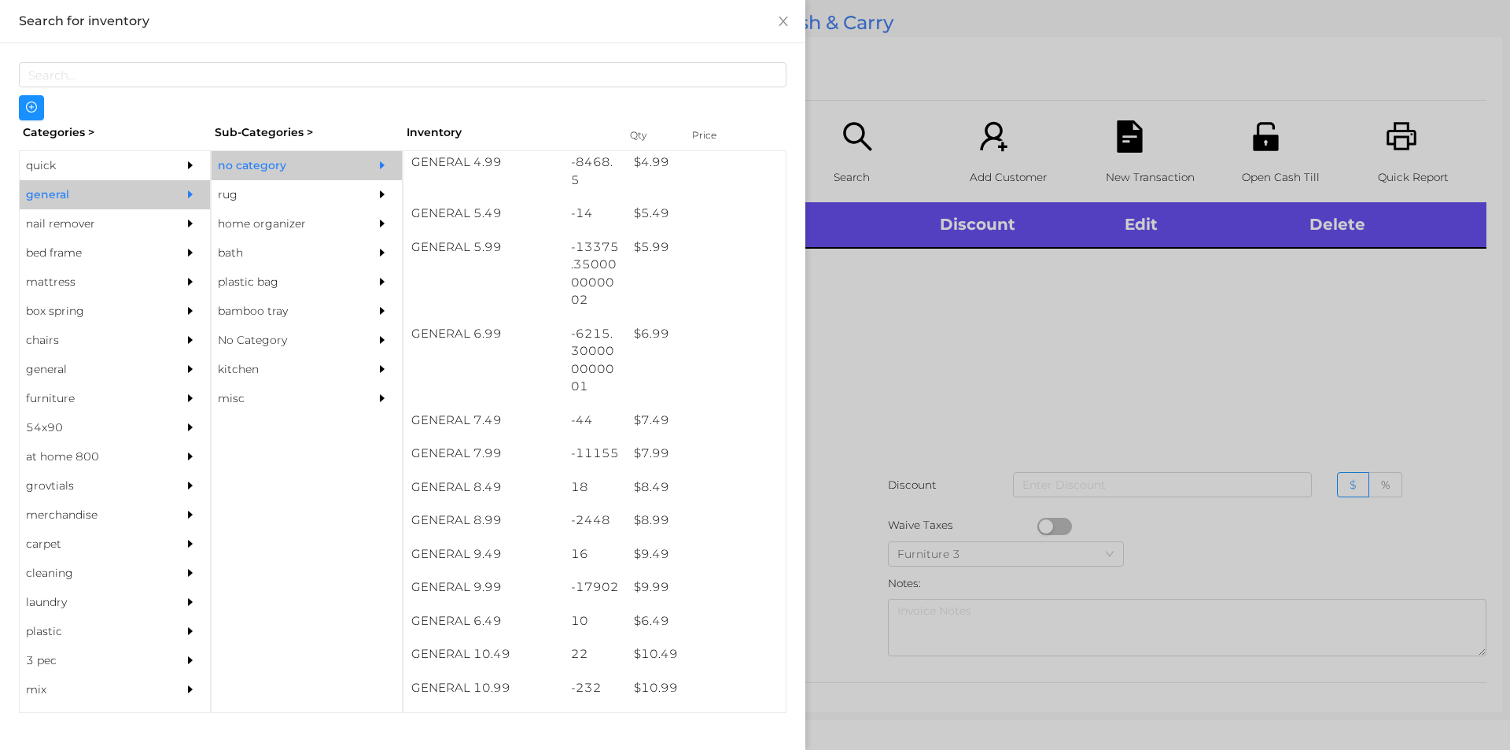
scroll to position [548, 0]
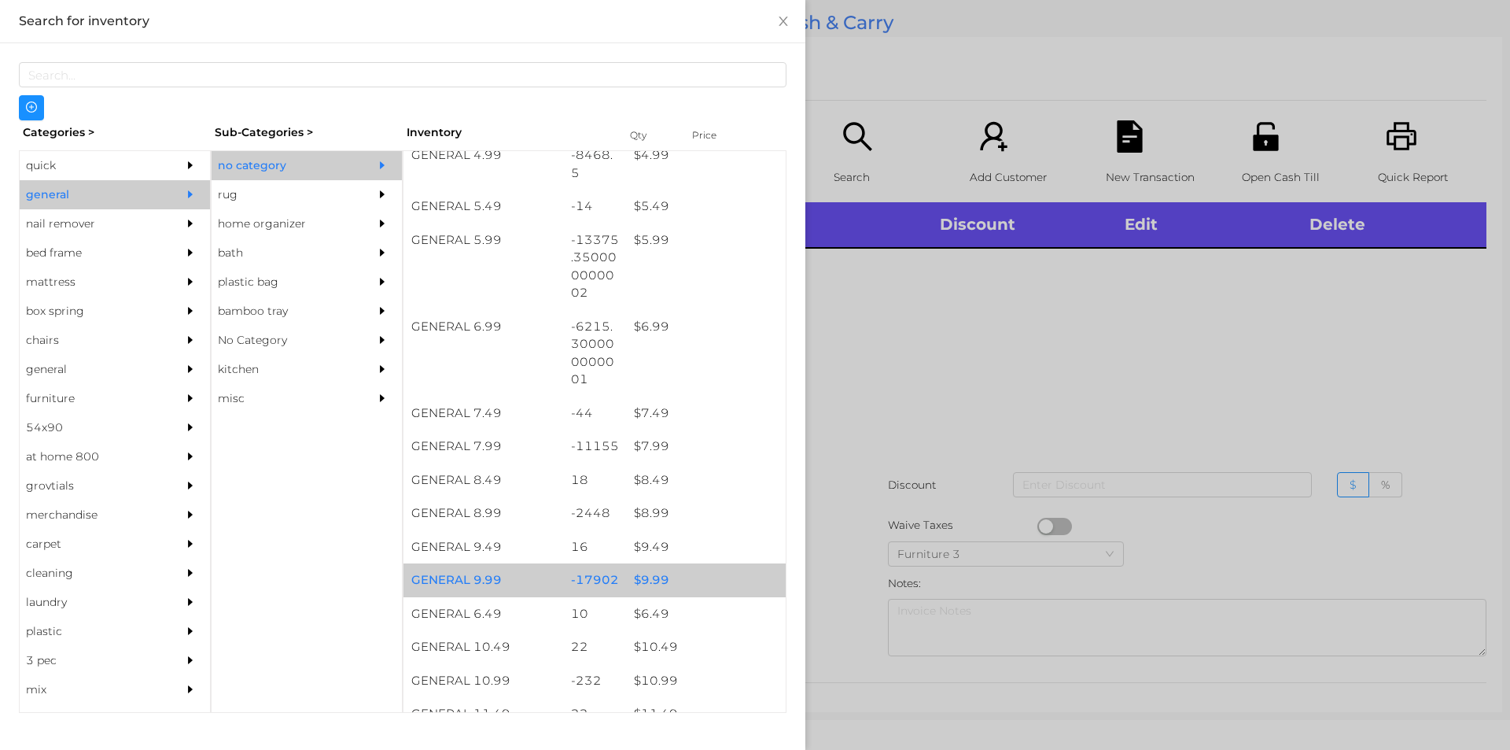
click at [644, 587] on div "$ 9.99" at bounding box center [706, 580] width 160 height 34
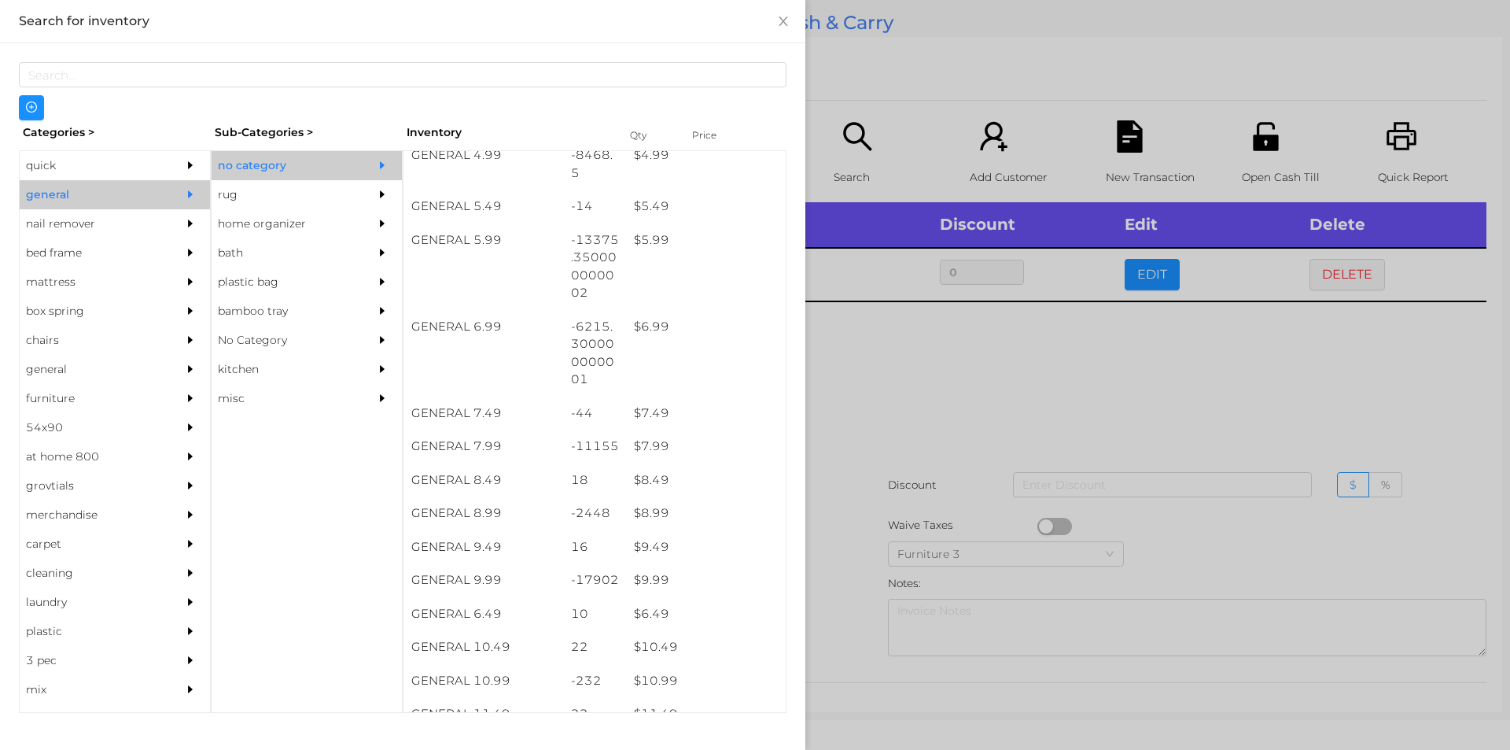
click at [832, 596] on div at bounding box center [755, 375] width 1510 height 750
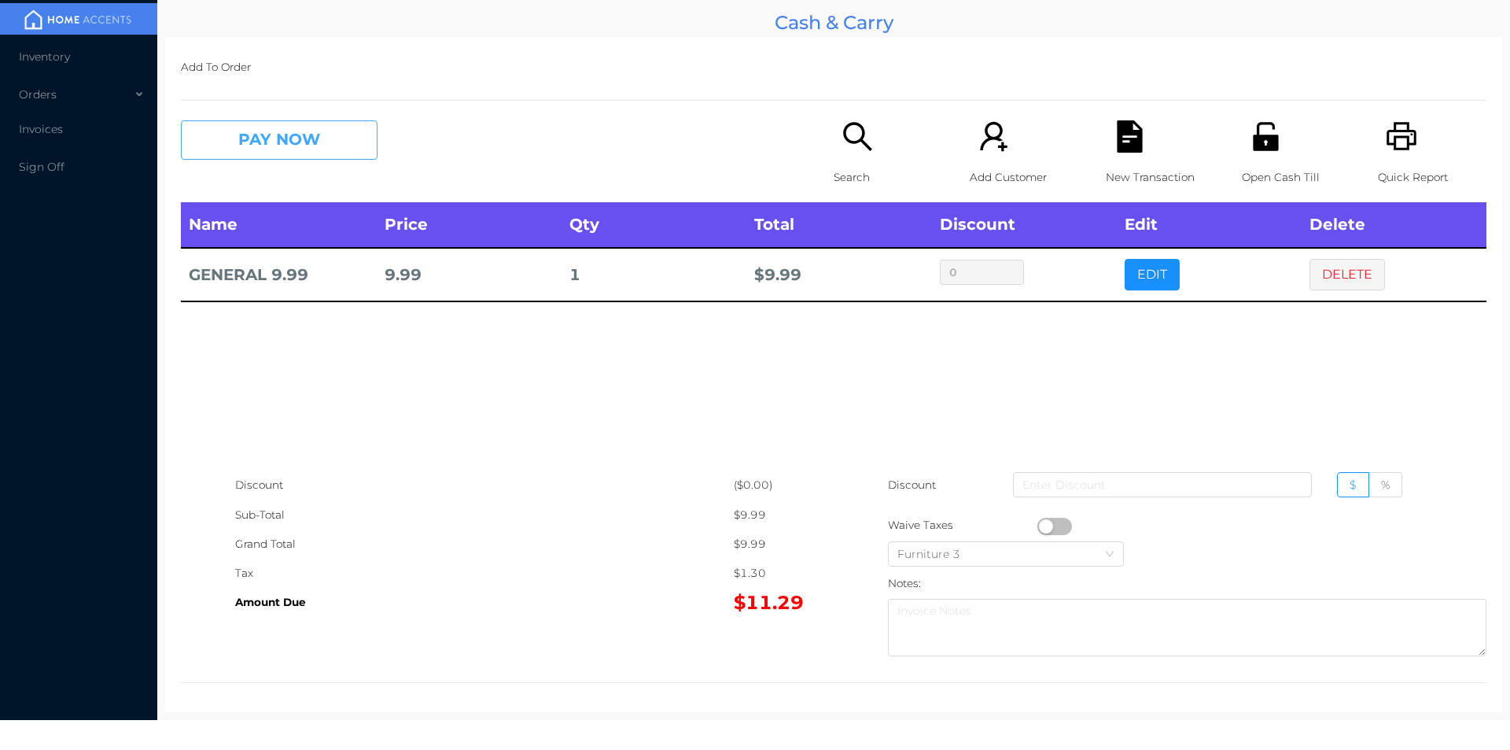
click at [251, 157] on button "PAY NOW" at bounding box center [279, 139] width 197 height 39
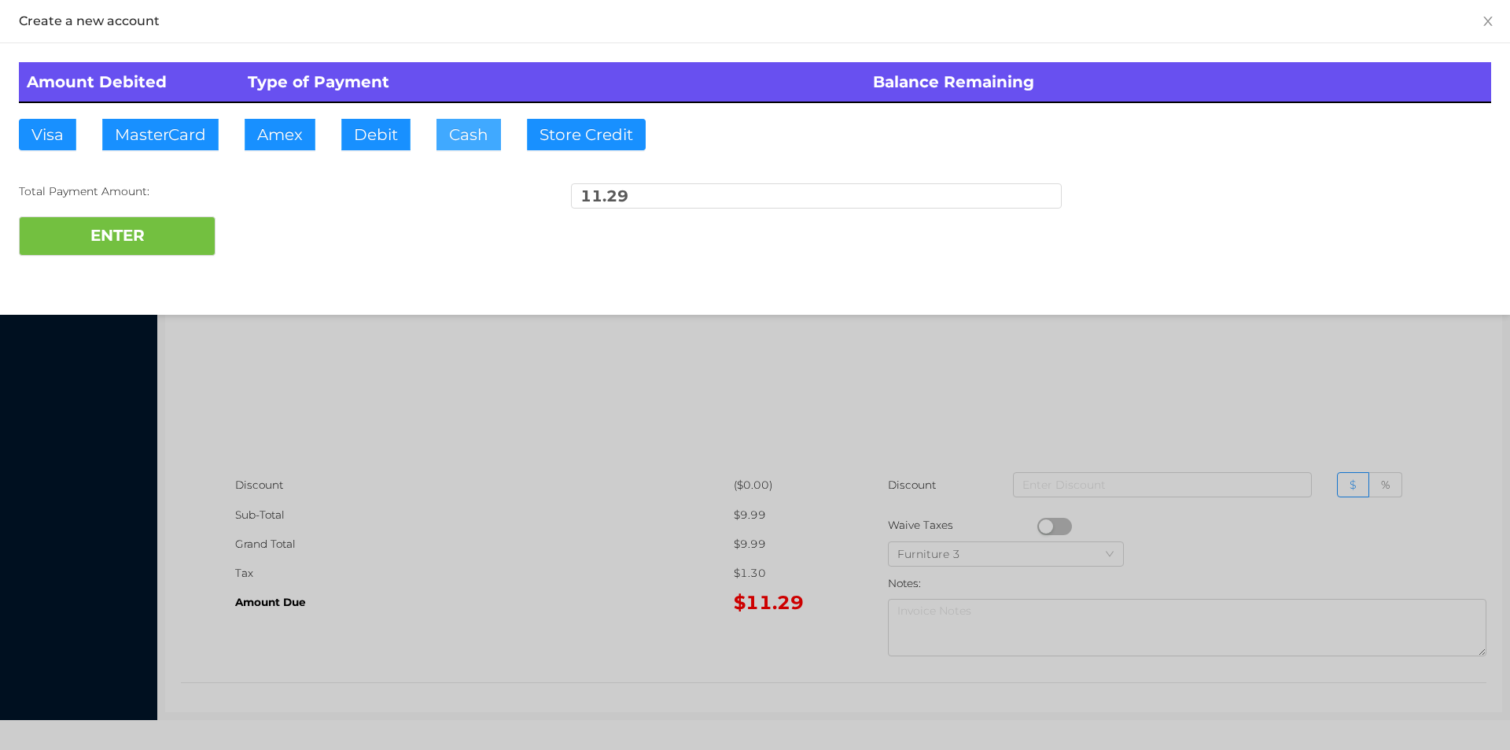
click at [463, 142] on button "Cash" at bounding box center [469, 134] width 65 height 31
type input "20."
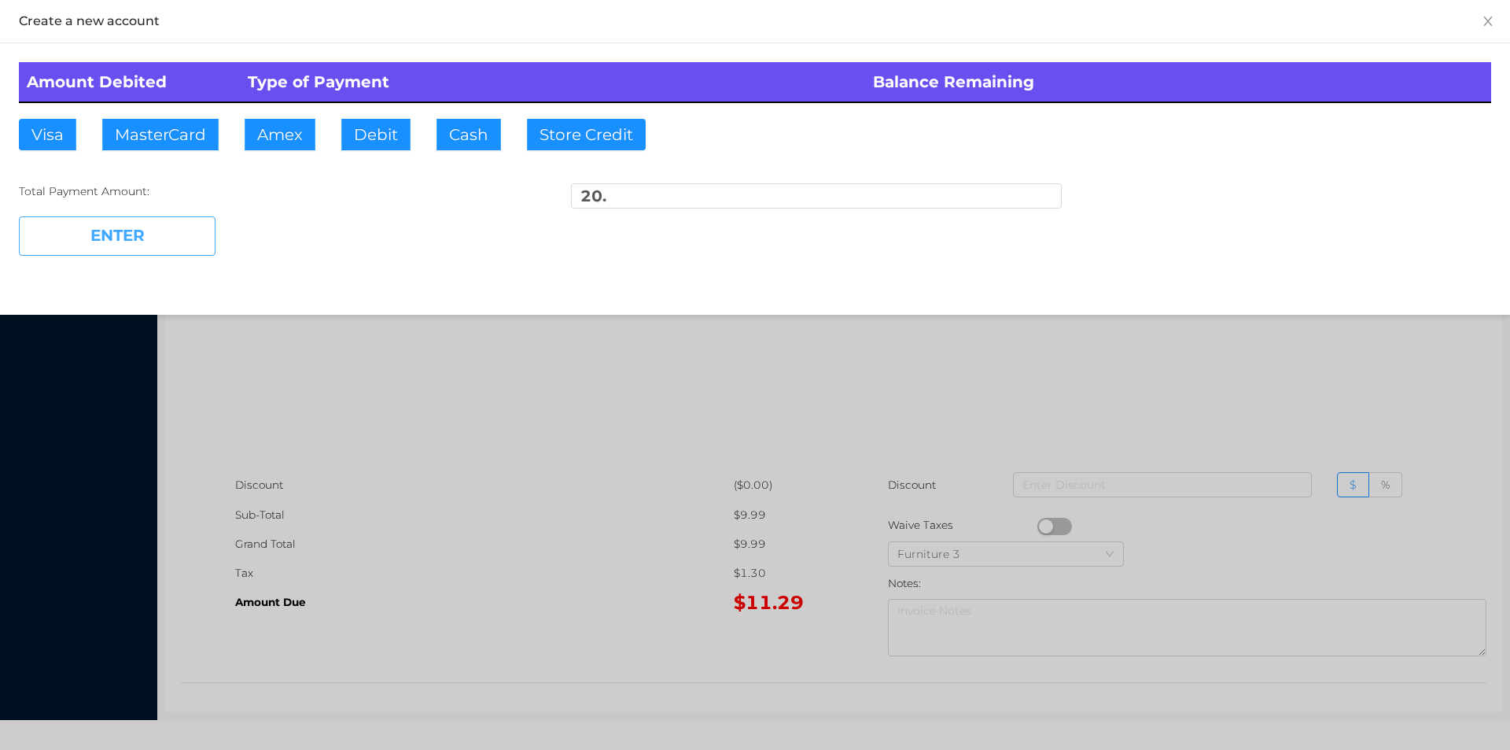
click at [142, 249] on button "ENTER" at bounding box center [117, 235] width 197 height 39
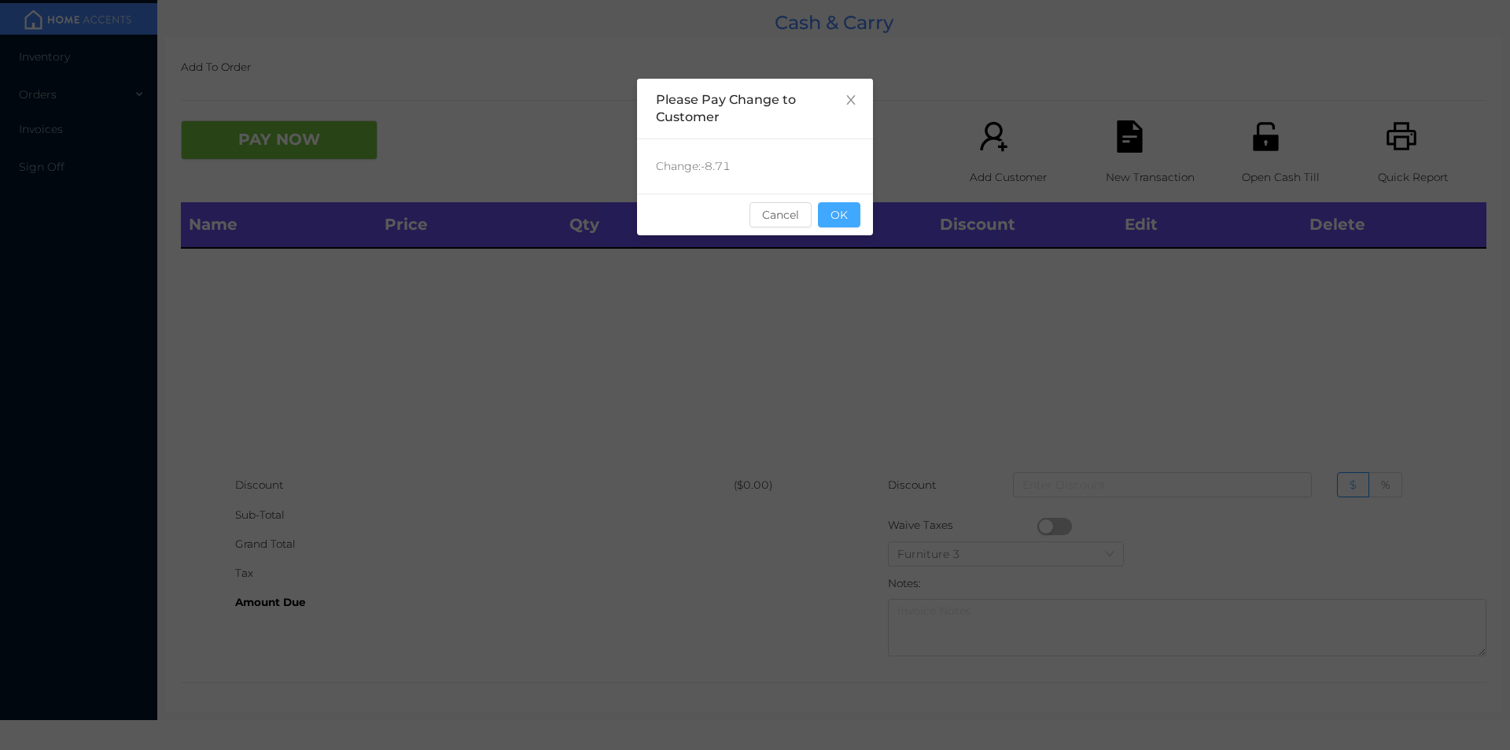
click at [835, 221] on button "OK" at bounding box center [839, 214] width 42 height 25
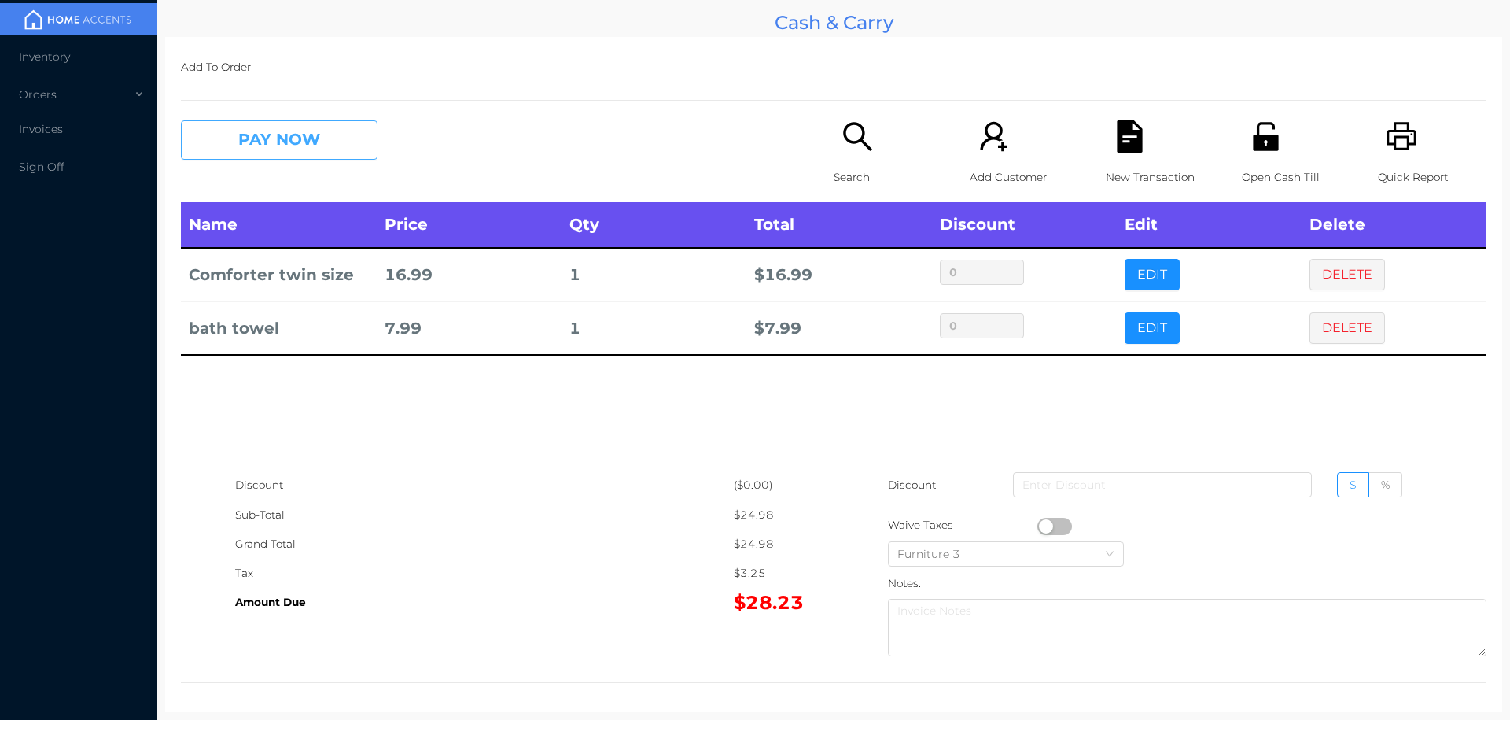
click at [247, 147] on button "PAY NOW" at bounding box center [279, 139] width 197 height 39
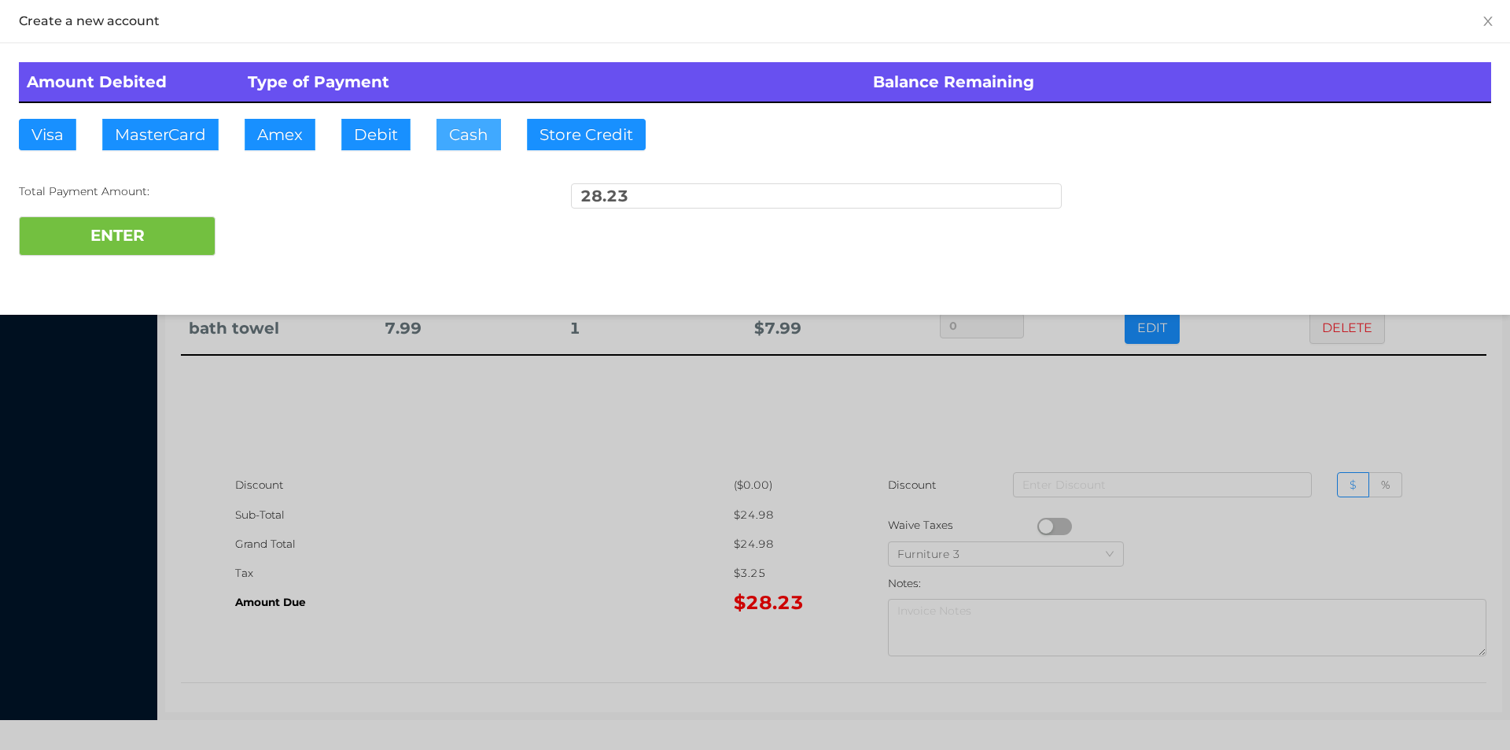
click at [452, 126] on button "Cash" at bounding box center [469, 134] width 65 height 31
type input "30."
click at [147, 249] on button "ENTER" at bounding box center [117, 235] width 197 height 39
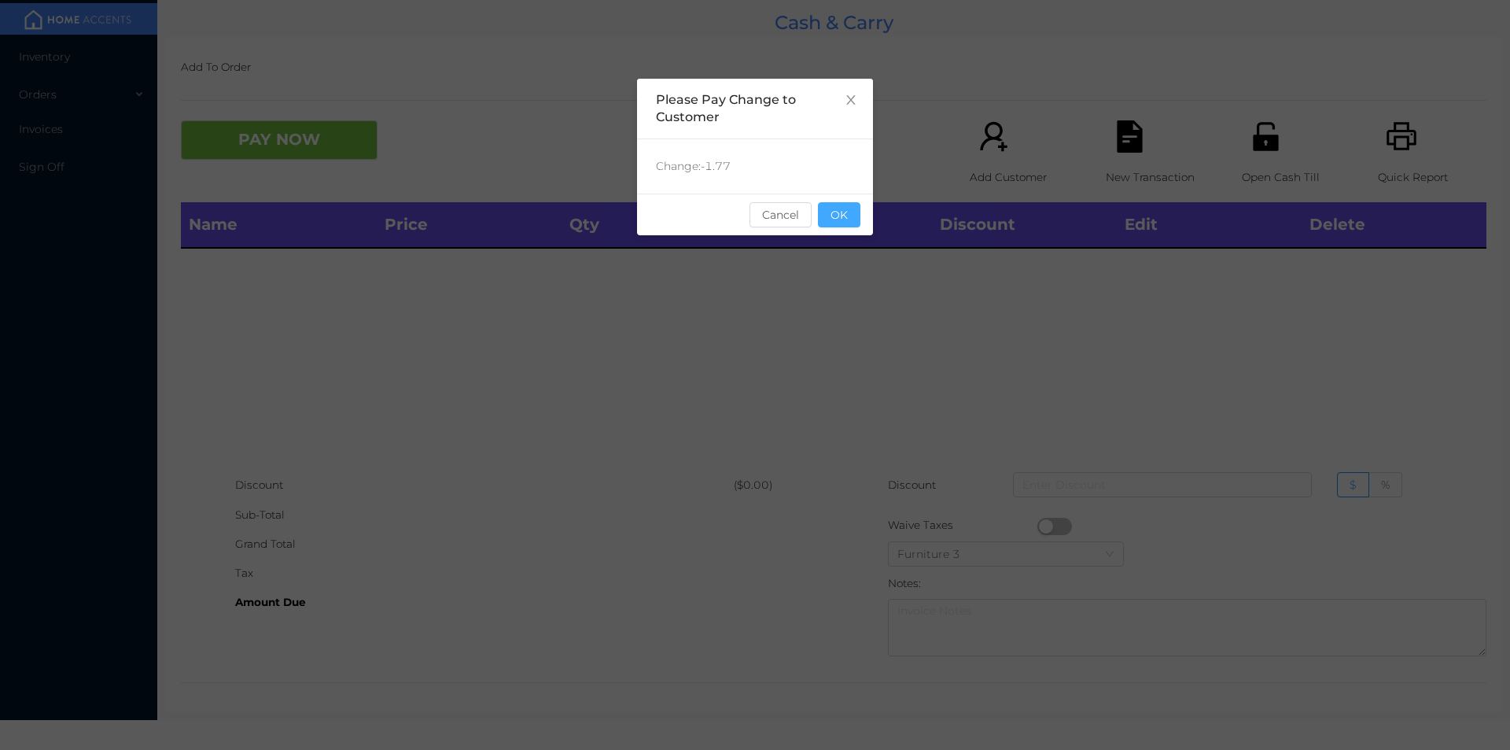
click at [843, 218] on button "OK" at bounding box center [839, 214] width 42 height 25
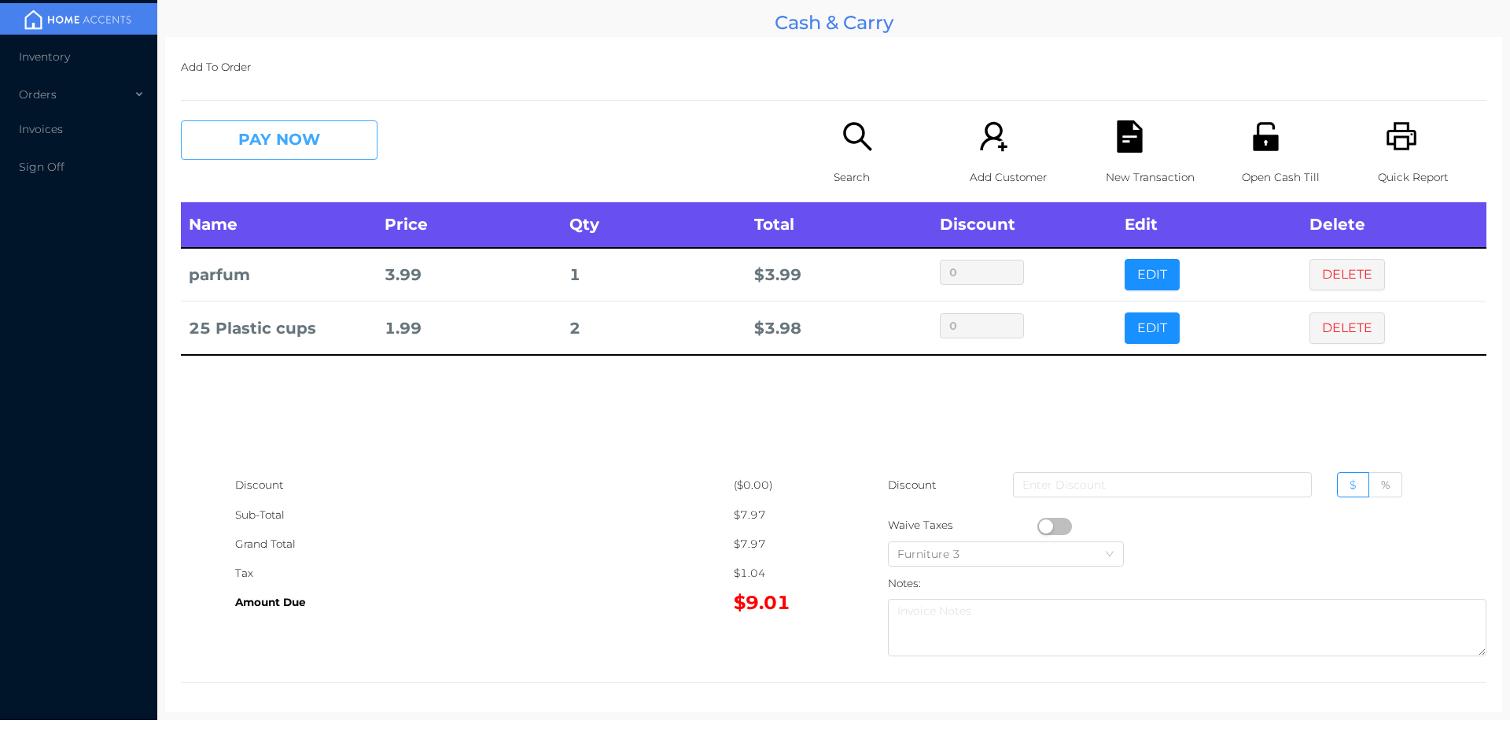
click at [343, 131] on button "PAY NOW" at bounding box center [279, 139] width 197 height 39
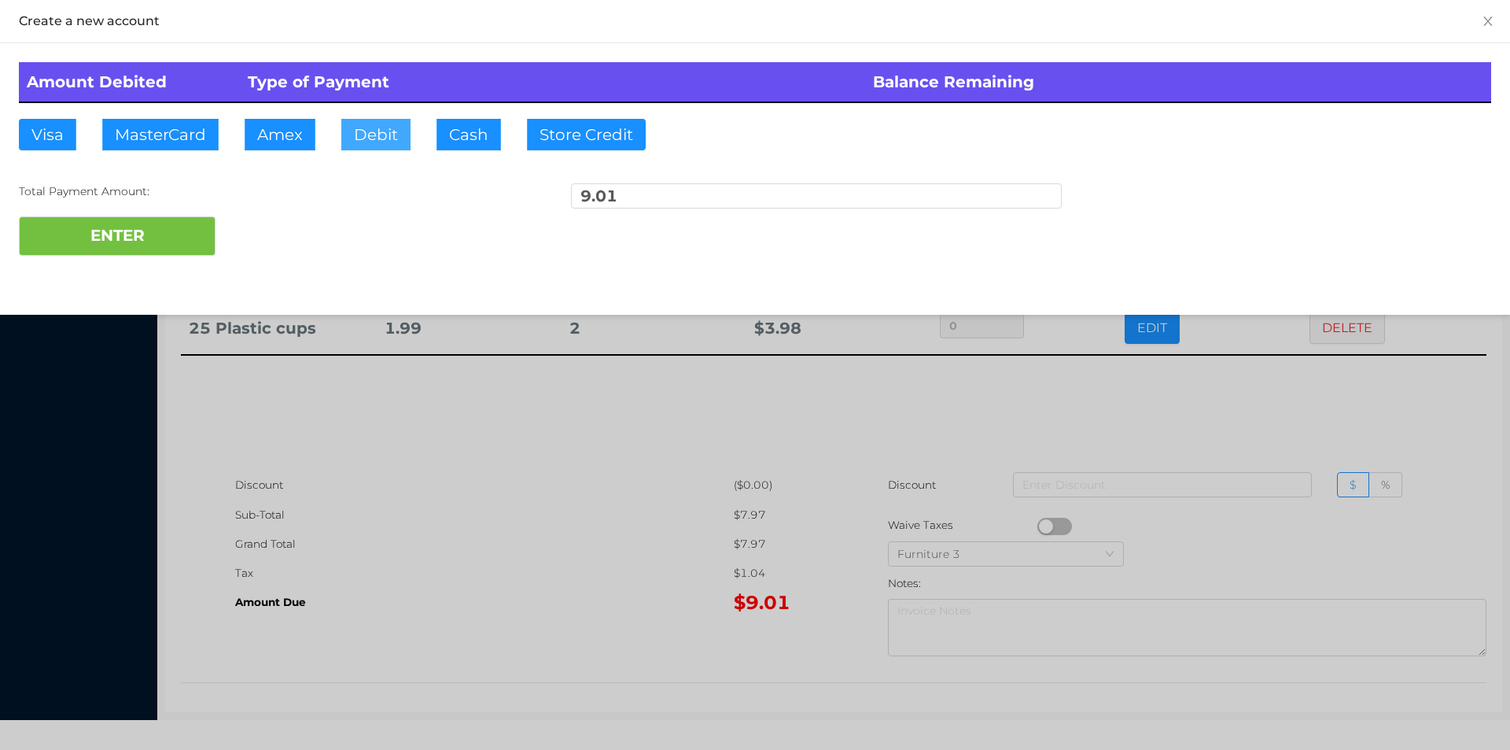
click at [384, 133] on button "Debit" at bounding box center [375, 134] width 69 height 31
click at [160, 223] on button "ENTER" at bounding box center [117, 235] width 197 height 39
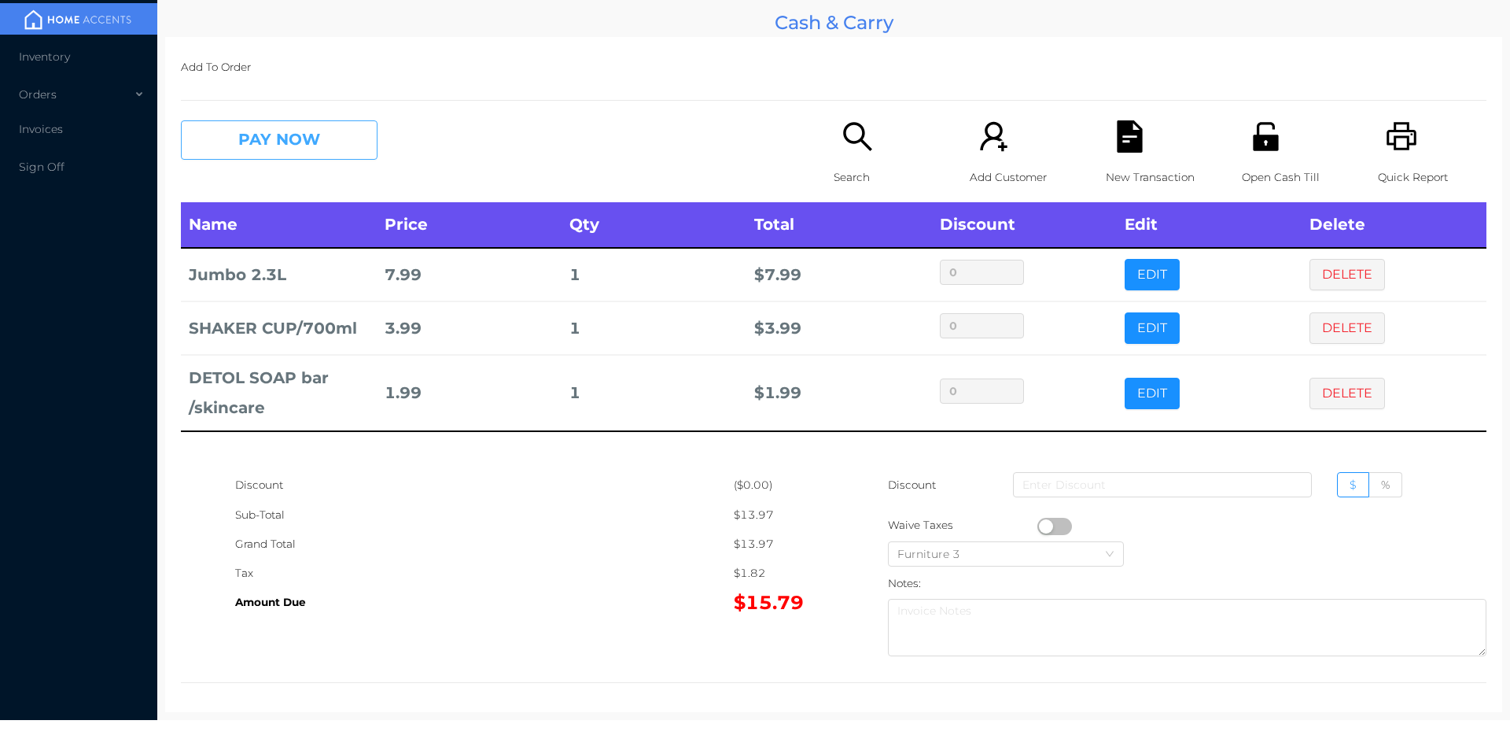
click at [279, 154] on button "PAY NOW" at bounding box center [279, 139] width 197 height 39
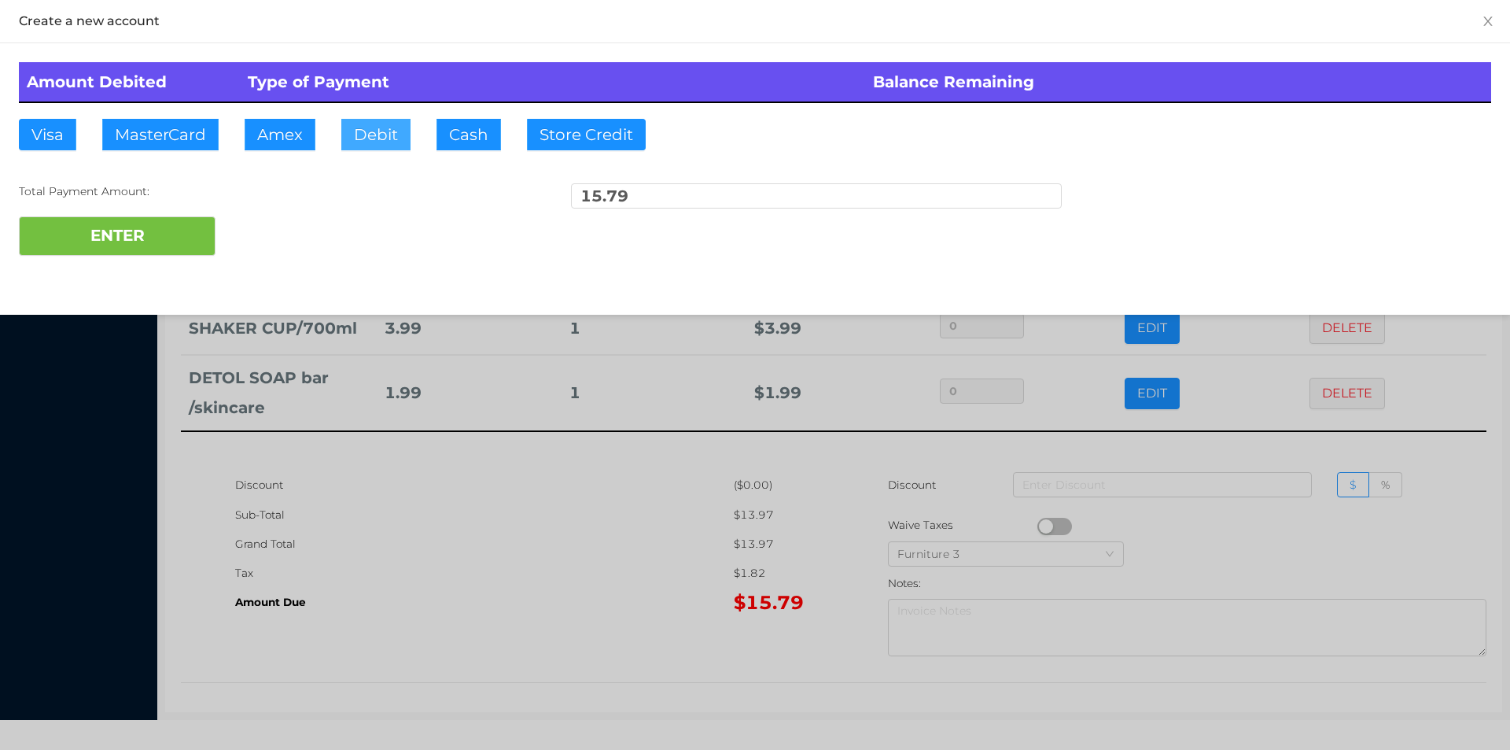
click at [381, 135] on button "Debit" at bounding box center [375, 134] width 69 height 31
click at [164, 242] on button "ENTER" at bounding box center [117, 235] width 197 height 39
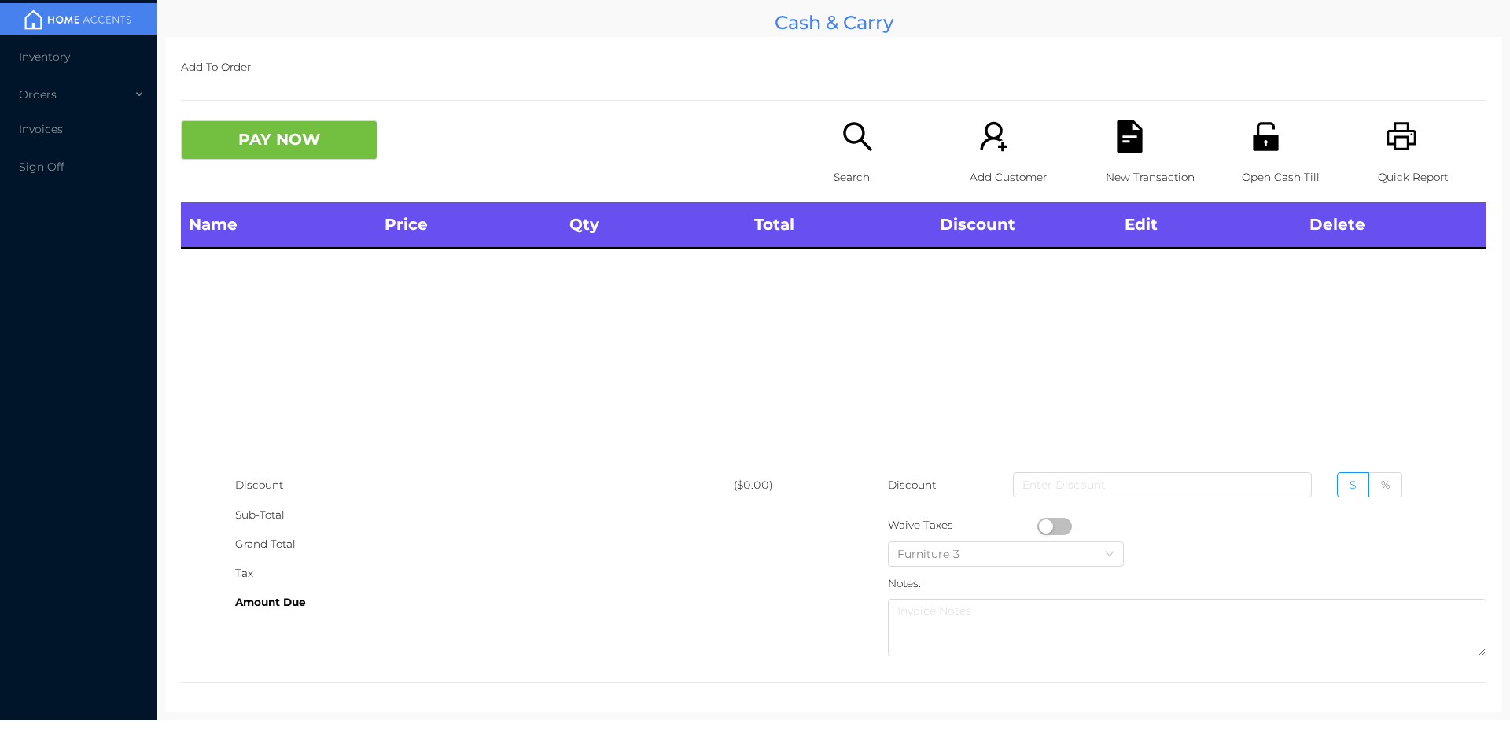
click at [849, 129] on icon "icon: search" at bounding box center [858, 136] width 32 height 32
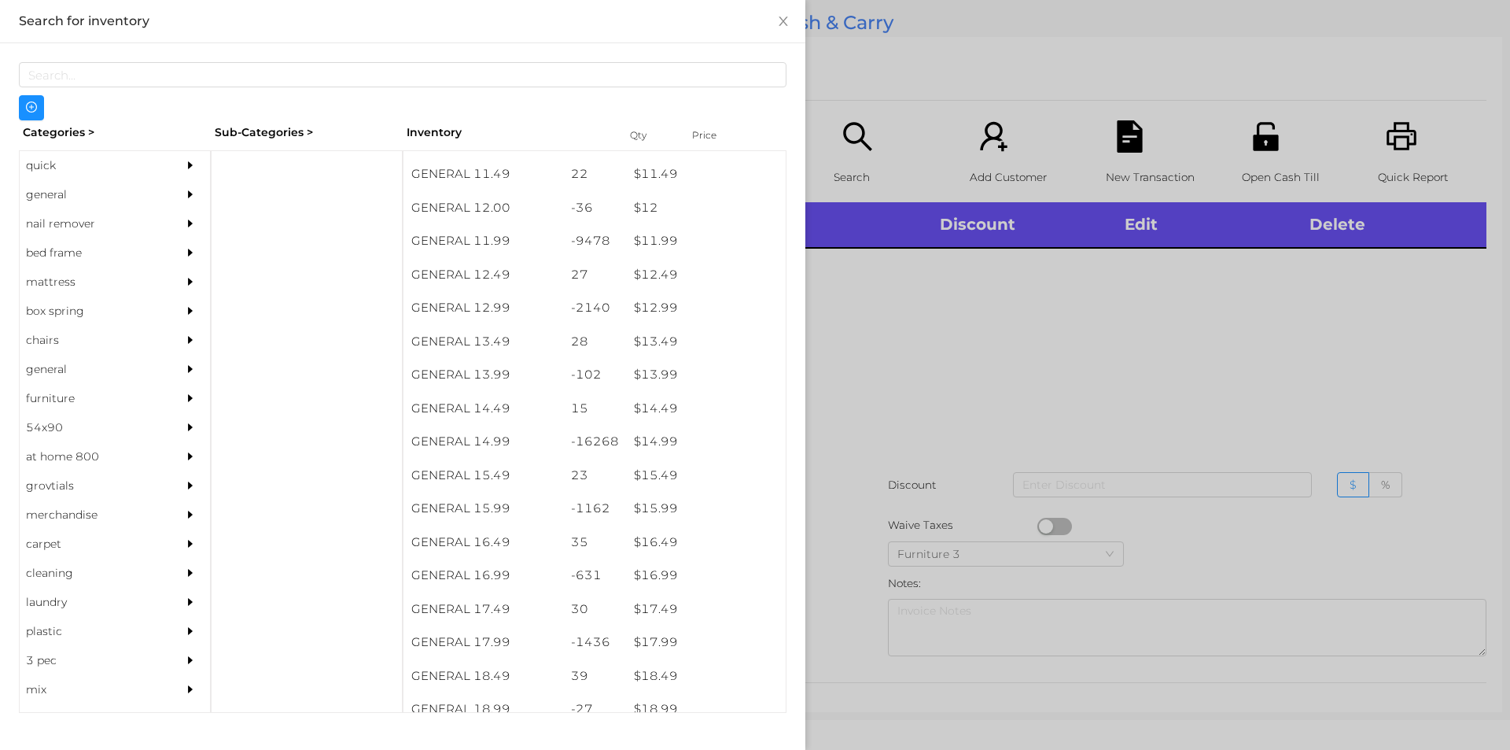
scroll to position [1076, 0]
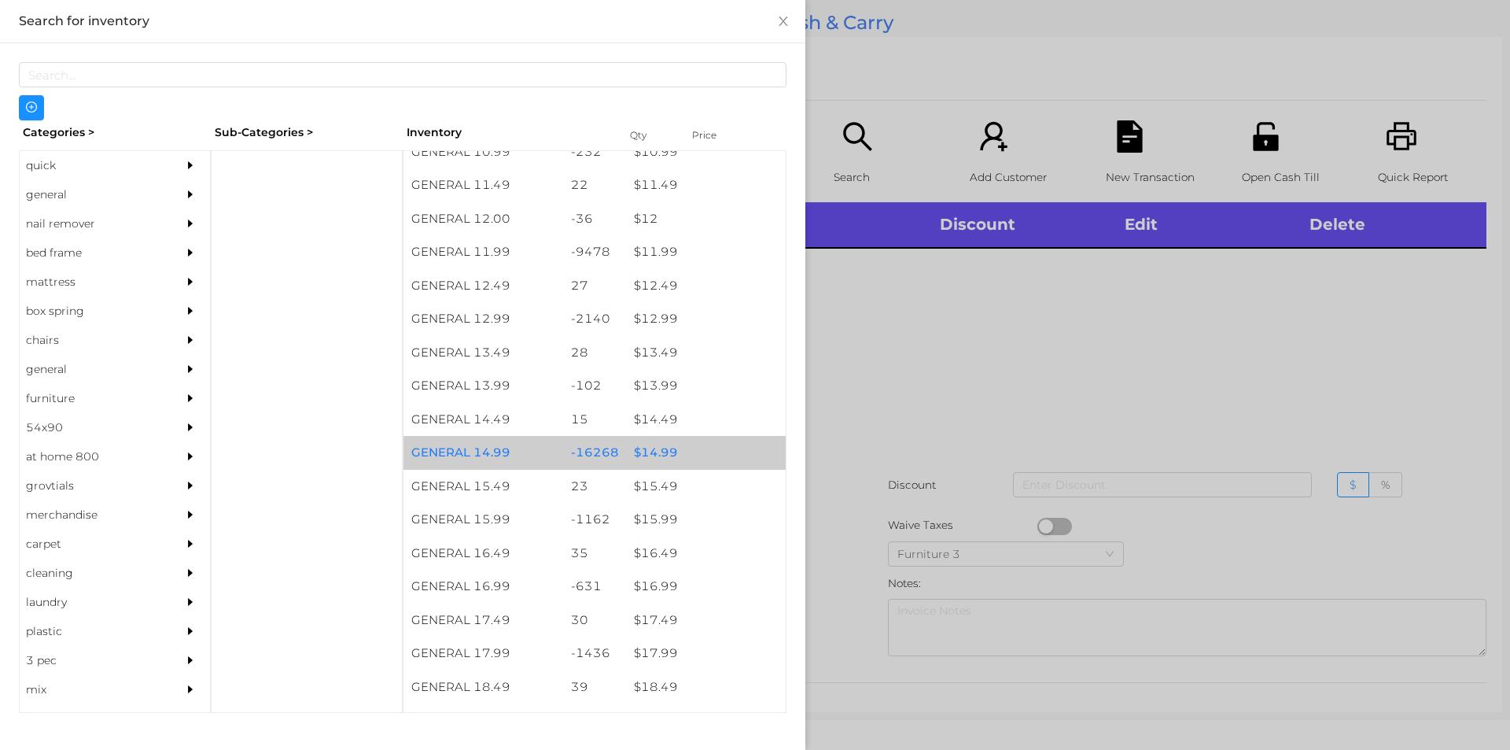
click at [657, 447] on div "$ 14.99" at bounding box center [706, 453] width 160 height 34
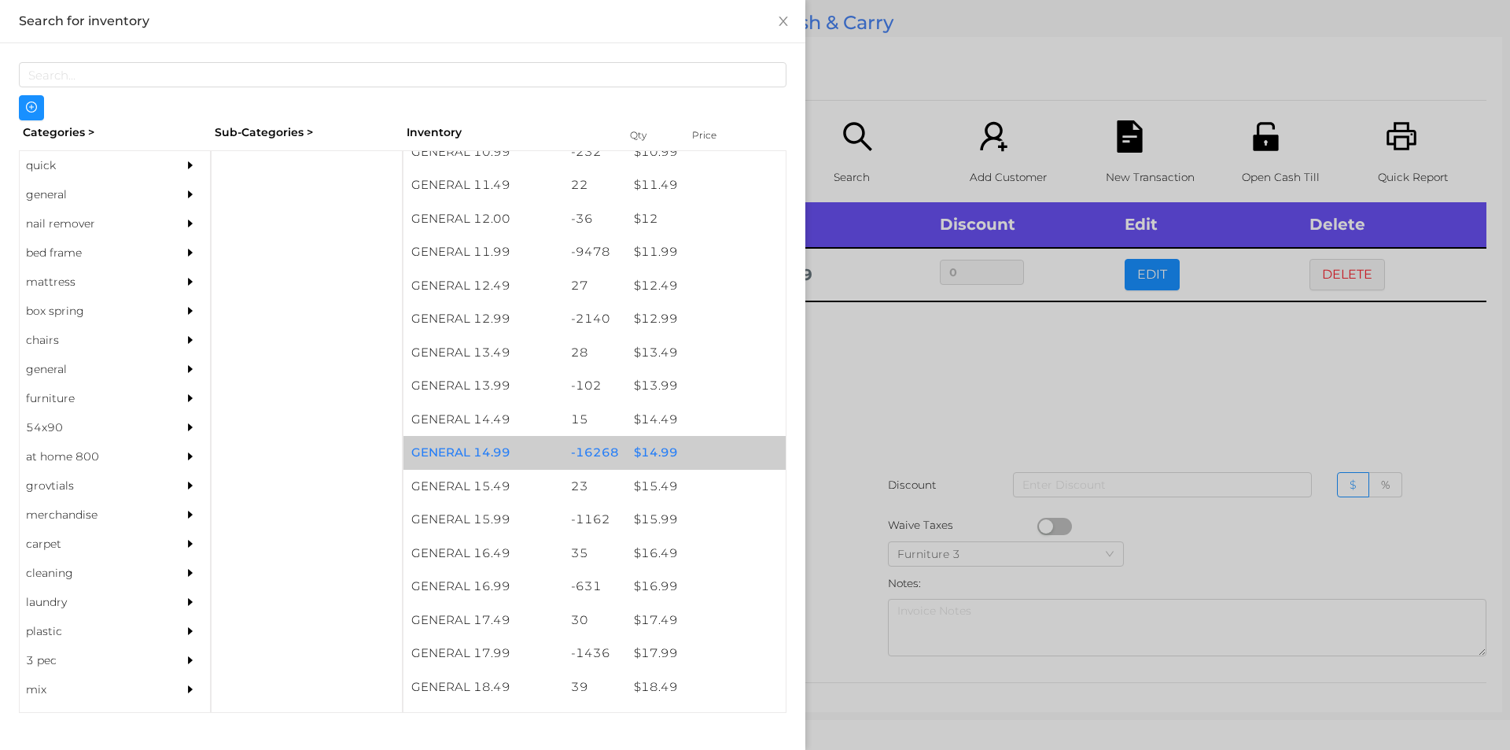
click at [668, 443] on div "$ 14.99" at bounding box center [706, 453] width 160 height 34
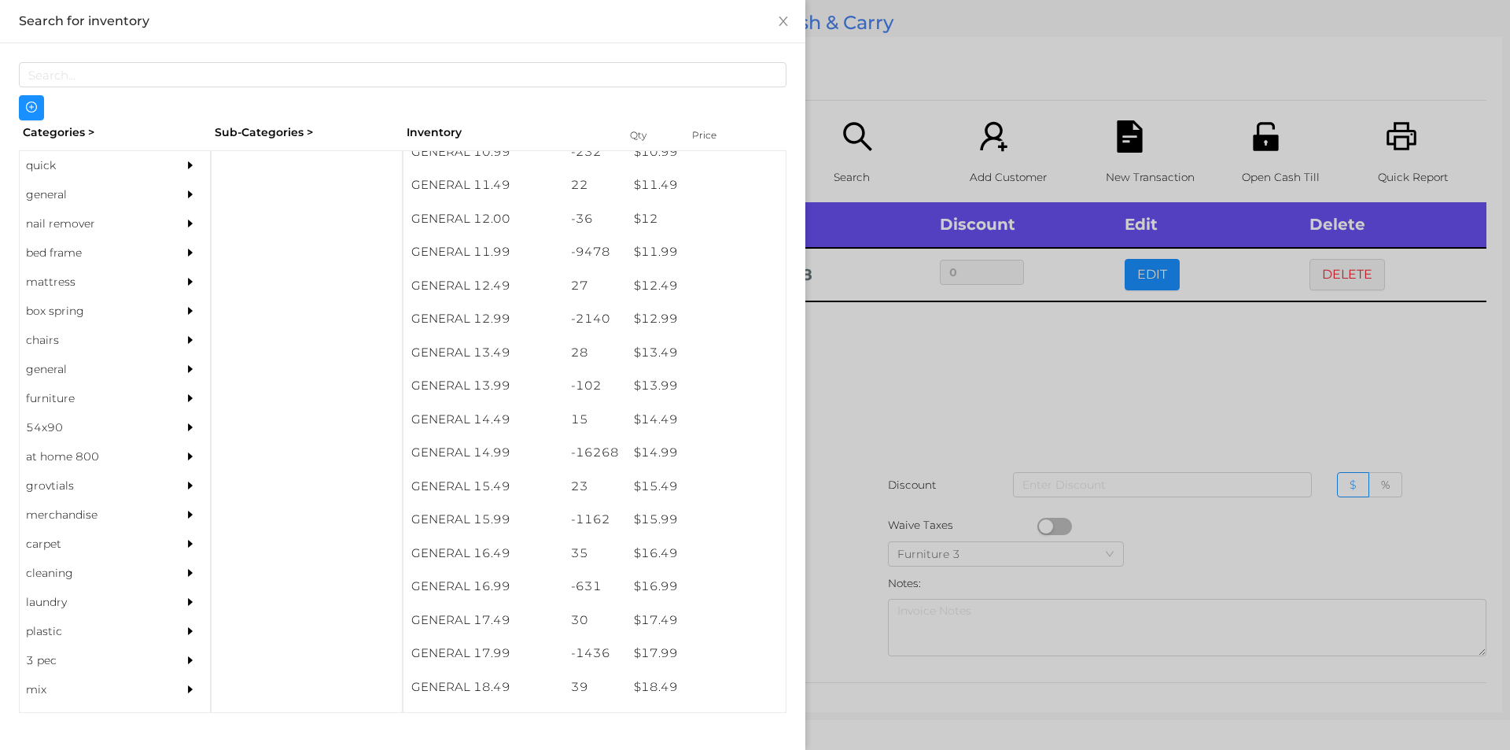
click at [869, 372] on div at bounding box center [755, 375] width 1510 height 750
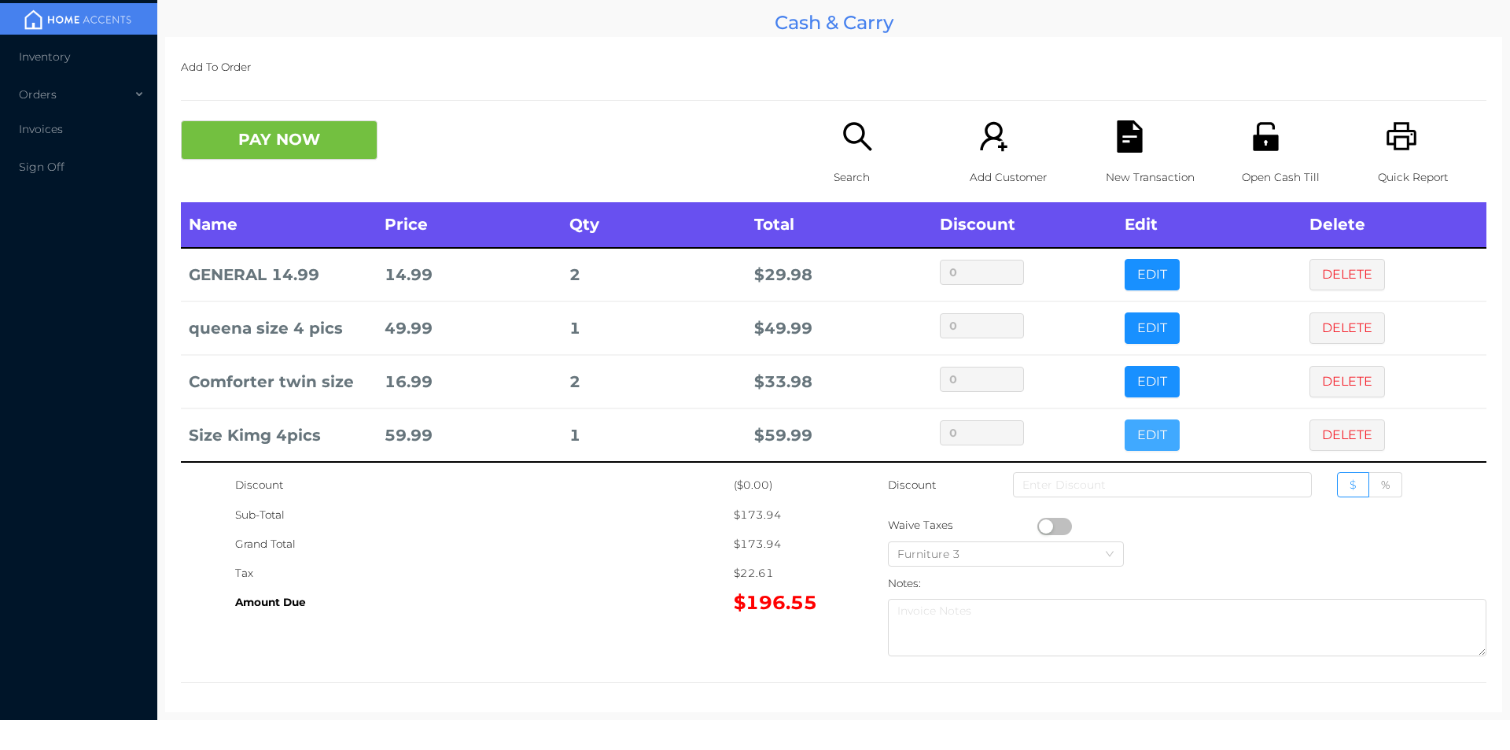
click at [1127, 433] on button "EDIT" at bounding box center [1152, 434] width 55 height 31
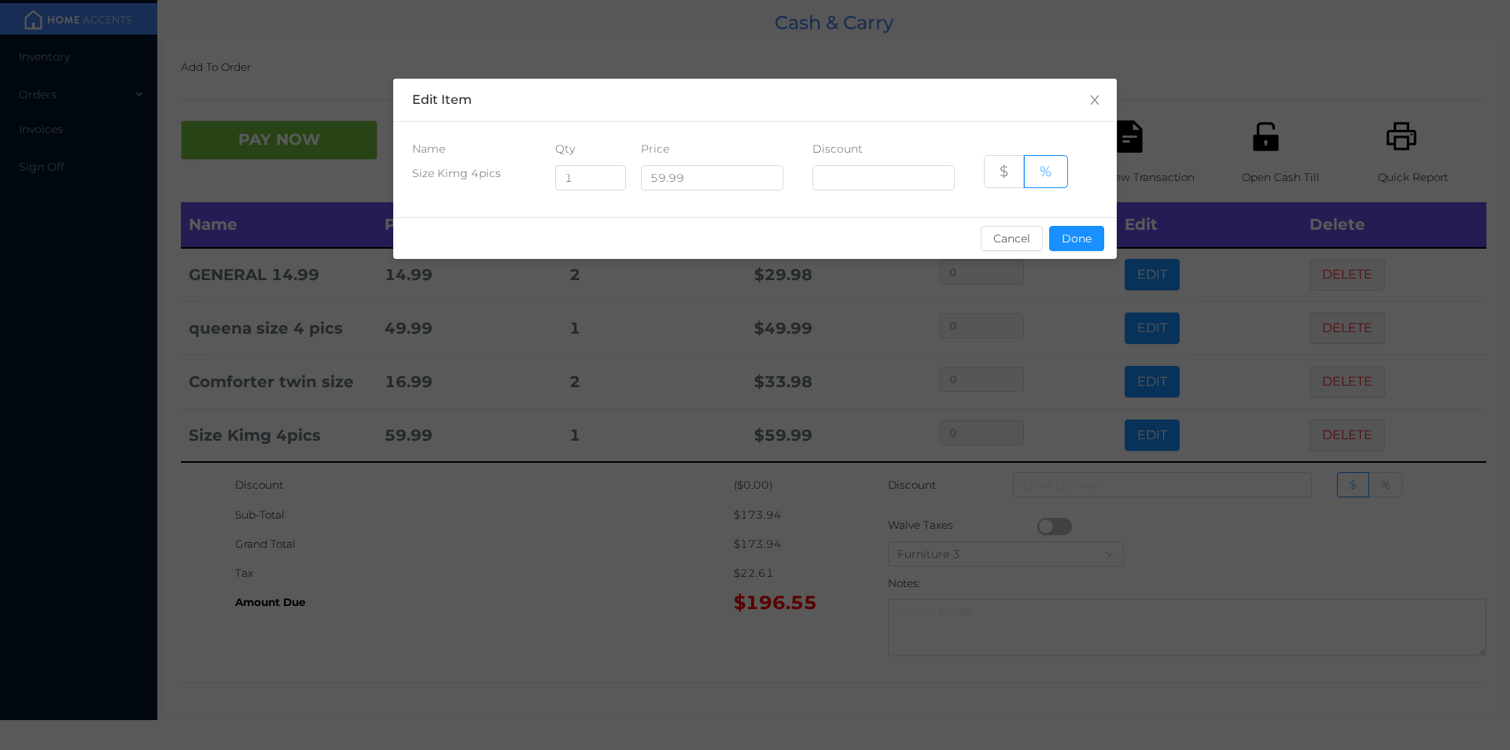
click at [537, 186] on div "Size Kimg 4pics 1 59.99 $ %" at bounding box center [755, 181] width 686 height 33
click at [597, 184] on input "1" at bounding box center [590, 178] width 69 height 24
type input "1"
type input "2"
click at [1073, 235] on button "Done" at bounding box center [1076, 238] width 55 height 25
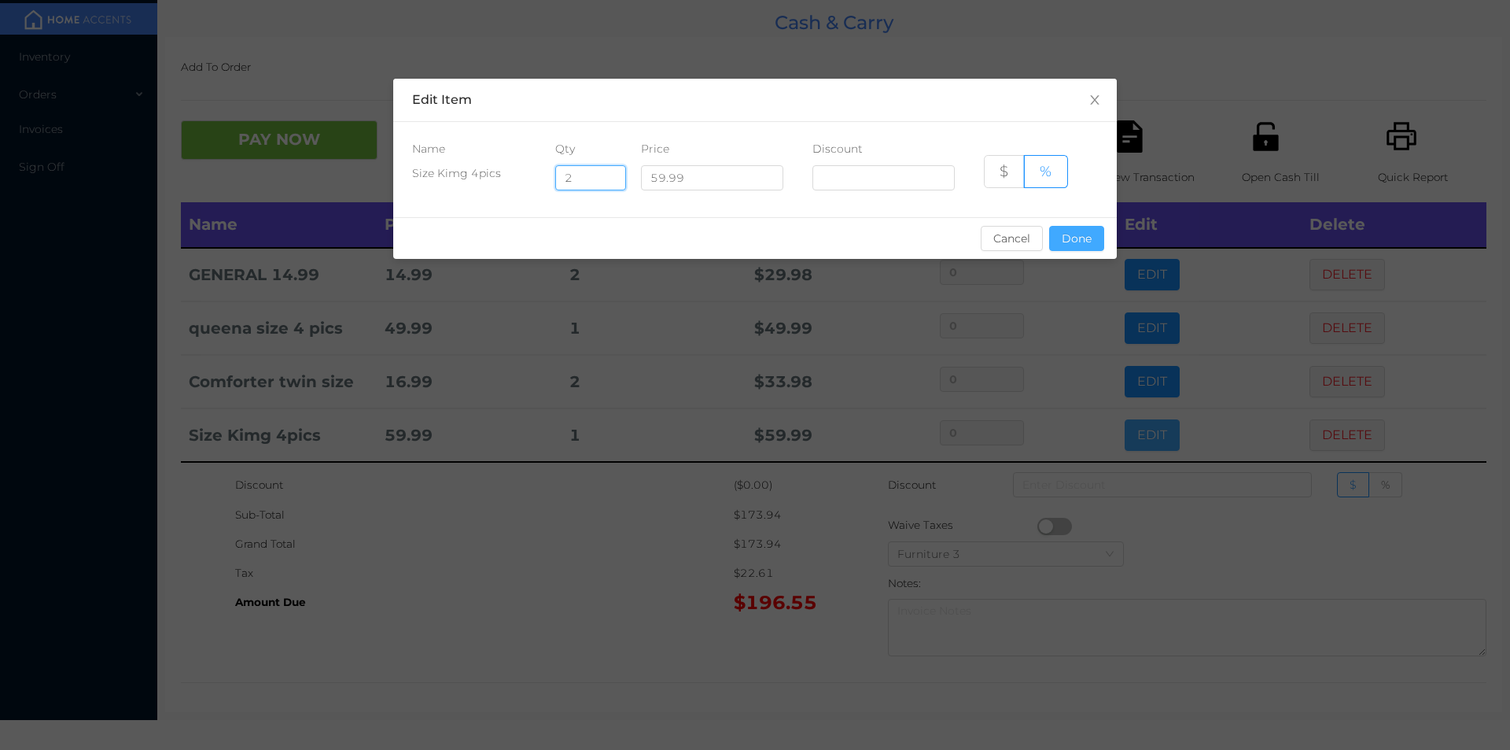
type input "0%"
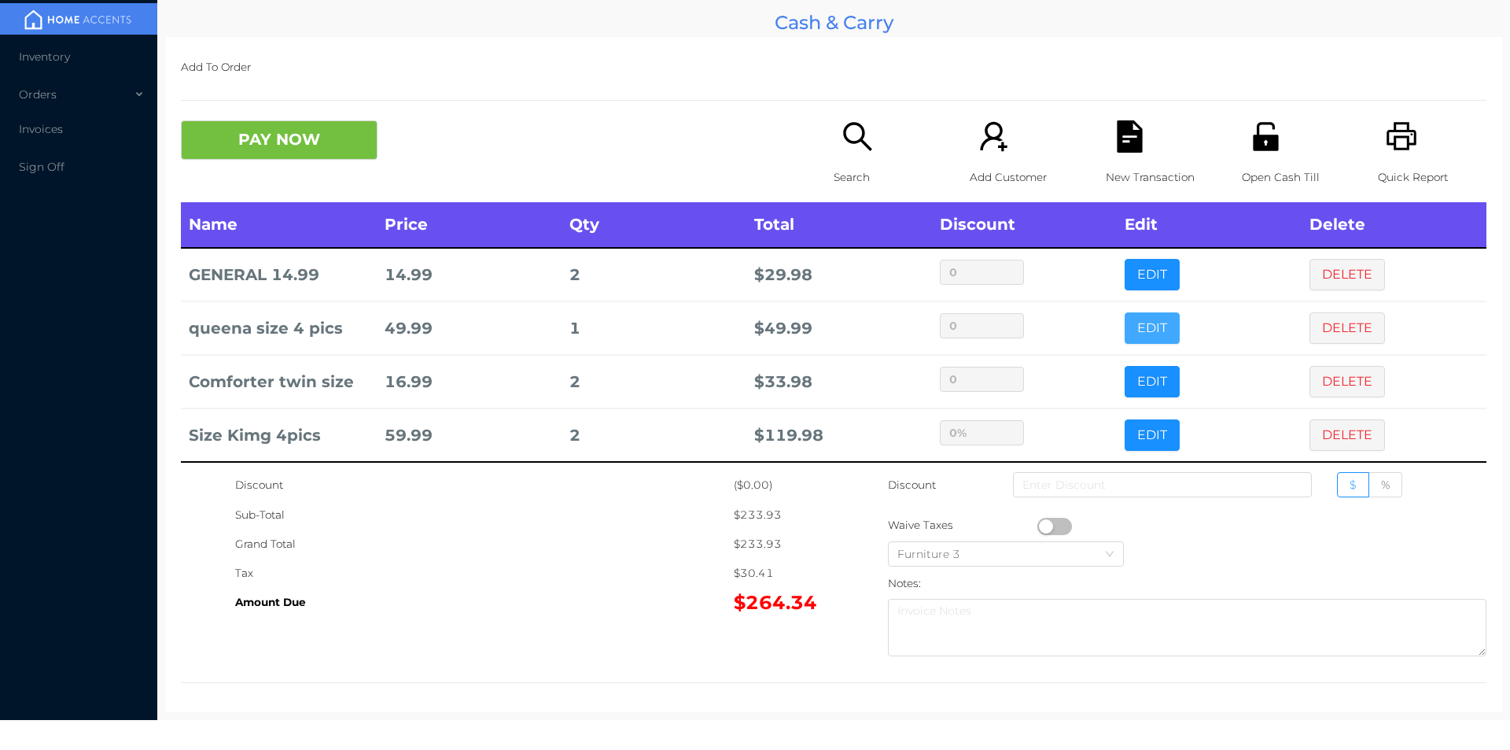
click at [1127, 331] on button "EDIT" at bounding box center [1152, 327] width 55 height 31
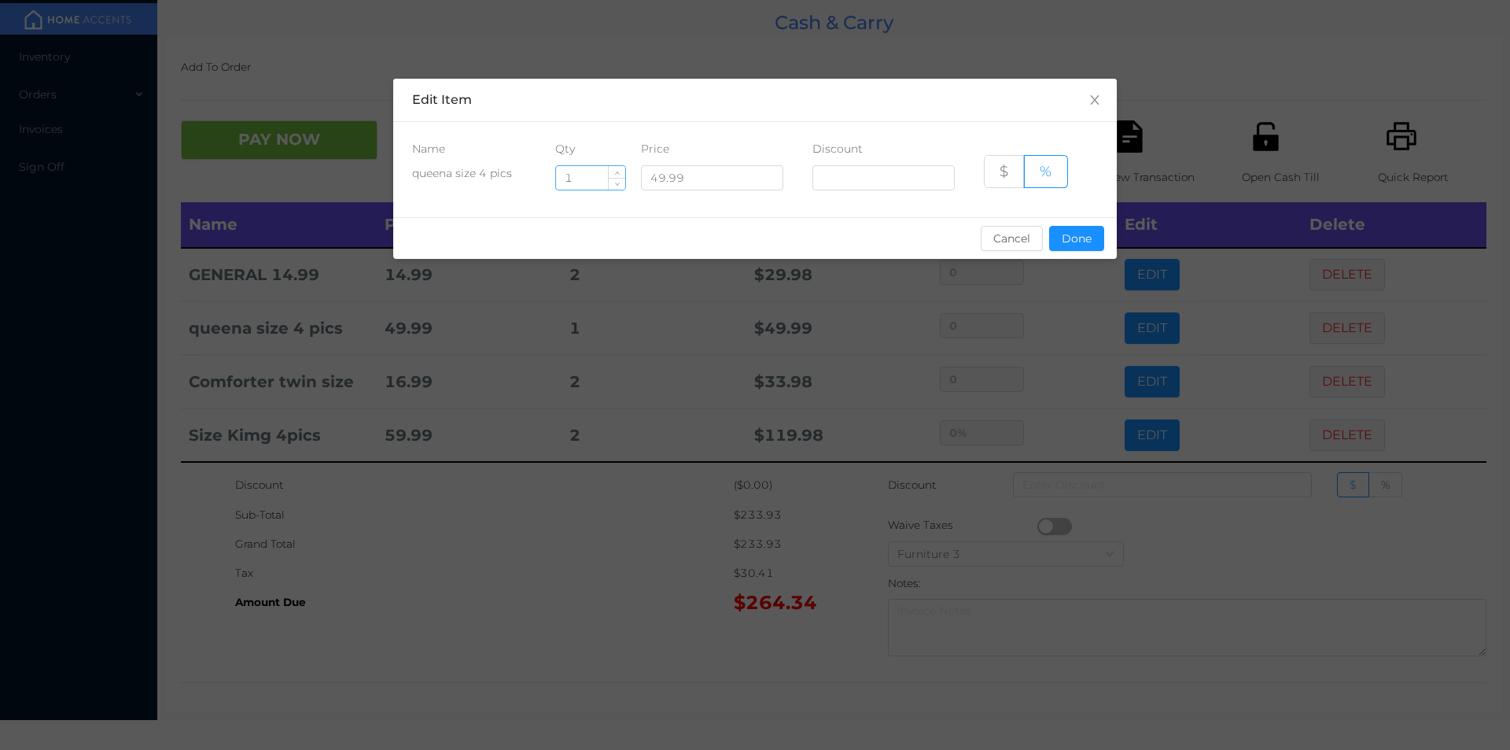
click at [580, 176] on input "1" at bounding box center [590, 178] width 69 height 24
type input "2"
click at [1065, 228] on button "Done" at bounding box center [1076, 238] width 55 height 25
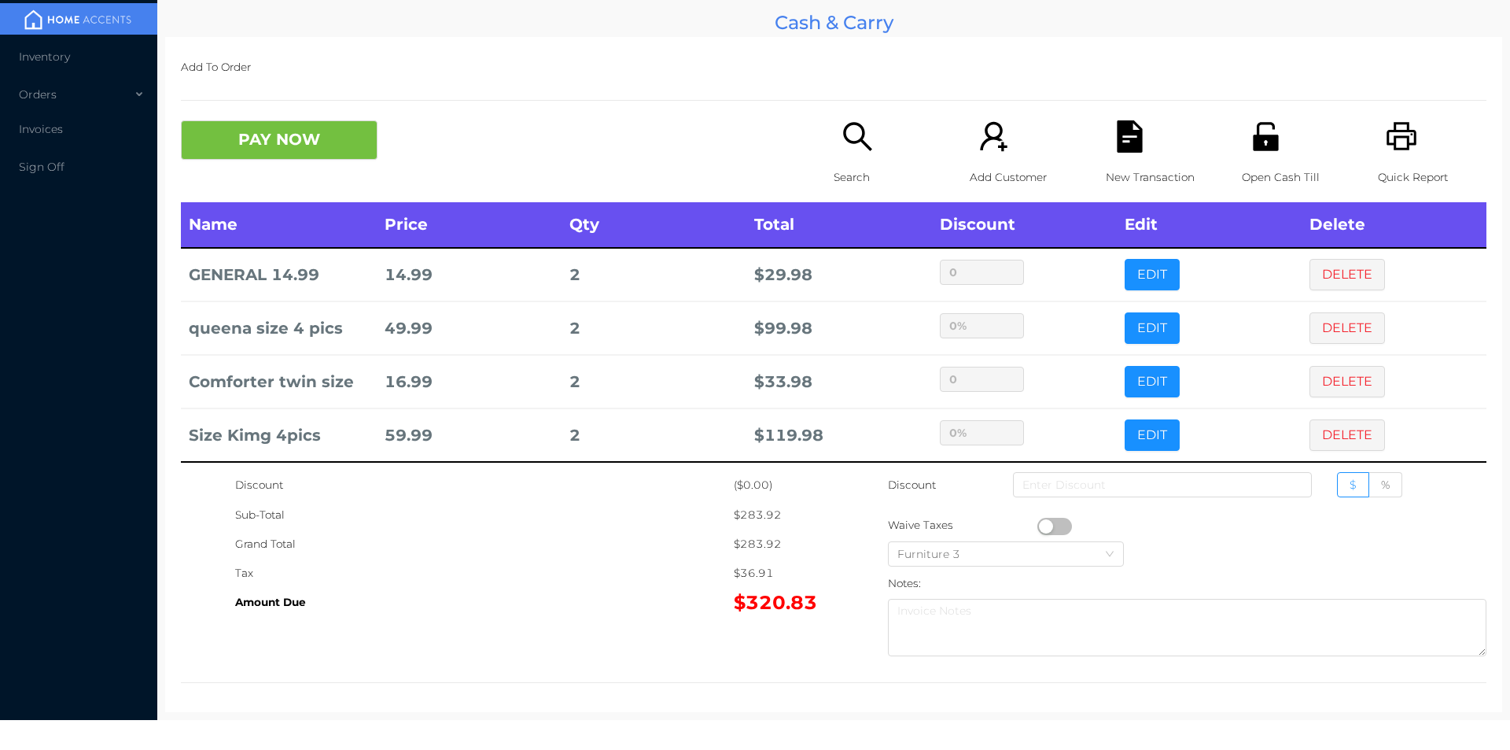
click at [647, 500] on div "Sub-Total" at bounding box center [484, 514] width 499 height 29
click at [834, 165] on p "Search" at bounding box center [888, 177] width 109 height 29
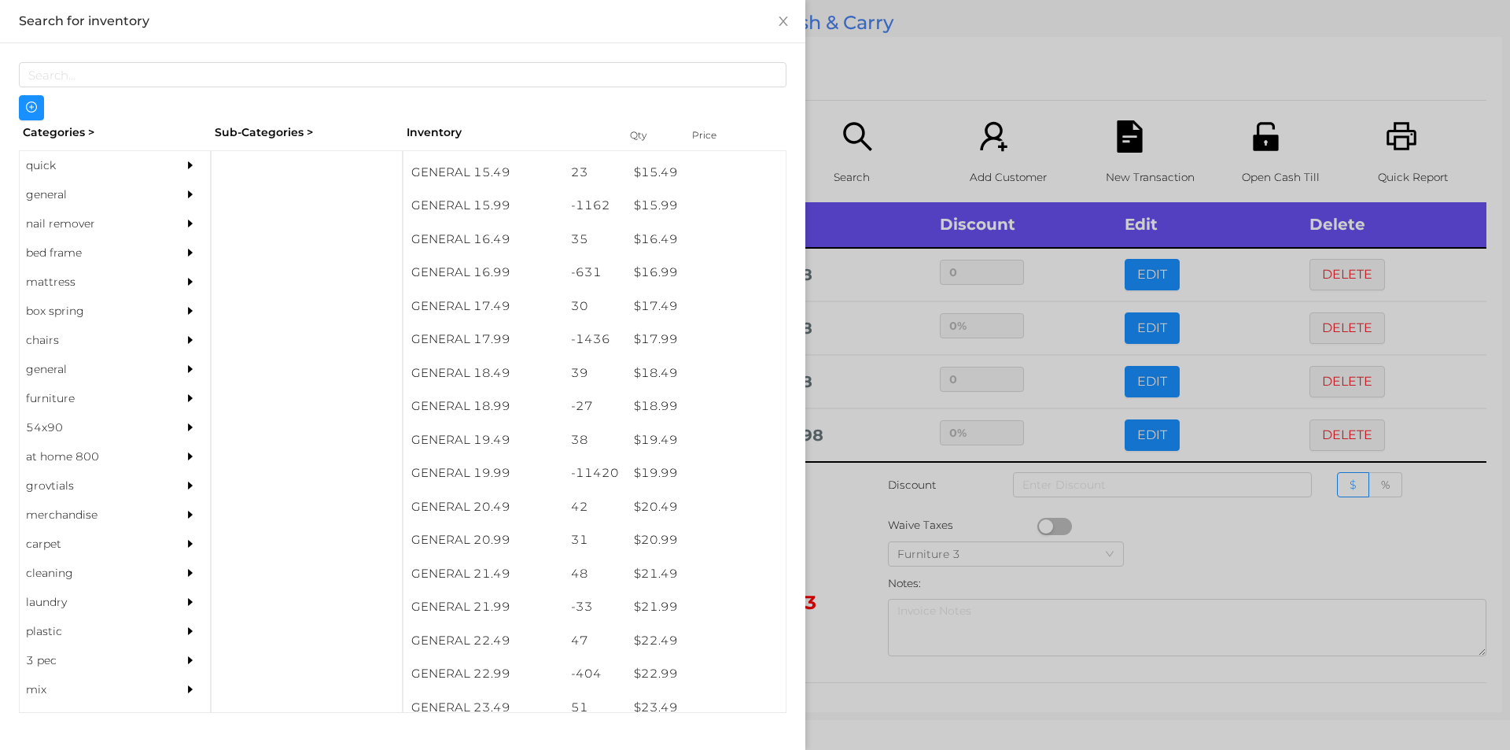
scroll to position [1389, 0]
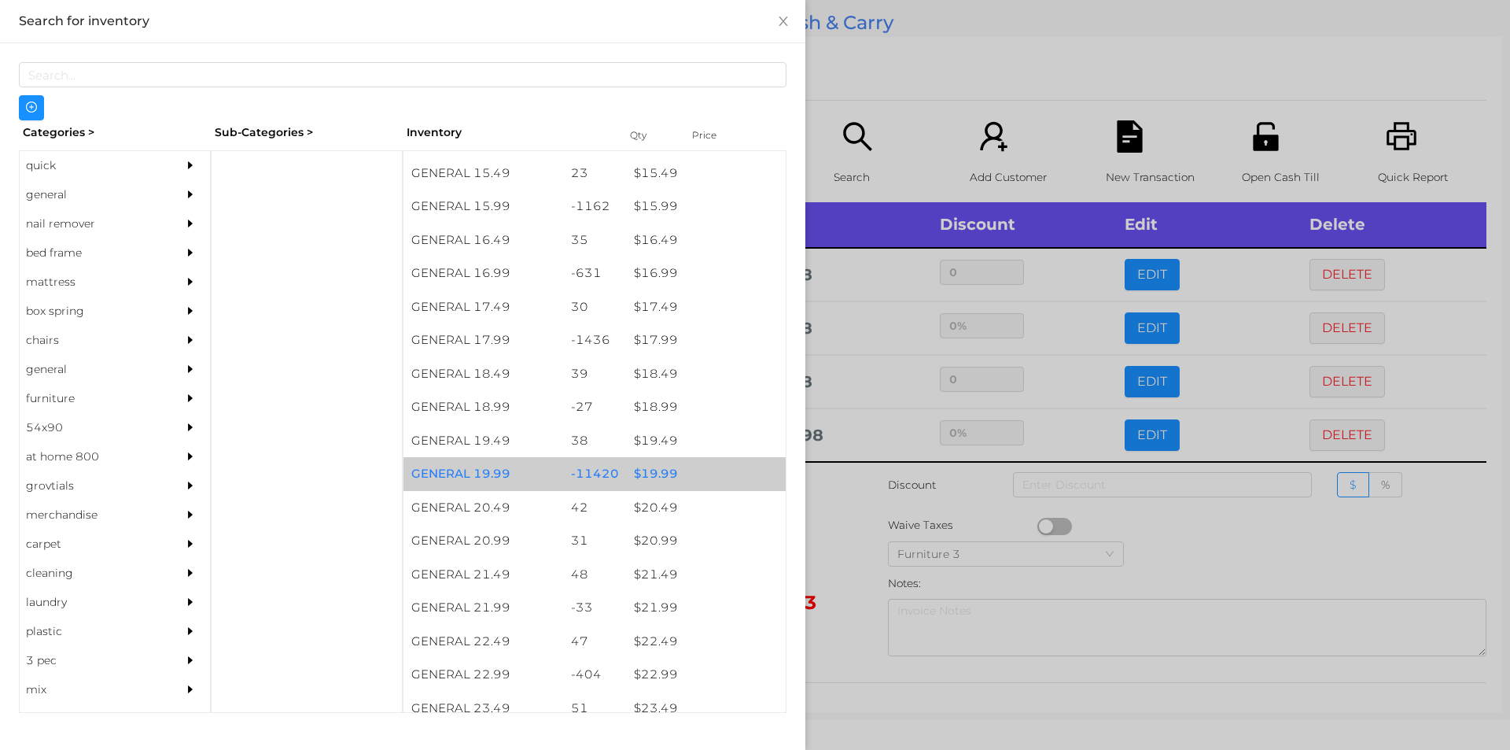
click at [647, 479] on div "$ 19.99" at bounding box center [706, 474] width 160 height 34
click at [659, 466] on div "$ 19.99" at bounding box center [706, 474] width 160 height 34
click at [684, 474] on div "$ 19.99" at bounding box center [706, 474] width 160 height 34
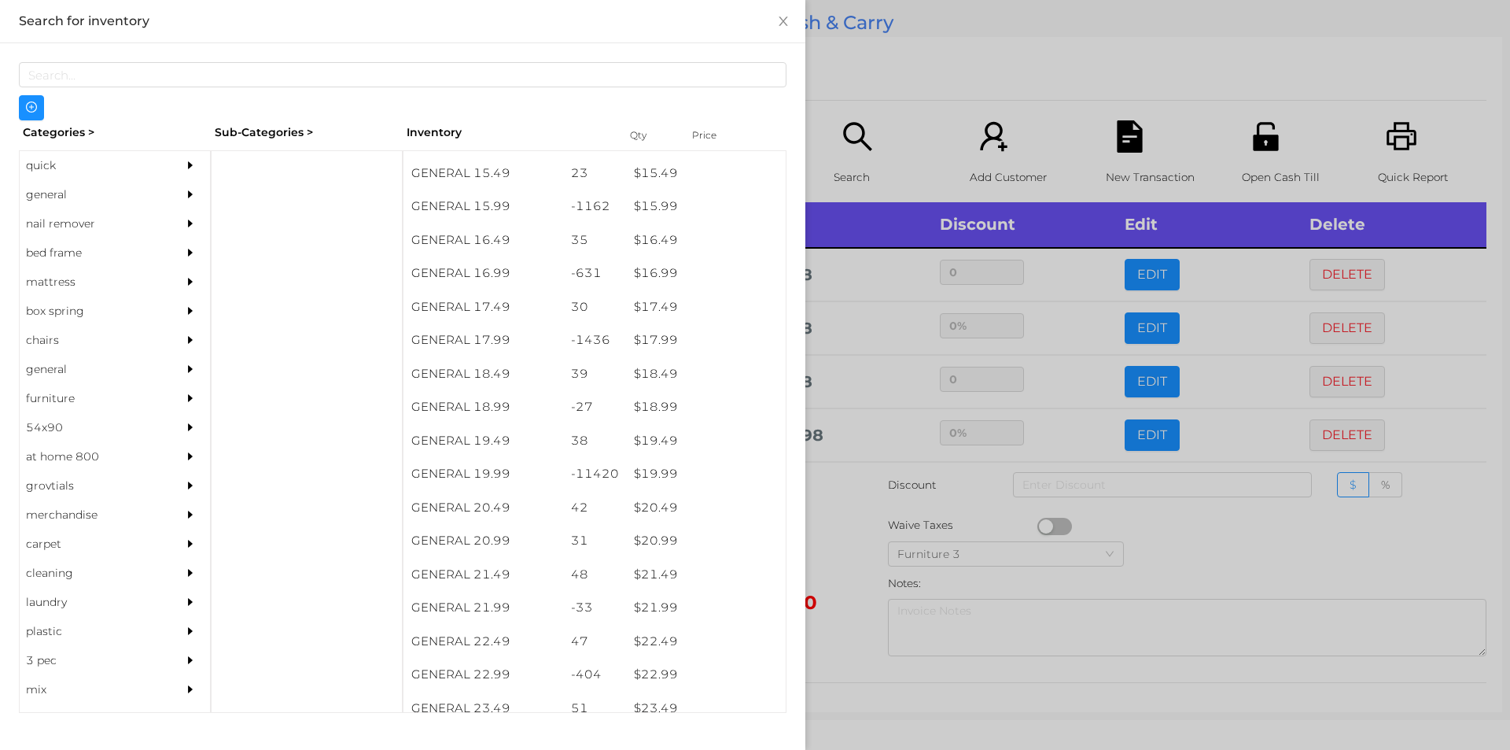
click at [846, 514] on div at bounding box center [755, 375] width 1510 height 750
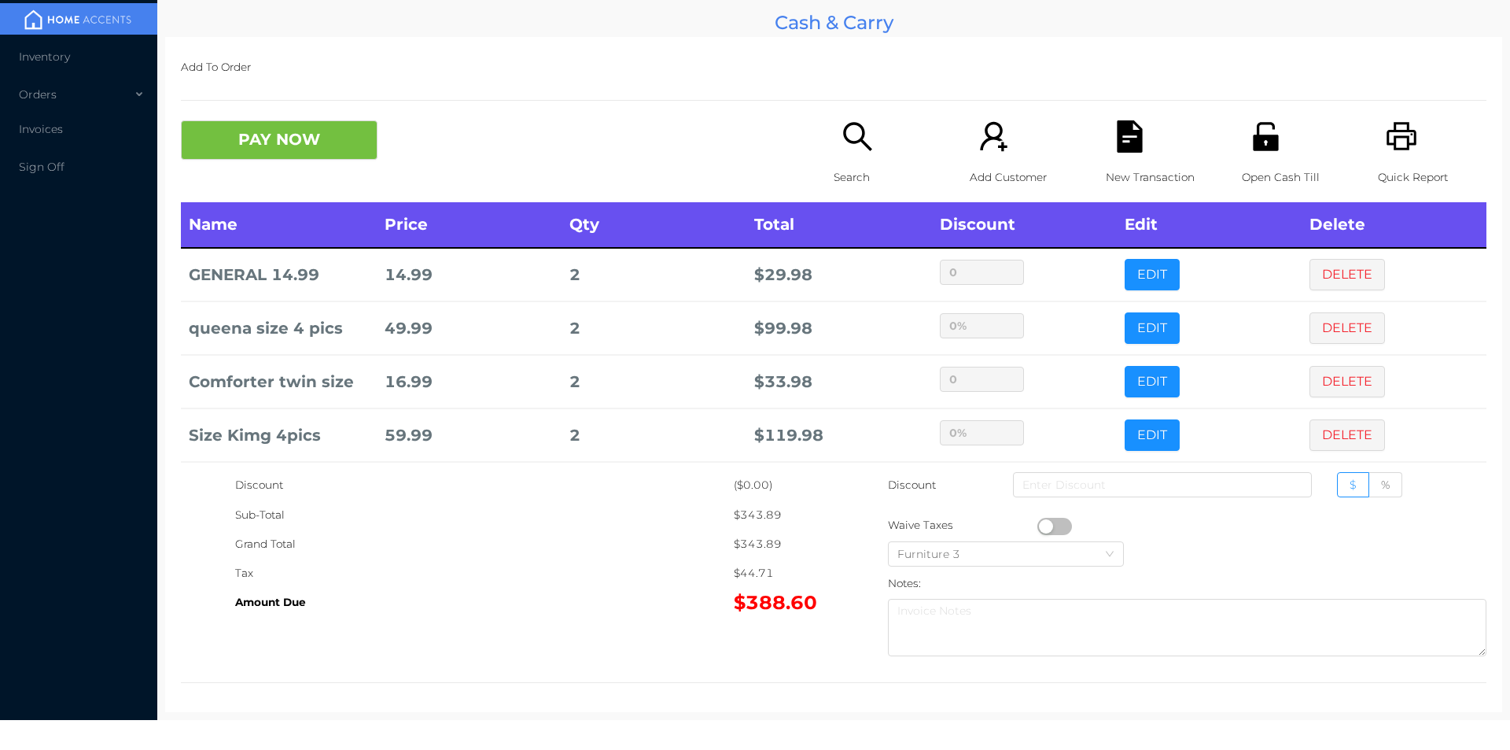
scroll to position [61, 0]
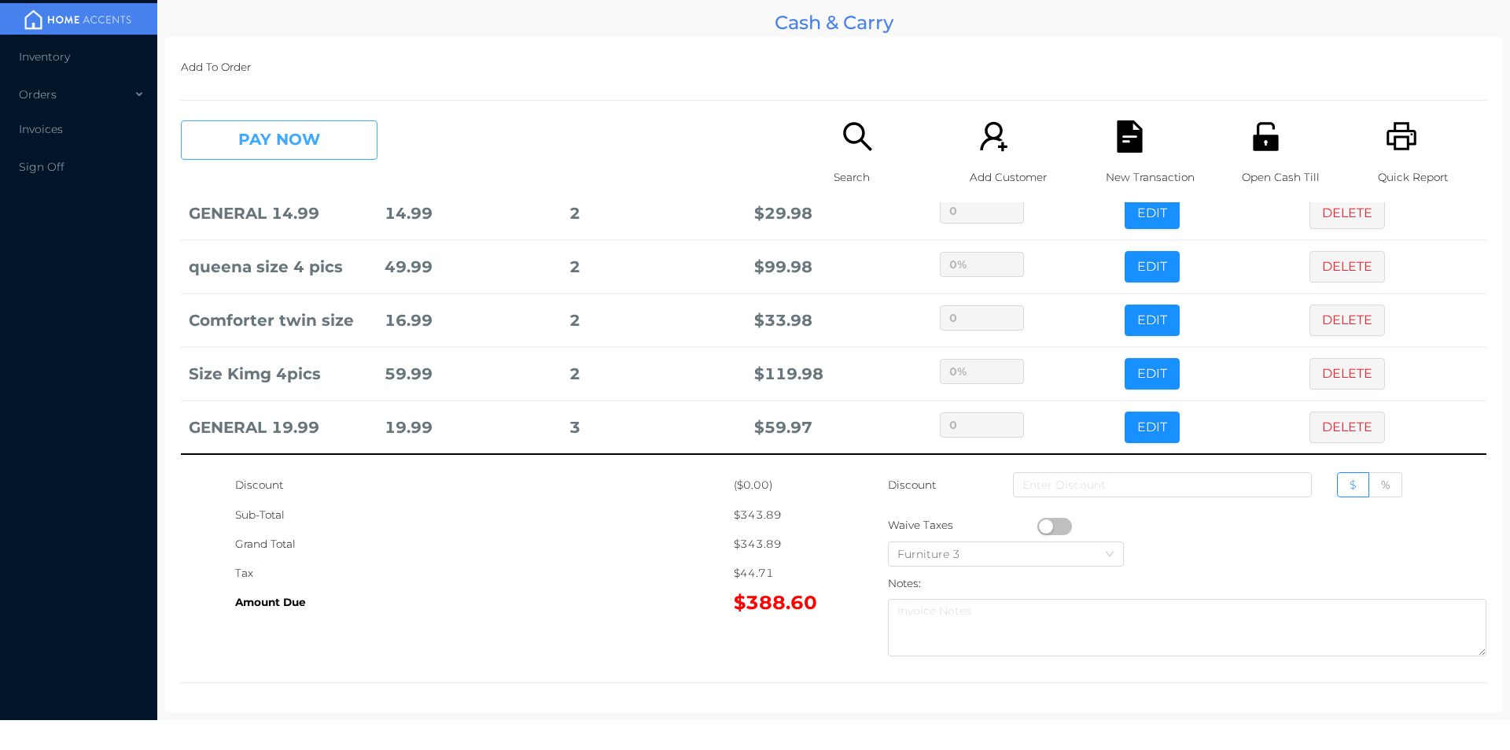
click at [301, 150] on button "PAY NOW" at bounding box center [279, 139] width 197 height 39
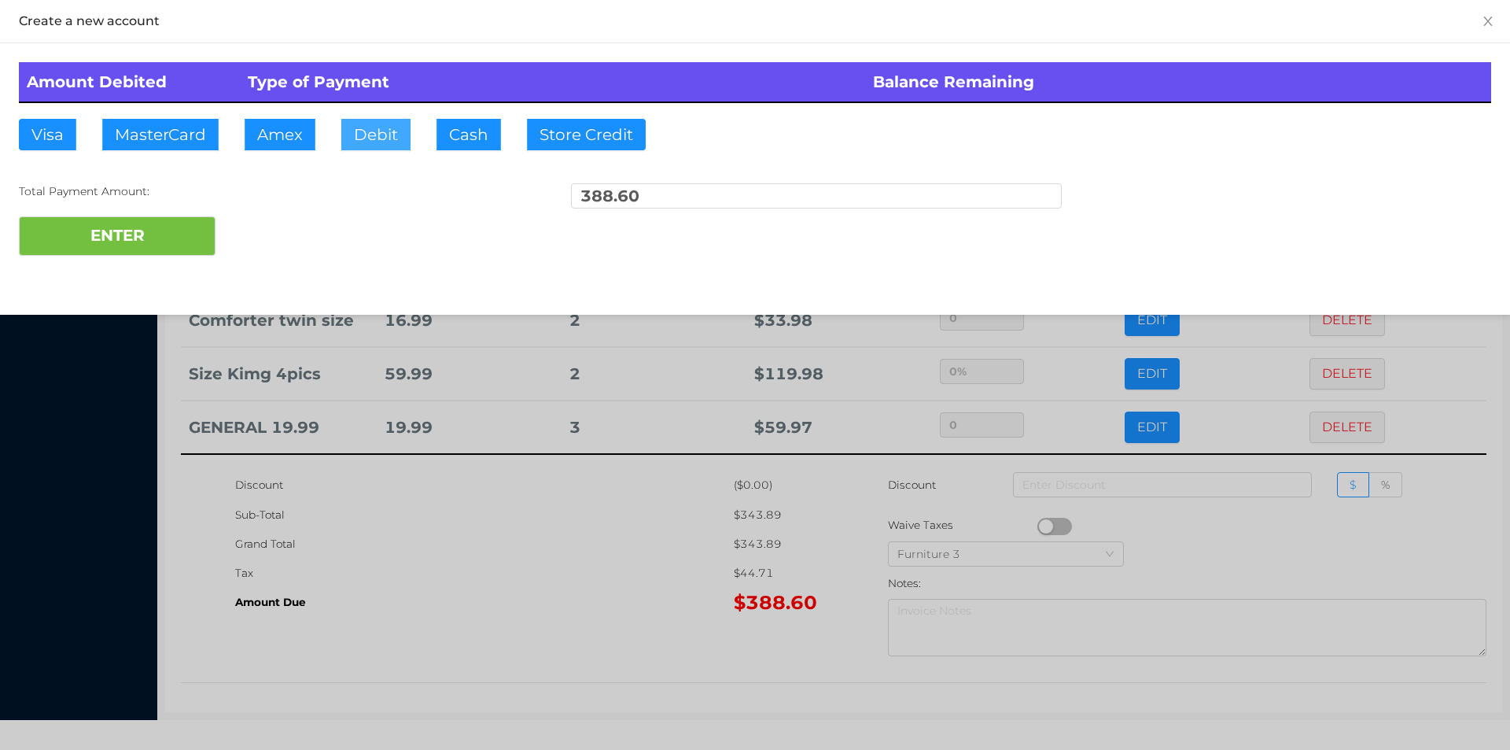
click at [371, 138] on button "Debit" at bounding box center [375, 134] width 69 height 31
click at [161, 228] on button "ENTER" at bounding box center [117, 235] width 197 height 39
type input "0"
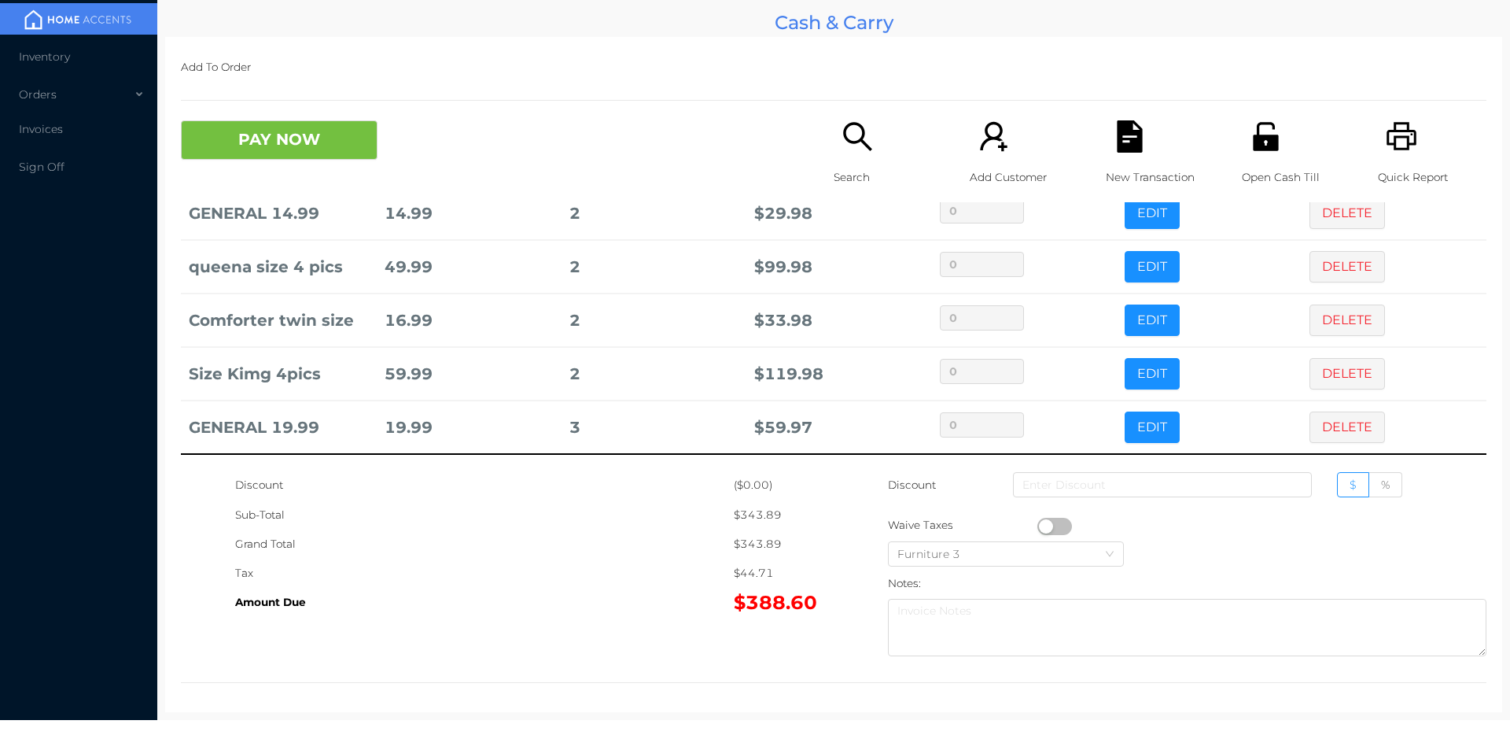
scroll to position [0, 0]
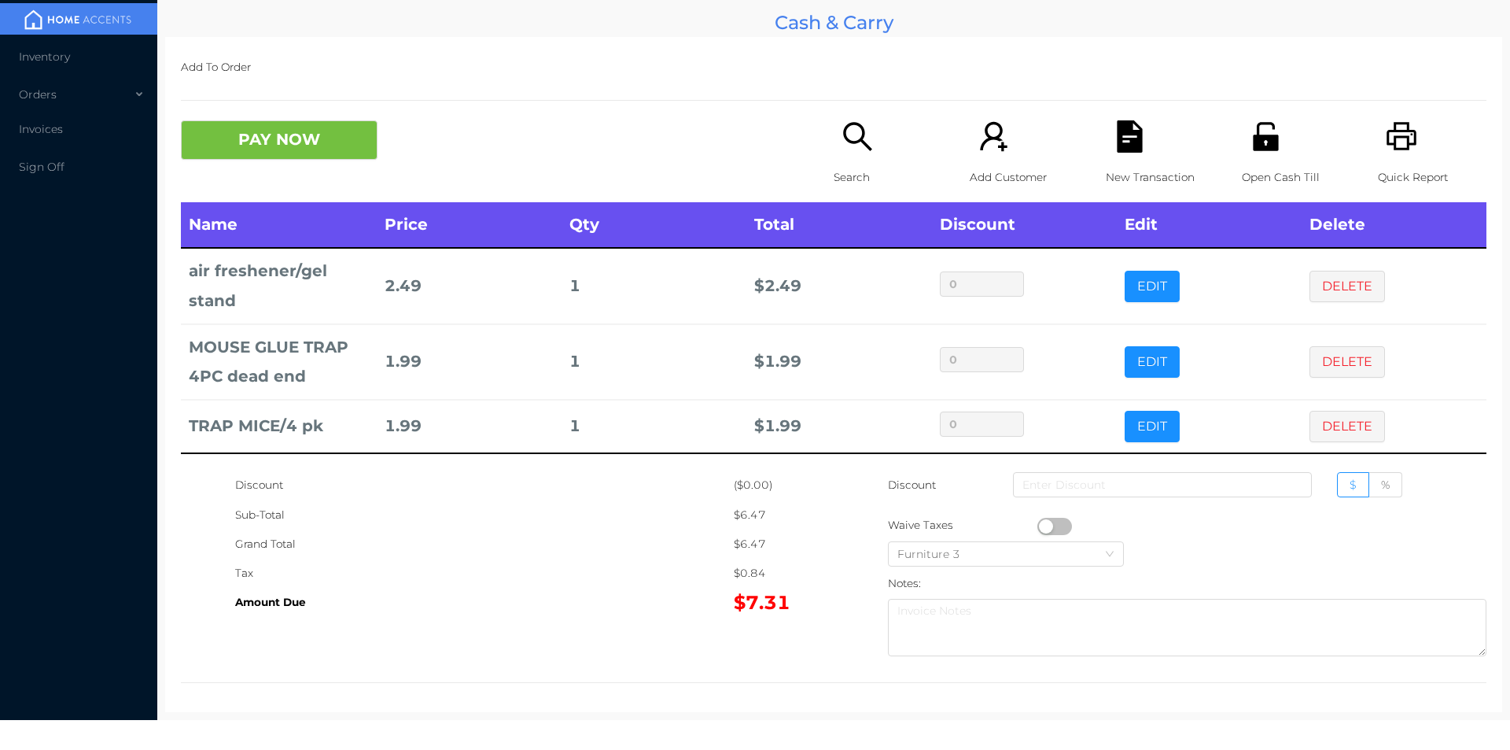
click at [860, 141] on icon "icon: search" at bounding box center [858, 136] width 32 height 32
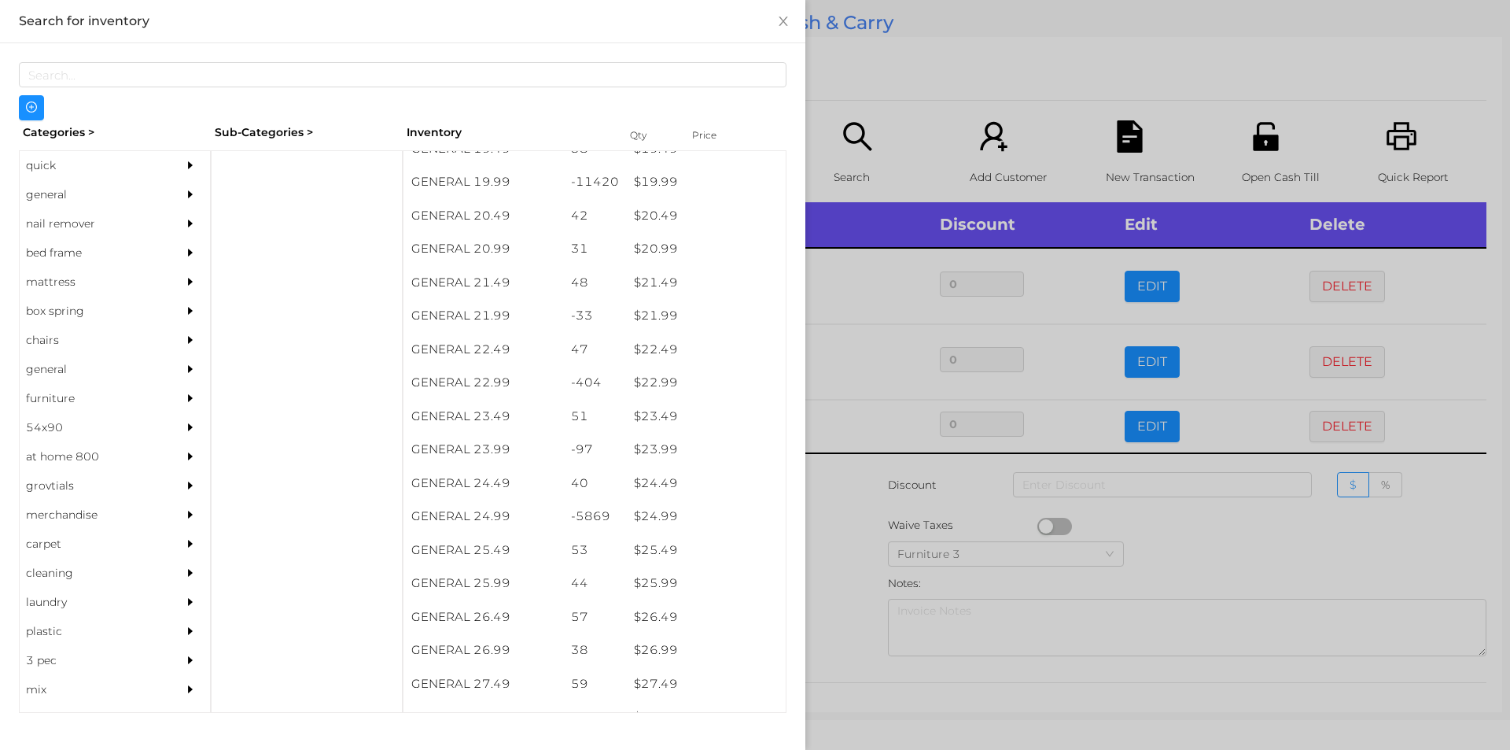
scroll to position [1682, 0]
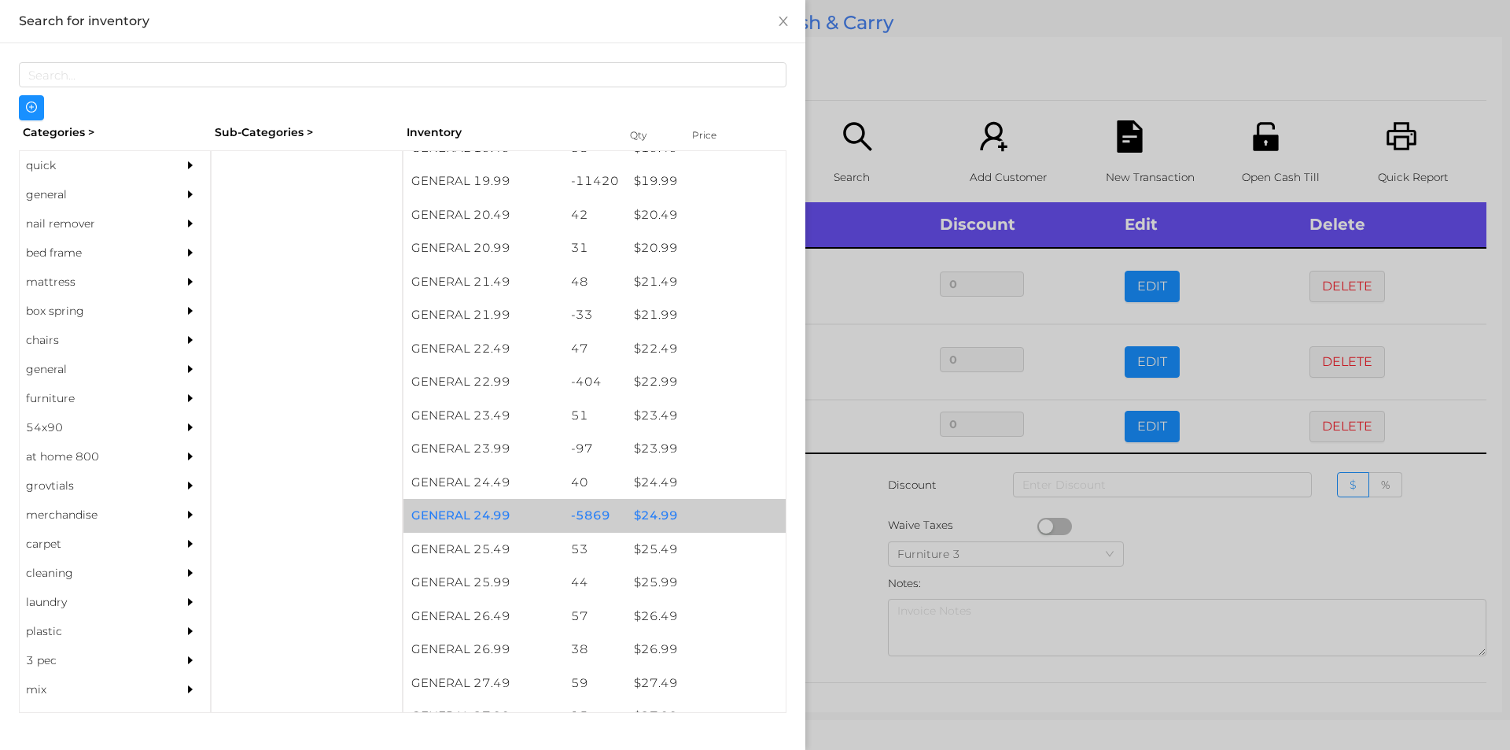
click at [643, 518] on div "$ 24.99" at bounding box center [706, 516] width 160 height 34
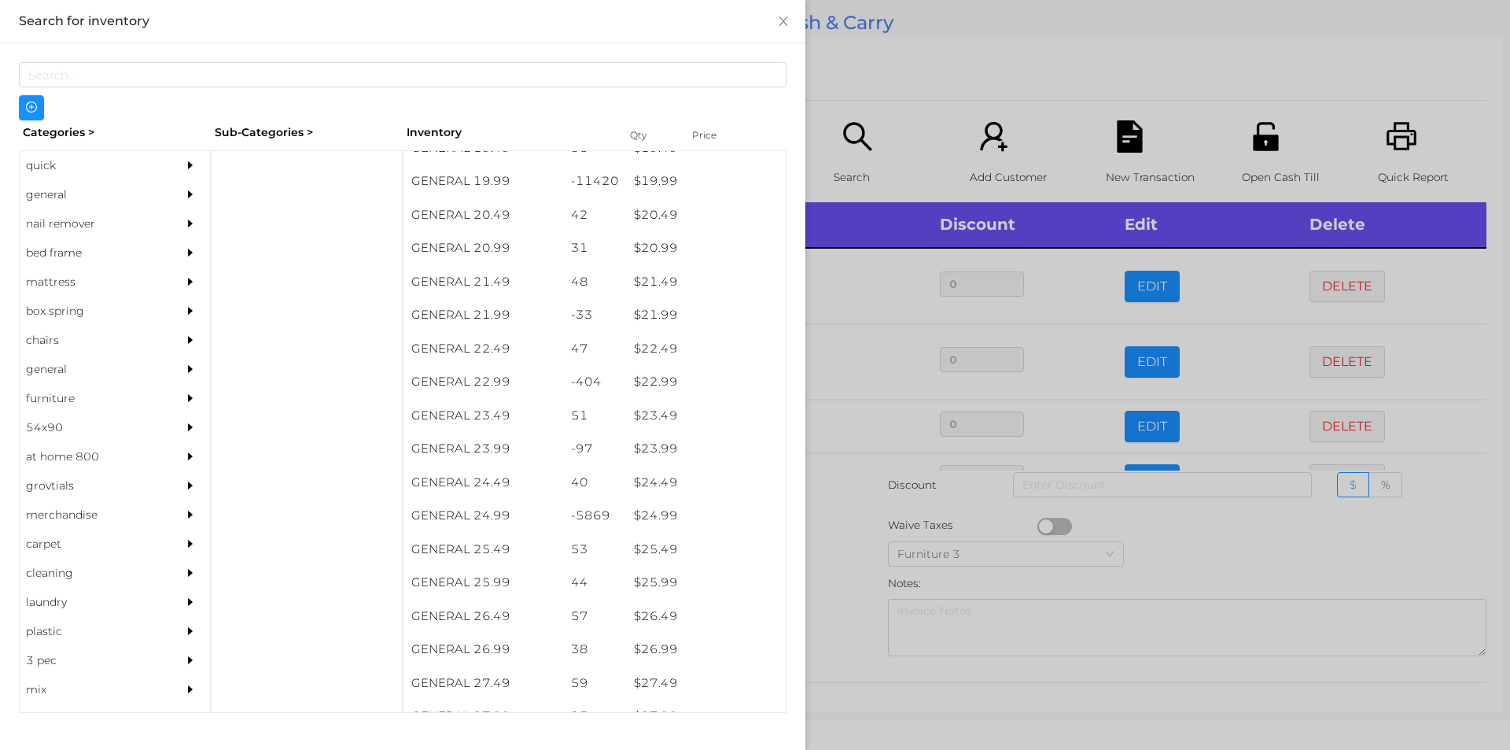
click at [843, 554] on div at bounding box center [755, 375] width 1510 height 750
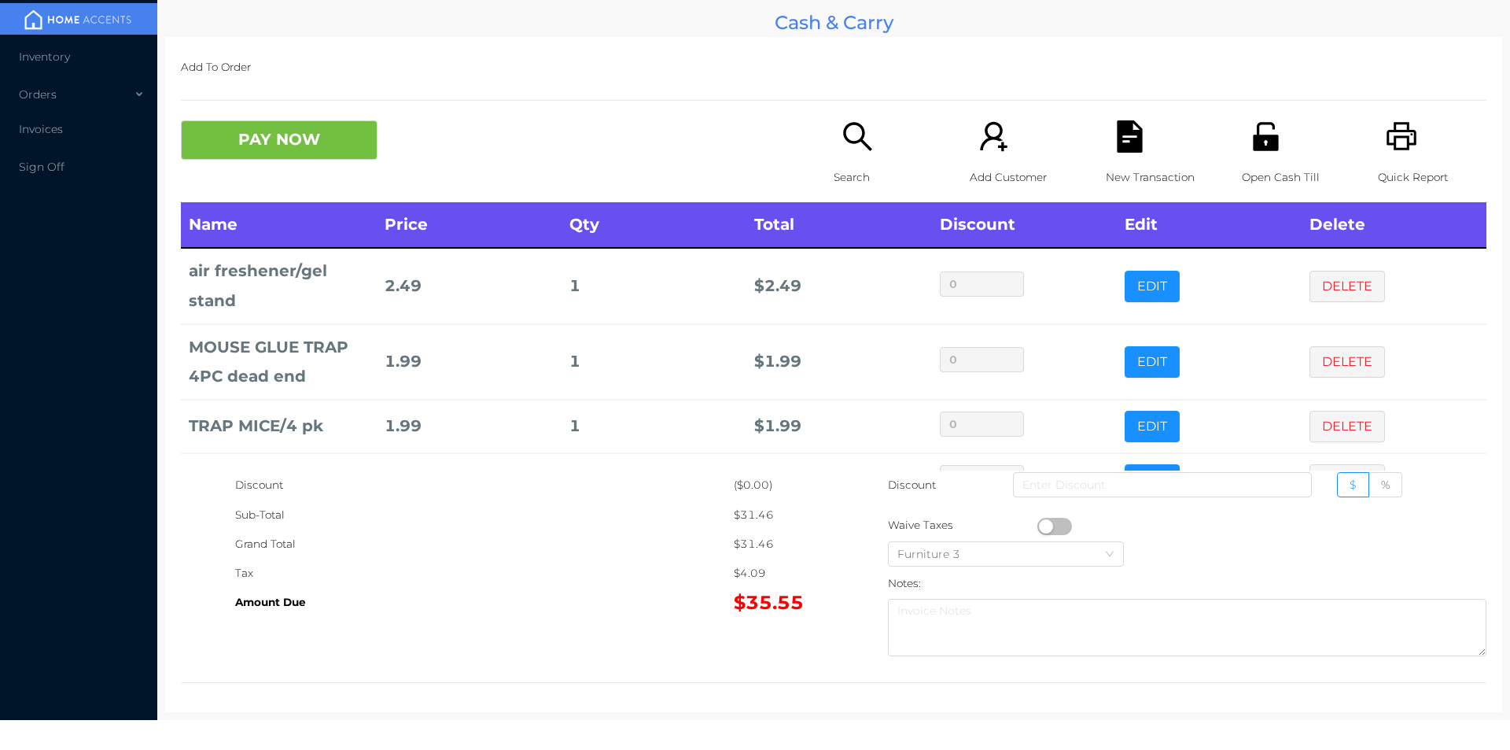
scroll to position [53, 0]
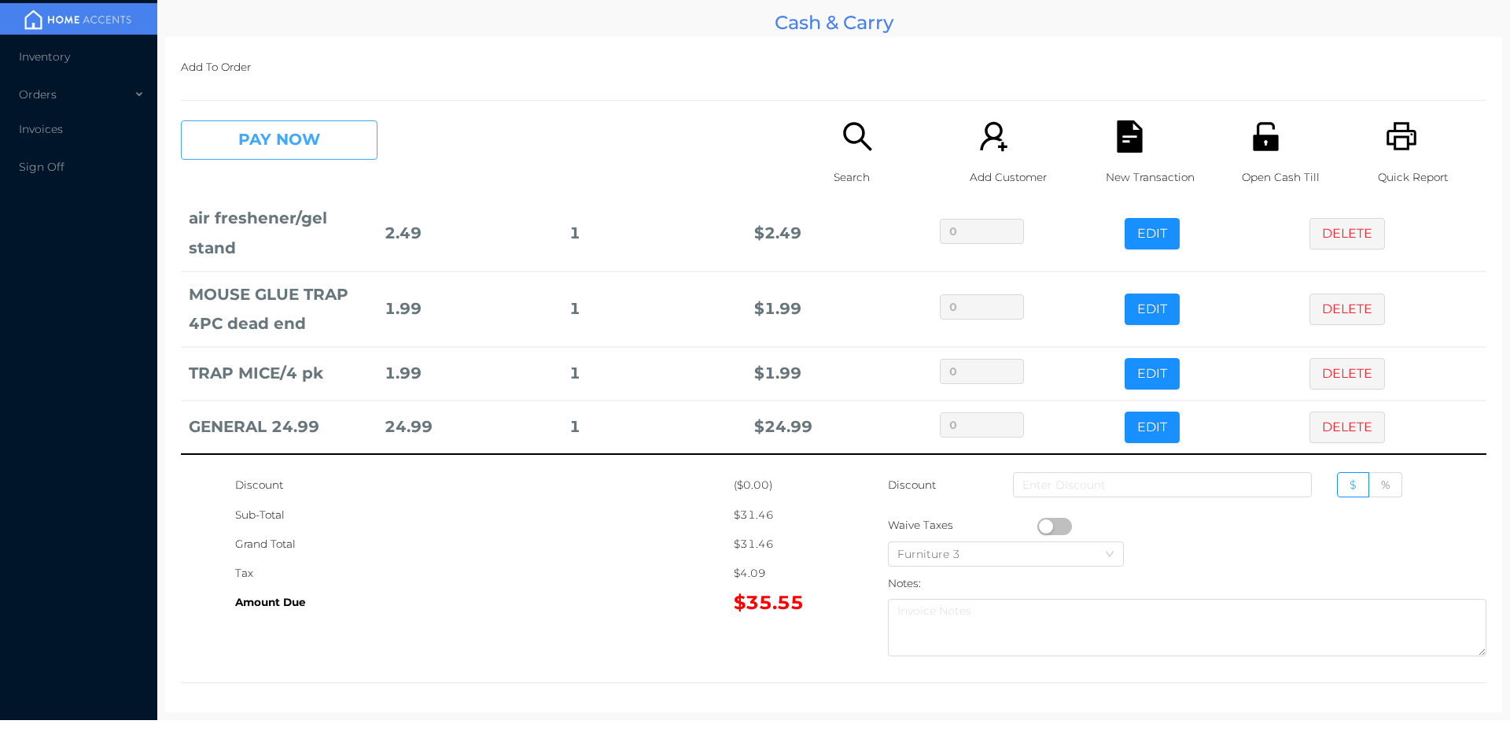
click at [267, 144] on button "PAY NOW" at bounding box center [279, 139] width 197 height 39
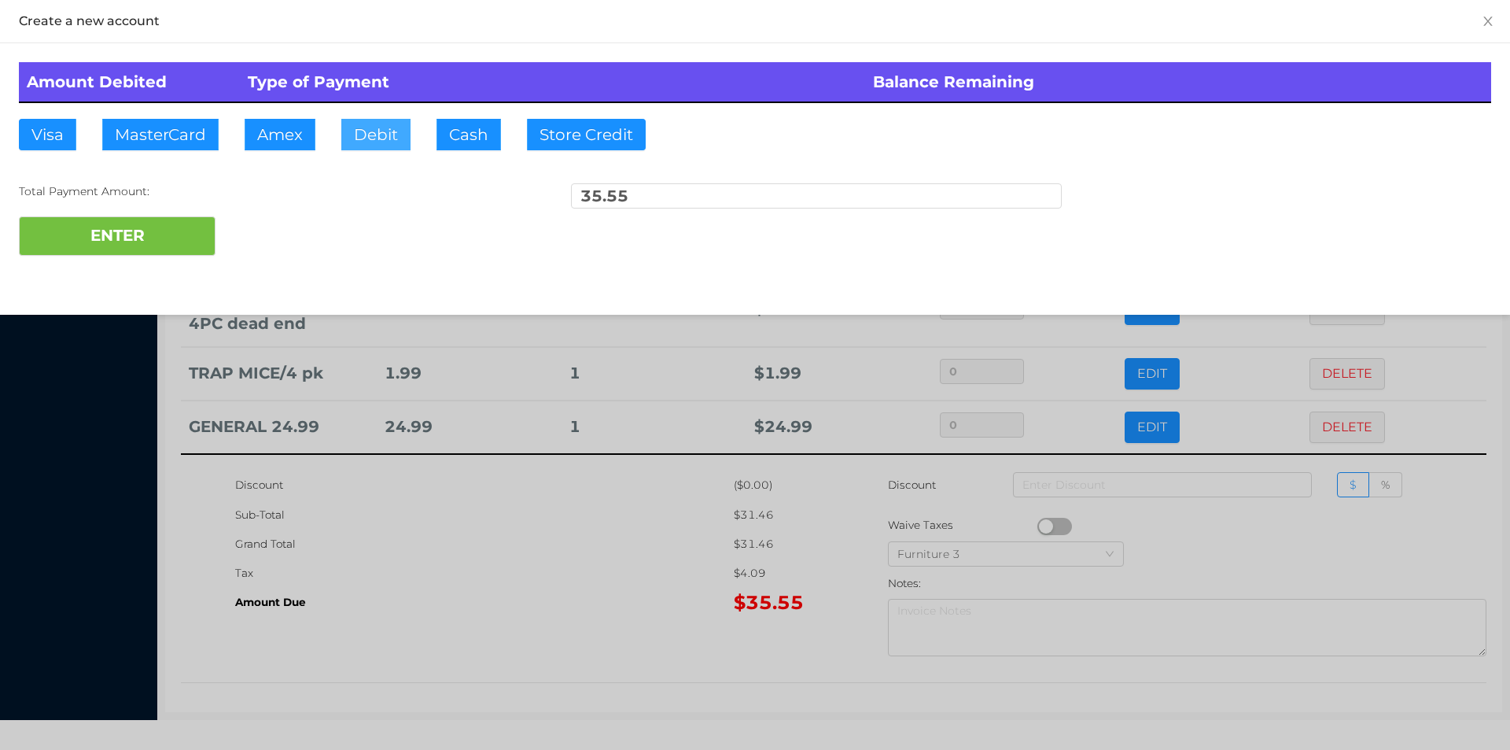
click at [385, 140] on button "Debit" at bounding box center [375, 134] width 69 height 31
type input "50."
click at [122, 255] on button "ENTER" at bounding box center [117, 235] width 197 height 39
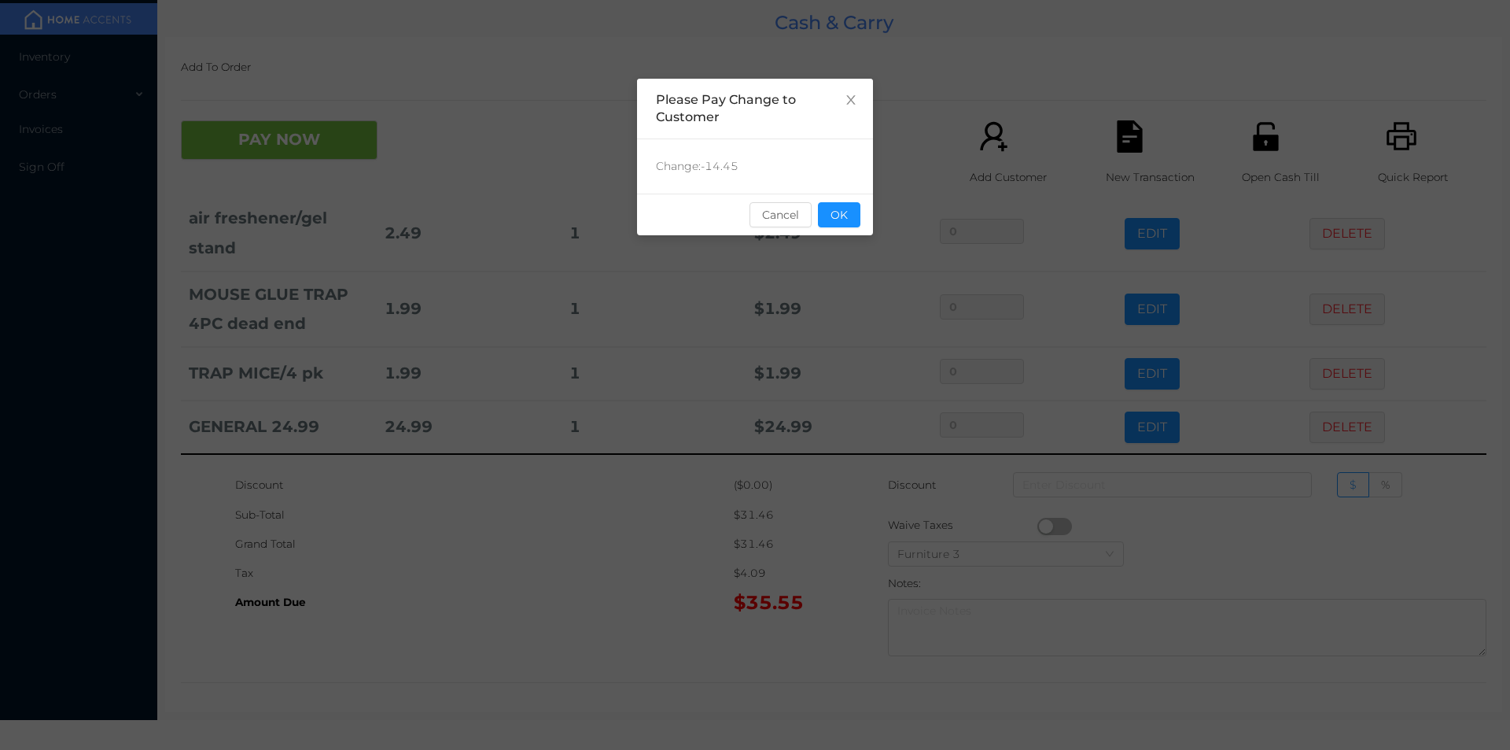
scroll to position [0, 0]
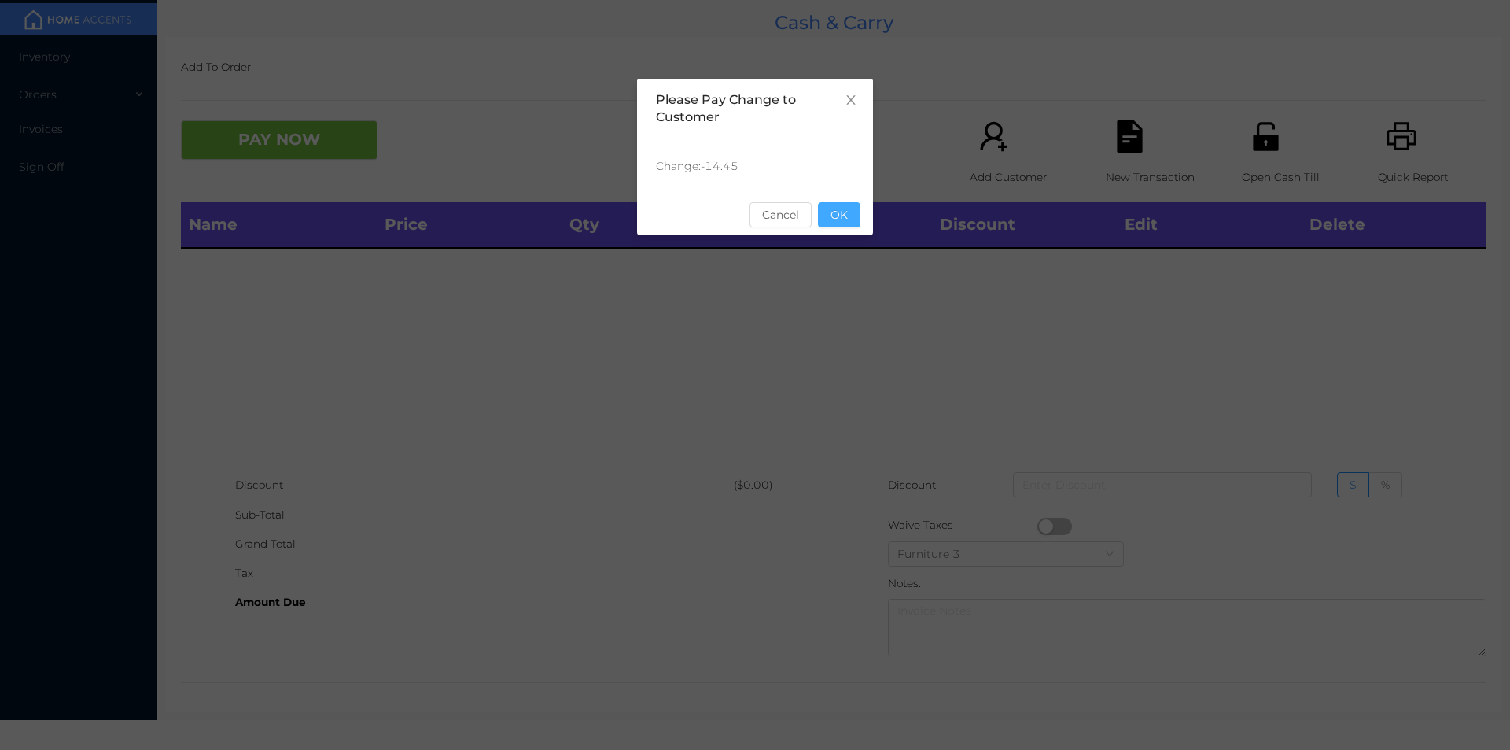
click at [843, 225] on button "OK" at bounding box center [839, 214] width 42 height 25
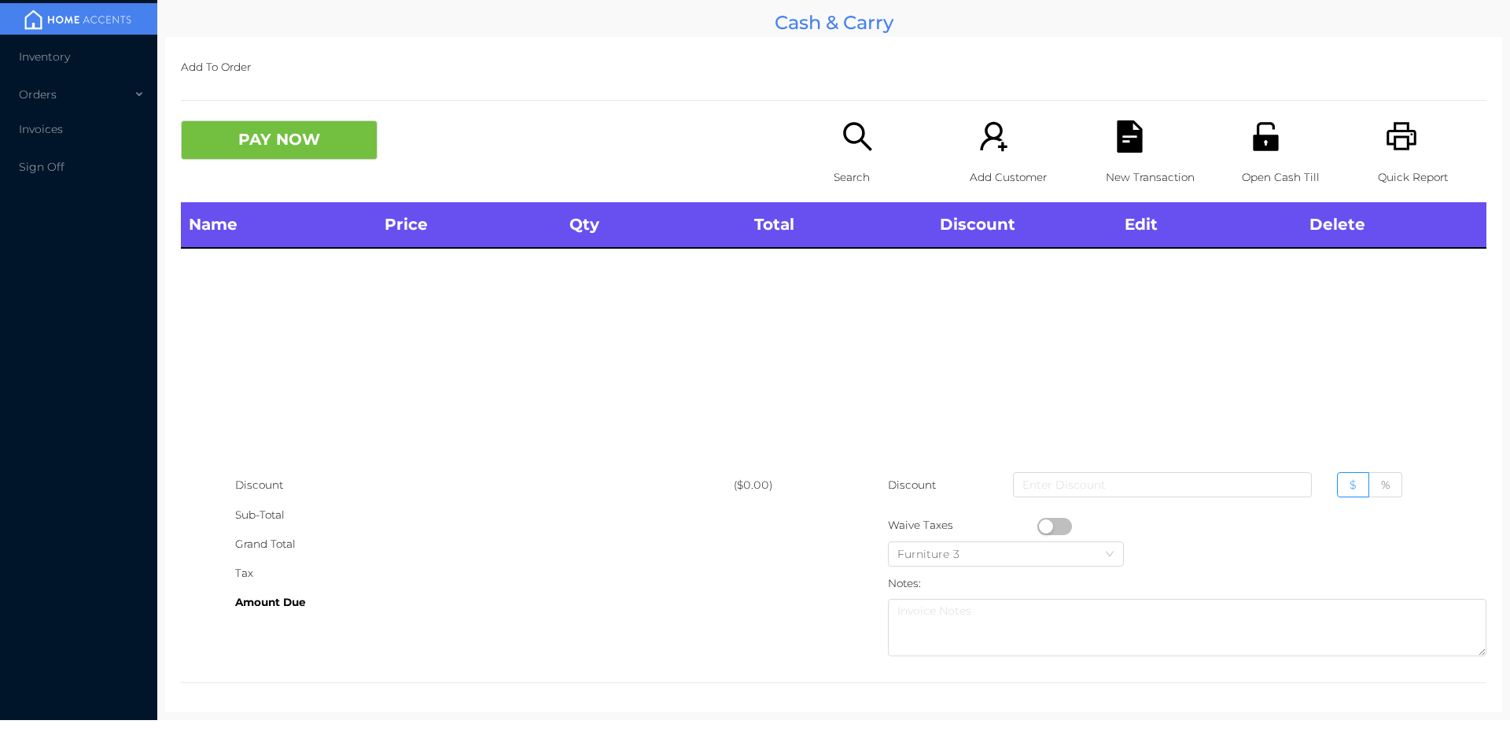
click at [1264, 169] on p "Open Cash Till" at bounding box center [1296, 177] width 109 height 29
click at [1378, 157] on div "Quick Report" at bounding box center [1432, 161] width 109 height 82
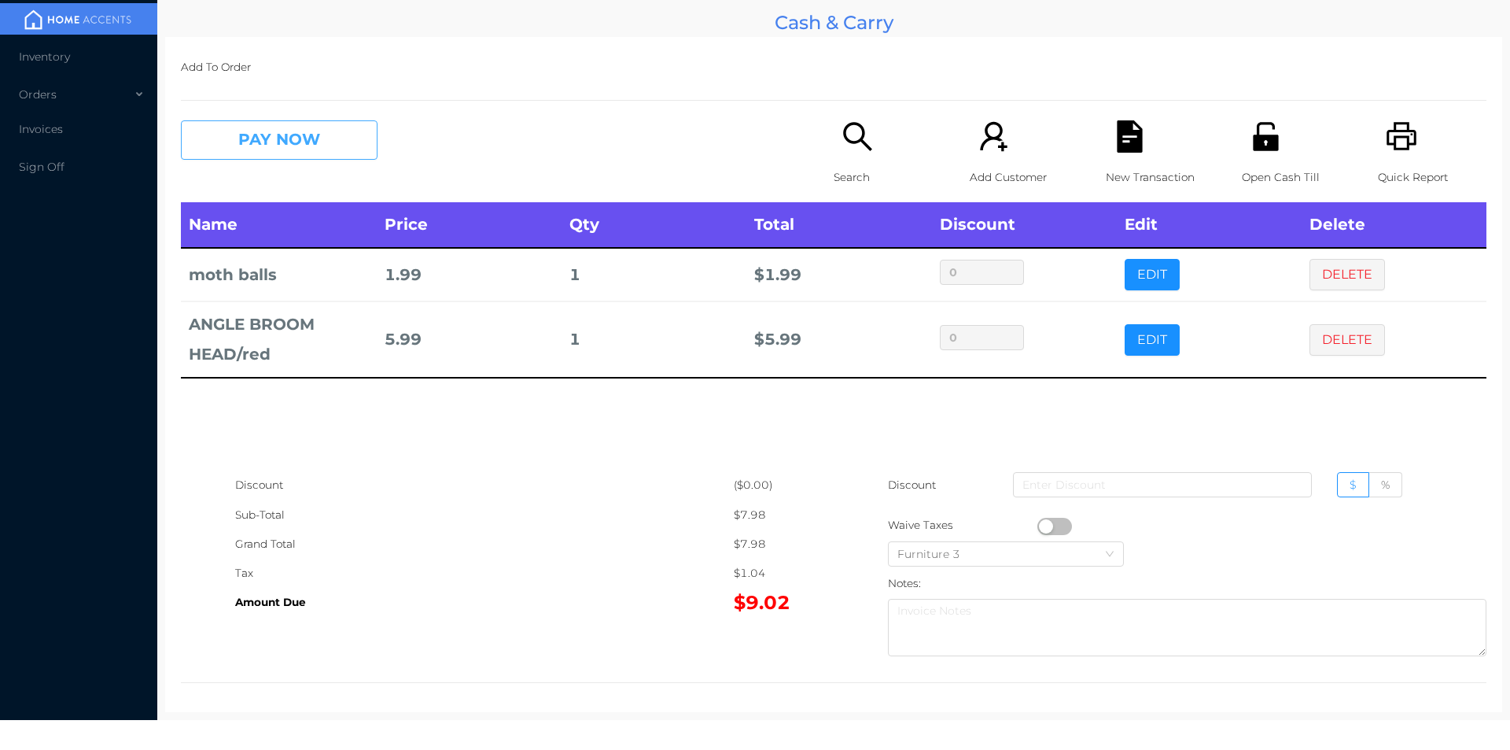
click at [295, 130] on button "PAY NOW" at bounding box center [279, 139] width 197 height 39
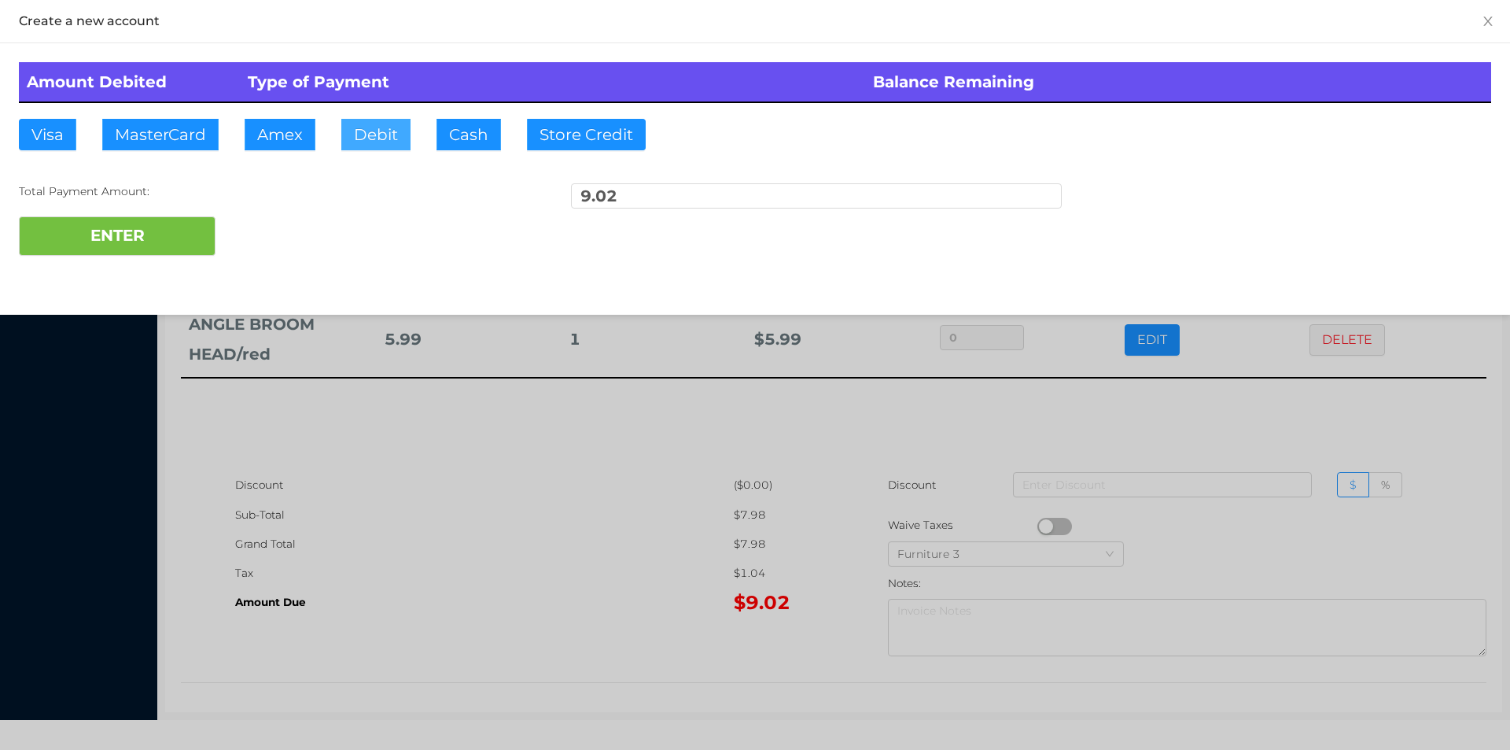
click at [374, 142] on button "Debit" at bounding box center [375, 134] width 69 height 31
click at [160, 244] on button "ENTER" at bounding box center [117, 235] width 197 height 39
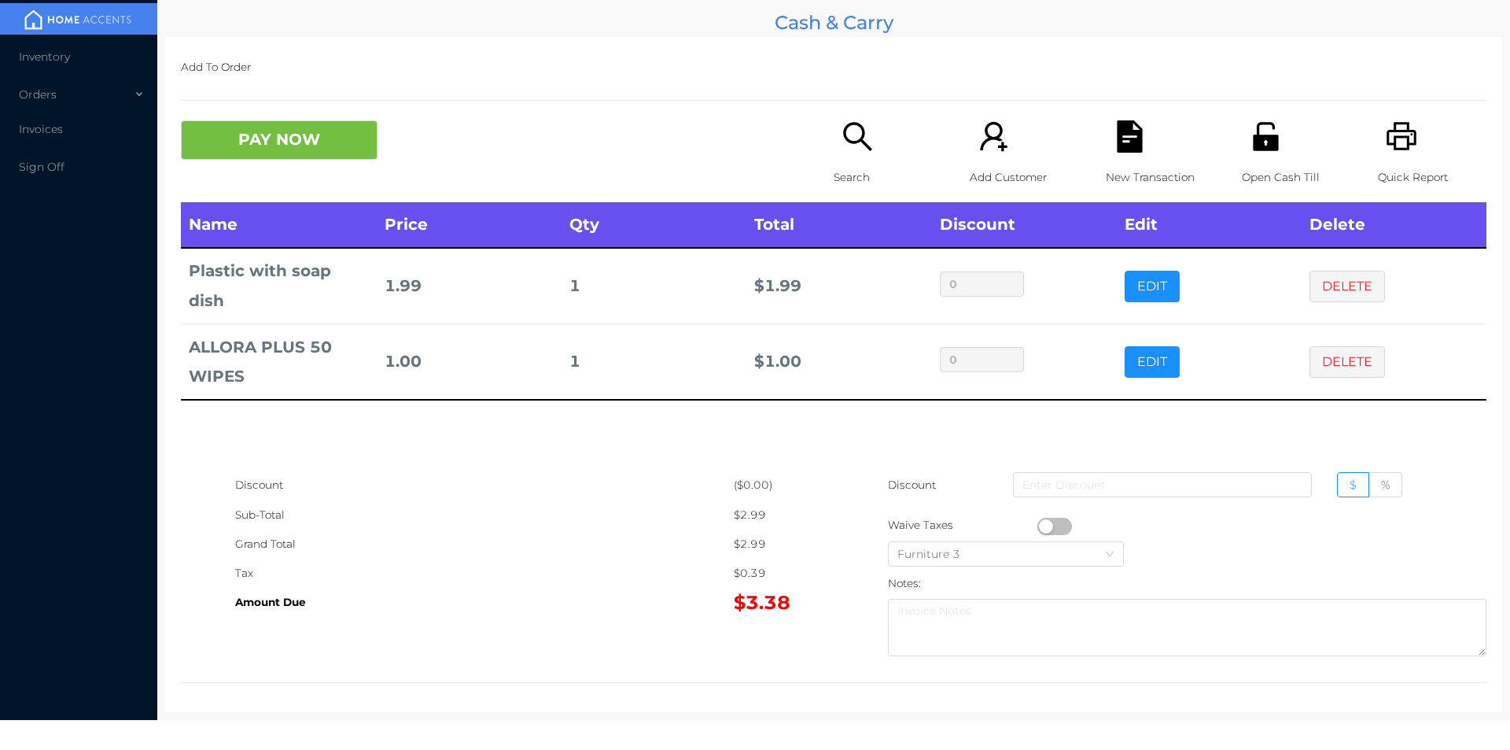
click at [863, 160] on div "Search" at bounding box center [888, 161] width 109 height 82
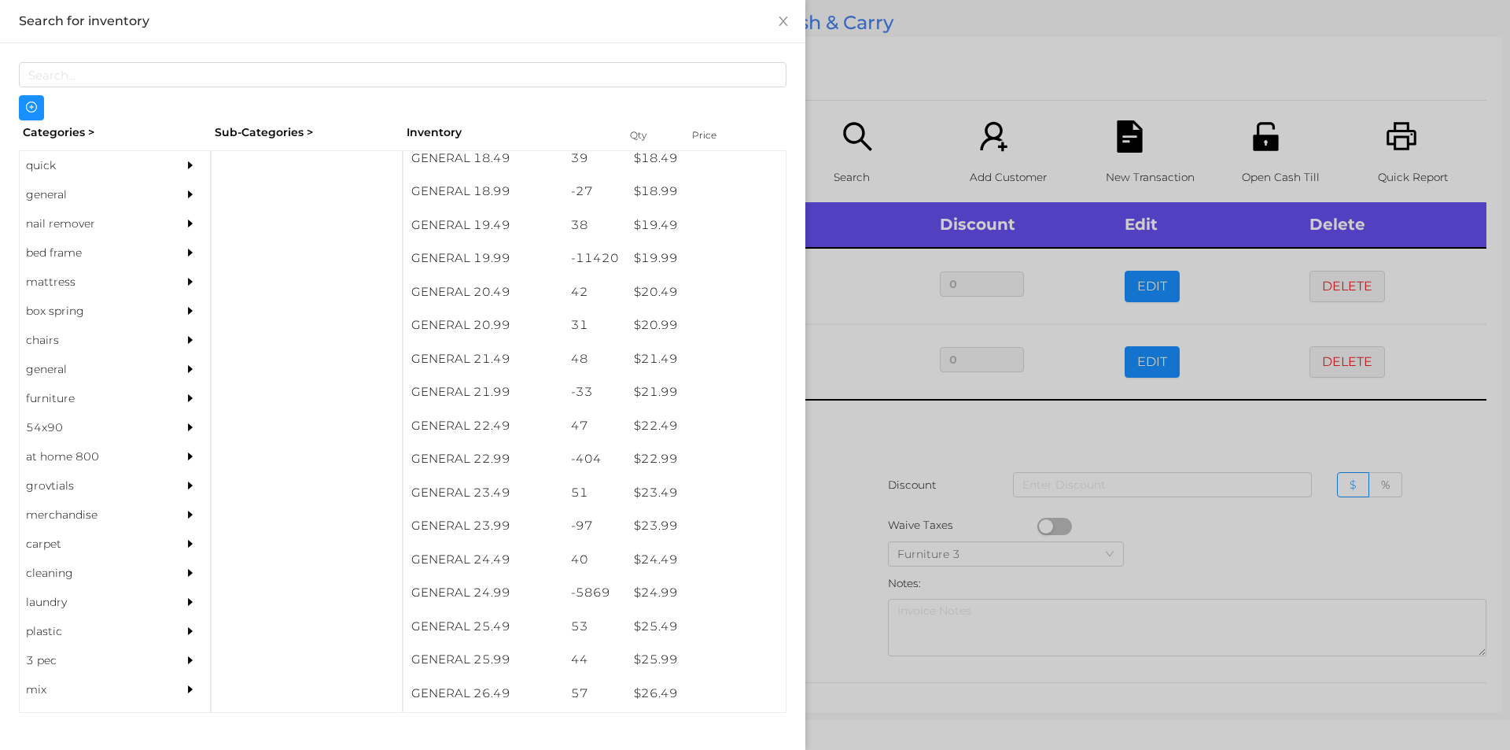
scroll to position [1612, 0]
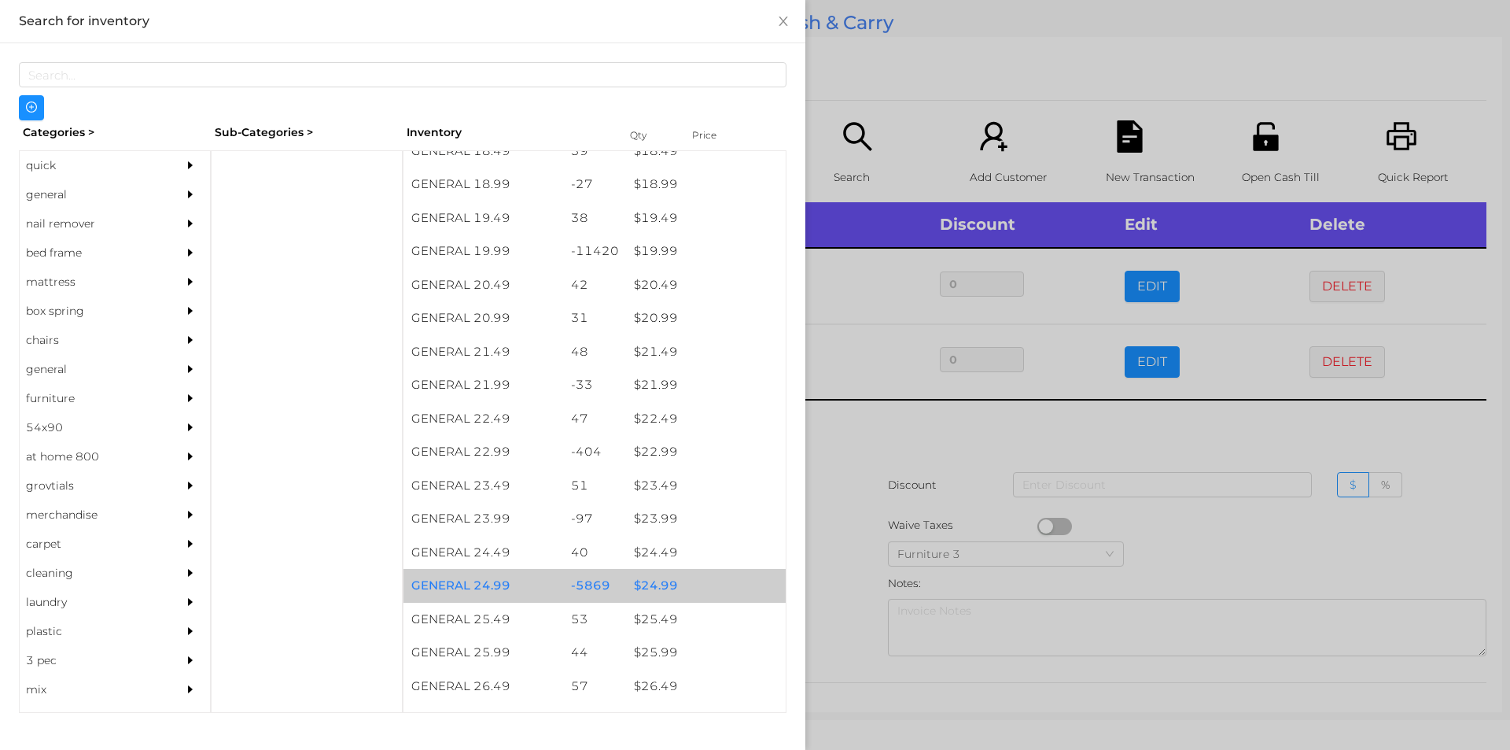
click at [649, 585] on div "$ 24.99" at bounding box center [706, 586] width 160 height 34
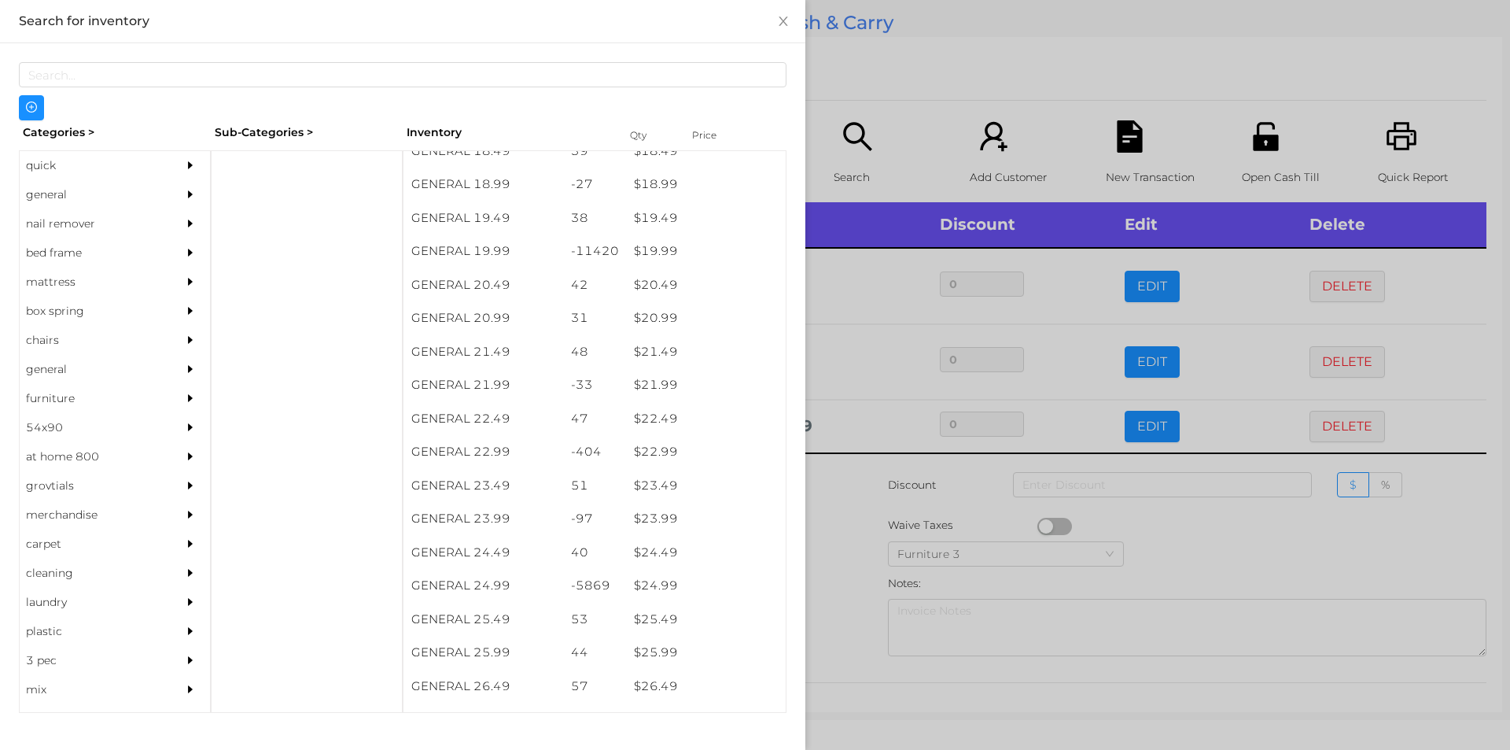
click at [833, 608] on div at bounding box center [755, 375] width 1510 height 750
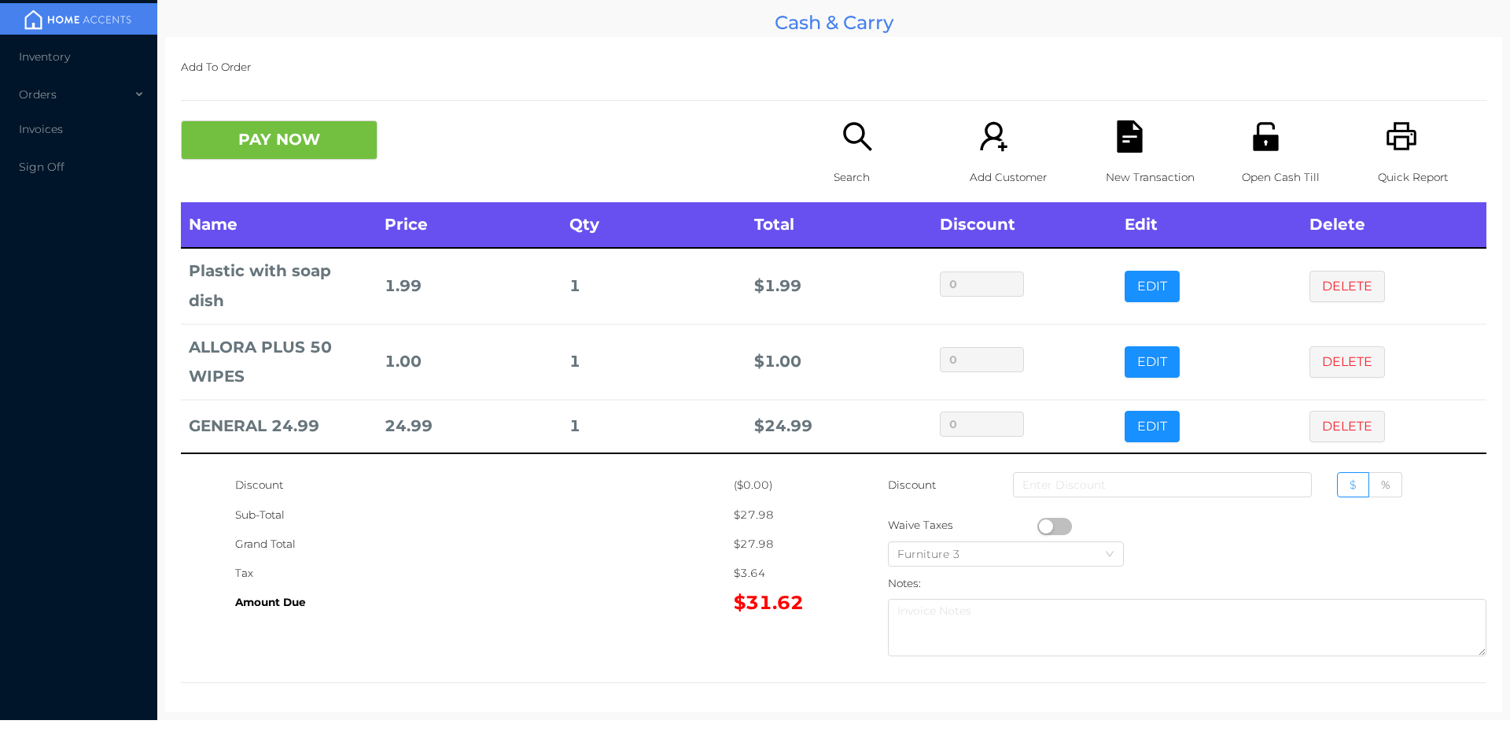
click at [861, 149] on icon "icon: search" at bounding box center [858, 136] width 32 height 32
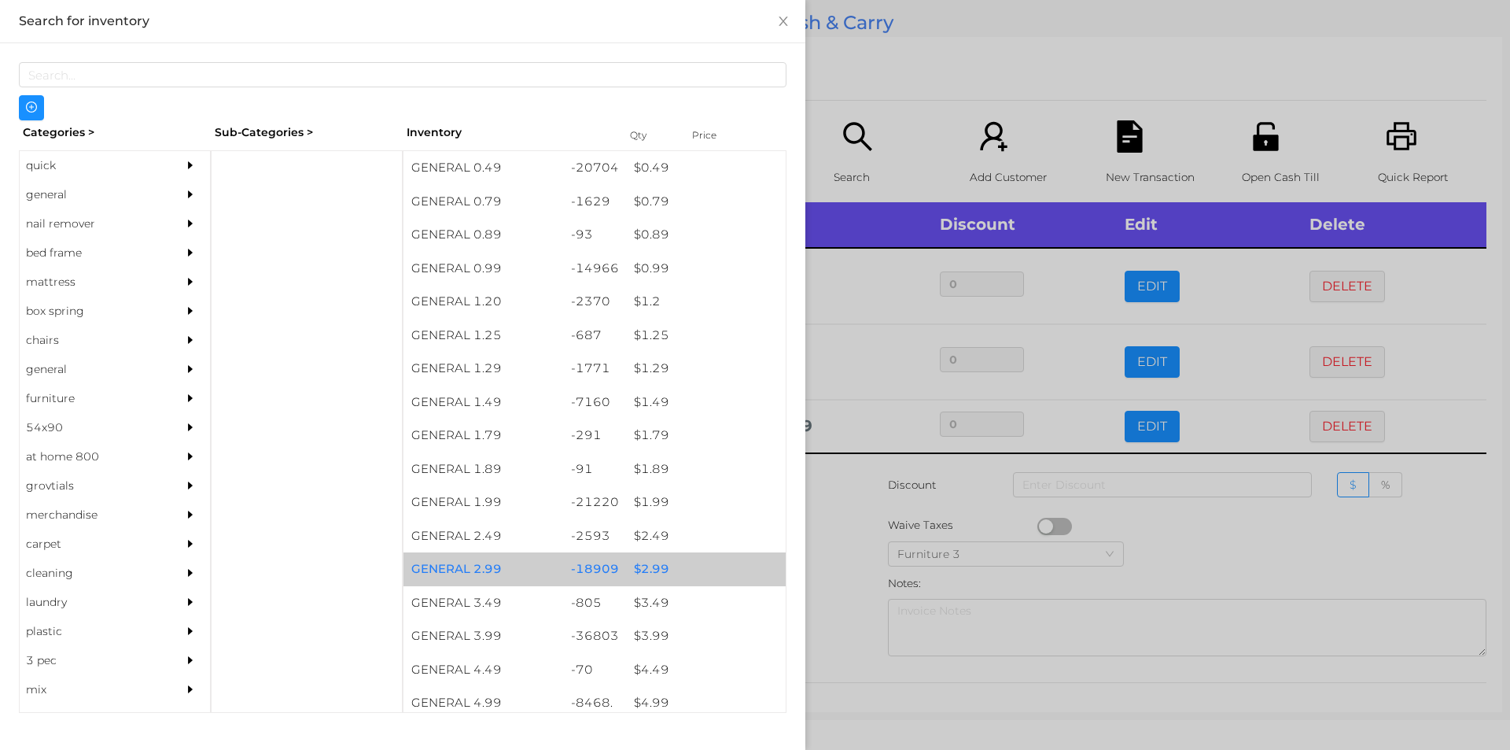
click at [642, 562] on div "$ 2.99" at bounding box center [706, 569] width 160 height 34
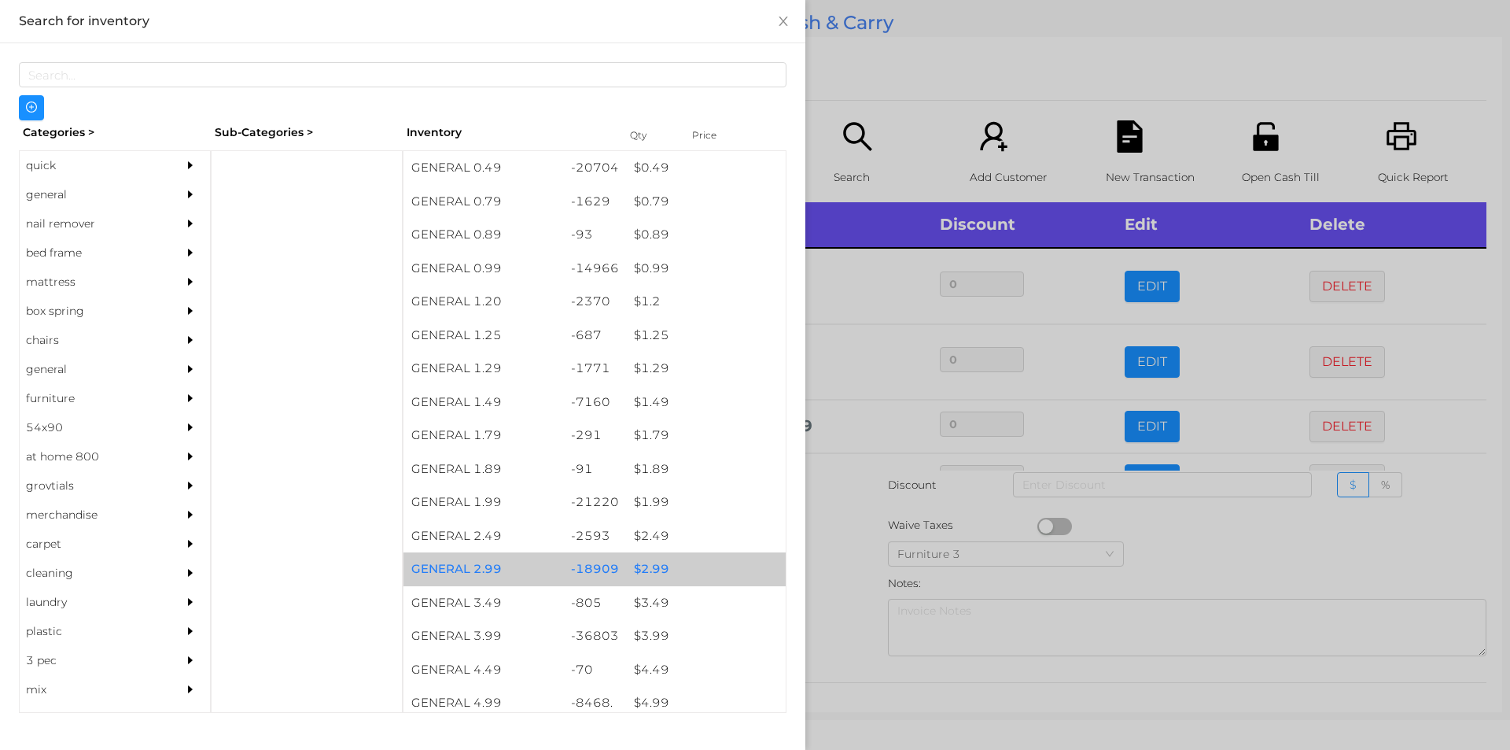
click at [645, 562] on div "$ 2.99" at bounding box center [706, 569] width 160 height 34
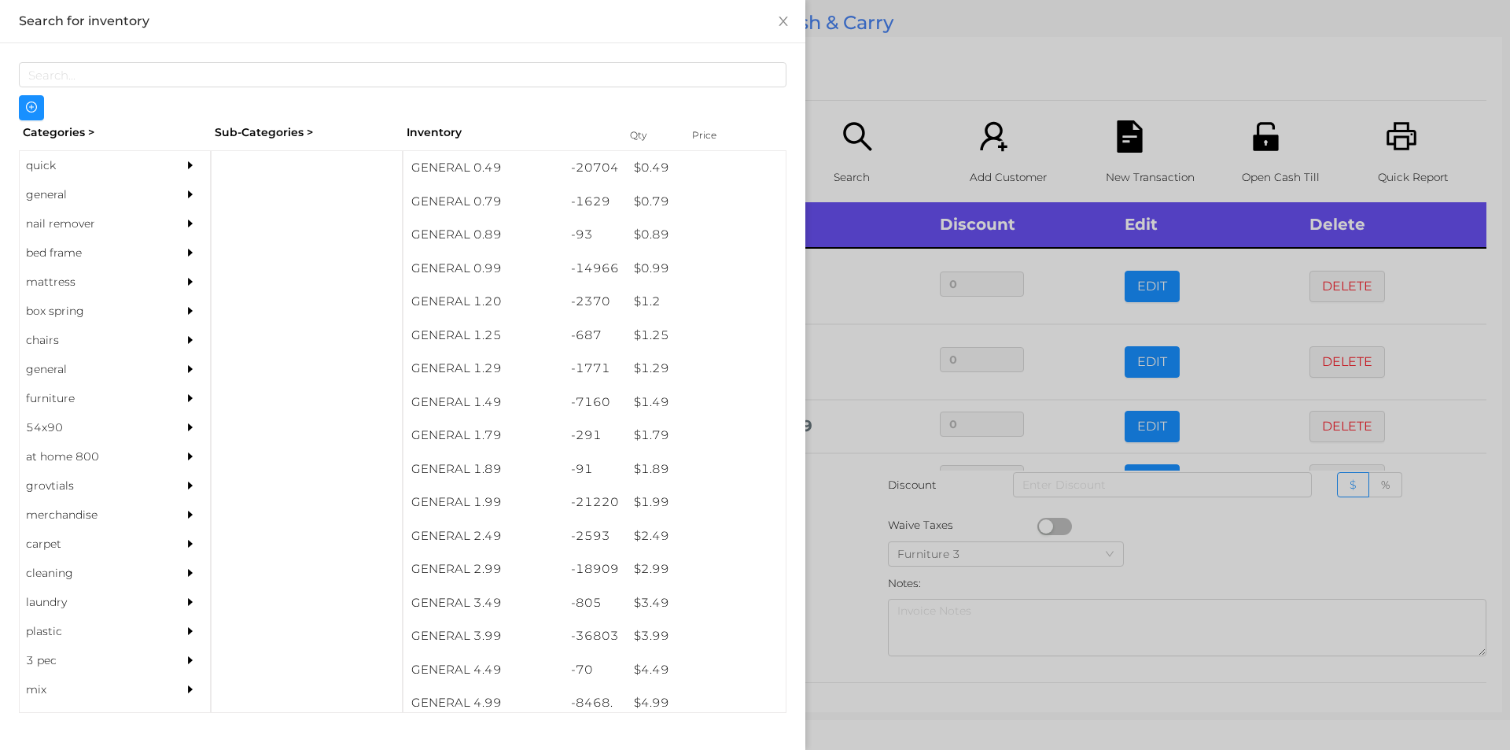
click at [844, 598] on div at bounding box center [755, 375] width 1510 height 750
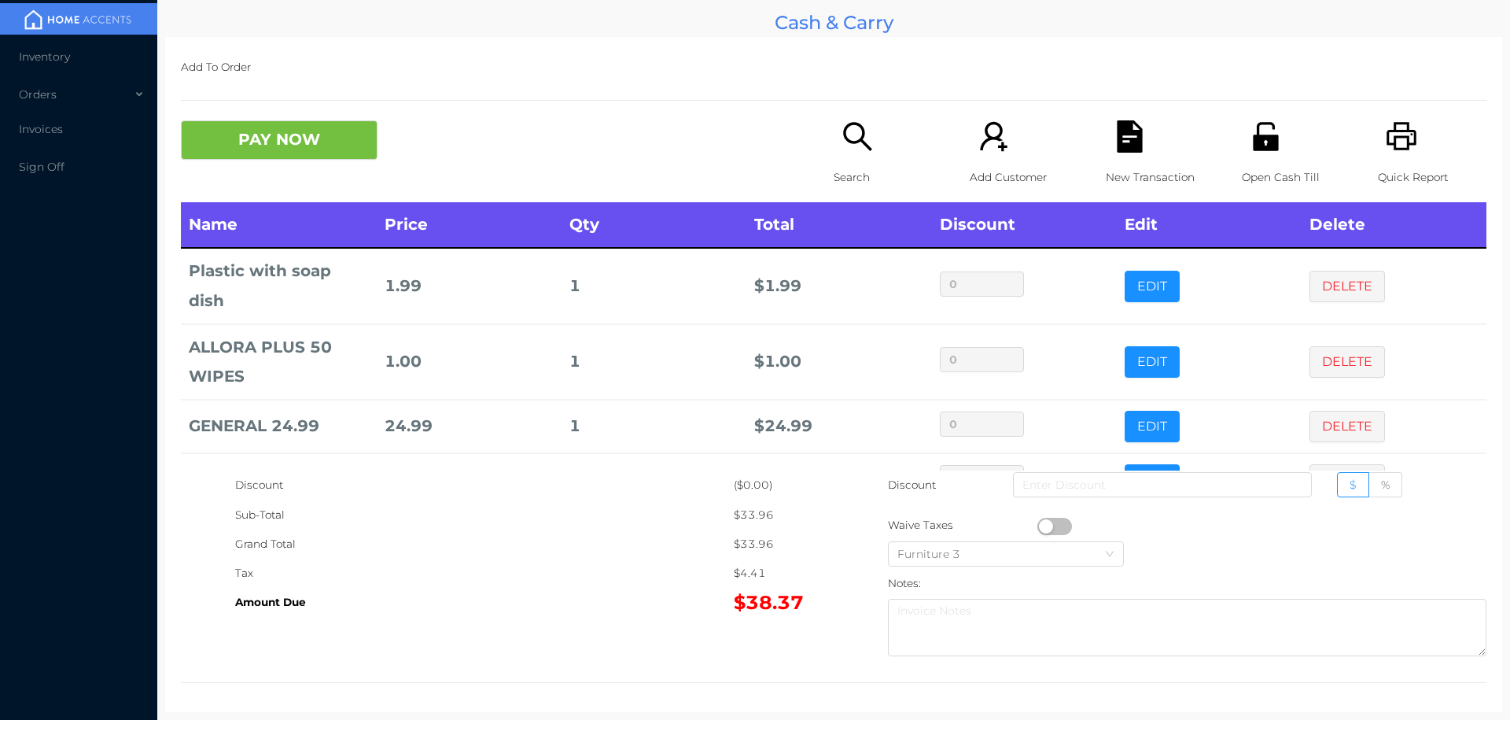
scroll to position [53, 0]
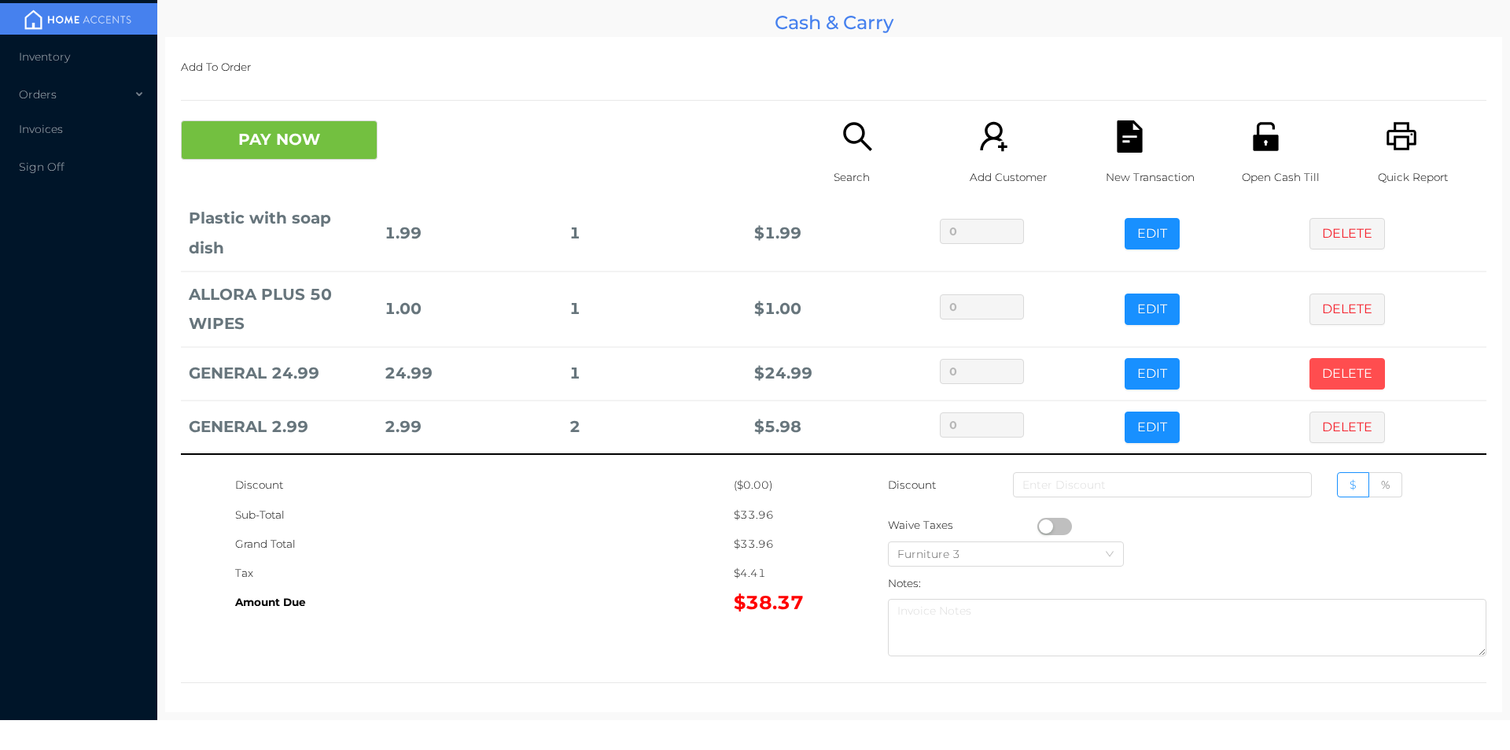
click at [1314, 375] on button "DELETE" at bounding box center [1348, 373] width 76 height 31
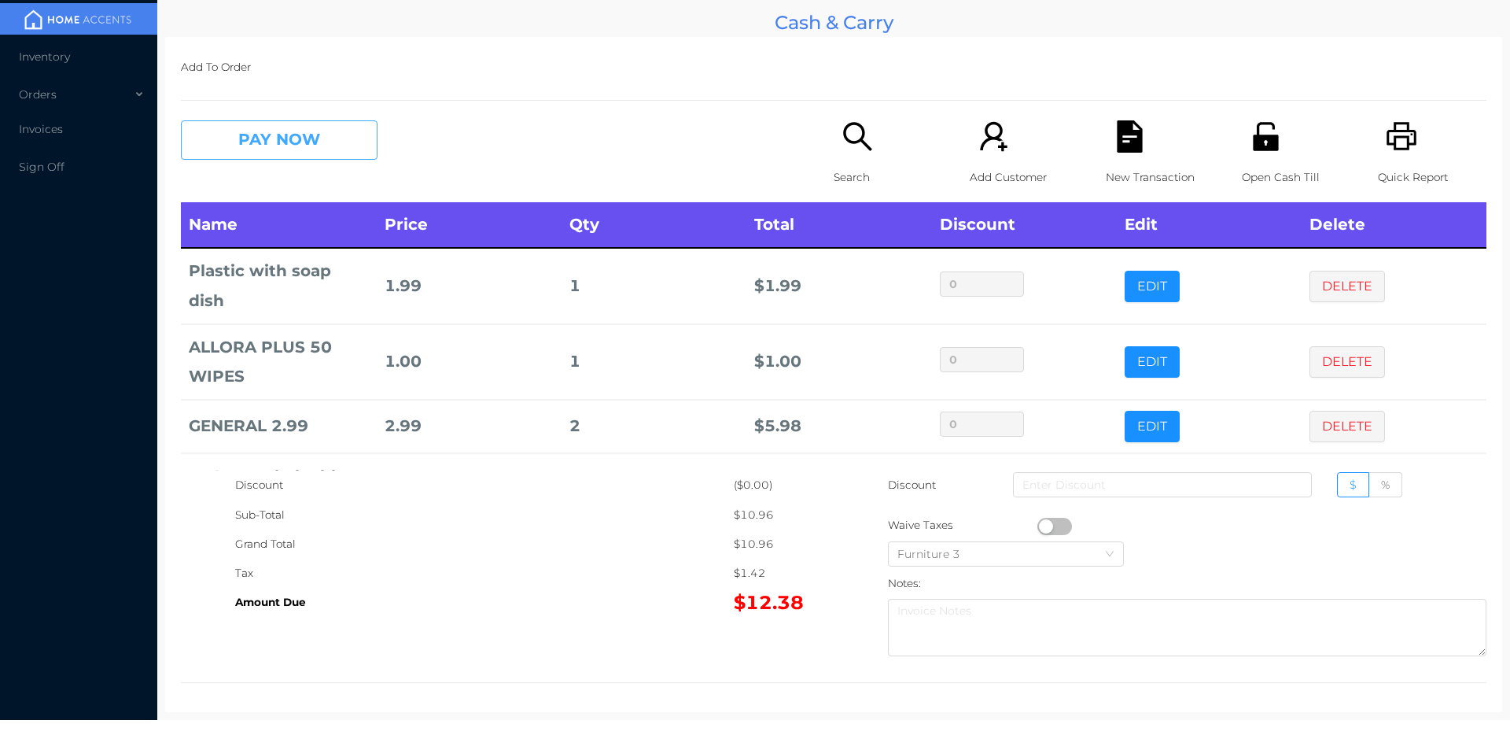
click at [221, 130] on button "PAY NOW" at bounding box center [279, 139] width 197 height 39
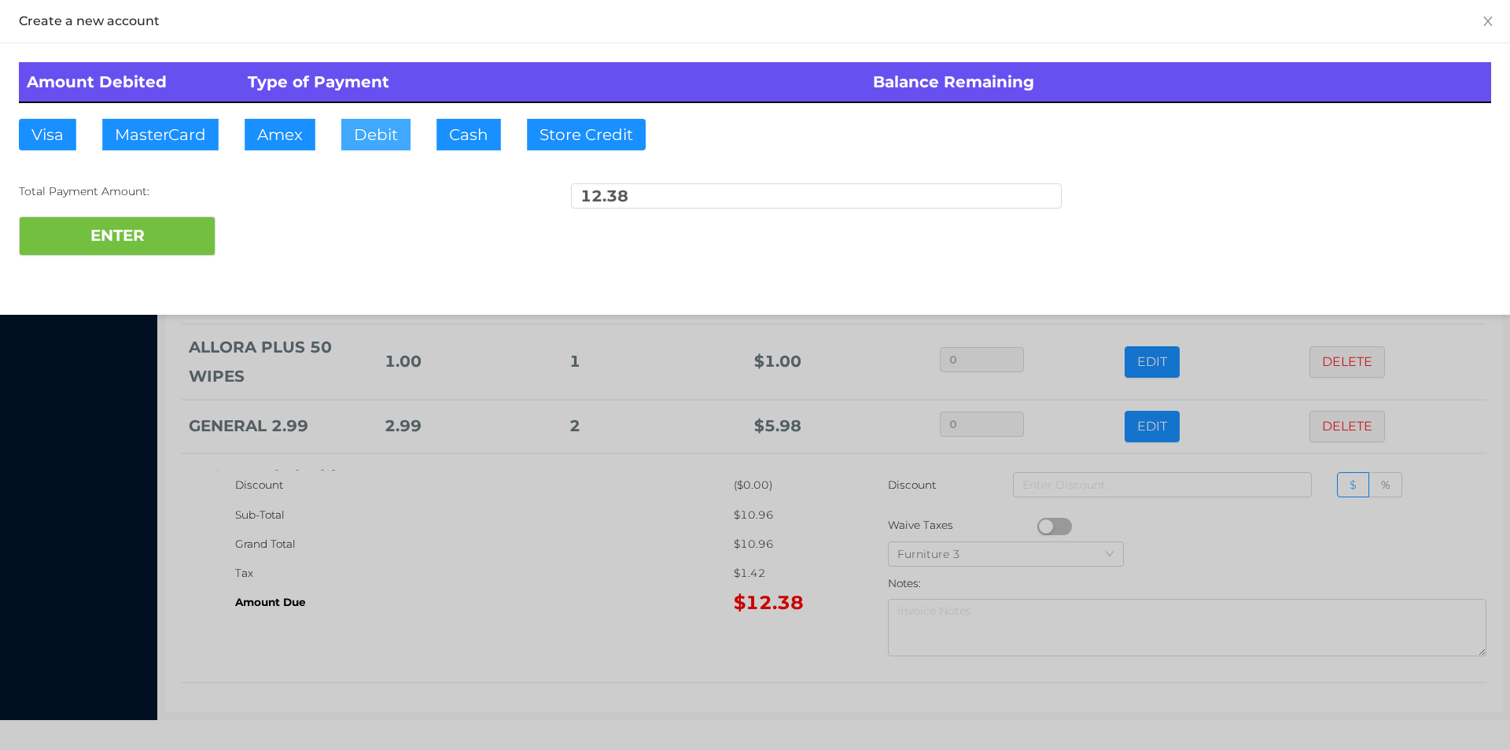
click at [393, 124] on button "Debit" at bounding box center [375, 134] width 69 height 31
click at [373, 135] on button "Debit" at bounding box center [375, 134] width 69 height 31
type input "20."
click at [118, 236] on button "ENTER" at bounding box center [117, 235] width 197 height 39
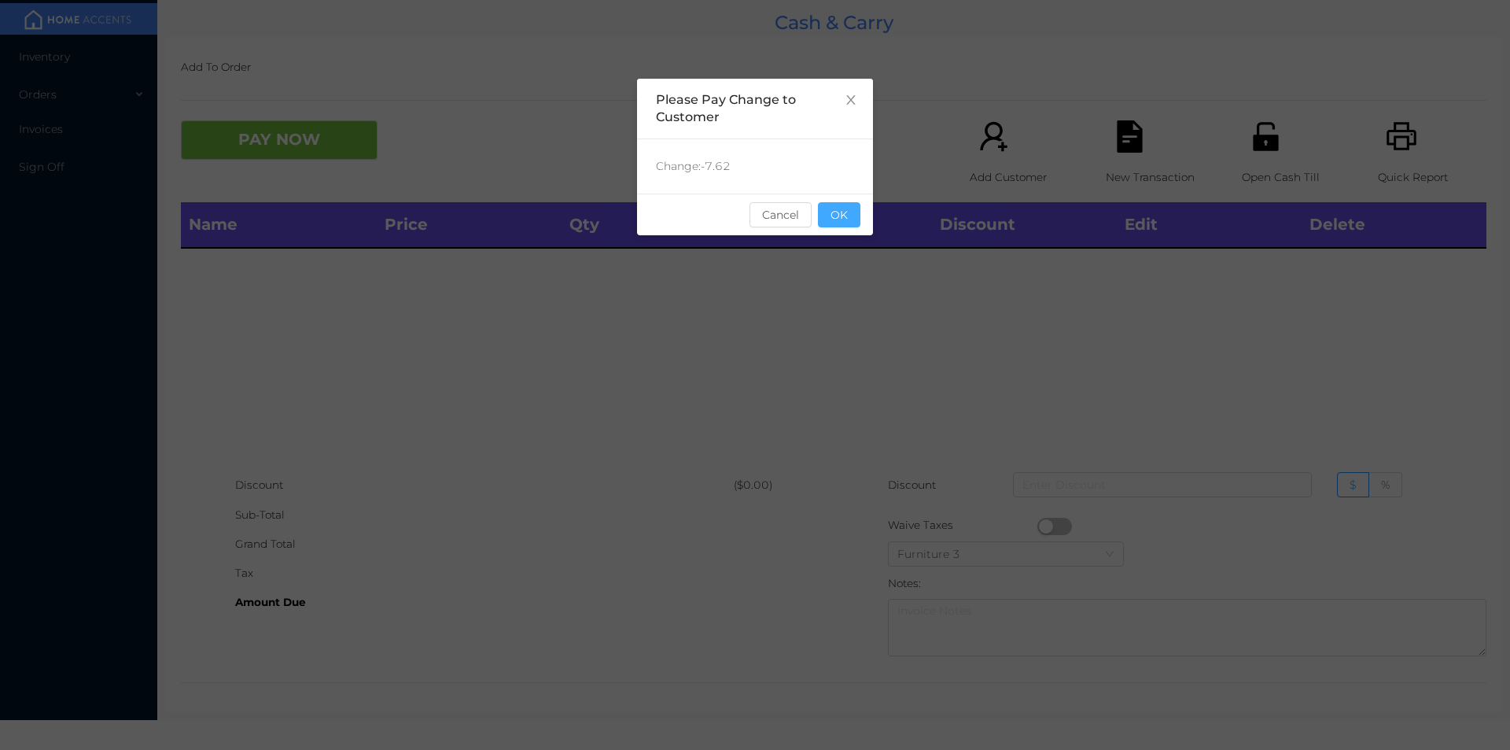
click at [831, 226] on button "OK" at bounding box center [839, 214] width 42 height 25
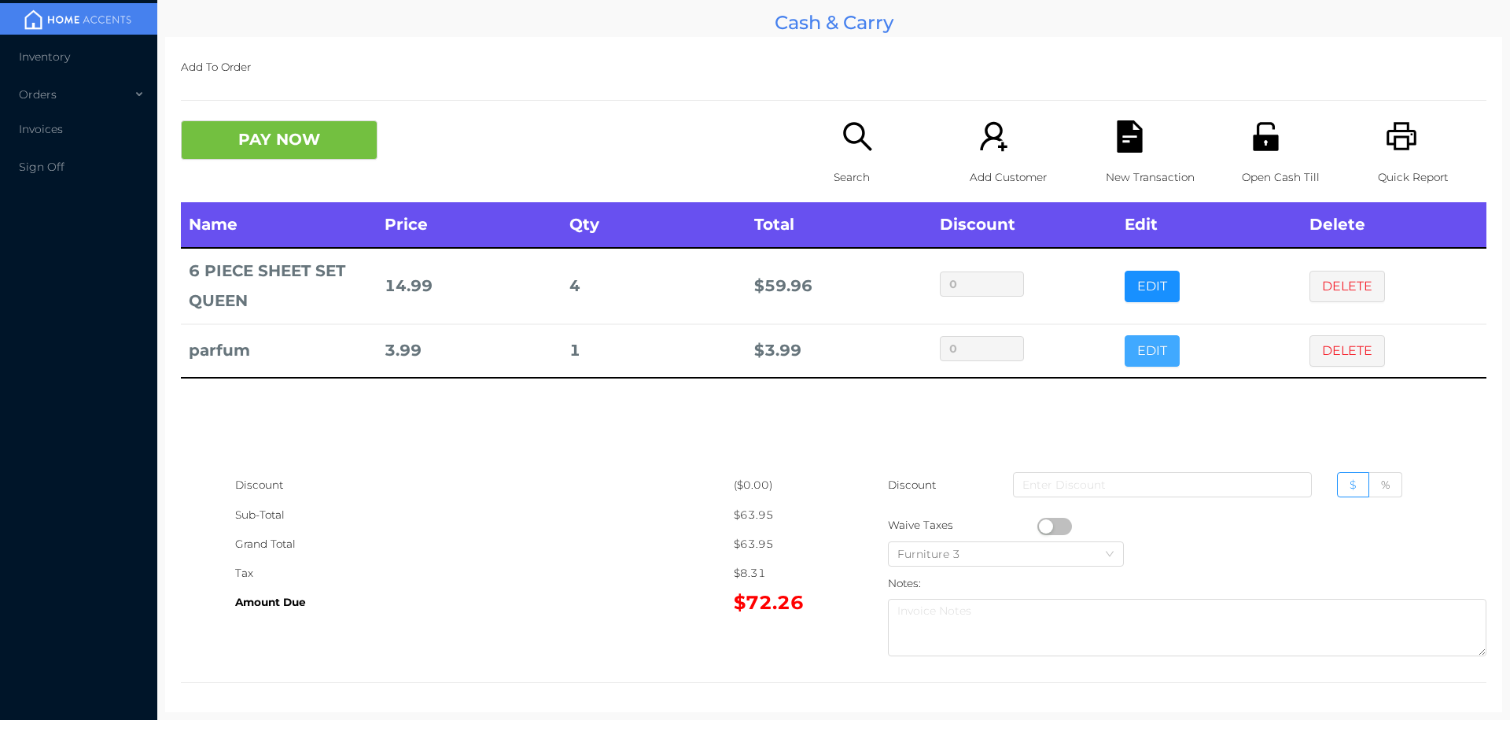
click at [1152, 335] on button "EDIT" at bounding box center [1152, 350] width 55 height 31
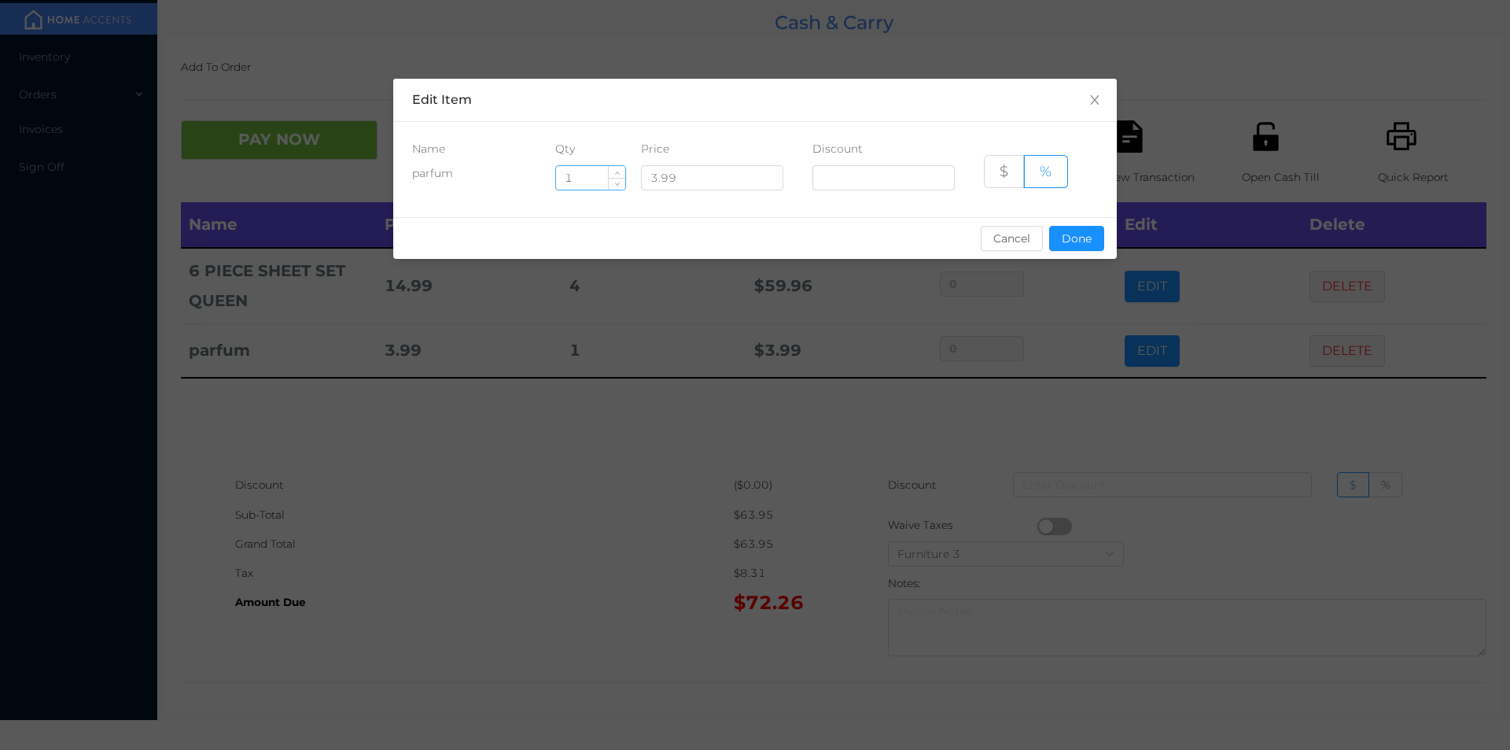
click at [600, 177] on input "1" at bounding box center [590, 178] width 69 height 24
type input "9"
click at [1082, 245] on button "Done" at bounding box center [1076, 238] width 55 height 25
click at [1068, 323] on div "sentinelStart Edit Item Name Qty Price Discount parfum 9 3.99 $ % Cancel Done s…" at bounding box center [755, 375] width 1510 height 750
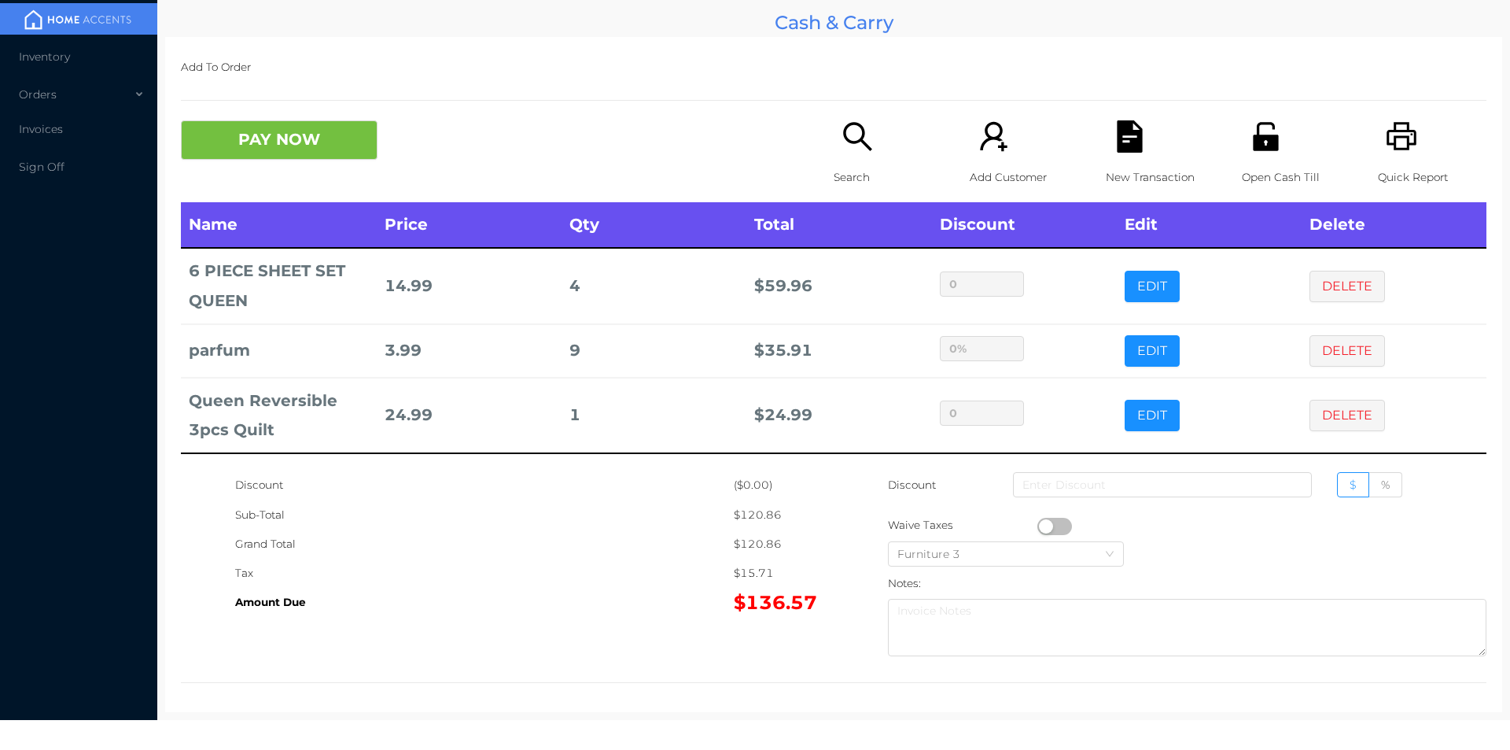
click at [1261, 147] on icon "icon: unlock" at bounding box center [1265, 136] width 25 height 28
click at [251, 156] on button "PAY NOW" at bounding box center [279, 139] width 197 height 39
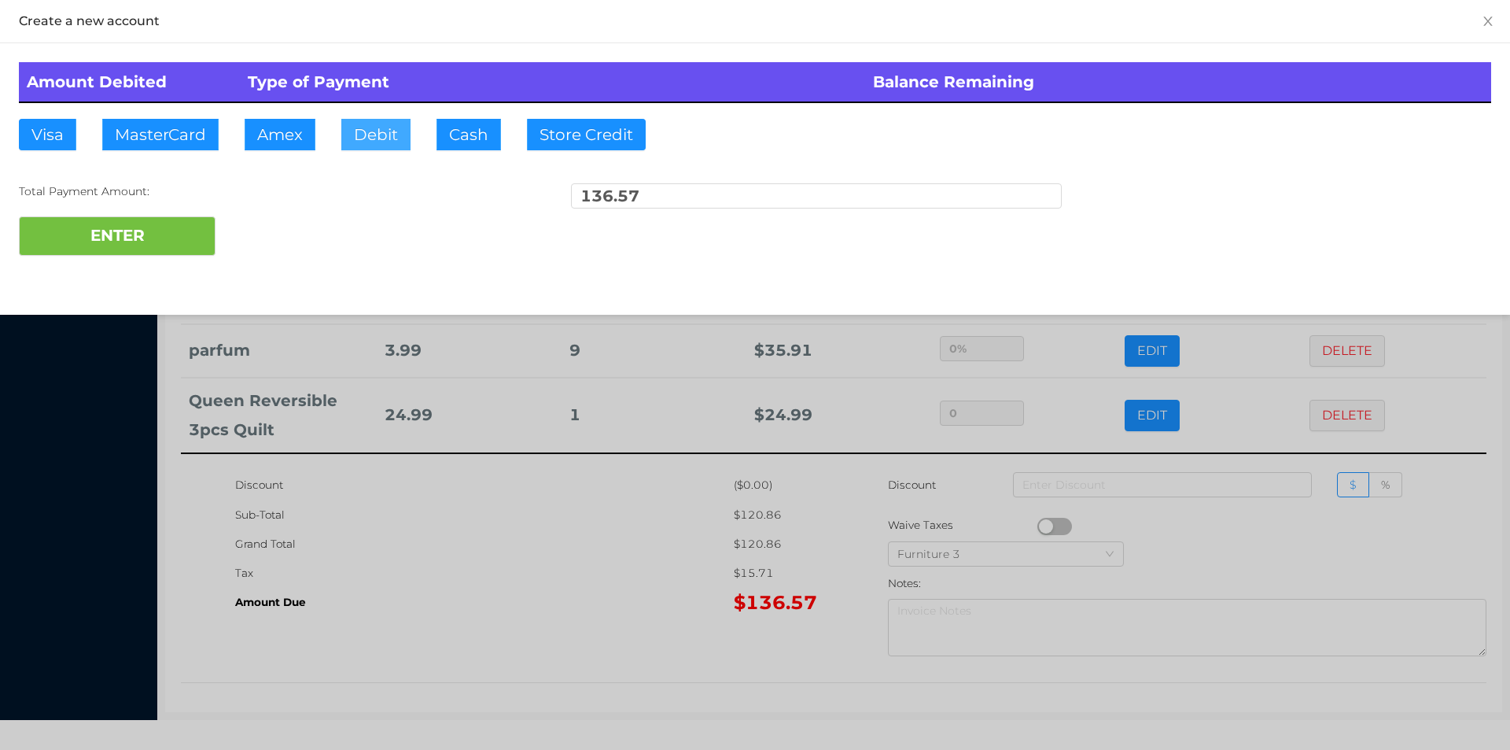
click at [362, 149] on button "Debit" at bounding box center [375, 134] width 69 height 31
click at [138, 249] on button "ENTER" at bounding box center [117, 235] width 197 height 39
type input "0"
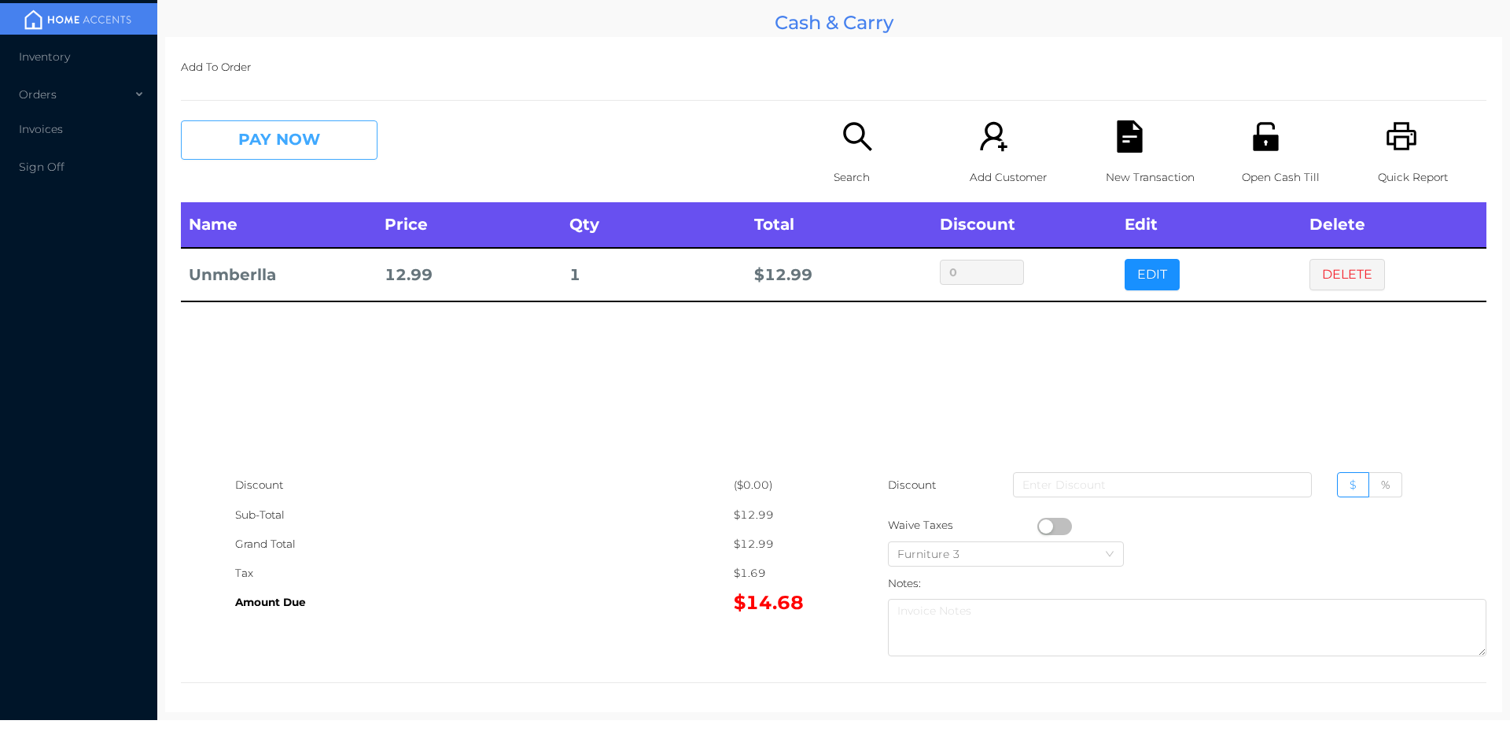
click at [251, 138] on button "PAY NOW" at bounding box center [279, 139] width 197 height 39
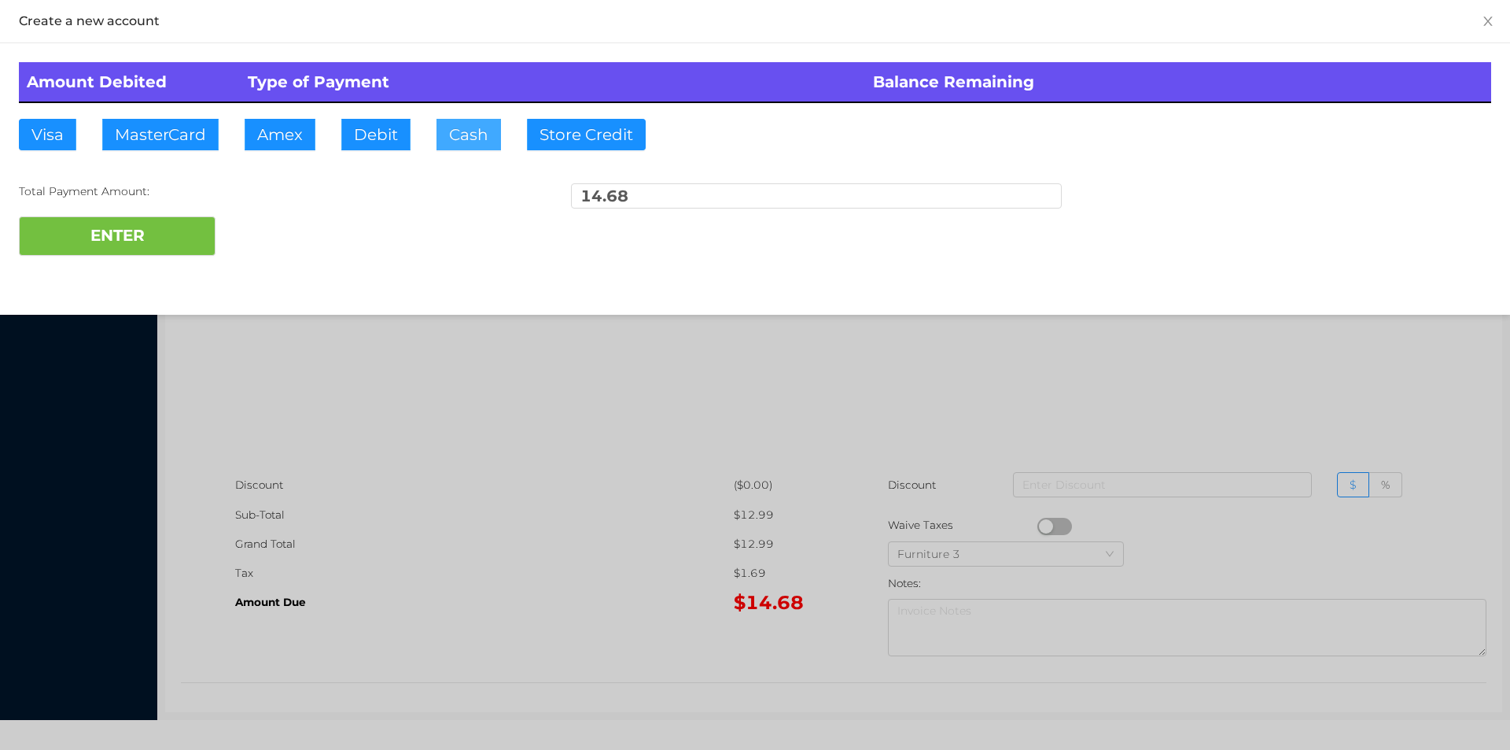
click at [452, 142] on button "Cash" at bounding box center [469, 134] width 65 height 31
type input "20."
click at [154, 247] on button "ENTER" at bounding box center [117, 235] width 197 height 39
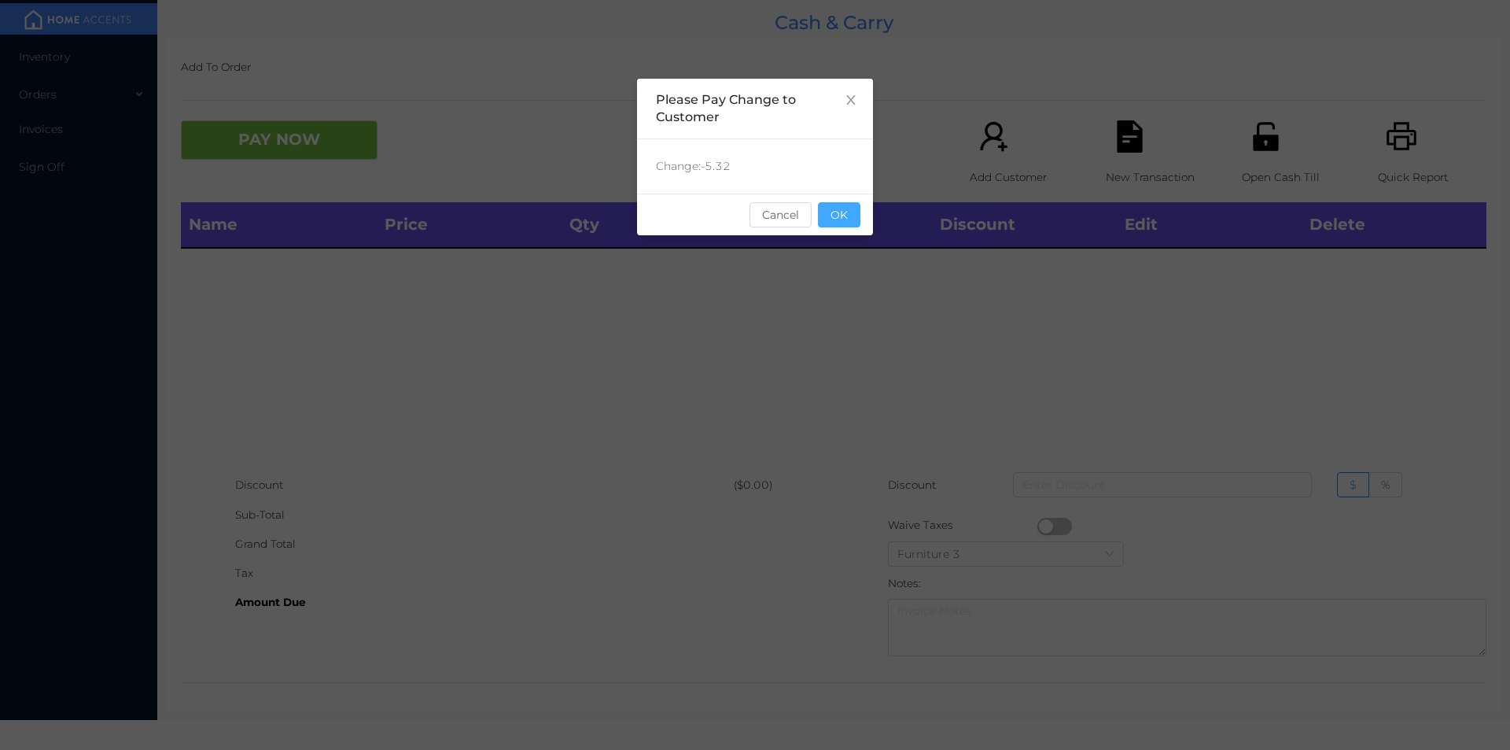
click at [844, 226] on button "OK" at bounding box center [839, 214] width 42 height 25
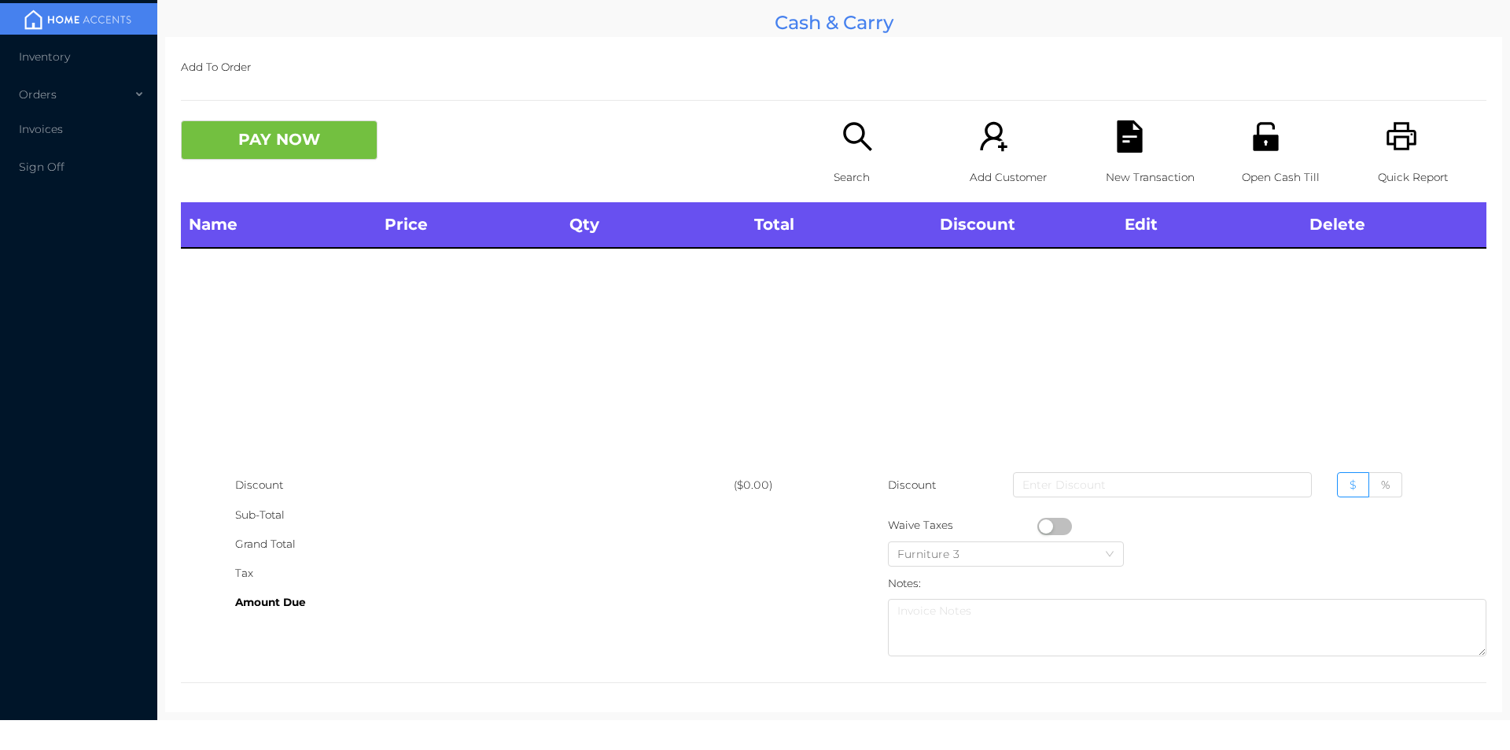
click at [843, 163] on p "Search" at bounding box center [888, 177] width 109 height 29
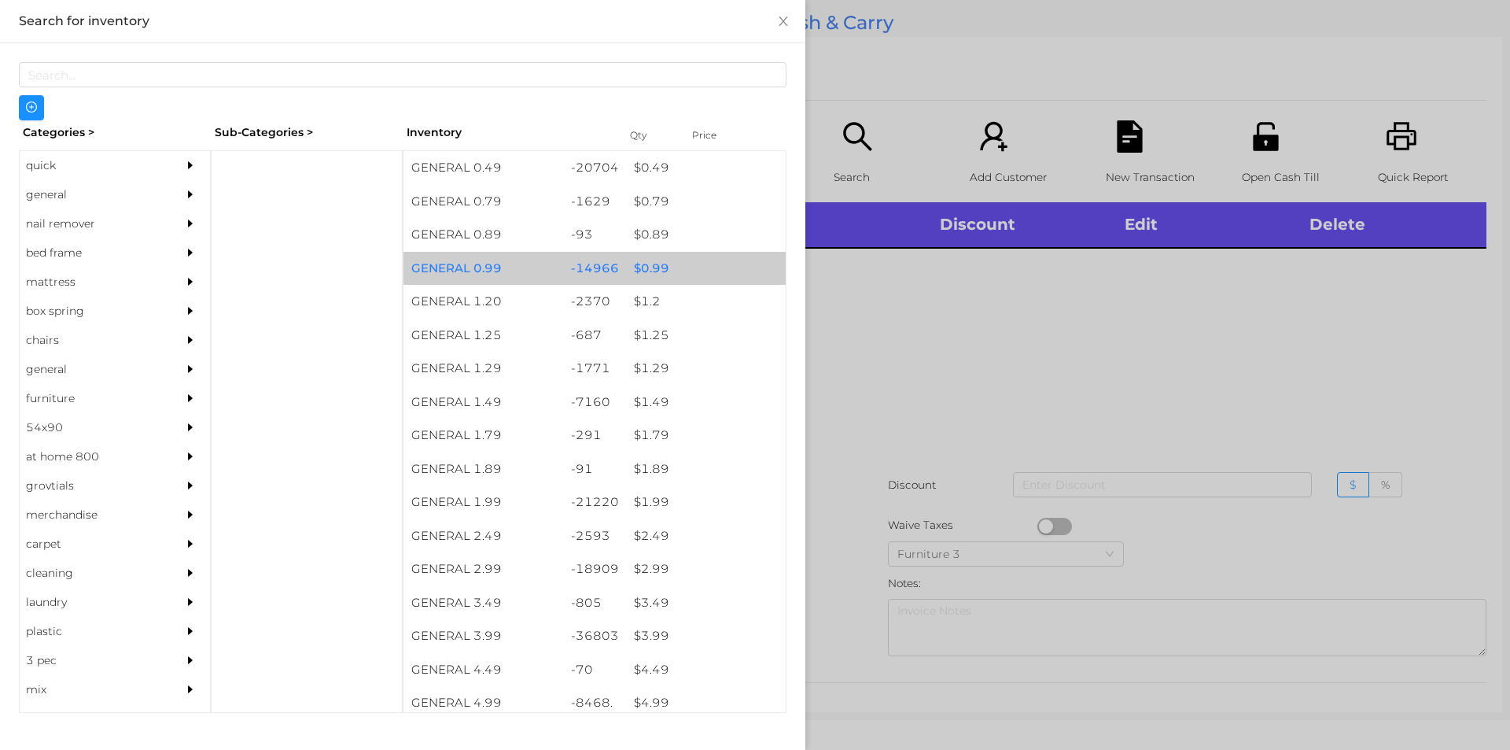
click at [653, 275] on div "$ 0.99" at bounding box center [706, 269] width 160 height 34
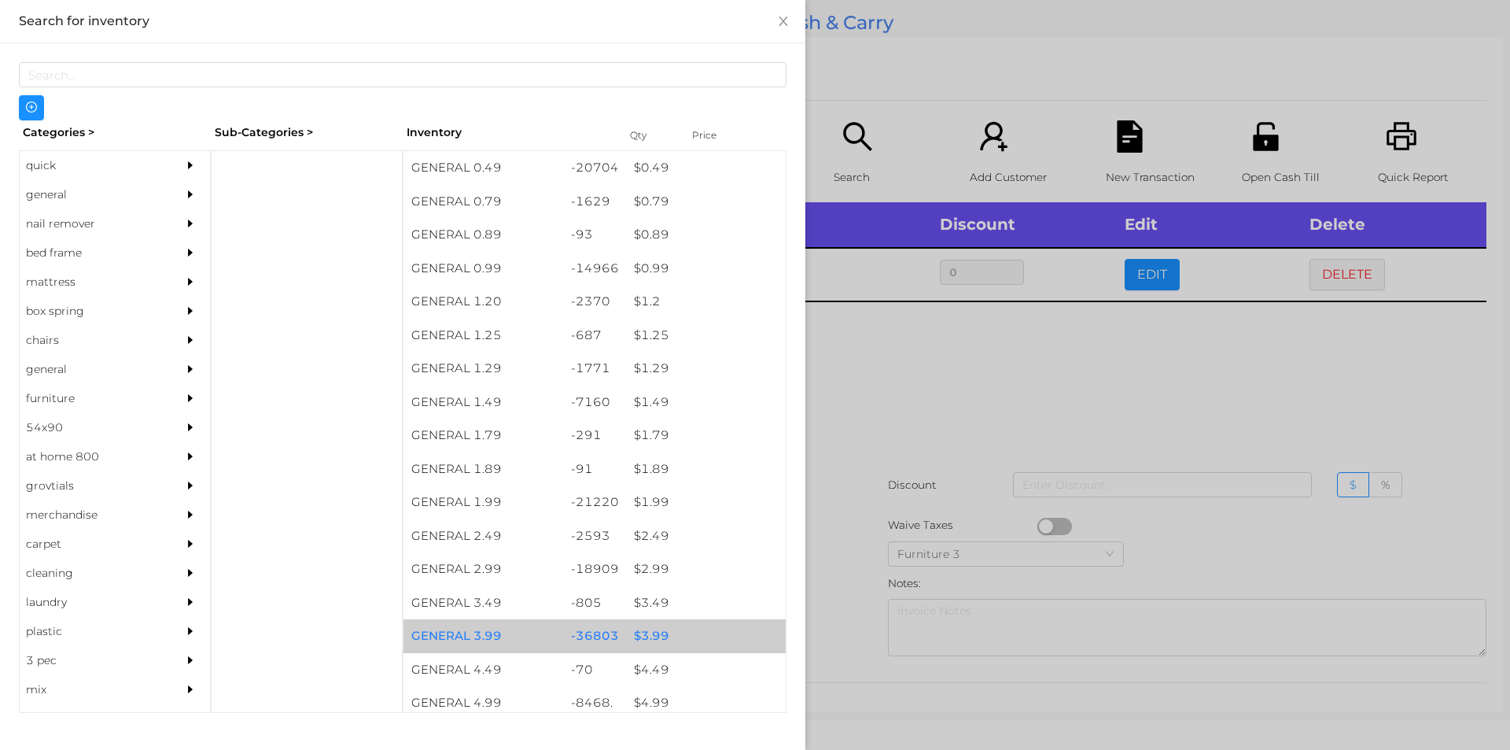
click at [649, 633] on div "$ 3.99" at bounding box center [706, 636] width 160 height 34
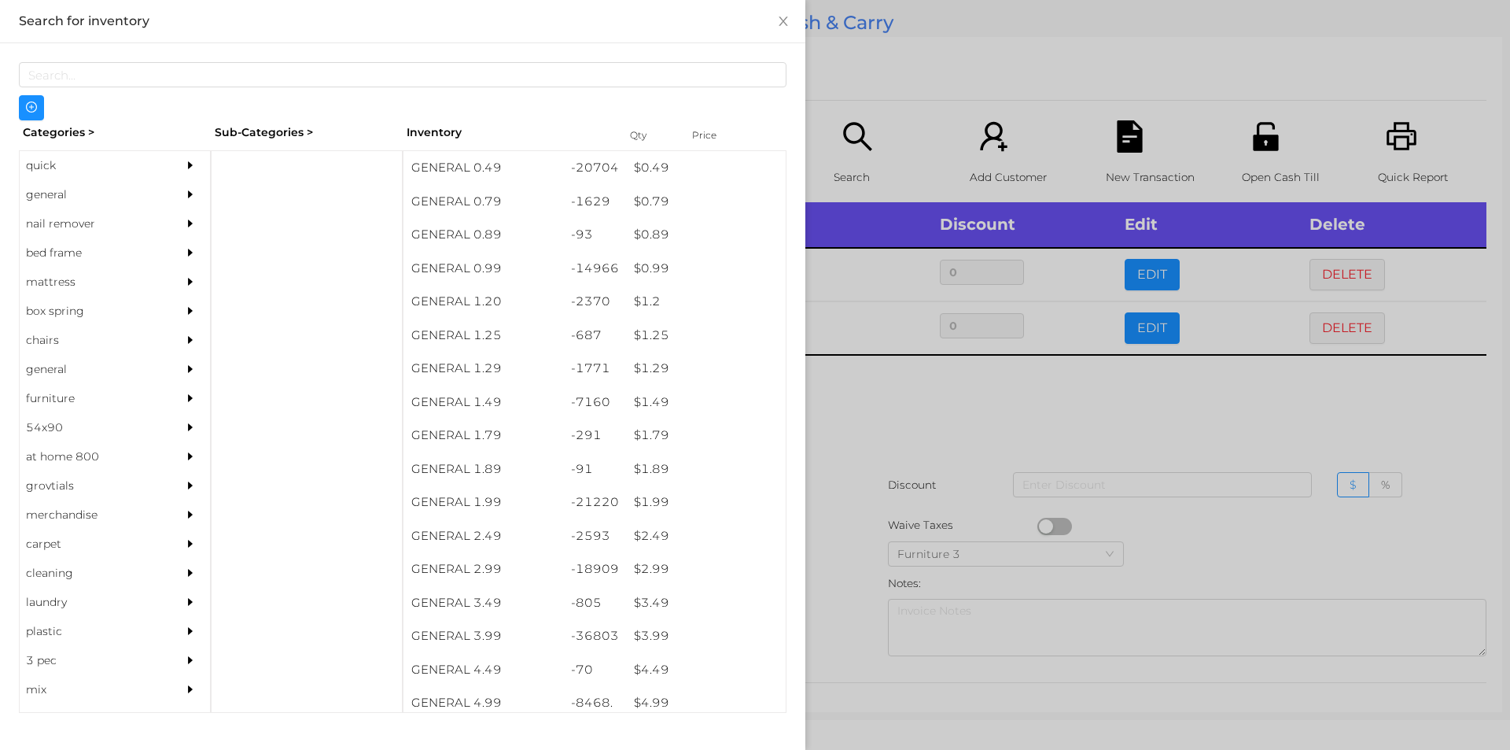
click at [832, 562] on div at bounding box center [755, 375] width 1510 height 750
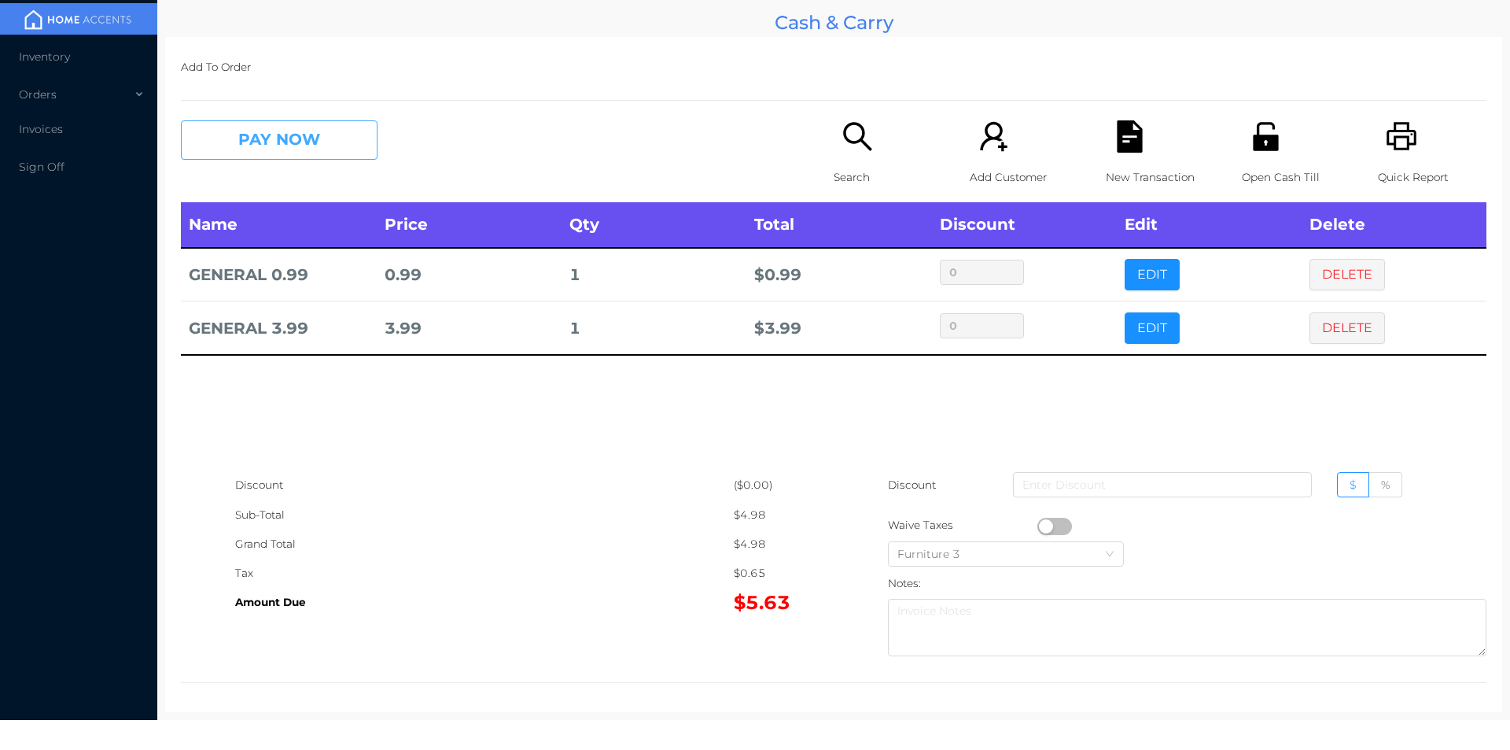
click at [271, 146] on button "PAY NOW" at bounding box center [279, 139] width 197 height 39
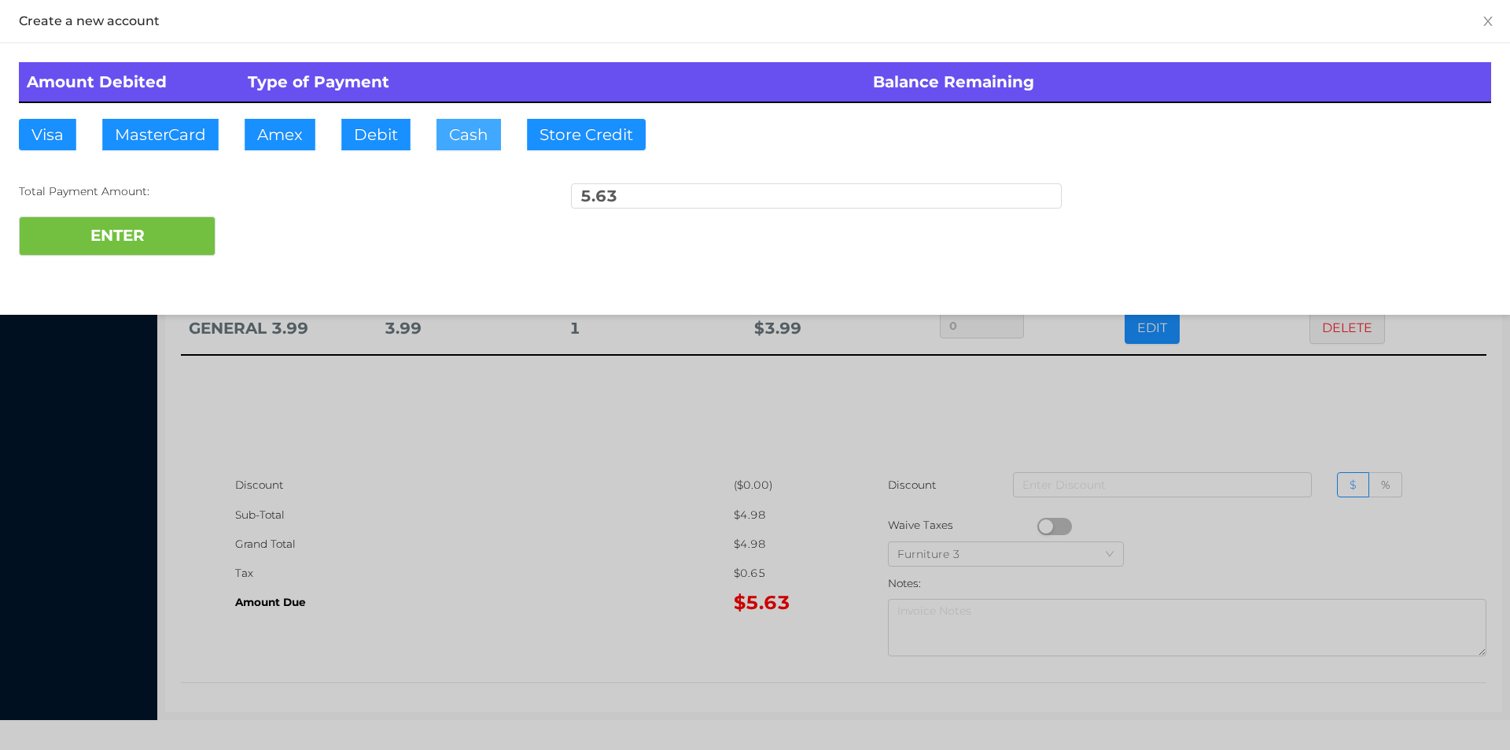
click at [456, 132] on button "Cash" at bounding box center [469, 134] width 65 height 31
type input "6."
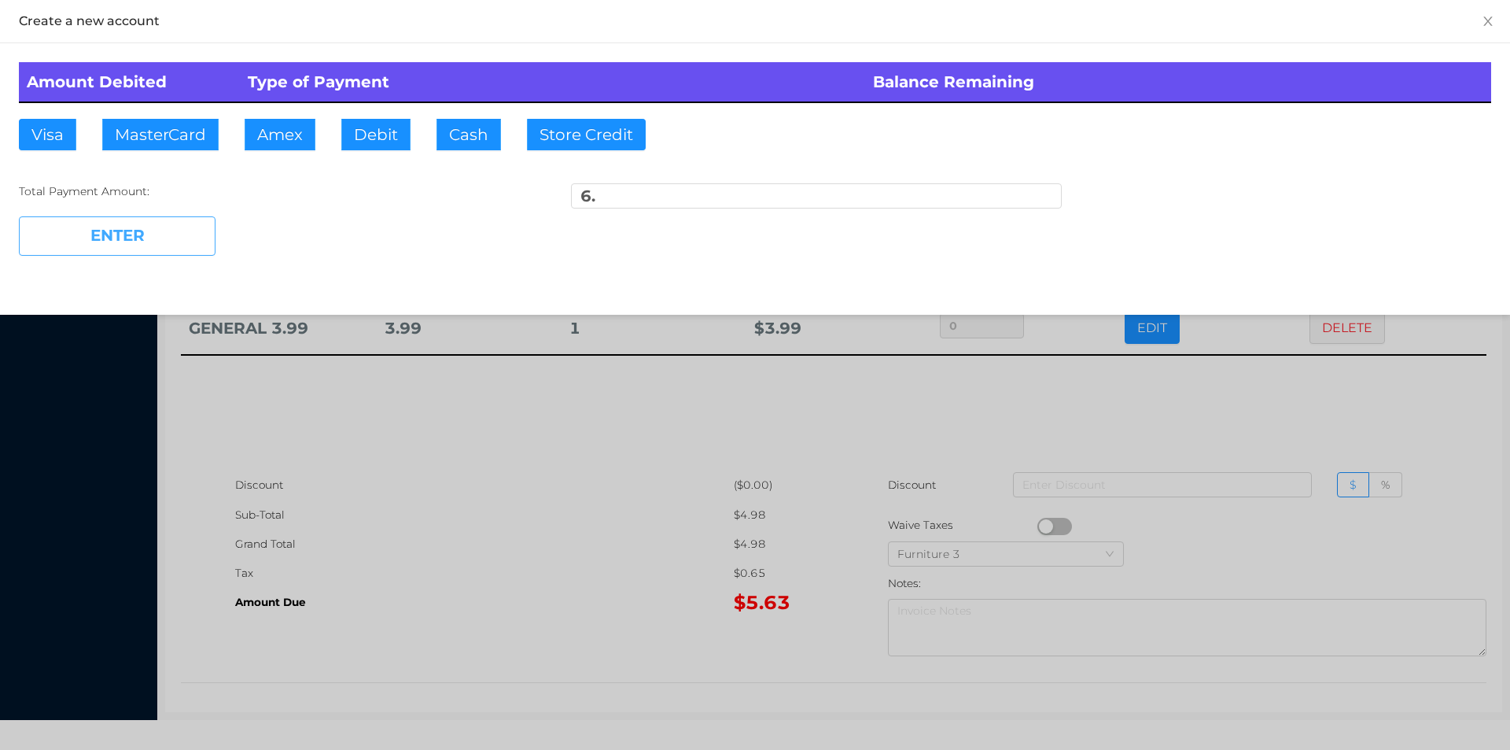
click at [166, 253] on button "ENTER" at bounding box center [117, 235] width 197 height 39
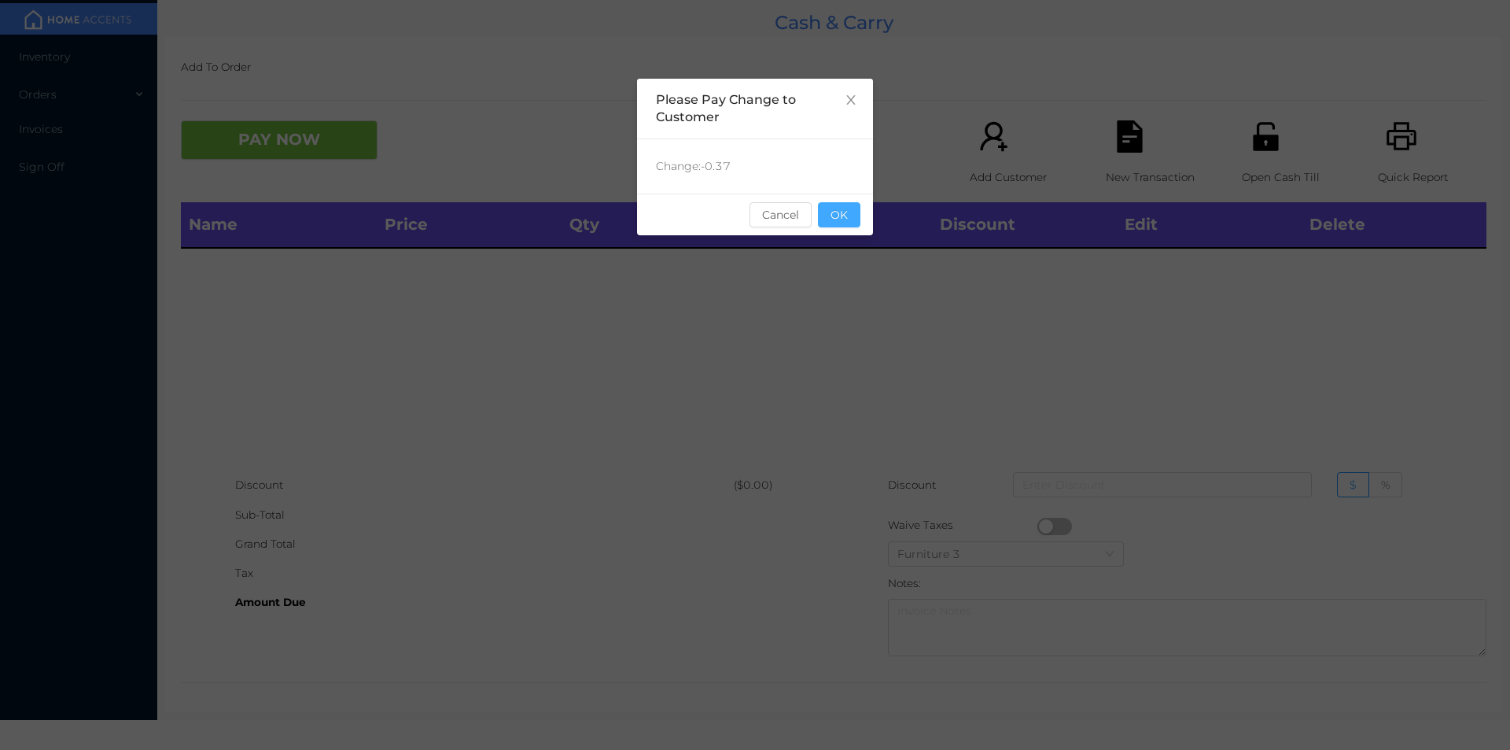
click at [850, 219] on button "OK" at bounding box center [839, 214] width 42 height 25
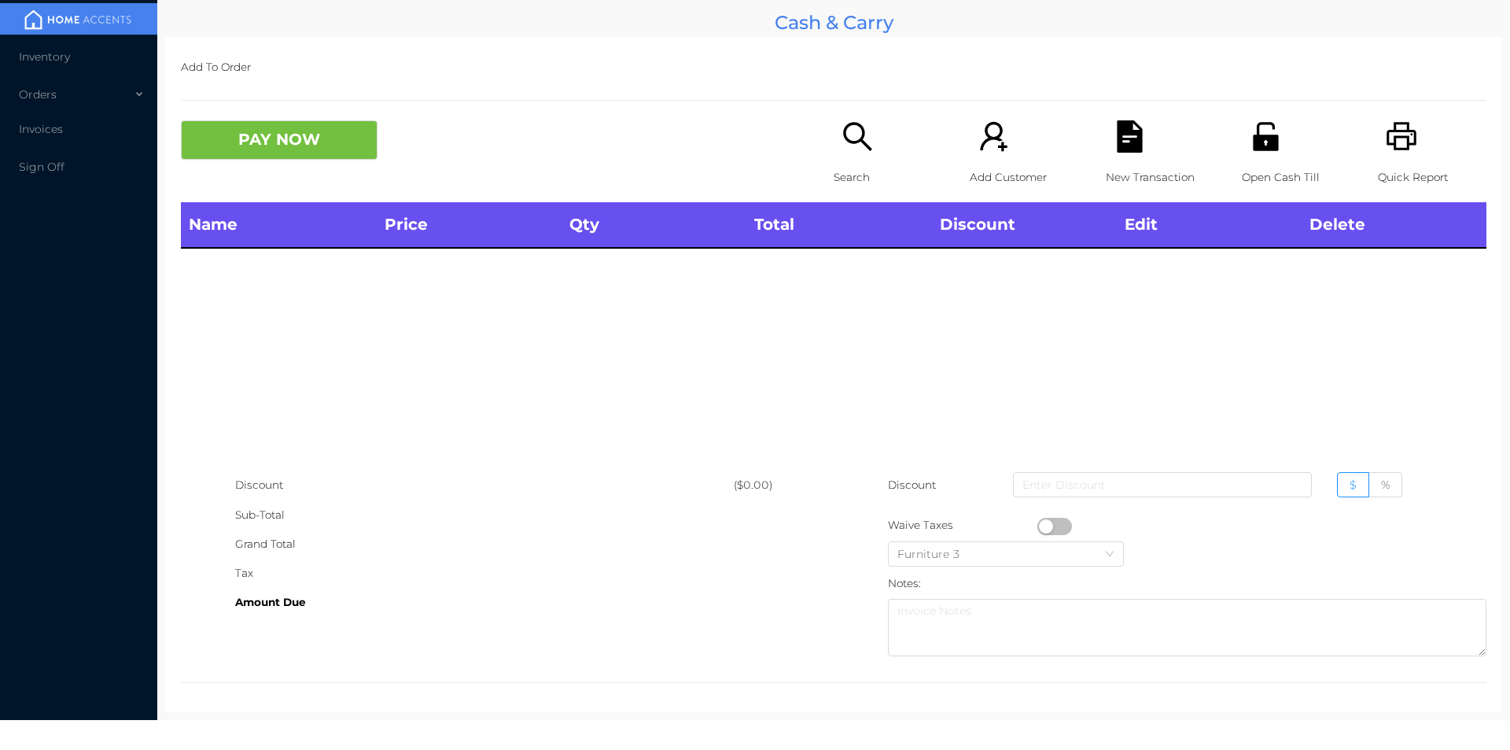
click at [827, 241] on th "Total" at bounding box center [839, 225] width 185 height 46
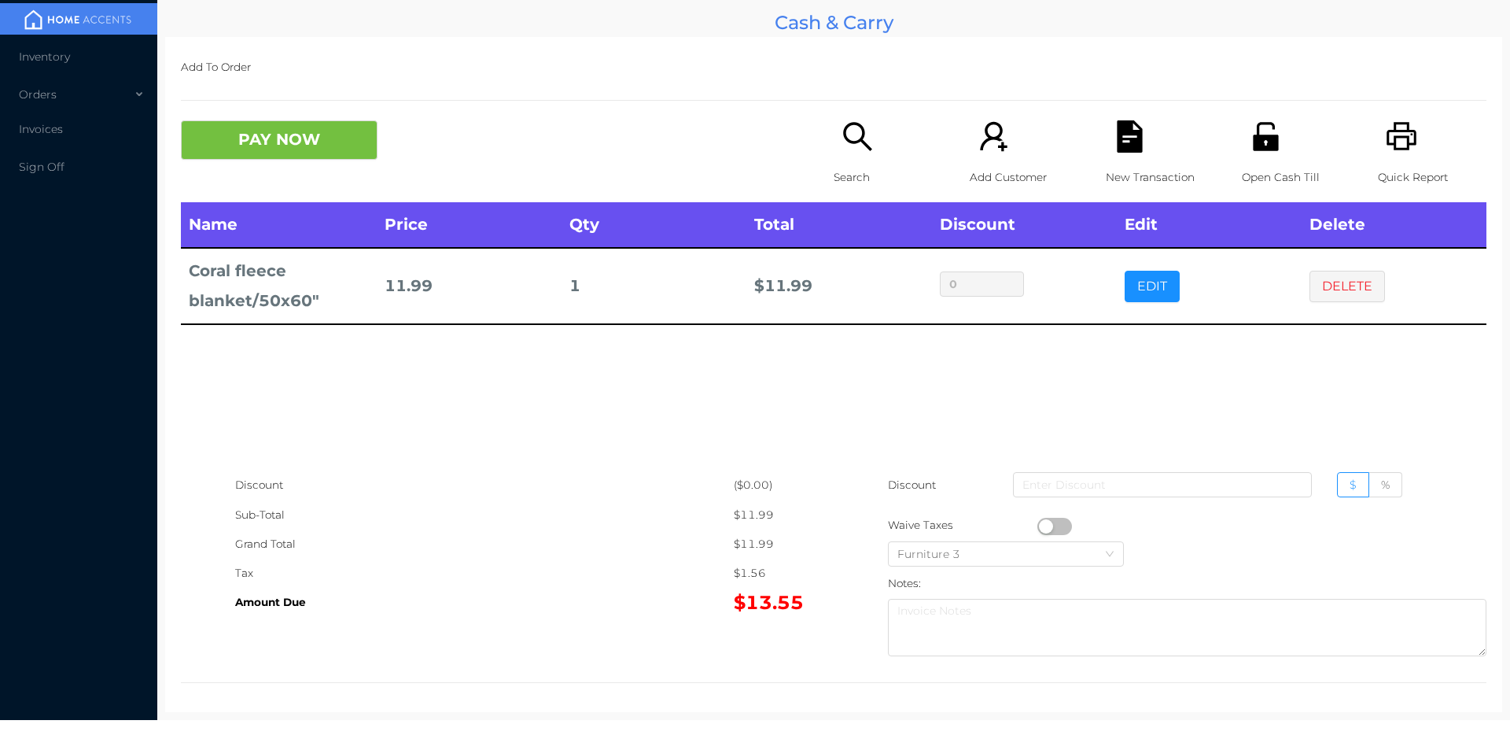
click at [857, 166] on p "Search" at bounding box center [888, 177] width 109 height 29
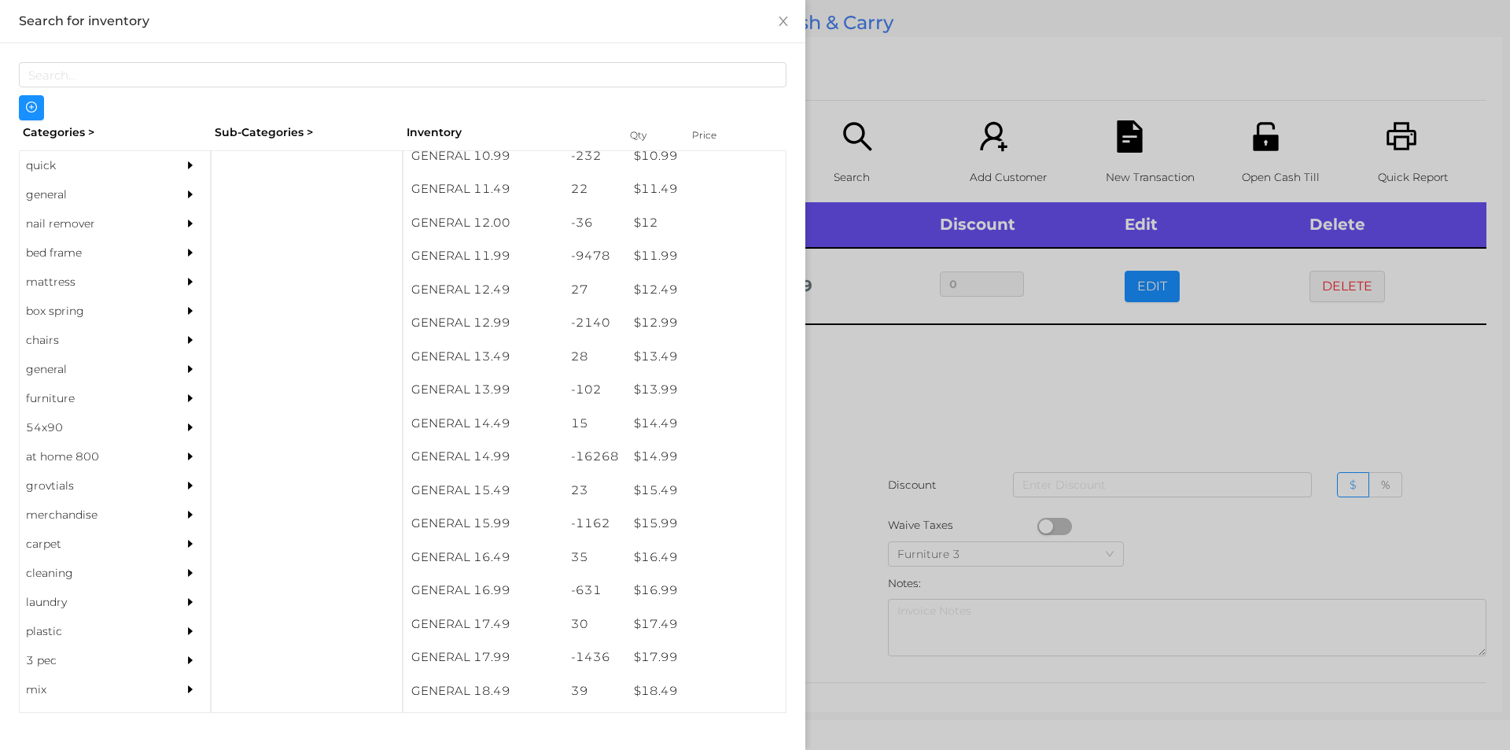
scroll to position [1066, 0]
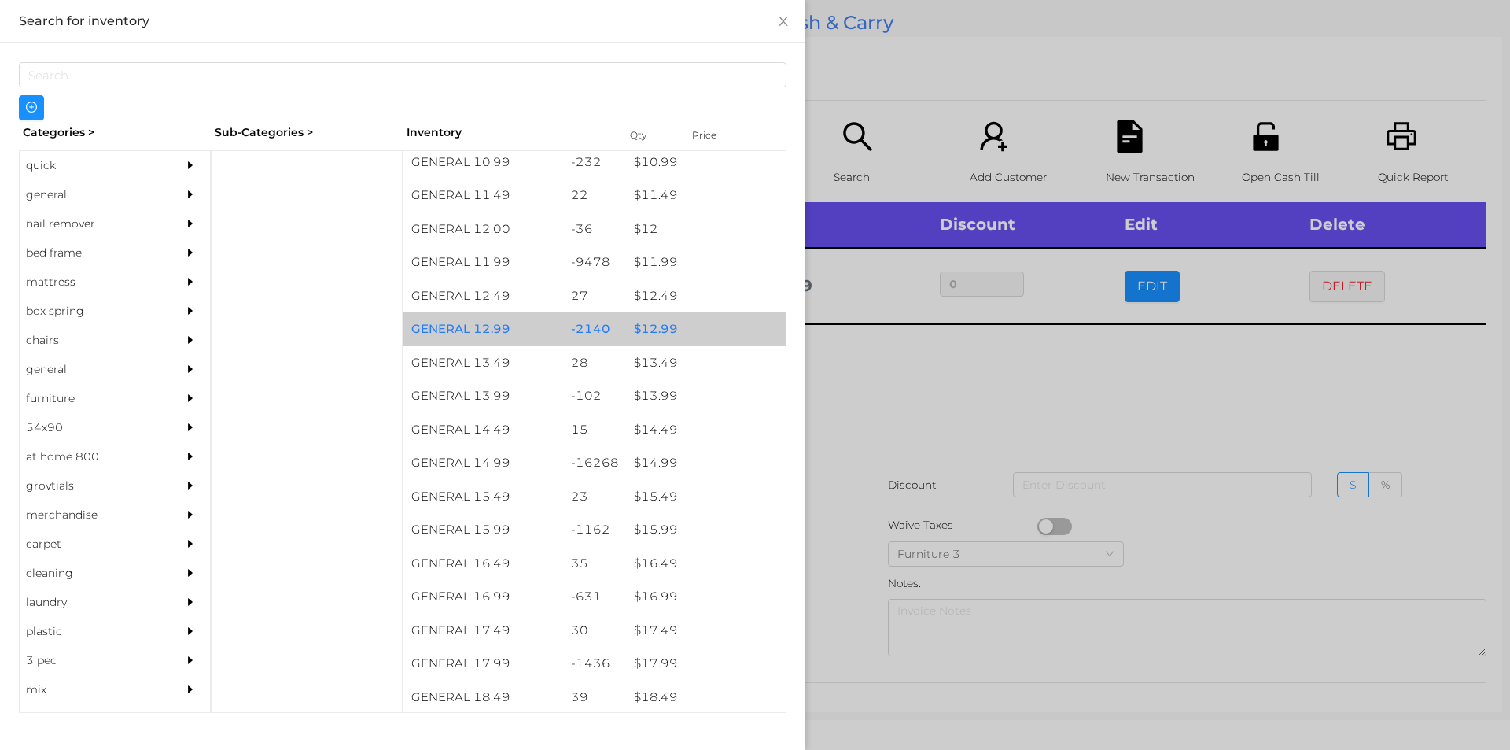
click at [655, 326] on div "$ 12.99" at bounding box center [706, 329] width 160 height 34
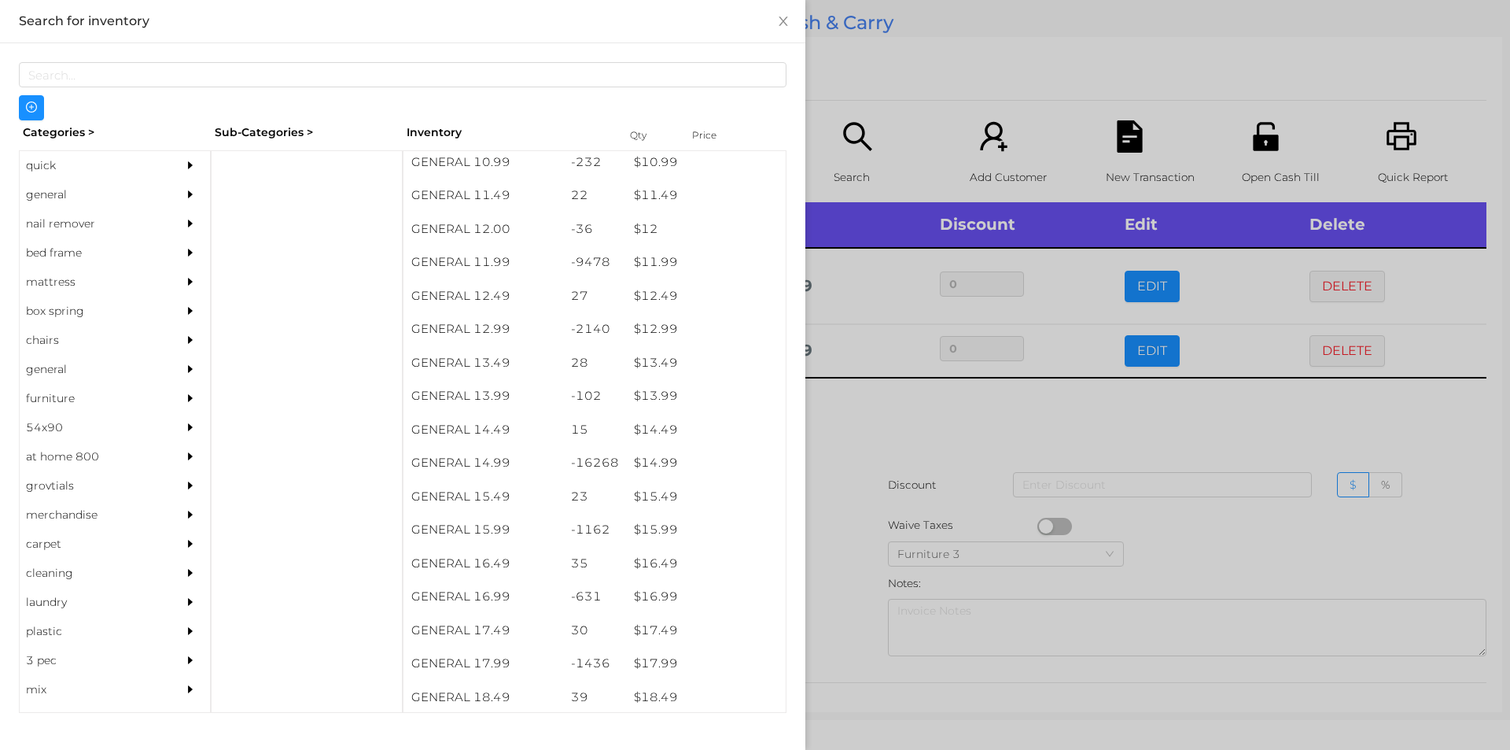
click at [865, 415] on div at bounding box center [755, 375] width 1510 height 750
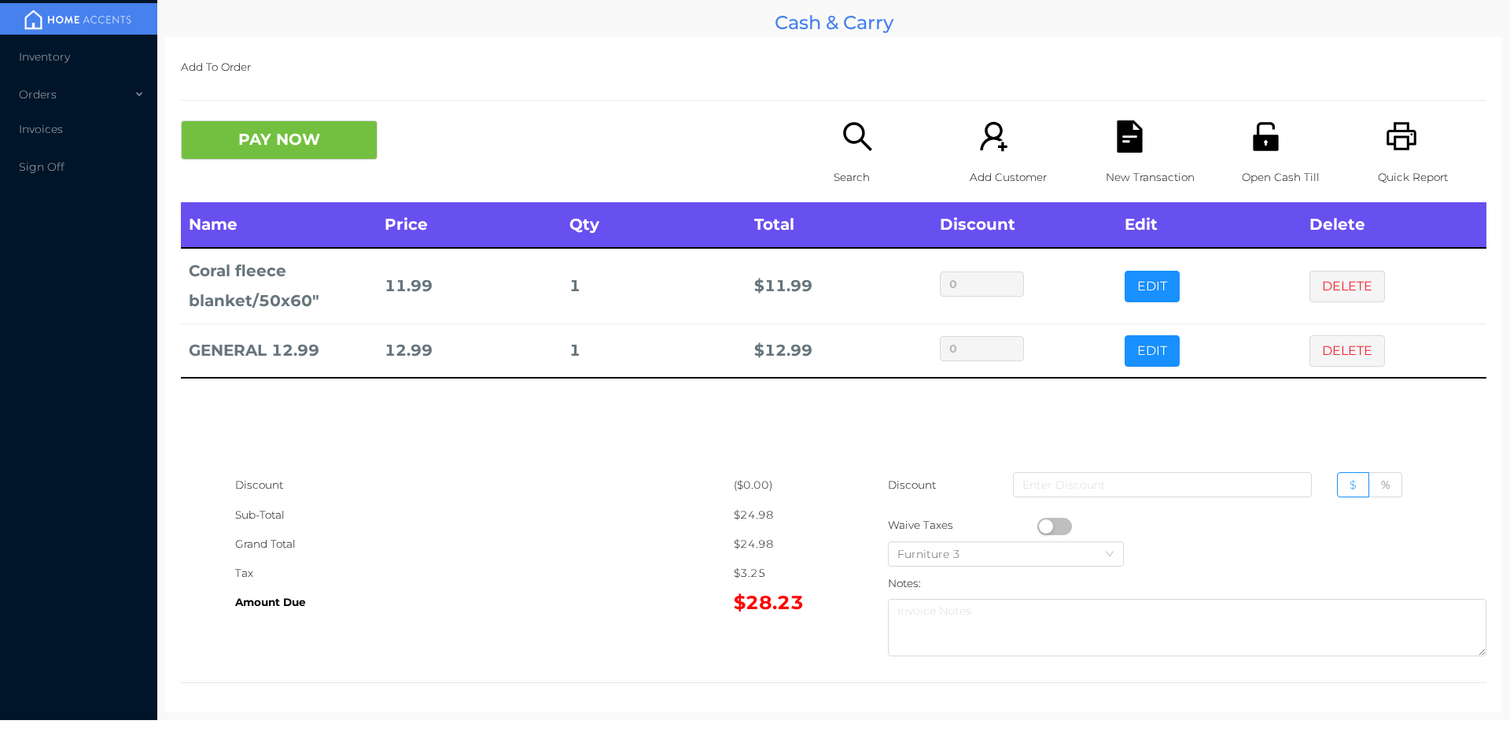
click at [847, 164] on p "Search" at bounding box center [888, 177] width 109 height 29
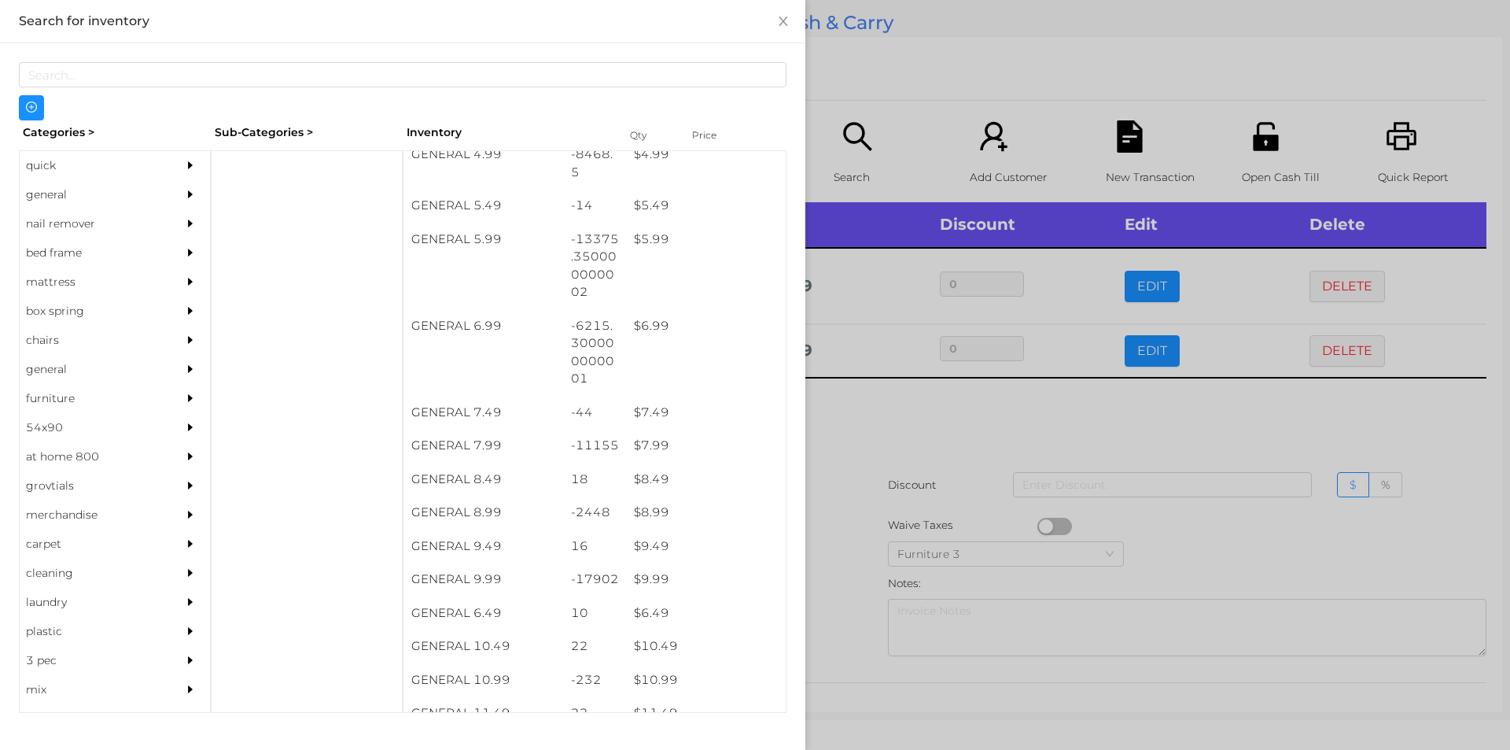
scroll to position [554, 0]
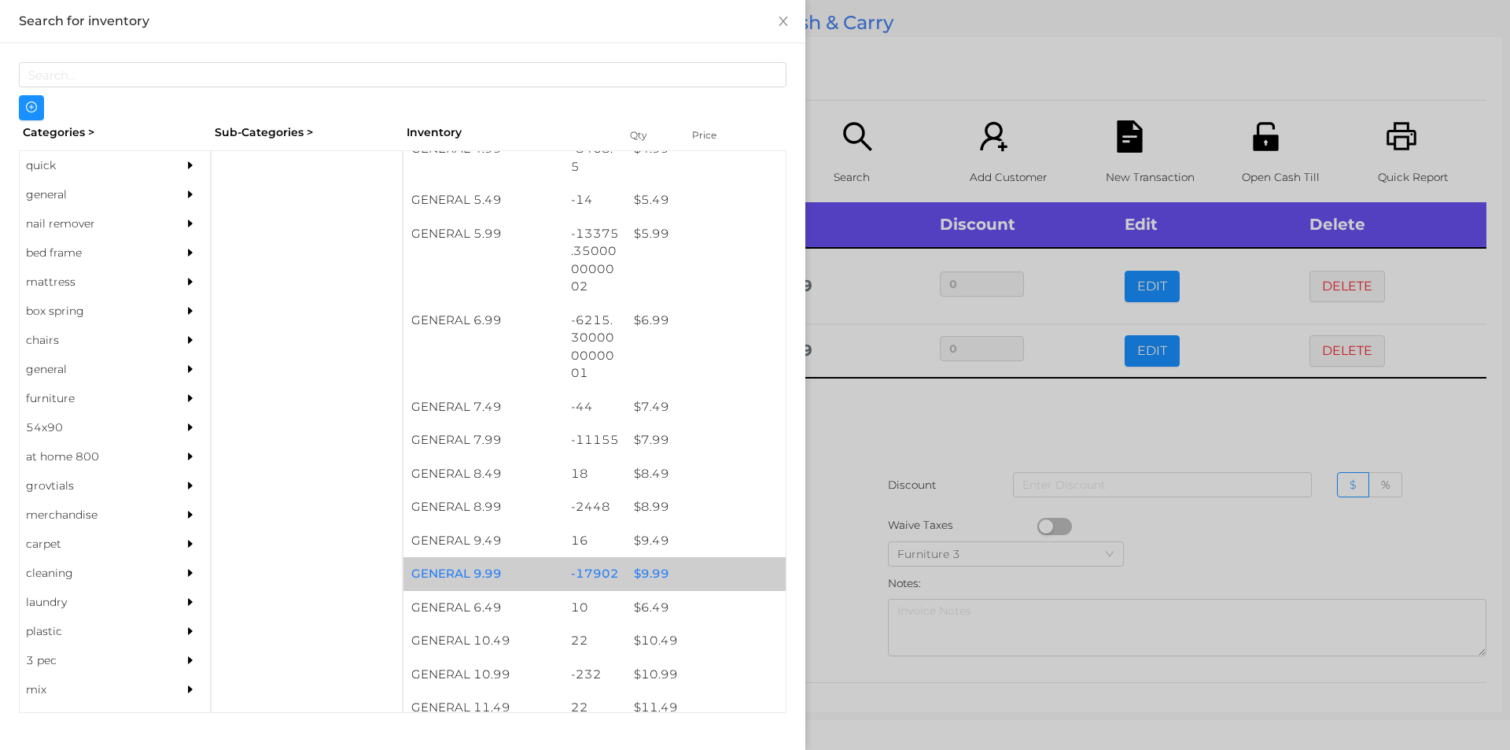
click at [648, 572] on div "$ 9.99" at bounding box center [706, 574] width 160 height 34
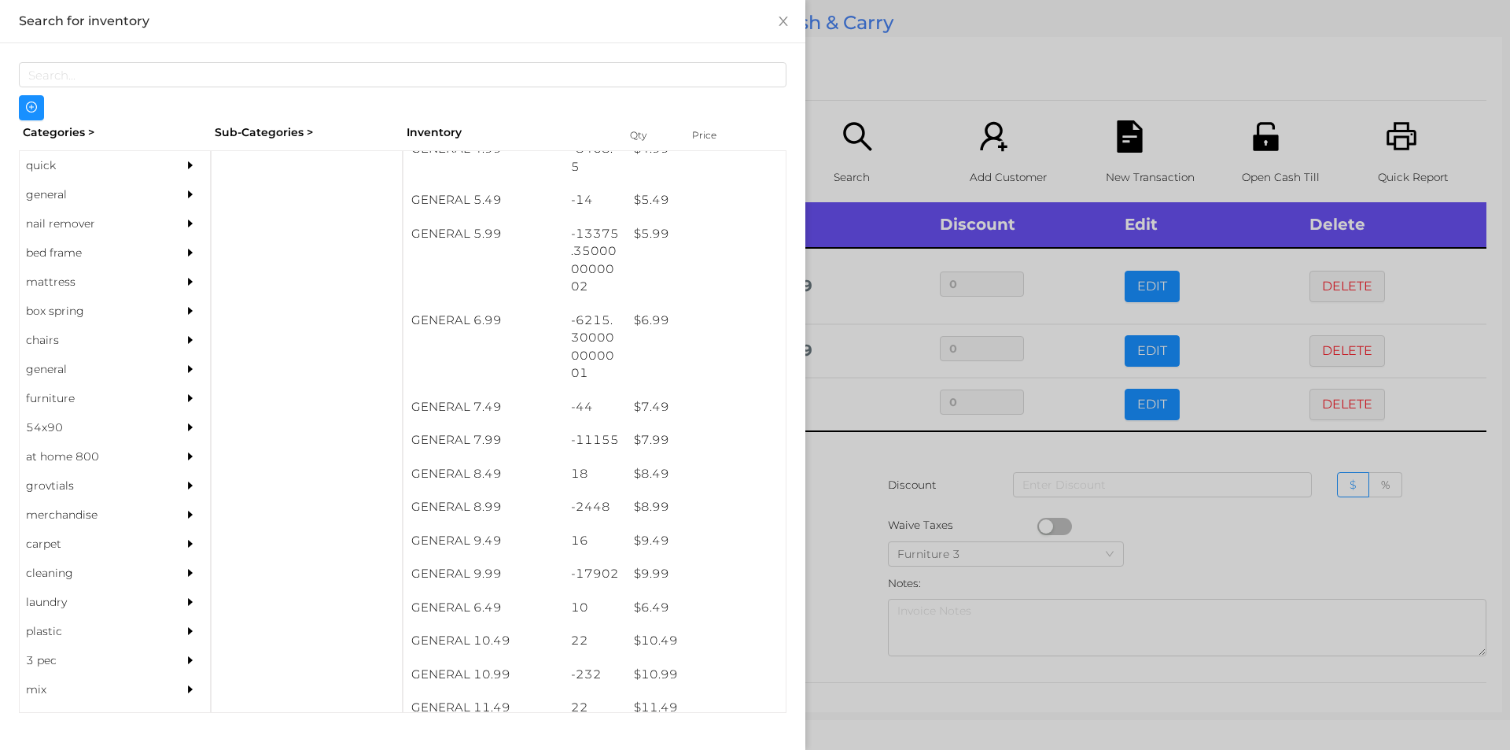
click at [828, 566] on div at bounding box center [755, 375] width 1510 height 750
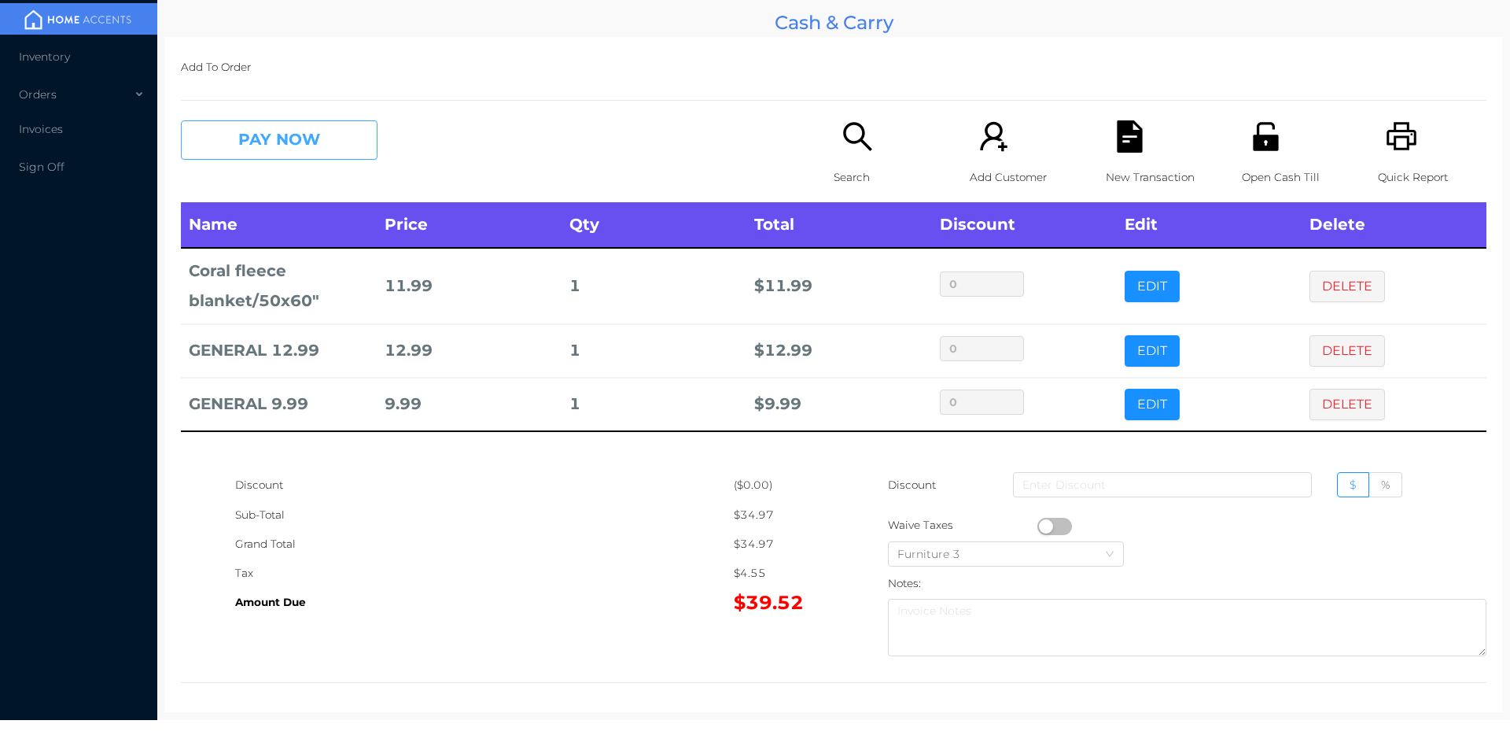
click at [300, 133] on button "PAY NOW" at bounding box center [279, 139] width 197 height 39
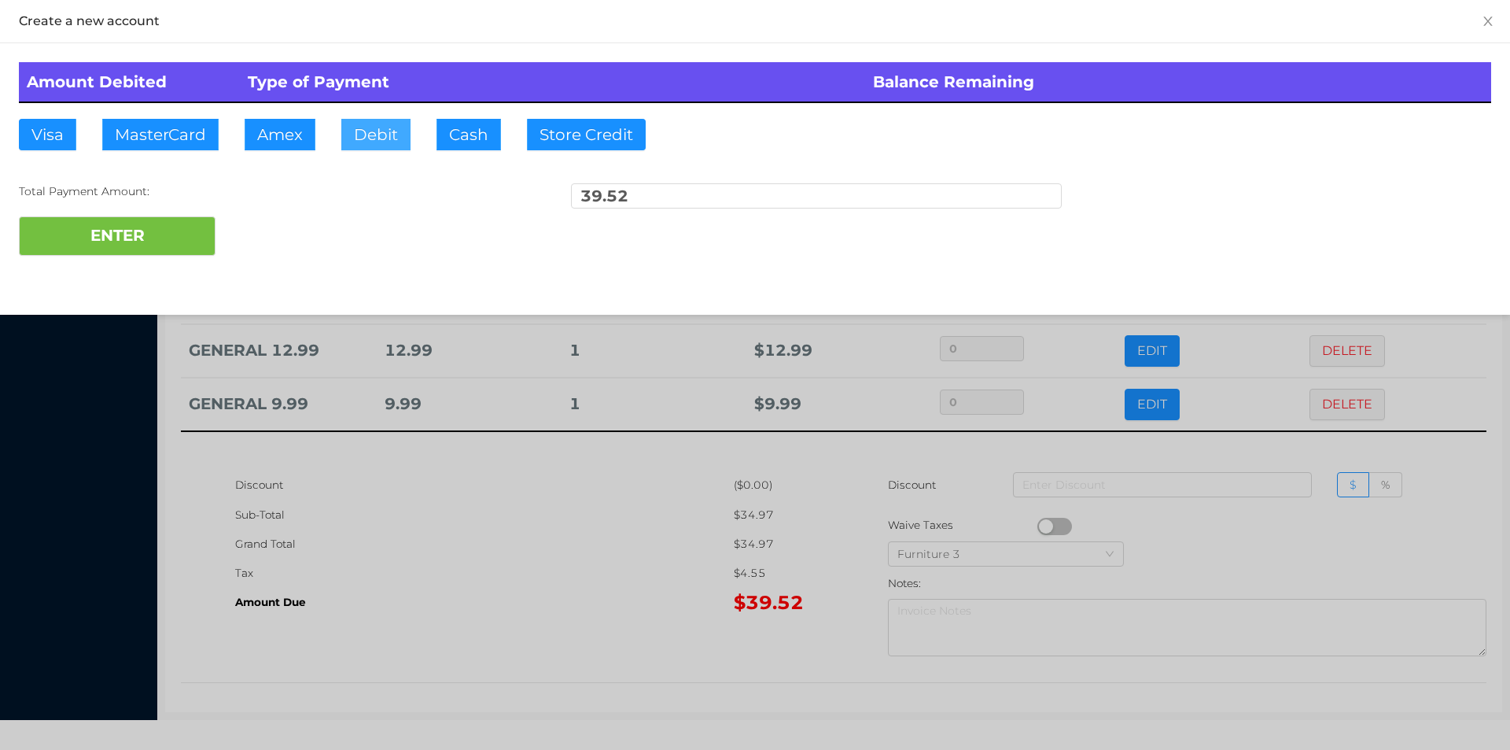
click at [370, 141] on button "Debit" at bounding box center [375, 134] width 69 height 31
click at [181, 244] on button "ENTER" at bounding box center [117, 235] width 197 height 39
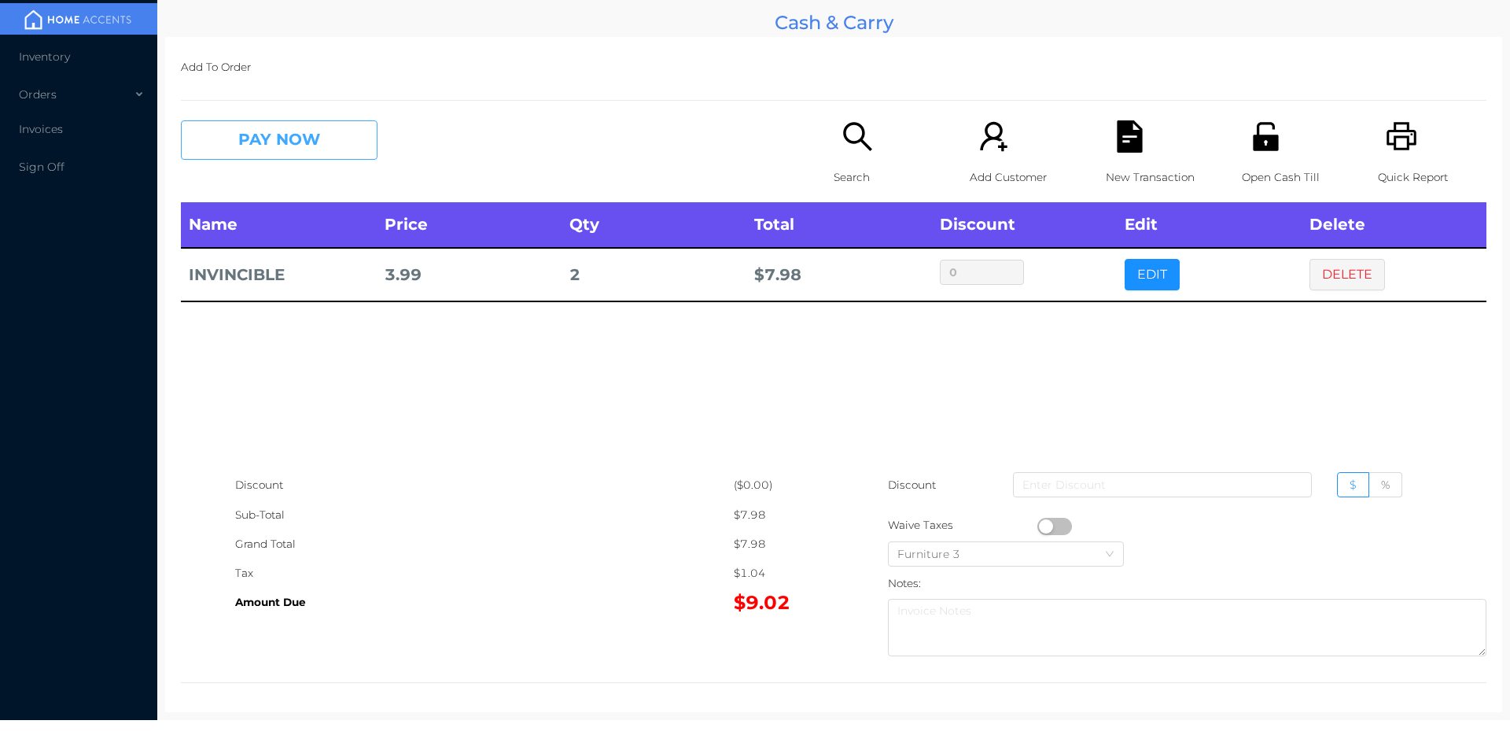
click at [294, 121] on button "PAY NOW" at bounding box center [279, 139] width 197 height 39
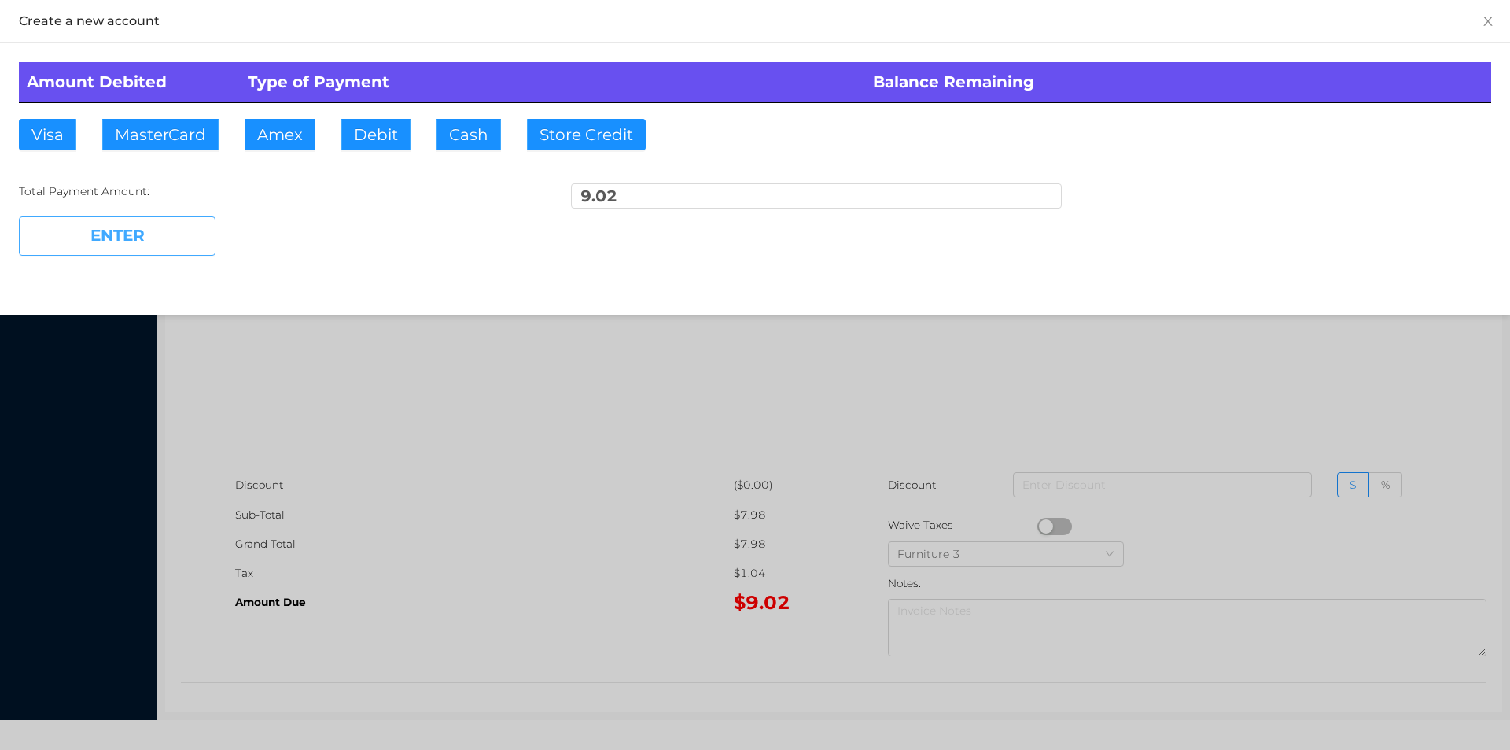
click at [187, 216] on button "ENTER" at bounding box center [117, 235] width 197 height 39
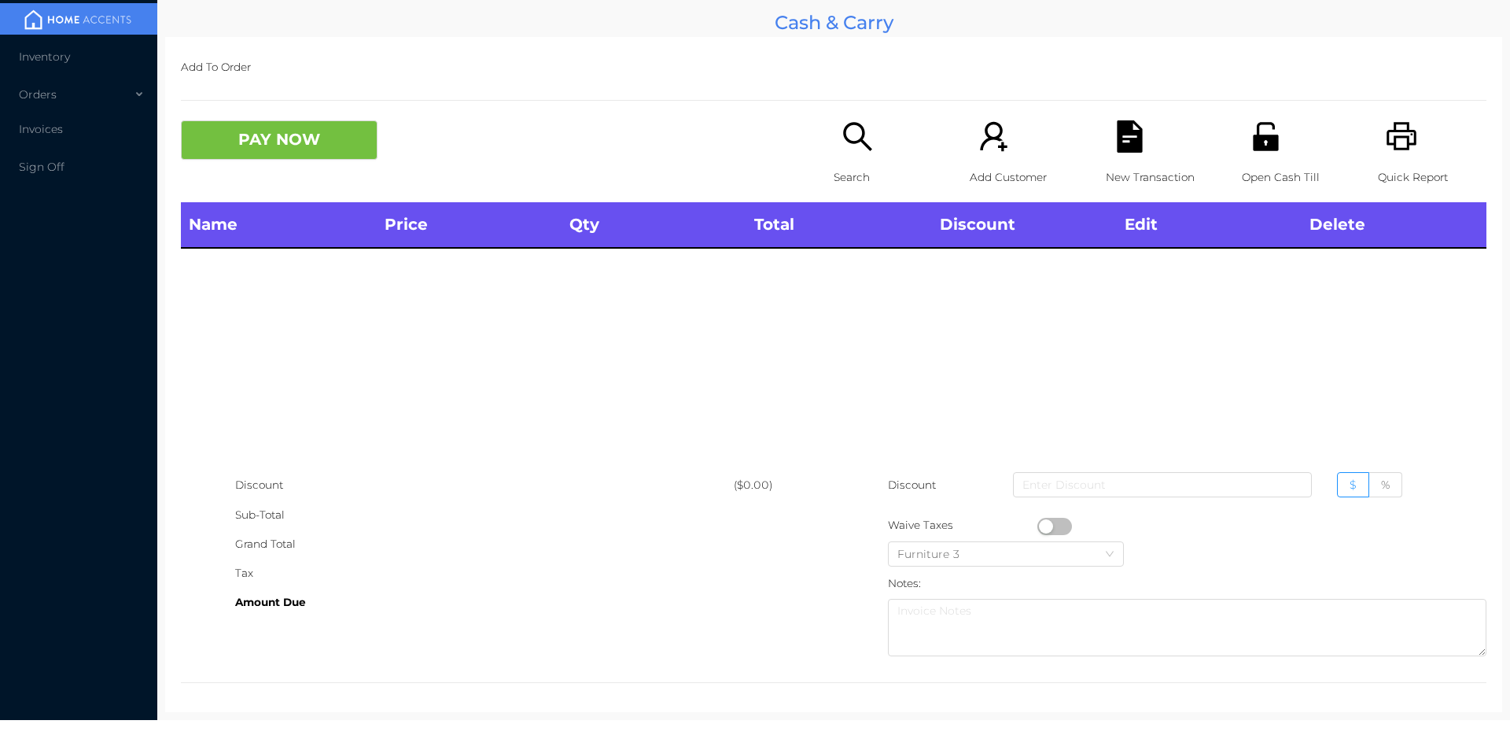
click at [1414, 125] on div "Quick Report" at bounding box center [1432, 161] width 109 height 82
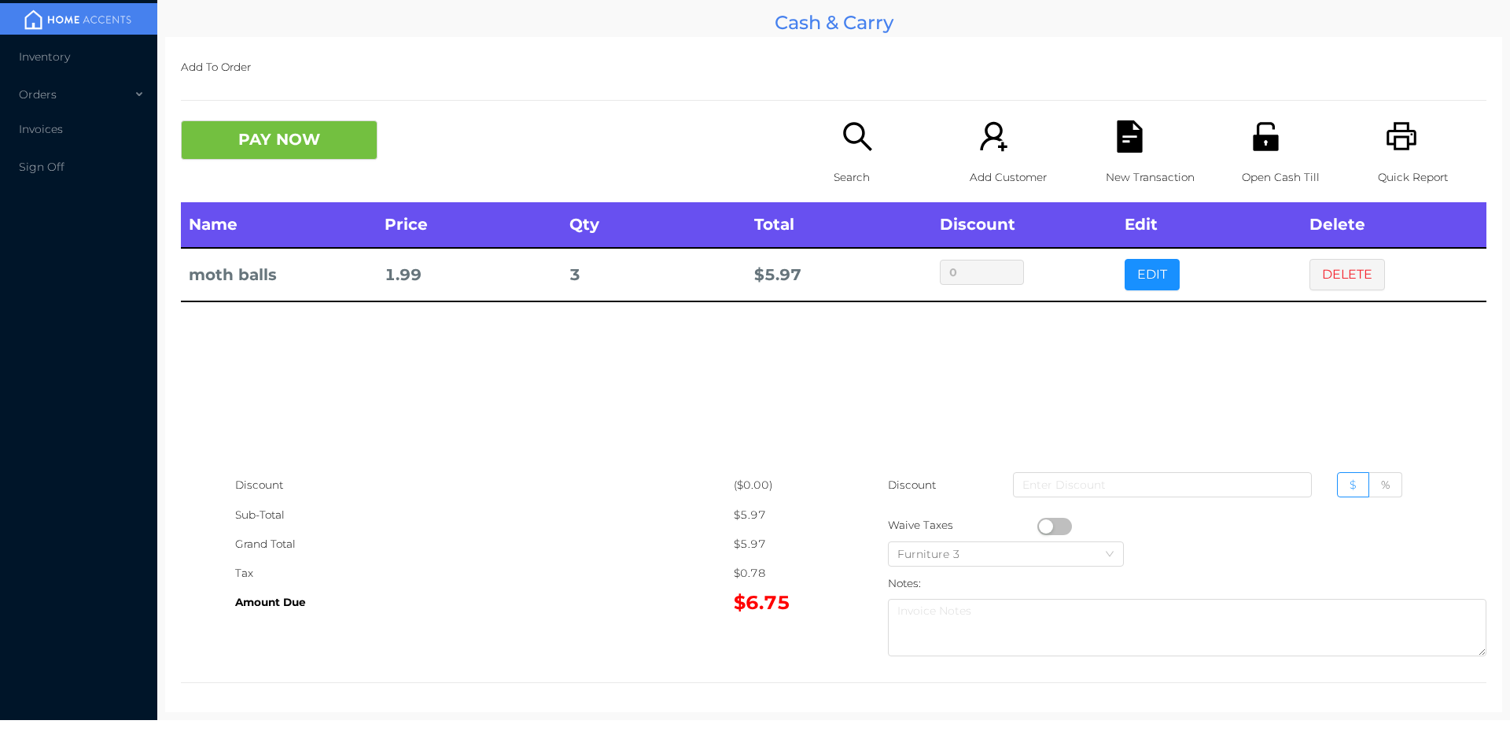
click at [1130, 285] on button "EDIT" at bounding box center [1152, 274] width 55 height 31
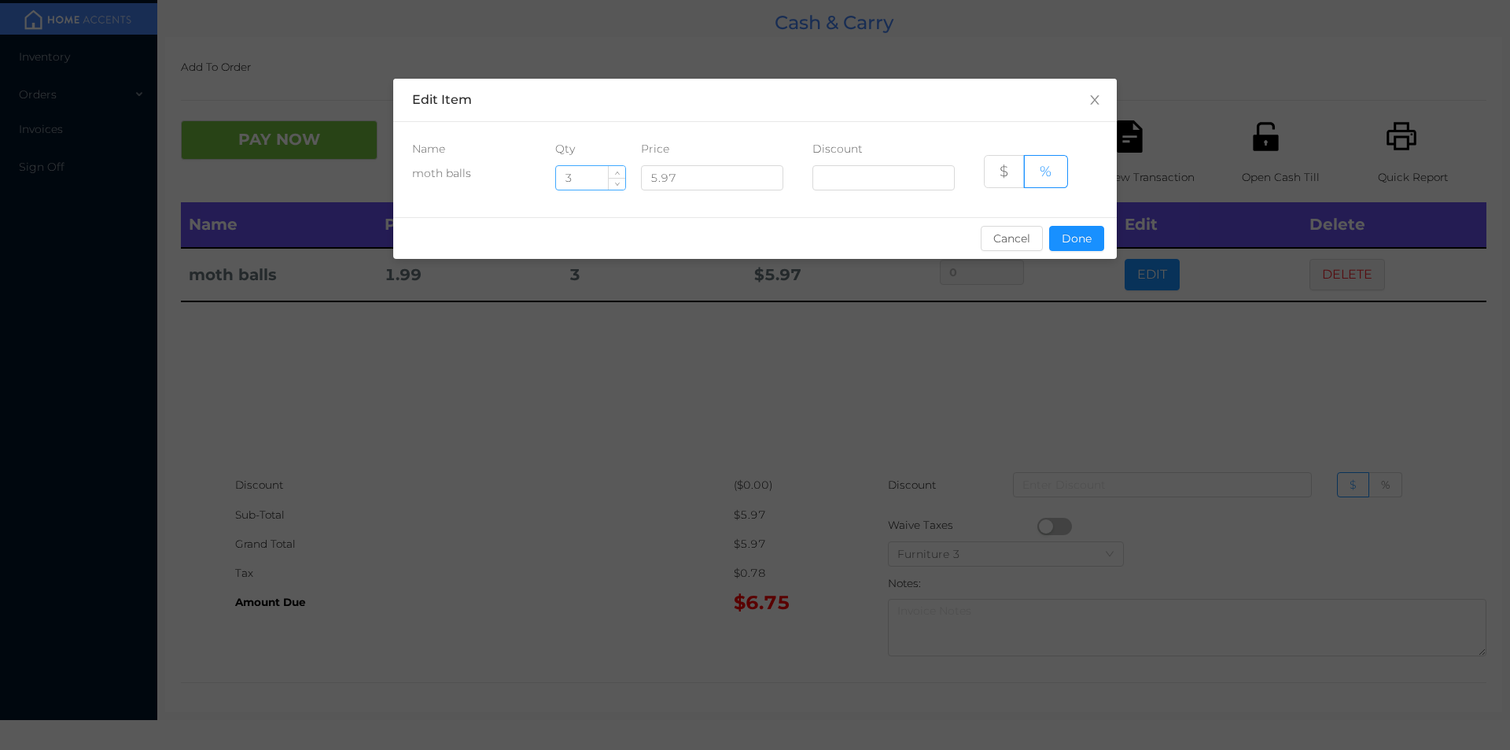
click at [590, 179] on input "3" at bounding box center [590, 178] width 69 height 24
type input "2"
click at [1071, 246] on button "Done" at bounding box center [1076, 238] width 55 height 25
type input "0%"
click at [1001, 301] on div "sentinelStart Edit Item Name Qty Price Discount moth balls 2 5.97 $ % Cancel Do…" at bounding box center [755, 375] width 1510 height 750
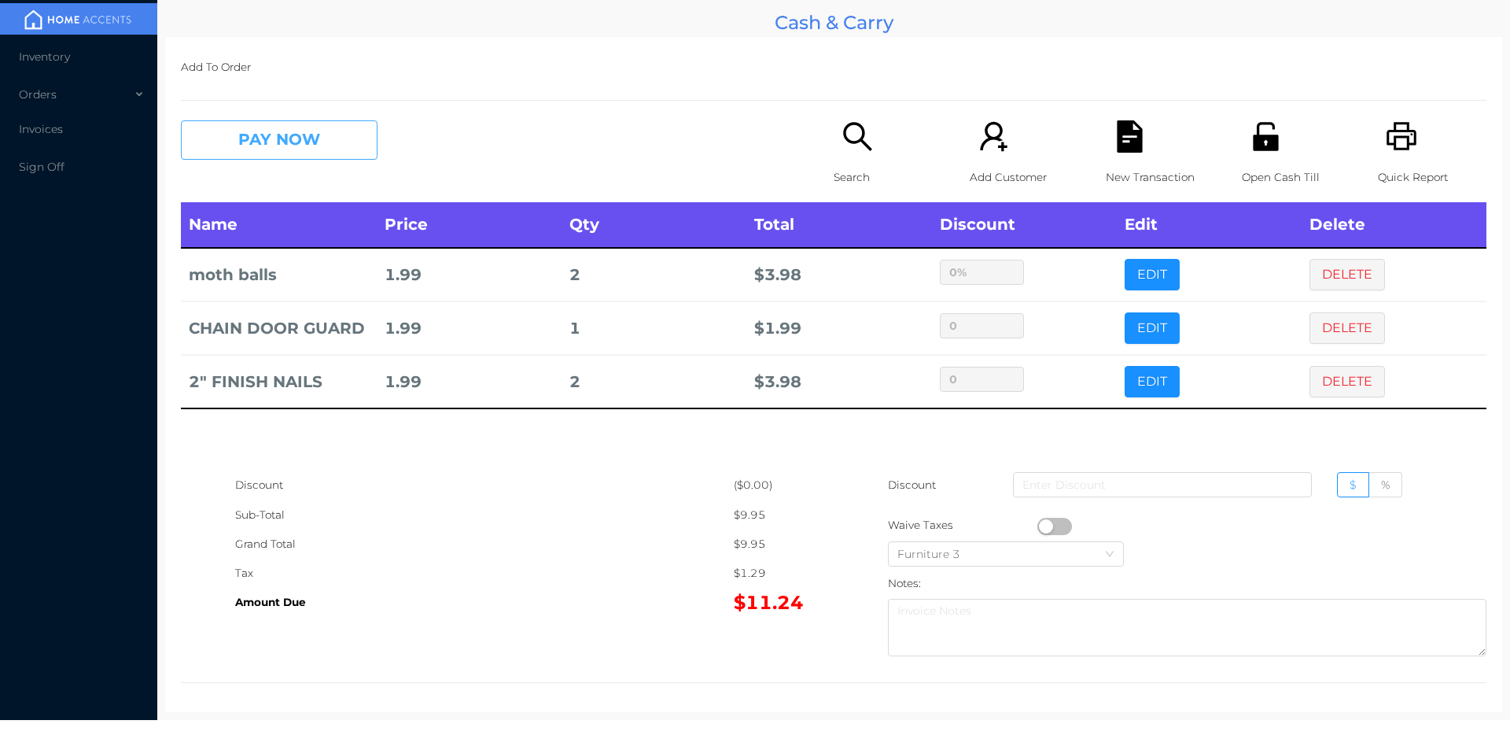
click at [290, 141] on button "PAY NOW" at bounding box center [279, 139] width 197 height 39
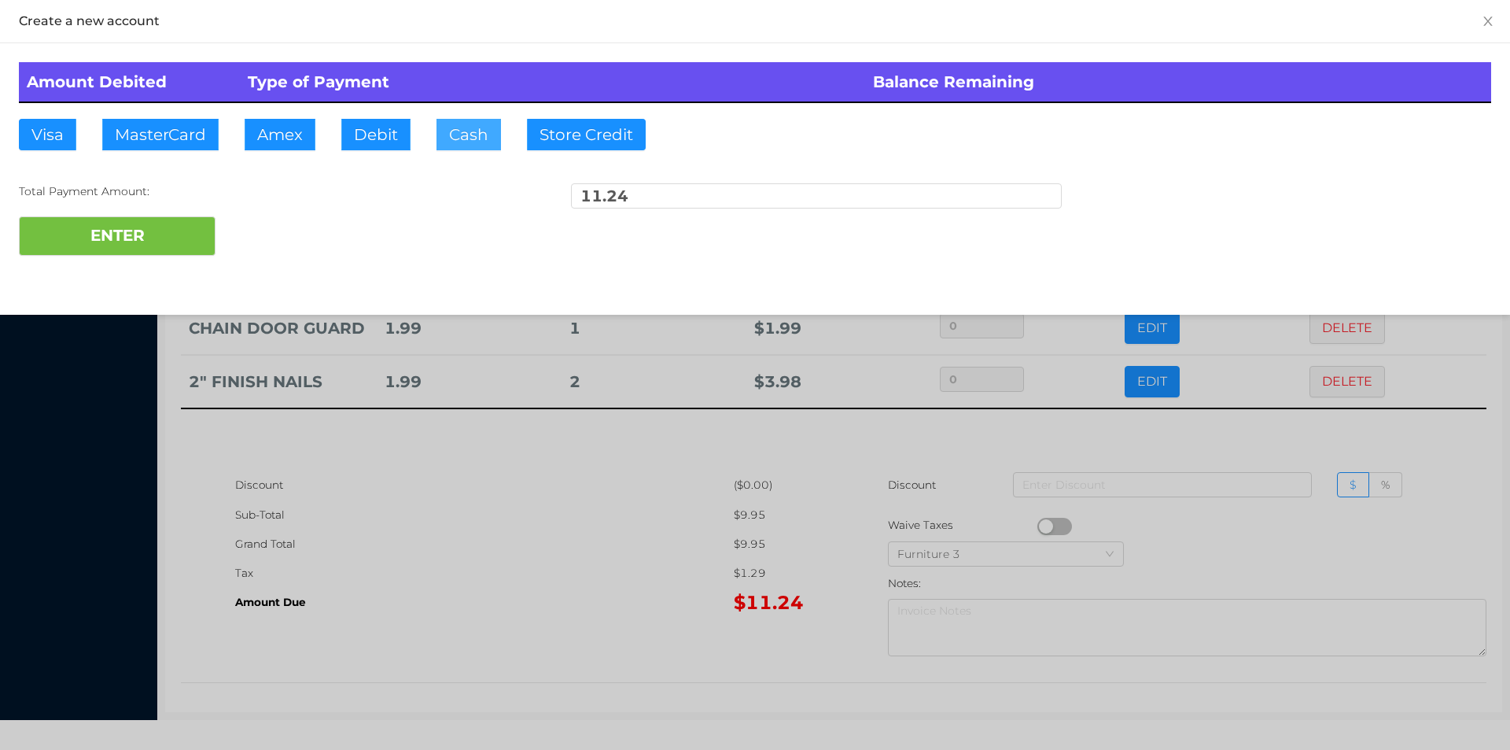
click at [455, 137] on button "Cash" at bounding box center [469, 134] width 65 height 31
type input "12"
click at [620, 546] on div at bounding box center [755, 375] width 1510 height 750
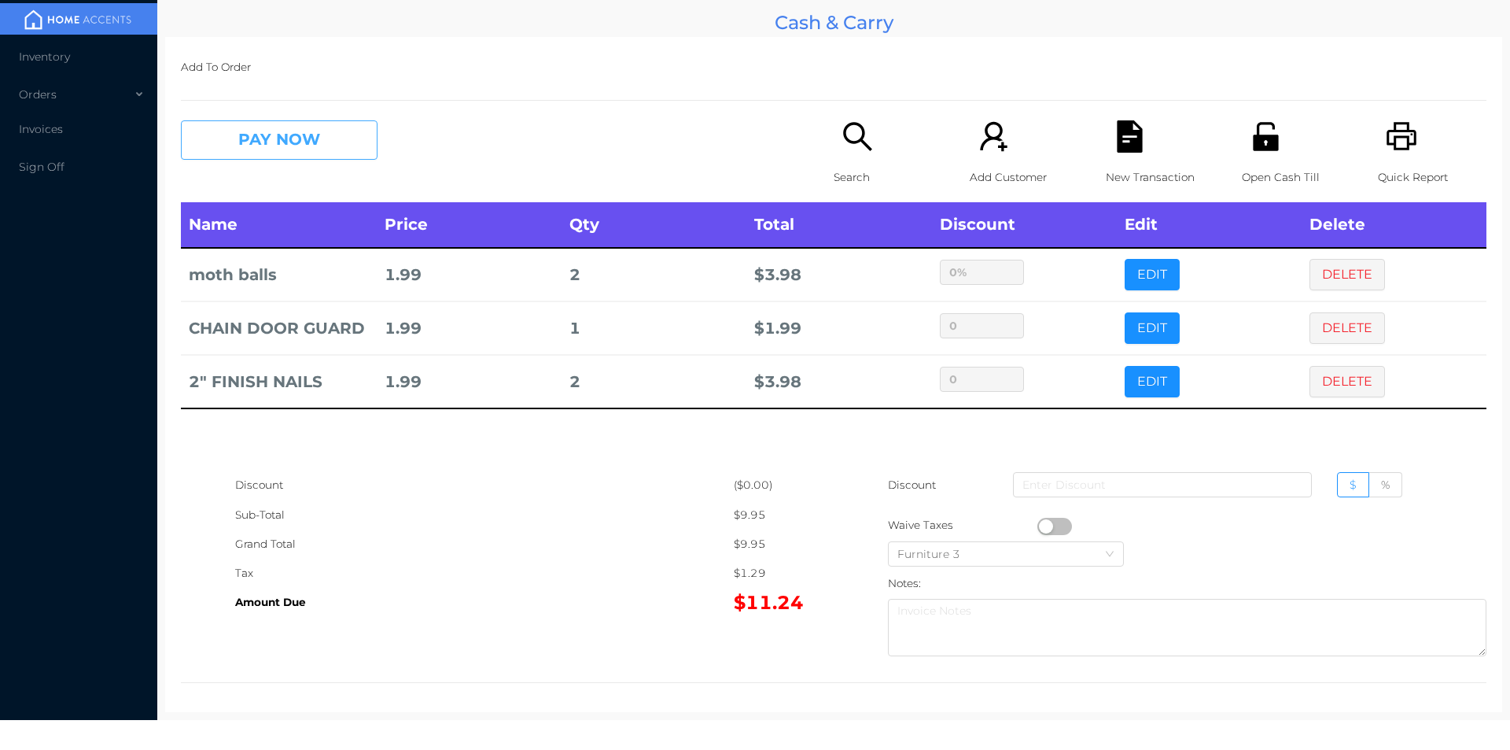
click at [264, 137] on button "PAY NOW" at bounding box center [279, 139] width 197 height 39
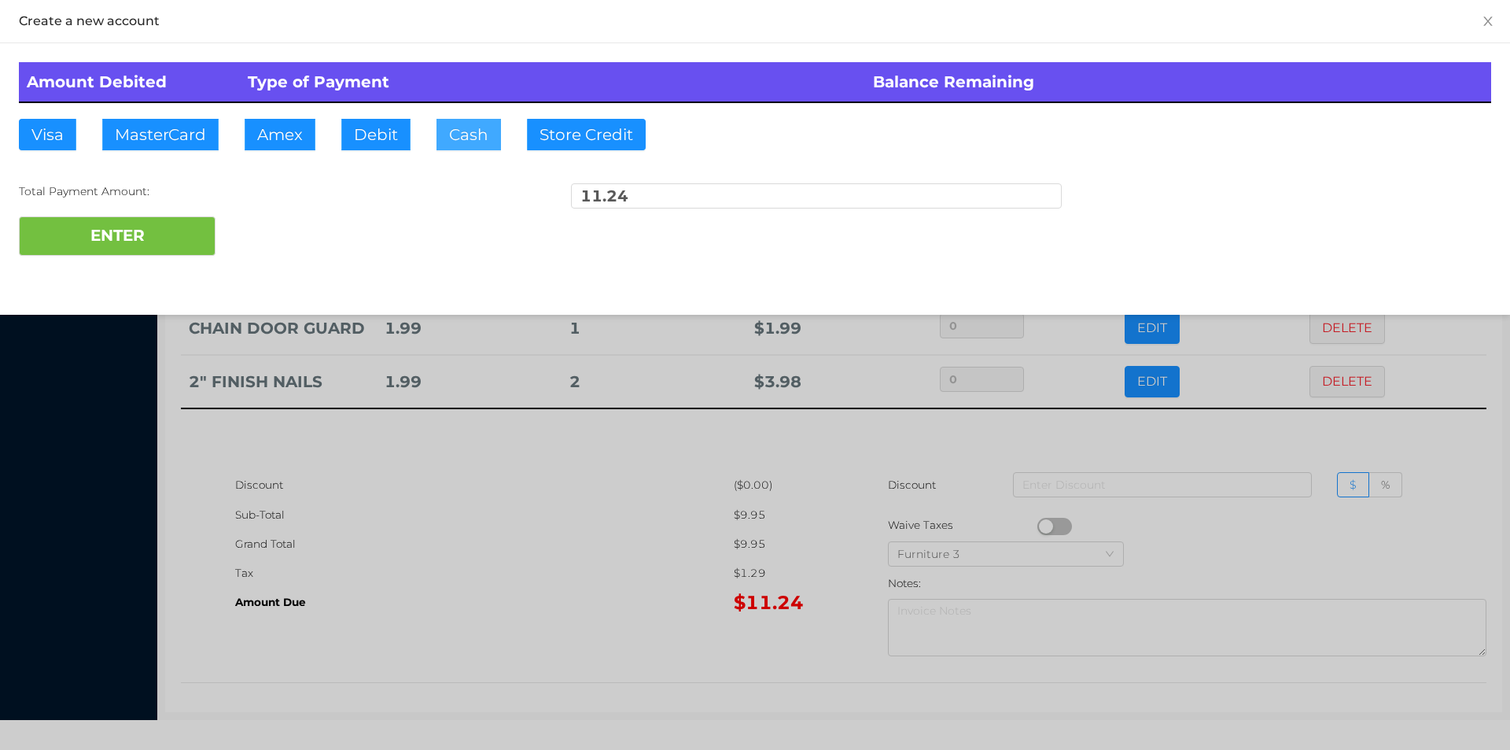
click at [456, 134] on button "Cash" at bounding box center [469, 134] width 65 height 31
click at [180, 225] on button "ENTER" at bounding box center [117, 235] width 197 height 39
type input "0"
